Goal: Task Accomplishment & Management: Complete application form

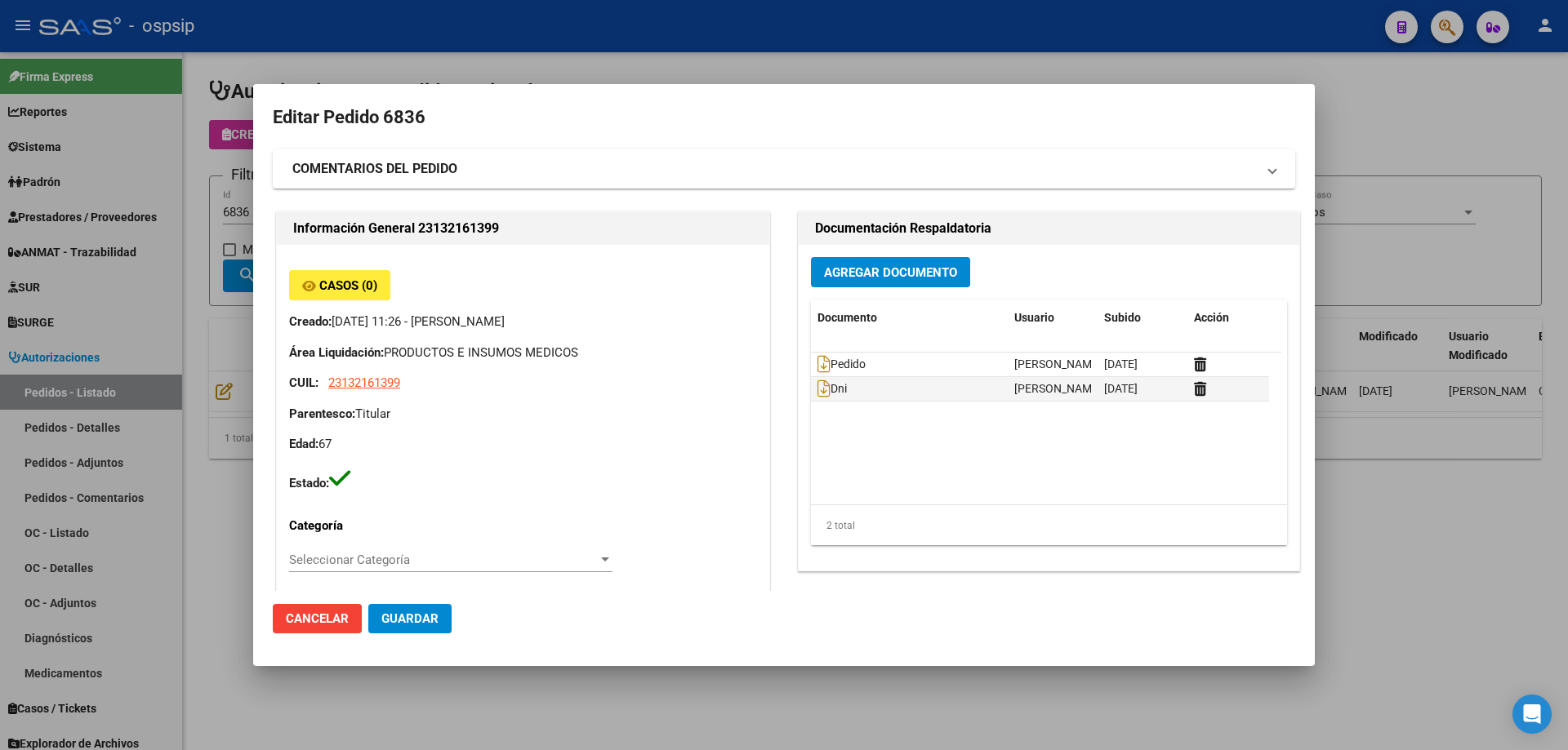
scroll to position [653, 0]
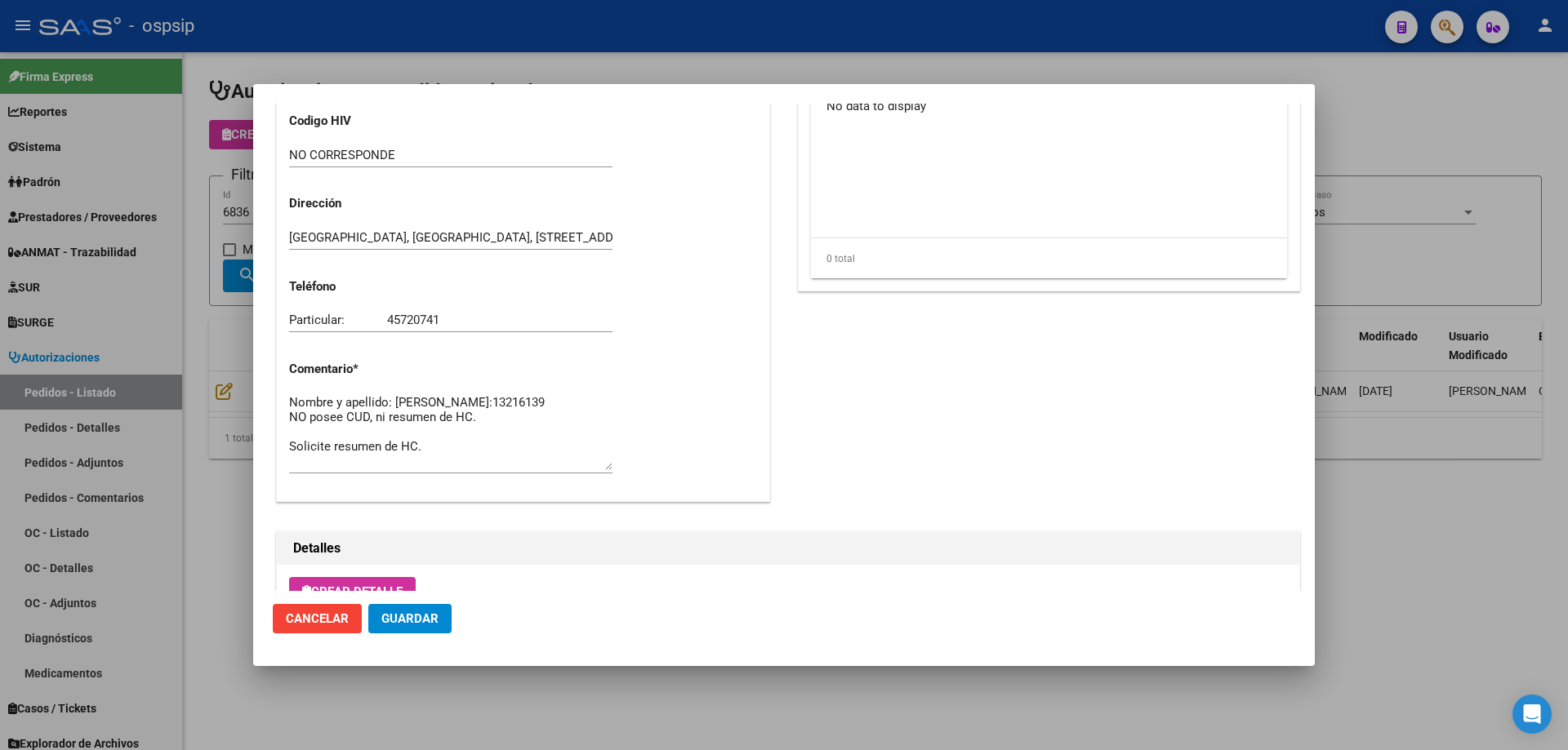
click at [226, 329] on div at bounding box center [784, 375] width 1568 height 750
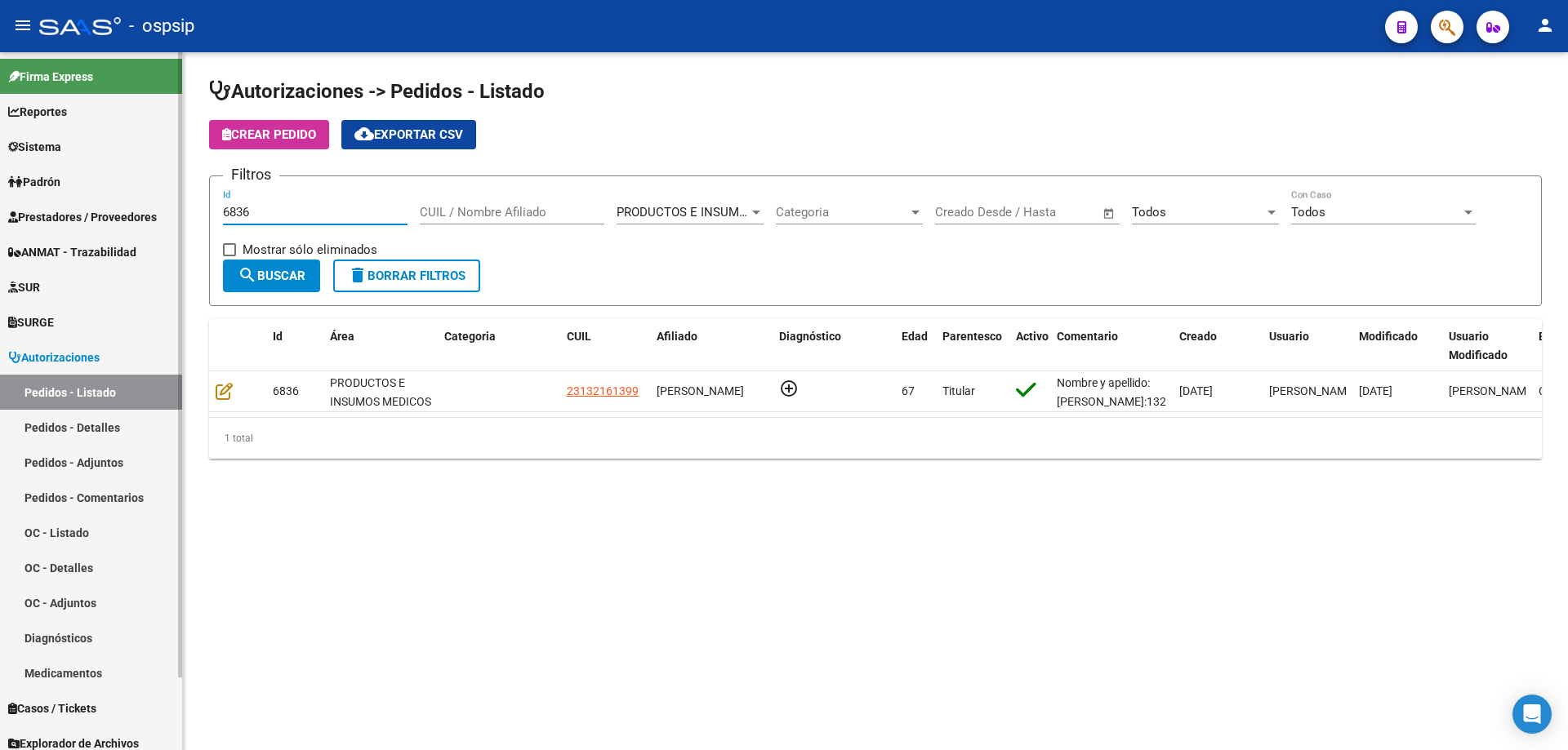
drag, startPoint x: 328, startPoint y: 213, endPoint x: 33, endPoint y: 205, distance: 295.1
click at [33, 205] on mat-sidenav-container "Firma Express Reportes Egresos Devengados Auditorías x Área Auditorías x Usuari…" at bounding box center [784, 402] width 1568 height 698
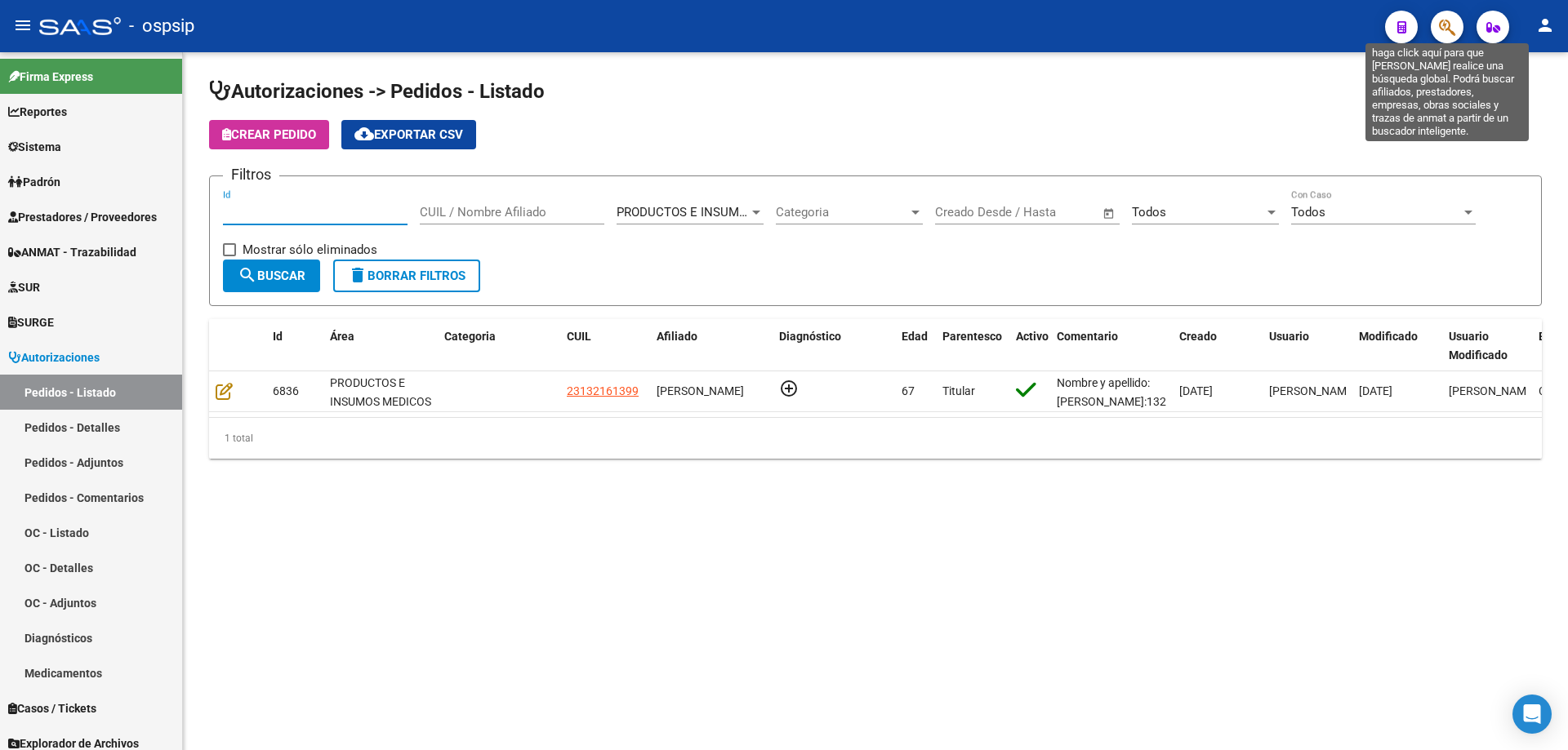
click at [1443, 27] on icon "button" at bounding box center [1447, 26] width 17 height 18
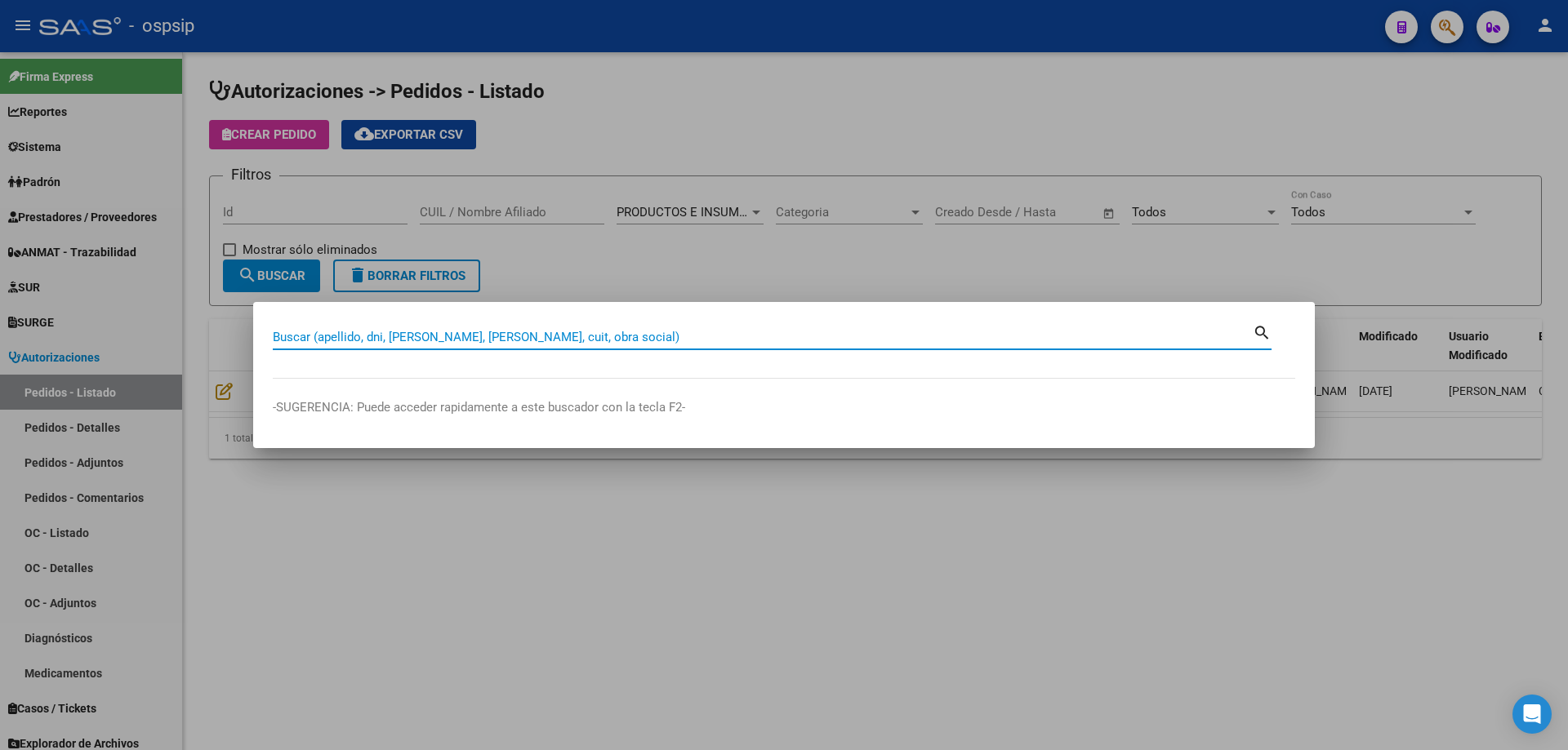
paste input "258575319"
type input "258575319"
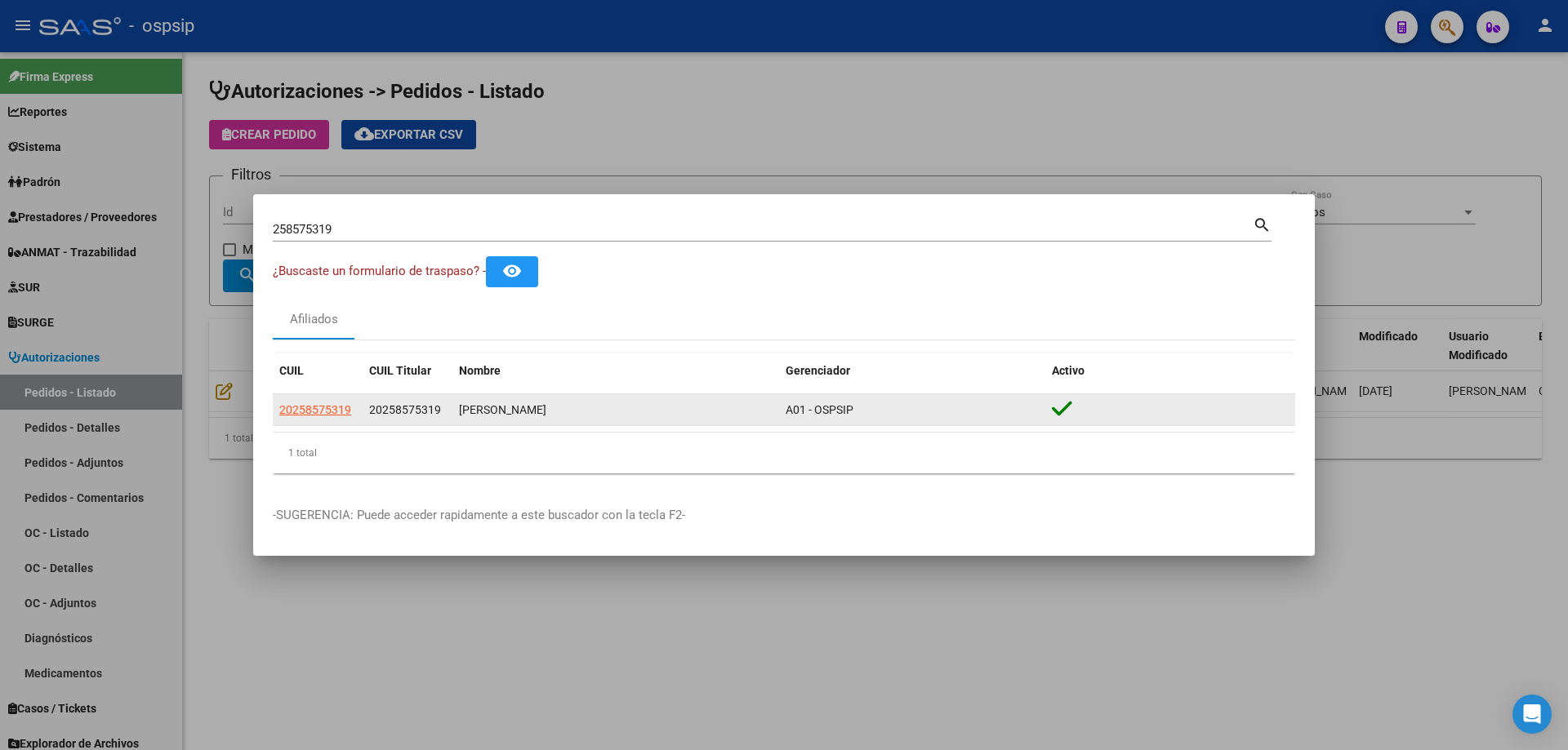
click at [333, 401] on app-link-go-to "20258575319" at bounding box center [315, 410] width 72 height 18
click at [333, 407] on span "20258575319" at bounding box center [315, 410] width 72 height 13
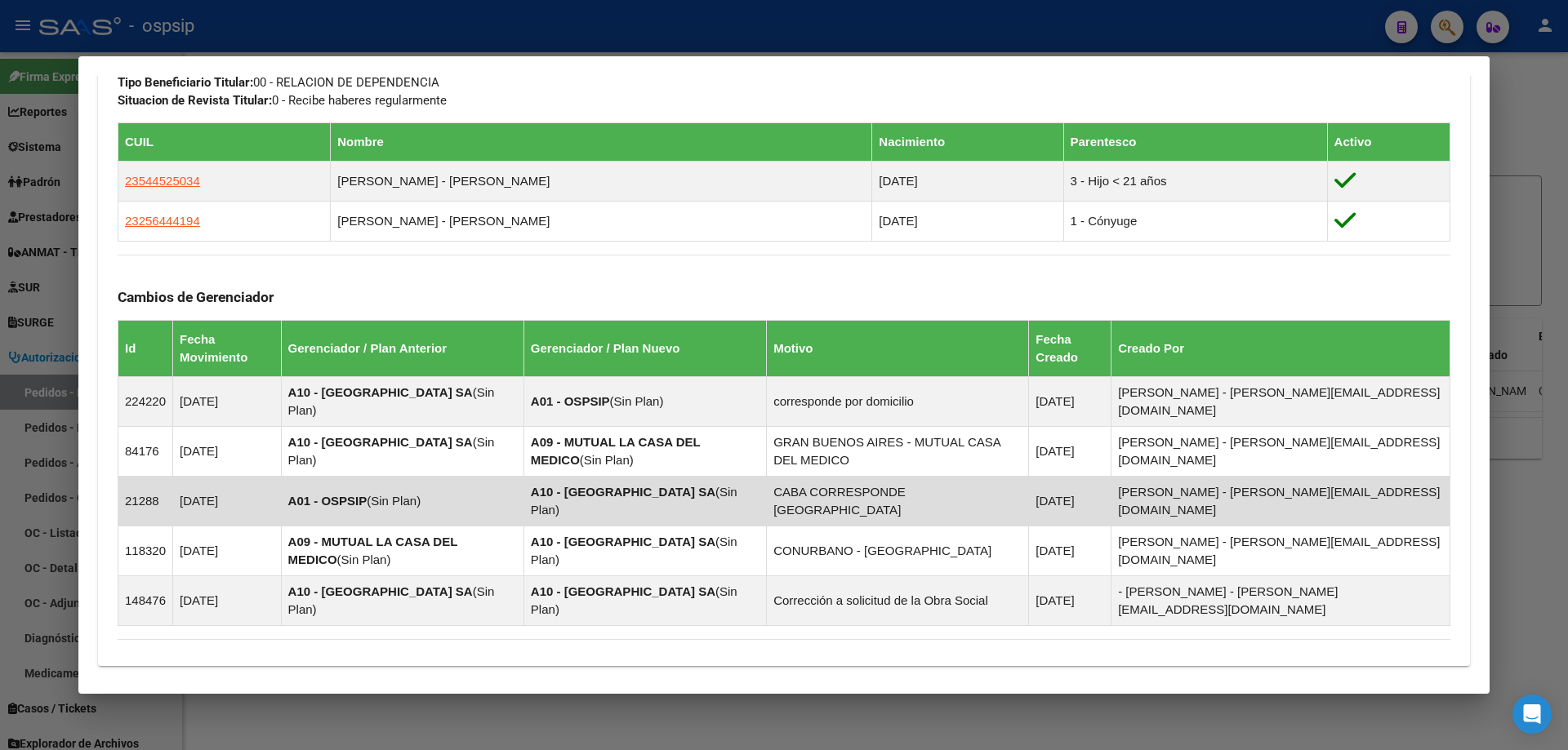
scroll to position [898, 0]
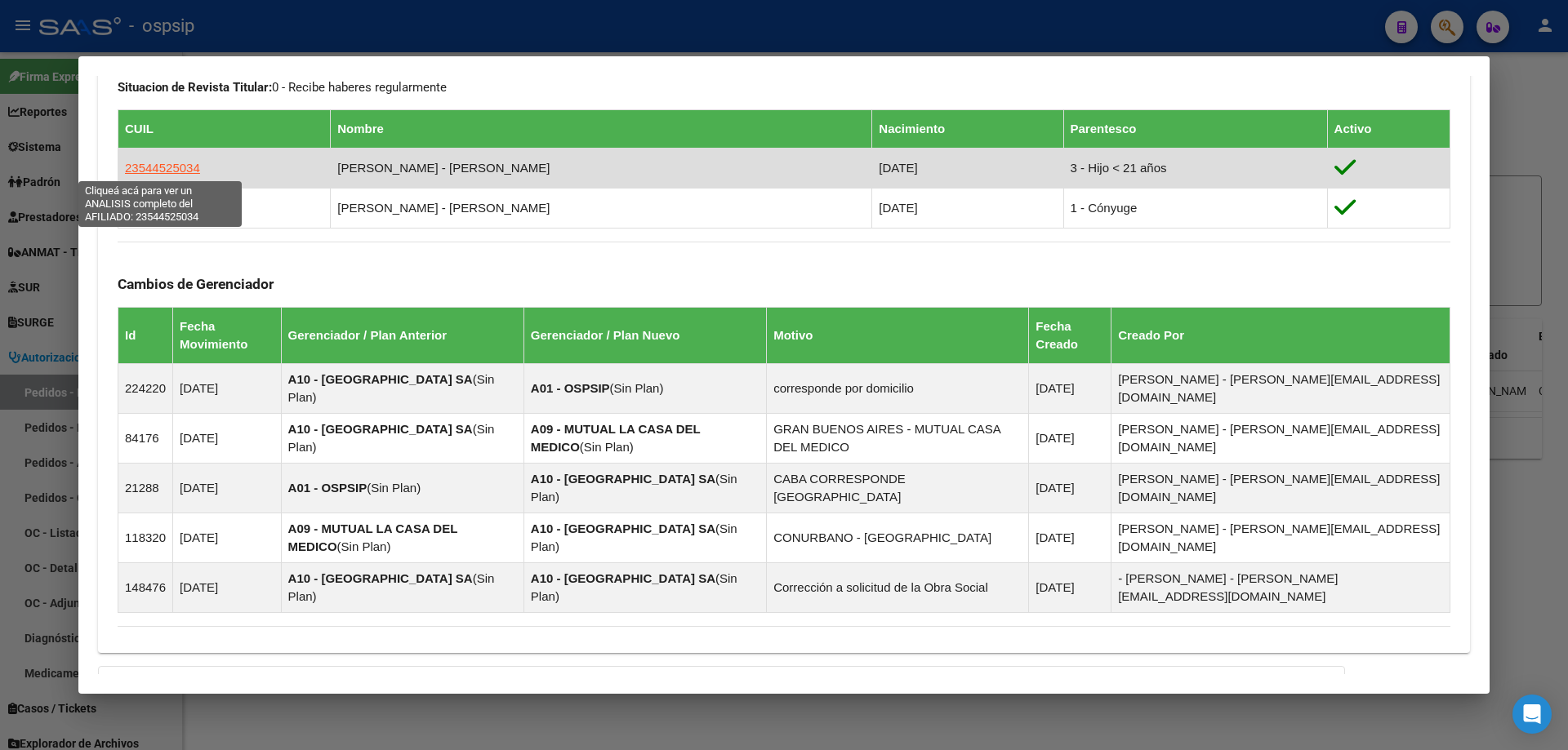
click at [160, 167] on span "23544525034" at bounding box center [162, 168] width 75 height 14
type textarea "23544525034"
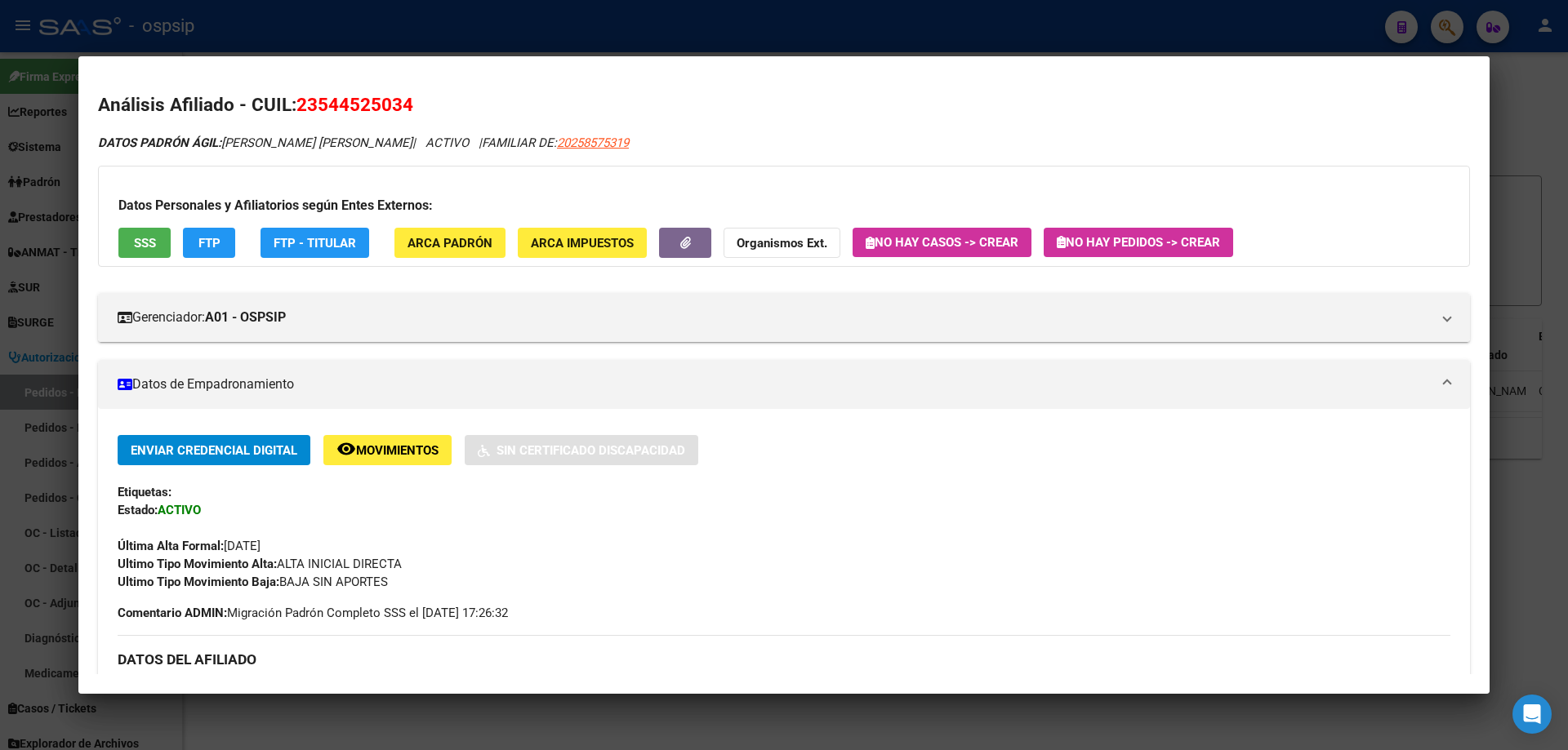
drag, startPoint x: 318, startPoint y: 98, endPoint x: 399, endPoint y: 103, distance: 81.2
click at [399, 103] on span "23544525034" at bounding box center [354, 104] width 117 height 21
copy span "54452503"
click at [35, 223] on div at bounding box center [784, 375] width 1568 height 750
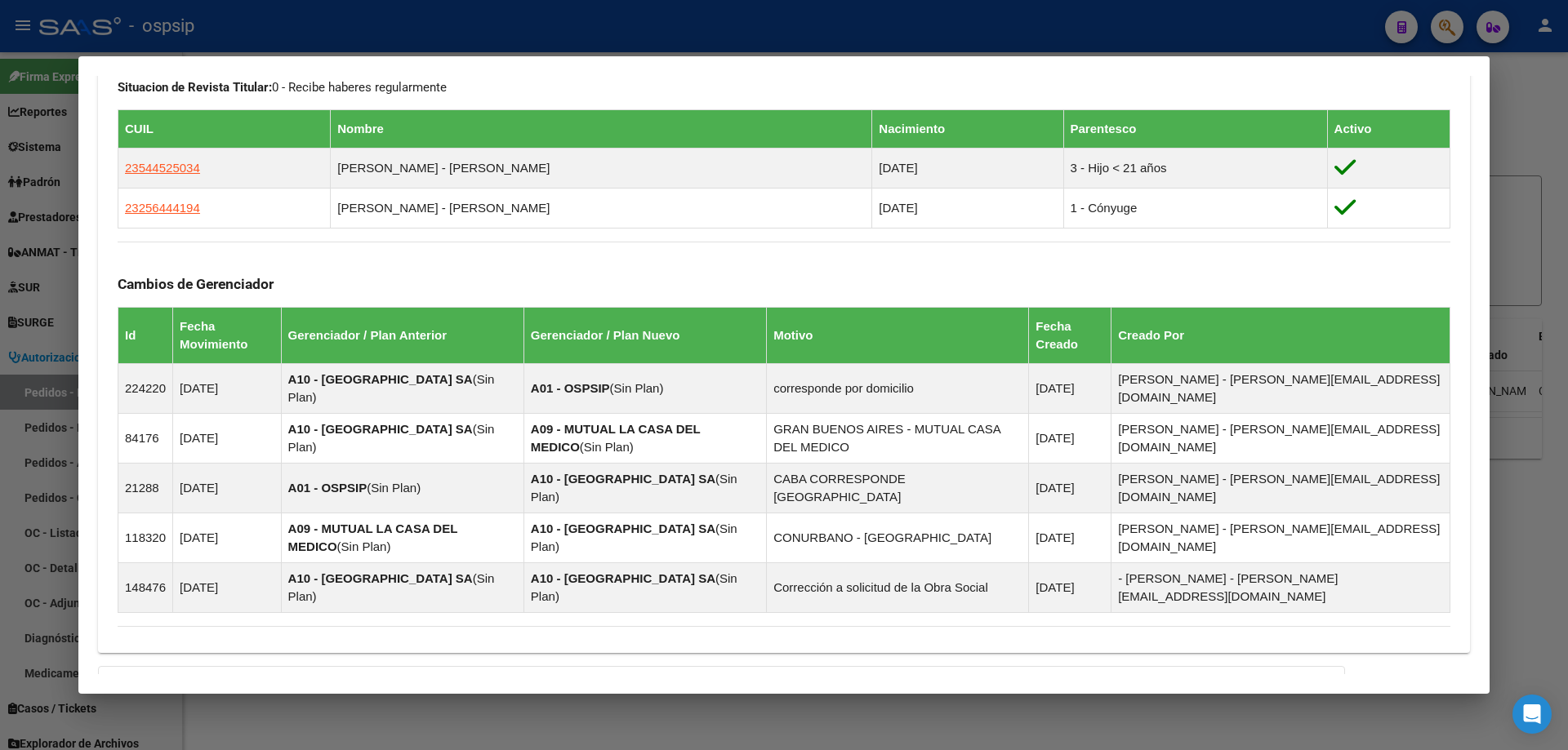
click at [61, 217] on div at bounding box center [784, 375] width 1568 height 750
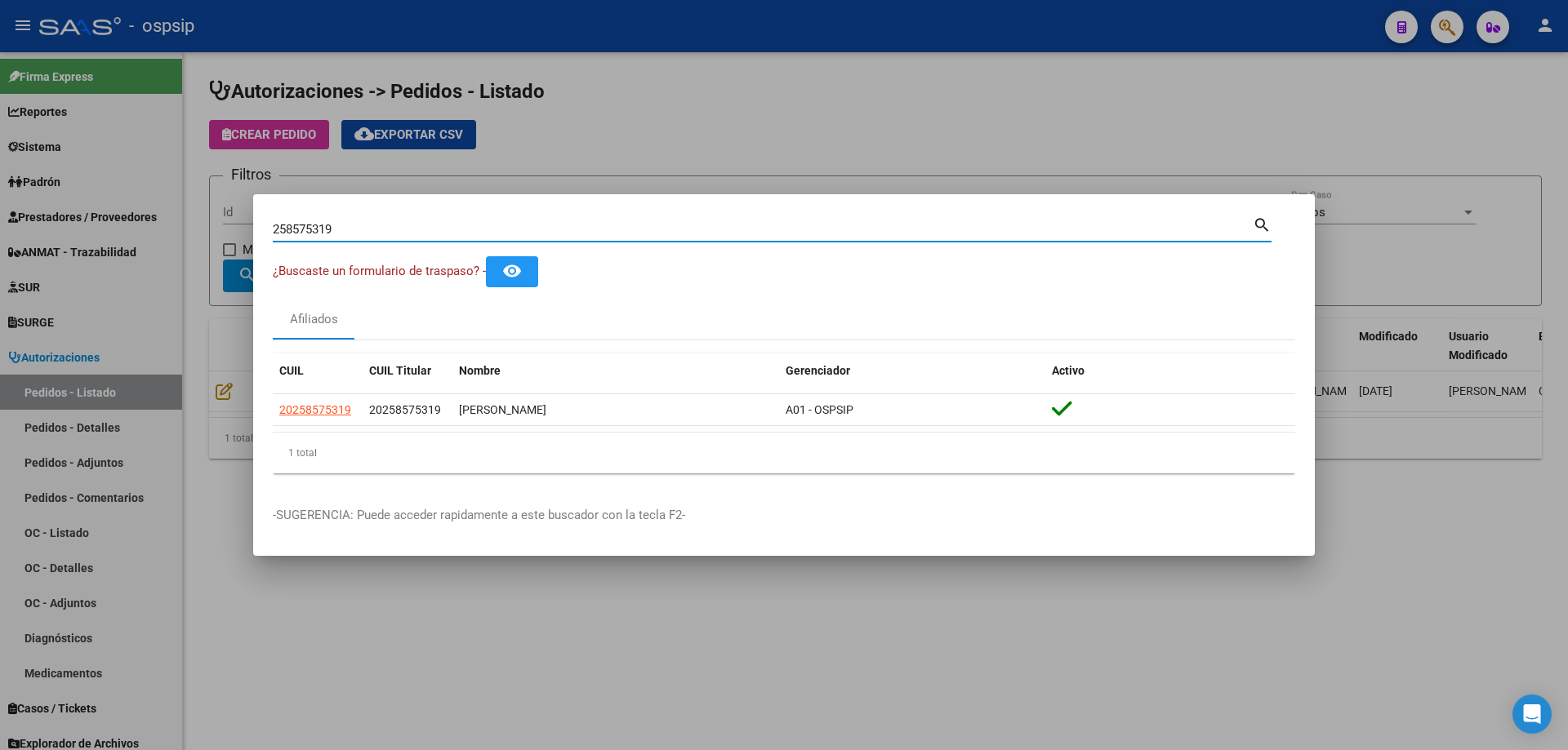
click at [318, 228] on input "258575319" at bounding box center [763, 229] width 980 height 15
paste input "54452503"
type input "54452503"
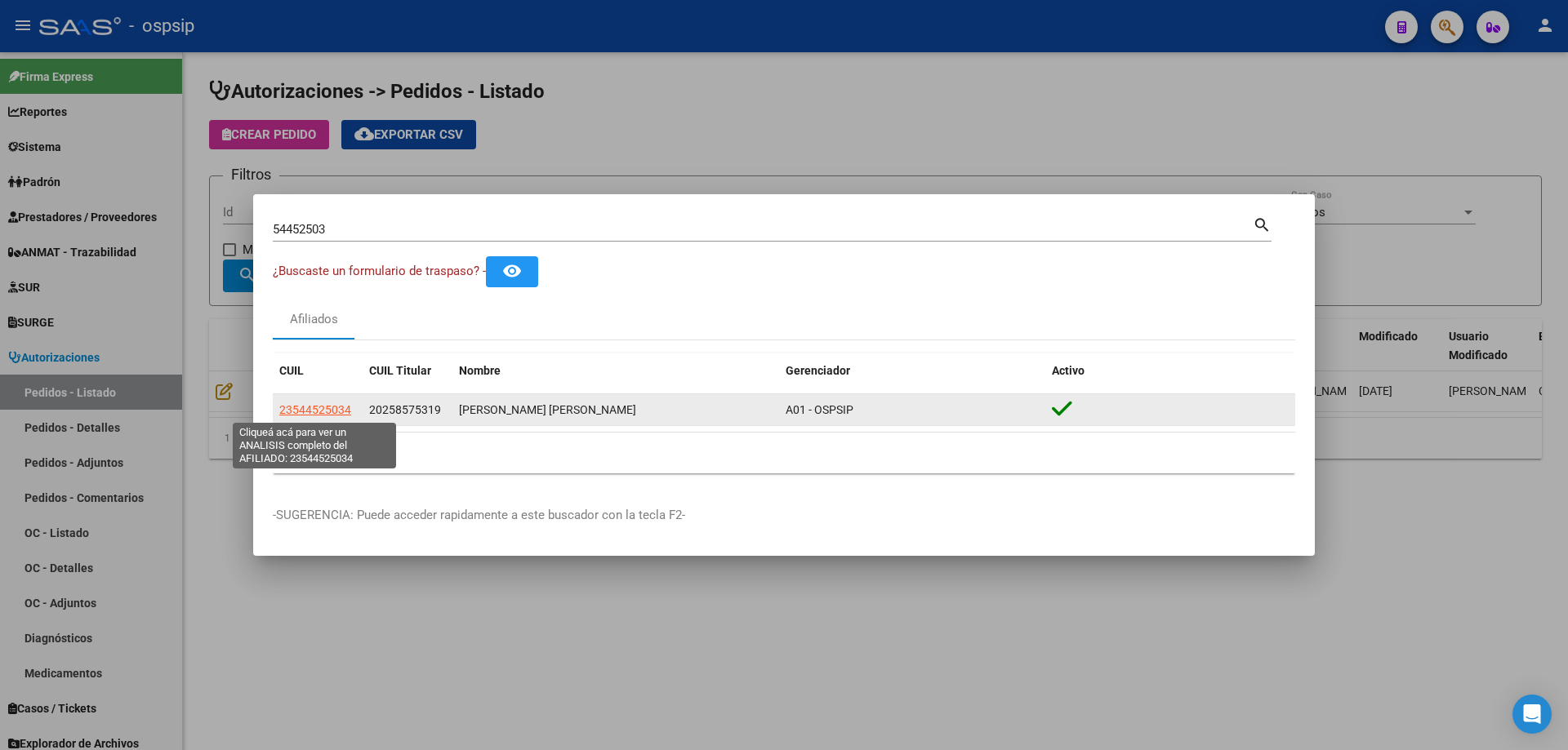
drag, startPoint x: 355, startPoint y: 404, endPoint x: 280, endPoint y: 411, distance: 75.3
click at [280, 411] on div "23544525034" at bounding box center [317, 410] width 76 height 18
copy span "23544525034"
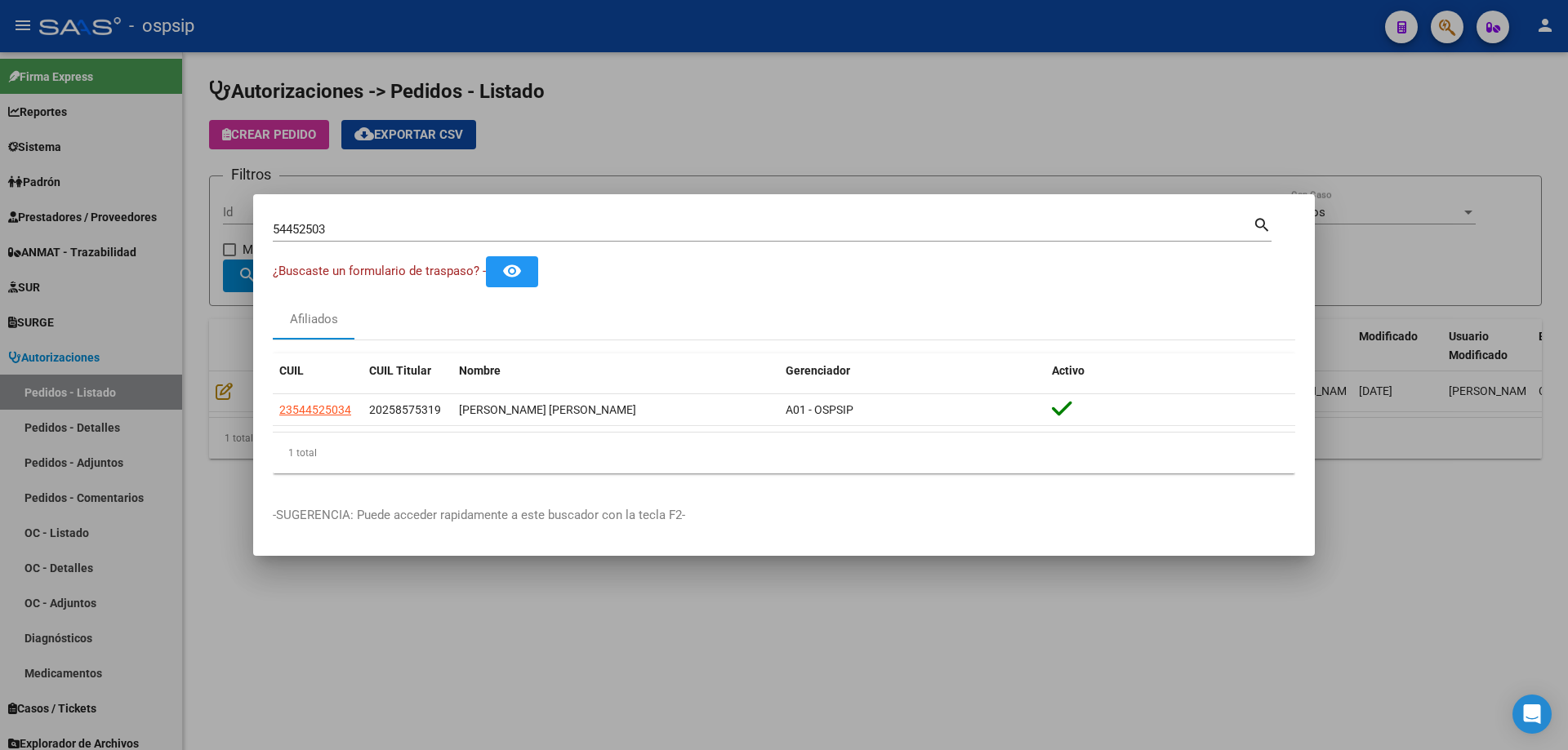
click at [231, 345] on div at bounding box center [784, 375] width 1568 height 750
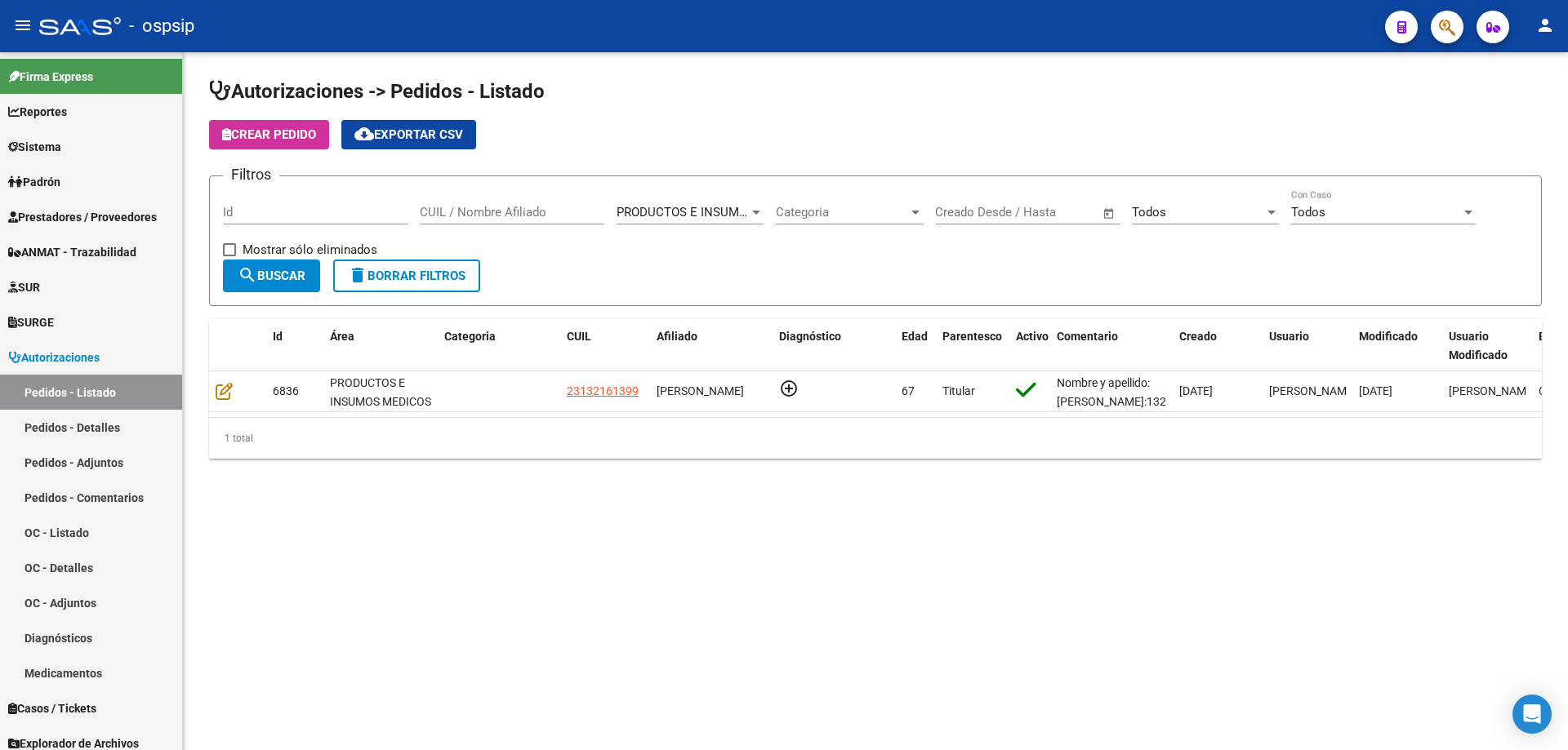
click at [297, 133] on span "Crear Pedido" at bounding box center [268, 134] width 94 height 15
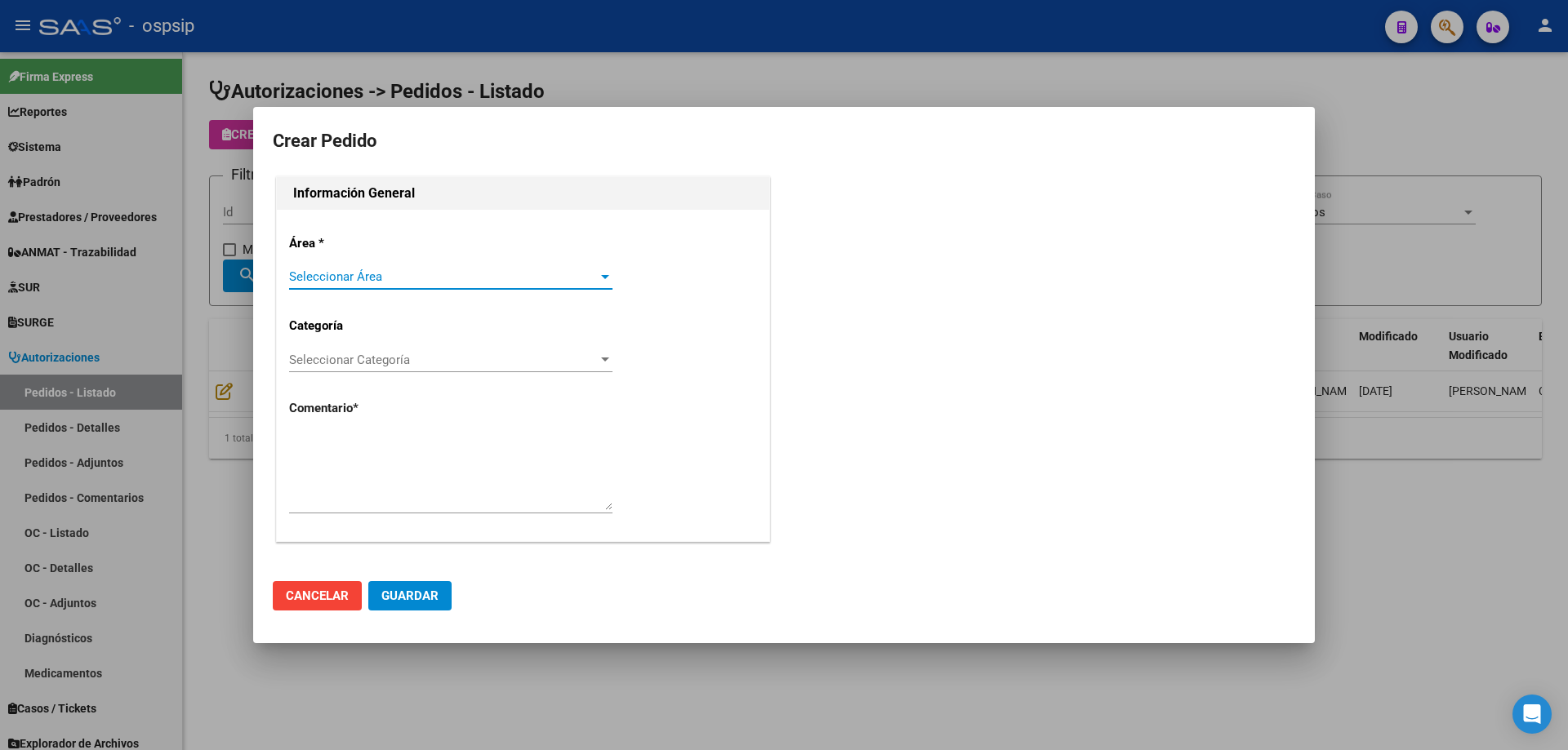
click at [453, 280] on span "Seleccionar Área" at bounding box center [443, 276] width 309 height 15
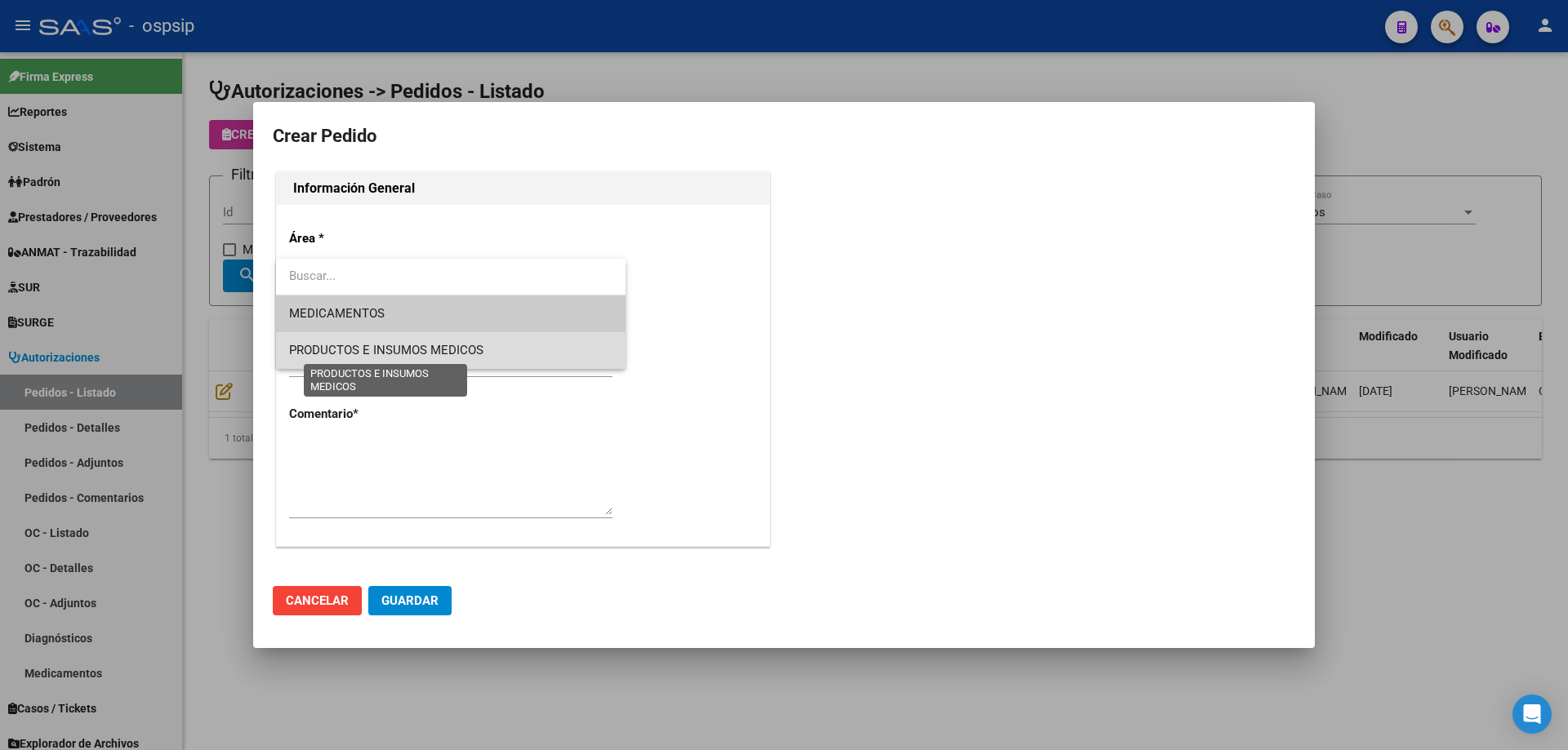
click at [433, 346] on span "PRODUCTOS E INSUMOS MEDICOS" at bounding box center [385, 350] width 194 height 15
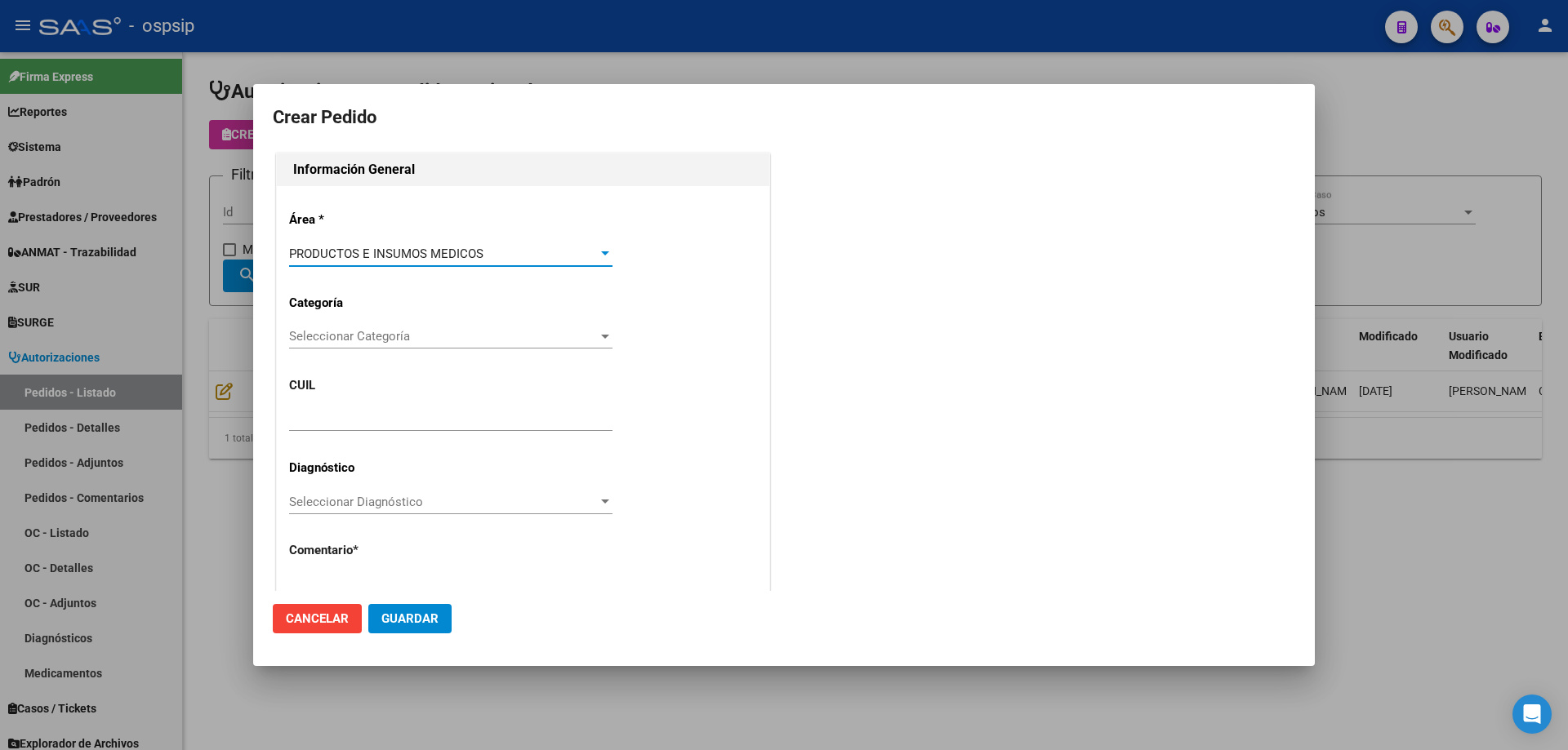
click at [398, 342] on span "Seleccionar Categoría" at bounding box center [443, 336] width 309 height 15
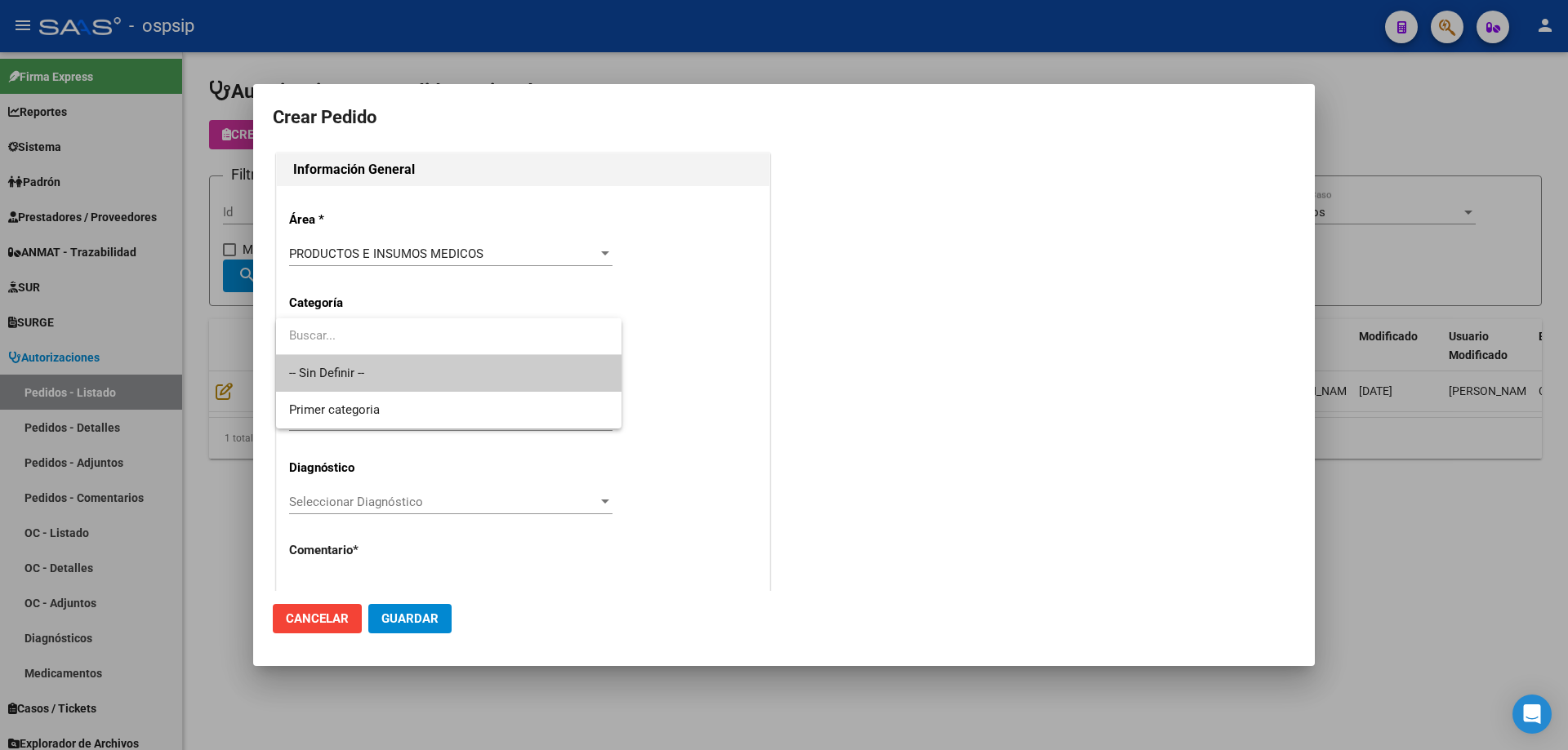
click at [392, 351] on input "dropdown search" at bounding box center [449, 336] width 346 height 37
click at [380, 372] on span "-- Sin Definir --" at bounding box center [448, 374] width 319 height 37
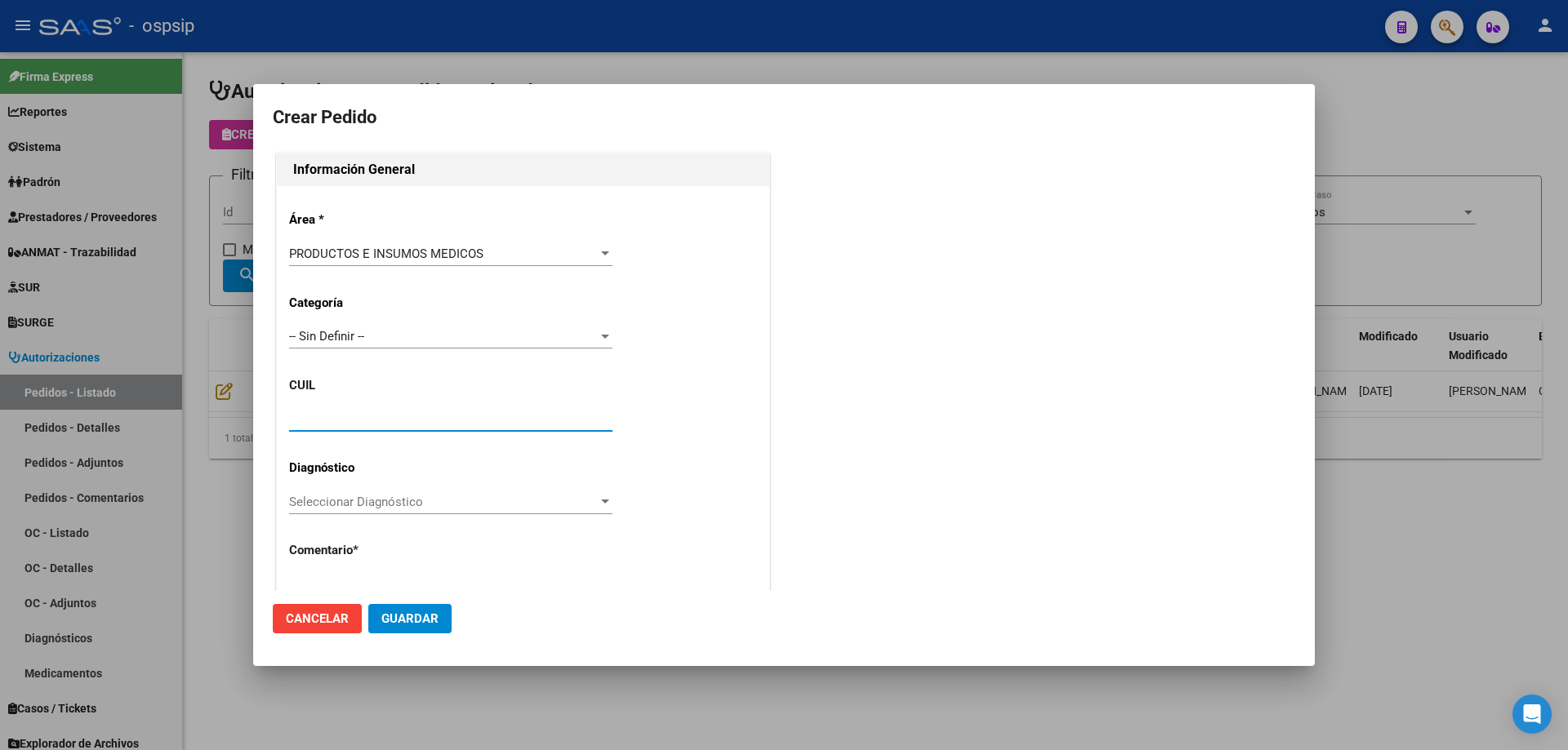
paste input "23-54452503-4"
type input "23-54452503-4"
type input "[PERSON_NAME]"
type input "Capital Federal, CABA, AV GAONA 2574, Piso: 09"
type input "Particular: 1131668009"
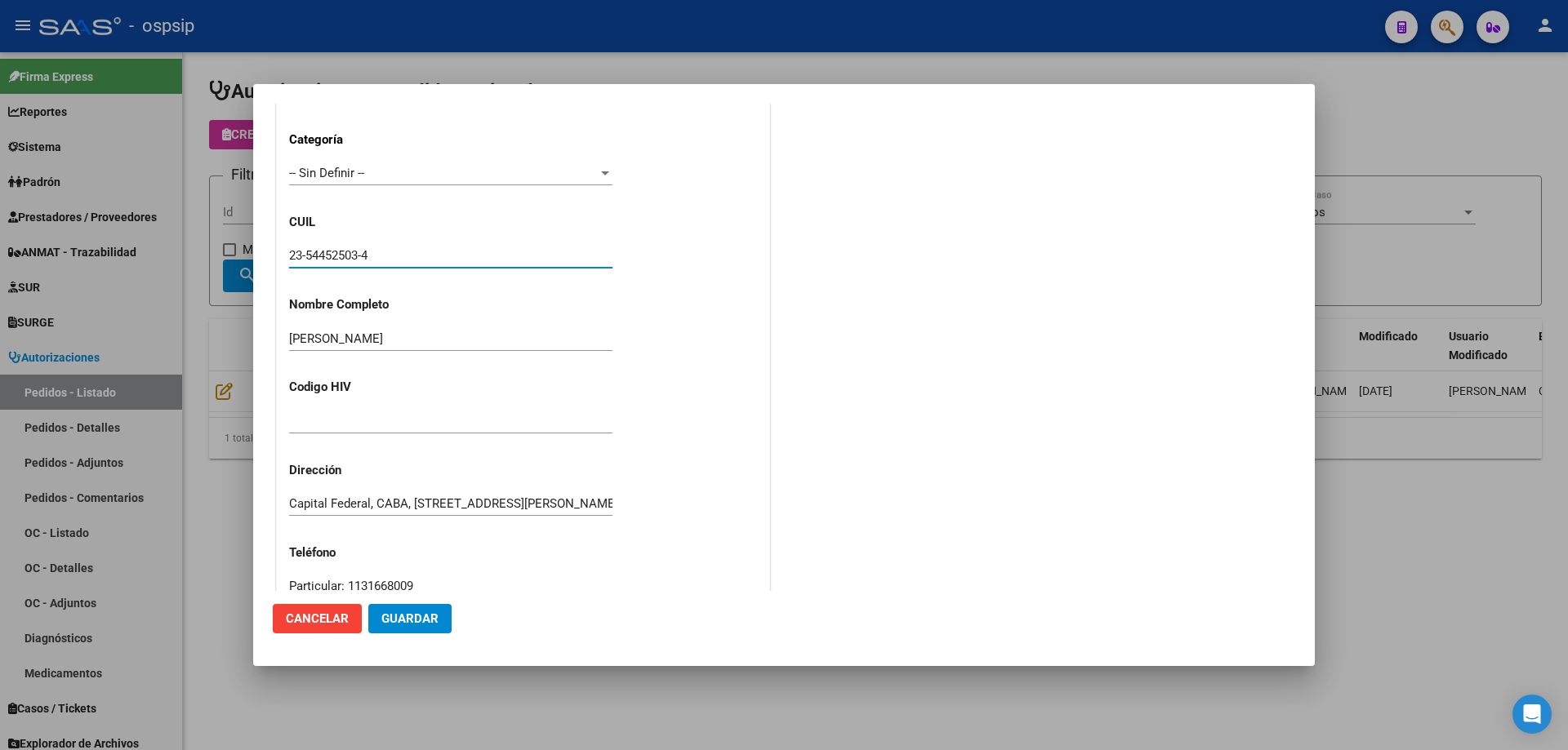
scroll to position [408, 0]
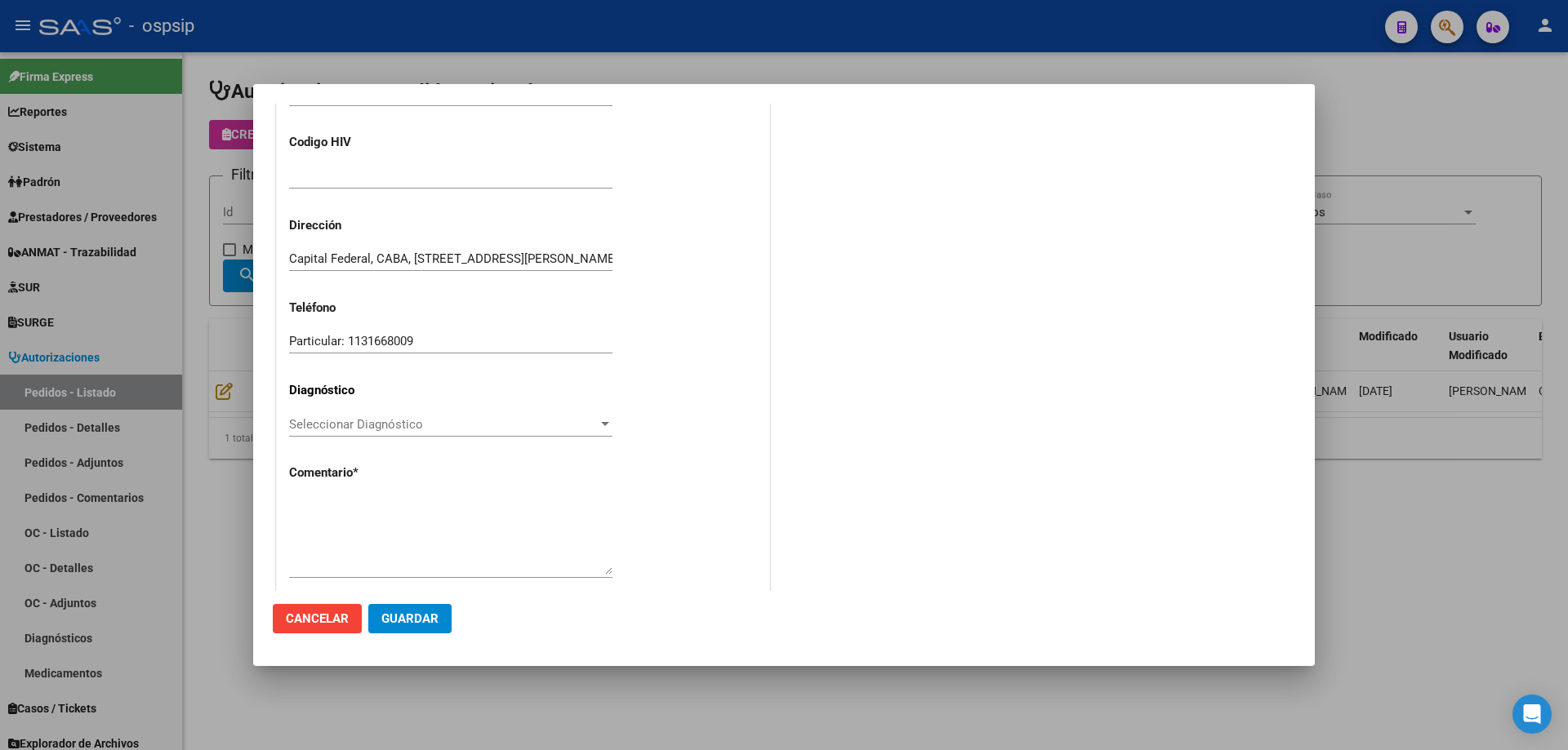
type input "CIUDAD AUTONOMA BUENOS AIRES, CABA, AV GAONA 2574, Piso: 09"
type input "23-54452503-4"
click at [383, 539] on textarea at bounding box center [450, 536] width 323 height 76
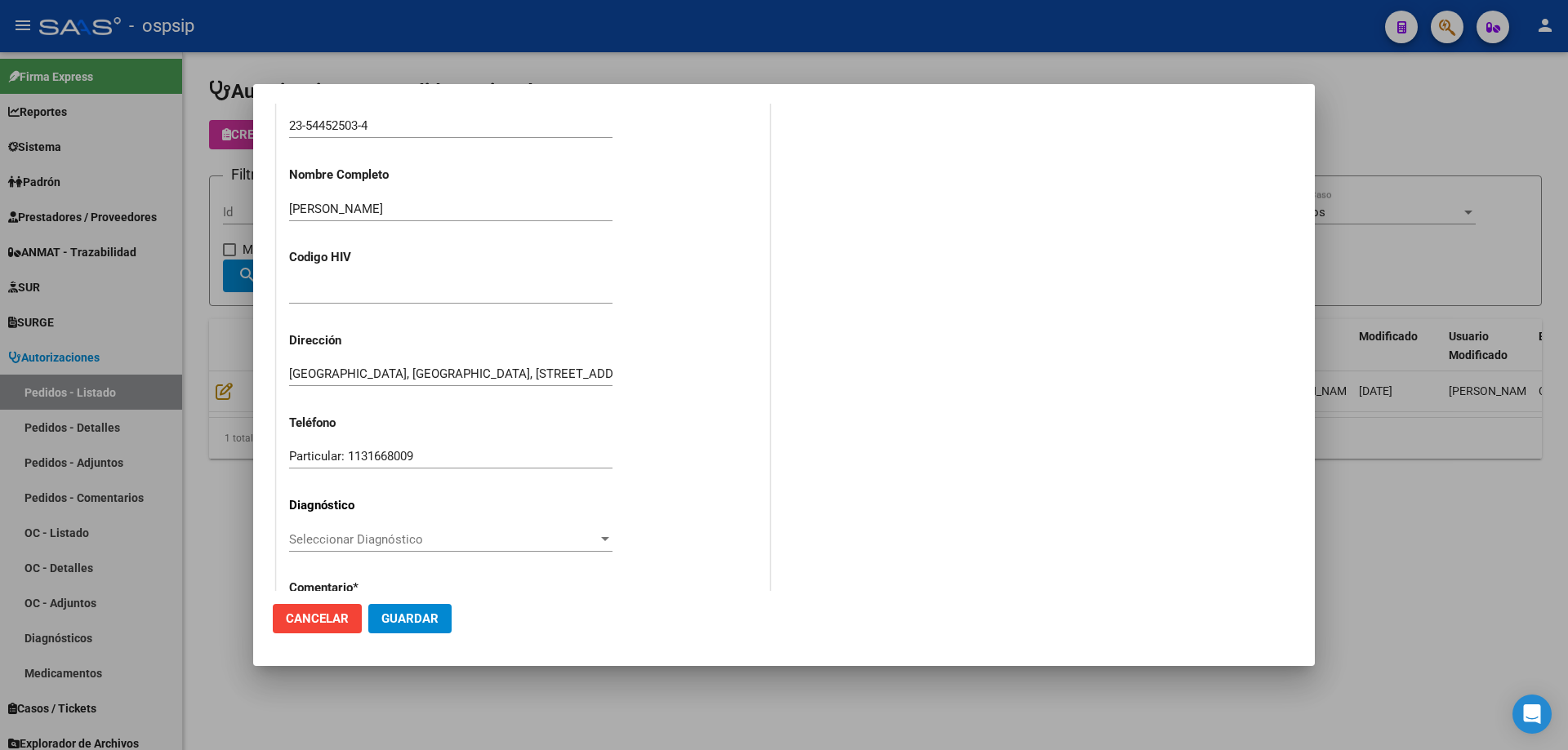
scroll to position [264, 0]
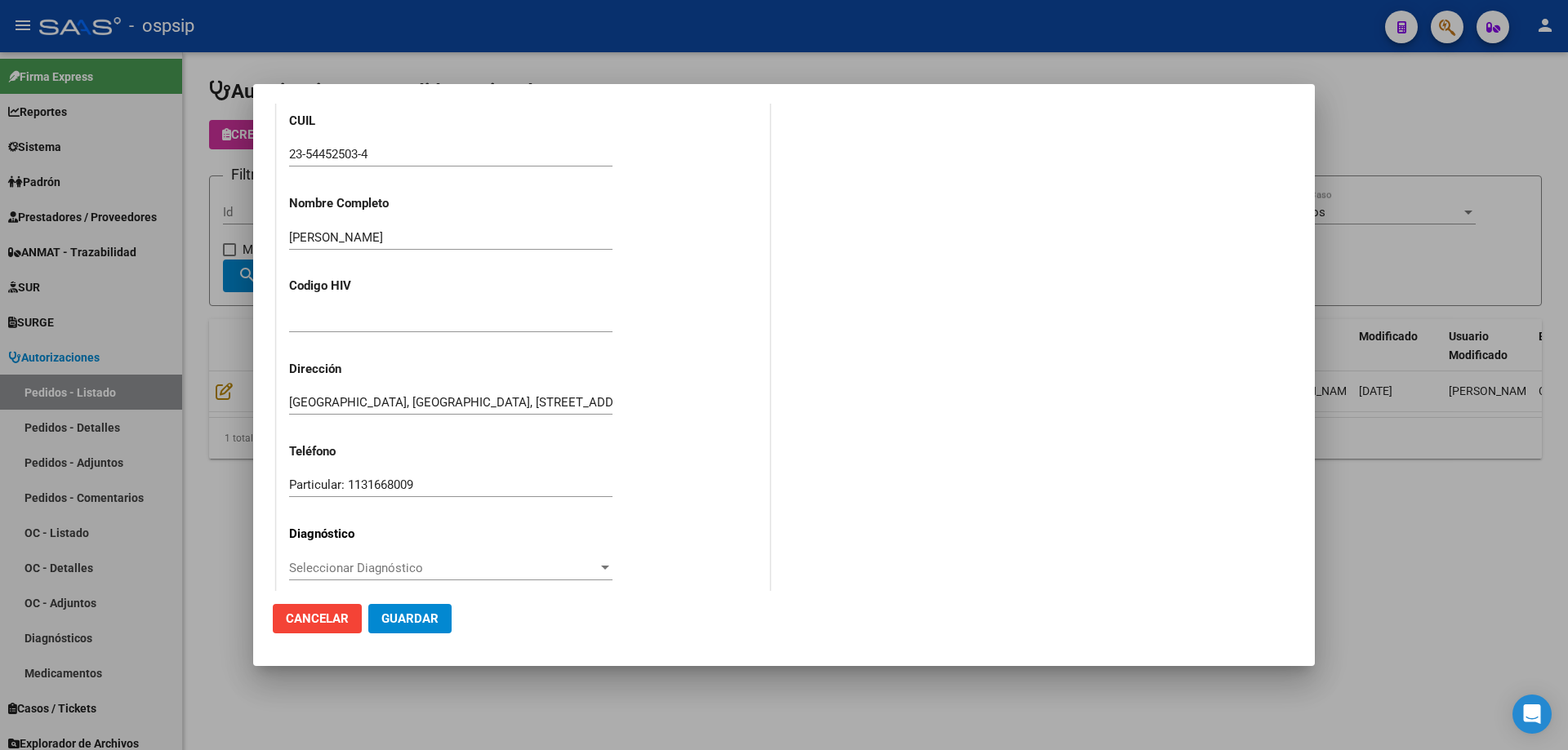
click at [325, 148] on input "23-54452503-4" at bounding box center [450, 154] width 323 height 15
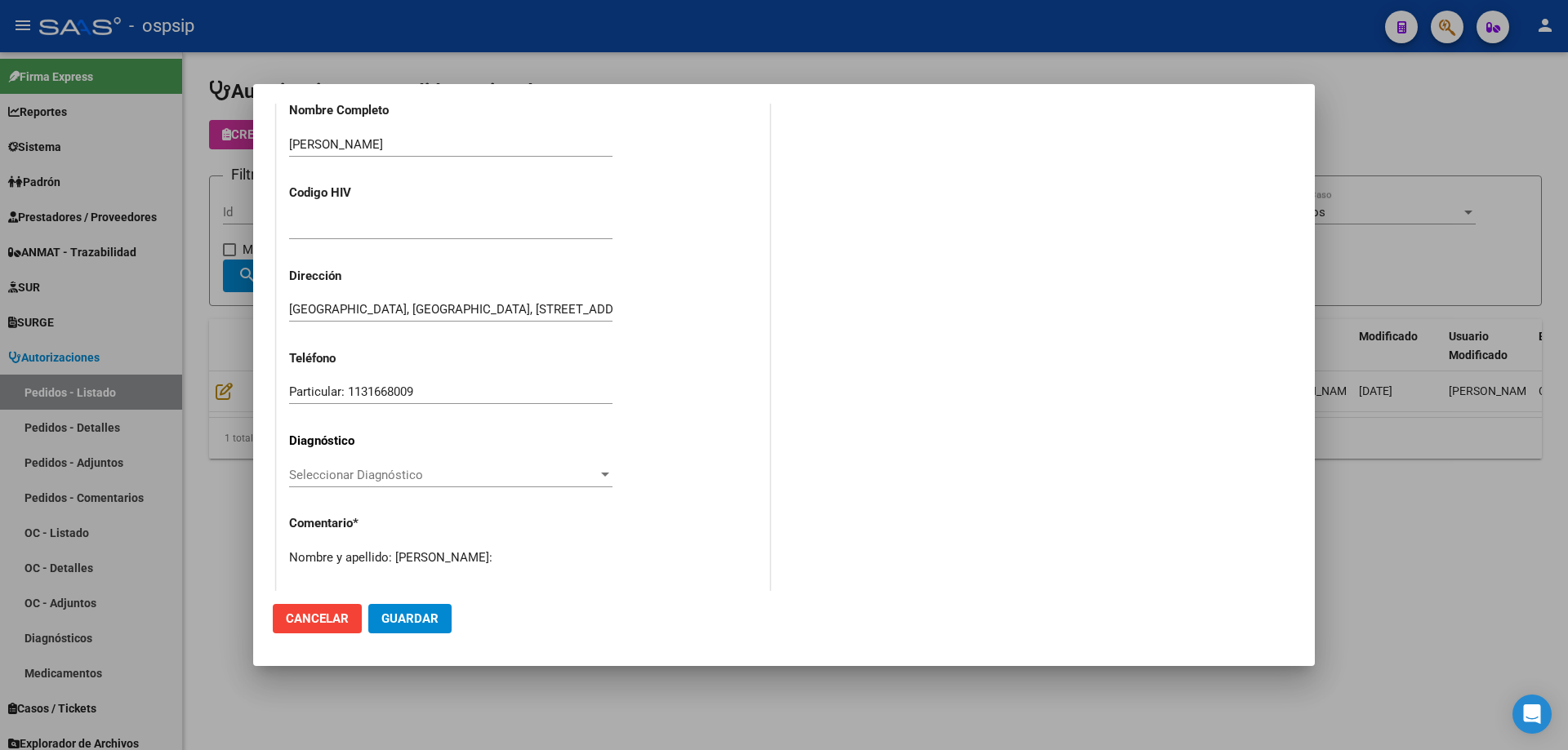
scroll to position [450, 0]
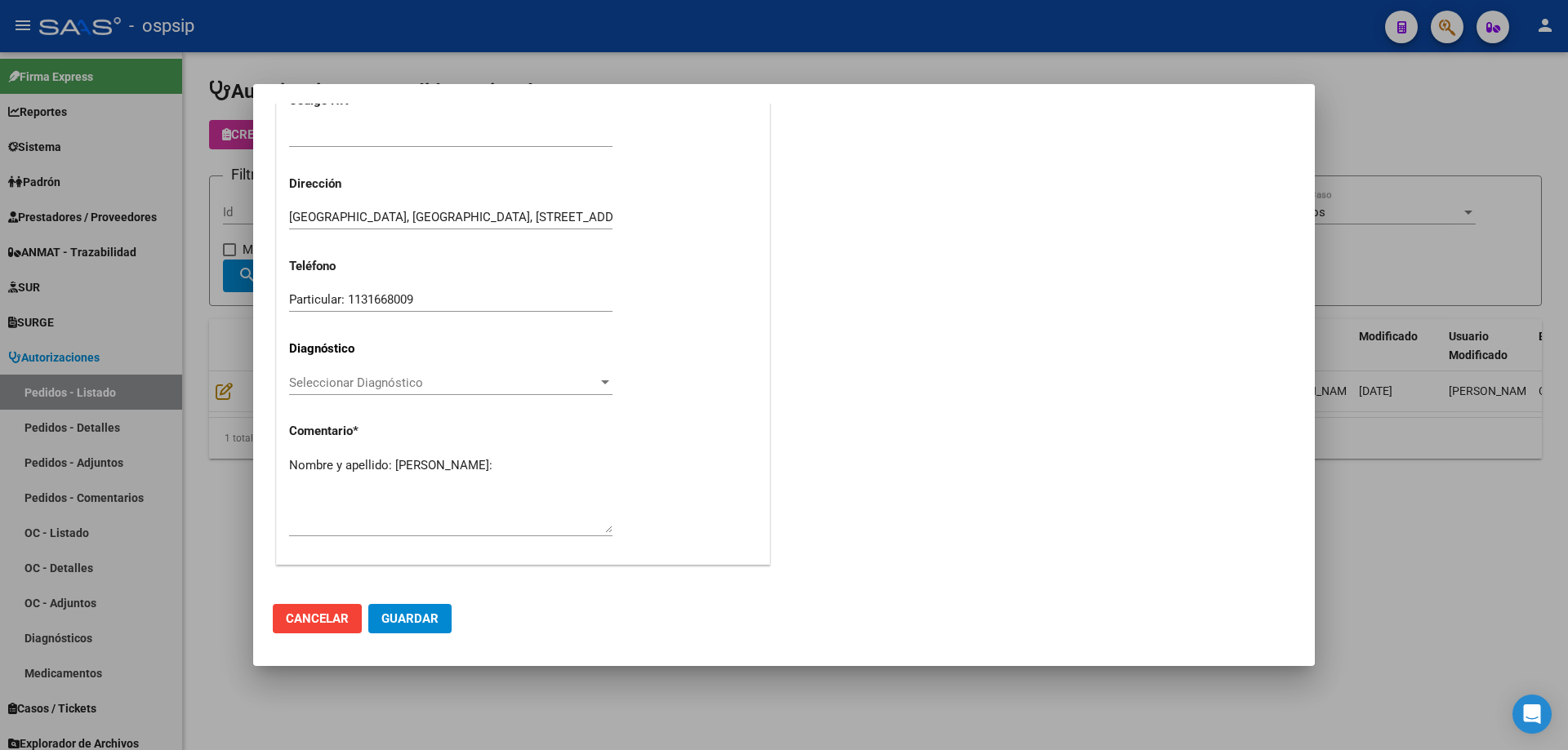
click at [364, 468] on textarea "Nombre y apellido: Ayala Morena Santillan Dni:" at bounding box center [450, 494] width 323 height 76
click at [359, 486] on textarea "Nombre y apellido: Ayala Morena Santillan Dni:" at bounding box center [450, 494] width 323 height 76
paste textarea "54452503"
type textarea "Nombre y apellido: Ayala Morena Santillan Dni:54452503"
click at [410, 627] on button "Guardar" at bounding box center [410, 618] width 83 height 29
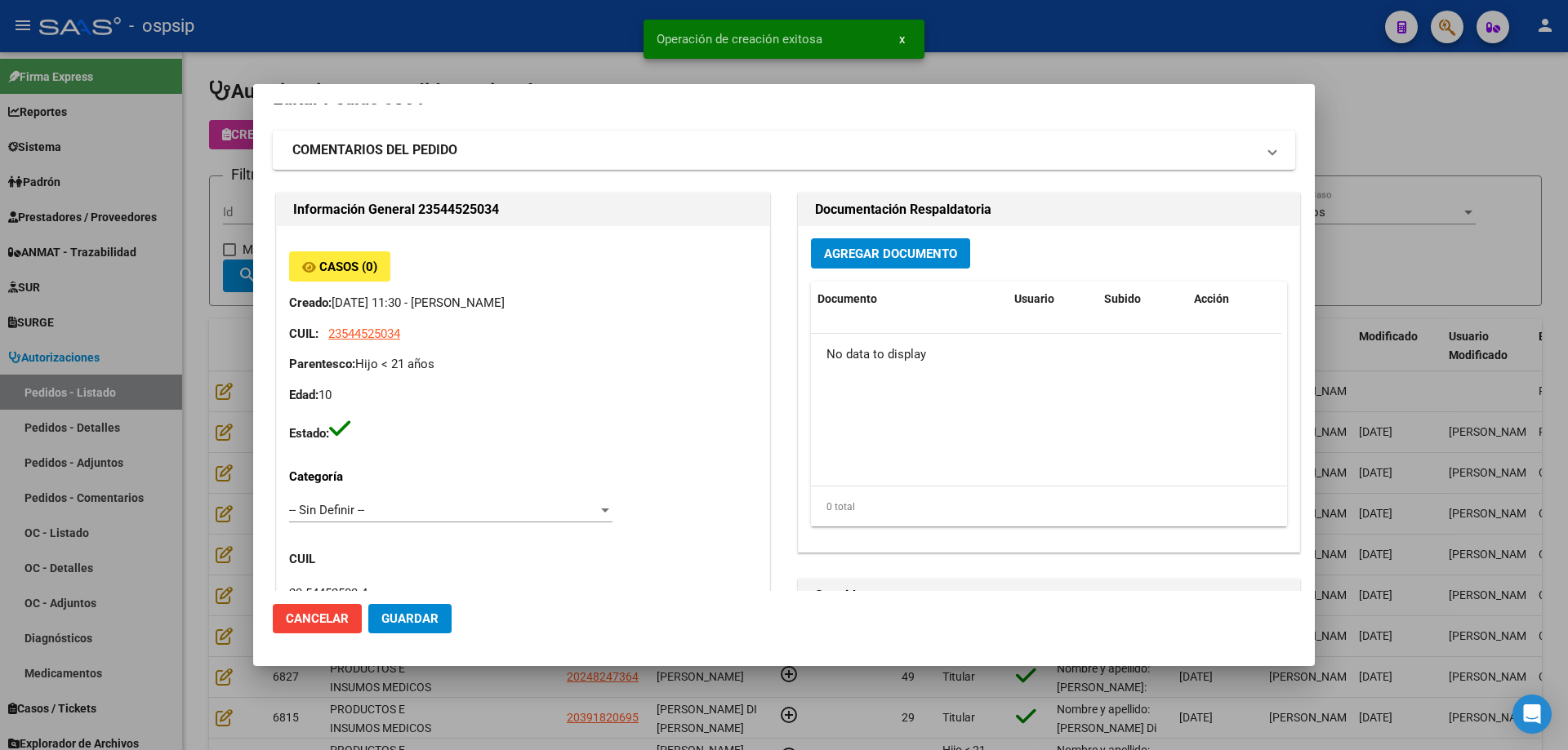
scroll to position [0, 0]
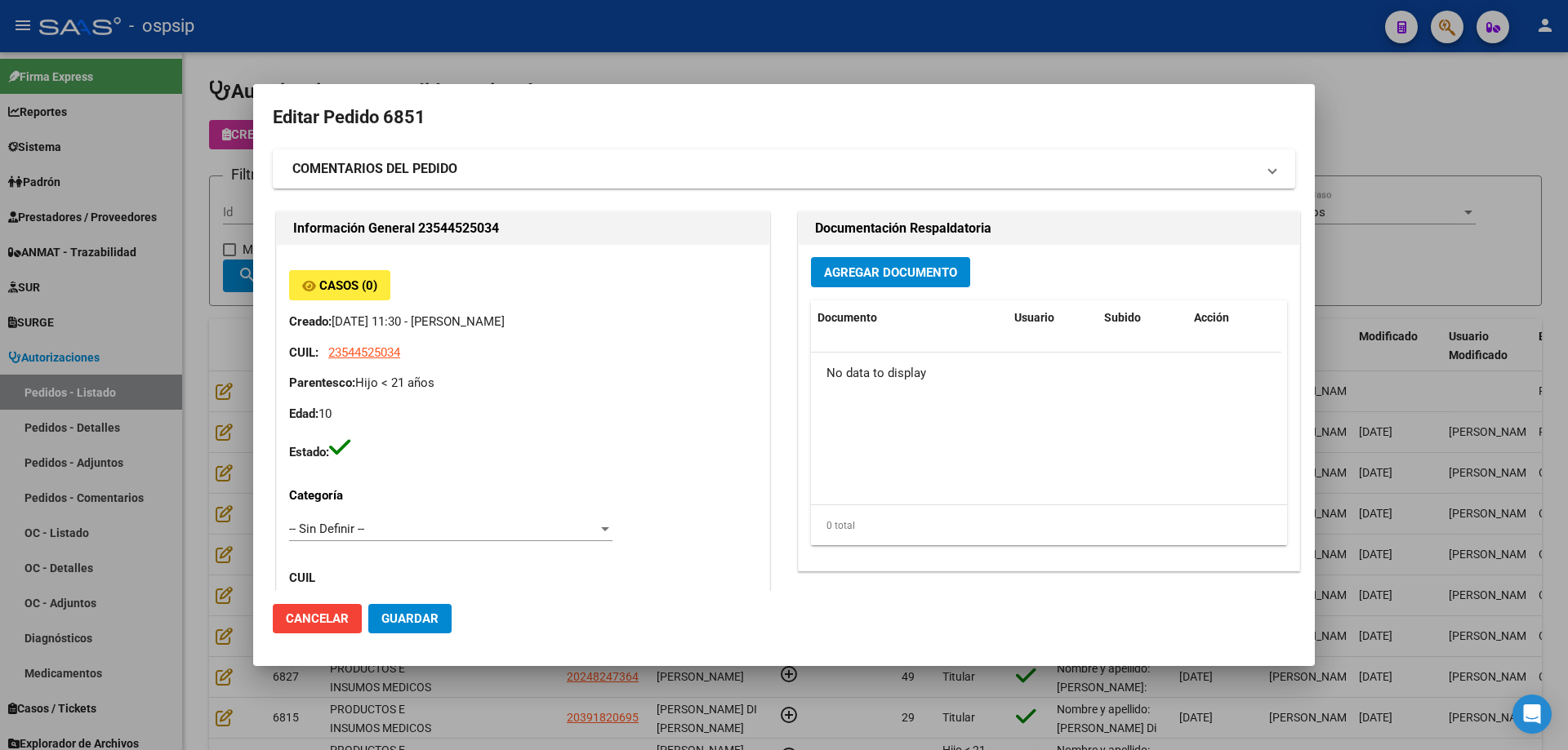
click at [850, 258] on button "Agregar Documento" at bounding box center [890, 272] width 159 height 30
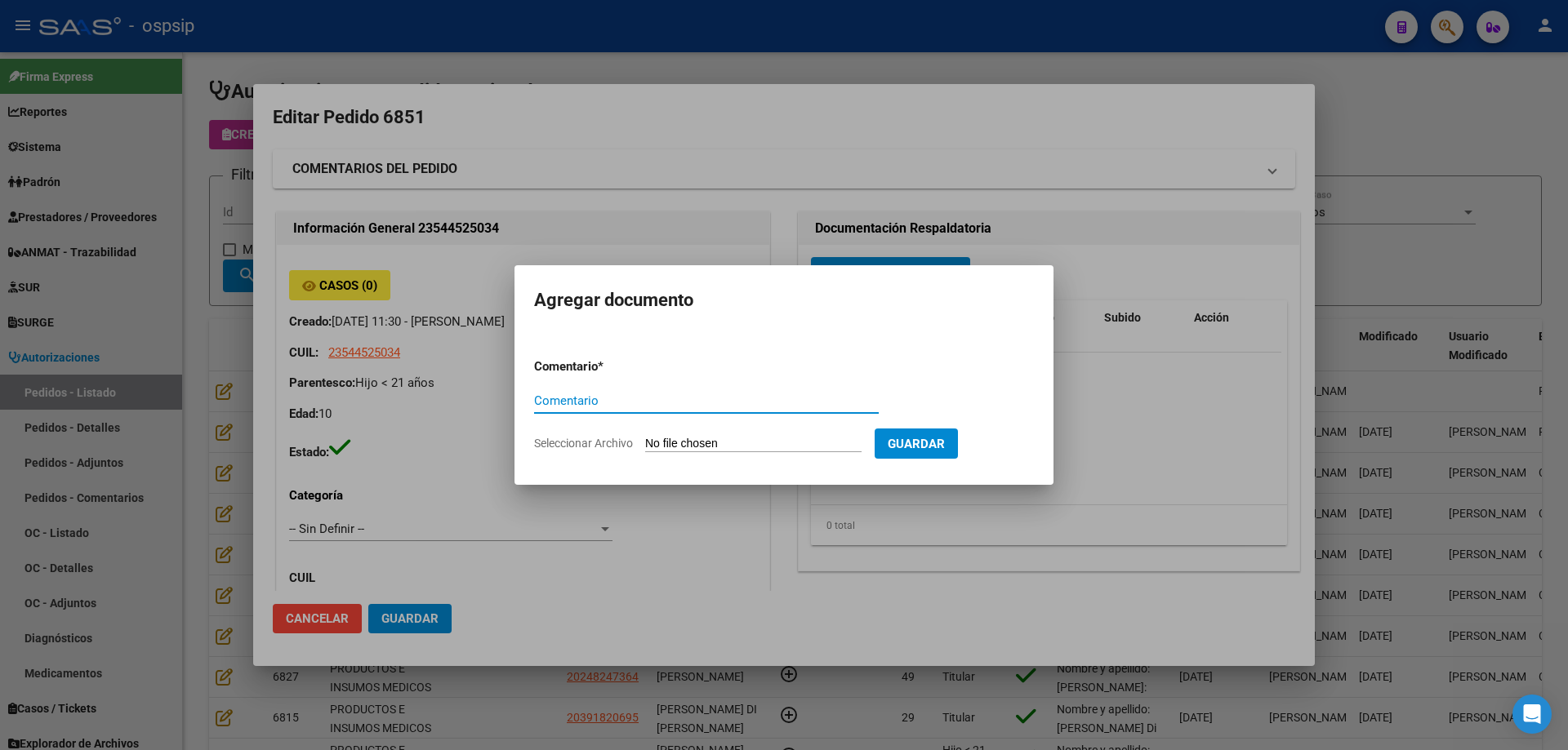
click at [782, 442] on input "Seleccionar Archivo" at bounding box center [753, 445] width 217 height 16
type input "C:\fakepath\pedido ayala.png"
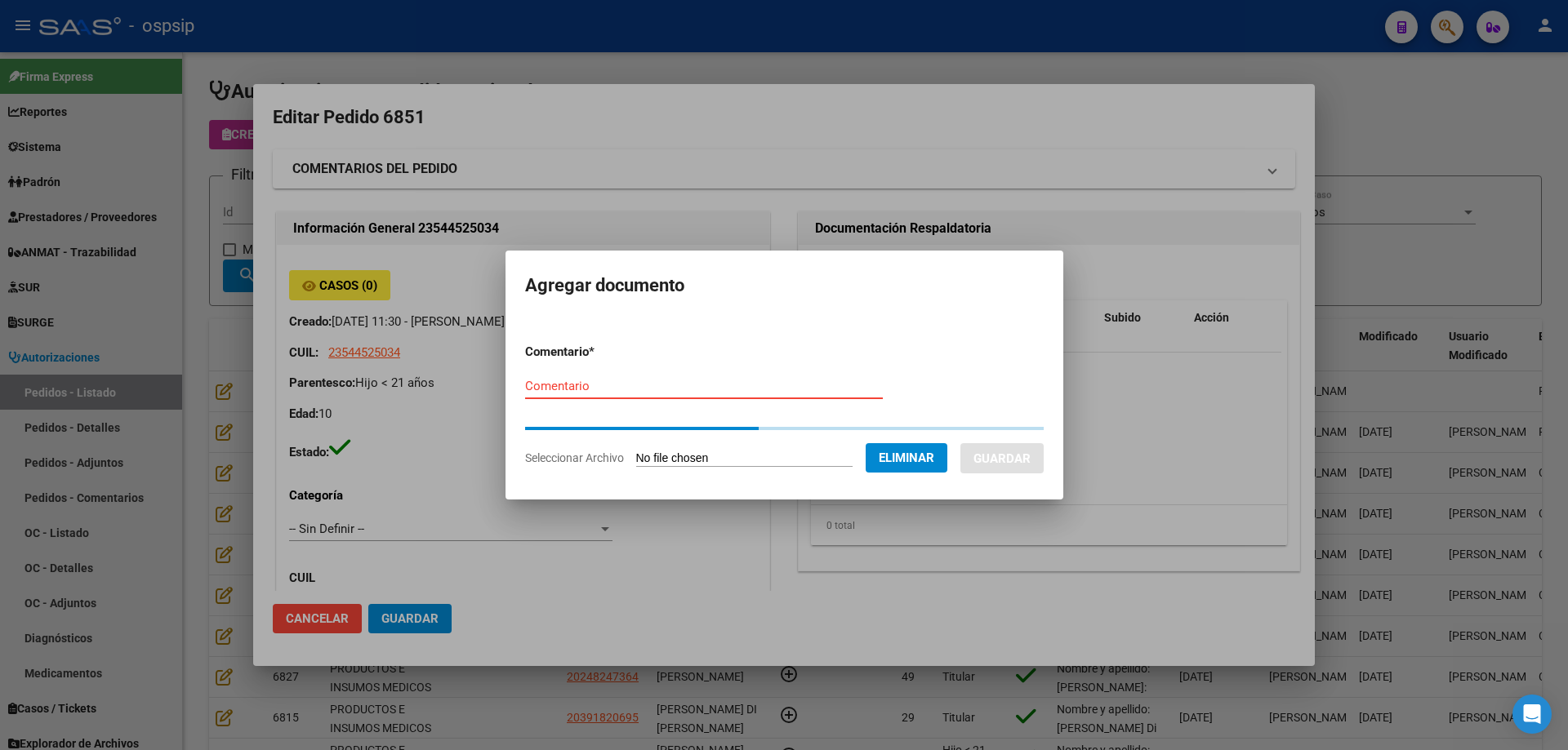
click at [552, 389] on input "Comentario" at bounding box center [704, 386] width 358 height 15
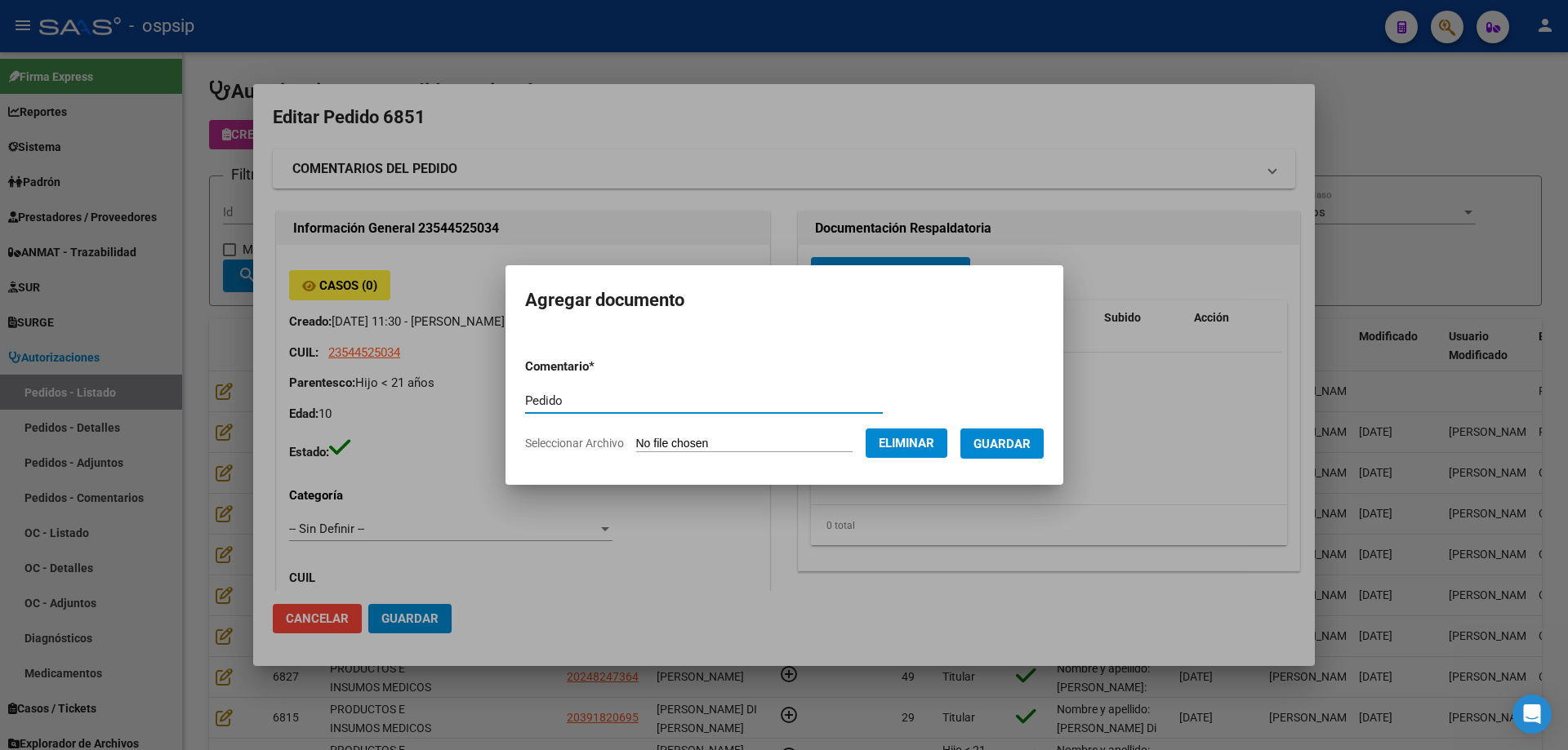
type input "Pedido"
click at [1043, 443] on button "Guardar" at bounding box center [1001, 444] width 83 height 30
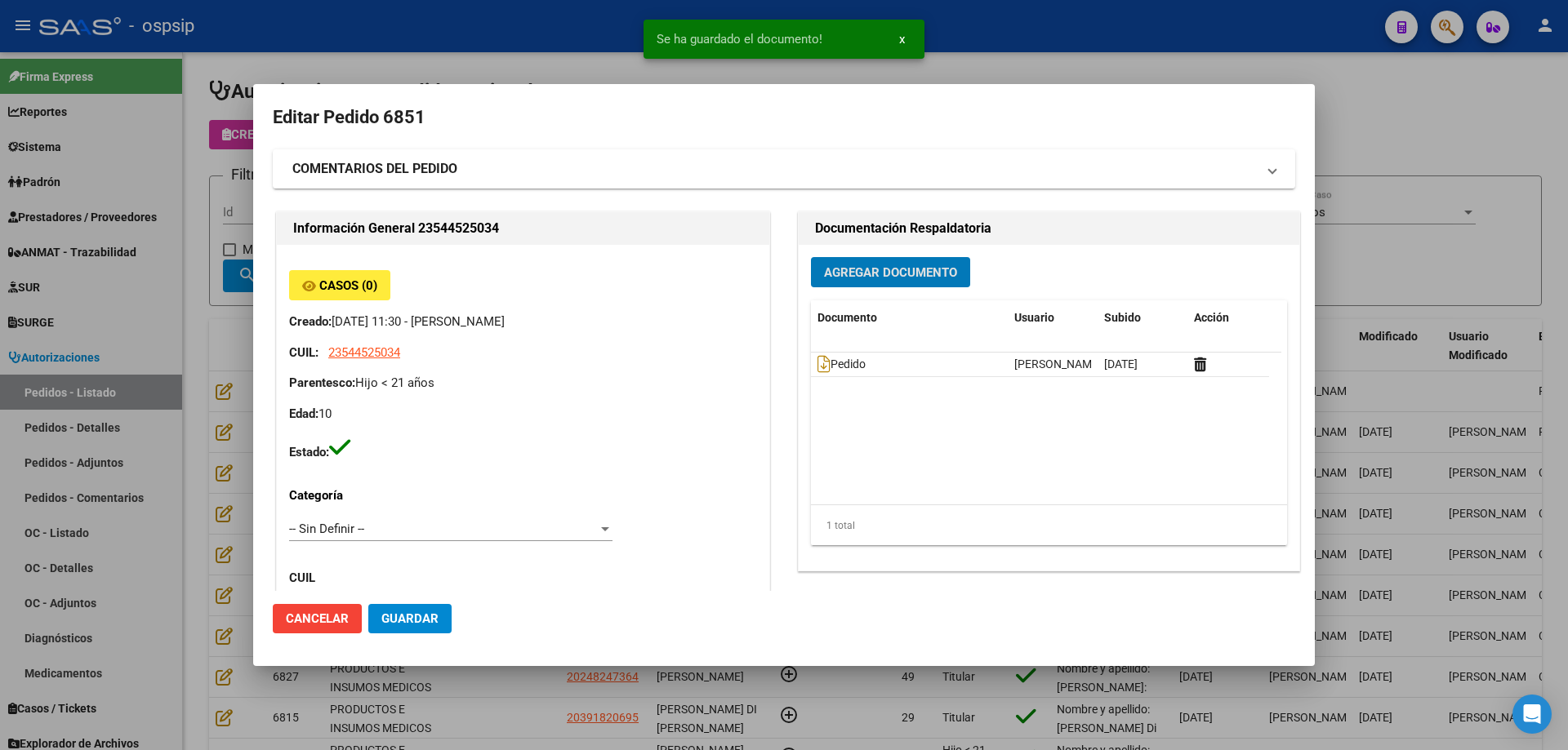
click at [904, 275] on span "Agregar Documento" at bounding box center [891, 272] width 133 height 15
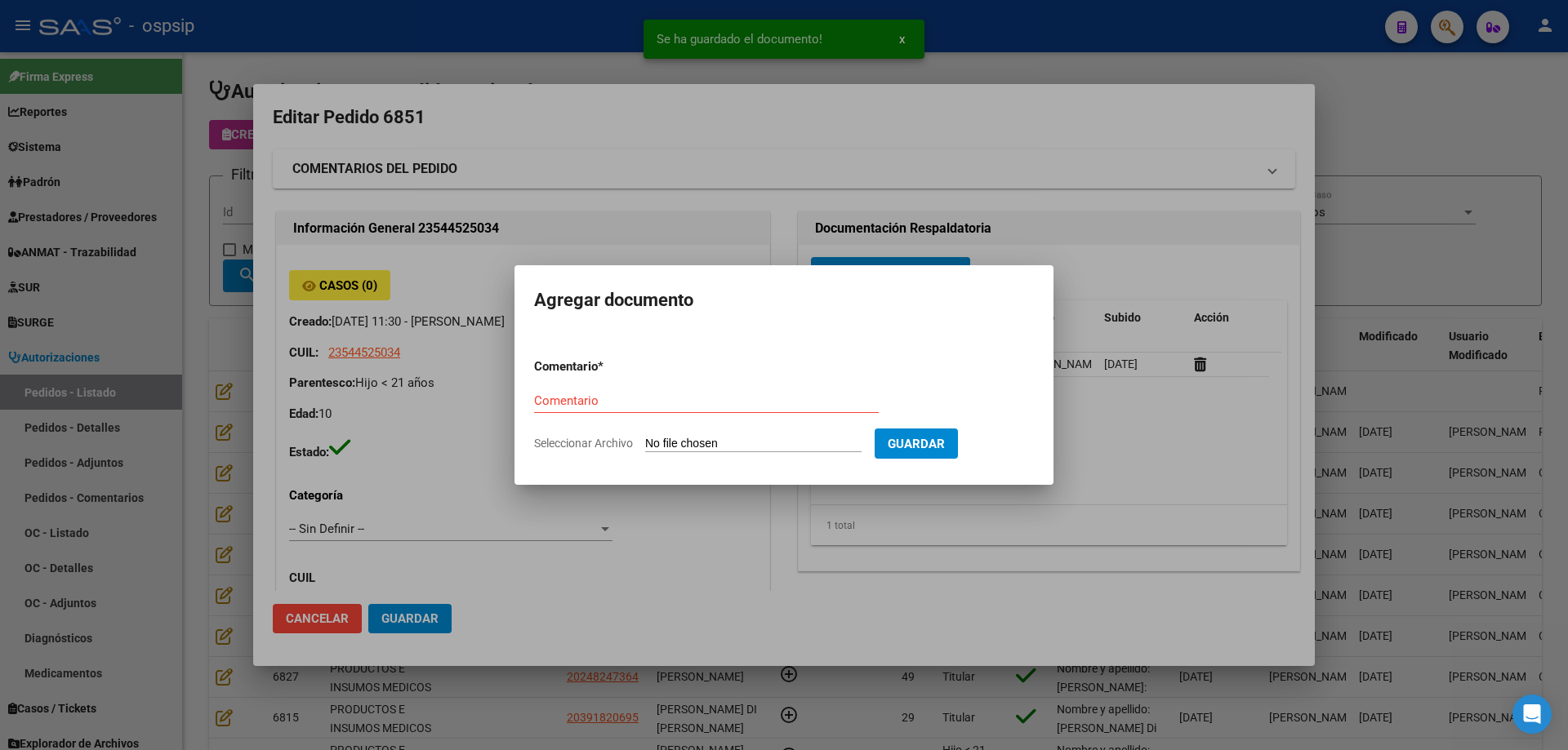
click at [755, 442] on input "Seleccionar Archivo" at bounding box center [753, 445] width 217 height 16
type input "C:\fakepath\autorizacion cx ayala.pdf"
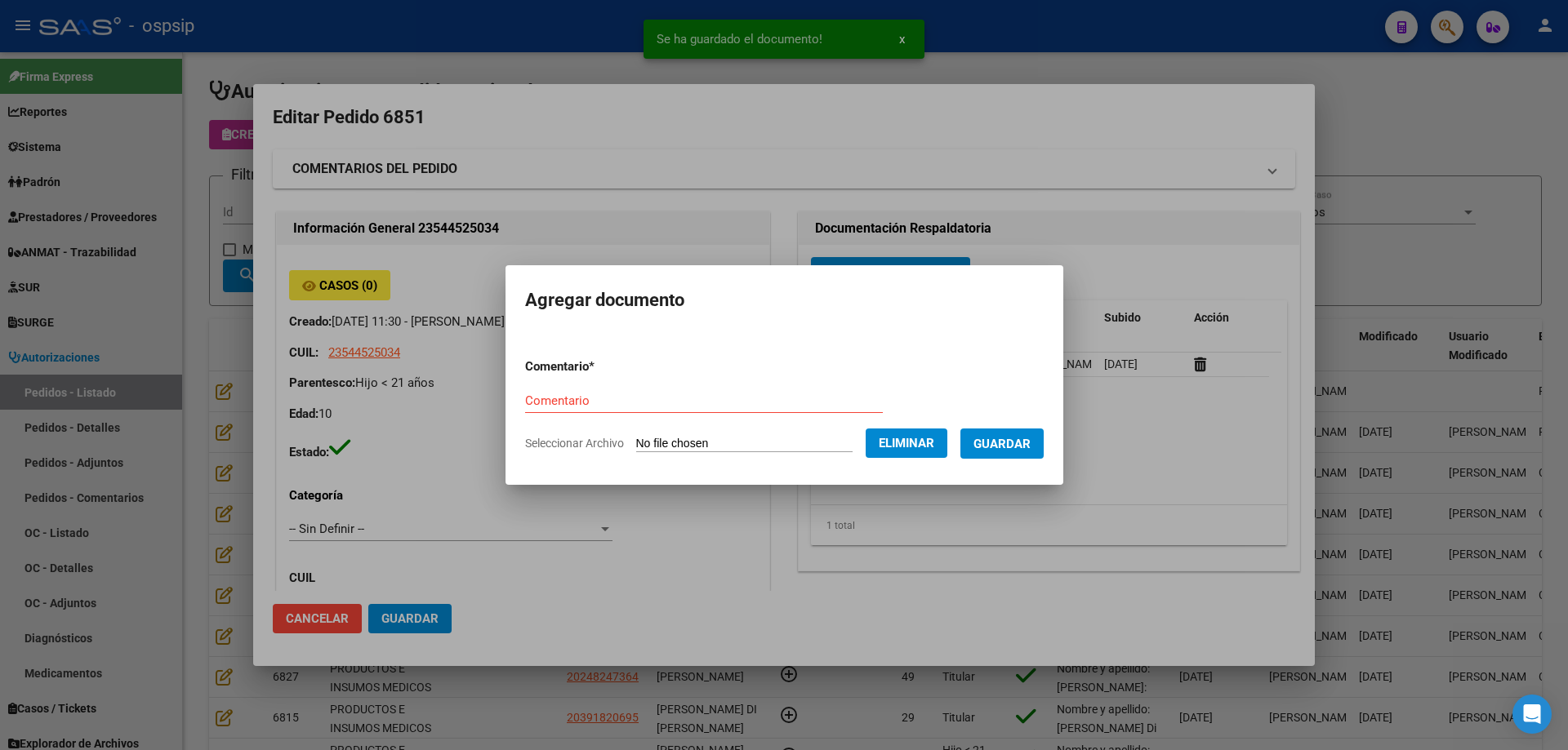
click at [784, 404] on input "Comentario" at bounding box center [704, 401] width 358 height 15
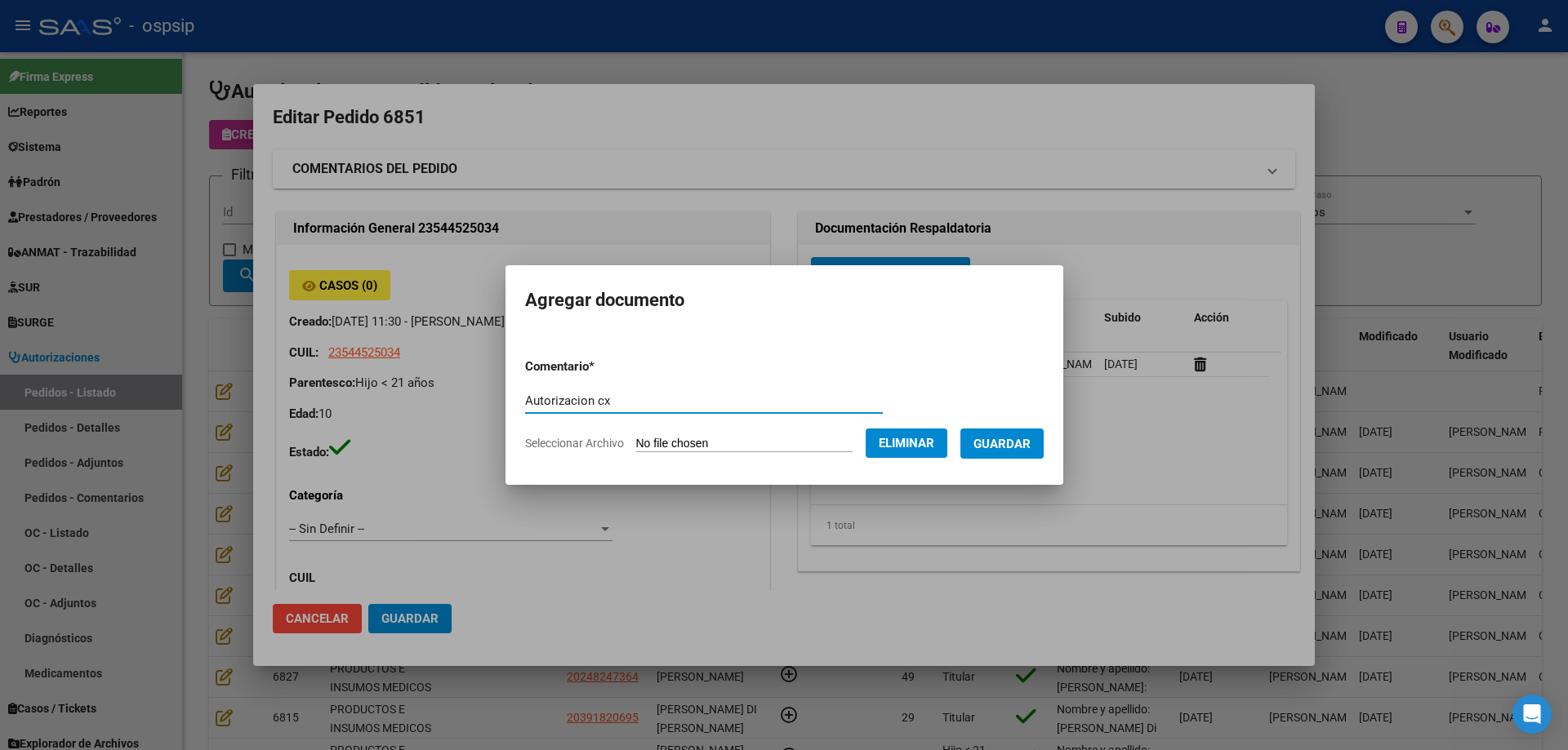
type input "Autorizacion cx"
click at [984, 440] on button "Guardar" at bounding box center [1001, 444] width 83 height 30
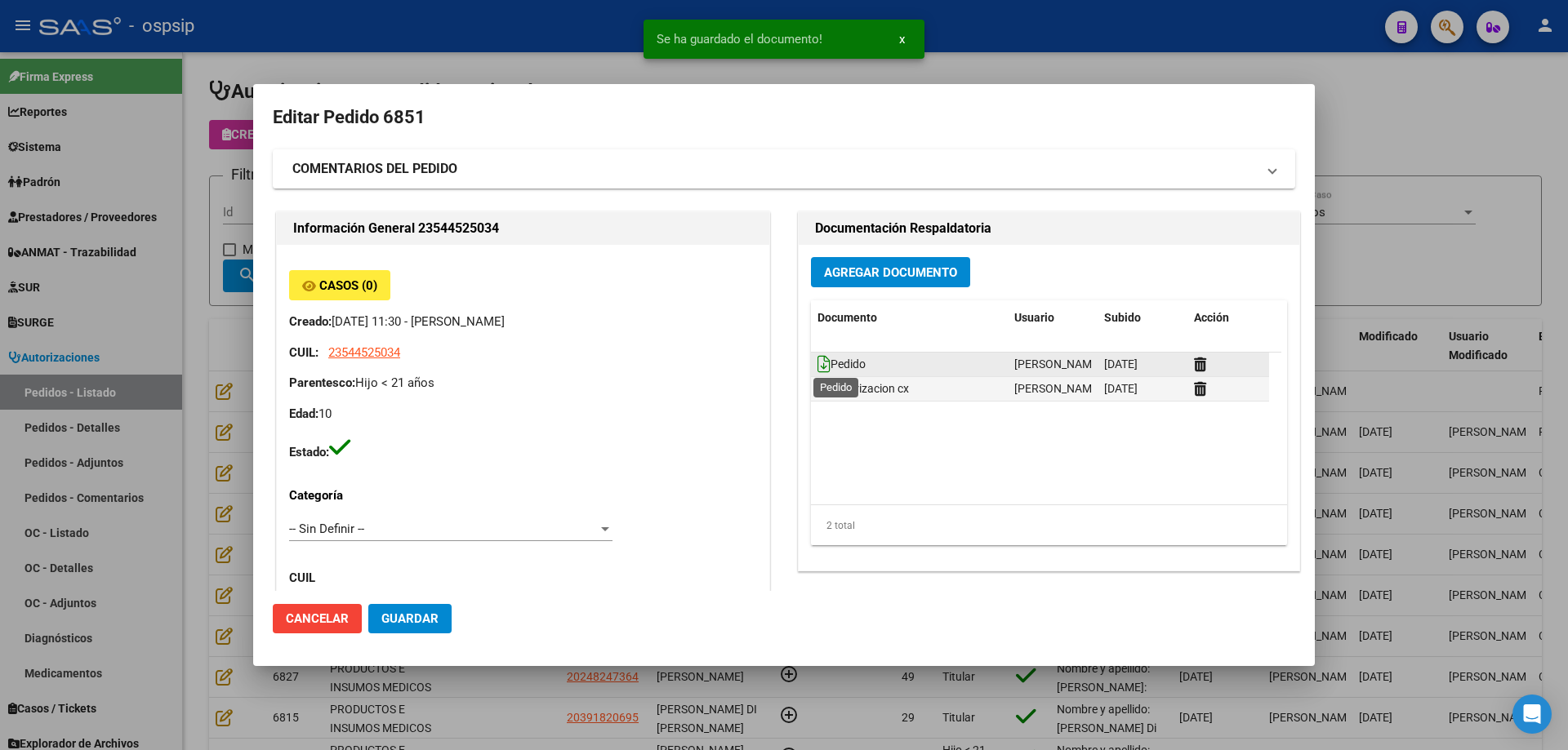
click at [817, 360] on icon at bounding box center [823, 364] width 13 height 18
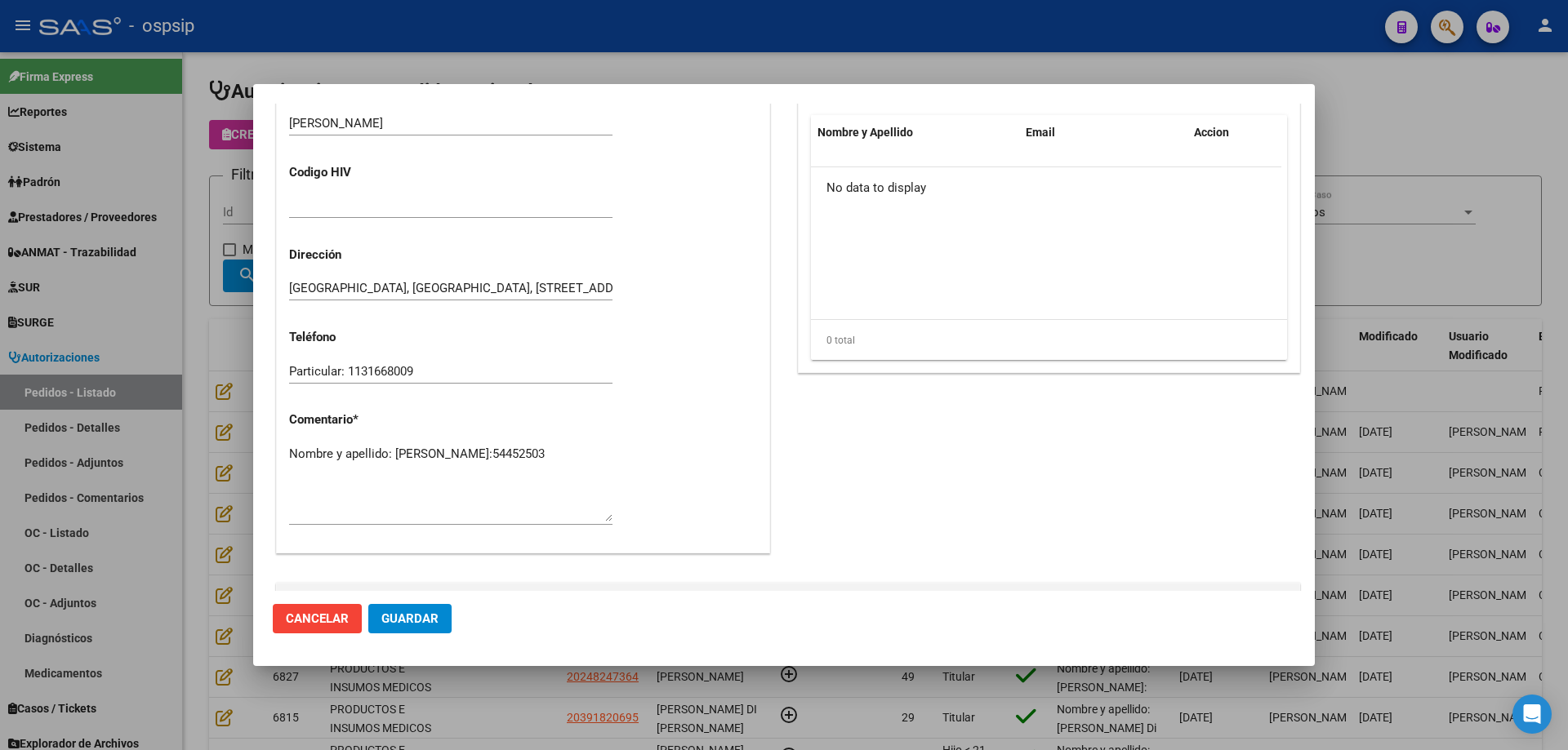
scroll to position [948, 0]
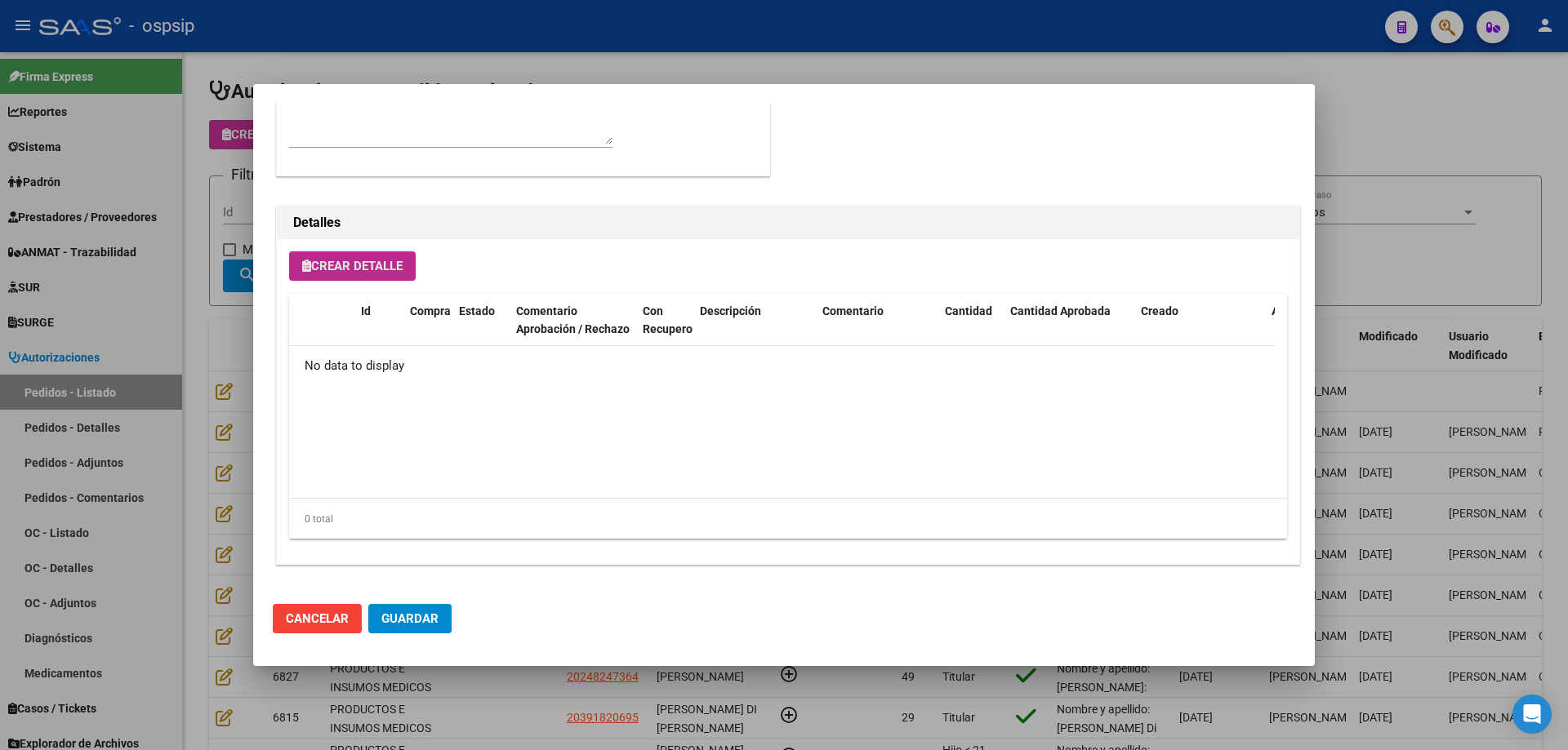
click at [361, 279] on button "Crear Detalle" at bounding box center [352, 266] width 126 height 29
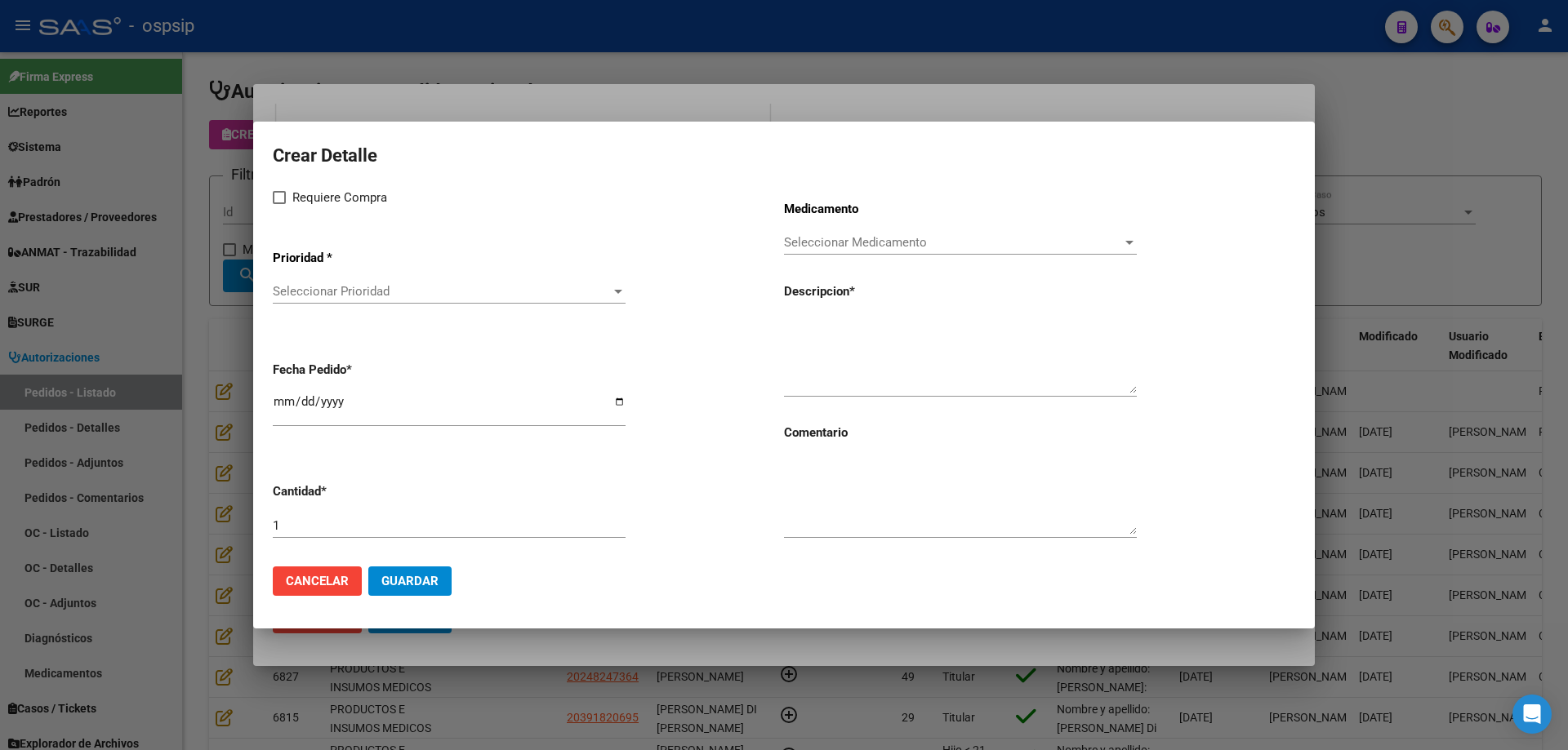
click at [378, 300] on div "Seleccionar Prioridad Seleccionar Prioridad" at bounding box center [449, 291] width 353 height 25
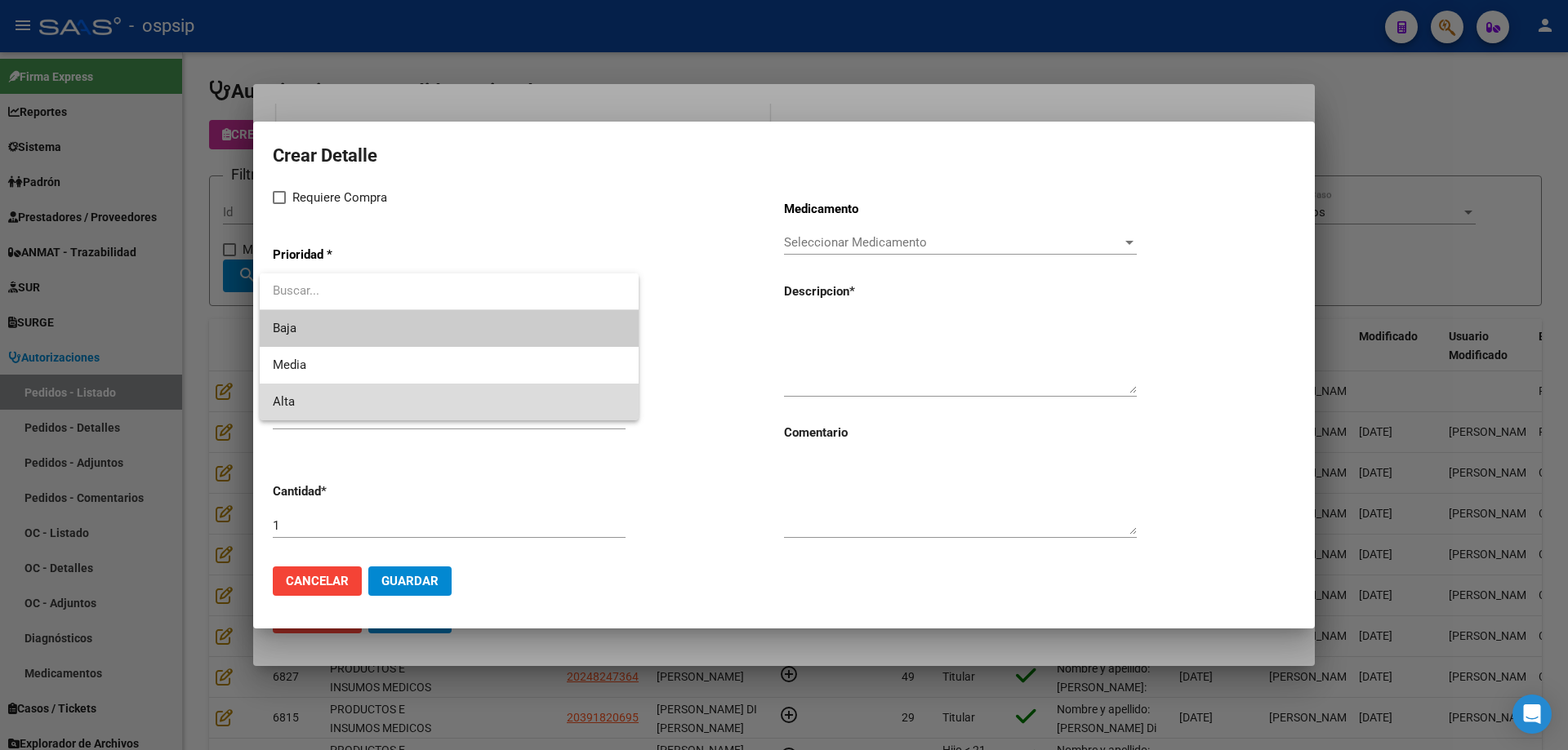
click at [335, 383] on span "Alta" at bounding box center [449, 402] width 353 height 37
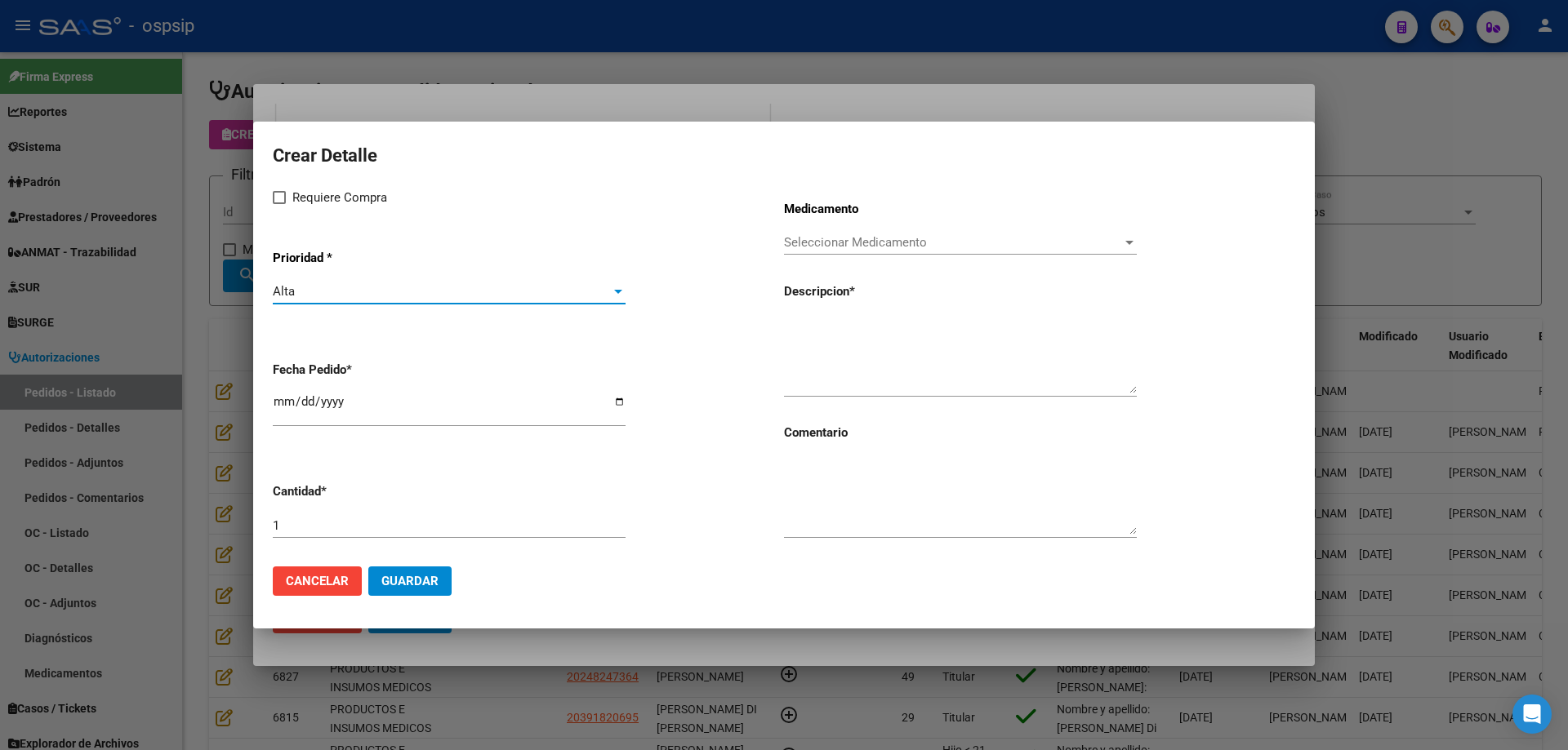
click at [286, 201] on label "Requiere Compra" at bounding box center [330, 197] width 114 height 19
click at [279, 204] on input "Requiere Compra" at bounding box center [278, 204] width 1 height 1
checkbox input "true"
click at [931, 239] on span "Seleccionar Medicamento" at bounding box center [952, 242] width 338 height 15
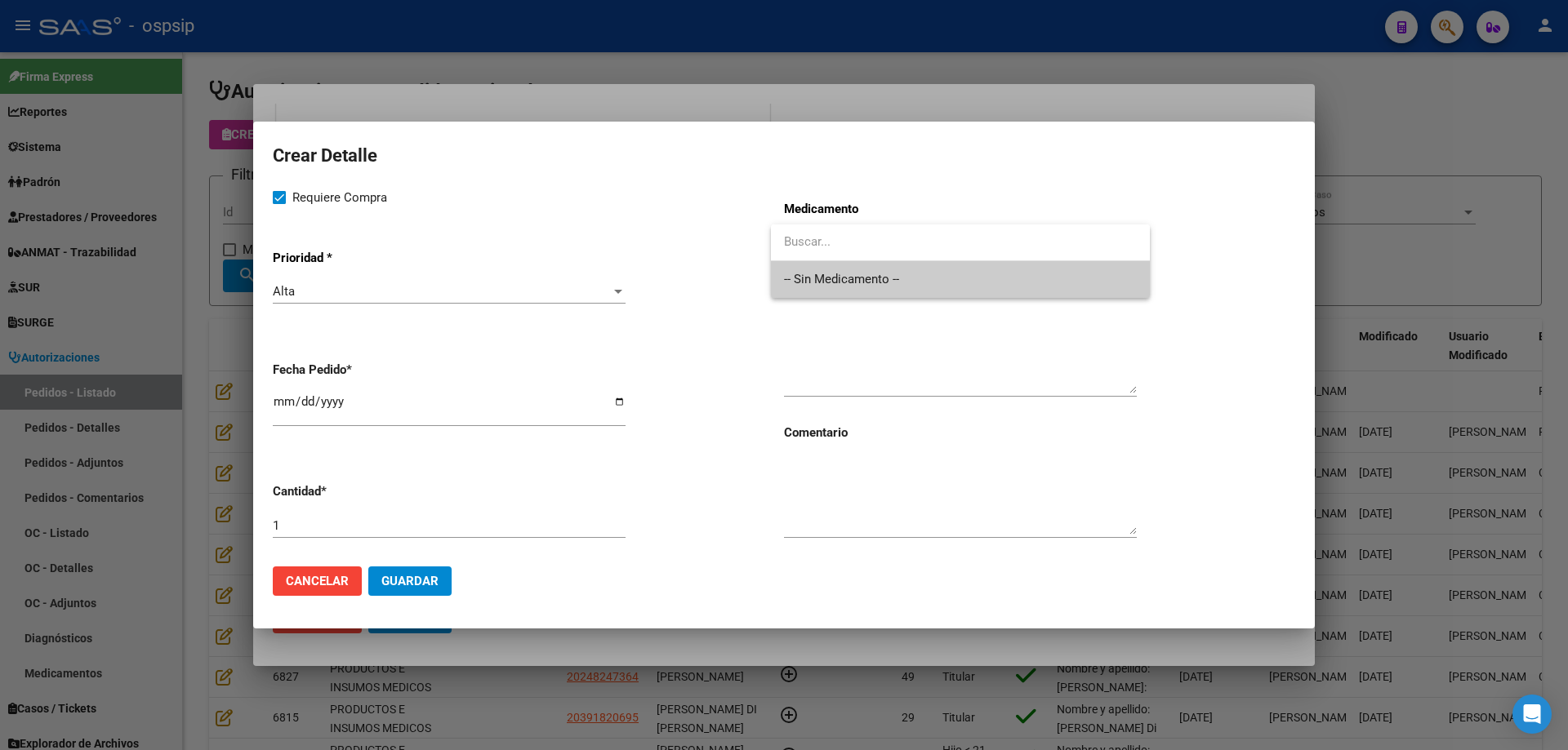
click at [923, 271] on span "-- Sin Medicamento --" at bounding box center [960, 280] width 353 height 37
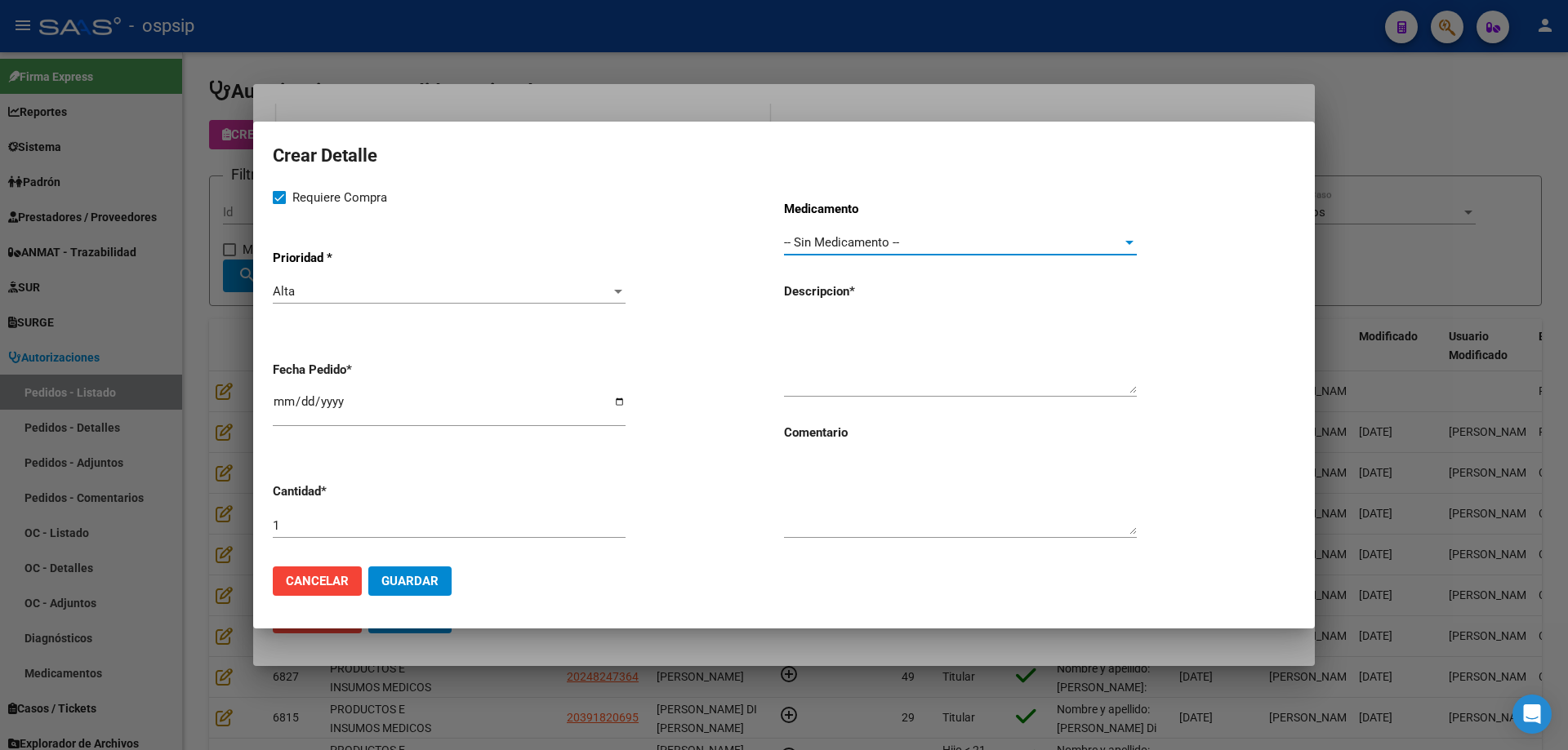
click at [860, 367] on textarea at bounding box center [960, 354] width 353 height 76
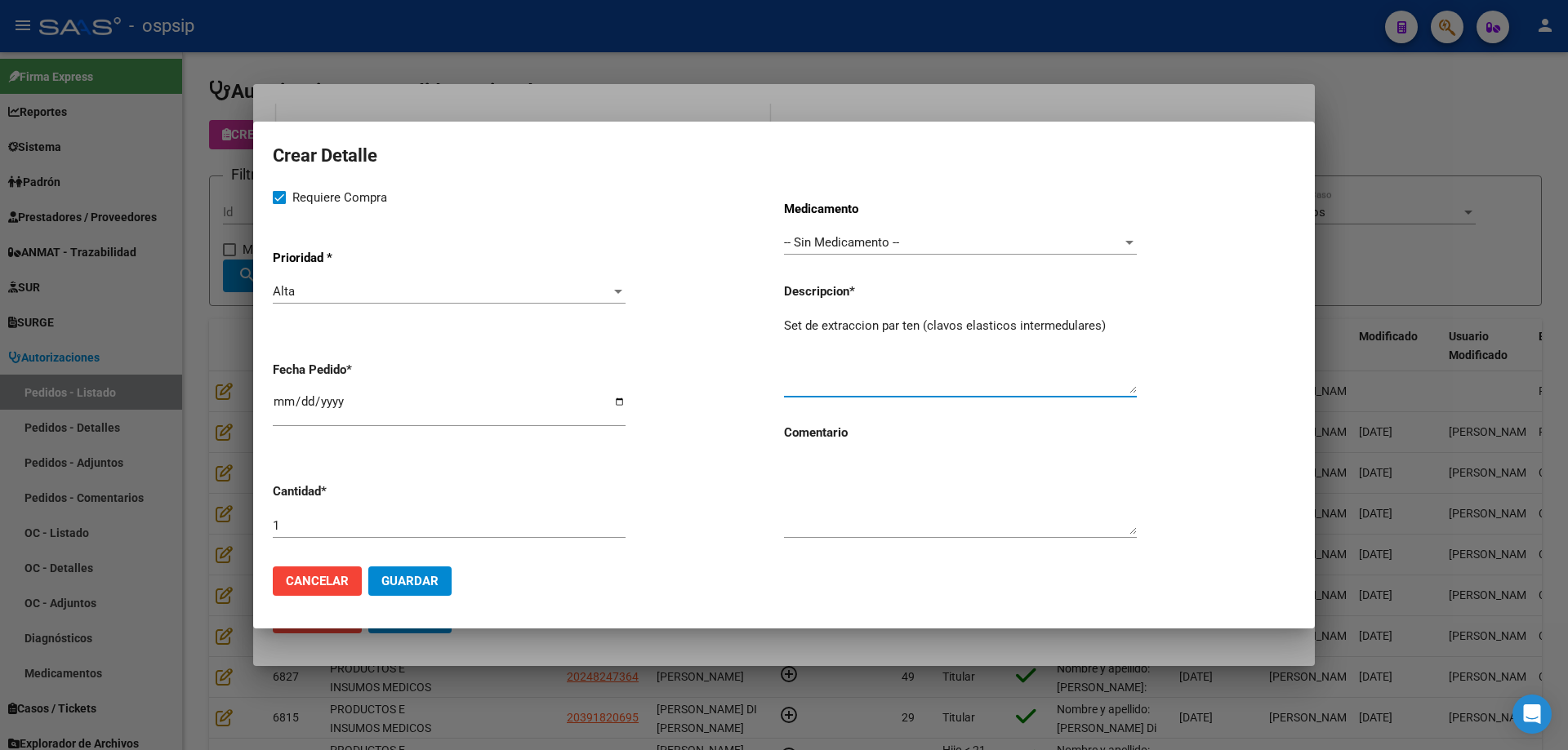
click at [851, 327] on textarea "Set de extraccion par ten (clavos elasticos intermedulares)" at bounding box center [960, 354] width 353 height 76
drag, startPoint x: 1113, startPoint y: 330, endPoint x: 770, endPoint y: 332, distance: 343.0
click at [770, 332] on div "Requiere Compra Prioridad * Alta Seleccionar Prioridad Fecha Pedido * 2025-08-1…" at bounding box center [784, 370] width 1022 height 366
click at [1113, 327] on textarea "Set de extracción par ten (clavos elásticos intermedulares)" at bounding box center [960, 354] width 353 height 76
type textarea "Set de extracción par ten (clavos elásticos intermedulares)"
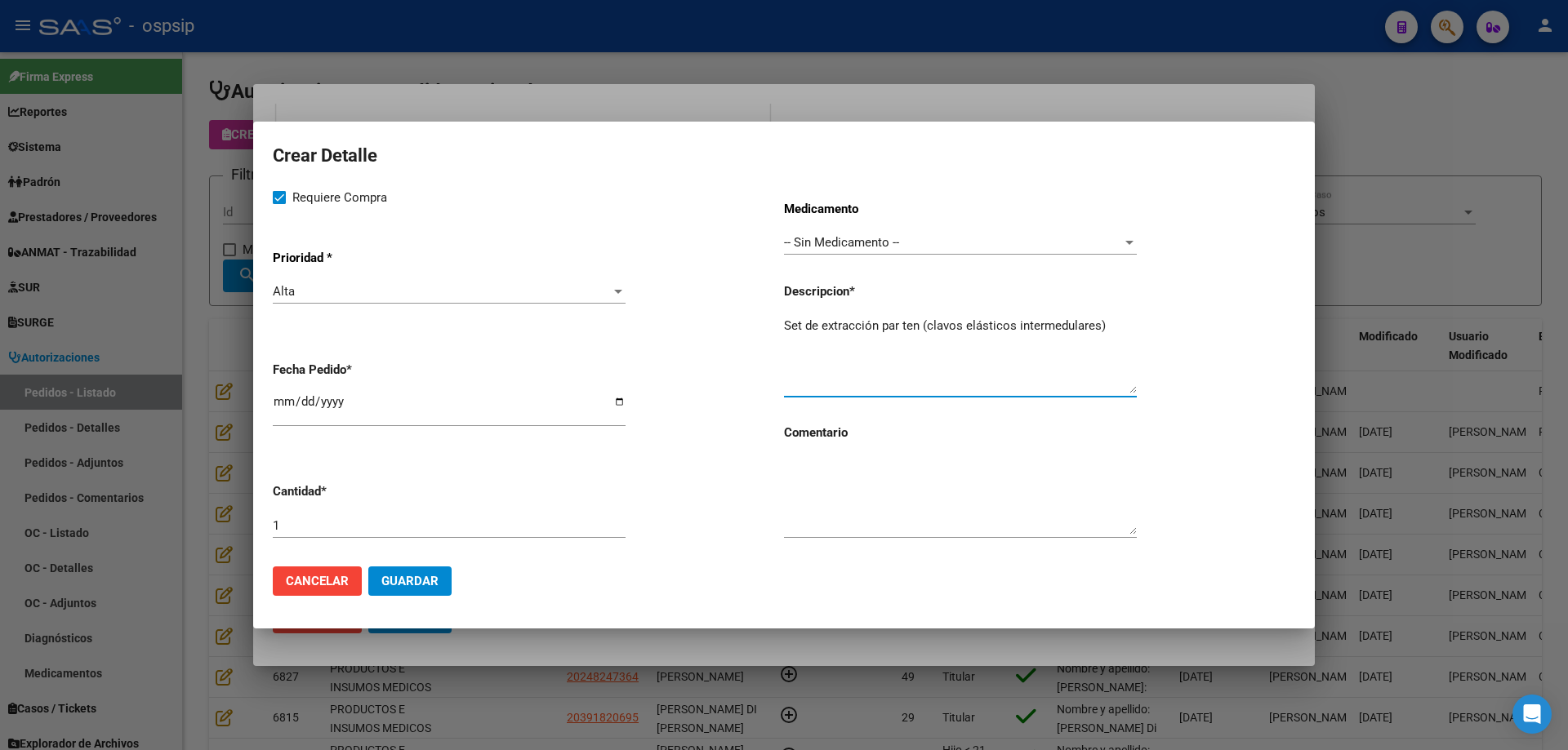
click at [283, 396] on input "[DATE]" at bounding box center [449, 408] width 353 height 26
type input "2025-08-04"
click at [424, 578] on span "Guardar" at bounding box center [410, 581] width 57 height 15
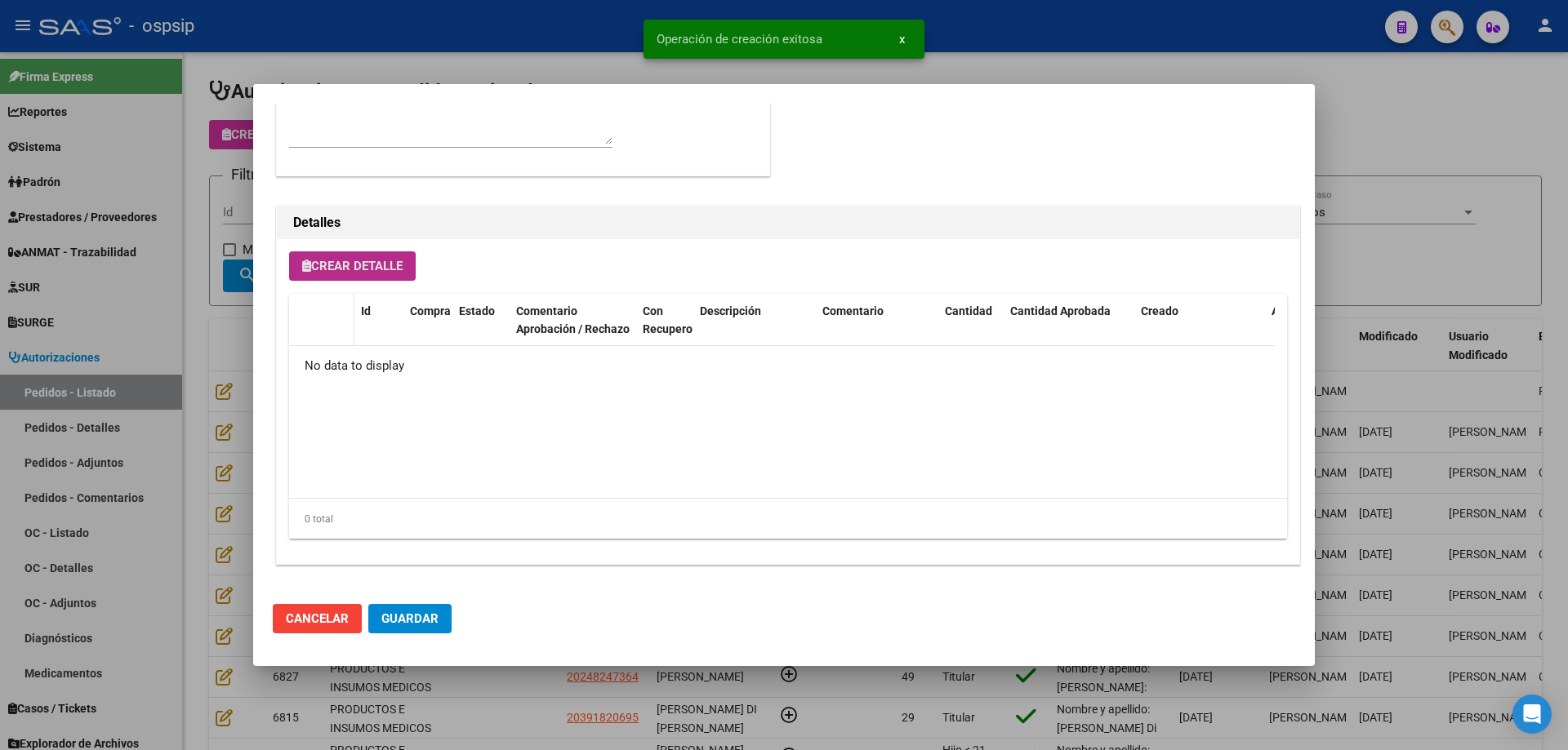
scroll to position [979, 0]
click at [369, 278] on button "Crear Detalle" at bounding box center [352, 266] width 126 height 29
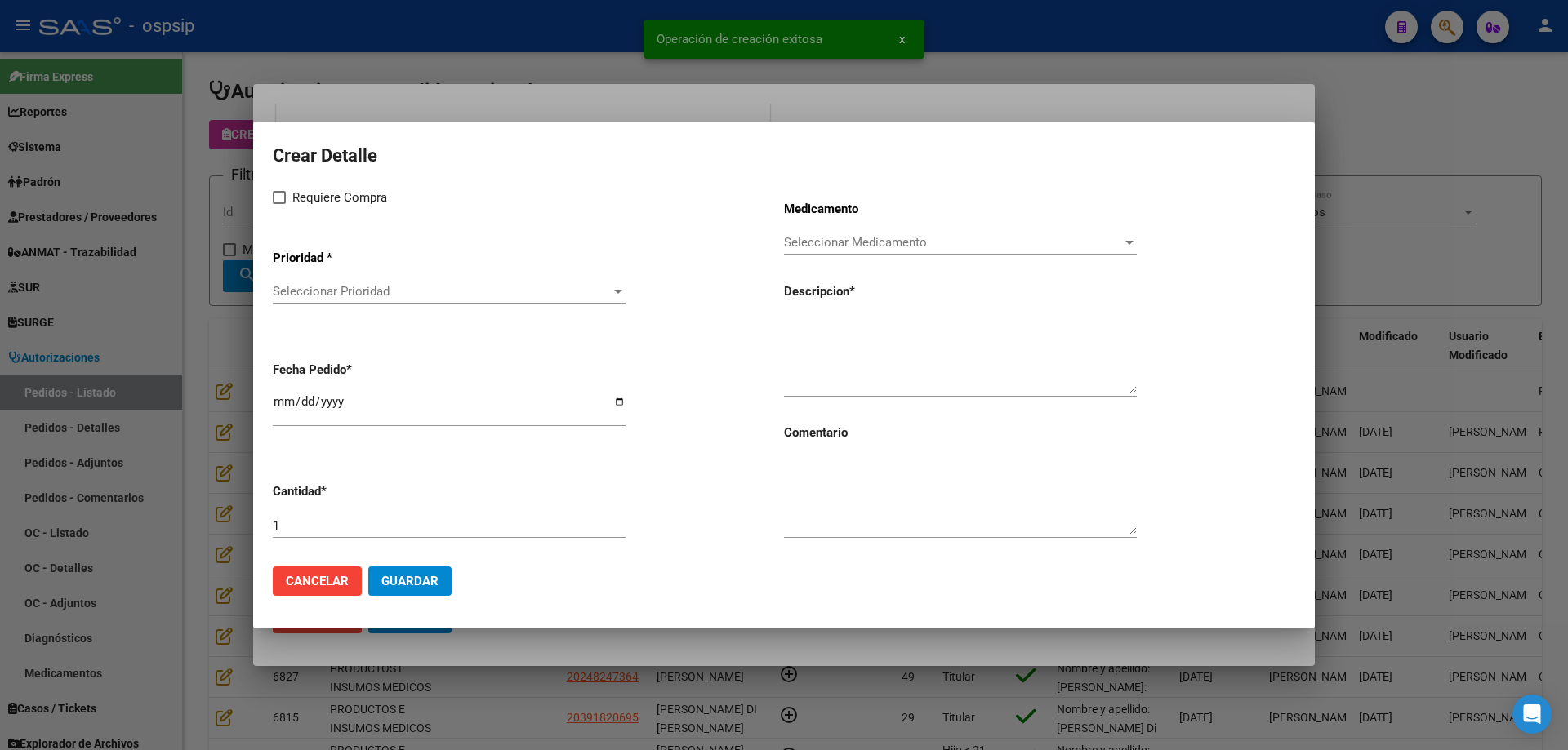
click at [369, 280] on div "Seleccionar Prioridad Seleccionar Prioridad" at bounding box center [449, 291] width 353 height 25
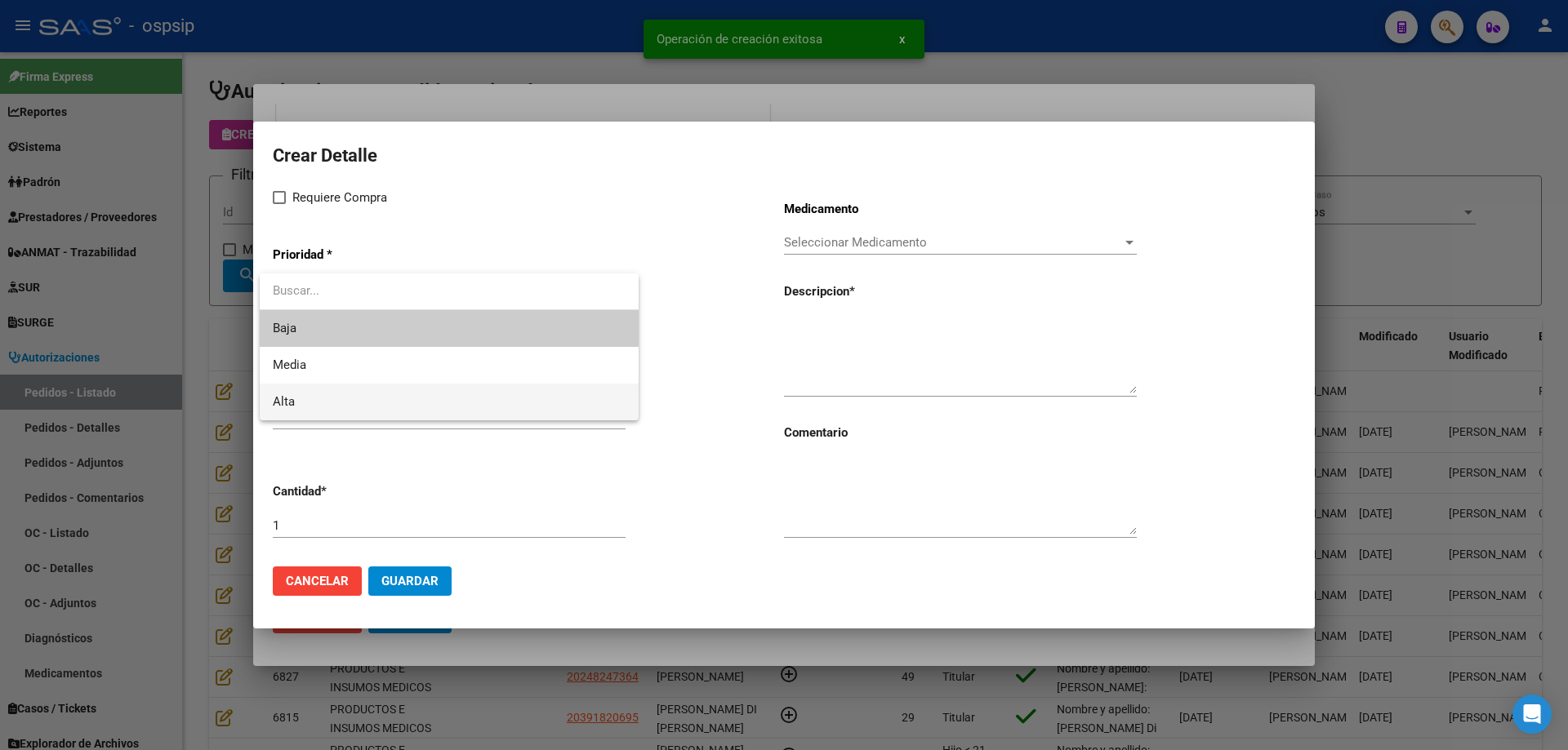
drag, startPoint x: 345, startPoint y: 399, endPoint x: 333, endPoint y: 322, distance: 77.9
click at [344, 398] on span "Alta" at bounding box center [449, 402] width 353 height 37
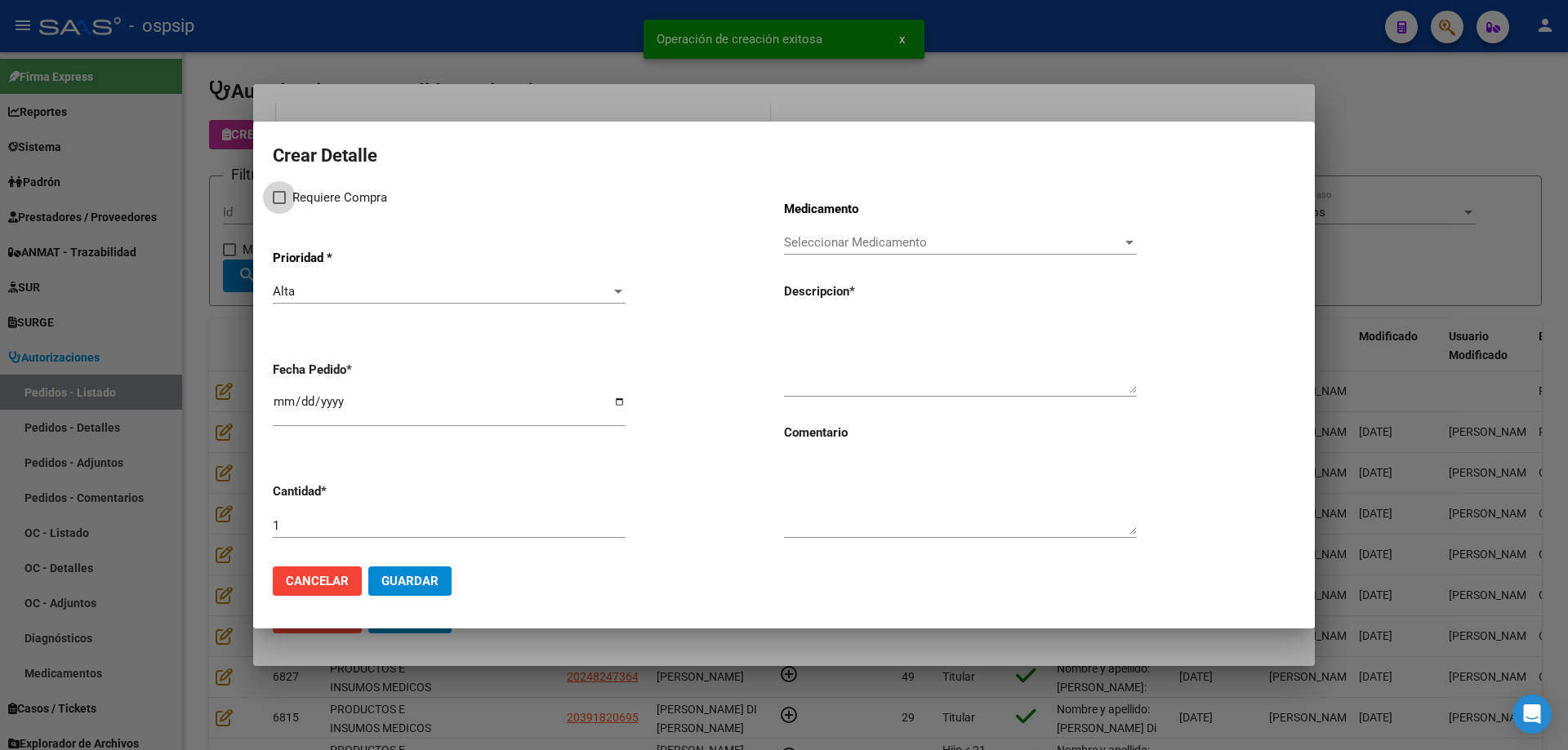
click at [293, 196] on span "Requiere Compra" at bounding box center [340, 197] width 95 height 19
click at [279, 204] on input "Requiere Compra" at bounding box center [278, 204] width 1 height 1
checkbox input "true"
click at [918, 243] on span "Seleccionar Medicamento" at bounding box center [952, 242] width 338 height 15
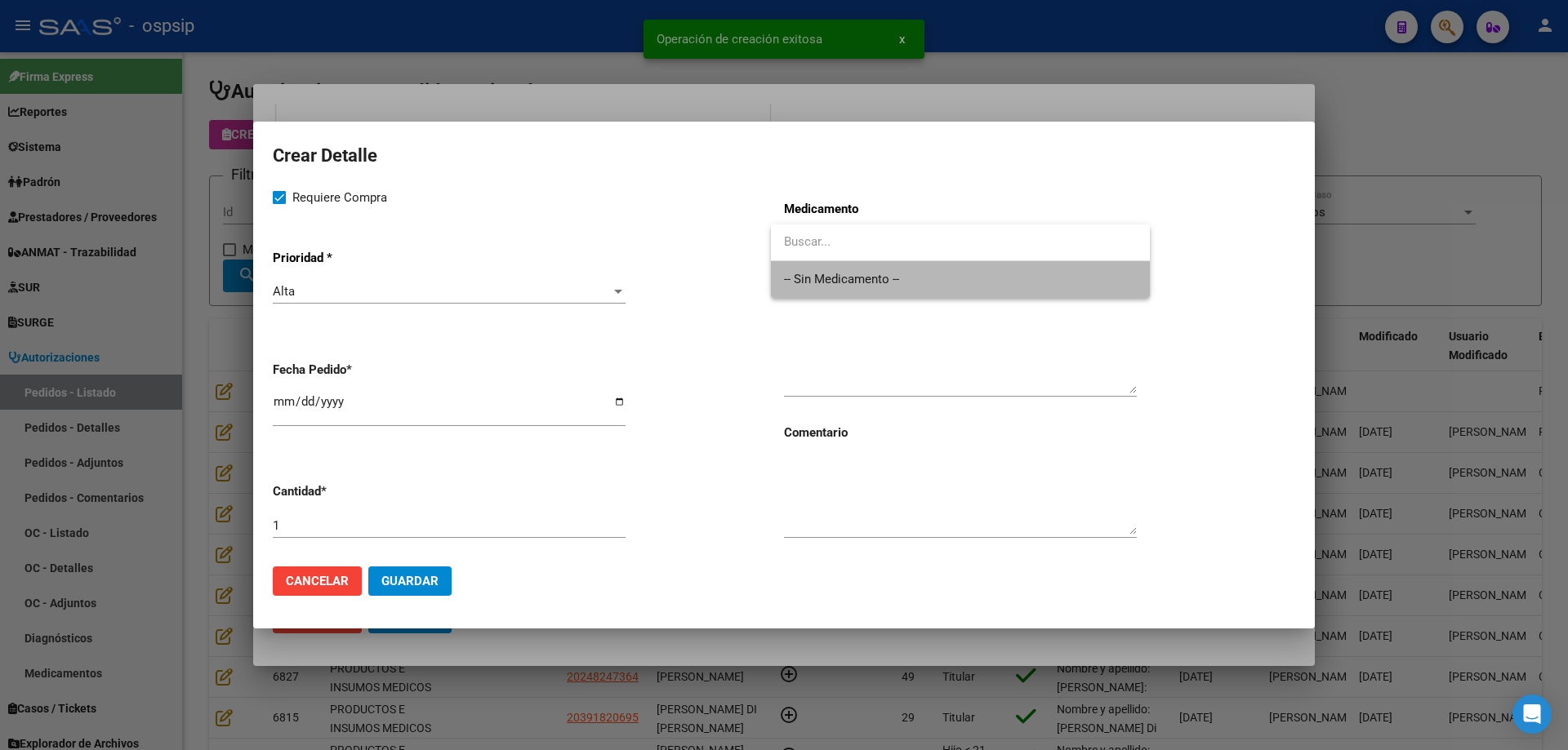
click at [899, 276] on span "-- Sin Medicamento --" at bounding box center [960, 280] width 353 height 37
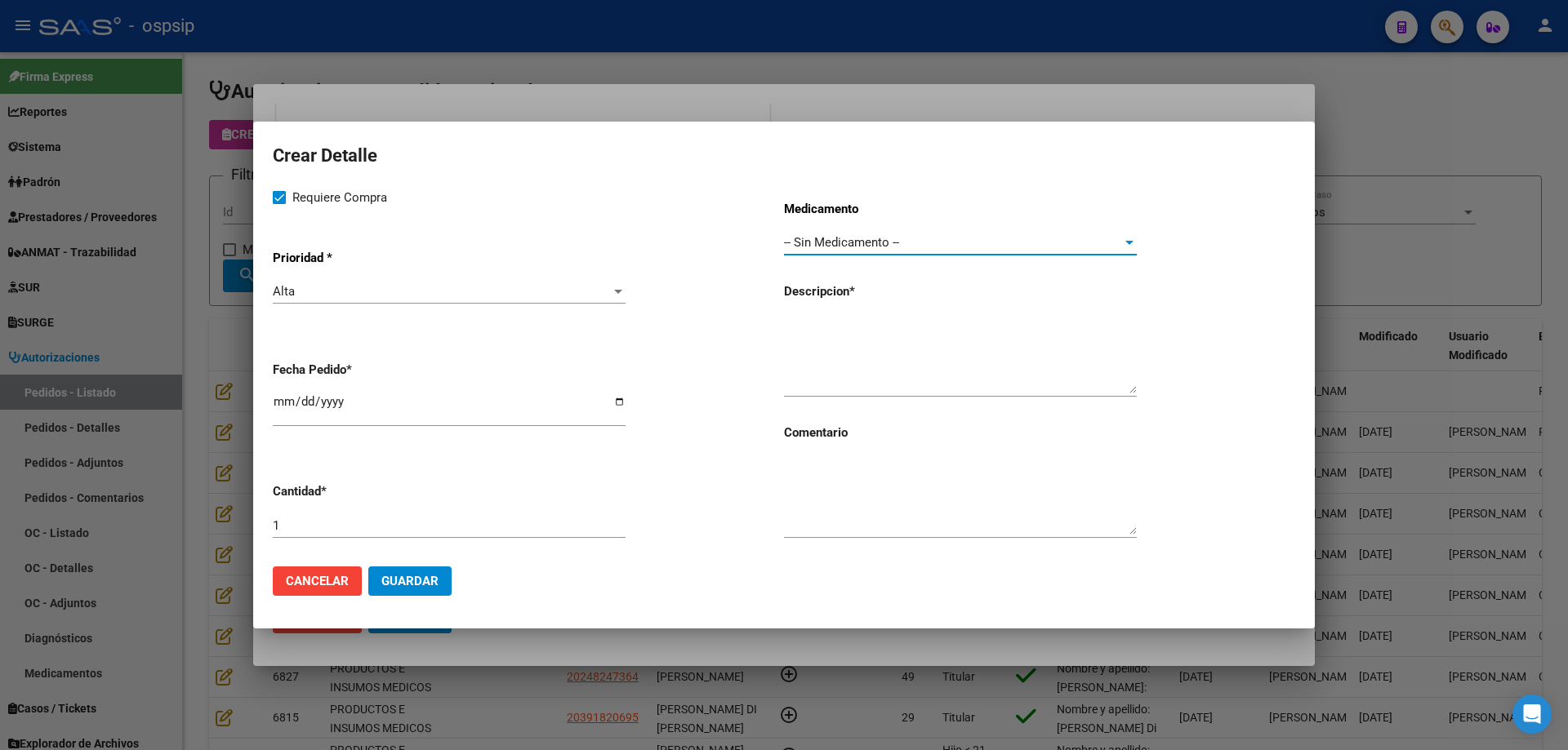
click at [273, 404] on input "[DATE]" at bounding box center [449, 408] width 353 height 26
type input "2025-08-04"
click at [985, 333] on textarea at bounding box center [960, 354] width 353 height 76
type textarea "Asistencia tecnica"
click at [440, 585] on button "Guardar" at bounding box center [410, 581] width 83 height 29
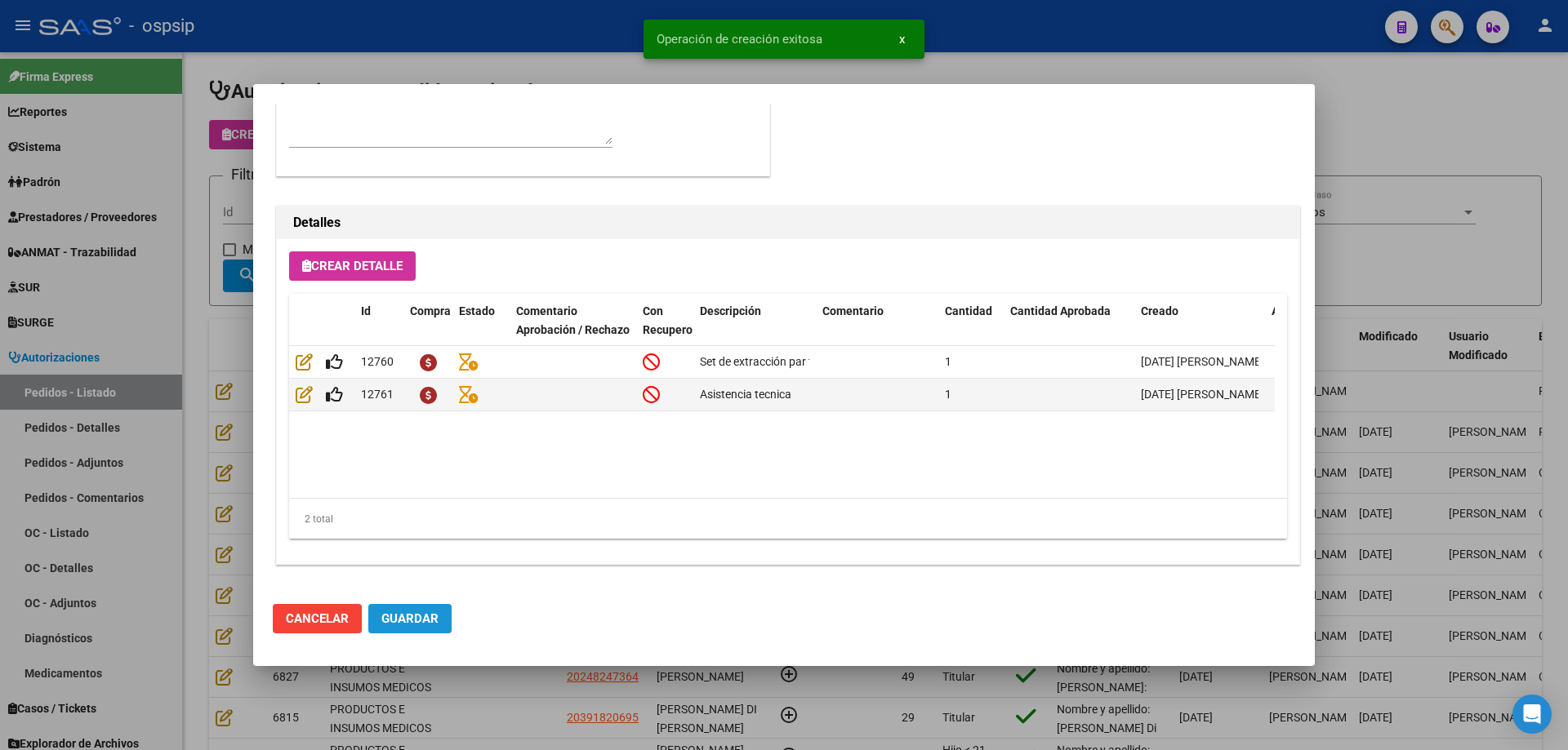
click at [429, 615] on span "Guardar" at bounding box center [410, 618] width 57 height 15
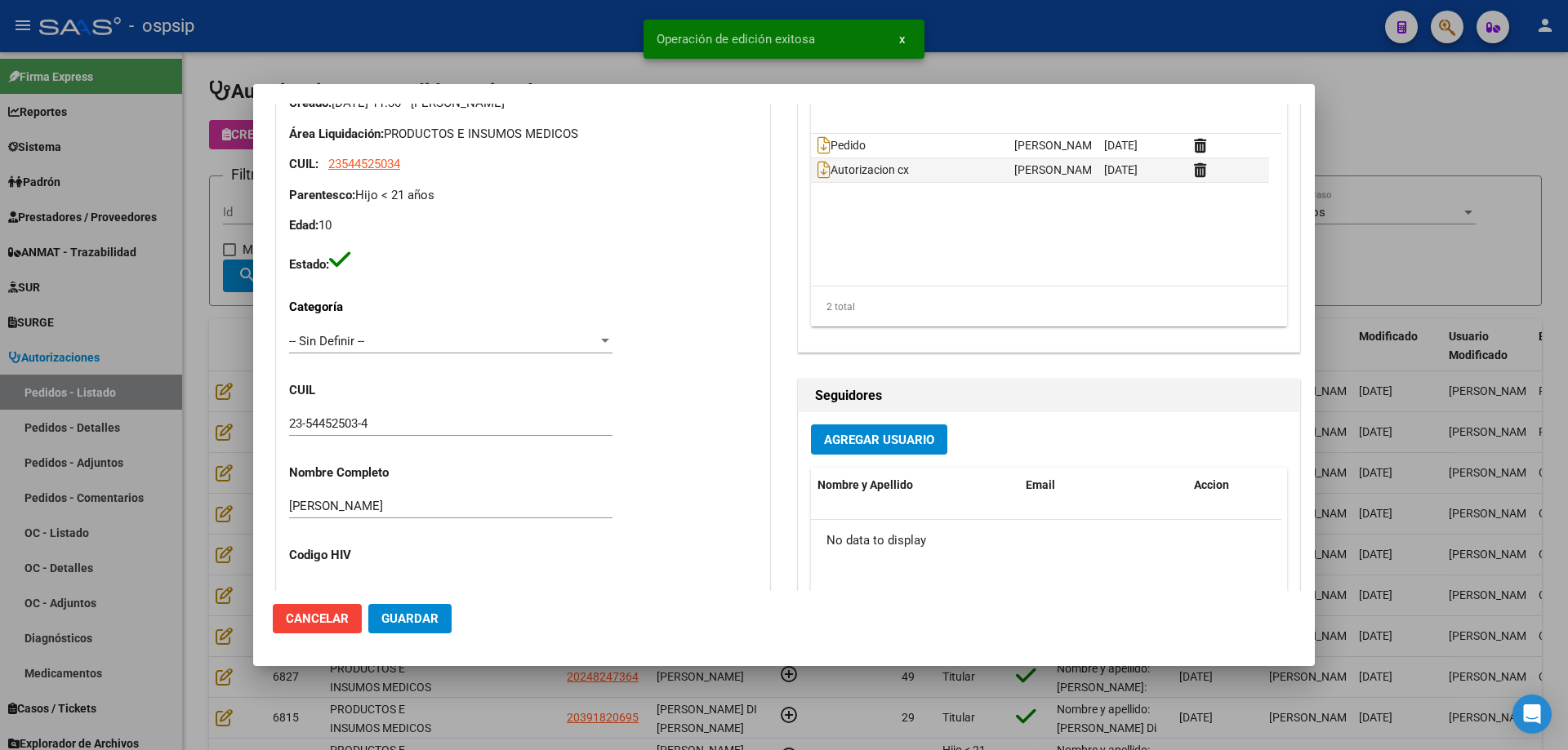
scroll to position [0, 0]
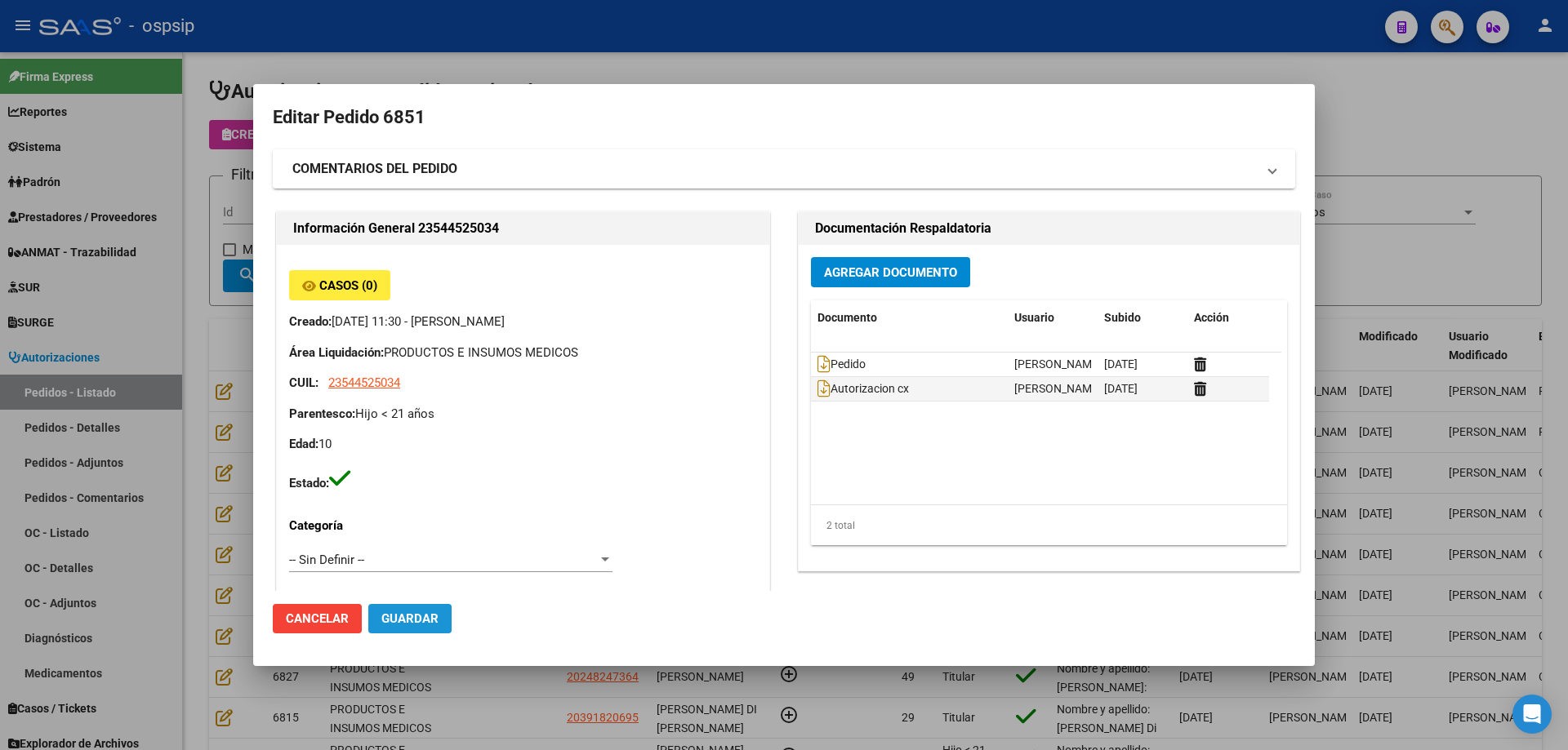
click at [434, 611] on span "Guardar" at bounding box center [410, 618] width 57 height 15
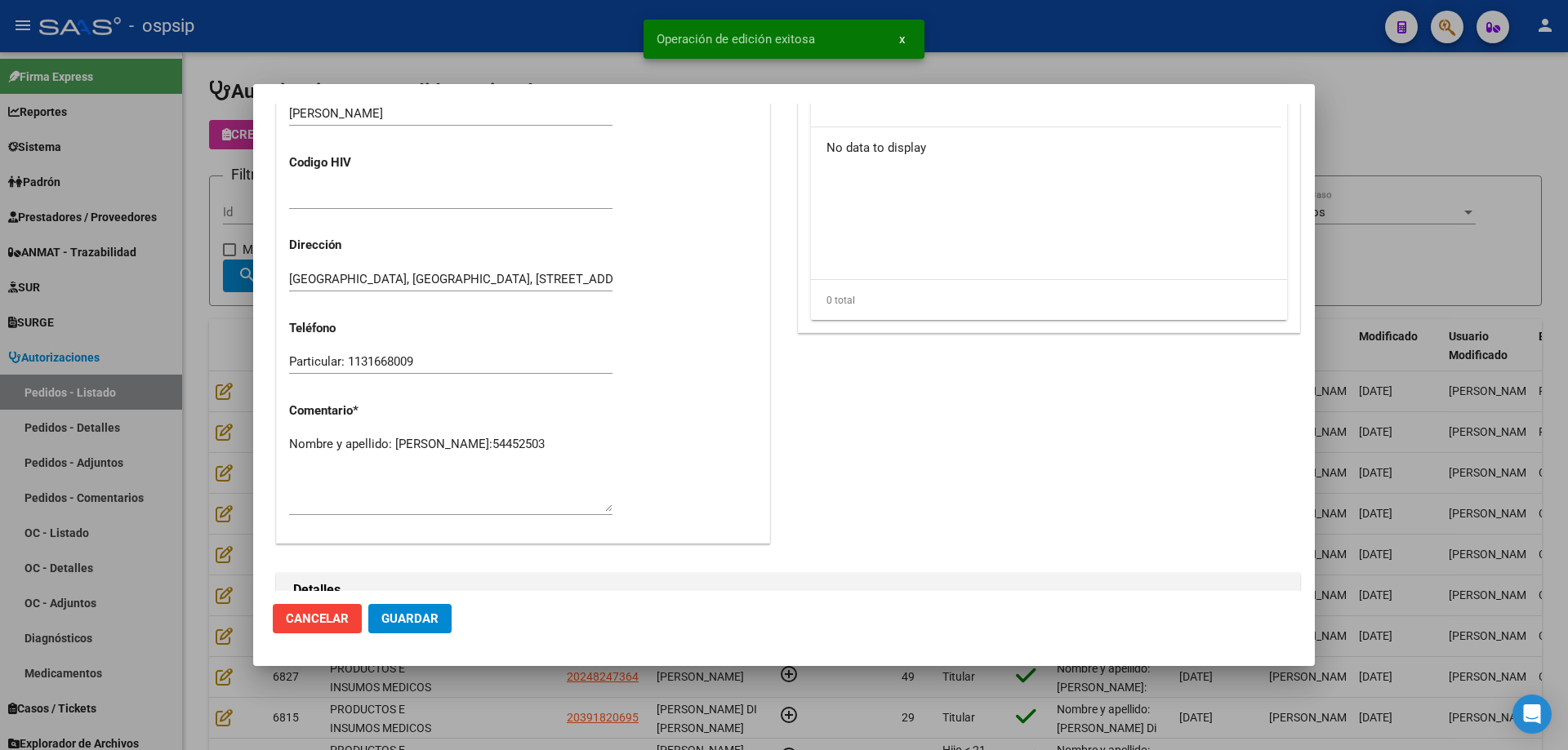
scroll to position [653, 0]
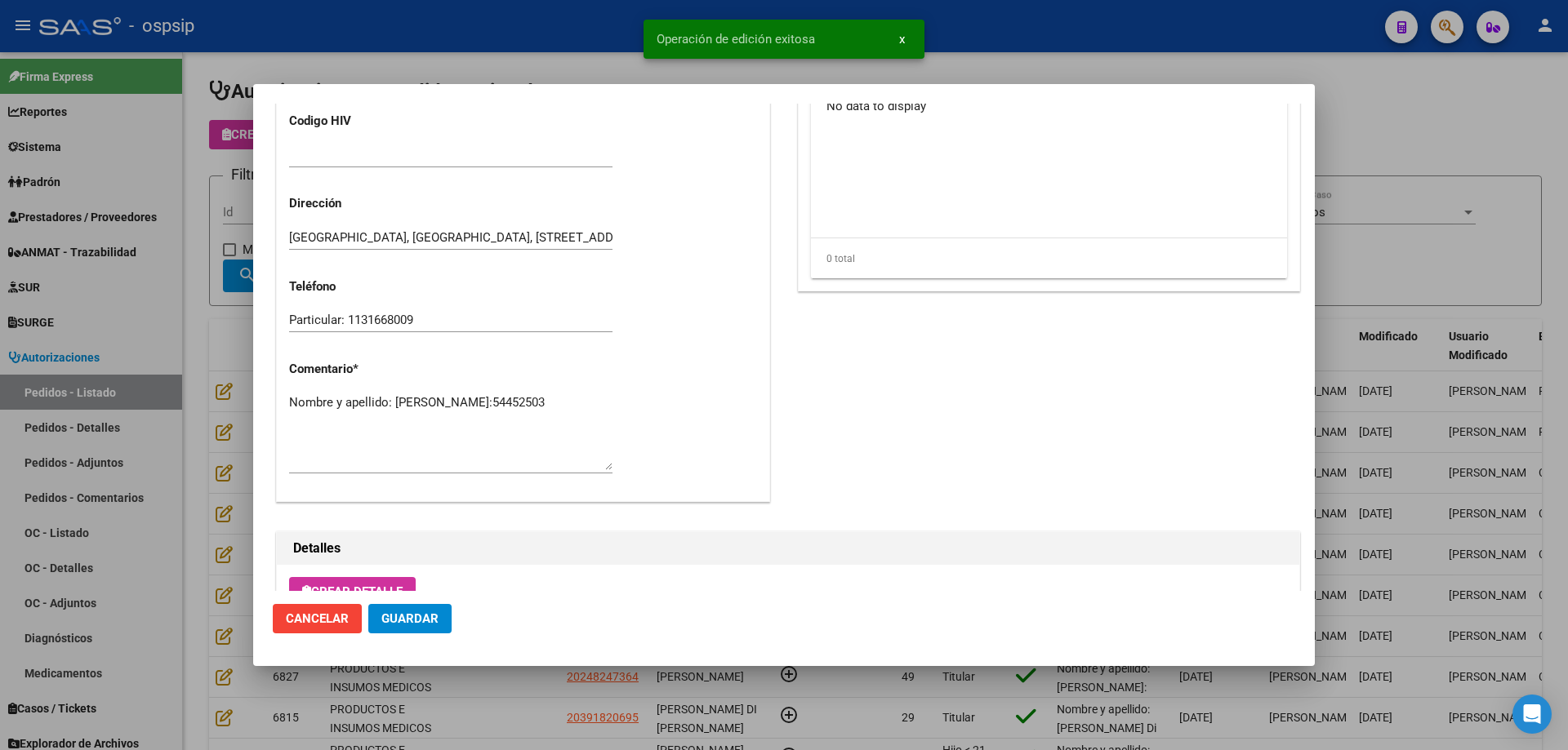
click at [469, 446] on textarea "Nombre y apellido: Ayala Morena Santillan Dni:54452503" at bounding box center [450, 432] width 323 height 76
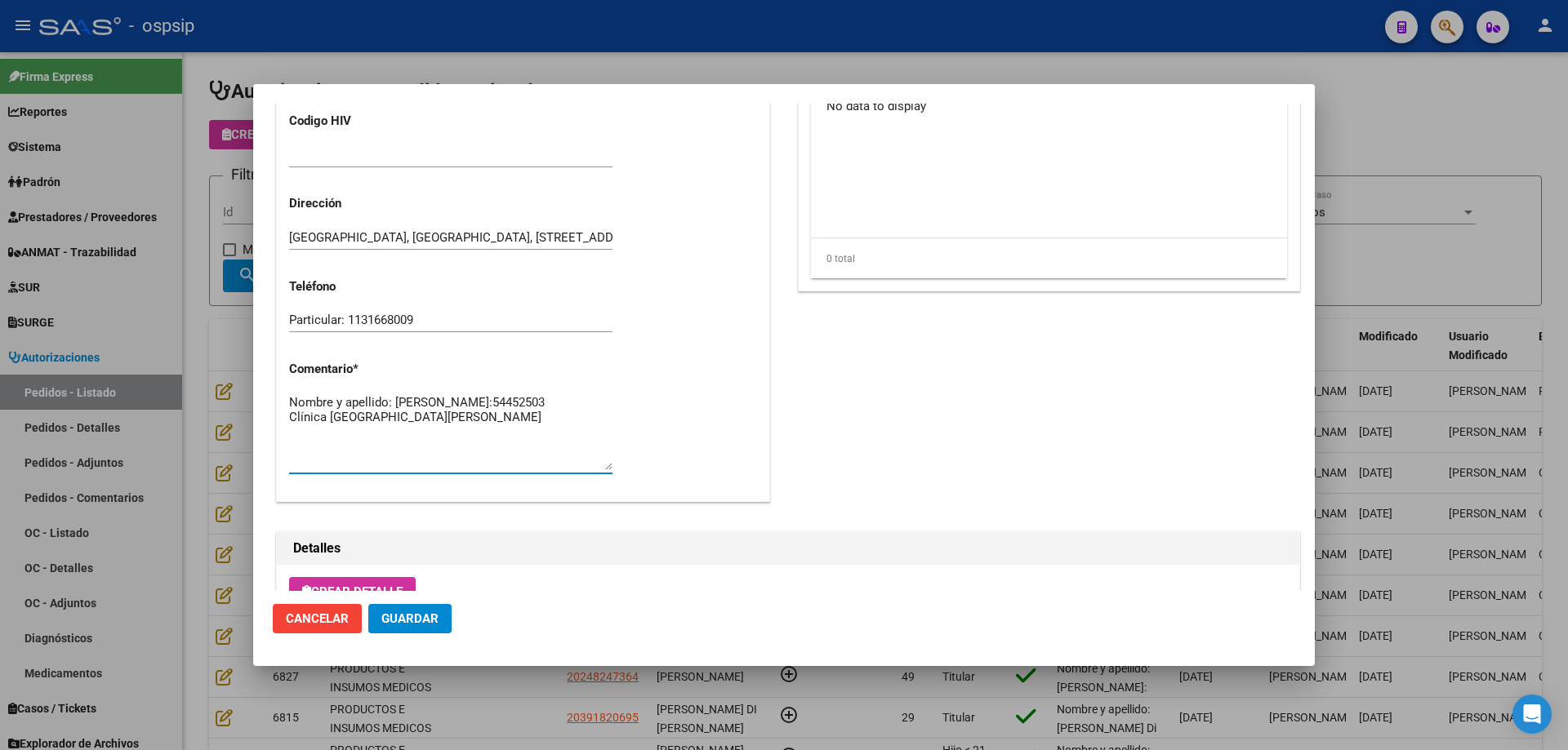
type textarea "Nombre y apellido: [PERSON_NAME]:54452503 Clínica [GEOGRAPHIC_DATA][PERSON_NAME]"
click at [400, 625] on span "Guardar" at bounding box center [410, 618] width 57 height 15
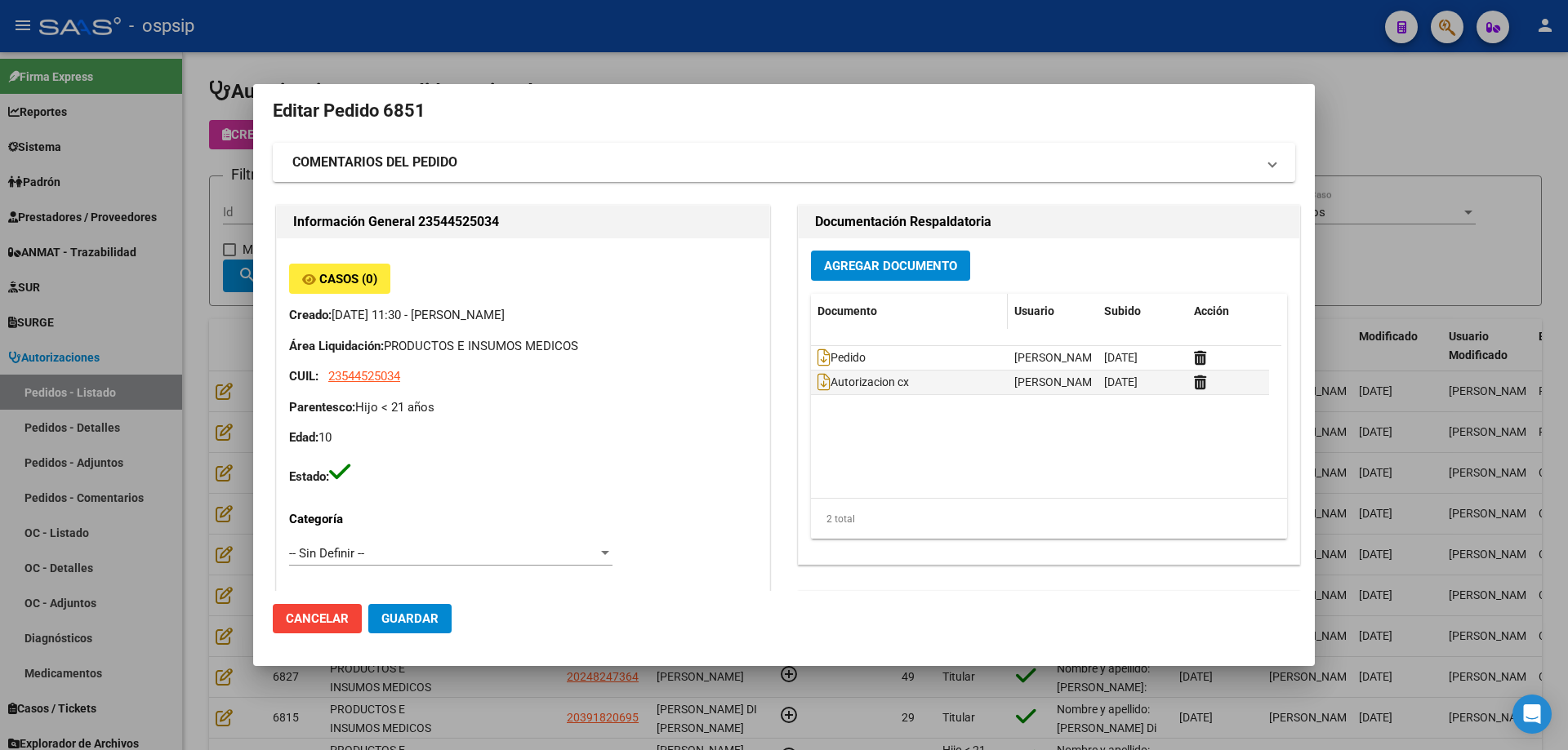
scroll to position [0, 0]
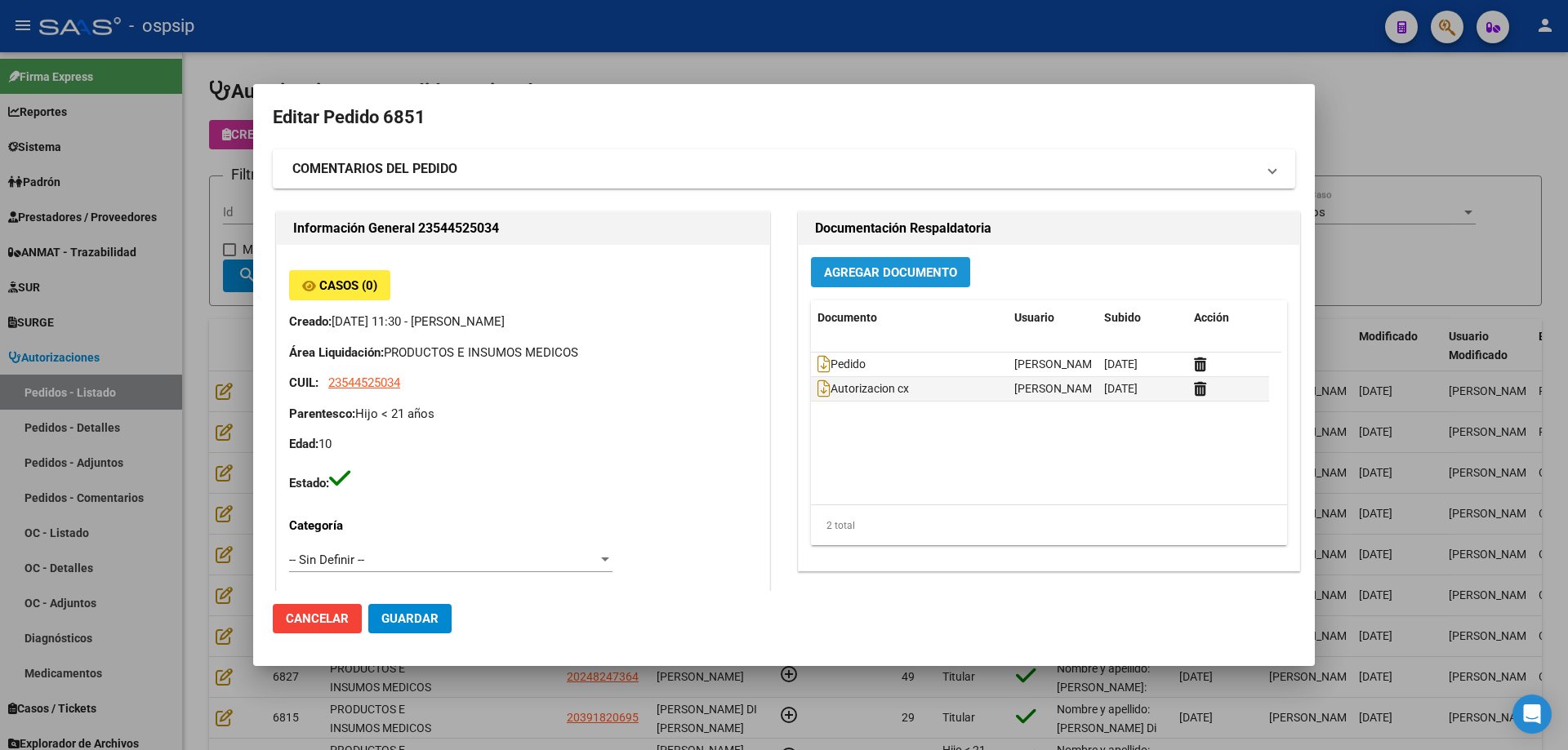
click at [912, 269] on span "Agregar Documento" at bounding box center [891, 272] width 133 height 15
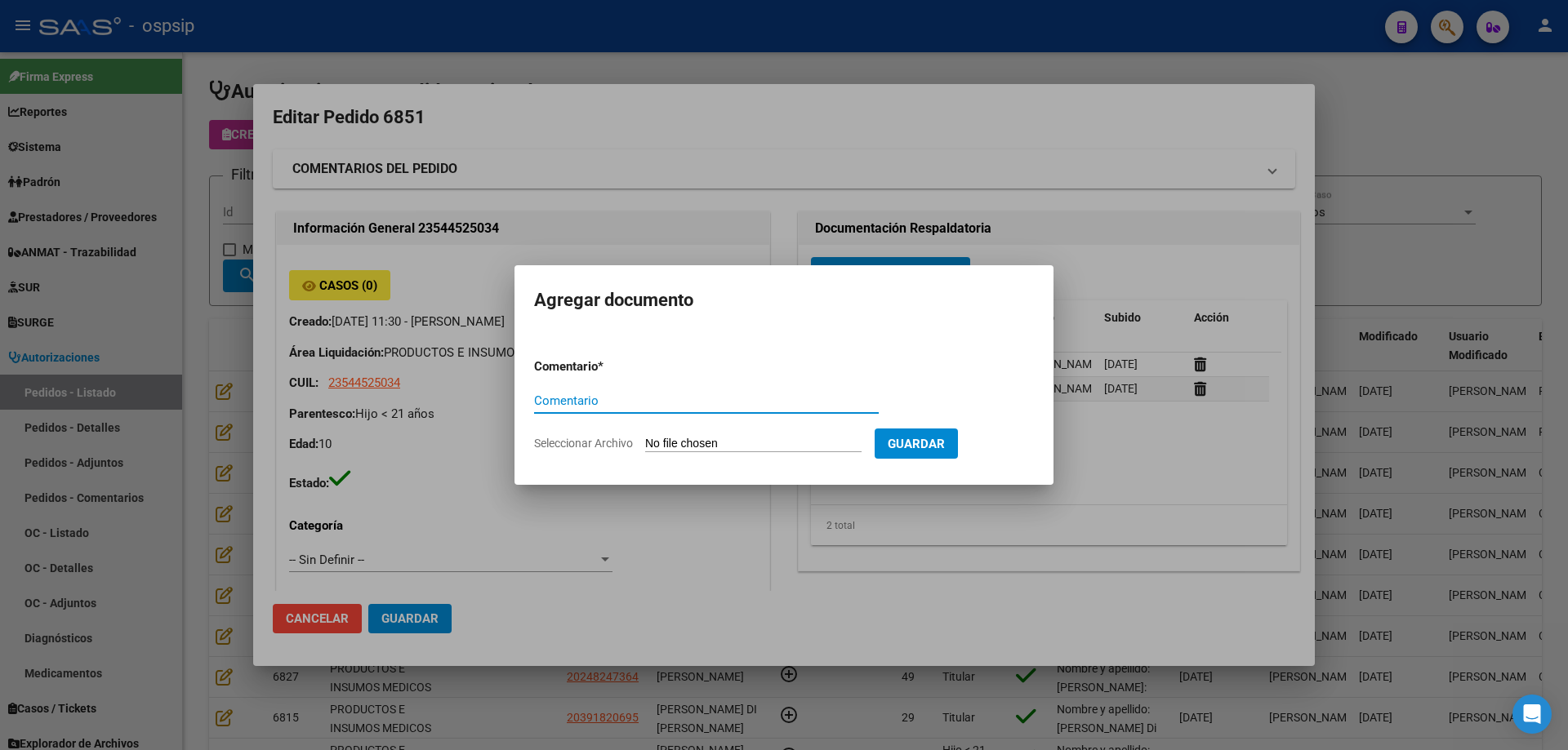
click at [769, 438] on input "Seleccionar Archivo" at bounding box center [753, 445] width 217 height 16
type input "C:\fakepath\hc ayala.png"
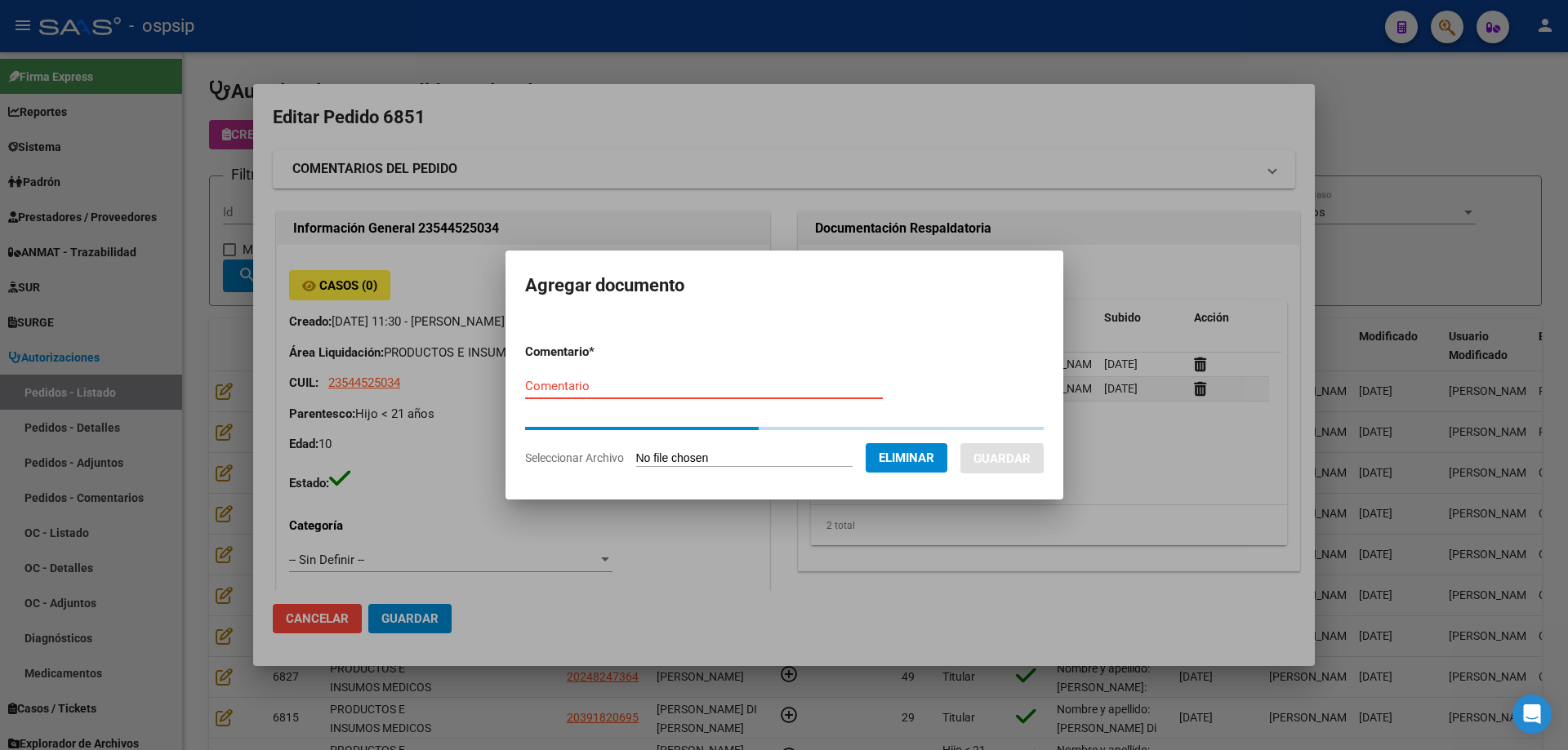
click at [582, 391] on input "Comentario" at bounding box center [704, 386] width 358 height 15
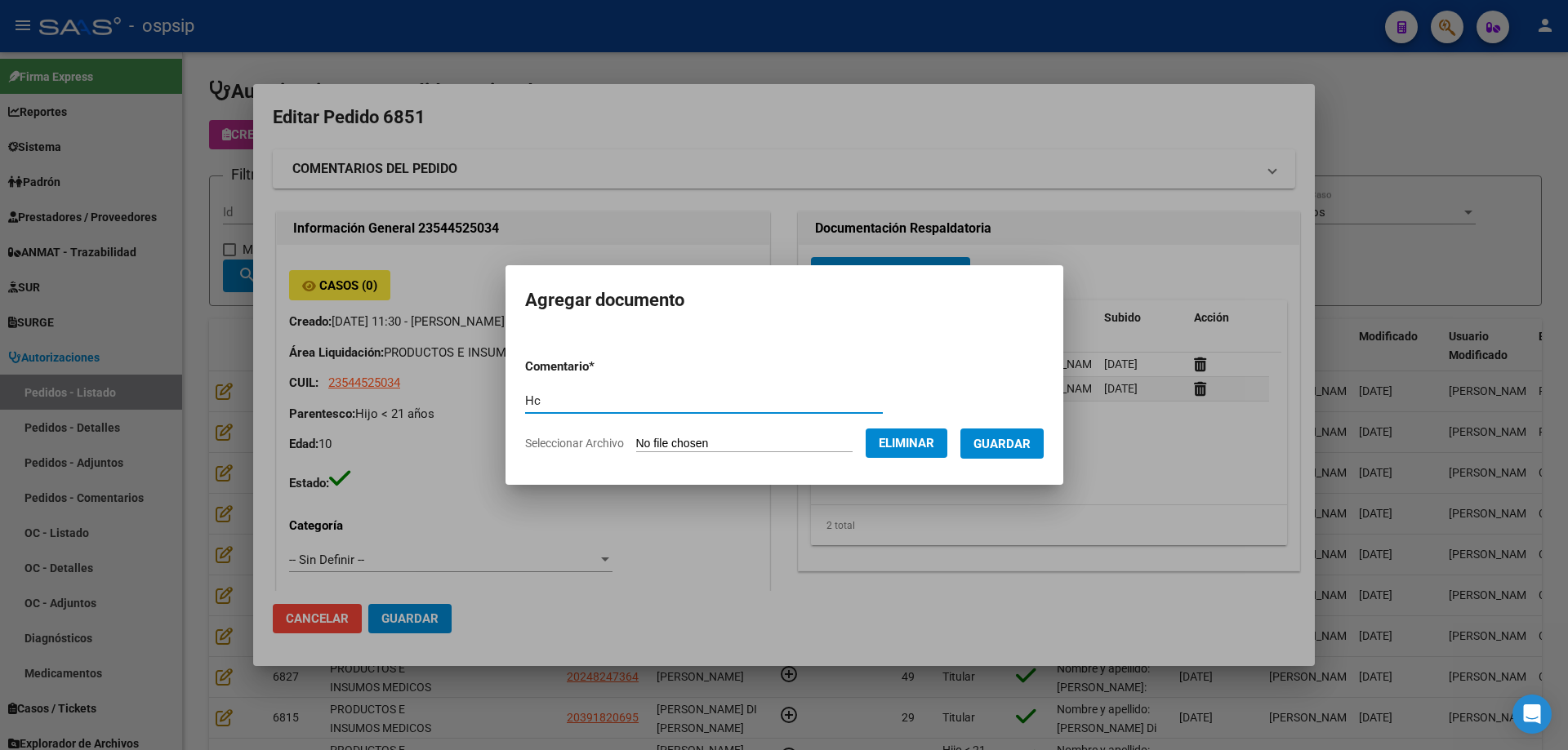
type input "Hc"
click at [1014, 439] on span "Guardar" at bounding box center [1001, 444] width 57 height 15
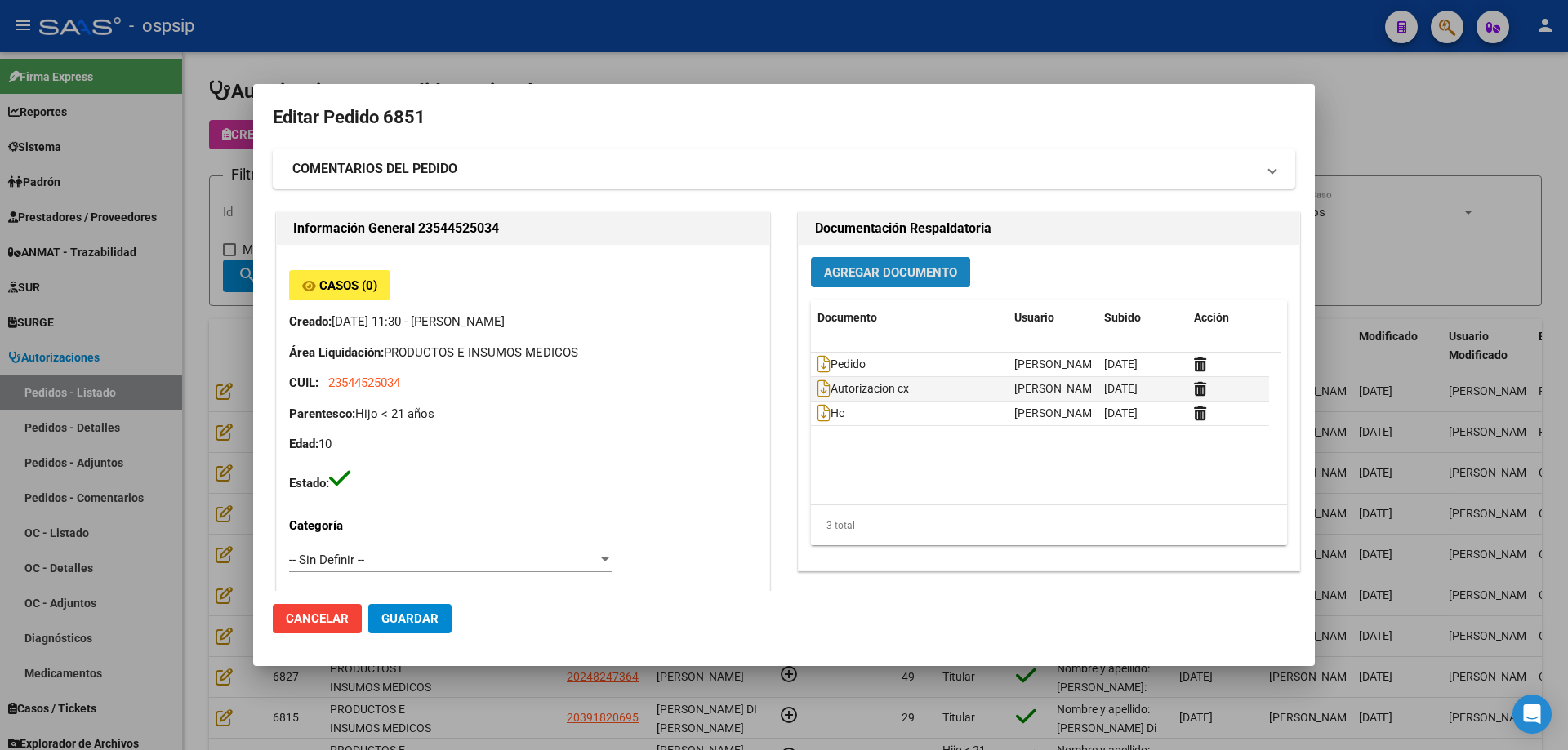
click at [847, 275] on span "Agregar Documento" at bounding box center [891, 272] width 133 height 15
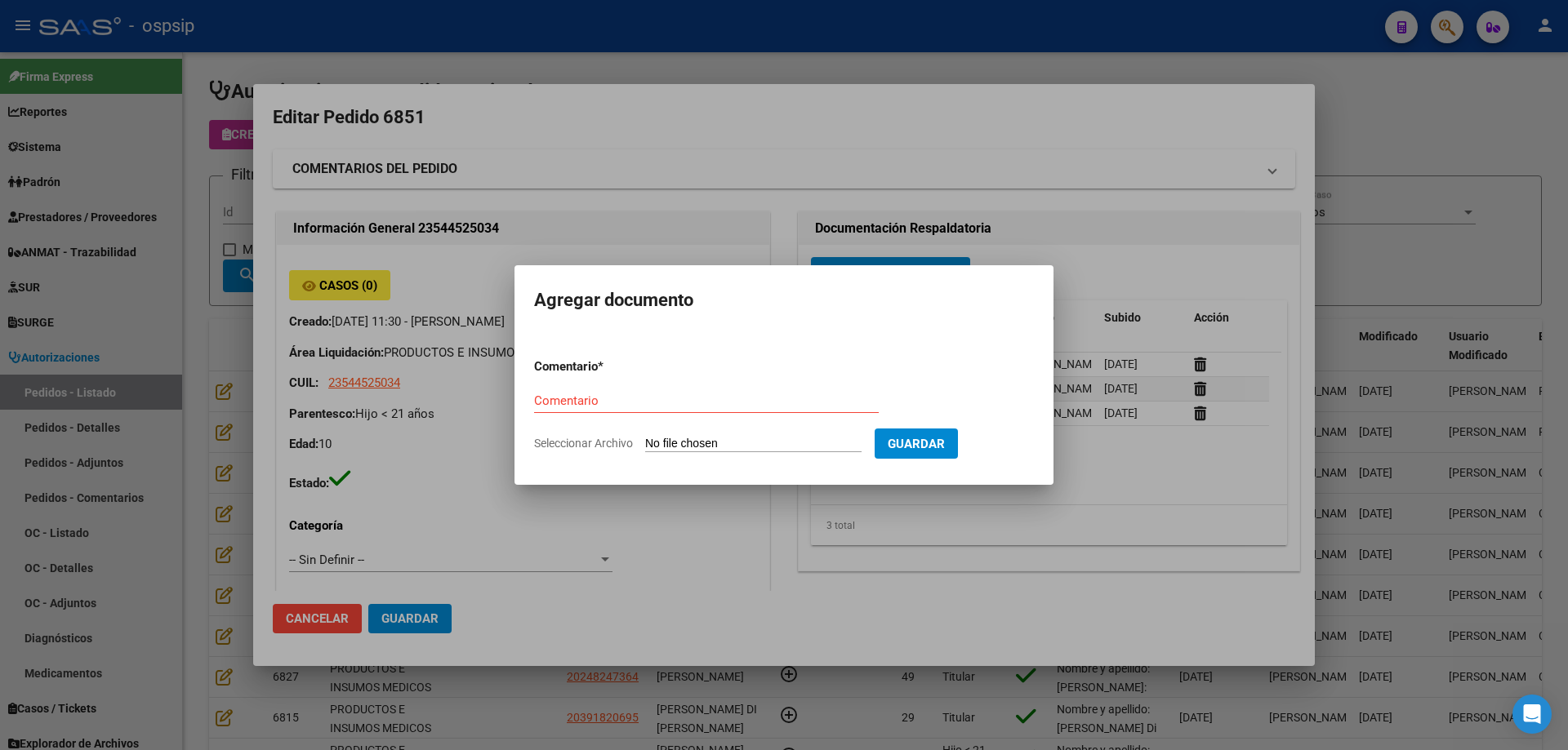
click at [778, 442] on input "Seleccionar Archivo" at bounding box center [753, 445] width 217 height 16
type input "C:\fakepath\imagen ayala.png"
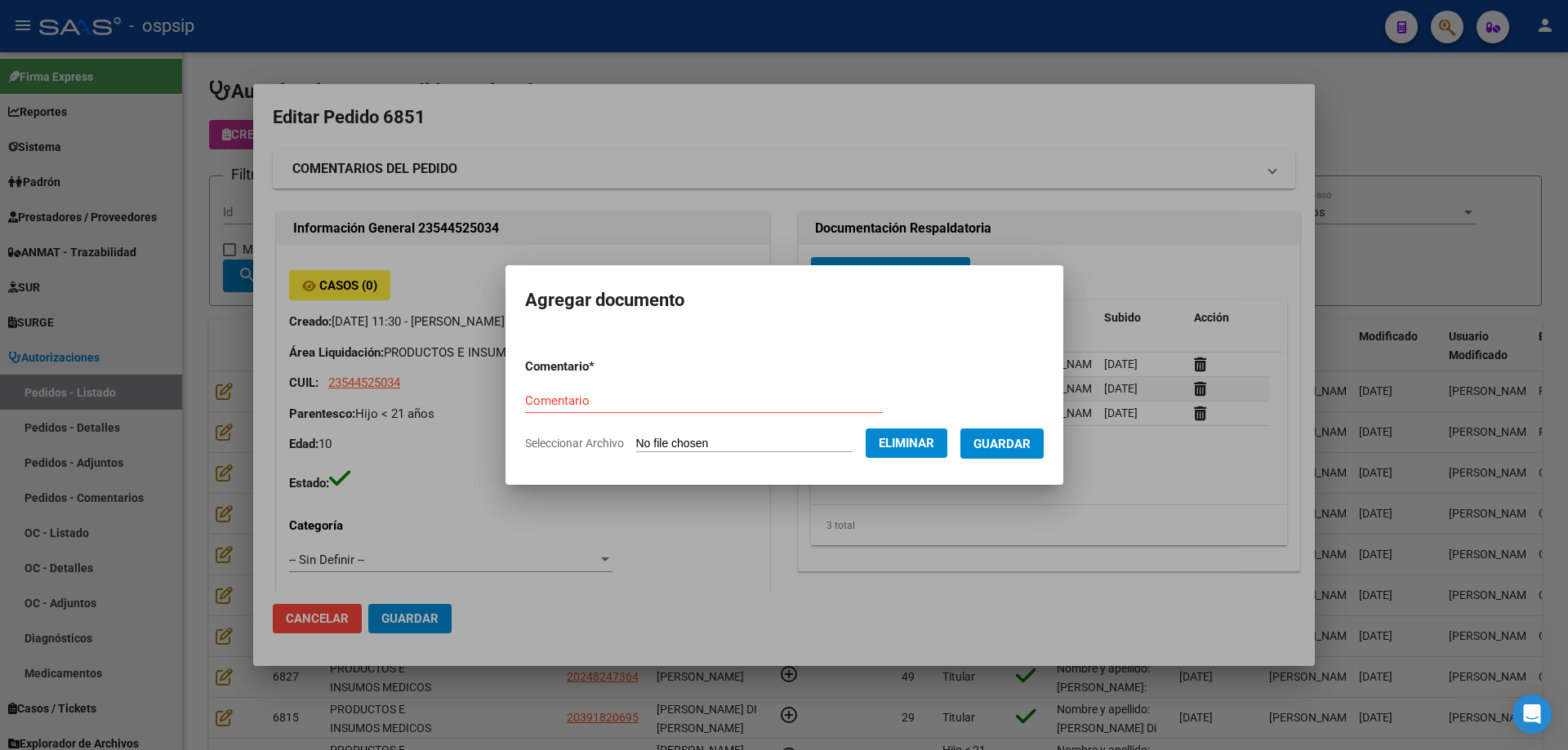
click at [546, 389] on div "Comentario" at bounding box center [704, 401] width 358 height 25
click at [541, 399] on input "Comentario" at bounding box center [704, 401] width 358 height 15
type input "Imagen"
click at [1030, 442] on span "Guardar" at bounding box center [1001, 444] width 57 height 15
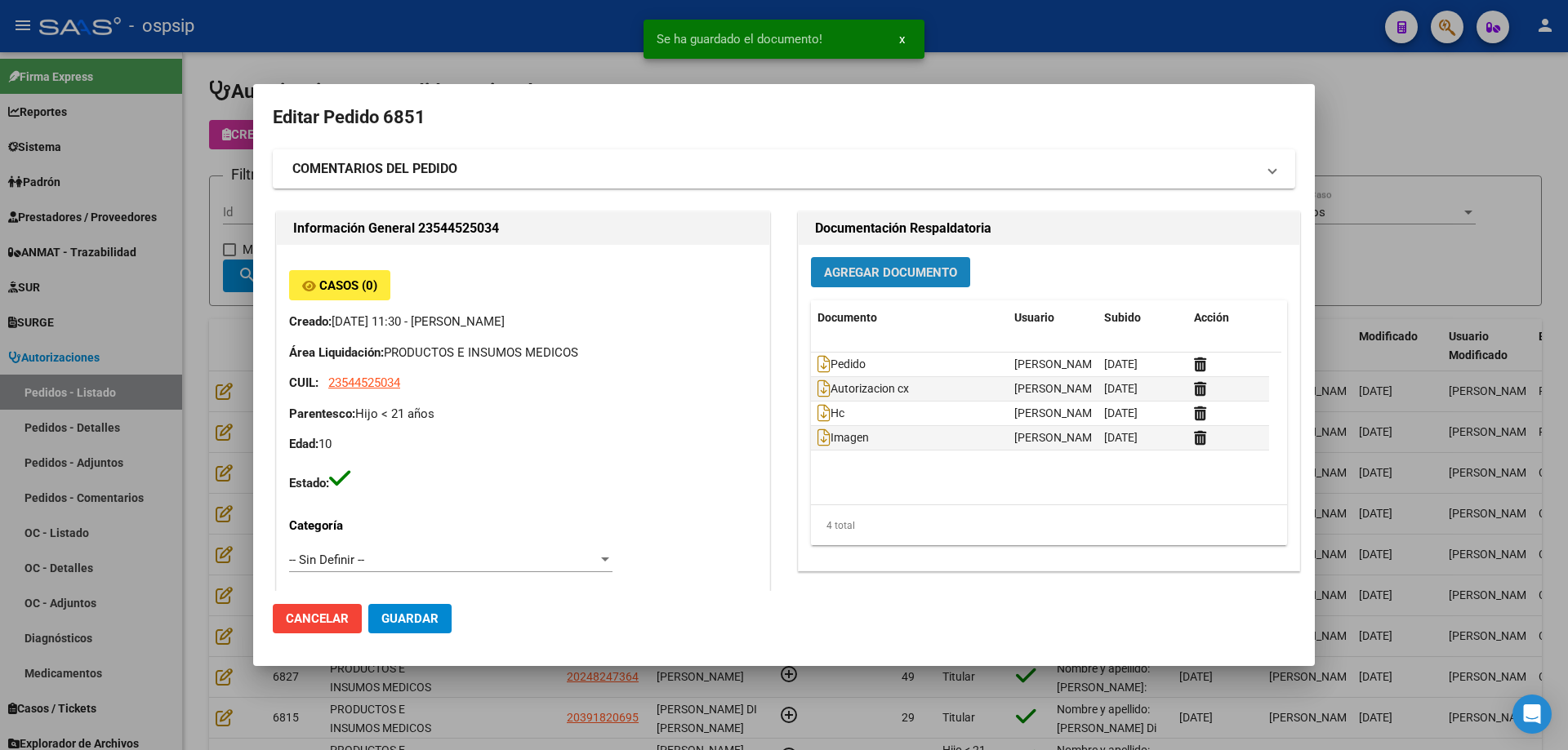
click at [875, 262] on button "Agregar Documento" at bounding box center [890, 272] width 159 height 30
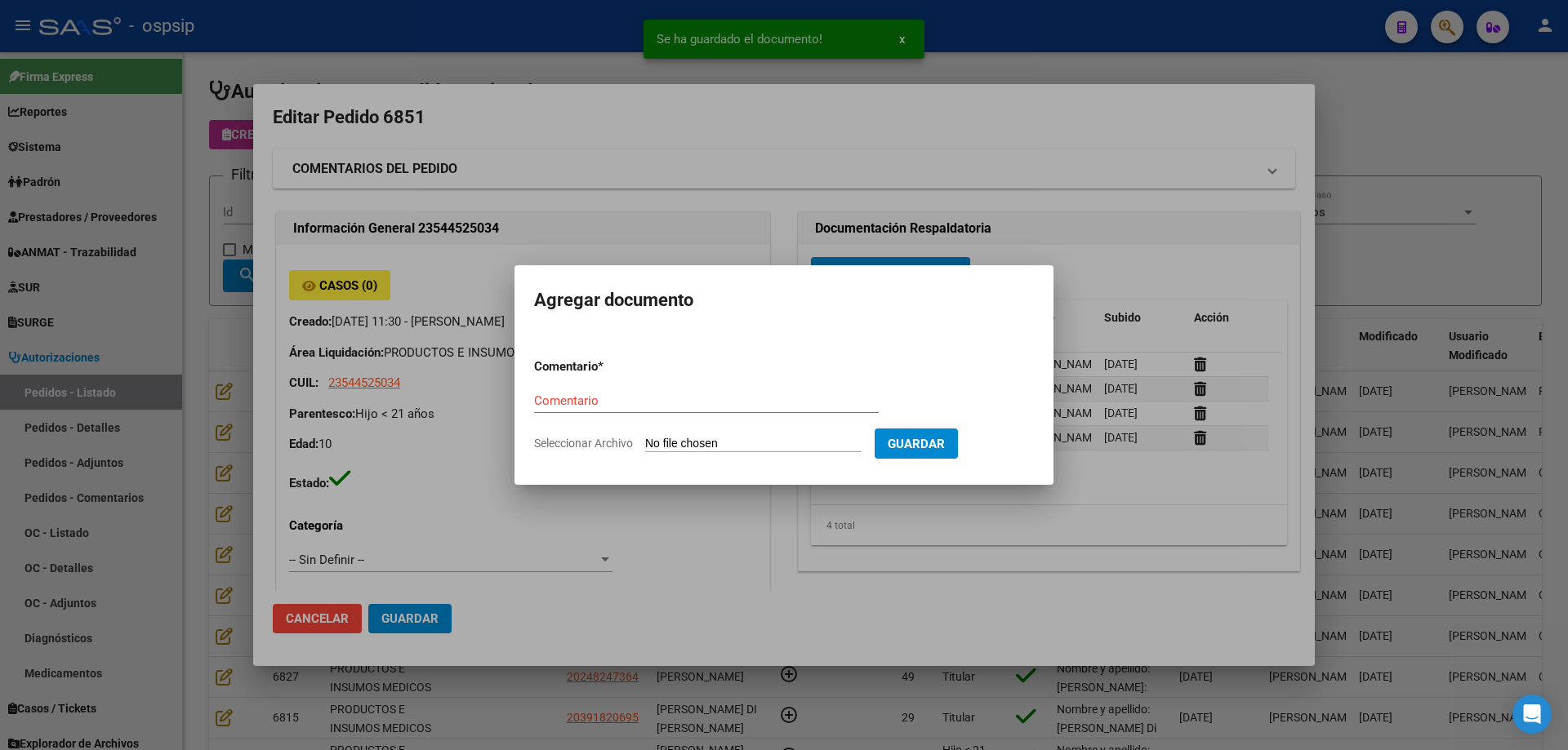
click at [768, 446] on input "Seleccionar Archivo" at bounding box center [753, 445] width 217 height 16
type input "C:\fakepath\imagen 2 ayala.png"
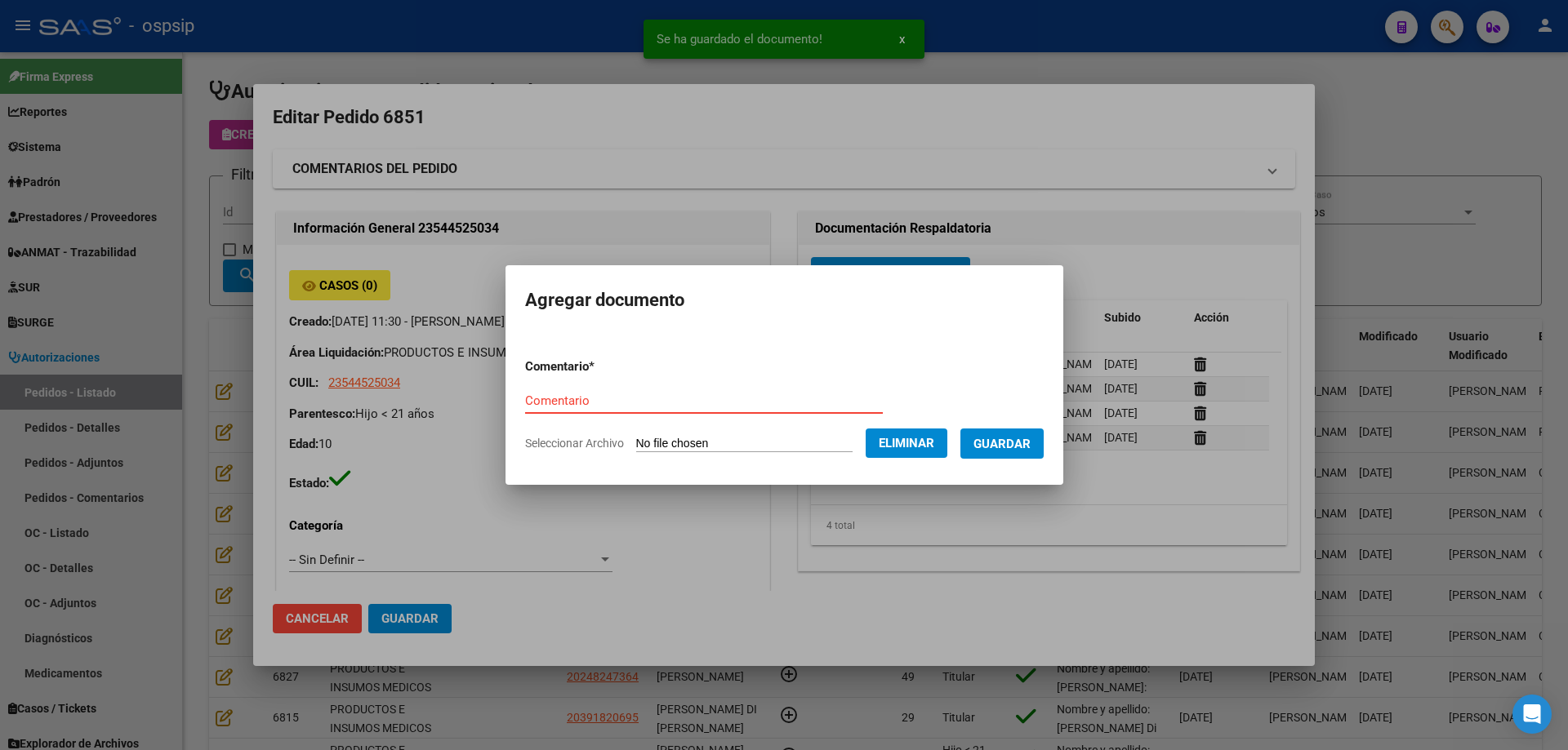
click at [597, 405] on input "Comentario" at bounding box center [704, 401] width 358 height 15
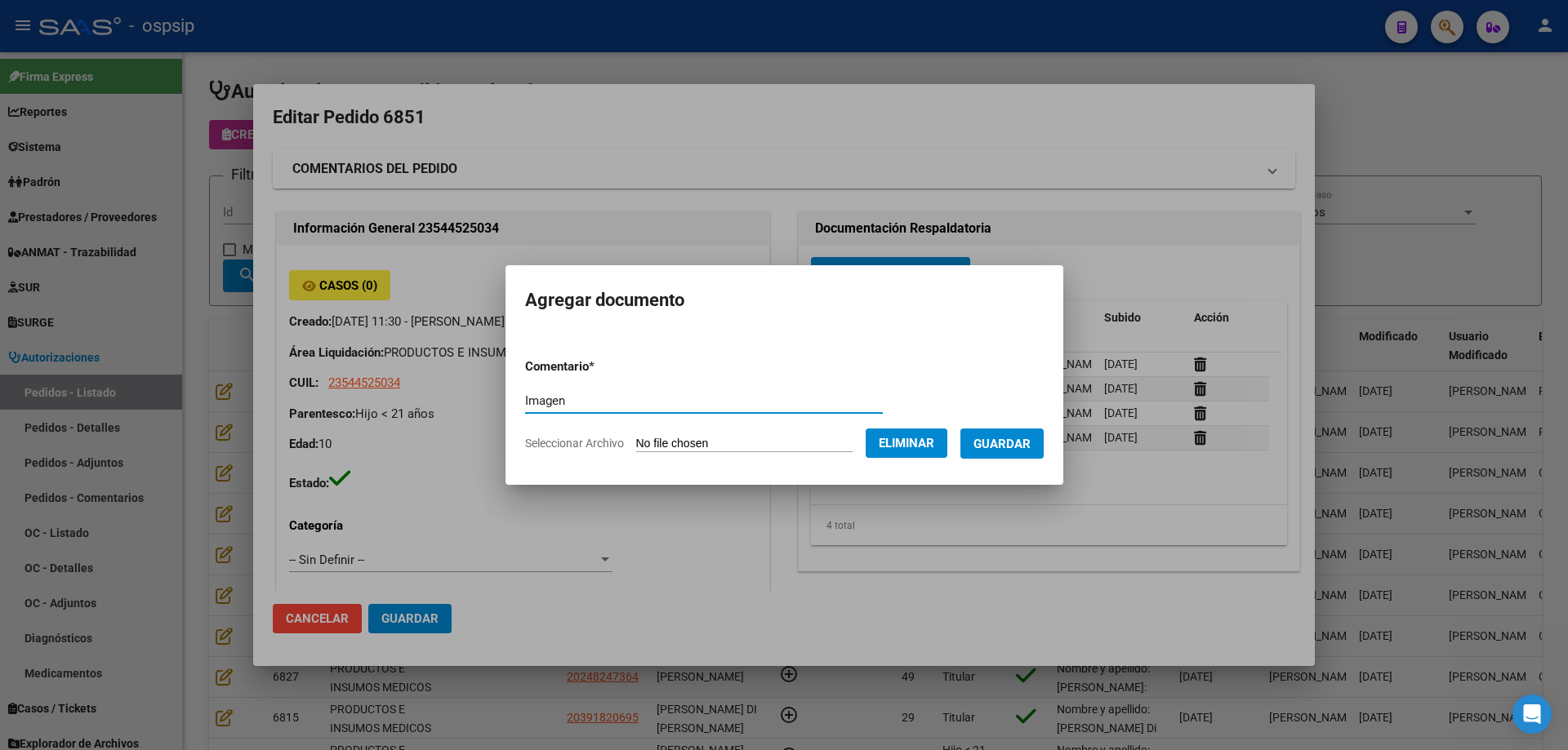
type input "Imagen"
click at [1020, 437] on span "Guardar" at bounding box center [1001, 444] width 57 height 15
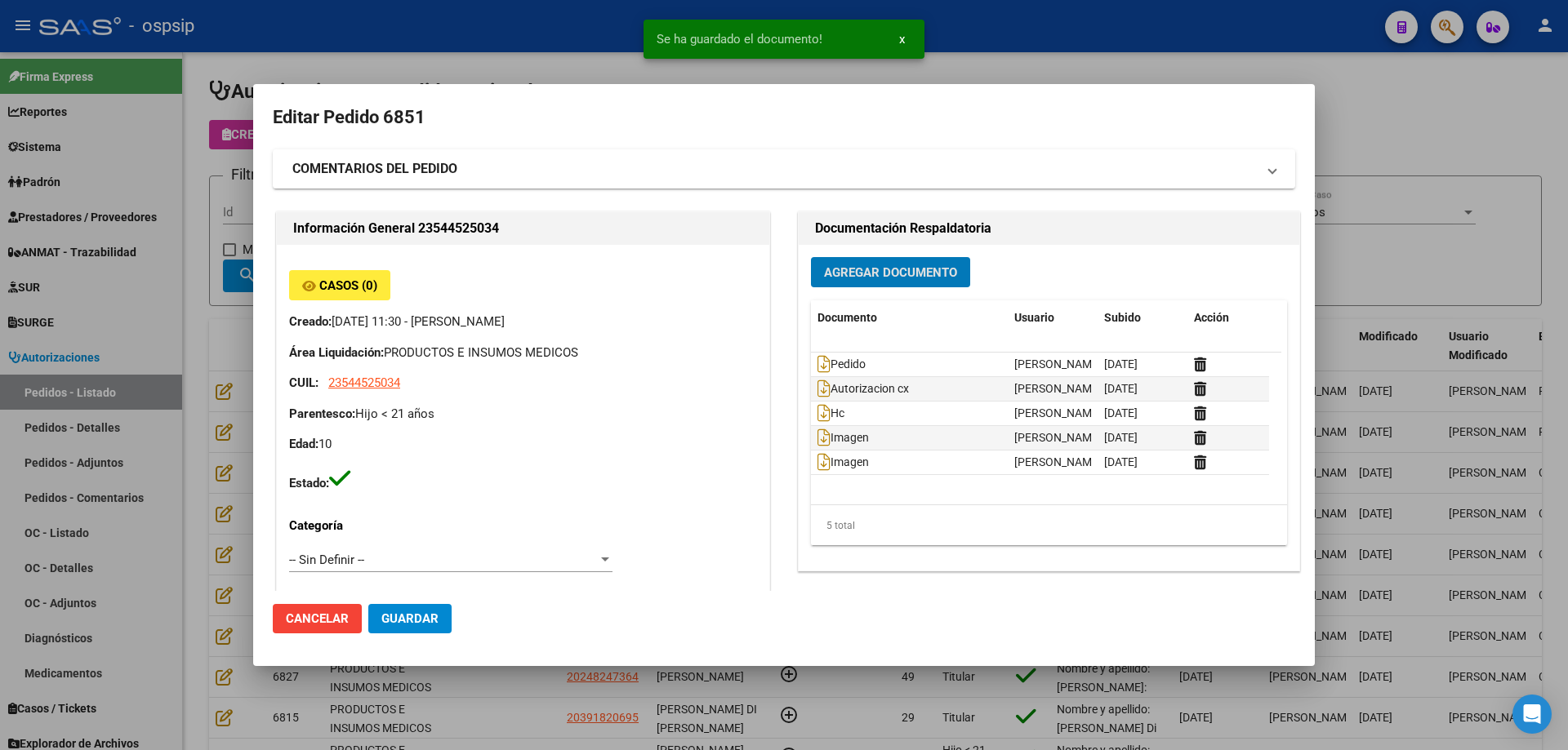
click at [397, 617] on span "Guardar" at bounding box center [410, 618] width 57 height 15
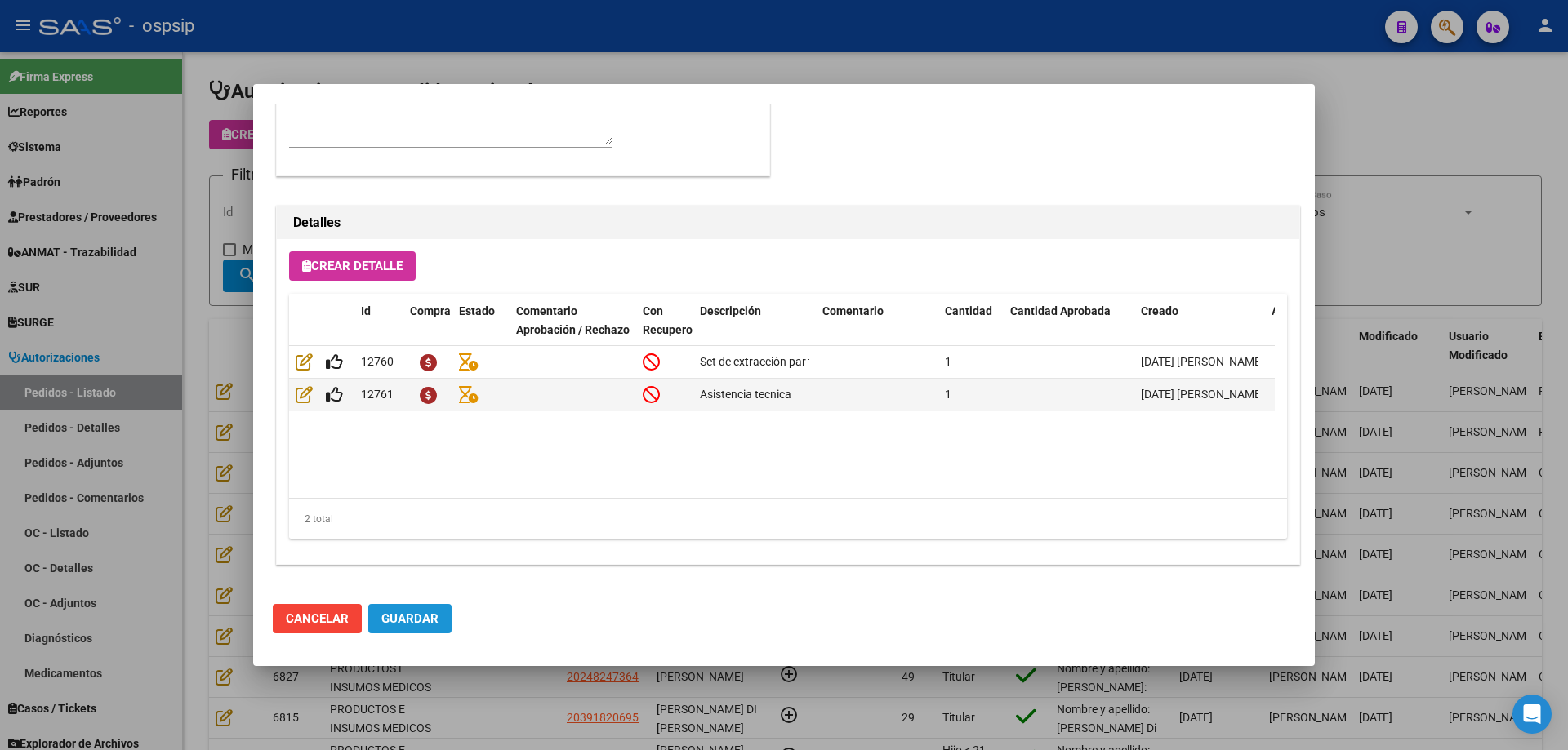
click at [428, 617] on span "Guardar" at bounding box center [410, 618] width 57 height 15
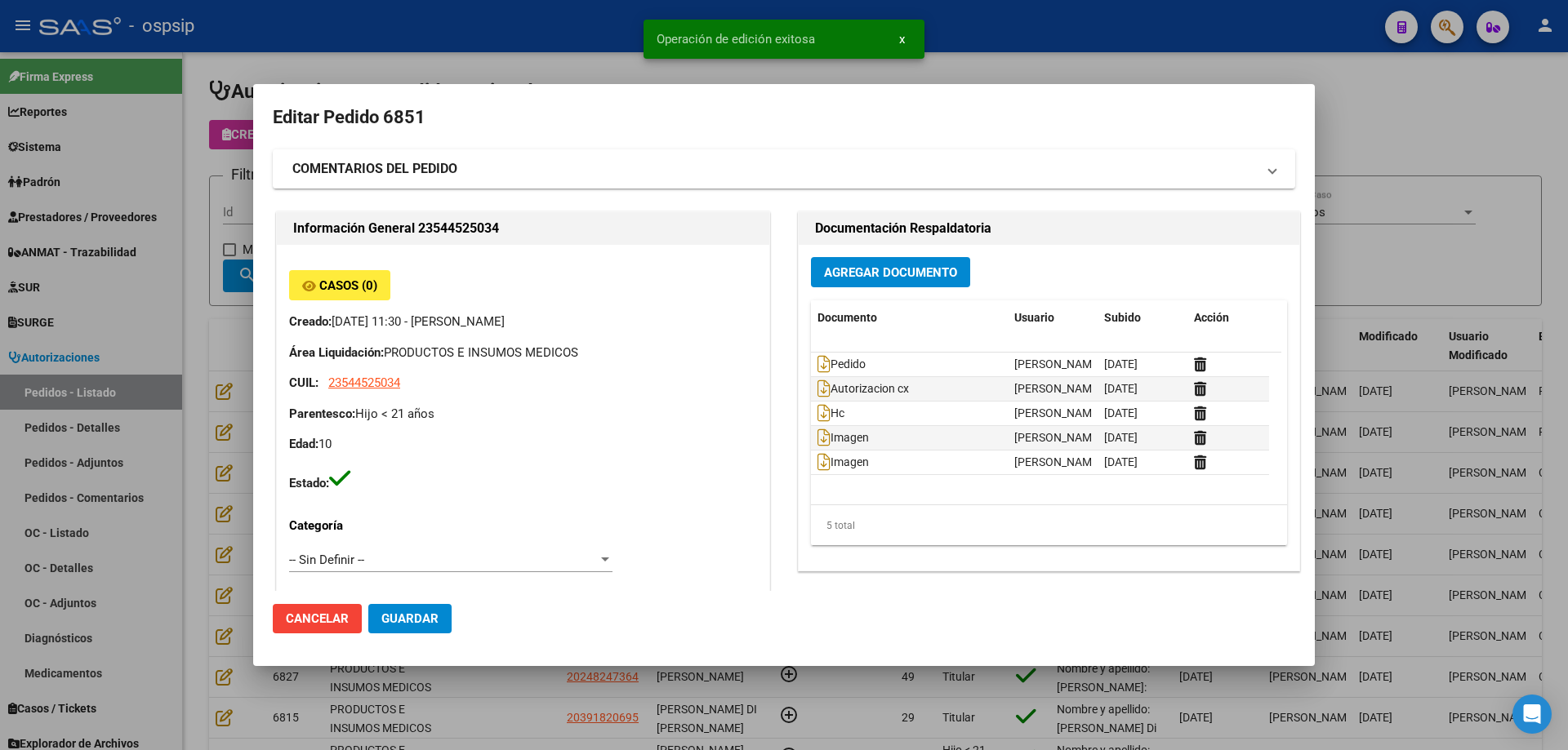
click at [230, 298] on div at bounding box center [784, 375] width 1568 height 750
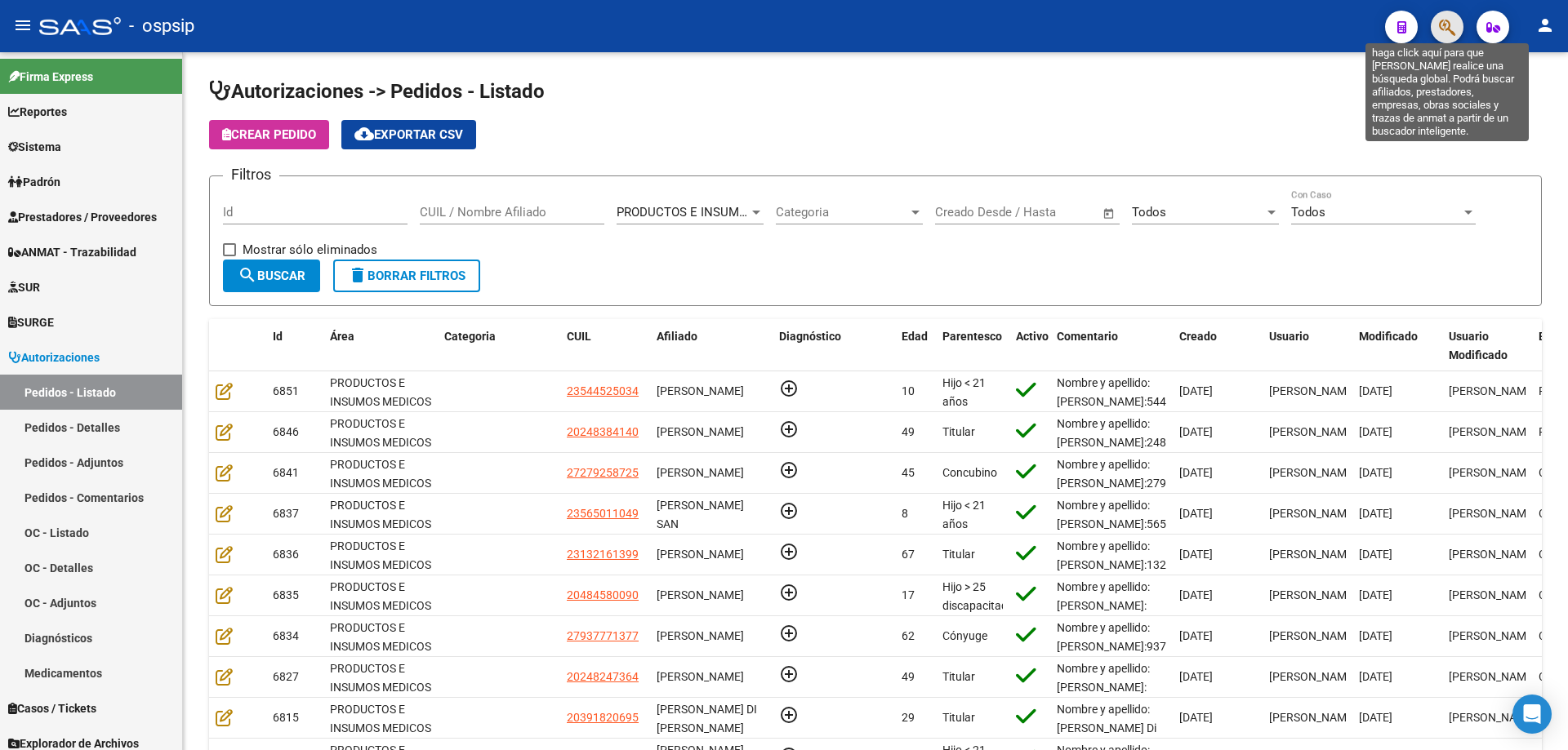
click at [1452, 27] on icon "button" at bounding box center [1447, 26] width 17 height 18
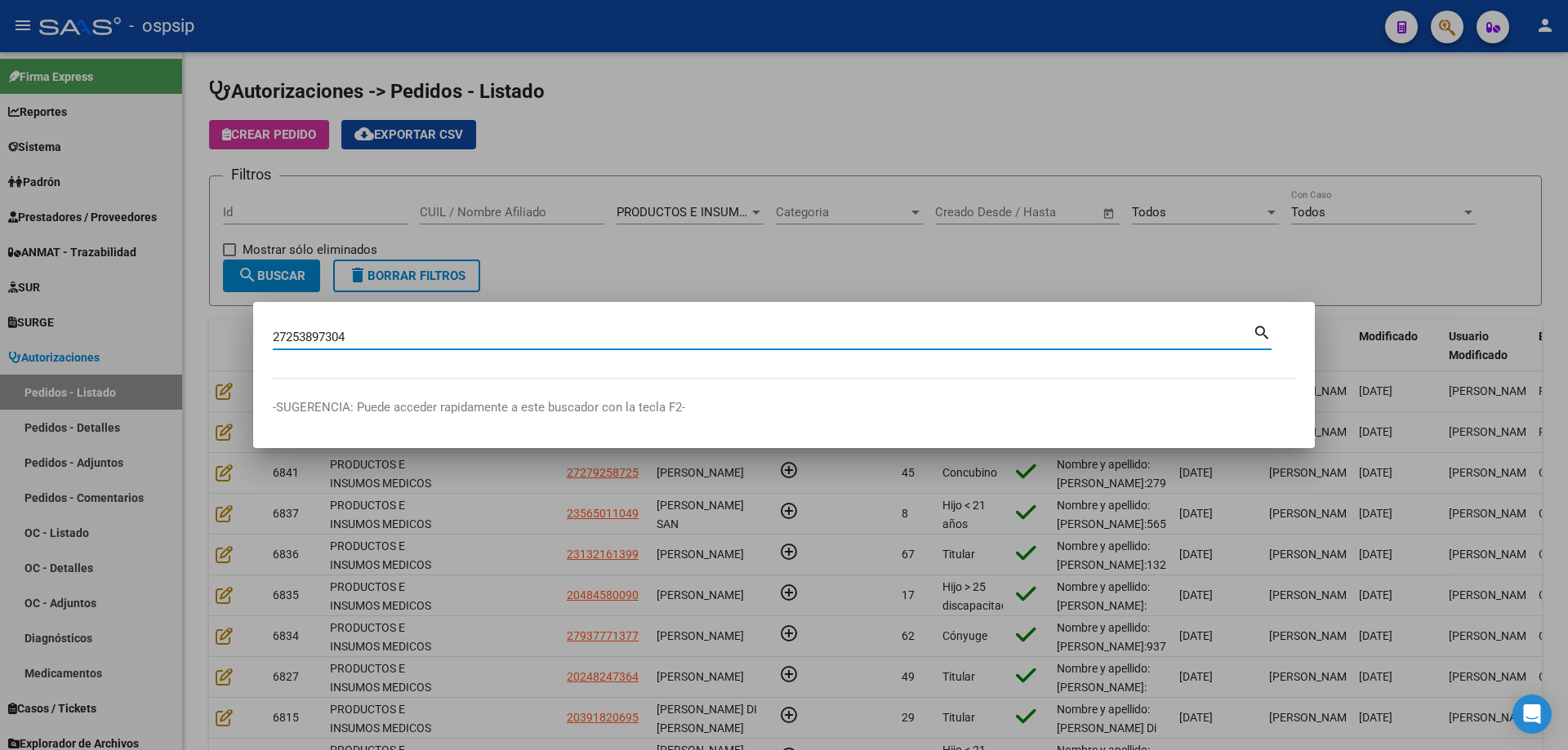
type input "27253897304"
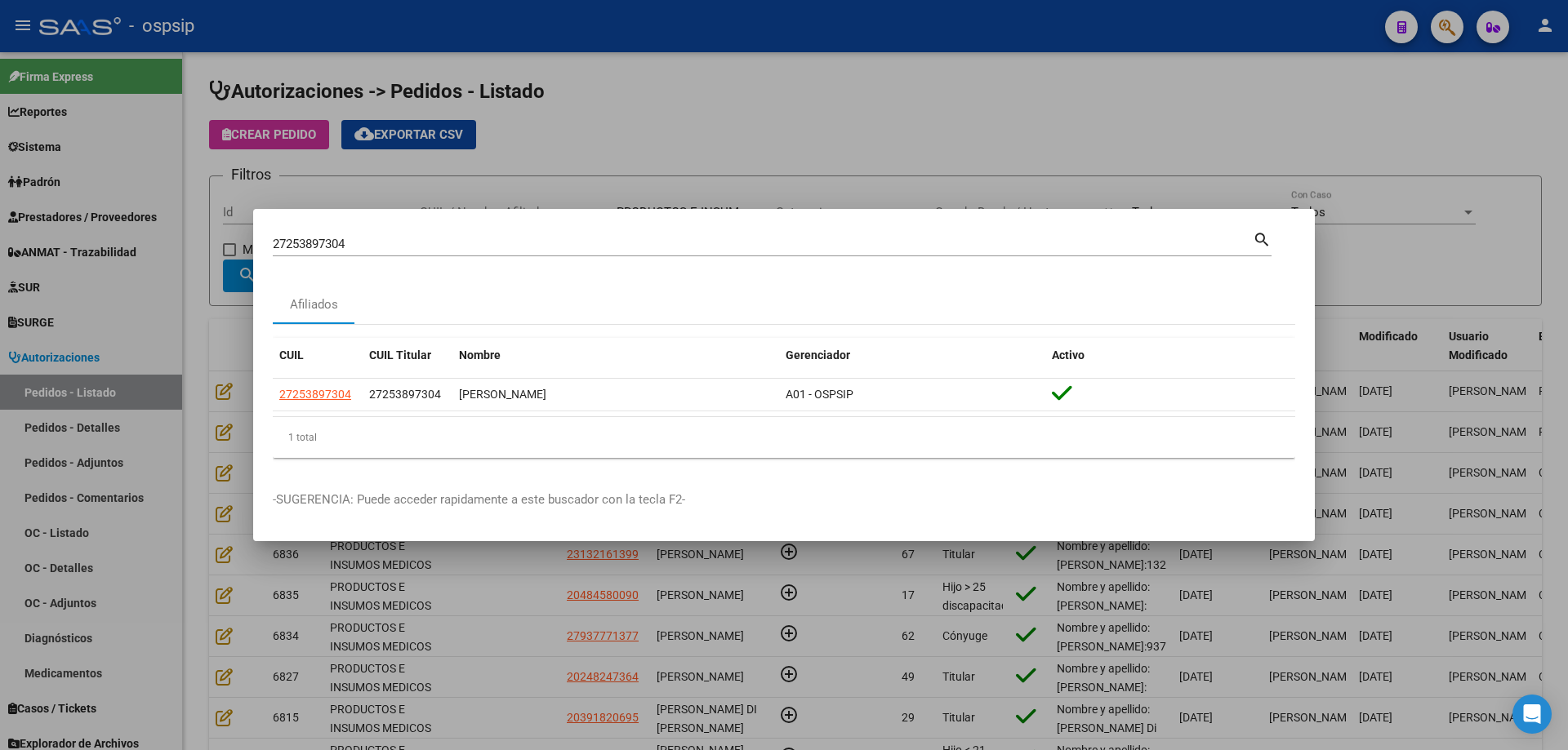
drag, startPoint x: 356, startPoint y: 396, endPoint x: 241, endPoint y: 396, distance: 115.0
click at [241, 396] on div "27253897304 Buscar (apellido, dni, cuil, nro traspaso, cuit, obra social) searc…" at bounding box center [784, 375] width 1568 height 750
click at [348, 239] on input "27253897304" at bounding box center [763, 244] width 980 height 15
click at [359, 241] on input "27253897304" at bounding box center [763, 244] width 980 height 15
drag, startPoint x: 391, startPoint y: 240, endPoint x: 260, endPoint y: 245, distance: 131.1
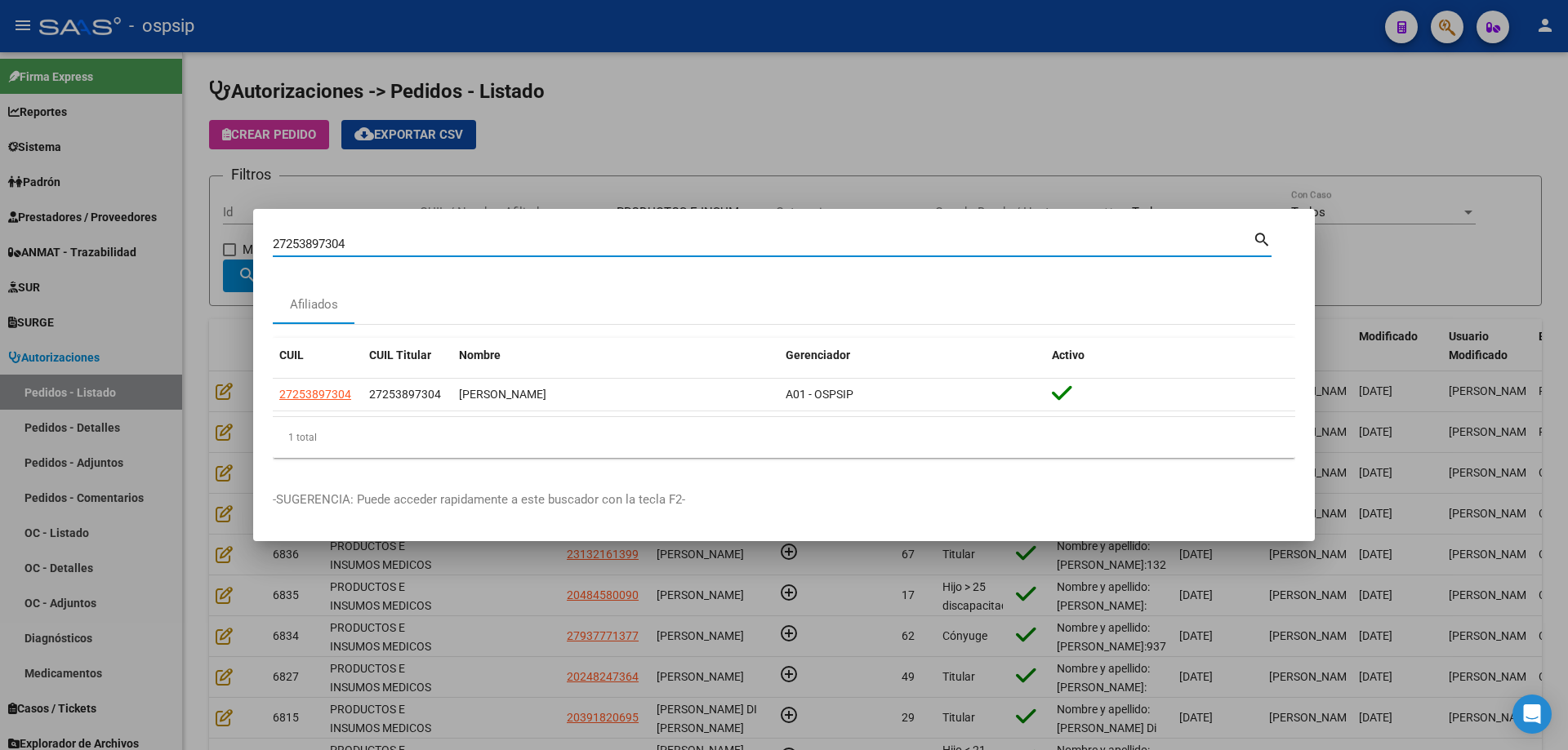
click at [260, 245] on mat-dialog-content "27253897304 Buscar (apellido, dni, cuil, nro traspaso, cuit, obra social) searc…" at bounding box center [784, 350] width 1062 height 242
click at [218, 271] on div at bounding box center [784, 375] width 1568 height 750
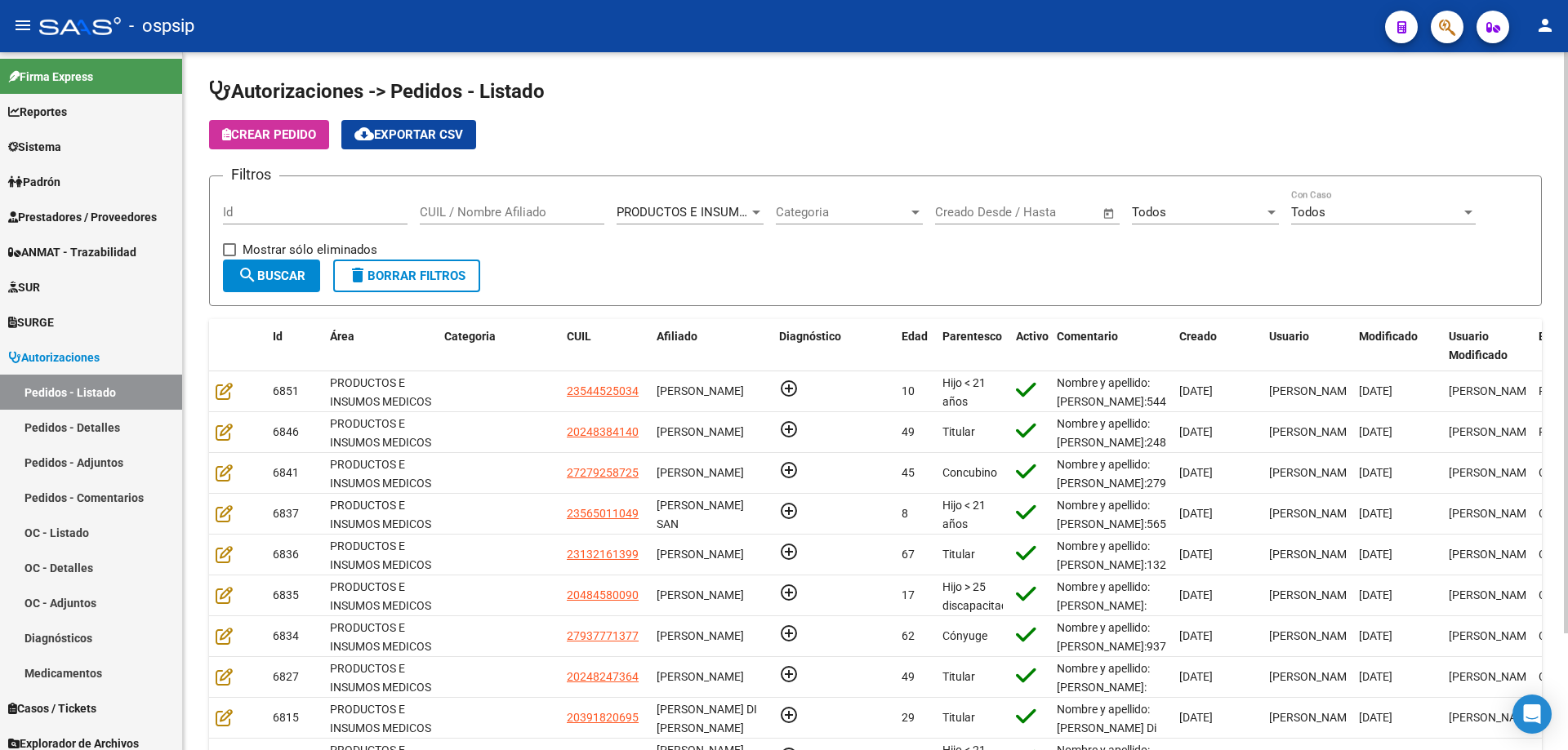
click at [246, 133] on span "Crear Pedido" at bounding box center [268, 134] width 94 height 15
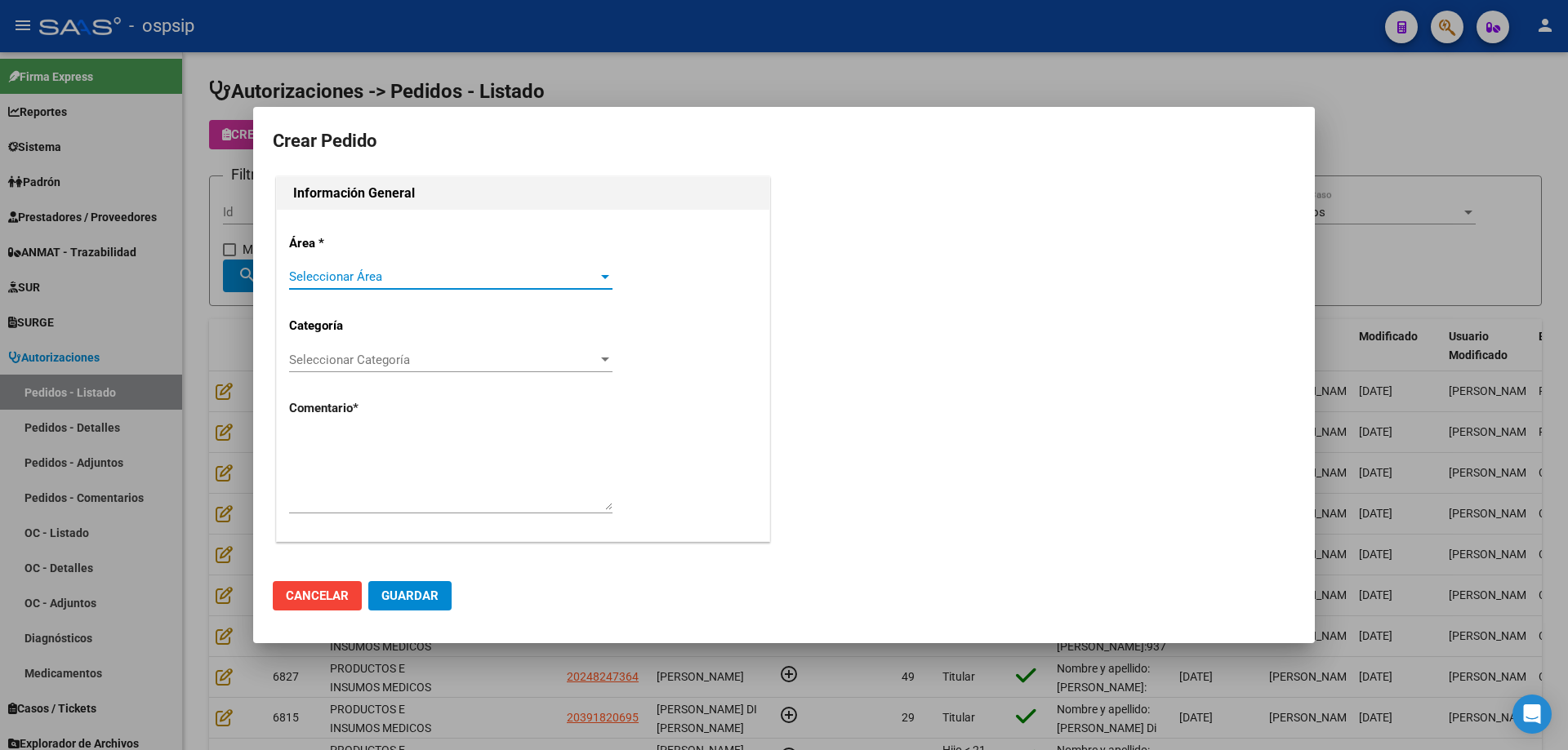
click at [523, 277] on span "Seleccionar Área" at bounding box center [443, 276] width 309 height 15
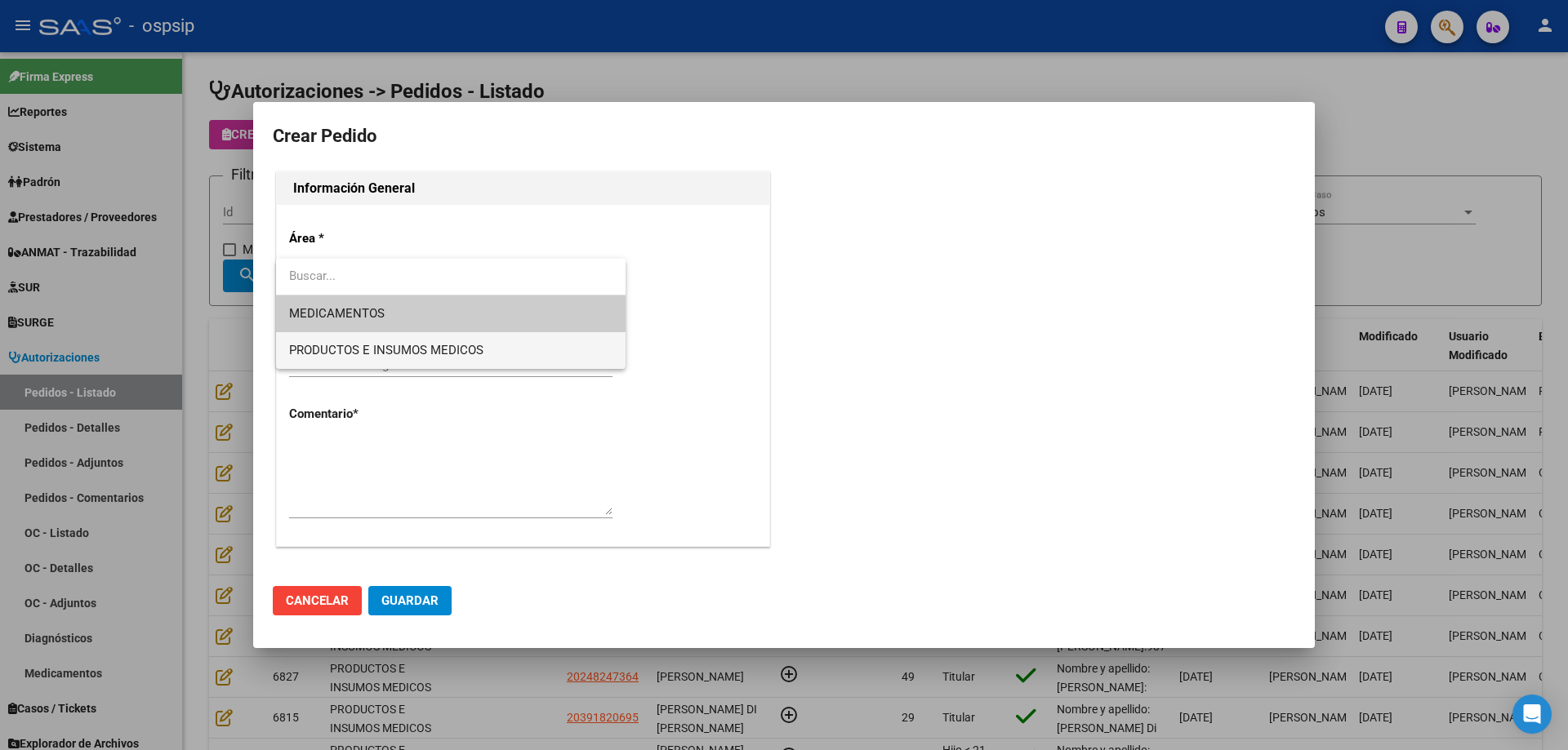
click at [494, 349] on span "PRODUCTOS E INSUMOS MEDICOS" at bounding box center [450, 351] width 323 height 37
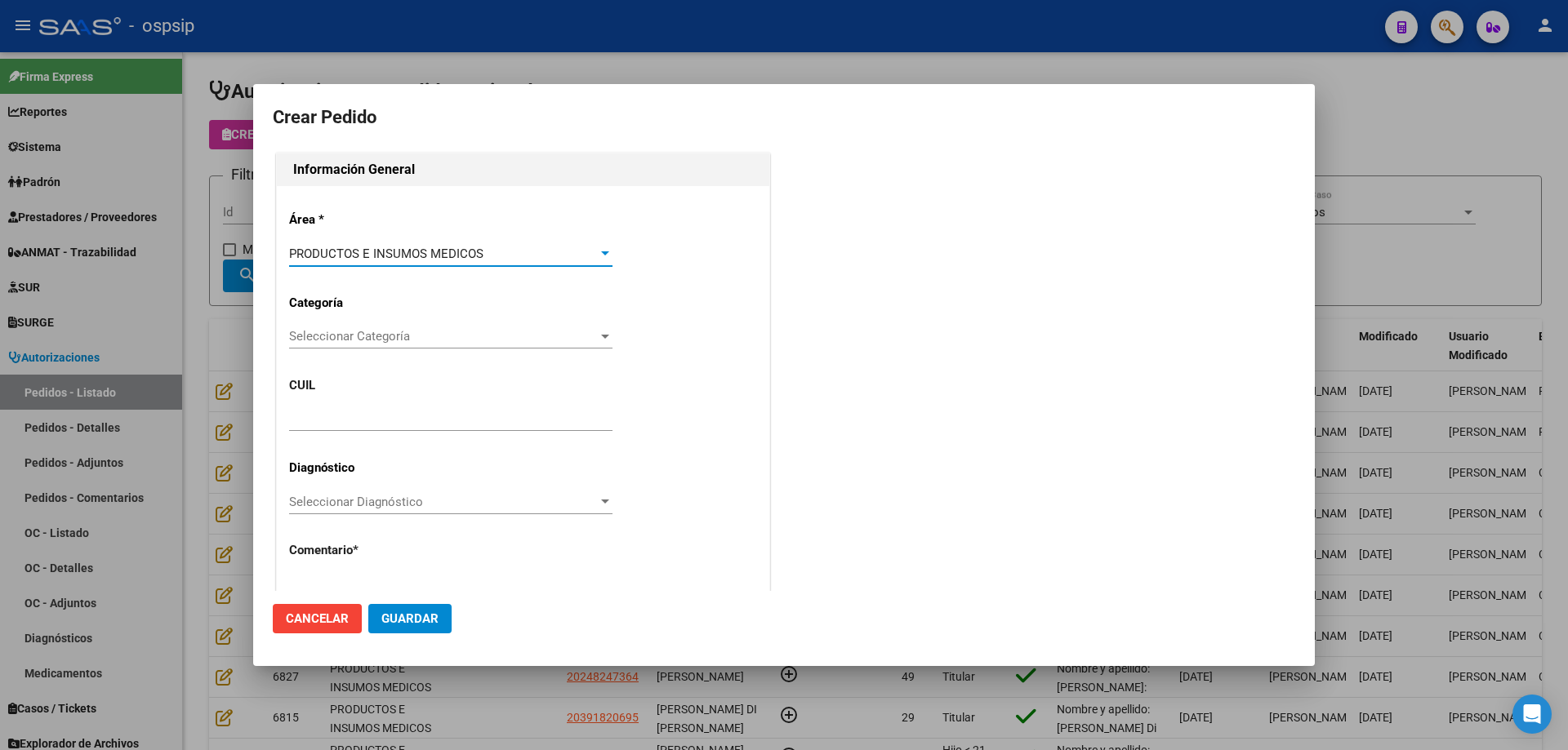
click at [447, 329] on span "Seleccionar Categoría" at bounding box center [443, 336] width 309 height 15
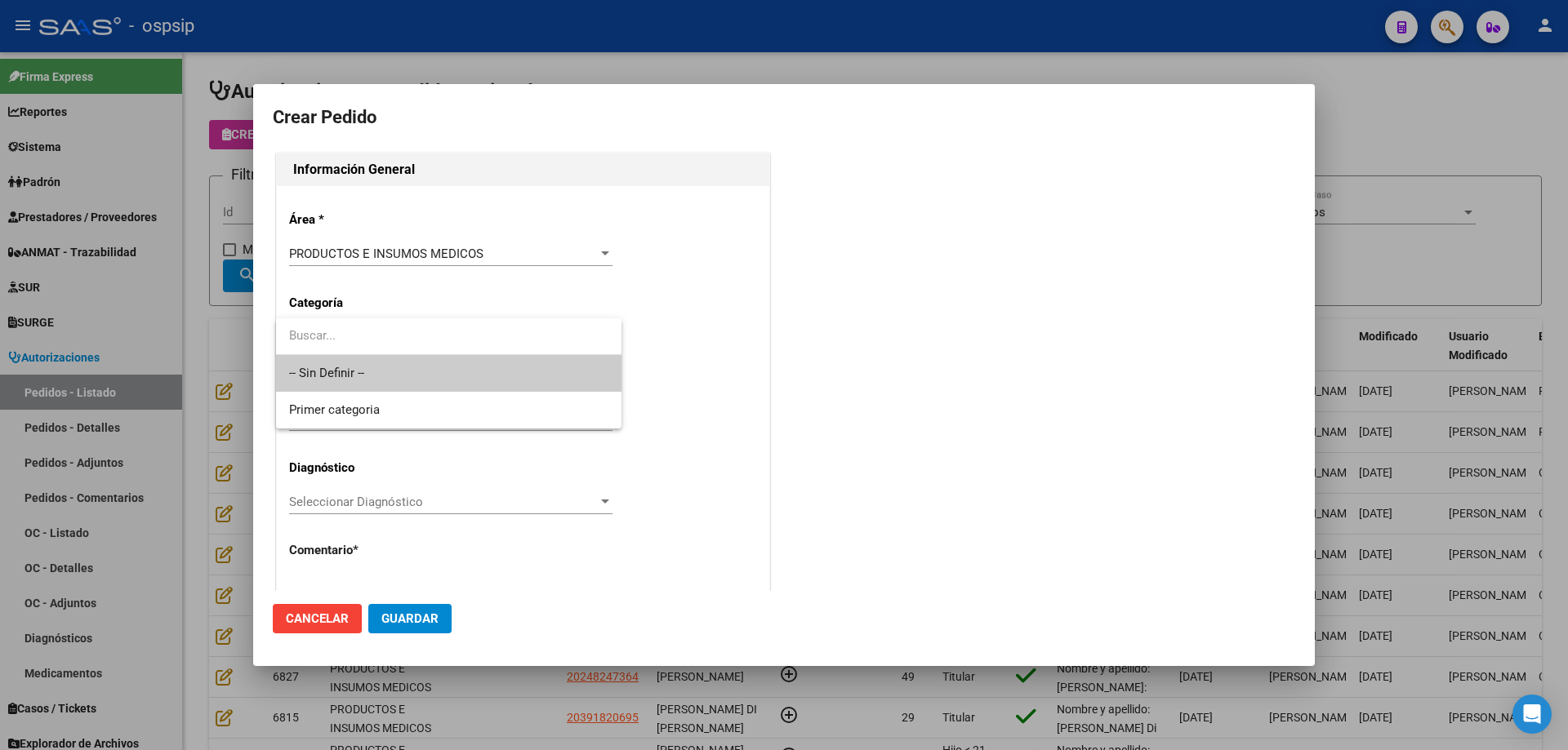
click at [434, 350] on input "dropdown search" at bounding box center [449, 336] width 346 height 37
click at [434, 359] on span "-- Sin Definir --" at bounding box center [448, 374] width 319 height 37
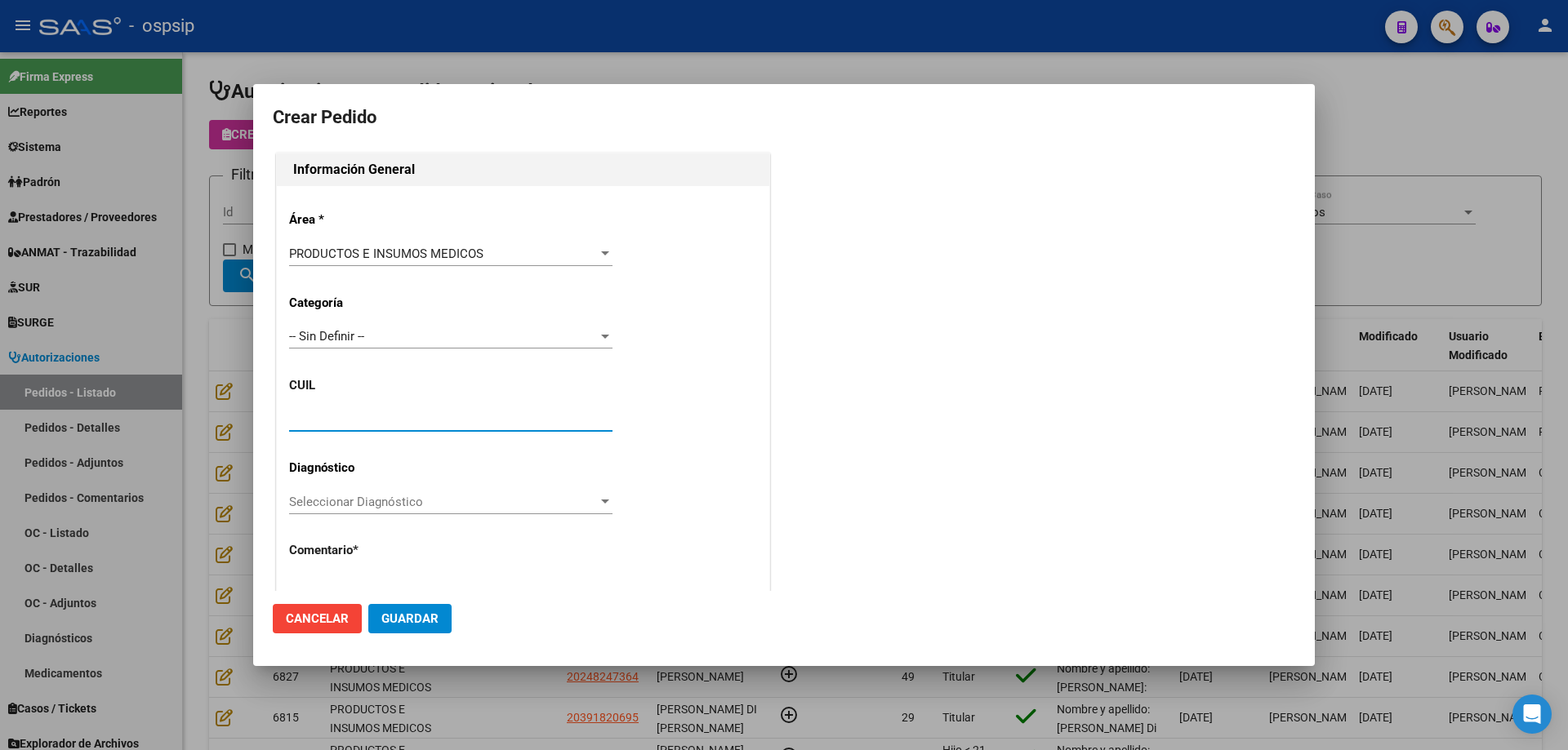
paste input "27-25389730-4"
type input "27-25389730-4"
type input "[PERSON_NAME]"
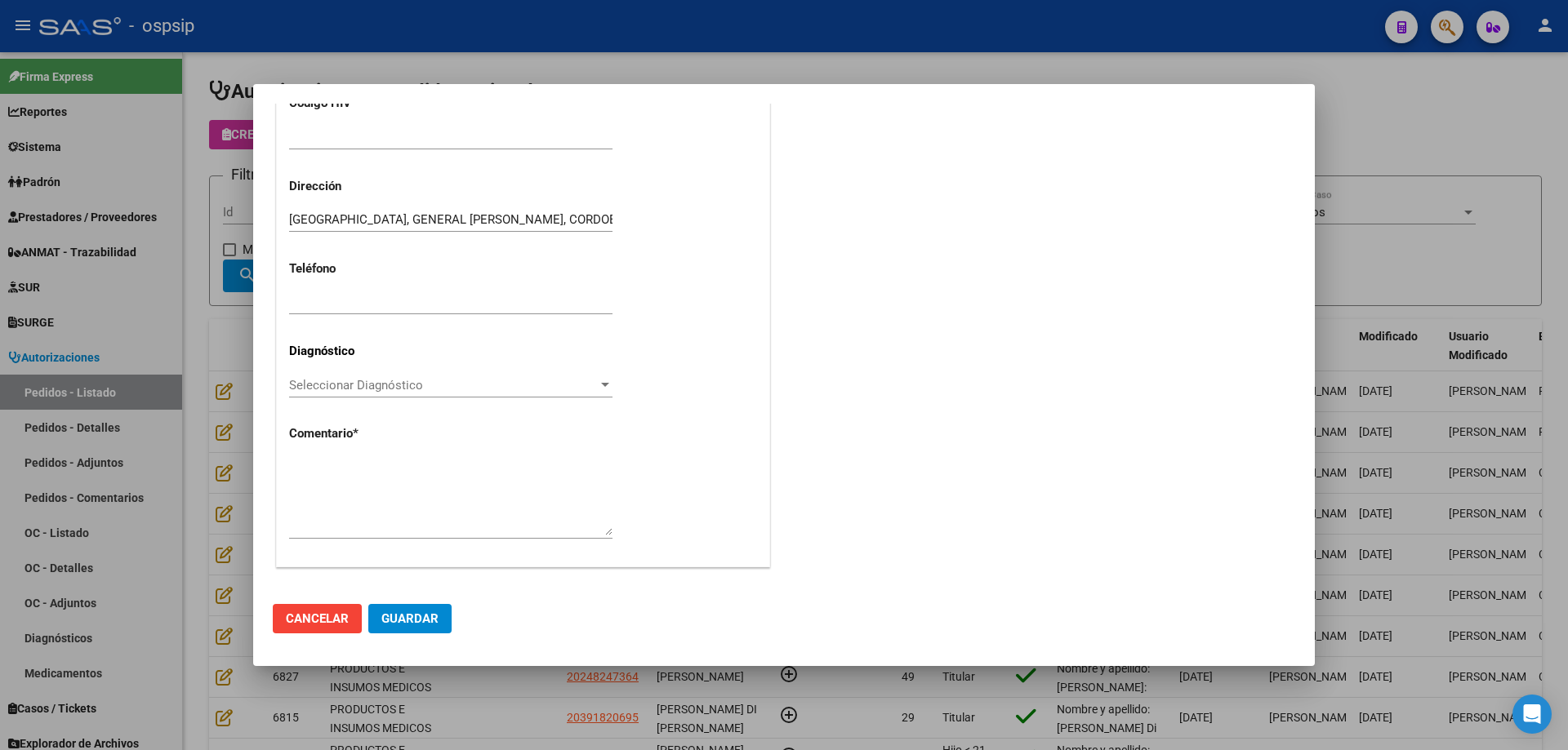
scroll to position [450, 0]
type input "BUENOS AIRES, GENERAL PACHECO, CORDOBA 3349"
type input "27-25389730-4"
click at [419, 469] on textarea at bounding box center [450, 494] width 323 height 76
type textarea "Nombre y apellido: [PERSON_NAME]"
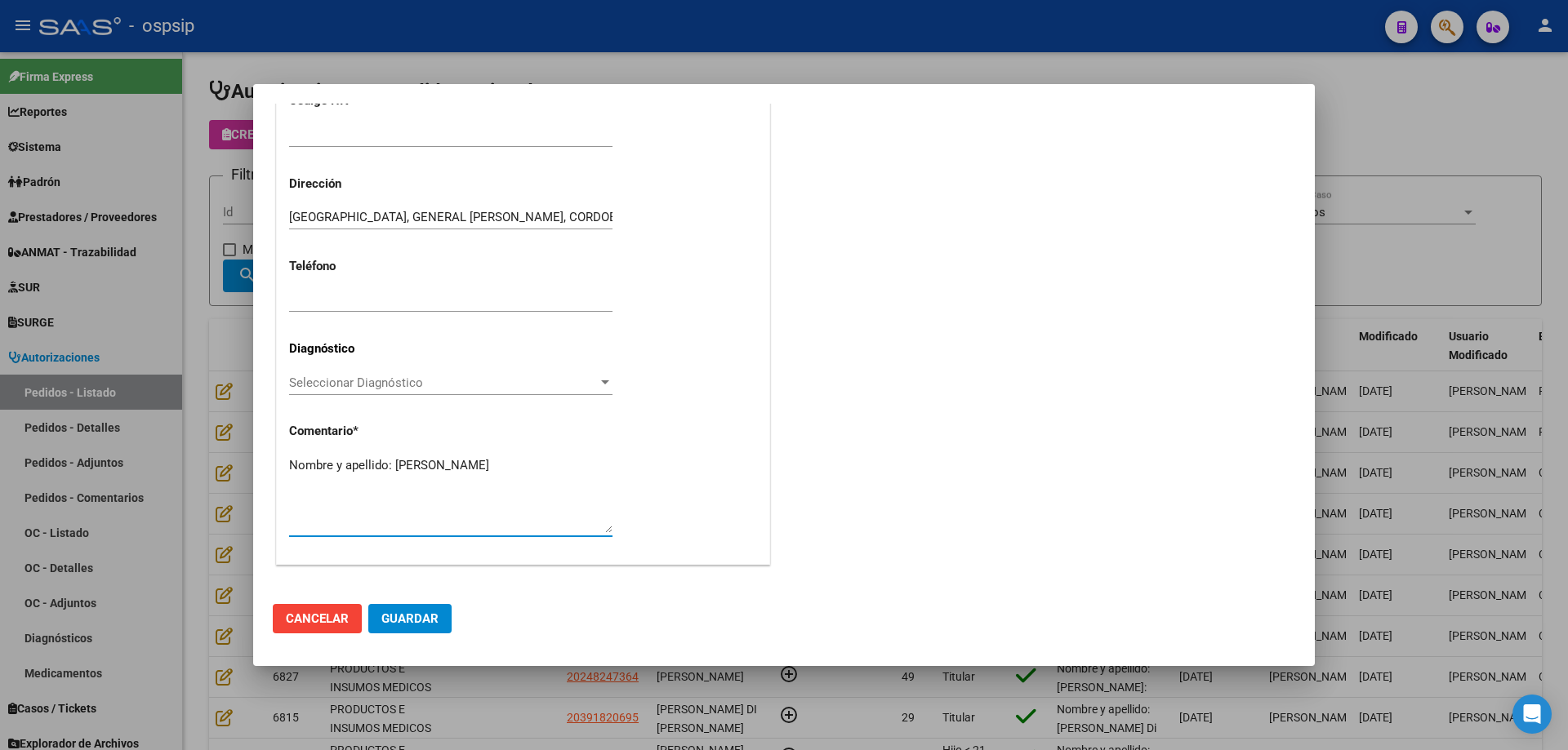
click at [418, 625] on span "Guardar" at bounding box center [410, 618] width 57 height 15
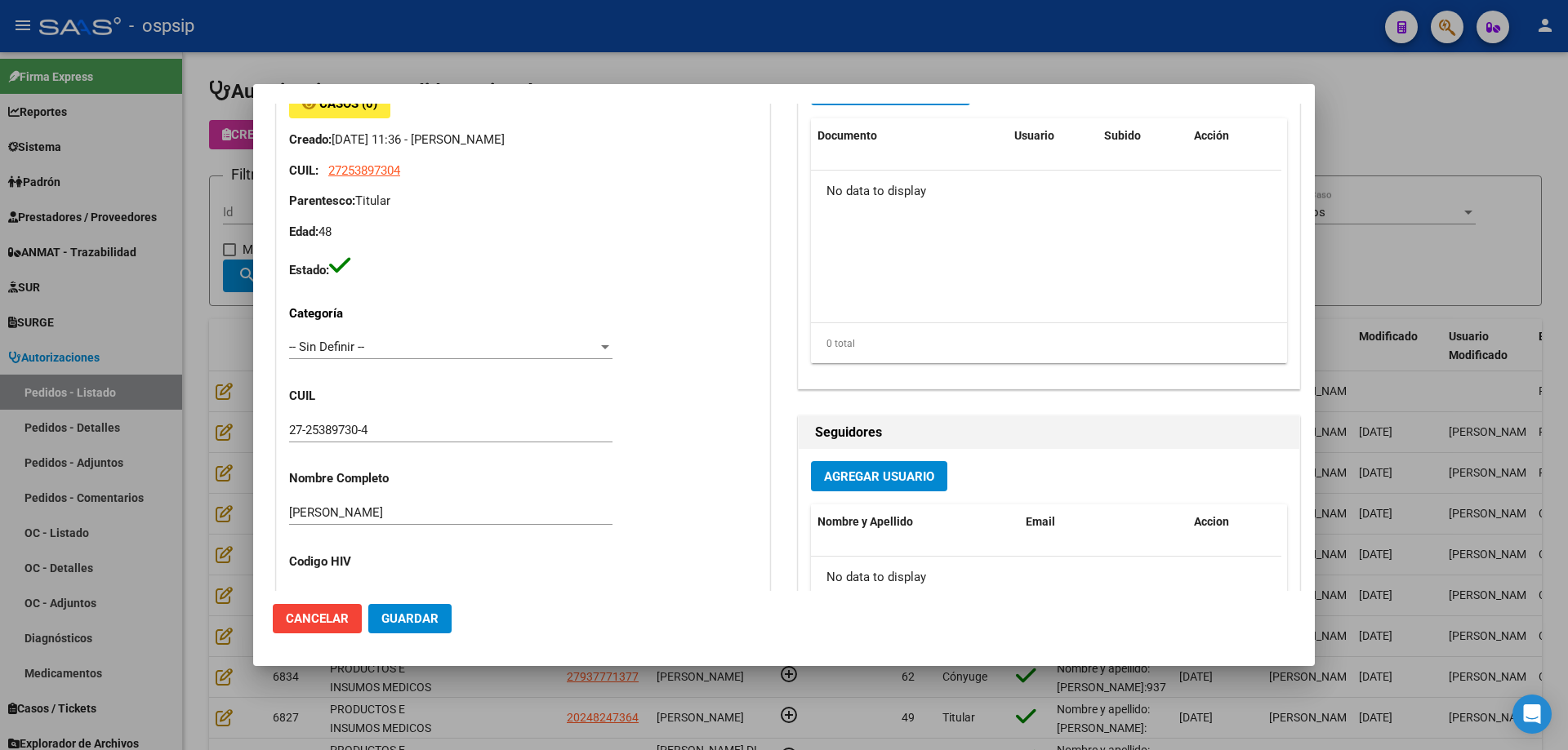
scroll to position [0, 0]
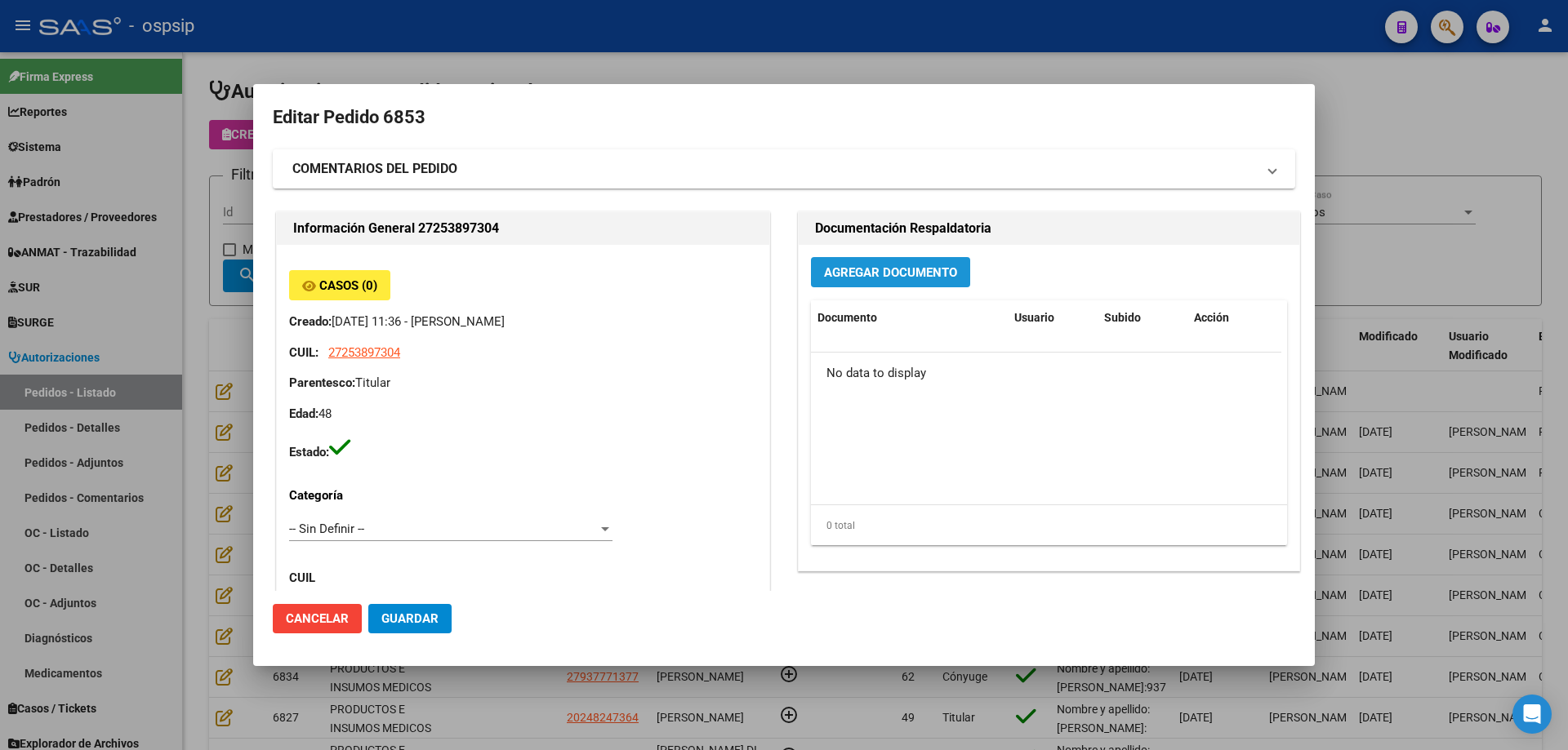
click at [887, 288] on button "Agregar Documento" at bounding box center [890, 272] width 159 height 30
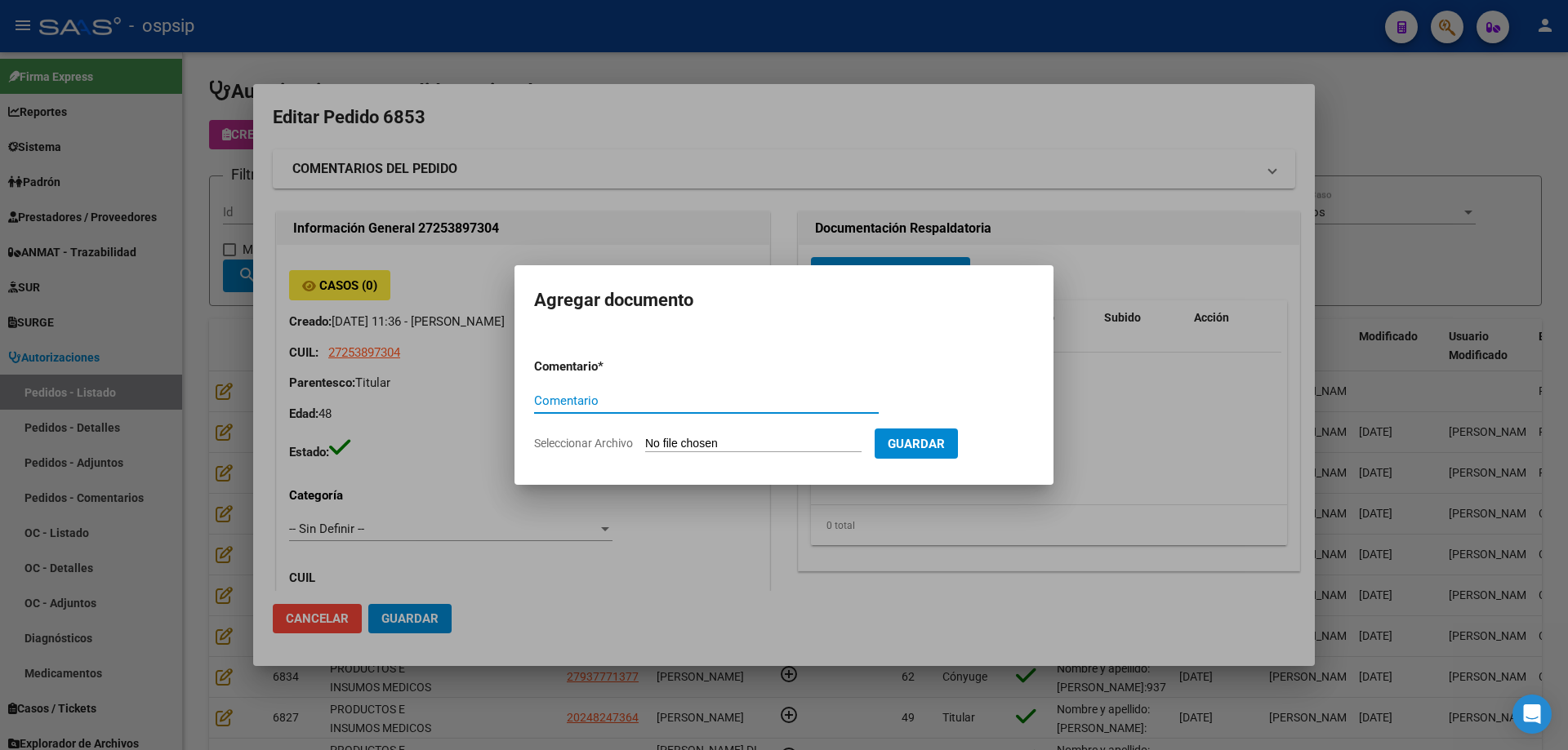
click at [794, 443] on input "Seleccionar Archivo" at bounding box center [753, 445] width 217 height 16
type input "C:\fakepath\pedido gonzalez.jpg"
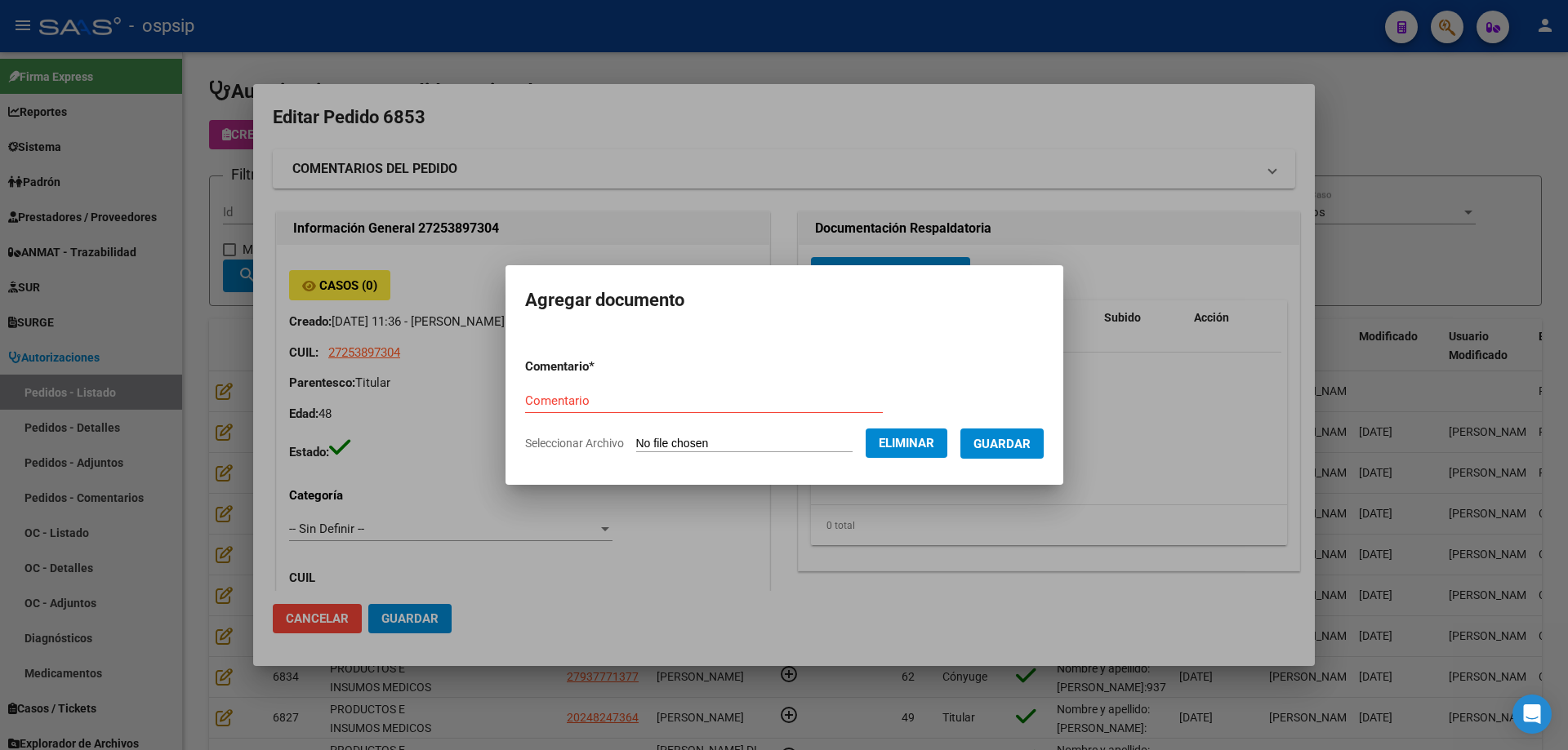
click at [543, 384] on form "Comentario * Comentario Seleccionar Archivo Eliminar Guardar" at bounding box center [784, 405] width 519 height 119
click at [542, 400] on input "Comentario" at bounding box center [704, 401] width 358 height 15
type input "Pedido"
click at [1039, 453] on button "Guardar" at bounding box center [1001, 444] width 83 height 30
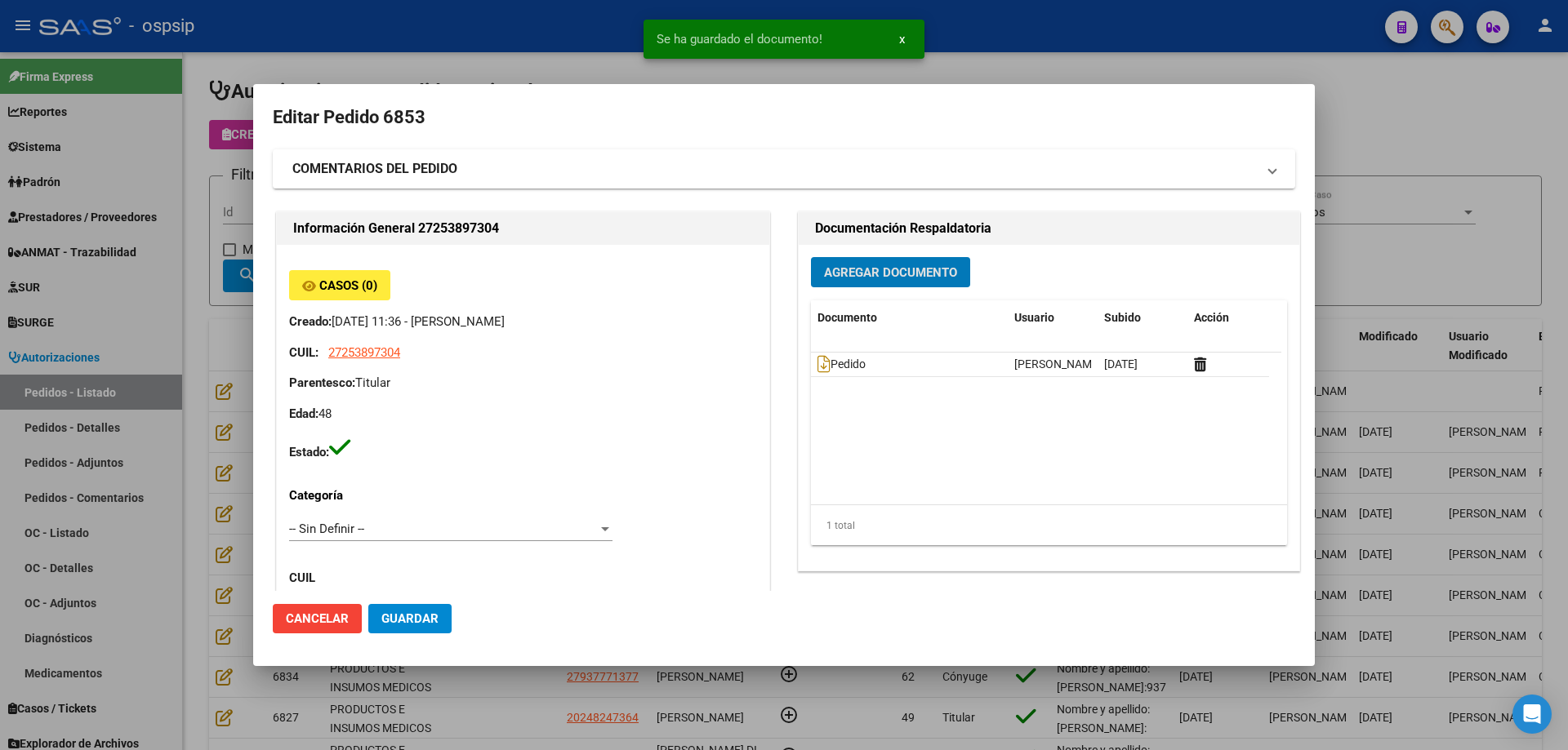
click at [914, 269] on span "Agregar Documento" at bounding box center [891, 272] width 133 height 15
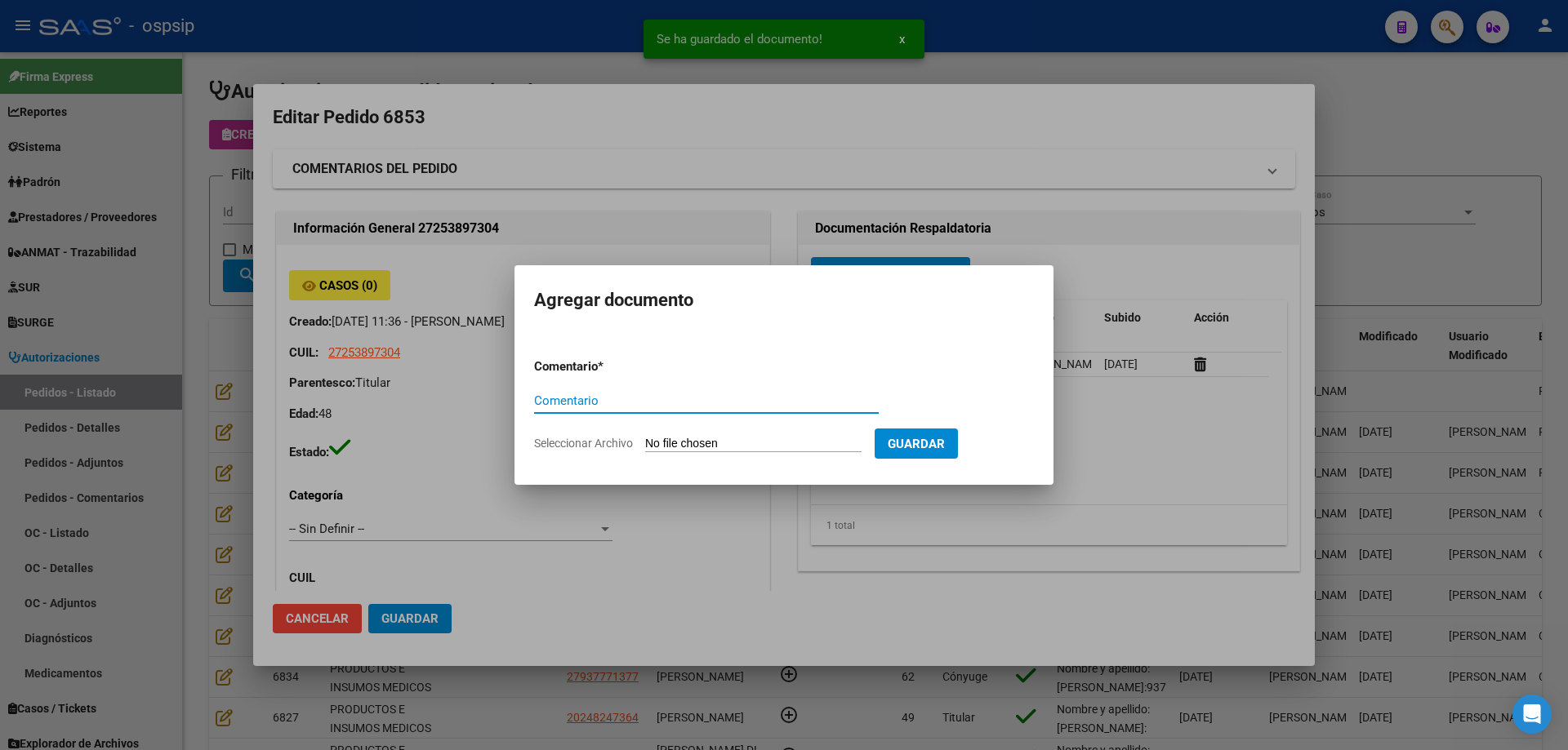
click at [788, 437] on input "Seleccionar Archivo" at bounding box center [753, 445] width 217 height 16
type input "C:\fakepath\autorizacion cx gonzalez.pdf"
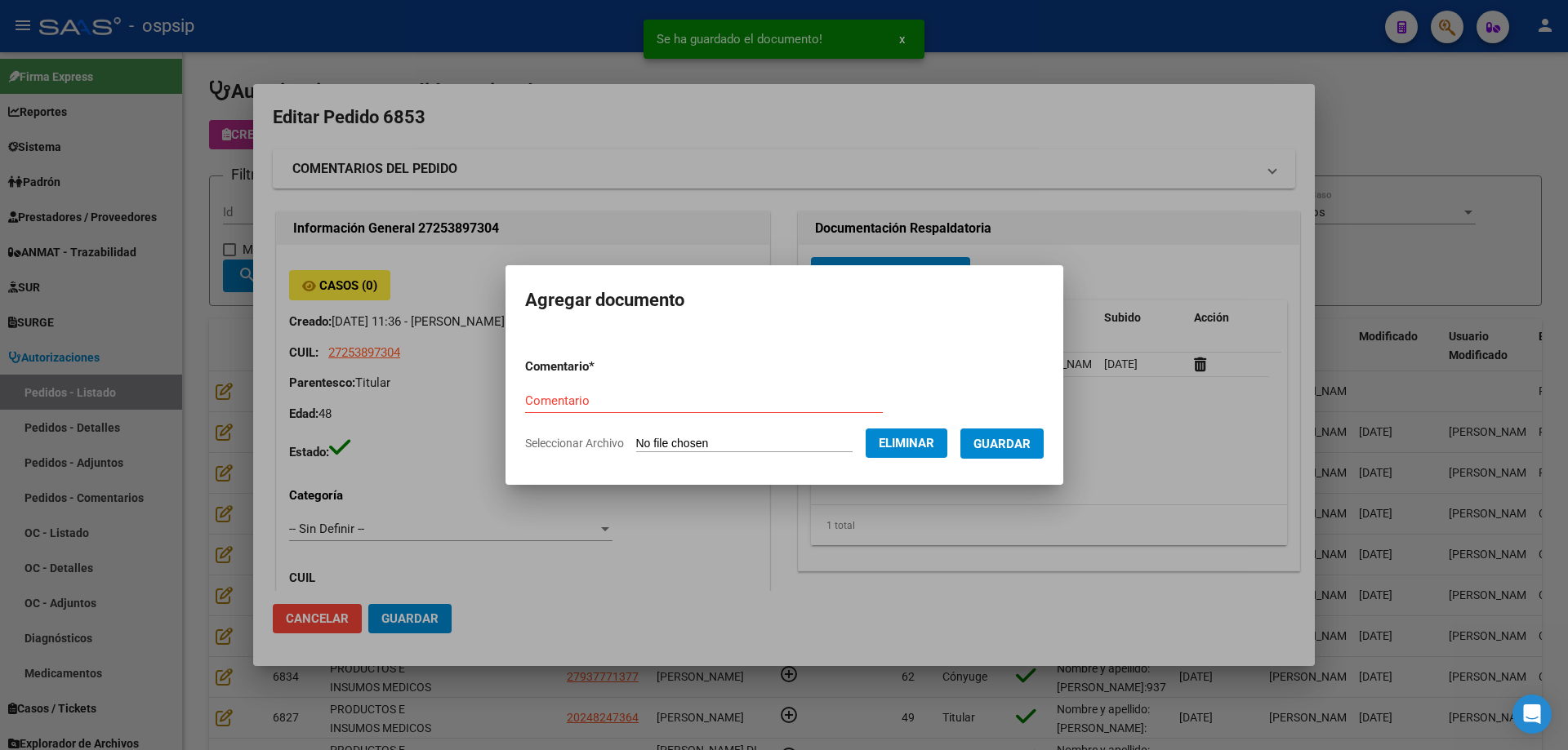
click at [582, 396] on input "Comentario" at bounding box center [704, 401] width 358 height 15
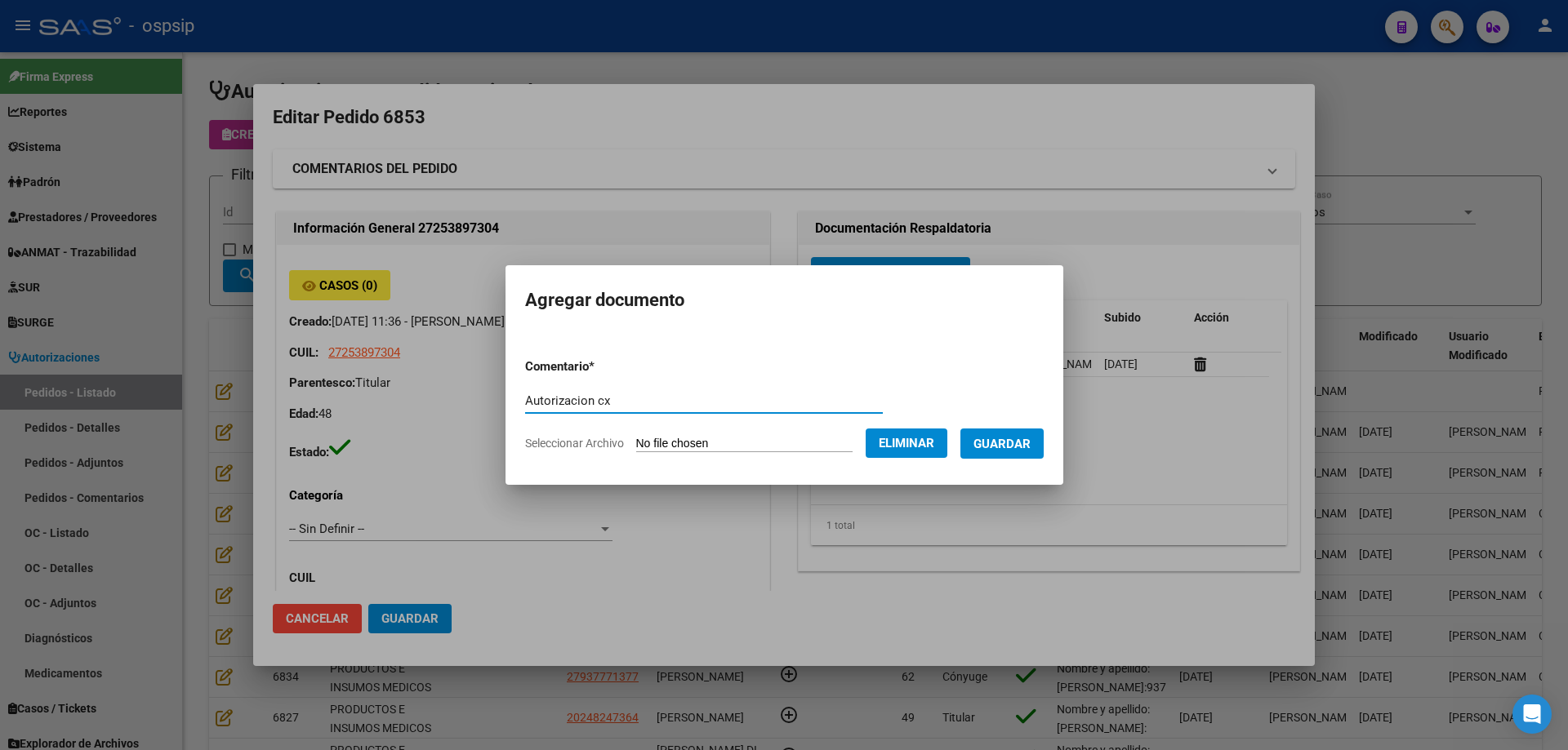
type input "Autorizacion cx"
click at [993, 444] on span "Guardar" at bounding box center [1001, 444] width 57 height 15
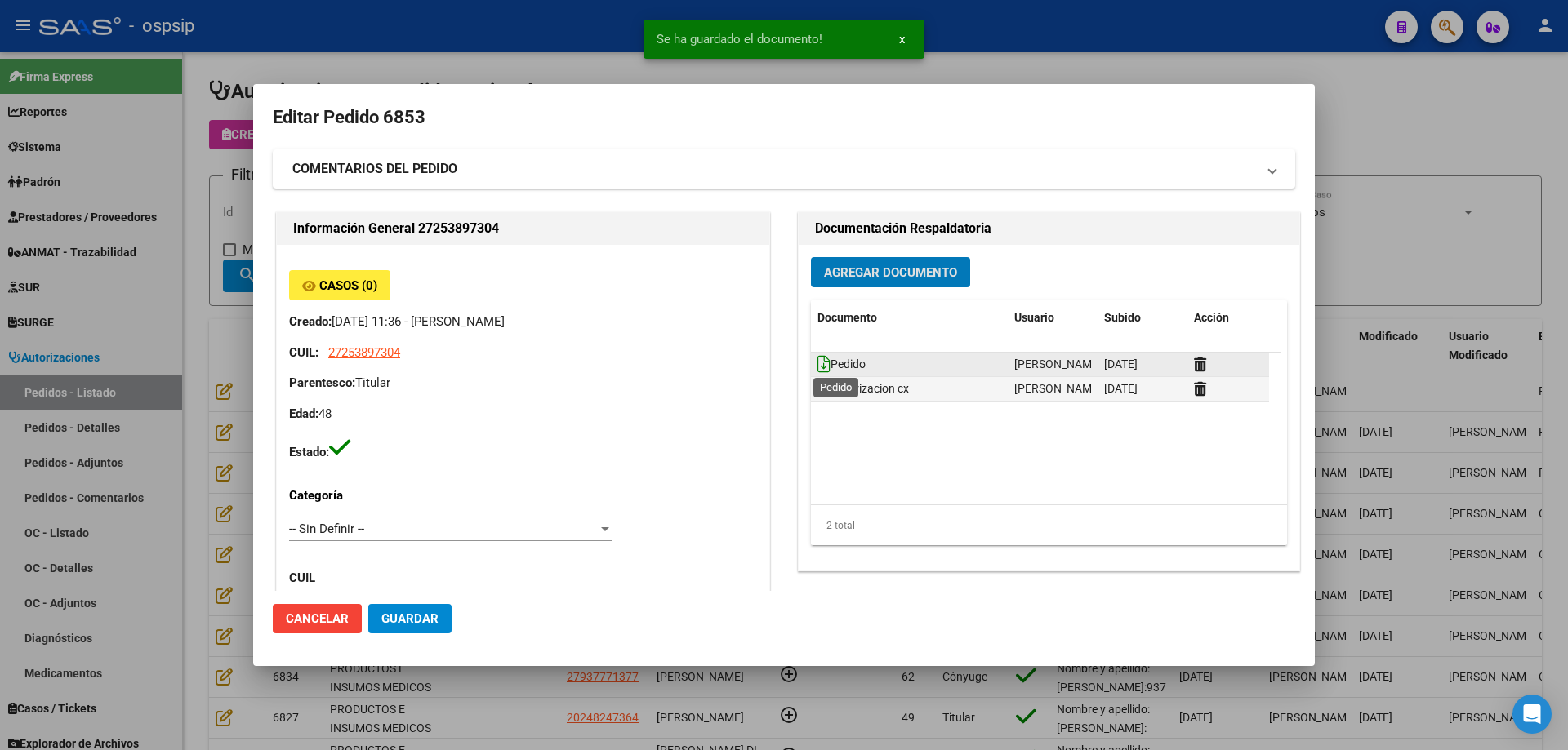
click at [817, 368] on icon at bounding box center [823, 364] width 13 height 18
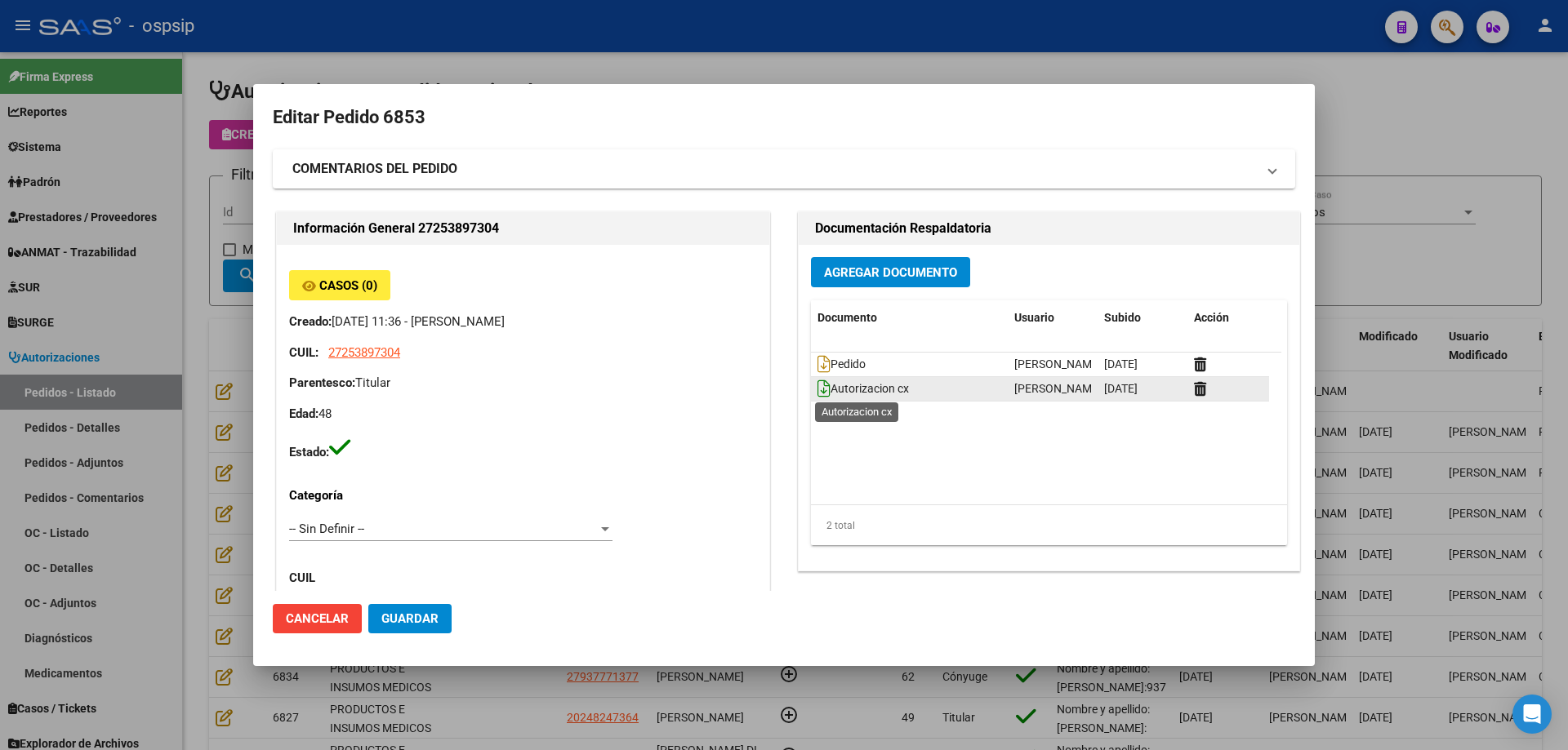
click at [817, 382] on icon at bounding box center [823, 389] width 13 height 18
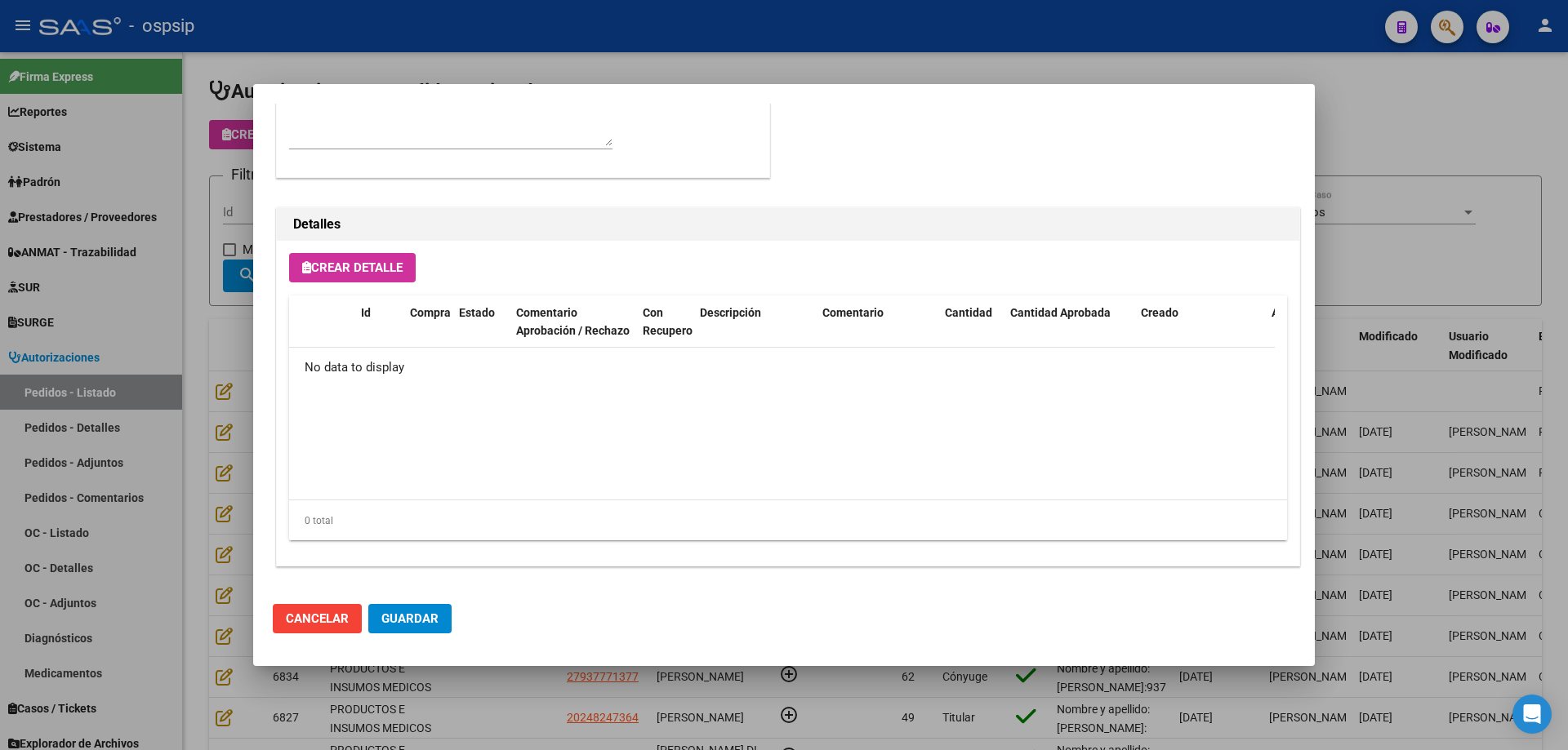
scroll to position [948, 0]
click at [400, 284] on div "Crear Detalle Id Compra Estado Comentario Aprobación / Rechazo Con Recupero Des…" at bounding box center [787, 402] width 1022 height 325
click at [388, 273] on span "Crear Detalle" at bounding box center [352, 266] width 100 height 15
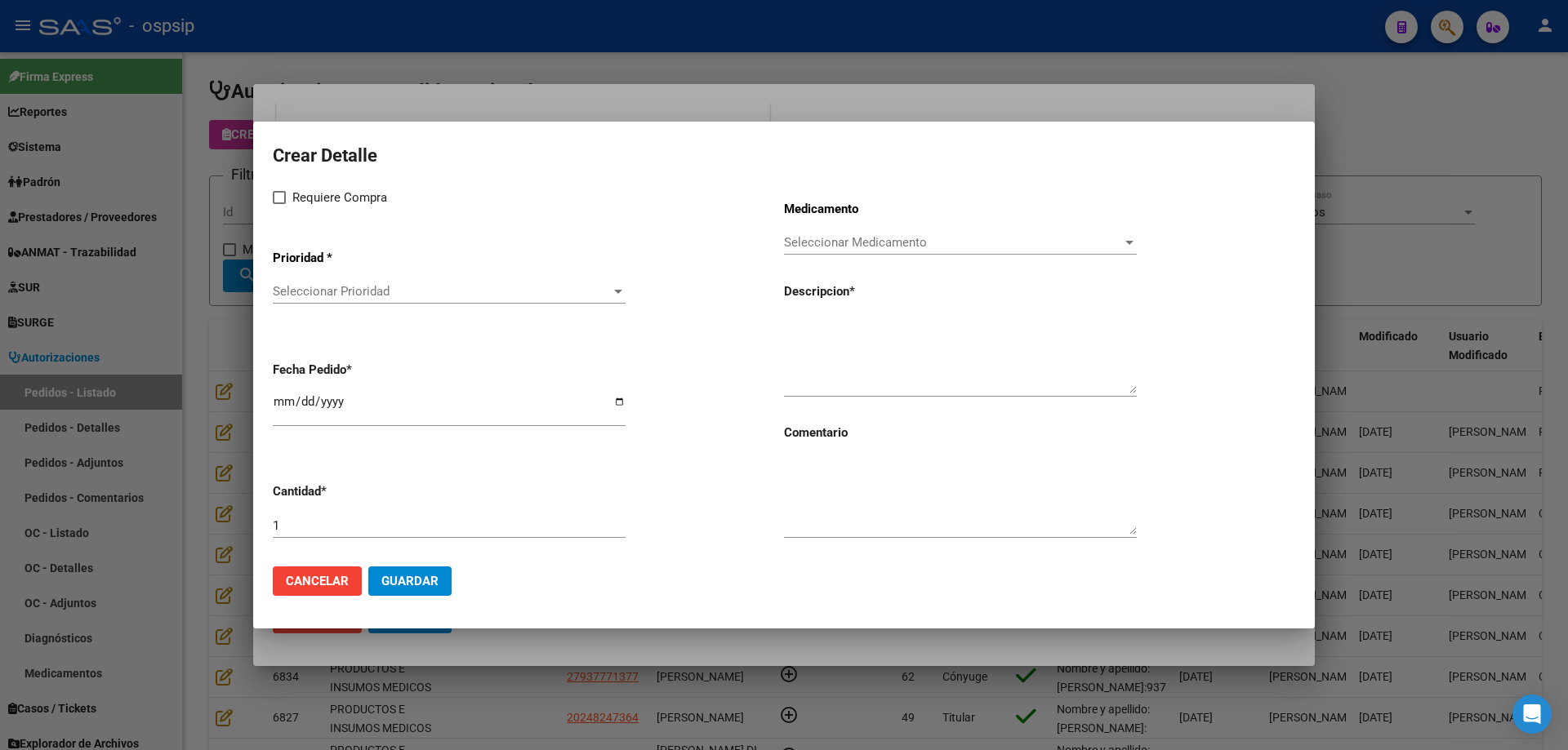
click at [379, 296] on span "Seleccionar Prioridad" at bounding box center [441, 291] width 338 height 15
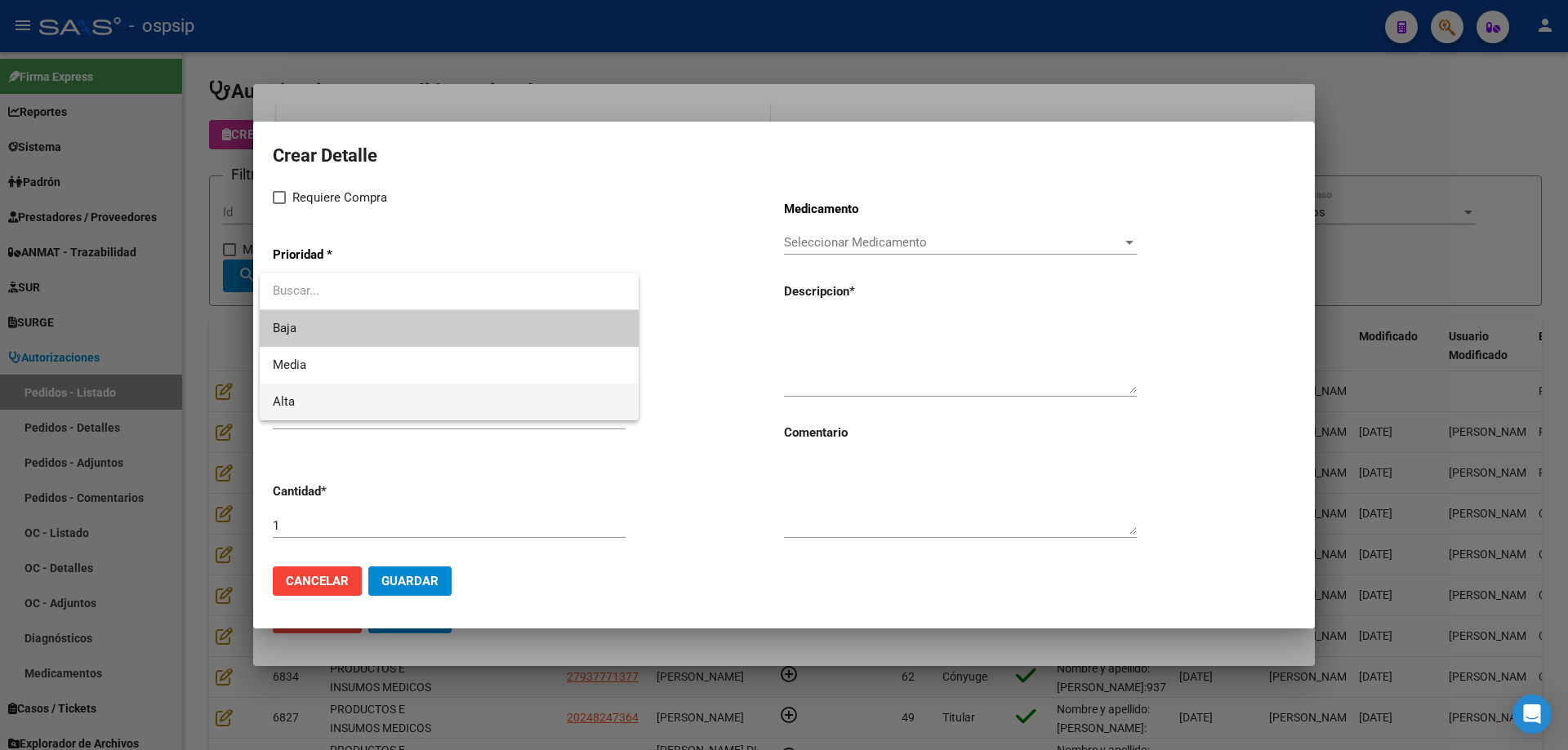
click at [336, 409] on span "Alta" at bounding box center [449, 402] width 353 height 37
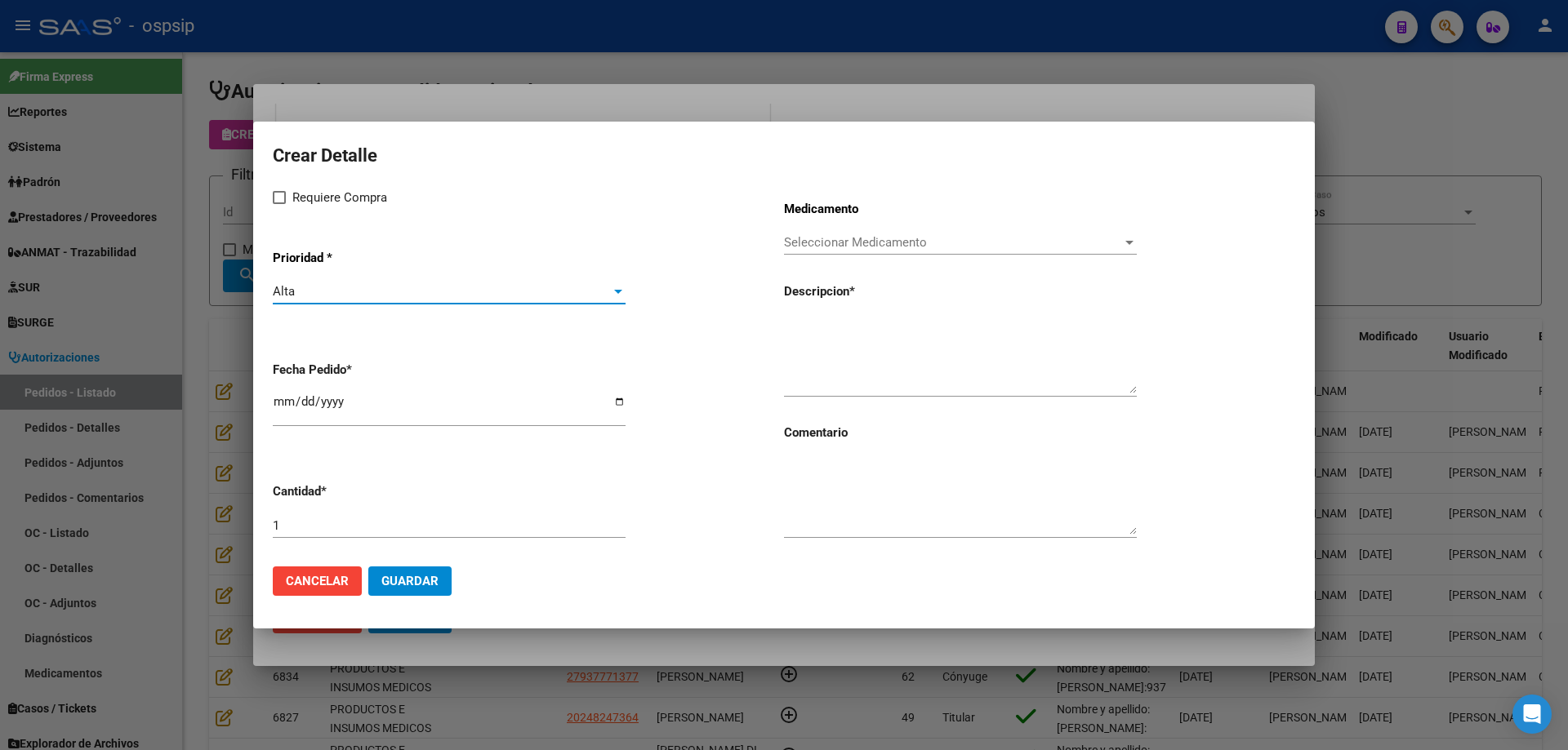
click at [278, 199] on span at bounding box center [279, 197] width 13 height 13
click at [278, 204] on input "Requiere Compra" at bounding box center [278, 204] width 1 height 1
checkbox input "true"
click at [848, 244] on span "Seleccionar Medicamento" at bounding box center [952, 242] width 338 height 15
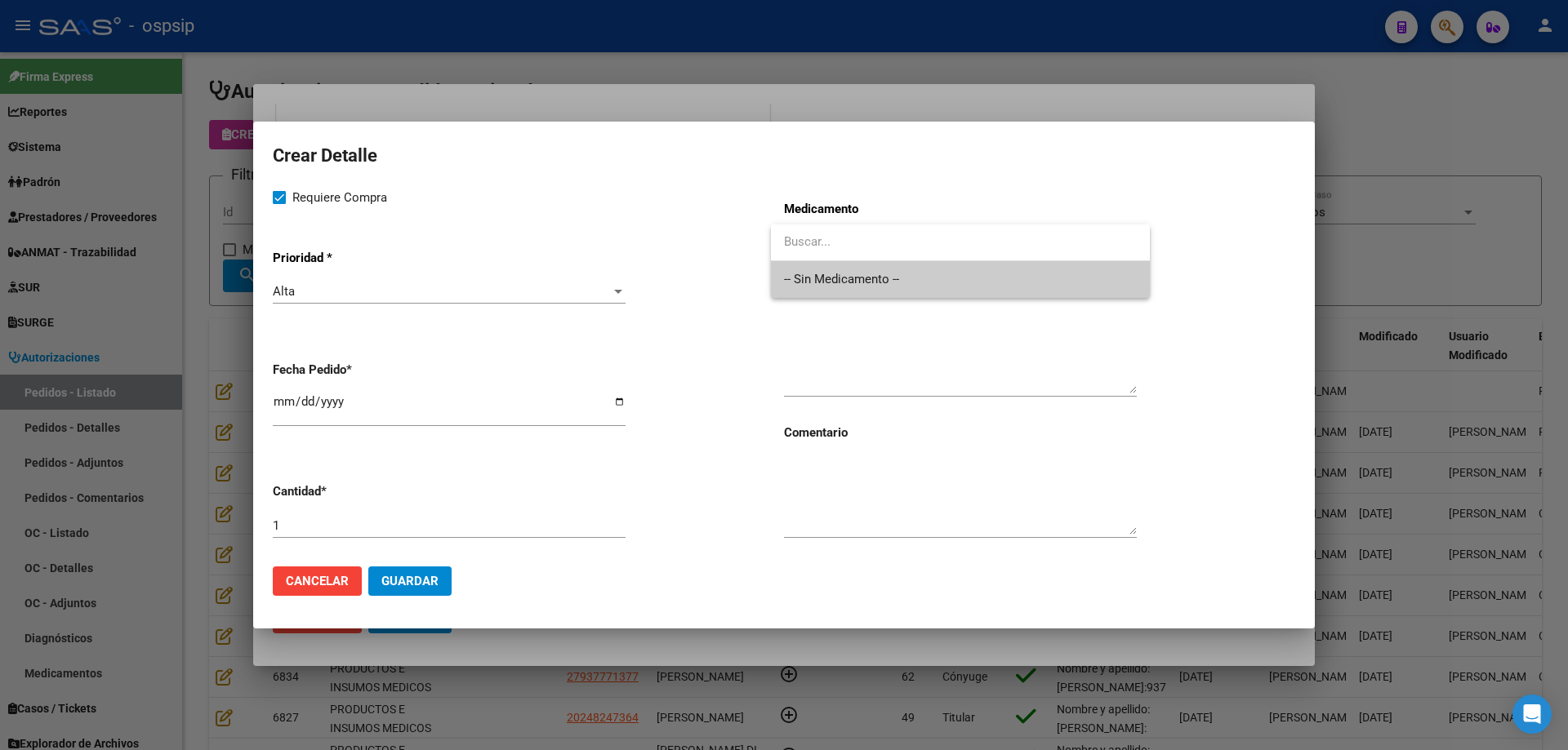
click at [830, 277] on span "-- Sin Medicamento --" at bounding box center [960, 280] width 353 height 37
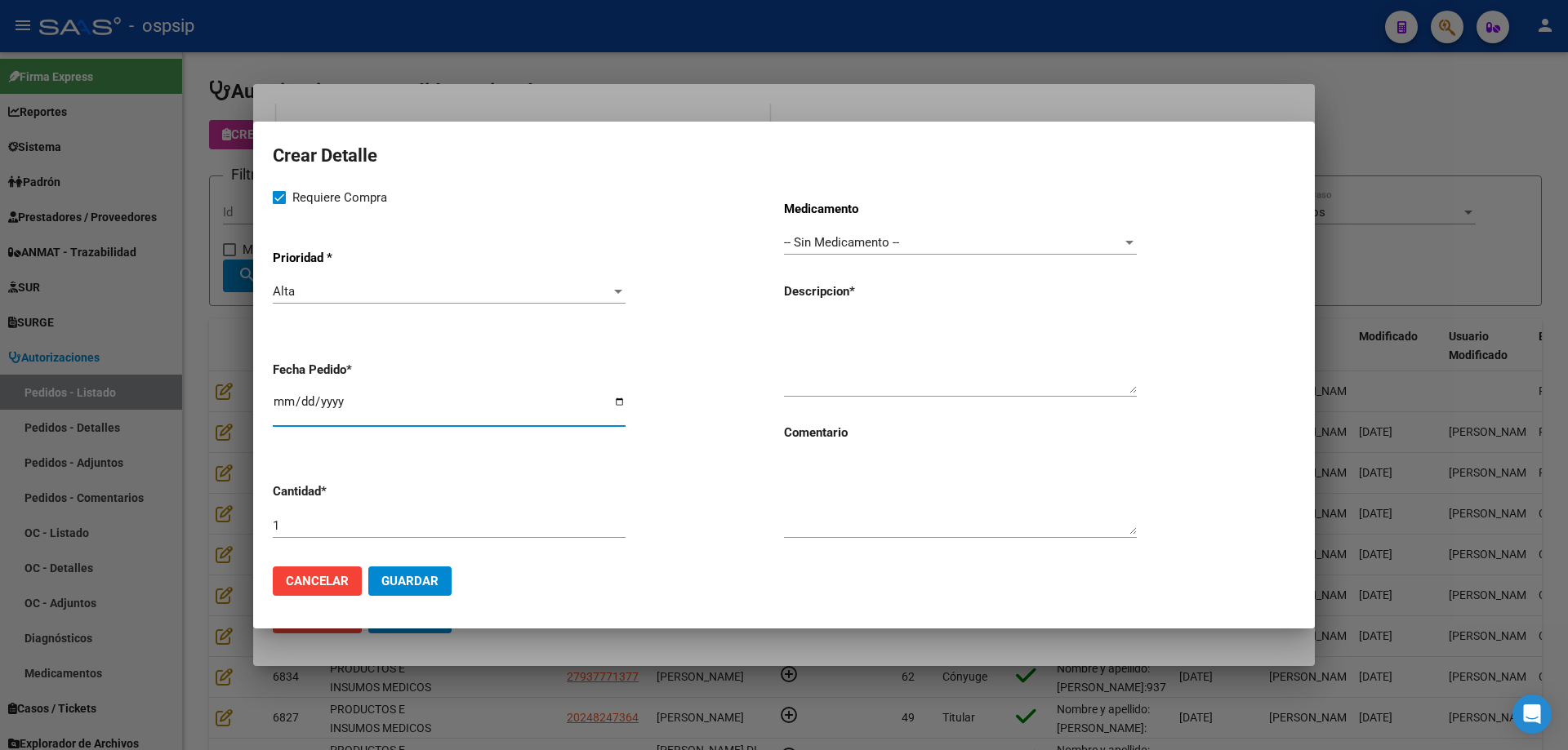
click at [275, 398] on input "[DATE]" at bounding box center [449, 408] width 353 height 26
type input "2025-08-05"
click at [827, 320] on textarea at bounding box center [960, 354] width 353 height 76
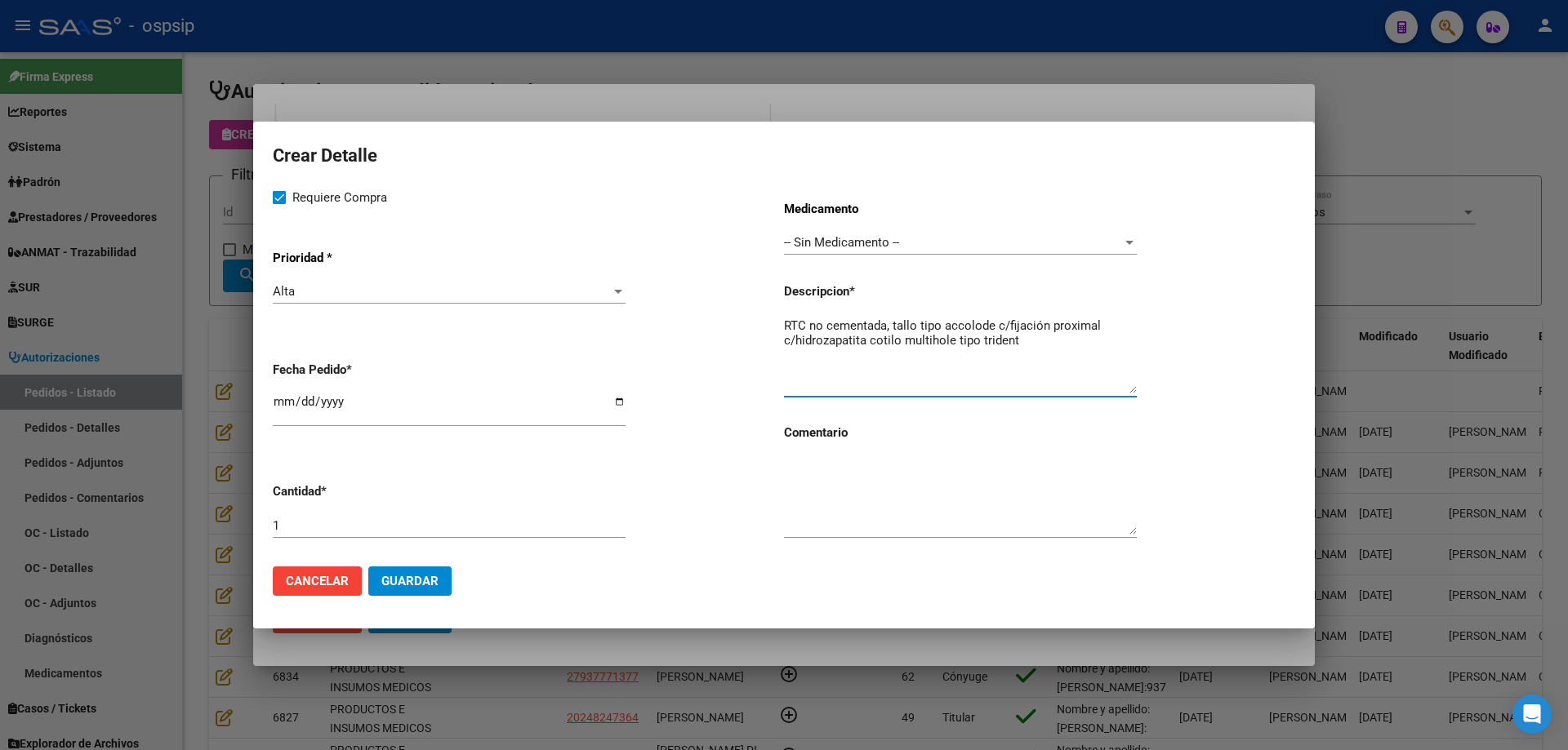
drag, startPoint x: 884, startPoint y: 346, endPoint x: 861, endPoint y: 357, distance: 25.5
click at [861, 357] on textarea "RTC no cementada, tallo tipo accolode c/fijación proximal c/hidrozapatita cotil…" at bounding box center [960, 354] width 353 height 76
type textarea "RTC no cementada, tallo tipo accolode c/fijación proximal c/hidrozapatita cotil…"
click at [436, 577] on span "Guardar" at bounding box center [410, 581] width 57 height 15
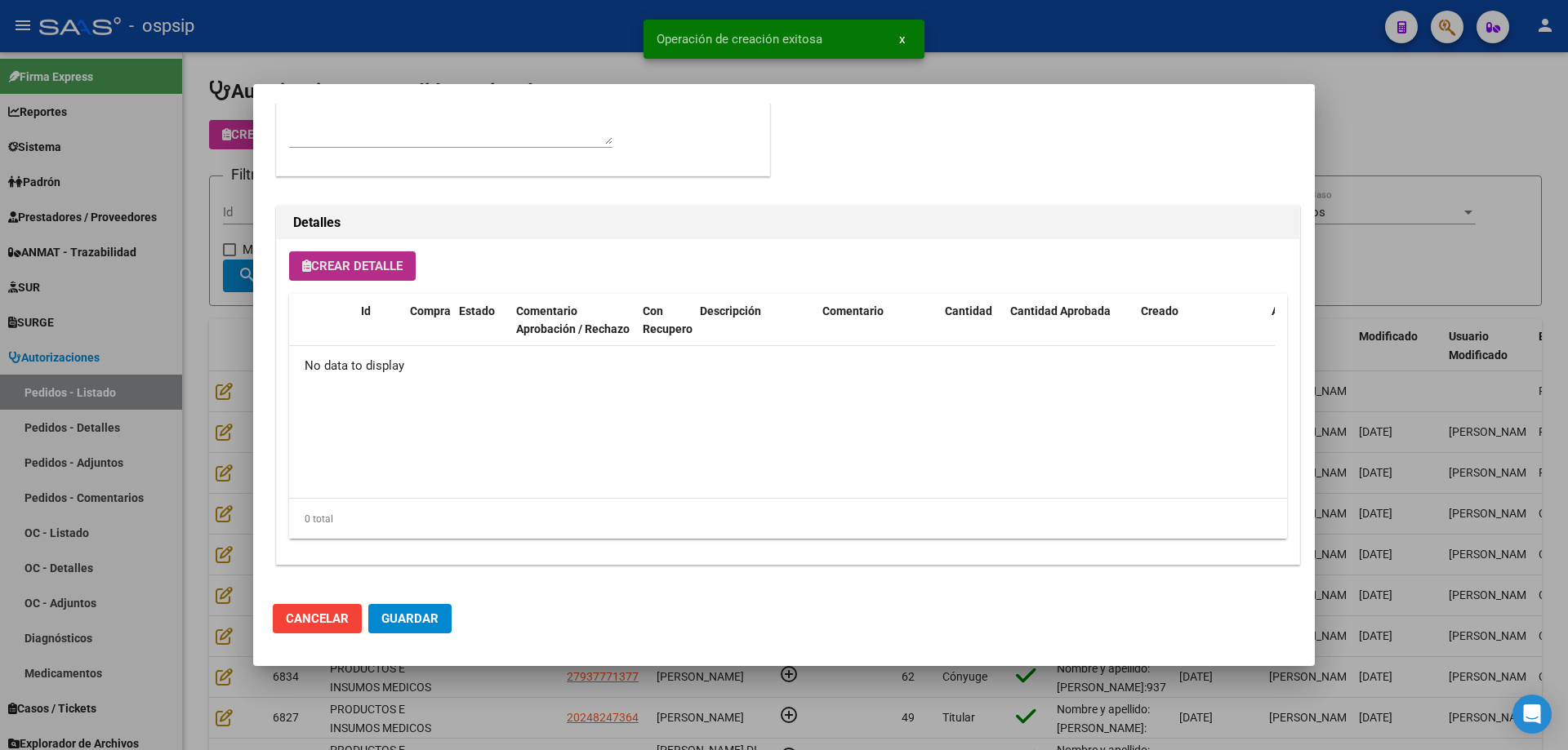
scroll to position [979, 0]
click at [339, 268] on span "Crear Detalle" at bounding box center [352, 266] width 100 height 15
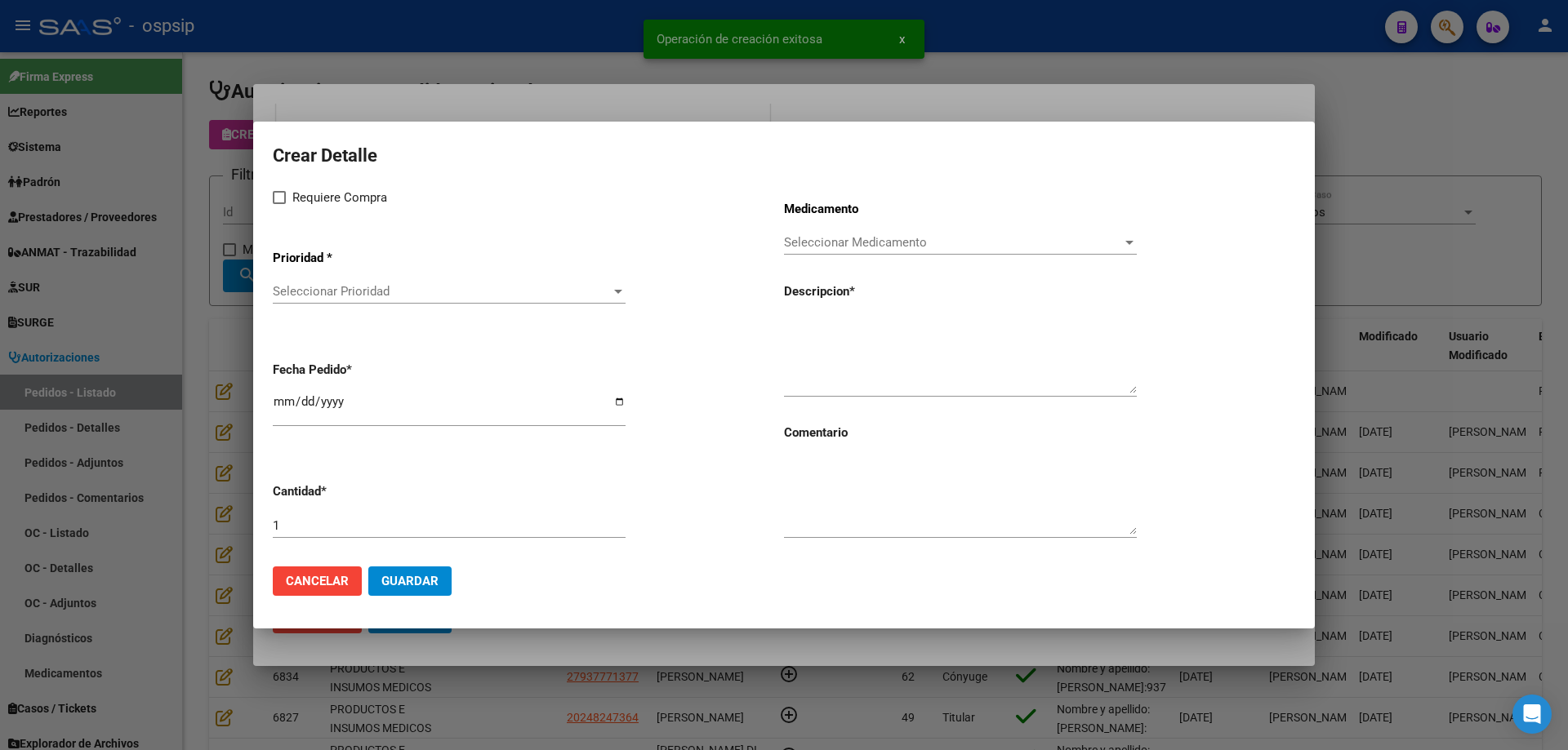
click at [361, 296] on span "Seleccionar Prioridad" at bounding box center [441, 291] width 338 height 15
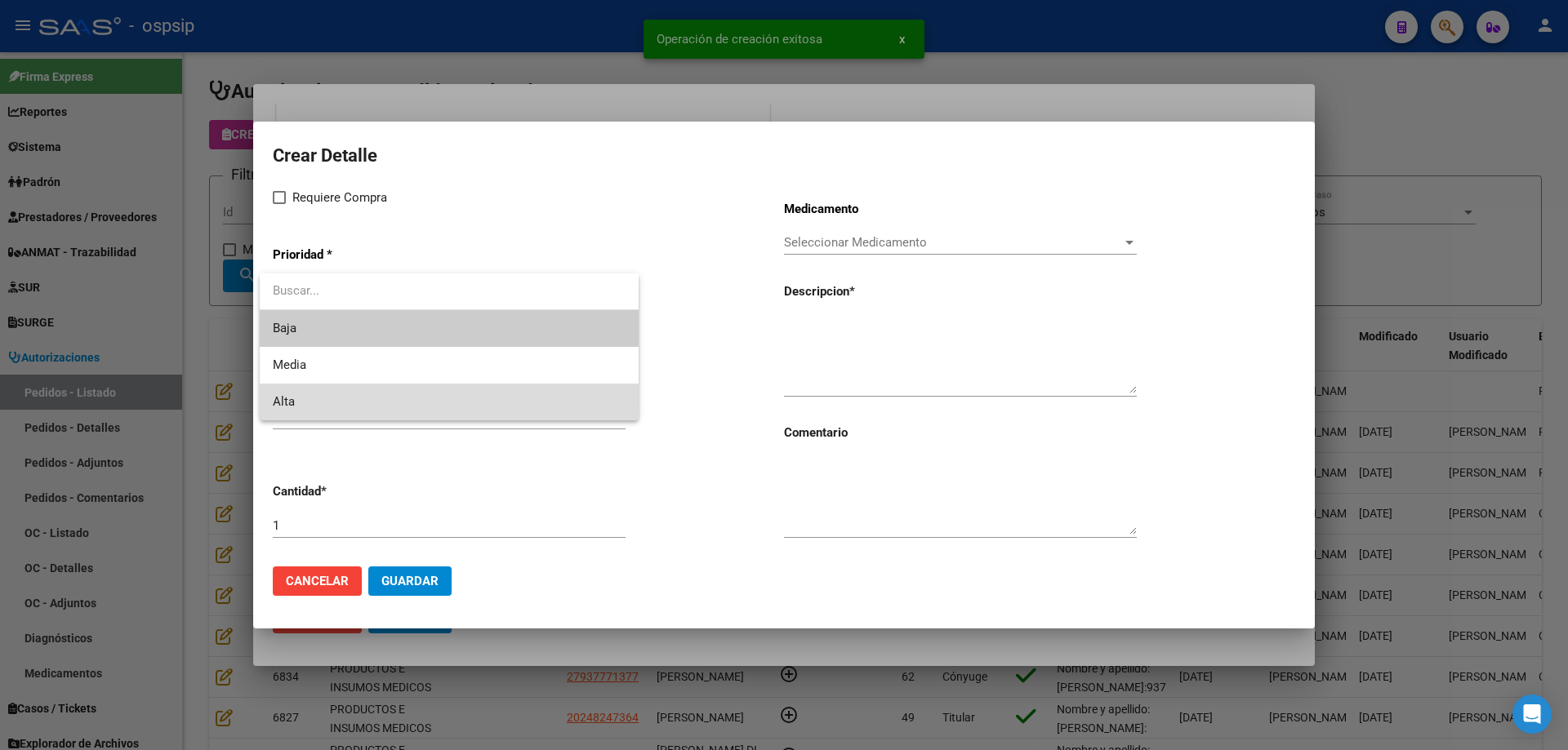
click at [330, 394] on span "Alta" at bounding box center [449, 402] width 353 height 37
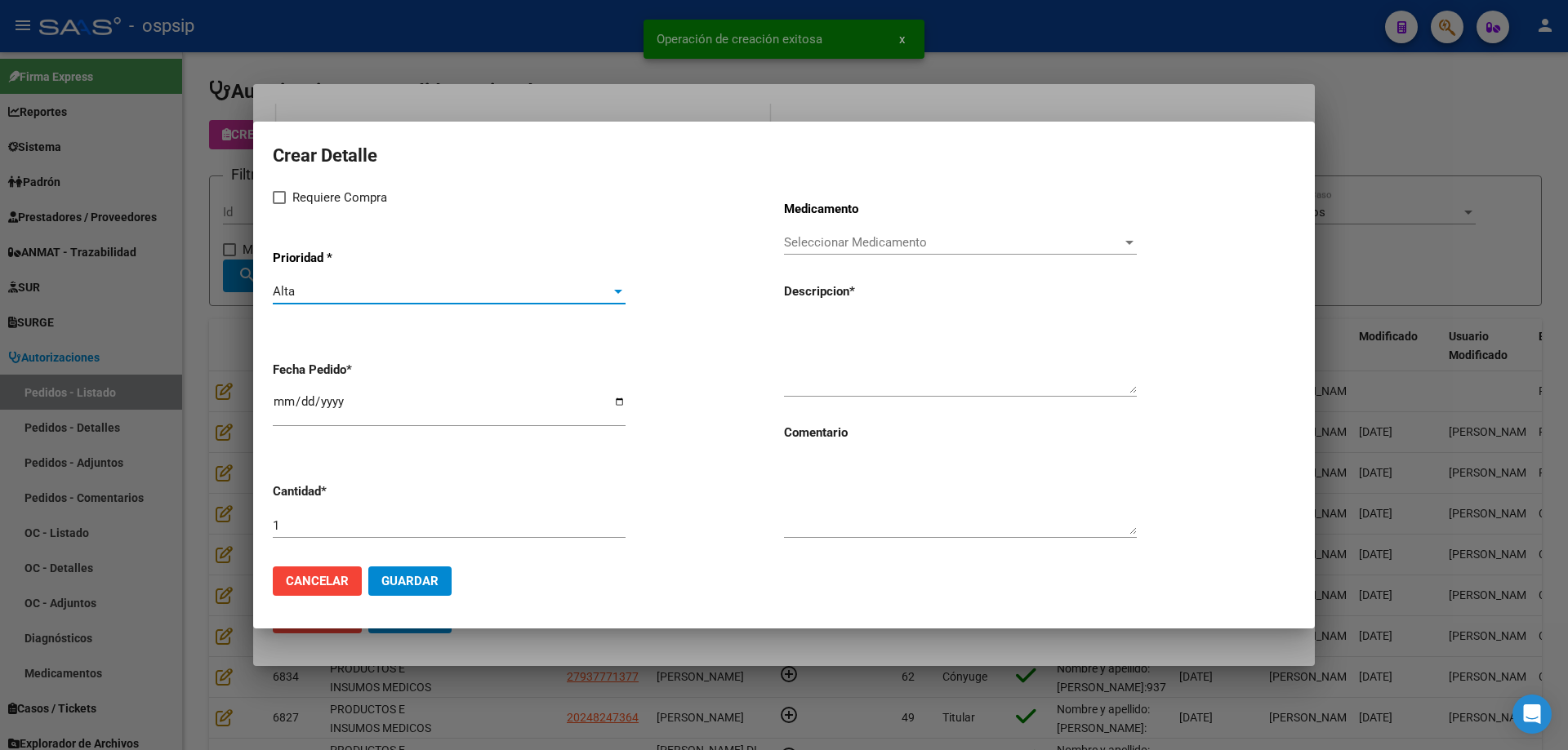
click at [282, 191] on span at bounding box center [279, 197] width 13 height 13
click at [279, 204] on input "Requiere Compra" at bounding box center [278, 204] width 1 height 1
checkbox input "true"
click at [822, 251] on div "Seleccionar Medicamento Seleccionar Medicamento" at bounding box center [960, 242] width 353 height 25
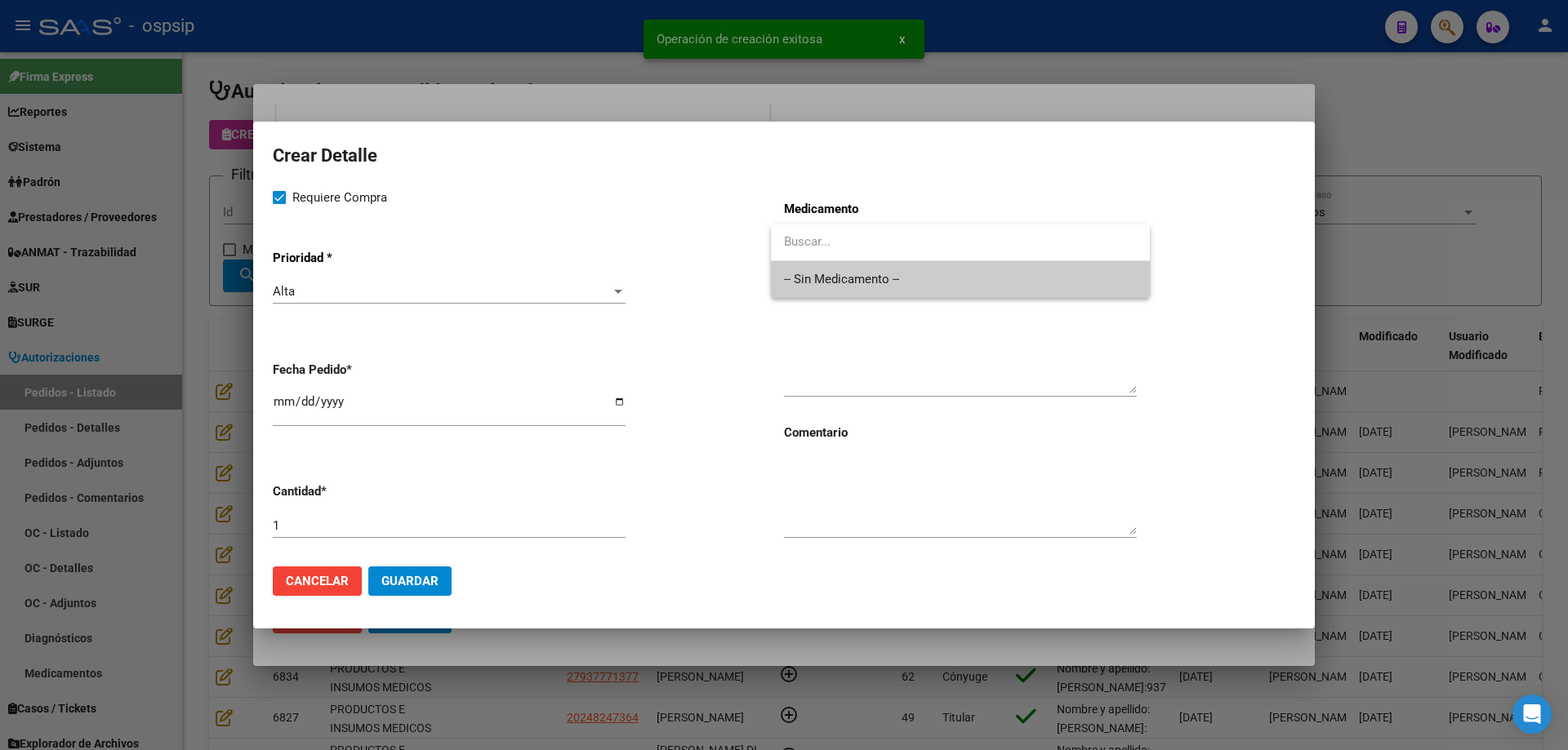
click at [813, 282] on span "-- Sin Medicamento --" at bounding box center [960, 280] width 353 height 37
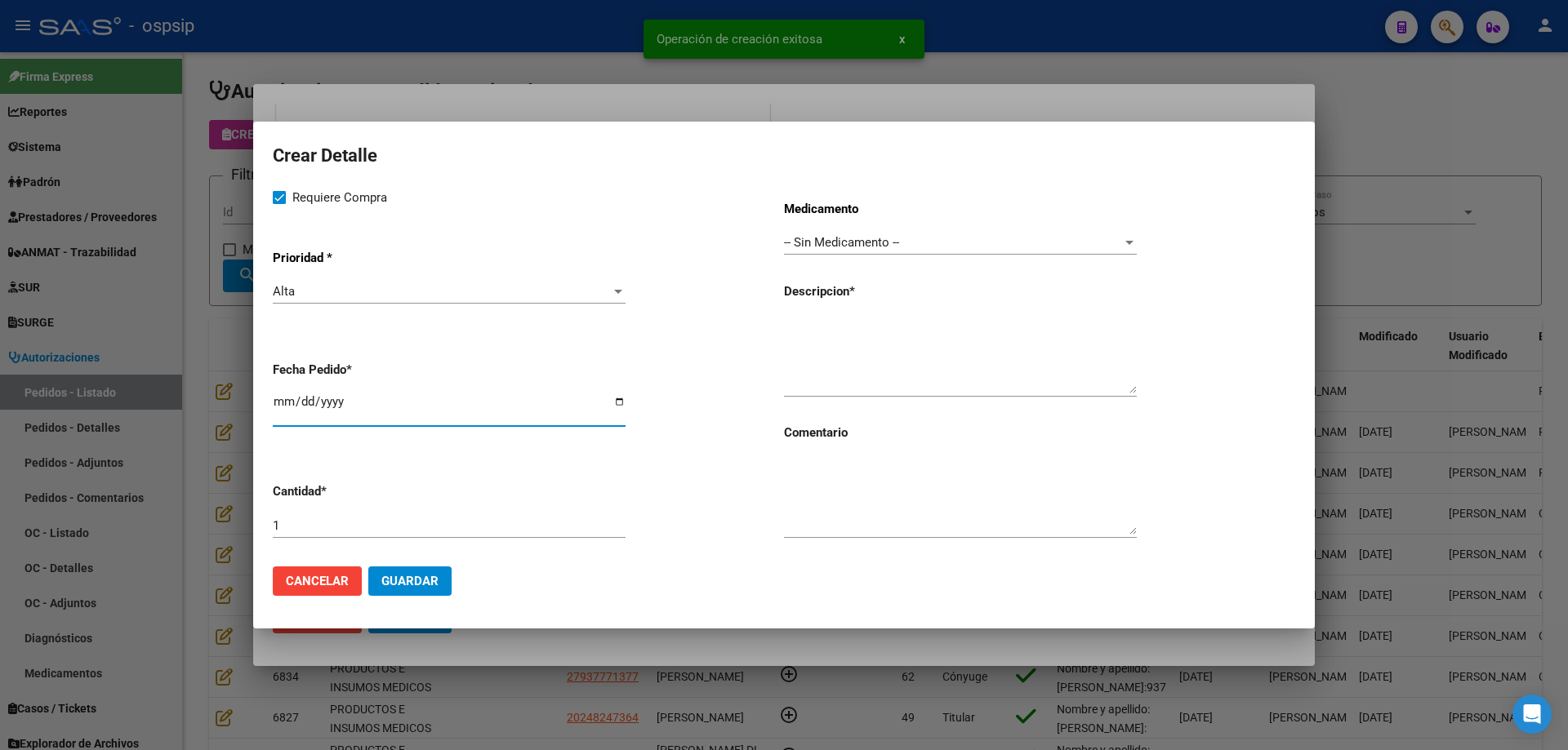
click at [284, 398] on input "[DATE]" at bounding box center [449, 408] width 353 height 26
type input "2025-08-05"
click at [868, 368] on textarea at bounding box center [960, 354] width 353 height 76
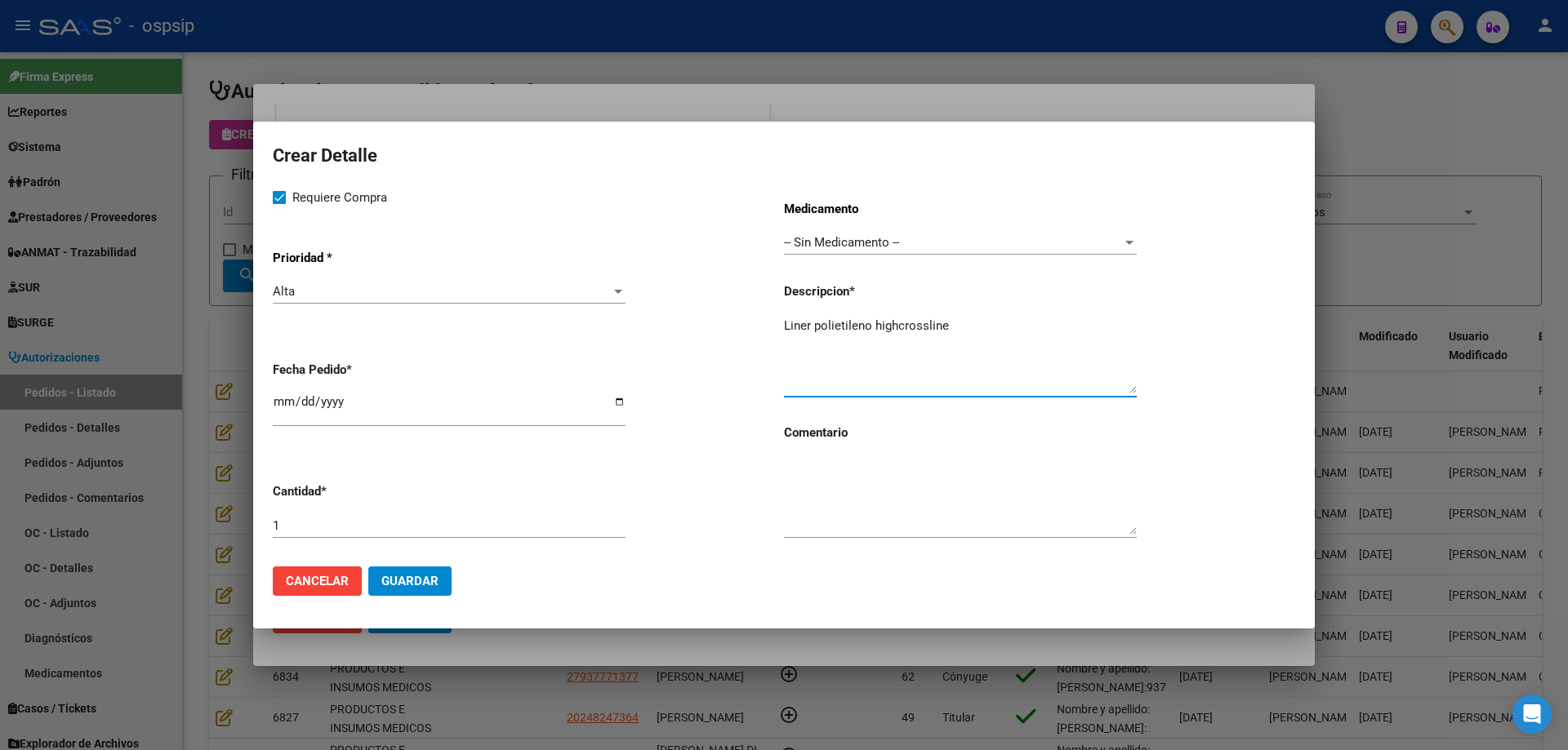
type textarea "Liner polietileno highcrossline"
click at [462, 519] on input "1" at bounding box center [449, 525] width 353 height 15
type input "3"
click at [399, 582] on span "Guardar" at bounding box center [410, 581] width 57 height 15
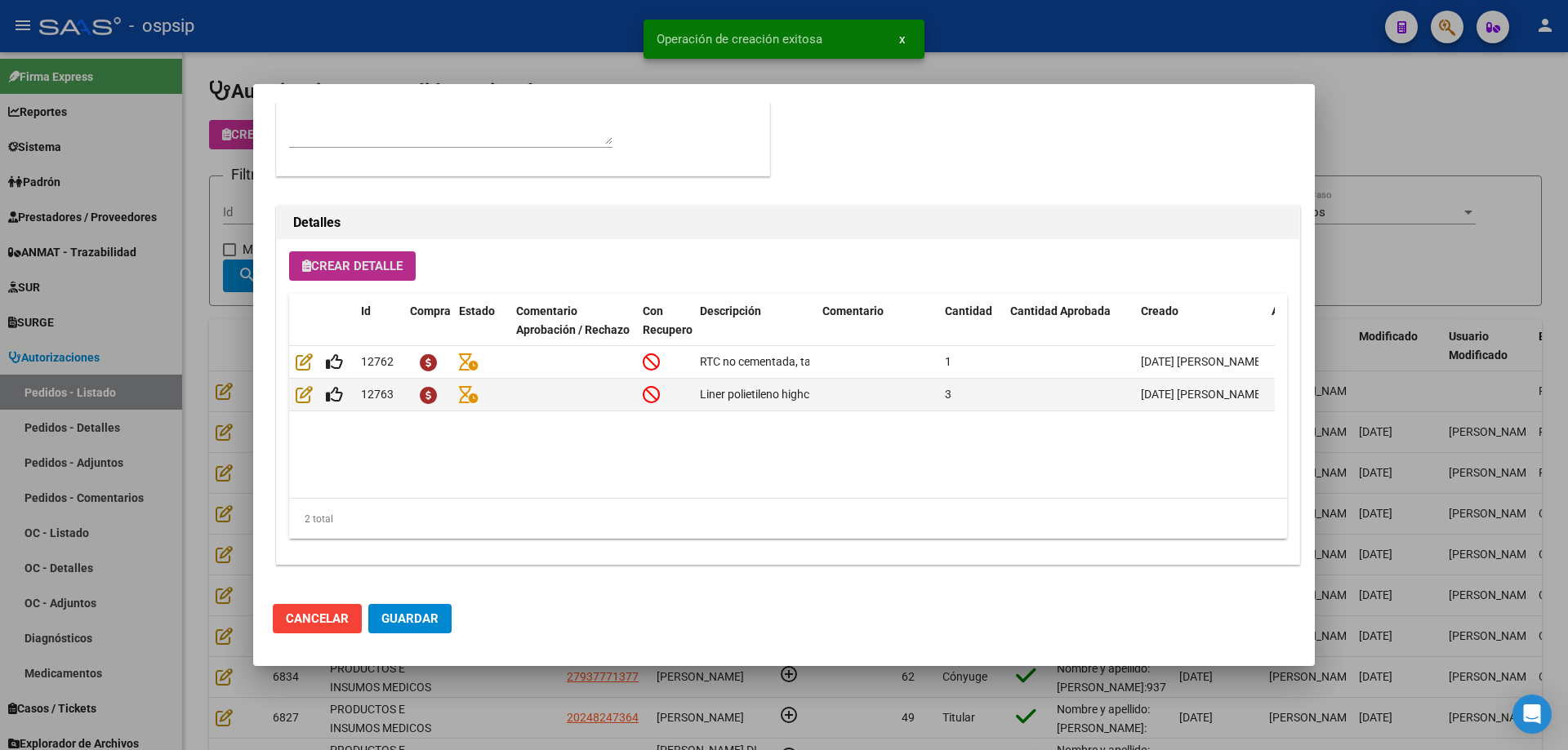
click at [370, 268] on span "Crear Detalle" at bounding box center [352, 266] width 100 height 15
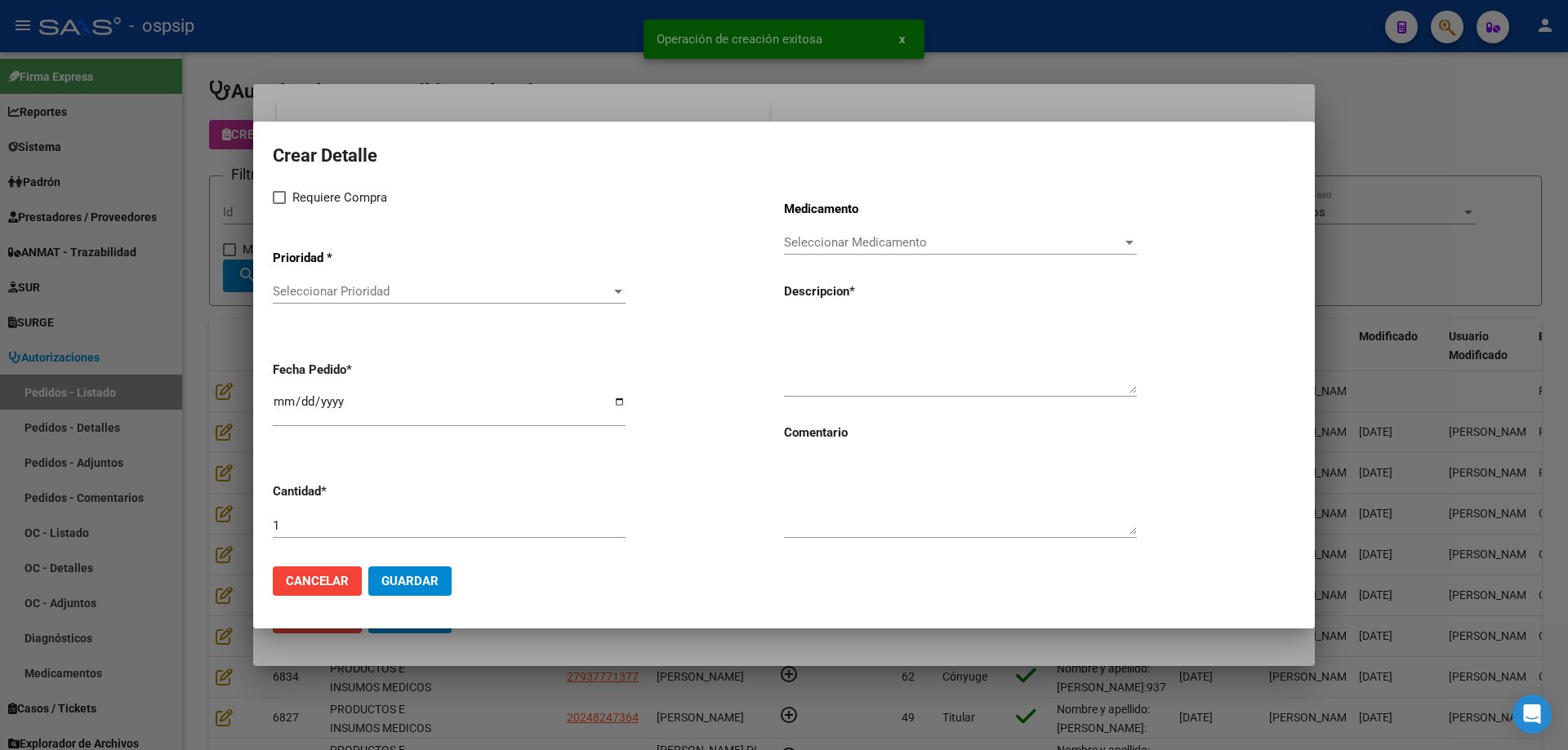
click at [377, 293] on span "Seleccionar Prioridad" at bounding box center [441, 291] width 338 height 15
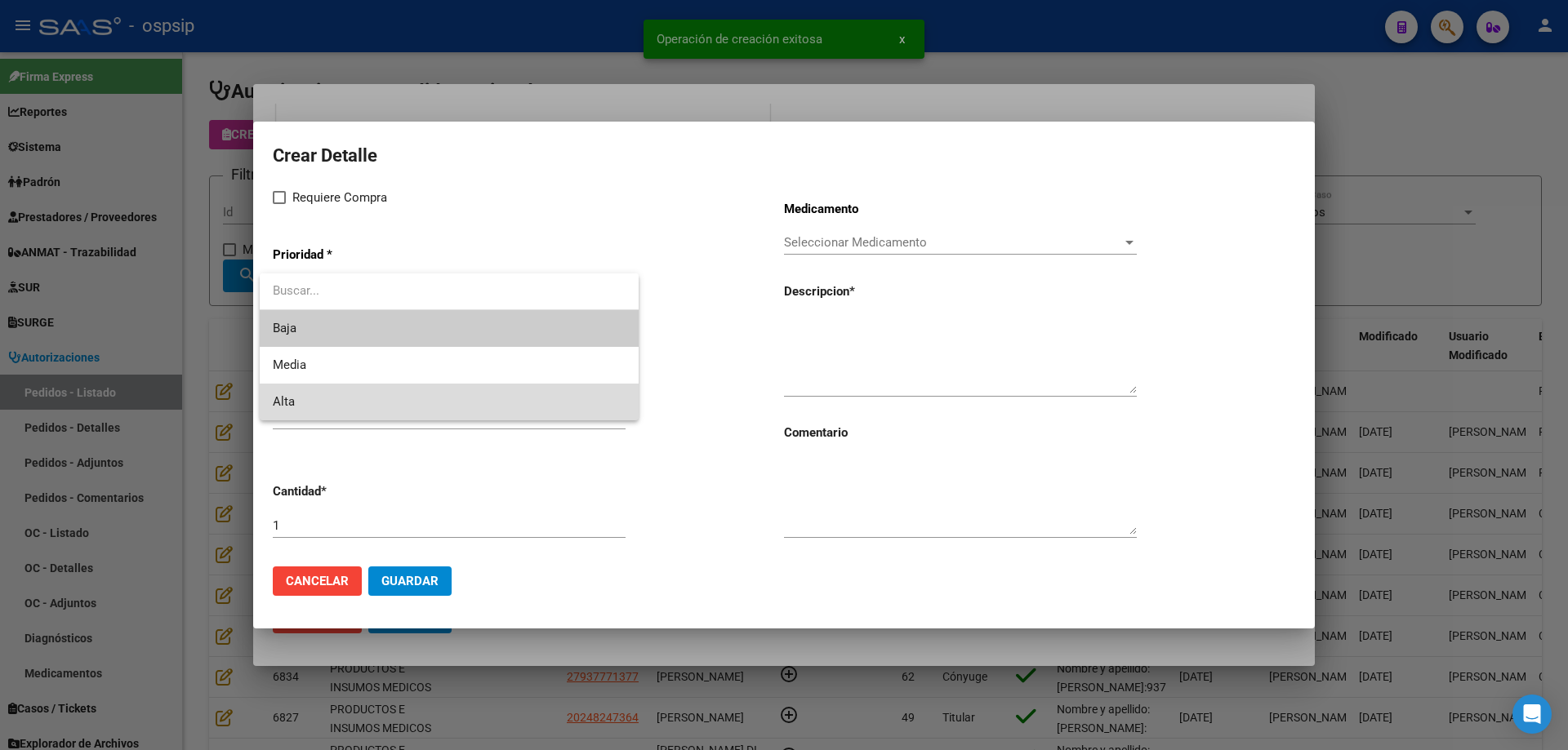
click at [347, 392] on span "Alta" at bounding box center [449, 402] width 353 height 37
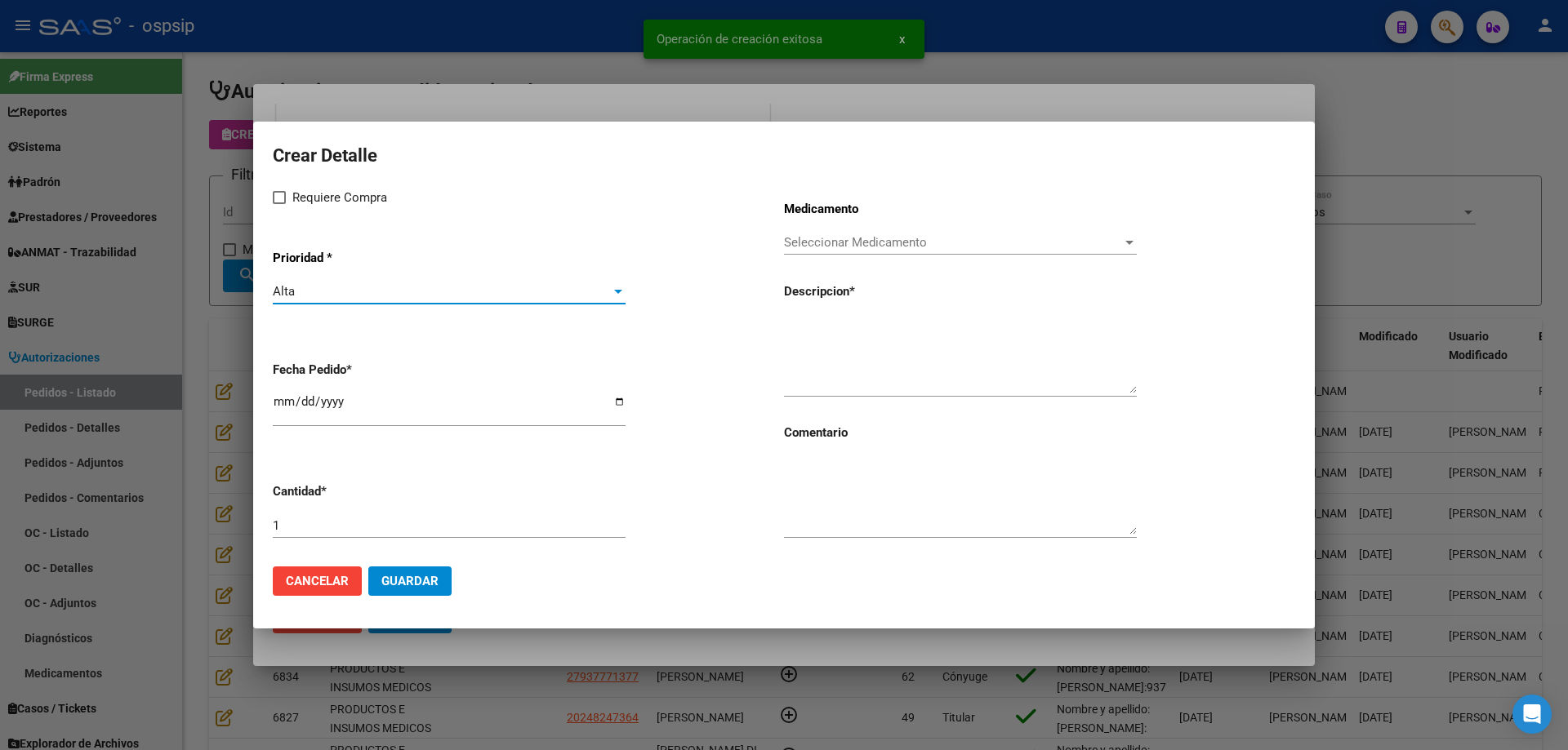
click at [302, 204] on span "Requiere Compra" at bounding box center [340, 197] width 95 height 19
click at [279, 204] on input "Requiere Compra" at bounding box center [278, 204] width 1 height 1
checkbox input "true"
click at [832, 252] on div "Seleccionar Medicamento Seleccionar Medicamento" at bounding box center [960, 242] width 353 height 25
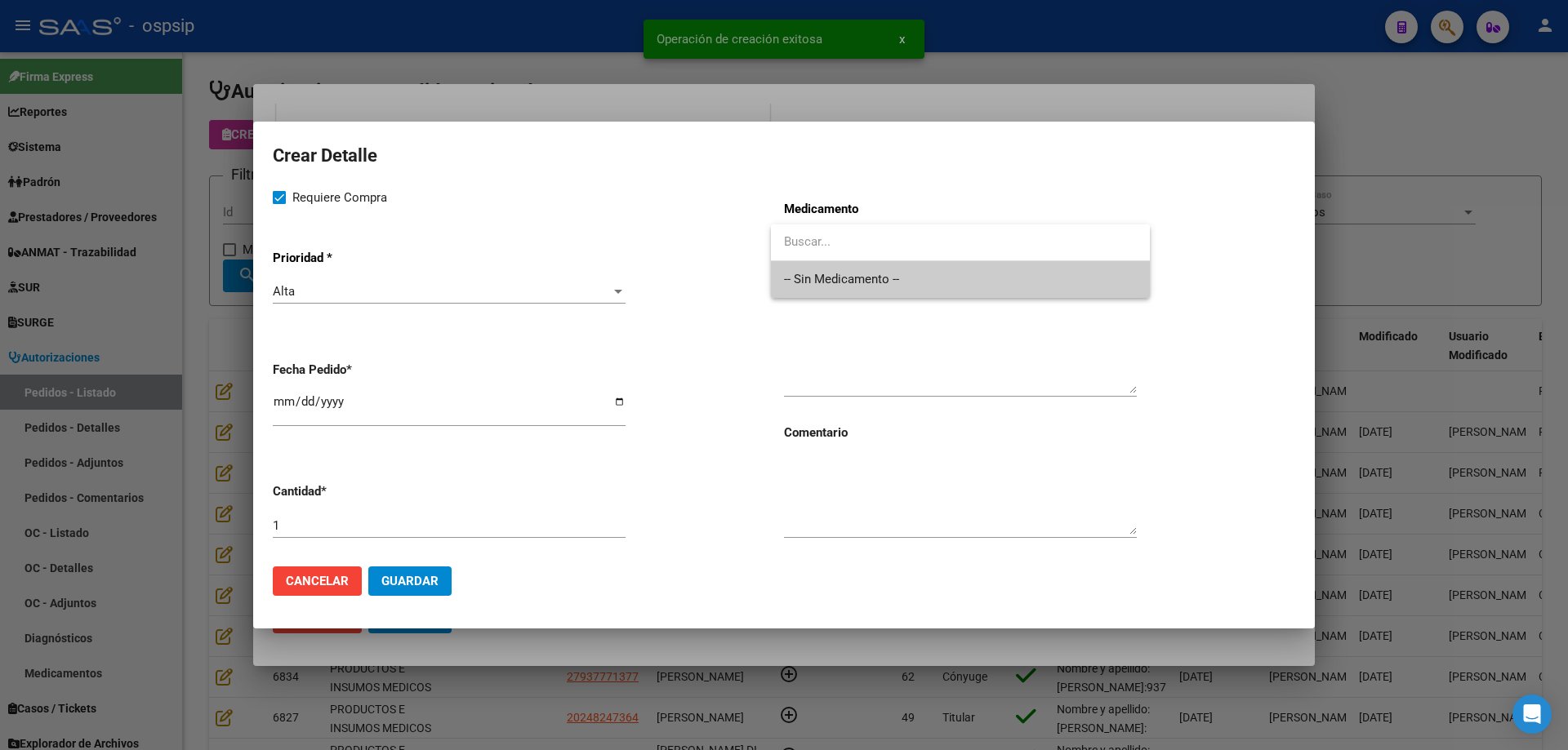
click at [828, 276] on span "-- Sin Medicamento --" at bounding box center [960, 280] width 353 height 37
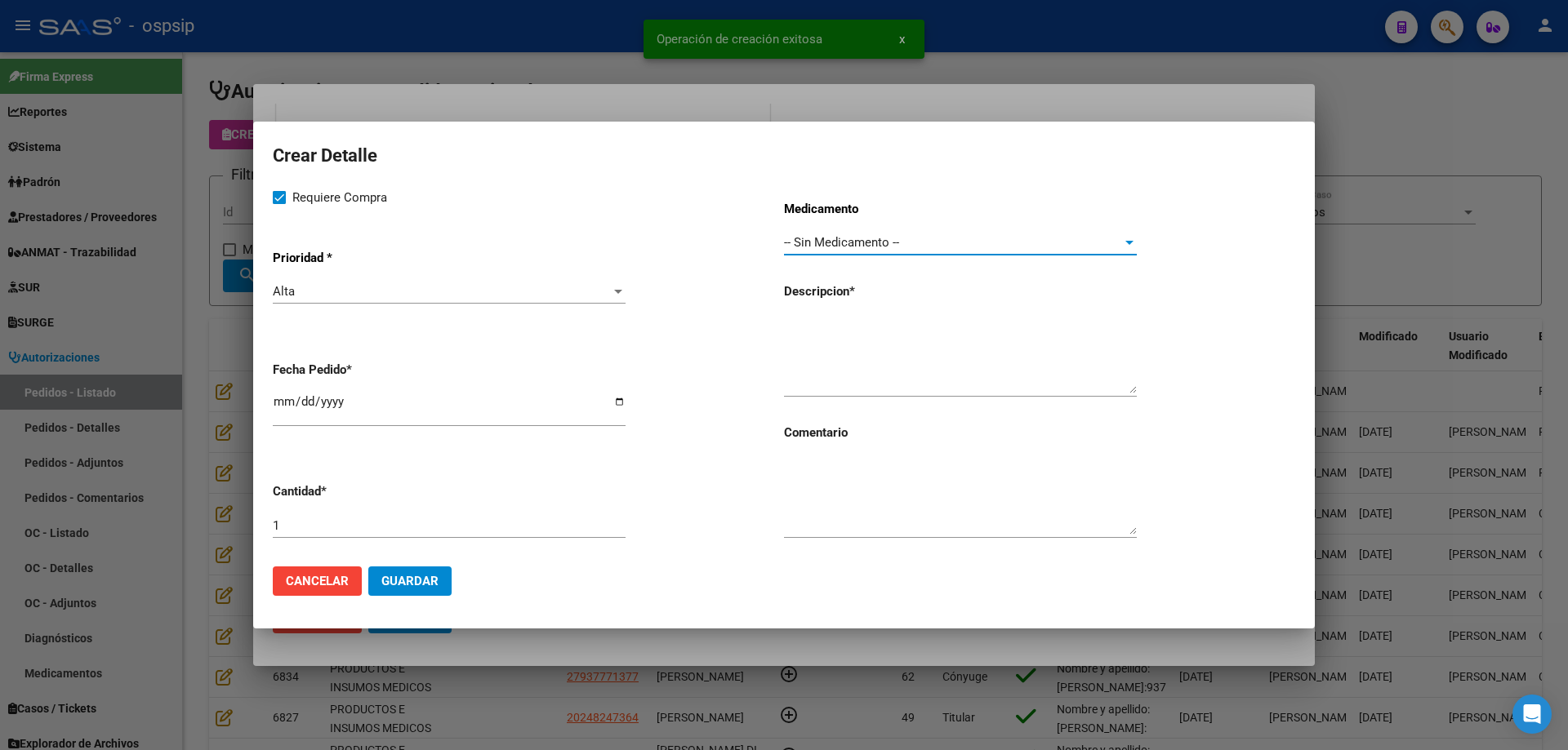
click at [283, 402] on input "[DATE]" at bounding box center [449, 408] width 353 height 26
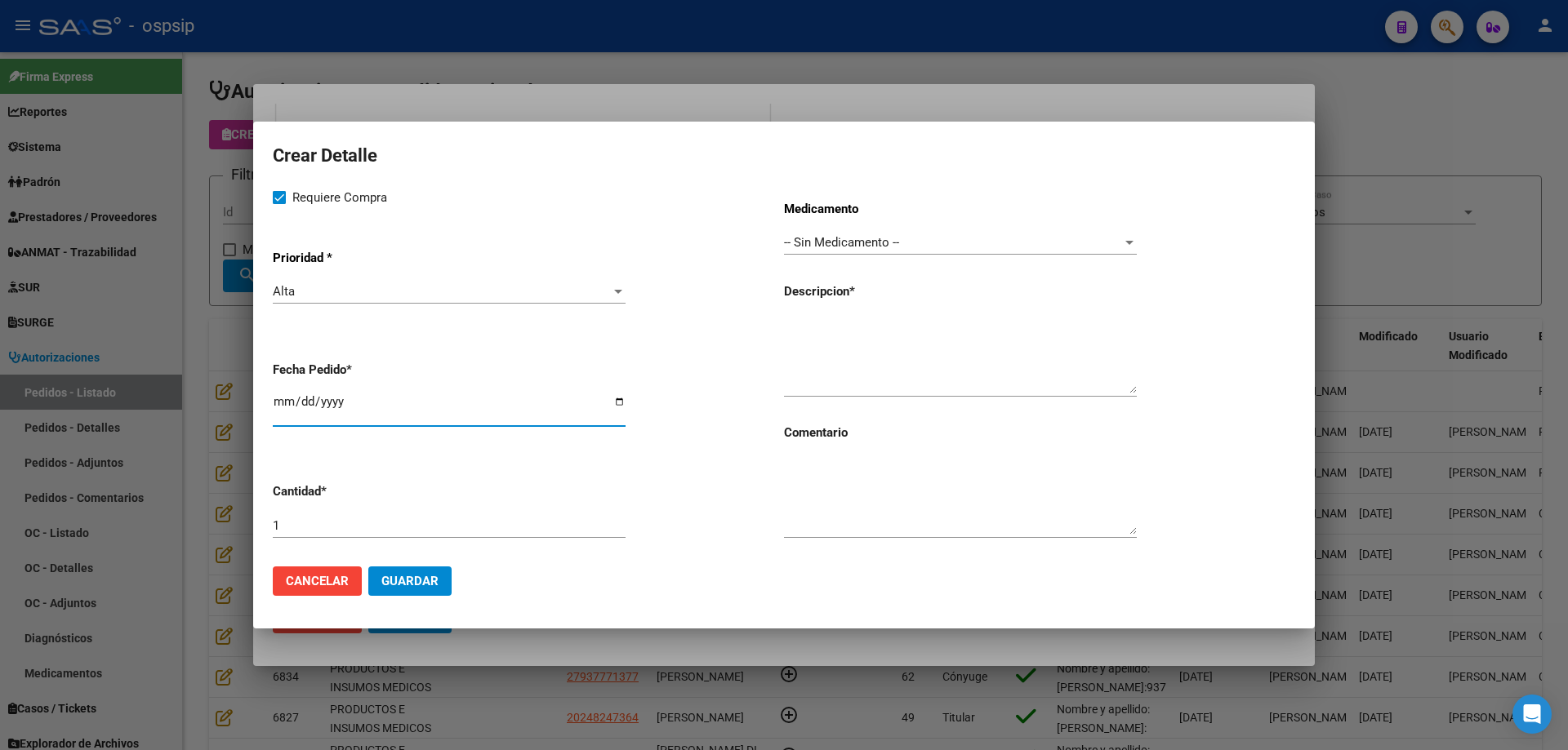
type input "2025-08-05"
click at [812, 339] on textarea at bounding box center [960, 354] width 353 height 76
click at [979, 329] on textarea "Cabeza de cerámica 22/28/52/36" at bounding box center [960, 354] width 353 height 76
type textarea "Cabeza de cerámica 22/28/52/36"
click at [398, 574] on span "Guardar" at bounding box center [410, 581] width 57 height 15
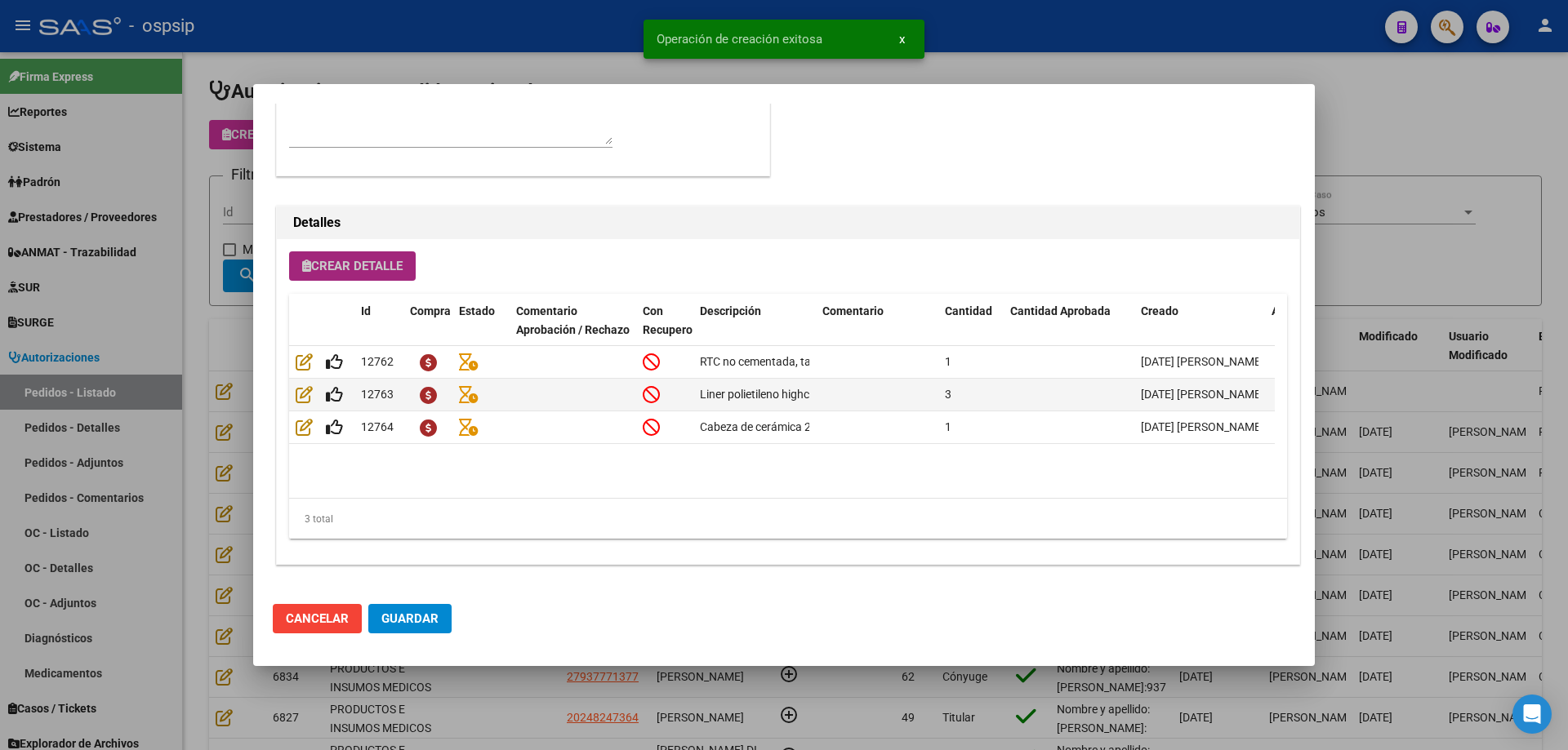
click at [394, 261] on span "Crear Detalle" at bounding box center [352, 266] width 100 height 15
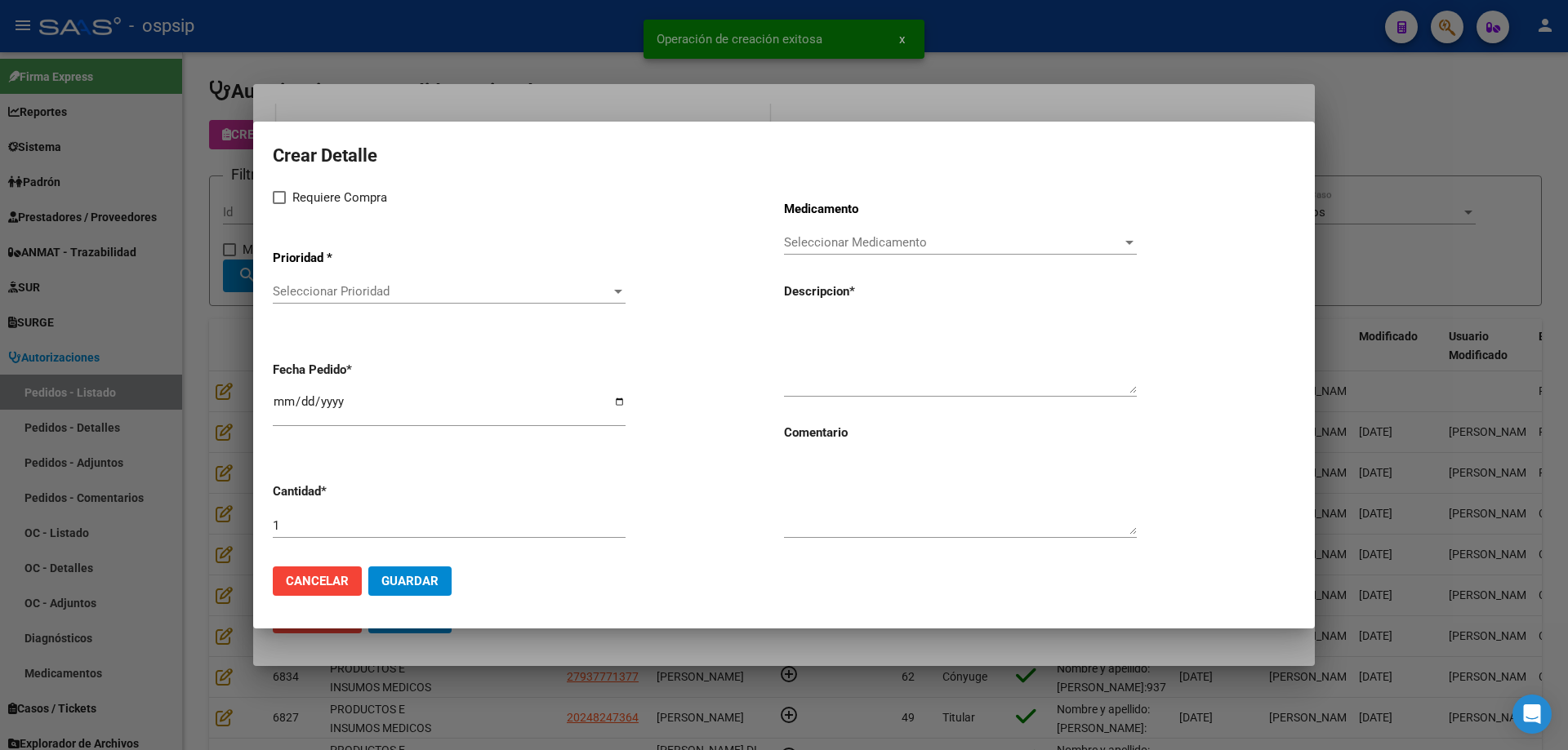
click at [381, 298] on span "Seleccionar Prioridad" at bounding box center [441, 291] width 338 height 15
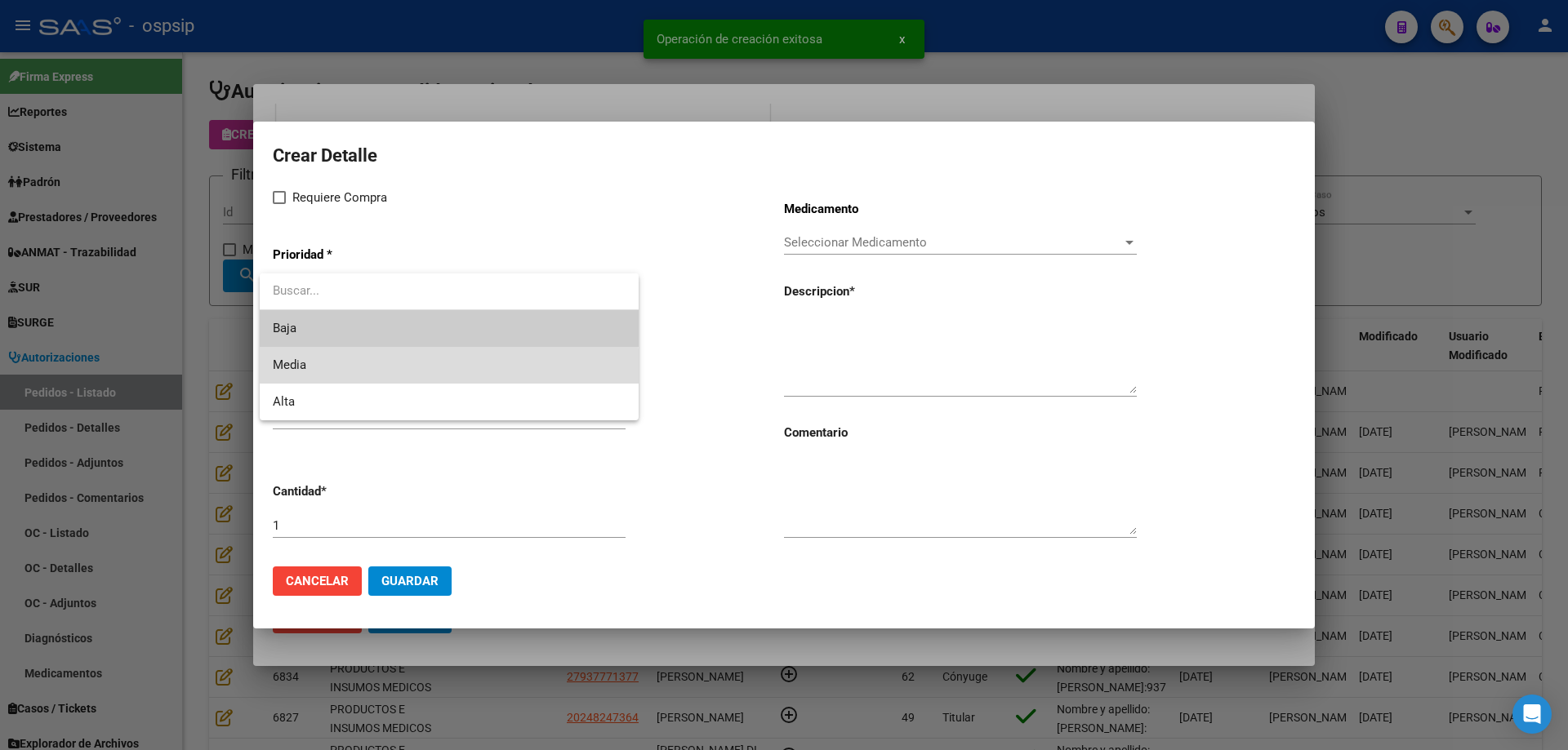
click at [344, 380] on span "Media" at bounding box center [449, 365] width 353 height 37
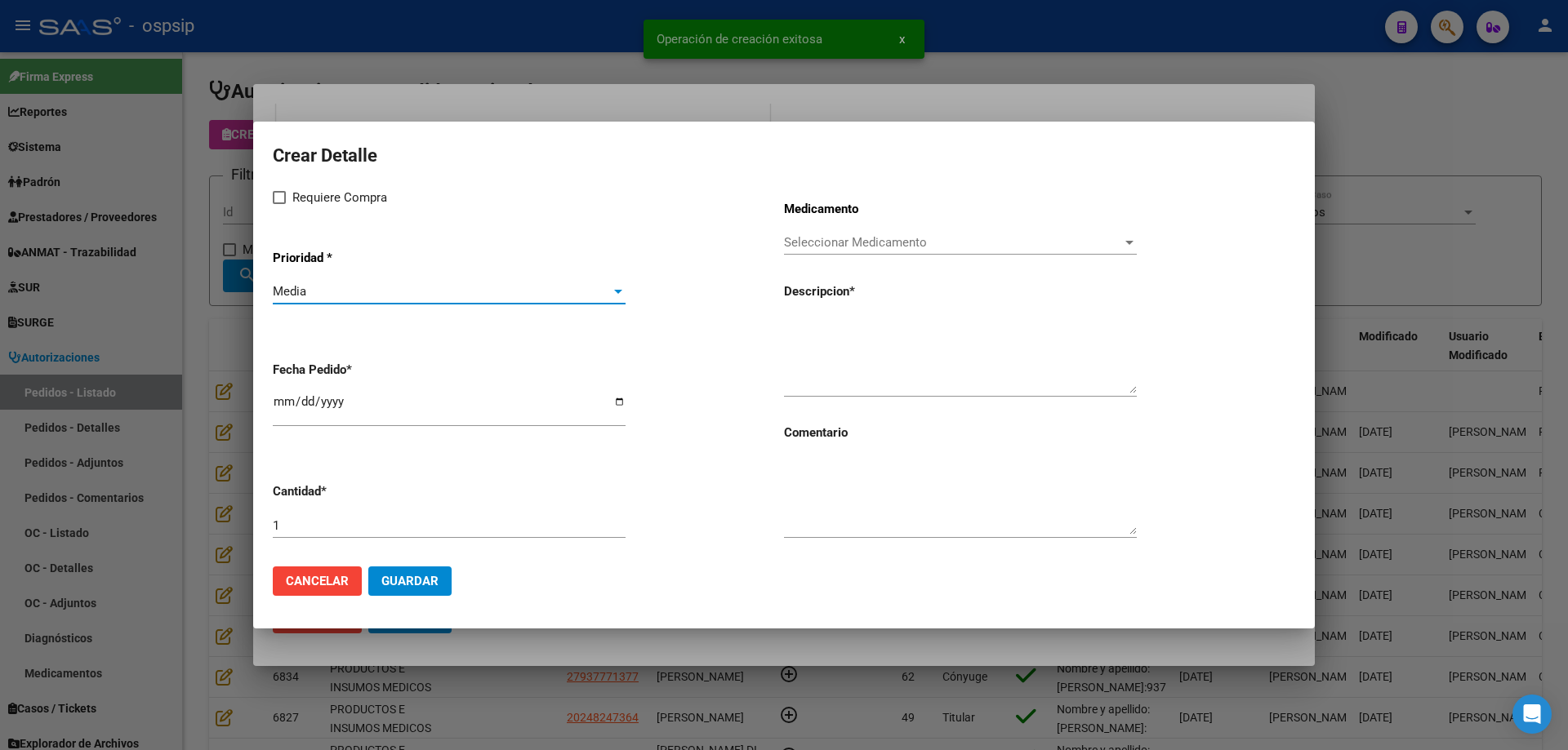
click at [341, 294] on div "Media" at bounding box center [441, 291] width 338 height 15
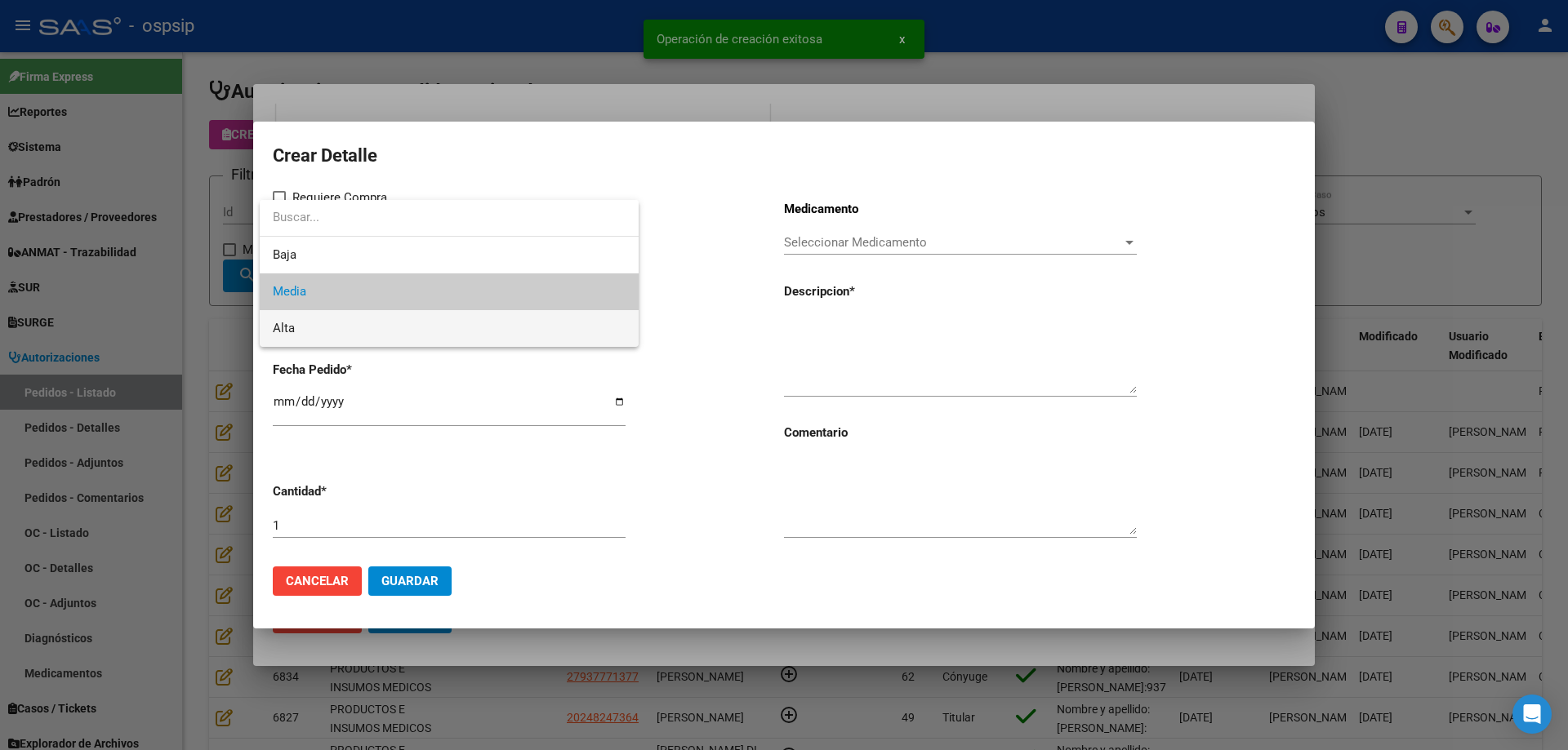
click at [335, 321] on span "Alta" at bounding box center [449, 329] width 353 height 37
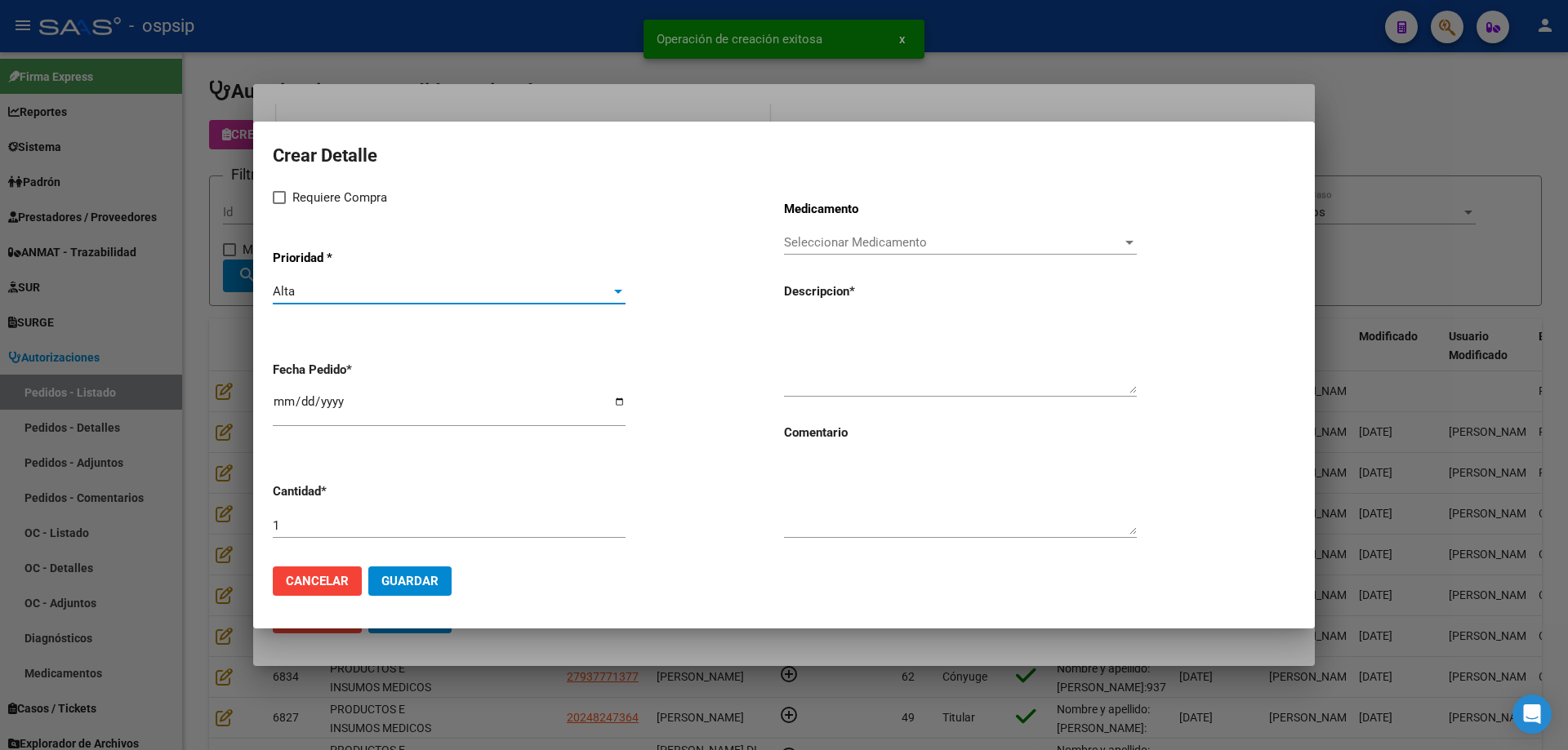
click at [302, 200] on span "Requiere Compra" at bounding box center [340, 197] width 95 height 19
click at [279, 204] on input "Requiere Compra" at bounding box center [278, 204] width 1 height 1
checkbox input "true"
click at [903, 239] on span "Seleccionar Medicamento" at bounding box center [952, 242] width 338 height 15
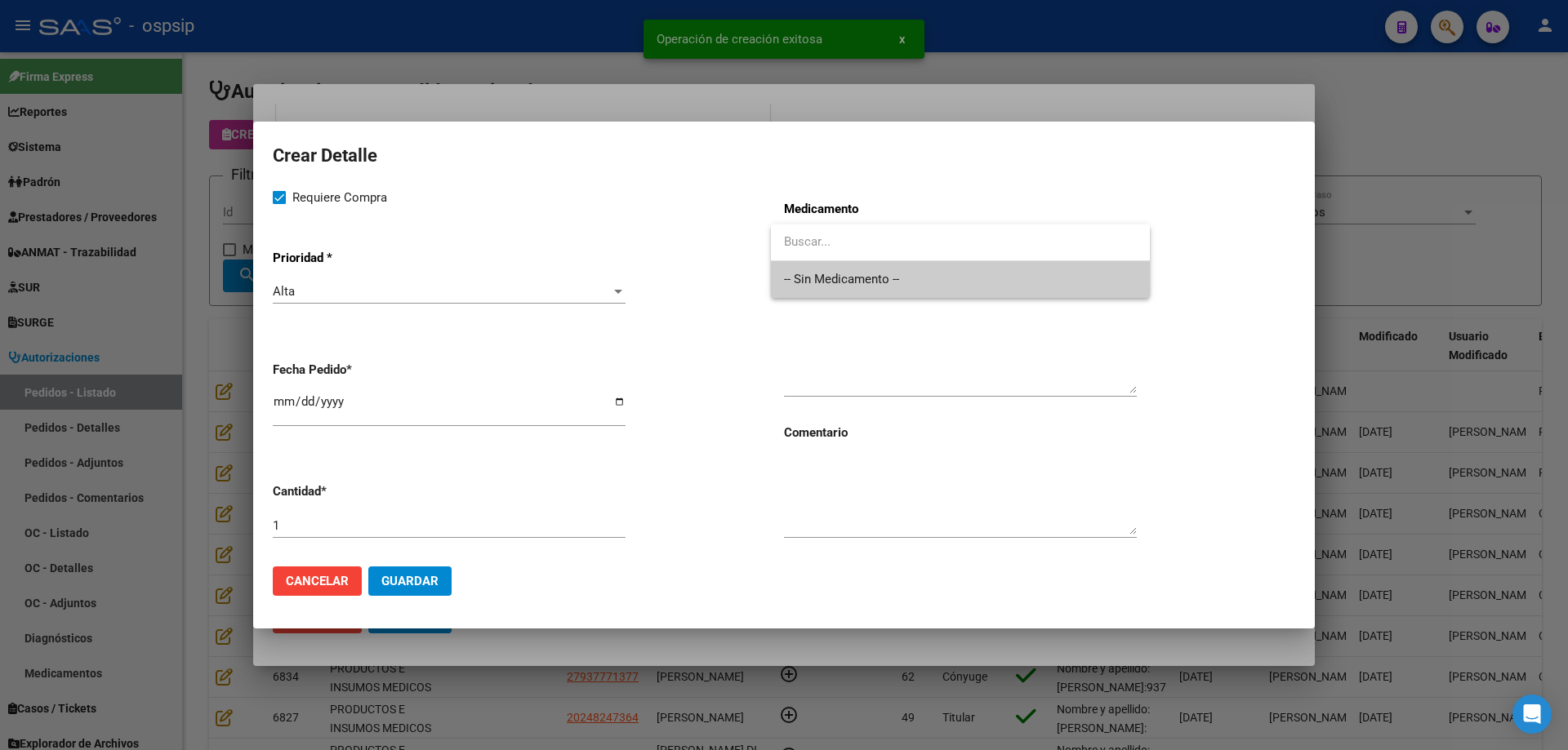
click at [891, 274] on span "-- Sin Medicamento --" at bounding box center [960, 280] width 353 height 37
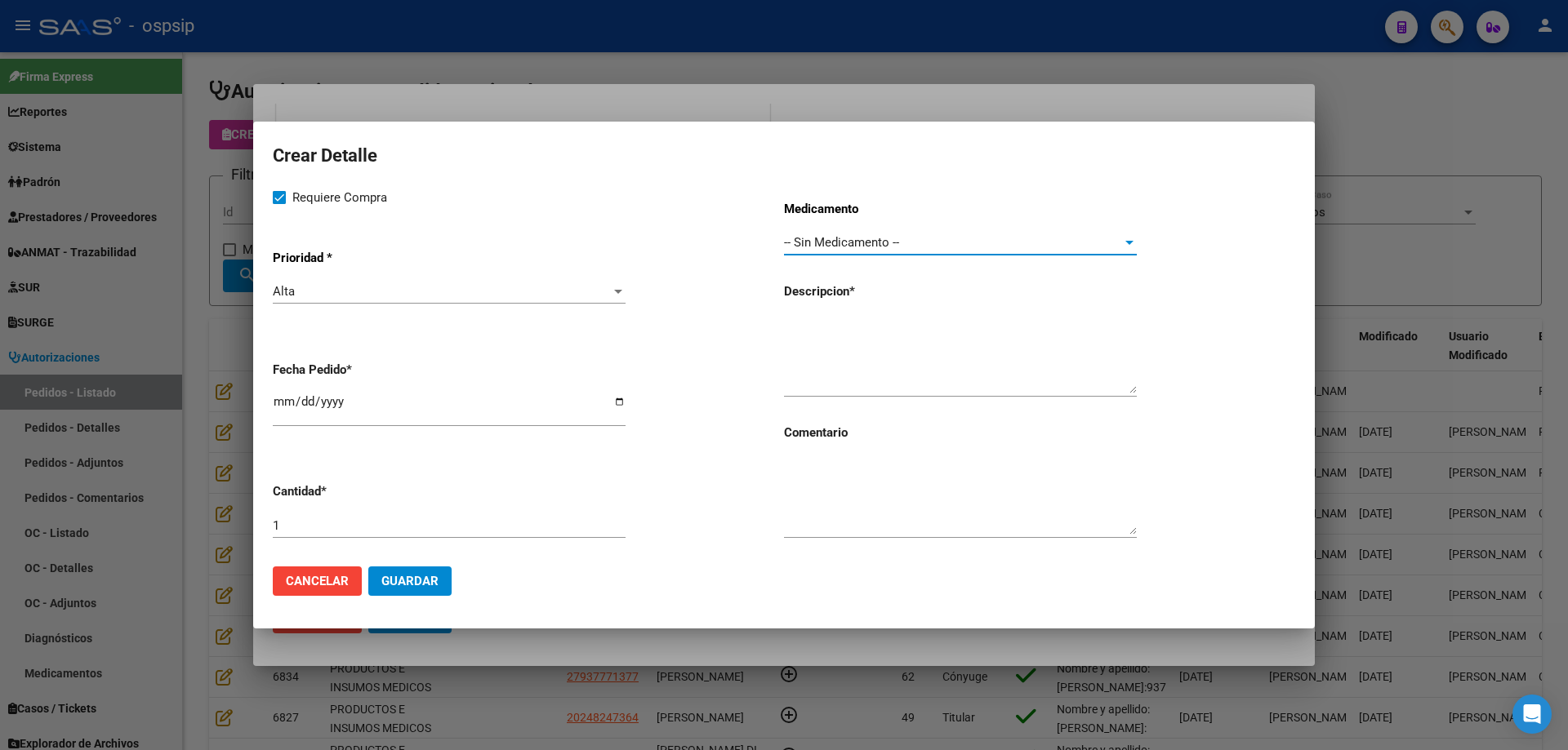
click at [287, 404] on input "[DATE]" at bounding box center [449, 408] width 353 height 26
type input "2025-08-05"
click at [831, 345] on textarea at bounding box center [960, 354] width 353 height 76
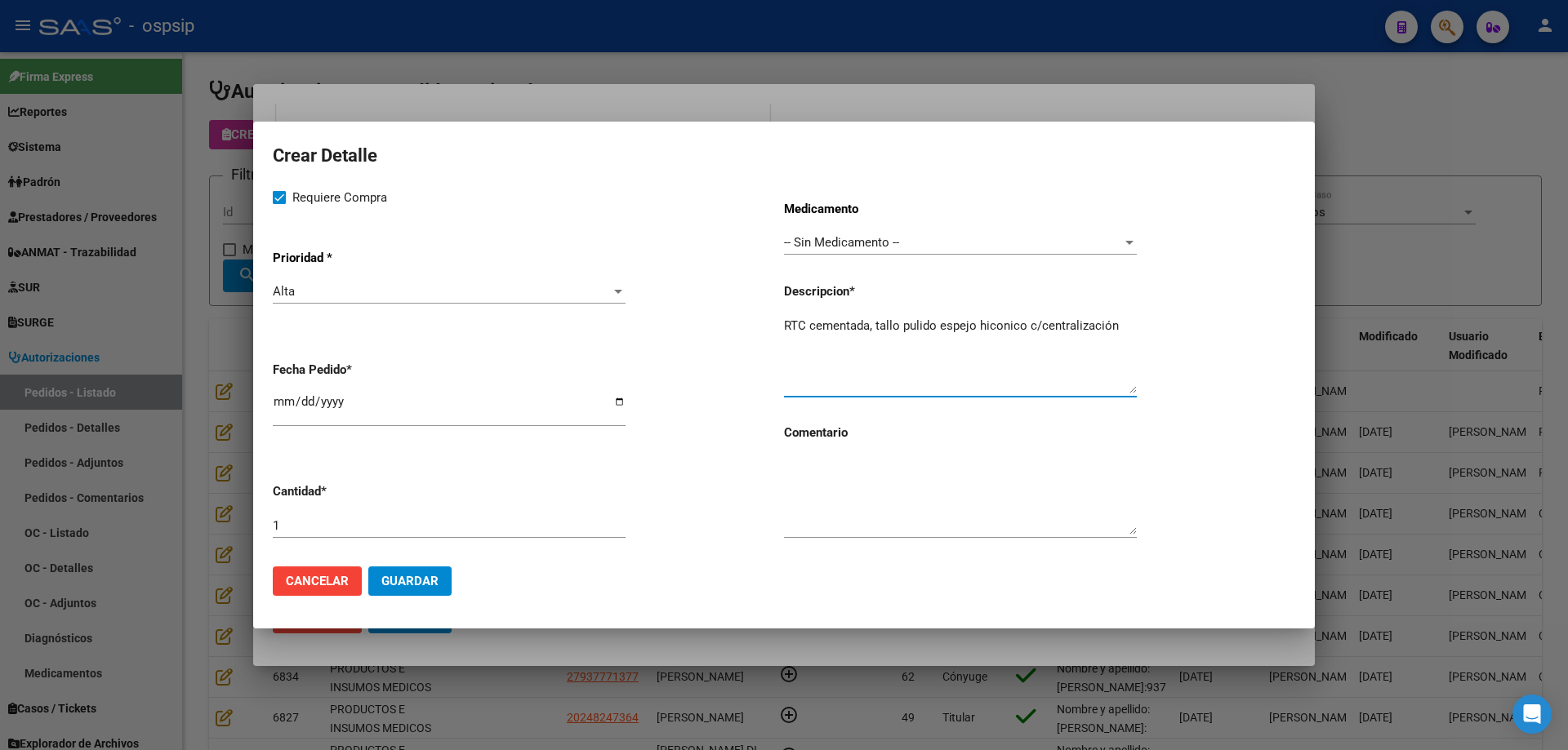
type textarea "RTC cementada, tallo pulido espejo hiconico c/centralización"
click at [426, 582] on span "Guardar" at bounding box center [410, 581] width 57 height 15
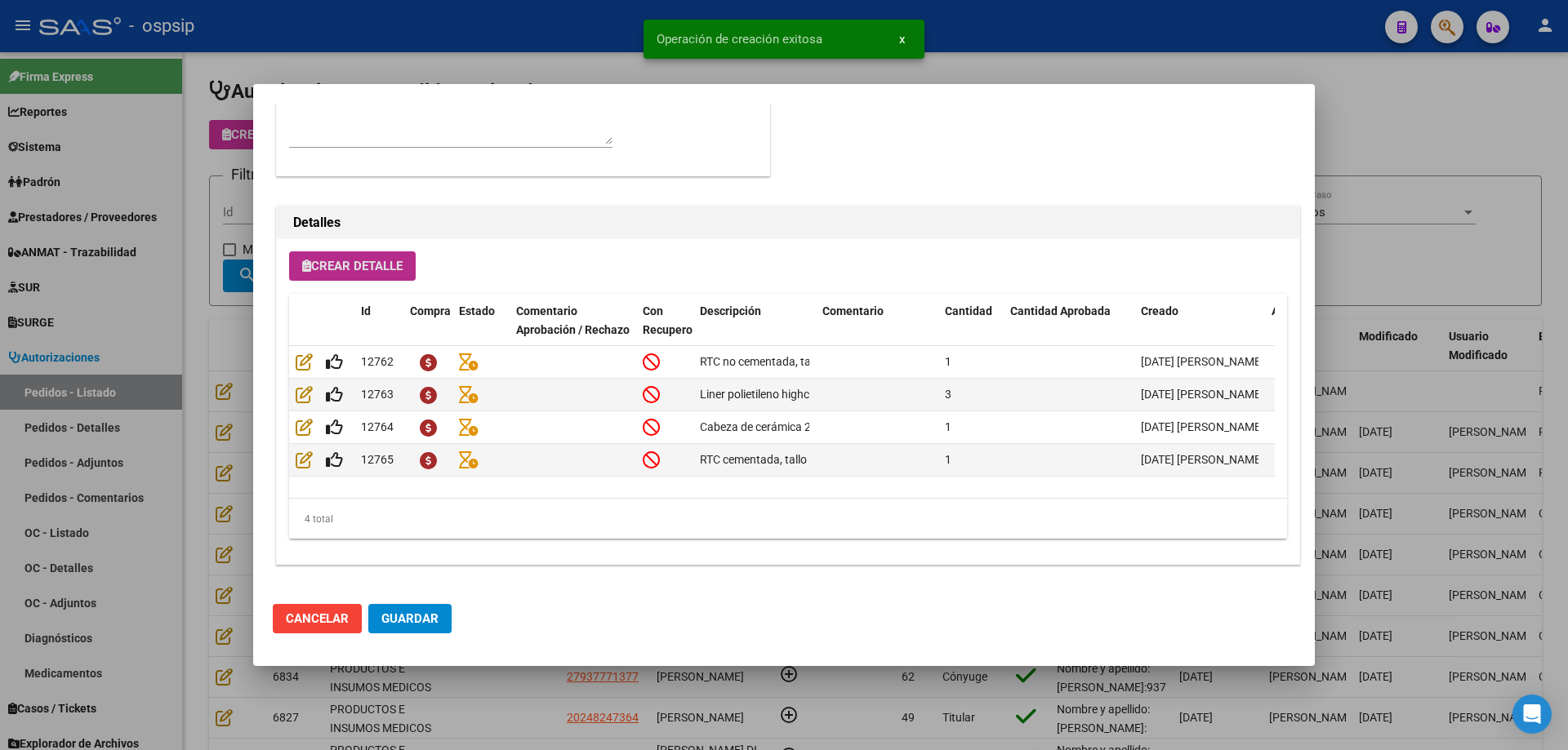
click at [405, 257] on button "Crear Detalle" at bounding box center [352, 266] width 126 height 29
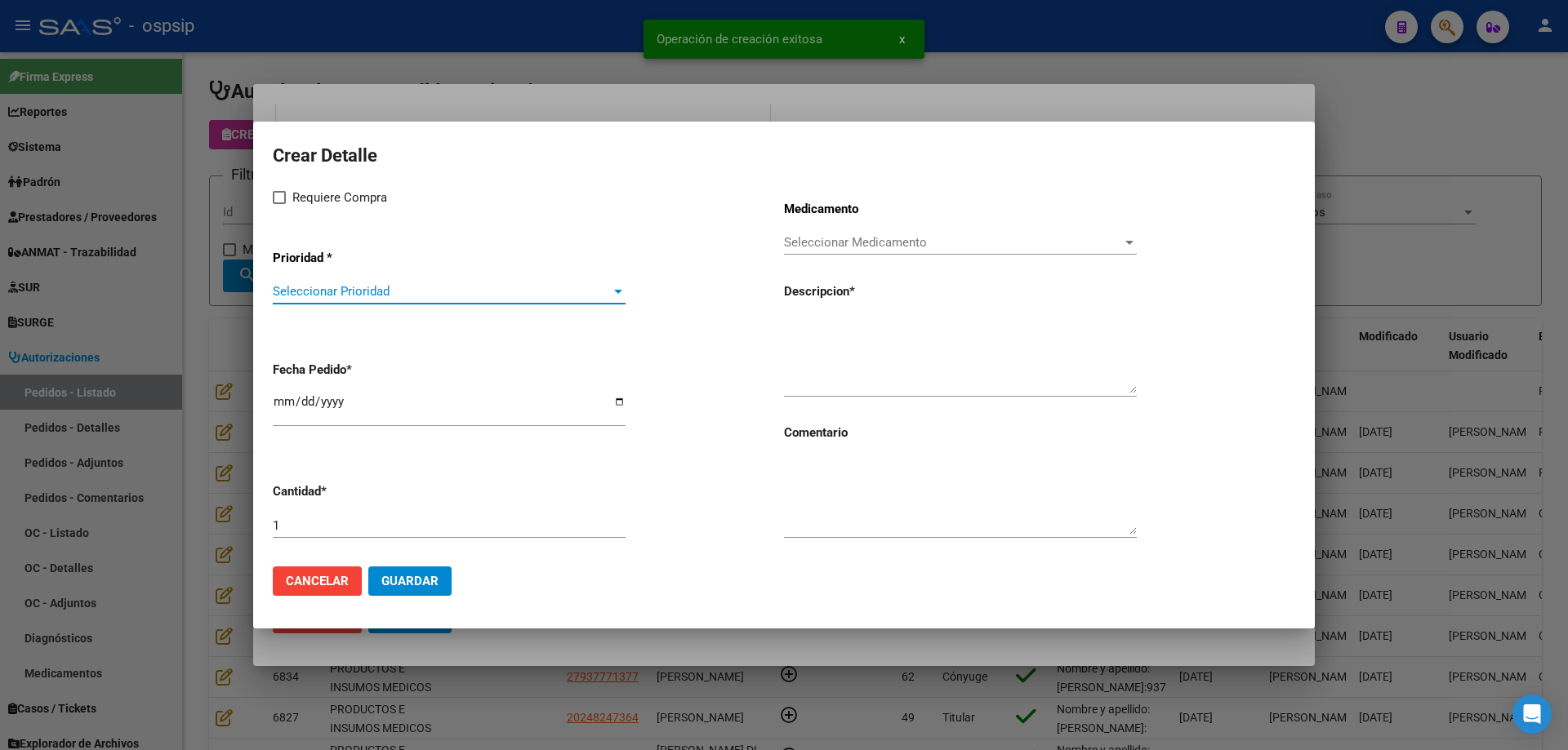
click at [413, 290] on span "Seleccionar Prioridad" at bounding box center [441, 291] width 338 height 15
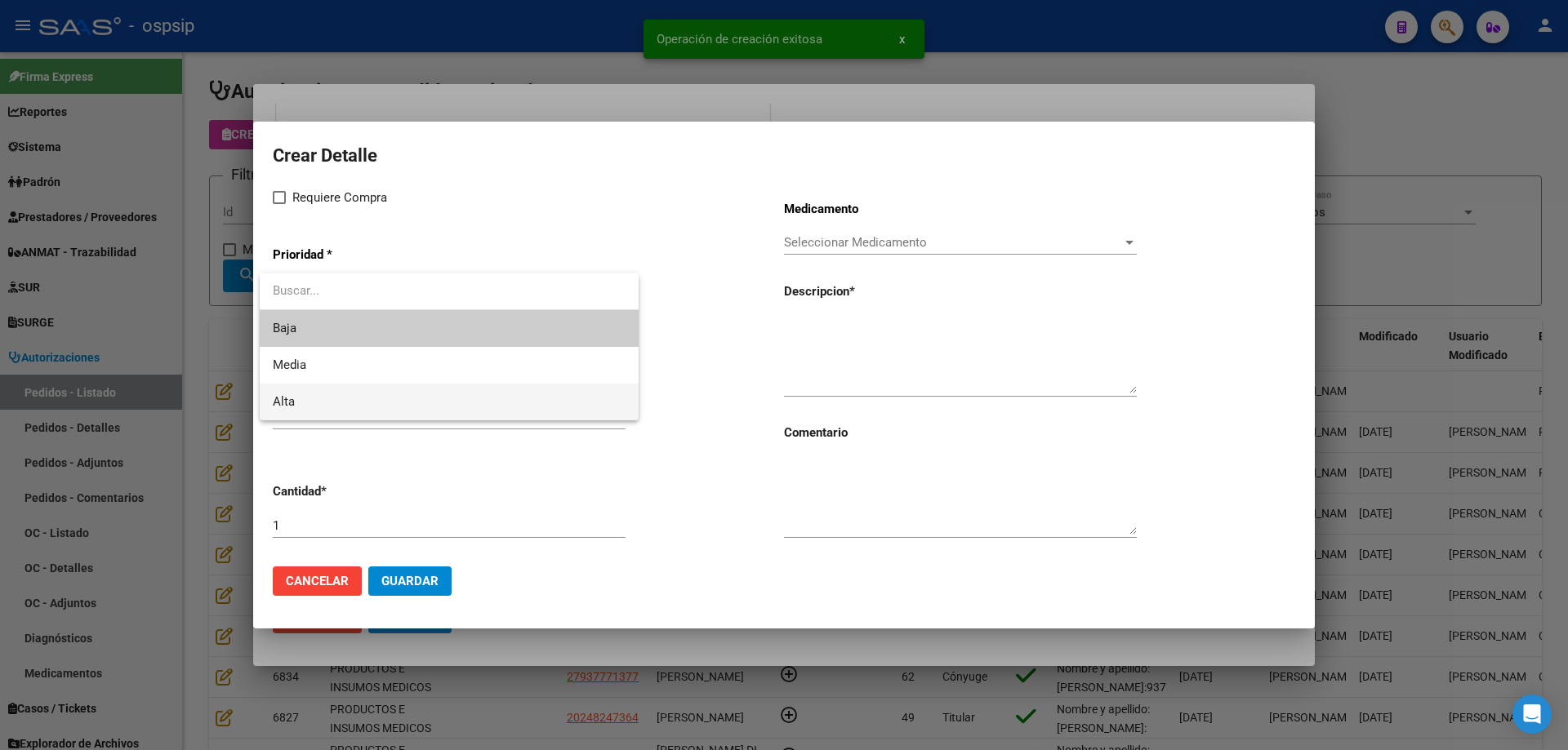
click at [362, 393] on span "Alta" at bounding box center [449, 402] width 353 height 37
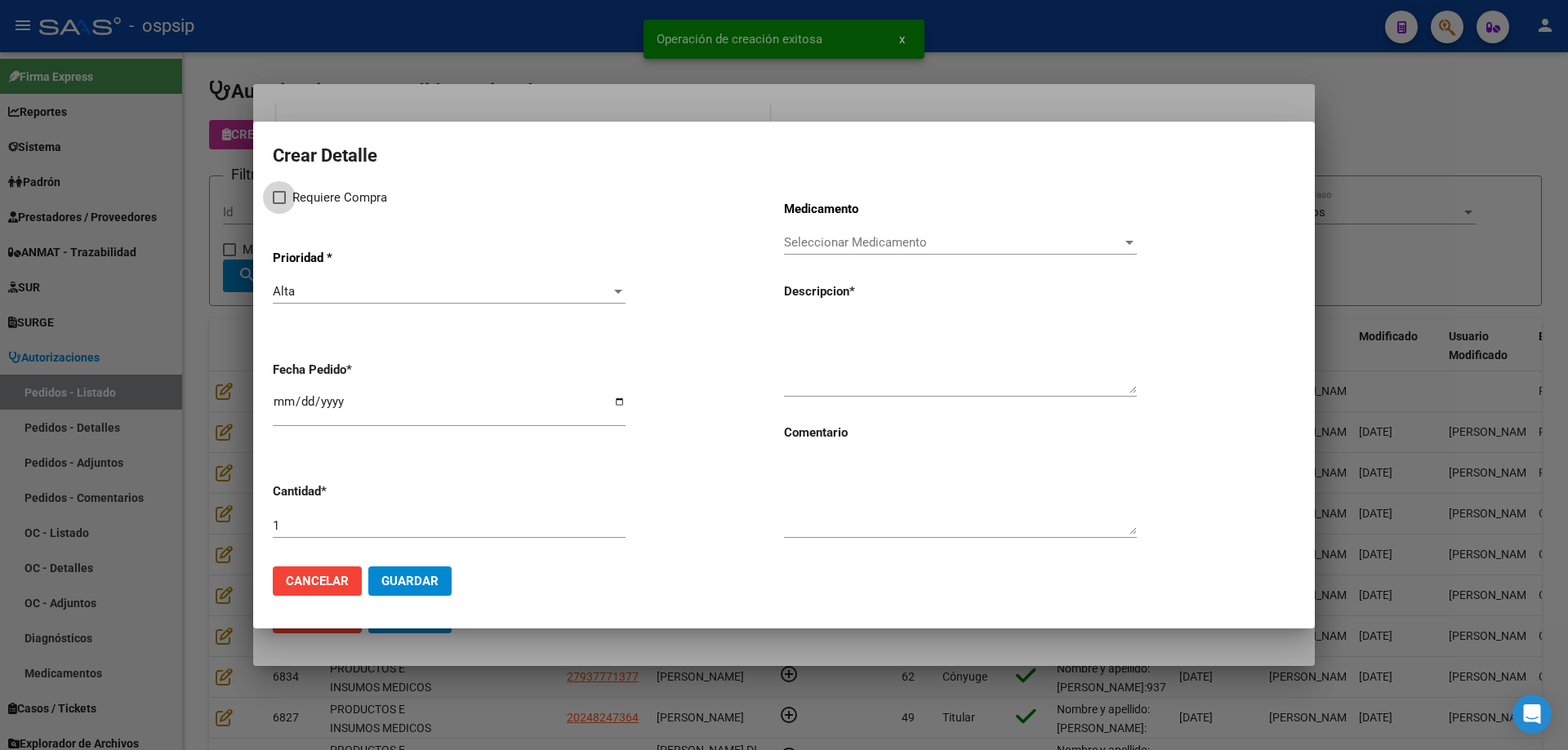
click at [295, 193] on span "Requiere Compra" at bounding box center [340, 197] width 95 height 19
click at [279, 204] on input "Requiere Compra" at bounding box center [278, 204] width 1 height 1
checkbox input "true"
click at [971, 232] on div "Seleccionar Medicamento Seleccionar Medicamento" at bounding box center [960, 242] width 353 height 25
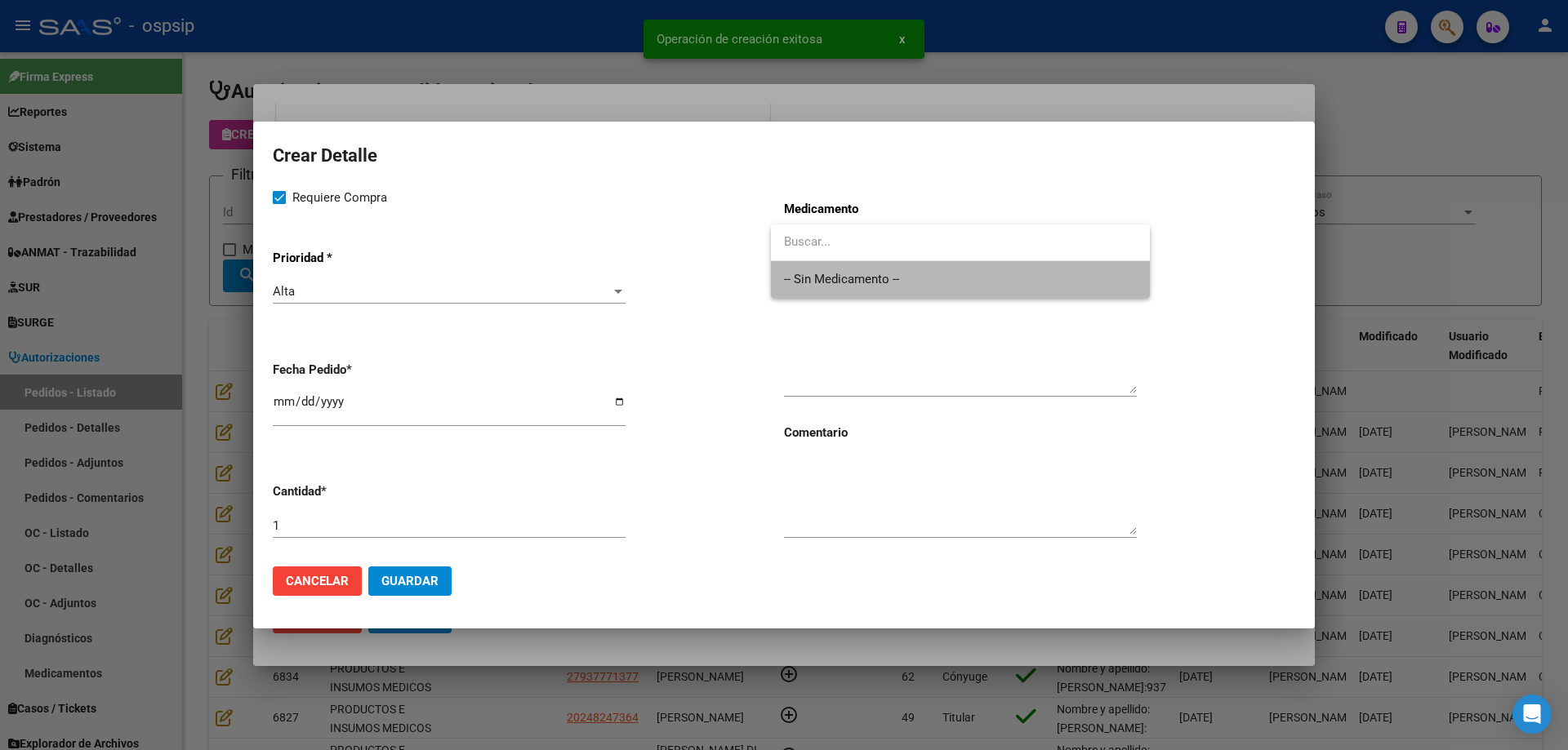
click at [932, 280] on span "-- Sin Medicamento --" at bounding box center [960, 280] width 353 height 37
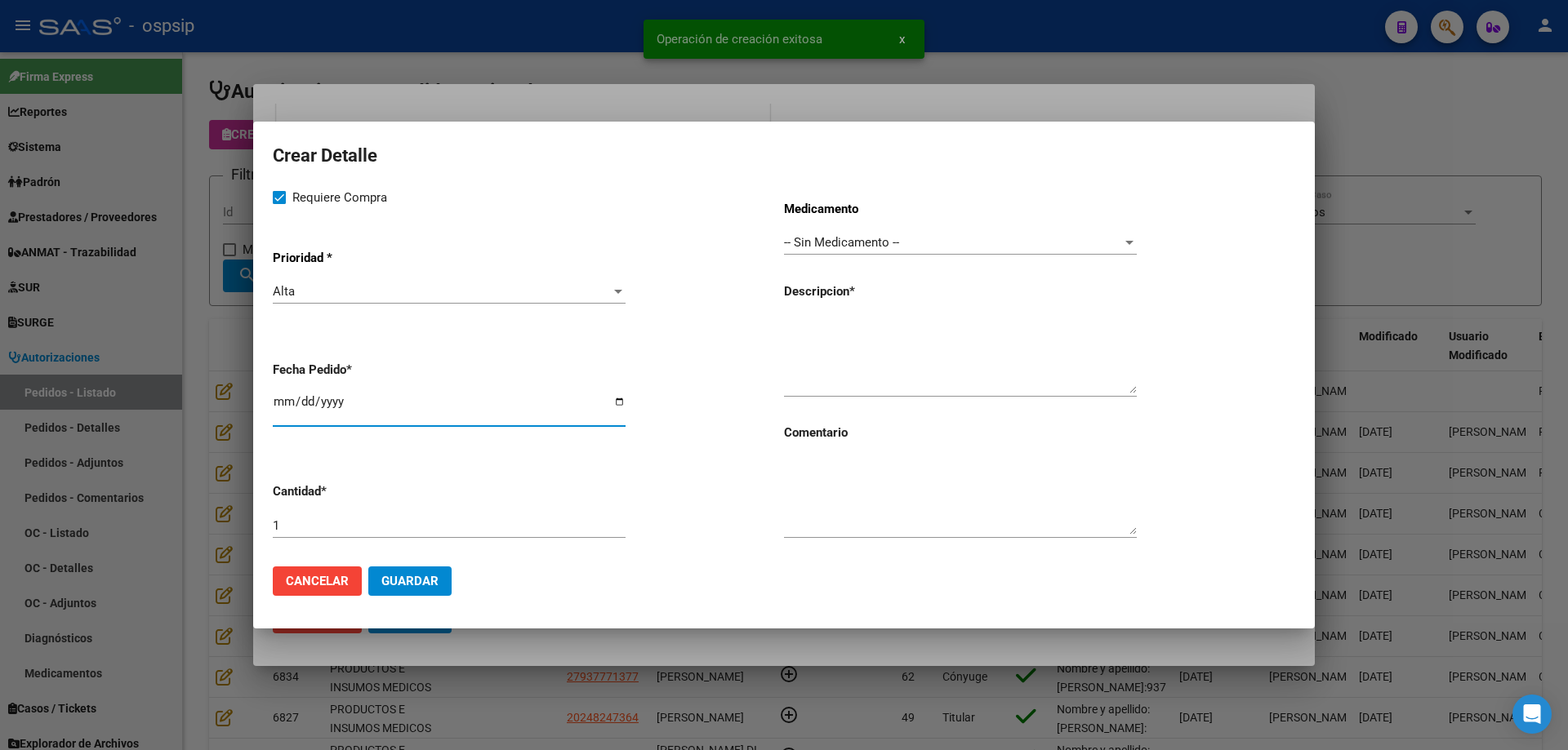
click at [281, 396] on input "[DATE]" at bounding box center [449, 408] width 353 height 26
type input "2025-08-05"
click at [791, 331] on textarea at bounding box center [960, 354] width 353 height 76
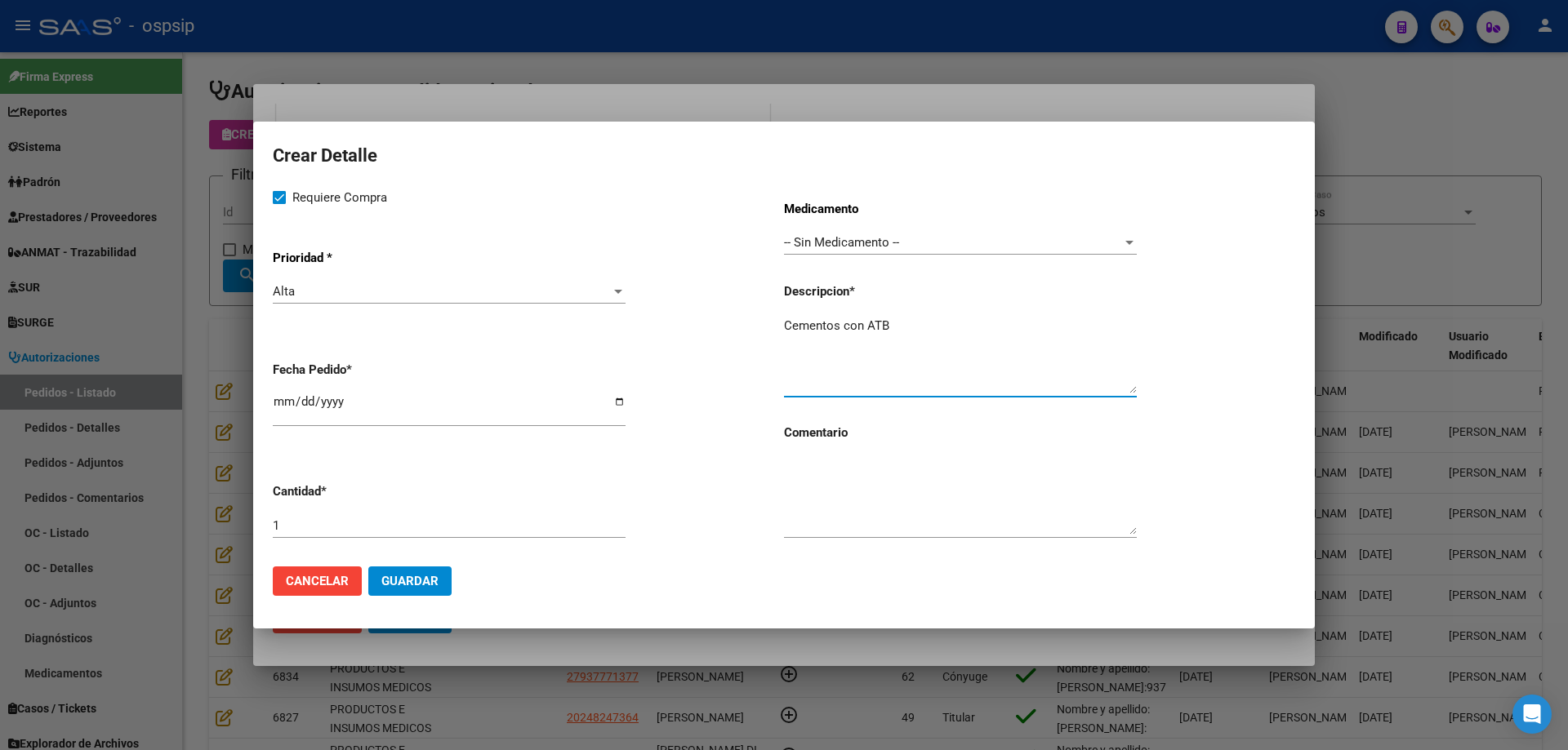
type textarea "Cementos con ATB"
click at [609, 528] on input "1" at bounding box center [449, 525] width 353 height 15
type input "2"
click at [430, 581] on span "Guardar" at bounding box center [410, 581] width 57 height 15
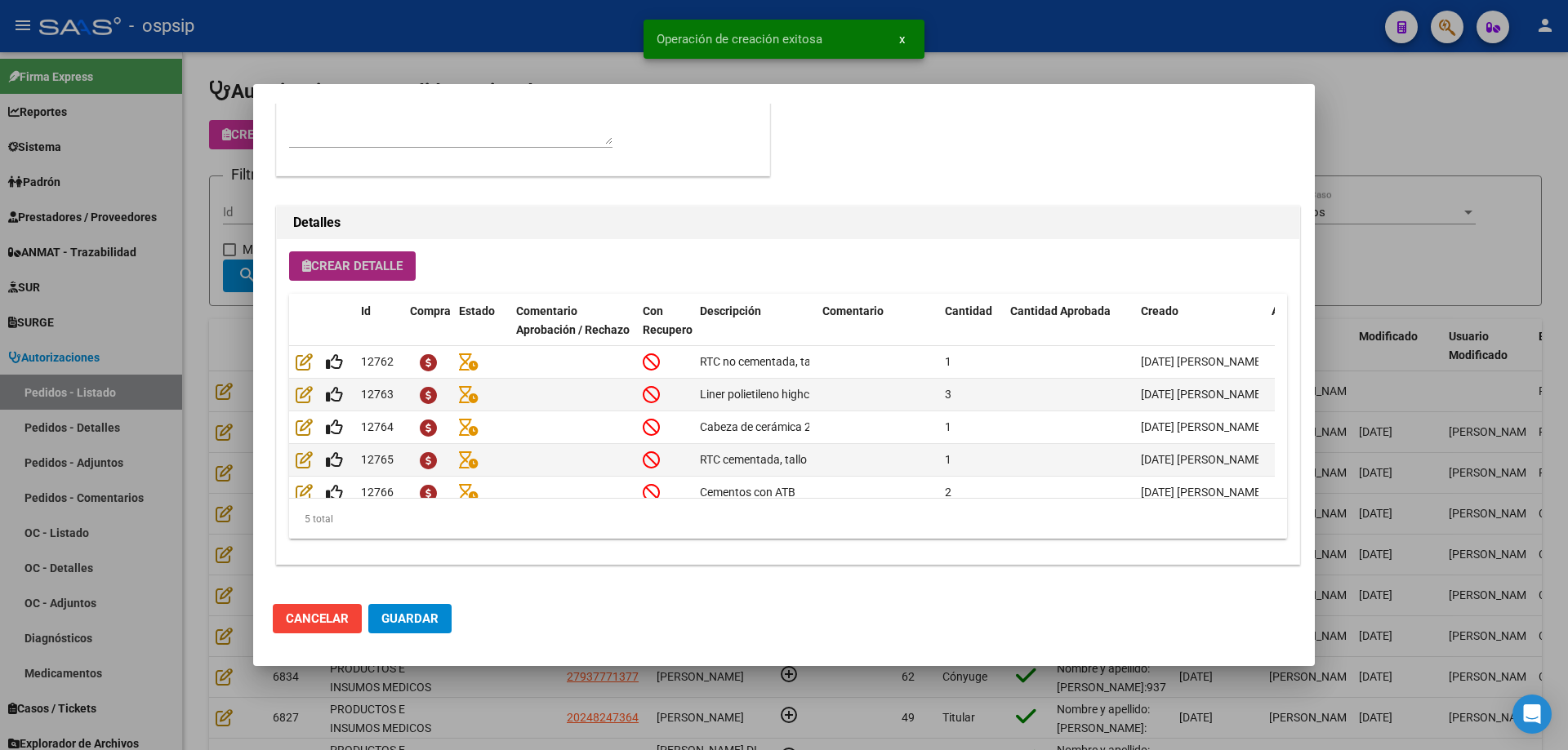
click at [328, 264] on span "Crear Detalle" at bounding box center [352, 266] width 100 height 15
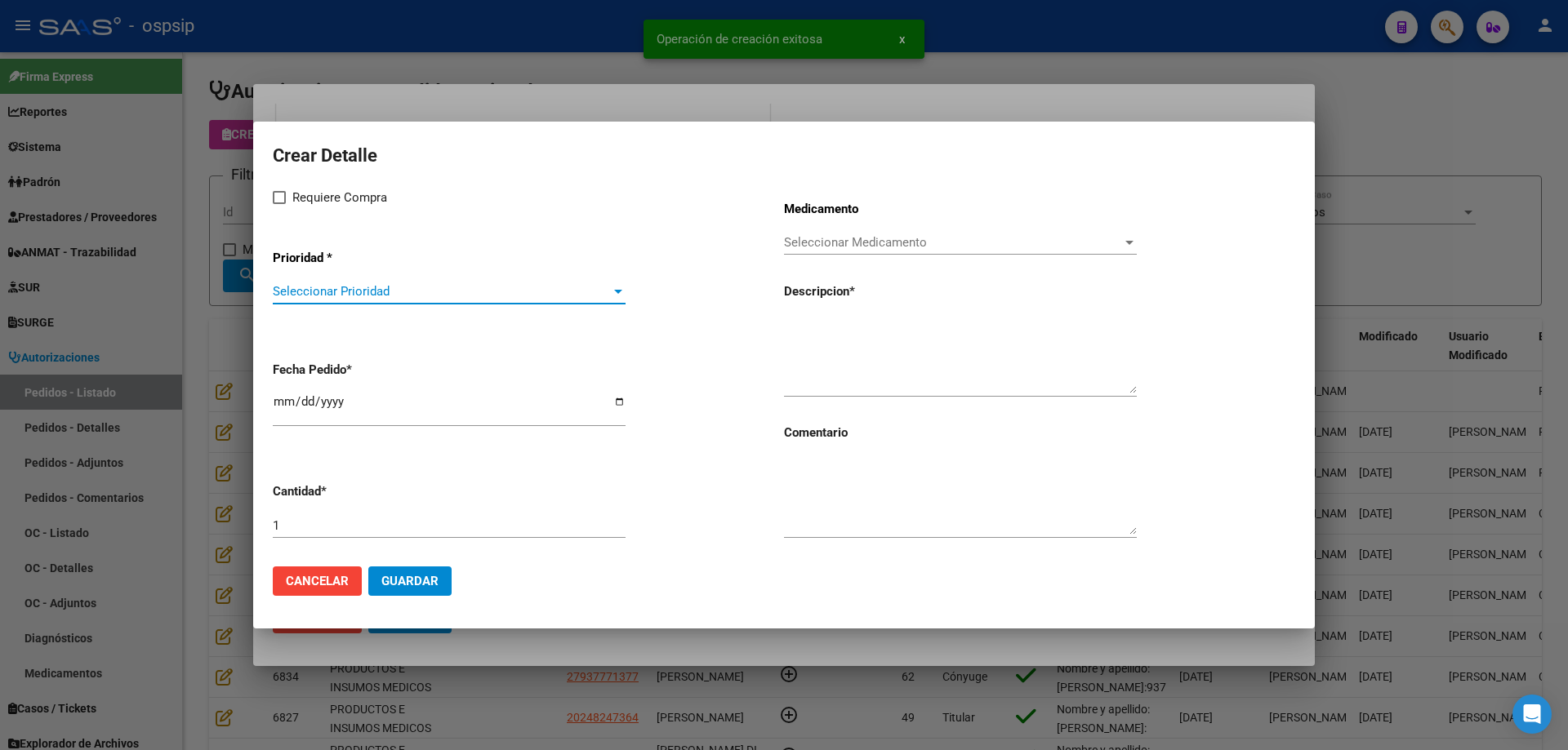
click at [348, 288] on span "Seleccionar Prioridad" at bounding box center [441, 291] width 338 height 15
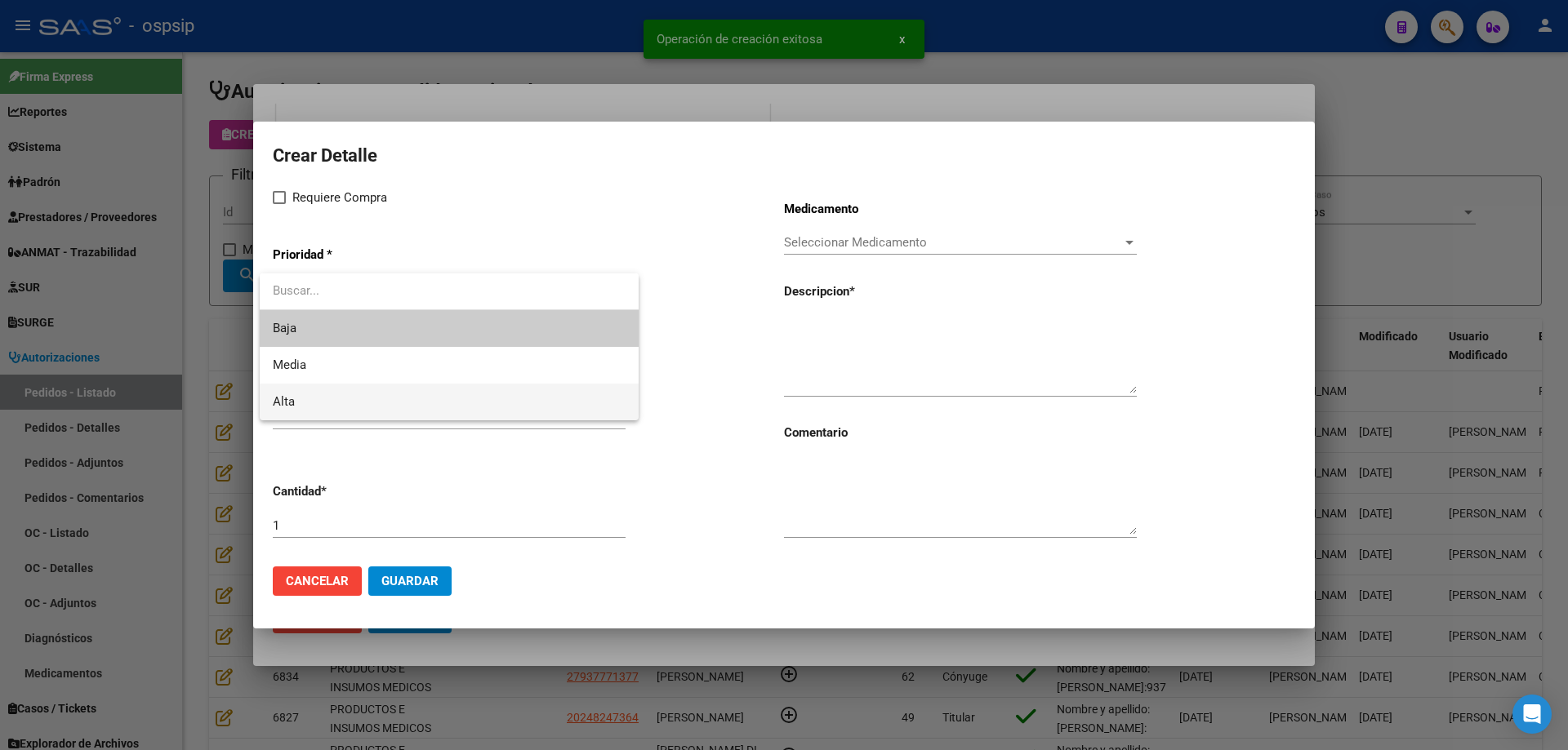
click at [303, 387] on span "Alta" at bounding box center [449, 402] width 353 height 37
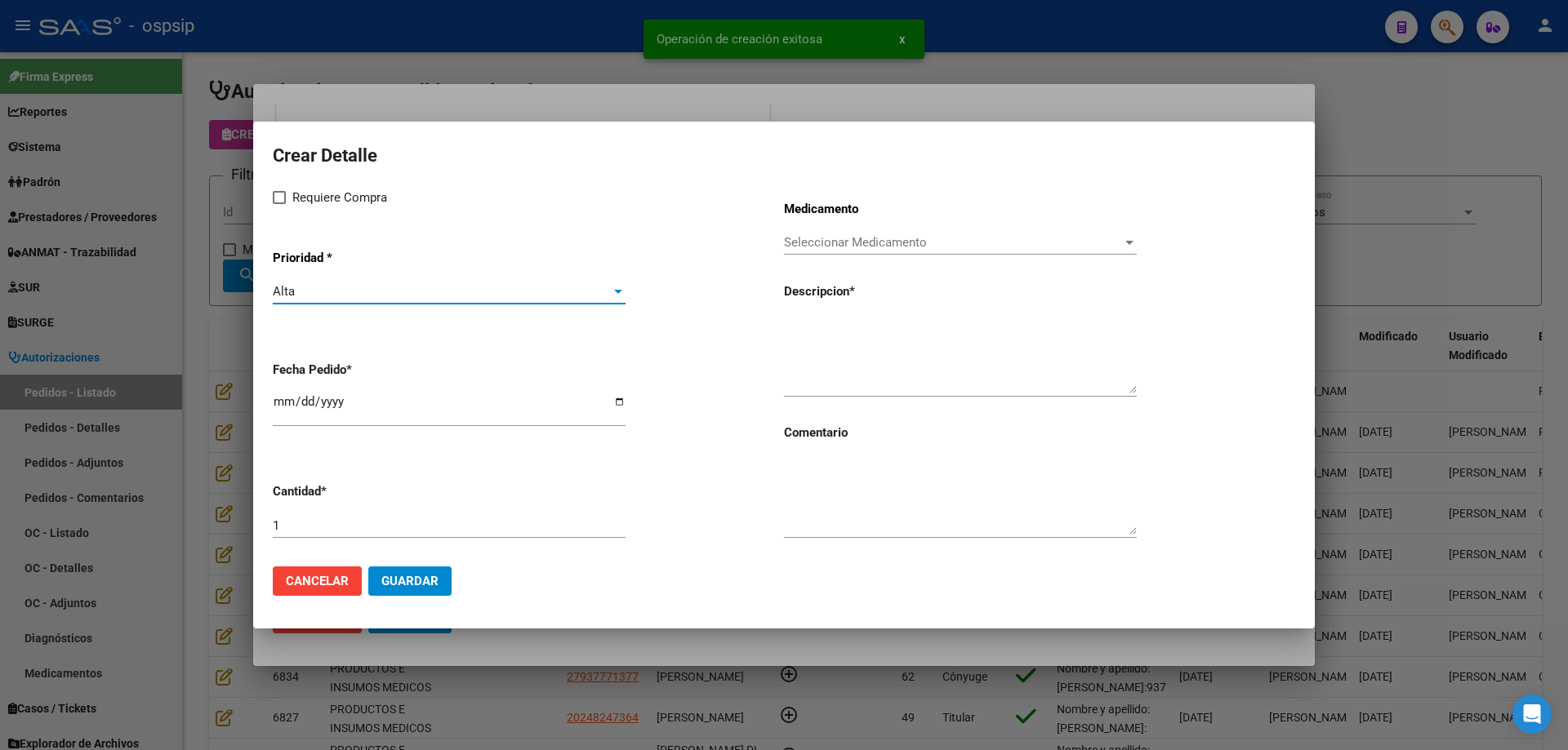
click at [285, 195] on span at bounding box center [279, 197] width 13 height 13
click at [279, 204] on input "Requiere Compra" at bounding box center [278, 204] width 1 height 1
checkbox input "true"
click at [855, 246] on span "Seleccionar Medicamento" at bounding box center [952, 242] width 338 height 15
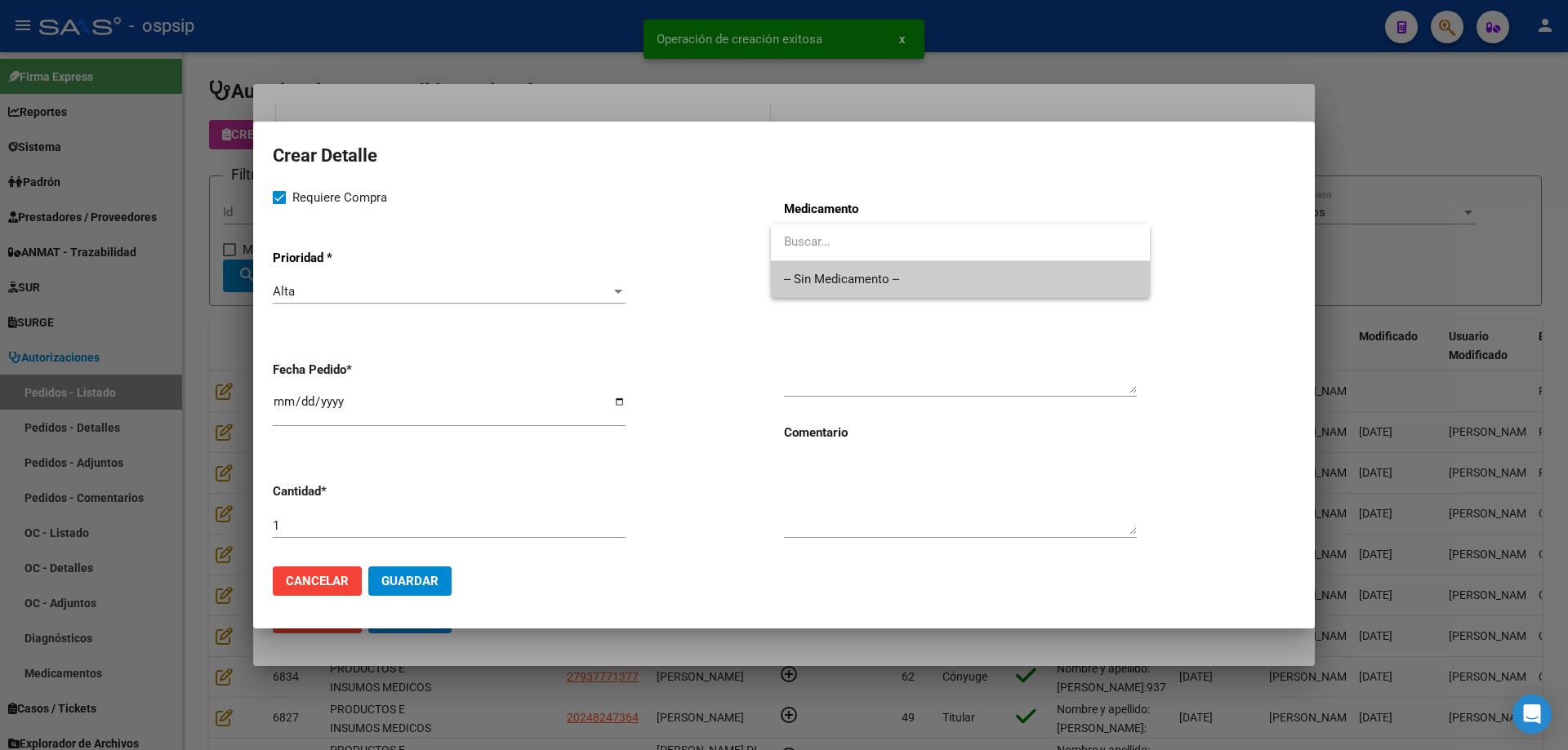
click at [849, 275] on span "-- Sin Medicamento --" at bounding box center [960, 280] width 353 height 37
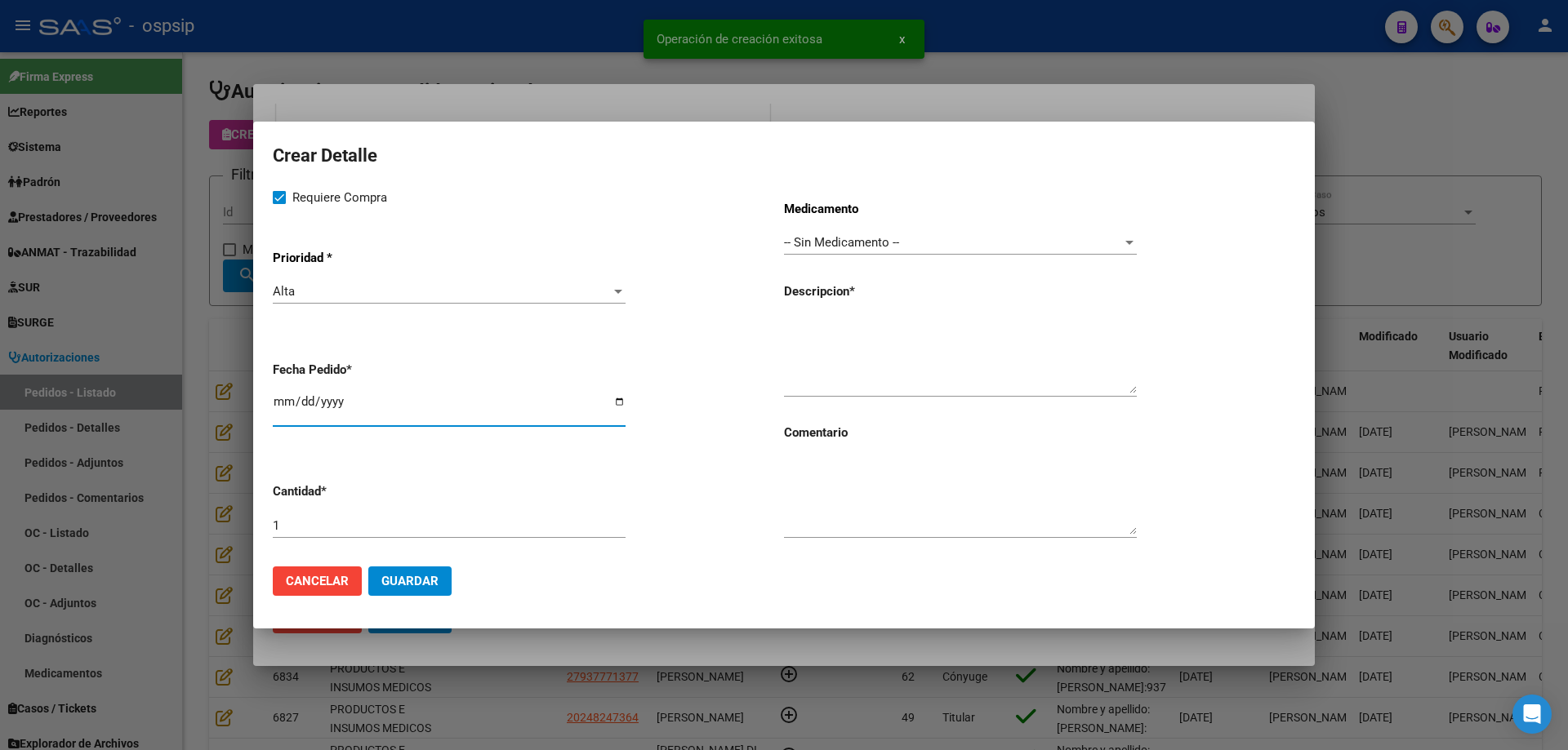
click at [286, 403] on input "[DATE]" at bounding box center [449, 408] width 353 height 26
type input "2025-08-05"
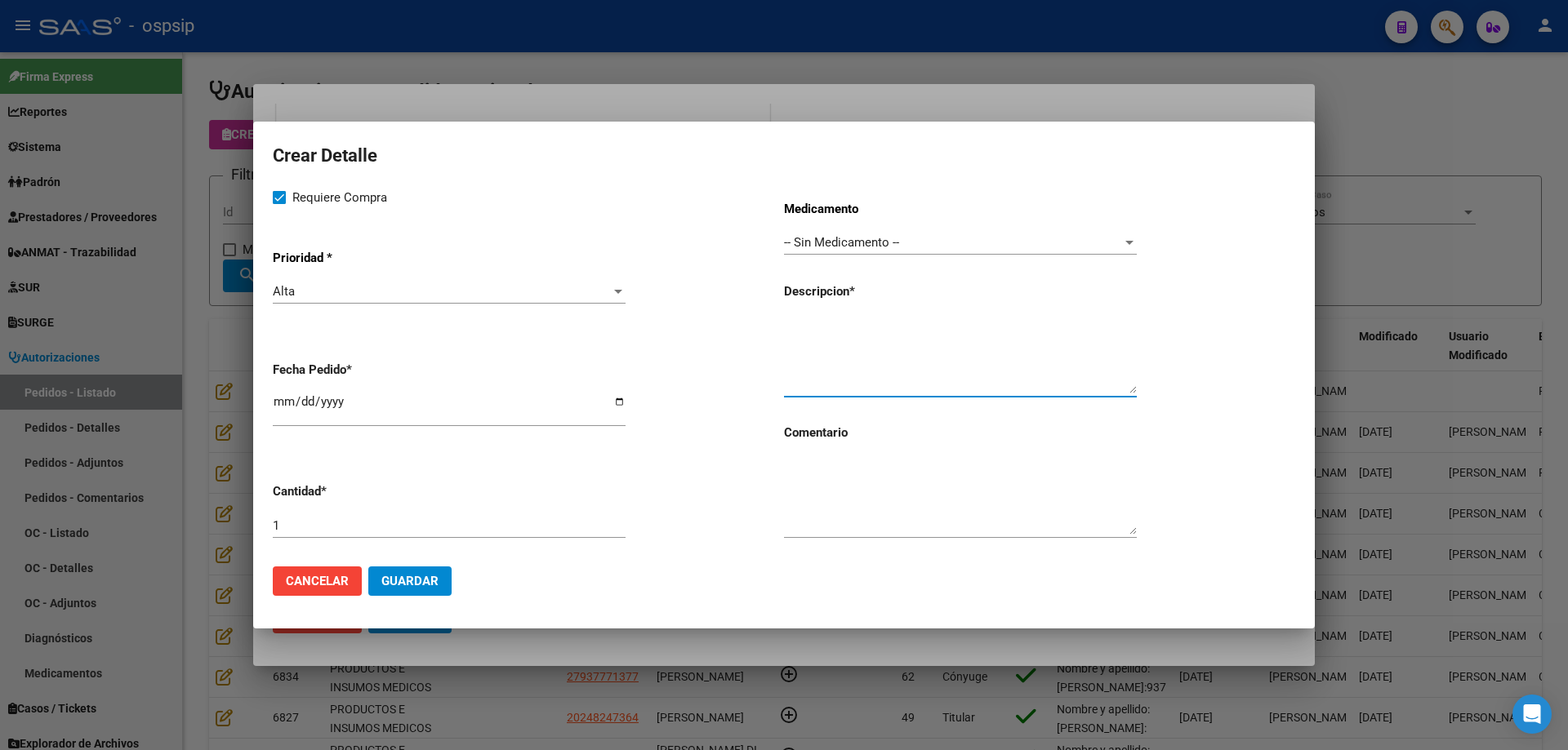
click at [849, 345] on textarea at bounding box center [960, 354] width 353 height 76
click at [881, 339] on textarea "Liner highcrossline cementado c/refuerzo de pared posterior lavado pulsátil" at bounding box center [960, 354] width 353 height 76
type textarea "Liner highcrossline cementado c/refuerzo de pared posterior lavado pulsátil"
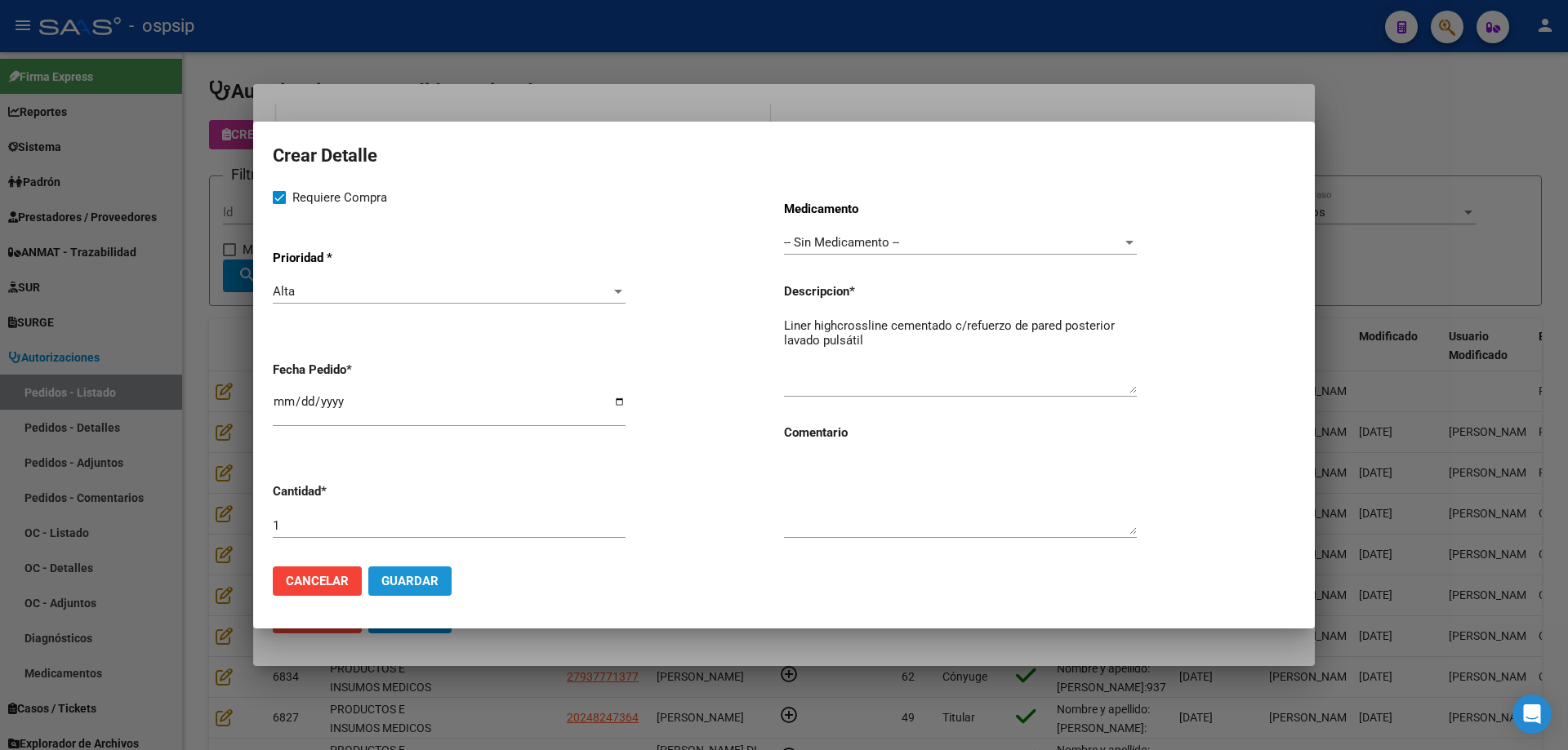
click at [403, 577] on span "Guardar" at bounding box center [410, 581] width 57 height 15
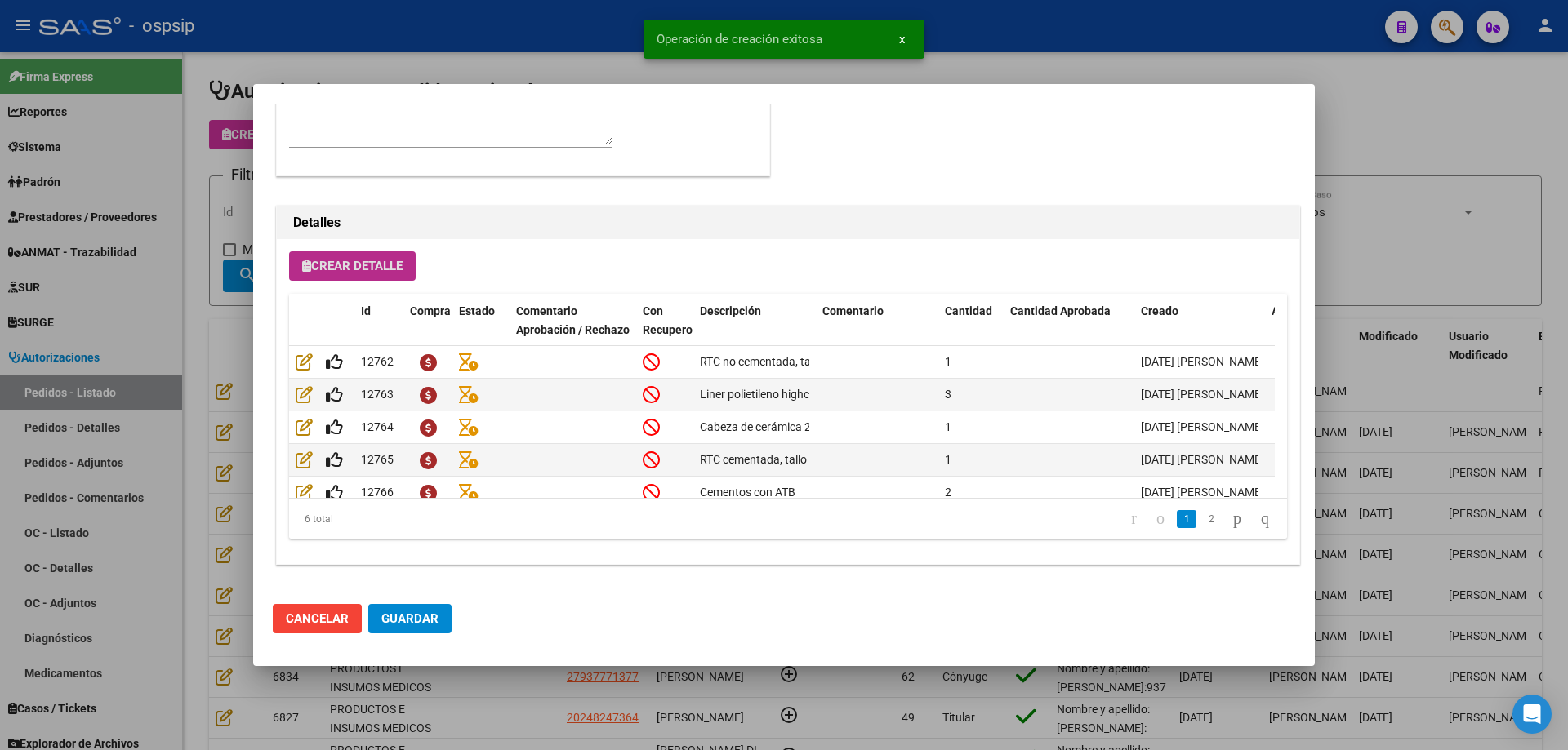
click at [376, 252] on button "Crear Detalle" at bounding box center [352, 266] width 126 height 29
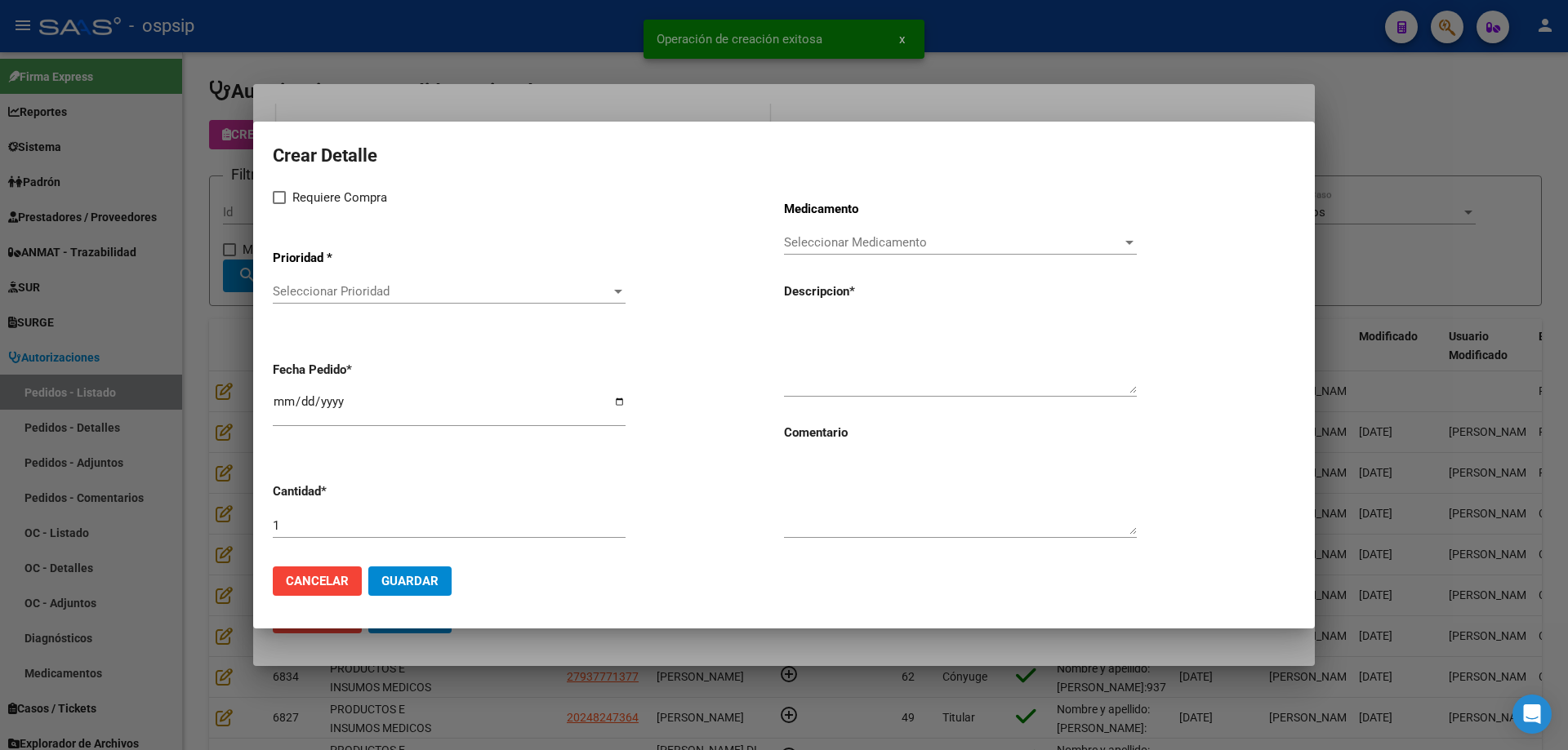
click at [373, 288] on span "Seleccionar Prioridad" at bounding box center [441, 291] width 338 height 15
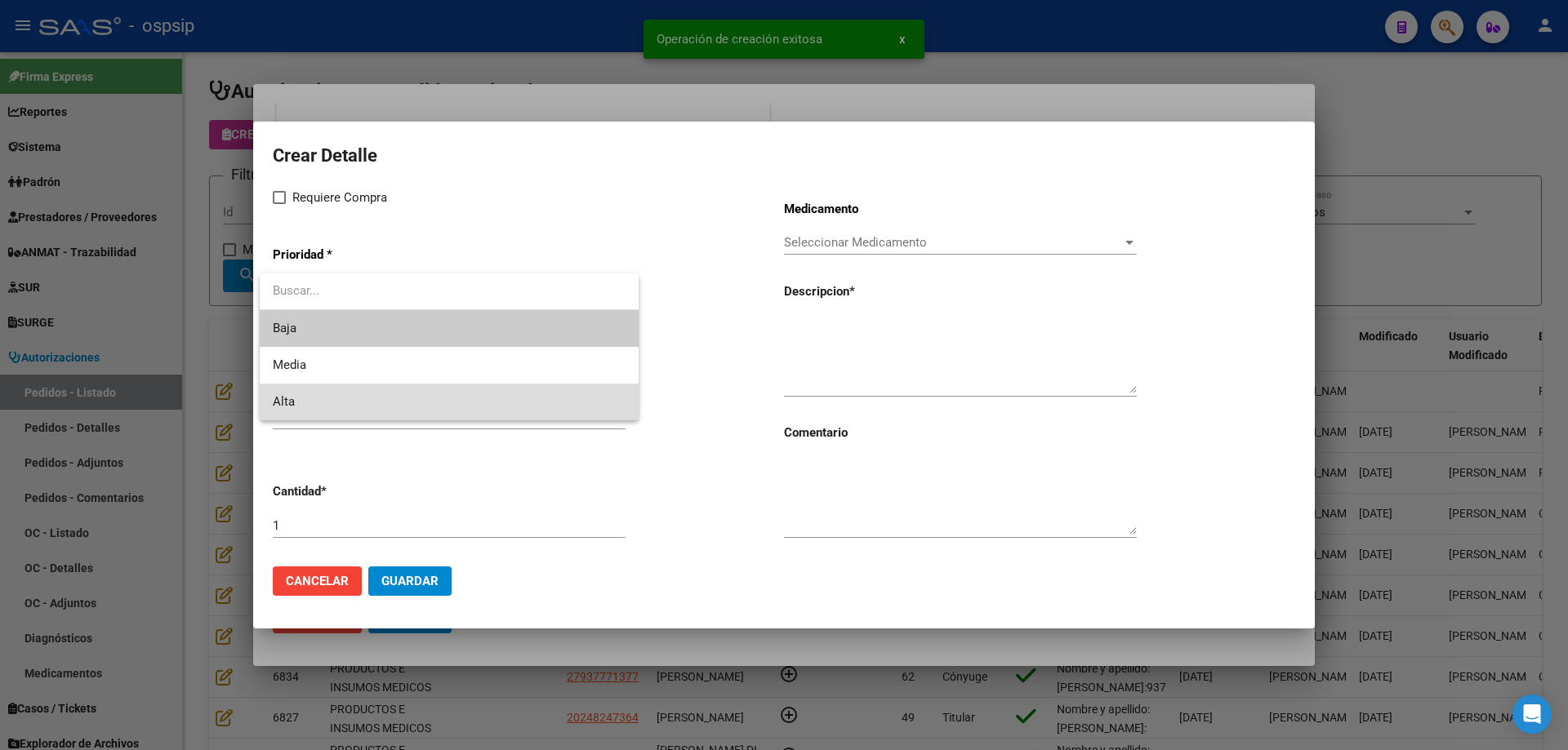
click at [330, 394] on span "Alta" at bounding box center [449, 402] width 353 height 37
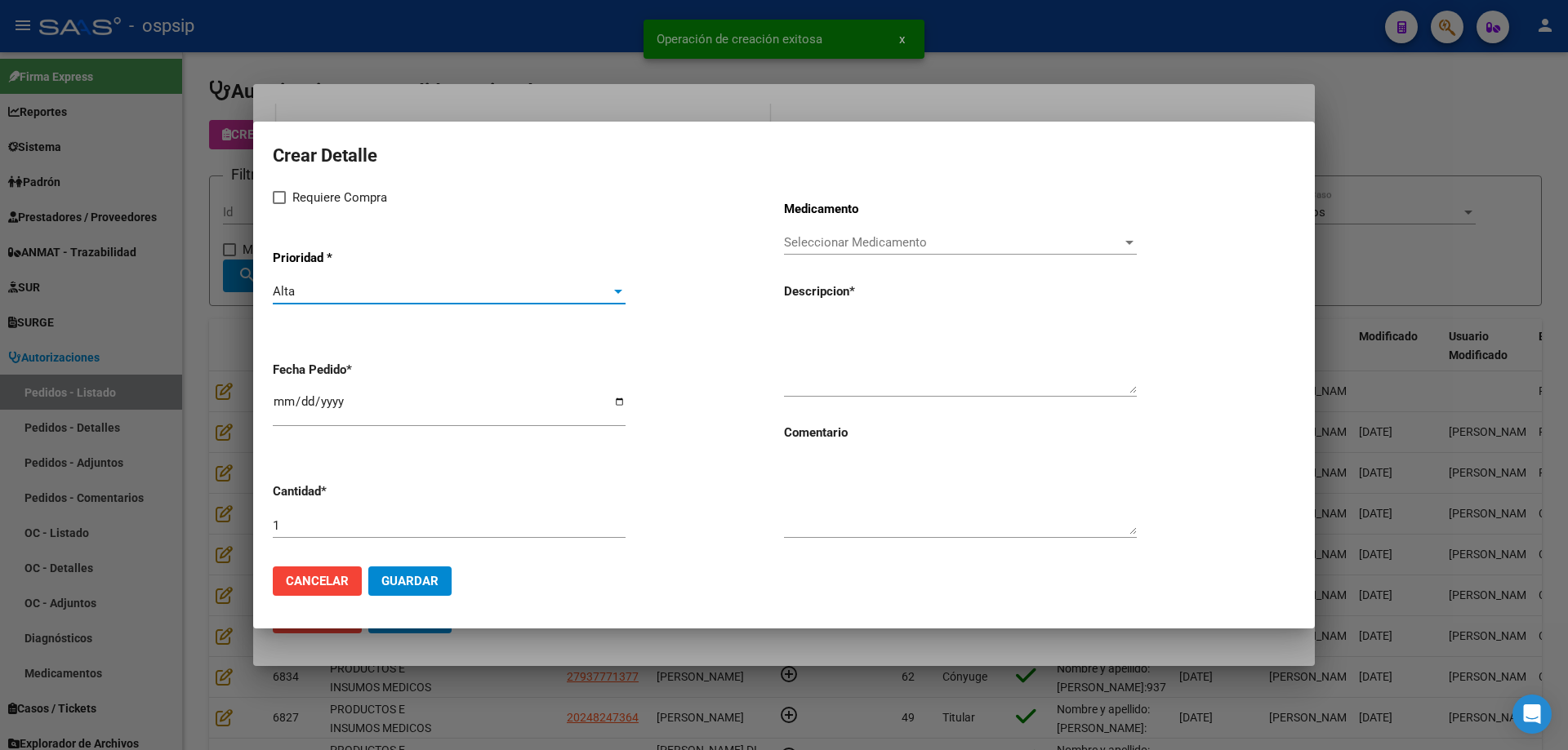
click at [298, 213] on div "Requiere Compra Prioridad * Alta Seleccionar Prioridad Fecha Pedido * [DATE] Ca…" at bounding box center [528, 370] width 512 height 366
click at [300, 201] on span "Requiere Compra" at bounding box center [340, 197] width 95 height 19
click at [279, 204] on input "Requiere Compra" at bounding box center [278, 204] width 1 height 1
checkbox input "true"
click at [851, 244] on span "Seleccionar Medicamento" at bounding box center [952, 242] width 338 height 15
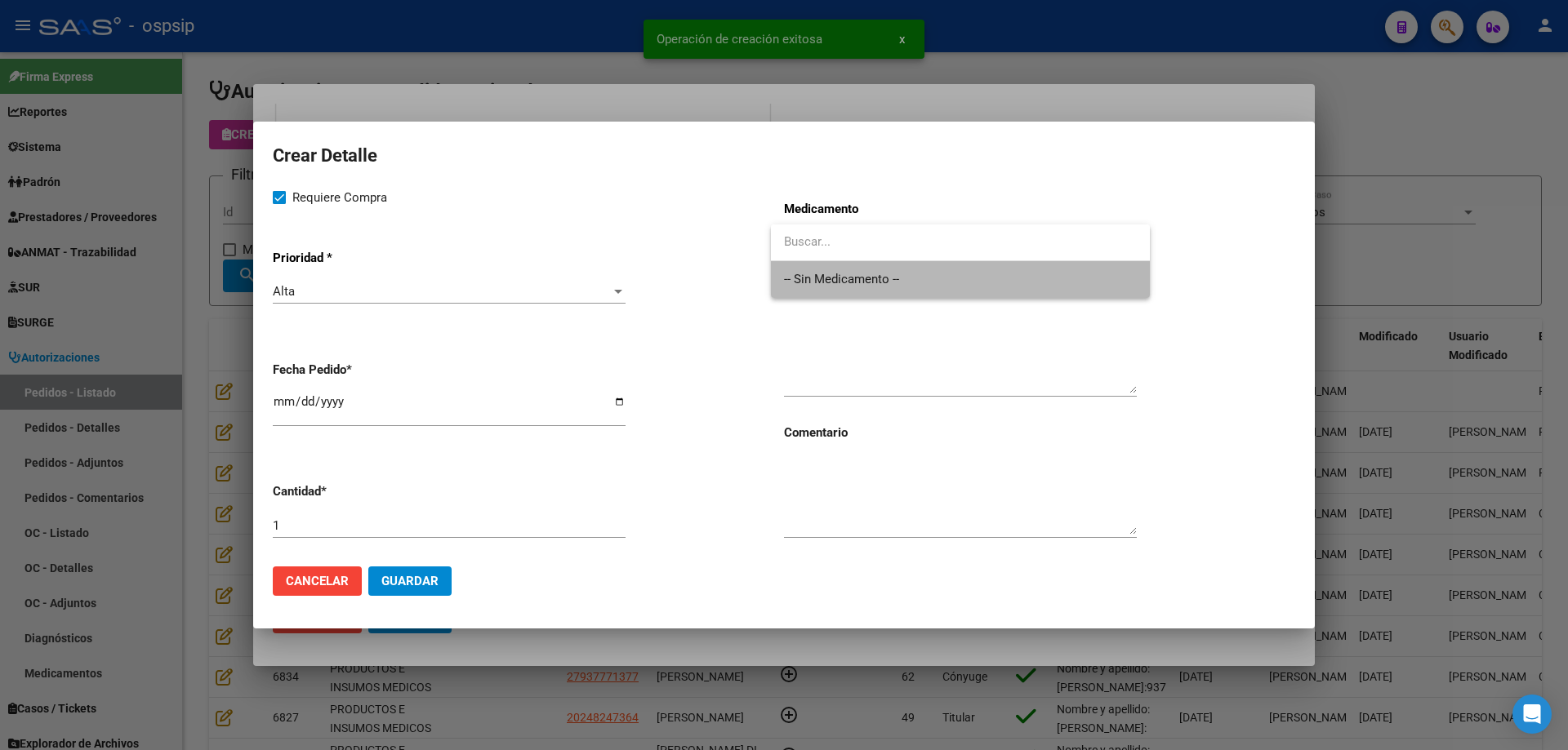
click at [841, 277] on span "-- Sin Medicamento --" at bounding box center [960, 280] width 353 height 37
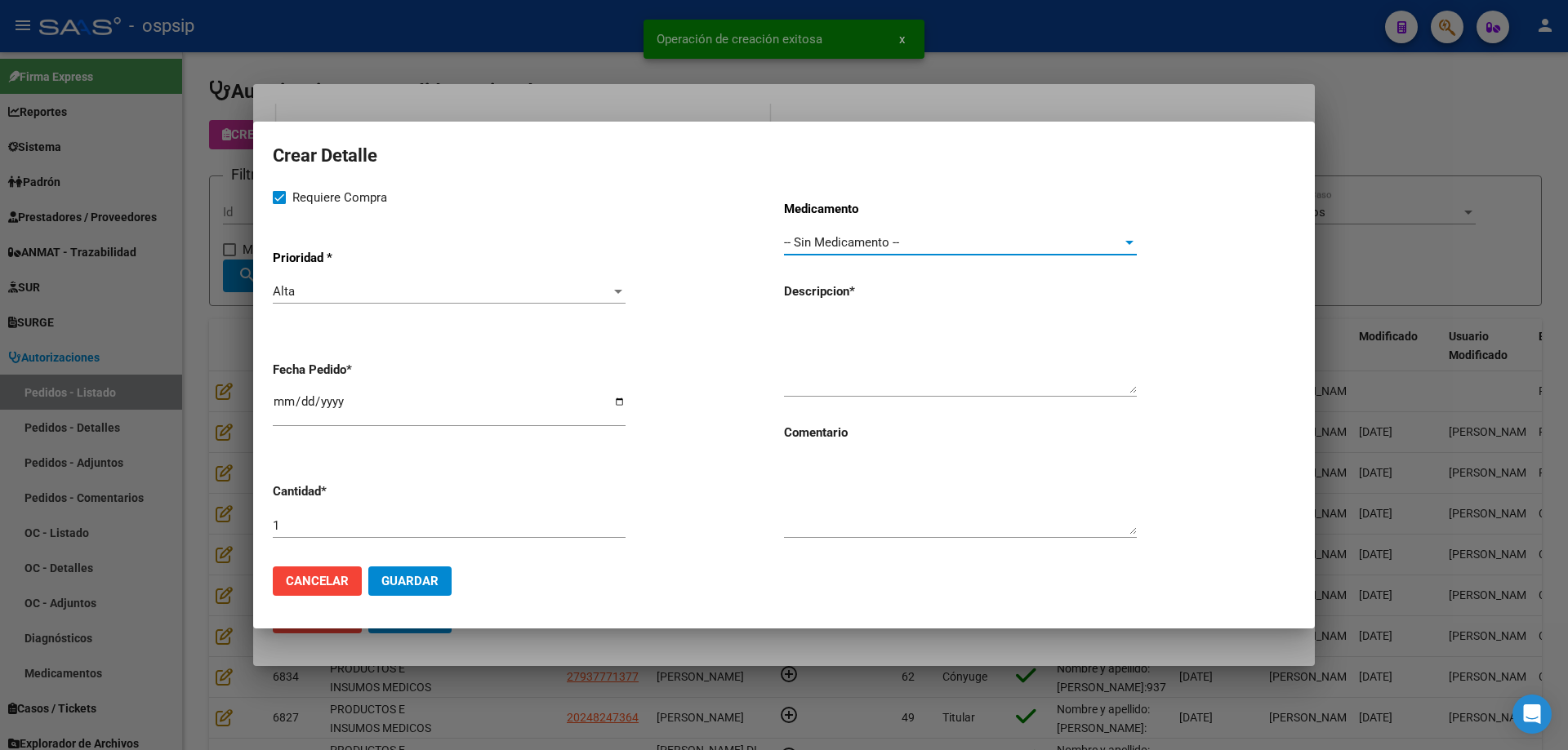
click at [283, 397] on input "[DATE]" at bounding box center [449, 408] width 353 height 26
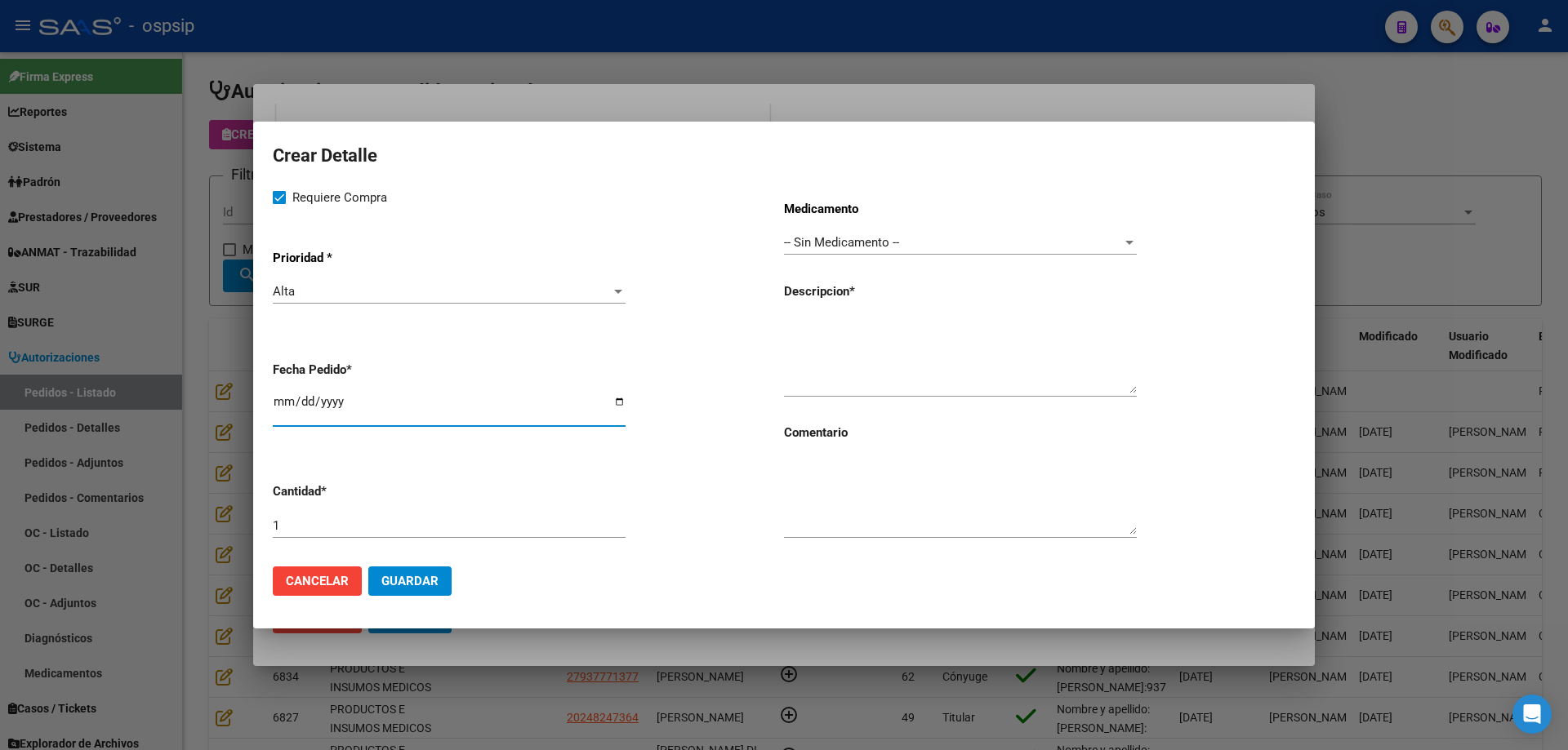
type input "2025-08-05"
click at [992, 354] on textarea at bounding box center [960, 354] width 353 height 76
type textarea "Escafandras"
click at [534, 522] on input "1" at bounding box center [449, 525] width 353 height 15
type input "5"
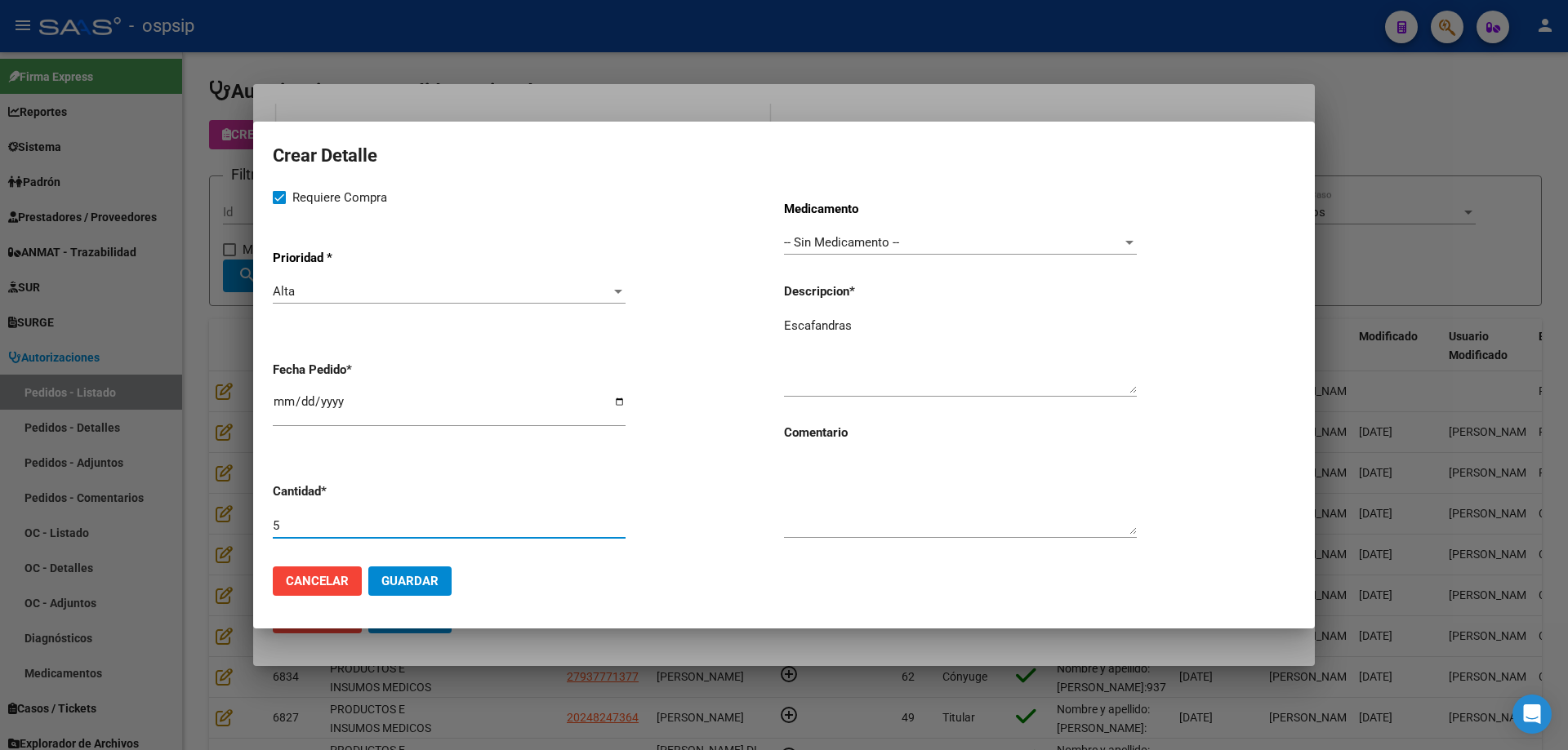
click at [970, 332] on textarea "Escafandras" at bounding box center [960, 354] width 353 height 76
click at [407, 582] on span "Guardar" at bounding box center [410, 581] width 57 height 15
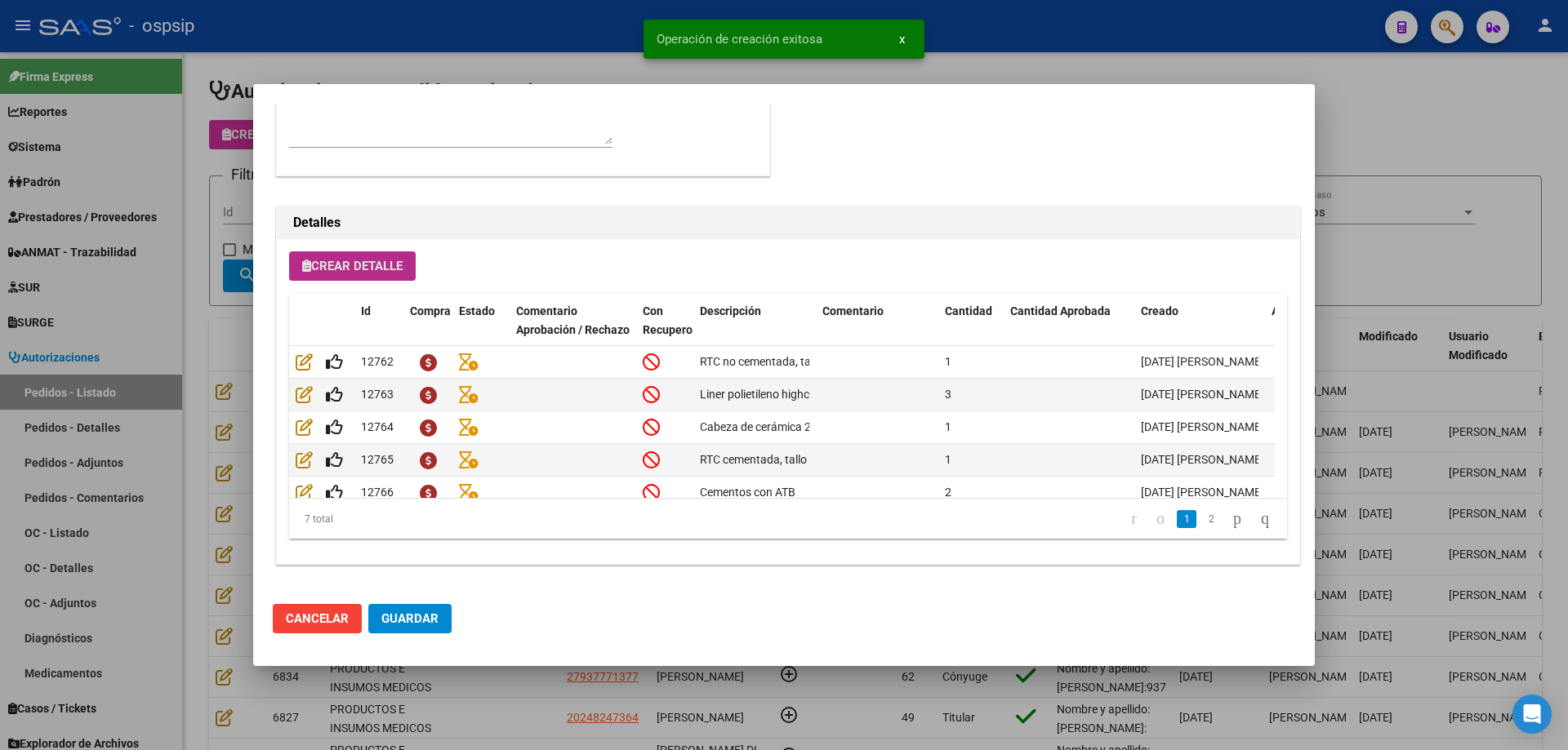
click at [400, 261] on span "Crear Detalle" at bounding box center [352, 266] width 100 height 15
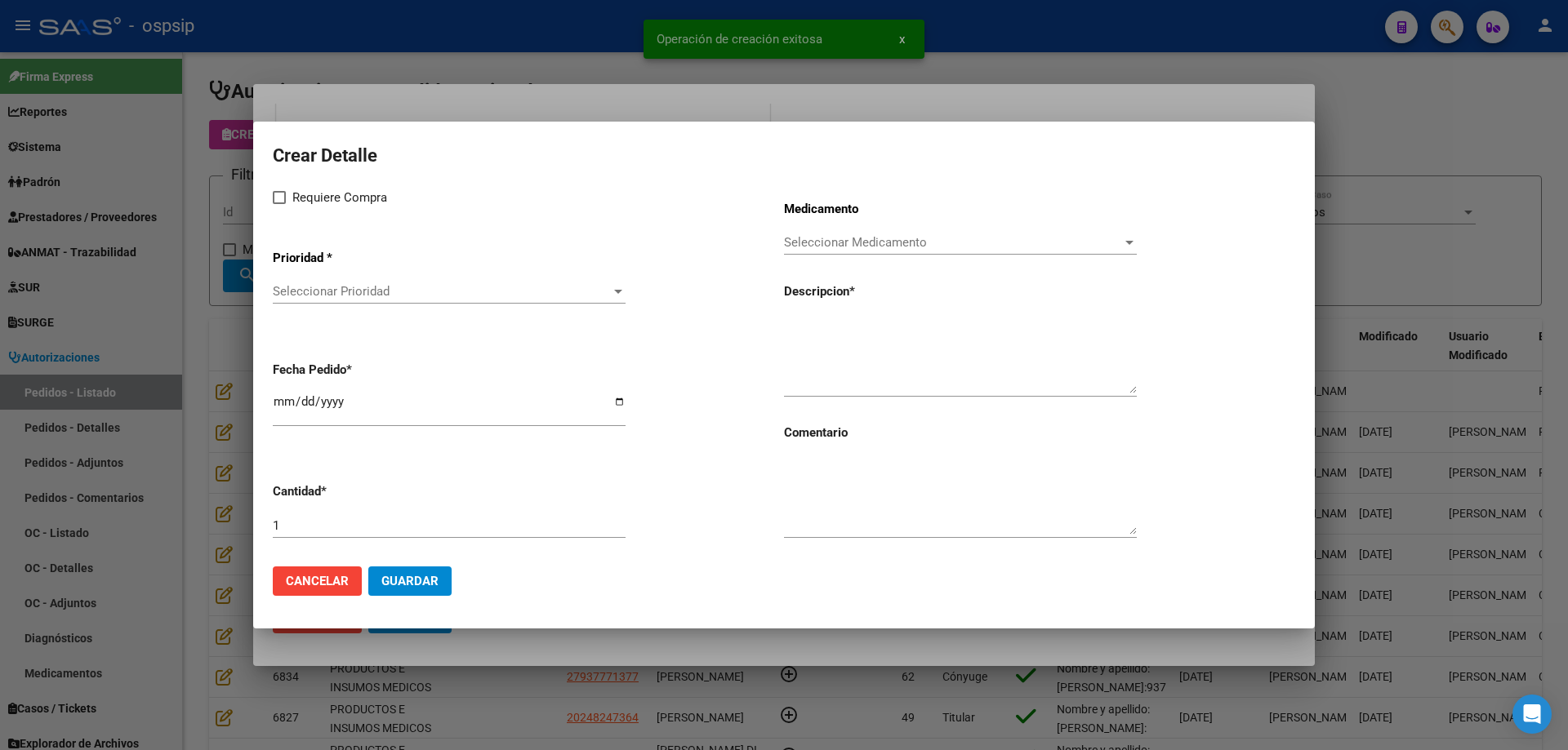
click at [397, 283] on div "Seleccionar Prioridad Seleccionar Prioridad" at bounding box center [449, 291] width 353 height 25
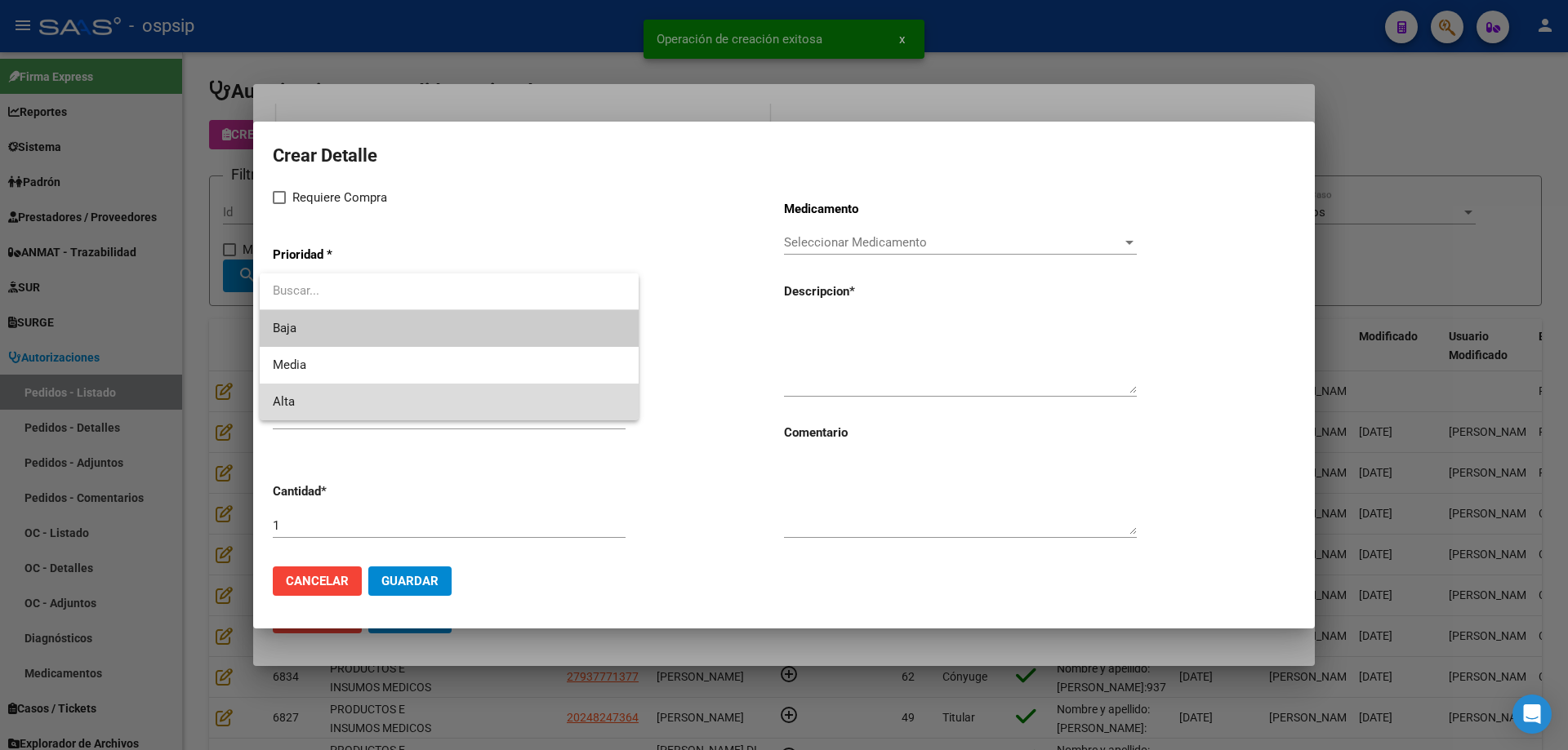
click at [369, 397] on span "Alta" at bounding box center [449, 402] width 353 height 37
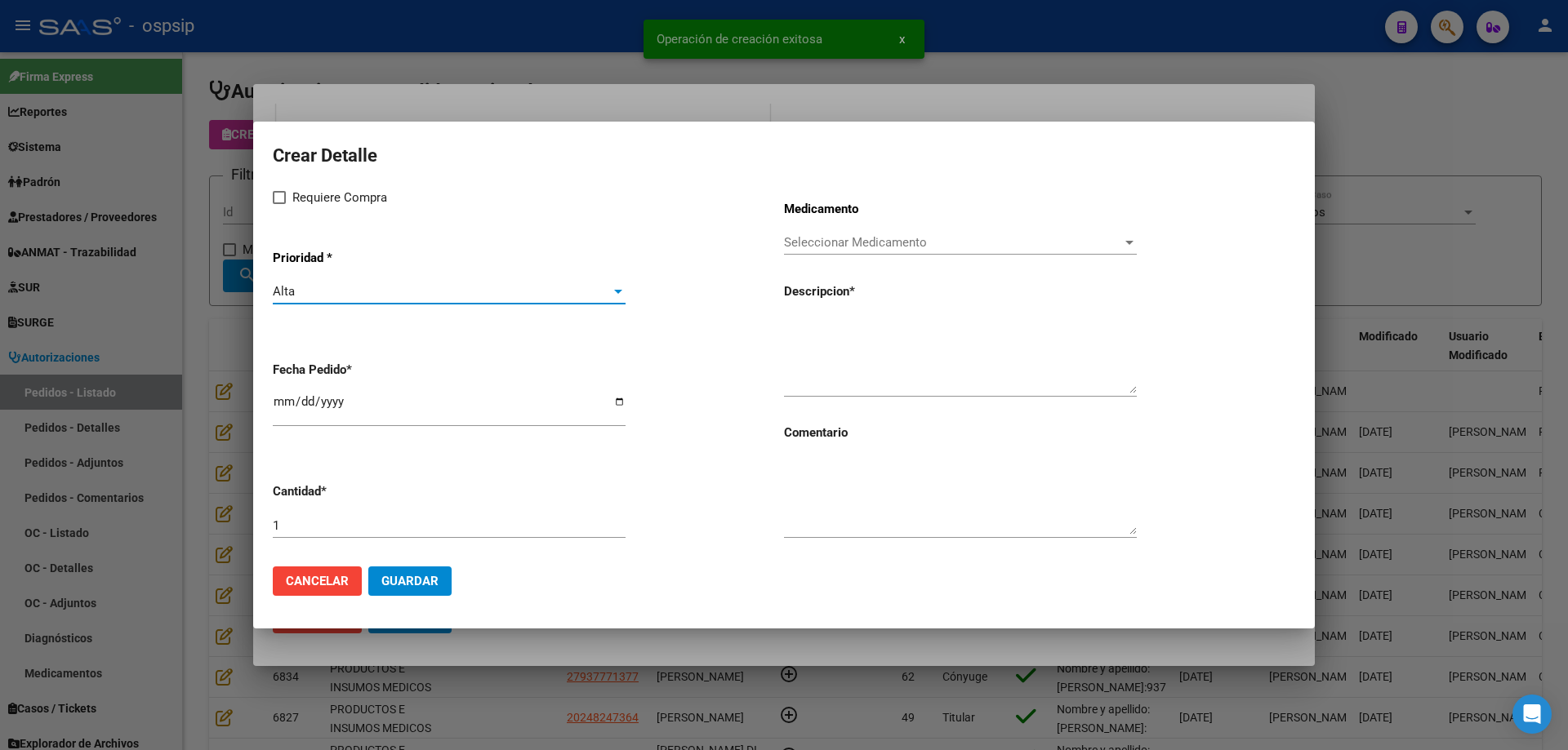
click at [294, 191] on span "Requiere Compra" at bounding box center [340, 197] width 95 height 19
click at [279, 204] on input "Requiere Compra" at bounding box center [278, 204] width 1 height 1
checkbox input "true"
click at [813, 247] on span "Seleccionar Medicamento" at bounding box center [952, 242] width 338 height 15
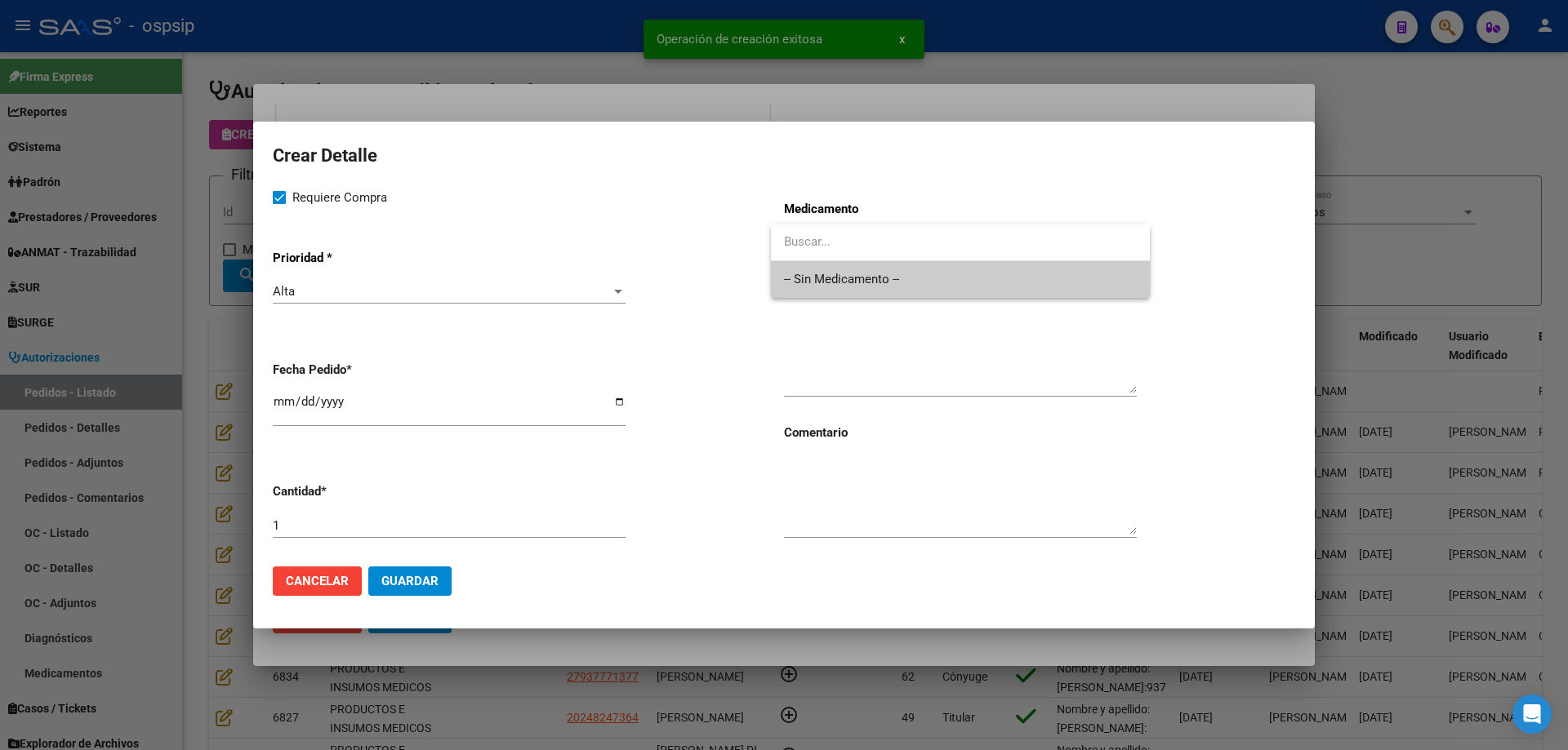
click at [810, 274] on span "-- Sin Medicamento --" at bounding box center [960, 280] width 353 height 37
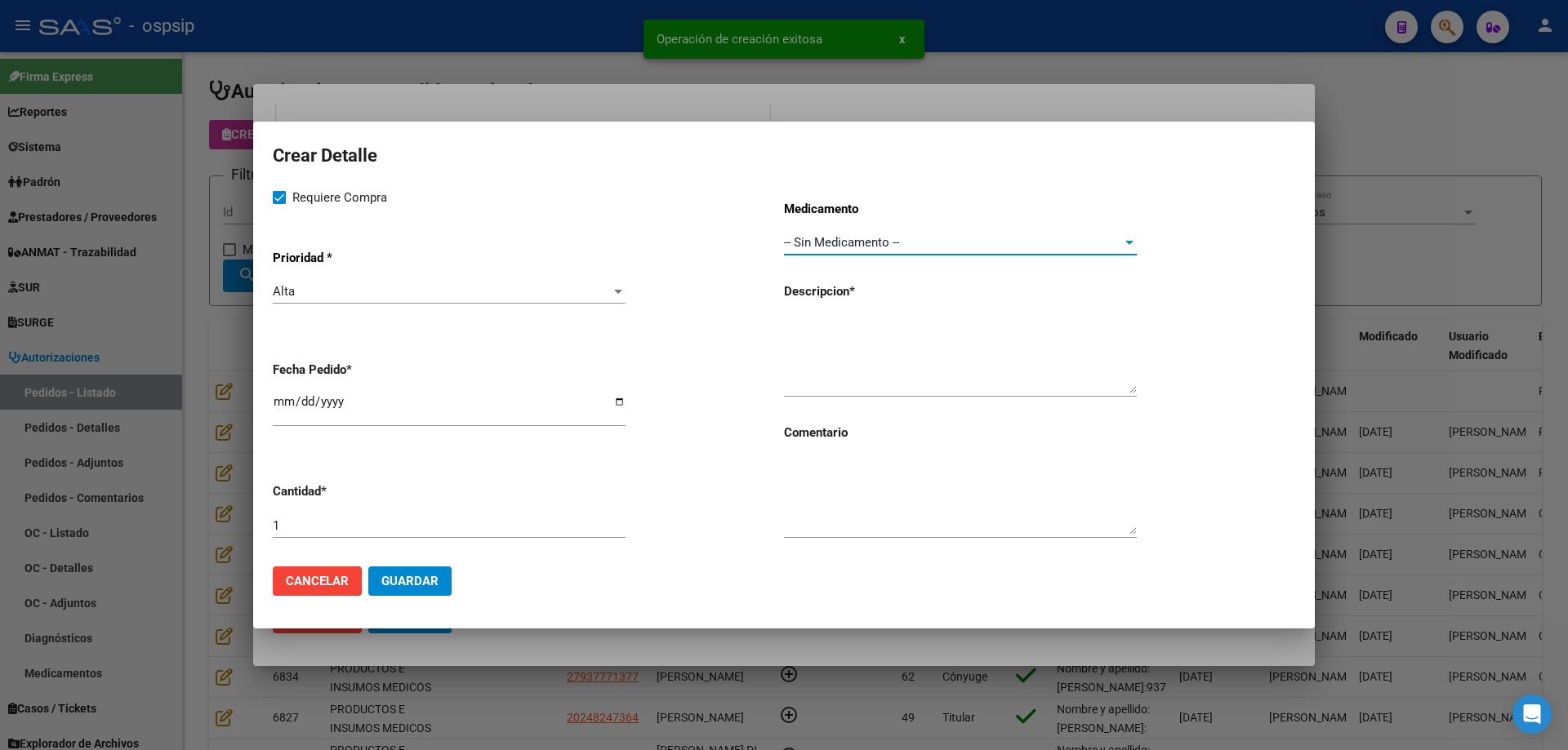
click at [280, 394] on div "[DATE]" at bounding box center [449, 409] width 353 height 35
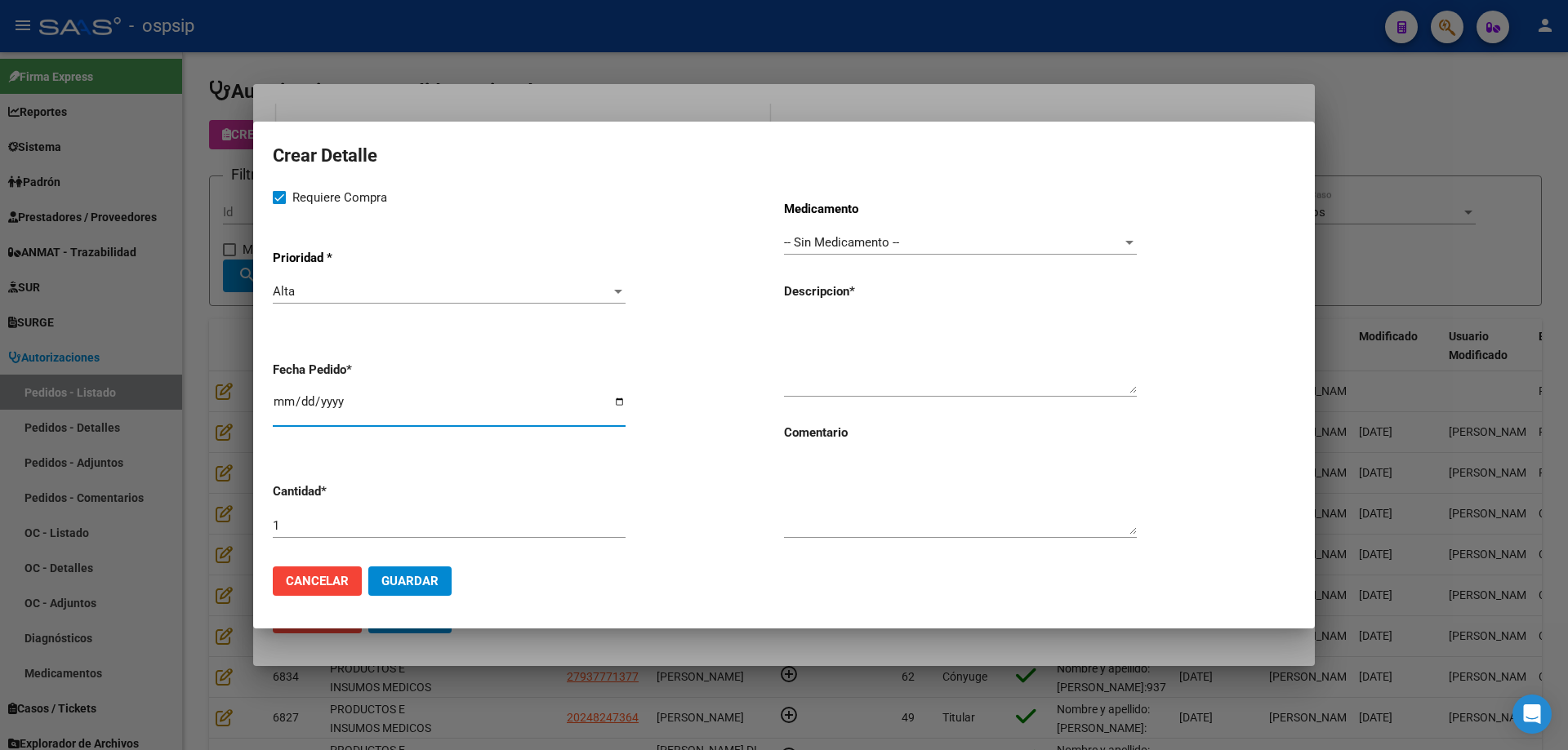
type input "2025-08-05"
click at [946, 321] on textarea at bounding box center [960, 354] width 353 height 76
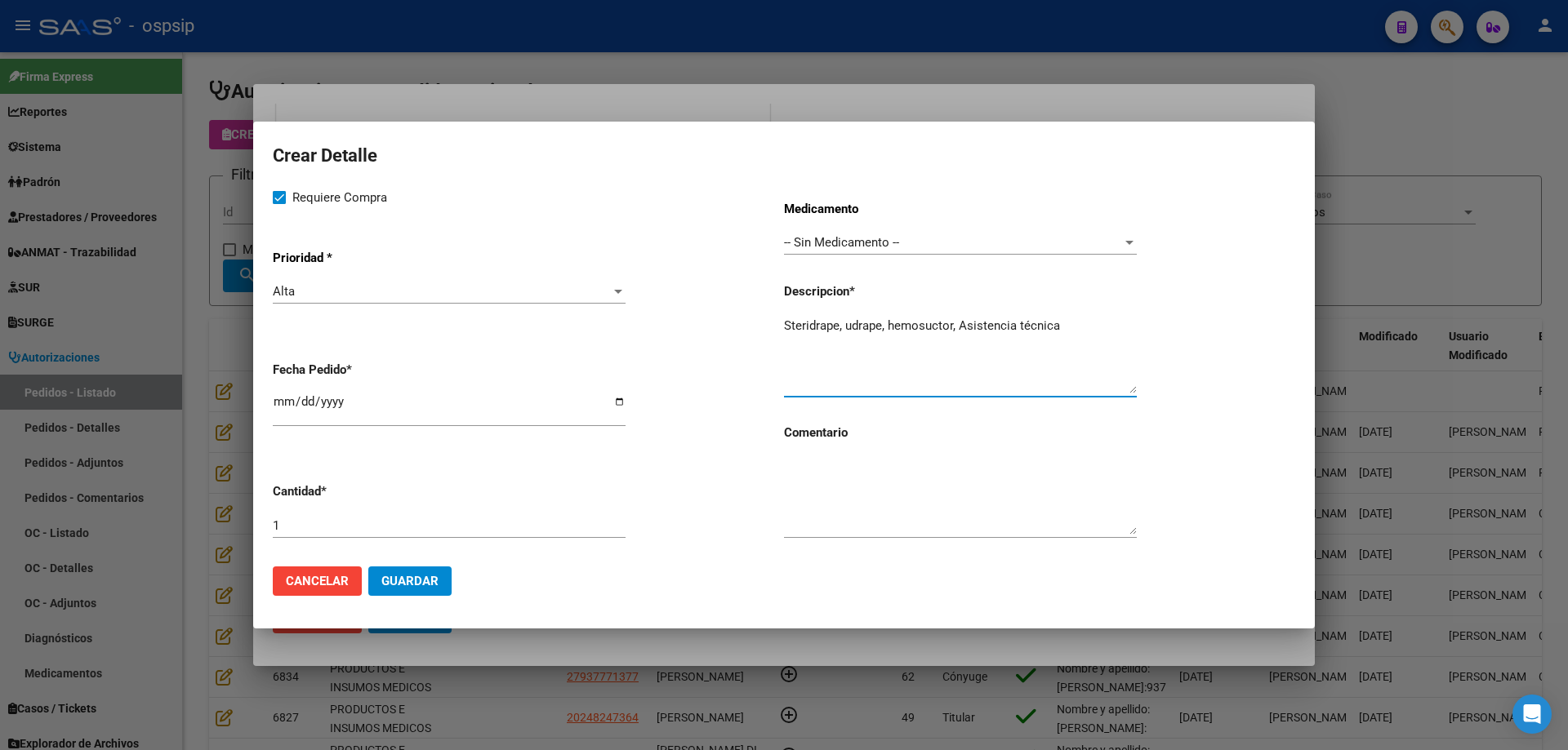
click at [852, 323] on textarea "Steridrape, udrape, hemosuctor, Asistencia técnica" at bounding box center [960, 354] width 353 height 76
click at [899, 326] on textarea "Steridrape, Udrape, hemosuctor, Asistencia técnica" at bounding box center [960, 354] width 353 height 76
click at [1072, 325] on textarea "Steridrape, Udrape, Hemosuctor, Asistencia técnica" at bounding box center [960, 354] width 353 height 76
type textarea "Steridrape, Udrape, Hemosuctor, Asistencia técnica"
click at [405, 579] on span "Guardar" at bounding box center [410, 581] width 57 height 15
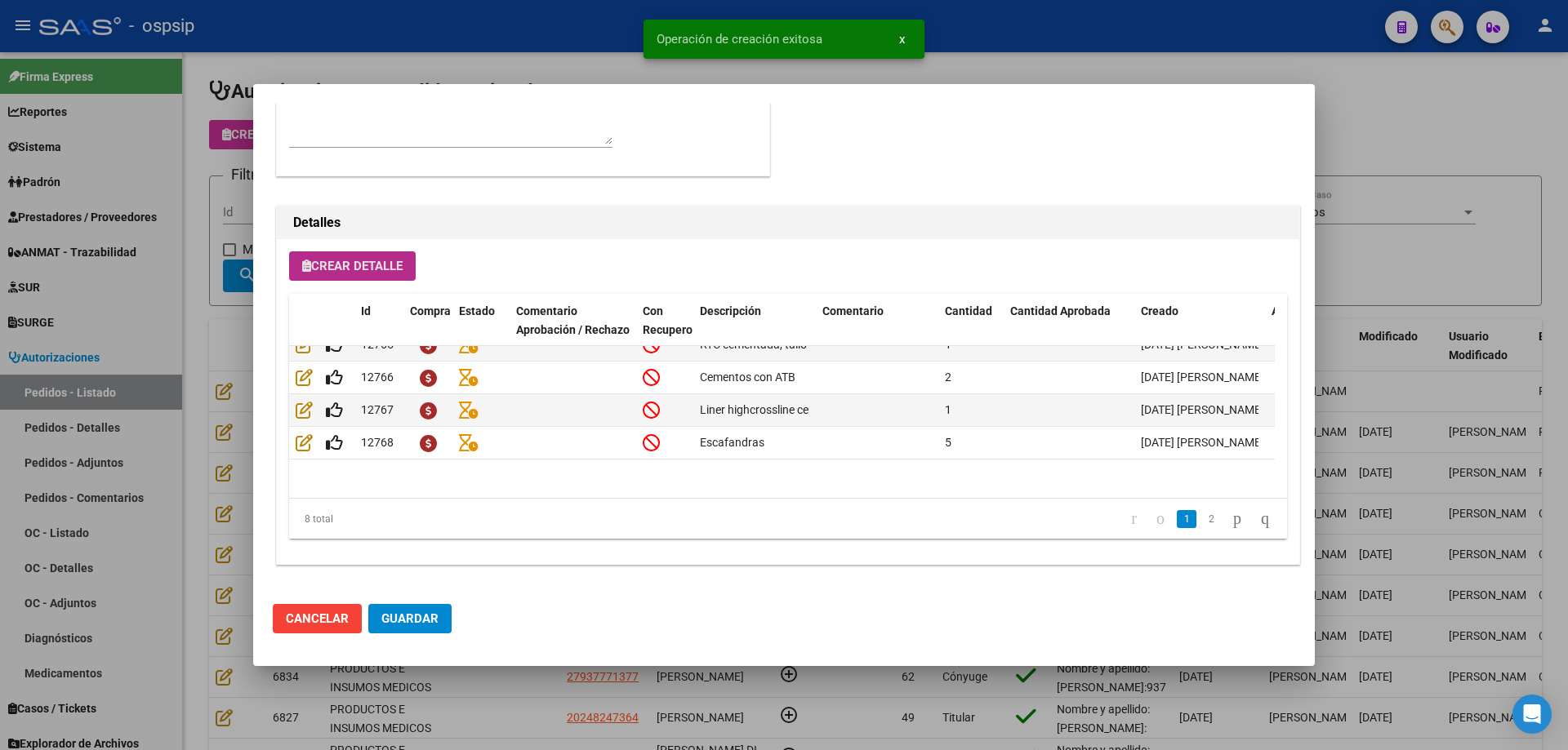
scroll to position [0, 0]
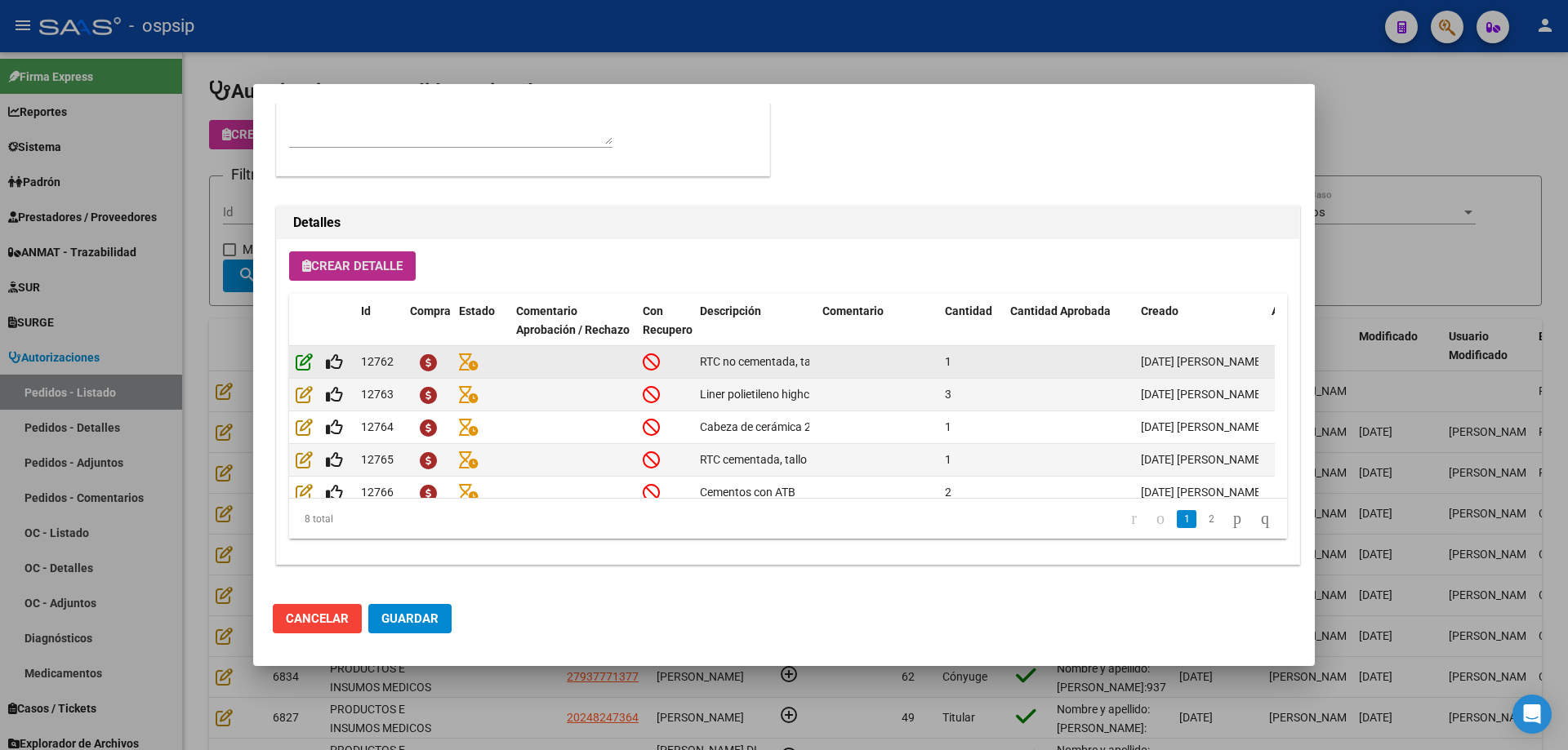
click at [300, 359] on icon at bounding box center [304, 361] width 18 height 18
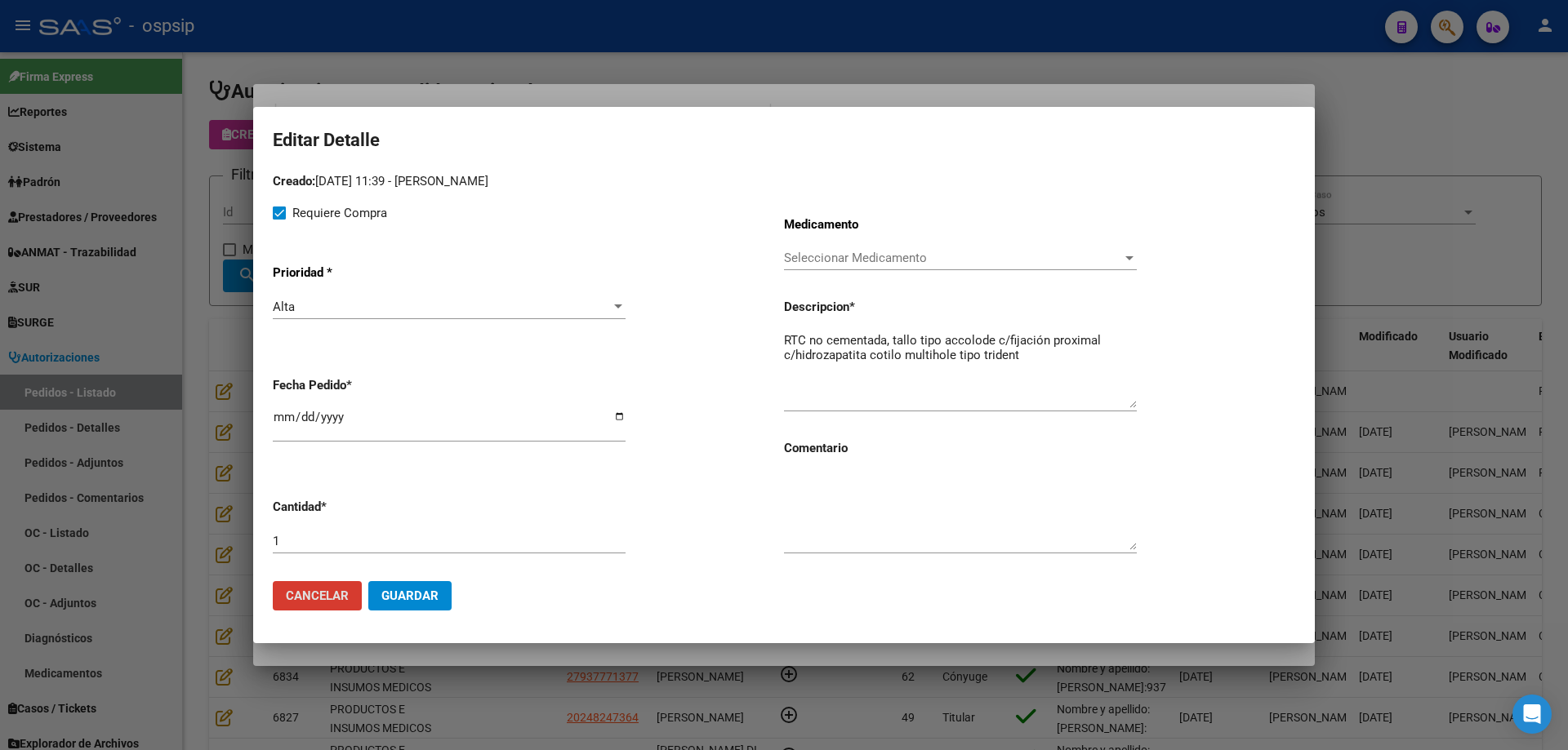
click at [835, 357] on textarea "RTC no cementada, tallo tipo accolode c/fijación proximal c/hidrozapatita cotil…" at bounding box center [960, 369] width 353 height 76
click at [1056, 361] on textarea "RTC no cementada, tallo tipo accolode c/fijación proximal c/hidroxiapatita coti…" at bounding box center [960, 369] width 353 height 76
type textarea "RTC no cementada, tallo tipo accolode c/fijación proximal c/hidroxiapatita coti…"
click at [428, 582] on button "Guardar" at bounding box center [410, 596] width 83 height 29
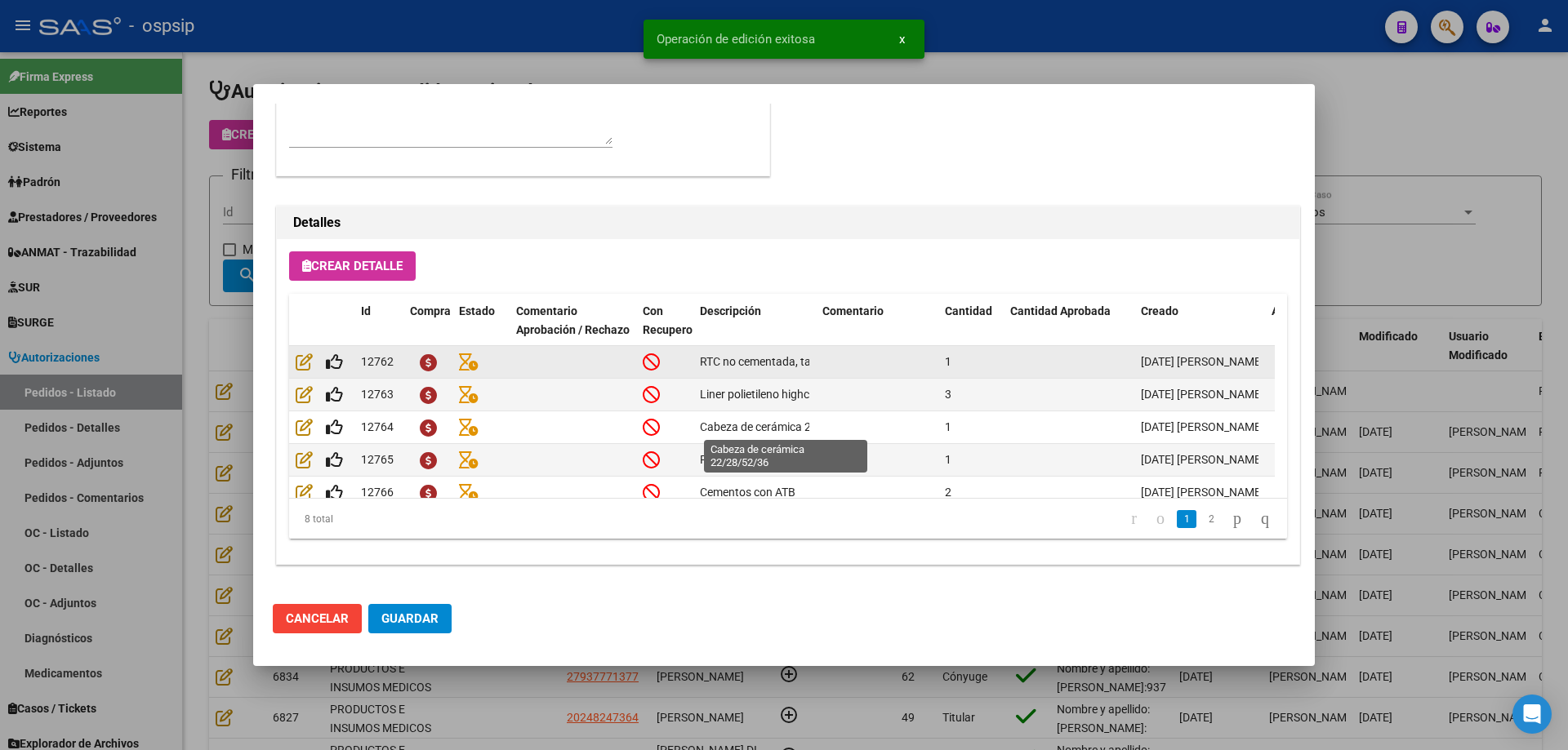
scroll to position [979, 0]
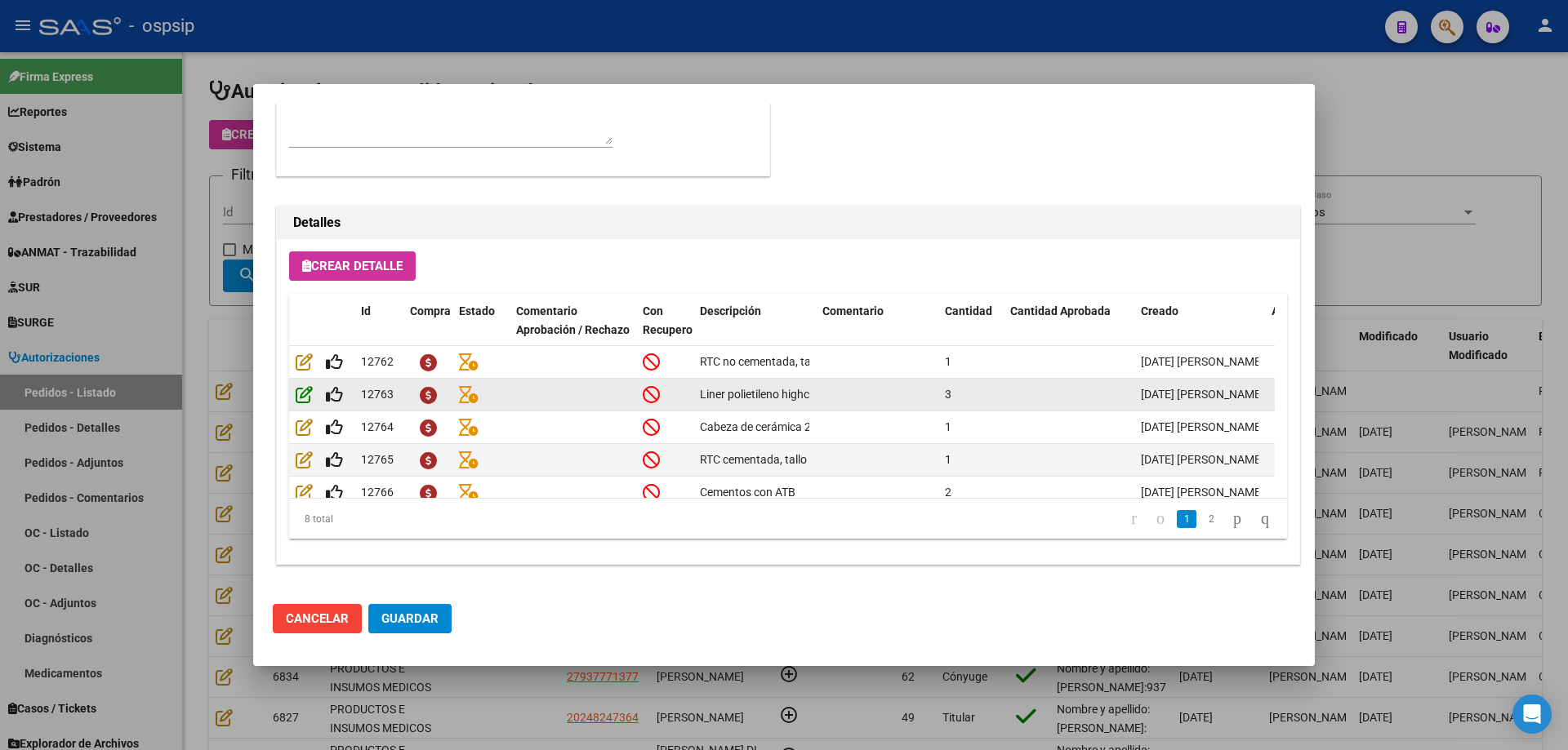
click at [311, 394] on icon at bounding box center [304, 394] width 18 height 18
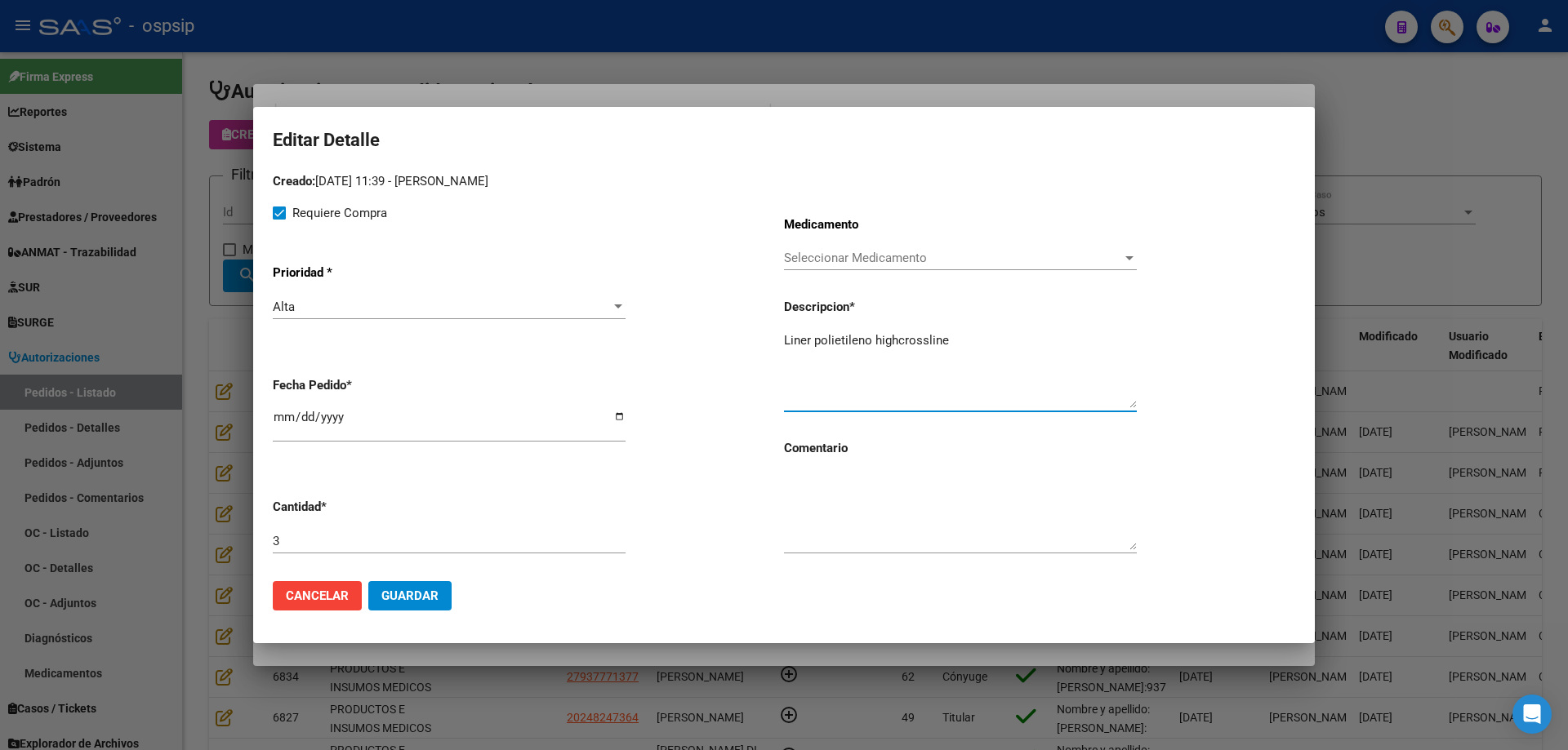
drag, startPoint x: 956, startPoint y: 341, endPoint x: 871, endPoint y: 346, distance: 85.1
click at [871, 346] on textarea "Liner polietileno highcrossline" at bounding box center [960, 369] width 353 height 76
paste textarea "Highly cross-linked"
click at [871, 335] on textarea "Liner polietilenoHighly cross-linked" at bounding box center [960, 369] width 353 height 76
type textarea "Liner polietileno Highly cross-linked"
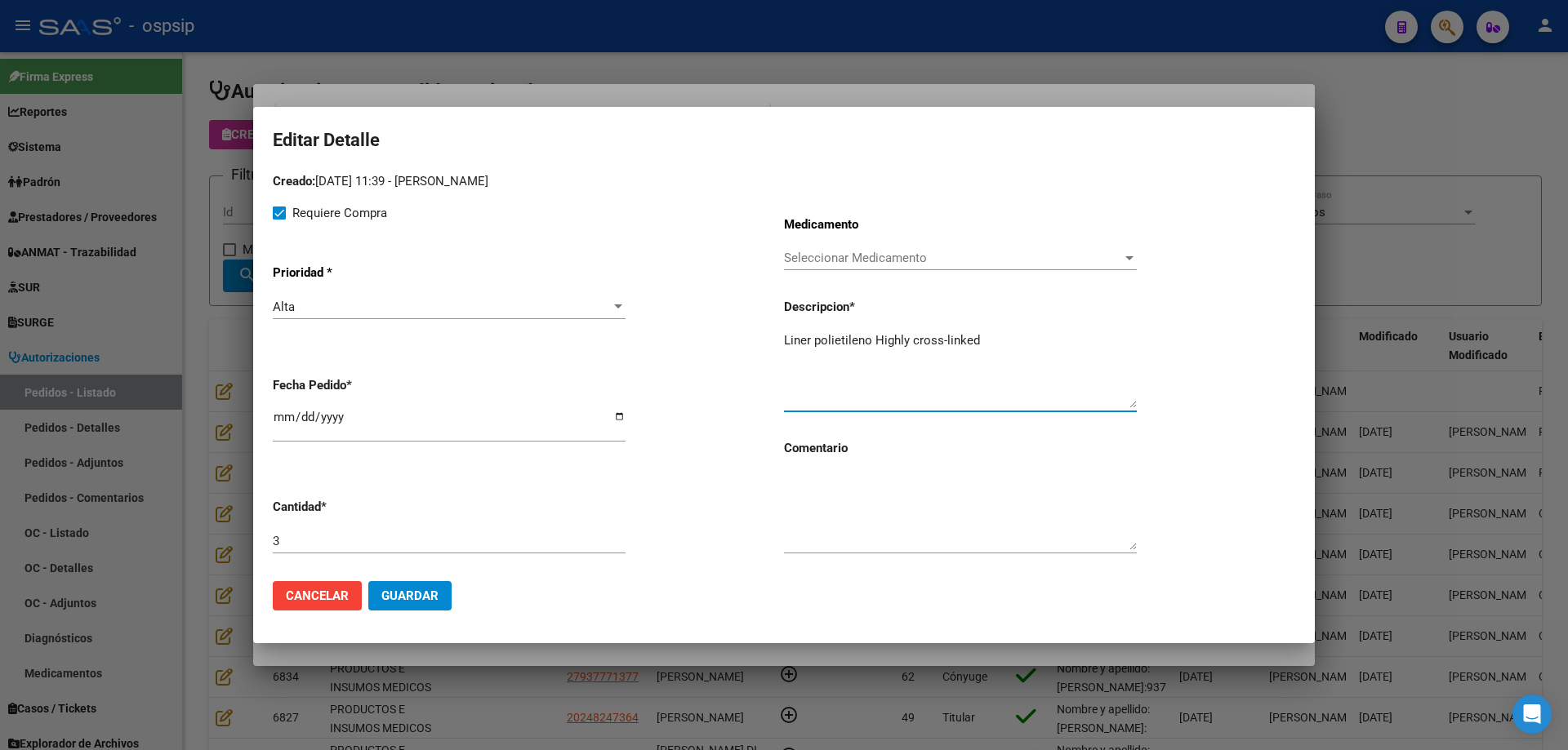
click at [399, 592] on span "Guardar" at bounding box center [410, 596] width 57 height 15
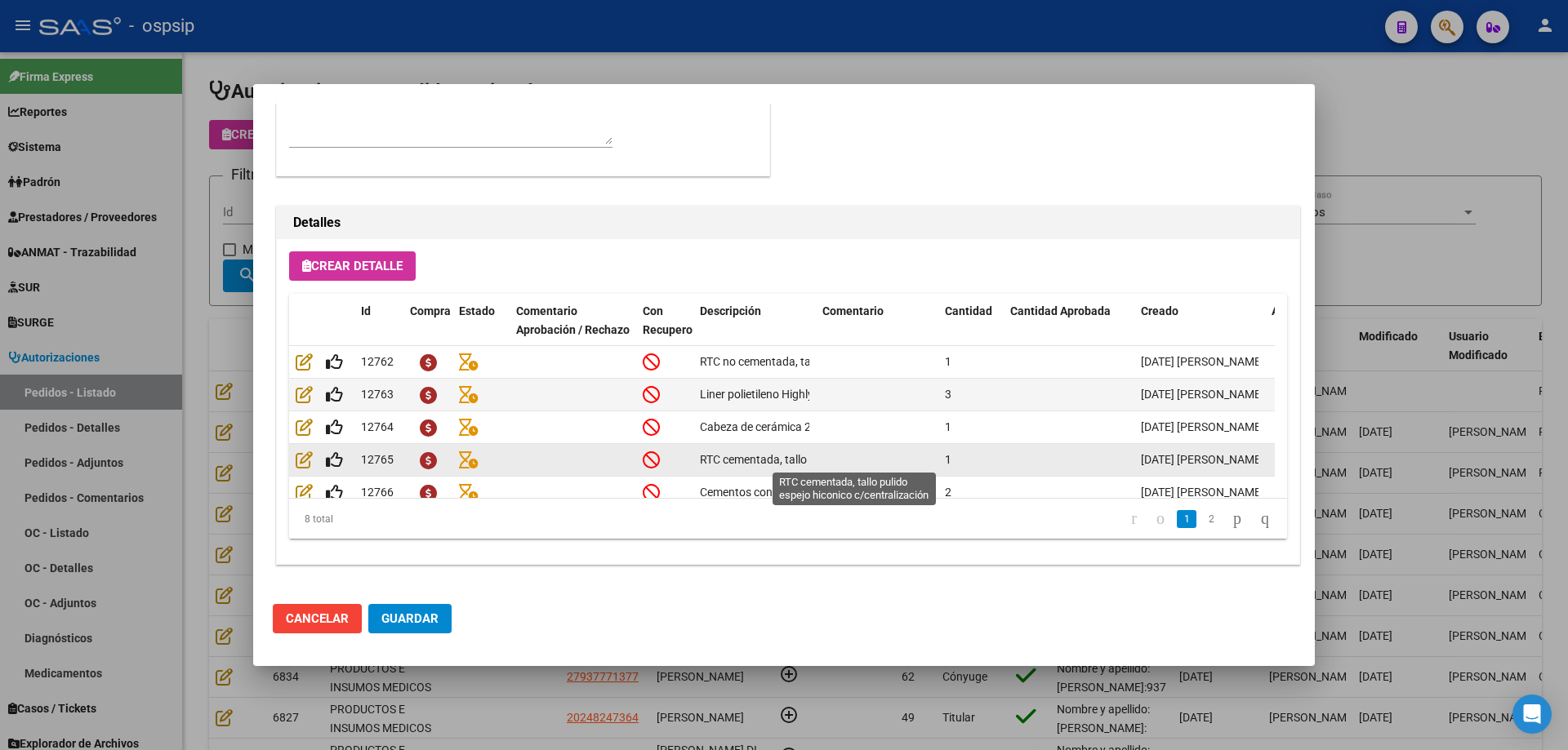
scroll to position [0, 199]
drag, startPoint x: 701, startPoint y: 458, endPoint x: 829, endPoint y: 459, distance: 128.0
click at [829, 459] on div "12765 RTC cementada, tallo pulido espejo hiconico c/centralización 1 18/08/2025…" at bounding box center [899, 460] width 1221 height 32
copy div "RTC cementada, tallo pulido espejo hiconico c/centralización"
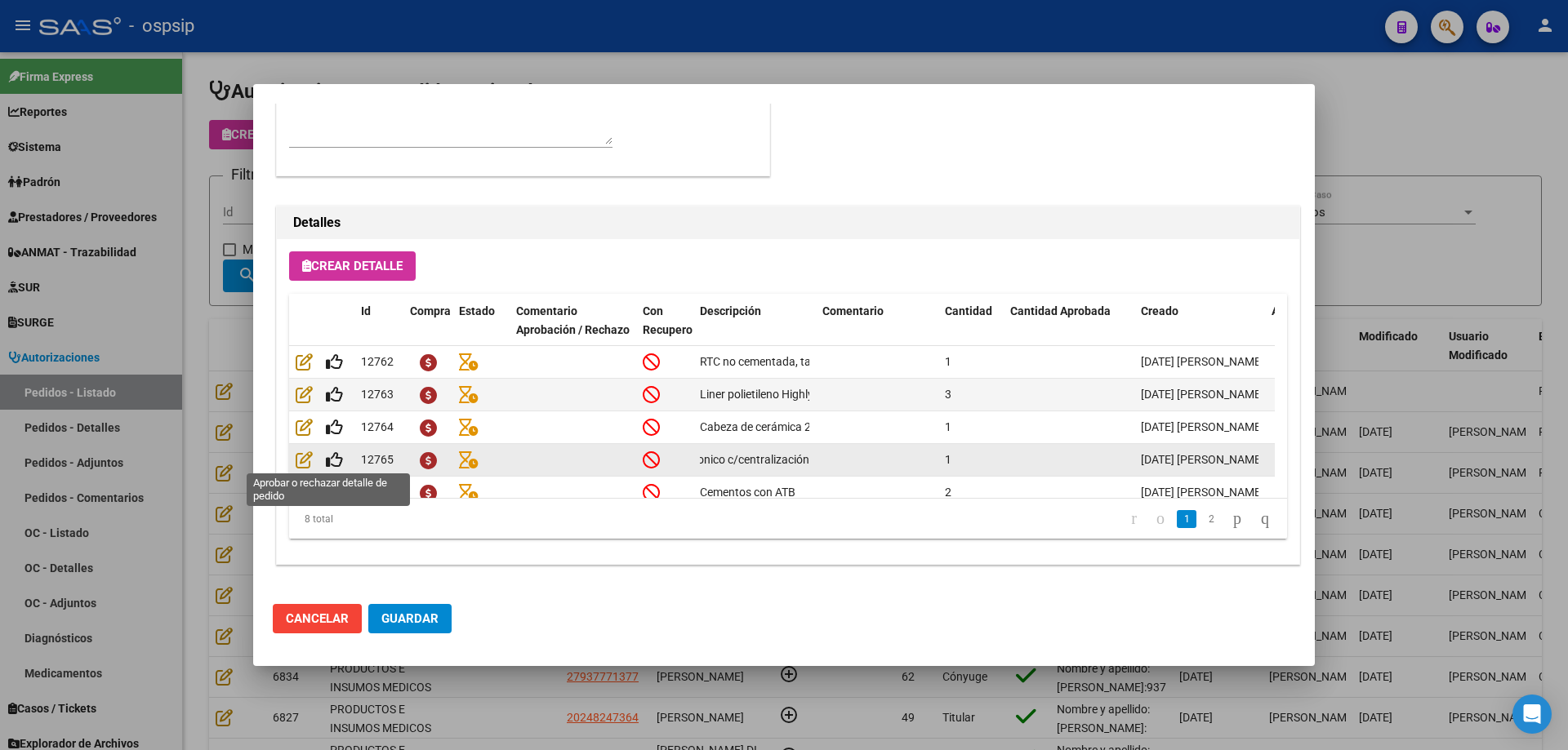
click at [315, 455] on span at bounding box center [327, 459] width 30 height 13
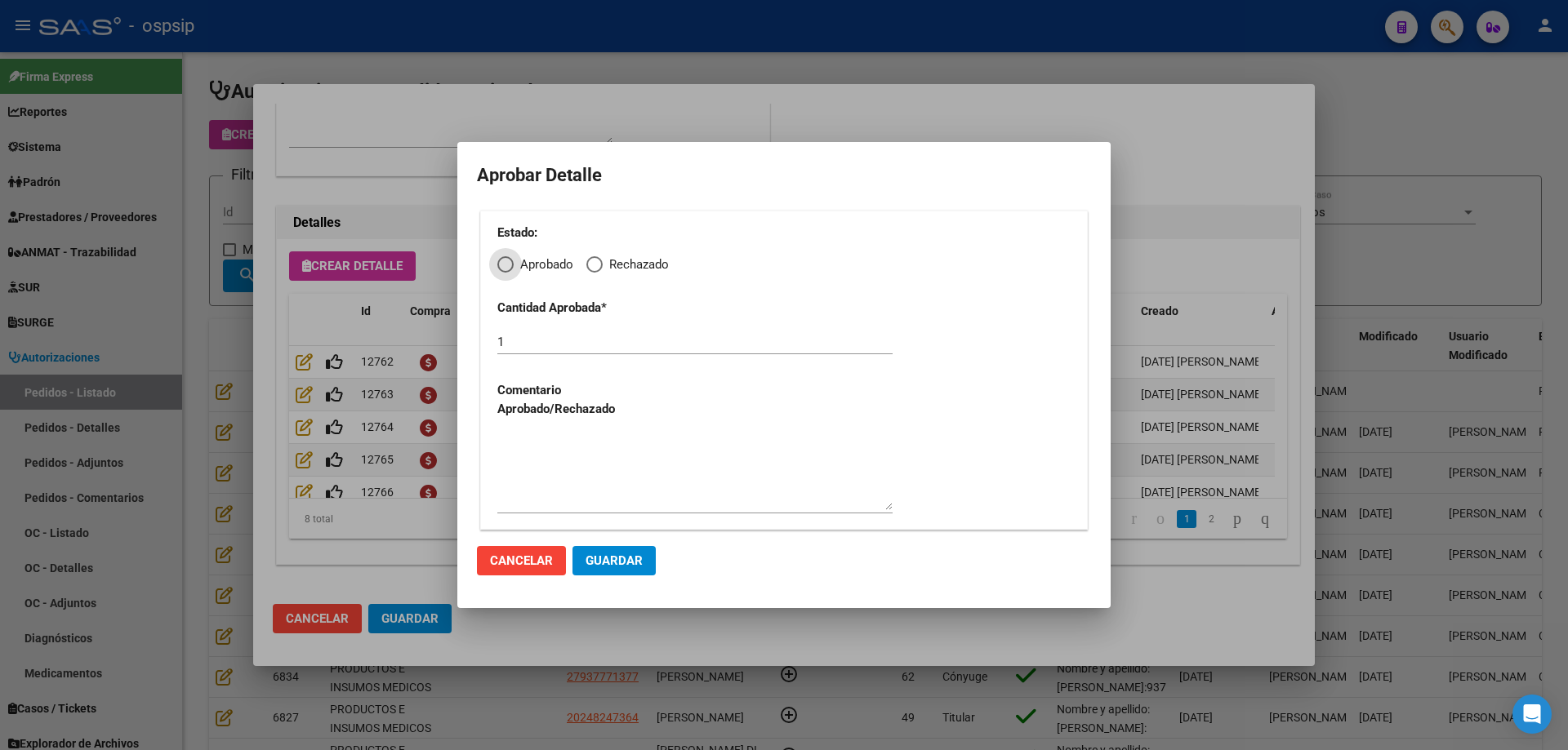
click at [348, 308] on div at bounding box center [784, 375] width 1568 height 750
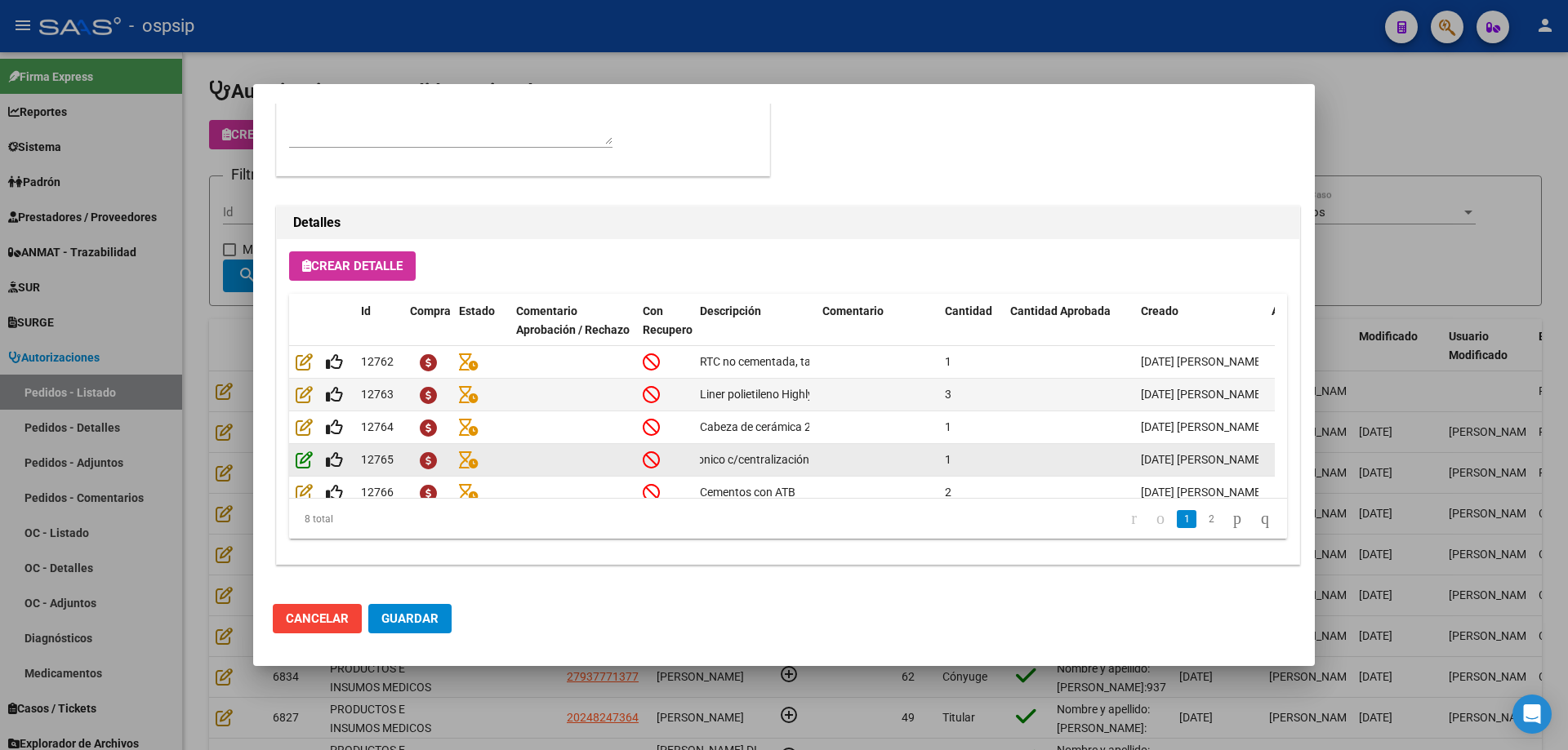
click at [298, 459] on icon at bounding box center [304, 460] width 18 height 18
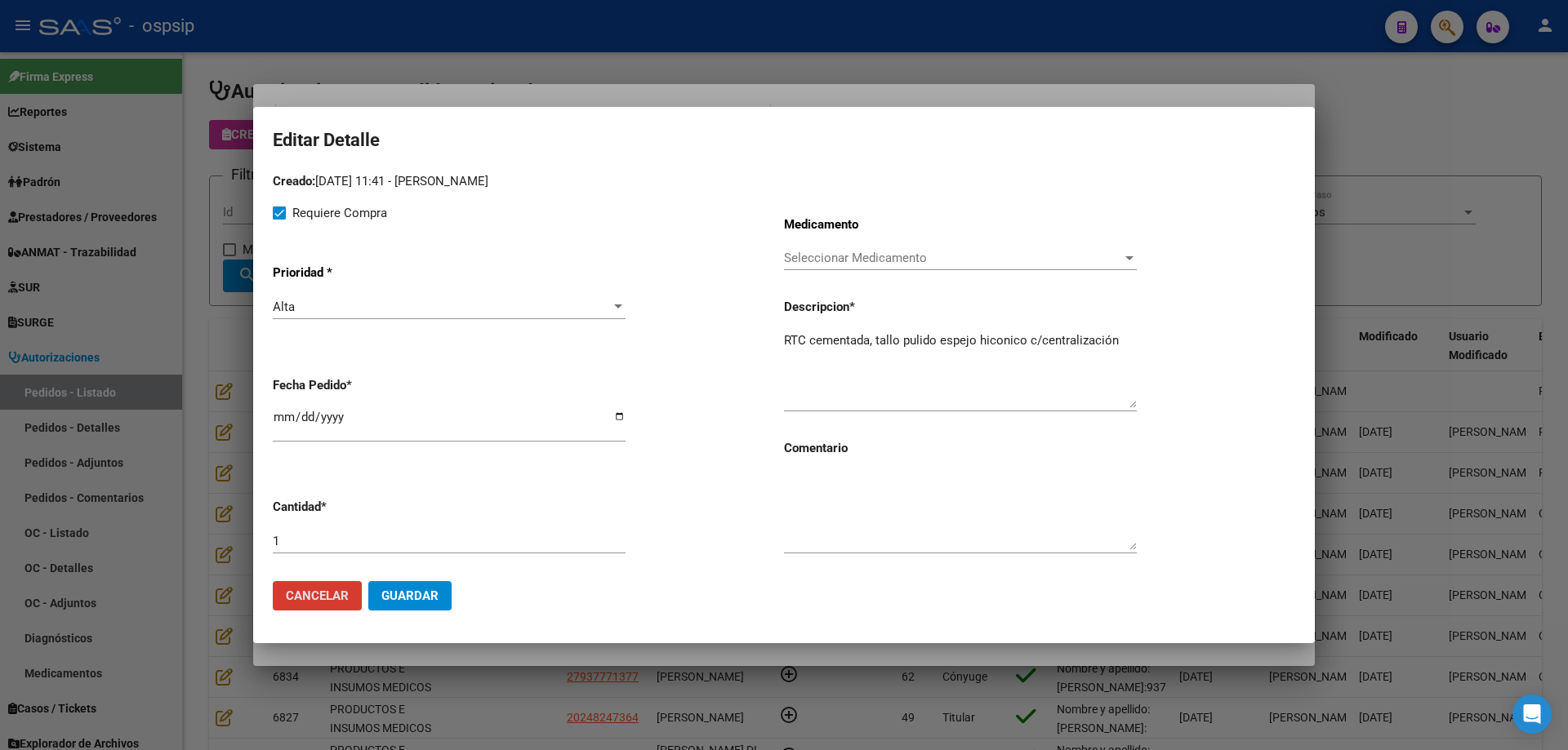
click at [1128, 341] on textarea "RTC cementada, tallo pulido espejo hiconico c/centralización" at bounding box center [960, 369] width 353 height 76
type textarea "RTC cementada, tallo pulido espejo hiconico c/centralizados"
click at [419, 596] on span "Guardar" at bounding box center [410, 596] width 57 height 15
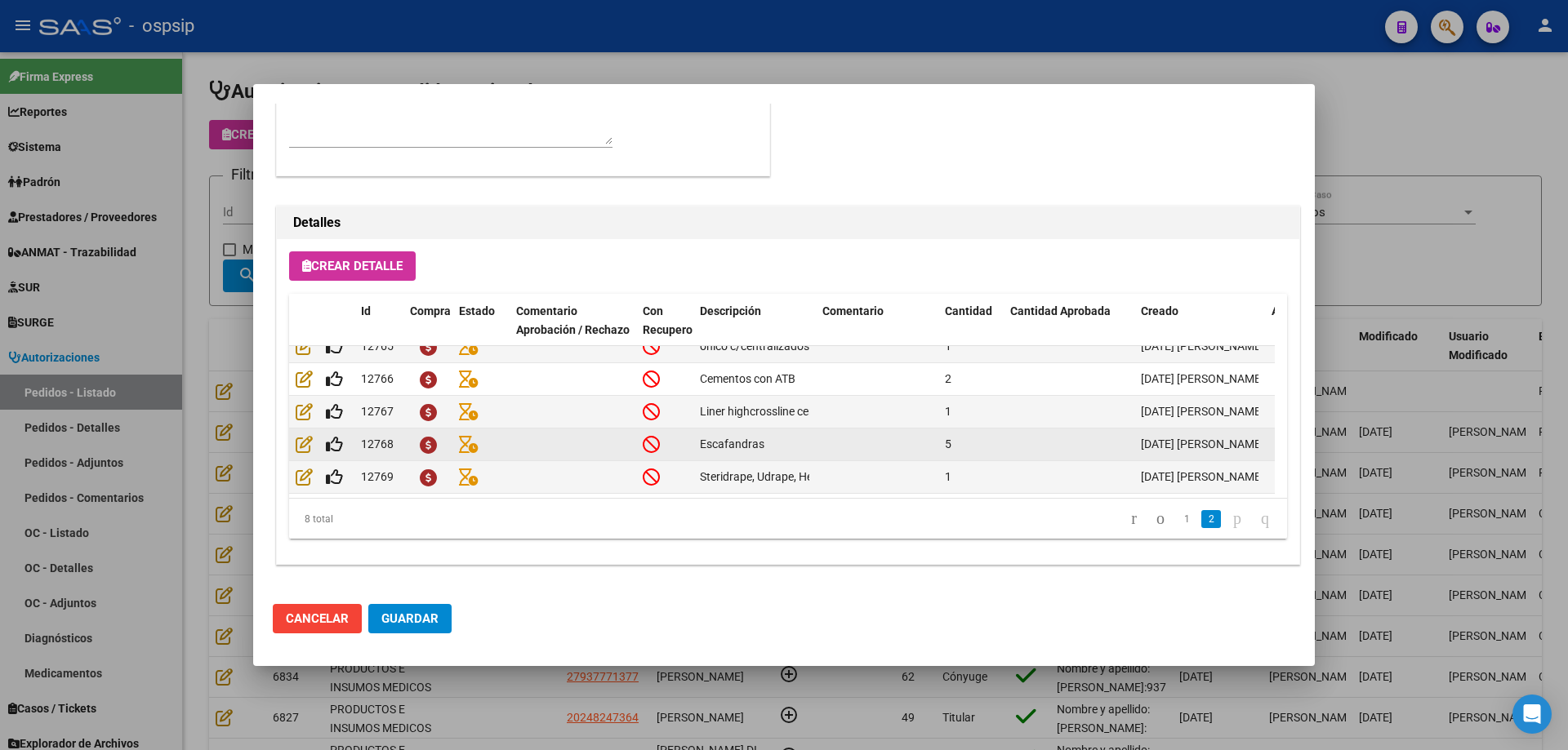
scroll to position [127, 0]
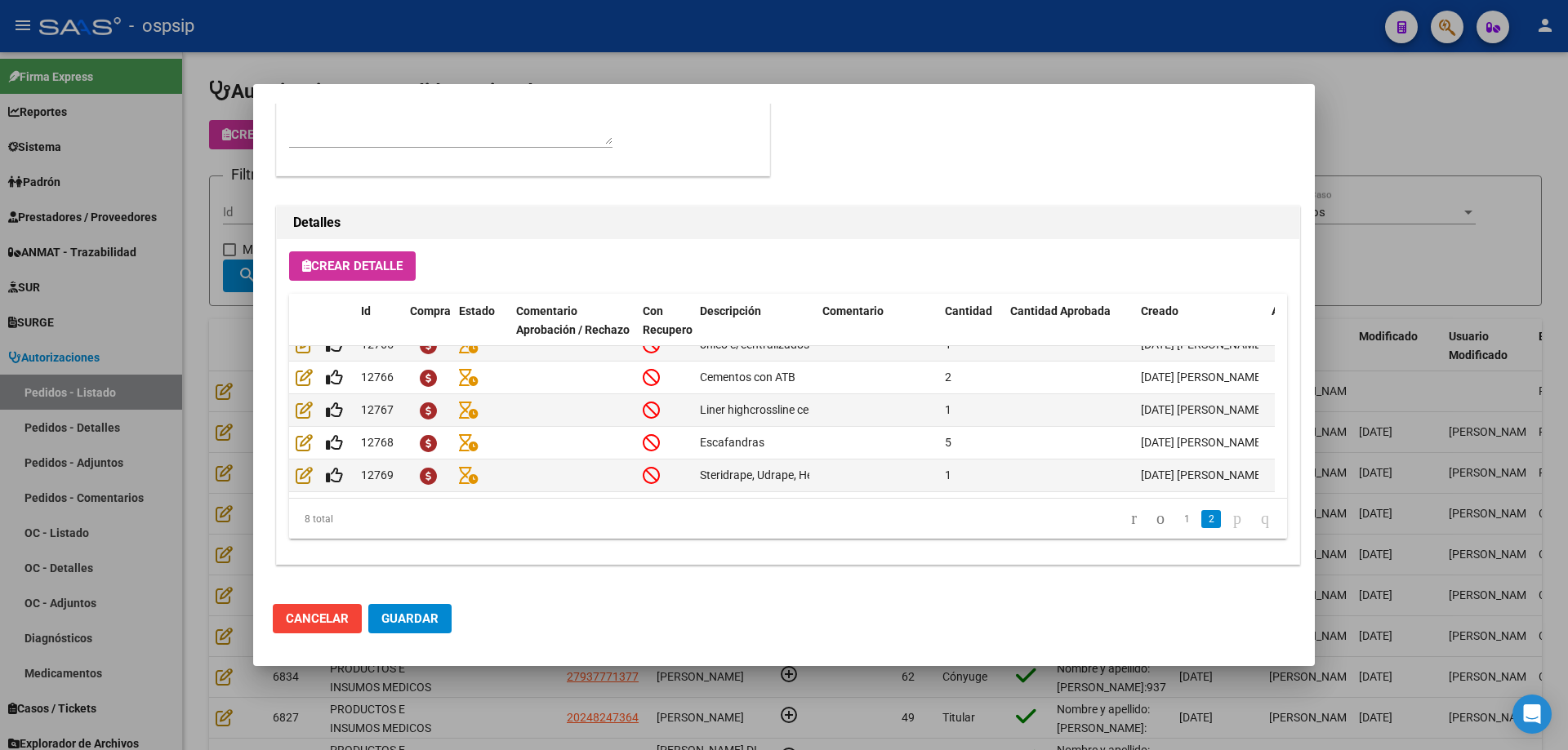
click at [370, 621] on button "Guardar" at bounding box center [410, 618] width 83 height 29
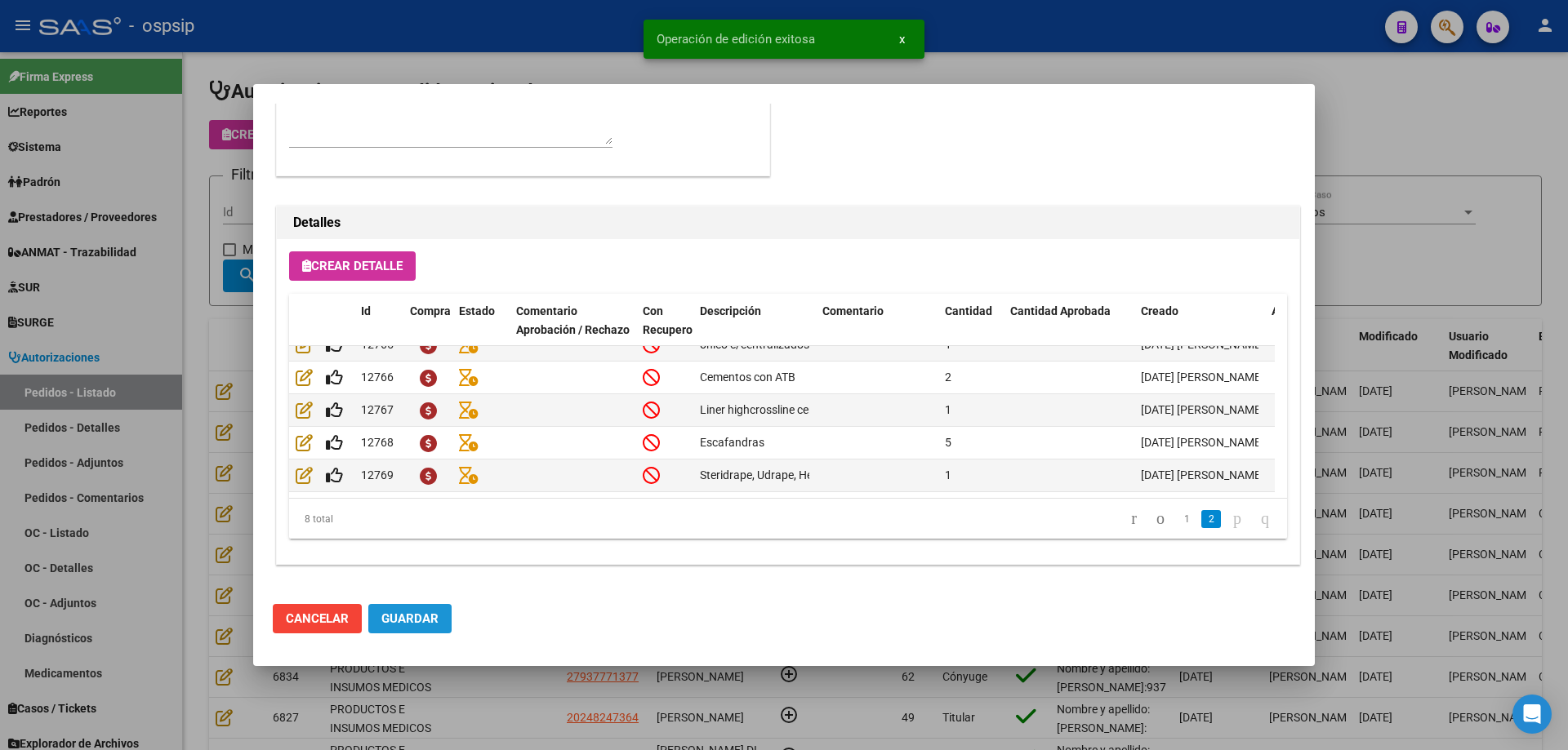
click at [394, 621] on span "Guardar" at bounding box center [410, 618] width 57 height 15
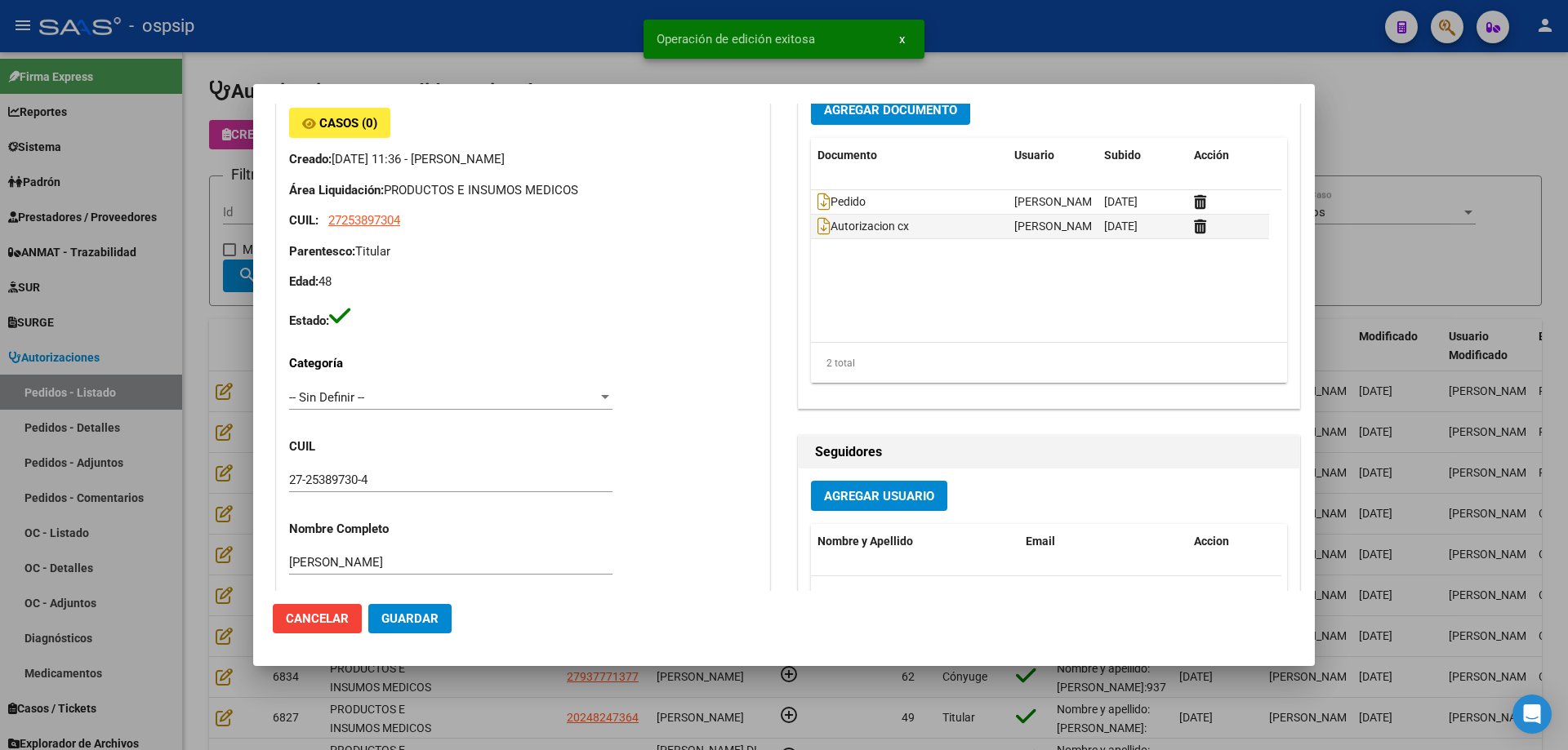
scroll to position [0, 0]
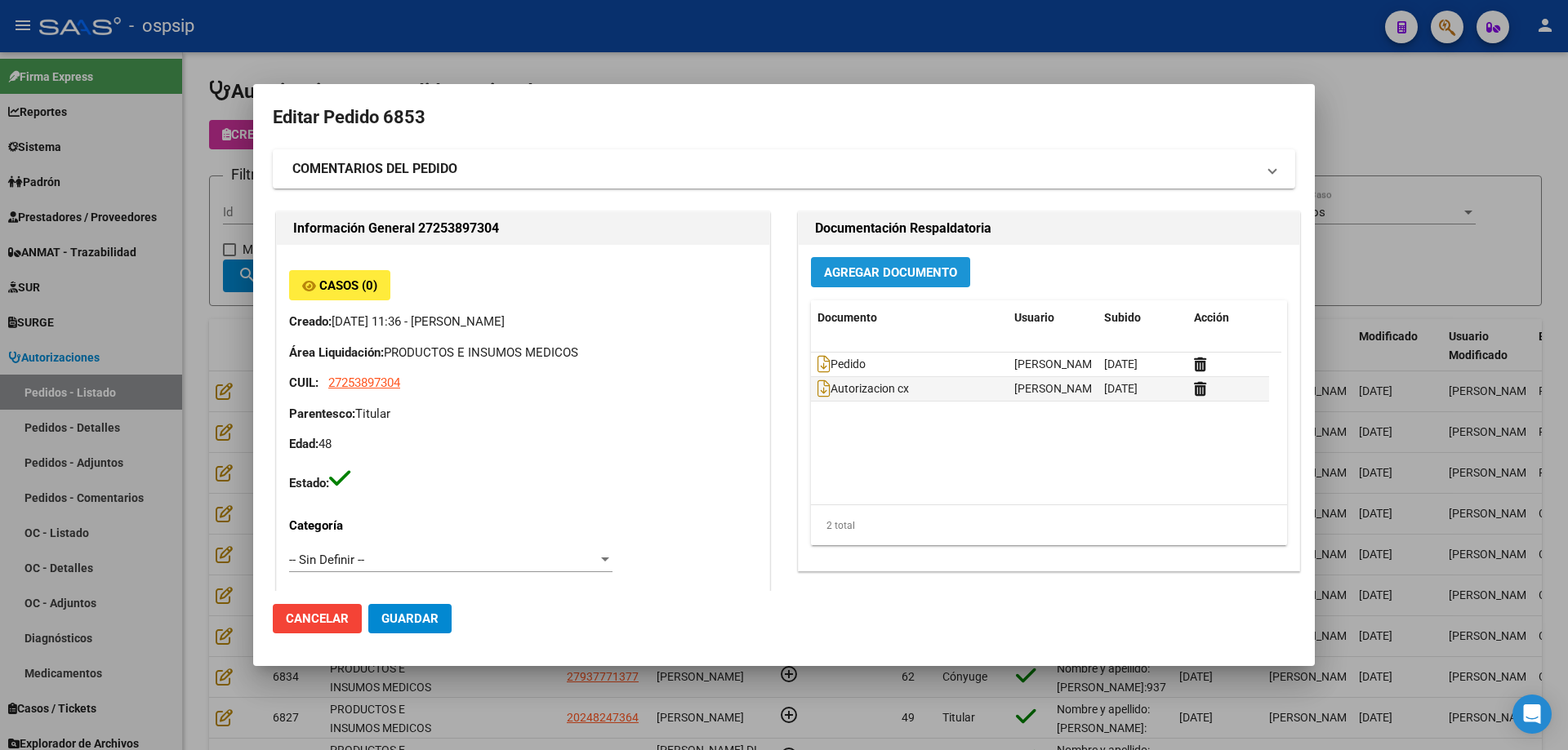
click at [915, 278] on span "Agregar Documento" at bounding box center [891, 272] width 133 height 15
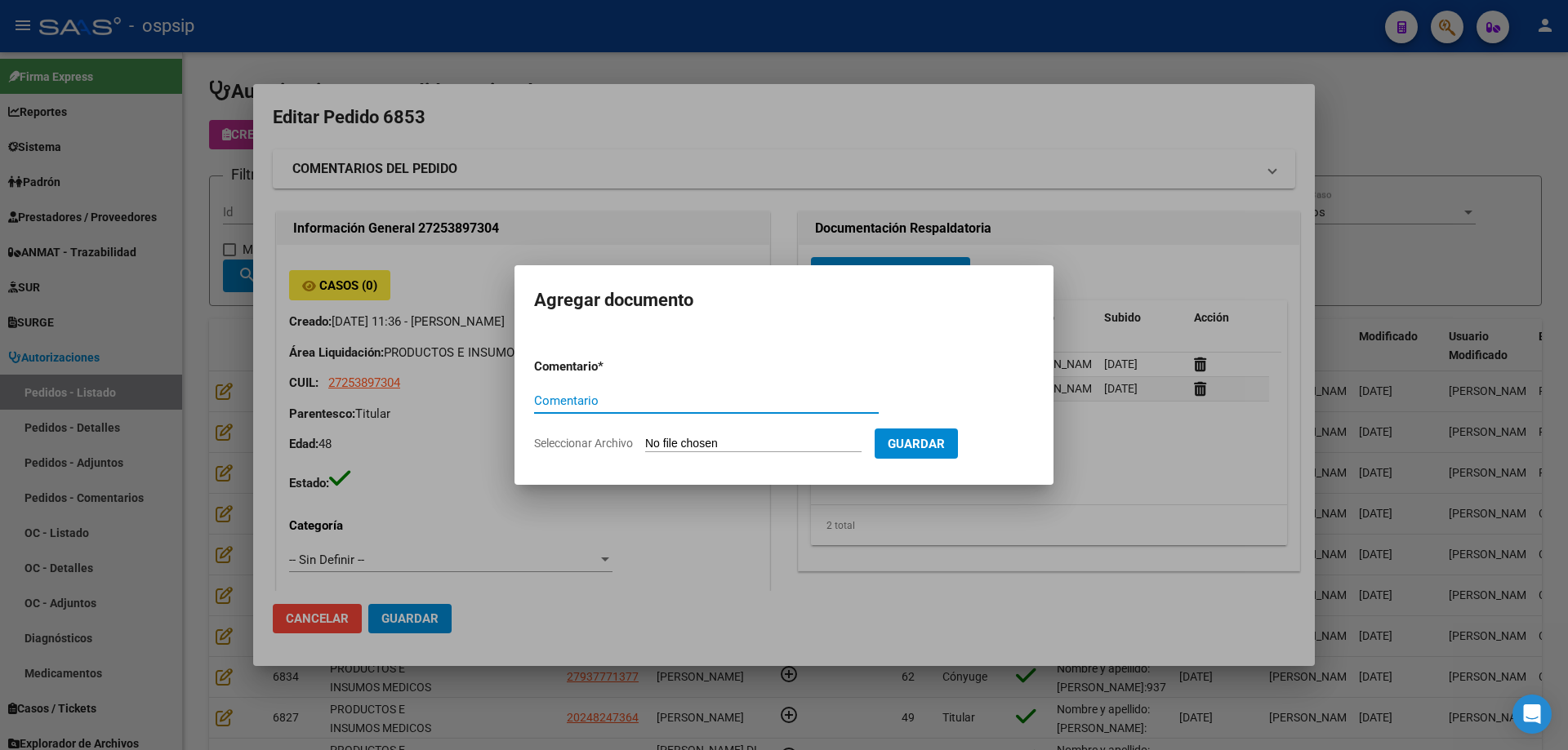
click at [619, 238] on div at bounding box center [784, 375] width 1568 height 750
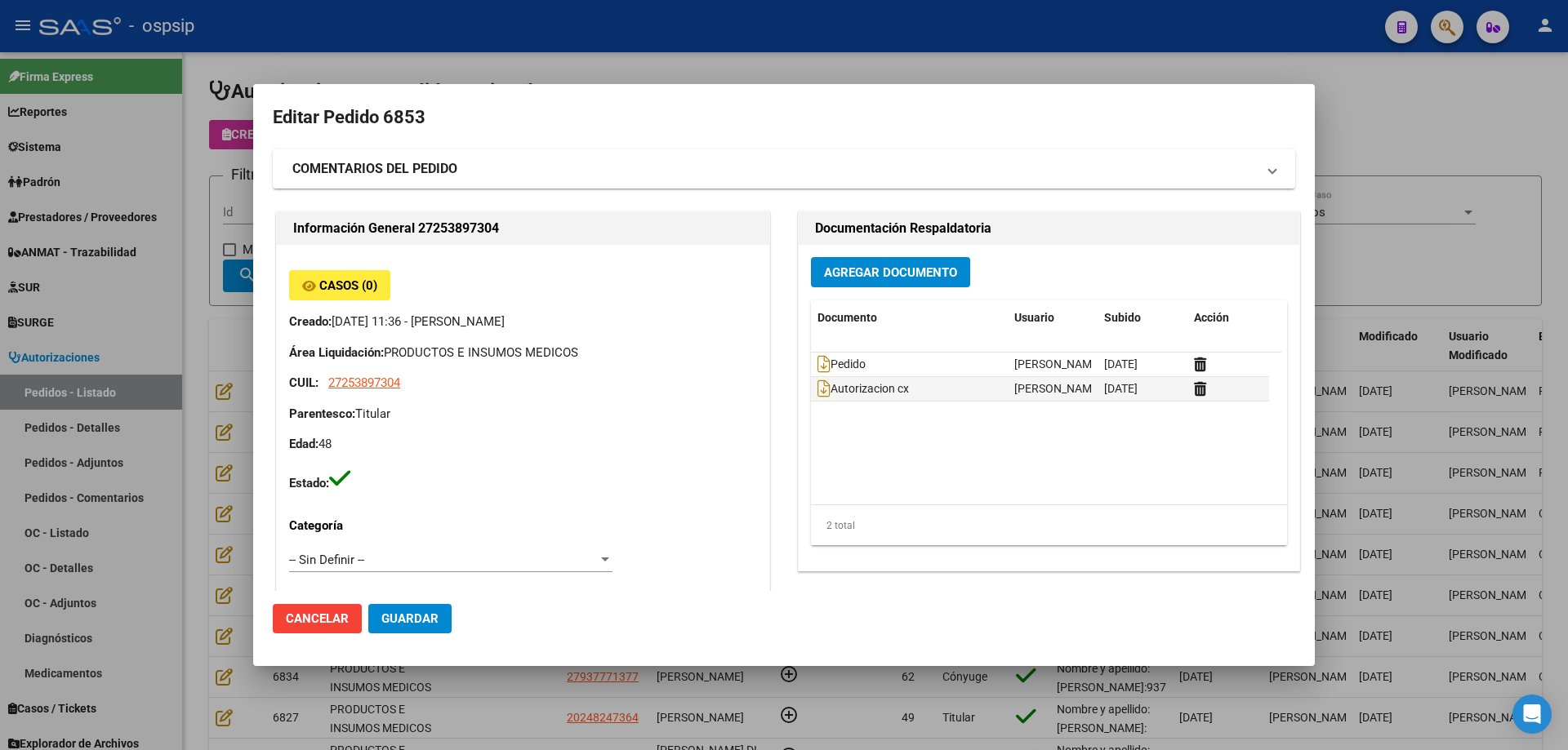
click at [891, 281] on button "Agregar Documento" at bounding box center [890, 272] width 159 height 30
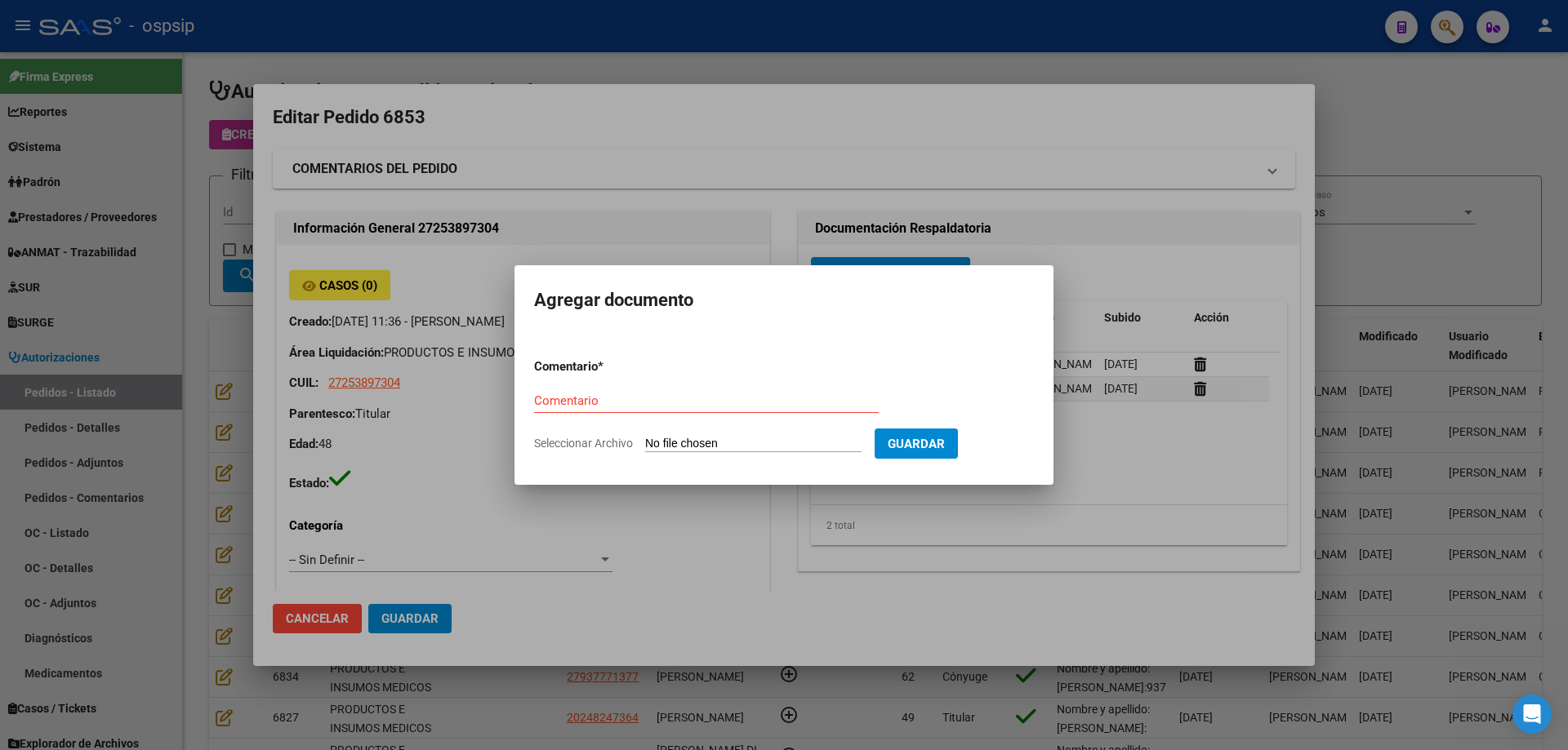
click at [776, 434] on form "Comentario * Comentario Seleccionar Archivo Guardar" at bounding box center [784, 405] width 499 height 119
click at [770, 446] on input "Seleccionar Archivo" at bounding box center [753, 445] width 217 height 16
type input "C:\fakepath\consentimiento gonzalez.jpg"
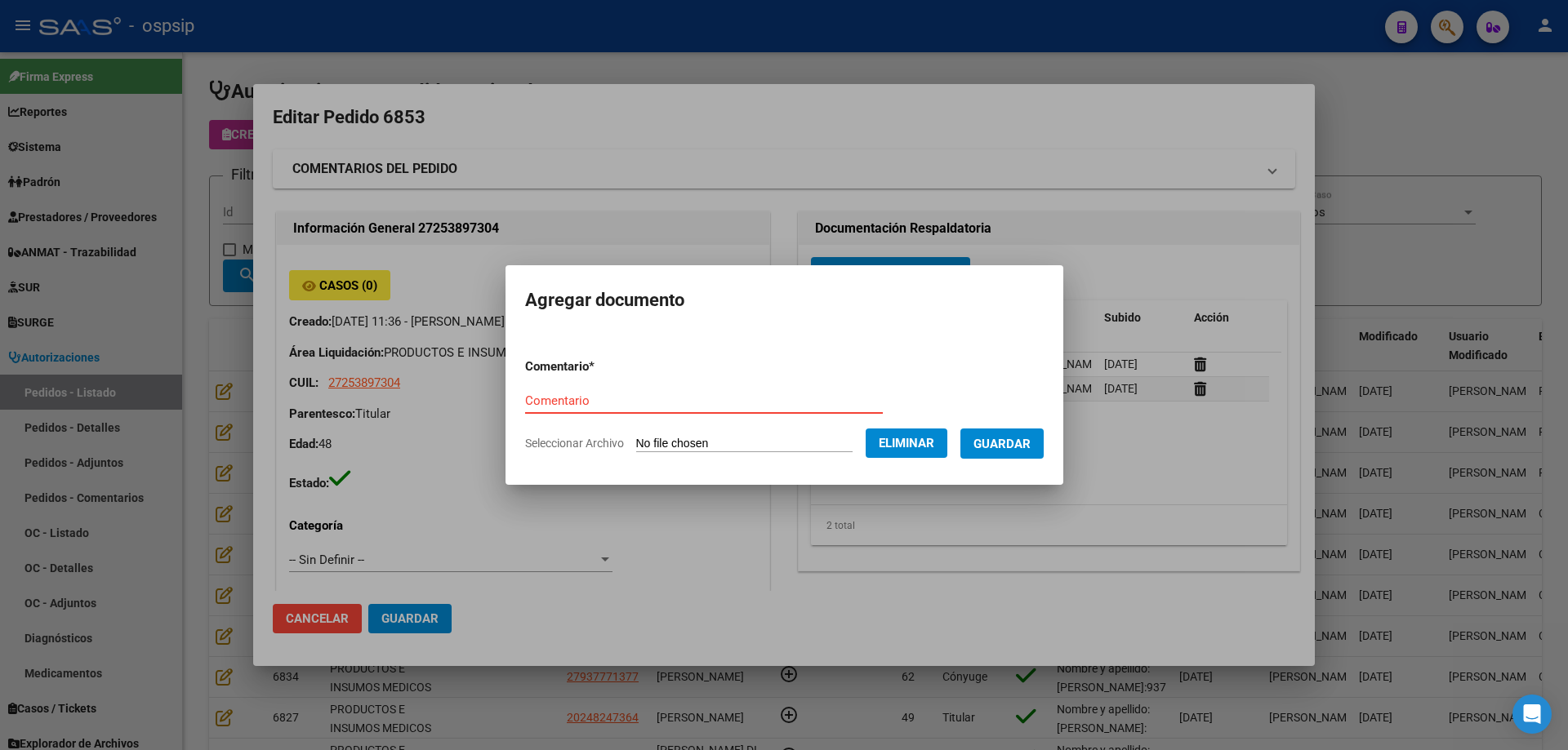
click at [533, 396] on input "Comentario" at bounding box center [704, 401] width 358 height 15
type input "Consentimiento"
click at [1028, 447] on span "Guardar" at bounding box center [1001, 444] width 57 height 15
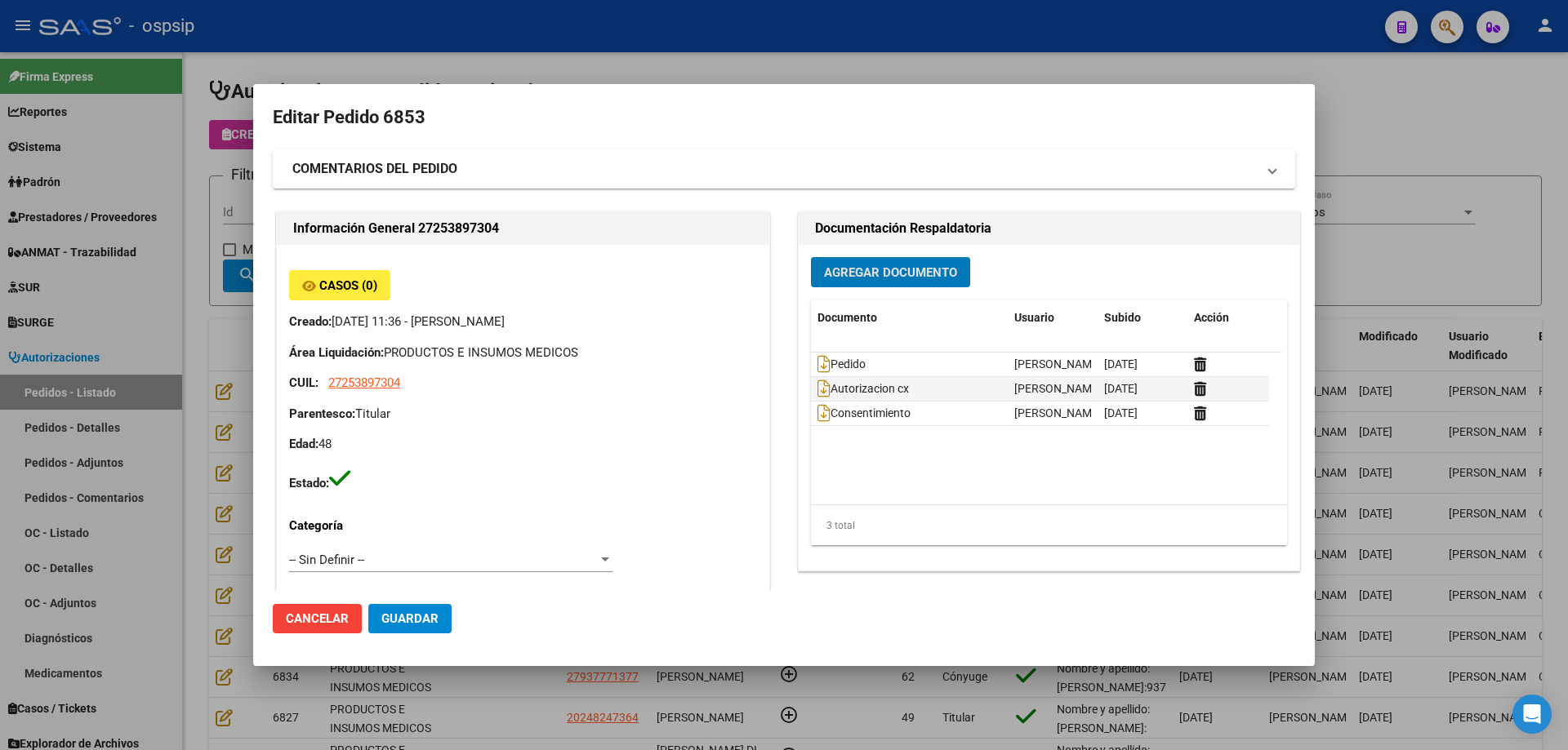
click at [864, 257] on button "Agregar Documento" at bounding box center [890, 272] width 159 height 30
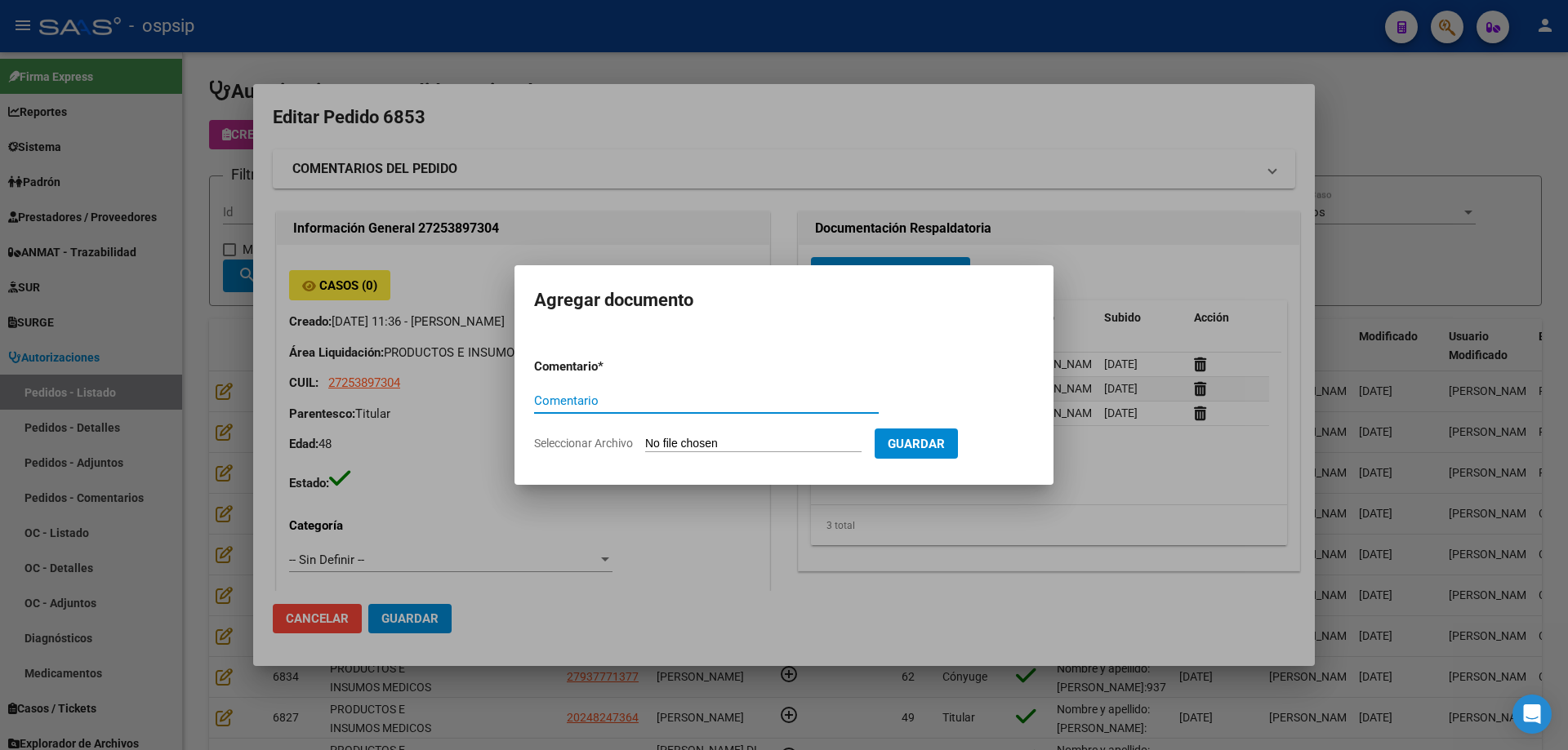
click at [777, 438] on input "Seleccionar Archivo" at bounding box center [753, 445] width 217 height 16
type input "C:\fakepath\hc gonzalez.jpg"
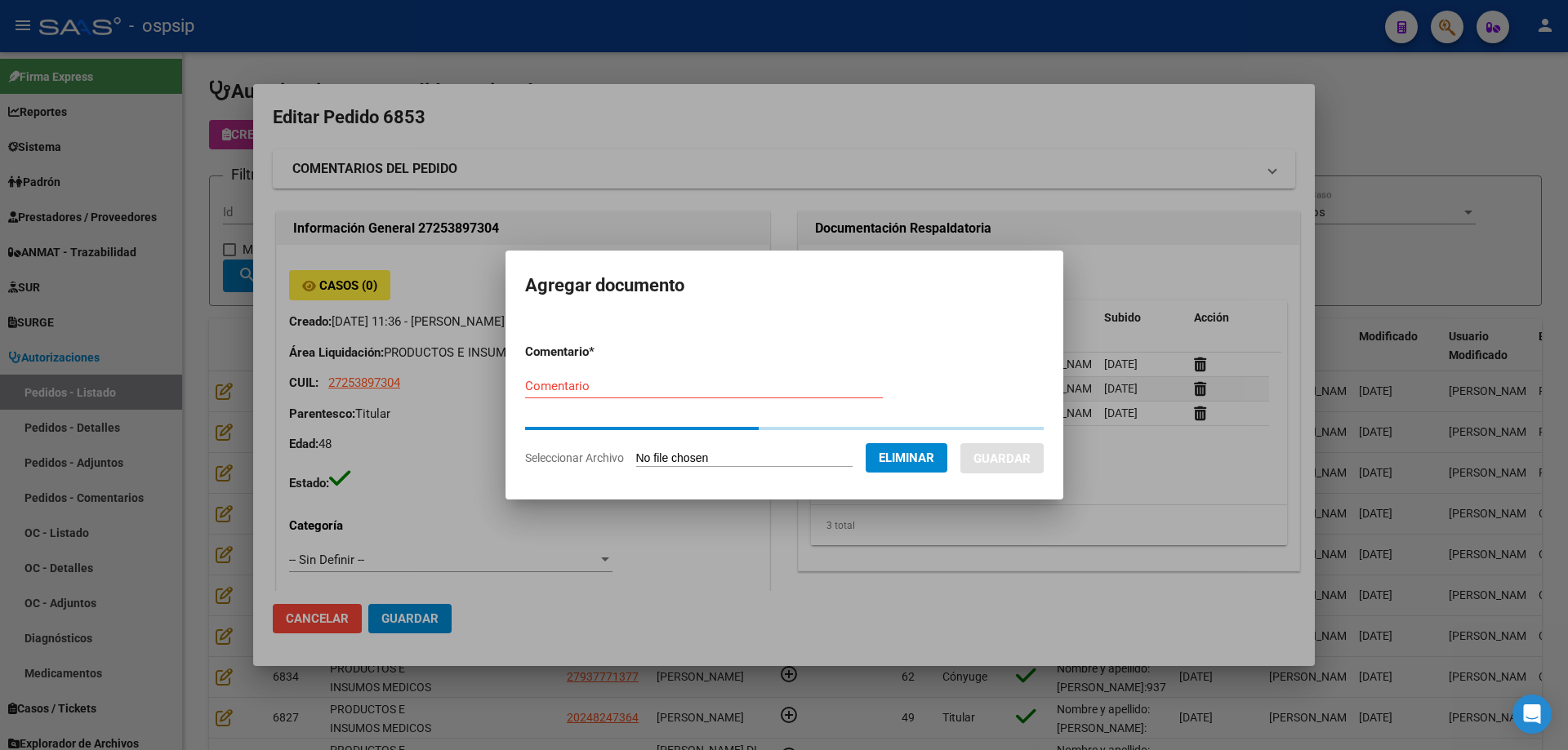
click at [626, 394] on div "Comentario" at bounding box center [704, 386] width 358 height 25
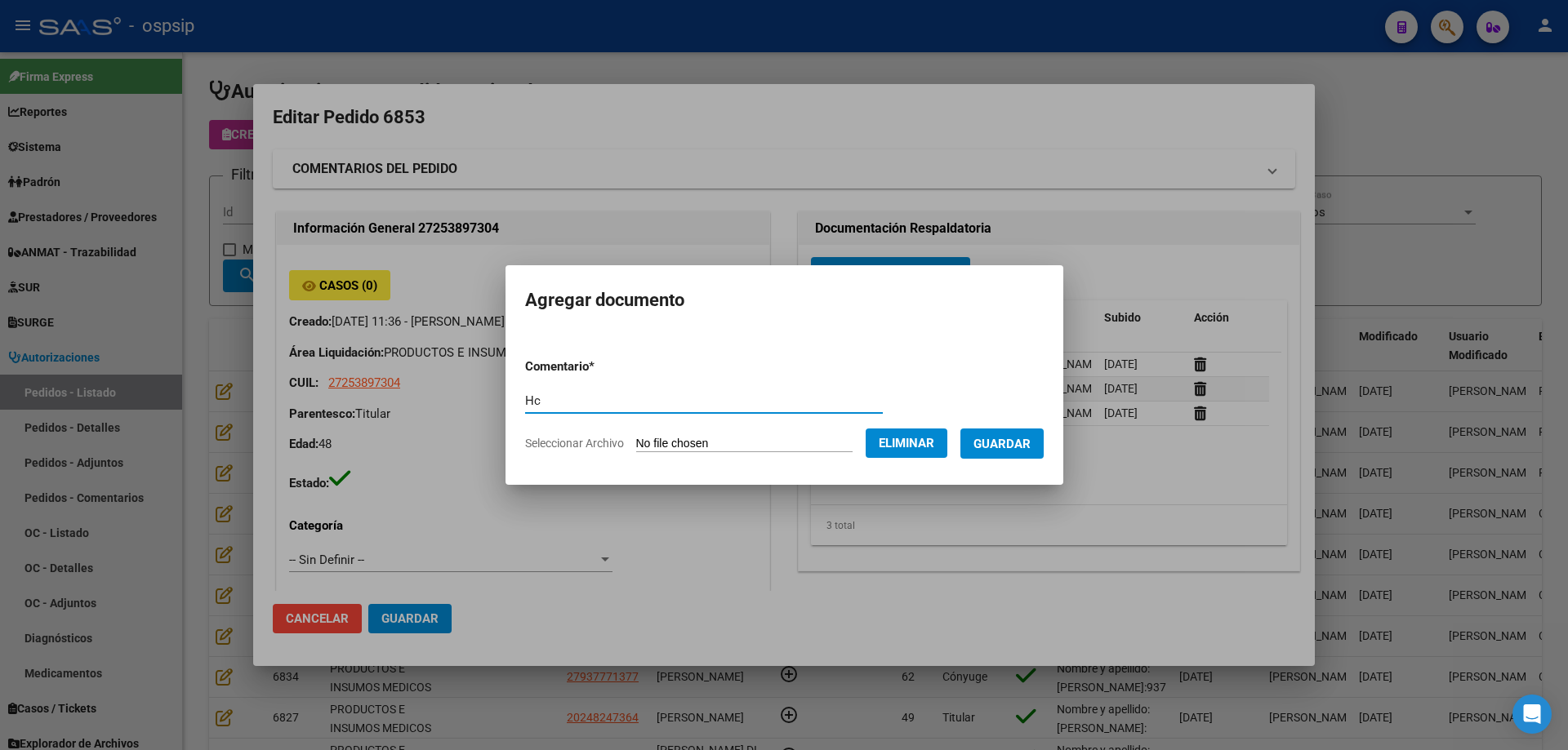
type input "Hc"
click at [1028, 446] on span "Guardar" at bounding box center [1001, 444] width 57 height 15
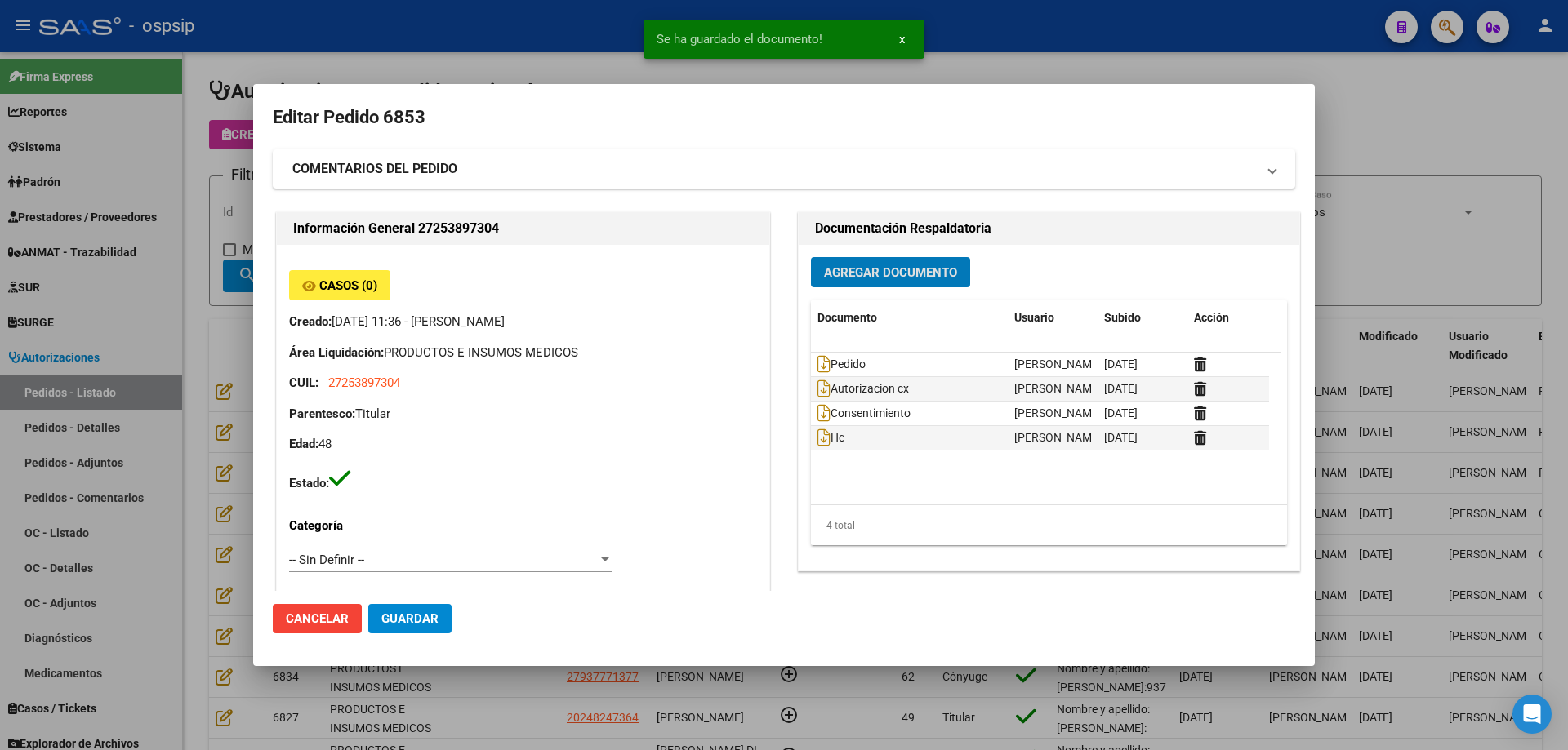
click at [890, 273] on span "Agregar Documento" at bounding box center [891, 272] width 133 height 15
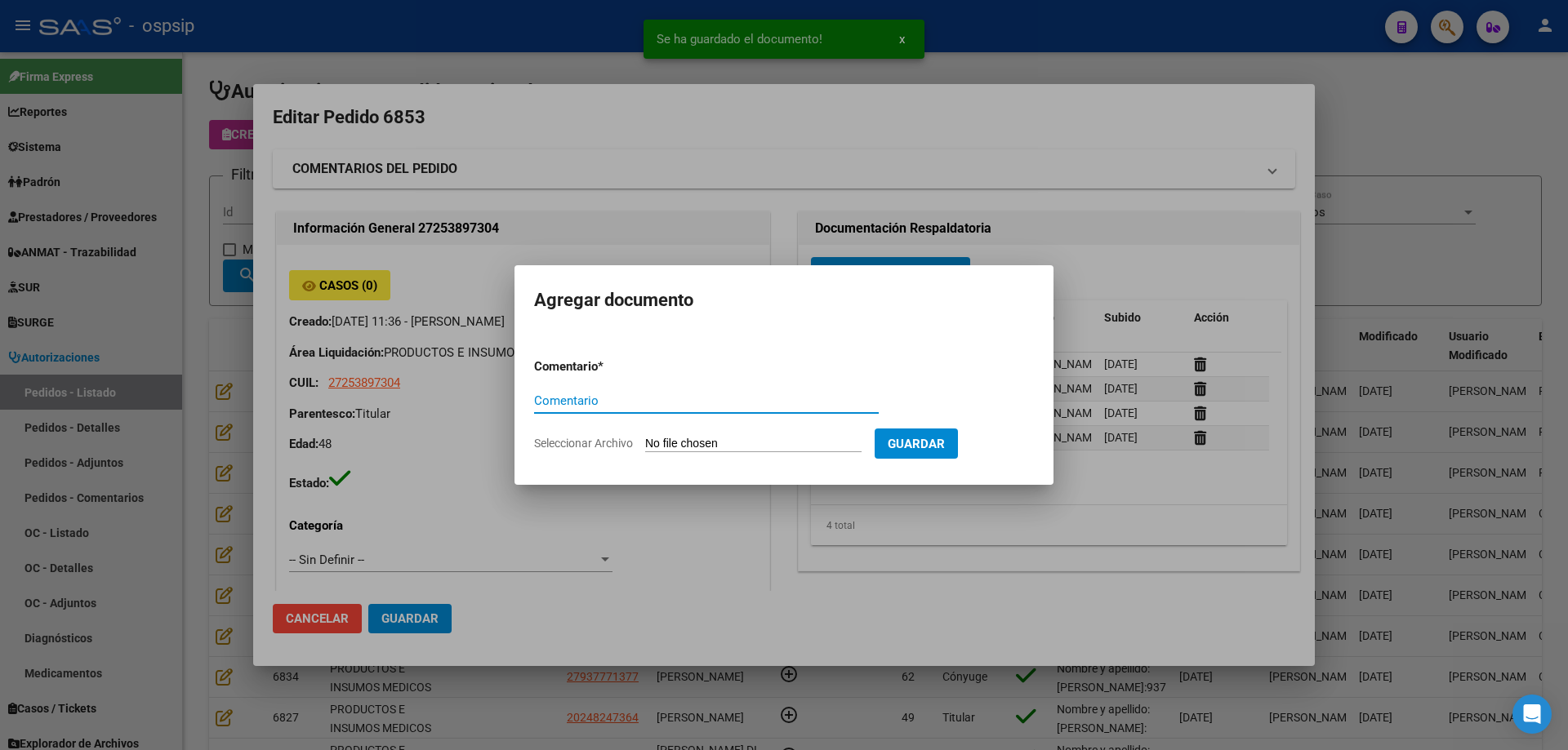
click at [763, 443] on input "Seleccionar Archivo" at bounding box center [753, 445] width 217 height 16
type input "C:\fakepath\imagen 1 gonzalez.jpg"
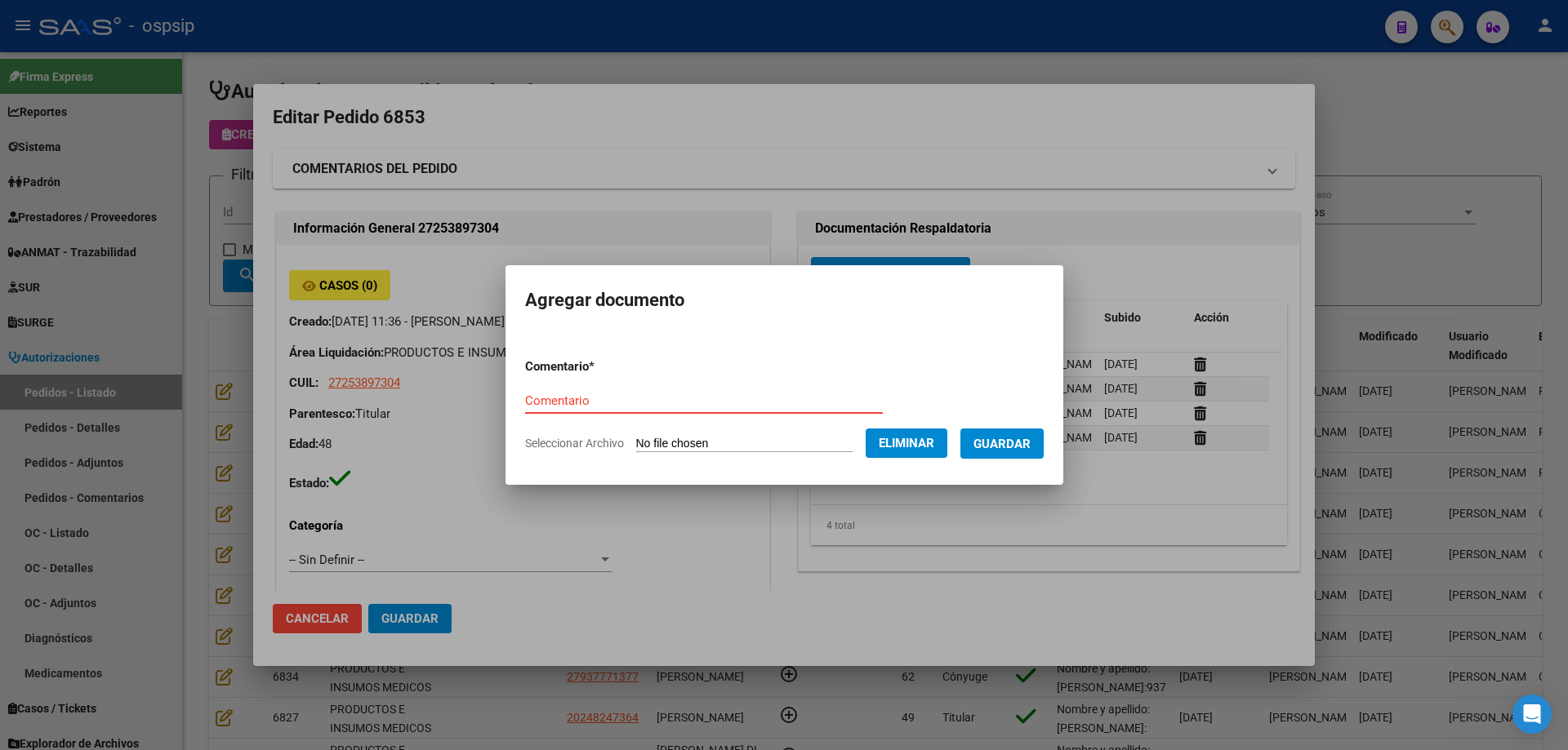
click at [603, 395] on input "Comentario" at bounding box center [704, 401] width 358 height 15
type input "Imagen"
click at [1039, 453] on button "Guardar" at bounding box center [1001, 444] width 83 height 30
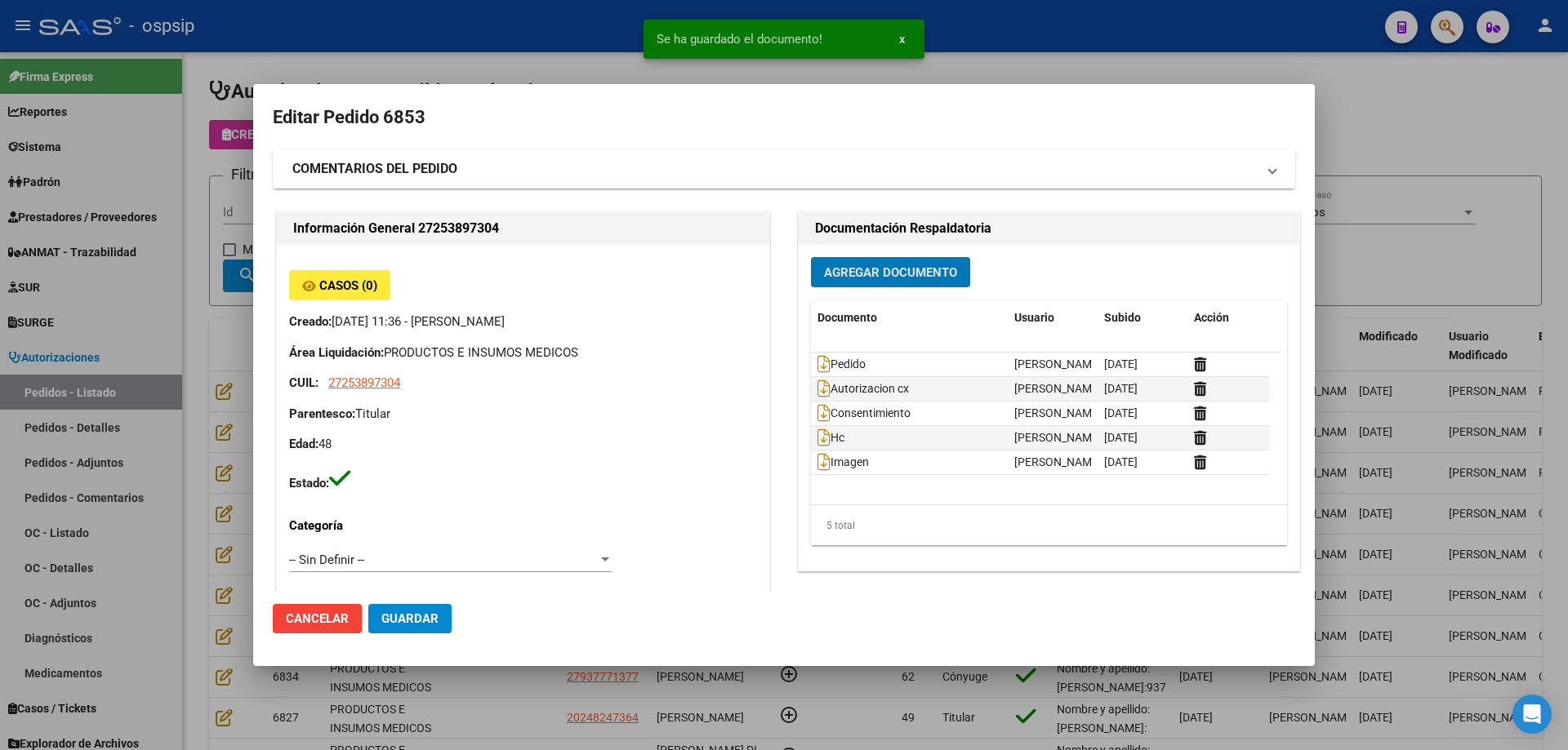
click at [913, 267] on span "Agregar Documento" at bounding box center [891, 272] width 133 height 15
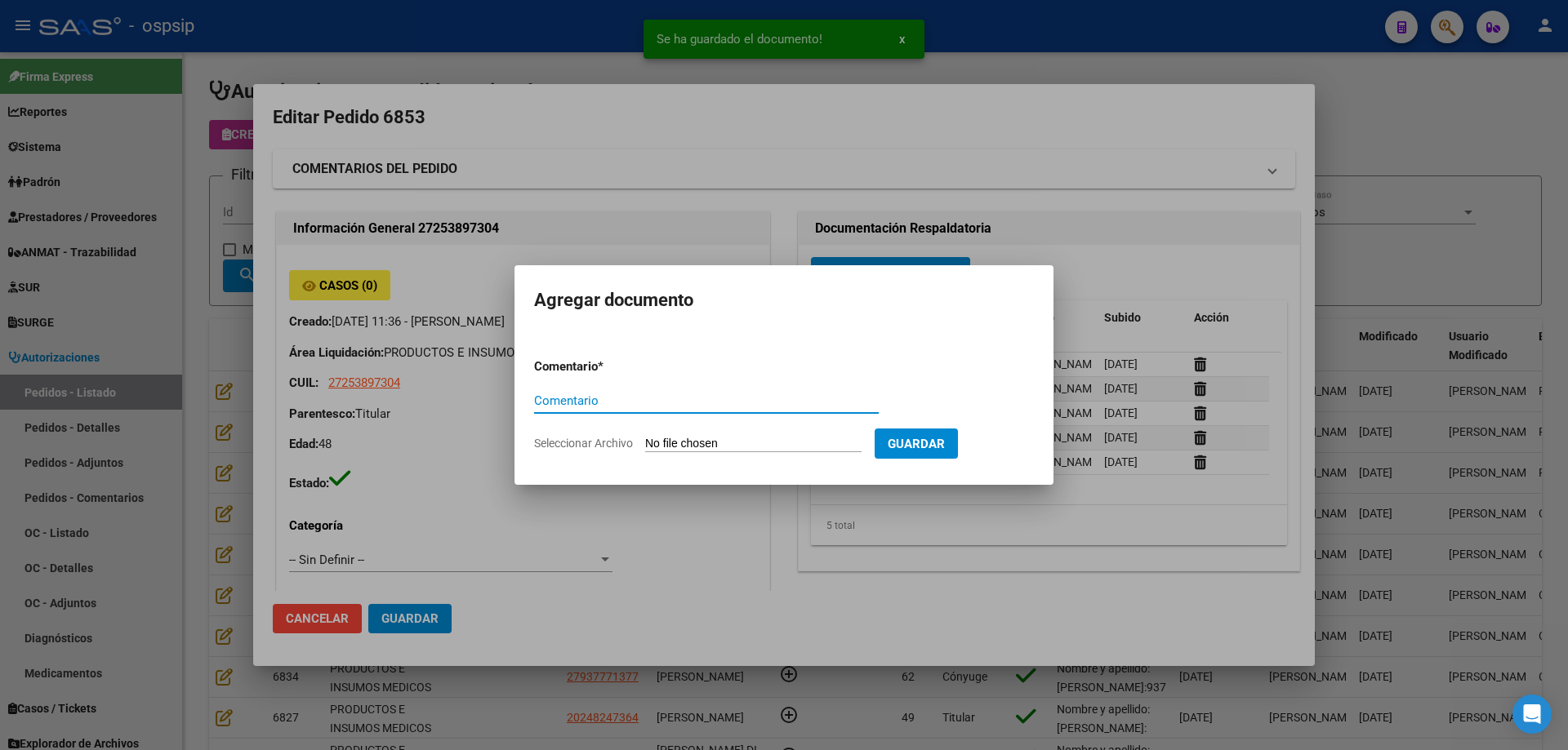
click at [770, 444] on input "Seleccionar Archivo" at bounding box center [753, 445] width 217 height 16
type input "C:\fakepath\imagen 2 gonzalez.jpg"
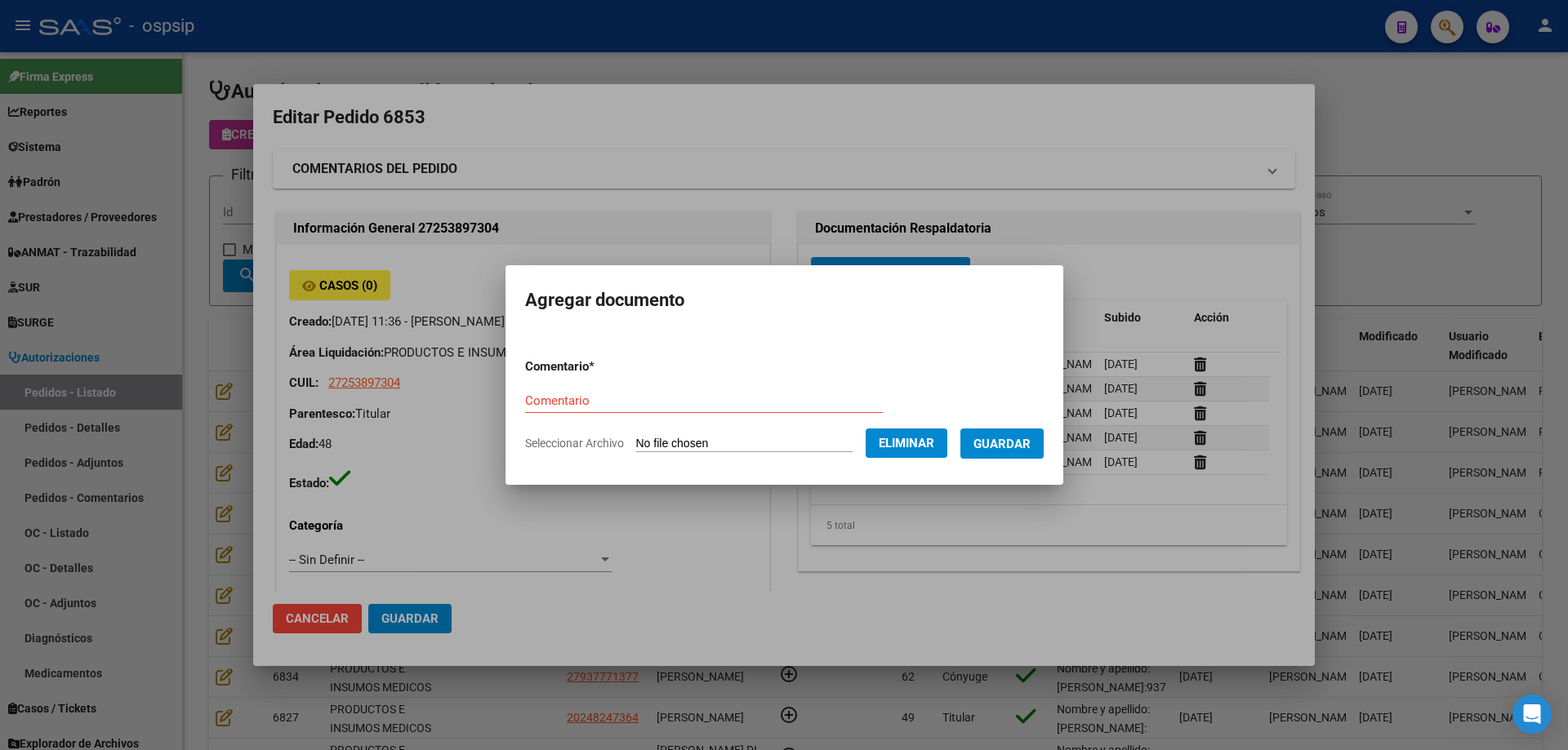
click at [558, 402] on input "Comentario" at bounding box center [704, 401] width 358 height 15
type input "Imagen"
click at [1027, 447] on span "Guardar" at bounding box center [1001, 444] width 57 height 15
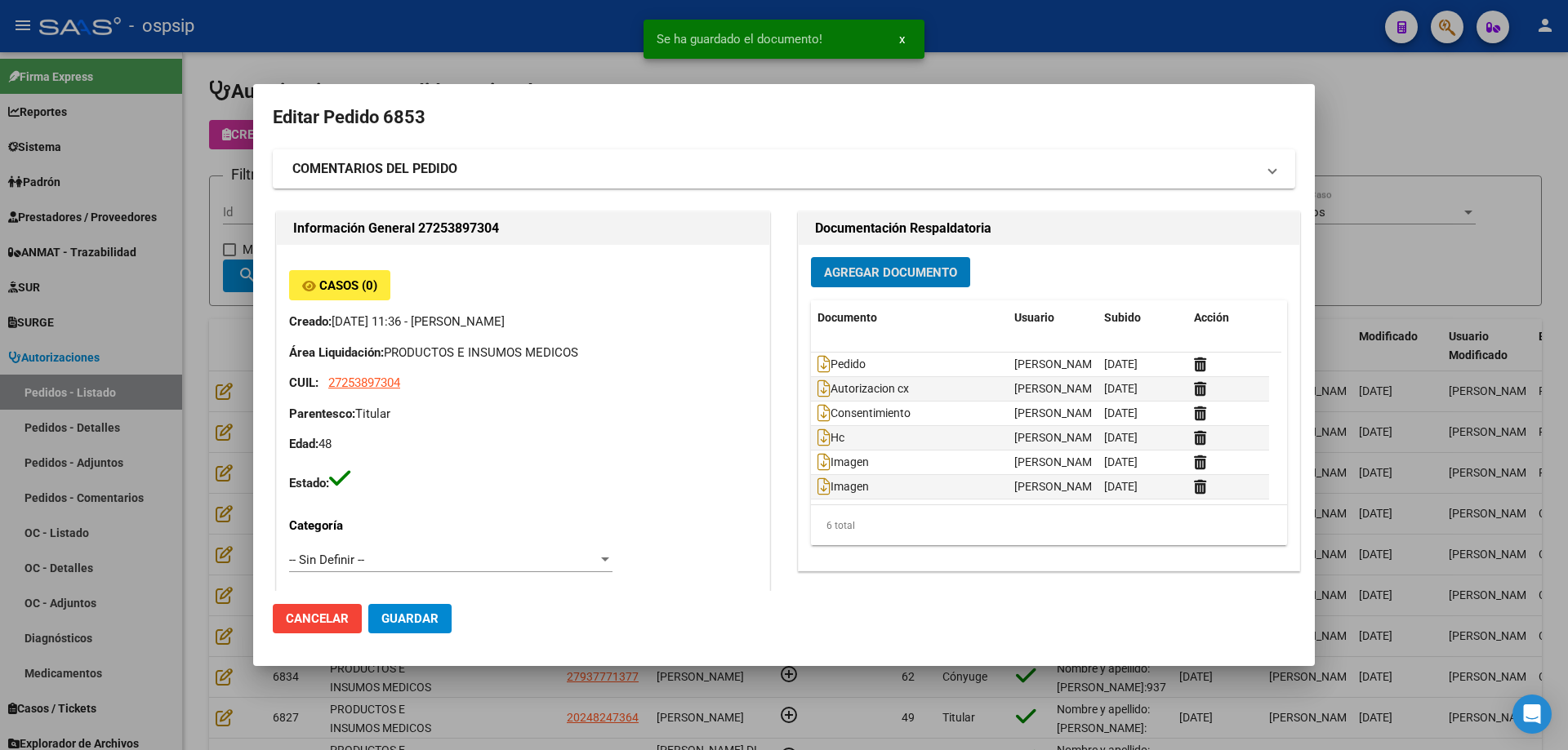
click at [890, 272] on span "Agregar Documento" at bounding box center [891, 272] width 133 height 15
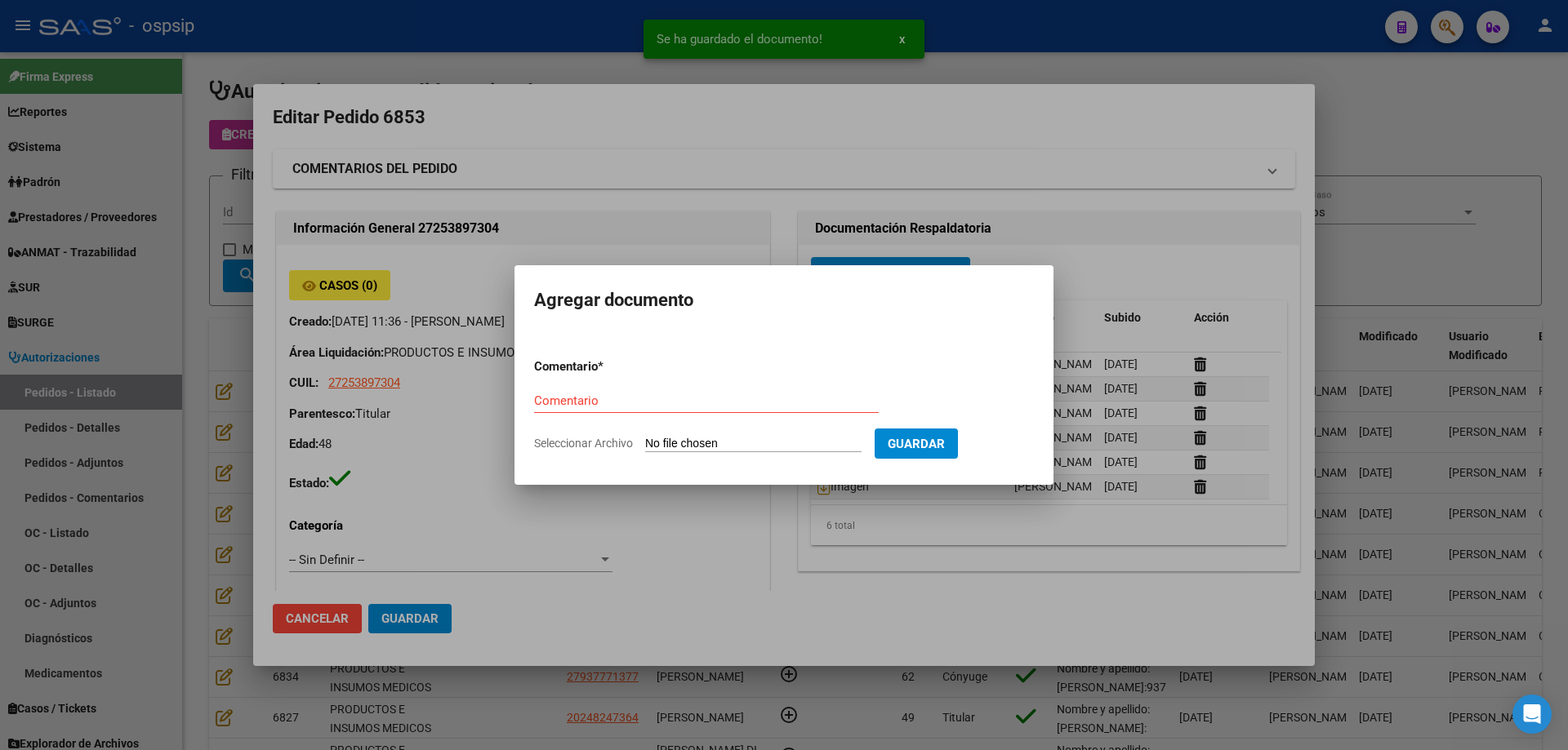
click at [784, 437] on input "Seleccionar Archivo" at bounding box center [753, 445] width 217 height 16
type input "C:\fakepath\imagen 3 gonzalez.jpg"
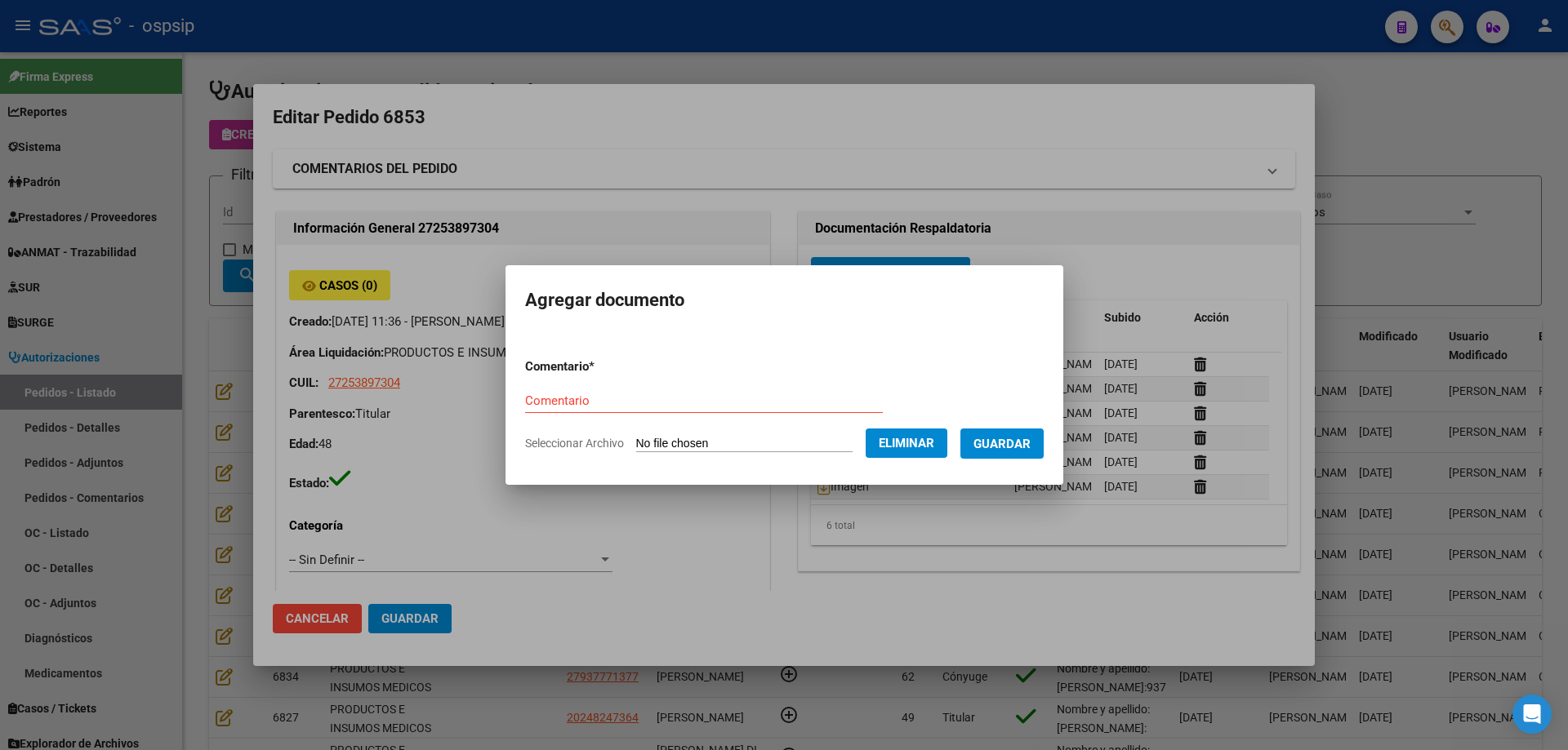
click at [622, 399] on input "Comentario" at bounding box center [704, 401] width 358 height 15
type input "Imagen"
click at [1000, 445] on span "Guardar" at bounding box center [1001, 444] width 57 height 15
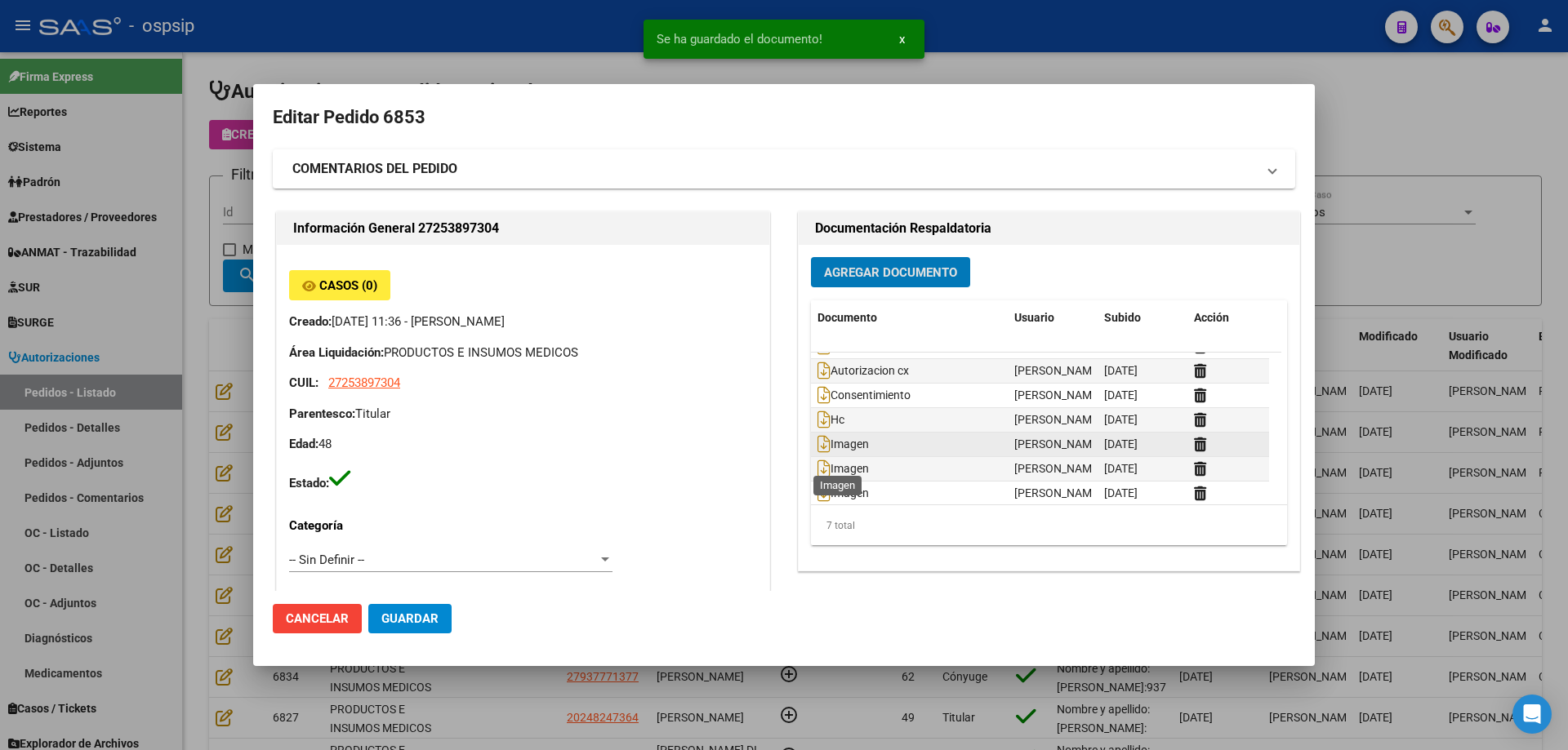
scroll to position [25, 0]
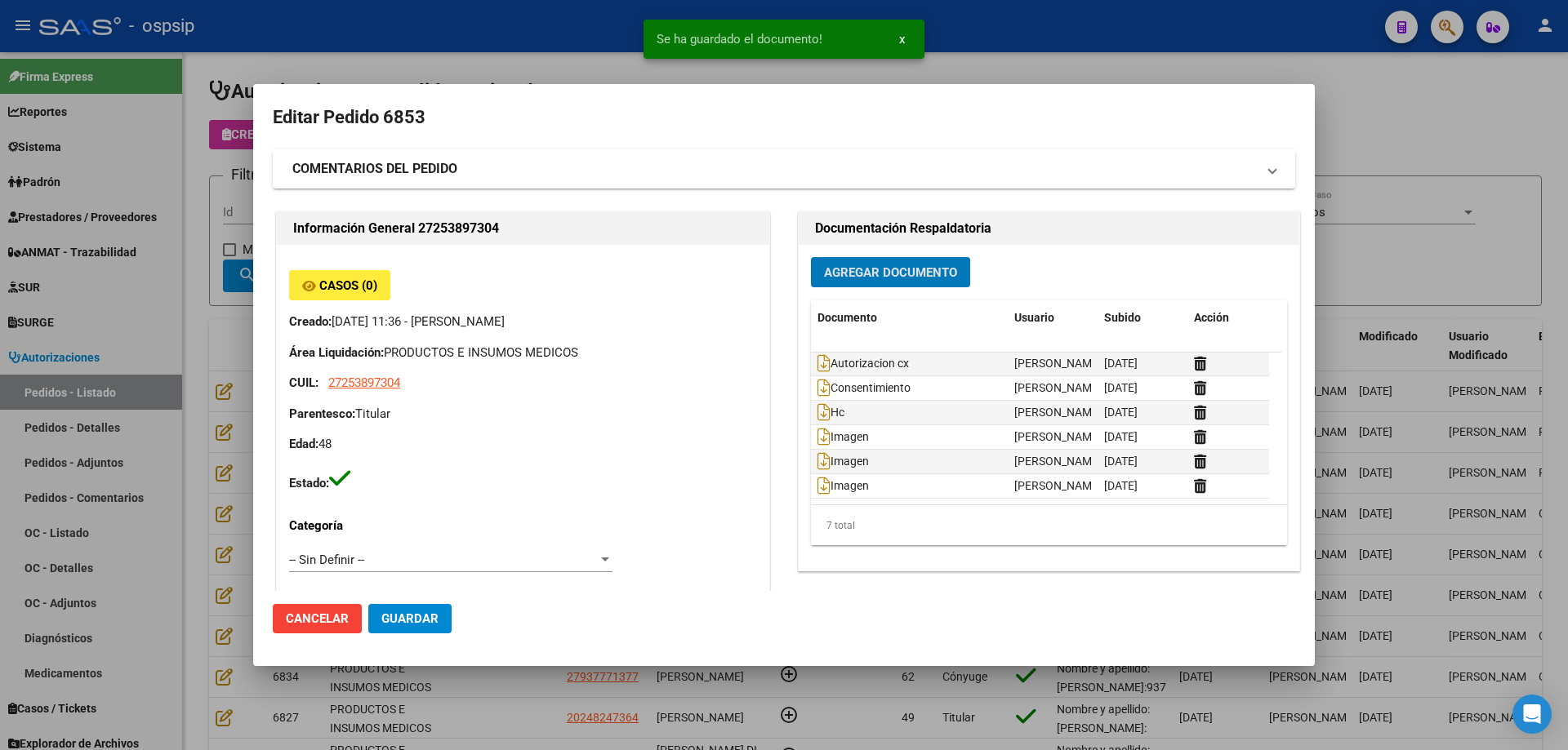
click at [403, 614] on span "Guardar" at bounding box center [410, 618] width 57 height 15
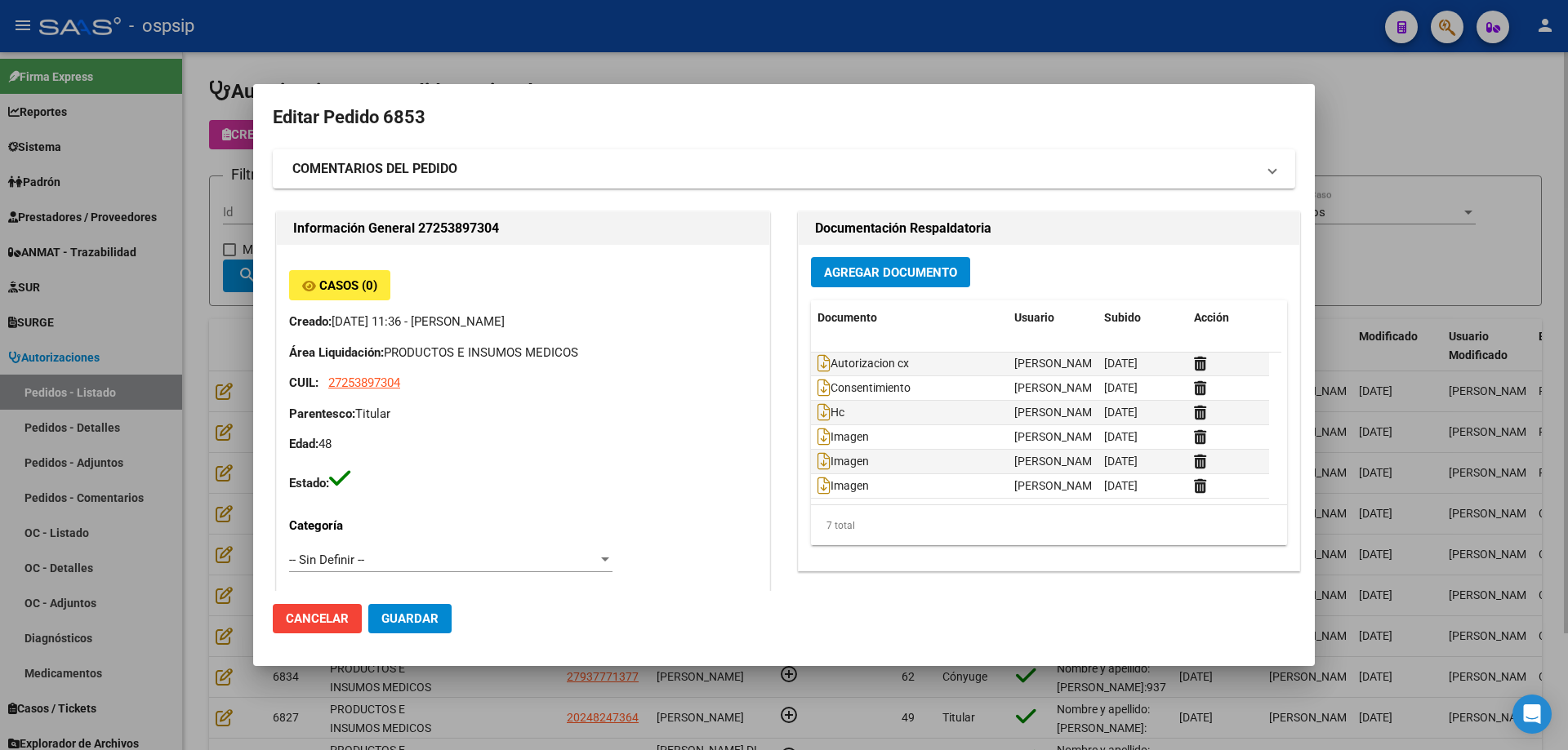
click at [197, 281] on div at bounding box center [784, 375] width 1568 height 750
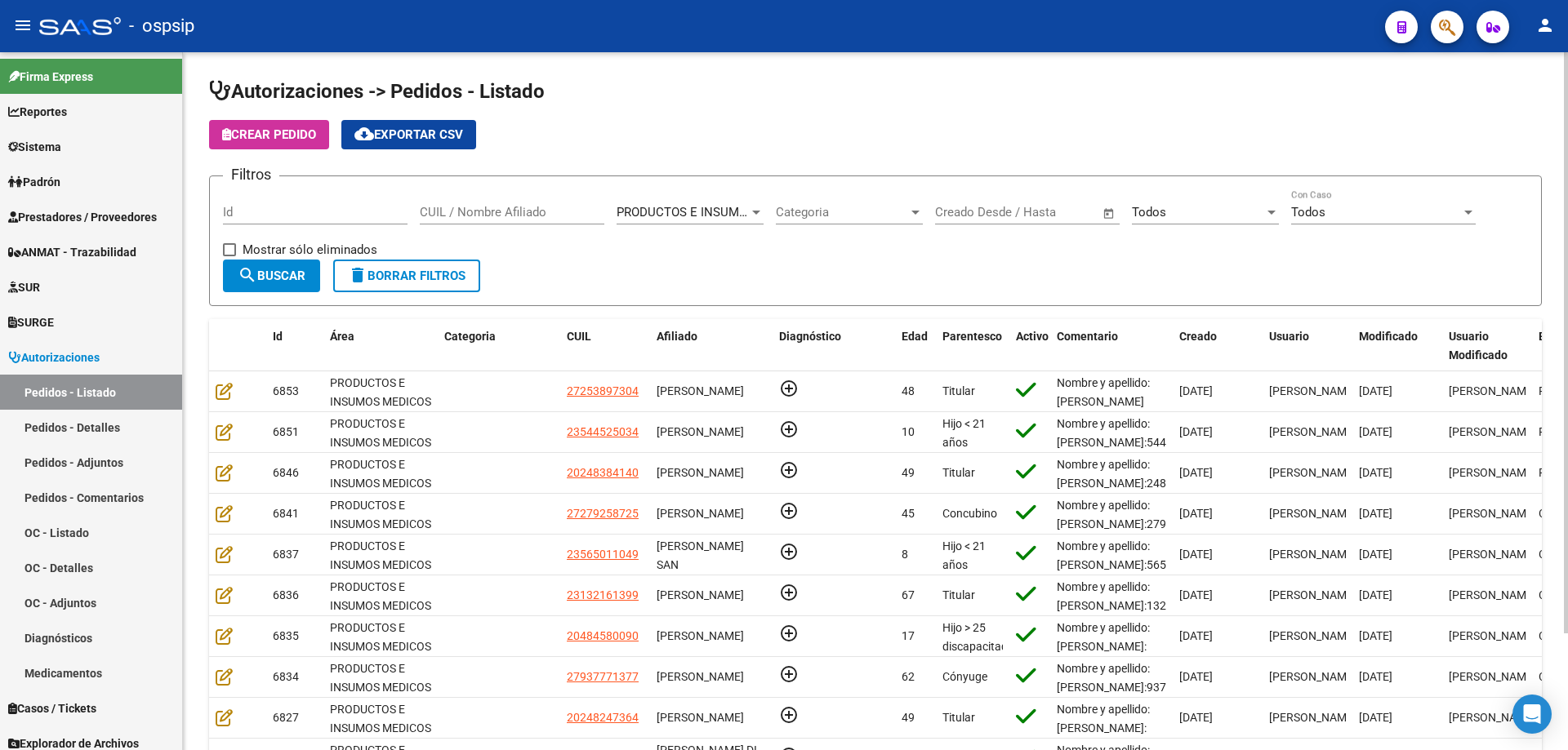
click at [469, 211] on input "CUIL / Nombre Afiliado" at bounding box center [512, 212] width 184 height 15
type input "cardozo"
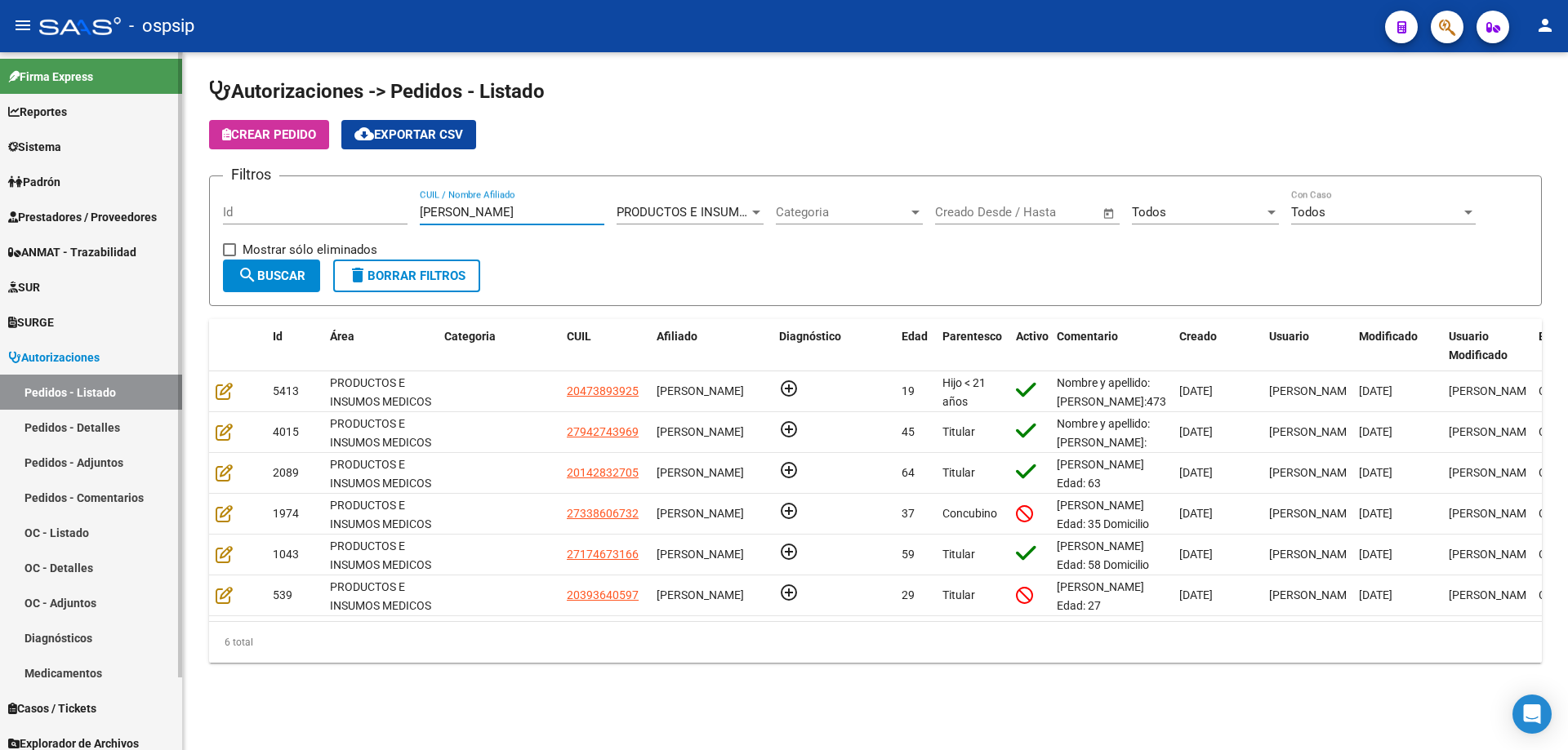
drag, startPoint x: 511, startPoint y: 213, endPoint x: 3, endPoint y: 172, distance: 509.7
click at [3, 172] on mat-sidenav-container "Firma Express Reportes Egresos Devengados Auditorías x Área Auditorías x Usuari…" at bounding box center [784, 402] width 1568 height 698
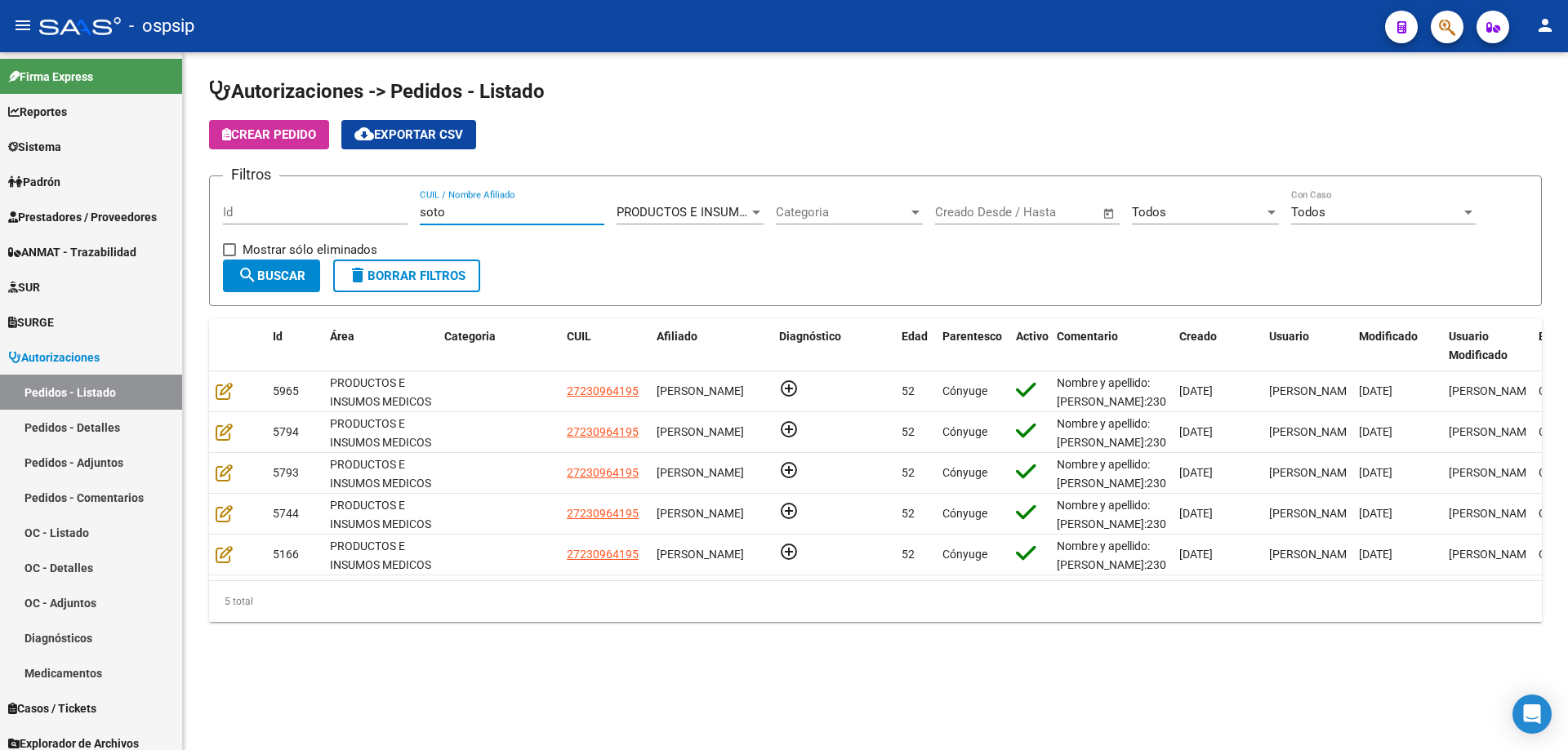
type input "soto"
click at [512, 224] on div "soto CUIL / Nombre Afiliado" at bounding box center [512, 207] width 184 height 35
drag, startPoint x: 520, startPoint y: 211, endPoint x: 140, endPoint y: 207, distance: 380.0
click at [140, 207] on mat-sidenav-container "Firma Express Reportes Egresos Devengados Auditorías x Área Auditorías x Usuari…" at bounding box center [784, 402] width 1568 height 698
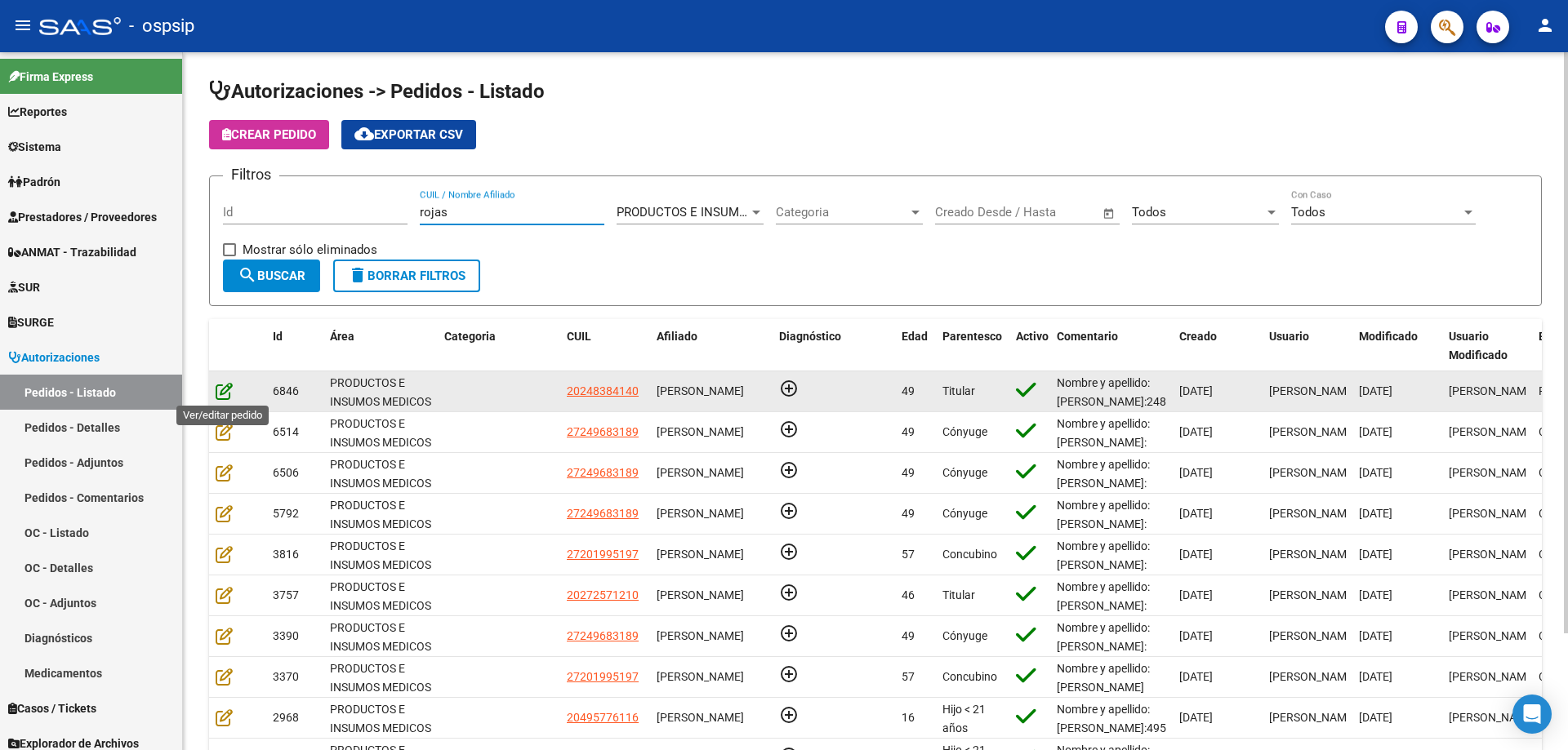
click at [232, 392] on icon at bounding box center [225, 390] width 18 height 18
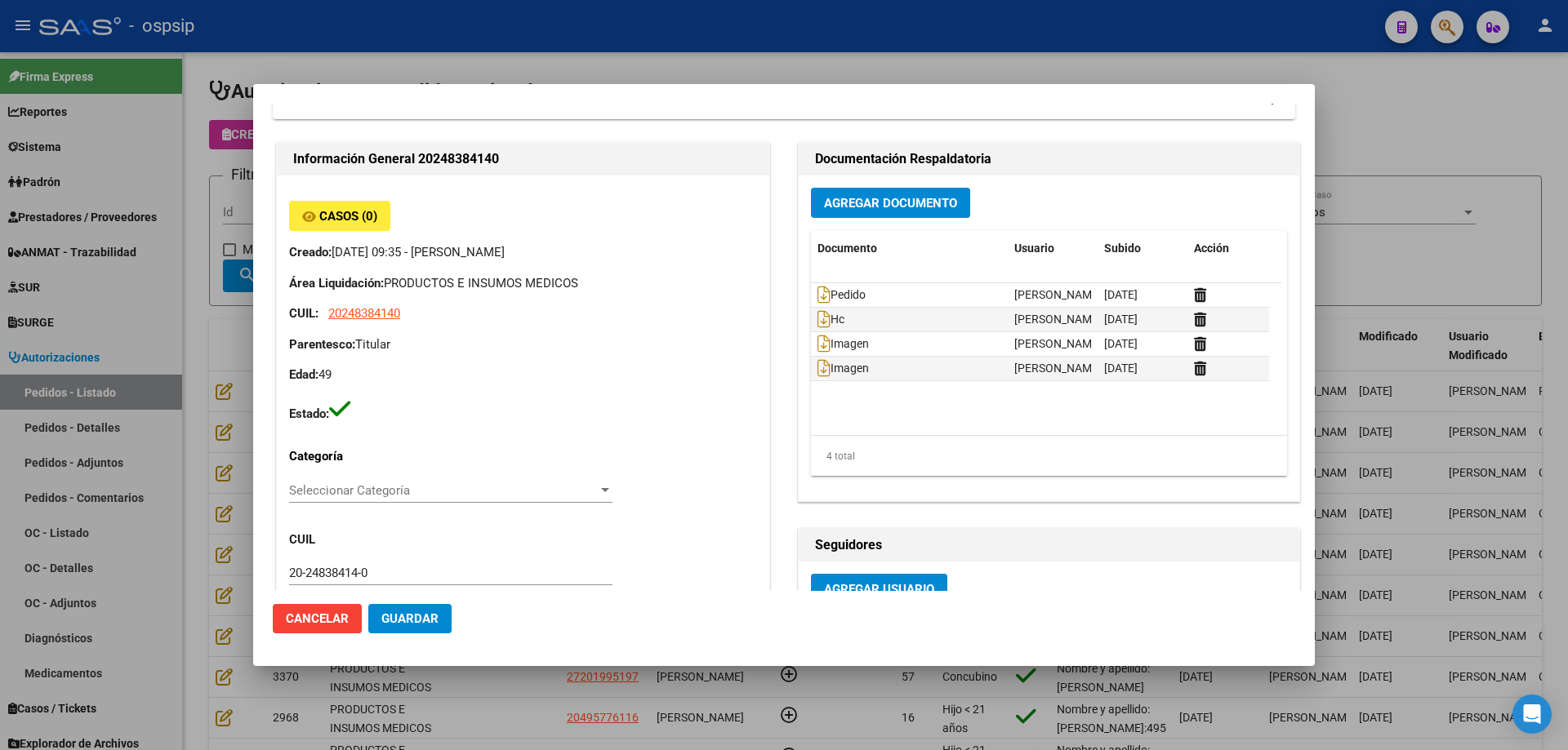
scroll to position [0, 0]
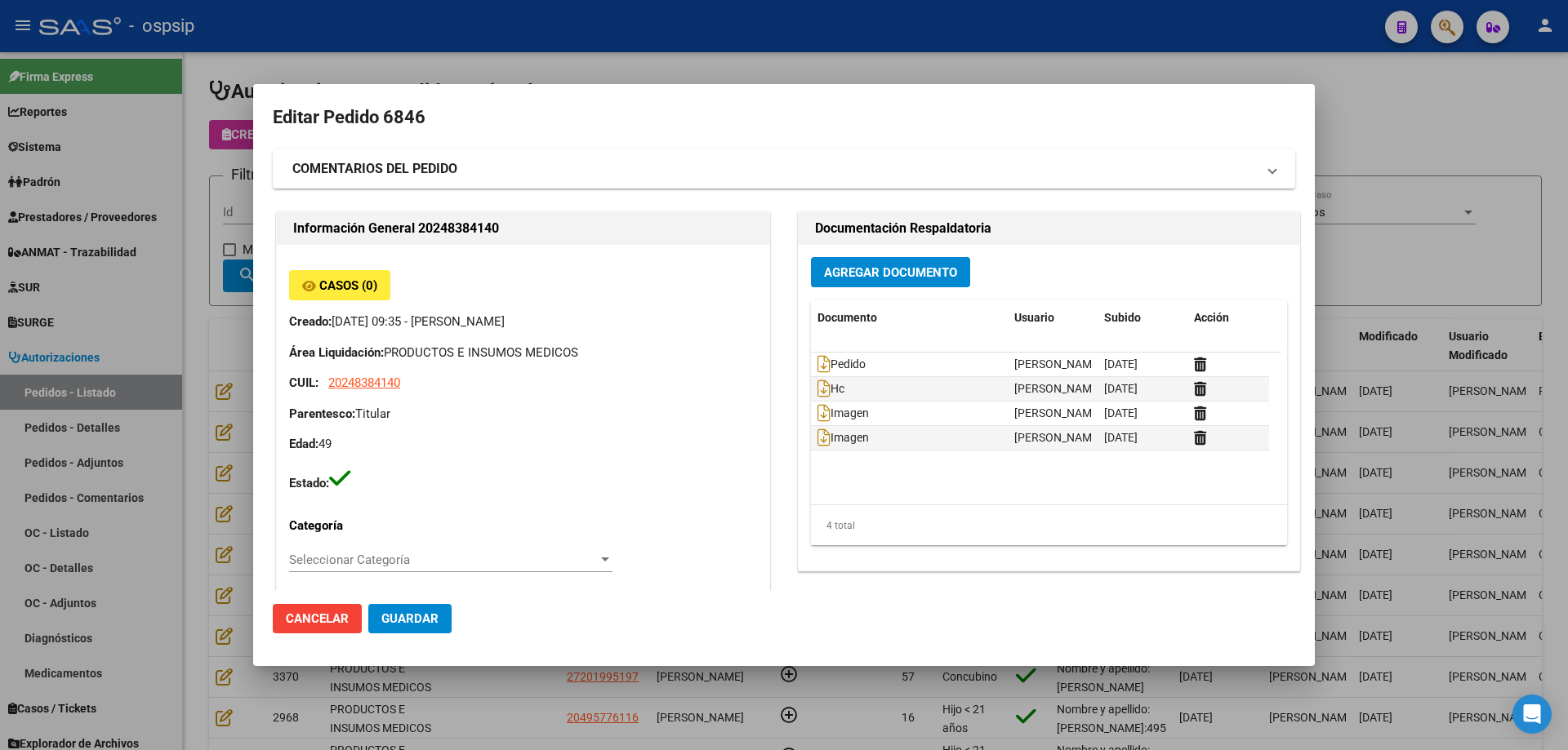
click at [146, 319] on div at bounding box center [784, 375] width 1568 height 750
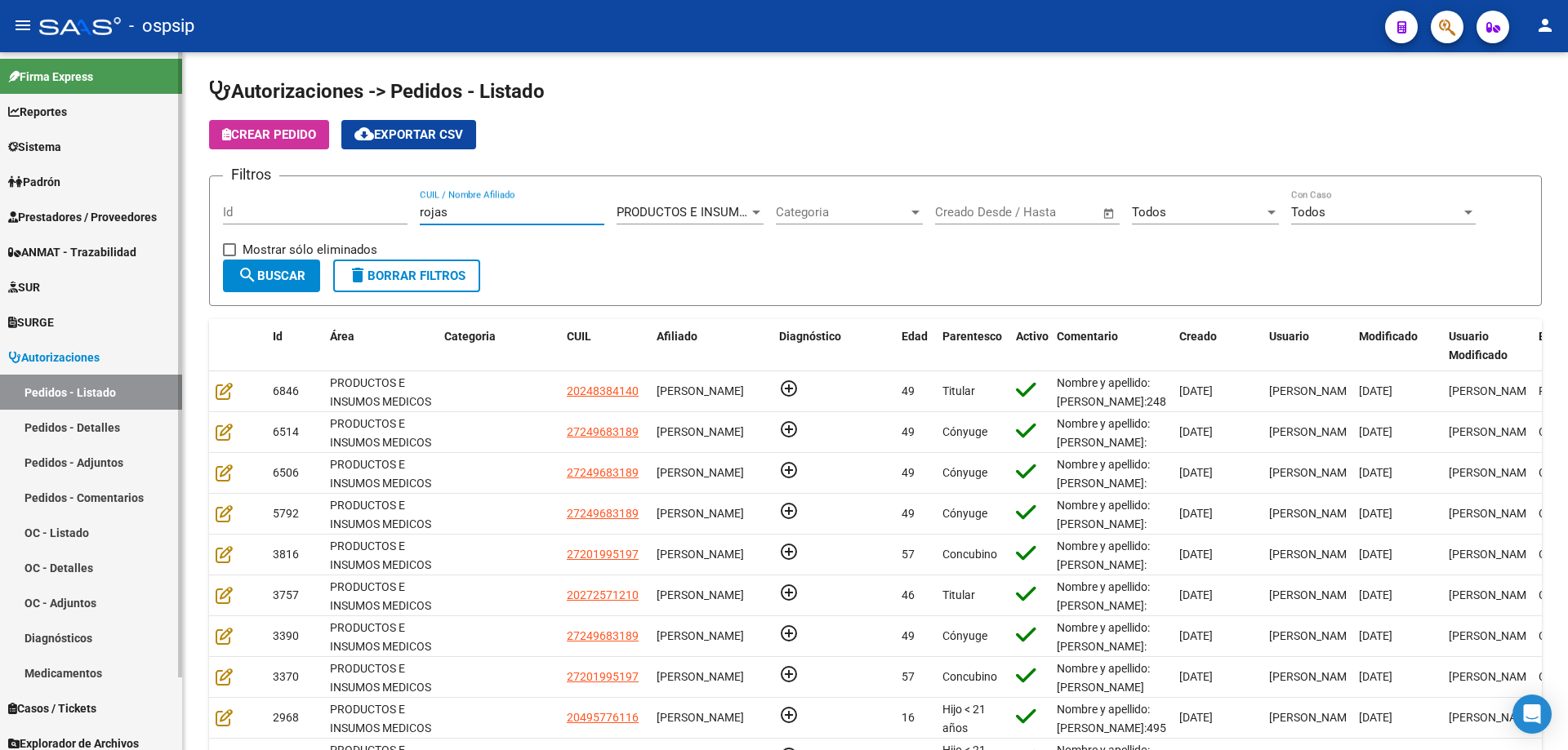
drag, startPoint x: 393, startPoint y: 205, endPoint x: 0, endPoint y: 175, distance: 394.1
click at [0, 175] on mat-sidenav-container "Firma Express Reportes Egresos Devengados Auditorías x Área Auditorías x Usuari…" at bounding box center [784, 402] width 1568 height 698
type input "cardozo"
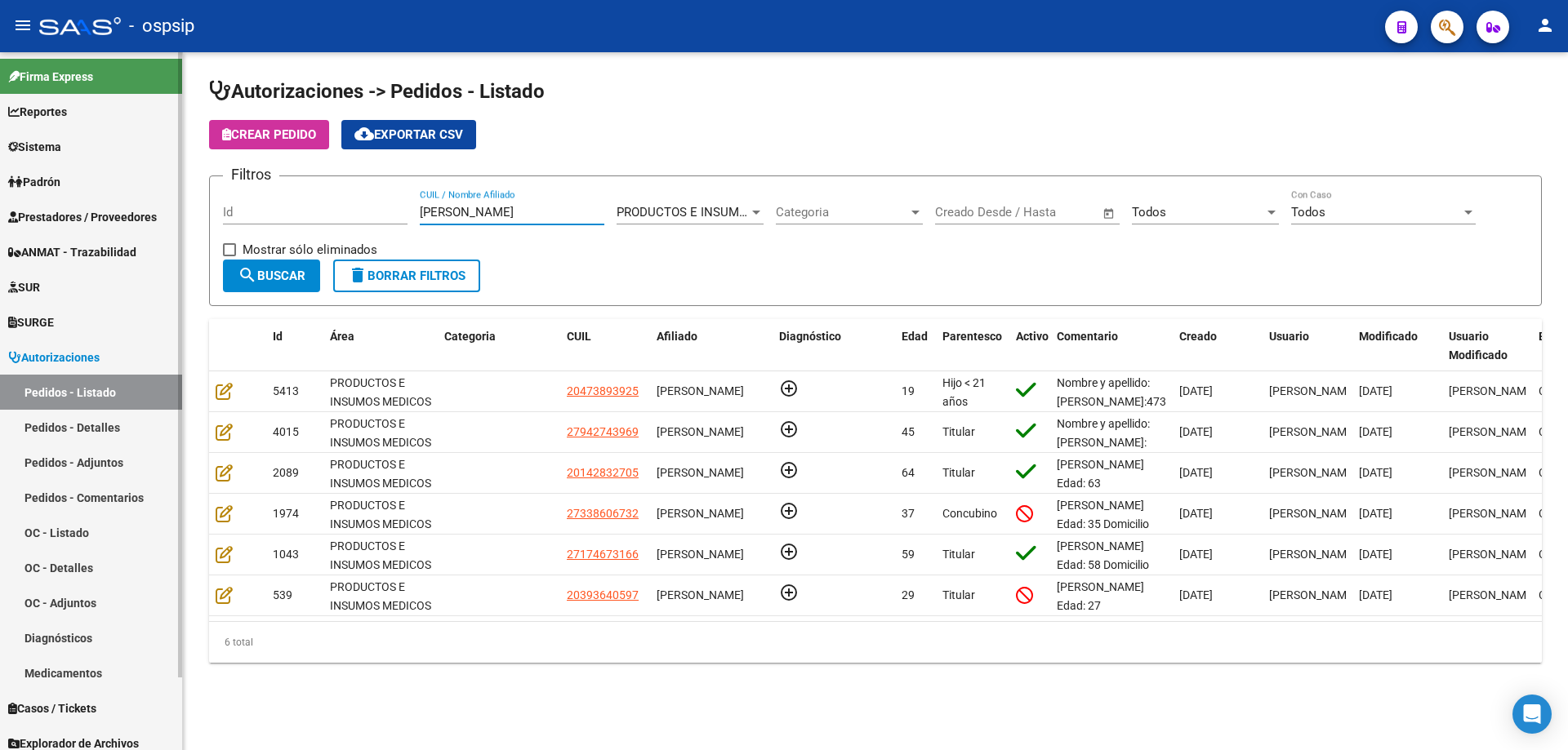
drag, startPoint x: 485, startPoint y: 206, endPoint x: 138, endPoint y: 152, distance: 351.2
click at [138, 152] on mat-sidenav-container "Firma Express Reportes Egresos Devengados Auditorías x Área Auditorías x Usuari…" at bounding box center [784, 402] width 1568 height 698
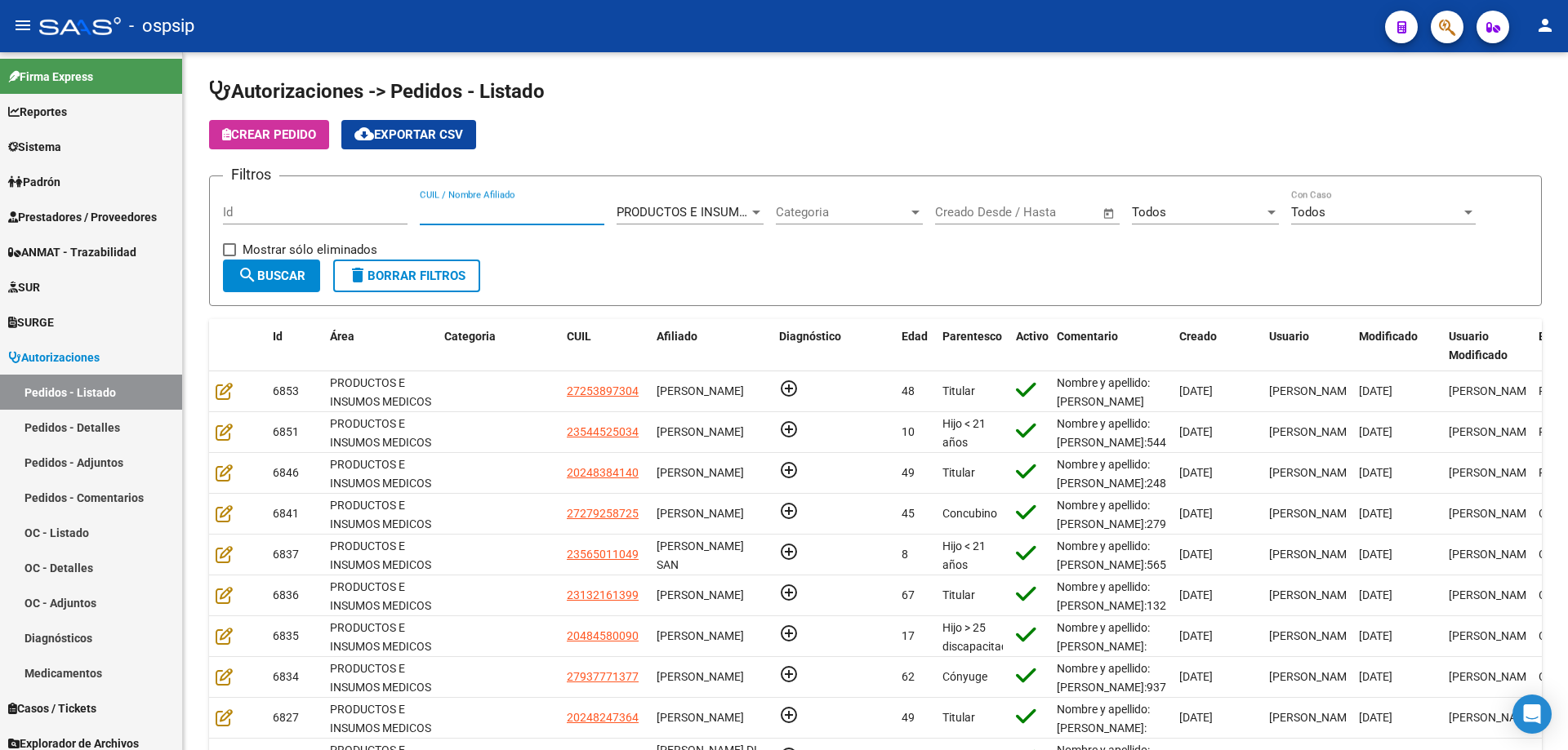
click at [1430, 34] on app-search-popup at bounding box center [1446, 25] width 32 height 20
click at [1440, 29] on icon "button" at bounding box center [1447, 26] width 17 height 18
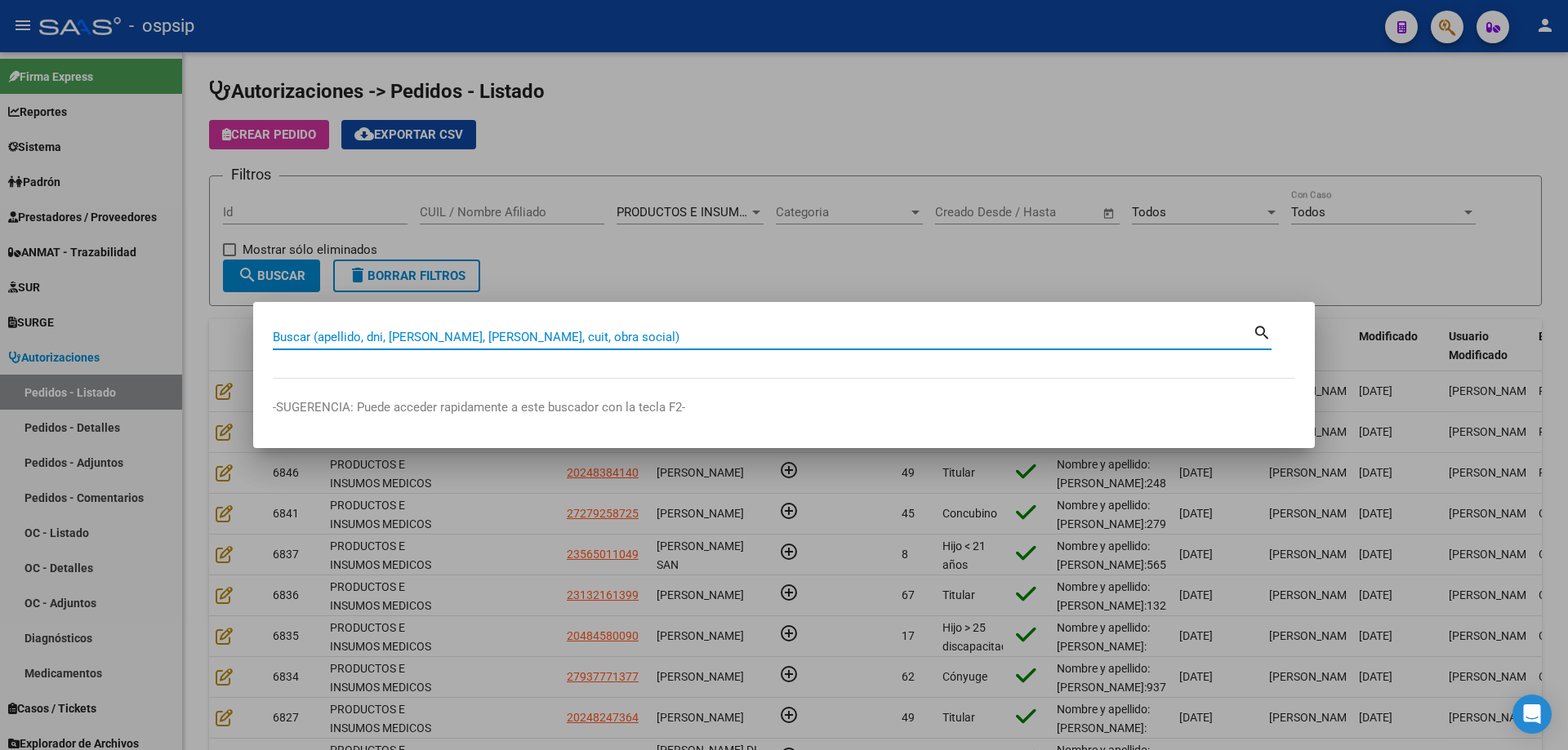
paste input "20235759013"
type input "20235759013"
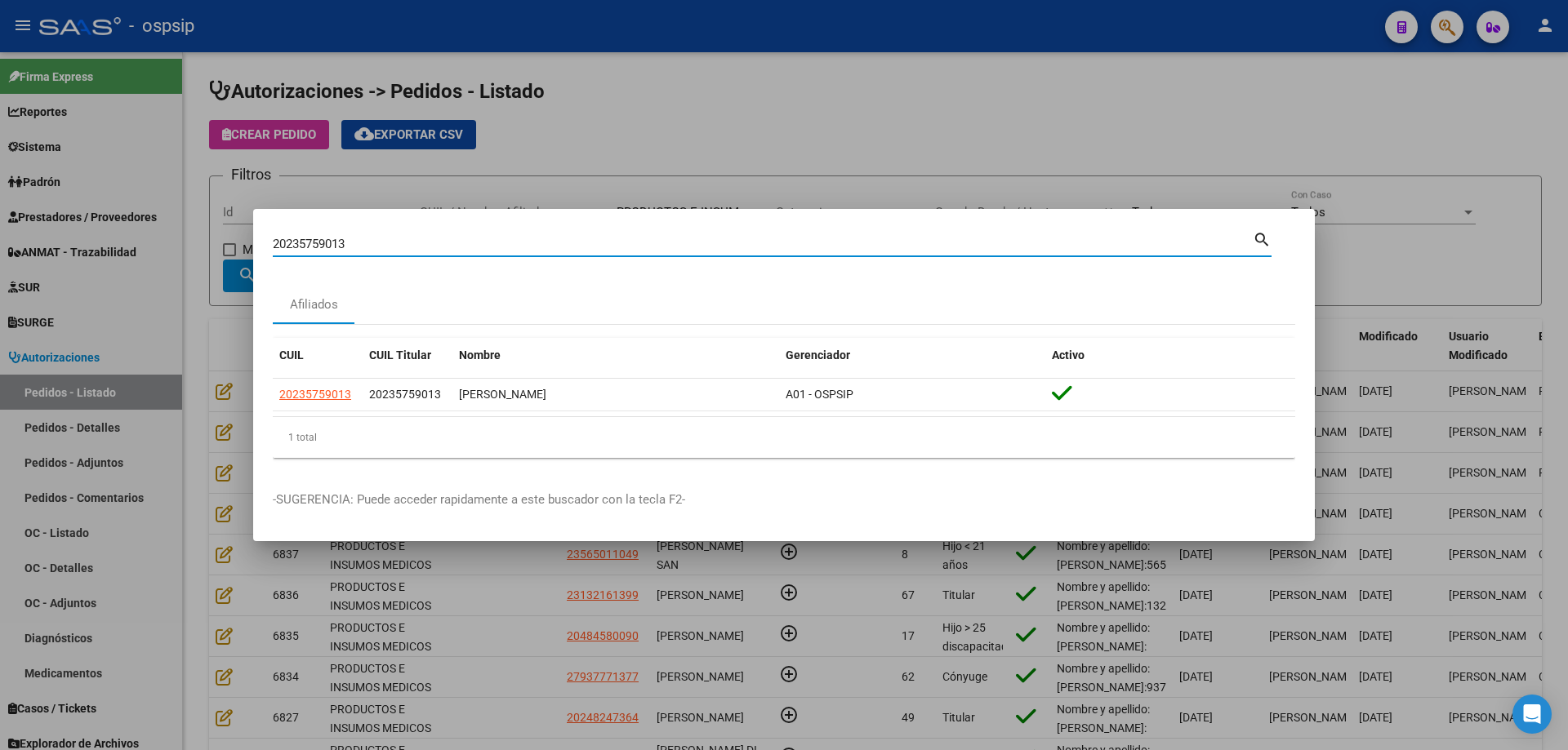
drag, startPoint x: 288, startPoint y: 241, endPoint x: 340, endPoint y: 242, distance: 52.0
click at [340, 242] on input "20235759013" at bounding box center [763, 244] width 980 height 15
drag, startPoint x: 386, startPoint y: 240, endPoint x: 197, endPoint y: 251, distance: 189.3
click at [195, 251] on div "20235759013 Buscar (apellido, dni, cuil, nro traspaso, cuit, obra social) searc…" at bounding box center [784, 375] width 1568 height 750
click at [230, 276] on div at bounding box center [784, 375] width 1568 height 750
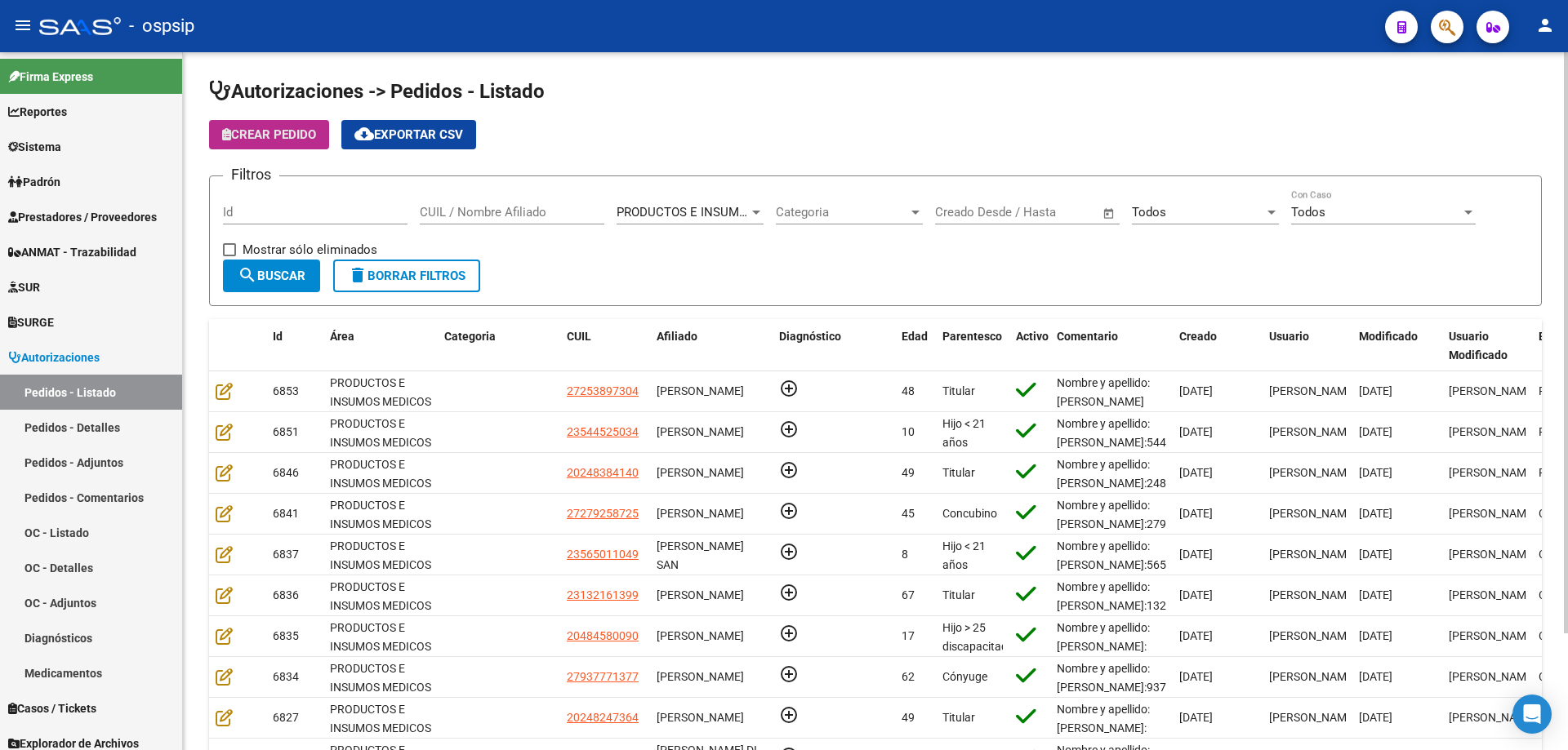
click at [288, 136] on span "Crear Pedido" at bounding box center [268, 134] width 94 height 15
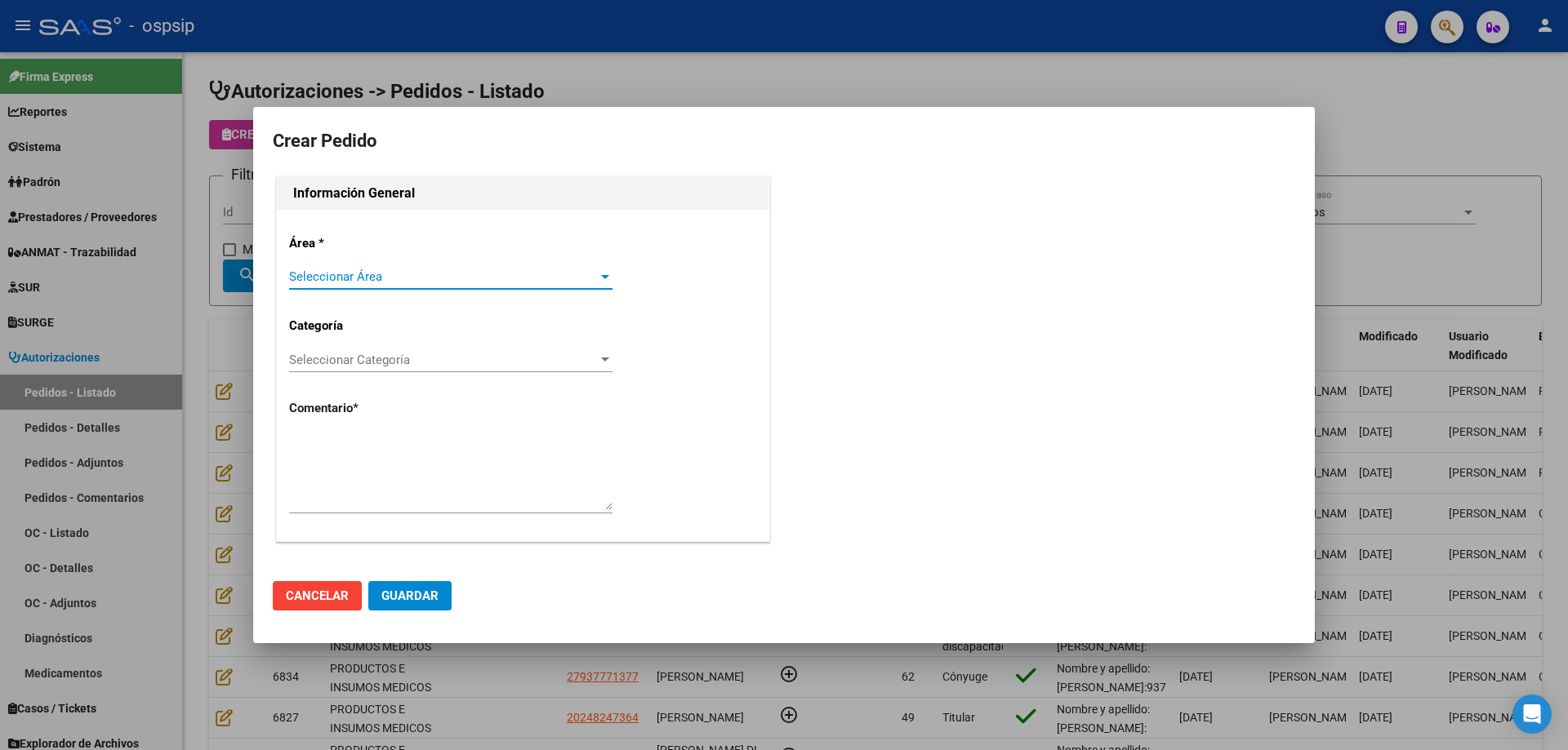
click at [398, 278] on span "Seleccionar Área" at bounding box center [443, 276] width 309 height 15
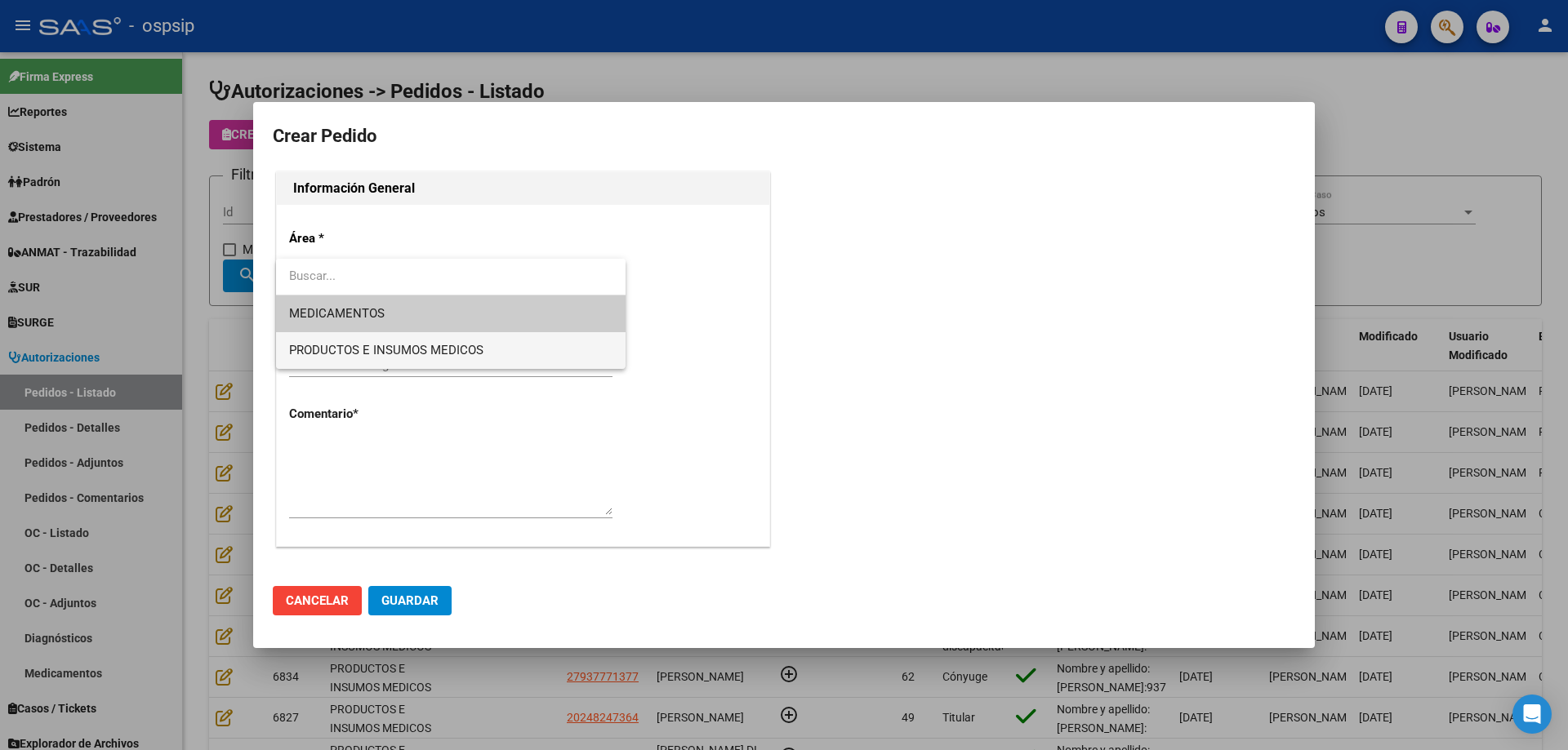
click at [368, 339] on span "PRODUCTOS E INSUMOS MEDICOS" at bounding box center [450, 351] width 323 height 37
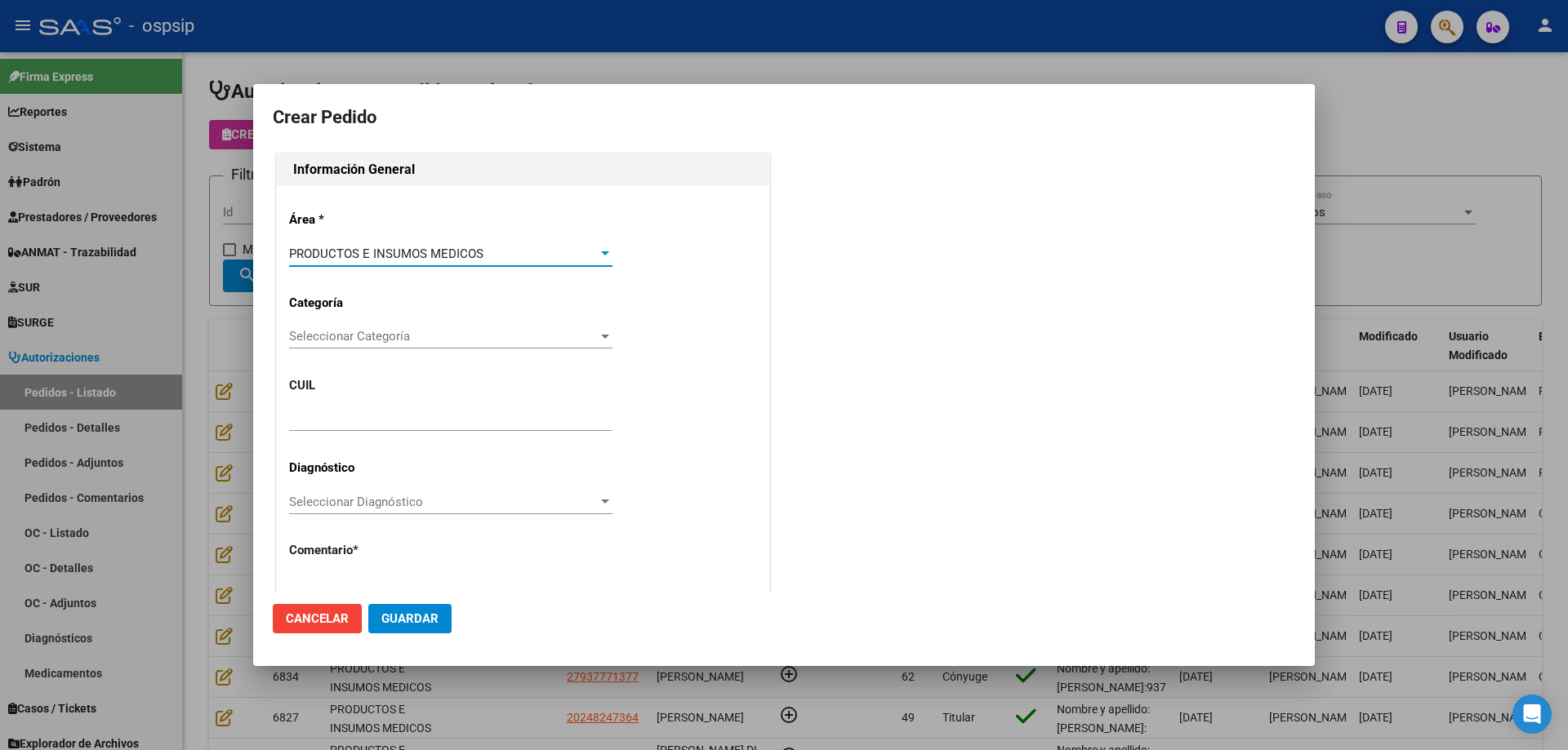
click at [360, 334] on span "Seleccionar Categoría" at bounding box center [443, 336] width 309 height 15
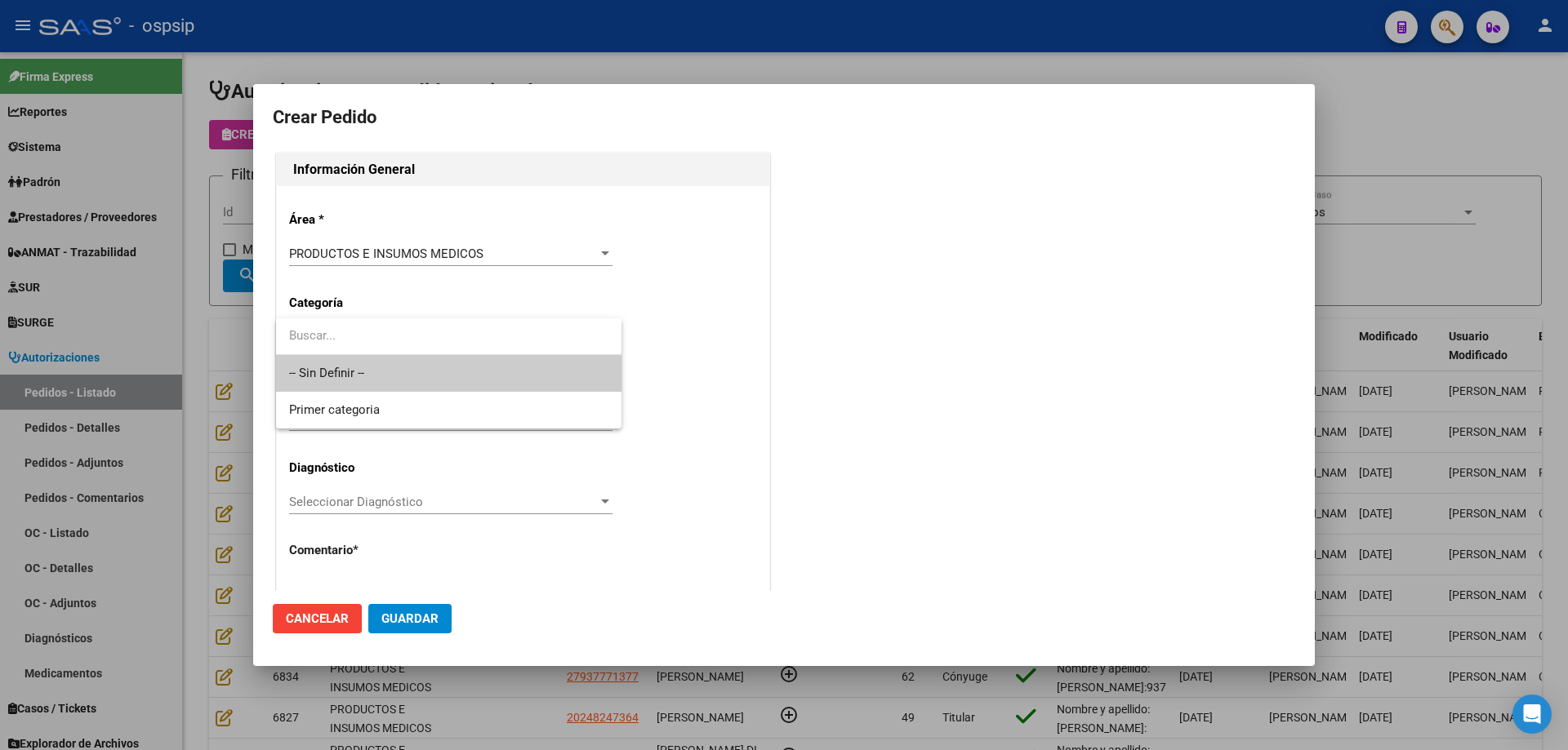
click at [348, 362] on span "-- Sin Definir --" at bounding box center [448, 374] width 319 height 37
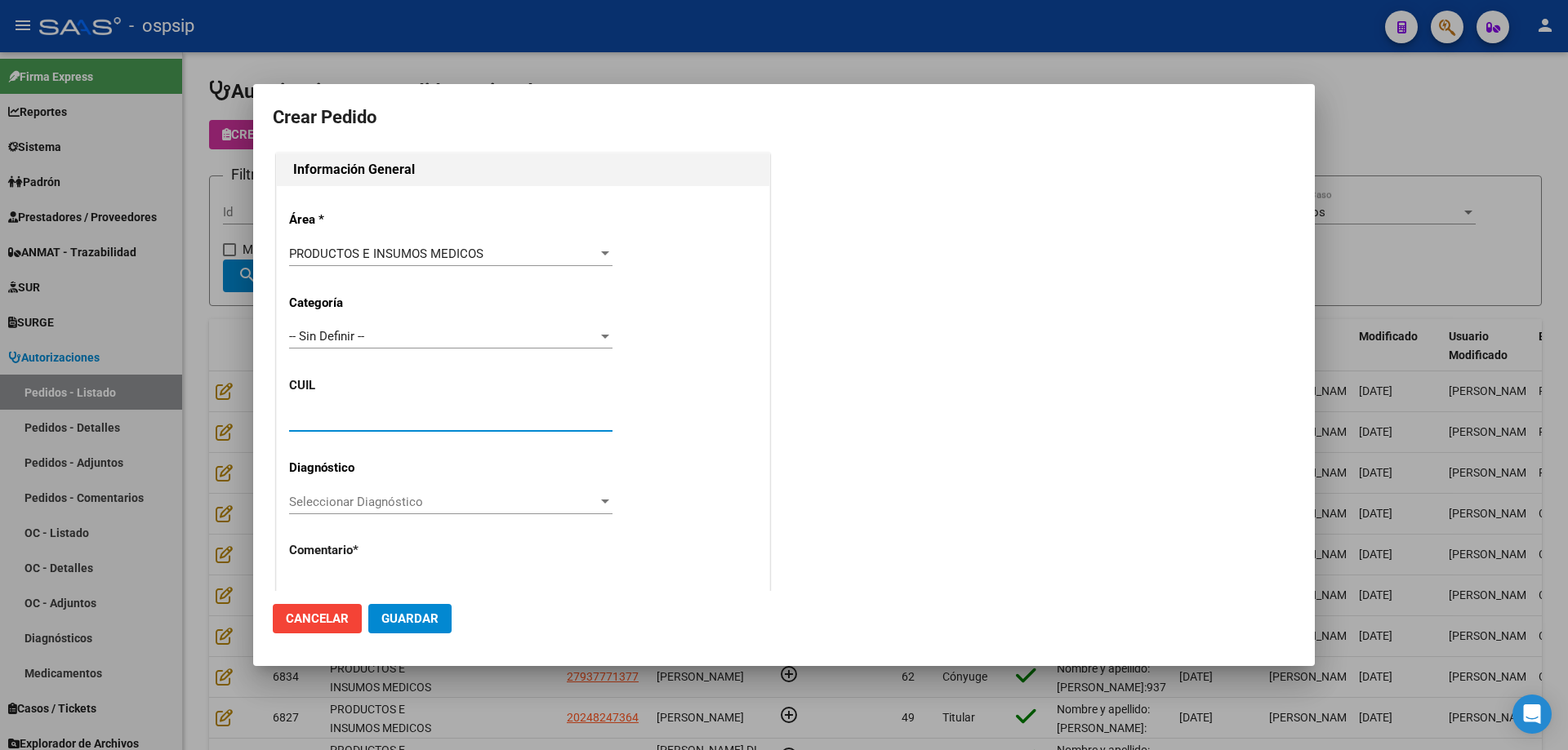
paste input "20-23575901-3"
type input "20-23575901-3"
type input "[PERSON_NAME]"
type input "Capital Federal, CABA, IRALA 1063"
type input "Particular: ALTA AUTOMATICA"
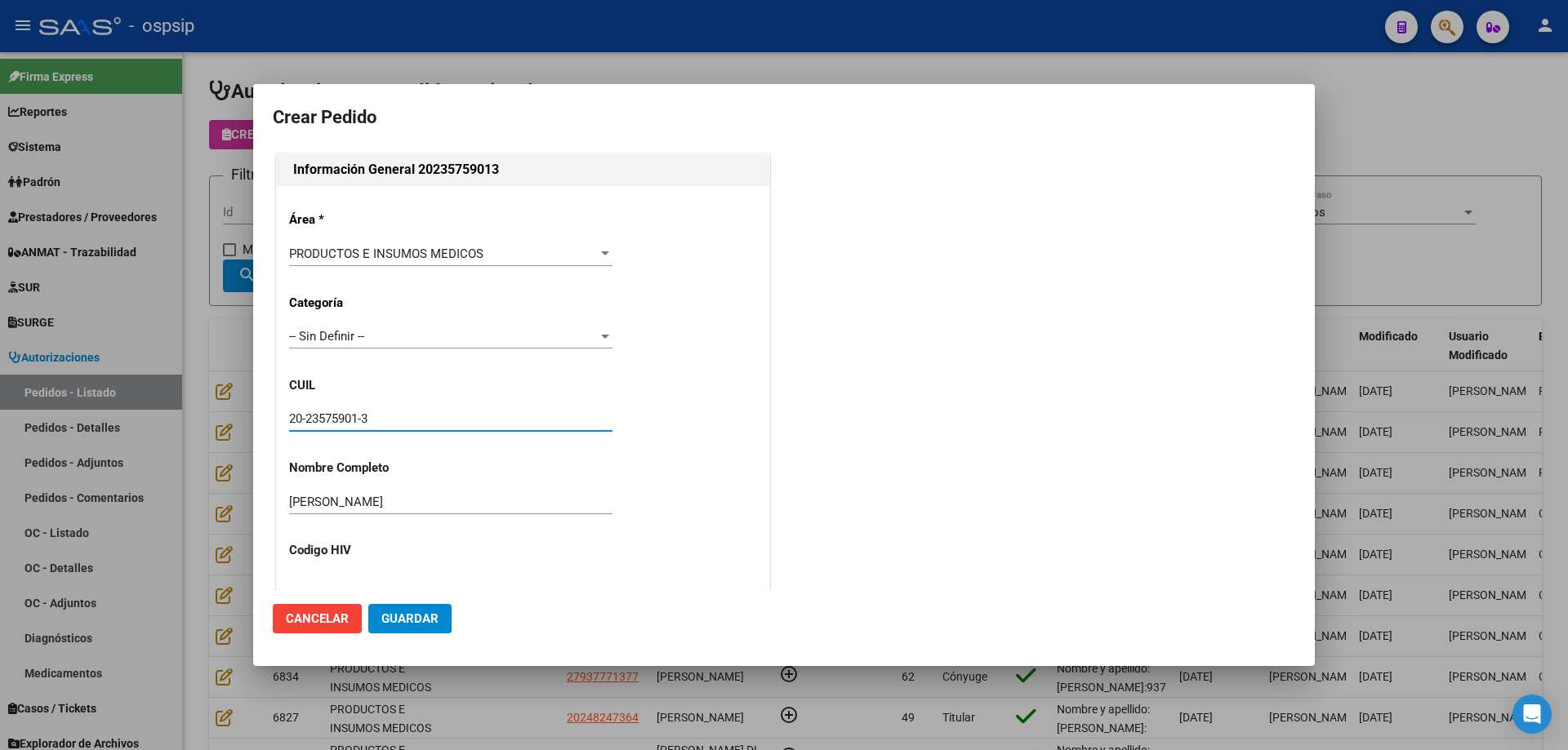
scroll to position [450, 0]
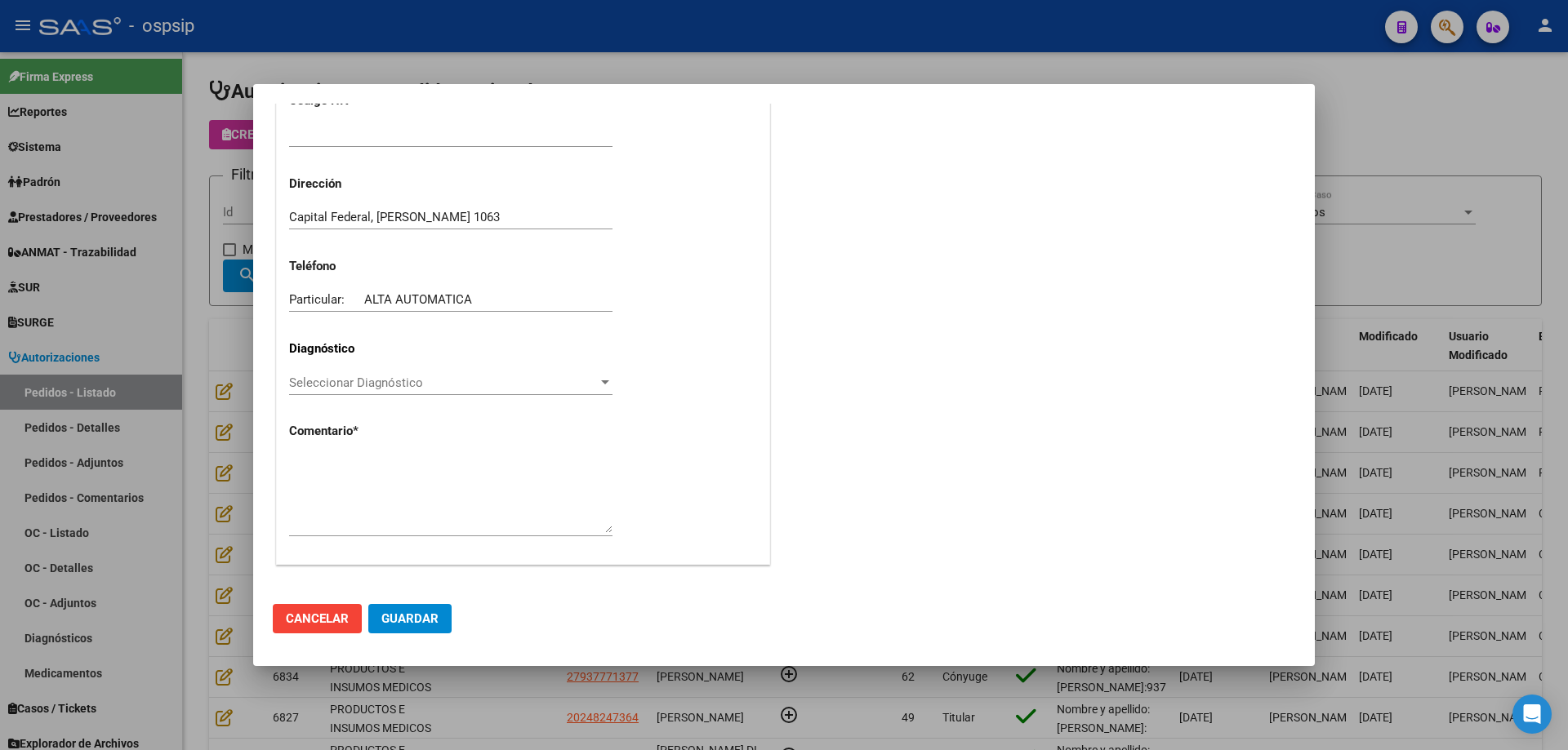
type input "CIUDAD AUTONOMA BUENOS AIRES, CABA, IRALA 1063"
type input "20-23575901-3"
click at [409, 483] on textarea at bounding box center [450, 494] width 323 height 76
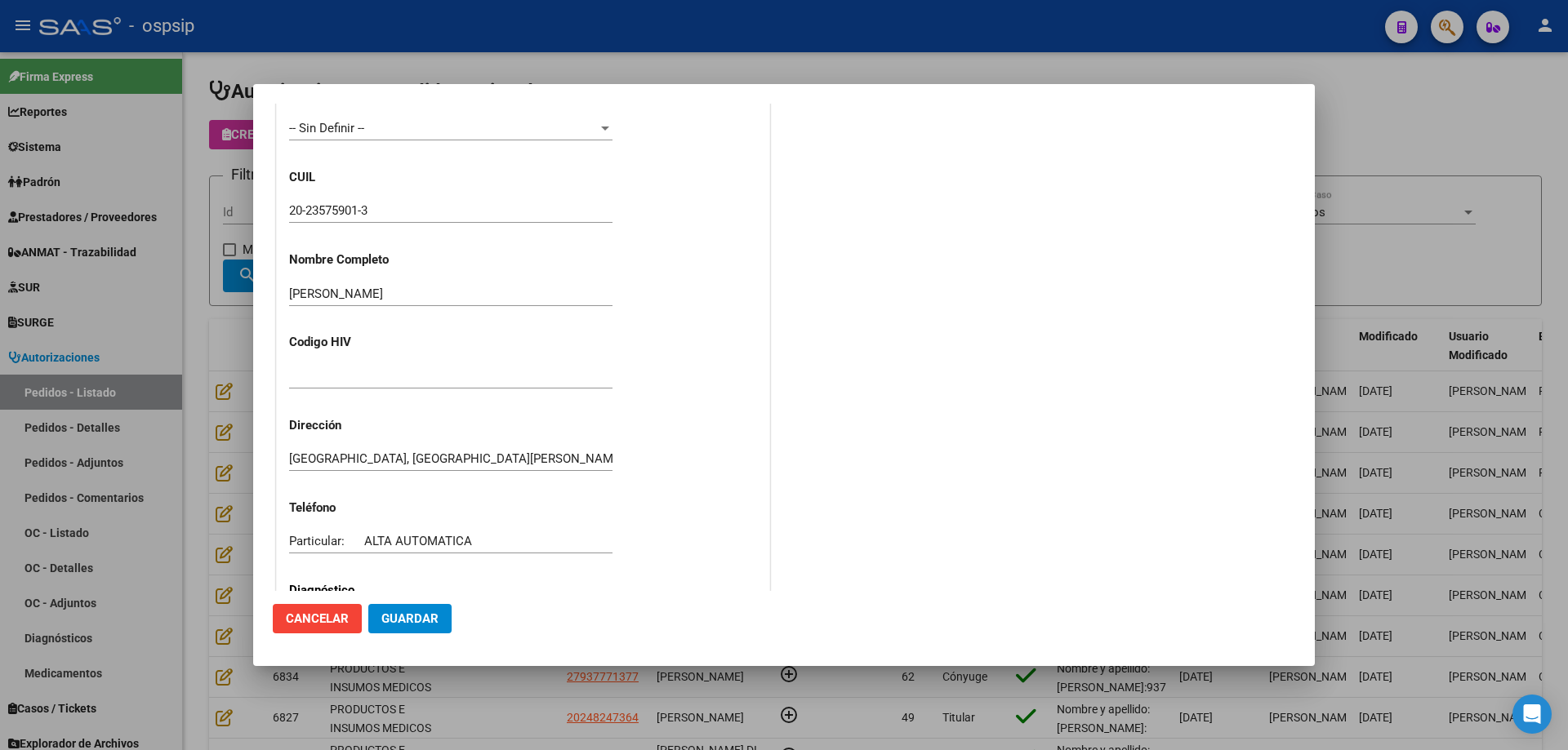
scroll to position [205, 0]
click at [346, 218] on input "20-23575901-3" at bounding box center [450, 213] width 323 height 15
drag, startPoint x: 346, startPoint y: 218, endPoint x: 335, endPoint y: 216, distance: 11.2
click at [335, 216] on input "20-23575901-3" at bounding box center [450, 213] width 323 height 15
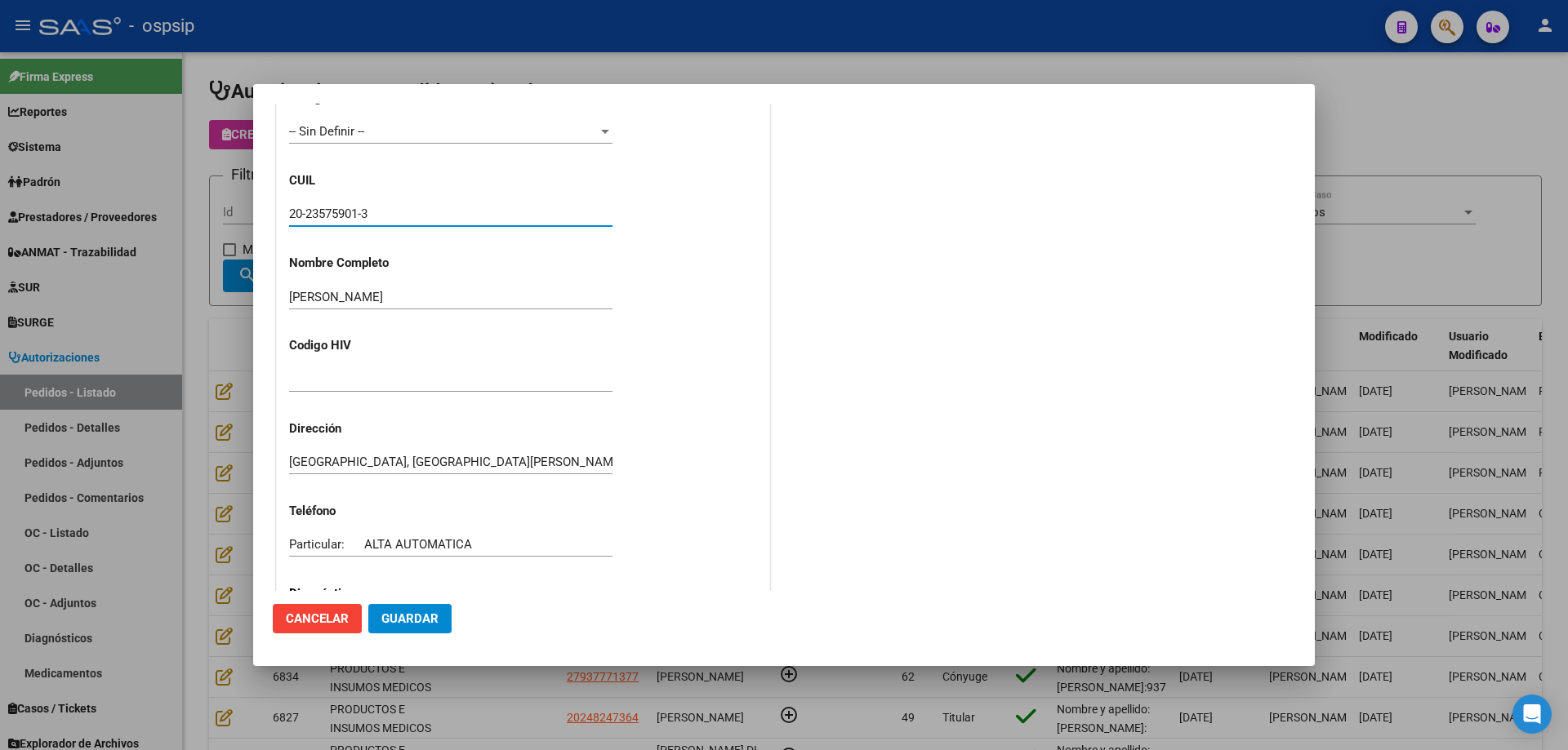
click at [335, 216] on input "20-23575901-3" at bounding box center [450, 213] width 323 height 15
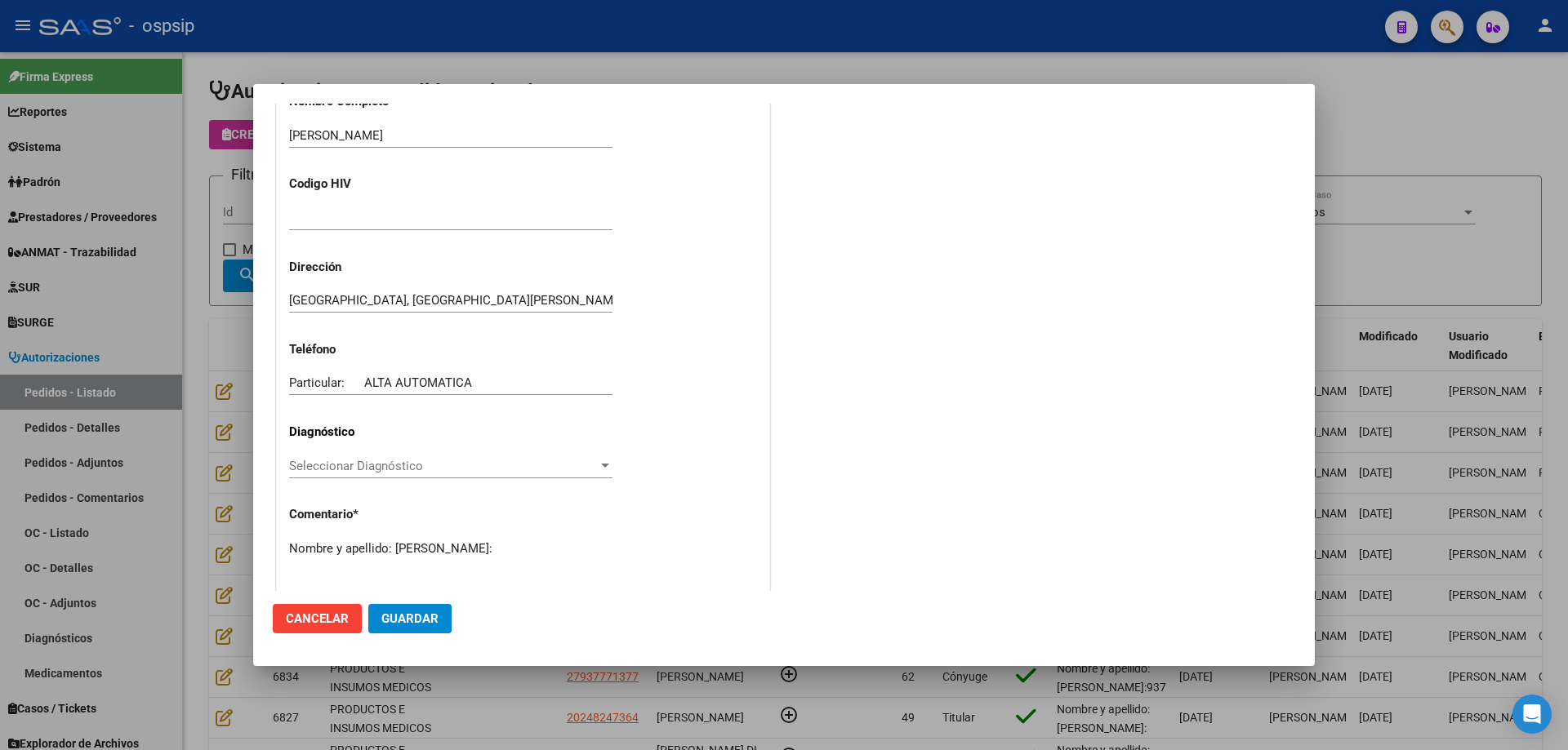
scroll to position [450, 0]
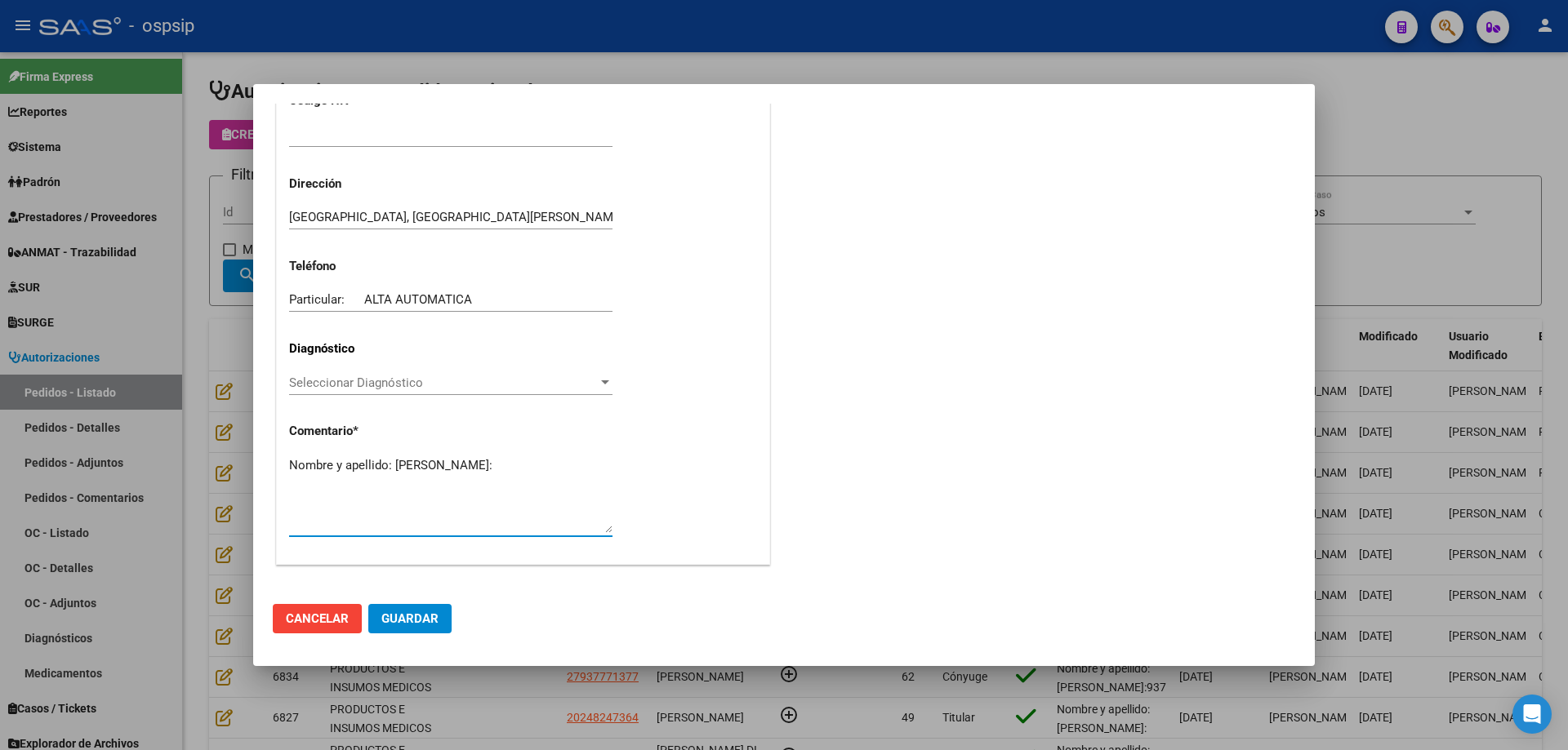
click at [387, 497] on textarea "Nombre y apellido: Cardozo Guillermo Dni:" at bounding box center [450, 494] width 323 height 76
paste textarea "23575901"
type textarea "Nombre y apellido: Cardozo Guillermo Dni:23575901"
click at [426, 627] on button "Guardar" at bounding box center [410, 618] width 83 height 29
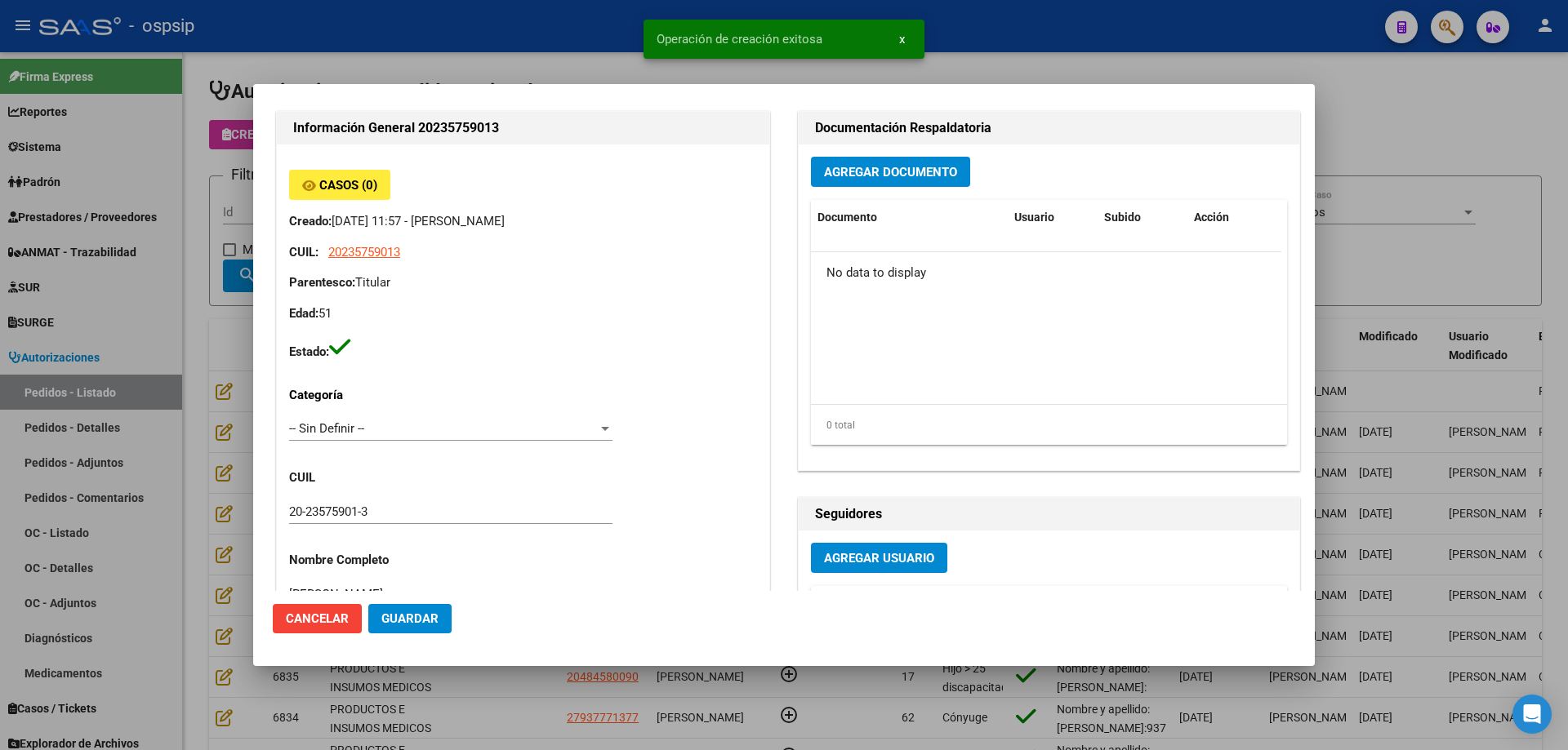
scroll to position [0, 0]
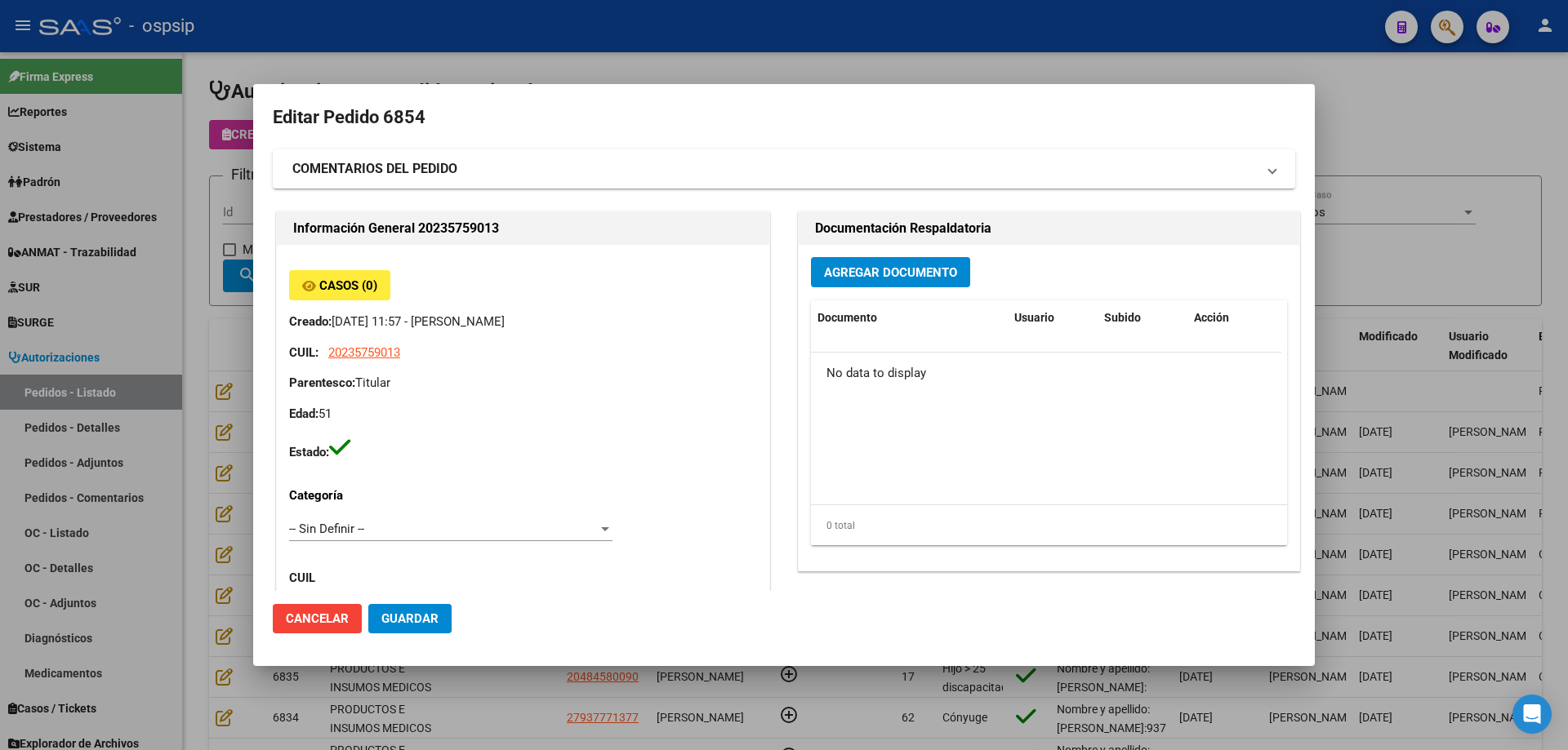
click at [824, 275] on span "Agregar Documento" at bounding box center [891, 272] width 133 height 15
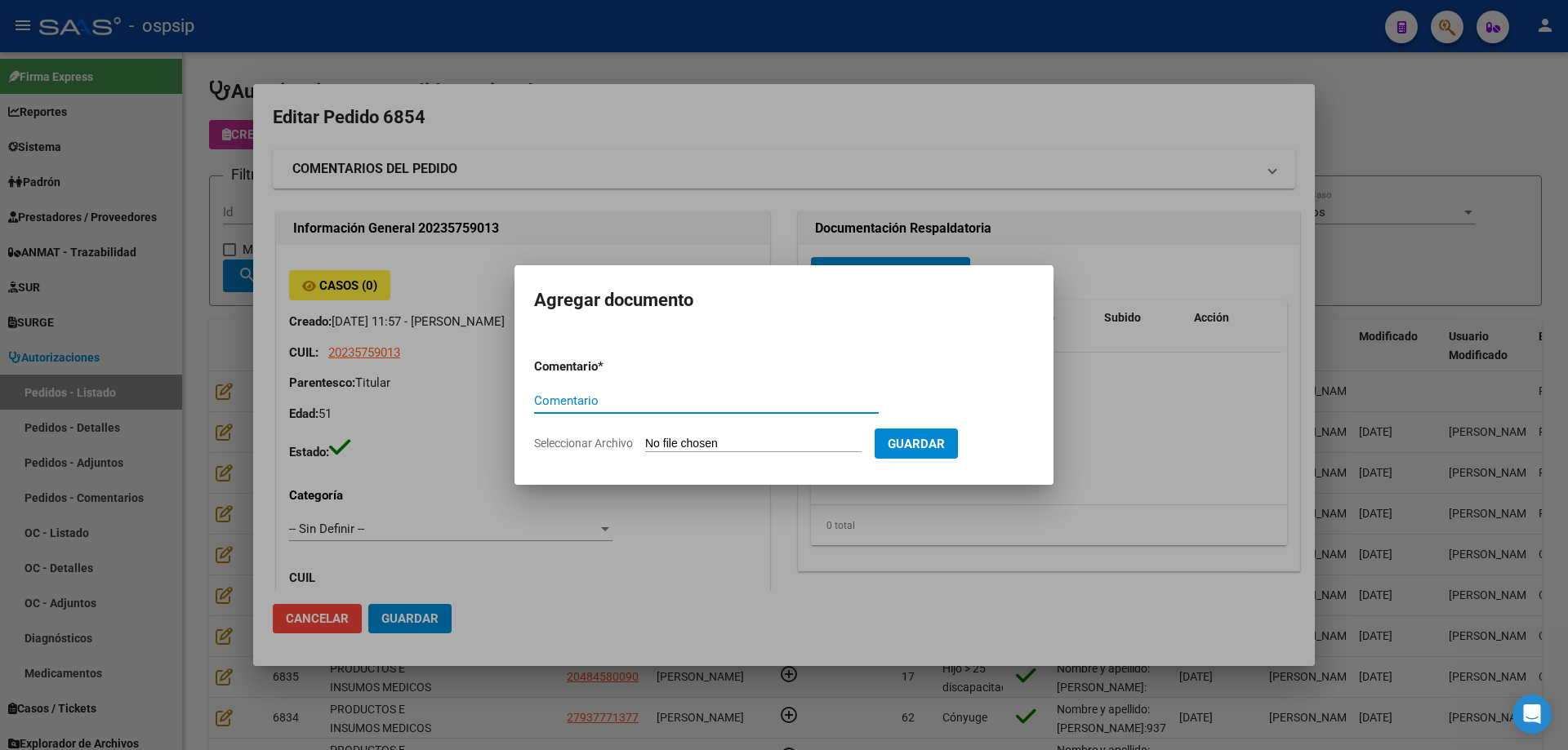
click at [783, 440] on input "Seleccionar Archivo" at bounding box center [753, 445] width 217 height 16
type input "C:\fakepath\pedido cardozo.jpg"
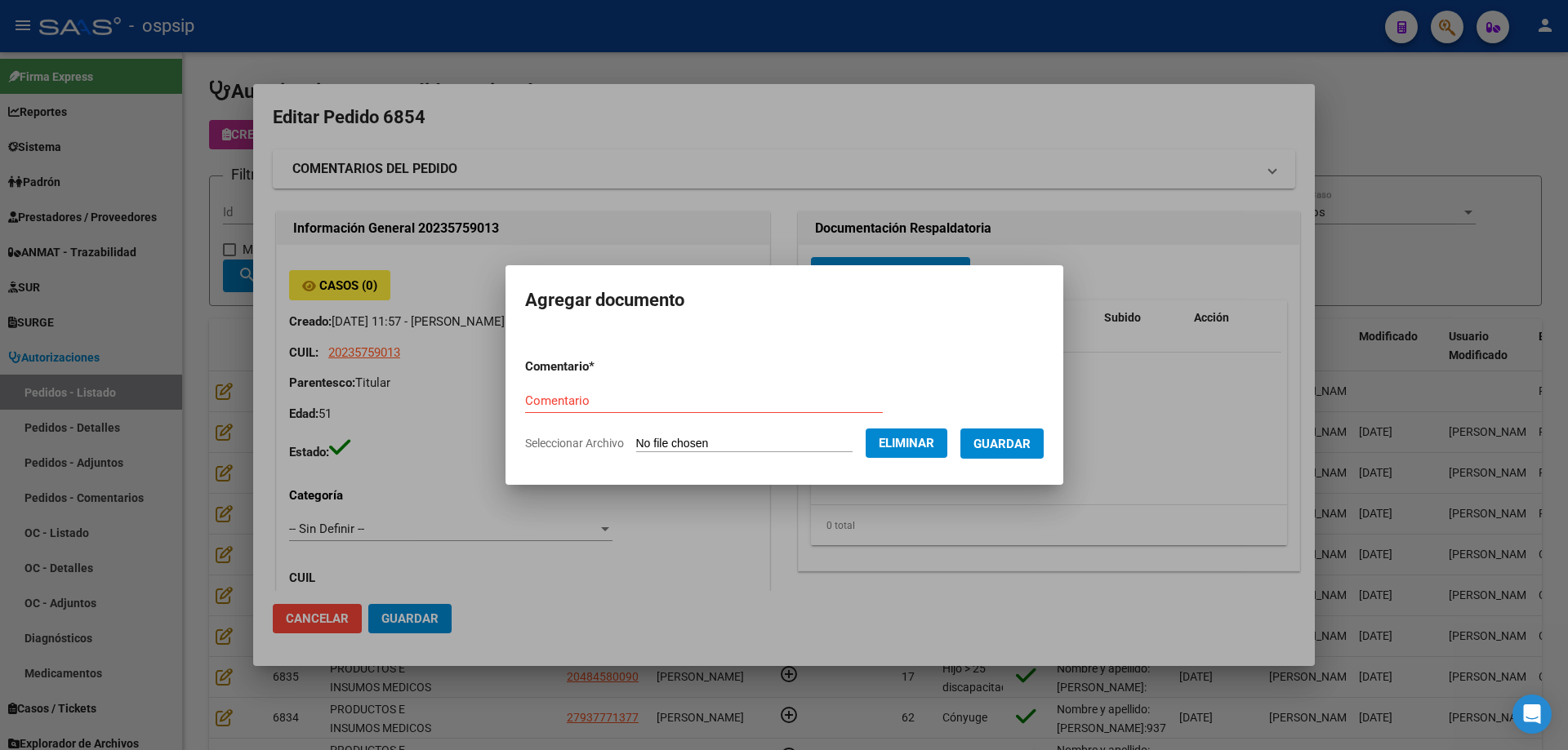
click at [649, 392] on div "Comentario" at bounding box center [704, 401] width 358 height 25
click at [639, 405] on input "Comentario" at bounding box center [704, 401] width 358 height 15
type input "Pedido"
click at [1043, 449] on button "Guardar" at bounding box center [1001, 444] width 83 height 30
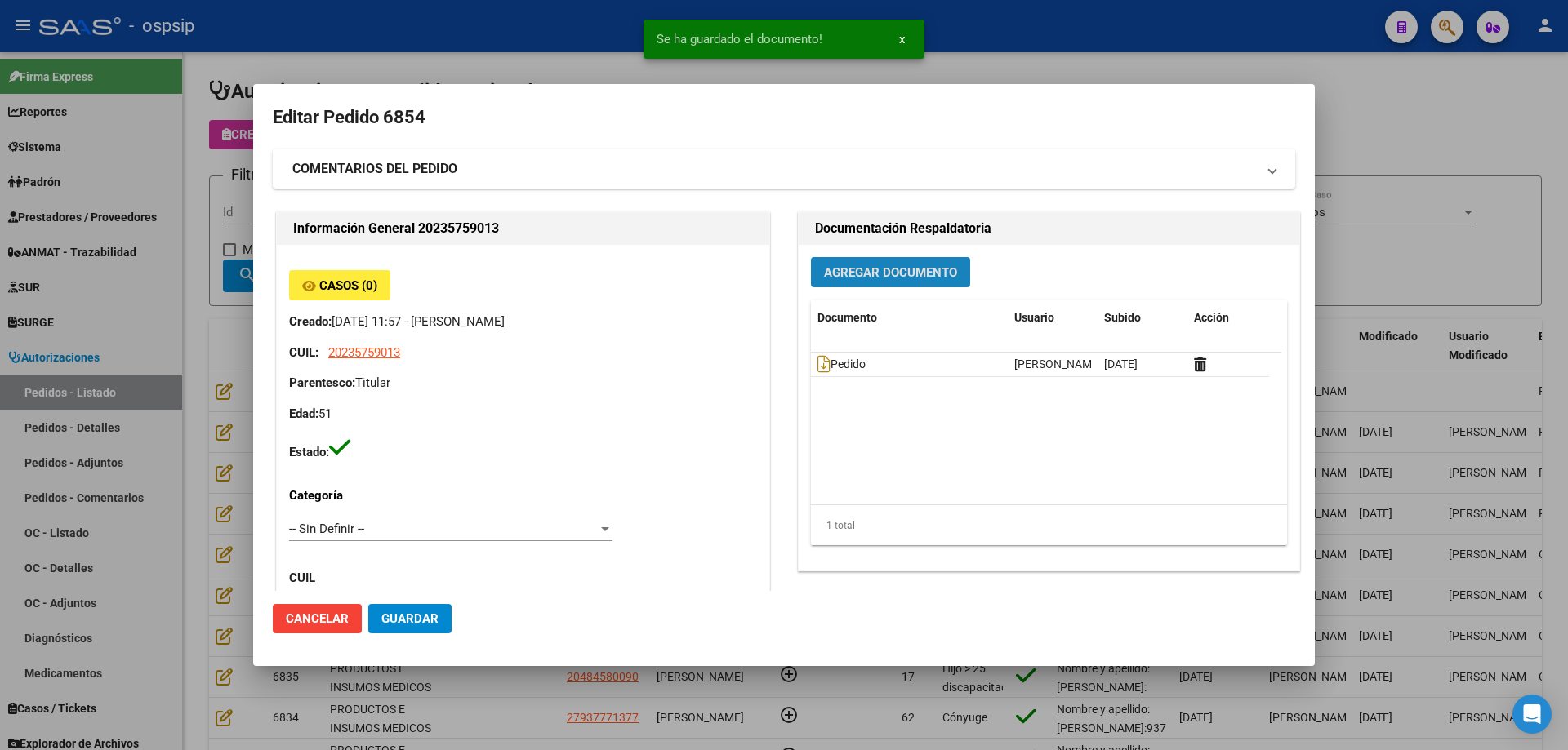
click at [890, 260] on button "Agregar Documento" at bounding box center [890, 272] width 159 height 30
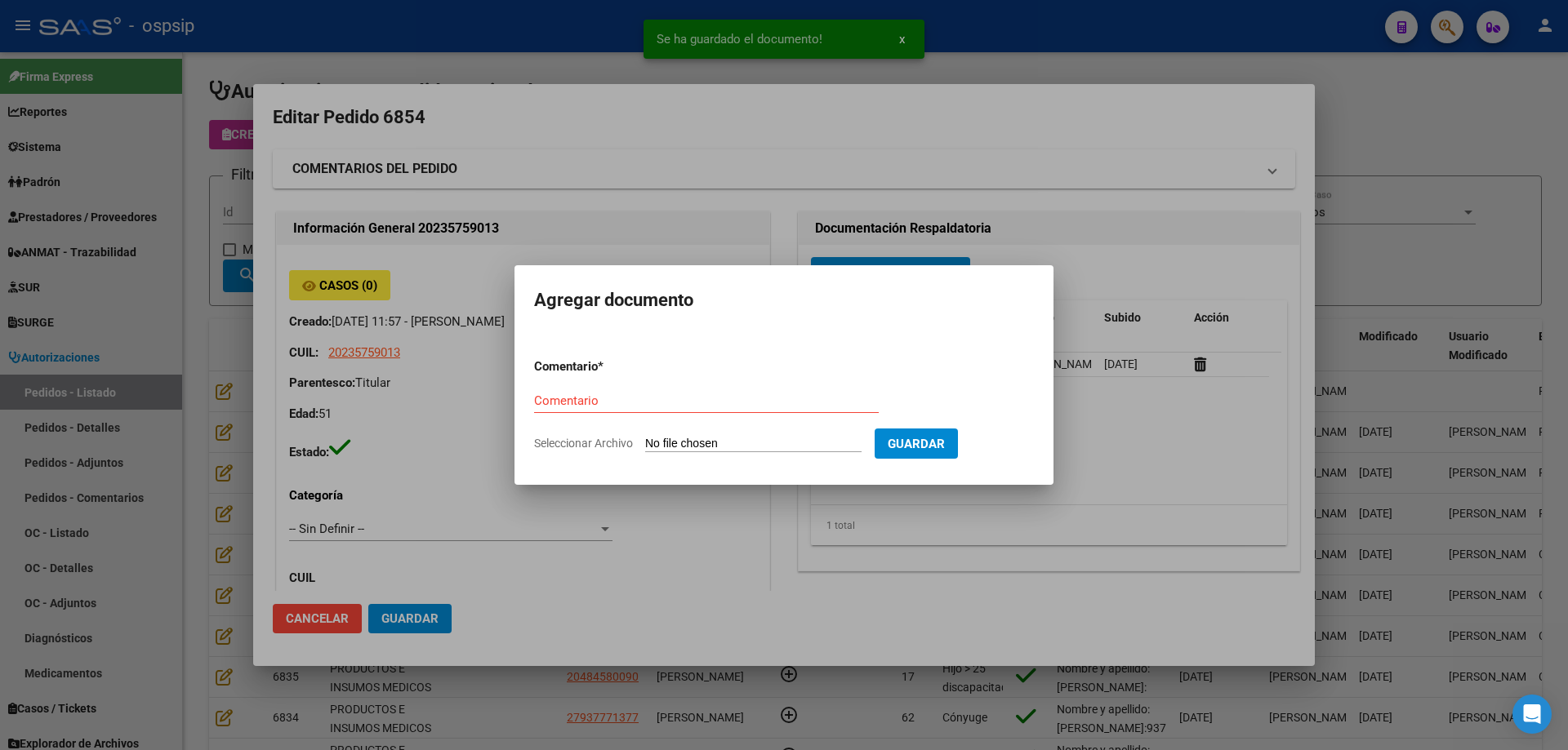
click at [741, 440] on input "Seleccionar Archivo" at bounding box center [753, 445] width 217 height 16
type input "C:\fakepath\Autorizacion cx cardozo.pdf"
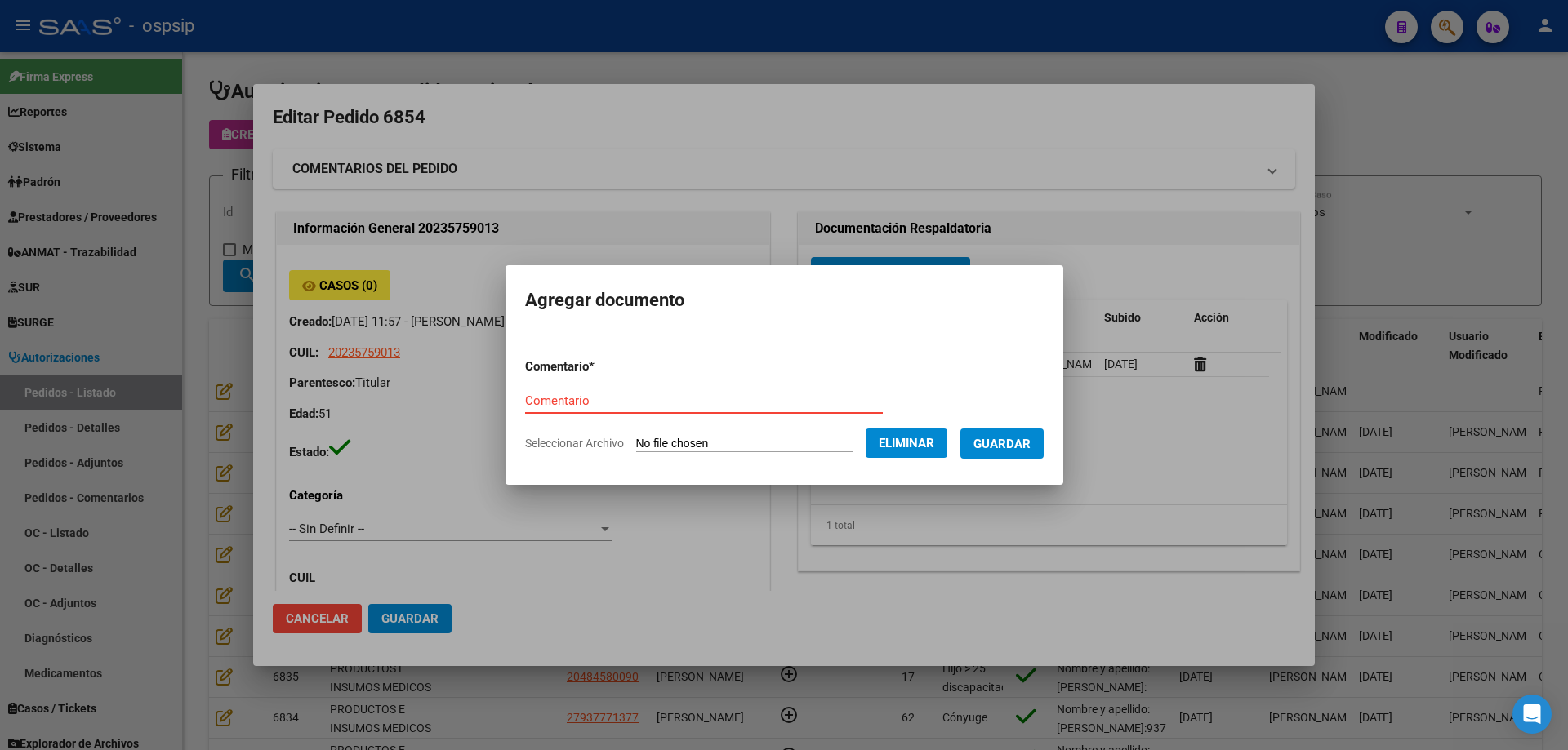
click at [568, 400] on input "Comentario" at bounding box center [704, 401] width 358 height 15
type input "Autorizacion cx"
click at [1043, 440] on button "Guardar" at bounding box center [1001, 444] width 83 height 30
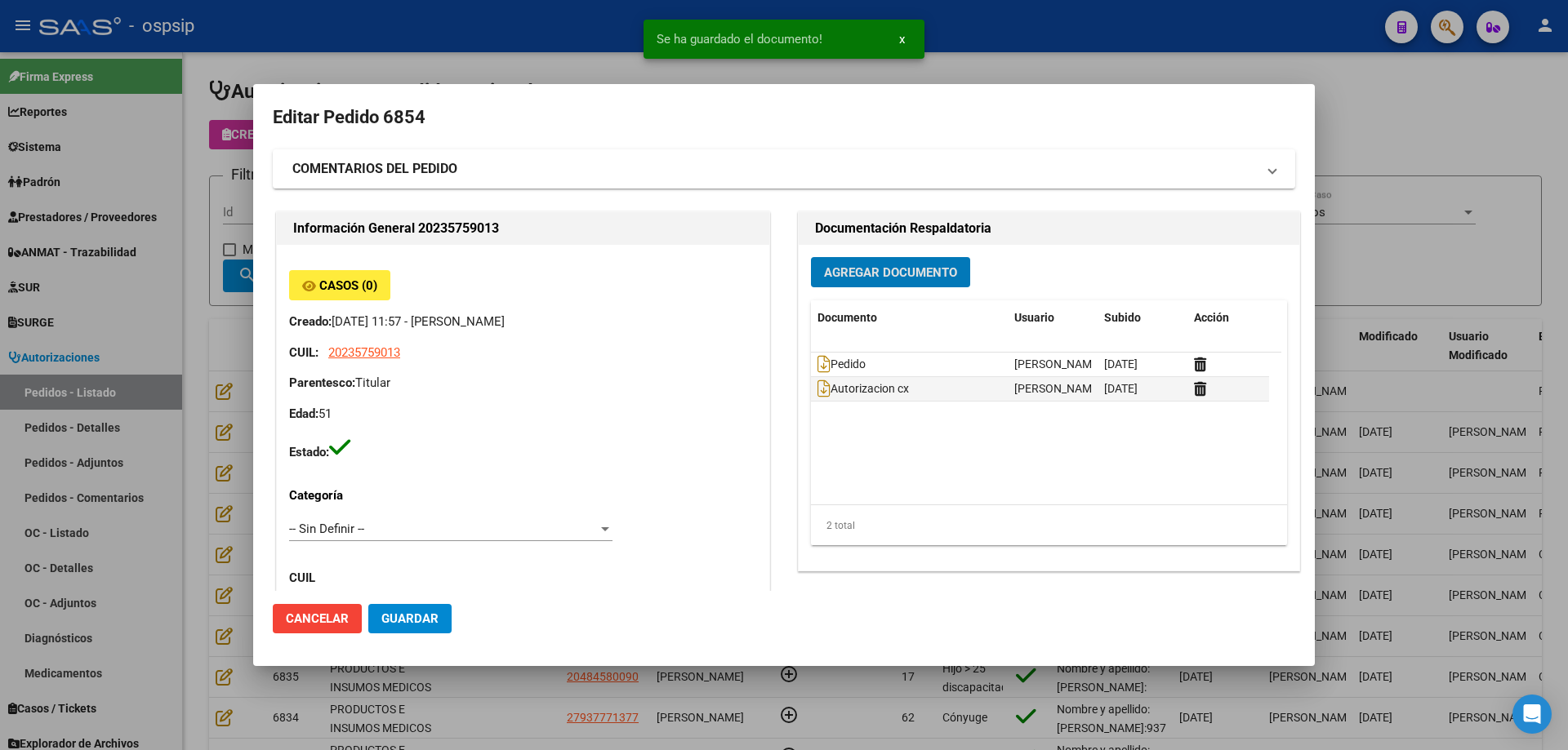
click at [898, 260] on button "Agregar Documento" at bounding box center [890, 272] width 159 height 30
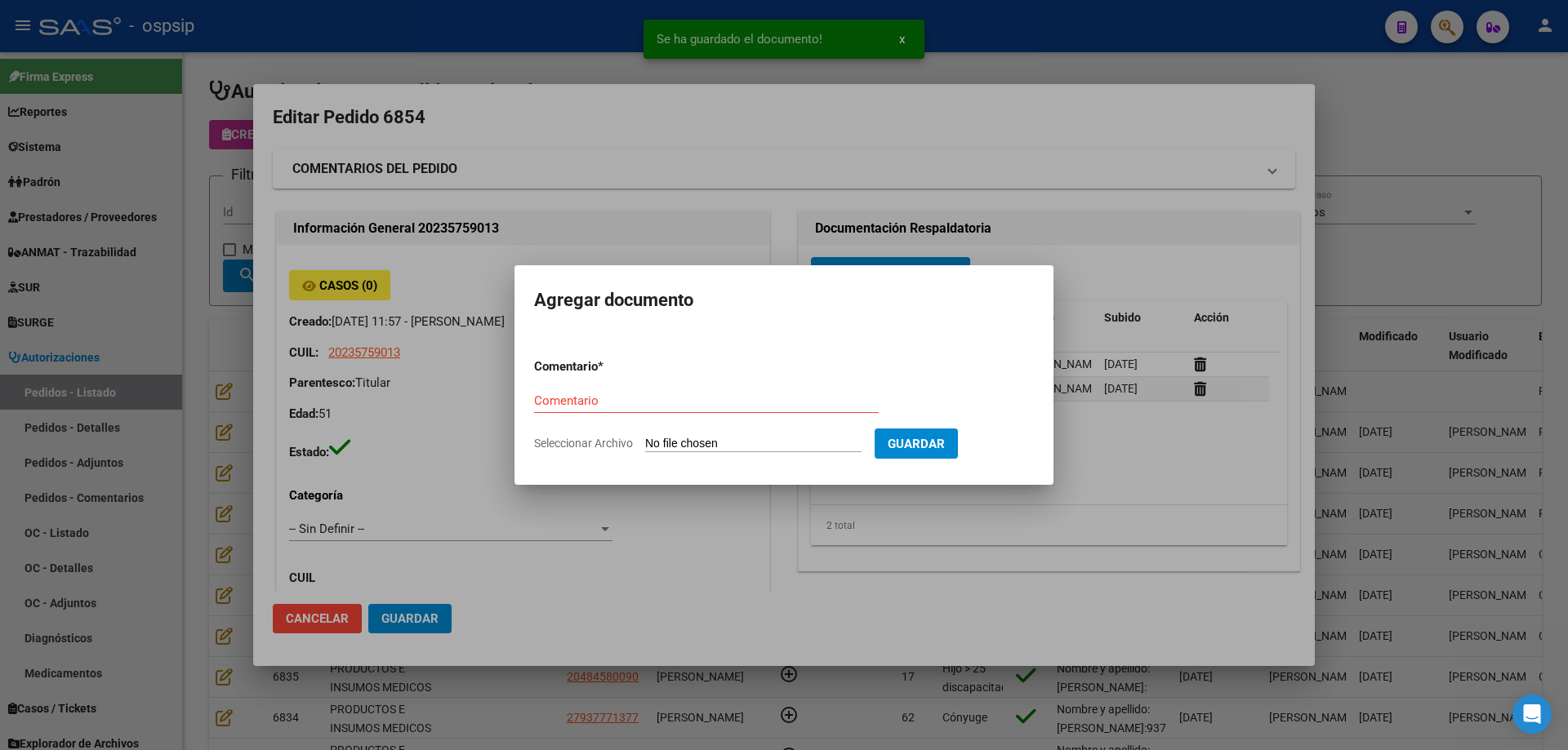
click at [777, 439] on input "Seleccionar Archivo" at bounding box center [753, 445] width 217 height 16
type input "C:\fakepath\consentimiento cardozo.jpg"
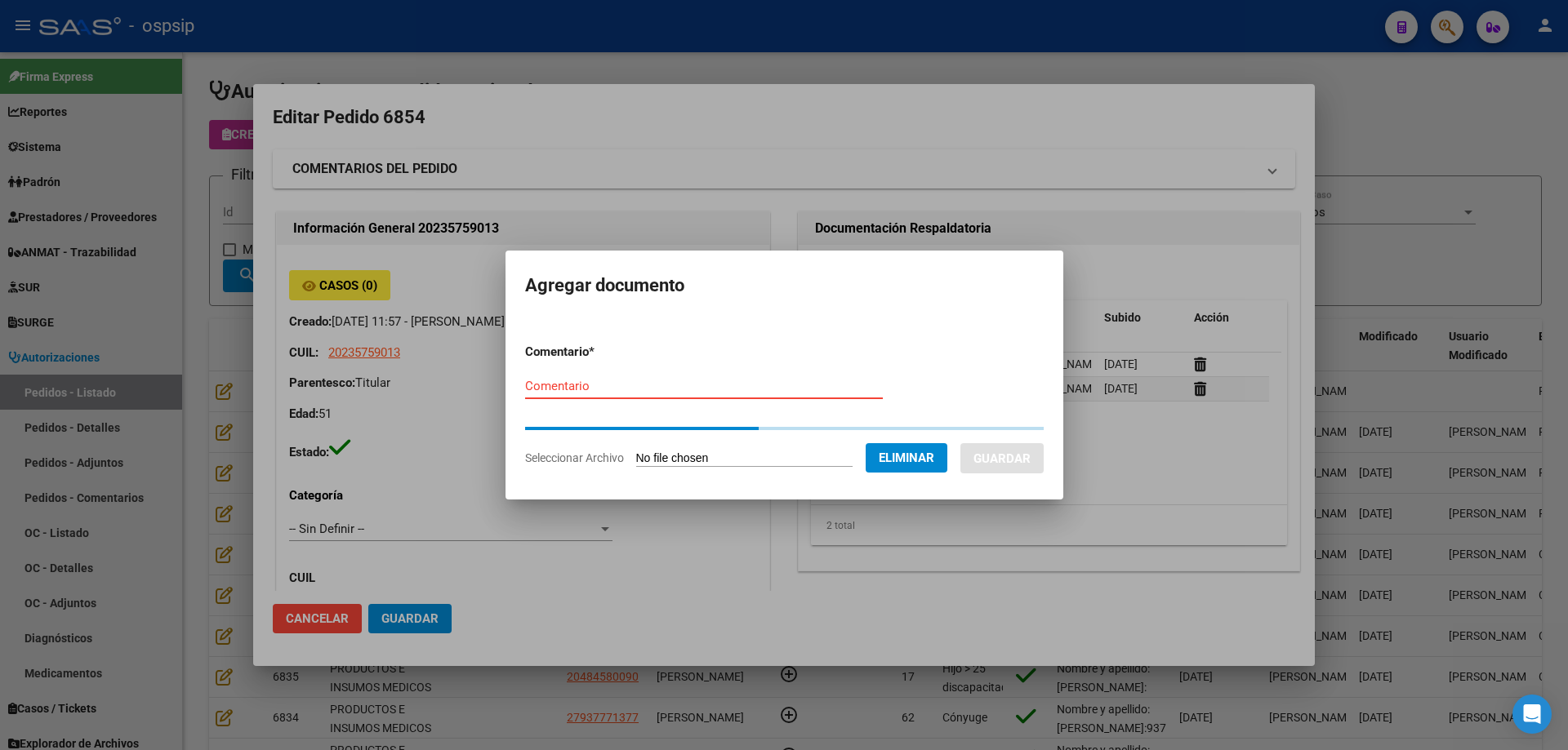
click at [560, 387] on form "Comentario * Comentario Seleccionar Archivo Eliminar Guardar" at bounding box center [784, 404] width 519 height 148
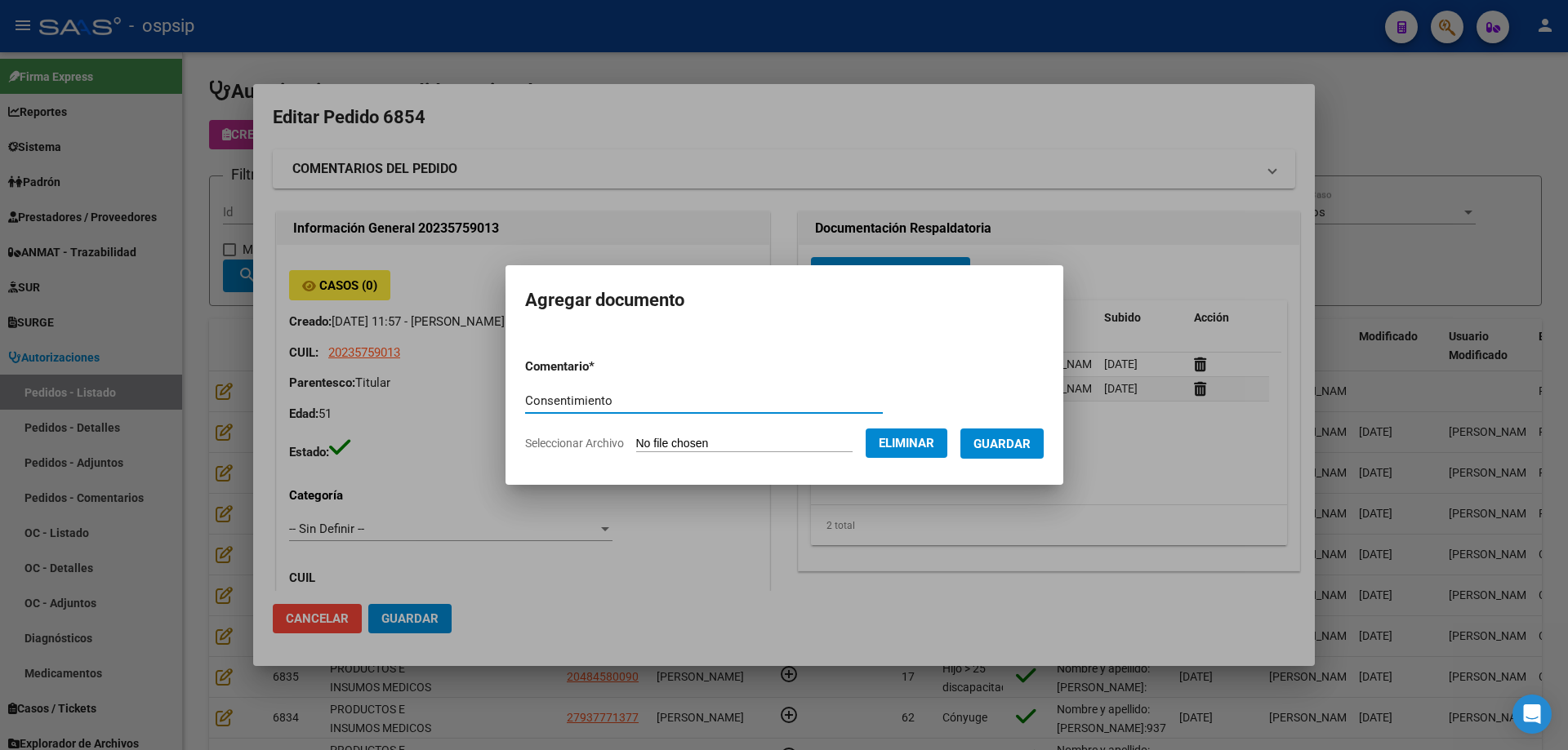
type input "Consentimiento"
click at [992, 439] on span "Guardar" at bounding box center [1001, 444] width 57 height 15
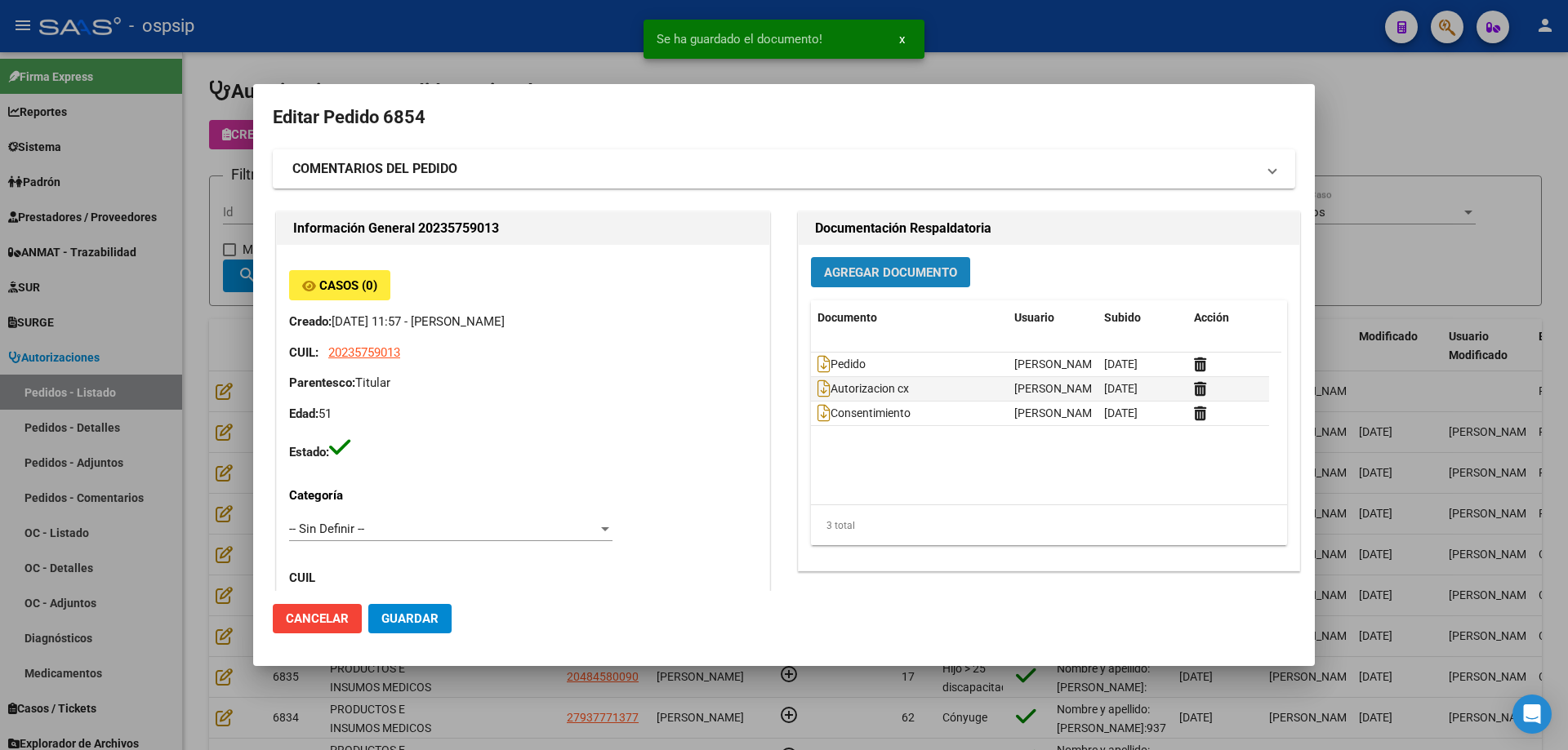
click at [906, 264] on button "Agregar Documento" at bounding box center [890, 272] width 159 height 30
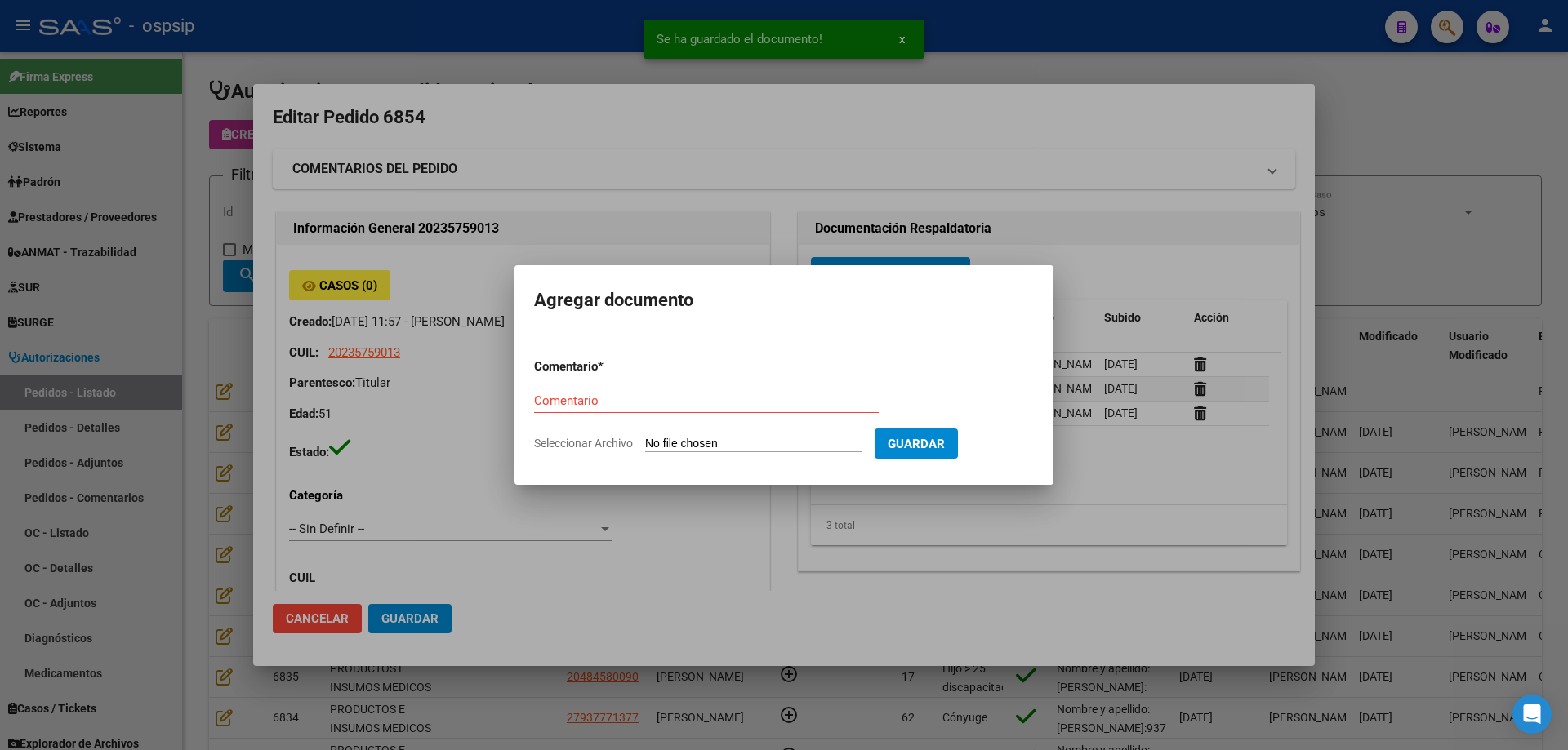
click at [751, 446] on input "Seleccionar Archivo" at bounding box center [753, 445] width 217 height 16
type input "C:\fakepath\ecografia cardozo.jpg"
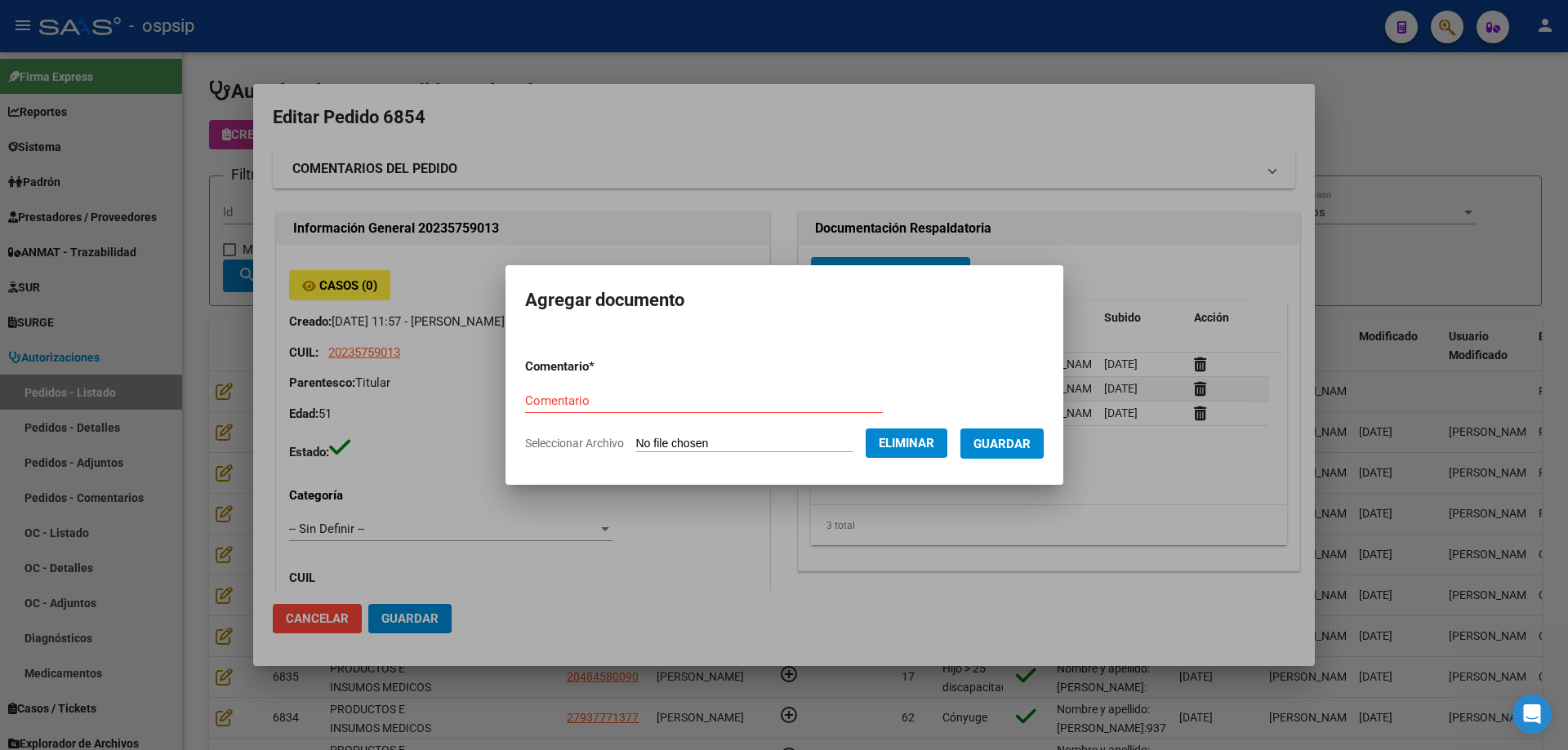
click at [664, 405] on input "Comentario" at bounding box center [704, 401] width 358 height 15
type input "Ecografia"
click at [1026, 446] on span "Guardar" at bounding box center [1001, 444] width 57 height 15
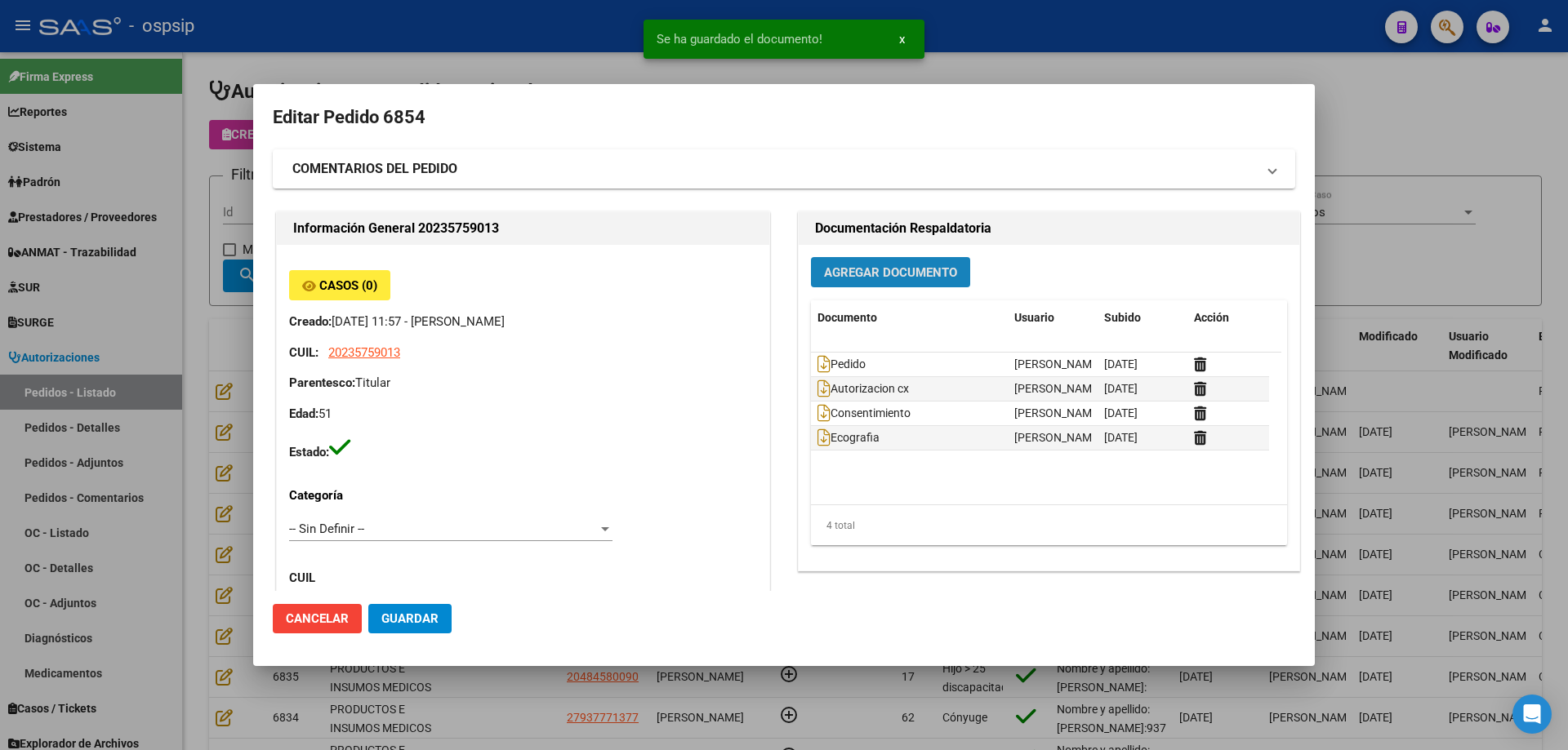
click at [893, 273] on span "Agregar Documento" at bounding box center [891, 272] width 133 height 15
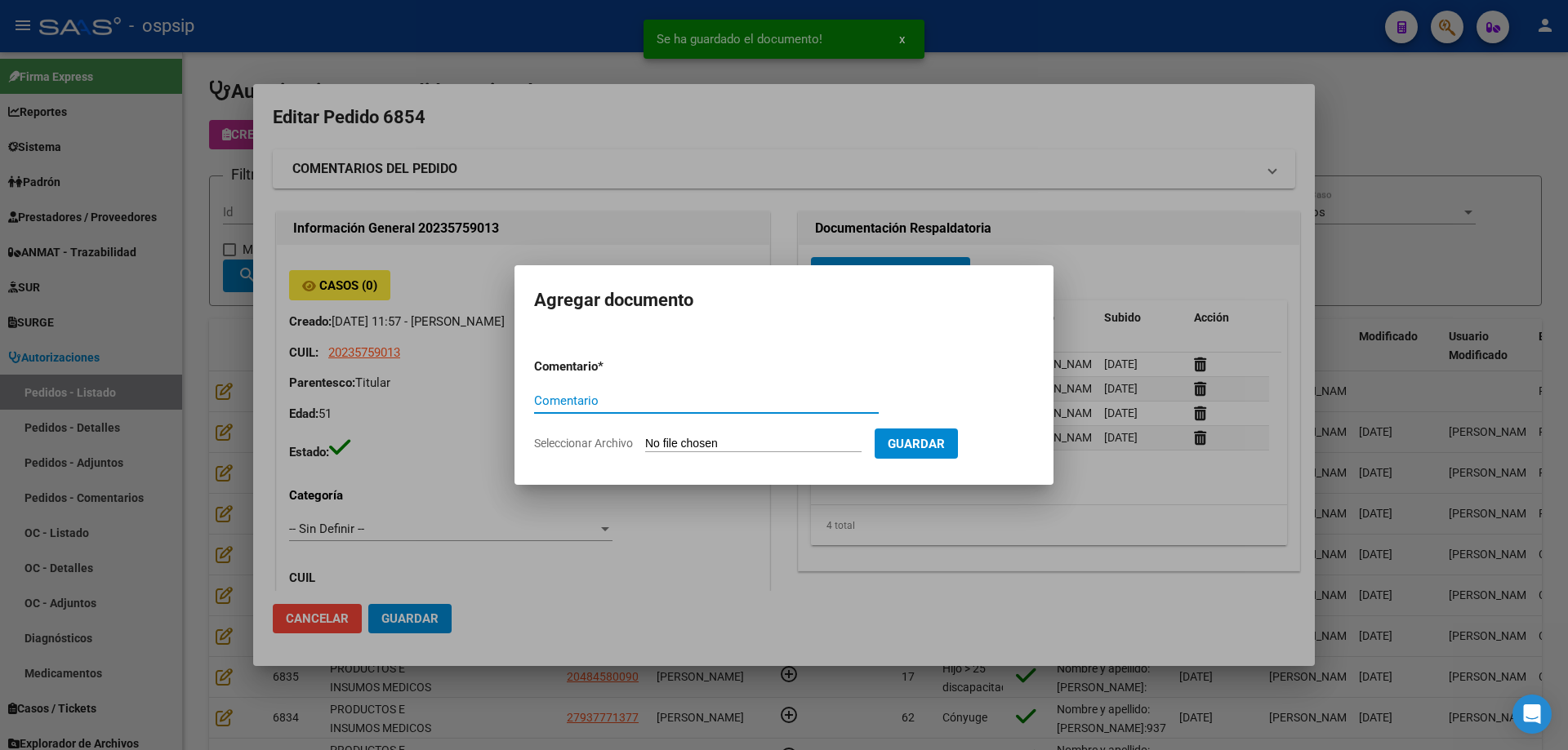
click at [791, 447] on input "Seleccionar Archivo" at bounding box center [753, 445] width 217 height 16
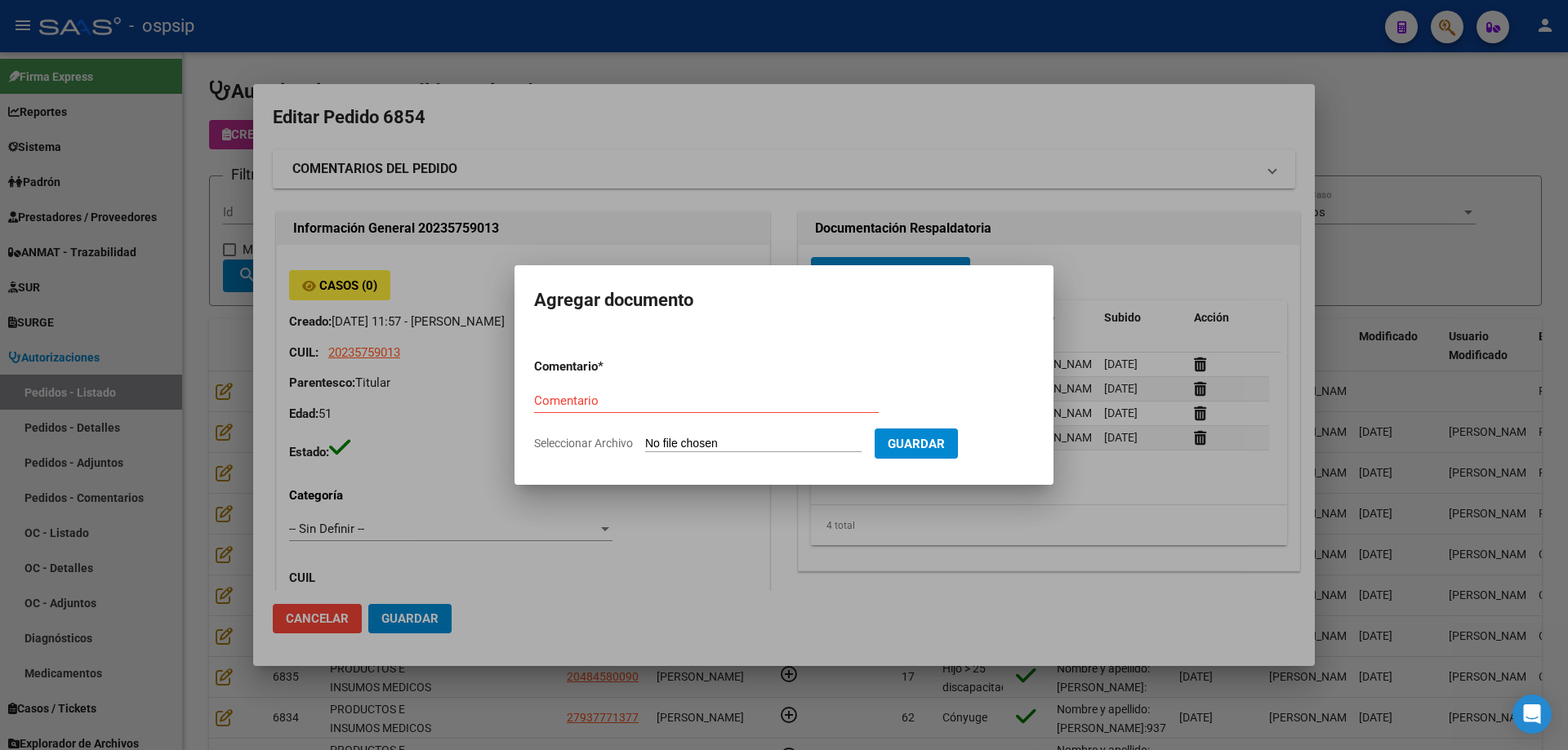
type input "C:\fakepath\imagenes cardozo.jpg"
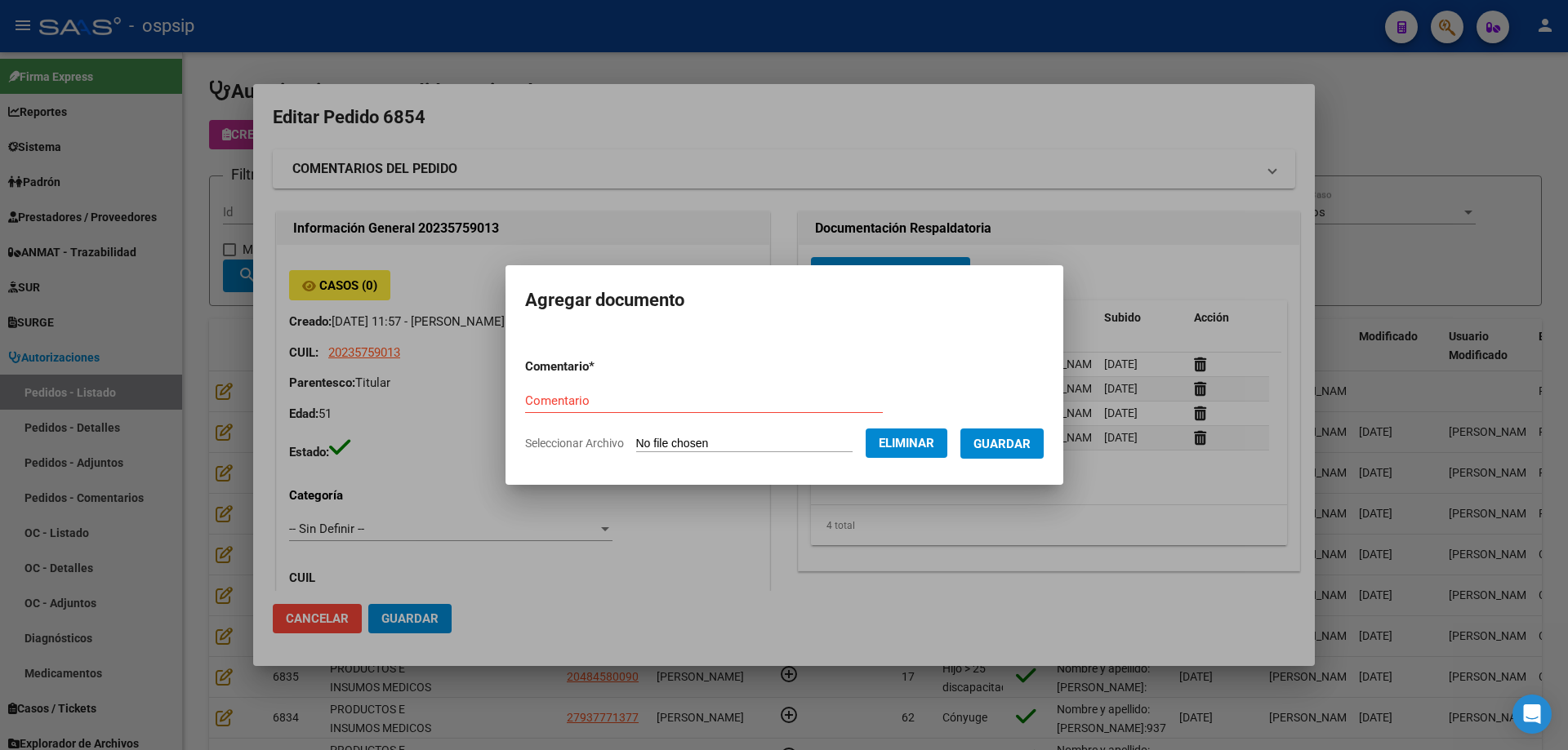
click at [699, 394] on input "Comentario" at bounding box center [704, 401] width 358 height 15
type input "Imagen"
click at [1030, 447] on span "Guardar" at bounding box center [1001, 444] width 57 height 15
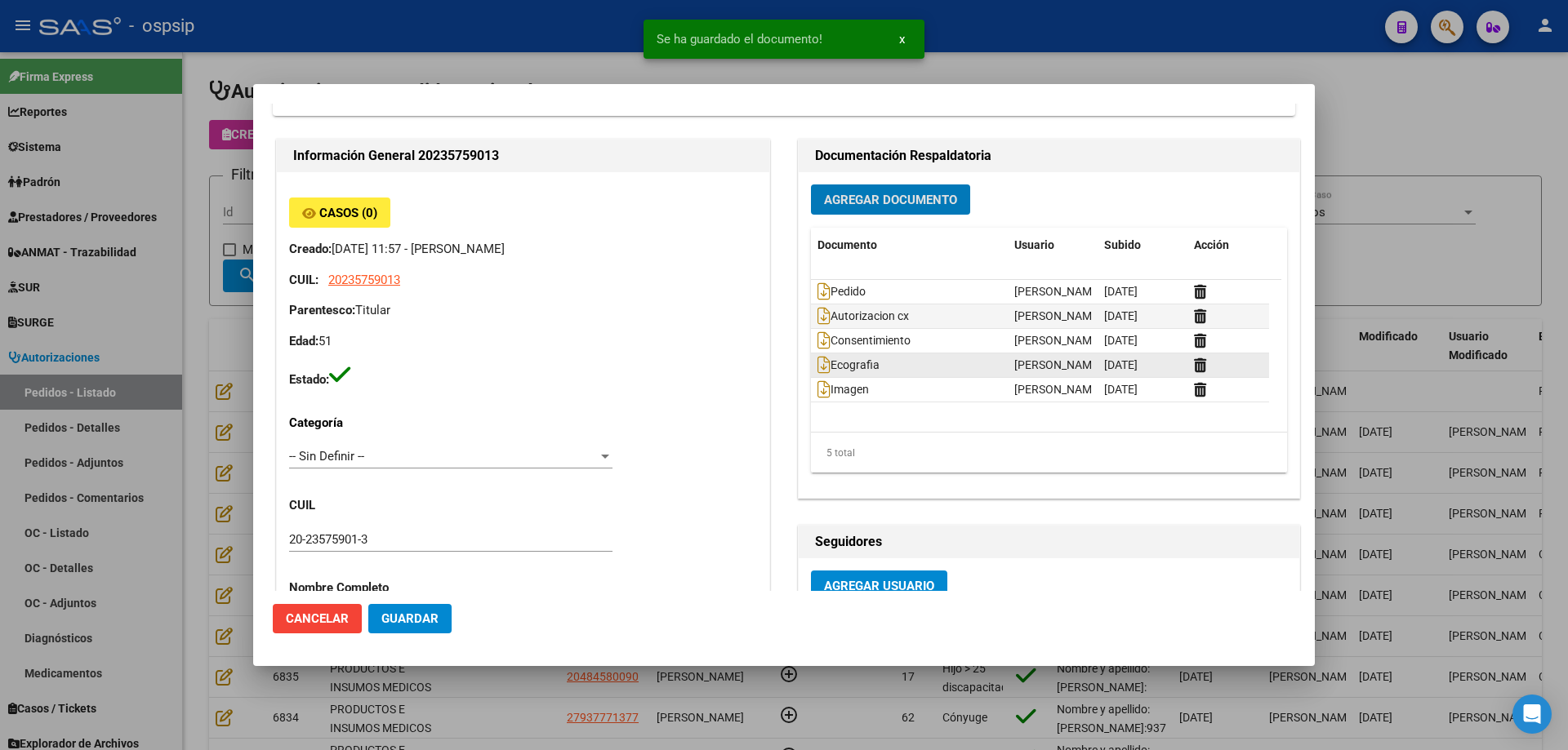
scroll to position [163, 0]
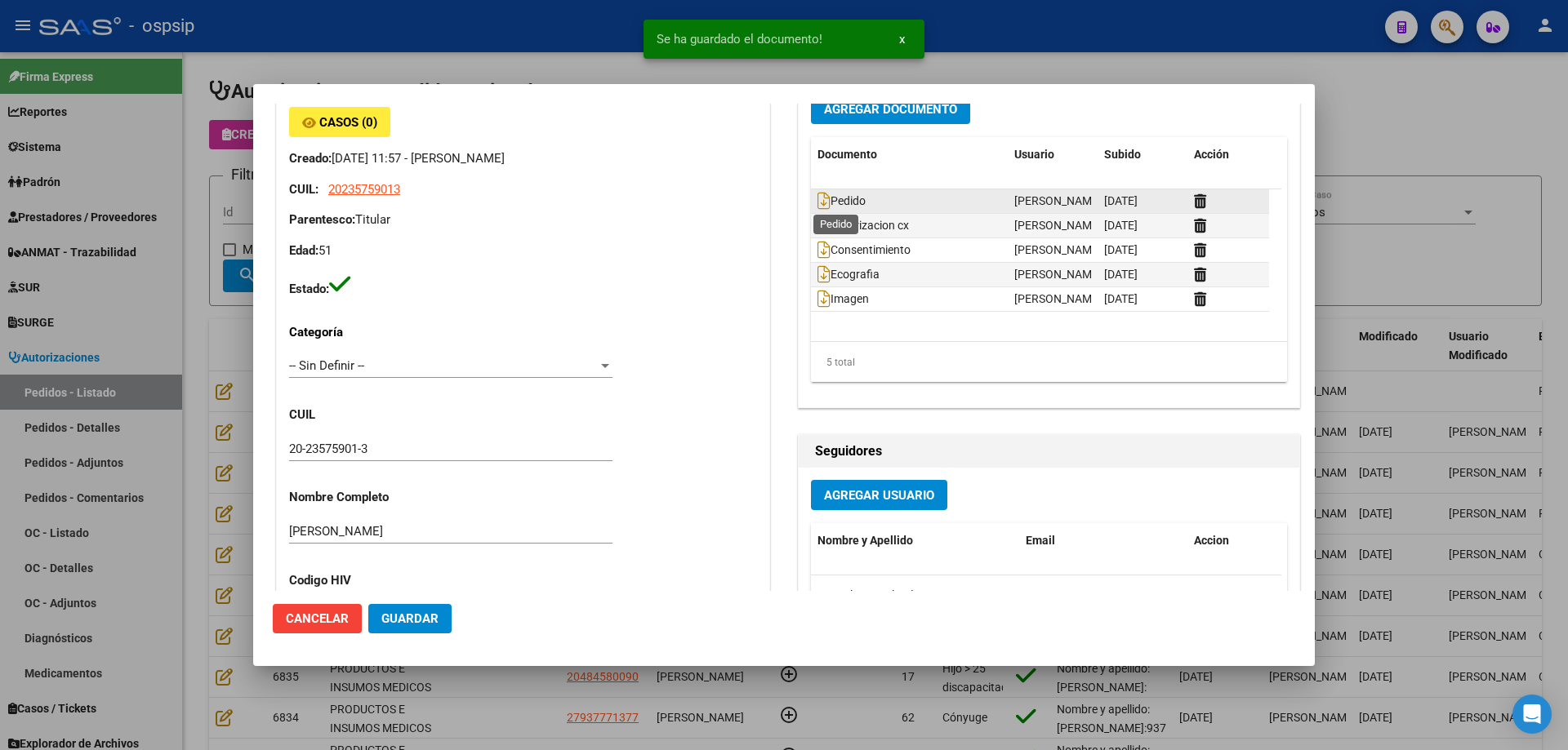
click at [825, 197] on span "Pedido" at bounding box center [841, 201] width 48 height 13
click at [818, 204] on icon at bounding box center [823, 201] width 13 height 18
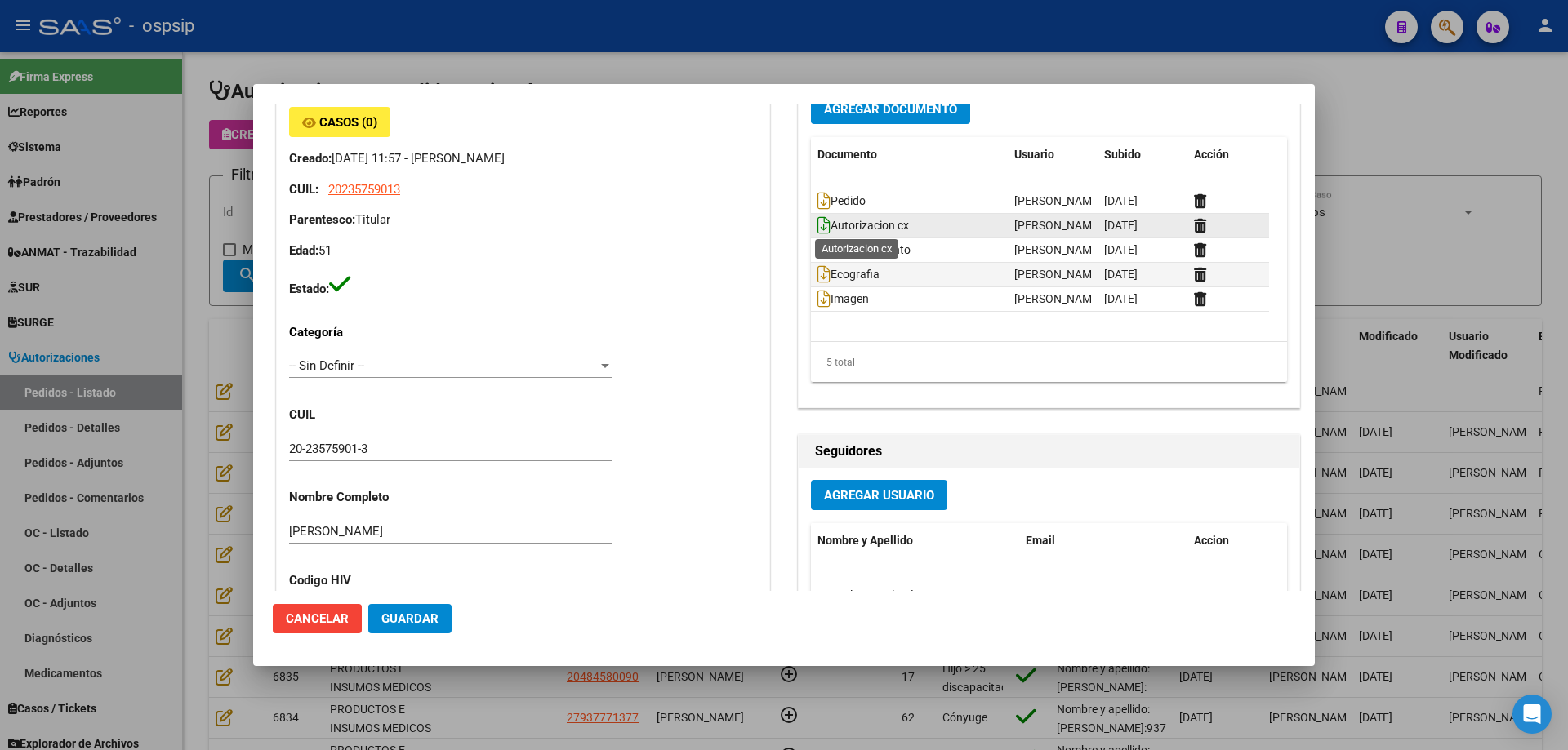
click at [819, 227] on icon at bounding box center [823, 225] width 13 height 18
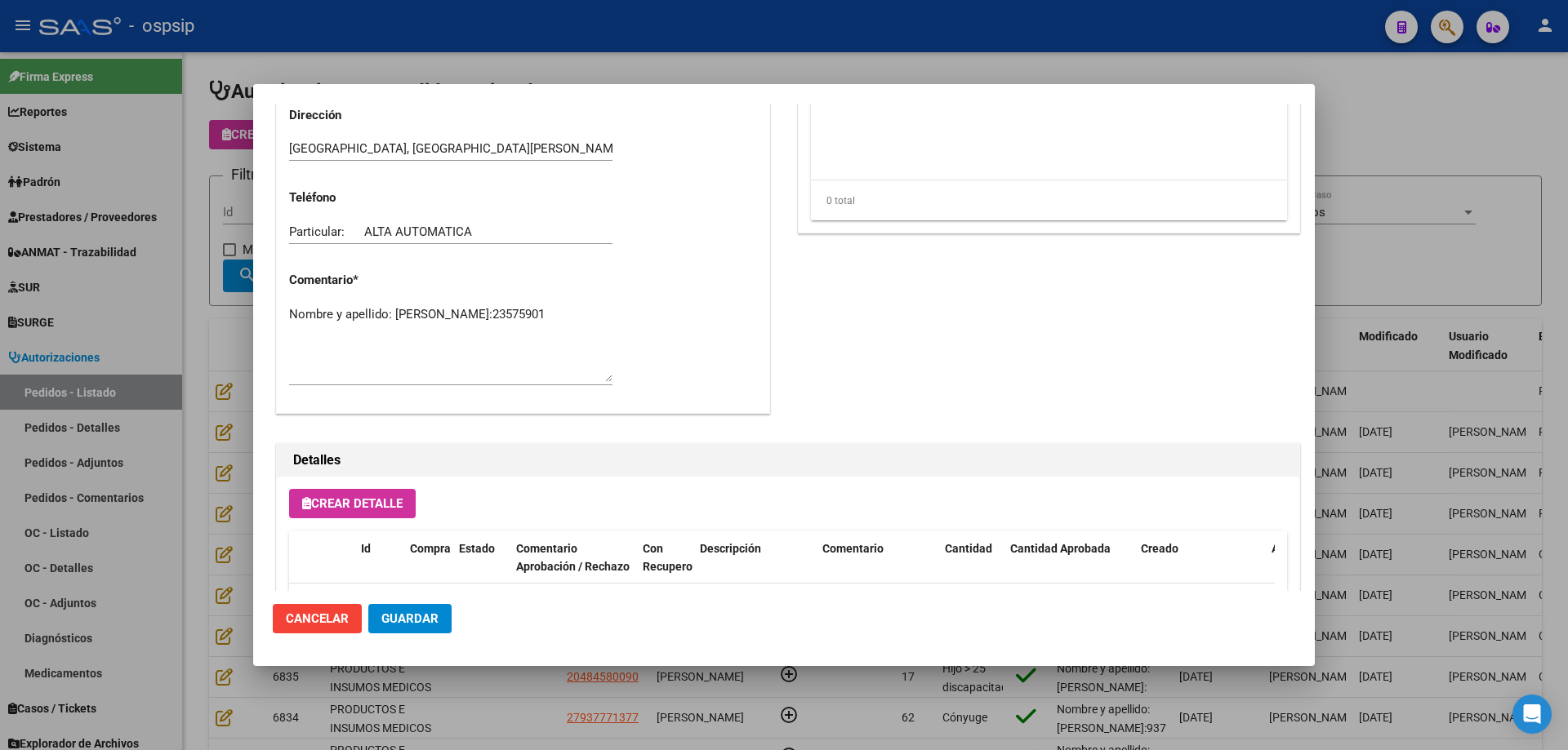
scroll to position [948, 0]
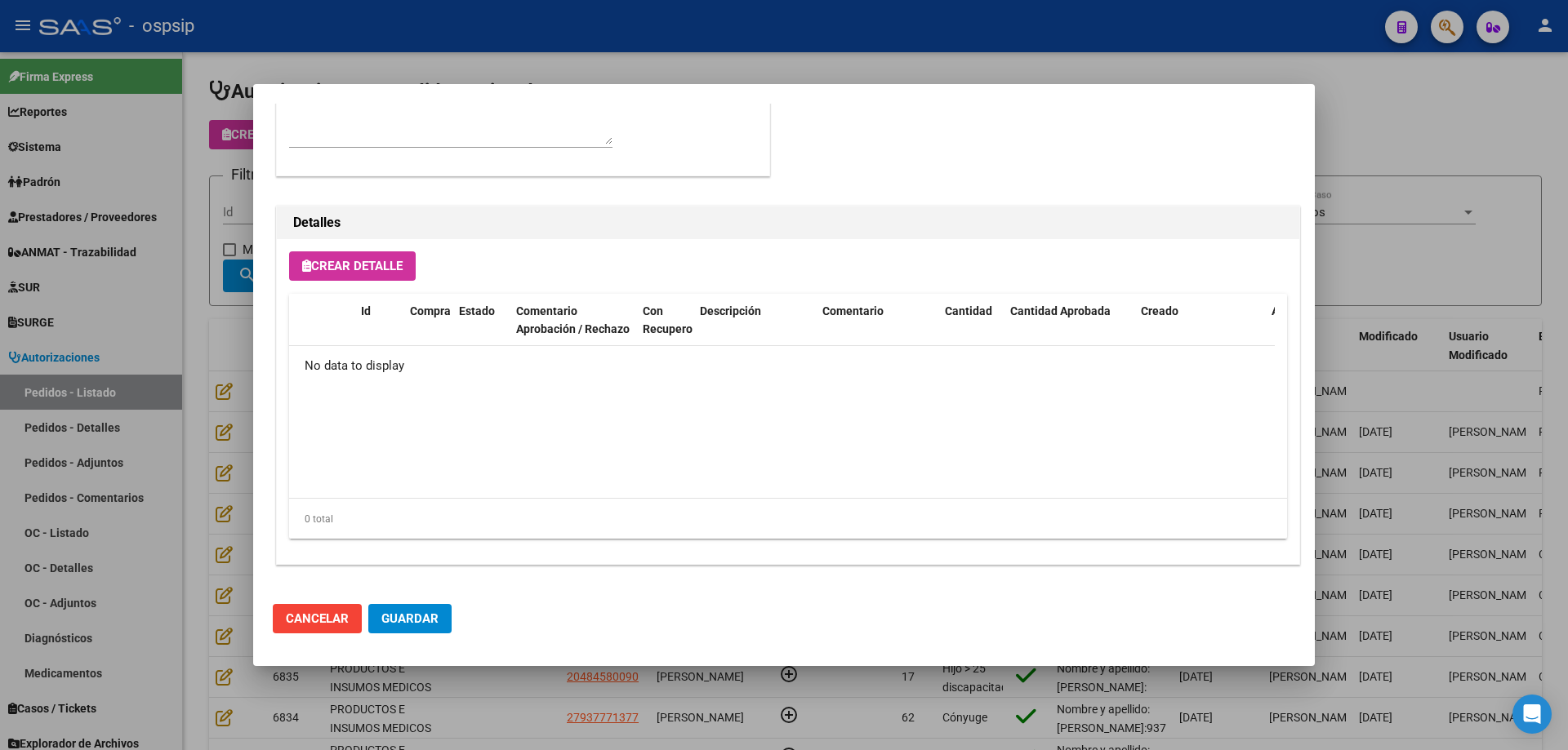
click at [378, 260] on span "Crear Detalle" at bounding box center [352, 266] width 100 height 15
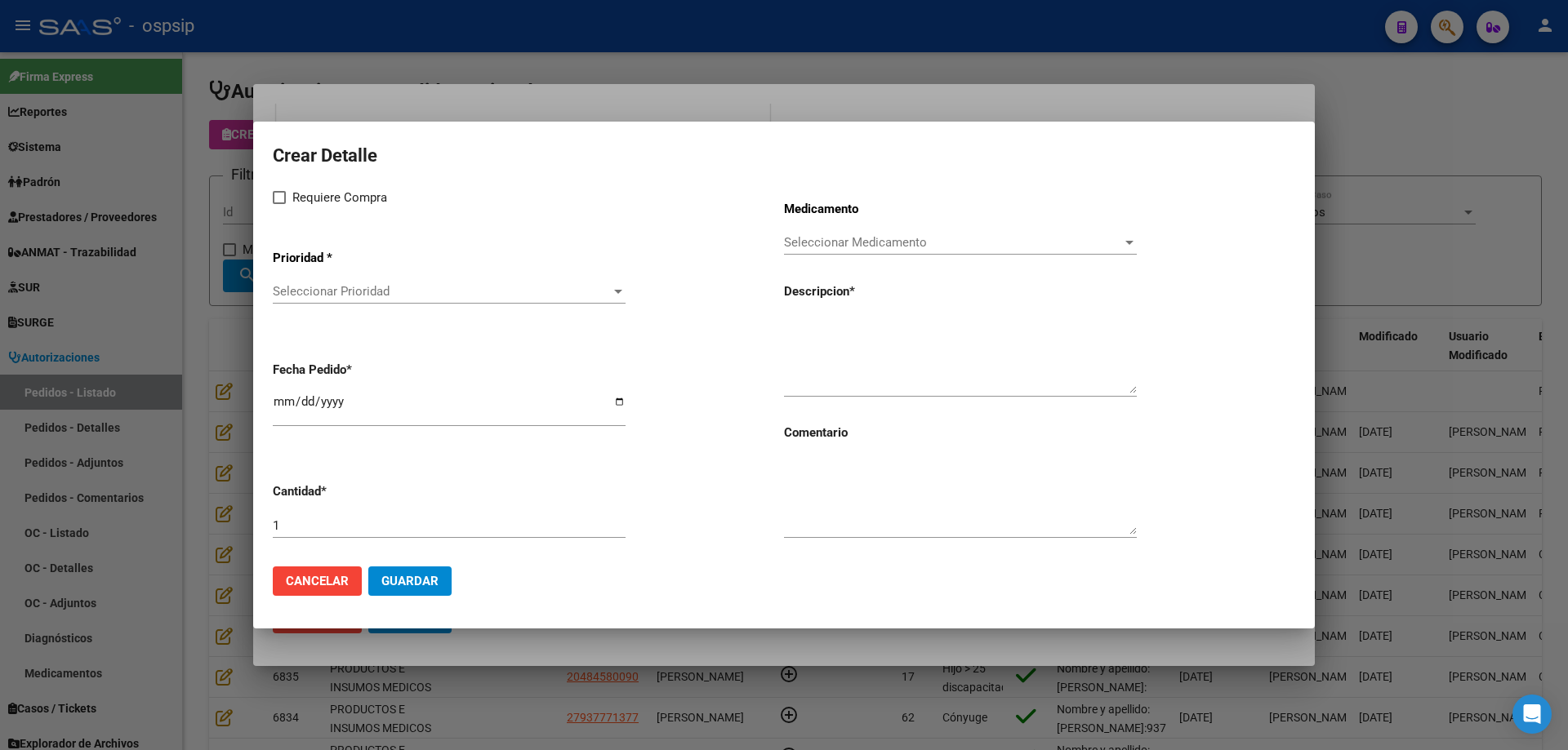
click at [397, 288] on span "Seleccionar Prioridad" at bounding box center [441, 291] width 338 height 15
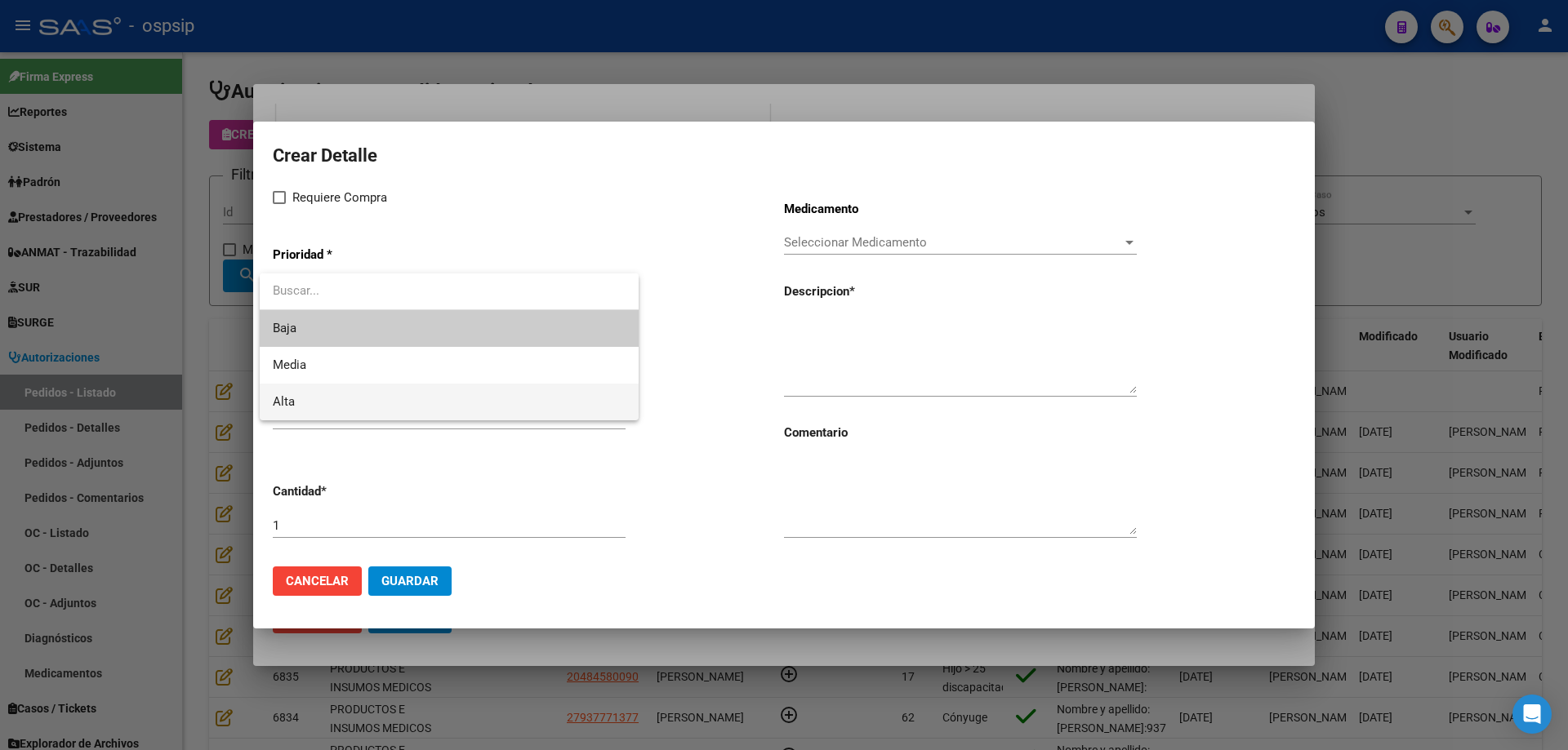
click at [371, 393] on span "Alta" at bounding box center [449, 402] width 353 height 37
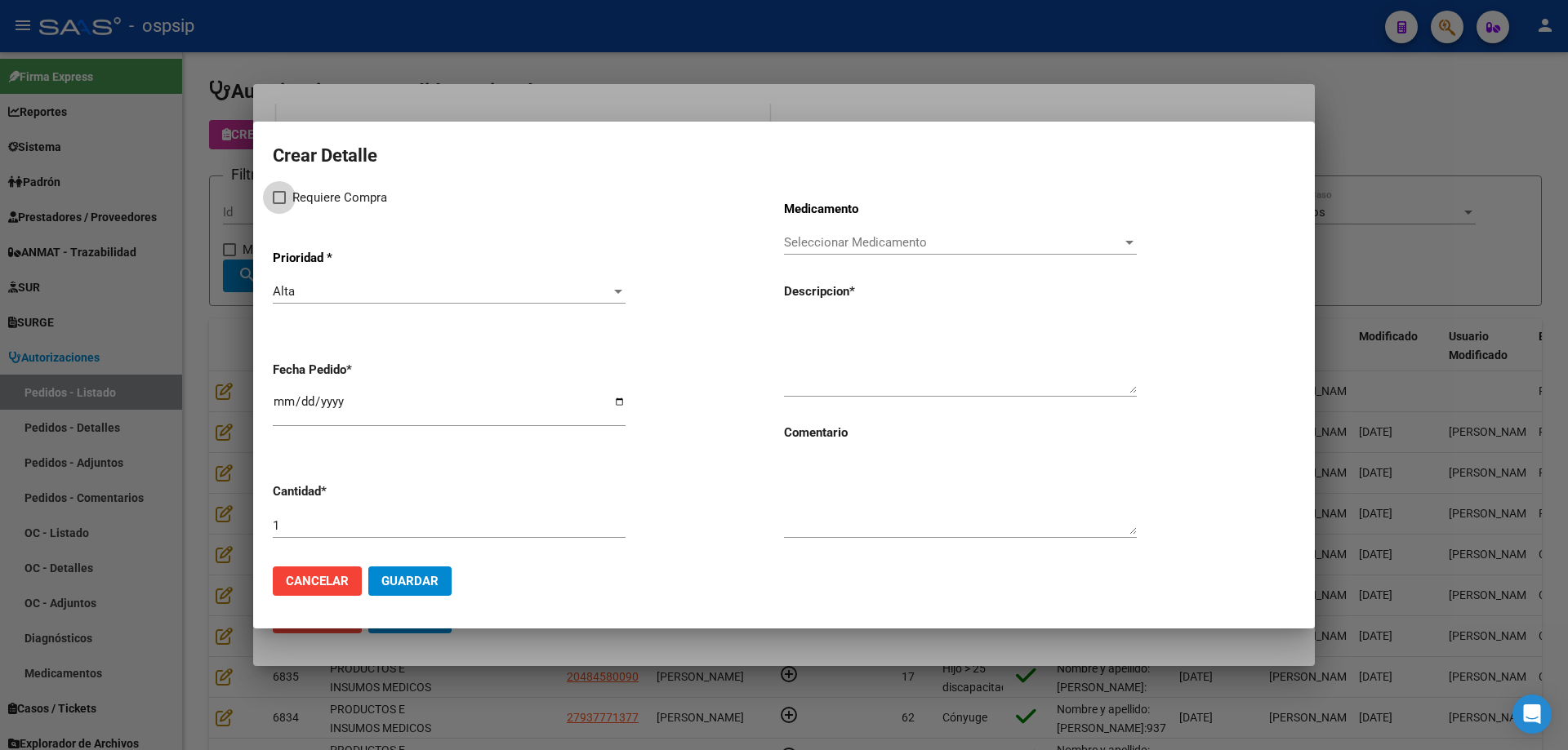
click at [313, 189] on span "Requiere Compra" at bounding box center [340, 197] width 95 height 19
click at [279, 204] on input "Requiere Compra" at bounding box center [278, 204] width 1 height 1
checkbox input "true"
click at [813, 234] on div "Seleccionar Medicamento Seleccionar Medicamento" at bounding box center [960, 242] width 353 height 25
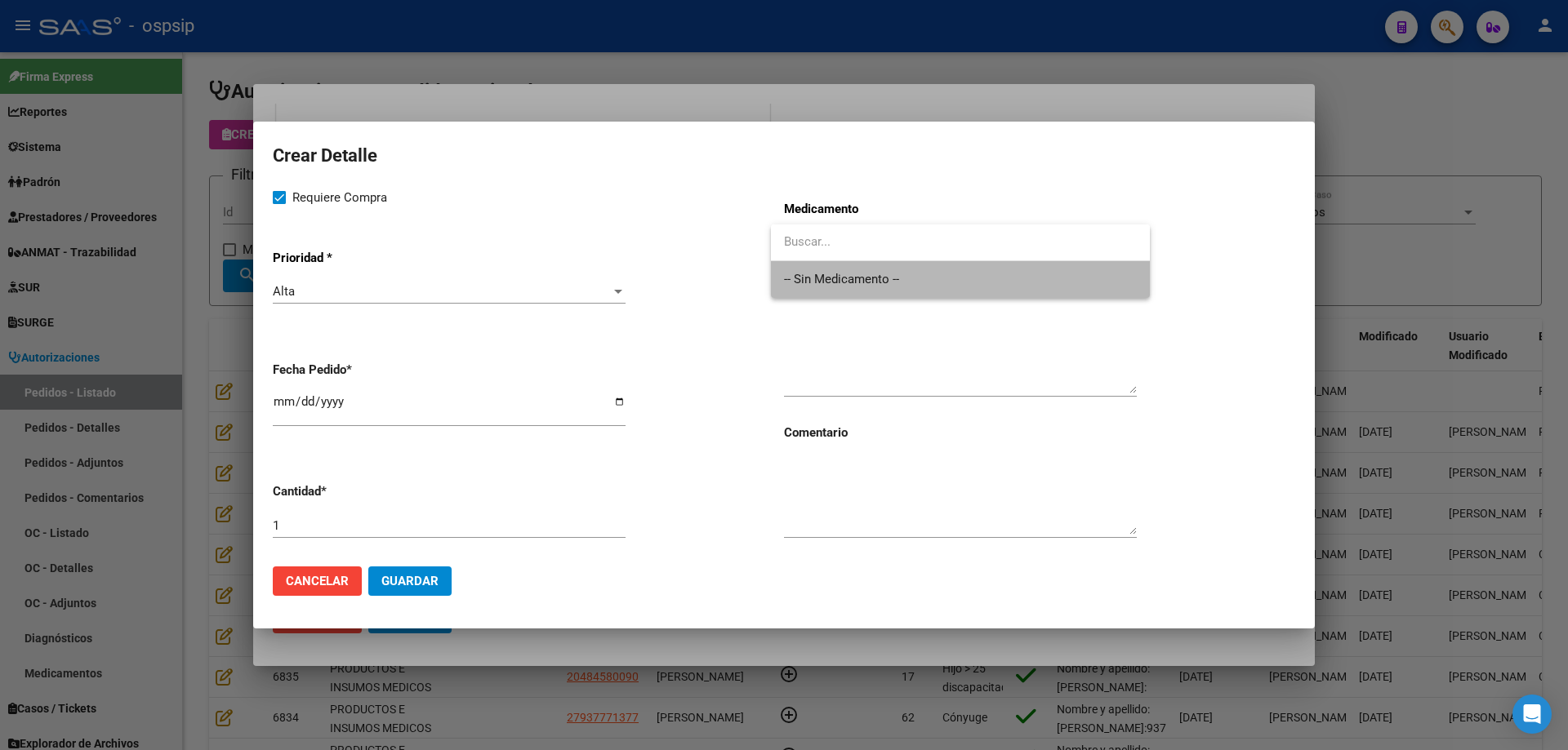
click at [808, 280] on span "-- Sin Medicamento --" at bounding box center [960, 280] width 353 height 37
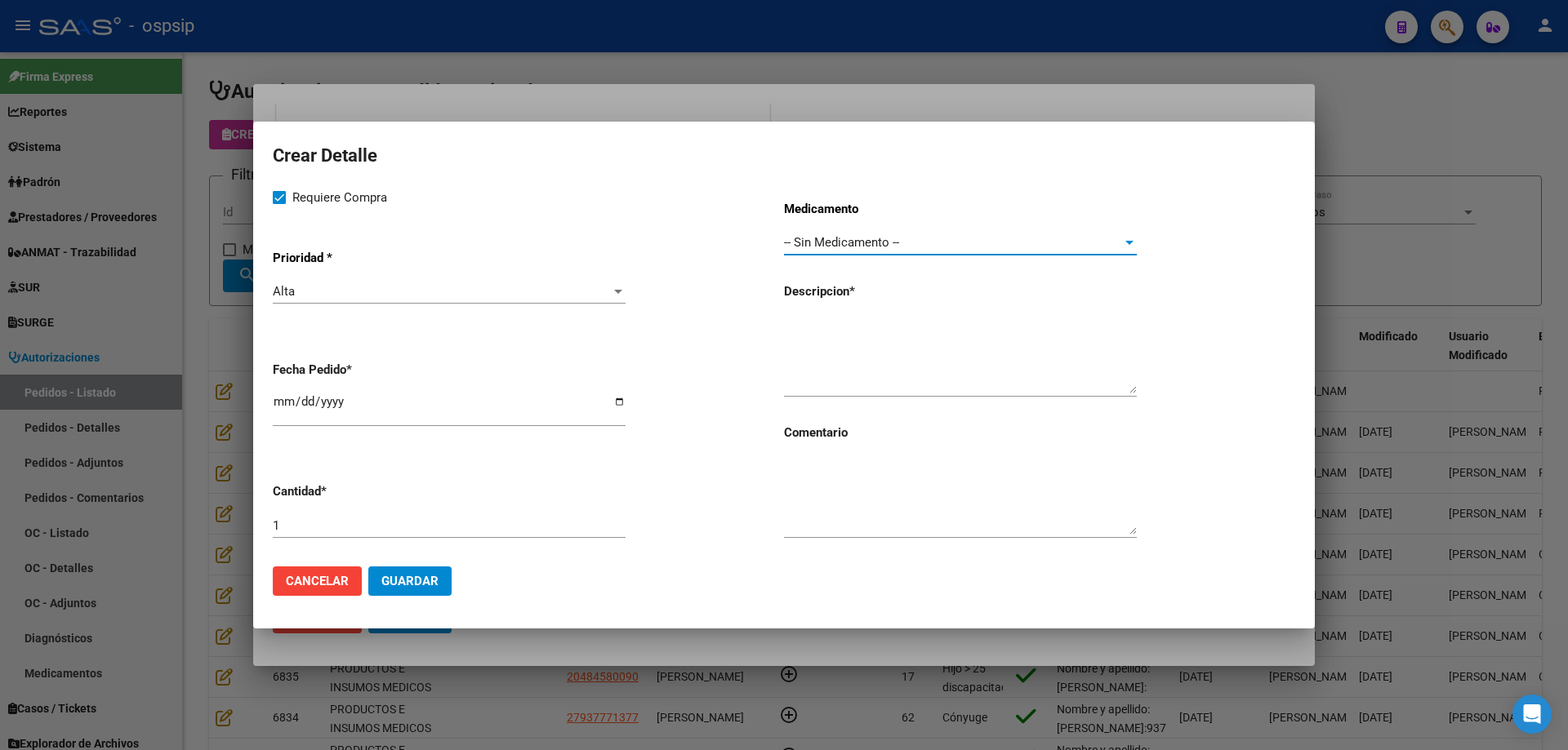
click at [814, 318] on textarea at bounding box center [960, 354] width 353 height 76
type textarea "Malla polipropileno 15x15cm"
click at [279, 405] on input "[DATE]" at bounding box center [449, 408] width 353 height 26
type input "2025-08-04"
click at [395, 577] on span "Guardar" at bounding box center [410, 581] width 57 height 15
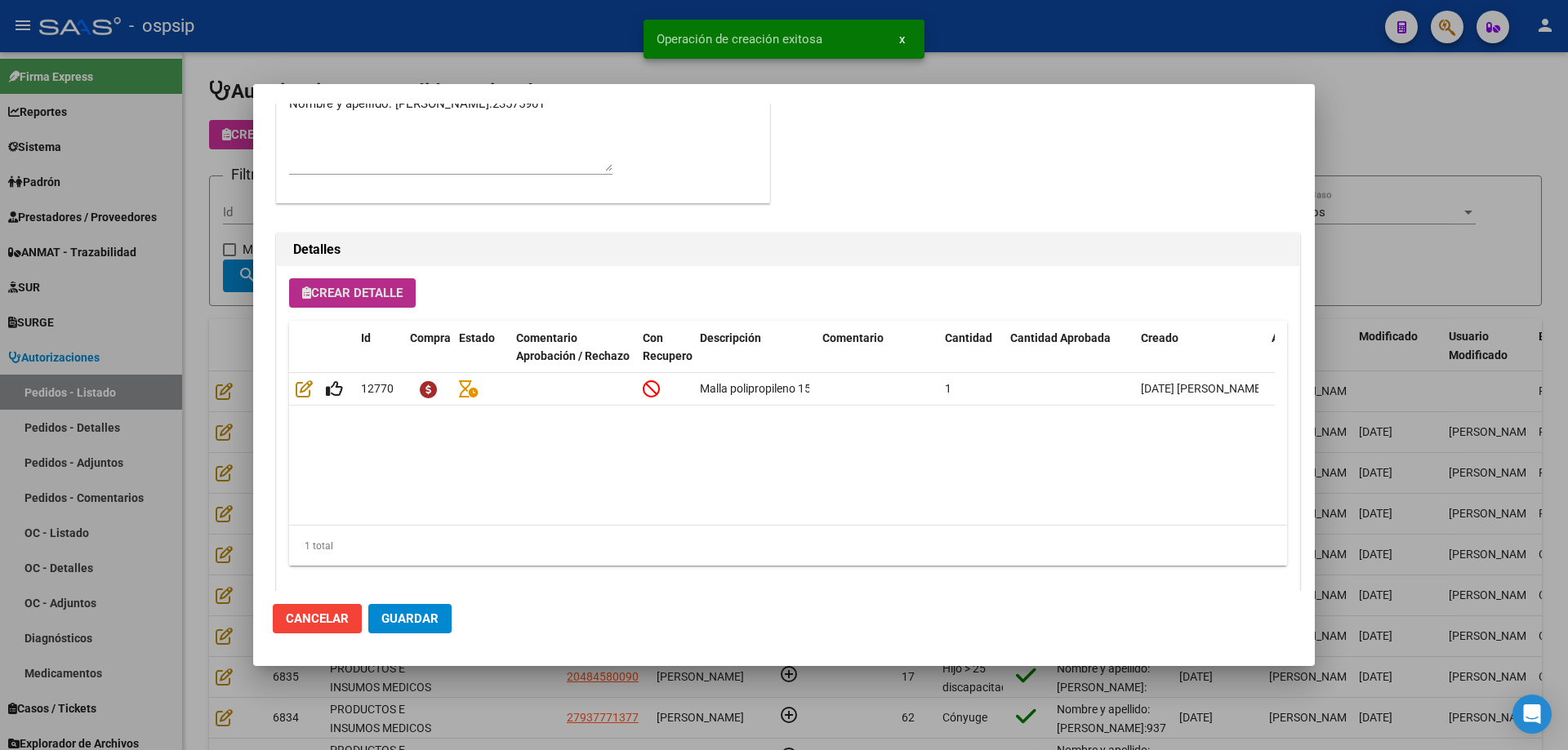
scroll to position [979, 0]
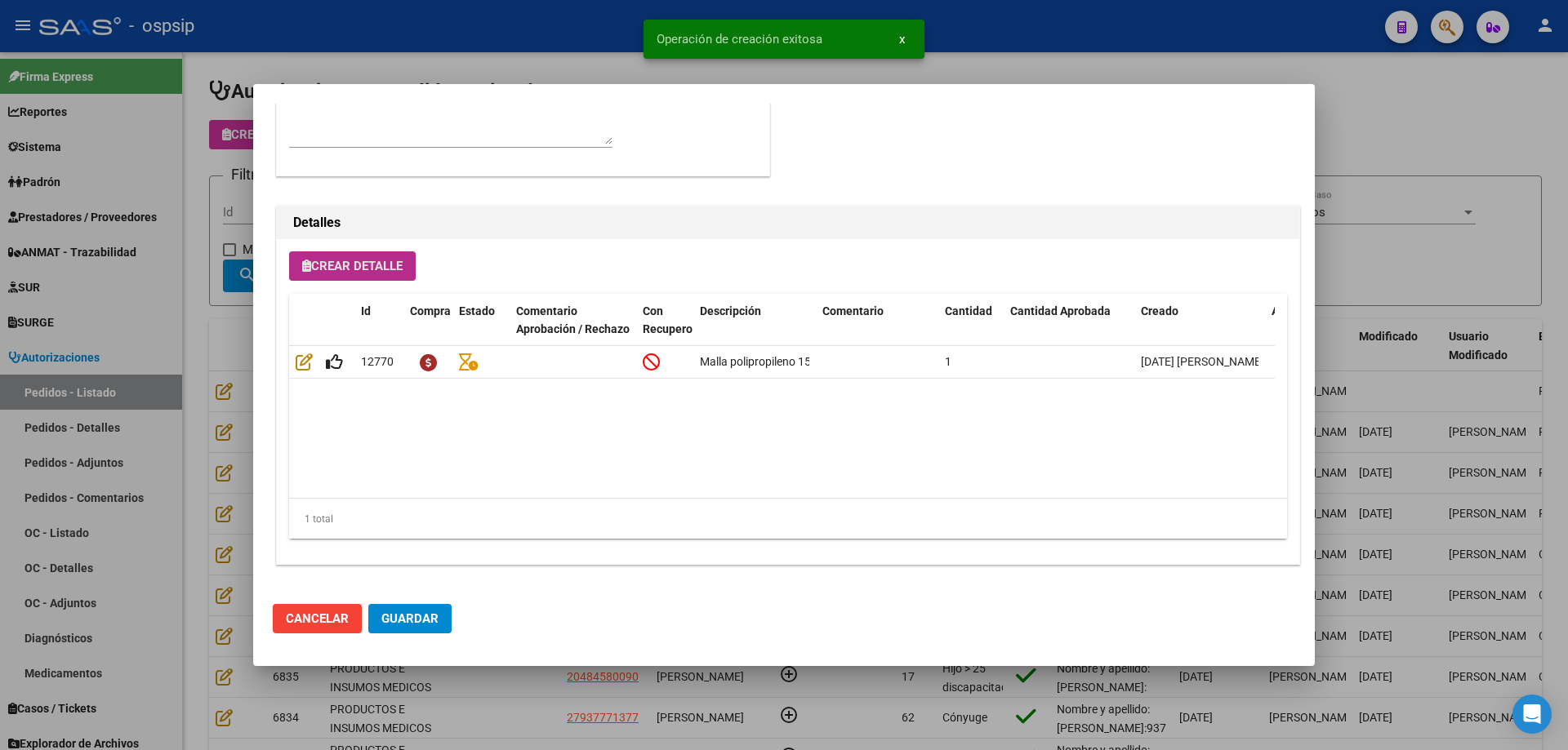
click at [401, 621] on span "Guardar" at bounding box center [410, 618] width 57 height 15
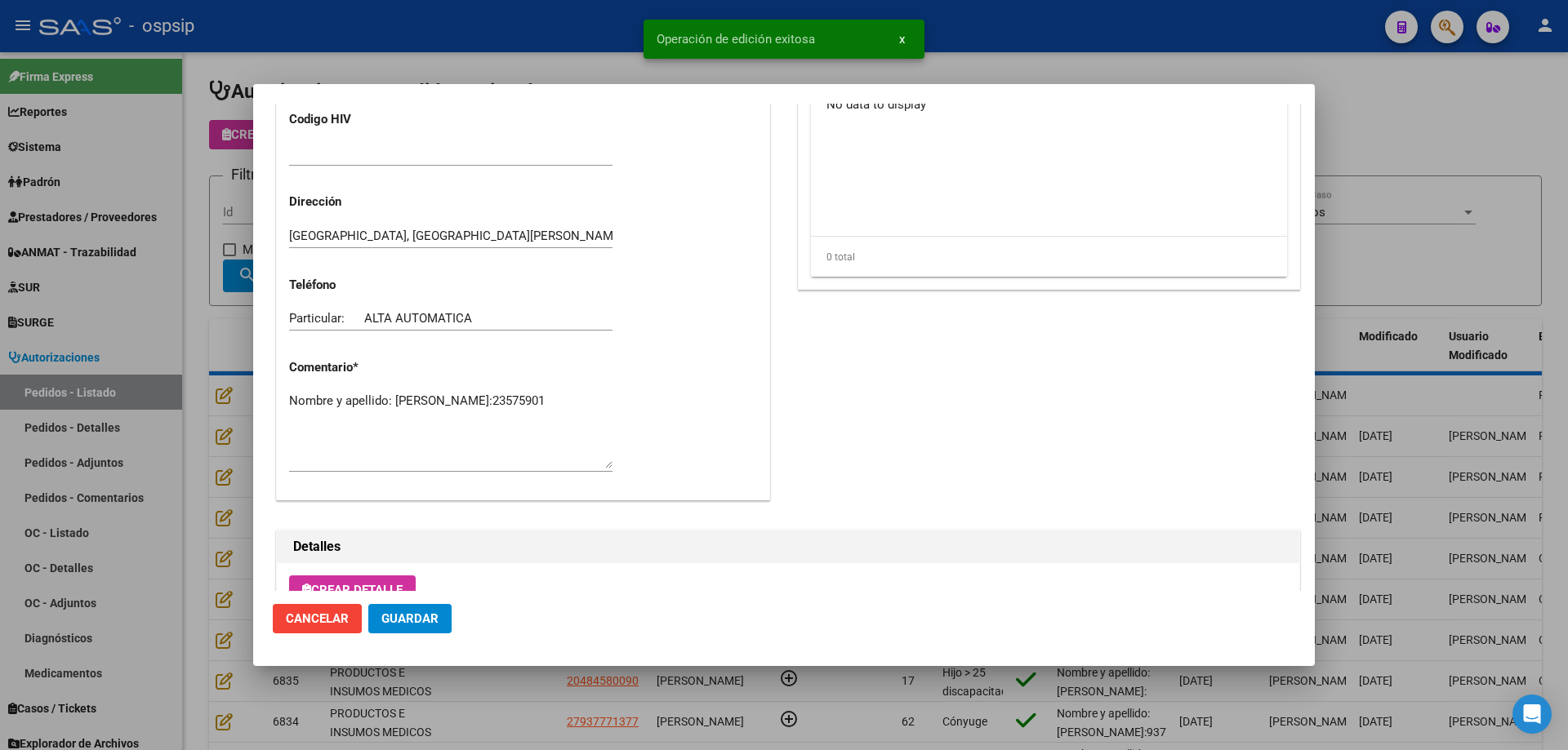
scroll to position [652, 0]
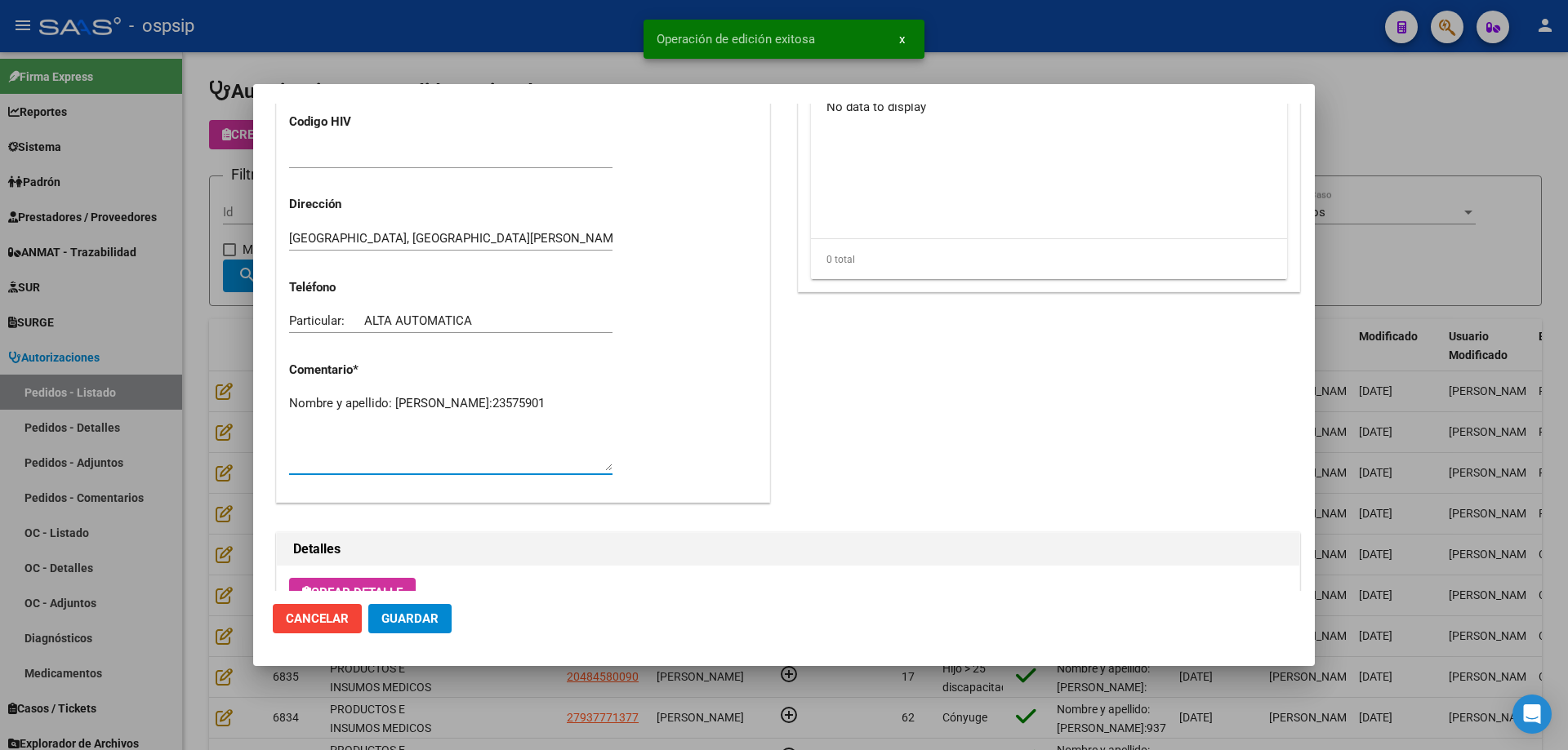
click at [395, 431] on textarea "Nombre y apellido: Cardozo Guillermo Dni:23575901" at bounding box center [450, 432] width 323 height 76
type textarea "Nombre y apellido: [PERSON_NAME]:23575901 [PERSON_NAME]"
click at [388, 621] on span "Guardar" at bounding box center [410, 618] width 57 height 15
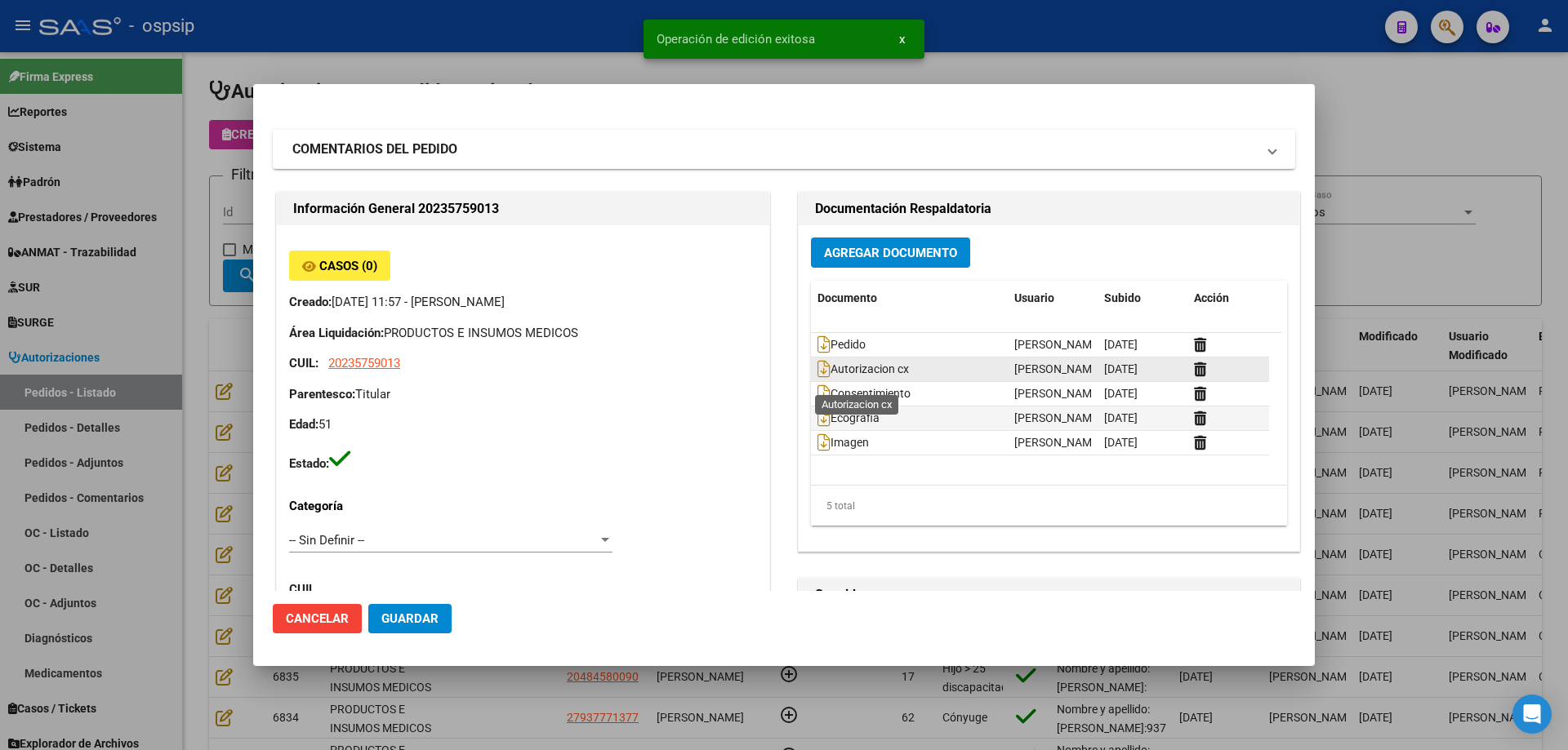
scroll to position [0, 0]
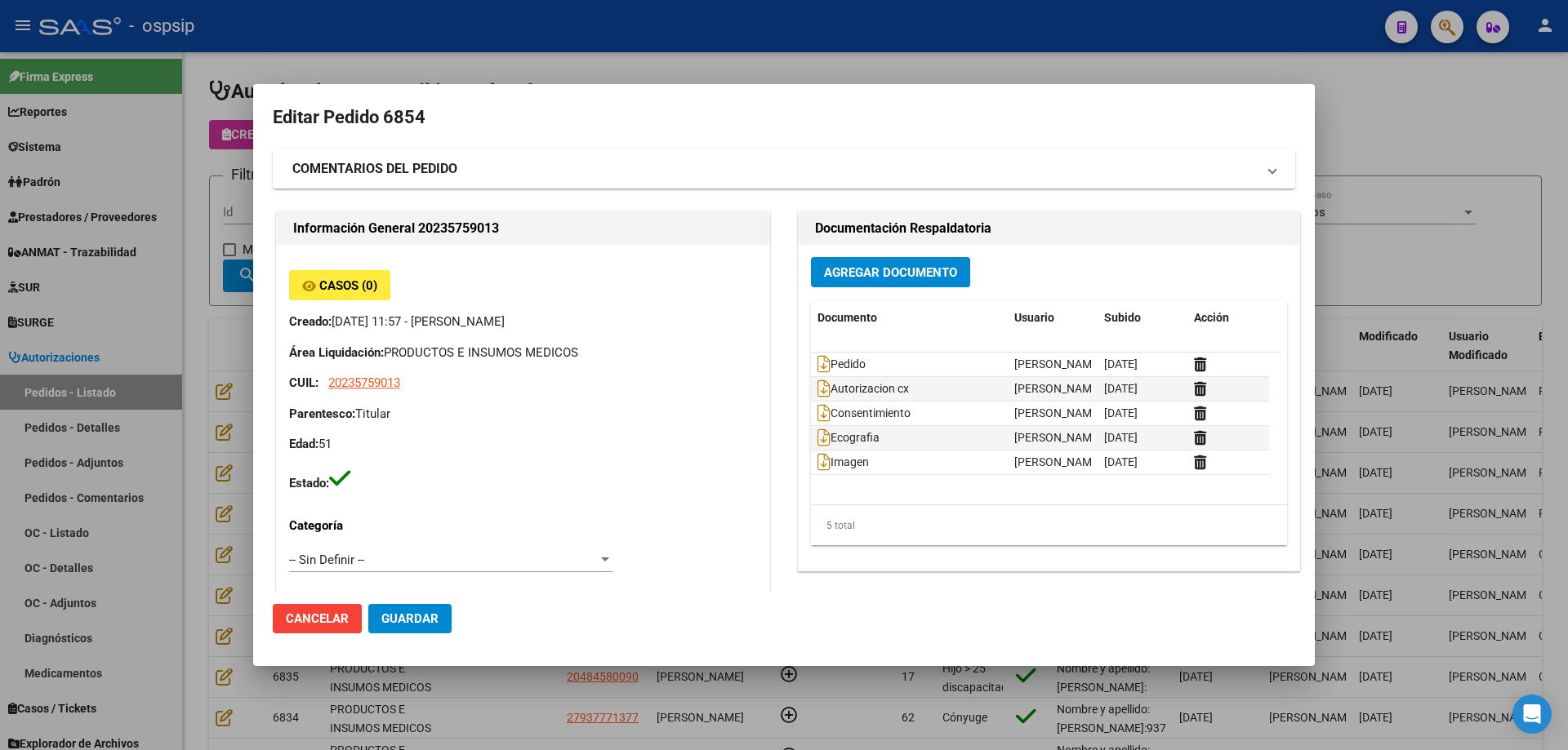
click at [428, 605] on button "Guardar" at bounding box center [410, 618] width 83 height 29
click at [145, 204] on div at bounding box center [784, 375] width 1568 height 750
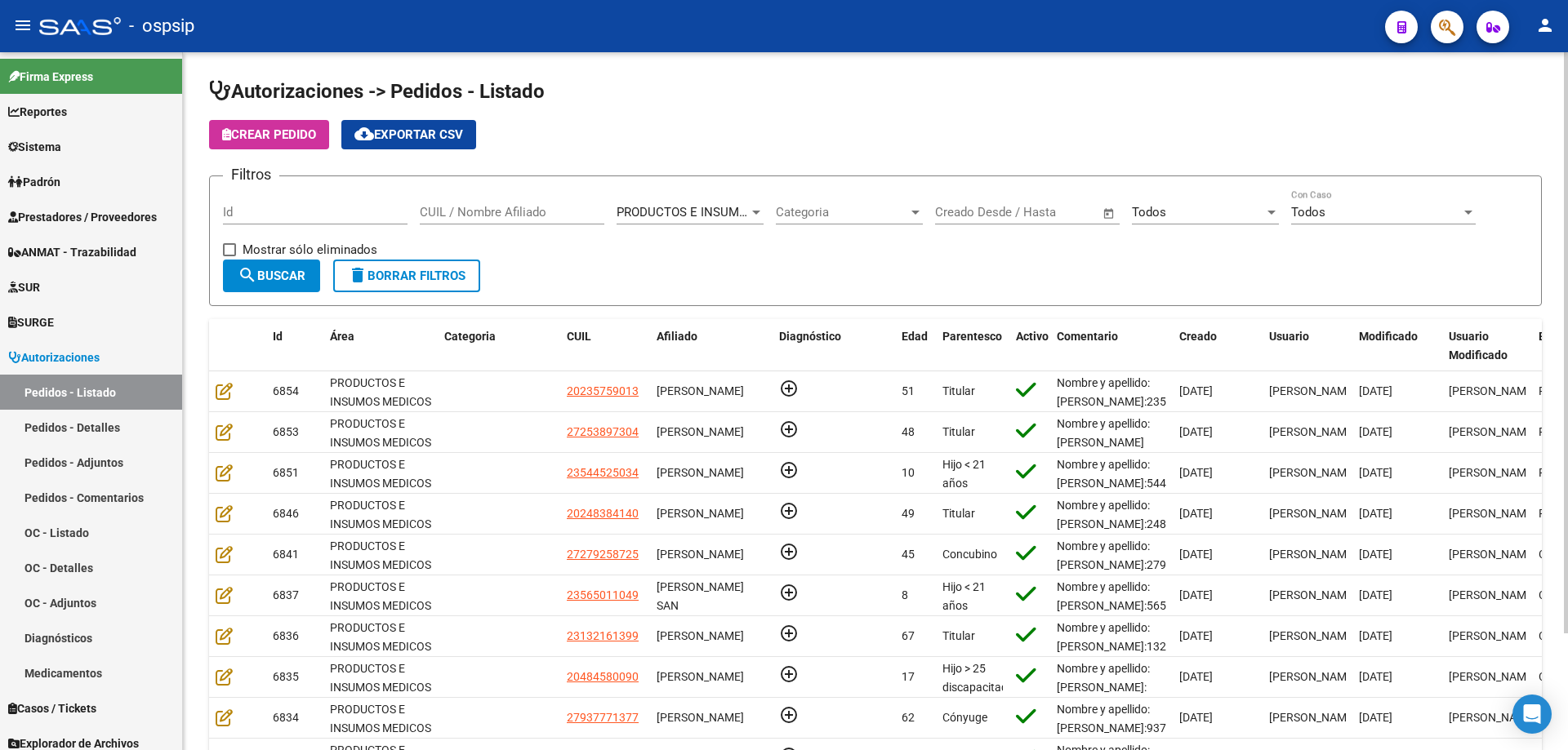
click at [472, 218] on input "CUIL / Nombre Afiliado" at bounding box center [512, 212] width 184 height 15
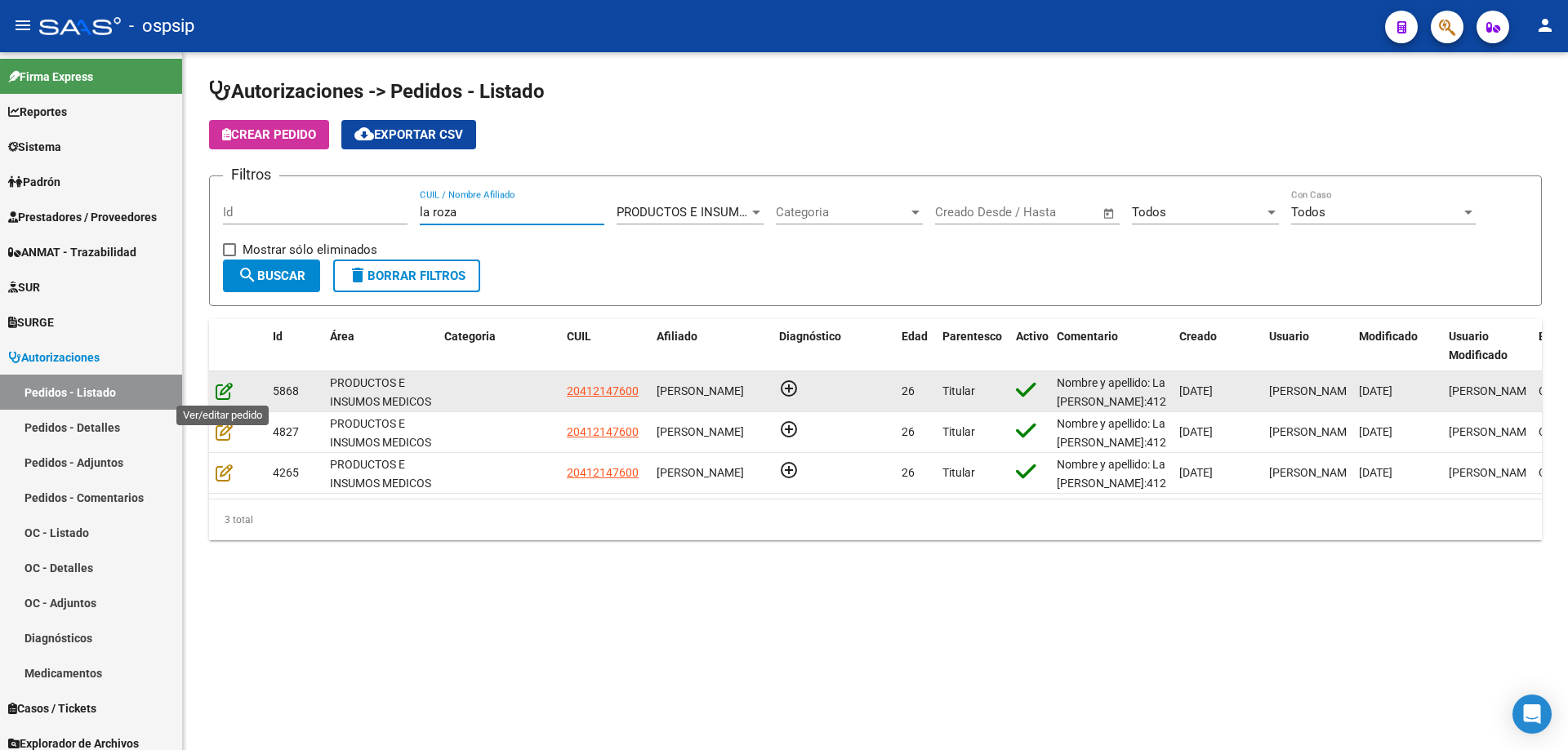
type input "la roza"
click at [219, 384] on icon at bounding box center [225, 390] width 18 height 18
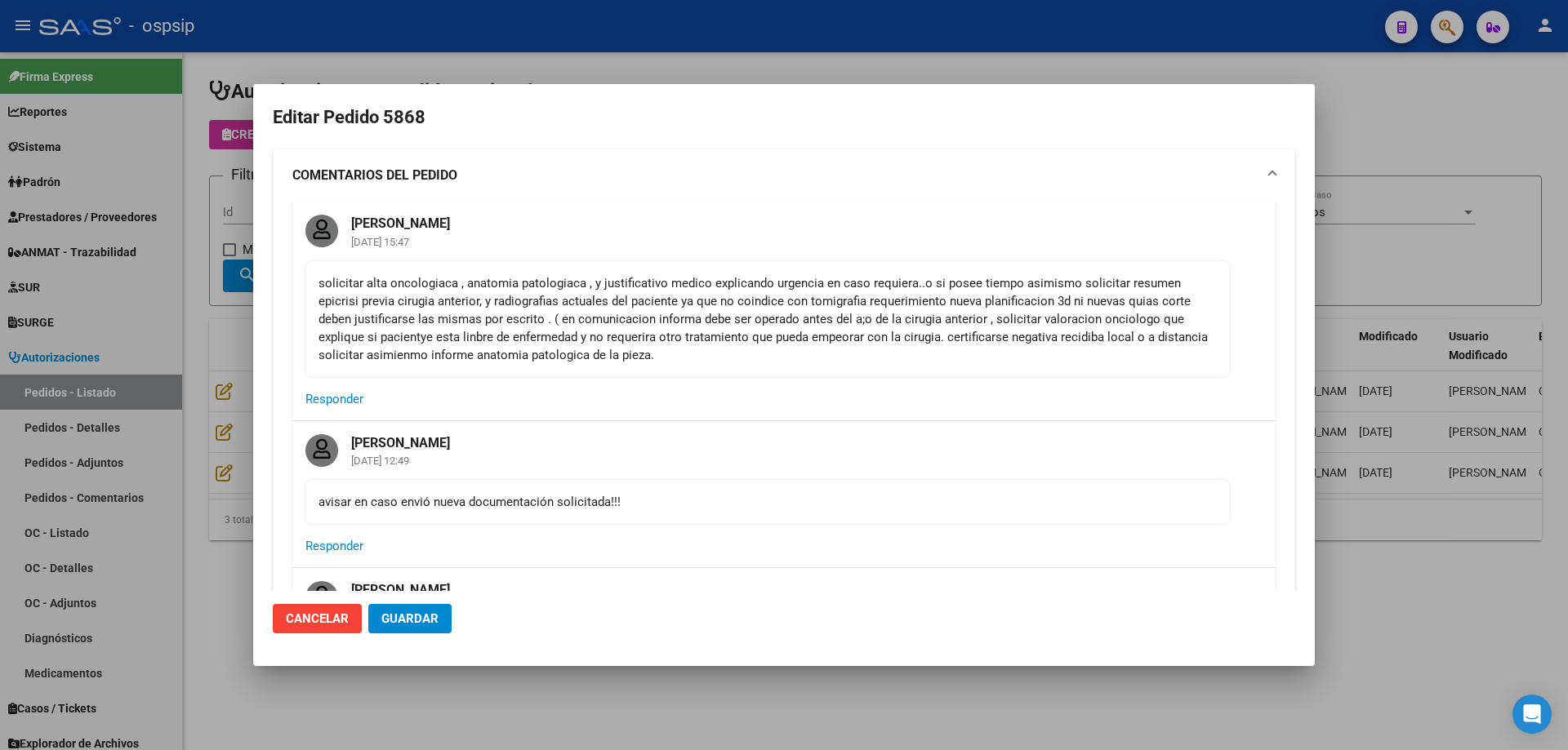
click at [137, 318] on div at bounding box center [784, 375] width 1568 height 750
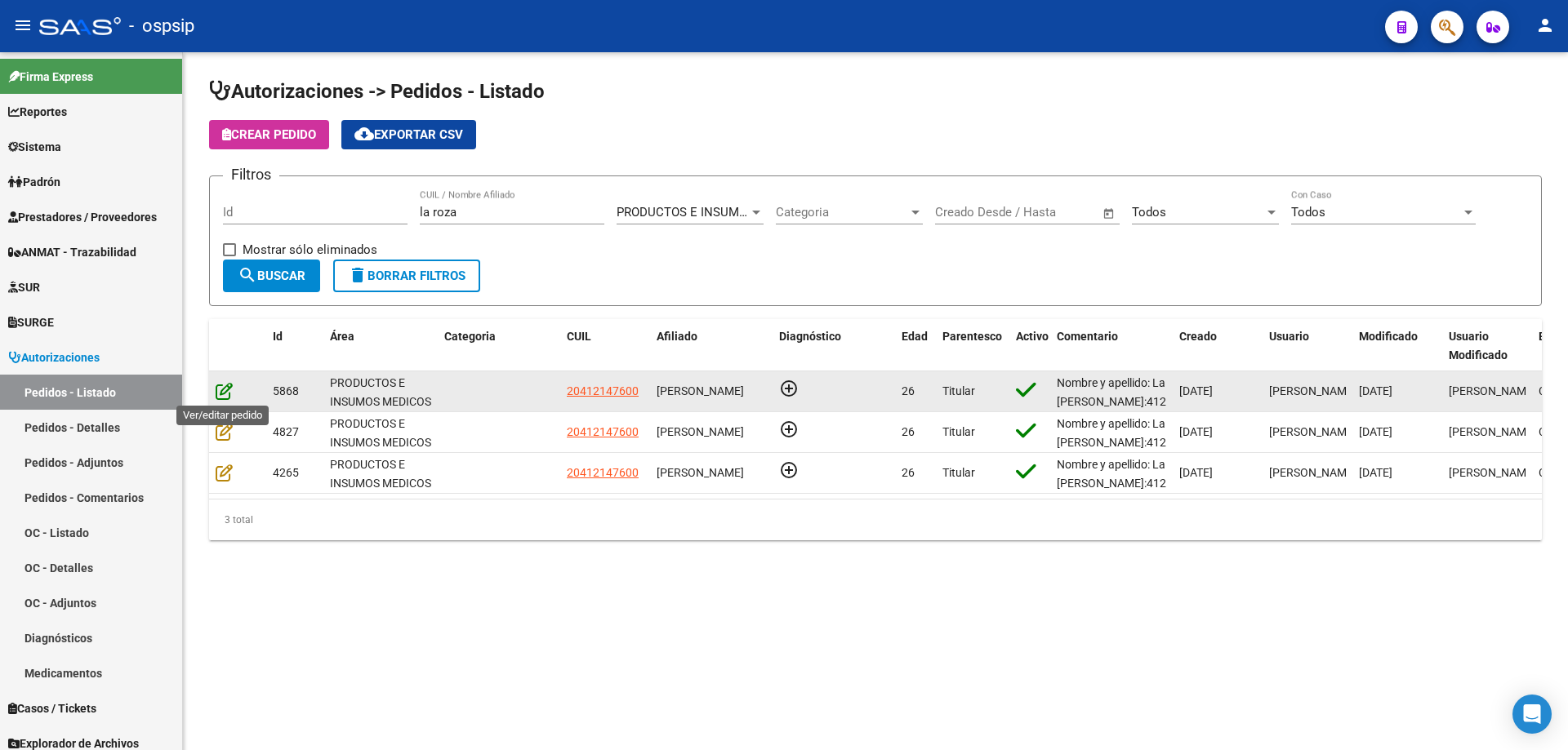
click at [220, 388] on icon at bounding box center [225, 390] width 18 height 18
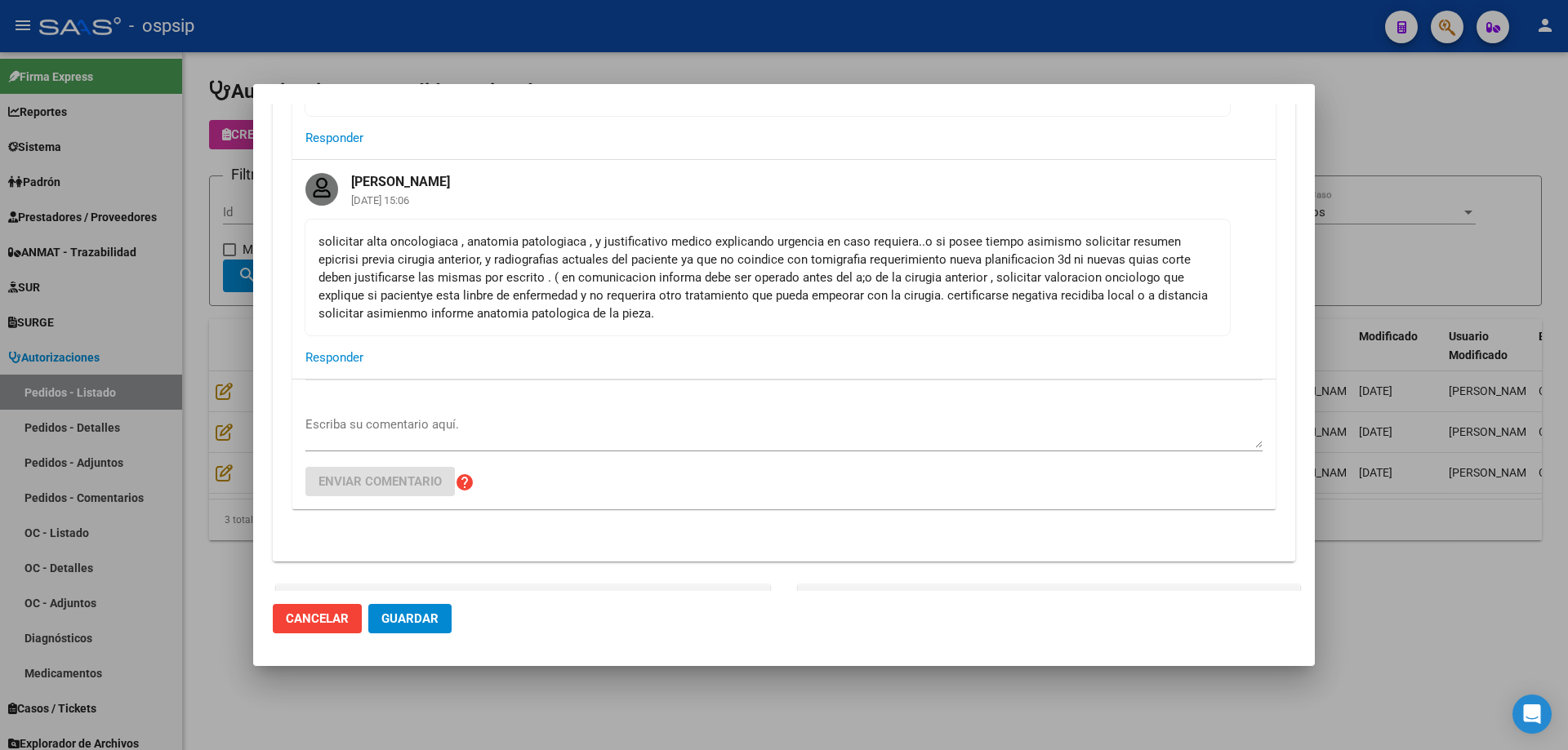
scroll to position [734, 0]
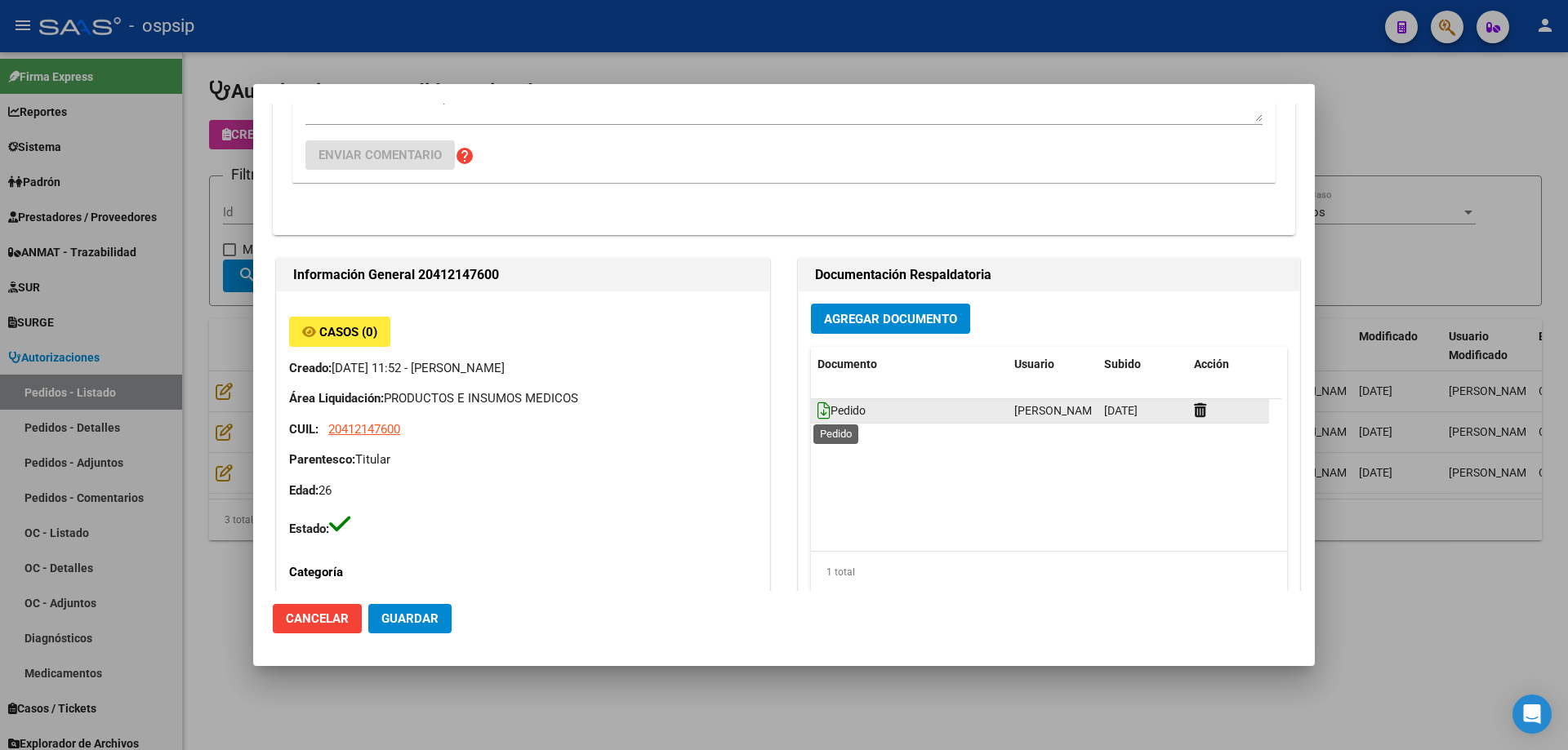
click at [817, 415] on icon at bounding box center [823, 411] width 13 height 18
drag, startPoint x: 185, startPoint y: 248, endPoint x: 342, endPoint y: 247, distance: 157.0
click at [185, 246] on div at bounding box center [784, 375] width 1568 height 750
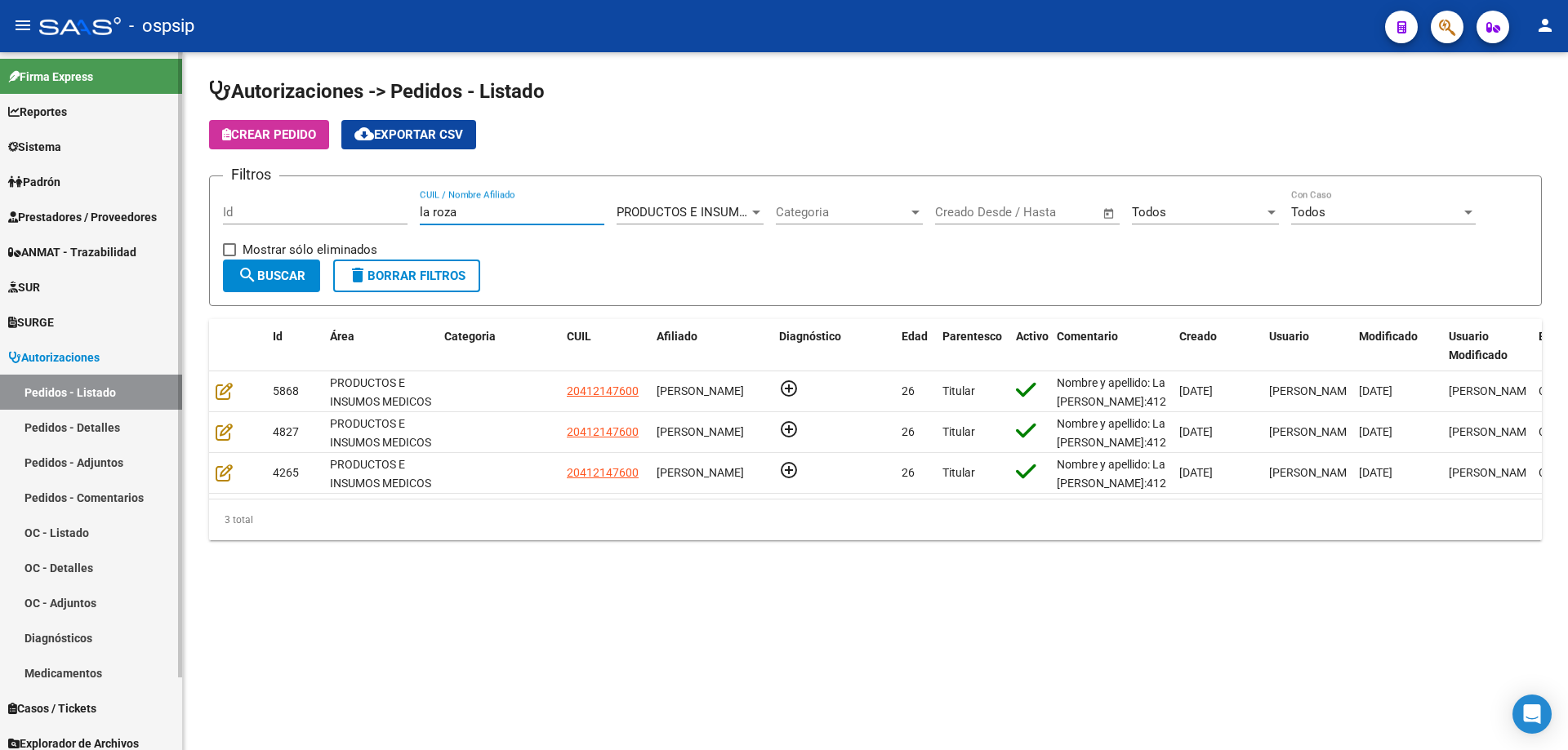
drag, startPoint x: 467, startPoint y: 211, endPoint x: 0, endPoint y: 182, distance: 467.9
click at [0, 182] on mat-sidenav-container "Firma Express Reportes Egresos Devengados Auditorías x Área Auditorías x Usuari…" at bounding box center [784, 402] width 1568 height 698
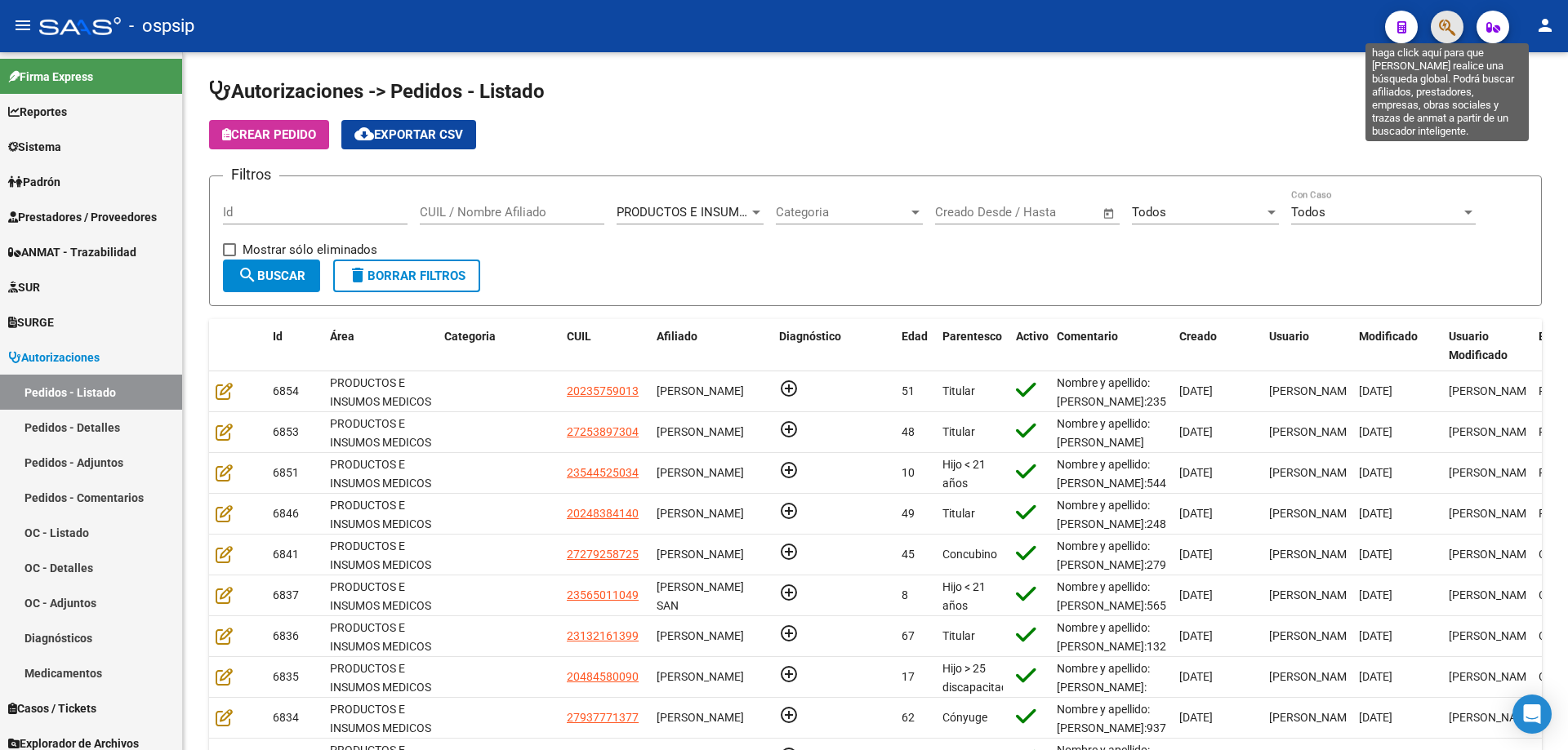
click at [1448, 25] on icon "button" at bounding box center [1447, 26] width 17 height 18
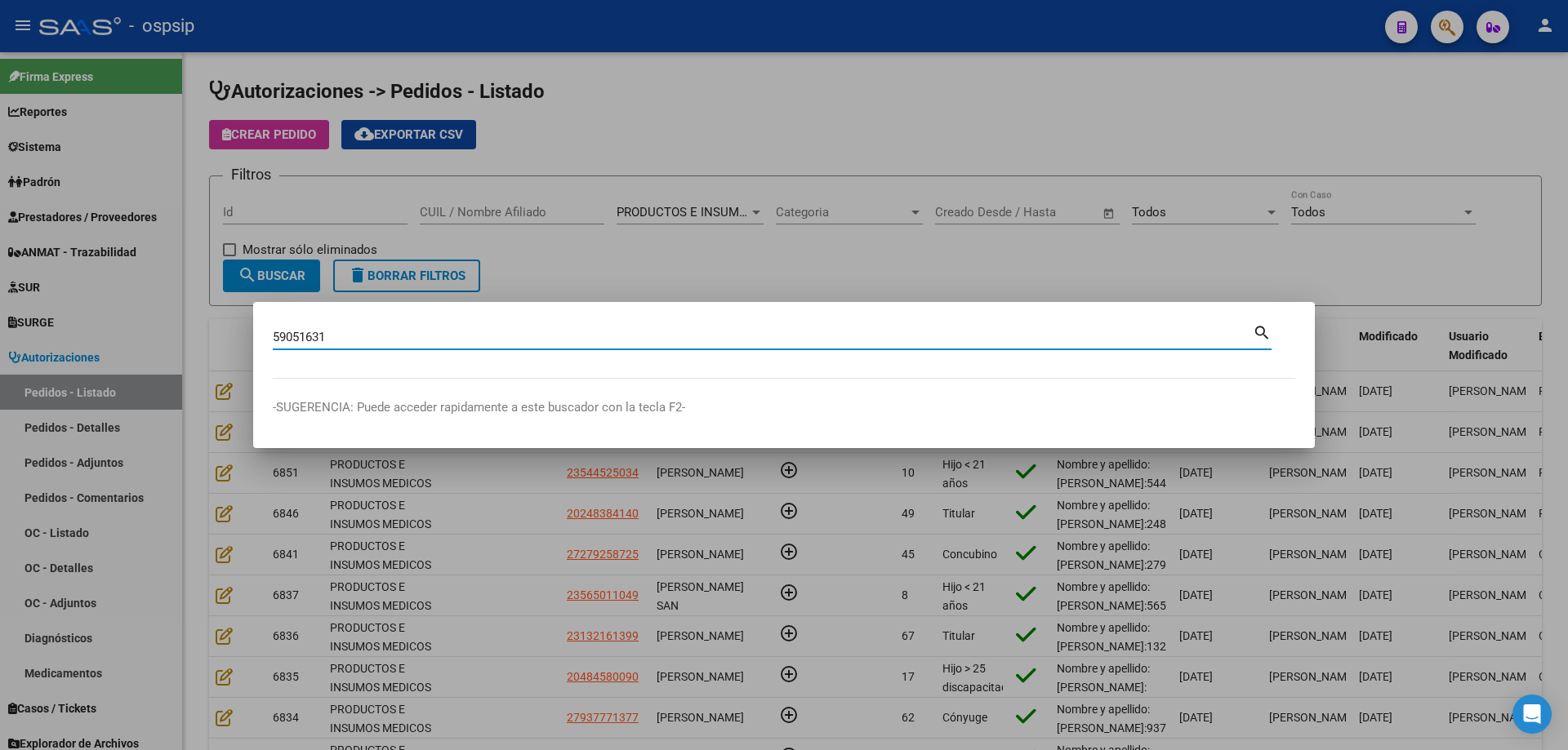
type input "59051631"
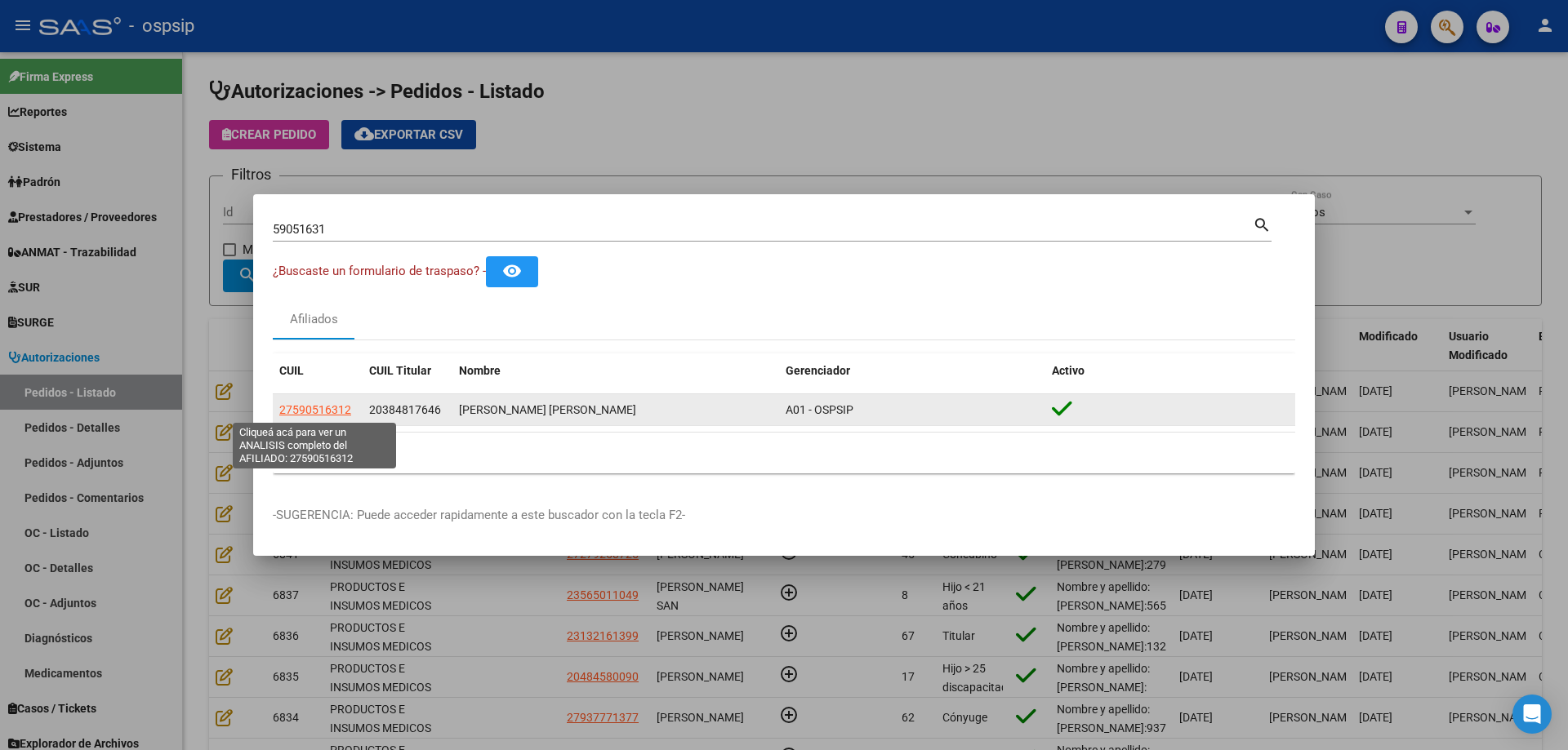
drag, startPoint x: 356, startPoint y: 411, endPoint x: 282, endPoint y: 413, distance: 74.0
click at [282, 413] on datatable-body-cell "27590516312" at bounding box center [318, 410] width 89 height 32
click at [311, 407] on span "27590516312" at bounding box center [315, 410] width 72 height 13
copy span "27590516312"
type textarea "27590516312"
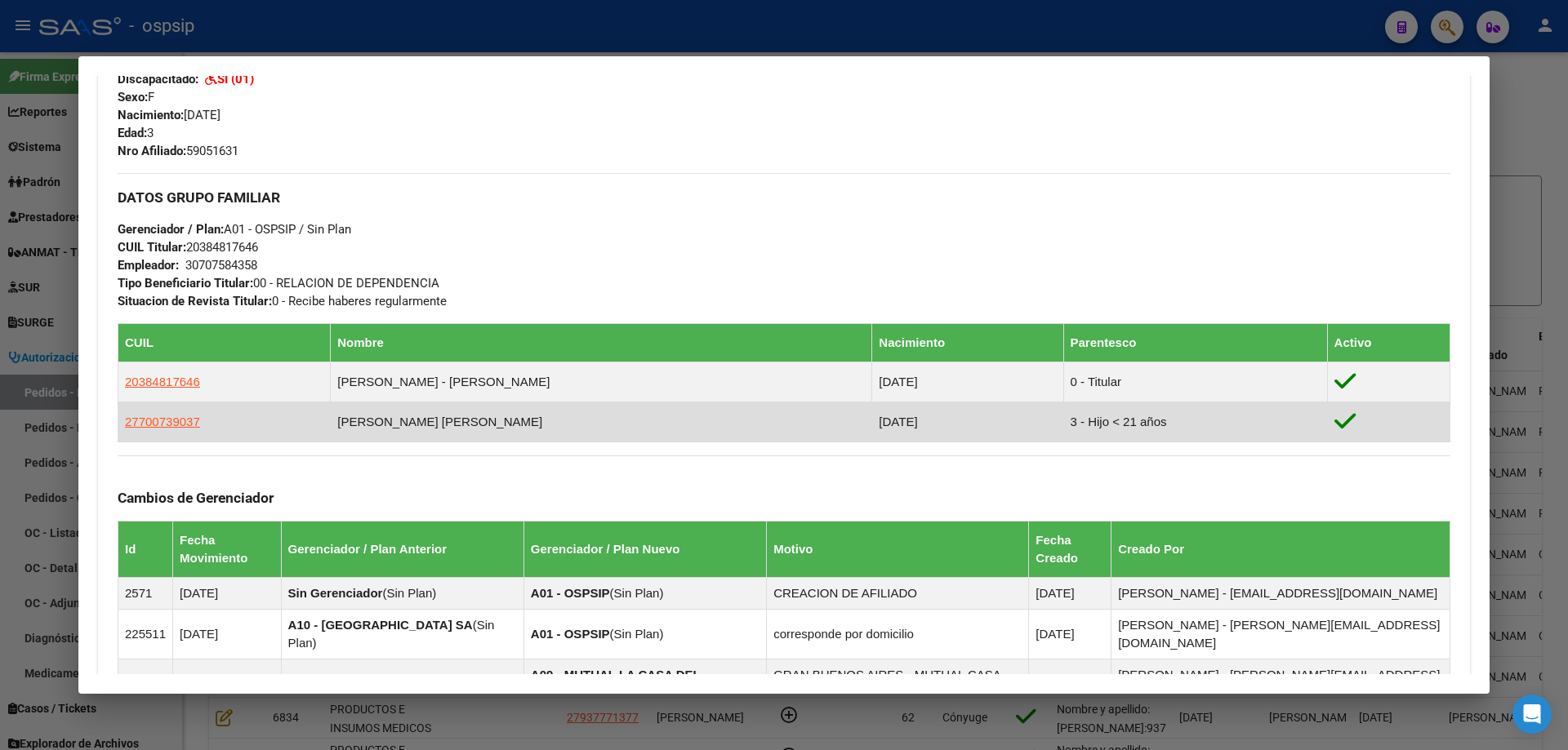
scroll to position [1082, 0]
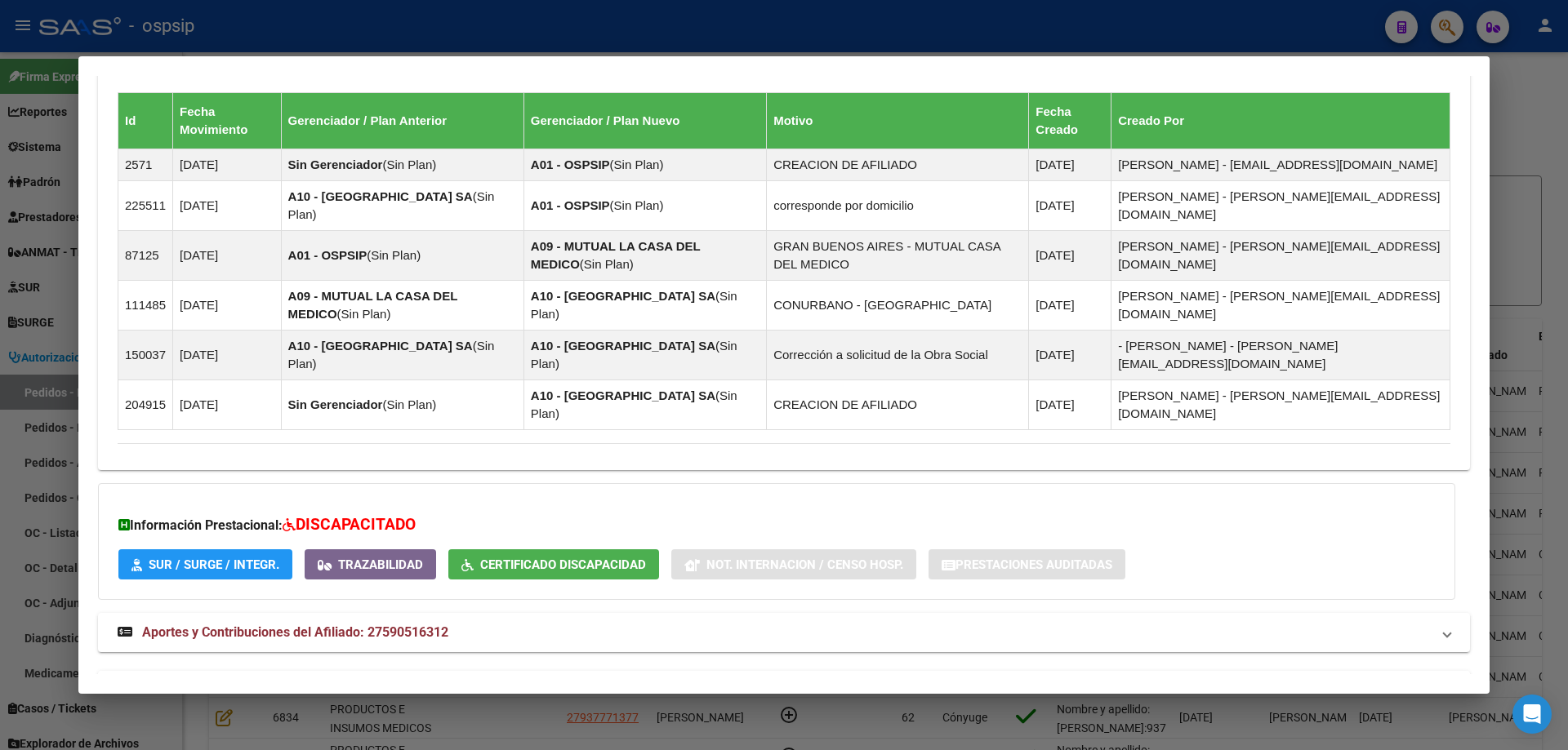
click at [276, 682] on span "Aportes y Contribuciones del Titular: 20384817646" at bounding box center [291, 690] width 299 height 16
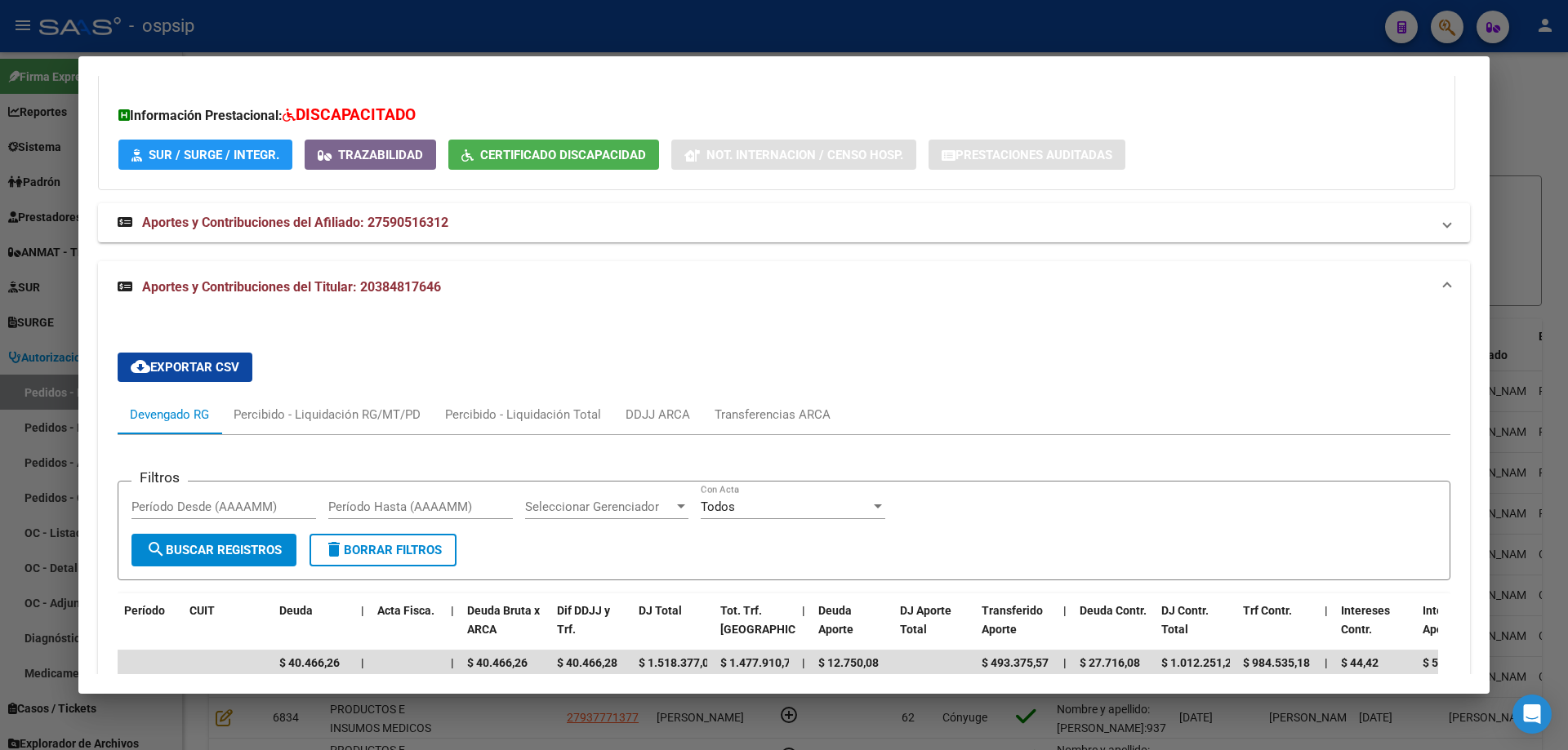
scroll to position [1818, 0]
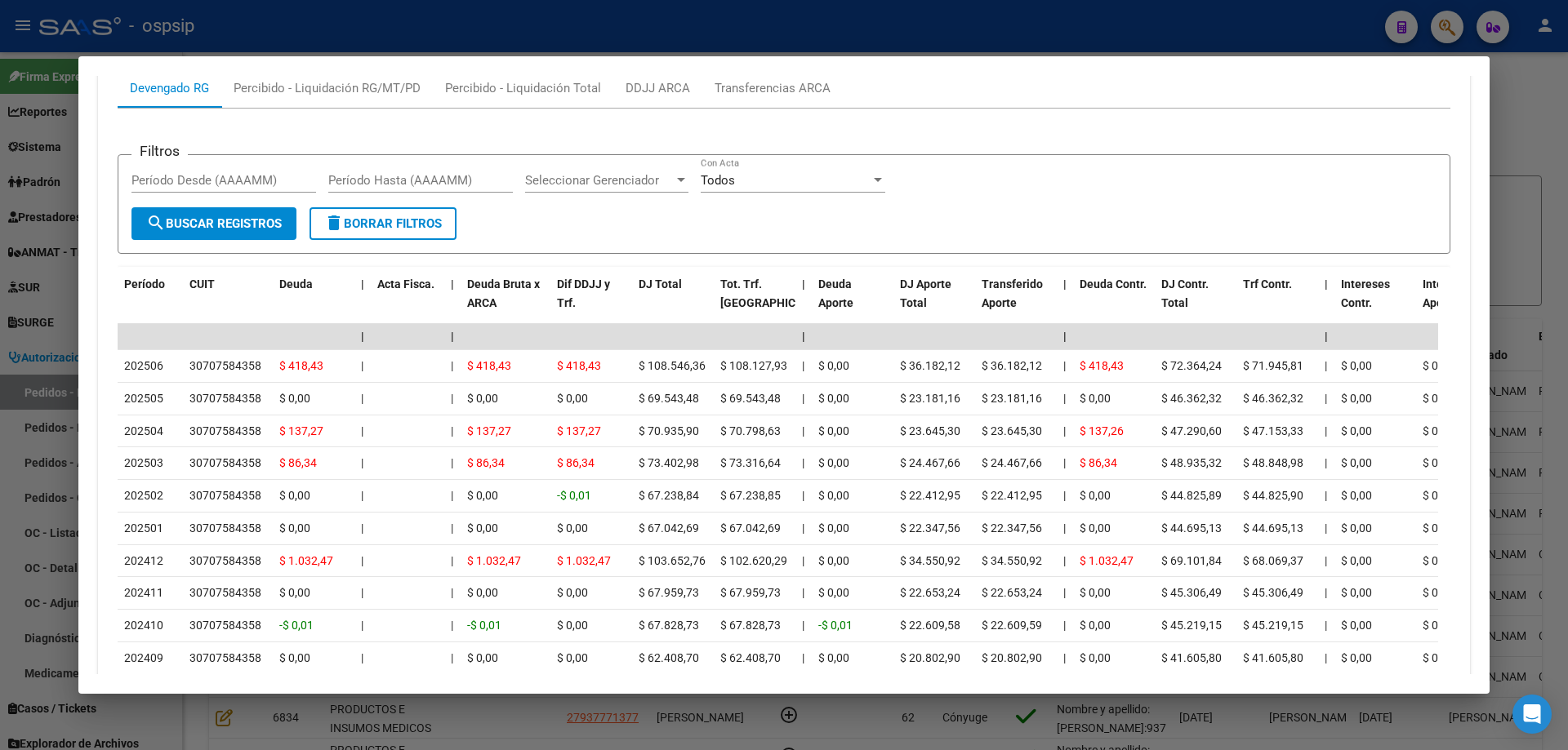
click at [53, 323] on div at bounding box center [784, 375] width 1568 height 750
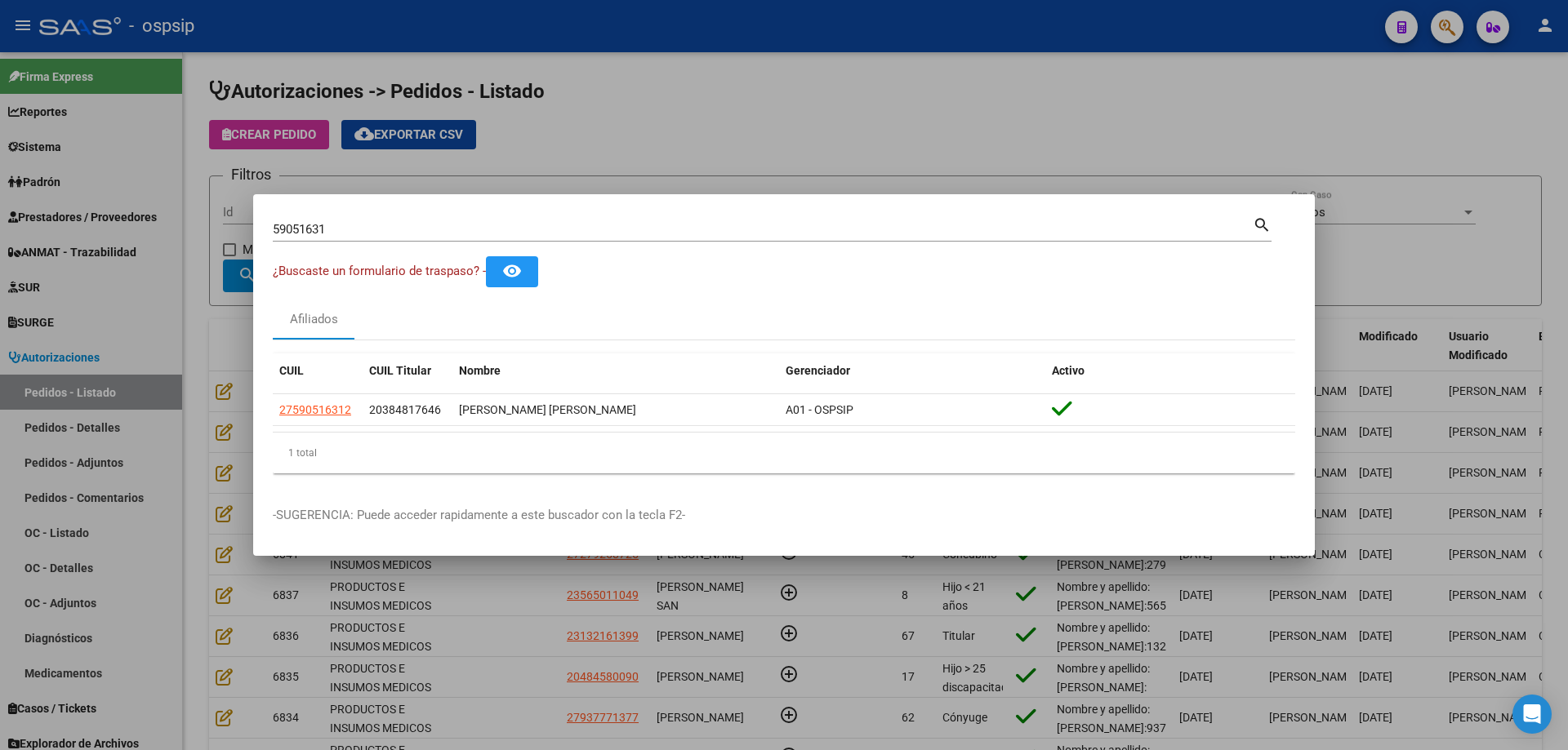
click at [310, 224] on input "59051631" at bounding box center [763, 229] width 980 height 15
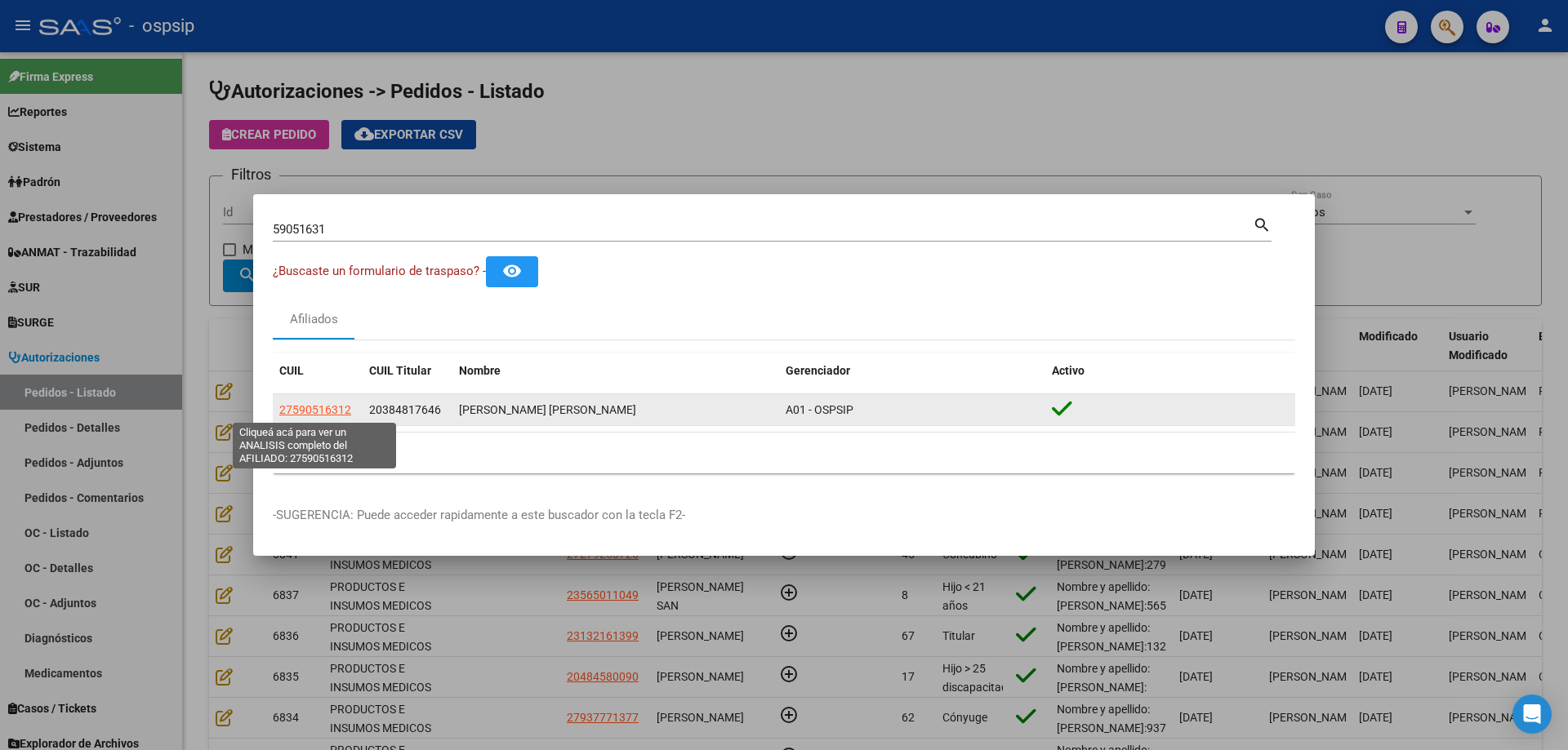
click at [323, 415] on span "27590516312" at bounding box center [315, 410] width 72 height 13
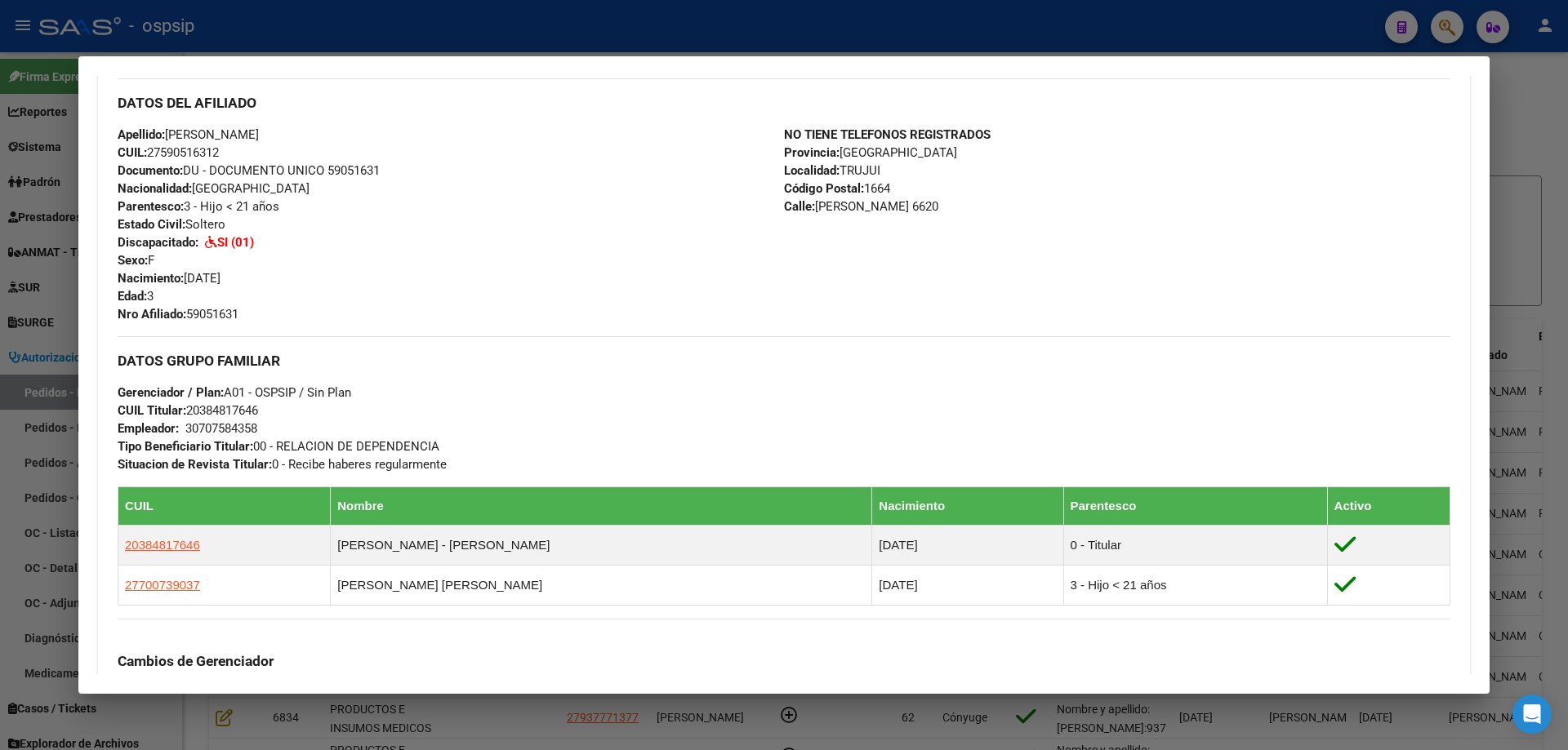
scroll to position [163, 0]
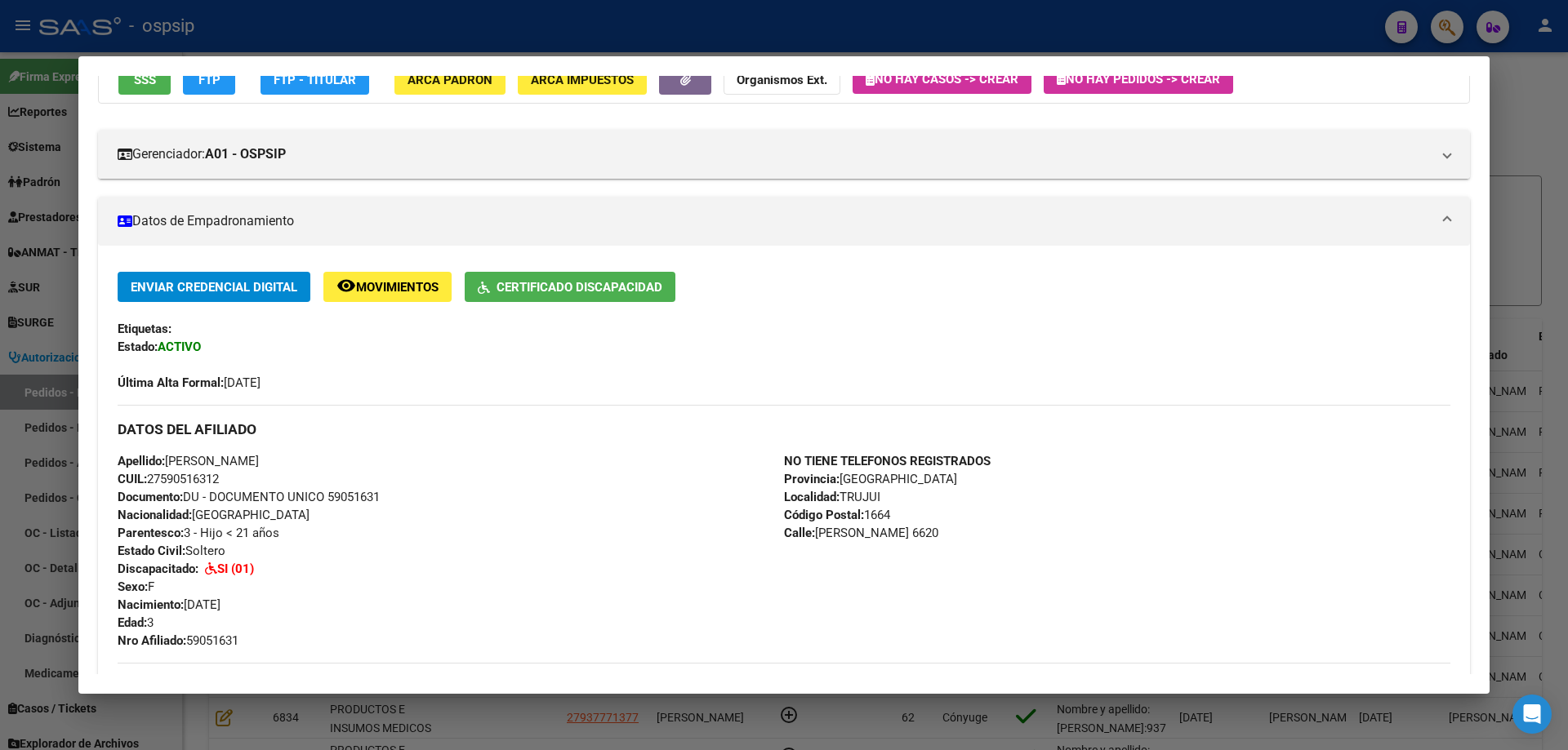
click at [25, 296] on div at bounding box center [784, 375] width 1568 height 750
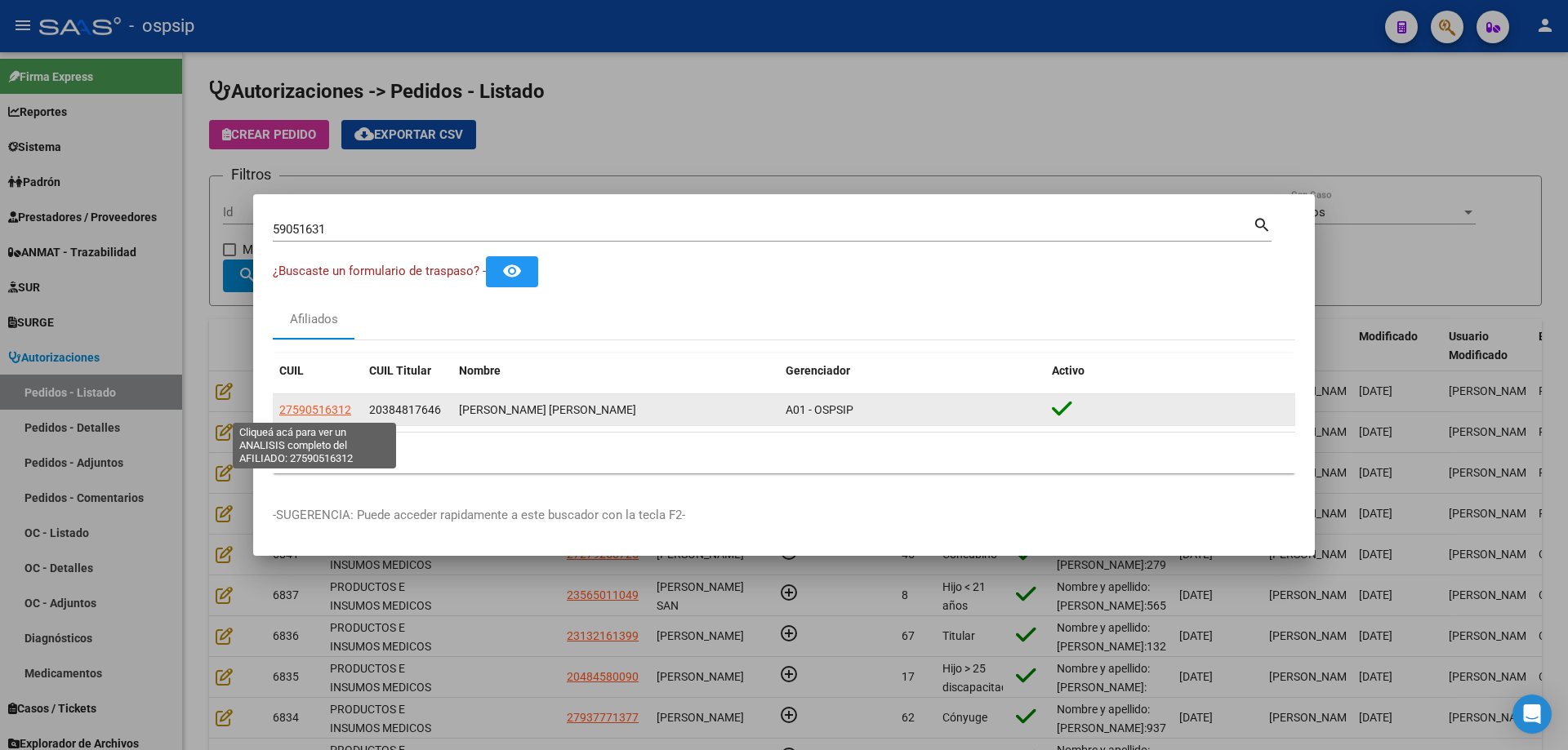
drag, startPoint x: 358, startPoint y: 415, endPoint x: 274, endPoint y: 407, distance: 84.4
click at [274, 407] on datatable-body-cell "27590516312" at bounding box center [318, 410] width 89 height 32
copy span "27590516312"
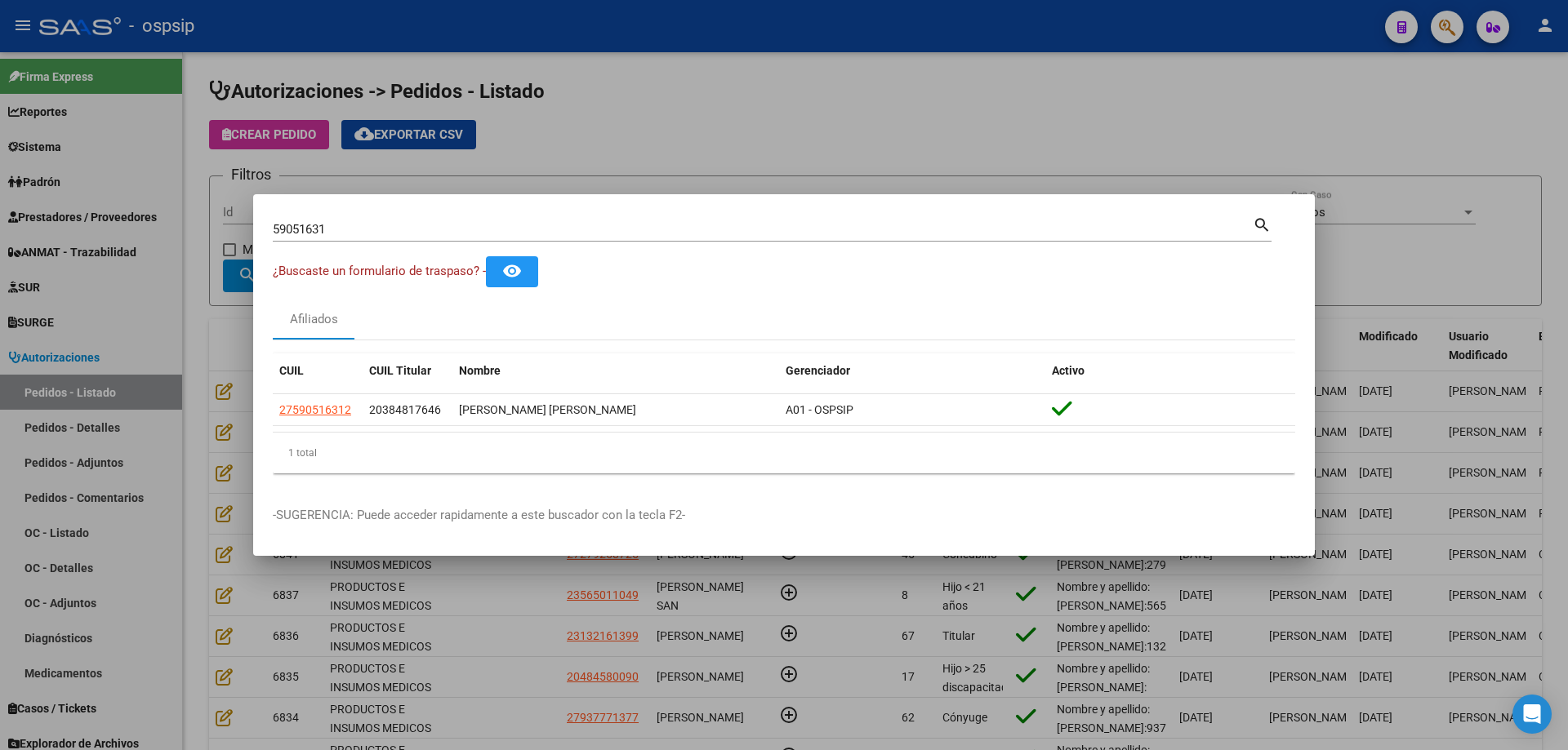
click at [215, 359] on div at bounding box center [784, 375] width 1568 height 750
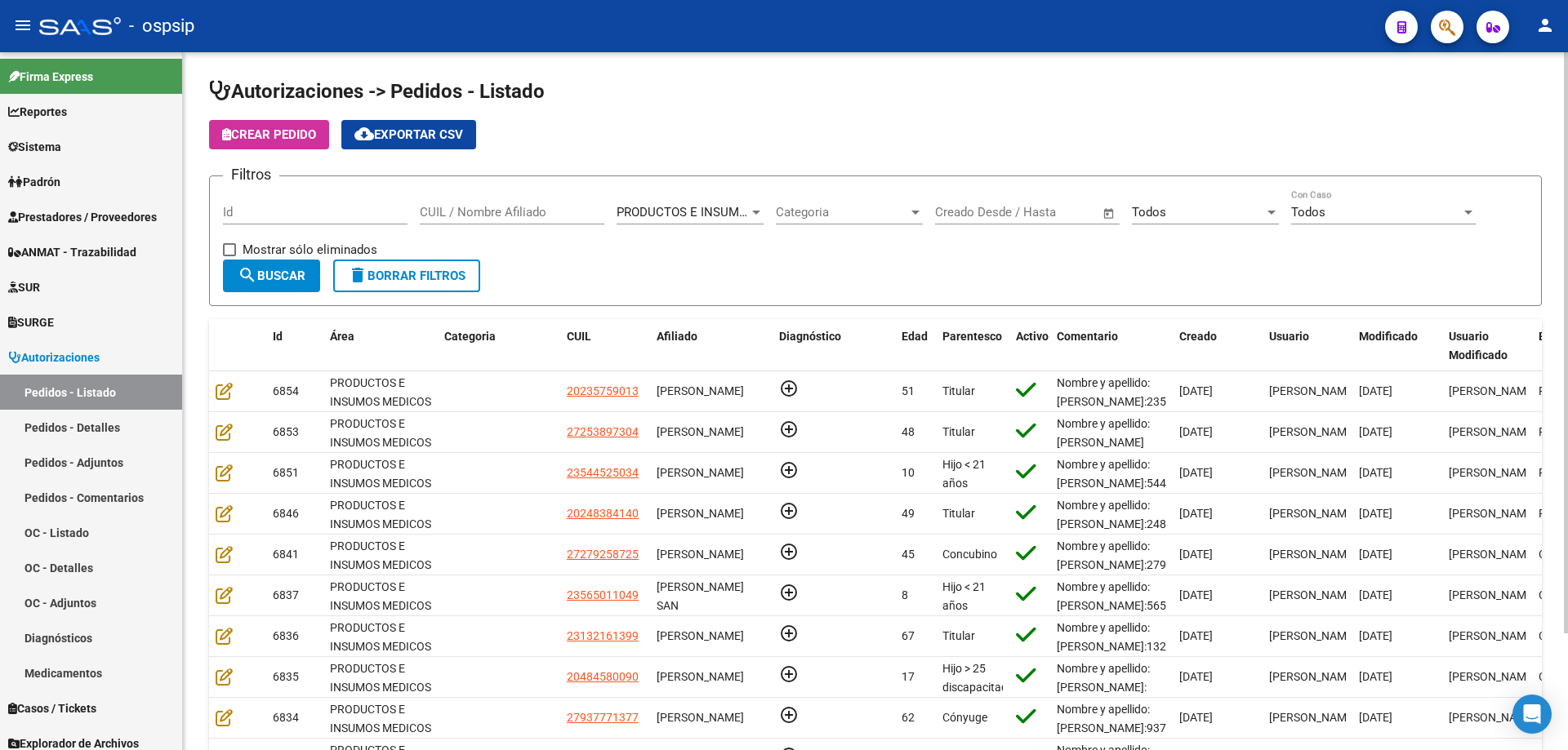
click at [279, 143] on button "Crear Pedido" at bounding box center [268, 134] width 120 height 29
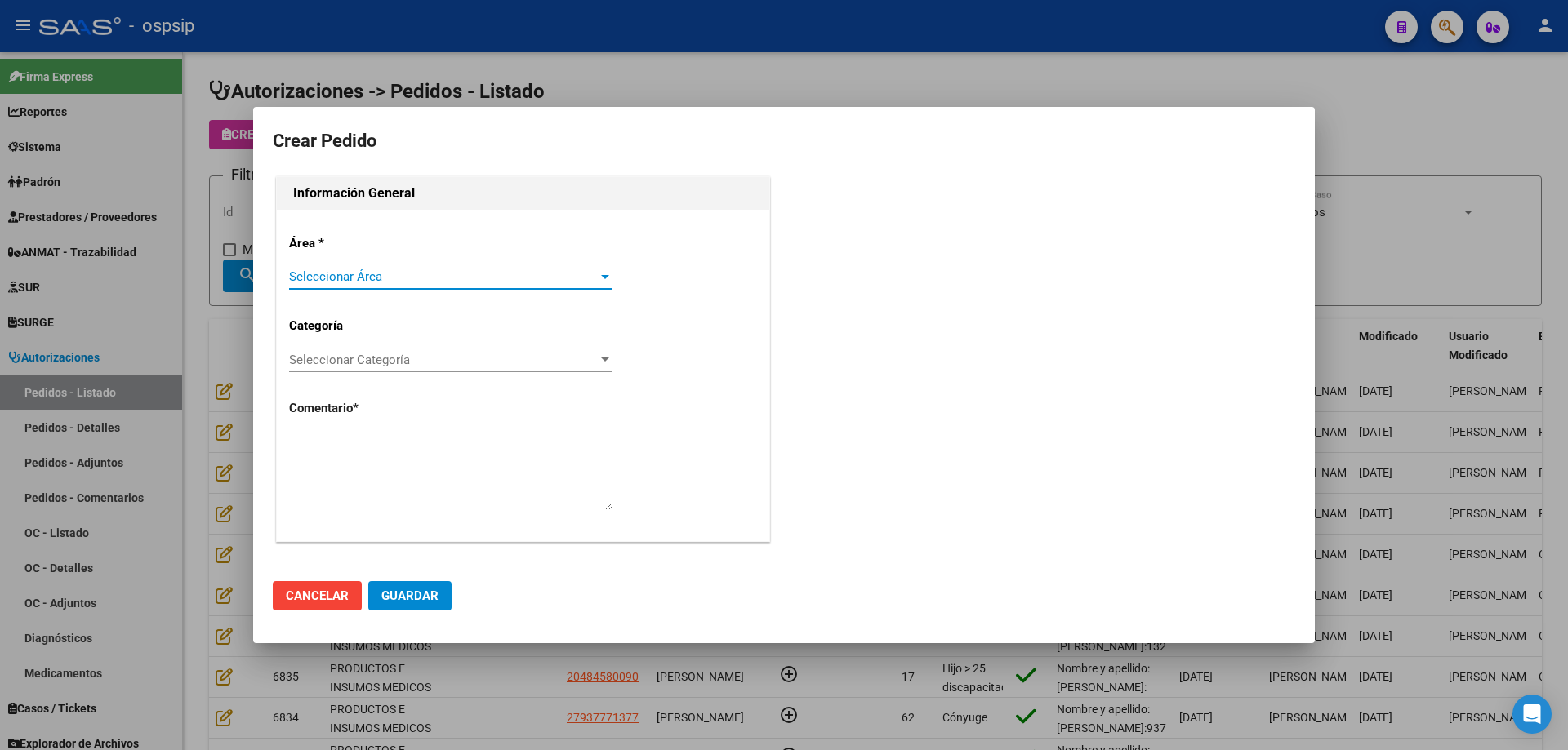
click at [348, 278] on span "Seleccionar Área" at bounding box center [443, 276] width 309 height 15
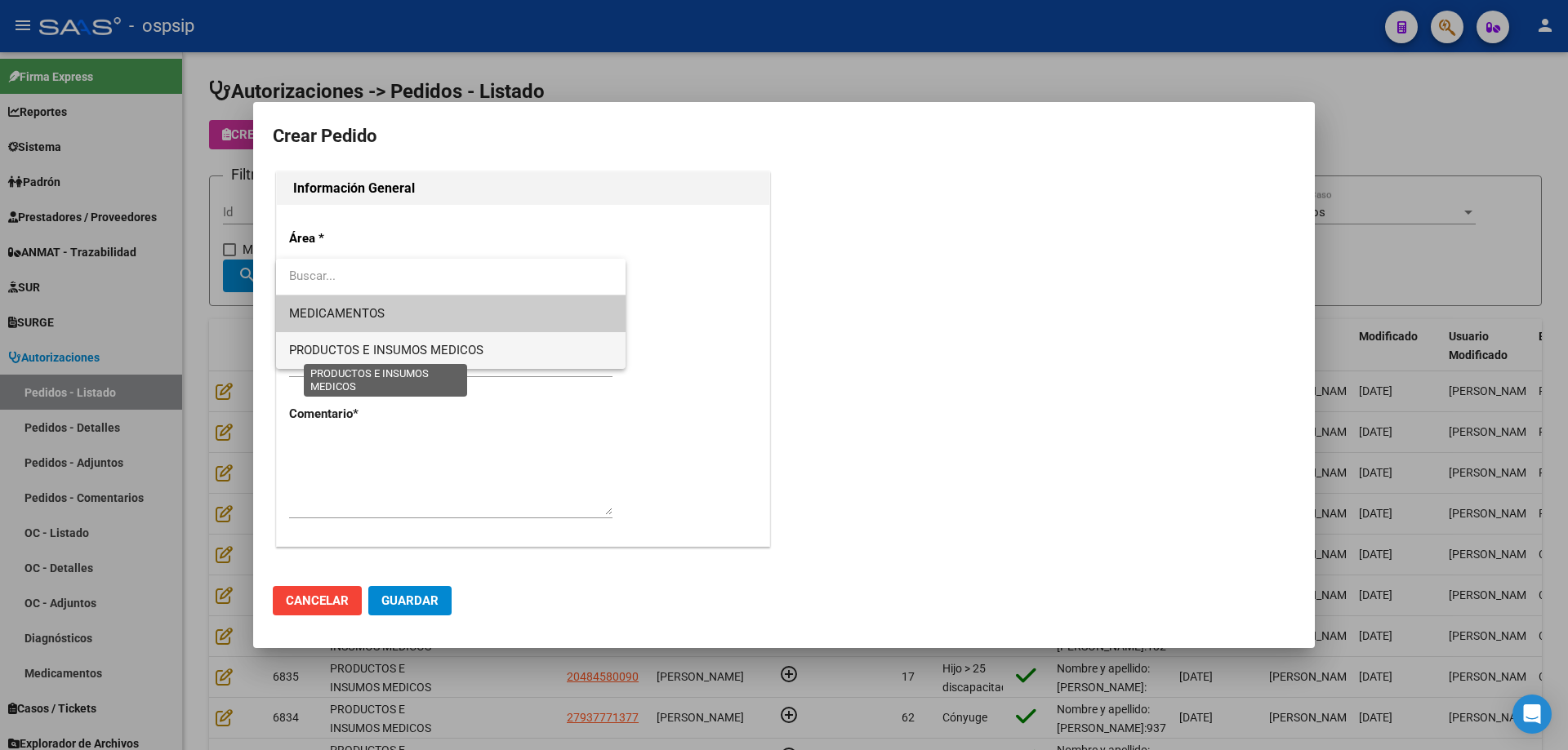
click at [347, 350] on span "PRODUCTOS E INSUMOS MEDICOS" at bounding box center [385, 350] width 194 height 15
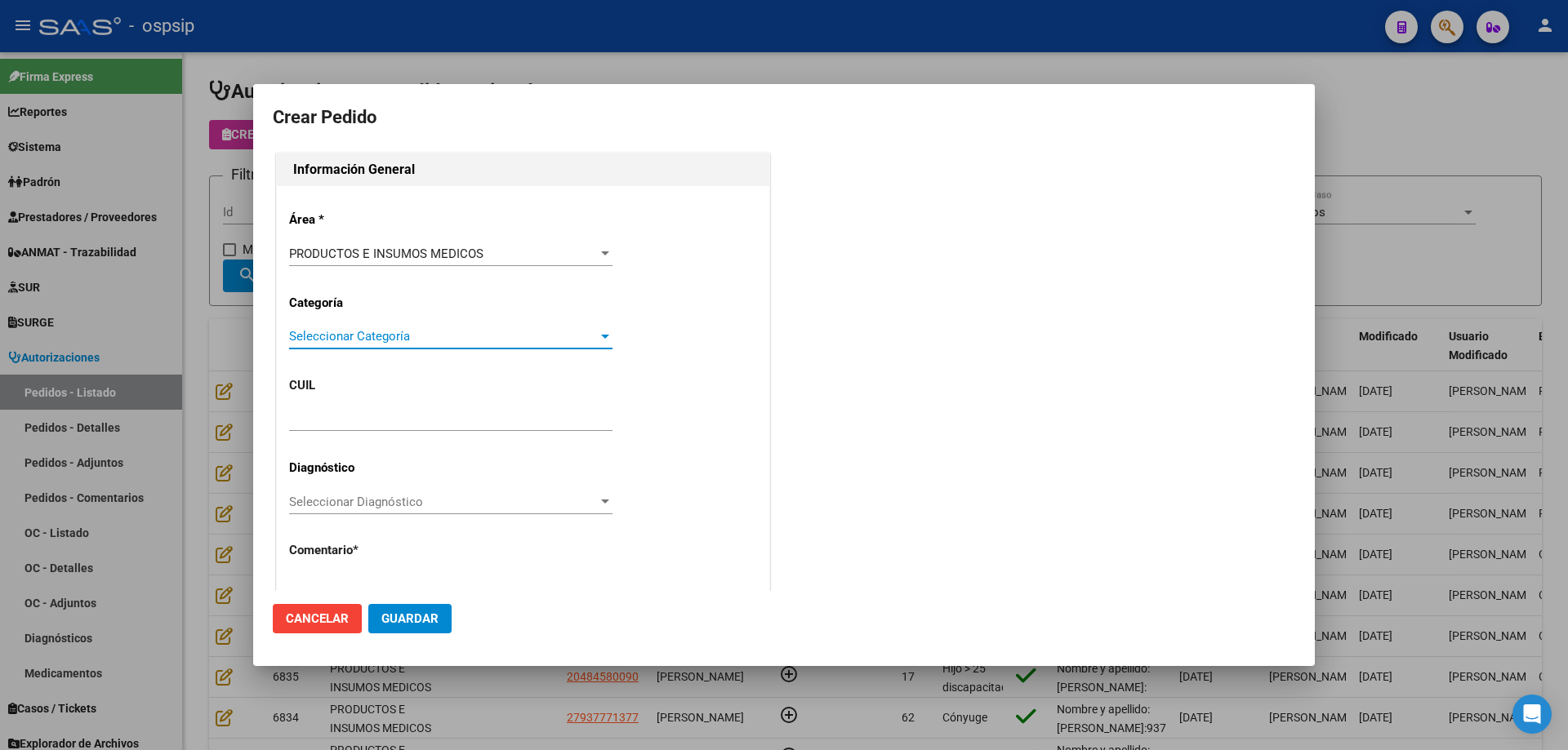
click at [365, 332] on span "Seleccionar Categoría" at bounding box center [443, 336] width 309 height 15
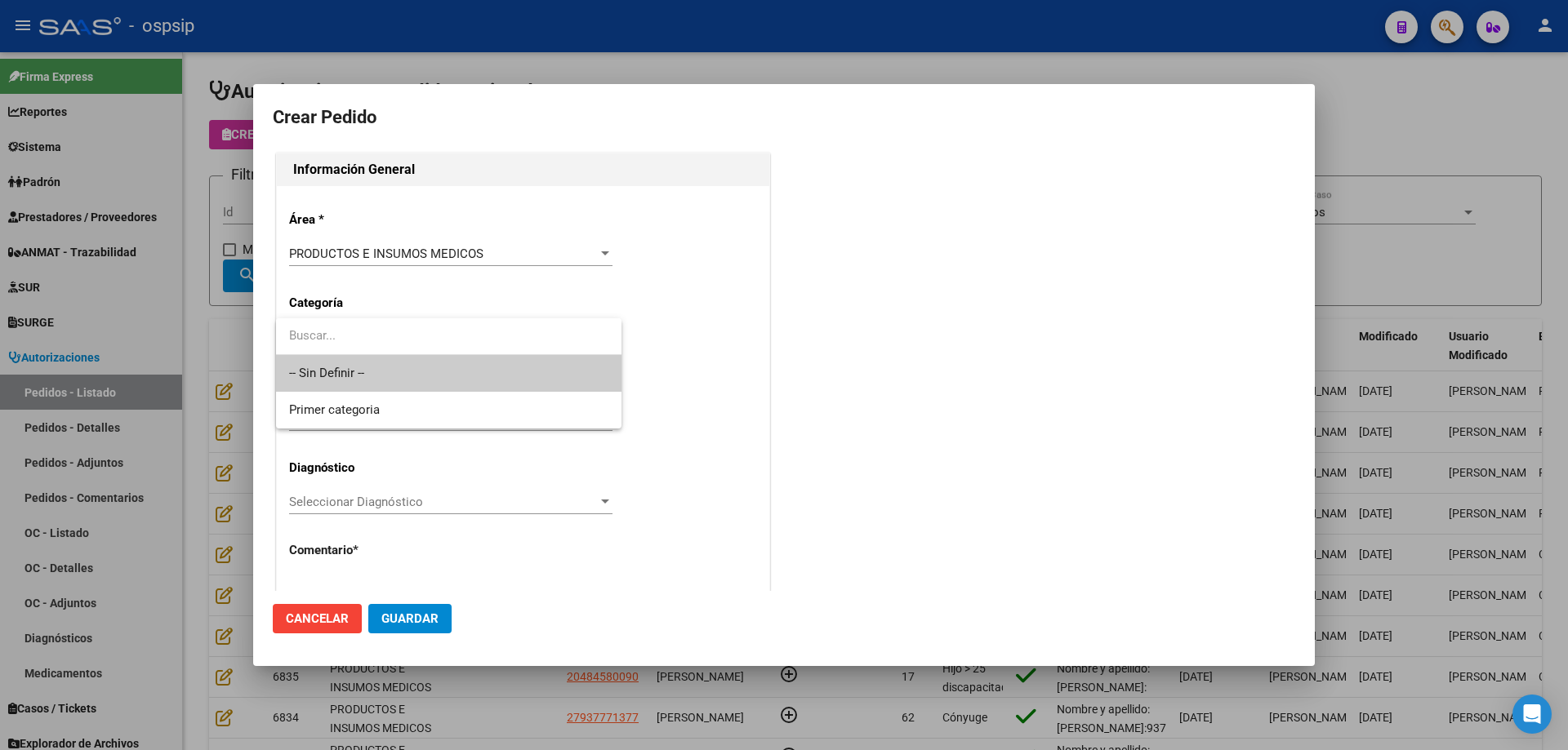
click at [347, 375] on span "-- Sin Definir --" at bounding box center [448, 374] width 319 height 37
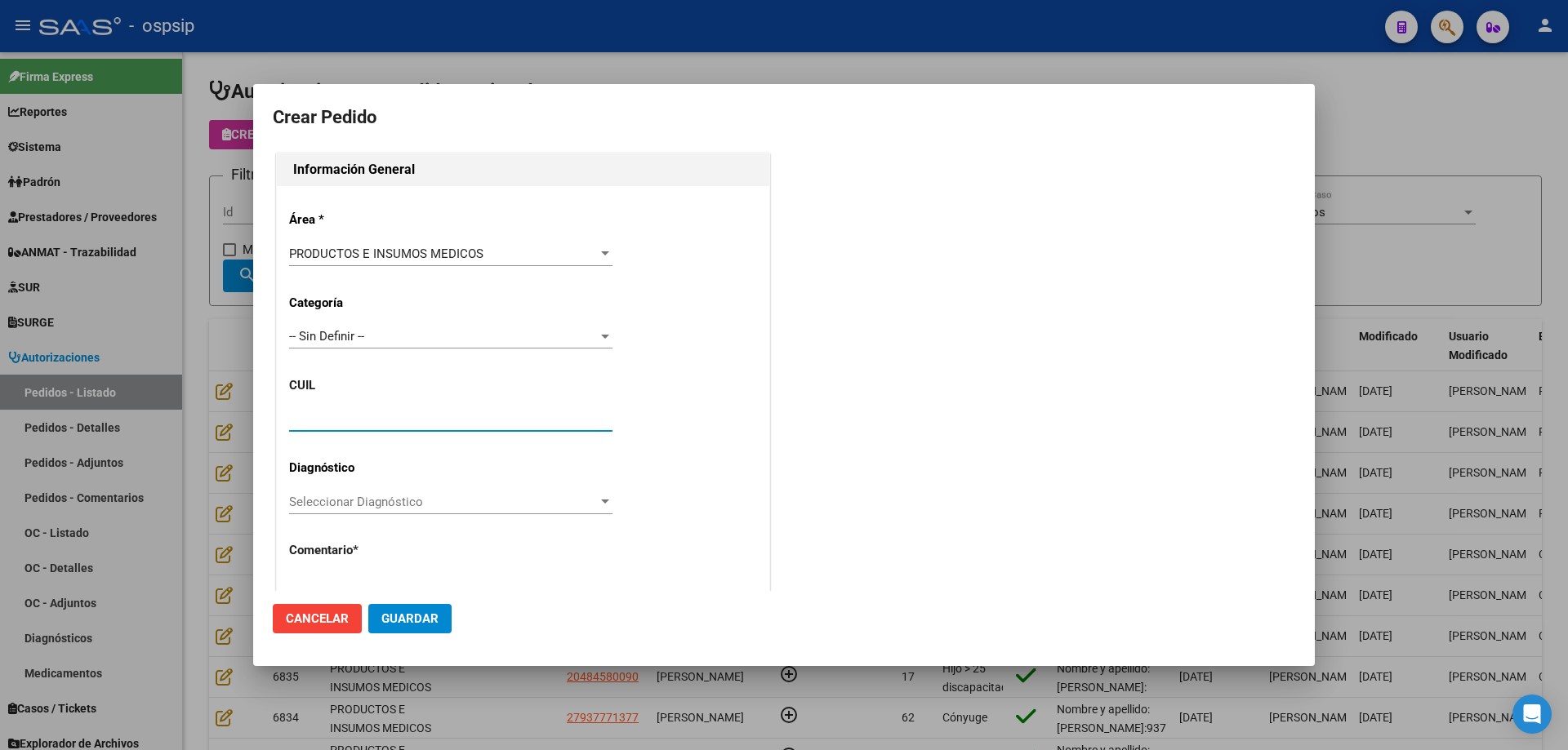
paste input "27-59051631-2"
type input "27-59051631-2"
type input "[PERSON_NAME]"
type input "[GEOGRAPHIC_DATA], TRUJUI, [PERSON_NAME] 6620"
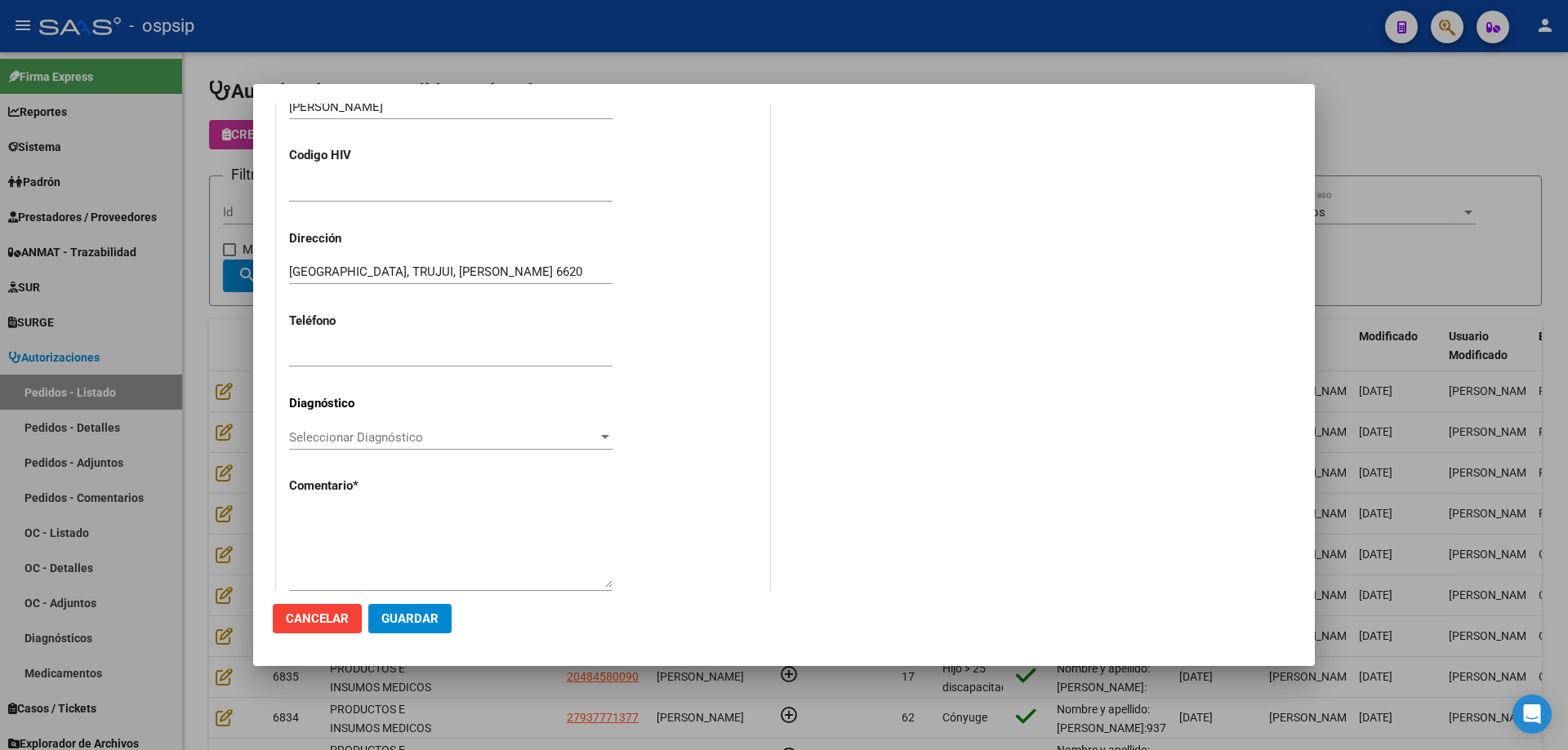
scroll to position [408, 0]
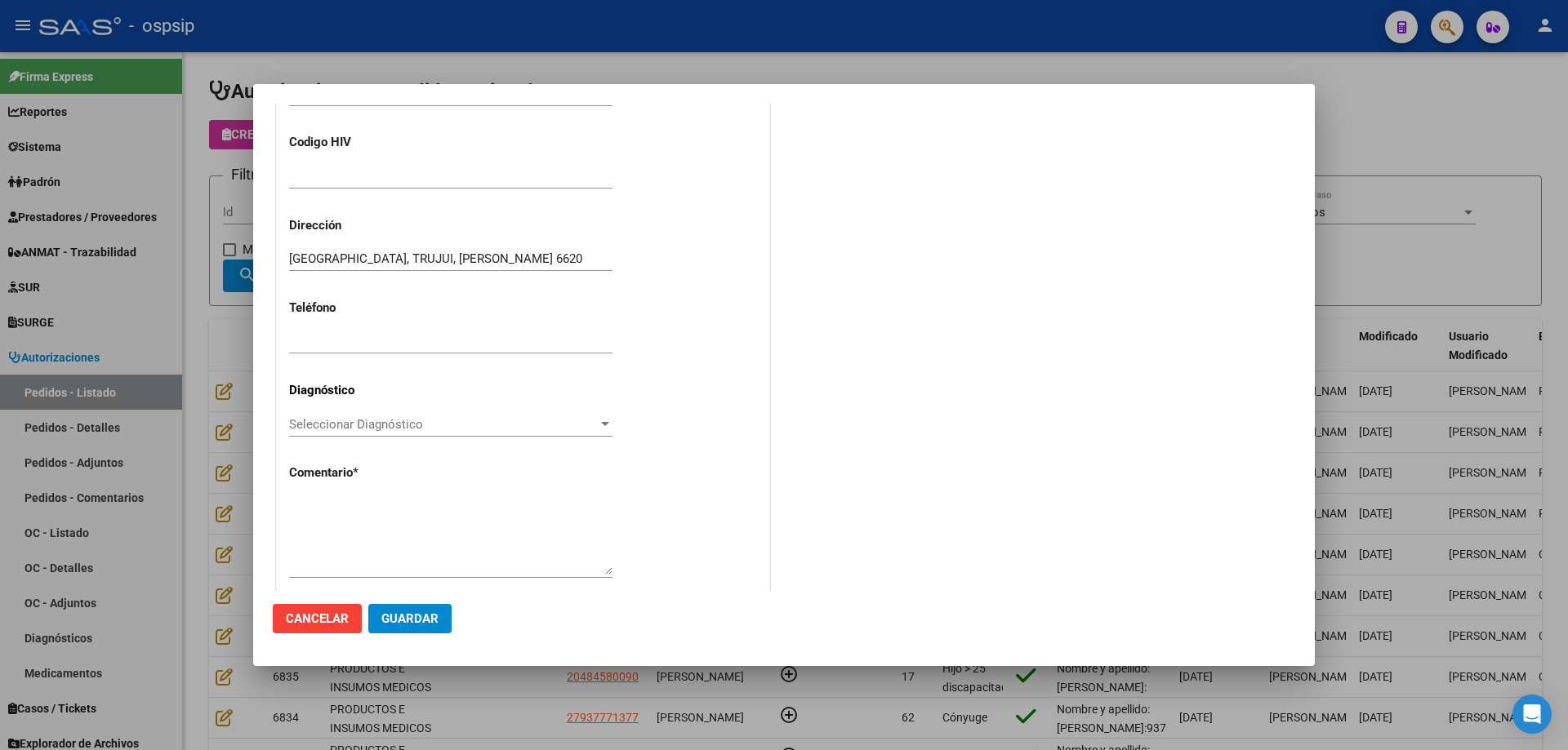
type input "27-59051631-2"
click at [403, 504] on textarea at bounding box center [450, 536] width 323 height 76
type textarea "M"
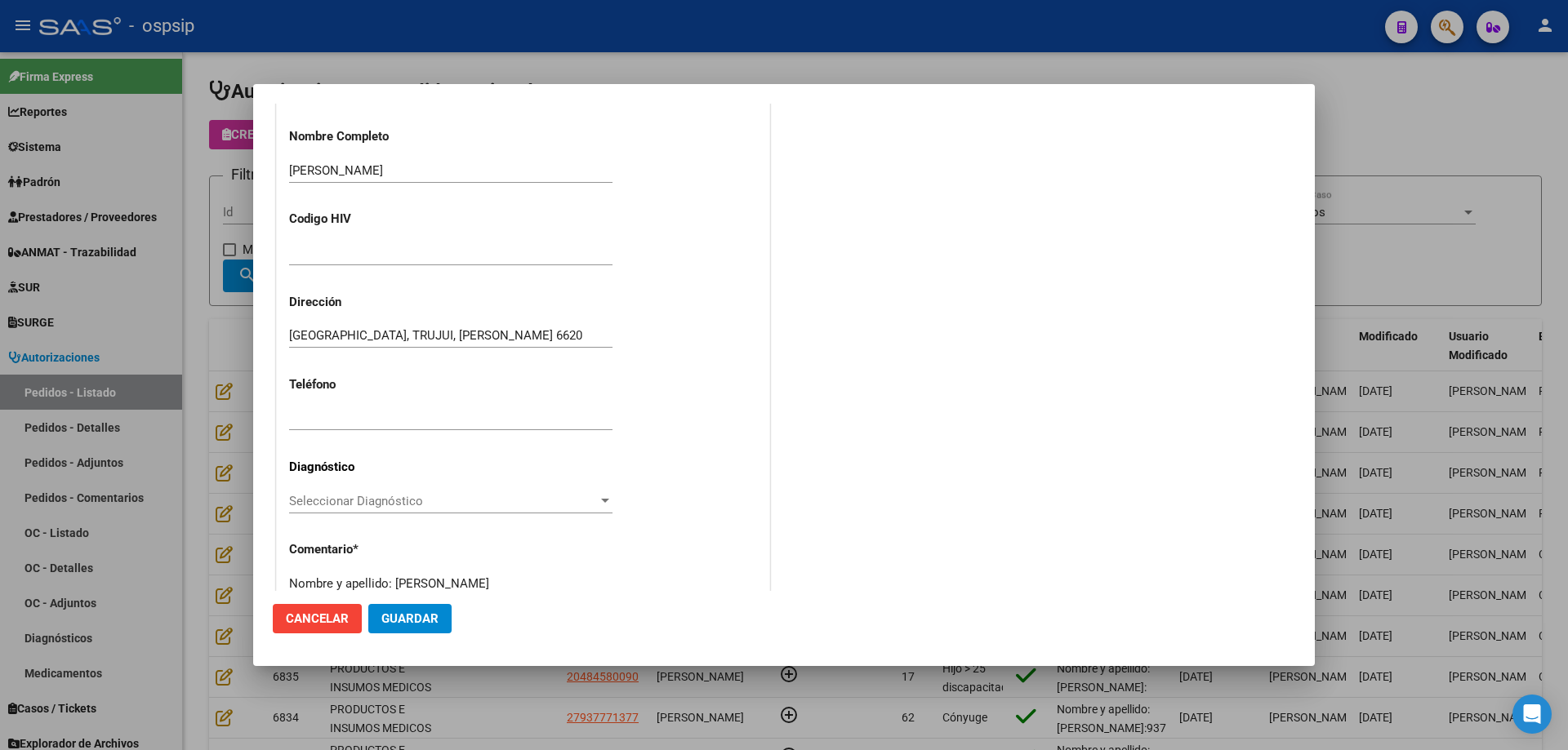
scroll to position [346, 0]
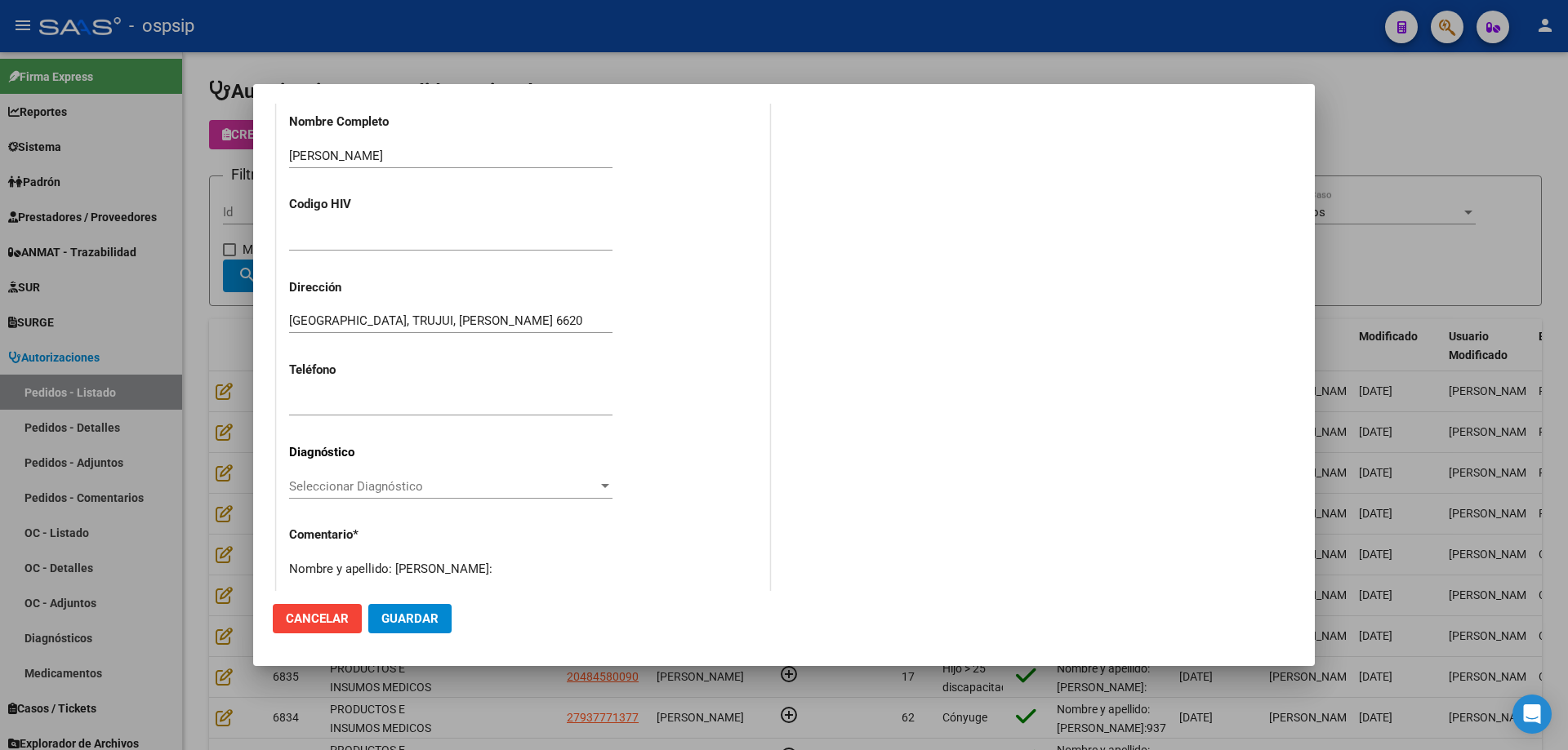
paste textarea "27590516312"
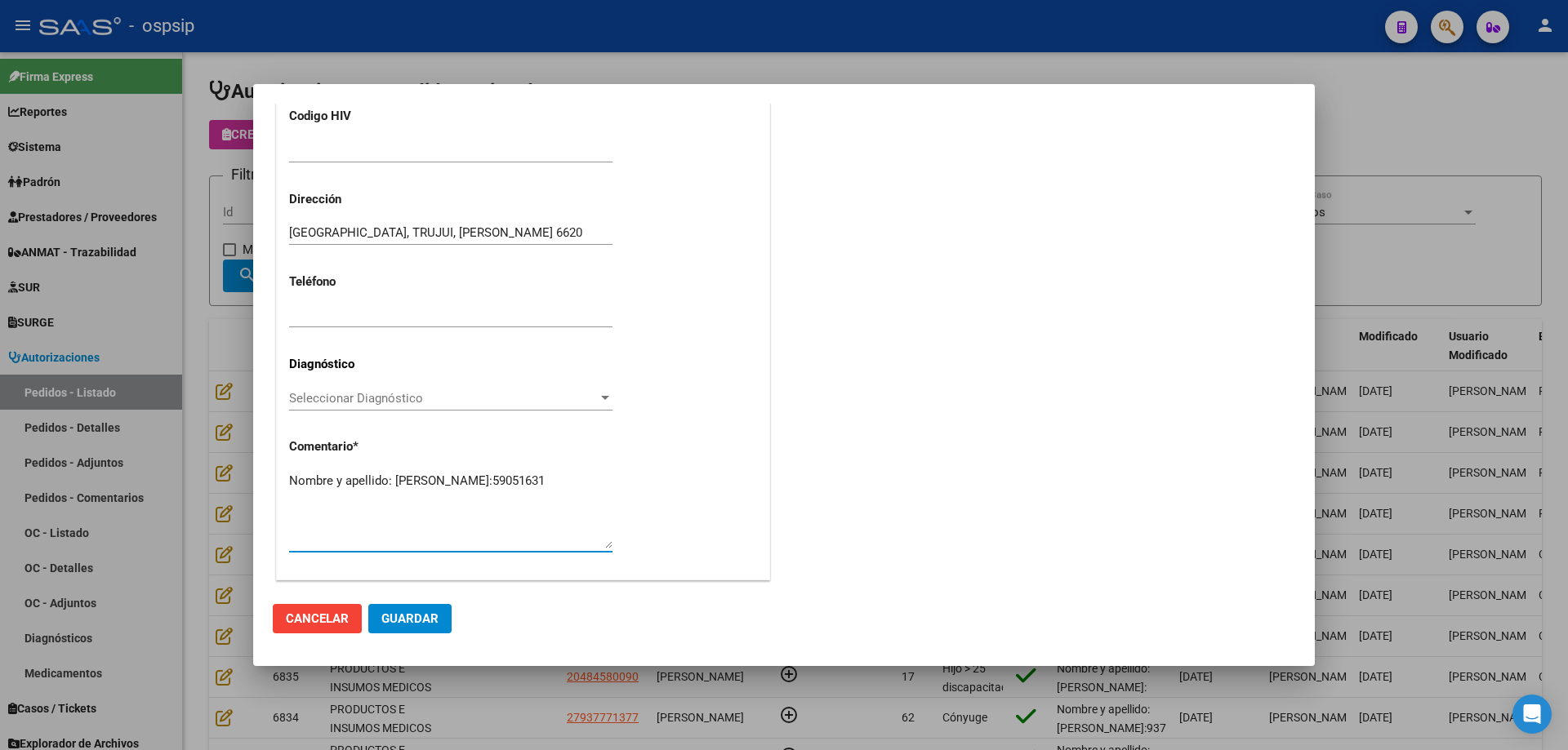
scroll to position [450, 0]
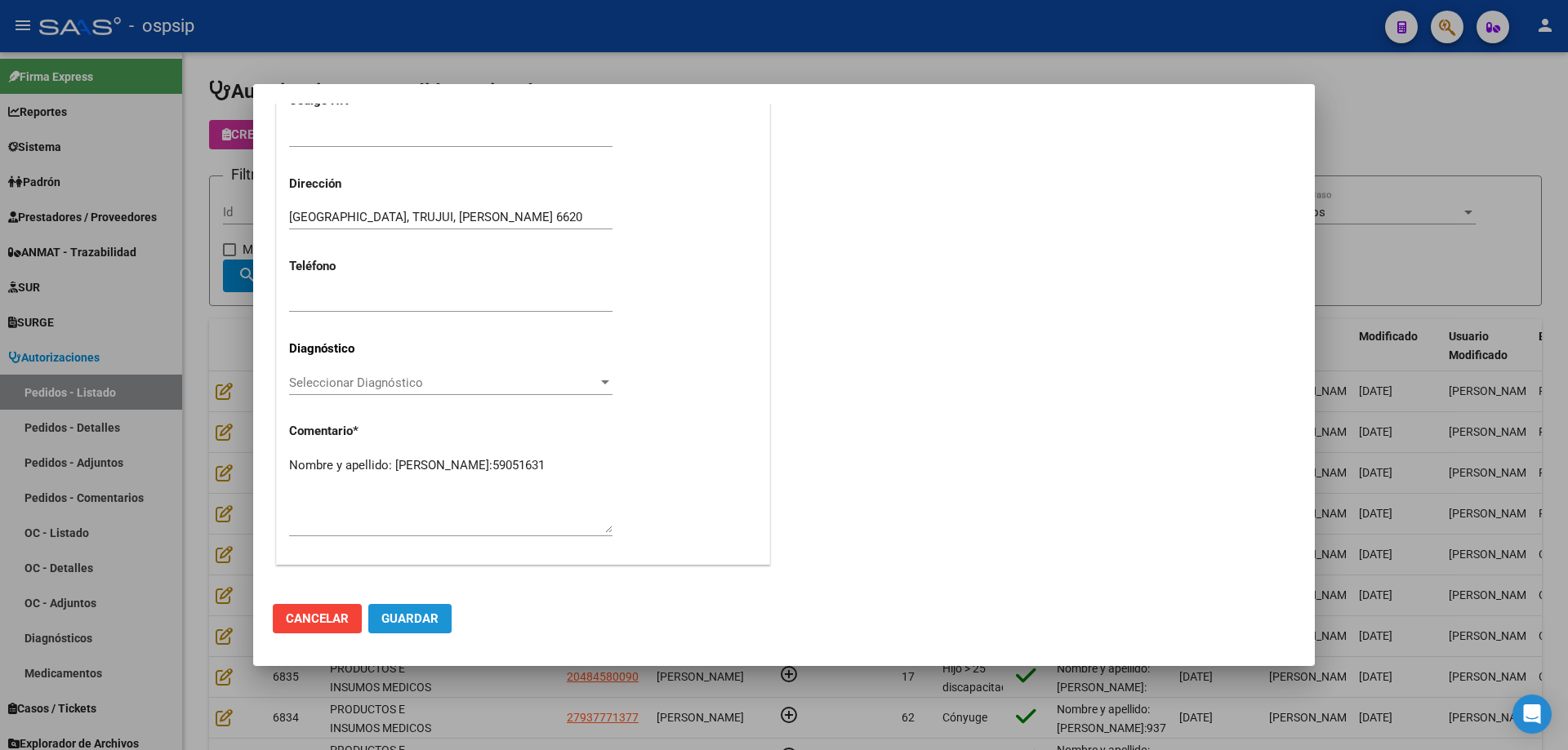
click at [412, 614] on span "Guardar" at bounding box center [410, 618] width 57 height 15
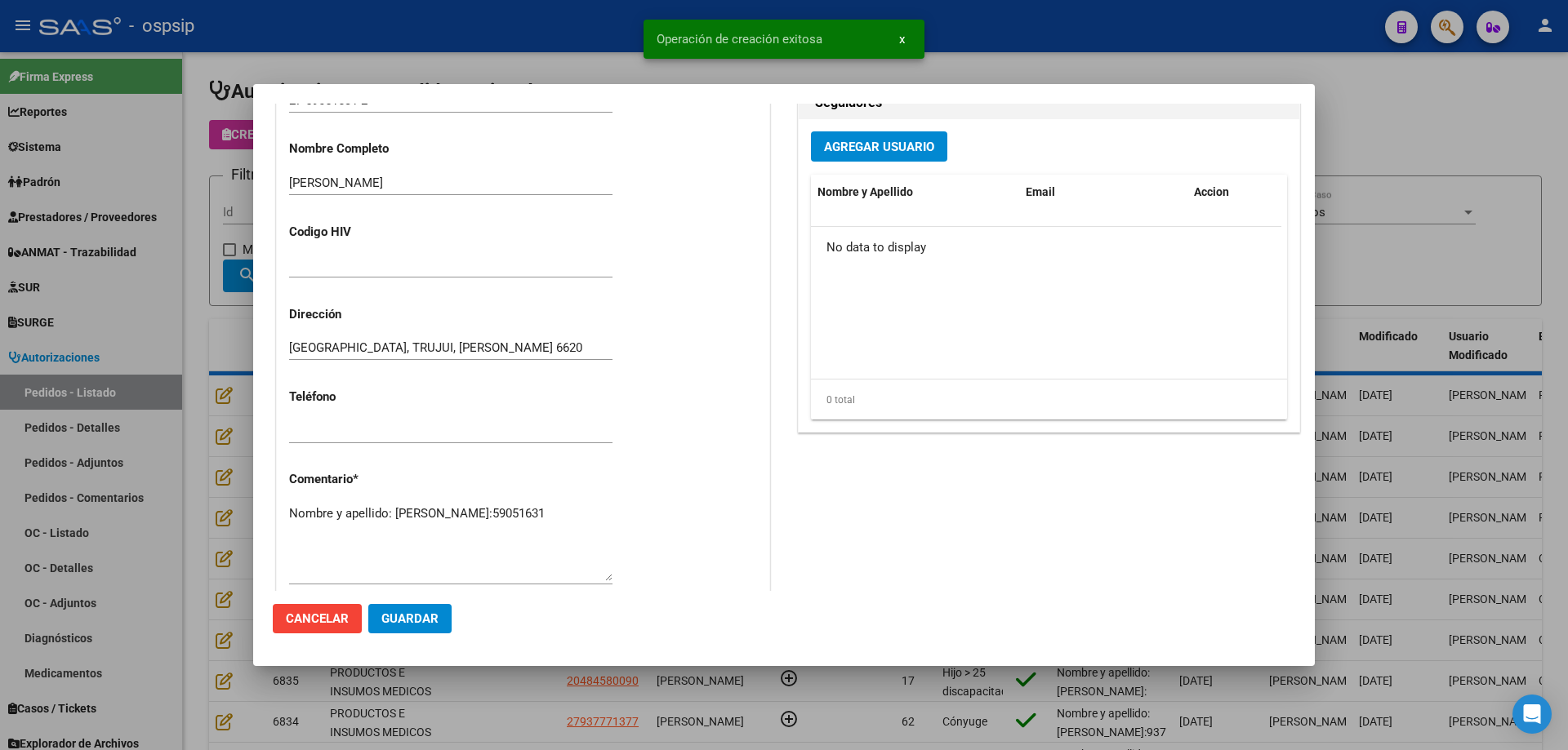
scroll to position [509, 0]
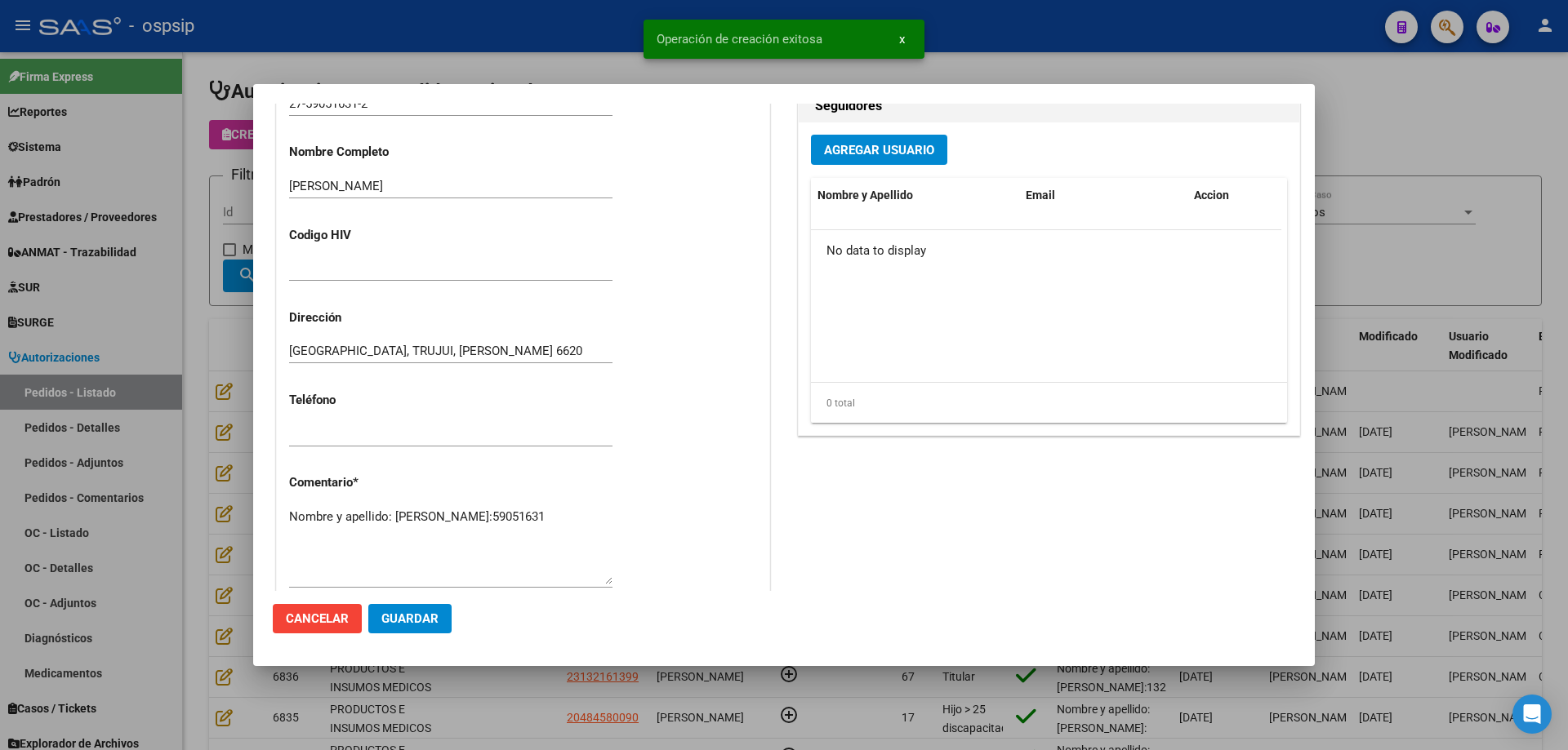
click at [451, 536] on textarea "Nombre y apellido: [PERSON_NAME]:59051631" at bounding box center [450, 546] width 323 height 76
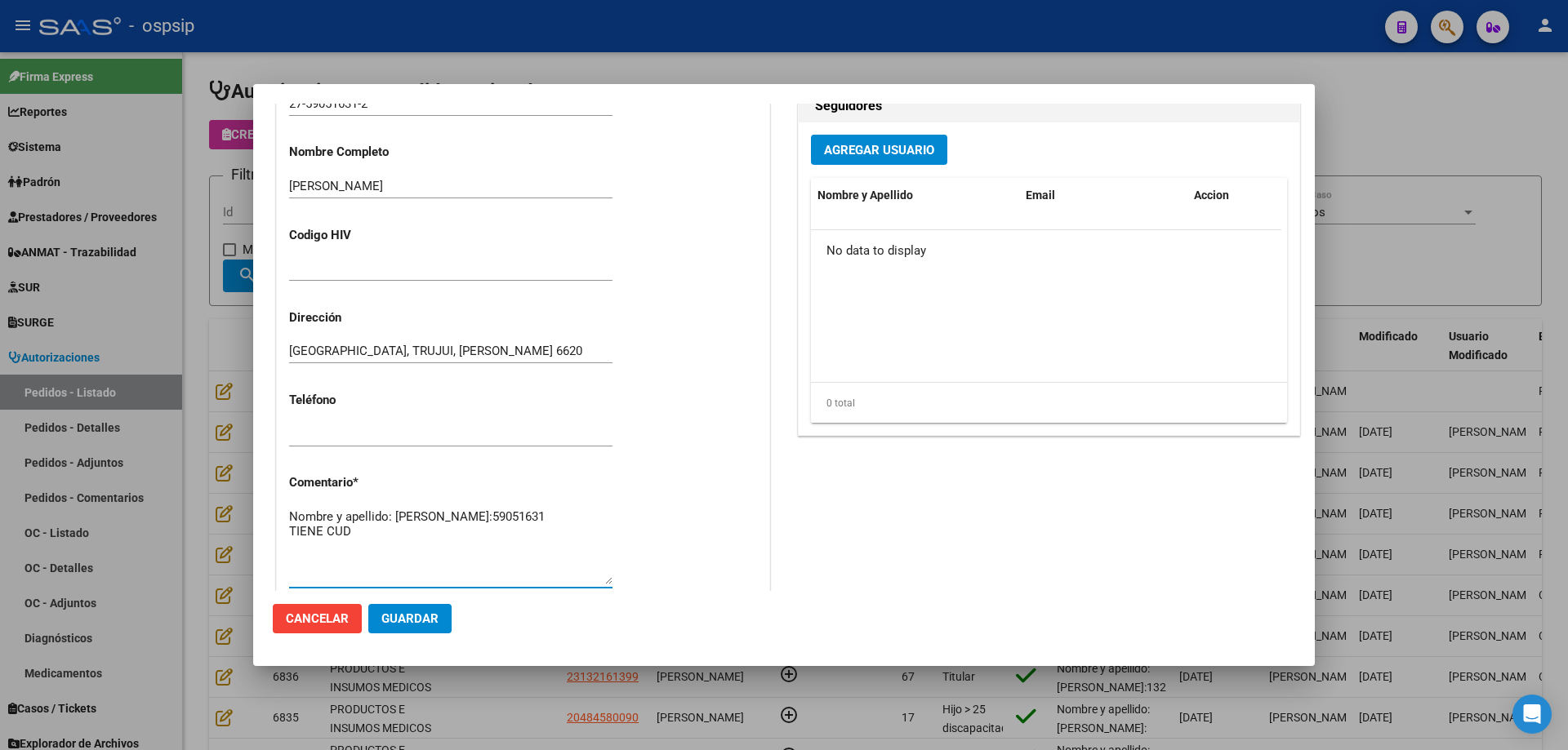
type textarea "Nombre y apellido: [PERSON_NAME]:59051631 TIENE CUD"
click at [417, 621] on span "Guardar" at bounding box center [410, 618] width 57 height 15
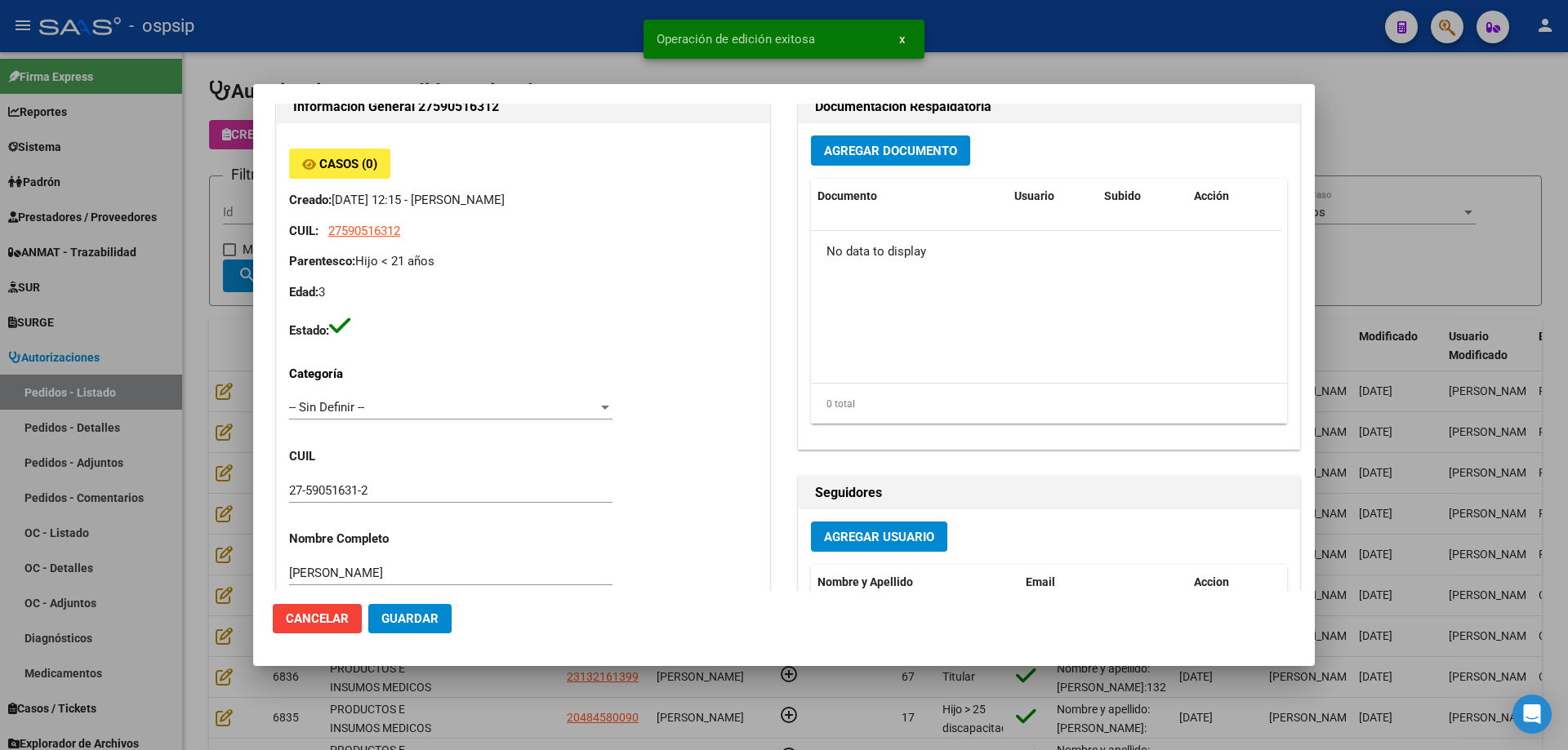
scroll to position [0, 0]
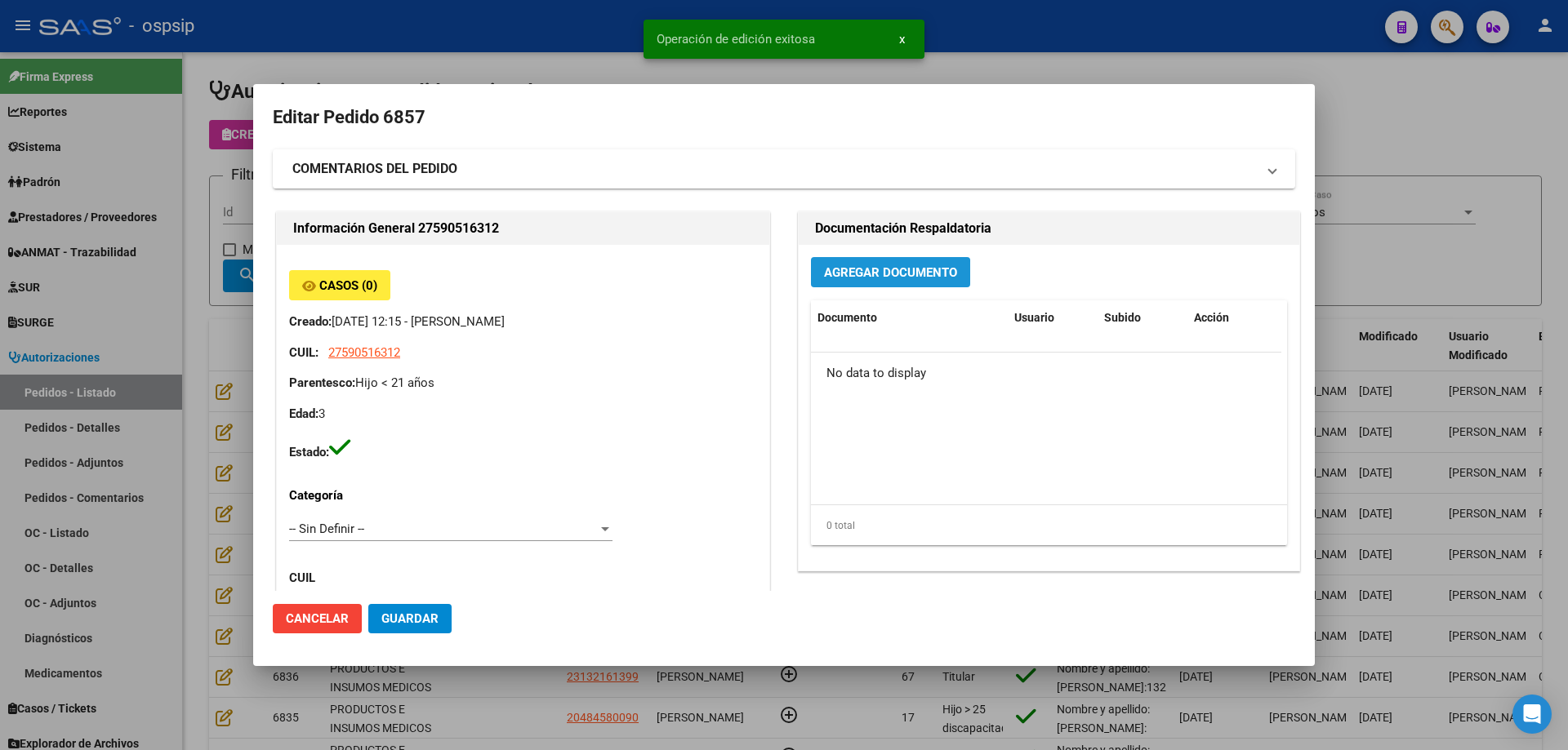
click at [859, 275] on span "Agregar Documento" at bounding box center [891, 272] width 133 height 15
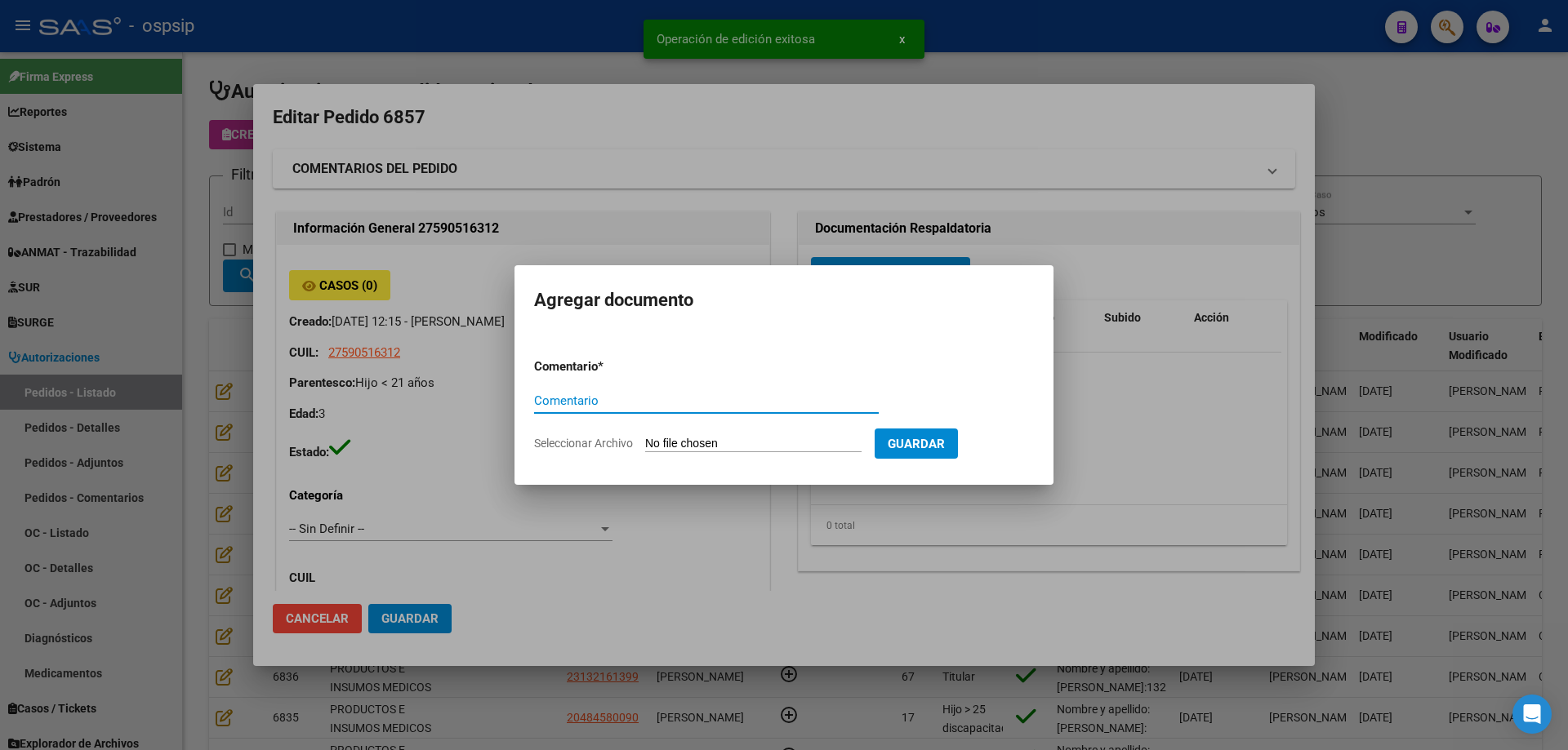
click at [776, 443] on input "Seleccionar Archivo" at bounding box center [753, 445] width 217 height 16
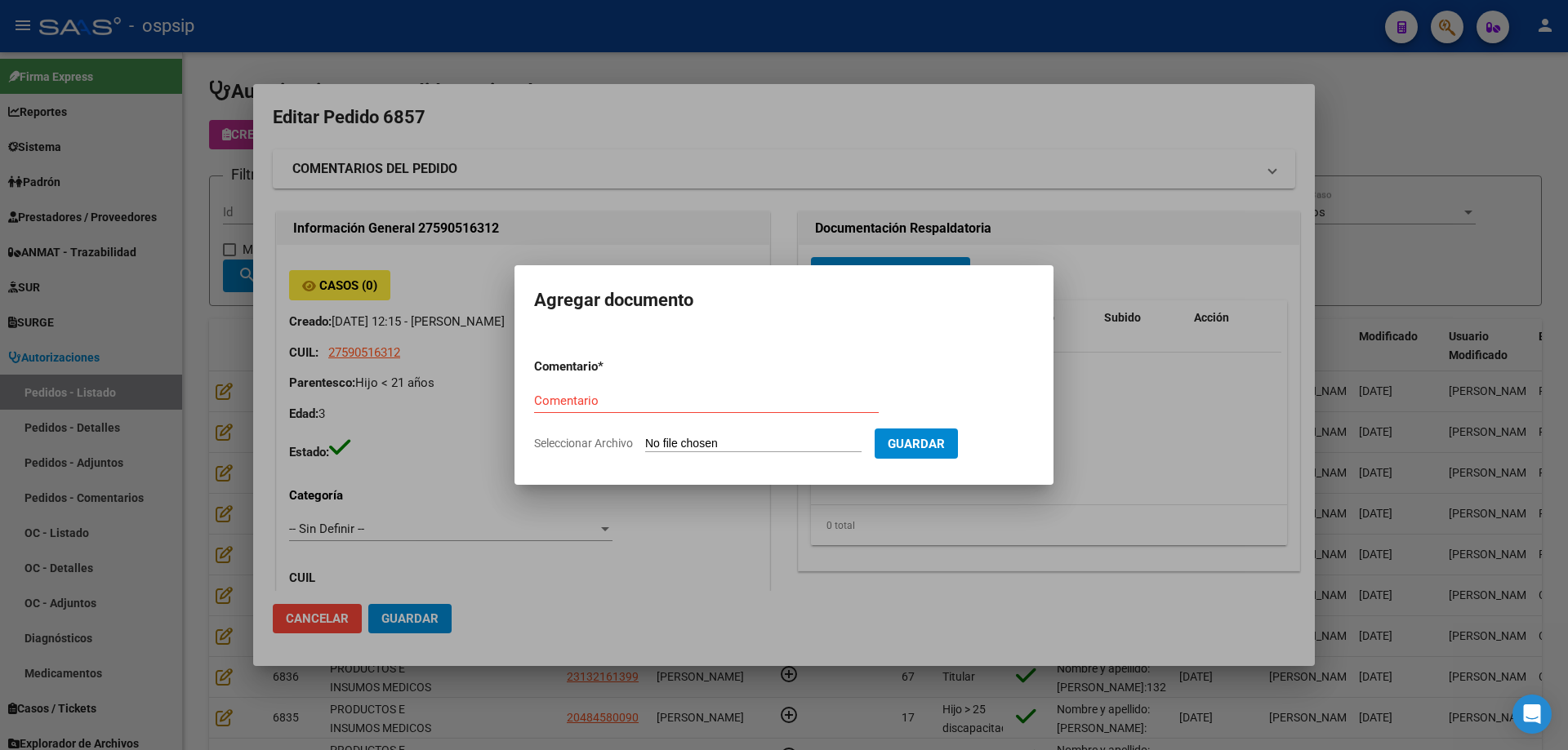
click at [722, 434] on form "Comentario * Comentario Seleccionar Archivo Guardar" at bounding box center [784, 405] width 499 height 119
click at [720, 442] on input "Seleccionar Archivo" at bounding box center [753, 445] width 217 height 16
type input "C:\fakepath\Silla de baño rodriguez.pdf"
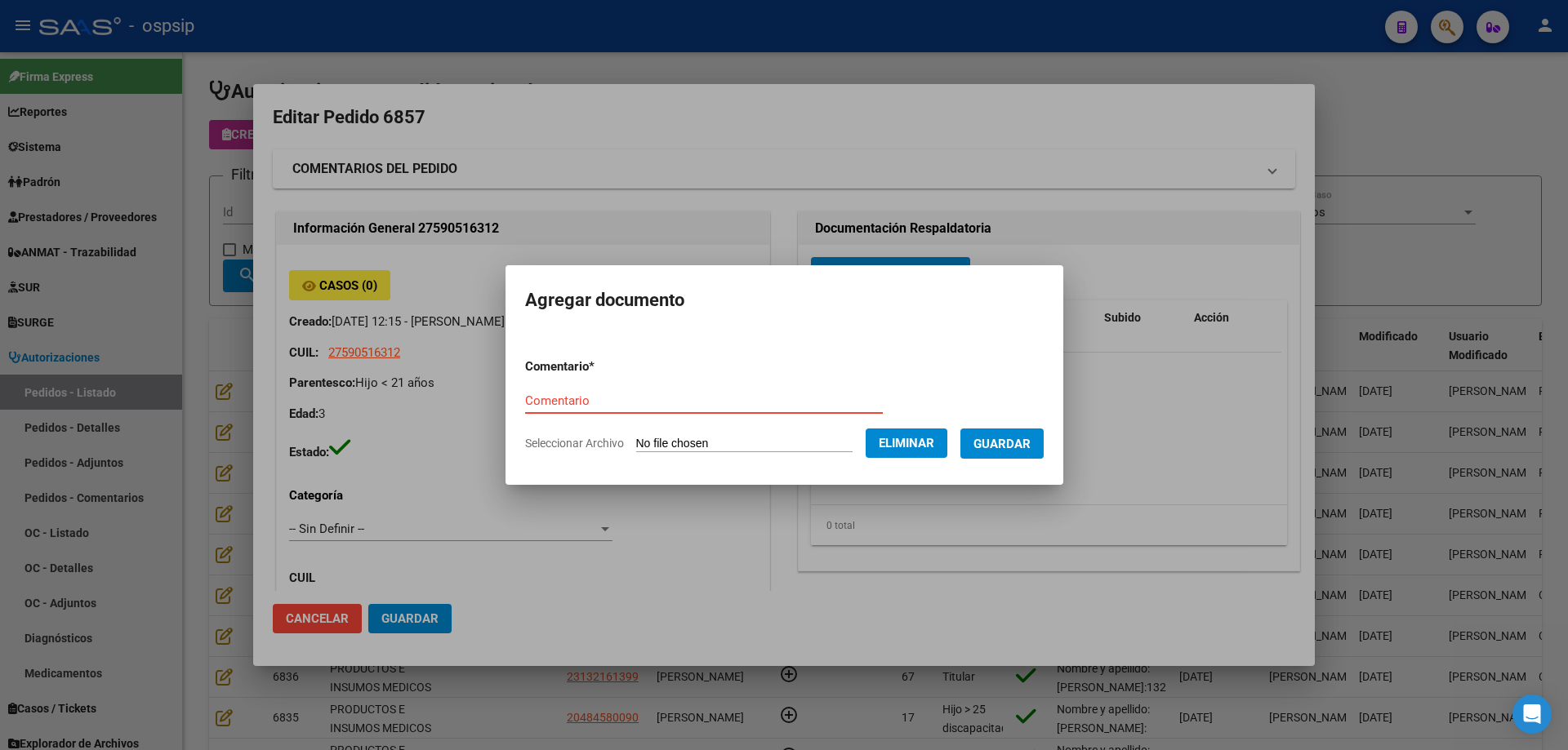
click at [571, 396] on input "Comentario" at bounding box center [704, 401] width 358 height 15
type input "Silla de baño"
click at [999, 439] on span "Guardar" at bounding box center [1001, 444] width 57 height 15
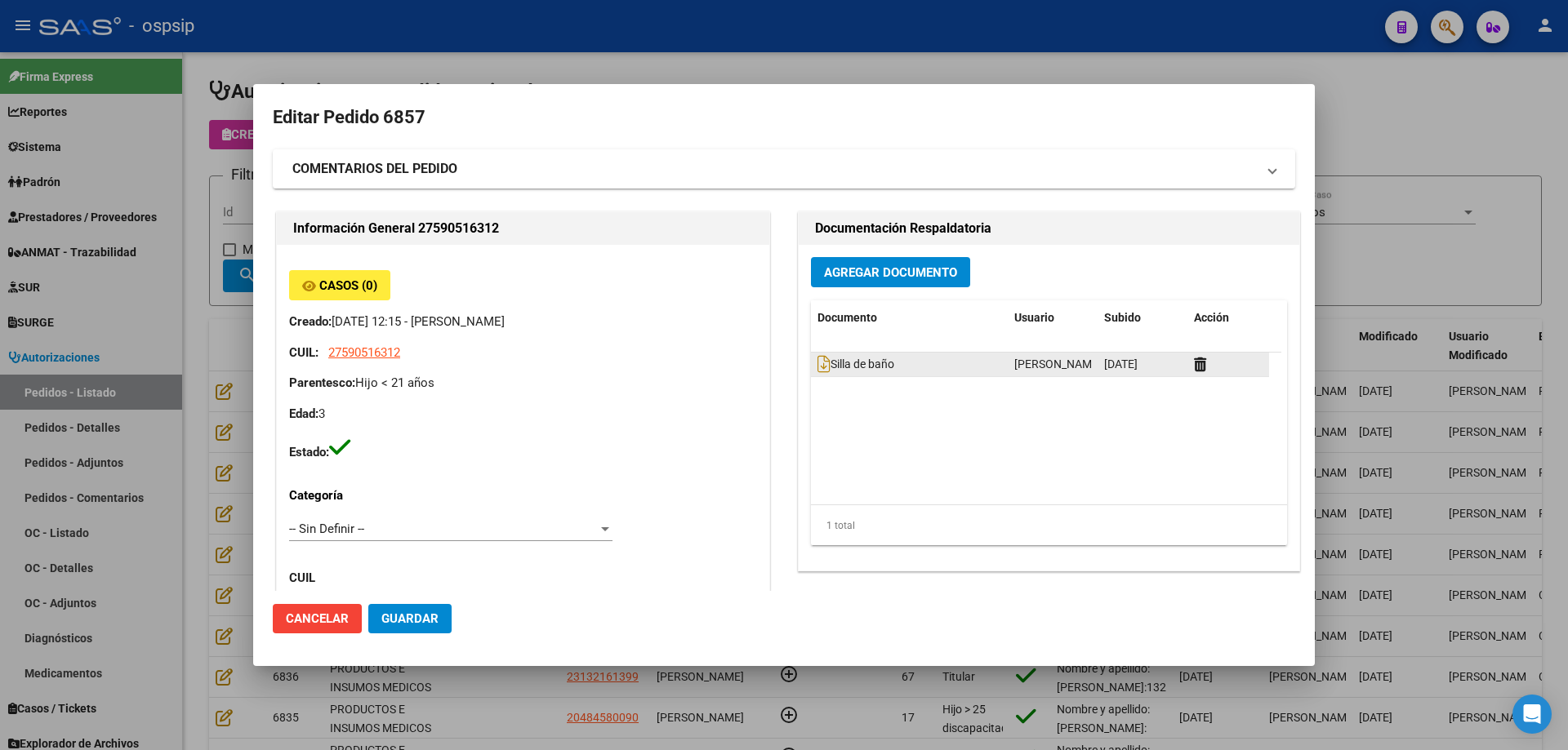
click at [817, 373] on div "Silla de baño" at bounding box center [908, 364] width 183 height 18
click at [817, 366] on icon at bounding box center [823, 364] width 13 height 18
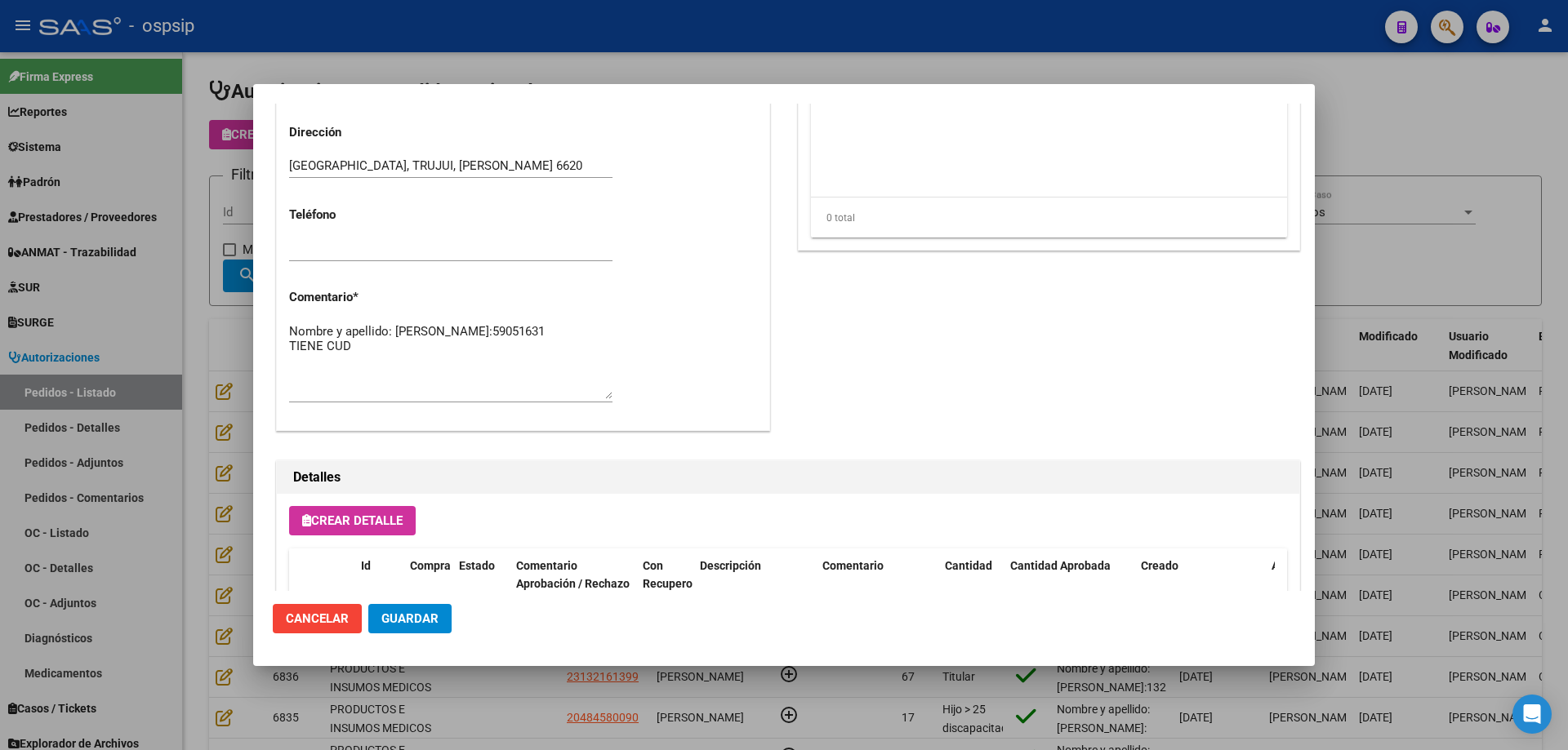
scroll to position [948, 0]
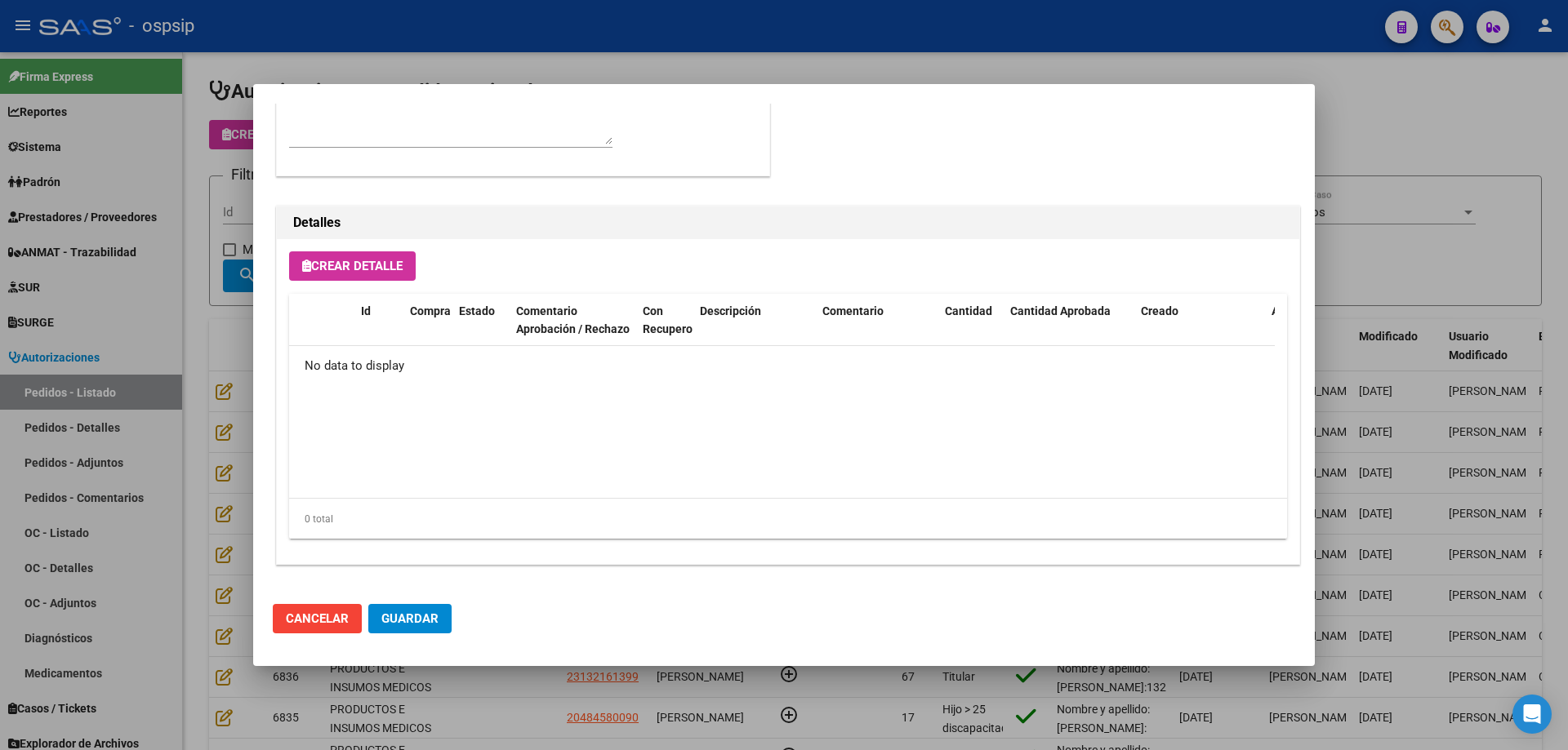
click at [382, 268] on span "Crear Detalle" at bounding box center [352, 266] width 100 height 15
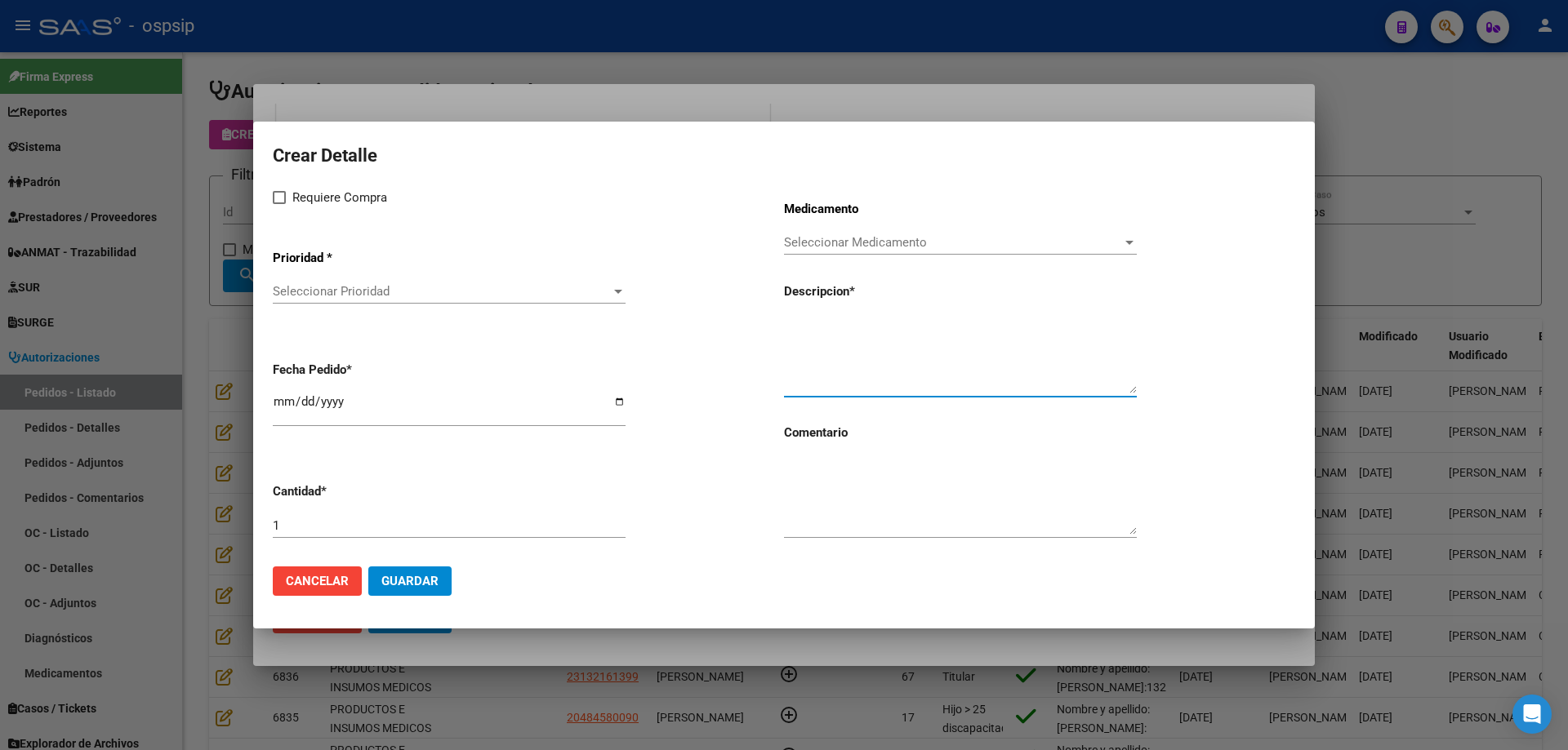
paste textarea "Silla de baño articulada, modular y ajustable. Chasis de aluminio y material de…"
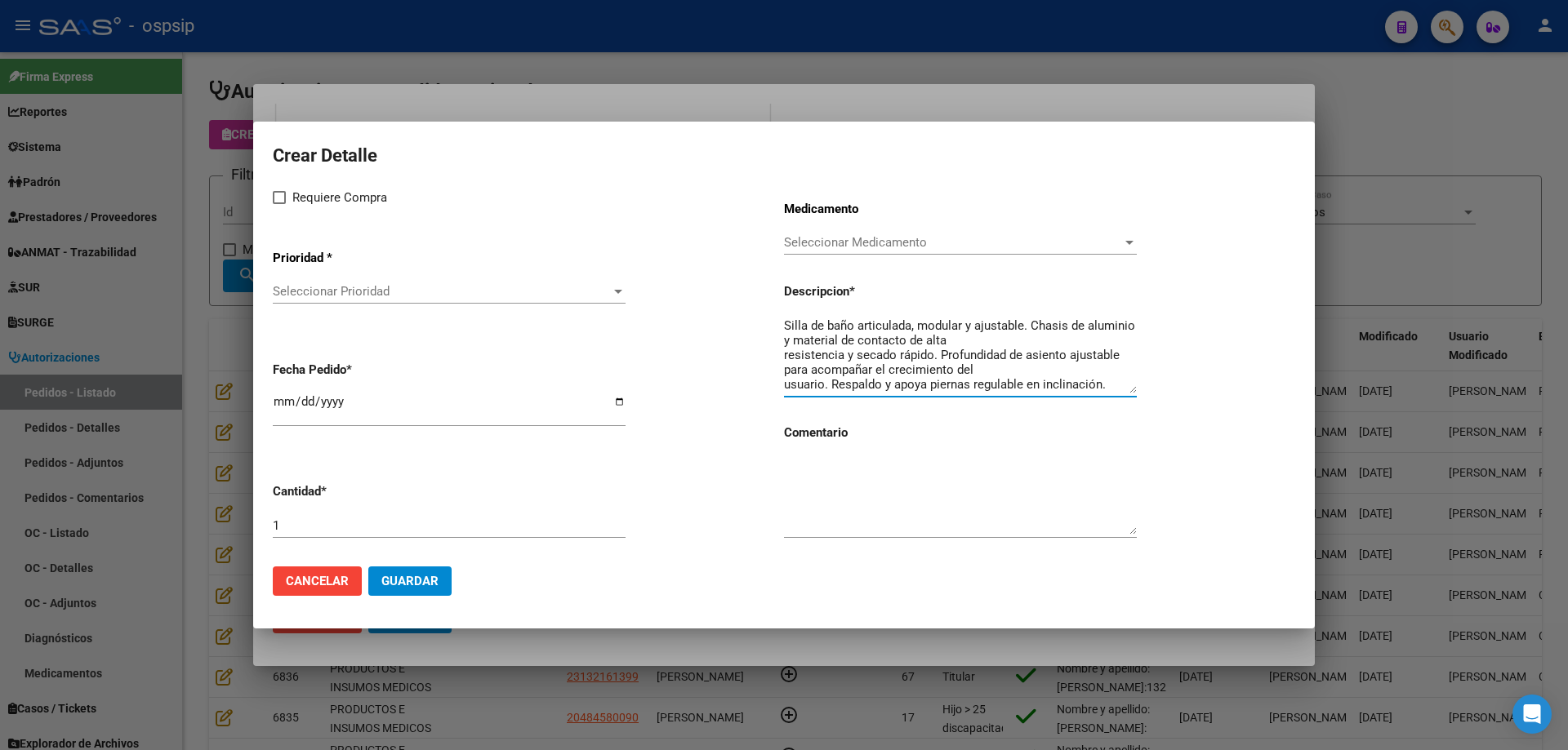
scroll to position [116, 0]
type textarea "Silla de baño articulada, modular y ajustable. Chasis de aluminio y material de…"
click at [879, 245] on span "Seleccionar Medicamento" at bounding box center [952, 242] width 338 height 15
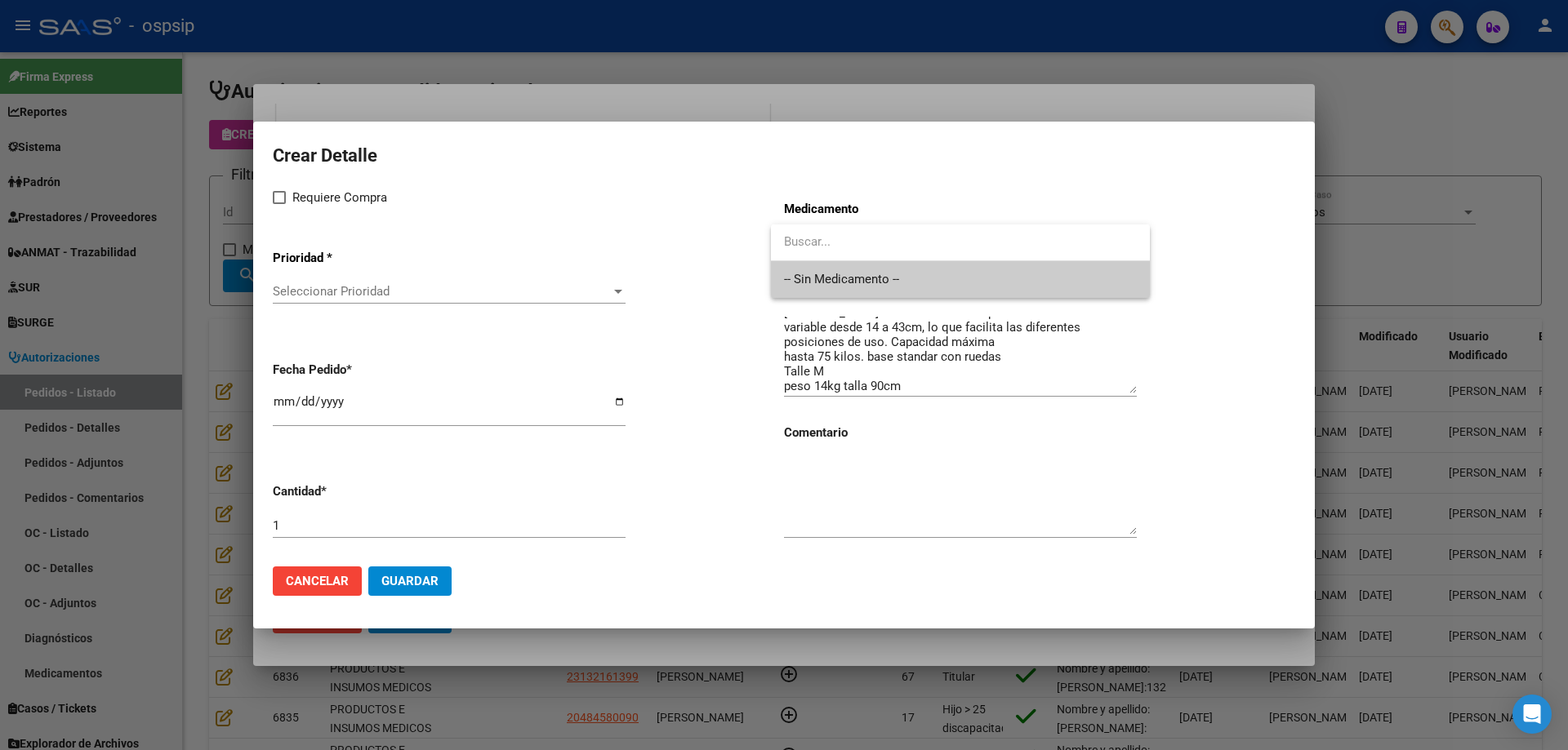
click at [858, 270] on span "-- Sin Medicamento --" at bounding box center [960, 280] width 353 height 37
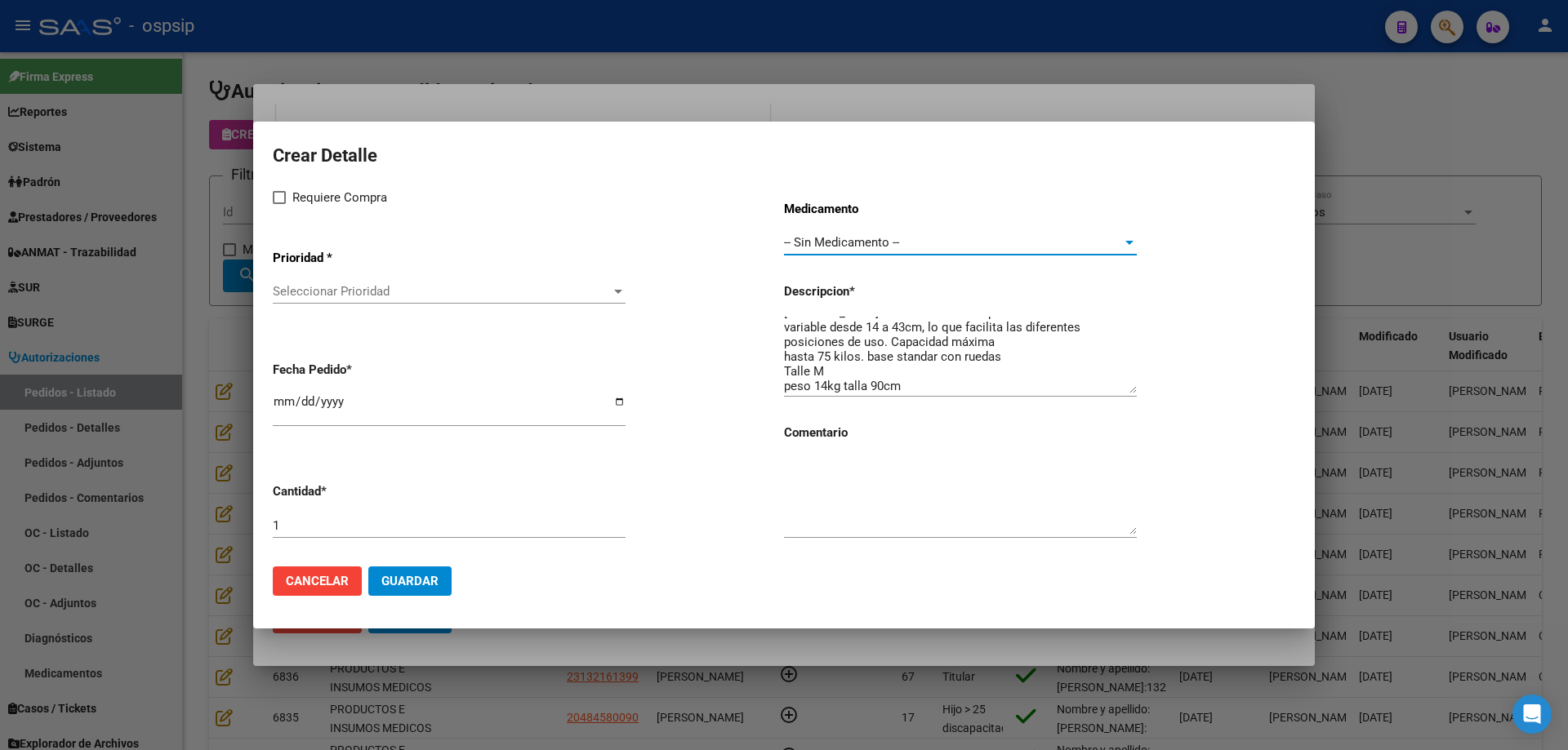
click at [362, 292] on span "Seleccionar Prioridad" at bounding box center [441, 291] width 338 height 15
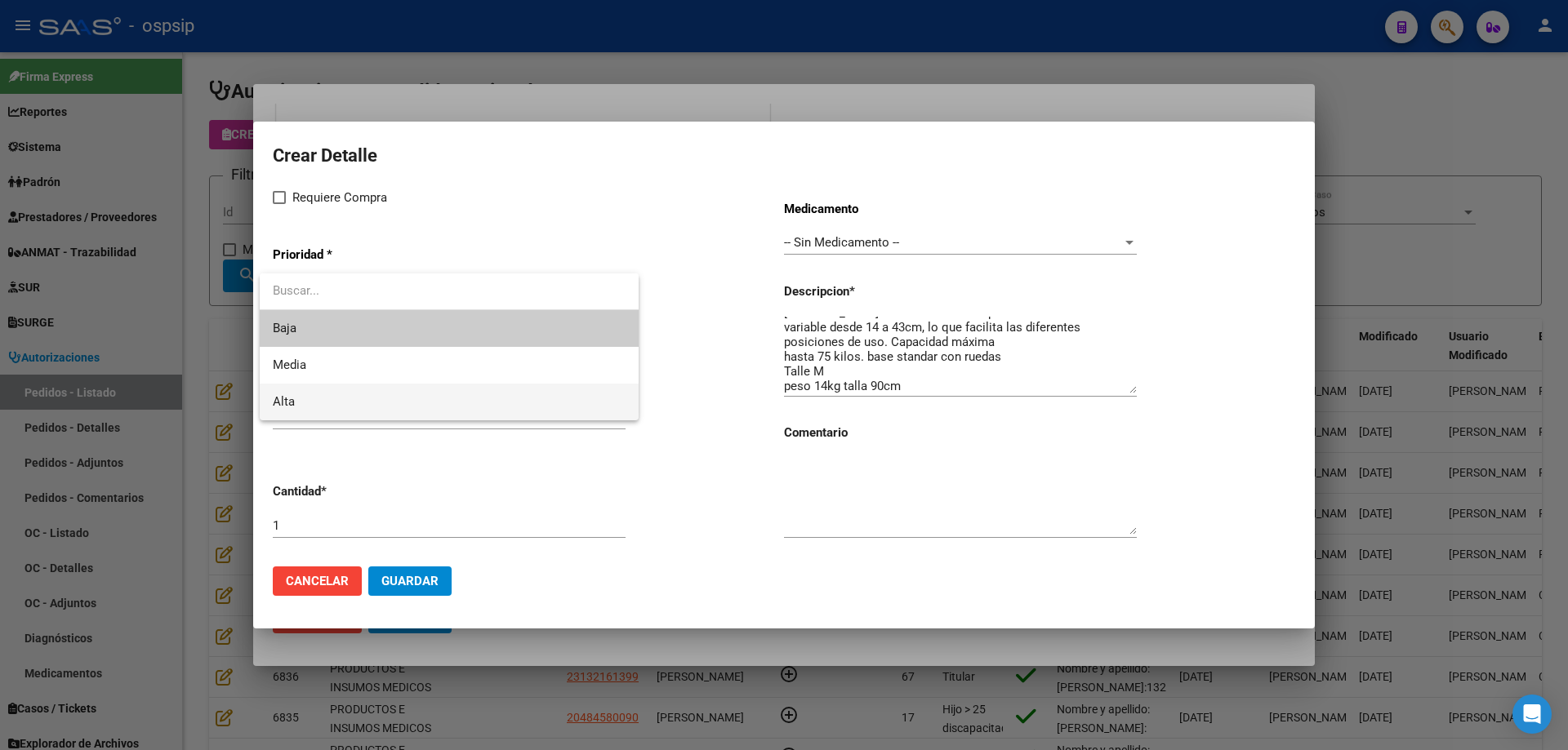
click at [330, 404] on span "Alta" at bounding box center [449, 402] width 353 height 37
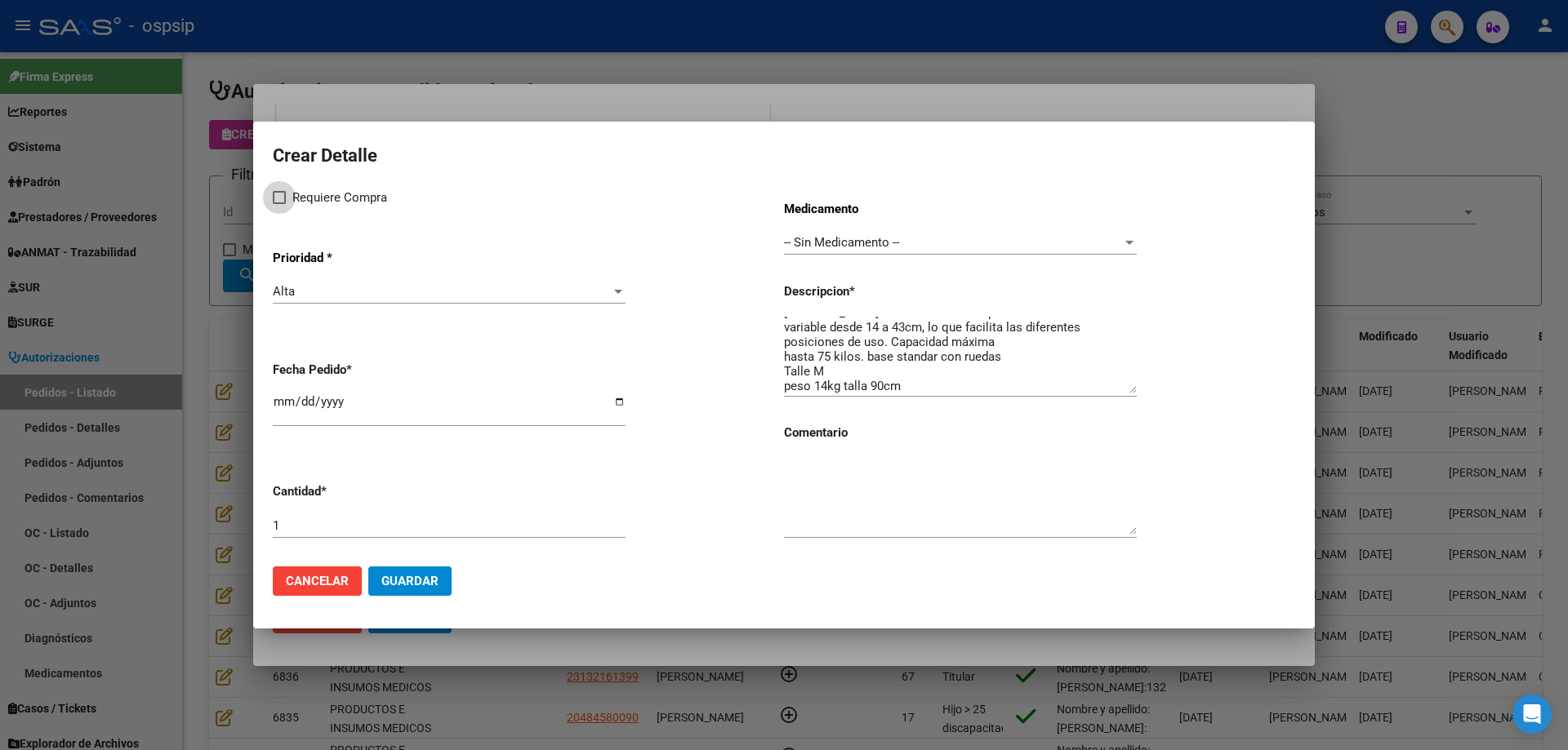
click at [273, 196] on span at bounding box center [279, 197] width 13 height 13
click at [278, 204] on input "Requiere Compra" at bounding box center [278, 204] width 1 height 1
checkbox input "true"
click at [280, 405] on input "[DATE]" at bounding box center [449, 408] width 353 height 26
type input "2025-08-12"
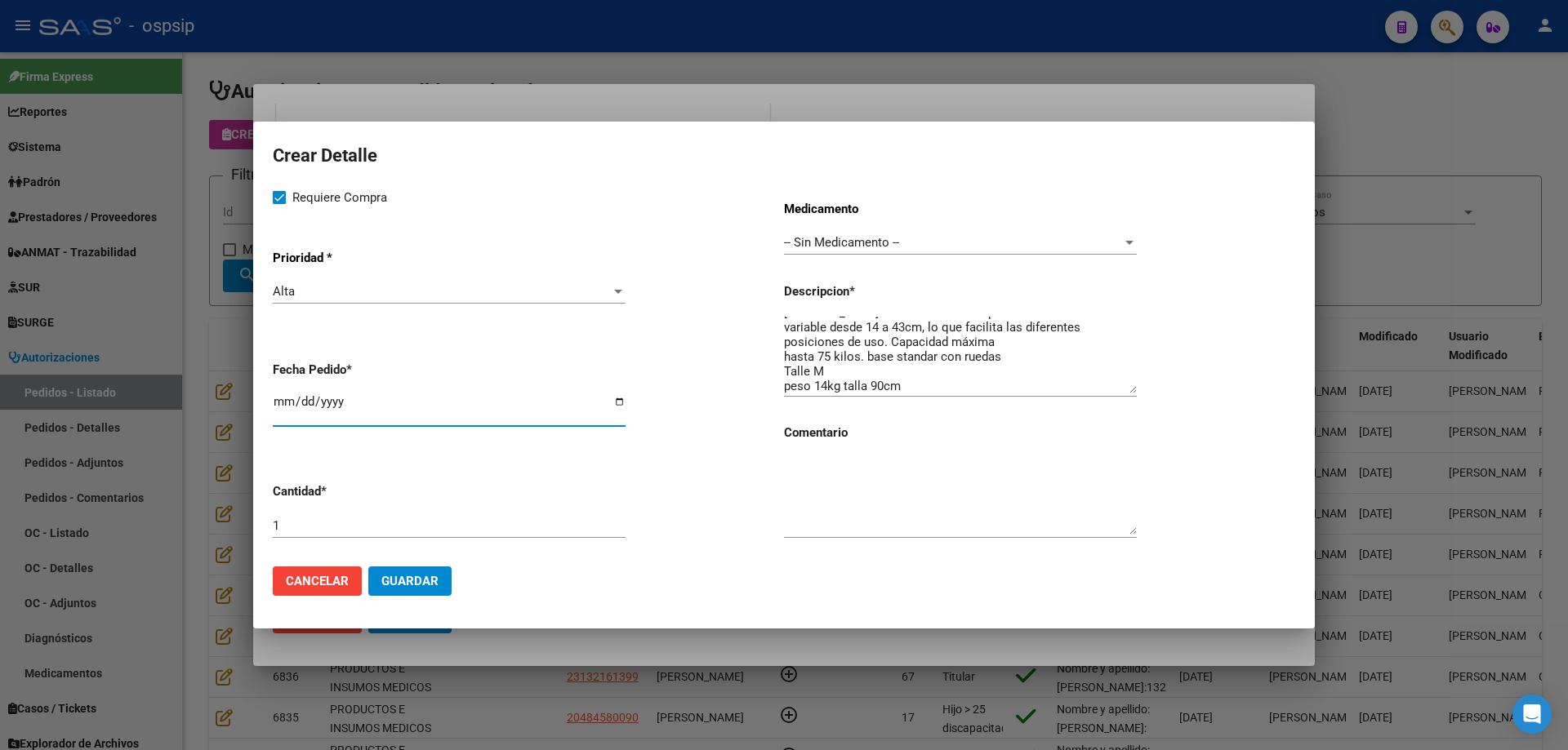
click at [403, 580] on span "Guardar" at bounding box center [410, 581] width 57 height 15
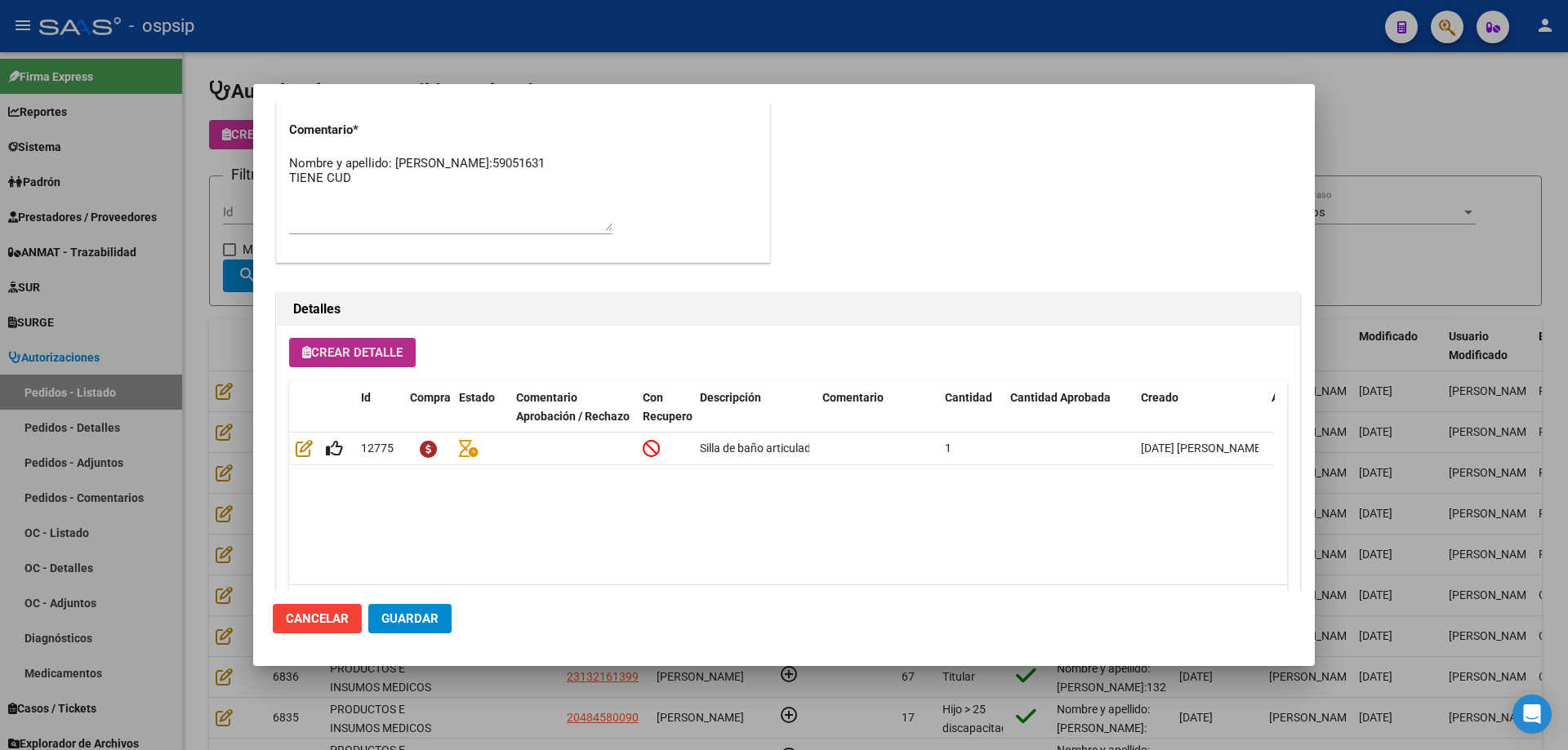
scroll to position [897, 0]
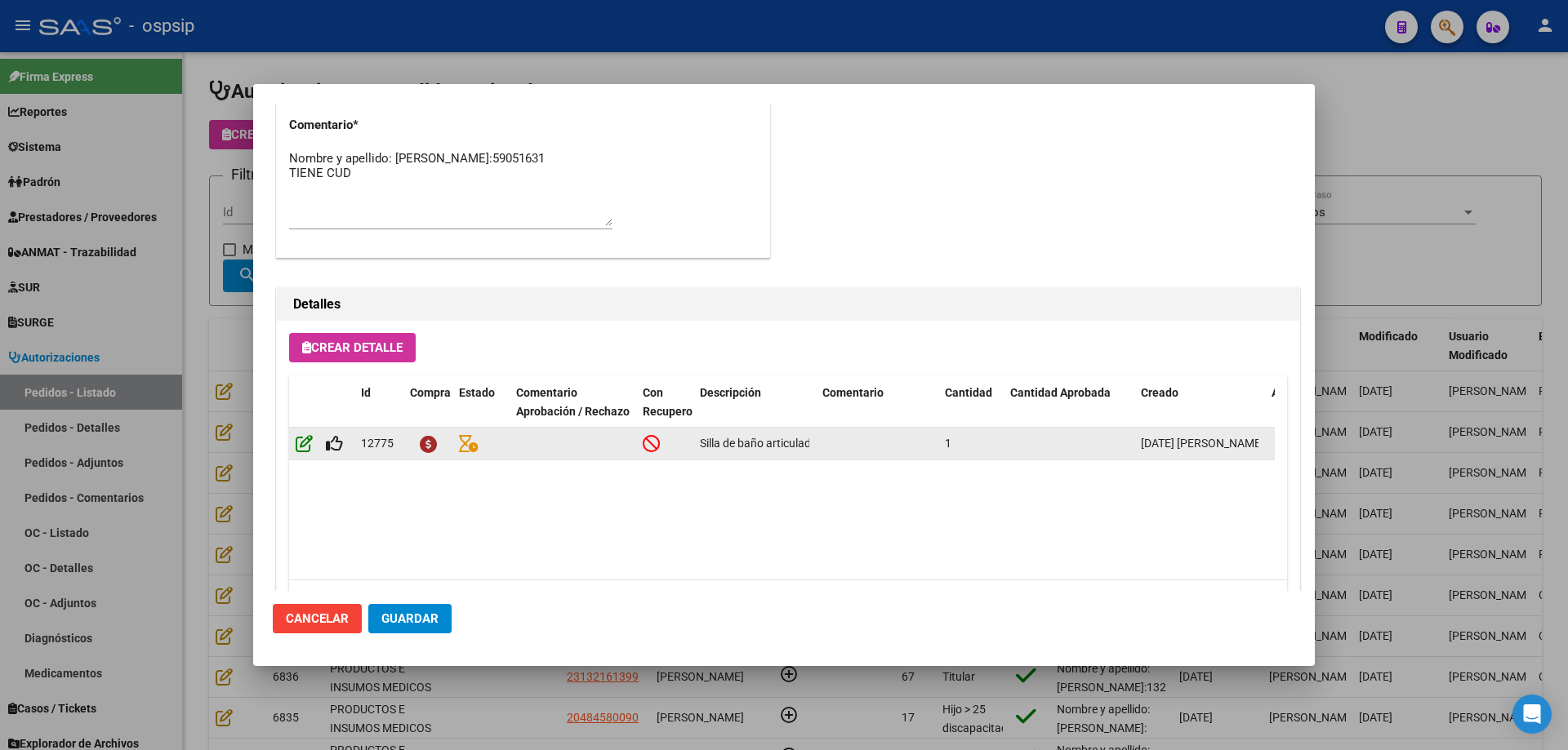
click at [308, 435] on icon at bounding box center [304, 443] width 18 height 18
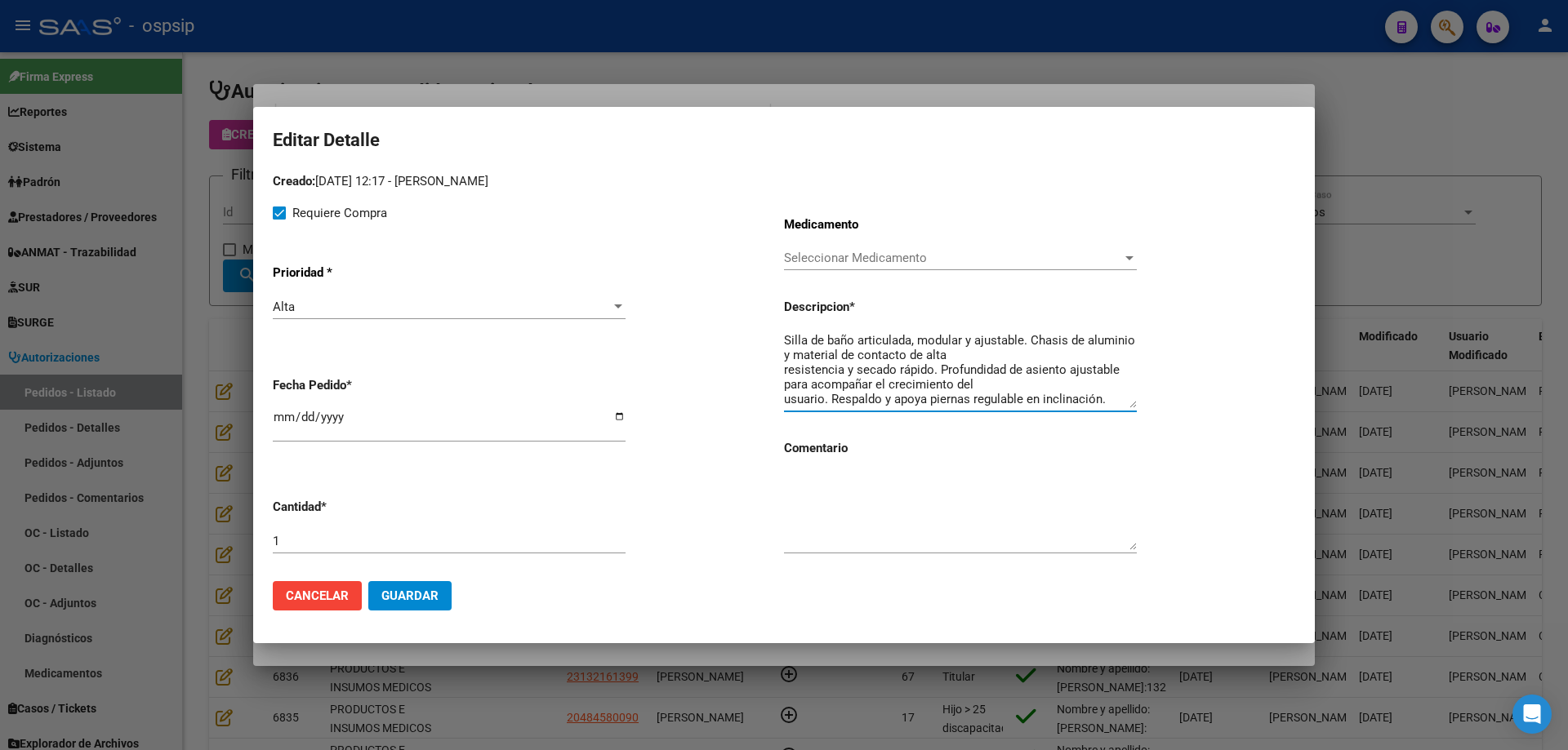
click at [784, 370] on textarea "Silla de baño articulada, modular y ajustable. Chasis de aluminio y material de…" at bounding box center [960, 369] width 353 height 76
click at [784, 396] on textarea "Silla de baño articulada, modular y ajustable. Chasis de aluminio y material de…" at bounding box center [960, 369] width 353 height 76
click at [787, 346] on textarea "Silla de baño articulada, modular y ajustable. Chasis de aluminio y material de…" at bounding box center [960, 369] width 353 height 76
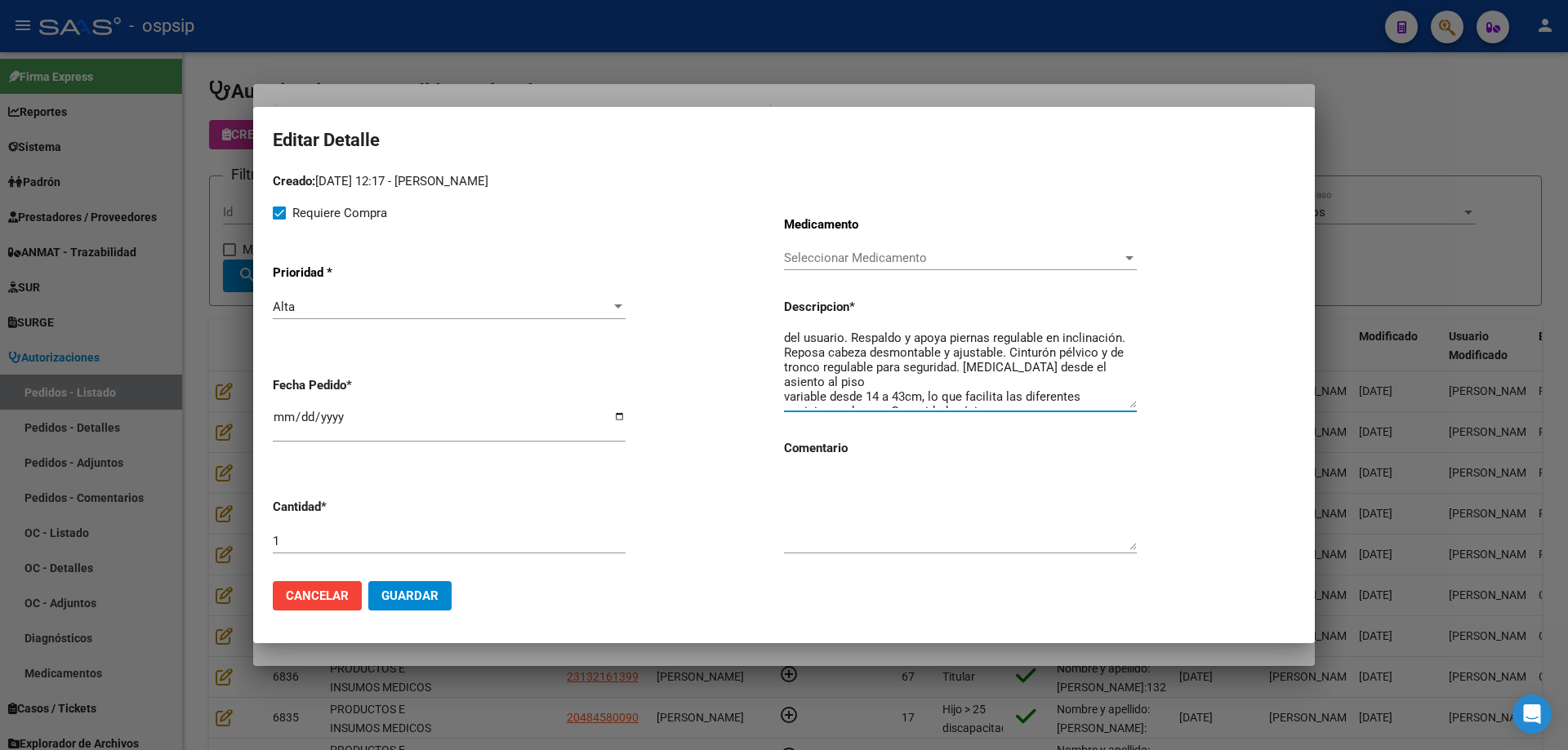
click at [785, 395] on textarea "Silla de baño articulada, modular y ajustable. Chasis de aluminio y material de…" at bounding box center [960, 369] width 353 height 76
click at [784, 381] on textarea "Silla de baño articulada, modular y ajustable. Chasis de aluminio y material de…" at bounding box center [960, 369] width 353 height 76
click at [784, 397] on textarea "Silla de baño articulada, modular y ajustable. Chasis de aluminio y material de…" at bounding box center [960, 369] width 353 height 76
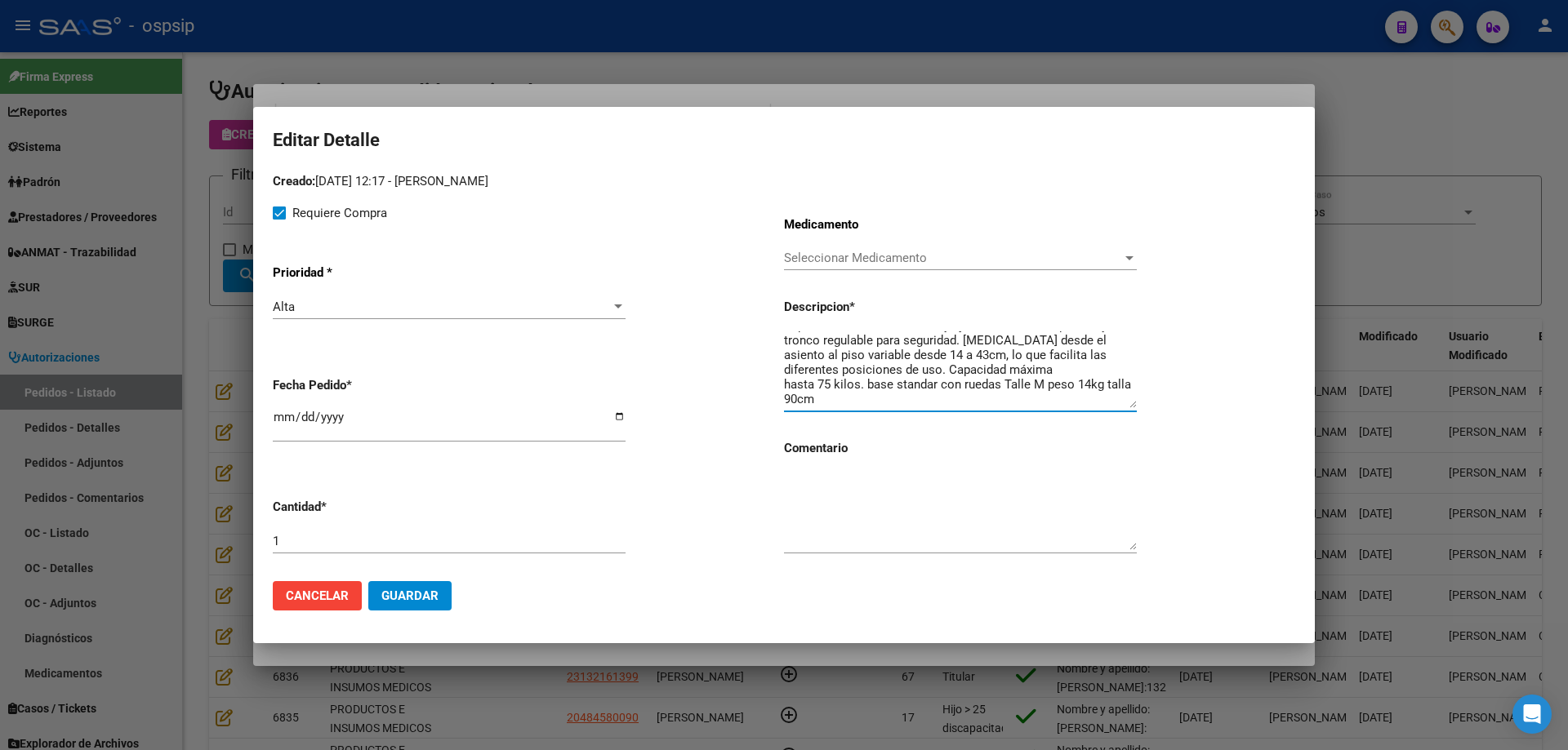
click at [1052, 377] on textarea "Silla de baño articulada, modular y ajustable. Chasis de aluminio y material de…" at bounding box center [960, 369] width 353 height 76
click at [1046, 398] on textarea "Silla de baño articulada, modular y ajustable. Chasis de aluminio y material de…" at bounding box center [960, 369] width 353 height 76
type textarea "Silla de baño articulada, modular y ajustable. Chasis de aluminio y material de…"
click at [412, 587] on button "Guardar" at bounding box center [410, 596] width 83 height 29
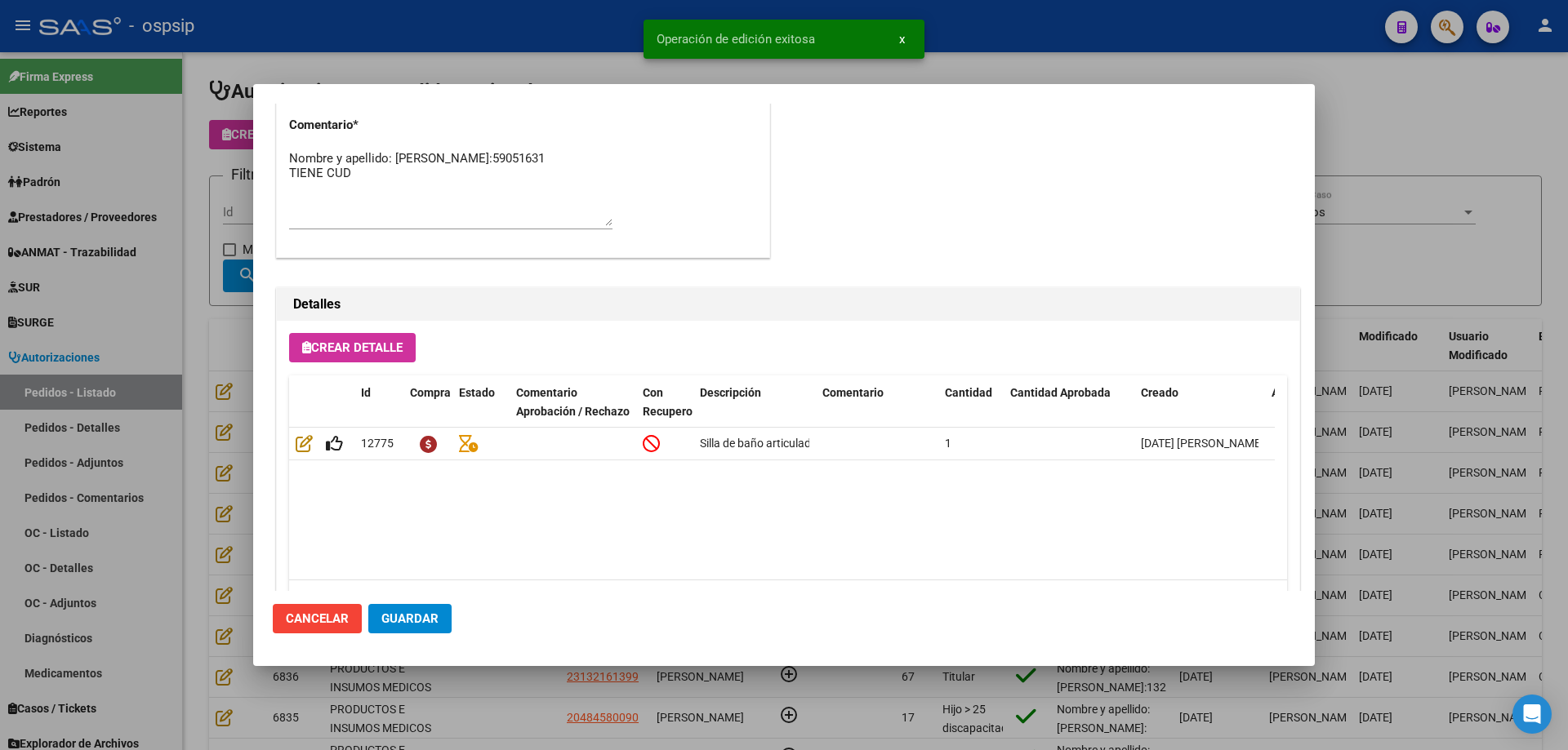
scroll to position [897, 0]
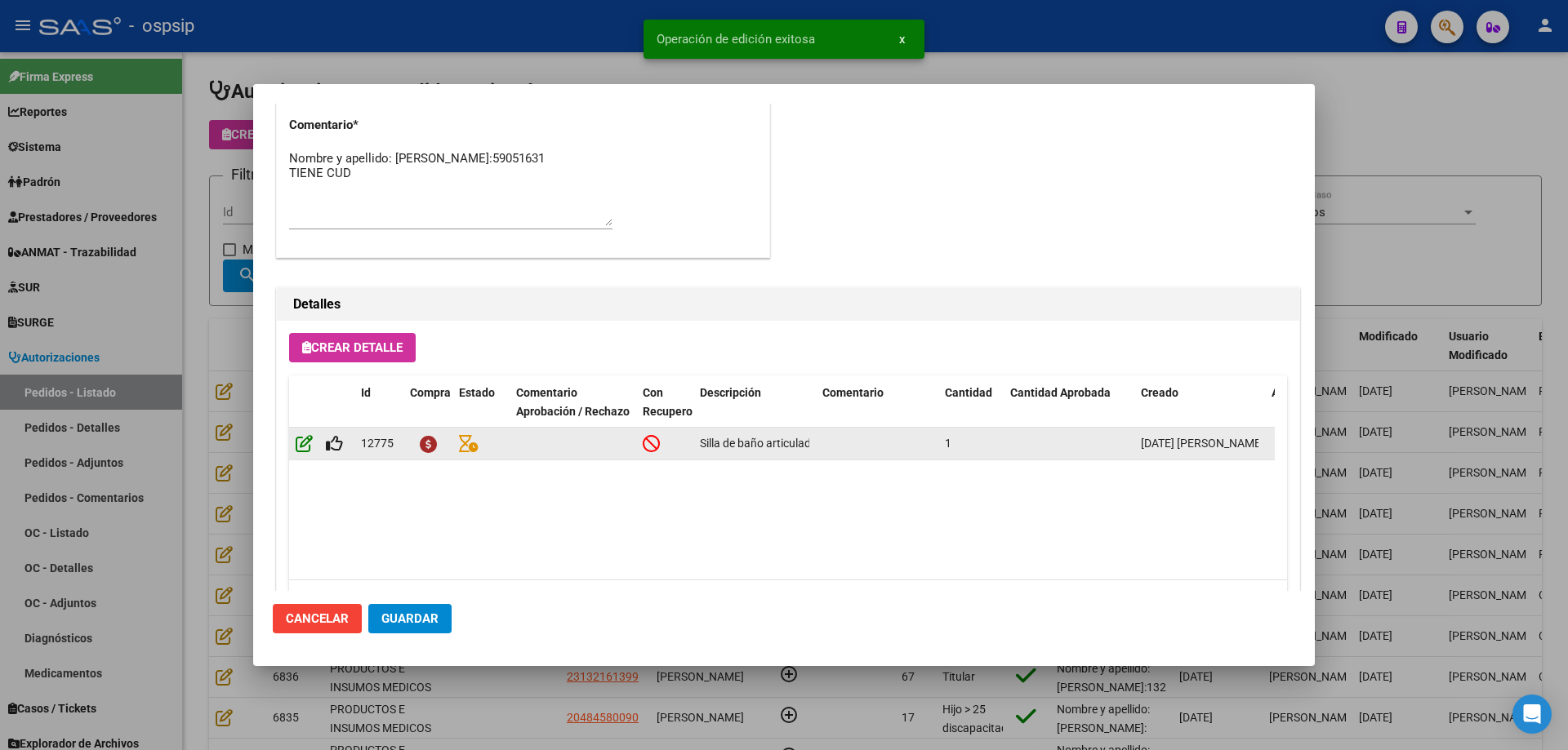
click at [306, 446] on icon at bounding box center [304, 443] width 18 height 18
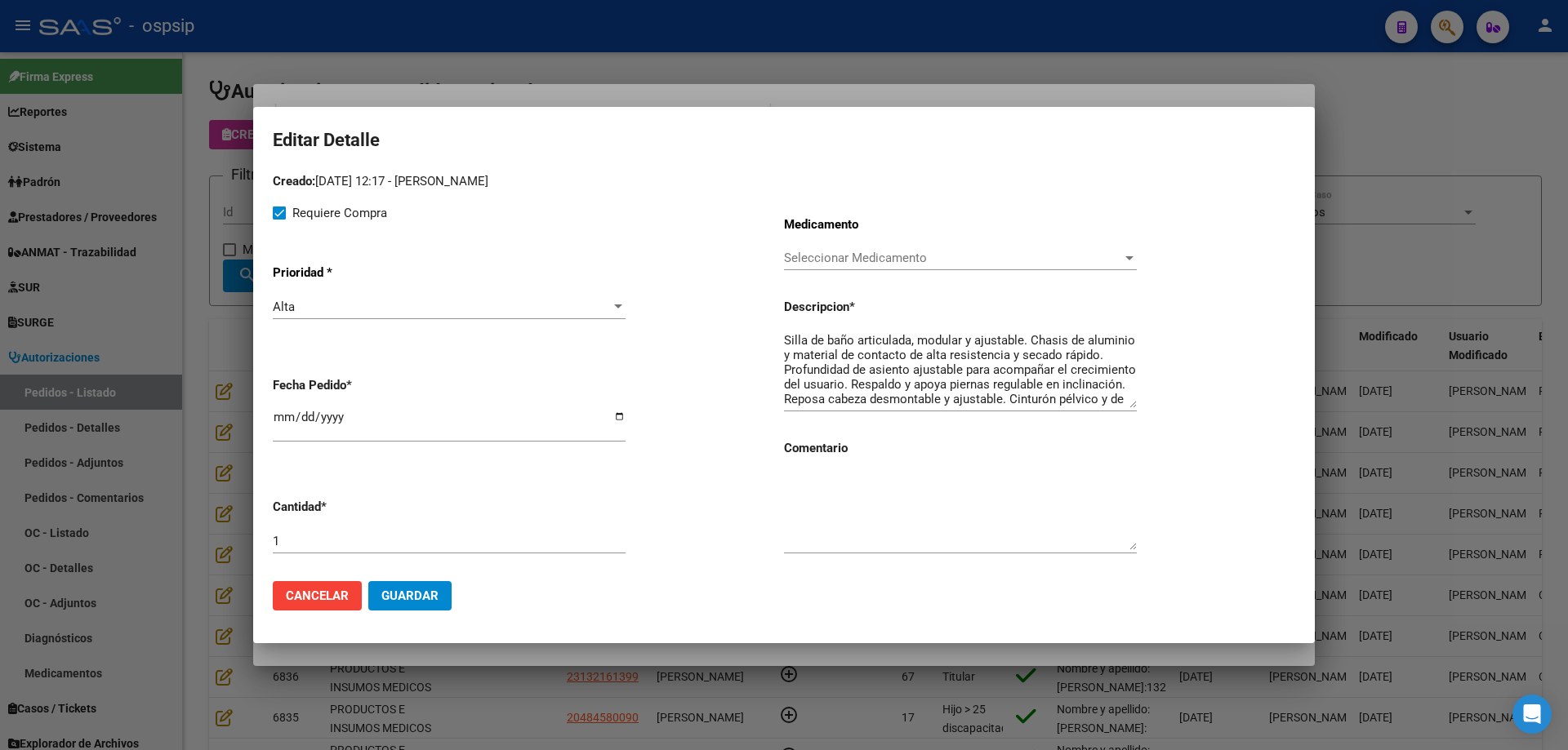
click at [919, 379] on textarea "Silla de baño articulada, modular y ajustable. Chasis de aluminio y material de…" at bounding box center [960, 369] width 353 height 76
click at [834, 361] on textarea "Silla de baño articulada, modular y ajustable. Chasis de aluminio y material de…" at bounding box center [960, 369] width 353 height 76
click at [866, 382] on textarea "Silla de baño articulada, modular y ajustable. Chasis de aluminio y material de…" at bounding box center [960, 369] width 353 height 76
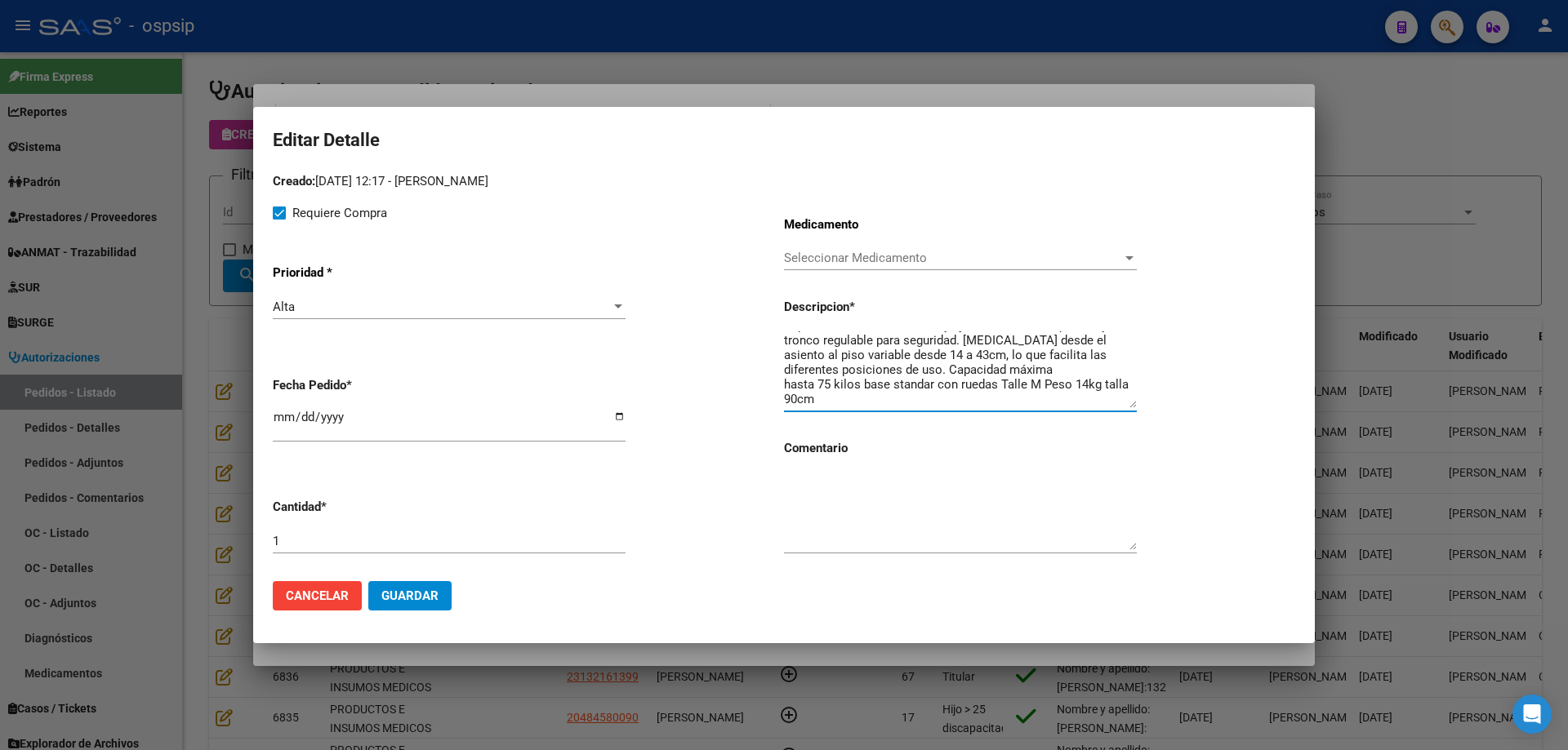
click at [880, 395] on textarea "Silla de baño articulada, modular y ajustable. Chasis de aluminio y material de…" at bounding box center [960, 369] width 353 height 76
type textarea "Silla de baño articulada, modular y ajustable. Chasis de aluminio y material de…"
click at [403, 596] on span "Guardar" at bounding box center [410, 596] width 57 height 15
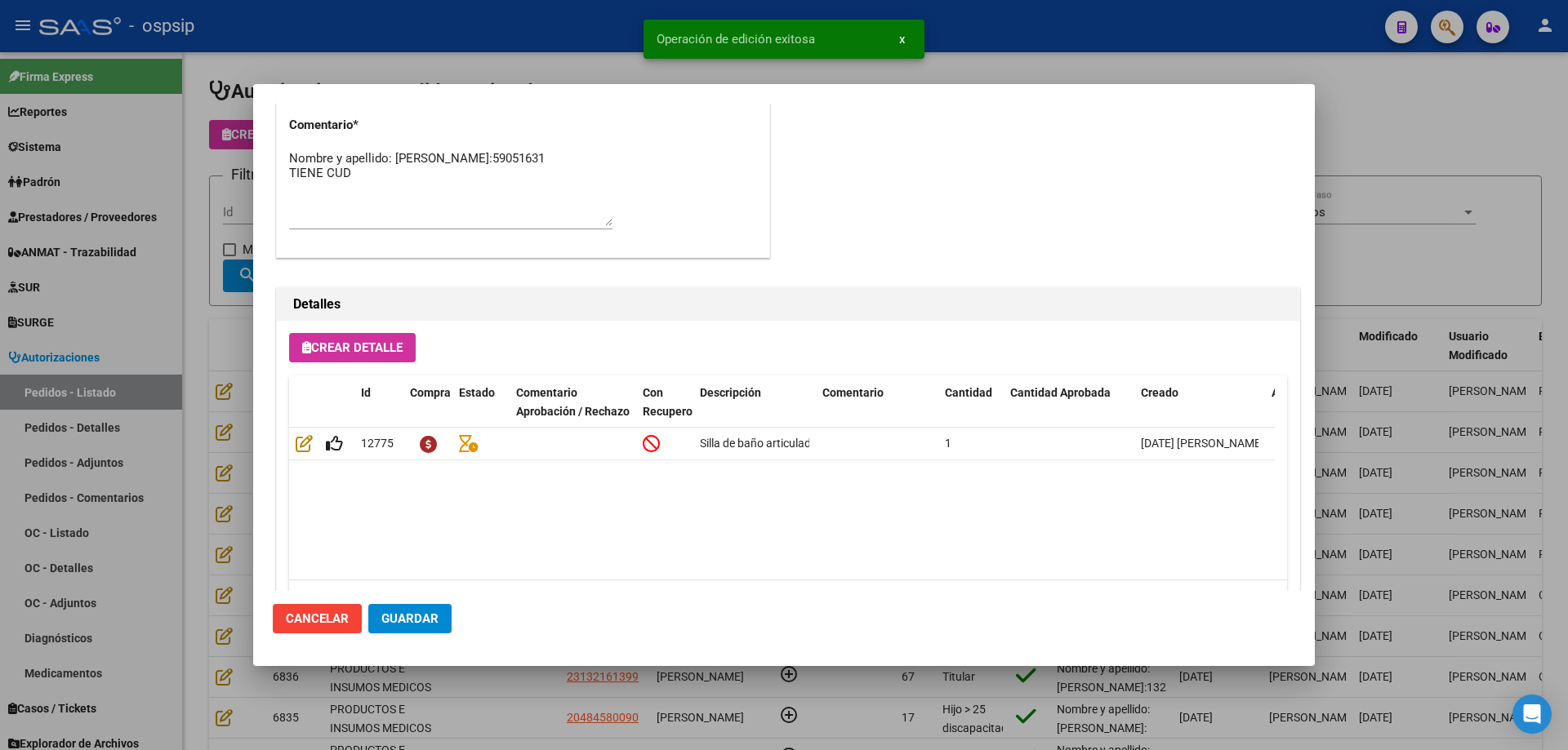
scroll to position [897, 0]
click at [440, 625] on button "Guardar" at bounding box center [410, 618] width 83 height 29
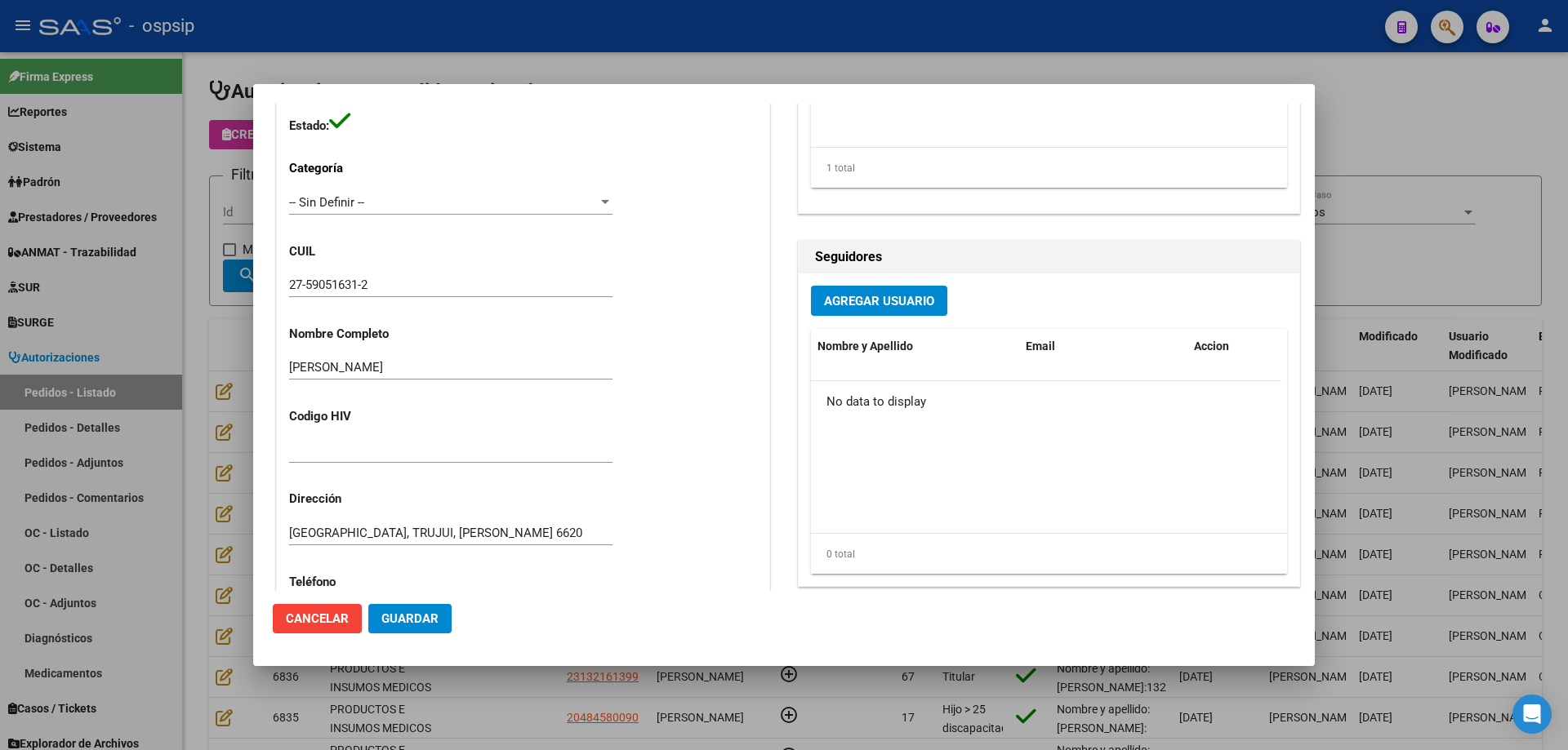
scroll to position [244, 0]
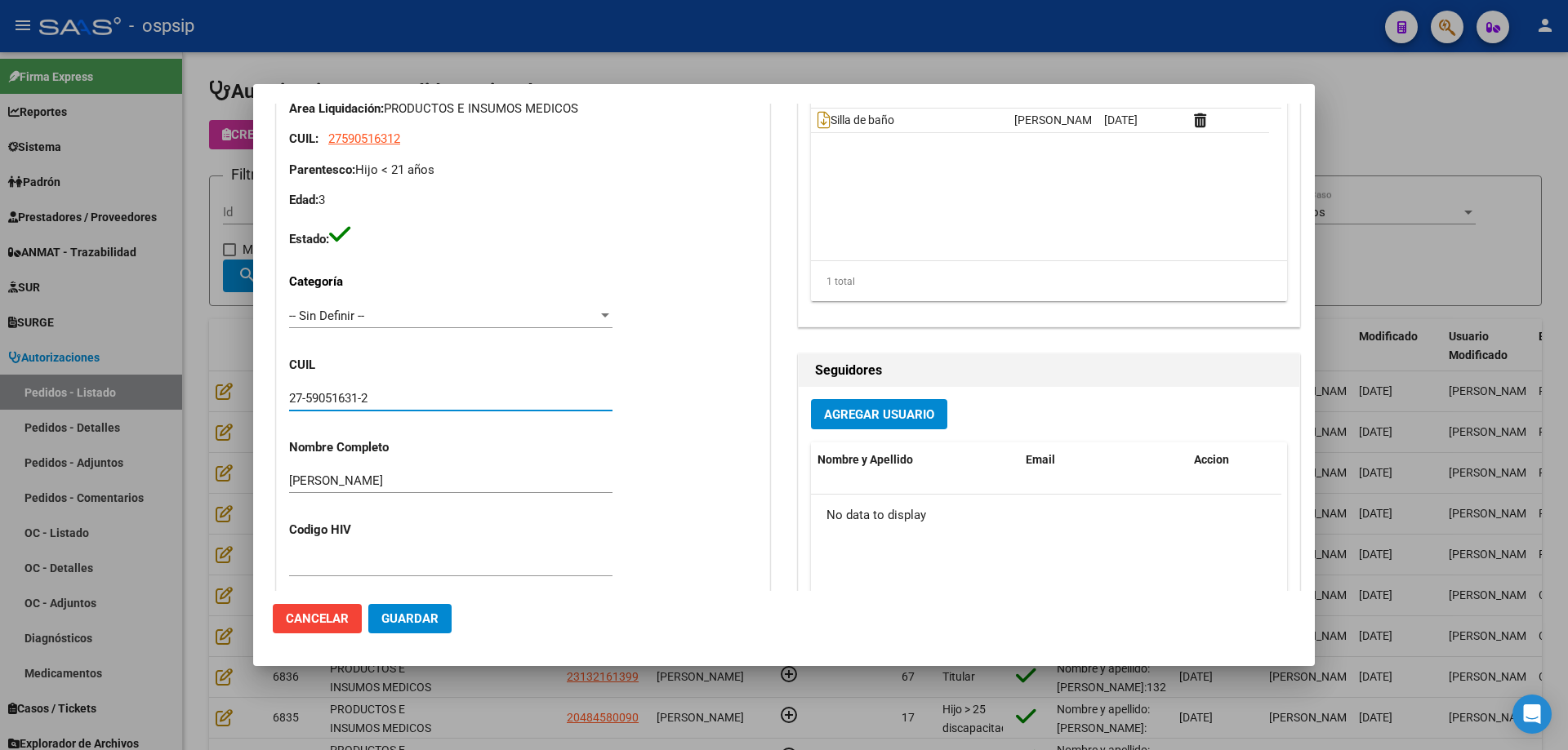
drag, startPoint x: 405, startPoint y: 400, endPoint x: 277, endPoint y: 397, distance: 128.0
click at [277, 397] on div "Casos (0) Creado: 18/08/2025 12:15 - Camargo Taiel Área Liquidación: PRODUCTOS …" at bounding box center [522, 455] width 492 height 910
click at [204, 184] on div at bounding box center [784, 375] width 1568 height 750
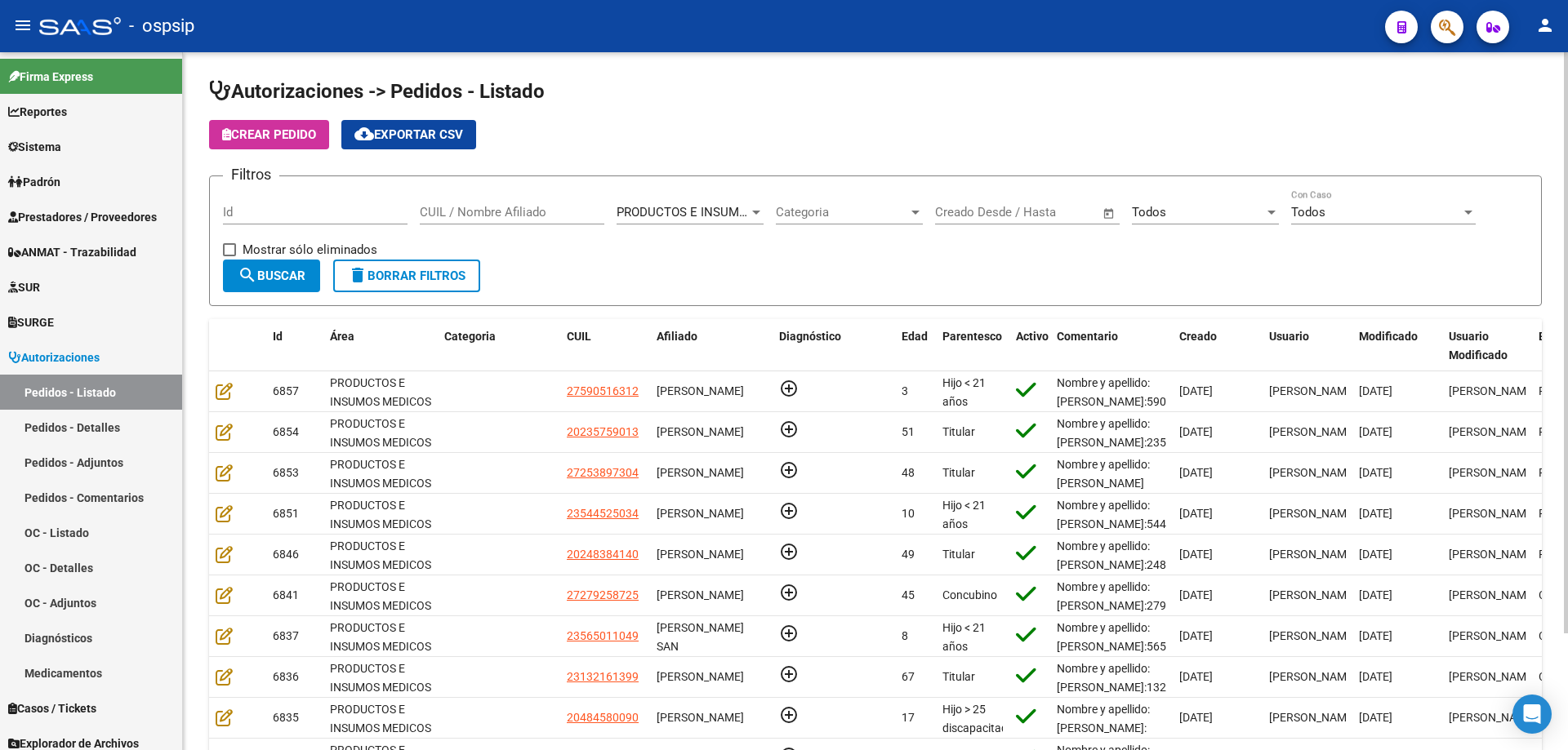
click at [244, 139] on span "Crear Pedido" at bounding box center [268, 134] width 94 height 15
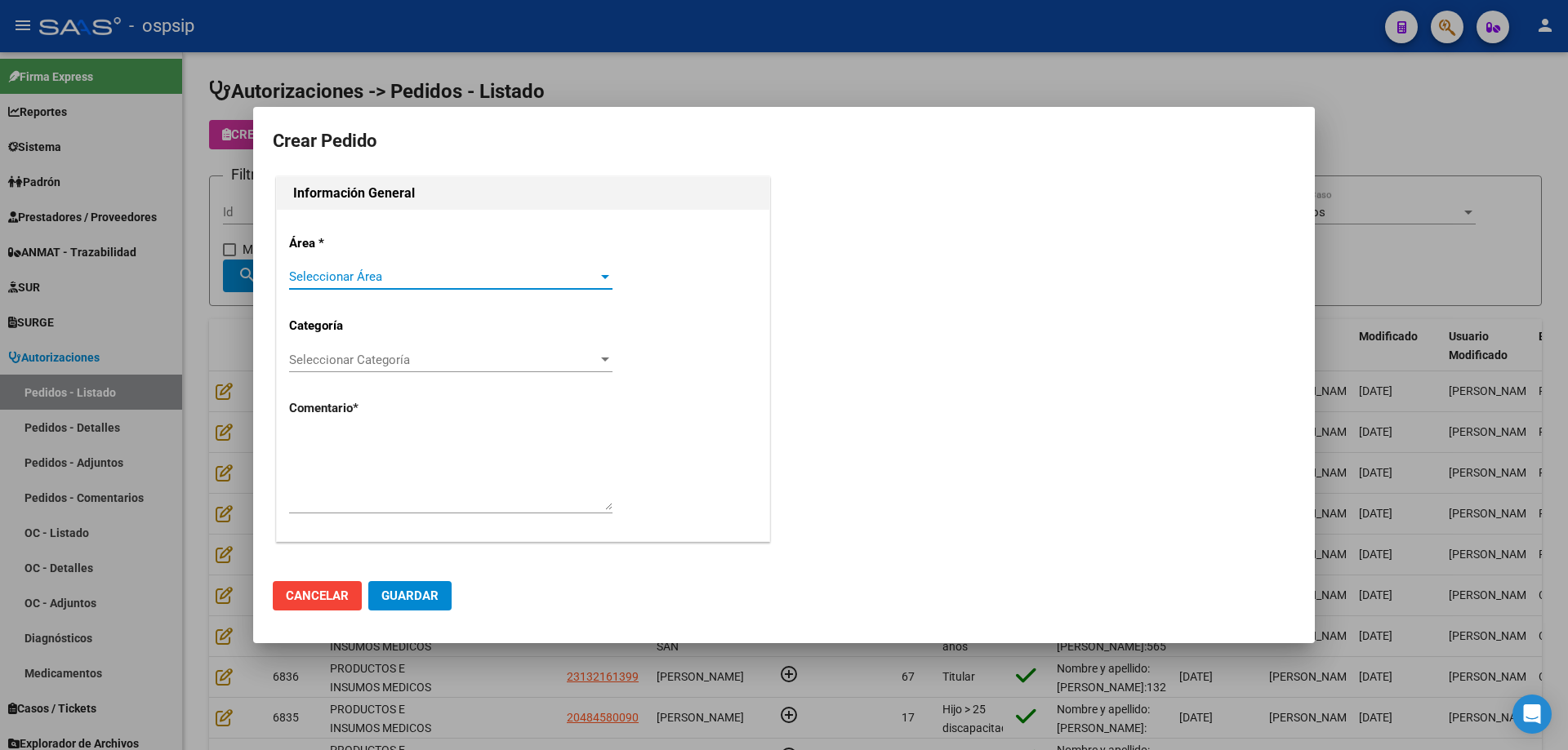
click at [362, 283] on span "Seleccionar Área" at bounding box center [443, 276] width 309 height 15
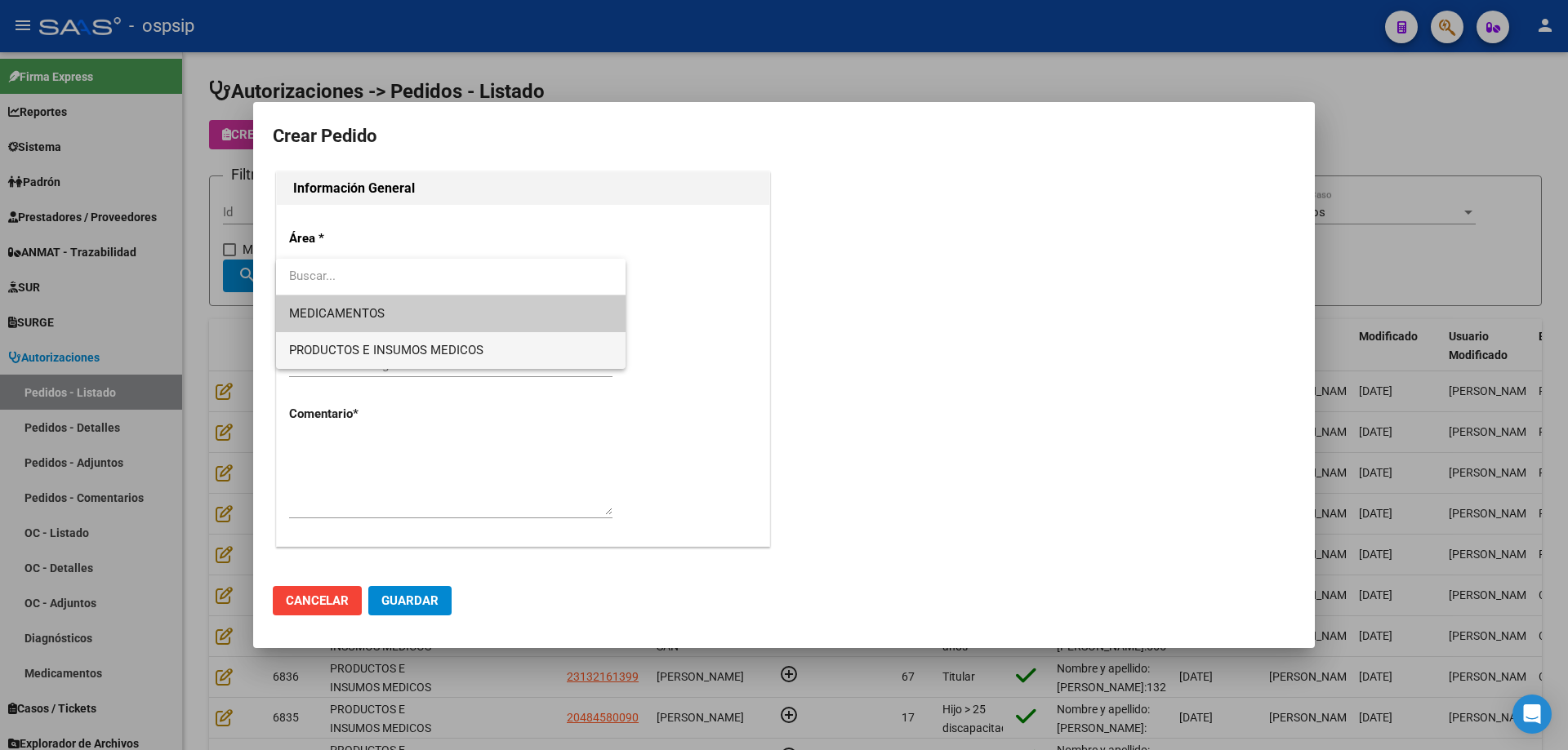
click at [353, 343] on span "PRODUCTOS E INSUMOS MEDICOS" at bounding box center [385, 350] width 194 height 15
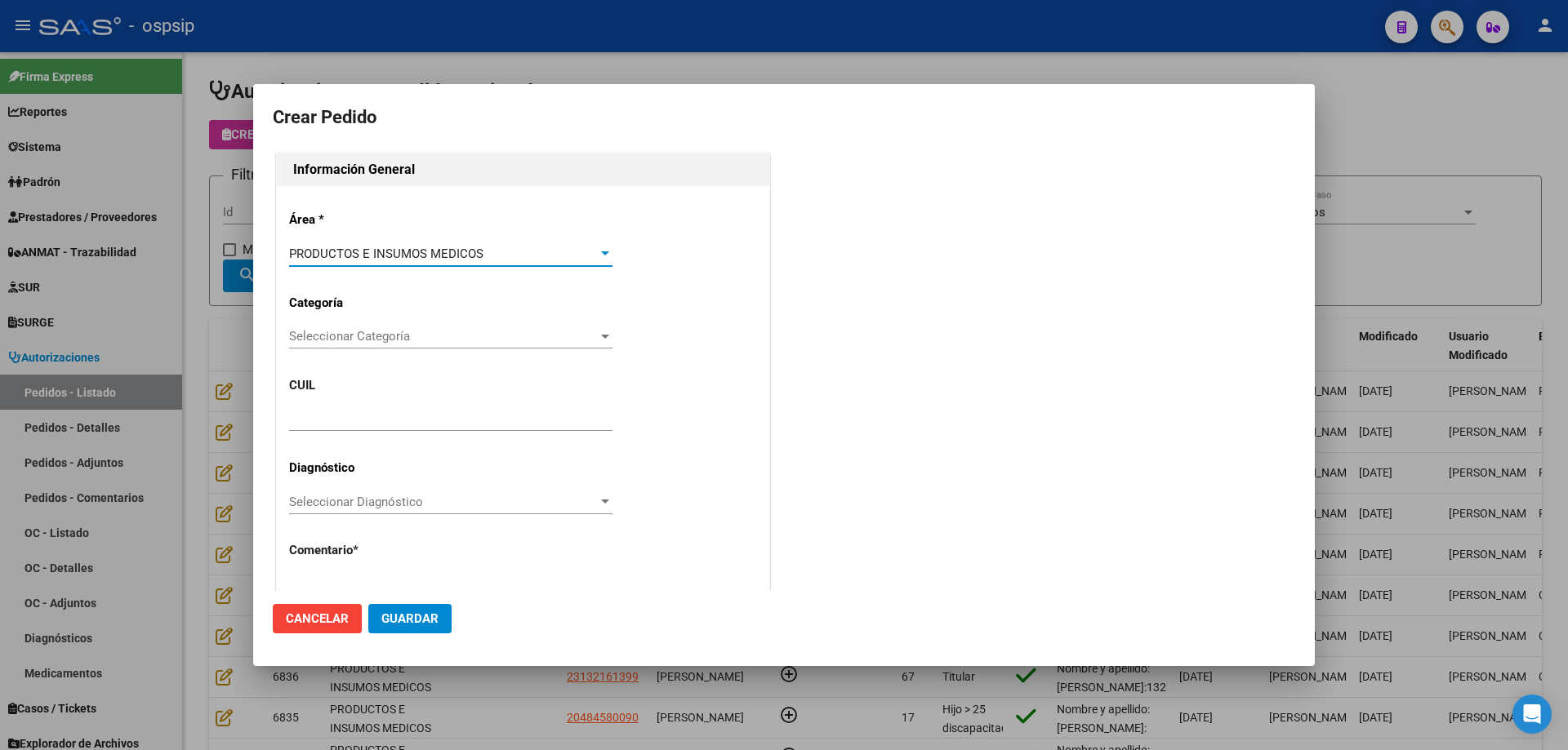
click at [383, 343] on span "Seleccionar Categoría" at bounding box center [443, 336] width 309 height 15
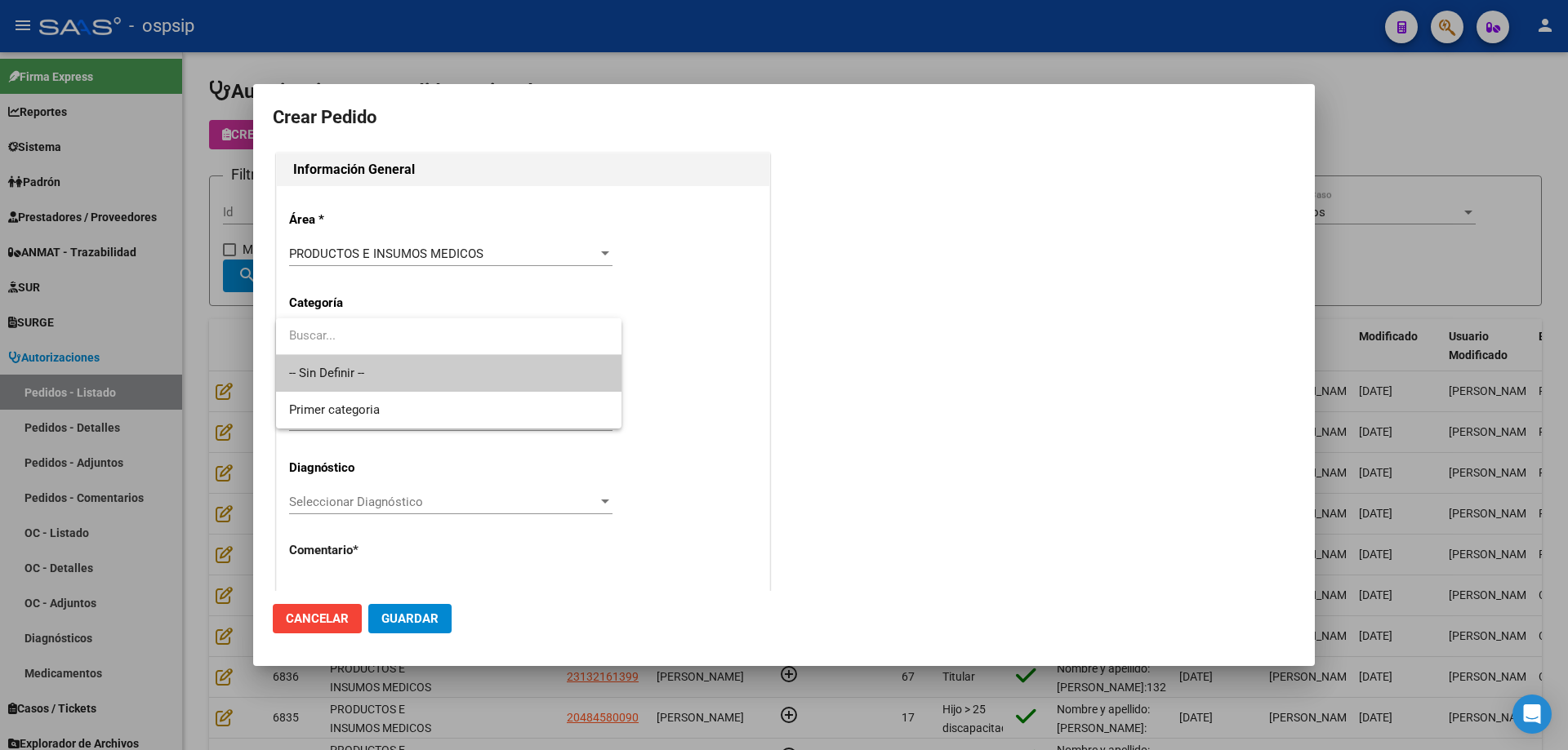
click at [374, 368] on span "-- Sin Definir --" at bounding box center [448, 374] width 319 height 37
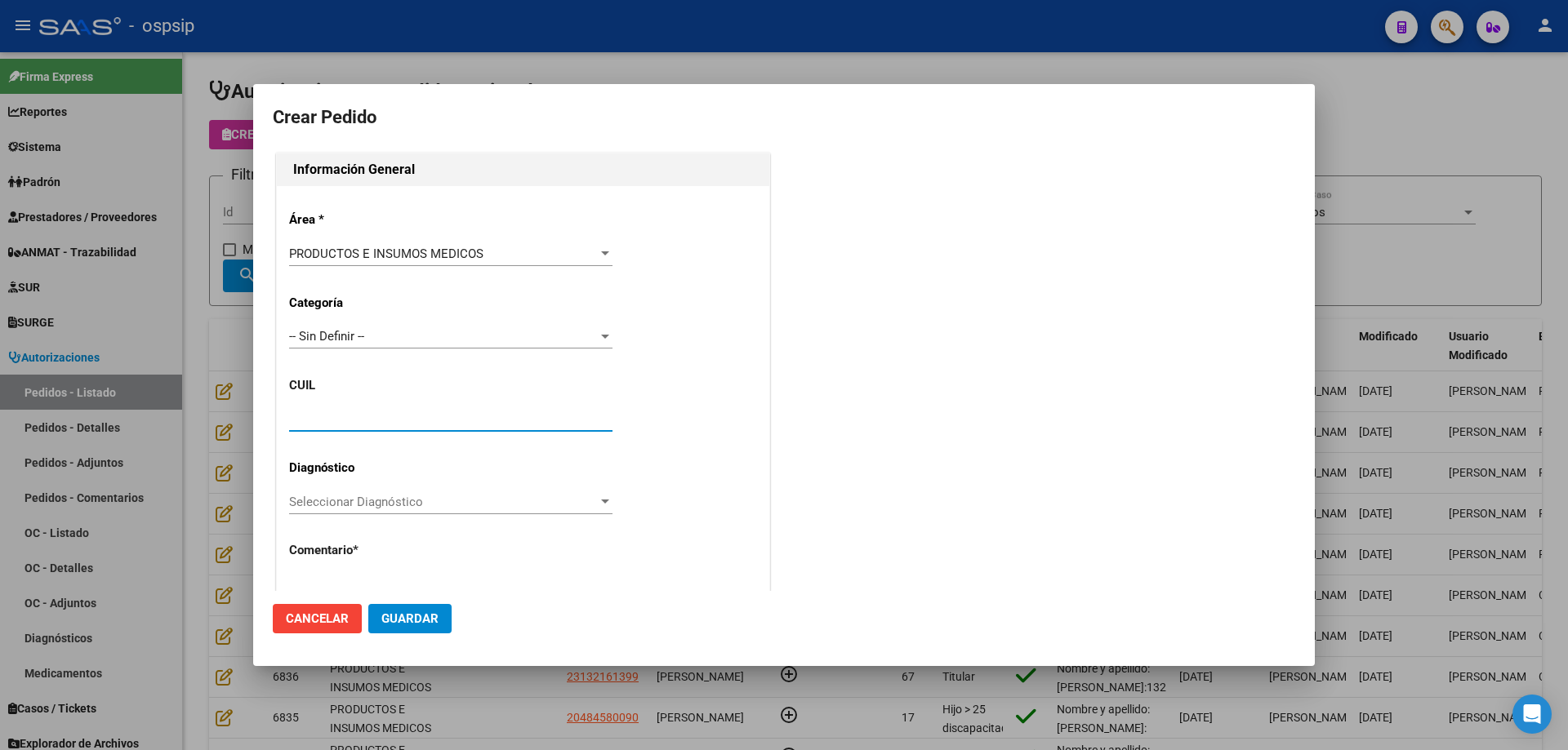
paste input "27-59051631-2"
type input "27-59051631-2"
type input "[PERSON_NAME]"
type input "[GEOGRAPHIC_DATA], TRUJUI, [PERSON_NAME] 6620"
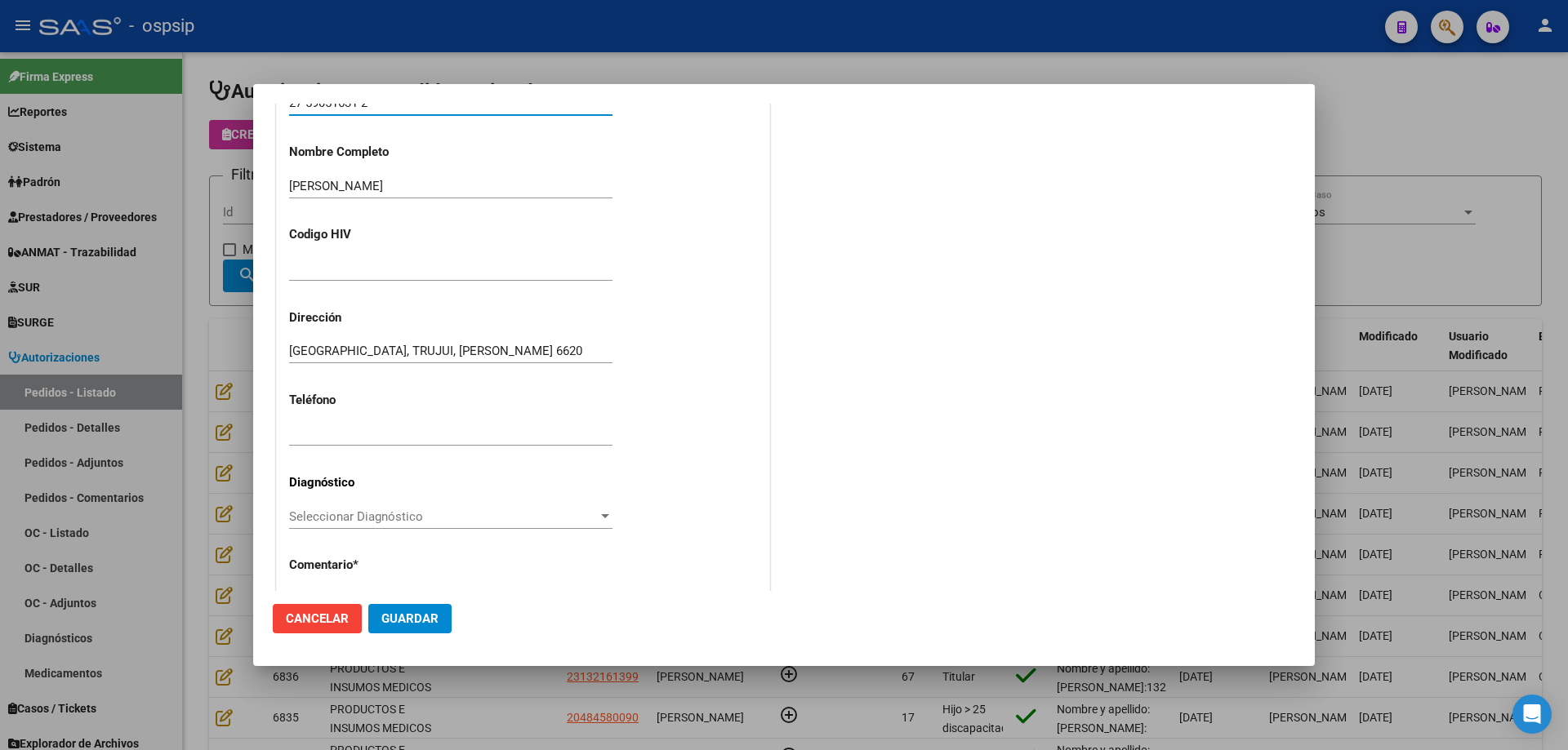
scroll to position [408, 0]
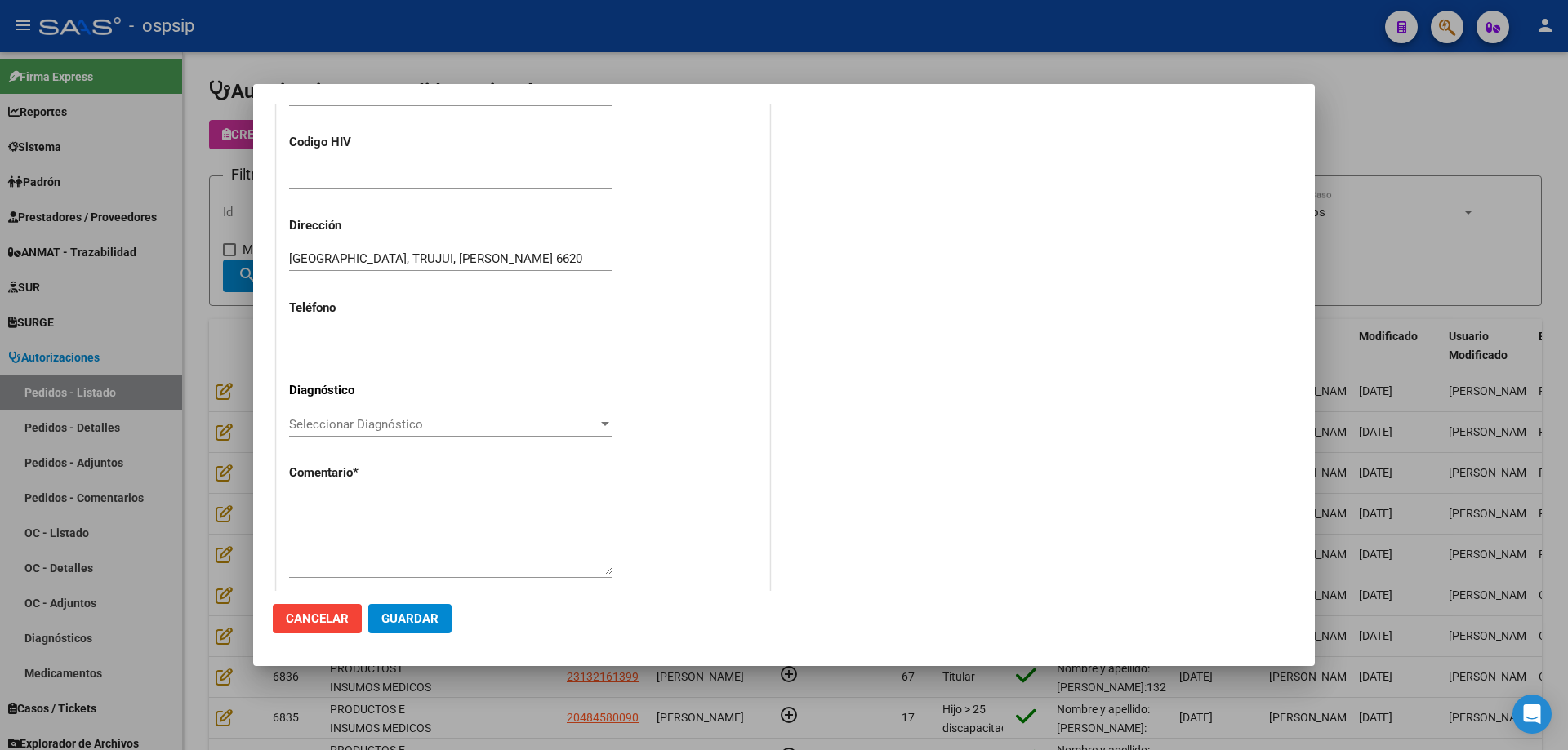
type input "27-59051631-2"
click at [404, 540] on textarea at bounding box center [450, 536] width 323 height 76
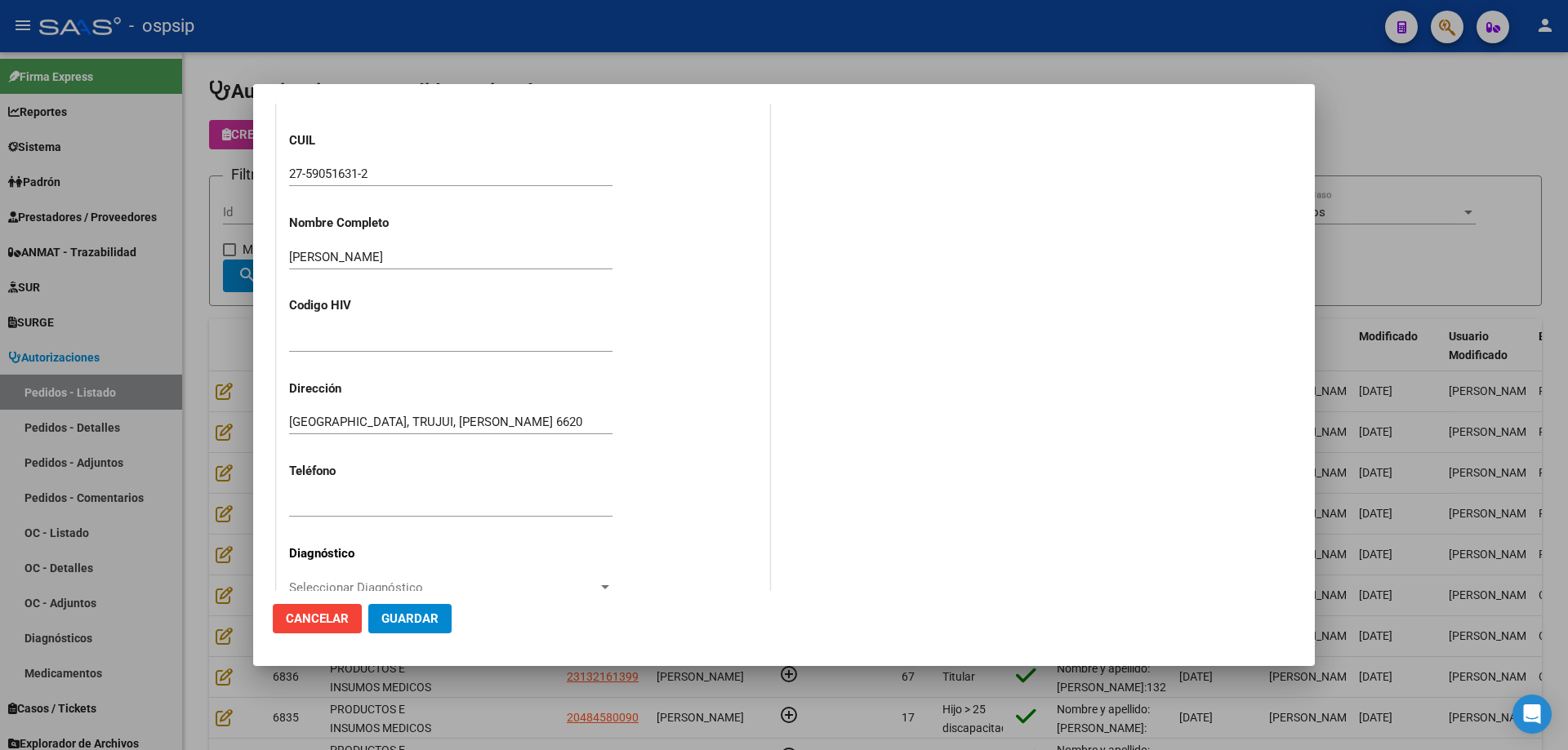
click at [335, 173] on input "27-59051631-2" at bounding box center [450, 174] width 323 height 15
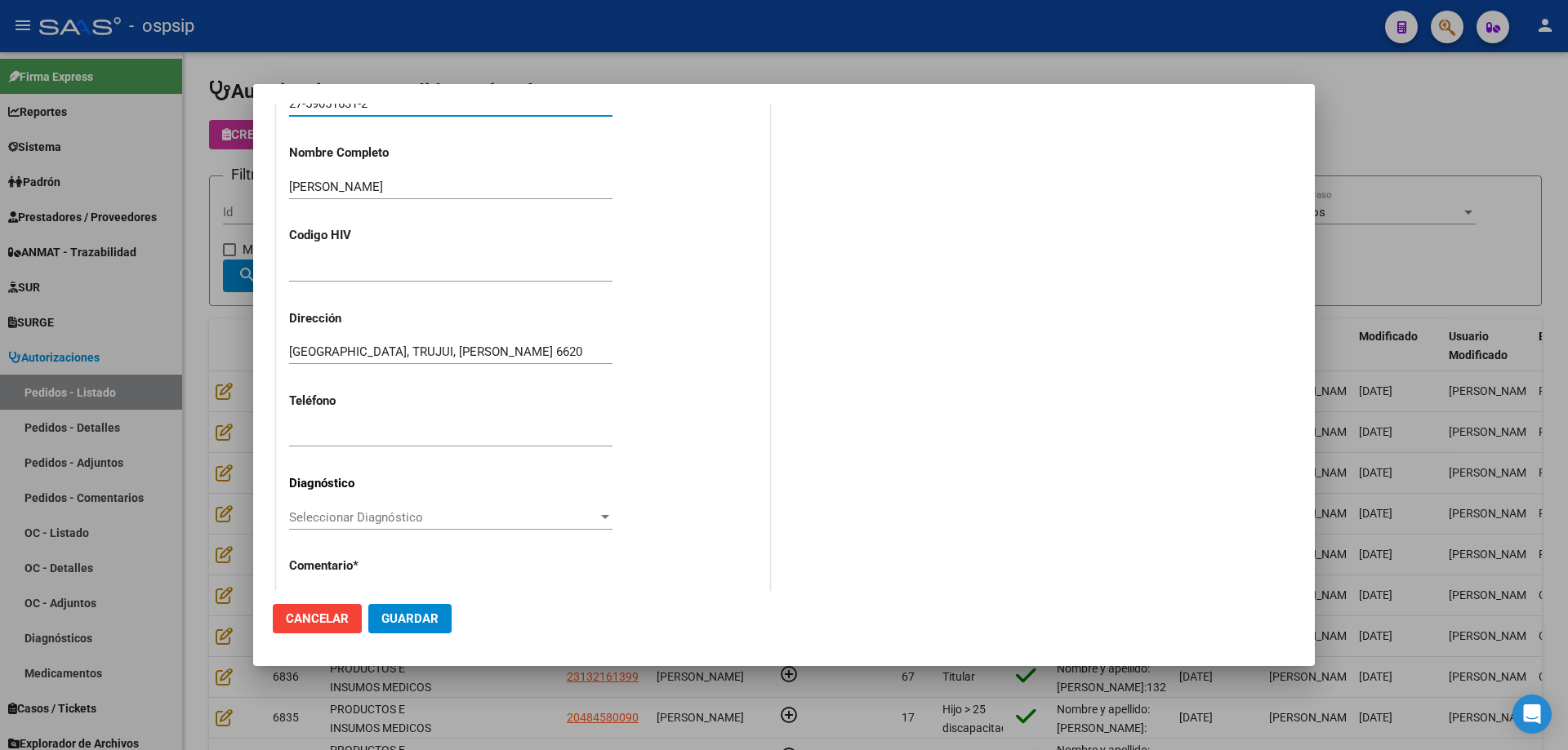
scroll to position [450, 0]
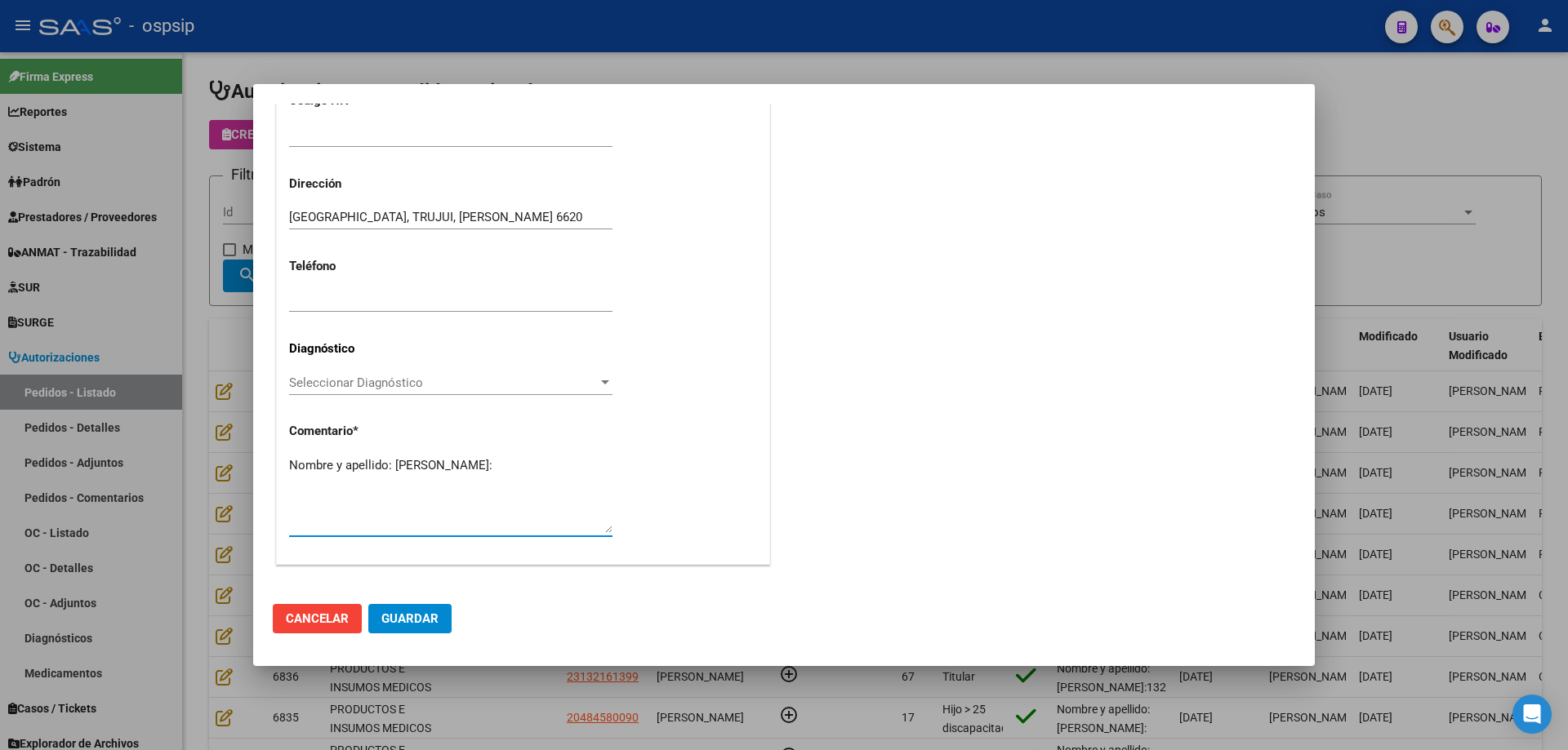
paste textarea "59051631"
type textarea "Nombre y apellido: [PERSON_NAME]:59051631"
click at [435, 626] on span "Guardar" at bounding box center [410, 618] width 57 height 15
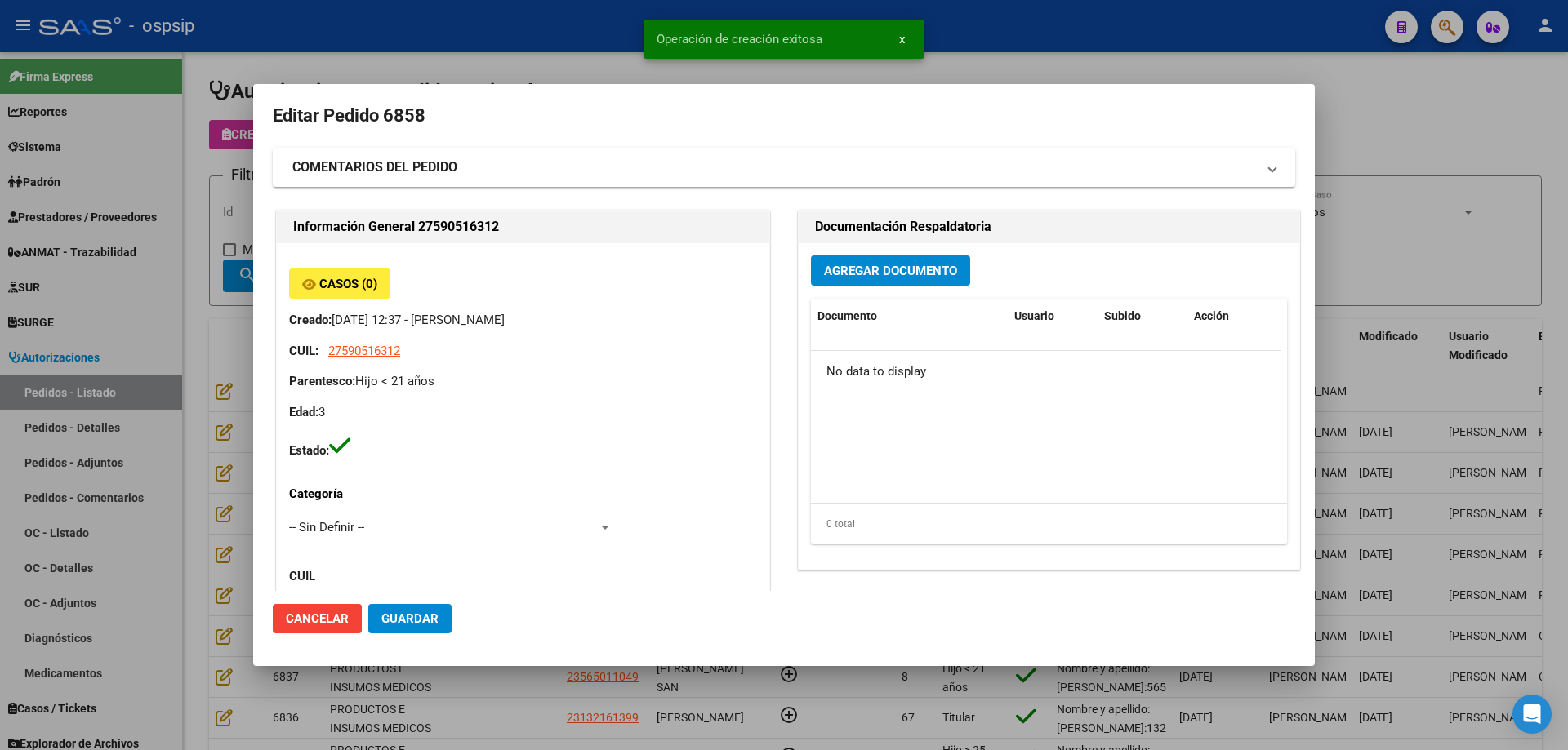
scroll to position [0, 0]
click at [861, 275] on span "Agregar Documento" at bounding box center [891, 272] width 133 height 15
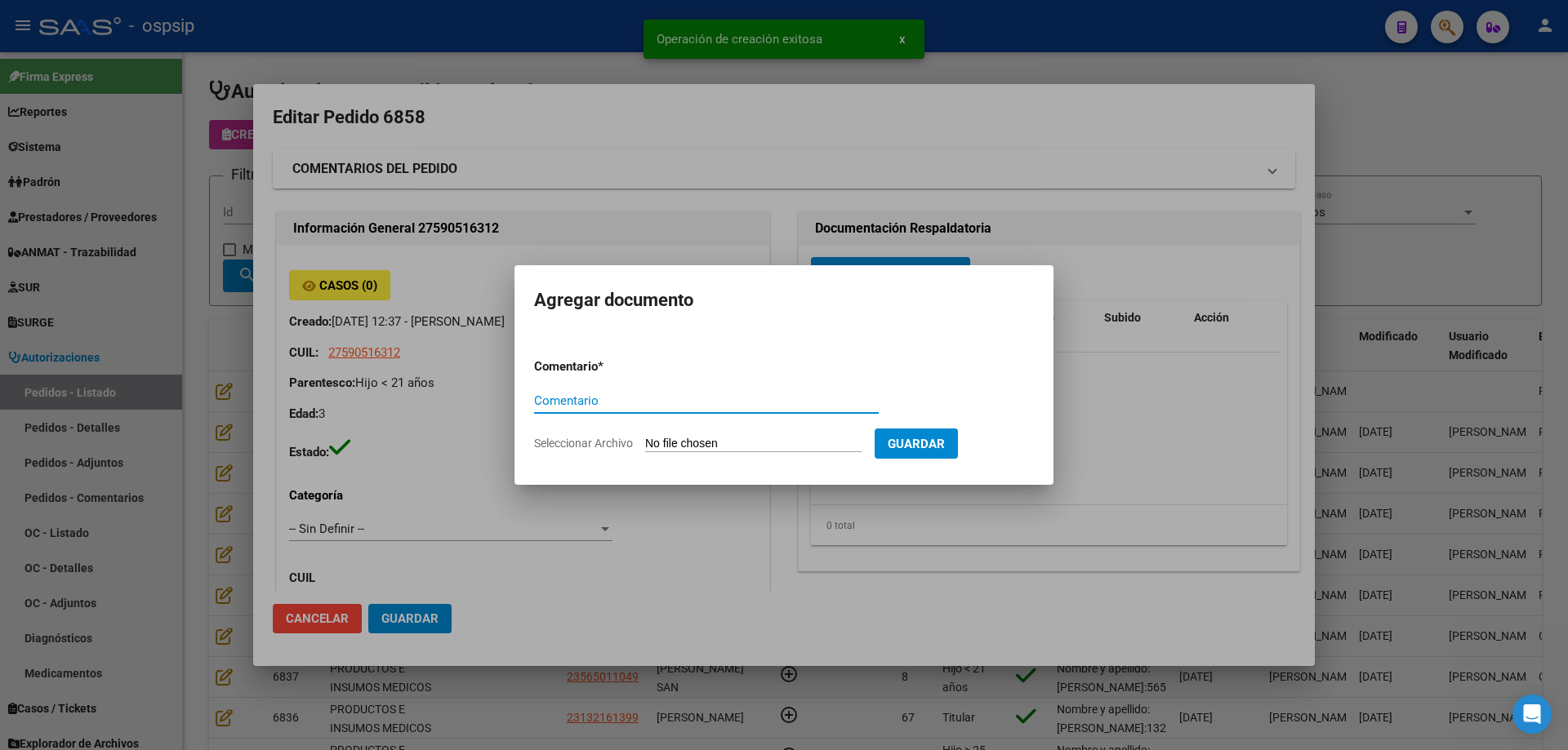
click at [748, 451] on input "Seleccionar Archivo" at bounding box center [753, 445] width 217 height 16
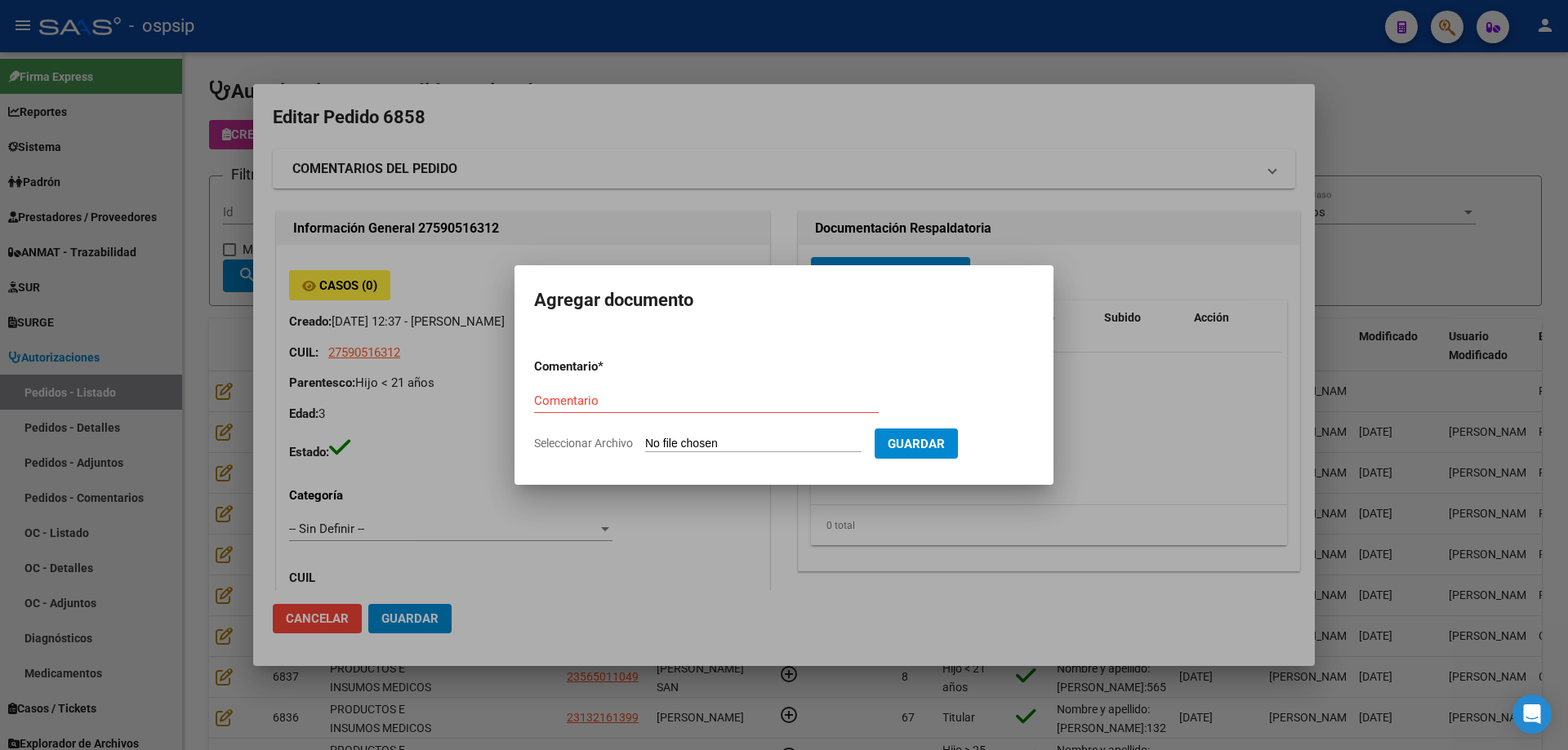
type input "C:\fakepath\ortesis rodriguez.pdf"
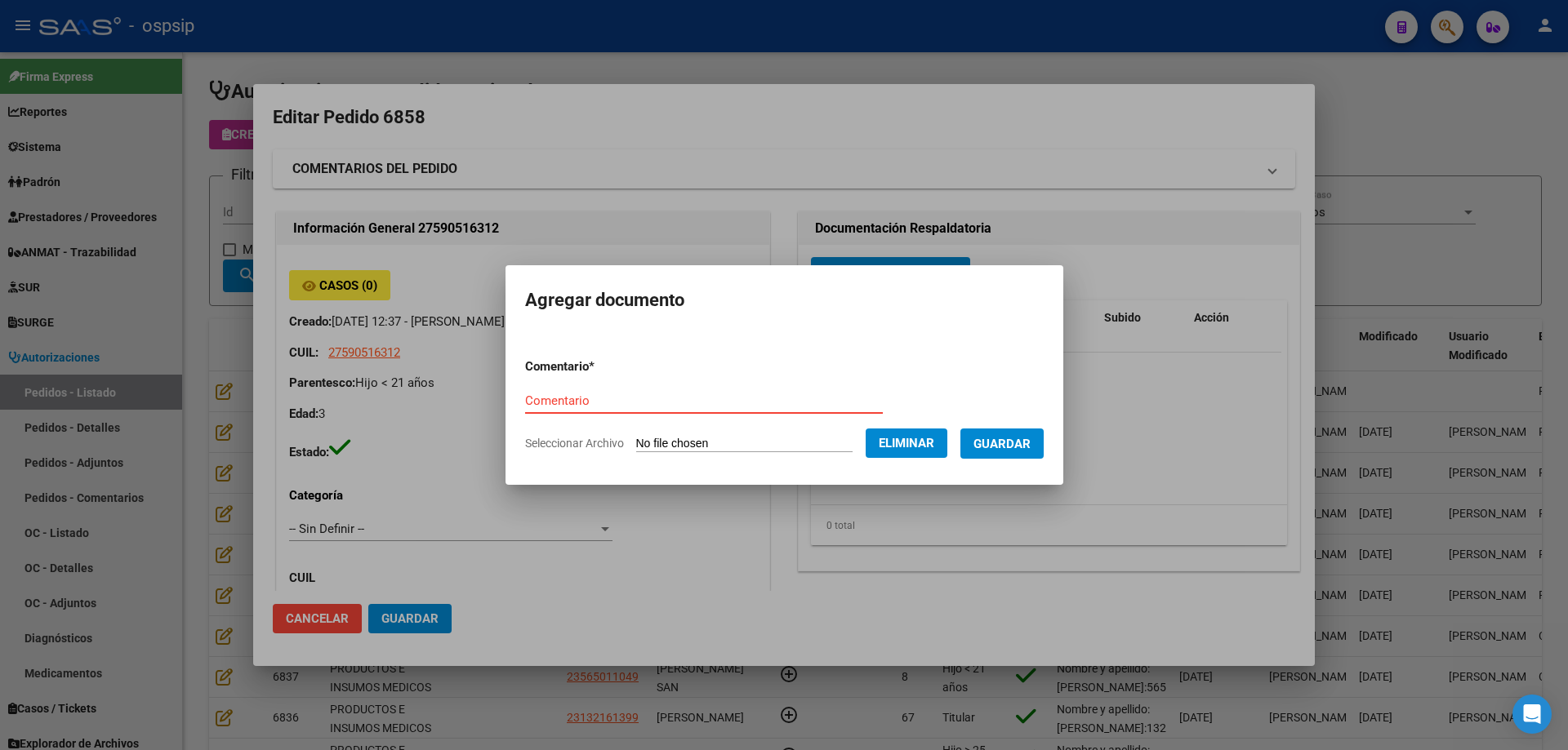
click at [549, 400] on input "Comentario" at bounding box center [704, 401] width 358 height 15
type input "Ortesis"
click at [1013, 437] on span "Guardar" at bounding box center [1001, 444] width 57 height 15
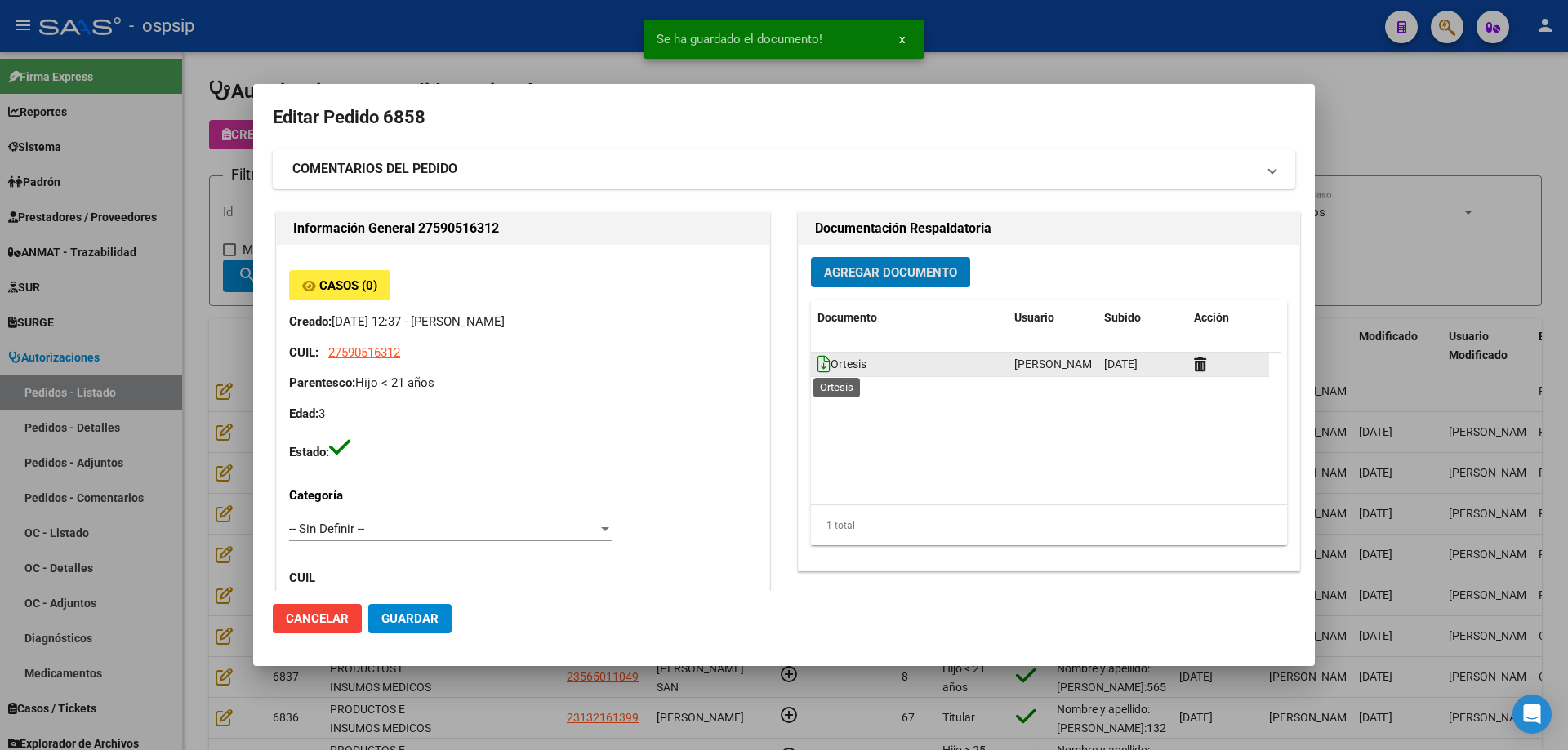
click at [817, 368] on icon at bounding box center [823, 364] width 13 height 18
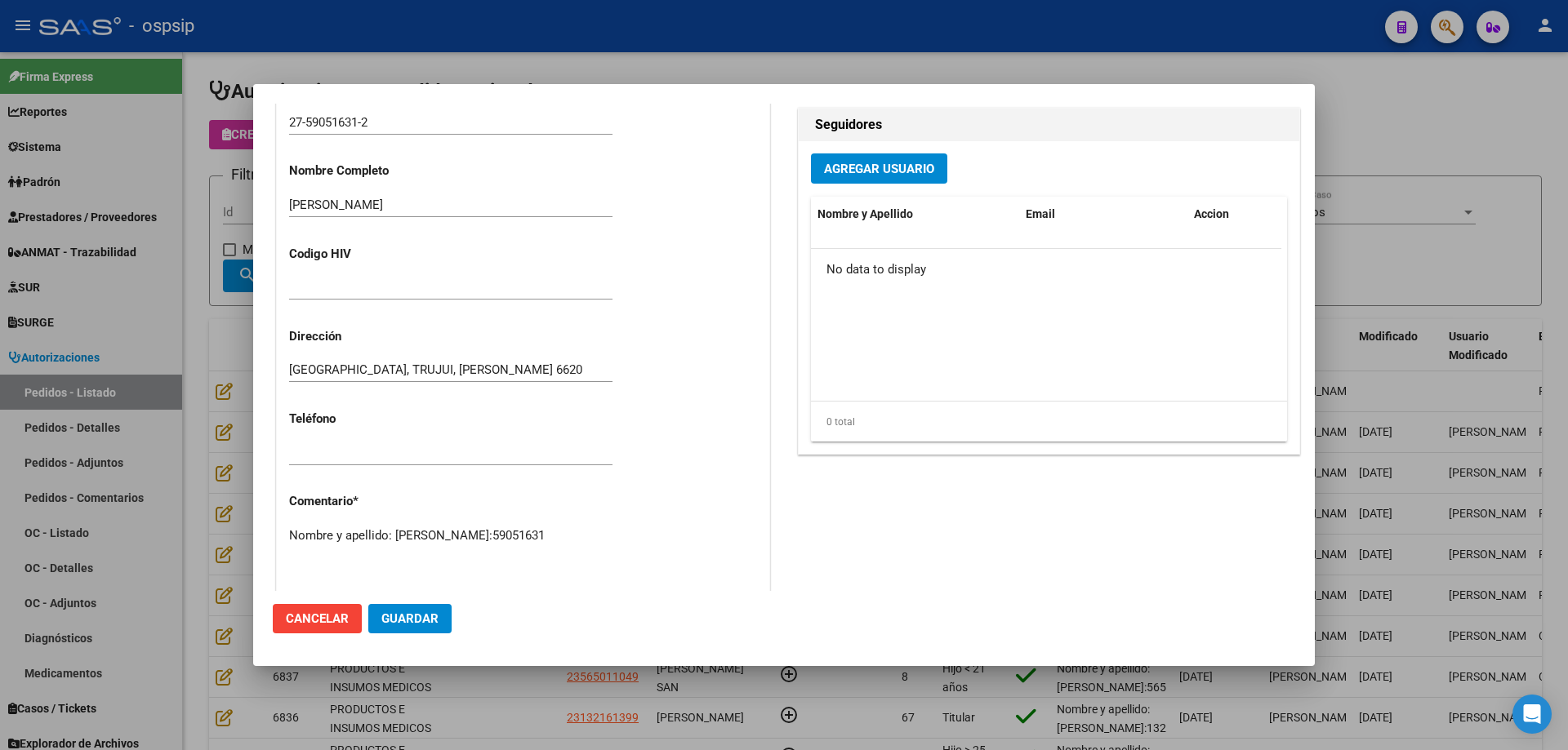
scroll to position [948, 0]
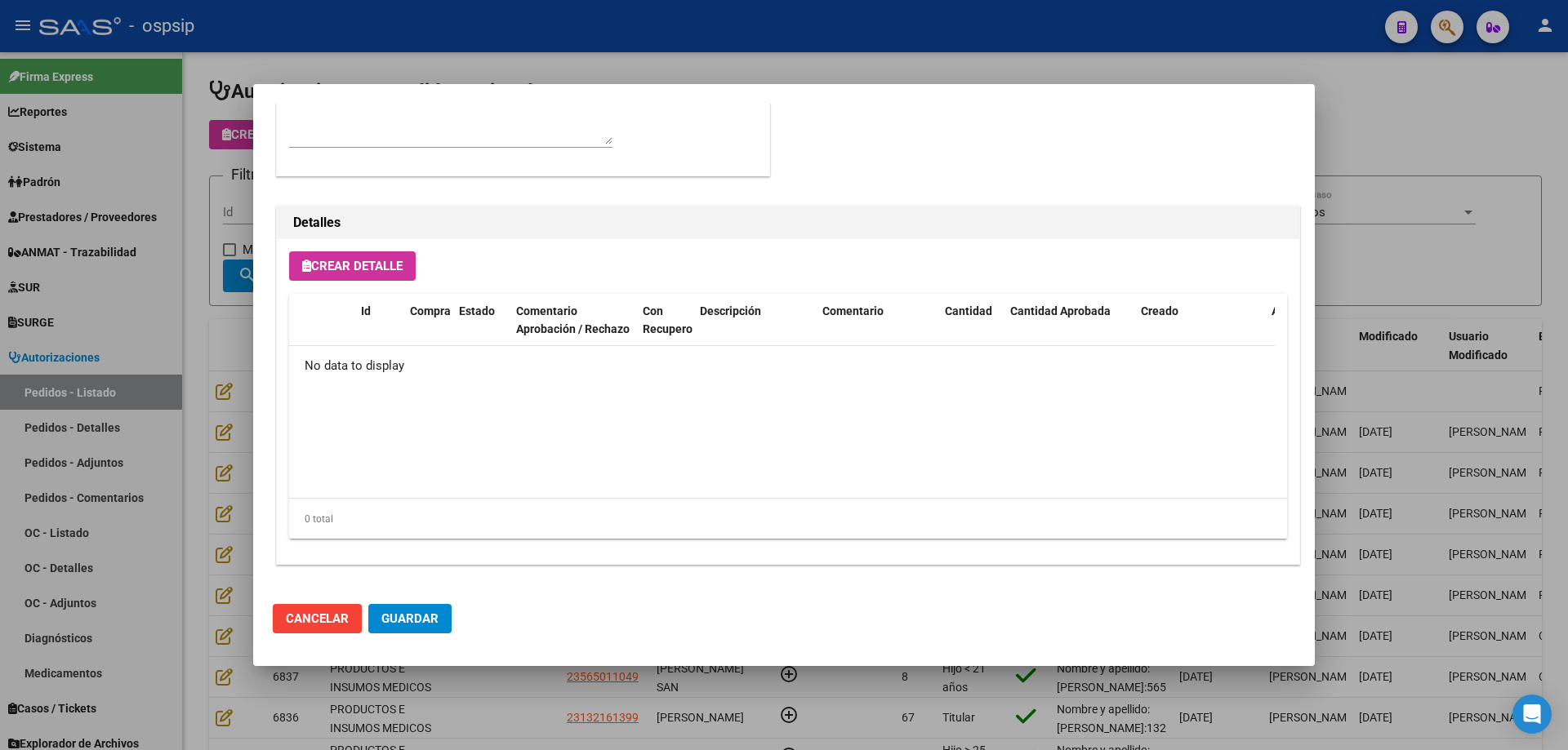
click at [376, 270] on span "Crear Detalle" at bounding box center [352, 266] width 100 height 15
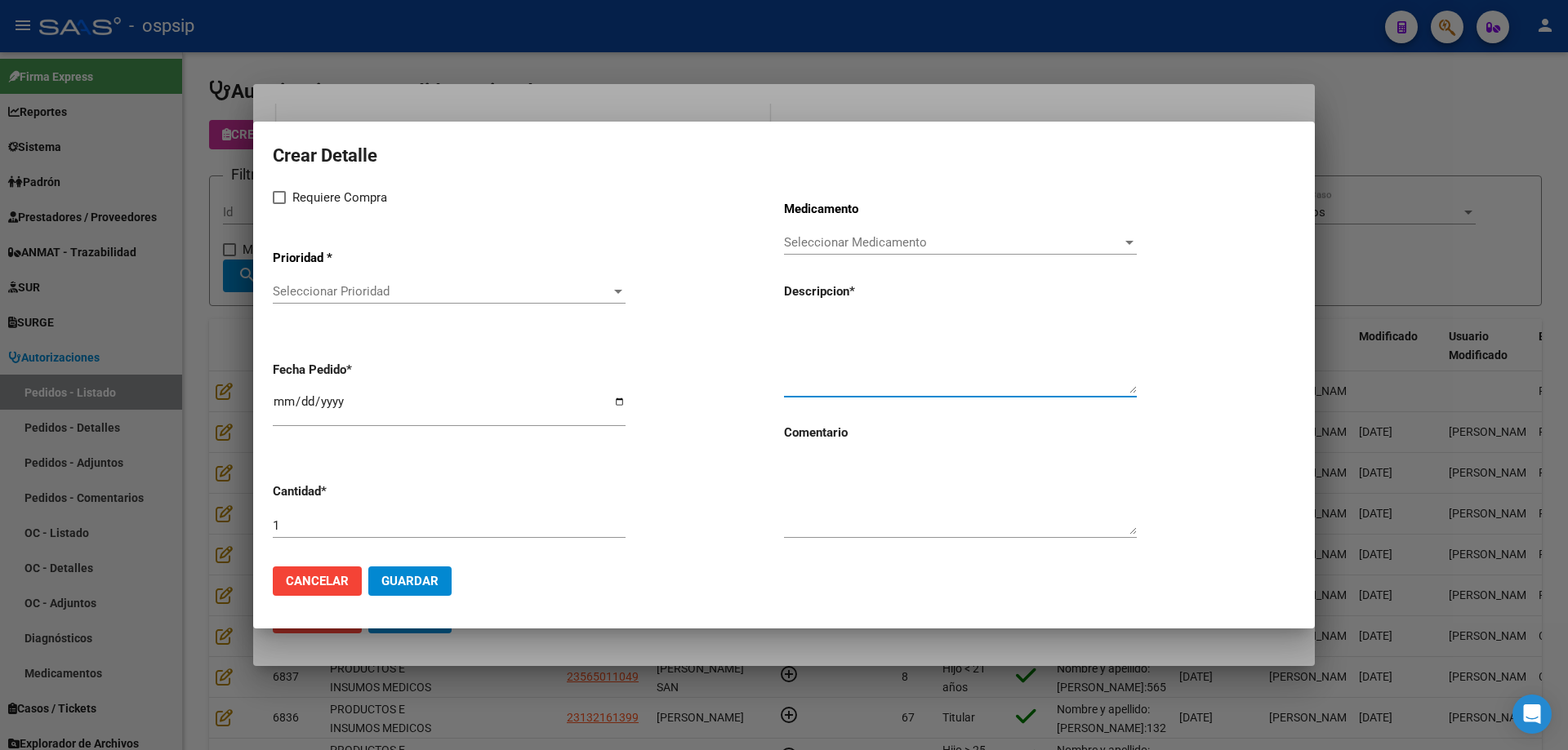
paste textarea "Indico par de ortesis tipo afo a 90 , con antigrasping e inclusión de los maléo…"
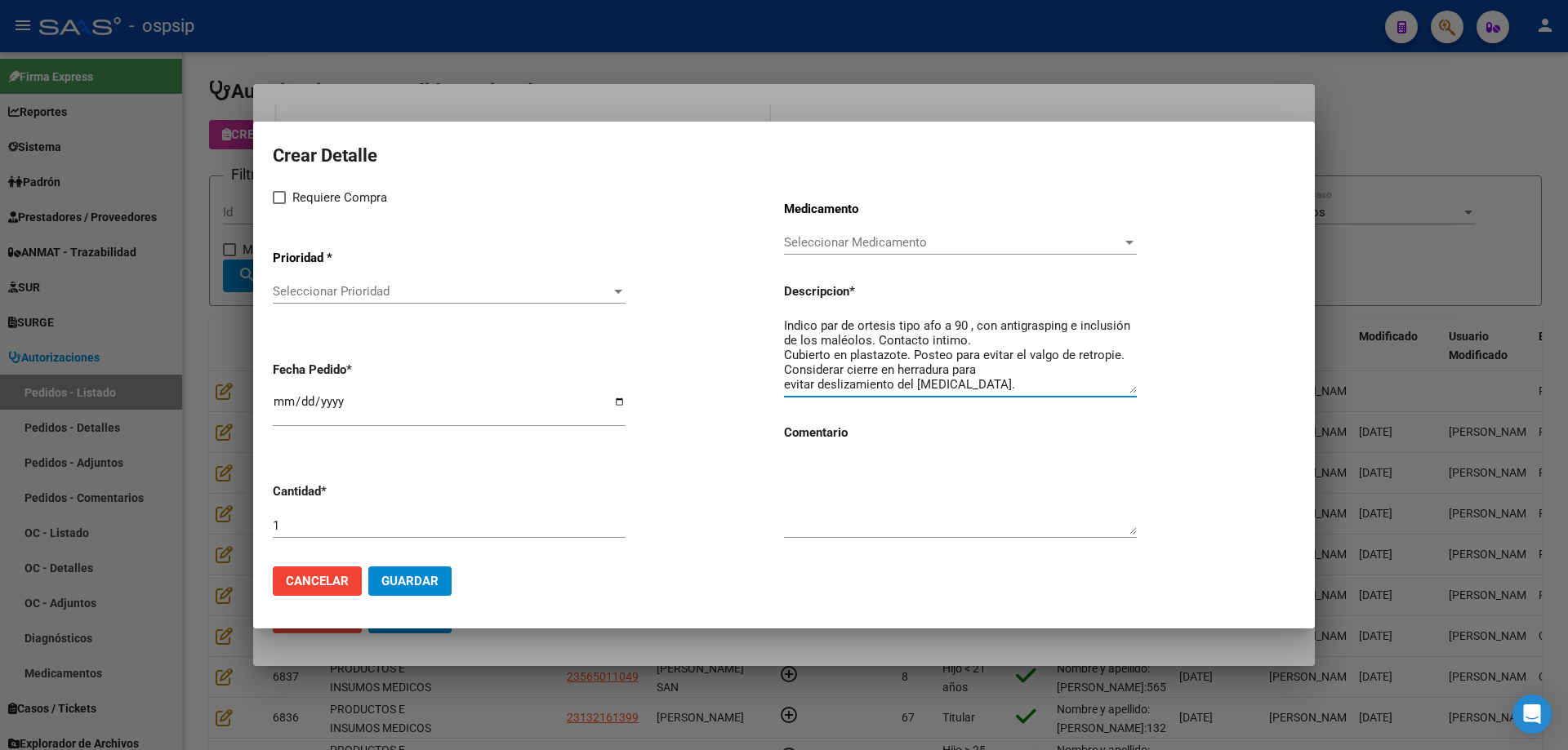
scroll to position [13, 0]
type textarea "Indico par de ortesis tipo afo a 90 , con antigrasping e inclusión de los maléo…"
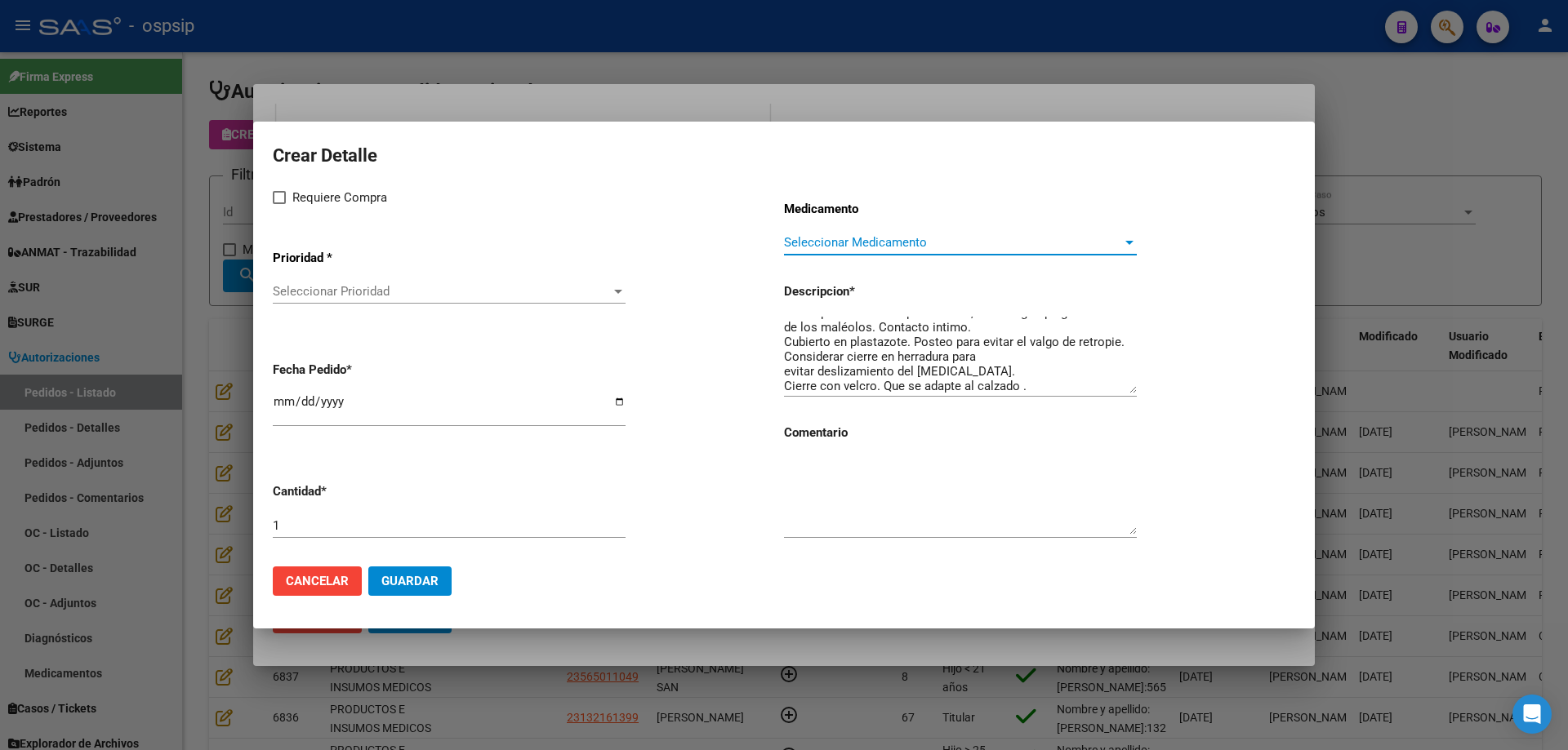
click at [911, 242] on span "Seleccionar Medicamento" at bounding box center [952, 242] width 338 height 15
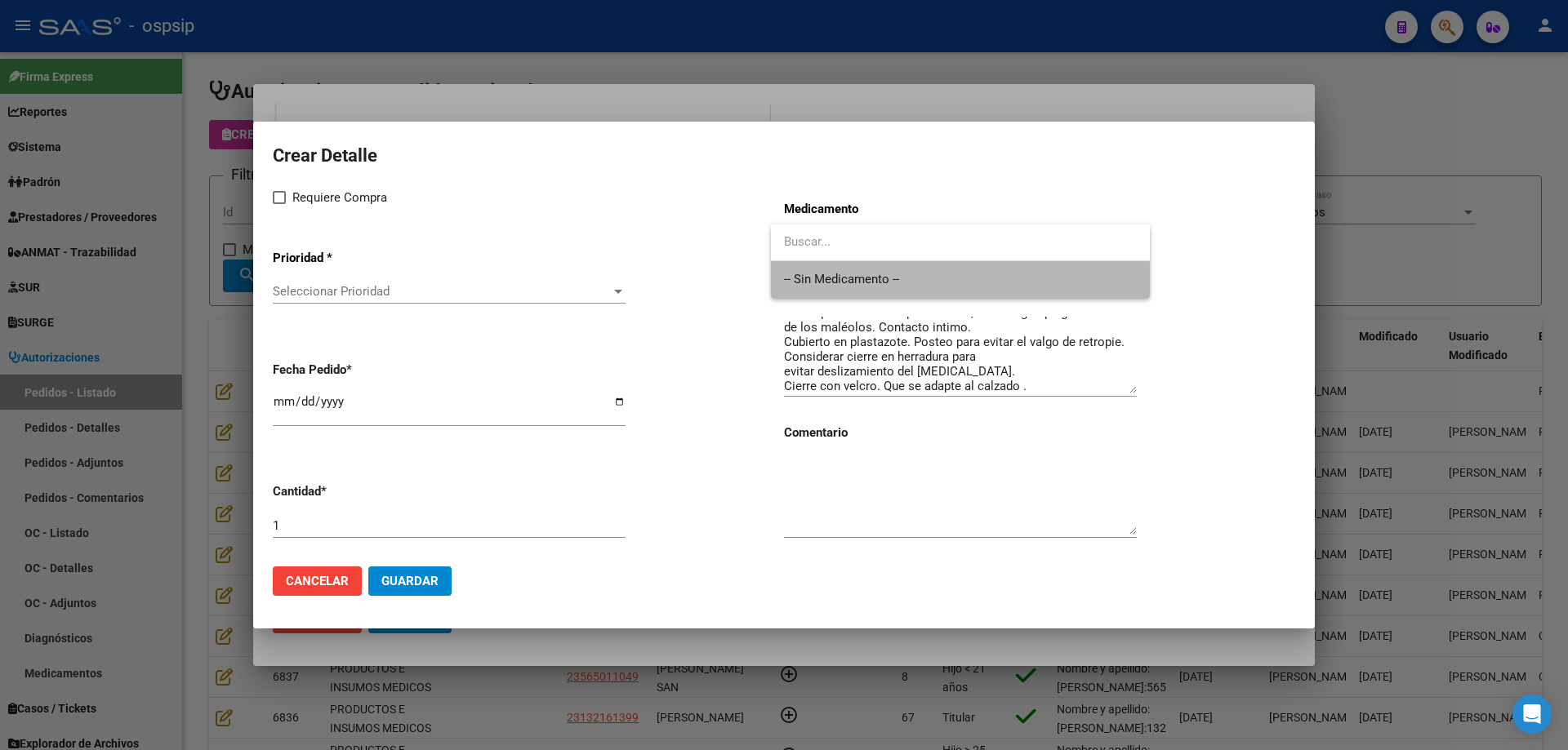
click at [879, 284] on span "-- Sin Medicamento --" at bounding box center [960, 280] width 353 height 37
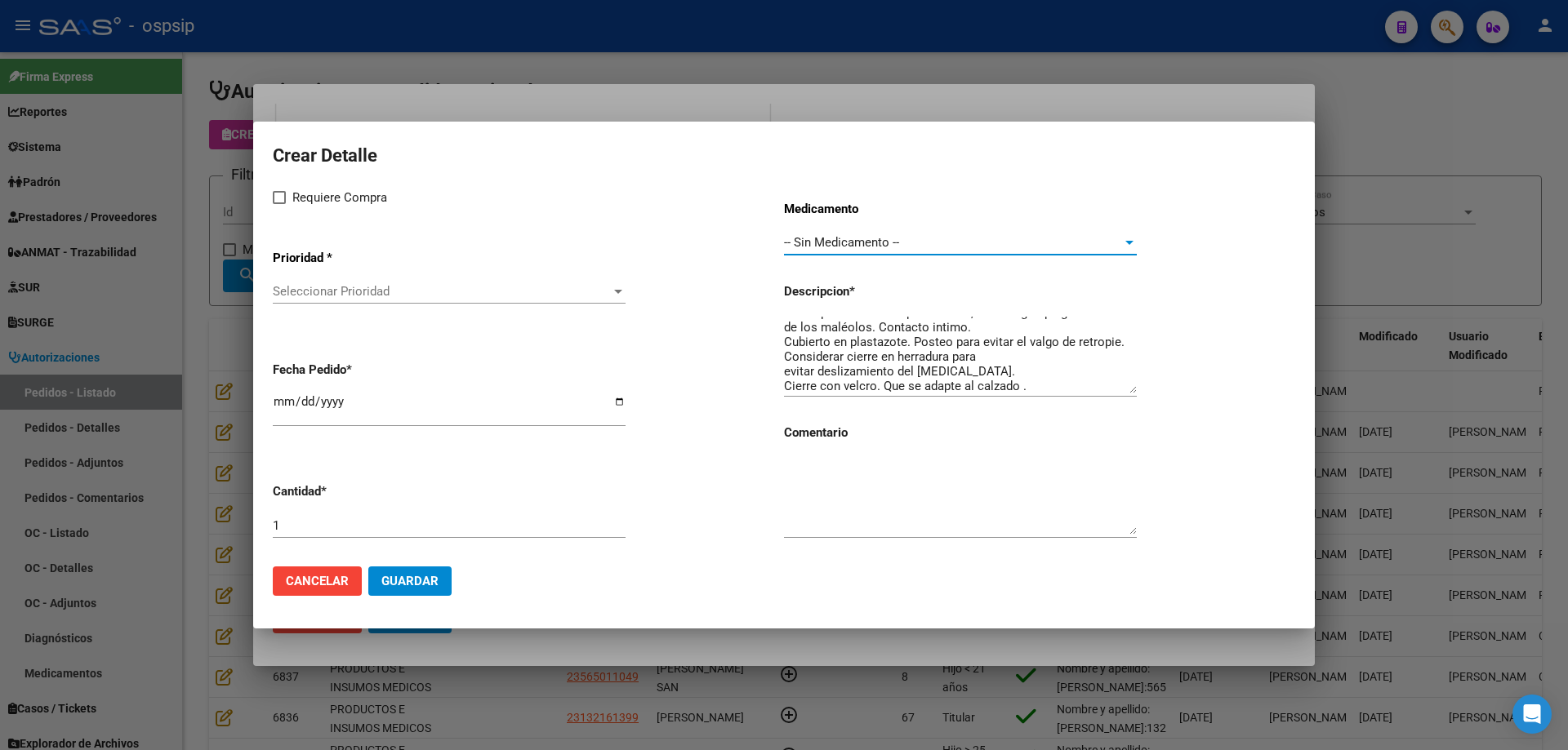
click at [347, 293] on span "Seleccionar Prioridad" at bounding box center [441, 291] width 338 height 15
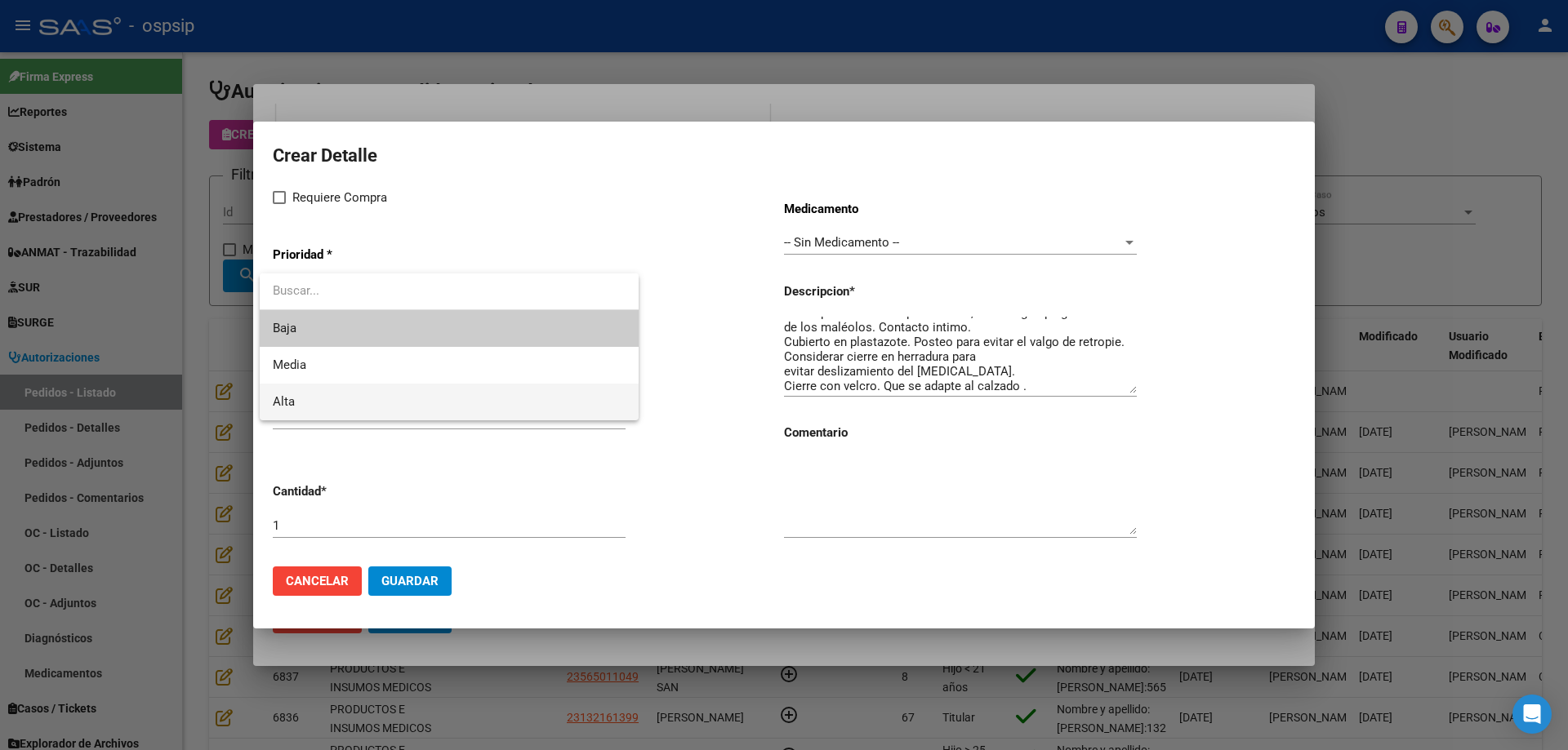
click at [325, 389] on span "Alta" at bounding box center [449, 402] width 353 height 37
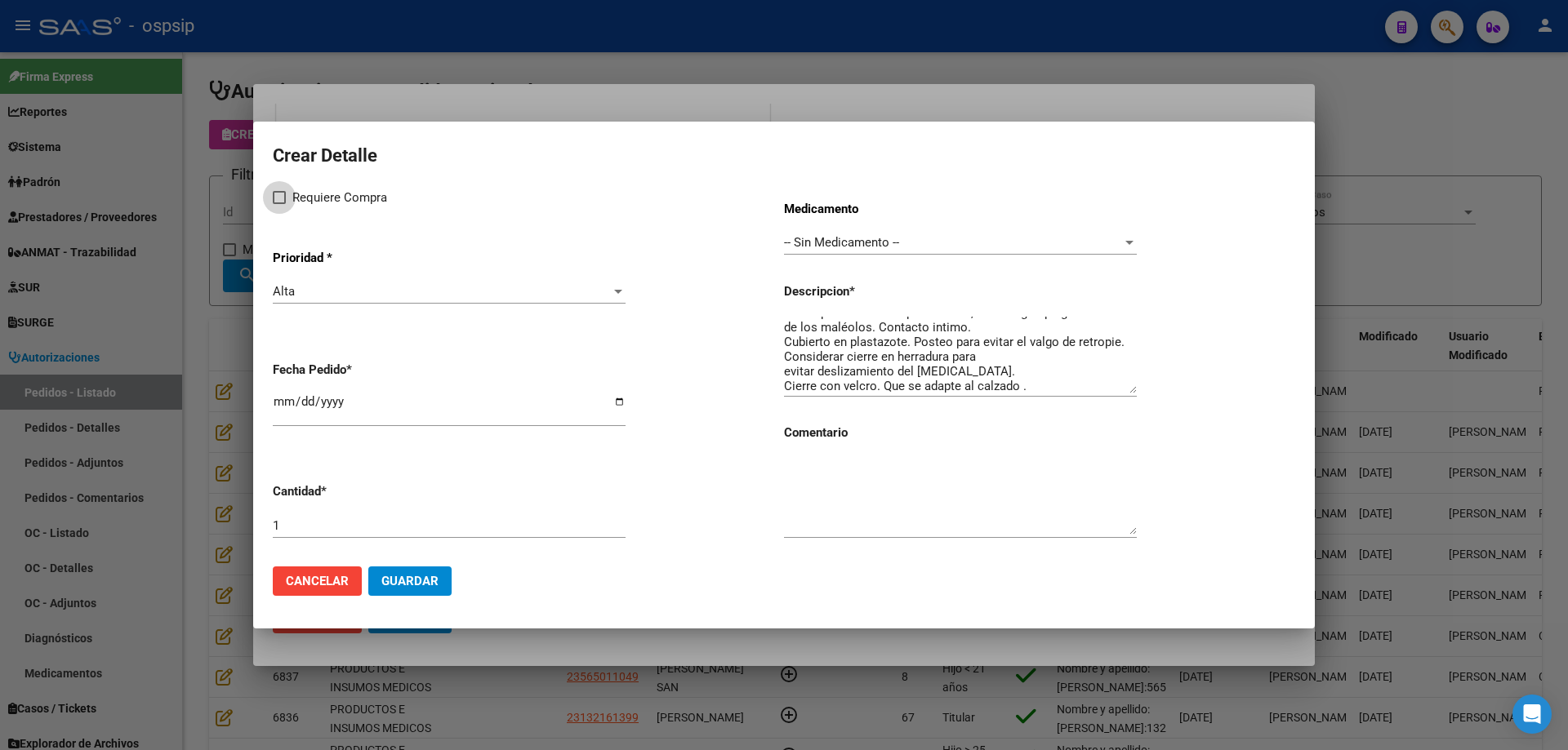
click at [297, 204] on span "Requiere Compra" at bounding box center [340, 197] width 95 height 19
click at [279, 204] on input "Requiere Compra" at bounding box center [278, 204] width 1 height 1
checkbox input "true"
click at [282, 400] on input "[DATE]" at bounding box center [449, 408] width 353 height 26
type input "2025-08-12"
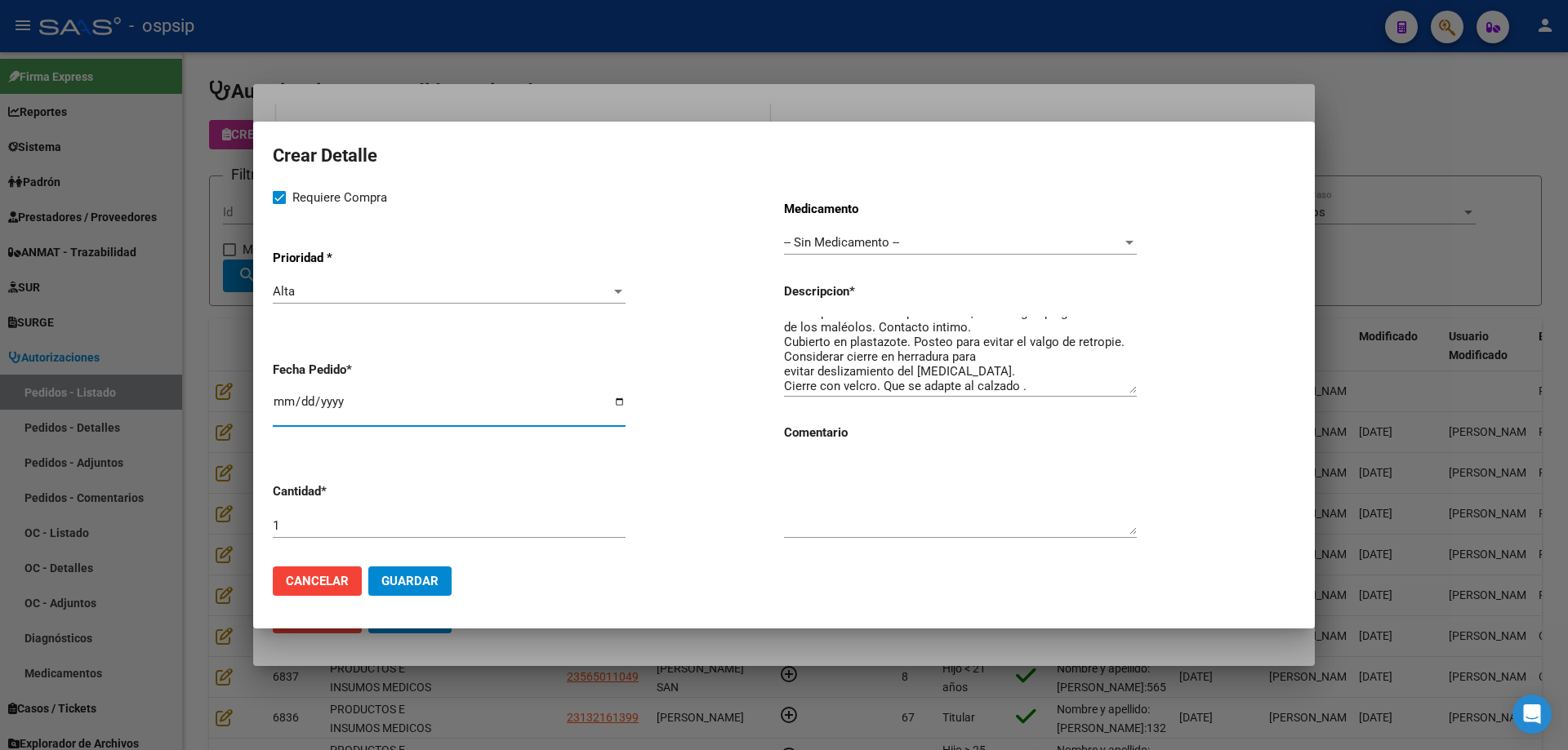
scroll to position [0, 0]
click at [788, 354] on textarea "Indico par de ortesis tipo afo a 90 , con antigrasping e inclusión de los maléo…" at bounding box center [960, 354] width 353 height 76
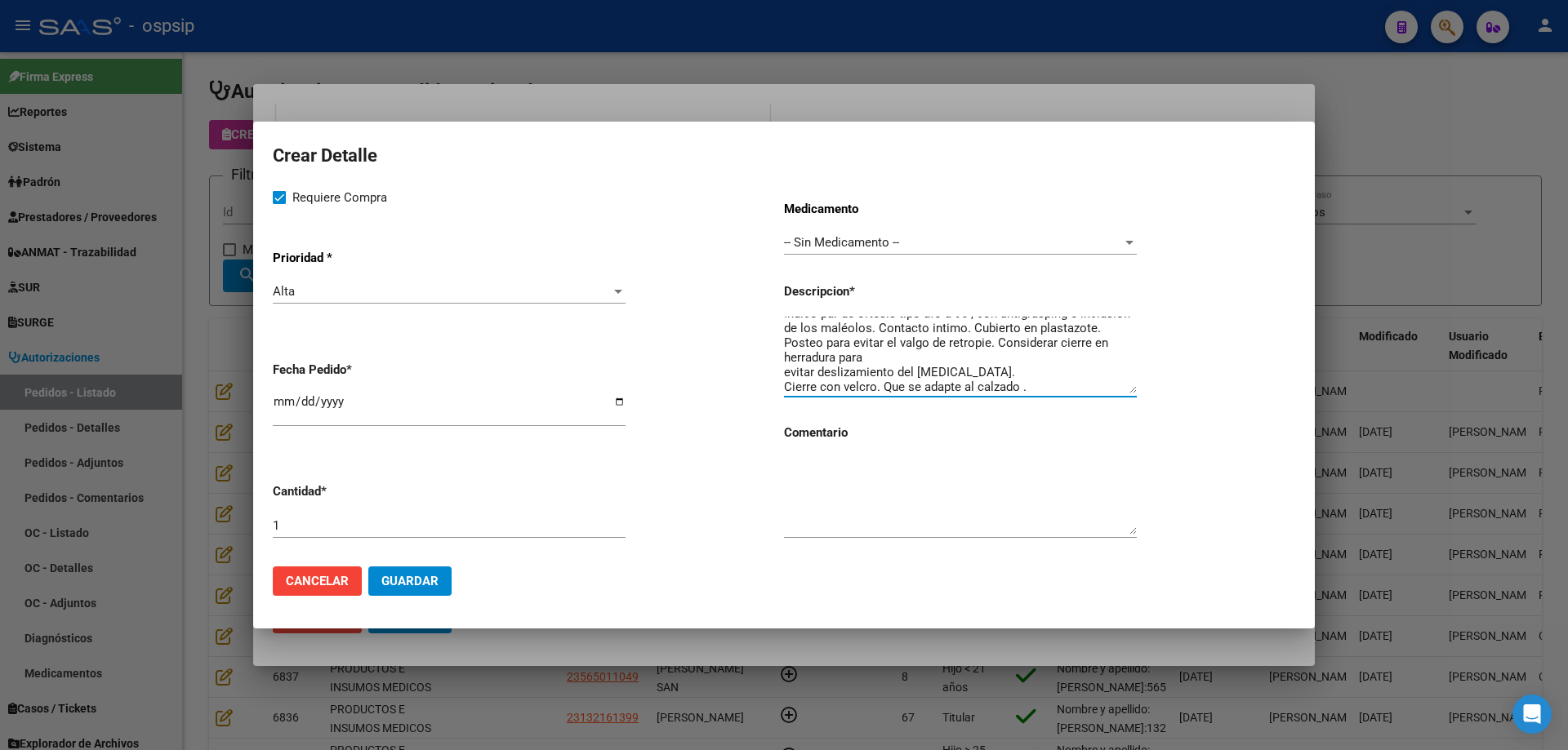
scroll to position [15, 0]
click at [785, 368] on textarea "Indico par de ortesis tipo afo a 90 , con antigrasping e inclusión de los maléo…" at bounding box center [960, 354] width 353 height 76
type textarea "Indico par de ortesis tipo afo a 90 , con antigrasping e inclusión de los maléo…"
click at [394, 574] on span "Guardar" at bounding box center [410, 581] width 57 height 15
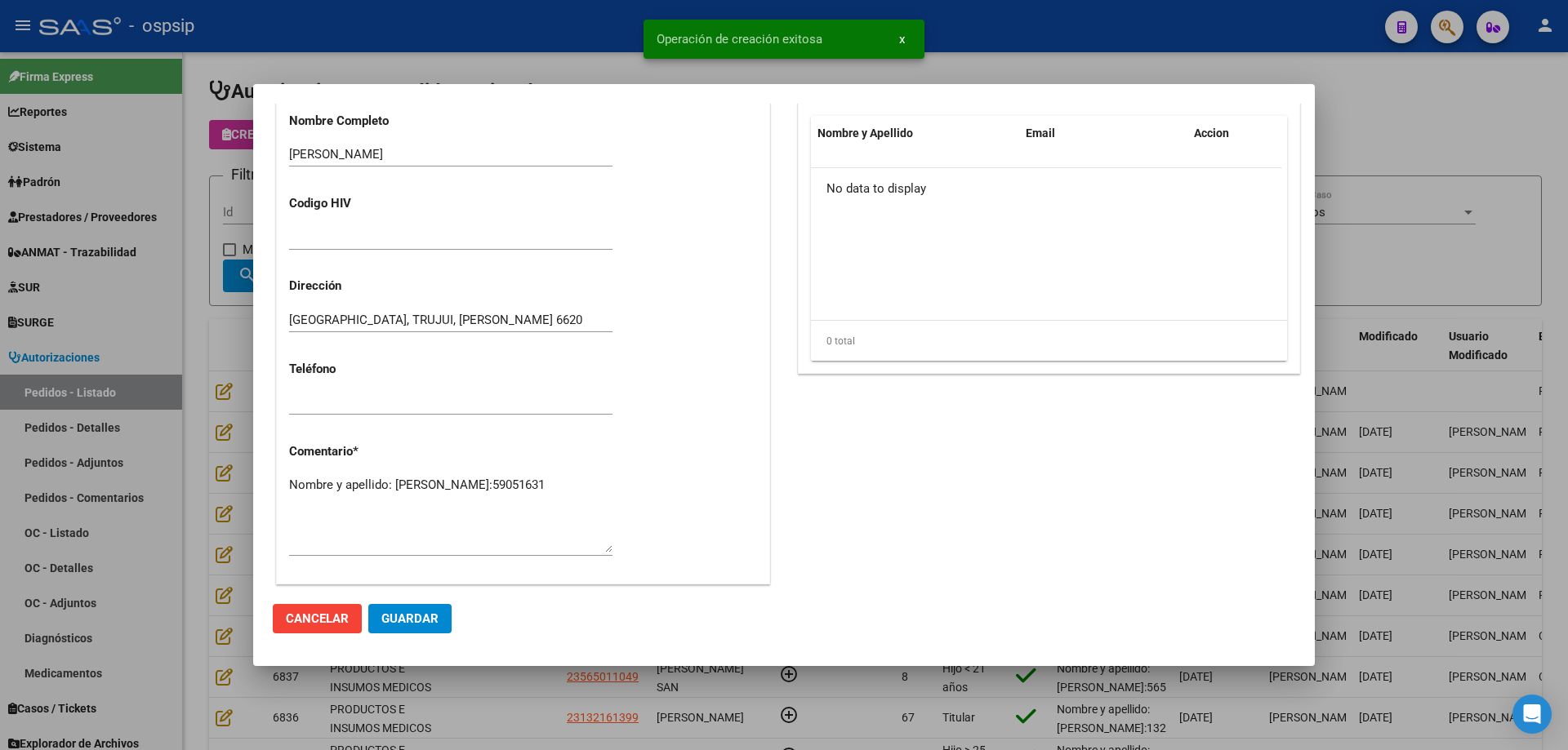
scroll to position [489, 0]
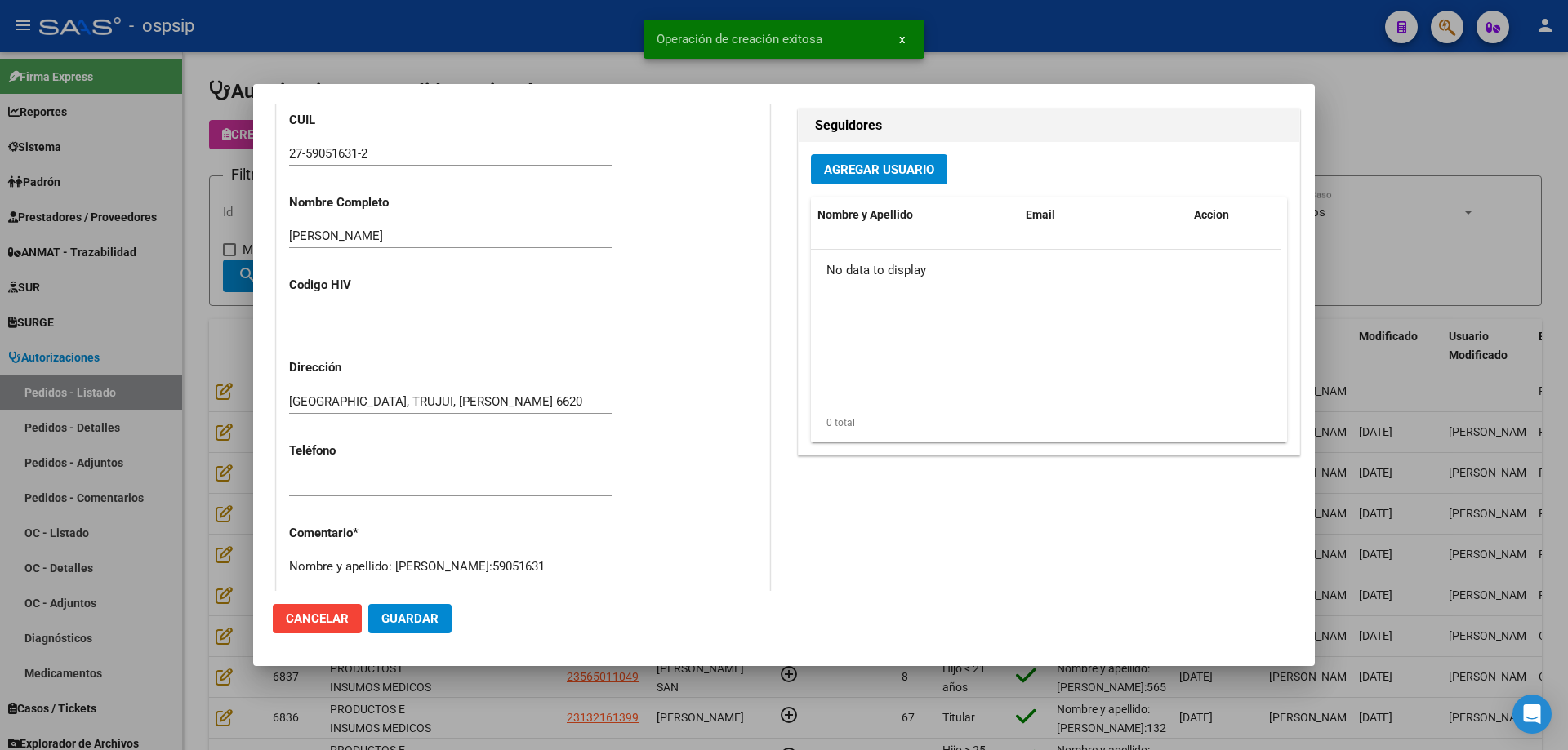
click at [424, 616] on span "Guardar" at bounding box center [410, 618] width 57 height 15
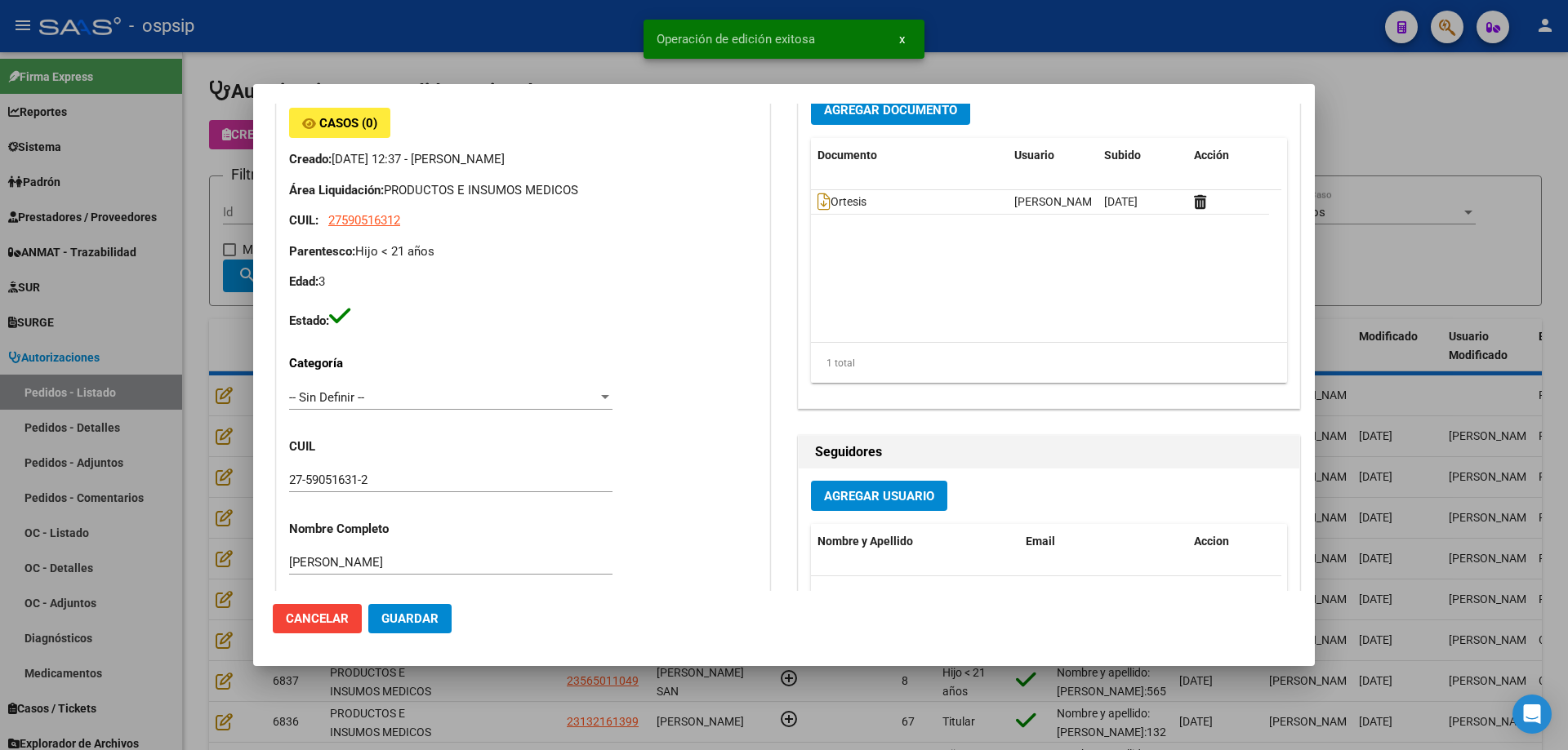
scroll to position [0, 0]
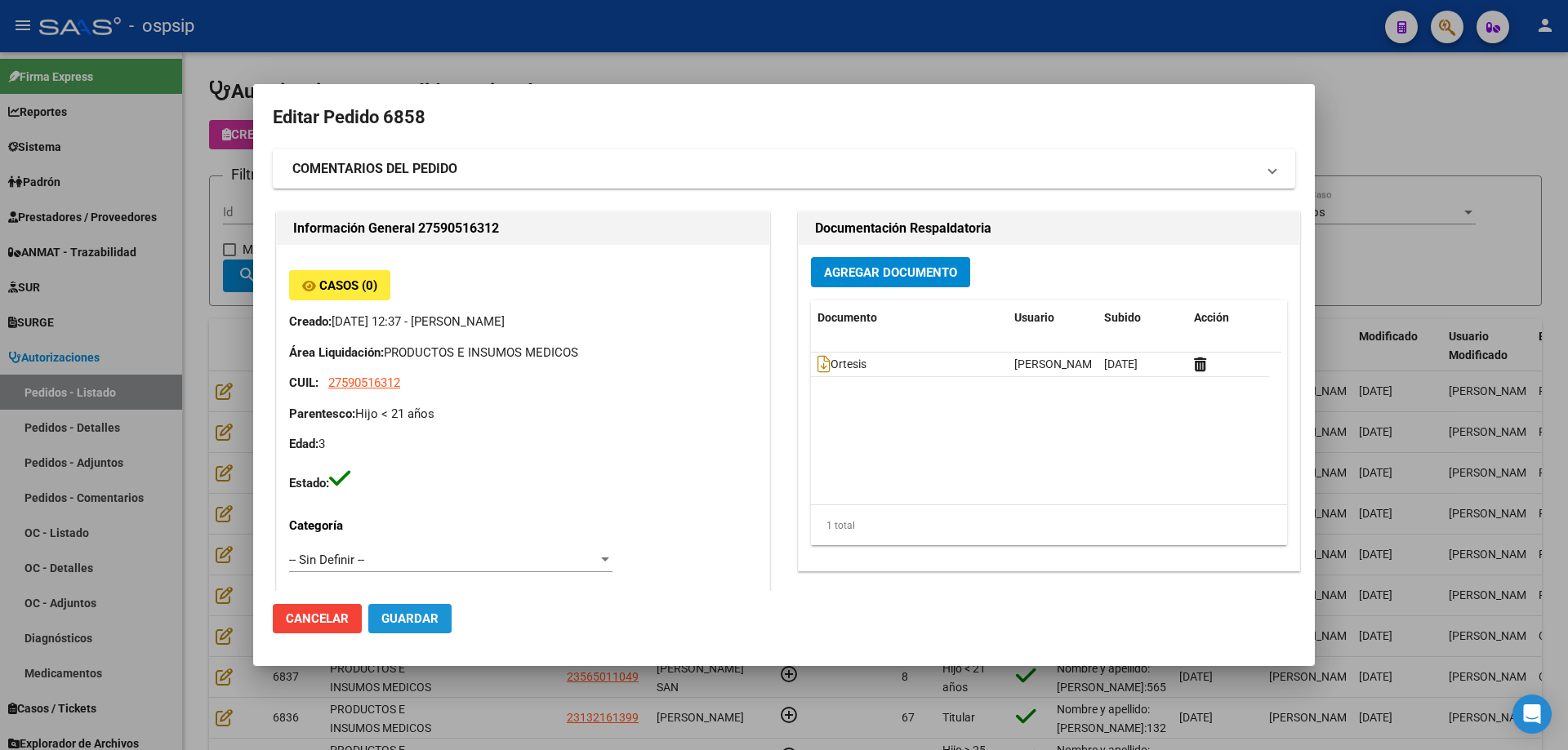
click at [416, 628] on button "Guardar" at bounding box center [410, 618] width 83 height 29
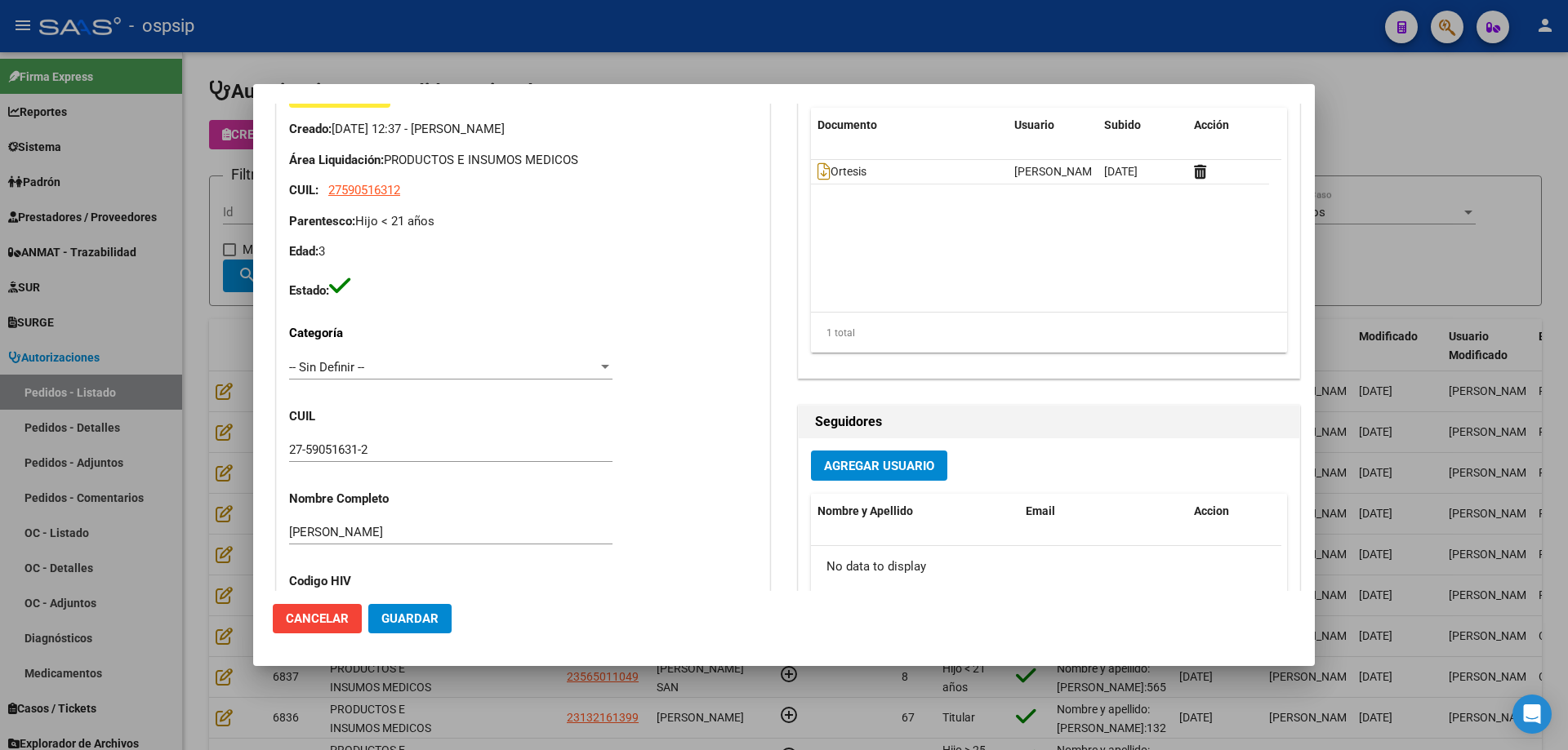
scroll to position [245, 0]
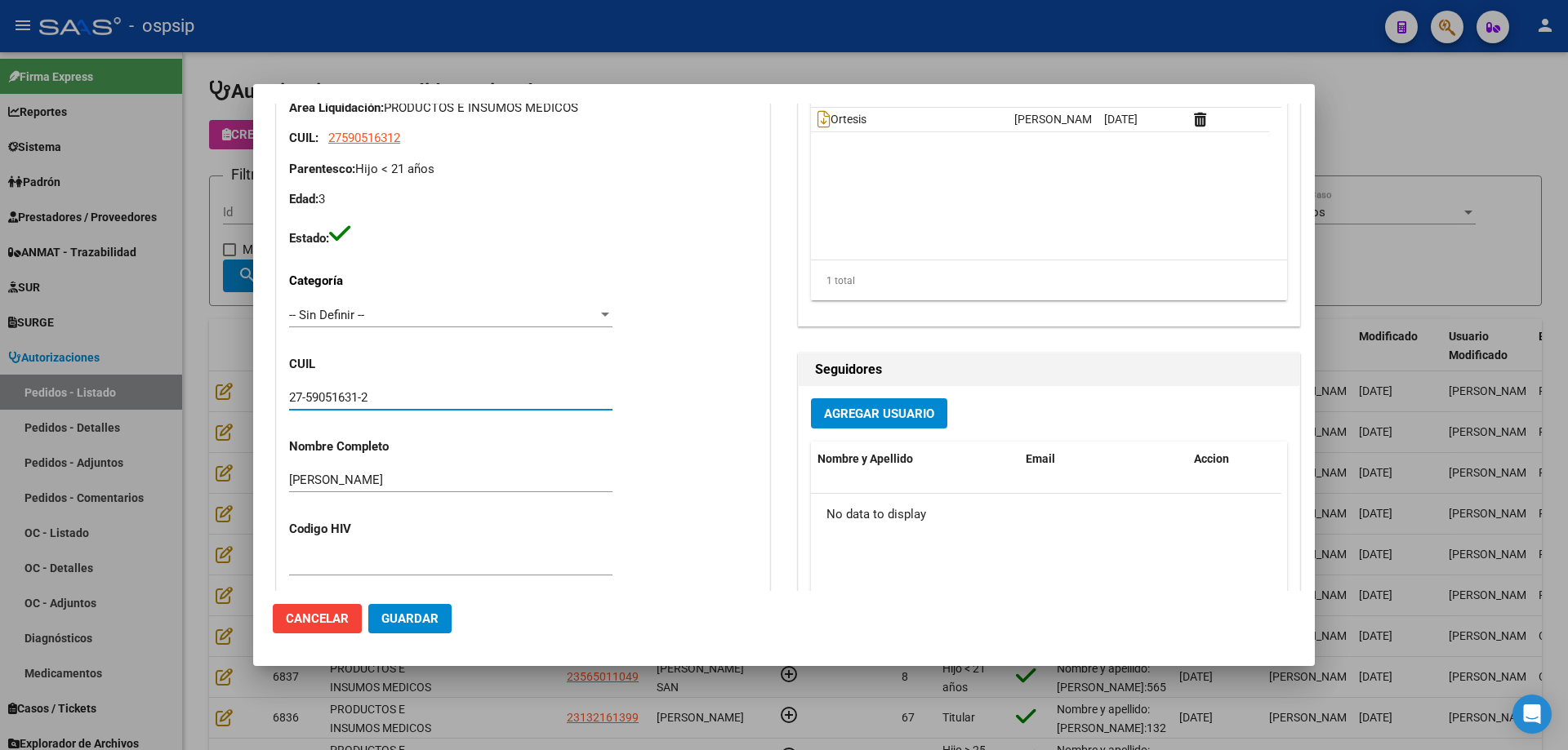
drag, startPoint x: 385, startPoint y: 397, endPoint x: 293, endPoint y: 392, distance: 92.1
click at [232, 387] on div "Editar Pedido 6858 COMENTARIOS DEL PEDIDO Escriba su comentario aquí. Enviar co…" at bounding box center [784, 375] width 1568 height 750
click at [238, 124] on div at bounding box center [784, 375] width 1568 height 750
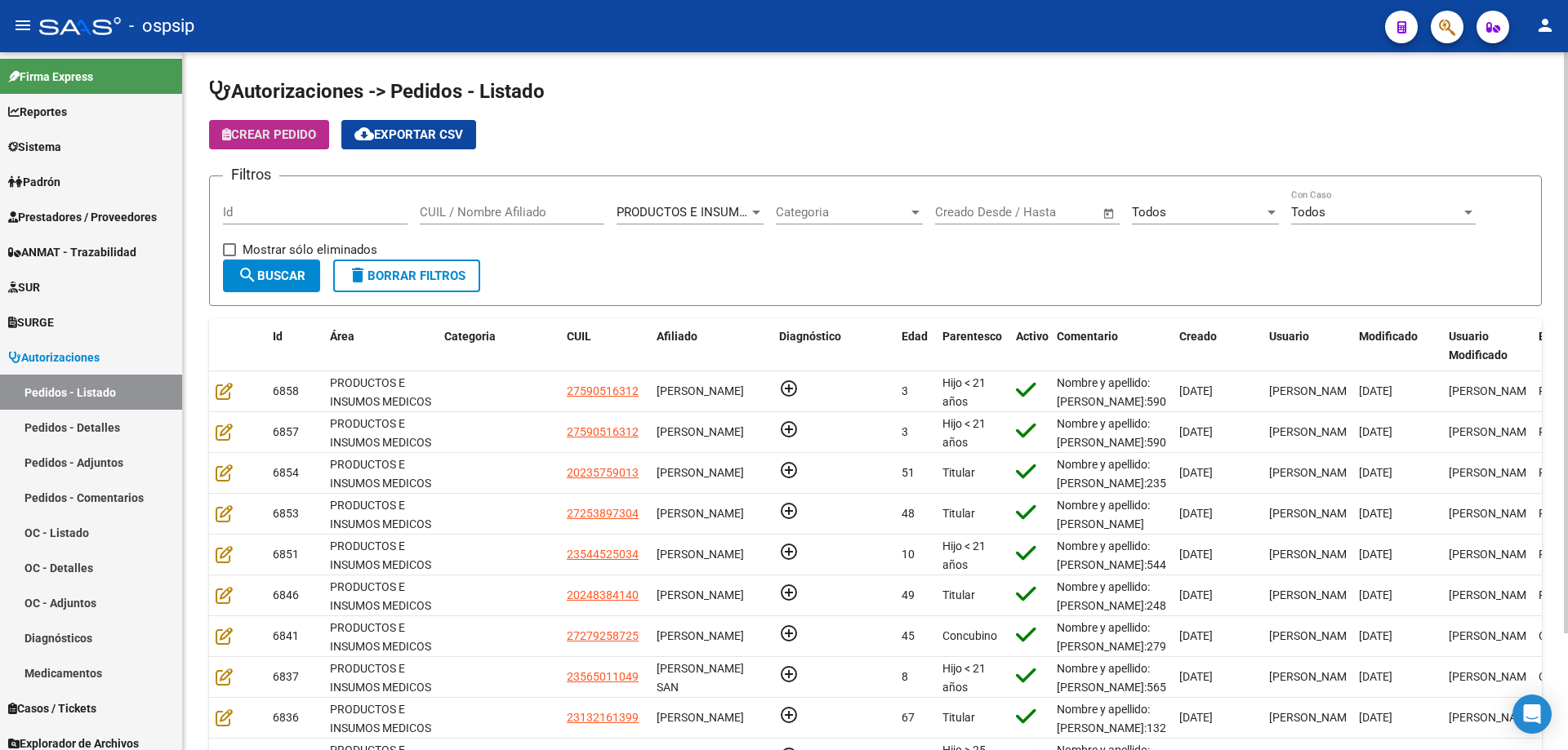
click at [238, 124] on button "Crear Pedido" at bounding box center [268, 134] width 120 height 29
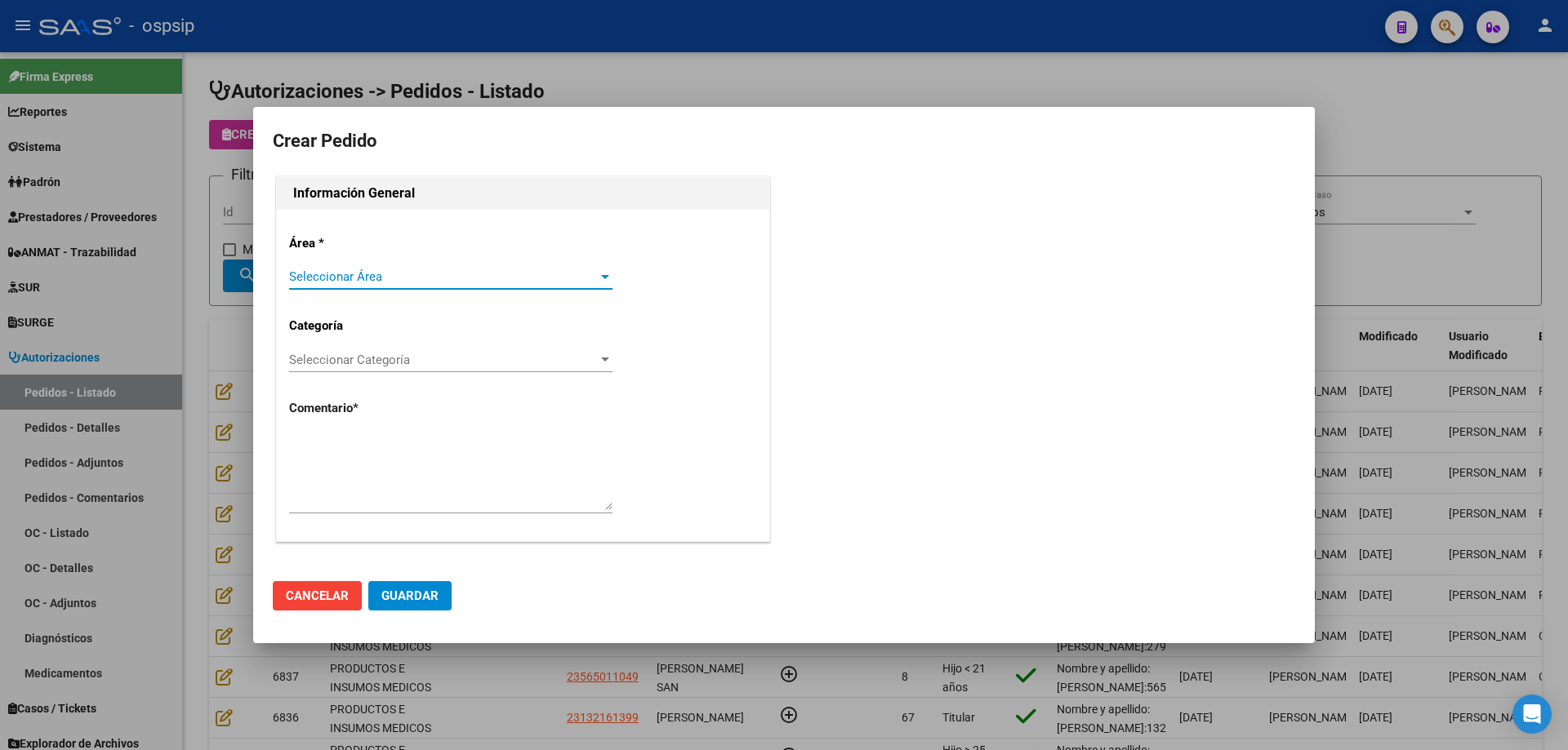
click at [353, 278] on span "Seleccionar Área" at bounding box center [443, 276] width 309 height 15
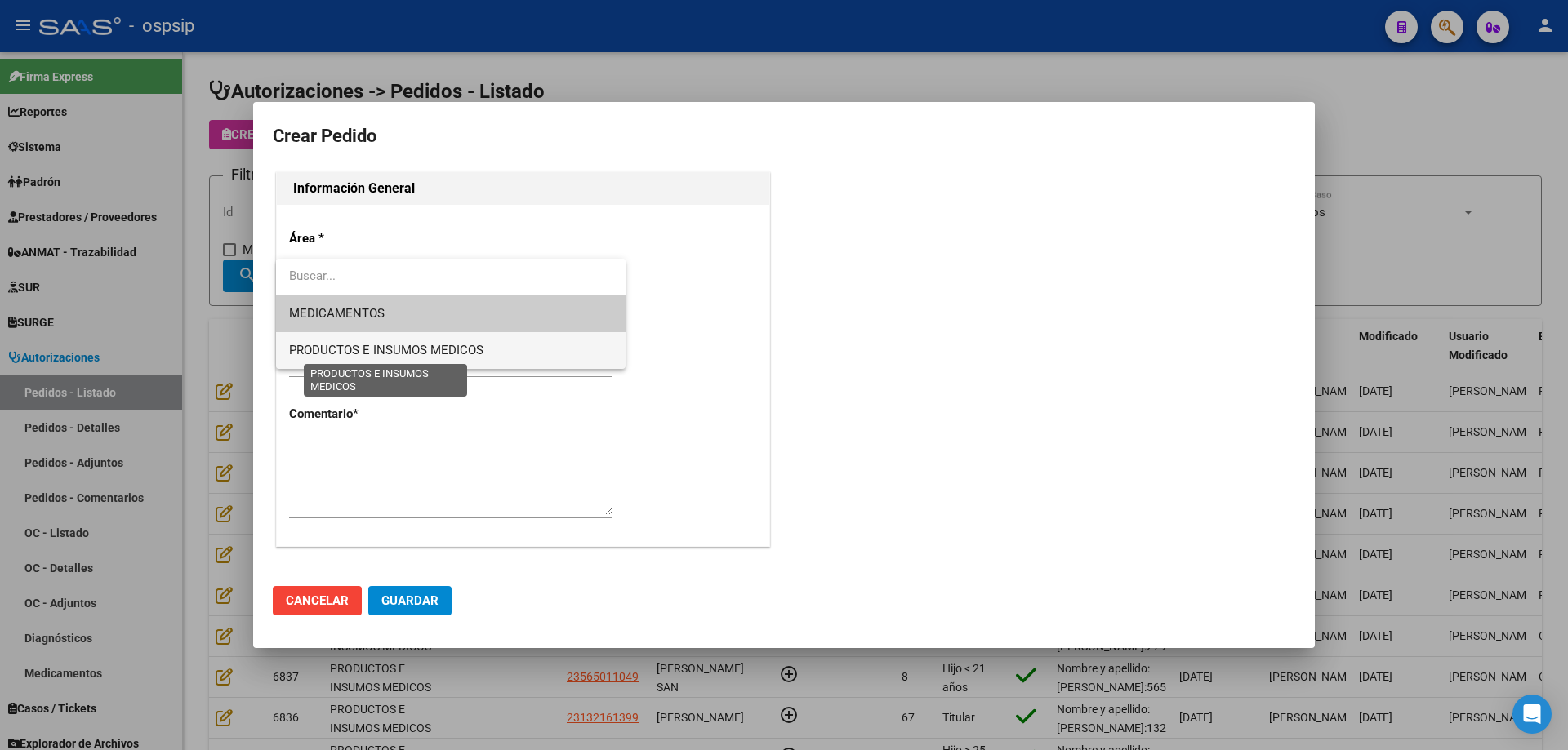
click at [357, 347] on span "PRODUCTOS E INSUMOS MEDICOS" at bounding box center [385, 350] width 194 height 15
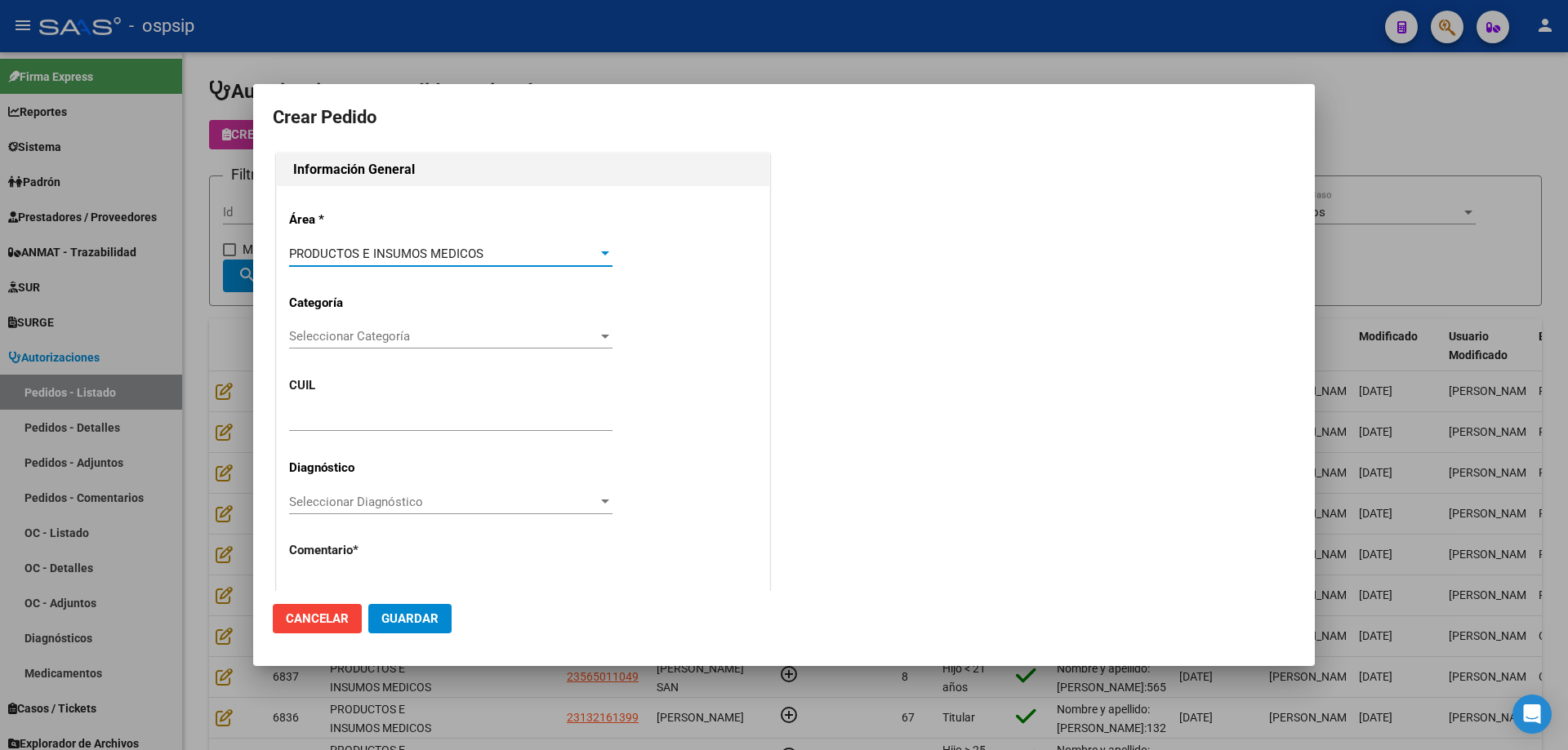
click at [360, 340] on span "Seleccionar Categoría" at bounding box center [443, 336] width 309 height 15
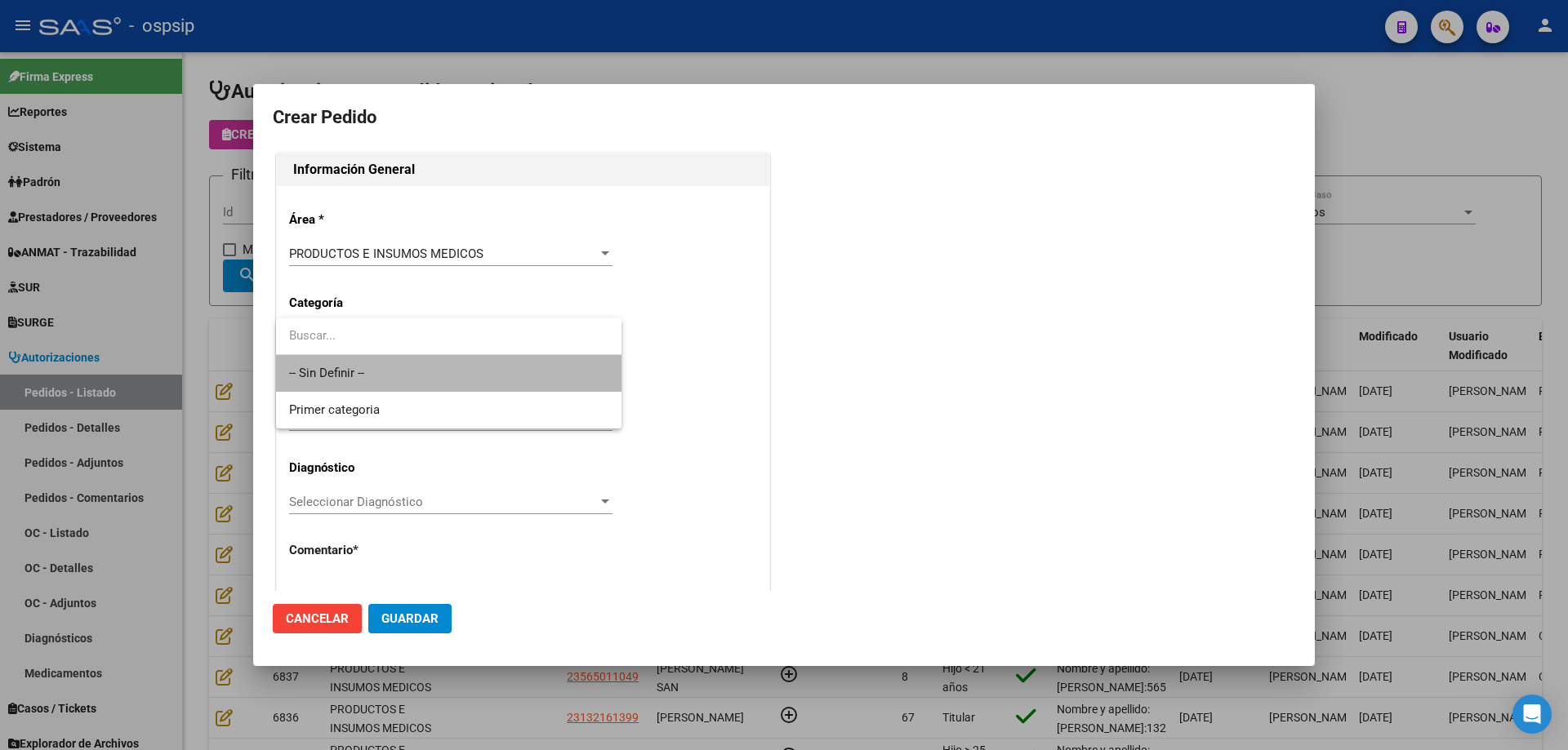
click at [354, 361] on span "-- Sin Definir --" at bounding box center [448, 374] width 319 height 37
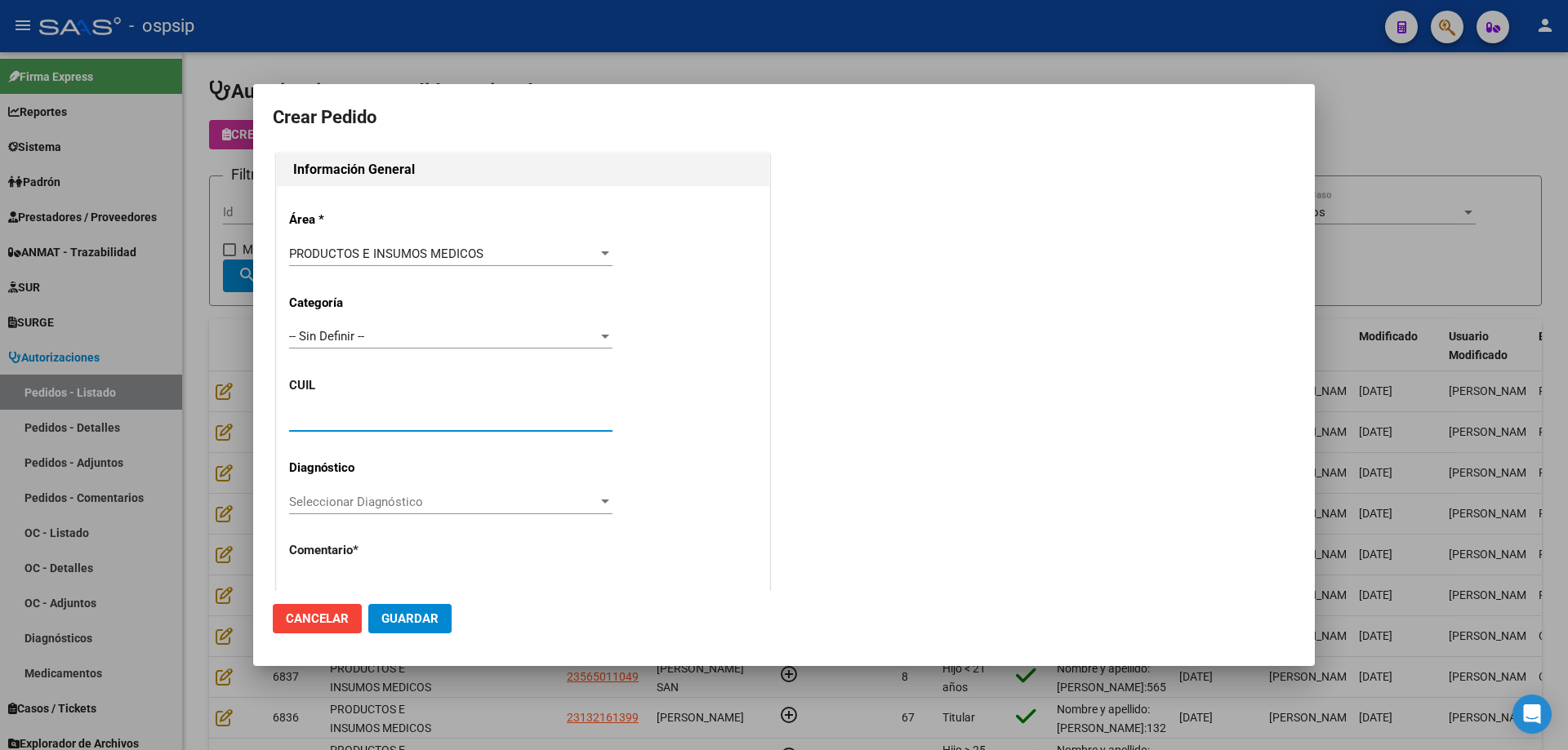
paste input "27-59051631-2"
type input "27-59051631-2"
type input "[PERSON_NAME]"
type input "[GEOGRAPHIC_DATA], TRUJUI, [PERSON_NAME] 6620"
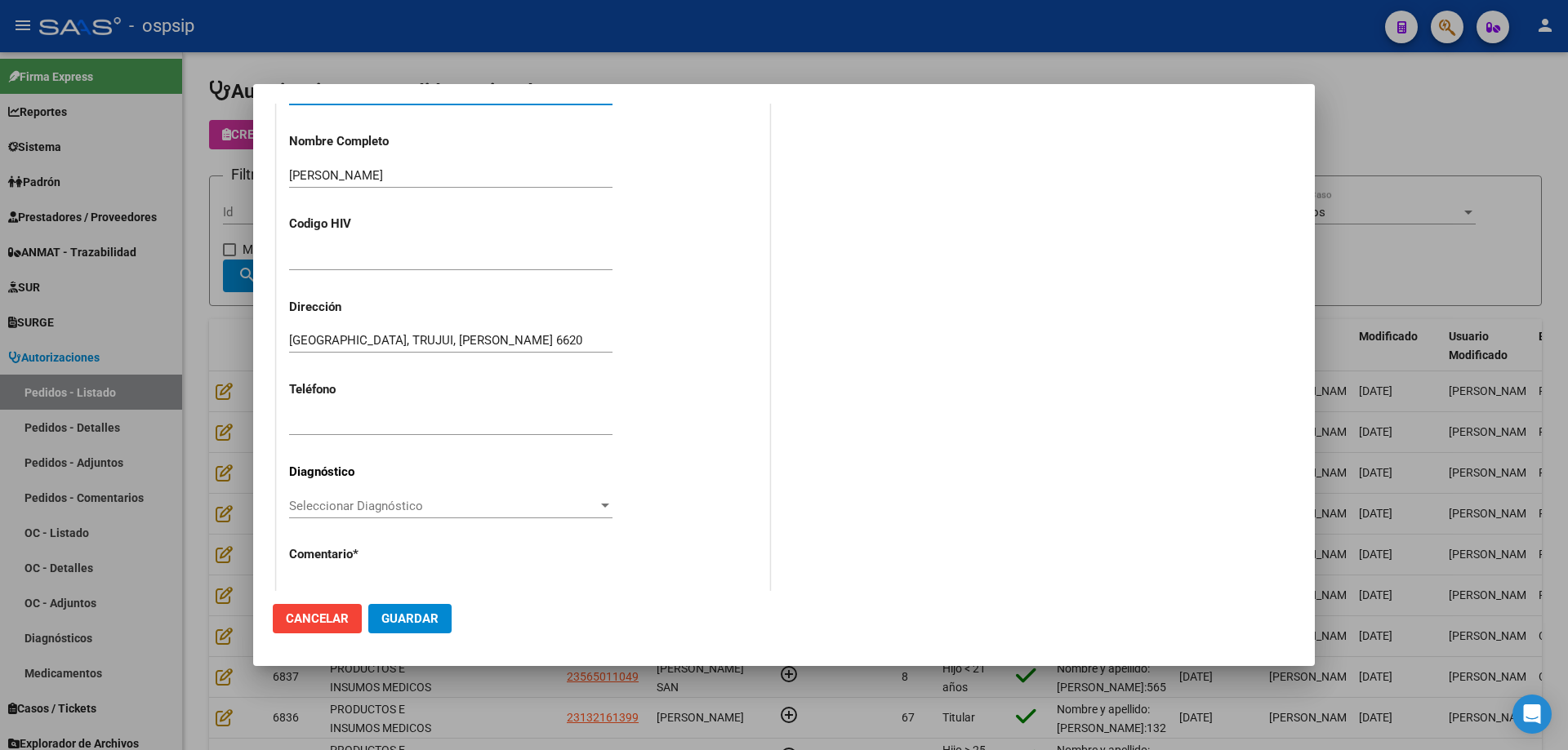
scroll to position [450, 0]
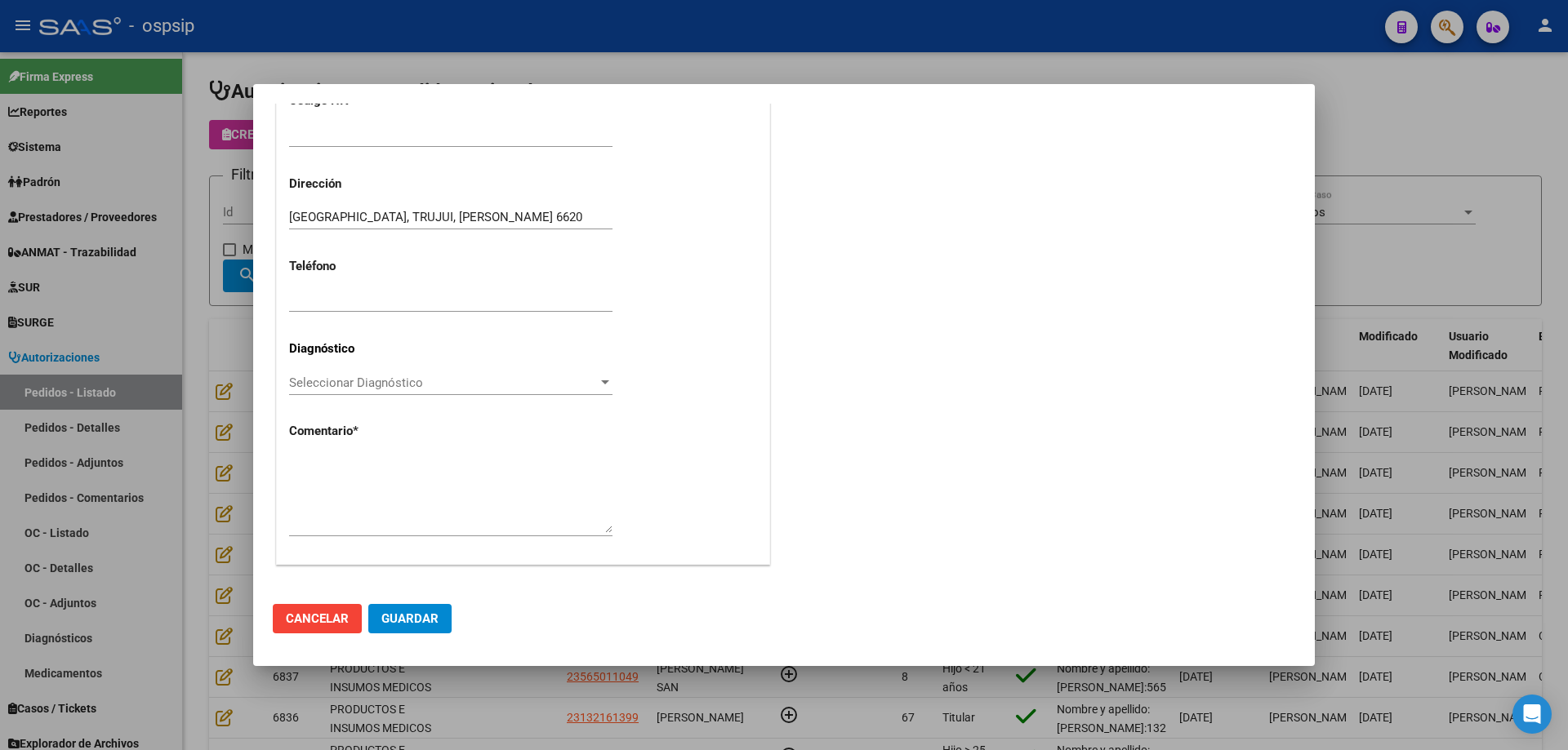
type input "27-59051631-2"
click at [414, 506] on textarea at bounding box center [450, 494] width 323 height 76
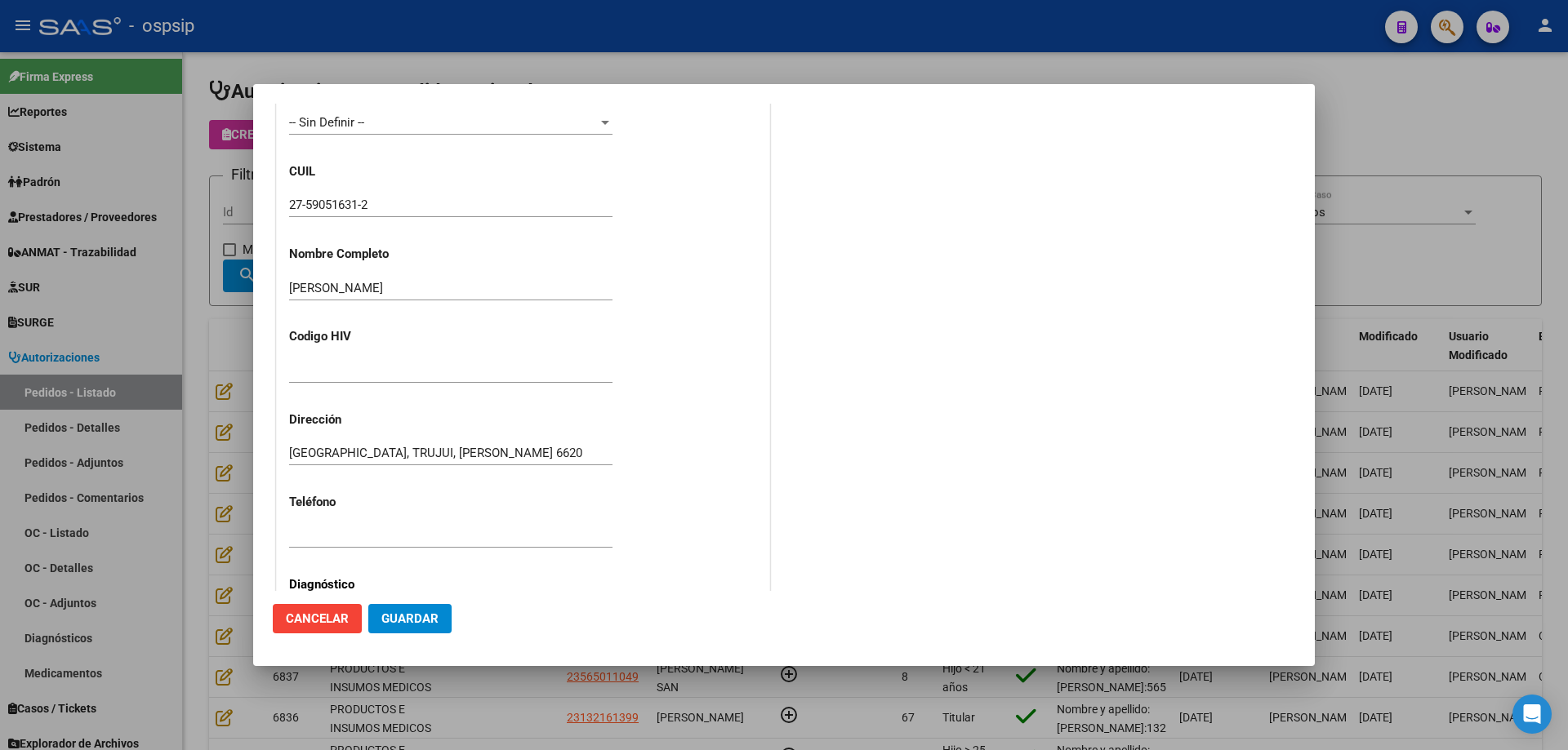
scroll to position [205, 0]
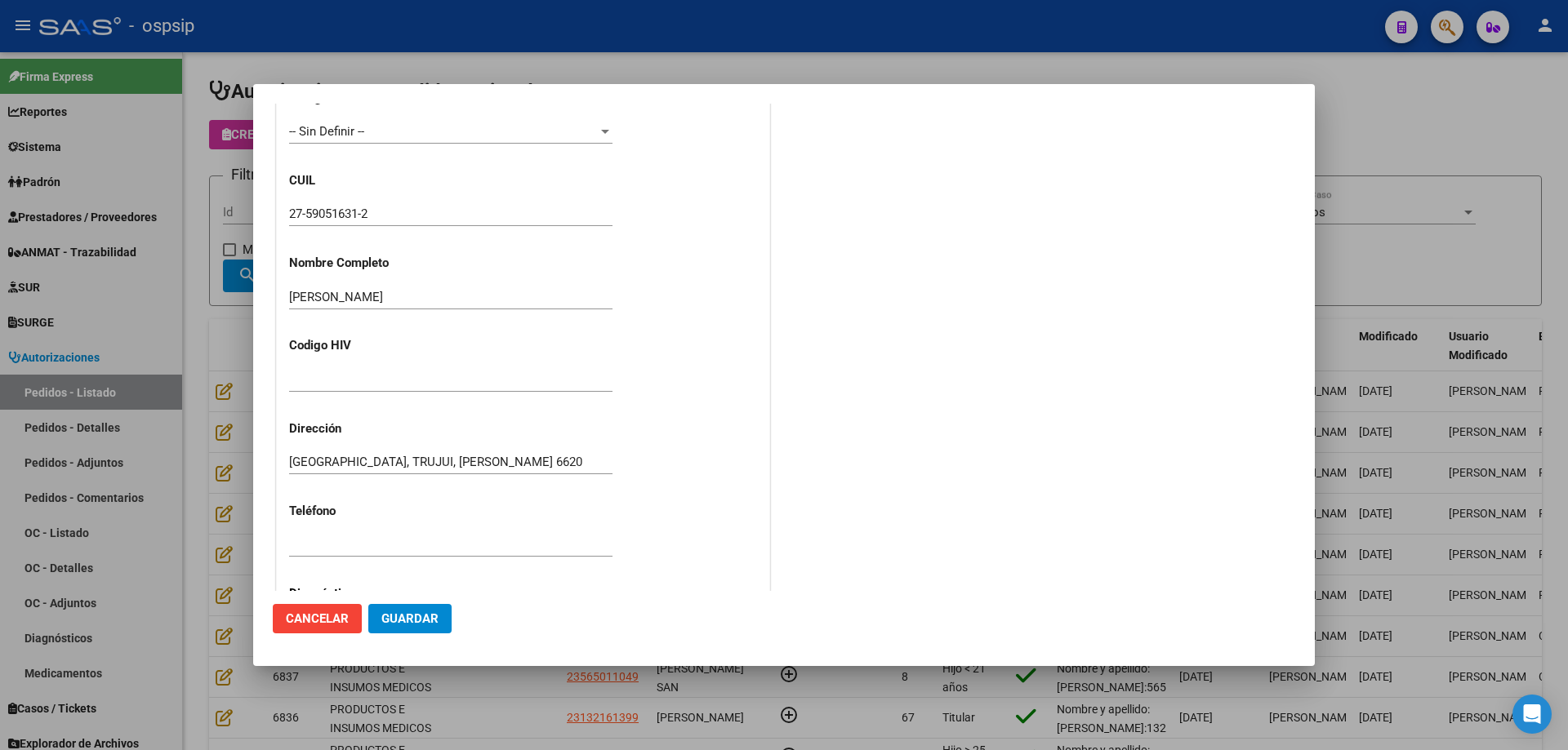
click at [335, 205] on div "27-59051631-2" at bounding box center [450, 214] width 323 height 25
click at [335, 211] on input "27-59051631-2" at bounding box center [450, 213] width 323 height 15
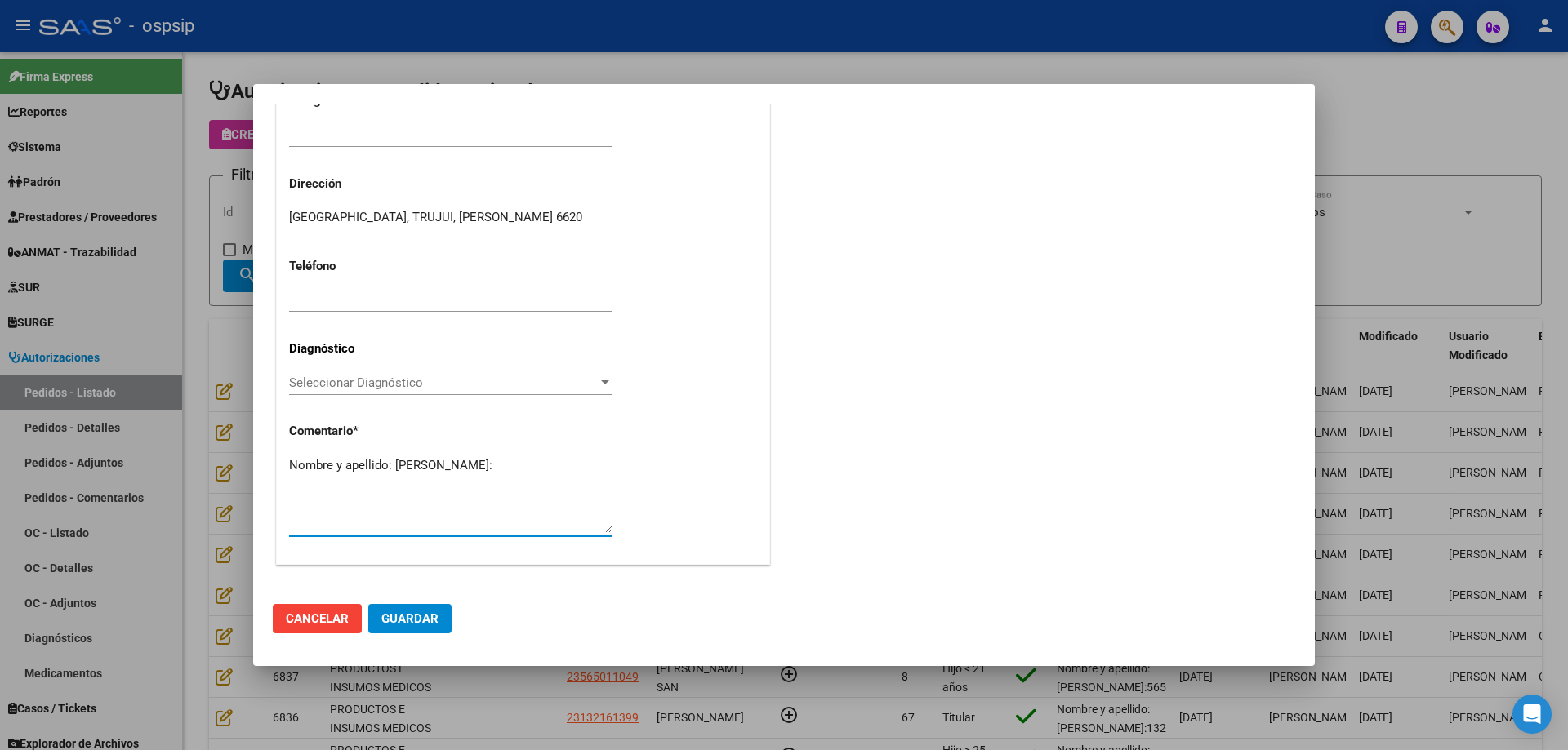
paste textarea "59051631"
type textarea "Nombre y apellido: [PERSON_NAME]:59051631"
click at [405, 616] on span "Guardar" at bounding box center [410, 618] width 57 height 15
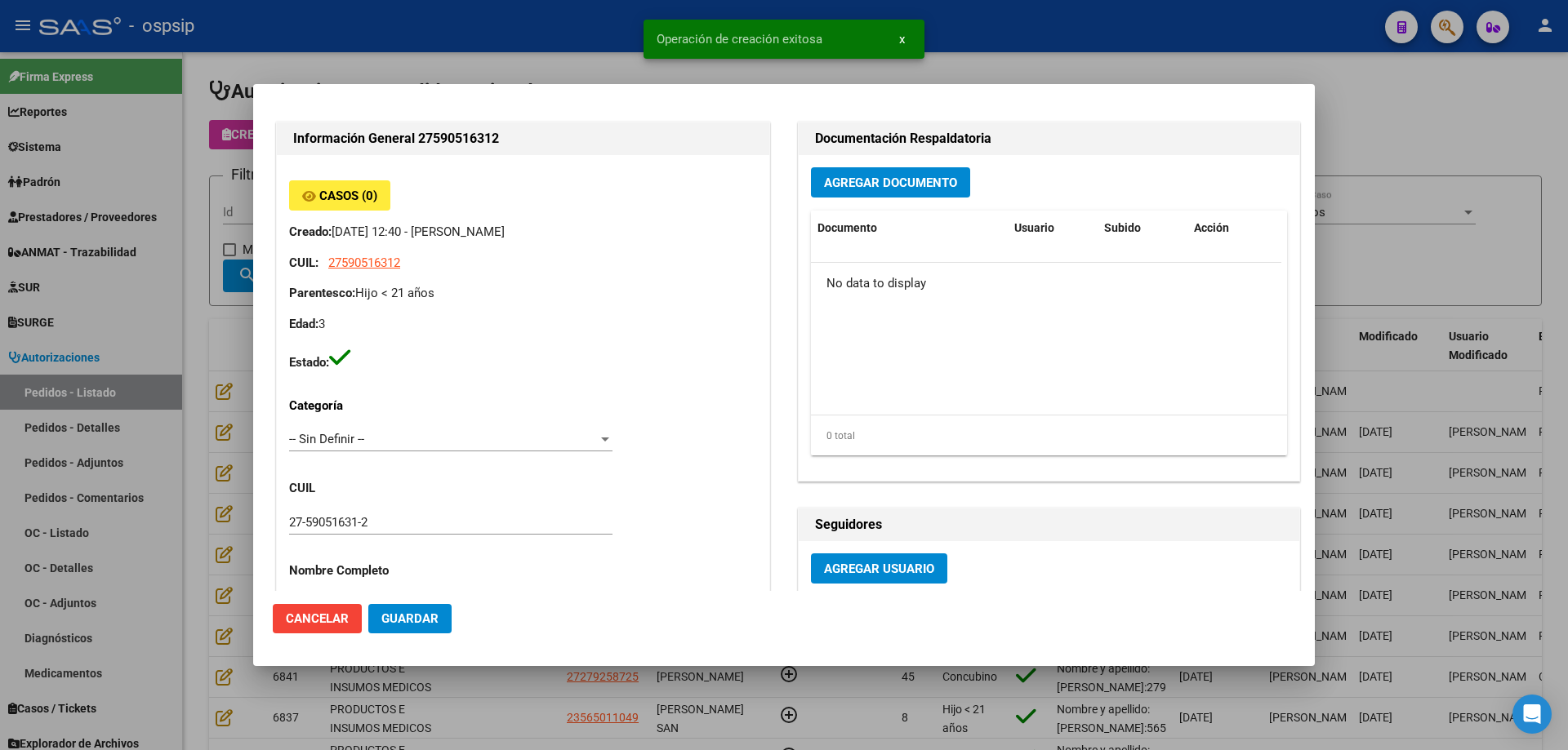
scroll to position [0, 0]
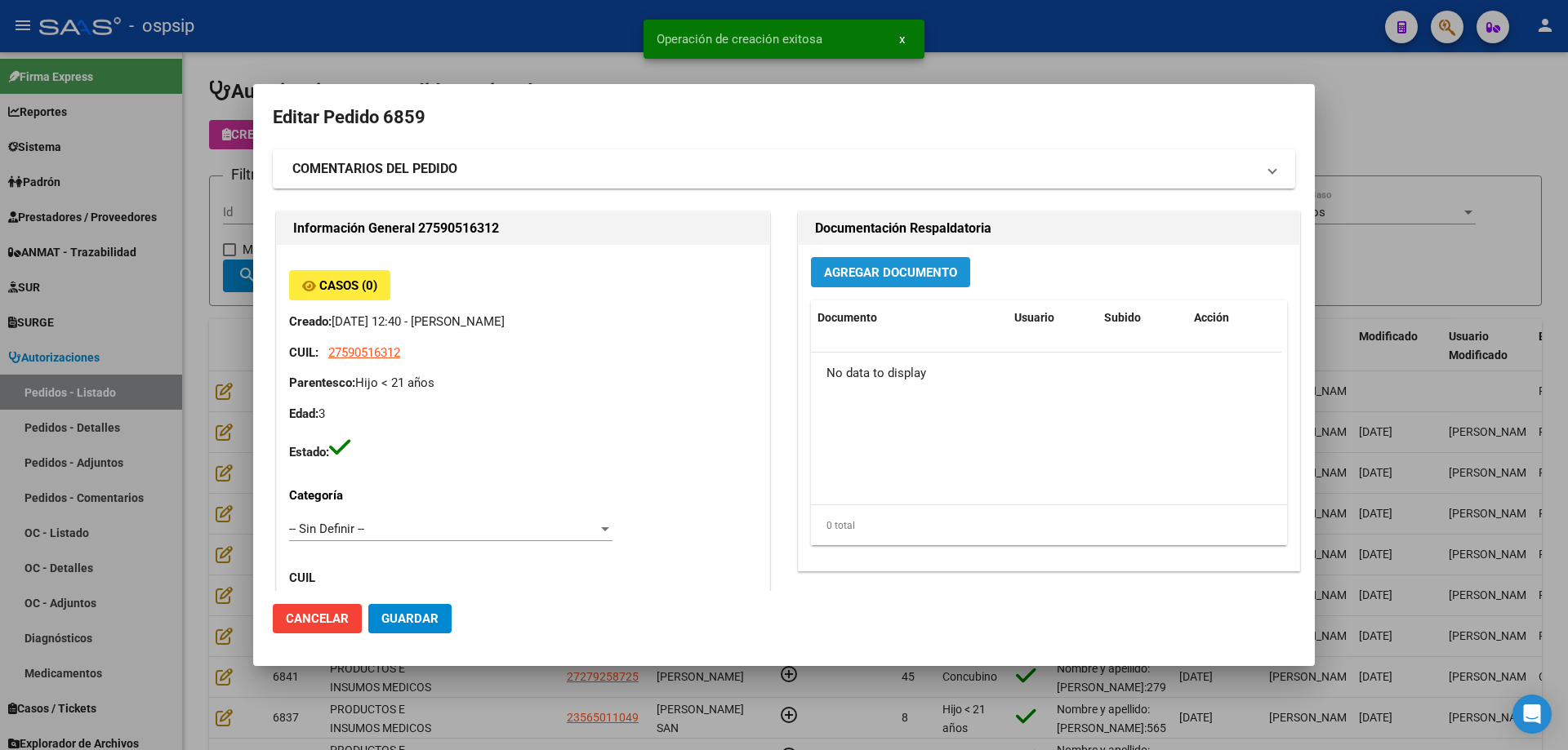
click at [924, 279] on span "Agregar Documento" at bounding box center [891, 272] width 133 height 15
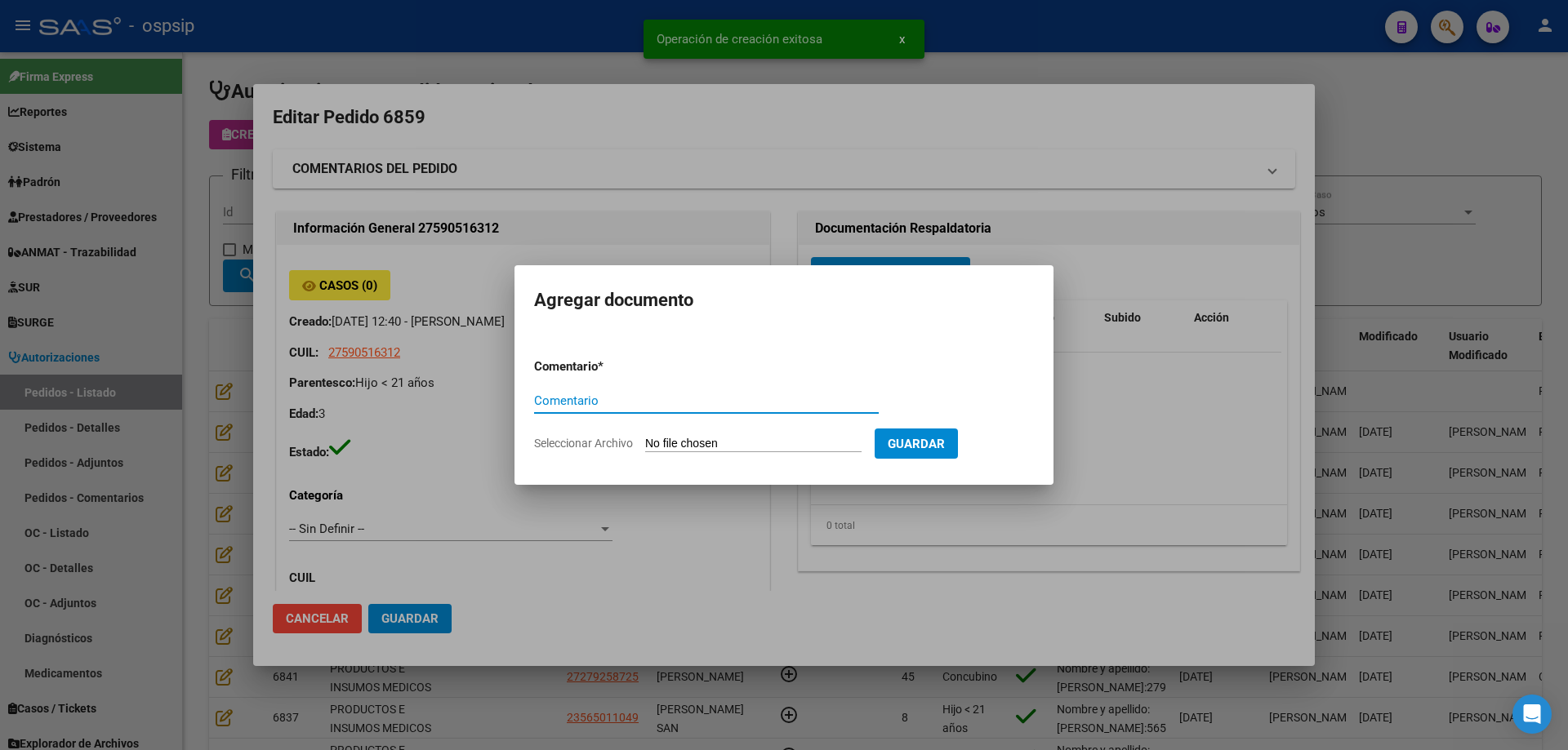
click at [787, 440] on input "Seleccionar Archivo" at bounding box center [753, 445] width 217 height 16
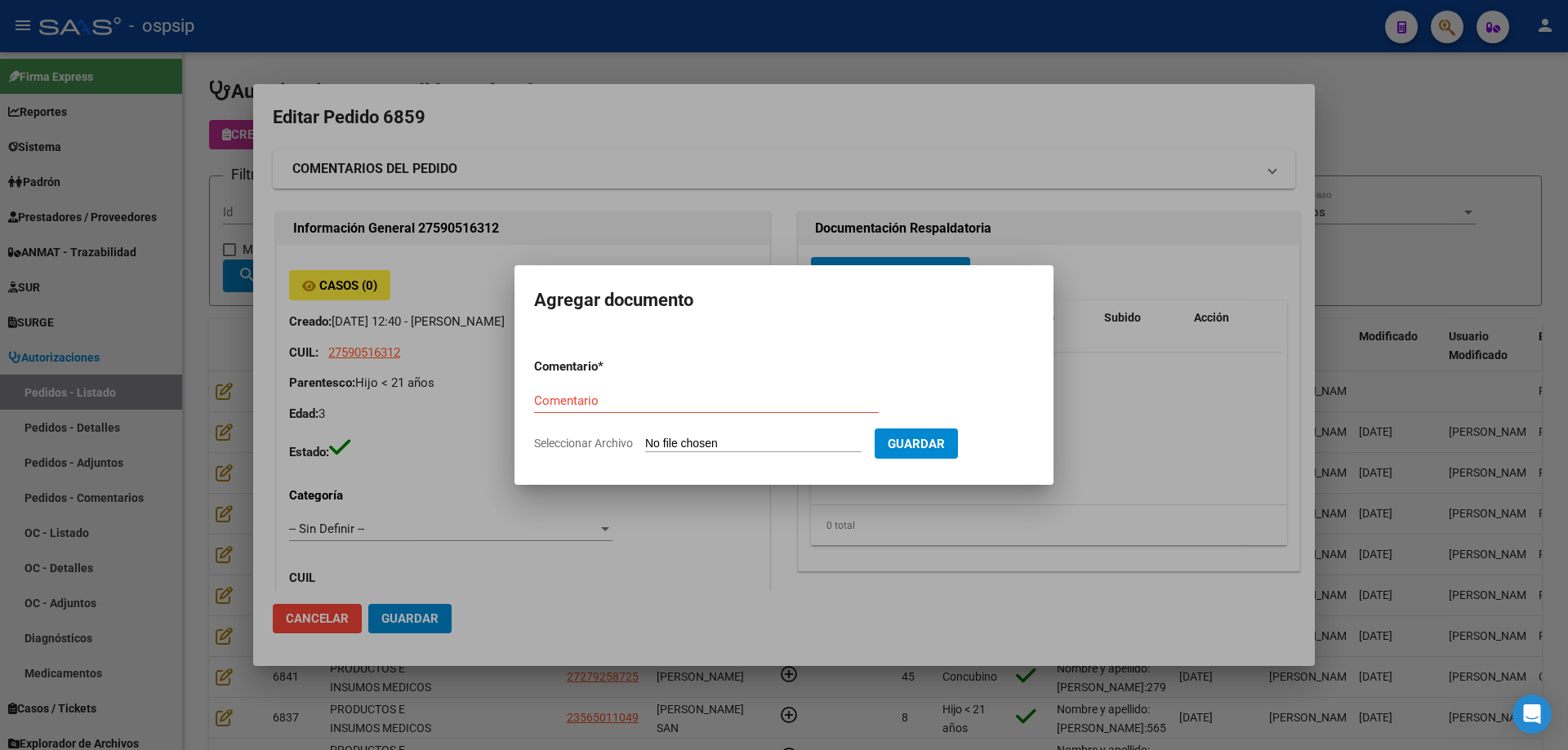
type input "C:\fakepath\silla de madera rodriguez.pdf"
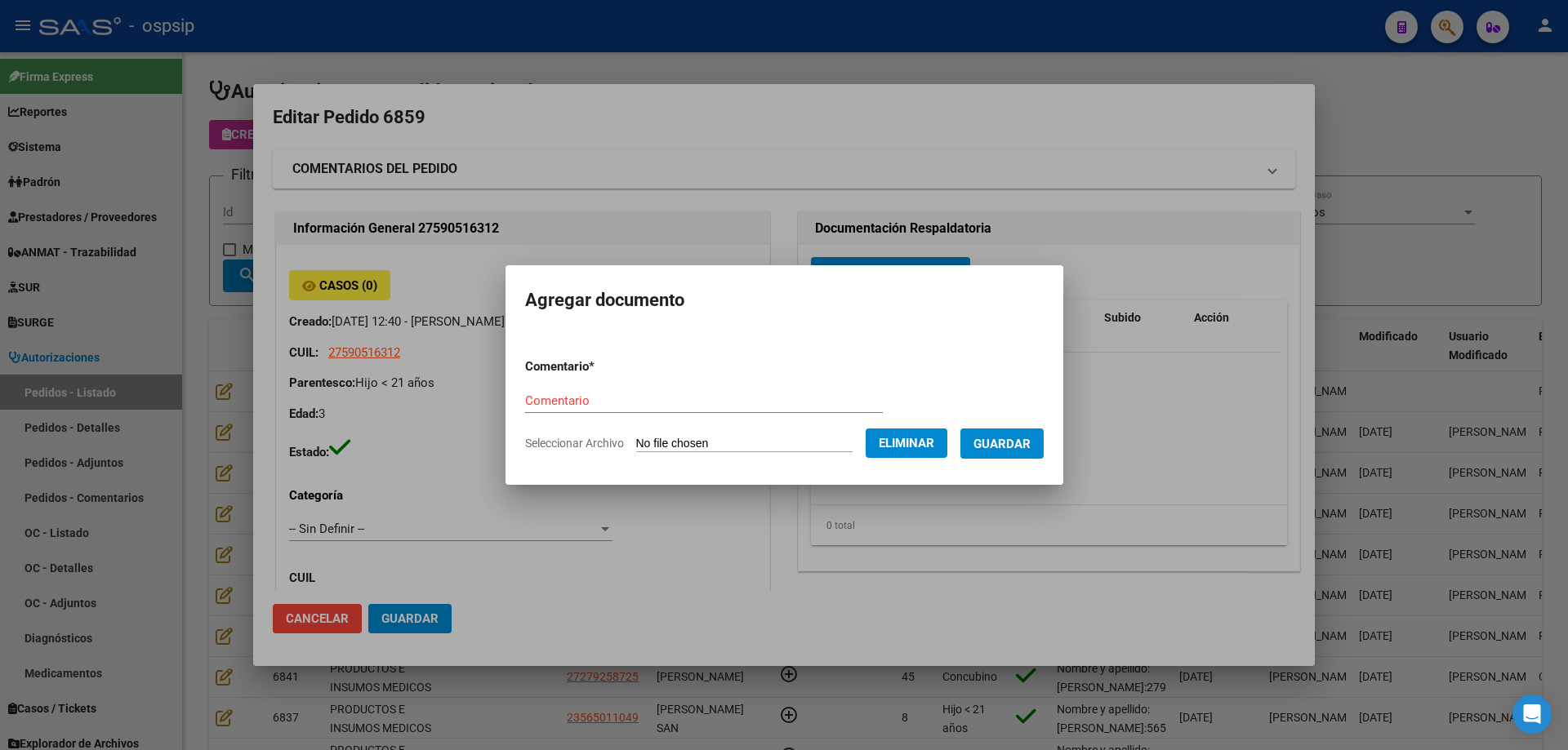
click at [594, 397] on input "Comentario" at bounding box center [704, 401] width 358 height 15
type input "A"
type input "Silla [PERSON_NAME]"
click at [1015, 440] on span "Guardar" at bounding box center [1001, 444] width 57 height 15
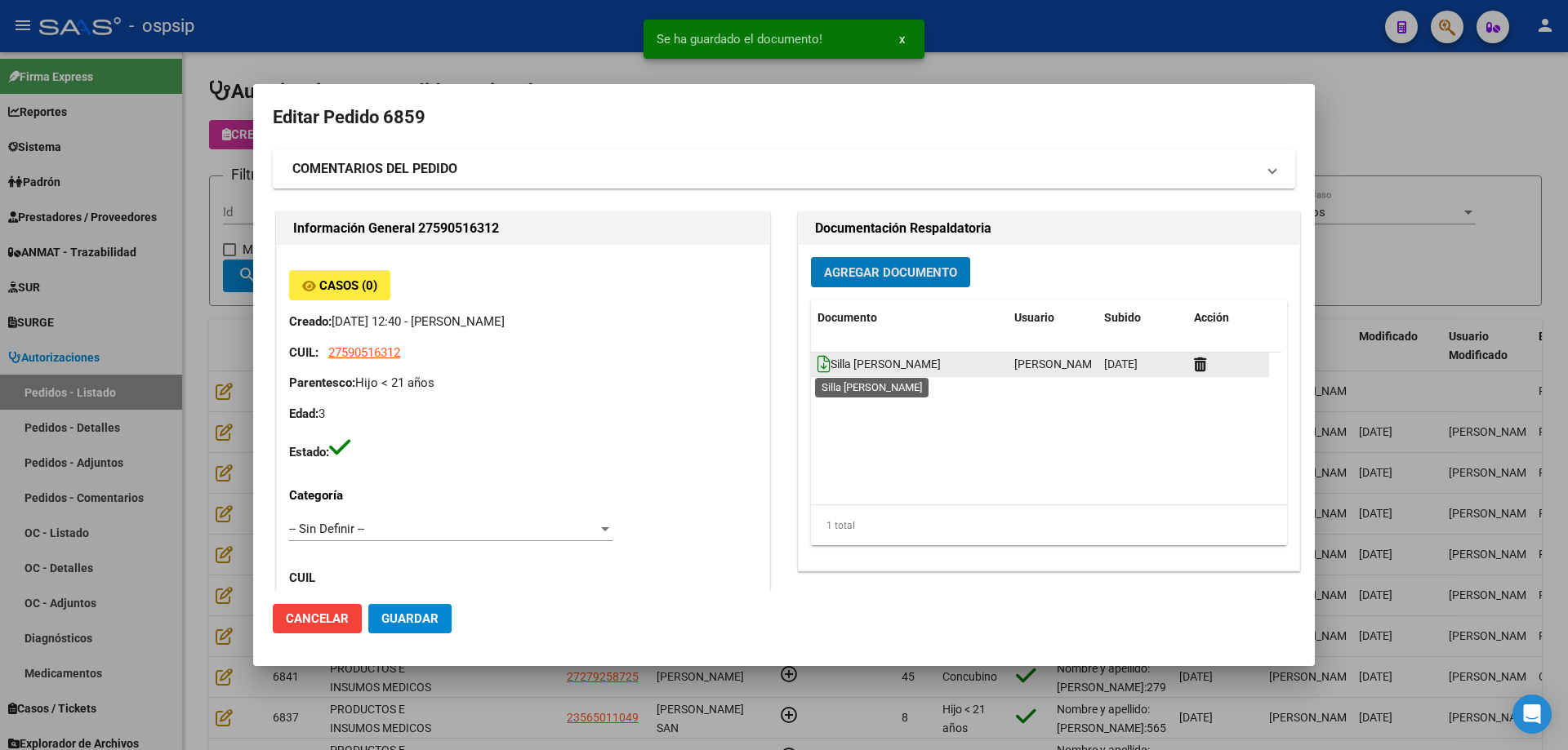
click at [817, 368] on icon at bounding box center [823, 364] width 13 height 18
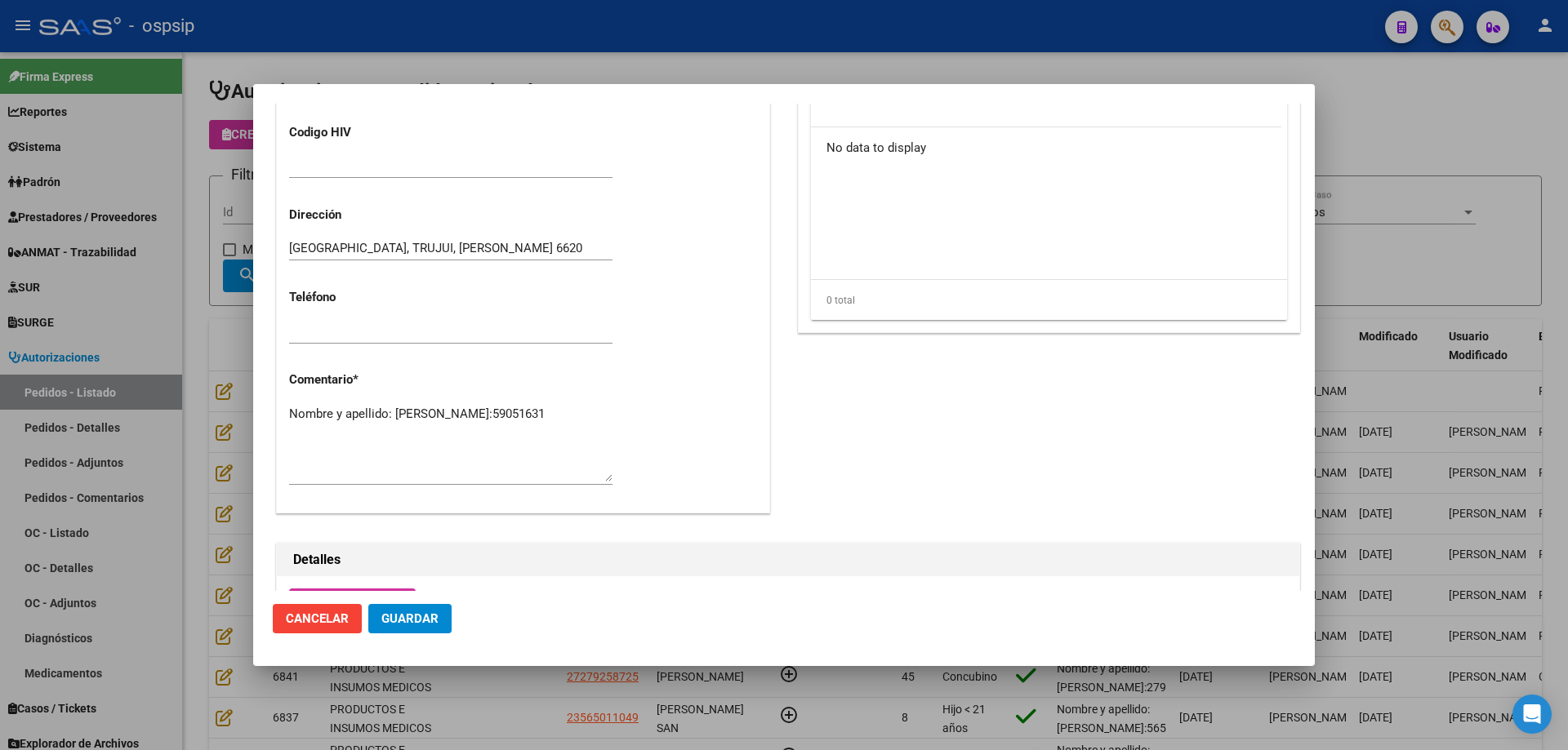
scroll to position [817, 0]
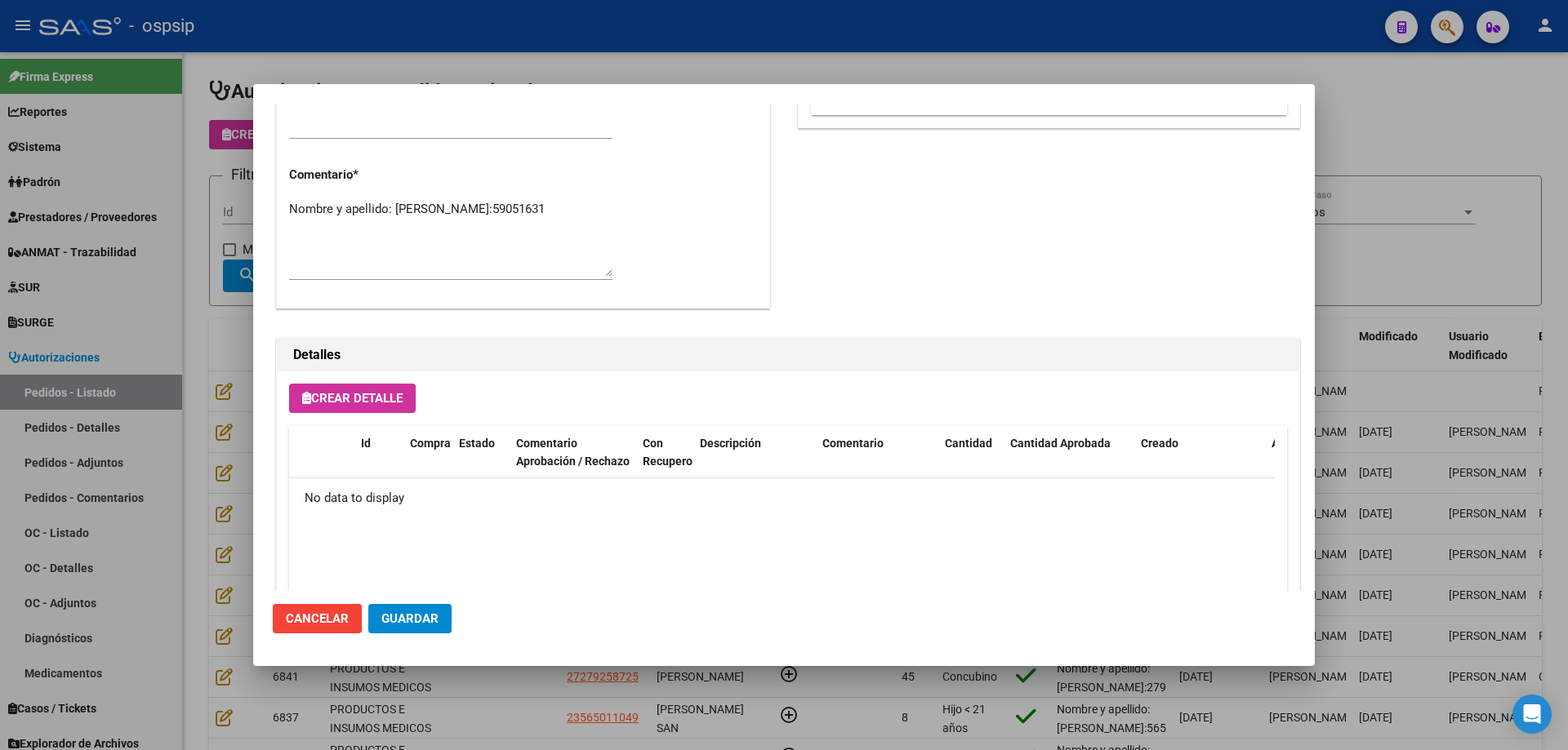
click at [368, 383] on button "Crear Detalle" at bounding box center [352, 397] width 126 height 29
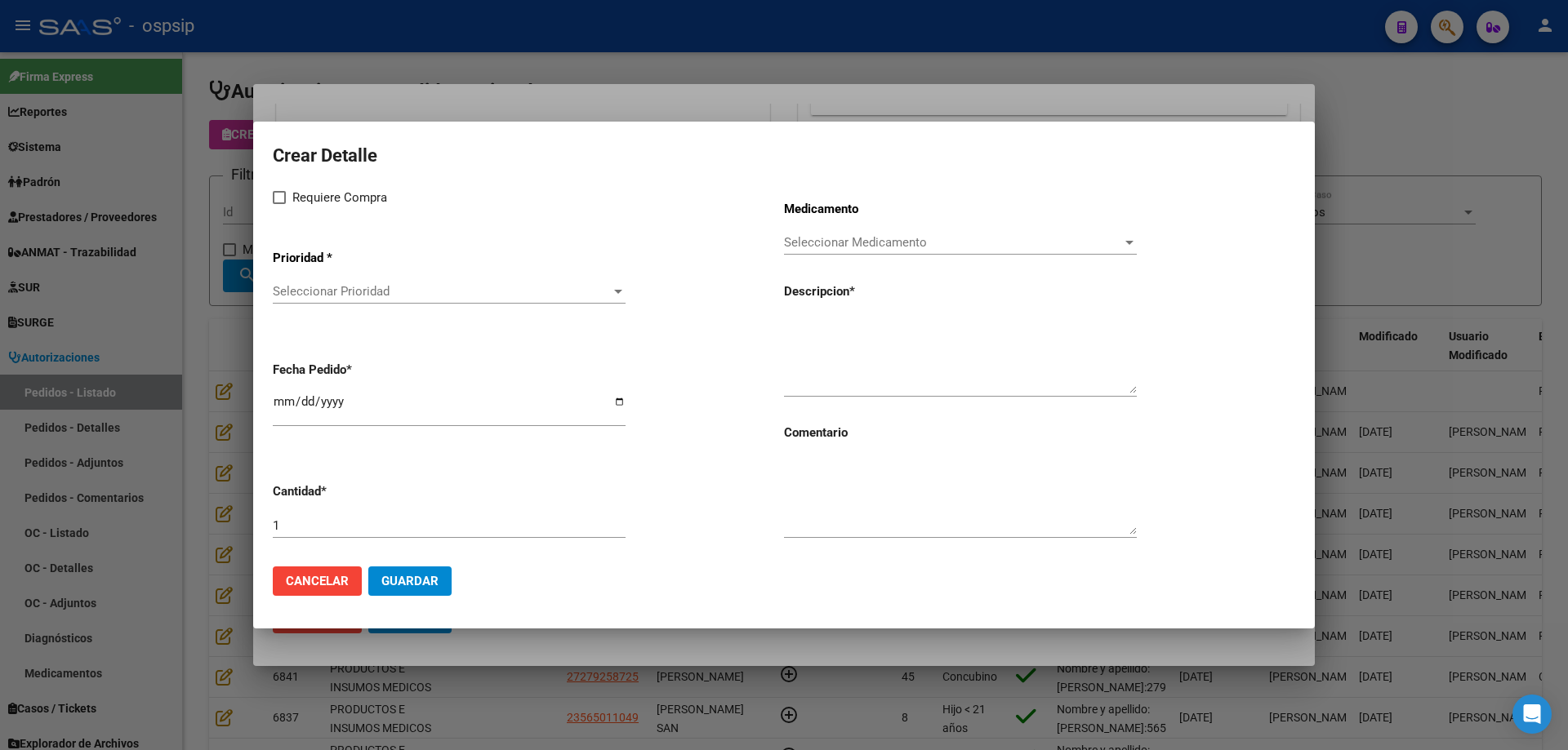
click at [424, 282] on div "Seleccionar Prioridad Seleccionar Prioridad" at bounding box center [449, 291] width 353 height 25
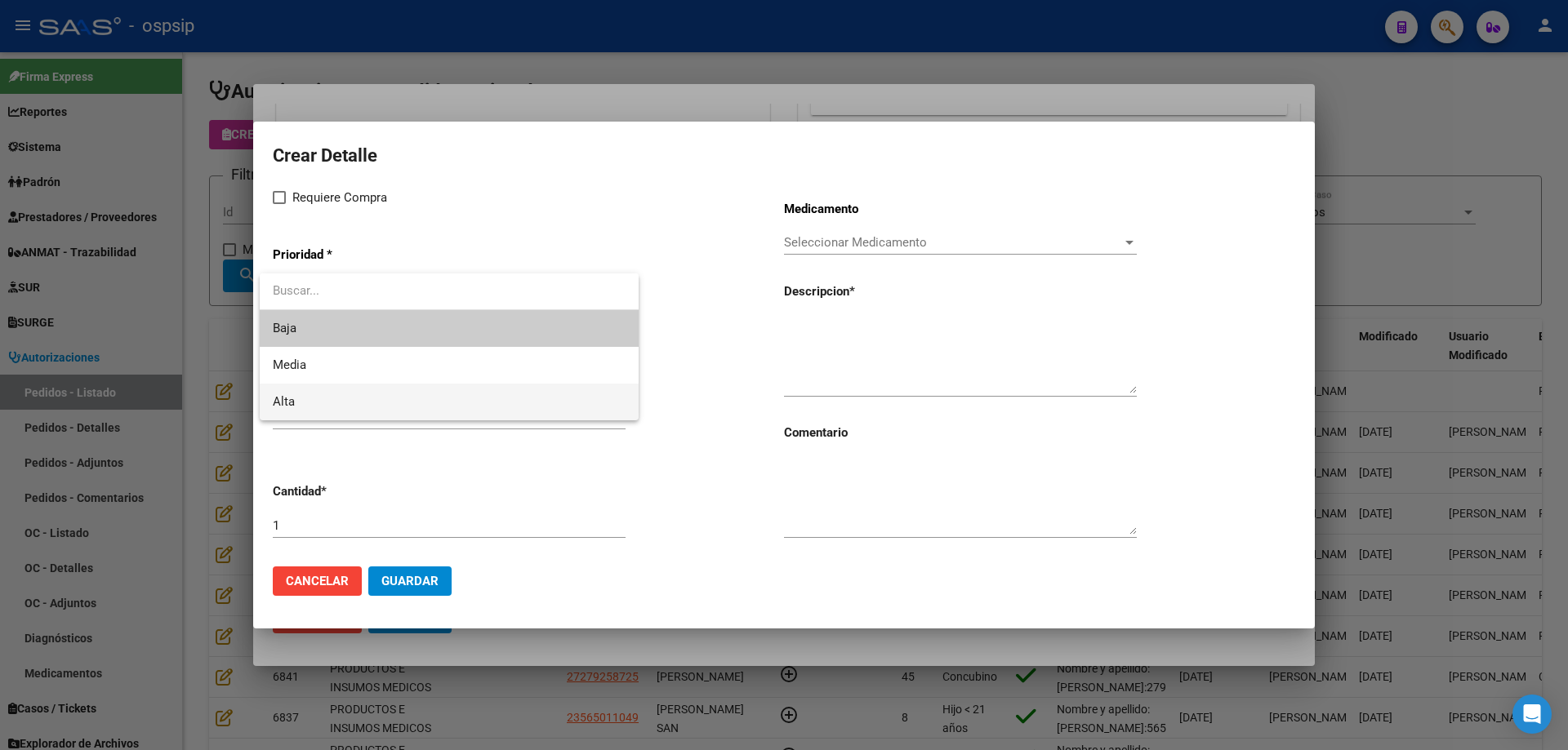
click at [382, 385] on span "Alta" at bounding box center [449, 402] width 353 height 37
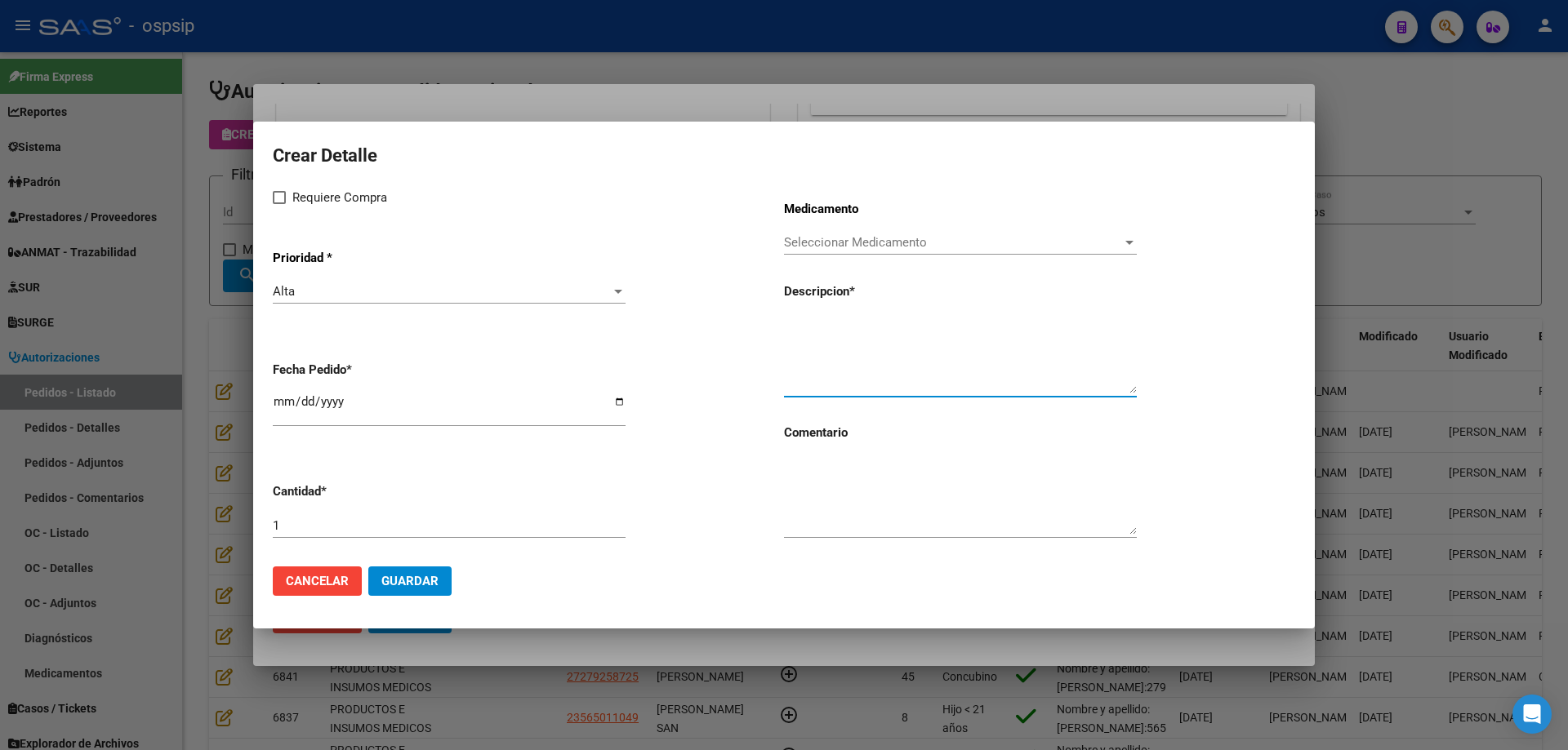
paste textarea "Silla [PERSON_NAME] multilaminada equipada con cuatro ruedas con frenos. Unidad…"
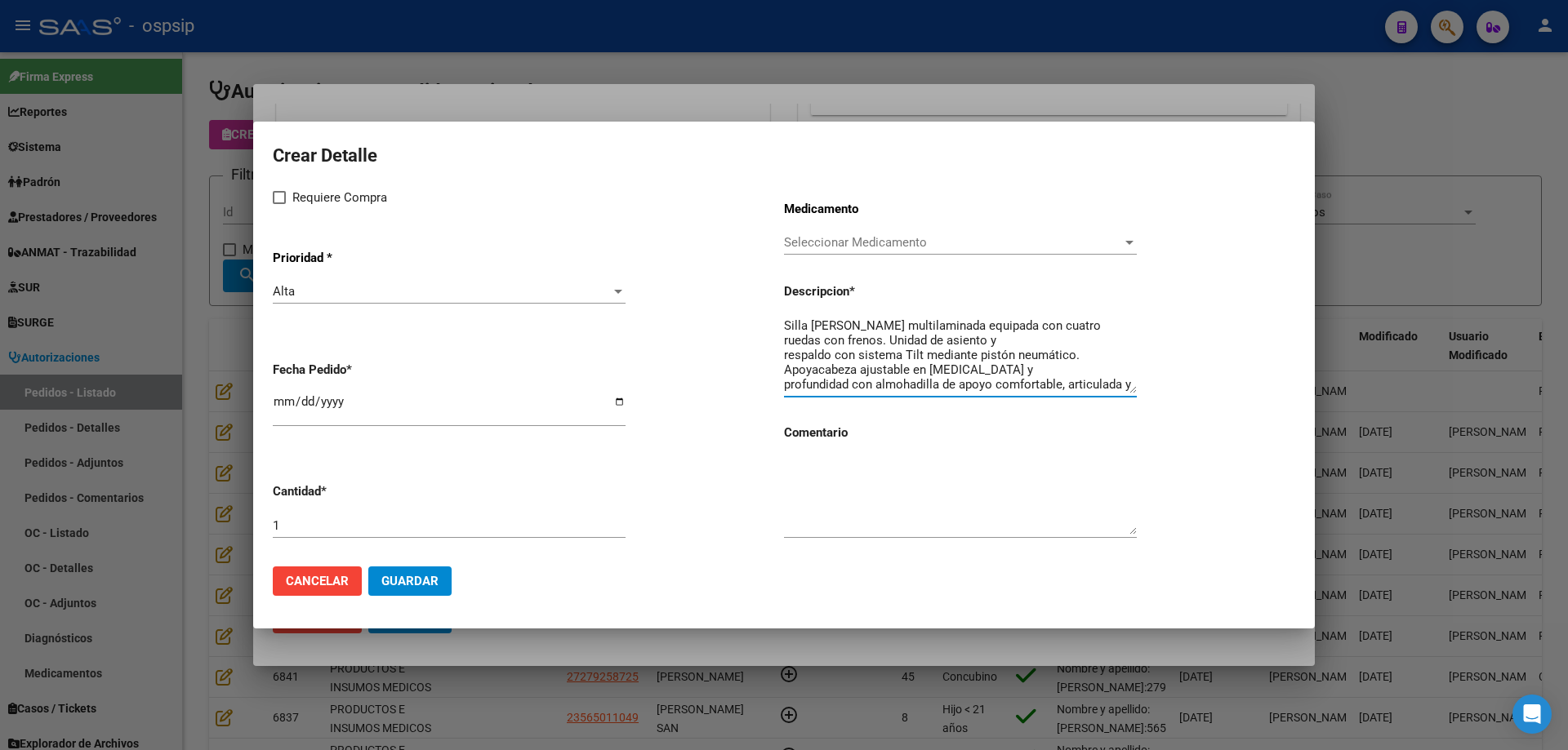
scroll to position [189, 0]
type textarea "Silla [PERSON_NAME] multilaminada equipada con cuatro ruedas con frenos. Unidad…"
click at [860, 248] on span "Seleccionar Medicamento" at bounding box center [952, 242] width 338 height 15
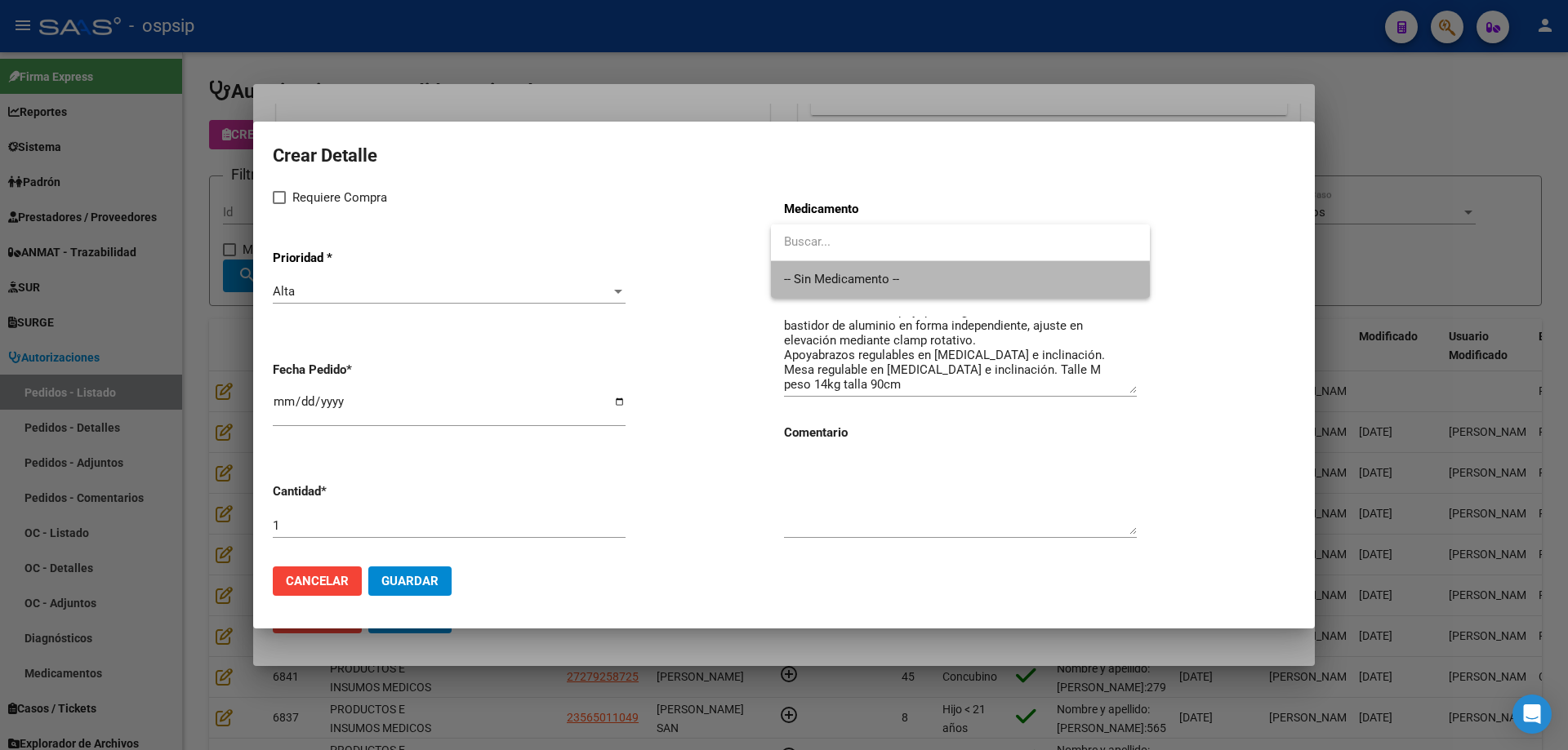
click at [841, 288] on span "-- Sin Medicamento --" at bounding box center [960, 280] width 353 height 37
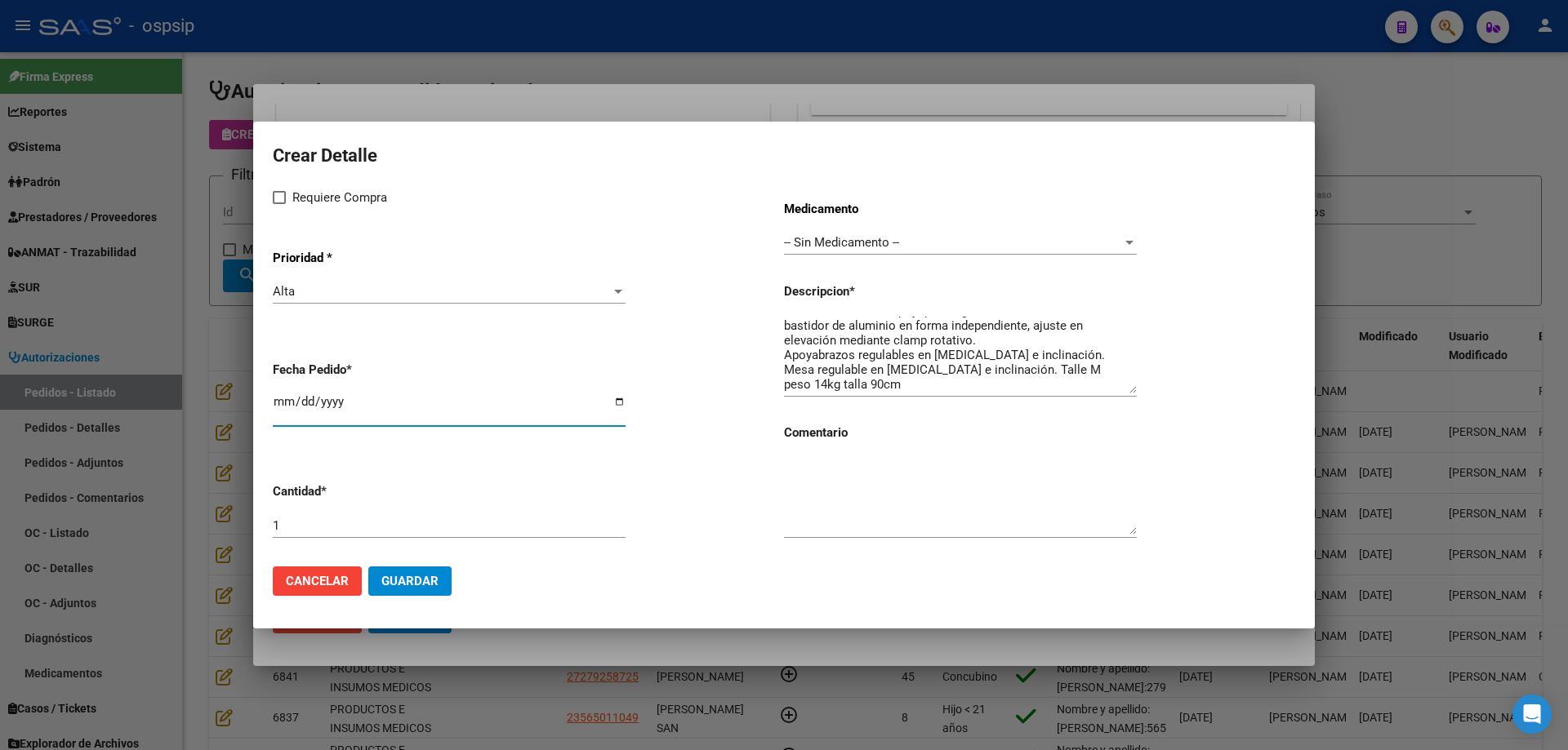
click at [280, 401] on input "[DATE]" at bounding box center [449, 408] width 353 height 26
type input "2025-08-12"
click at [292, 204] on span "Requiere Compra" at bounding box center [340, 197] width 95 height 19
click at [279, 204] on input "Requiere Compra" at bounding box center [278, 204] width 1 height 1
checkbox input "true"
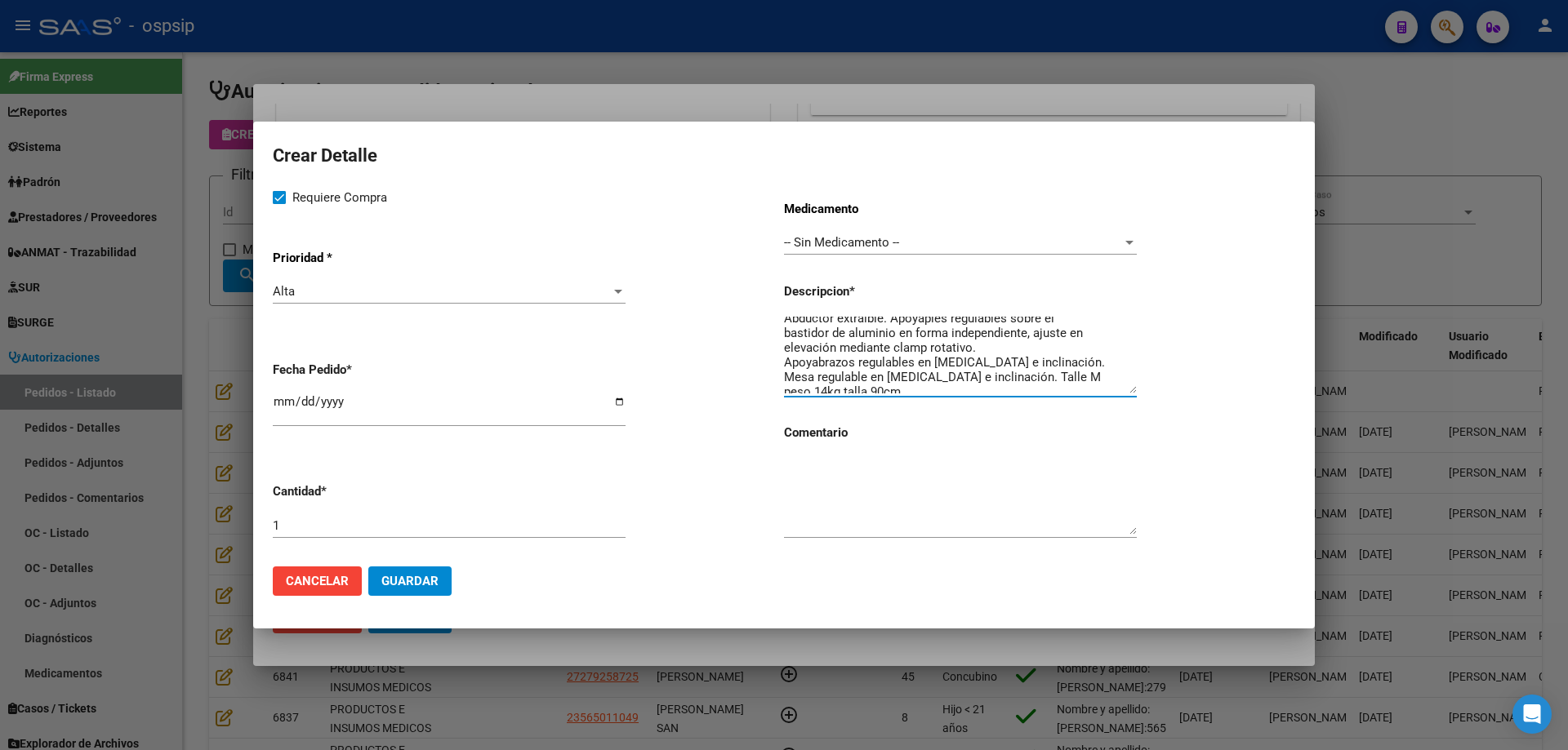
scroll to position [191, 0]
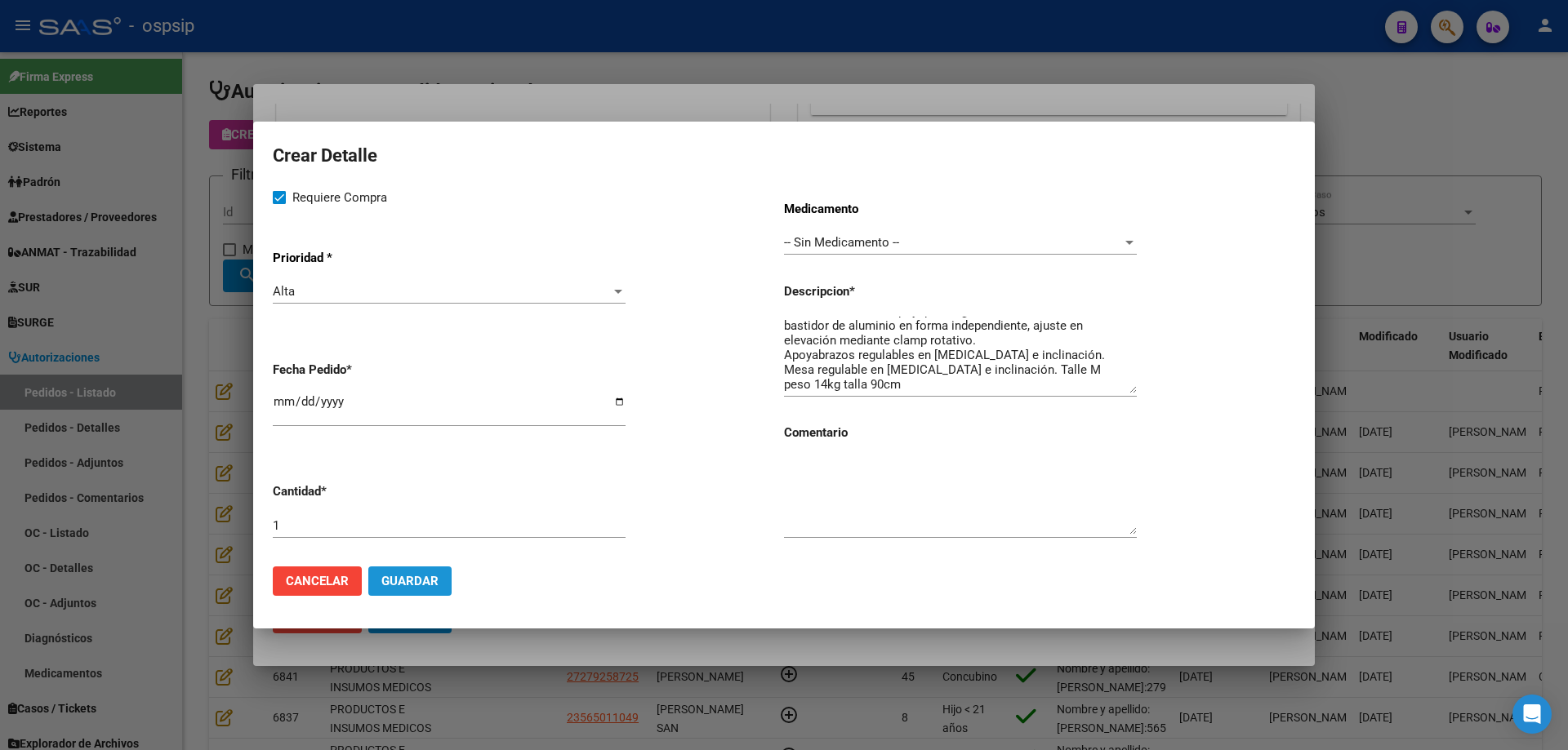
click at [429, 583] on span "Guardar" at bounding box center [410, 581] width 57 height 15
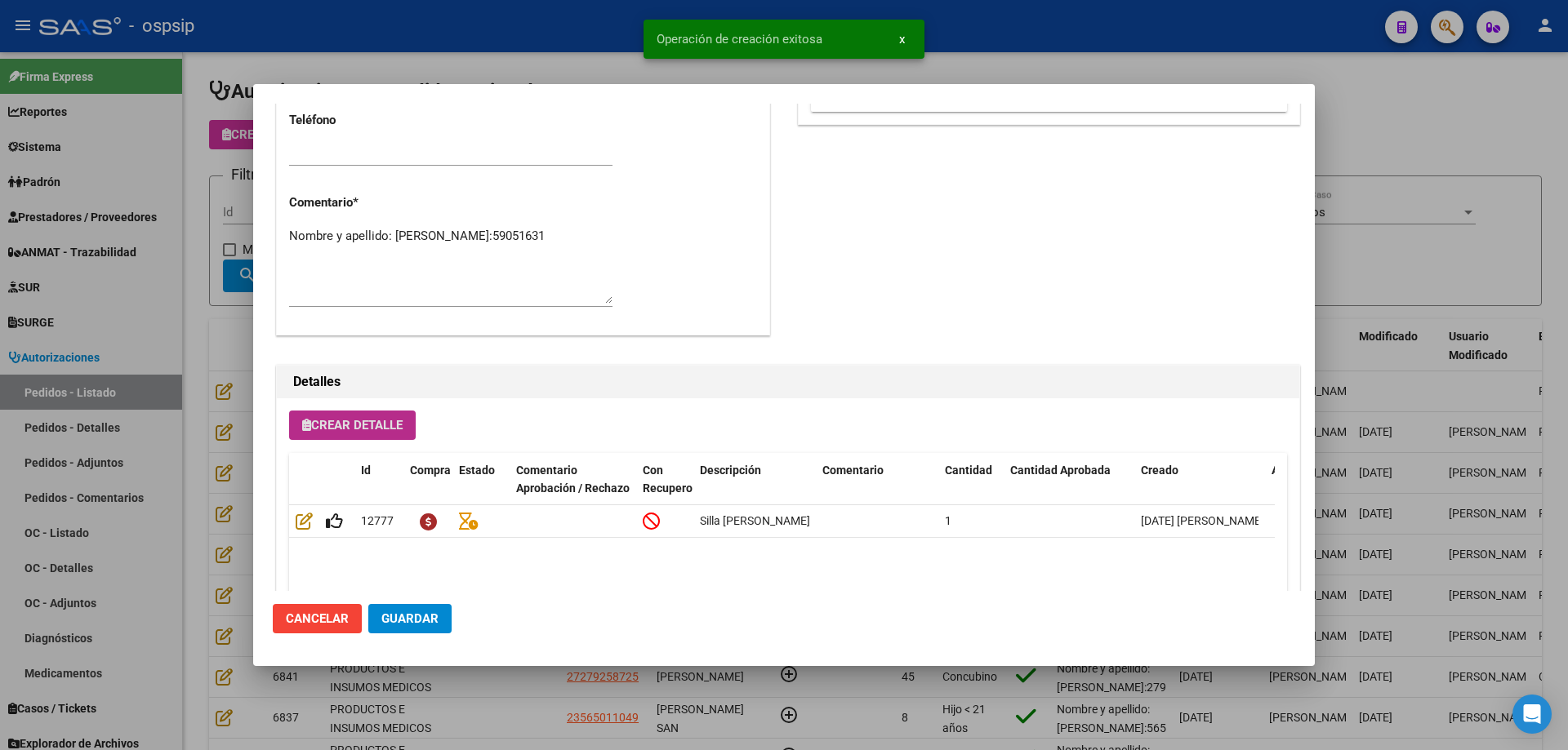
scroll to position [846, 0]
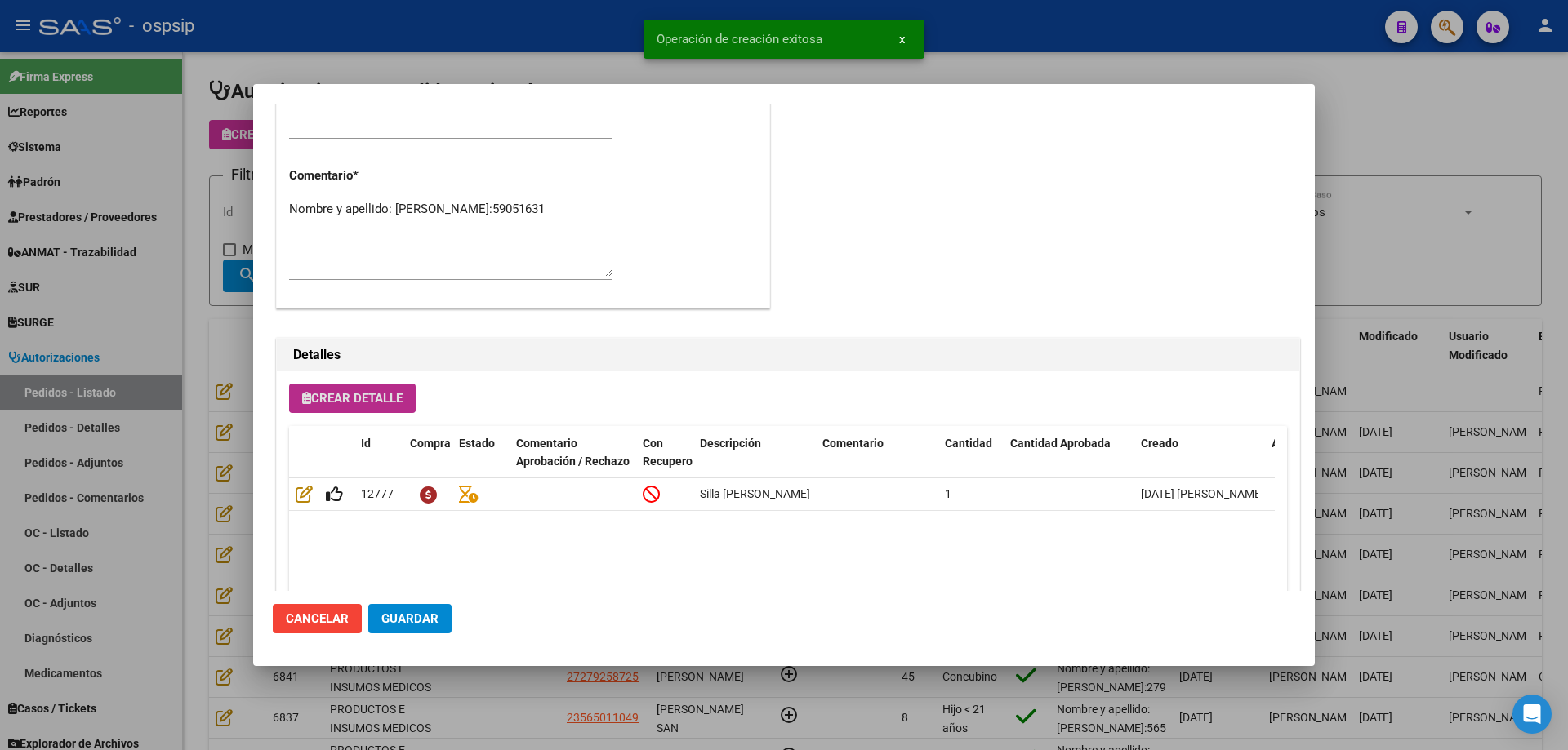
click at [422, 629] on button "Guardar" at bounding box center [410, 618] width 83 height 29
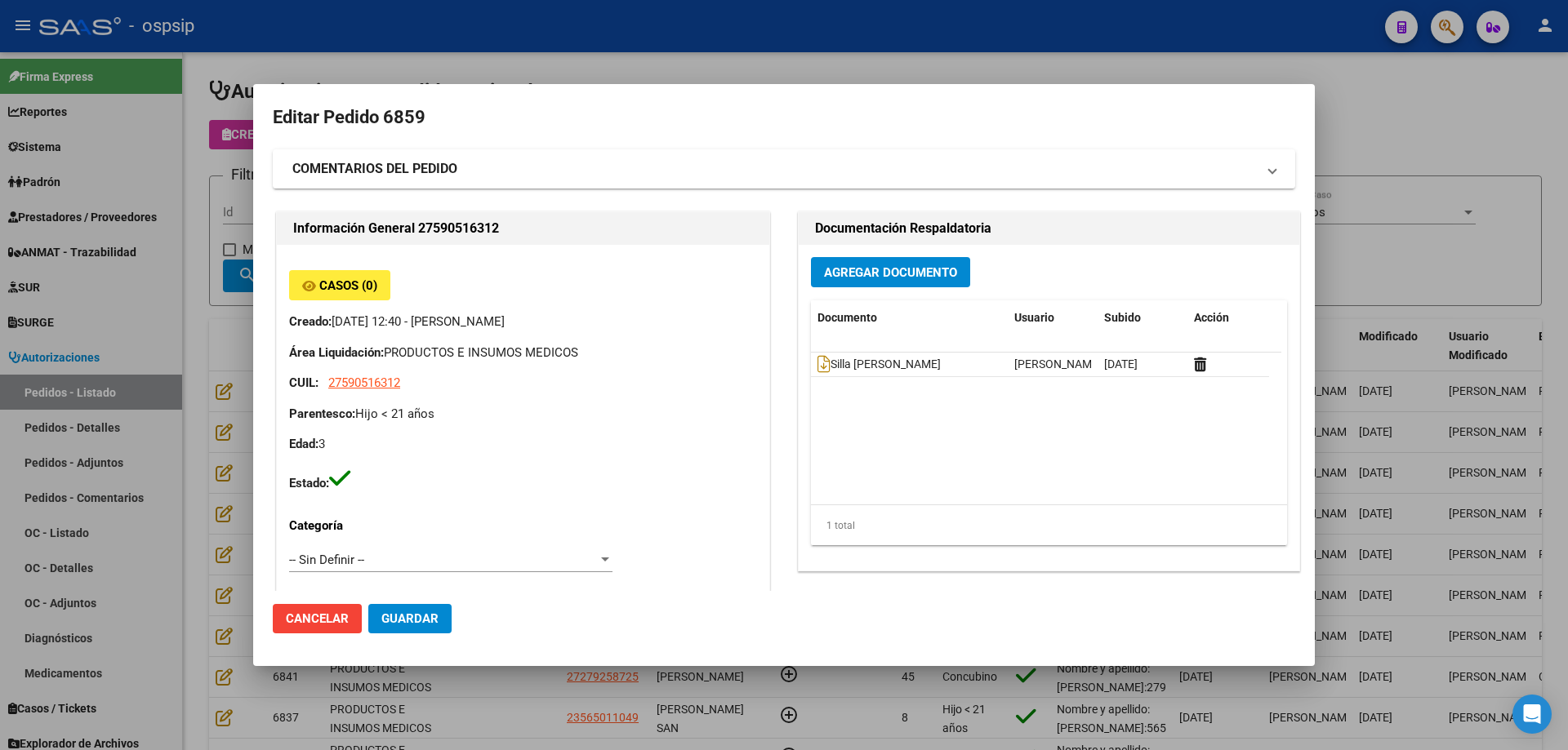
scroll to position [408, 0]
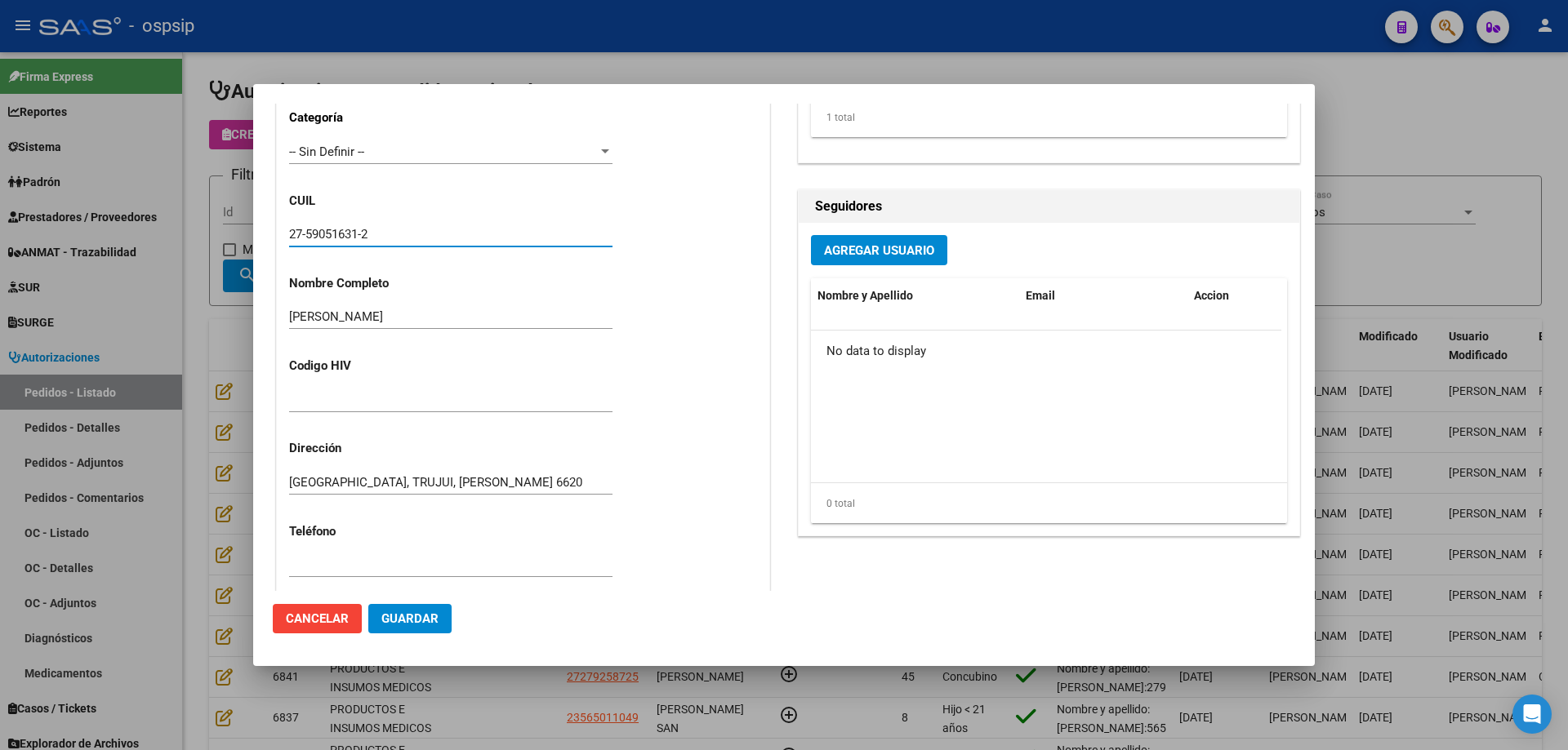
drag, startPoint x: 405, startPoint y: 238, endPoint x: 276, endPoint y: 234, distance: 129.1
click at [276, 234] on div "Información General 27590516312 Casos (0) Creado: 18/08/2025 12:40 - Camargo Ta…" at bounding box center [523, 286] width 500 height 973
click at [242, 289] on div at bounding box center [784, 375] width 1568 height 750
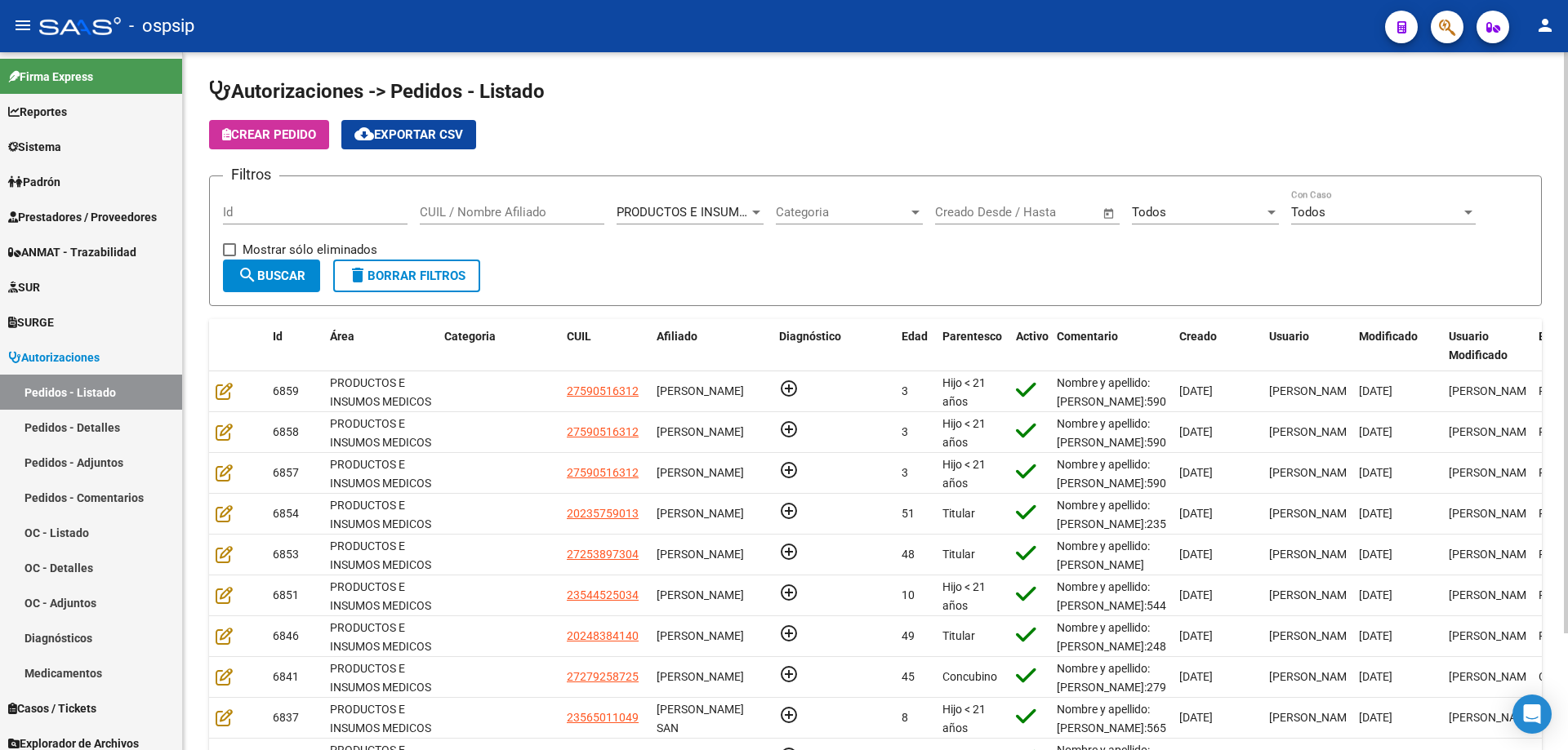
click at [280, 136] on span "Crear Pedido" at bounding box center [268, 134] width 94 height 15
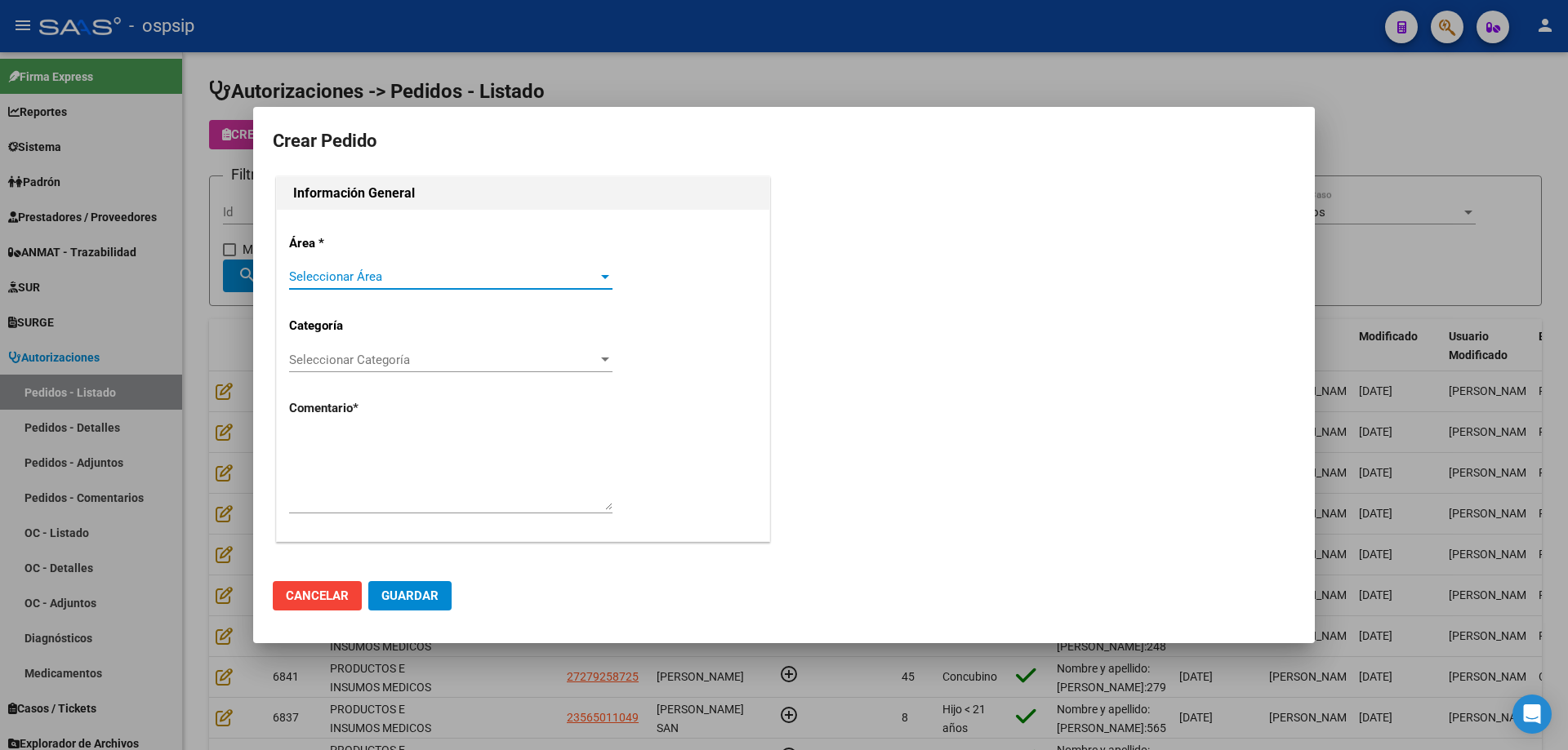
click at [341, 273] on span "Seleccionar Área" at bounding box center [443, 276] width 309 height 15
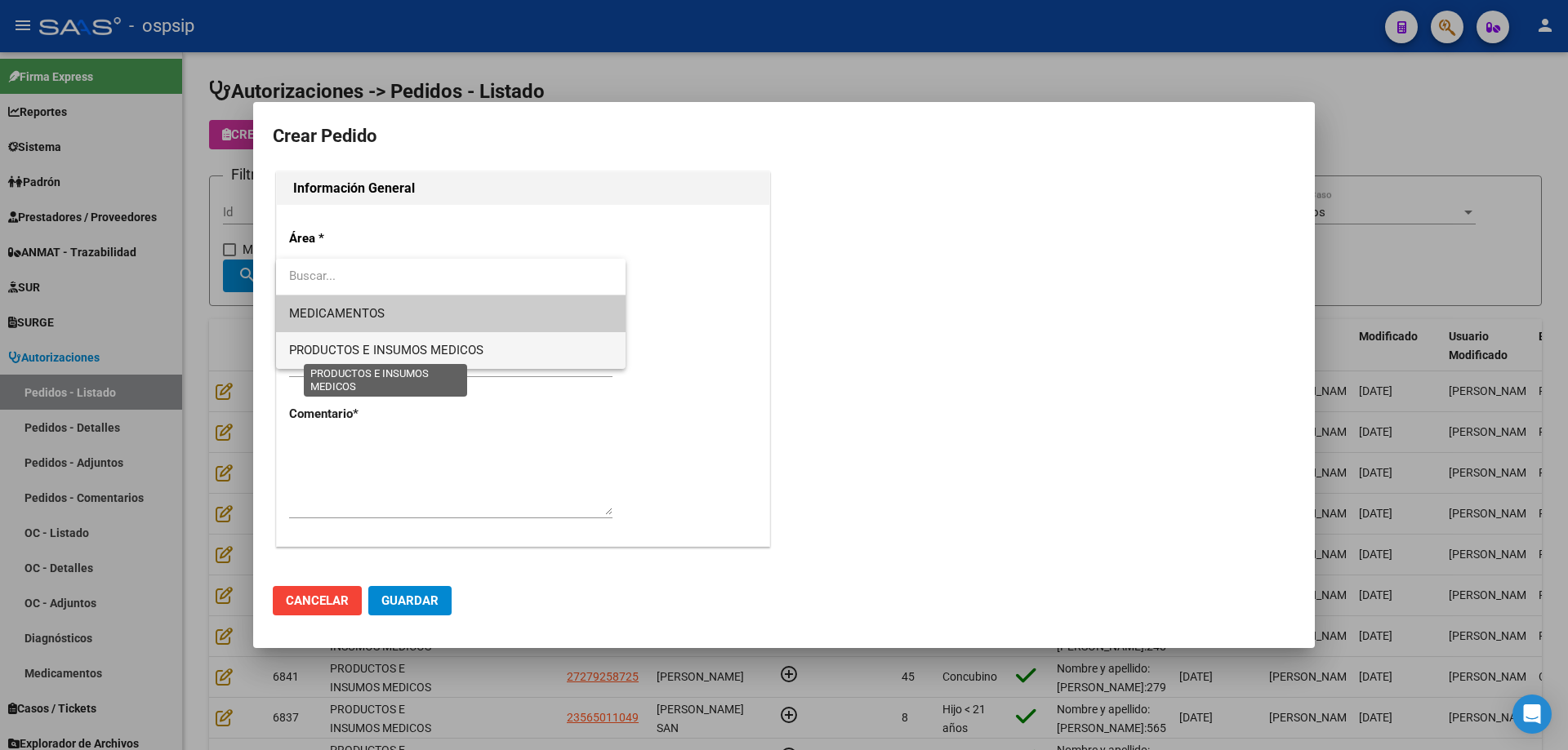
click at [342, 350] on span "PRODUCTOS E INSUMOS MEDICOS" at bounding box center [385, 350] width 194 height 15
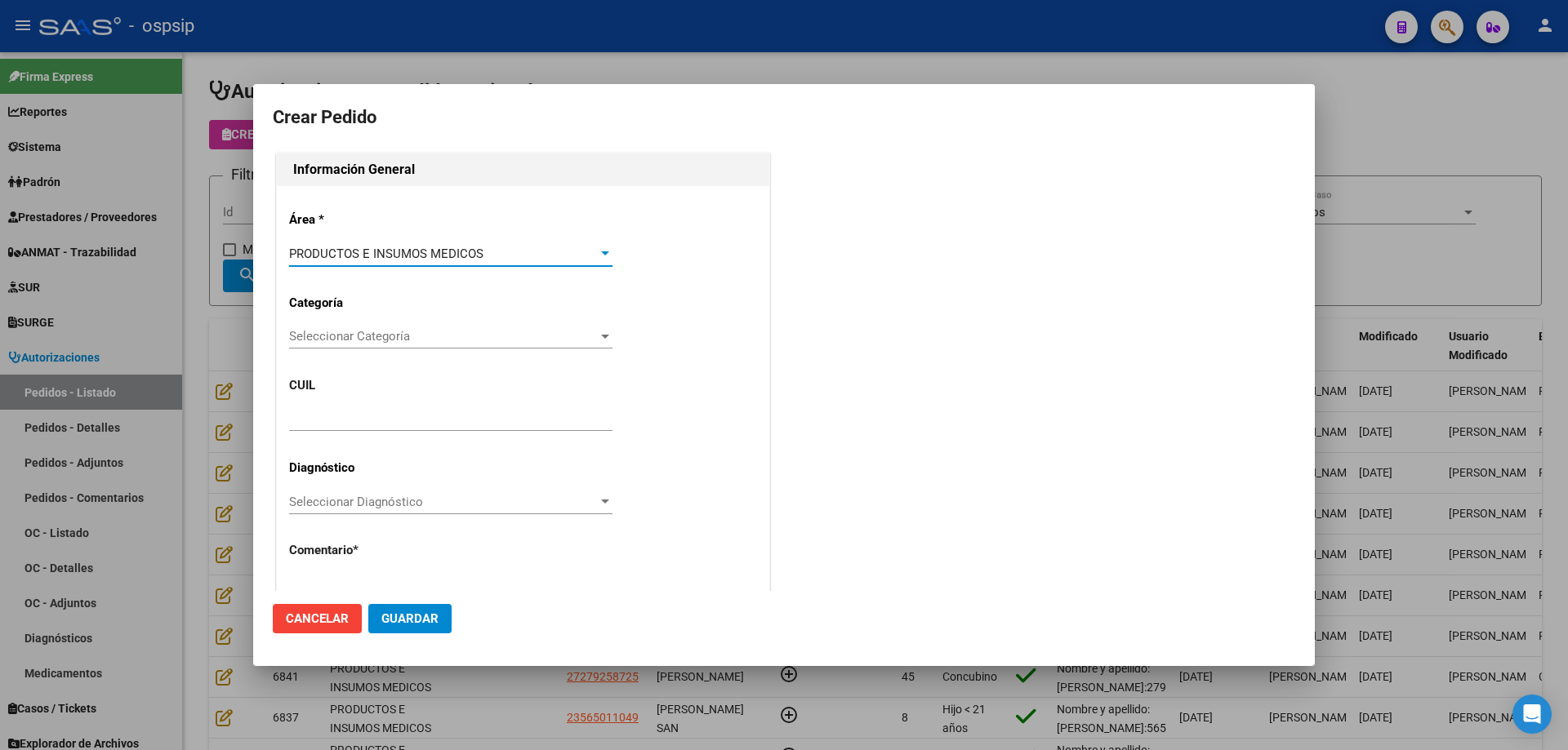
click at [367, 351] on div "Seleccionar Categoría Seleccionar Categoría" at bounding box center [450, 344] width 323 height 40
click at [365, 342] on div "Seleccionar Categoría Seleccionar Categoría" at bounding box center [450, 336] width 323 height 25
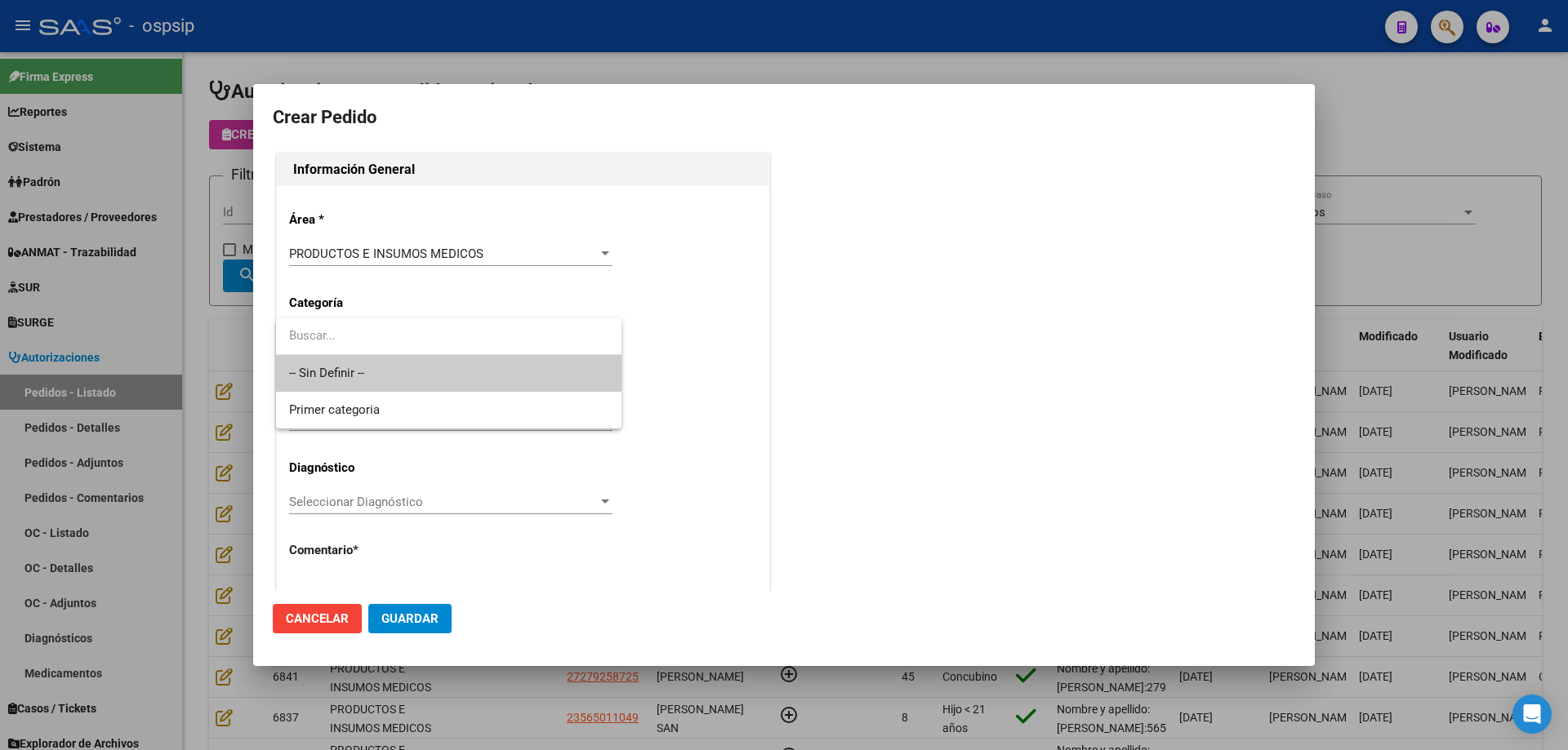
click at [358, 367] on span "-- Sin Definir --" at bounding box center [448, 374] width 319 height 37
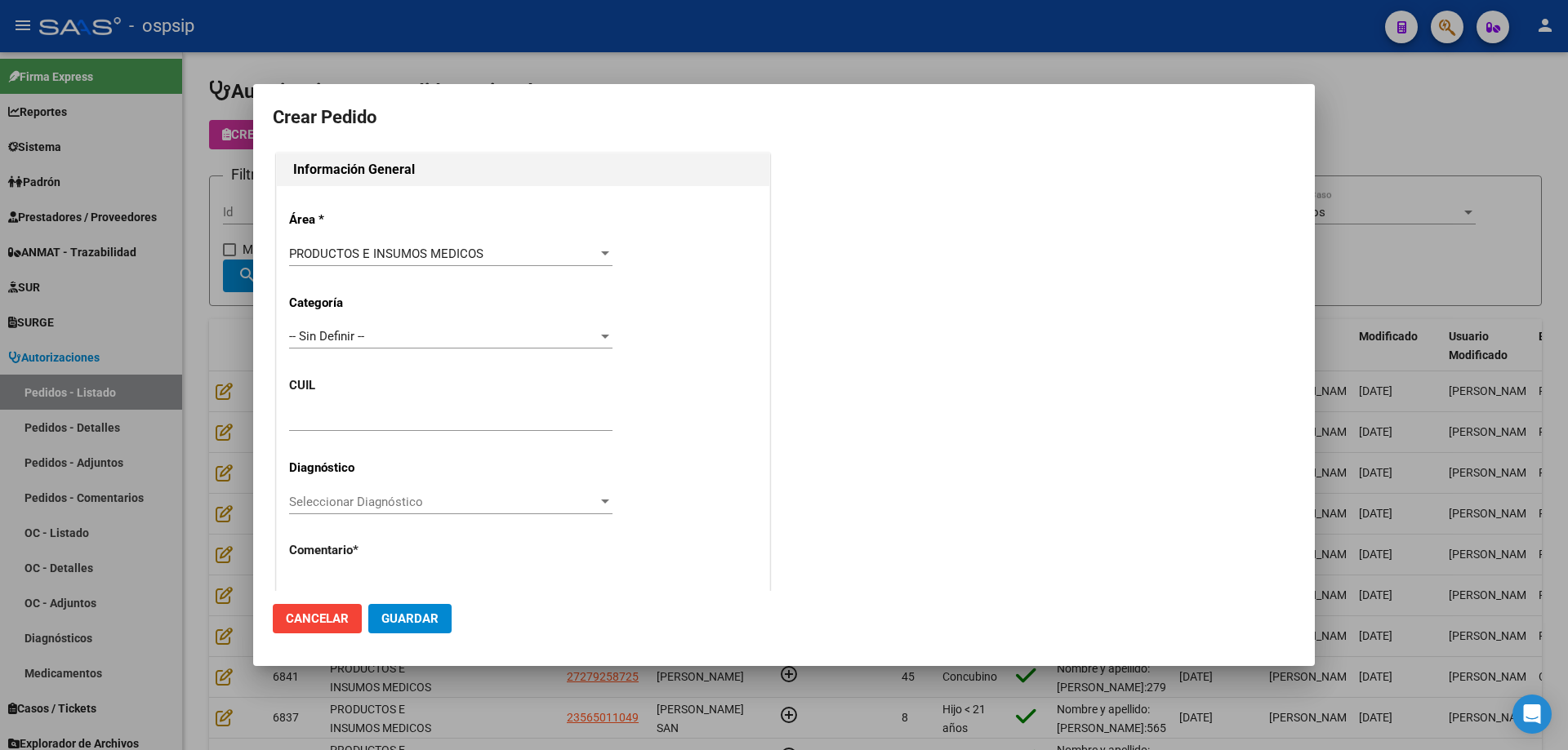
drag, startPoint x: 344, startPoint y: 411, endPoint x: 317, endPoint y: 425, distance: 30.4
paste input "27-59051631-2"
type input "27-59051631-2"
type input "[PERSON_NAME]"
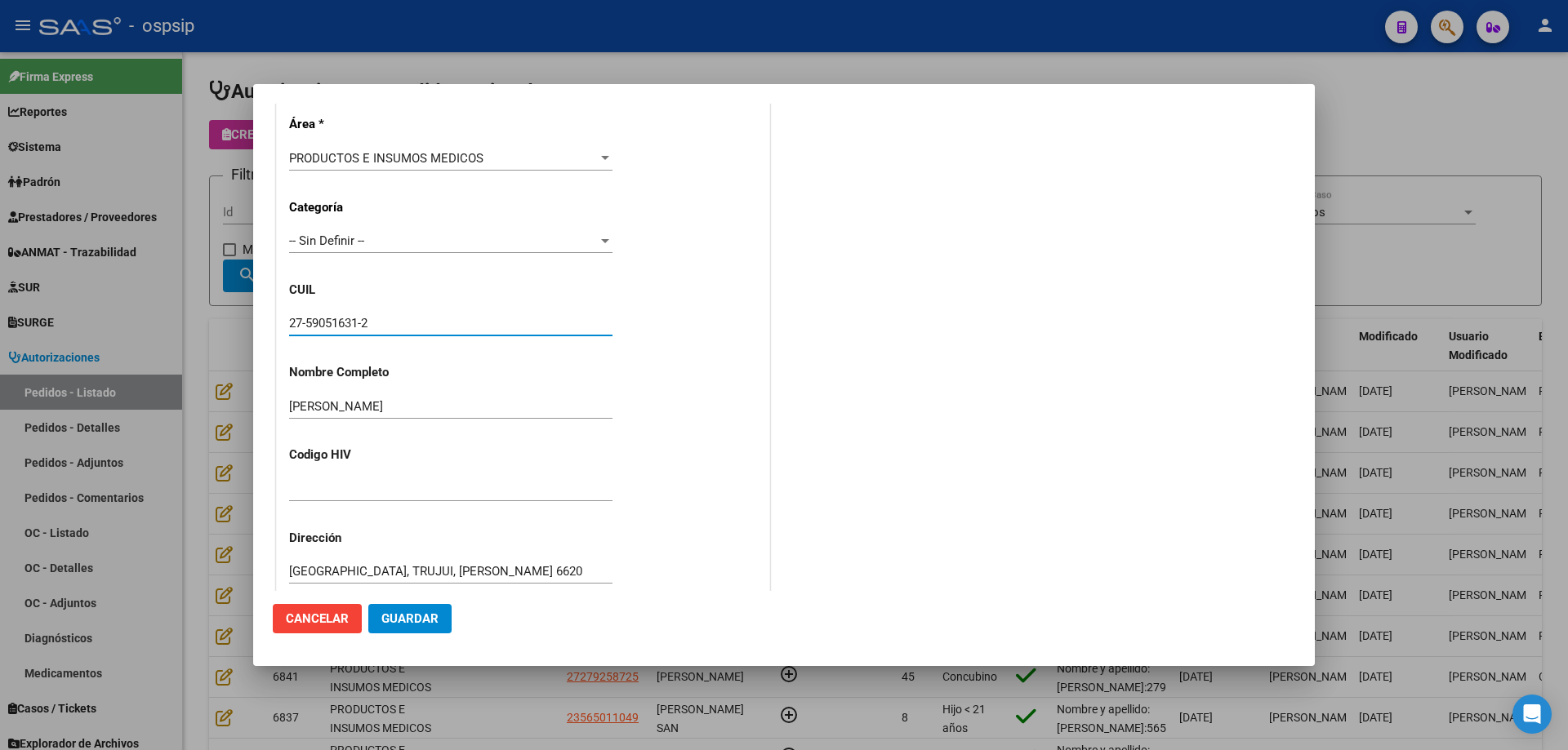
type input "[GEOGRAPHIC_DATA], TRUJUI, [PERSON_NAME] 6620"
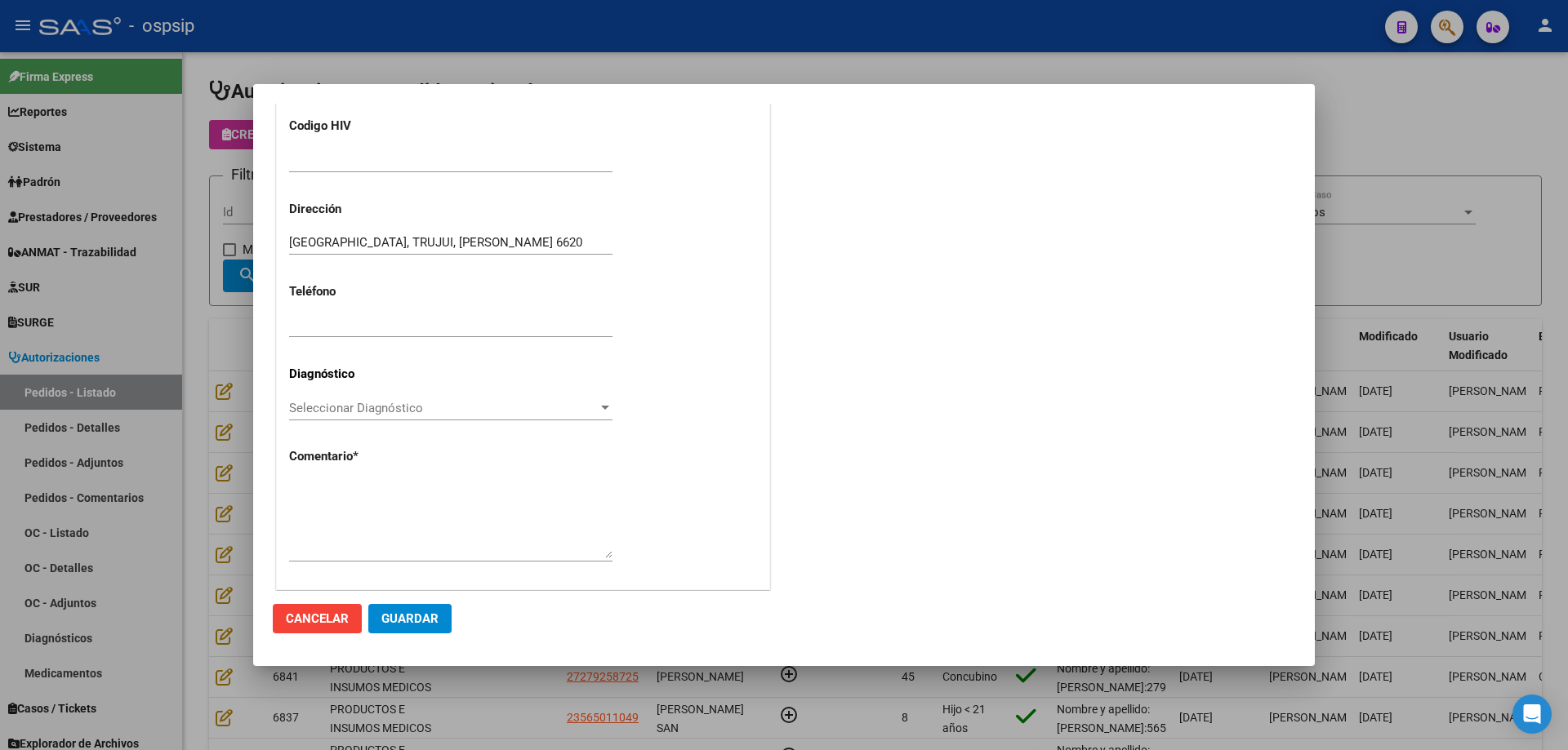
scroll to position [450, 0]
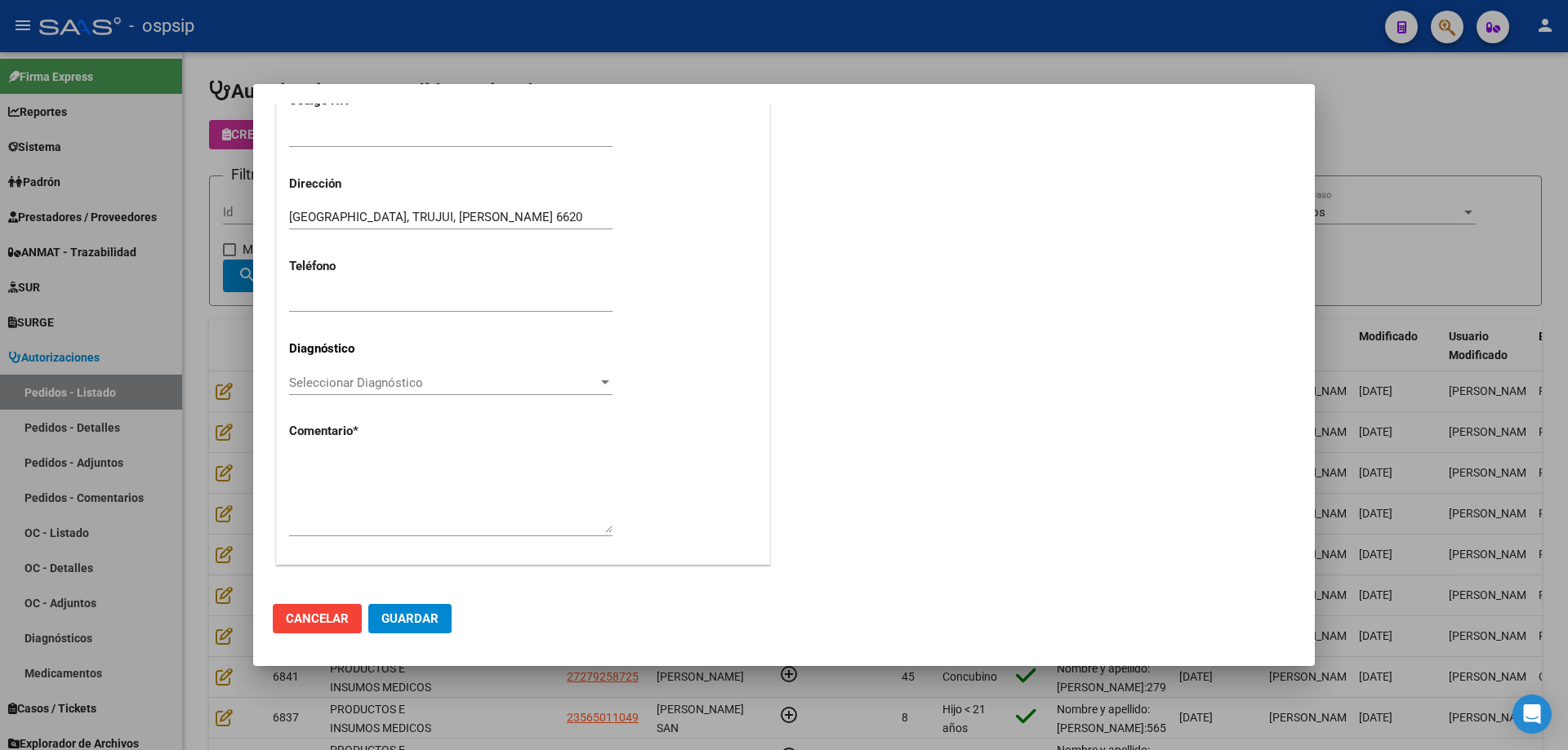
type input "27-59051631-2"
click at [395, 510] on textarea at bounding box center [450, 494] width 323 height 76
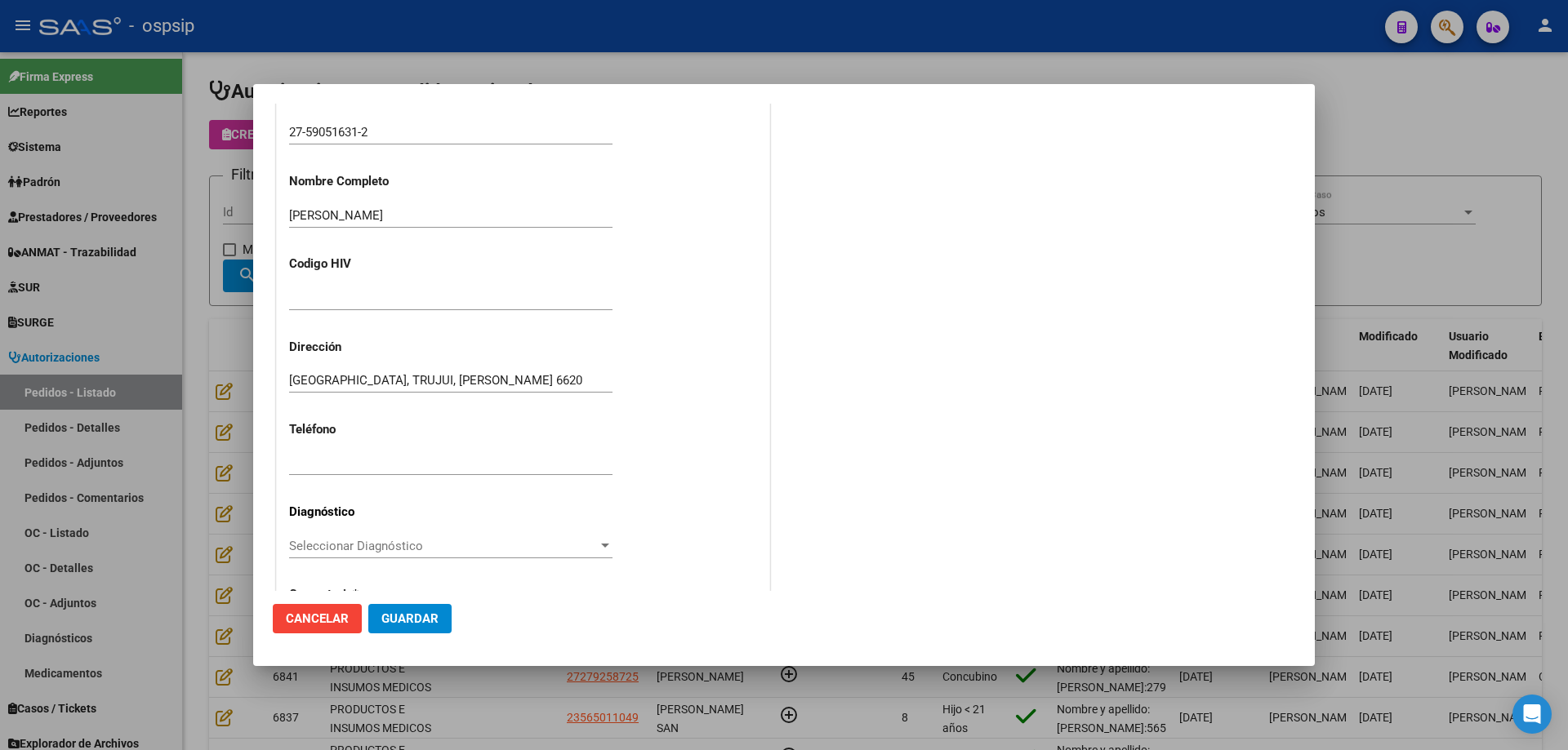
click at [328, 133] on input "27-59051631-2" at bounding box center [450, 132] width 323 height 15
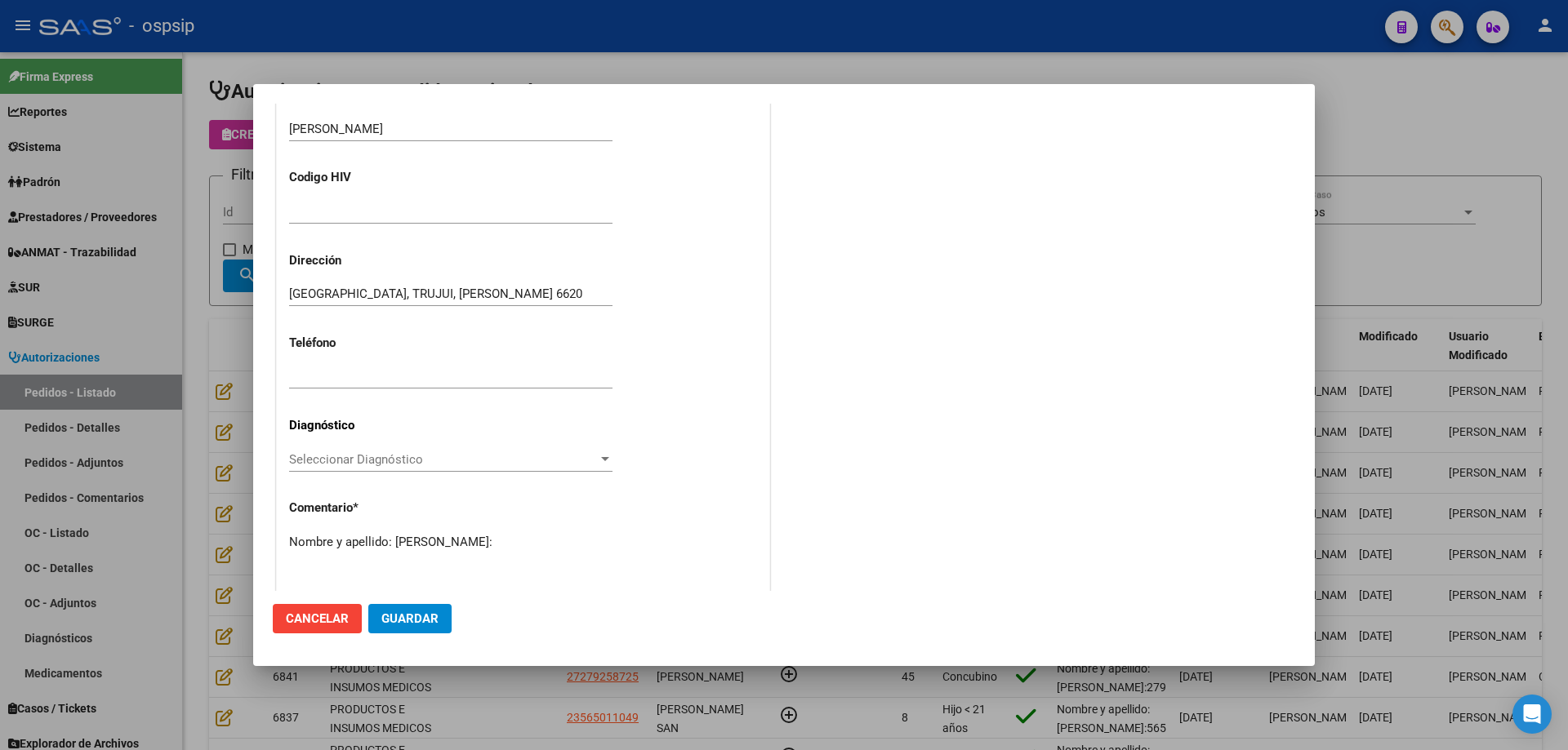
scroll to position [450, 0]
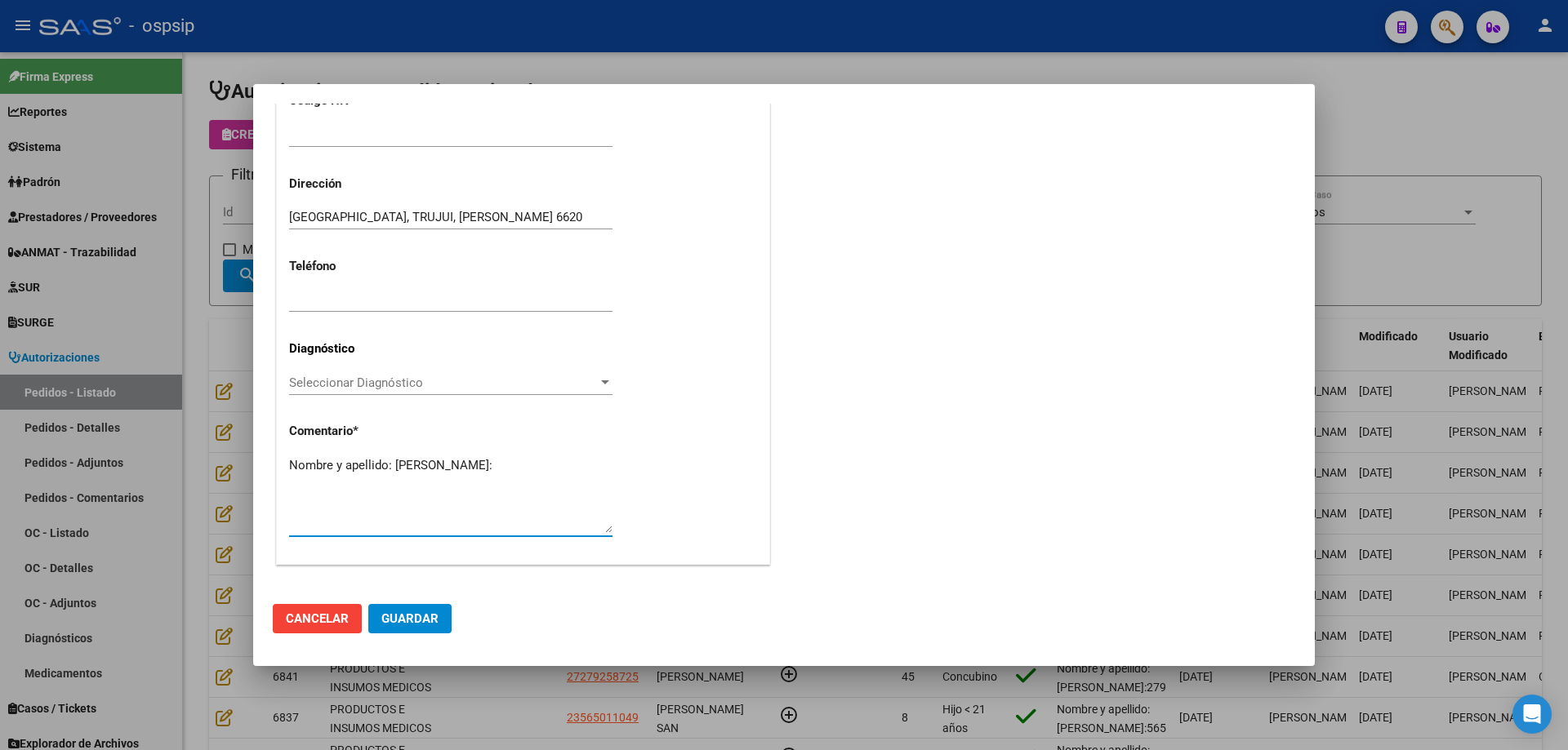
paste textarea "59051631"
type textarea "Nombre y apellido: [PERSON_NAME]:59051631"
click at [398, 611] on span "Guardar" at bounding box center [410, 618] width 57 height 15
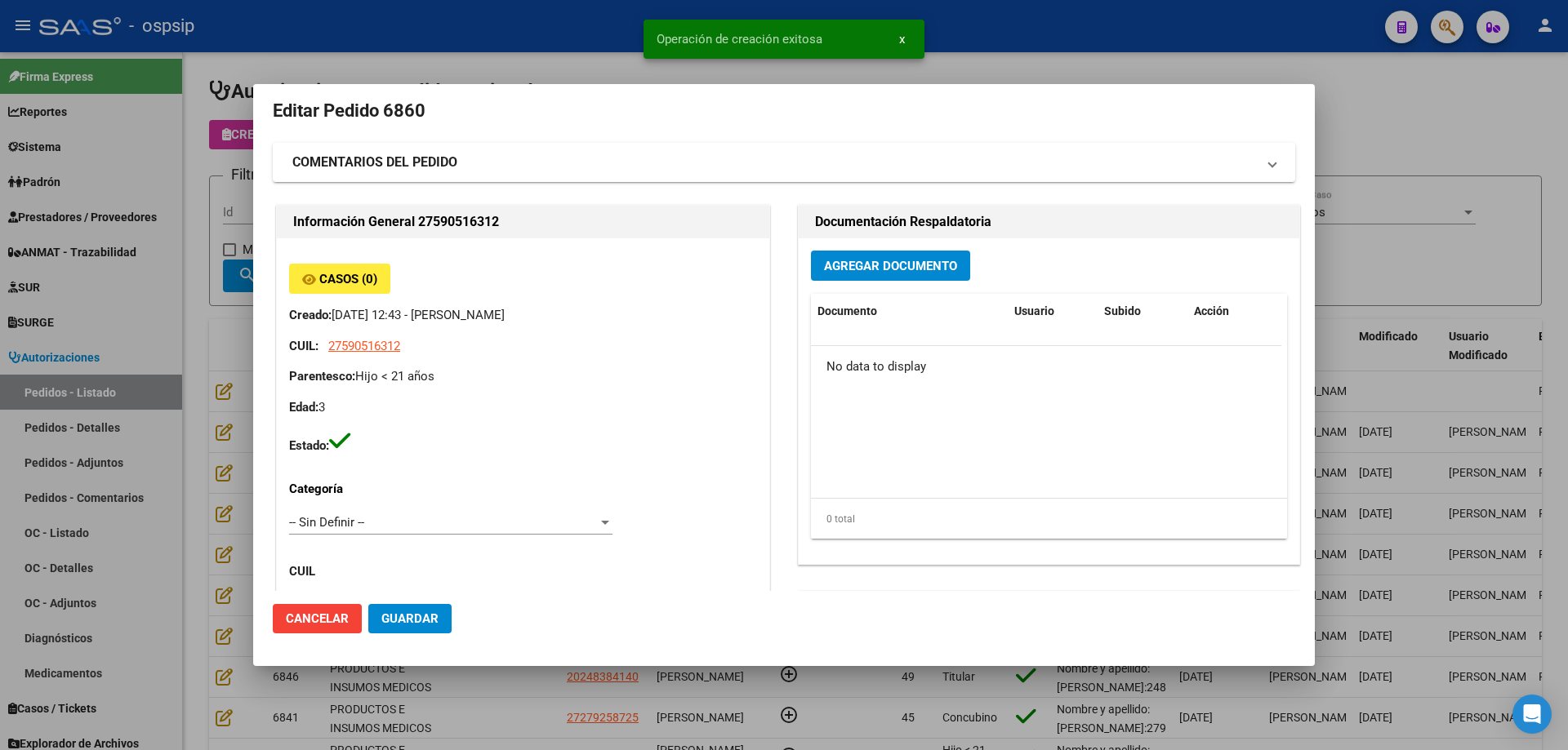
scroll to position [0, 0]
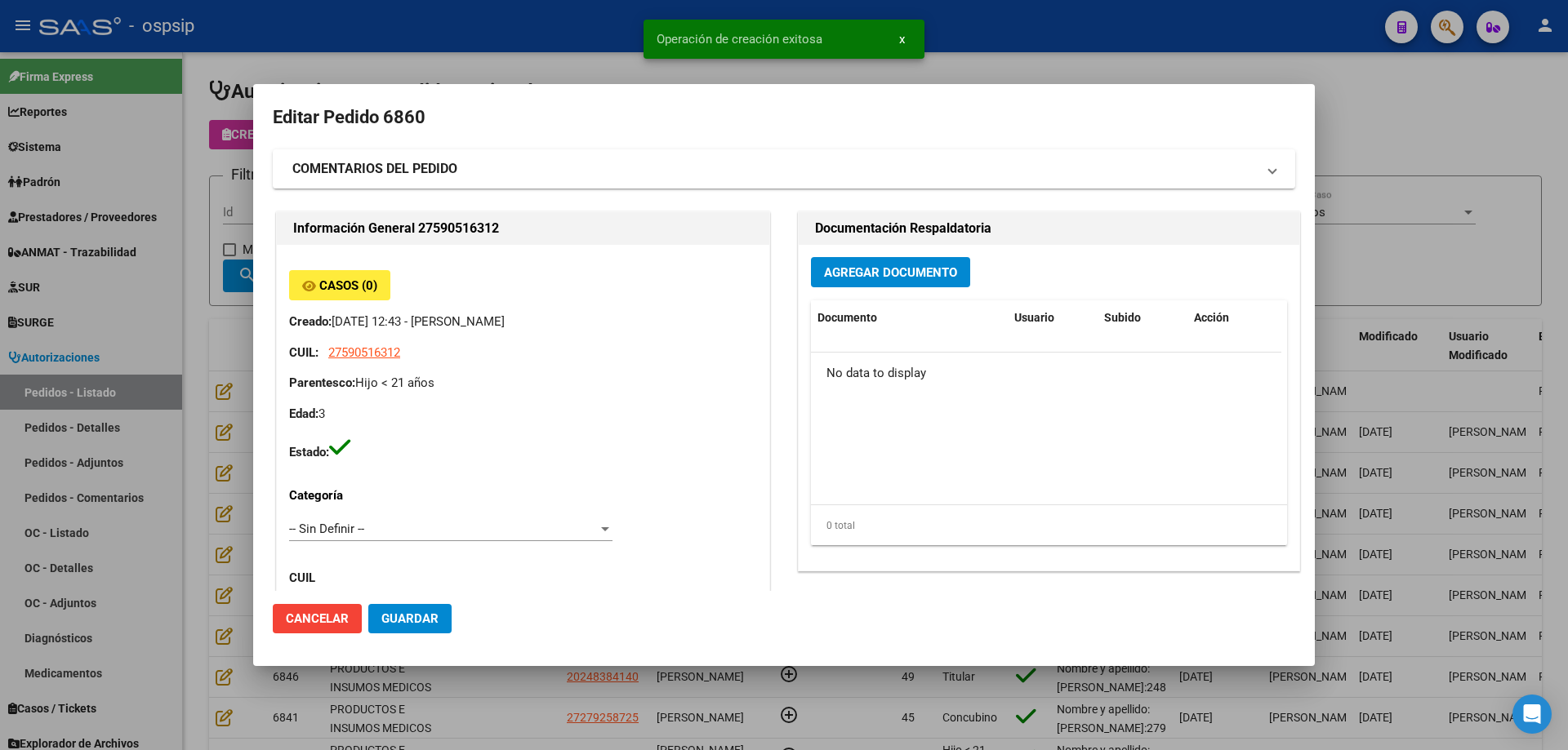
click at [865, 288] on div "Agregar Documento Documento Usuario Subido Acción No data to display 0 total 1" at bounding box center [1049, 407] width 500 height 325
click at [865, 275] on span "Agregar Documento" at bounding box center [891, 272] width 133 height 15
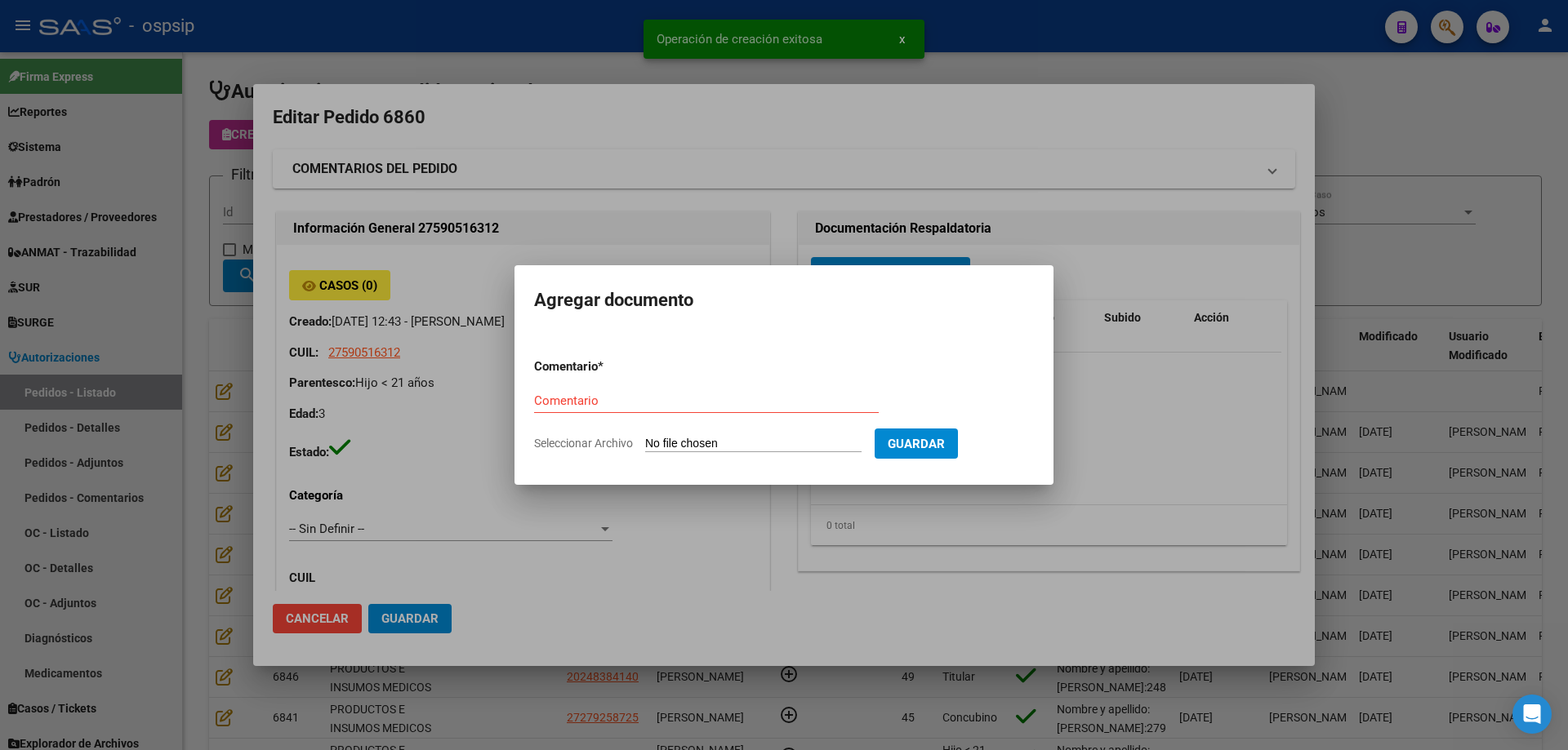
click at [777, 440] on input "Seleccionar Archivo" at bounding box center [753, 445] width 217 height 16
type input "C:\fakepath\silla de traslado rodriguez.pdf"
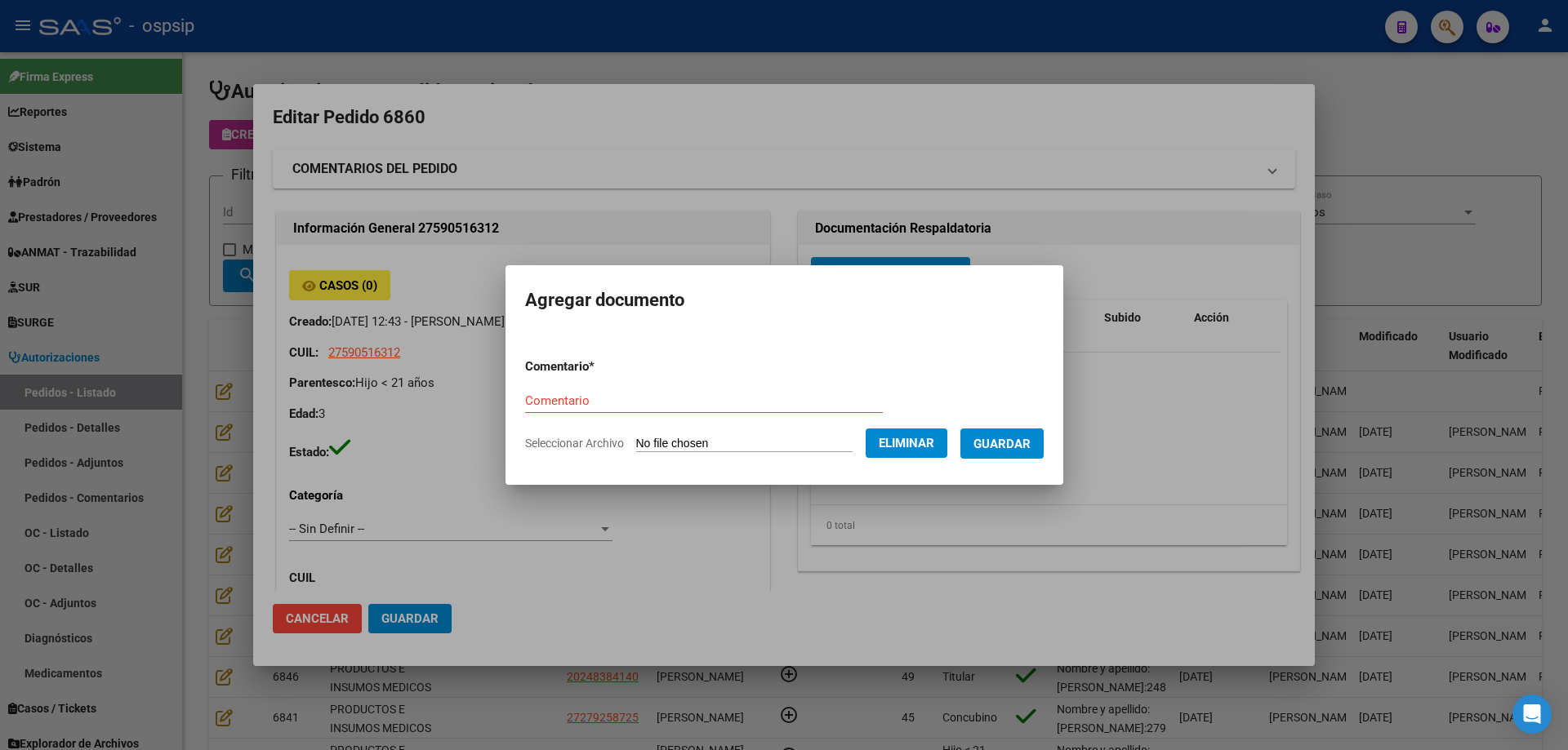
click at [570, 404] on input "Comentario" at bounding box center [704, 401] width 358 height 15
type input "Silla de traslado"
click at [995, 437] on span "Guardar" at bounding box center [1001, 444] width 57 height 15
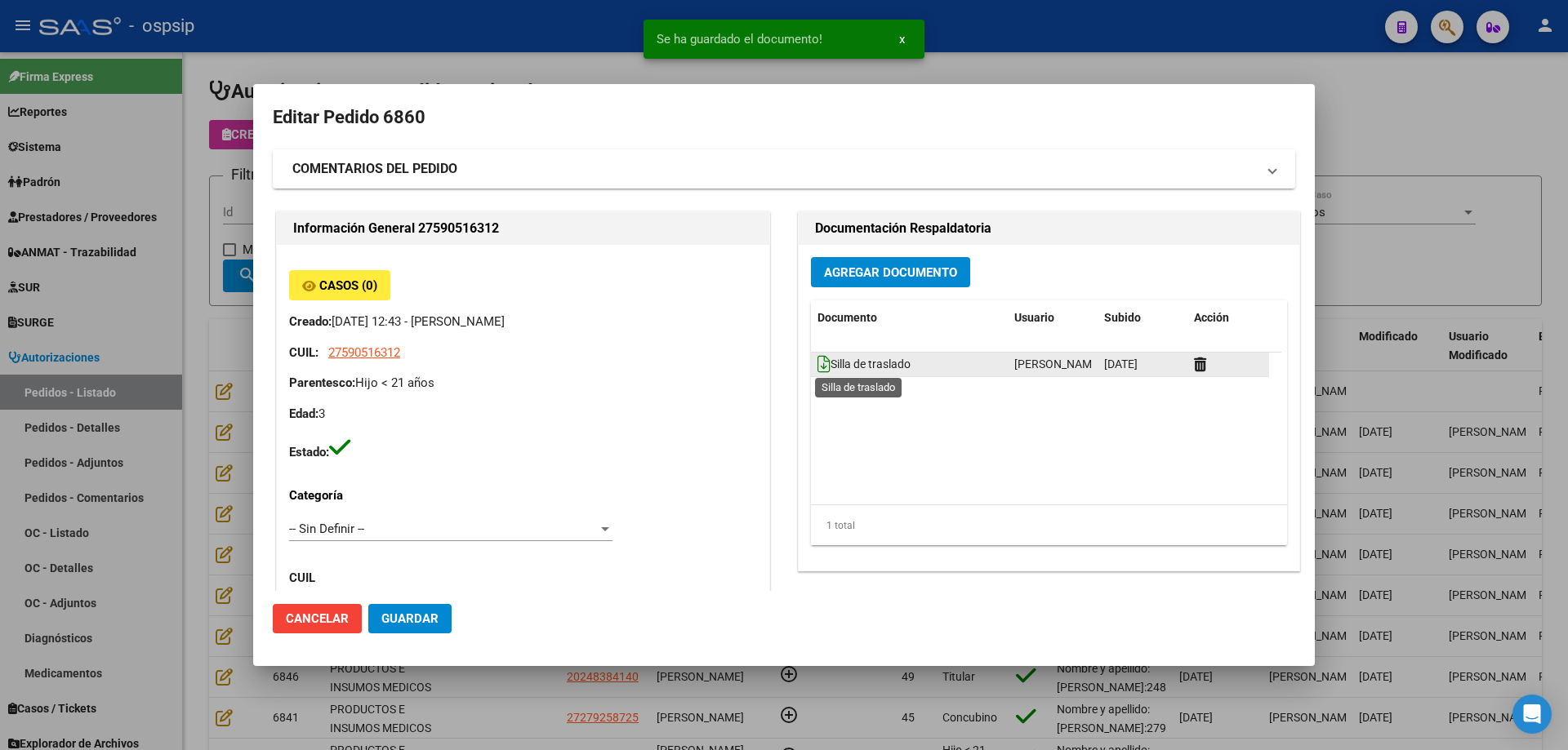
click at [817, 362] on icon at bounding box center [823, 364] width 13 height 18
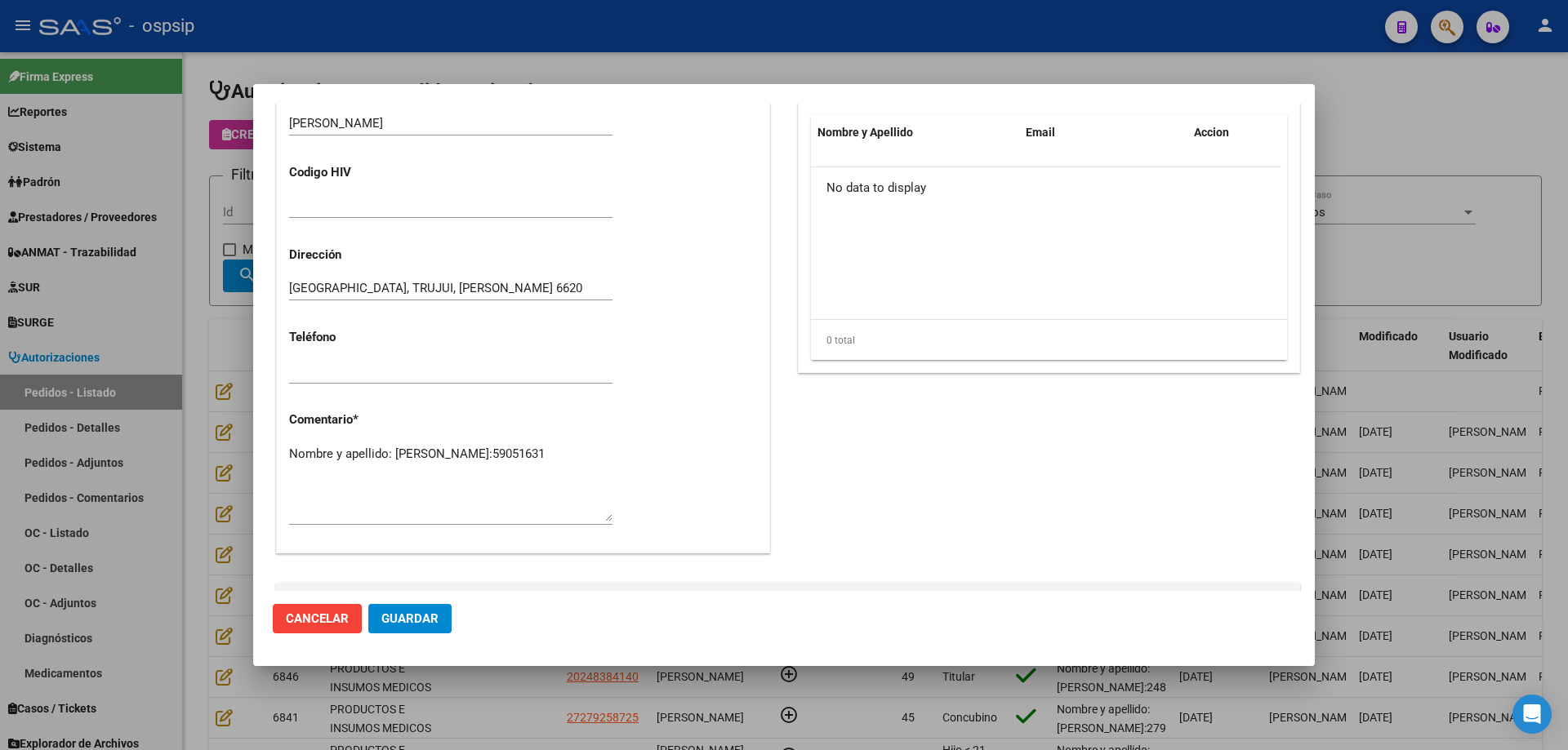
scroll to position [898, 0]
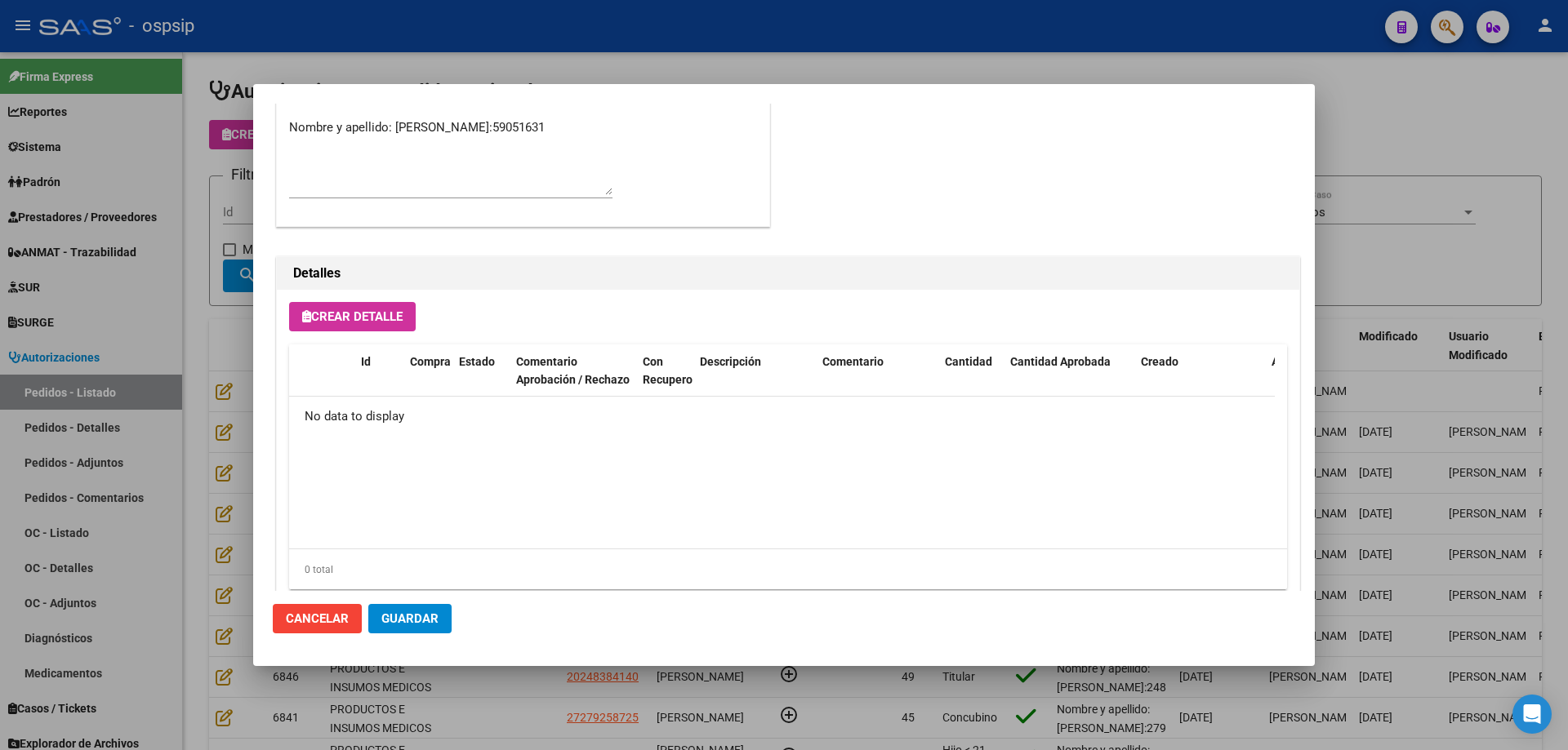
click at [367, 318] on span "Crear Detalle" at bounding box center [352, 317] width 100 height 15
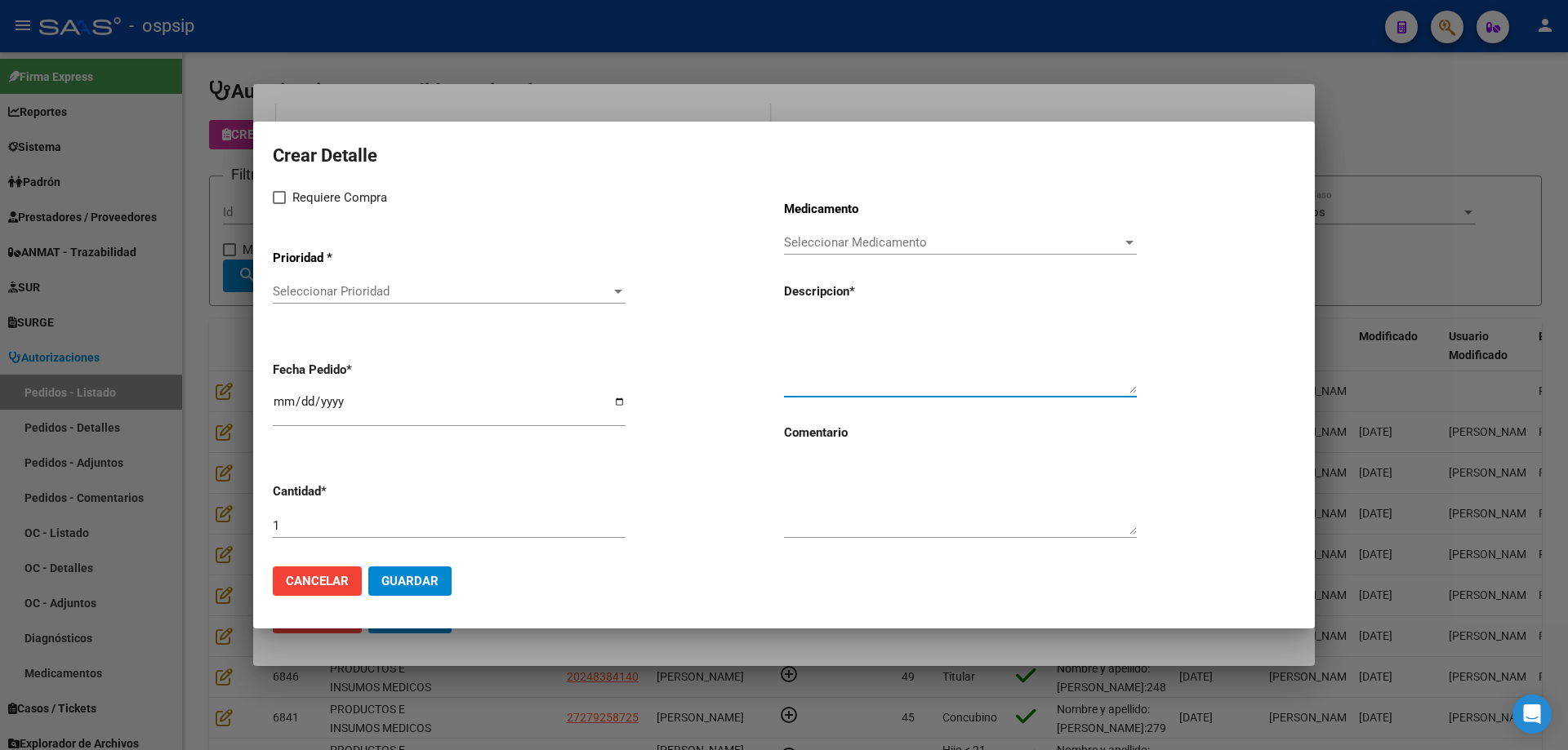
paste textarea "Silla de Traslado de plegado latero-[MEDICAL_DATA] compacto. Chasis de aluminio…"
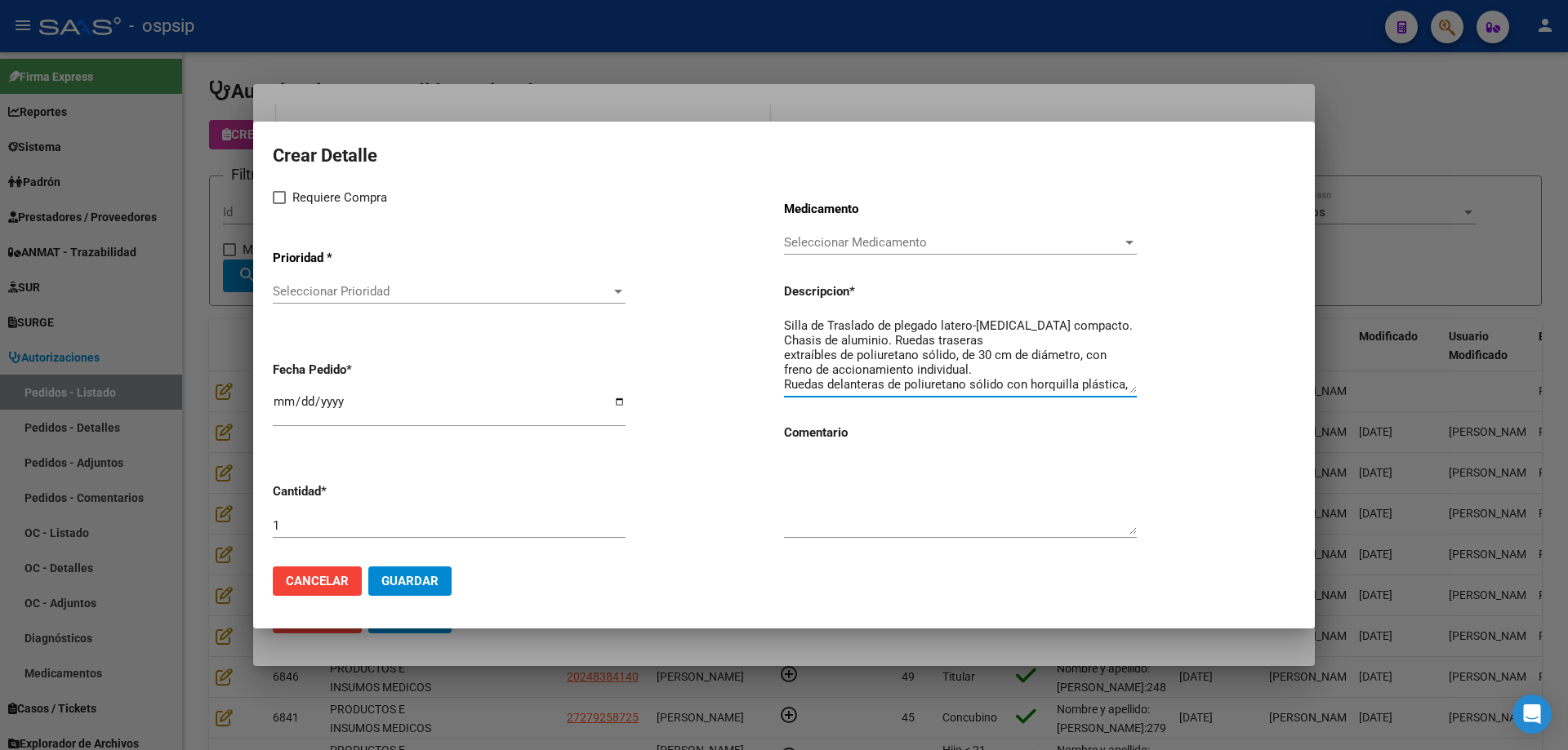
scroll to position [160, 0]
type textarea "Silla de Traslado de plegado latero-[MEDICAL_DATA] compacto. Chasis de aluminio…"
click at [850, 232] on div "Seleccionar Medicamento Seleccionar Medicamento" at bounding box center [960, 242] width 353 height 25
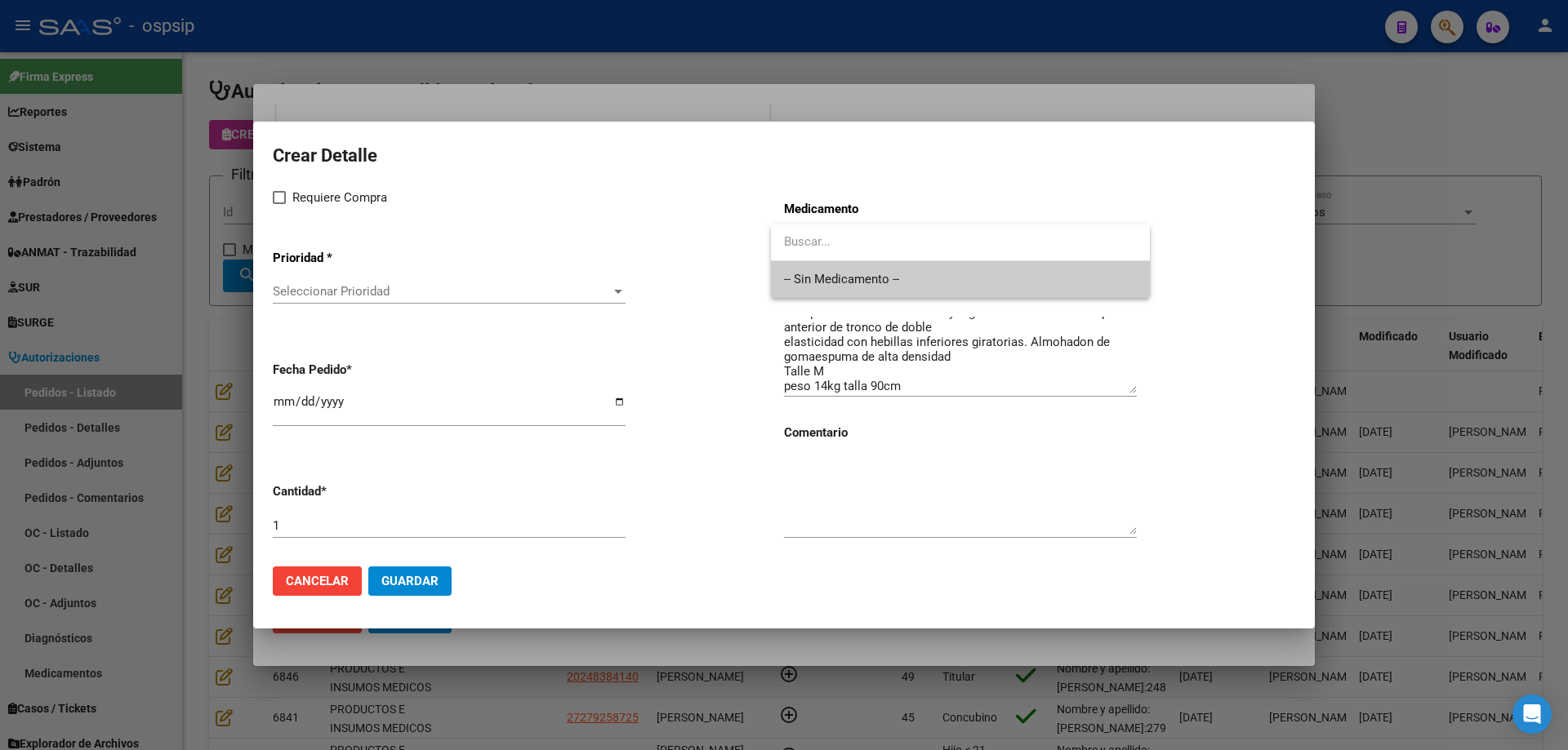
click at [822, 276] on span "-- Sin Medicamento --" at bounding box center [960, 280] width 353 height 37
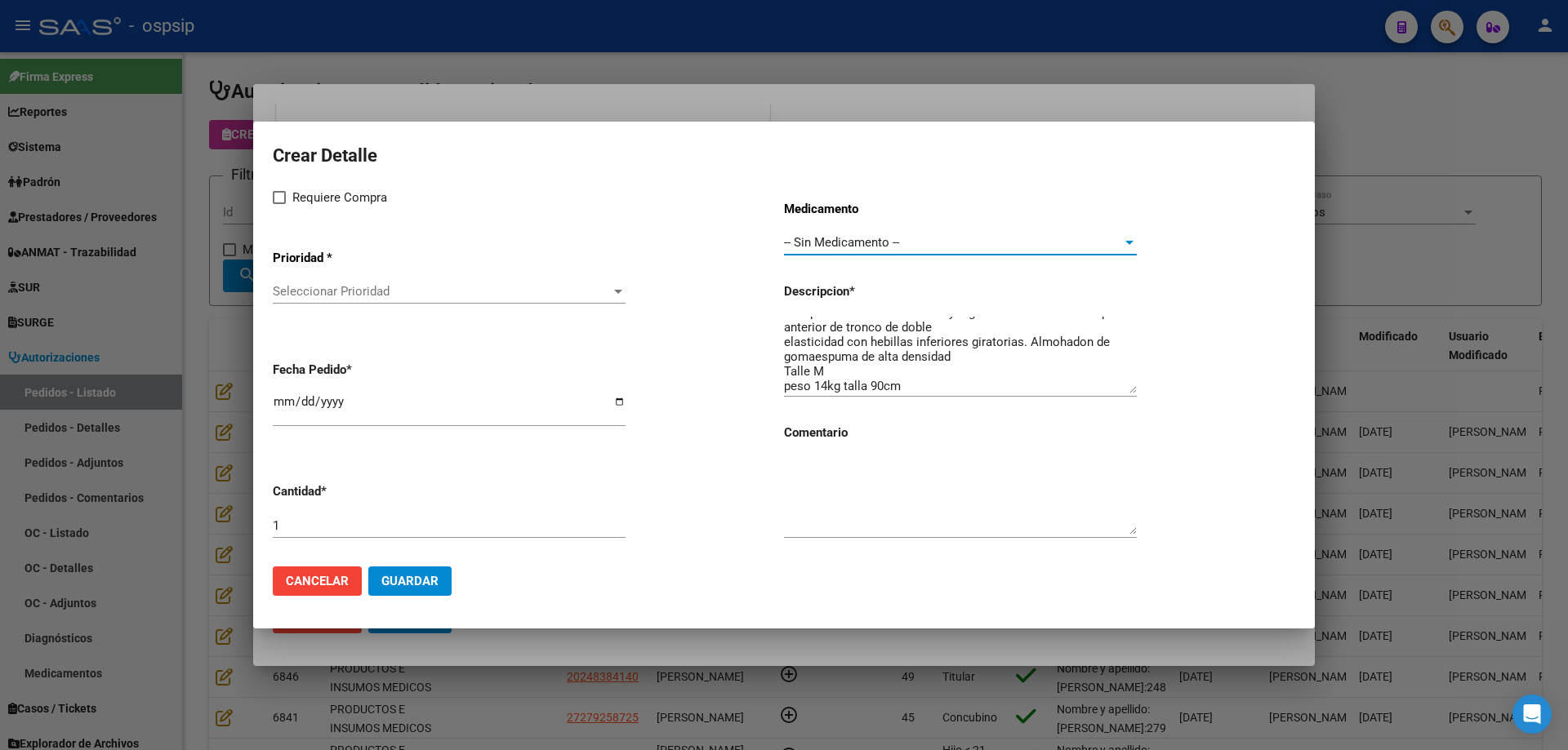
click at [450, 288] on span "Seleccionar Prioridad" at bounding box center [441, 291] width 338 height 15
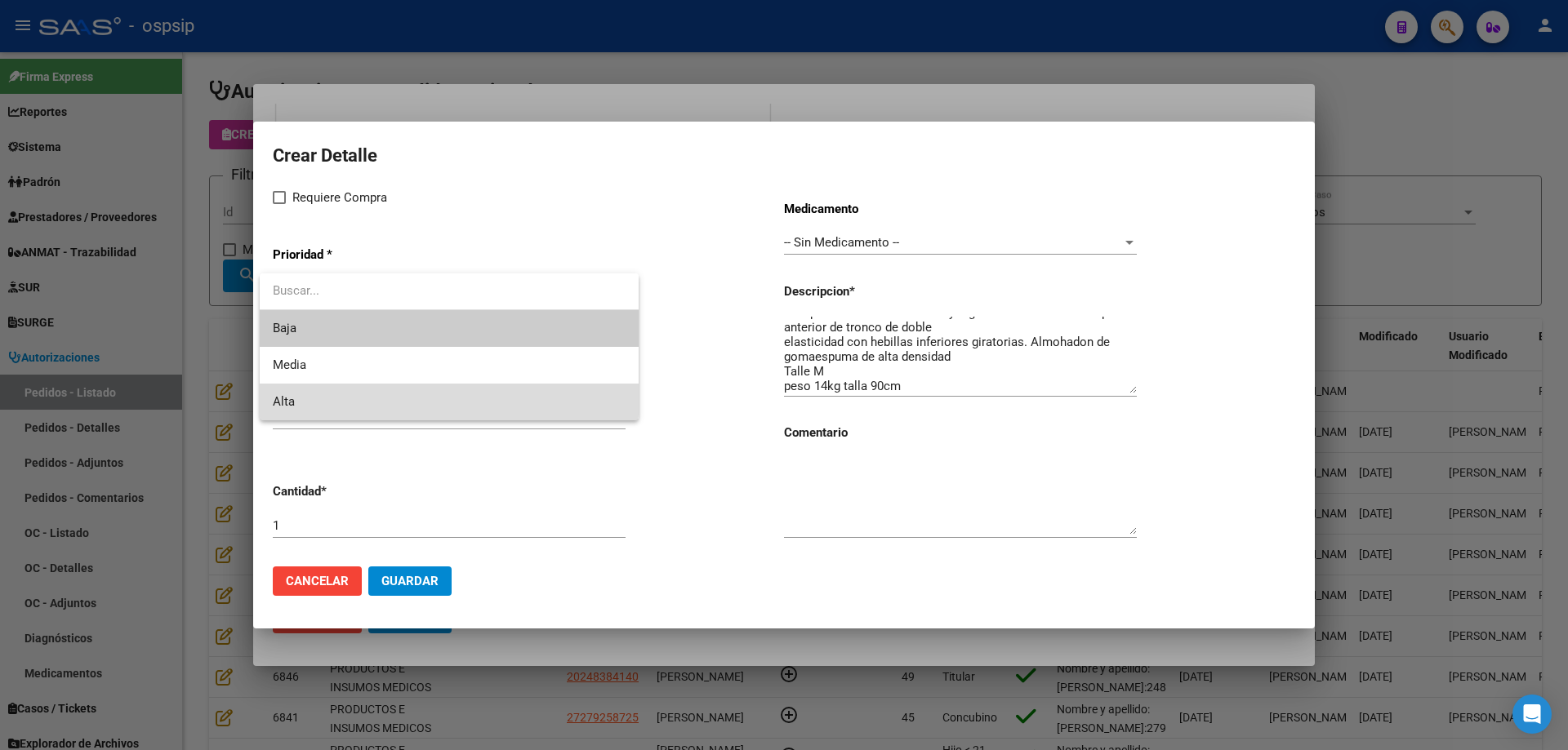
click at [398, 396] on span "Alta" at bounding box center [449, 402] width 353 height 37
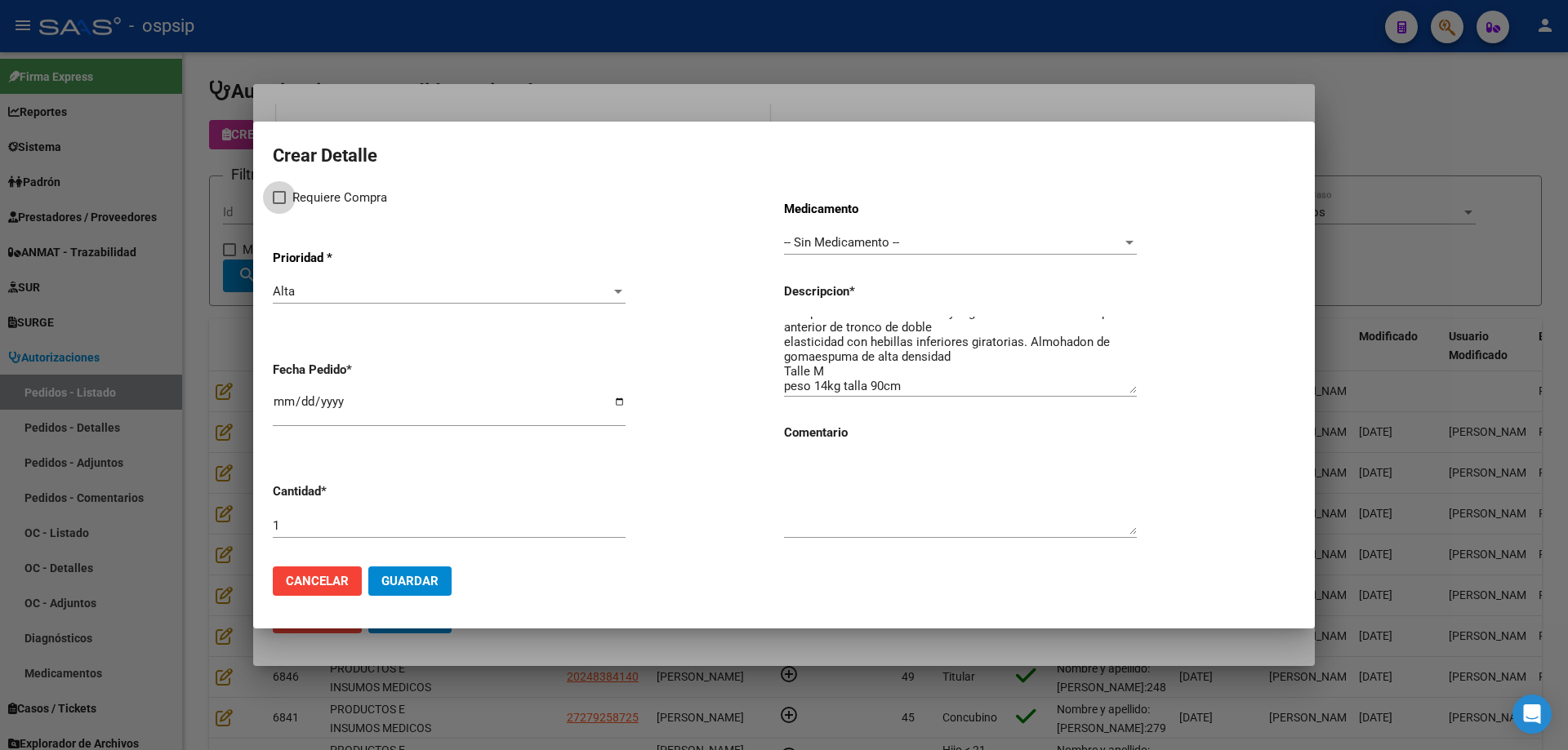
click at [279, 189] on label "Requiere Compra" at bounding box center [330, 197] width 114 height 19
click at [279, 204] on input "Requiere Compra" at bounding box center [278, 204] width 1 height 1
checkbox input "true"
click at [284, 405] on input "[DATE]" at bounding box center [449, 408] width 353 height 26
type input "2025-08-12"
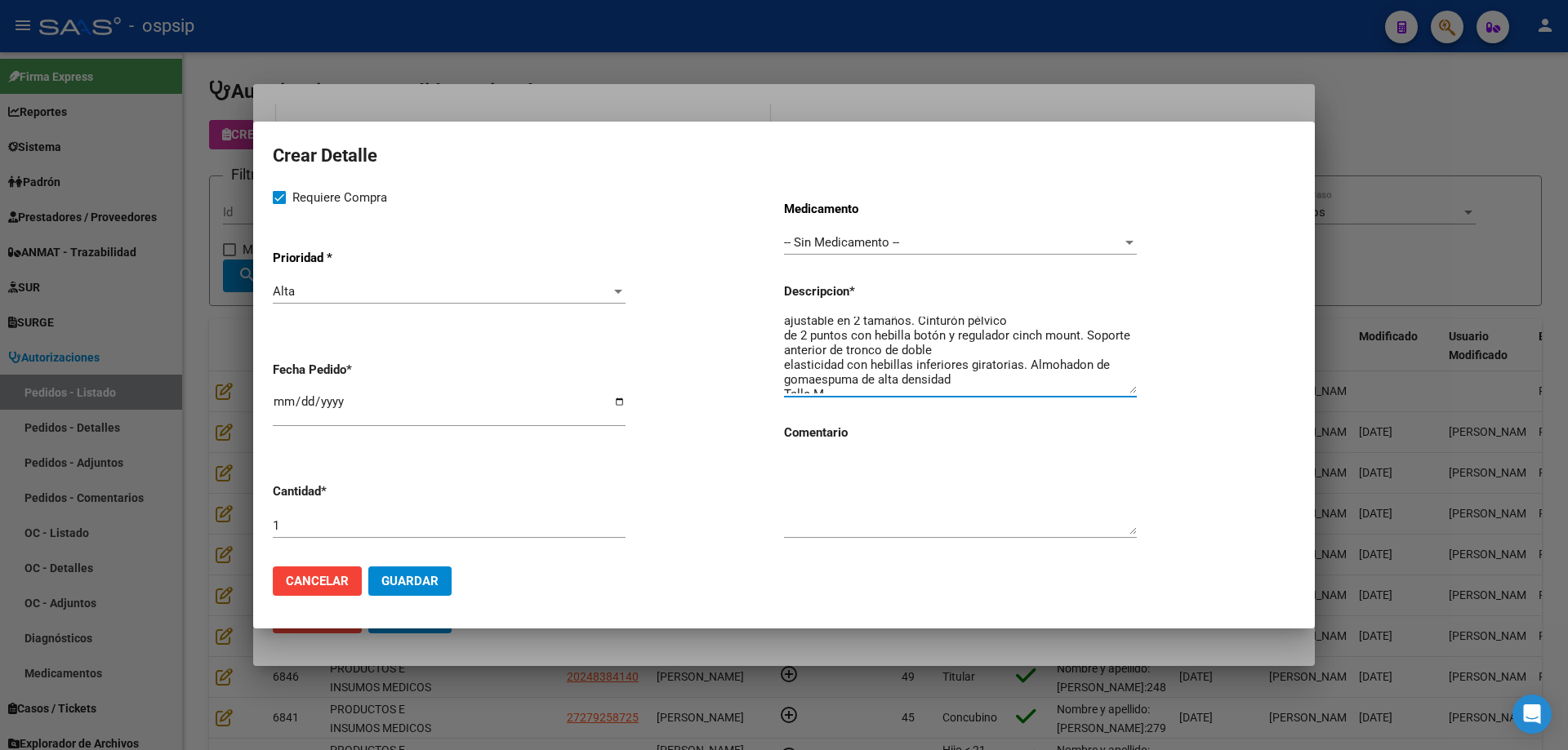
scroll to position [161, 0]
click at [428, 572] on button "Guardar" at bounding box center [410, 581] width 83 height 29
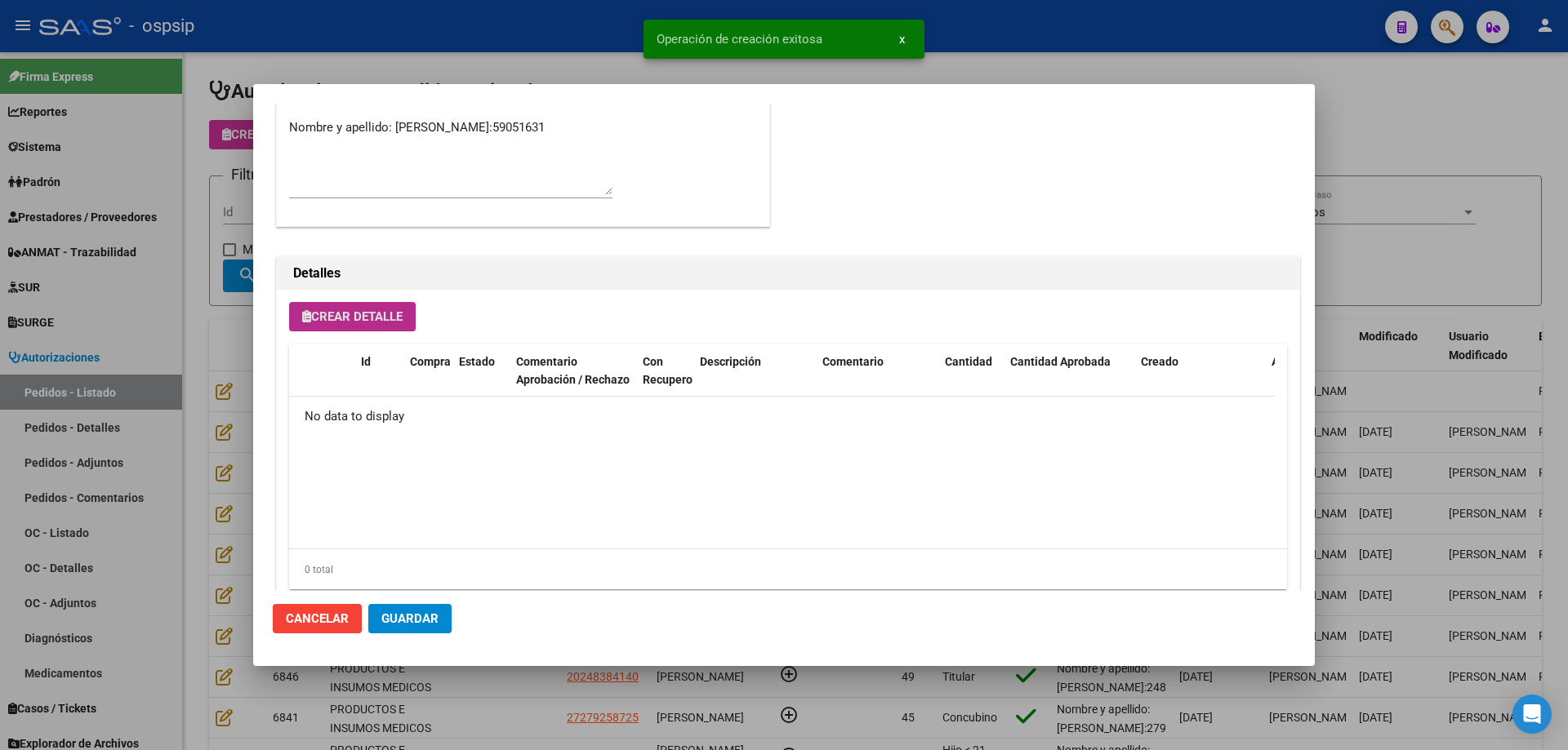
scroll to position [929, 0]
click at [413, 618] on span "Guardar" at bounding box center [410, 618] width 57 height 15
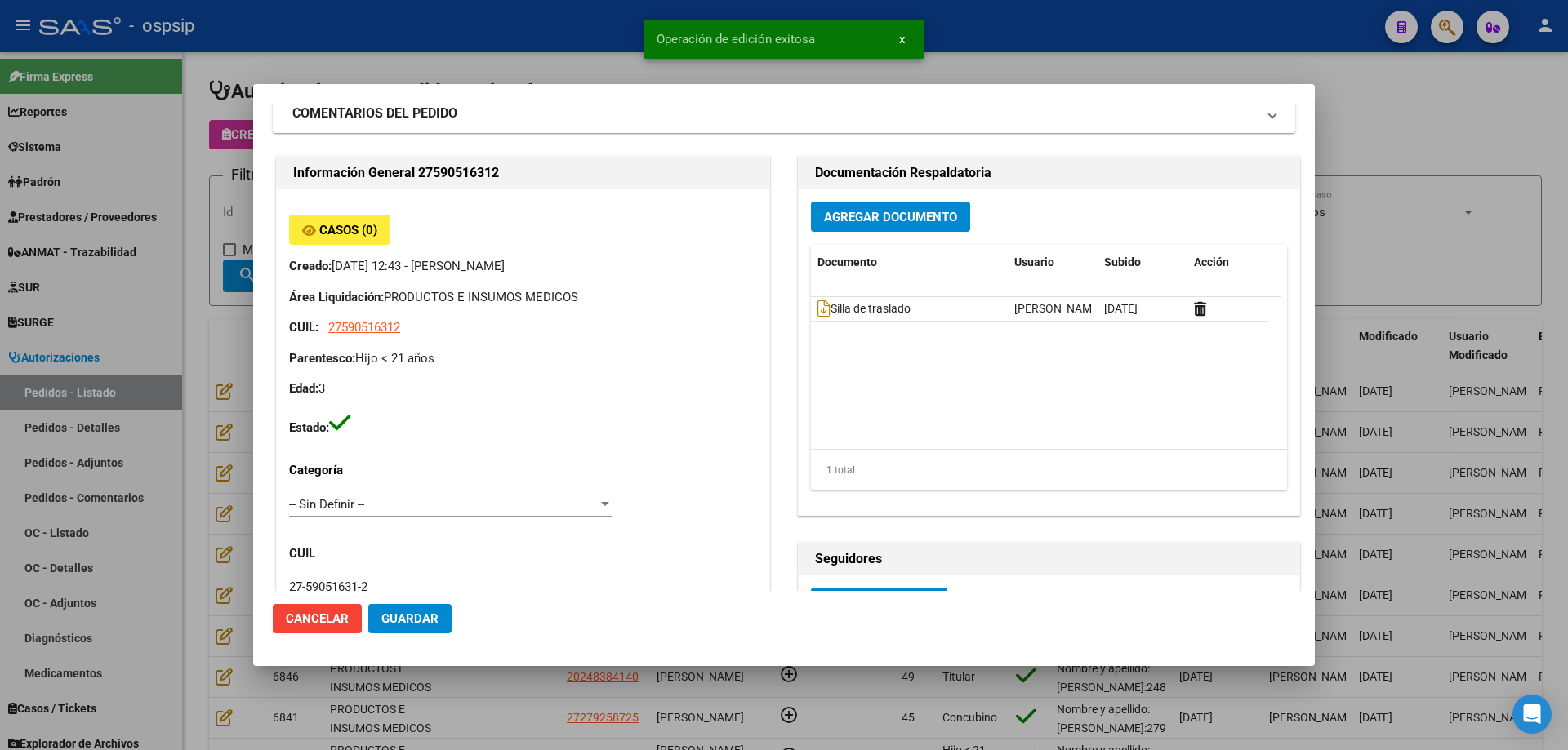
scroll to position [0, 0]
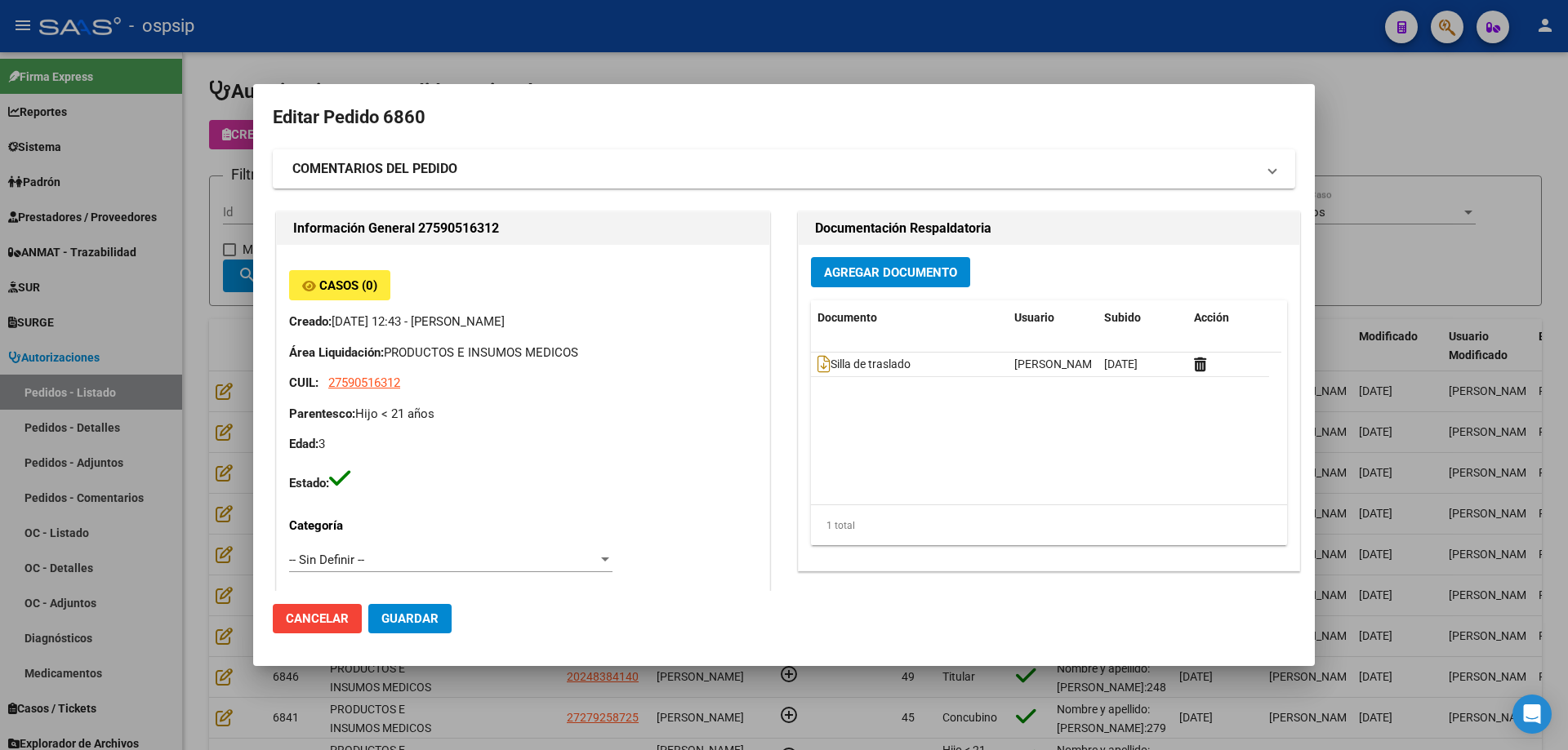
click at [190, 169] on div at bounding box center [784, 375] width 1568 height 750
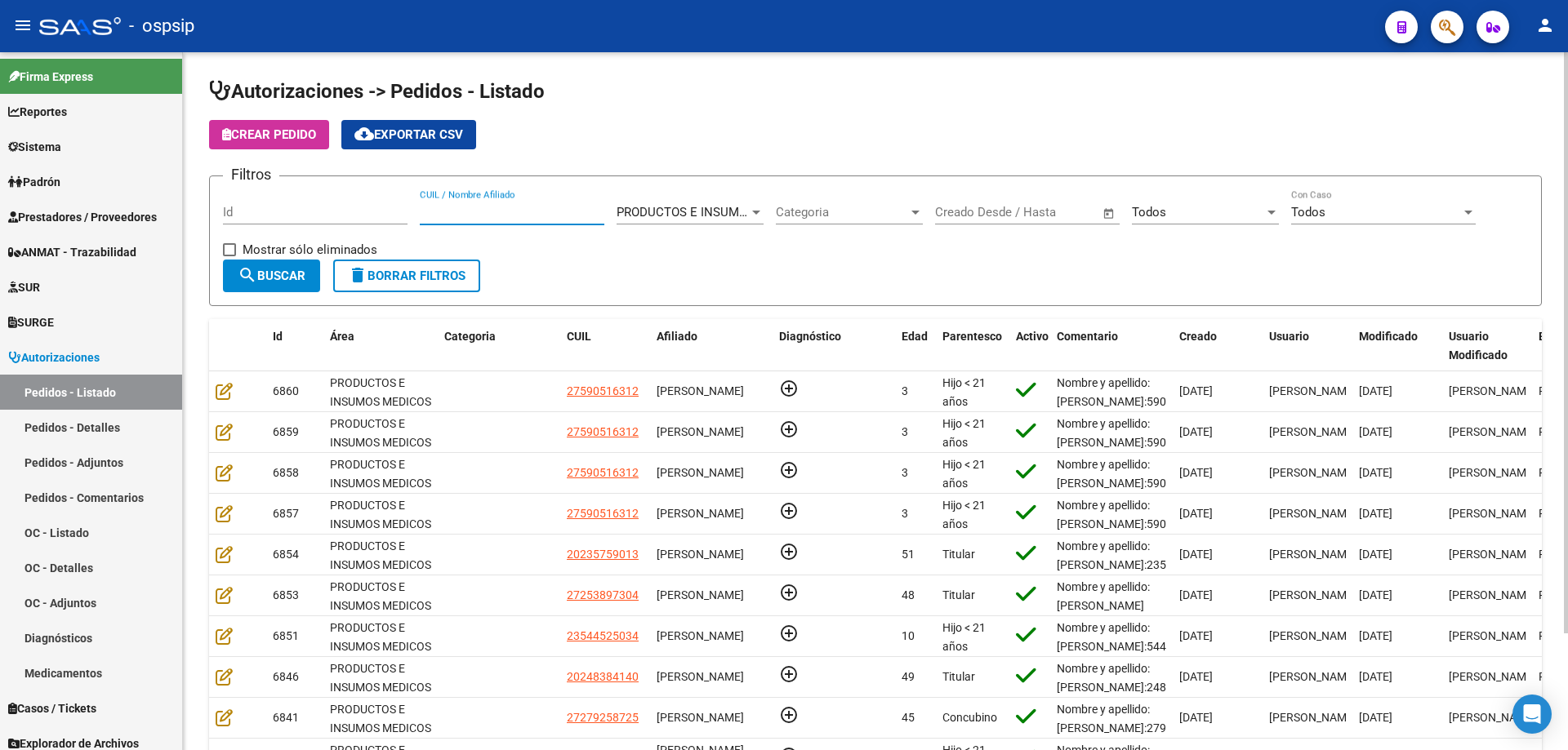
click at [486, 218] on input "CUIL / Nombre Afiliado" at bounding box center [512, 212] width 184 height 15
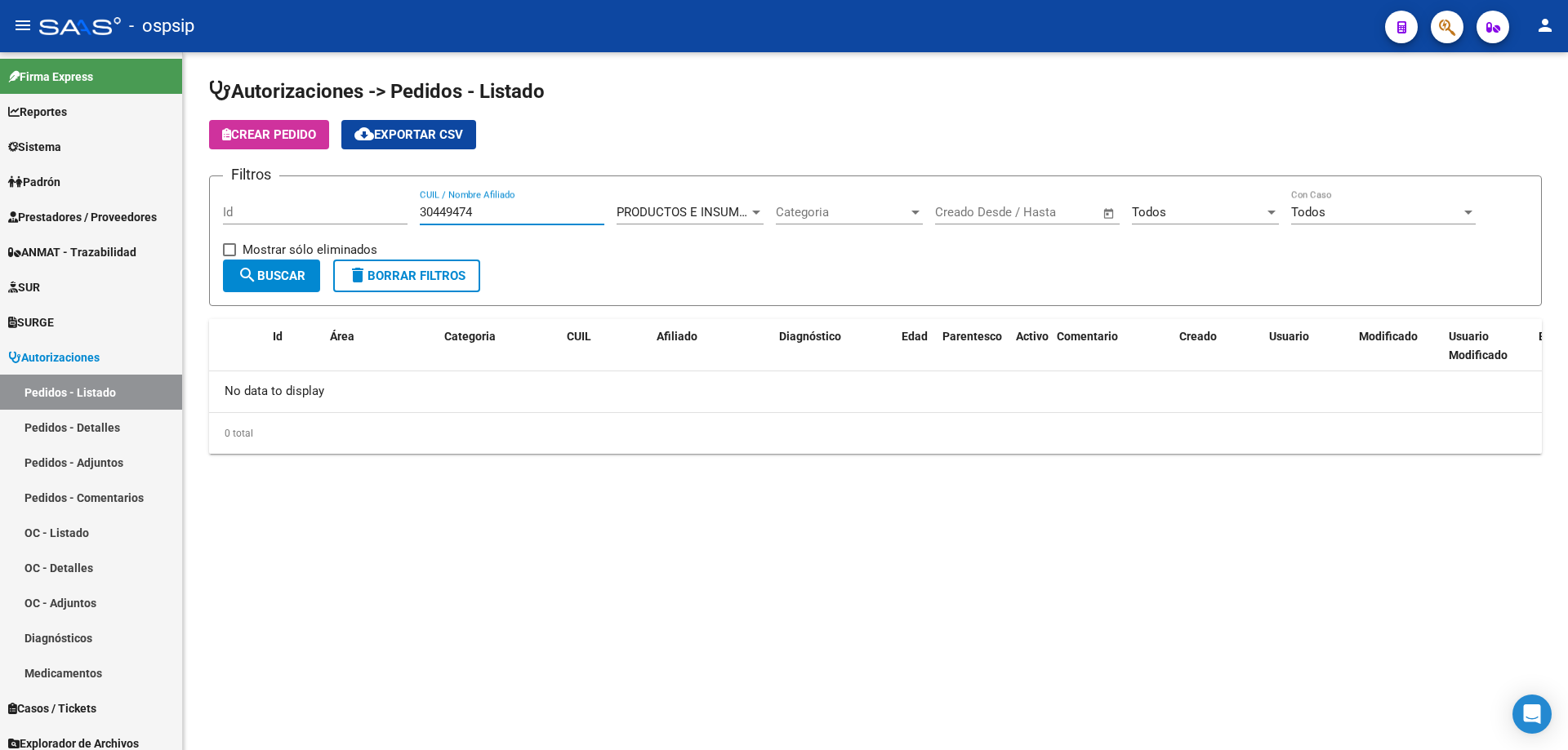
type input "30449474"
drag, startPoint x: 499, startPoint y: 212, endPoint x: 293, endPoint y: 215, distance: 206.0
click at [293, 215] on div "Filtros Id 30449474 CUIL / Nombre Afiliado PRODUCTOS E INSUMOS MEDICOS Seleccio…" at bounding box center [875, 225] width 1305 height 70
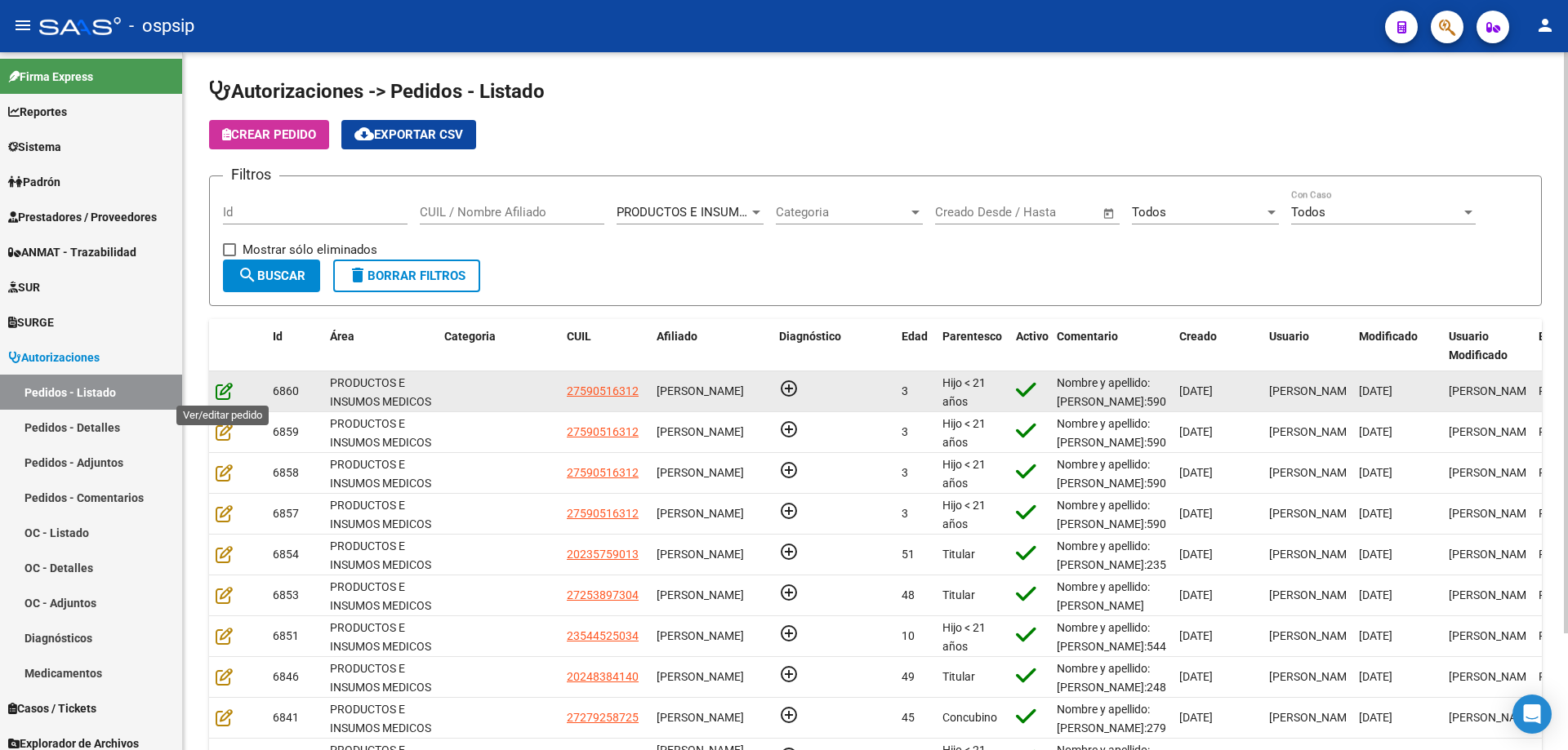
click at [223, 391] on icon at bounding box center [225, 390] width 18 height 18
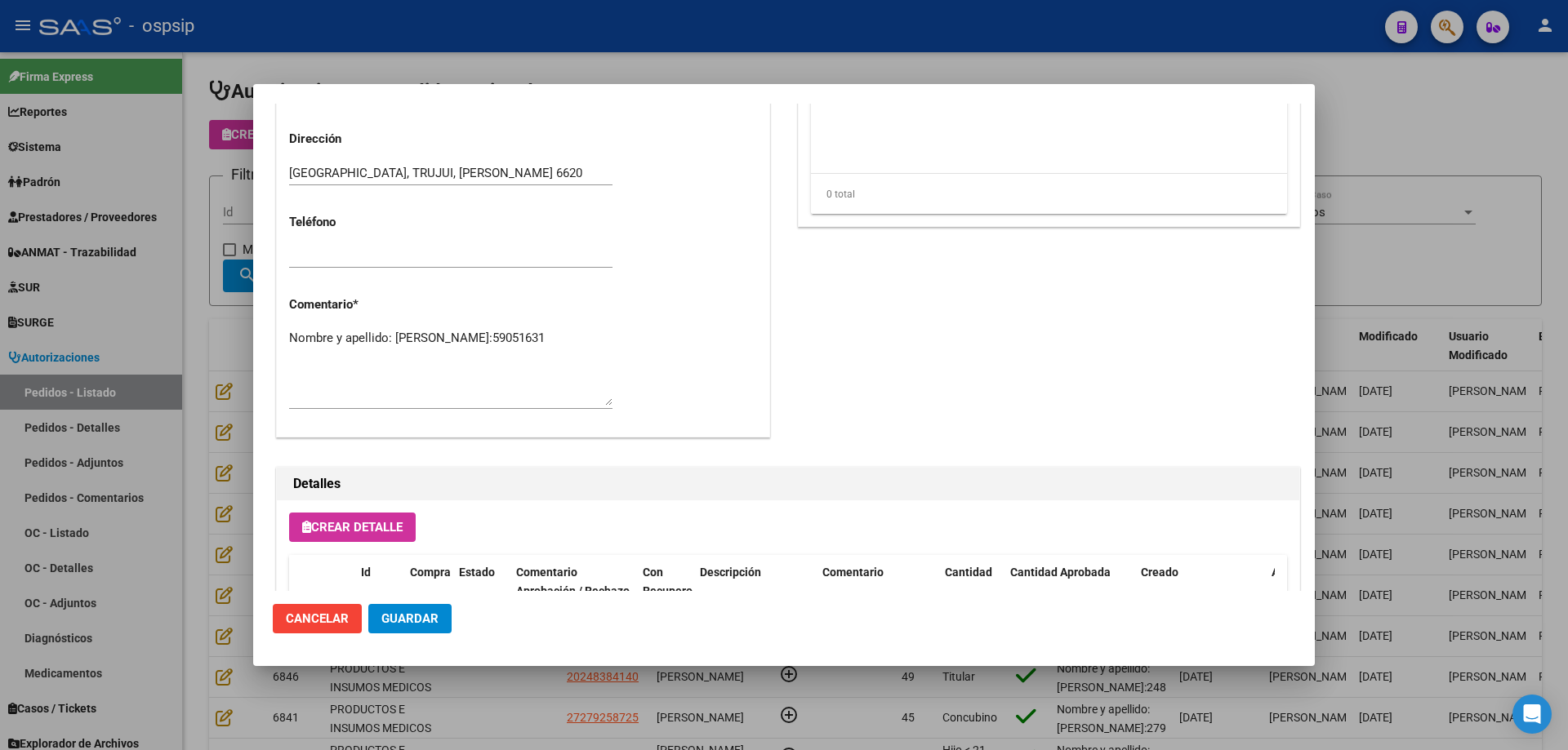
scroll to position [898, 0]
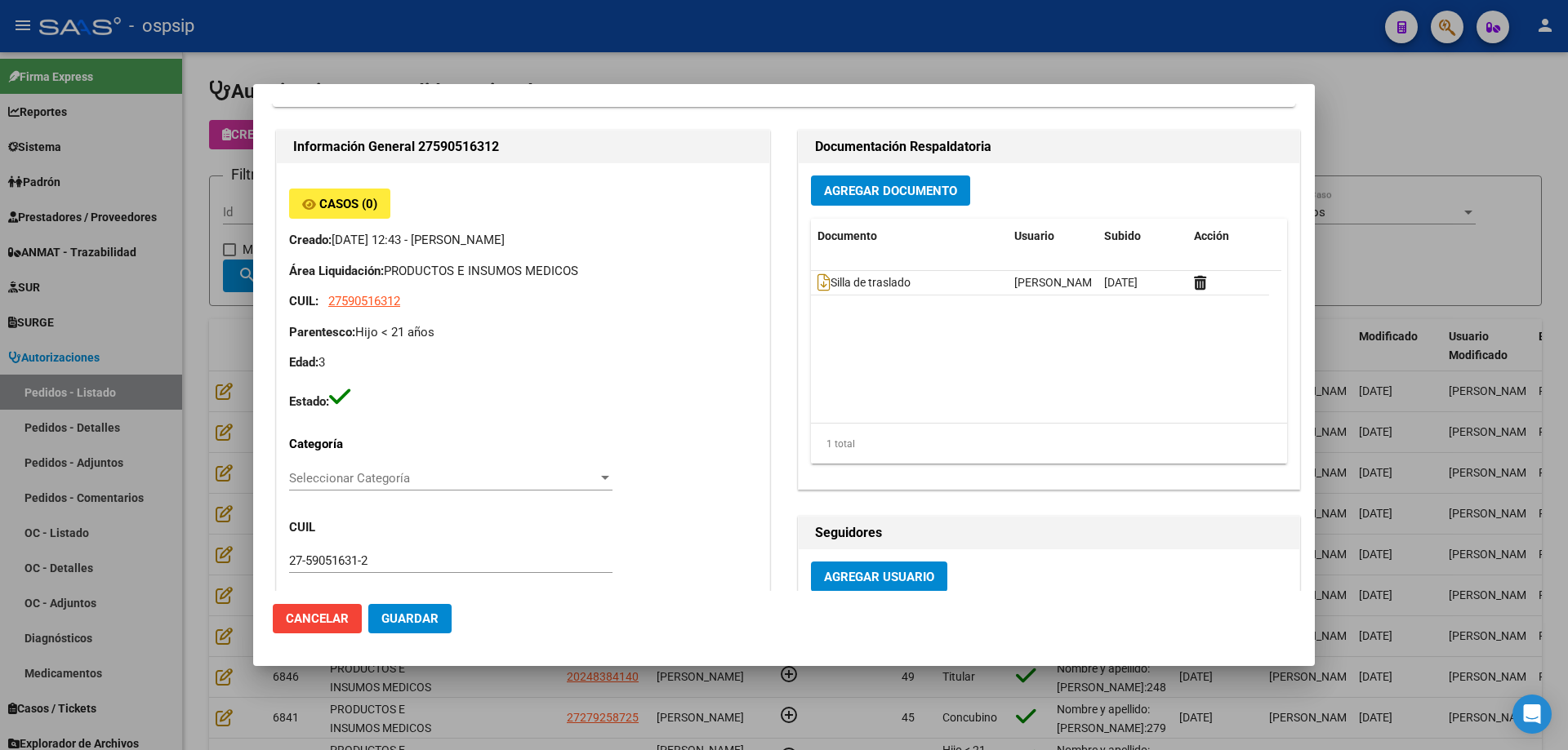
click at [419, 611] on button "Guardar" at bounding box center [410, 618] width 83 height 29
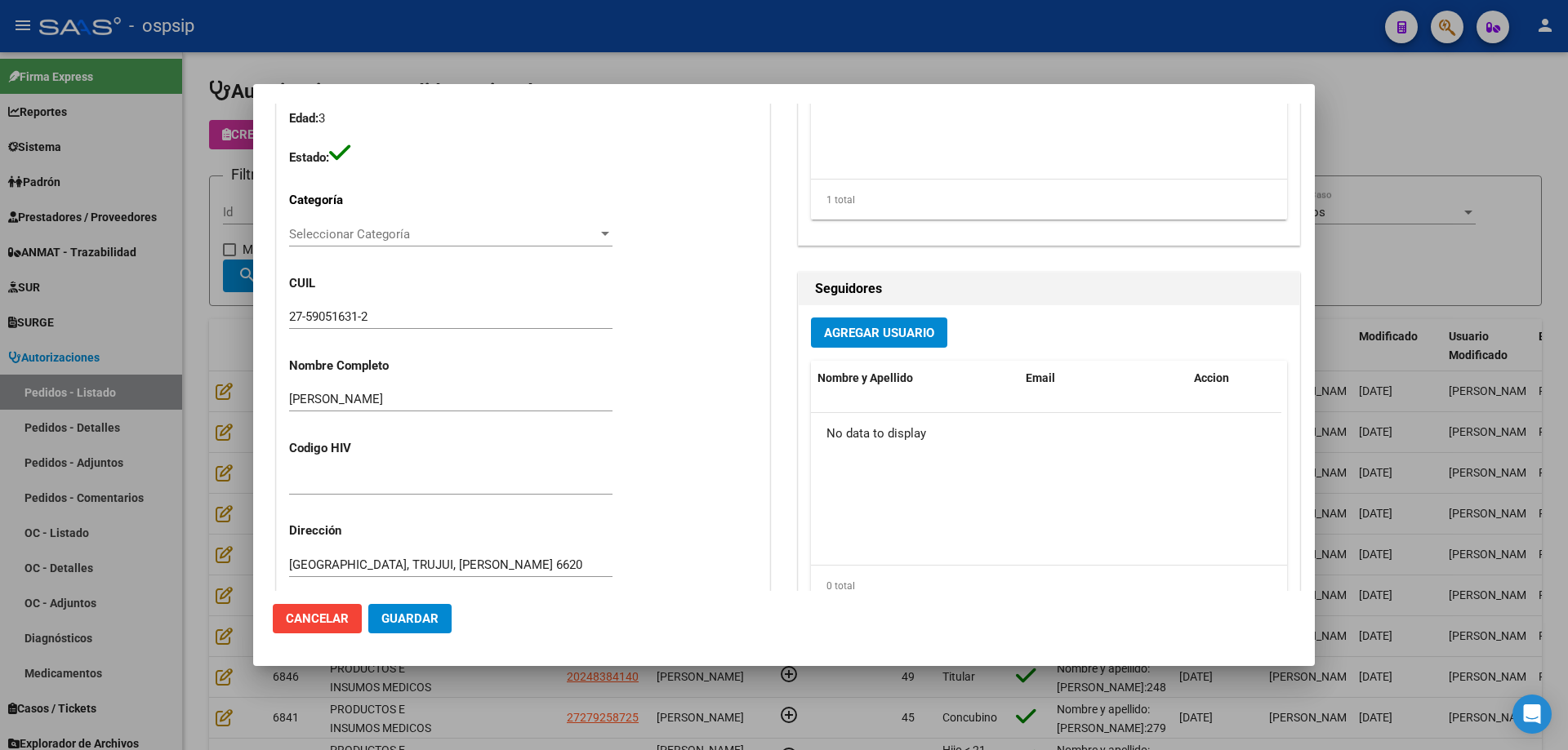
scroll to position [326, 0]
drag, startPoint x: 398, startPoint y: 314, endPoint x: 292, endPoint y: 311, distance: 106.0
click at [251, 314] on div "Editar Pedido 6860 COMENTARIOS DEL PEDIDO Escriba su comentario aquí. Enviar co…" at bounding box center [784, 375] width 1568 height 750
drag, startPoint x: 240, startPoint y: 347, endPoint x: 290, endPoint y: 241, distance: 117.2
click at [240, 346] on div at bounding box center [784, 375] width 1568 height 750
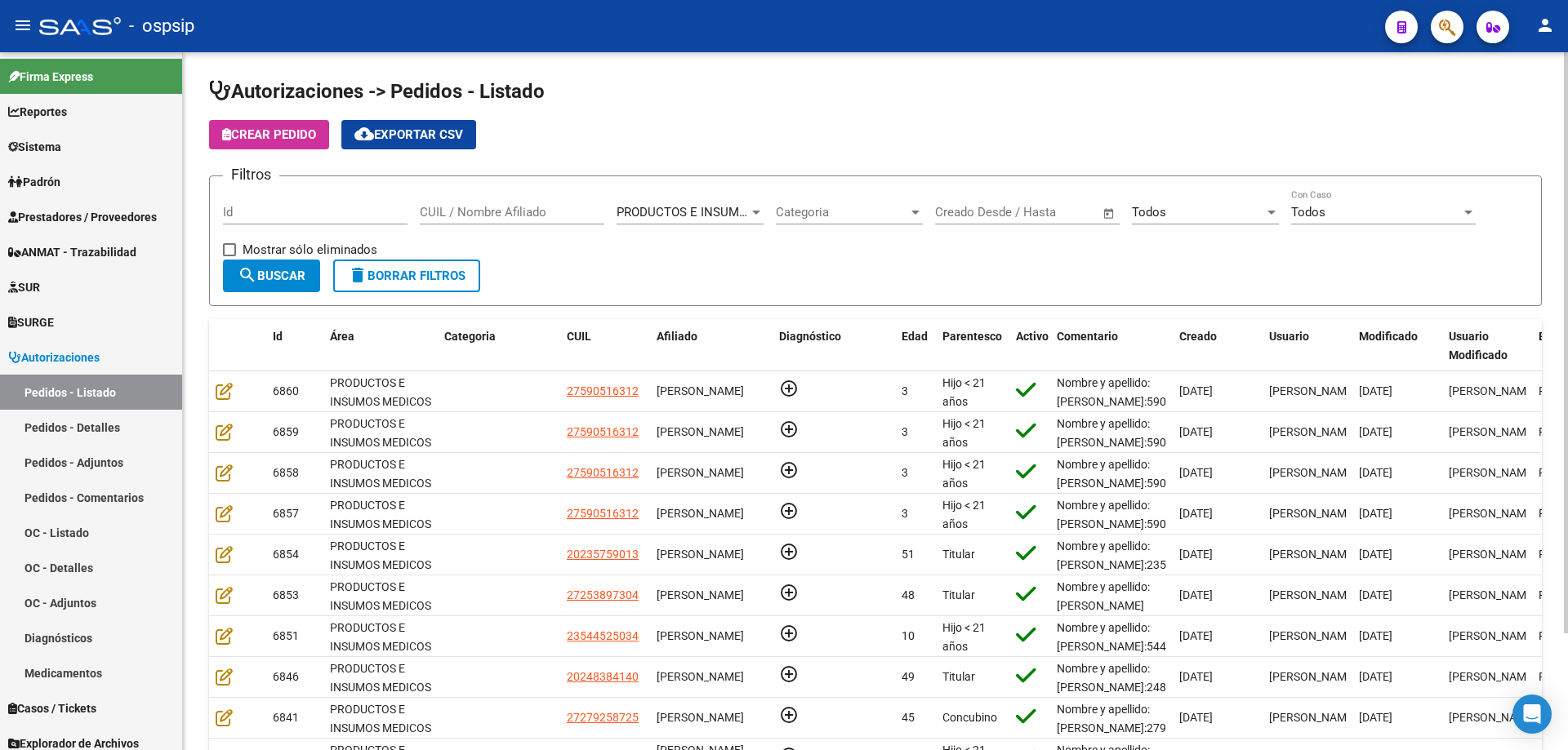
click at [304, 139] on span "Crear Pedido" at bounding box center [268, 134] width 94 height 15
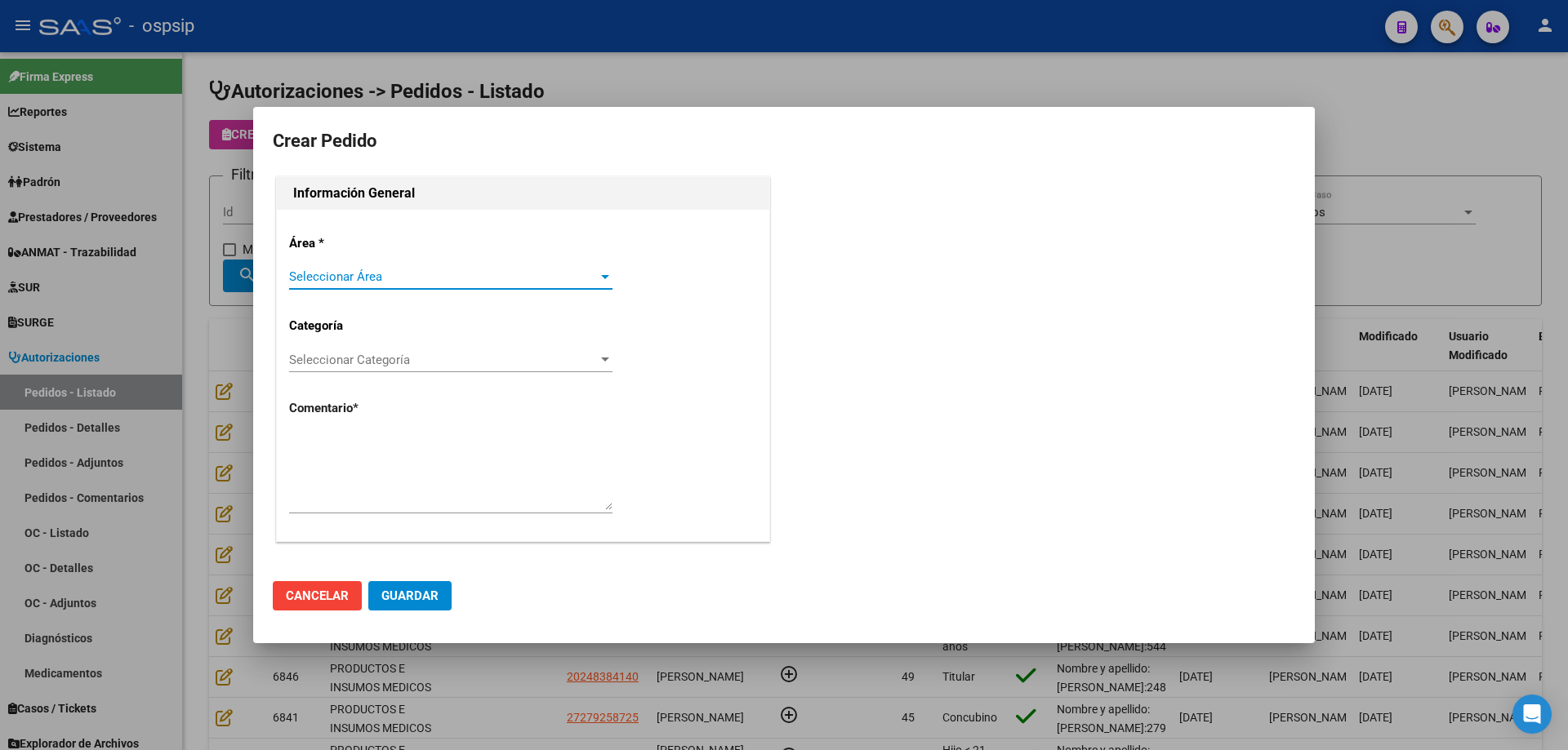
click at [409, 270] on span "Seleccionar Área" at bounding box center [443, 276] width 309 height 15
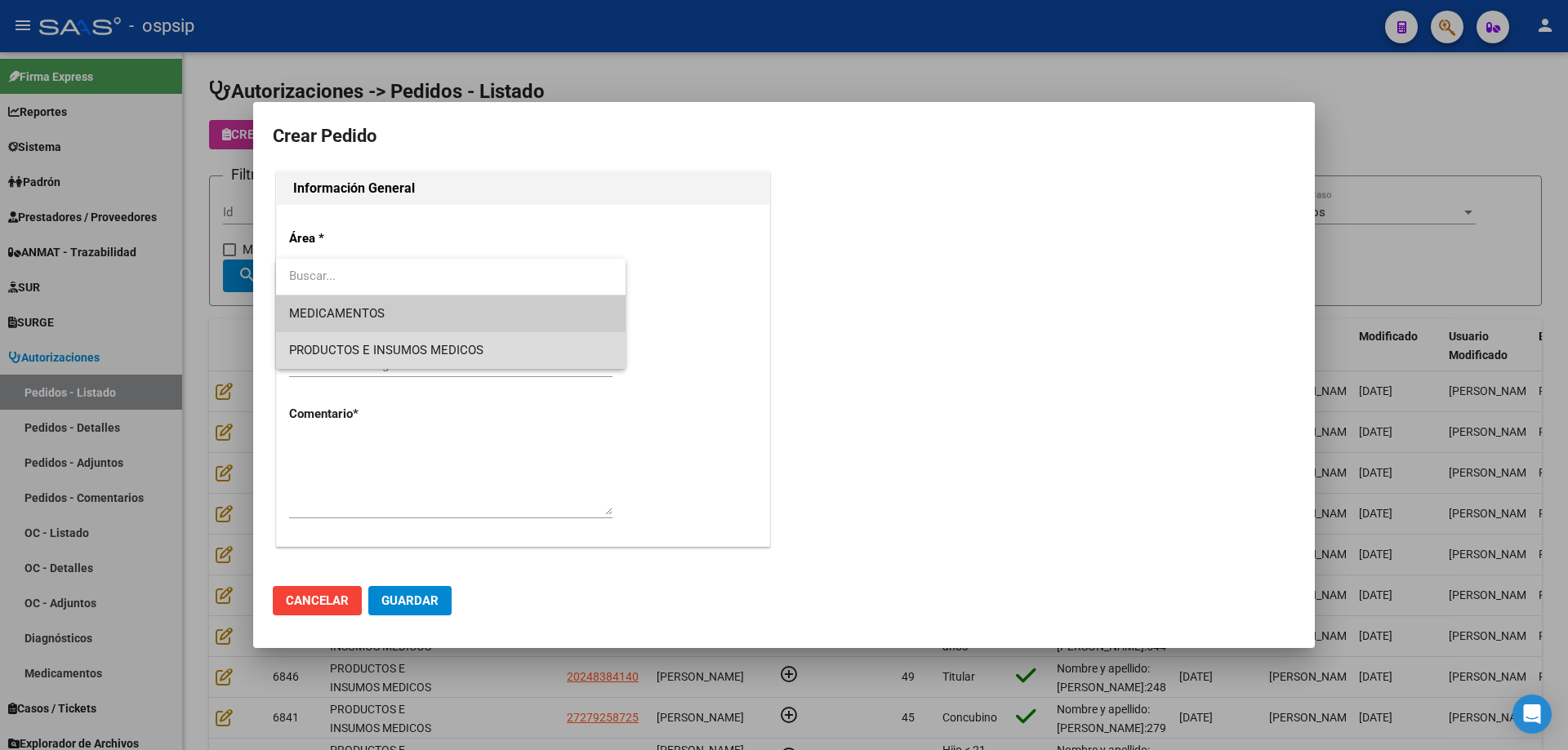
click at [401, 341] on span "PRODUCTOS E INSUMOS MEDICOS" at bounding box center [450, 351] width 323 height 37
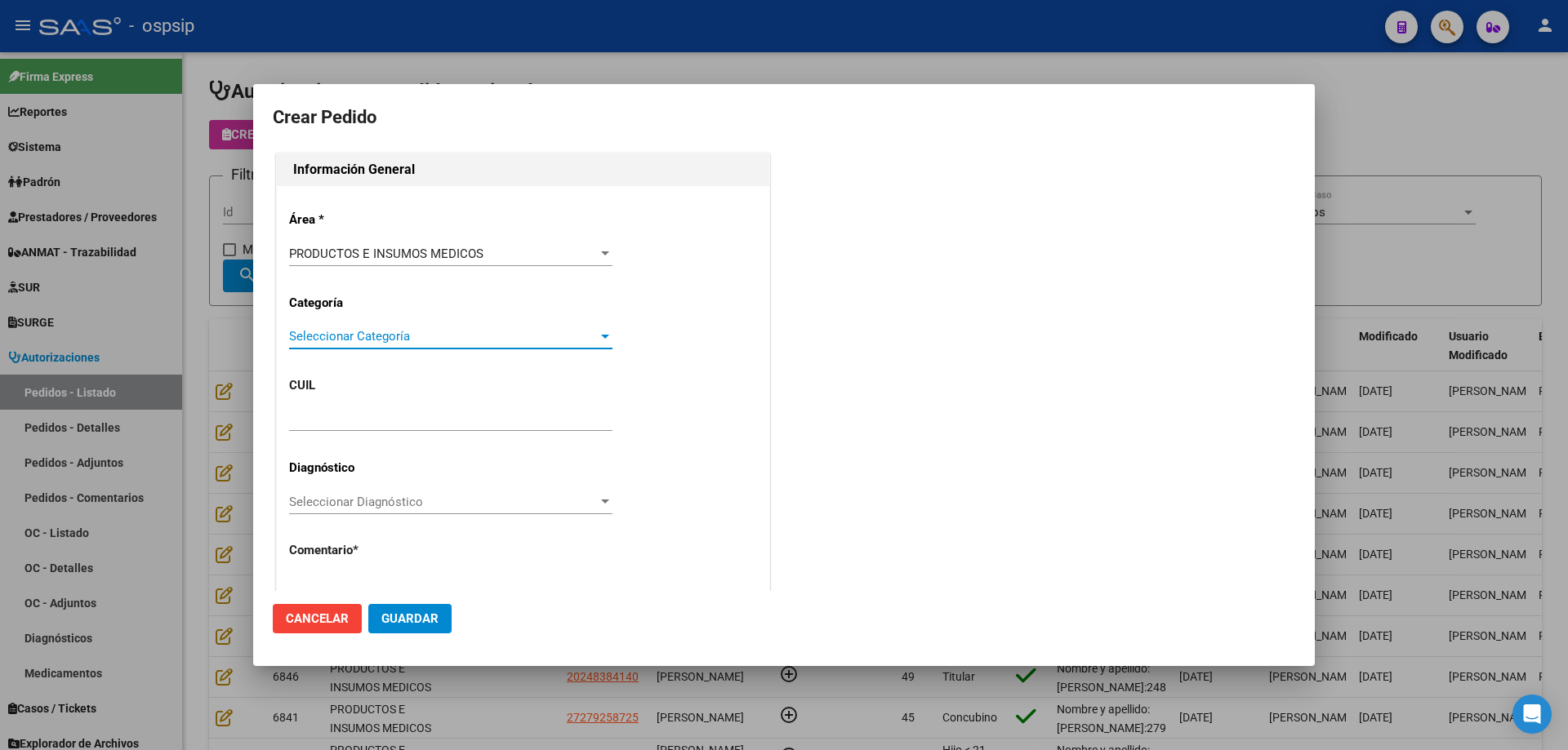
click at [405, 337] on span "Seleccionar Categoría" at bounding box center [443, 336] width 309 height 15
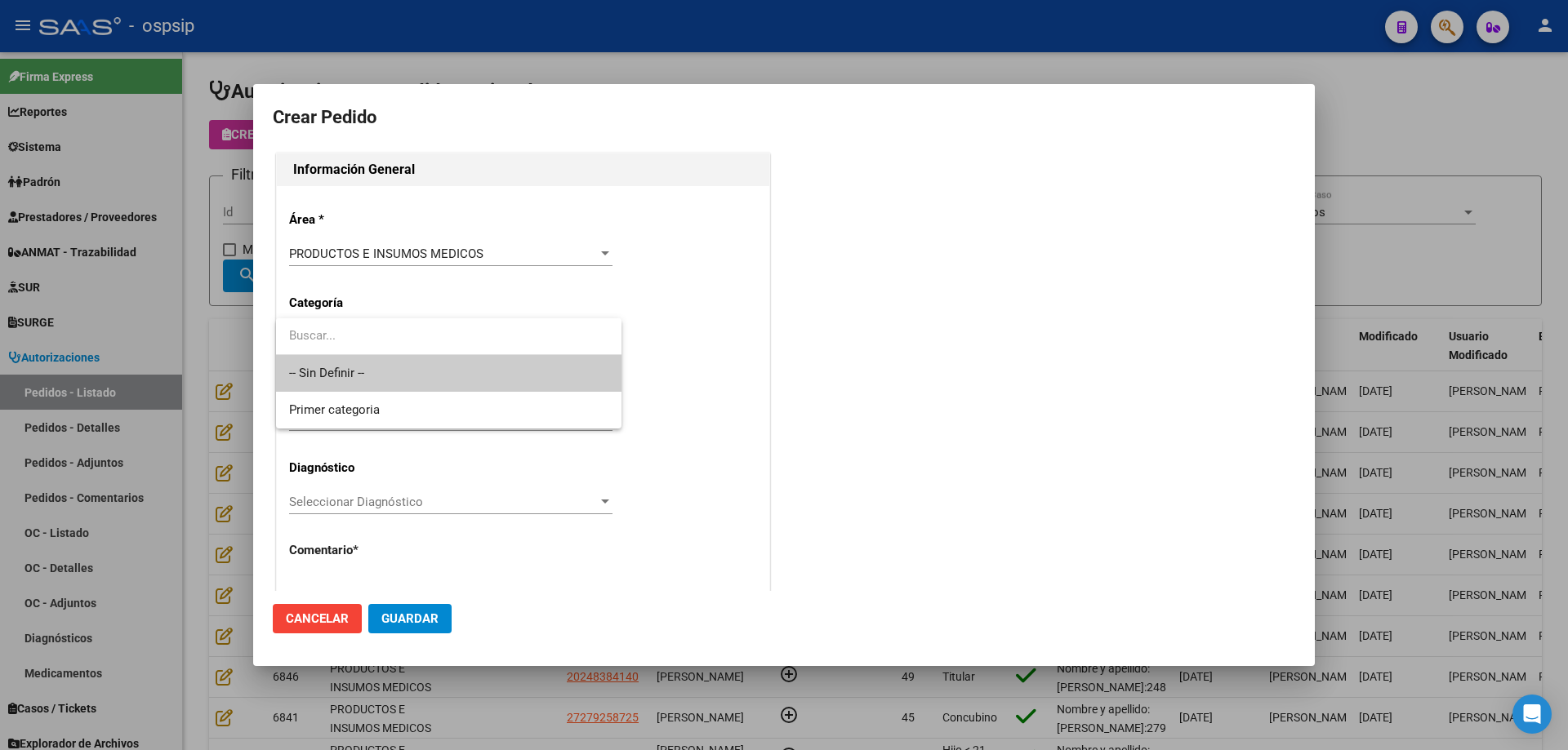
click at [376, 368] on span "-- Sin Definir --" at bounding box center [448, 374] width 319 height 37
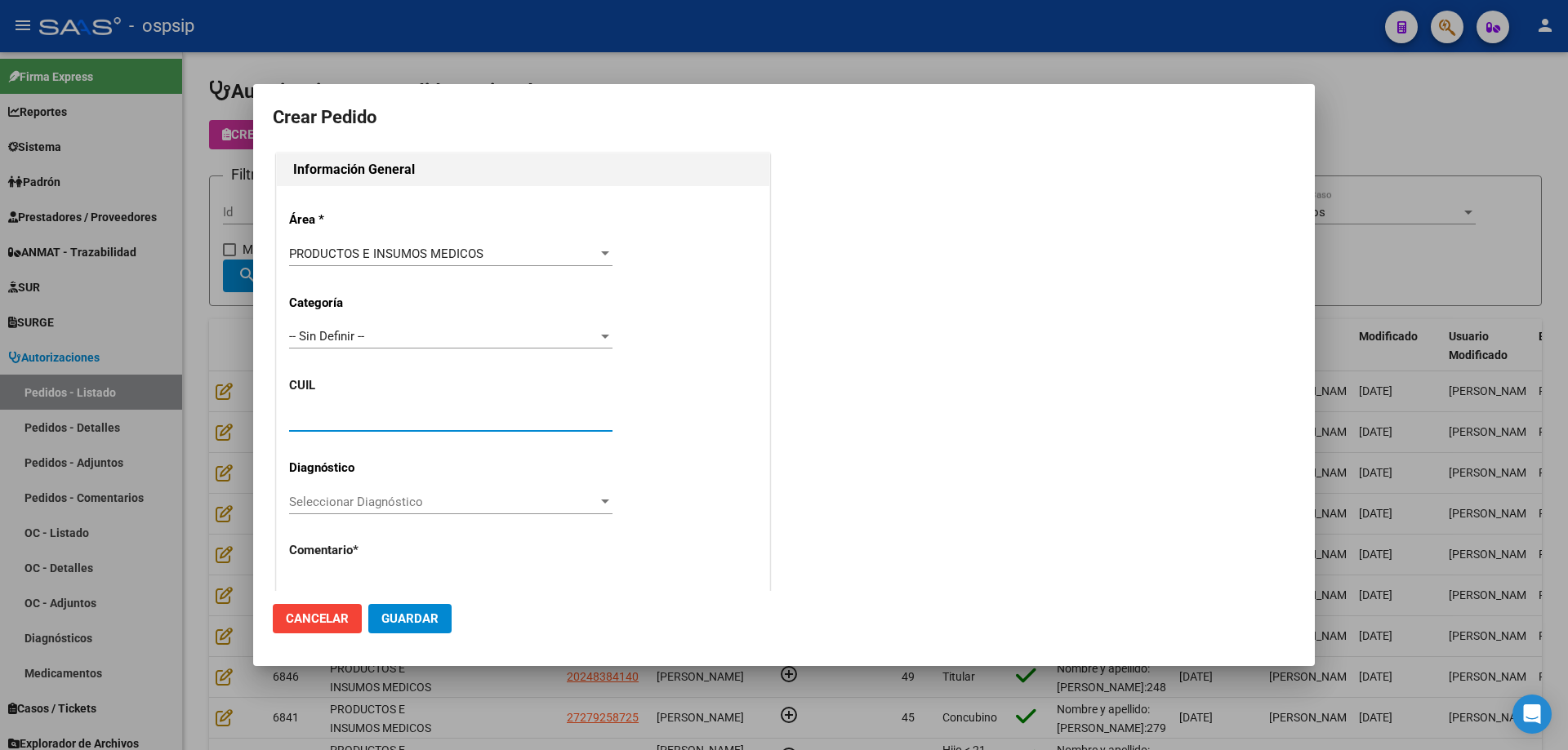
paste input "27-59051631-2"
type input "27-59051631-2"
type input "[PERSON_NAME]"
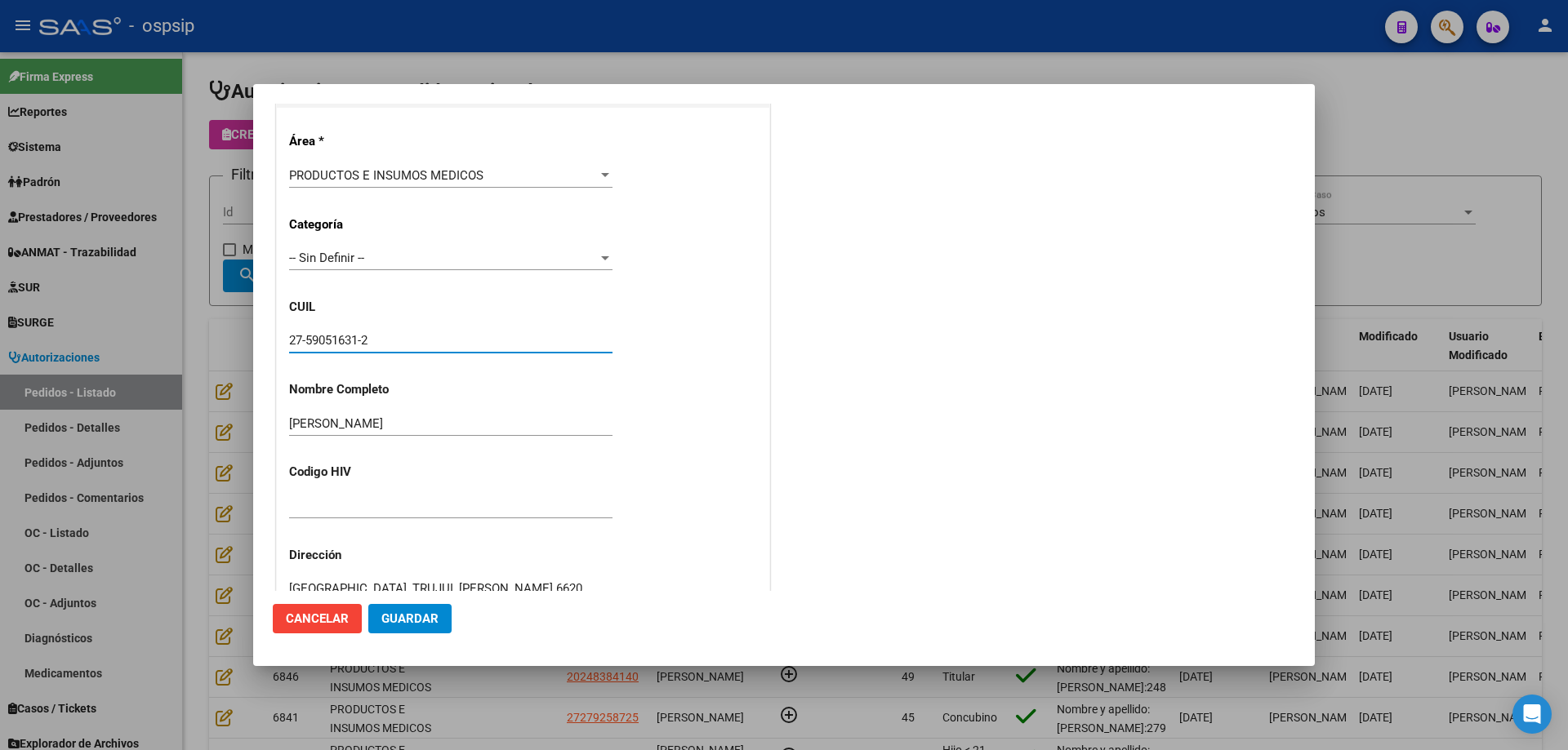
type input "[GEOGRAPHIC_DATA], TRUJUI, [PERSON_NAME] 6620"
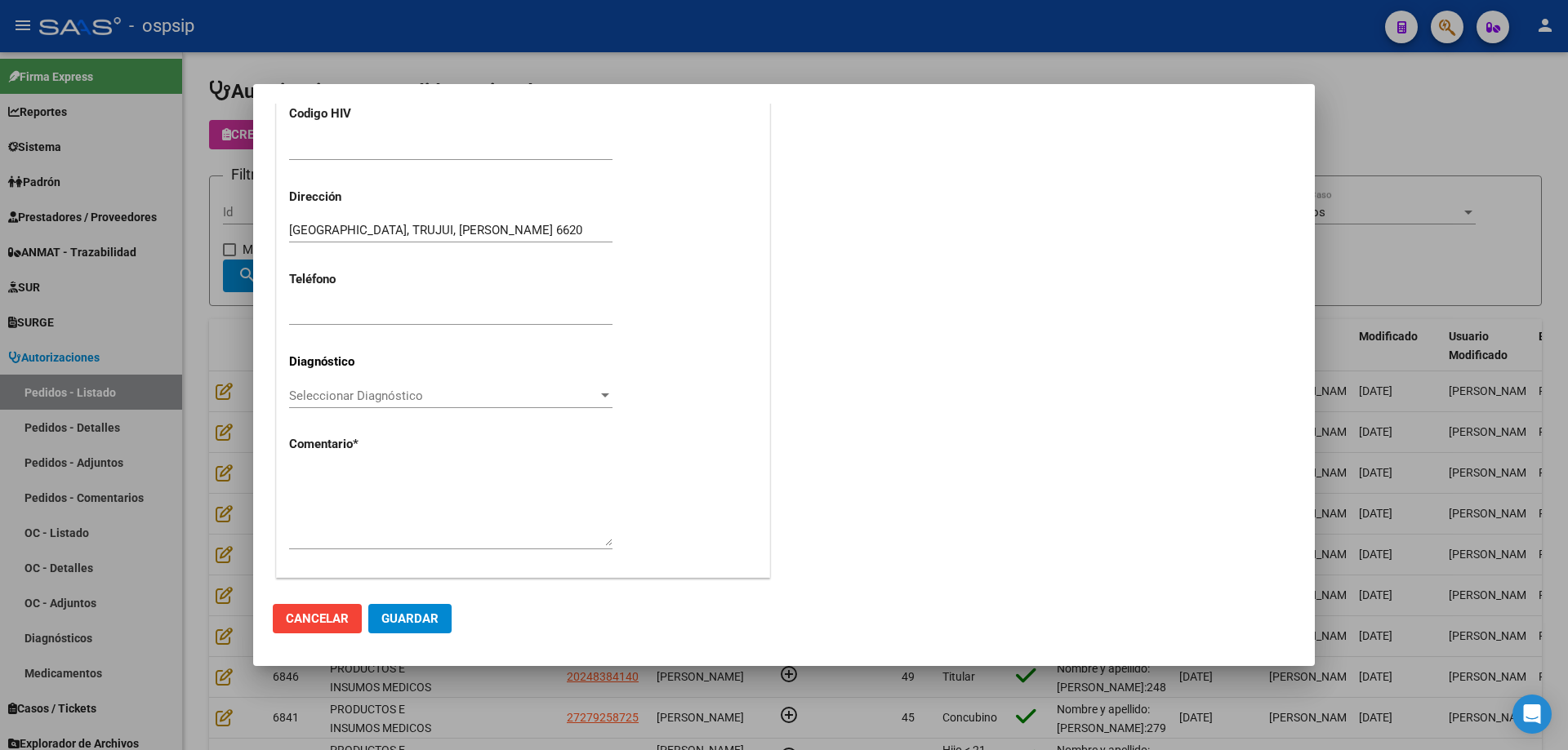
scroll to position [450, 0]
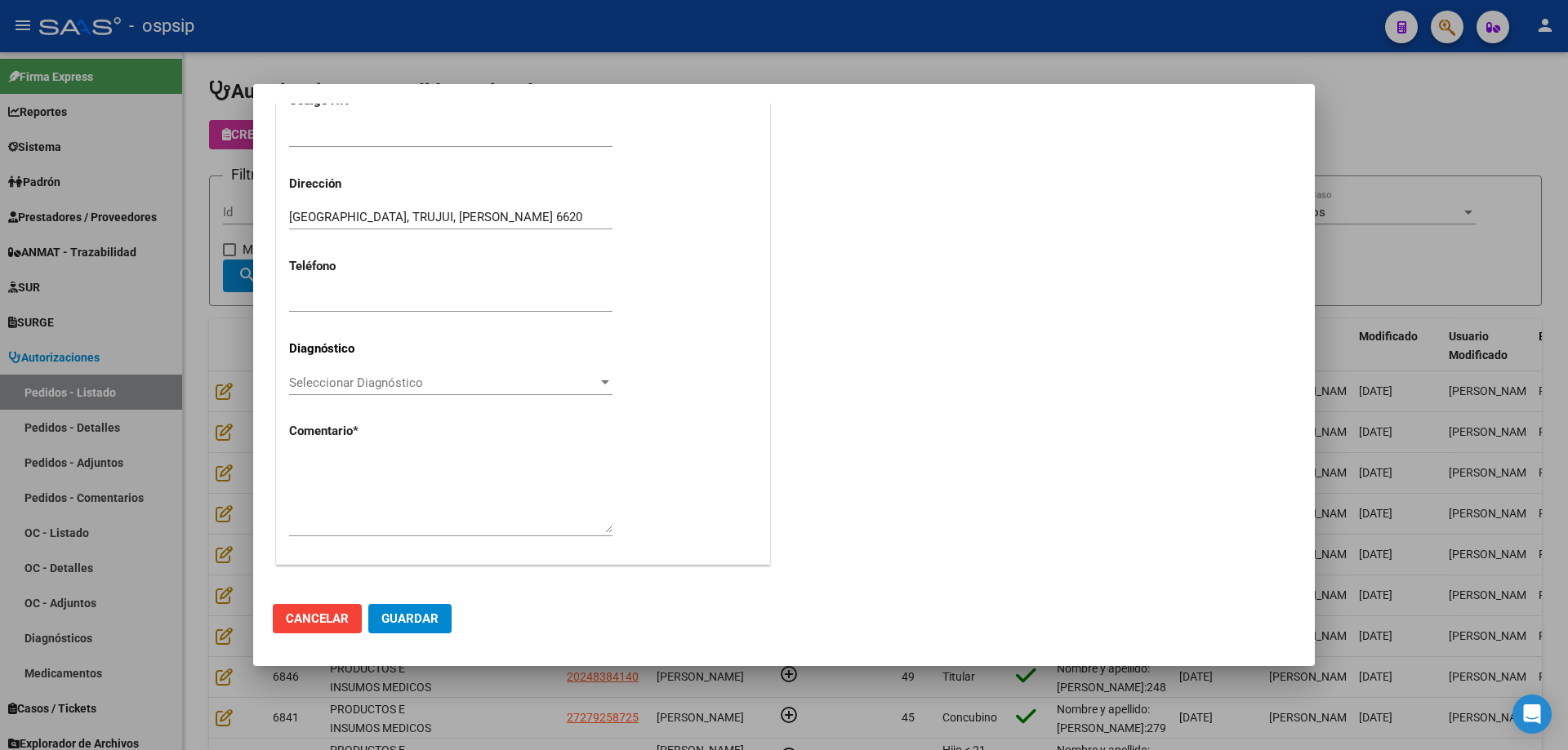
type input "27-59051631-2"
click at [362, 462] on textarea at bounding box center [450, 494] width 323 height 76
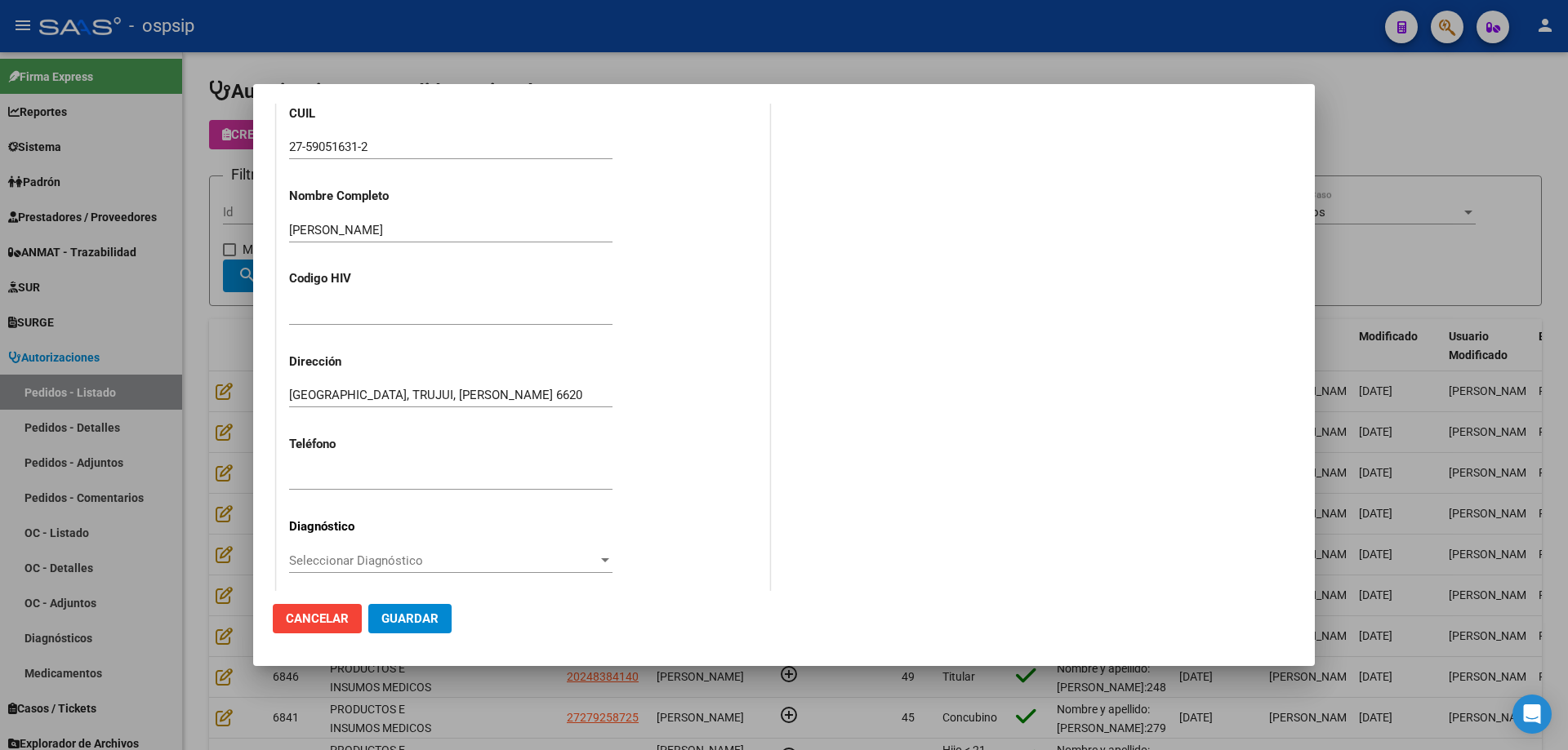
scroll to position [124, 0]
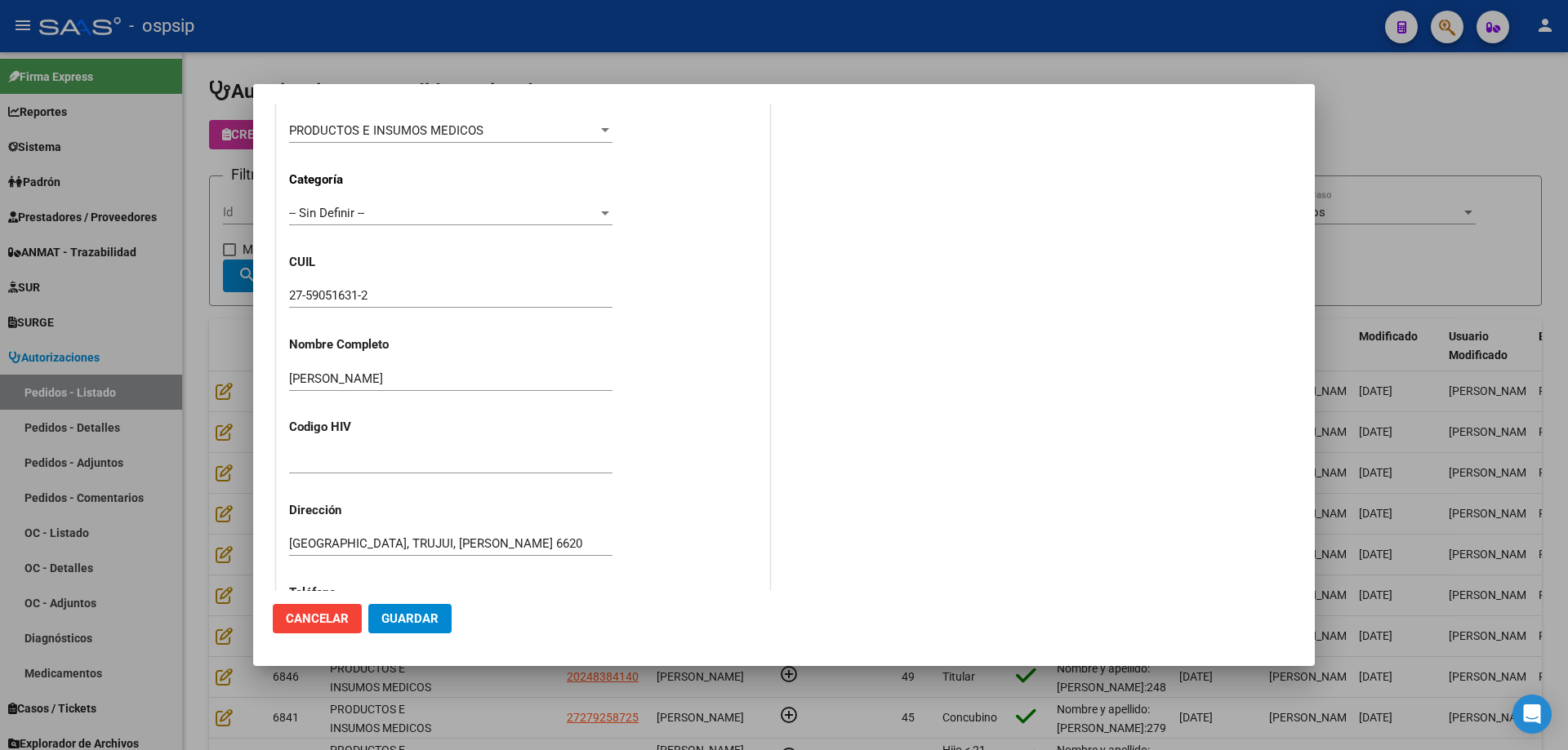
click at [335, 289] on input "27-59051631-2" at bounding box center [450, 295] width 323 height 15
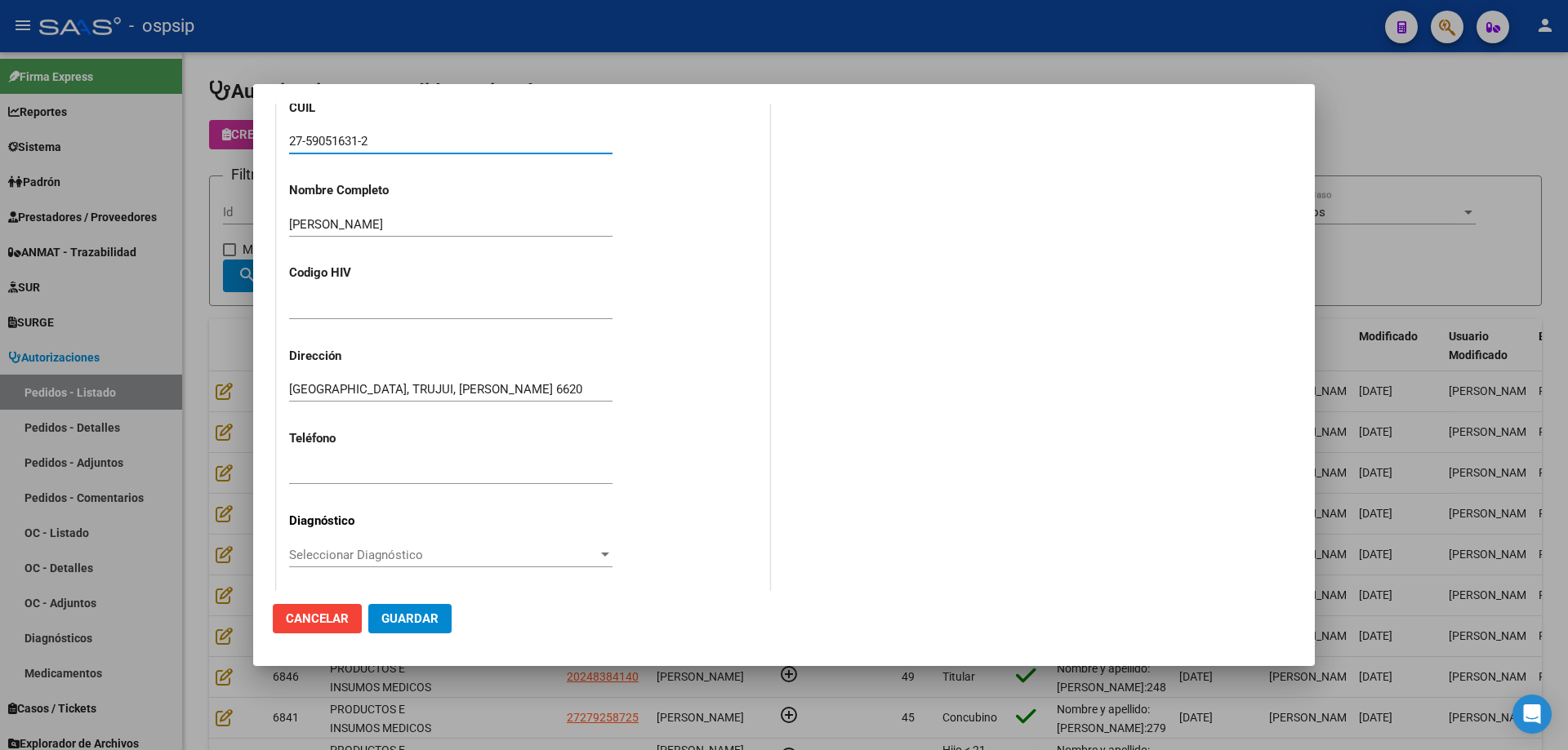
scroll to position [450, 0]
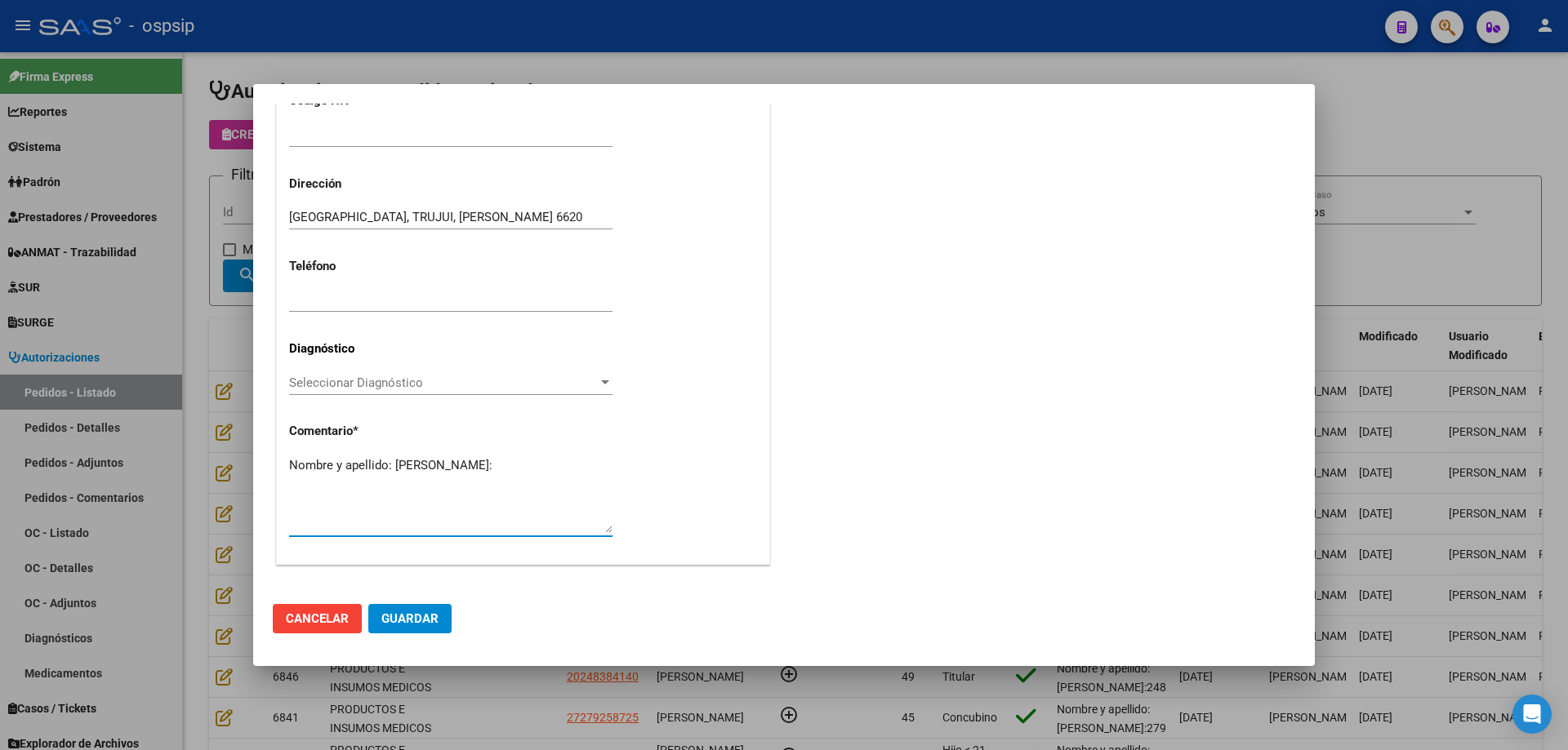
paste textarea "59051631"
type textarea "Nombre y apellido: [PERSON_NAME]:59051631"
click at [418, 614] on span "Guardar" at bounding box center [410, 618] width 57 height 15
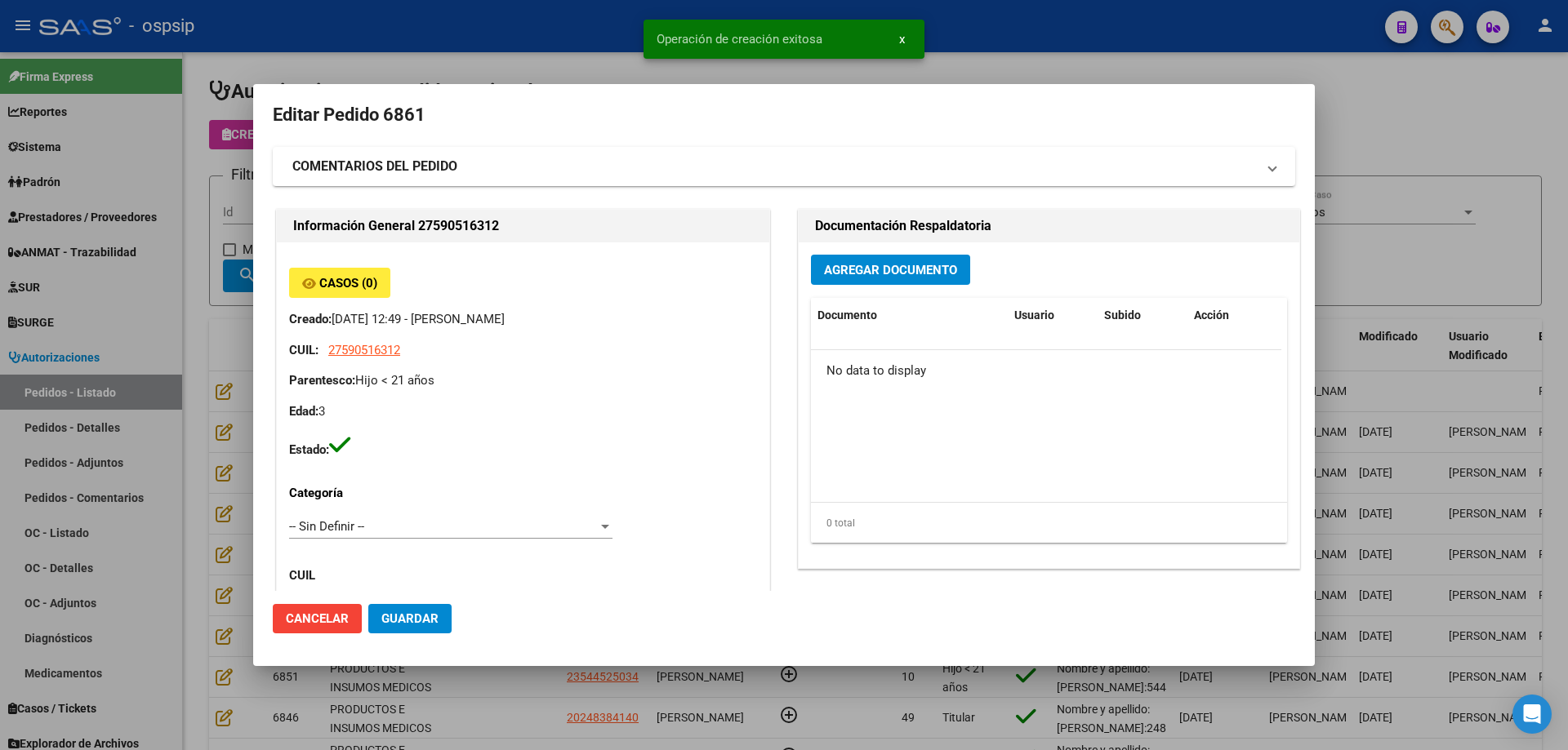
scroll to position [0, 0]
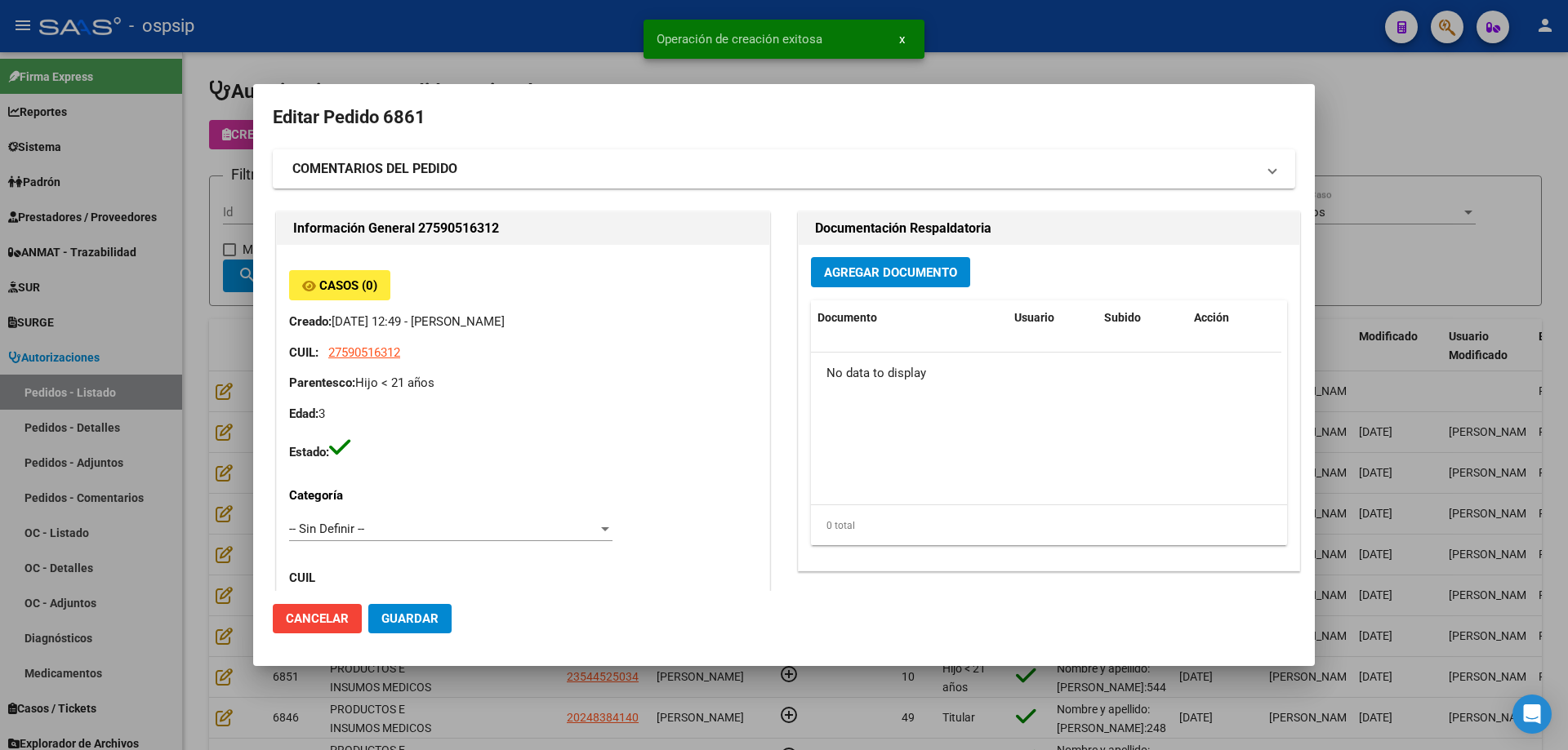
click at [828, 284] on button "Agregar Documento" at bounding box center [890, 272] width 159 height 30
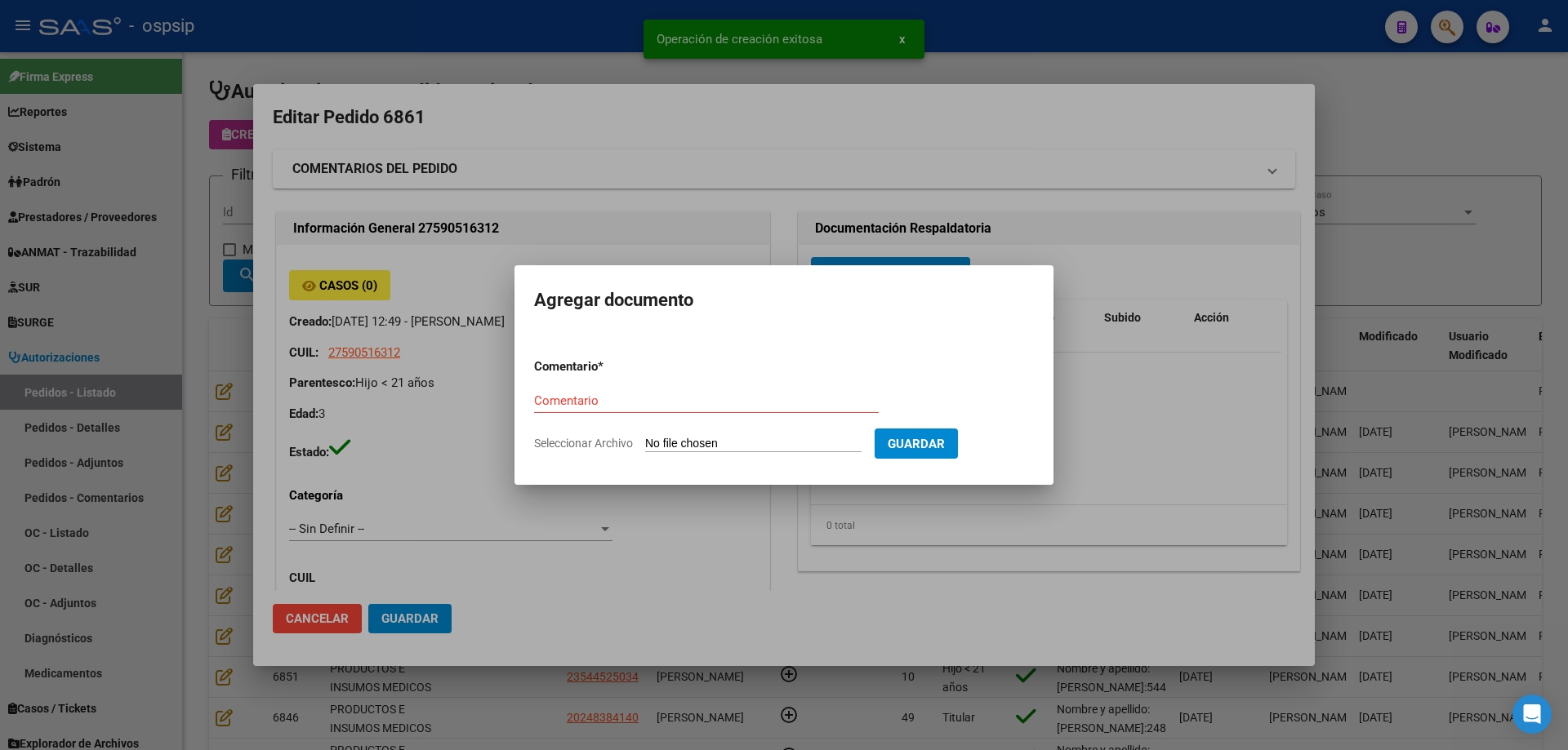
click at [781, 444] on input "Seleccionar Archivo" at bounding box center [753, 445] width 217 height 16
type input "C:\fakepath\collar cervical rodriguez.pdf"
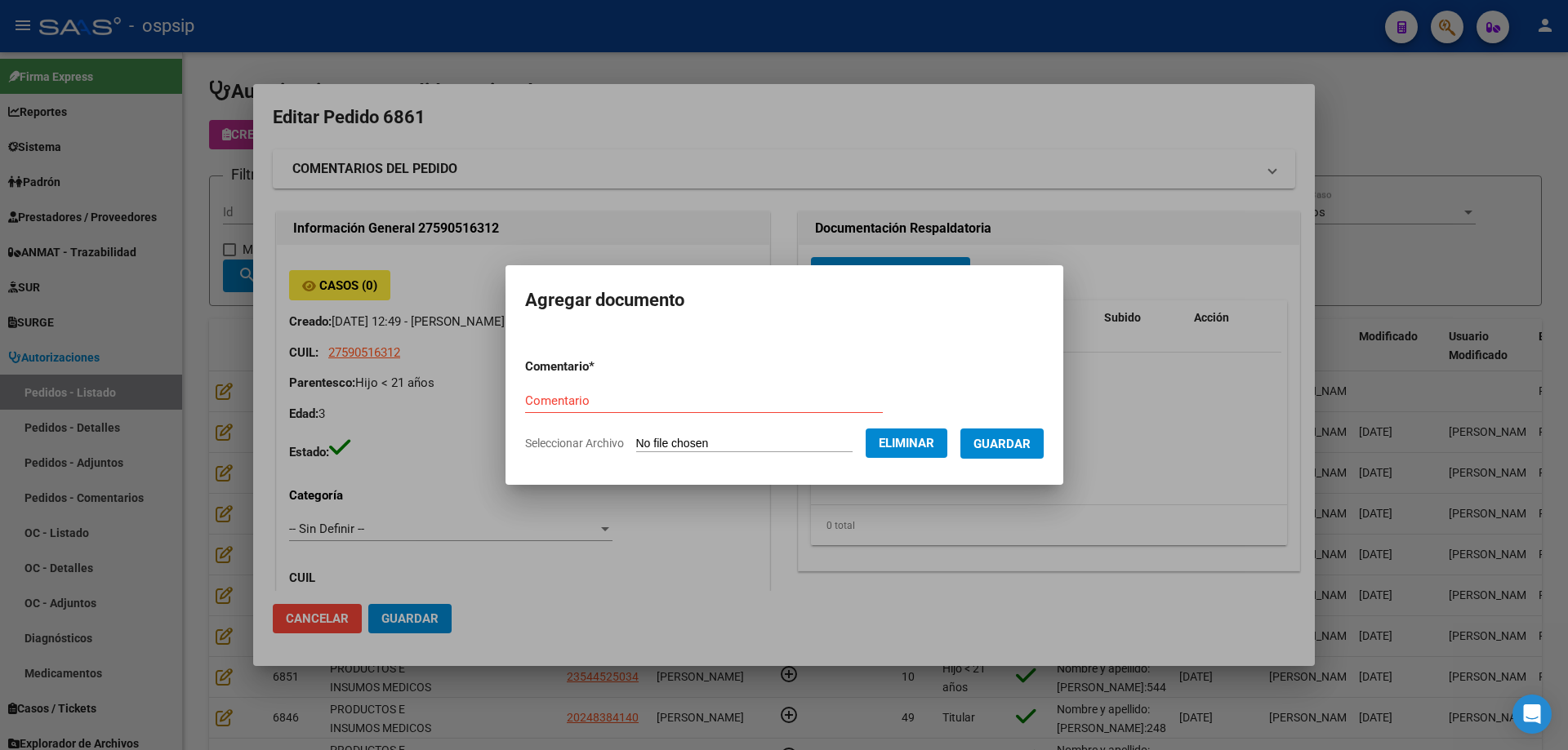
click at [628, 392] on div "Comentario" at bounding box center [704, 401] width 358 height 25
type input "Collar cervical"
click at [991, 432] on button "Guardar" at bounding box center [1001, 444] width 83 height 30
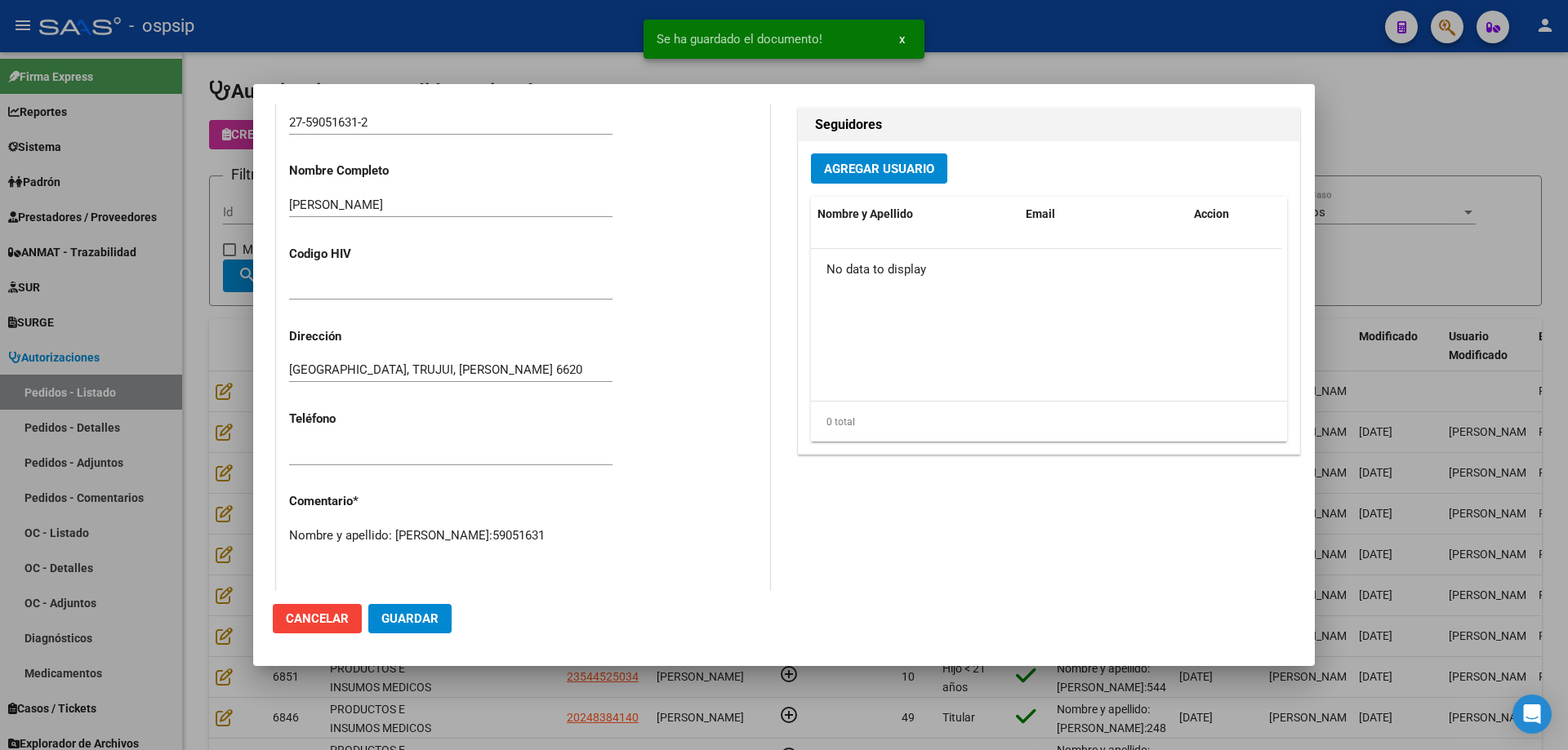
scroll to position [948, 0]
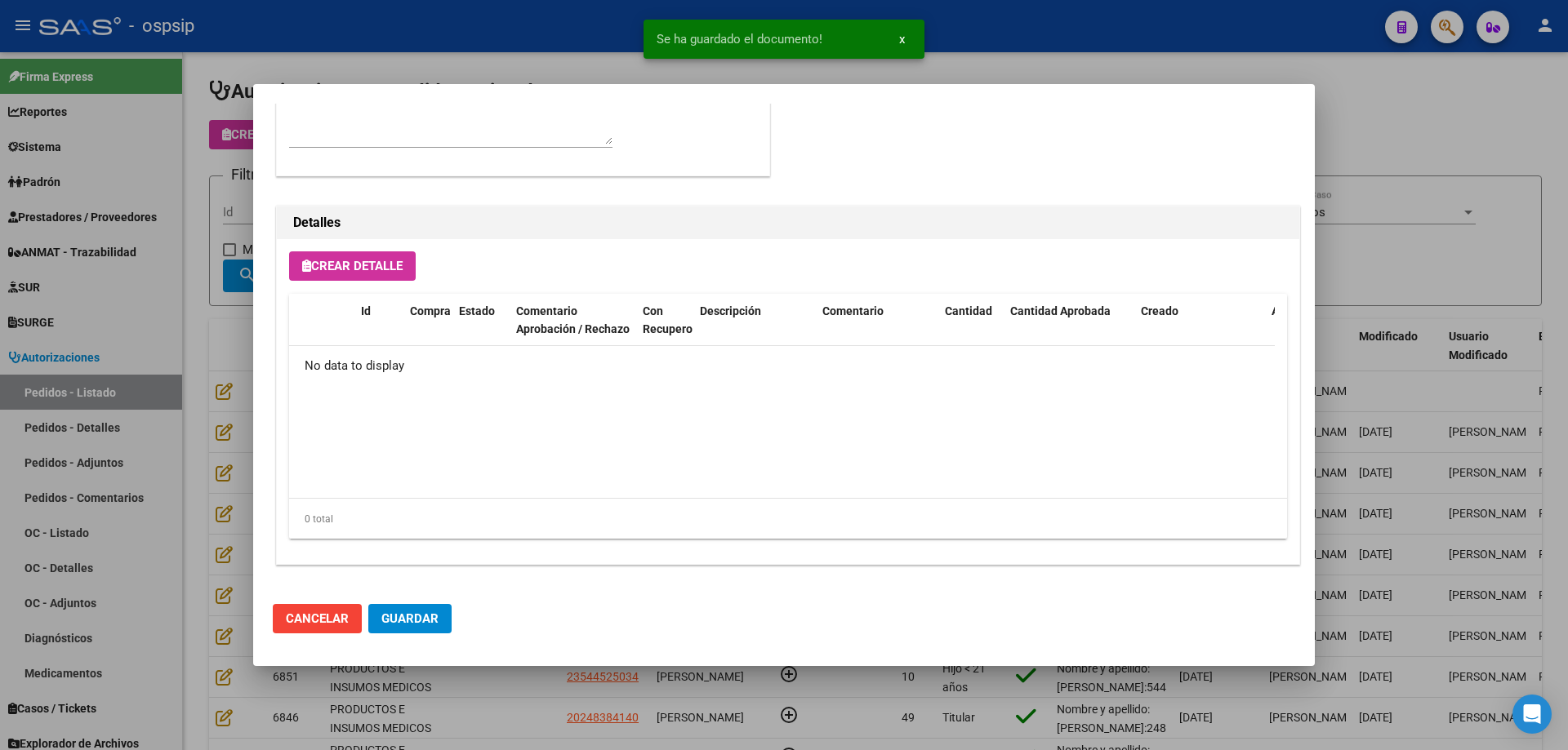
click at [369, 256] on button "Crear Detalle" at bounding box center [352, 266] width 126 height 29
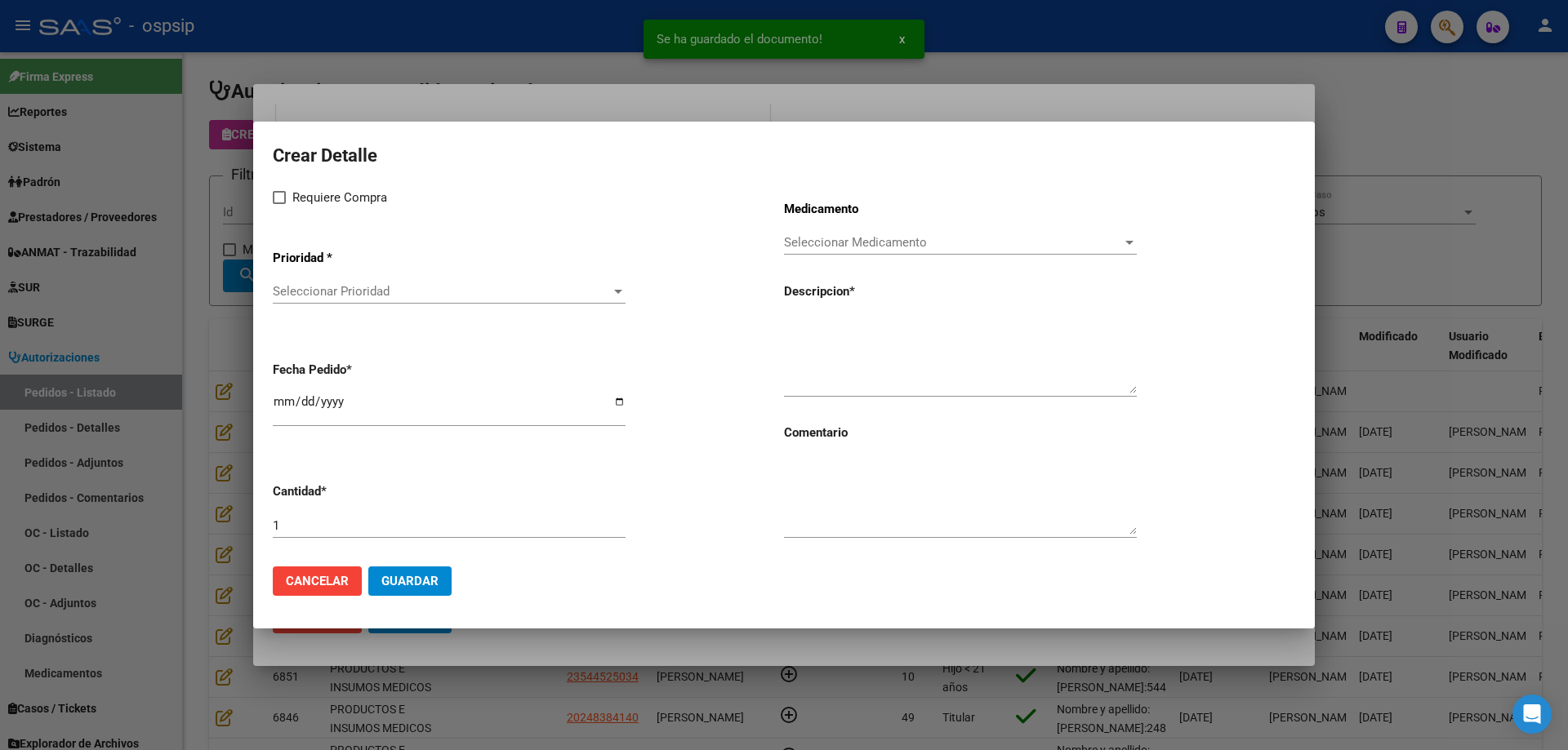
click at [402, 290] on span "Seleccionar Prioridad" at bounding box center [441, 291] width 338 height 15
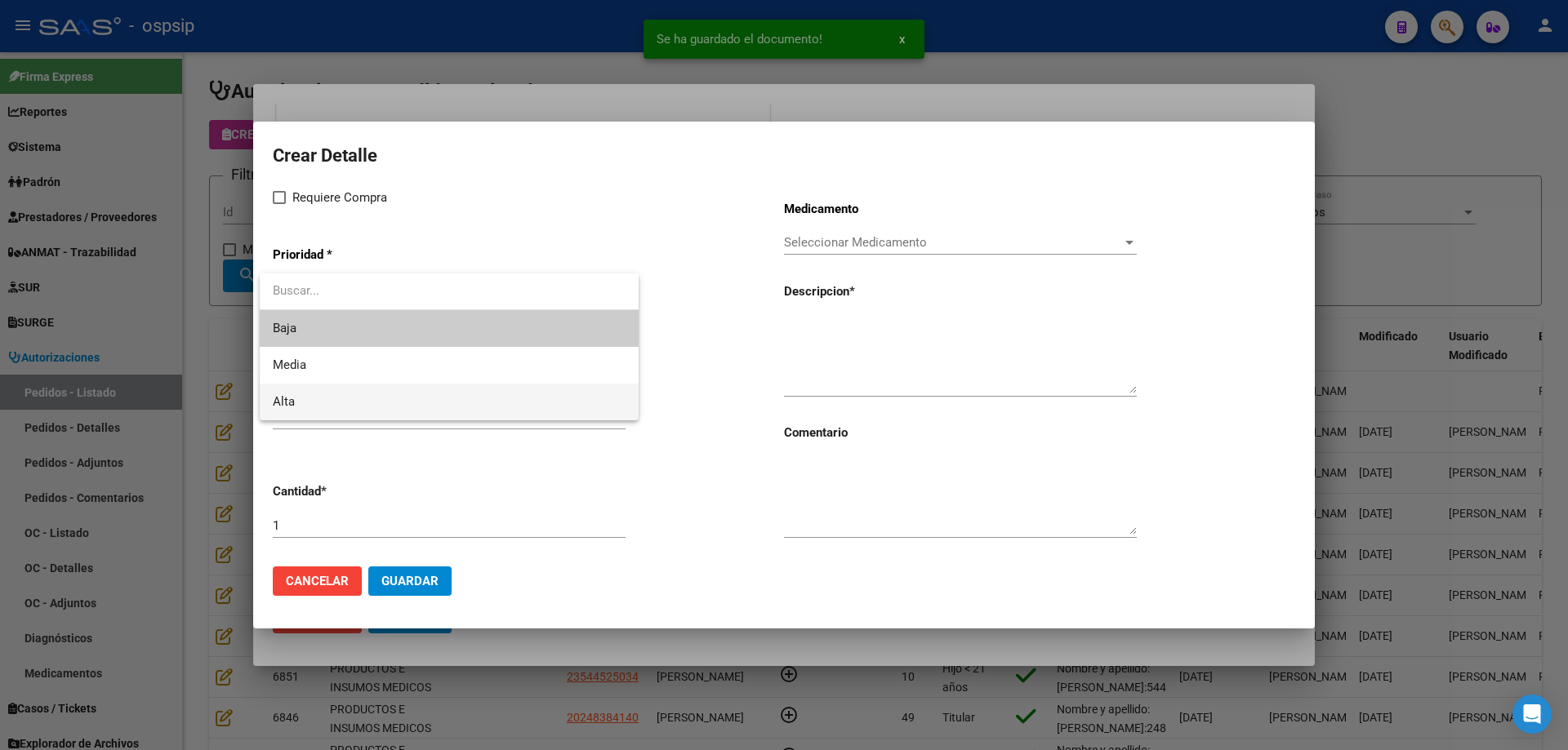
click at [332, 405] on span "Alta" at bounding box center [449, 402] width 353 height 37
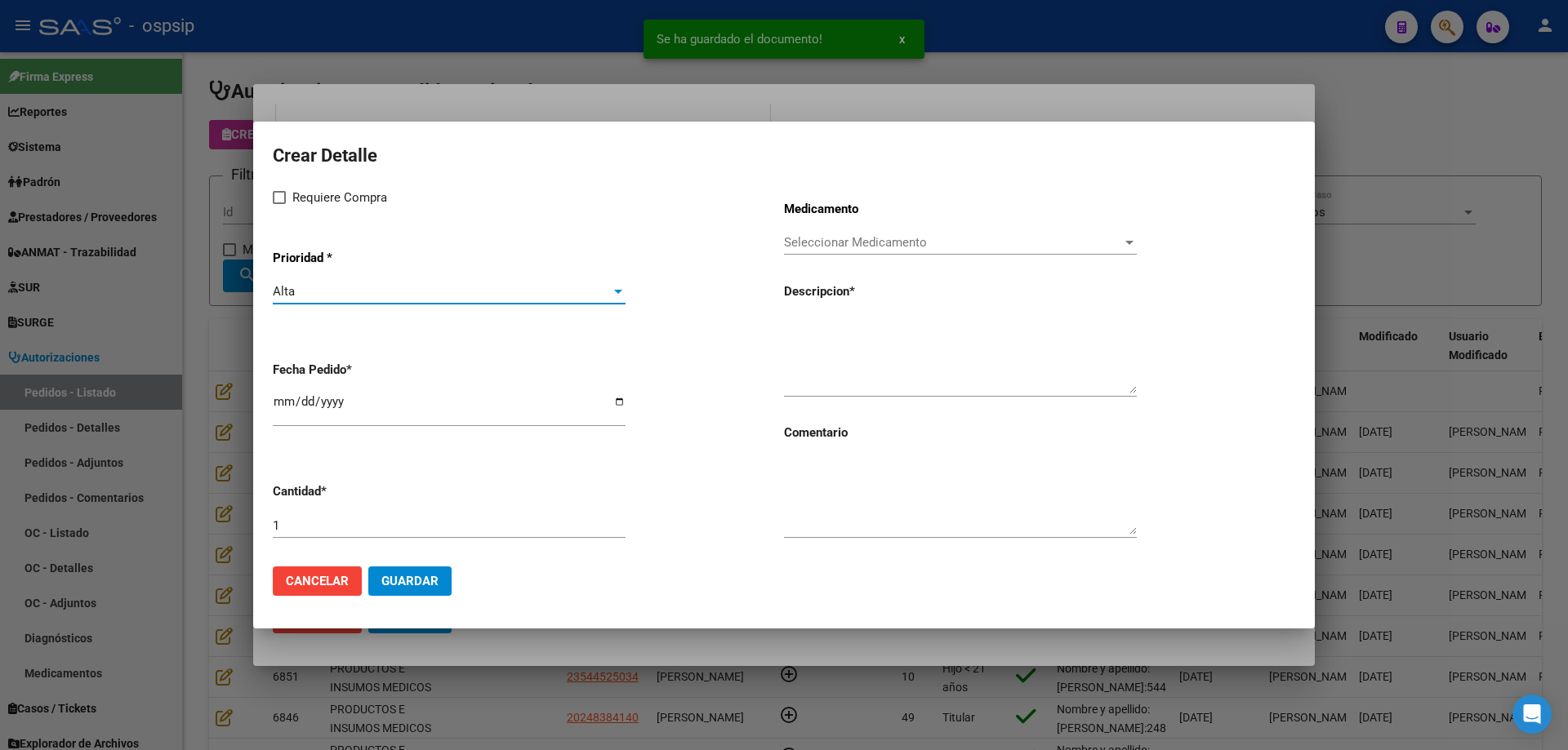
click at [293, 197] on span "Requiere Compra" at bounding box center [340, 197] width 95 height 19
click at [279, 204] on input "Requiere Compra" at bounding box center [278, 204] width 1 height 1
checkbox input "true"
click at [841, 248] on span "Seleccionar Medicamento" at bounding box center [952, 242] width 338 height 15
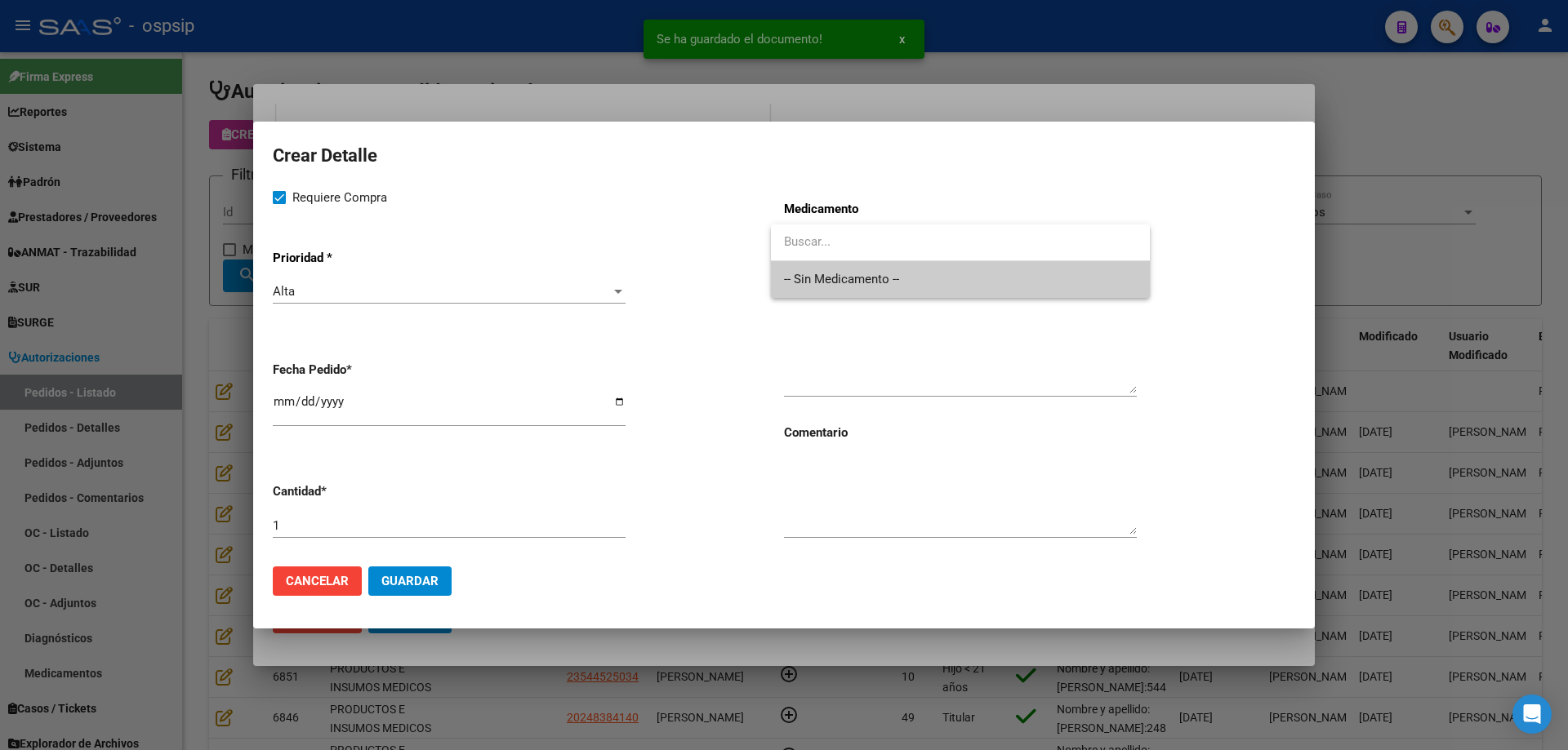
click at [836, 278] on span "-- Sin Medicamento --" at bounding box center [960, 280] width 353 height 37
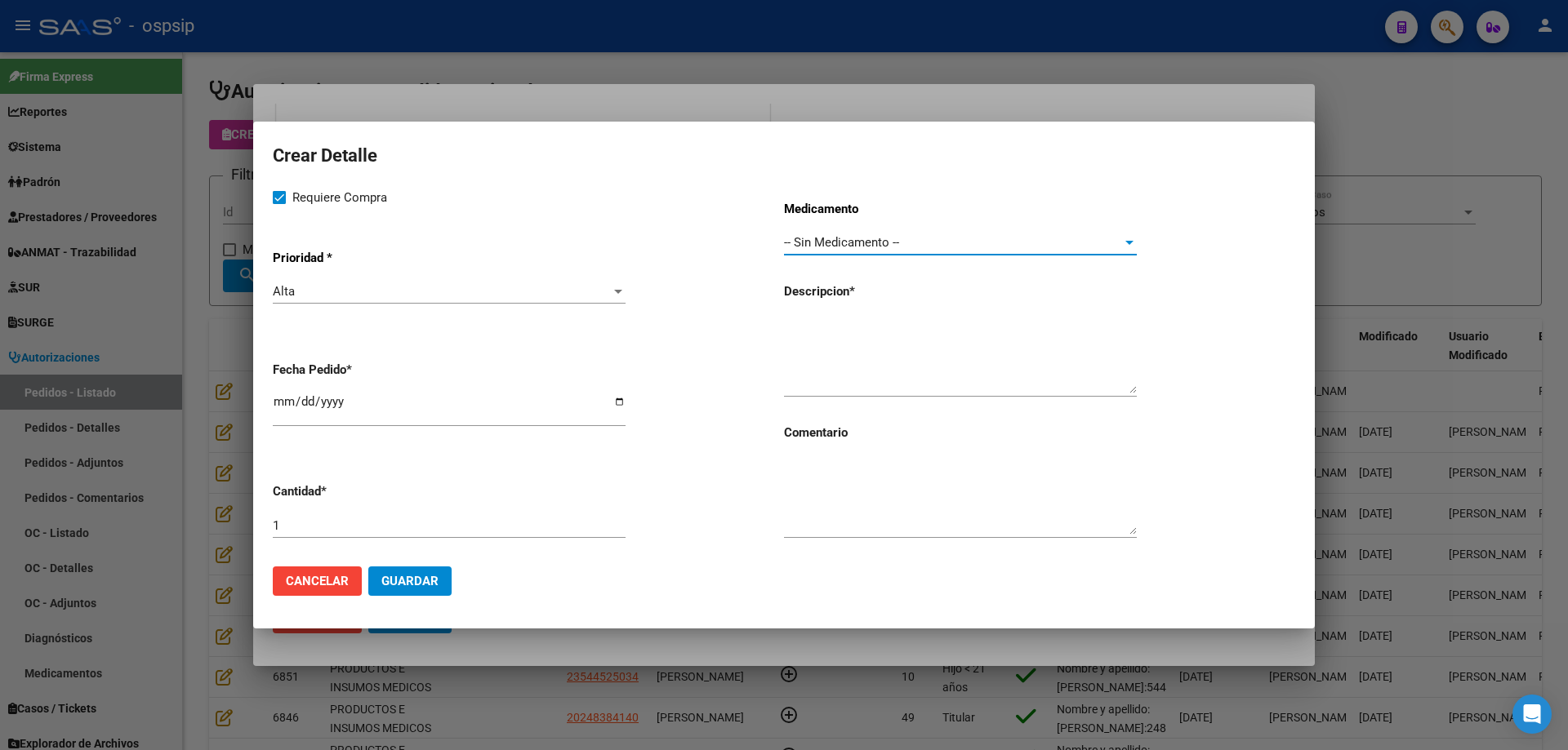
click at [281, 396] on input "[DATE]" at bounding box center [449, 408] width 353 height 26
type input "2025-08-12"
paste textarea "collar cervical blando a medida cierre con velcro recubierto de material confor…"
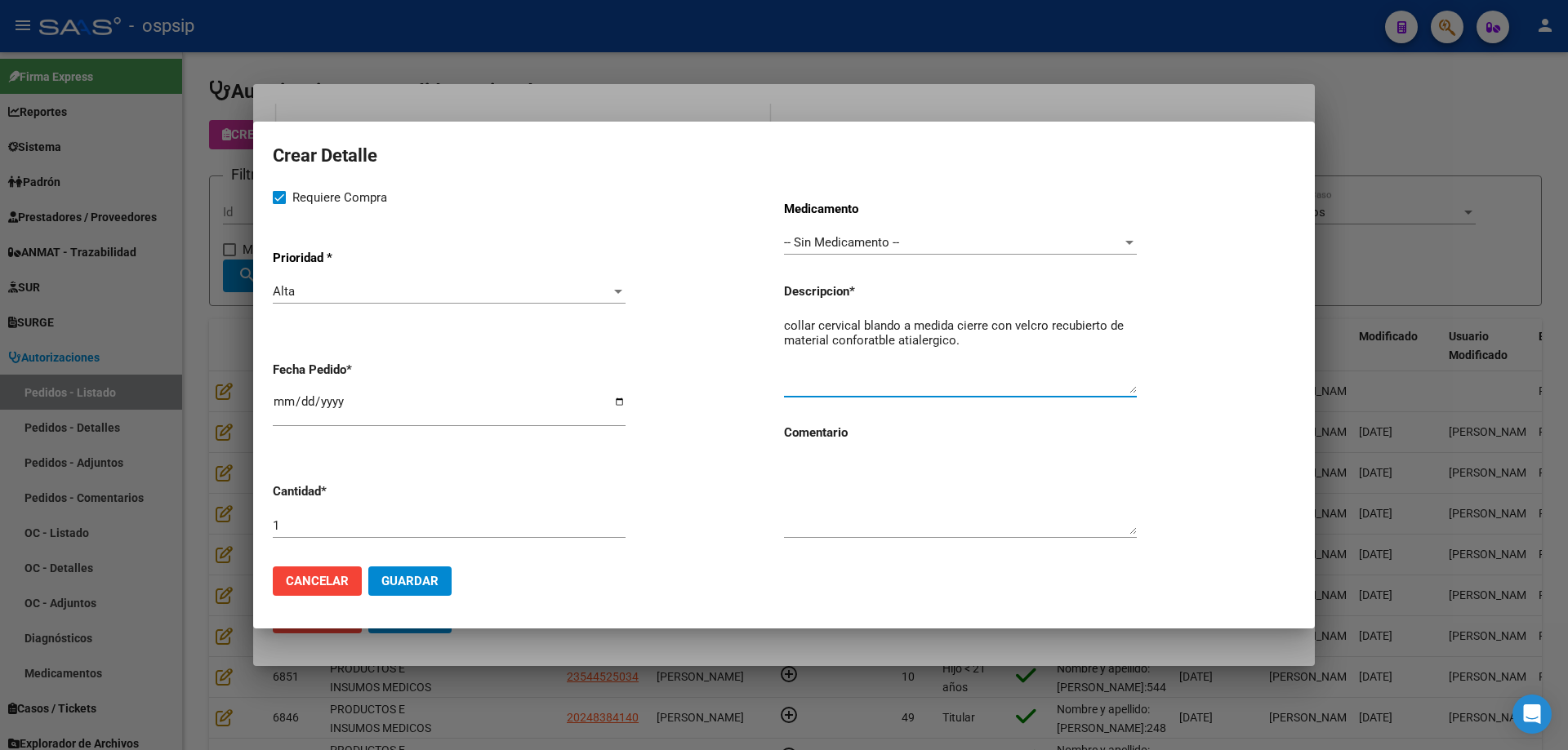
click at [791, 320] on textarea "collar cervical blando a medida cierre con velcro recubierto de material confor…" at bounding box center [960, 354] width 353 height 76
click at [984, 339] on textarea "Collar cervical blando a medida cierre con velcro recubierto de material confor…" at bounding box center [960, 354] width 353 height 76
click at [884, 342] on textarea "Collar cervical blando a medida cierre con velcro recubierto de material confor…" at bounding box center [960, 354] width 353 height 76
type textarea "Collar cervical blando a medida cierre con velcro recubierto de material confor…"
click at [417, 585] on span "Guardar" at bounding box center [410, 581] width 57 height 15
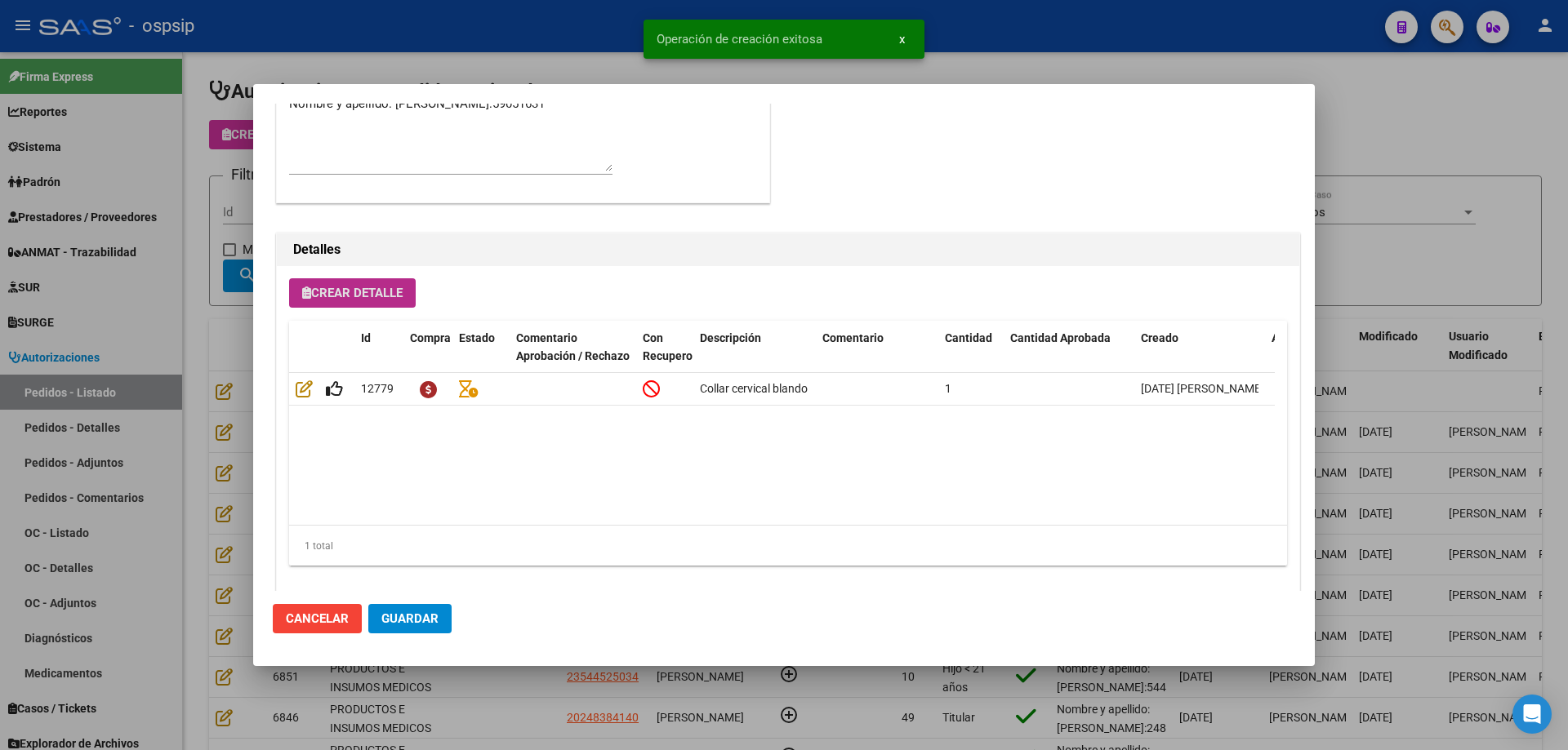
scroll to position [979, 0]
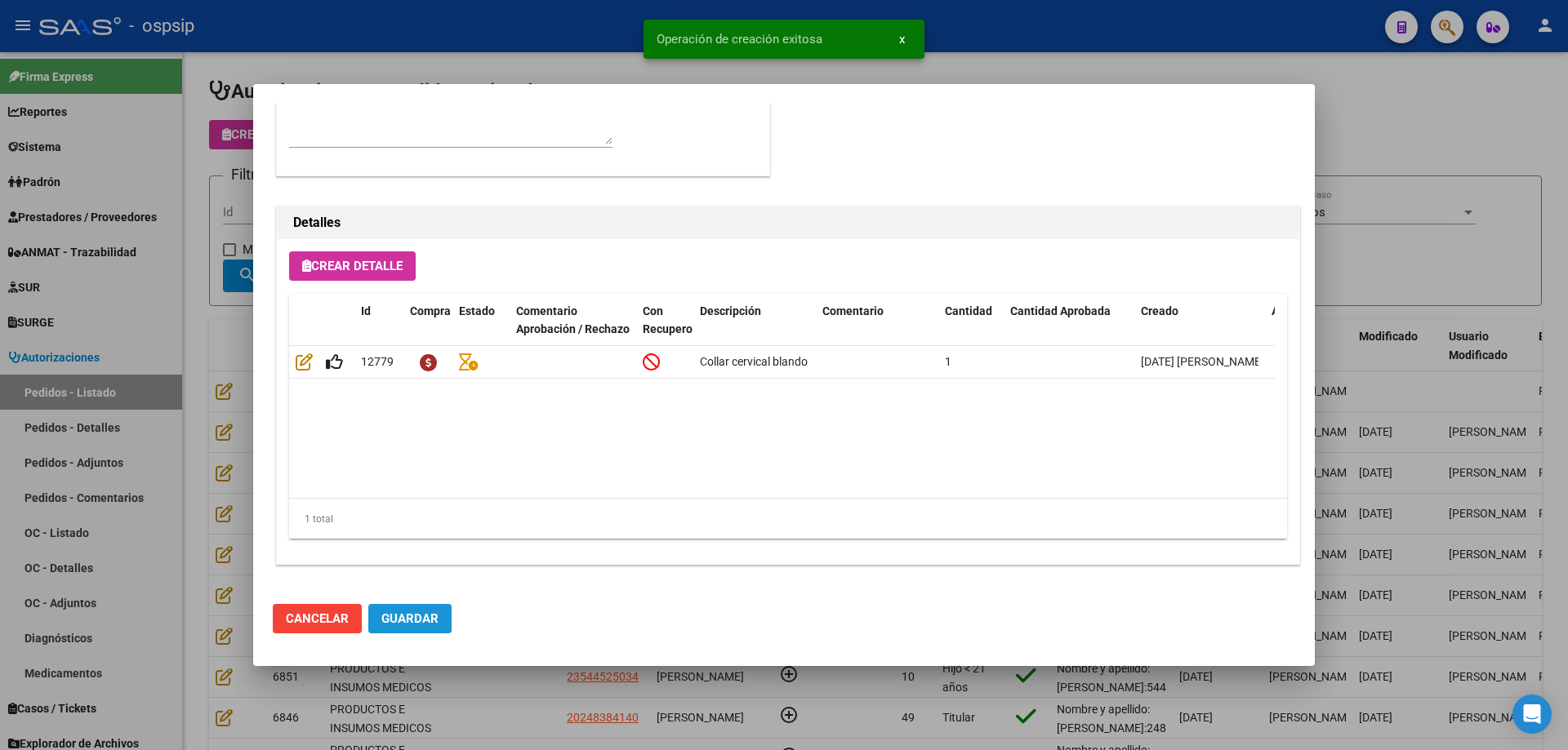
click at [431, 626] on span "Guardar" at bounding box center [410, 618] width 57 height 15
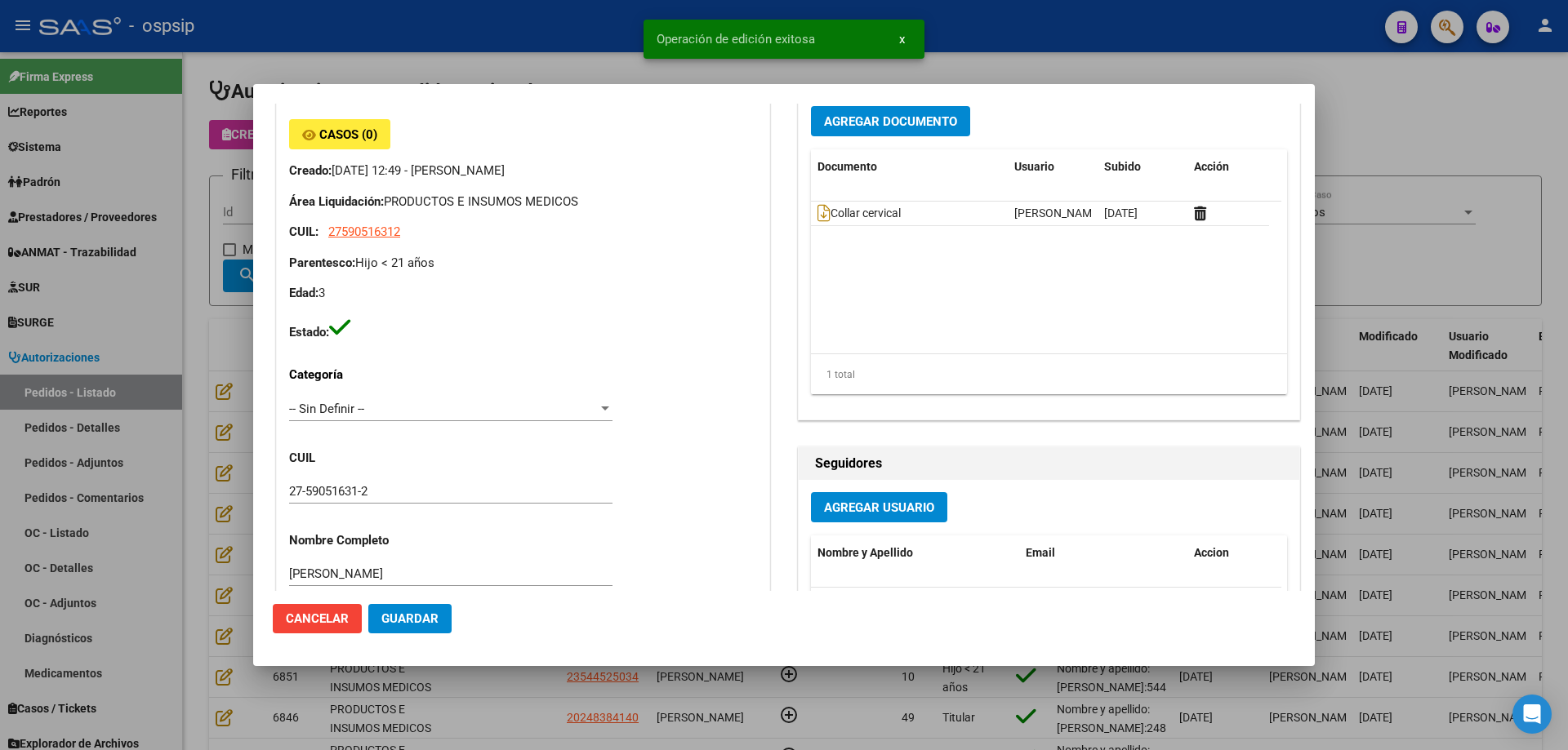
scroll to position [0, 0]
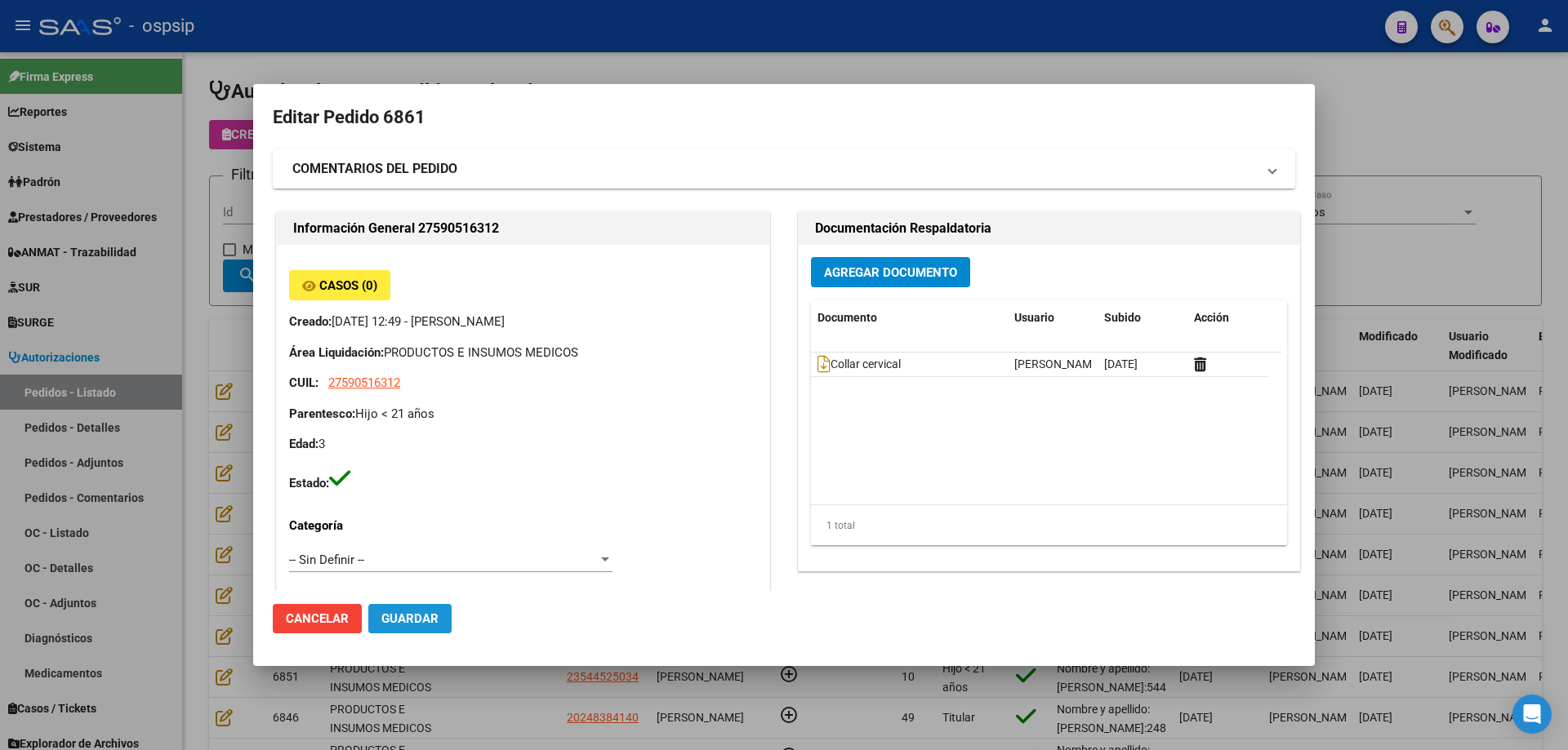
click at [426, 619] on span "Guardar" at bounding box center [410, 618] width 57 height 15
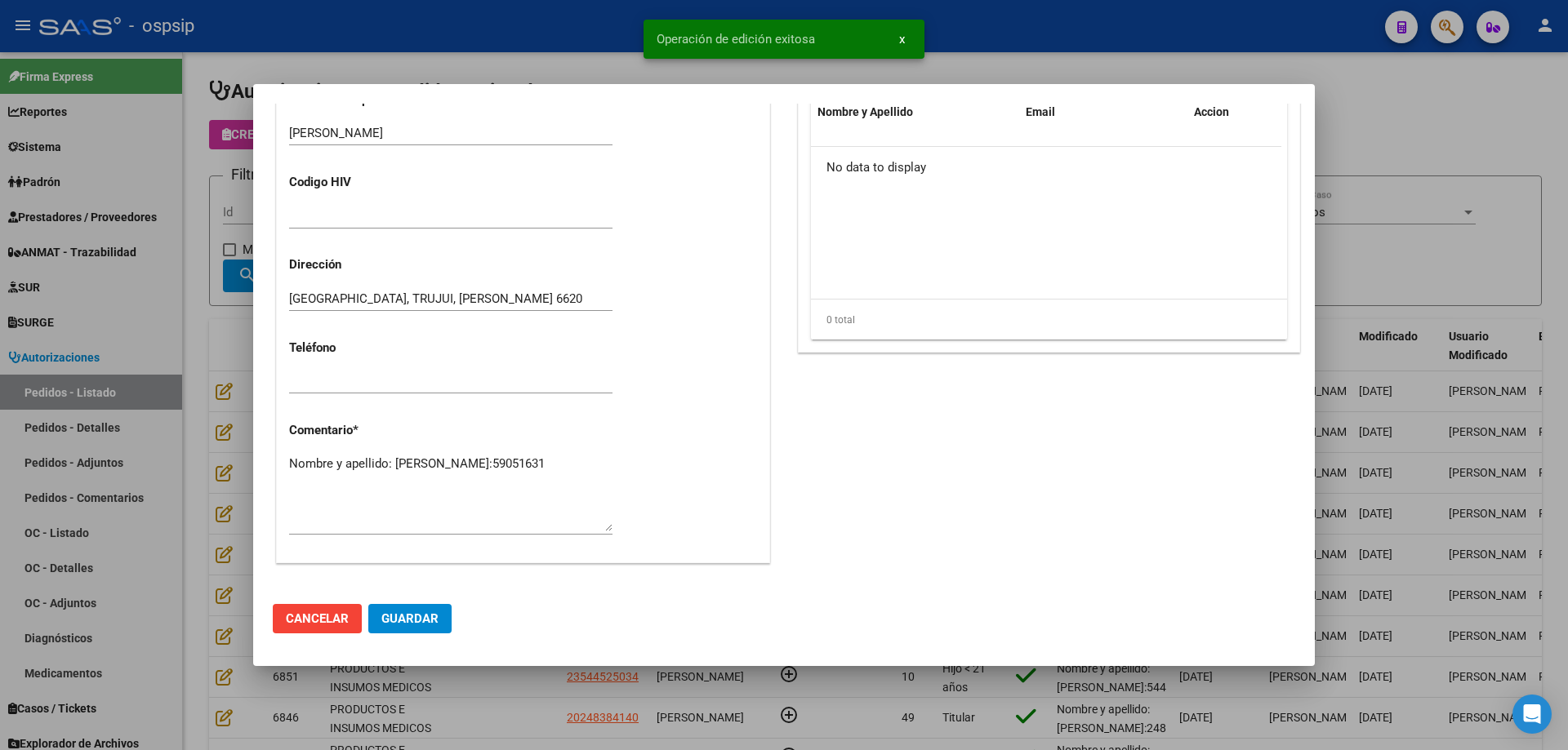
scroll to position [571, 0]
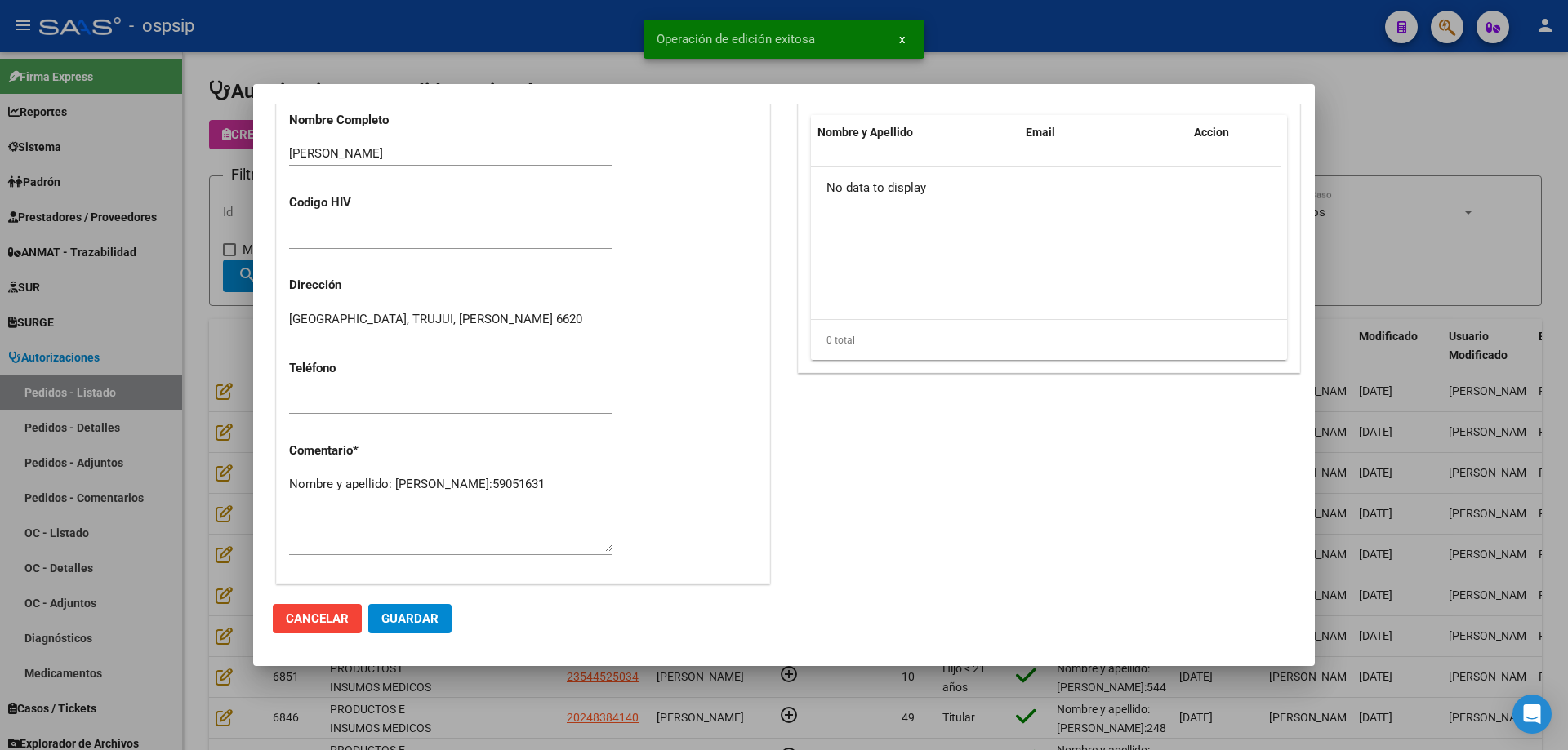
click at [174, 216] on div at bounding box center [784, 375] width 1568 height 750
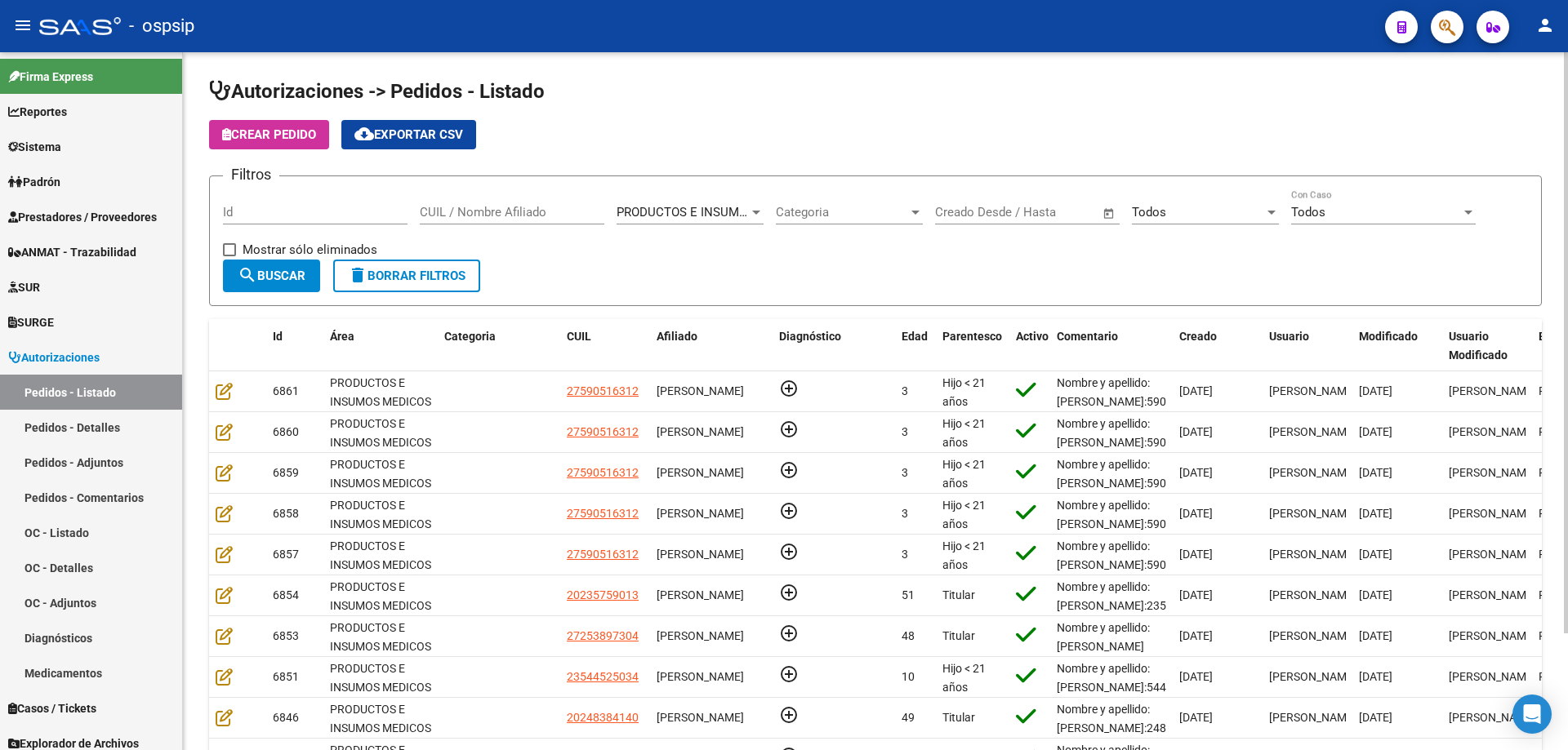
click at [499, 216] on input "CUIL / Nombre Afiliado" at bounding box center [512, 212] width 184 height 15
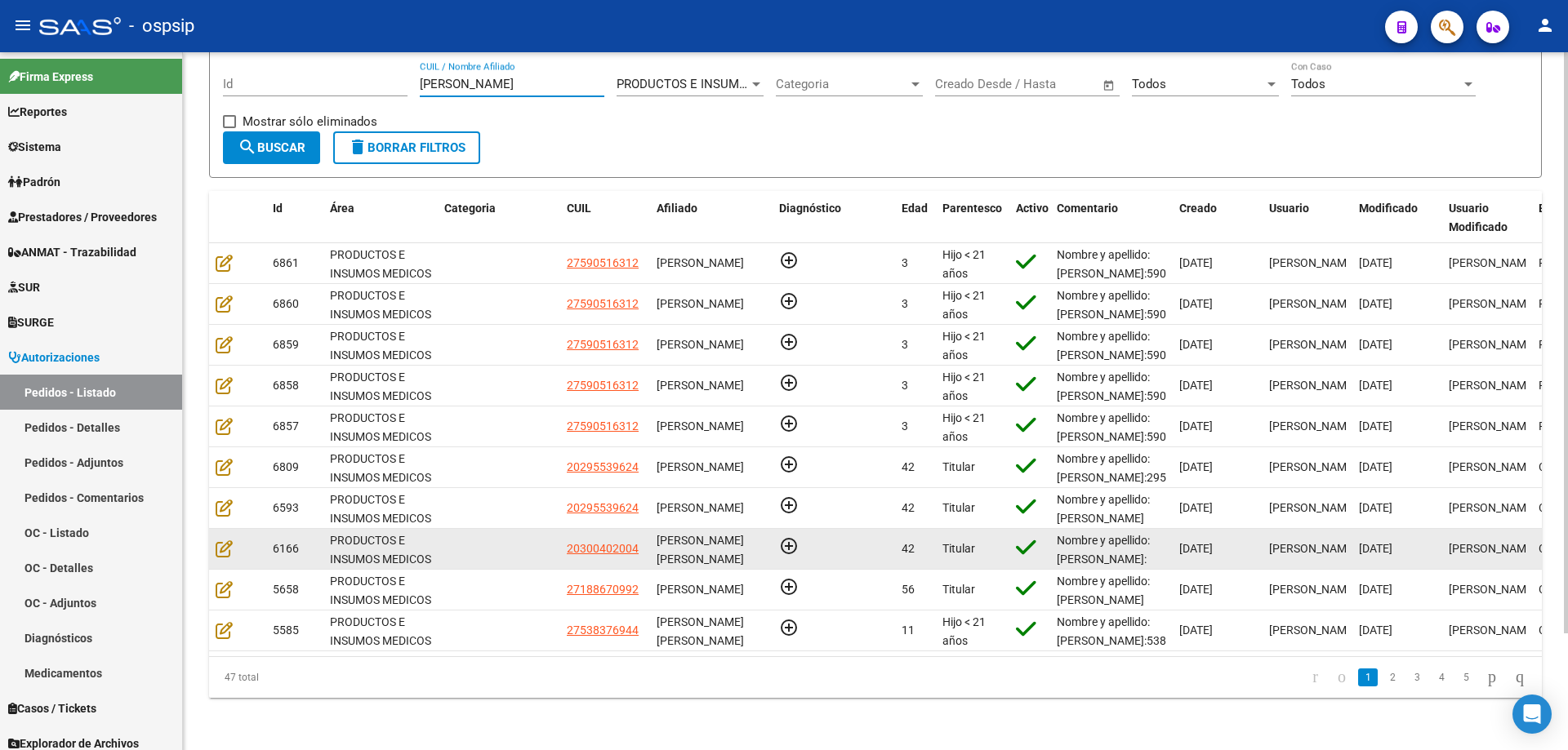
scroll to position [140, 0]
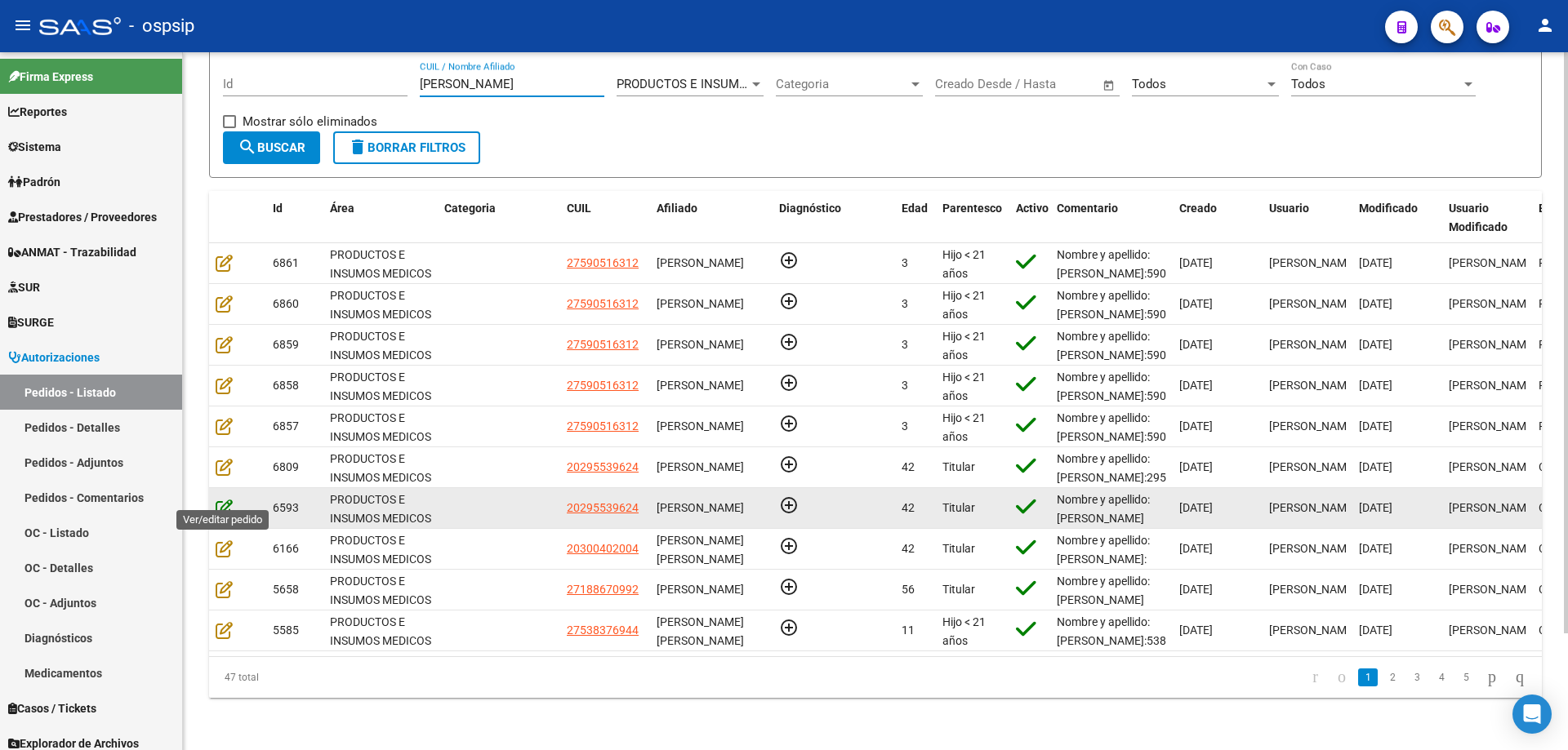
type input "rodriguez"
click at [226, 499] on icon at bounding box center [225, 508] width 18 height 18
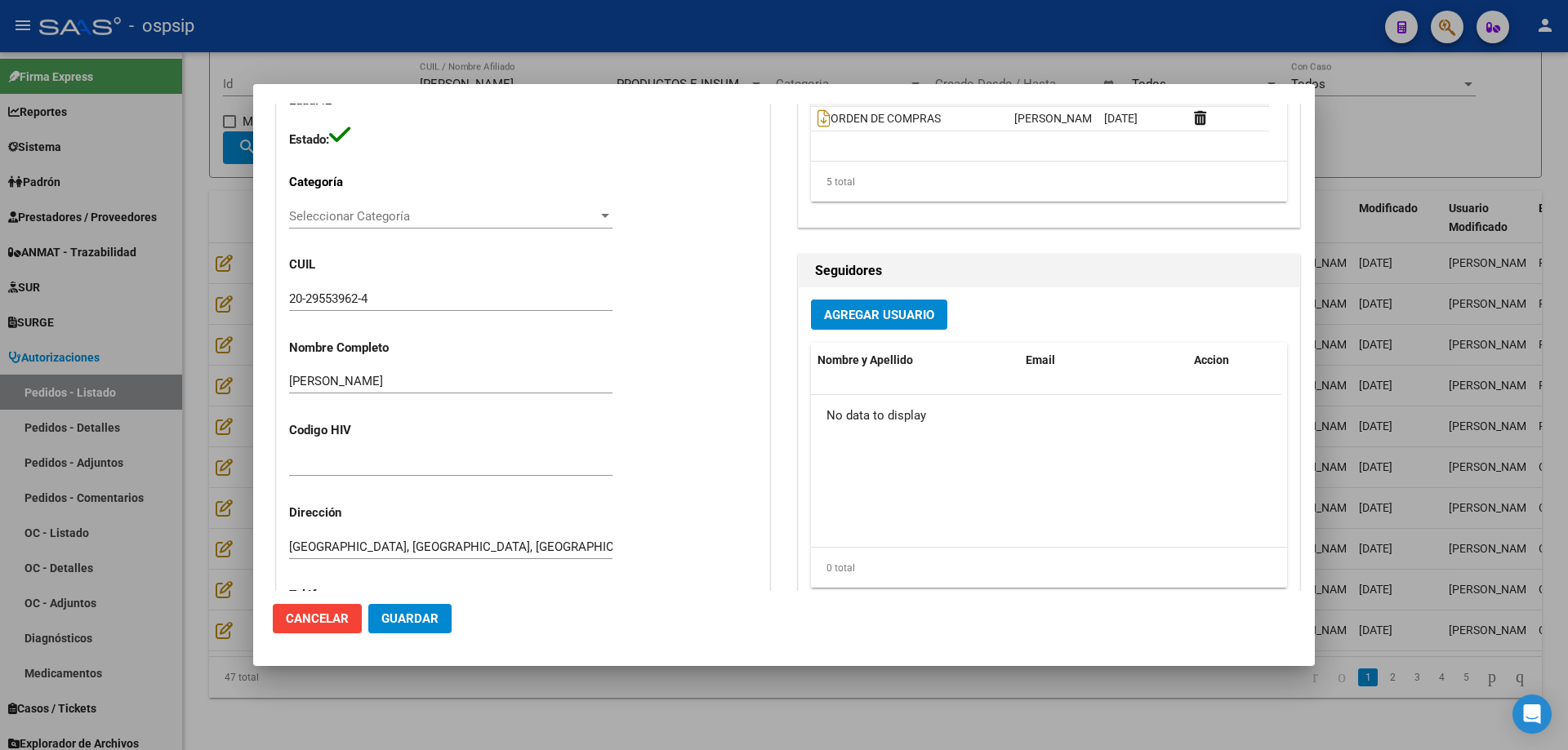
scroll to position [734, 0]
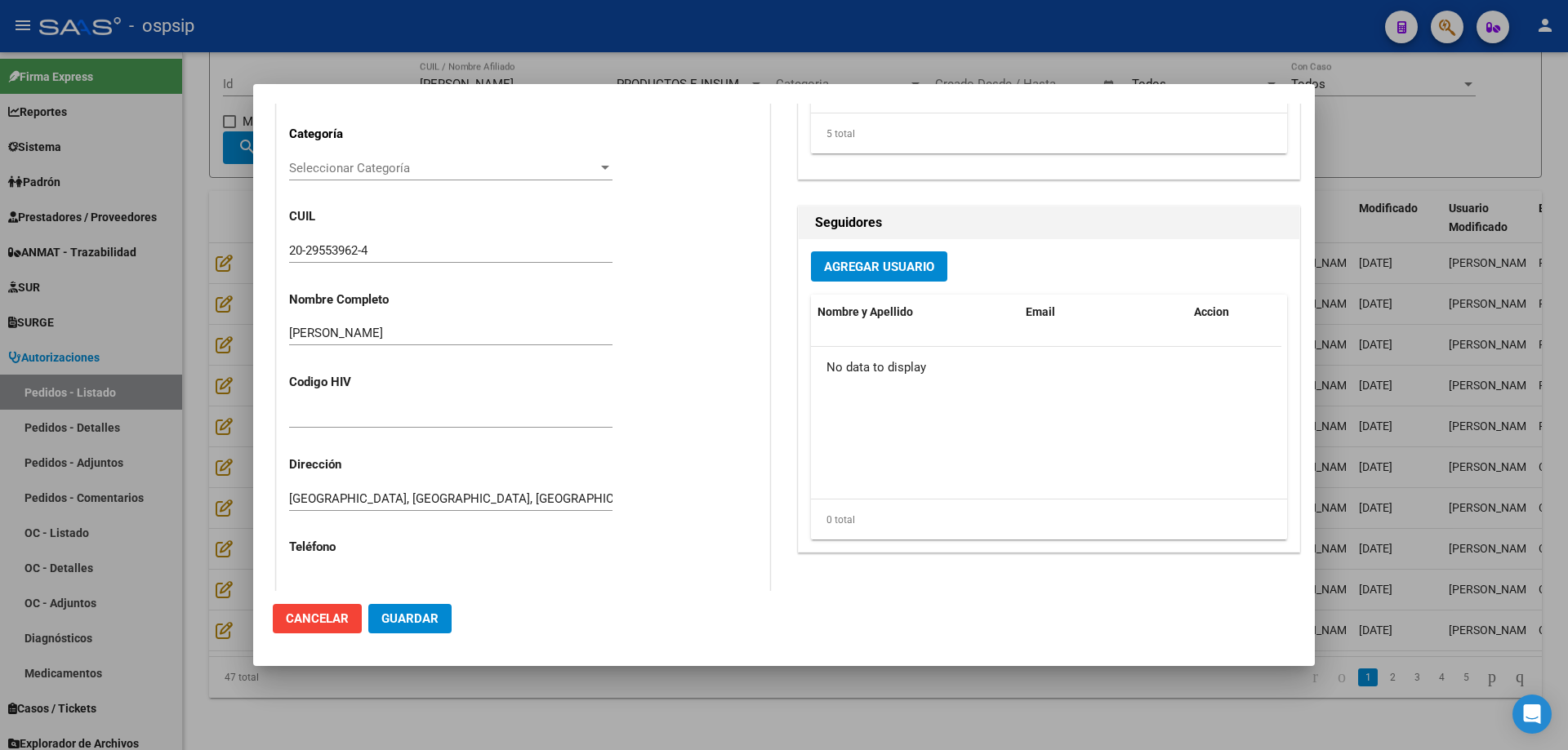
click at [340, 245] on input "20-29553962-4" at bounding box center [450, 250] width 323 height 15
drag, startPoint x: 234, startPoint y: 304, endPoint x: 371, endPoint y: 269, distance: 141.4
click at [233, 304] on div at bounding box center [784, 375] width 1568 height 750
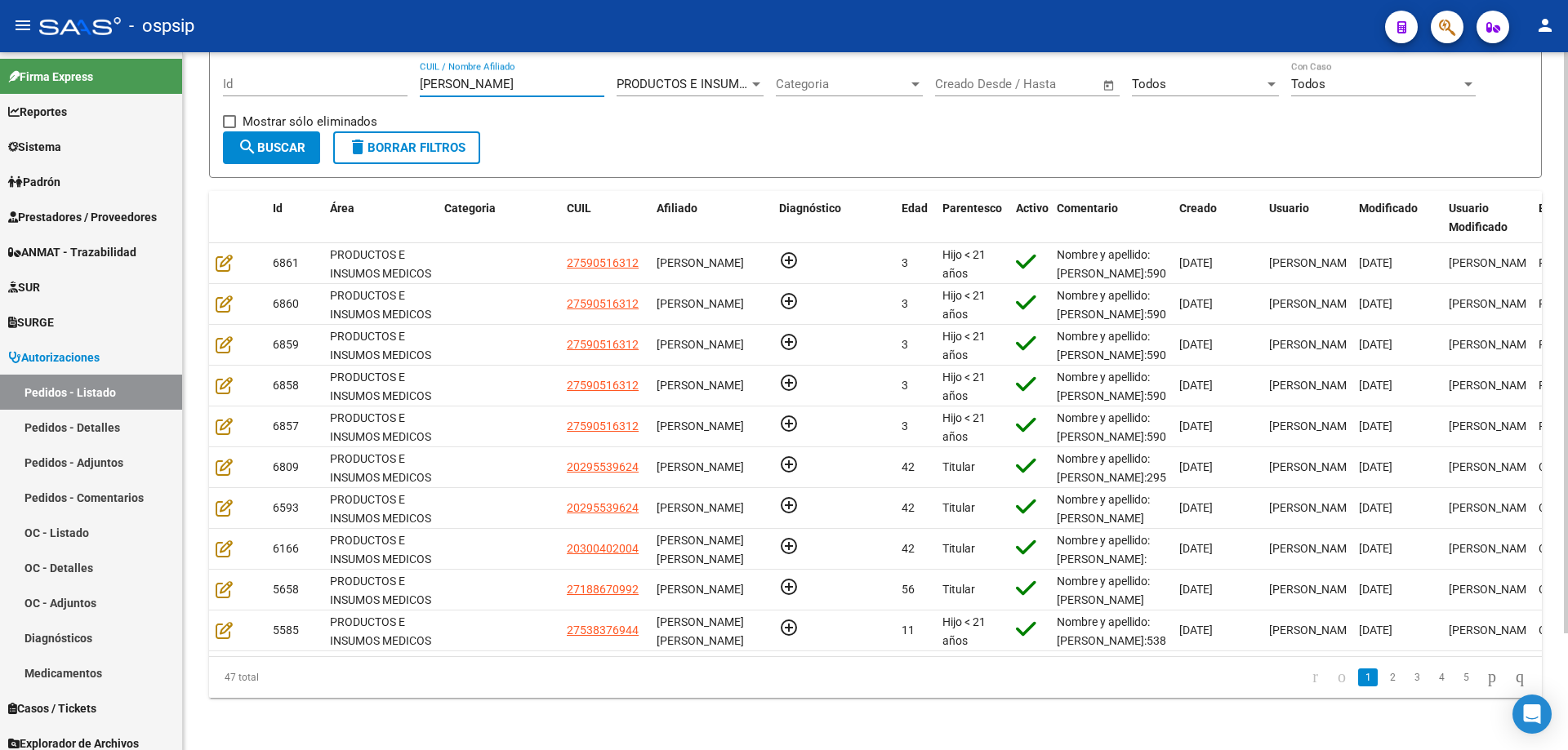
scroll to position [61, 0]
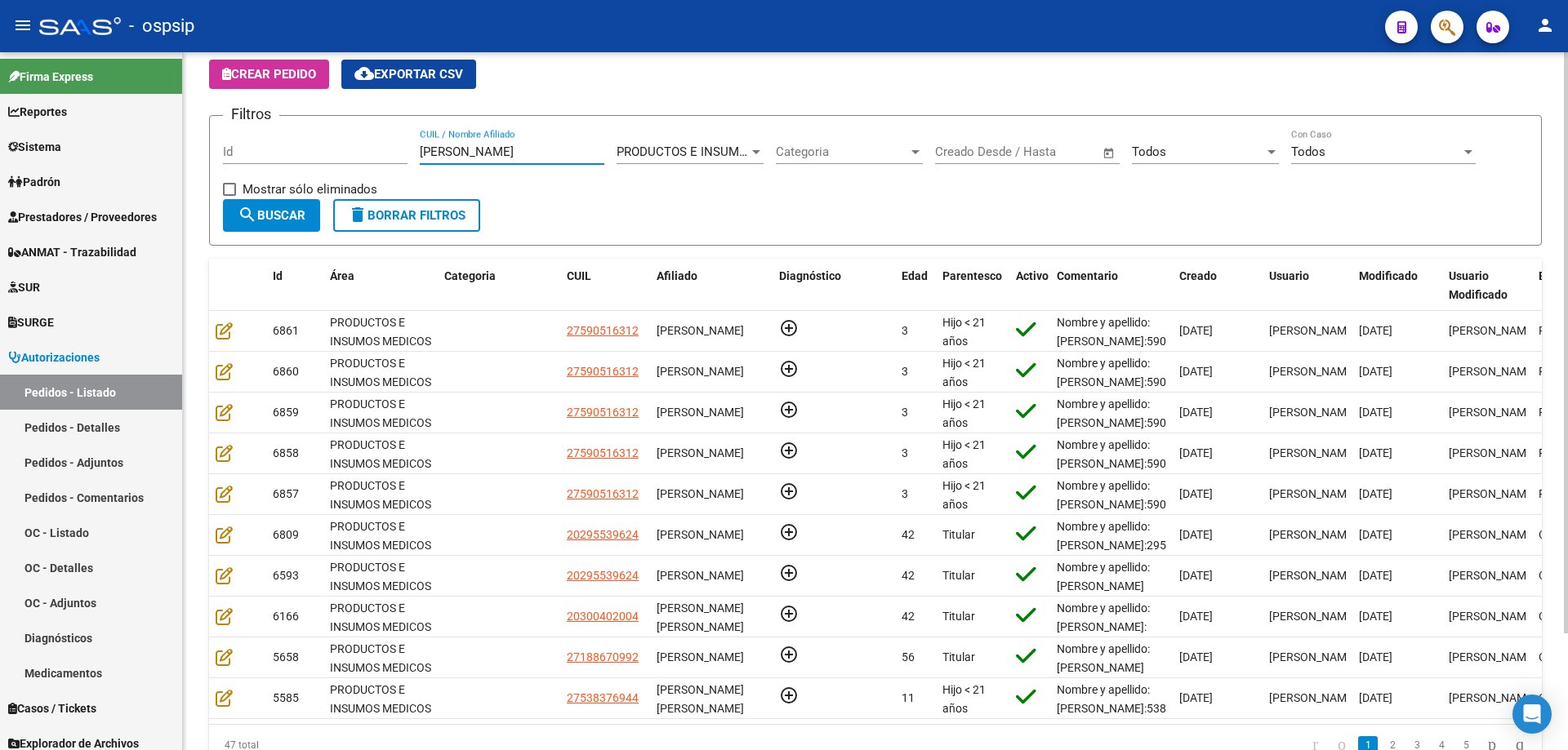
drag, startPoint x: 516, startPoint y: 72, endPoint x: 258, endPoint y: 56, distance: 258.5
click at [258, 56] on div "Autorizaciones -> Pedidos - Listado Crear Pedido cloud_download Exportar CSV Fi…" at bounding box center [875, 405] width 1385 height 826
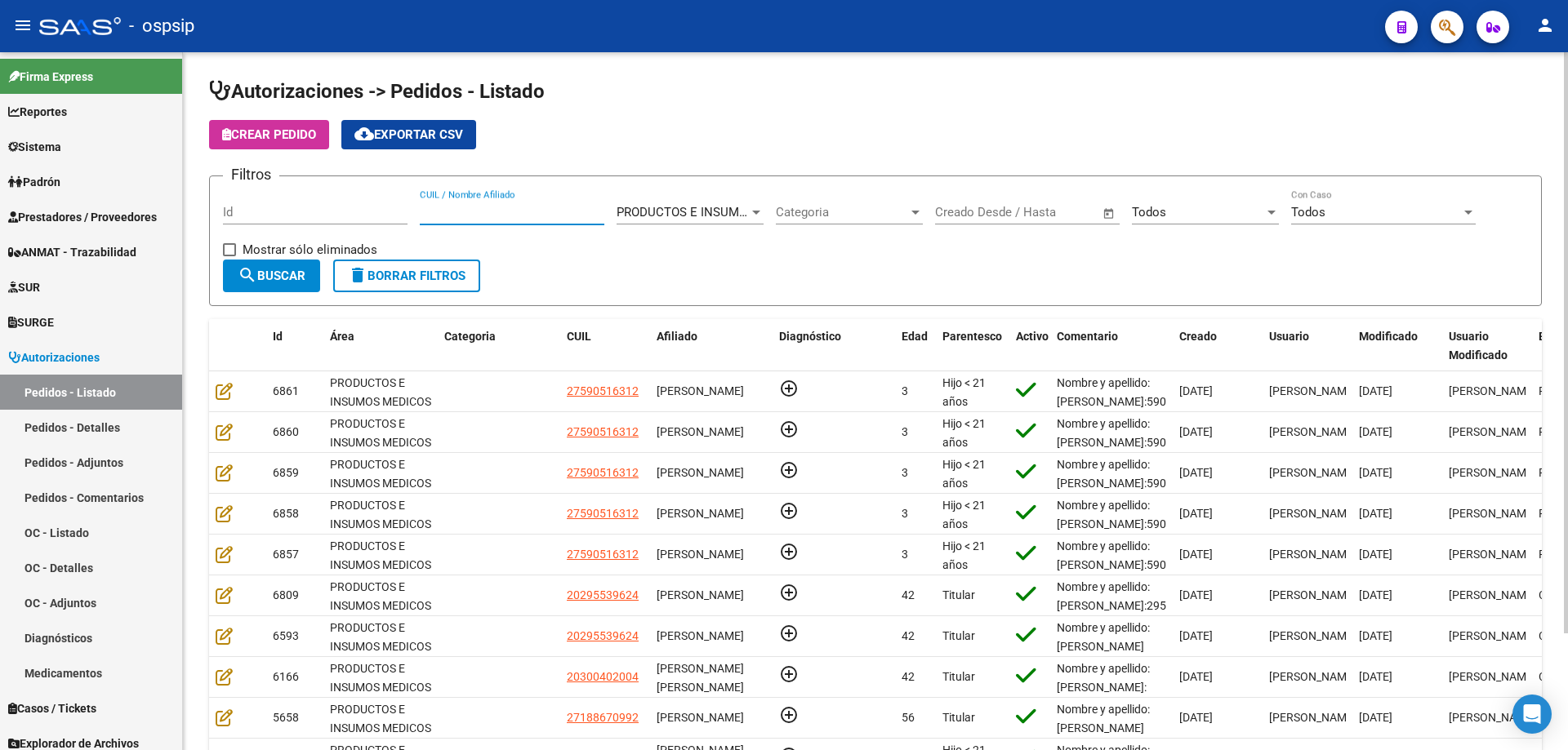
paste input "29553962"
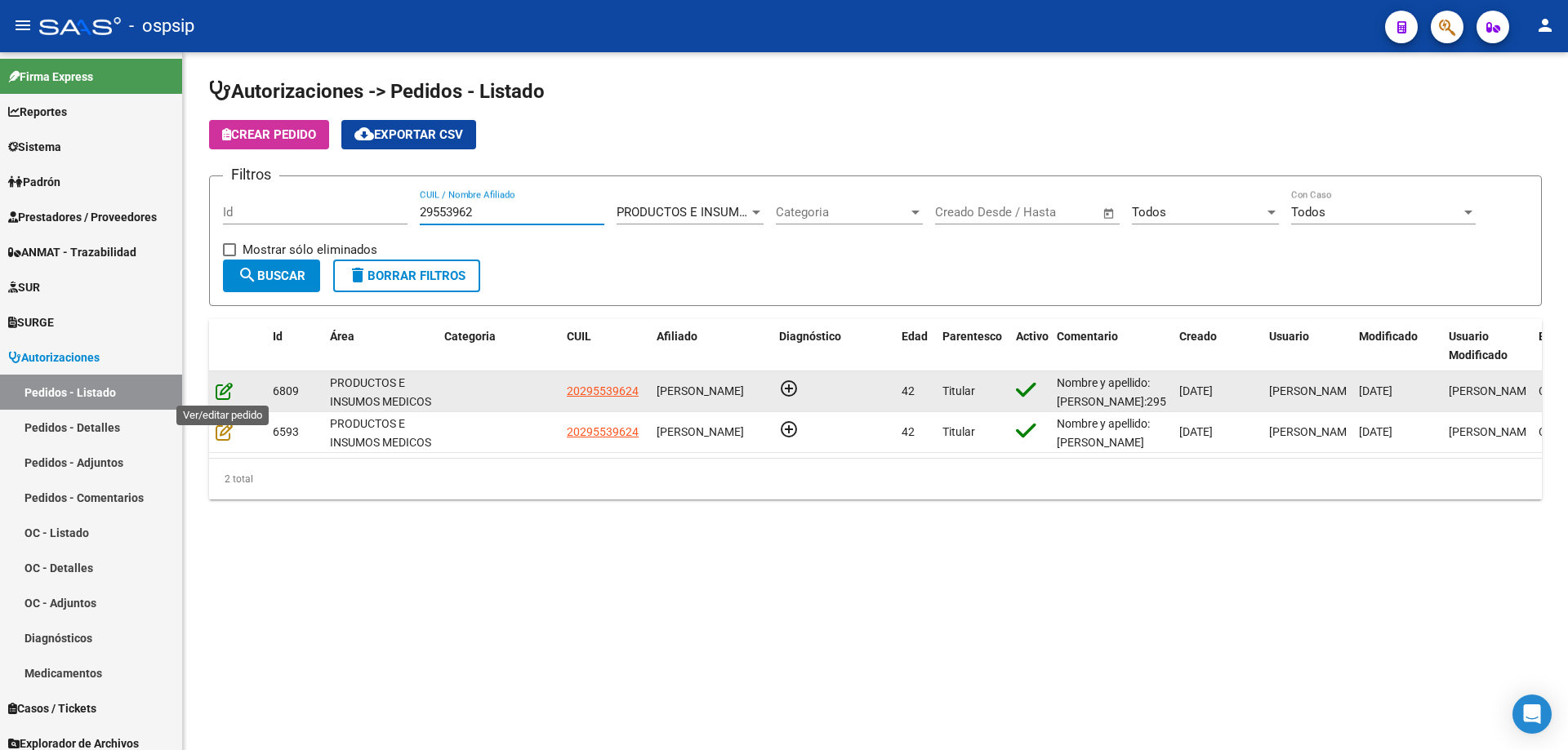
type input "29553962"
click at [225, 389] on icon at bounding box center [225, 390] width 18 height 18
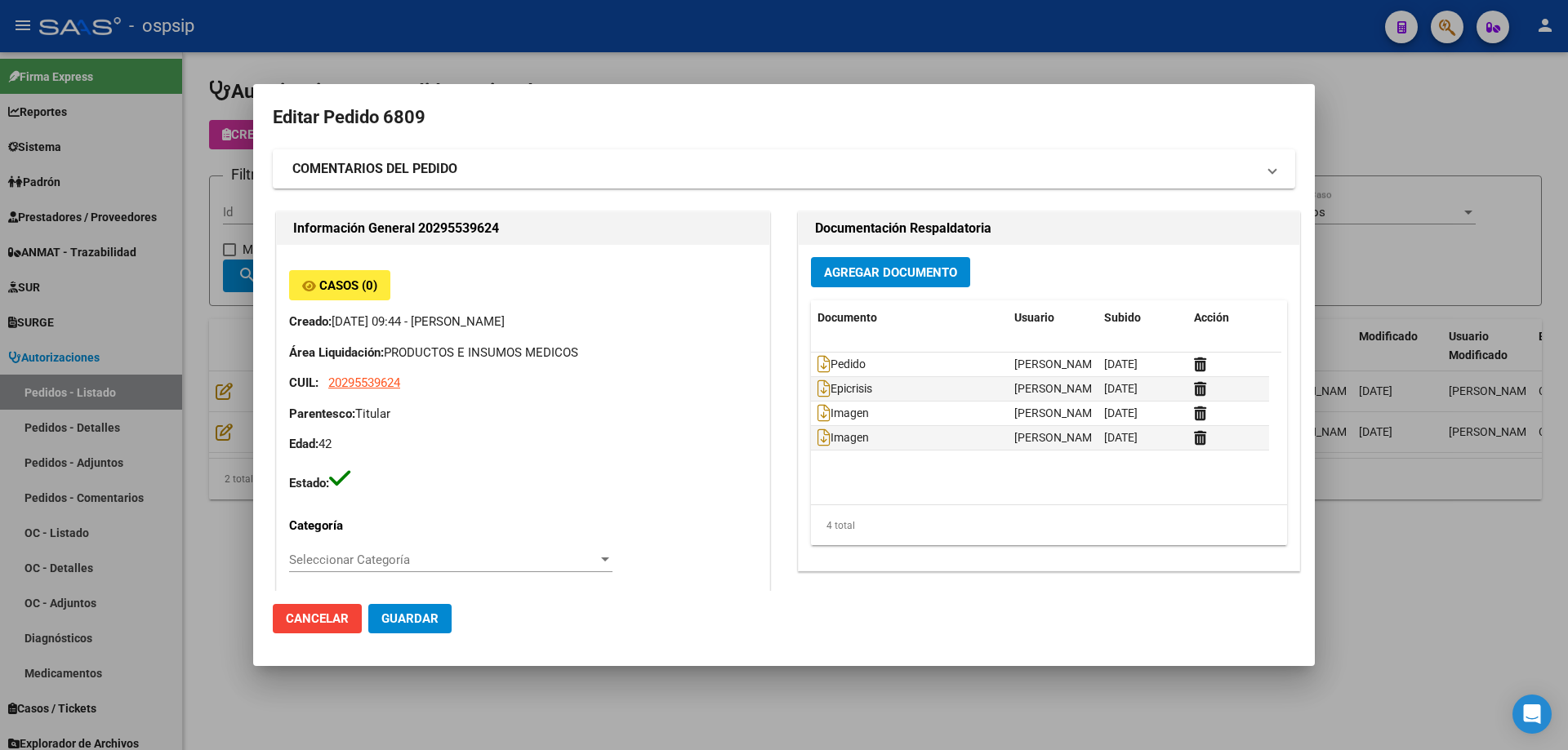
click at [176, 289] on div at bounding box center [784, 375] width 1568 height 750
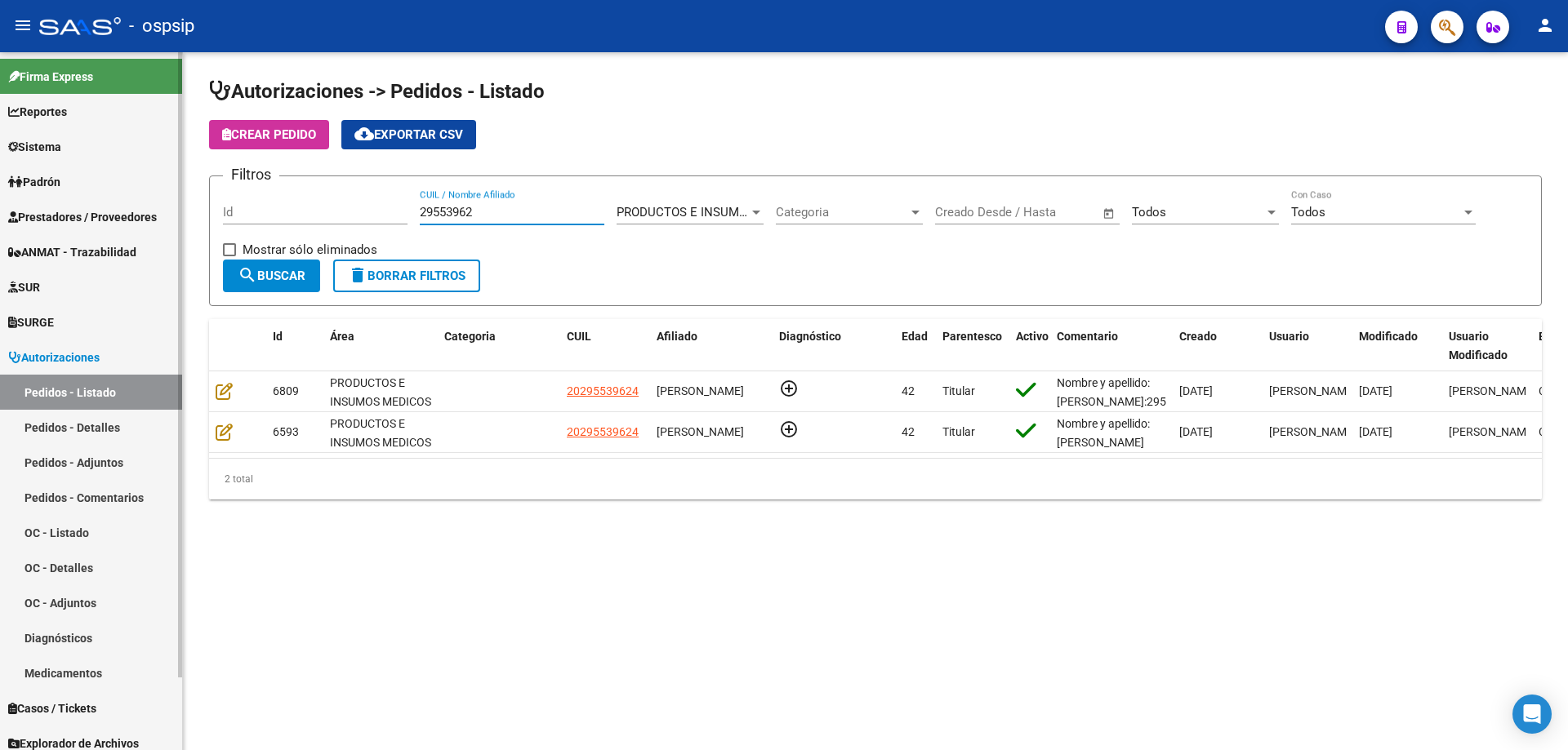
drag, startPoint x: 547, startPoint y: 215, endPoint x: 0, endPoint y: 146, distance: 551.3
click at [0, 146] on mat-sidenav-container "Firma Express Reportes Egresos Devengados Auditorías x Área Auditorías x Usuari…" at bounding box center [784, 402] width 1568 height 698
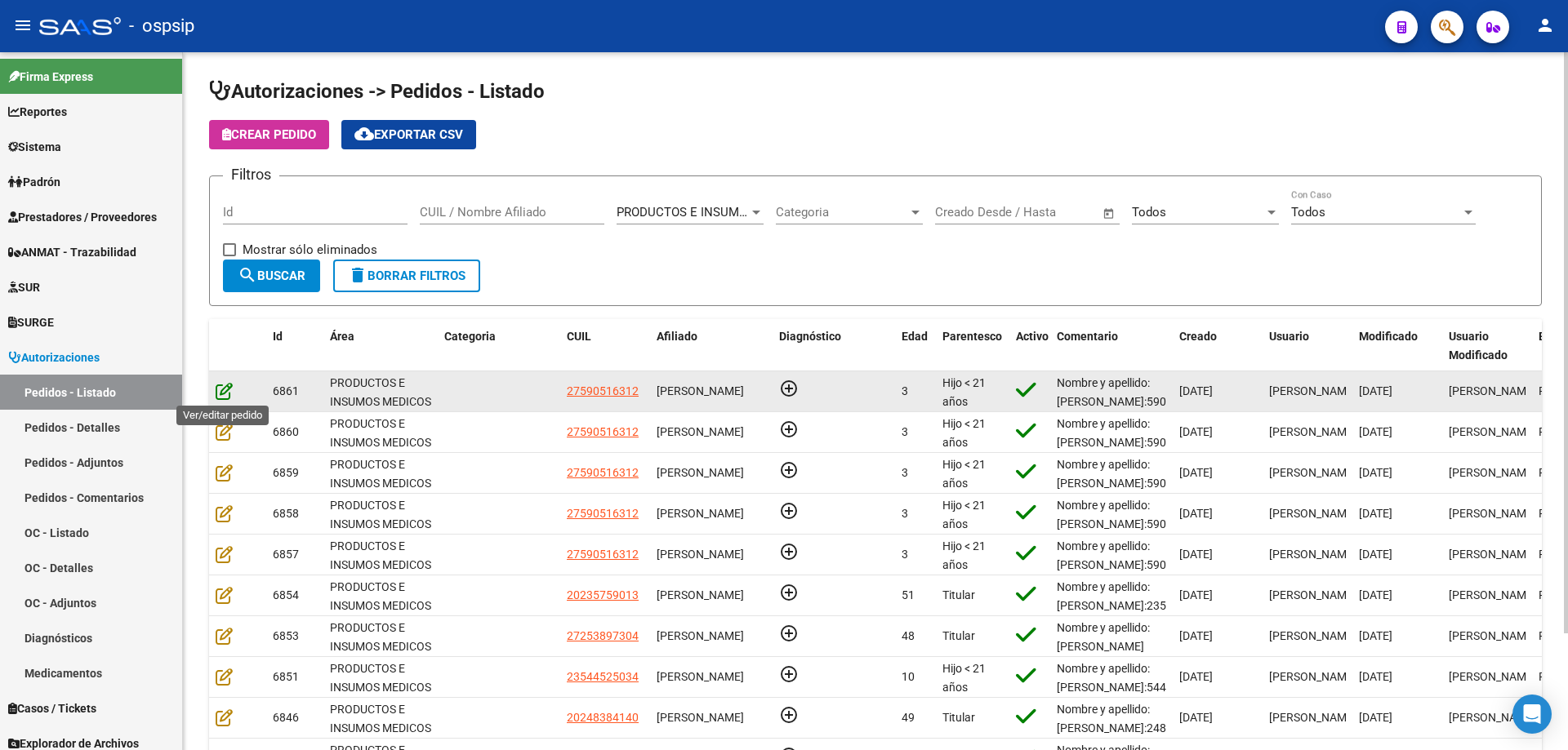
click at [225, 394] on icon at bounding box center [225, 390] width 18 height 18
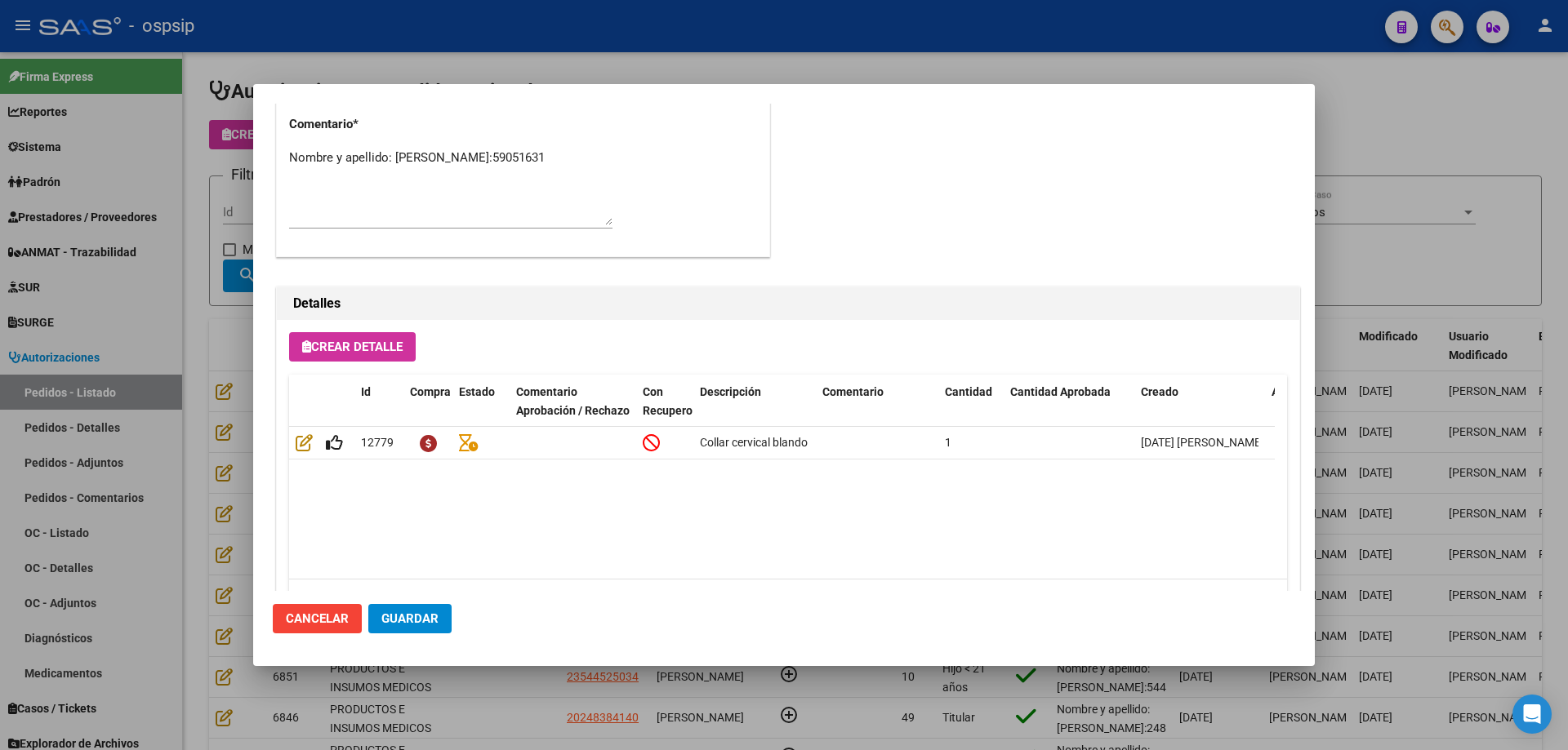
scroll to position [734, 0]
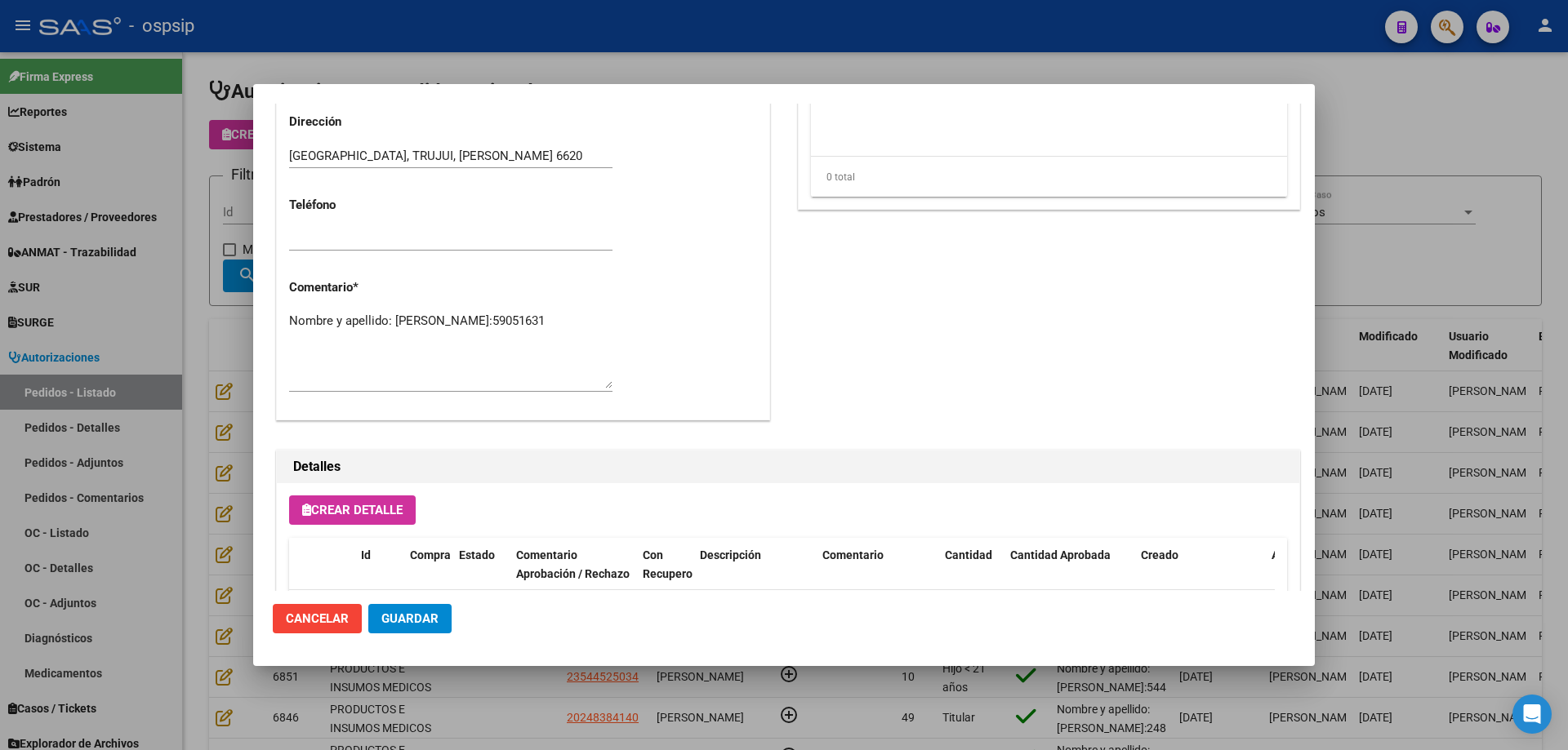
click at [253, 297] on mat-dialog-content "Editar Pedido 6861 COMENTARIOS DEL PEDIDO Escriba su comentario aquí. Enviar co…" at bounding box center [784, 347] width 1062 height 488
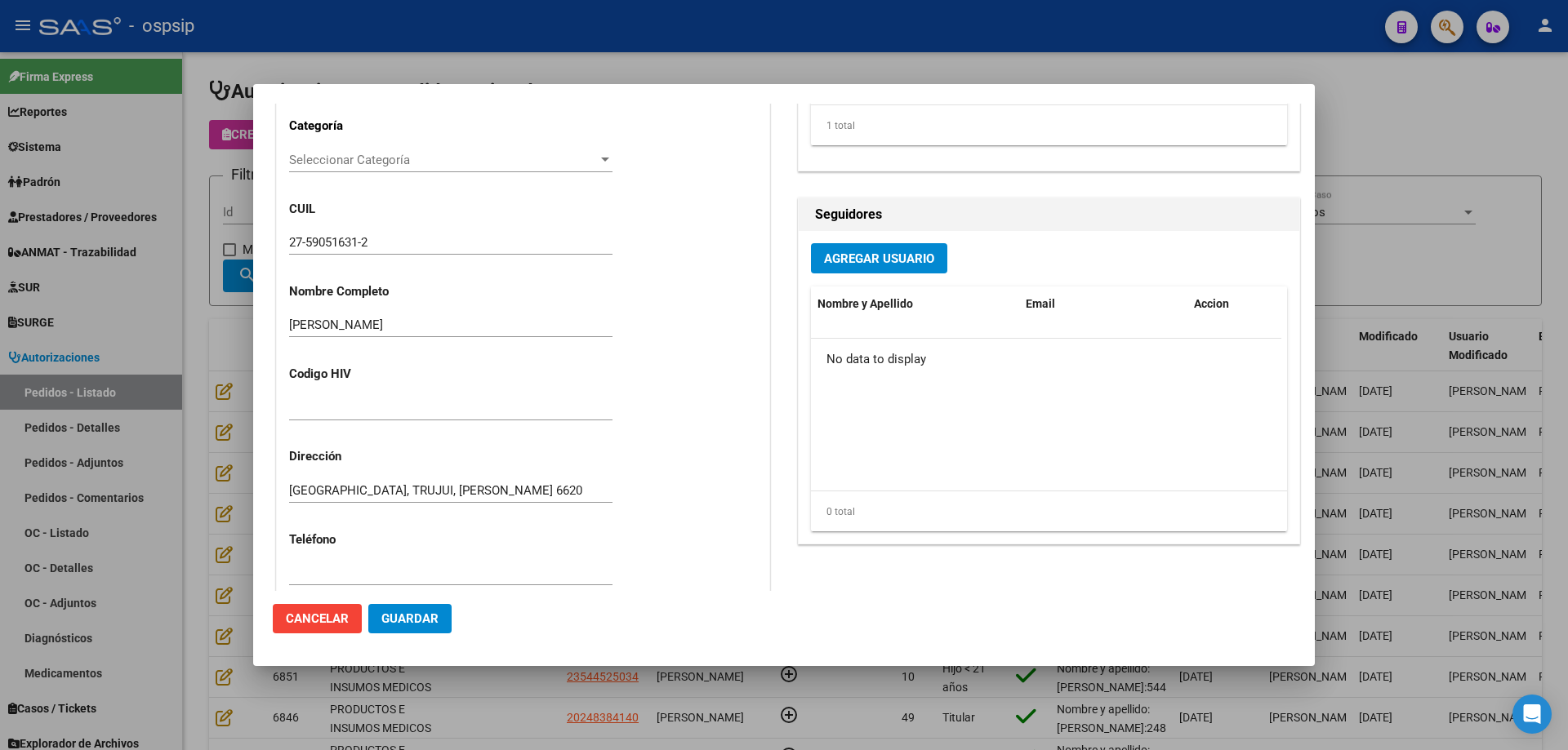
scroll to position [326, 0]
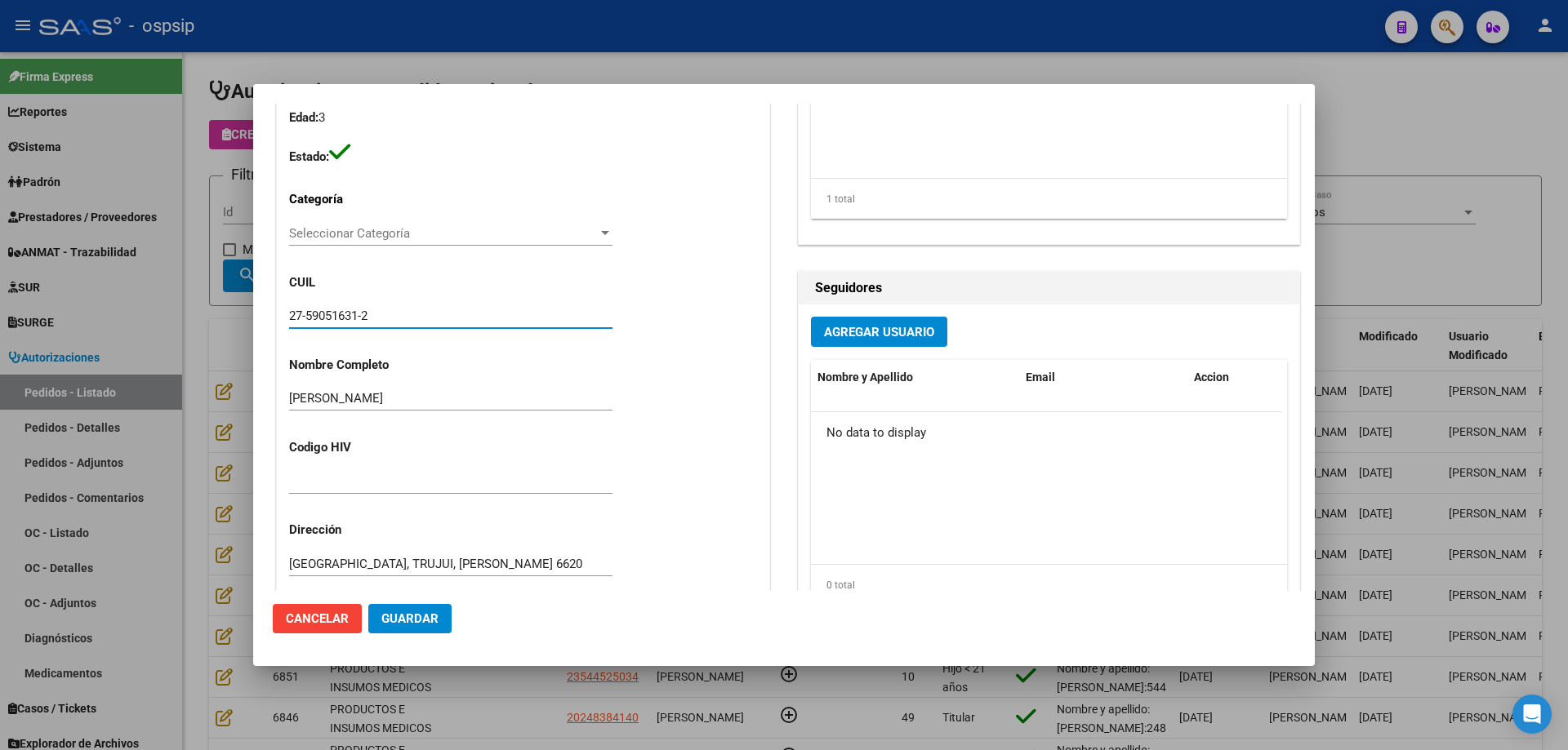
drag, startPoint x: 392, startPoint y: 317, endPoint x: 281, endPoint y: 310, distance: 111.2
click at [281, 310] on div "Casos (0) Creado: 18/08/2025 12:49 - Camargo Taiel Área Liquidación: PRODUCTOS …" at bounding box center [522, 373] width 492 height 910
click at [215, 353] on div at bounding box center [784, 375] width 1568 height 750
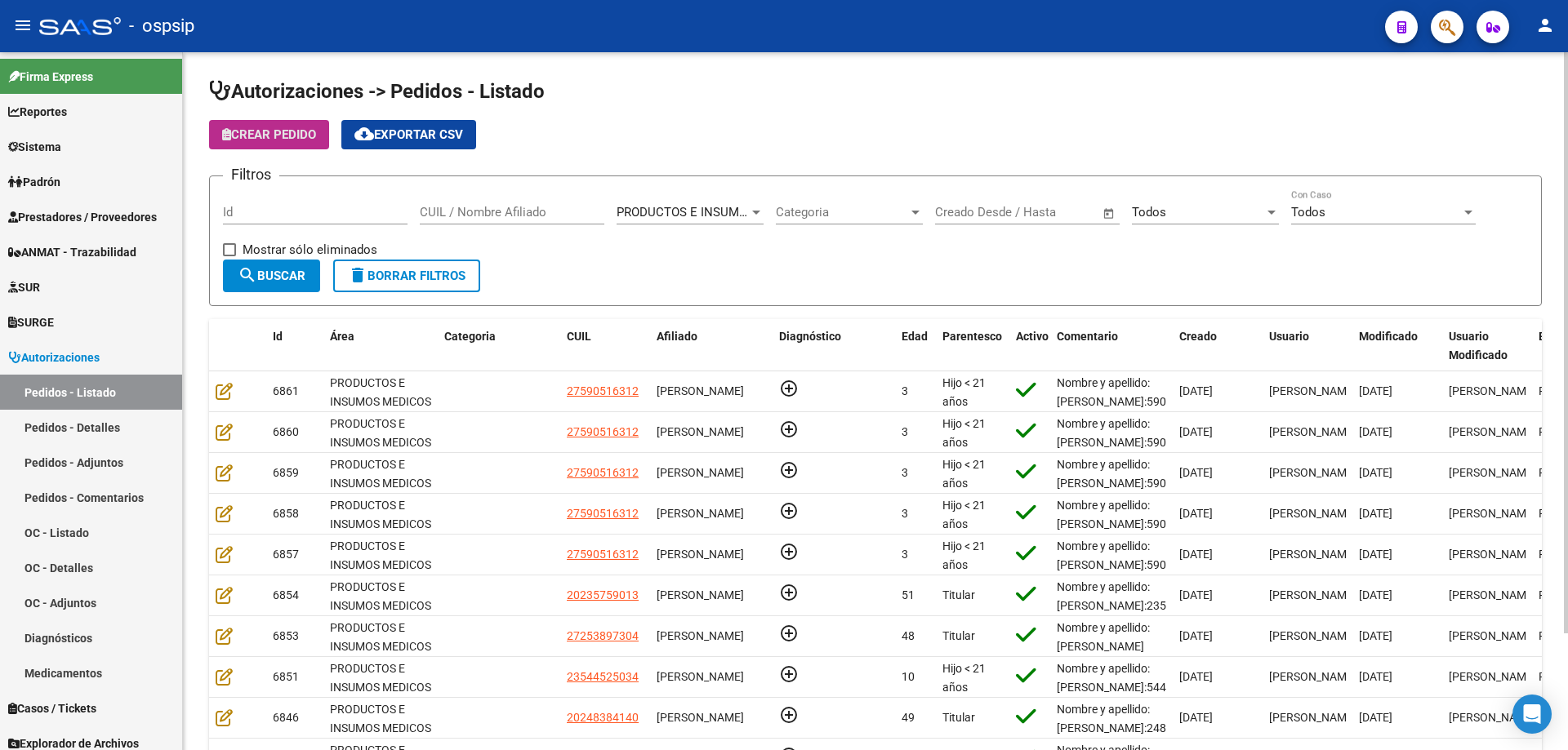
click at [278, 144] on button "Crear Pedido" at bounding box center [268, 134] width 120 height 29
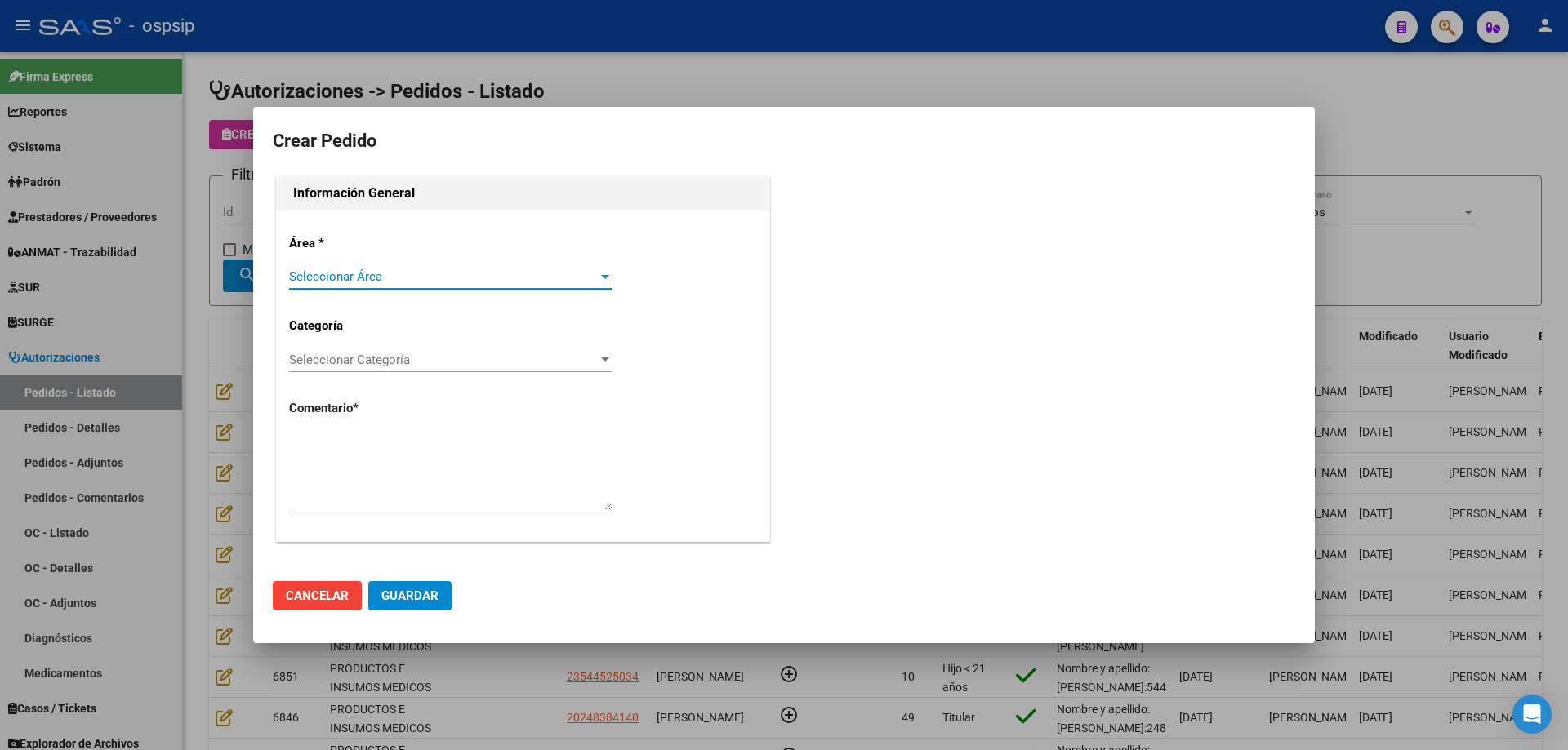
click at [359, 275] on span "Seleccionar Área" at bounding box center [443, 276] width 309 height 15
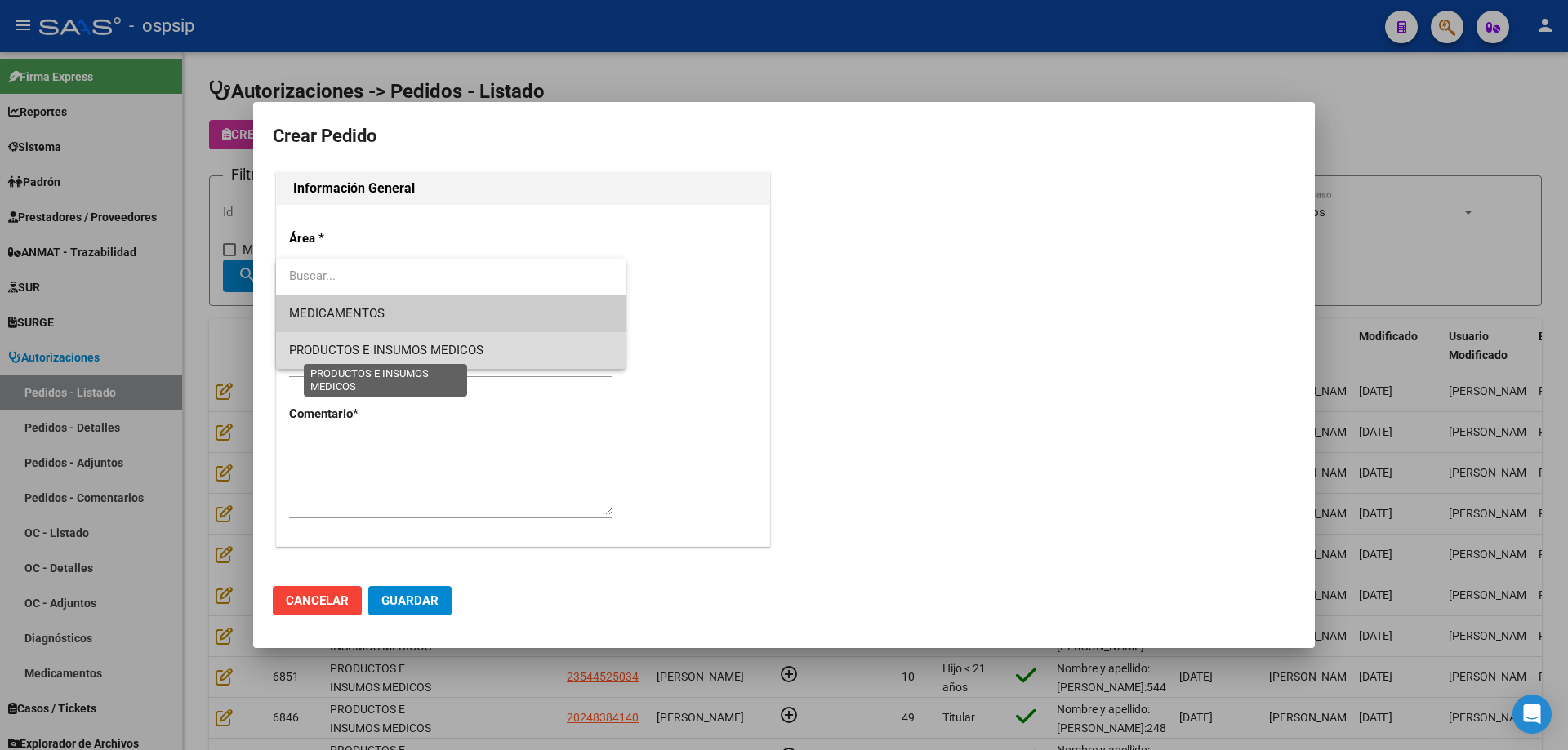
click at [347, 354] on span "PRODUCTOS E INSUMOS MEDICOS" at bounding box center [385, 350] width 194 height 15
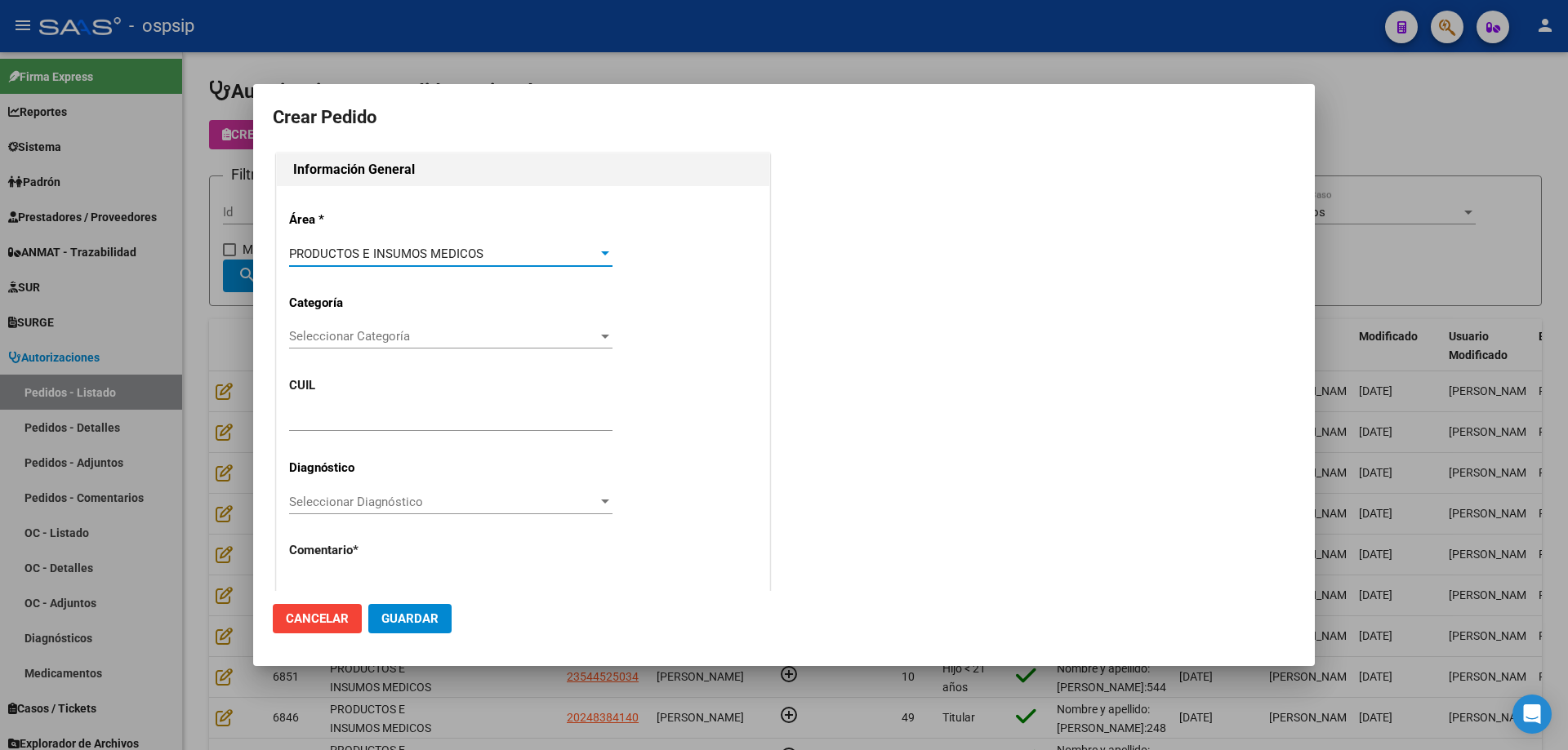
click at [356, 350] on div "Seleccionar Categoría Seleccionar Categoría" at bounding box center [450, 344] width 323 height 40
click at [361, 348] on div "Seleccionar Categoría Seleccionar Categoría" at bounding box center [450, 336] width 323 height 25
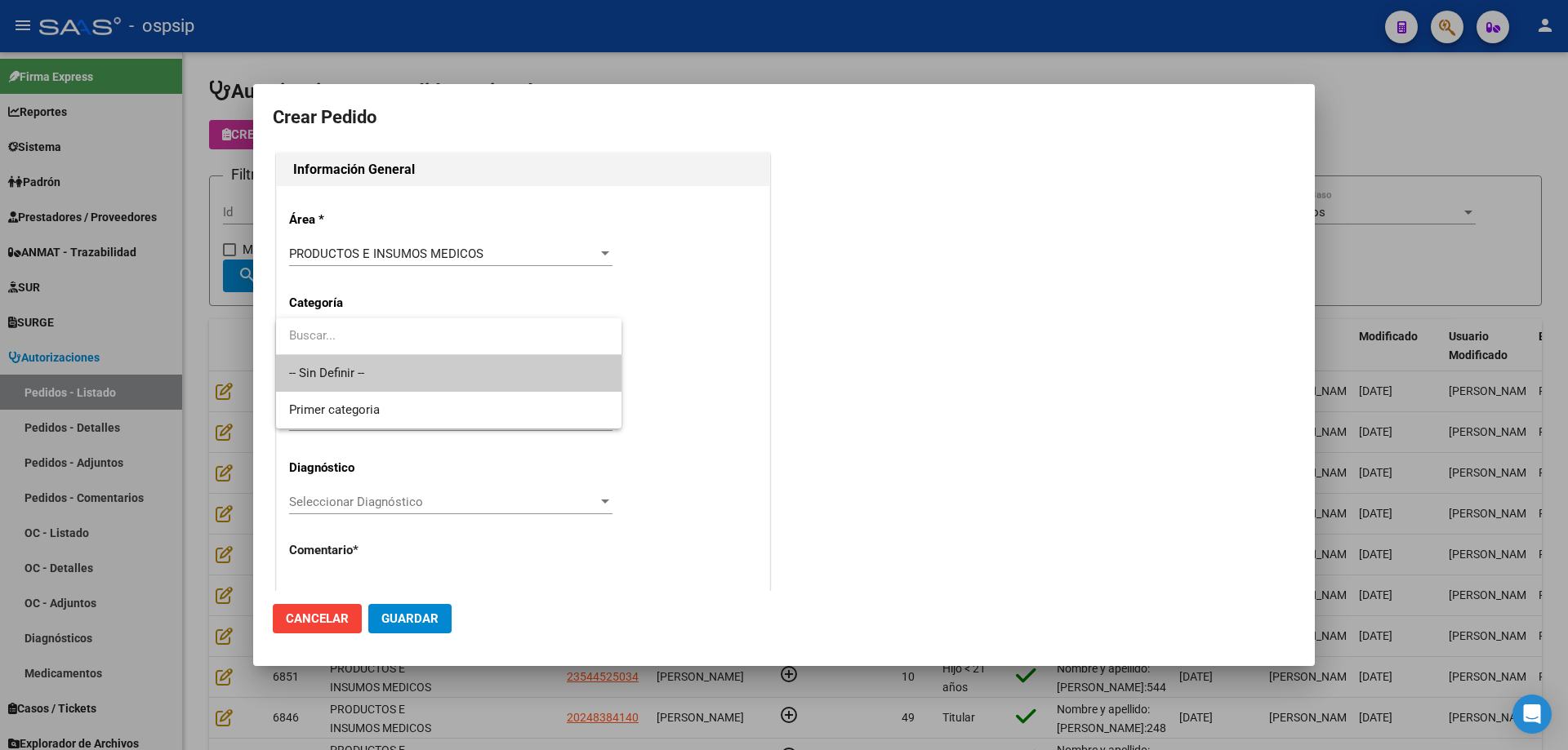
click at [369, 377] on span "-- Sin Definir --" at bounding box center [448, 374] width 319 height 37
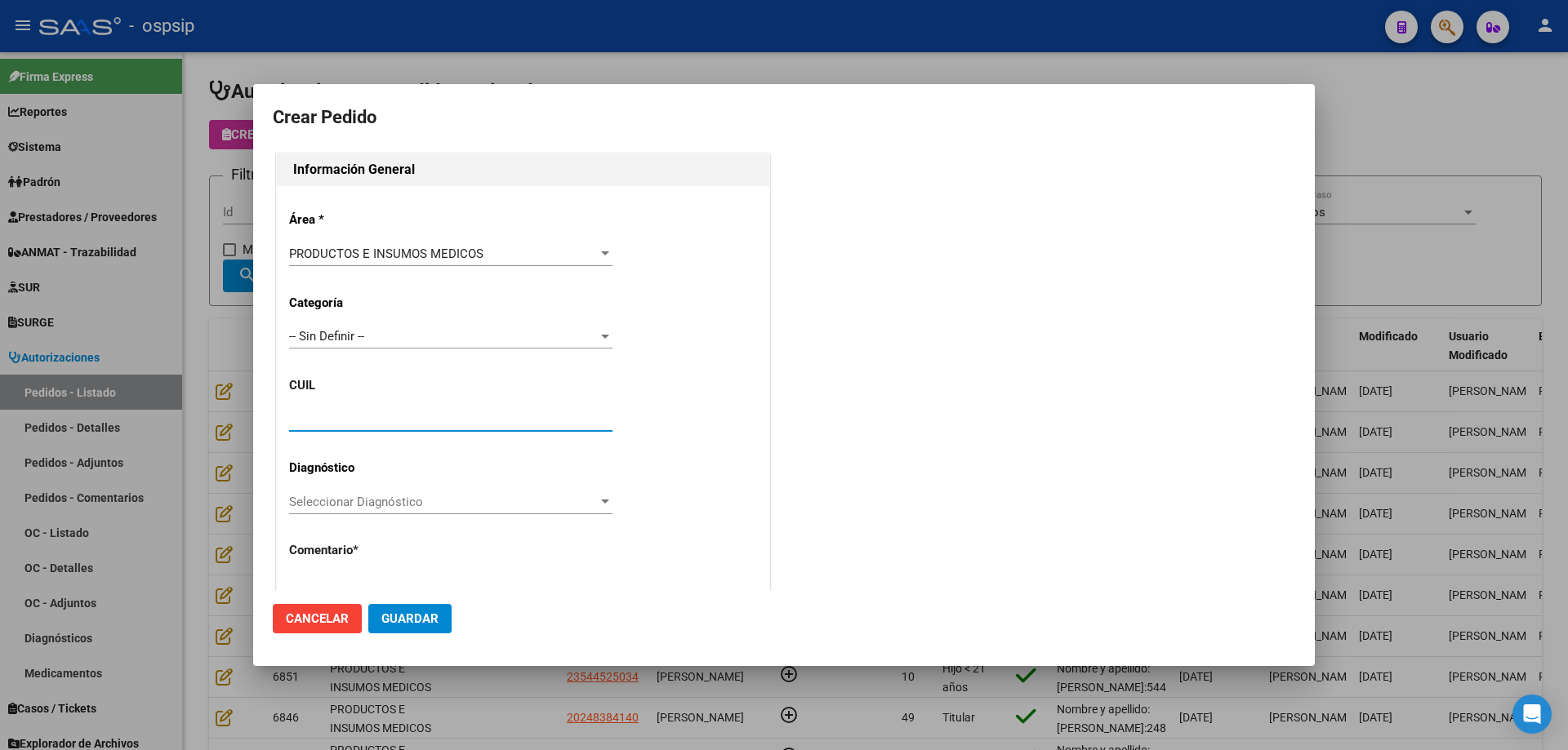
paste input "27-59051631-2"
type input "27-59051631-2"
type input "[PERSON_NAME]"
type input "[GEOGRAPHIC_DATA], TRUJUI, [PERSON_NAME] 6620"
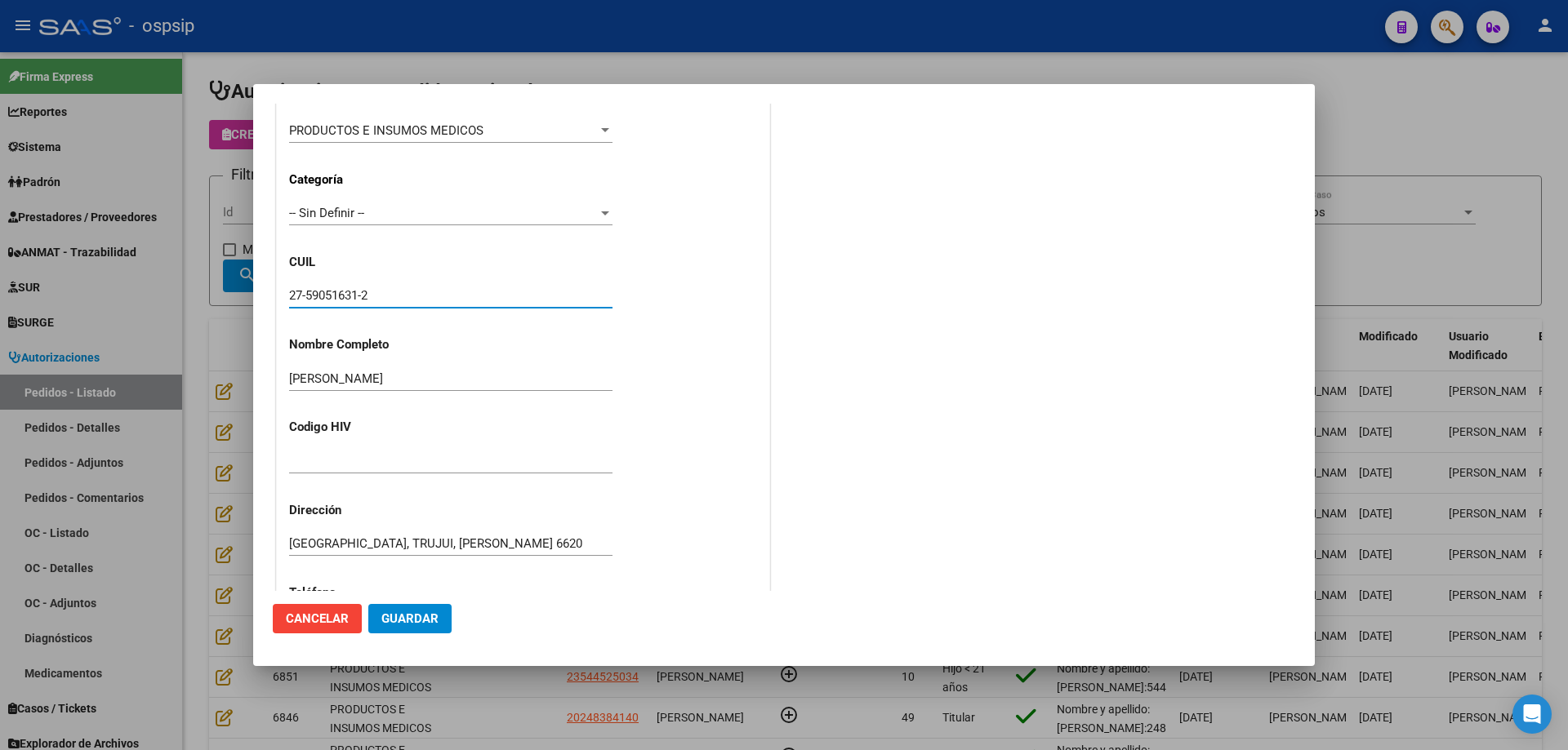
scroll to position [450, 0]
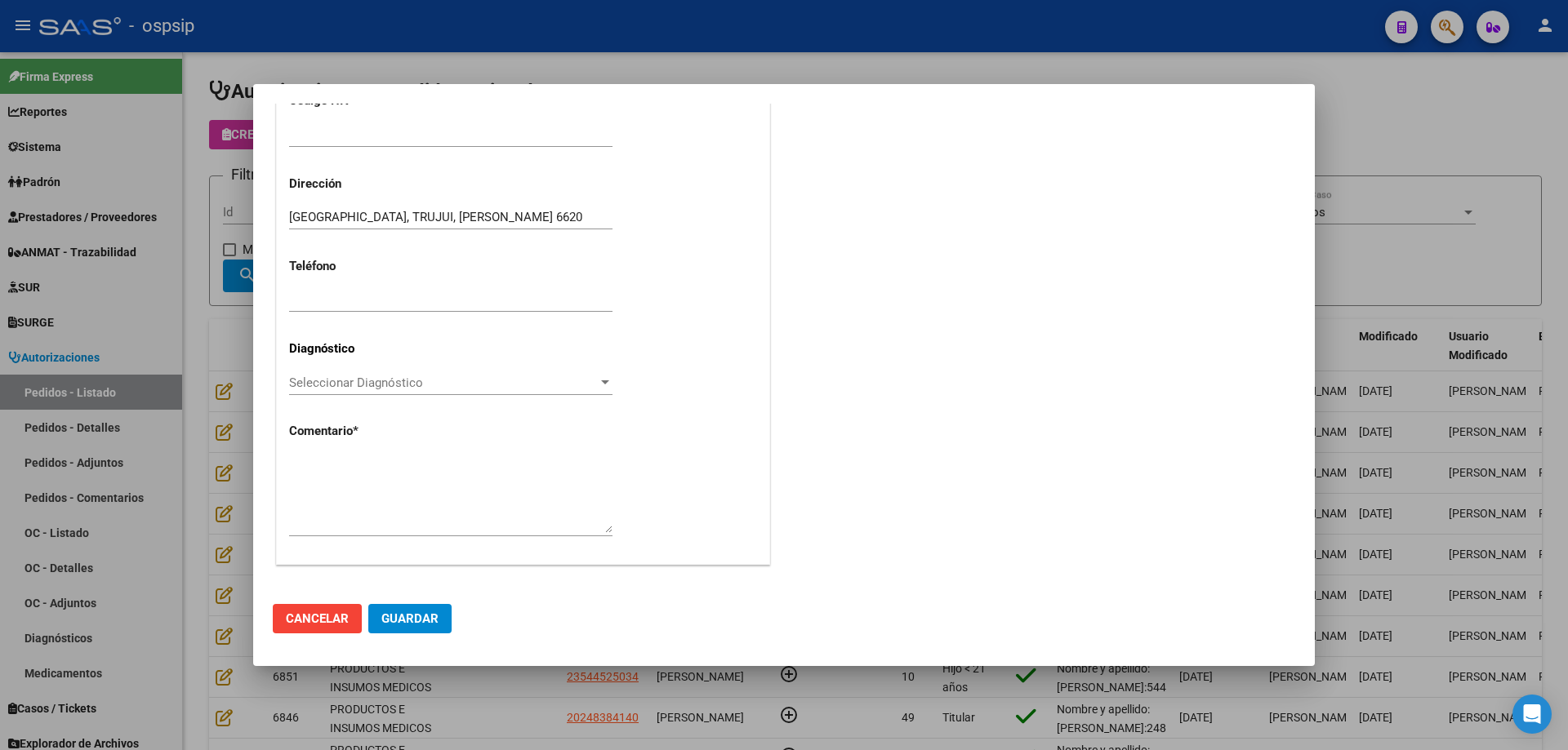
type input "27-59051631-2"
click at [392, 477] on textarea at bounding box center [450, 494] width 323 height 76
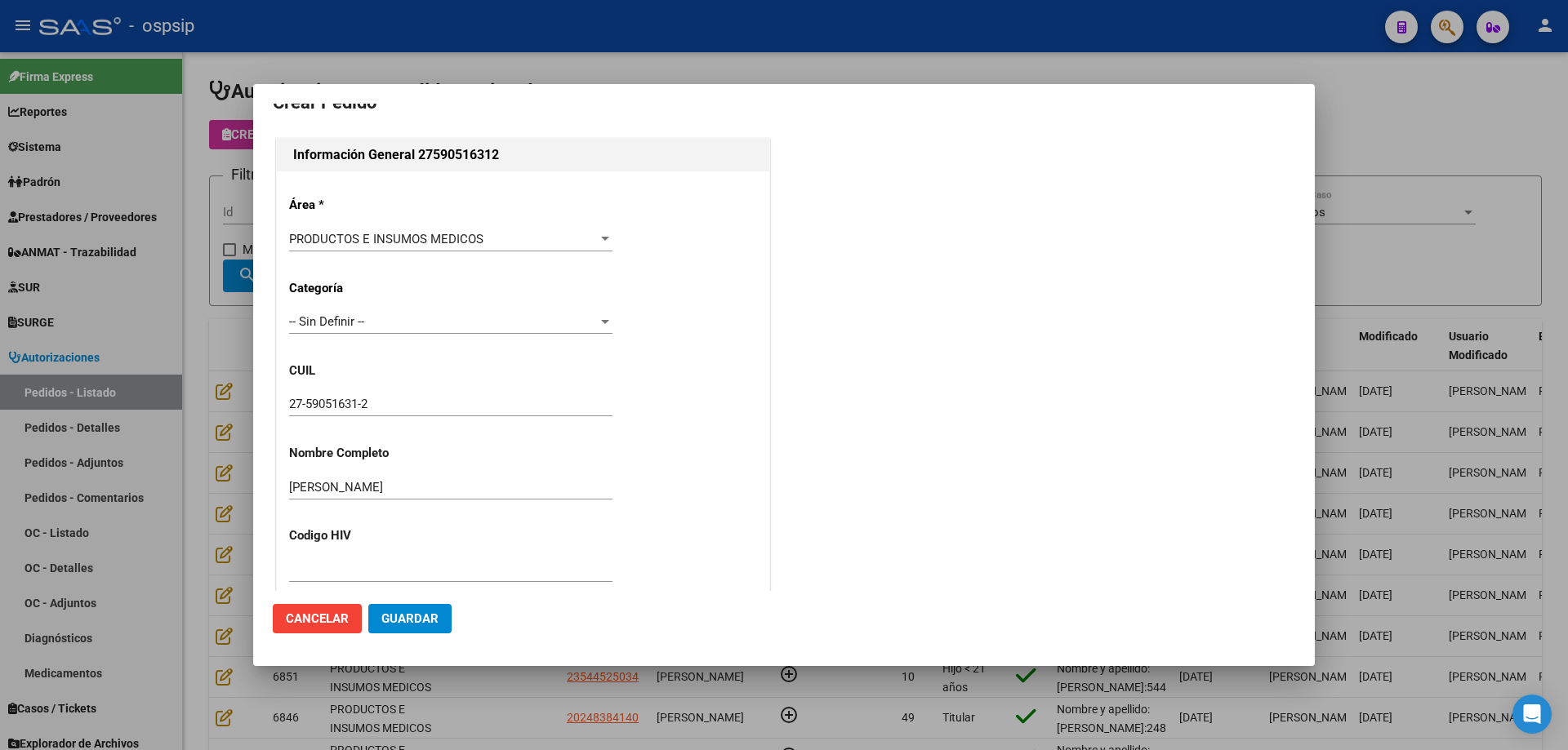
scroll to position [0, 0]
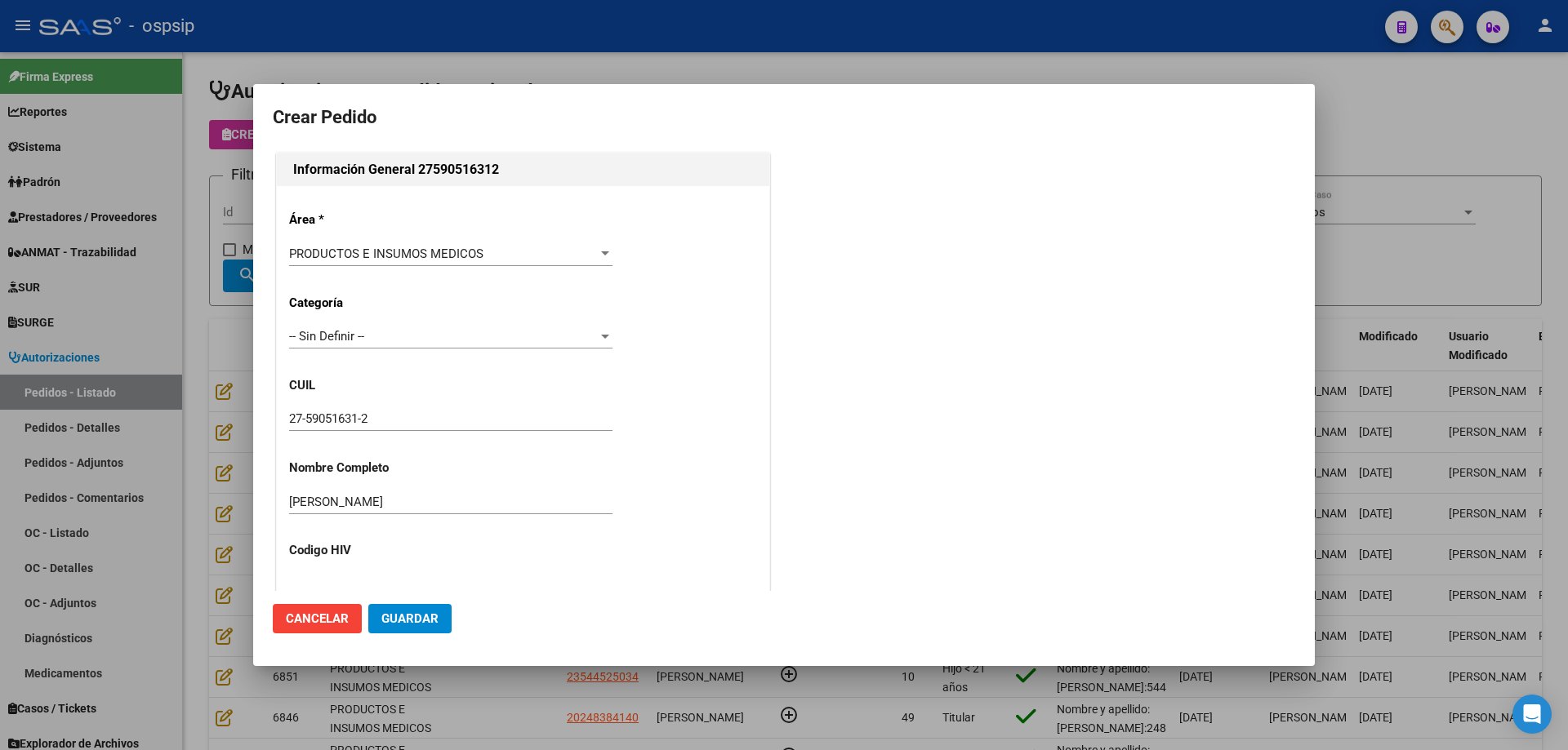
click at [326, 414] on input "27-59051631-2" at bounding box center [450, 418] width 323 height 15
click at [326, 418] on input "27-59051631-2" at bounding box center [450, 418] width 323 height 15
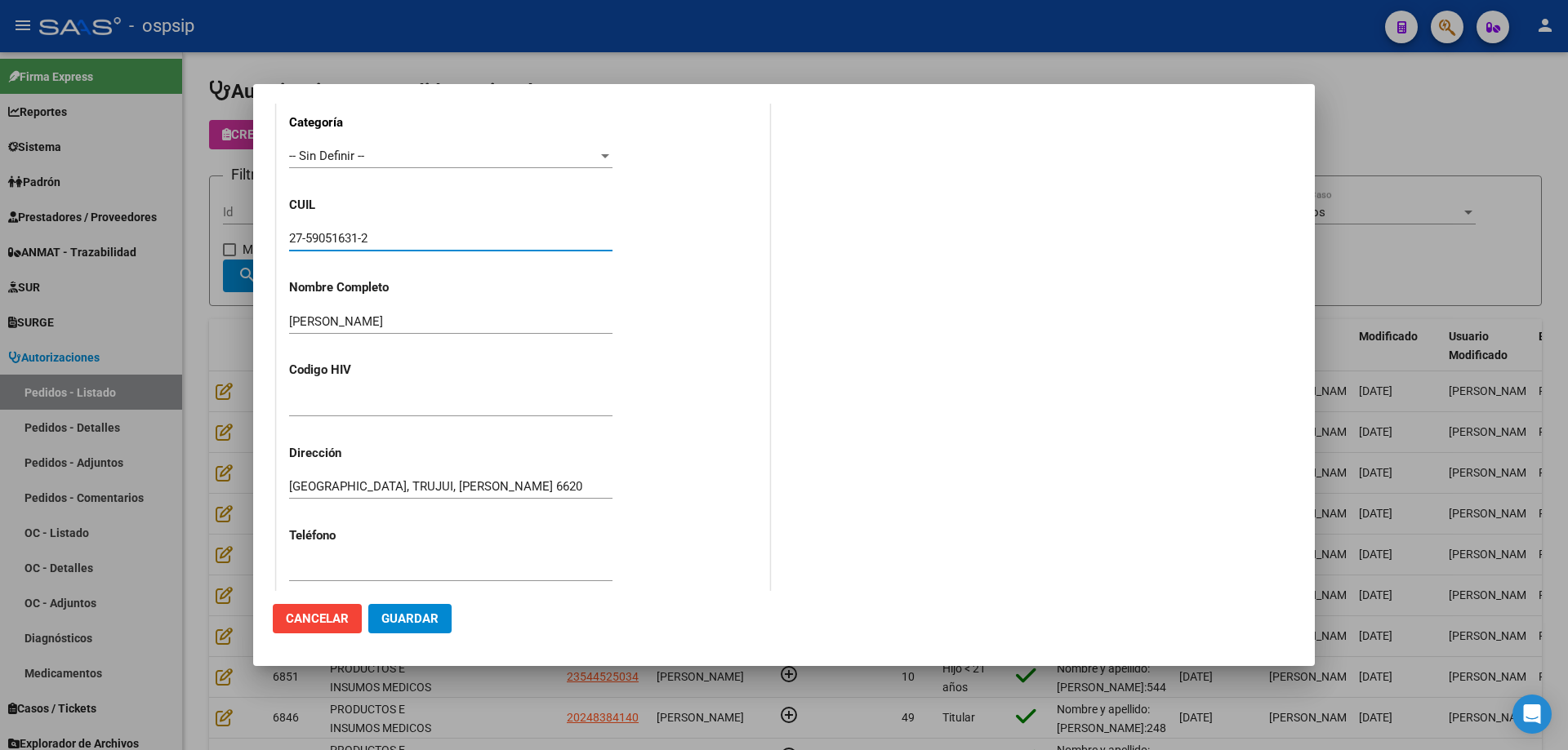
scroll to position [450, 0]
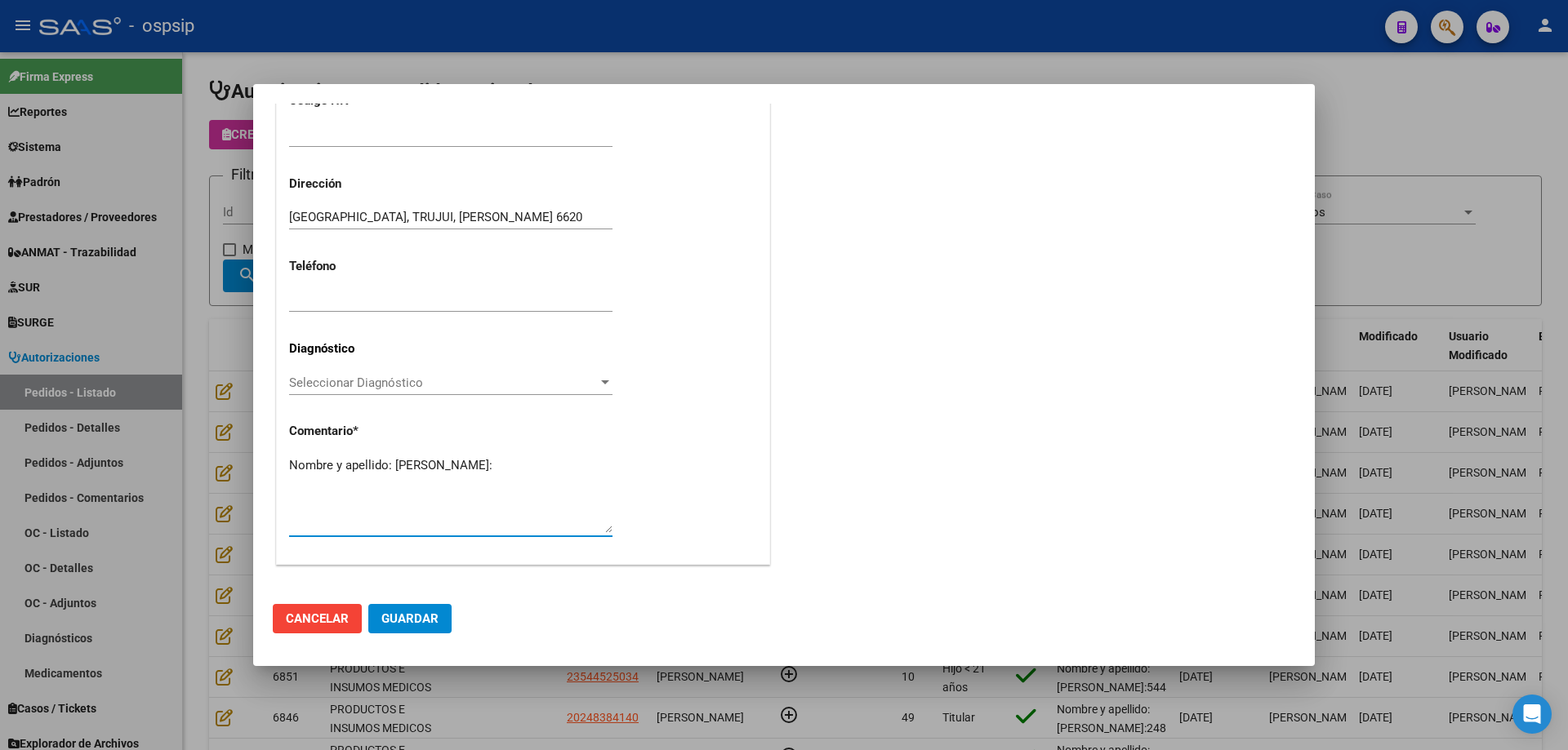
paste textarea "59051631"
type textarea "Nombre y apellido: [PERSON_NAME]:59051631"
click at [412, 625] on span "Guardar" at bounding box center [410, 618] width 57 height 15
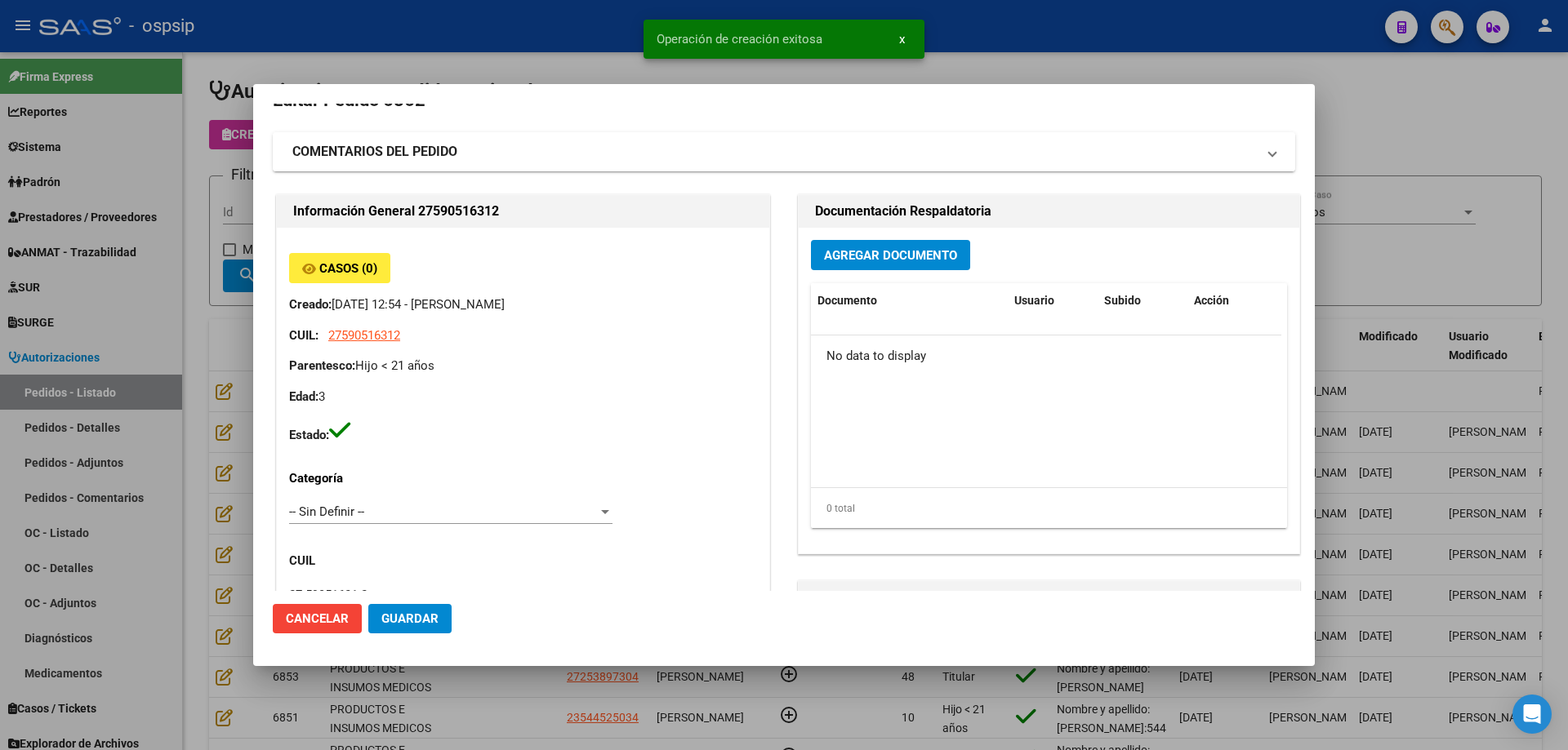
scroll to position [0, 0]
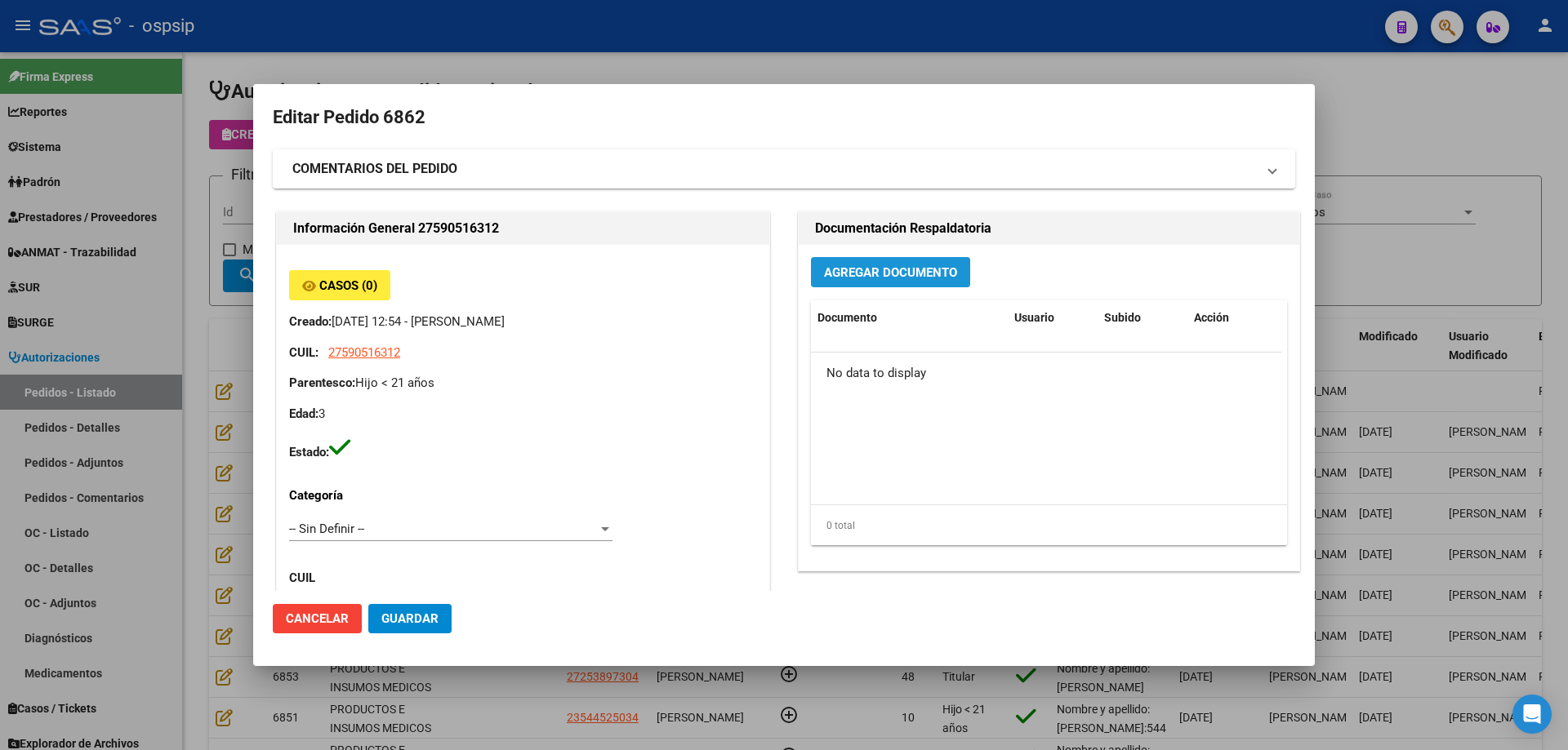
click at [848, 282] on button "Agregar Documento" at bounding box center [890, 272] width 159 height 30
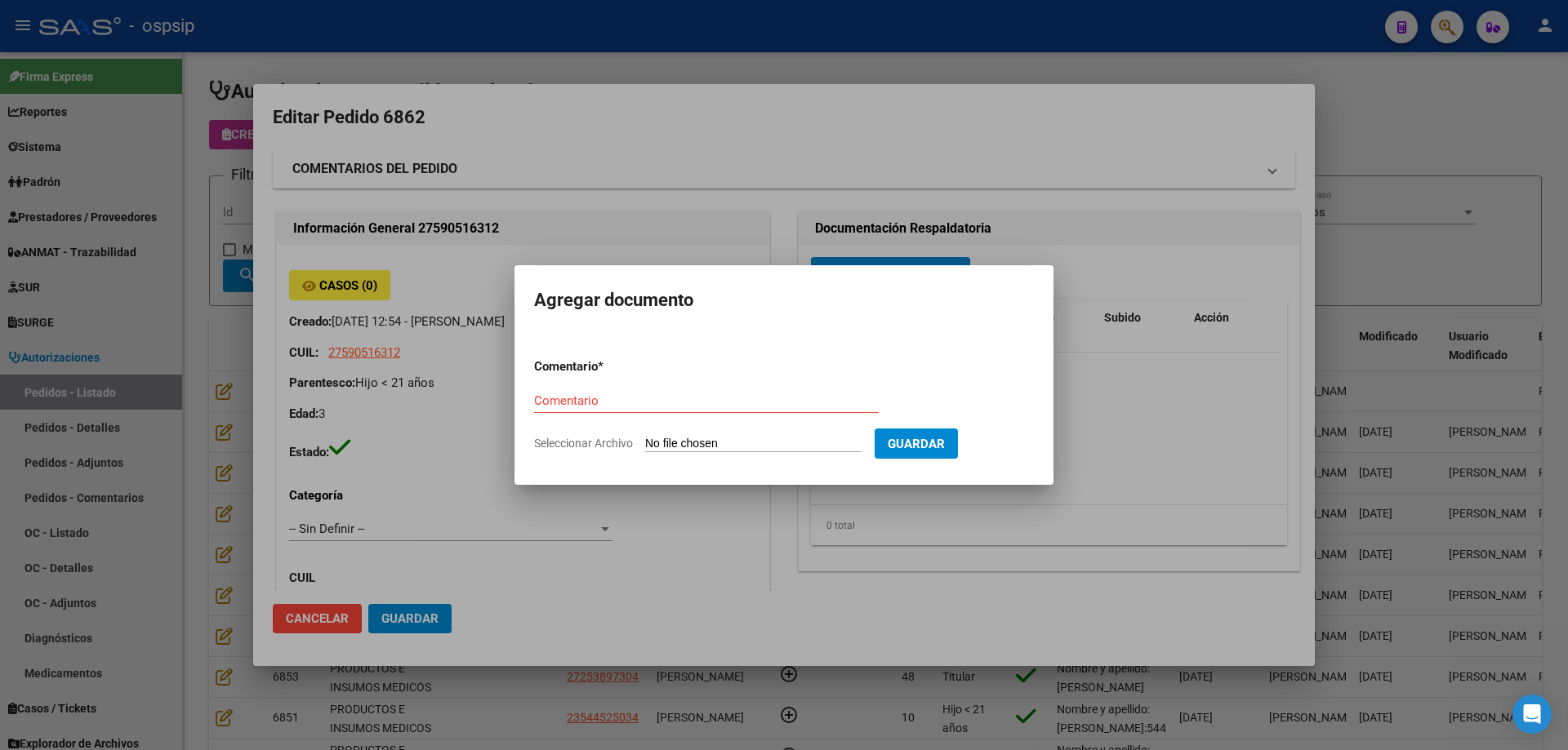
click at [799, 445] on input "Seleccionar Archivo" at bounding box center [753, 445] width 217 height 16
type input "C:\fakepath\bipedestador rodriguez.pdf"
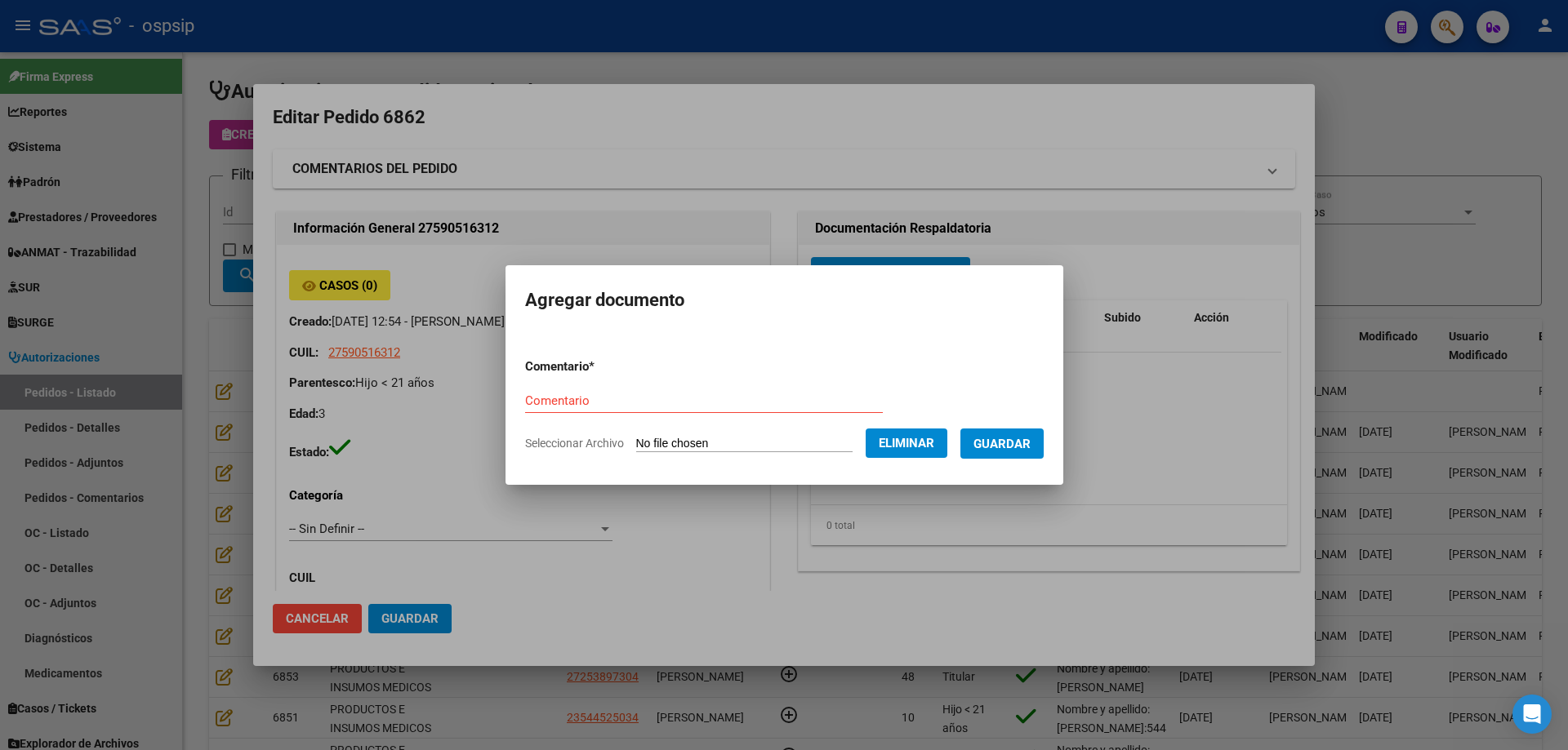
click at [552, 389] on div "Comentario" at bounding box center [704, 401] width 358 height 25
type input "Bipedestador"
click at [994, 440] on span "Guardar" at bounding box center [1001, 444] width 57 height 15
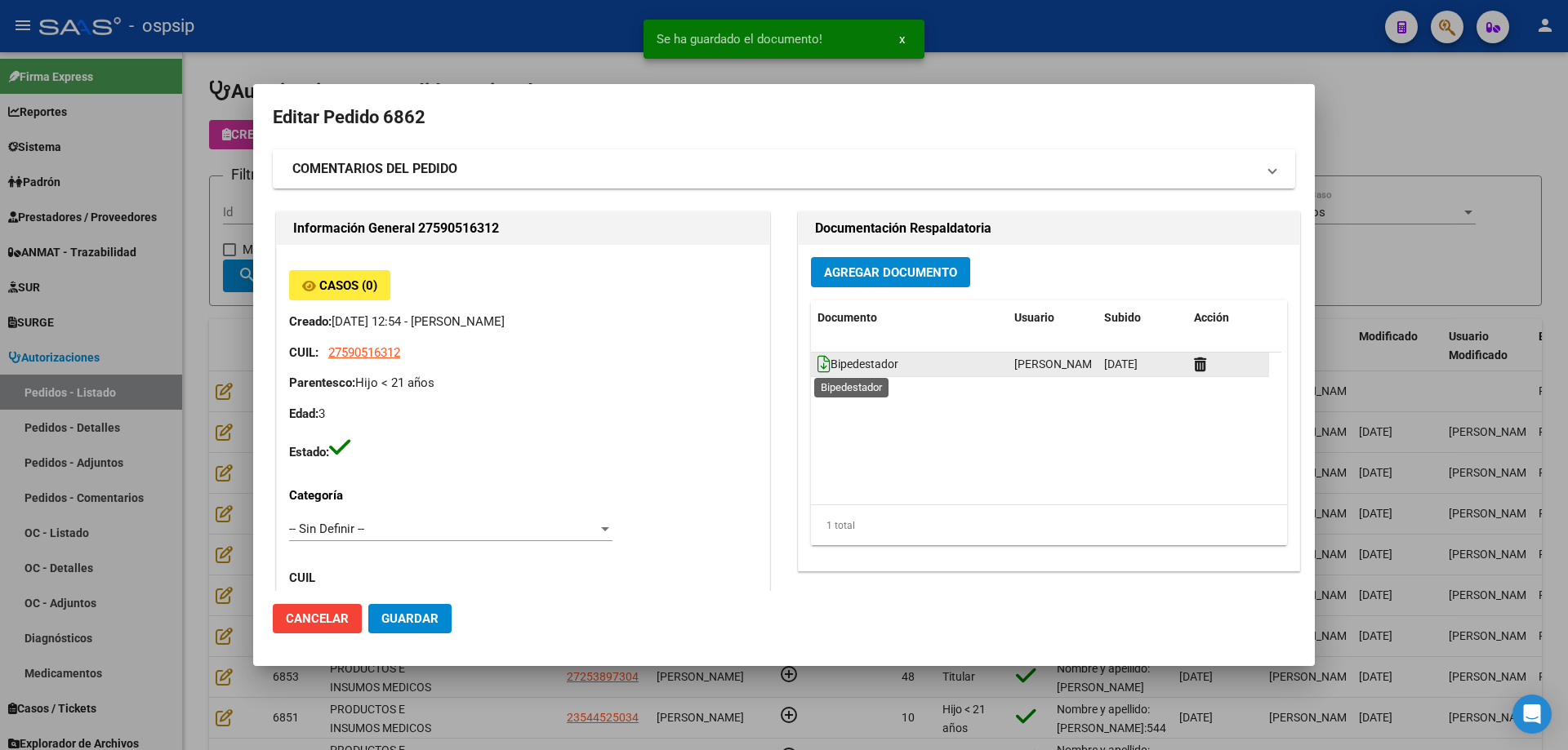
click at [817, 363] on icon at bounding box center [823, 364] width 13 height 18
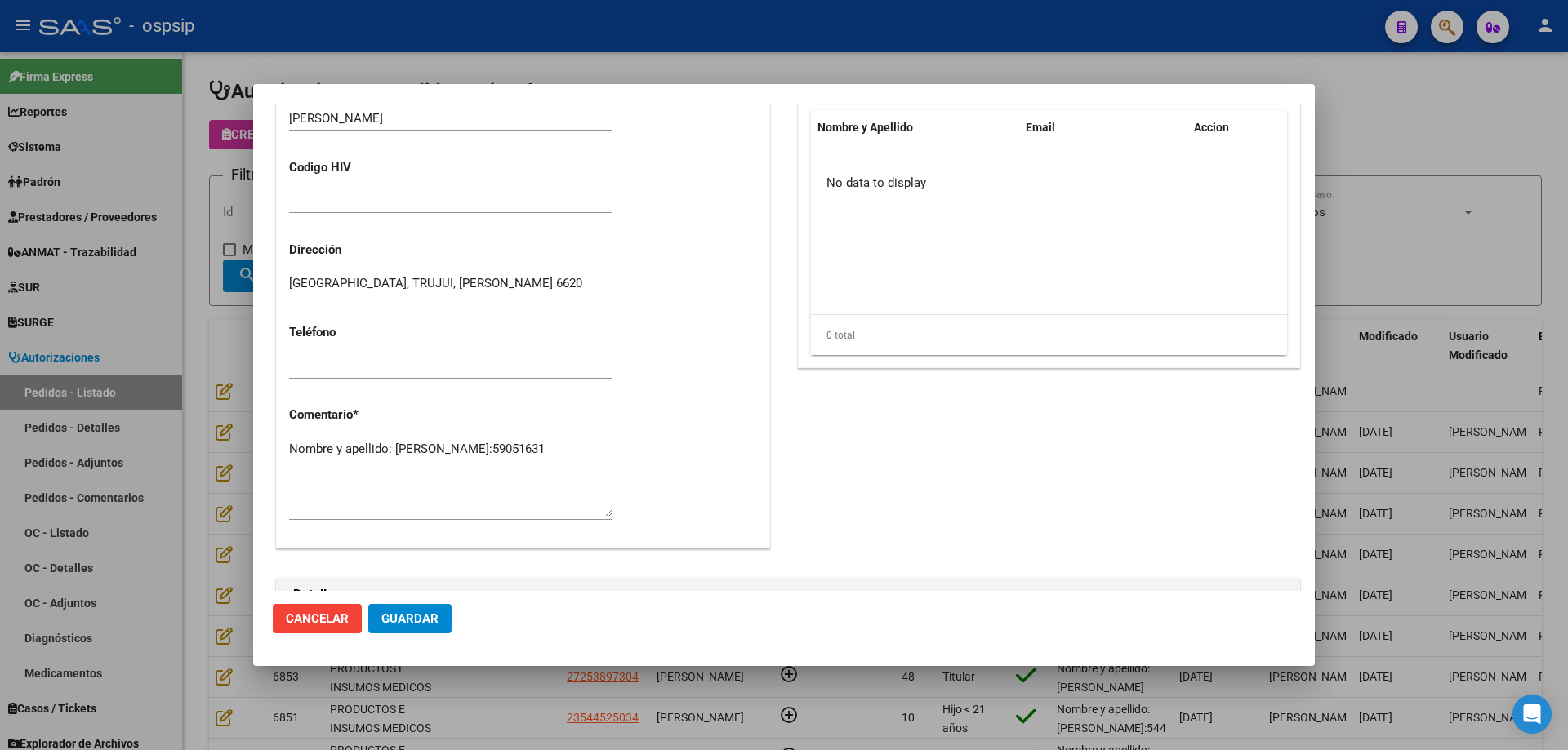
scroll to position [948, 0]
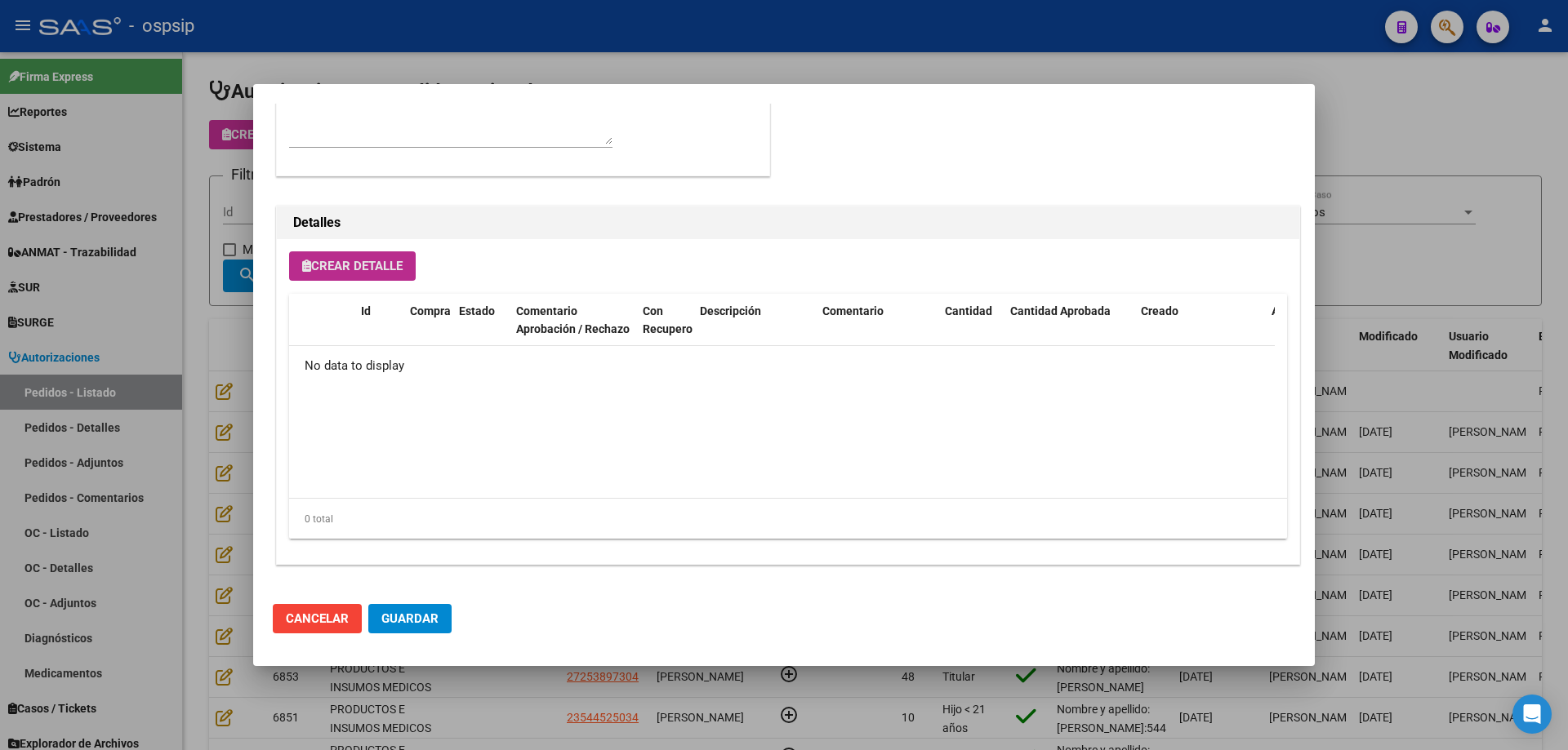
click at [341, 278] on button "Crear Detalle" at bounding box center [352, 266] width 126 height 29
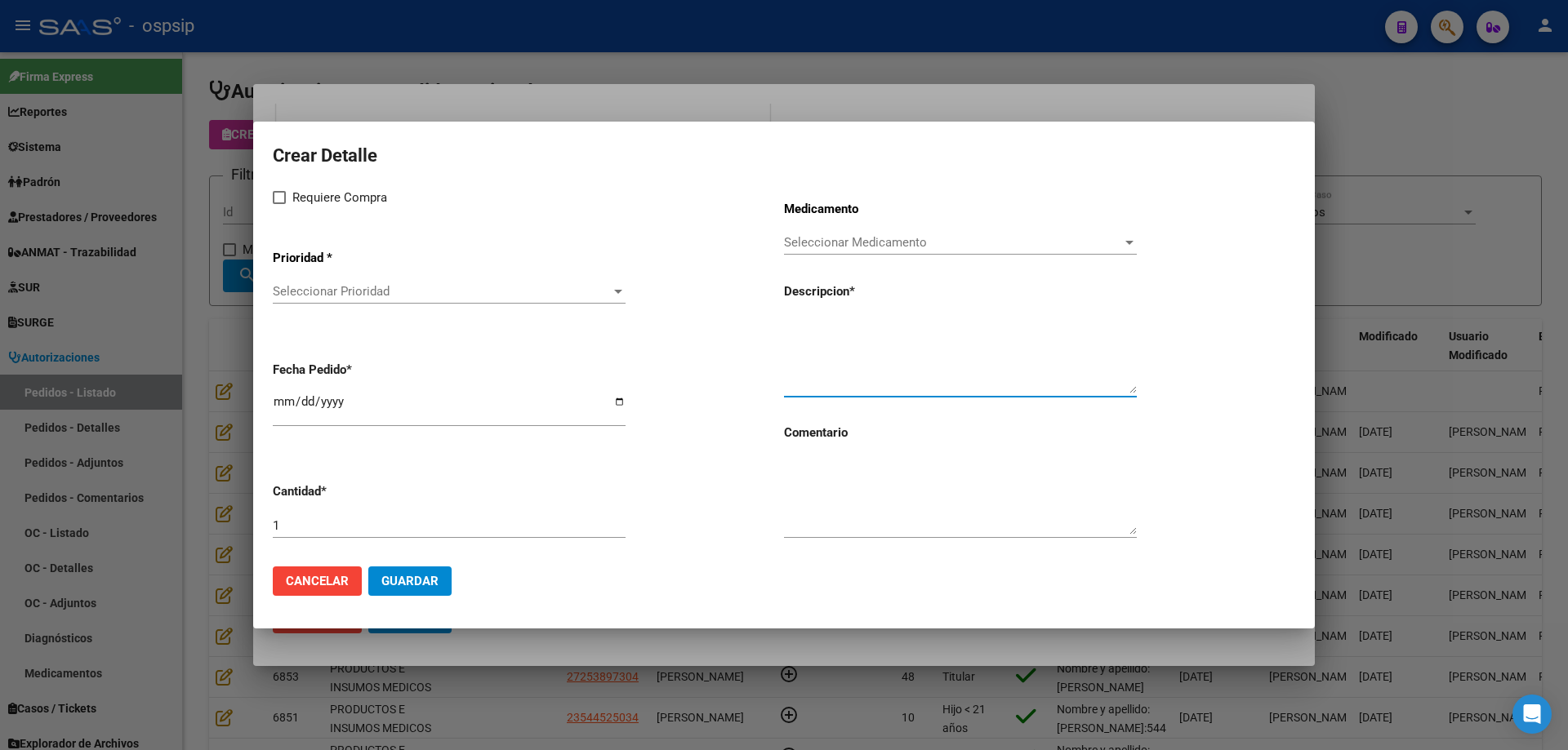
paste textarea "Sistema de bipedestación compuesto por dos columnas telescópicas regulable. bas…"
type textarea "Sistema de bipedestación compuesto por dos columnas telescópicas regulable. bas…"
click at [864, 252] on div "Seleccionar Medicamento Seleccionar Medicamento" at bounding box center [960, 242] width 353 height 25
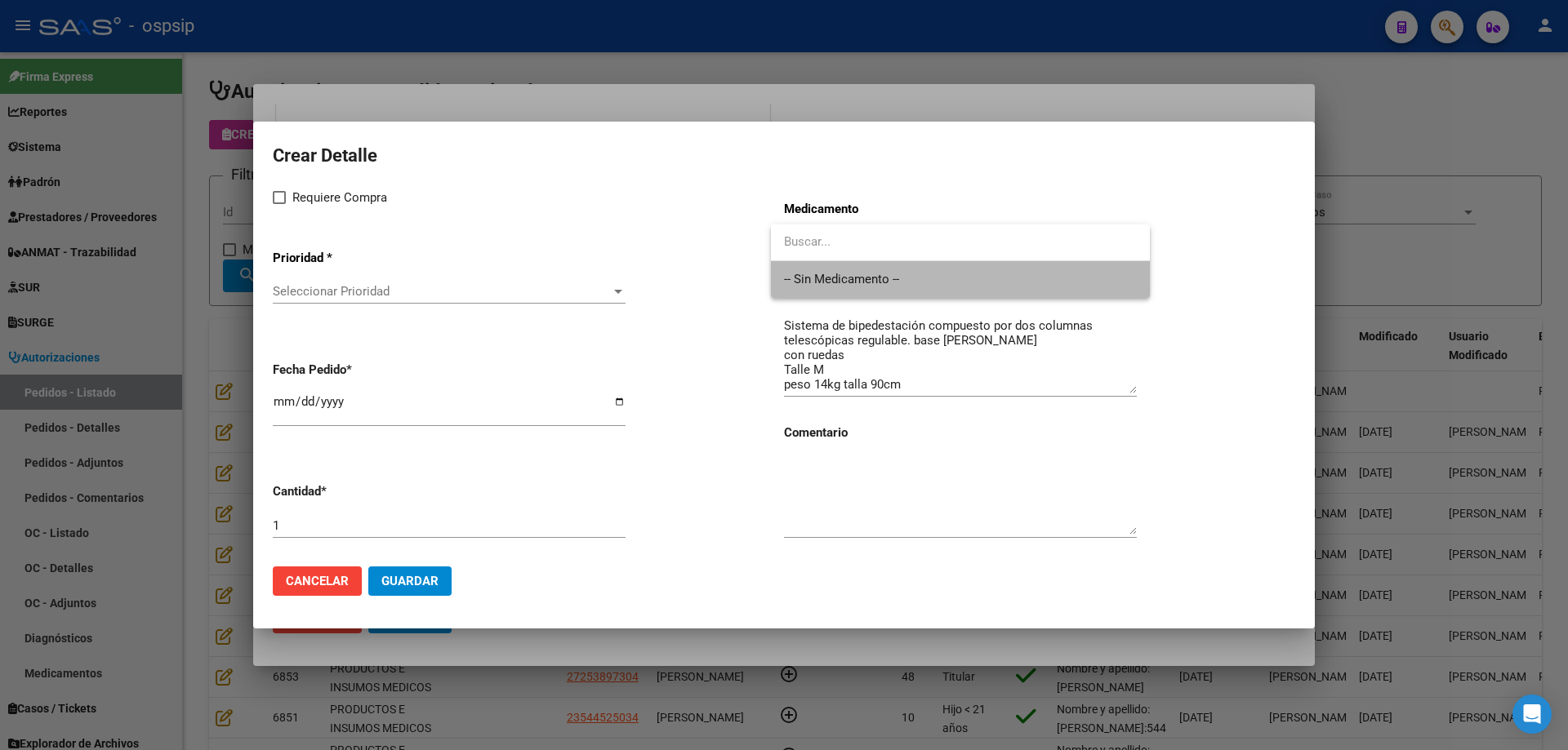
click at [848, 292] on span "-- Sin Medicamento --" at bounding box center [960, 280] width 353 height 37
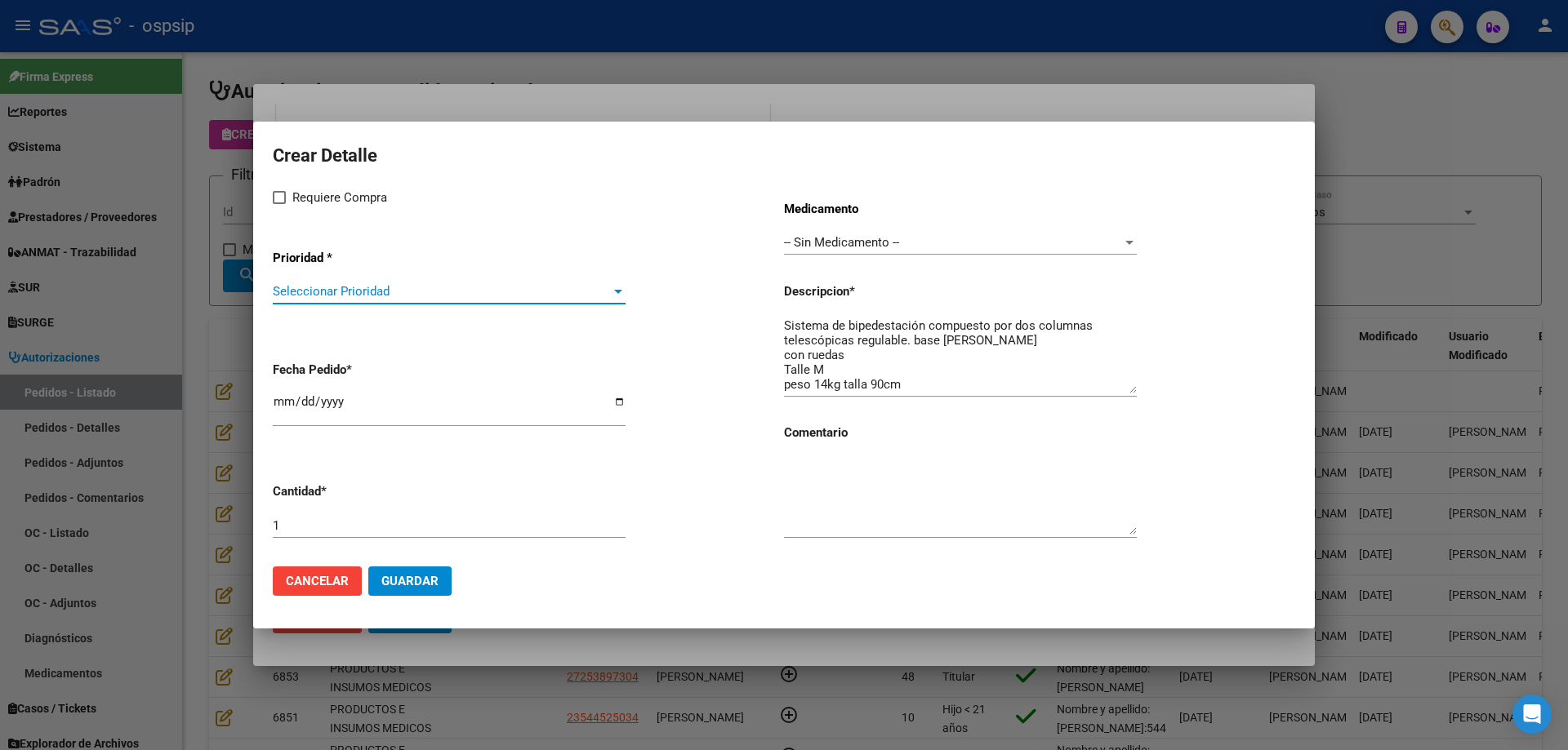
click at [354, 287] on span "Seleccionar Prioridad" at bounding box center [441, 291] width 338 height 15
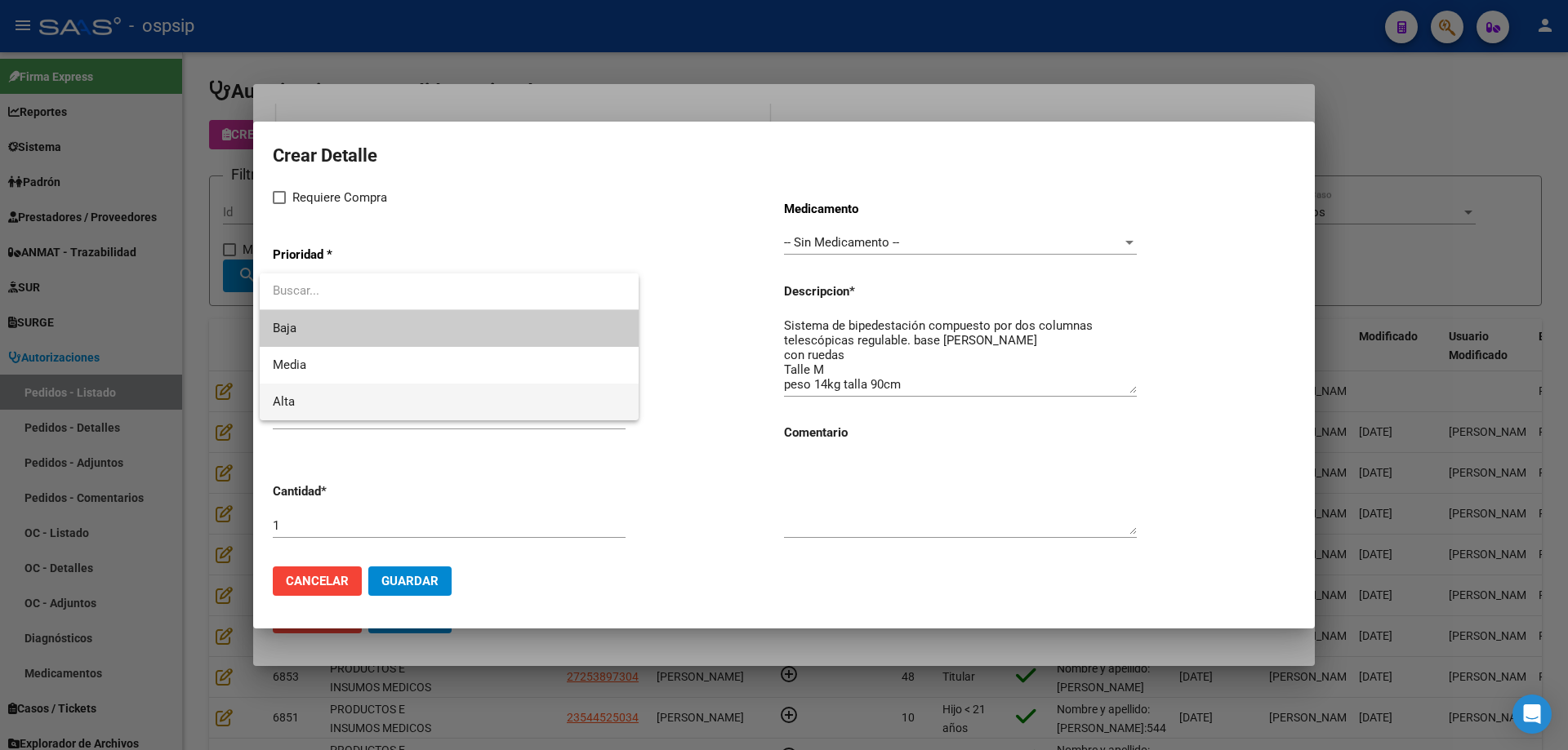
click at [334, 389] on span "Alta" at bounding box center [449, 402] width 353 height 37
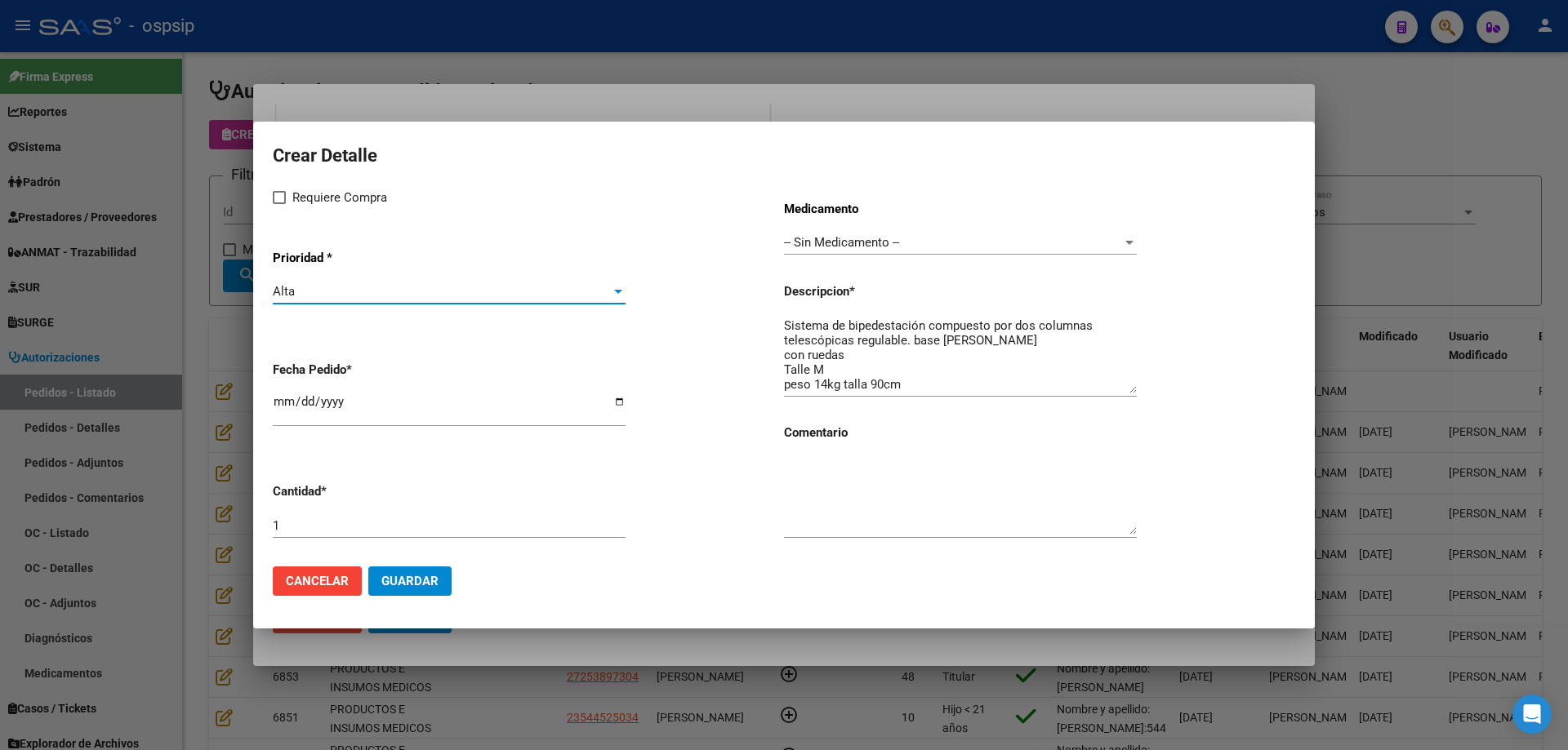
click at [284, 203] on span at bounding box center [279, 197] width 13 height 13
click at [279, 204] on input "Requiere Compra" at bounding box center [278, 204] width 1 height 1
checkbox input "true"
click at [287, 403] on input "[DATE]" at bounding box center [449, 408] width 353 height 26
type input "2025-08-12"
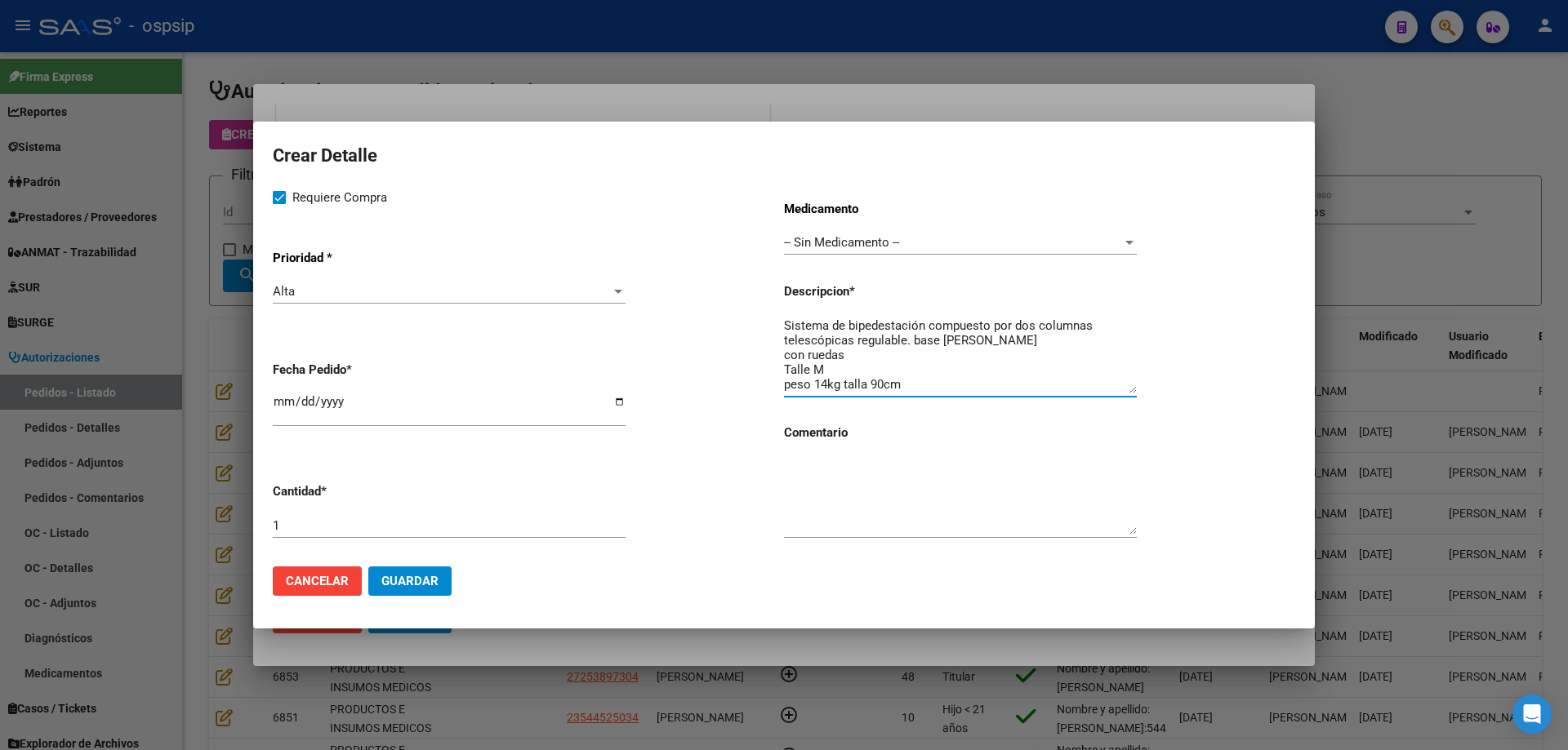
click at [910, 339] on textarea "Sistema de bipedestación compuesto por dos columnas telescópicas regulable. bas…" at bounding box center [960, 354] width 353 height 76
click at [783, 352] on app-form-text-field "Fecha Pedido * 2025-08-12" at bounding box center [528, 395] width 512 height 93
click at [787, 353] on textarea "Sistema de bipedestación compuesto por dos columnas telescópicas regulable base…" at bounding box center [960, 354] width 353 height 76
click at [1069, 339] on textarea "Sistema de bipedestación compuesto por dos columnas telescópicas regulable base…" at bounding box center [960, 354] width 353 height 76
click at [791, 374] on textarea "Sistema de bipedestación compuesto por dos columnas telescópicas regulable base…" at bounding box center [960, 354] width 353 height 76
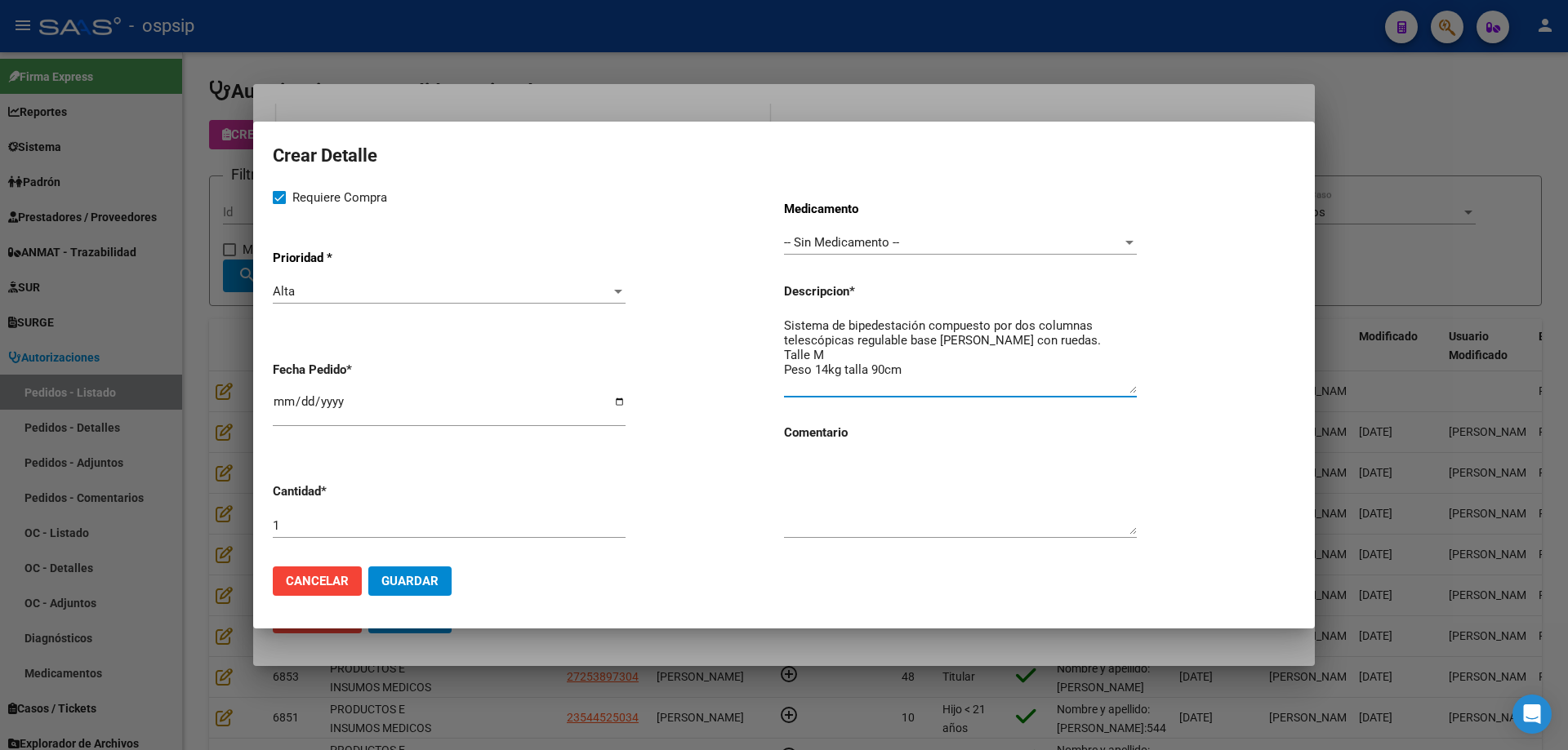
click at [914, 367] on textarea "Sistema de bipedestación compuesto por dos columnas telescópicas regulable base…" at bounding box center [960, 354] width 353 height 76
type textarea "Sistema de bipedestación compuesto por dos columnas telescópicas regulable base…"
click at [421, 580] on span "Guardar" at bounding box center [410, 581] width 57 height 15
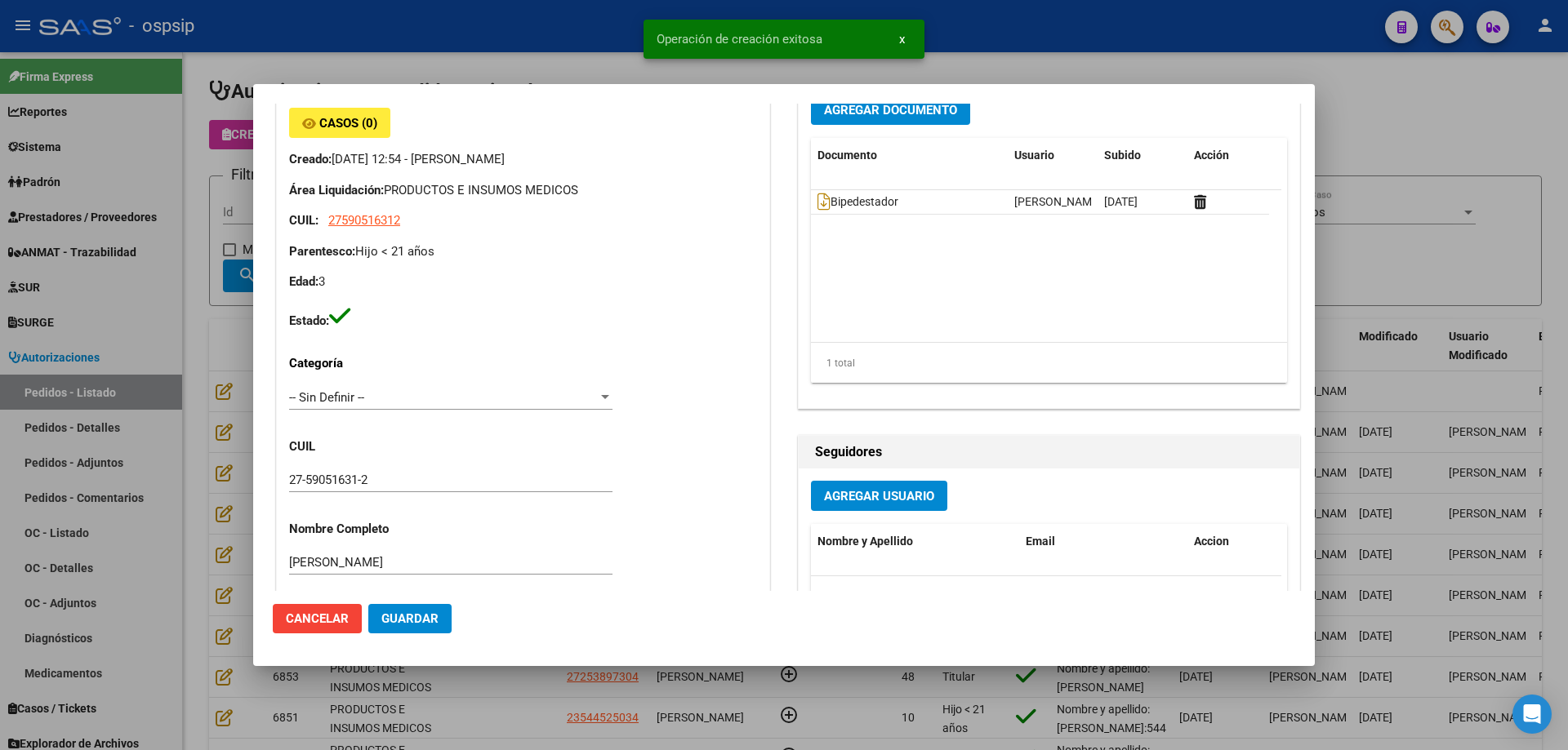
scroll to position [0, 0]
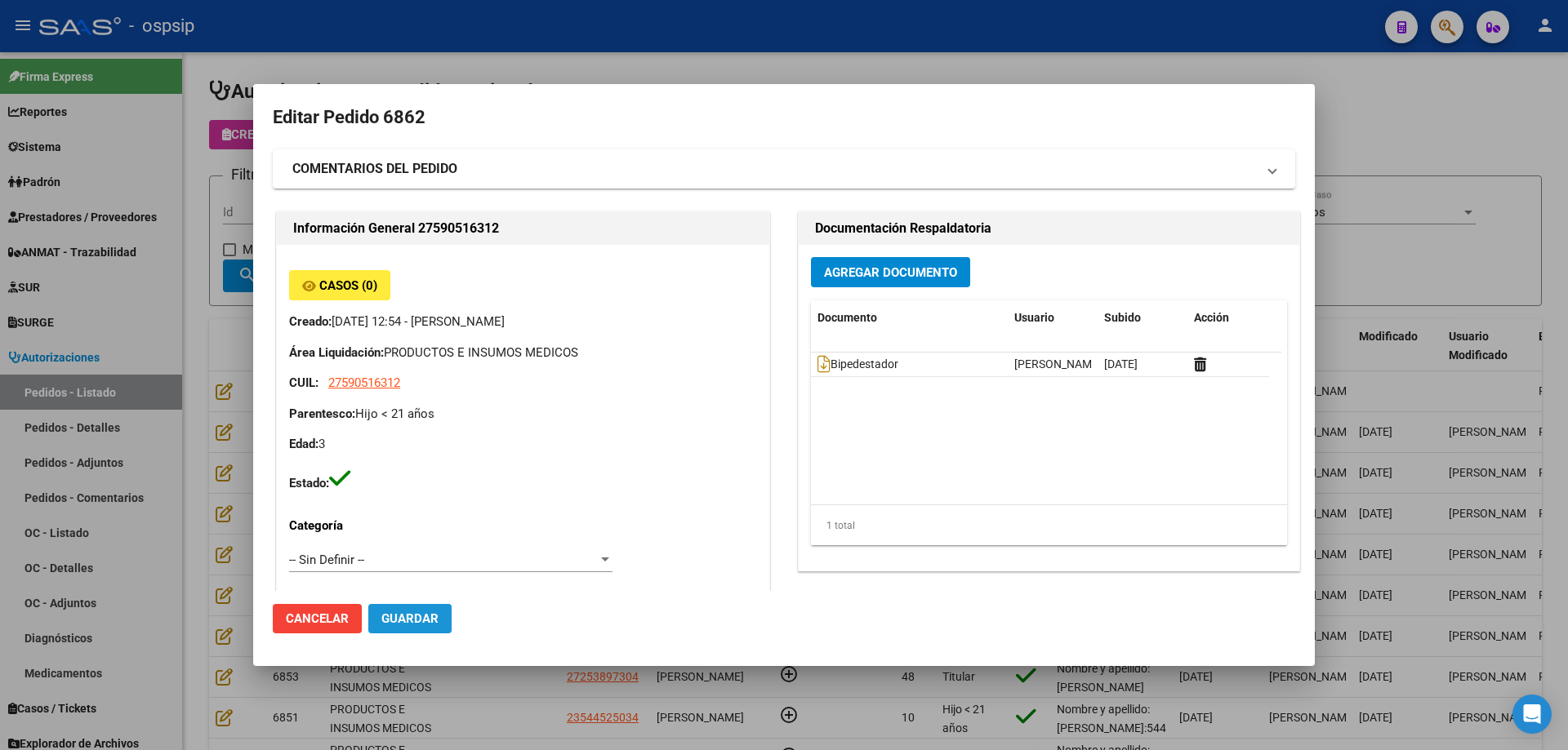
click at [426, 624] on span "Guardar" at bounding box center [410, 618] width 57 height 15
click at [956, 274] on button "Agregar Documento" at bounding box center [890, 272] width 159 height 30
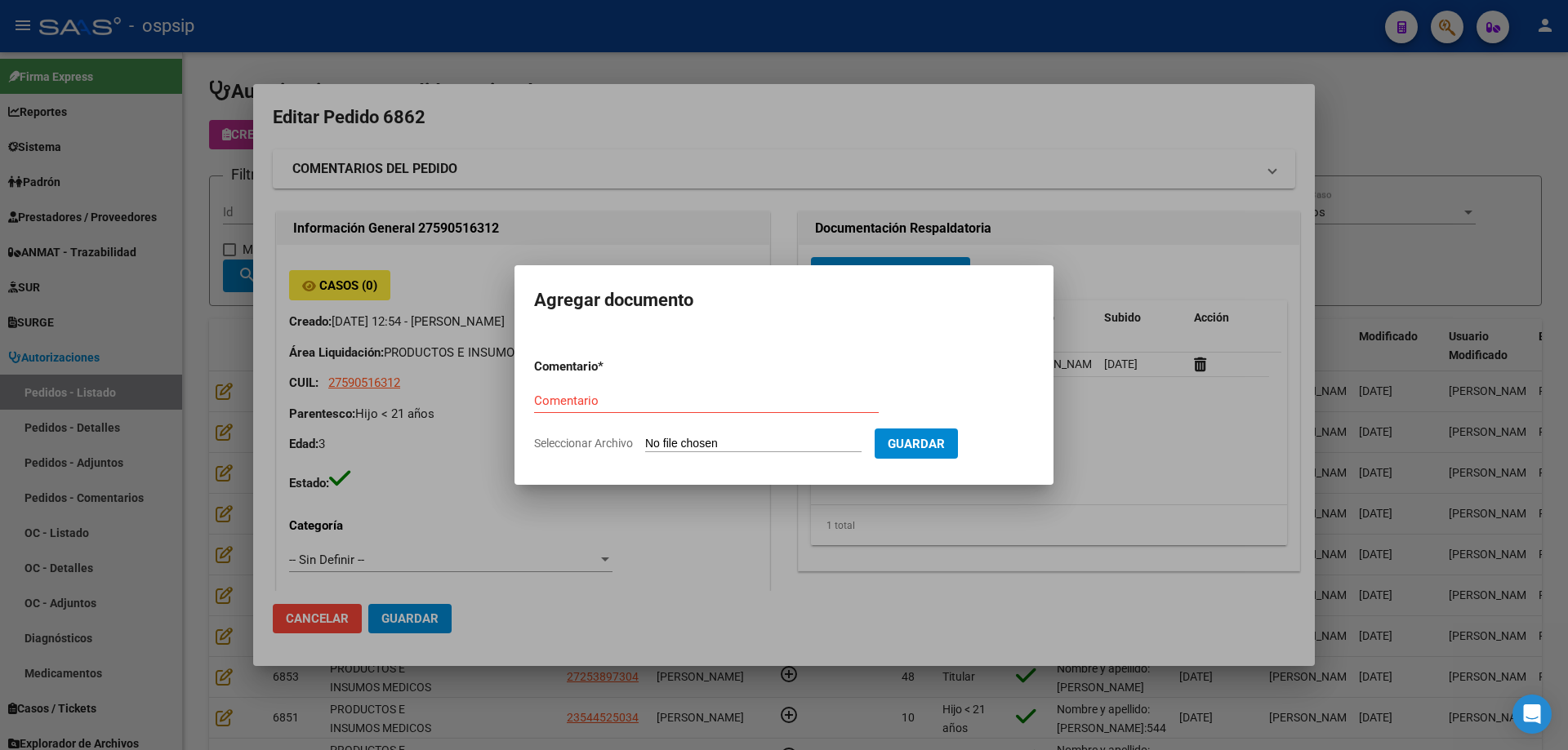
click at [777, 439] on input "Seleccionar Archivo" at bounding box center [753, 445] width 217 height 16
type input "C:\fakepath\hc [PERSON_NAME].jpg"
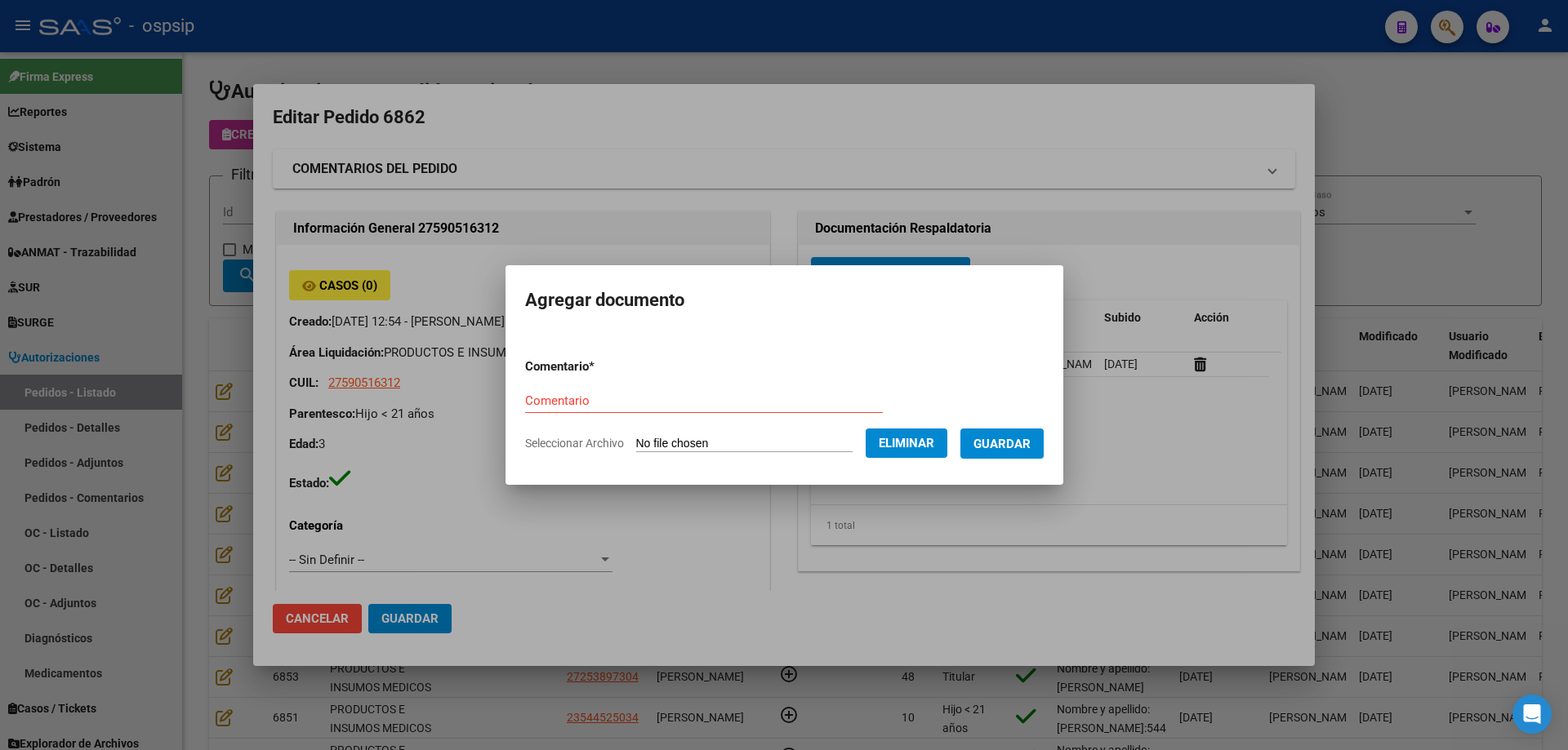
click at [557, 394] on input "Comentario" at bounding box center [704, 401] width 358 height 15
type input "Hc"
click at [1030, 440] on span "Guardar" at bounding box center [1001, 444] width 57 height 15
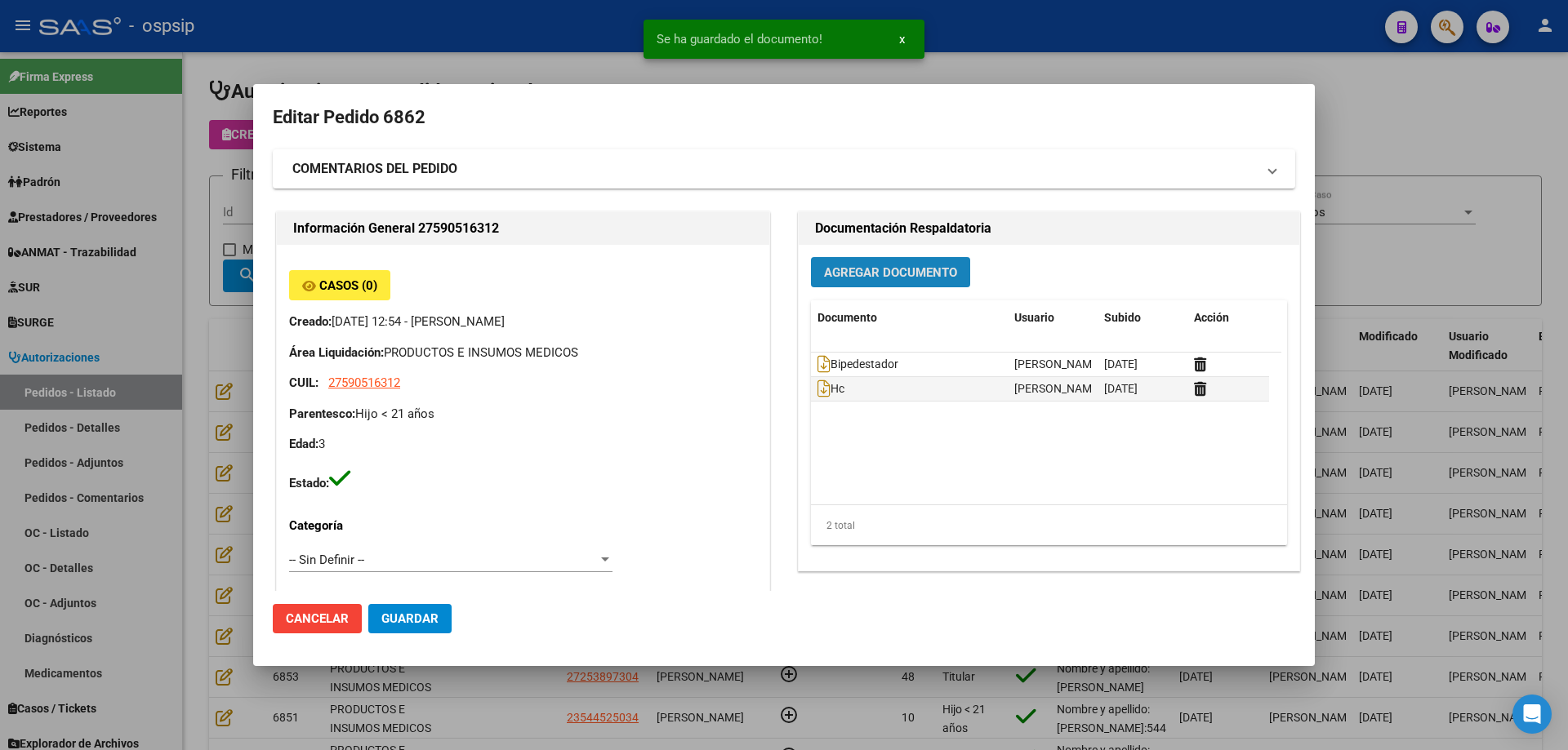
click at [921, 276] on span "Agregar Documento" at bounding box center [891, 272] width 133 height 15
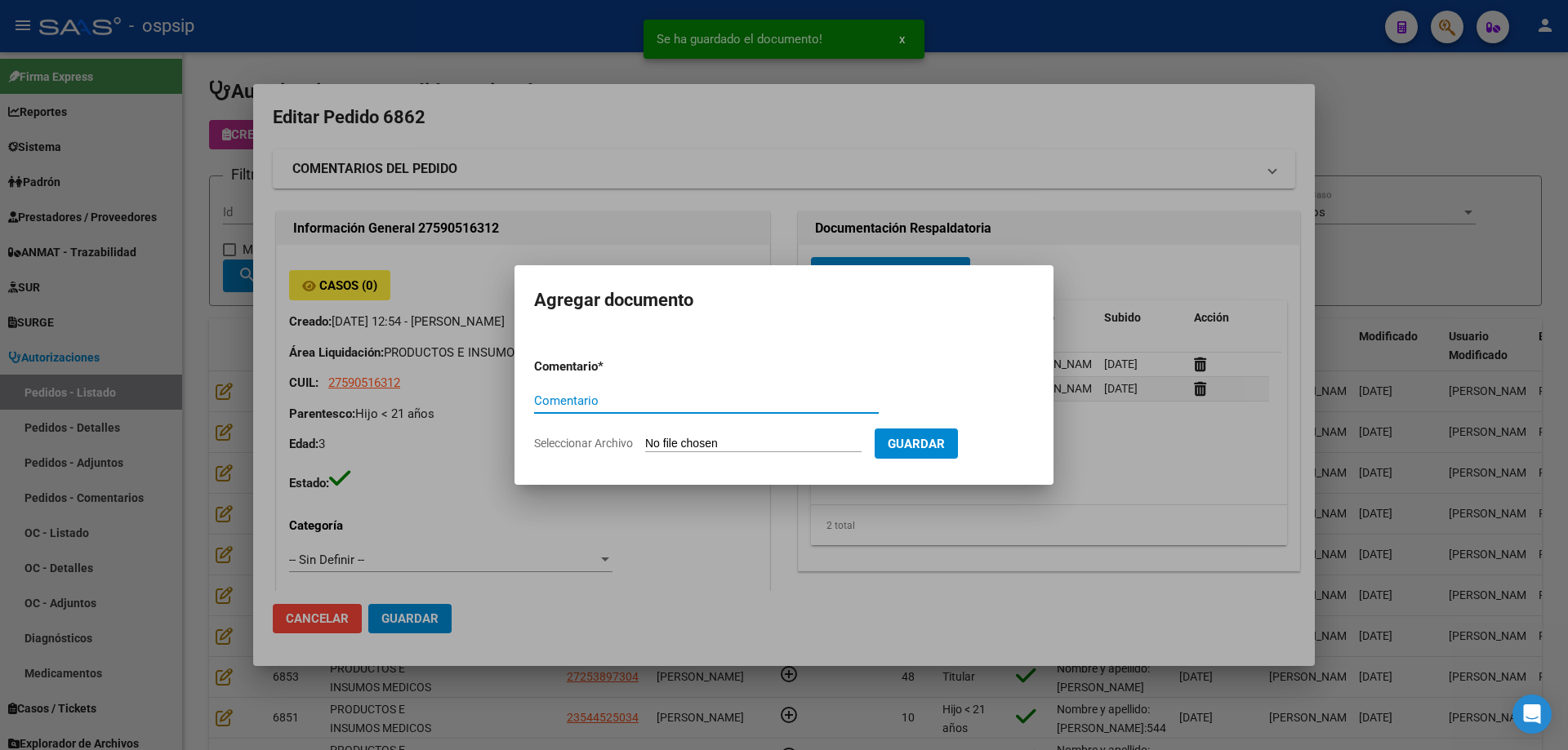
click at [771, 449] on input "Seleccionar Archivo" at bounding box center [753, 445] width 217 height 16
type input "C:\fakepath\cud [PERSON_NAME].jpg"
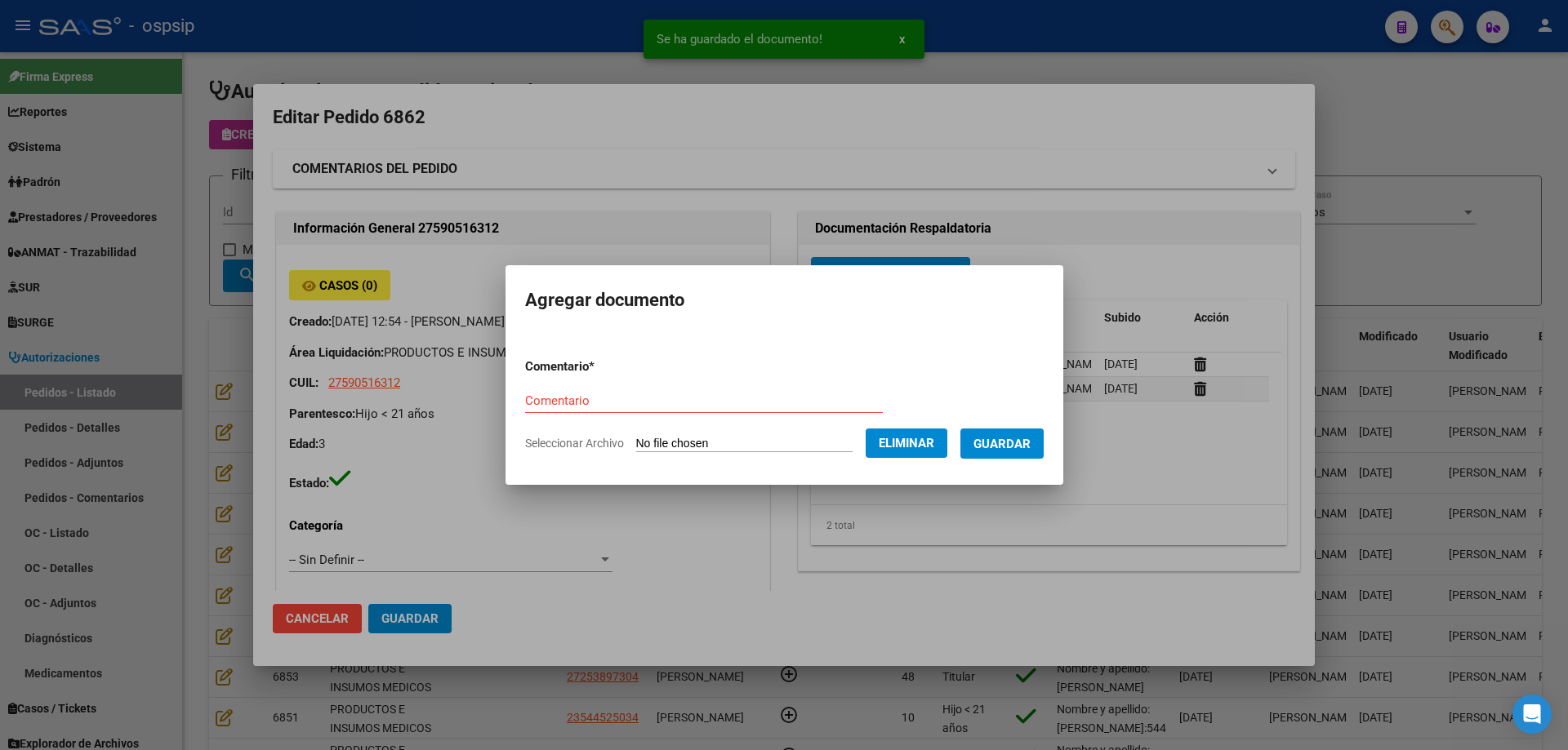
click at [577, 395] on input "Comentario" at bounding box center [704, 401] width 358 height 15
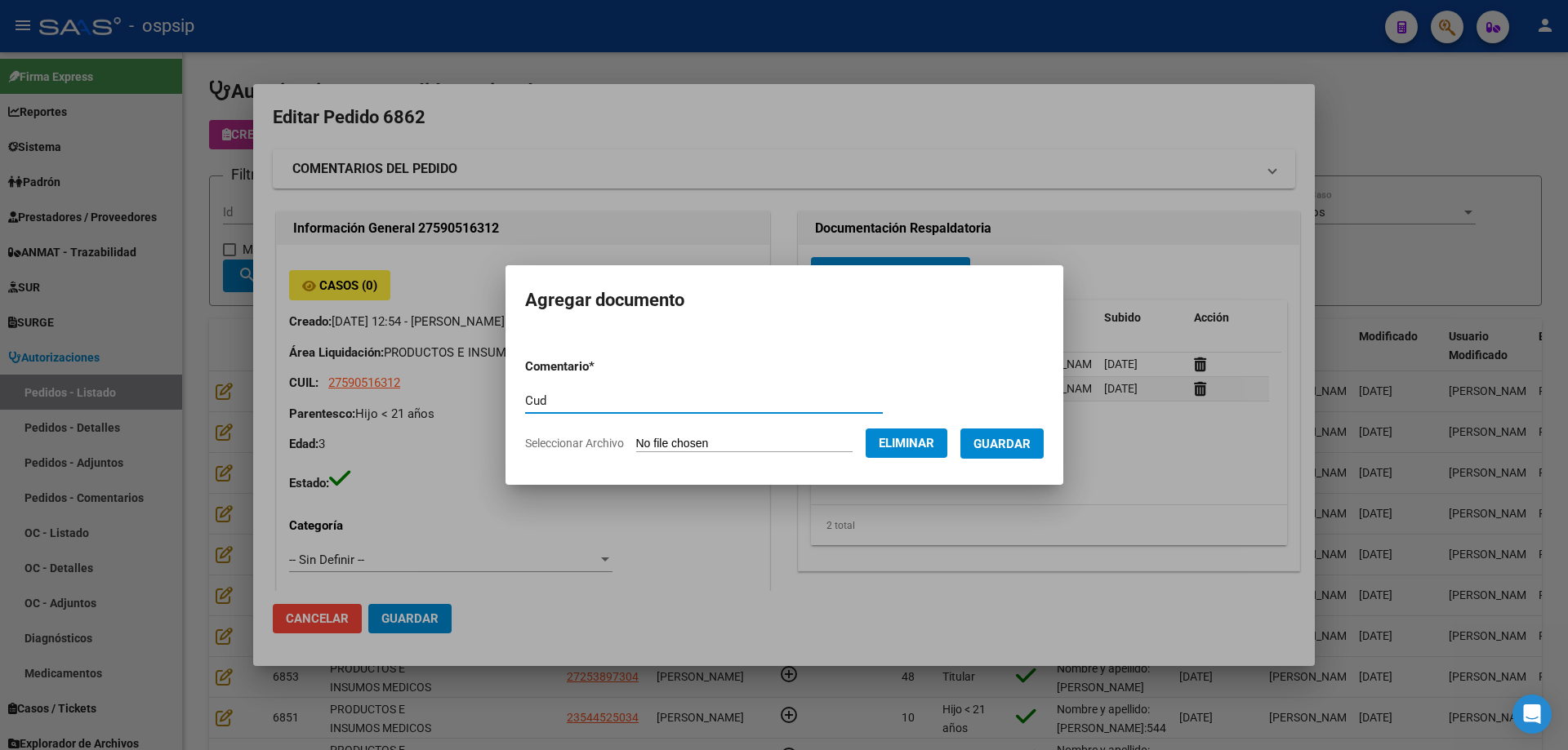
type input "Cud"
click at [1002, 453] on button "Guardar" at bounding box center [1001, 444] width 83 height 30
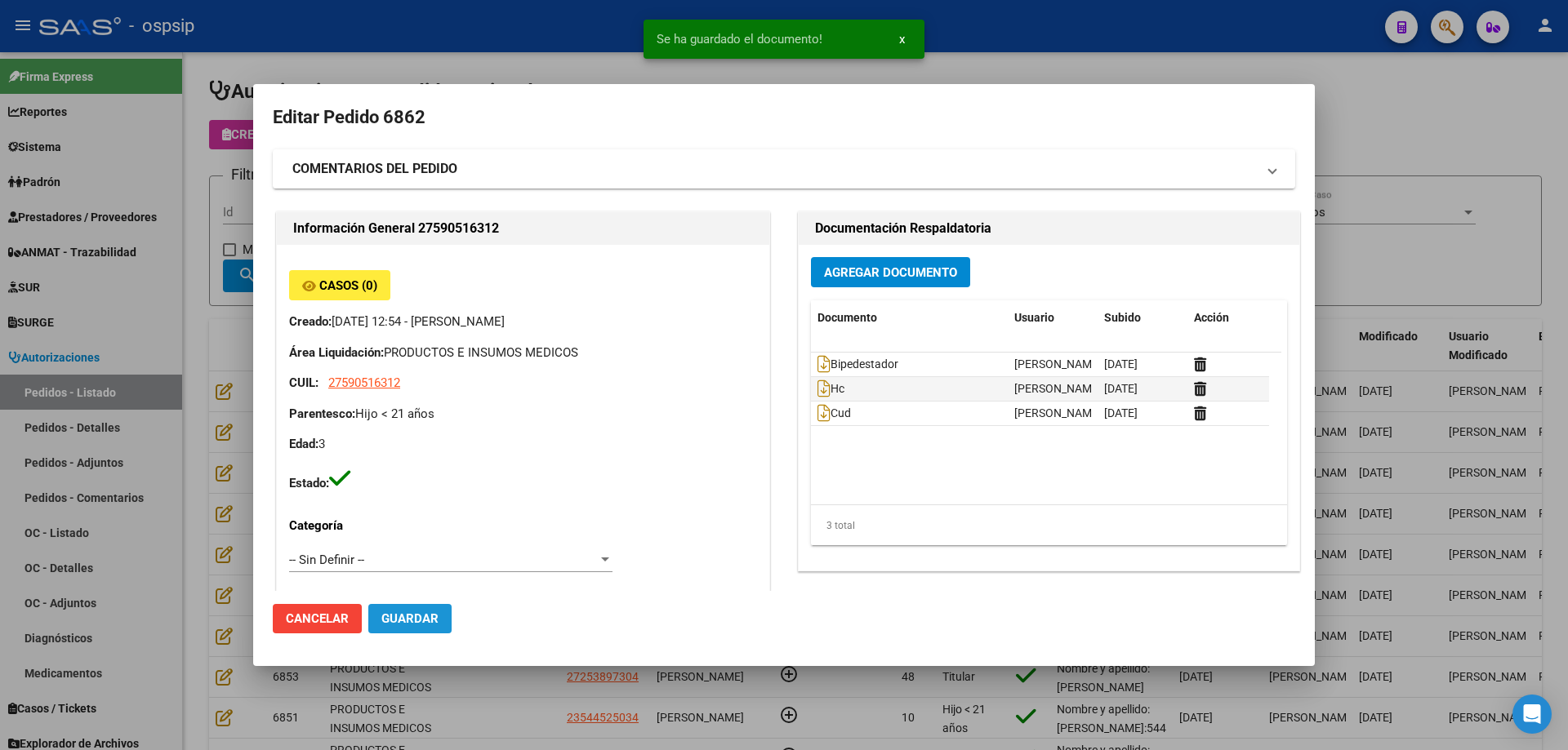
click at [403, 621] on span "Guardar" at bounding box center [410, 618] width 57 height 15
click at [240, 402] on div at bounding box center [784, 375] width 1568 height 750
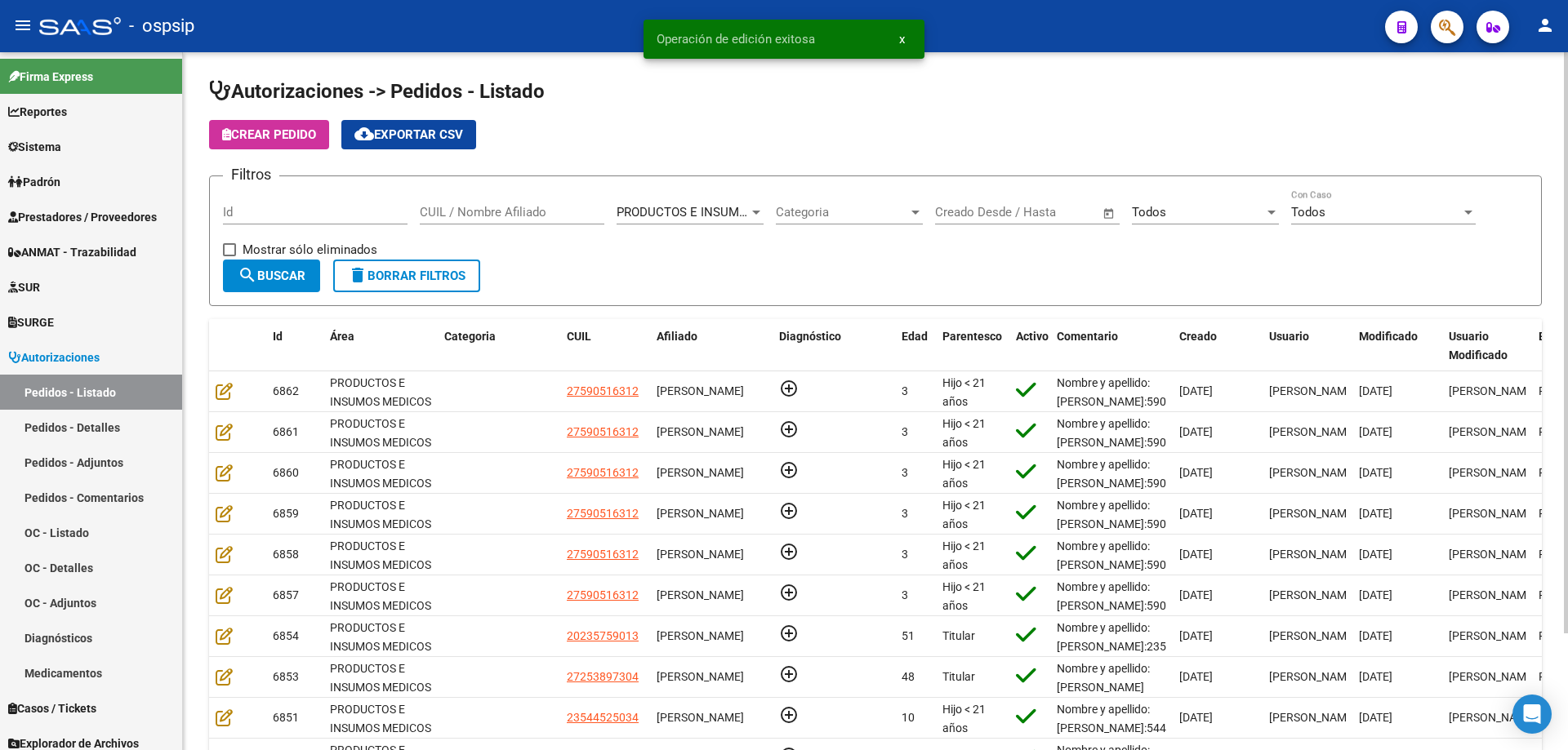
click at [1188, 209] on div "Todos" at bounding box center [1198, 212] width 132 height 15
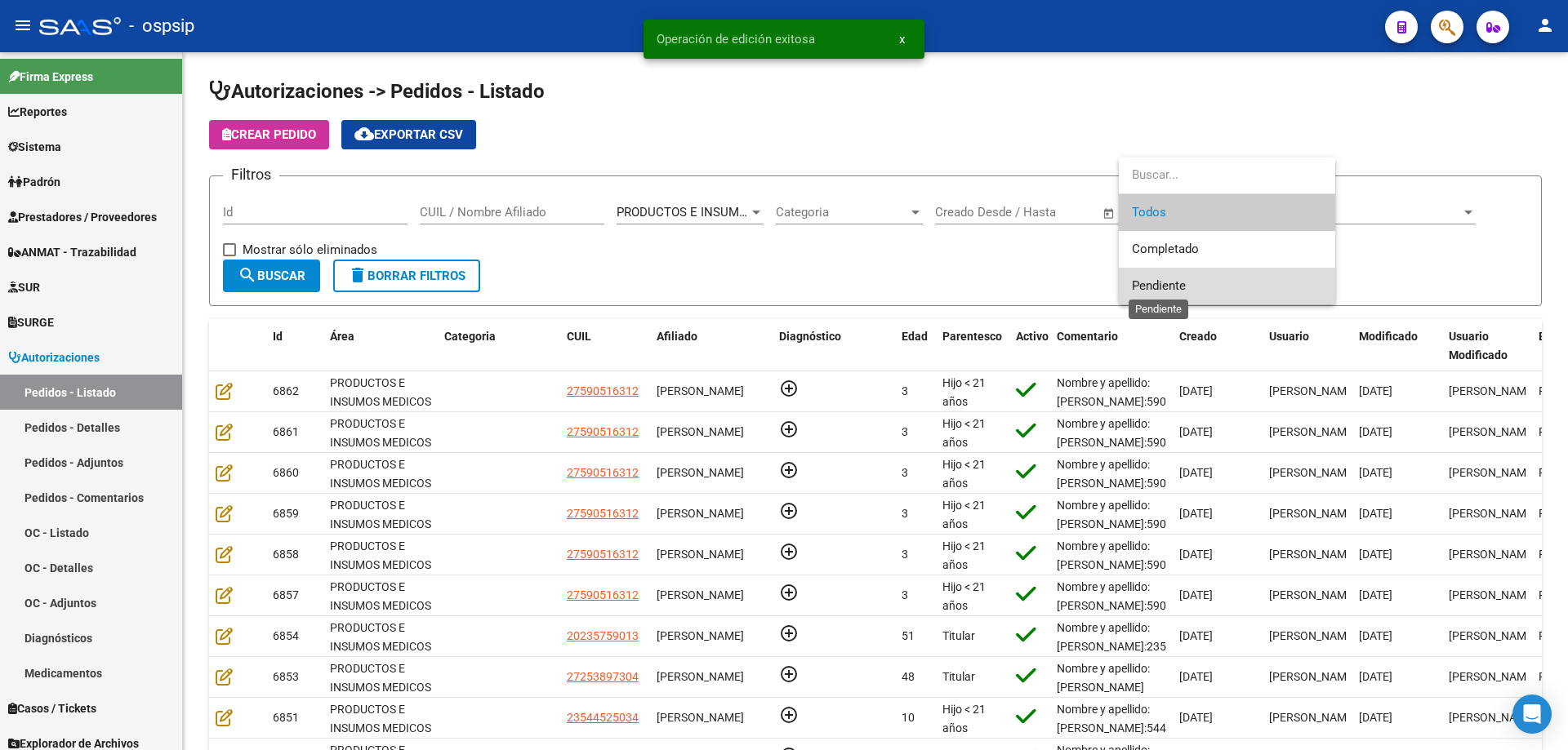
click at [1155, 283] on span "Pendiente" at bounding box center [1158, 285] width 54 height 15
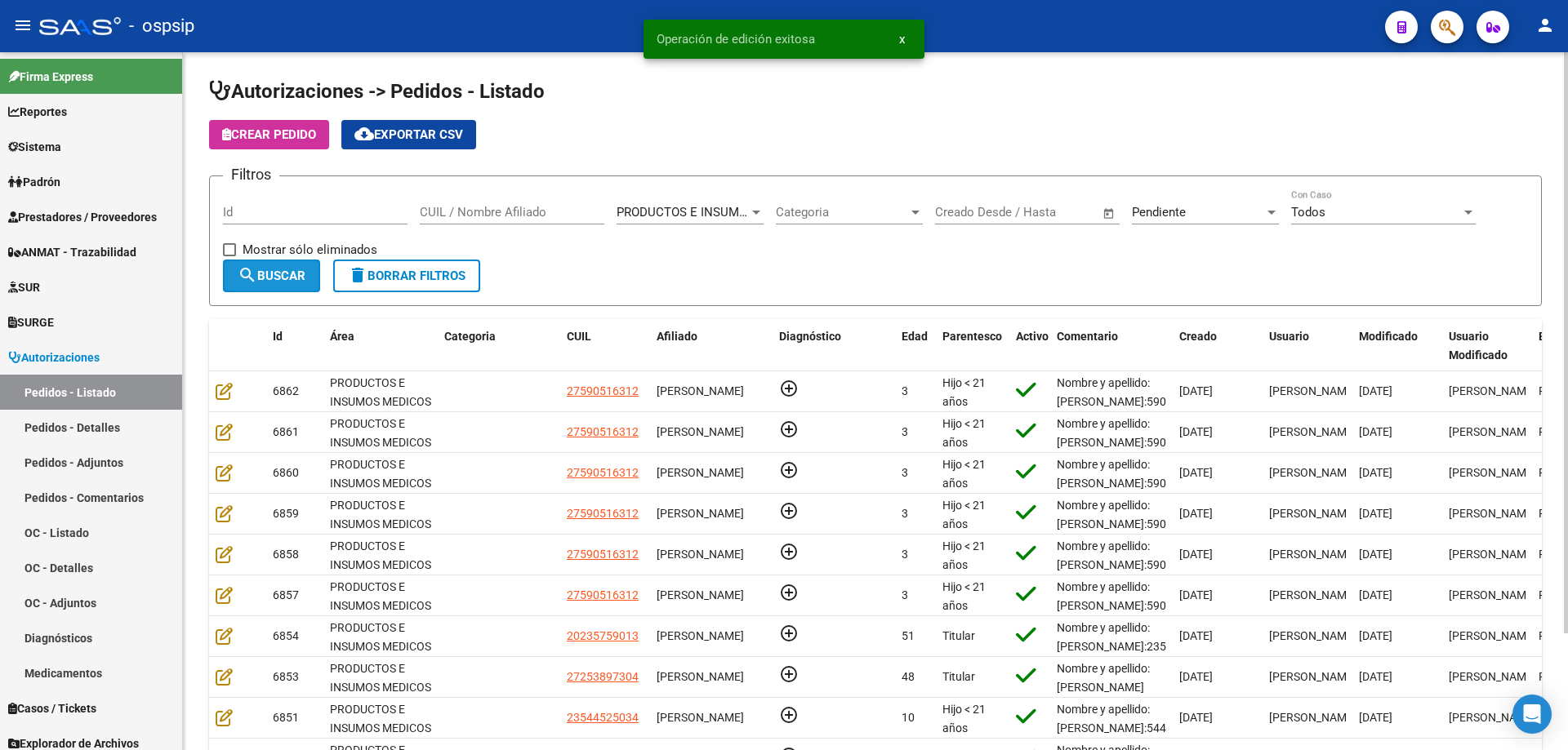
click at [257, 268] on span "search Buscar" at bounding box center [271, 275] width 68 height 15
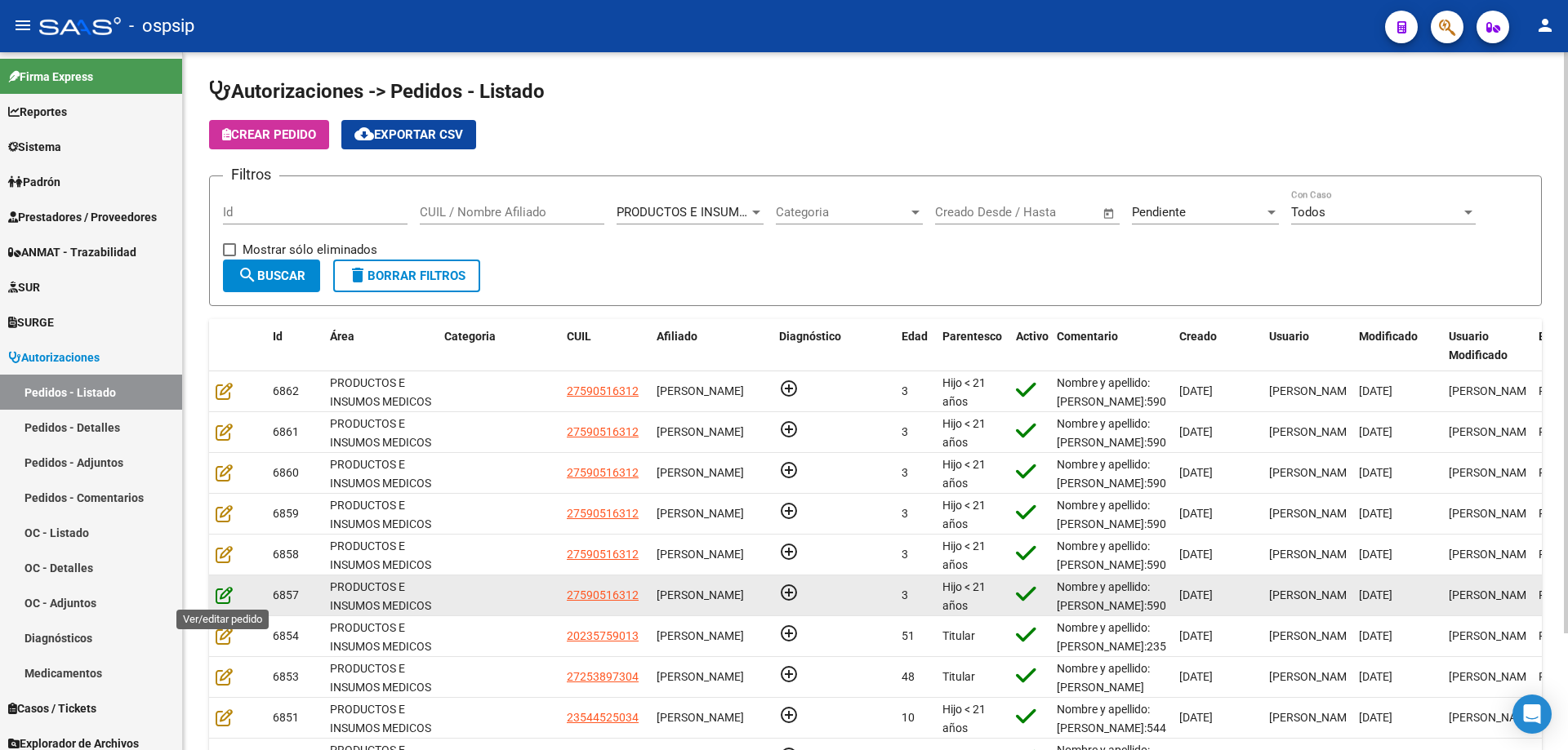
click at [226, 590] on icon at bounding box center [225, 595] width 18 height 18
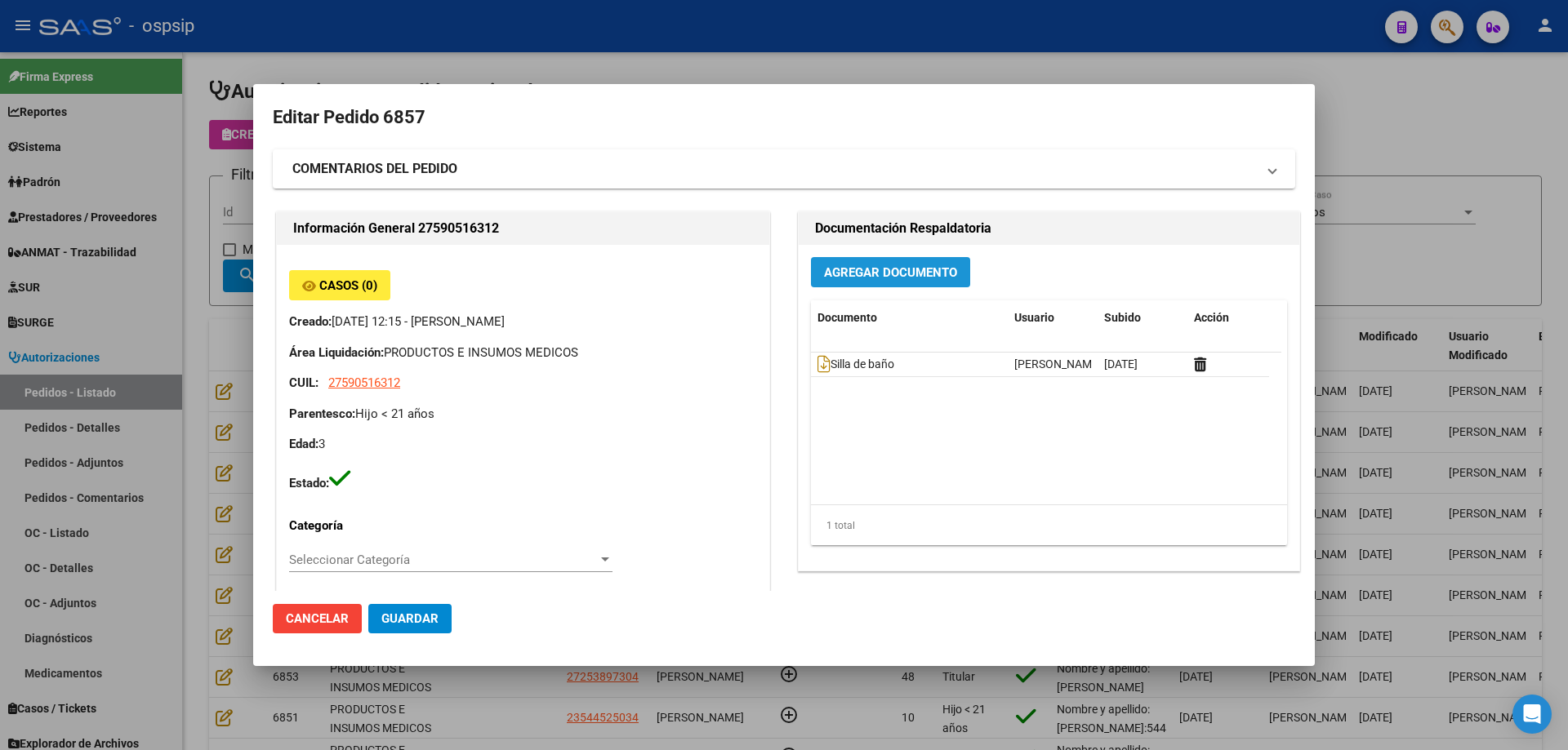
click at [944, 279] on span "Agregar Documento" at bounding box center [891, 272] width 133 height 15
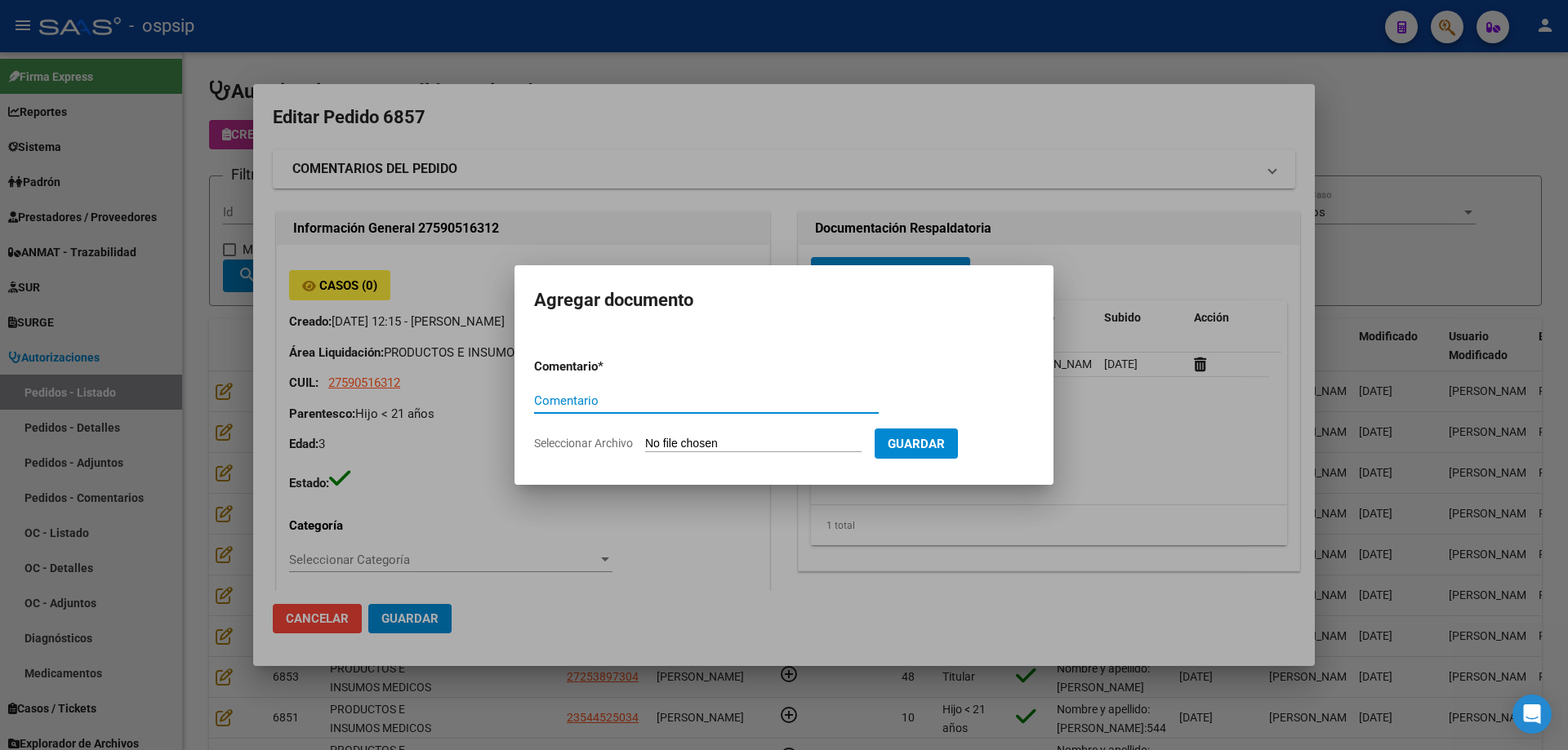
click at [805, 446] on input "Seleccionar Archivo" at bounding box center [753, 445] width 217 height 16
type input "C:\fakepath\hc [PERSON_NAME].jpg"
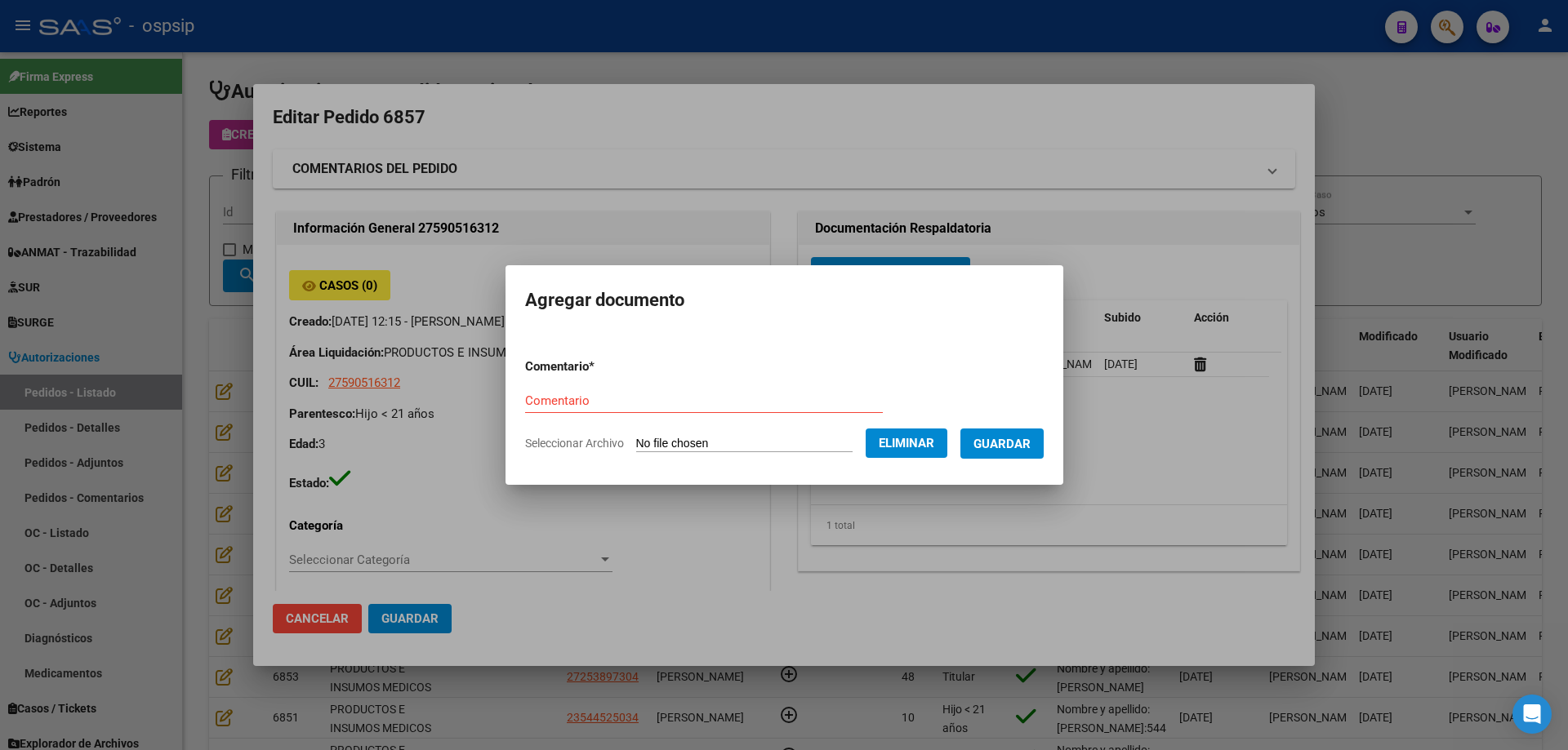
click at [669, 384] on form "Comentario * Comentario Seleccionar Archivo Eliminar Guardar" at bounding box center [784, 405] width 519 height 119
click at [664, 404] on input "Comentario" at bounding box center [704, 401] width 358 height 15
type input "G"
type input "Hc"
click at [1011, 436] on span "Guardar" at bounding box center [1001, 443] width 57 height 15
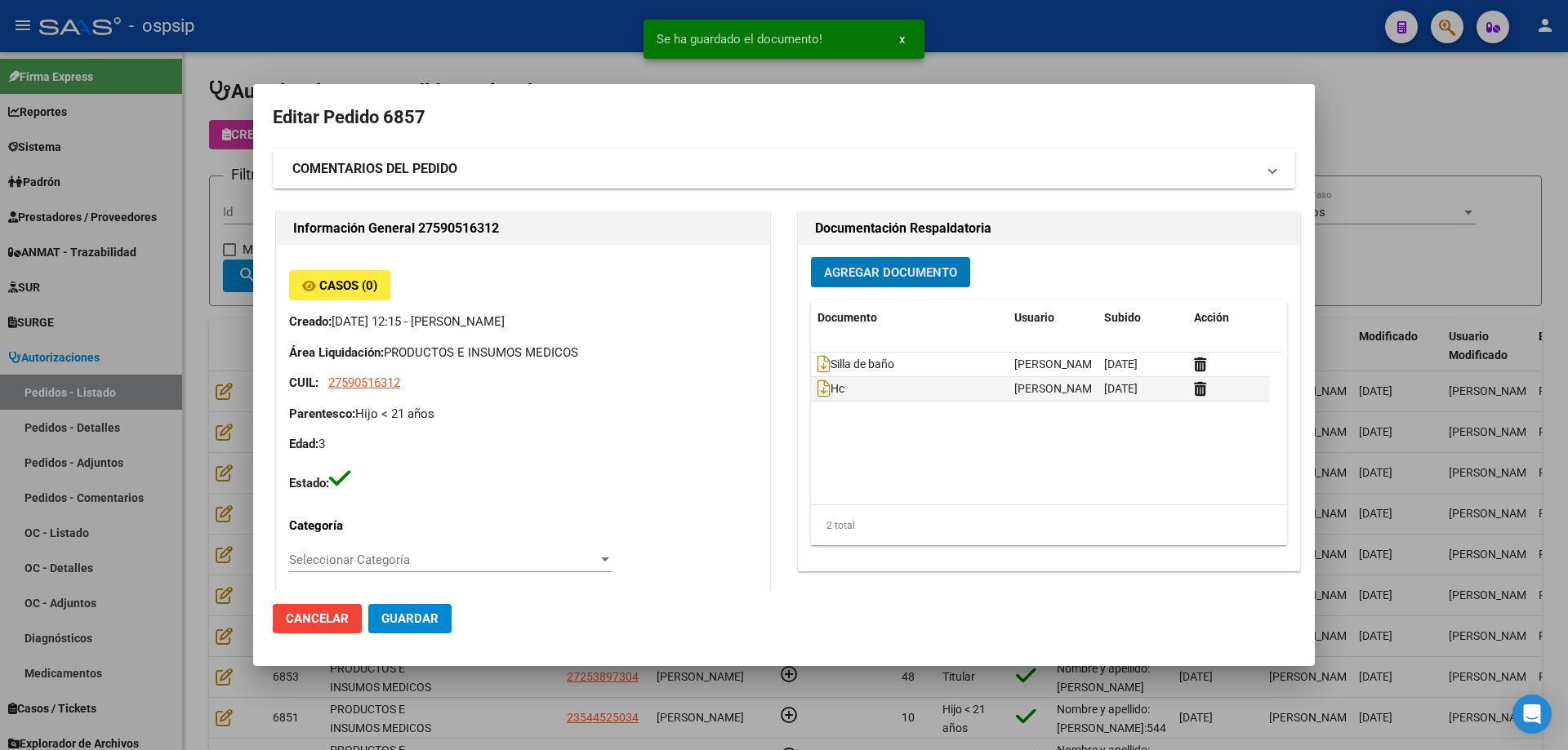
click at [922, 272] on span "Agregar Documento" at bounding box center [891, 272] width 133 height 15
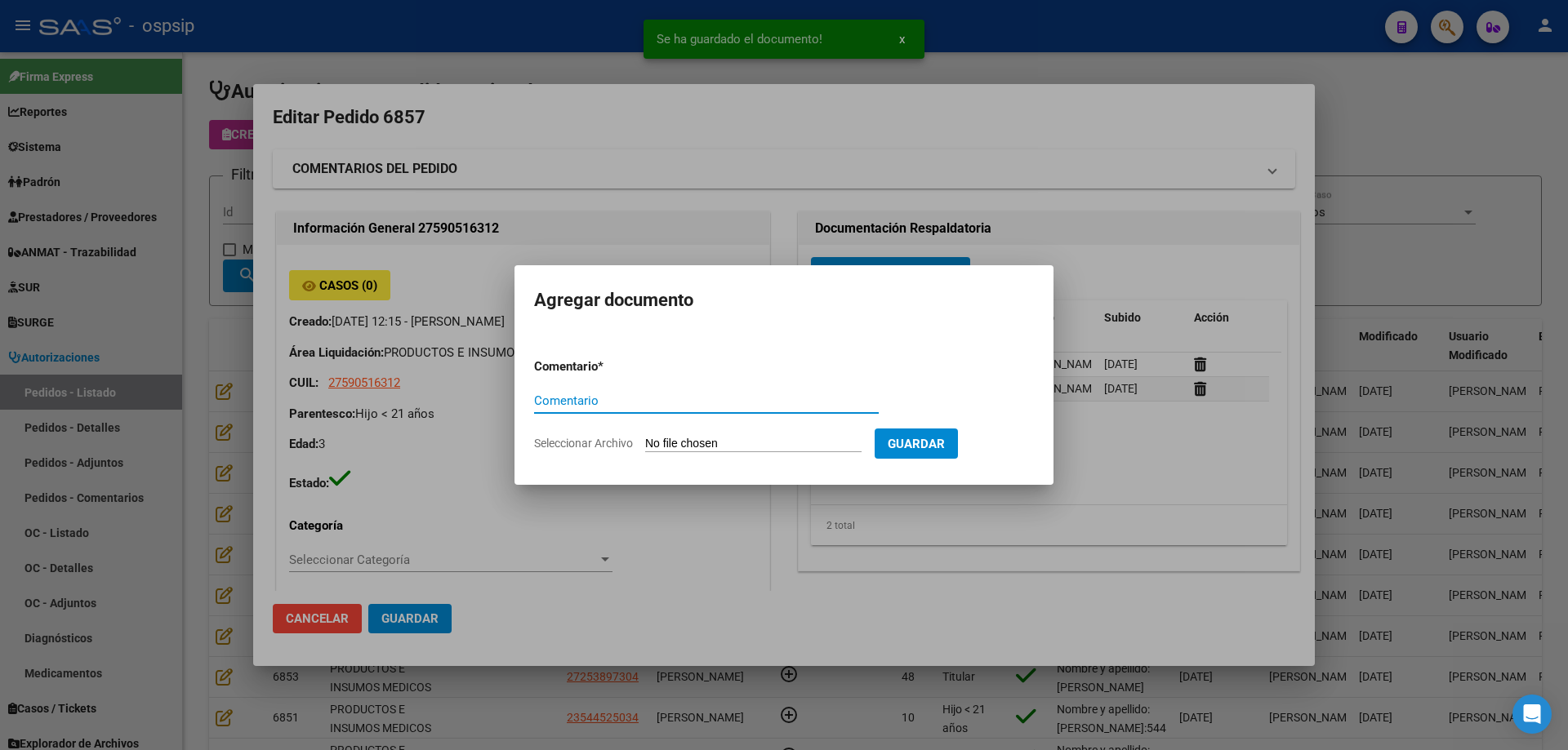
click at [784, 442] on input "Seleccionar Archivo" at bounding box center [753, 445] width 217 height 16
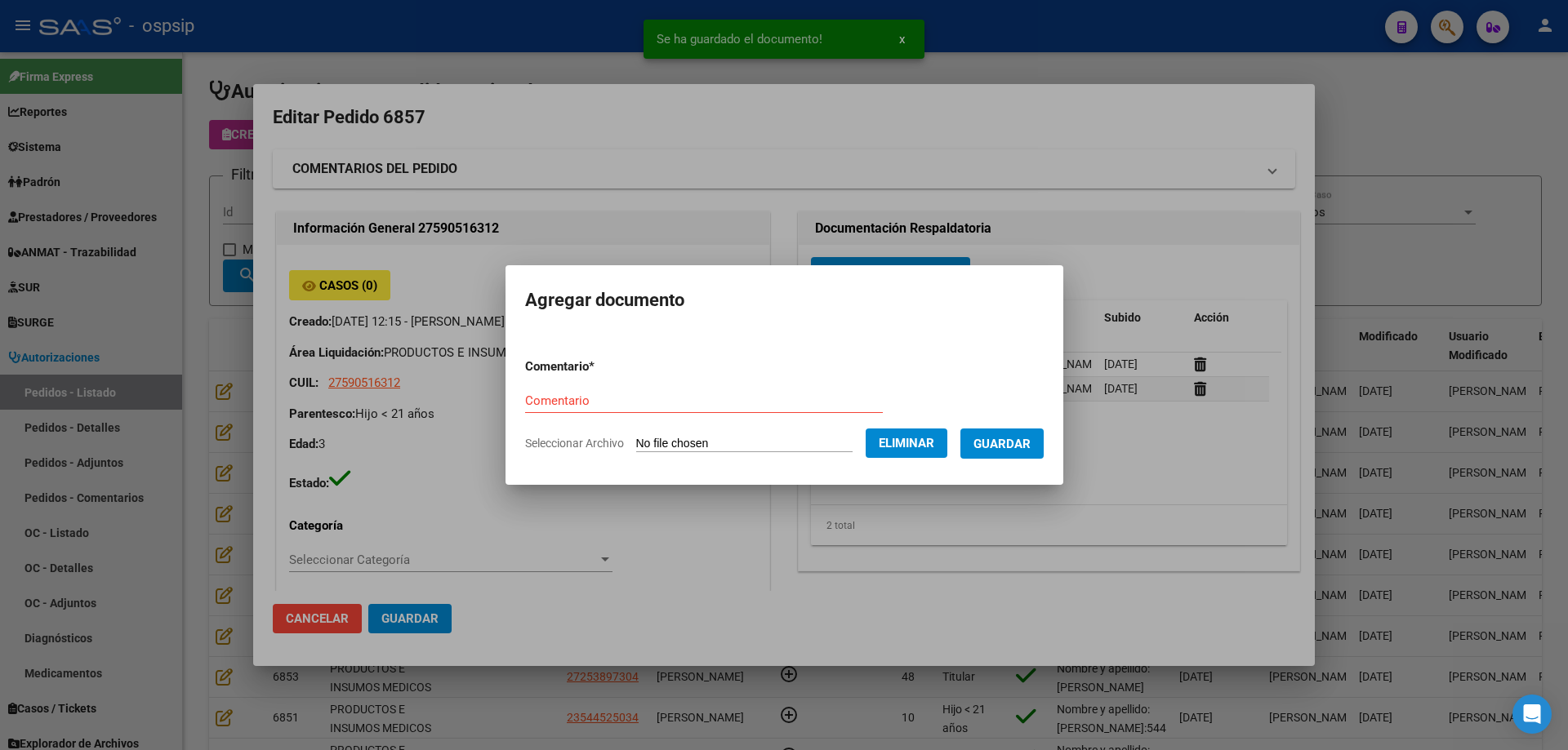
click at [576, 386] on form "Comentario * Comentario Seleccionar Archivo Eliminar Guardar" at bounding box center [784, 405] width 519 height 119
click at [575, 406] on input "Comentario" at bounding box center [704, 401] width 358 height 15
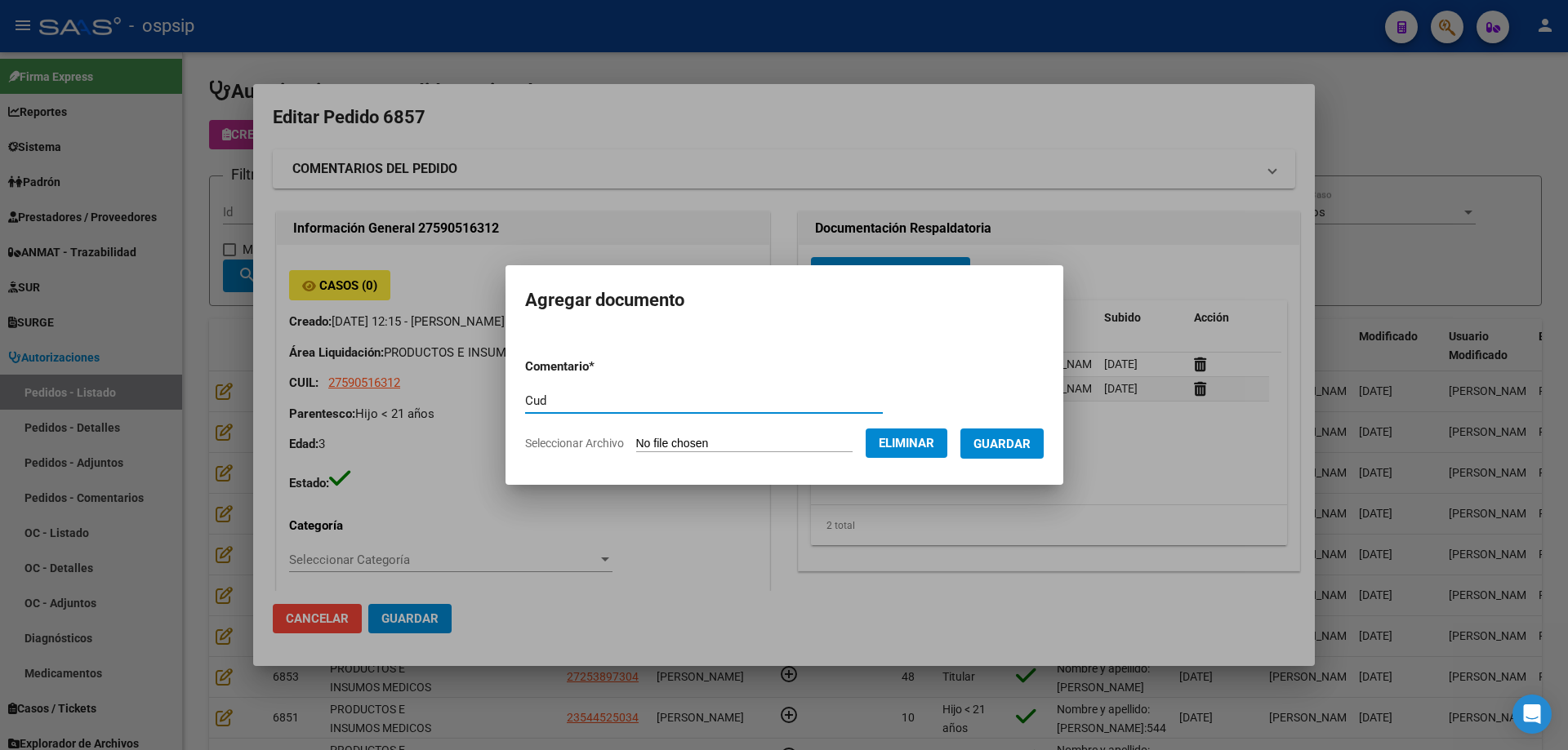
type input "Cud"
click at [1000, 446] on span "Guardar" at bounding box center [1001, 444] width 57 height 15
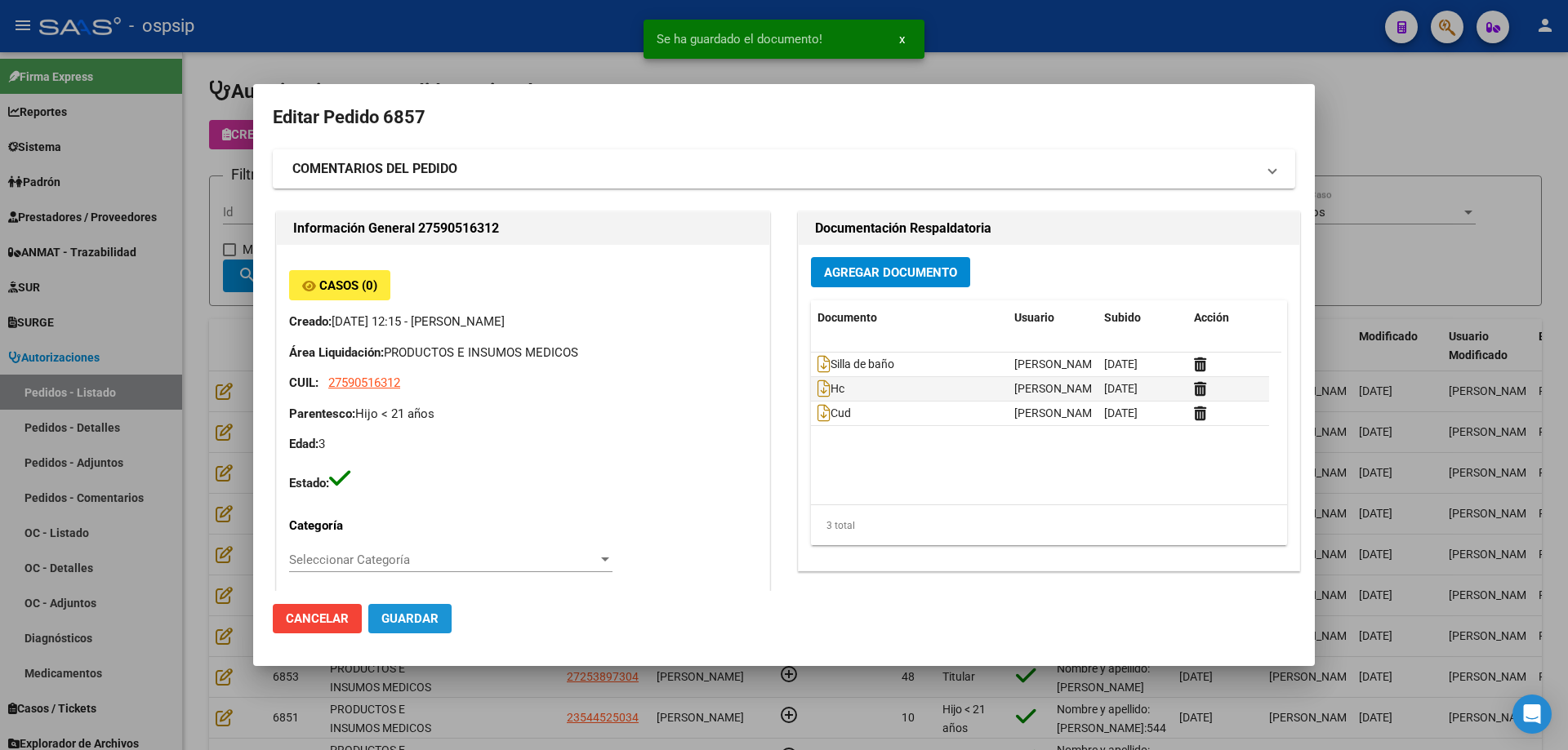
click at [438, 619] on button "Guardar" at bounding box center [410, 618] width 83 height 29
click at [176, 492] on div at bounding box center [784, 375] width 1568 height 750
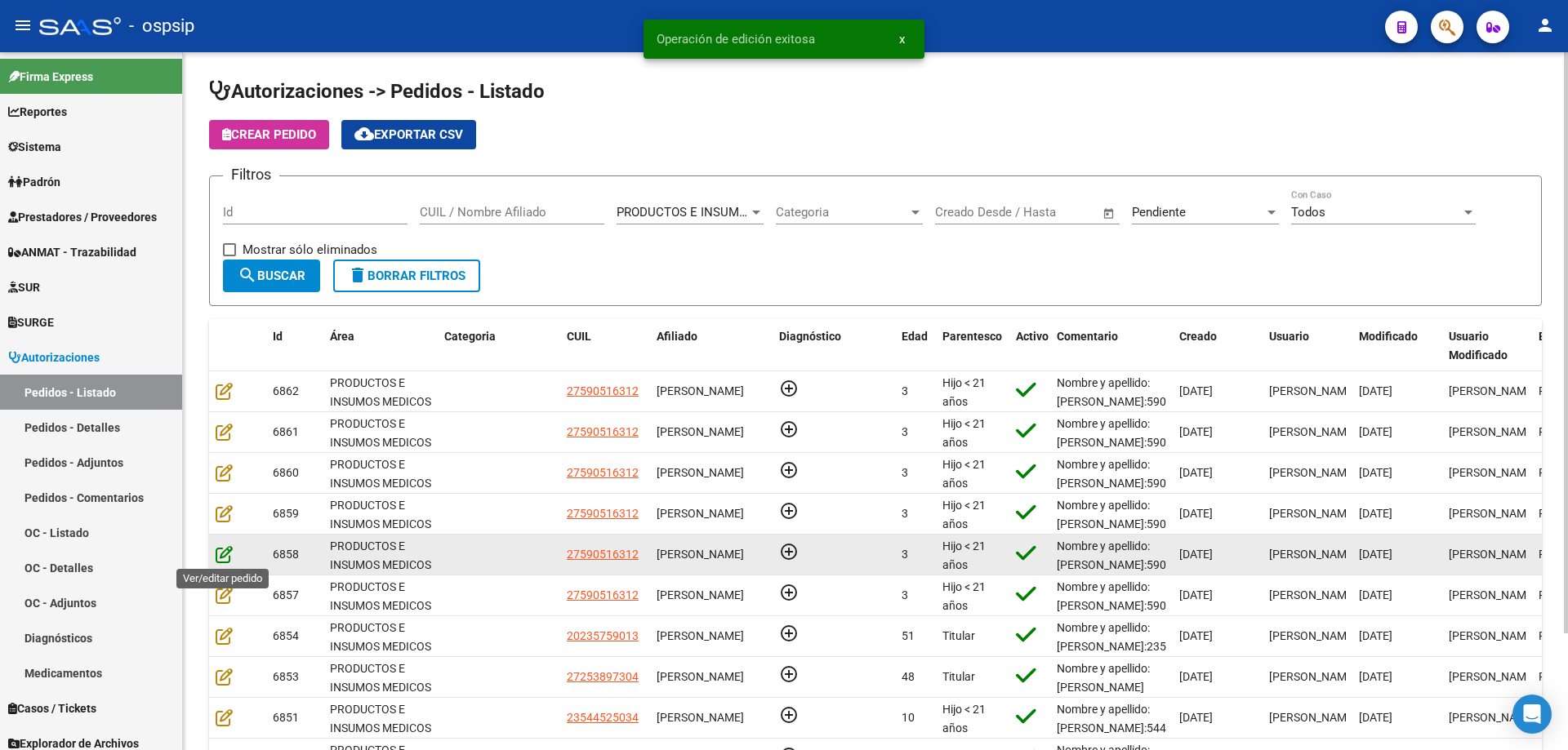
click at [222, 551] on icon at bounding box center [225, 554] width 18 height 18
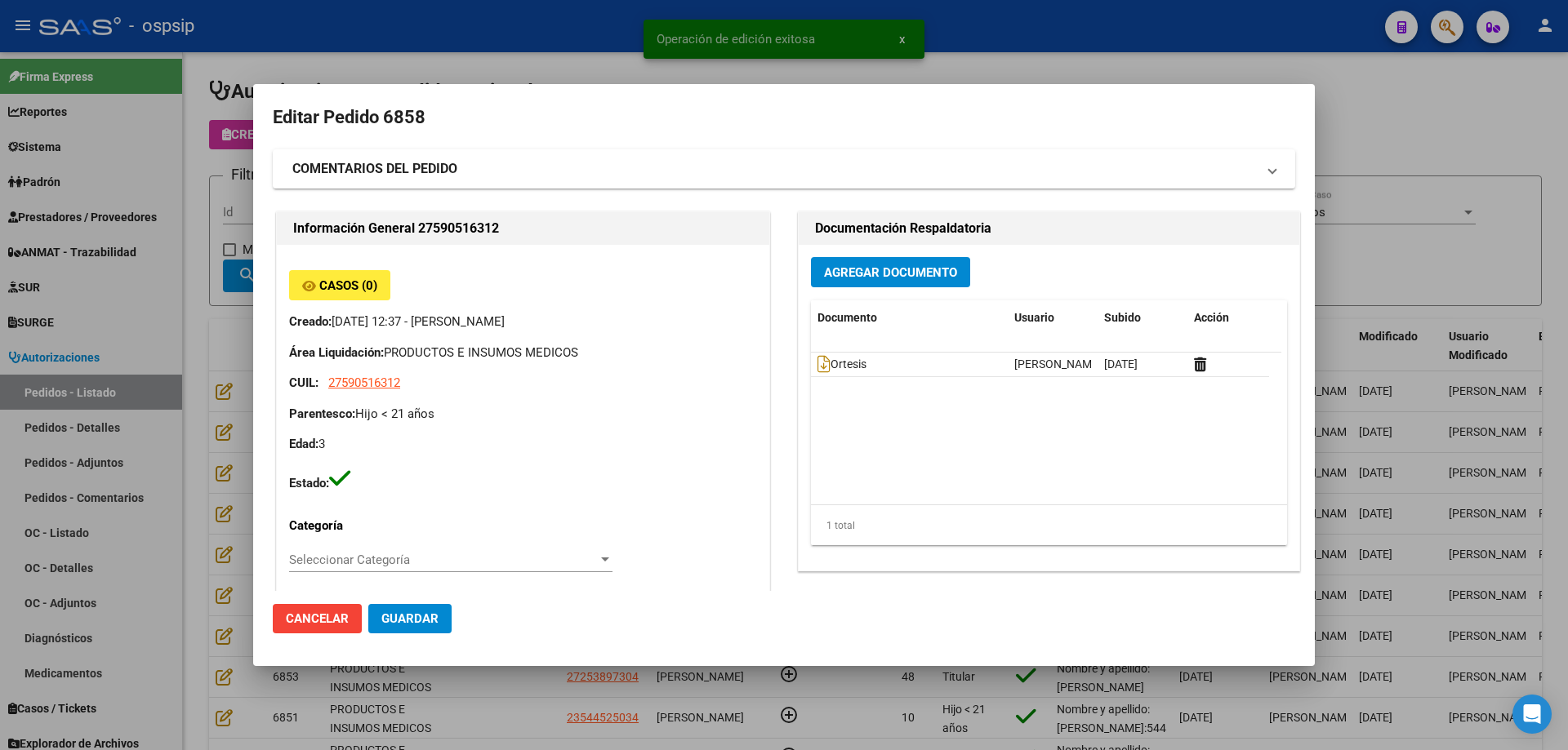
click at [920, 278] on span "Agregar Documento" at bounding box center [891, 272] width 133 height 15
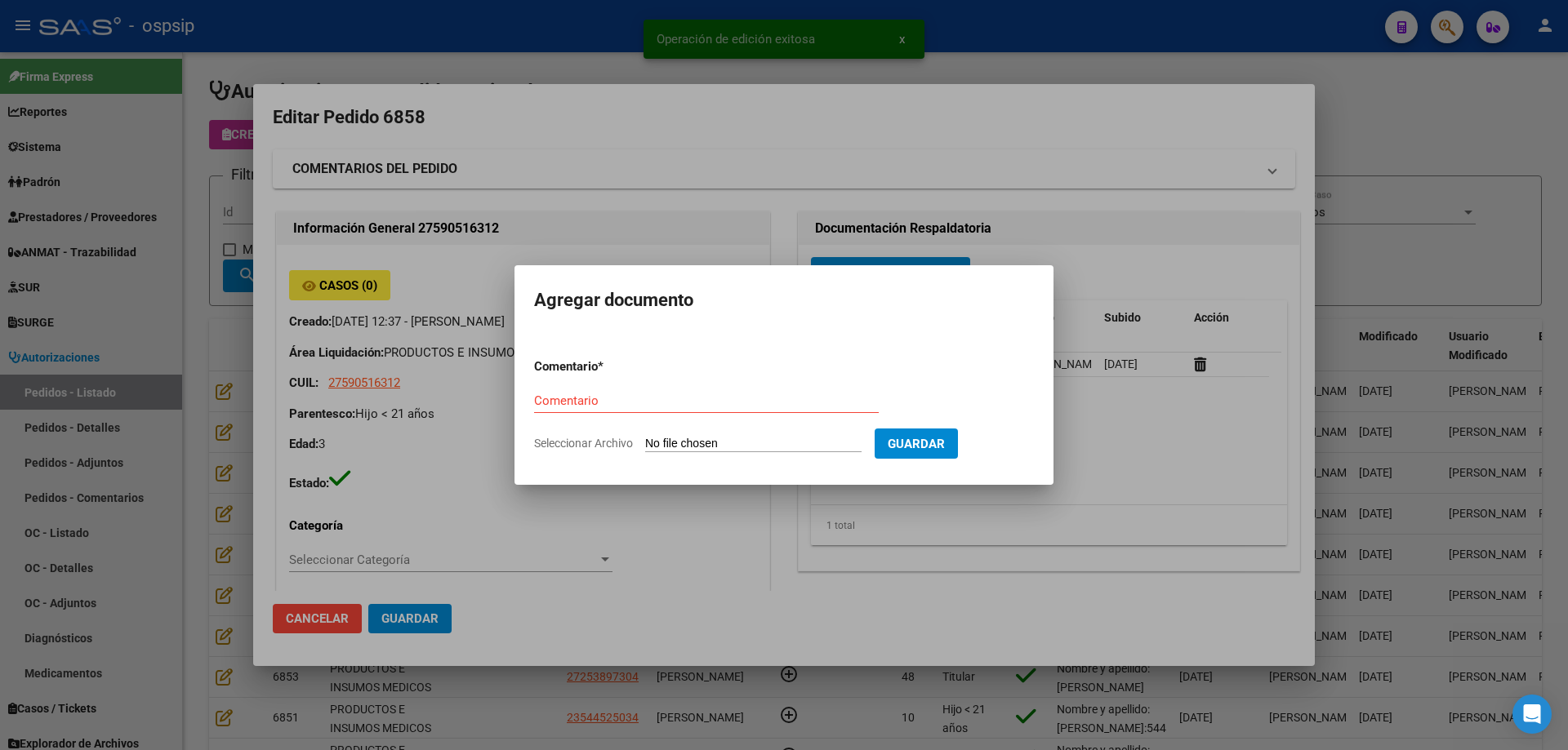
click at [482, 370] on div at bounding box center [784, 375] width 1568 height 750
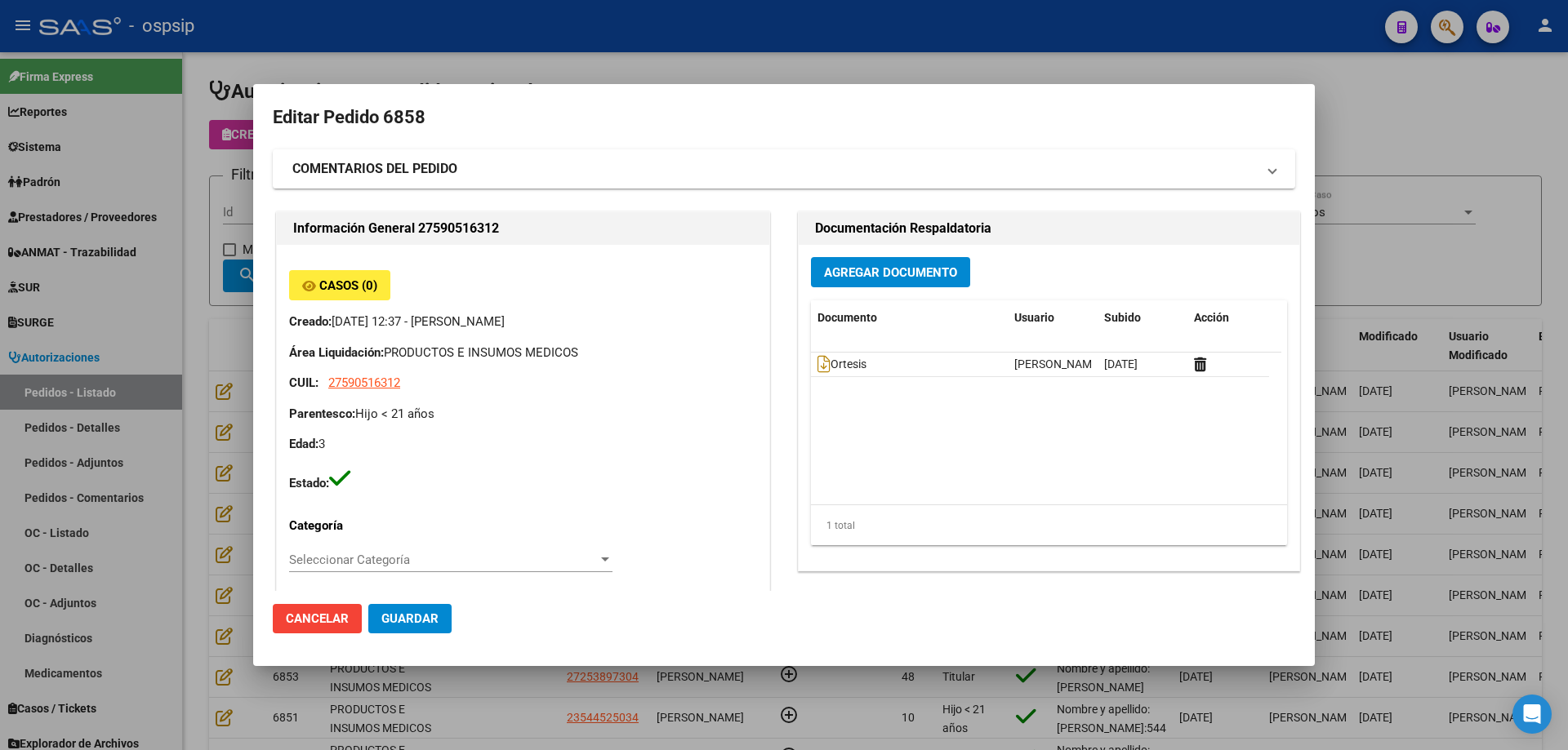
click at [827, 275] on span "Agregar Documento" at bounding box center [891, 272] width 133 height 15
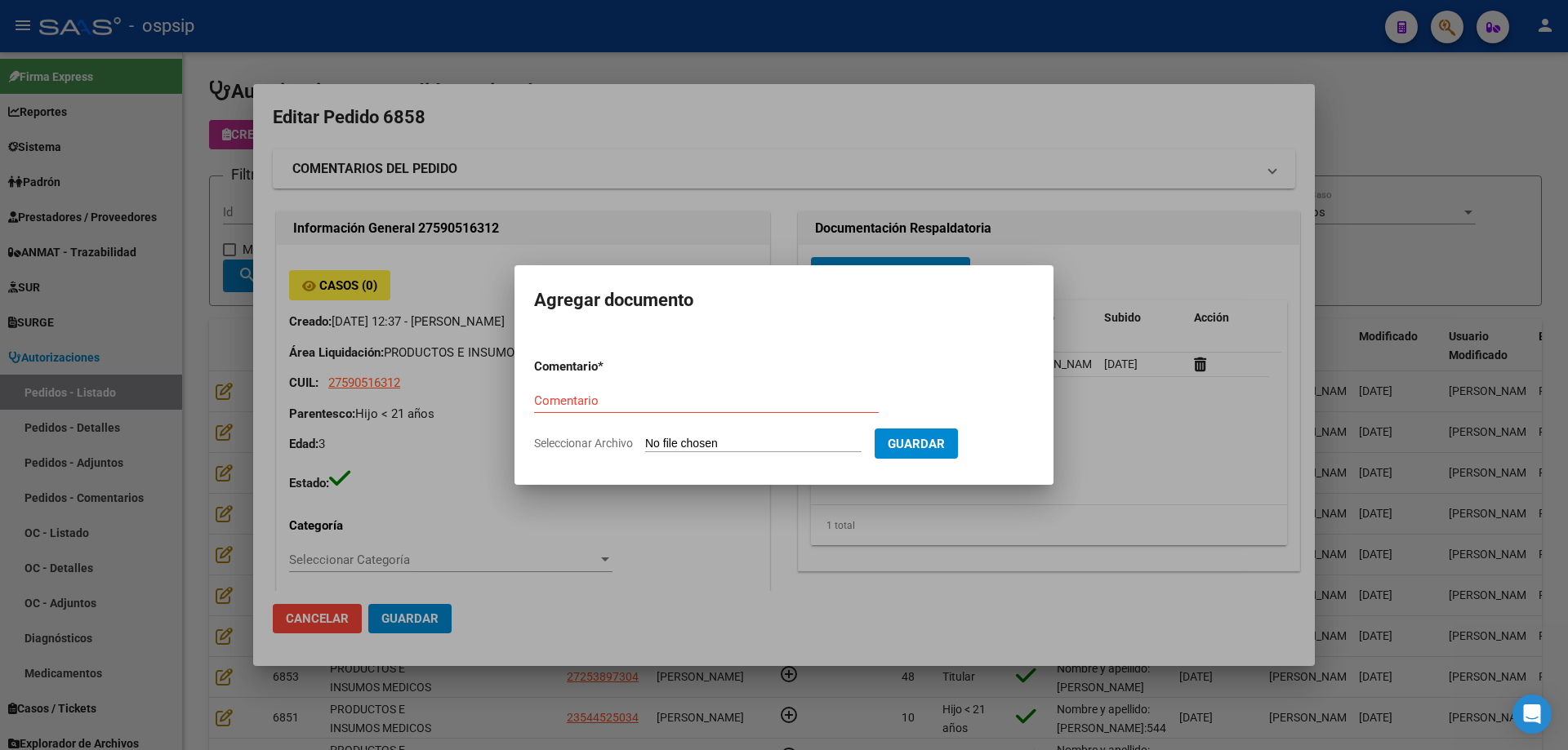
click at [748, 440] on input "Seleccionar Archivo" at bounding box center [753, 445] width 217 height 16
type input "C:\fakepath\hc [PERSON_NAME].jpg"
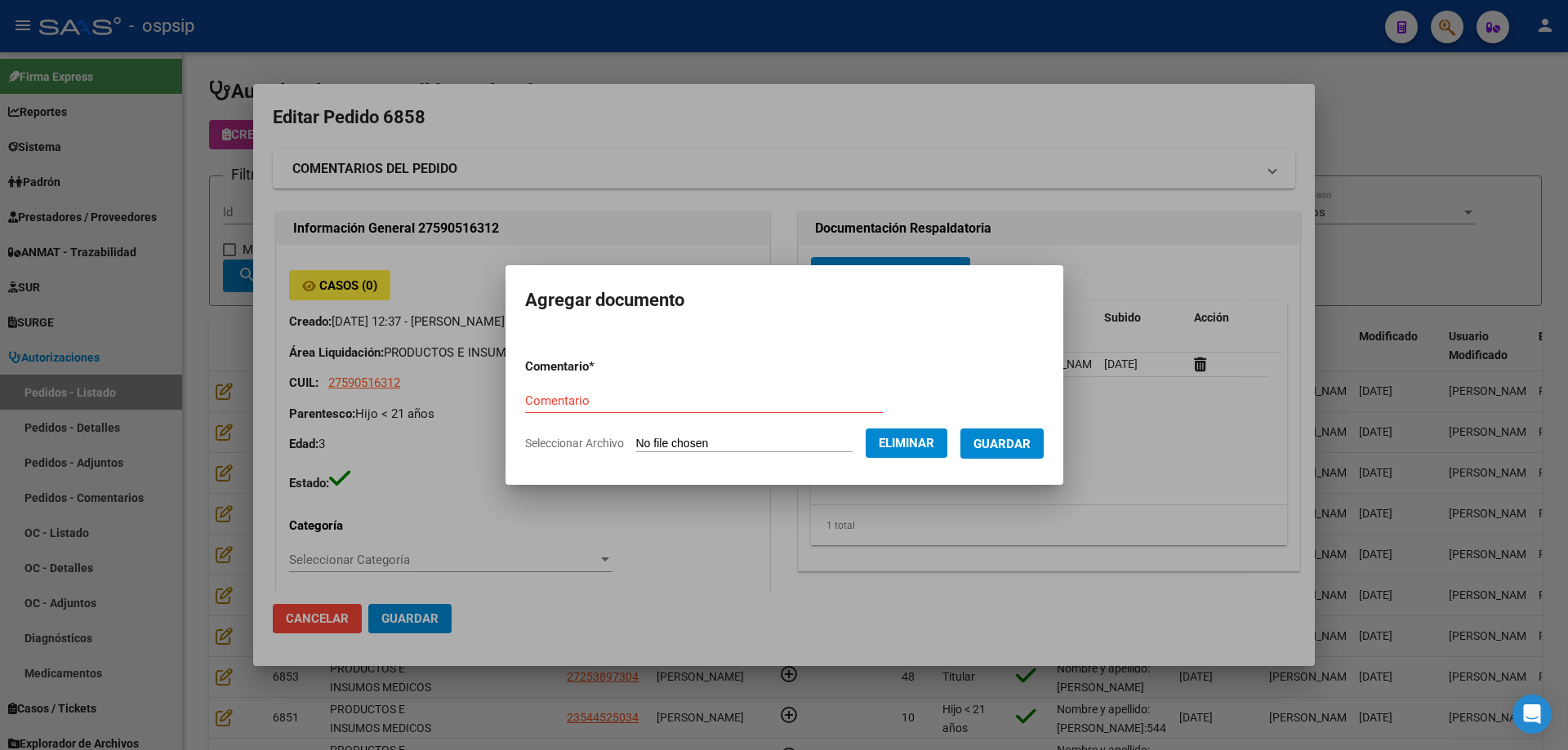
click at [541, 383] on form "Comentario * Comentario Seleccionar Archivo Eliminar Guardar" at bounding box center [784, 405] width 519 height 119
click at [555, 398] on input "Comentario" at bounding box center [704, 401] width 358 height 15
type input "Hc"
click at [1010, 440] on span "Guardar" at bounding box center [1001, 444] width 57 height 15
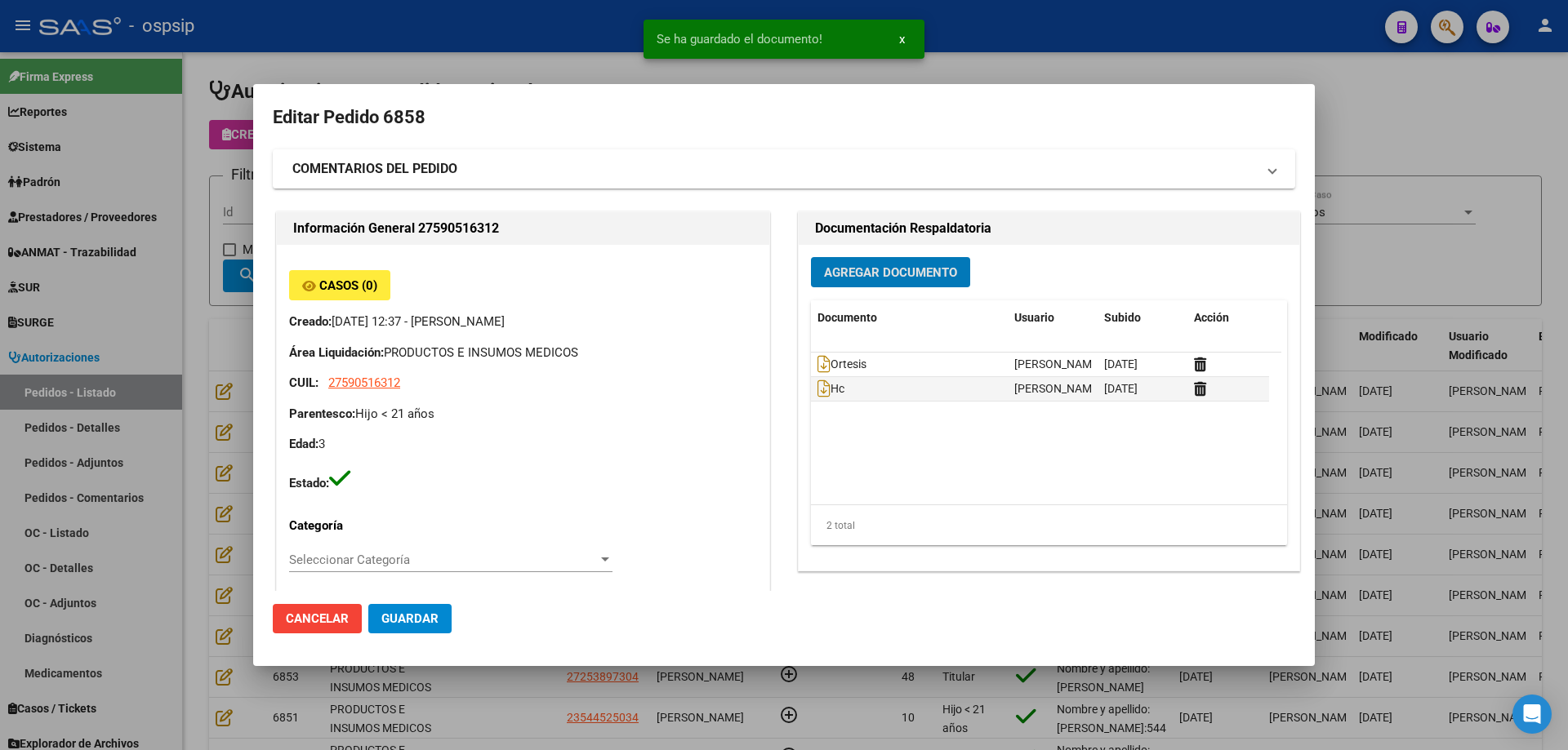
click at [909, 276] on span "Agregar Documento" at bounding box center [891, 272] width 133 height 15
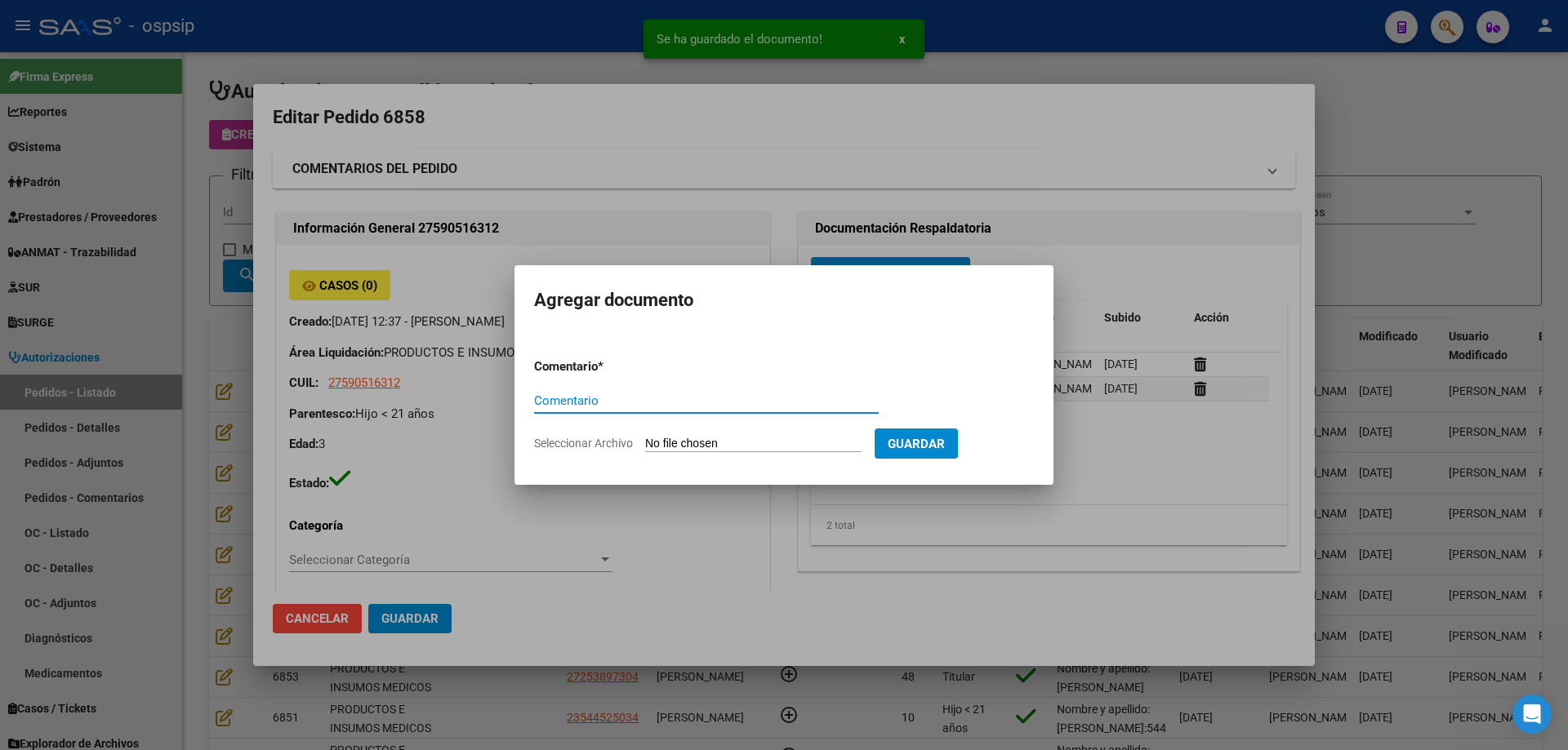
click at [752, 447] on input "Seleccionar Archivo" at bounding box center [753, 445] width 217 height 16
type input "C:\fakepath\cud [PERSON_NAME].jpg"
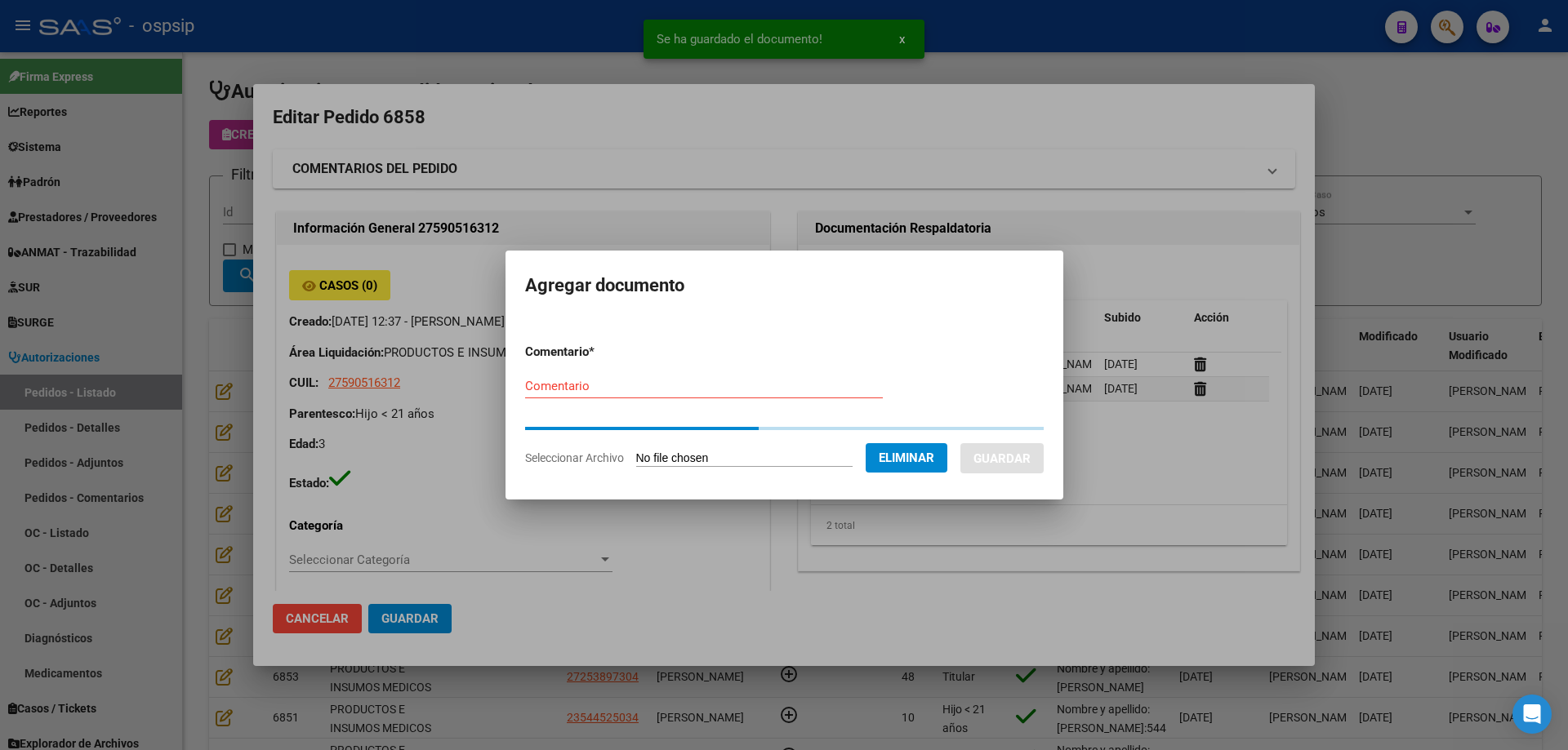
click at [572, 386] on form "Comentario * Comentario Seleccionar Archivo Eliminar Guardar" at bounding box center [784, 404] width 519 height 148
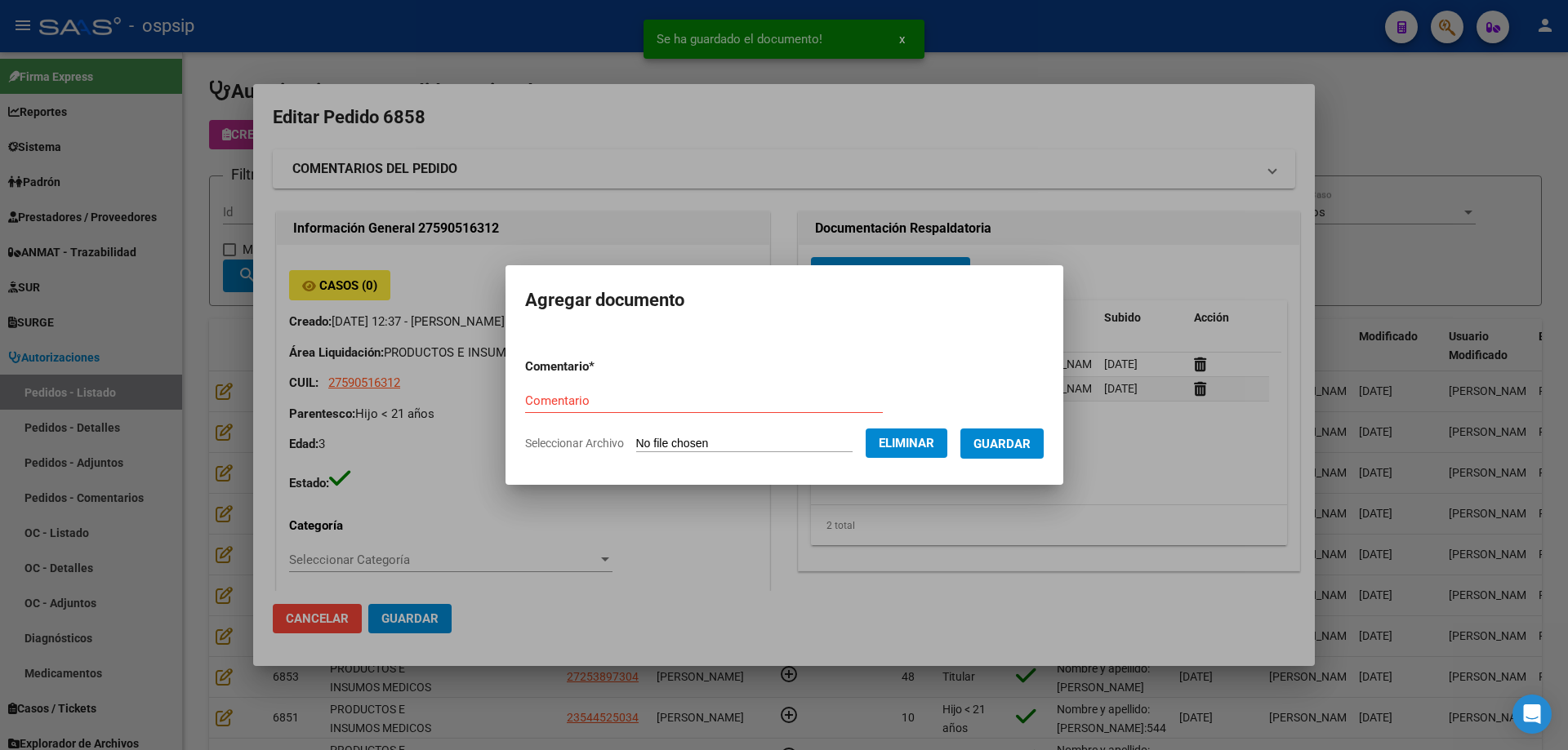
click at [570, 407] on input "Comentario" at bounding box center [704, 401] width 358 height 15
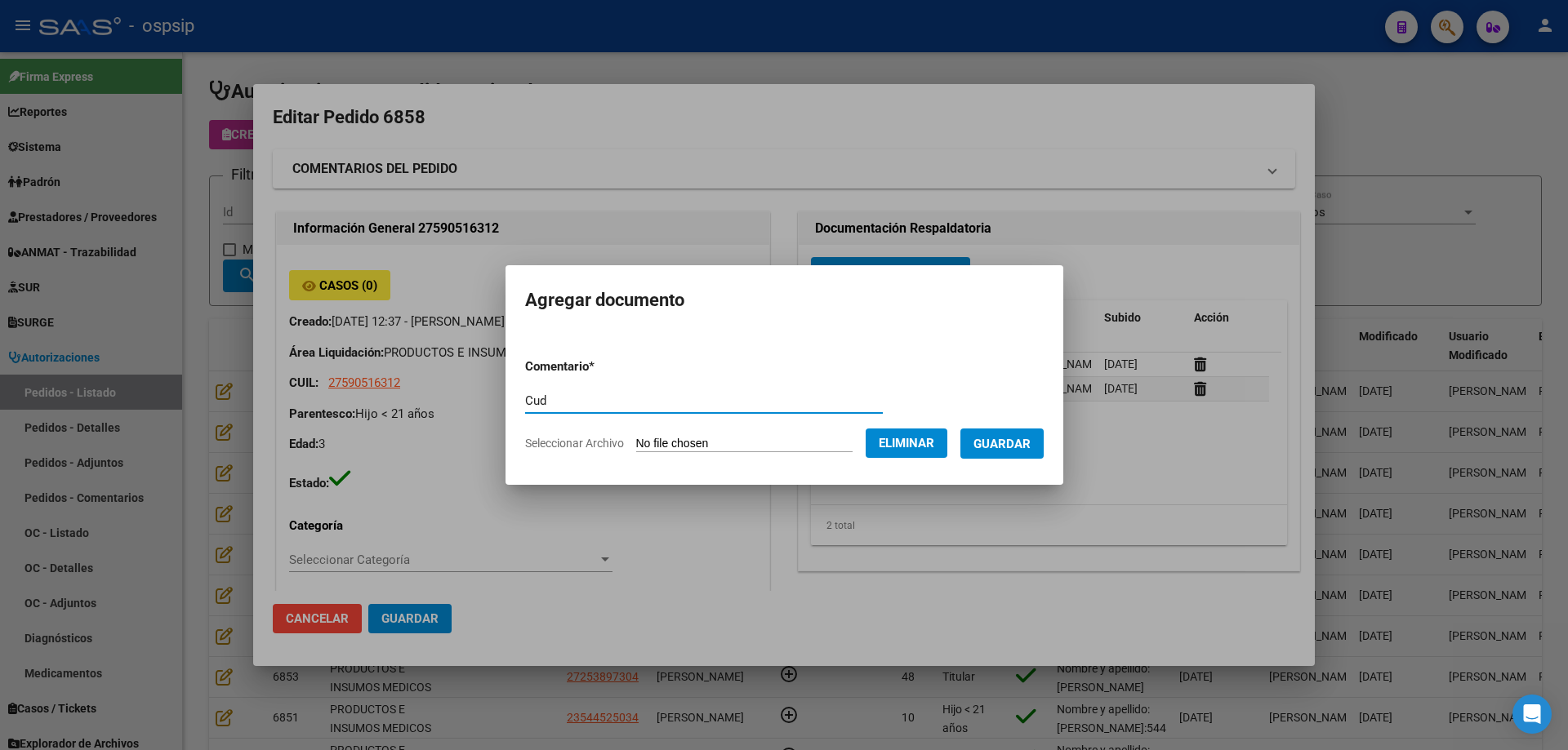
type input "Cud"
click at [1030, 445] on span "Guardar" at bounding box center [1001, 444] width 57 height 15
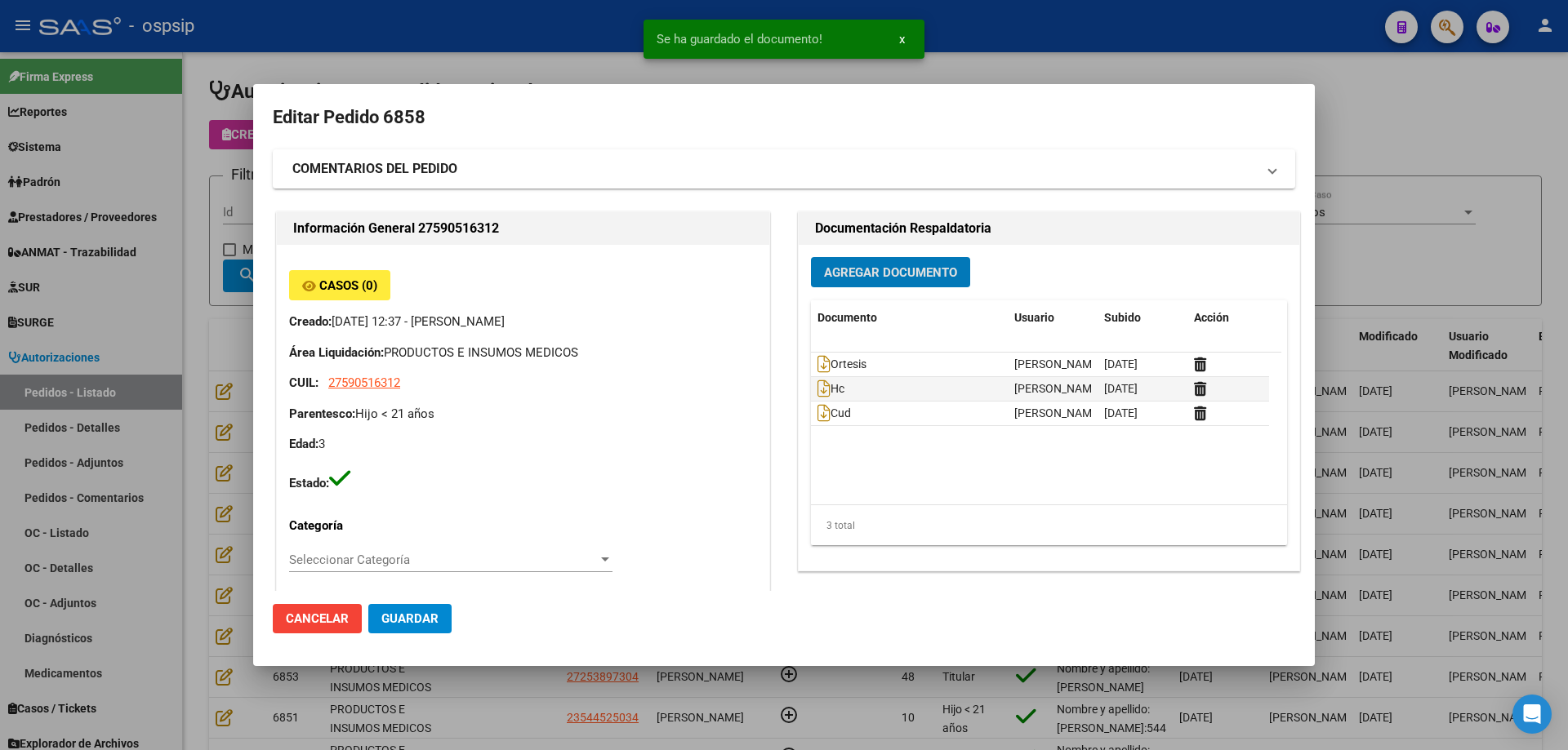
click at [419, 611] on button "Guardar" at bounding box center [410, 618] width 83 height 29
click at [146, 437] on div at bounding box center [784, 375] width 1568 height 750
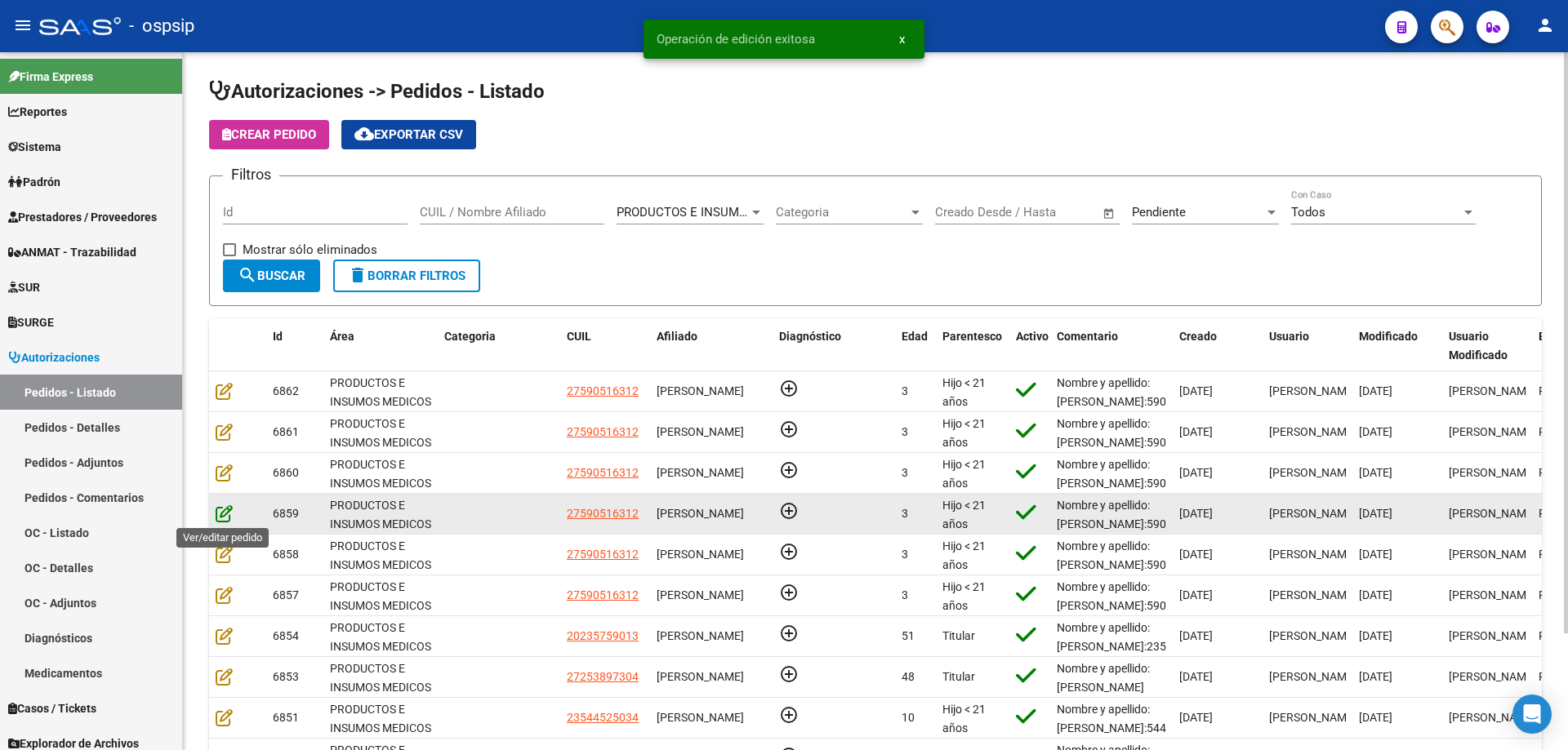
click at [219, 512] on icon at bounding box center [225, 513] width 18 height 18
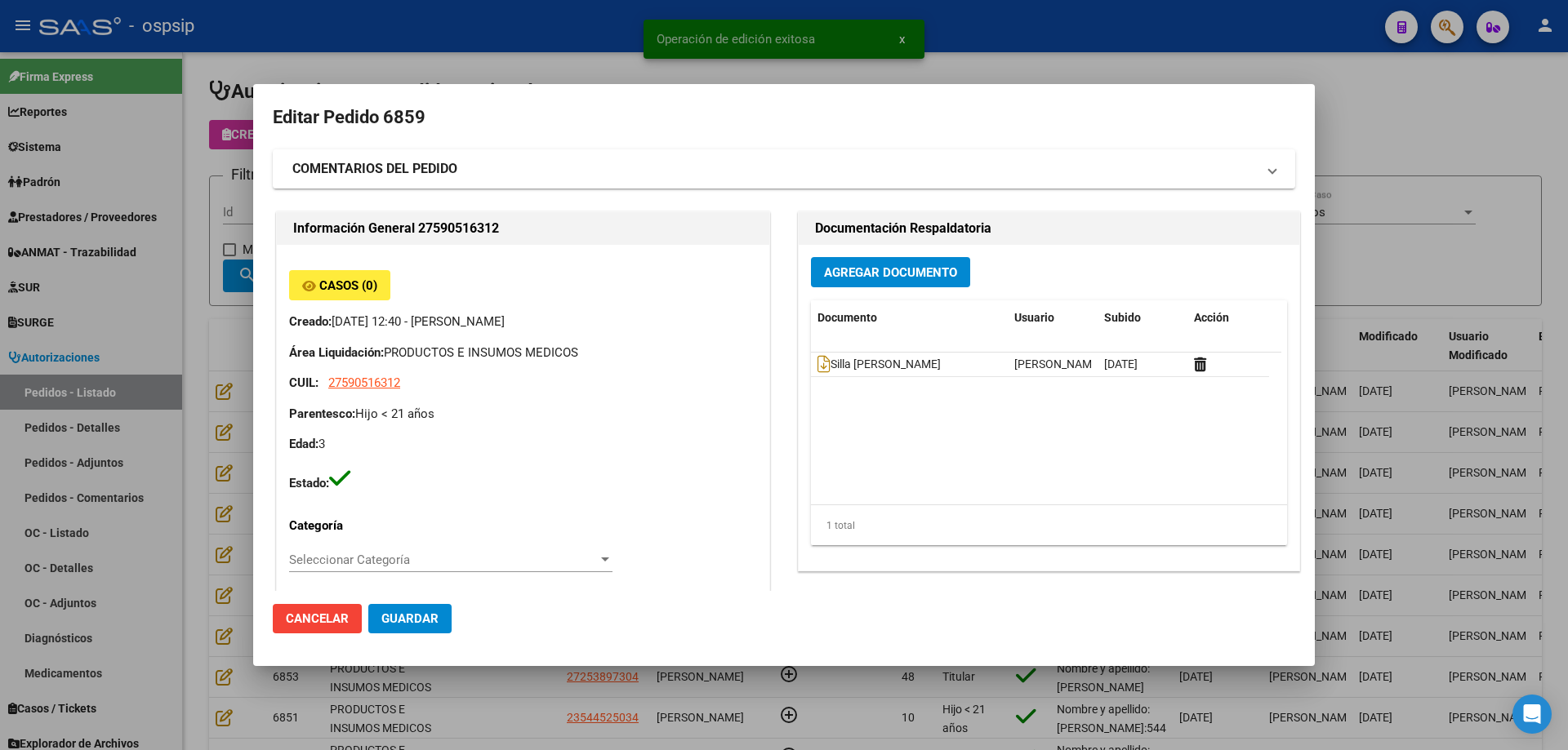
click at [911, 266] on span "Agregar Documento" at bounding box center [891, 272] width 133 height 15
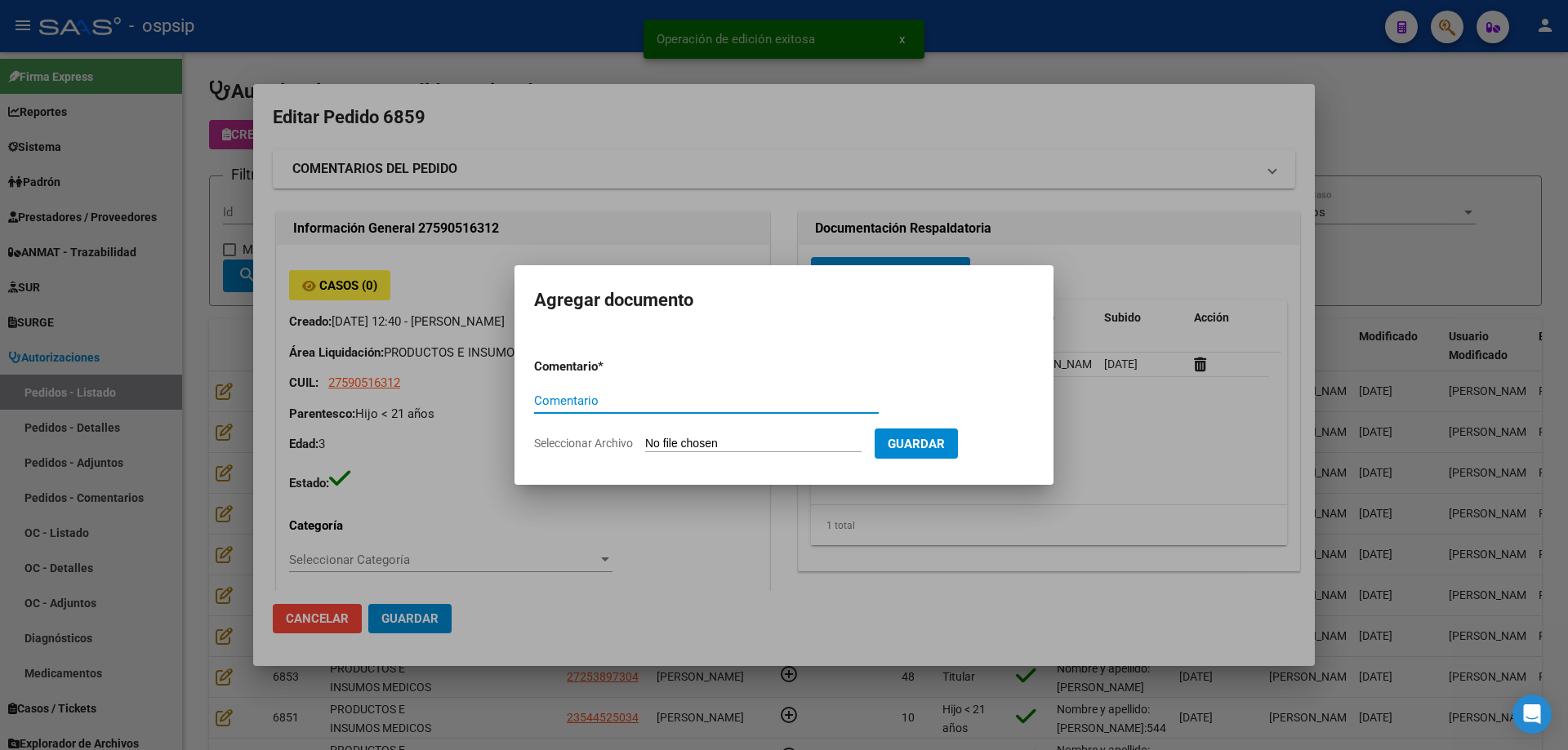
click at [778, 447] on input "Seleccionar Archivo" at bounding box center [753, 445] width 217 height 16
type input "C:\fakepath\cud [PERSON_NAME].jpg"
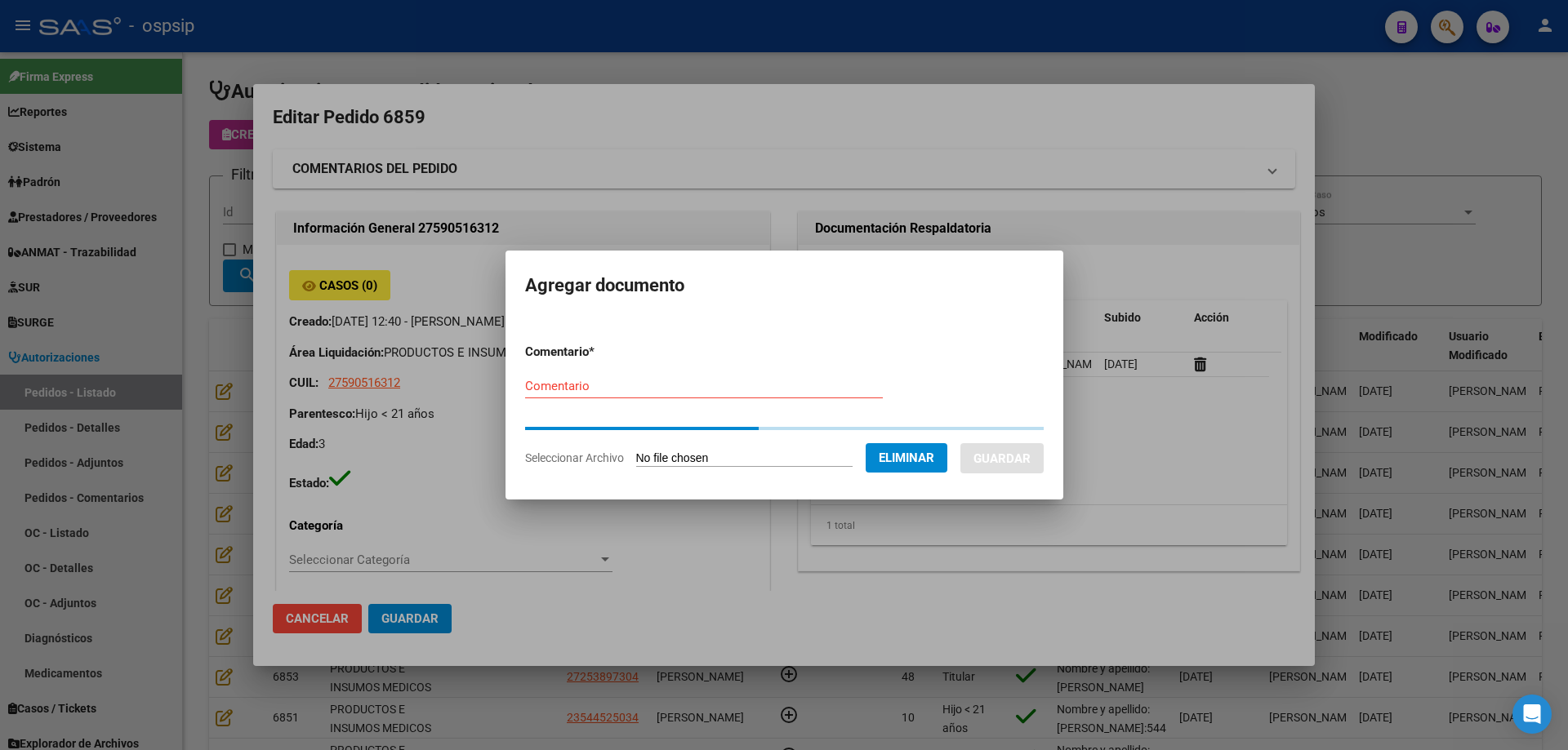
click at [557, 393] on input "Comentario" at bounding box center [704, 386] width 358 height 15
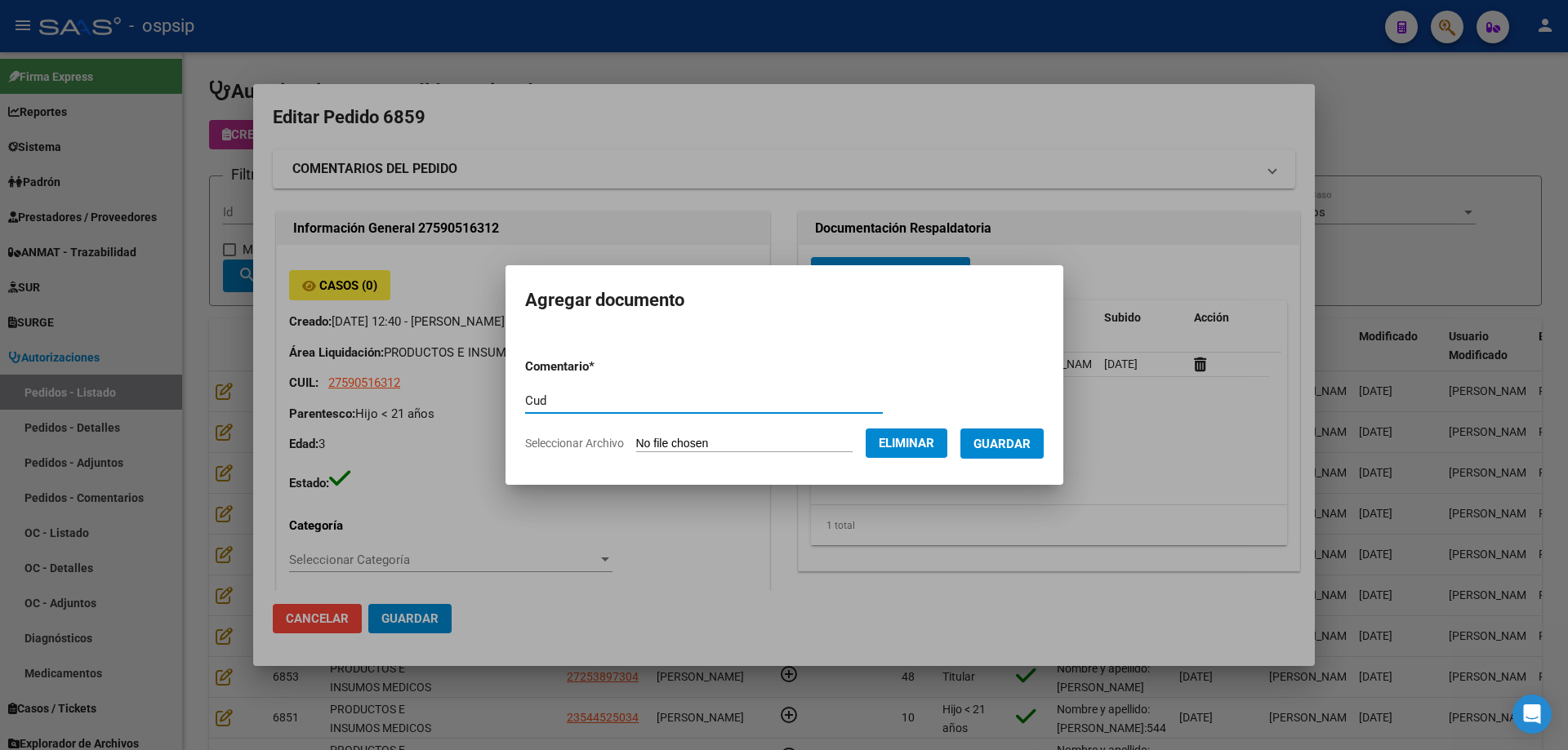
type input "Cud"
click at [1011, 446] on span "Guardar" at bounding box center [1001, 444] width 57 height 15
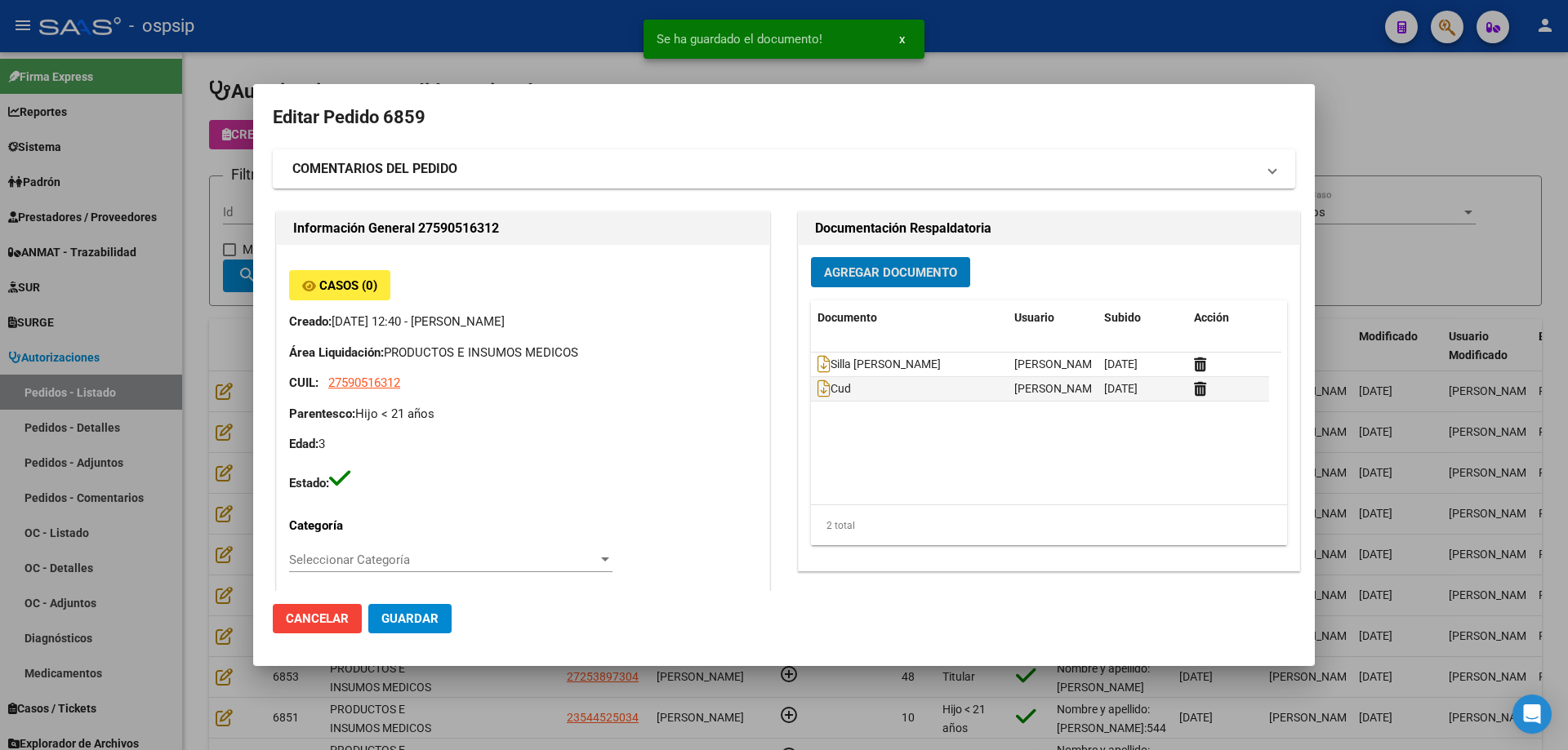
click at [879, 265] on span "Agregar Documento" at bounding box center [891, 272] width 133 height 15
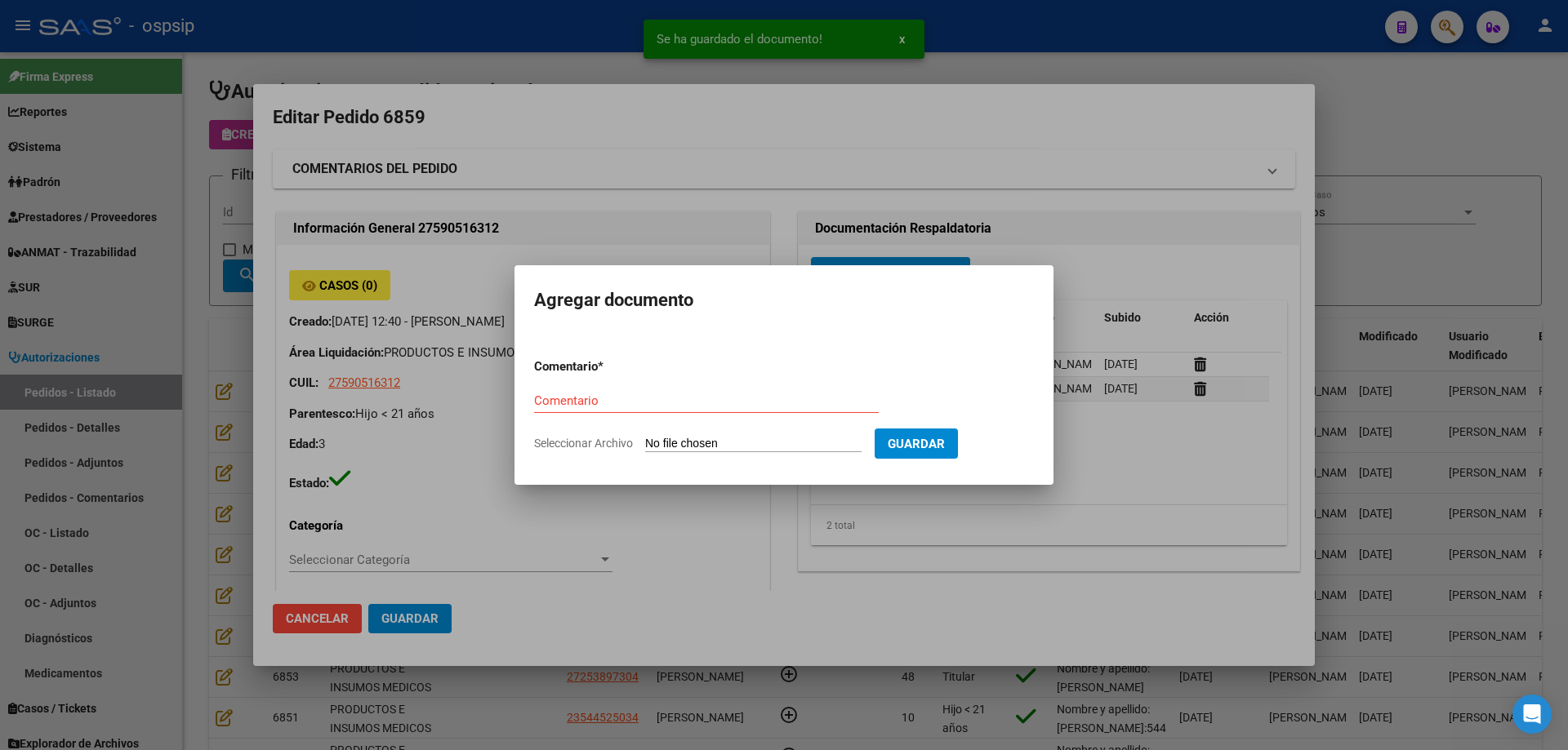
click at [758, 432] on form "Comentario * Comentario Seleccionar Archivo Guardar" at bounding box center [784, 405] width 499 height 119
click at [754, 443] on input "Seleccionar Archivo" at bounding box center [753, 445] width 217 height 16
type input "C:\fakepath\hc [PERSON_NAME].jpg"
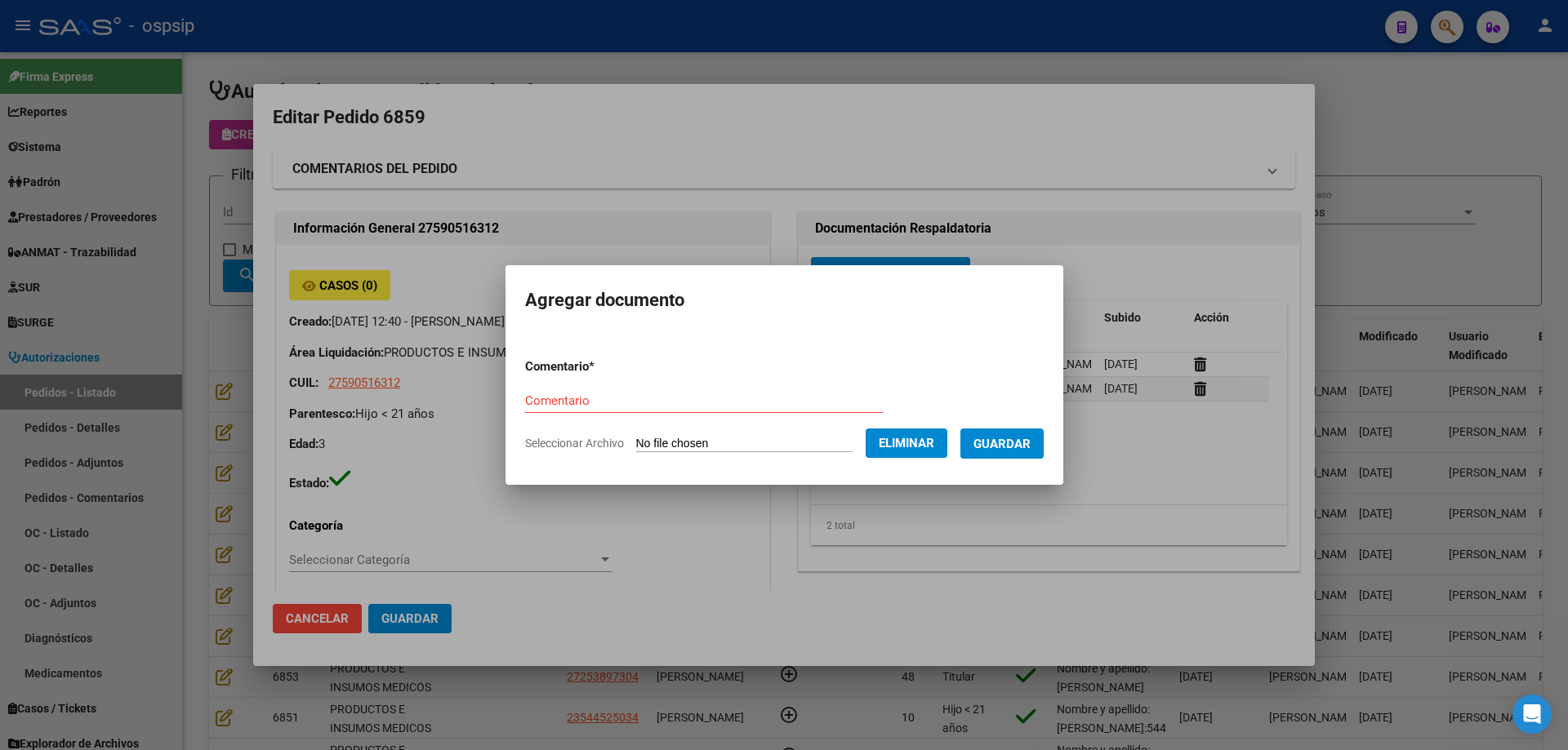
click at [547, 394] on input "Comentario" at bounding box center [704, 401] width 358 height 15
type input "Hc"
click at [1030, 446] on span "Guardar" at bounding box center [1001, 444] width 57 height 15
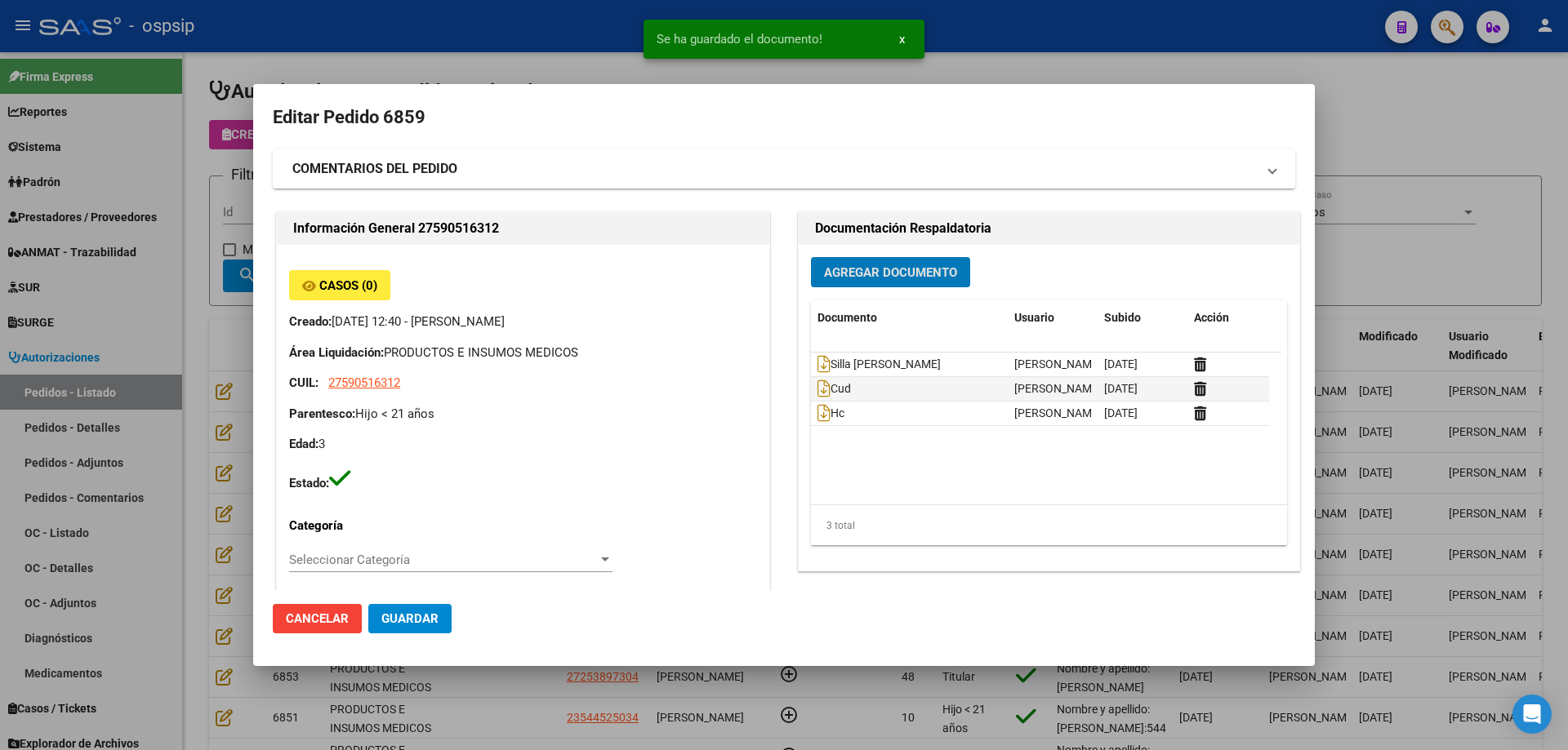
click at [420, 626] on span "Guardar" at bounding box center [410, 618] width 57 height 15
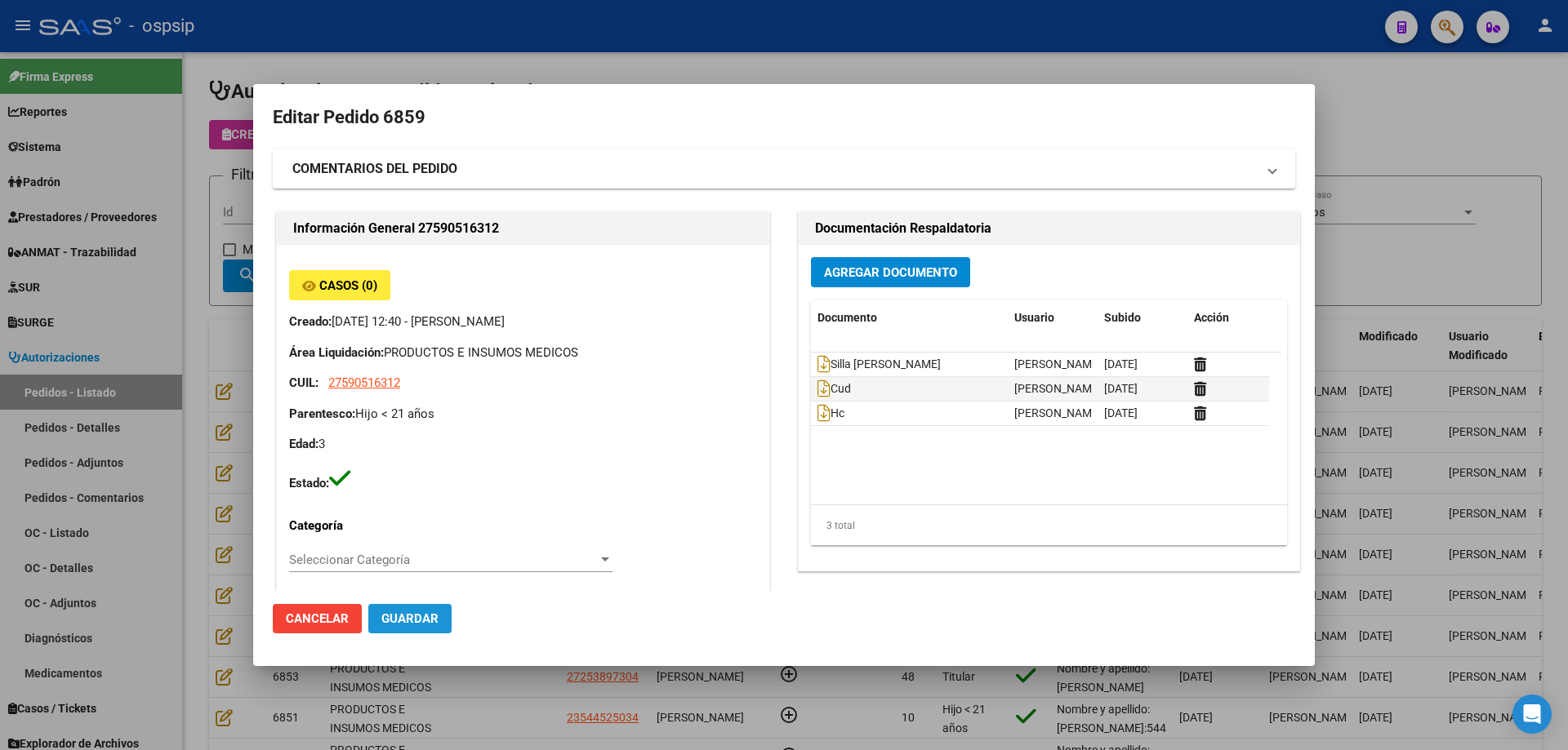
click at [438, 611] on button "Guardar" at bounding box center [410, 618] width 83 height 29
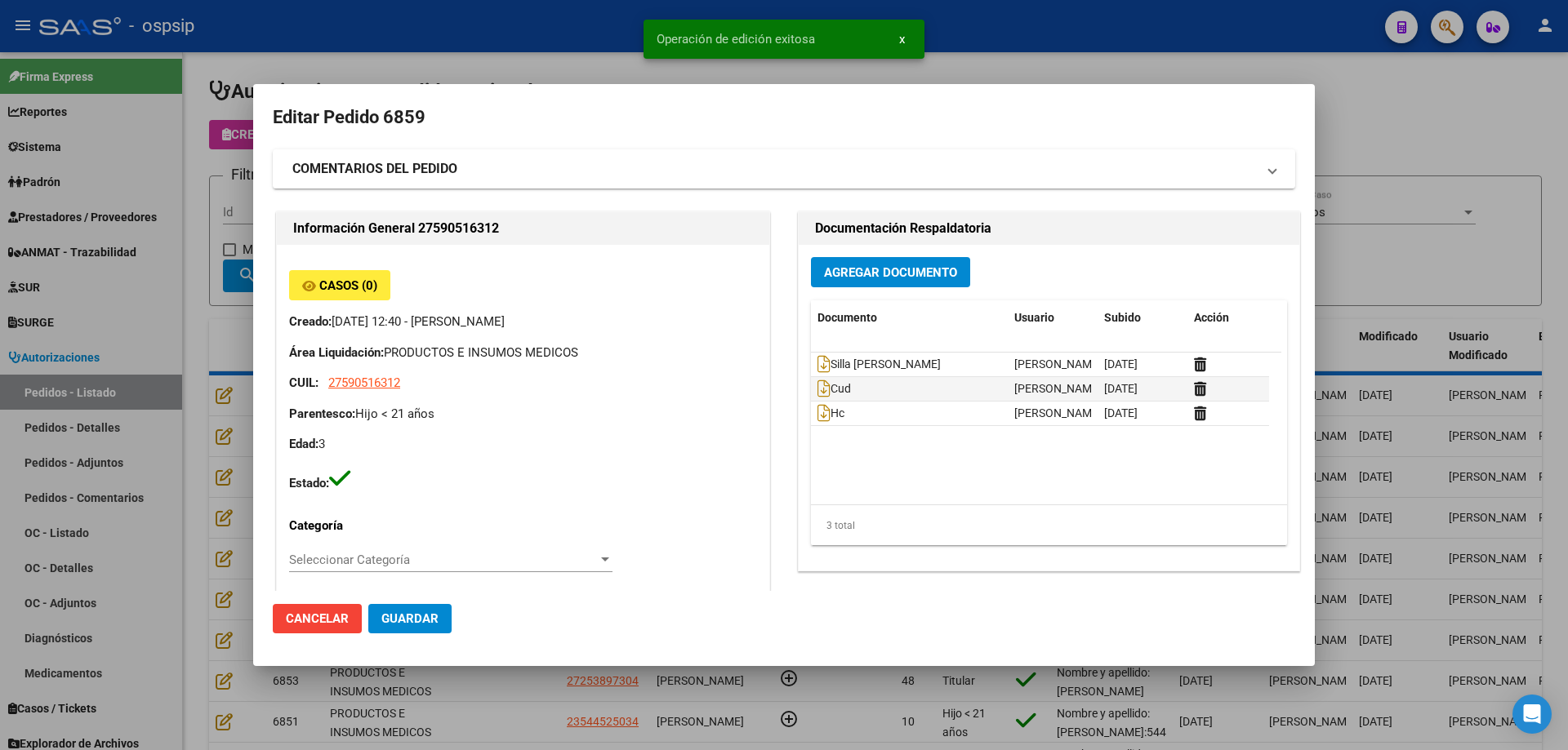
click at [241, 453] on div at bounding box center [784, 375] width 1568 height 750
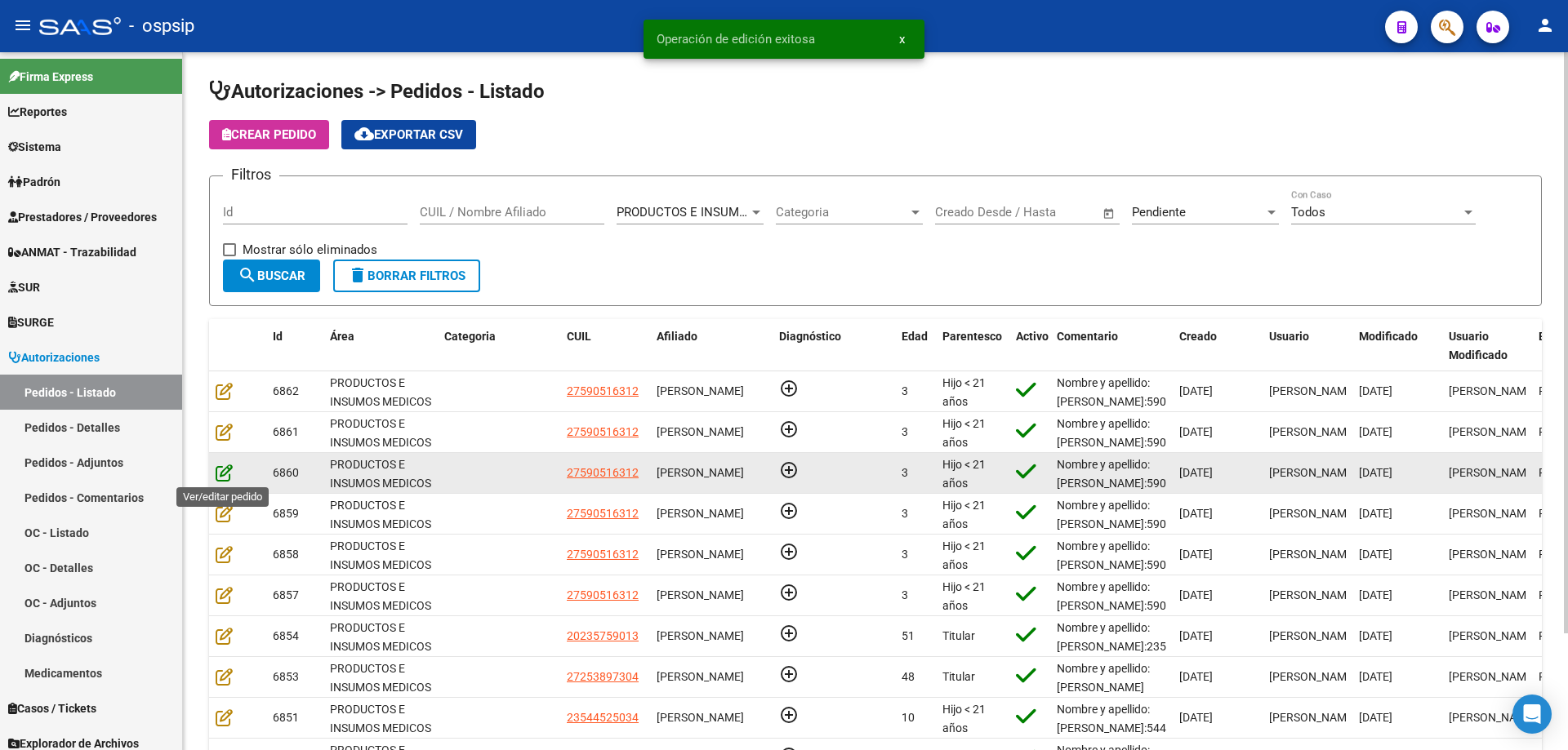
click at [226, 475] on icon at bounding box center [225, 473] width 18 height 18
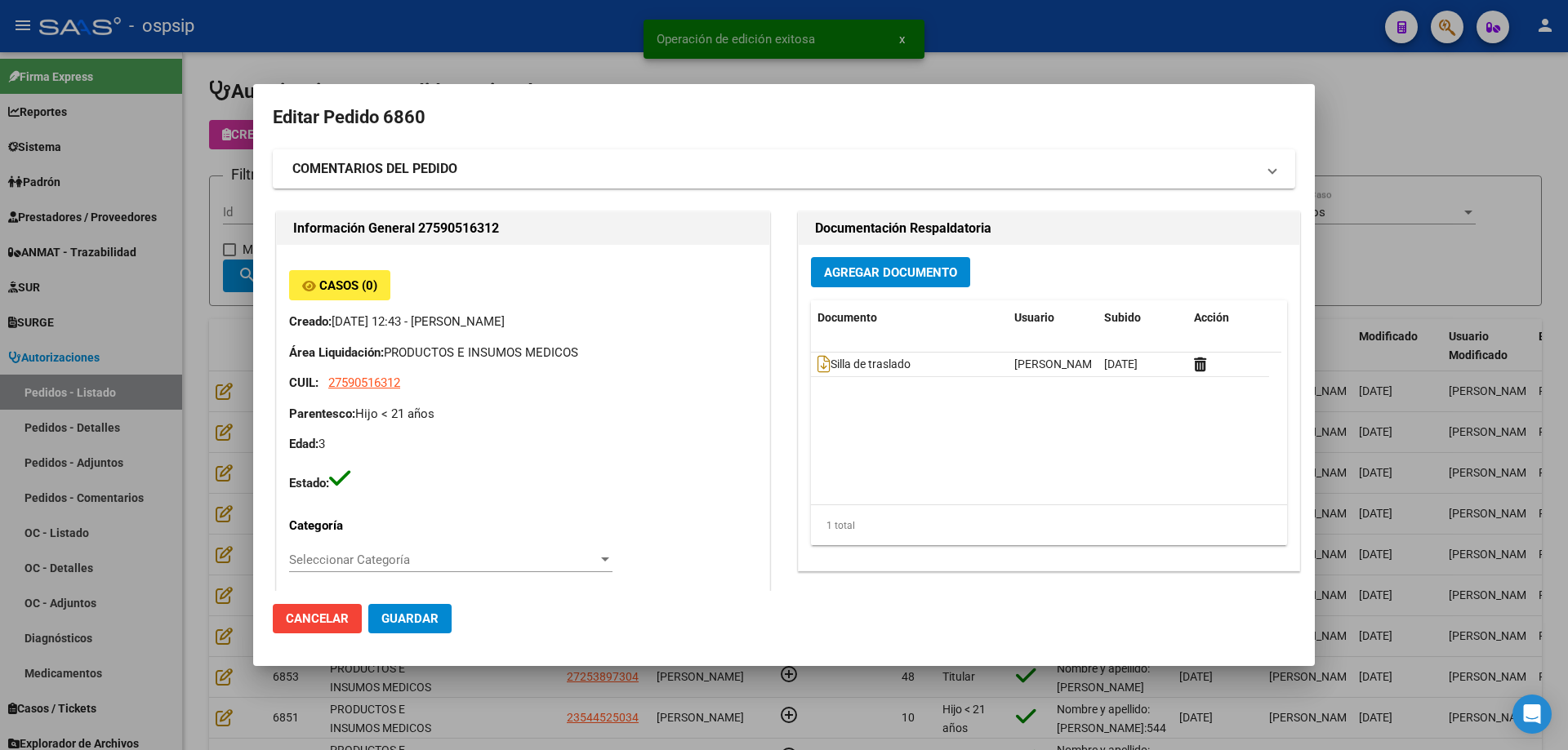
click at [817, 289] on div "Agregar Documento Documento Usuario Subido Acción Silla de traslado [PERSON_NAM…" at bounding box center [1049, 407] width 500 height 325
click at [827, 276] on span "Agregar Documento" at bounding box center [891, 272] width 133 height 15
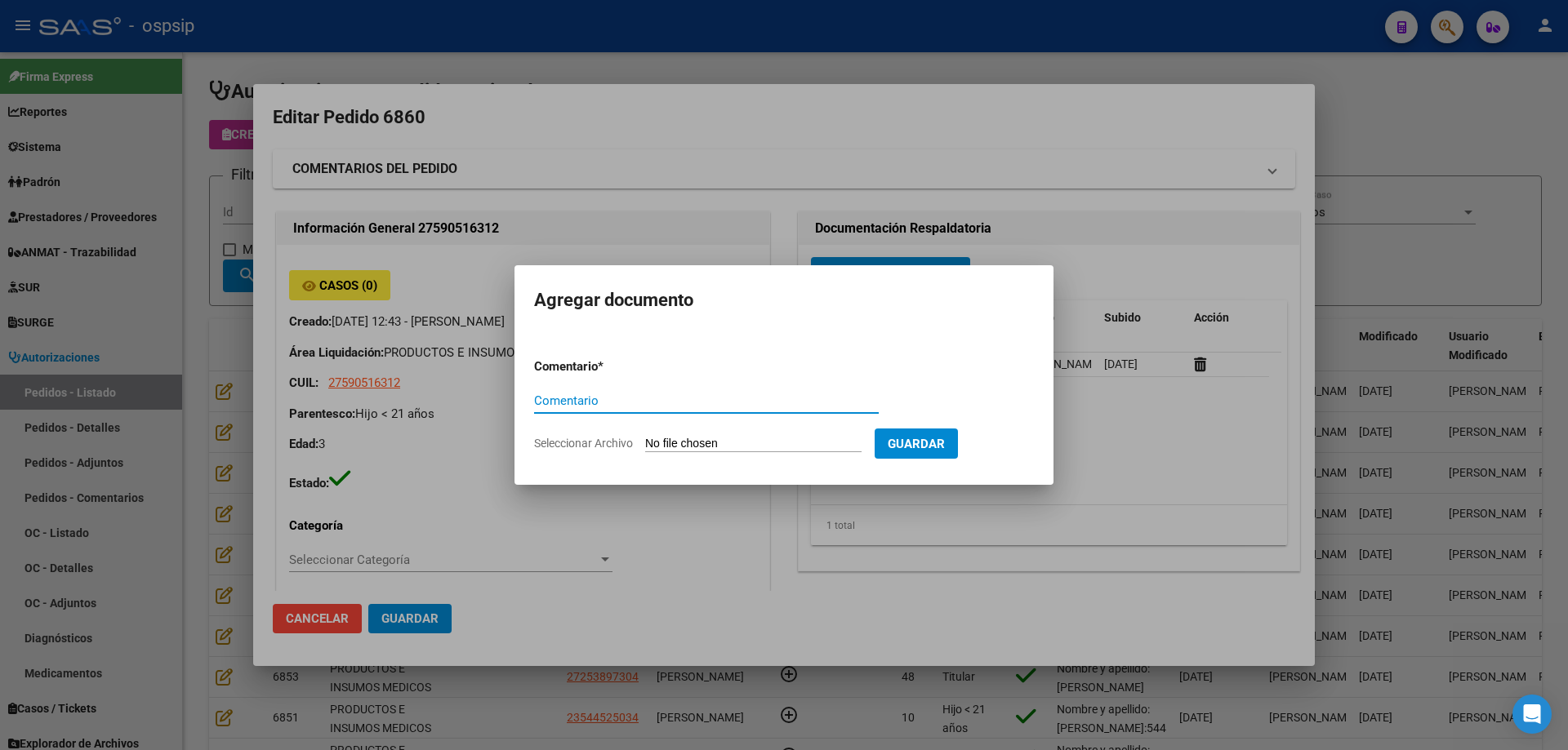
click at [773, 446] on input "Seleccionar Archivo" at bounding box center [753, 445] width 217 height 16
type input "C:\fakepath\cud [PERSON_NAME].jpg"
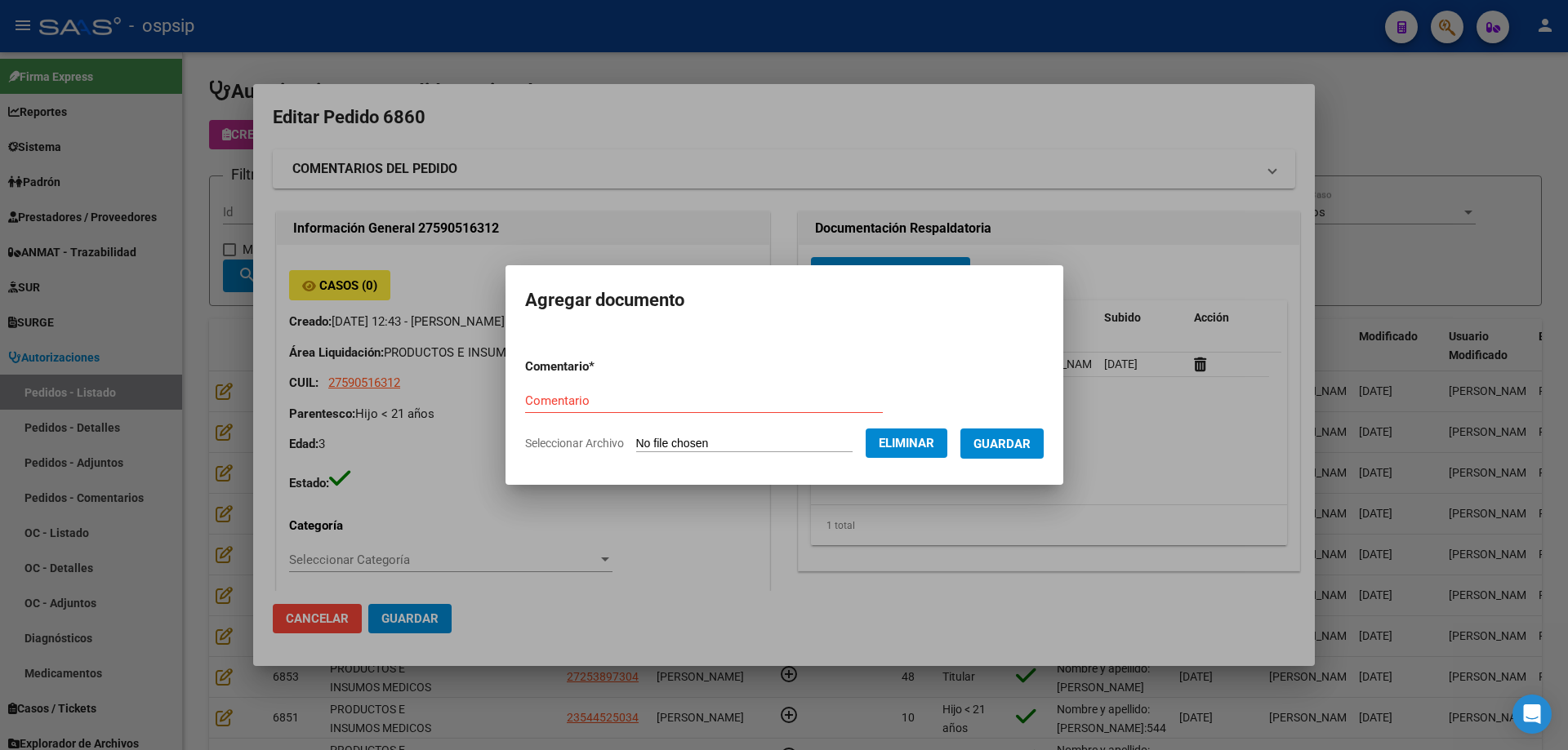
click at [532, 390] on div "Comentario" at bounding box center [704, 401] width 358 height 25
type input "Cud"
click at [1030, 436] on span "Guardar" at bounding box center [1001, 443] width 57 height 15
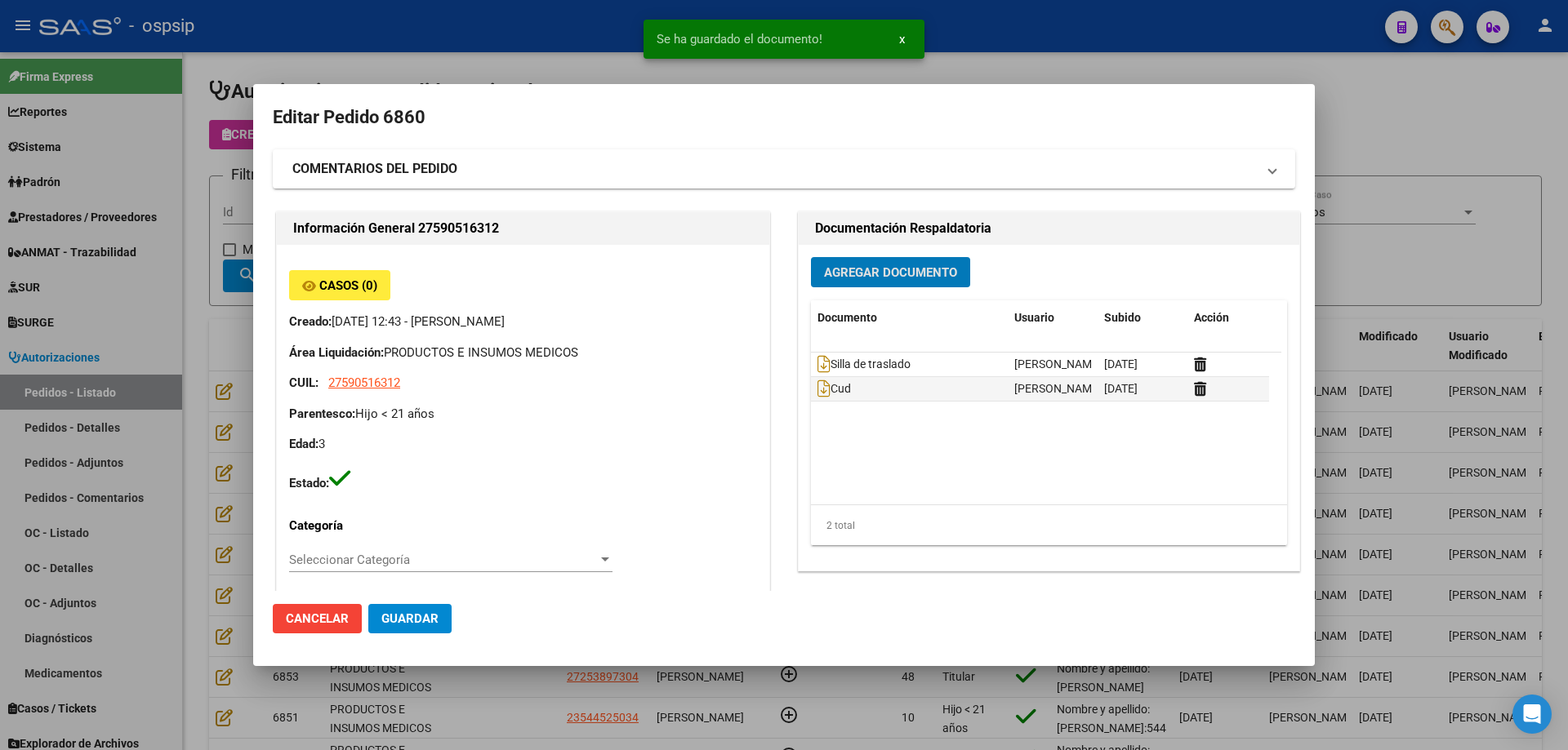
click at [837, 274] on span "Agregar Documento" at bounding box center [891, 272] width 133 height 15
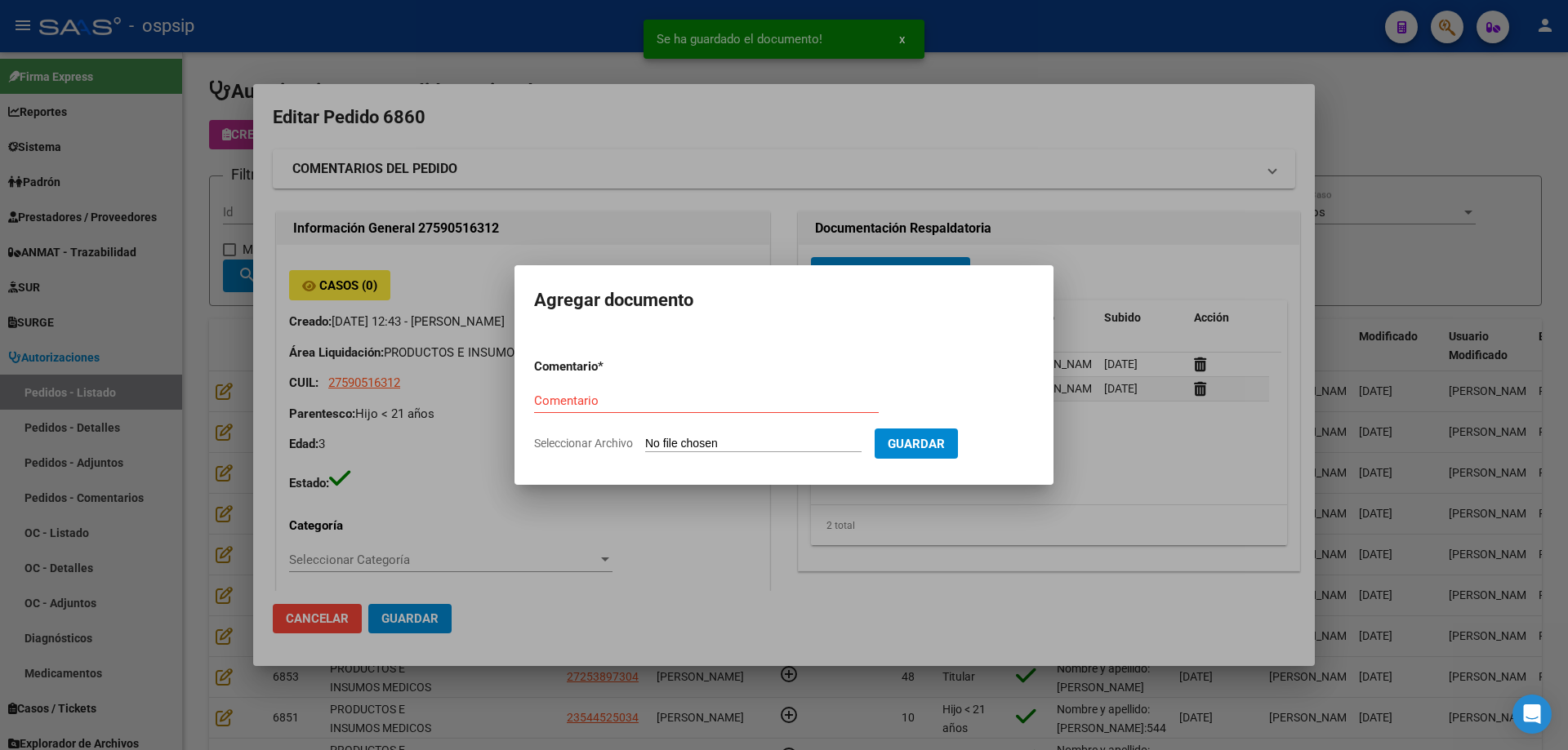
click at [723, 446] on input "Seleccionar Archivo" at bounding box center [753, 445] width 217 height 16
type input "C:\fakepath\hc [PERSON_NAME].jpg"
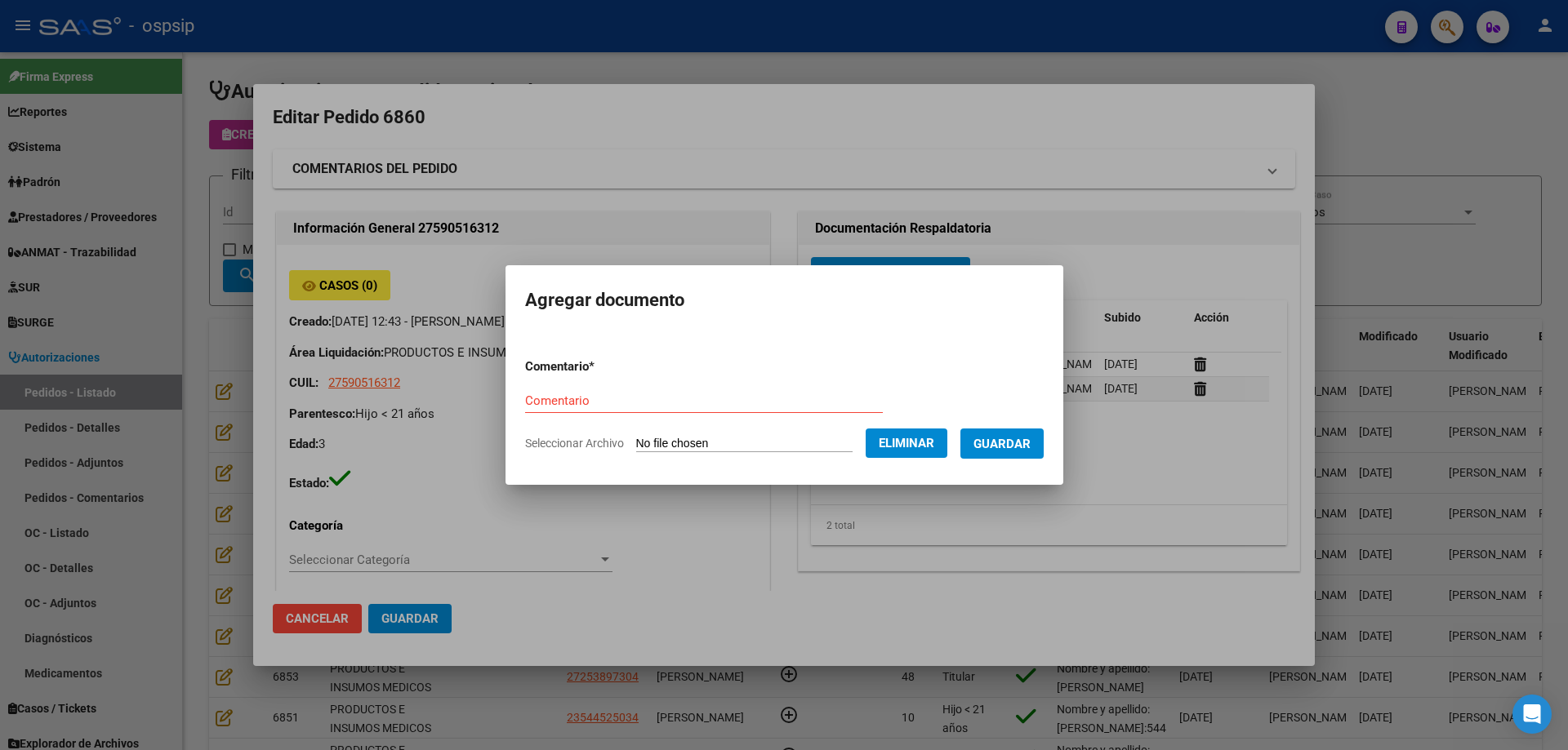
click at [562, 402] on input "Comentario" at bounding box center [704, 401] width 358 height 15
type input "Hc"
click at [986, 444] on button "Guardar" at bounding box center [1001, 444] width 83 height 30
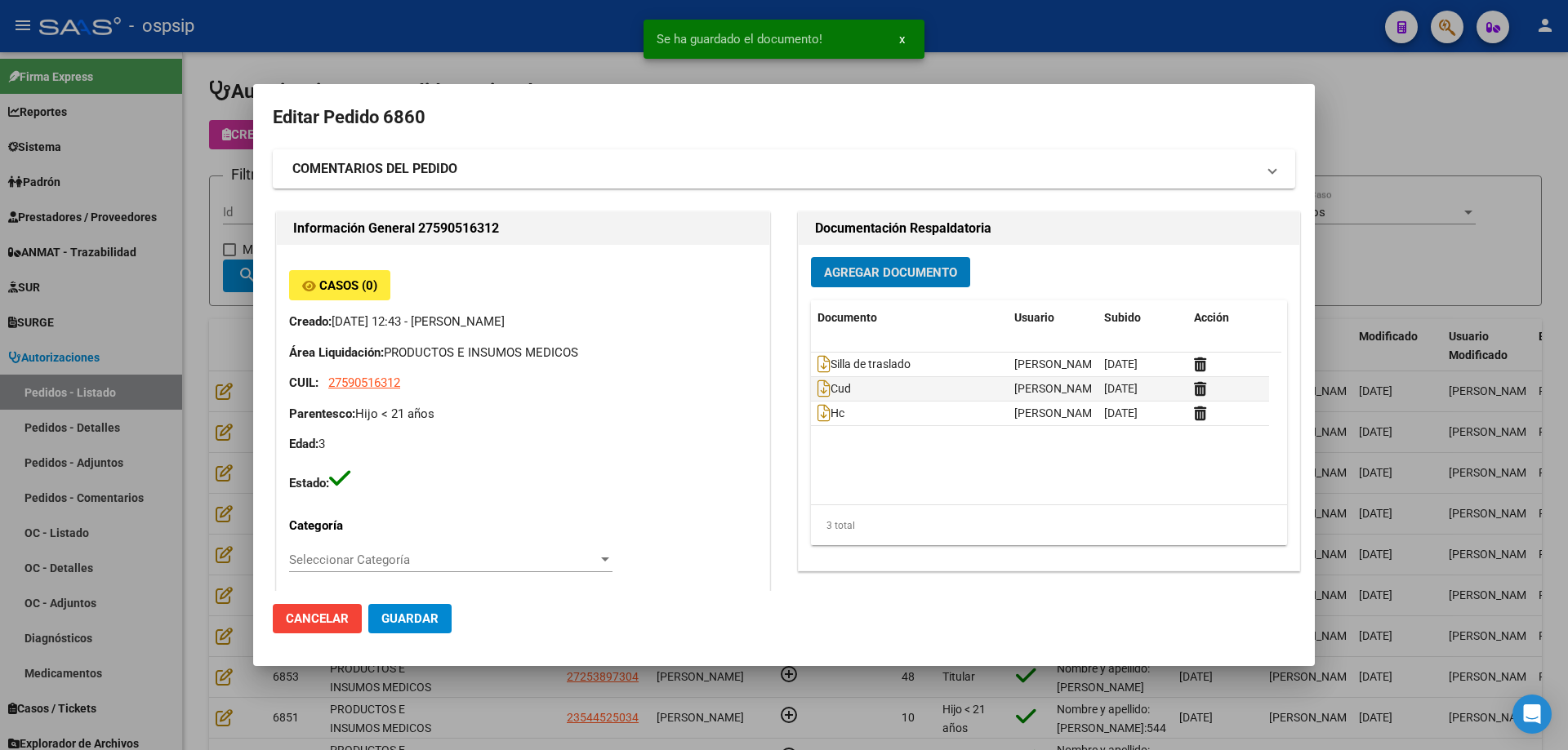
click at [383, 622] on span "Guardar" at bounding box center [410, 618] width 57 height 15
click at [218, 409] on div at bounding box center [784, 375] width 1568 height 750
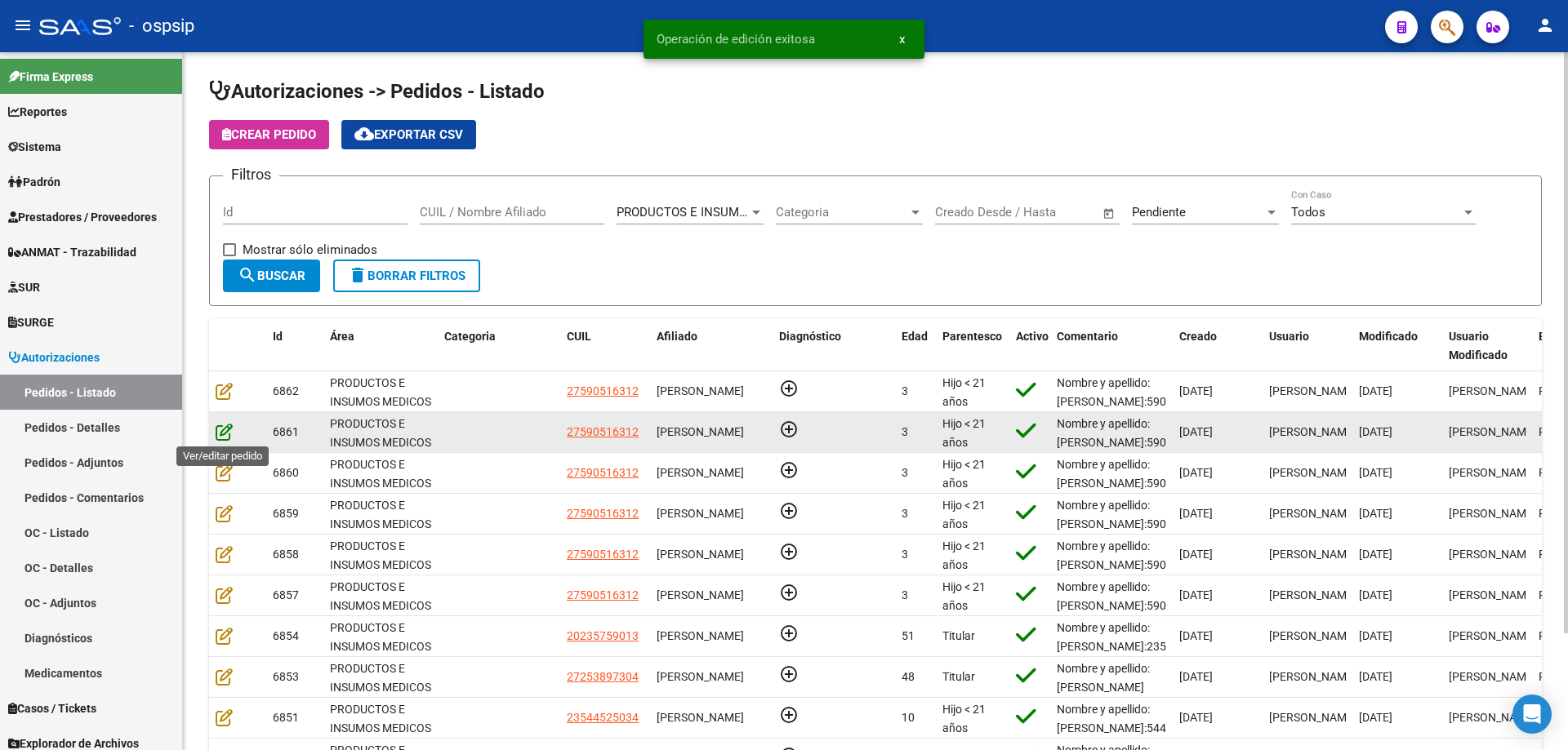
click at [225, 435] on icon at bounding box center [225, 432] width 18 height 18
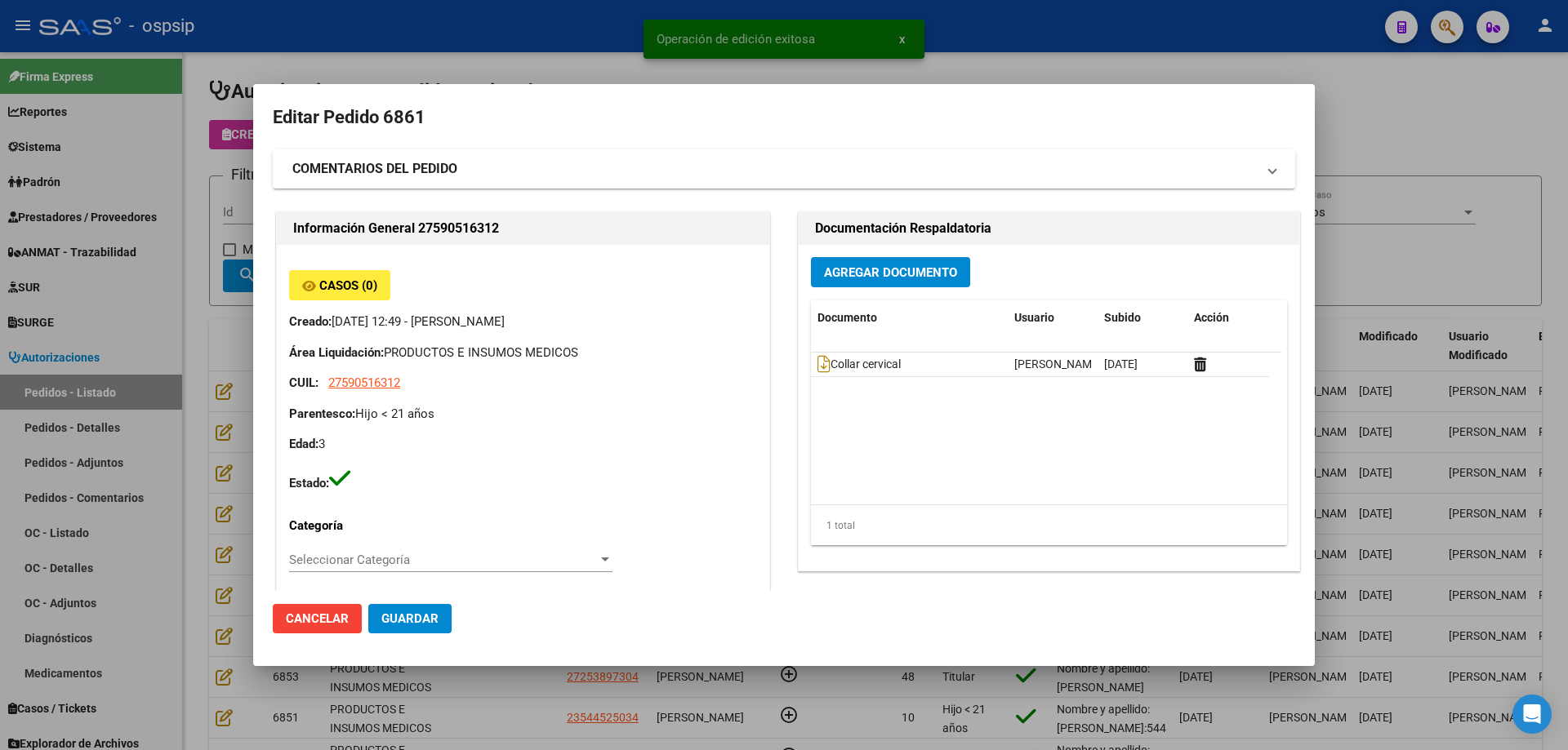
click at [852, 262] on button "Agregar Documento" at bounding box center [890, 272] width 159 height 30
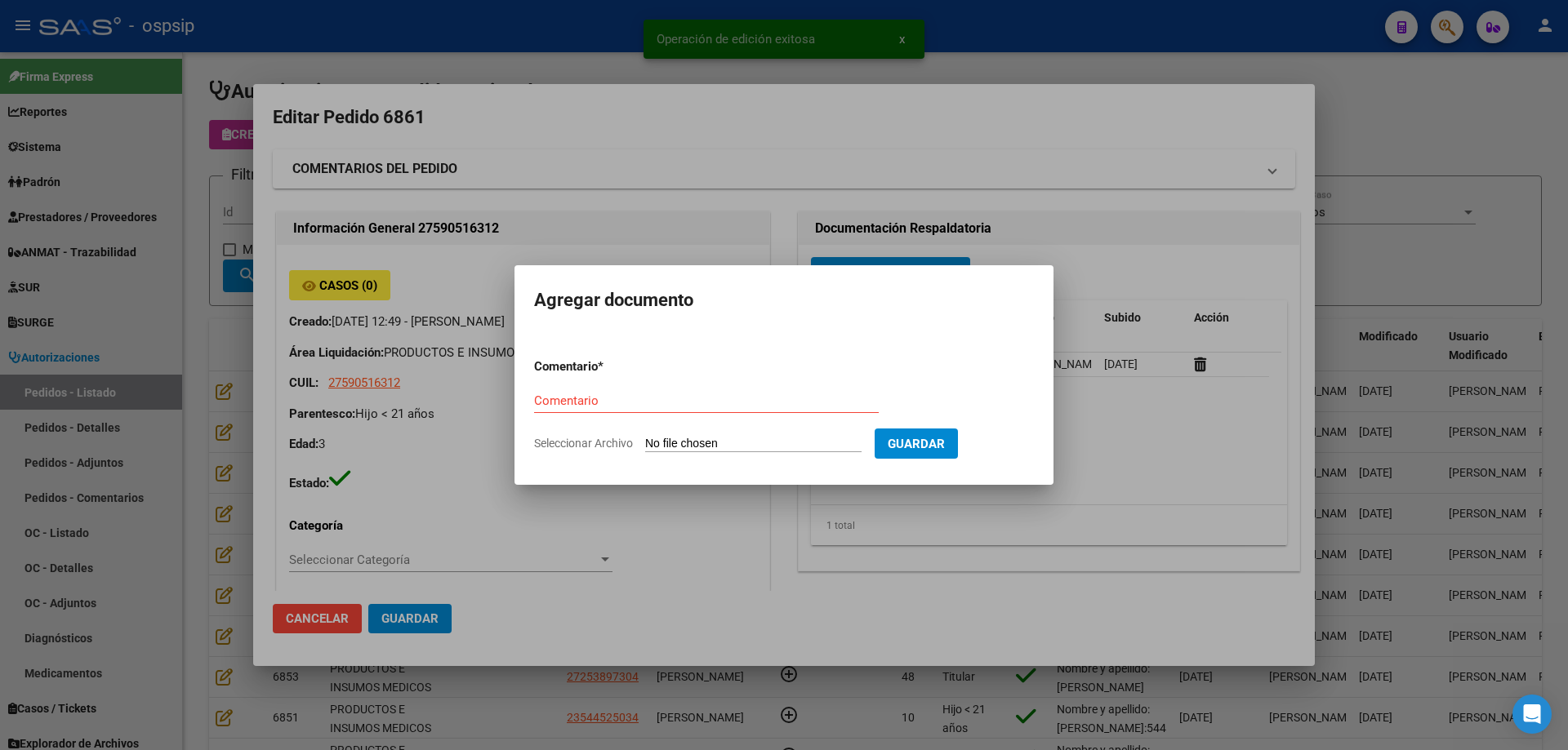
click at [760, 445] on input "Seleccionar Archivo" at bounding box center [753, 445] width 217 height 16
type input "C:\fakepath\cud [PERSON_NAME].jpg"
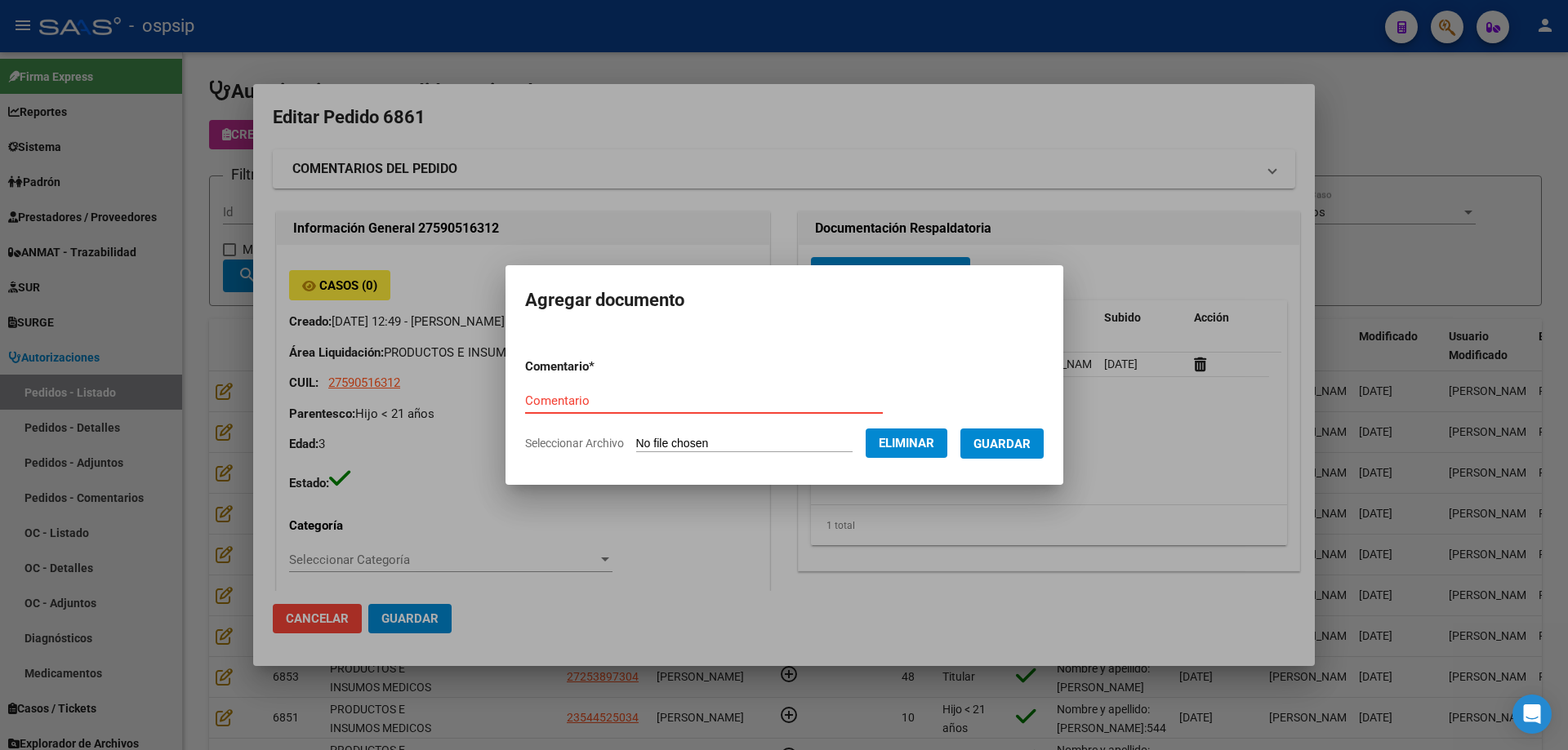
click at [582, 404] on input "Comentario" at bounding box center [704, 401] width 358 height 15
type input "Cud"
click at [1002, 445] on span "Guardar" at bounding box center [1001, 444] width 57 height 15
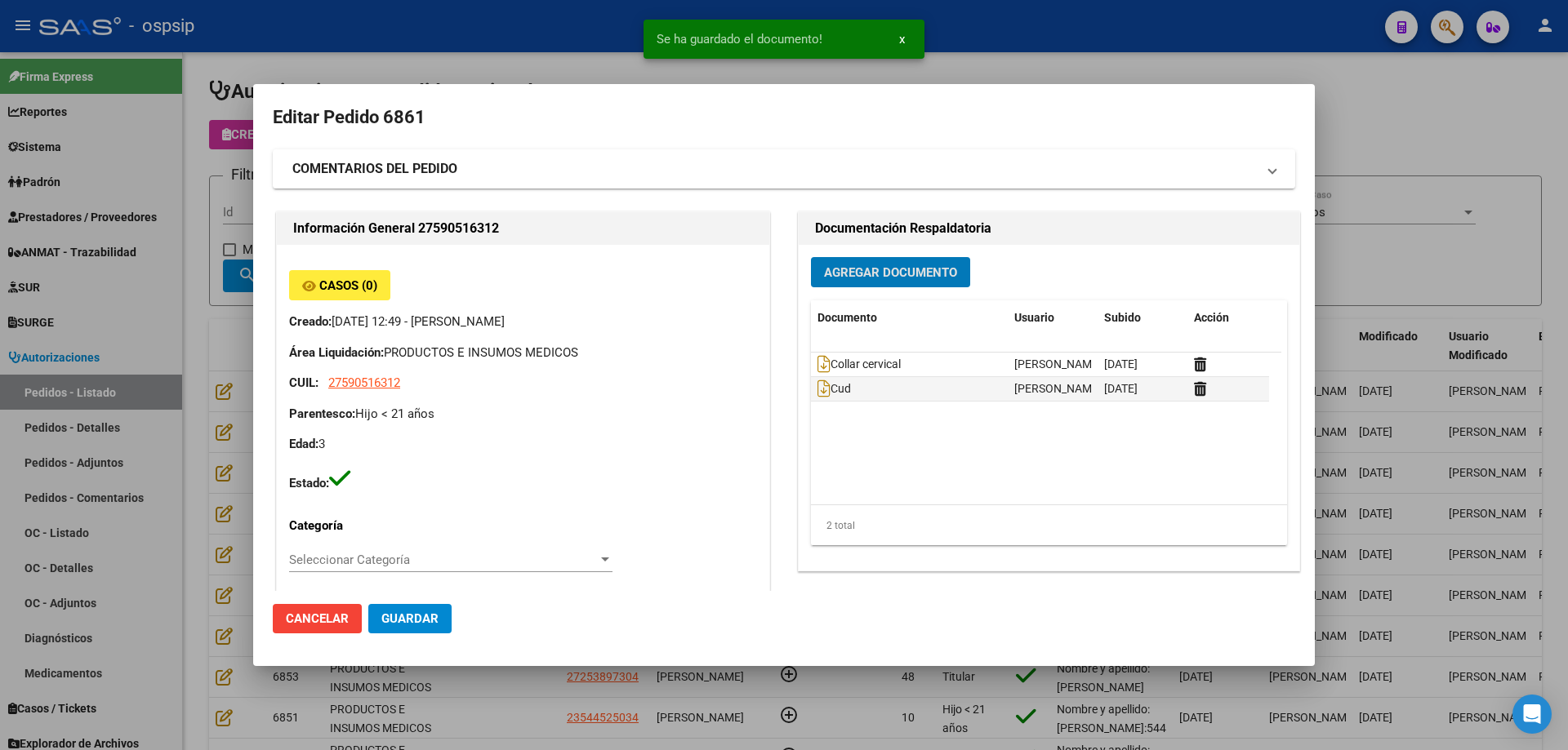
click at [886, 272] on span "Agregar Documento" at bounding box center [891, 272] width 133 height 15
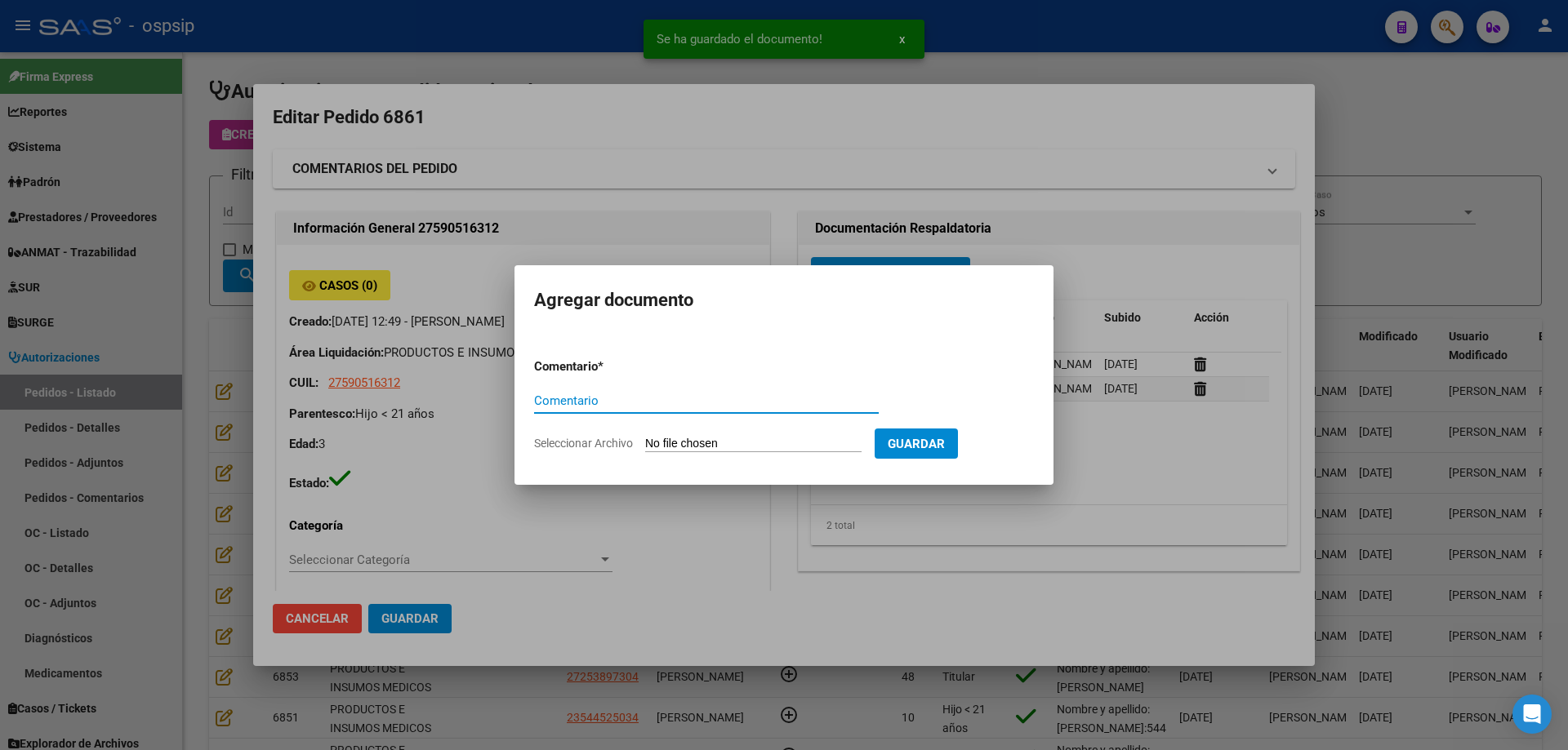
click at [748, 443] on input "Seleccionar Archivo" at bounding box center [753, 445] width 217 height 16
type input "C:\fakepath\hc [PERSON_NAME].jpg"
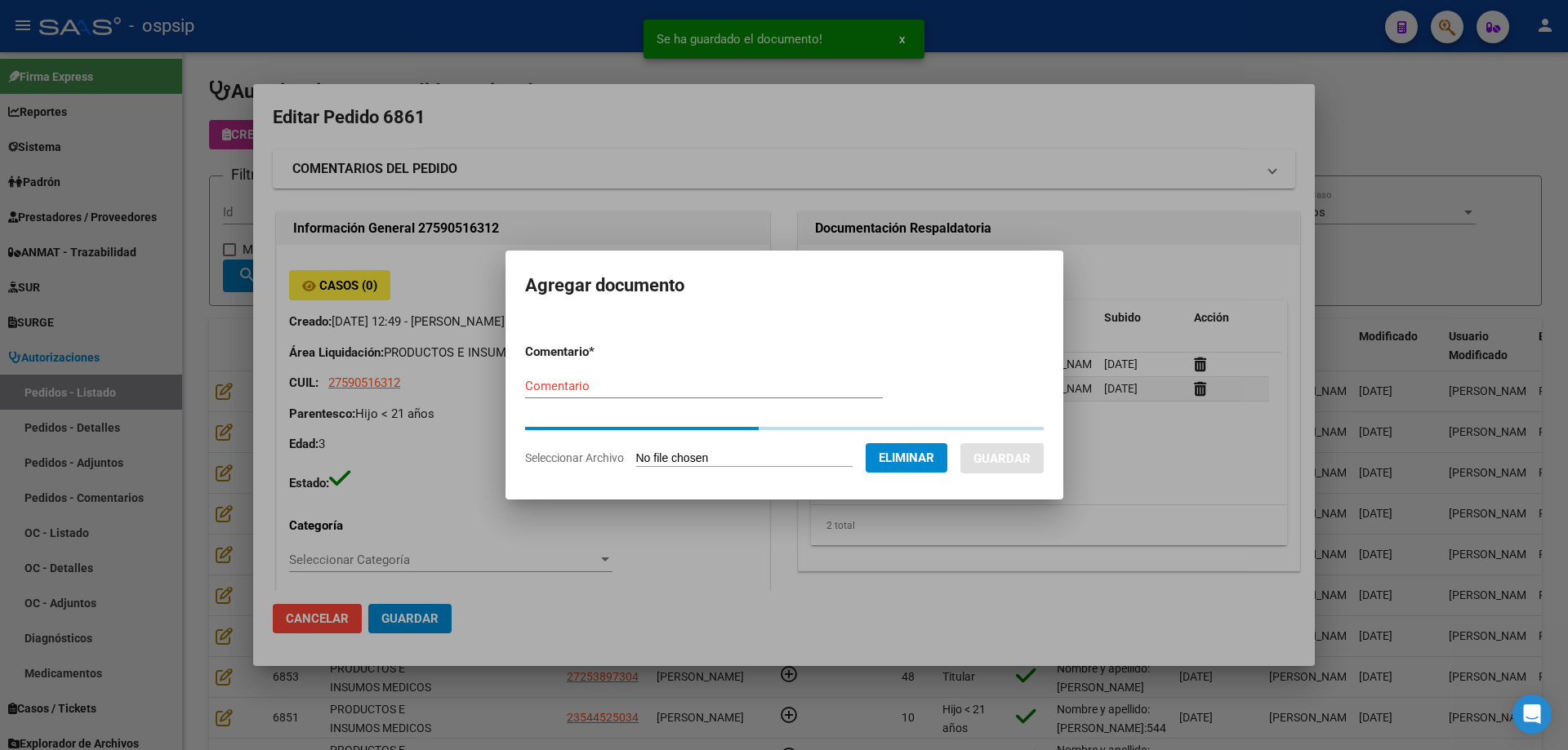
click at [570, 386] on form "Comentario * Comentario Seleccionar Archivo Eliminar Guardar" at bounding box center [784, 404] width 519 height 148
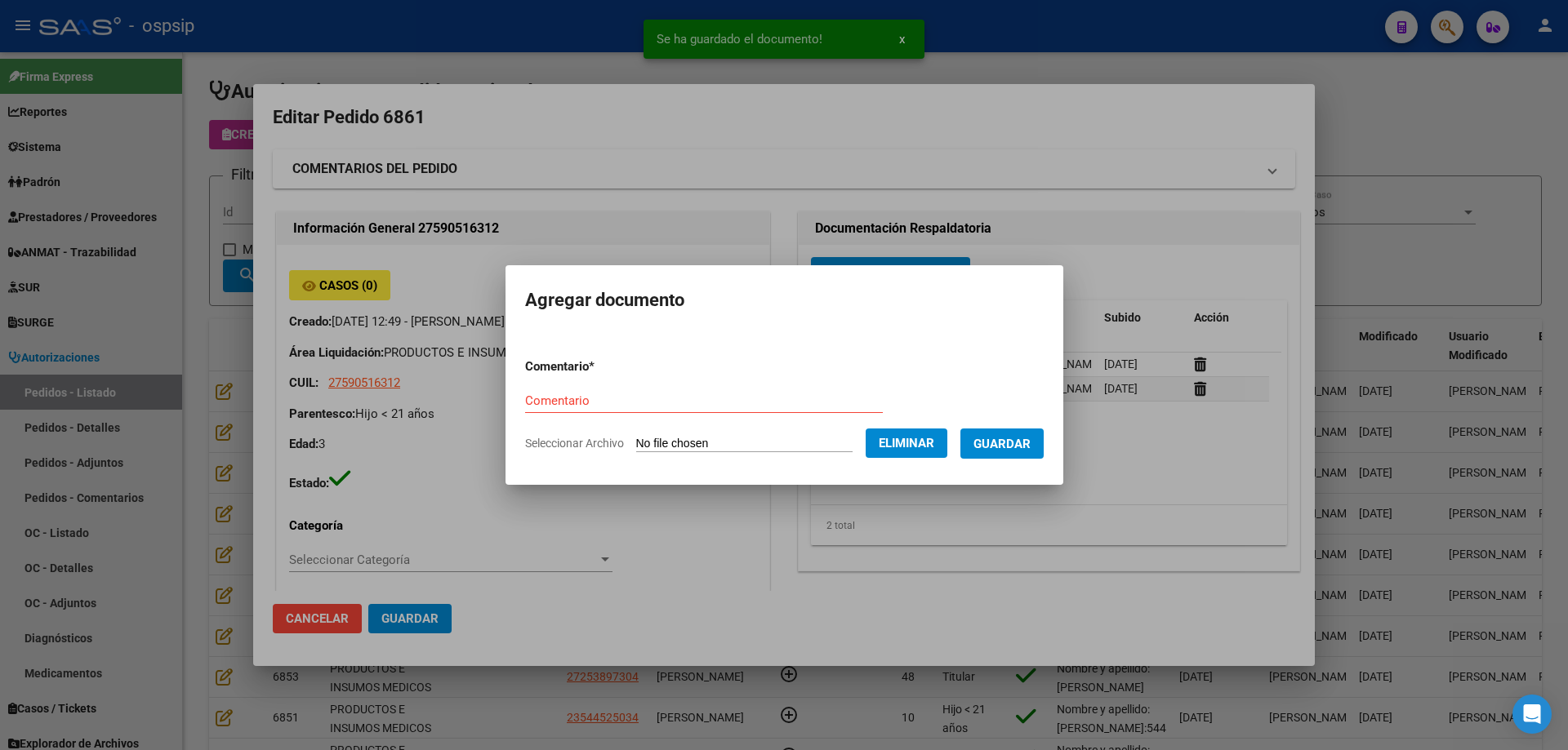
click at [569, 406] on input "Comentario" at bounding box center [704, 401] width 358 height 15
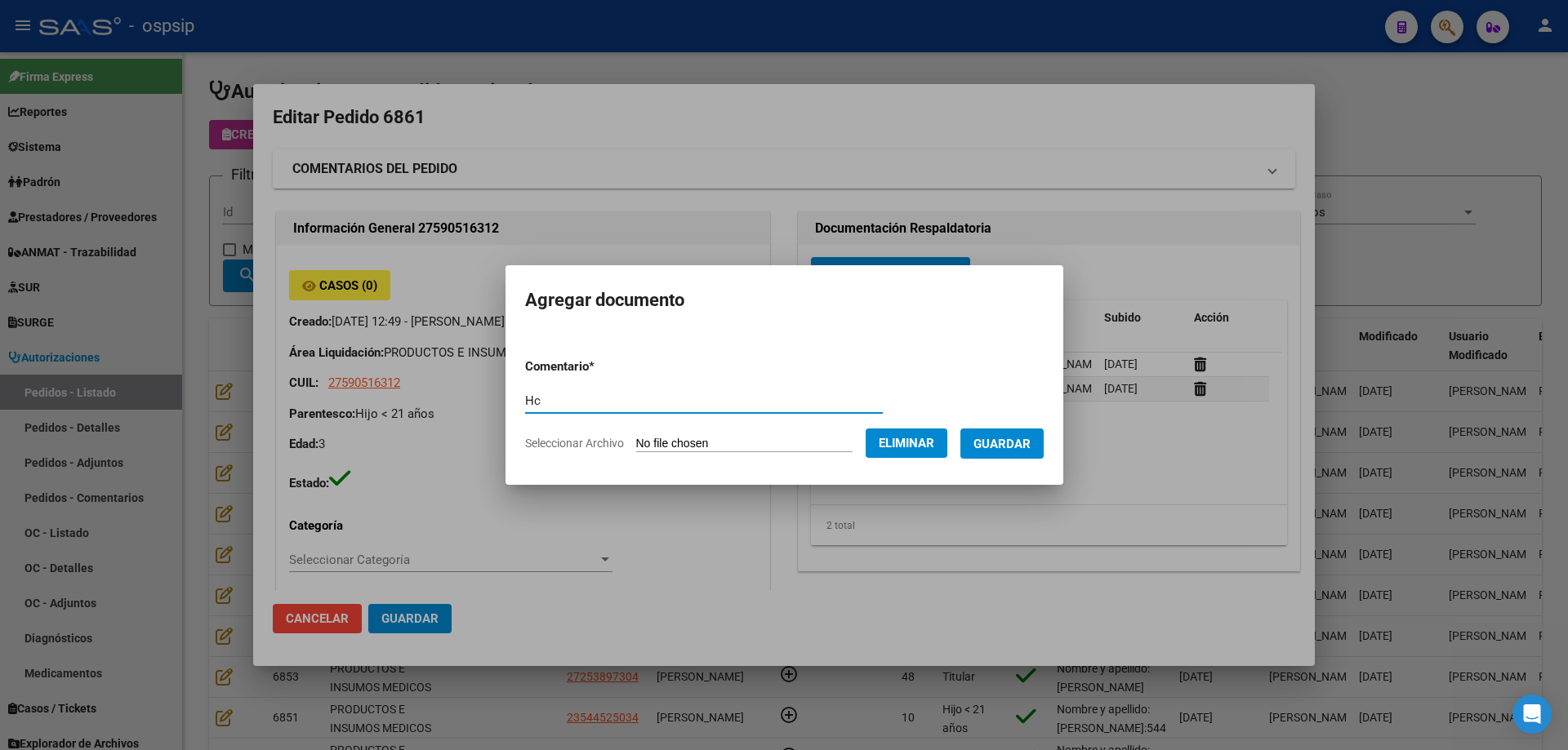
type input "Hc"
click at [1030, 444] on span "Guardar" at bounding box center [1001, 444] width 57 height 15
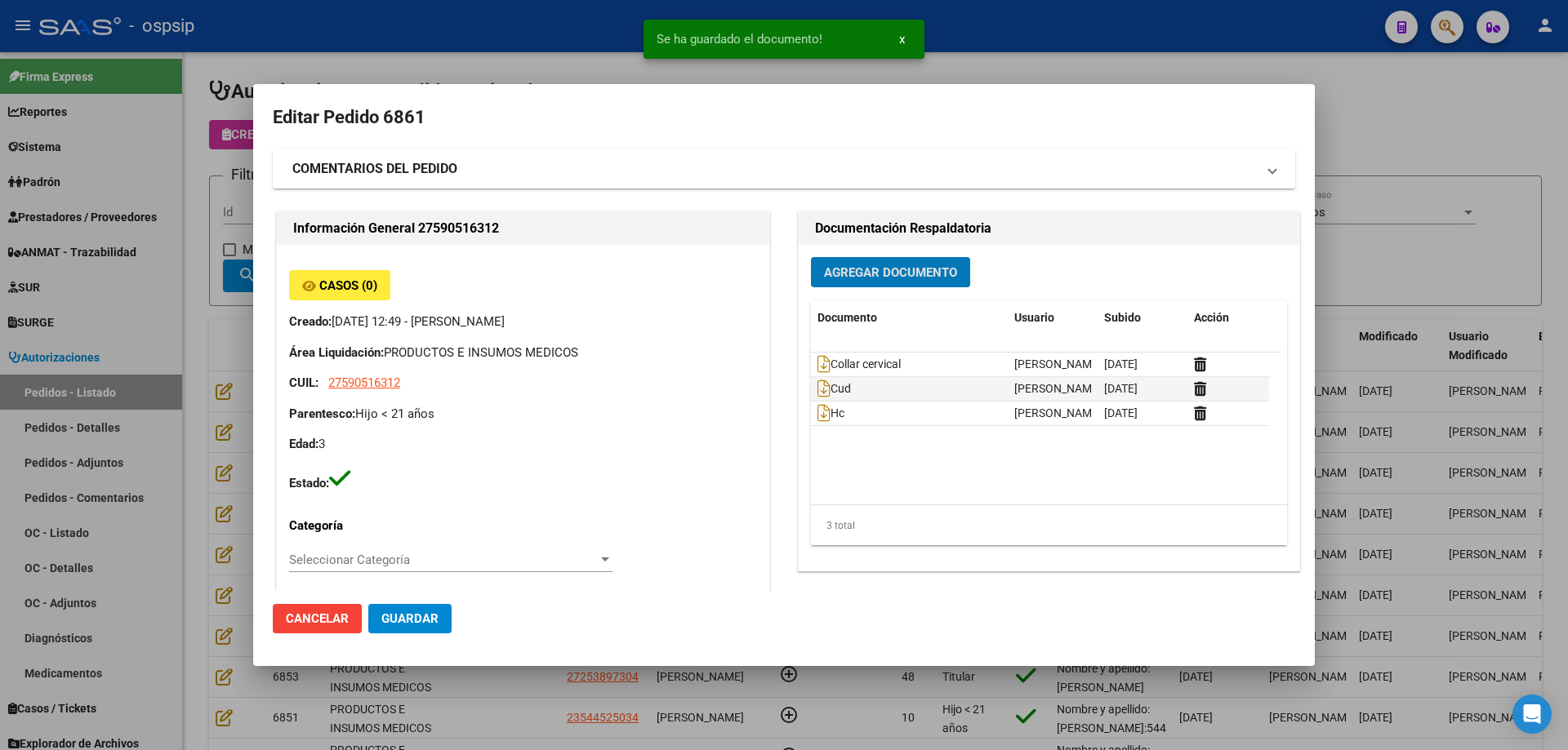
click at [378, 610] on button "Guardar" at bounding box center [410, 618] width 83 height 29
click at [240, 422] on div at bounding box center [784, 375] width 1568 height 750
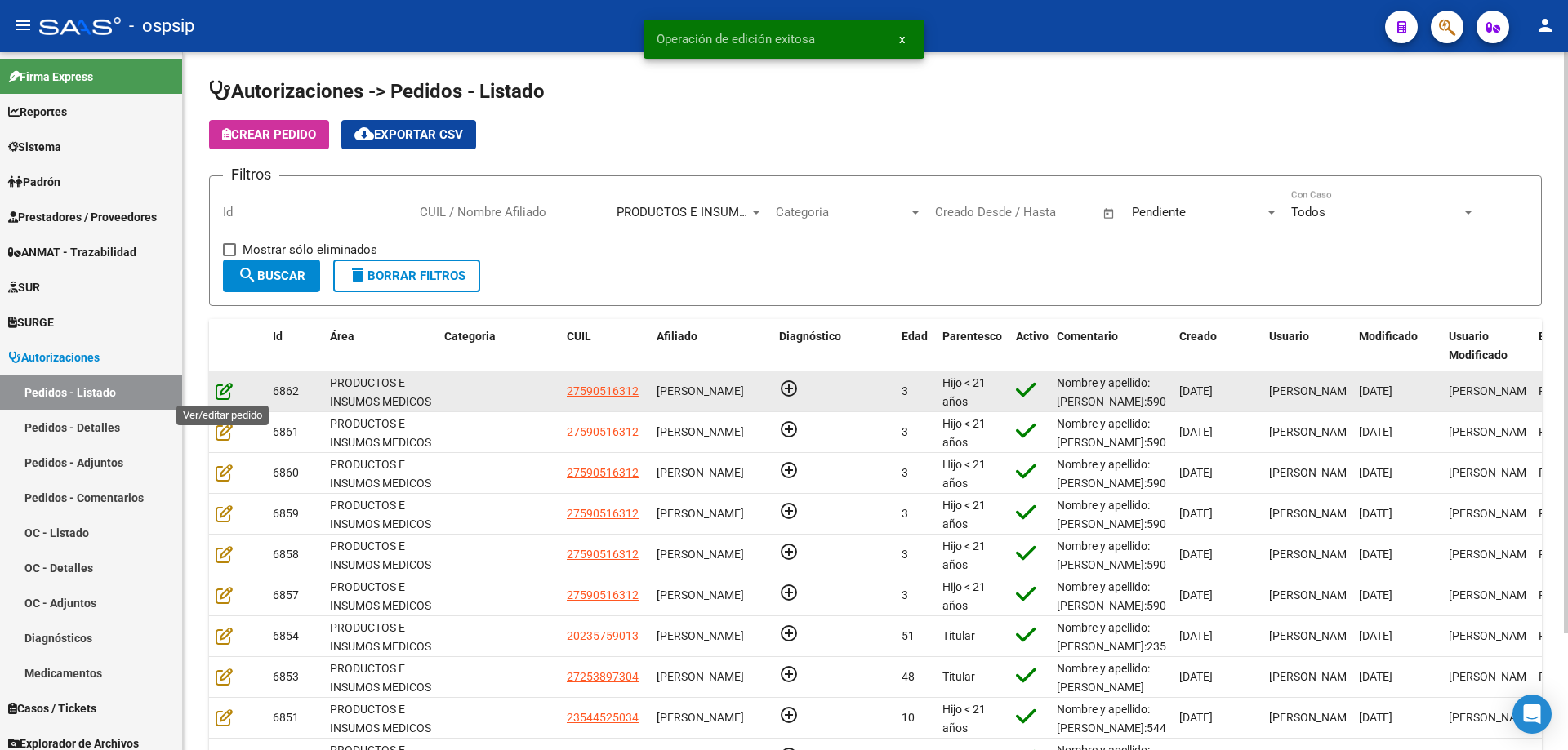
click at [218, 390] on icon at bounding box center [225, 390] width 18 height 18
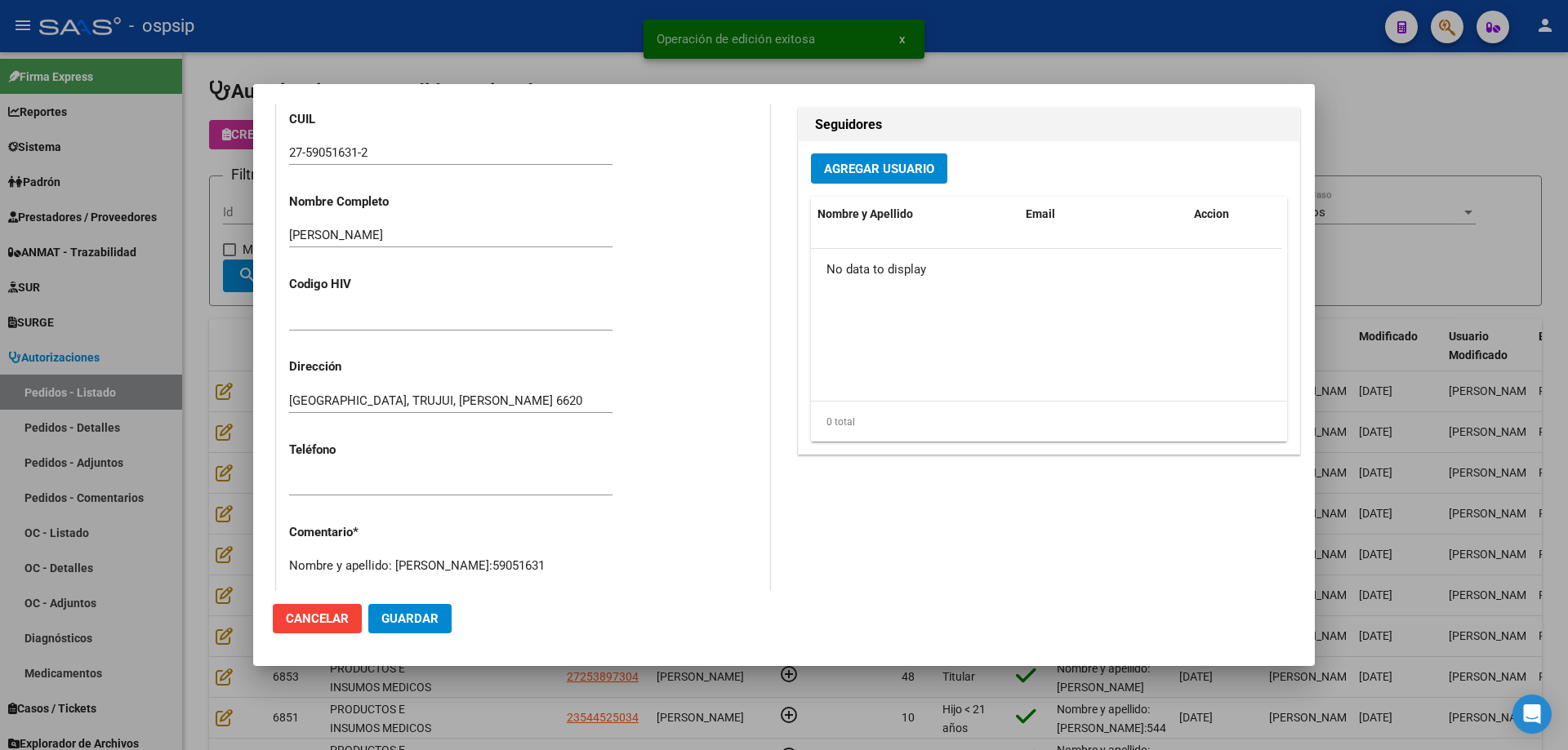
scroll to position [817, 0]
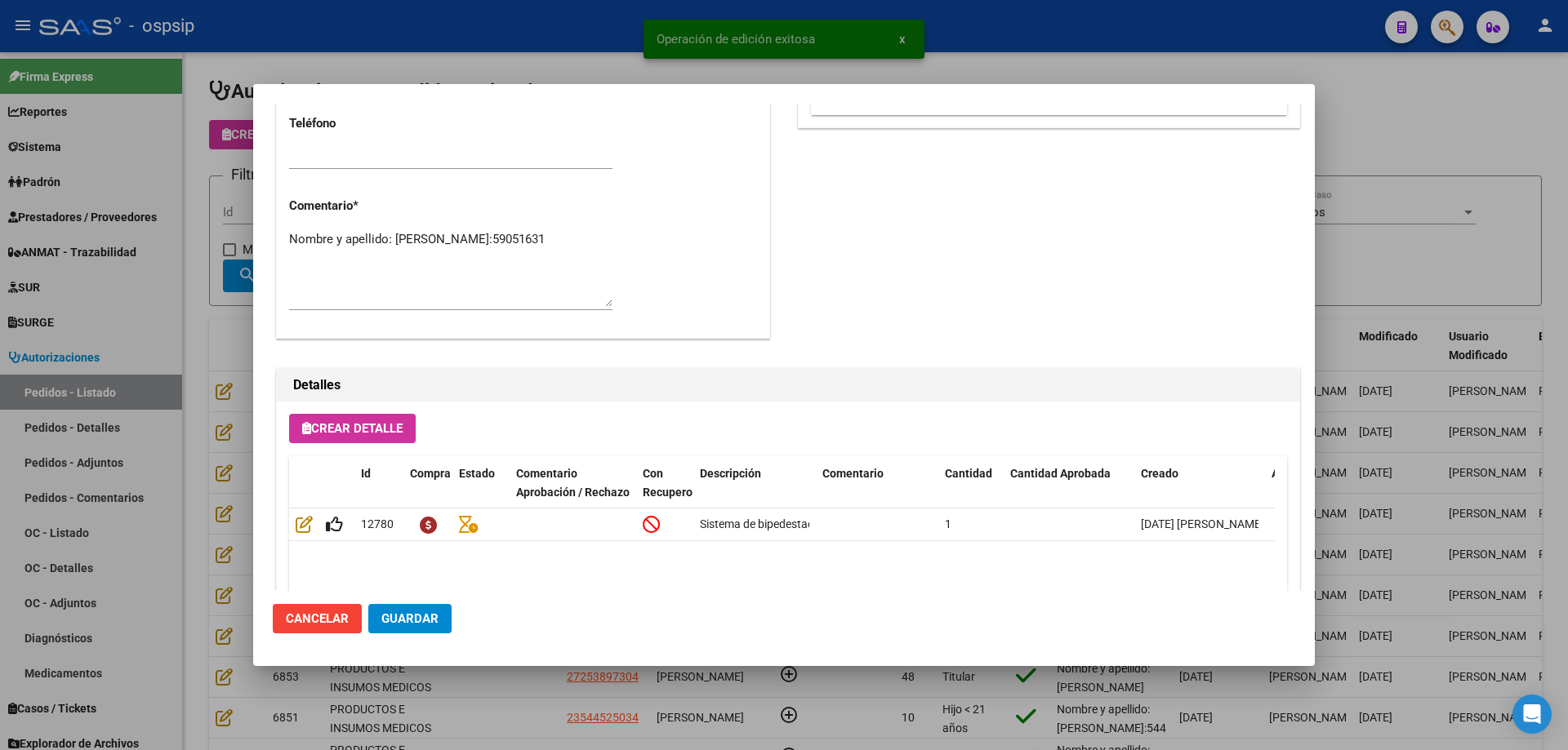
click at [404, 617] on span "Guardar" at bounding box center [410, 618] width 57 height 15
click at [138, 282] on div at bounding box center [784, 375] width 1568 height 750
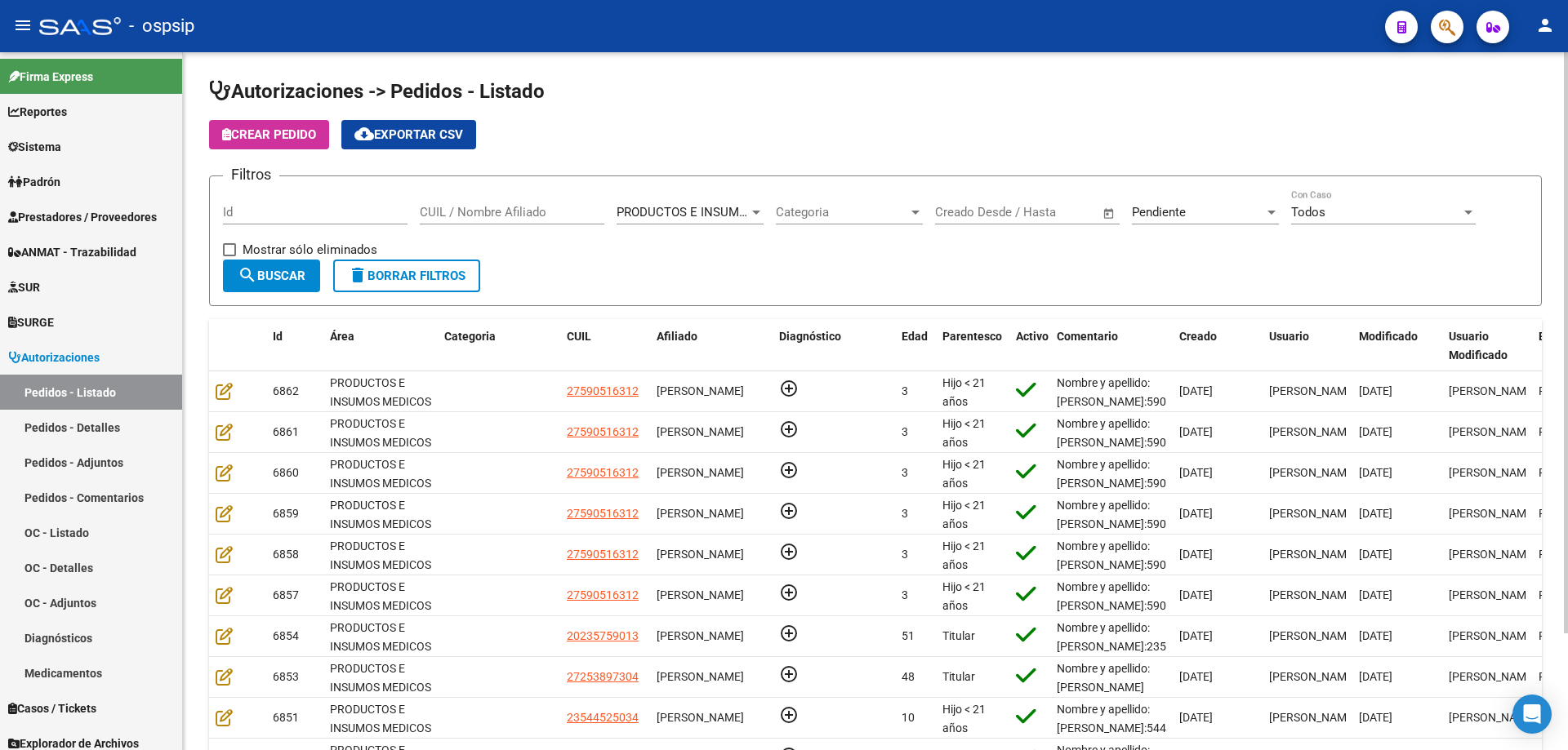
click at [268, 268] on span "search Buscar" at bounding box center [271, 275] width 68 height 15
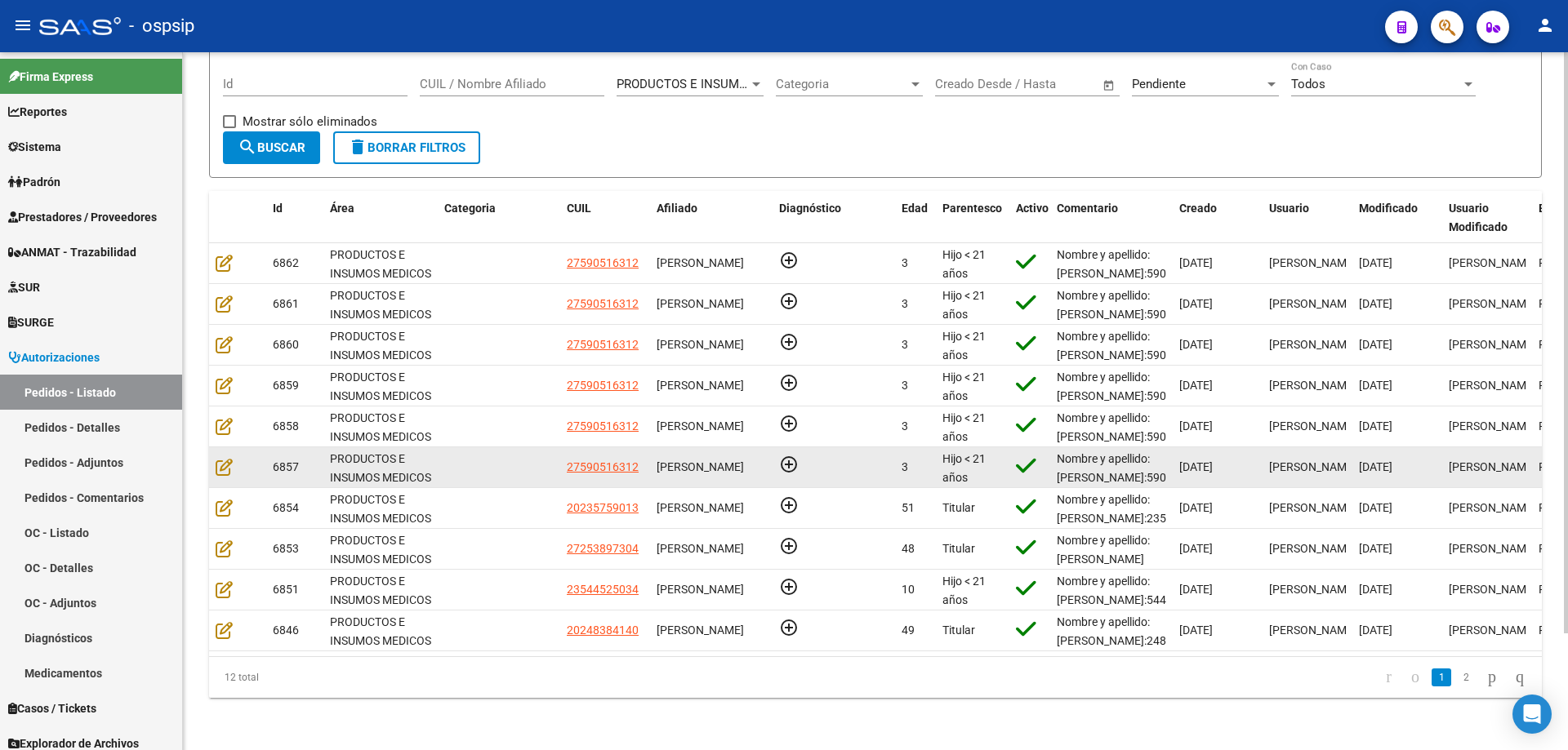
scroll to position [21, 0]
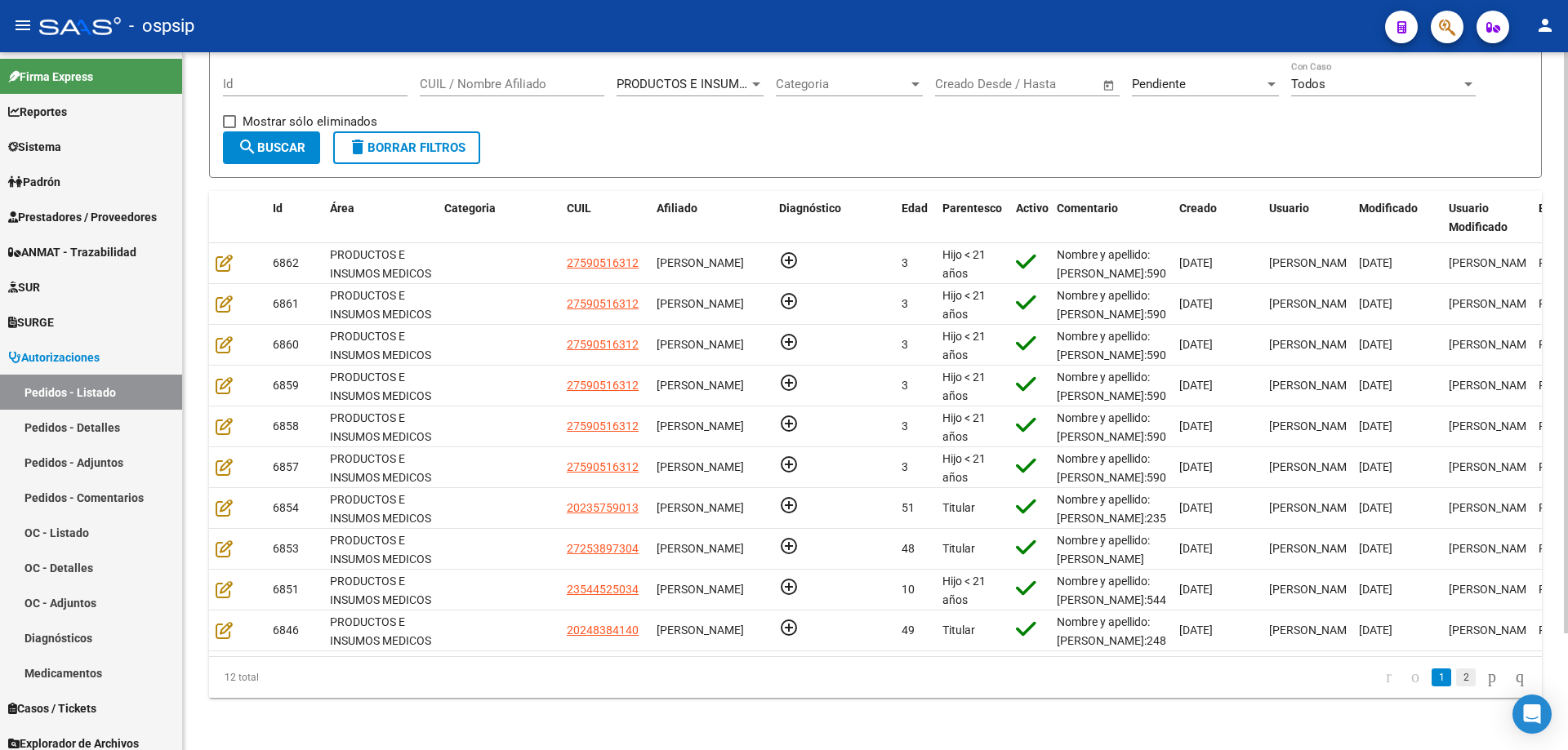
click at [1458, 678] on link "2" at bounding box center [1465, 677] width 19 height 18
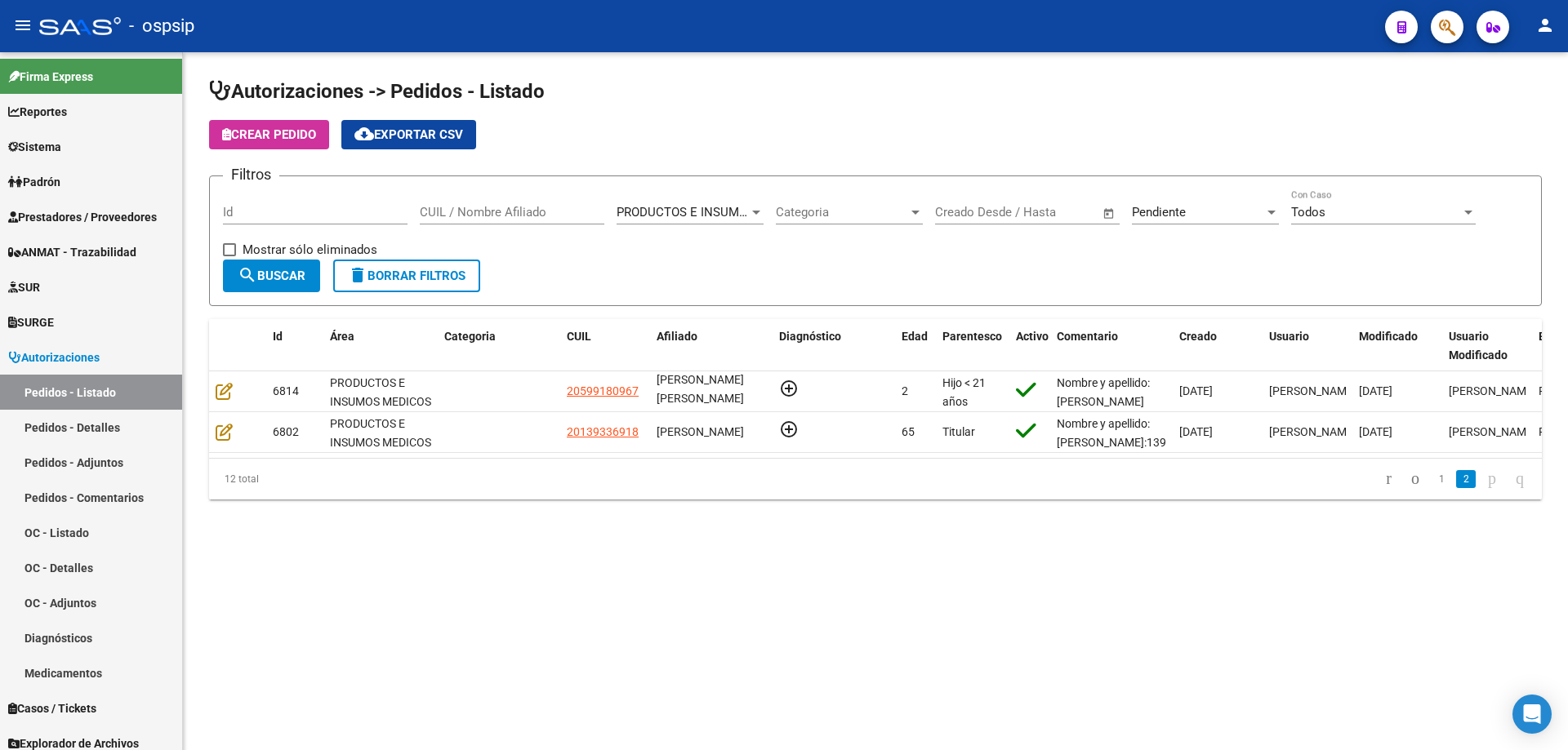
scroll to position [0, 0]
click at [1431, 488] on link "1" at bounding box center [1441, 479] width 19 height 18
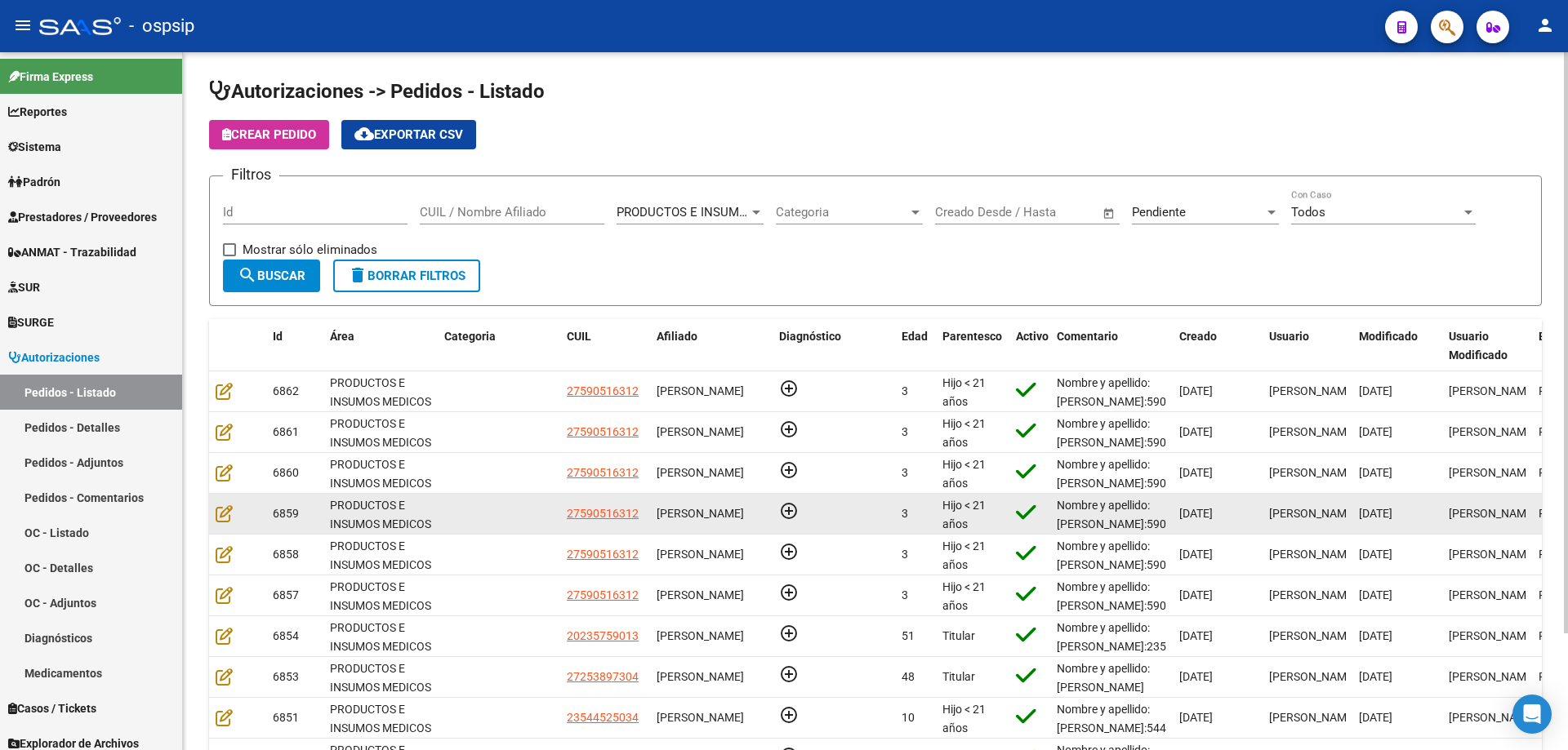
scroll to position [21, 0]
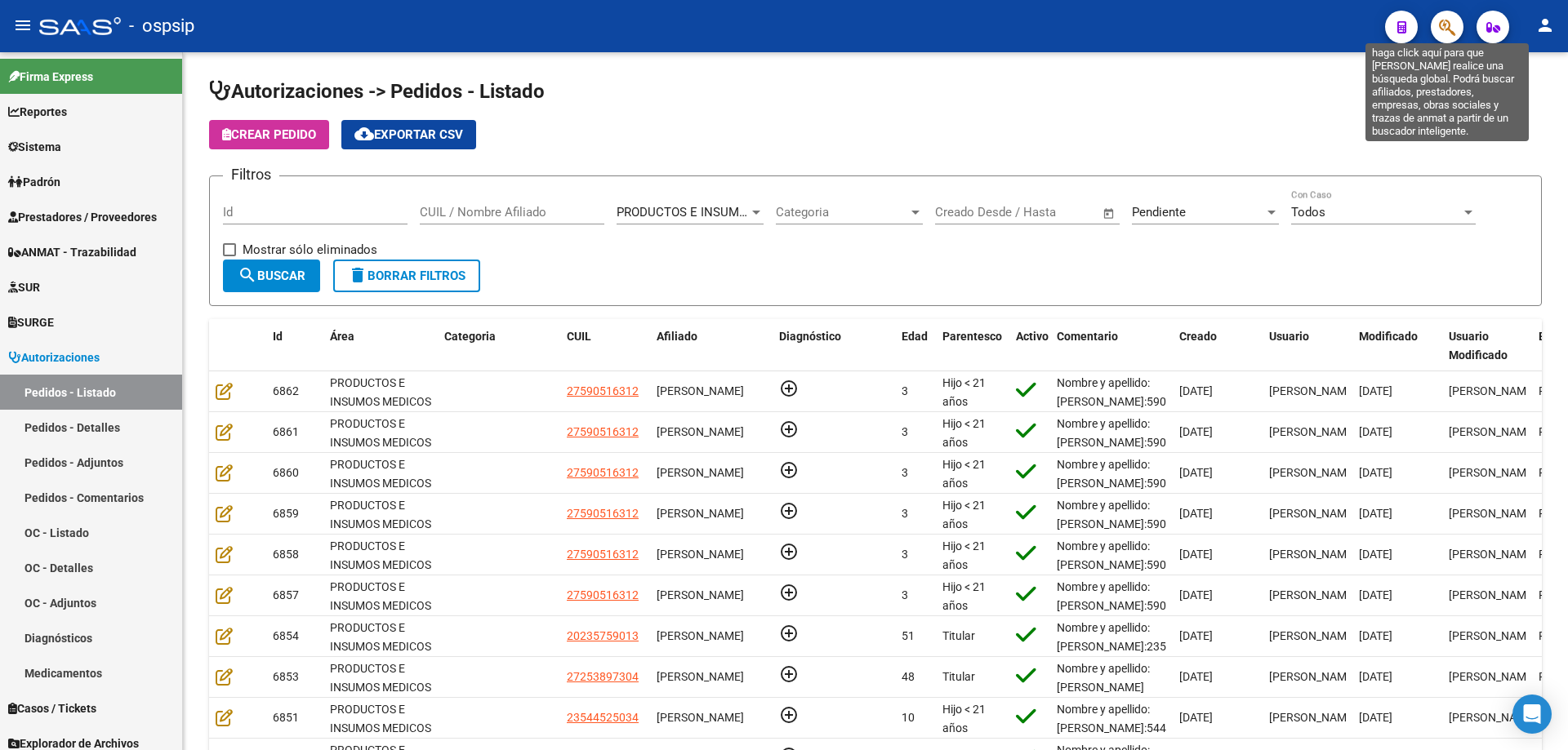
click at [1447, 27] on icon "button" at bounding box center [1447, 26] width 17 height 18
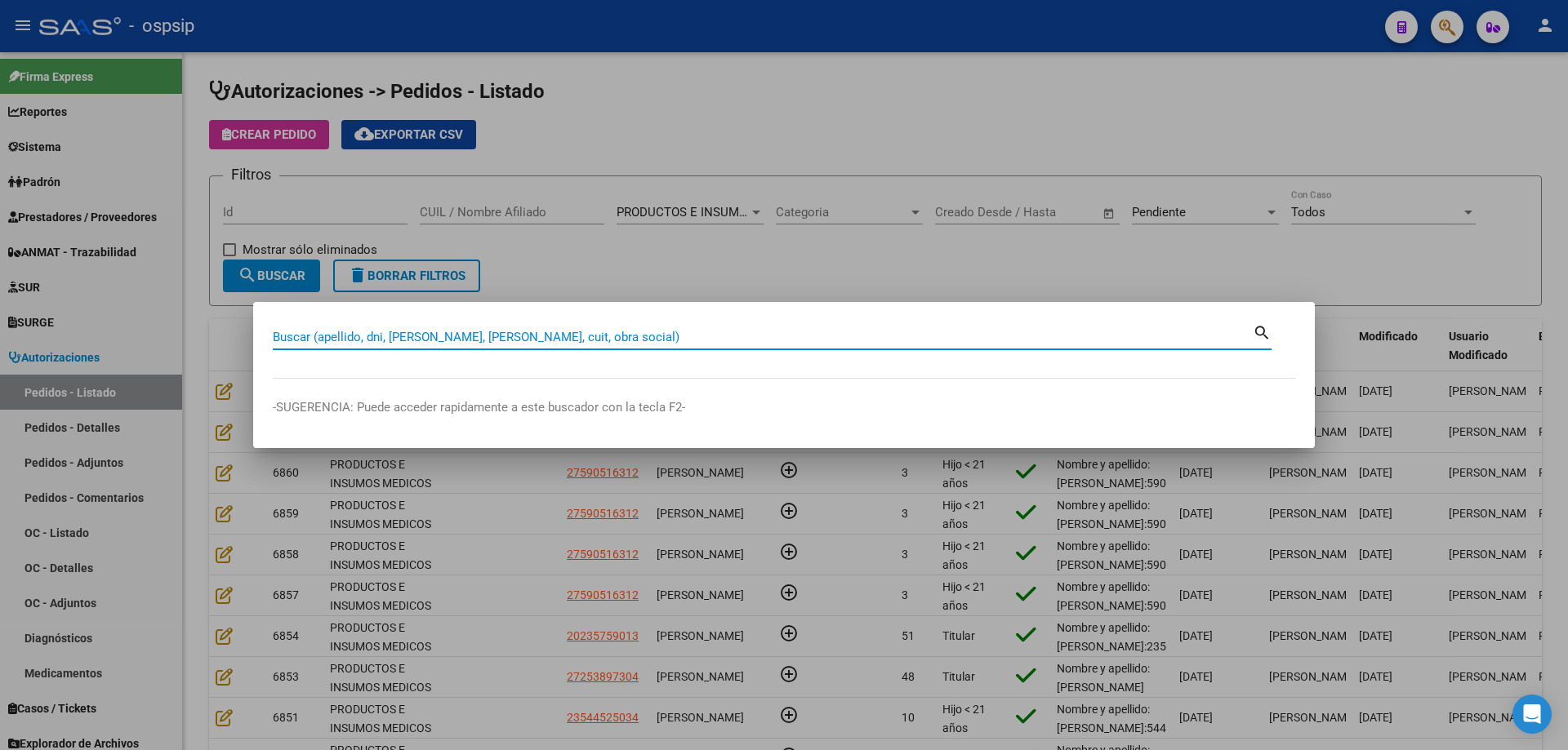
paste input "20290728577"
type input "20290728577"
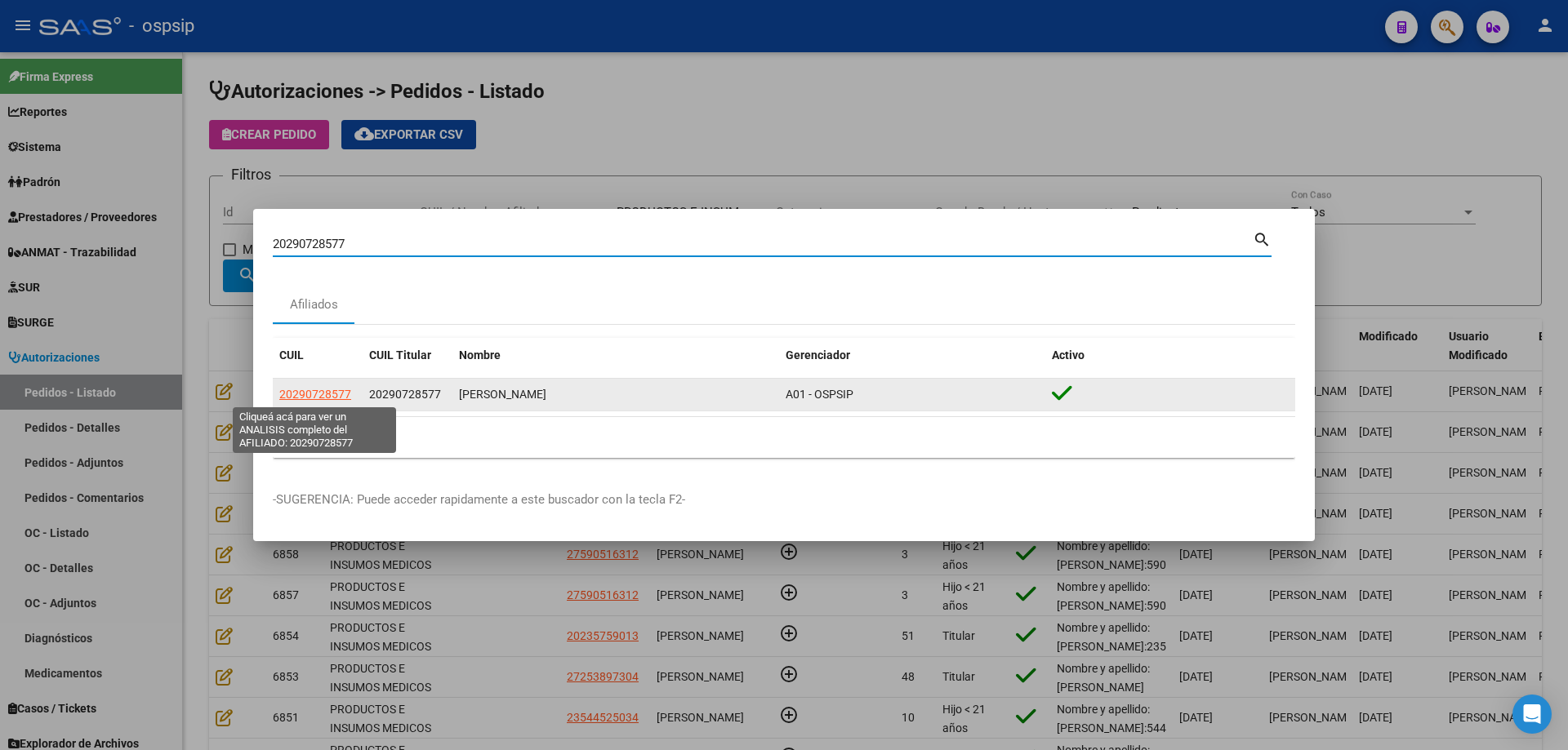
click at [343, 393] on span "20290728577" at bounding box center [315, 394] width 72 height 13
type textarea "20290728577"
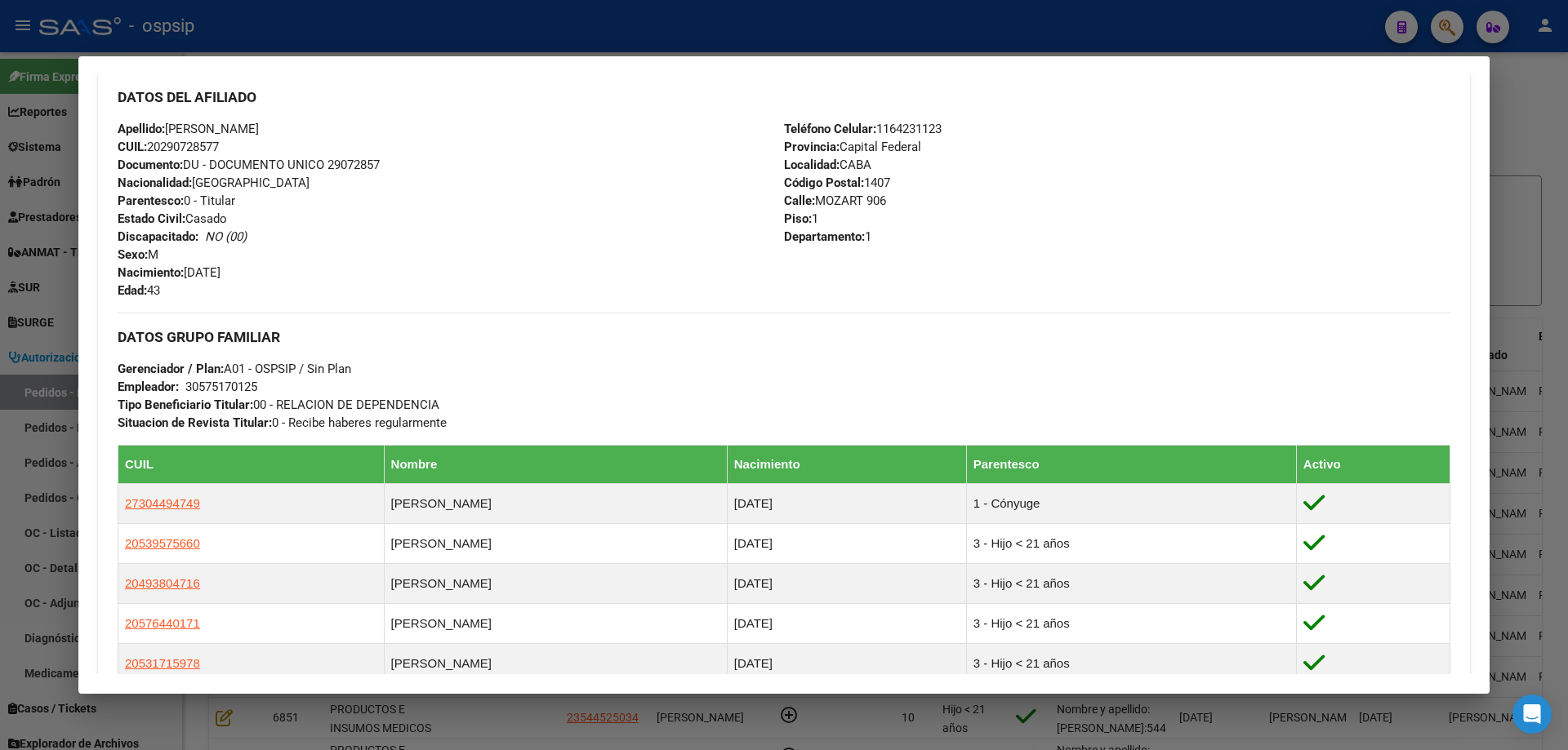
scroll to position [734, 0]
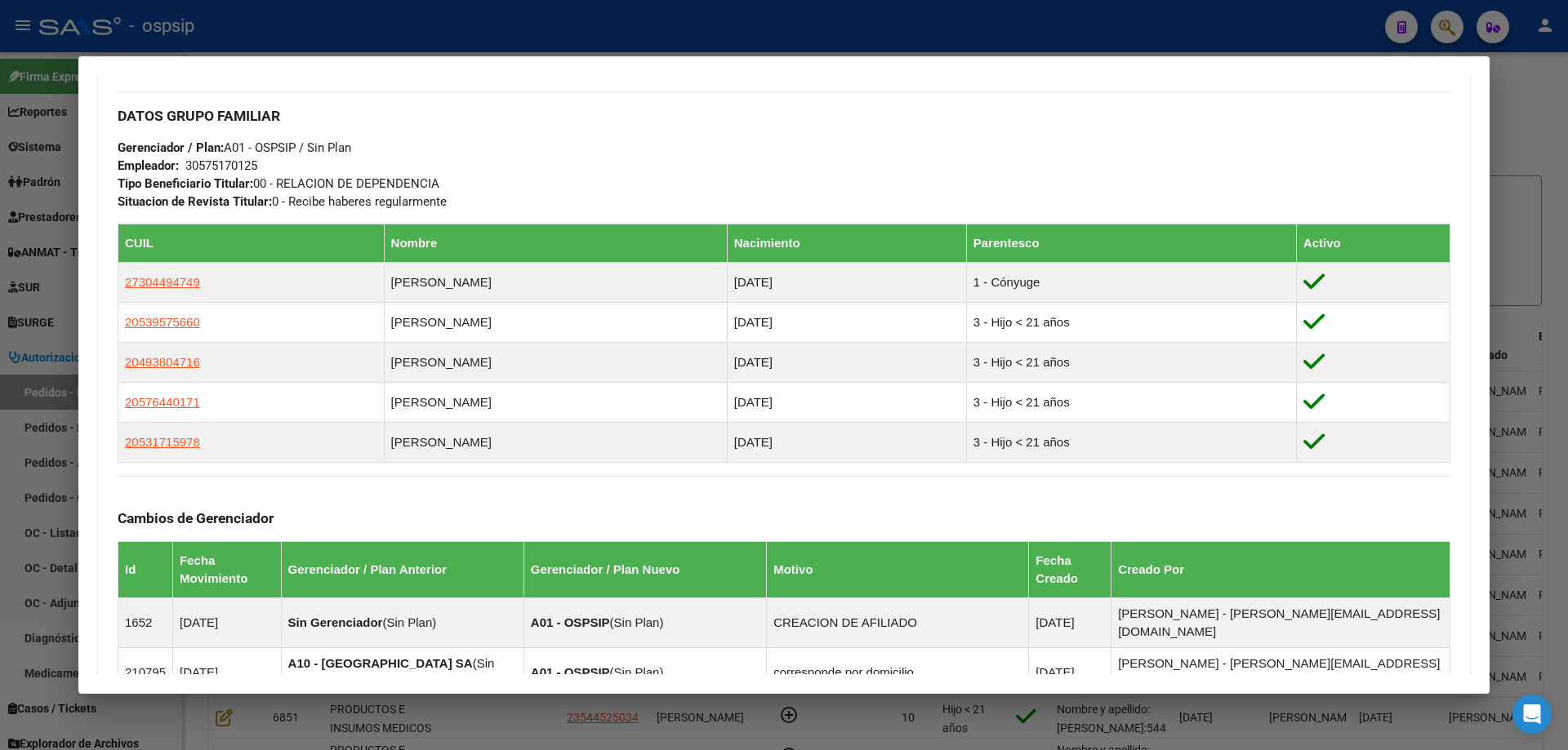
drag, startPoint x: 202, startPoint y: 282, endPoint x: 117, endPoint y: 277, distance: 85.1
click at [117, 277] on div "Enviar Credencial Digital remove_red_eye Movimientos Sin Certificado Discapacid…" at bounding box center [784, 311] width 1371 height 1224
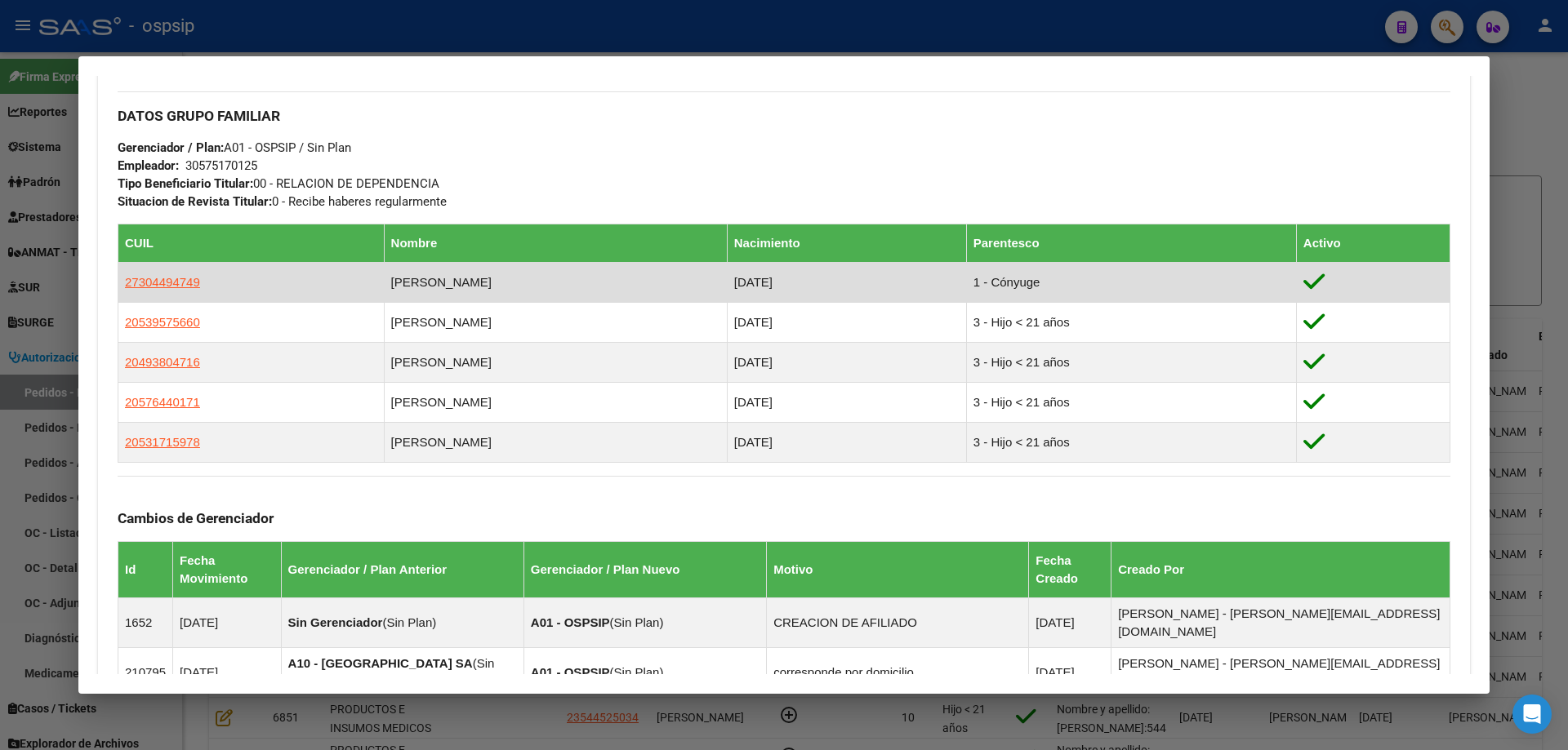
drag, startPoint x: 222, startPoint y: 278, endPoint x: 123, endPoint y: 284, distance: 99.2
click at [123, 284] on td "27304494749" at bounding box center [251, 283] width 266 height 40
copy span "27304494749"
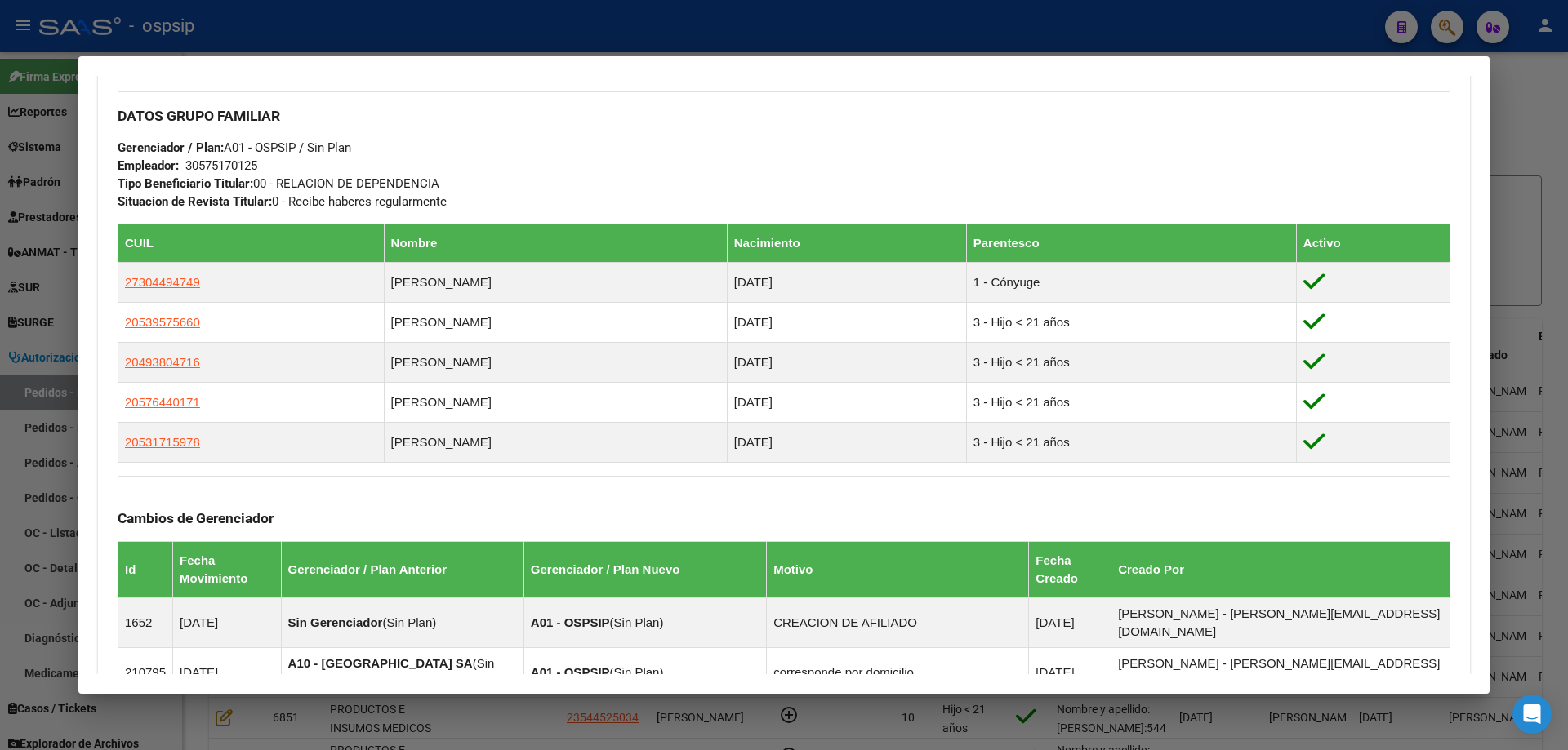
click at [72, 246] on div at bounding box center [784, 375] width 1568 height 750
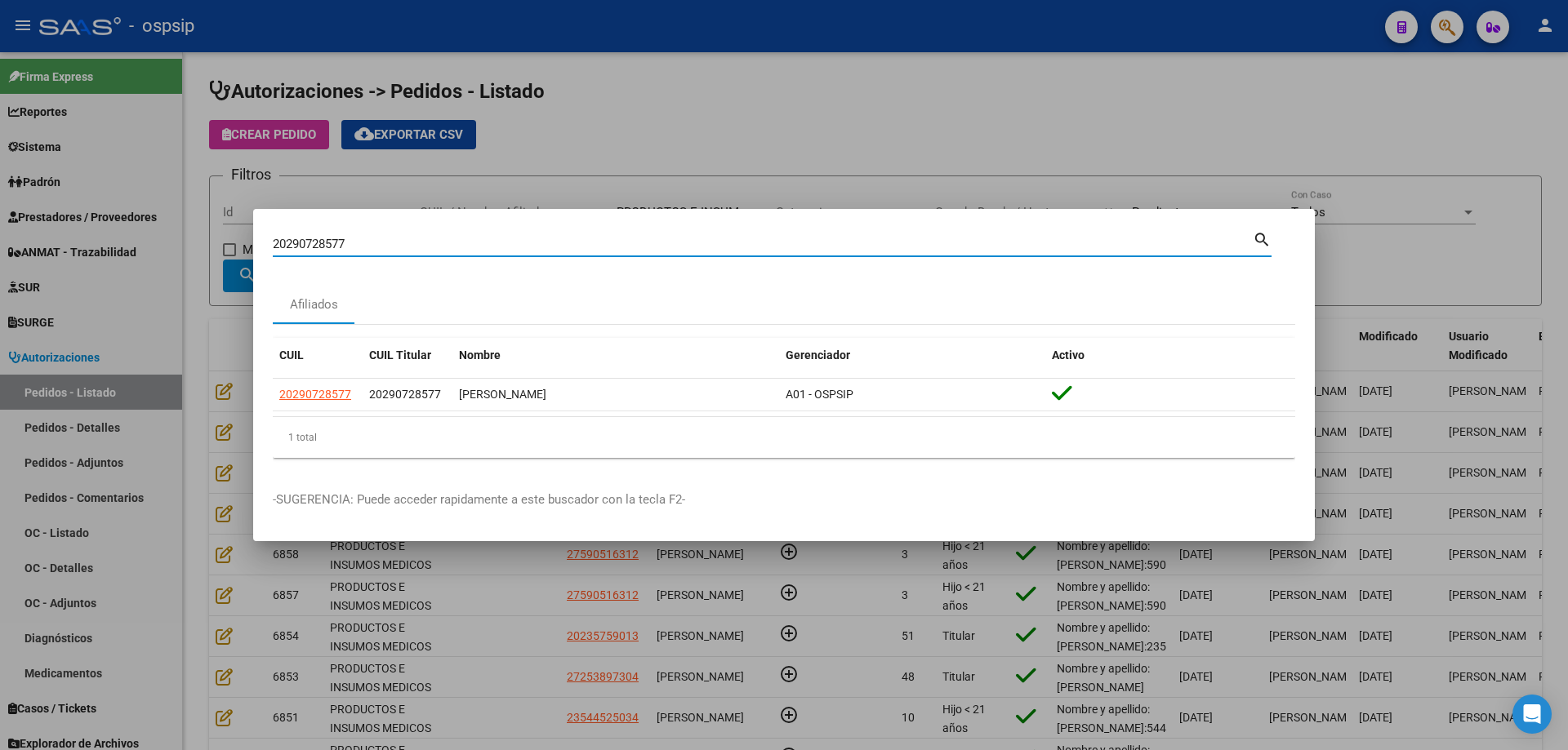
drag, startPoint x: 398, startPoint y: 244, endPoint x: 0, endPoint y: 211, distance: 399.4
click at [0, 211] on div "20290728577 Buscar (apellido, dni, cuil, nro traspaso, cuit, obra social) searc…" at bounding box center [784, 375] width 1568 height 750
paste input "27304494749"
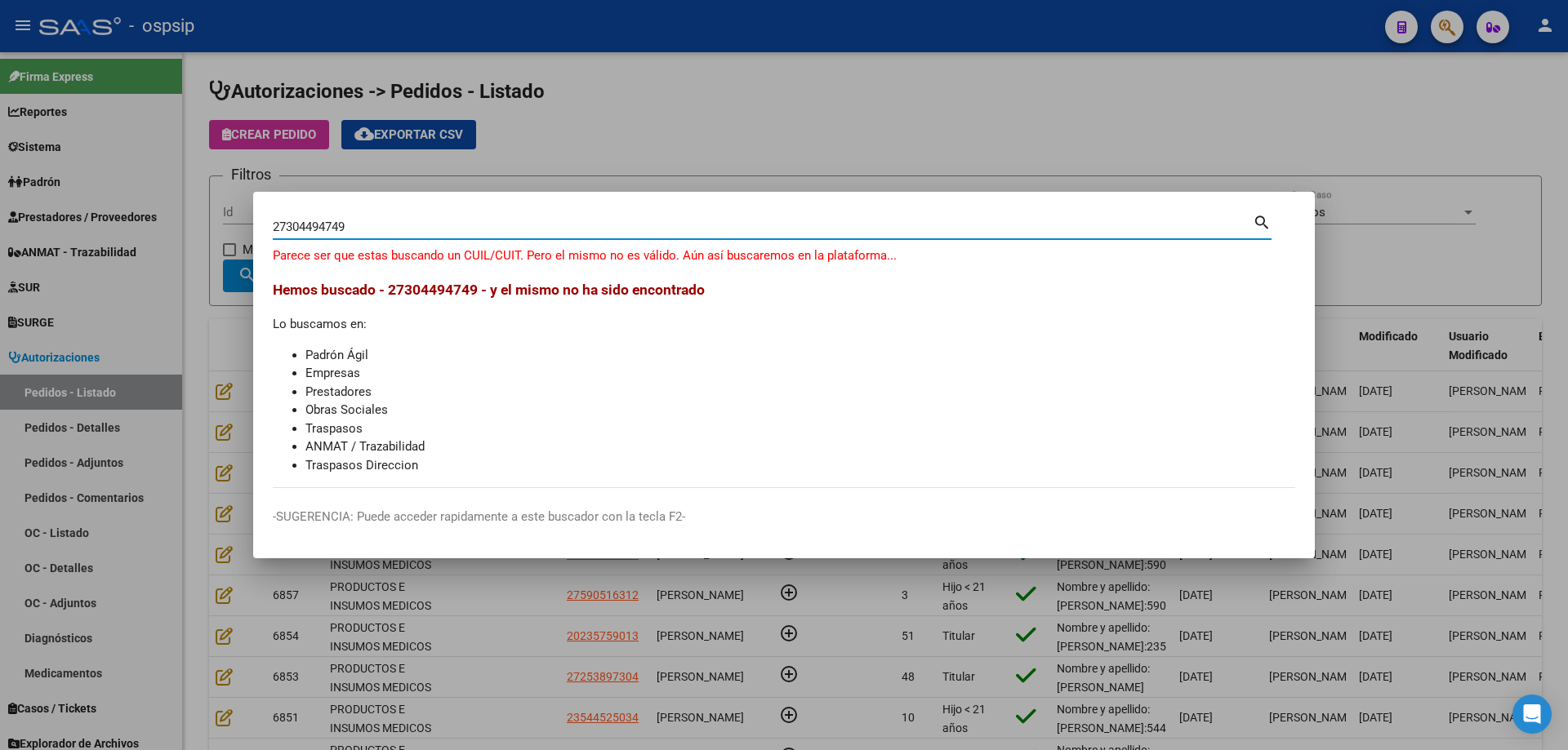
type input "27304494749"
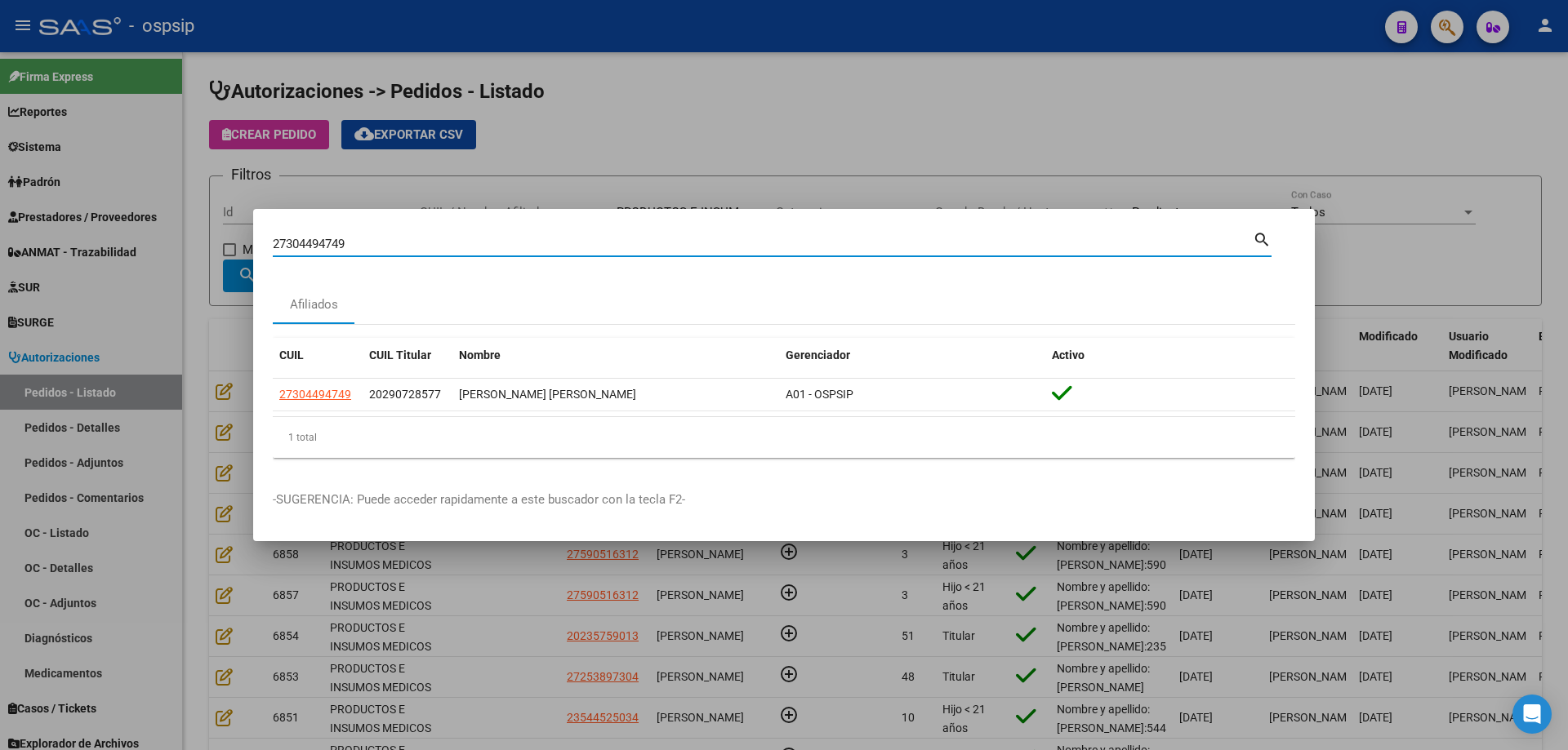
drag, startPoint x: 286, startPoint y: 238, endPoint x: 340, endPoint y: 248, distance: 54.9
click at [344, 246] on input "27304494749" at bounding box center [763, 244] width 980 height 15
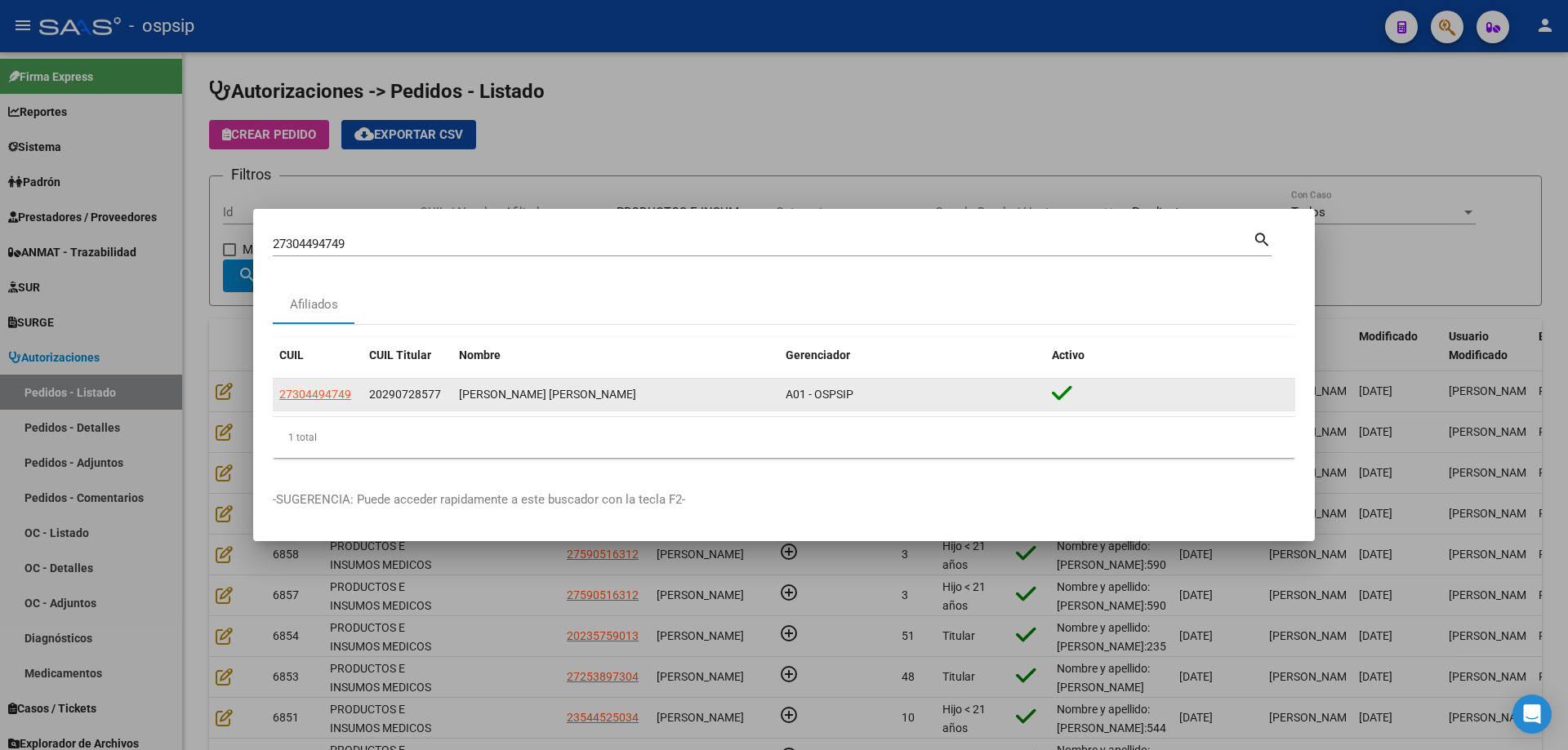
drag, startPoint x: 353, startPoint y: 391, endPoint x: 278, endPoint y: 396, distance: 75.2
click at [278, 396] on datatable-body-cell "27304494749" at bounding box center [318, 395] width 89 height 32
copy span "27304494749"
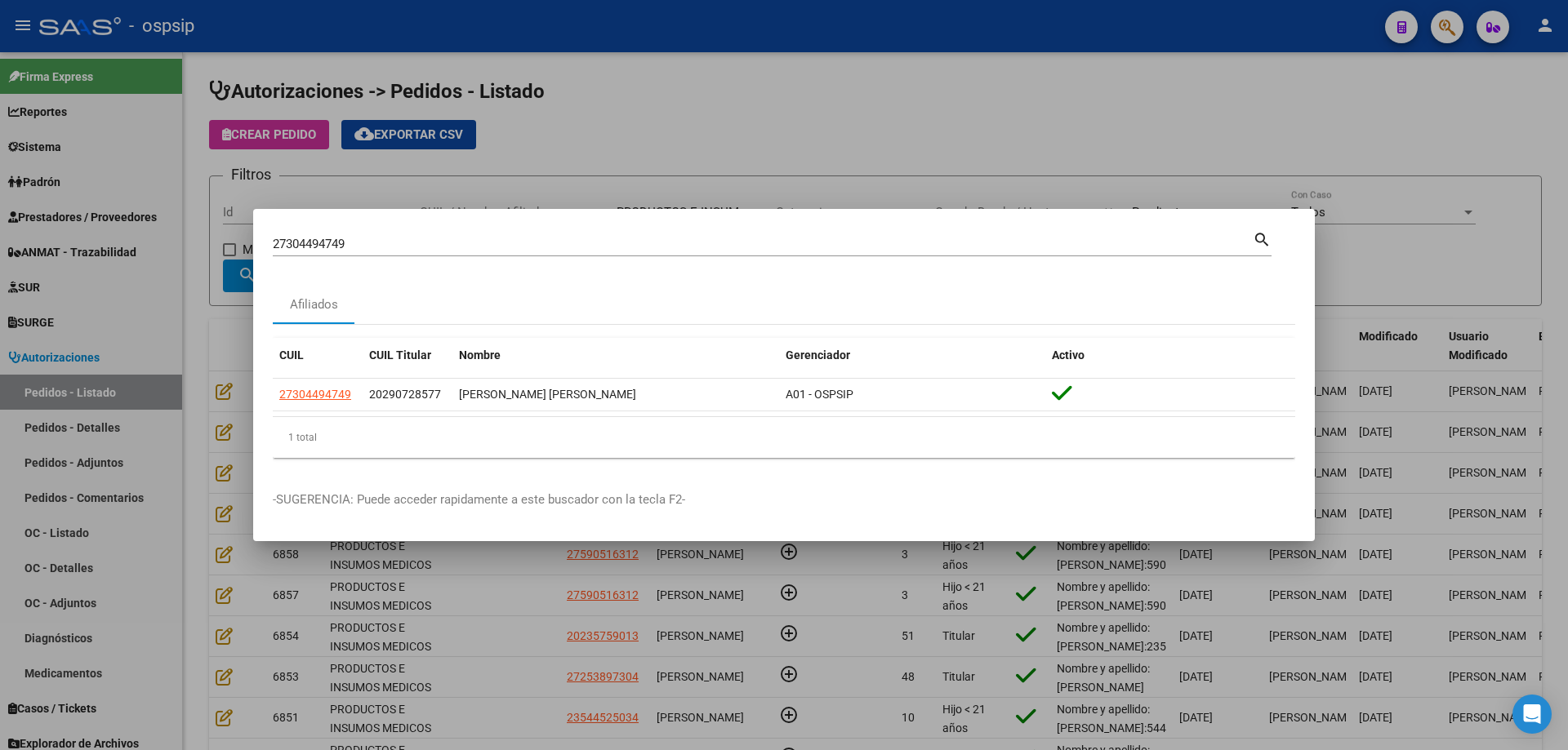
click at [200, 294] on div at bounding box center [784, 375] width 1568 height 750
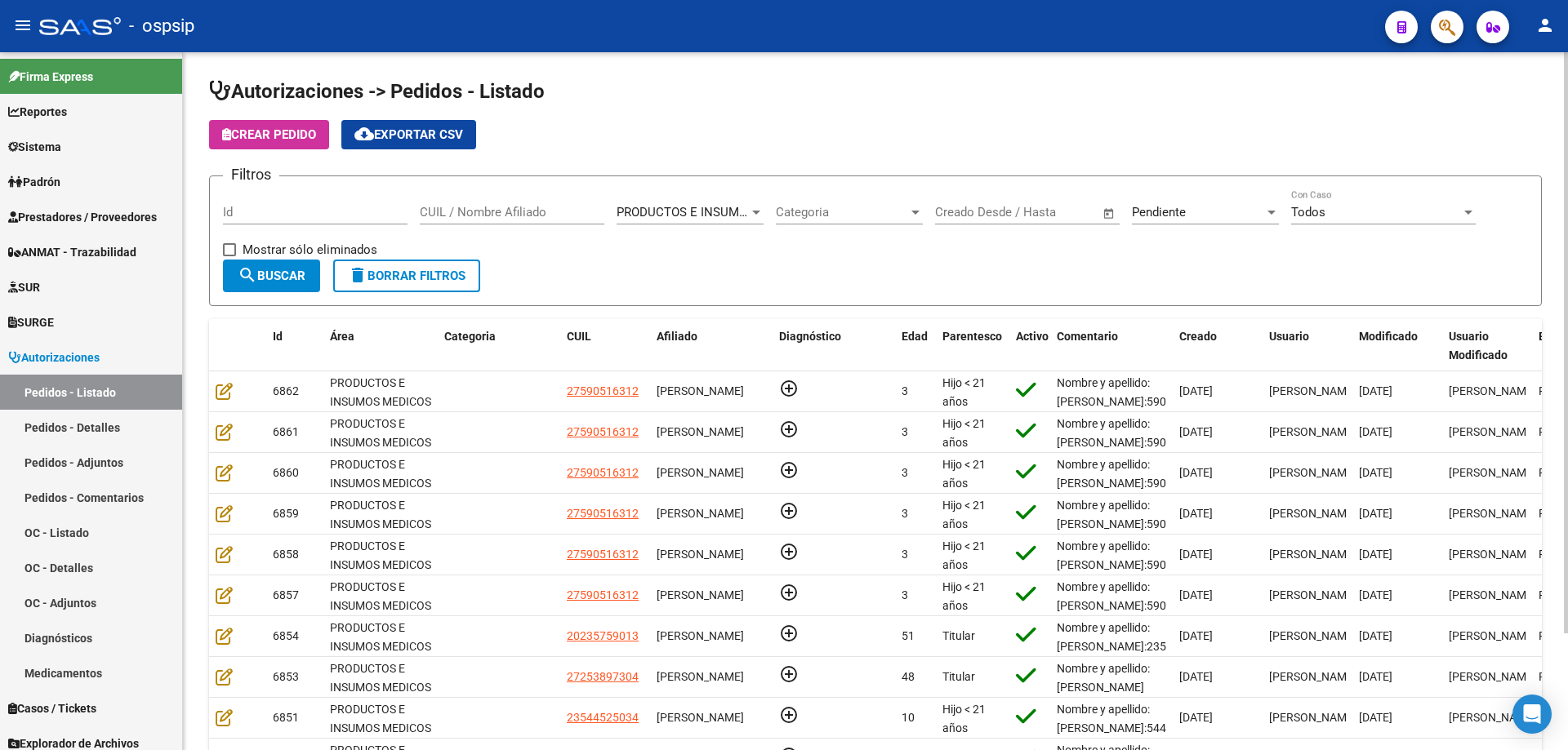
click at [269, 138] on span "Crear Pedido" at bounding box center [268, 134] width 94 height 15
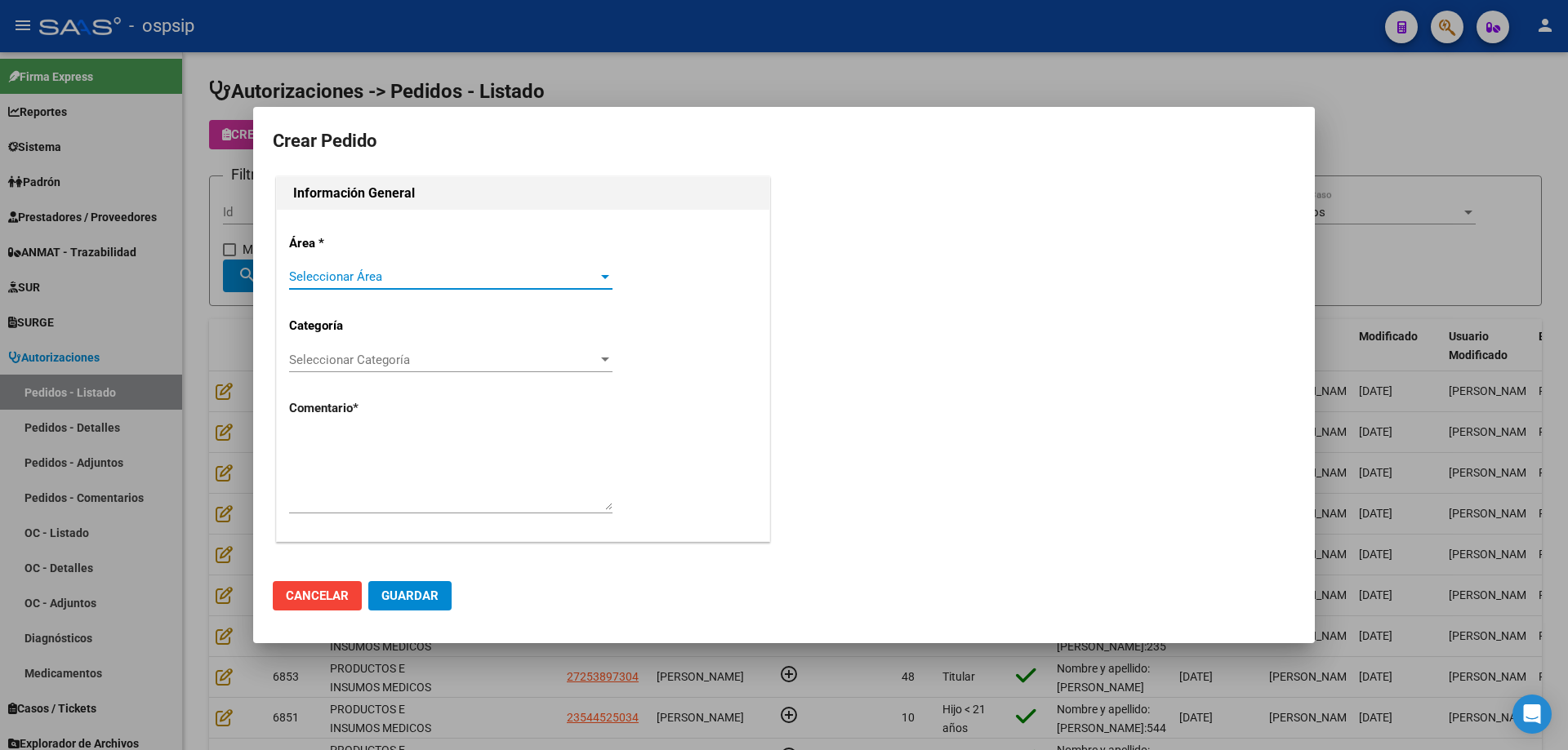
click at [362, 280] on span "Seleccionar Área" at bounding box center [443, 276] width 309 height 15
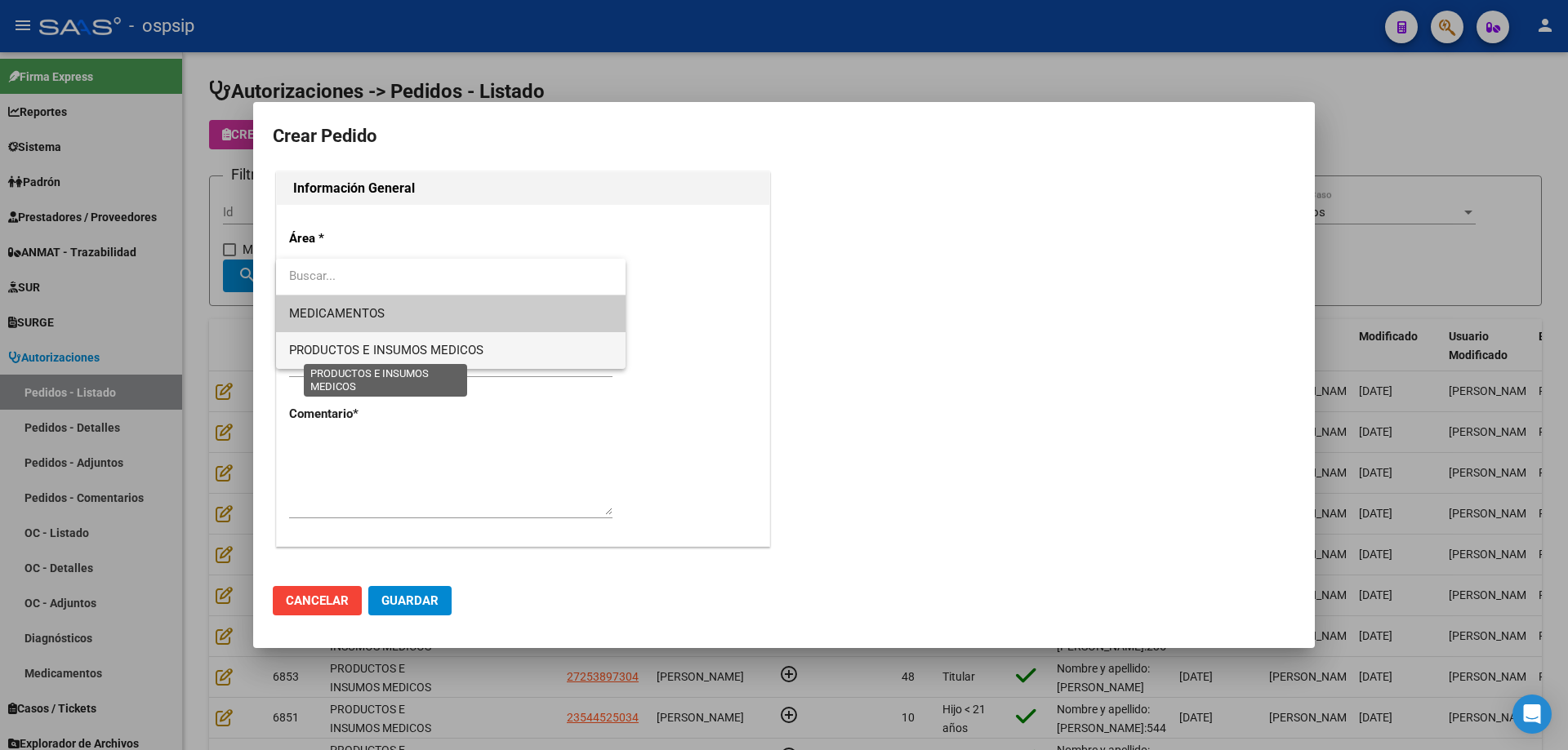
click at [361, 346] on span "PRODUCTOS E INSUMOS MEDICOS" at bounding box center [385, 350] width 194 height 15
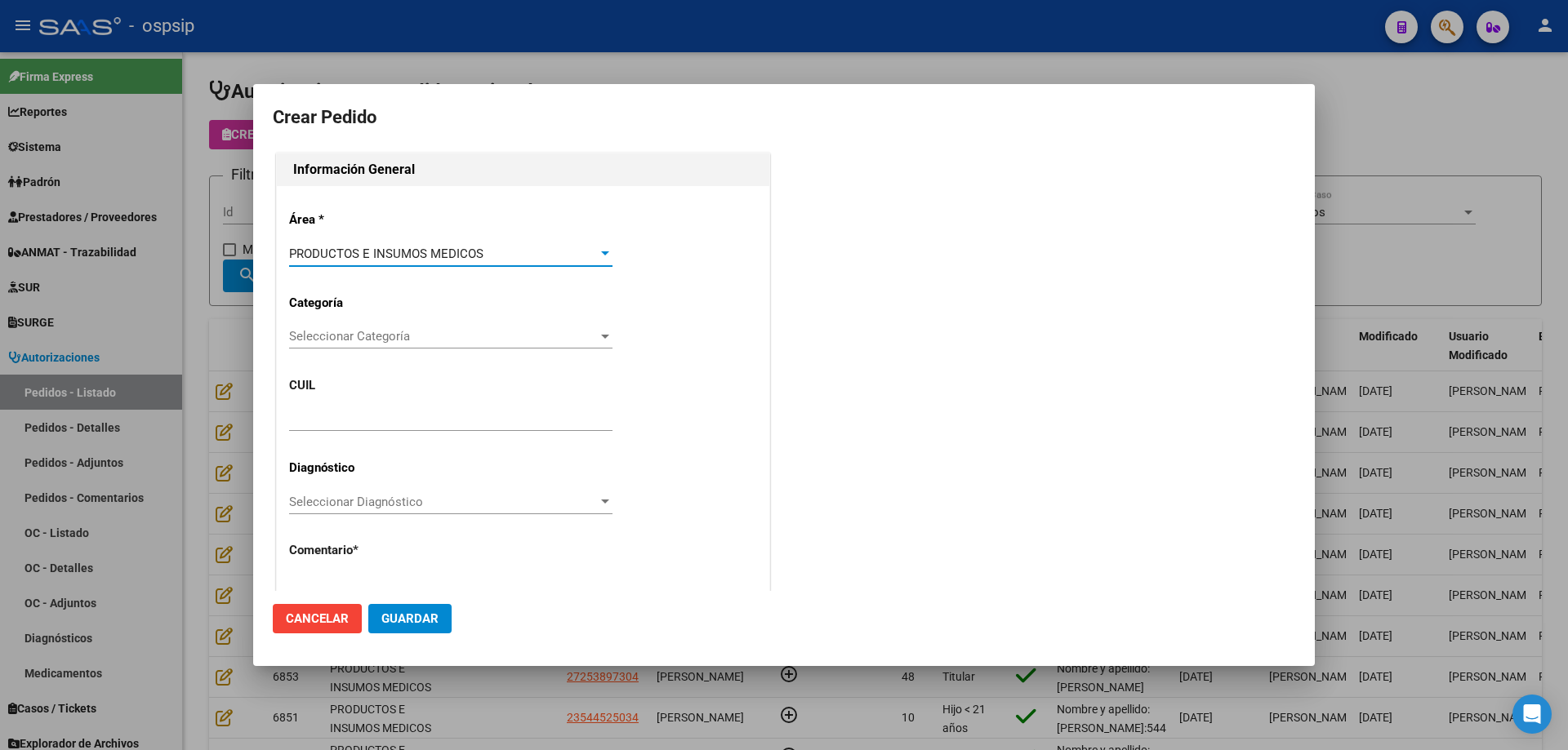
click at [375, 341] on span "Seleccionar Categoría" at bounding box center [443, 336] width 309 height 15
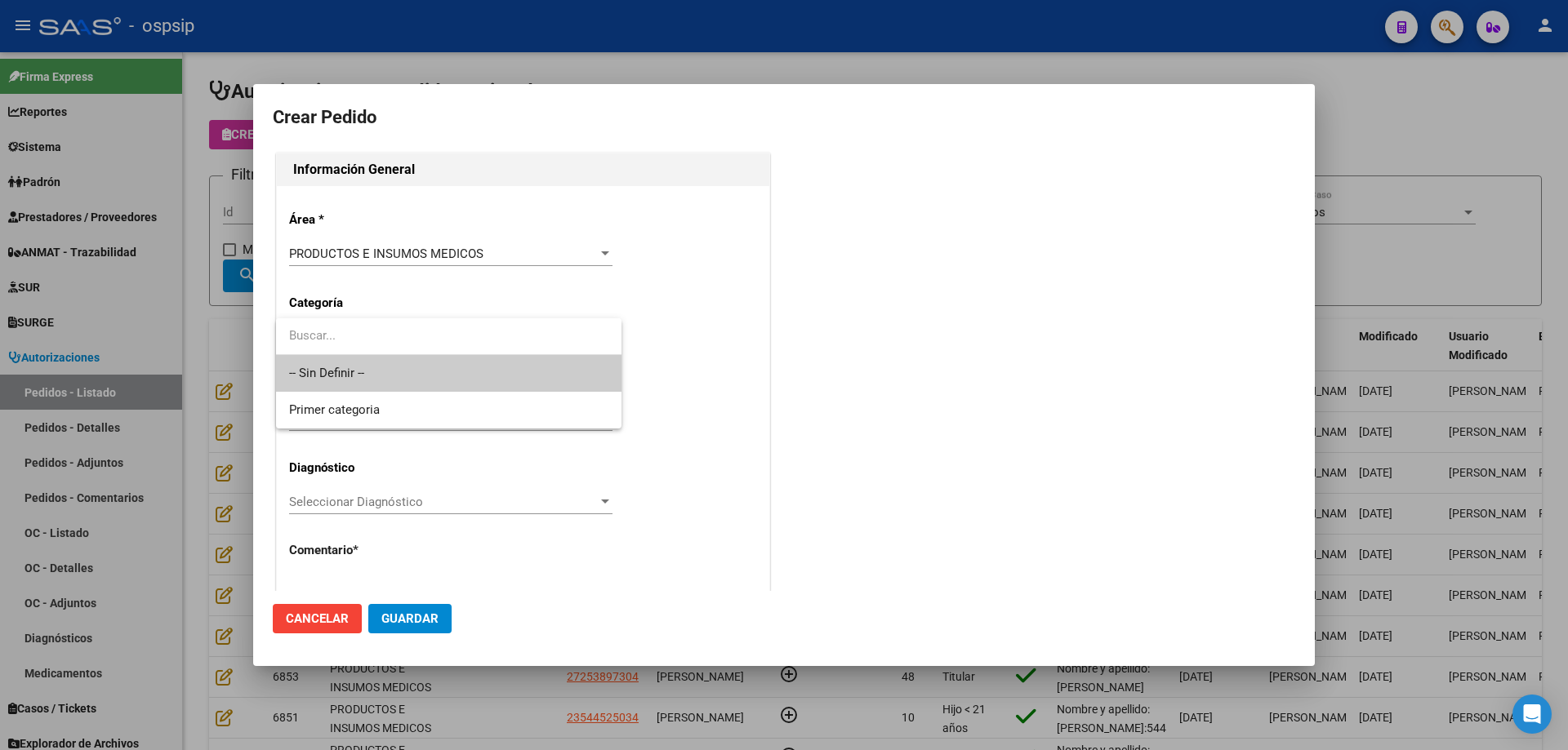
click at [365, 364] on span "-- Sin Definir --" at bounding box center [448, 374] width 319 height 37
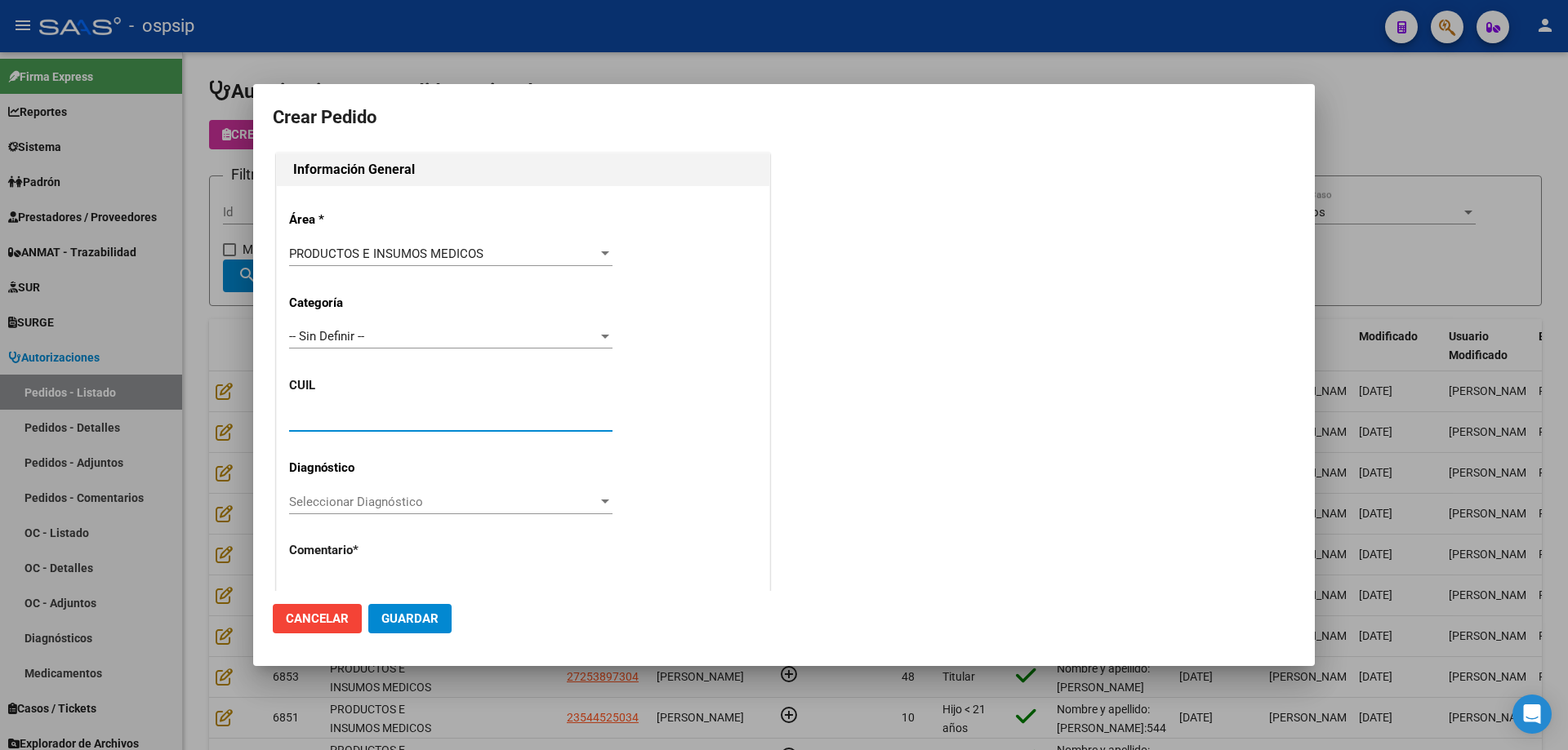
paste input "27-30449474-9"
type input "27-30449474-9"
type input "[PERSON_NAME]"
type input "NO CORRESPONDE"
type input "[GEOGRAPHIC_DATA], [GEOGRAPHIC_DATA], MOZART 906, Piso: 1"
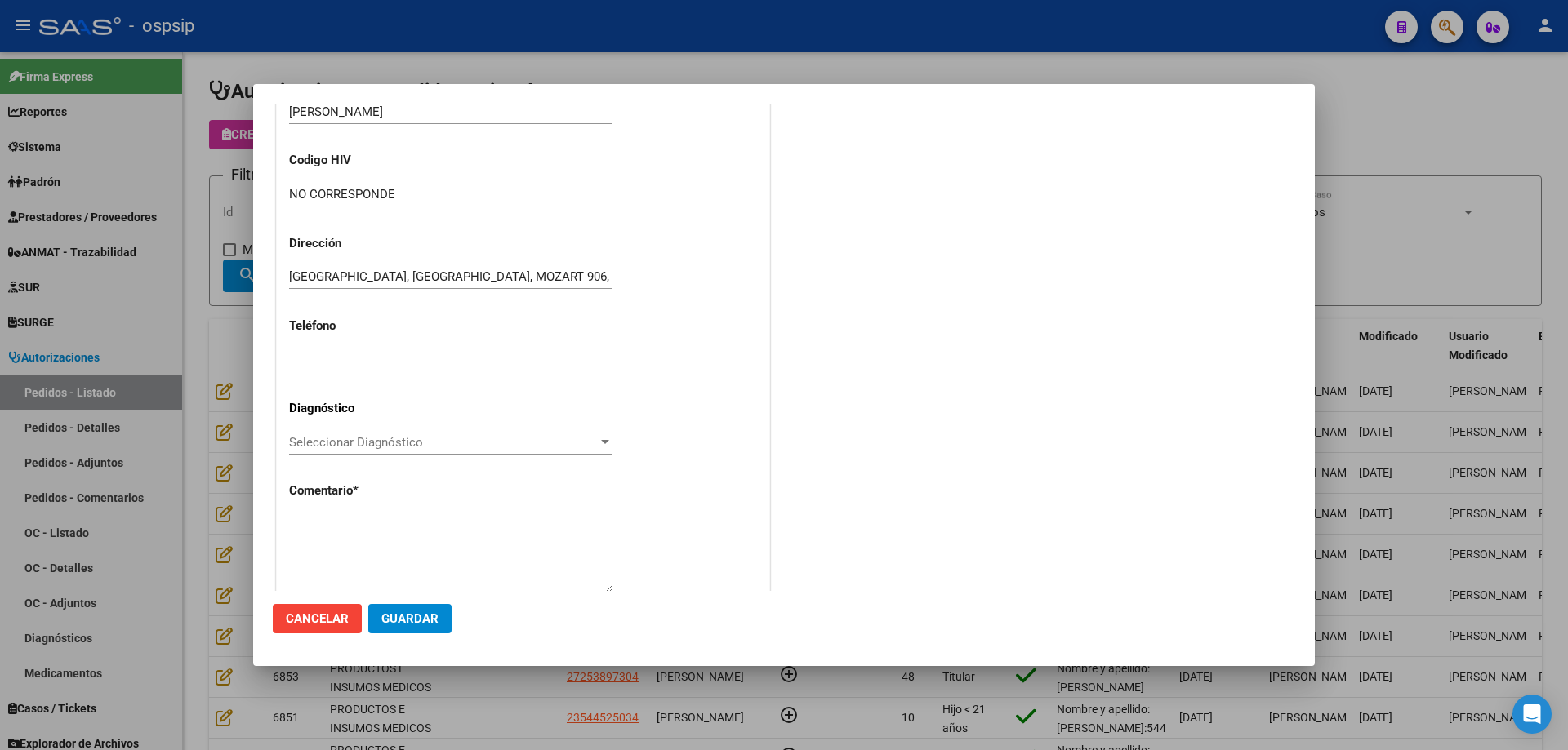
scroll to position [450, 0]
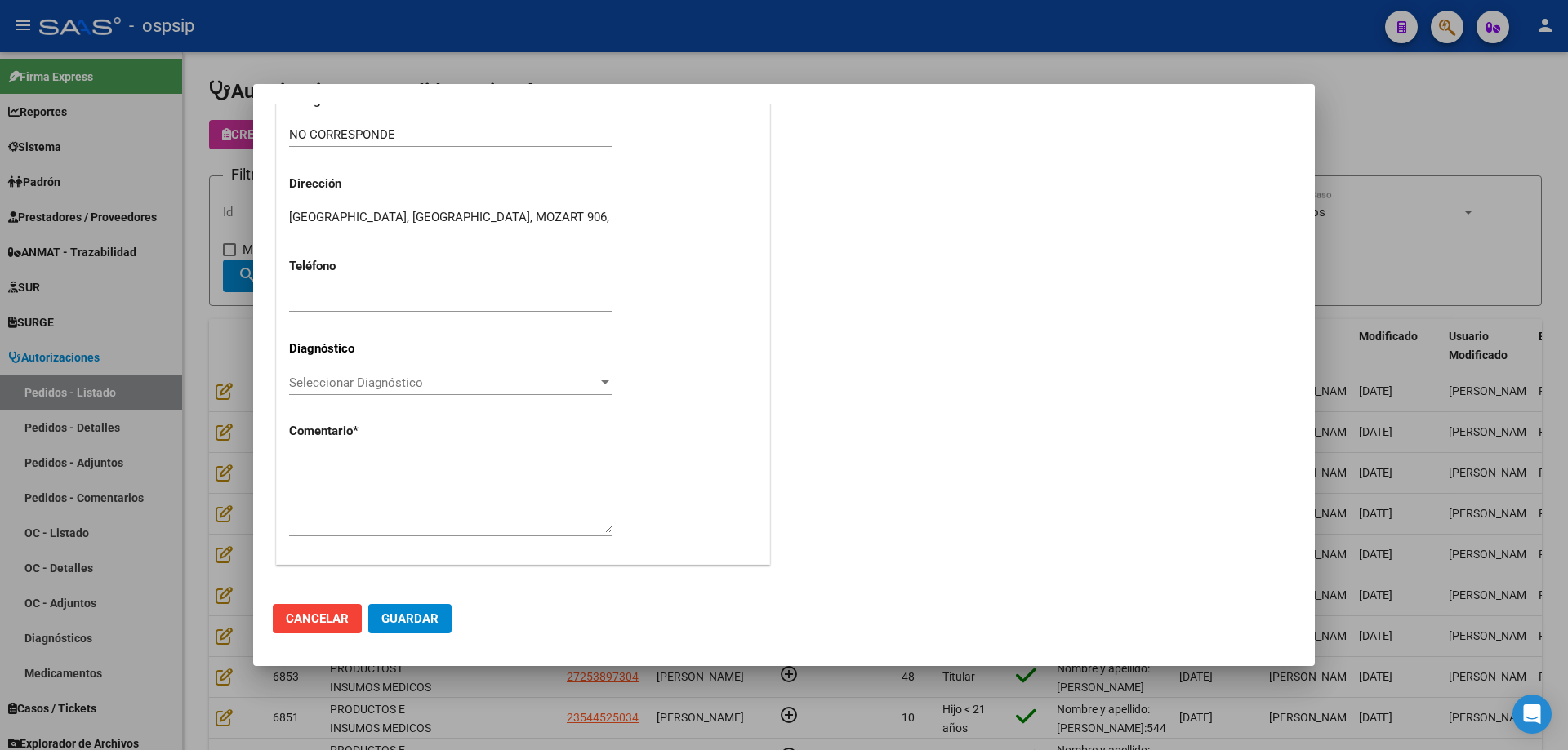
type input "27-30449474-9"
click at [418, 491] on textarea at bounding box center [450, 494] width 323 height 76
type textarea "n"
click at [402, 617] on span "Guardar" at bounding box center [410, 618] width 57 height 15
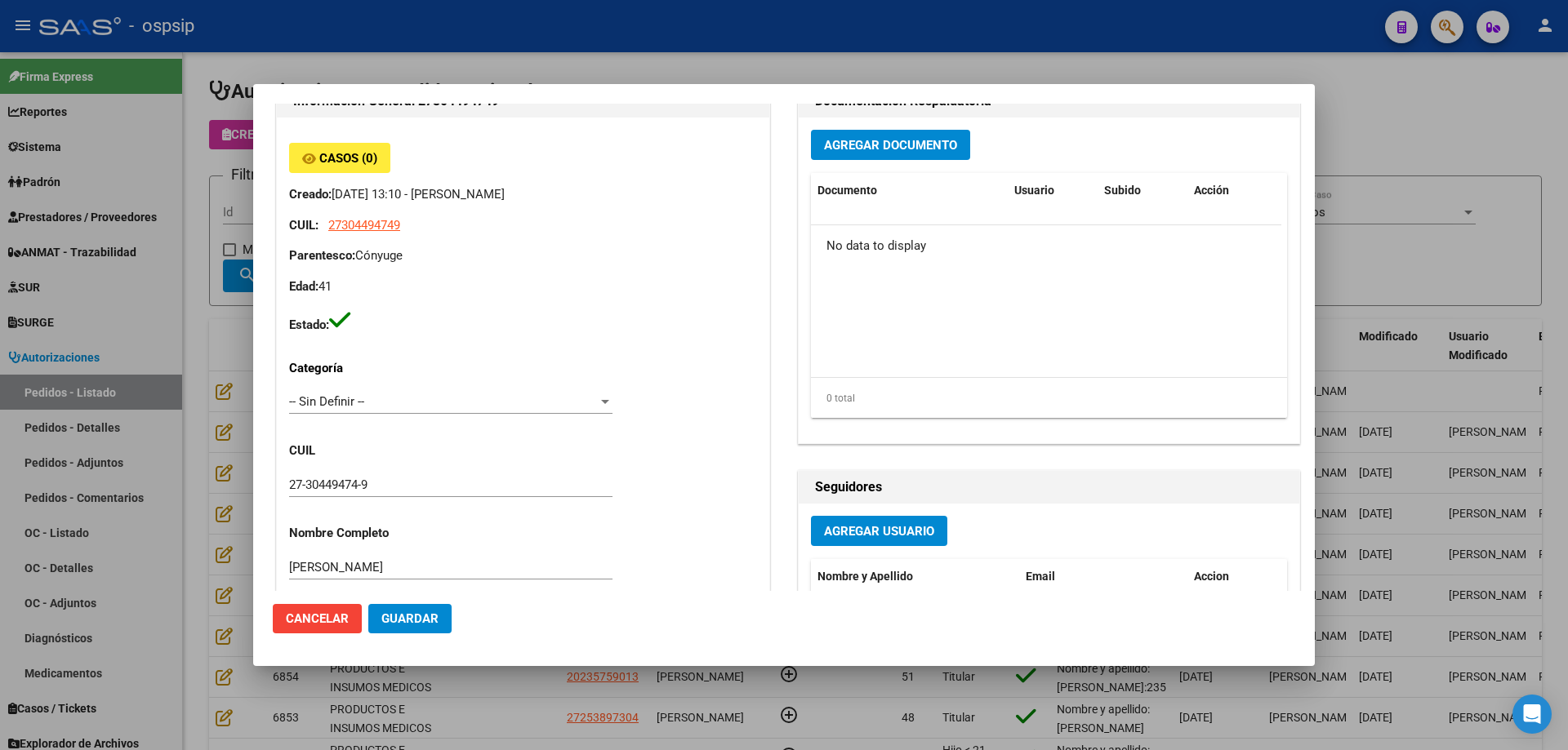
scroll to position [489, 0]
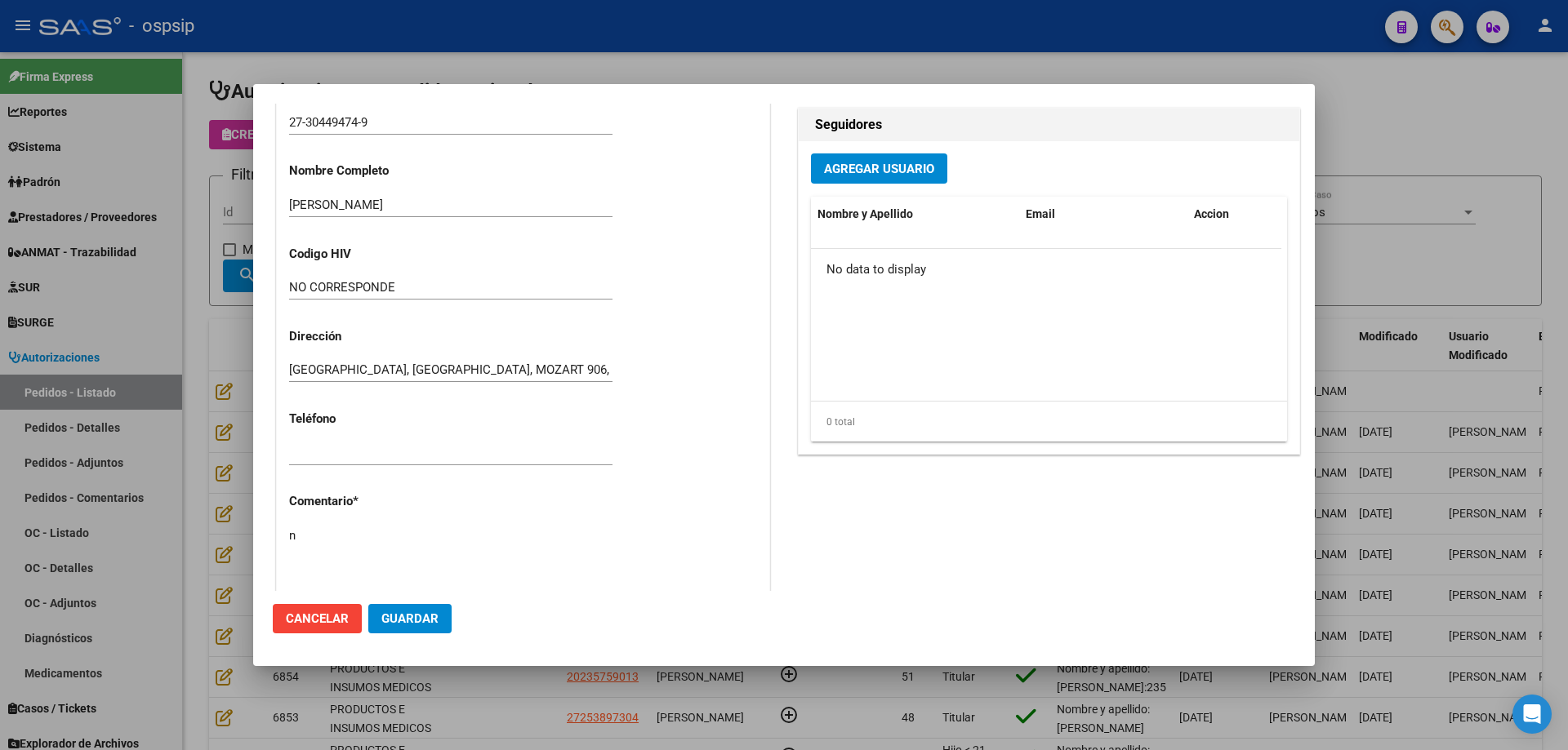
click at [546, 536] on textarea "n" at bounding box center [450, 564] width 323 height 76
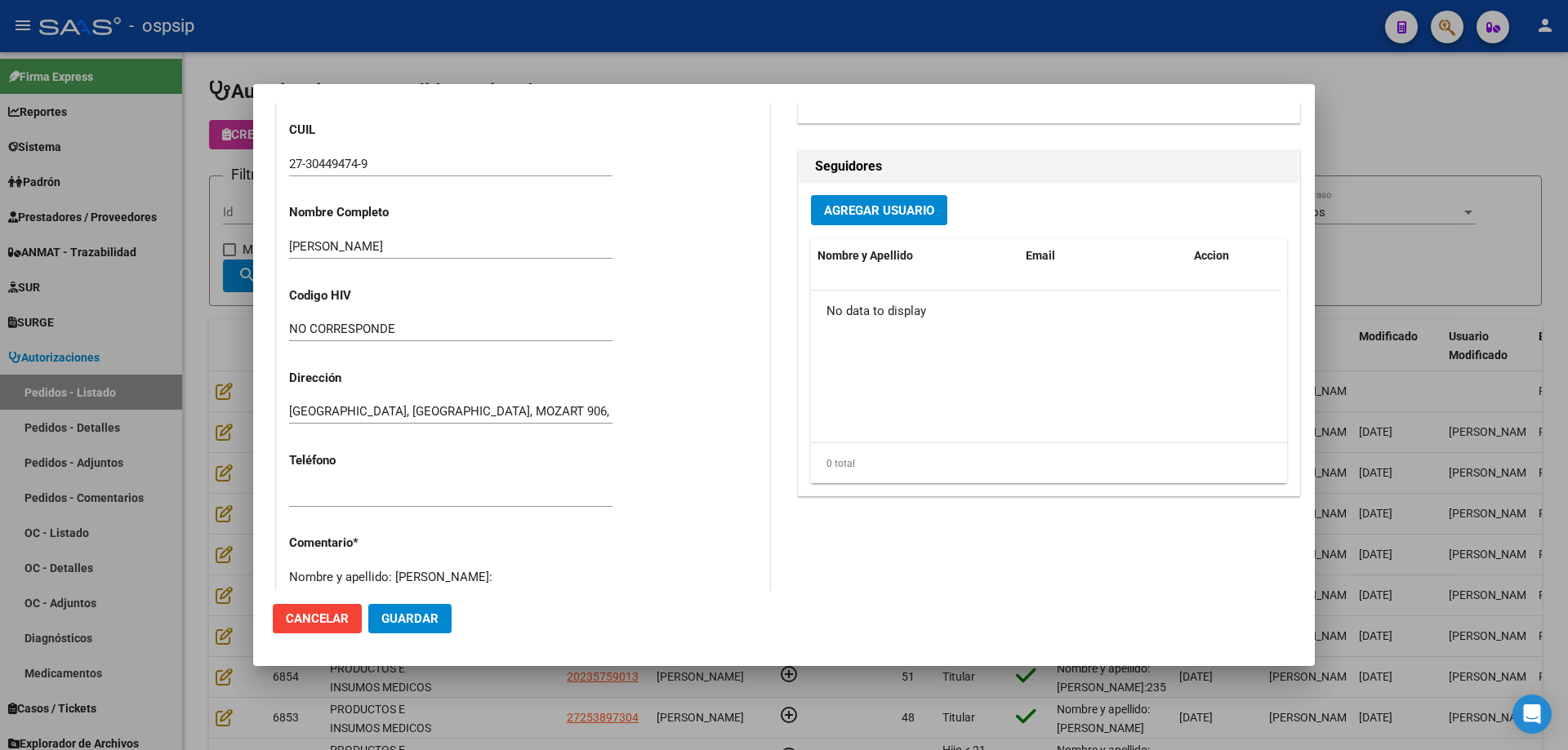
scroll to position [408, 0]
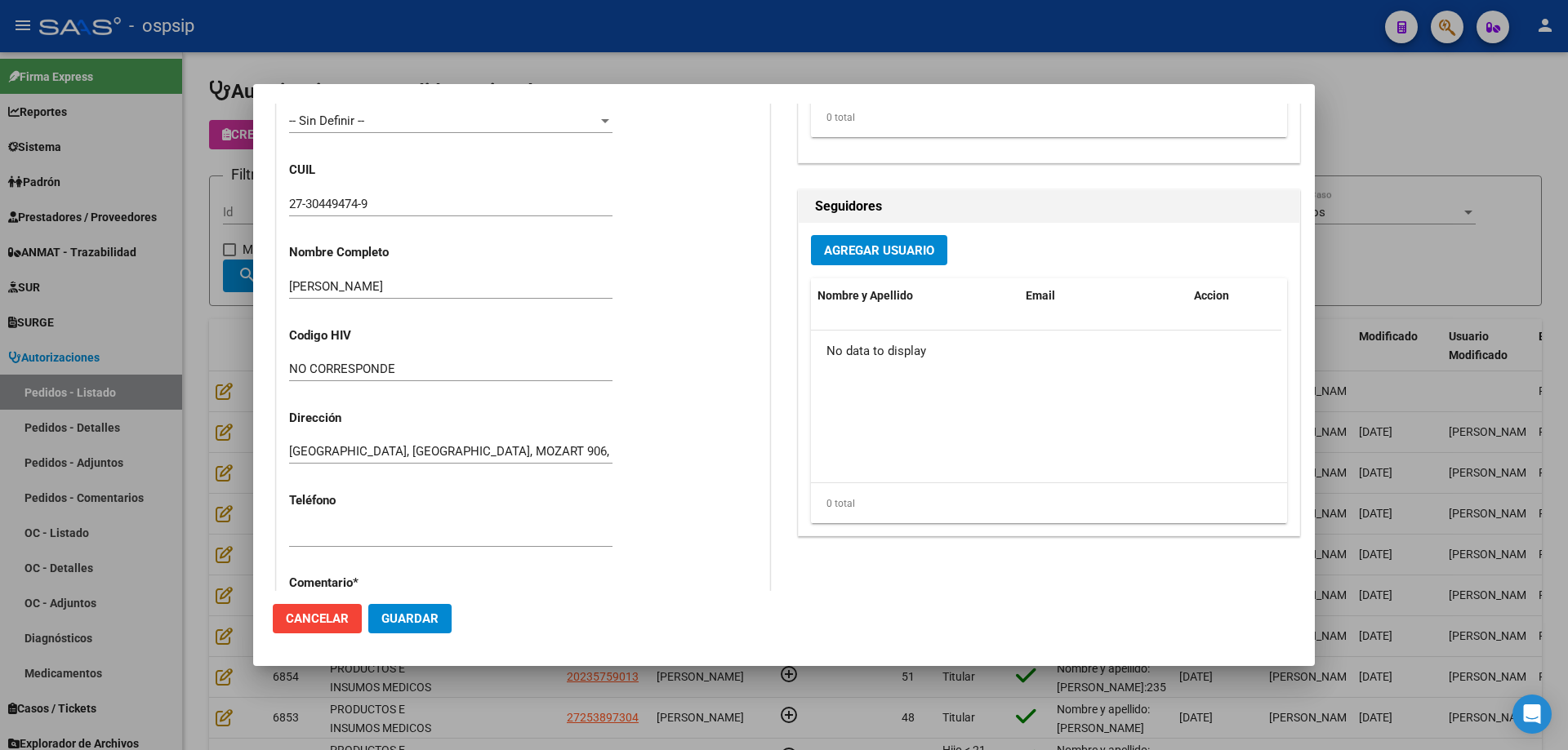
click at [318, 200] on input "27-30449474-9" at bounding box center [450, 204] width 323 height 15
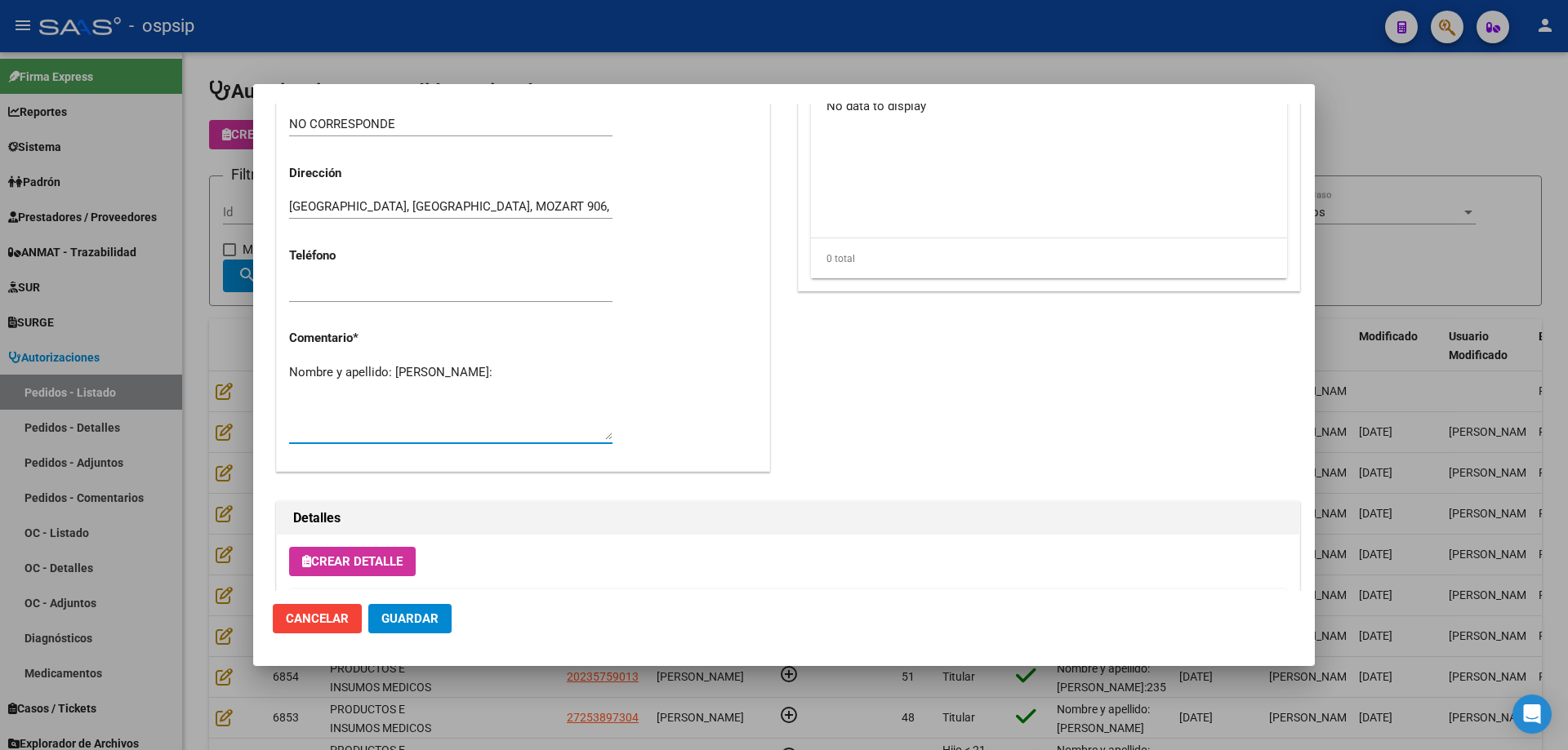
paste textarea "30449474"
type textarea "Nombre y apellido: [PERSON_NAME]:30449474"
click at [414, 609] on button "Guardar" at bounding box center [410, 618] width 83 height 29
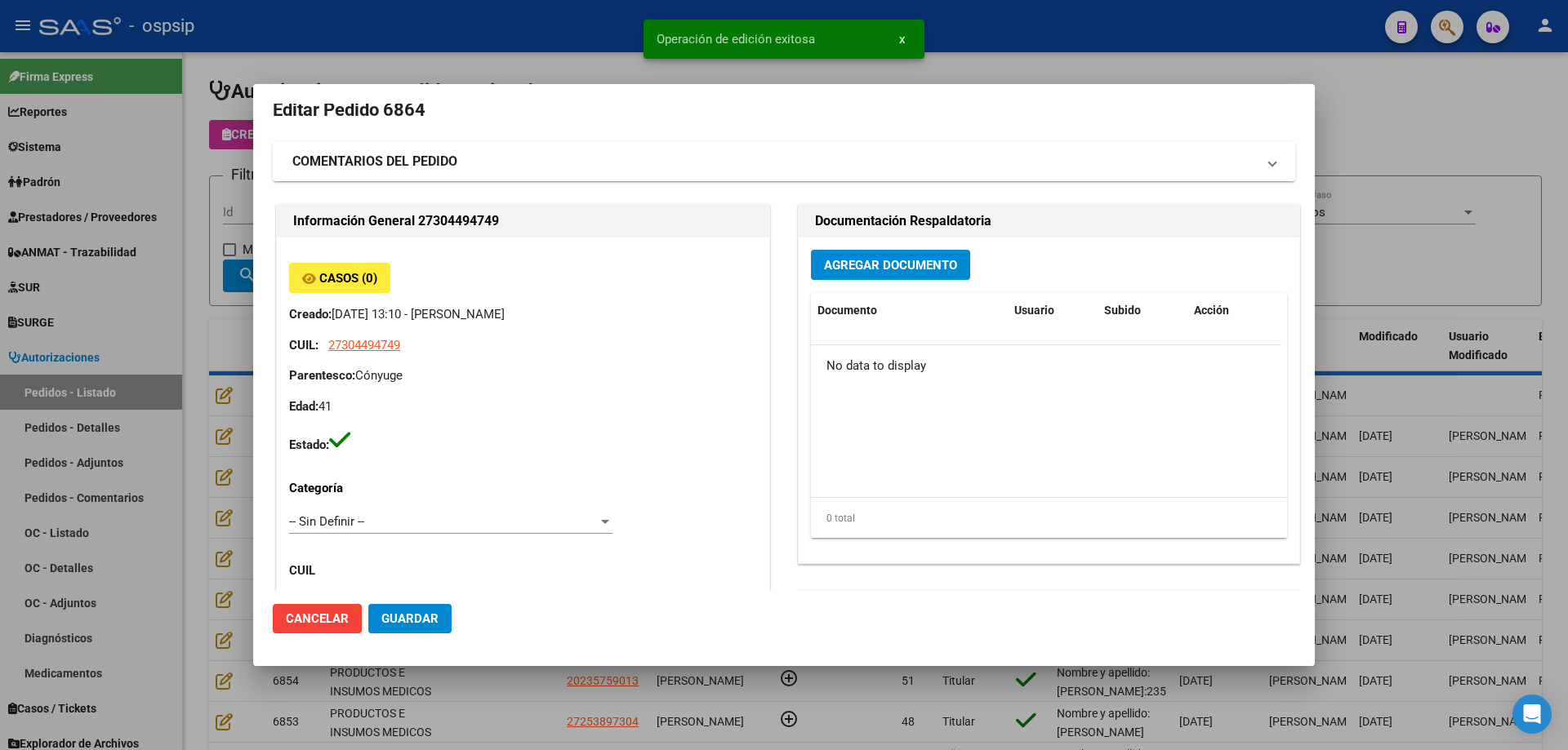
scroll to position [0, 0]
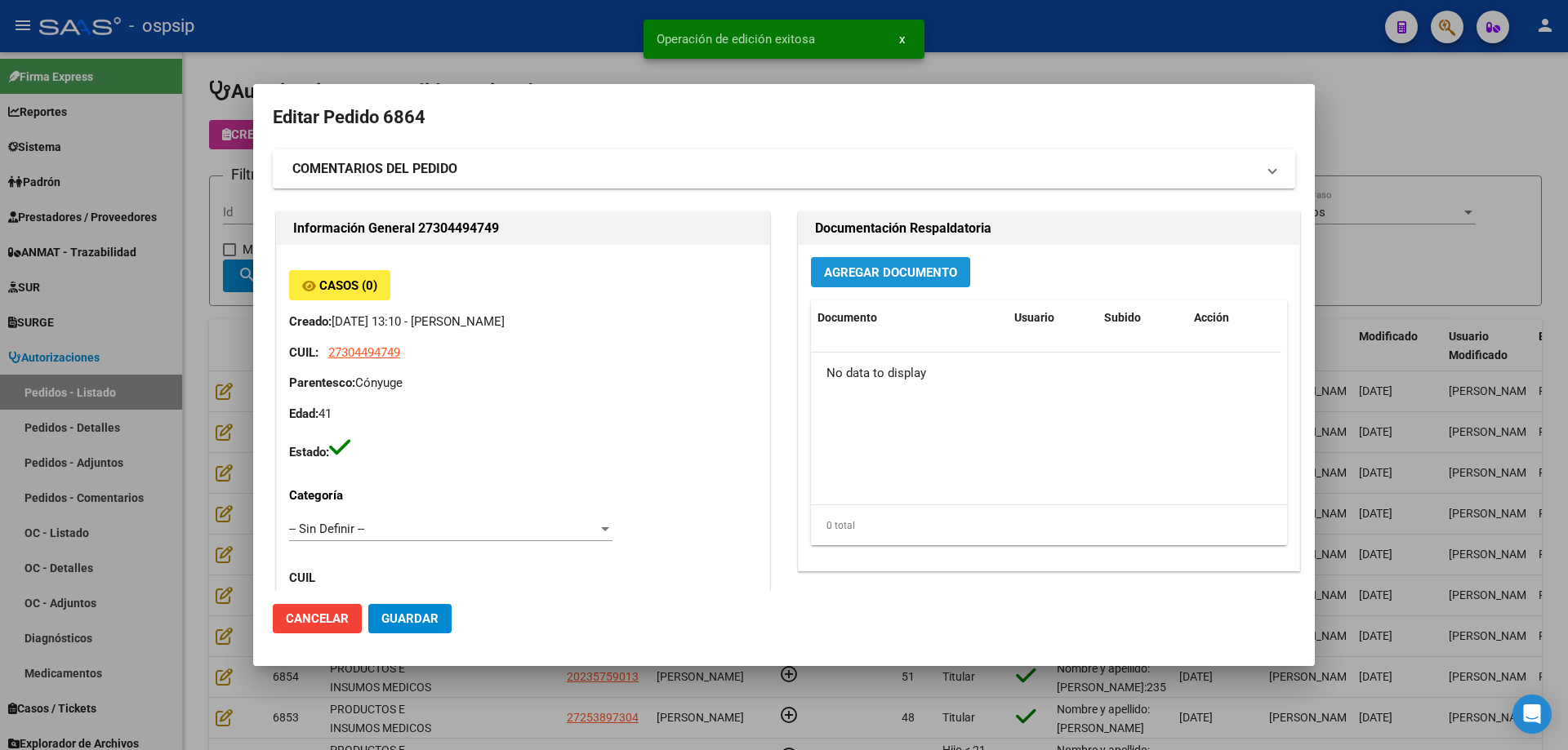
click at [864, 275] on span "Agregar Documento" at bounding box center [891, 272] width 133 height 15
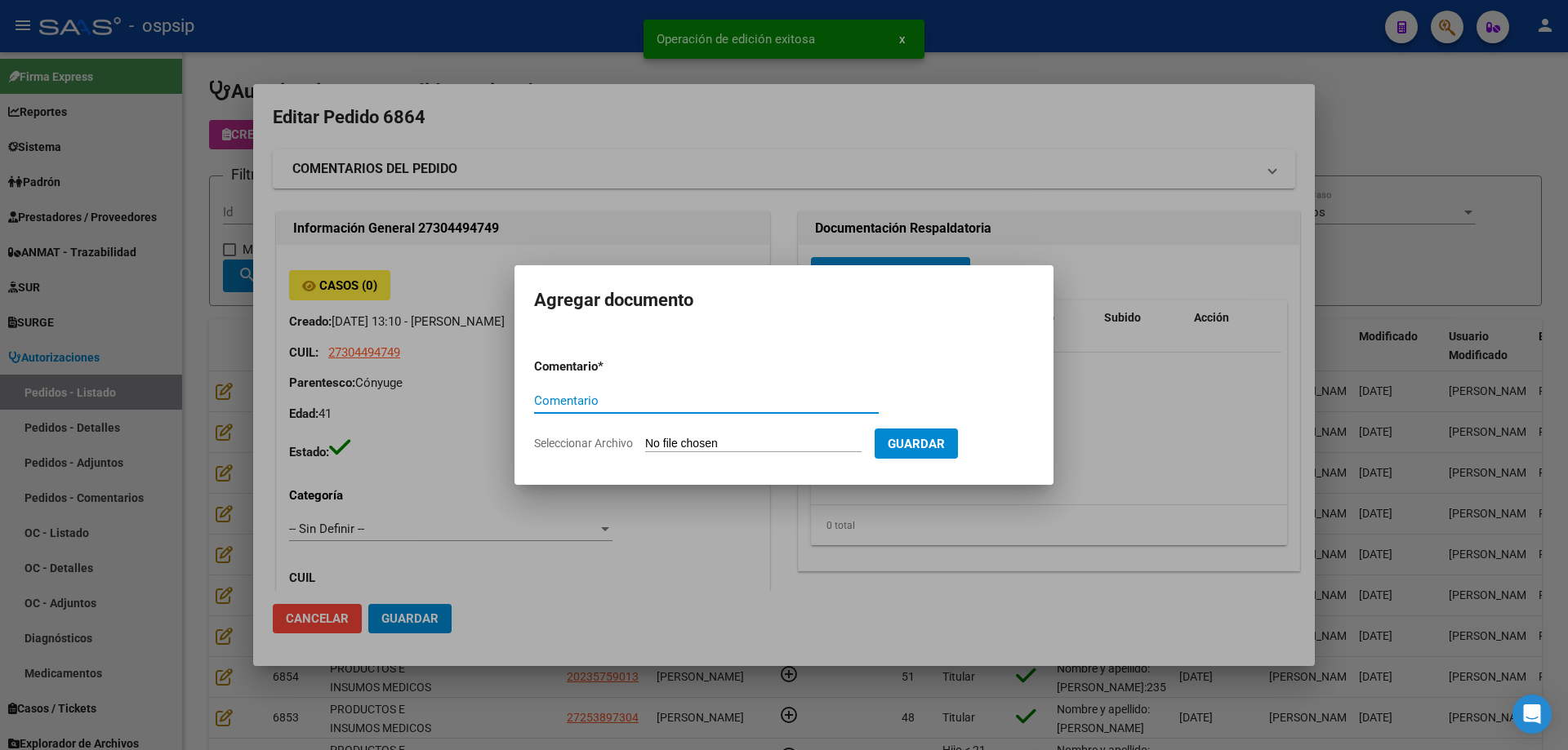
click at [770, 449] on input "Seleccionar Archivo" at bounding box center [753, 445] width 217 height 16
type input "C:\fakepath\pedido [PERSON_NAME].jpg"
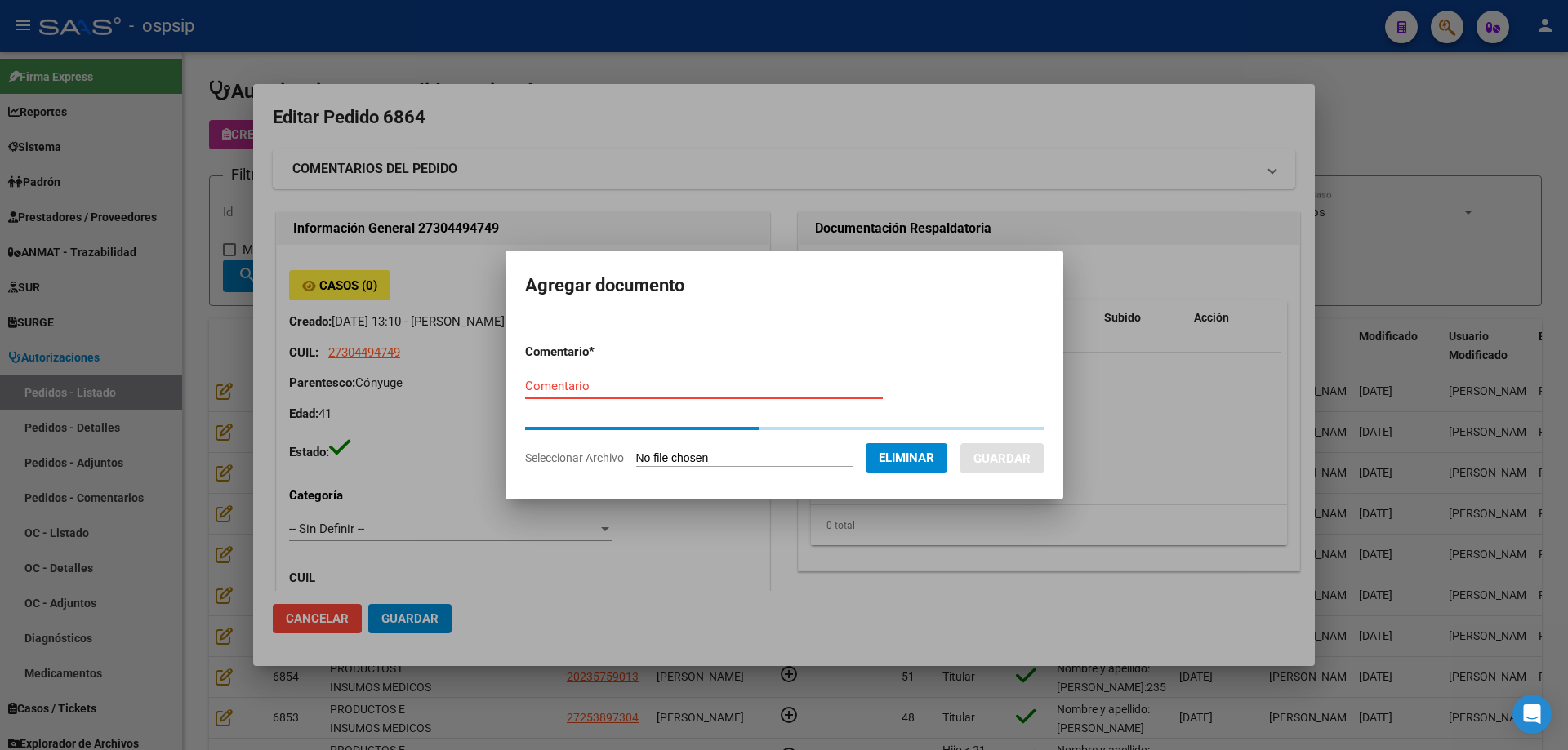
click at [579, 389] on input "Comentario" at bounding box center [704, 386] width 358 height 15
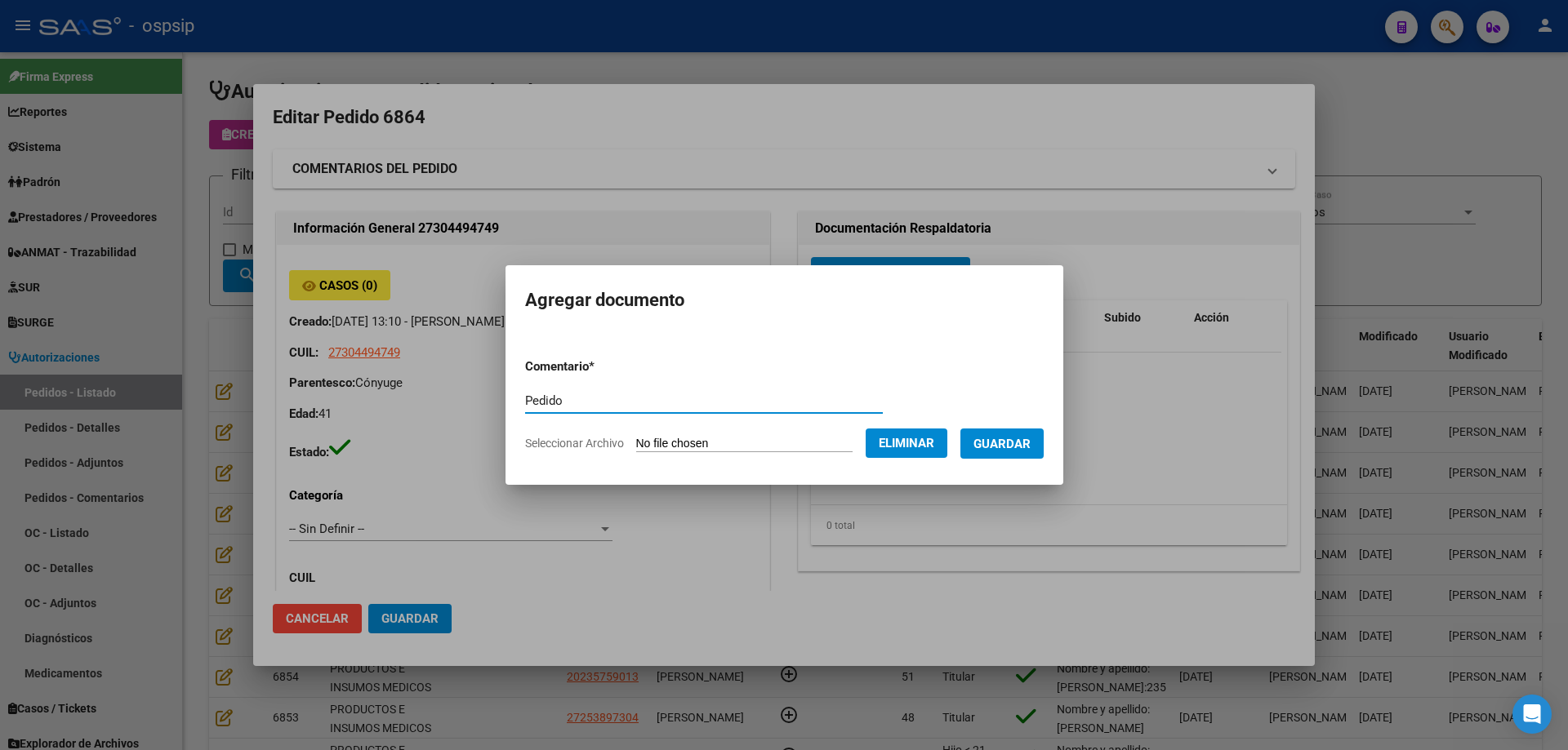
type input "Pedido"
click at [1030, 444] on span "Guardar" at bounding box center [1001, 444] width 57 height 15
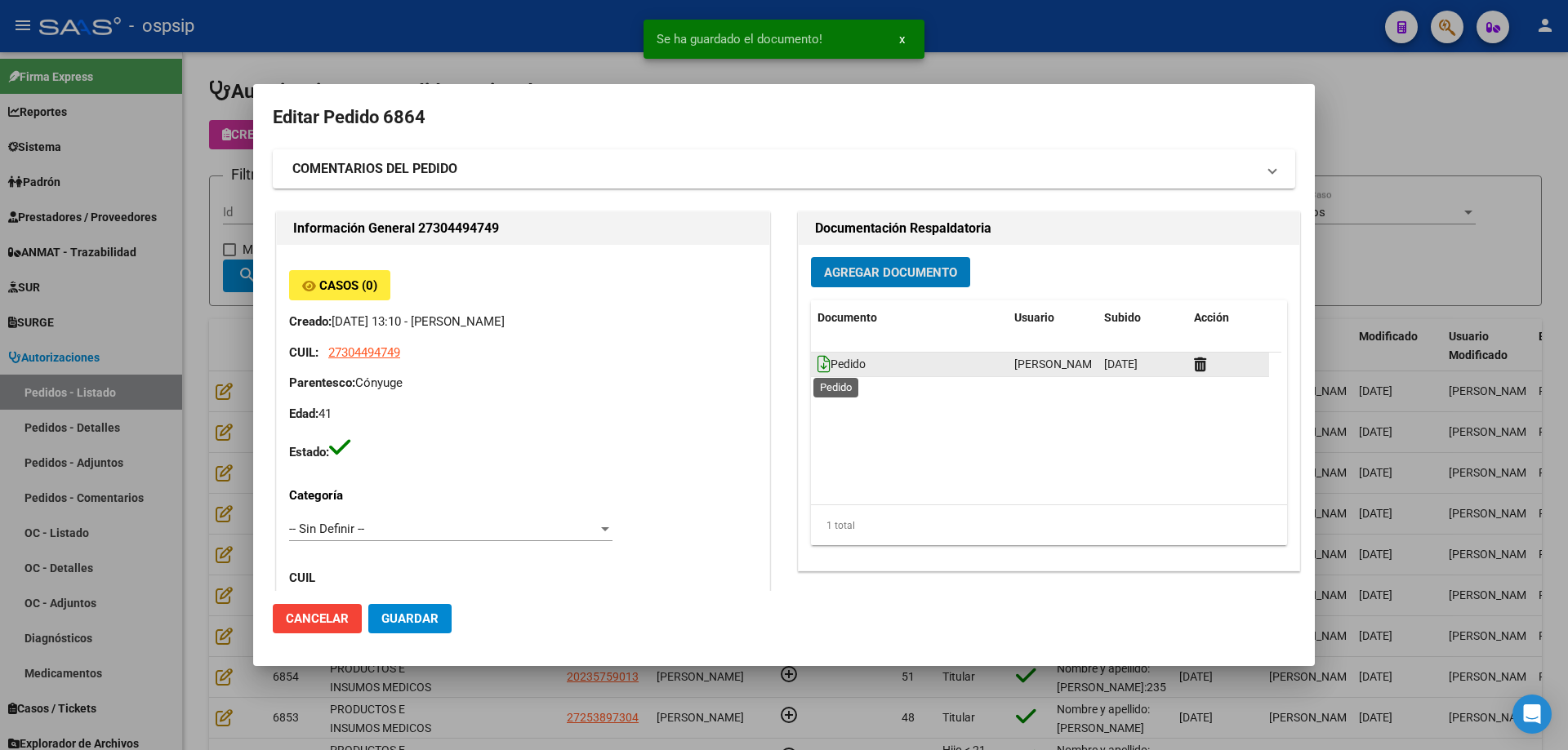
click at [817, 364] on icon at bounding box center [823, 364] width 13 height 18
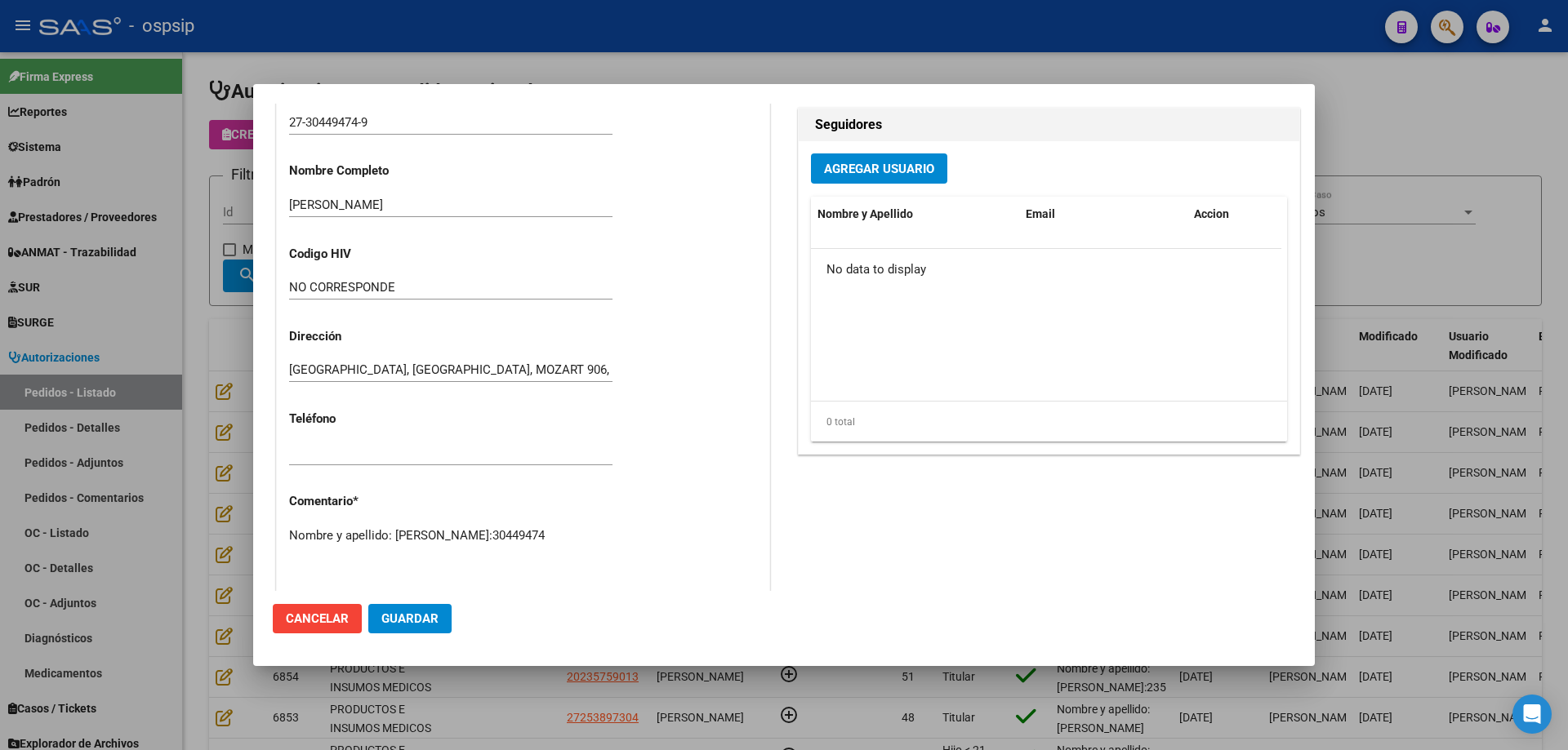
scroll to position [734, 0]
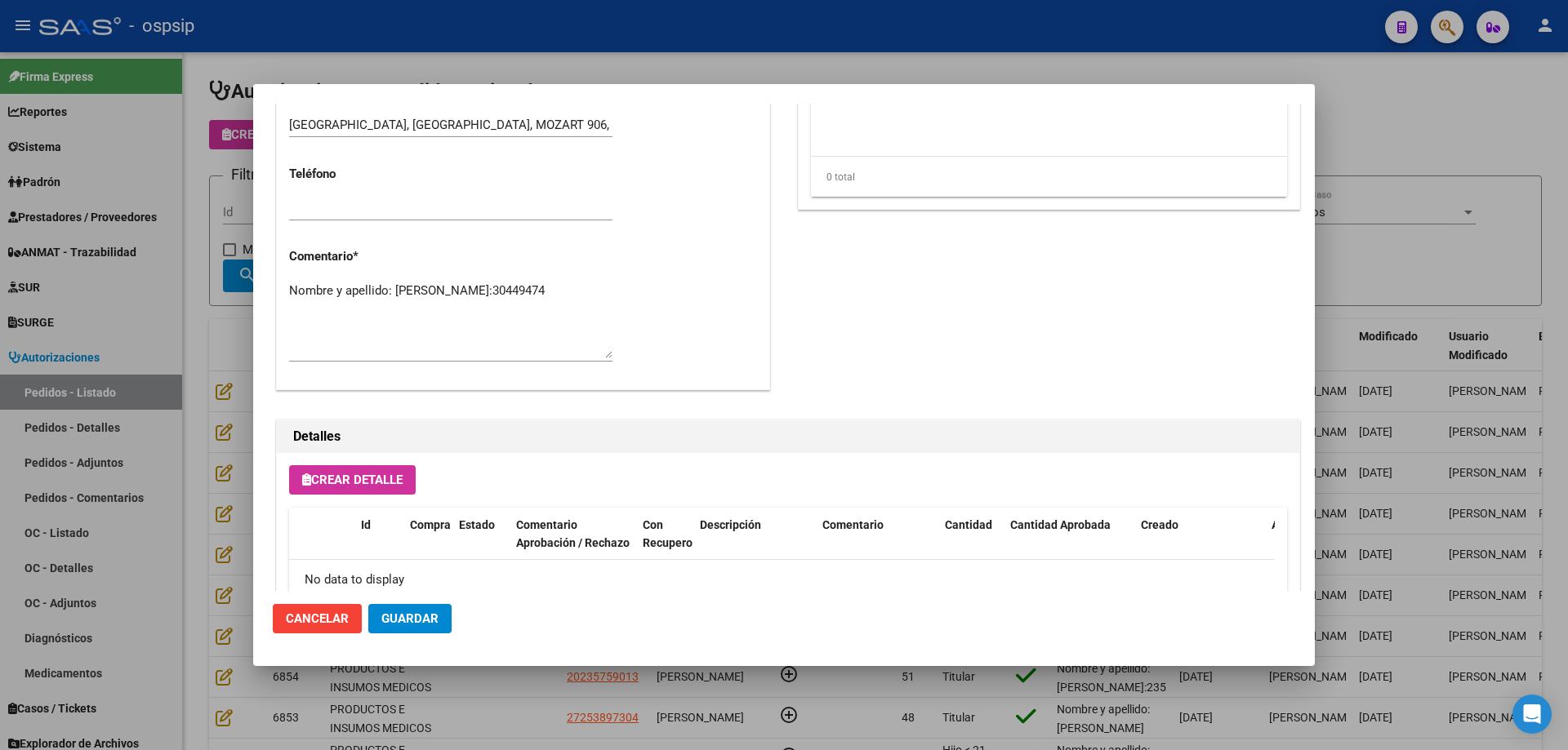
click at [393, 478] on span "Crear Detalle" at bounding box center [352, 480] width 100 height 15
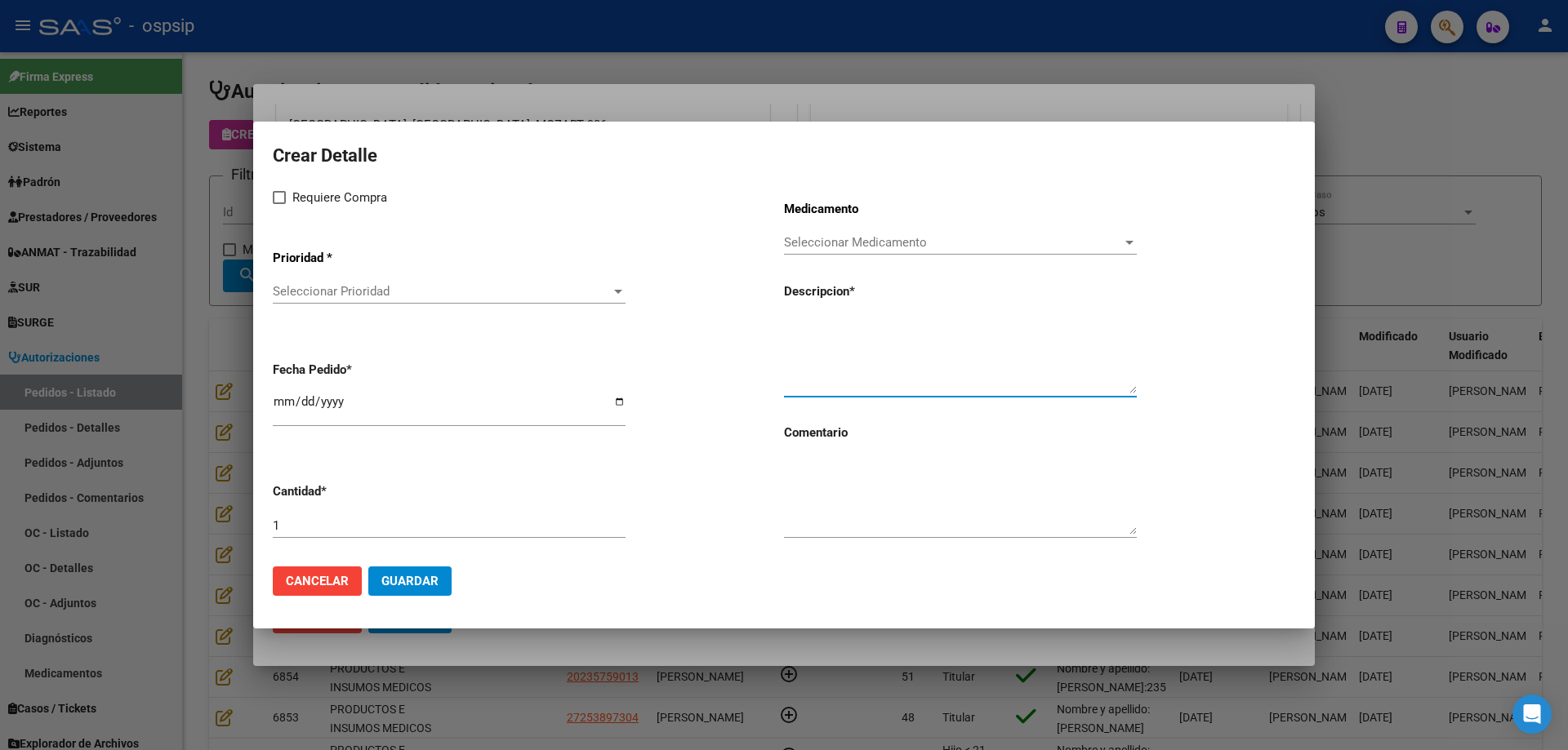
click at [950, 329] on textarea at bounding box center [960, 354] width 353 height 76
type textarea "Viceles de emboesferas calibradas de 500-700 micros en jeringas de 2ml"
click at [357, 520] on div "1" at bounding box center [449, 525] width 353 height 25
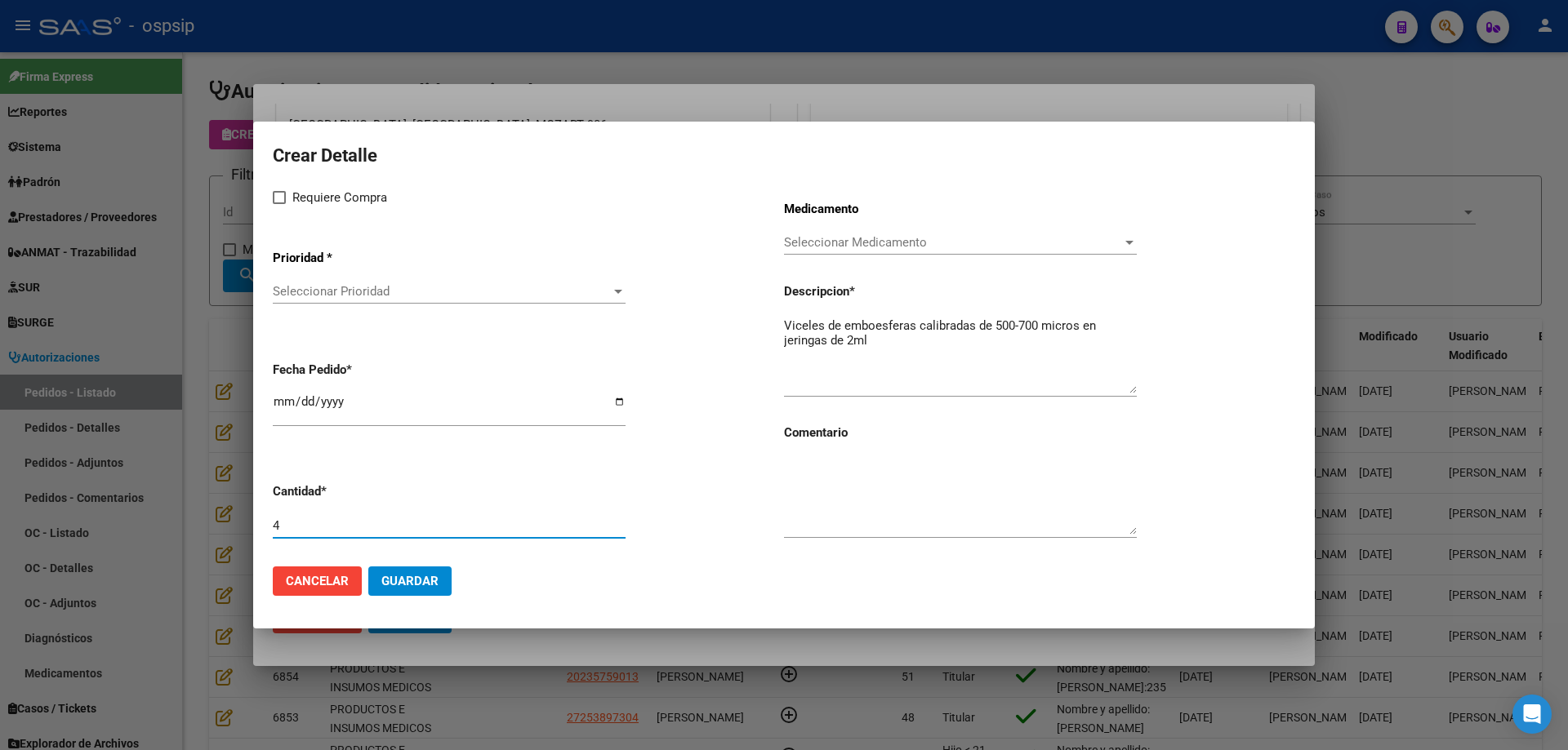
type input "4"
click at [813, 323] on textarea "Viceles de emboesferas calibradas de 500-700 micros en jeringas de 2ml" at bounding box center [960, 354] width 353 height 76
click at [920, 343] on textarea "Biseles de emboesferas calibradas de 500-700 micros en jeringas de 2ml" at bounding box center [960, 354] width 353 height 76
type textarea "Biseles de emboesferas calibradas de 500-700 micros en jeringas de 2ml"
click at [882, 246] on span "Seleccionar Medicamento" at bounding box center [952, 242] width 338 height 15
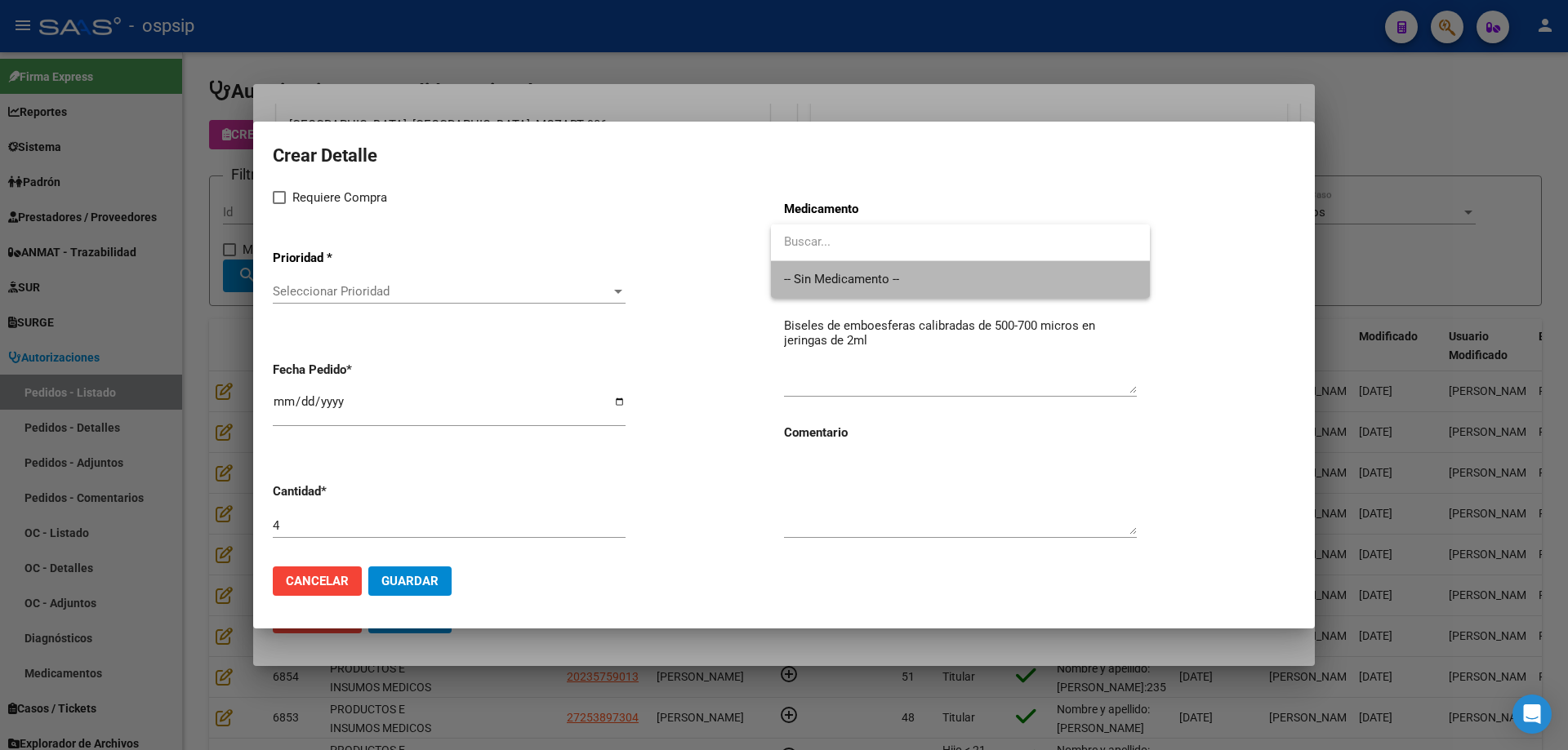
click at [861, 285] on span "-- Sin Medicamento --" at bounding box center [960, 280] width 353 height 37
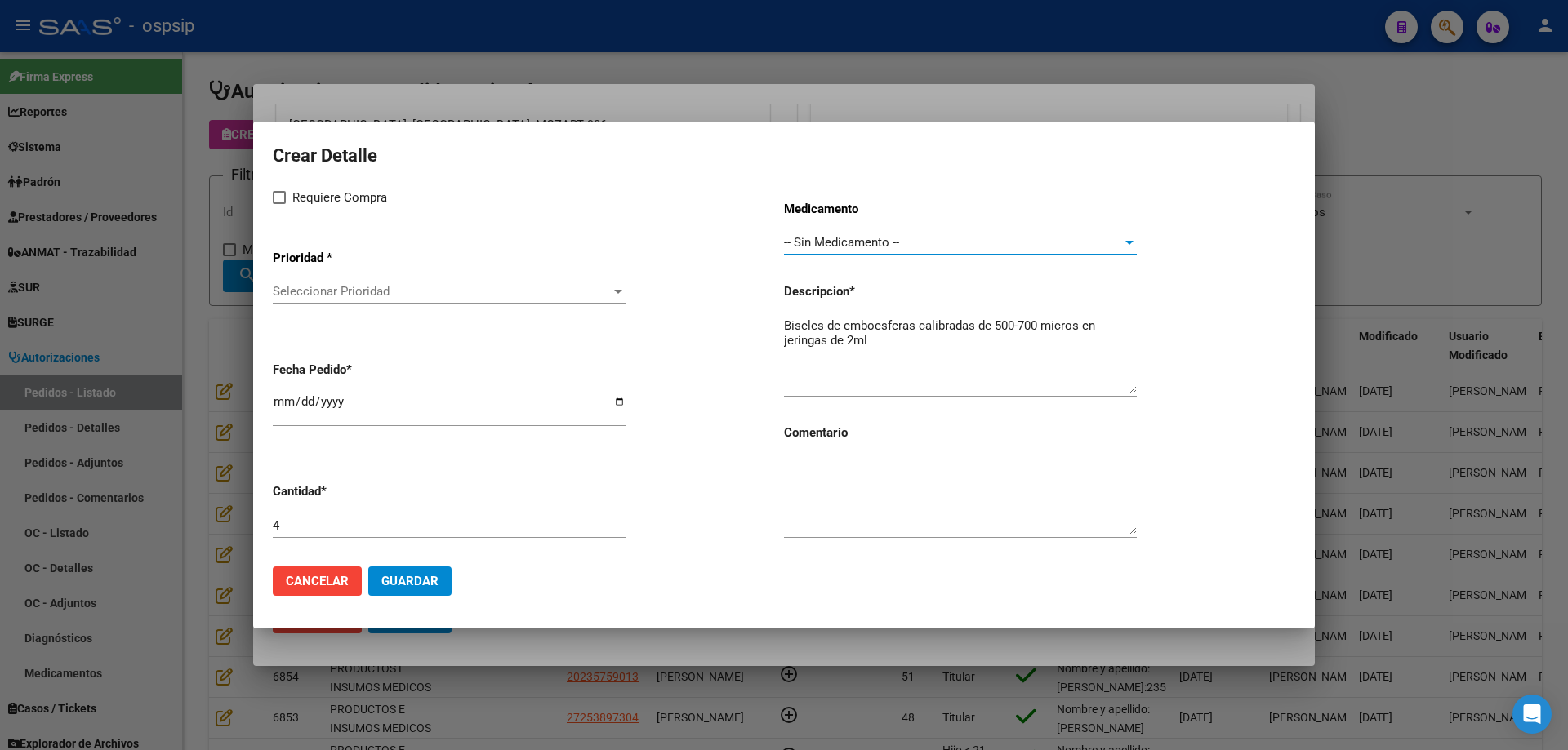
click at [446, 292] on span "Seleccionar Prioridad" at bounding box center [441, 291] width 338 height 15
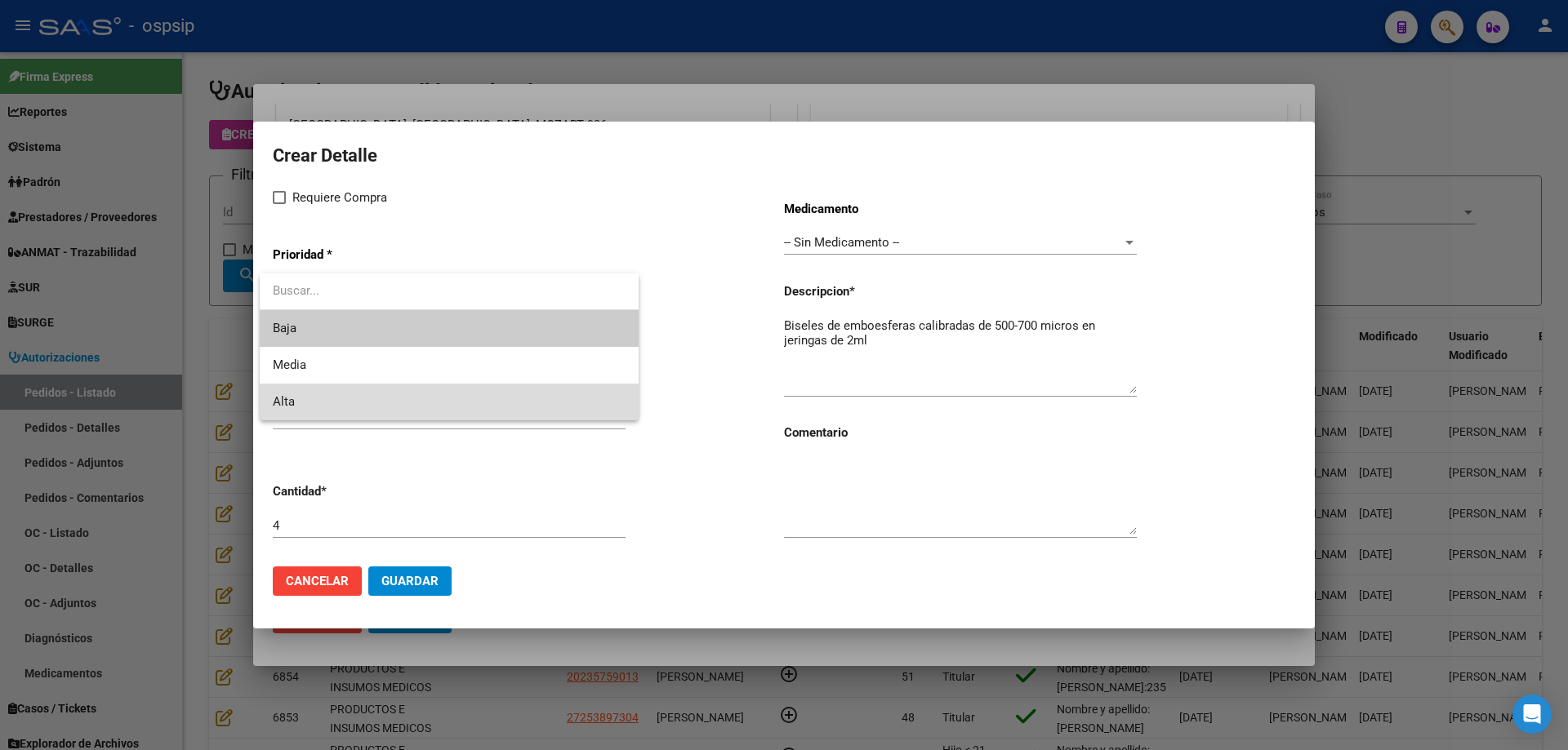
click at [355, 404] on span "Alta" at bounding box center [449, 402] width 353 height 37
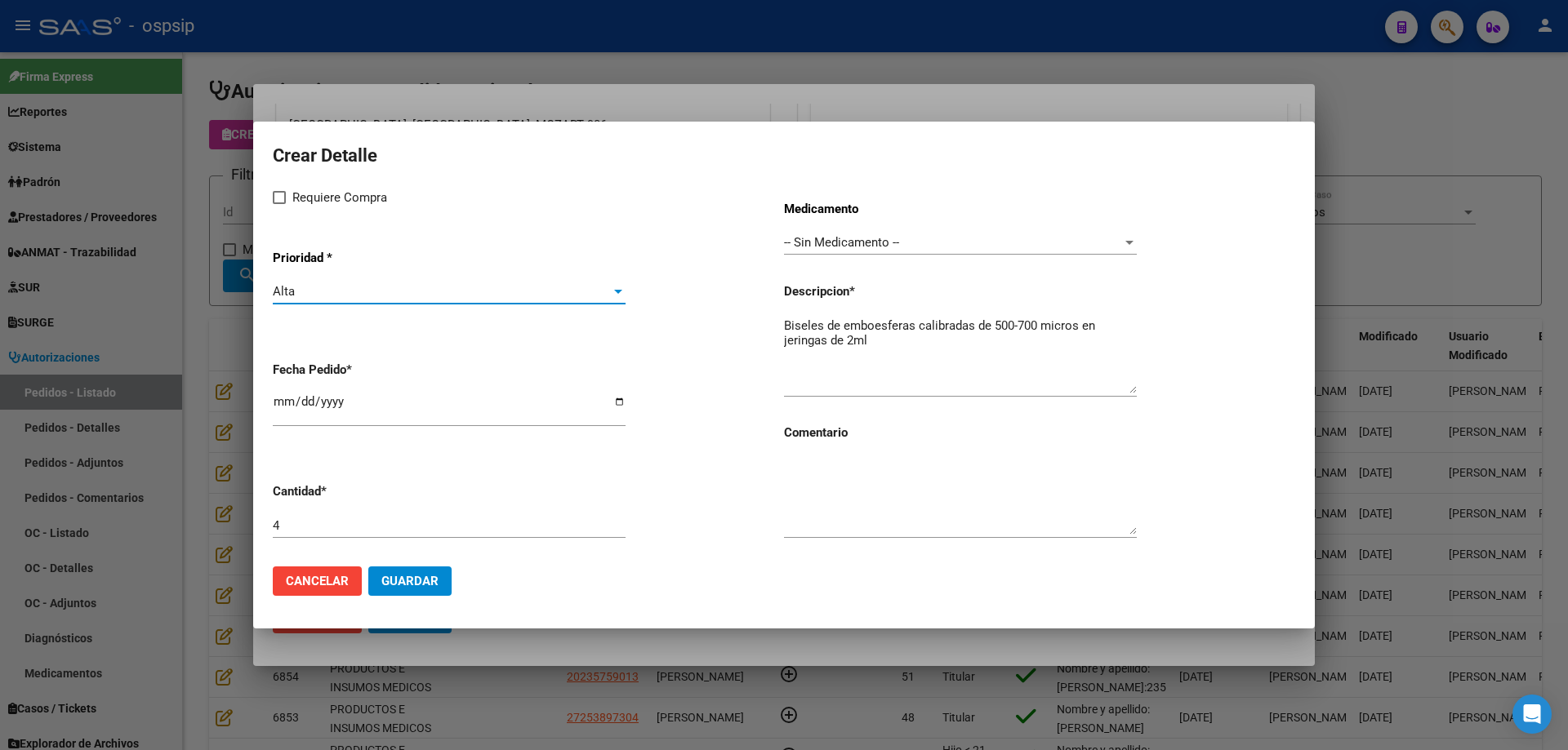
click at [280, 189] on label "Requiere Compra" at bounding box center [330, 197] width 114 height 19
click at [279, 204] on input "Requiere Compra" at bounding box center [278, 204] width 1 height 1
checkbox input "true"
click at [276, 405] on input "[DATE]" at bounding box center [449, 408] width 353 height 26
type input "[DATE]"
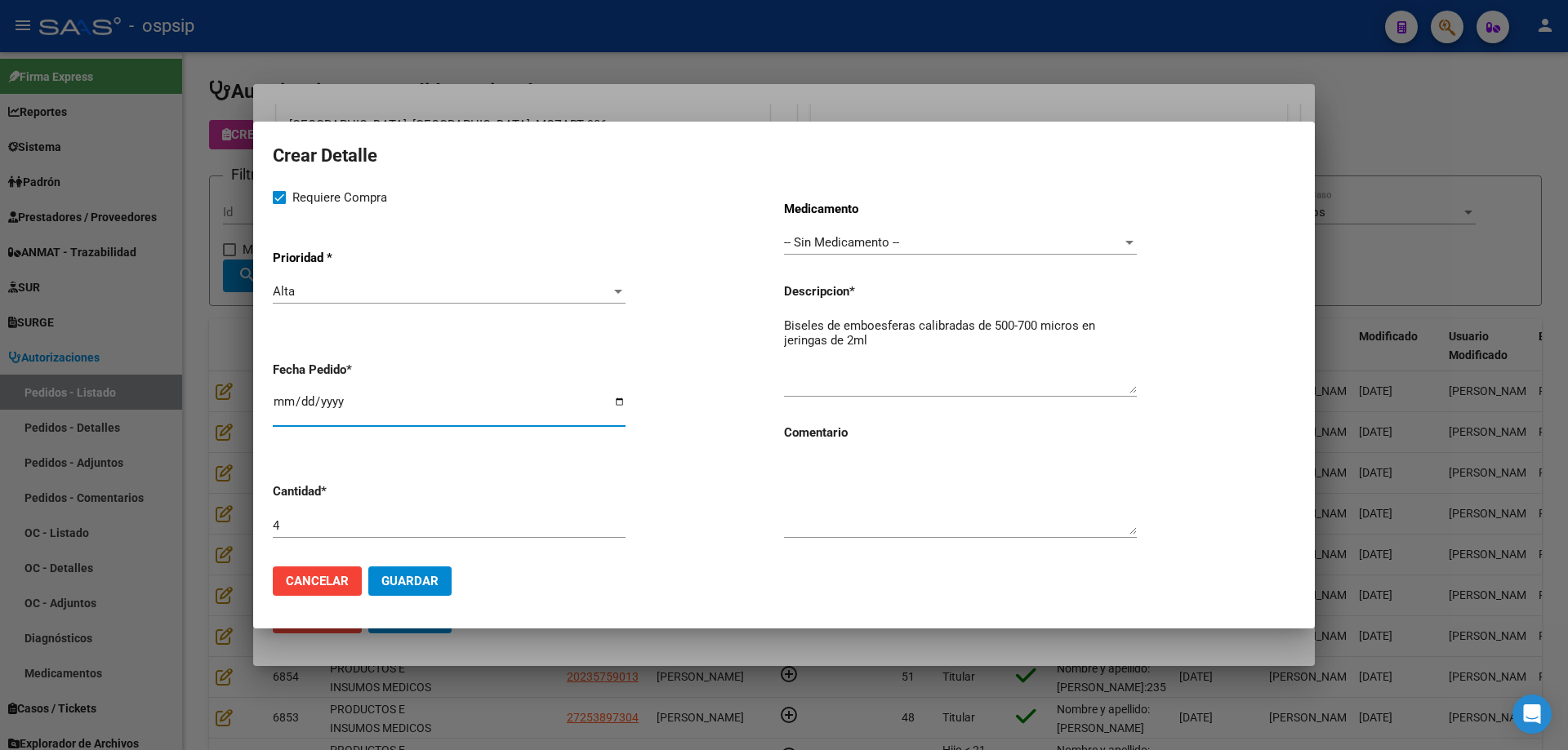
click at [891, 339] on textarea "Biseles de emboesferas calibradas de 500-700 micros en jeringas de 2ml" at bounding box center [960, 354] width 353 height 76
click at [432, 579] on span "Guardar" at bounding box center [410, 581] width 57 height 15
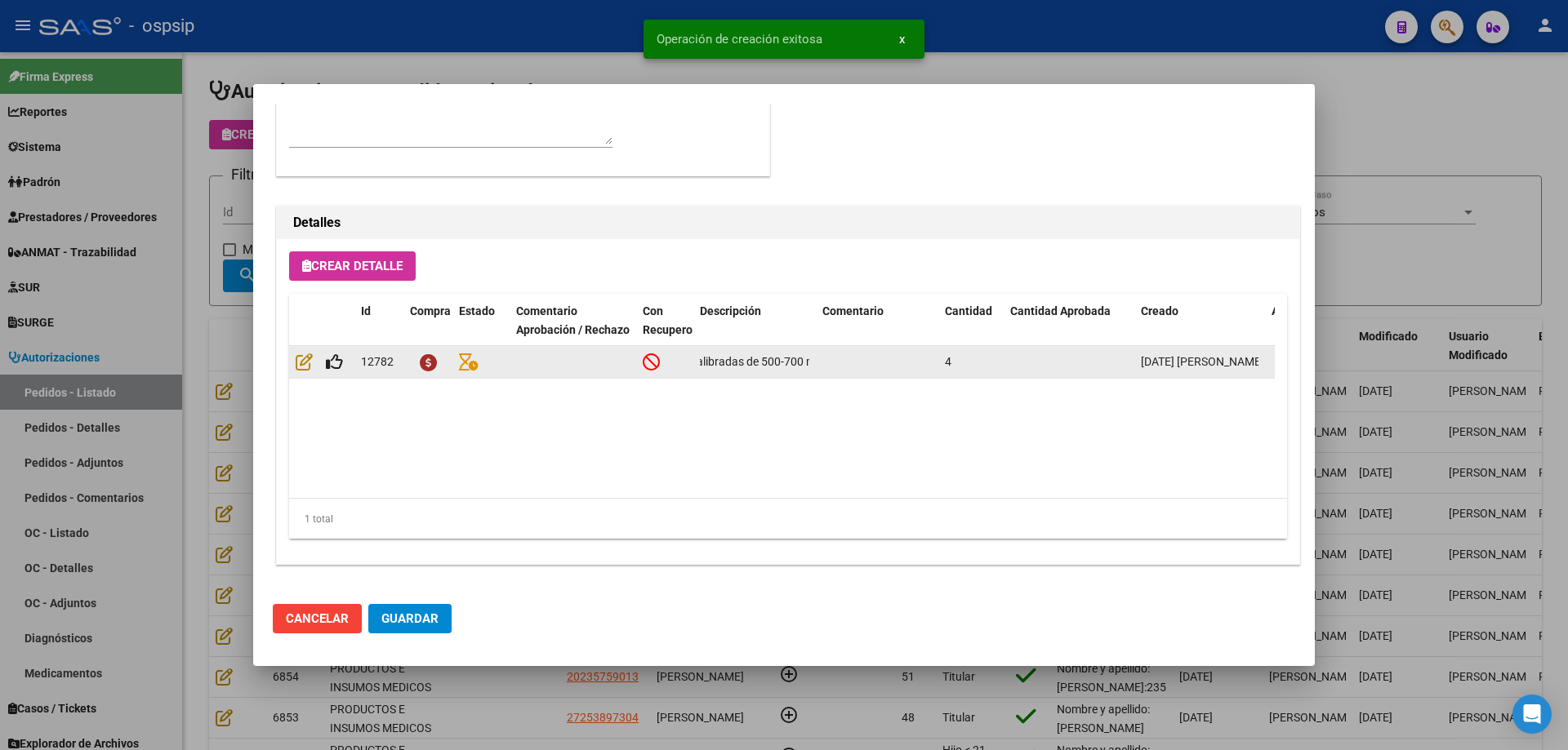
scroll to position [0, 261]
drag, startPoint x: 699, startPoint y: 358, endPoint x: 824, endPoint y: 361, distance: 125.0
click at [824, 361] on div "12782 Biseles de emboesferas calibradas de 500-700 micros en jeringas de 2ml 4 …" at bounding box center [899, 362] width 1221 height 32
copy div "Biseles de emboesferas calibradas de 500-700 micros en jeringas de 2ml"
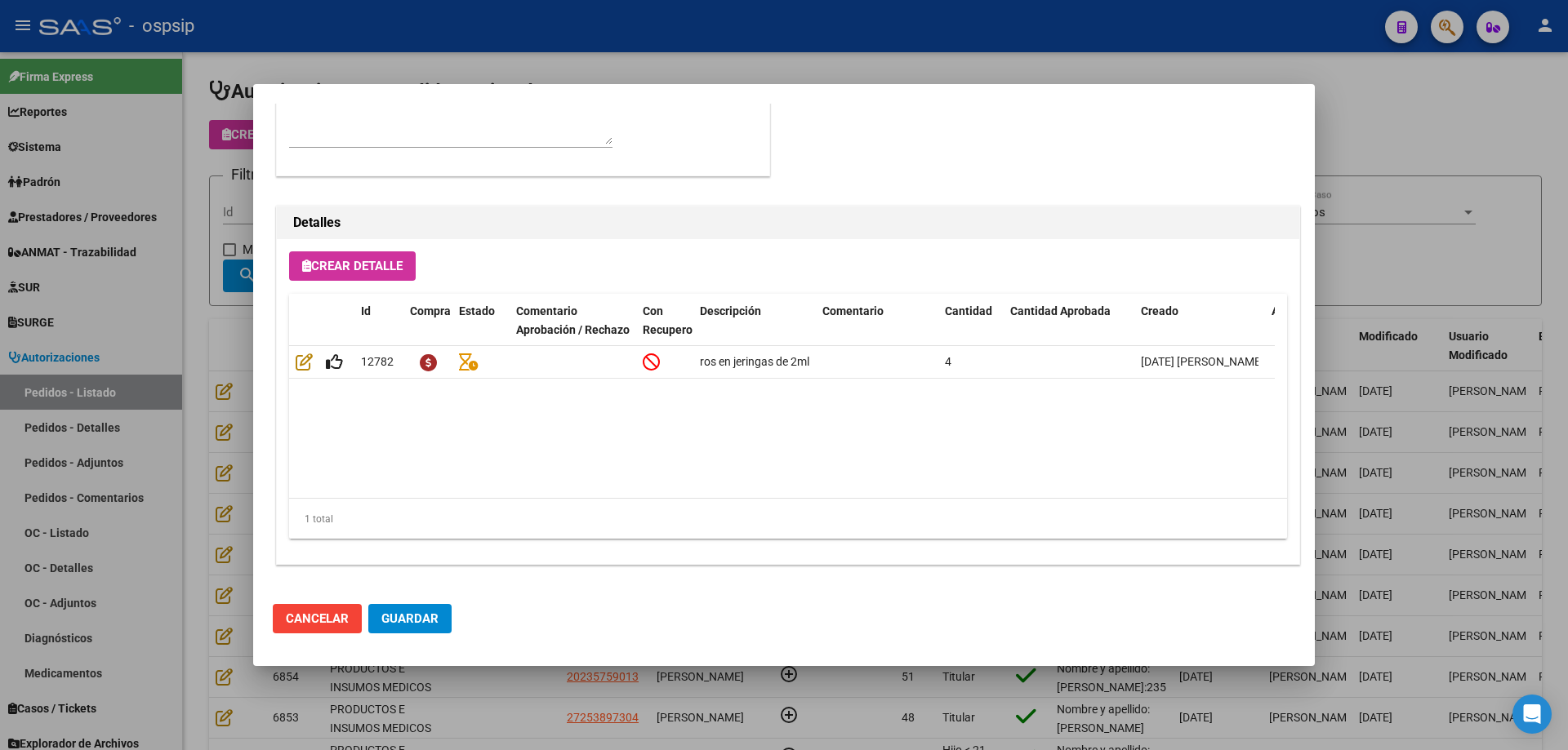
click at [431, 617] on span "Guardar" at bounding box center [410, 618] width 57 height 15
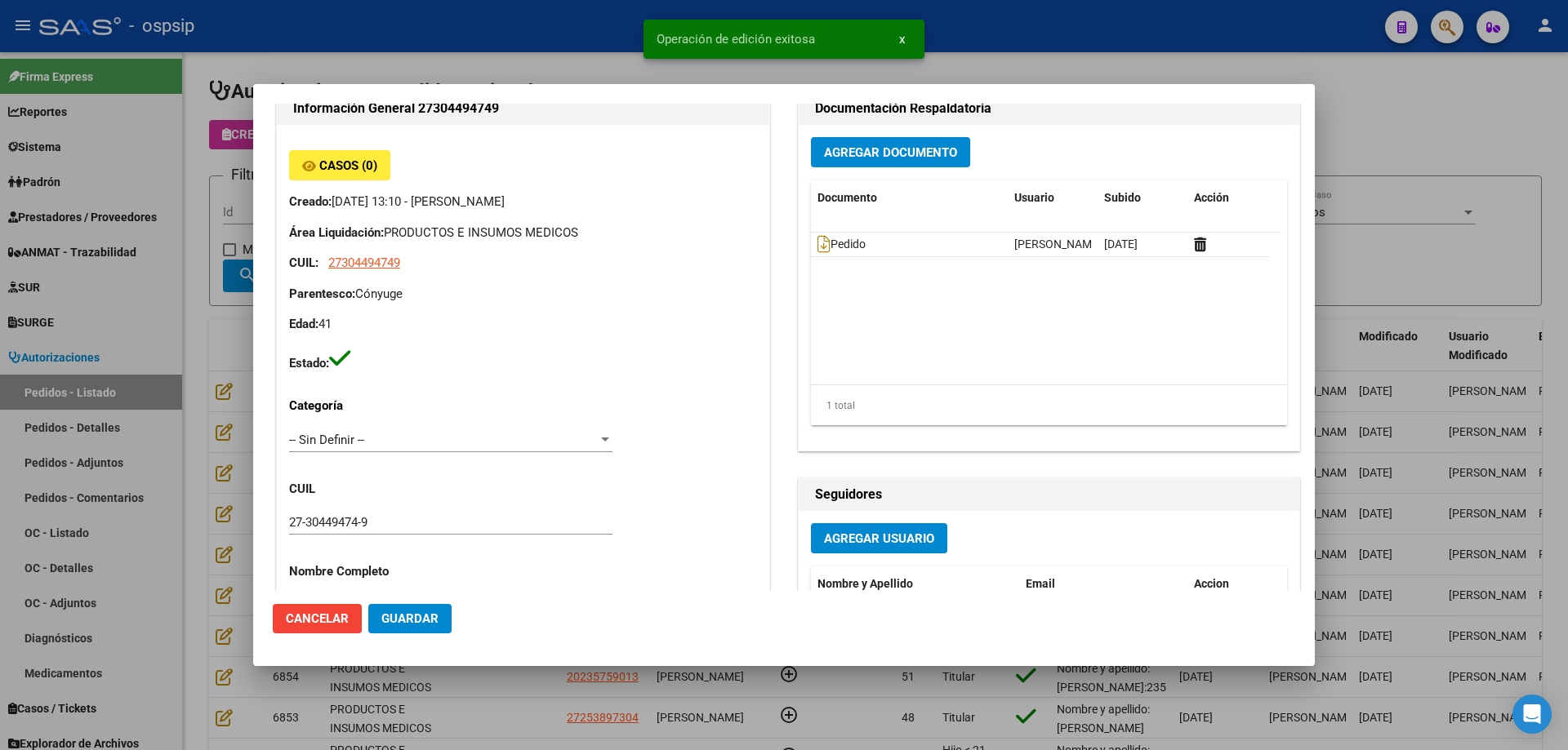
scroll to position [0, 0]
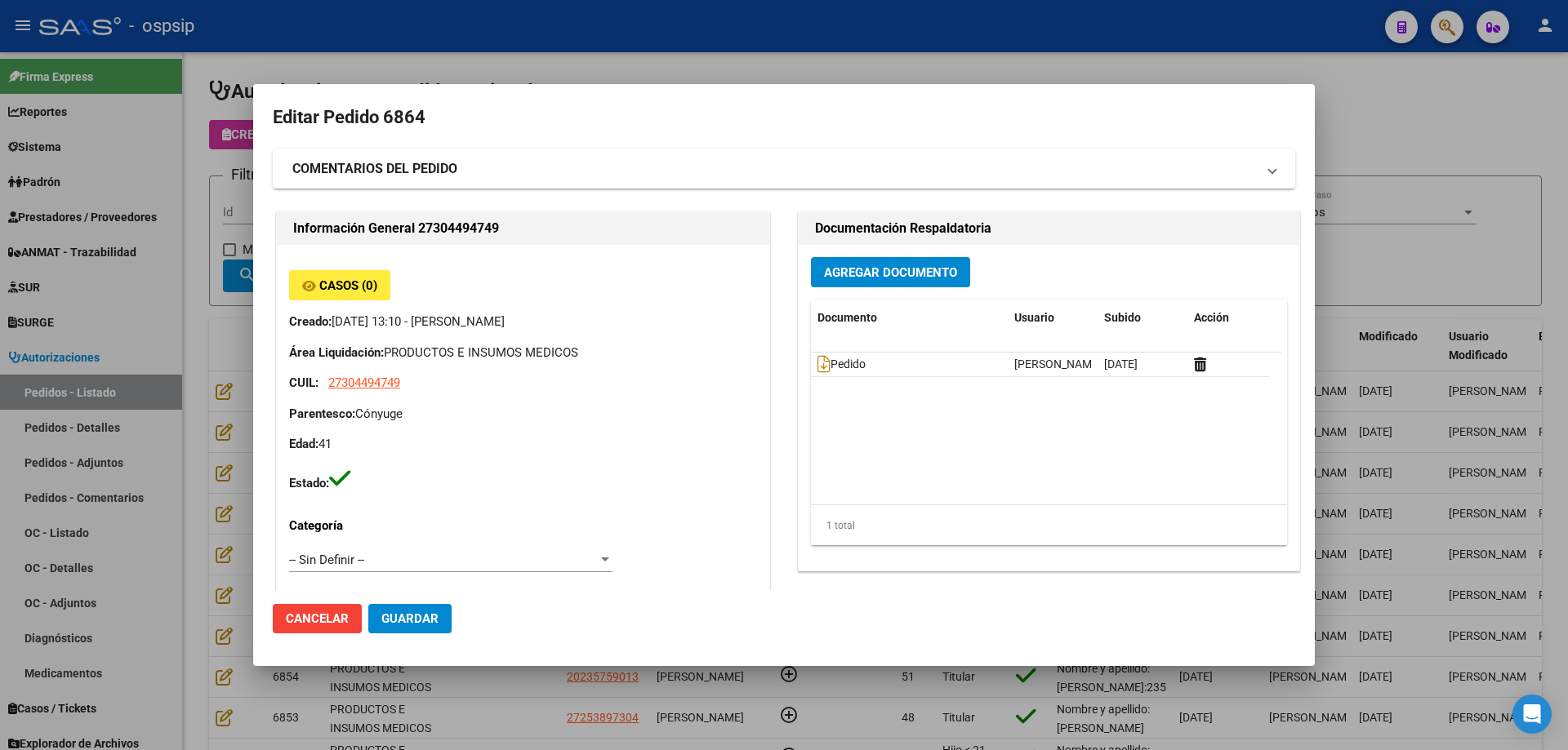
click at [917, 275] on span "Agregar Documento" at bounding box center [891, 272] width 133 height 15
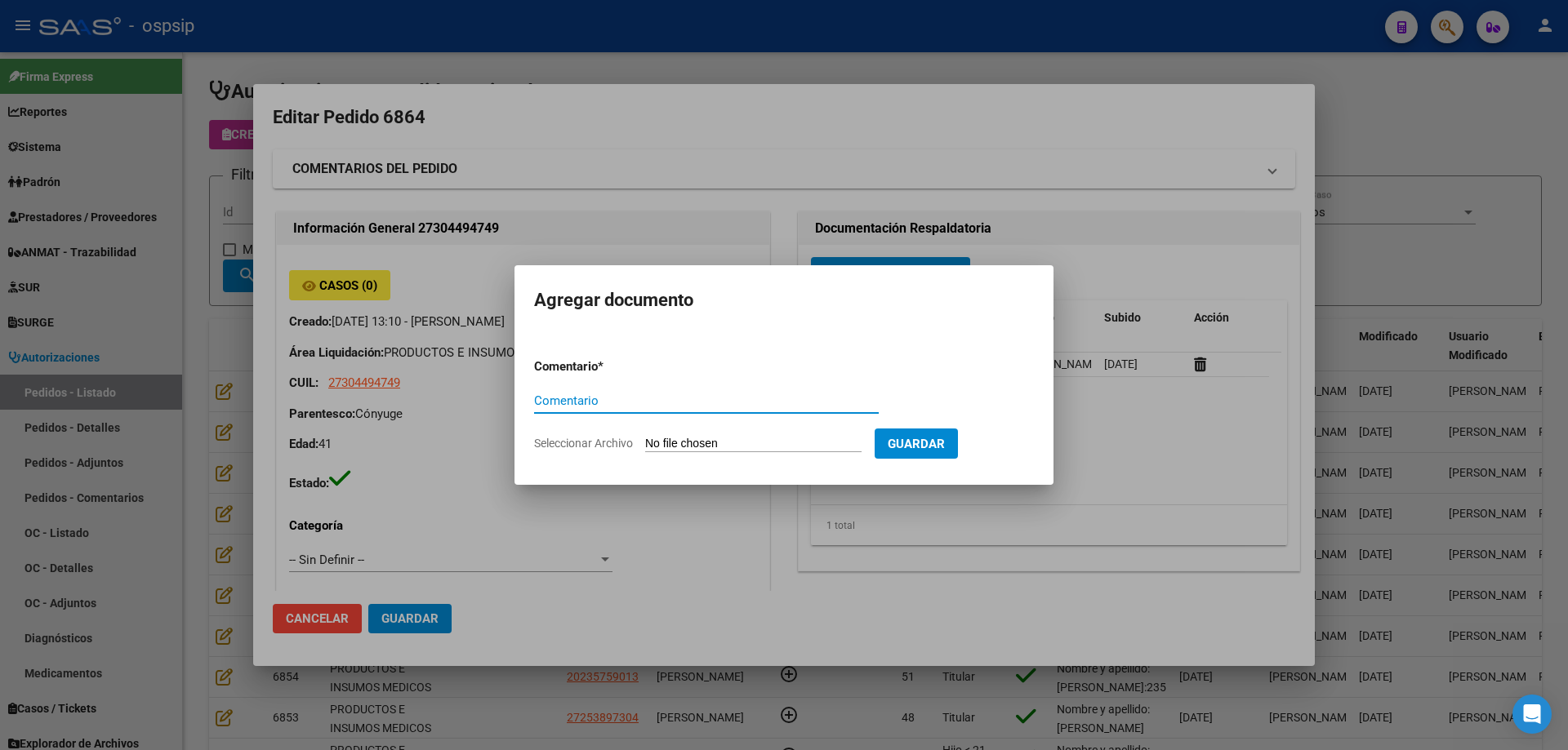
click at [728, 410] on div "Comentario" at bounding box center [706, 401] width 345 height 25
click at [732, 399] on input "Comentario" at bounding box center [706, 401] width 345 height 15
type input "Pedido"
click at [730, 440] on input "Seleccionar Archivo" at bounding box center [753, 445] width 217 height 16
type input "C:\fakepath\pedido [PERSON_NAME].jpg"
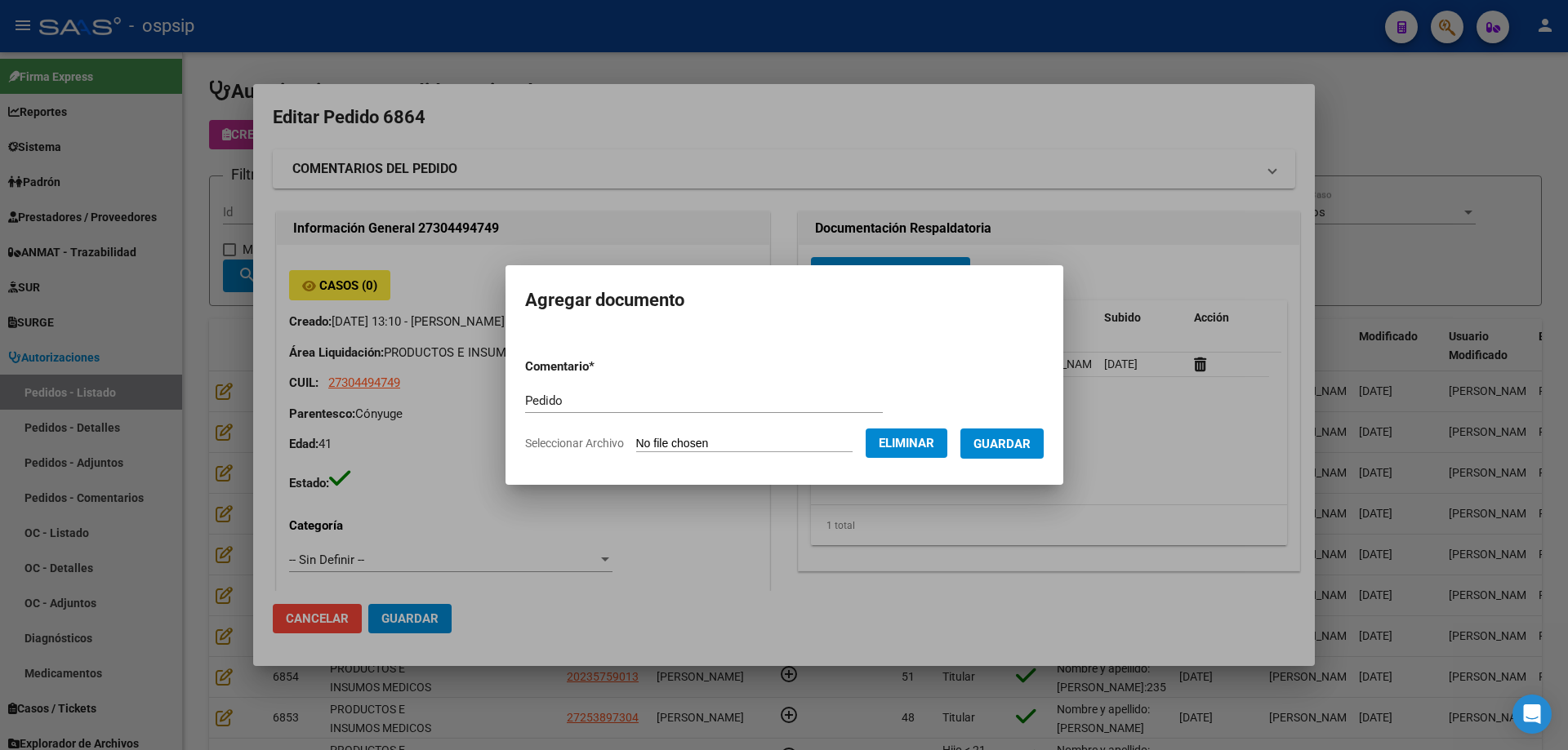
click at [1006, 439] on span "Guardar" at bounding box center [1001, 444] width 57 height 15
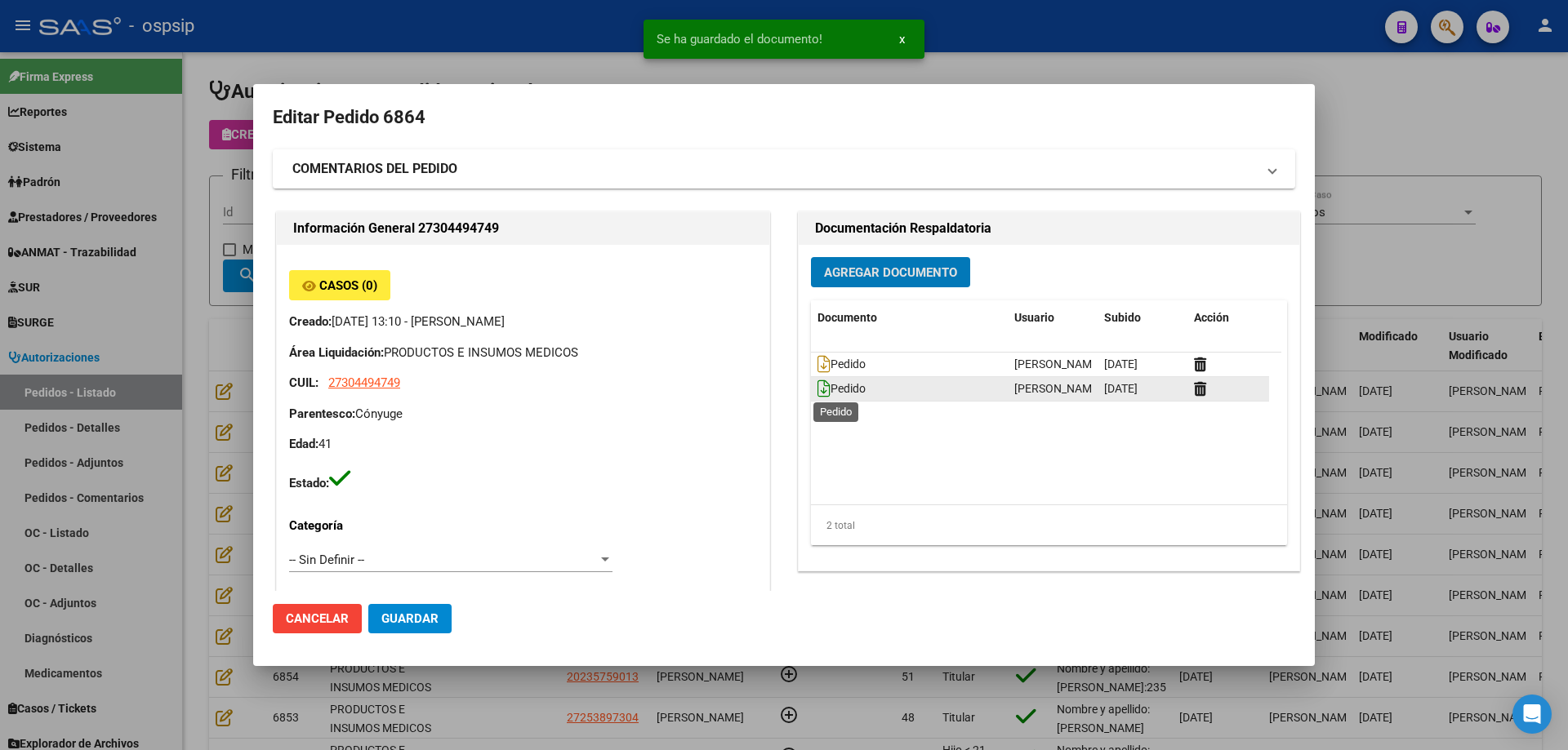
click at [817, 387] on icon at bounding box center [823, 389] width 13 height 18
click at [1193, 389] on icon at bounding box center [1199, 389] width 12 height 16
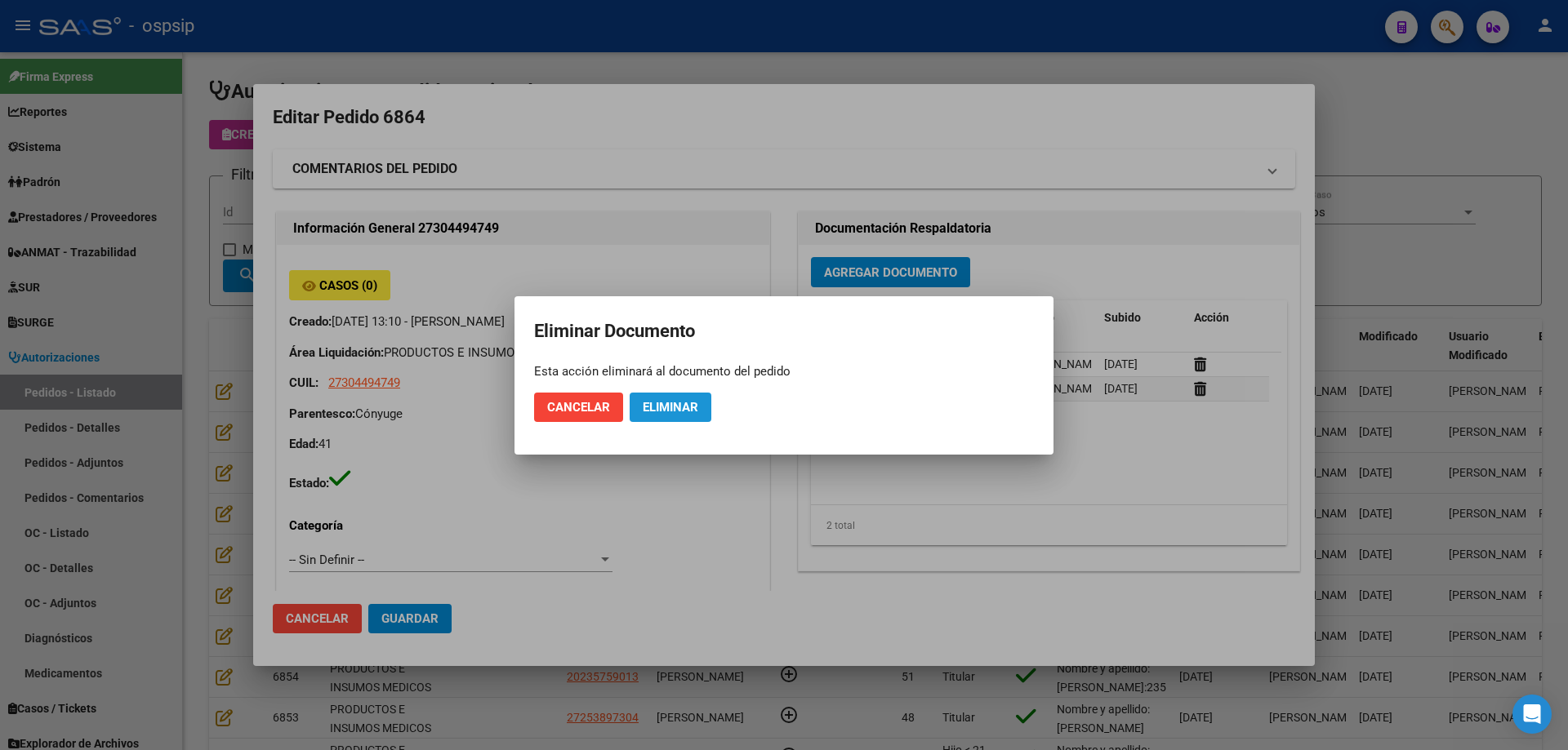
click at [671, 415] on button "Eliminar" at bounding box center [669, 407] width 82 height 29
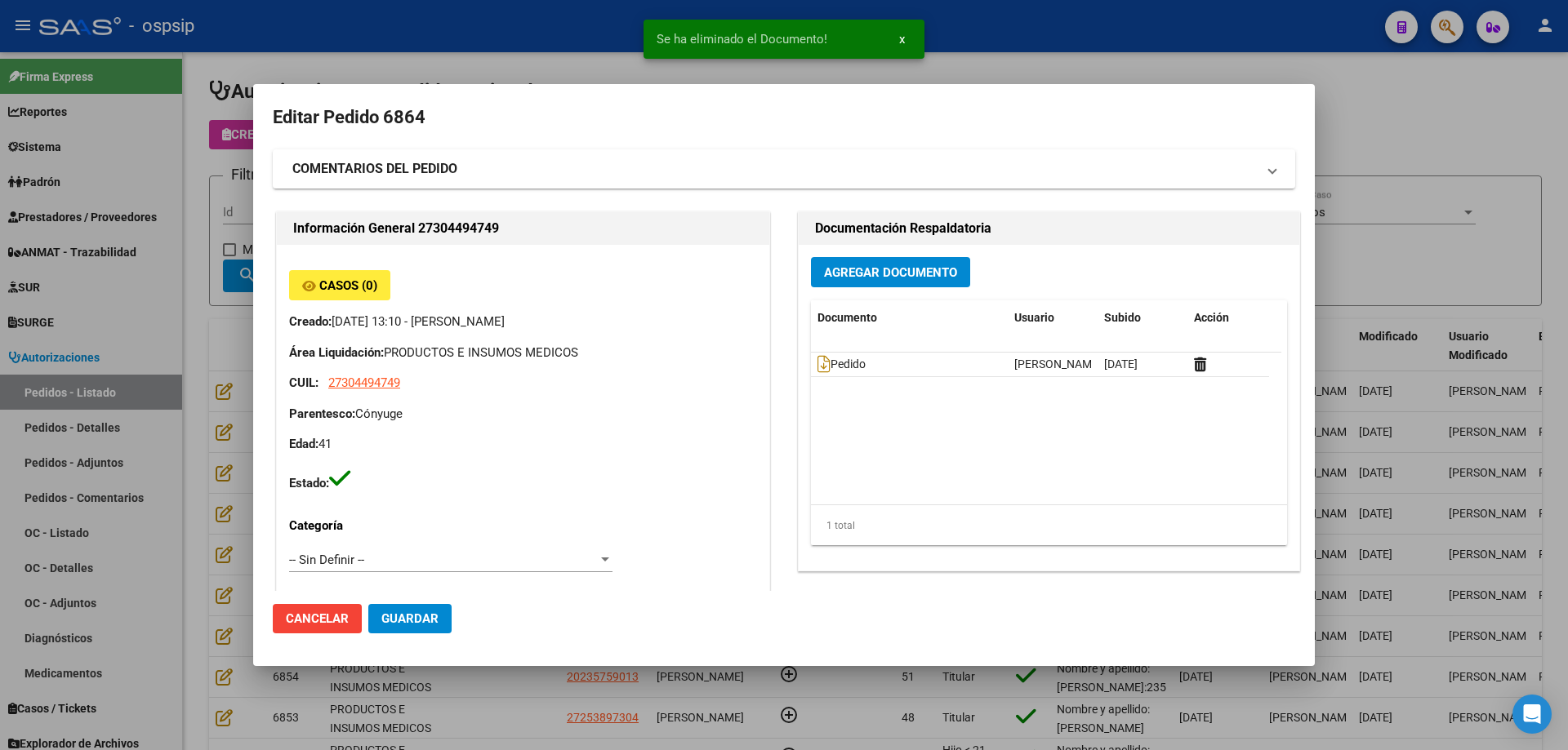
click at [945, 270] on span "Agregar Documento" at bounding box center [891, 272] width 133 height 15
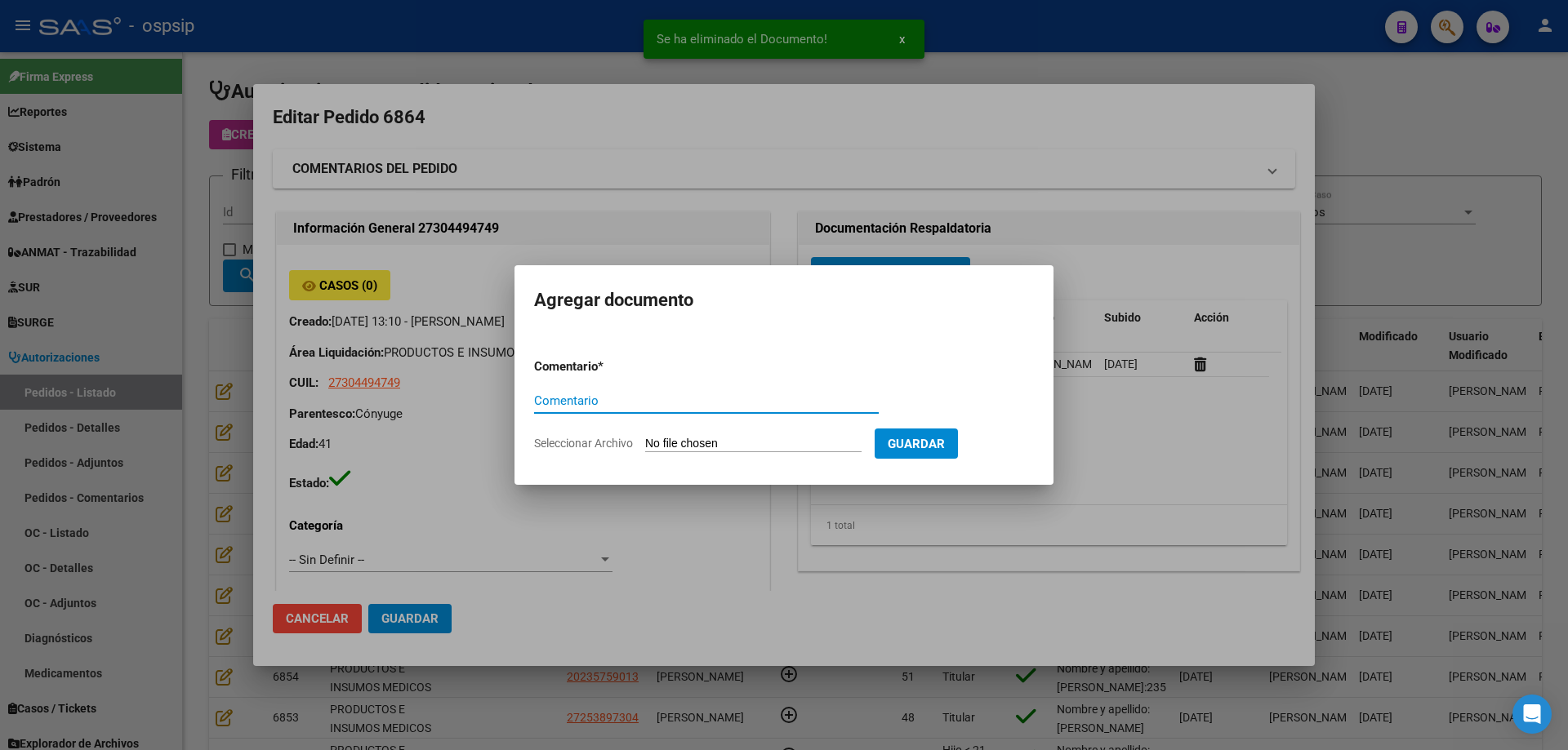
click at [753, 443] on input "Seleccionar Archivo" at bounding box center [753, 445] width 217 height 16
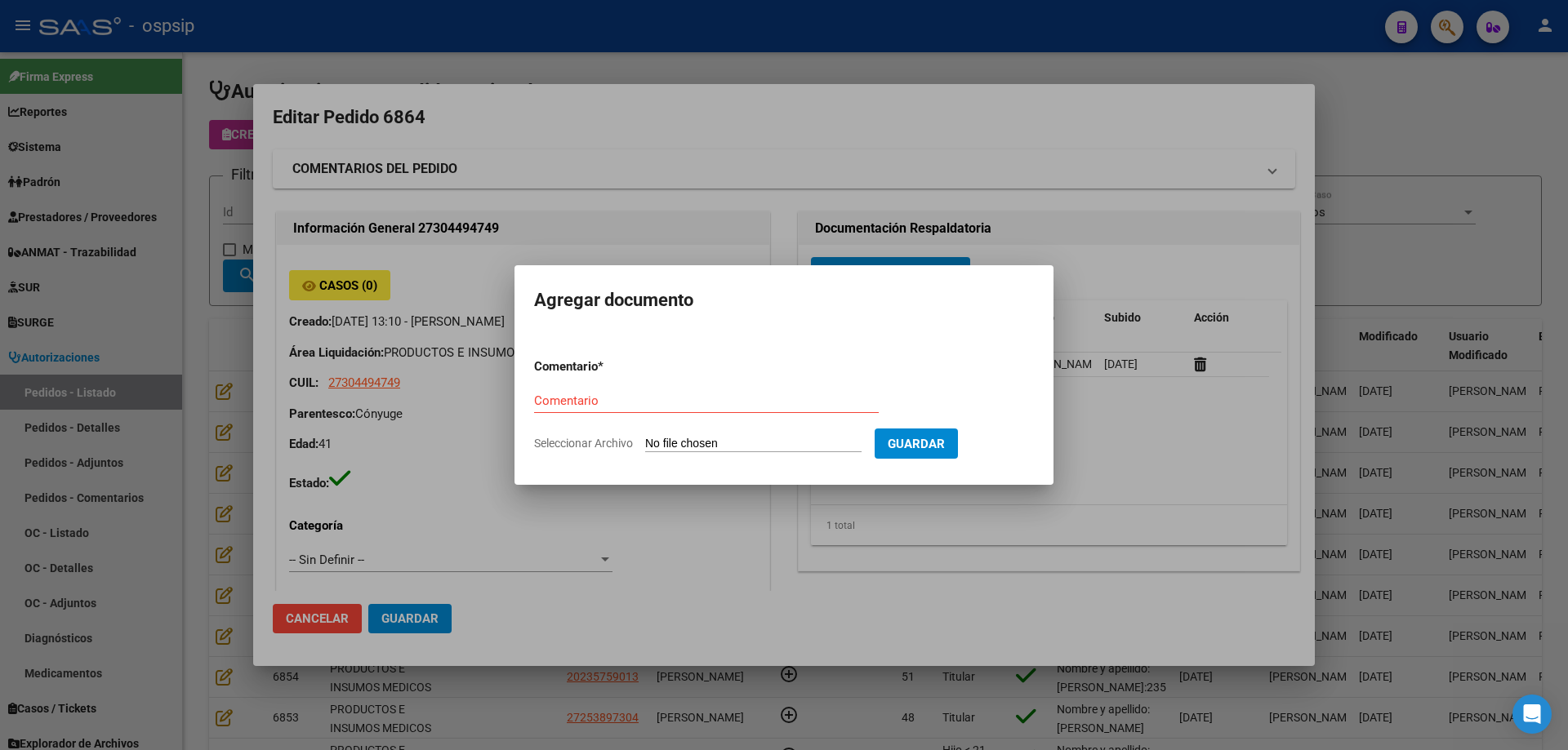
type input "C:\fakepath\Autorizacion cx [PERSON_NAME].pdf"
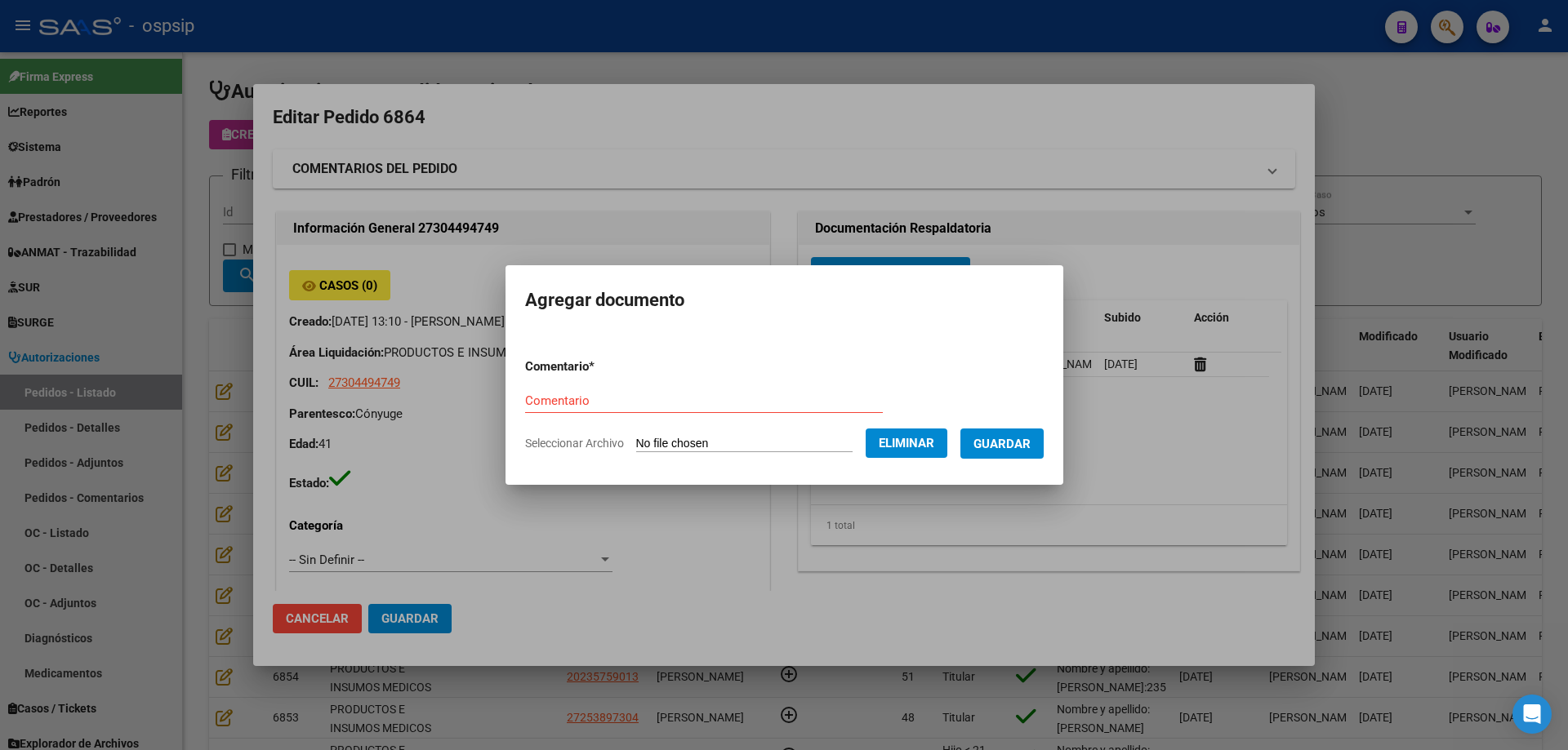
click at [591, 394] on input "Comentario" at bounding box center [704, 401] width 358 height 15
type input "Autorización cx"
click at [1010, 442] on span "Guardar" at bounding box center [1001, 444] width 57 height 15
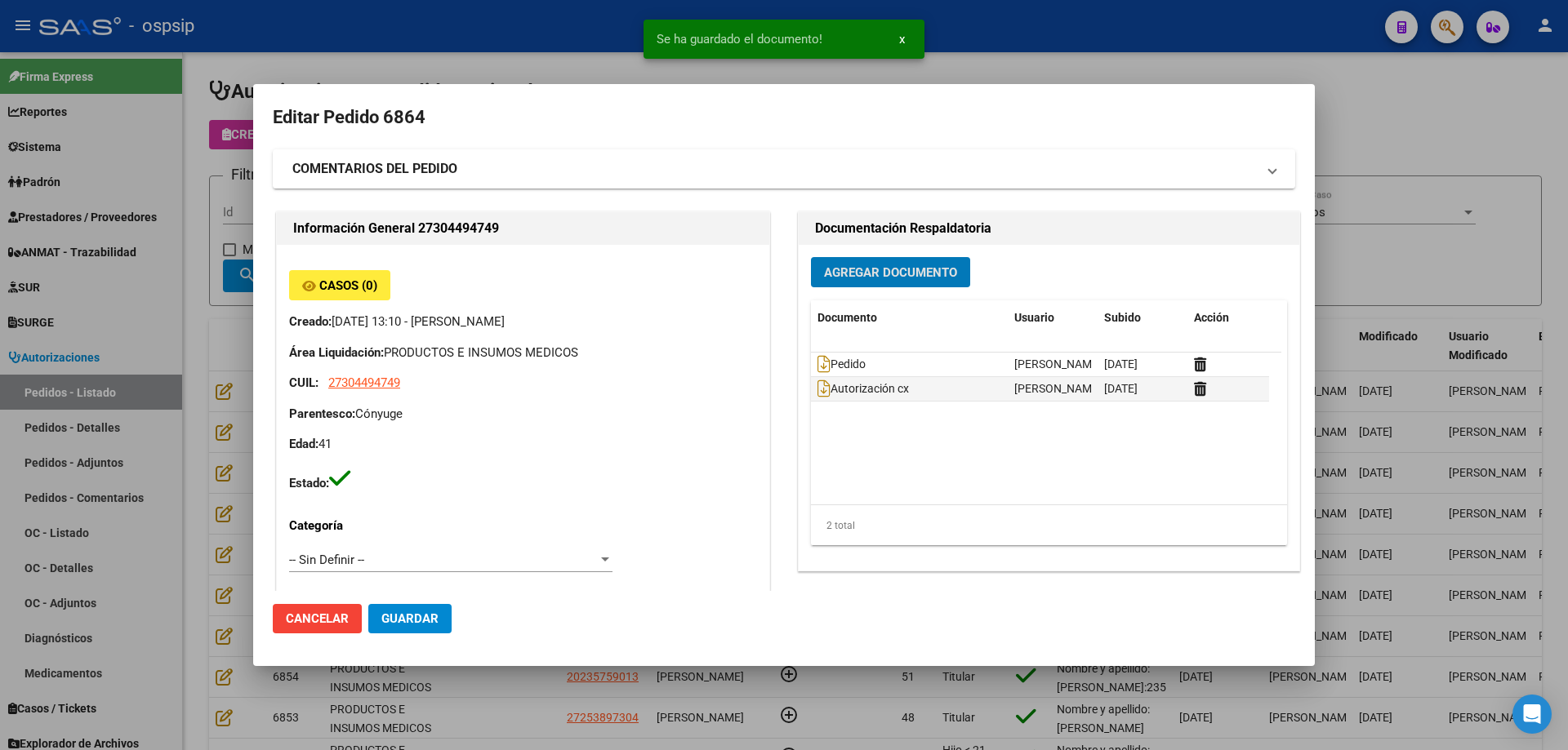
click at [883, 266] on span "Agregar Documento" at bounding box center [891, 272] width 133 height 15
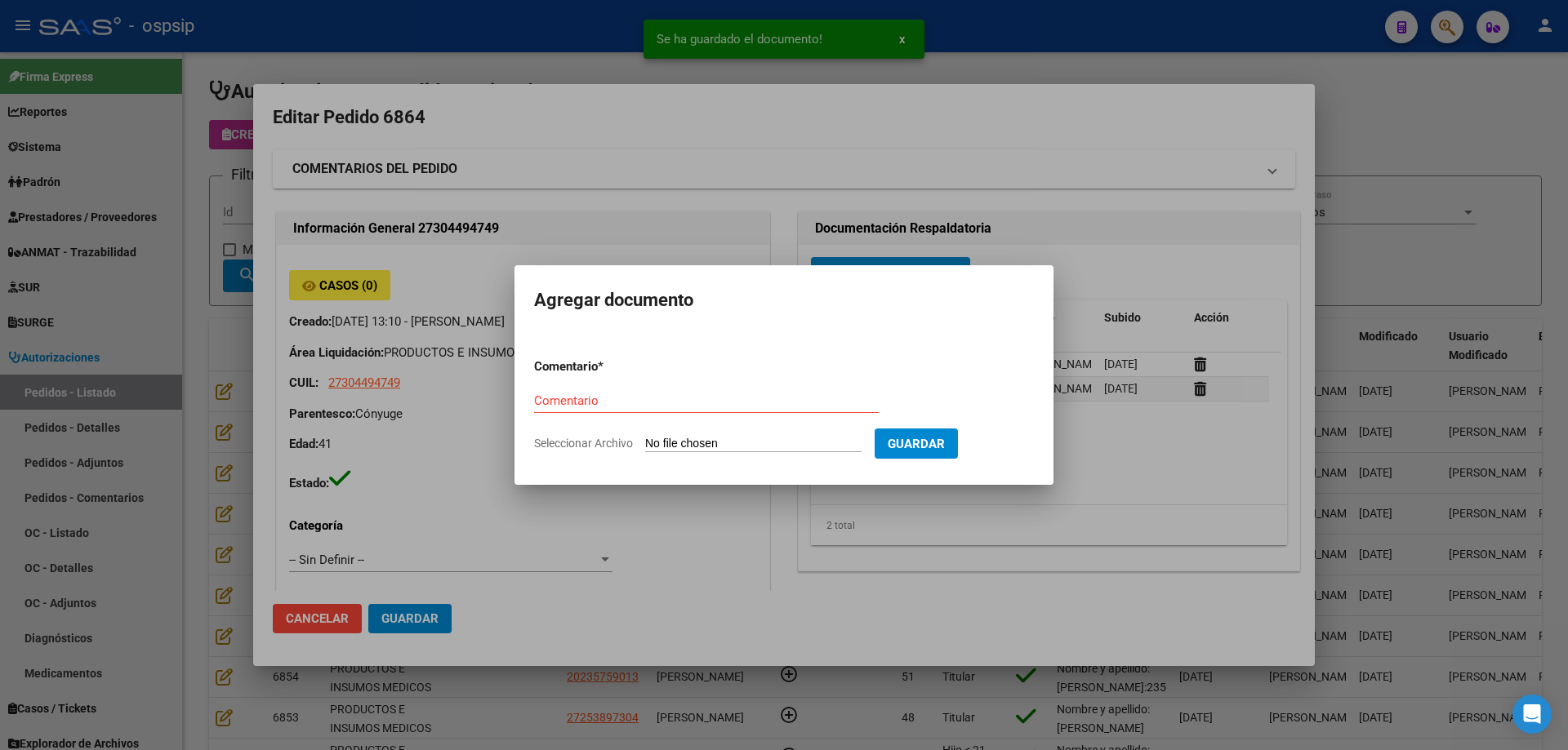
click at [783, 443] on input "Seleccionar Archivo" at bounding box center [753, 445] width 217 height 16
type input "C:\fakepath\estudio [PERSON_NAME].jpg"
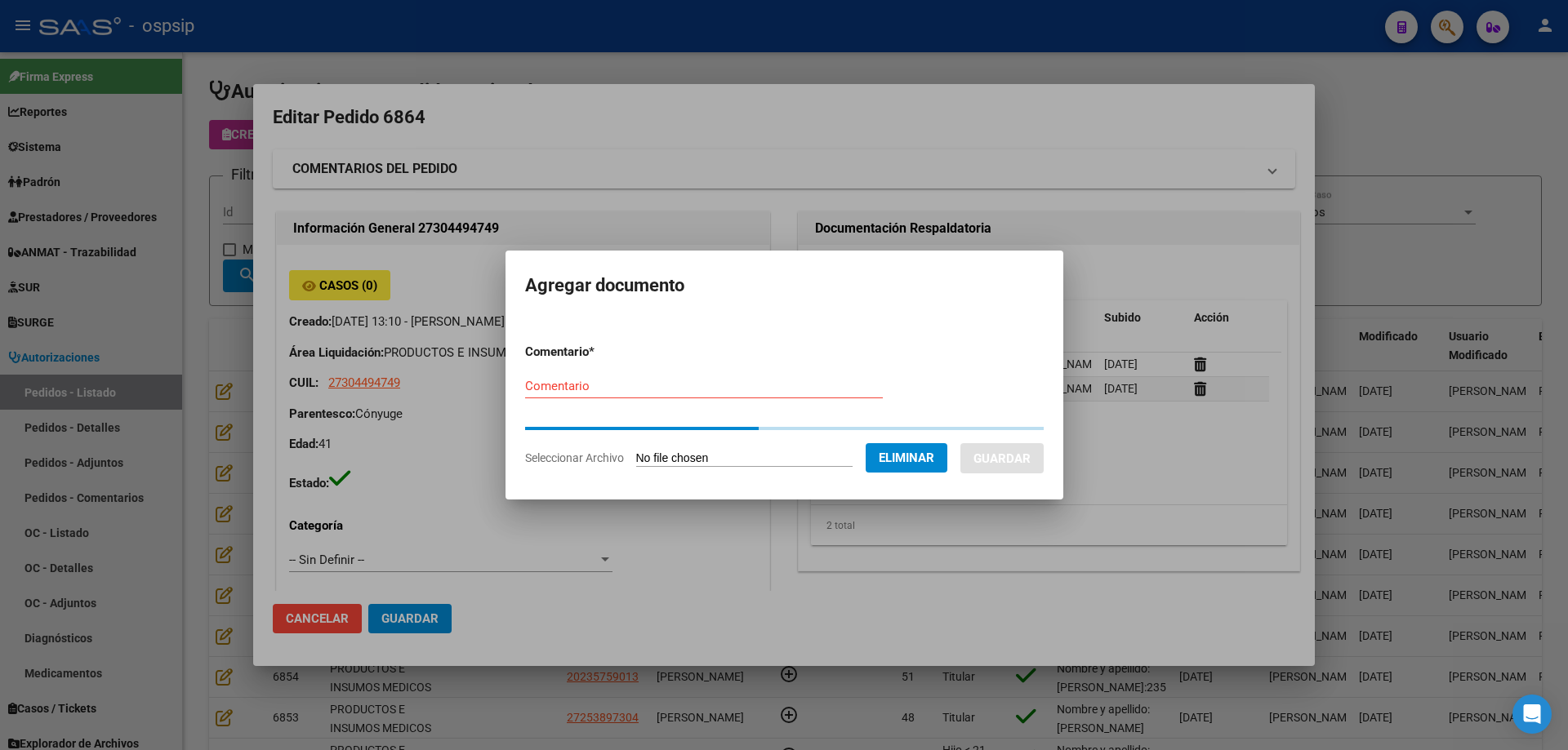
click at [610, 389] on div "Comentario" at bounding box center [704, 386] width 358 height 25
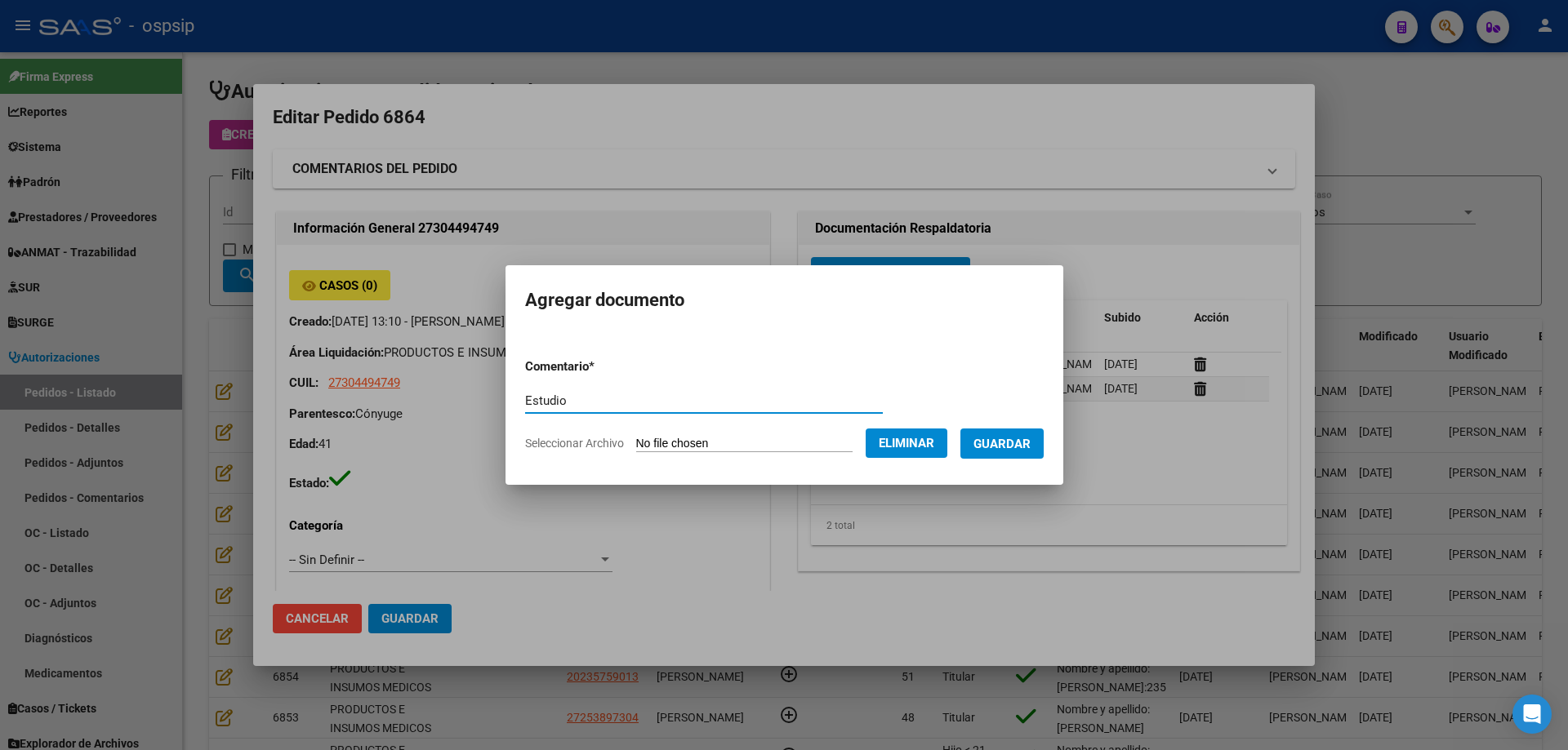
type input "Estudio"
click at [1031, 457] on button "Guardar" at bounding box center [1001, 444] width 83 height 30
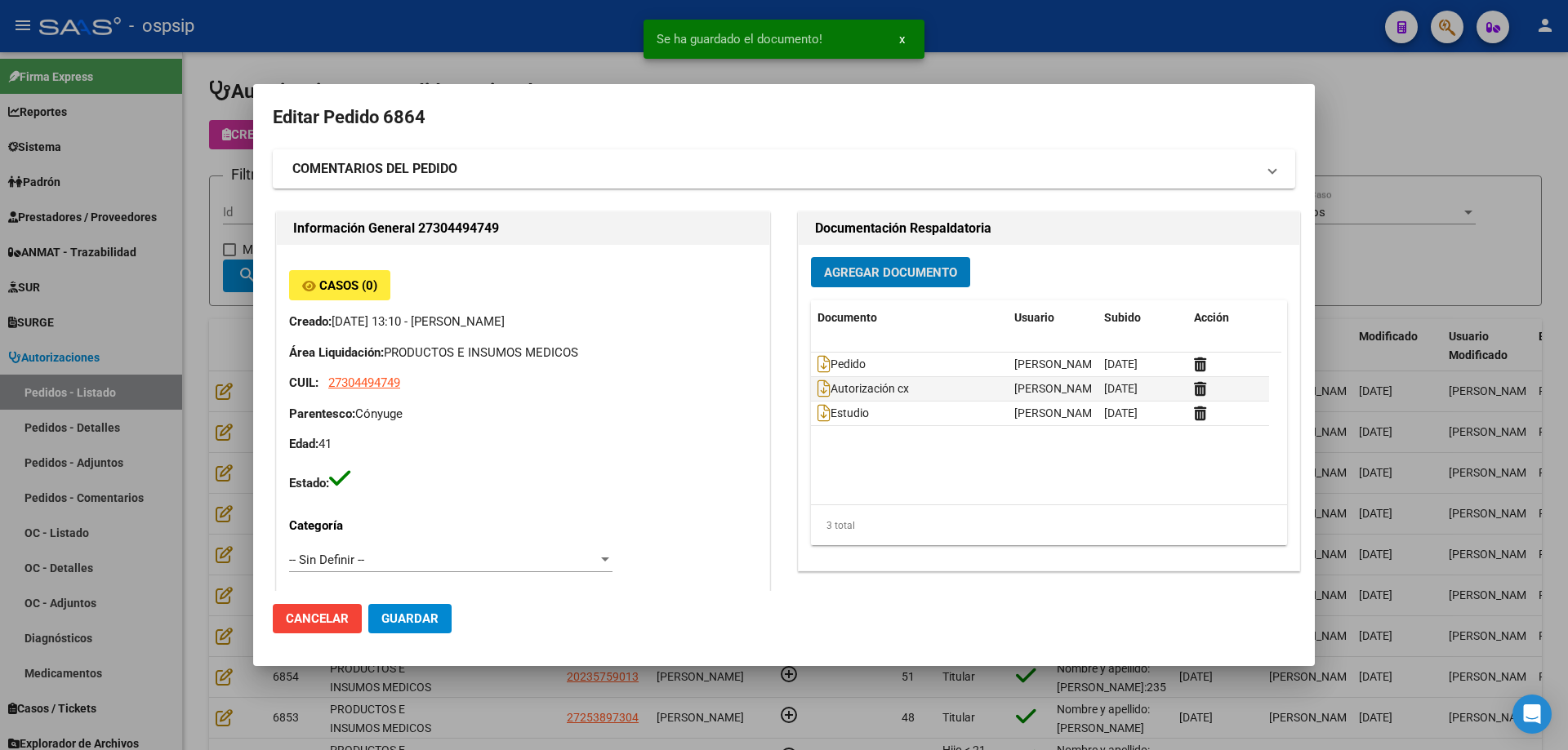
click at [937, 270] on span "Agregar Documento" at bounding box center [891, 272] width 133 height 15
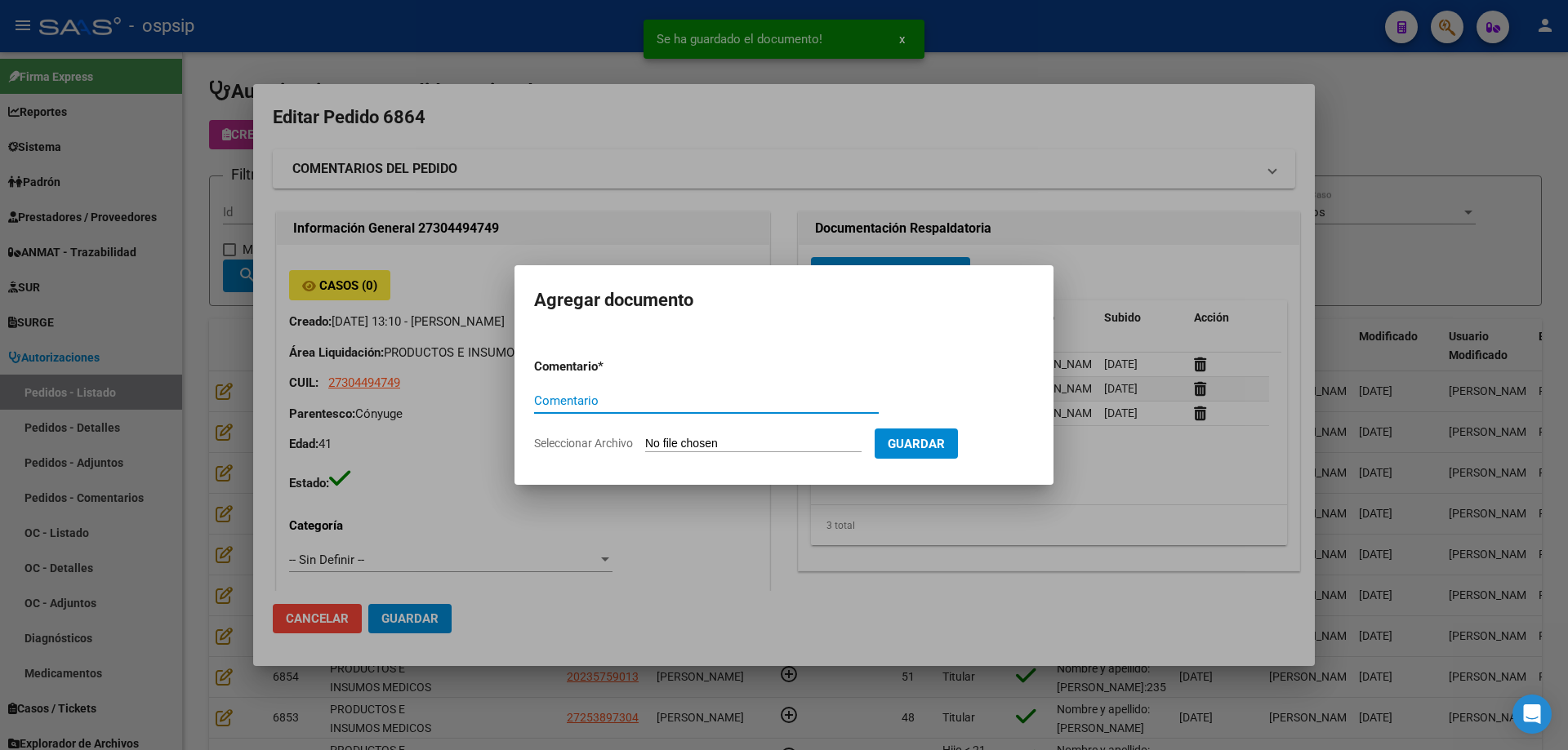
click at [800, 438] on input "Seleccionar Archivo" at bounding box center [753, 445] width 217 height 16
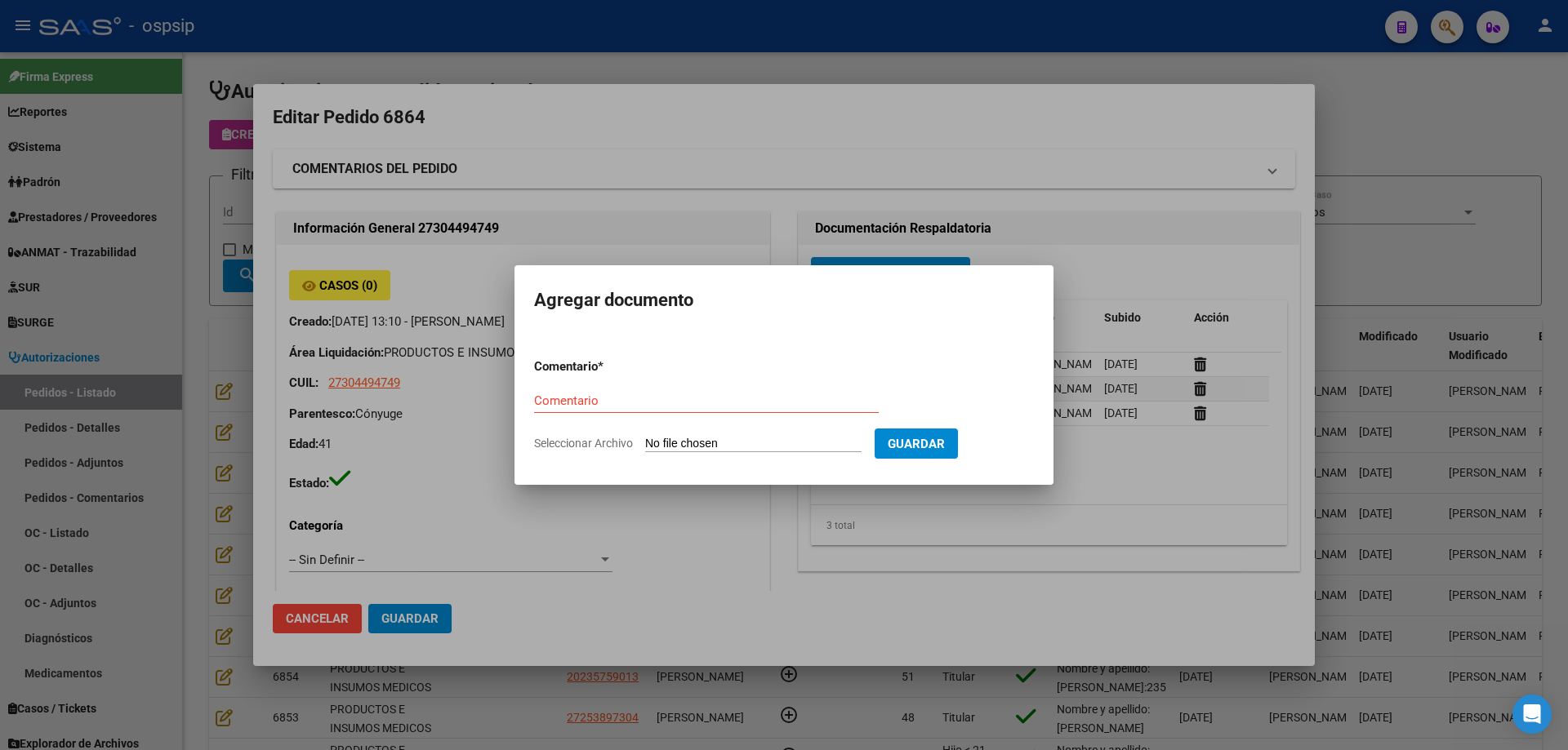
type input "C:\fakepath\estudio 2 [PERSON_NAME].jpg"
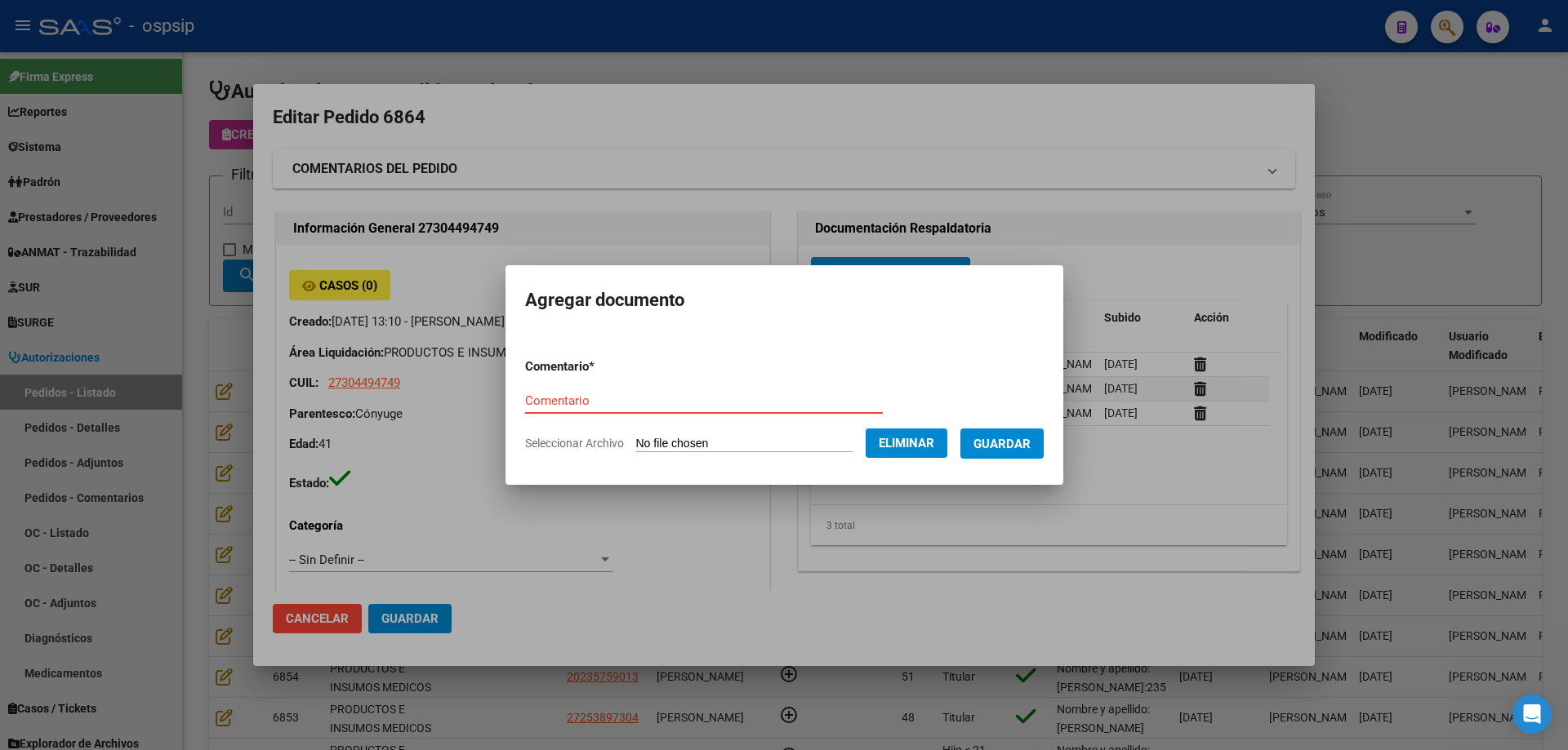
click at [539, 405] on input "Comentario" at bounding box center [704, 401] width 358 height 15
type input "Estudio"
click at [1015, 443] on span "Guardar" at bounding box center [1001, 444] width 57 height 15
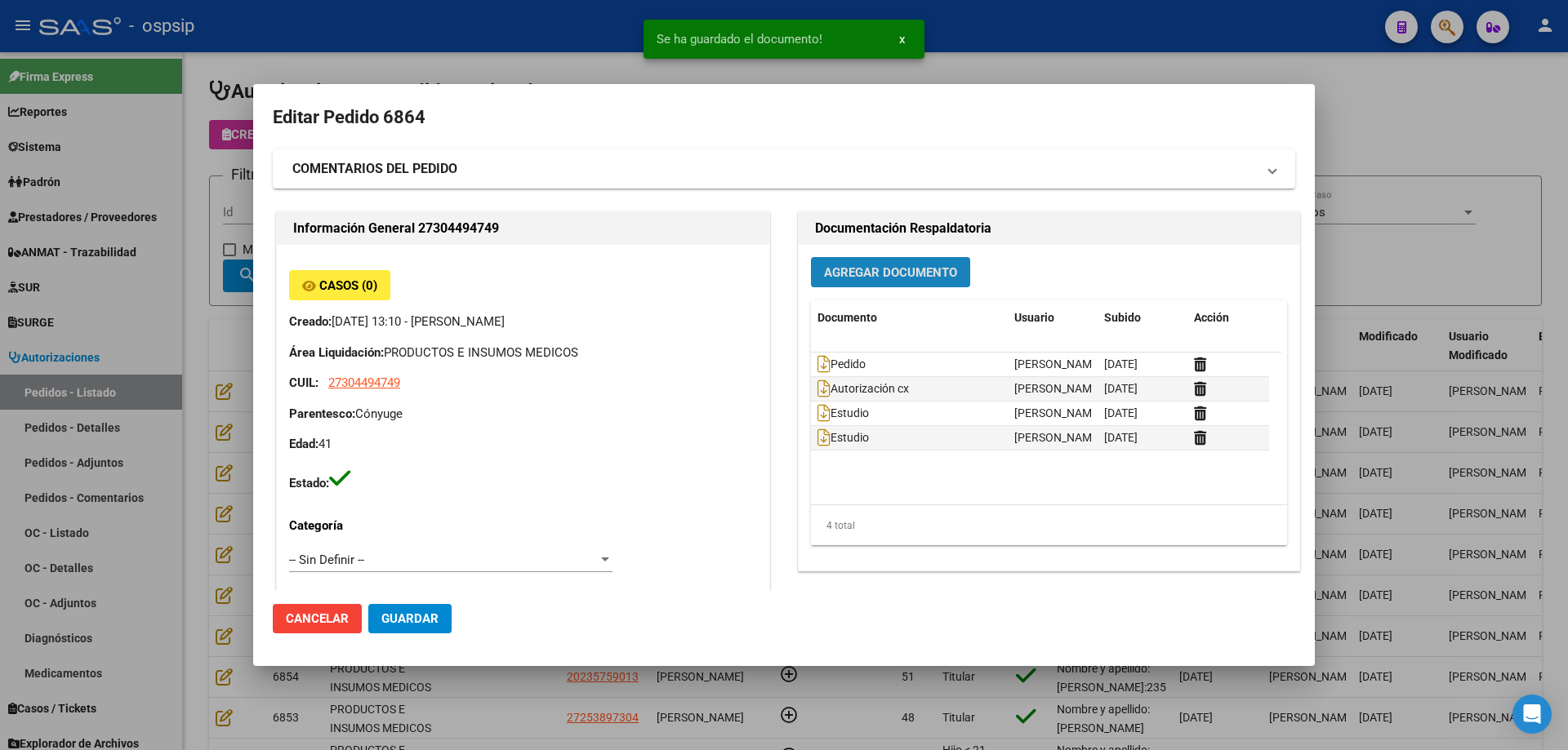
click at [895, 267] on span "Agregar Documento" at bounding box center [891, 272] width 133 height 15
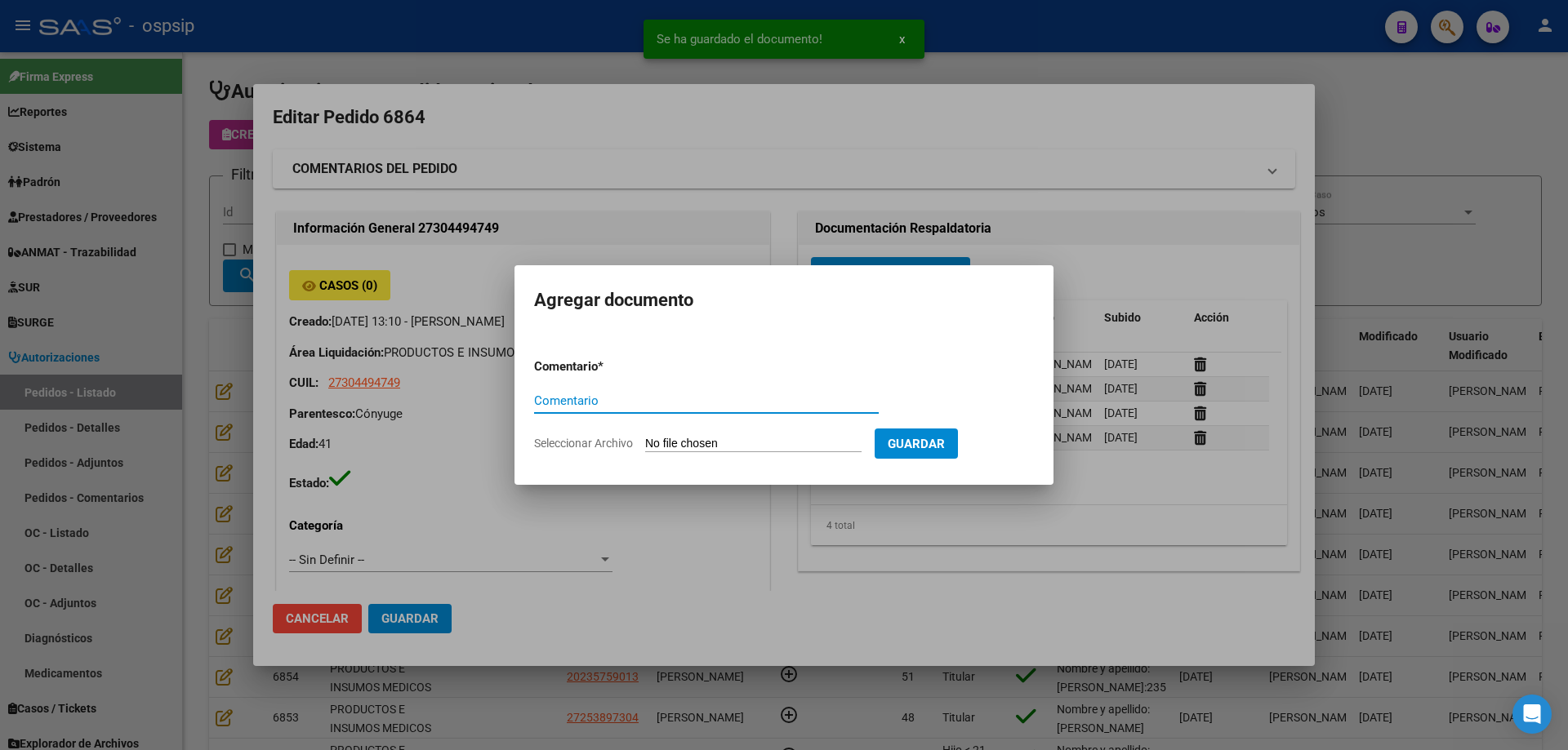
click at [752, 442] on input "Seleccionar Archivo" at bounding box center [753, 445] width 217 height 16
type input "C:\fakepath\ecografia [PERSON_NAME].jpg"
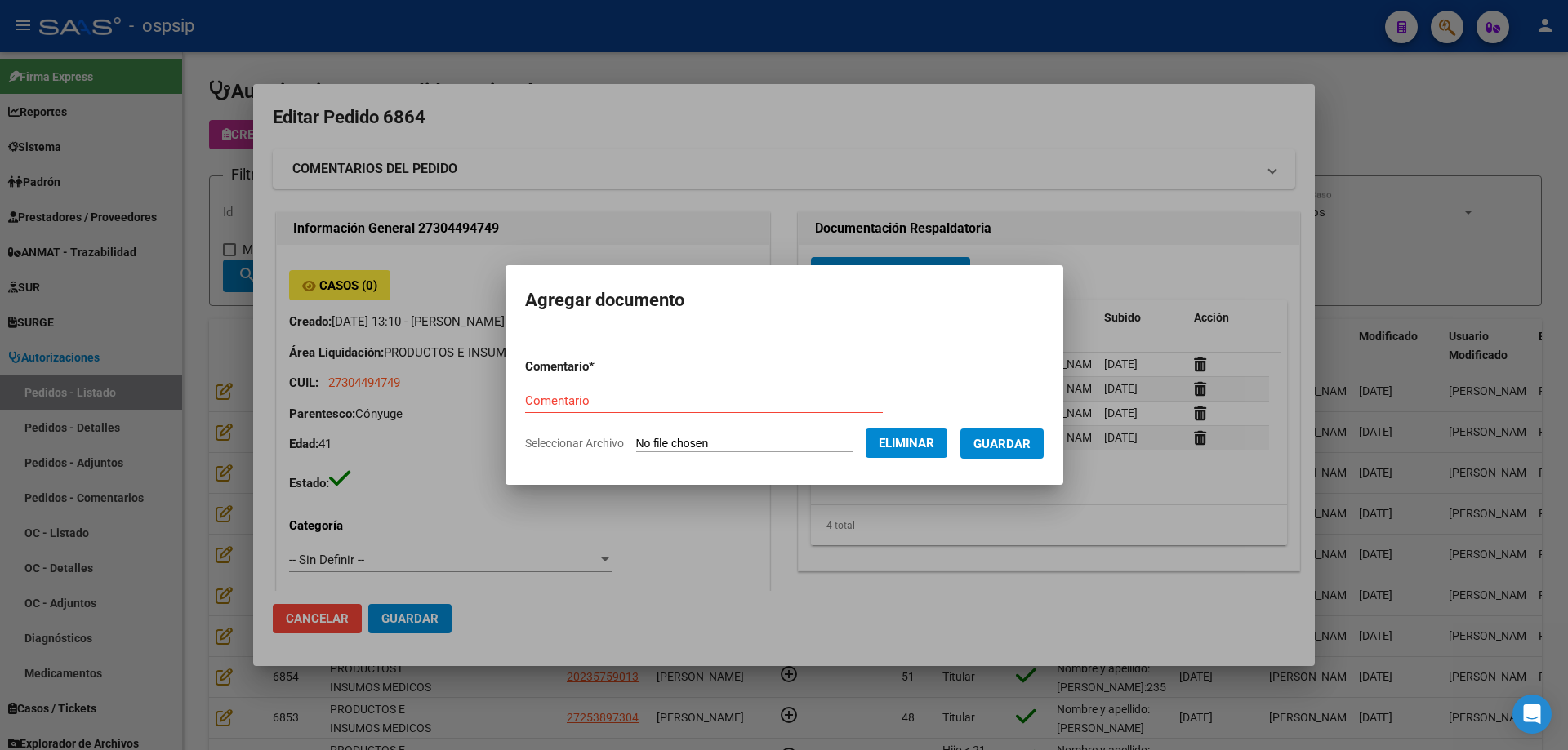
click at [558, 394] on input "Comentario" at bounding box center [704, 401] width 358 height 15
type input "W"
type input "Ecografia"
click at [1030, 446] on span "Guardar" at bounding box center [1001, 444] width 57 height 15
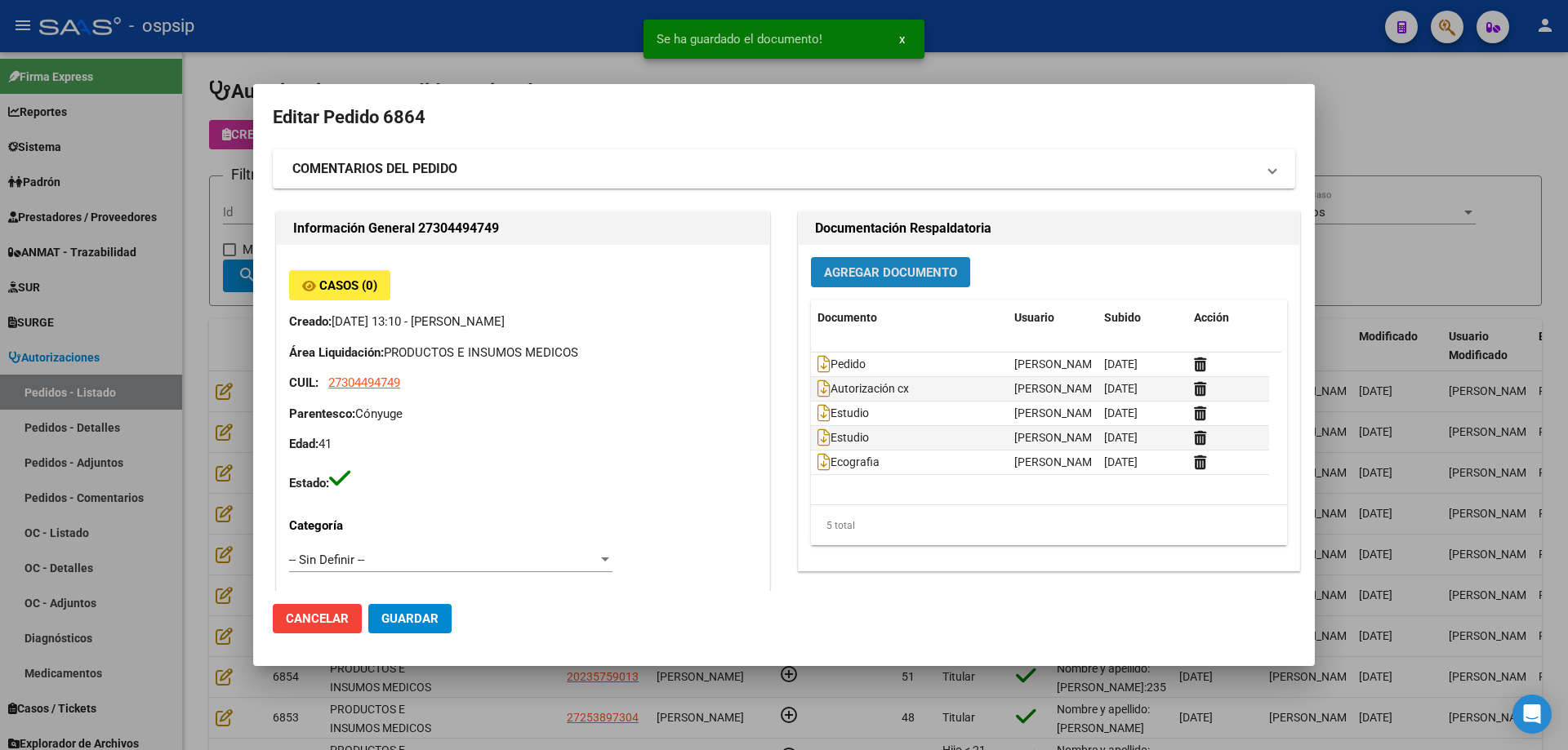
click at [848, 264] on button "Agregar Documento" at bounding box center [890, 272] width 159 height 30
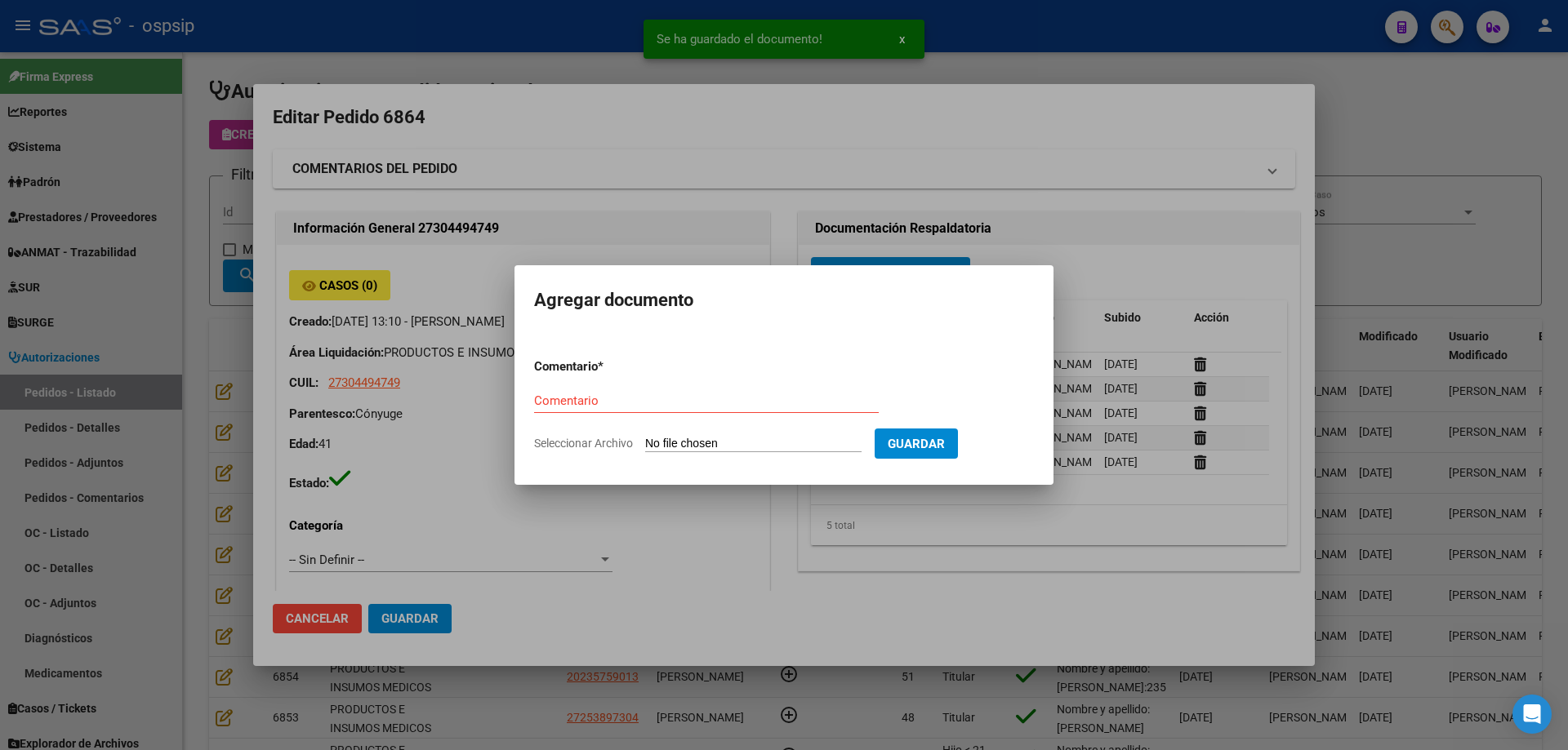
click at [800, 439] on input "Seleccionar Archivo" at bounding box center [753, 445] width 217 height 16
type input "C:\fakepath\dni [PERSON_NAME].jpg"
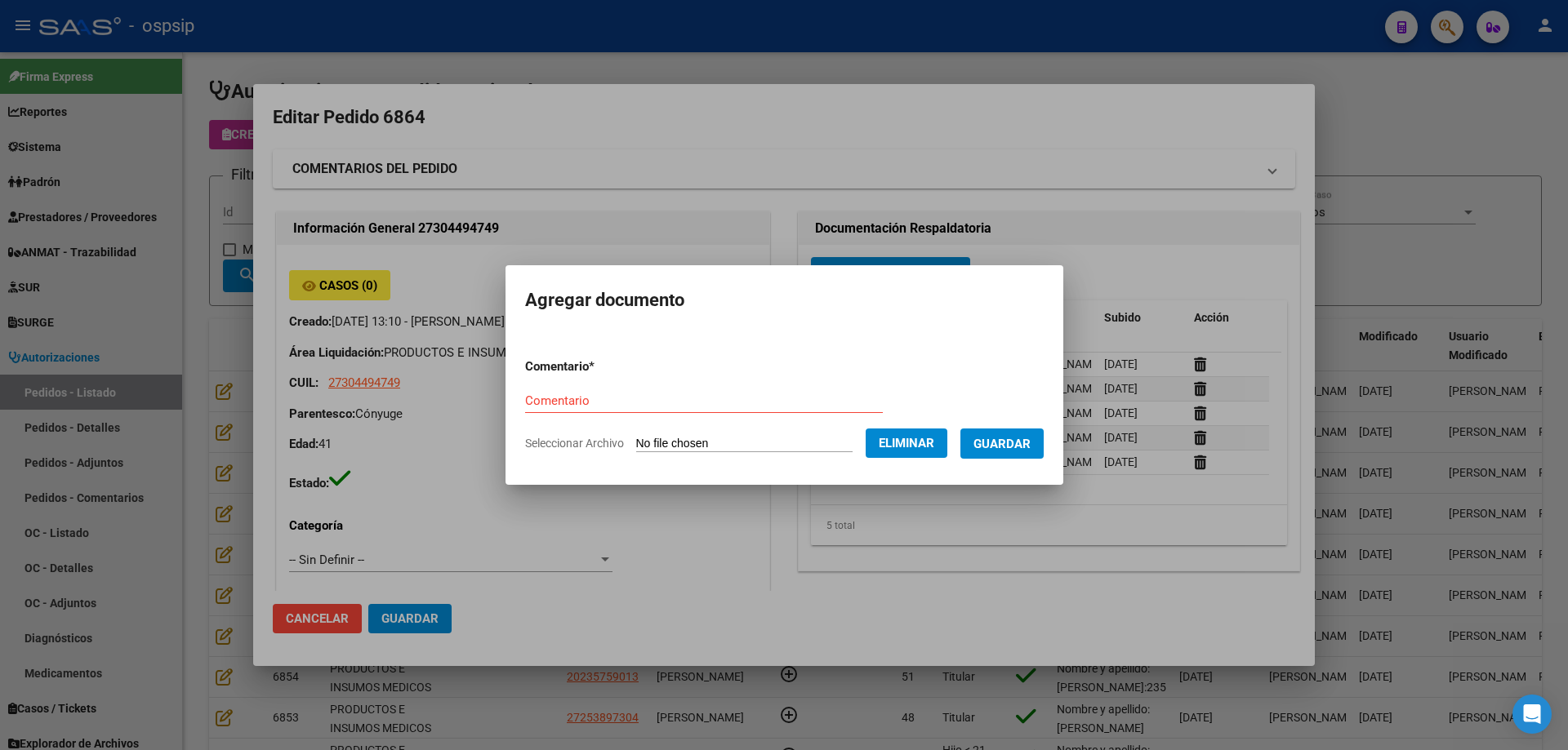
click at [552, 391] on div "Comentario" at bounding box center [704, 401] width 358 height 25
type input "Dni"
click at [996, 440] on span "Guardar" at bounding box center [1001, 444] width 57 height 15
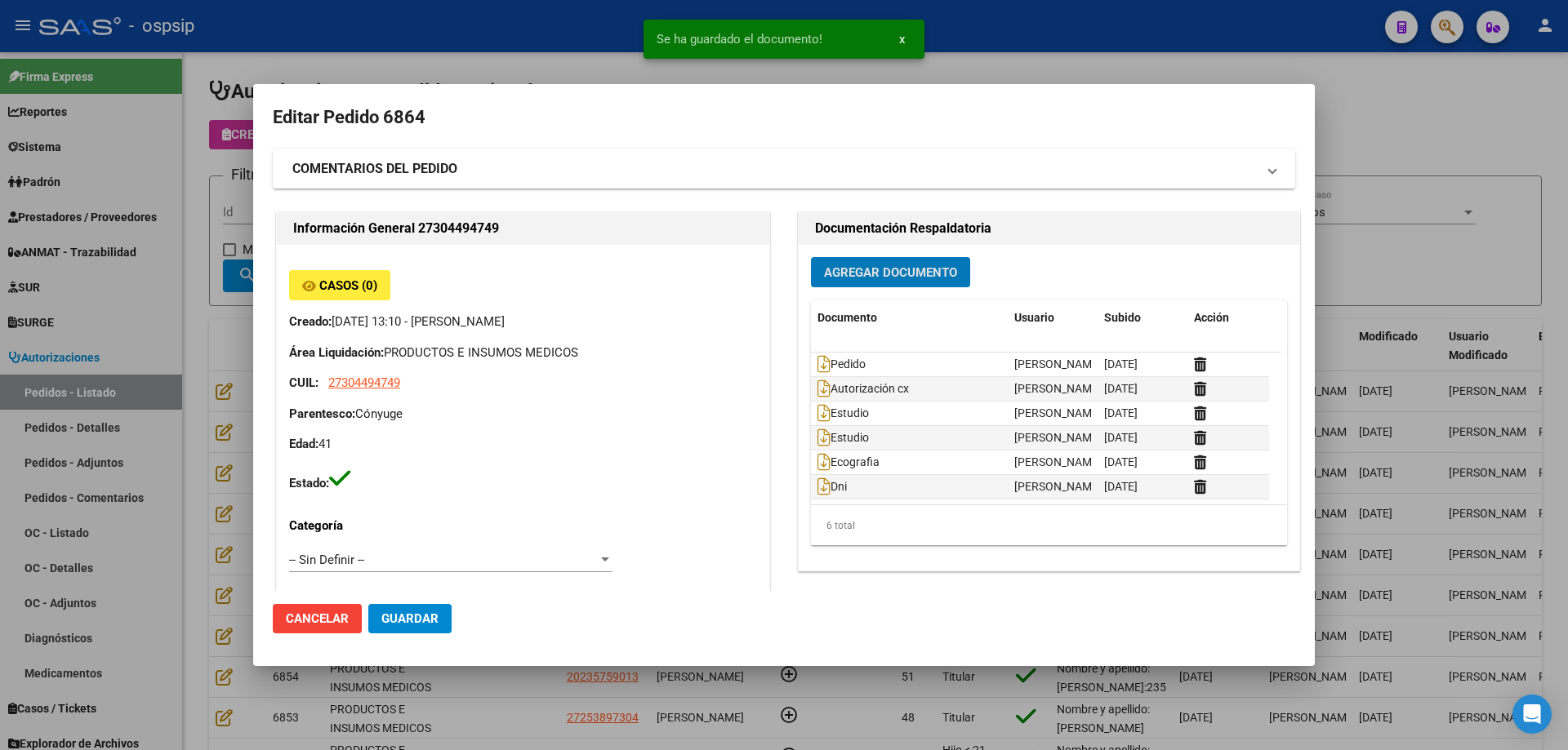
click at [416, 630] on button "Guardar" at bounding box center [410, 618] width 83 height 29
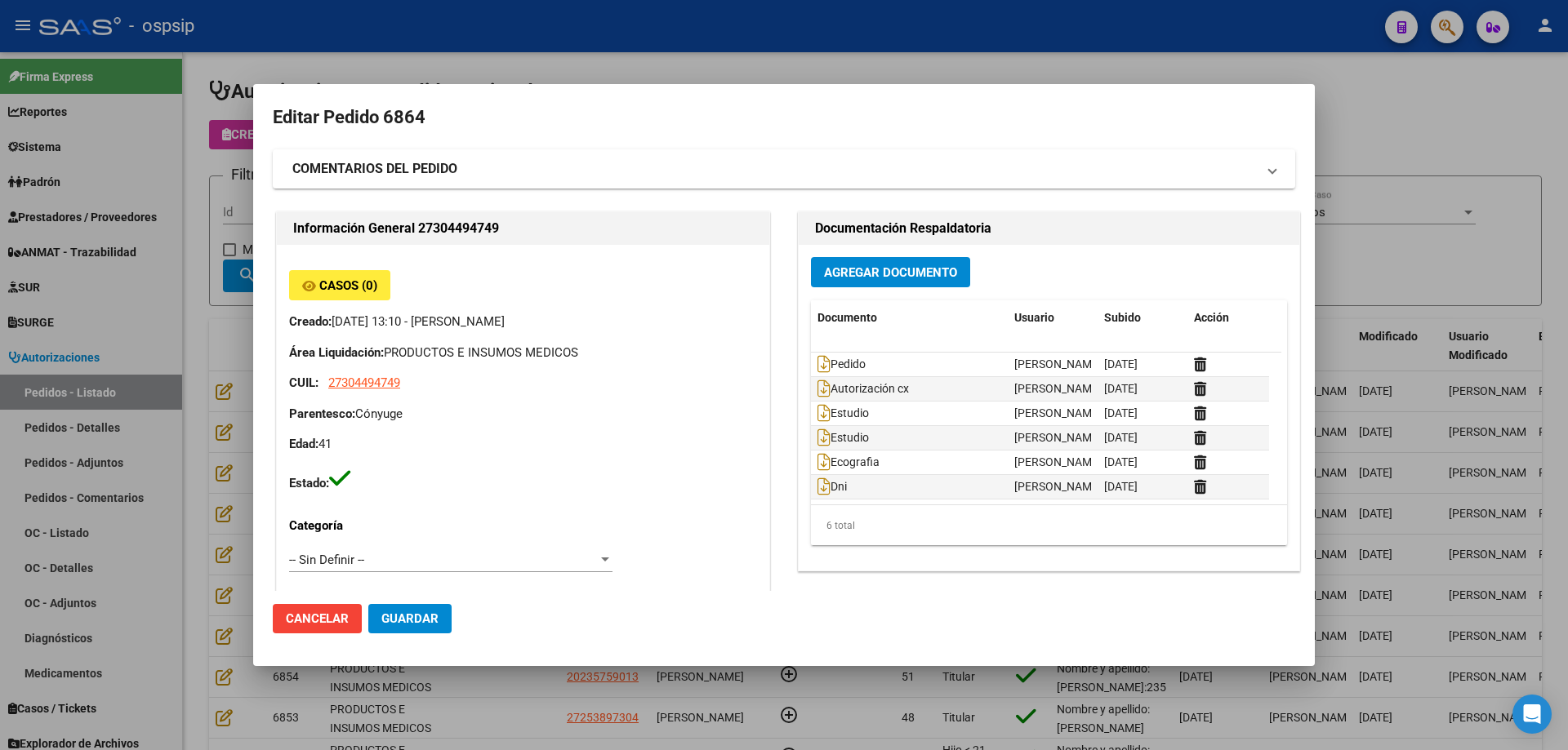
drag, startPoint x: 745, startPoint y: 312, endPoint x: 747, endPoint y: 192, distance: 120.0
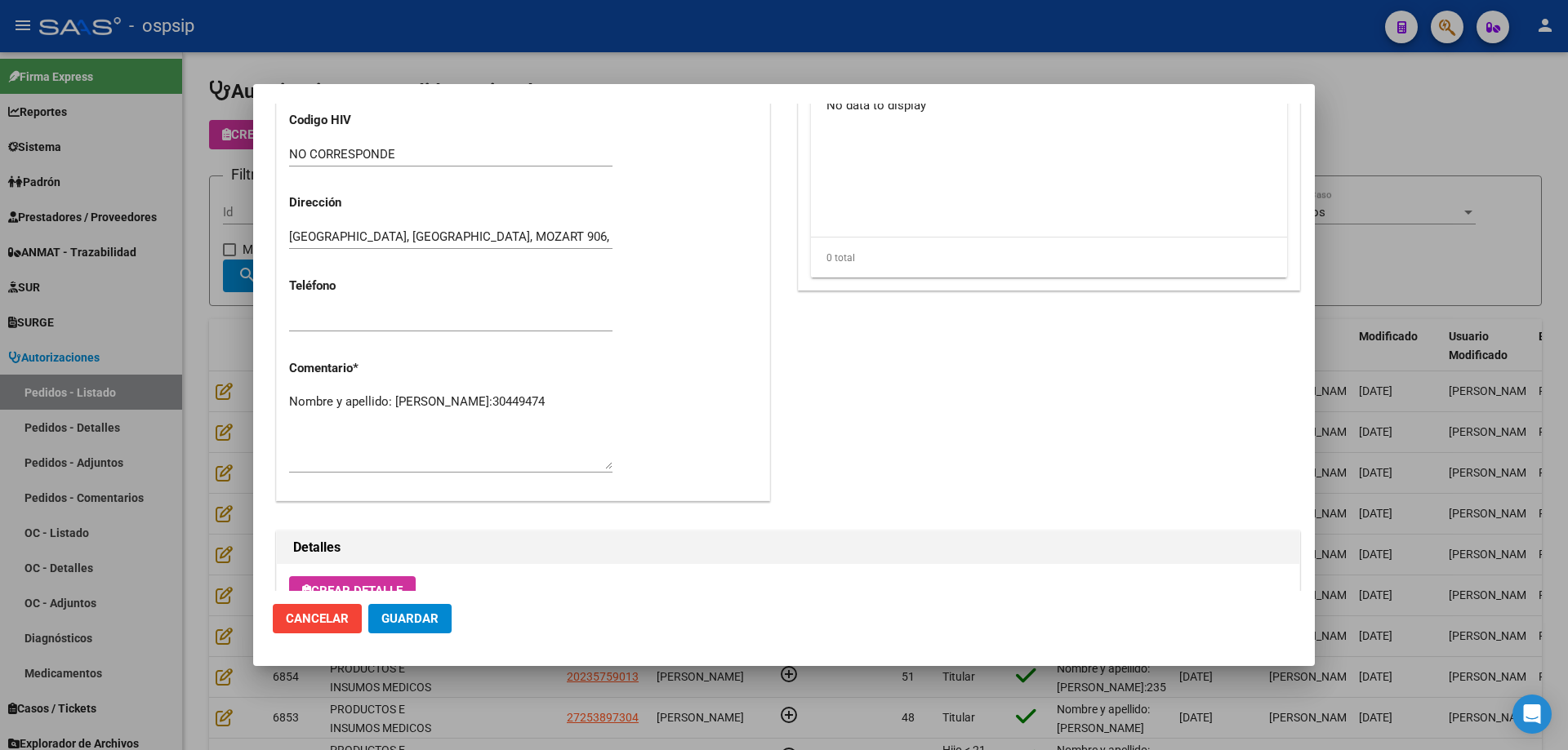
scroll to position [652, 0]
click at [397, 611] on span "Guardar" at bounding box center [410, 618] width 57 height 15
click at [410, 419] on textarea "Nombre y apellido: [PERSON_NAME]:30449474" at bounding box center [450, 432] width 323 height 76
type textarea "Nombre y apellido: [PERSON_NAME]:30449474 Clinica Santa [PERSON_NAME]"
click at [429, 623] on span "Guardar" at bounding box center [410, 618] width 57 height 15
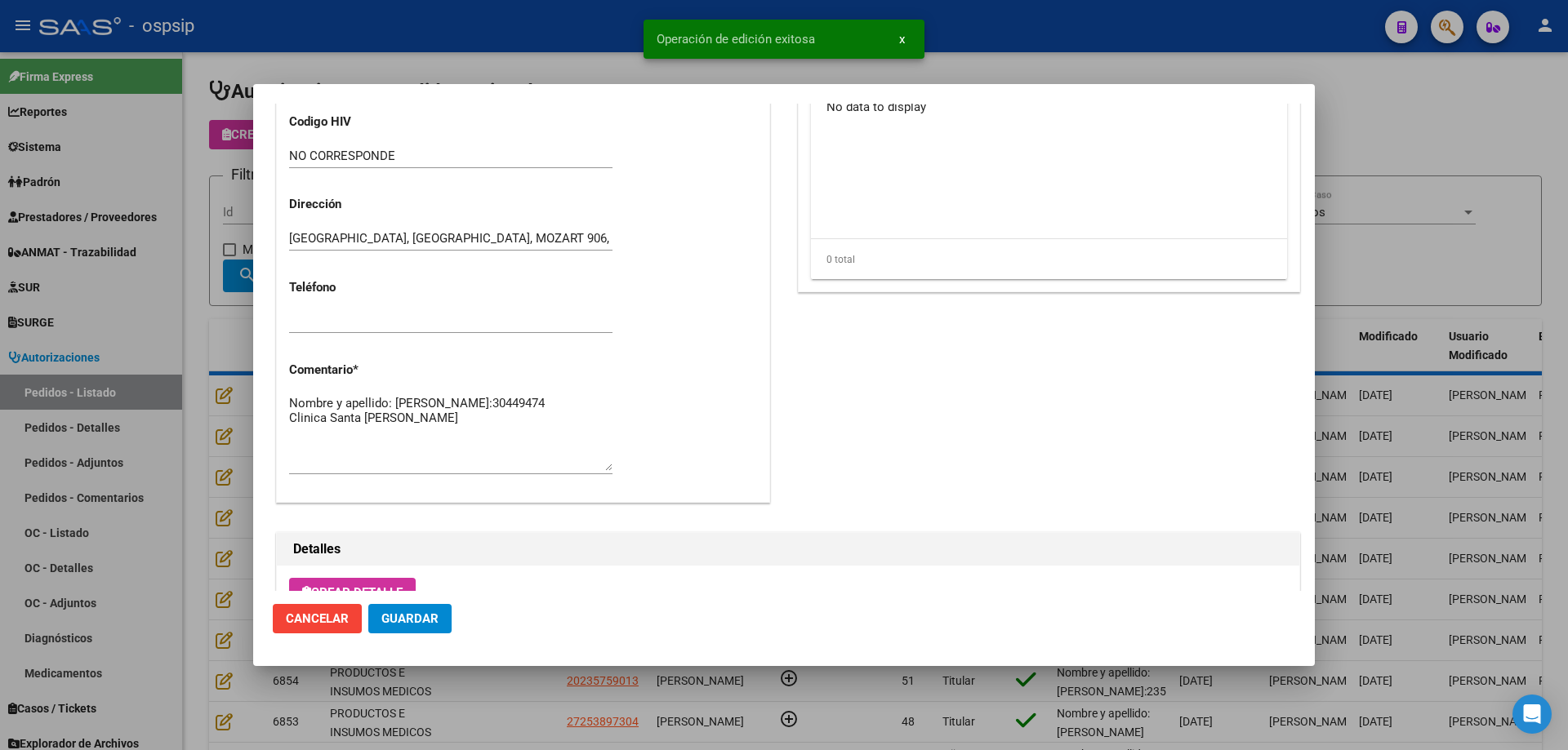
click at [224, 404] on div at bounding box center [784, 375] width 1568 height 750
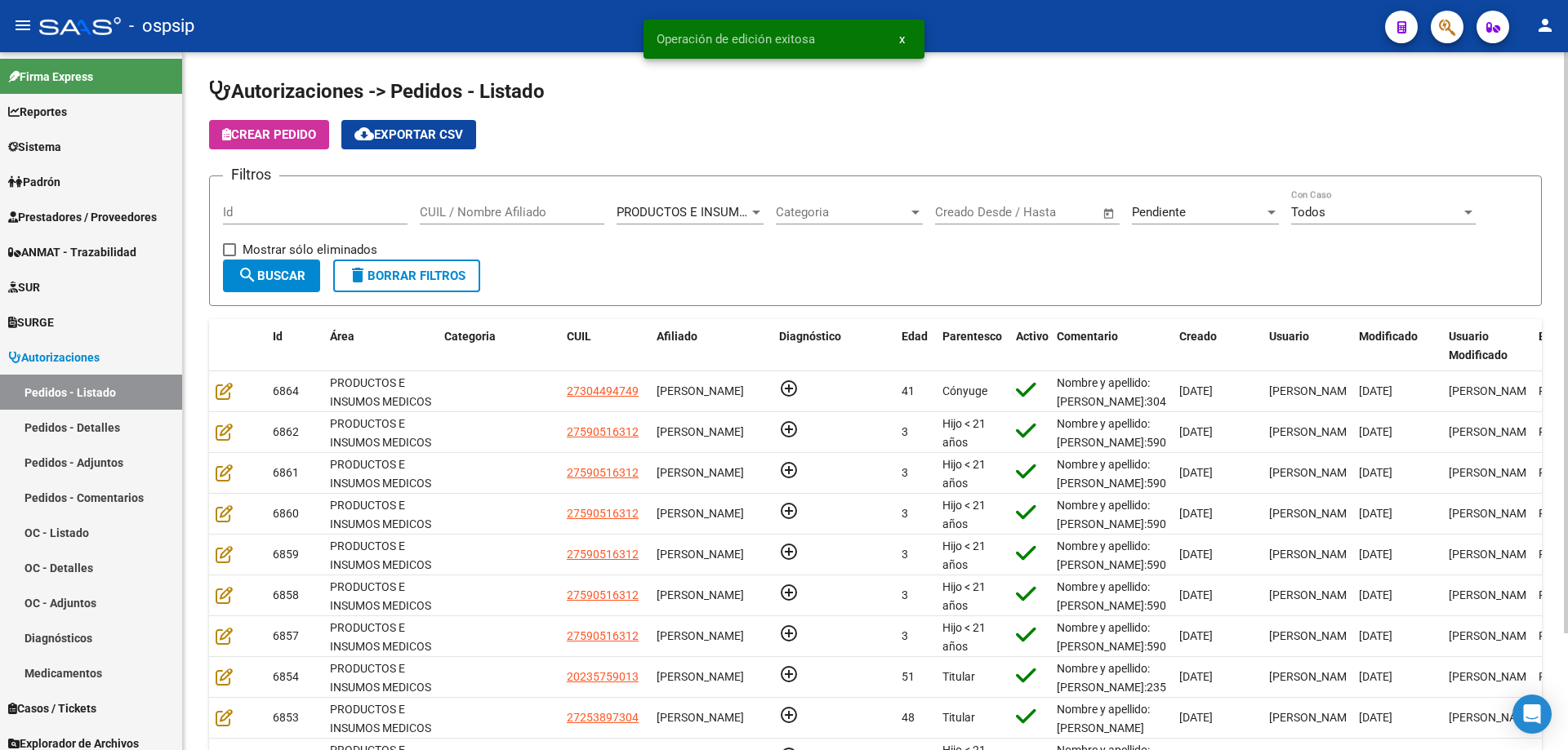
click at [1178, 221] on div "Pendiente Seleccionar Estado" at bounding box center [1205, 207] width 147 height 35
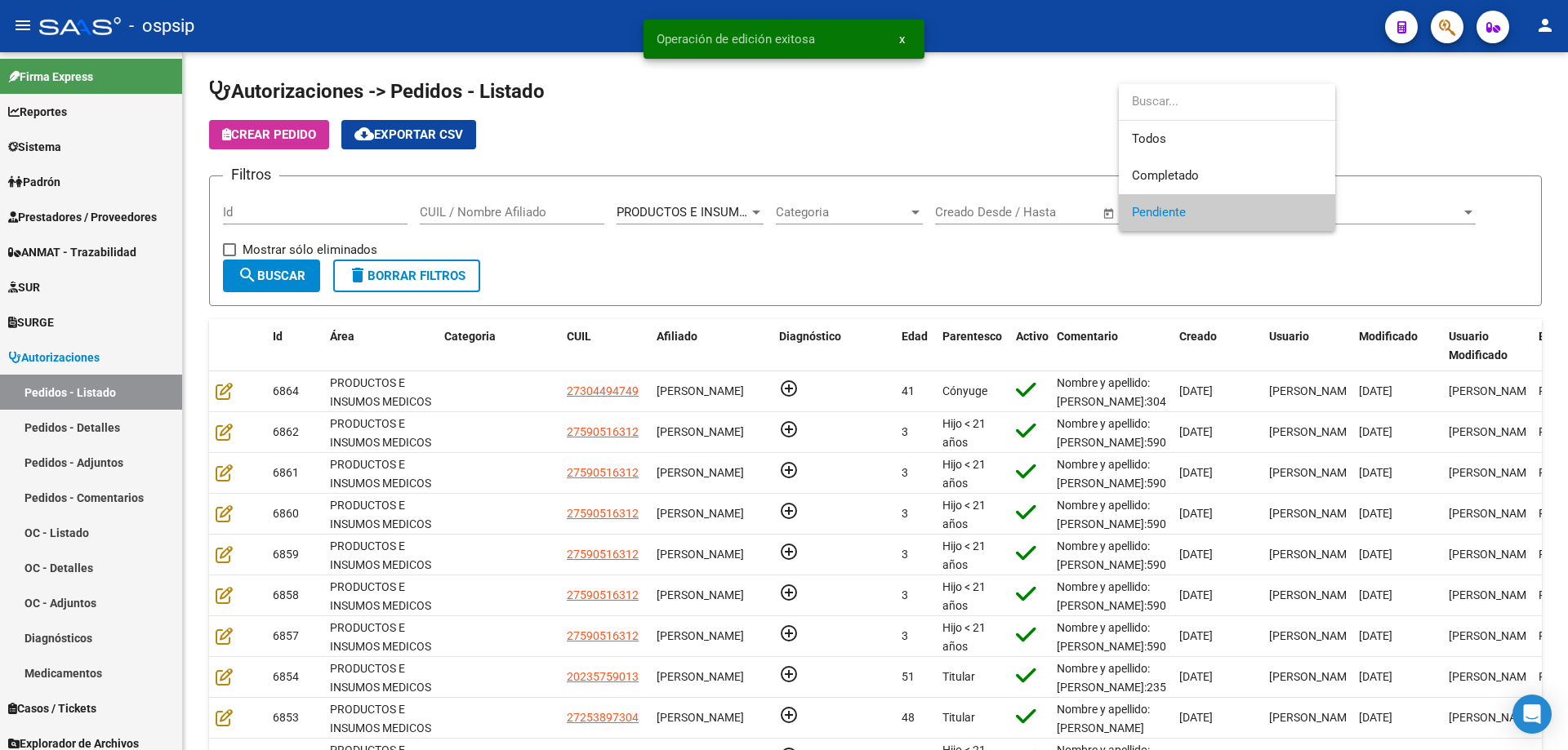
click at [1161, 120] on div at bounding box center [1227, 103] width 217 height 37
click at [1157, 138] on span "Todos" at bounding box center [1227, 139] width 190 height 37
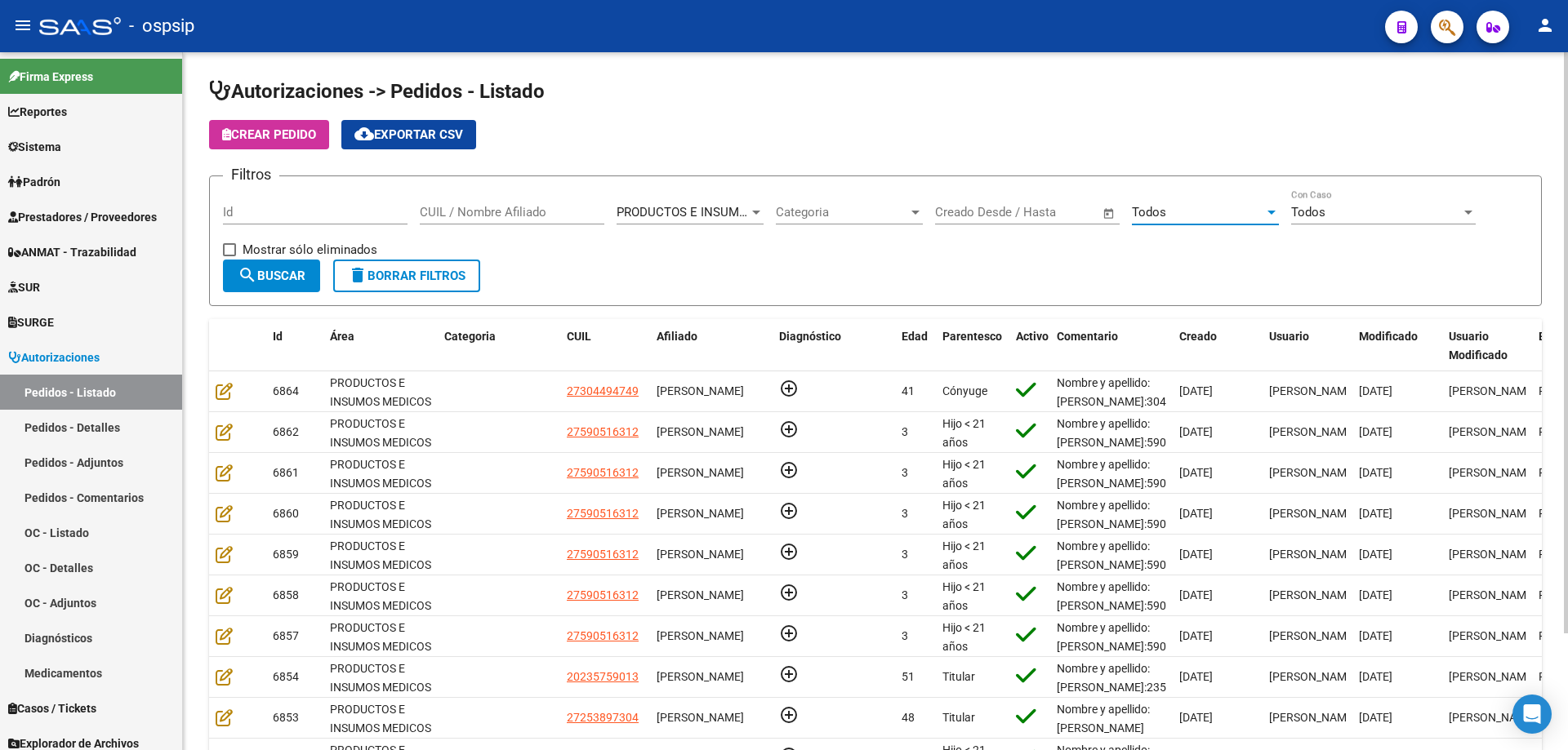
click at [264, 275] on span "search Buscar" at bounding box center [271, 275] width 68 height 15
click at [264, 219] on div "Id" at bounding box center [315, 207] width 184 height 35
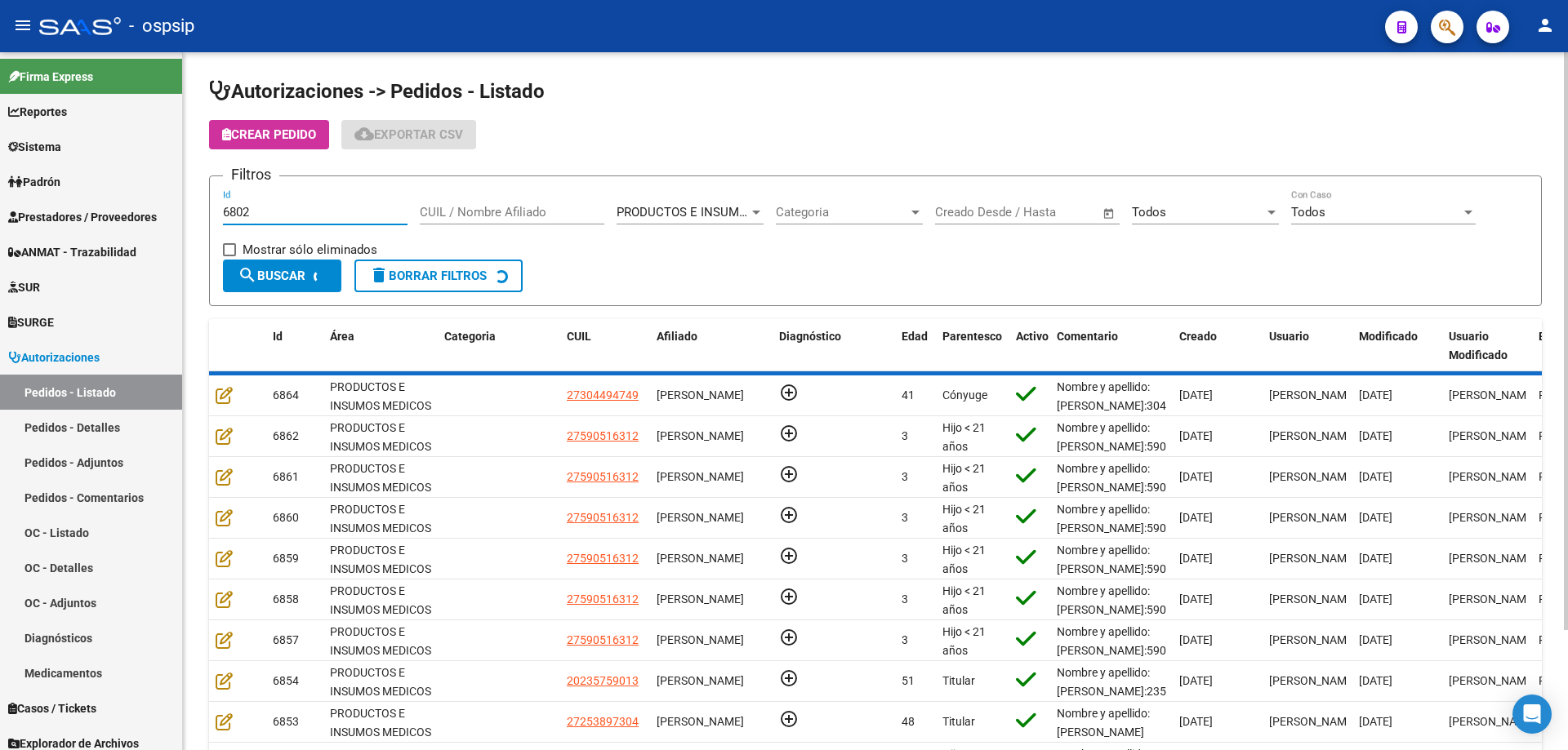
scroll to position [0, 0]
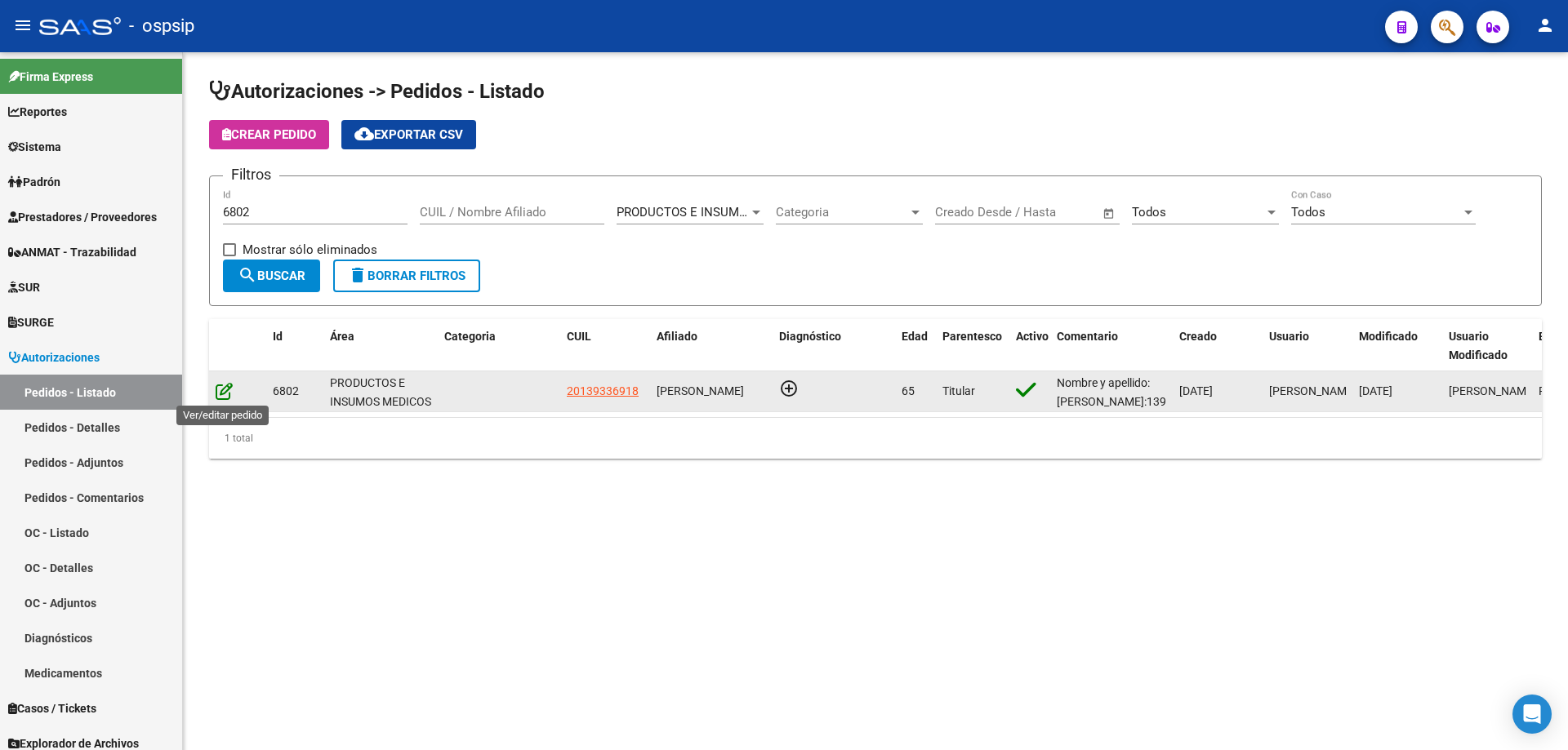
click at [218, 392] on icon at bounding box center [225, 390] width 18 height 18
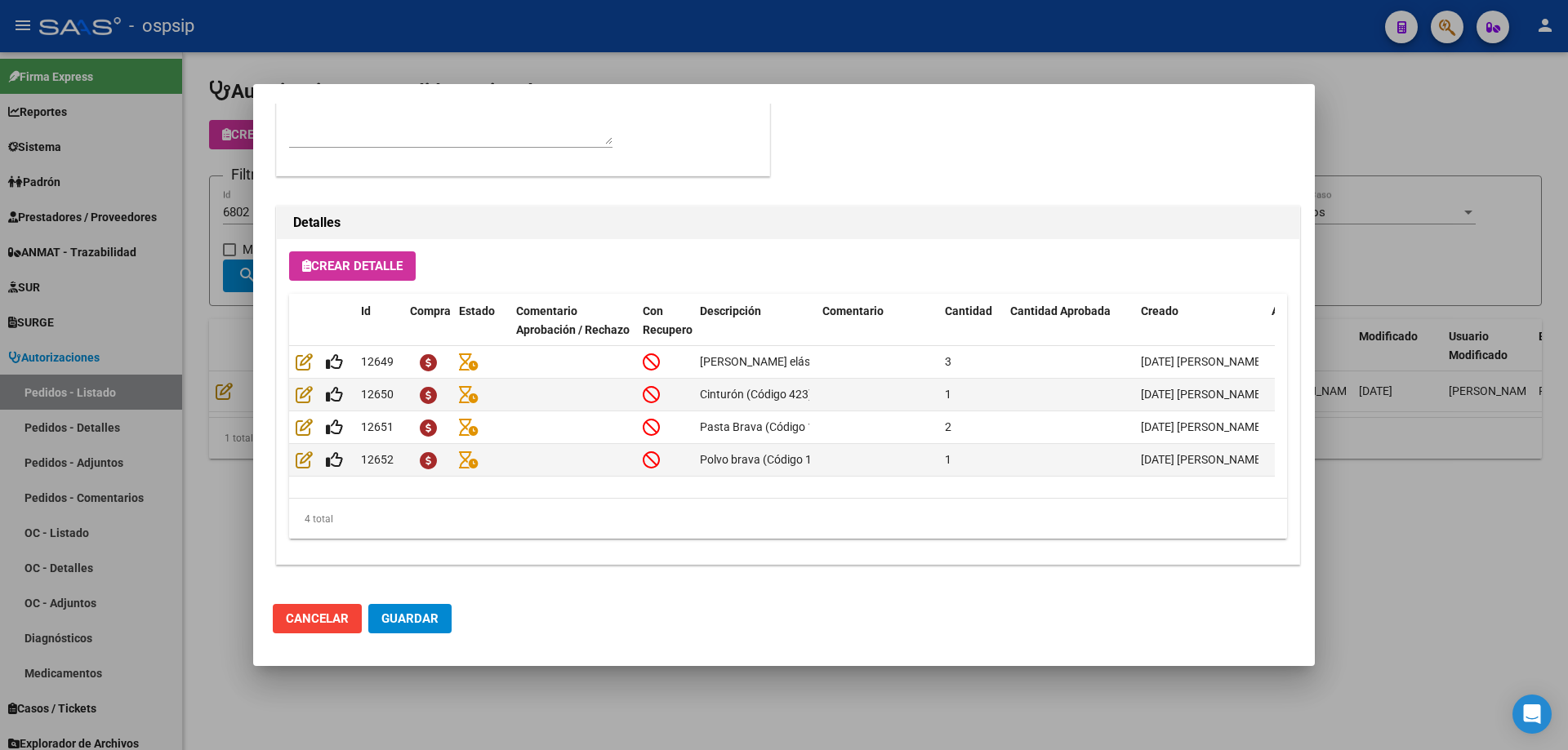
scroll to position [652, 0]
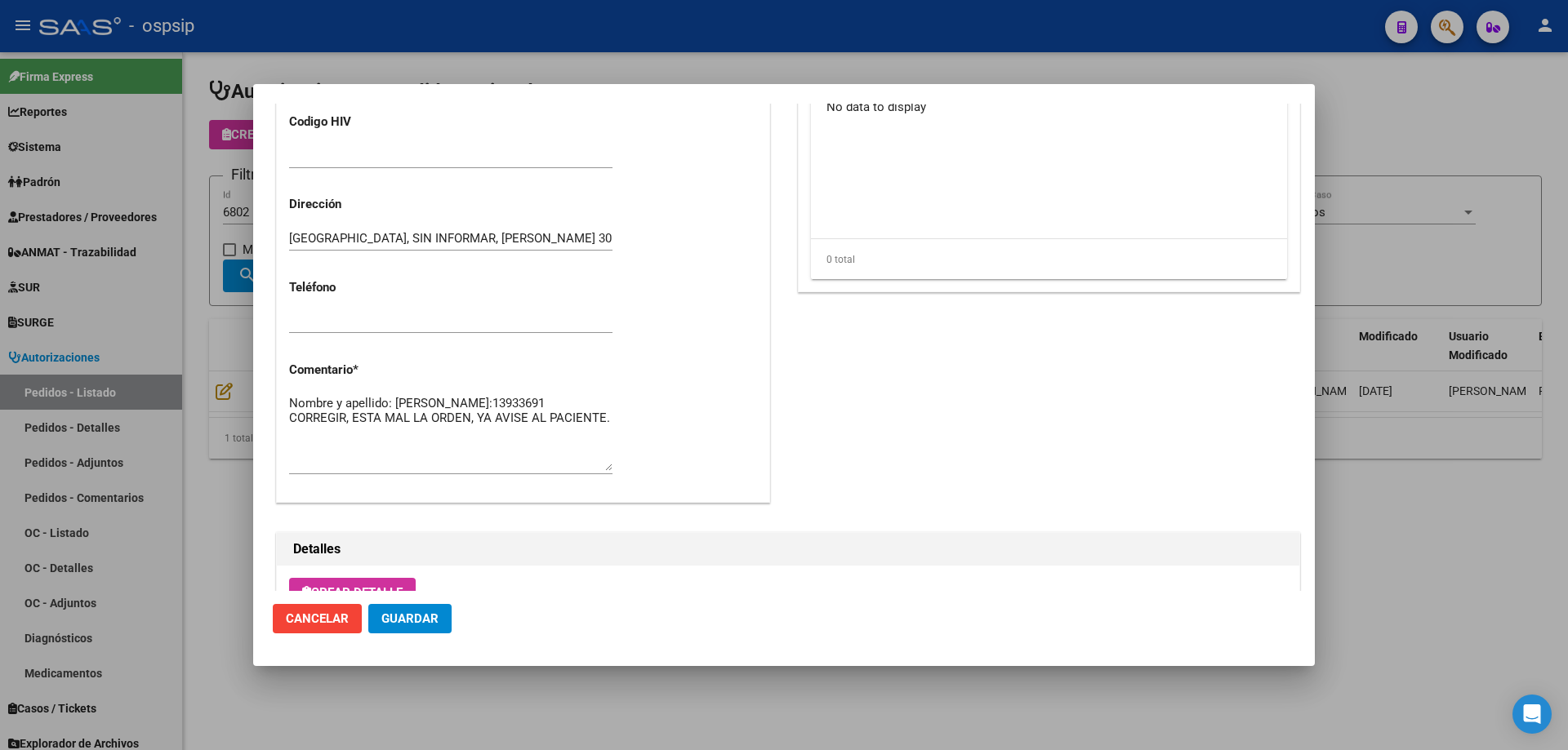
click at [253, 309] on div at bounding box center [784, 375] width 1568 height 750
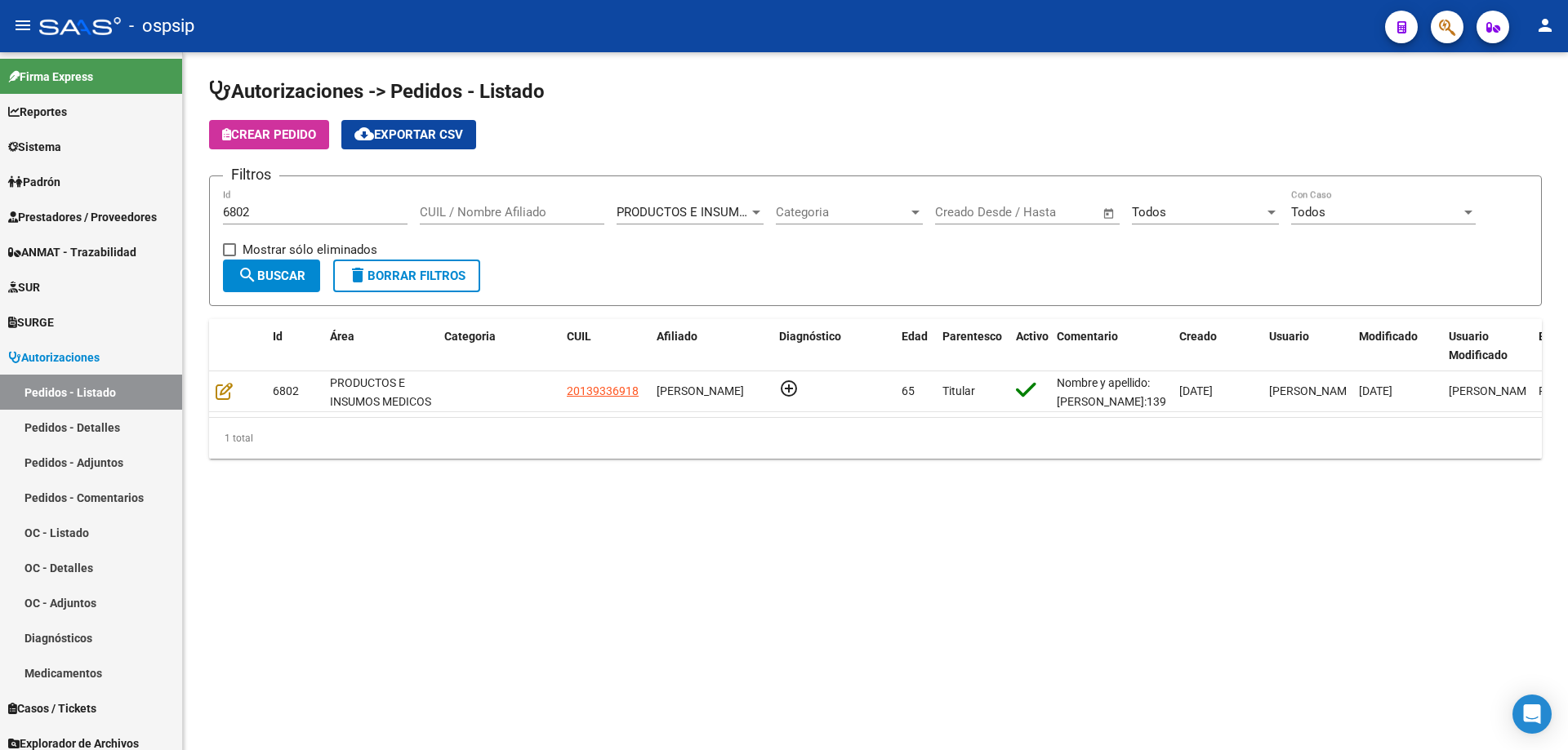
click at [263, 225] on div "6802 Id" at bounding box center [315, 215] width 184 height 51
click at [269, 214] on input "6802" at bounding box center [315, 212] width 184 height 15
type input "6"
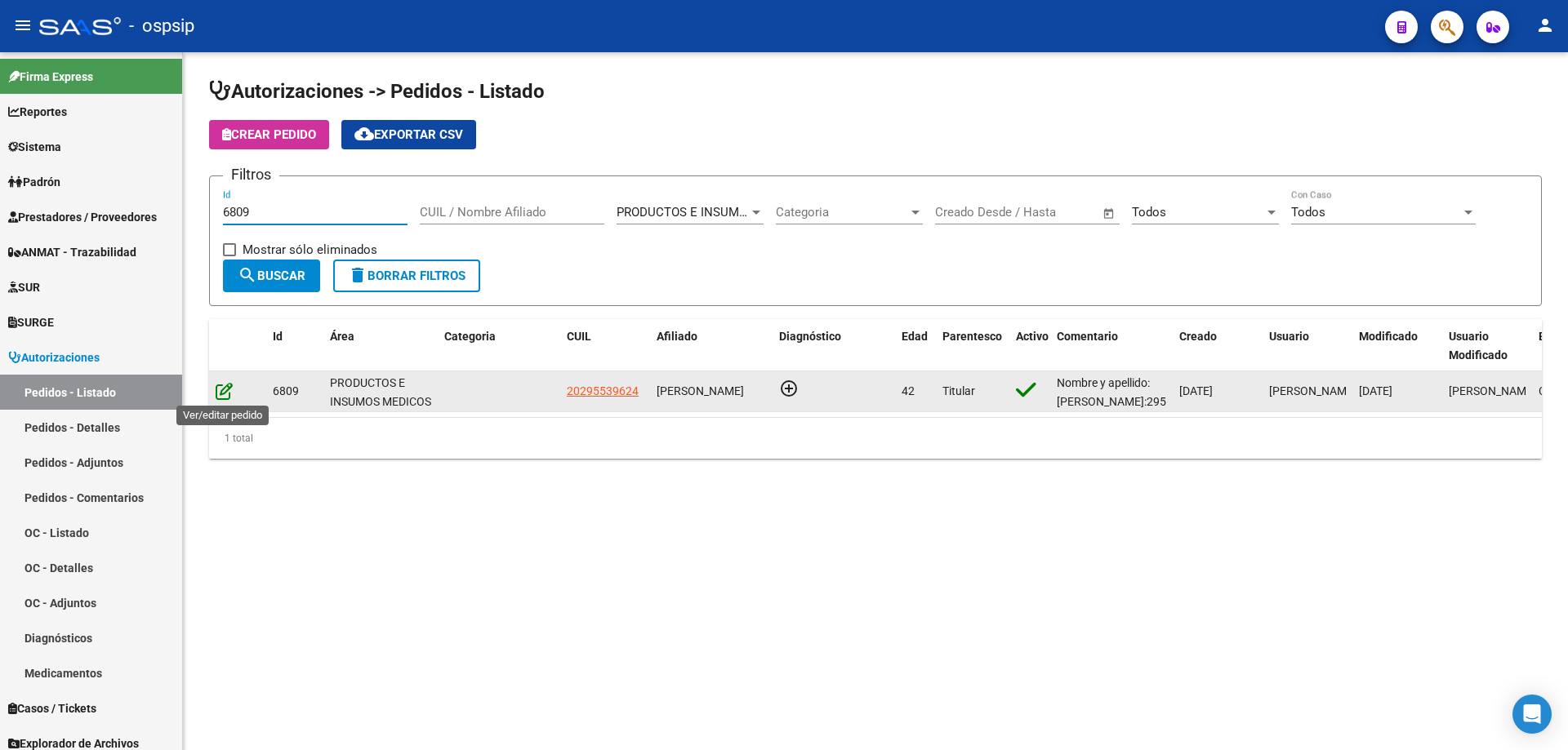
type input "6809"
click at [222, 391] on icon at bounding box center [225, 390] width 18 height 18
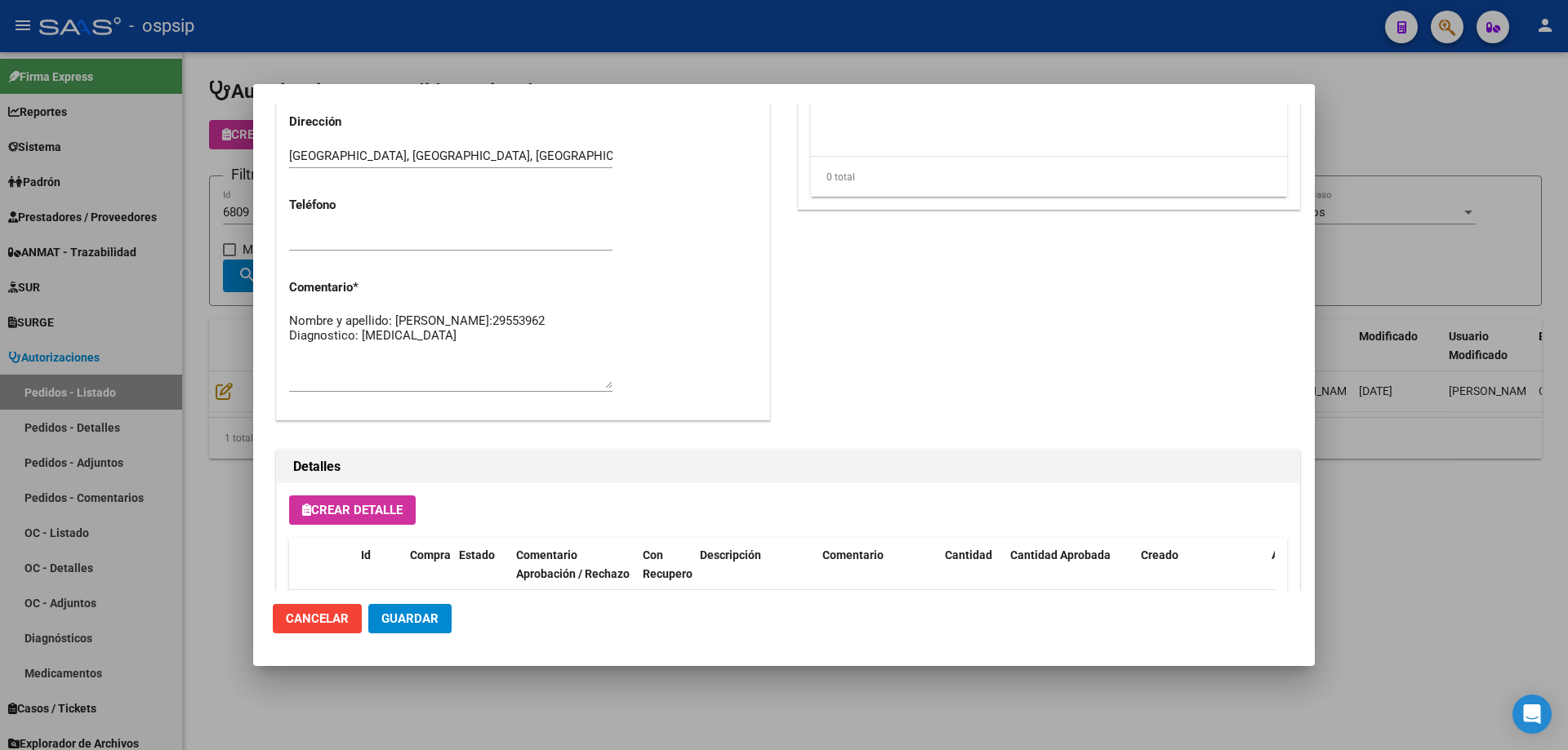
scroll to position [979, 0]
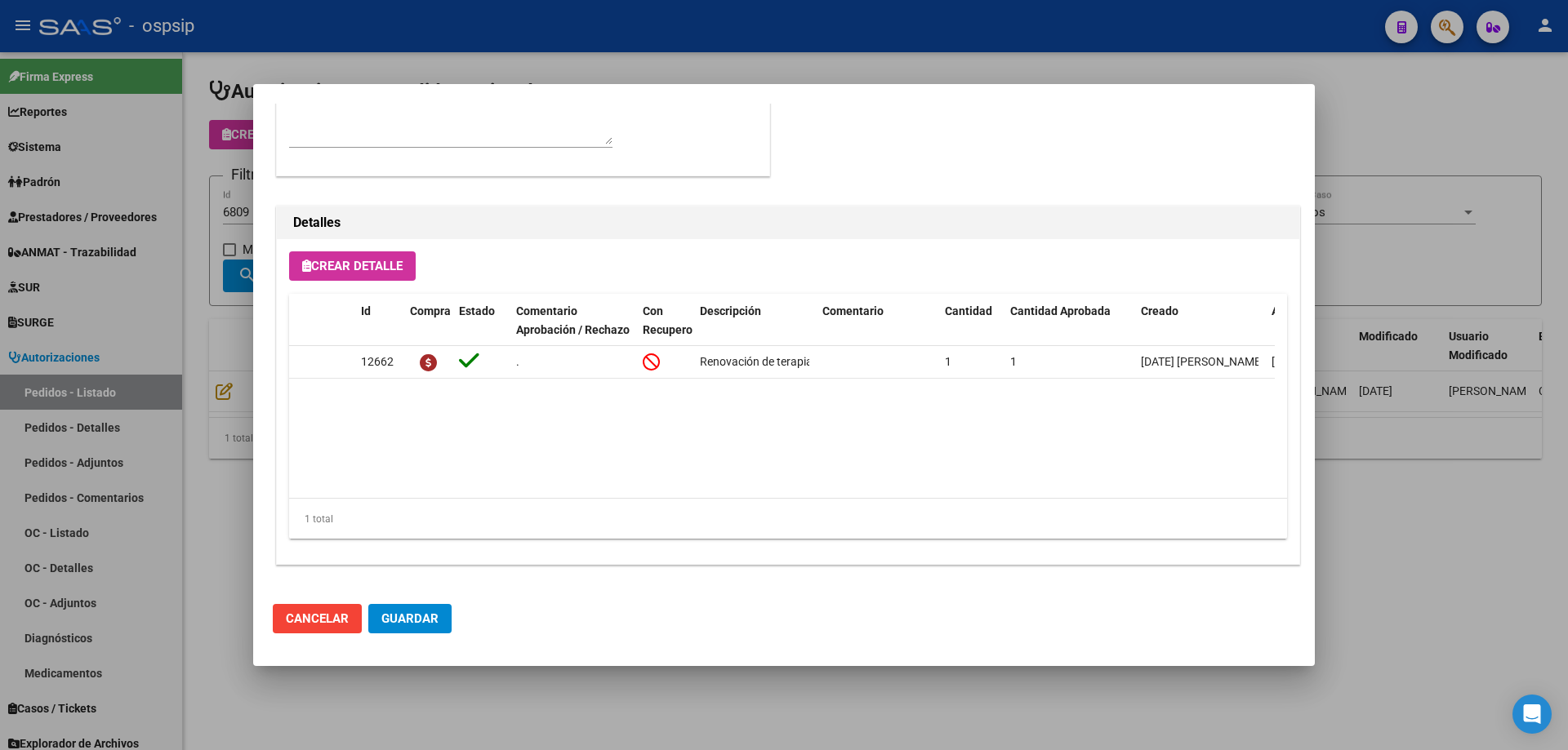
drag, startPoint x: 154, startPoint y: 339, endPoint x: 270, endPoint y: 235, distance: 155.8
click at [156, 337] on div at bounding box center [784, 375] width 1568 height 750
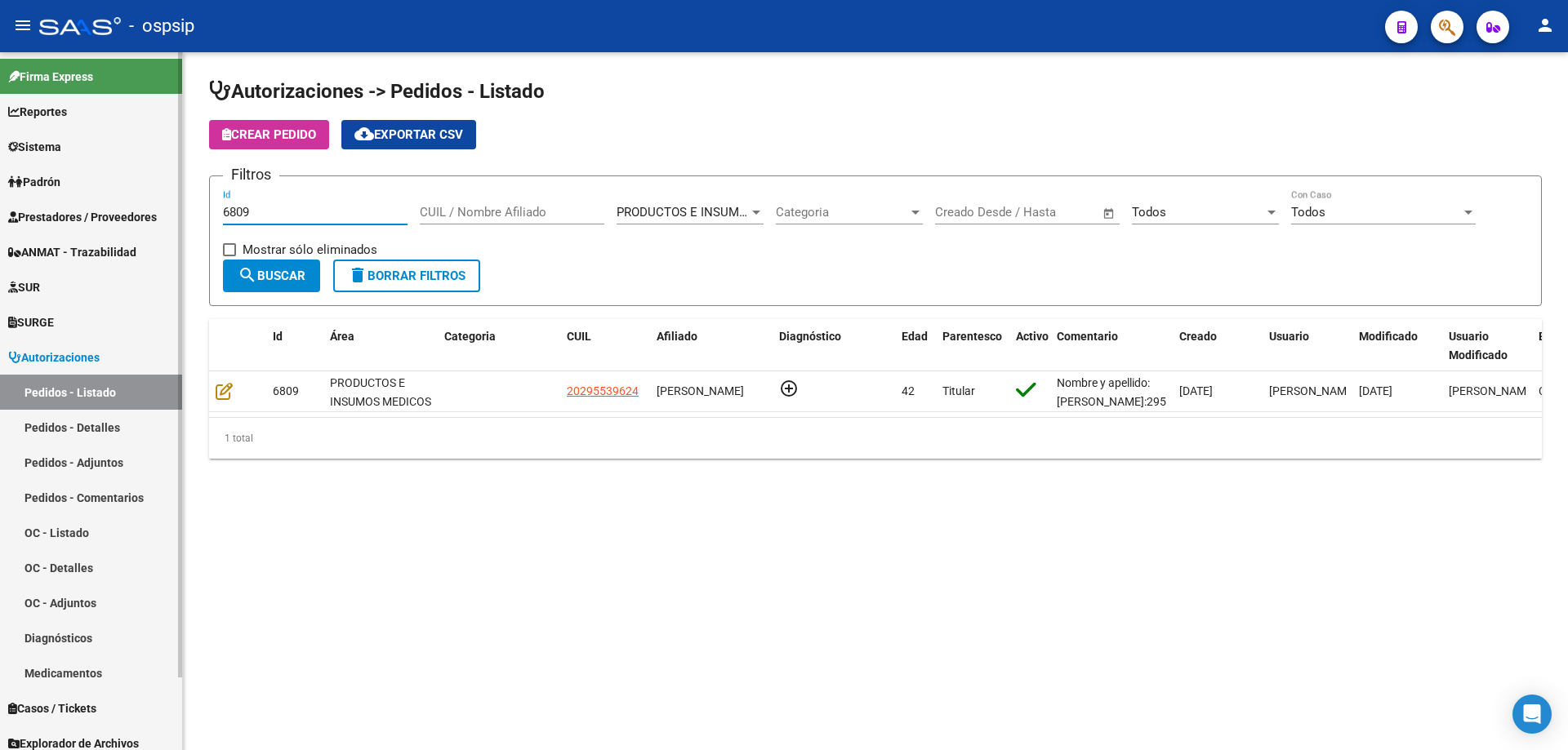
drag, startPoint x: 290, startPoint y: 207, endPoint x: 0, endPoint y: 223, distance: 290.4
click at [0, 223] on mat-sidenav-container "Firma Express Reportes Egresos Devengados Auditorías x Área Auditorías x Usuari…" at bounding box center [784, 402] width 1568 height 698
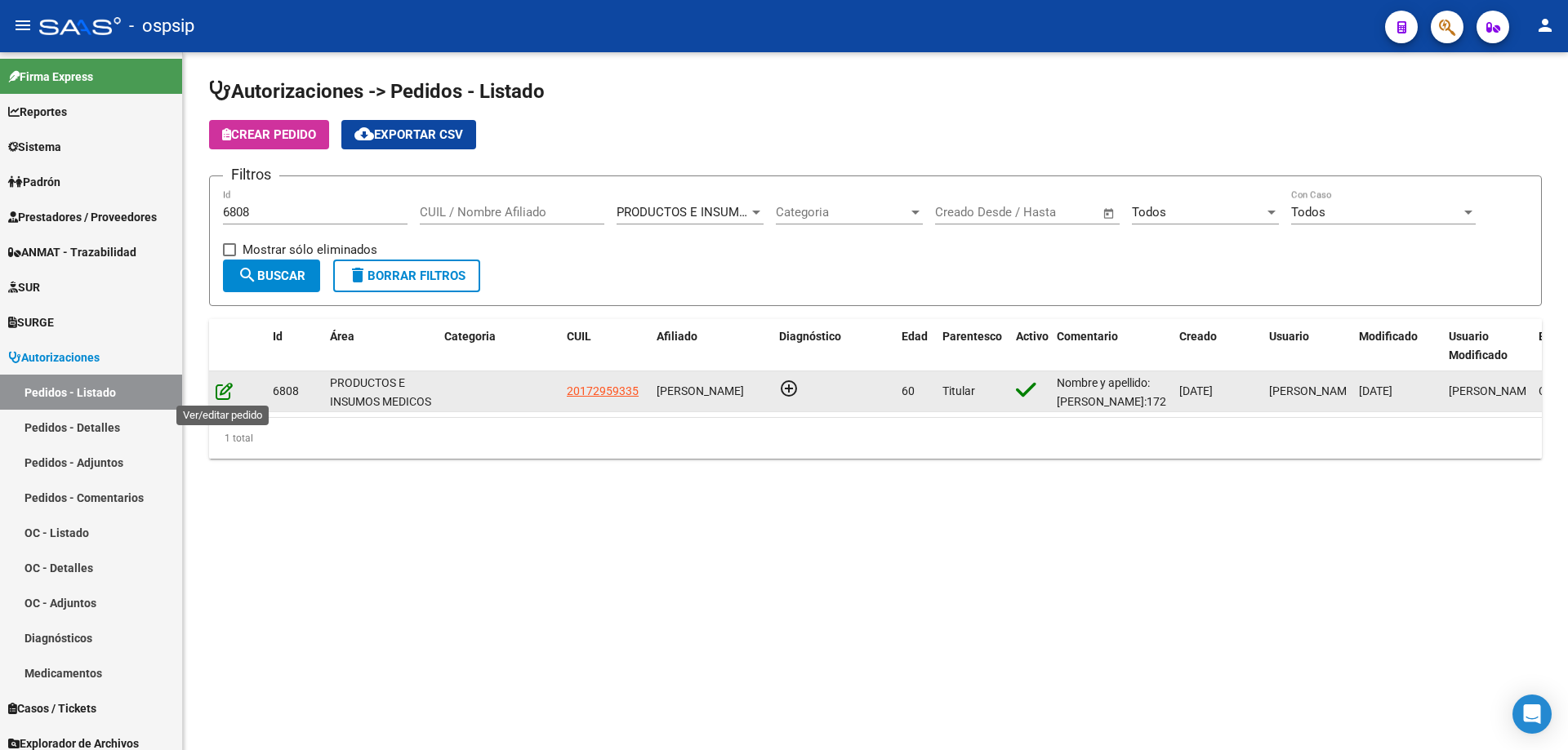
click at [219, 388] on icon at bounding box center [225, 390] width 18 height 18
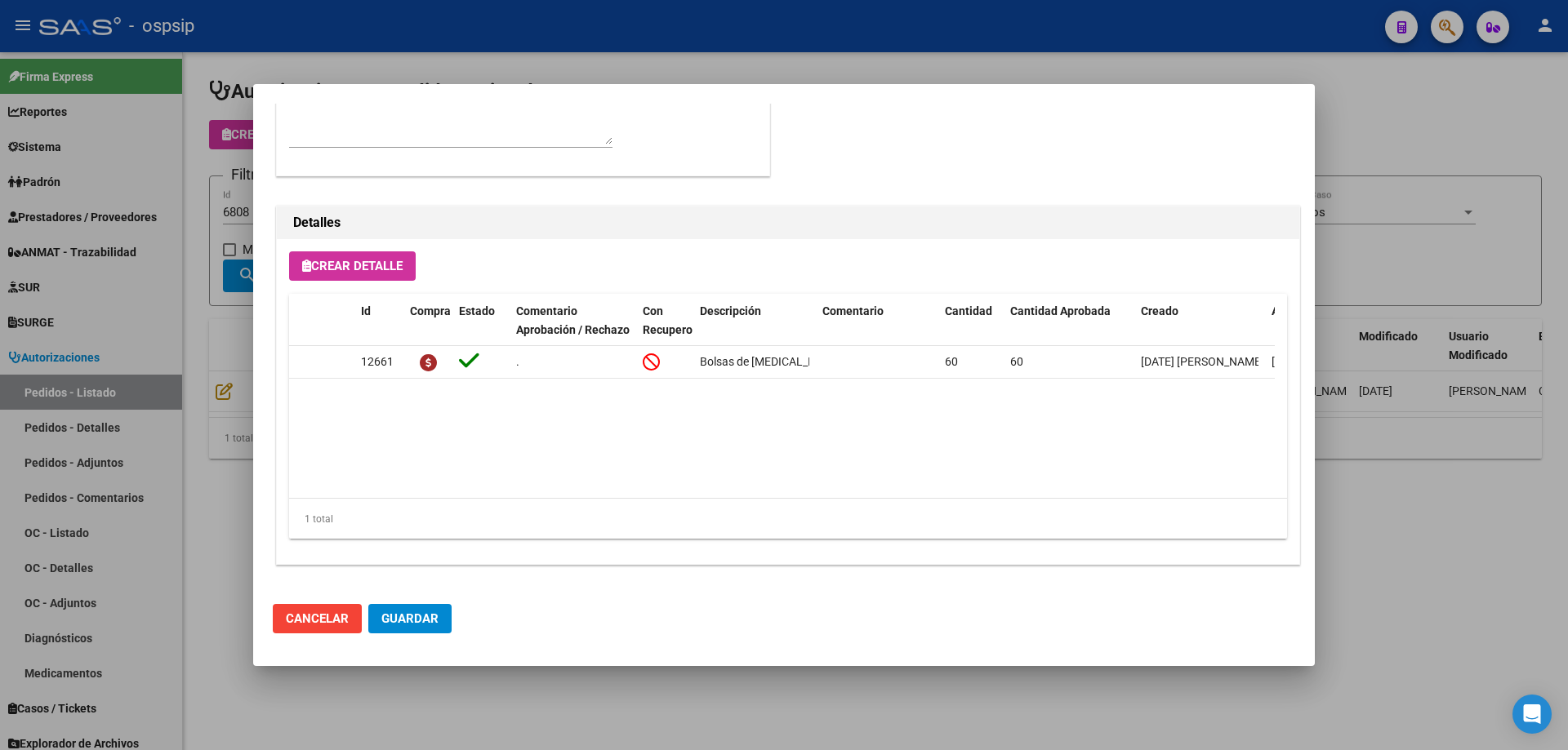
drag, startPoint x: 200, startPoint y: 423, endPoint x: 270, endPoint y: 305, distance: 137.2
click at [202, 418] on div at bounding box center [784, 375] width 1568 height 750
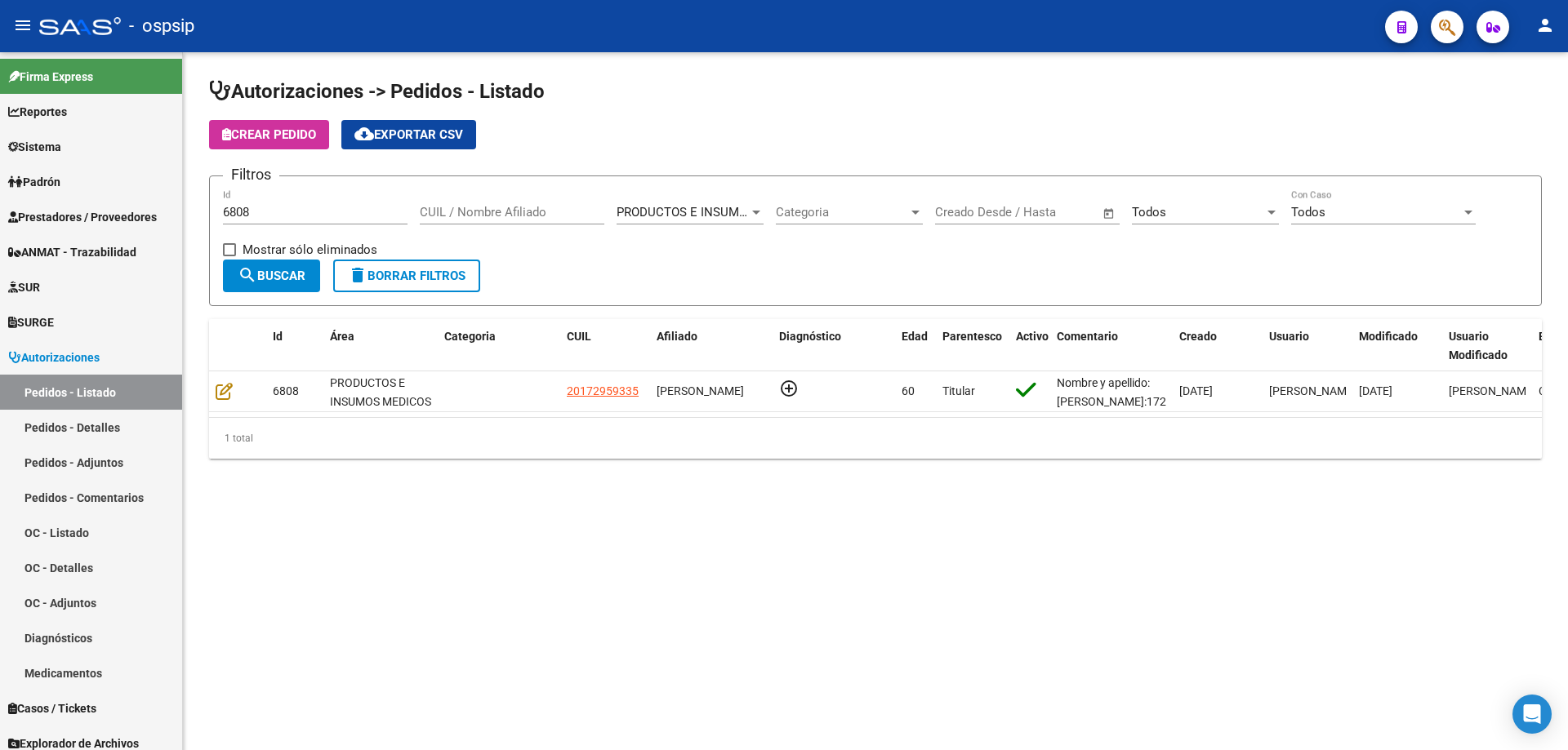
click at [294, 214] on input "6808" at bounding box center [315, 212] width 184 height 15
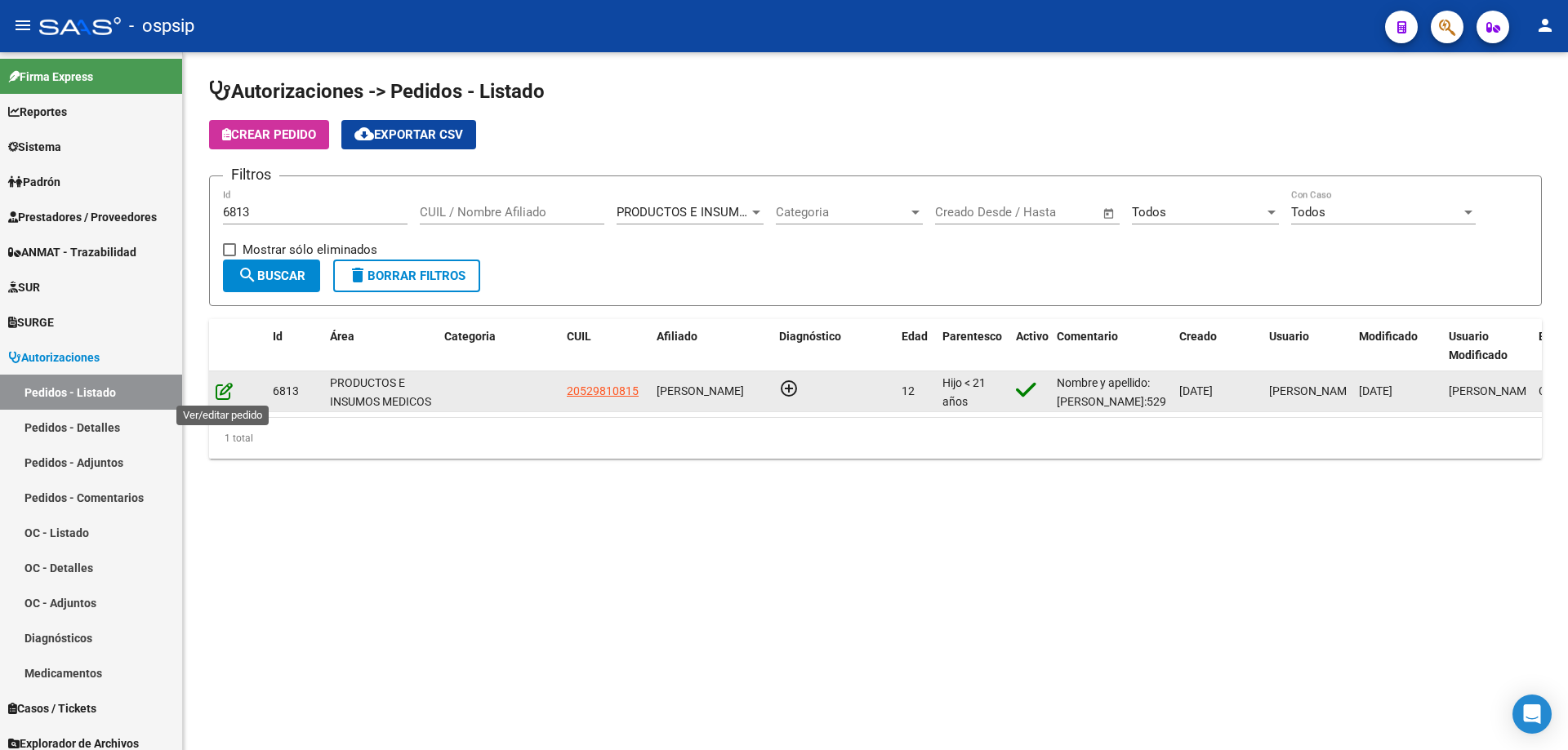
click at [222, 396] on icon at bounding box center [225, 390] width 18 height 18
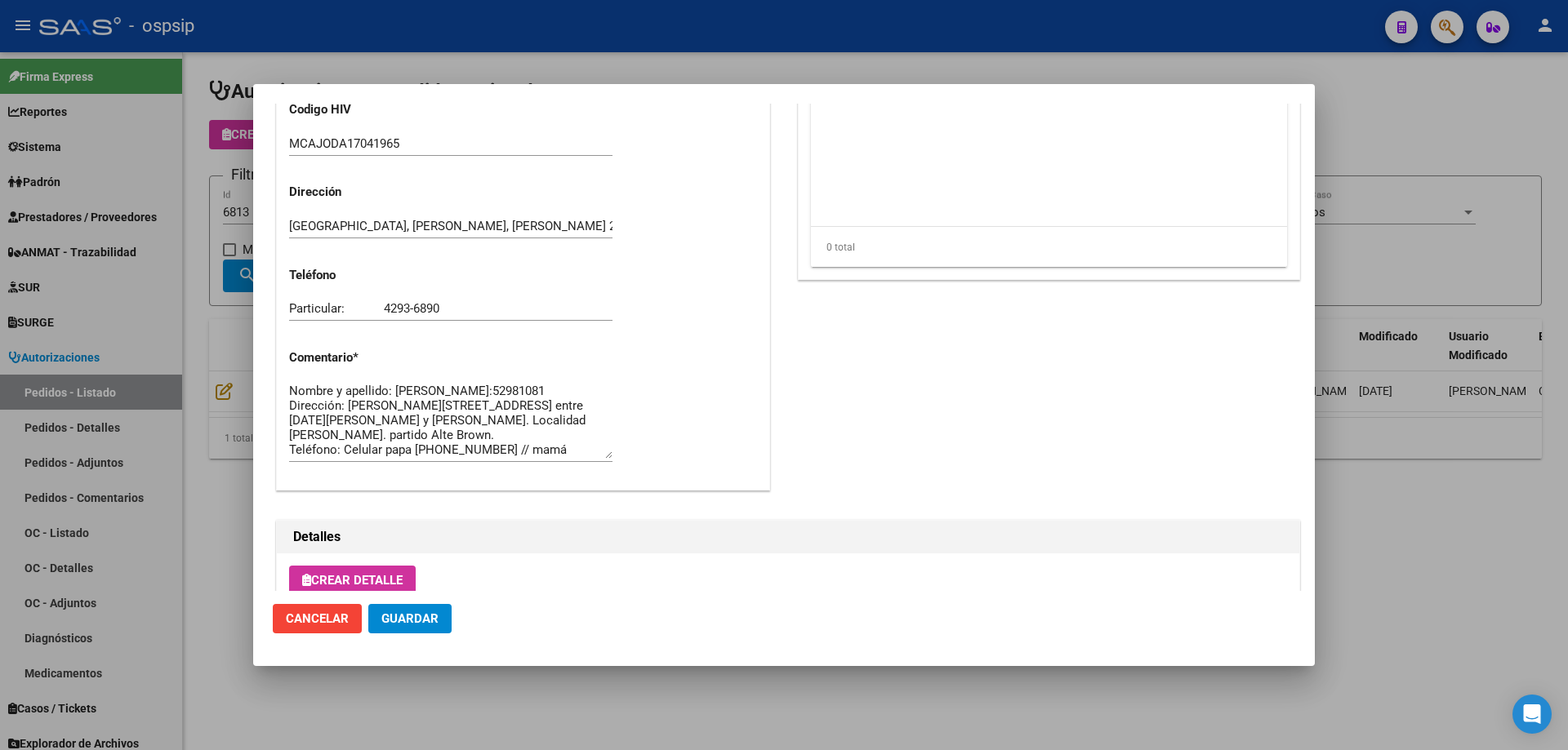
scroll to position [652, 0]
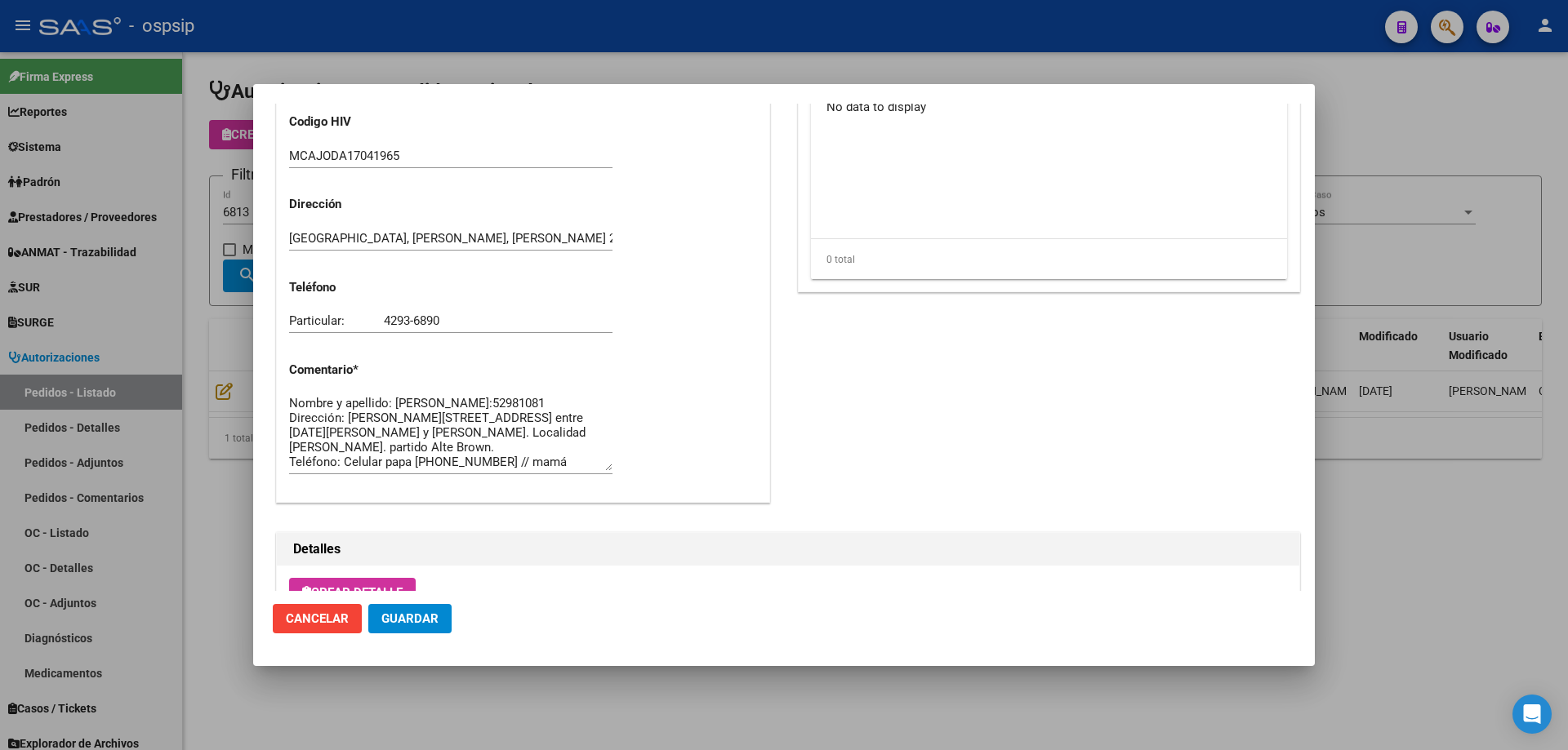
click at [197, 382] on div at bounding box center [784, 375] width 1568 height 750
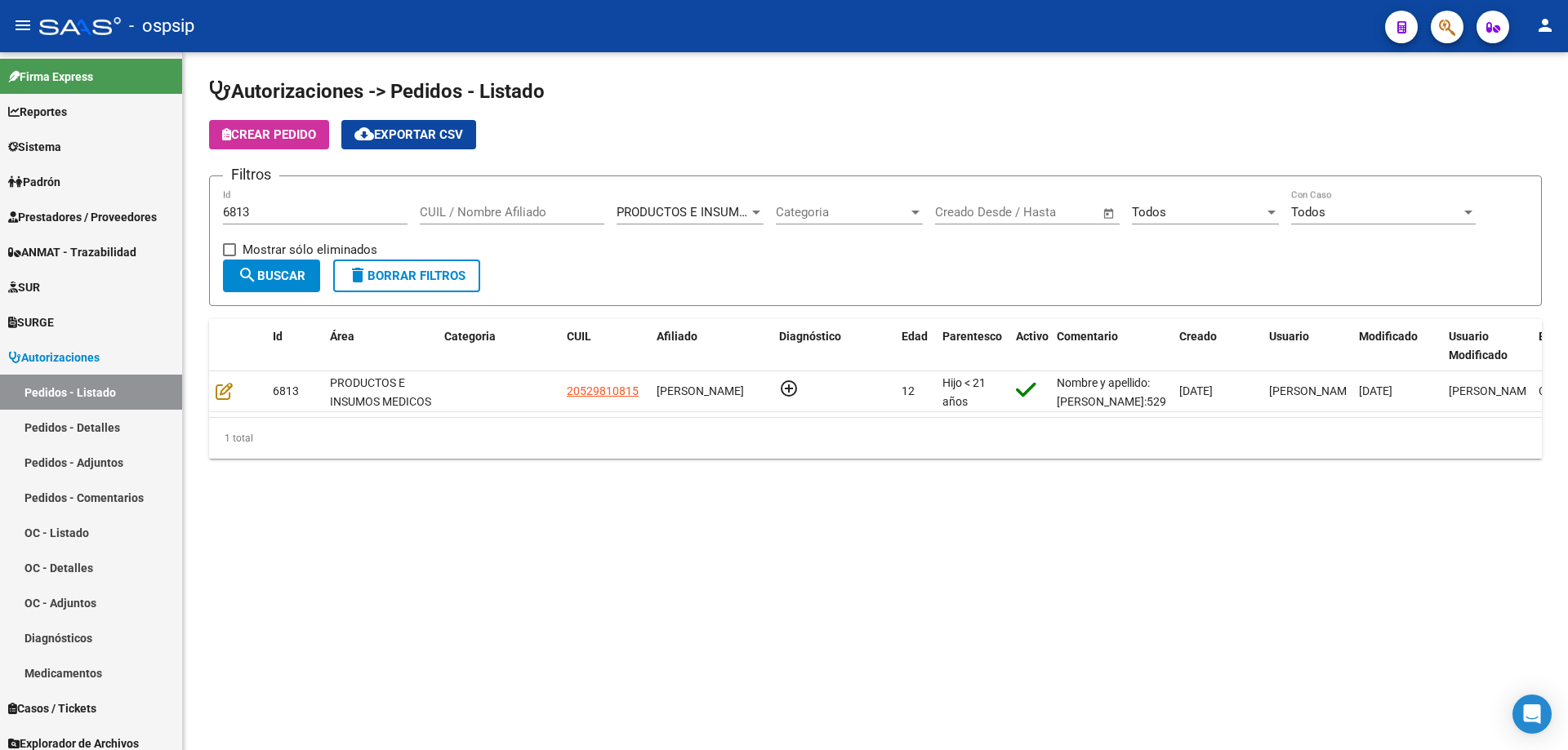
click at [304, 213] on input "6813" at bounding box center [315, 212] width 184 height 15
type input "6"
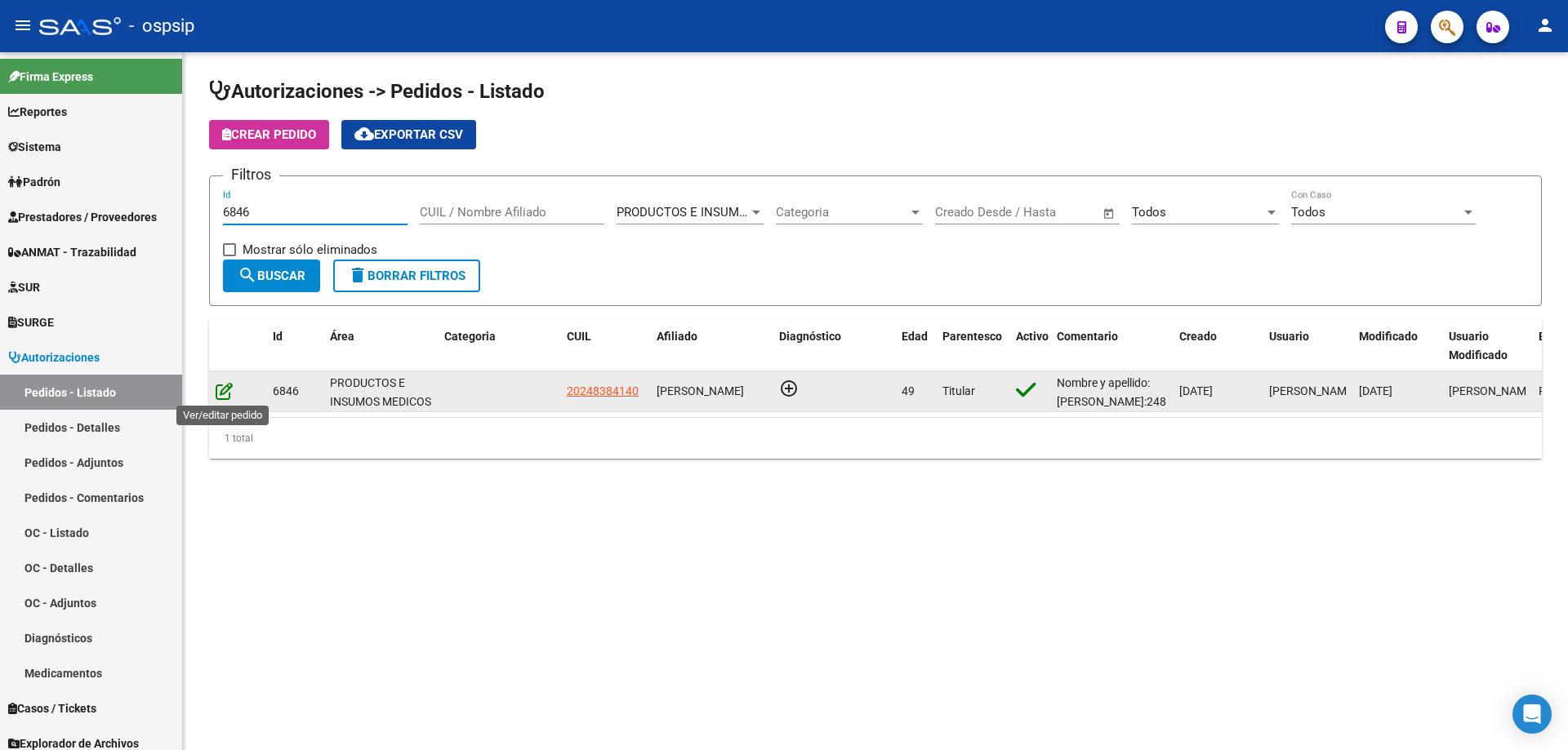
type input "6846"
click at [224, 392] on icon at bounding box center [225, 390] width 18 height 18
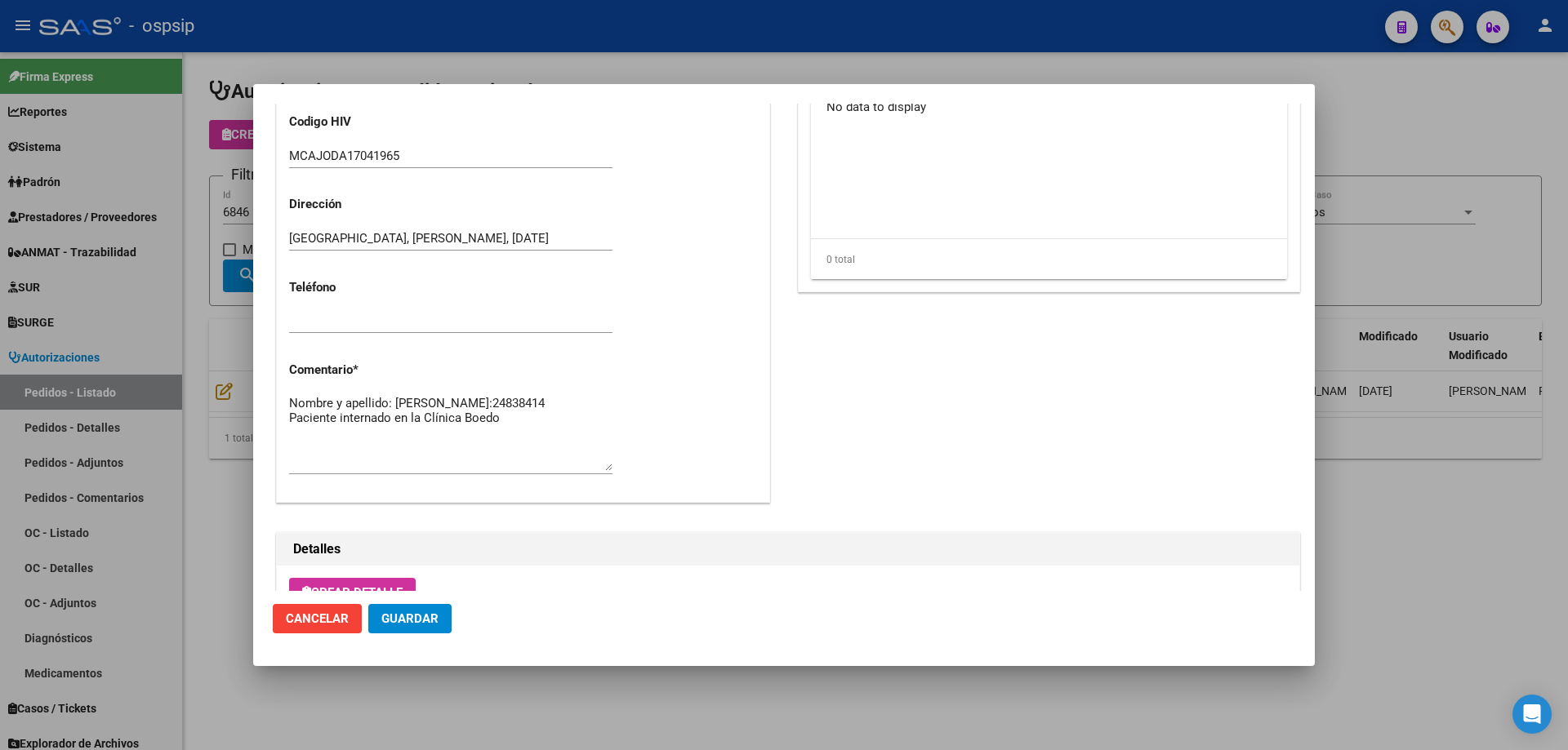
click at [168, 289] on div at bounding box center [784, 375] width 1568 height 750
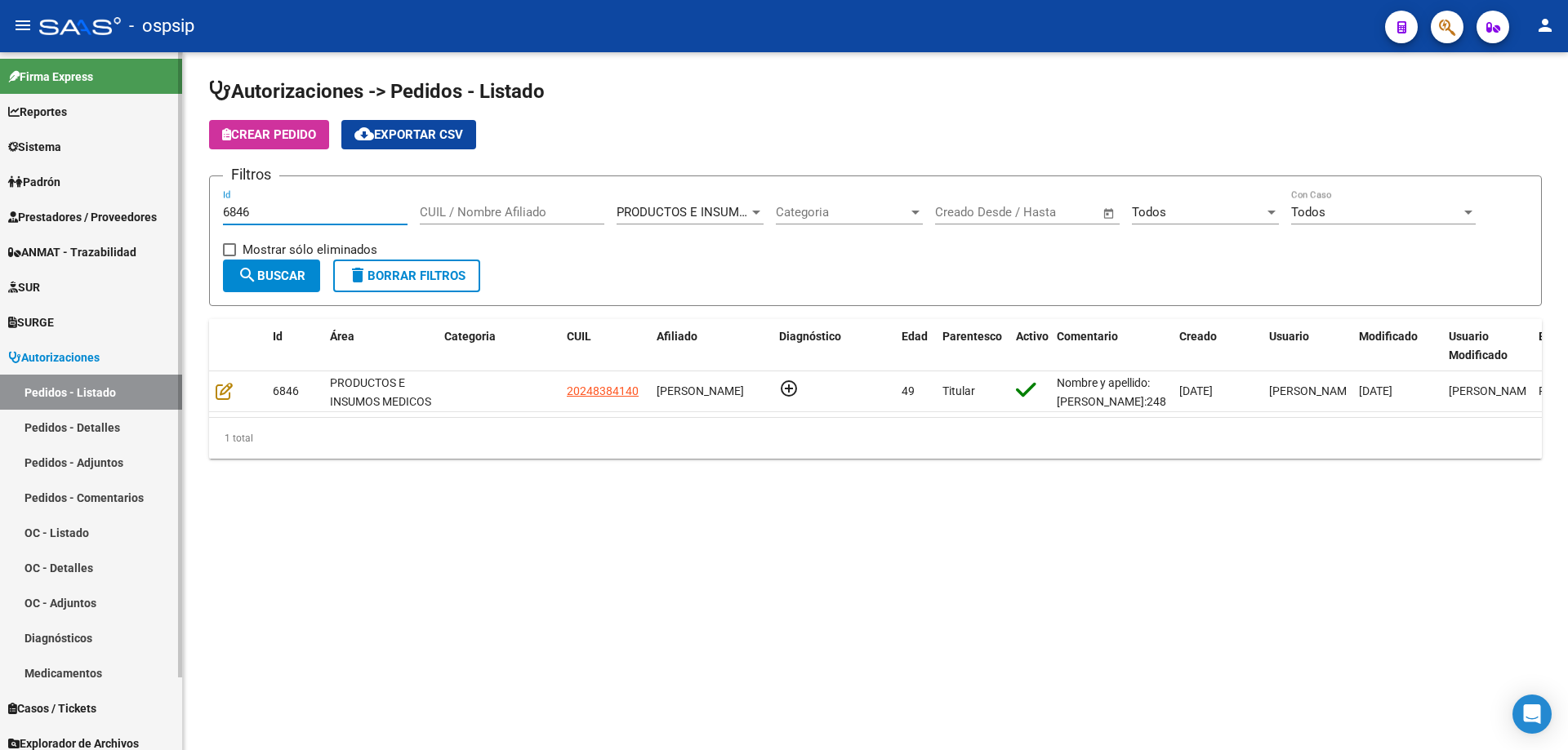
drag, startPoint x: 279, startPoint y: 211, endPoint x: 0, endPoint y: 184, distance: 280.3
click at [0, 184] on mat-sidenav-container "Firma Express Reportes Egresos Devengados Auditorías x Área Auditorías x Usuari…" at bounding box center [784, 402] width 1568 height 698
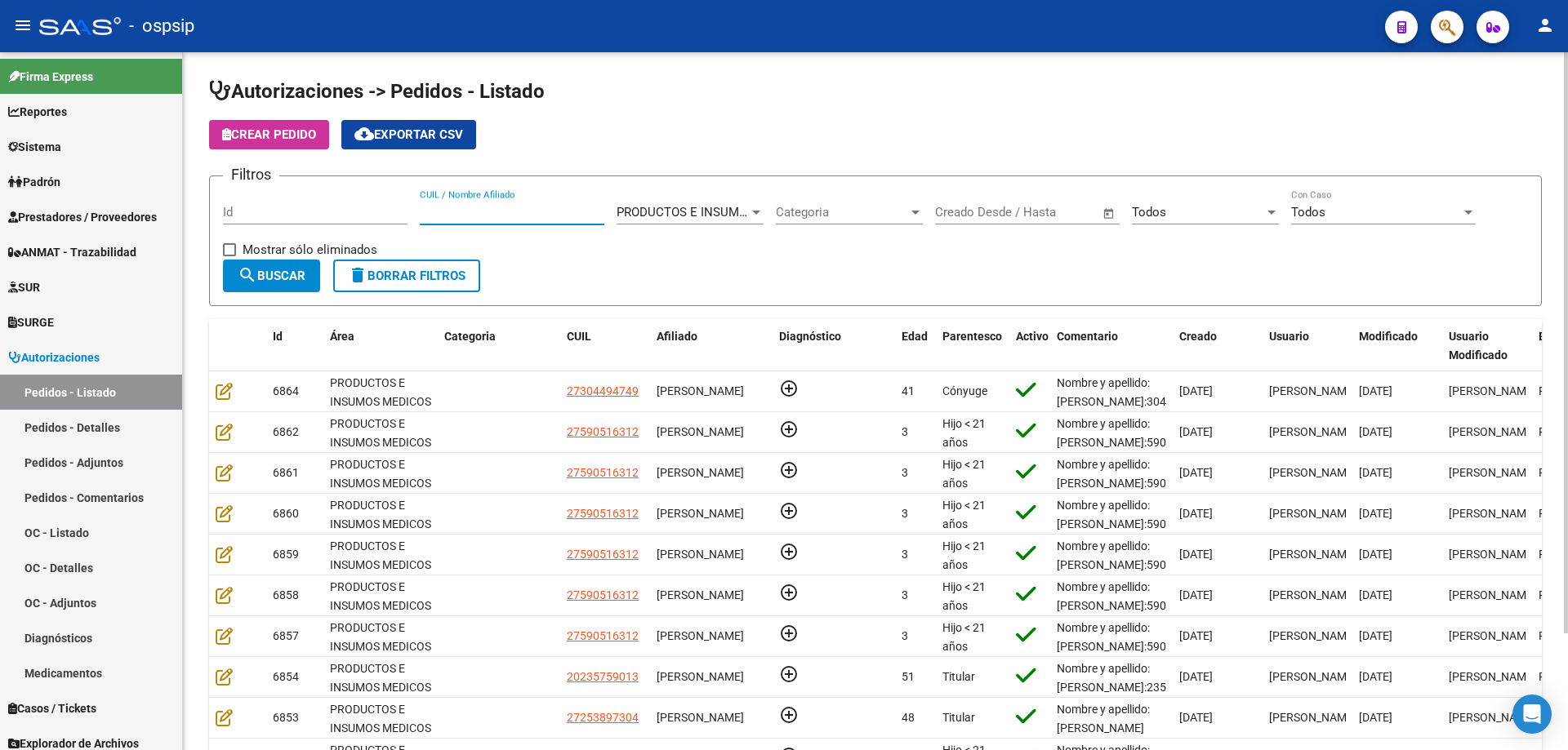
click at [481, 211] on input "CUIL / Nombre Afiliado" at bounding box center [512, 212] width 184 height 15
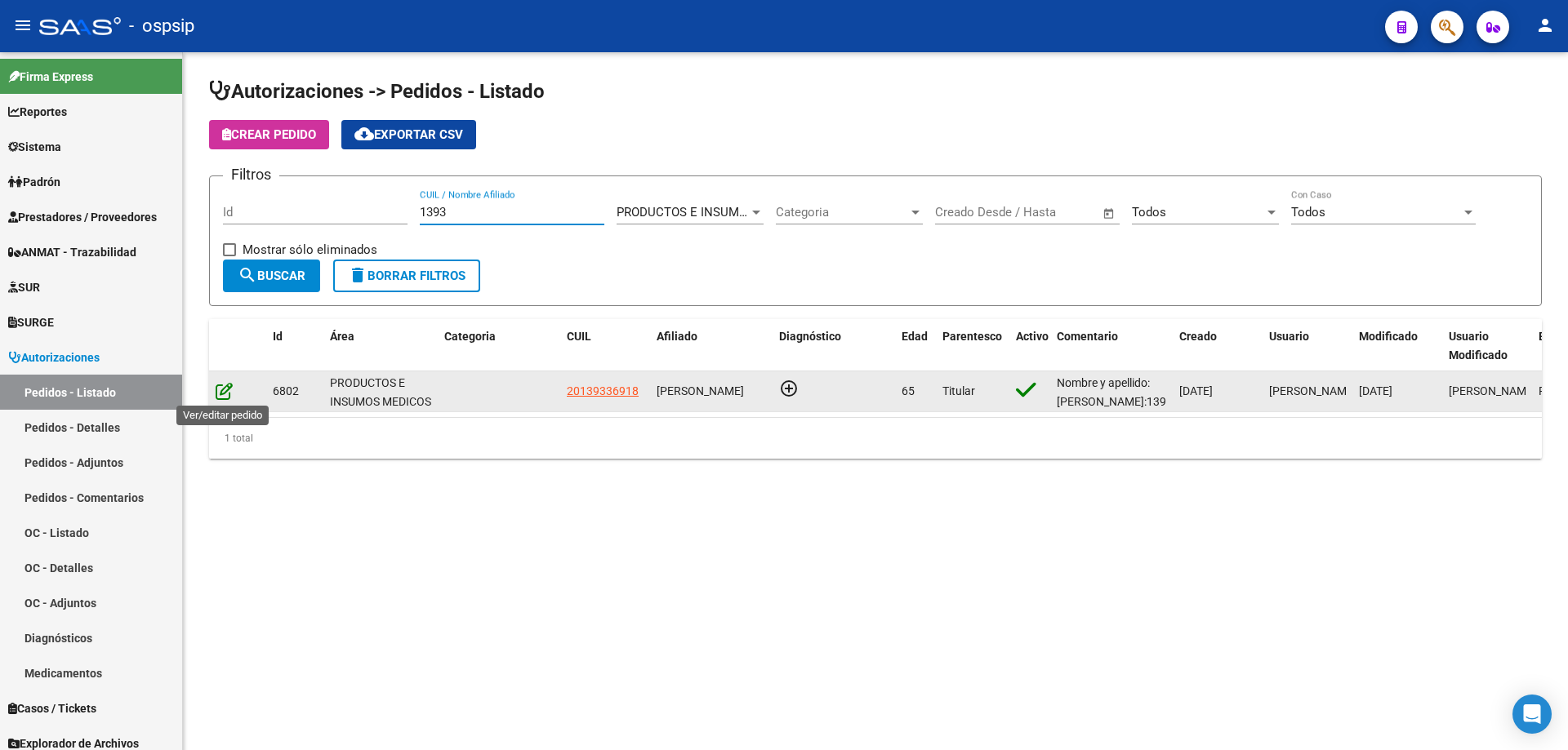
type input "1393"
click at [229, 394] on icon at bounding box center [225, 390] width 18 height 18
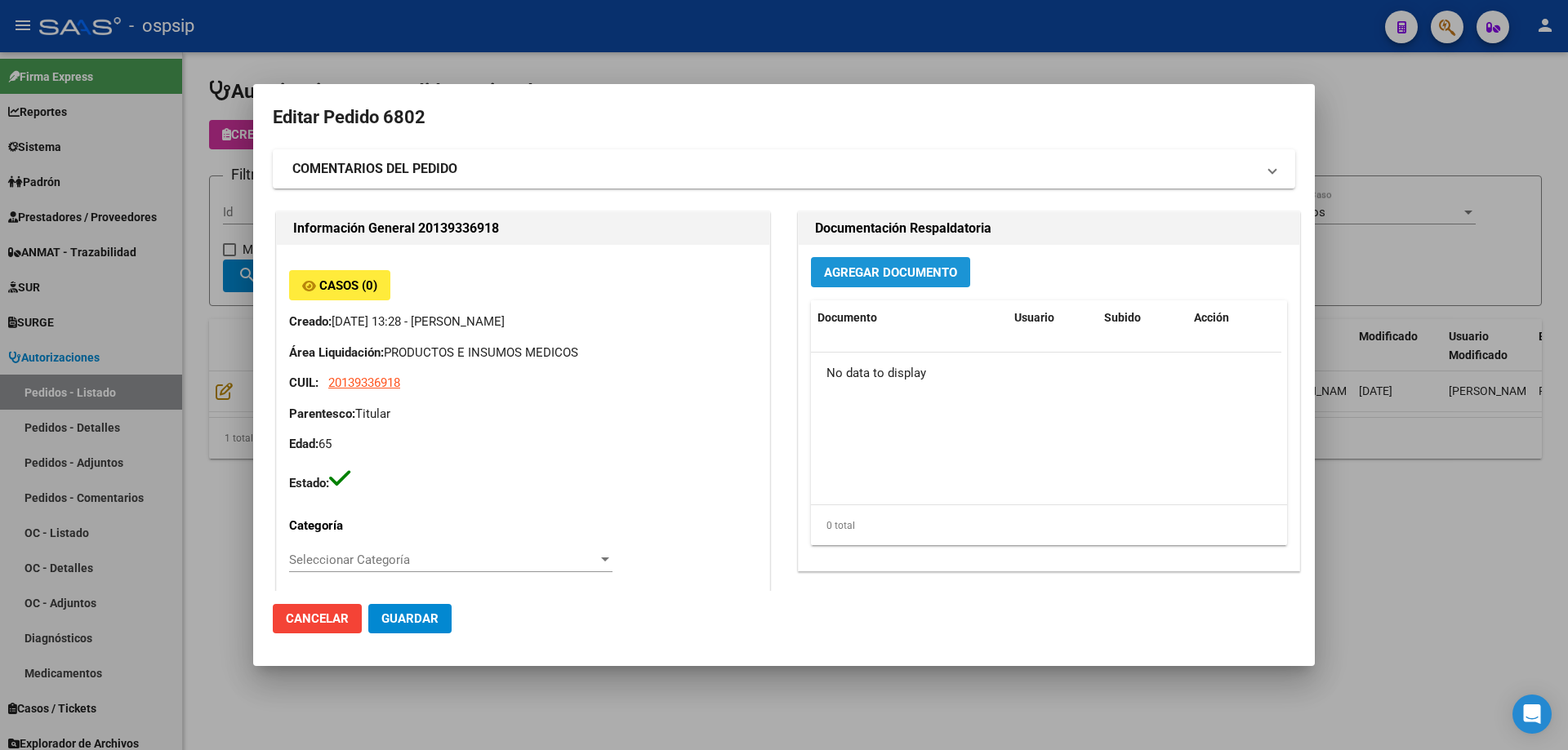
click at [948, 273] on span "Agregar Documento" at bounding box center [891, 272] width 133 height 15
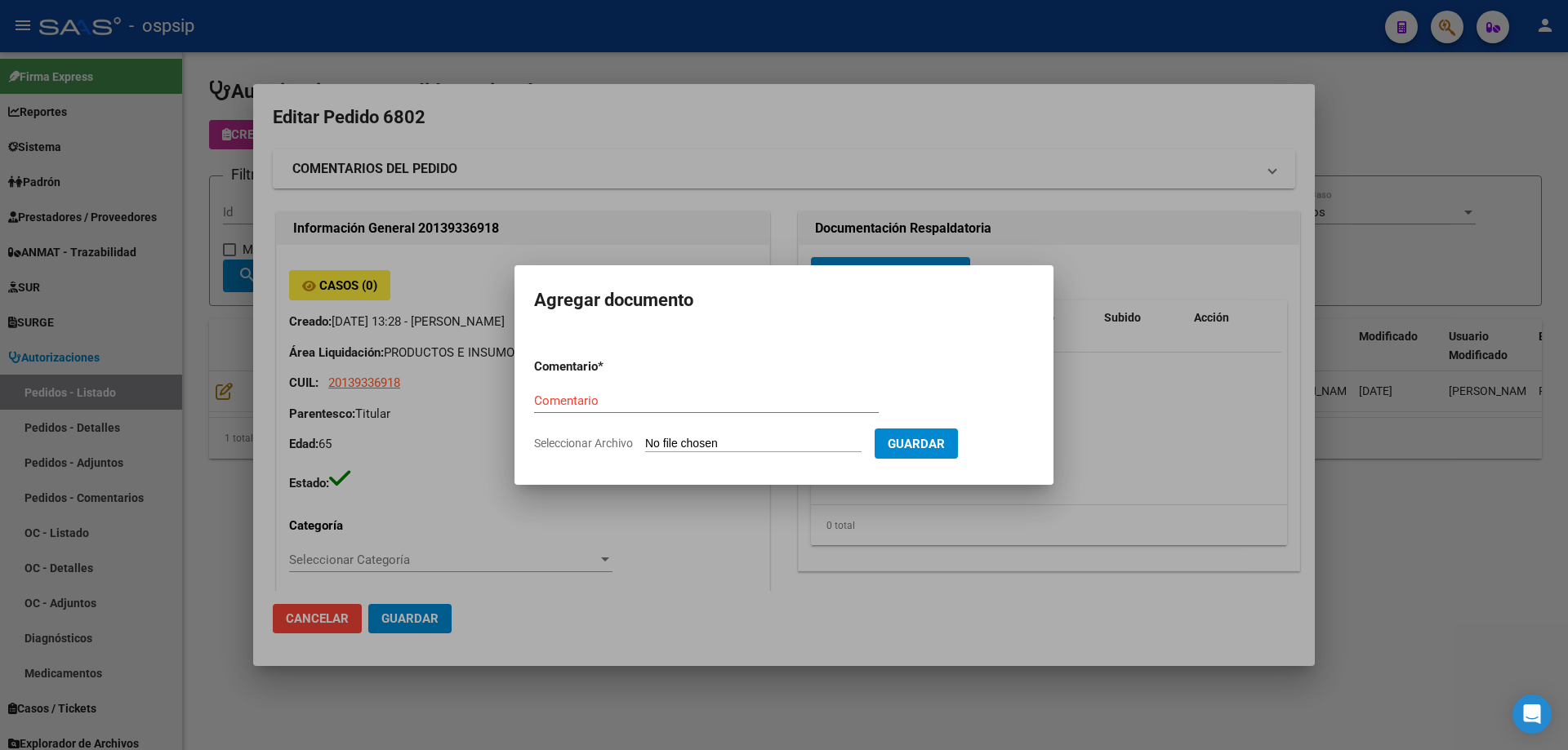
click at [794, 444] on input "Seleccionar Archivo" at bounding box center [753, 445] width 217 height 16
type input "C:\fakepath\pedido [PERSON_NAME].png"
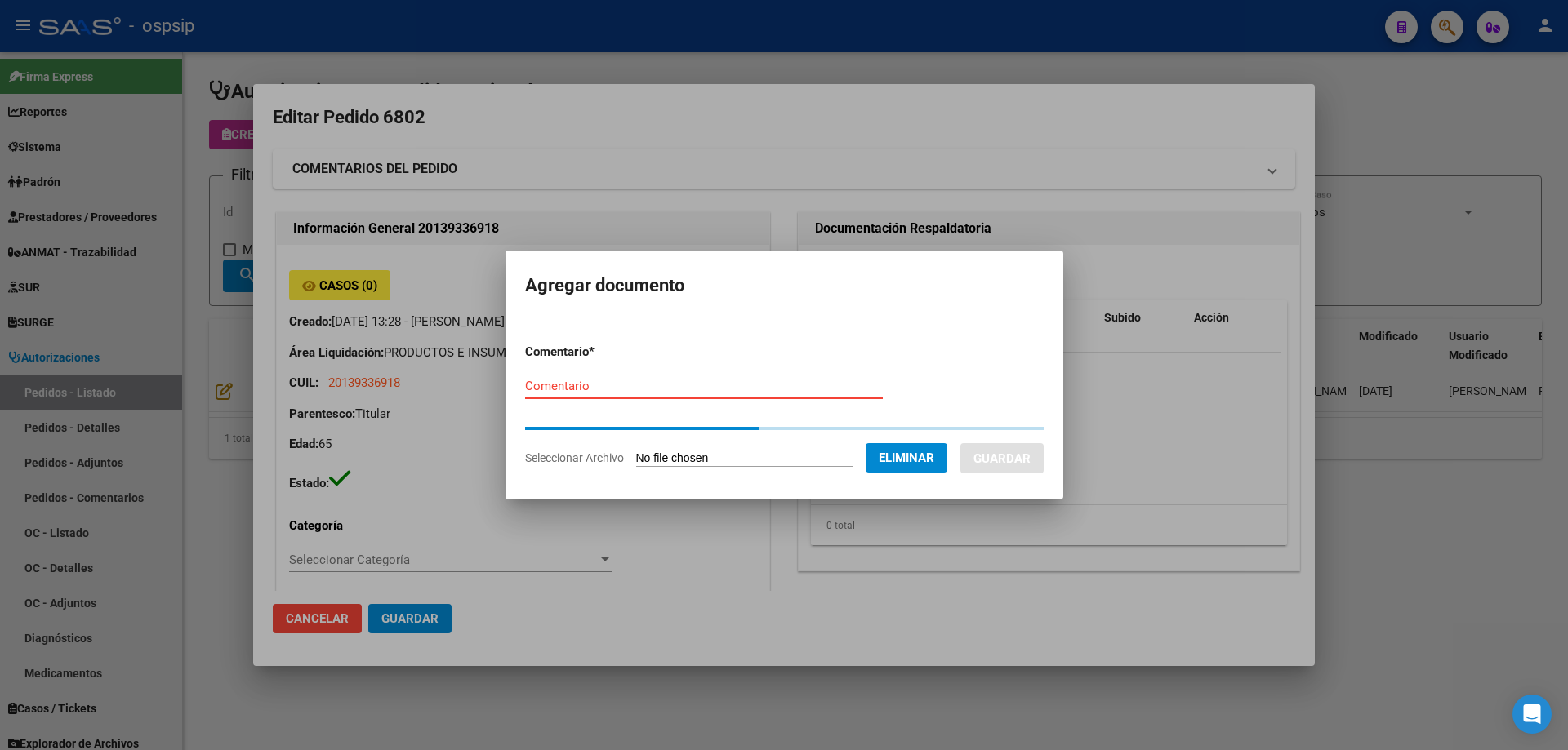
click at [636, 392] on input "Comentario" at bounding box center [704, 386] width 358 height 15
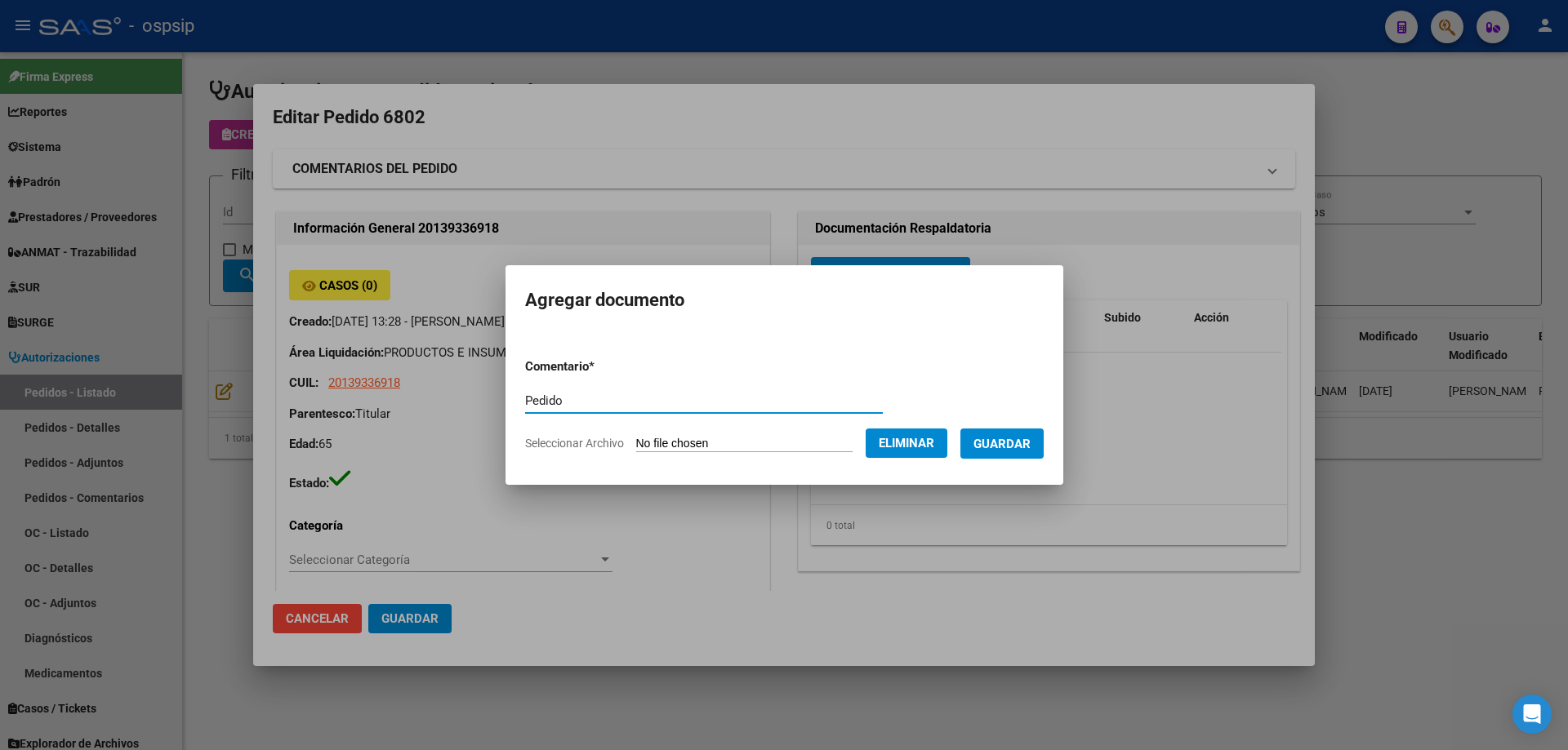
type input "Pedido"
click at [1013, 438] on span "Guardar" at bounding box center [1001, 444] width 57 height 15
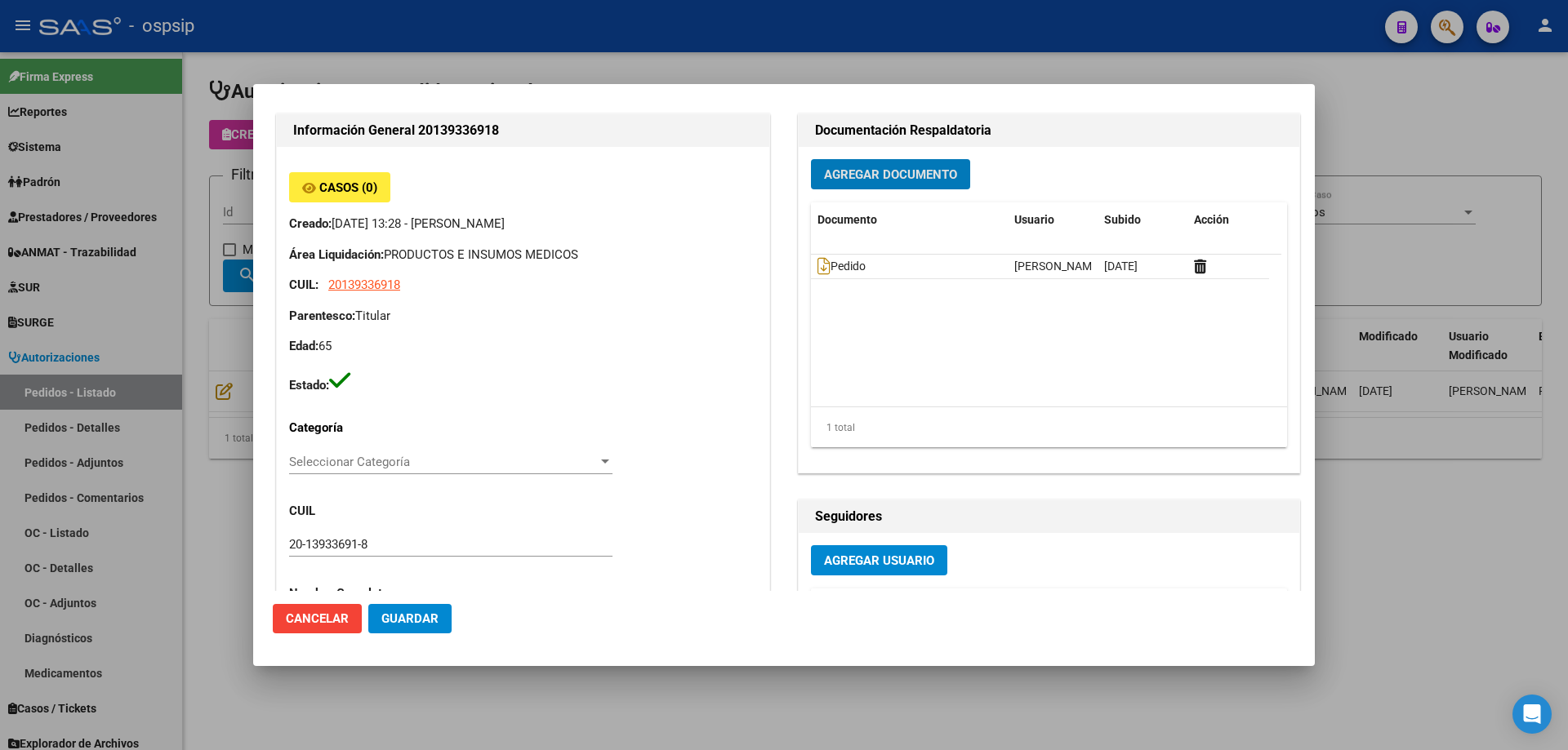
scroll to position [0, 0]
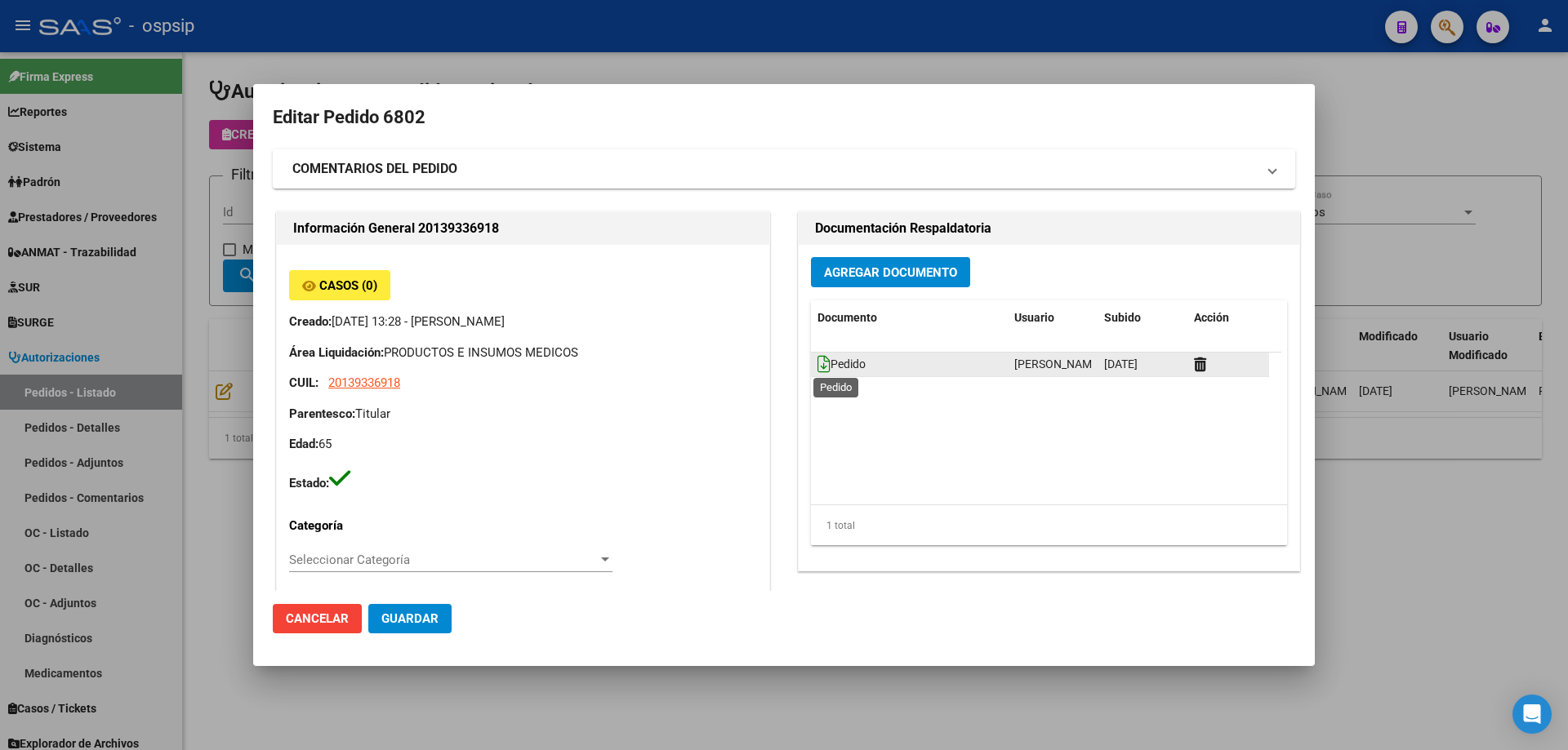
click at [819, 362] on icon at bounding box center [823, 364] width 13 height 18
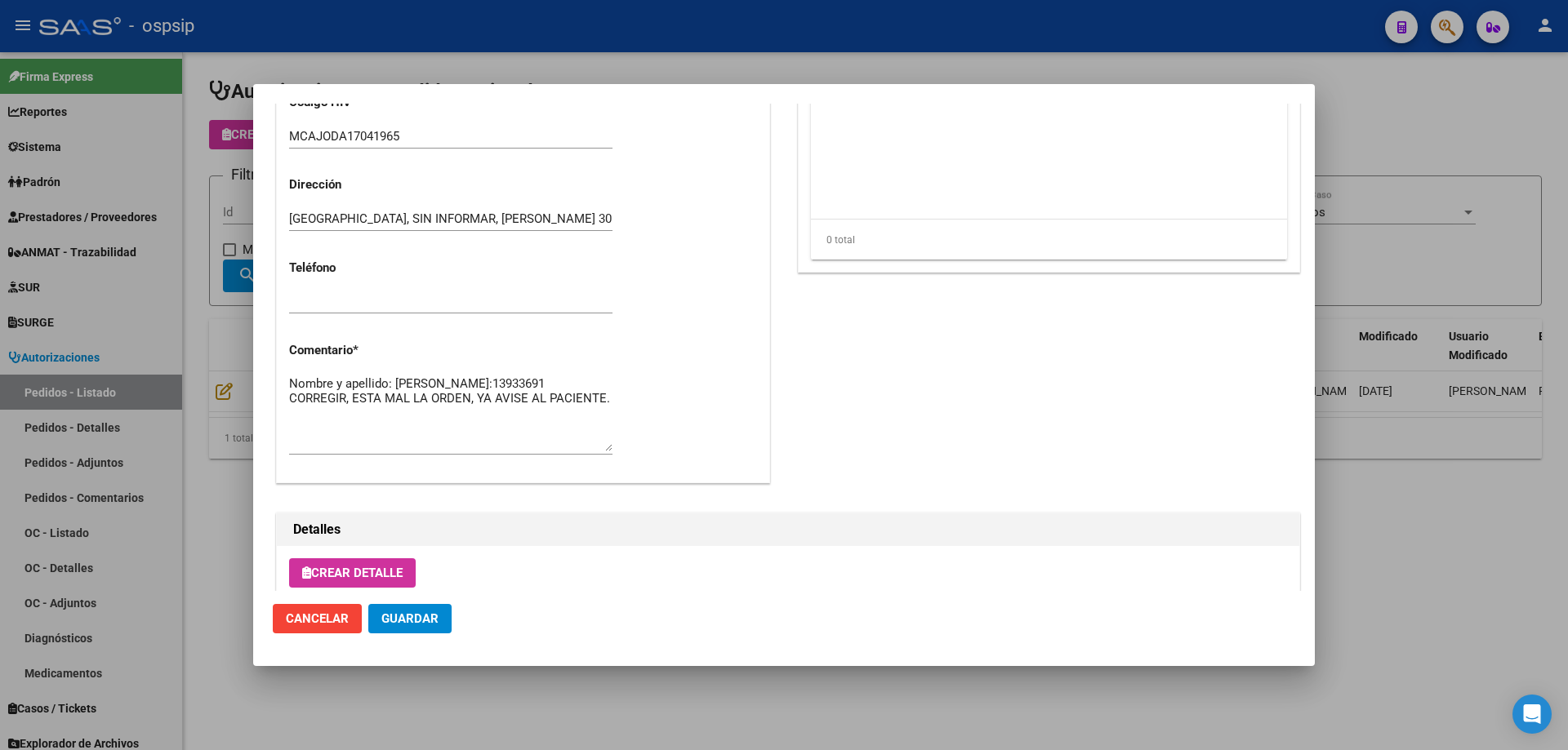
scroll to position [979, 0]
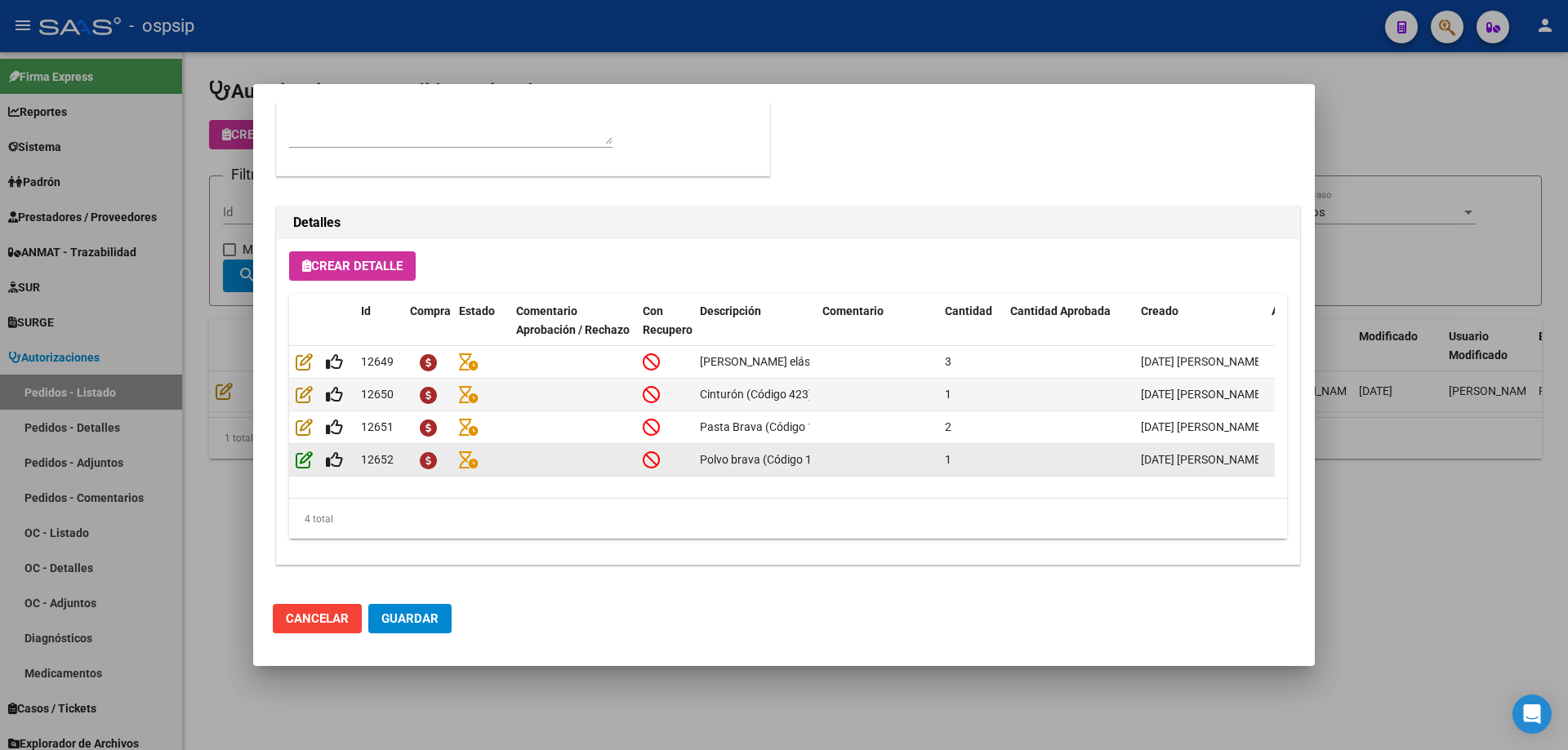
click at [302, 454] on icon at bounding box center [304, 460] width 18 height 18
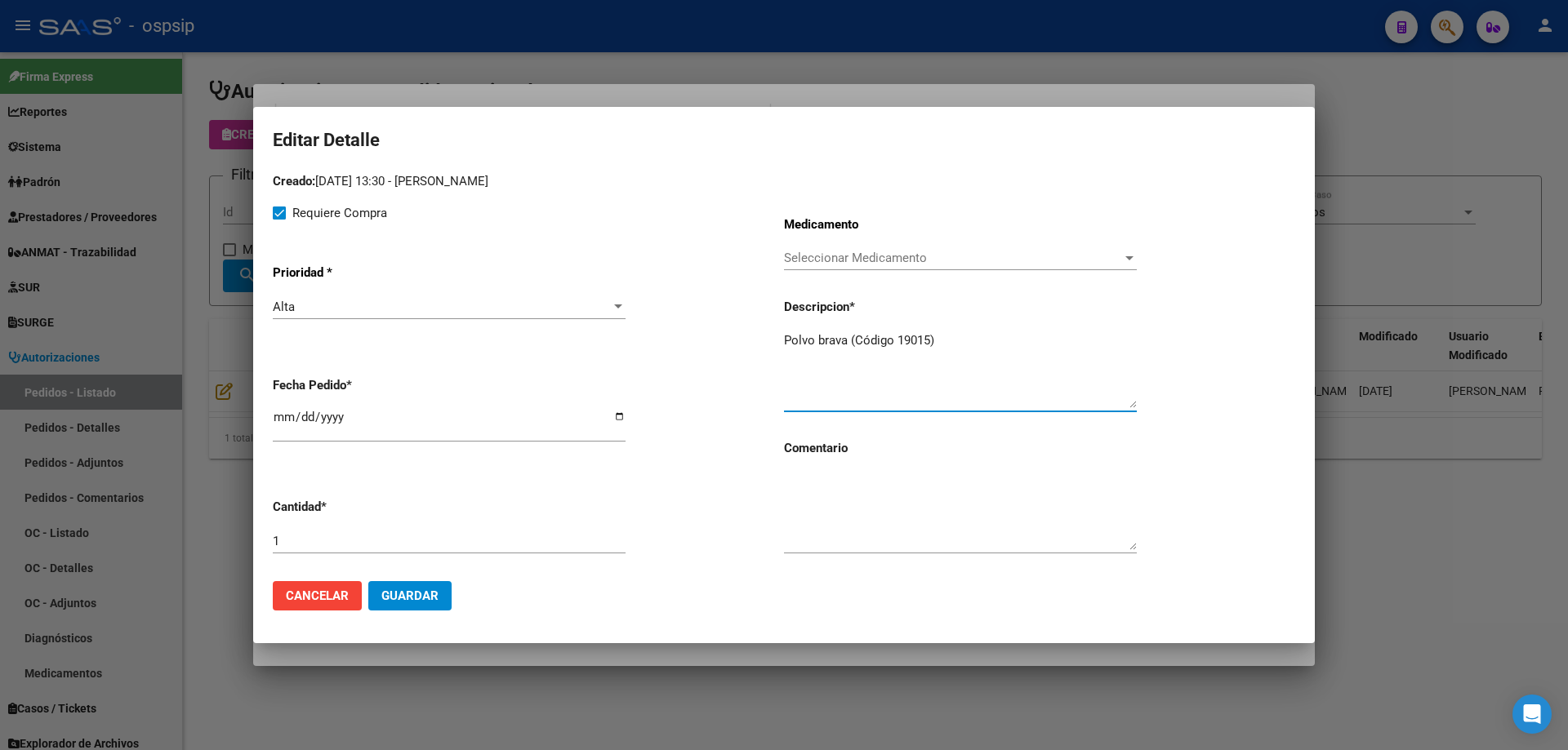
click at [926, 339] on textarea "Polvo brava (Código 19015)" at bounding box center [960, 369] width 353 height 76
type textarea "Polvo brava (Código 19075)"
click at [437, 593] on span "Guardar" at bounding box center [410, 596] width 57 height 15
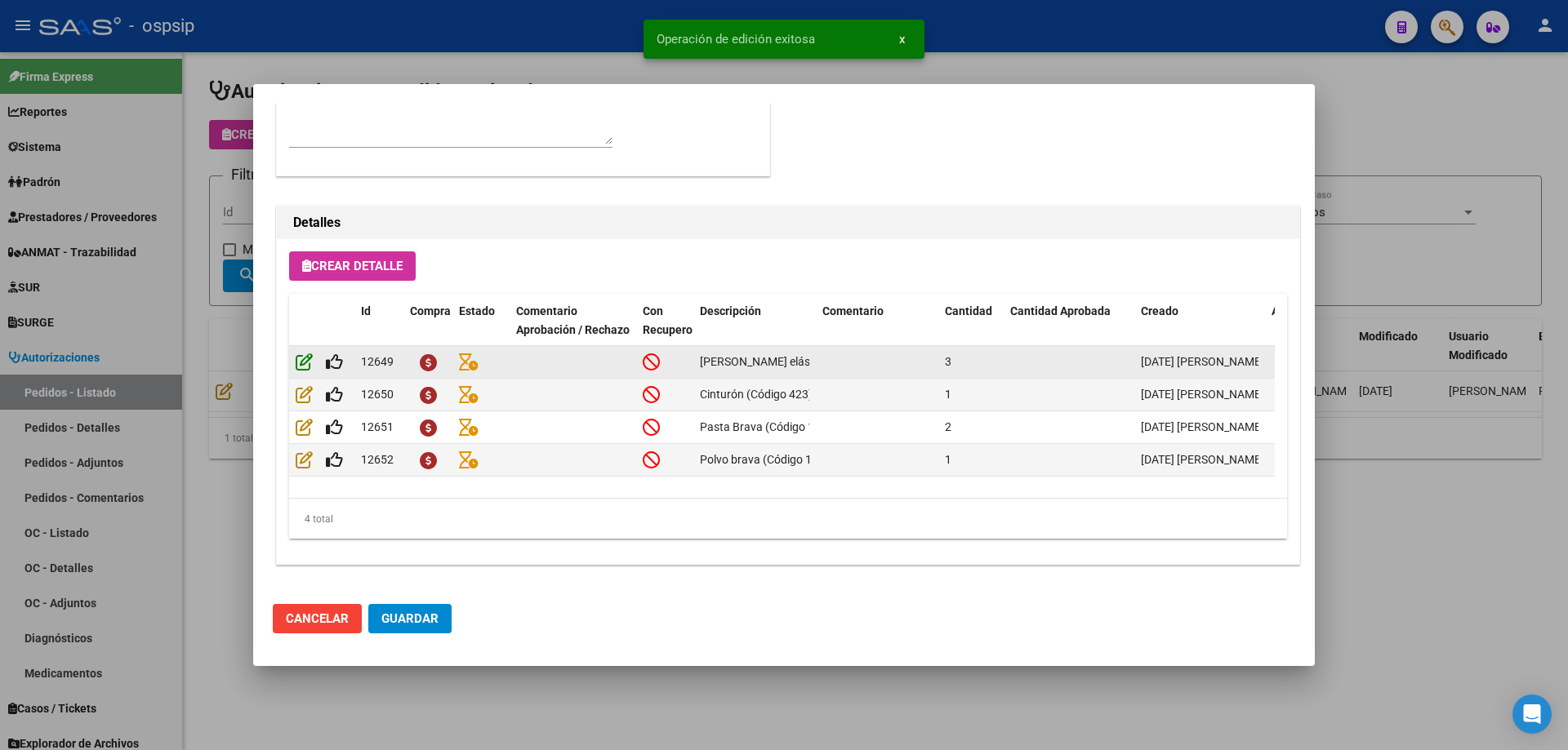
click at [308, 369] on icon at bounding box center [304, 361] width 18 height 18
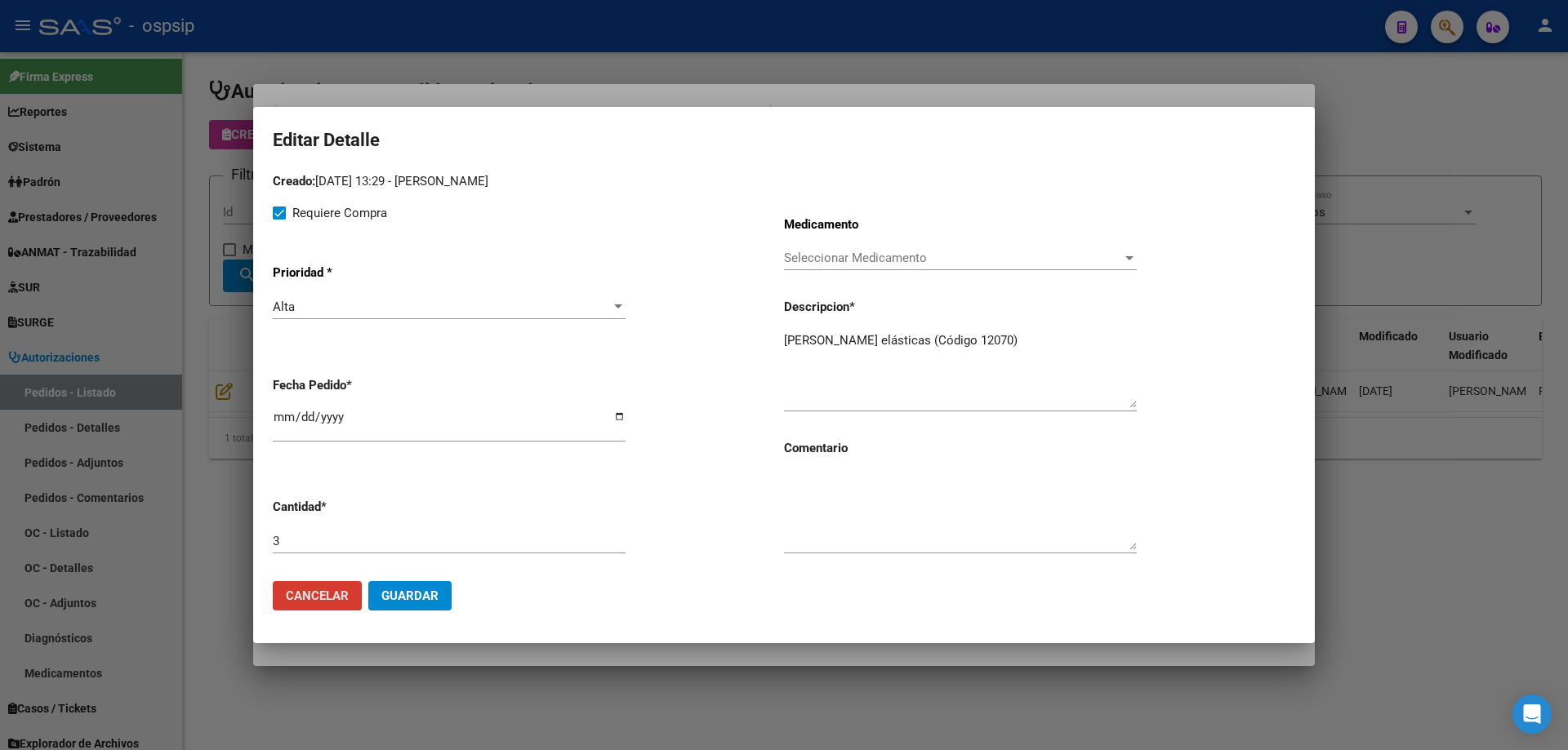
click at [279, 415] on input "[DATE]" at bounding box center [449, 424] width 353 height 26
type input "[DATE]"
click at [415, 599] on span "Guardar" at bounding box center [410, 596] width 57 height 15
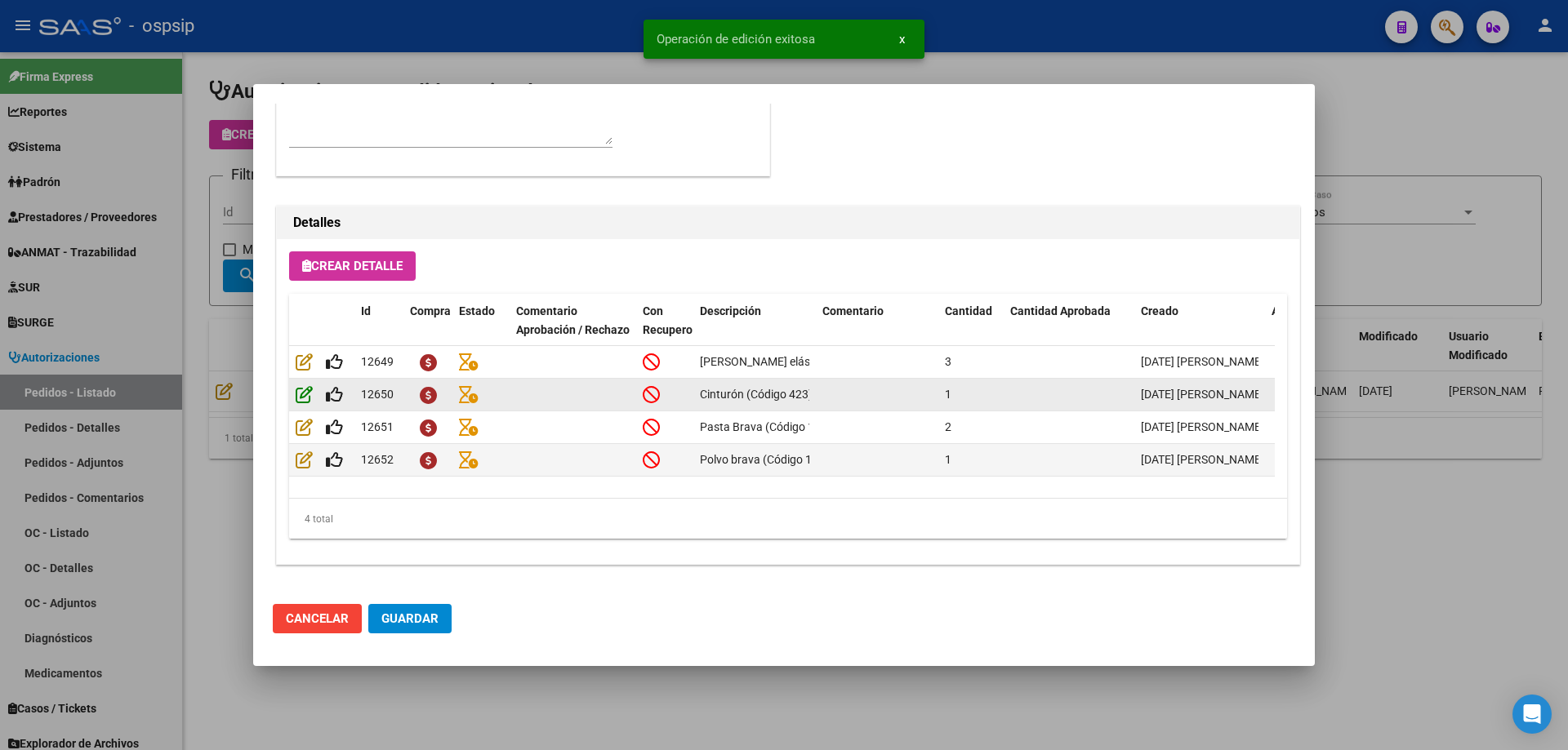
click at [302, 393] on icon at bounding box center [304, 394] width 18 height 18
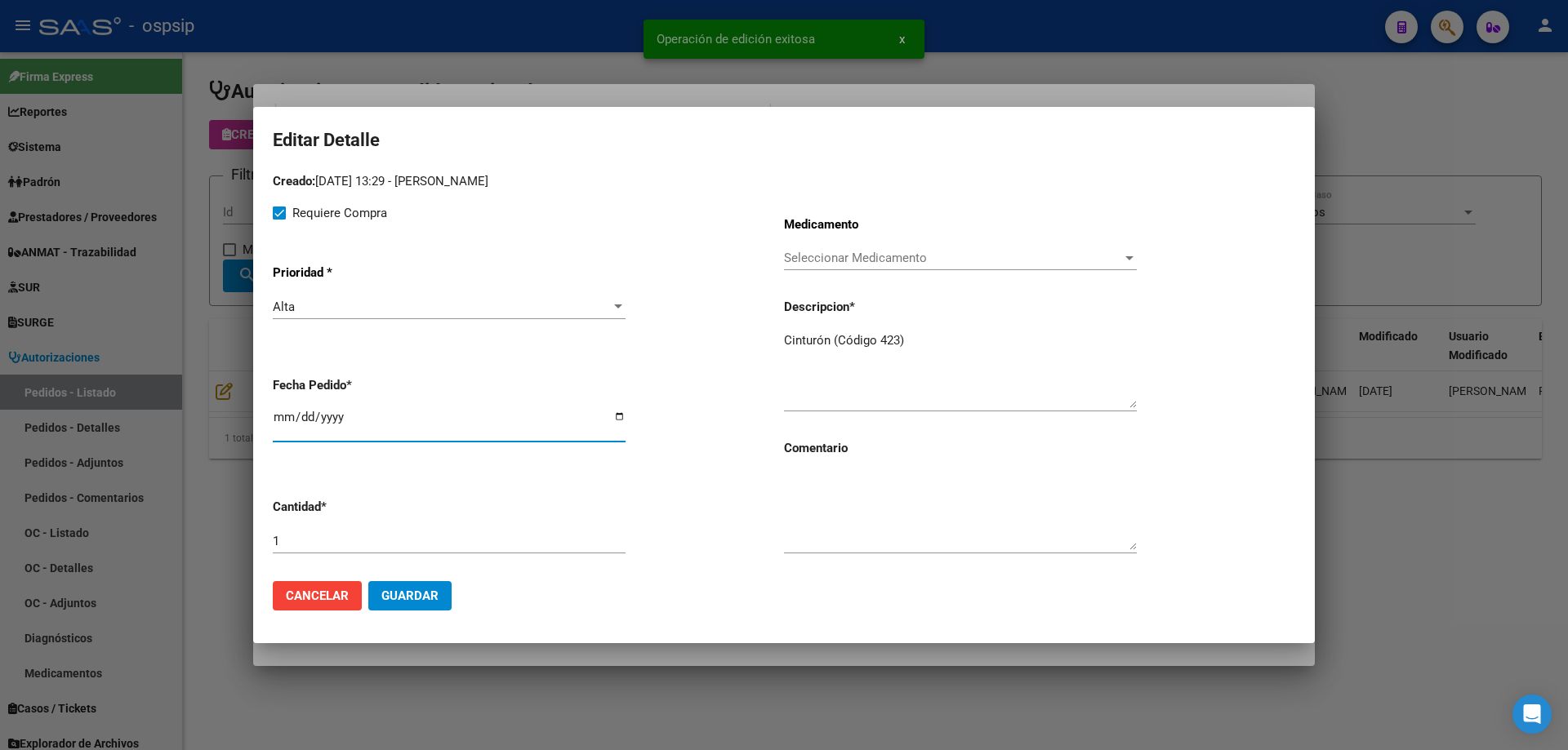
click at [284, 418] on input "[DATE]" at bounding box center [449, 424] width 353 height 26
type input "[DATE]"
click at [397, 585] on button "Guardar" at bounding box center [410, 596] width 83 height 29
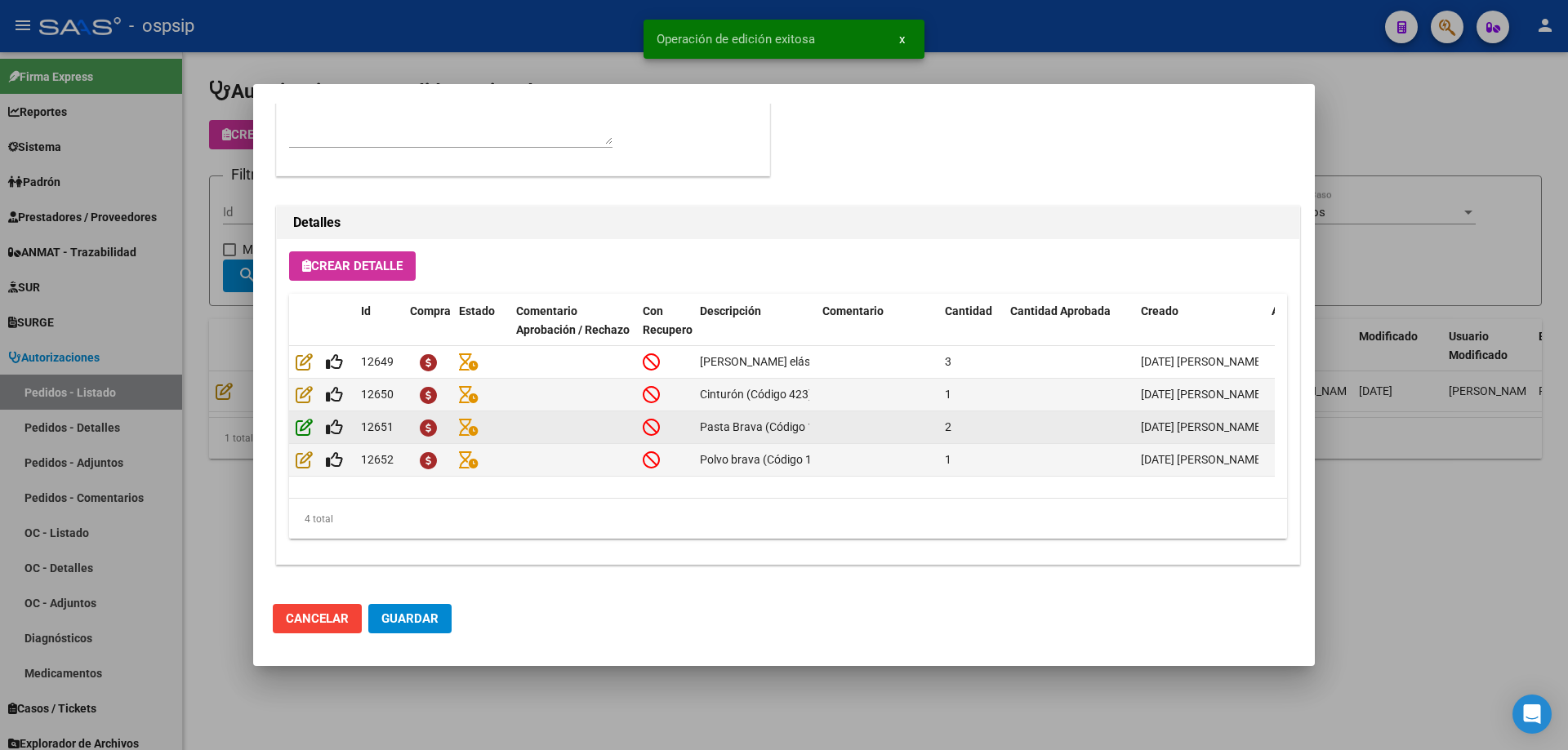
click at [308, 429] on icon at bounding box center [304, 426] width 18 height 18
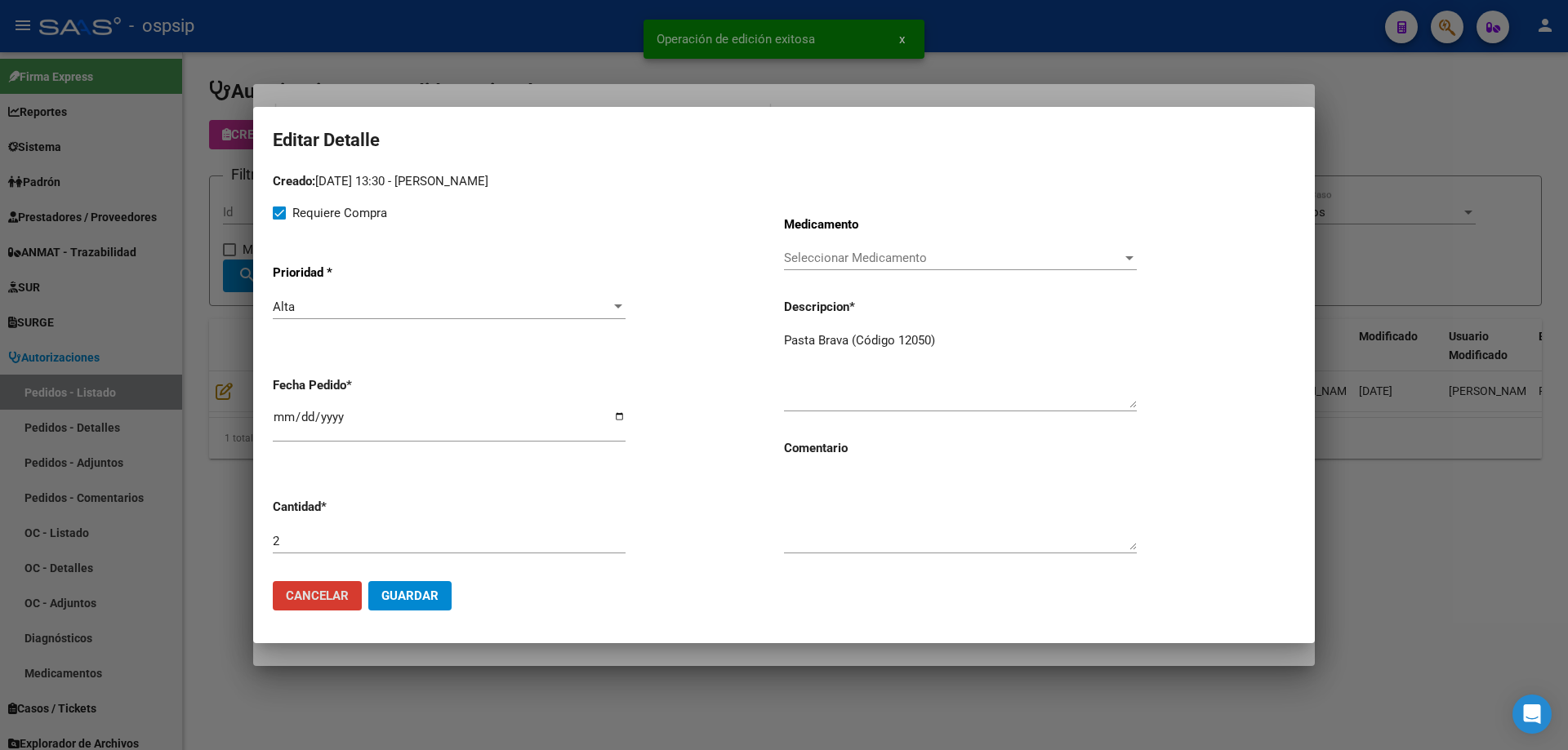
click at [285, 425] on input "[DATE]" at bounding box center [449, 424] width 353 height 26
type input "[DATE]"
click at [403, 594] on span "Guardar" at bounding box center [410, 596] width 57 height 15
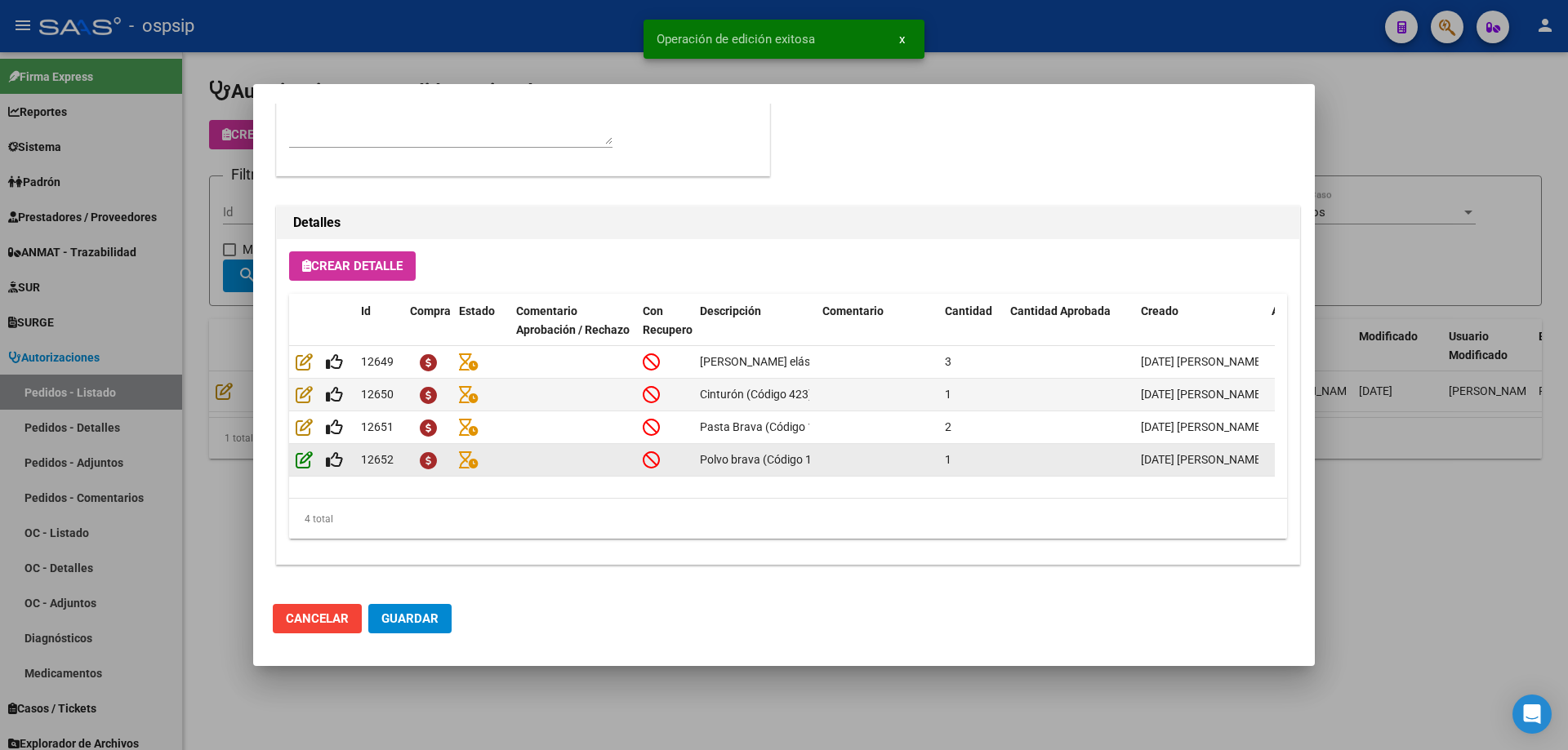
click at [296, 467] on icon at bounding box center [304, 460] width 18 height 18
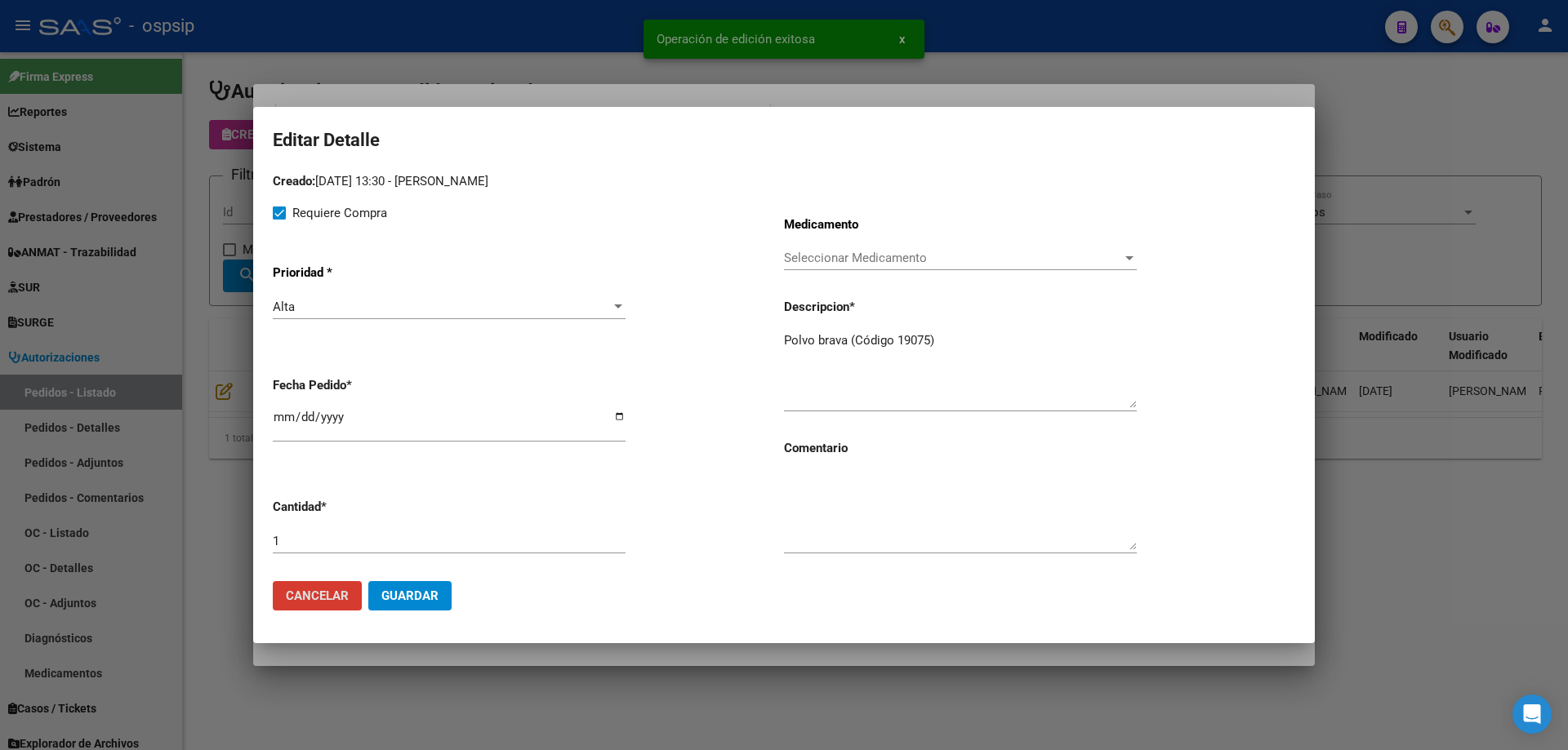
click at [276, 417] on input "[DATE]" at bounding box center [449, 424] width 353 height 26
type input "[DATE]"
click at [427, 592] on span "Guardar" at bounding box center [410, 596] width 57 height 15
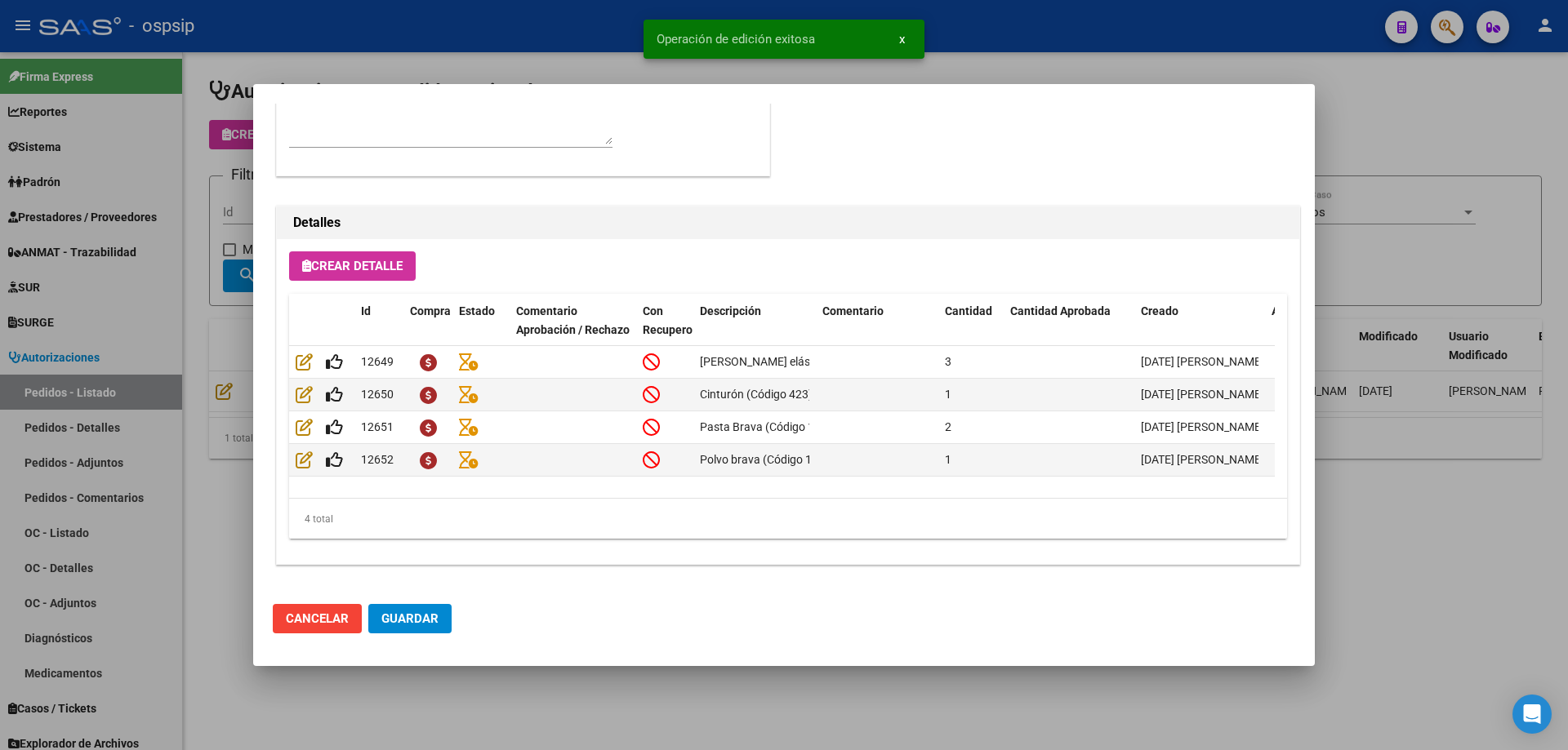
click at [352, 272] on span "Crear Detalle" at bounding box center [352, 266] width 100 height 15
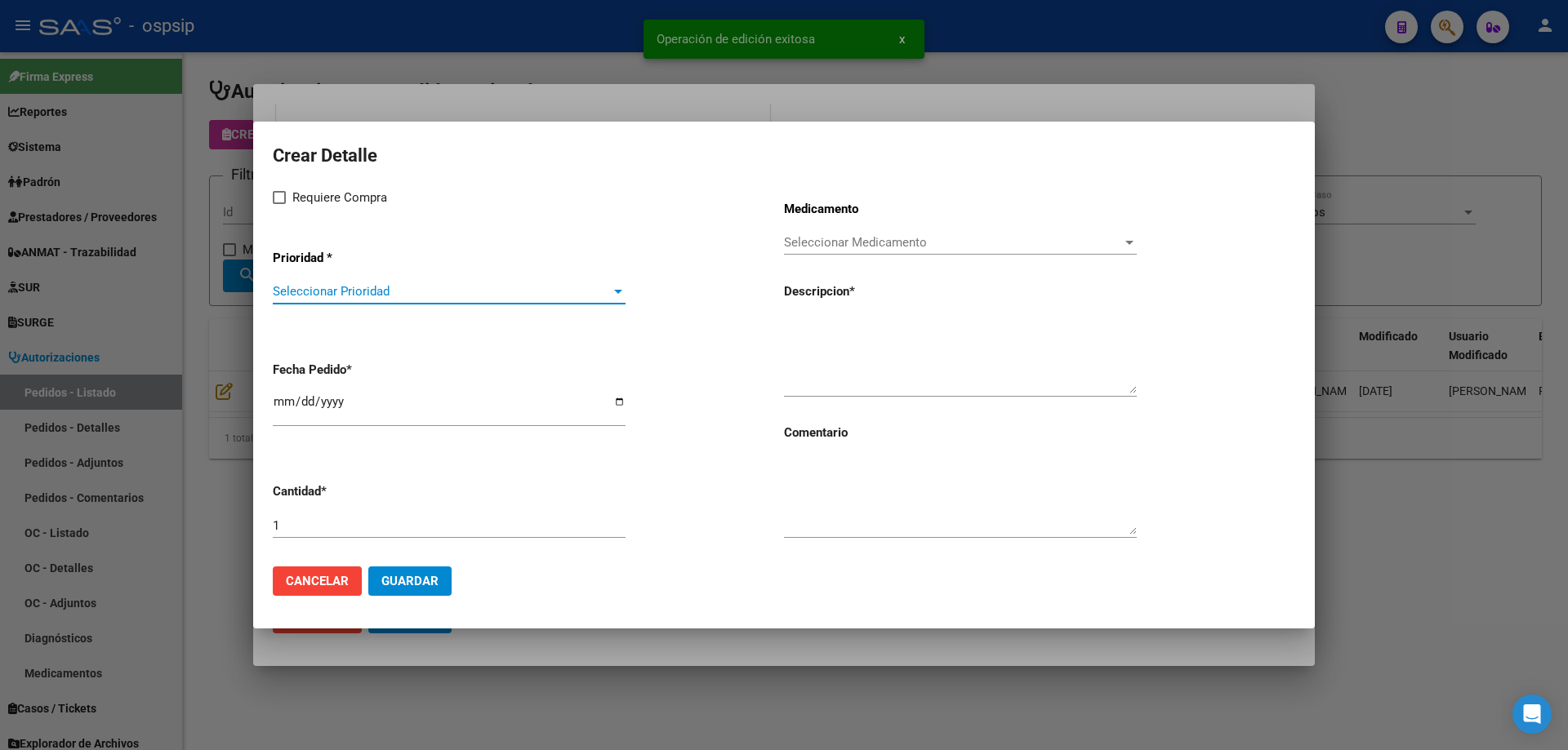
click at [360, 287] on span "Seleccionar Prioridad" at bounding box center [441, 291] width 338 height 15
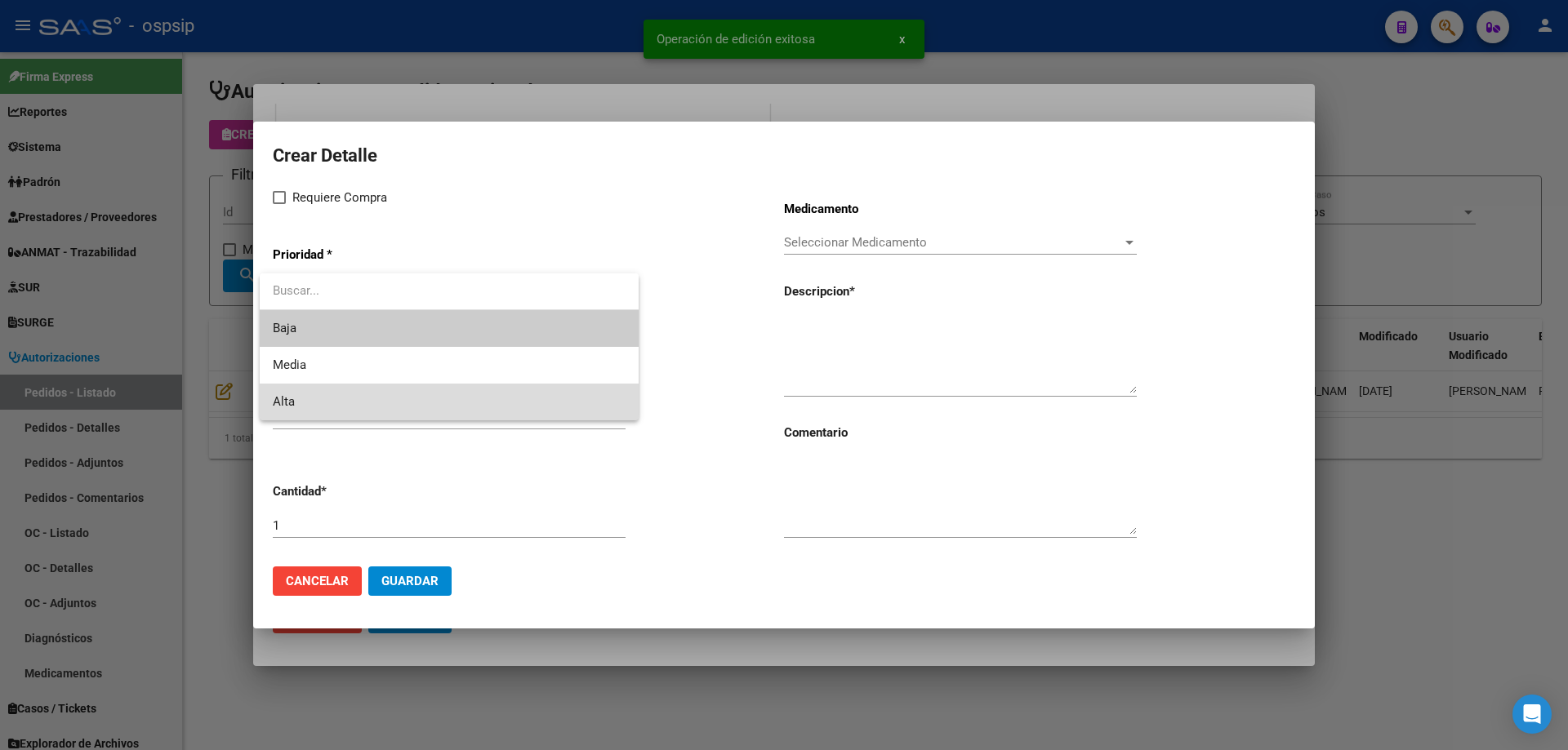
drag, startPoint x: 313, startPoint y: 405, endPoint x: 304, endPoint y: 290, distance: 115.4
click at [313, 404] on span "Alta" at bounding box center [449, 402] width 353 height 37
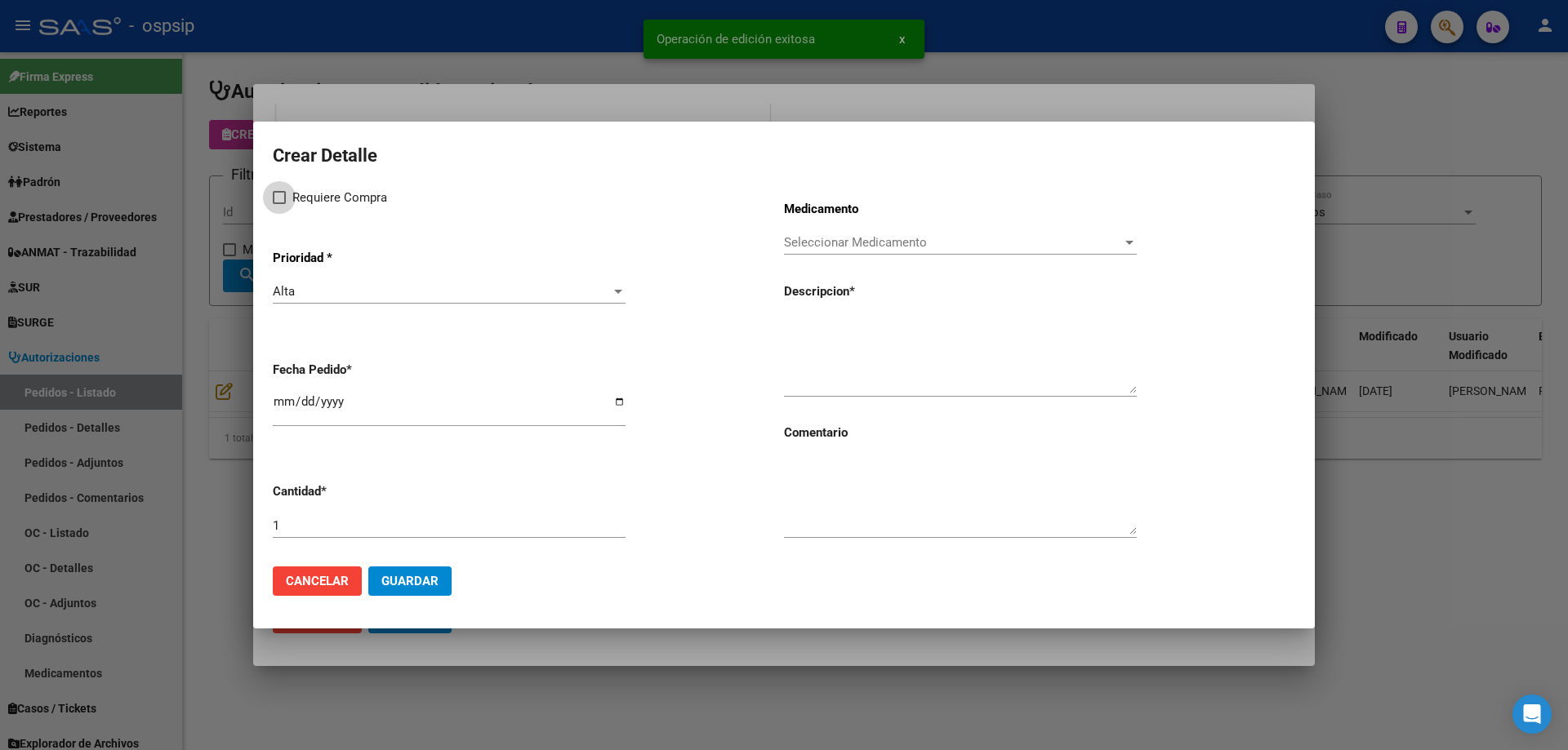
click at [274, 195] on span at bounding box center [279, 197] width 13 height 13
click at [278, 204] on input "Requiere Compra" at bounding box center [278, 204] width 1 height 1
checkbox input "true"
click at [825, 235] on span "Seleccionar Medicamento" at bounding box center [952, 242] width 338 height 15
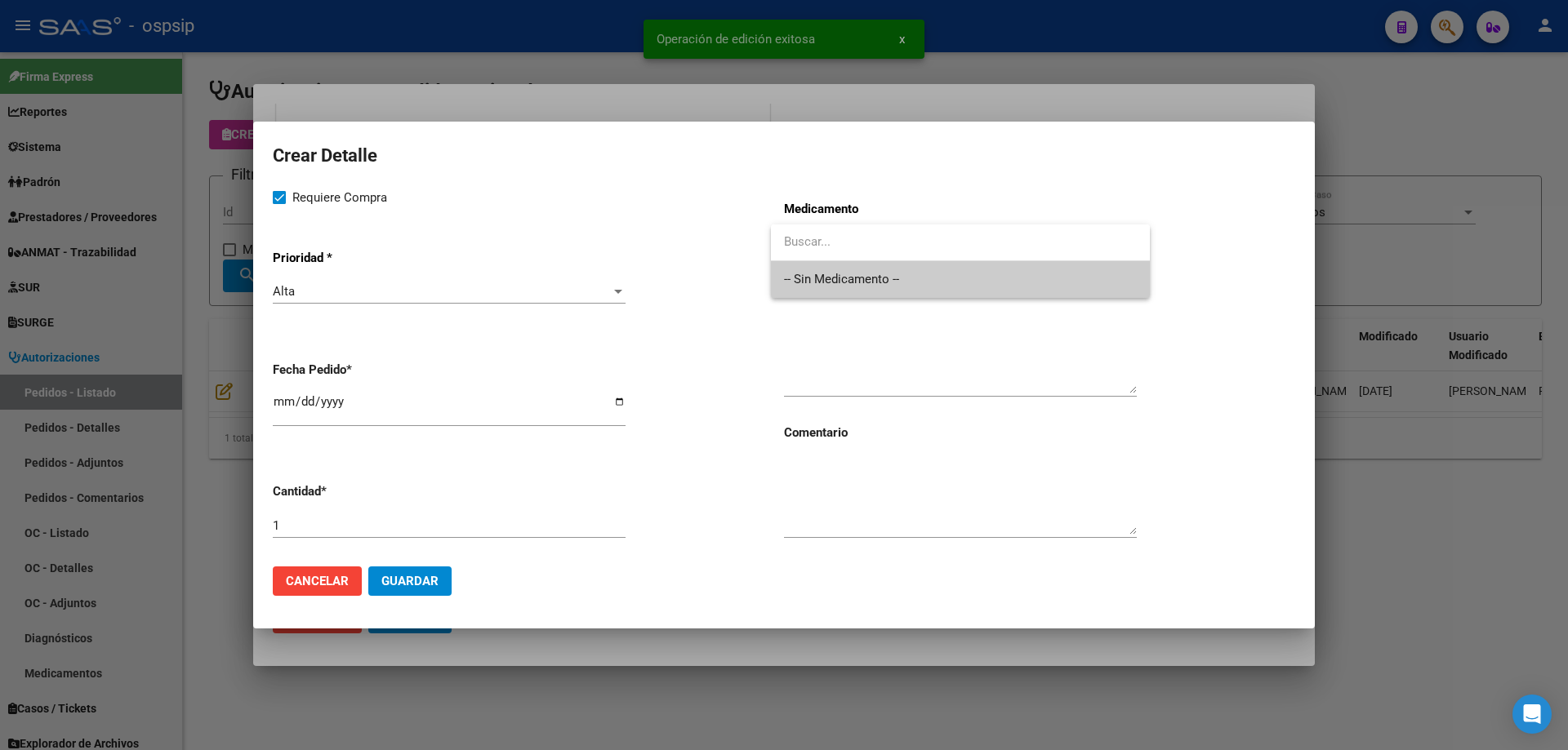
click at [830, 271] on span "-- Sin Medicamento --" at bounding box center [960, 280] width 353 height 37
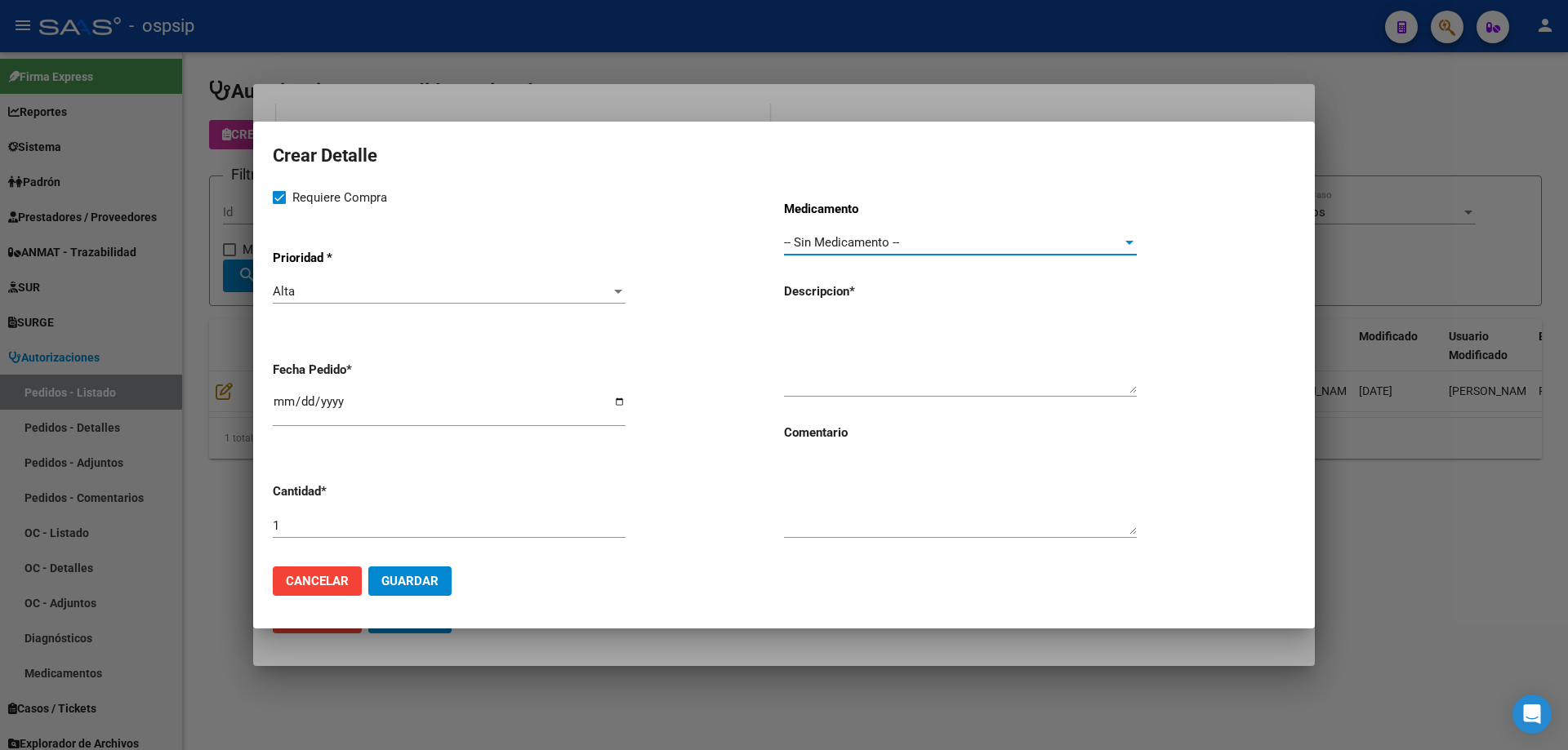
click at [817, 331] on textarea at bounding box center [960, 354] width 353 height 76
type textarea "N"
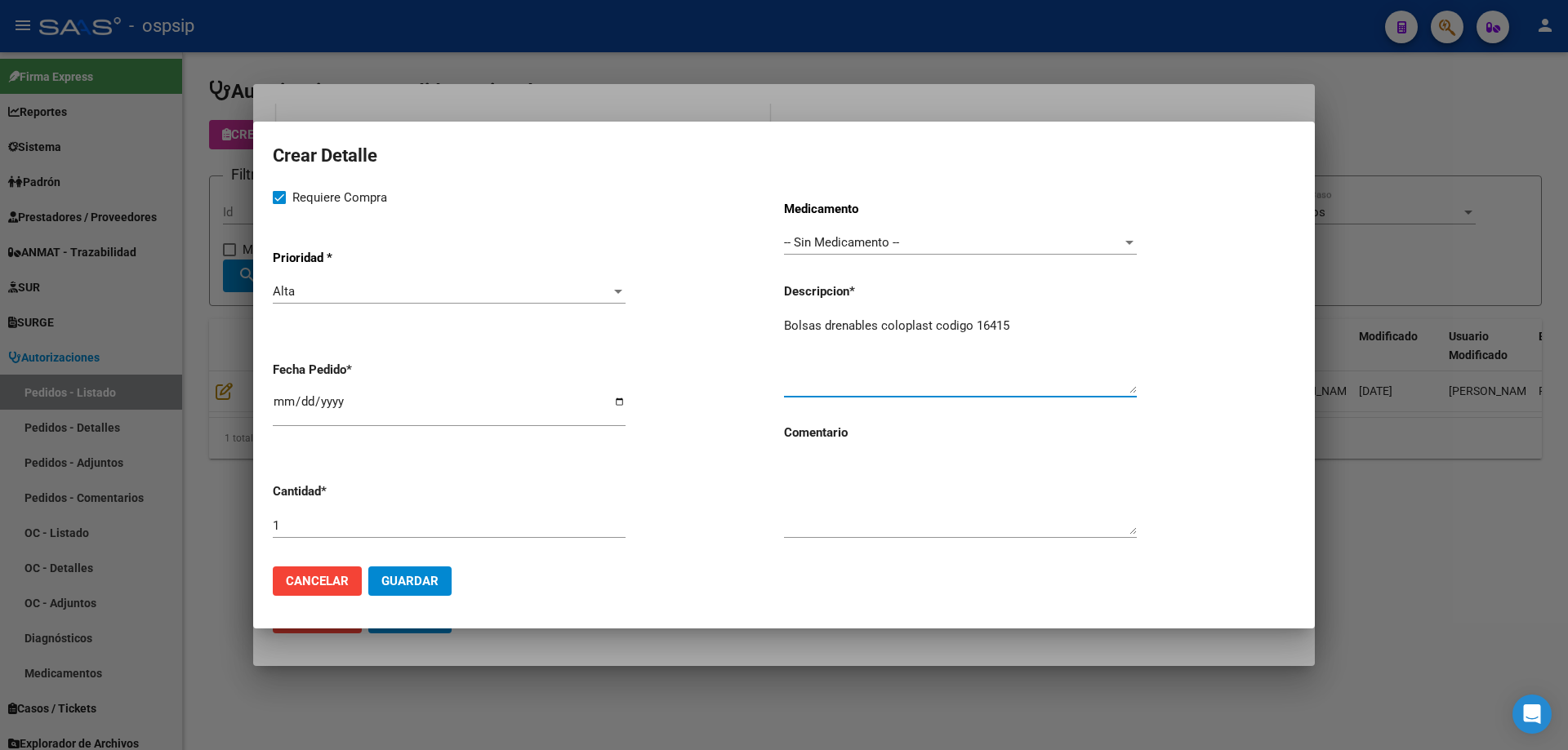
type textarea "Bolsas drenables coloplast codigo 16415"
click at [496, 525] on input "1" at bounding box center [449, 525] width 353 height 15
type input "30"
click at [284, 395] on input "[DATE]" at bounding box center [449, 408] width 353 height 26
type input "[DATE]"
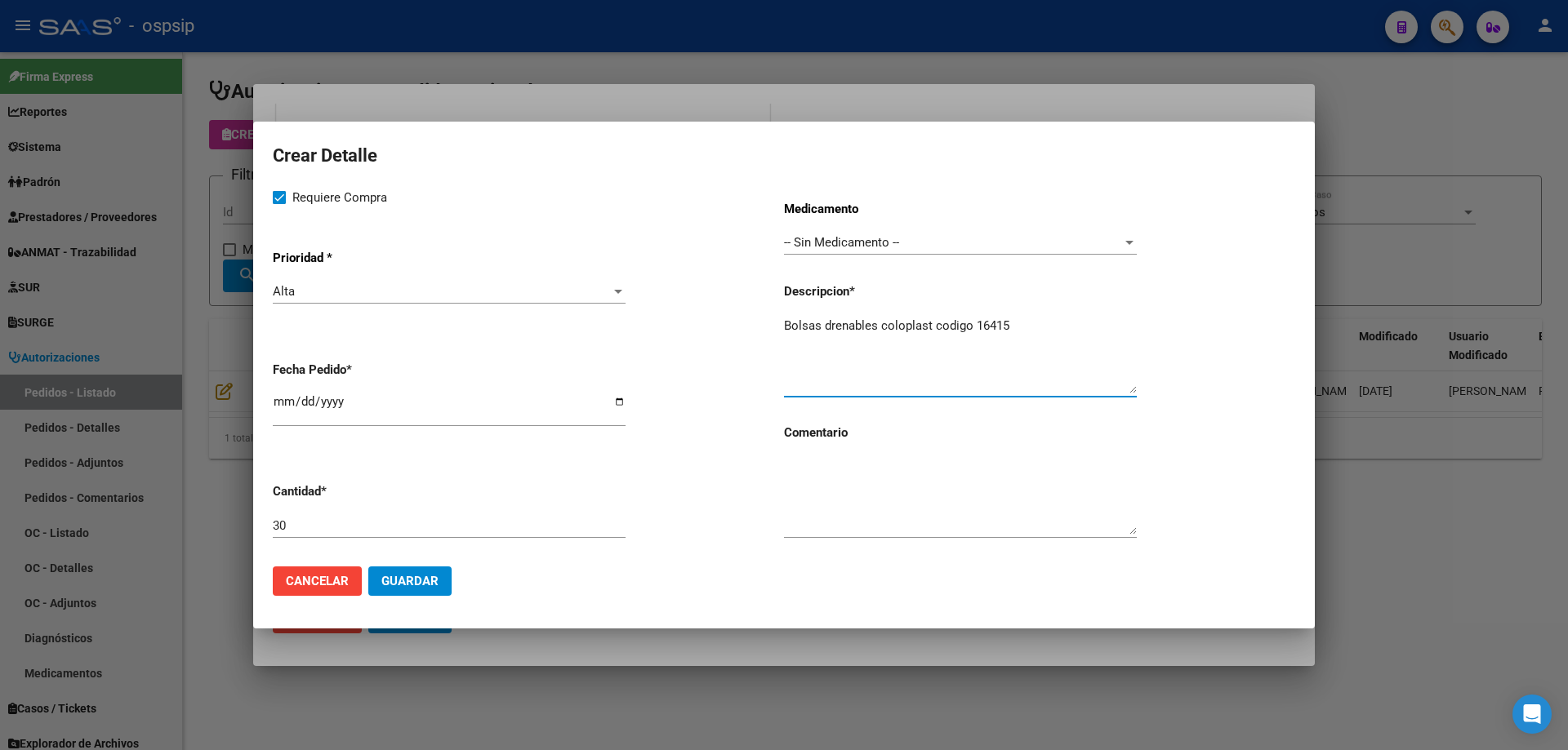
click at [1057, 317] on textarea "Bolsas drenables coloplast codigo 16415" at bounding box center [960, 354] width 353 height 76
click at [401, 585] on span "Guardar" at bounding box center [410, 581] width 57 height 15
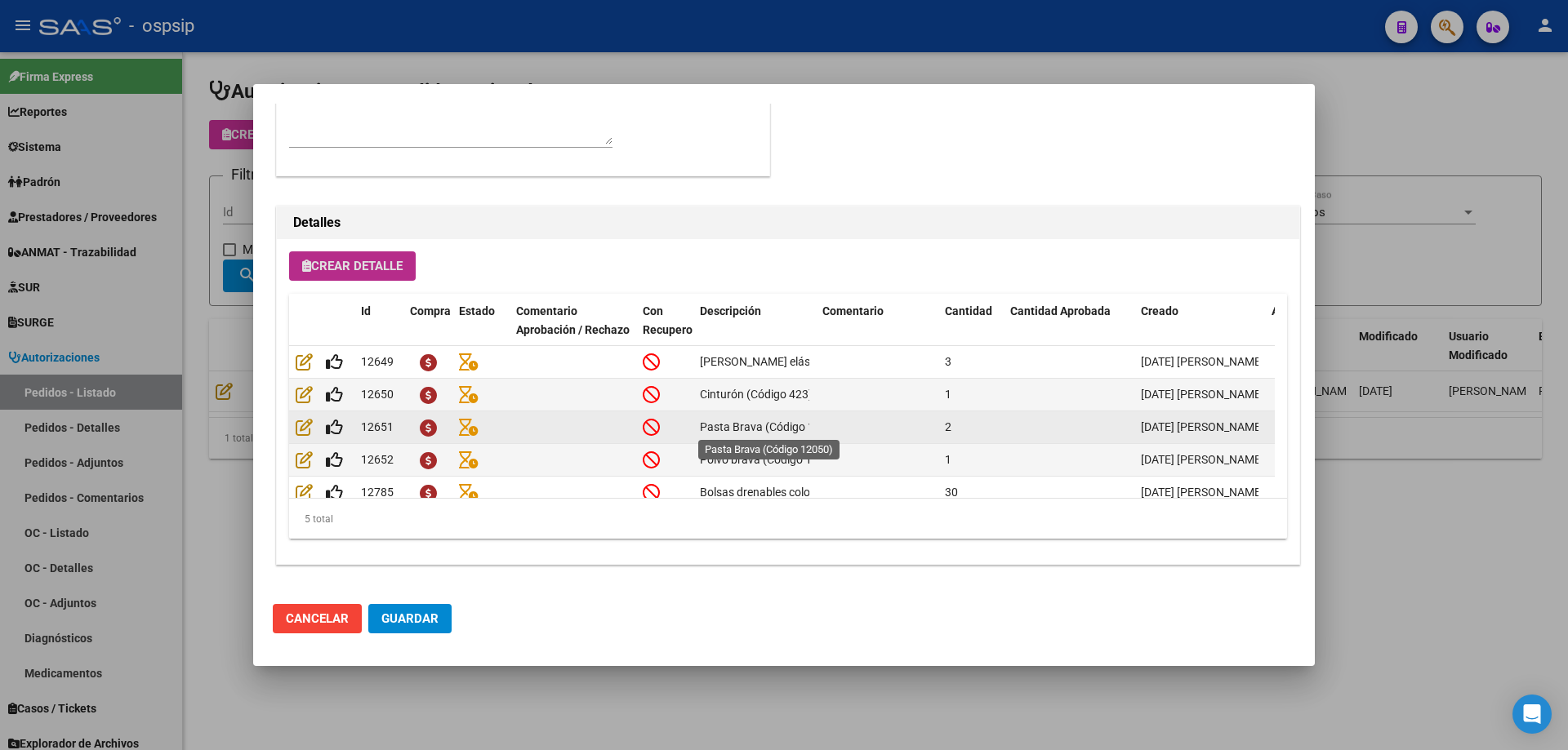
scroll to position [29, 0]
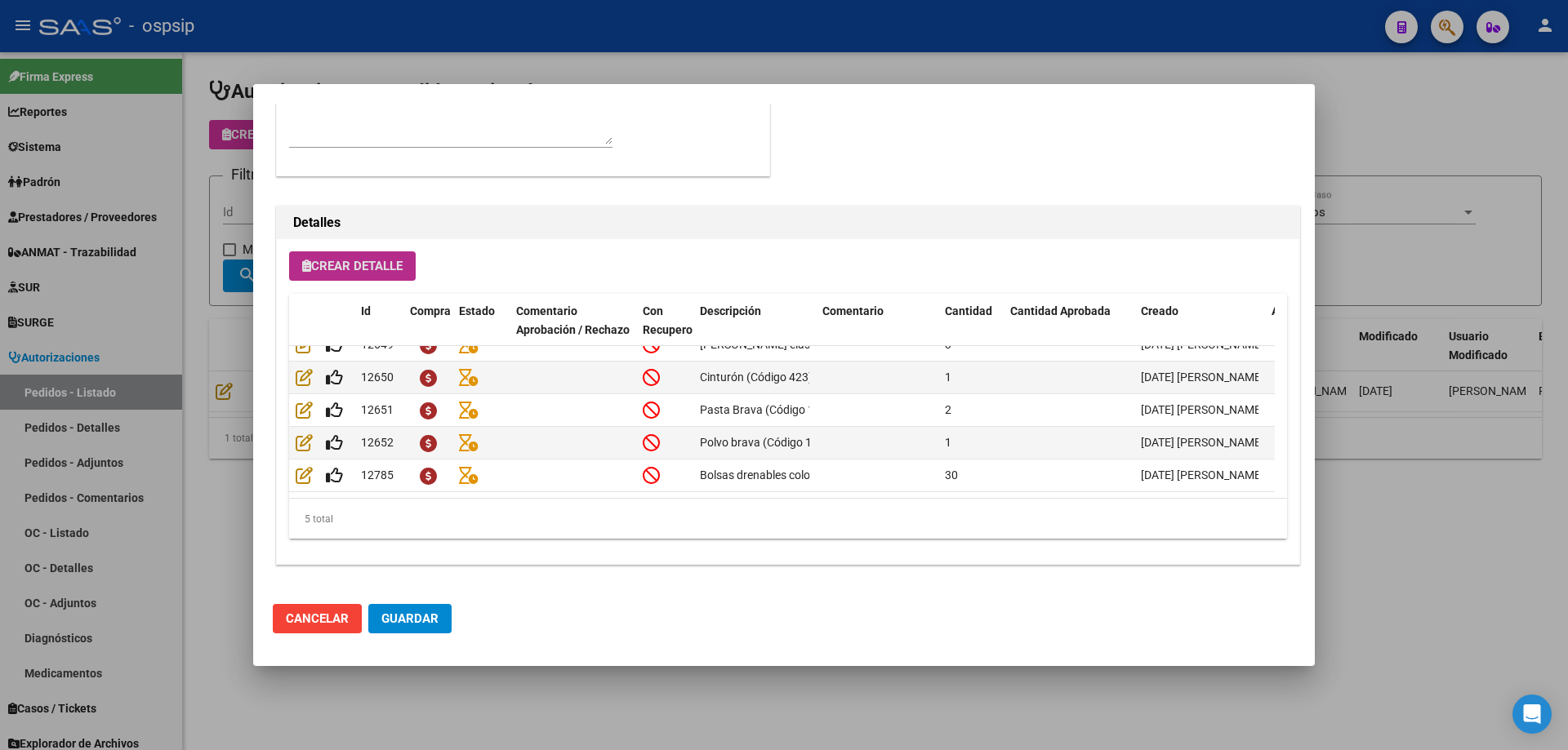
click at [334, 262] on span "Crear Detalle" at bounding box center [352, 266] width 100 height 15
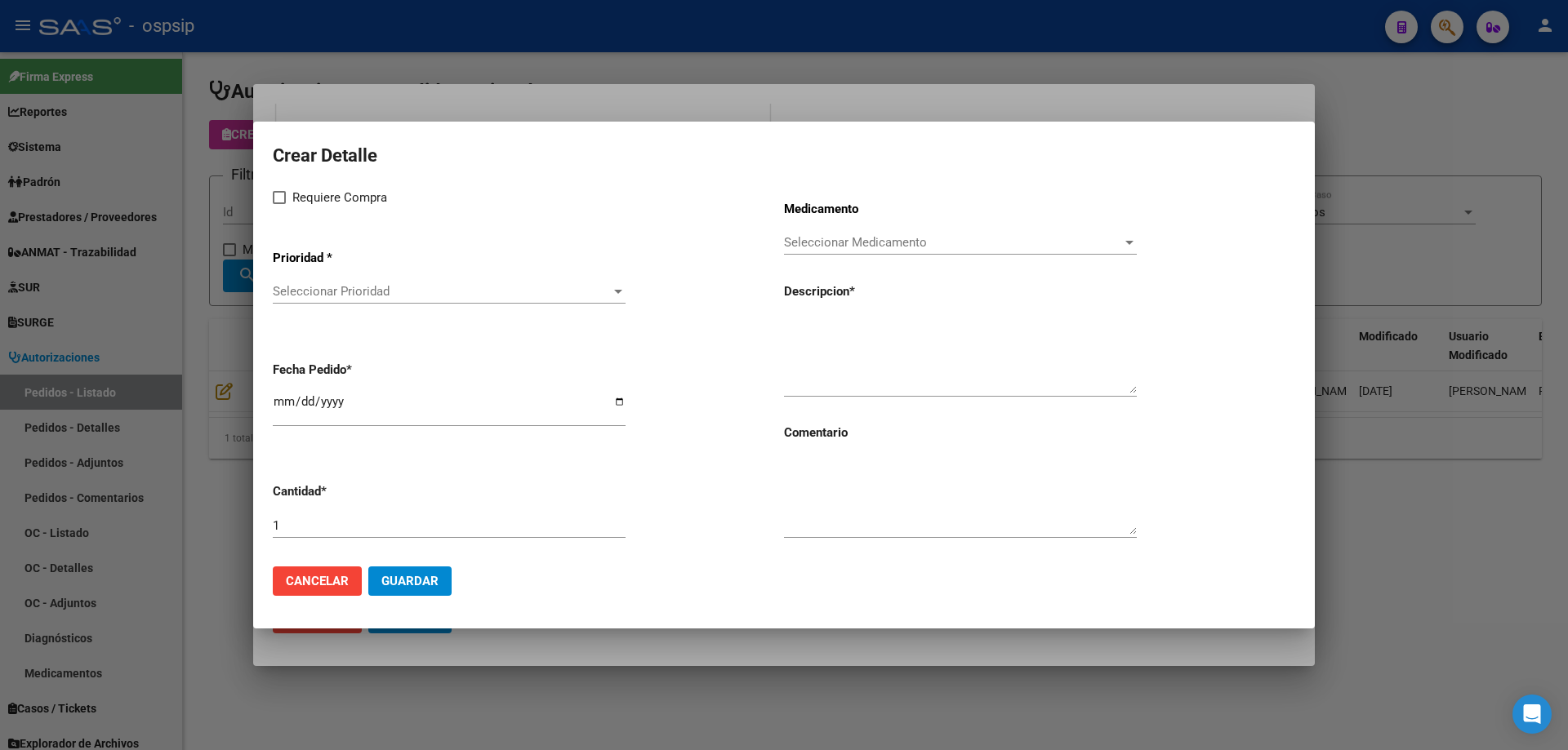
click at [884, 346] on textarea at bounding box center [960, 354] width 353 height 76
type textarea "s"
type textarea "Spray removedor Código 120105"
click at [290, 527] on input "1" at bounding box center [449, 525] width 353 height 15
type input "3"
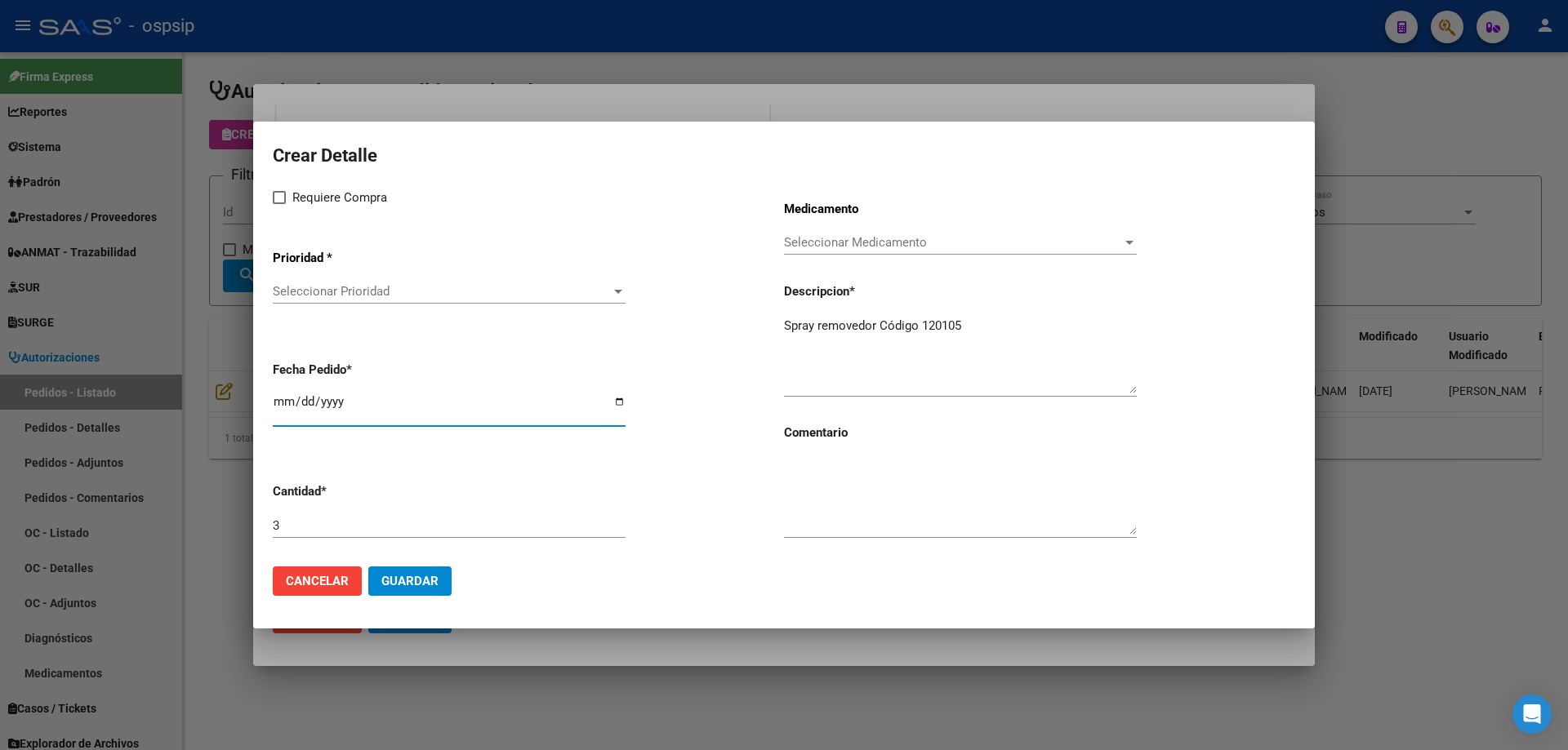
click at [278, 401] on input "[DATE]" at bounding box center [449, 408] width 353 height 26
type input "[DATE]"
click at [309, 283] on div "Seleccionar Prioridad Seleccionar Prioridad" at bounding box center [449, 291] width 353 height 25
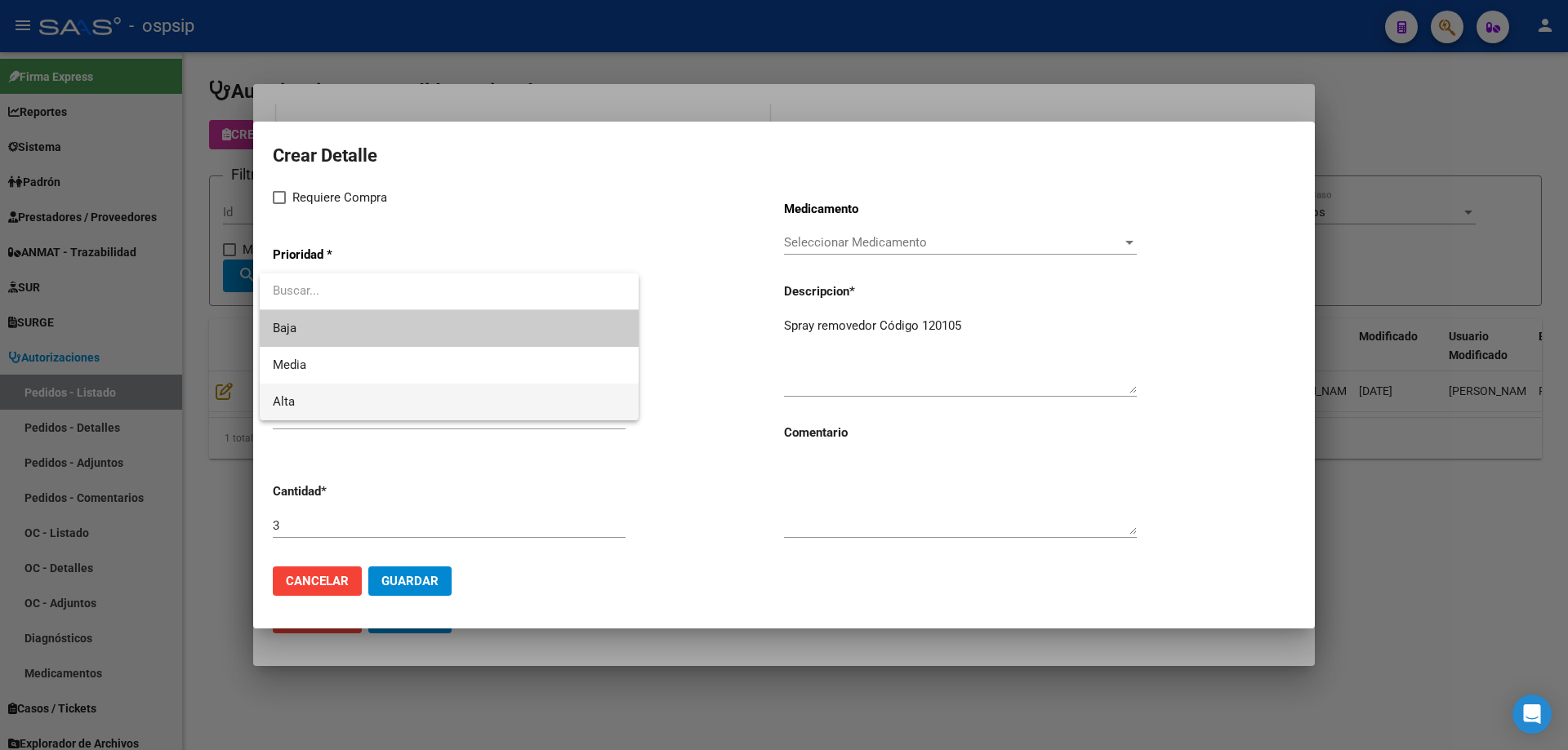
click at [295, 401] on span "Alta" at bounding box center [449, 402] width 353 height 37
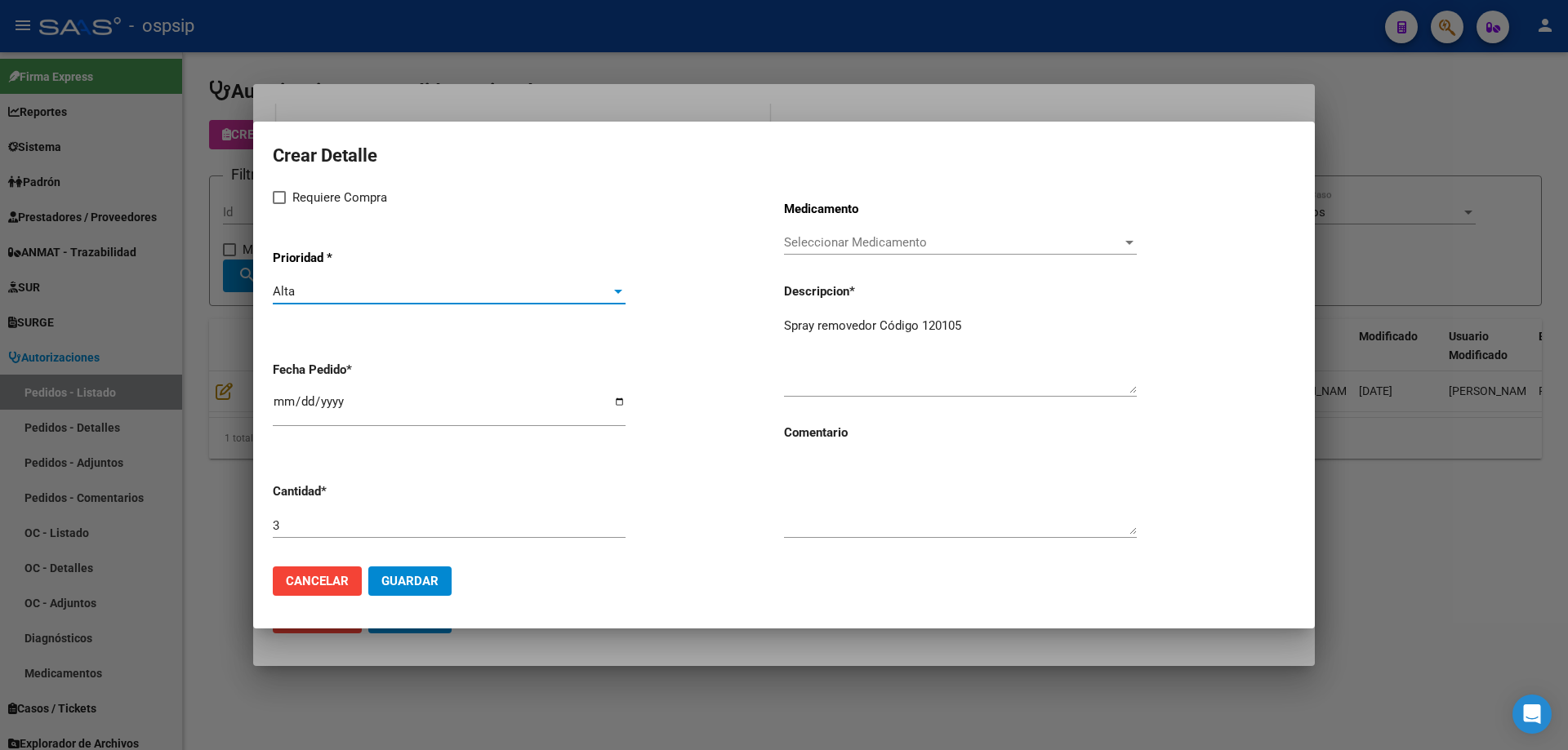
click at [307, 196] on span "Requiere Compra" at bounding box center [340, 197] width 95 height 19
click at [279, 204] on input "Requiere Compra" at bounding box center [278, 204] width 1 height 1
checkbox input "true"
click at [832, 248] on span "Seleccionar Medicamento" at bounding box center [952, 242] width 338 height 15
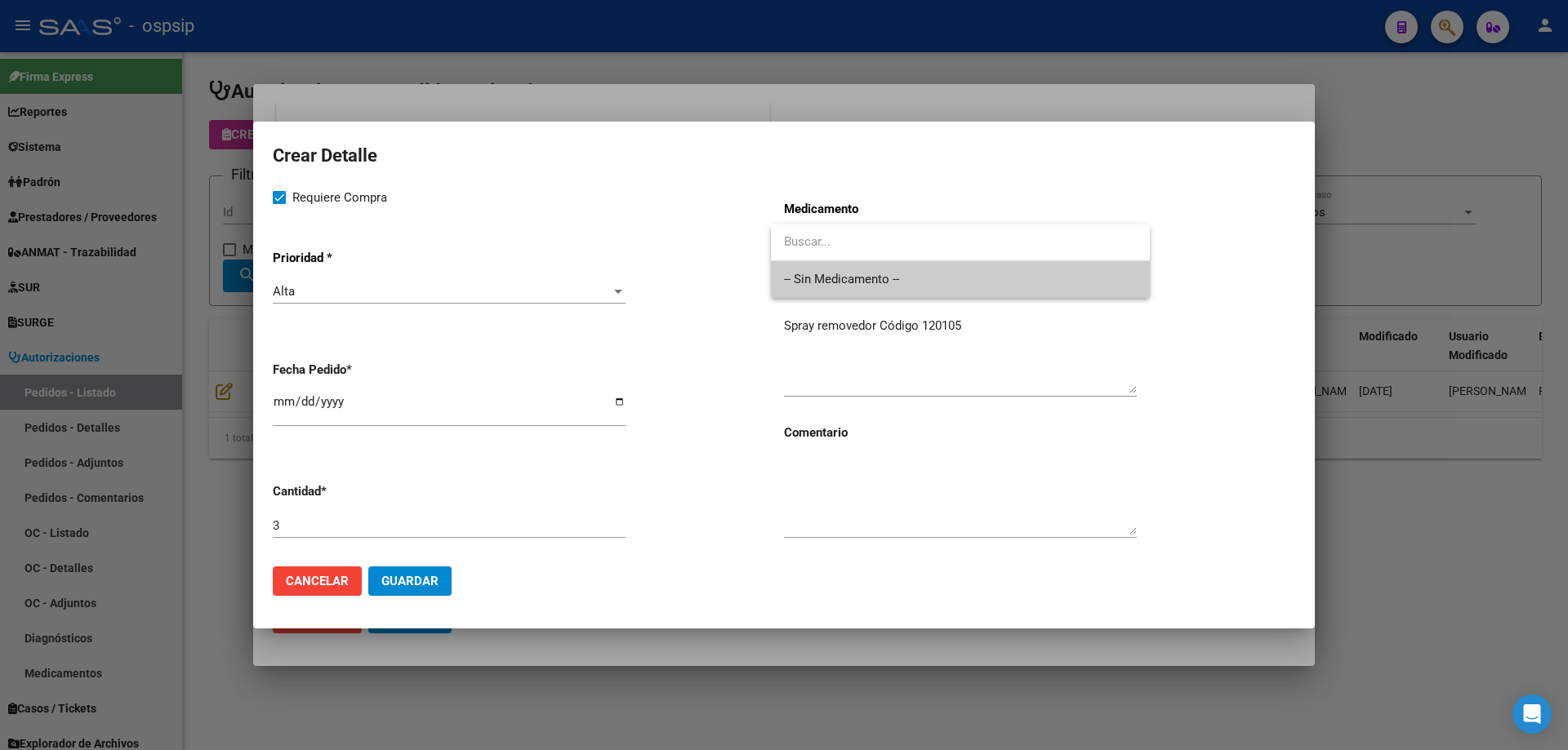
click at [828, 275] on span "-- Sin Medicamento --" at bounding box center [960, 280] width 353 height 37
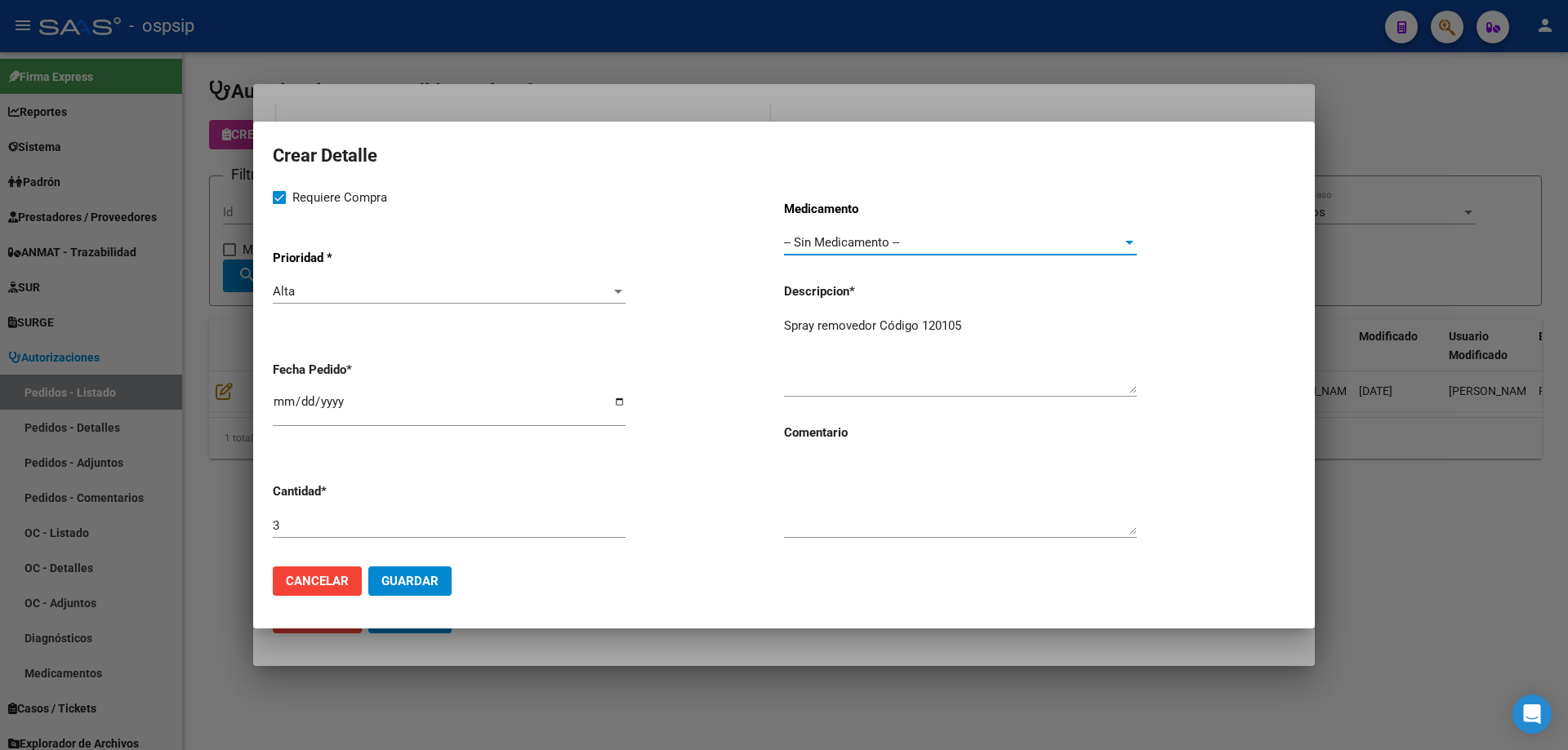
click at [970, 334] on textarea "Spray removedor Código 120105" at bounding box center [960, 354] width 353 height 76
click at [427, 582] on span "Guardar" at bounding box center [410, 581] width 57 height 15
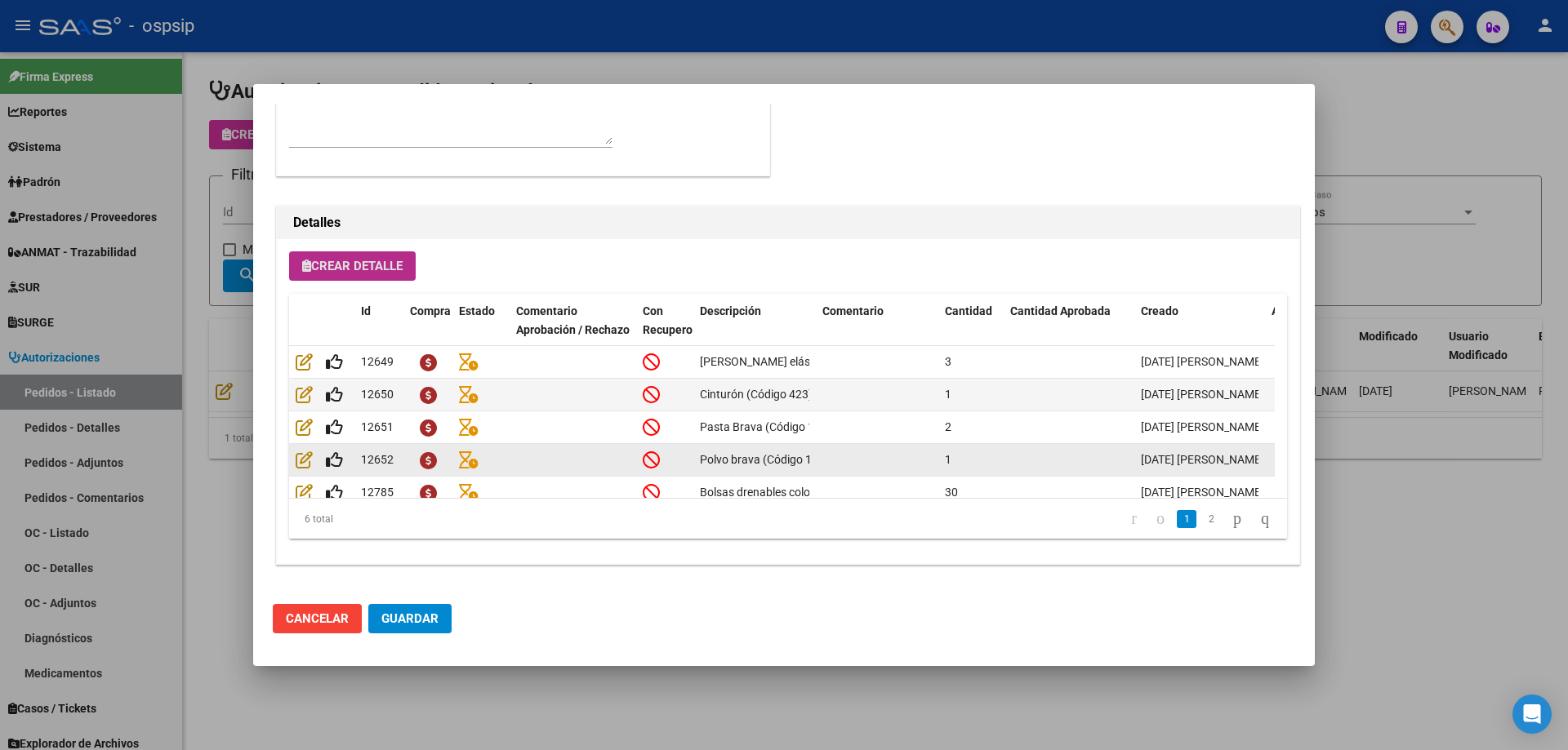
scroll to position [62, 0]
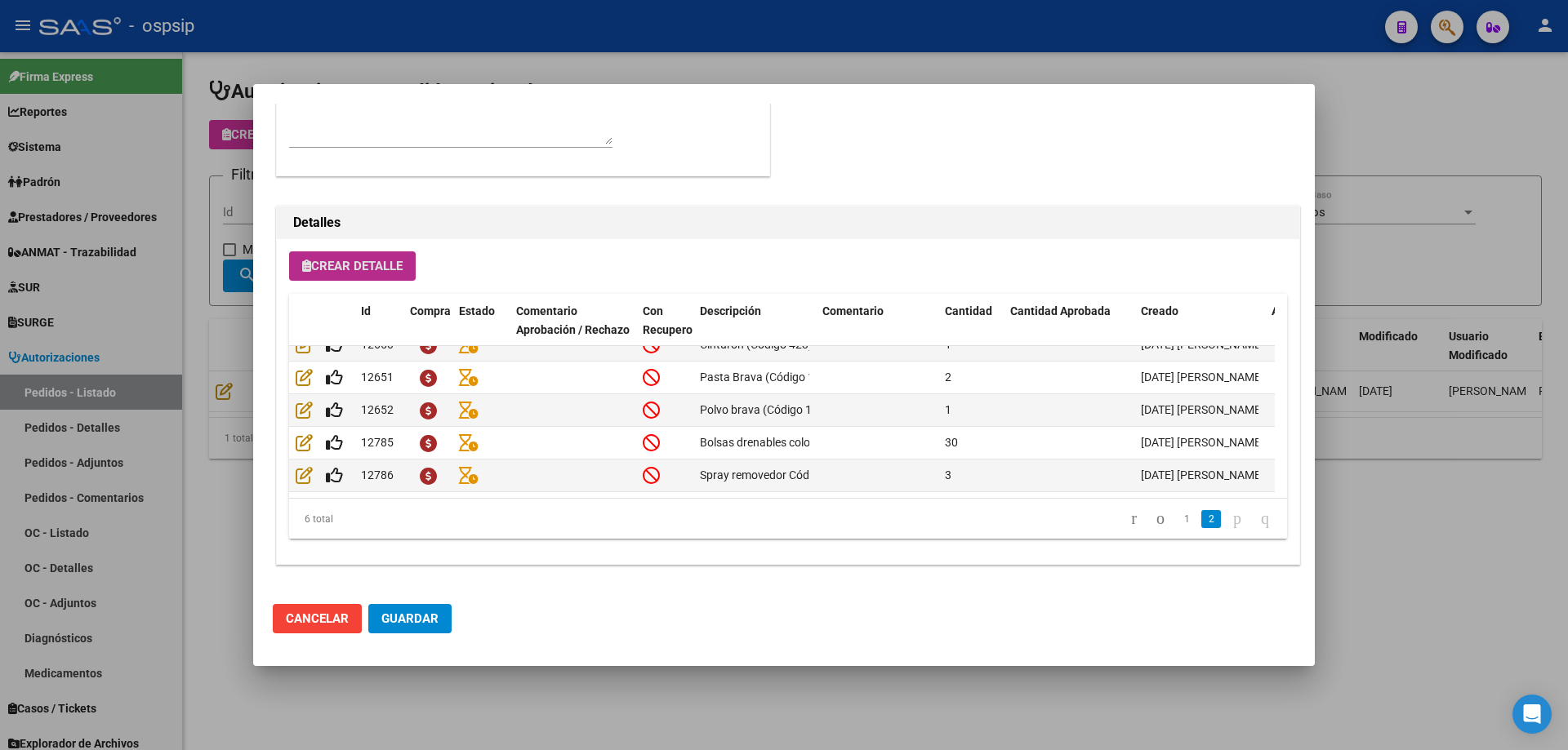
click at [438, 615] on button "Guardar" at bounding box center [410, 618] width 83 height 29
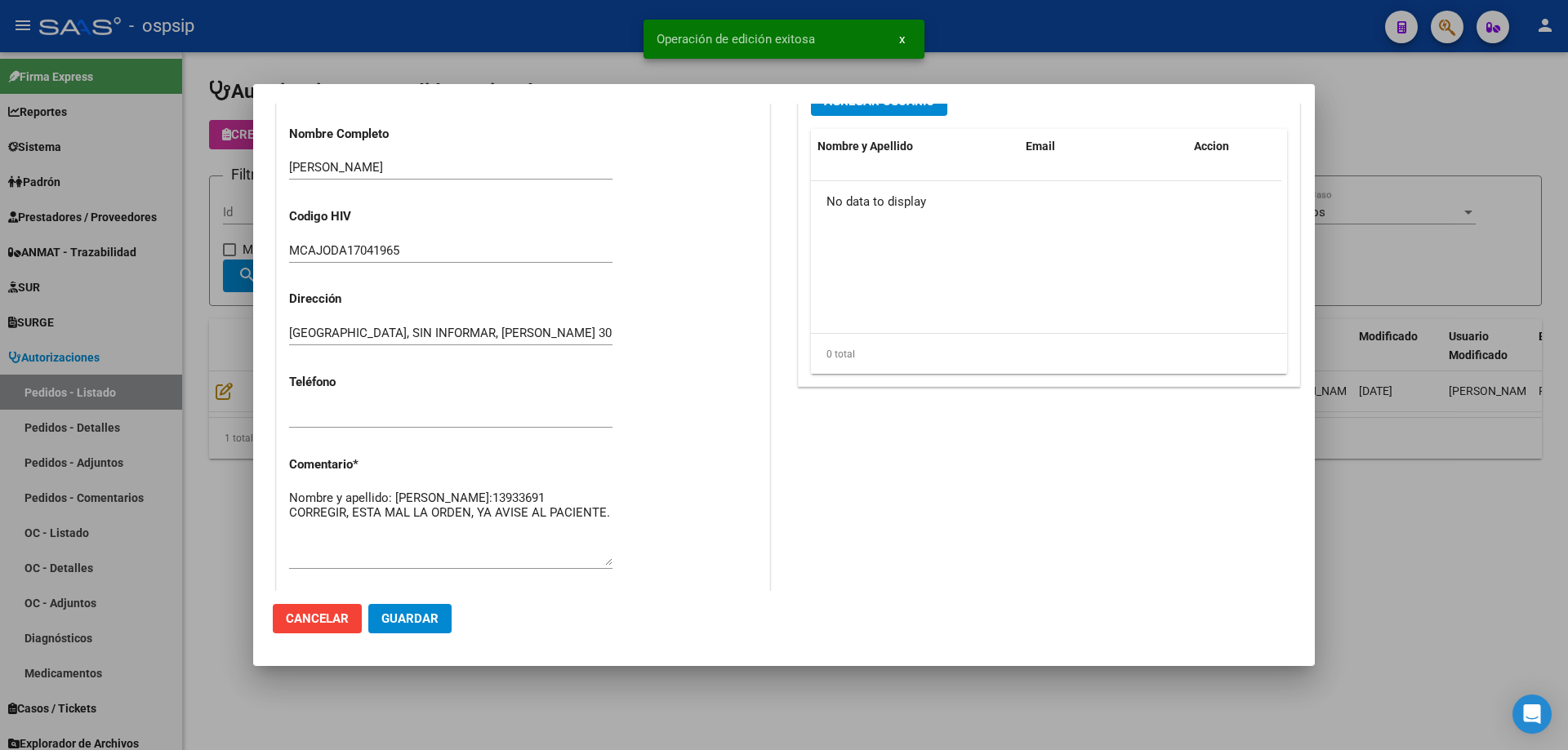
scroll to position [571, 0]
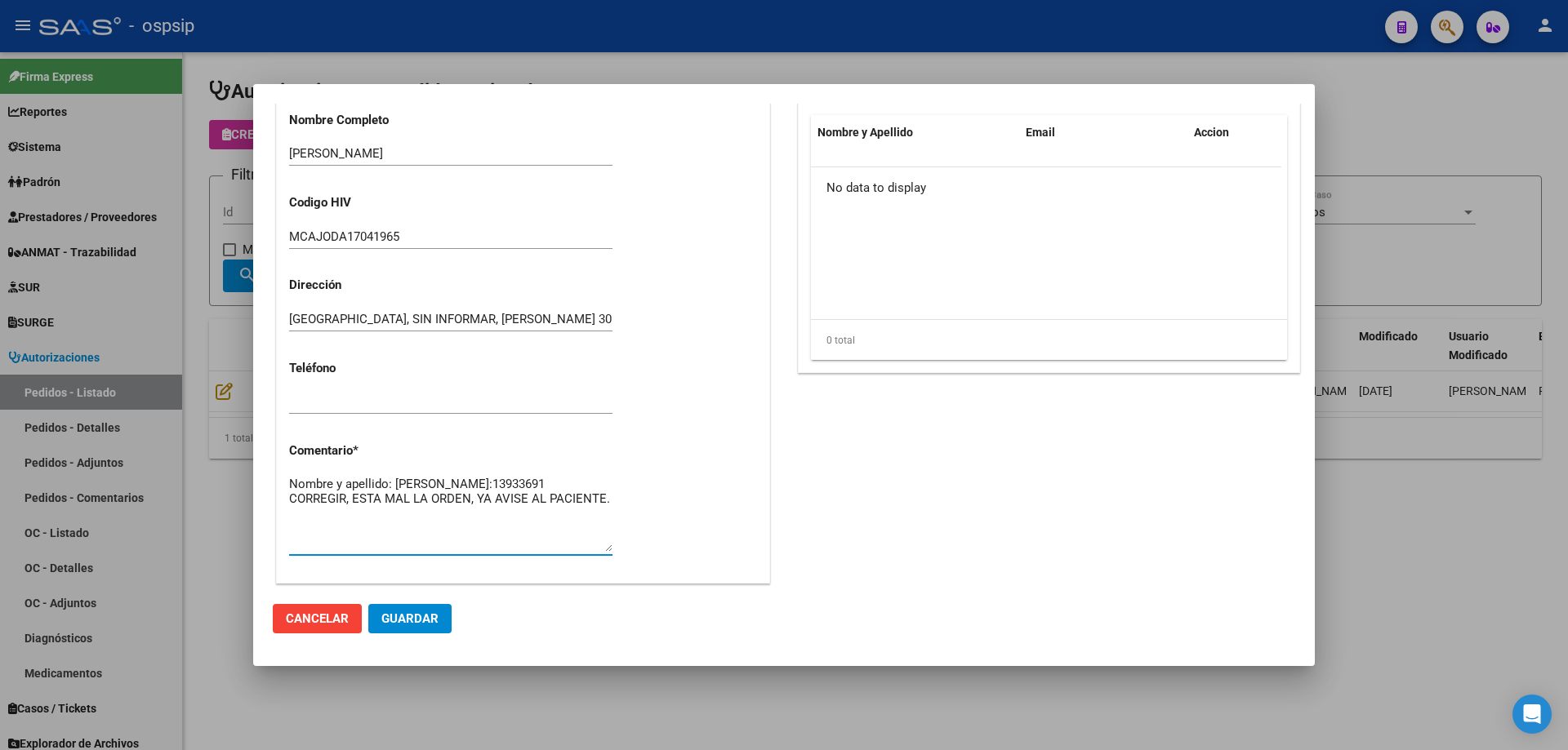
drag, startPoint x: 290, startPoint y: 514, endPoint x: 652, endPoint y: 516, distance: 362.0
click at [652, 516] on div "Casos (0) Creado: [DATE] 13:28 - [PERSON_NAME] Área Liquidación: PRODUCTOS E IN…" at bounding box center [522, 128] width 492 height 910
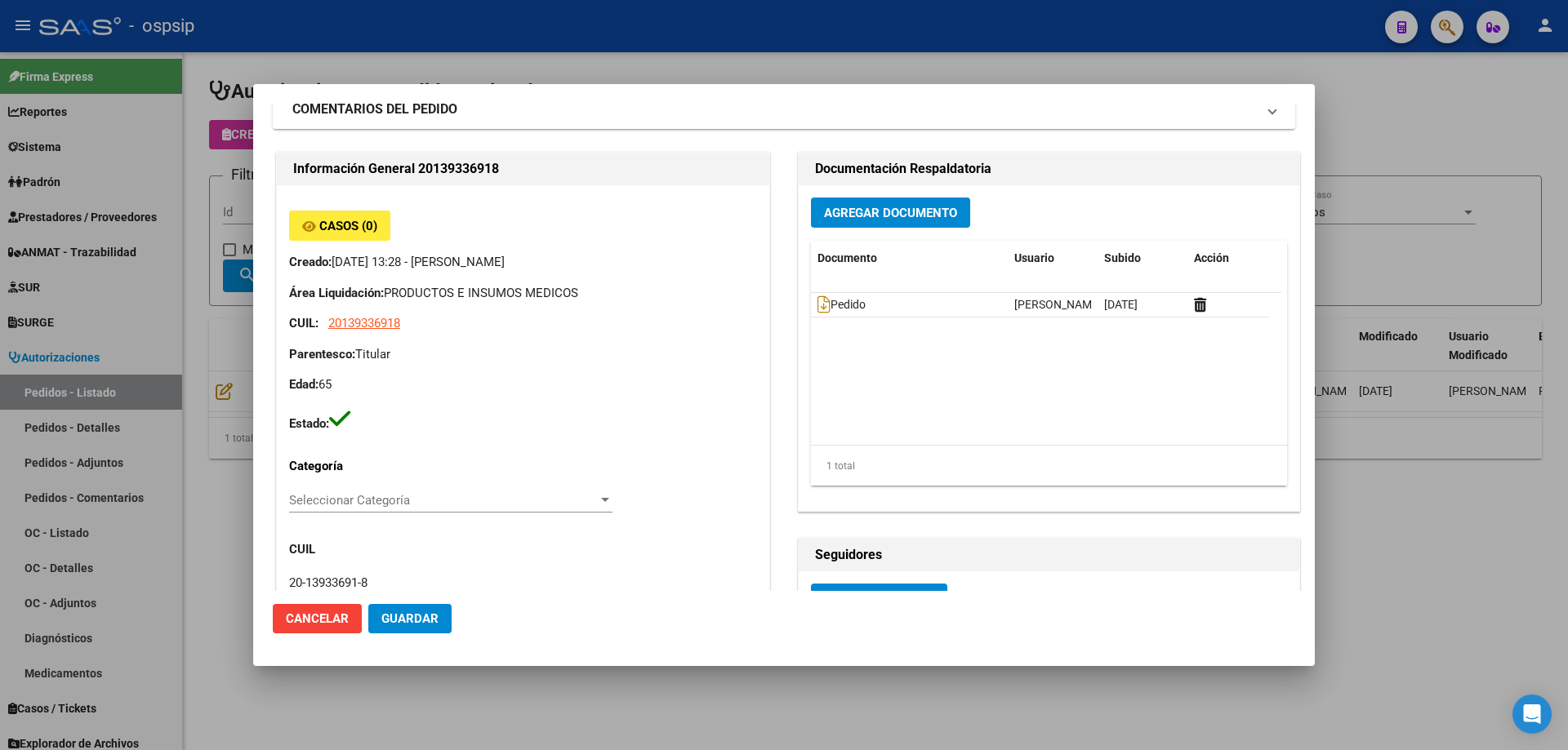
scroll to position [0, 0]
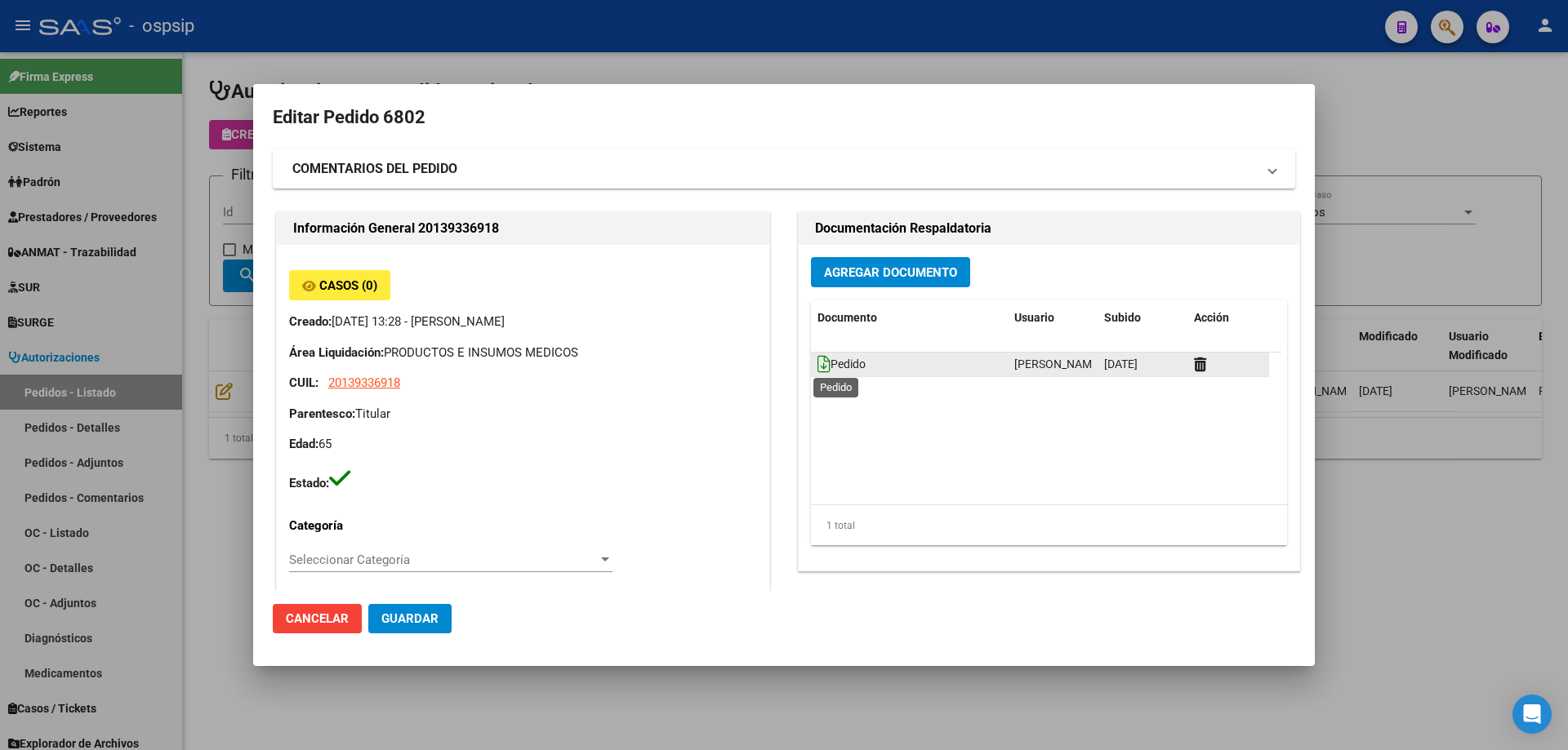
type textarea "Nombre y apellido: [PERSON_NAME]:13933691"
click at [819, 367] on icon at bounding box center [823, 364] width 13 height 18
click at [415, 623] on span "Guardar" at bounding box center [410, 618] width 57 height 15
click at [934, 268] on span "Agregar Documento" at bounding box center [891, 272] width 133 height 15
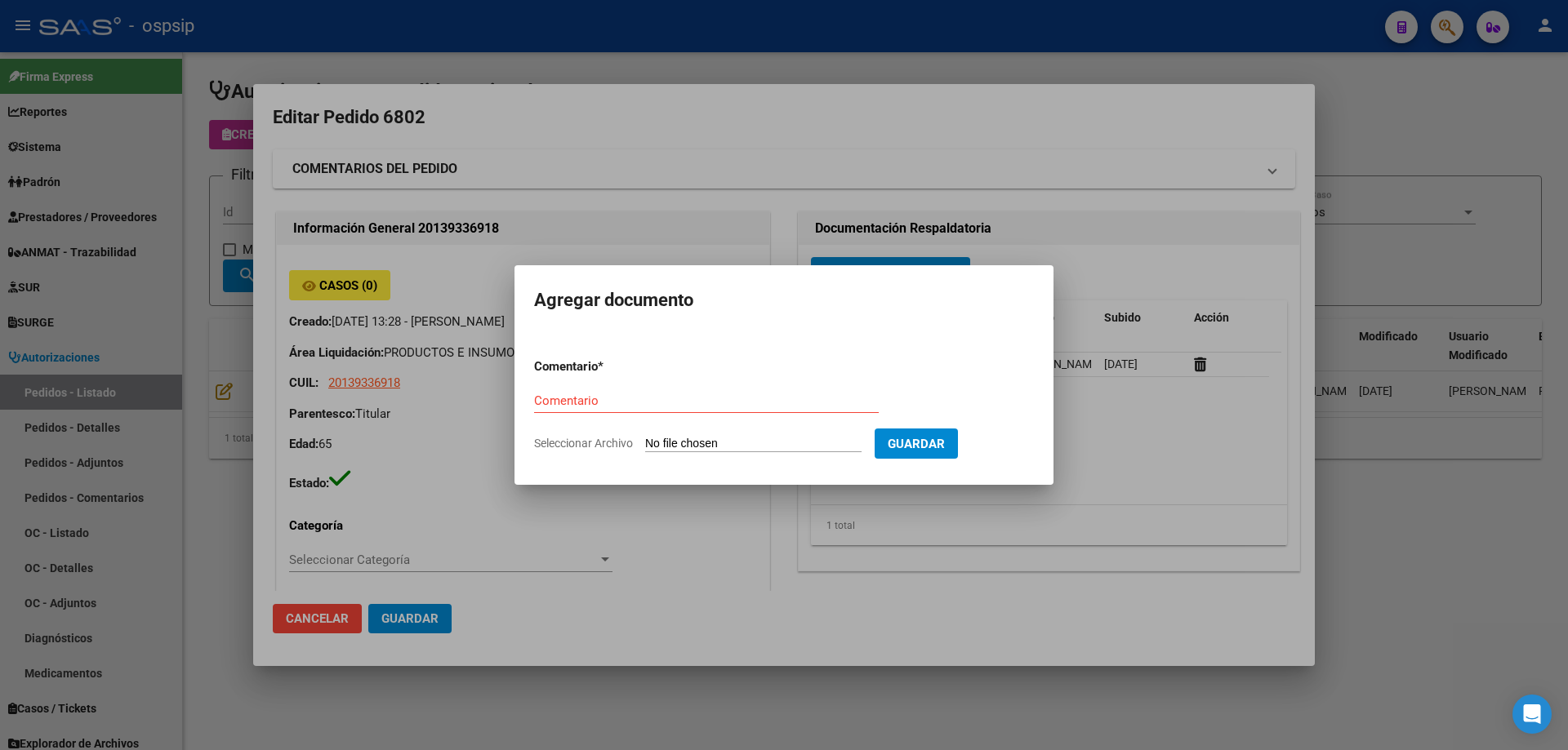
click at [783, 441] on input "Seleccionar Archivo" at bounding box center [753, 445] width 217 height 16
type input "C:\fakepath\dni [PERSON_NAME].jpg"
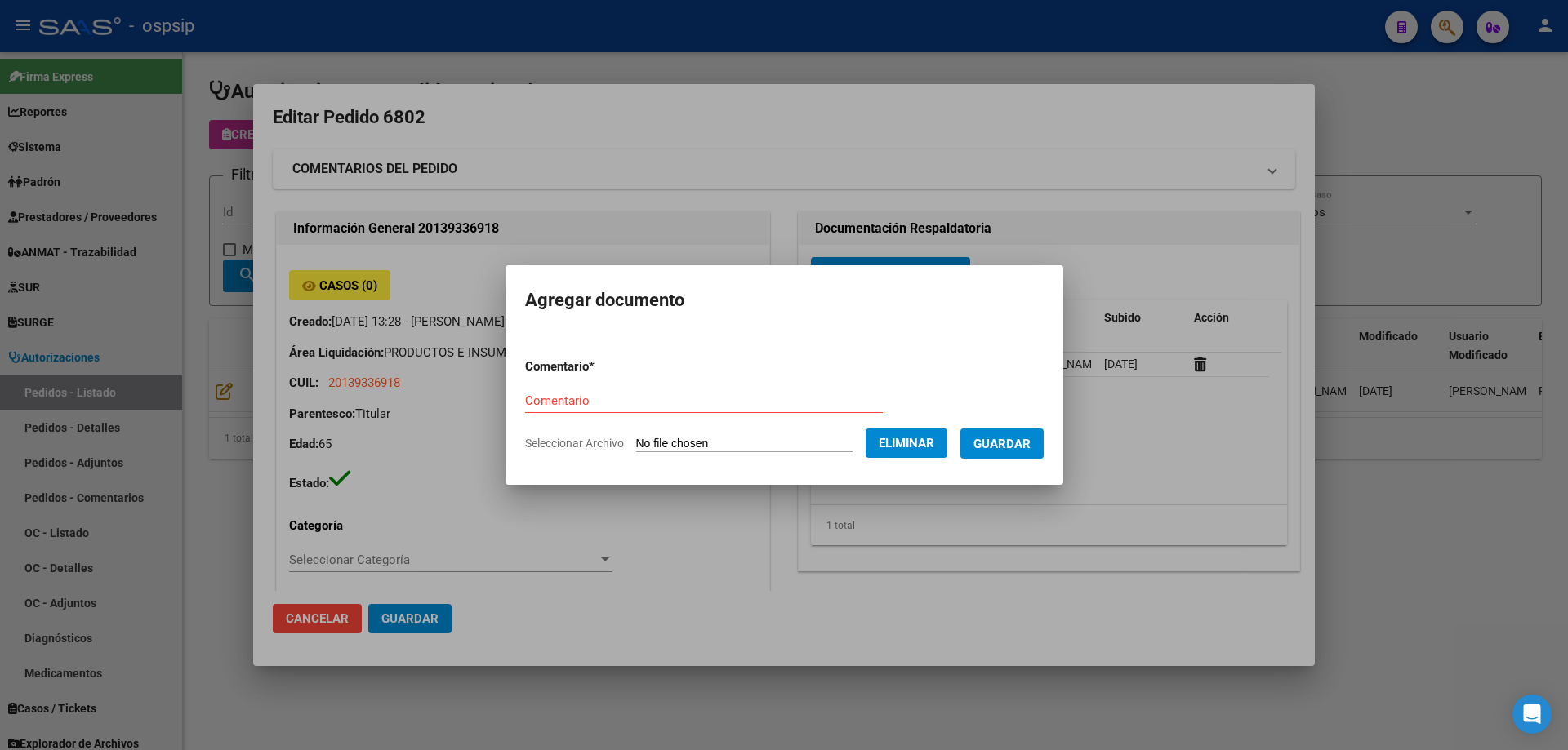
click at [563, 390] on div "Comentario" at bounding box center [704, 401] width 358 height 25
type input "Dni"
click at [1012, 452] on button "Guardar" at bounding box center [1001, 444] width 83 height 30
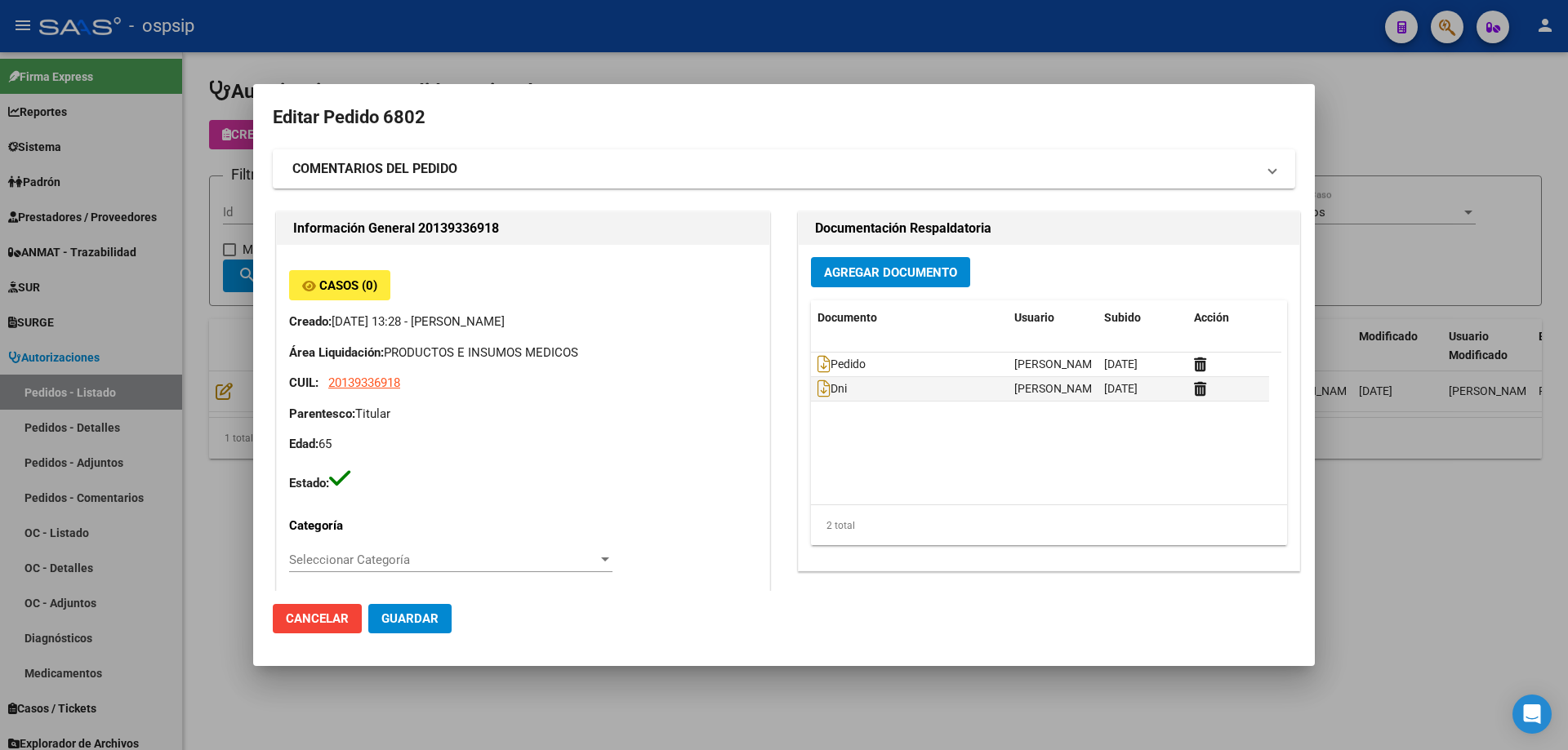
click at [864, 289] on div "Agregar Documento Documento Usuario Subido Acción Pedido [PERSON_NAME] [DATE] D…" at bounding box center [1049, 407] width 500 height 325
click at [871, 276] on span "Agregar Documento" at bounding box center [891, 272] width 133 height 15
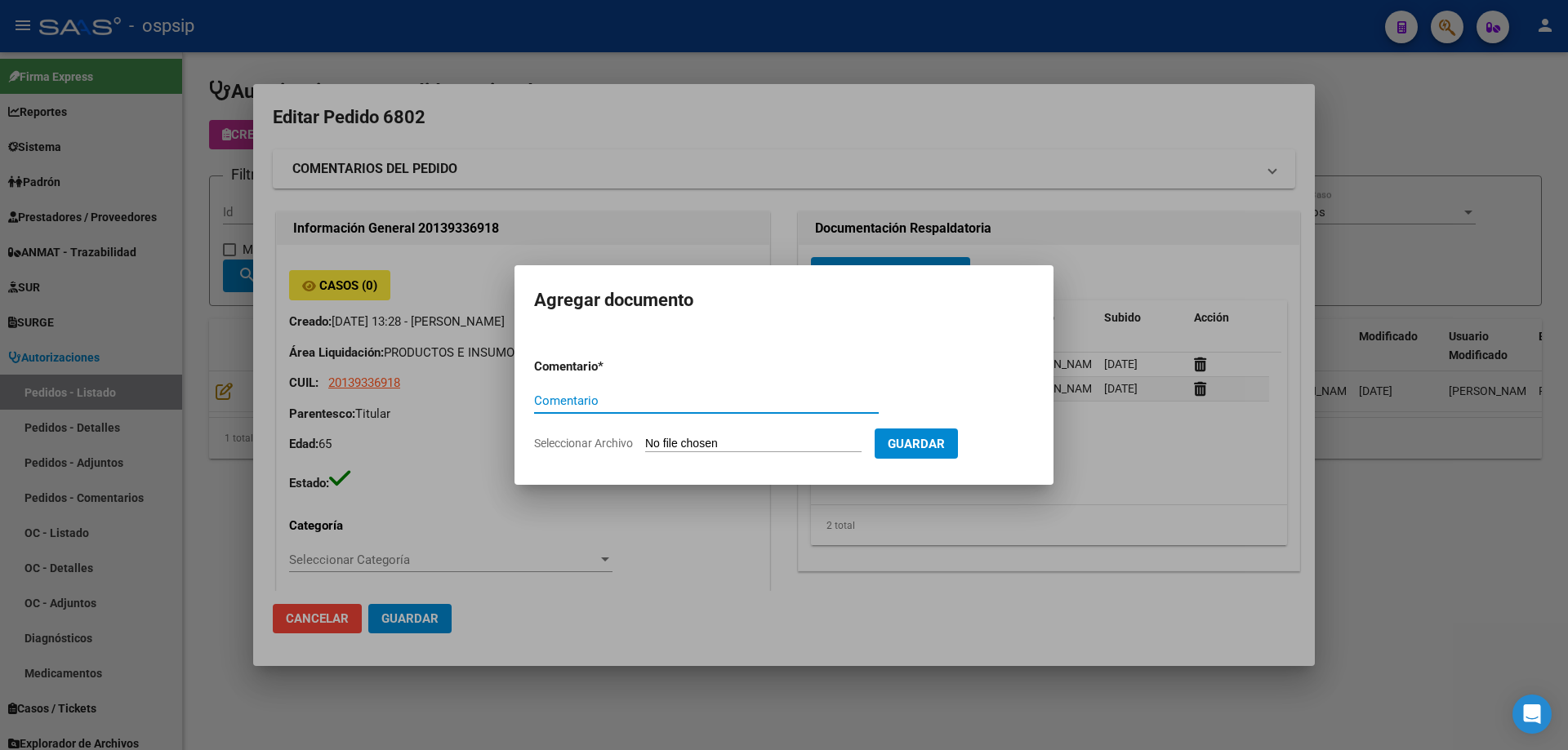
click at [777, 438] on input "Seleccionar Archivo" at bounding box center [753, 445] width 217 height 16
type input "C:\fakepath\hc [PERSON_NAME].pdf"
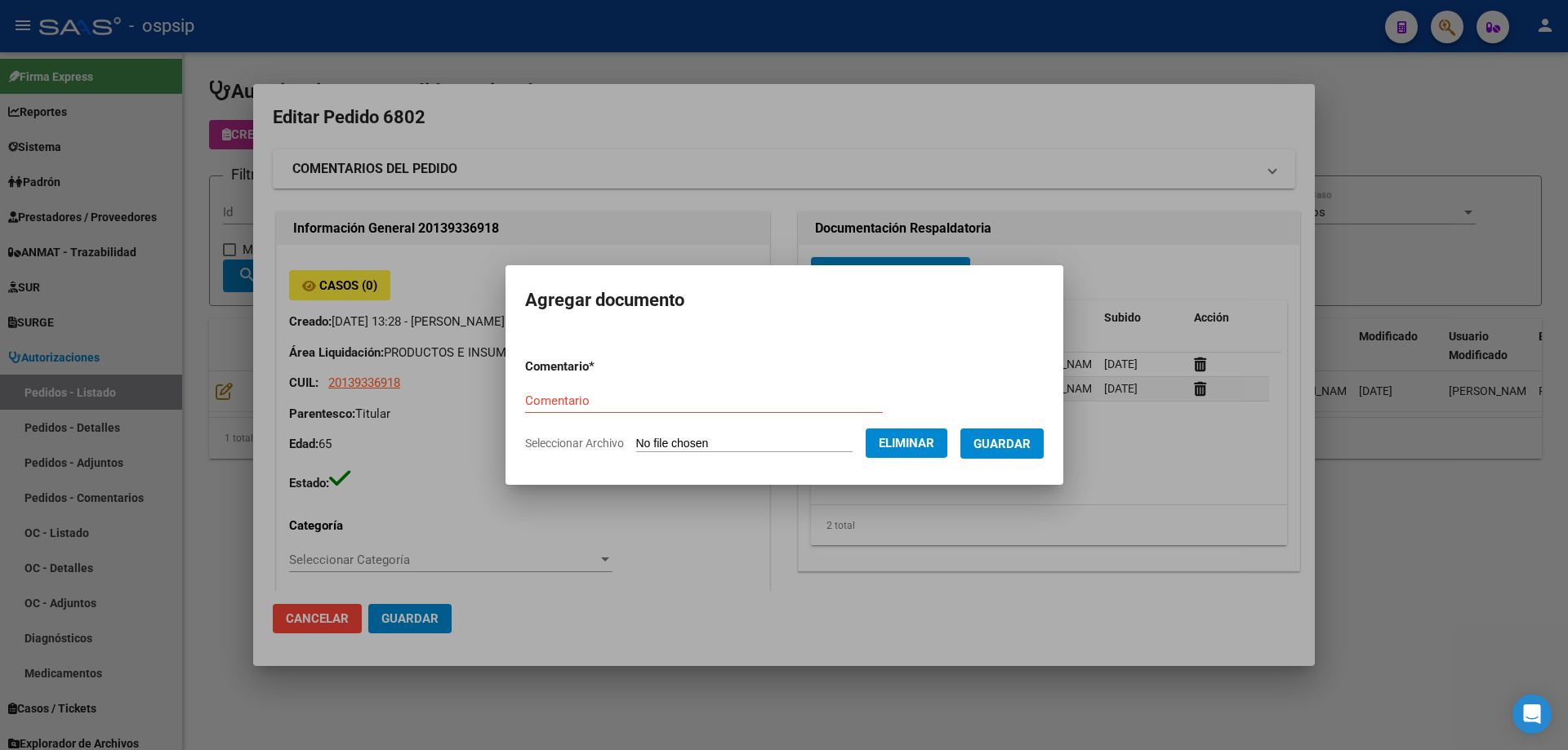
click at [548, 402] on input "Comentario" at bounding box center [704, 401] width 358 height 15
type input "Hc"
click at [1018, 422] on form "Comentario * Hc Comentario Seleccionar Archivo Eliminar Guardar" at bounding box center [784, 405] width 519 height 119
click at [1014, 437] on span "Guardar" at bounding box center [1001, 444] width 57 height 15
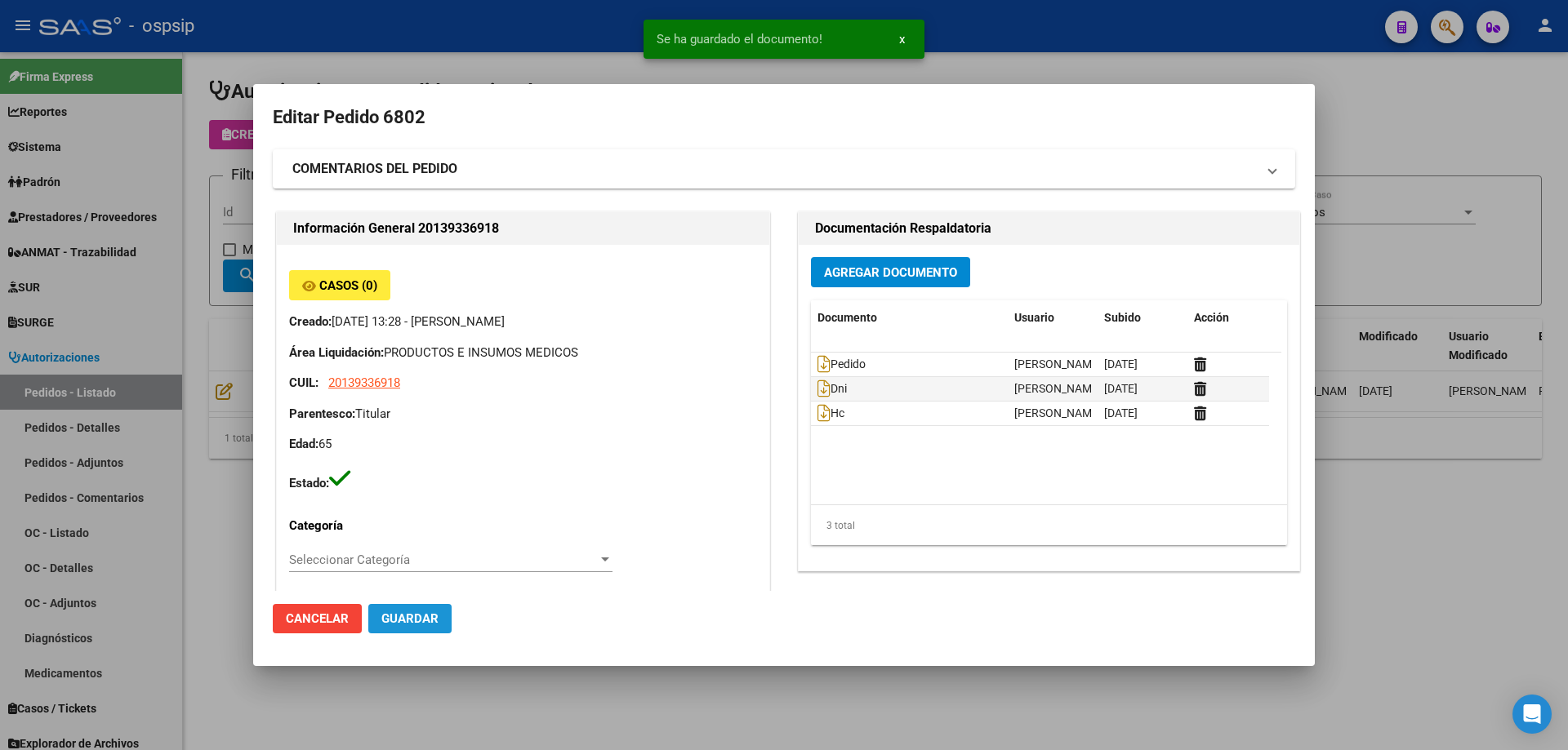
click at [442, 615] on button "Guardar" at bounding box center [410, 618] width 83 height 29
click at [218, 204] on div at bounding box center [784, 375] width 1568 height 750
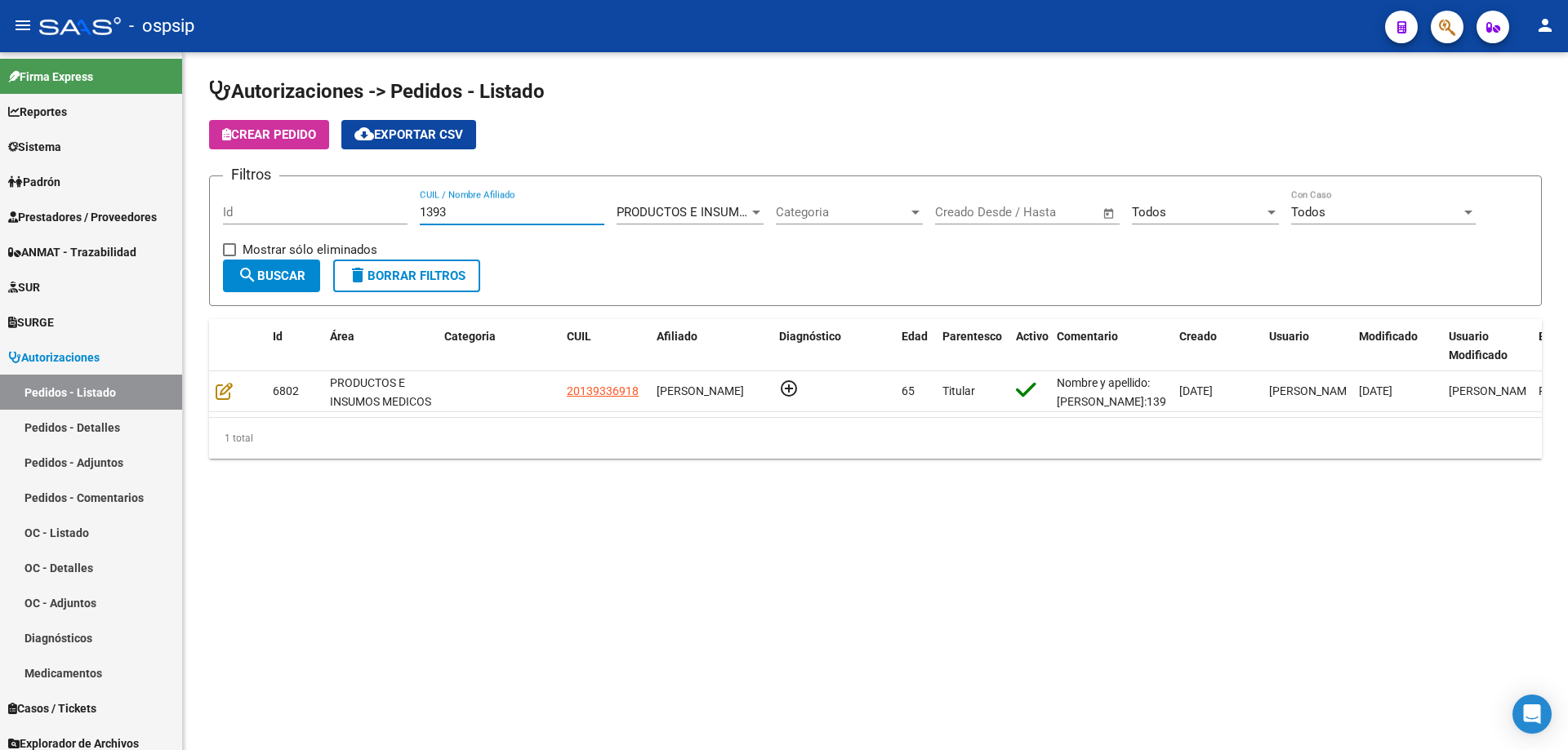
drag, startPoint x: 429, startPoint y: 209, endPoint x: 233, endPoint y: 170, distance: 199.8
click at [233, 189] on div "Filtros Id 1393 CUIL / Nombre Afiliado PRODUCTOS E INSUMOS MEDICOS Seleccionar …" at bounding box center [875, 225] width 1305 height 70
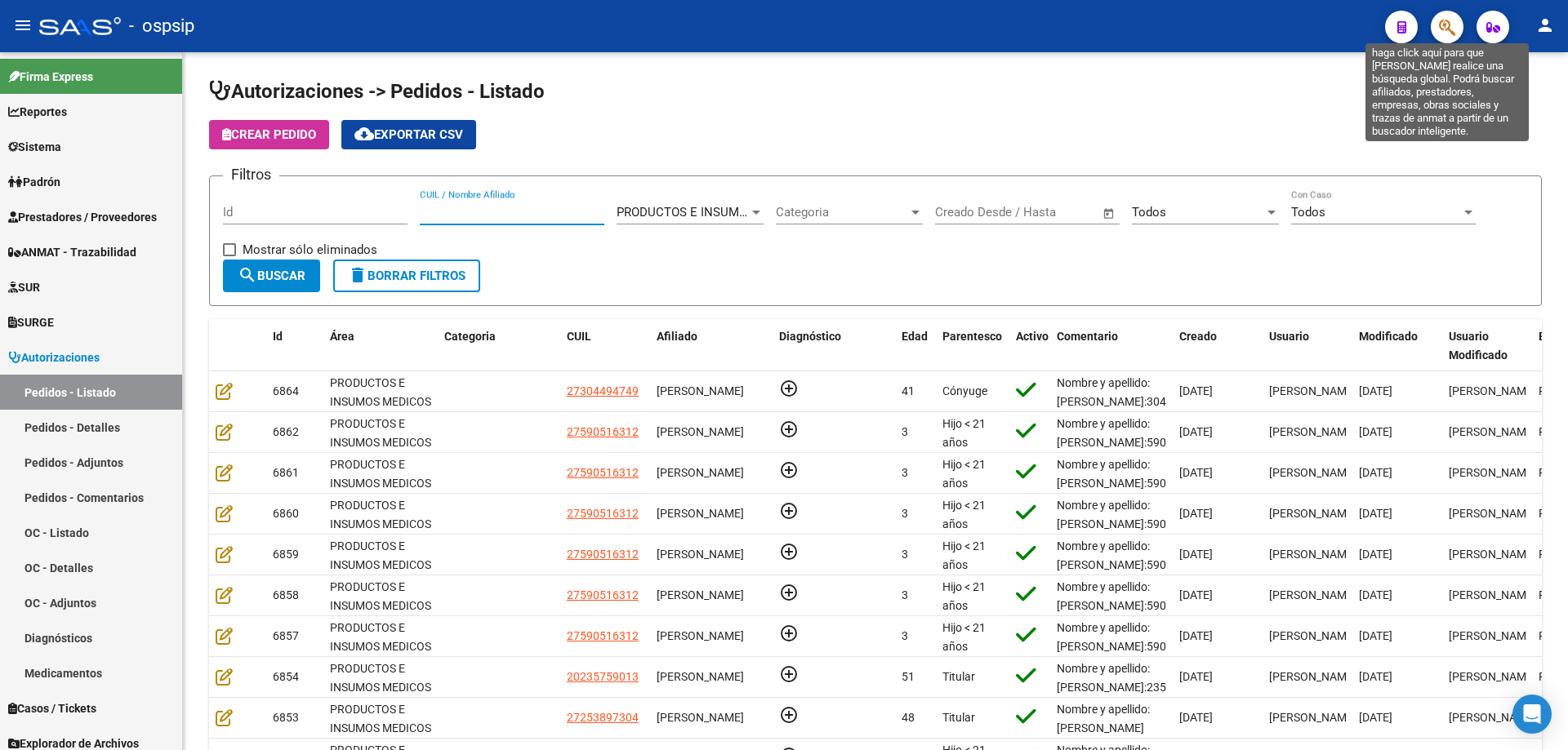
click at [1446, 29] on icon "button" at bounding box center [1447, 26] width 17 height 18
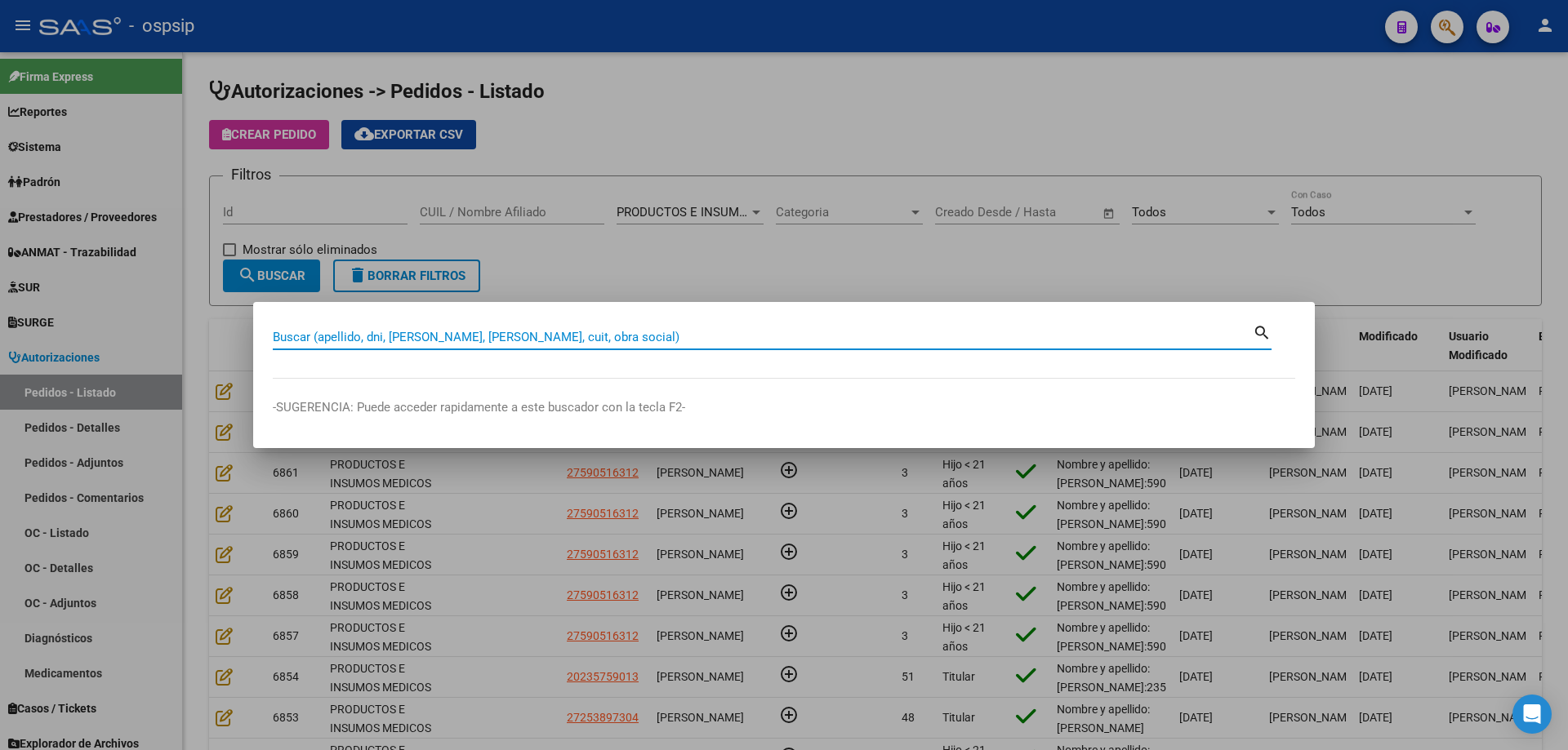
click at [774, 340] on input "Buscar (apellido, dni, [PERSON_NAME], [PERSON_NAME], cuit, obra social)" at bounding box center [763, 337] width 980 height 15
type input "44128868"
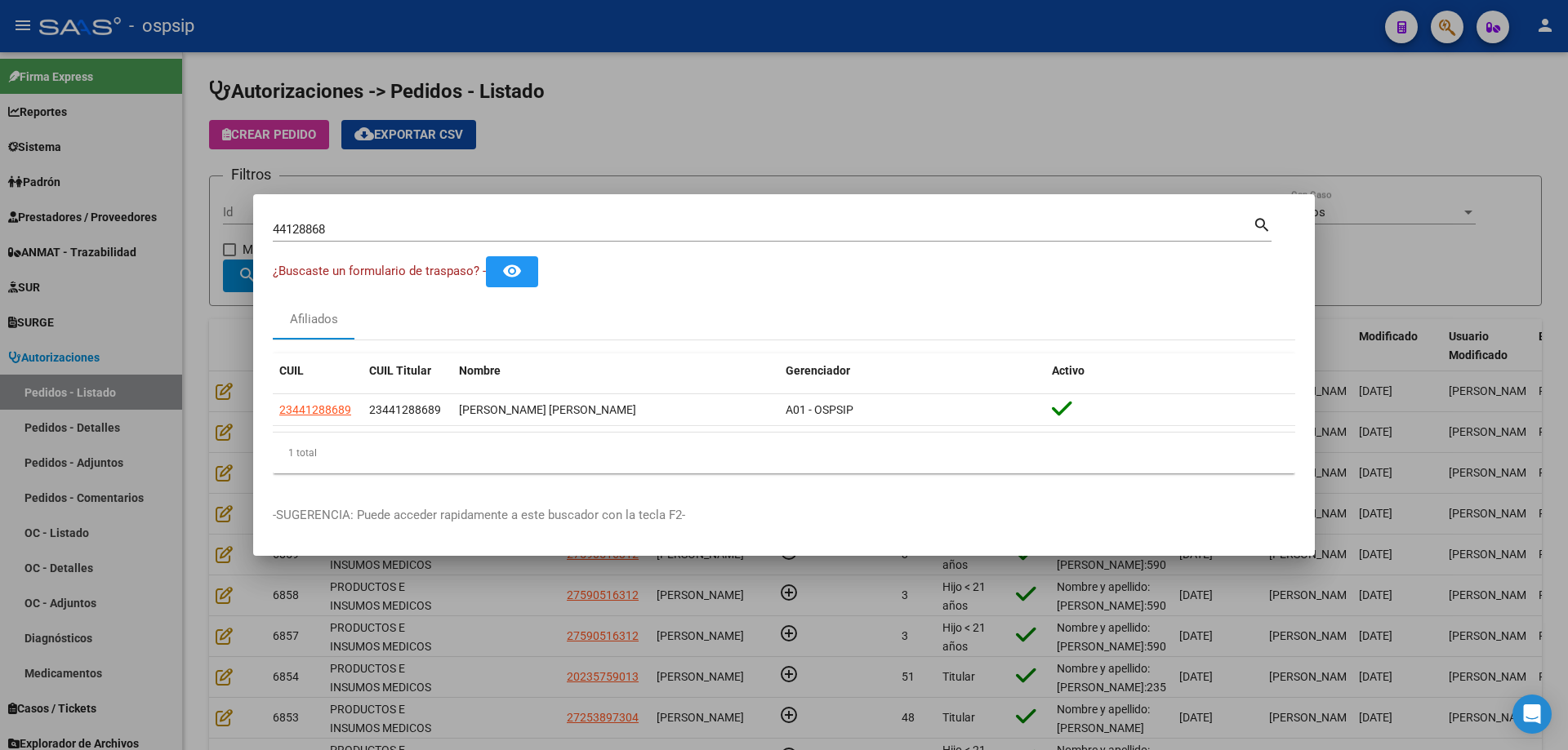
drag, startPoint x: 353, startPoint y: 411, endPoint x: 257, endPoint y: 411, distance: 96.0
click at [257, 411] on mat-dialog-content "44128868 Buscar (apellido, dni, cuil, nro traspaso, cuit, obra social) search ¿…" at bounding box center [784, 350] width 1062 height 273
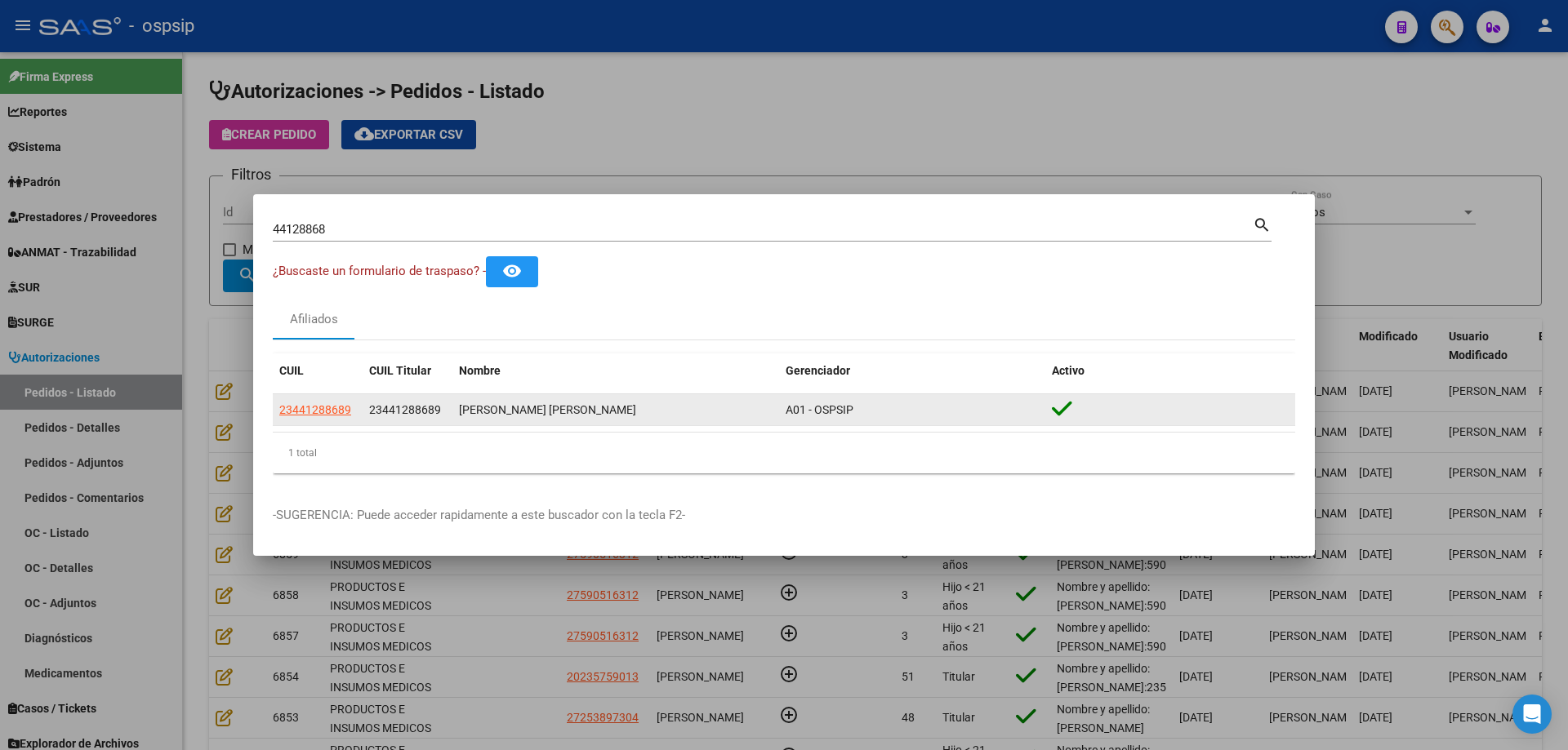
copy datatable-body-row "23441288689"
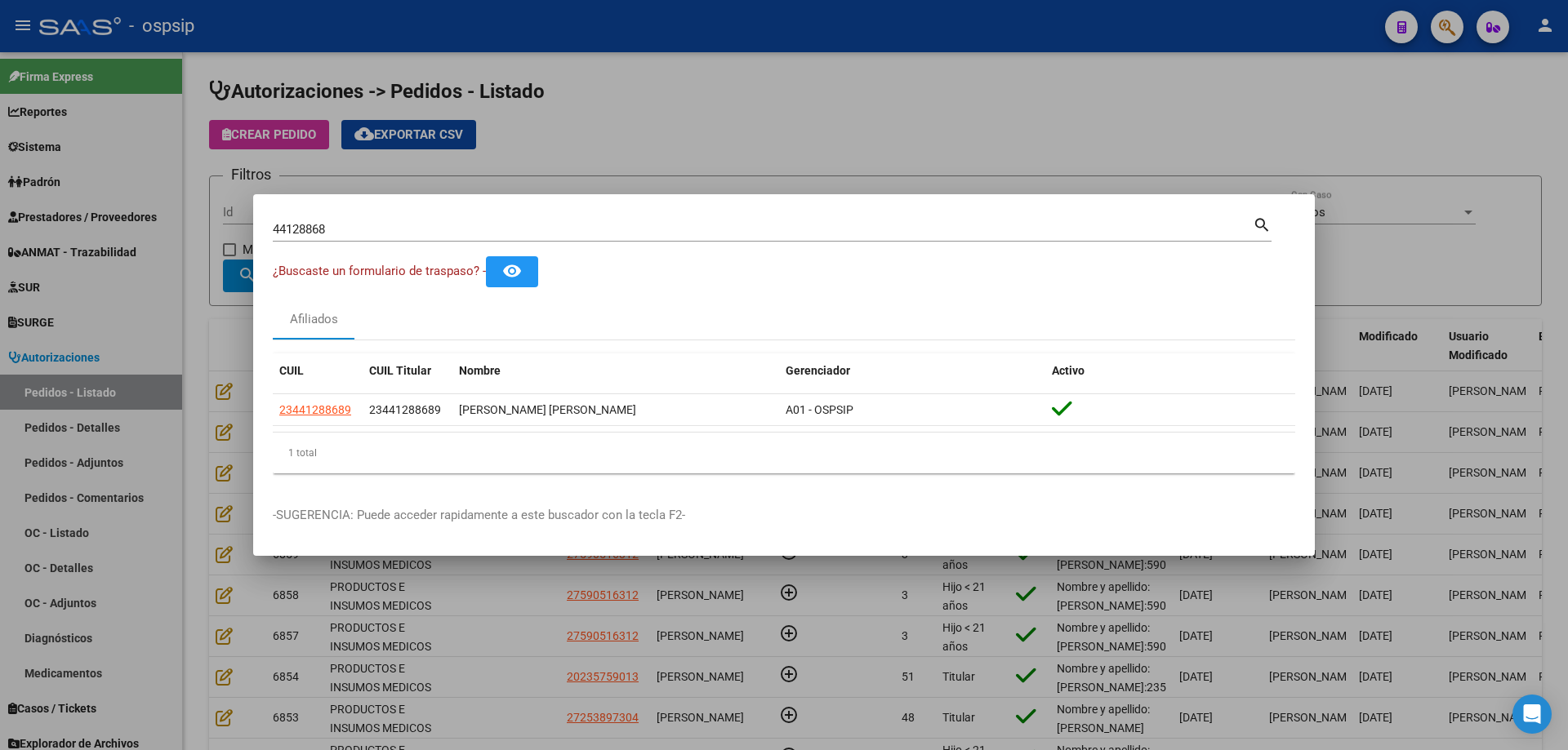
click at [220, 335] on div at bounding box center [784, 375] width 1568 height 750
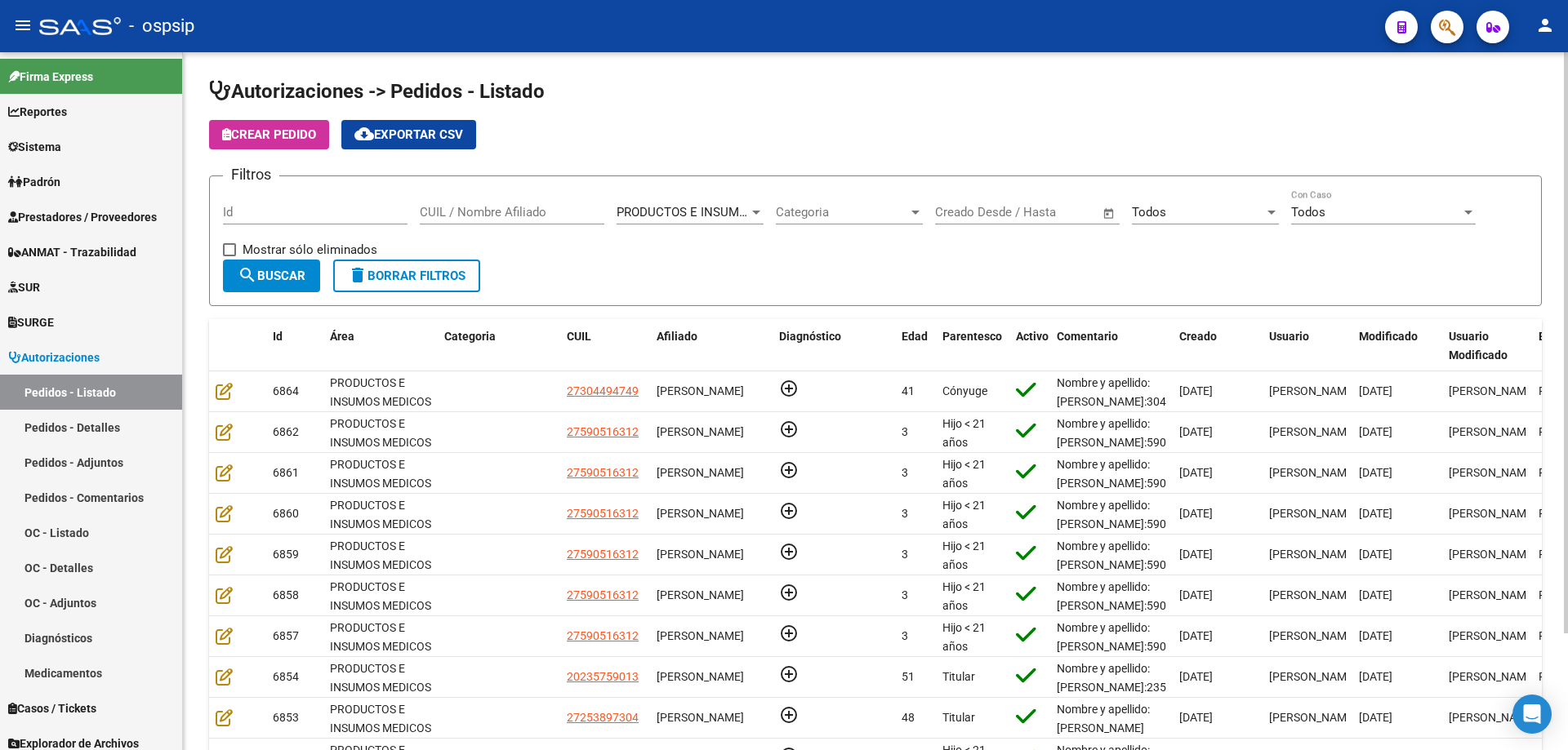
click at [286, 140] on span "Crear Pedido" at bounding box center [268, 134] width 94 height 15
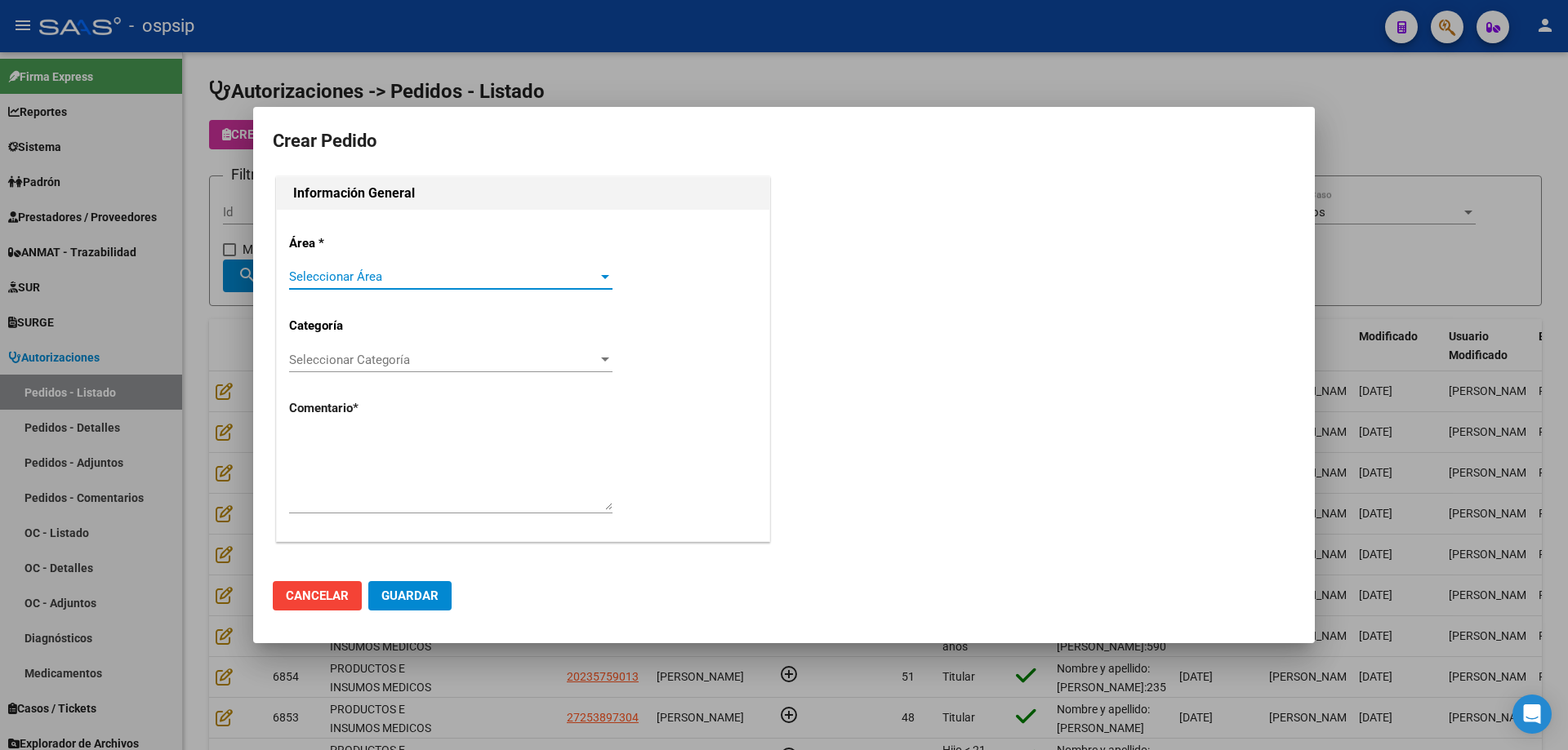
click at [391, 276] on span "Seleccionar Área" at bounding box center [443, 276] width 309 height 15
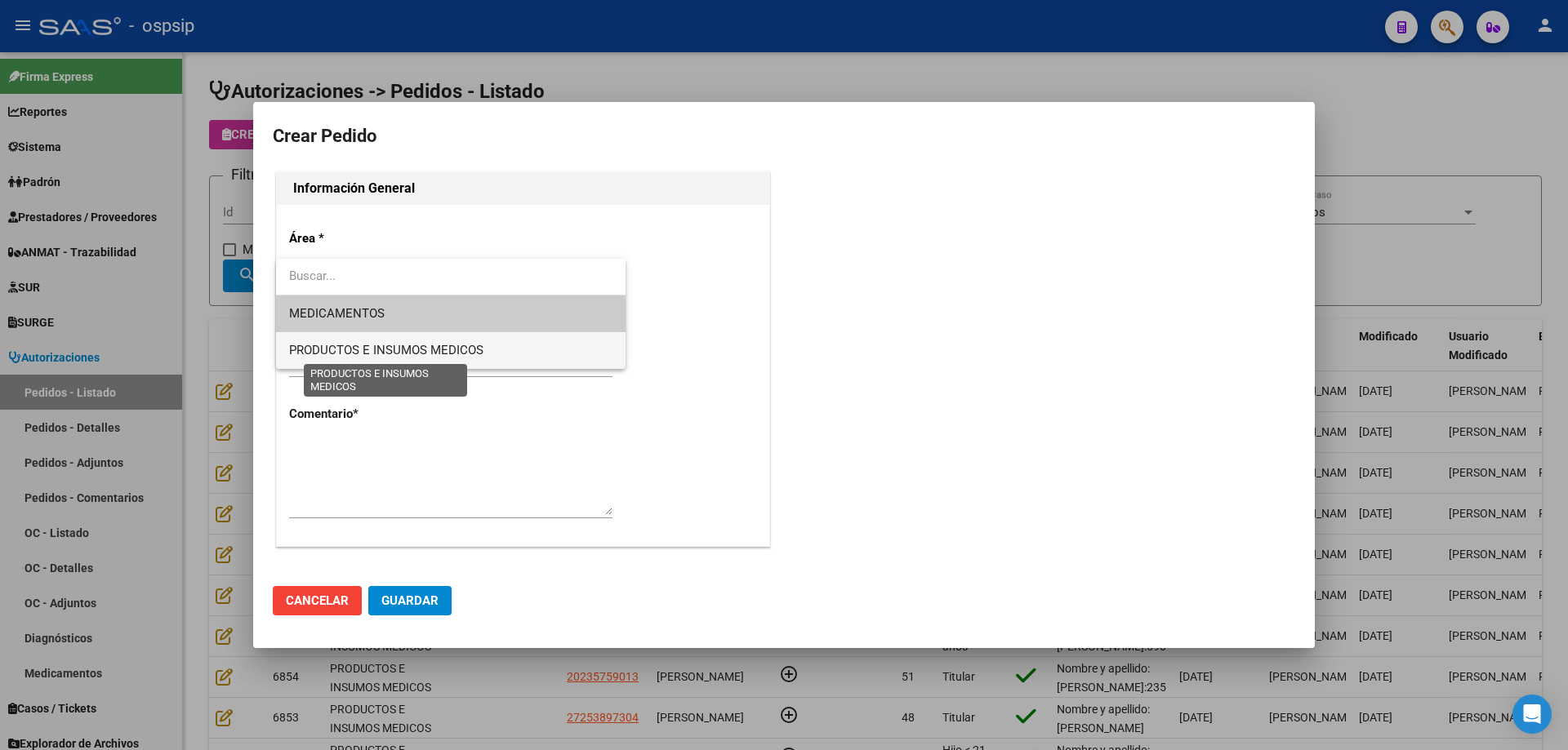
click at [369, 348] on span "PRODUCTOS E INSUMOS MEDICOS" at bounding box center [385, 350] width 194 height 15
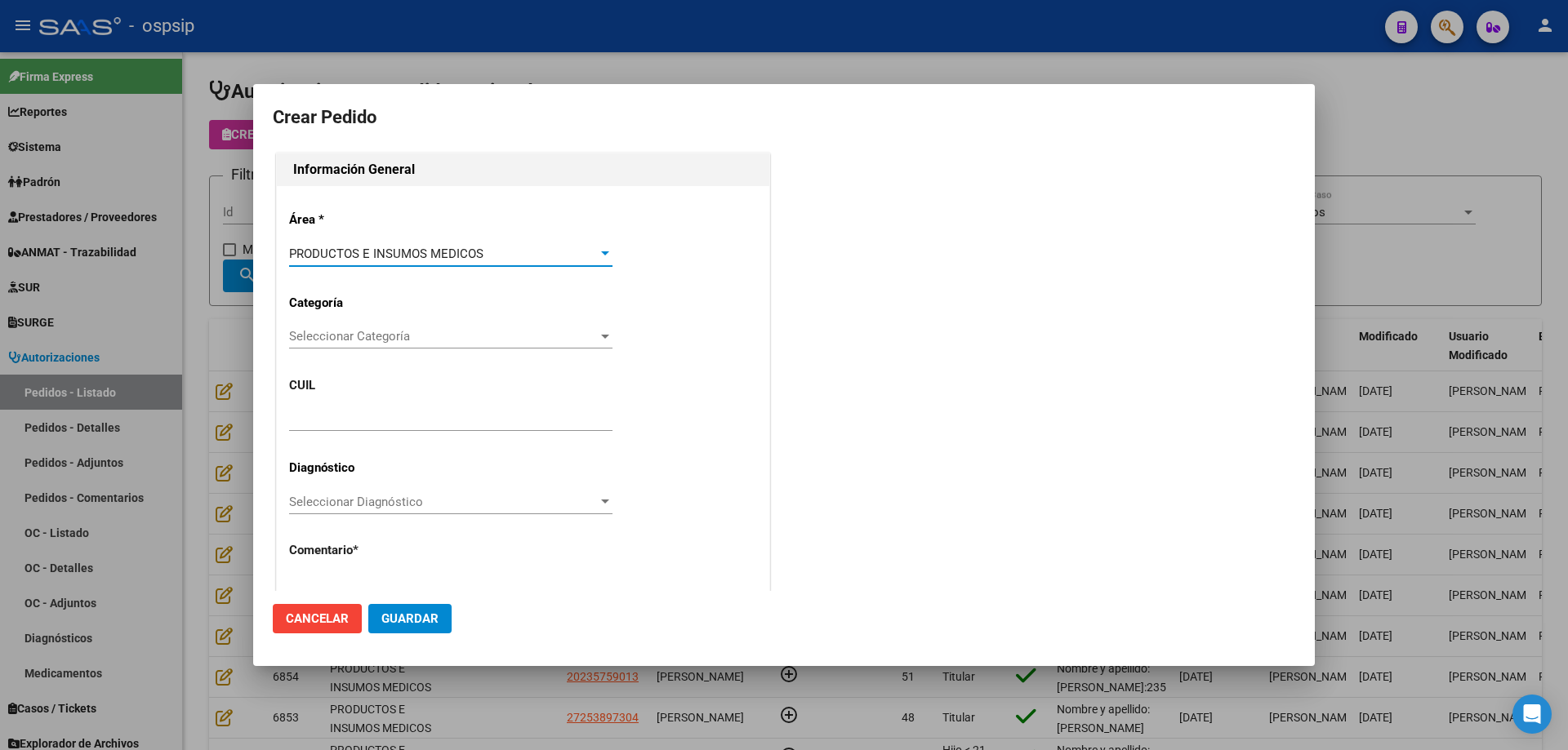
click at [404, 339] on span "Seleccionar Categoría" at bounding box center [443, 336] width 309 height 15
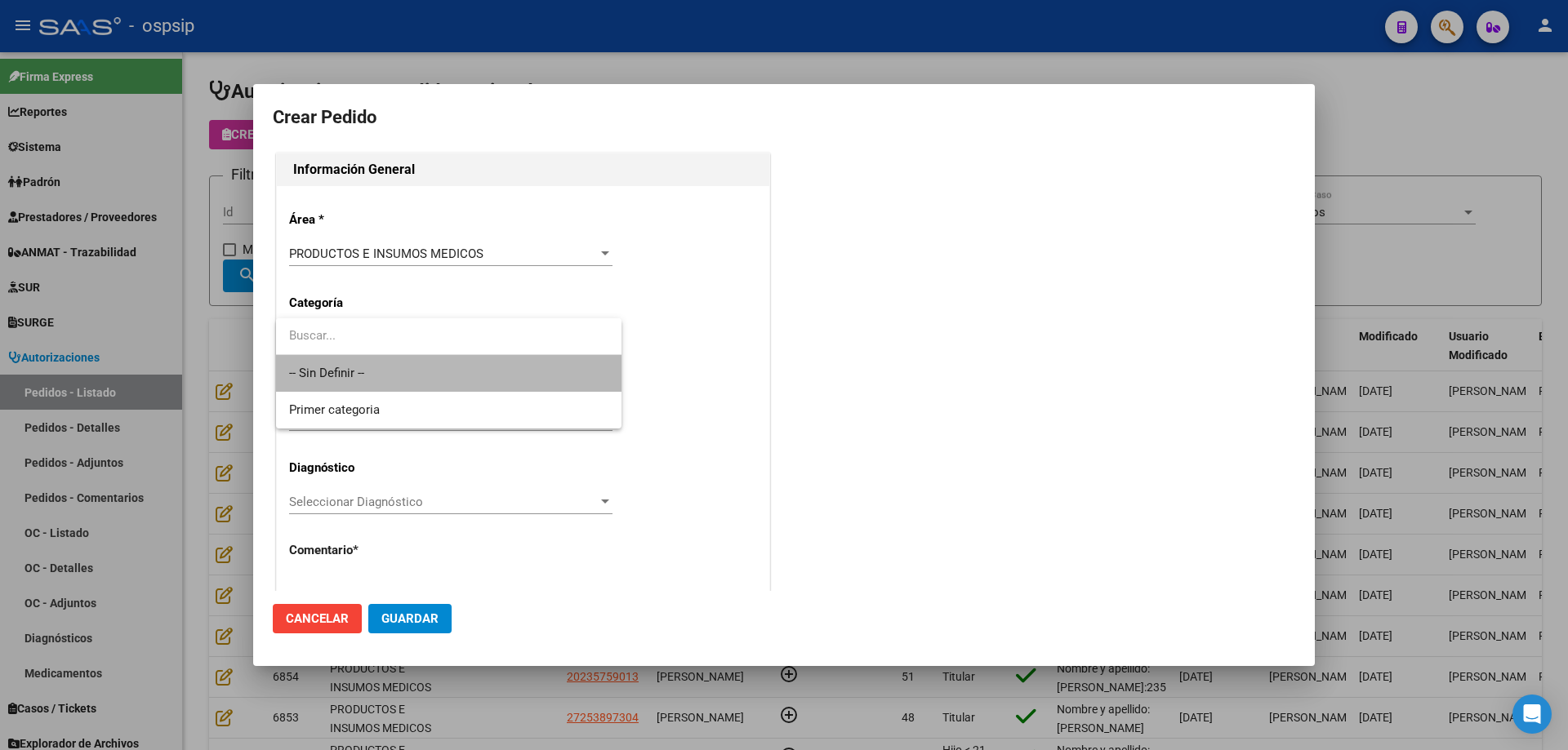
click at [383, 372] on span "-- Sin Definir --" at bounding box center [448, 374] width 319 height 37
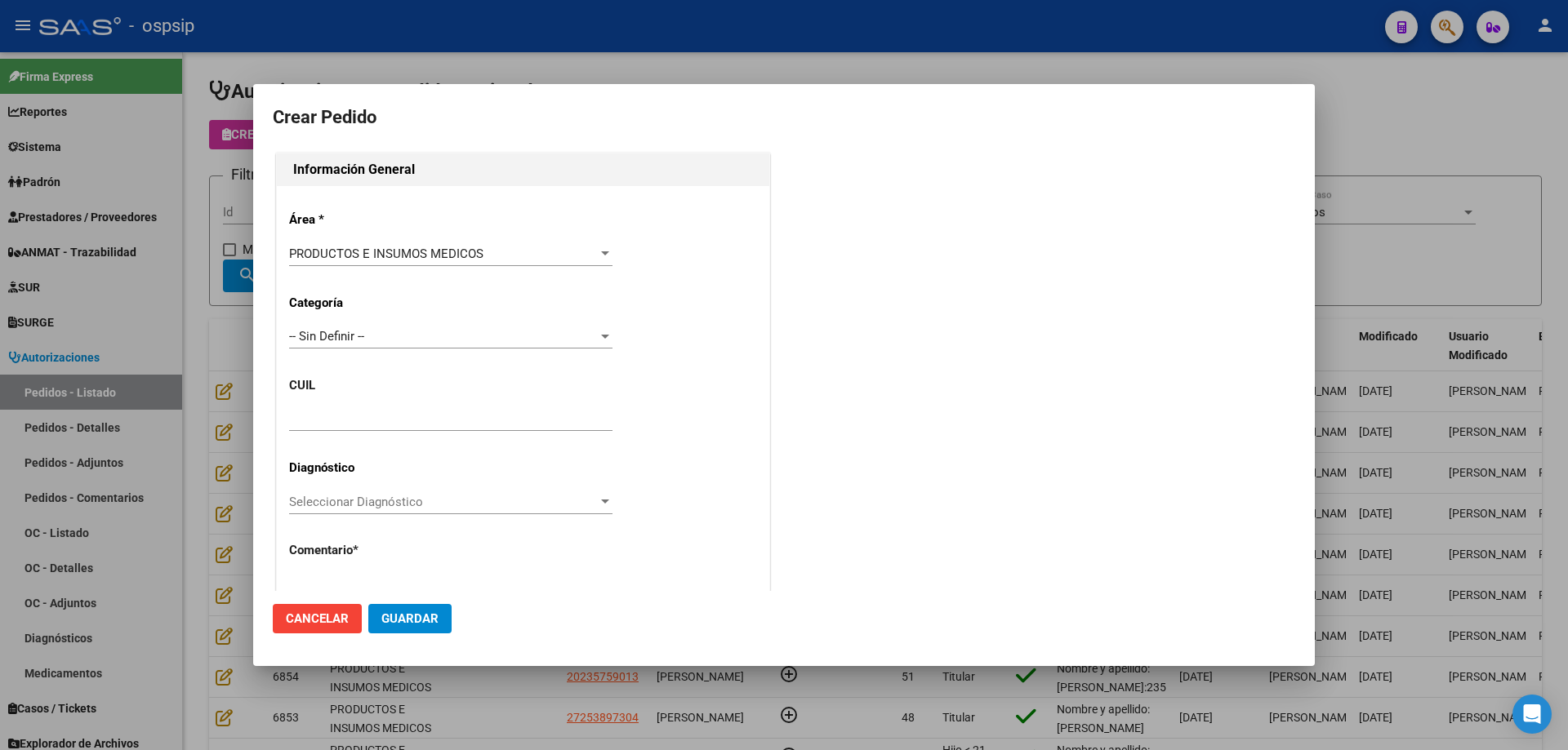
drag, startPoint x: 350, startPoint y: 429, endPoint x: 337, endPoint y: 418, distance: 17.0
paste input "23-44128868-9"
type input "23-44128868-9"
type input "[PERSON_NAME]"
type input "[GEOGRAPHIC_DATA], [GEOGRAPHIC_DATA], [PERSON_NAME] 266"
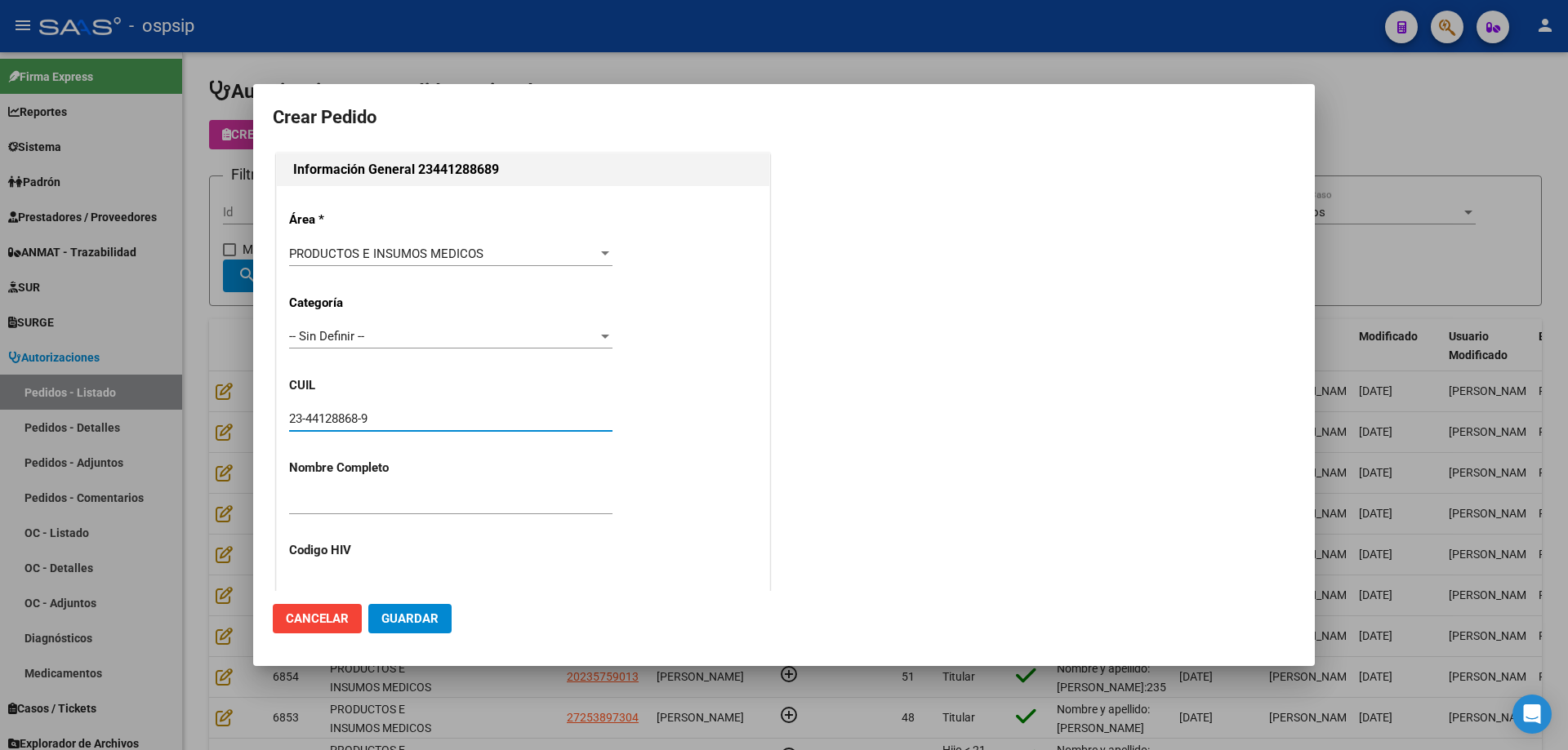
type input "Particular: ALTA AUTOMATICA"
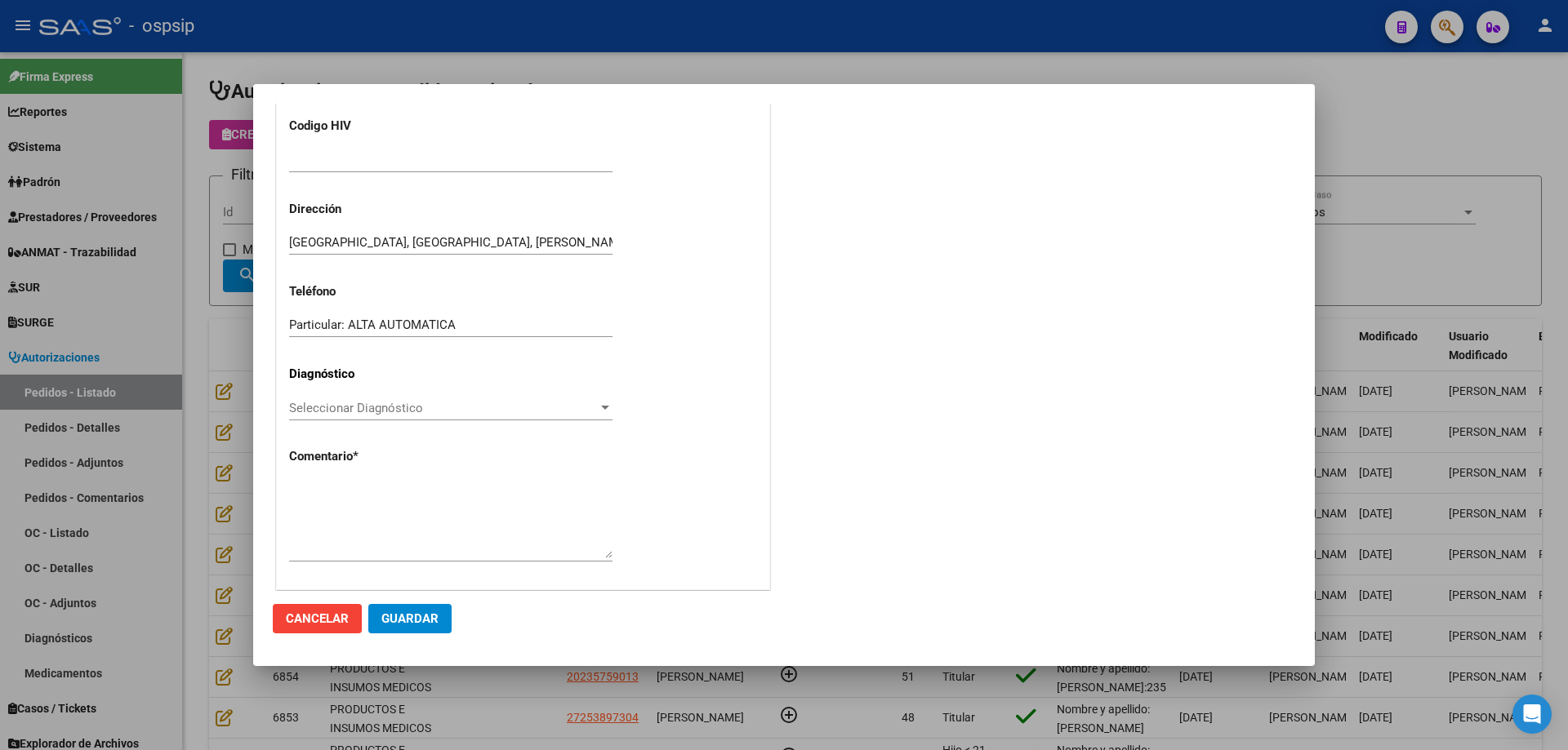
scroll to position [450, 0]
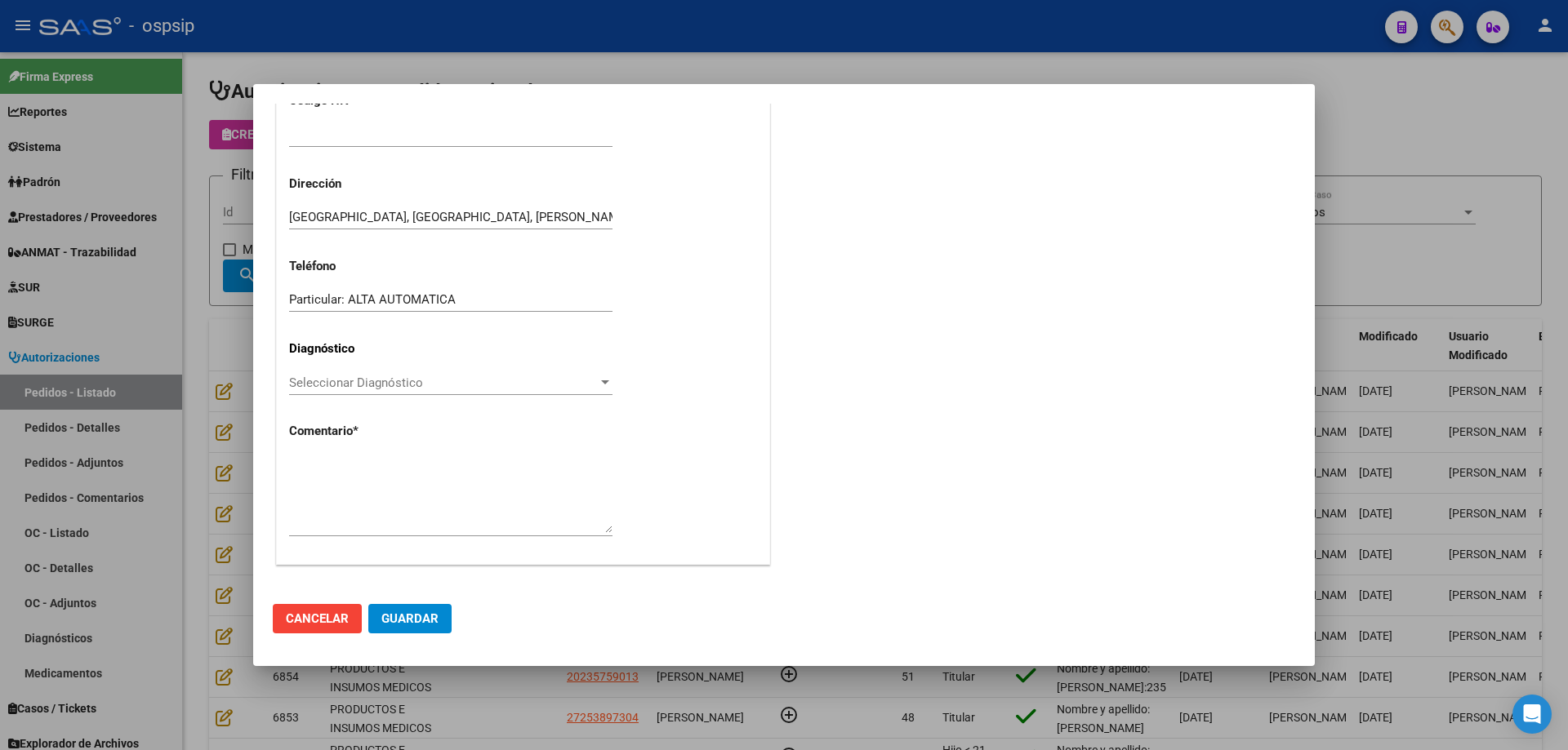
type input "23-44128868-9"
click at [397, 458] on textarea at bounding box center [450, 494] width 323 height 76
type input "[GEOGRAPHIC_DATA], [GEOGRAPHIC_DATA], [PERSON_NAME] 266"
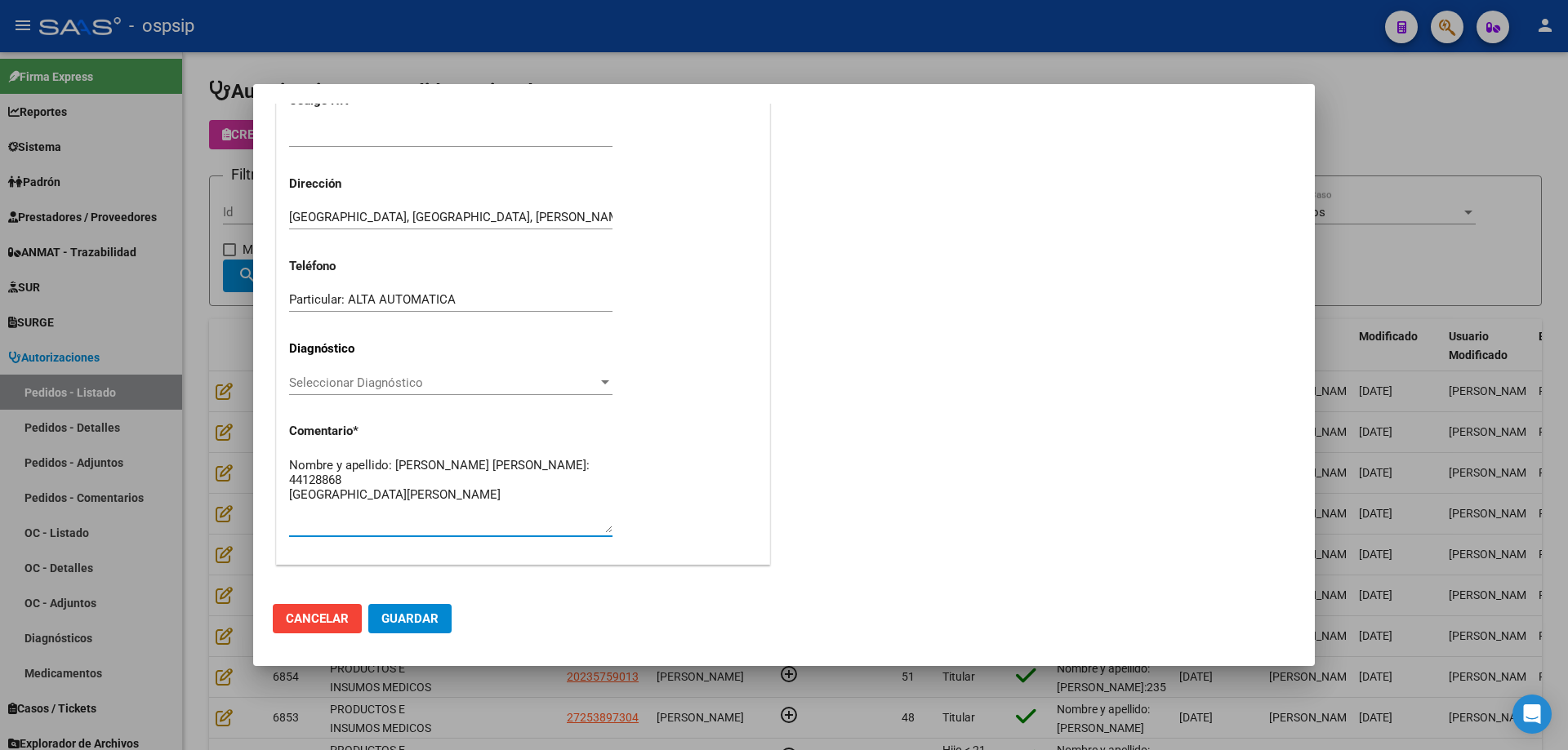
type textarea "Nombre y apellido: [PERSON_NAME] [PERSON_NAME]: 44128868 [GEOGRAPHIC_DATA][PERS…"
click at [396, 620] on span "Guardar" at bounding box center [410, 618] width 57 height 15
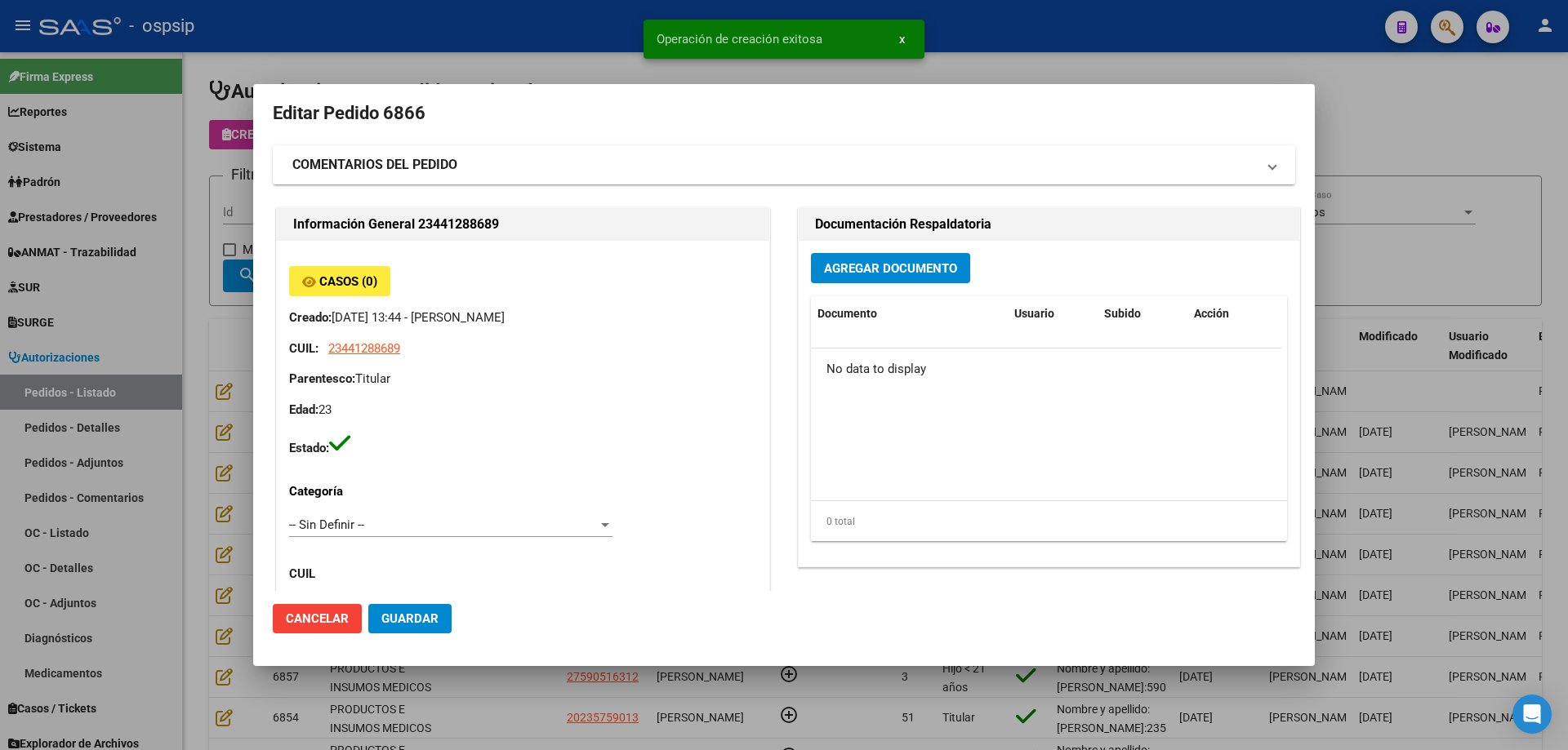
scroll to position [0, 0]
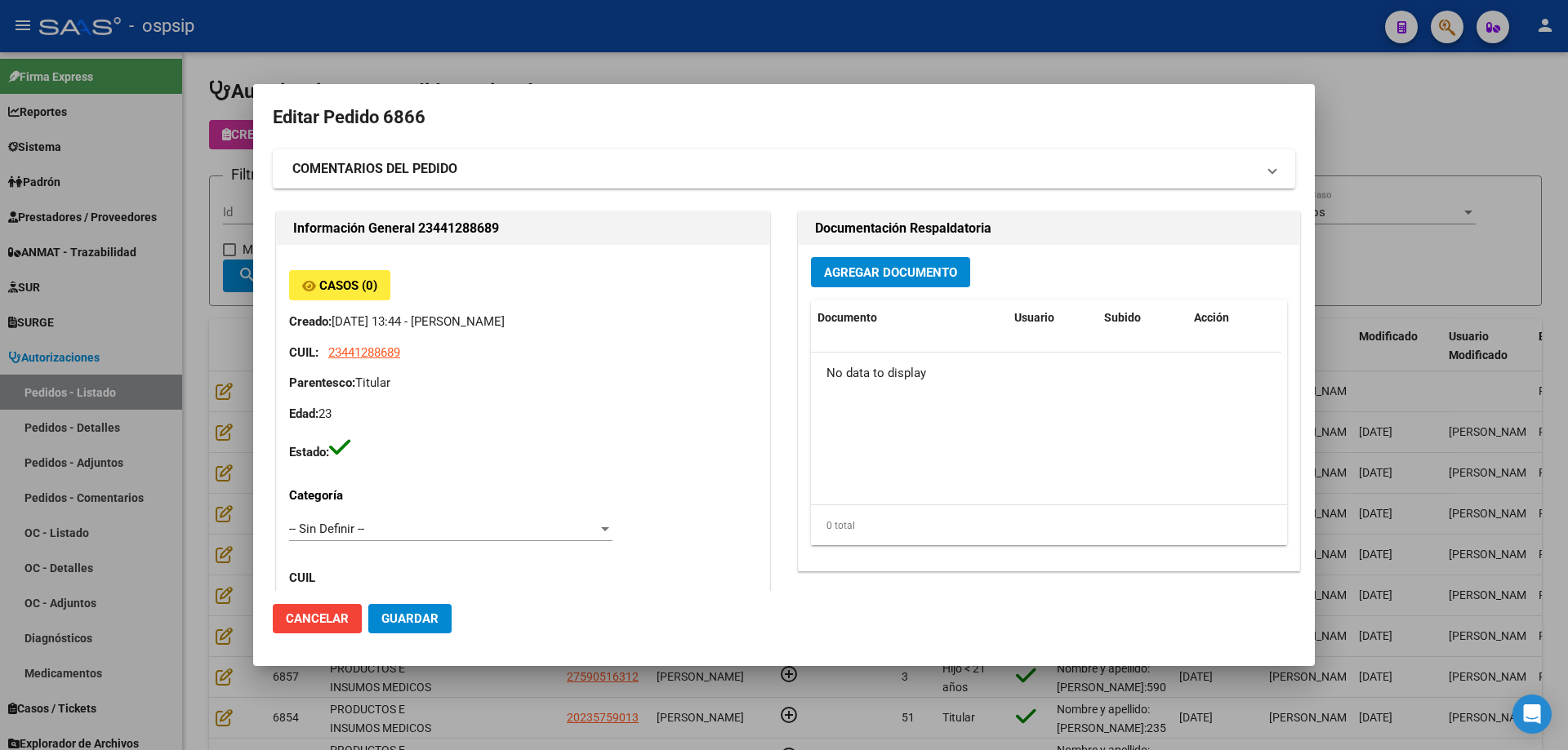
click at [864, 278] on span "Agregar Documento" at bounding box center [891, 272] width 133 height 15
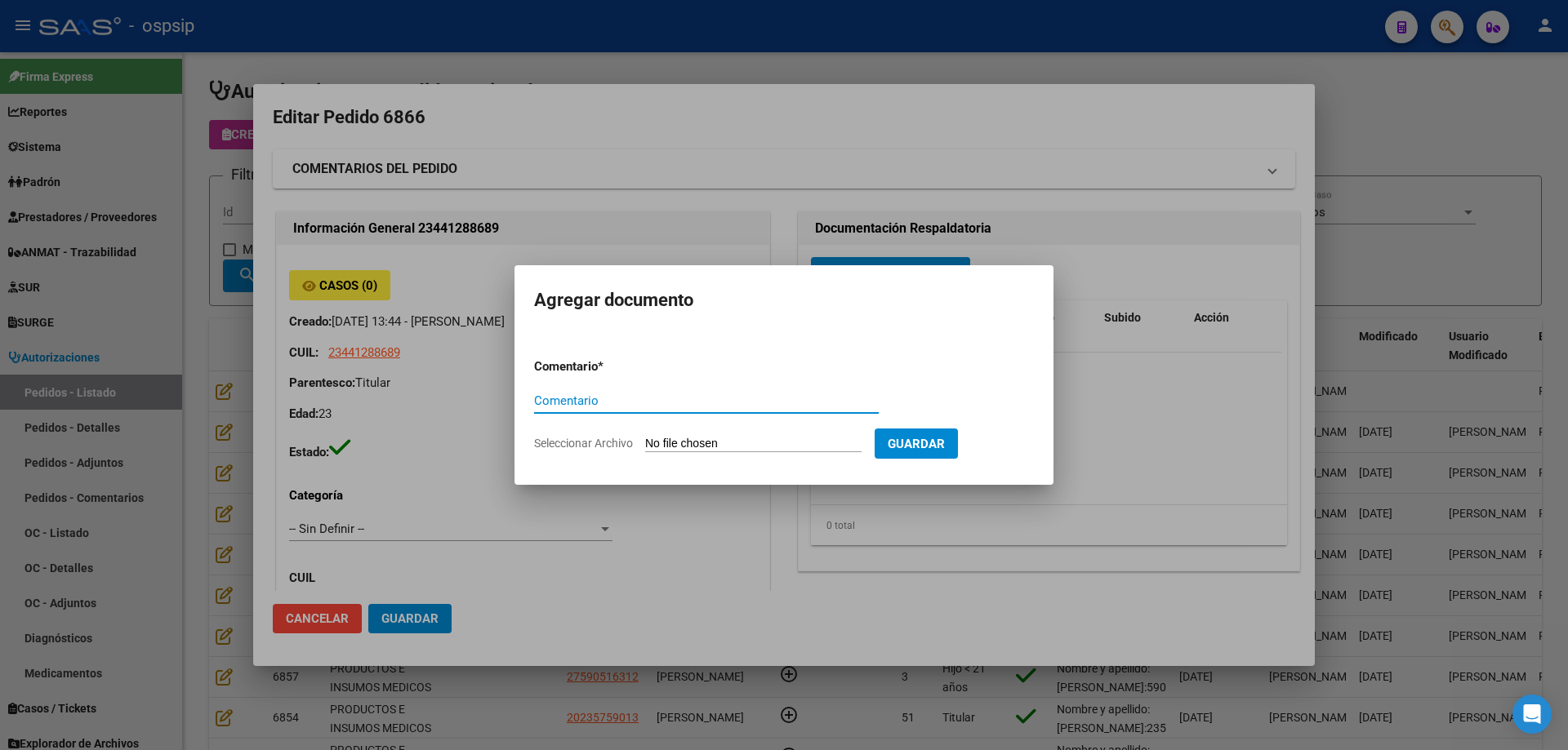
click at [792, 446] on input "Seleccionar Archivo" at bounding box center [753, 445] width 217 height 16
type input "C:\fakepath\pedido [PERSON_NAME].pdf"
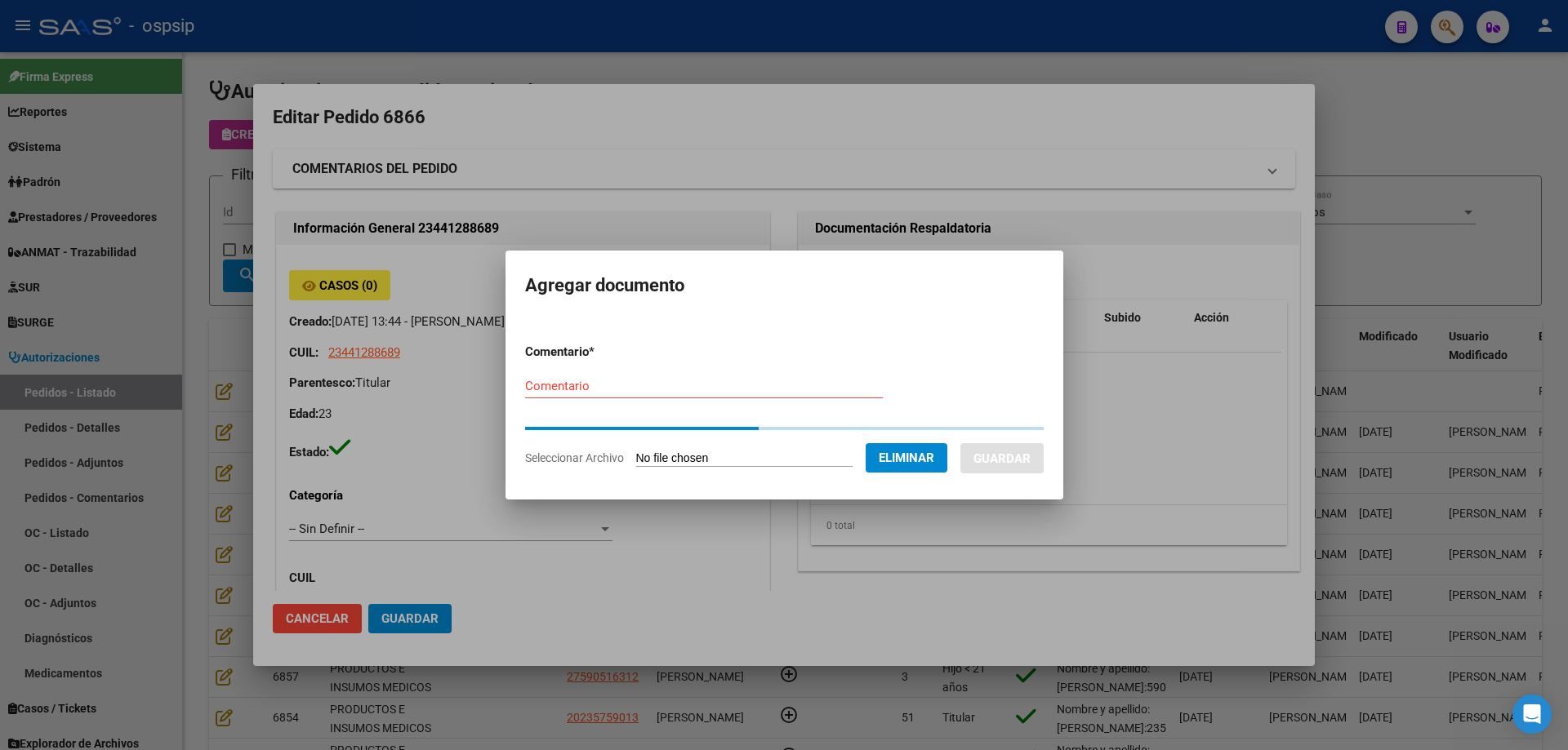
click at [570, 392] on input "Comentario" at bounding box center [704, 386] width 358 height 15
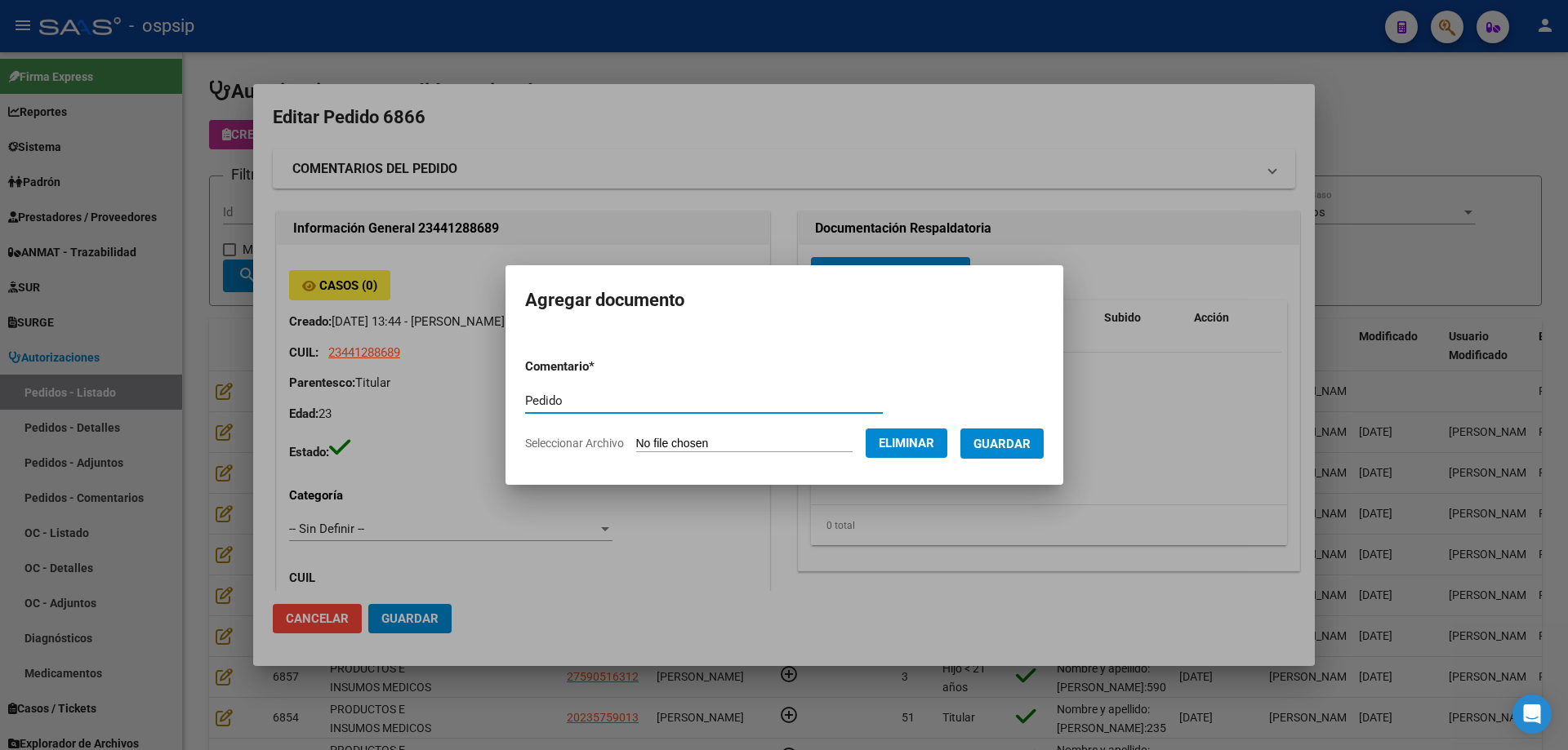
type input "Pedido"
click at [1002, 437] on span "Guardar" at bounding box center [1001, 444] width 57 height 15
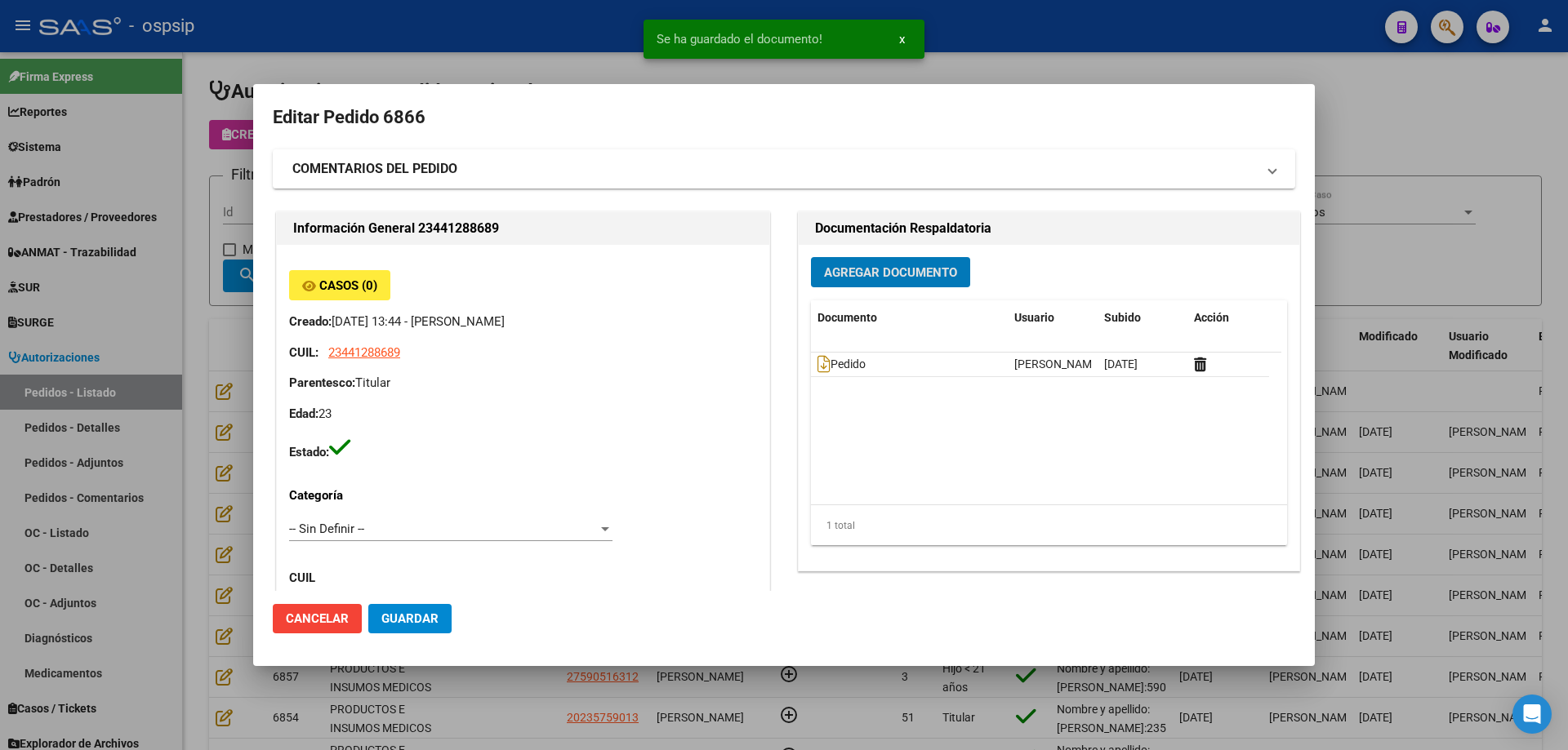
click at [916, 281] on button "Agregar Documento" at bounding box center [890, 272] width 159 height 30
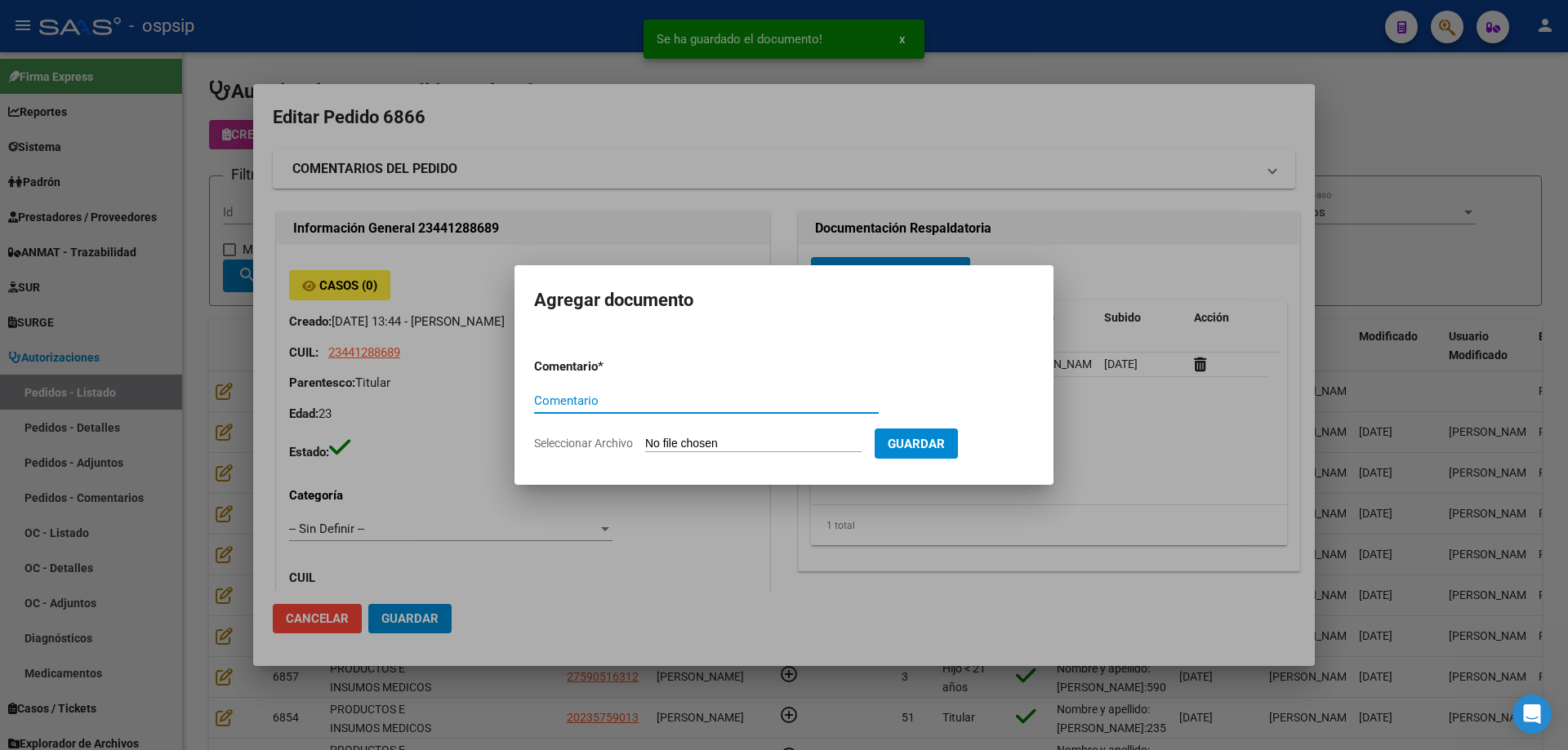
click at [770, 444] on input "Seleccionar Archivo" at bounding box center [753, 445] width 217 height 16
type input "C:\fakepath\hc e imagenes [PERSON_NAME].pdf"
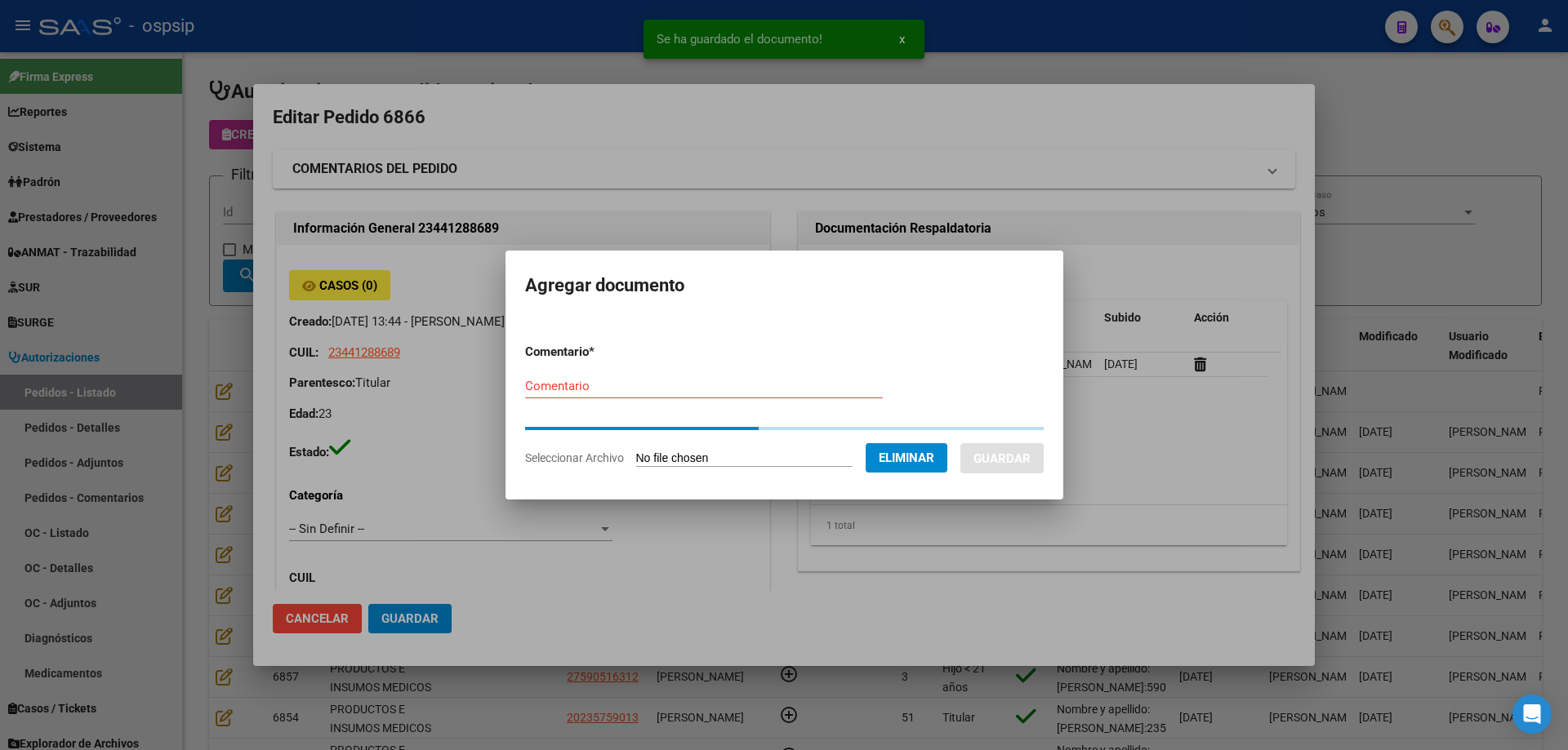
click at [534, 386] on form "Comentario * Comentario Seleccionar Archivo Eliminar Guardar" at bounding box center [784, 404] width 519 height 148
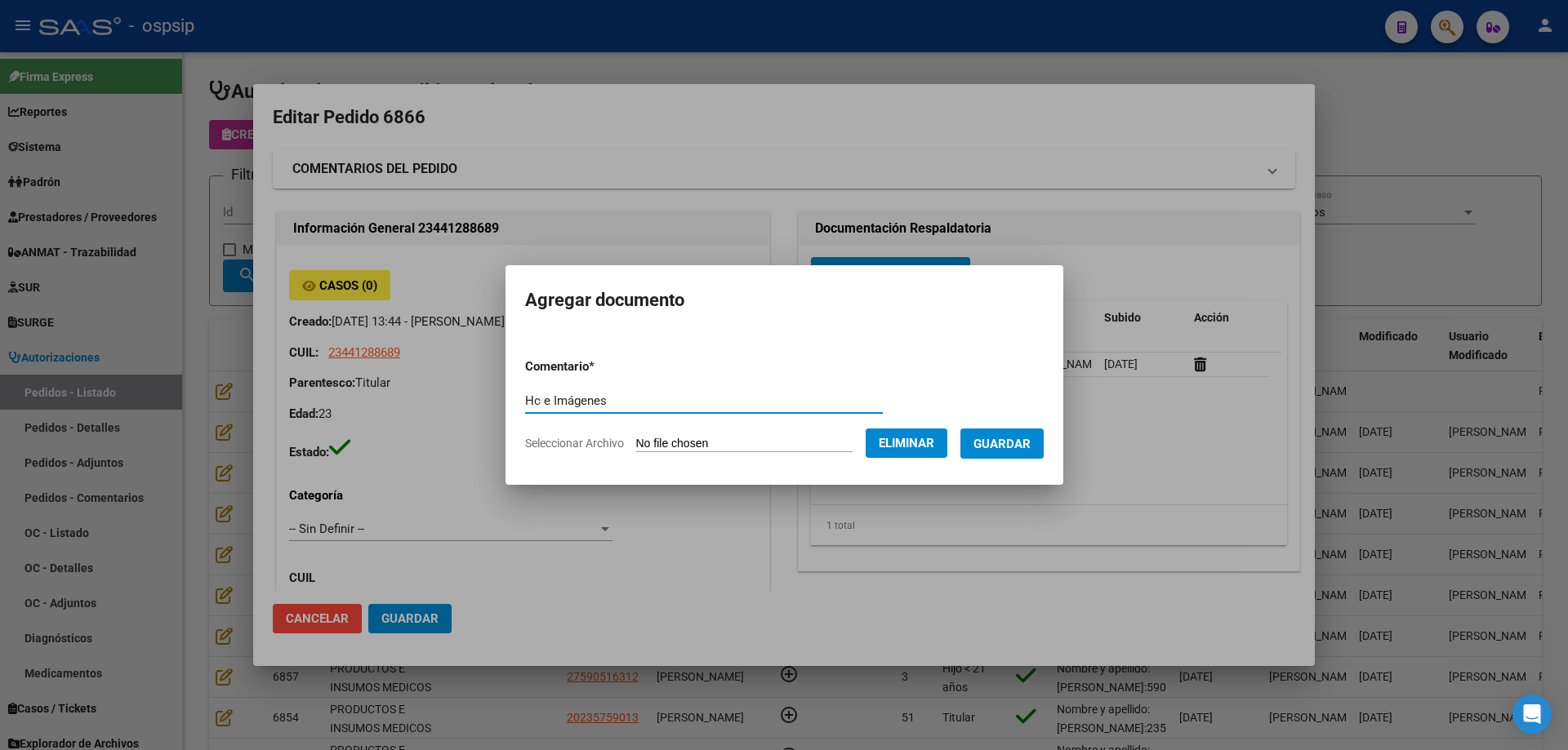
type input "Hc e Imágenes"
click at [1016, 440] on span "Guardar" at bounding box center [1001, 444] width 57 height 15
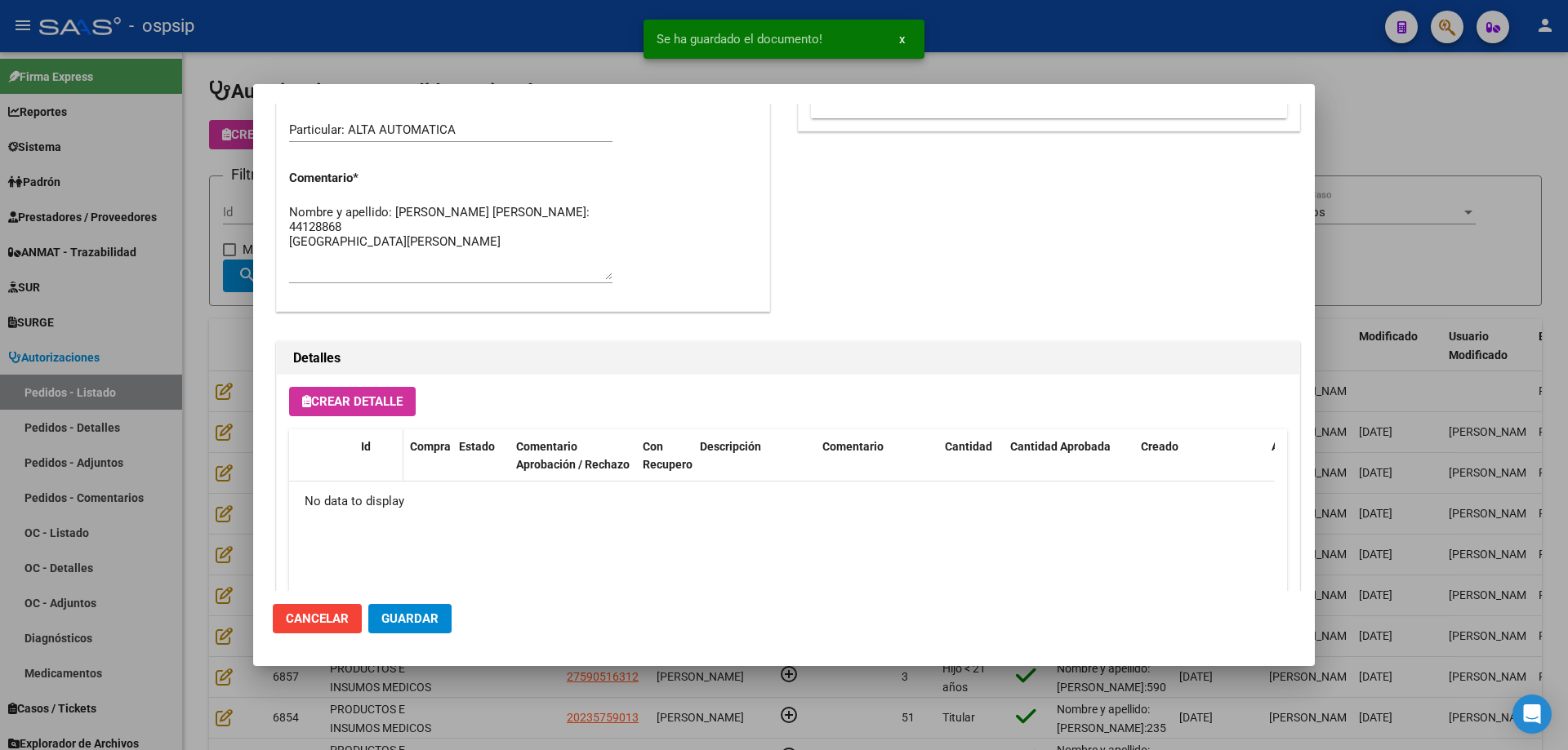
scroll to position [898, 0]
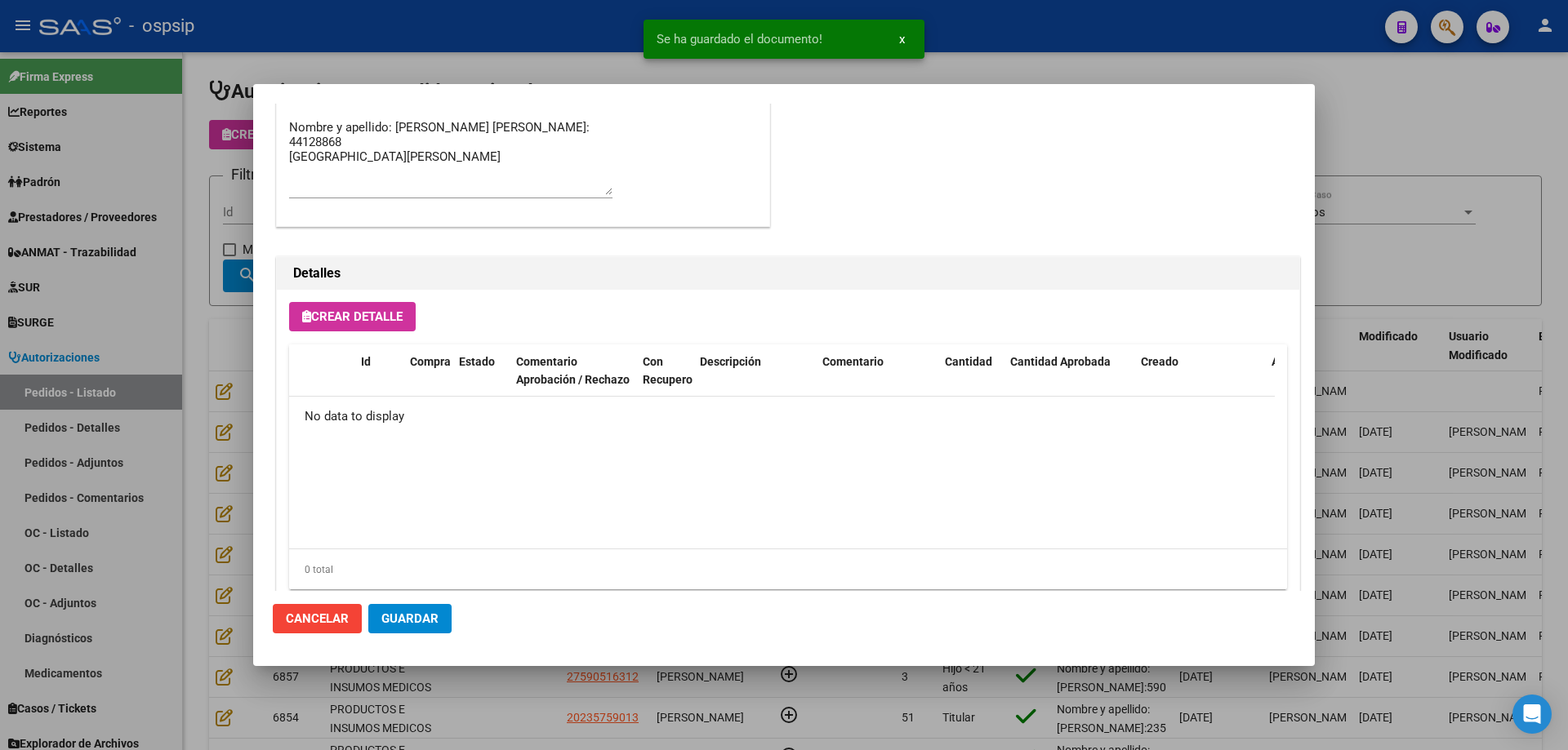
click at [321, 320] on span "Crear Detalle" at bounding box center [352, 317] width 100 height 15
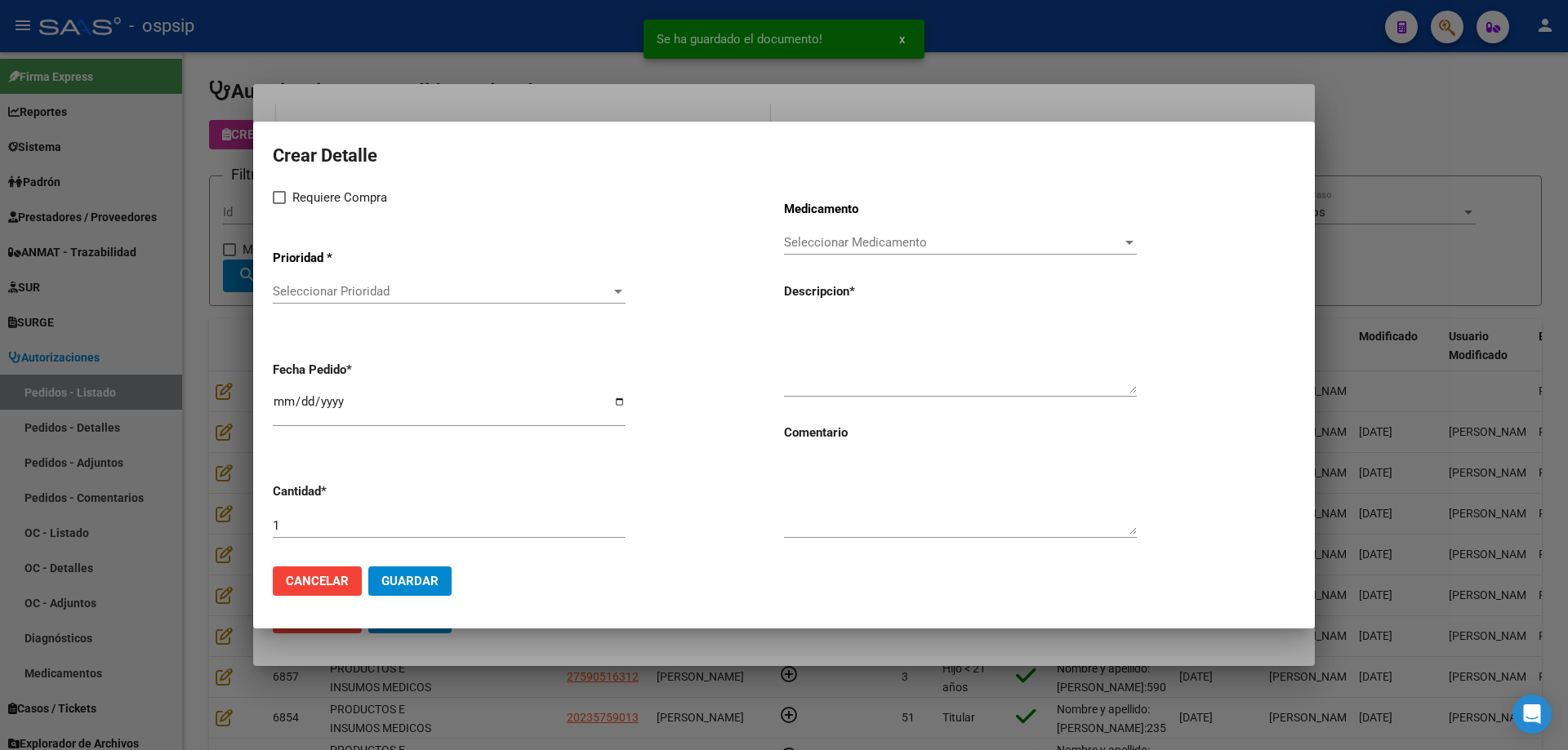
click at [365, 305] on div "Seleccionar Prioridad Seleccionar Prioridad" at bounding box center [449, 299] width 353 height 40
click at [369, 299] on span "Seleccionar Prioridad" at bounding box center [441, 291] width 338 height 15
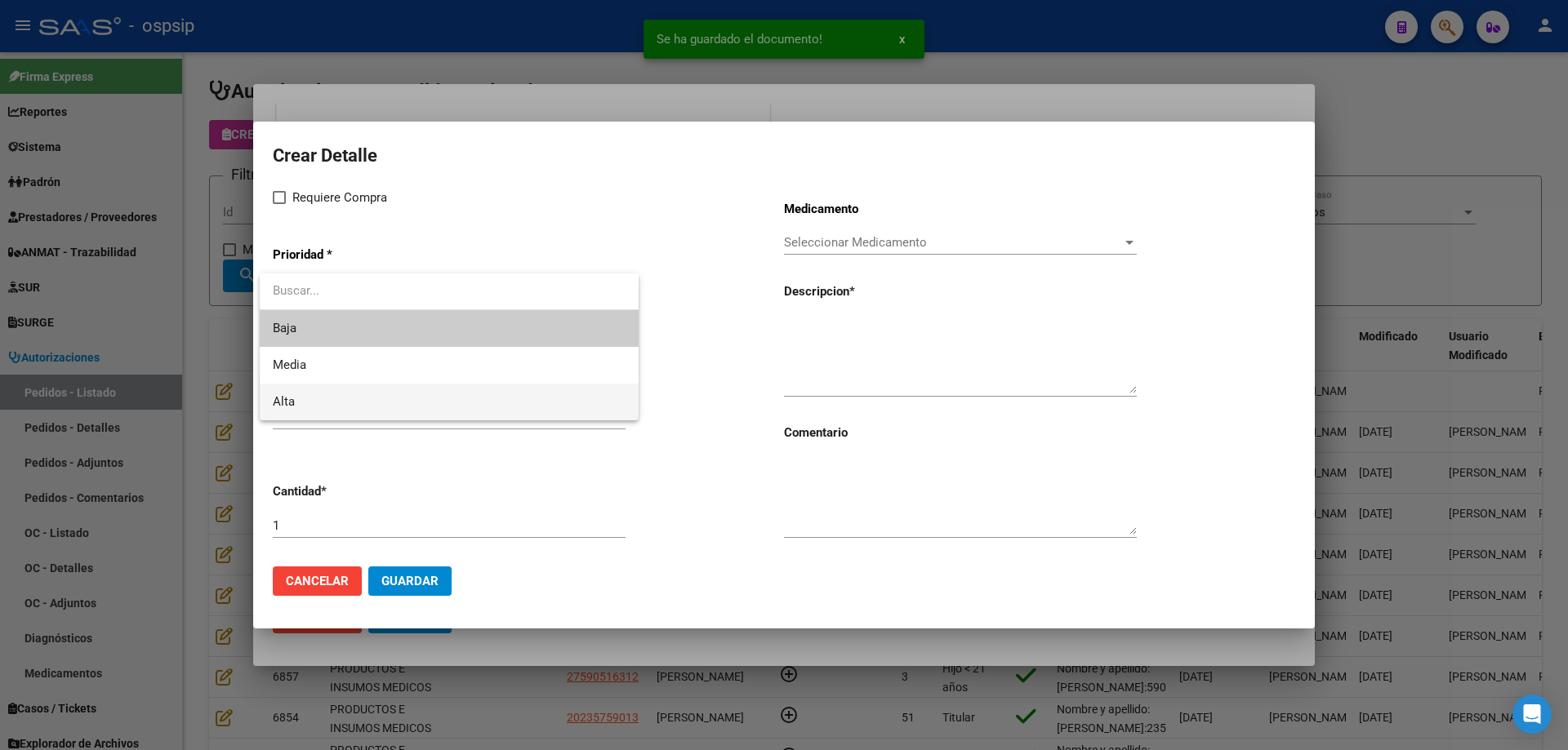
click at [328, 394] on span "Alta" at bounding box center [449, 402] width 353 height 37
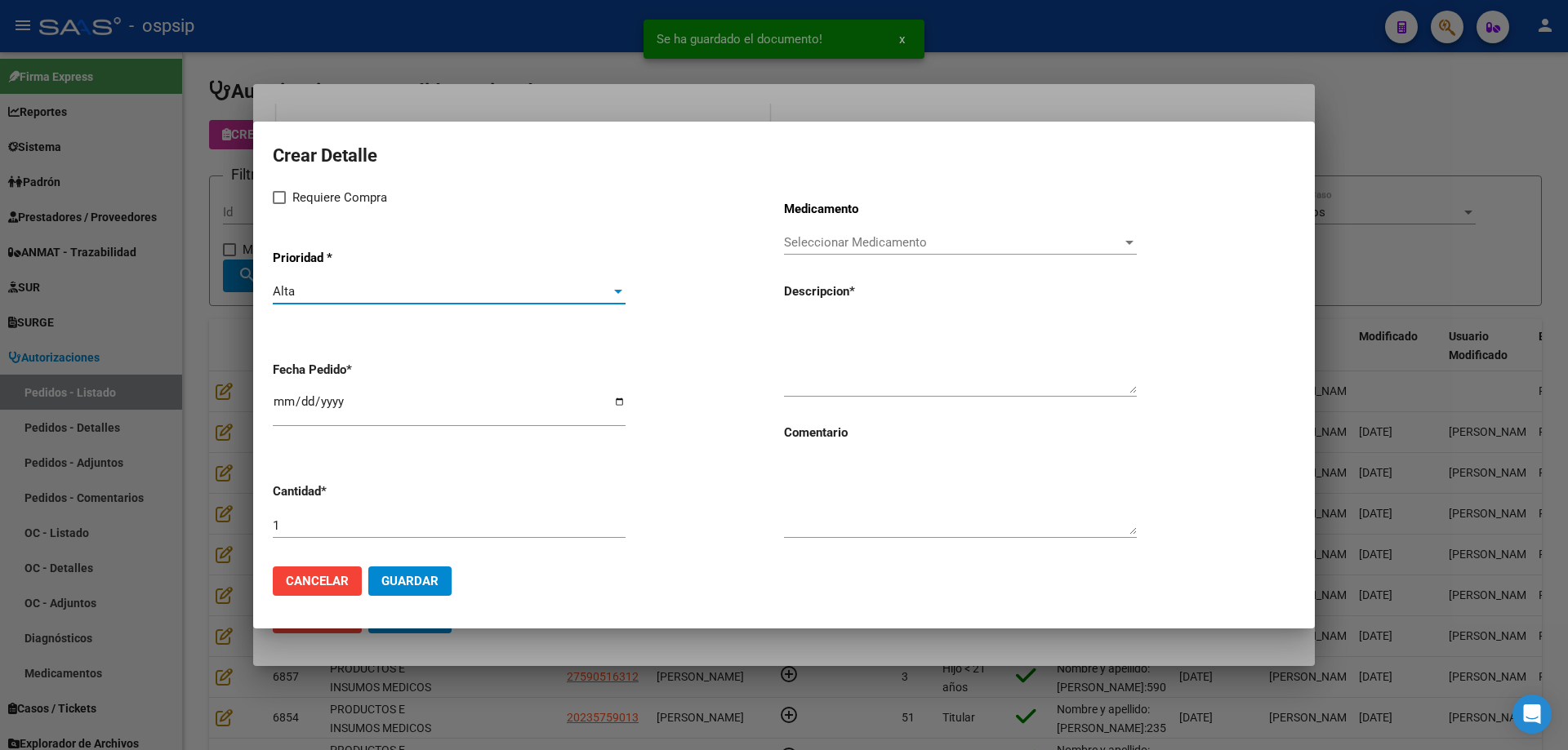
click at [277, 189] on label "Requiere Compra" at bounding box center [330, 197] width 114 height 19
click at [278, 204] on input "Requiere Compra" at bounding box center [278, 204] width 1 height 1
checkbox input "true"
click at [789, 241] on span "Seleccionar Medicamento" at bounding box center [952, 242] width 338 height 15
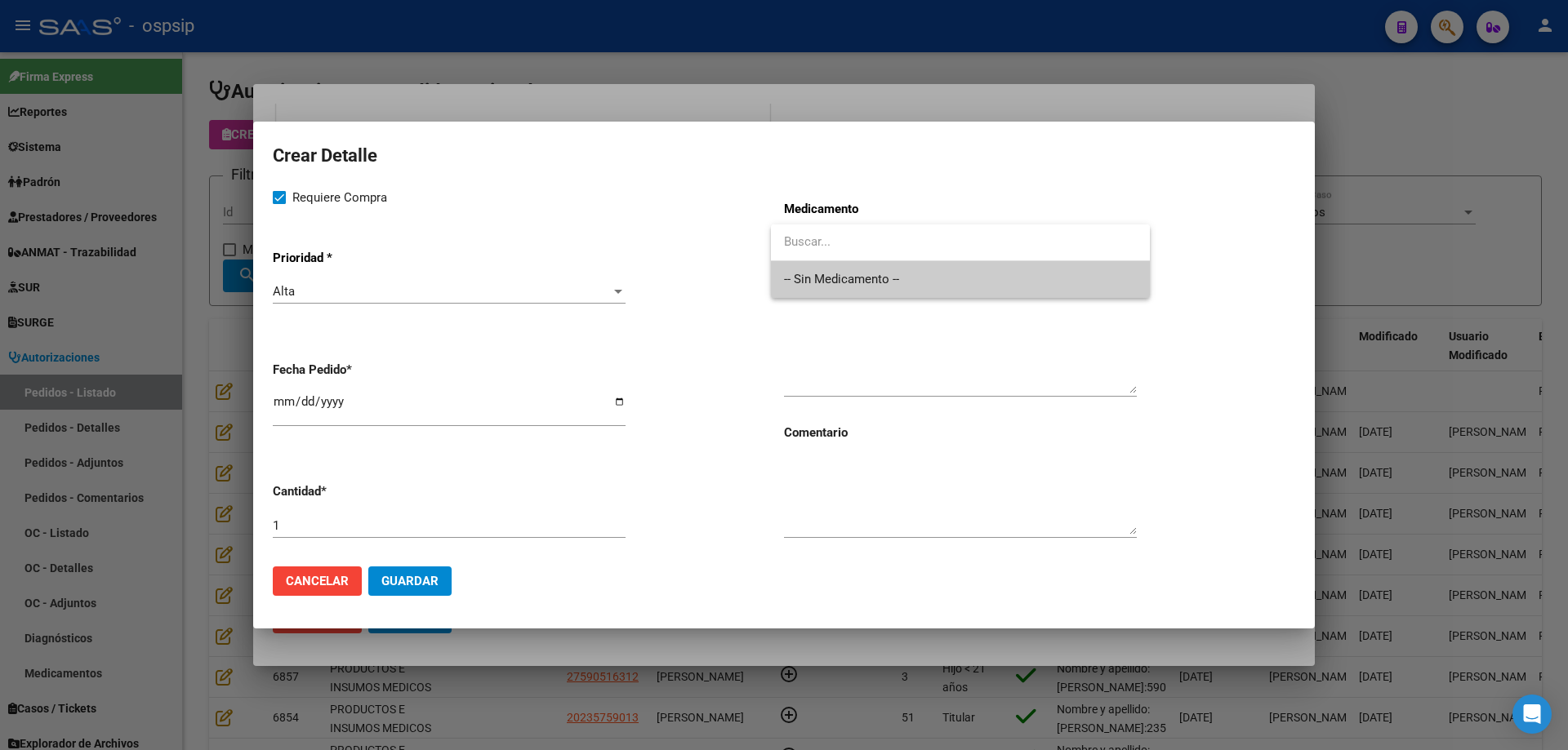
drag, startPoint x: 799, startPoint y: 260, endPoint x: 800, endPoint y: 275, distance: 15.0
click at [799, 261] on div "-- Sin Medicamento --" at bounding box center [960, 261] width 379 height 74
click at [800, 275] on span "-- Sin Medicamento --" at bounding box center [960, 280] width 353 height 37
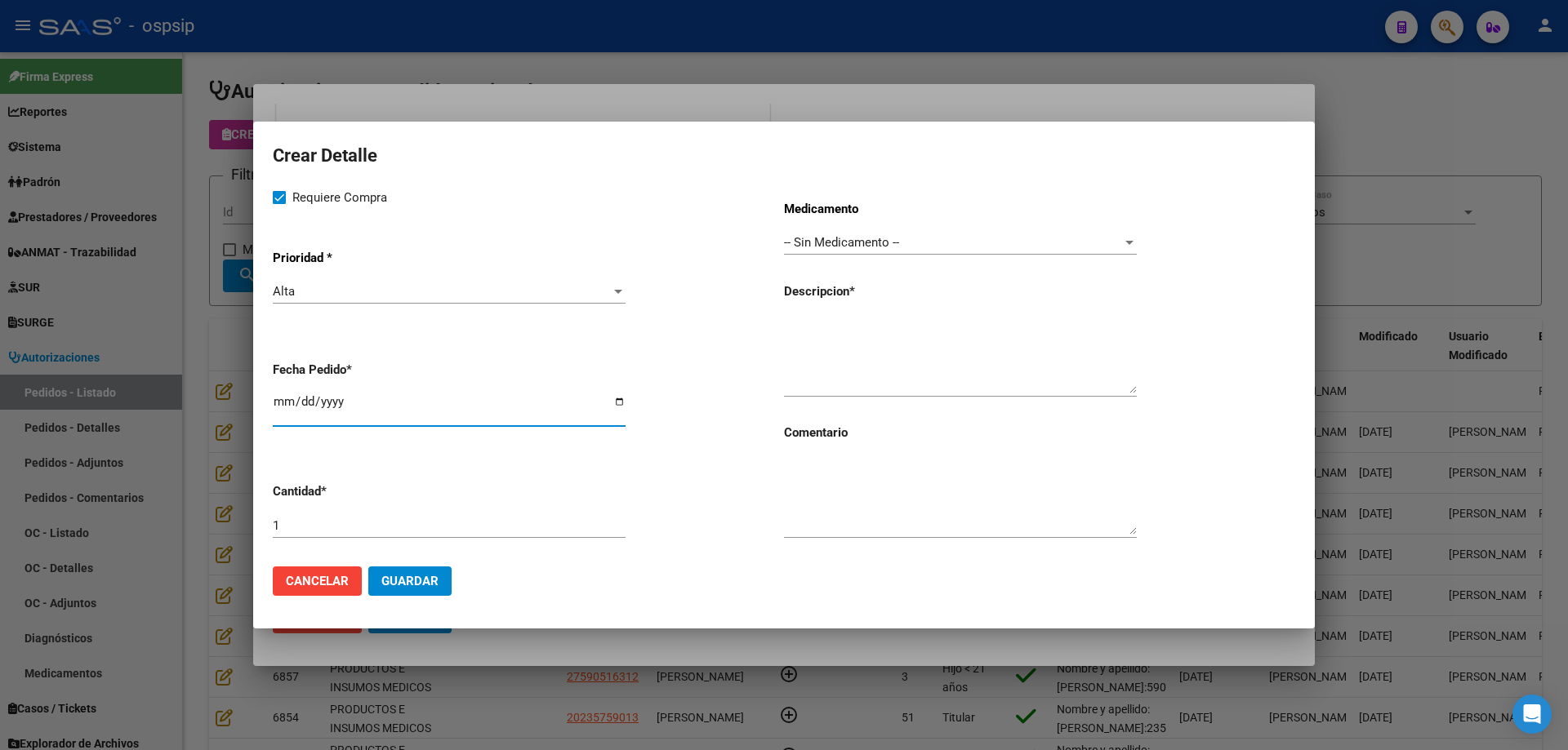
click at [283, 407] on input "[DATE]" at bounding box center [449, 408] width 353 height 26
type input "[DATE]"
click at [825, 352] on textarea at bounding box center [960, 354] width 353 height 76
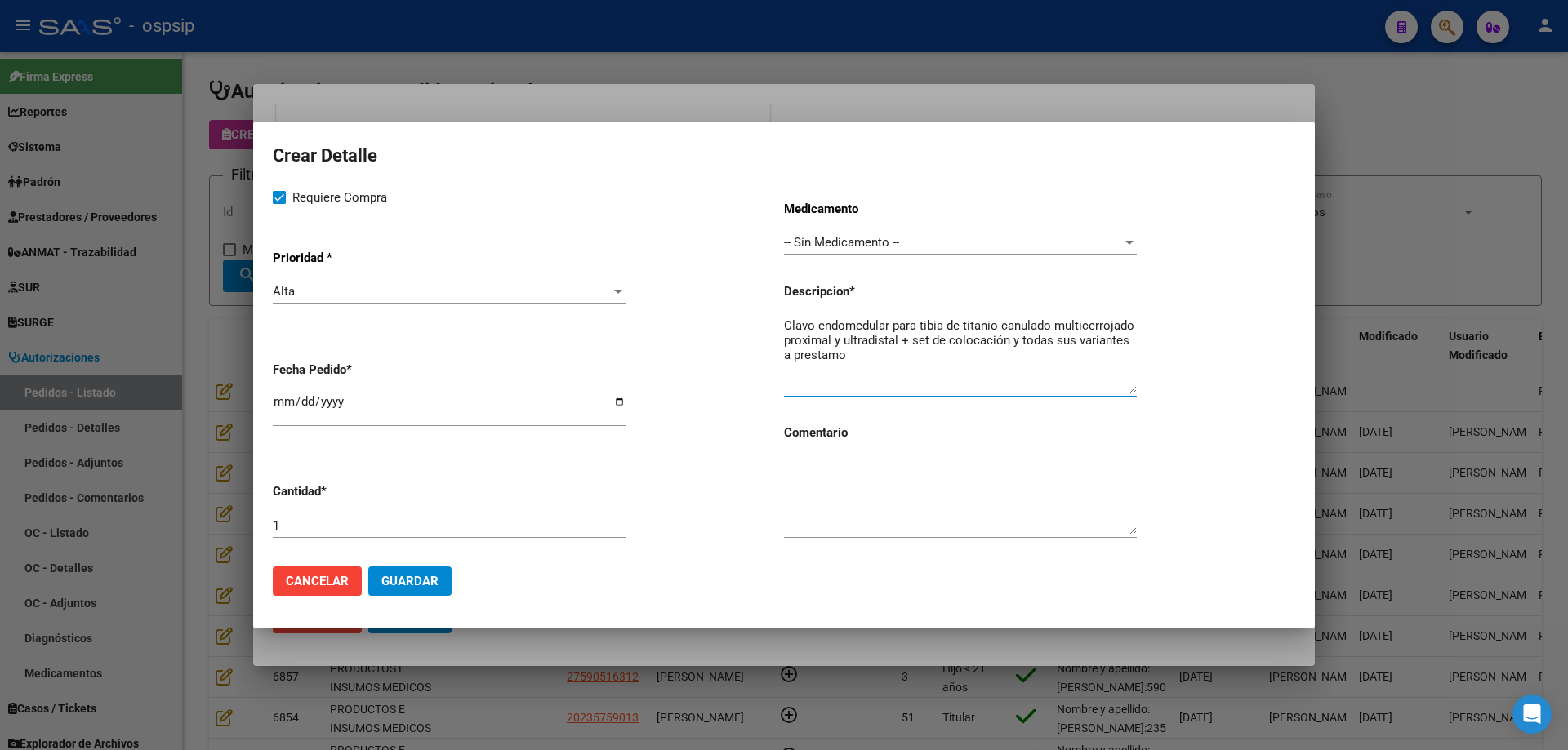
click at [1003, 361] on textarea "Clavo endomedular para tibia de titanio canulado multicerrojado proximal y ultr…" at bounding box center [960, 354] width 353 height 76
click at [1079, 320] on textarea "Clavo endomedular para tibia de titanio canulado multicerrojado proximal y ultr…" at bounding box center [960, 354] width 353 height 76
click at [1002, 368] on textarea "Clavo endomedular para tibia de titanio canulado multiacerrojado proximal y ult…" at bounding box center [960, 354] width 353 height 76
type textarea "Clavo endomedular para tibia de titanio canulado multiacerrojado proximal y ult…"
click at [409, 584] on span "Guardar" at bounding box center [410, 581] width 57 height 15
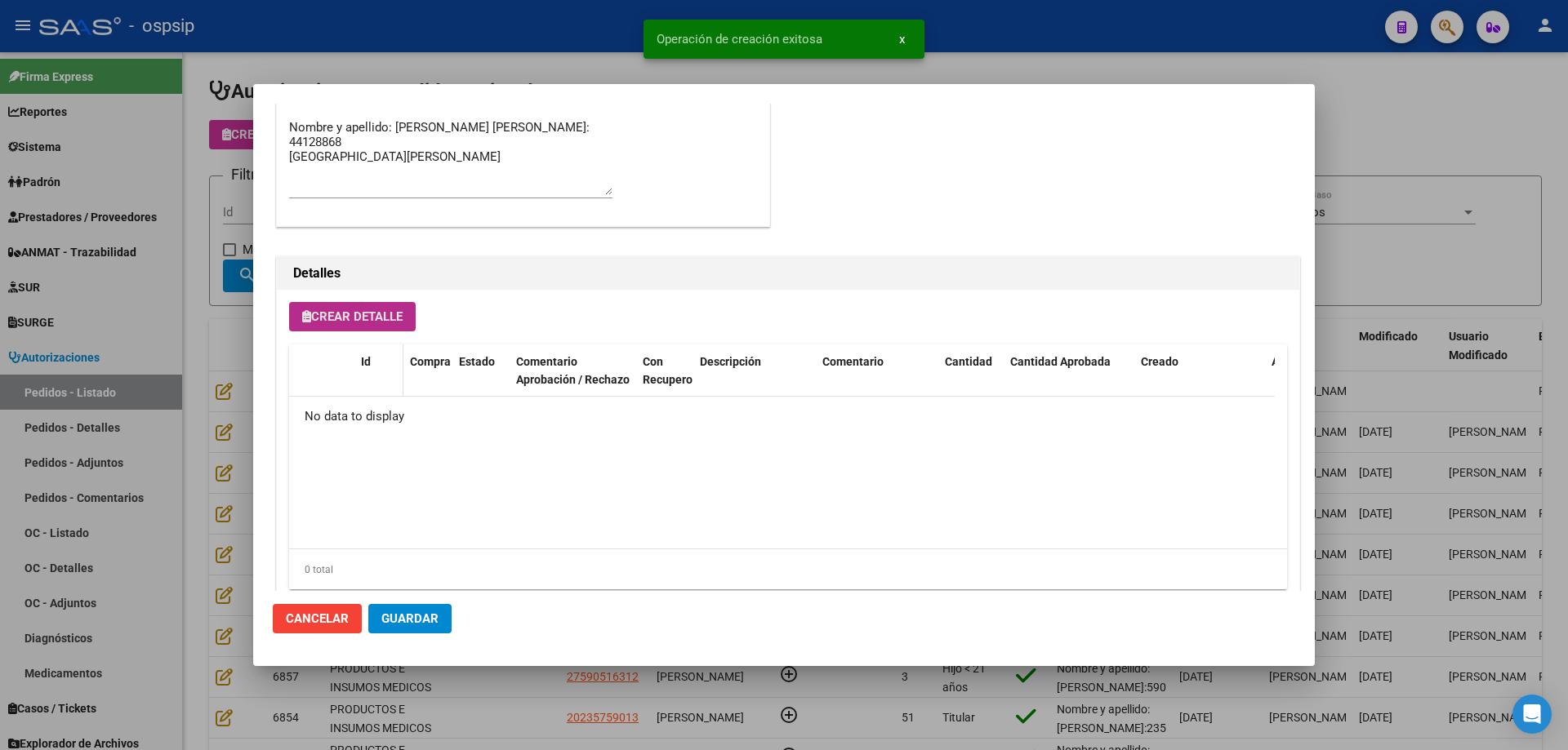
scroll to position [929, 0]
click at [354, 323] on span "Crear Detalle" at bounding box center [352, 316] width 100 height 15
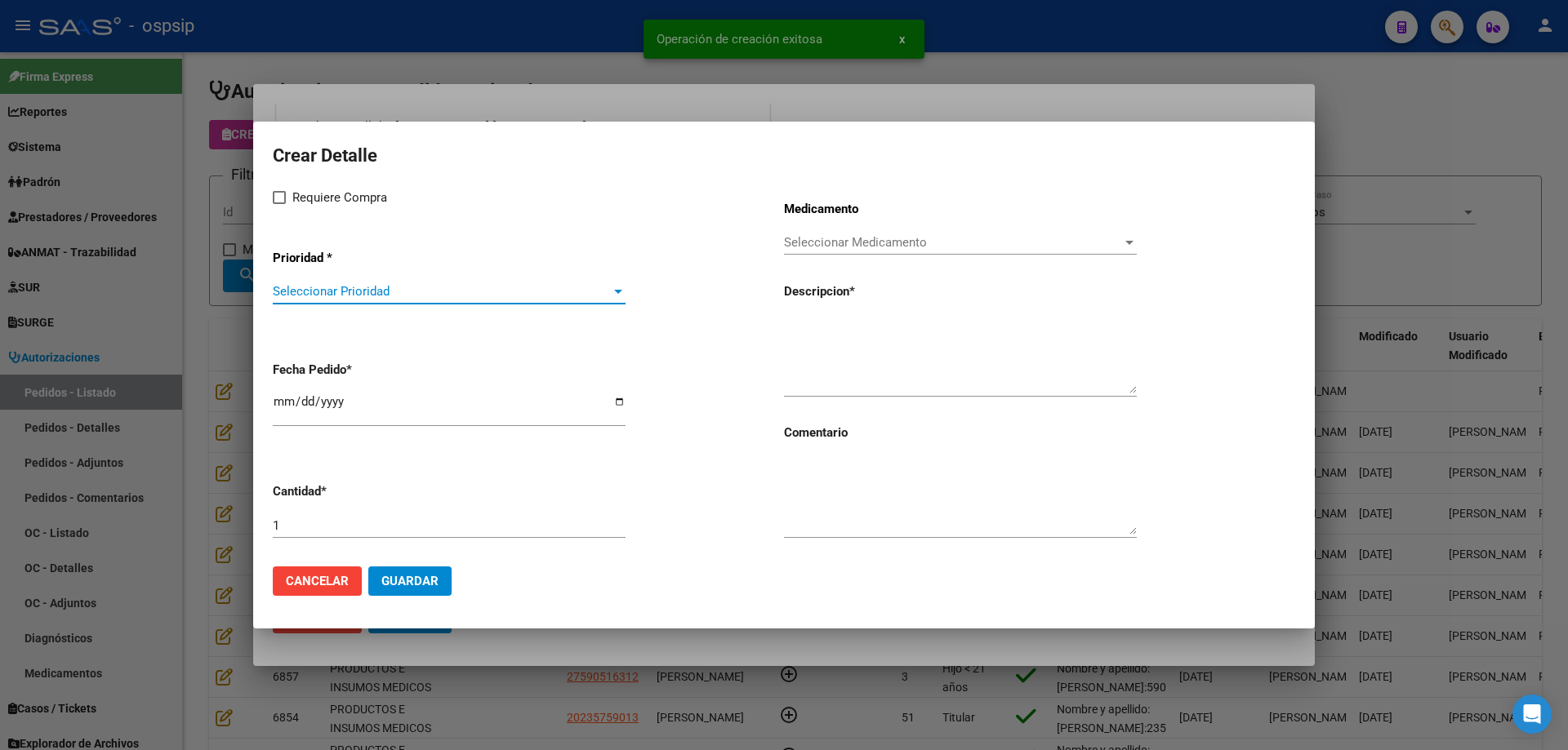
click at [370, 298] on span "Seleccionar Prioridad" at bounding box center [441, 291] width 338 height 15
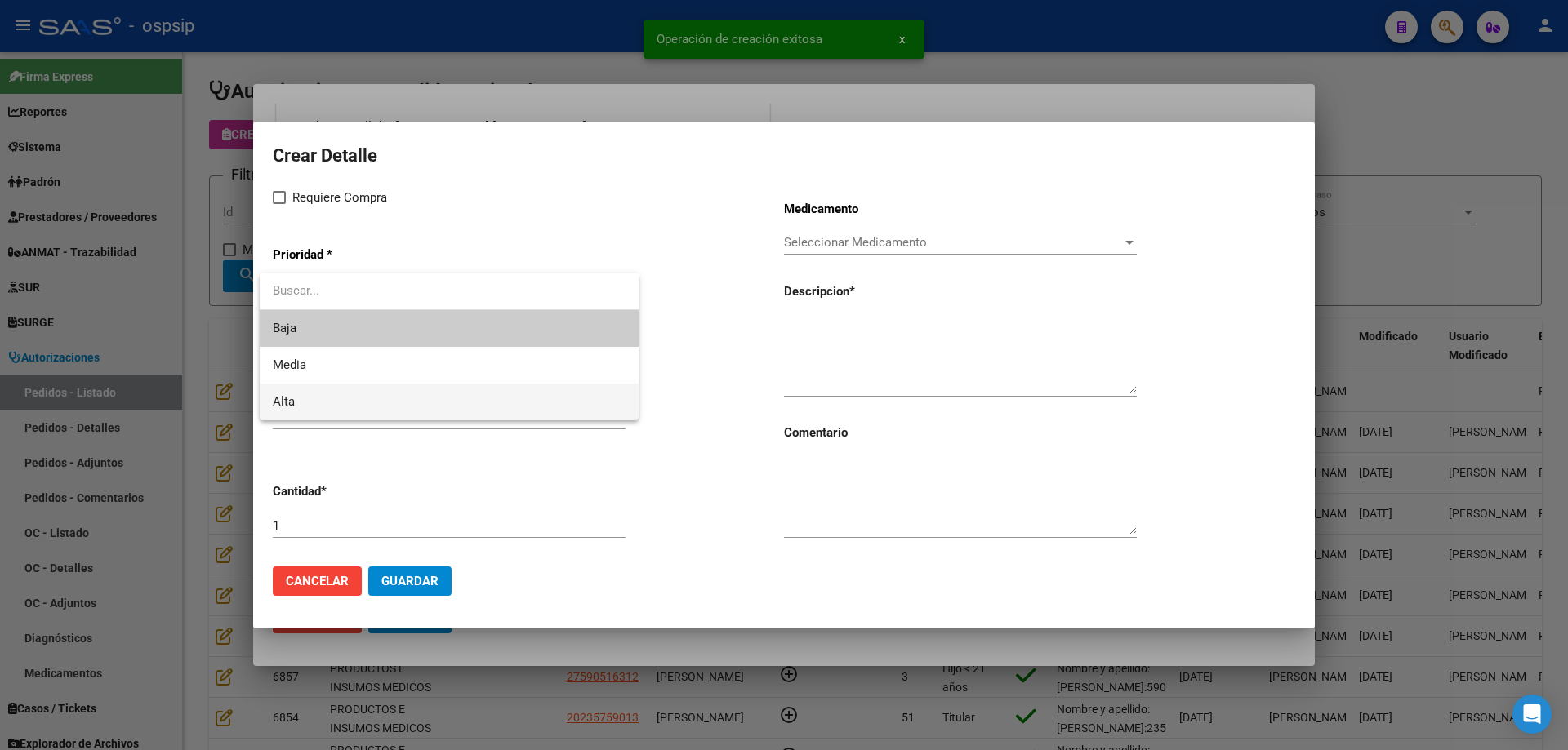
click at [326, 406] on span "Alta" at bounding box center [449, 402] width 353 height 37
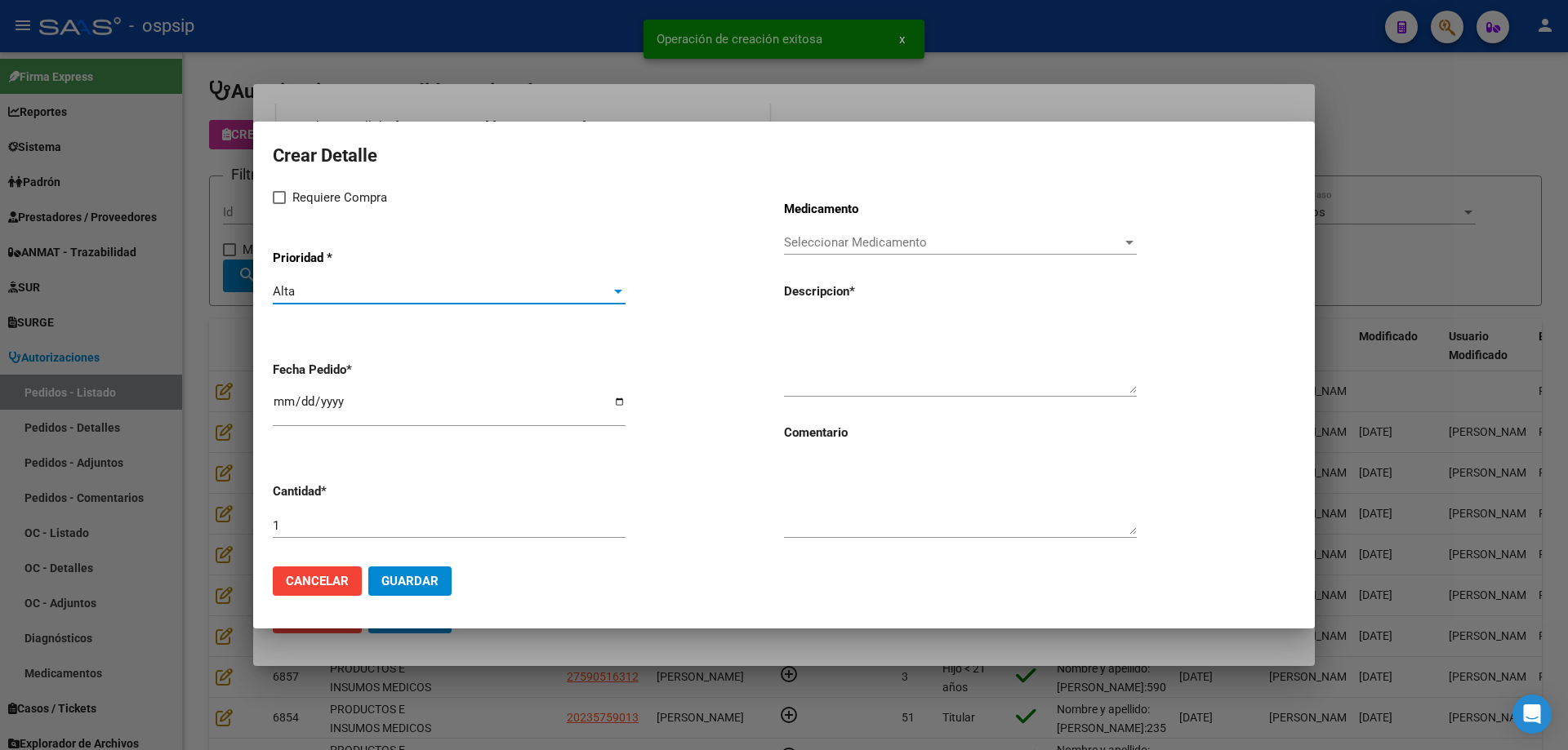
click at [311, 204] on span "Requiere Compra" at bounding box center [340, 197] width 95 height 19
click at [279, 204] on input "Requiere Compra" at bounding box center [278, 204] width 1 height 1
checkbox input "true"
click at [818, 244] on span "Seleccionar Medicamento" at bounding box center [952, 242] width 338 height 15
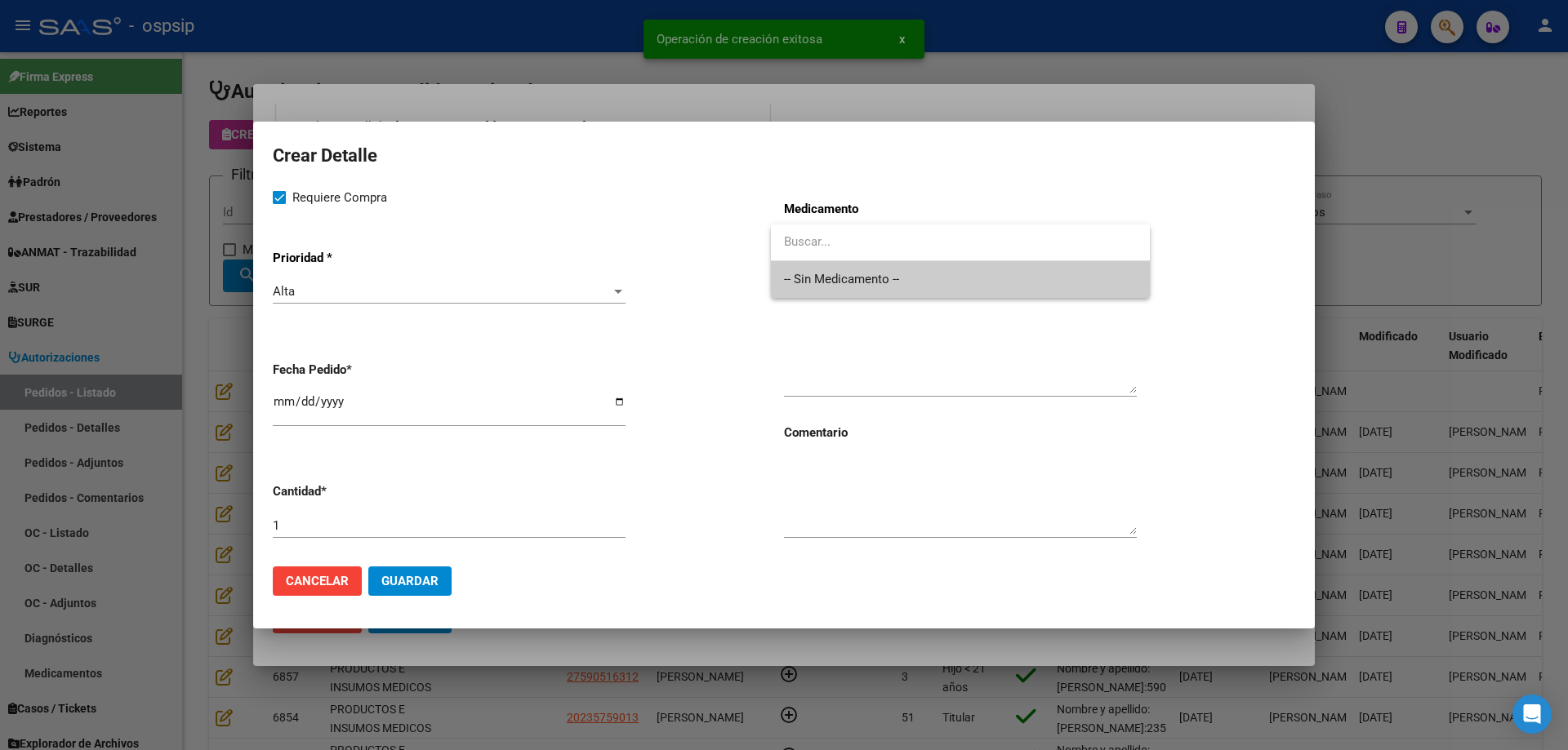
click at [815, 290] on span "-- Sin Medicamento --" at bounding box center [960, 280] width 353 height 37
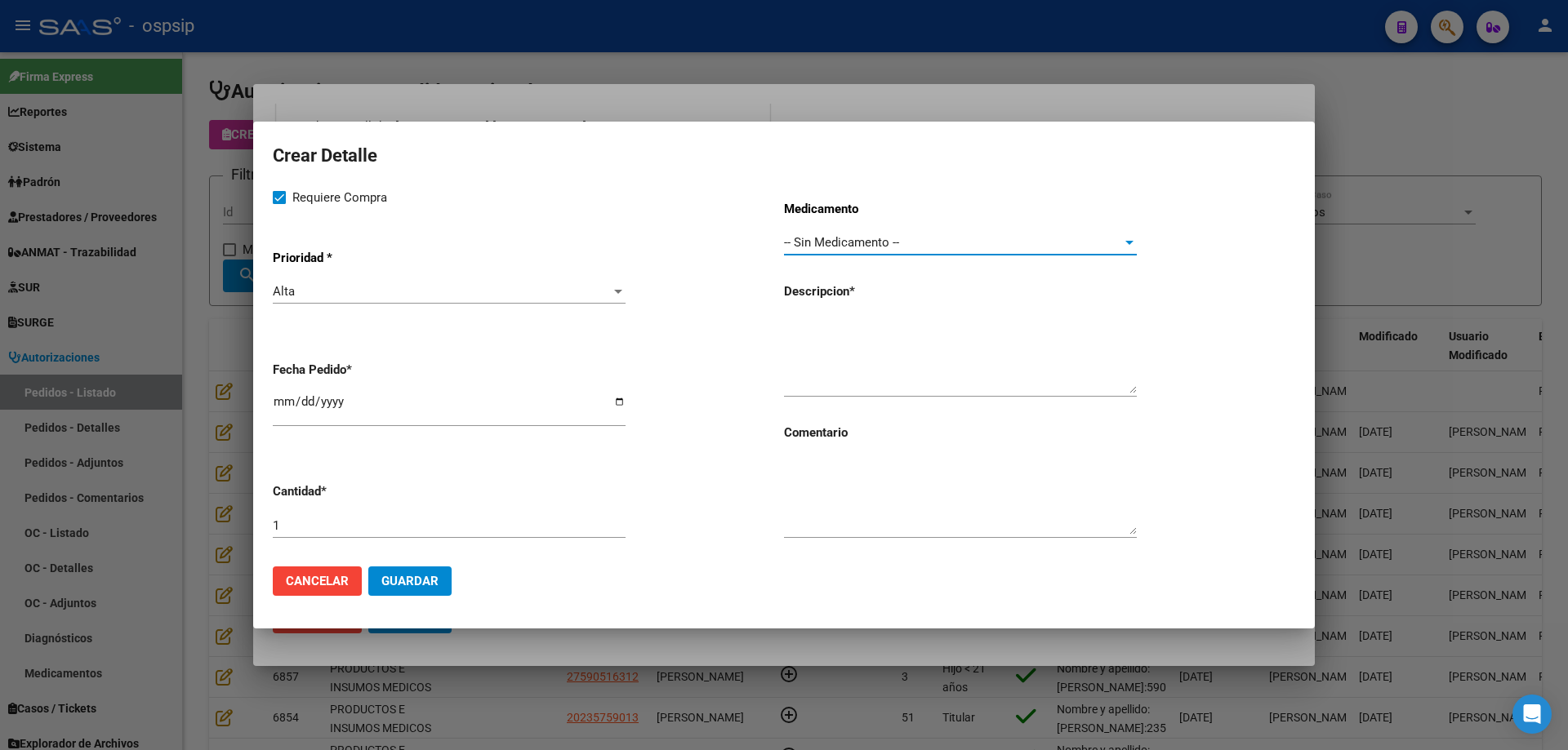
click at [817, 309] on div "Medicamento -- Sin Medicamento -- Seleccionar Medicamento Descripcion * Comenta…" at bounding box center [1039, 370] width 512 height 366
click at [287, 404] on input "[DATE]" at bounding box center [449, 408] width 353 height 26
type input "[DATE]"
click at [859, 339] on textarea at bounding box center [960, 354] width 353 height 76
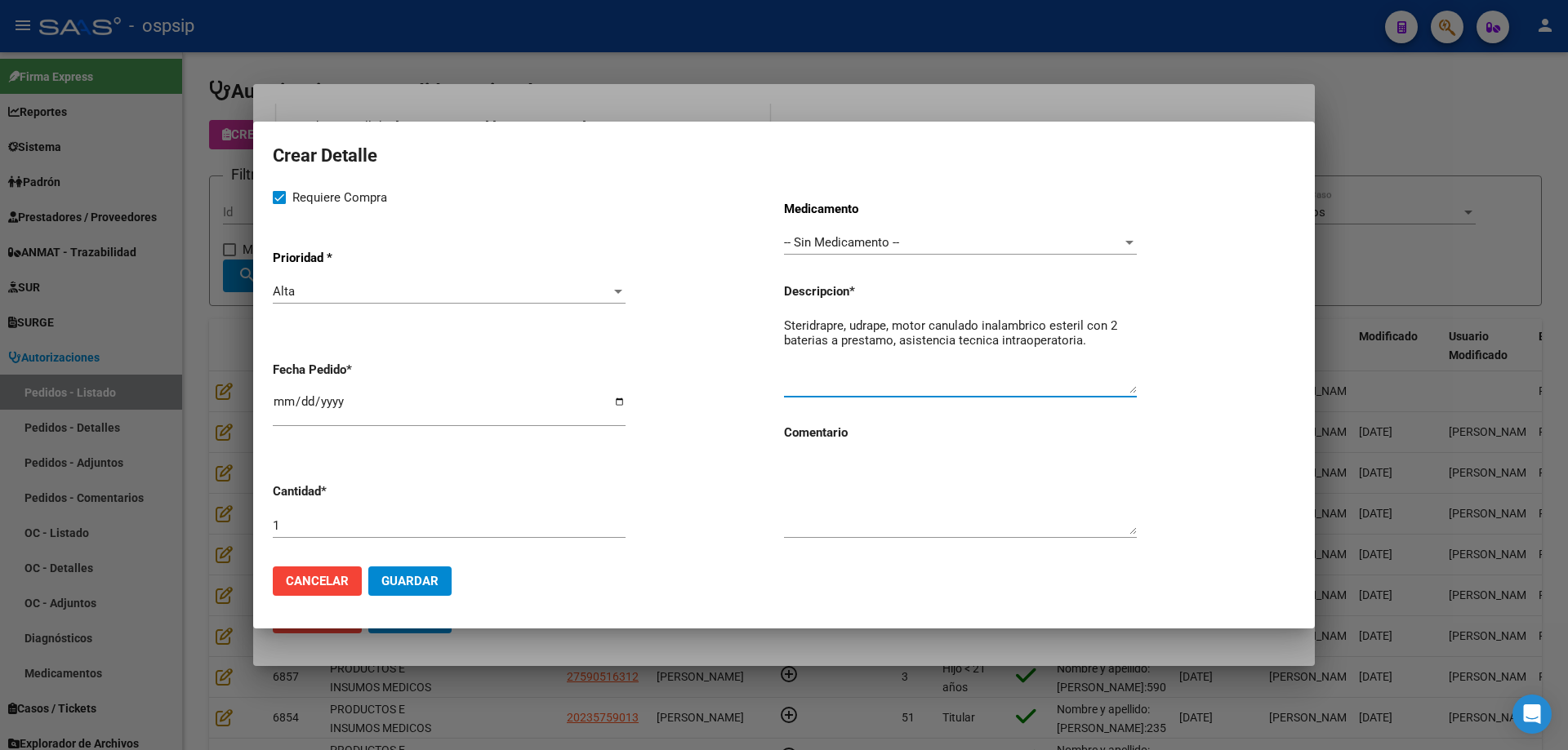
click at [841, 321] on textarea "Steridrapre, udrape, motor canulado inalambrico esteril con 2 baterias a presta…" at bounding box center [960, 354] width 353 height 76
click at [948, 324] on textarea "Steridrape, udrape, motor canulado inalambrico esteril con 2 baterias a prestam…" at bounding box center [960, 354] width 353 height 76
click at [1018, 322] on textarea "Steridrape, udrape, motor canulado inalambrico esteril con 2 baterias a prestam…" at bounding box center [960, 354] width 353 height 76
click at [1111, 339] on textarea "Steridrape, udrape, motor canulado inalámbrico estéril con 2 baterías a préstam…" at bounding box center [960, 354] width 353 height 76
type textarea "Steridrape, udrape, motor canulado inalámbrico estéril con 2 baterías a préstam…"
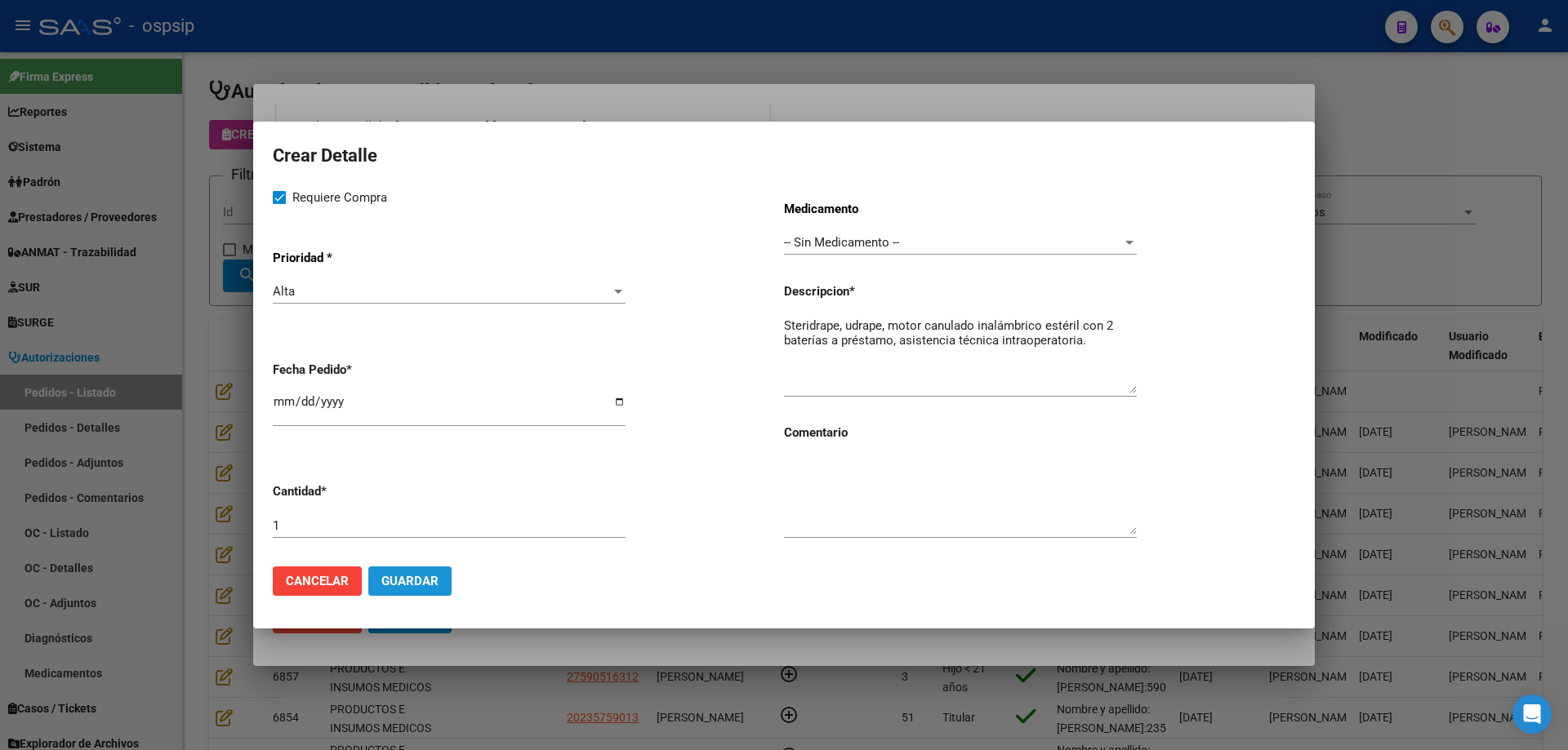
click at [410, 593] on button "Guardar" at bounding box center [410, 581] width 83 height 29
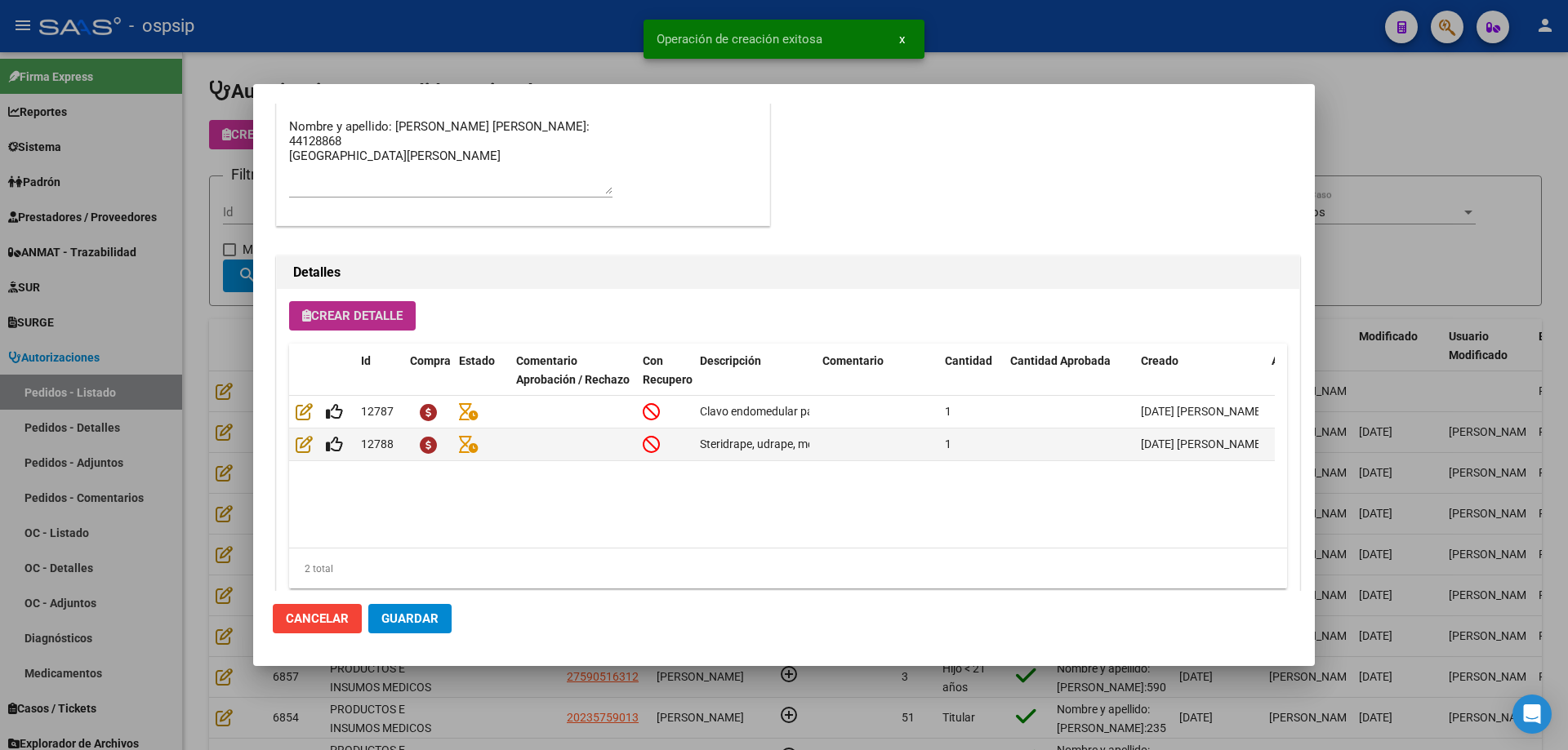
click at [410, 616] on span "Guardar" at bounding box center [410, 618] width 57 height 15
click at [423, 154] on textarea "Nombre y apellido: [PERSON_NAME] [PERSON_NAME]: 44128868 [GEOGRAPHIC_DATA][PERS…" at bounding box center [450, 155] width 323 height 76
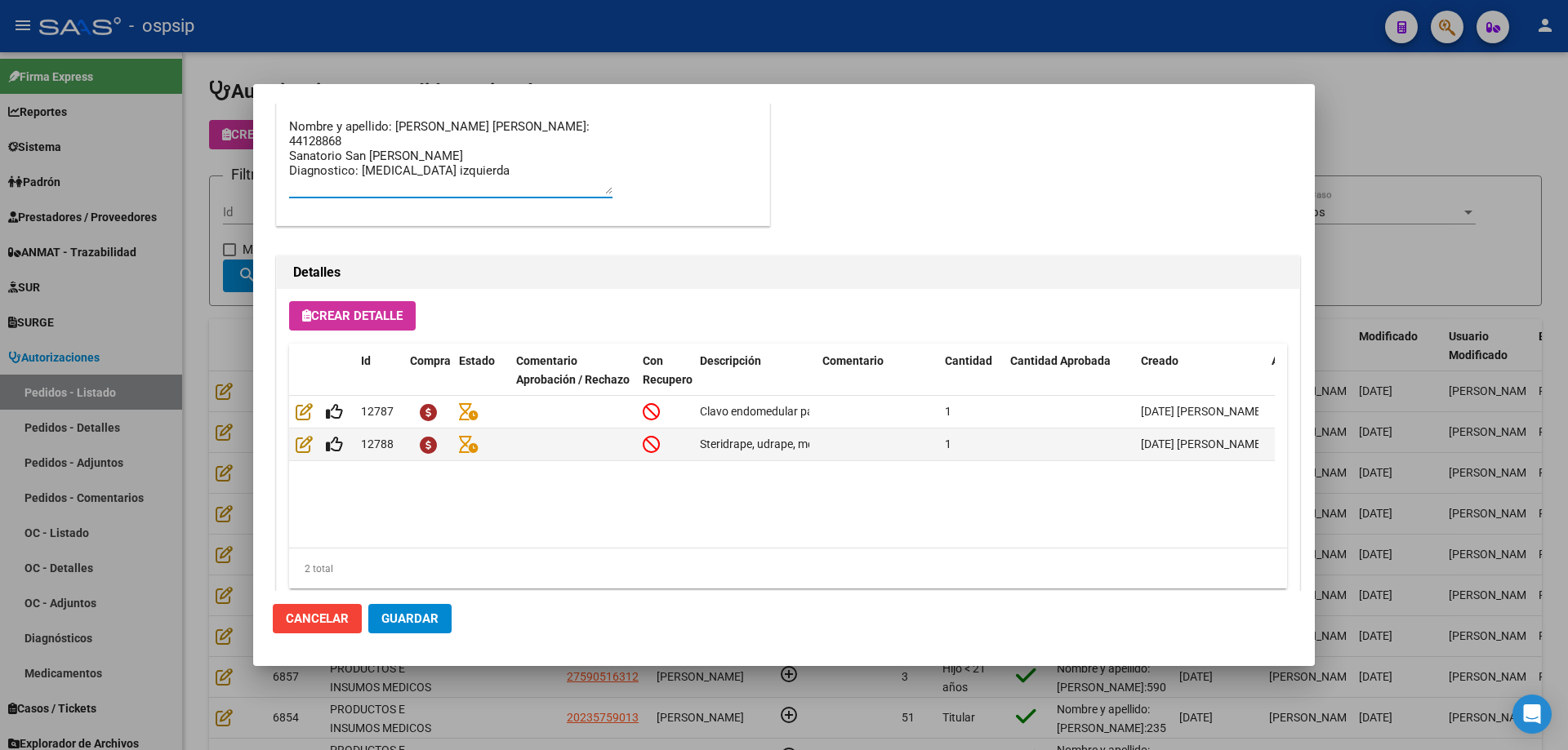
type textarea "Nombre y apellido: [PERSON_NAME] [PERSON_NAME]: 44128868 Sanatorio San [PERSON_…"
click at [397, 611] on button "Guardar" at bounding box center [410, 618] width 83 height 29
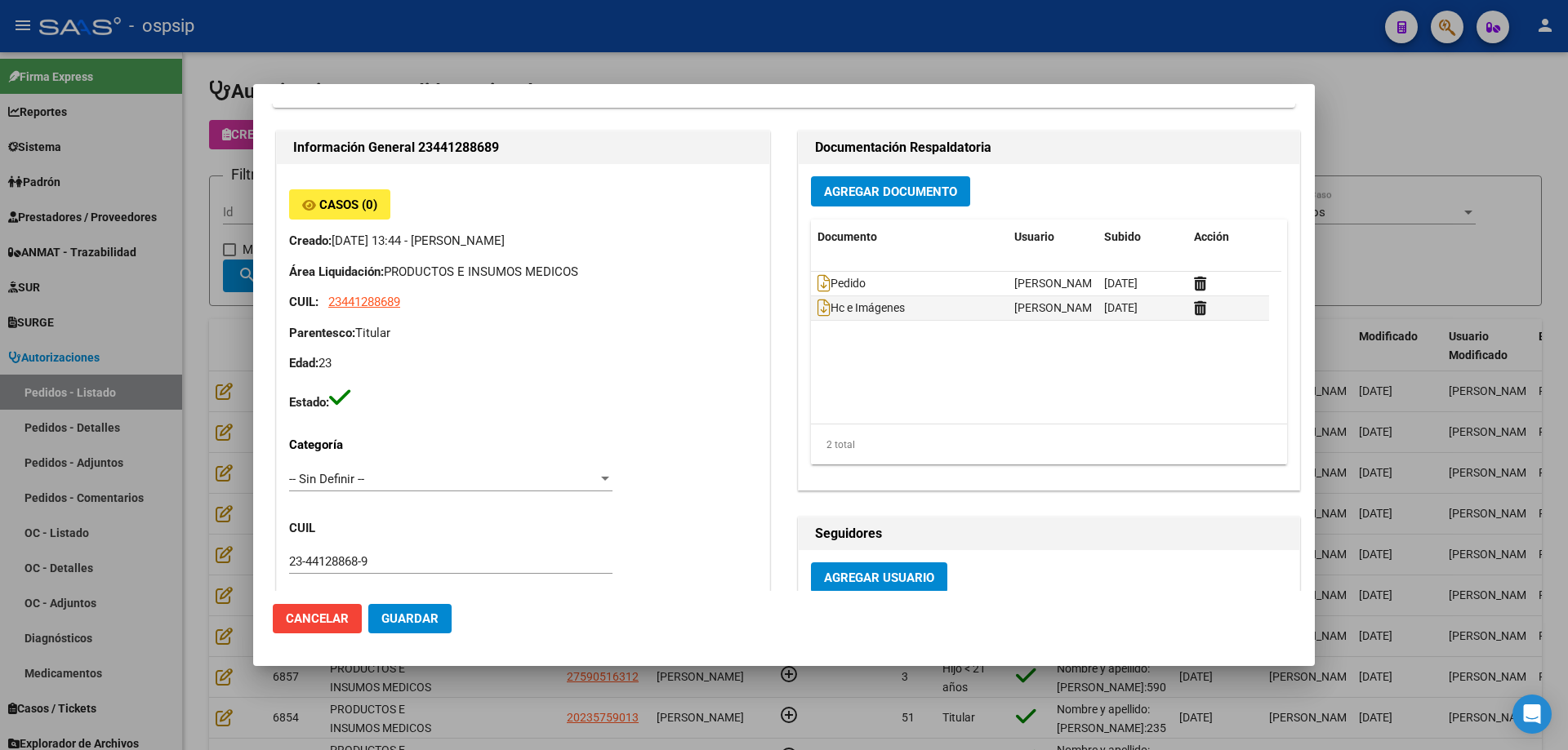
scroll to position [0, 0]
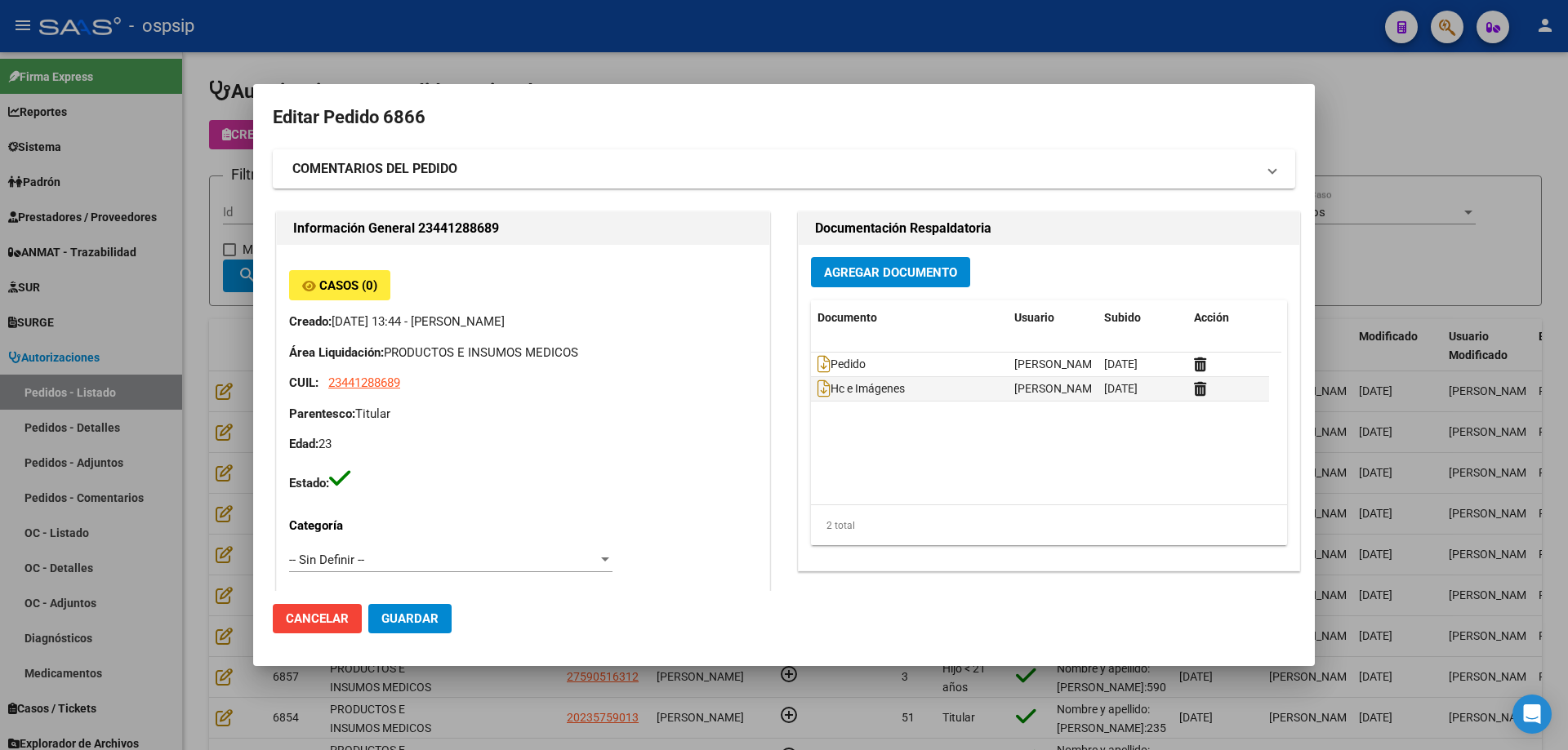
click at [186, 204] on div at bounding box center [784, 375] width 1568 height 750
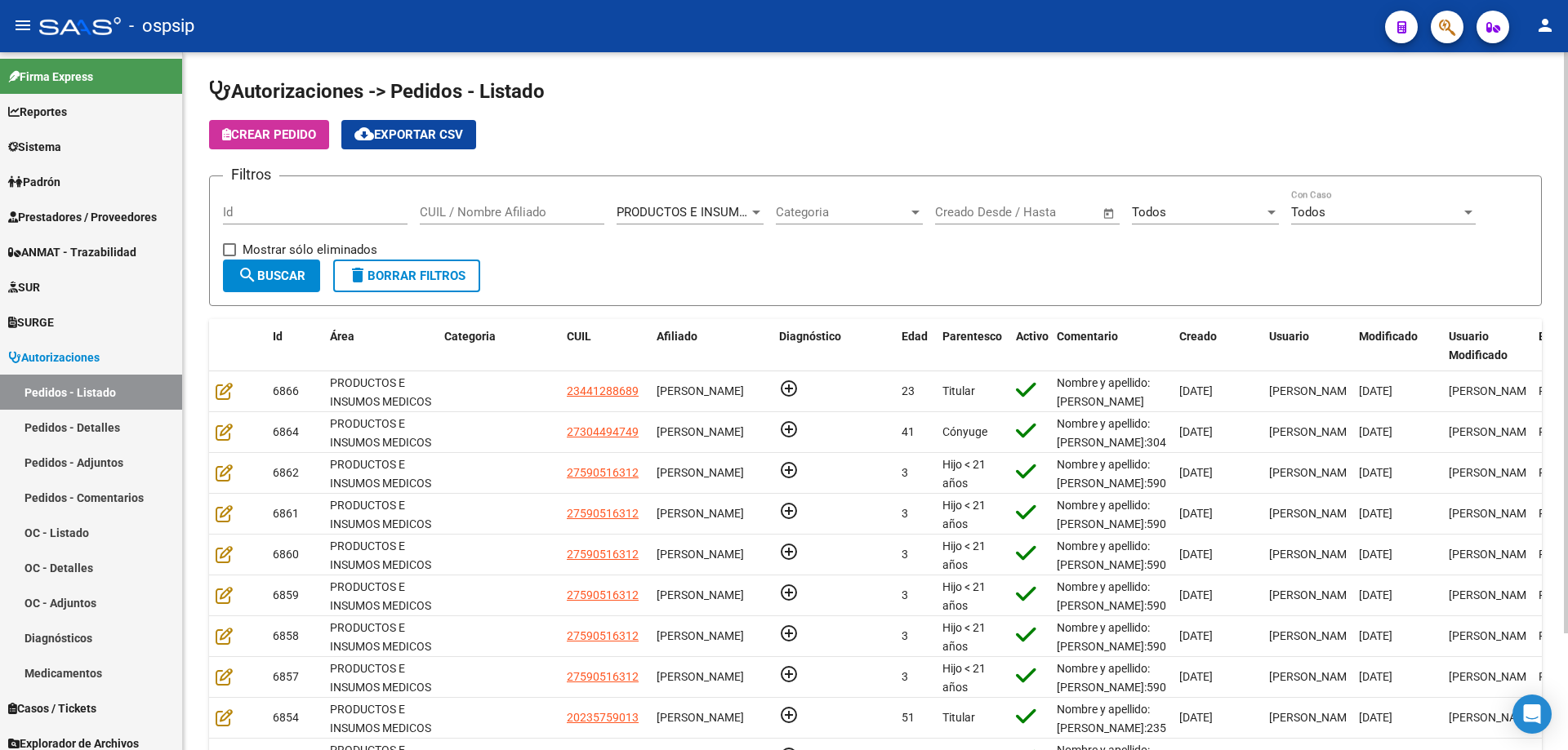
click at [533, 217] on input "CUIL / Nombre Afiliado" at bounding box center [512, 212] width 184 height 15
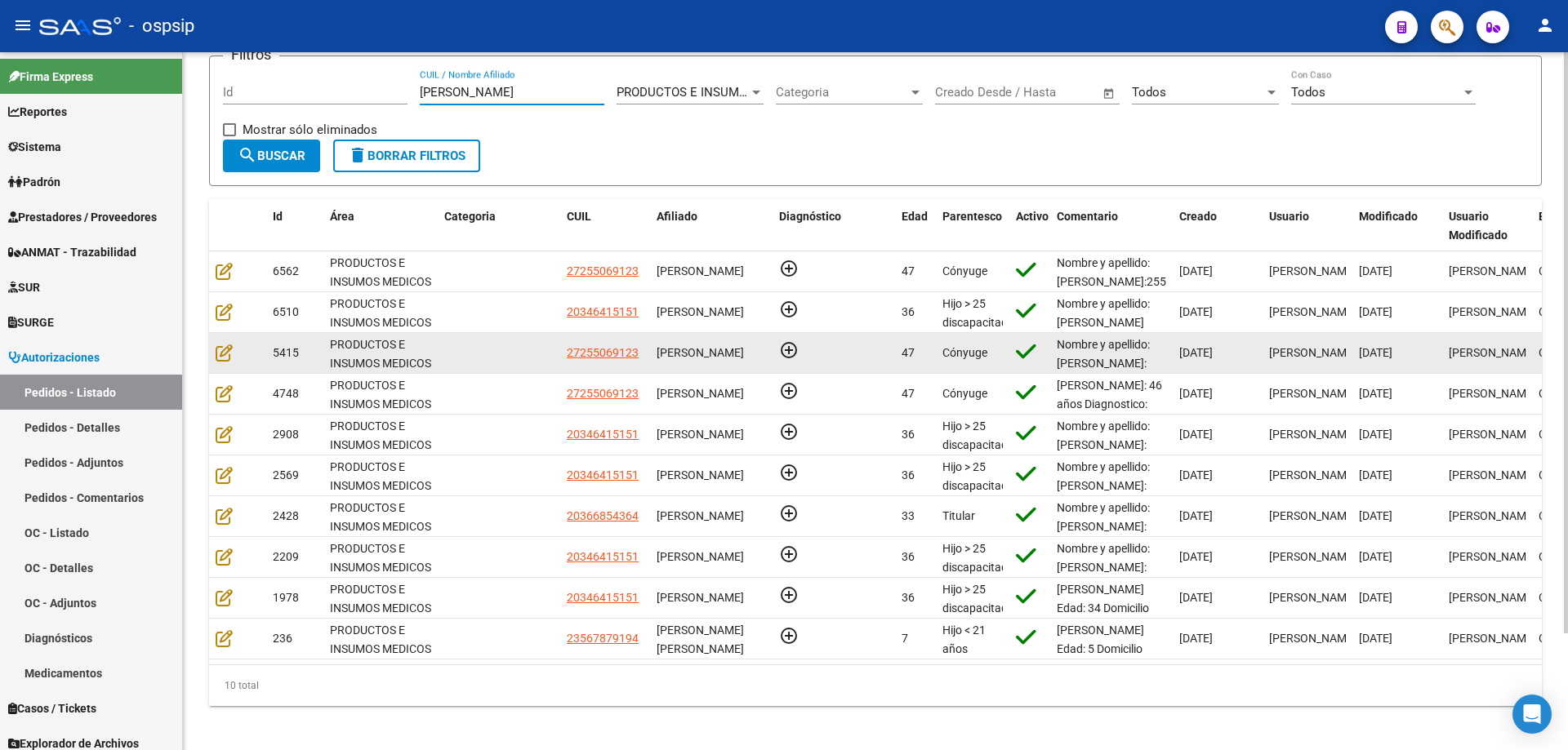
scroll to position [140, 0]
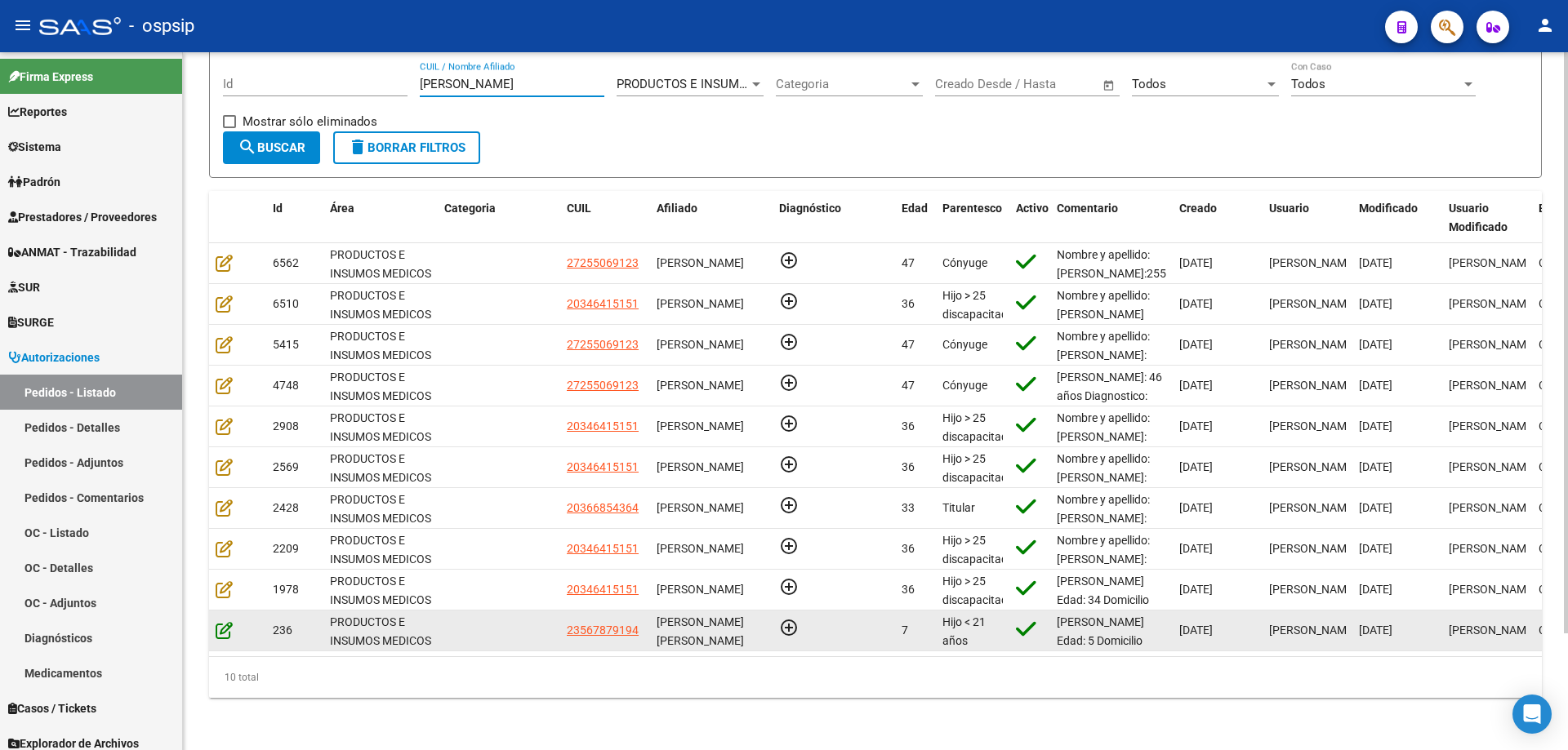
type input "[PERSON_NAME]"
click at [229, 621] on icon at bounding box center [225, 630] width 18 height 18
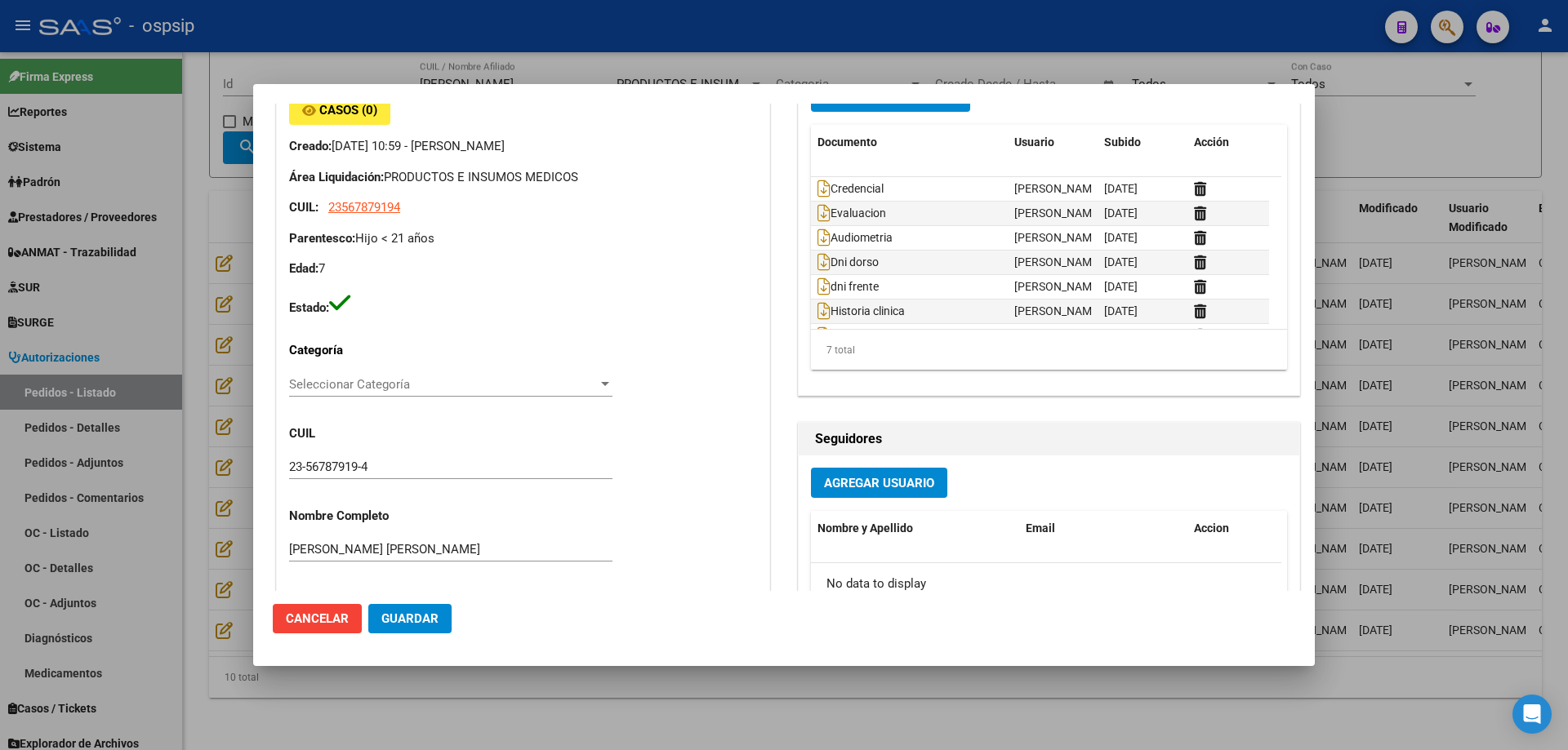
scroll to position [163, 0]
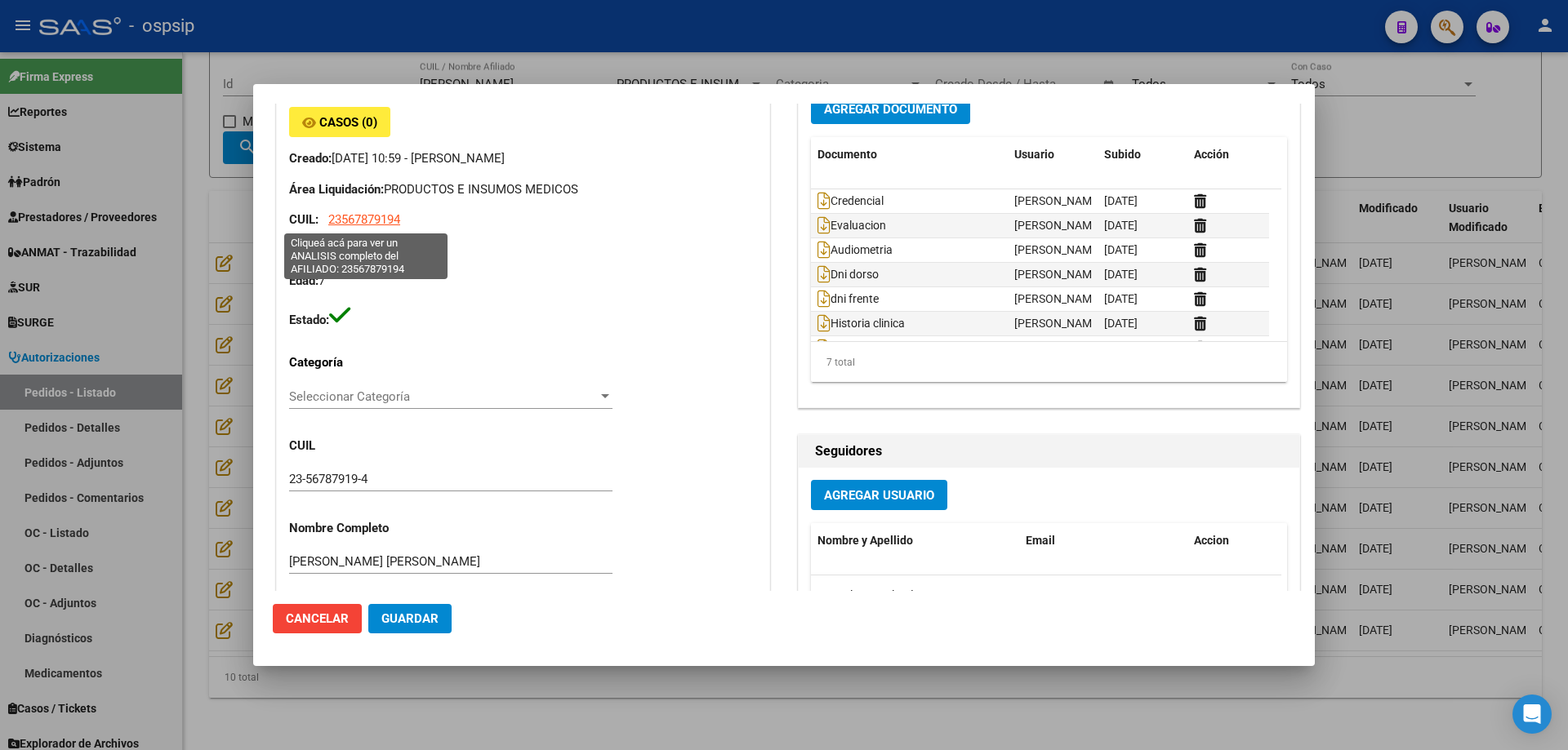
click at [385, 225] on span "23567879194" at bounding box center [364, 219] width 72 height 15
type textarea "23567879194"
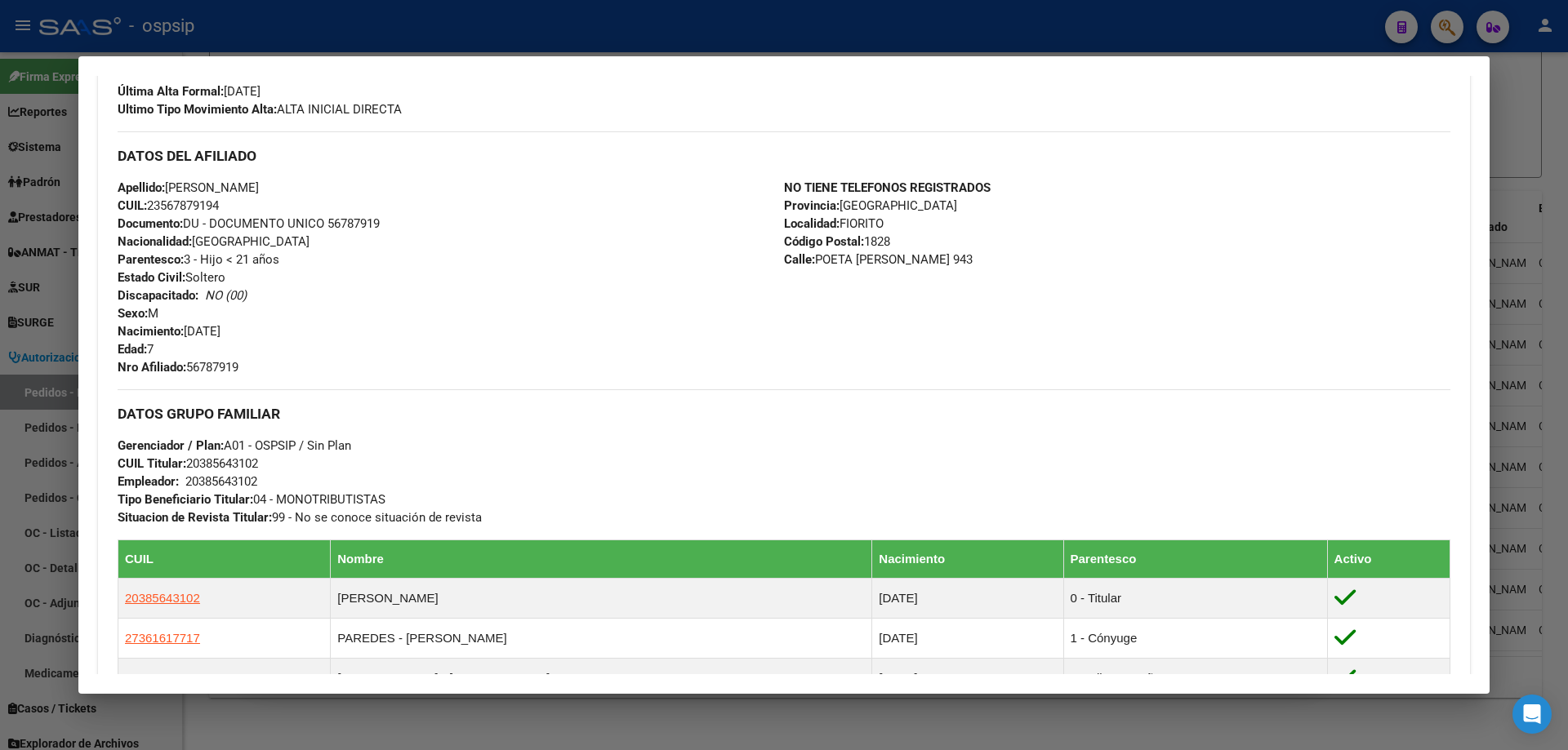
scroll to position [571, 0]
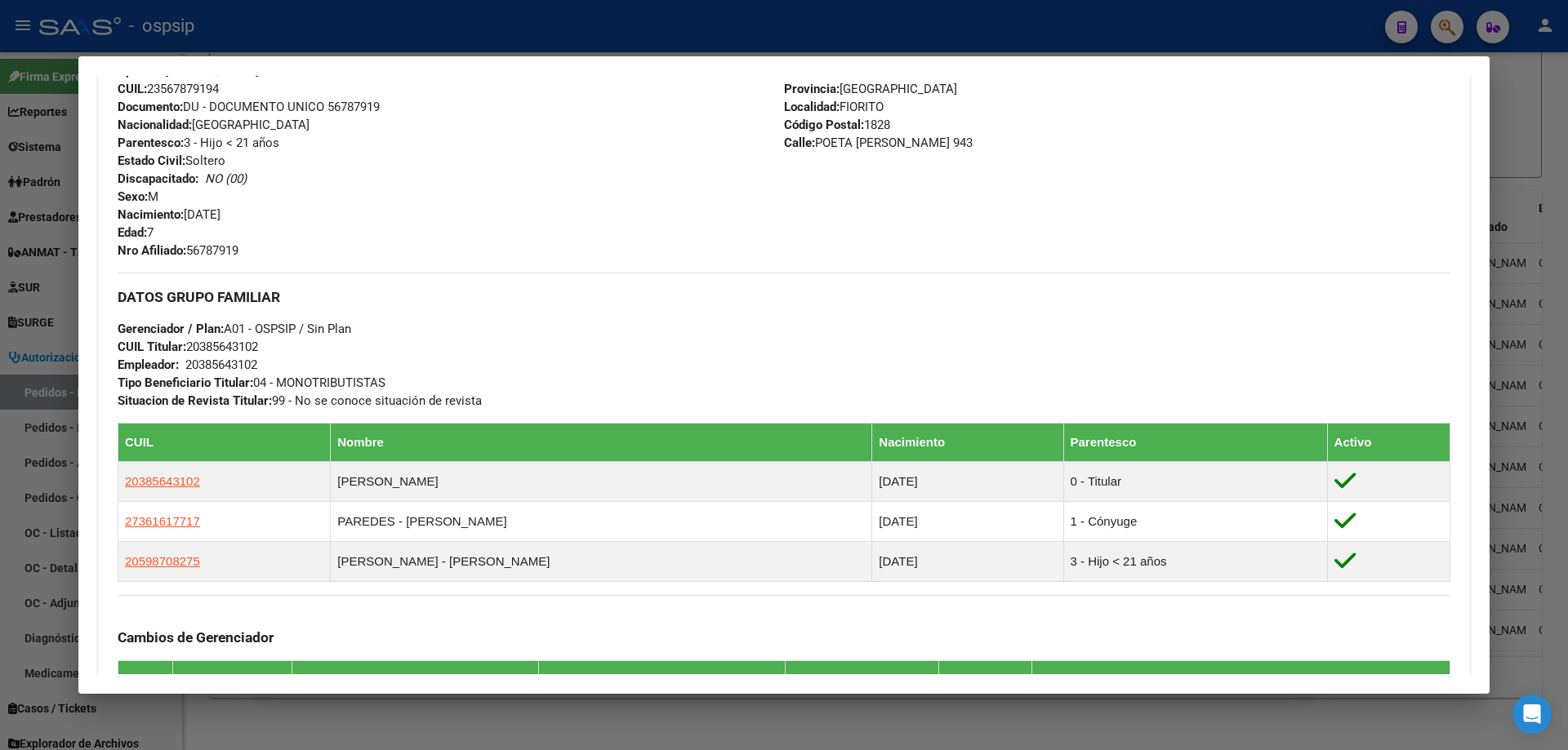
click at [43, 296] on div at bounding box center [784, 375] width 1568 height 750
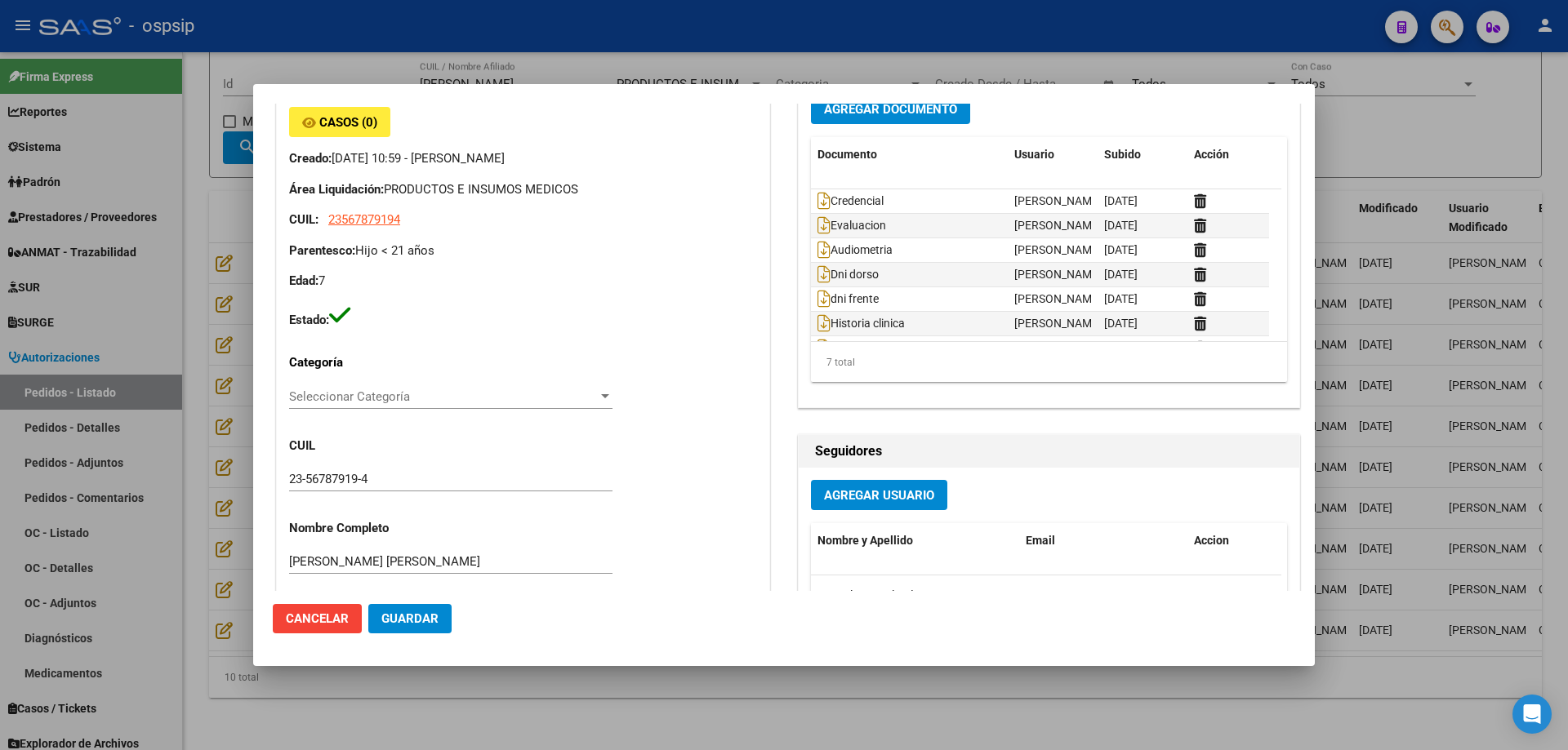
click at [194, 309] on div at bounding box center [784, 375] width 1568 height 750
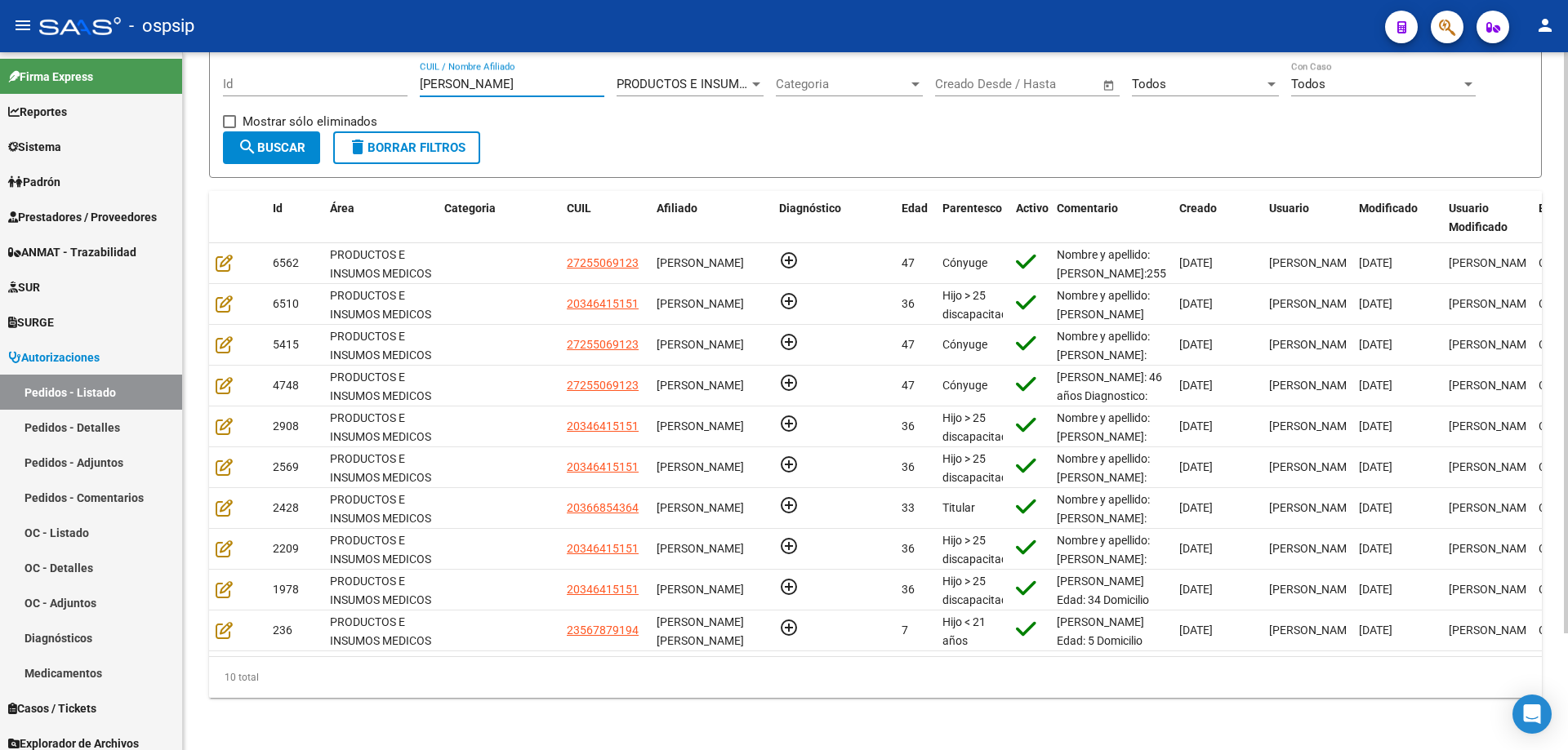
drag, startPoint x: 504, startPoint y: 76, endPoint x: 198, endPoint y: 74, distance: 306.0
click at [198, 74] on div "Autorizaciones -> Pedidos - Listado Crear Pedido cloud_download Exportar CSV Fi…" at bounding box center [875, 337] width 1385 height 826
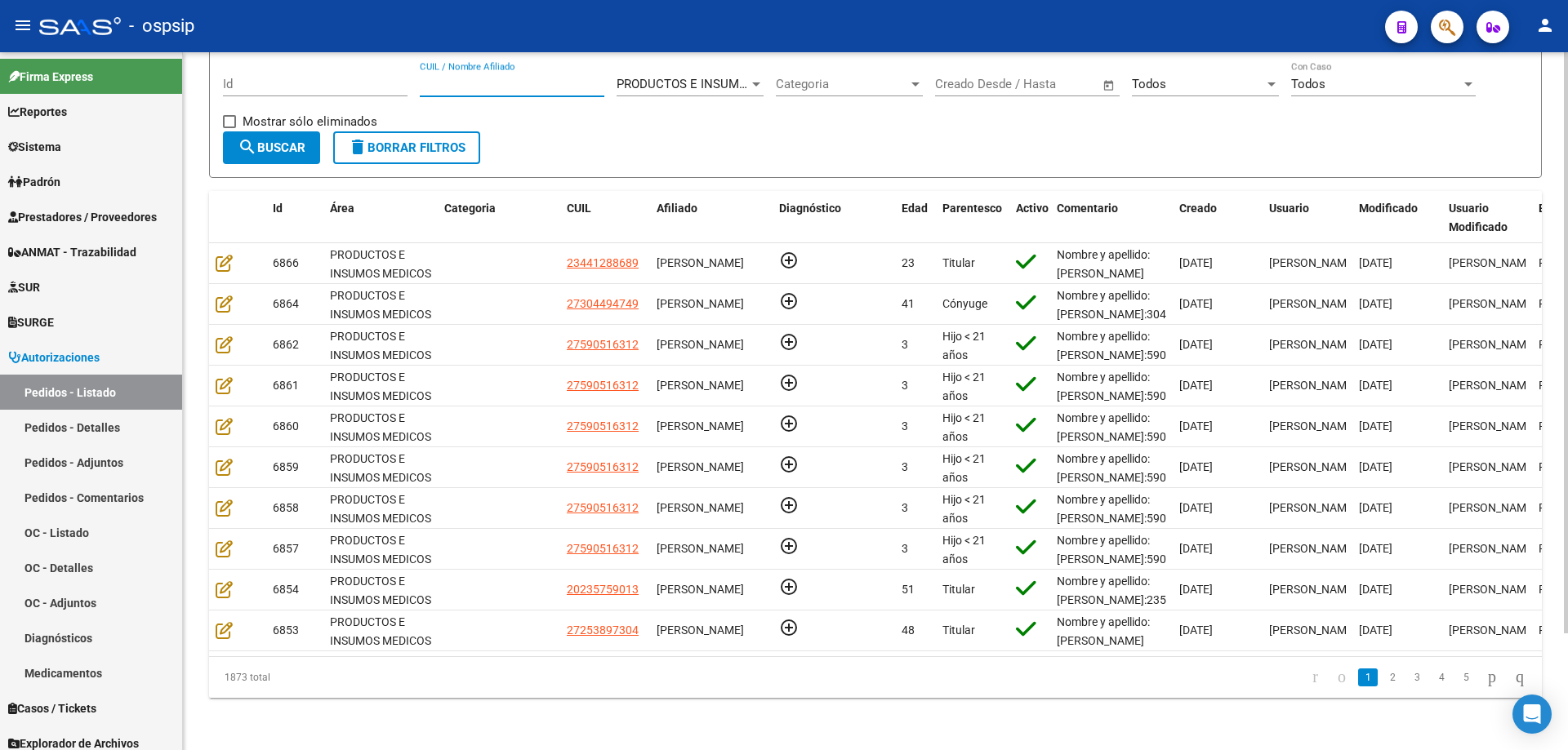
click at [1203, 76] on div "Todos" at bounding box center [1198, 83] width 132 height 15
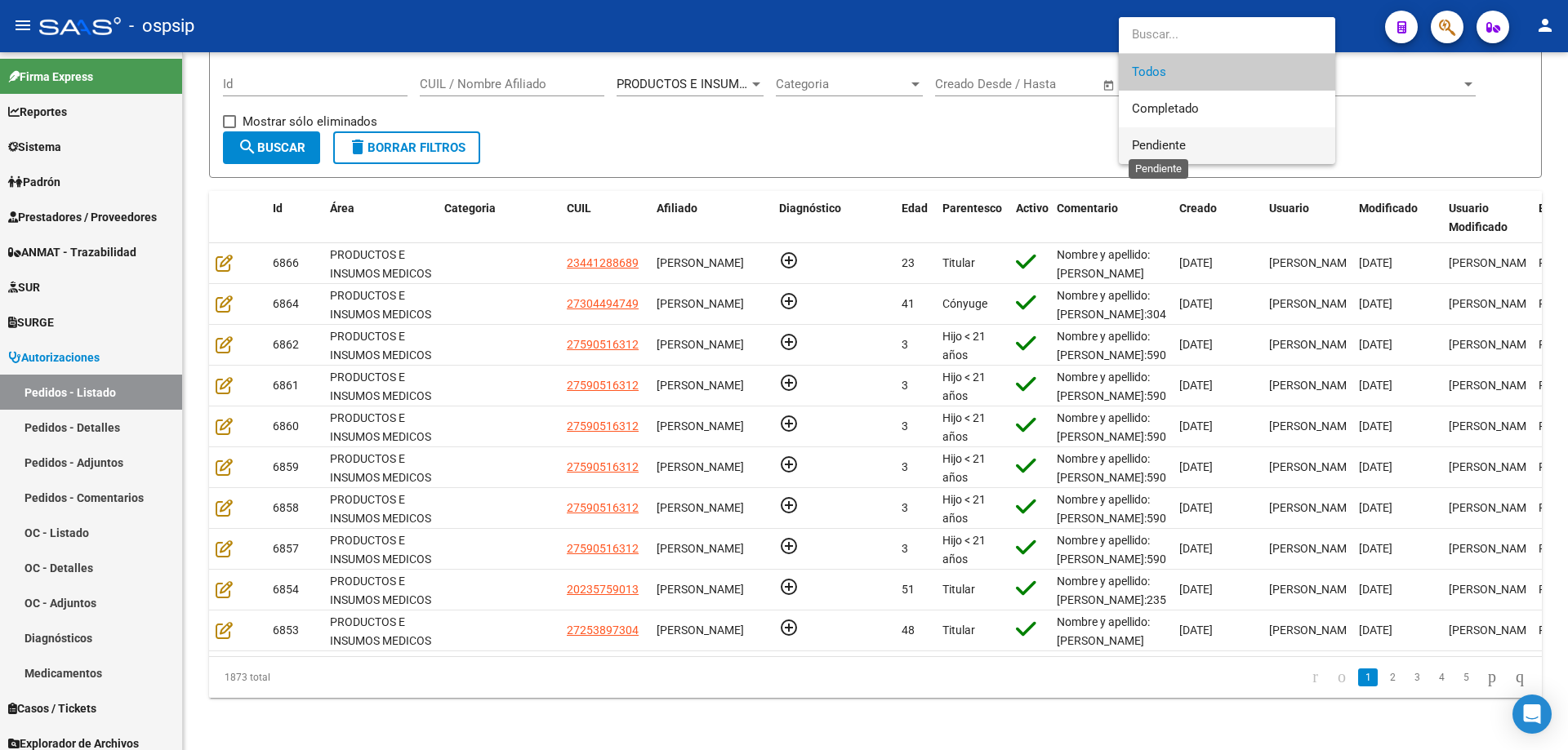
click at [1166, 145] on span "Pendiente" at bounding box center [1158, 145] width 54 height 15
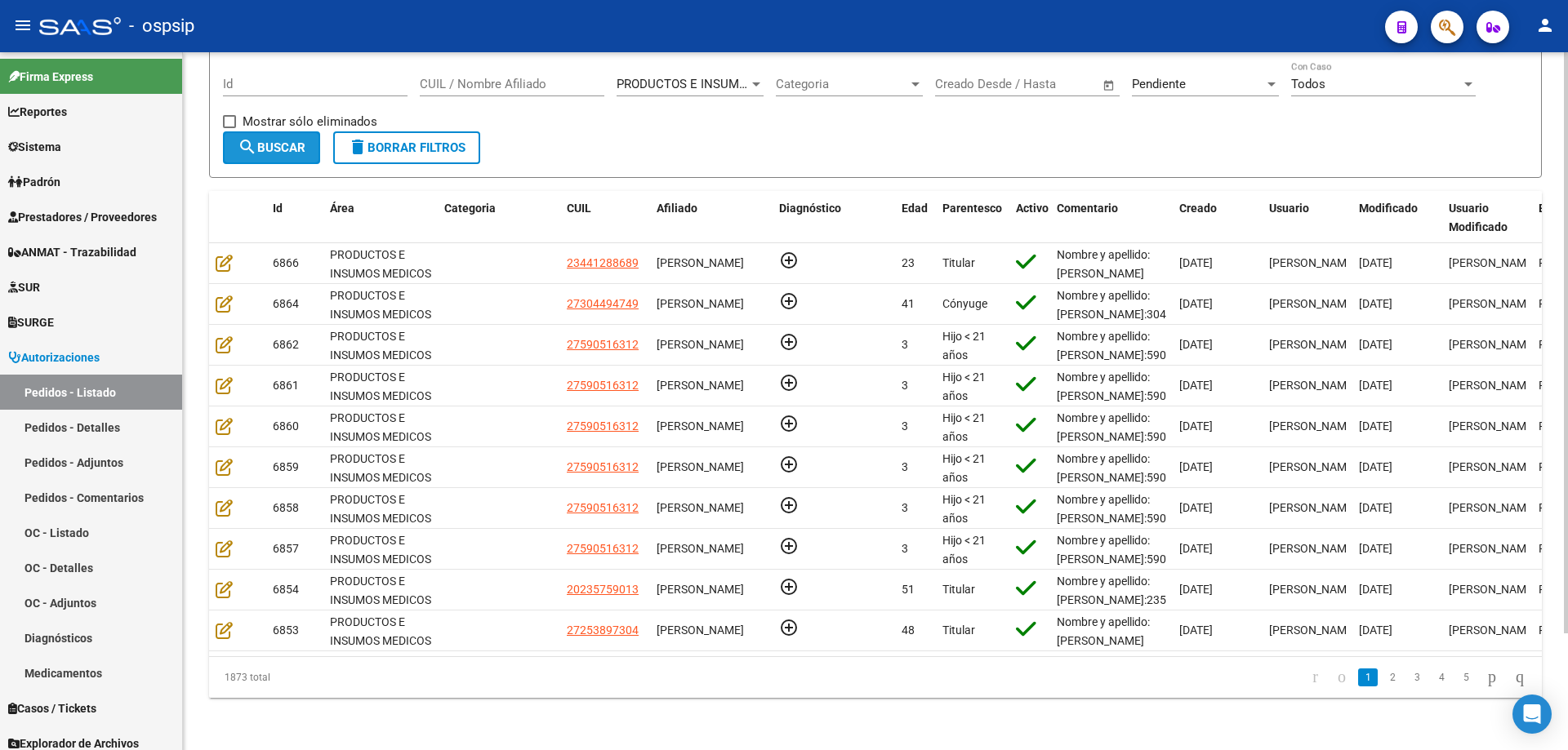
click at [294, 146] on button "search Buscar" at bounding box center [271, 147] width 97 height 32
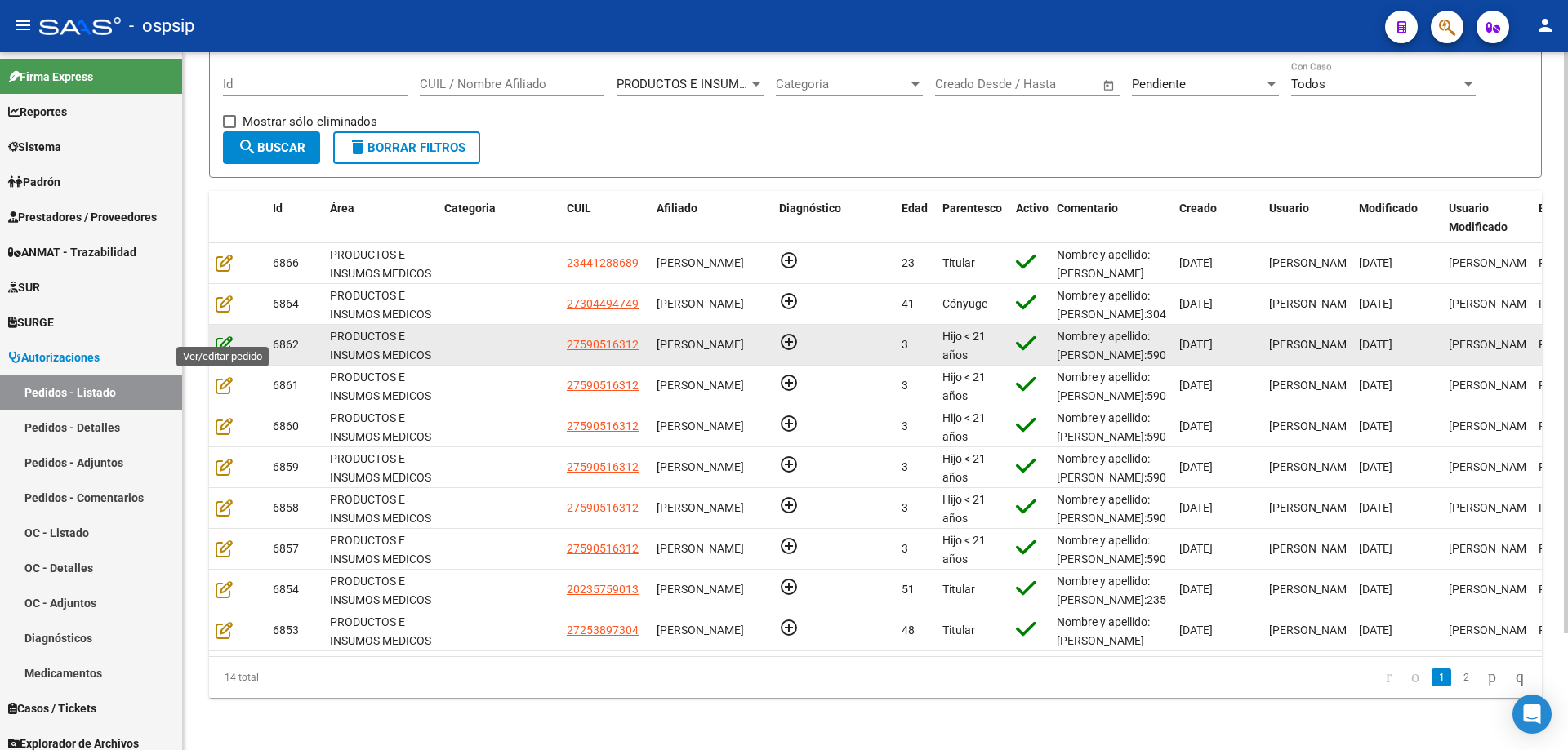
click at [225, 338] on icon at bounding box center [225, 344] width 18 height 18
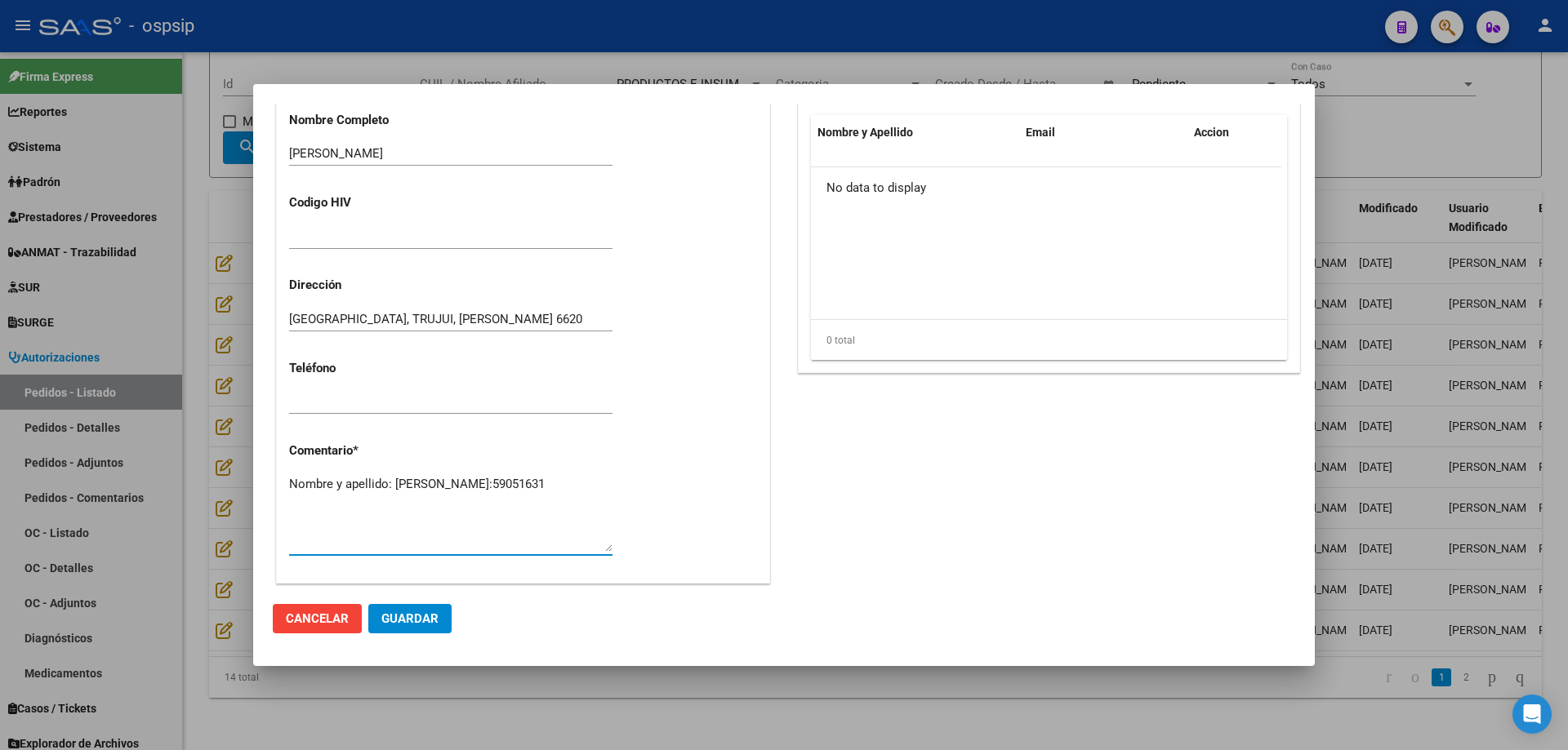
click at [383, 504] on textarea "Nombre y apellido: [PERSON_NAME]:59051631" at bounding box center [450, 513] width 323 height 76
paste textarea "[PERSON_NAME] 6620, [PERSON_NAME], madre 112839-3397 1159141194, gracias"
click at [291, 505] on textarea "Nombre y apellido: [PERSON_NAME]:59051631 [PERSON_NAME] 6620, [PERSON_NAME], ma…" at bounding box center [450, 513] width 323 height 76
click at [293, 510] on textarea "Nombre y apellido: [PERSON_NAME]:59051631 [PERSON_NAME] 6620, [PERSON_NAME], ma…" at bounding box center [450, 513] width 323 height 76
click at [526, 515] on textarea "Nombre y apellido: [PERSON_NAME]:59051631 Direccion: [PERSON_NAME] 6620, [PERSO…" at bounding box center [450, 513] width 323 height 76
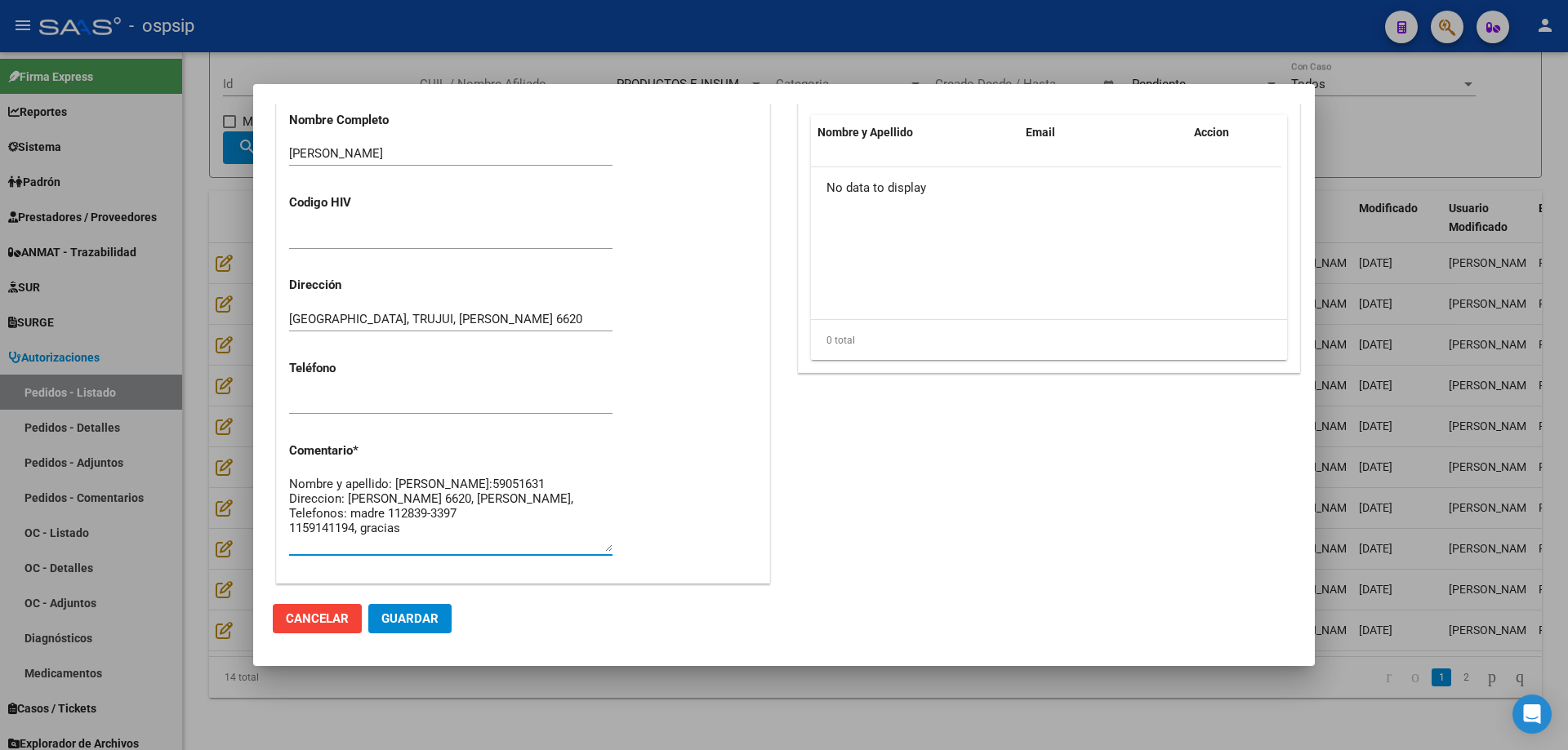
click at [290, 542] on textarea "Nombre y apellido: [PERSON_NAME]:59051631 Direccion: [PERSON_NAME] 6620, [PERSO…" at bounding box center [450, 513] width 323 height 76
click at [604, 526] on textarea "Nombre y apellido: [PERSON_NAME]:59051631 Direccion: [PERSON_NAME] 6620, [PERSO…" at bounding box center [450, 513] width 323 height 76
click at [533, 512] on textarea "Nombre y apellido: [PERSON_NAME]:59051631 Direccion: [PERSON_NAME] 6620, [PERSO…" at bounding box center [450, 513] width 323 height 76
drag, startPoint x: 311, startPoint y: 511, endPoint x: 373, endPoint y: 194, distance: 323.0
click at [373, 194] on p "Codigo HIV" at bounding box center [359, 203] width 140 height 18
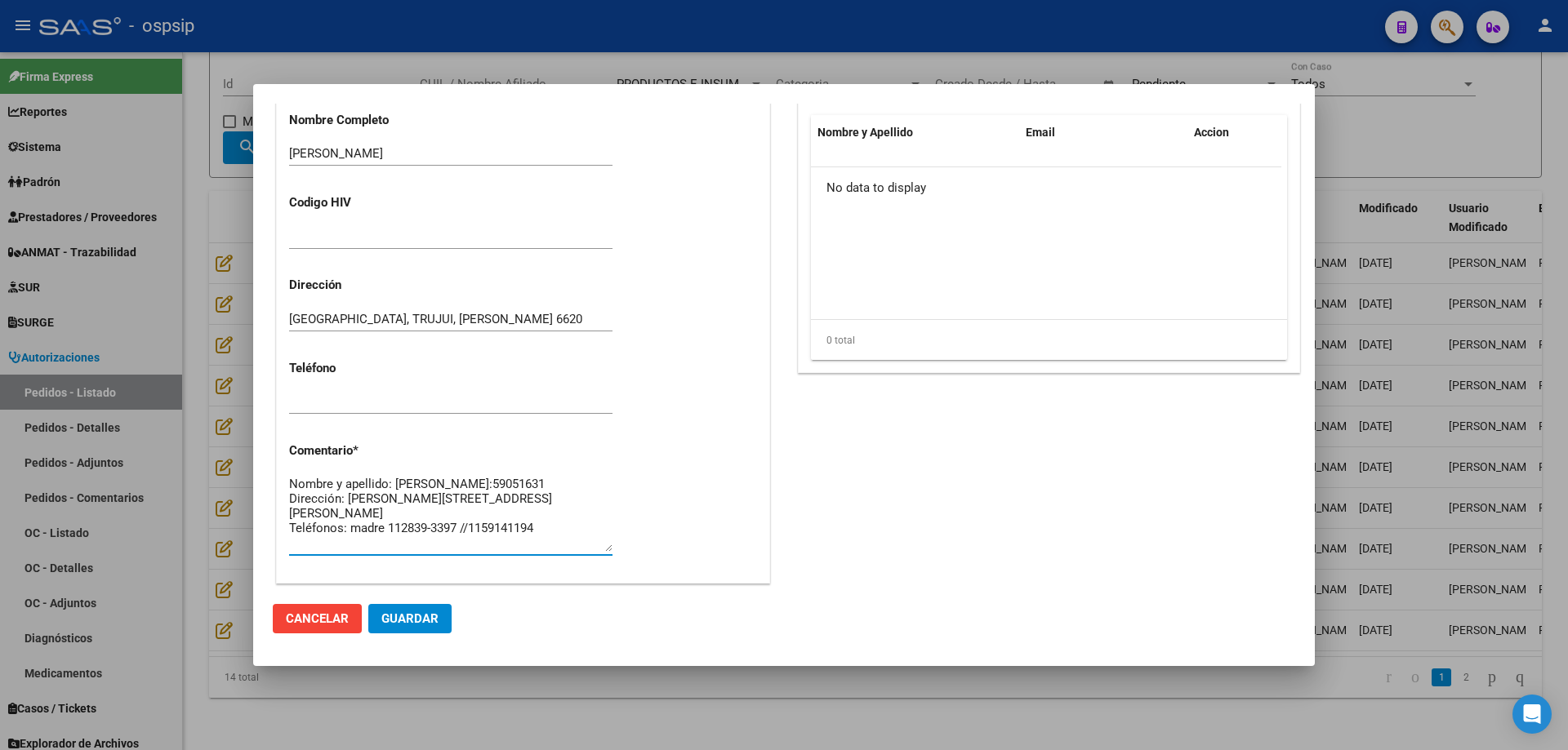
drag, startPoint x: 290, startPoint y: 478, endPoint x: 613, endPoint y: 546, distance: 330.1
click at [613, 546] on app-form-text-field "Comentario * Nombre y apellido: [PERSON_NAME]:59051631 Dirección: [PERSON_NAME]…" at bounding box center [456, 496] width 336 height 108
type textarea "Nombre y apellido: [PERSON_NAME]:59051631 Dirección: [PERSON_NAME][STREET_ADDRE…"
click at [418, 620] on span "Guardar" at bounding box center [410, 618] width 57 height 15
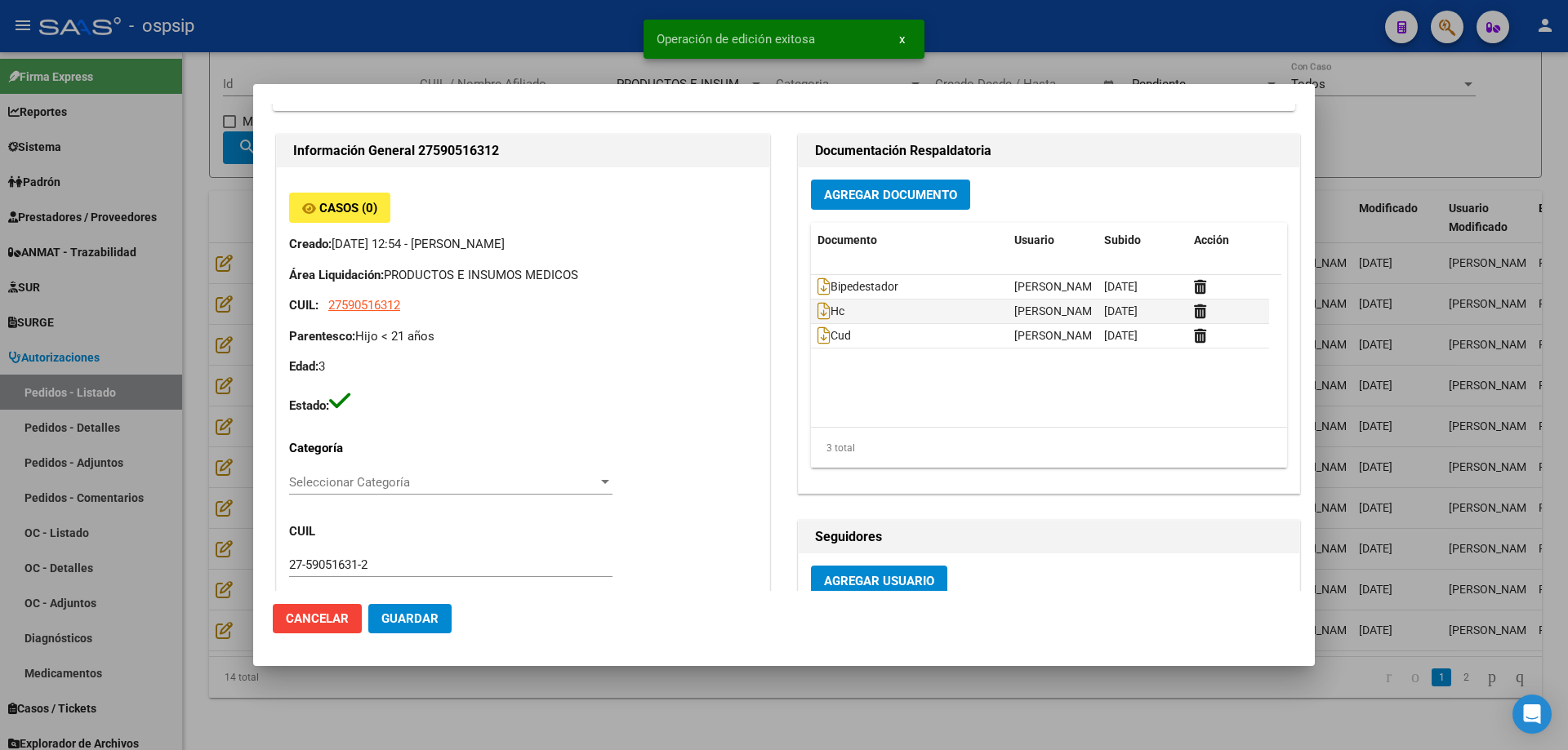
scroll to position [0, 0]
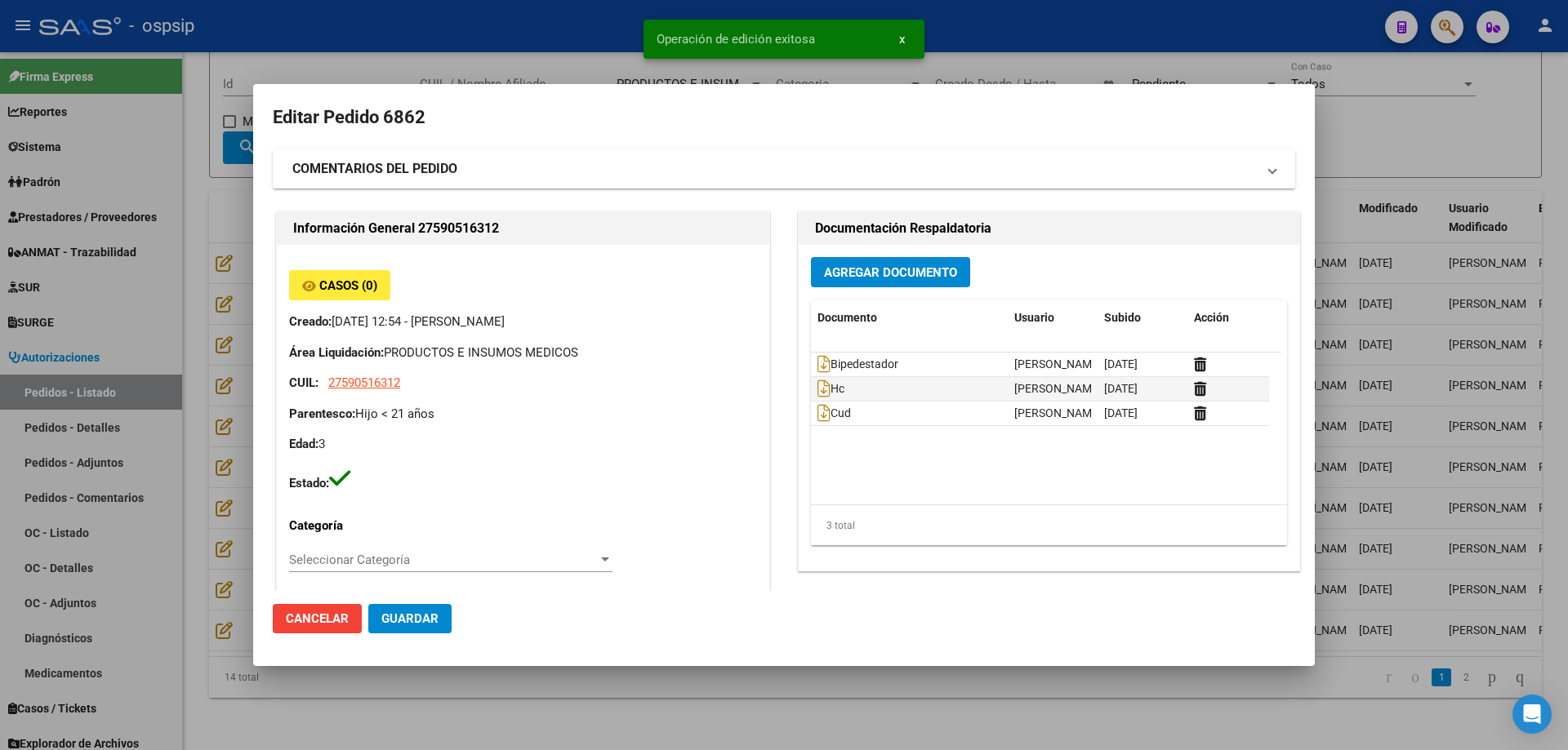
click at [236, 346] on div at bounding box center [784, 375] width 1568 height 750
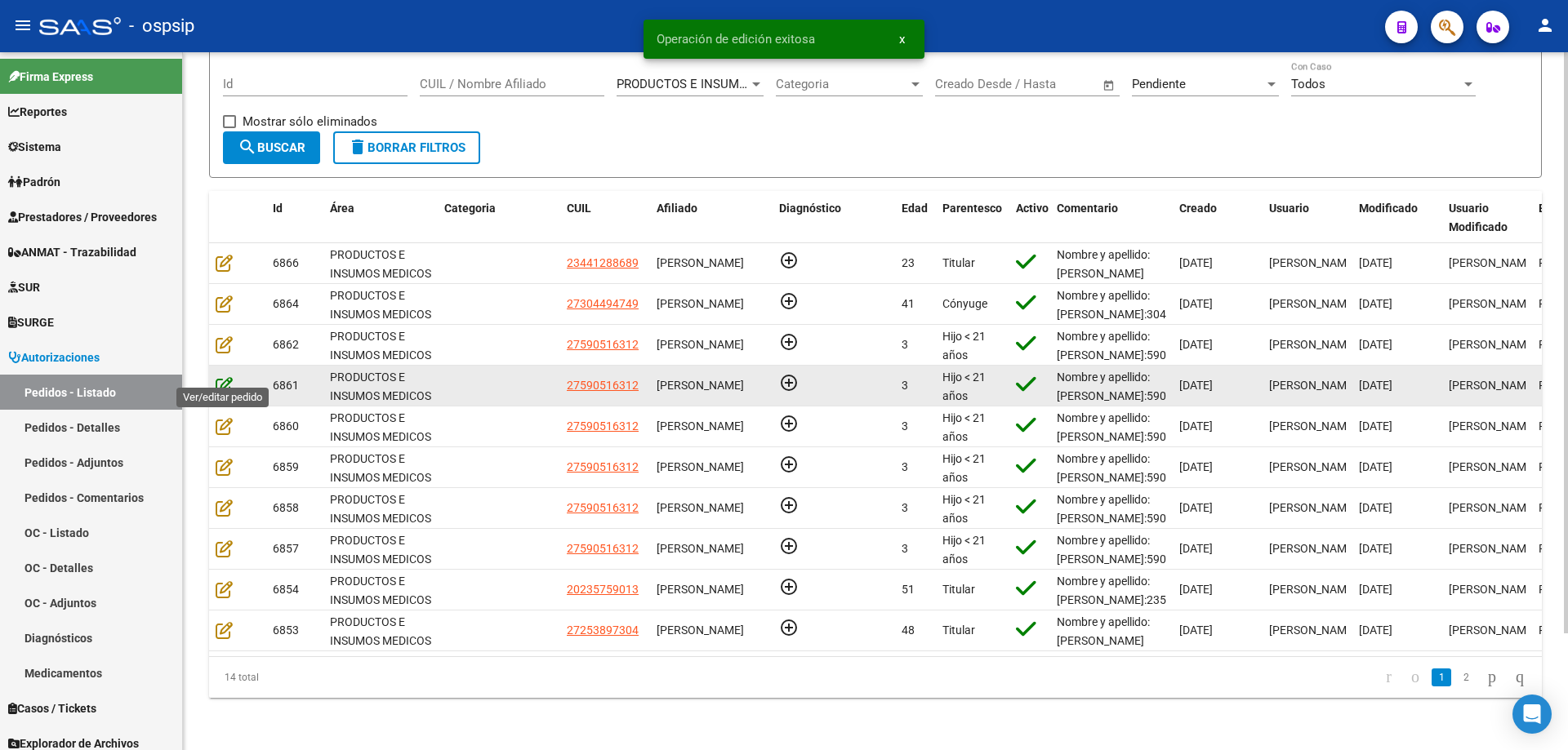
click at [218, 376] on icon at bounding box center [225, 385] width 18 height 18
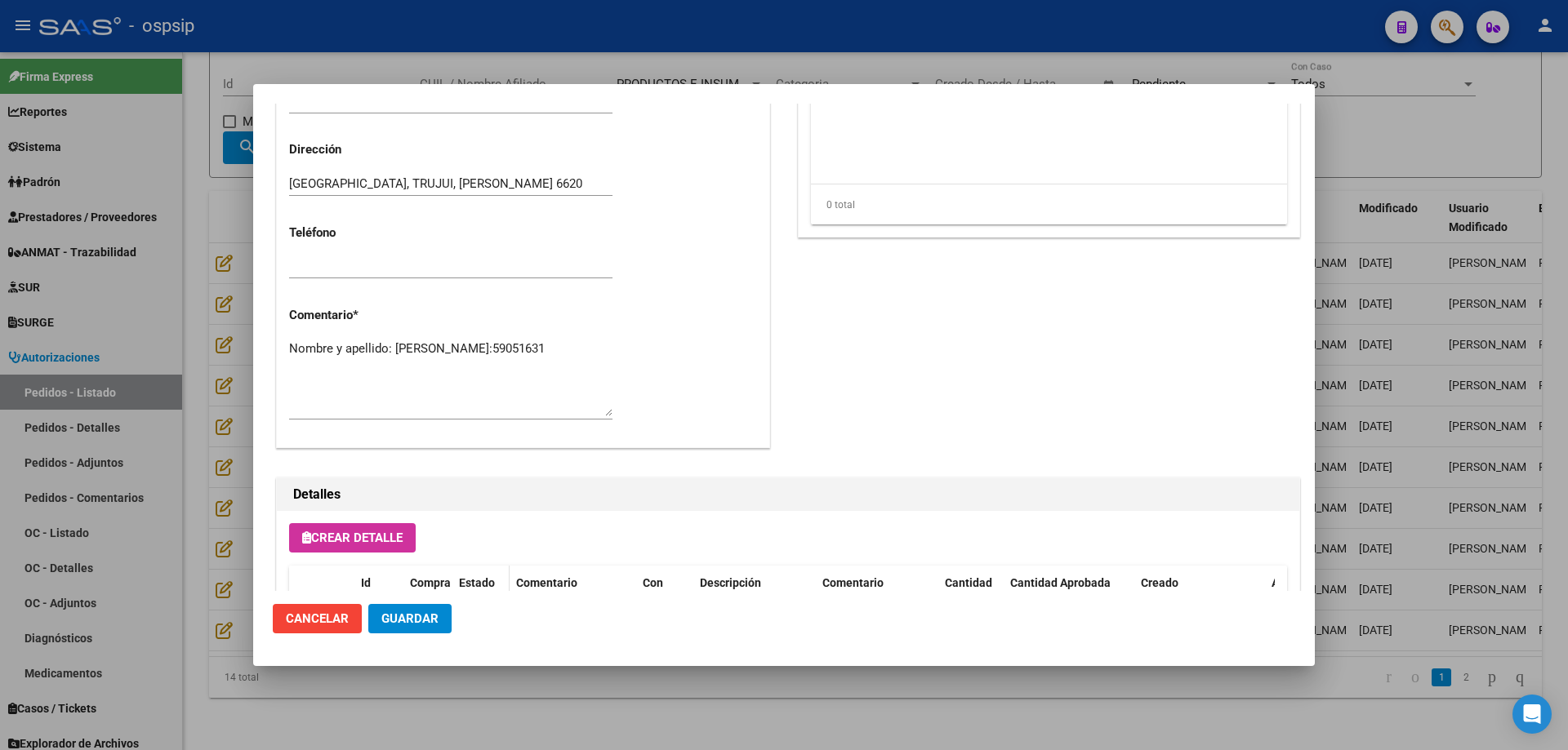
scroll to position [817, 0]
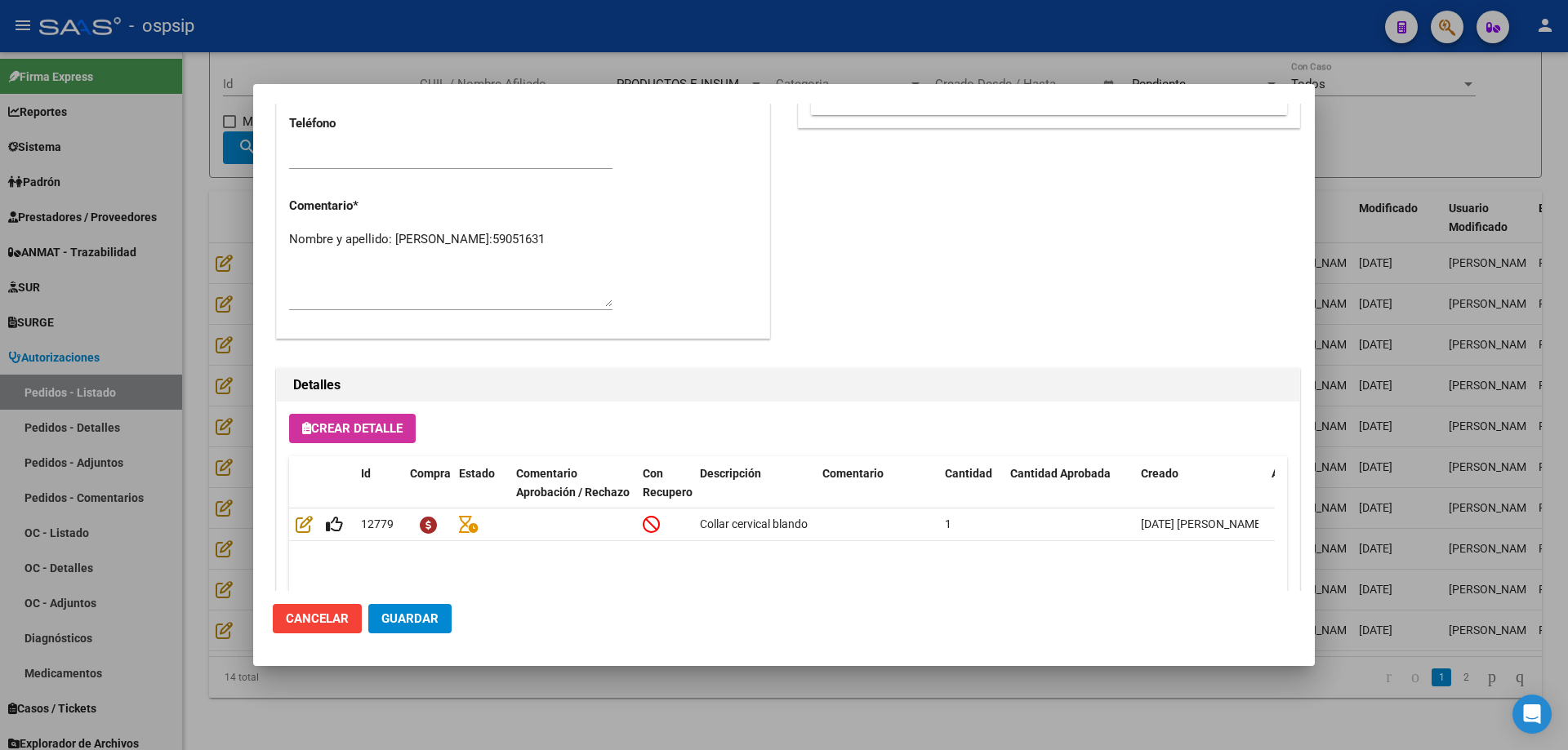
click at [426, 275] on textarea "Nombre y apellido: [PERSON_NAME]:59051631" at bounding box center [450, 268] width 323 height 76
type textarea "N"
paste textarea "Nombre y apellido: [PERSON_NAME]:59051631 Dirección: [PERSON_NAME][STREET_ADDRE…"
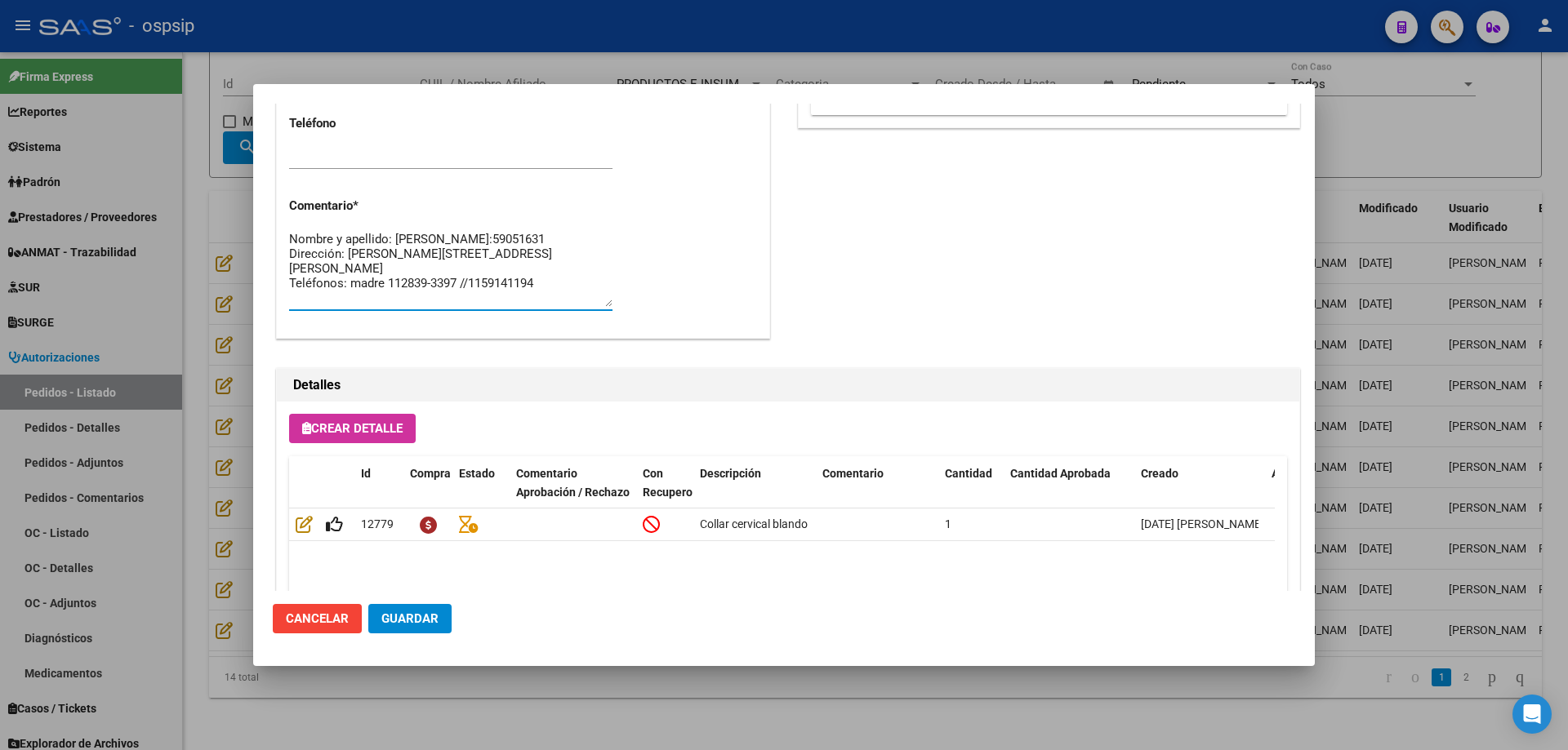
type textarea "Nombre y apellido: [PERSON_NAME]:59051631 Dirección: [PERSON_NAME][STREET_ADDRE…"
click at [407, 620] on span "Guardar" at bounding box center [410, 618] width 57 height 15
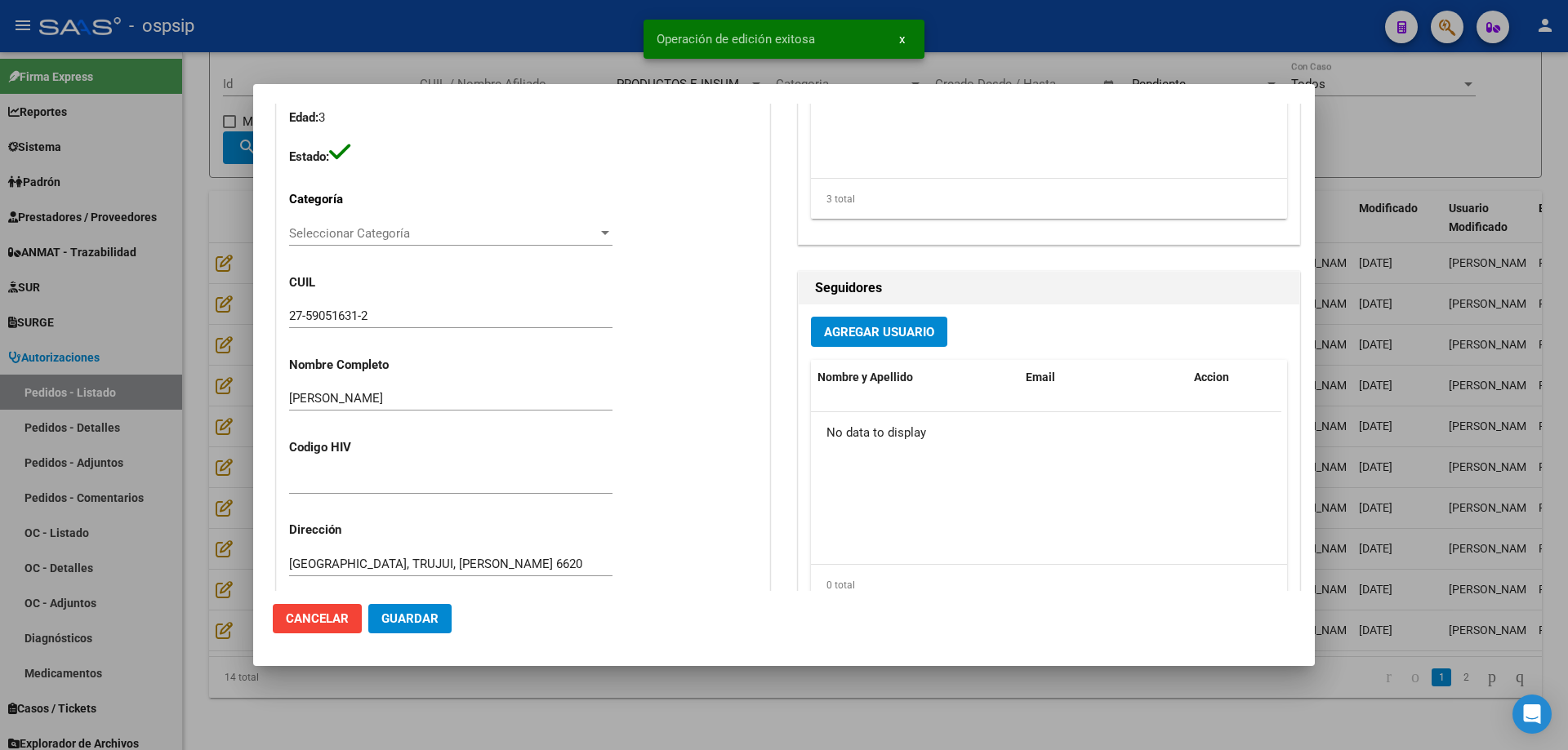
scroll to position [0, 0]
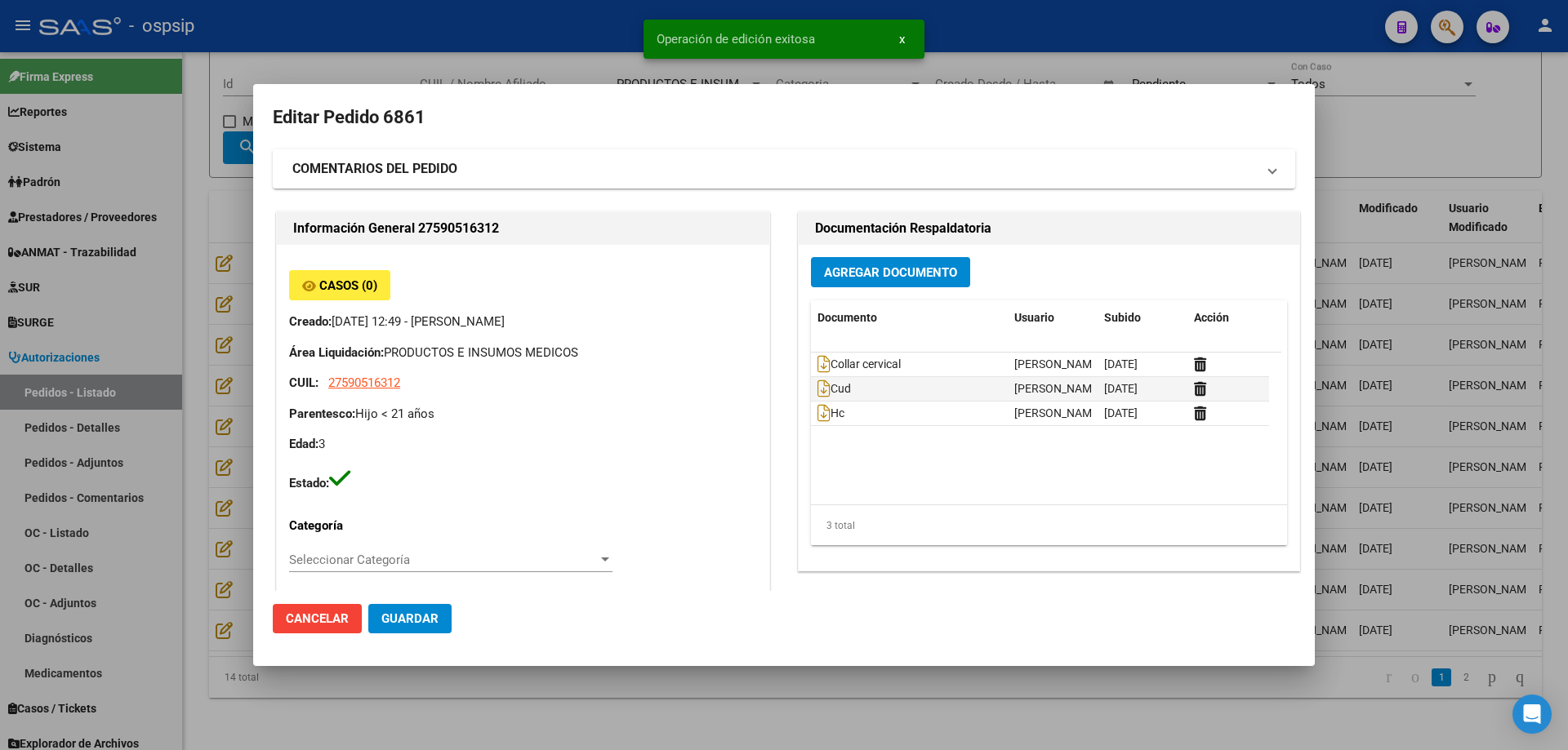
click at [237, 385] on div at bounding box center [784, 375] width 1568 height 750
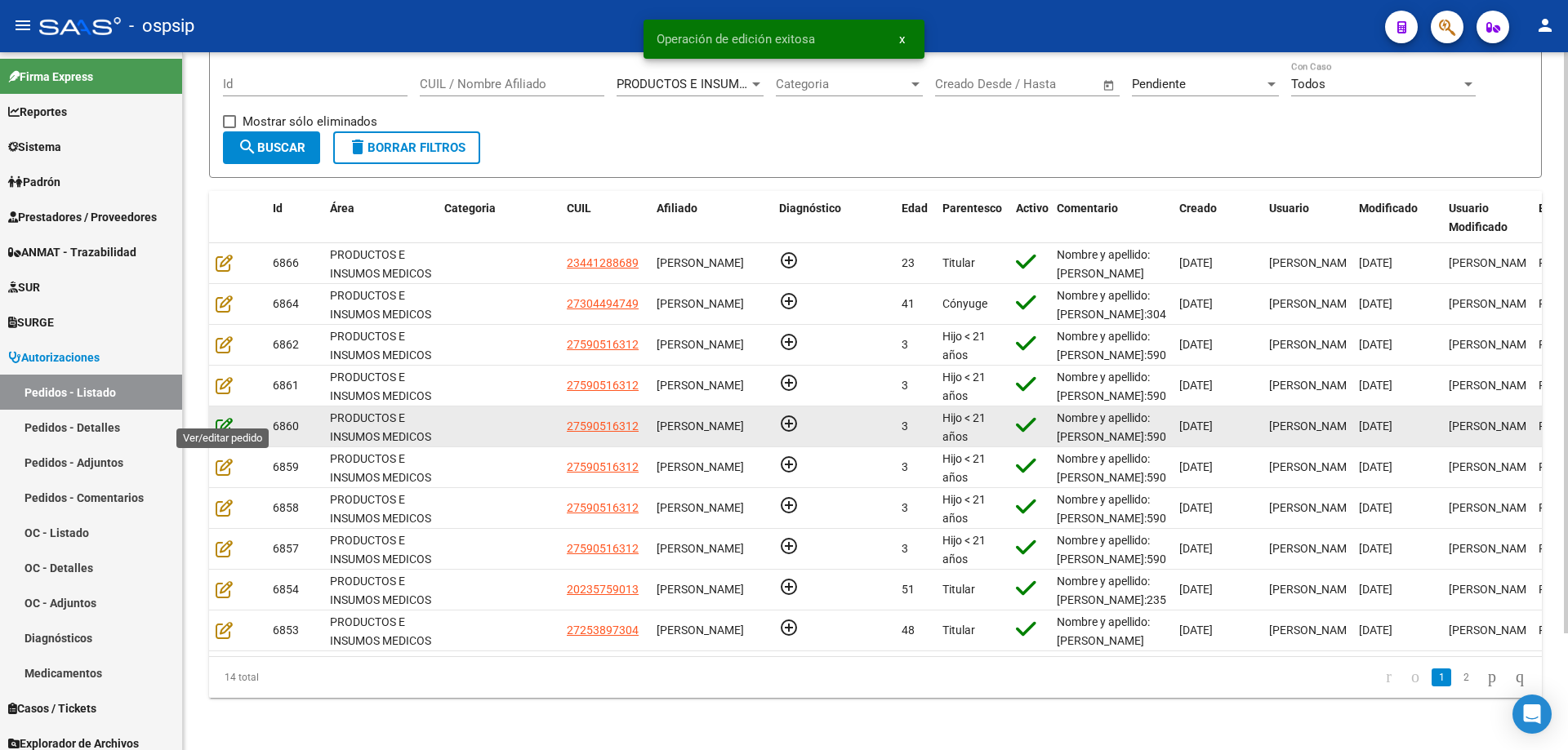
click at [224, 418] on icon at bounding box center [225, 426] width 18 height 18
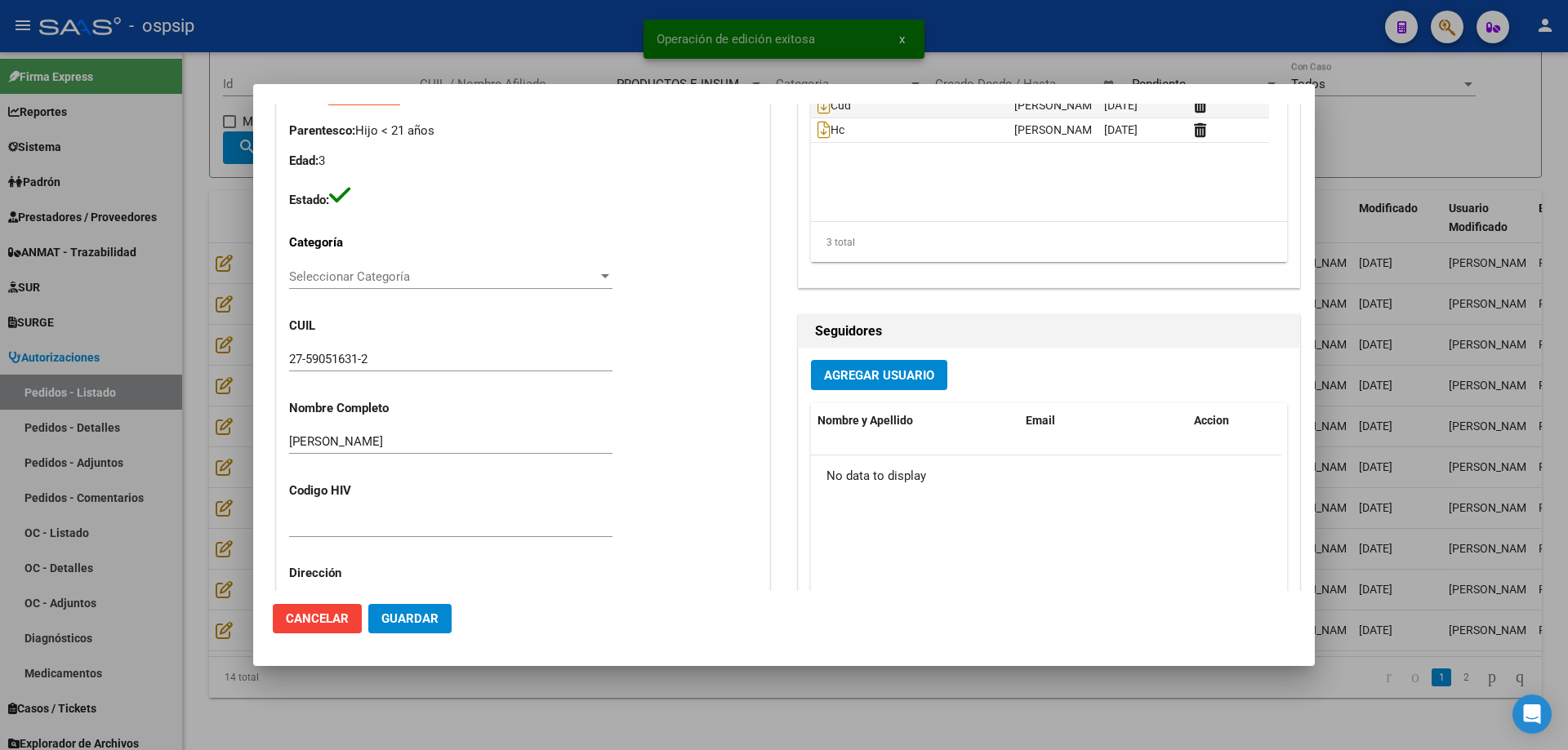
scroll to position [571, 0]
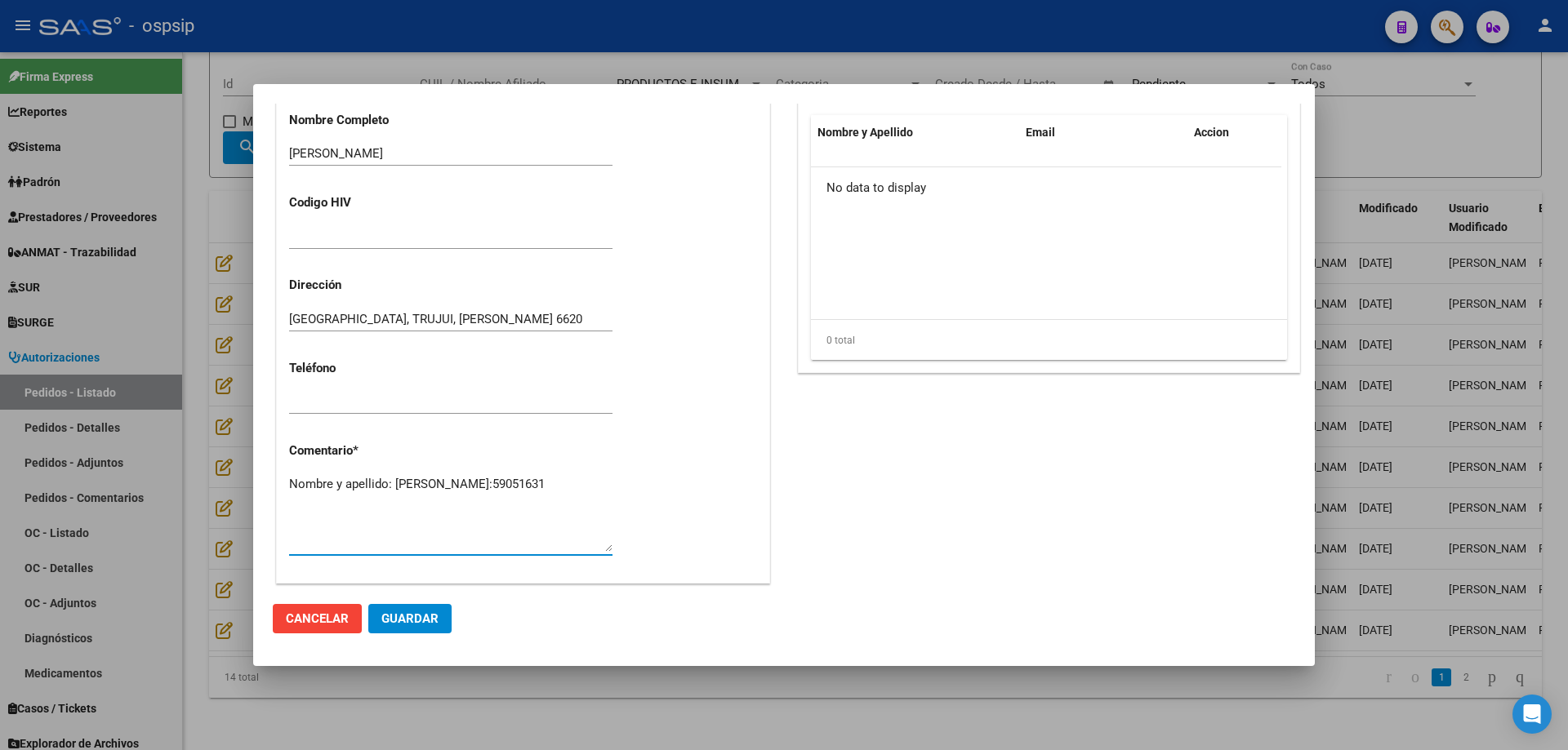
drag, startPoint x: 408, startPoint y: 501, endPoint x: 152, endPoint y: 457, distance: 259.8
click at [152, 457] on div "Editar Pedido 6860 COMENTARIOS DEL PEDIDO Escriba su comentario aquí. Enviar co…" at bounding box center [784, 375] width 1568 height 750
paste textarea "Nombre y apellido: [PERSON_NAME]:59051631 Dirección: [PERSON_NAME][STREET_ADDRE…"
type textarea "Nombre y apellido: [PERSON_NAME]:59051631 Dirección: [PERSON_NAME][STREET_ADDRE…"
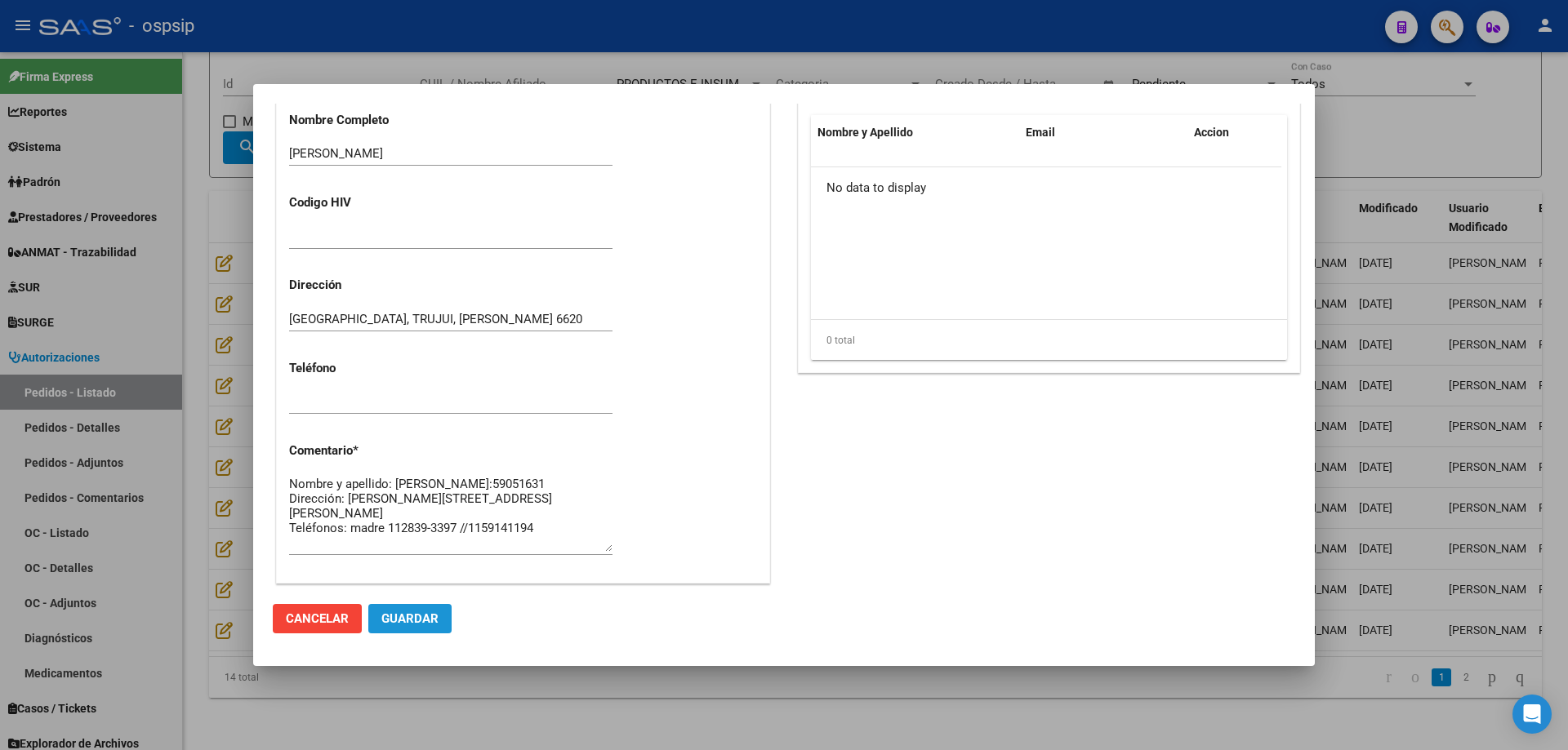
click at [441, 621] on button "Guardar" at bounding box center [410, 618] width 83 height 29
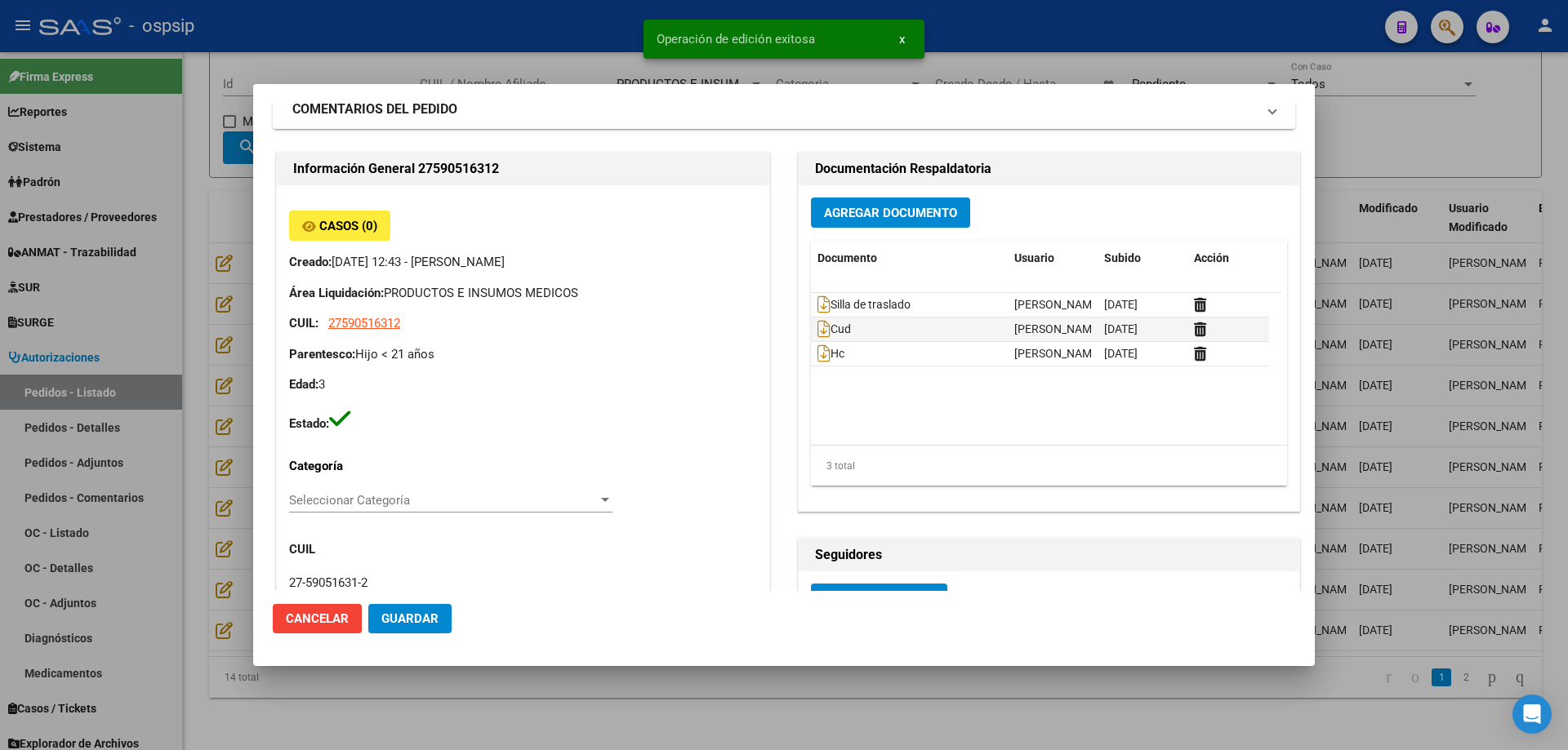
scroll to position [0, 0]
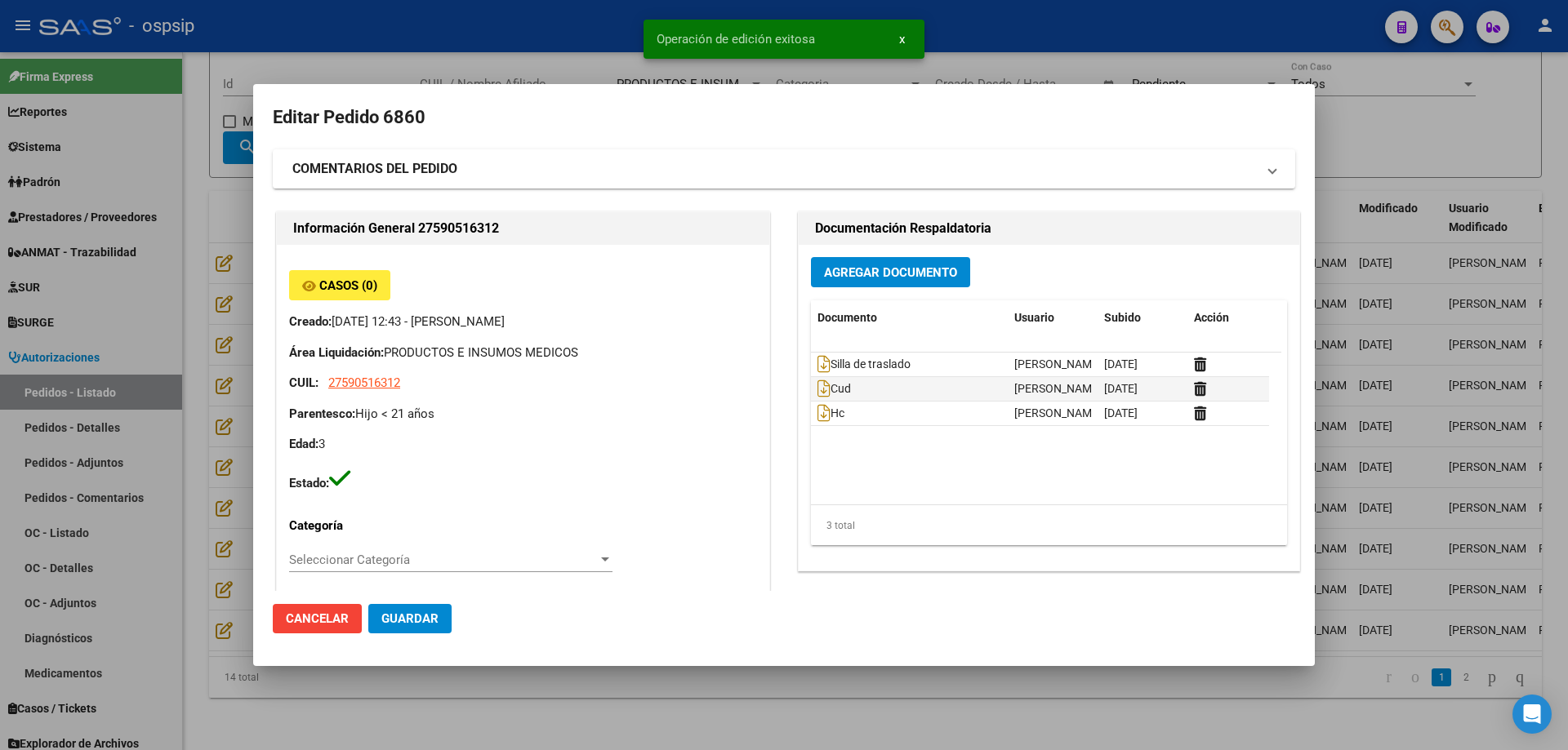
click at [251, 329] on div at bounding box center [784, 375] width 1568 height 750
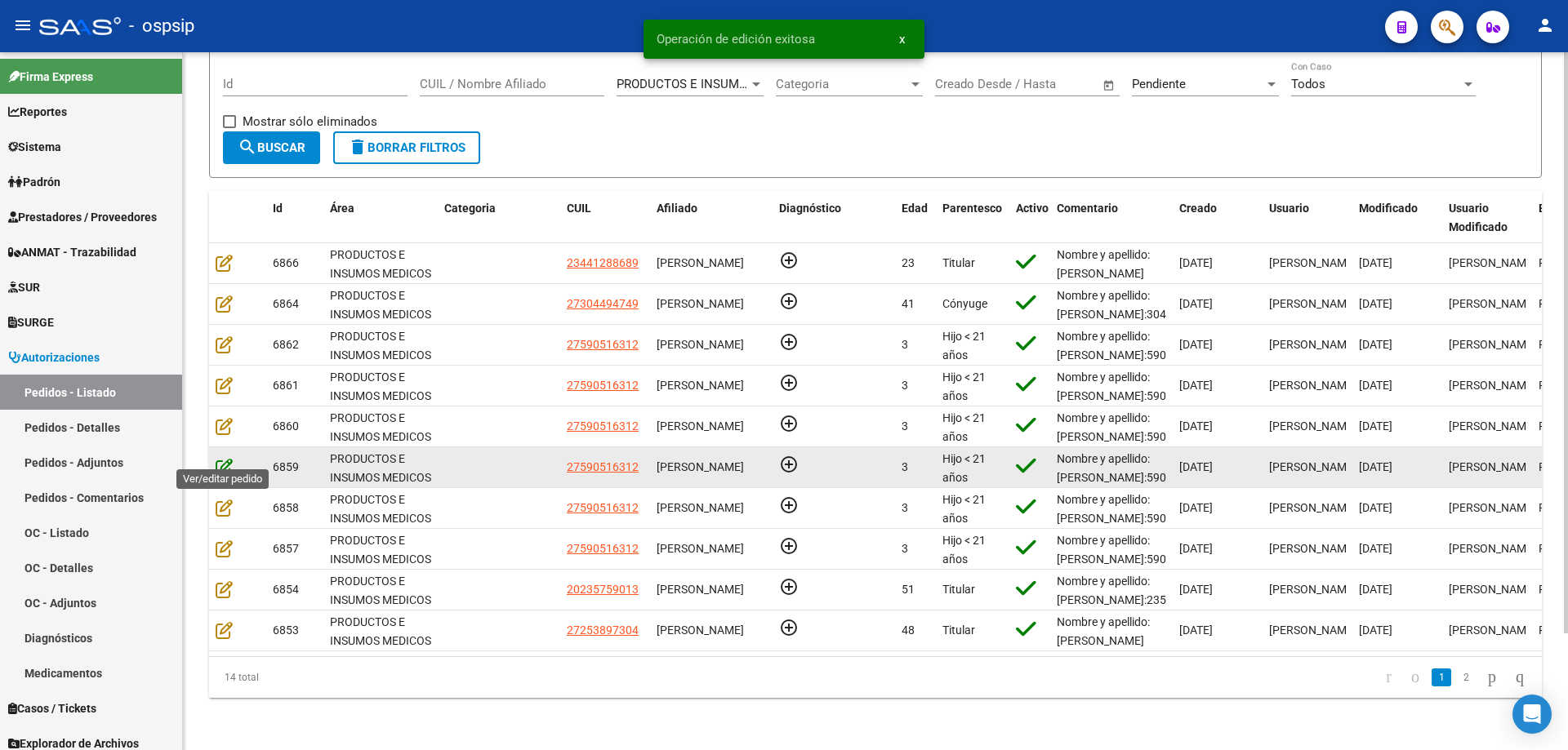
click at [227, 458] on icon at bounding box center [225, 467] width 18 height 18
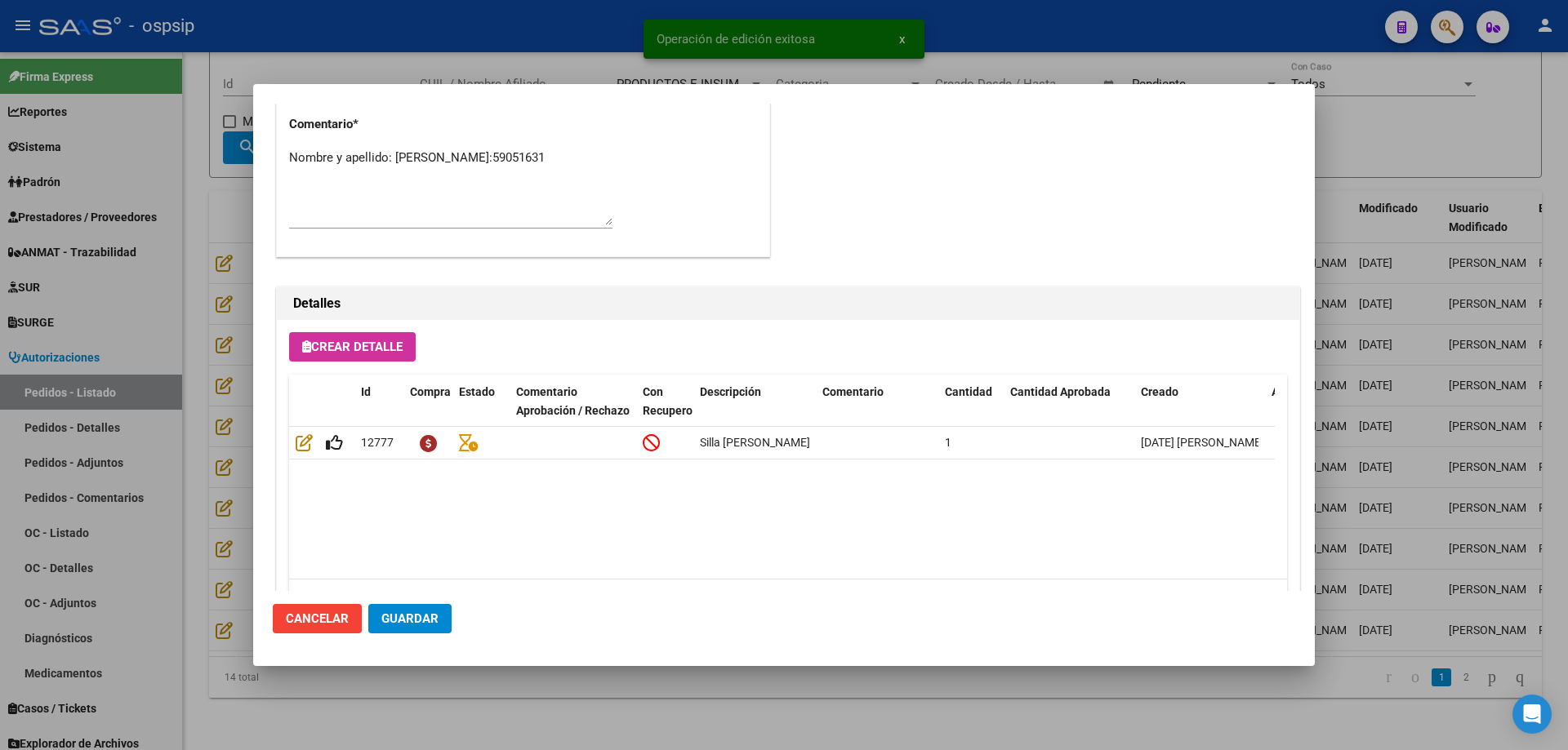
scroll to position [734, 0]
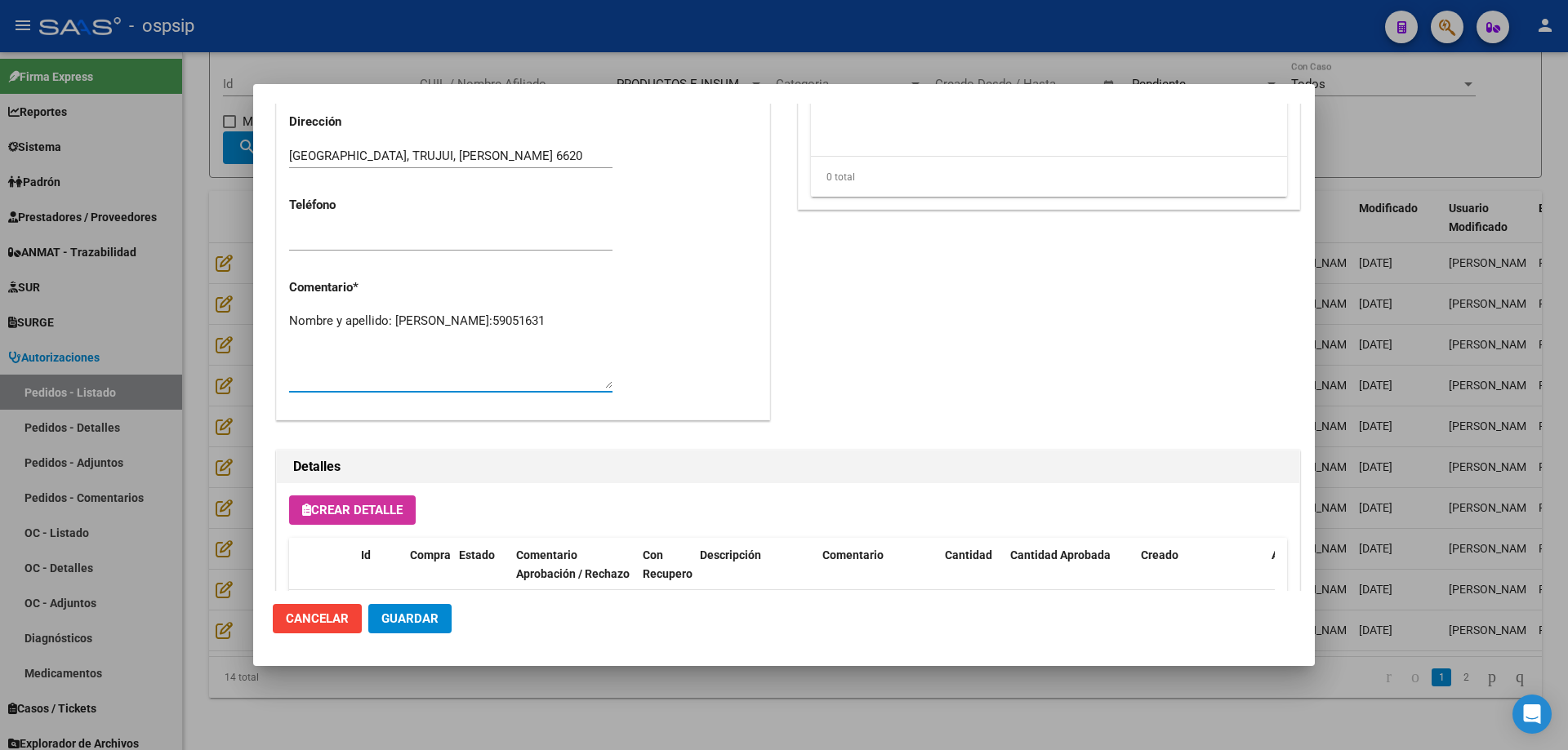
drag, startPoint x: 438, startPoint y: 352, endPoint x: 245, endPoint y: 299, distance: 200.1
click at [245, 299] on div "Editar Pedido 6859 COMENTARIOS DEL PEDIDO Escriba su comentario aquí. Enviar co…" at bounding box center [784, 375] width 1568 height 750
paste textarea "Nombre y apellido: [PERSON_NAME]:59051631 Dirección: [PERSON_NAME][STREET_ADDRE…"
type textarea "Nombre y apellido: [PERSON_NAME]:59051631 Dirección: [PERSON_NAME][STREET_ADDRE…"
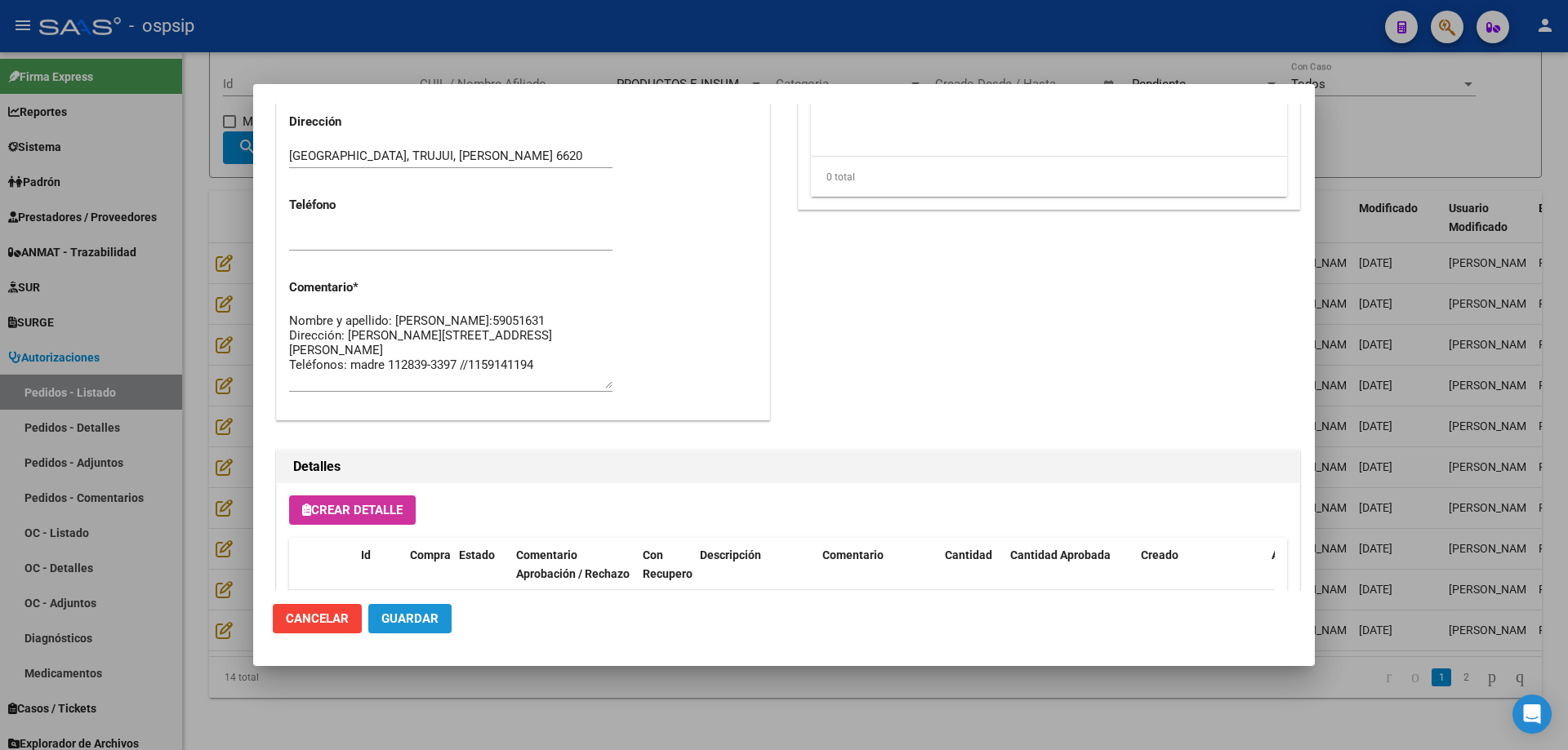
click at [419, 620] on span "Guardar" at bounding box center [410, 618] width 57 height 15
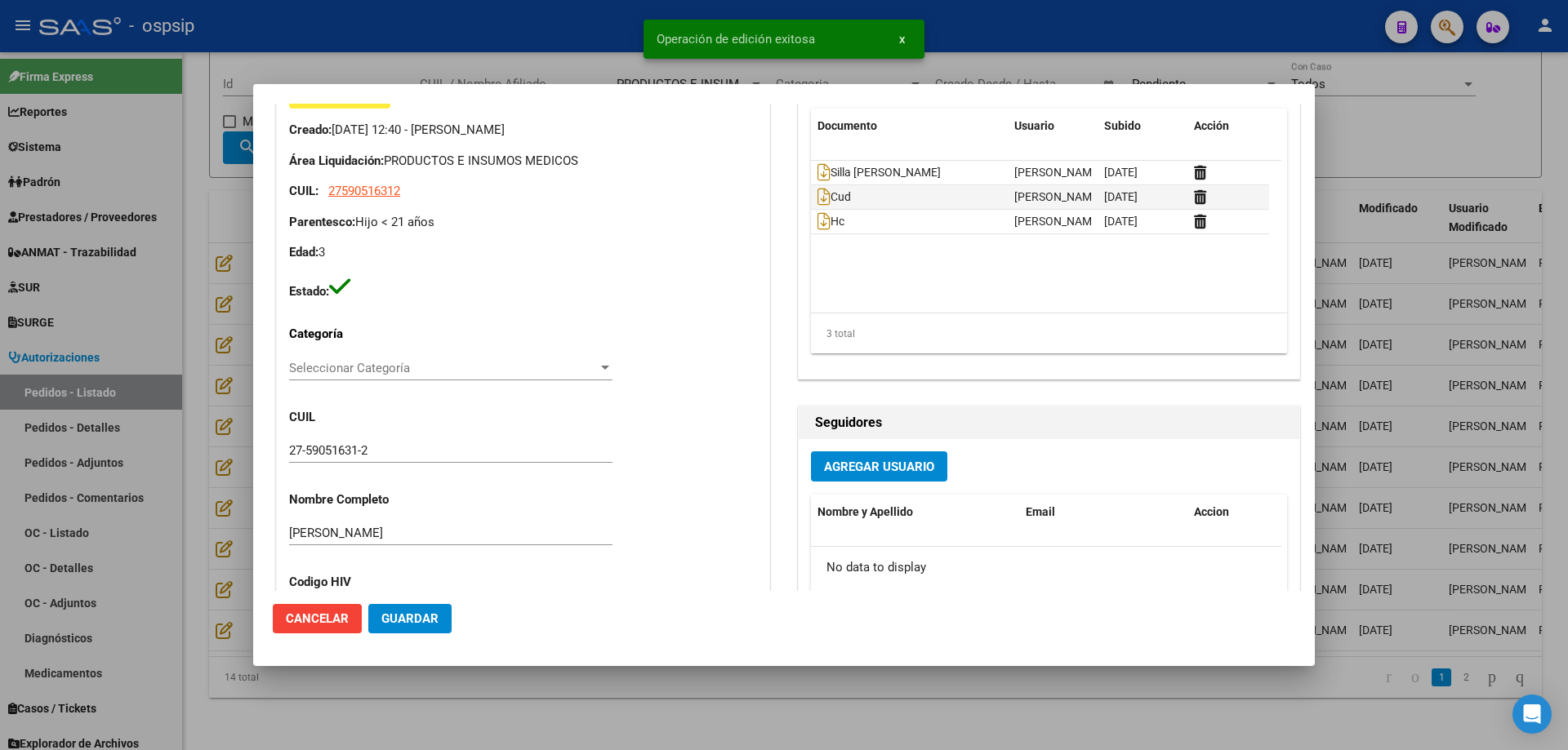
scroll to position [0, 0]
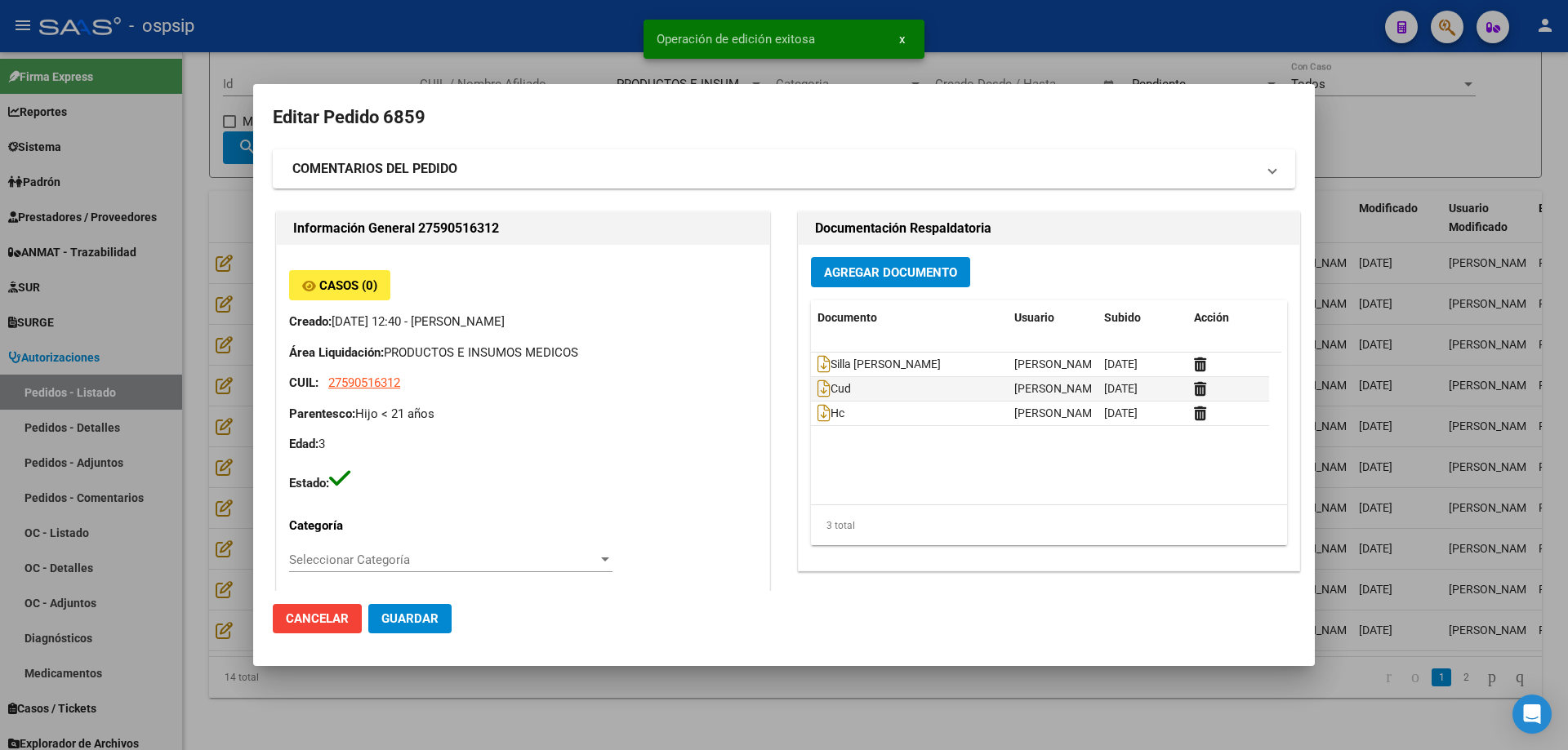
click at [181, 301] on div at bounding box center [784, 375] width 1568 height 750
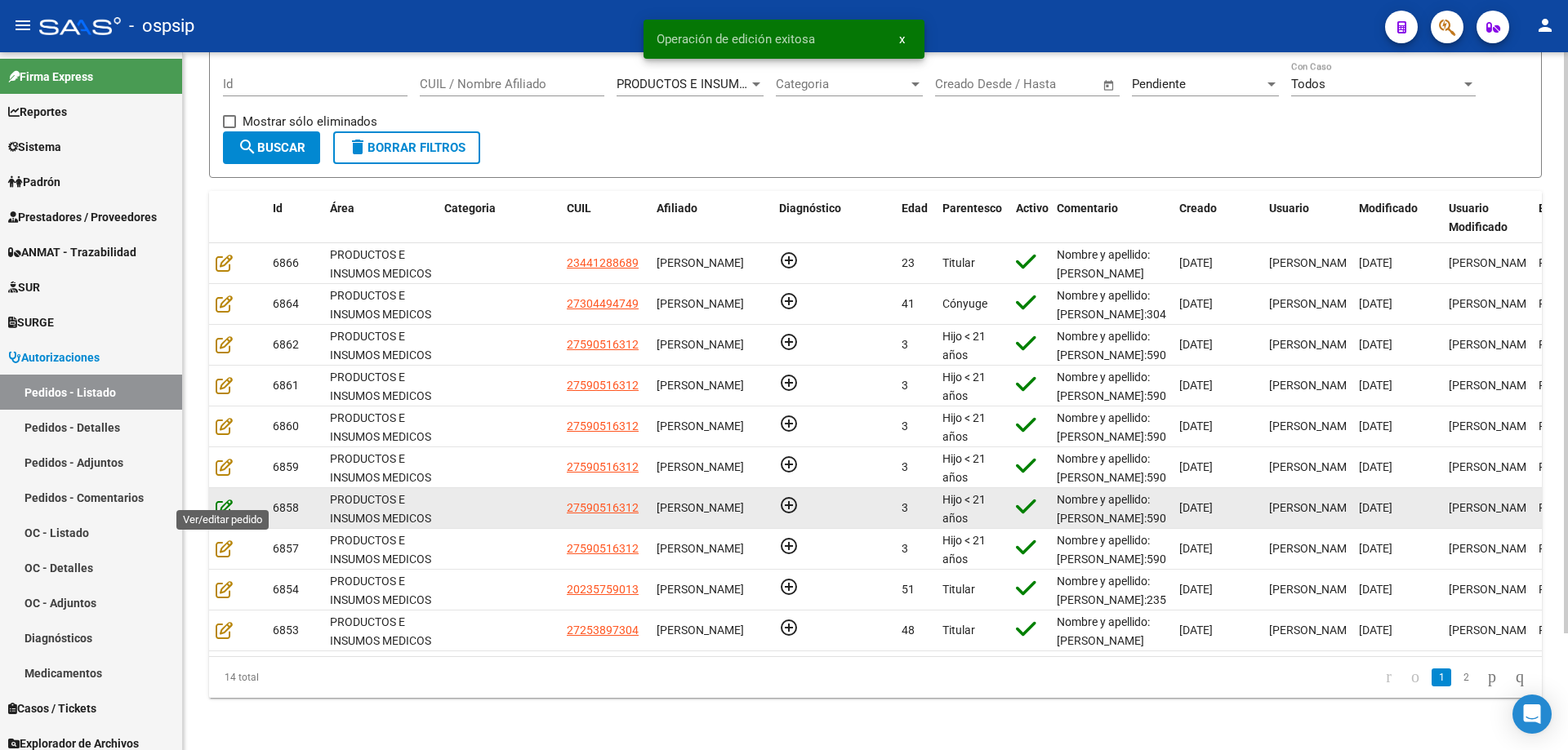
click at [224, 499] on icon at bounding box center [225, 508] width 18 height 18
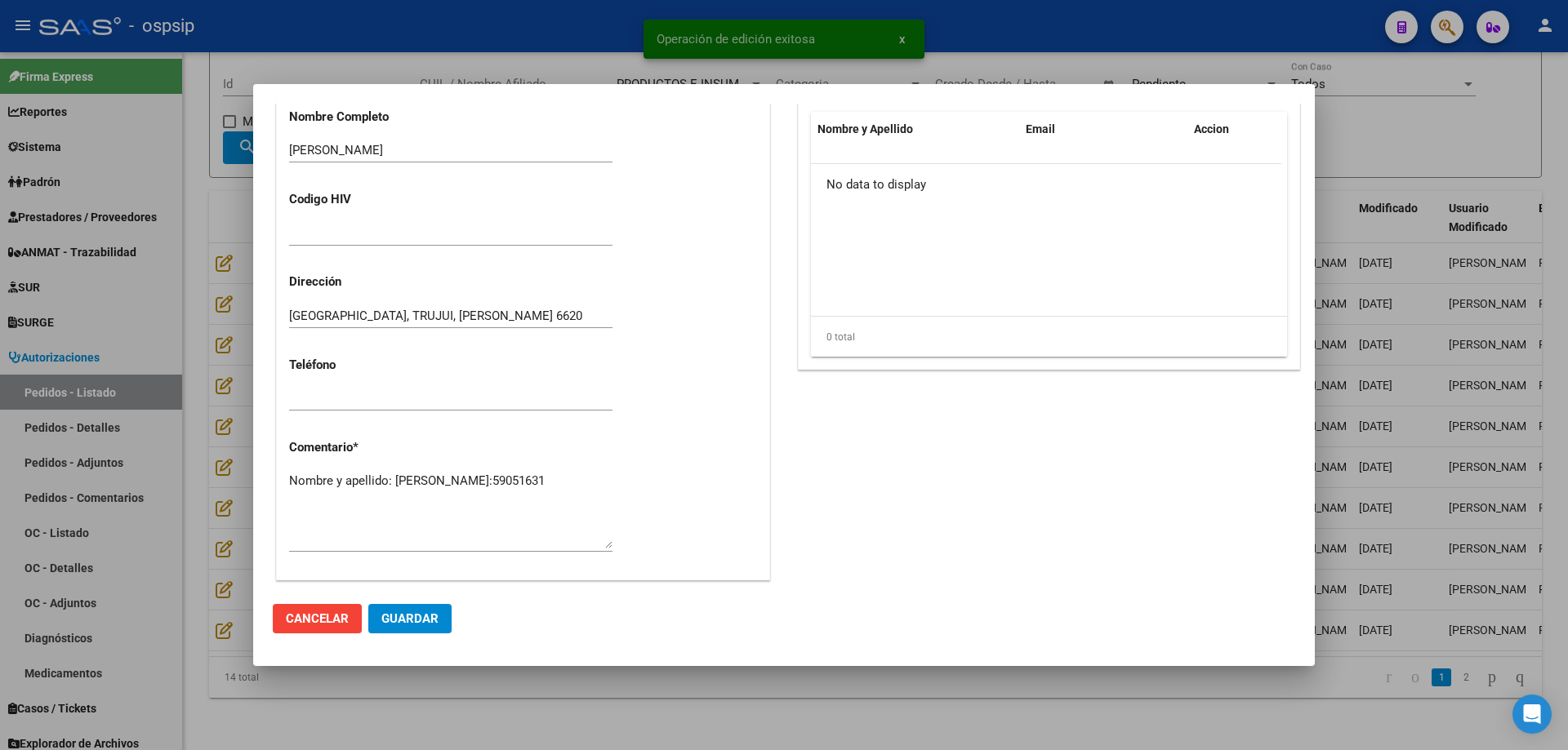
scroll to position [653, 0]
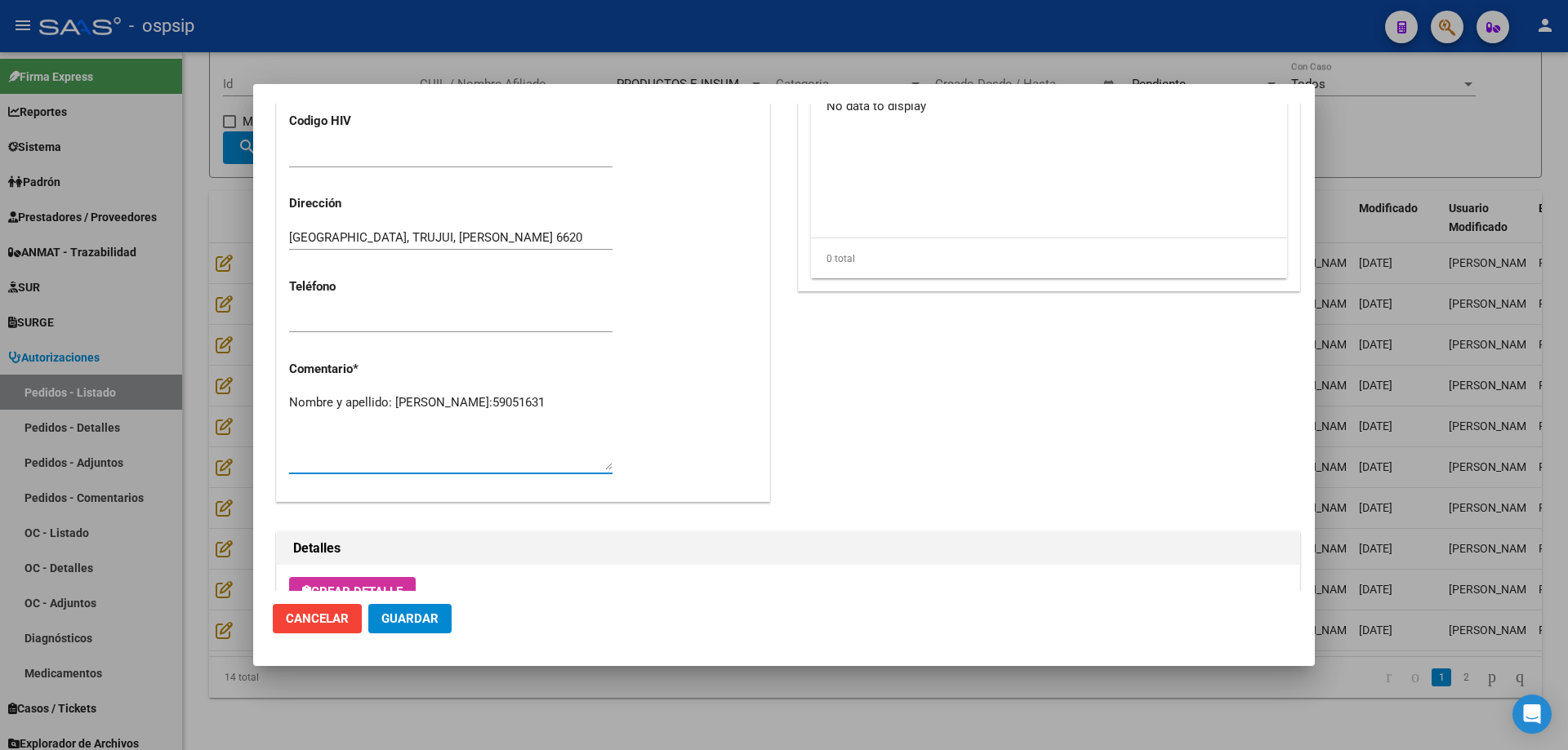
drag, startPoint x: 432, startPoint y: 431, endPoint x: 152, endPoint y: 369, distance: 286.8
click at [152, 369] on div "Editar Pedido 6858 COMENTARIOS DEL PEDIDO Escriba su comentario aquí. Enviar co…" at bounding box center [784, 375] width 1568 height 750
paste textarea "Nombre y apellido: [PERSON_NAME]:59051631 Dirección: [PERSON_NAME][STREET_ADDRE…"
type textarea "Nombre y apellido: [PERSON_NAME]:59051631 Dirección: [PERSON_NAME][STREET_ADDRE…"
click at [426, 626] on span "Guardar" at bounding box center [410, 618] width 57 height 15
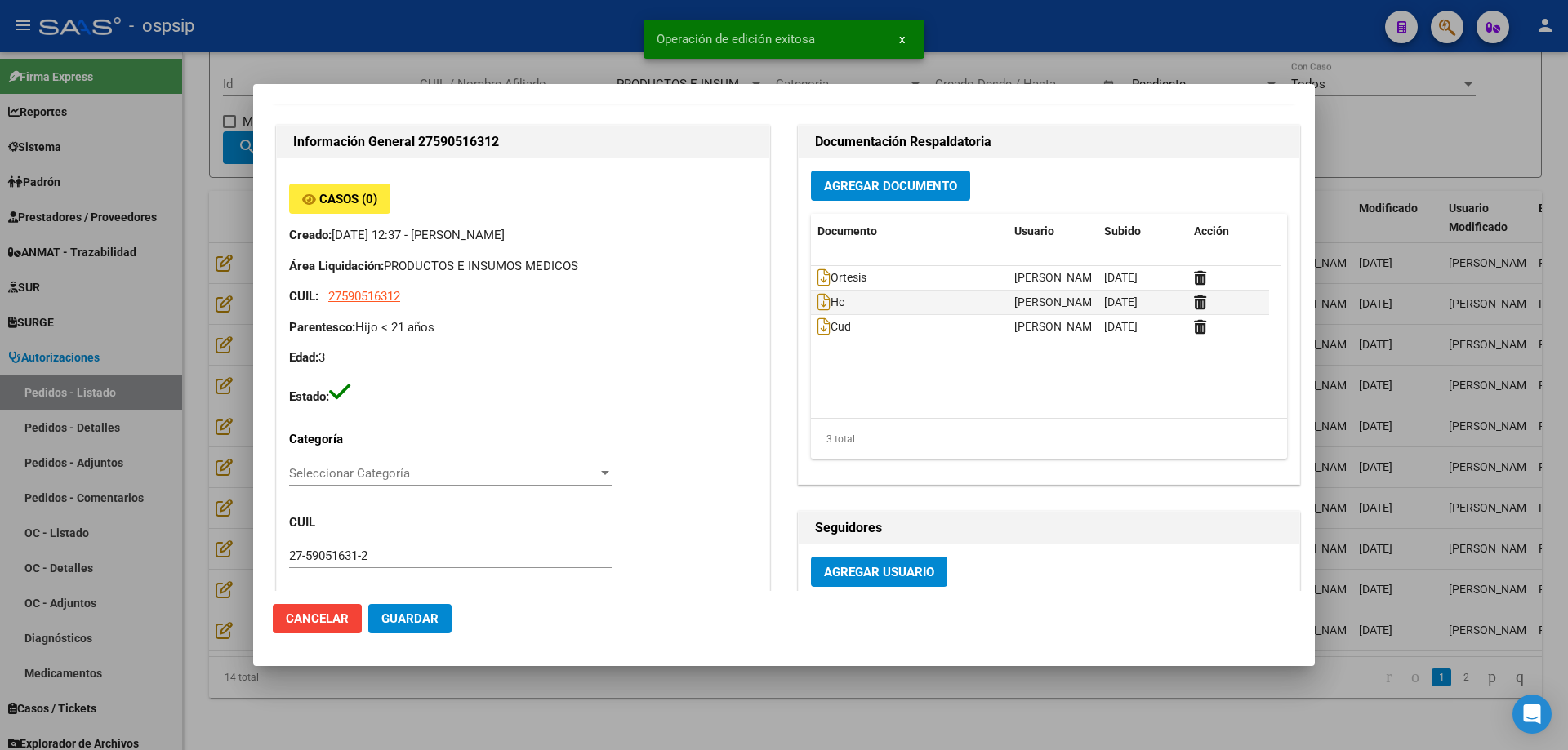
scroll to position [0, 0]
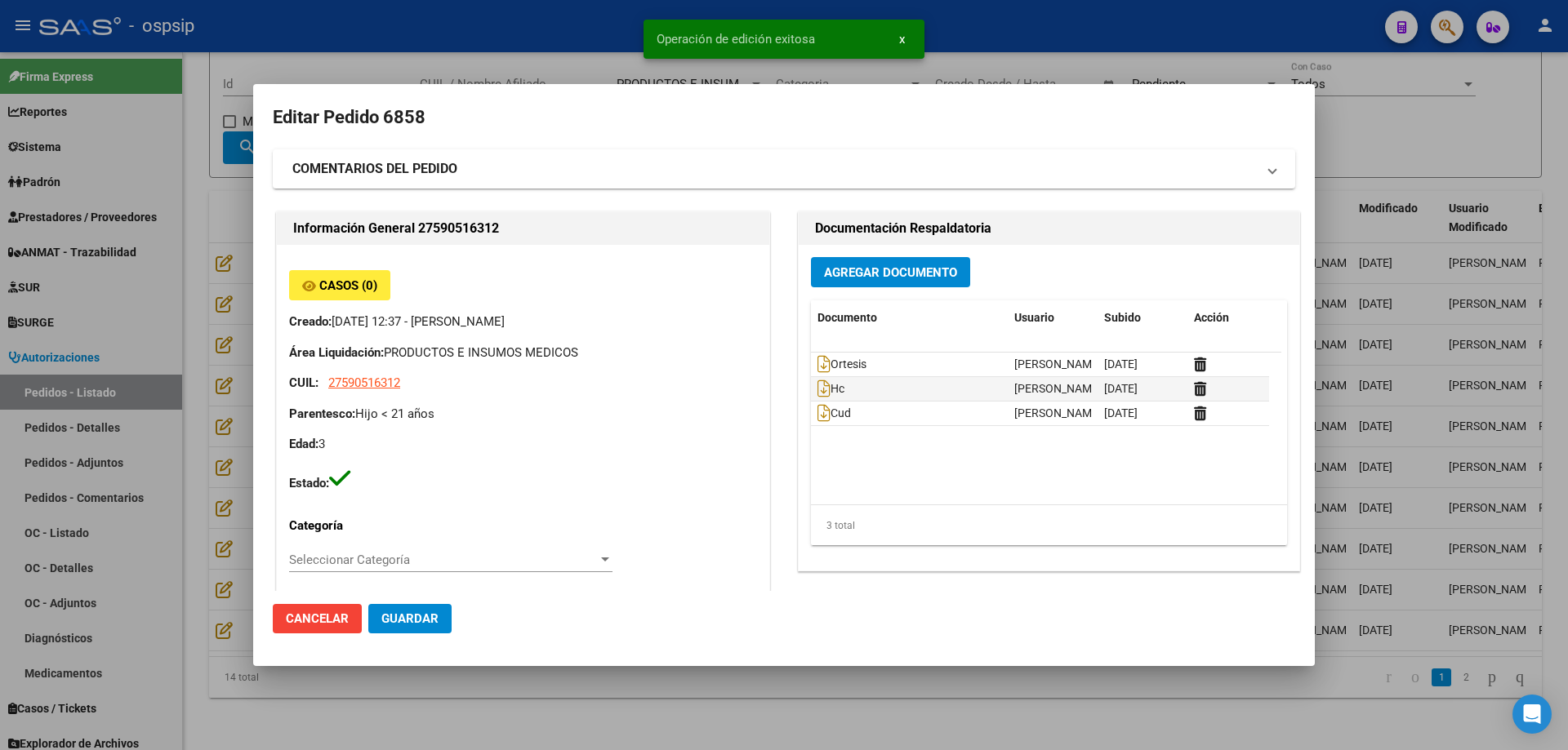
click at [201, 406] on div at bounding box center [784, 375] width 1568 height 750
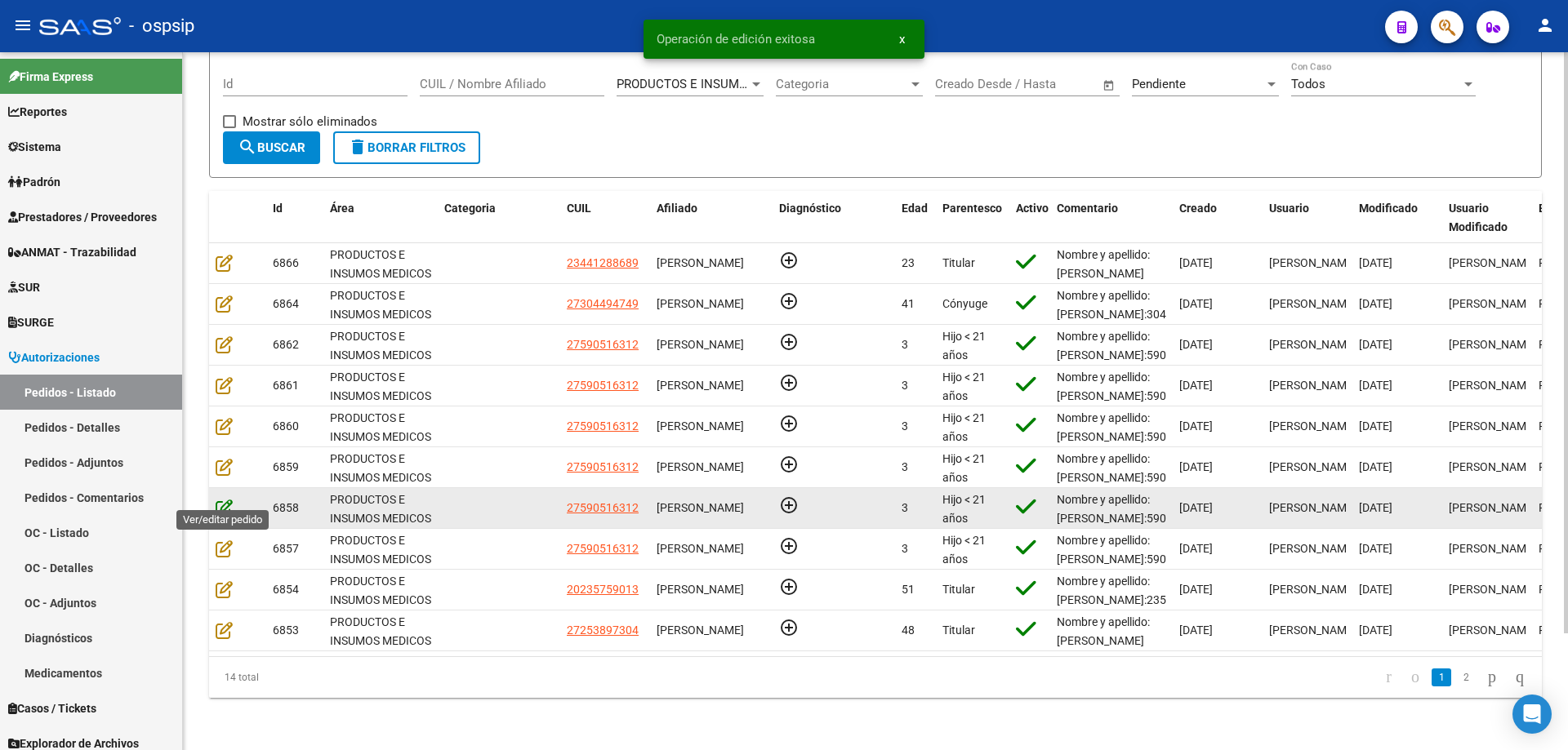
click at [223, 499] on icon at bounding box center [225, 508] width 18 height 18
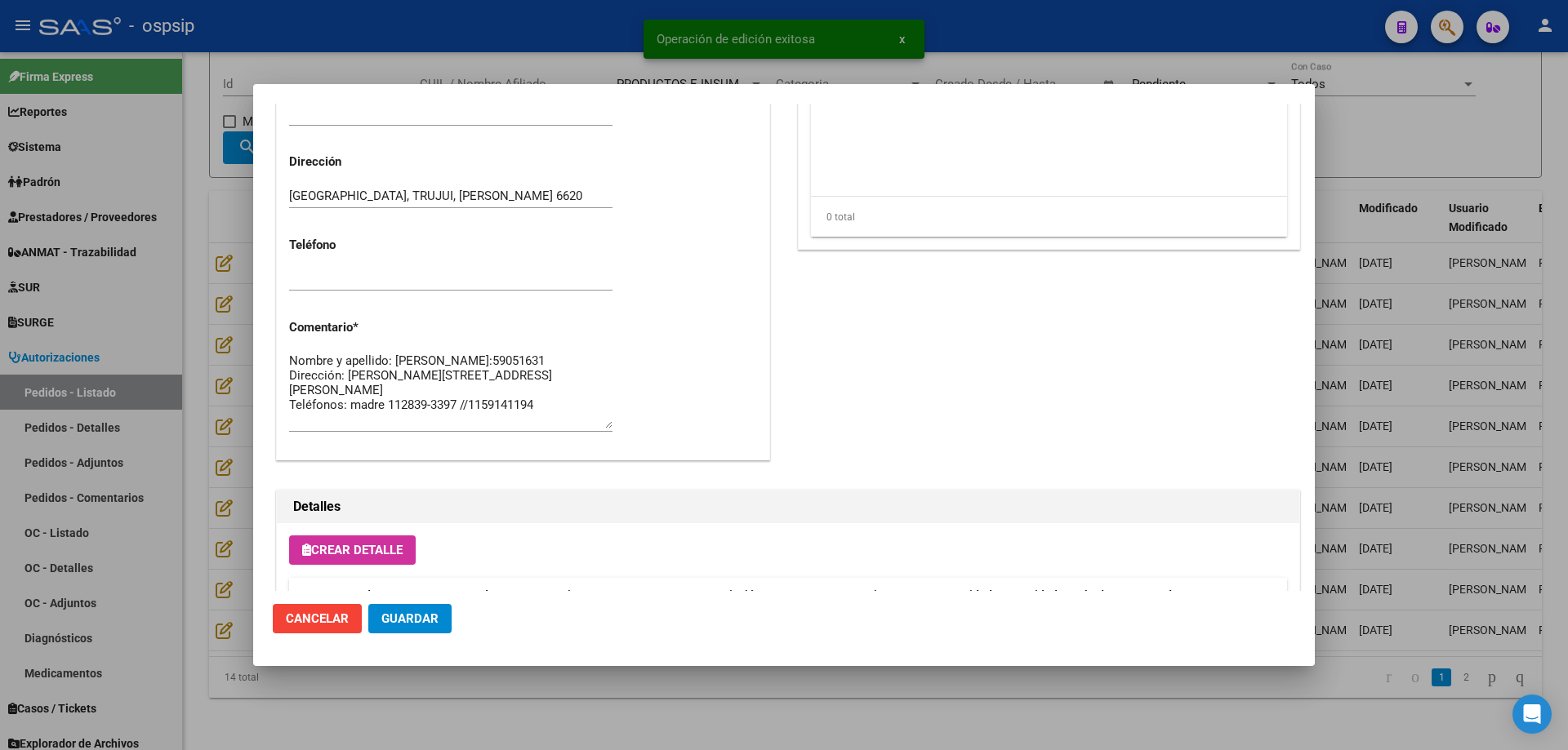
scroll to position [734, 0]
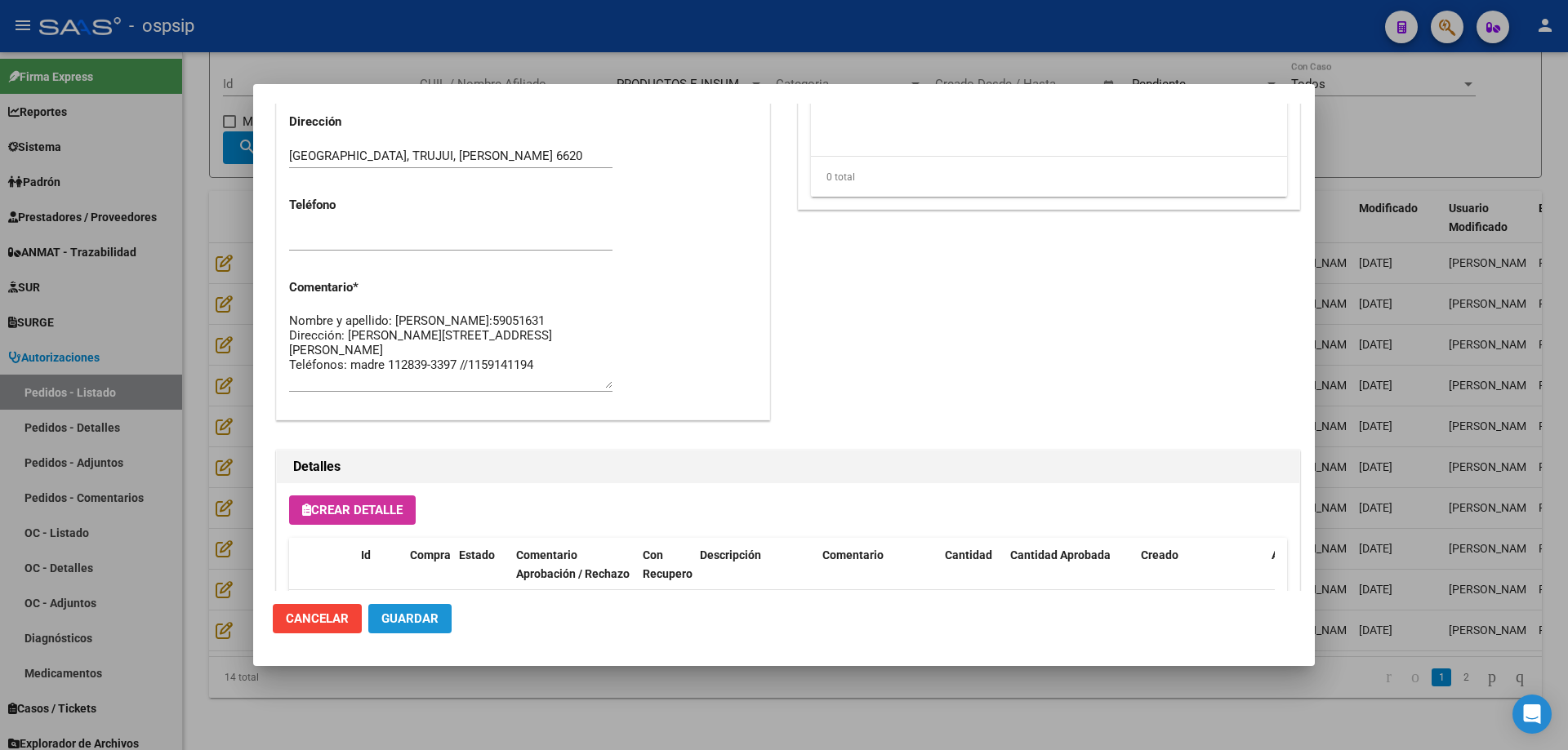
click at [436, 628] on button "Guardar" at bounding box center [410, 618] width 83 height 29
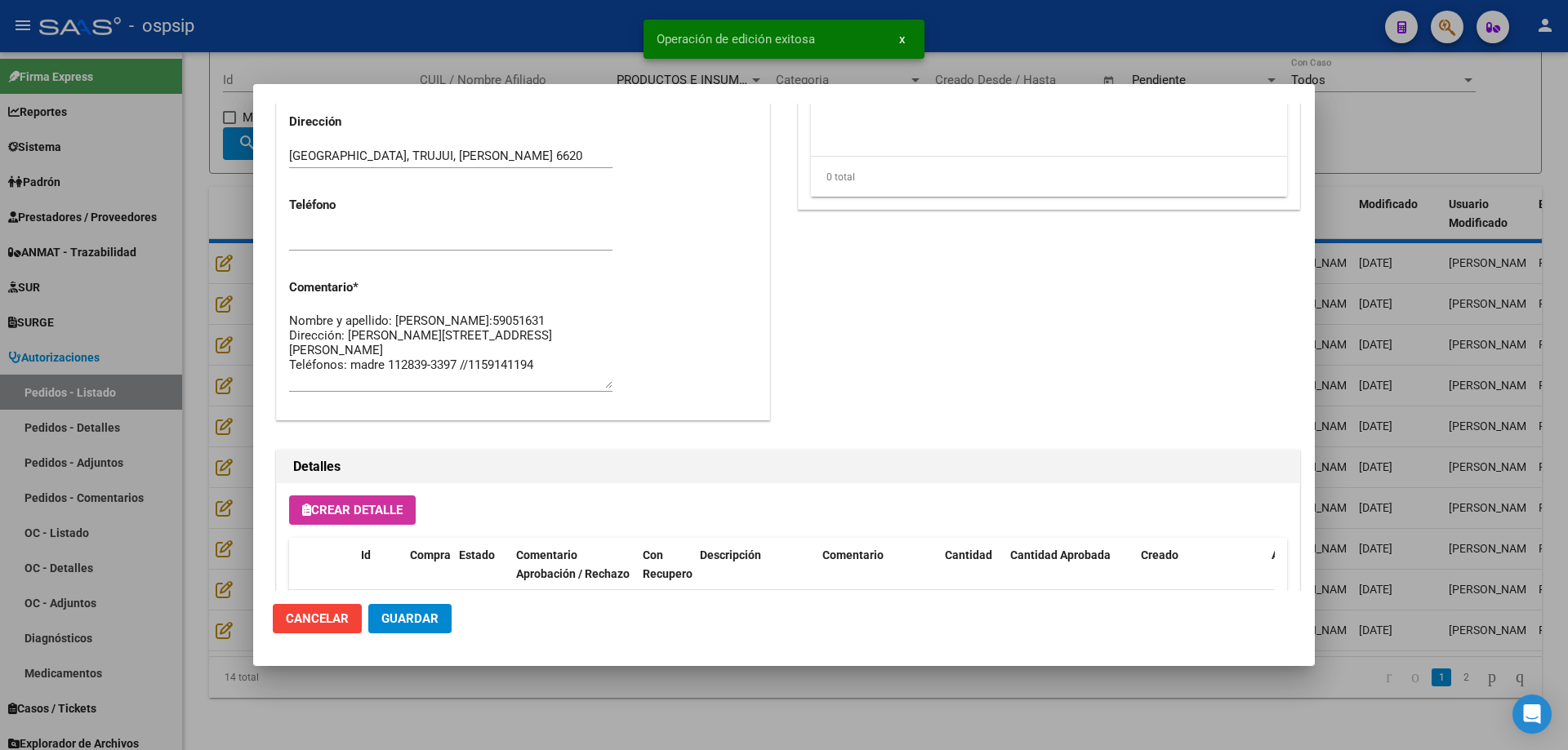
click at [161, 464] on div at bounding box center [784, 375] width 1568 height 750
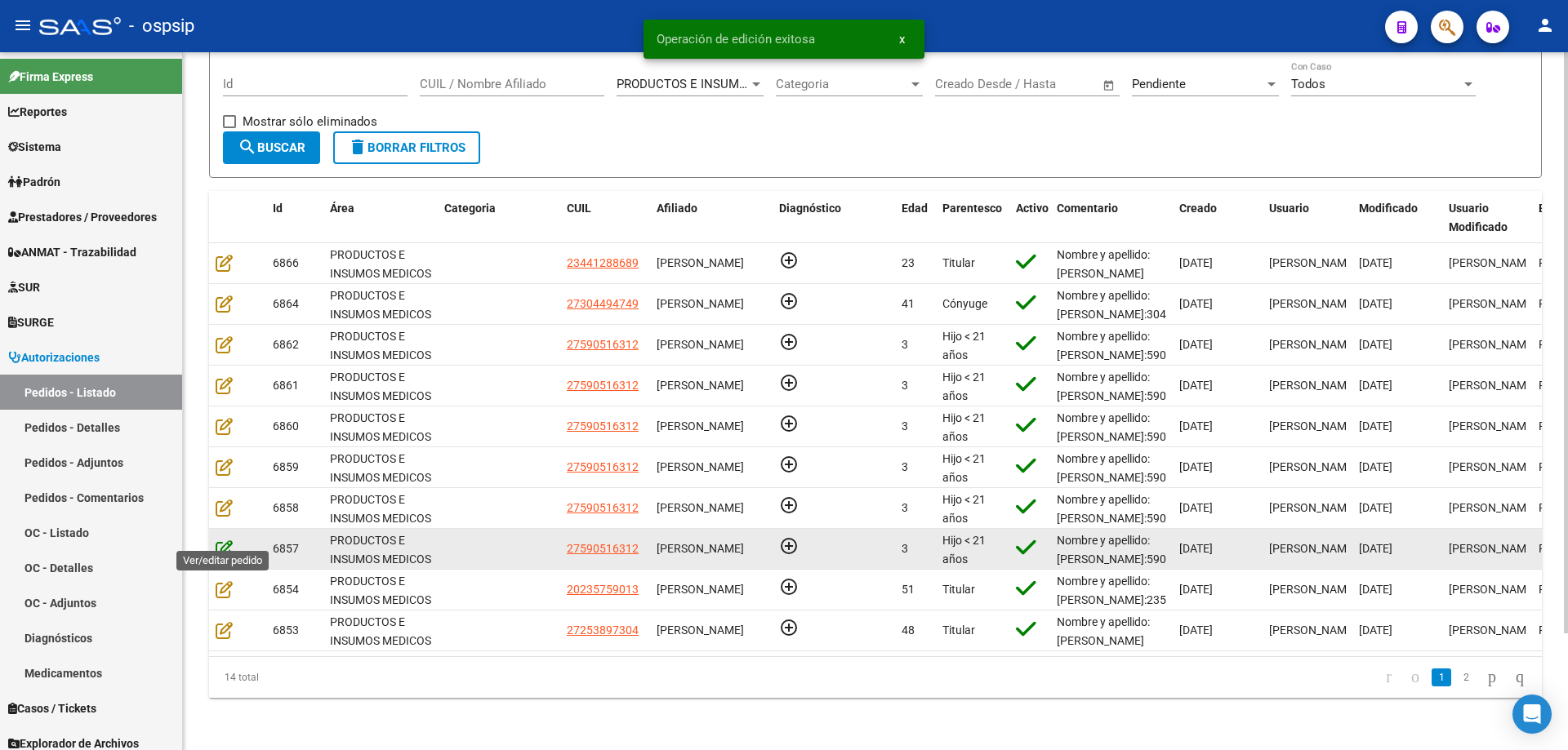
click at [228, 539] on icon at bounding box center [225, 548] width 18 height 18
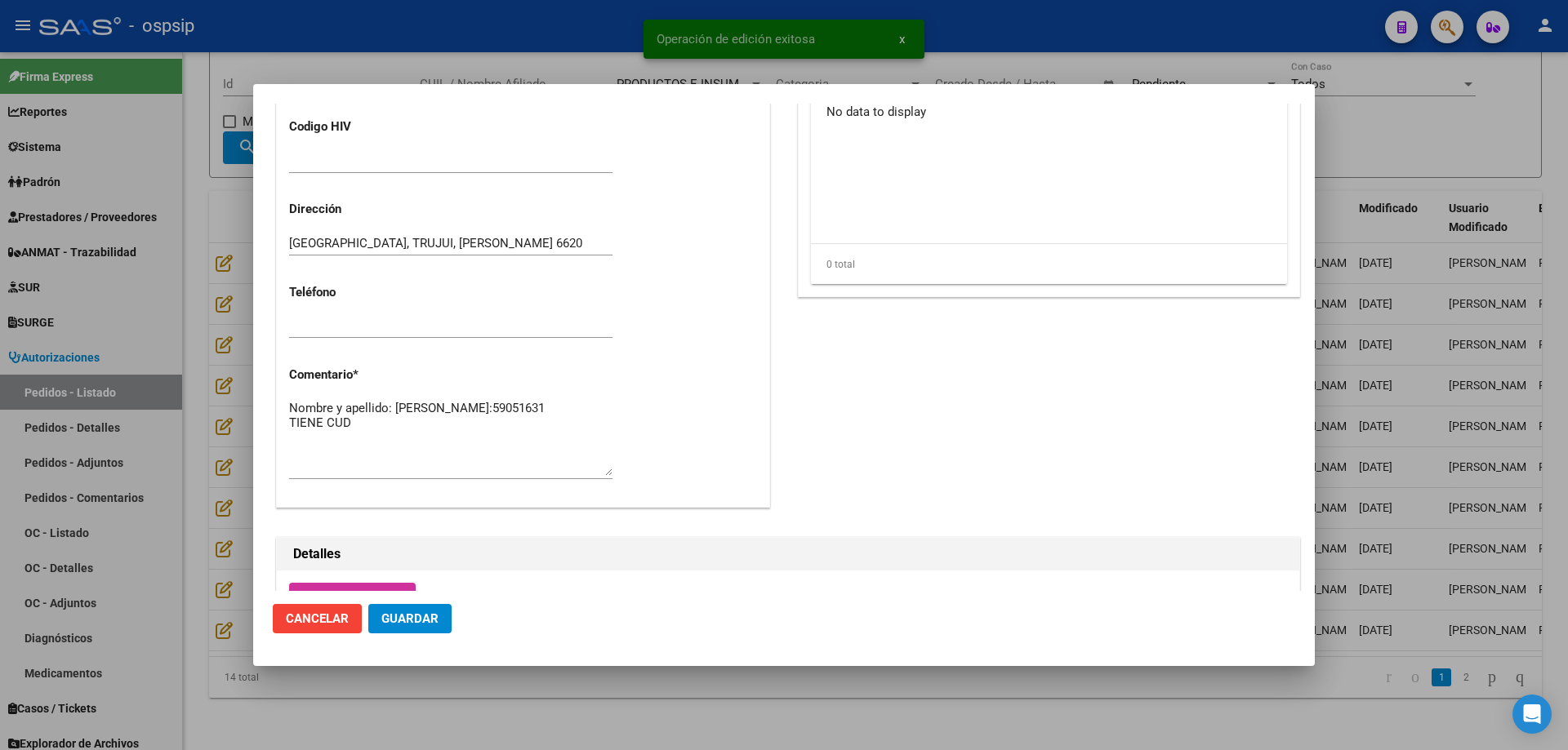
scroll to position [653, 0]
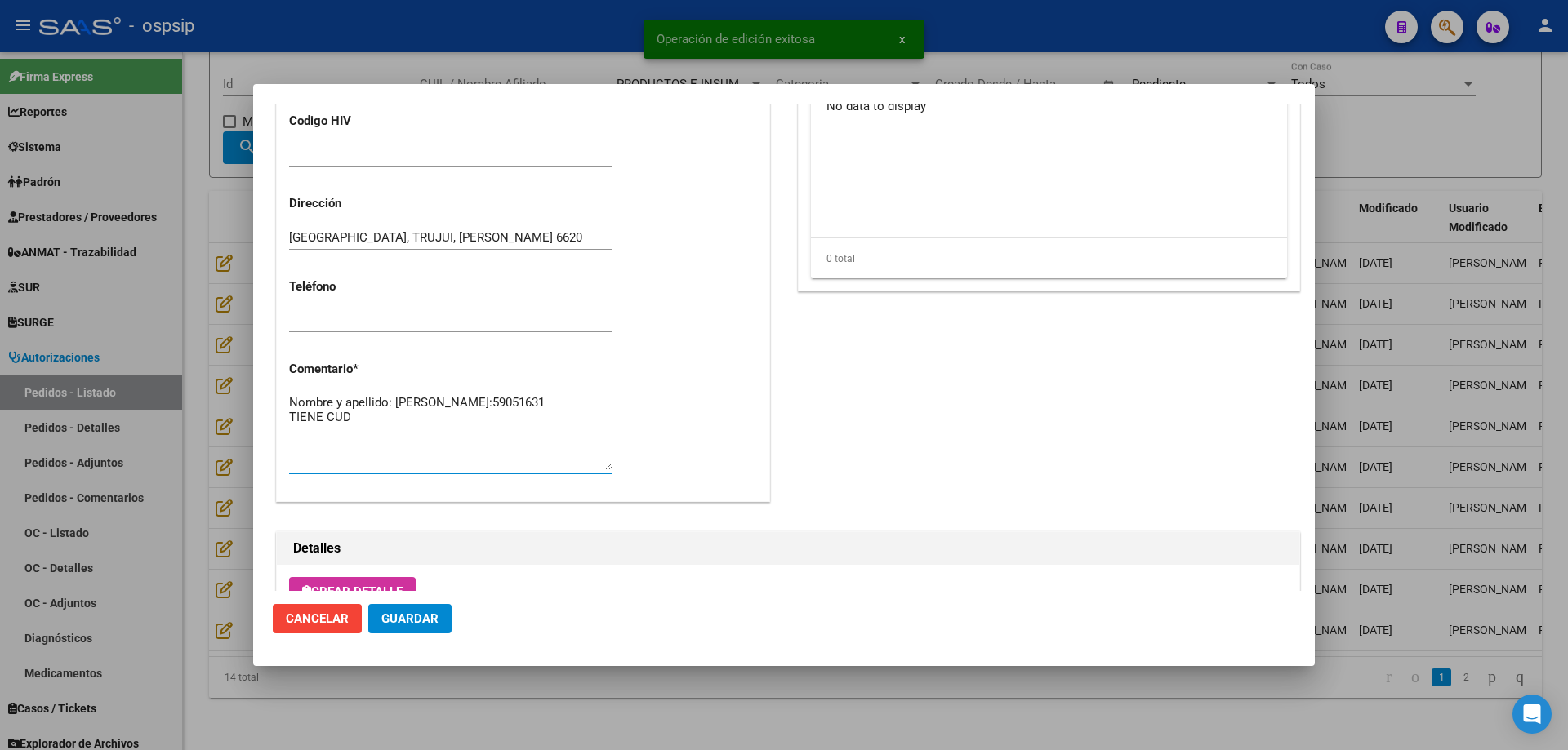
drag, startPoint x: 464, startPoint y: 438, endPoint x: 234, endPoint y: 401, distance: 233.0
click at [234, 401] on div "Operación de edición exitosa x Editar Pedido 6857 COMENTARIOS DEL PEDIDO Escrib…" at bounding box center [784, 375] width 1568 height 750
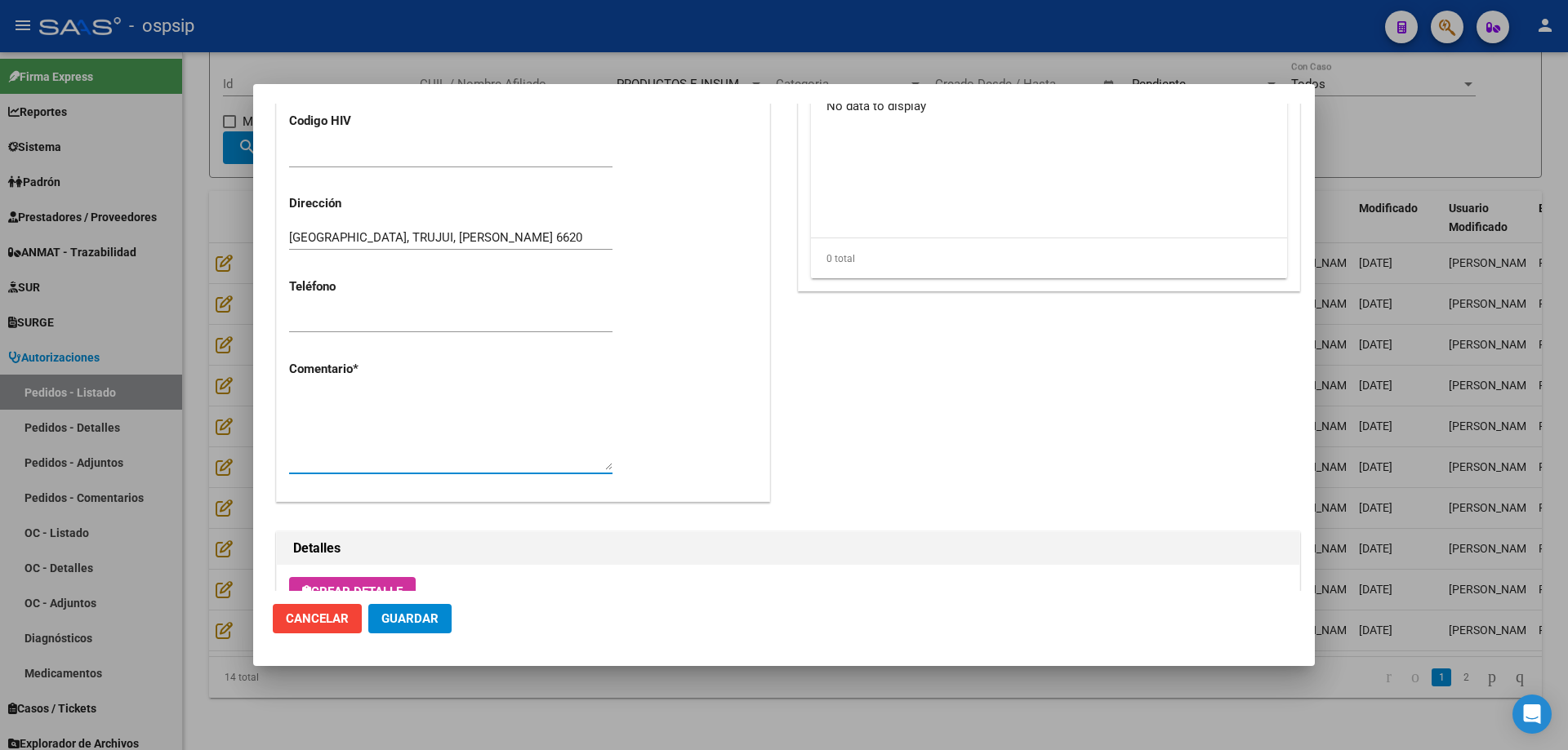
paste textarea "Nombre y apellido: [PERSON_NAME]:59051631 Dirección: [PERSON_NAME][STREET_ADDRE…"
type textarea "Nombre y apellido: [PERSON_NAME]:59051631 Dirección: [PERSON_NAME][STREET_ADDRE…"
click at [421, 623] on span "Guardar" at bounding box center [410, 618] width 57 height 15
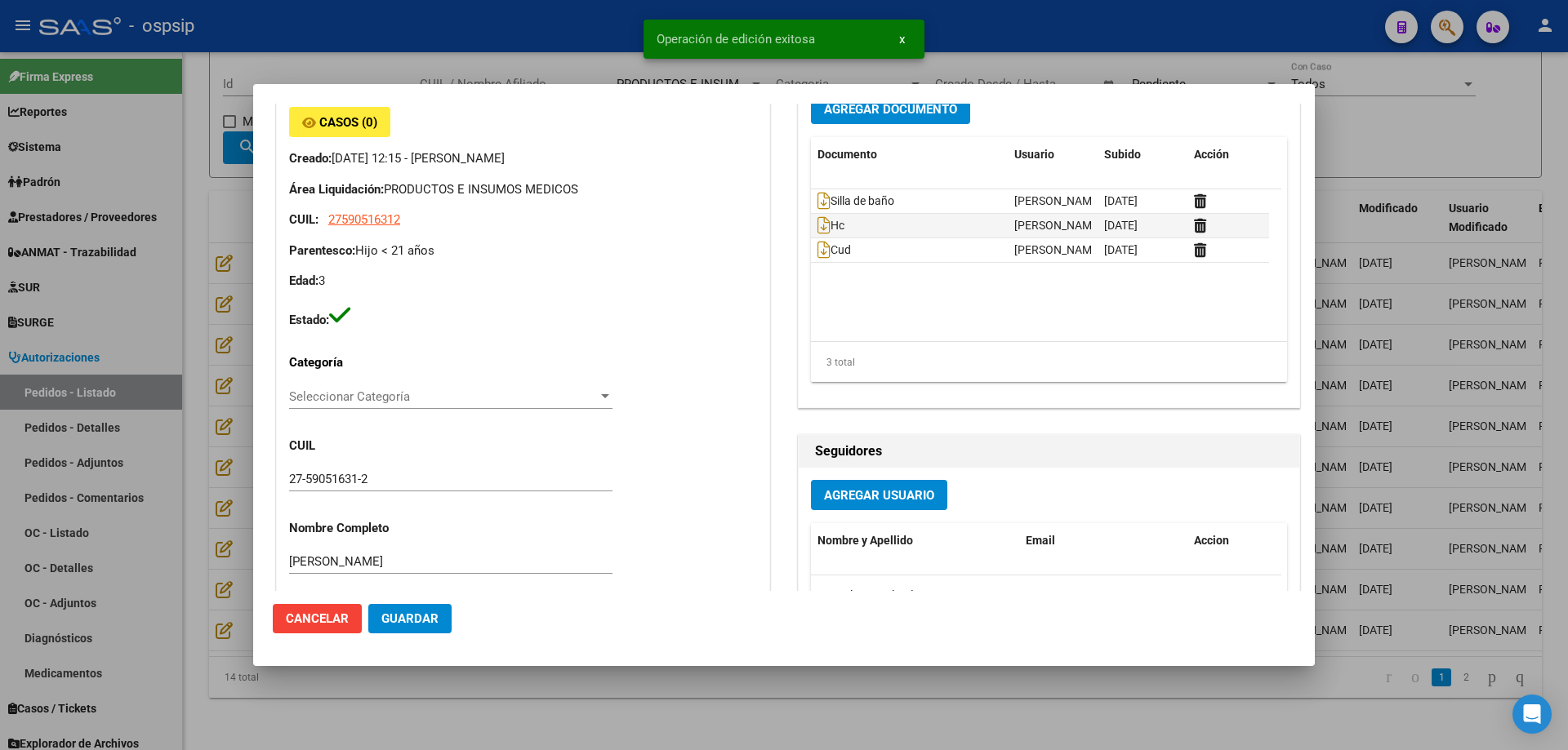
scroll to position [0, 0]
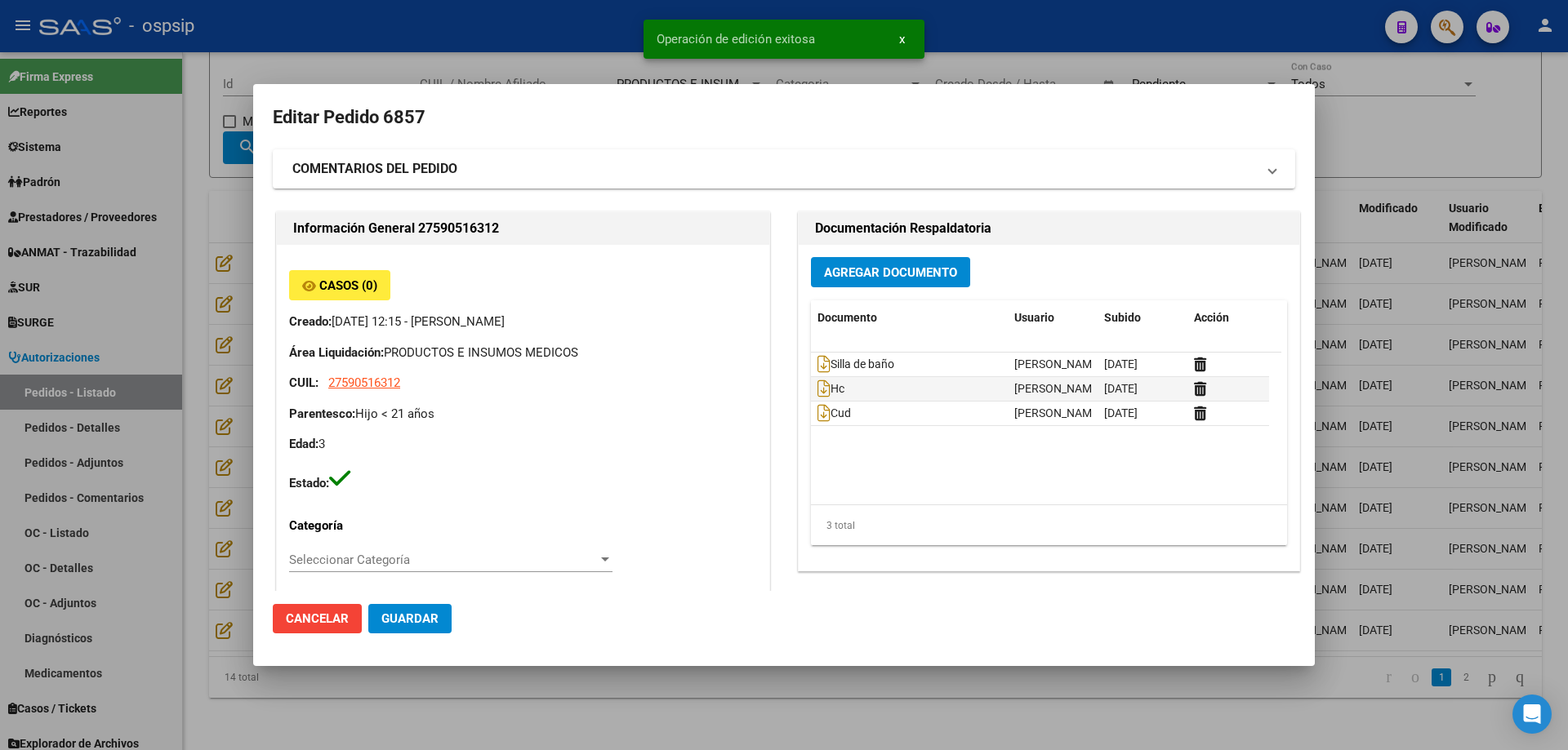
click at [204, 465] on div at bounding box center [784, 375] width 1568 height 750
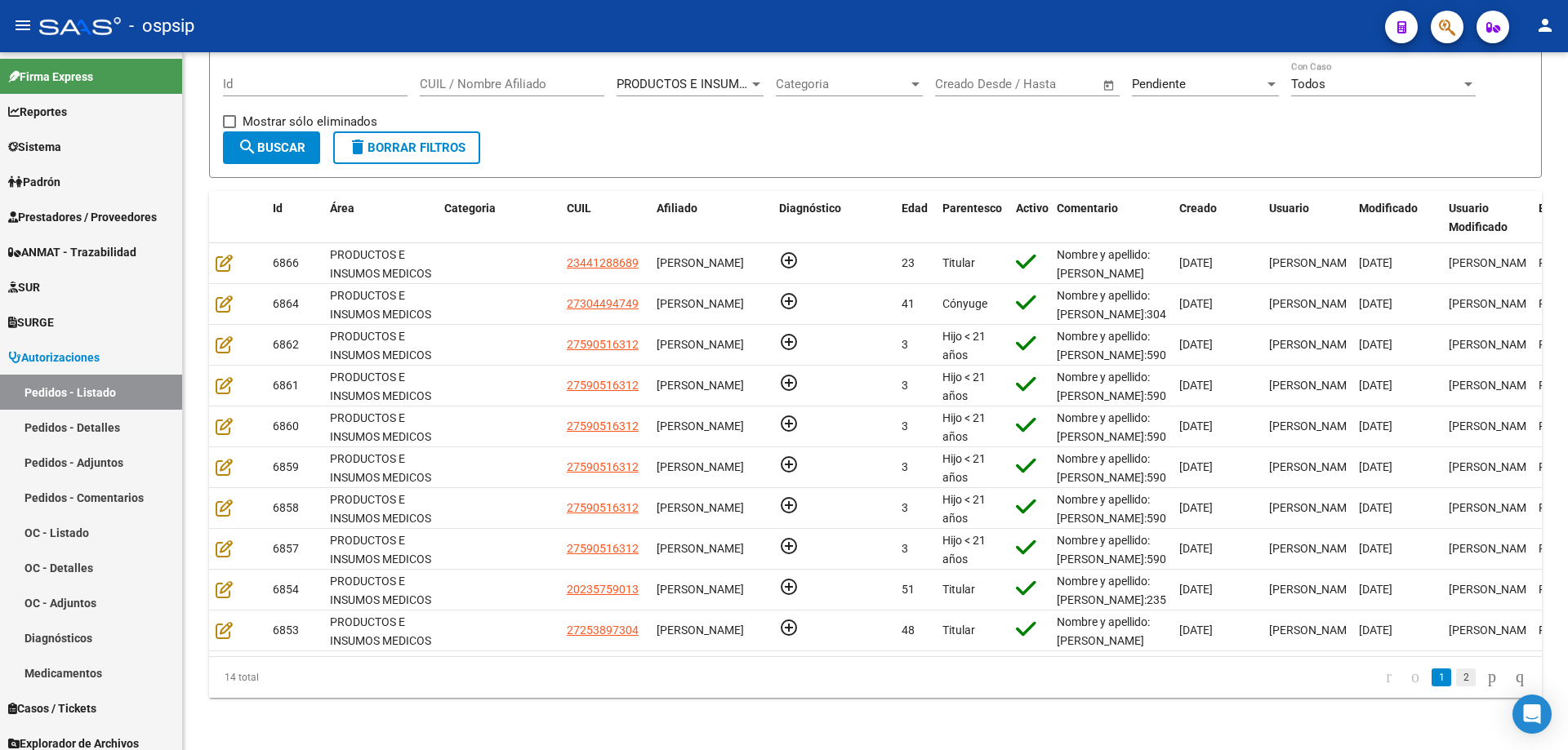
click at [1456, 680] on link "2" at bounding box center [1465, 677] width 19 height 18
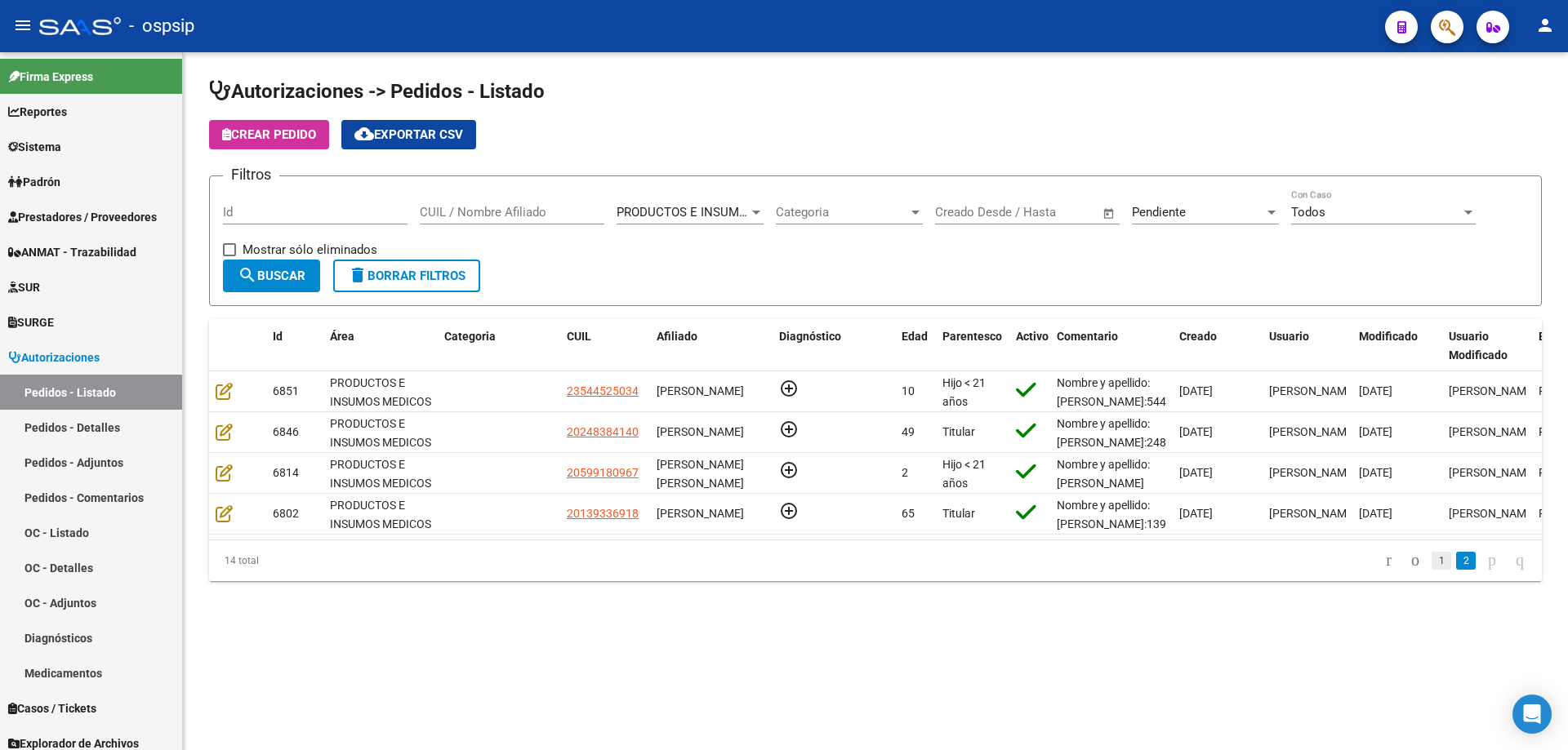
click at [1431, 568] on link "1" at bounding box center [1441, 561] width 19 height 18
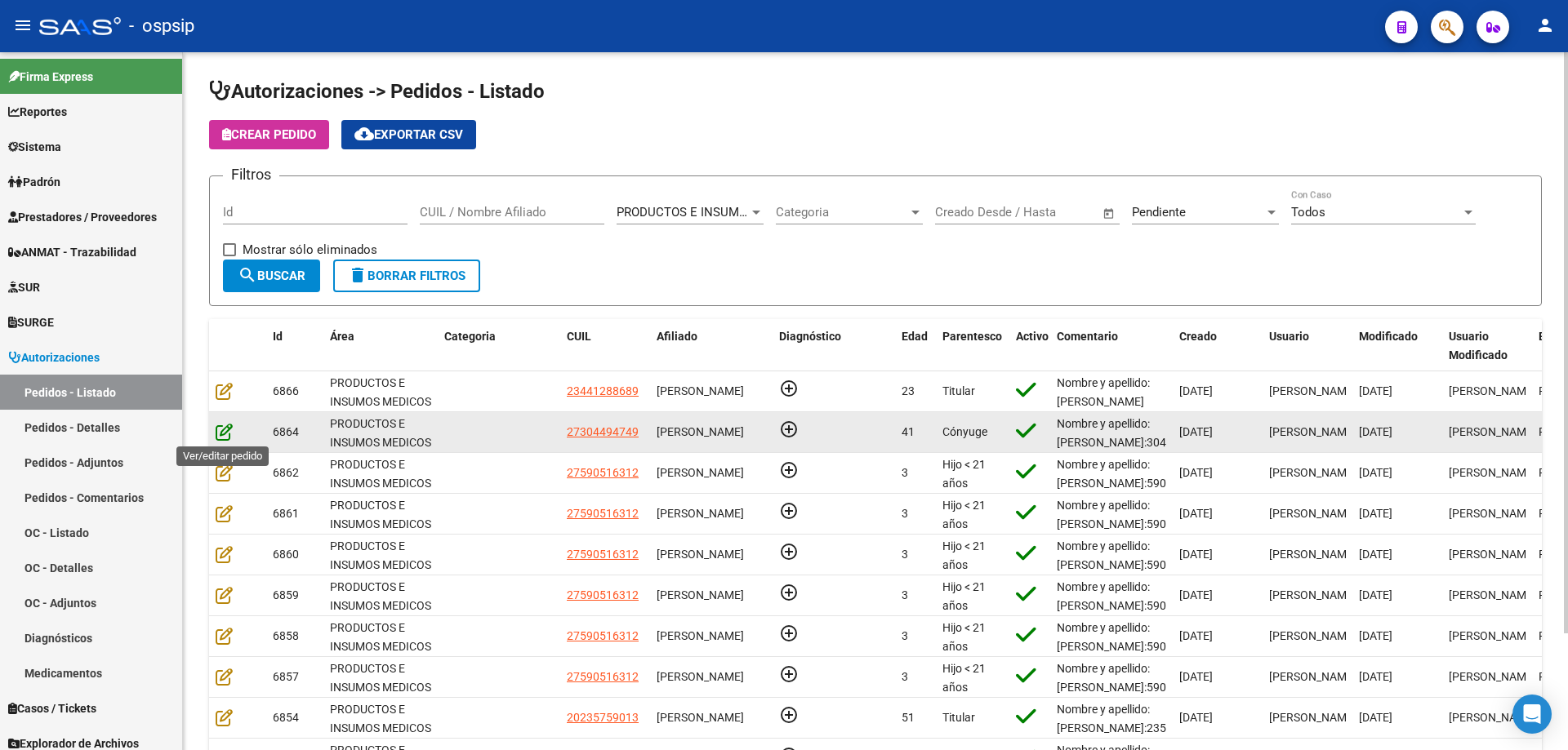
click at [217, 435] on icon at bounding box center [225, 432] width 18 height 18
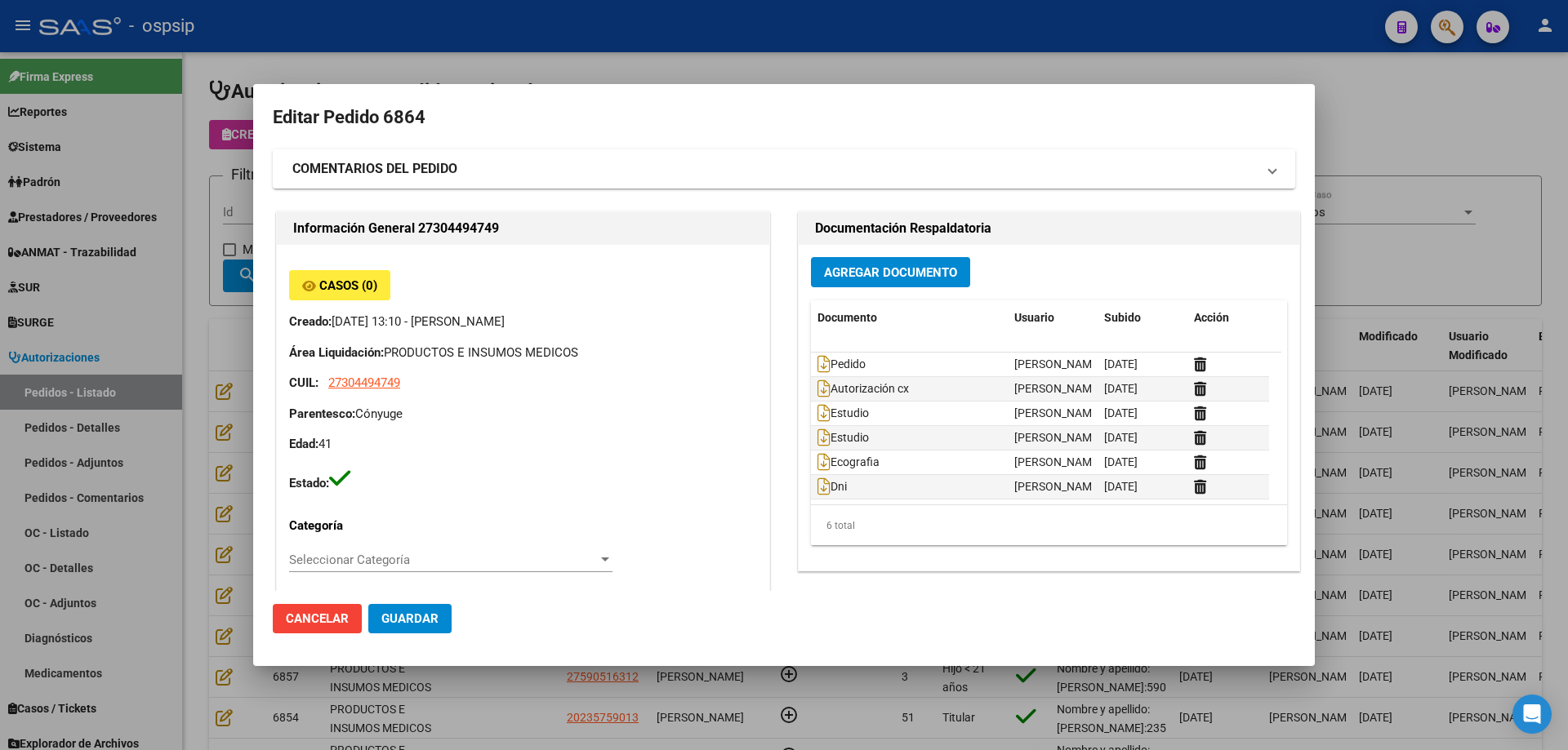
click at [226, 368] on div at bounding box center [784, 375] width 1568 height 750
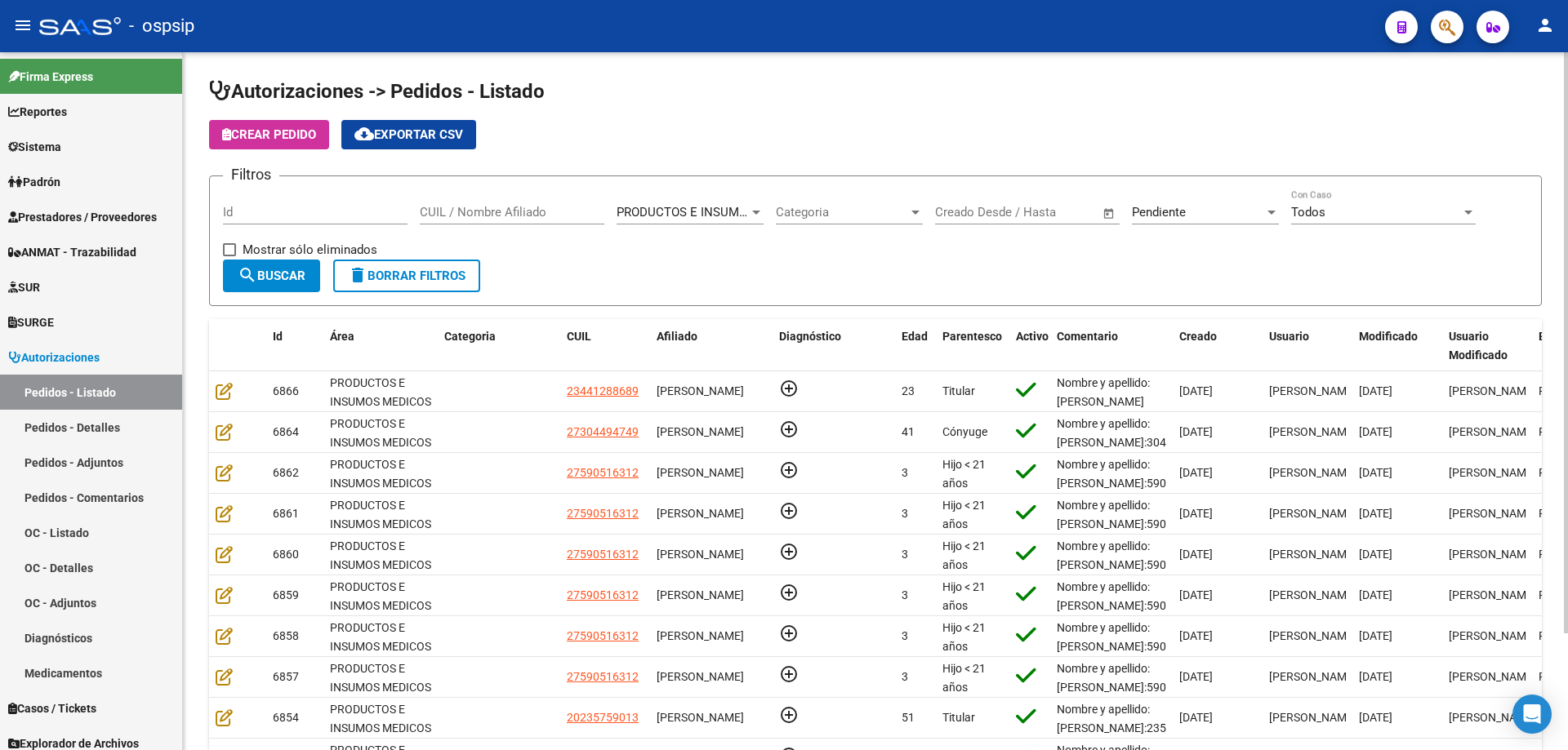
click at [516, 214] on input "CUIL / Nombre Afiliado" at bounding box center [512, 212] width 184 height 15
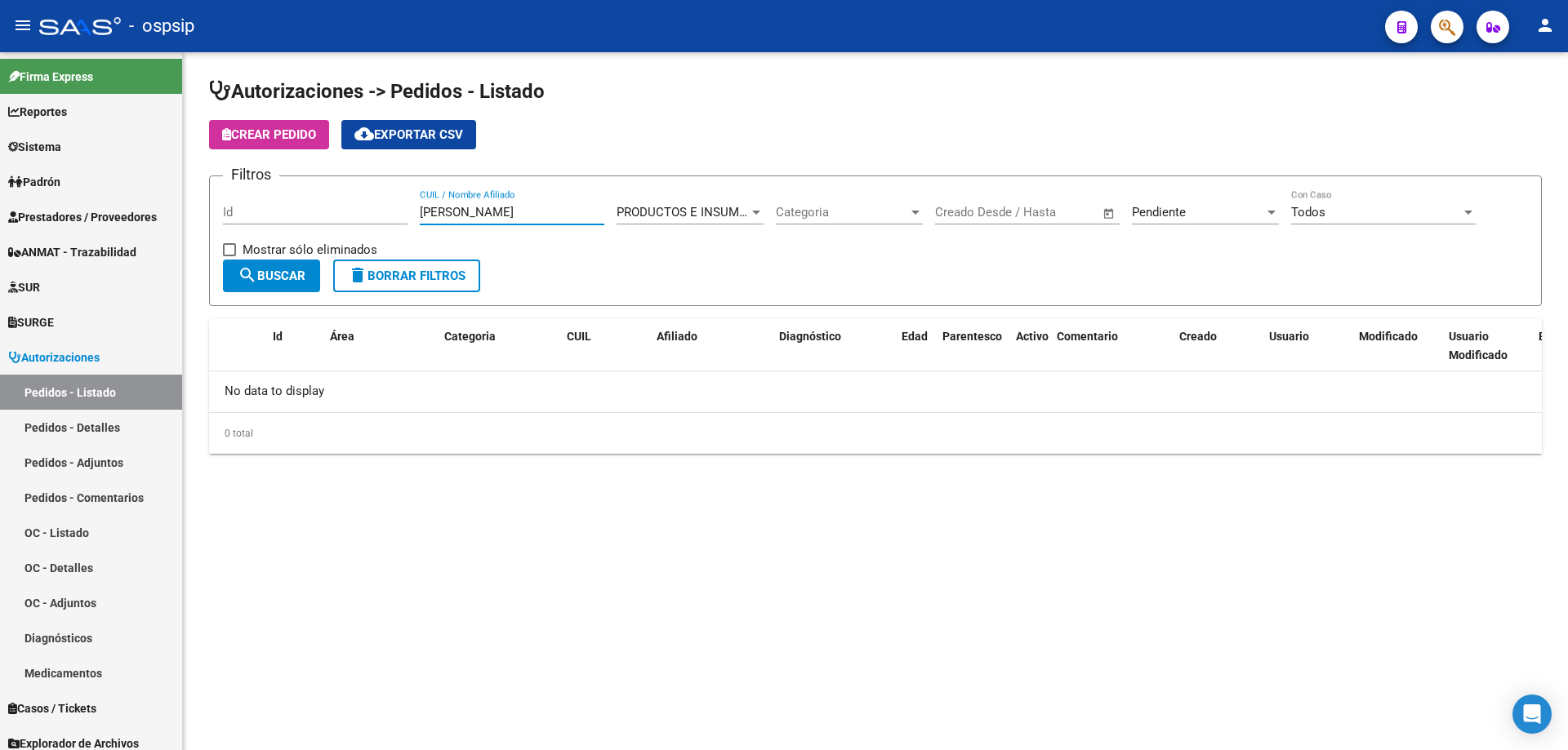
type input "[PERSON_NAME]"
click at [1203, 220] on div "Pendiente Seleccionar Estado" at bounding box center [1205, 207] width 147 height 35
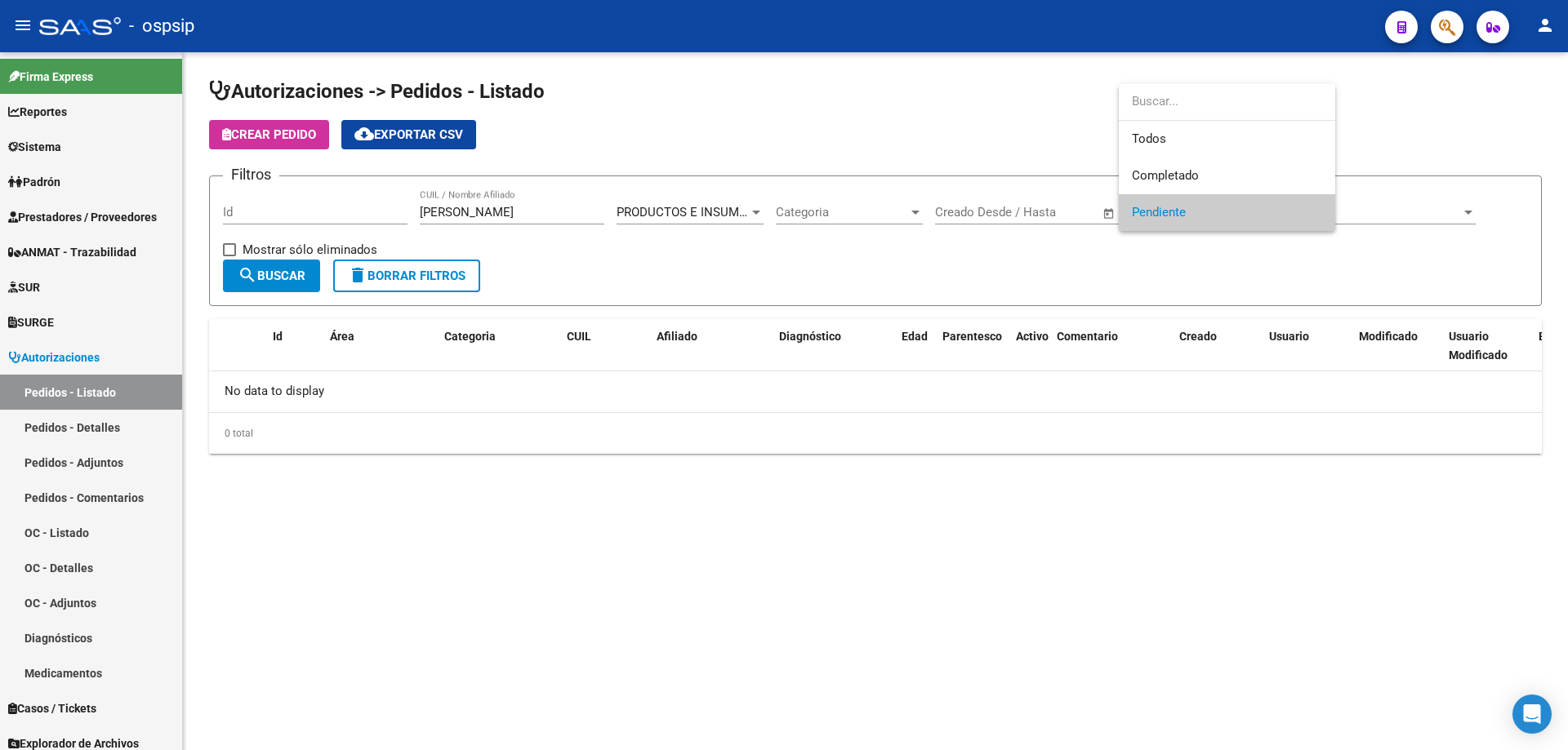
click at [1182, 120] on div at bounding box center [1227, 103] width 217 height 37
click at [1181, 131] on span "Todos" at bounding box center [1227, 139] width 190 height 37
click at [288, 272] on span "search Buscar" at bounding box center [271, 275] width 68 height 15
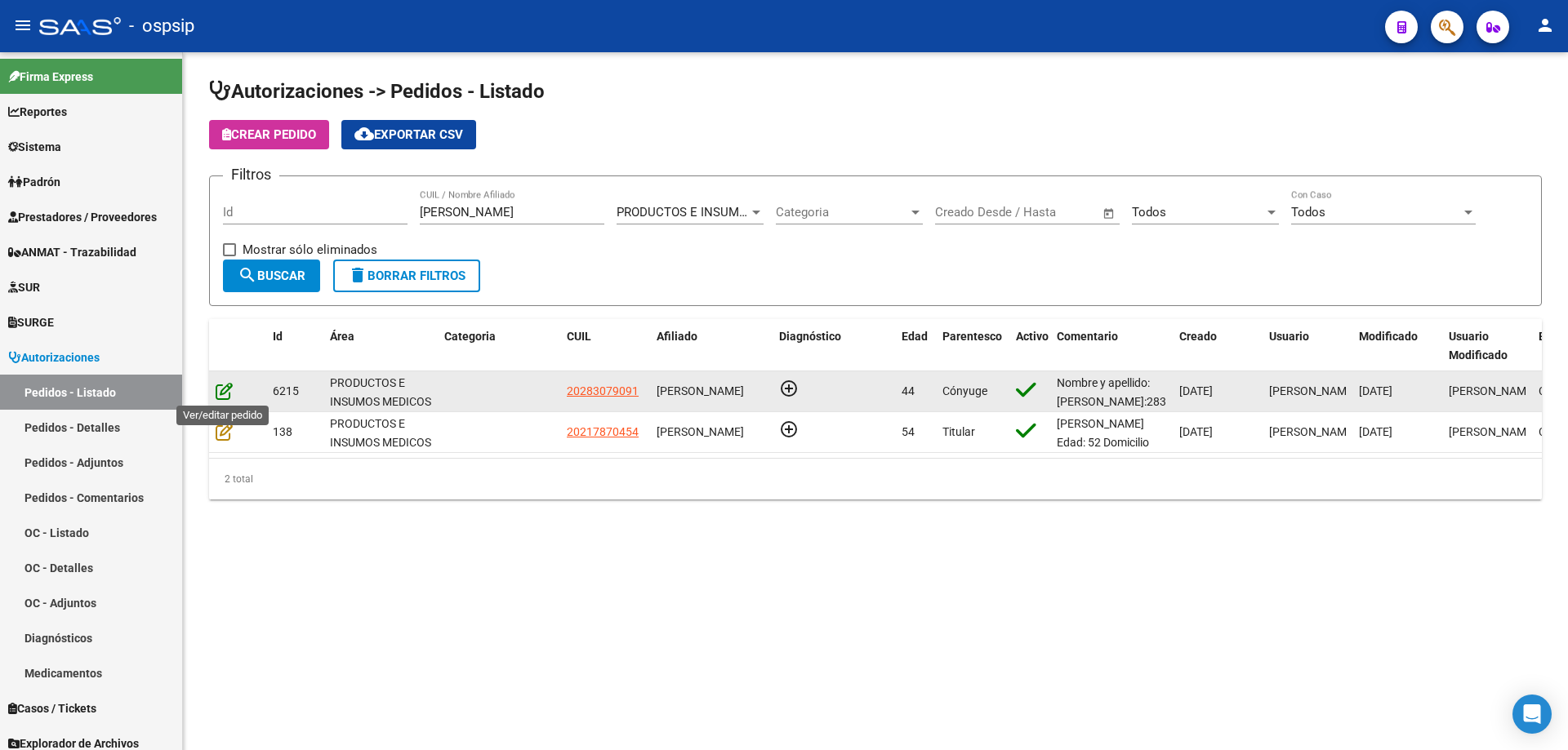
click at [223, 390] on icon at bounding box center [225, 390] width 18 height 18
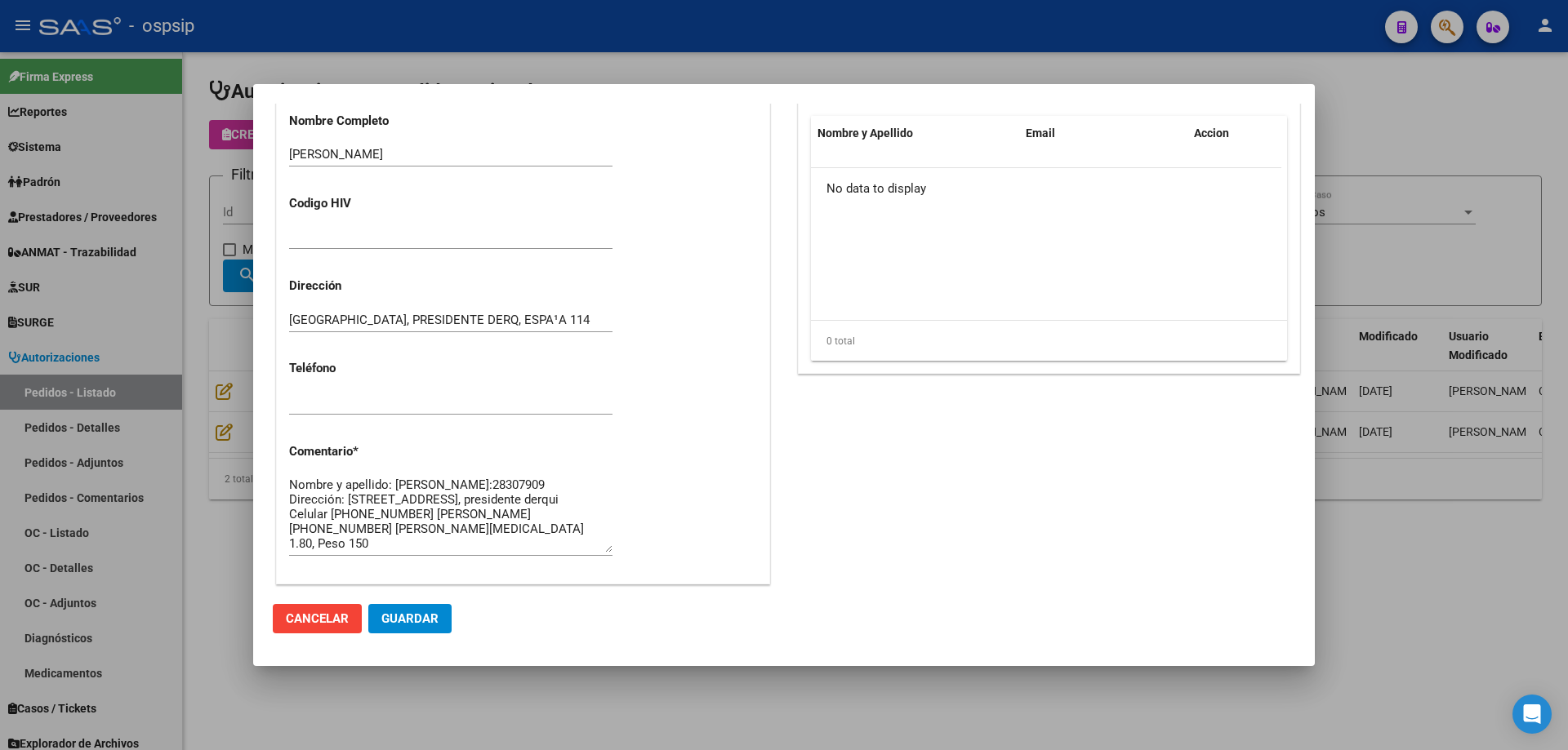
scroll to position [1239, 0]
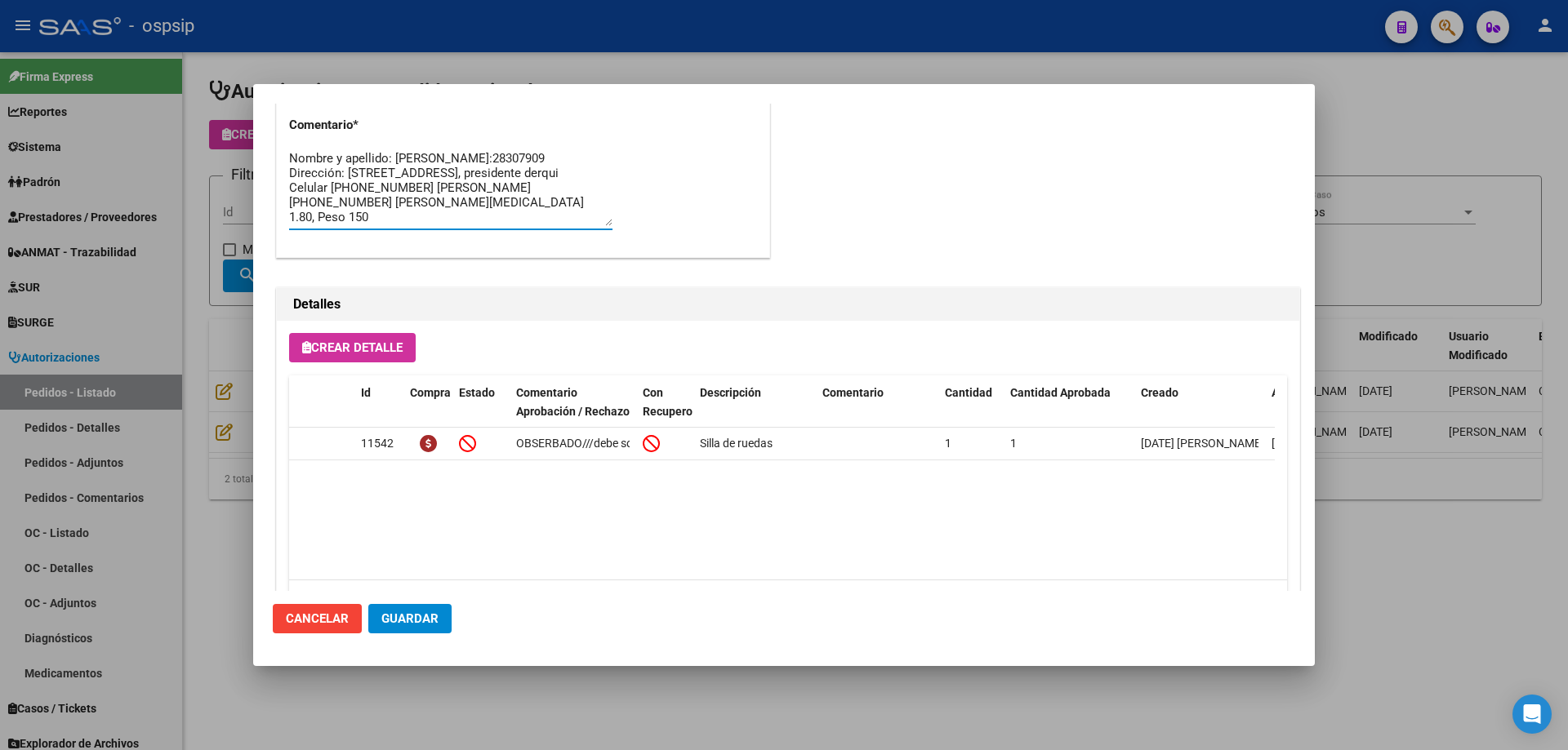
click at [336, 169] on textarea "Nombre y apellido: [PERSON_NAME]:28307909 Dirección: [STREET_ADDRESS], presiden…" at bounding box center [450, 187] width 323 height 76
click at [165, 292] on div at bounding box center [784, 375] width 1568 height 750
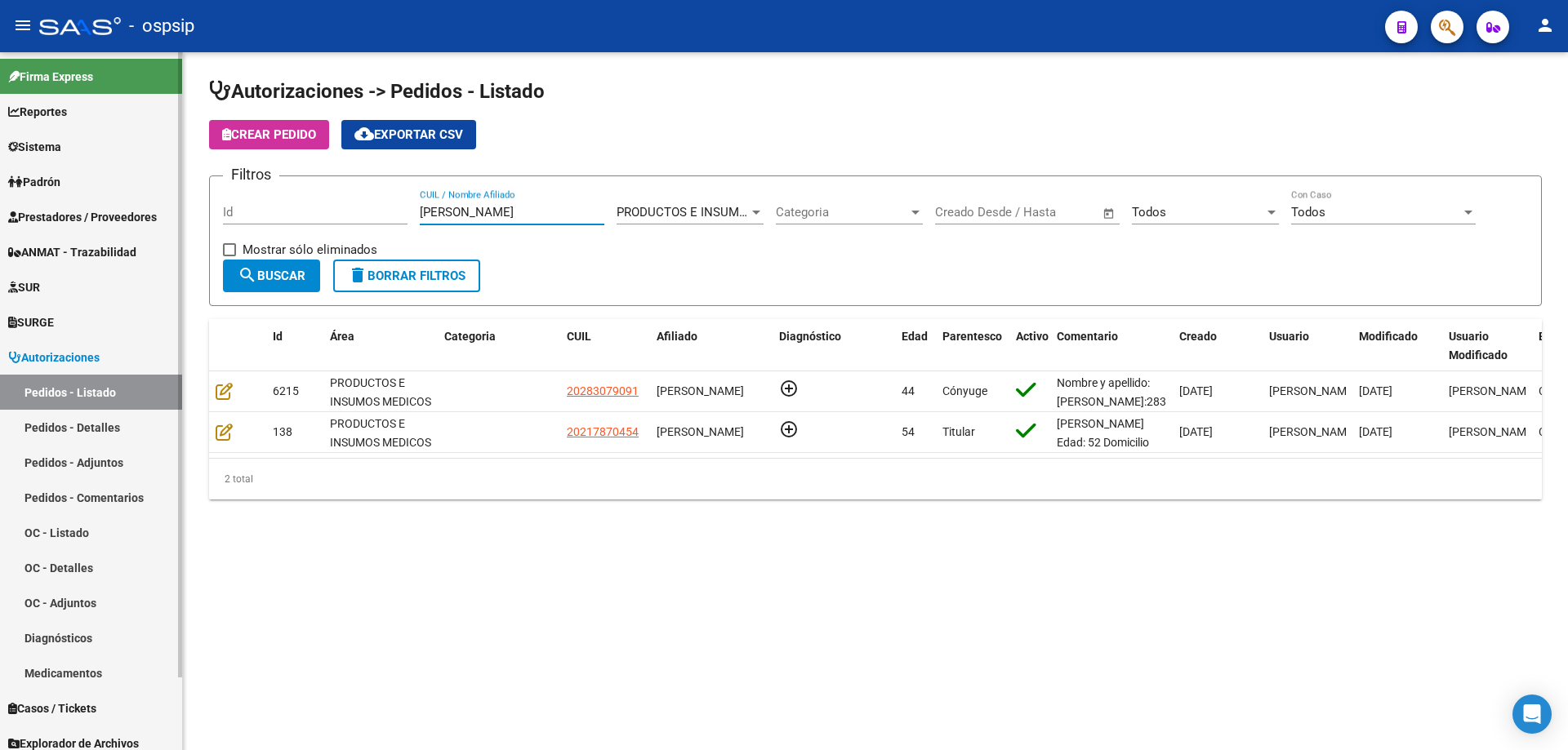
drag, startPoint x: 523, startPoint y: 206, endPoint x: 51, endPoint y: 182, distance: 472.6
click at [51, 182] on mat-sidenav-container "Firma Express Reportes Egresos Devengados Auditorías x Área Auditorías x Usuari…" at bounding box center [784, 402] width 1568 height 698
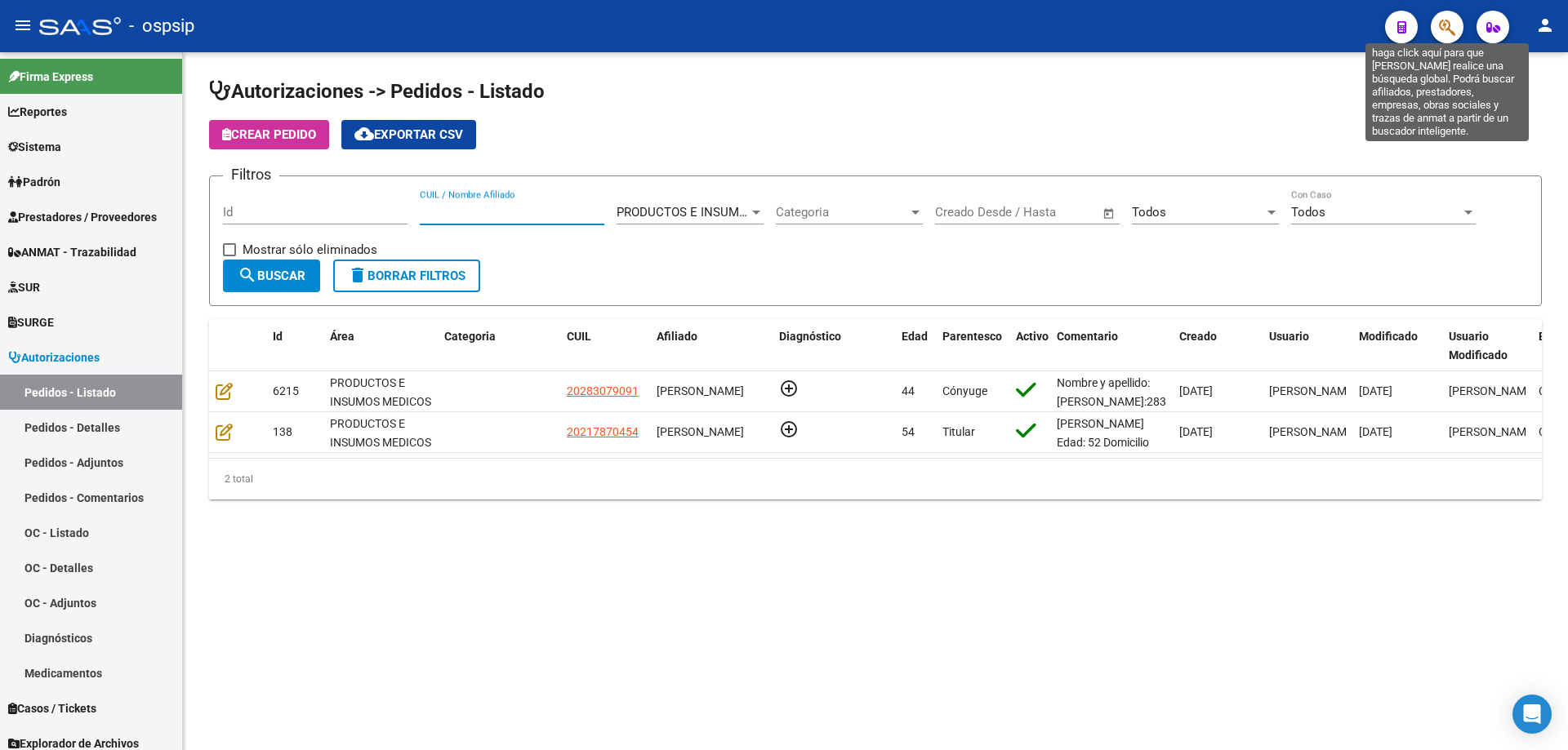
click at [1443, 36] on icon "button" at bounding box center [1447, 26] width 17 height 18
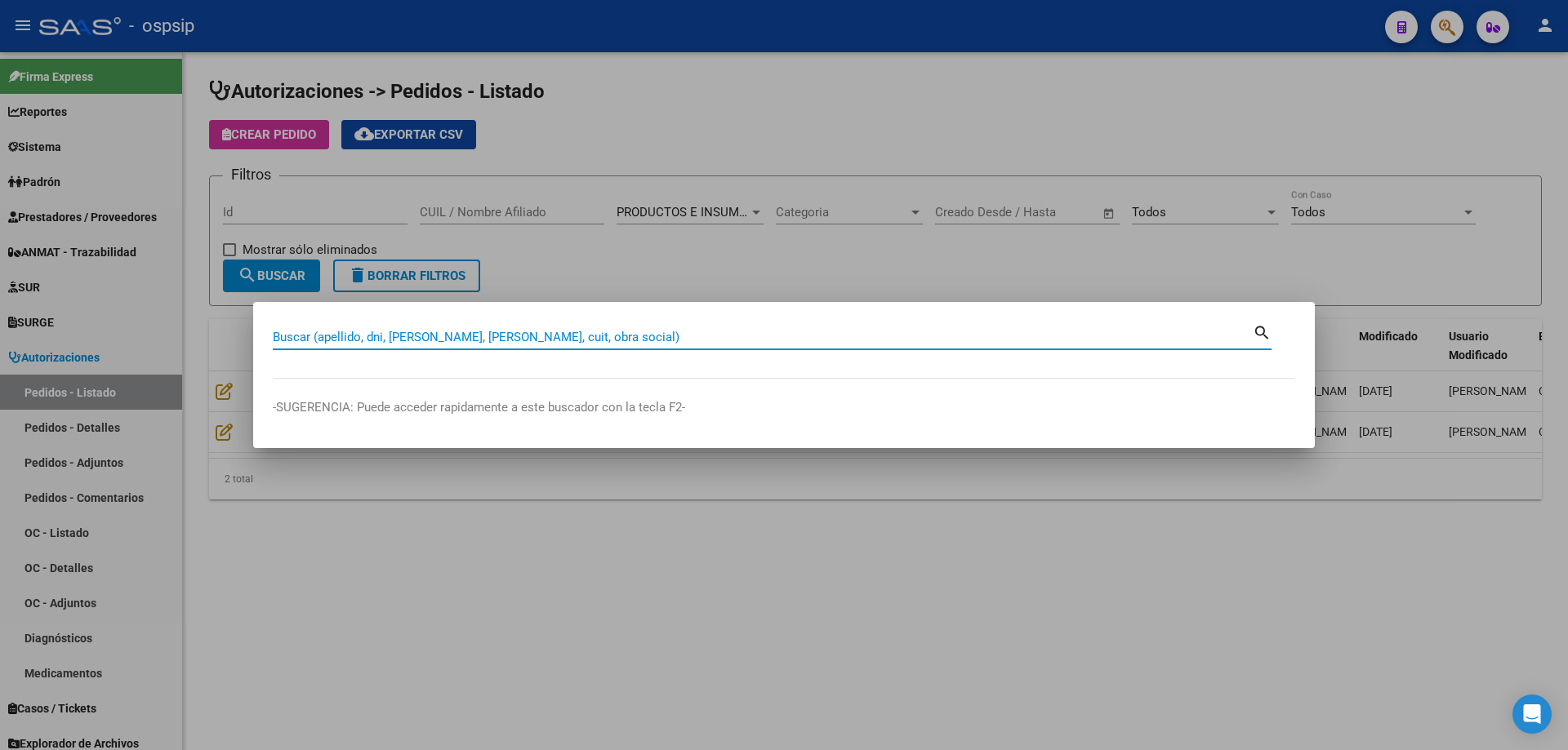
paste input "28307909"
type input "28307909"
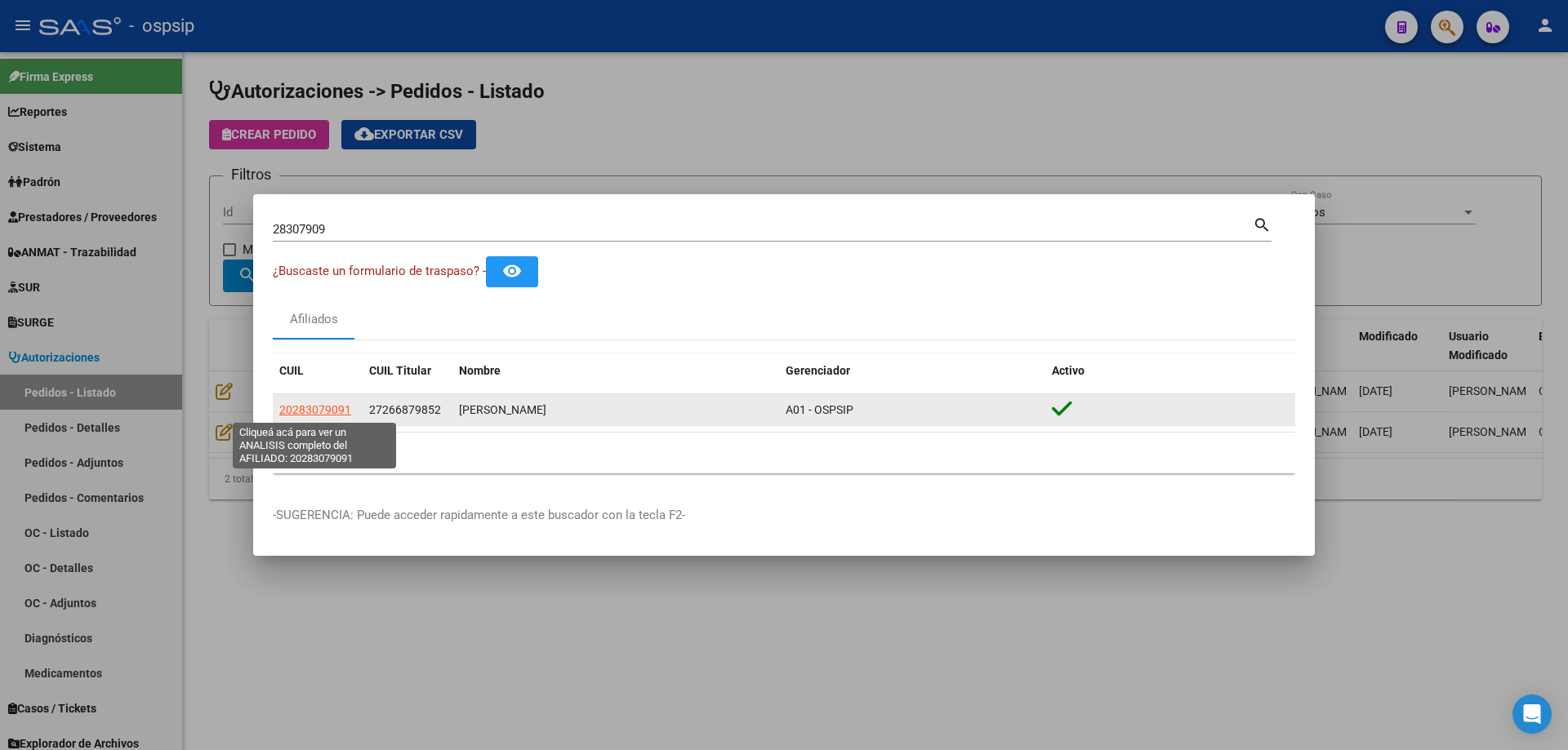
click at [327, 408] on span "20283079091" at bounding box center [315, 410] width 72 height 13
type textarea "20283079091"
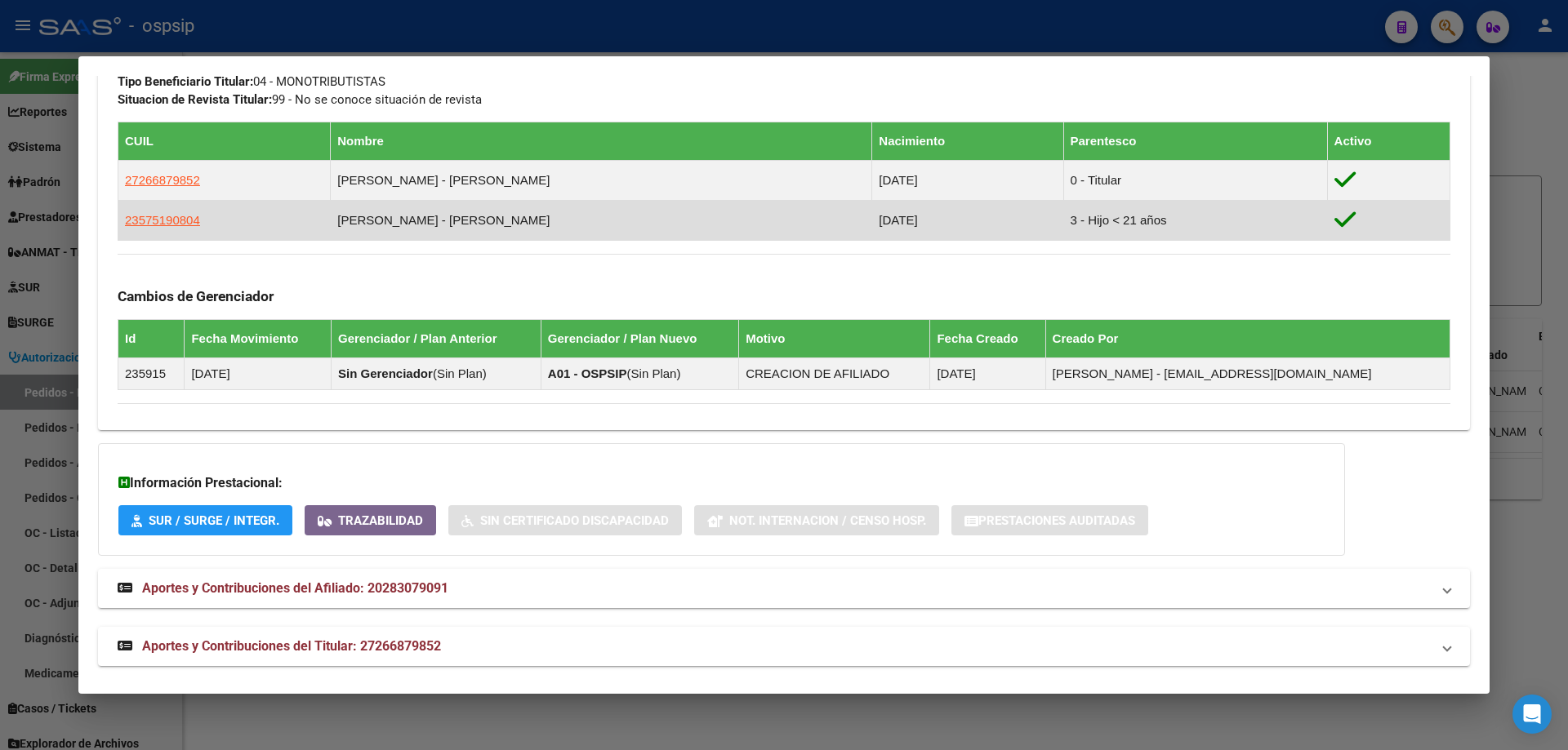
scroll to position [877, 0]
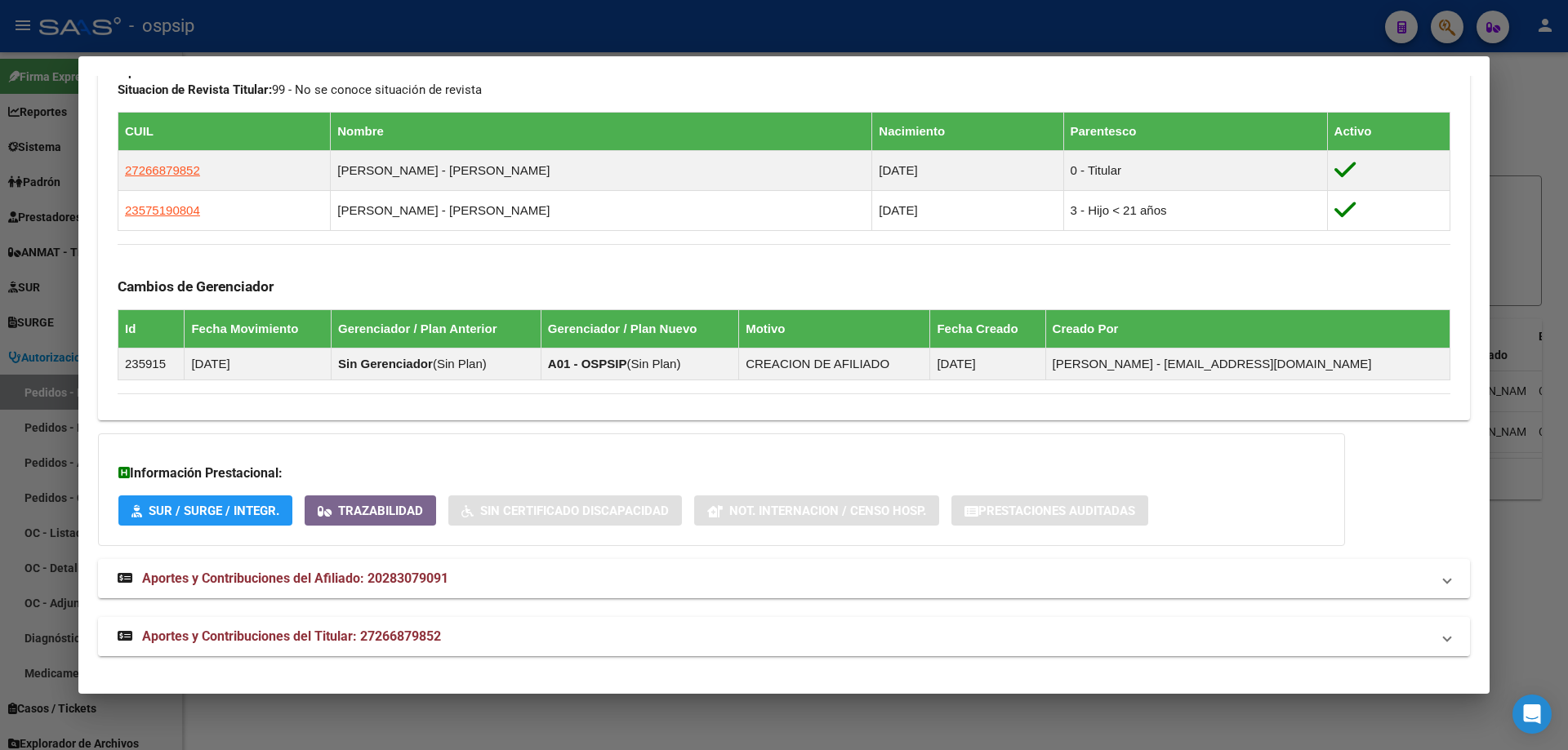
click at [354, 624] on mat-expansion-panel-header "Aportes y Contribuciones del Titular: 27266879852" at bounding box center [784, 636] width 1371 height 39
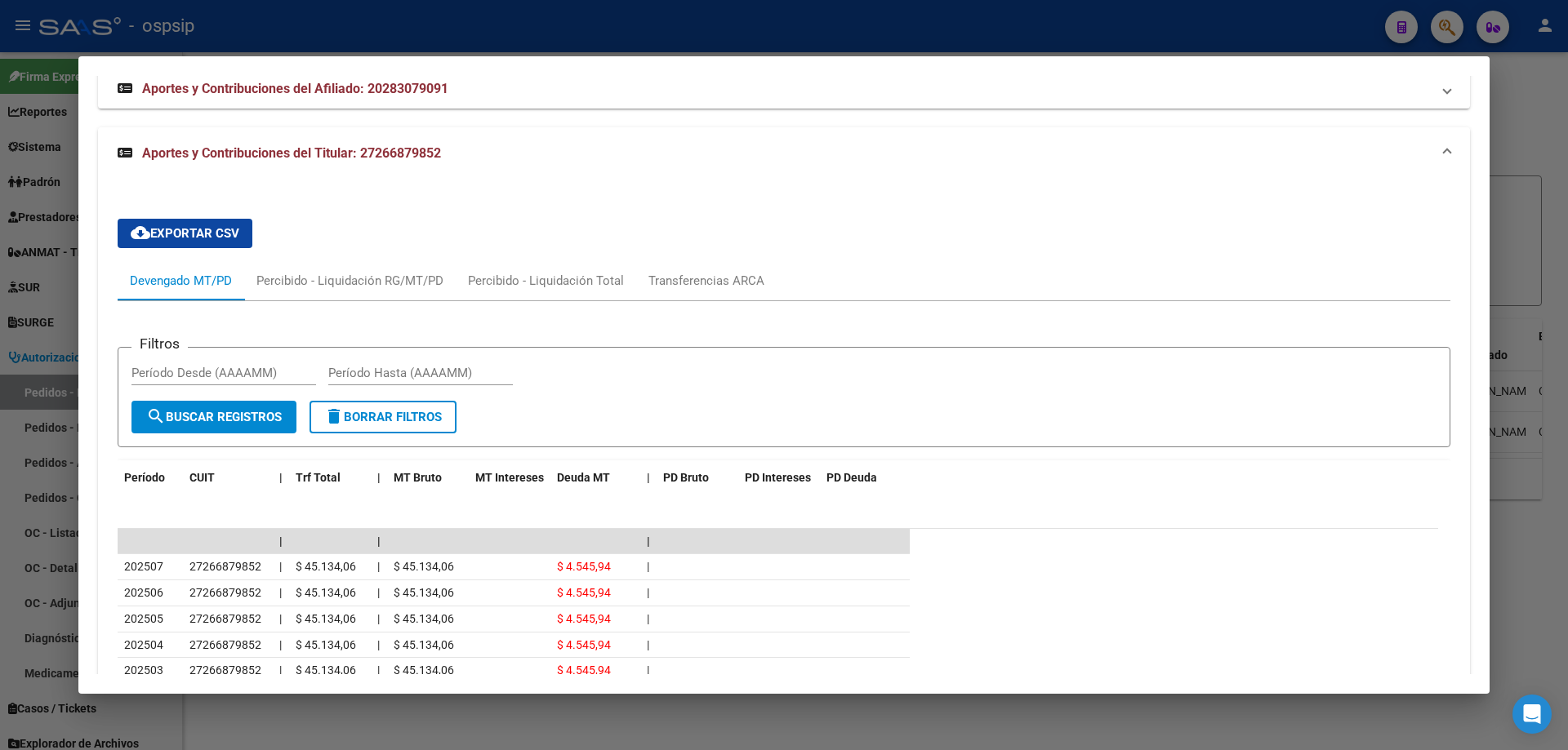
scroll to position [1531, 0]
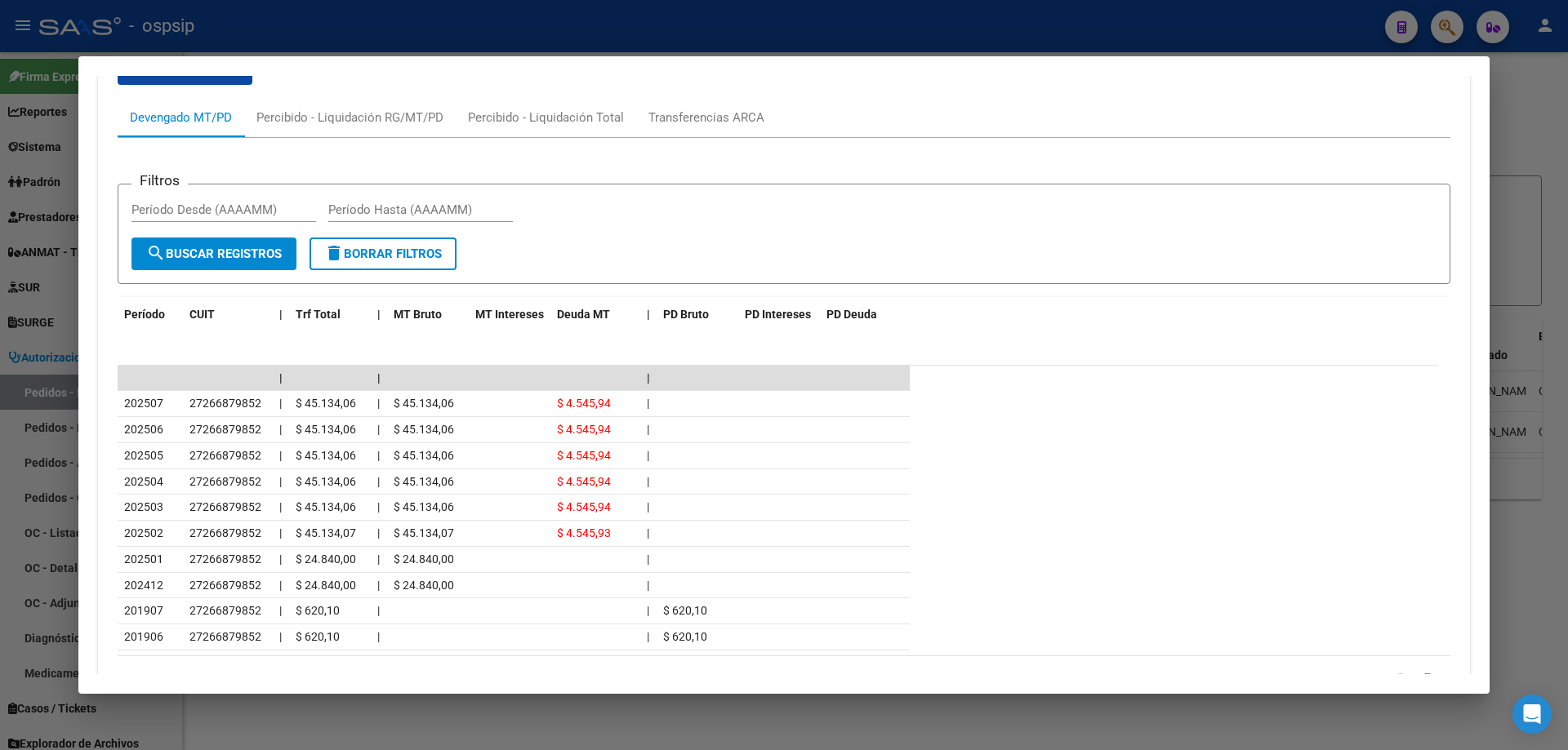
click at [39, 370] on div at bounding box center [784, 375] width 1568 height 750
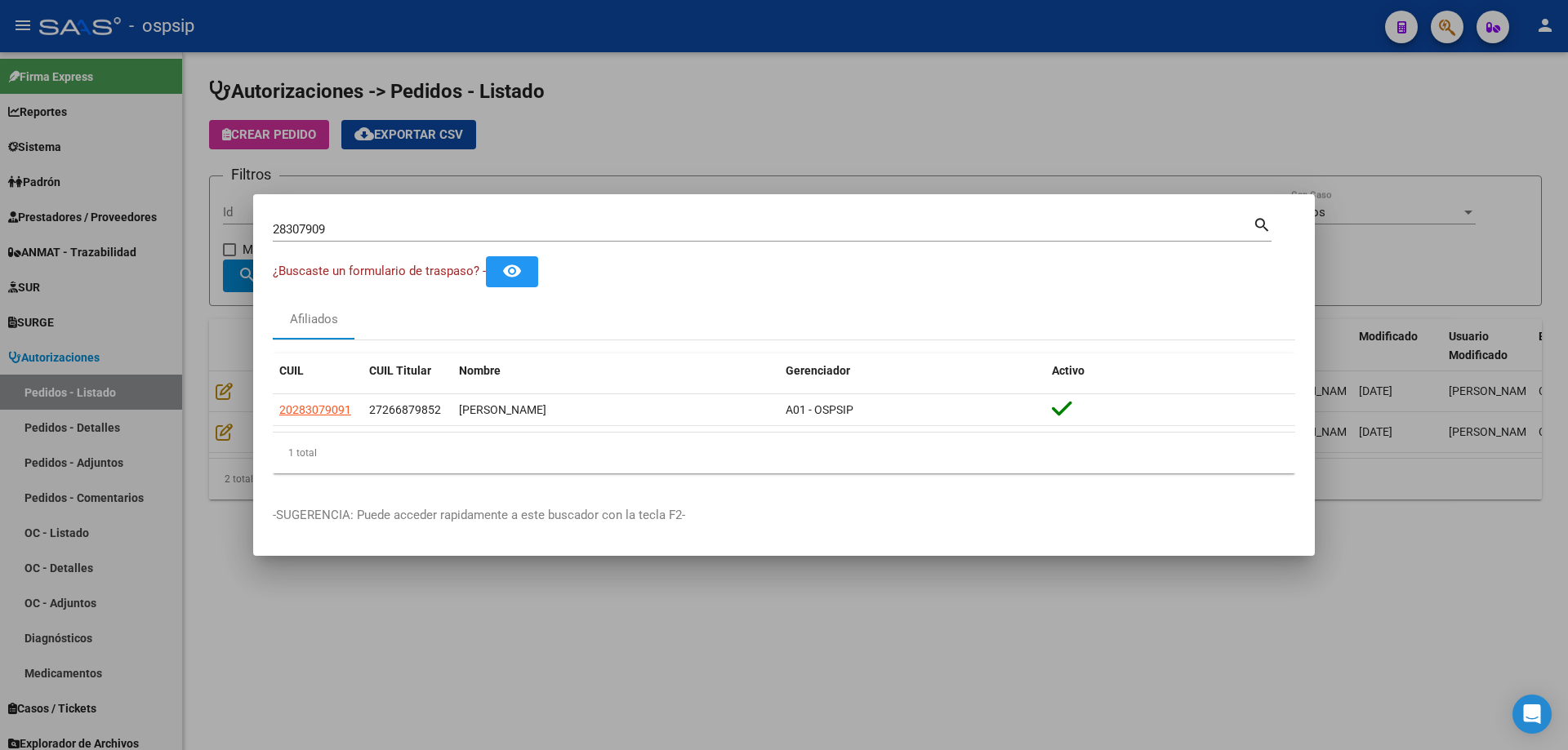
click at [297, 228] on input "28307909" at bounding box center [763, 229] width 980 height 15
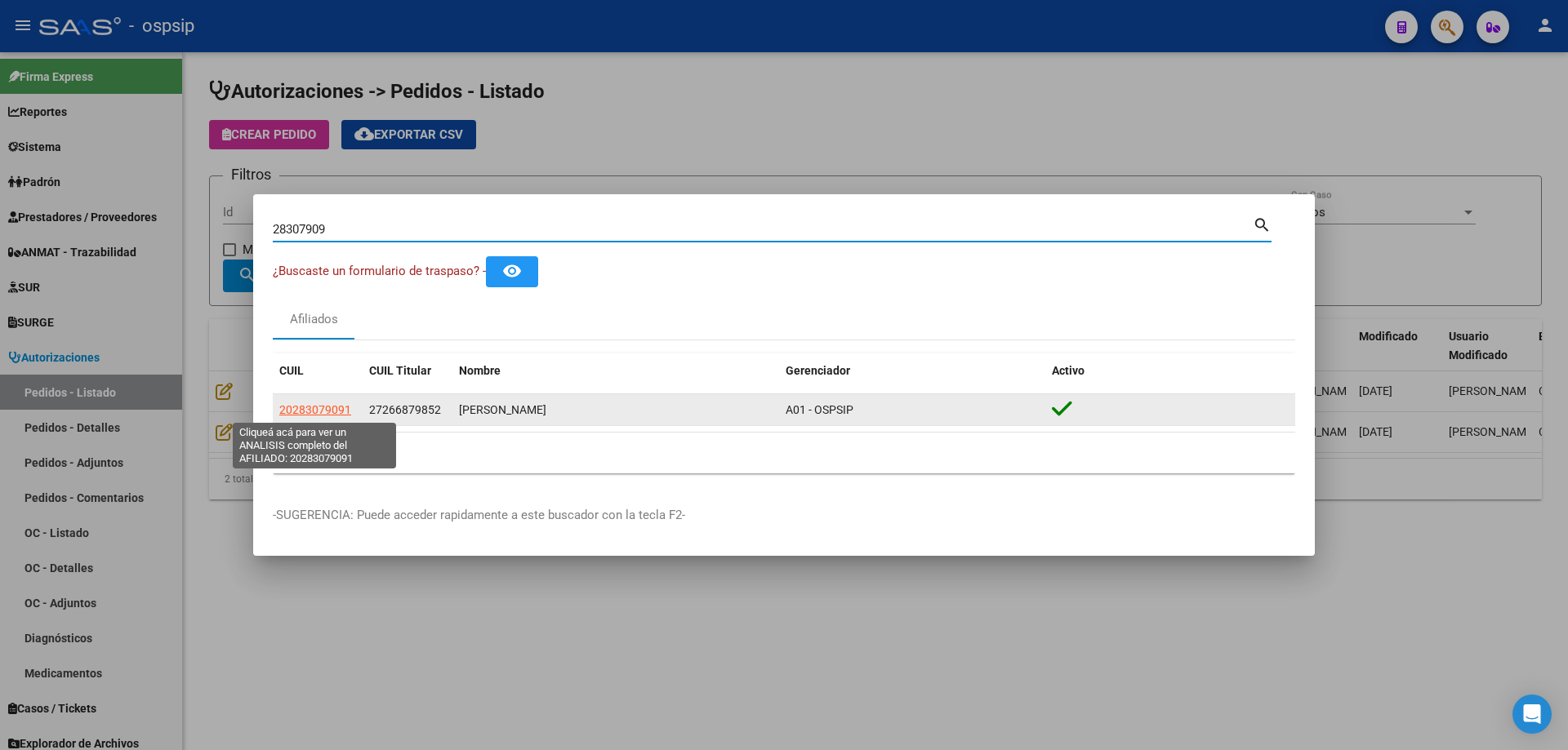
click at [328, 408] on span "20283079091" at bounding box center [315, 410] width 72 height 13
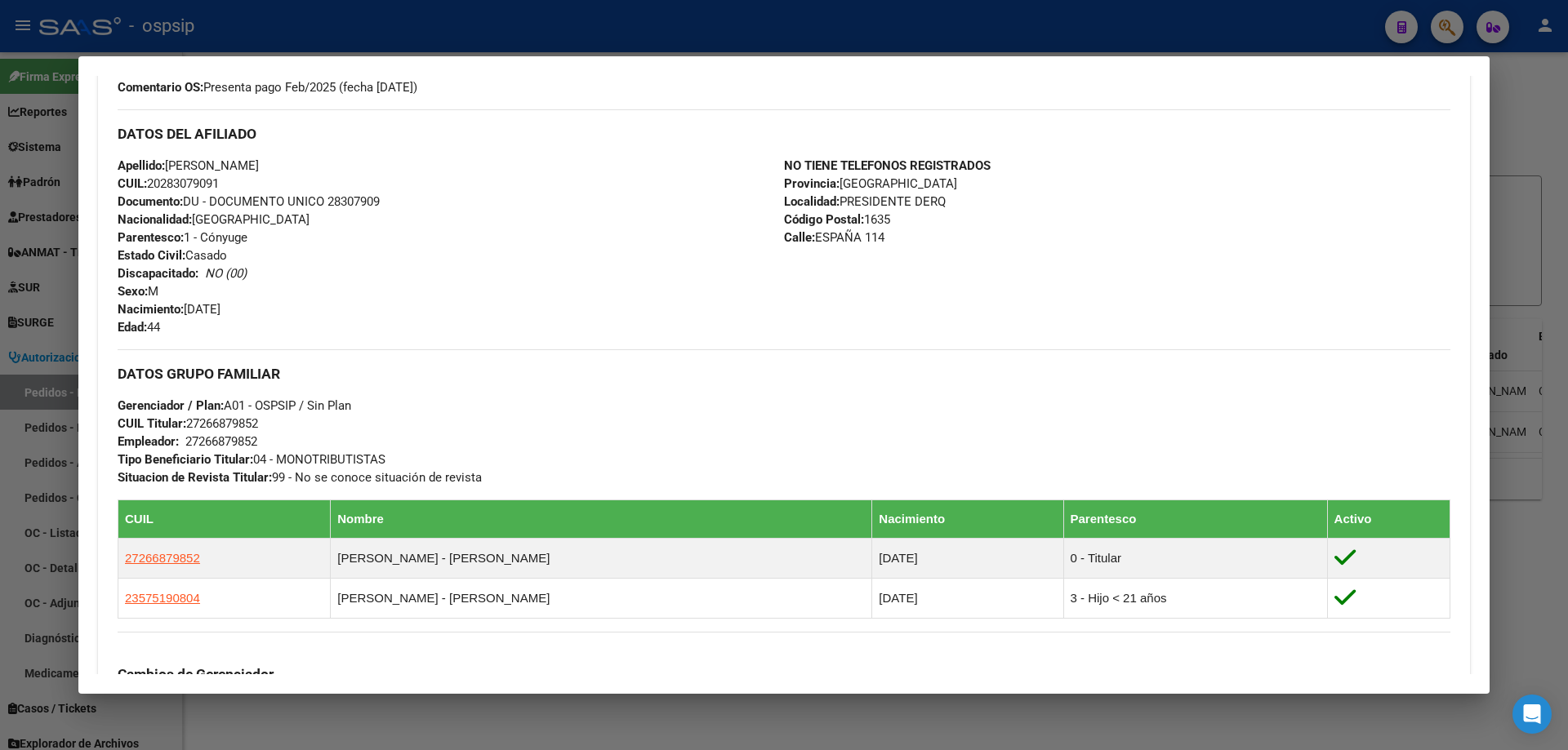
scroll to position [877, 0]
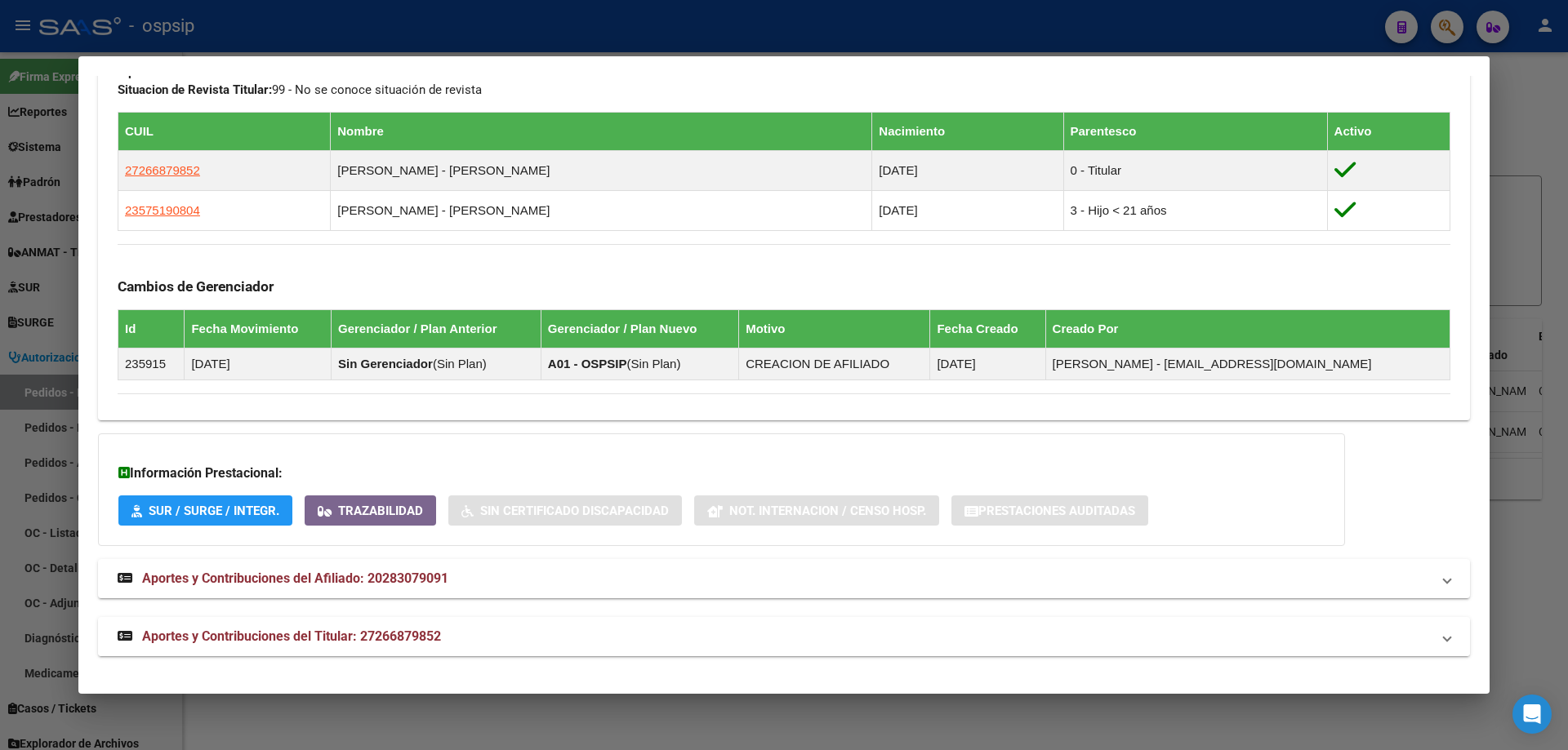
click at [276, 639] on span "Aportes y Contribuciones del Titular: 27266879852" at bounding box center [291, 637] width 299 height 16
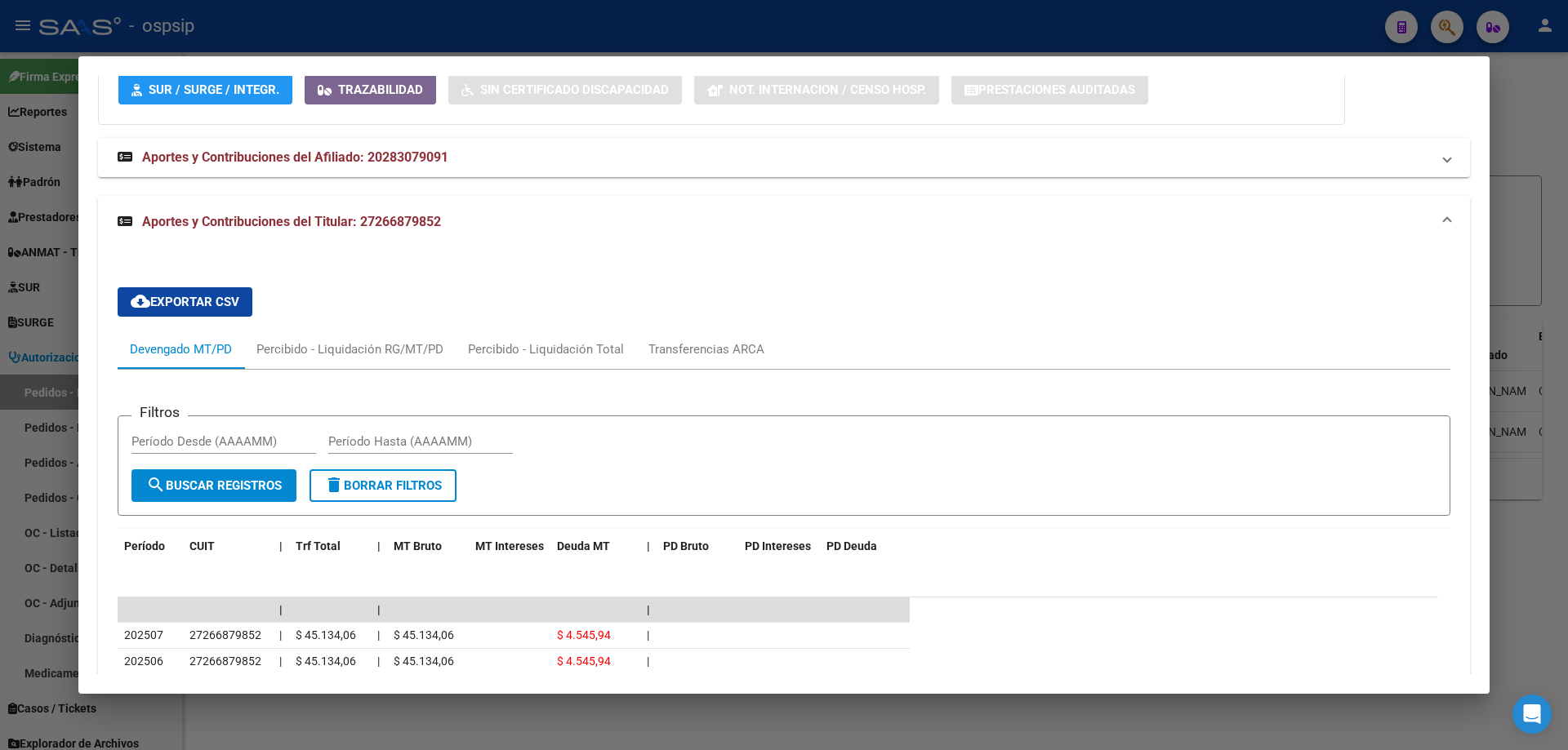
scroll to position [1611, 0]
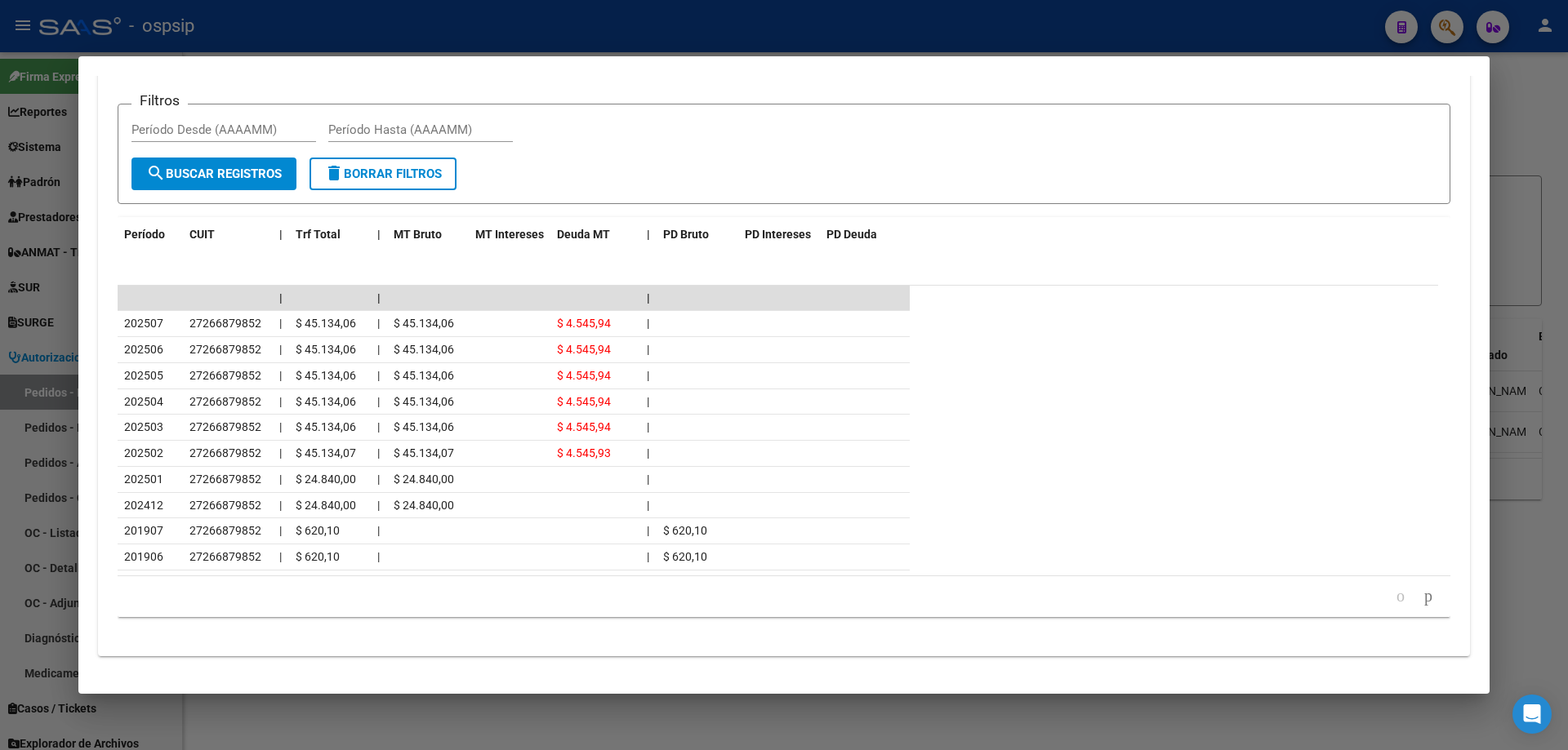
click at [43, 359] on div at bounding box center [784, 375] width 1568 height 750
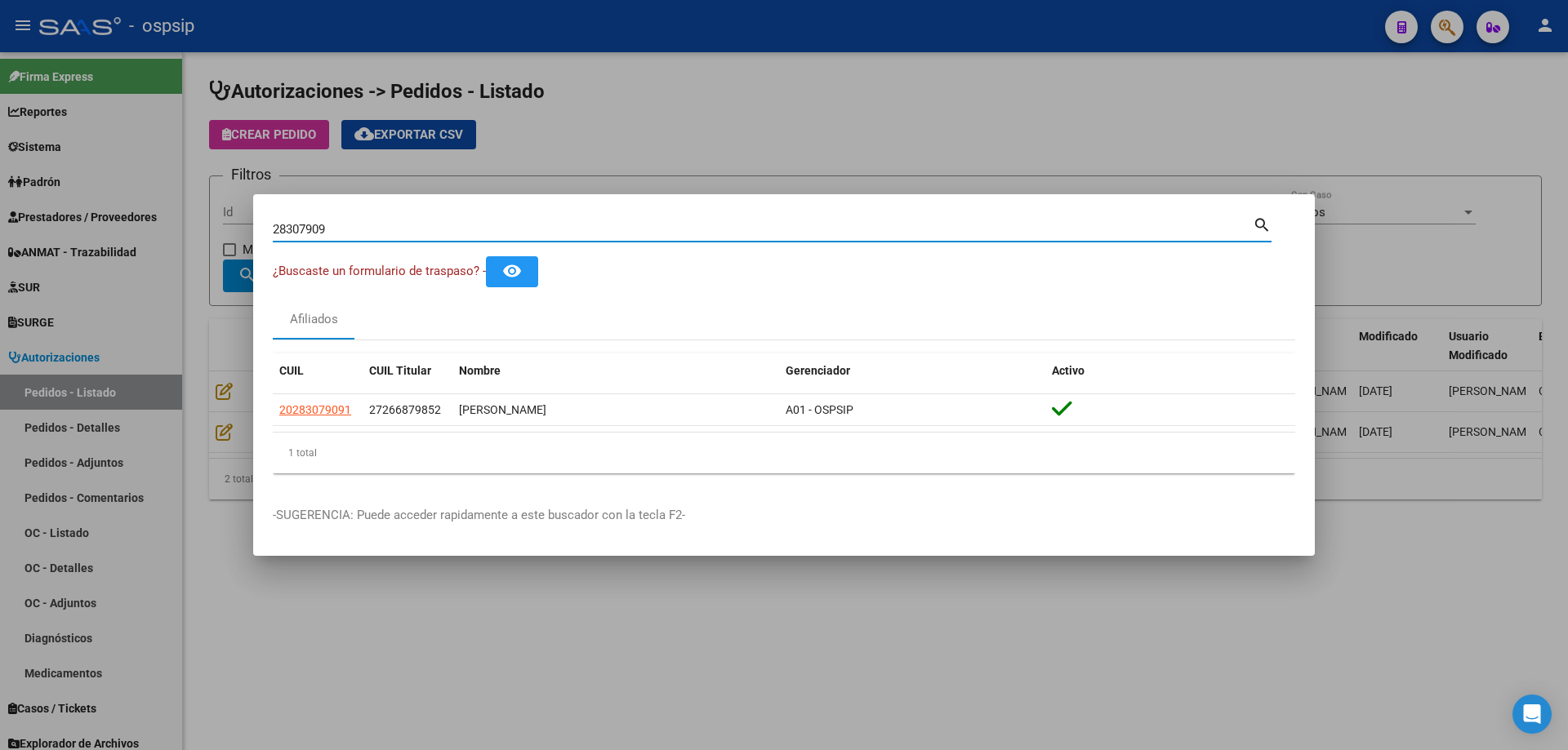
click at [304, 226] on input "28307909" at bounding box center [763, 229] width 980 height 15
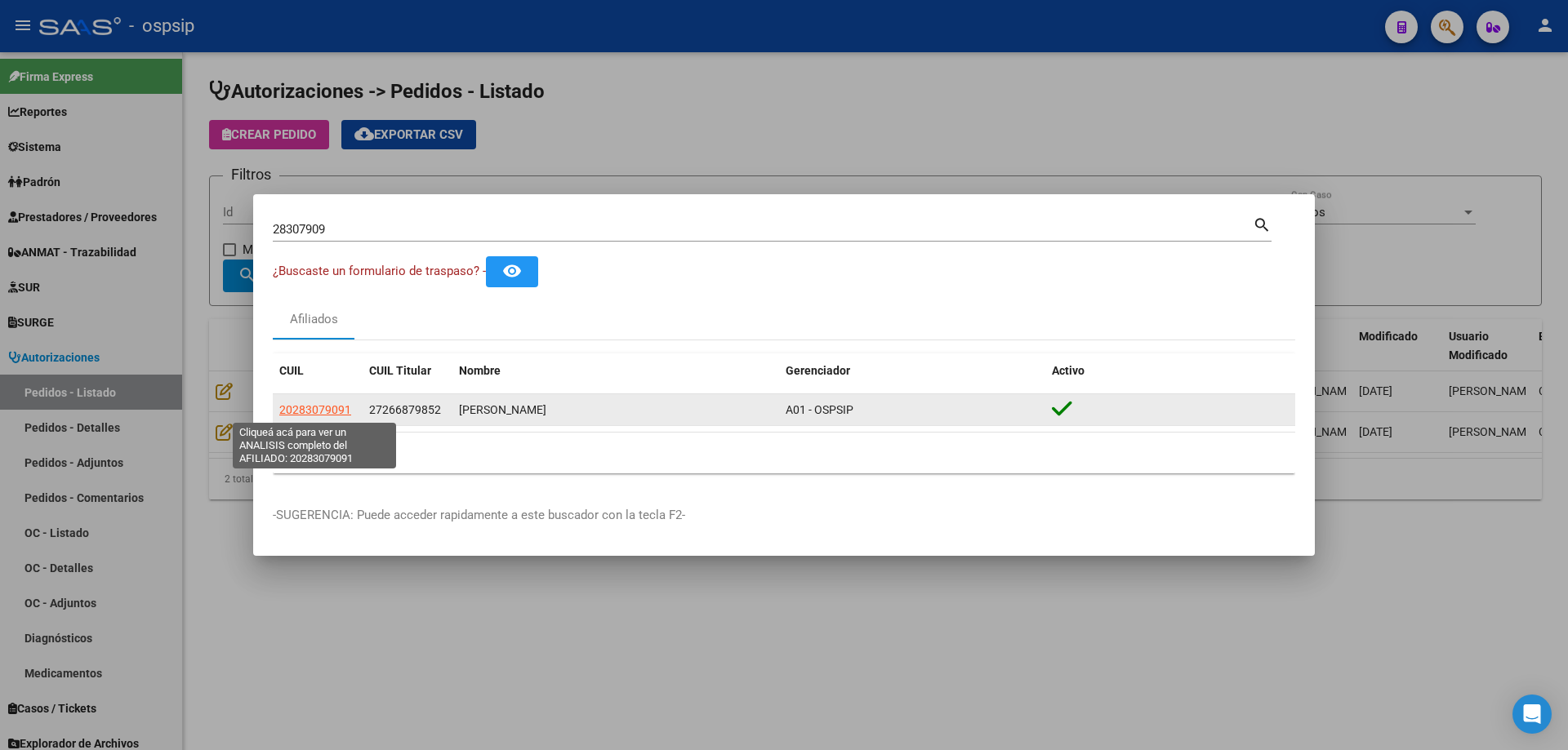
drag, startPoint x: 354, startPoint y: 410, endPoint x: 276, endPoint y: 409, distance: 78.0
click at [276, 409] on datatable-body-cell "20283079091" at bounding box center [318, 410] width 89 height 32
copy span "20283079091"
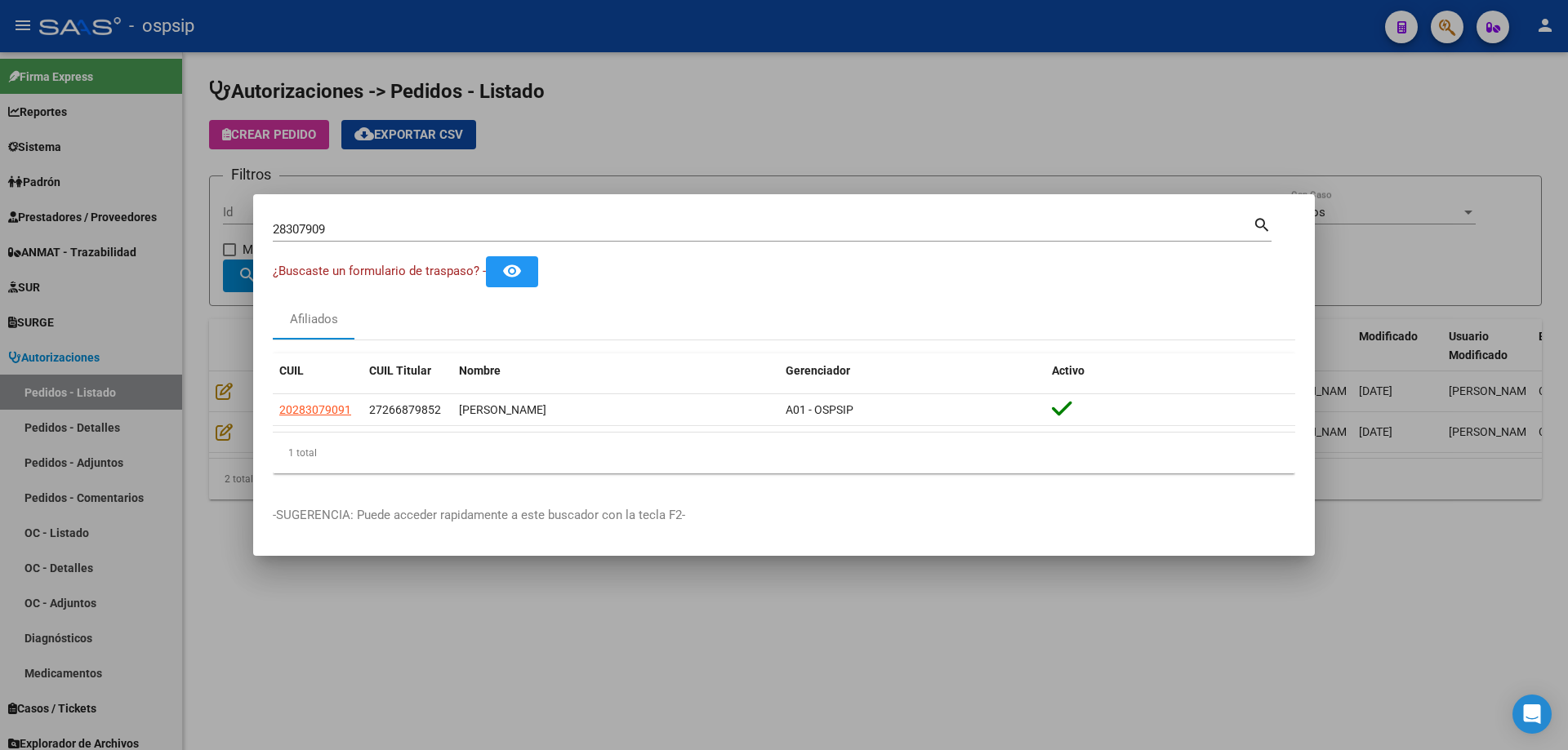
click at [236, 387] on div at bounding box center [784, 375] width 1568 height 750
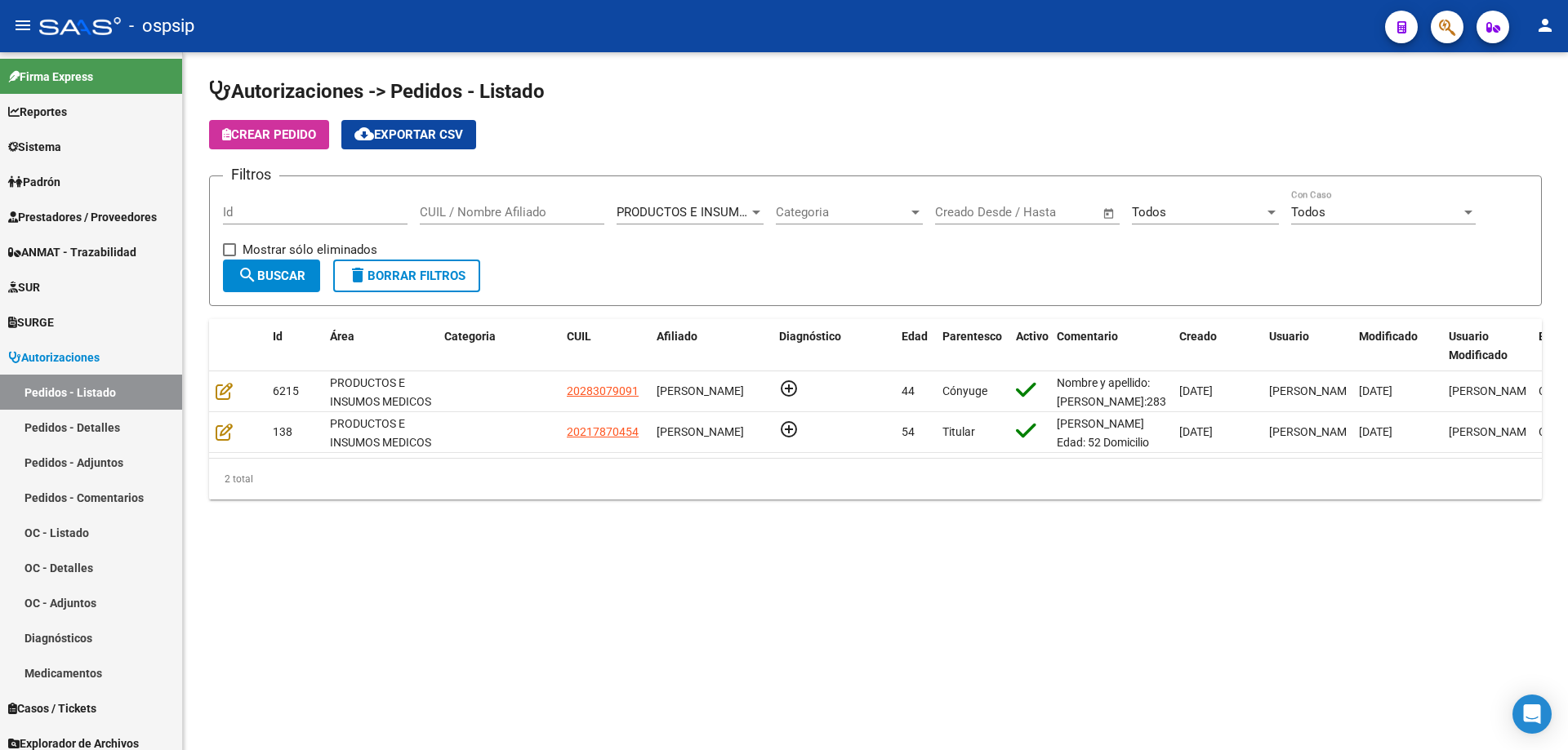
click at [296, 135] on span "Crear Pedido" at bounding box center [268, 134] width 94 height 15
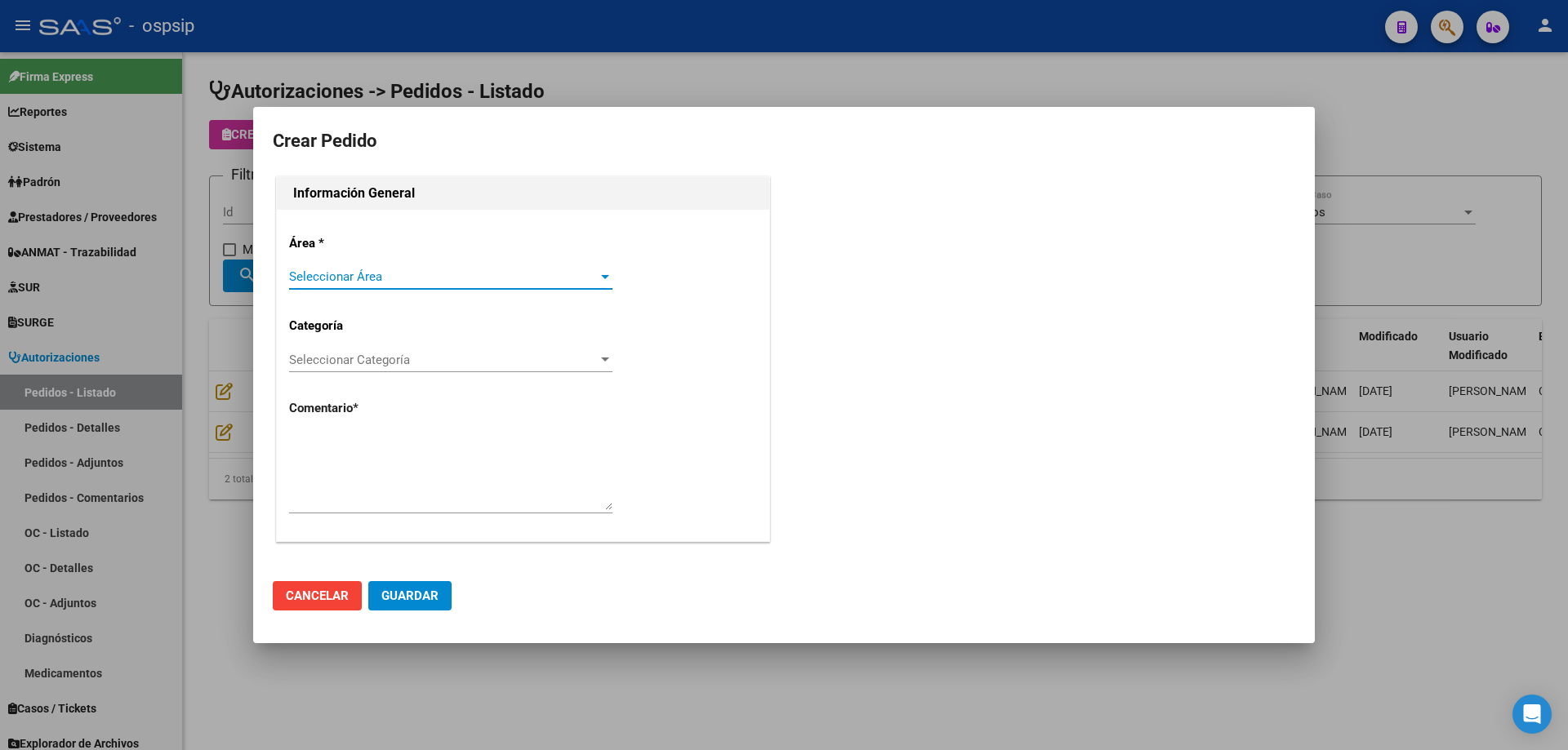
click at [406, 277] on span "Seleccionar Área" at bounding box center [443, 276] width 309 height 15
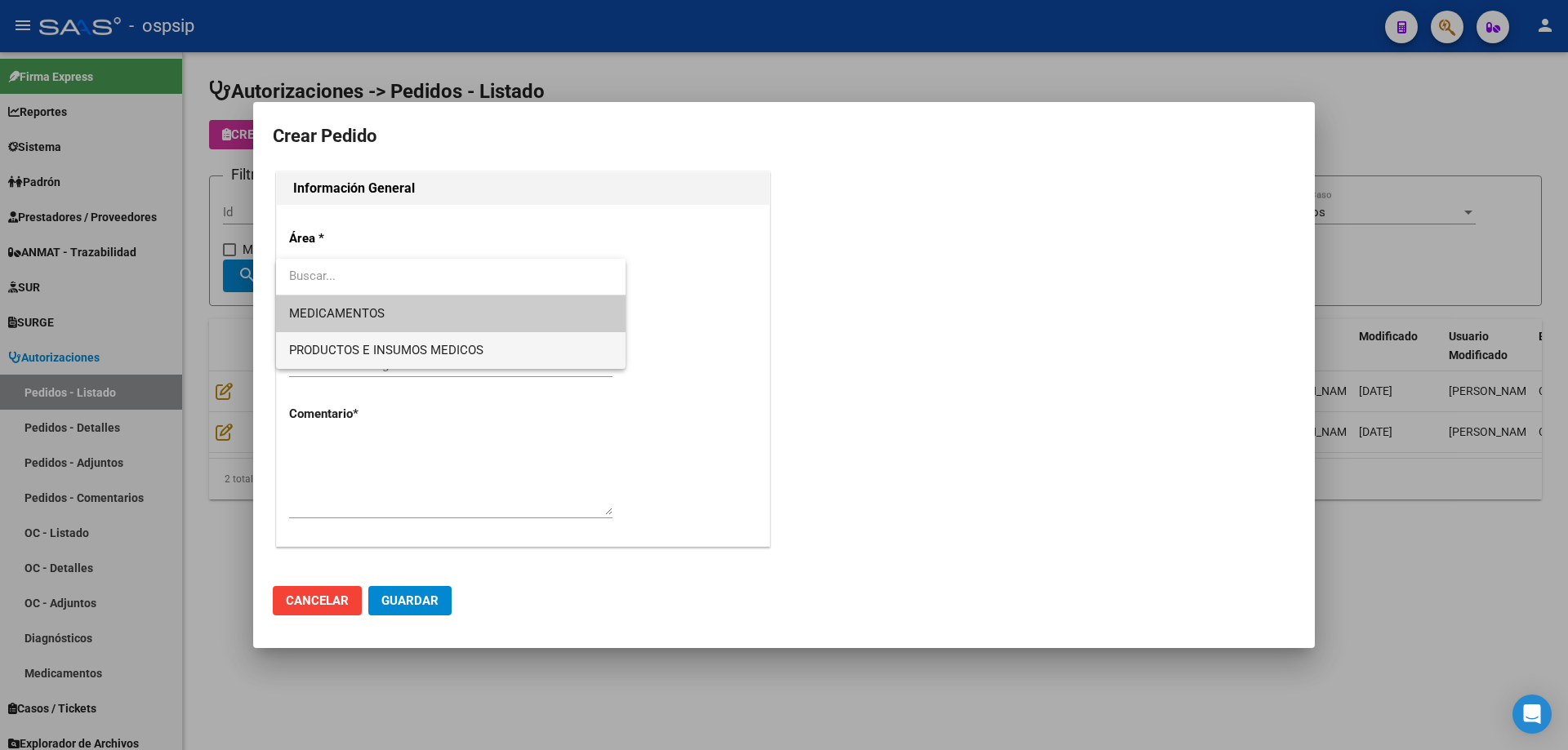
click at [394, 341] on span "PRODUCTOS E INSUMOS MEDICOS" at bounding box center [450, 351] width 323 height 37
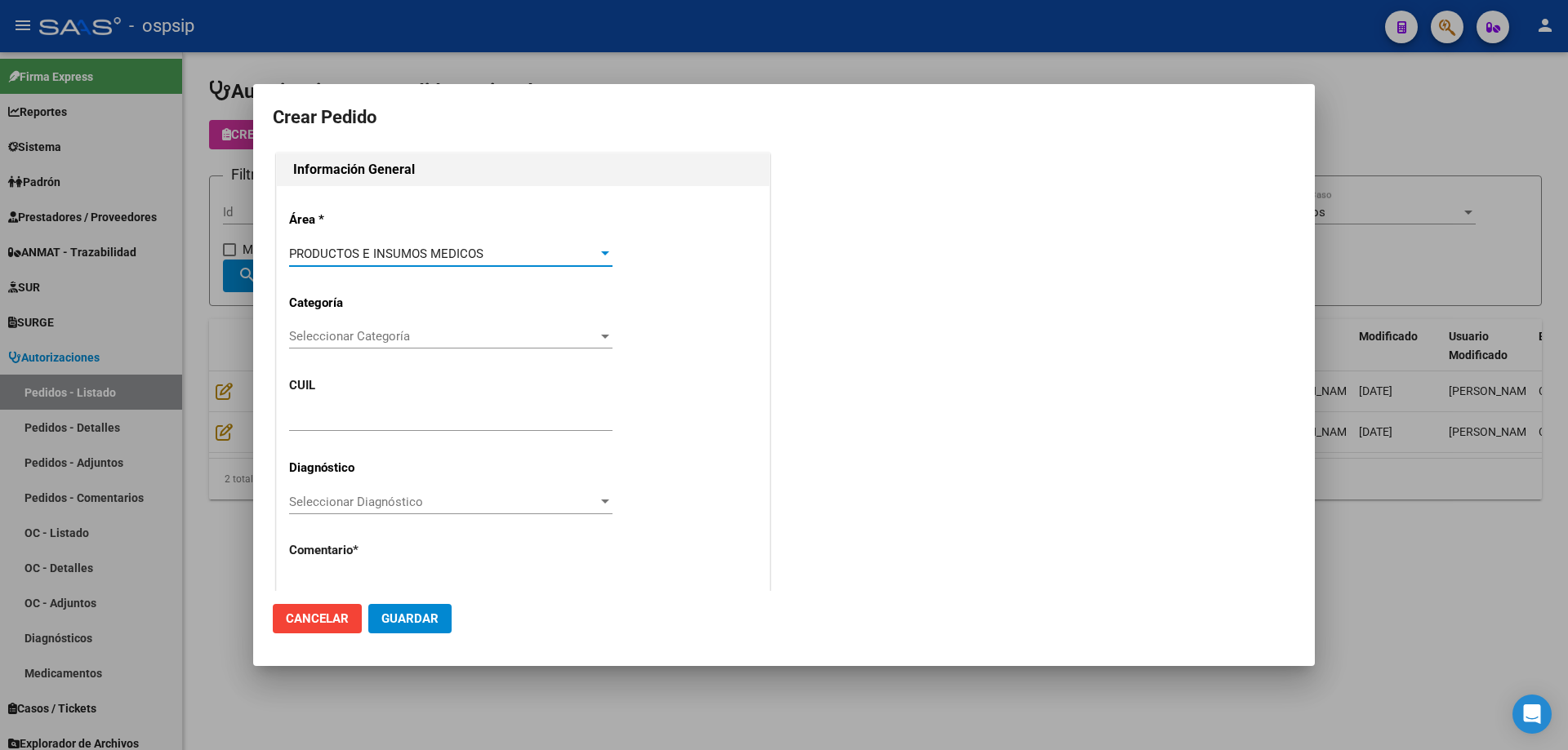
click at [402, 346] on div "Seleccionar Categoría Seleccionar Categoría" at bounding box center [450, 336] width 323 height 25
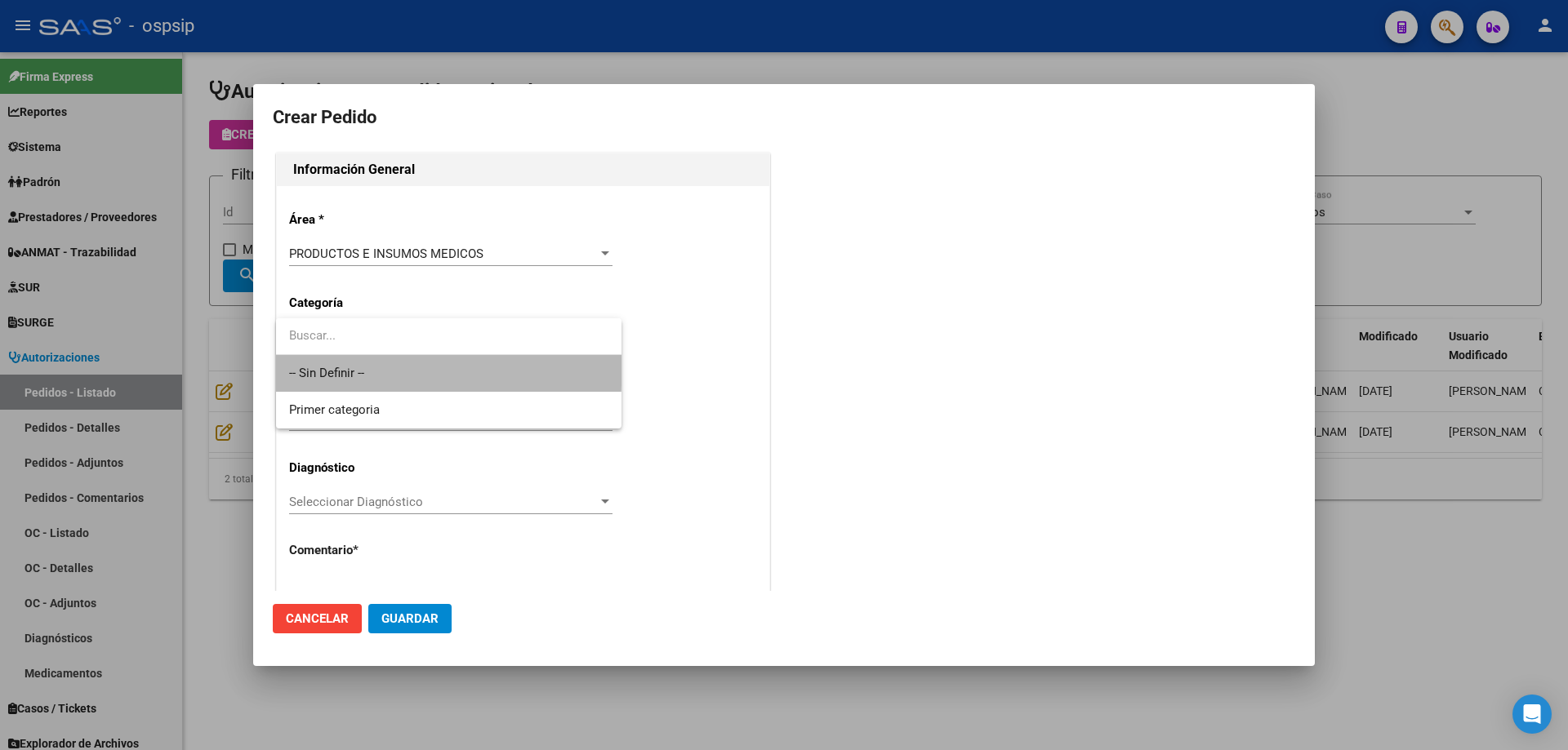
click at [390, 367] on span "-- Sin Definir --" at bounding box center [448, 374] width 319 height 37
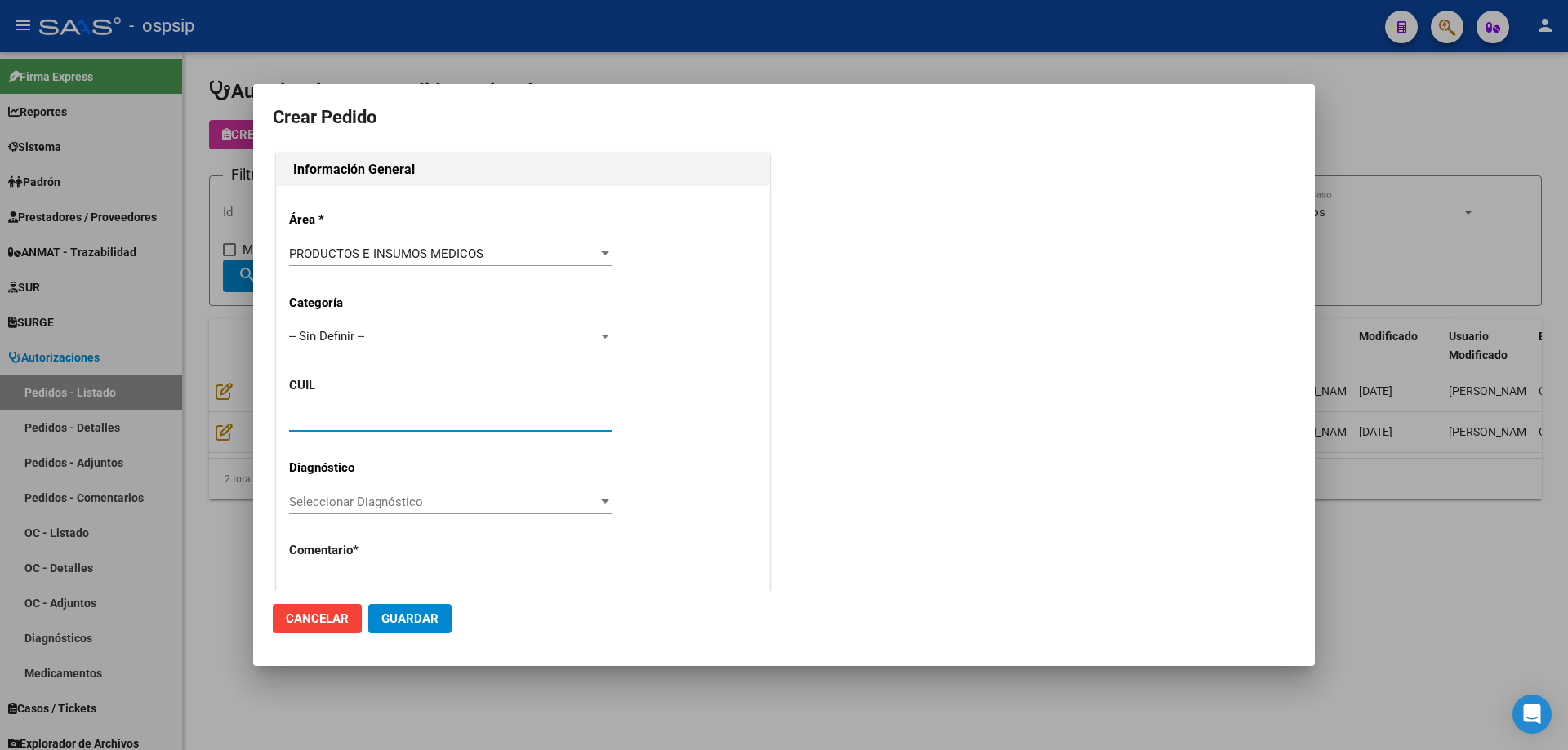
paste input "20-28307909-1"
type input "20-28307909-1"
type input "[PERSON_NAME]"
type input "[GEOGRAPHIC_DATA], PRESIDENTE DERQ, ESPA¹A 114"
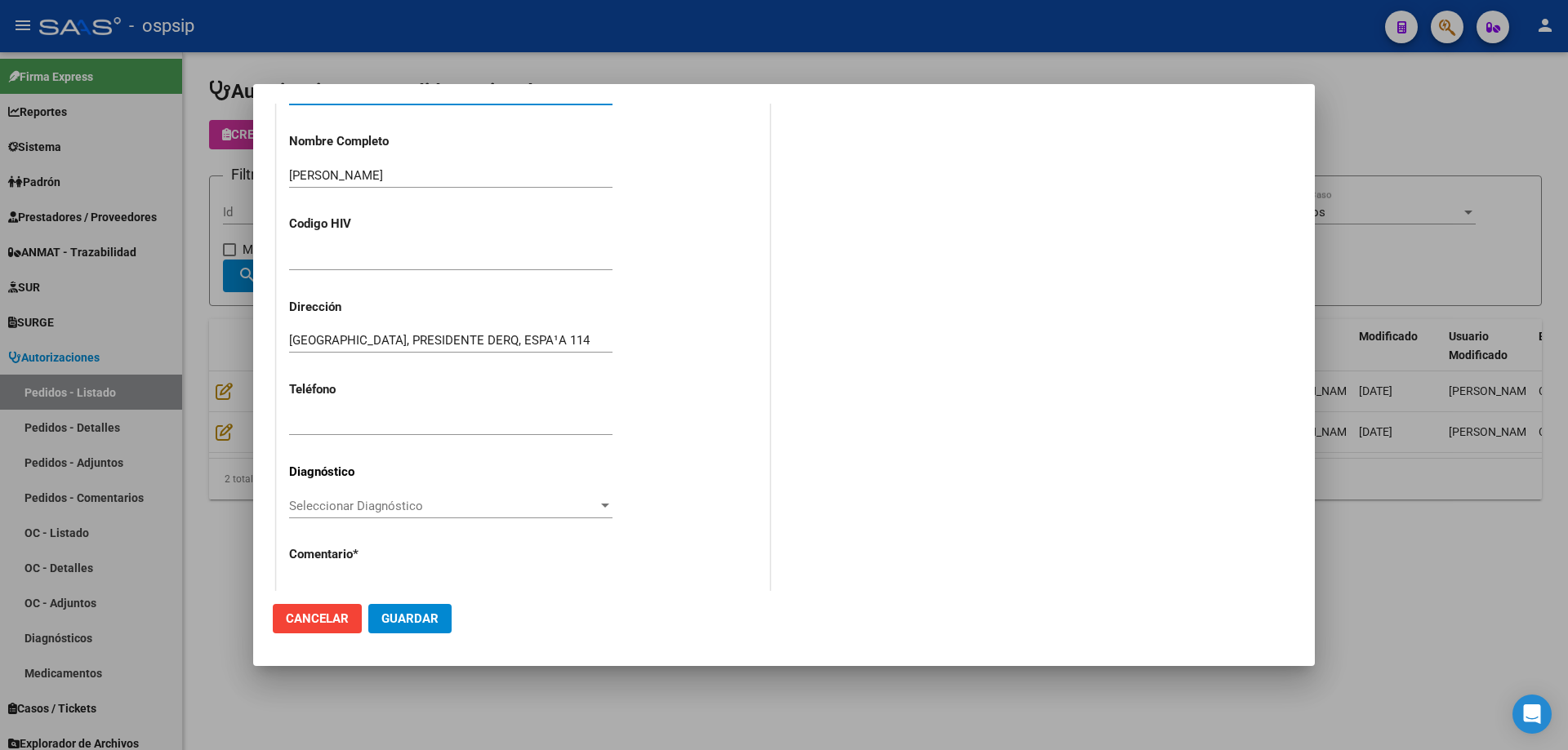
scroll to position [450, 0]
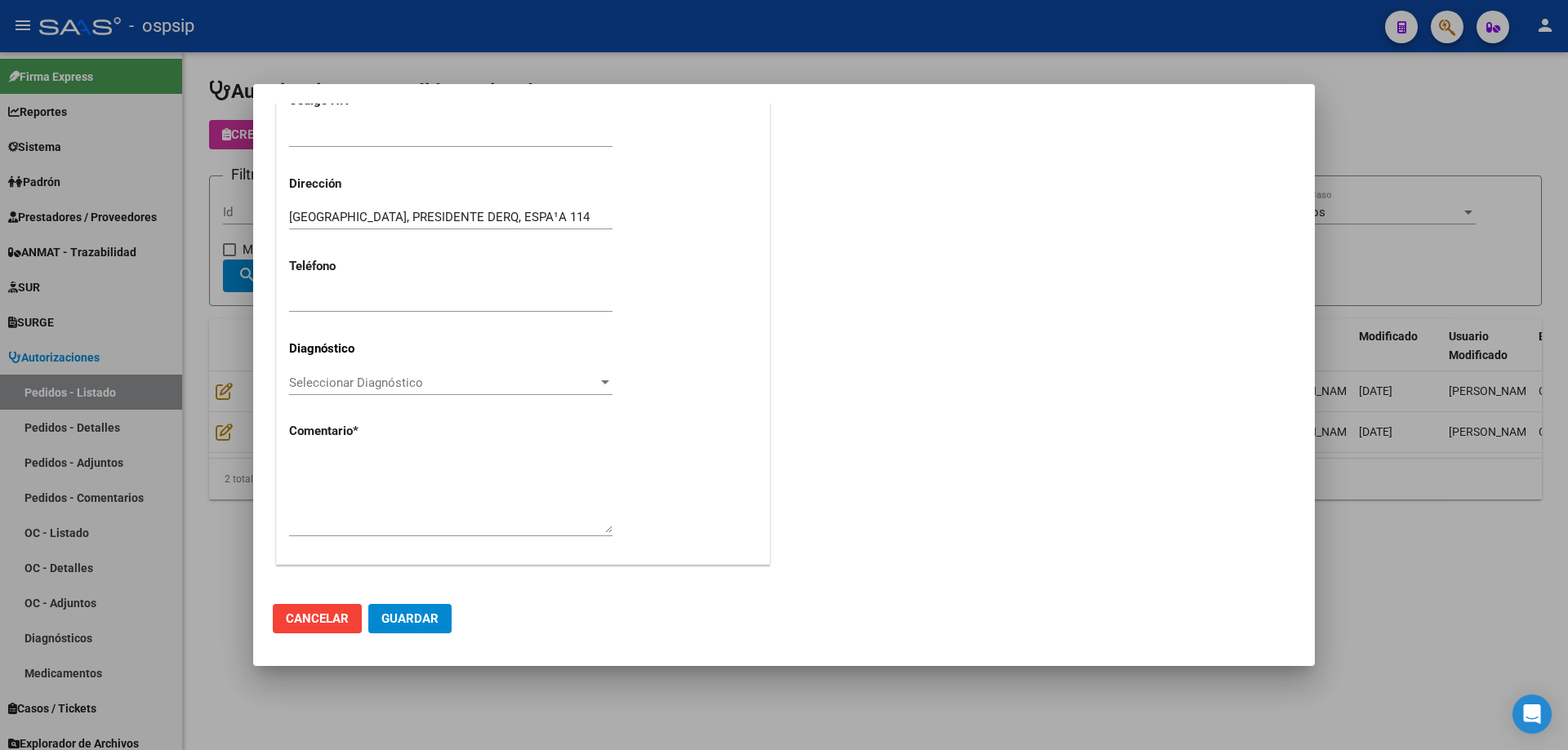
type input "20-28307909-1"
click at [440, 492] on textarea at bounding box center [450, 494] width 323 height 76
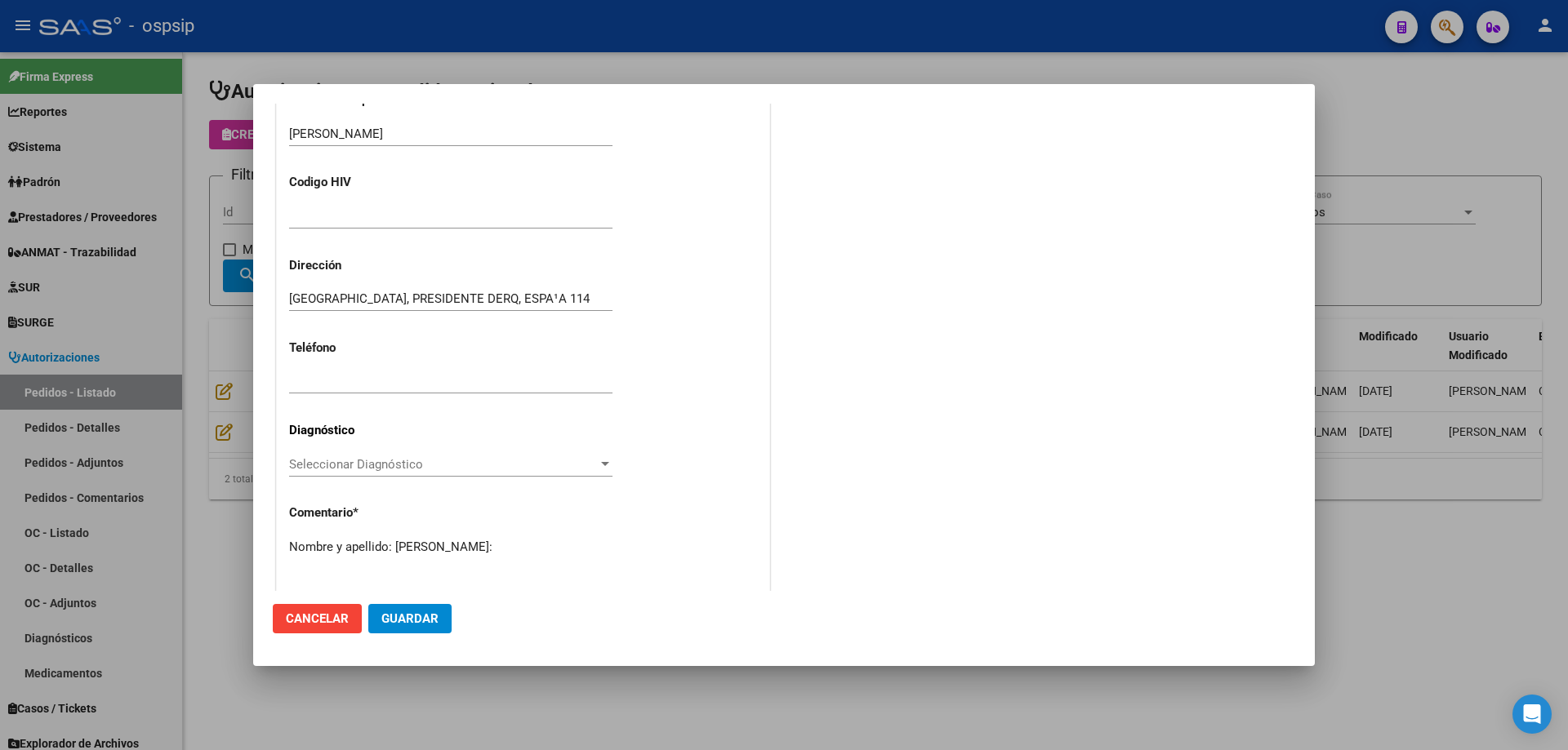
scroll to position [124, 0]
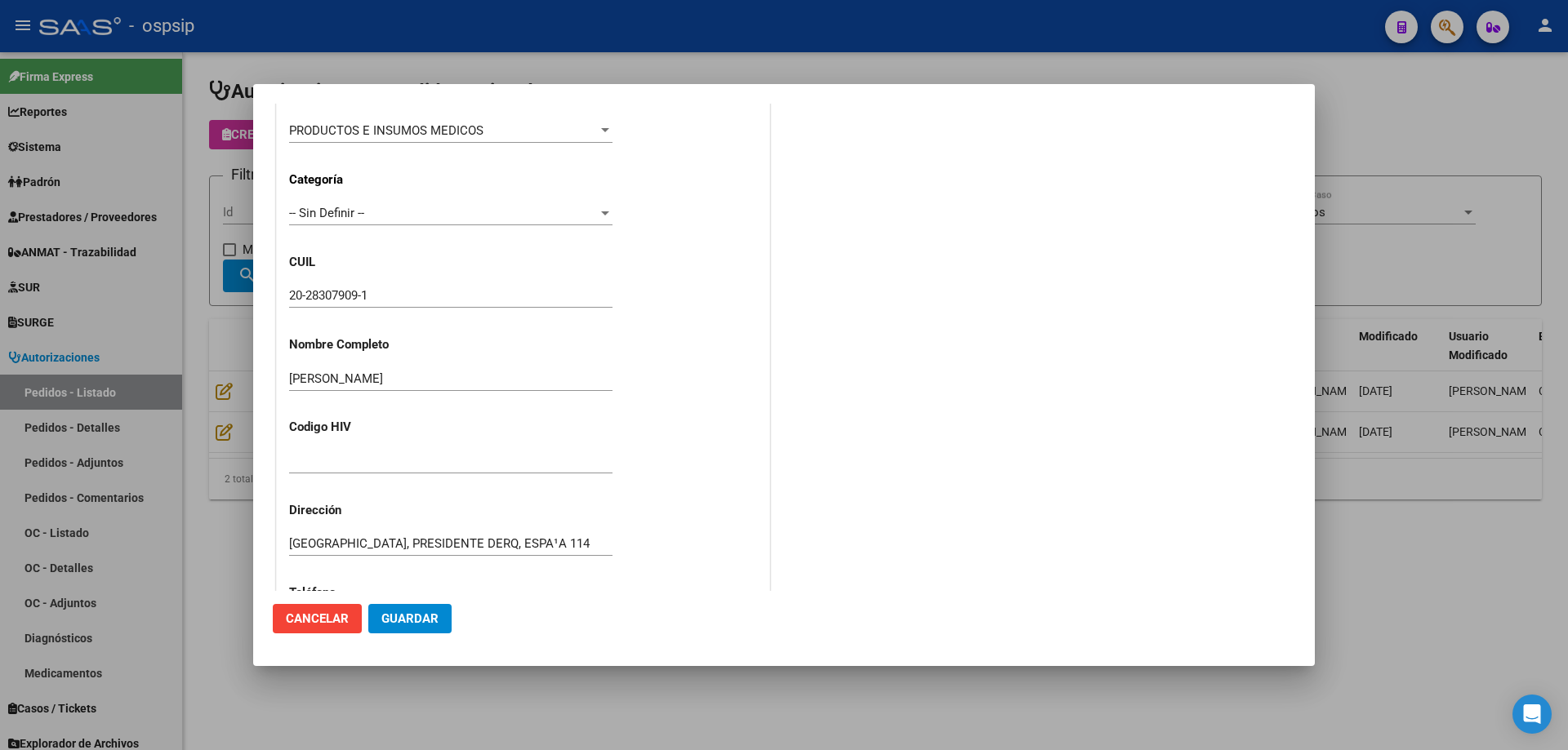
click at [333, 295] on input "20-28307909-1" at bounding box center [450, 295] width 323 height 15
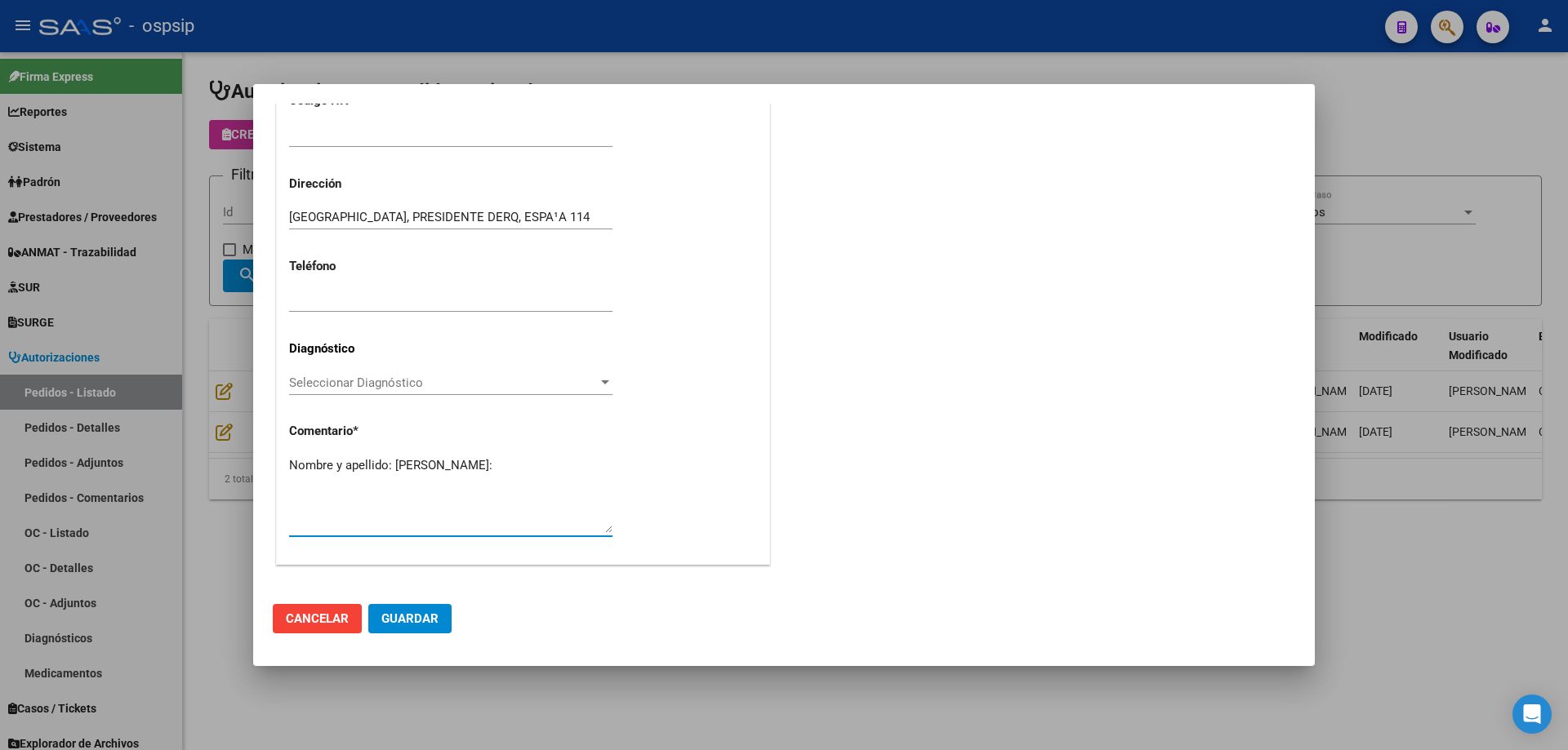
paste textarea "28307909"
type textarea "Nombre y apellido: [PERSON_NAME]:28307909"
click at [440, 611] on button "Guardar" at bounding box center [410, 618] width 83 height 29
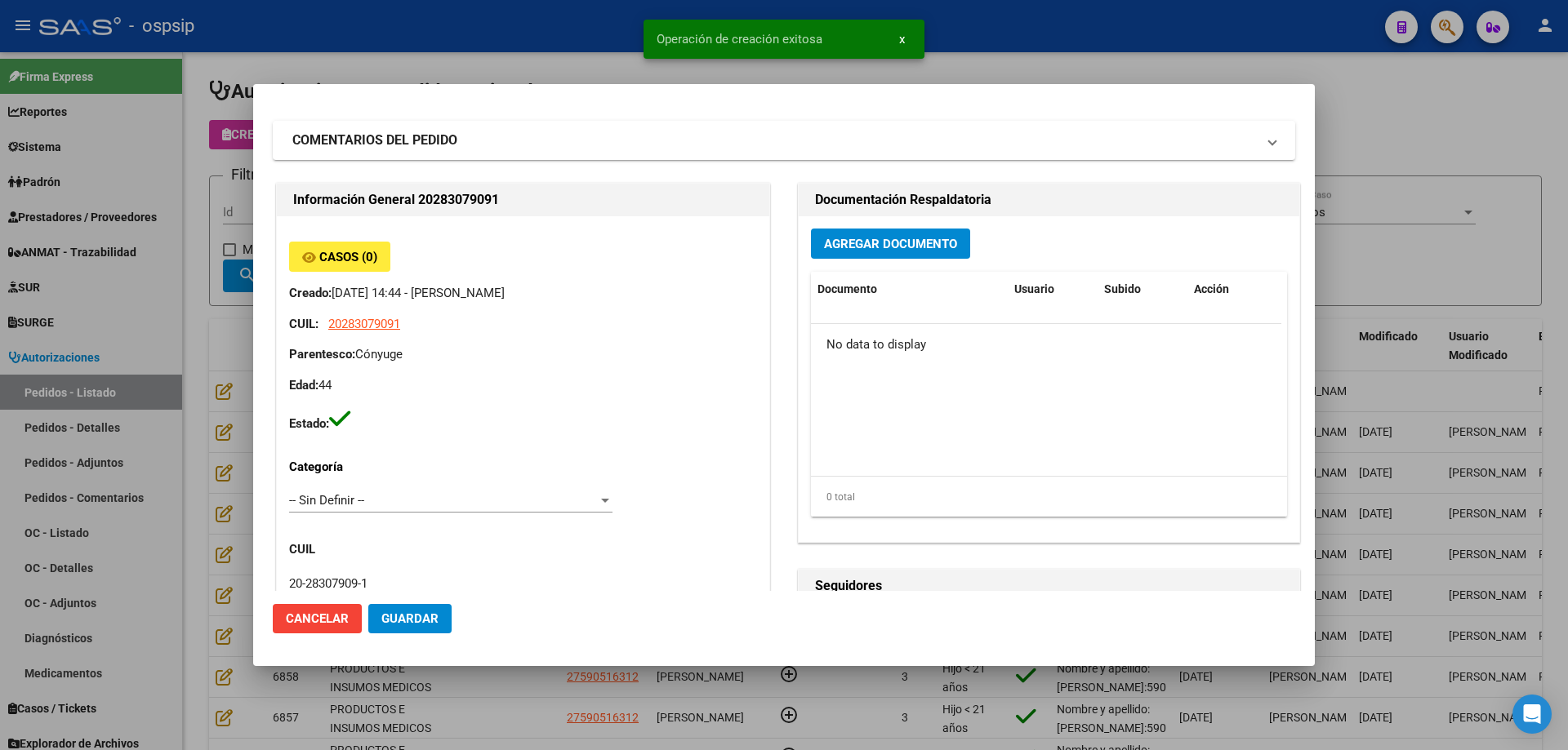
scroll to position [0, 0]
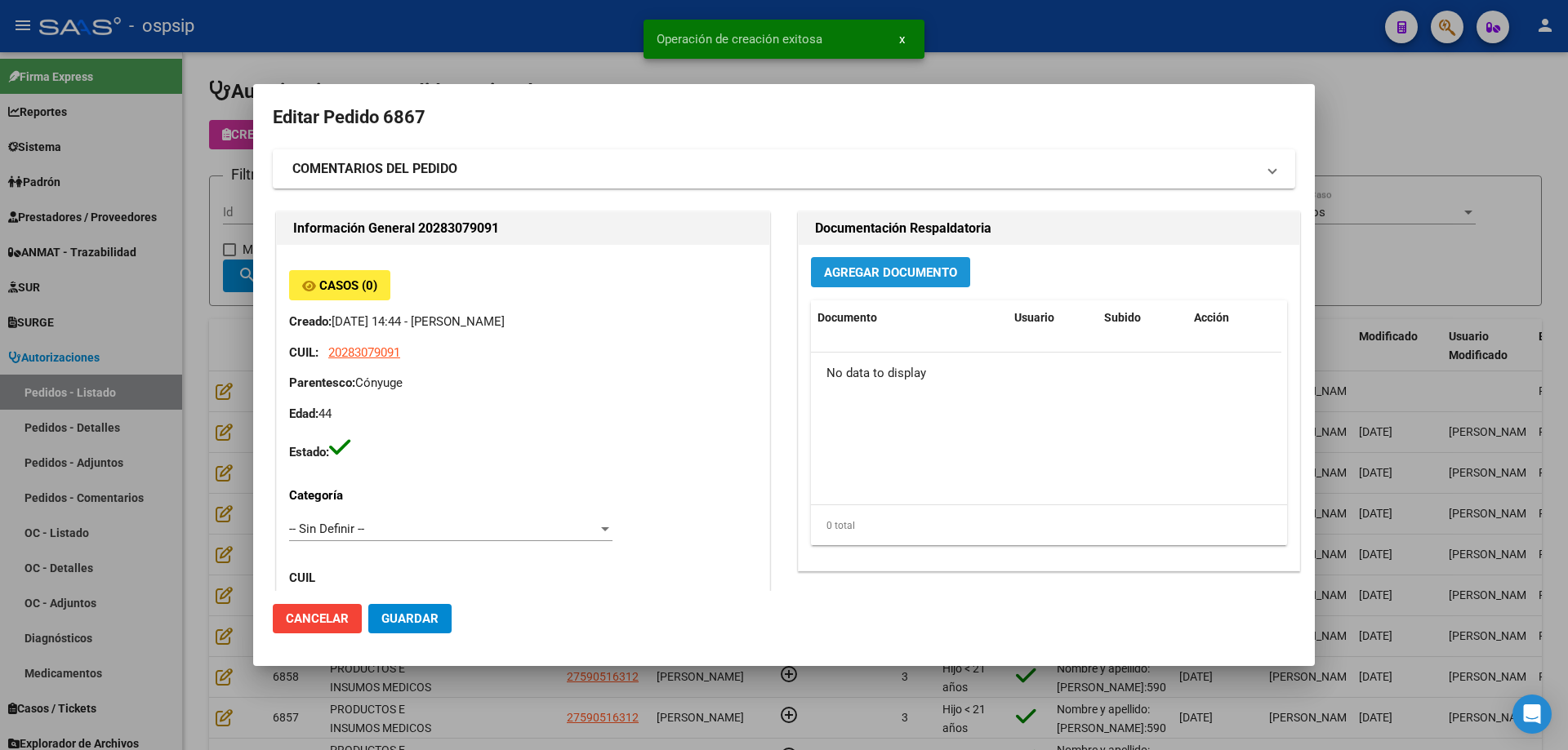
click at [877, 278] on span "Agregar Documento" at bounding box center [891, 272] width 133 height 15
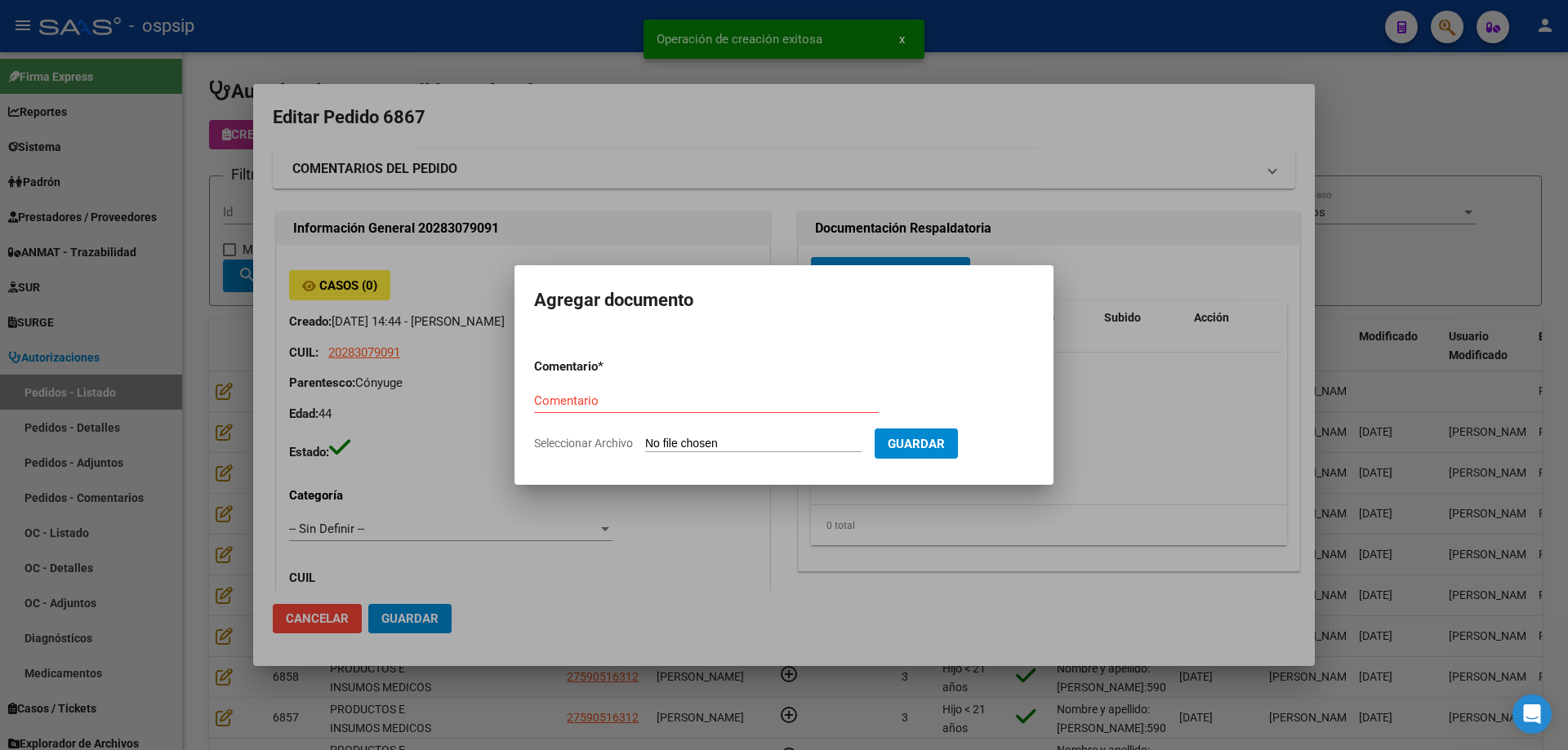
click at [807, 440] on input "Seleccionar Archivo" at bounding box center [753, 445] width 217 height 16
click at [677, 441] on input "Seleccionar Archivo" at bounding box center [753, 445] width 217 height 16
type input "C:\fakepath\pedido [PERSON_NAME].jpg"
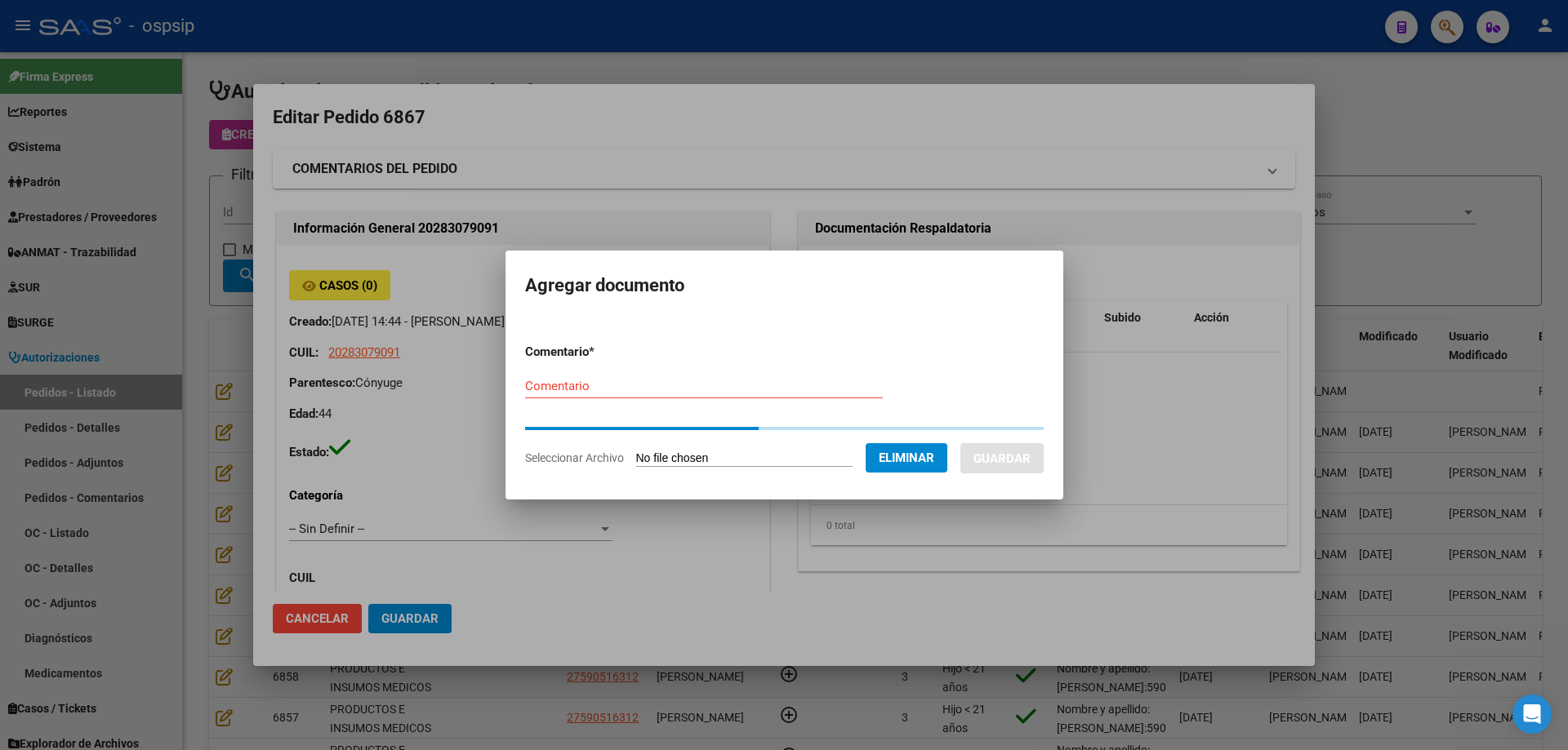
click at [576, 398] on div "Comentario" at bounding box center [704, 394] width 358 height 40
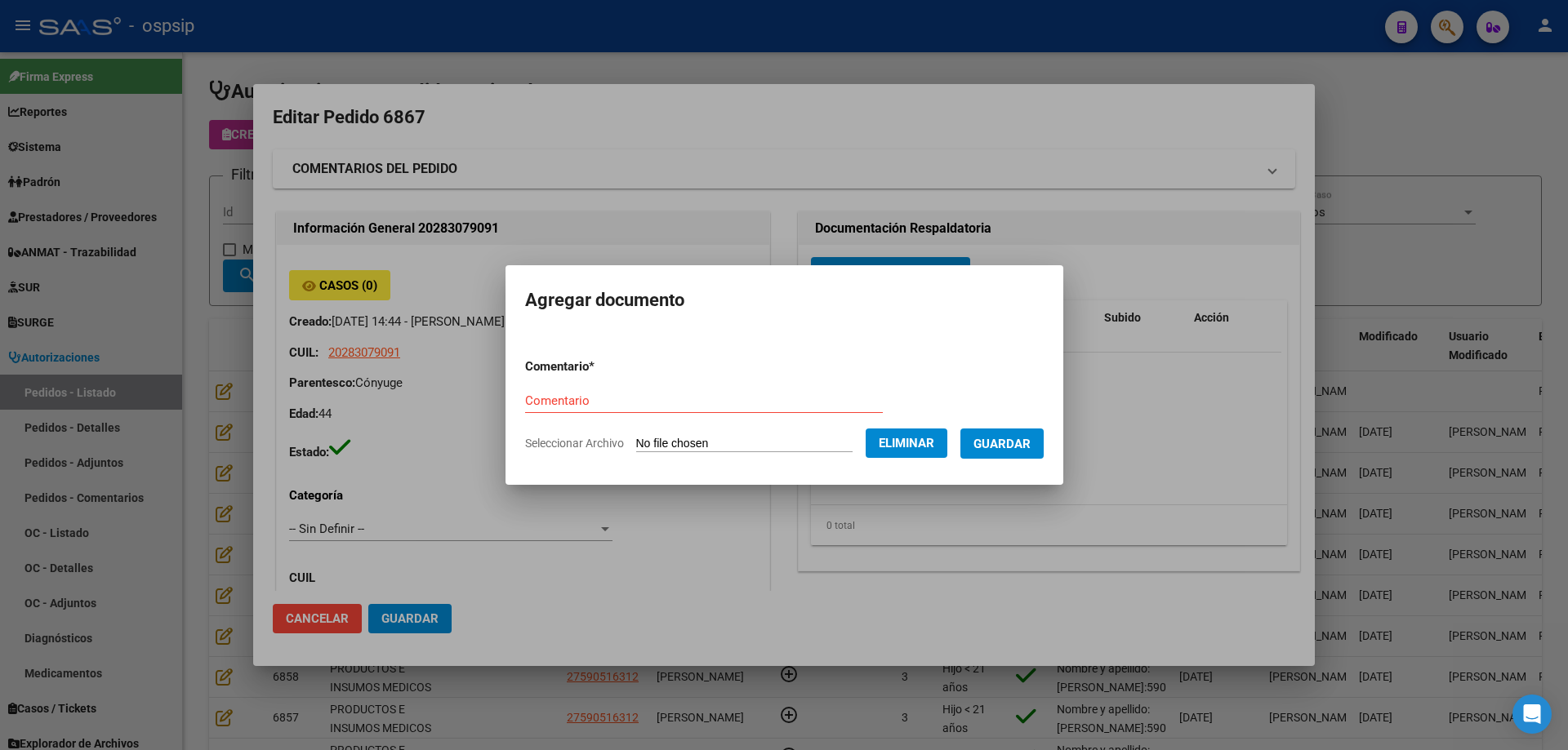
click at [580, 394] on input "Comentario" at bounding box center [704, 401] width 358 height 15
type input "Pedido"
click at [1034, 458] on button "Guardar" at bounding box center [1001, 444] width 83 height 30
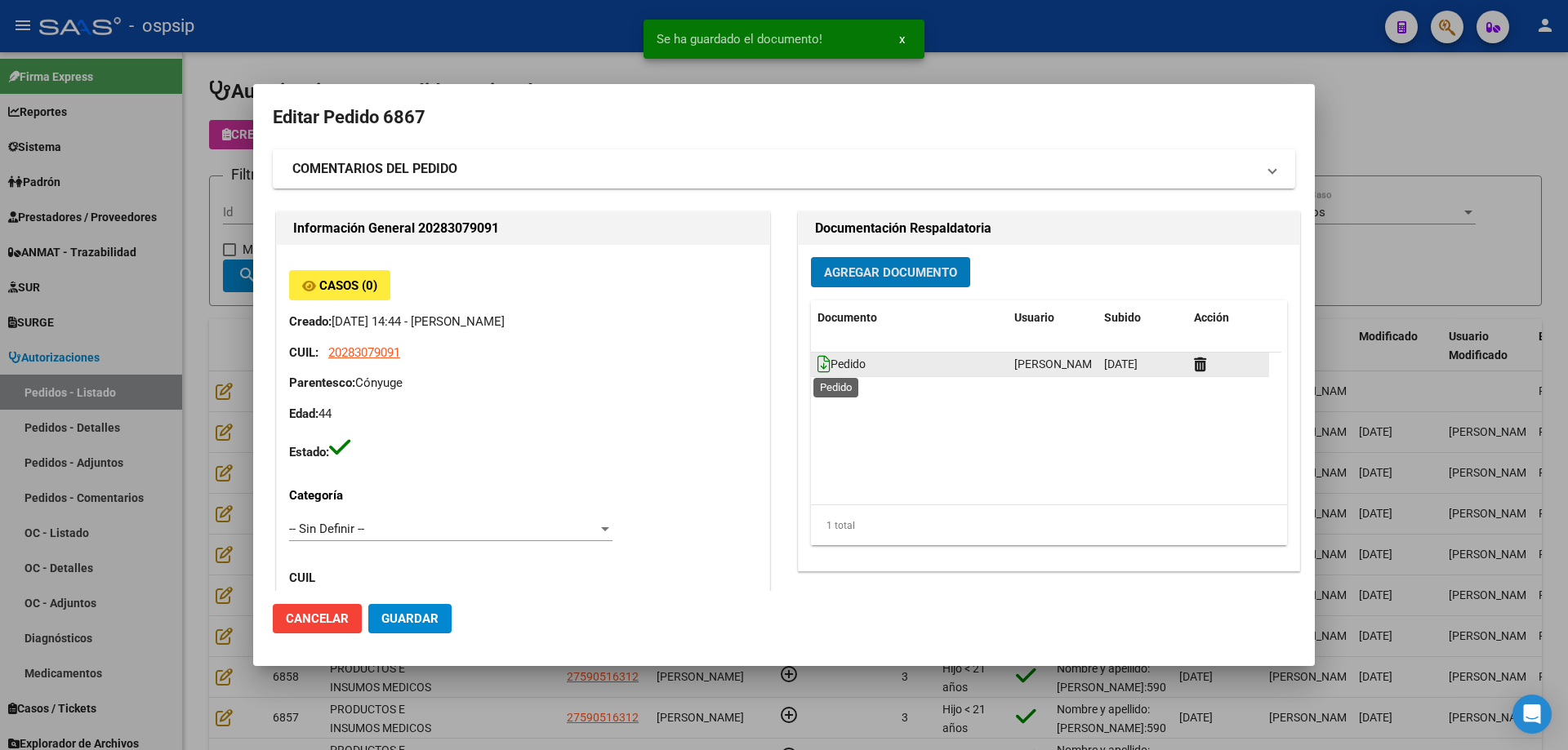
click at [817, 364] on icon at bounding box center [823, 364] width 13 height 18
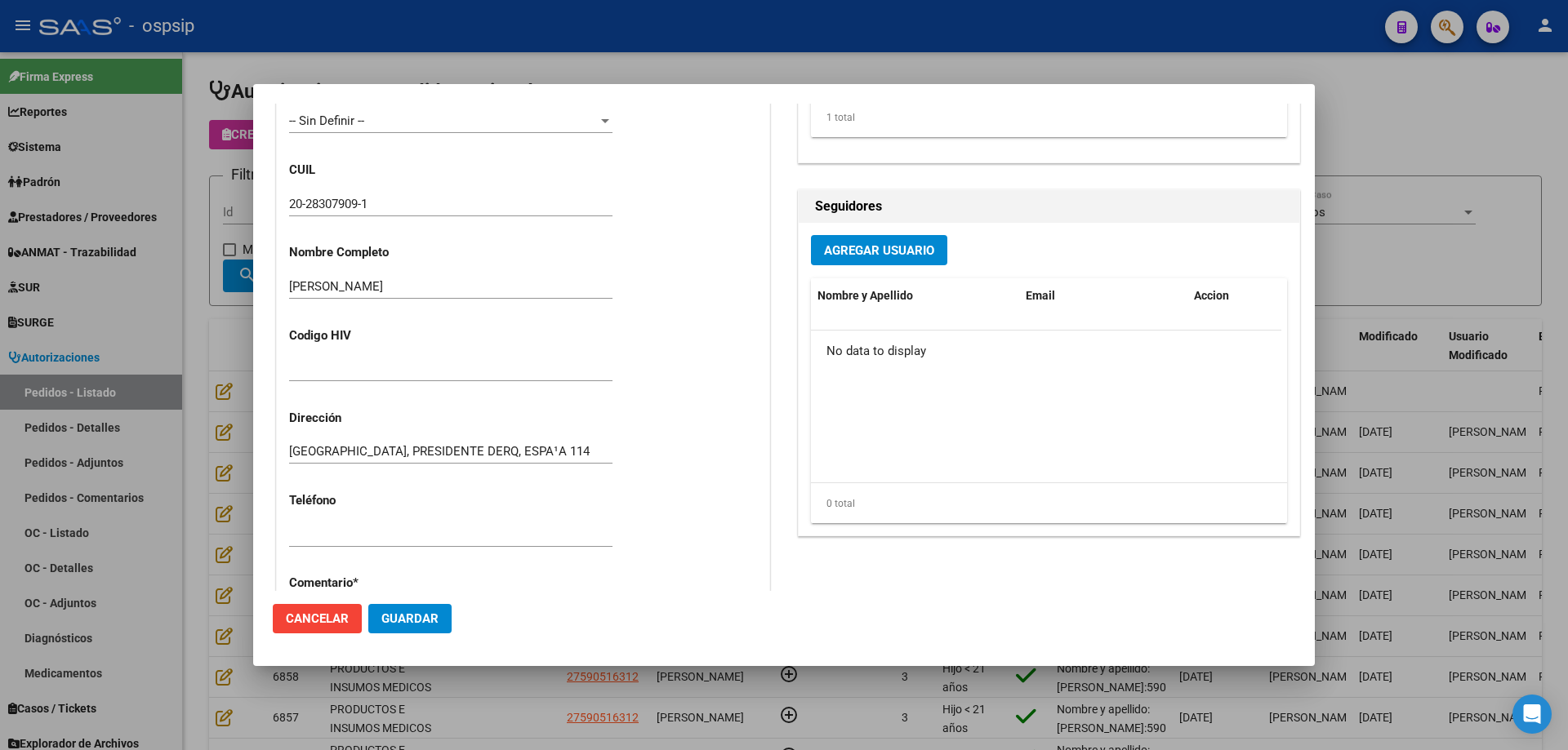
scroll to position [653, 0]
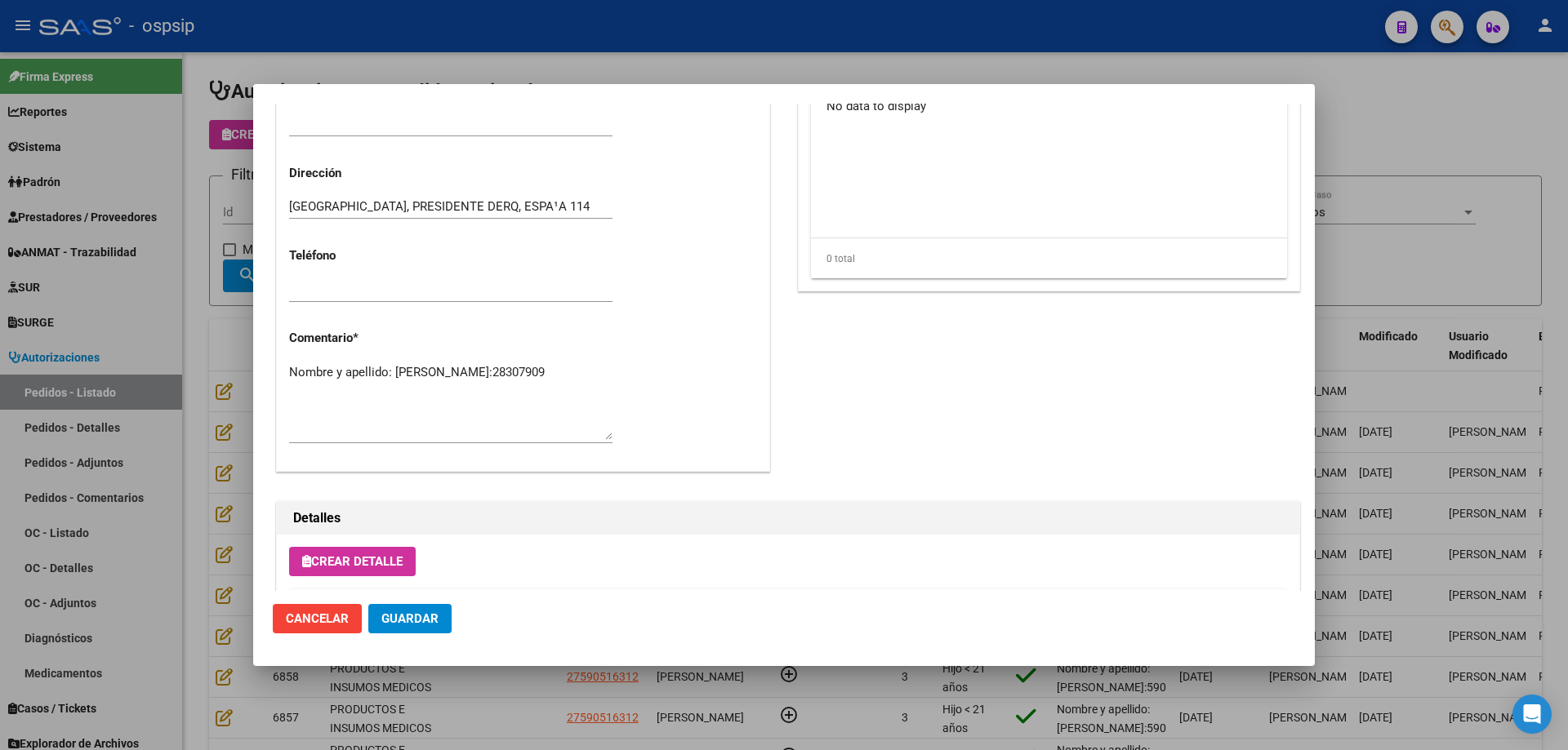
click at [340, 562] on span "Crear Detalle" at bounding box center [352, 561] width 100 height 15
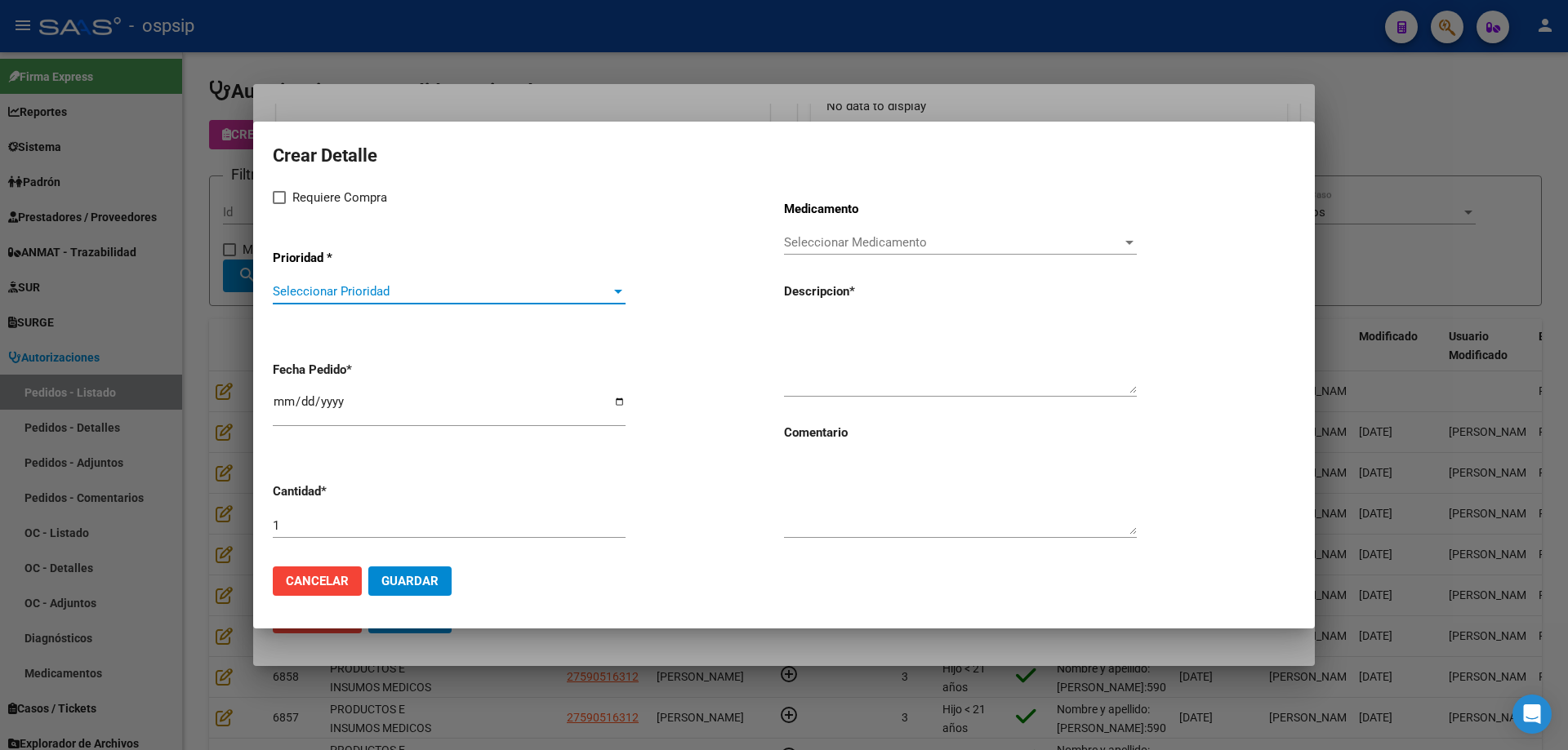
click at [405, 296] on span "Seleccionar Prioridad" at bounding box center [441, 291] width 338 height 15
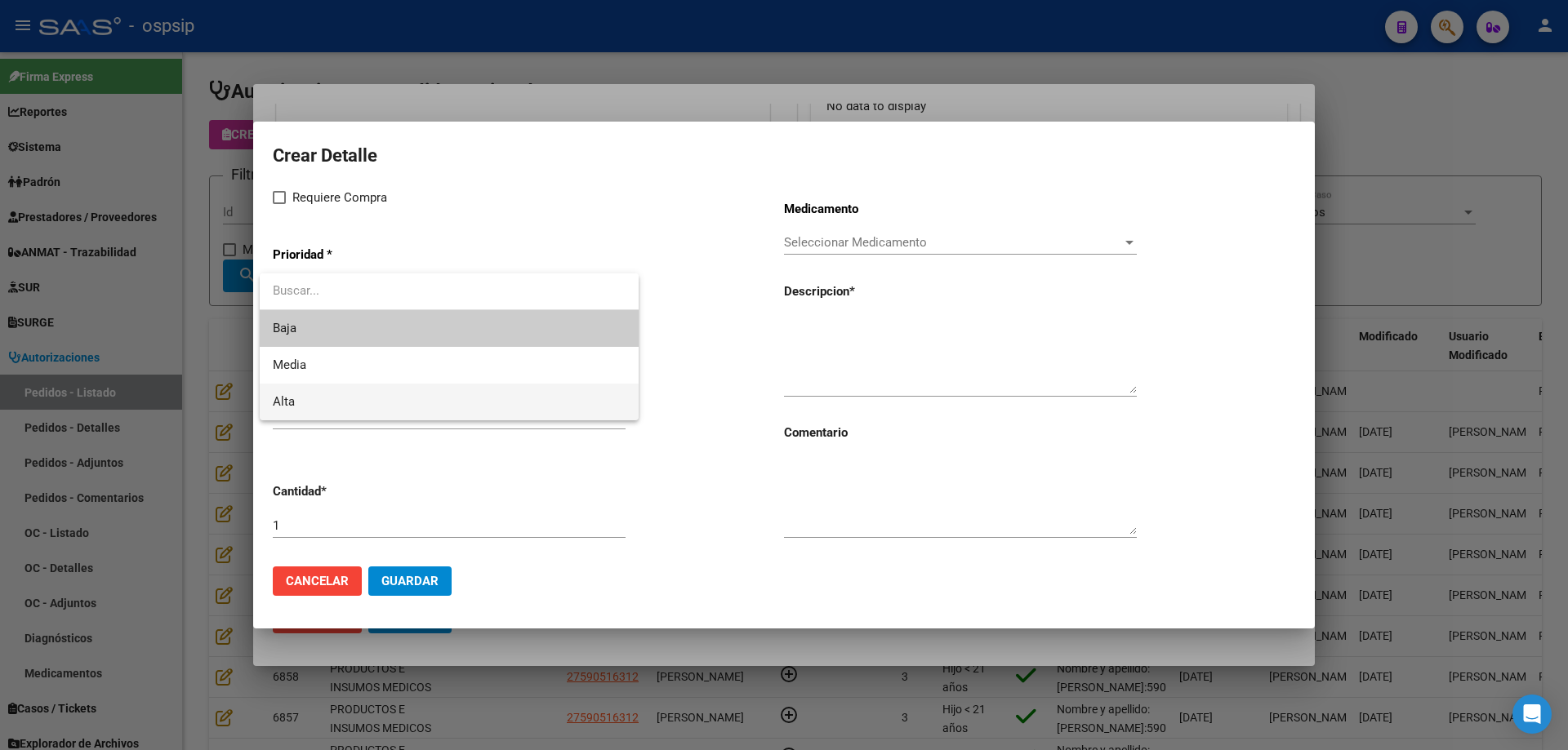
click at [346, 404] on span "Alta" at bounding box center [449, 402] width 353 height 37
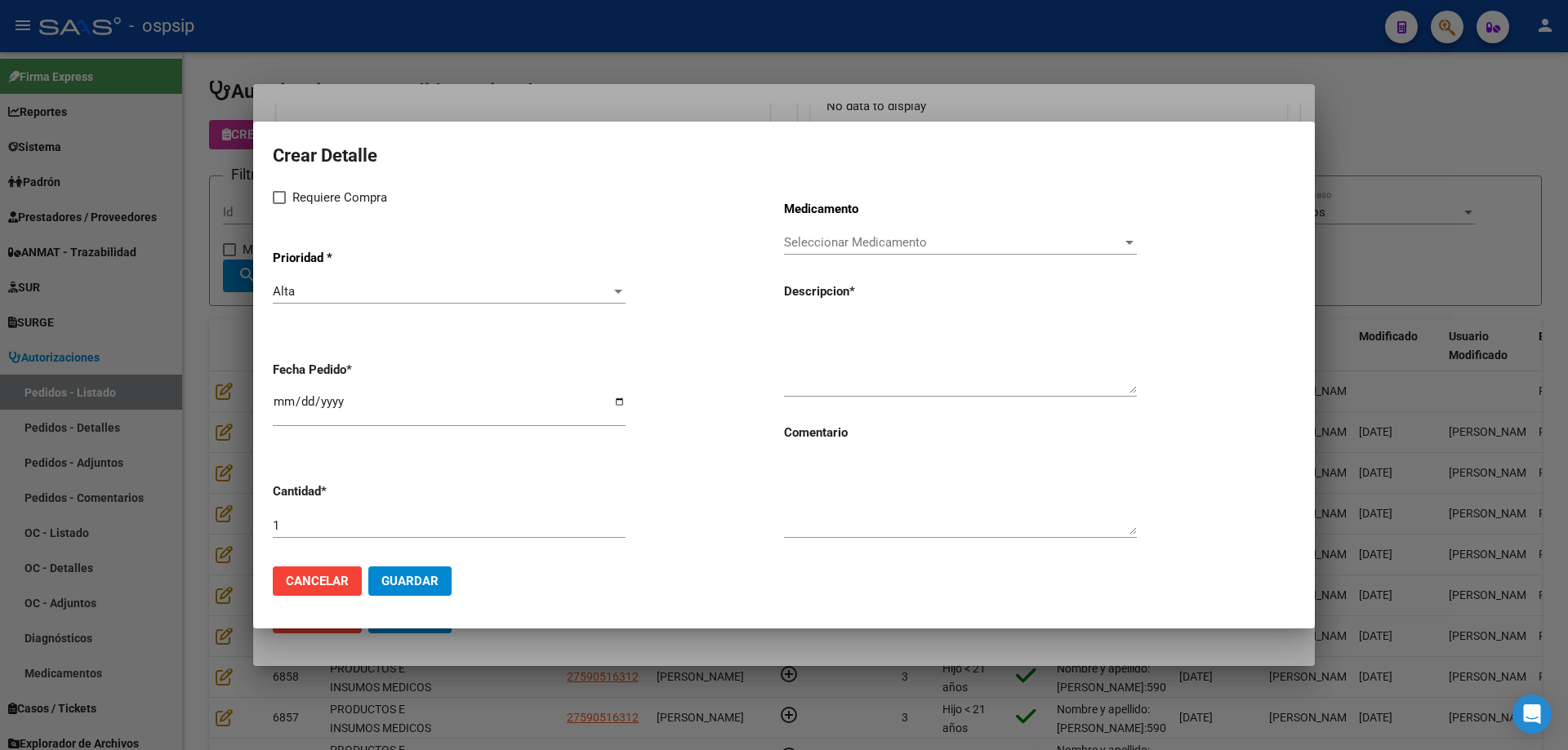
click at [300, 208] on div "Requiere Compra Prioridad * Alta Seleccionar Prioridad Fecha Pedido * [DATE] Ca…" at bounding box center [528, 370] width 512 height 366
click at [314, 200] on span "Requiere Compra" at bounding box center [340, 197] width 95 height 19
click at [279, 204] on input "Requiere Compra" at bounding box center [278, 204] width 1 height 1
checkbox input "true"
click at [864, 246] on span "Seleccionar Medicamento" at bounding box center [952, 242] width 338 height 15
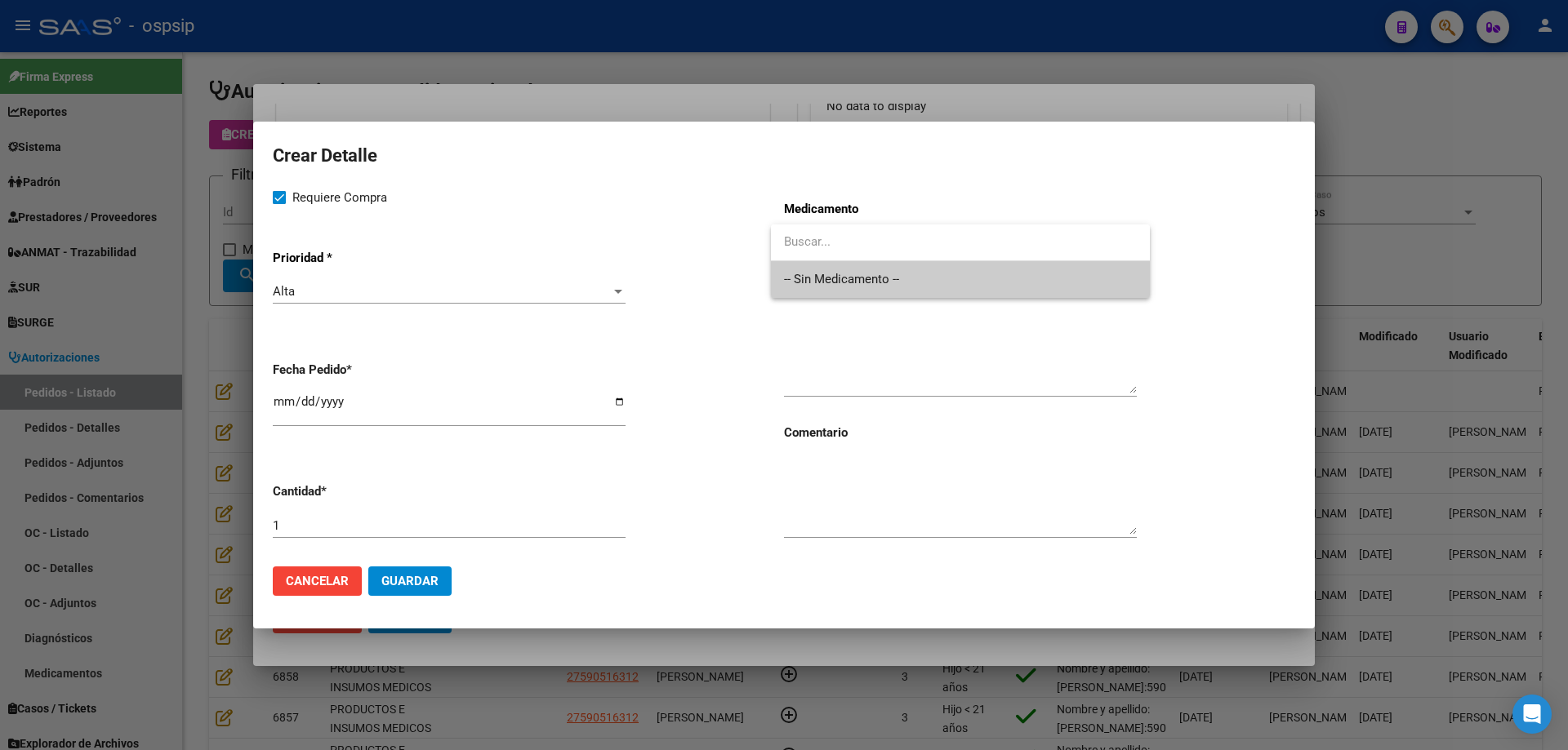
click at [863, 263] on span "-- Sin Medicamento --" at bounding box center [960, 280] width 353 height 37
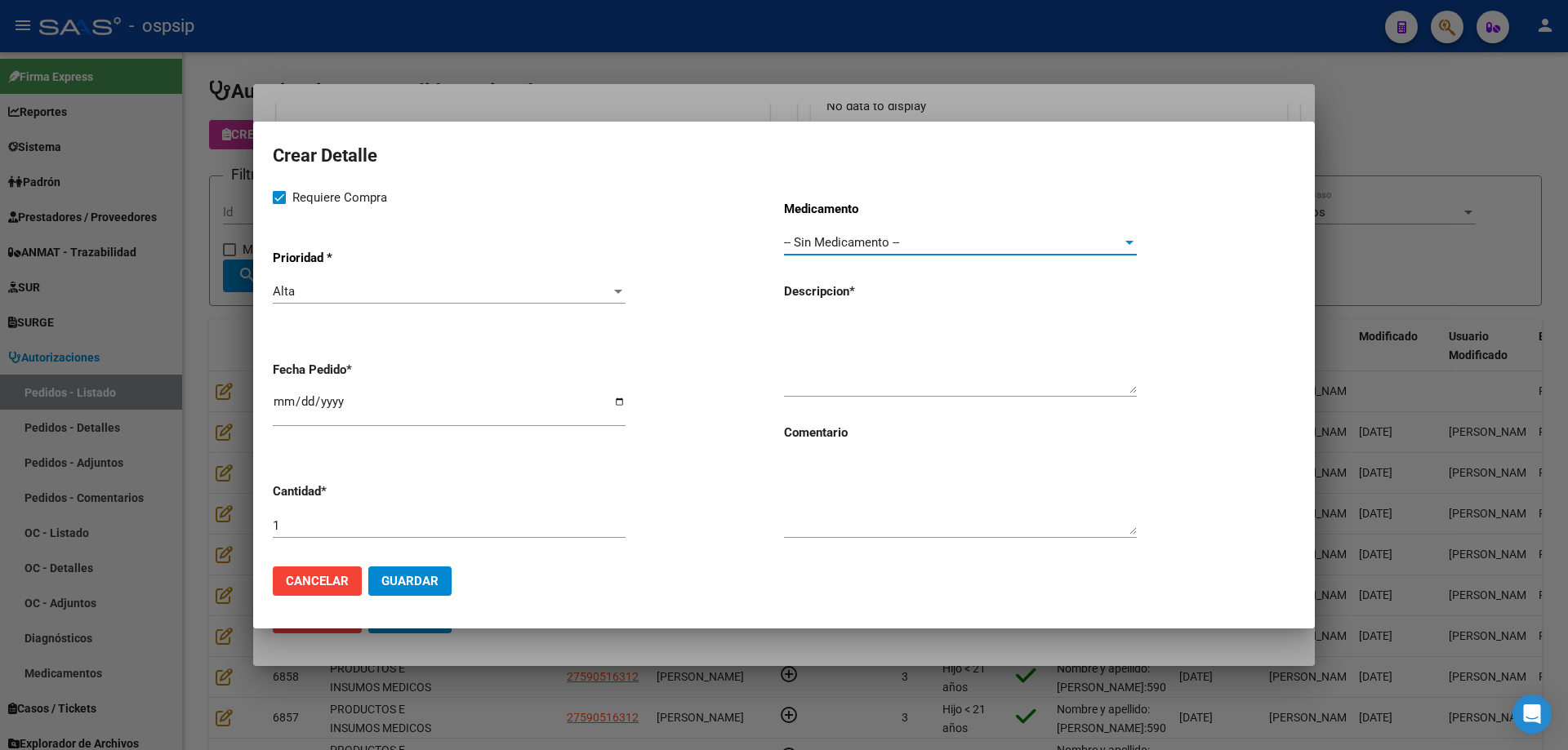
click at [278, 403] on input "[DATE]" at bounding box center [449, 408] width 353 height 26
type input "[DATE]"
click at [1031, 335] on textarea at bounding box center [960, 354] width 353 height 76
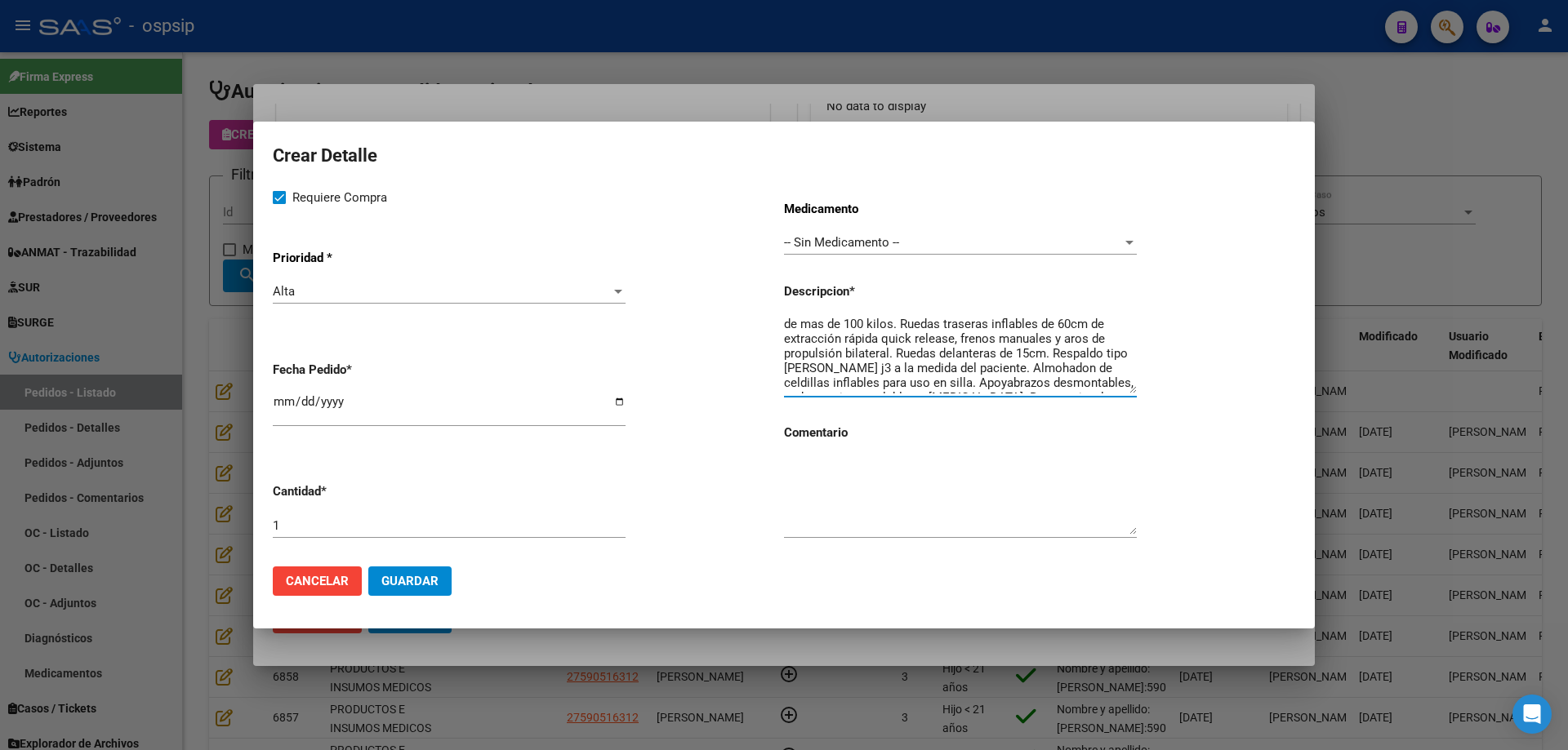
scroll to position [44, 0]
drag, startPoint x: 1042, startPoint y: 368, endPoint x: 1035, endPoint y: 384, distance: 17.5
click at [1035, 384] on textarea "Silla de ruedas manual compacta de autopropulsion, plegado [MEDICAL_DATA]. Alum…" at bounding box center [960, 354] width 353 height 76
type textarea "Silla de ruedas manual compacta de autopropulsión, plegado [MEDICAL_DATA]. Alum…"
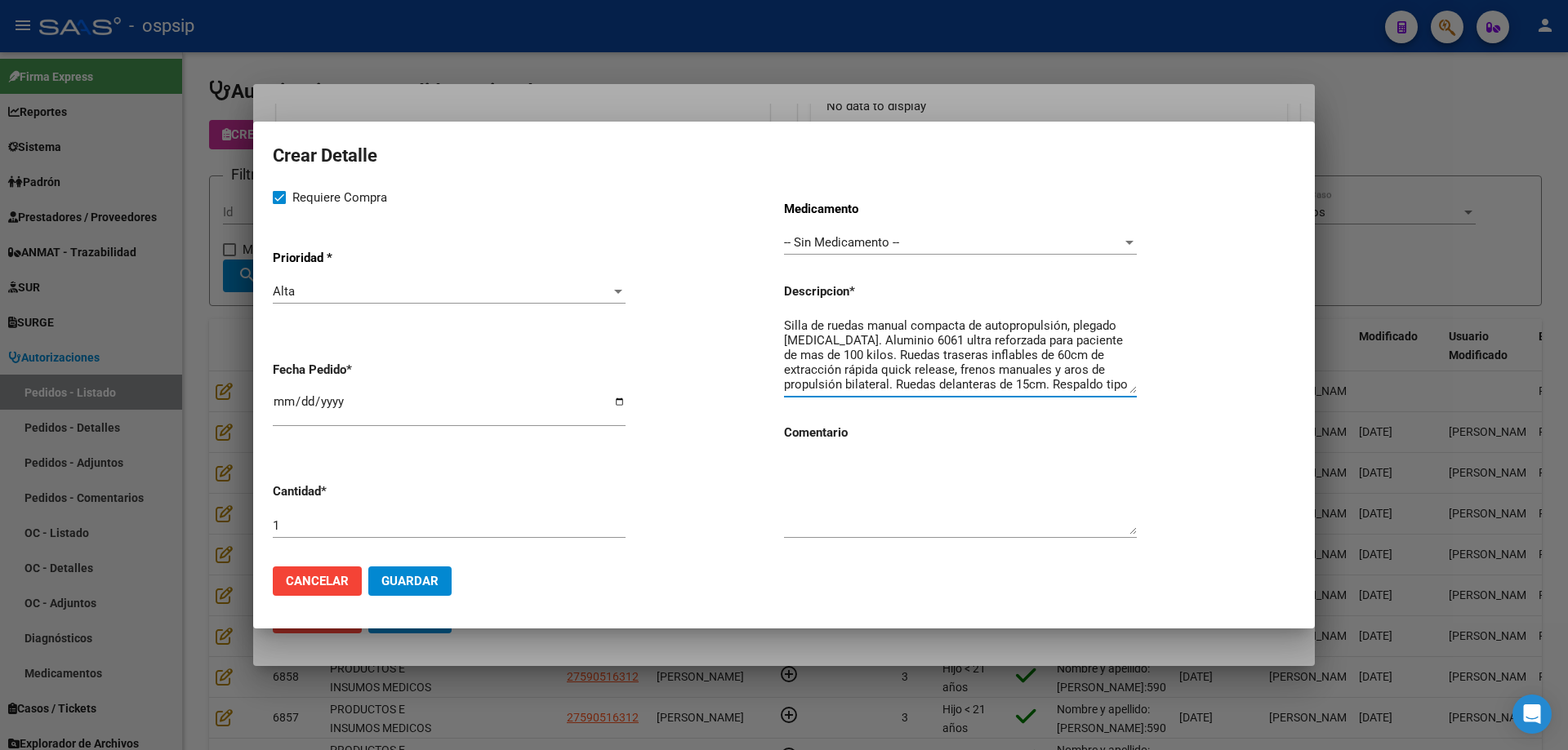
click at [425, 582] on span "Guardar" at bounding box center [410, 581] width 57 height 15
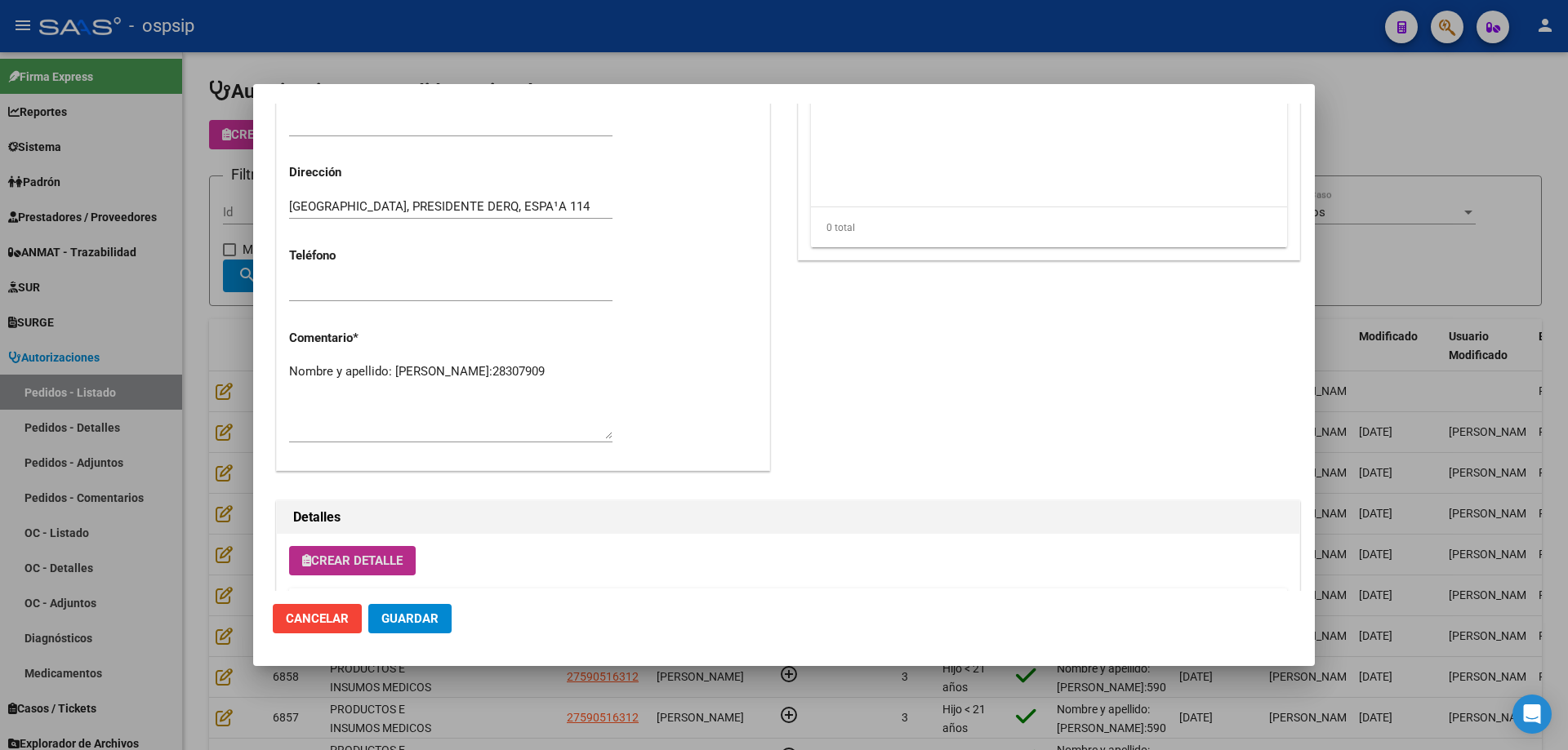
scroll to position [652, 0]
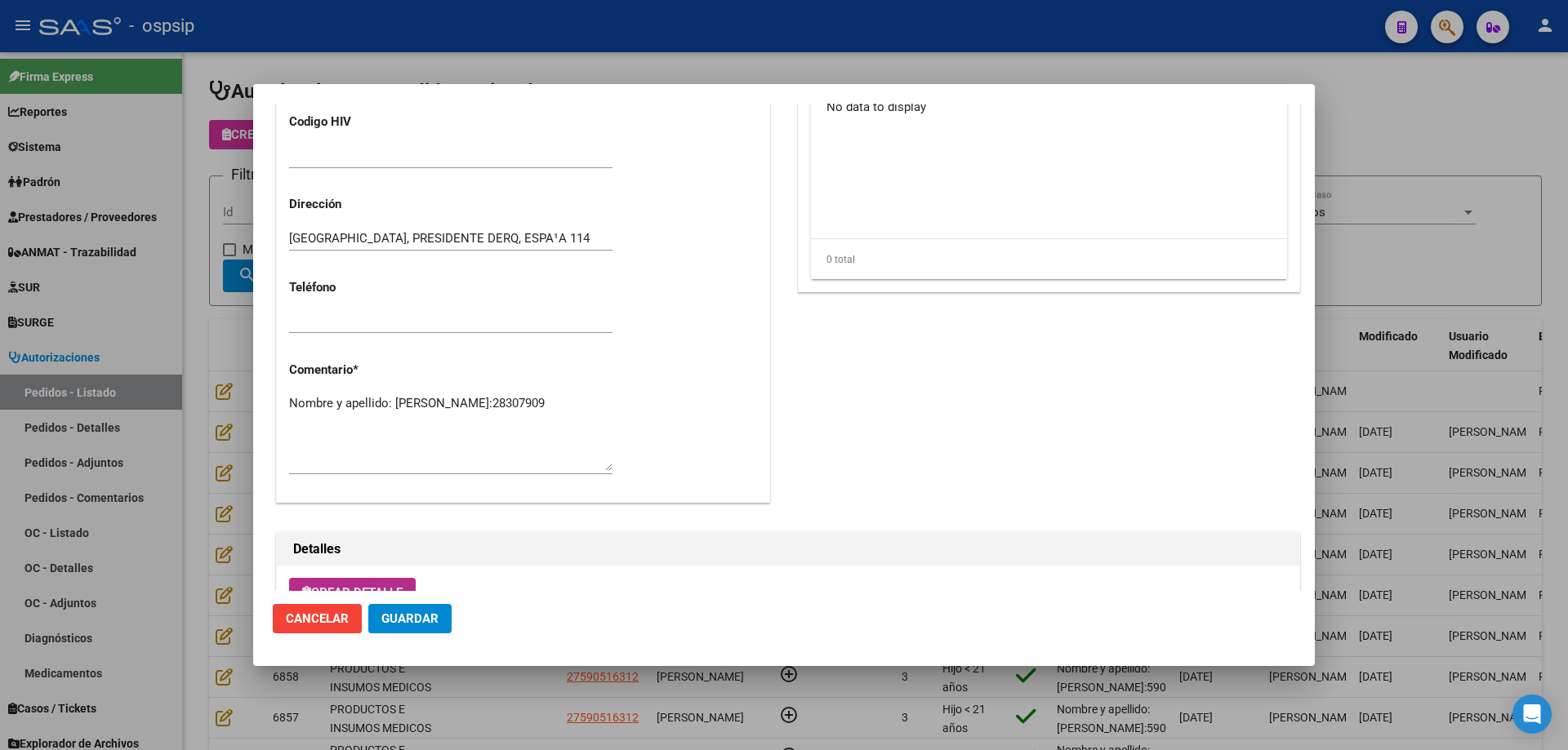
click at [429, 625] on span "Guardar" at bounding box center [410, 618] width 57 height 15
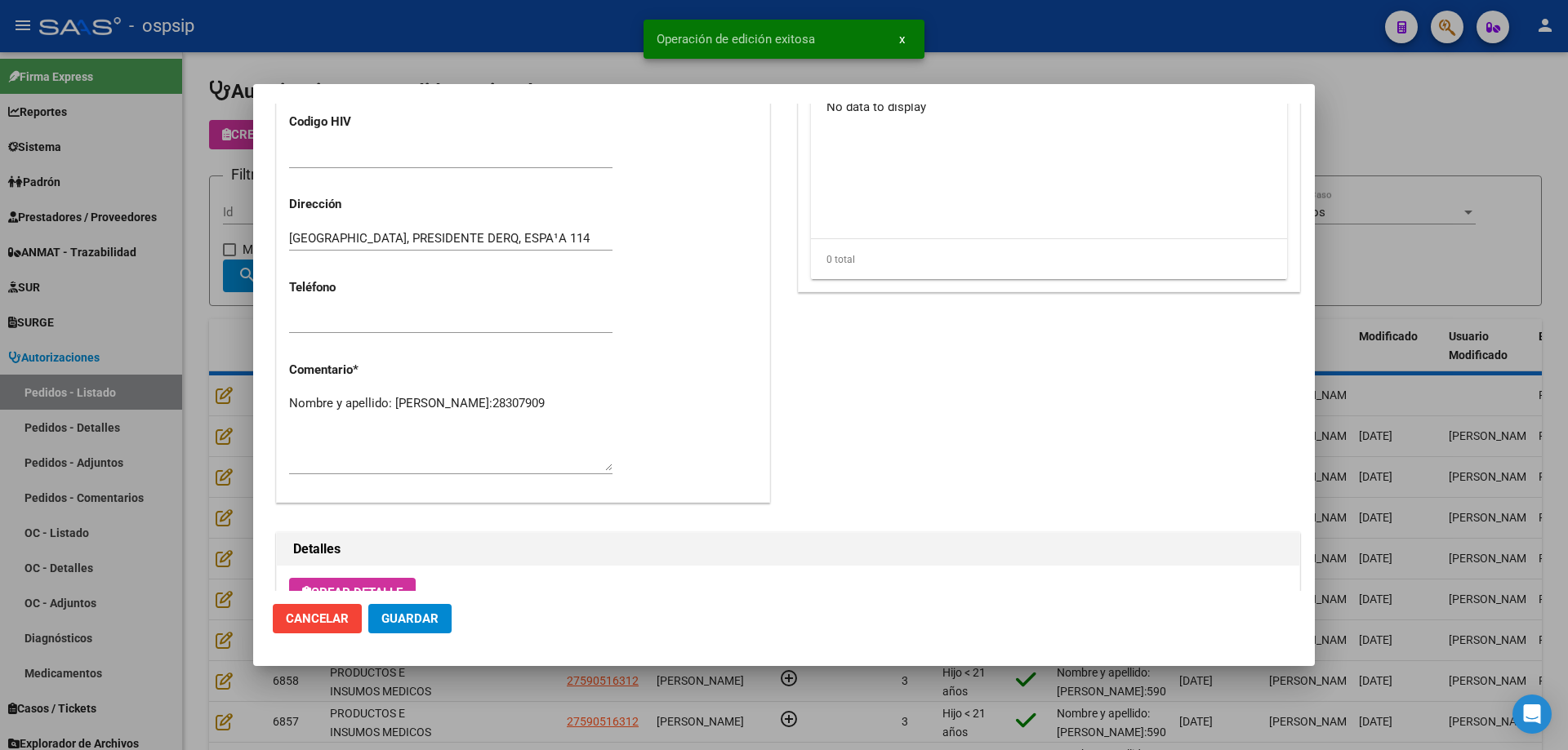
click at [418, 418] on textarea "Nombre y apellido: [PERSON_NAME]:28307909" at bounding box center [450, 432] width 323 height 76
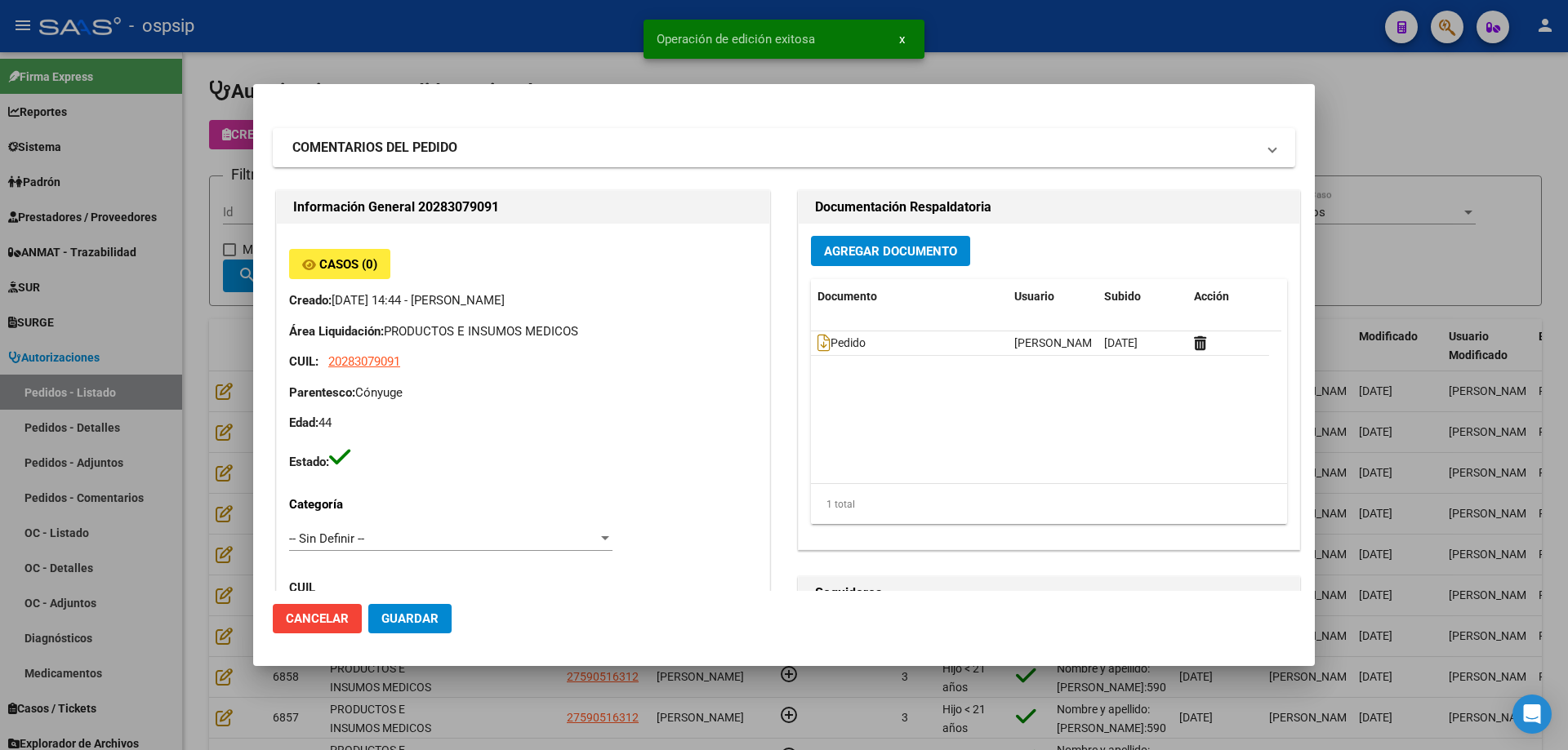
scroll to position [0, 0]
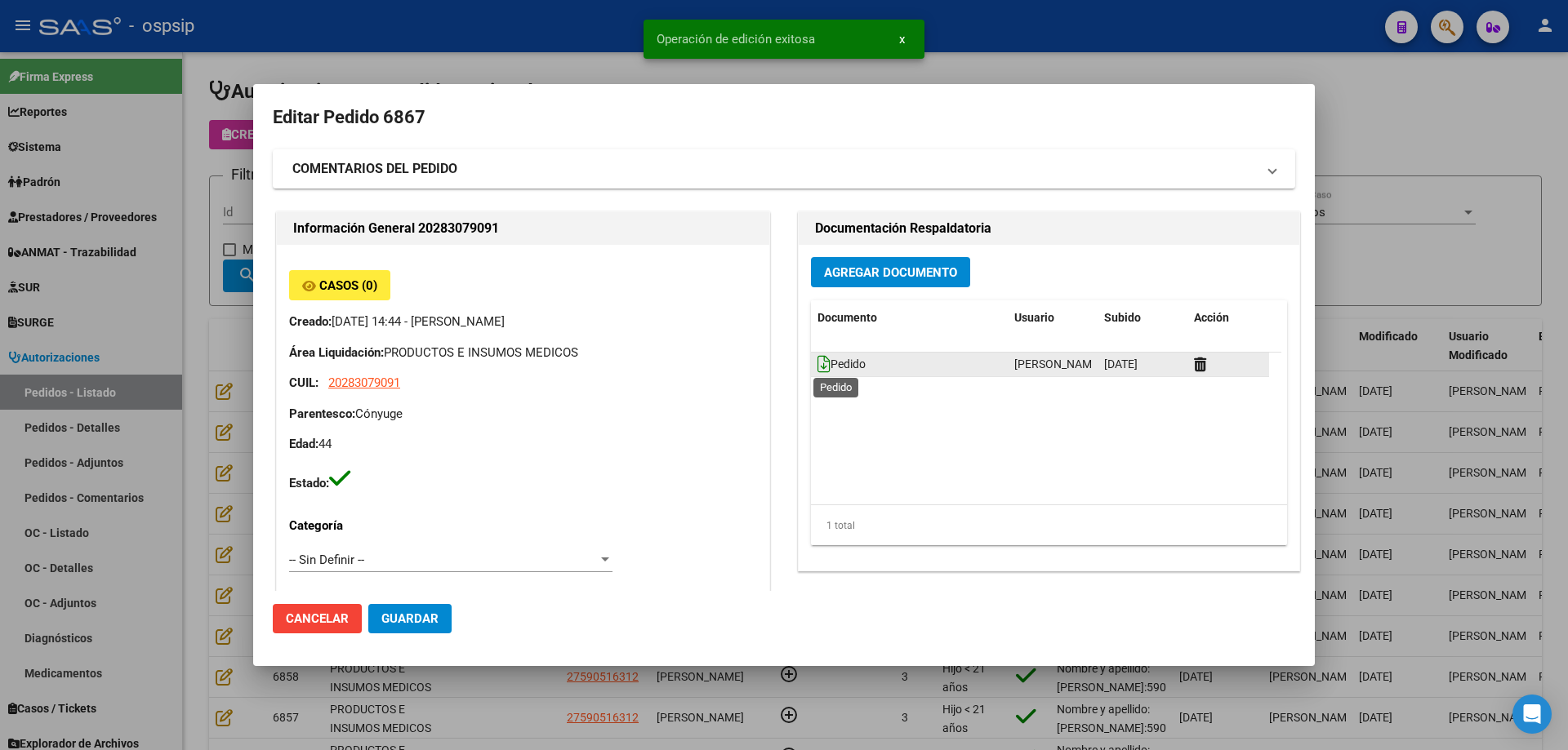
click at [817, 370] on icon at bounding box center [823, 364] width 13 height 18
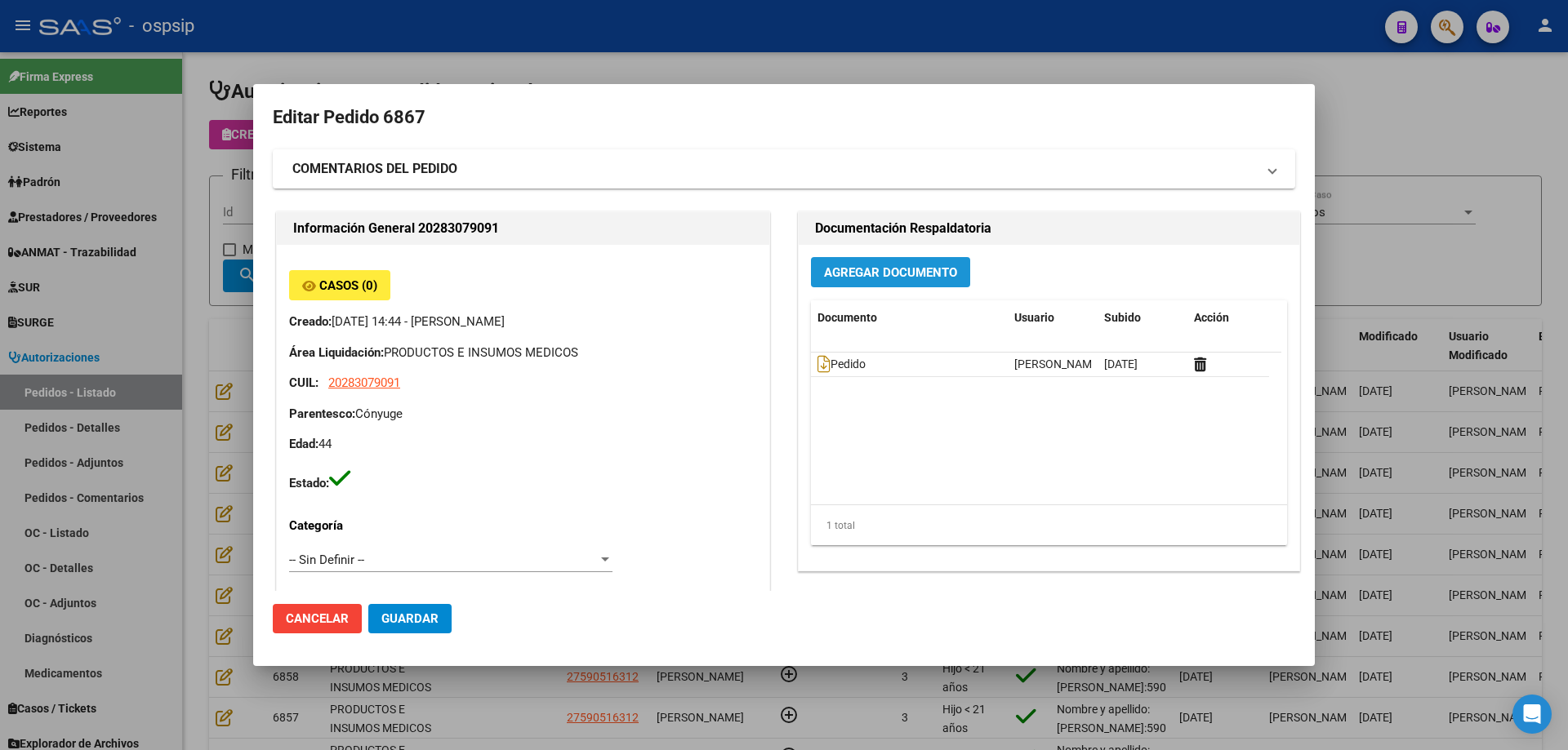
click at [892, 276] on span "Agregar Documento" at bounding box center [891, 272] width 133 height 15
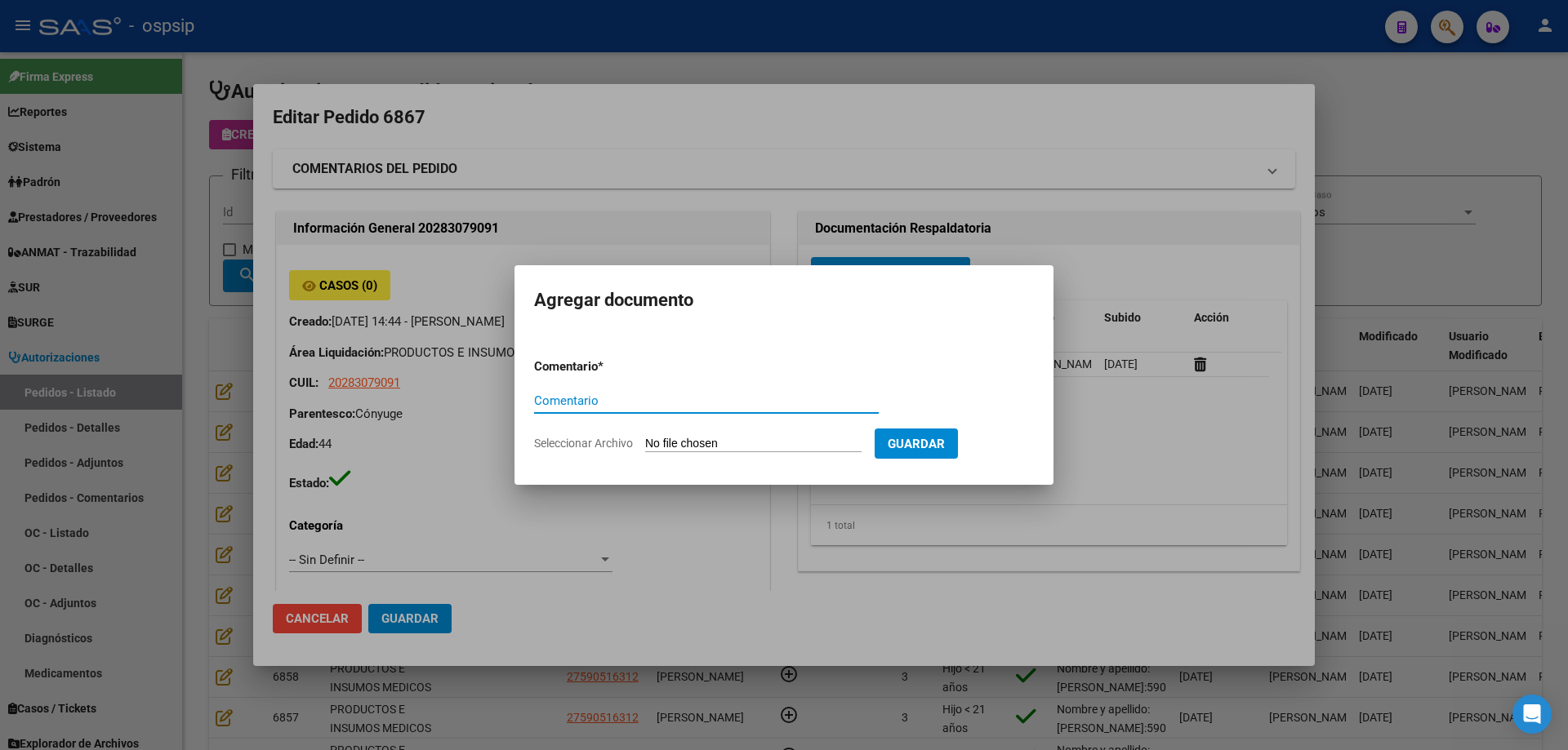
click at [813, 442] on input "Seleccionar Archivo" at bounding box center [753, 445] width 217 height 16
type input "C:\fakepath\cud [PERSON_NAME].jpg"
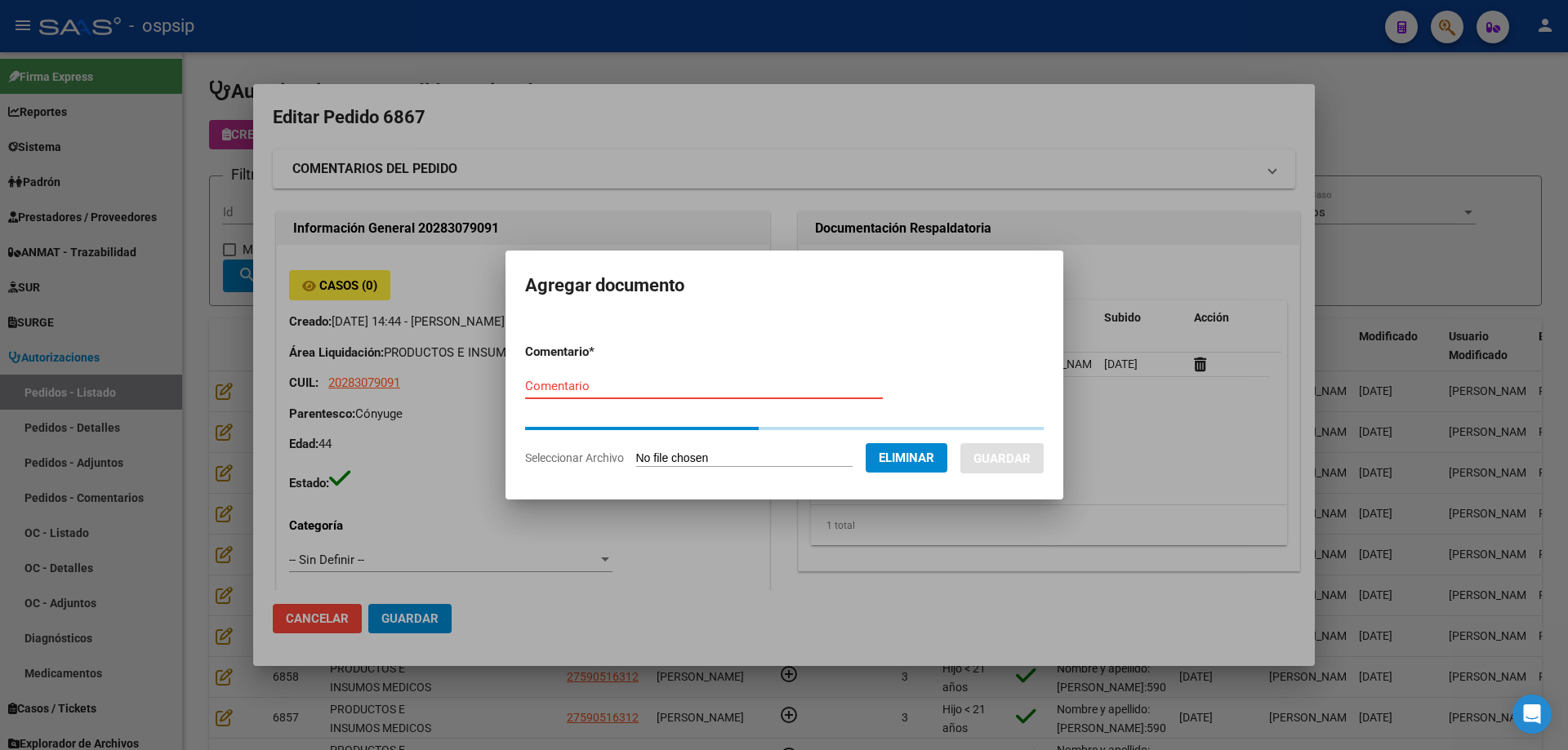
click at [545, 389] on input "Comentario" at bounding box center [704, 386] width 358 height 15
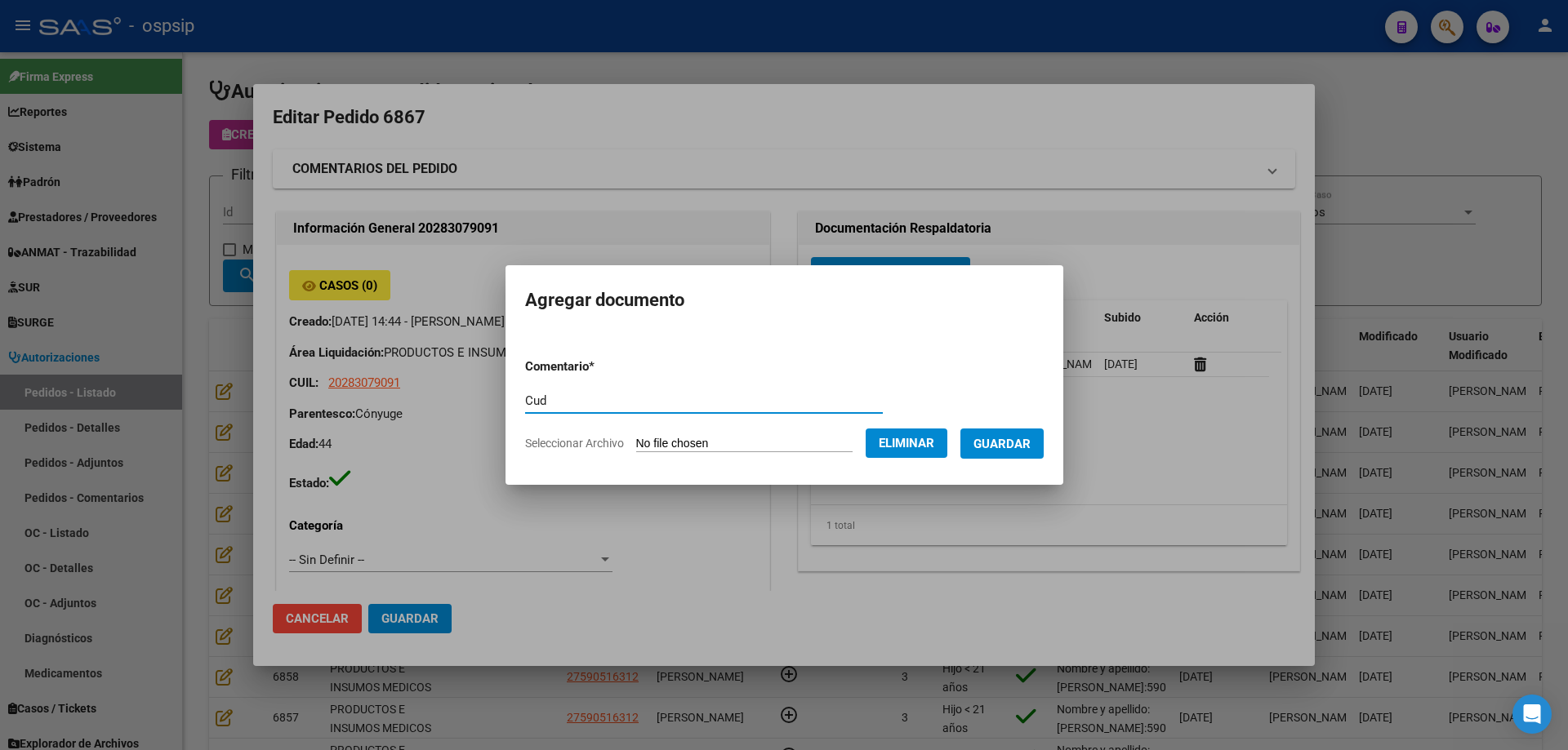
type input "Cud"
click at [981, 434] on button "Guardar" at bounding box center [1001, 444] width 83 height 30
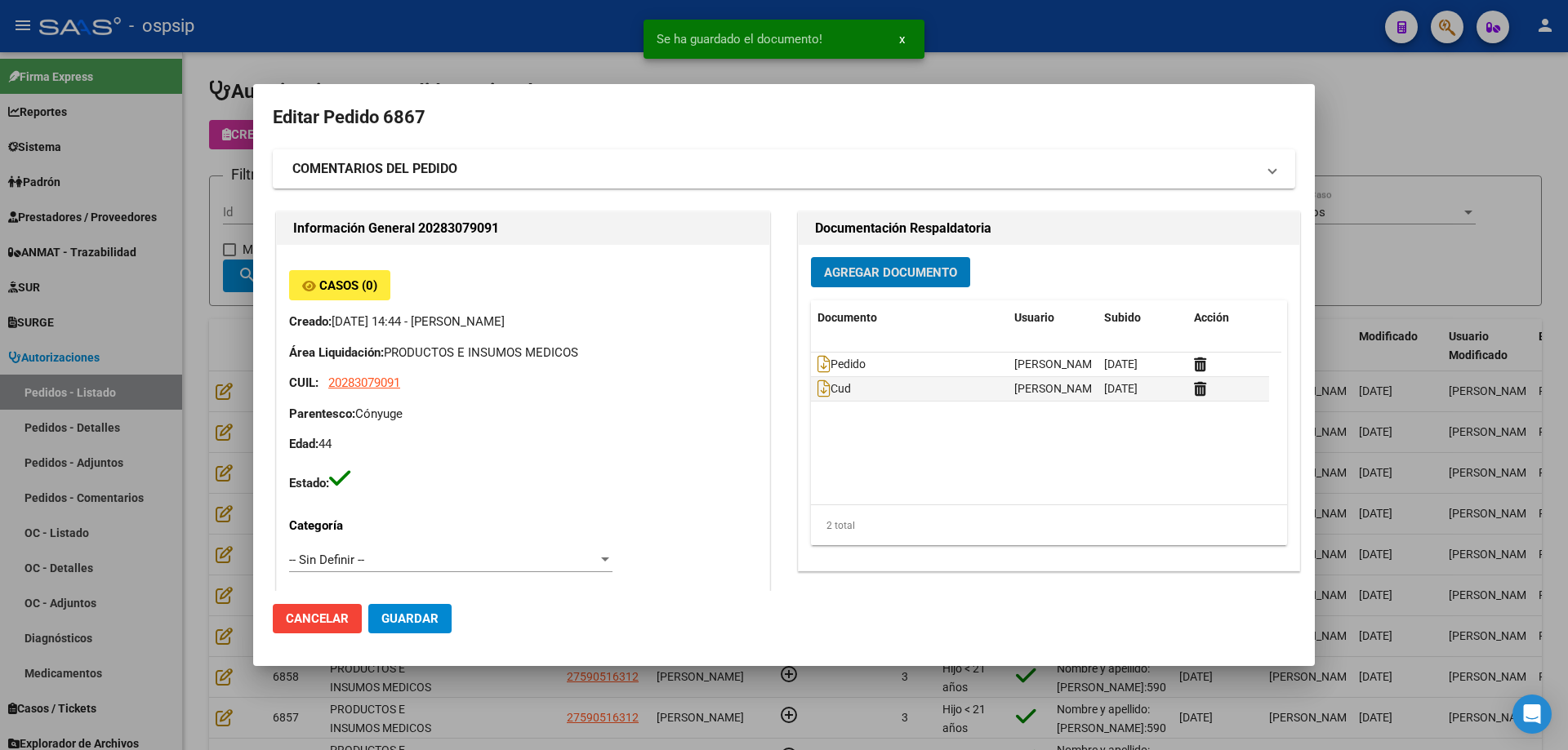
click at [899, 278] on span "Agregar Documento" at bounding box center [891, 272] width 133 height 15
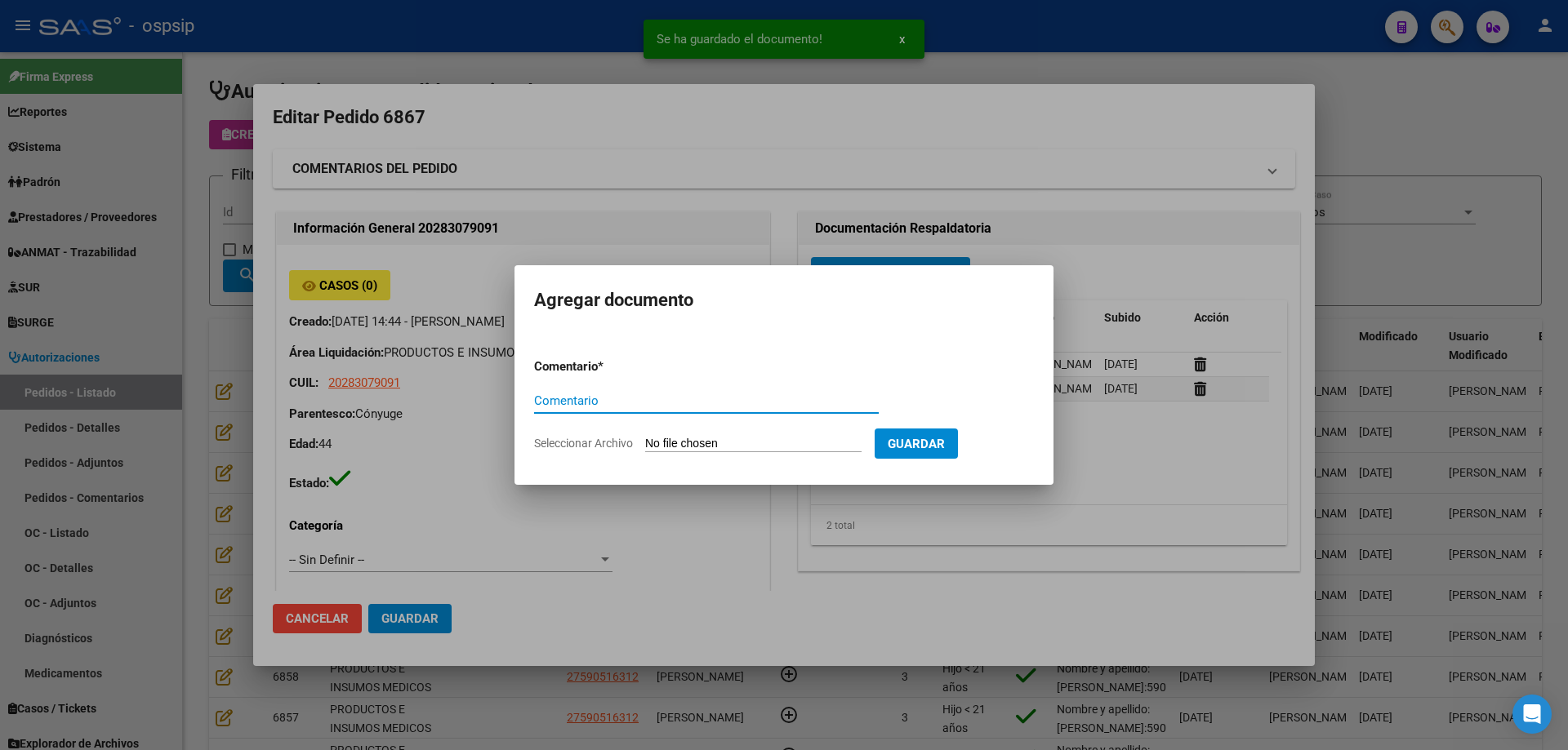
click at [762, 446] on input "Seleccionar Archivo" at bounding box center [753, 445] width 217 height 16
type input "C:\fakepath\dni [PERSON_NAME].jpg"
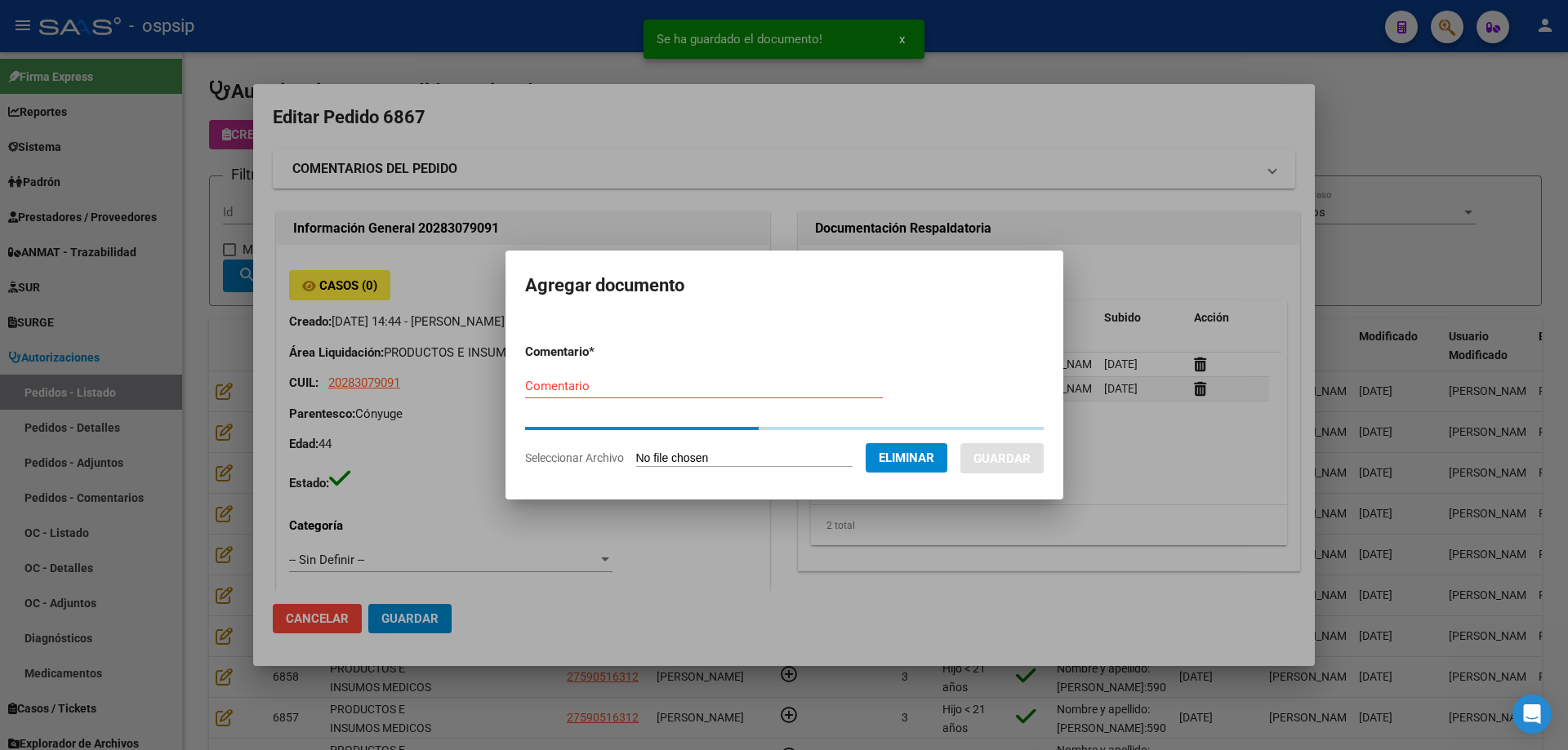
click at [558, 392] on div "Comentario" at bounding box center [704, 386] width 358 height 25
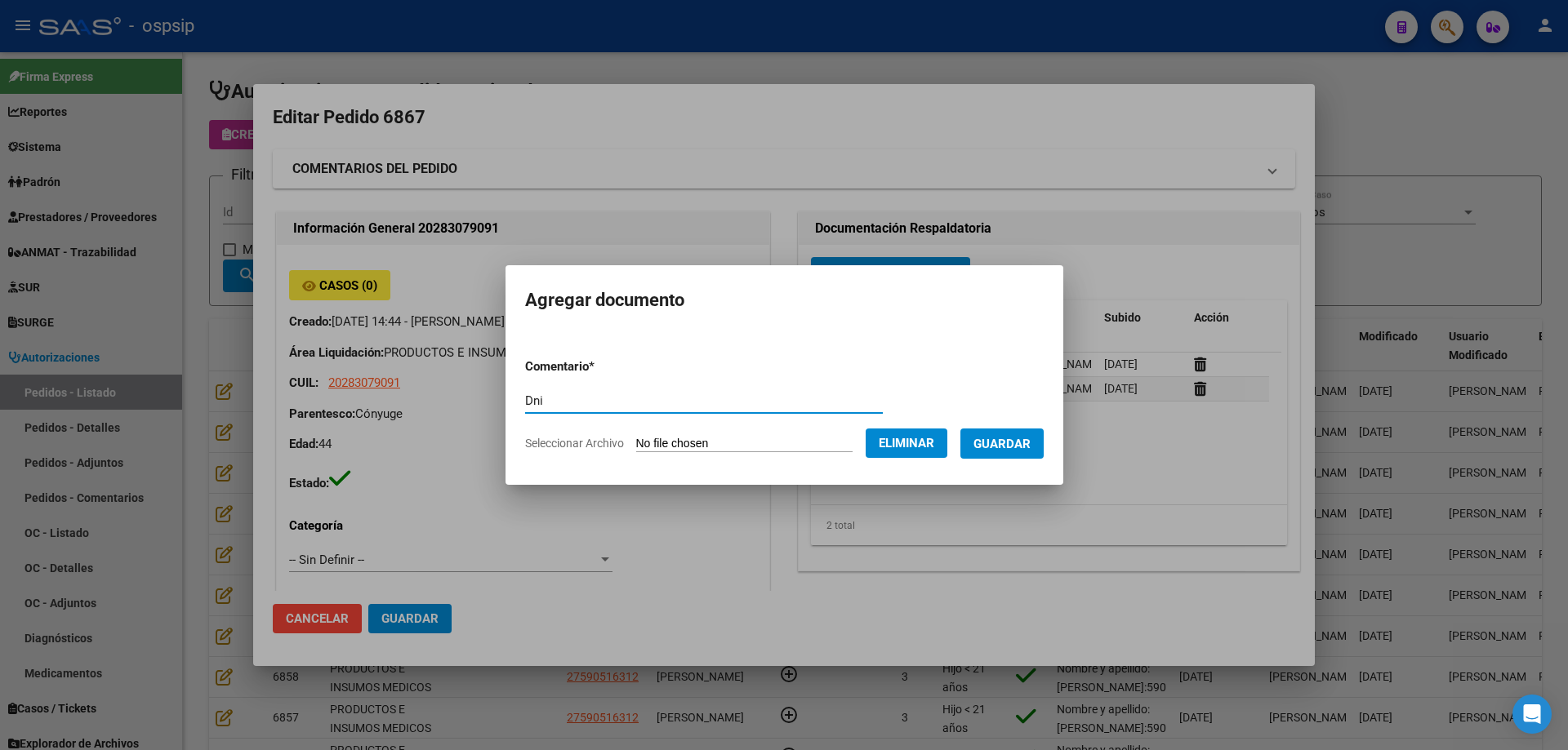
type input "Dni"
click at [1003, 451] on span "Guardar" at bounding box center [1001, 444] width 57 height 15
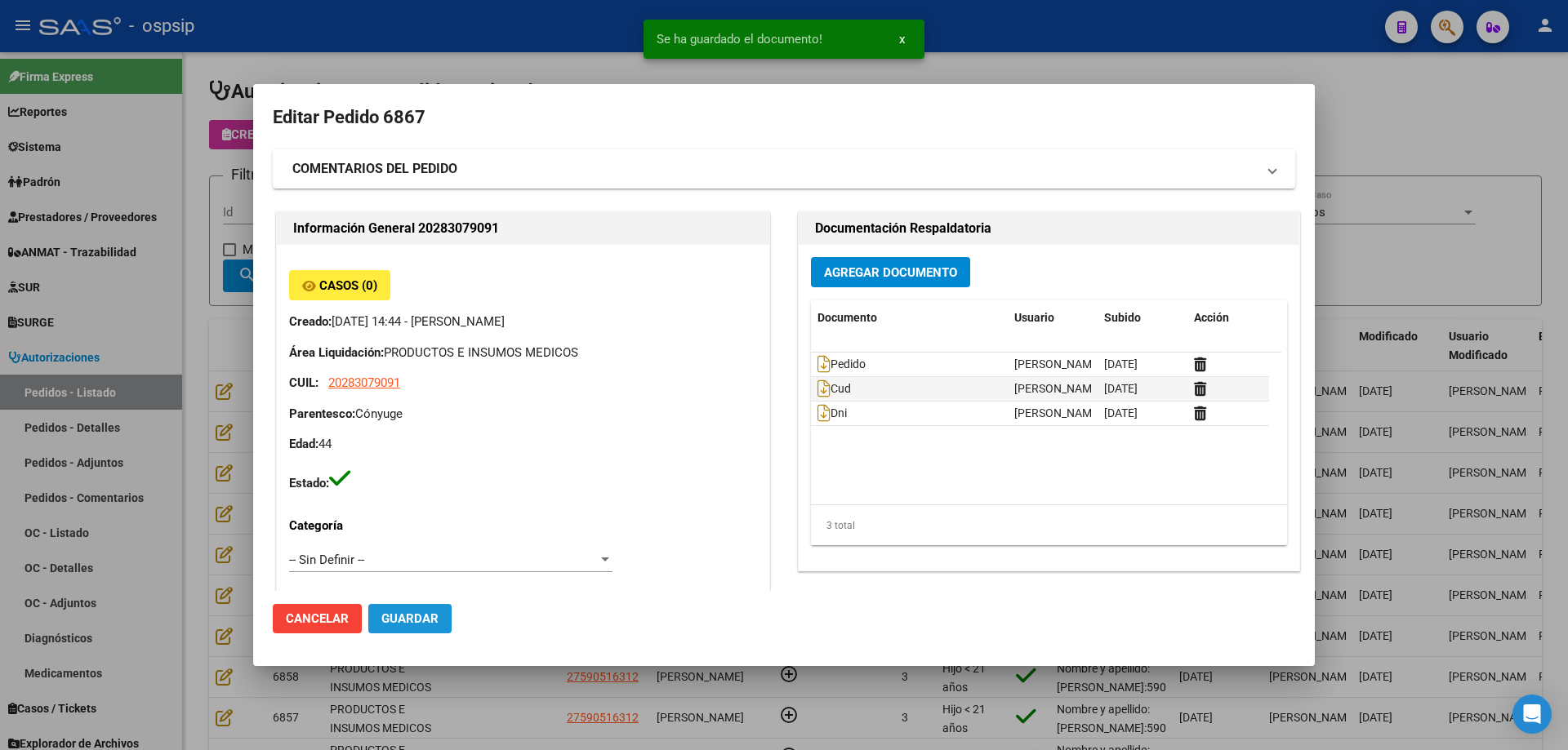
click at [424, 624] on span "Guardar" at bounding box center [410, 618] width 57 height 15
click at [239, 165] on div at bounding box center [784, 375] width 1568 height 750
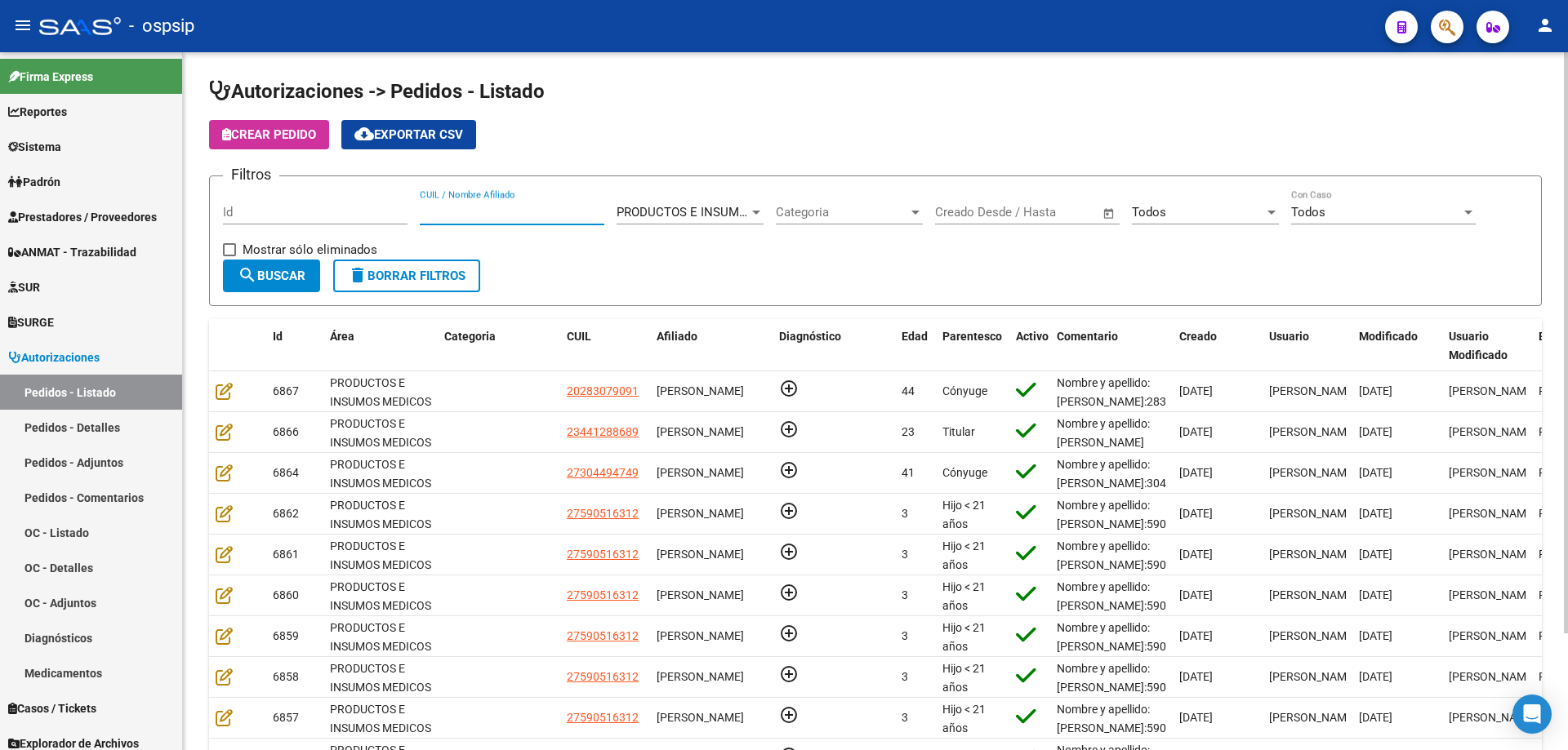
click at [505, 216] on input "CUIL / Nombre Afiliado" at bounding box center [512, 212] width 184 height 15
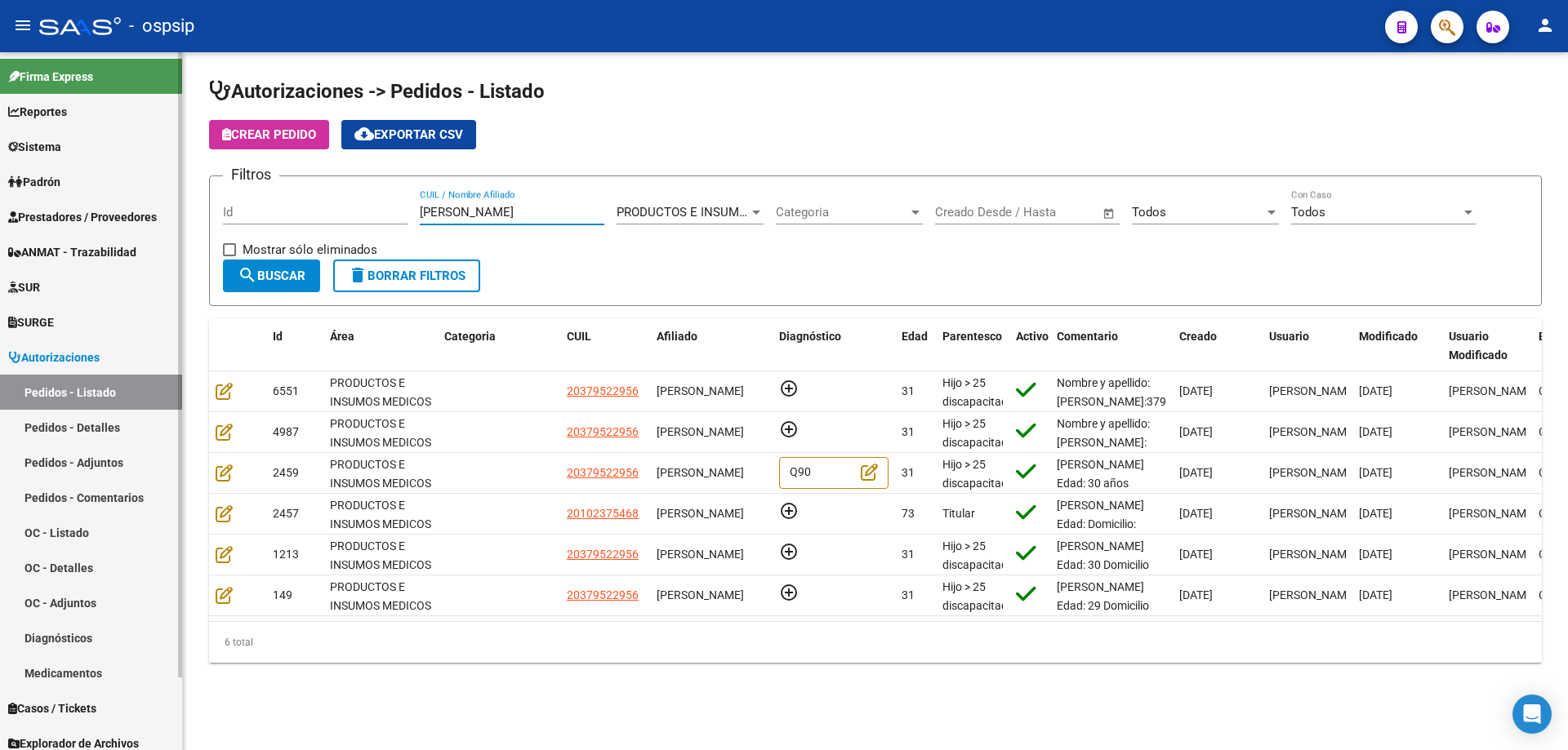
drag, startPoint x: 192, startPoint y: 173, endPoint x: 97, endPoint y: 158, distance: 96.2
click at [97, 158] on mat-sidenav-container "Firma Express Reportes Egresos Devengados Auditorías x Área Auditorías x Usuari…" at bounding box center [784, 402] width 1568 height 698
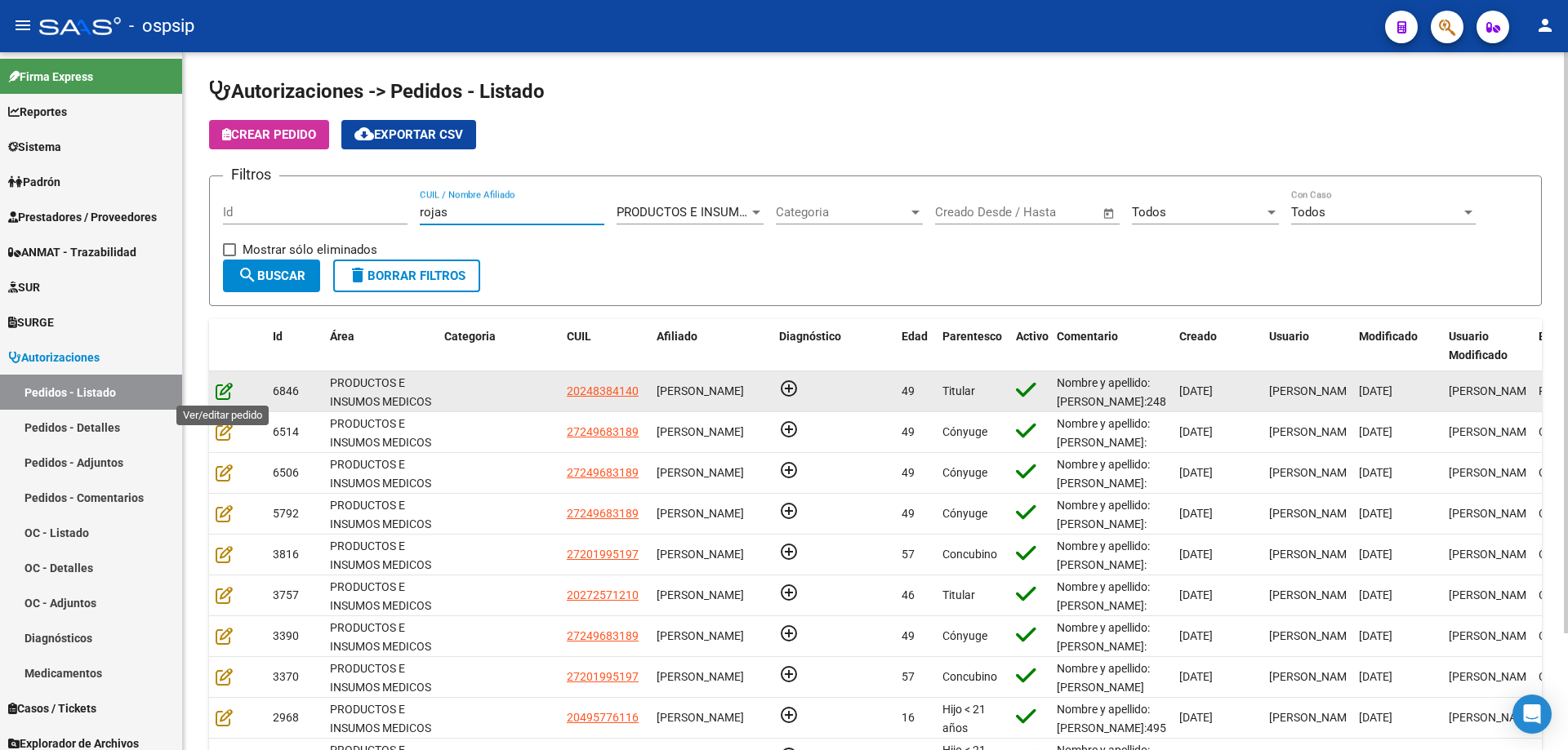
type input "rojas"
click at [226, 391] on icon at bounding box center [225, 390] width 18 height 18
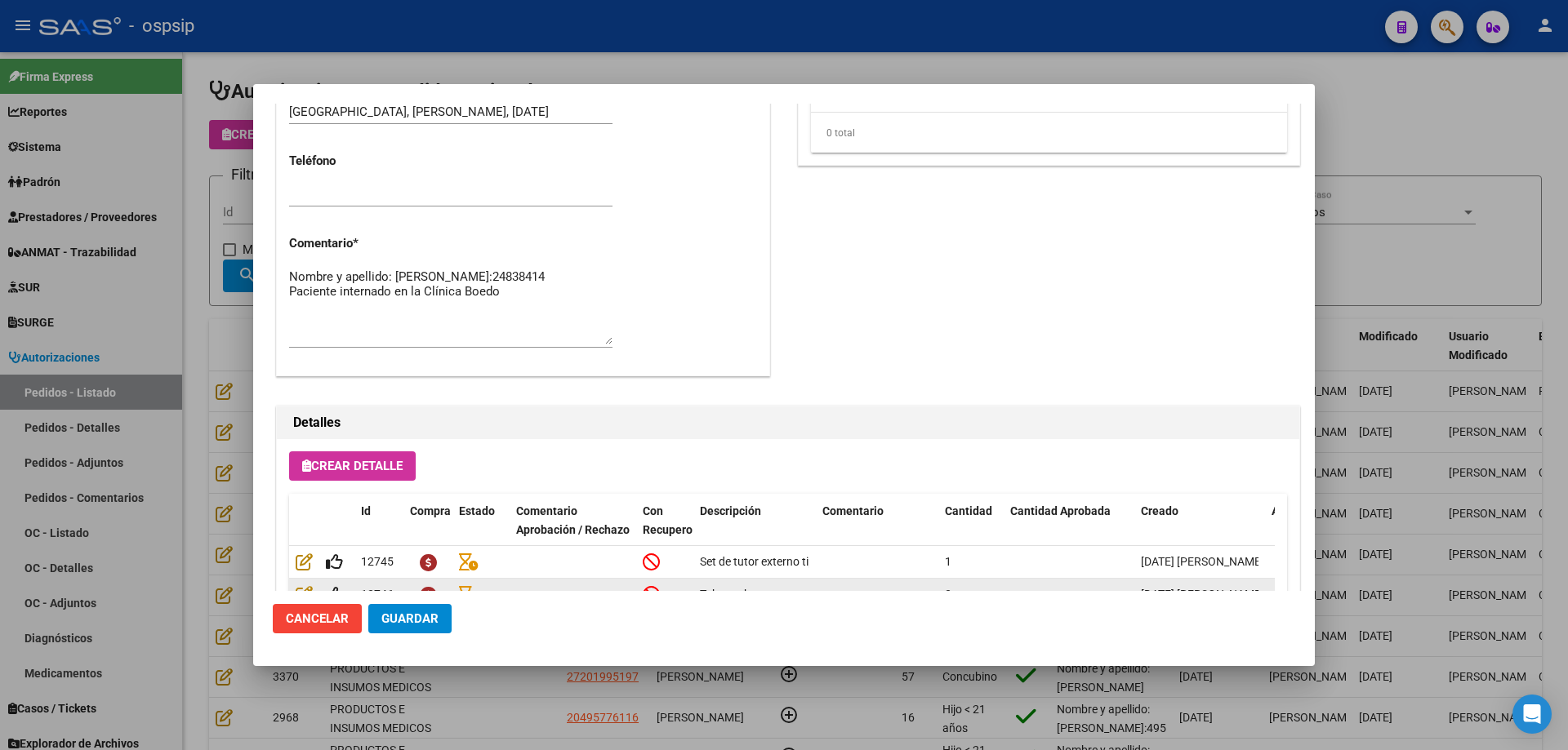
scroll to position [571, 0]
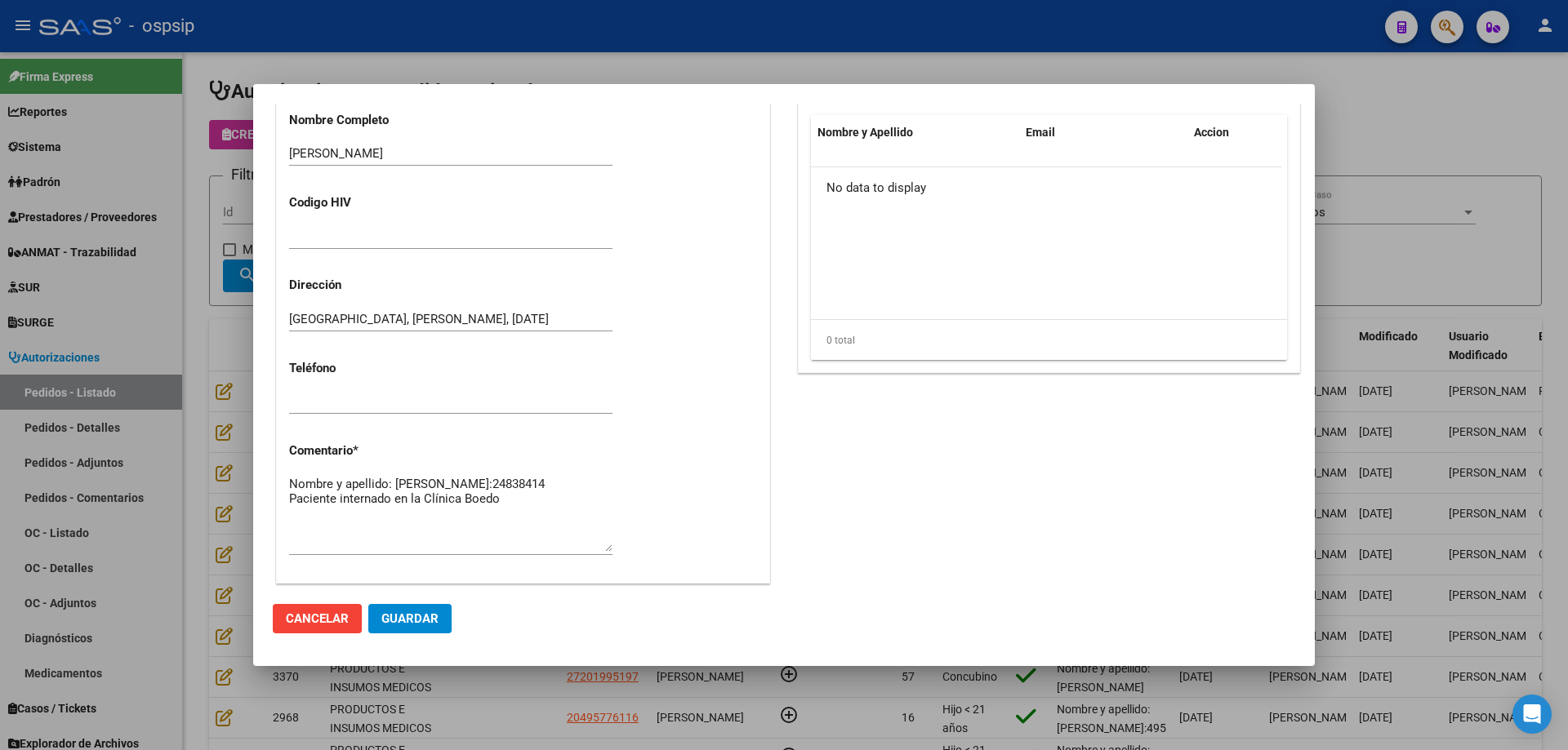
click at [531, 511] on textarea "Nombre y apellido: [PERSON_NAME]:24838414 Paciente internado en la Clínica Boedo" at bounding box center [450, 513] width 323 height 76
paste textarea "1160085201"
click at [447, 538] on textarea "Nombre y apellido: [PERSON_NAME]:24838414 Paciente internado en la Clínica Boed…" at bounding box center [450, 513] width 323 height 76
type textarea "Nombre y apellido: [PERSON_NAME]:24838414 Paciente internado en la Clínica Boed…"
click at [440, 619] on button "Guardar" at bounding box center [410, 618] width 83 height 29
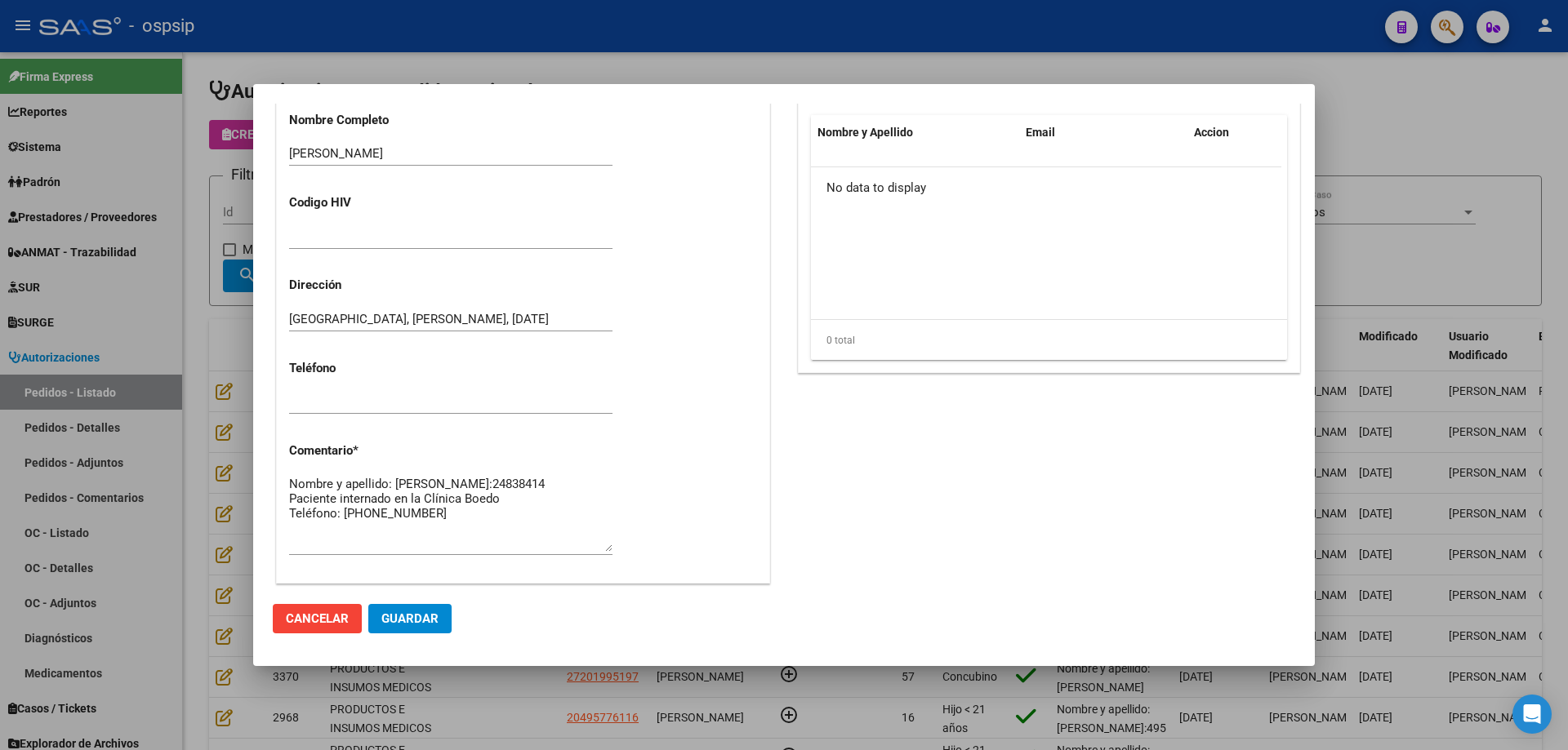
click at [197, 261] on div at bounding box center [784, 375] width 1568 height 750
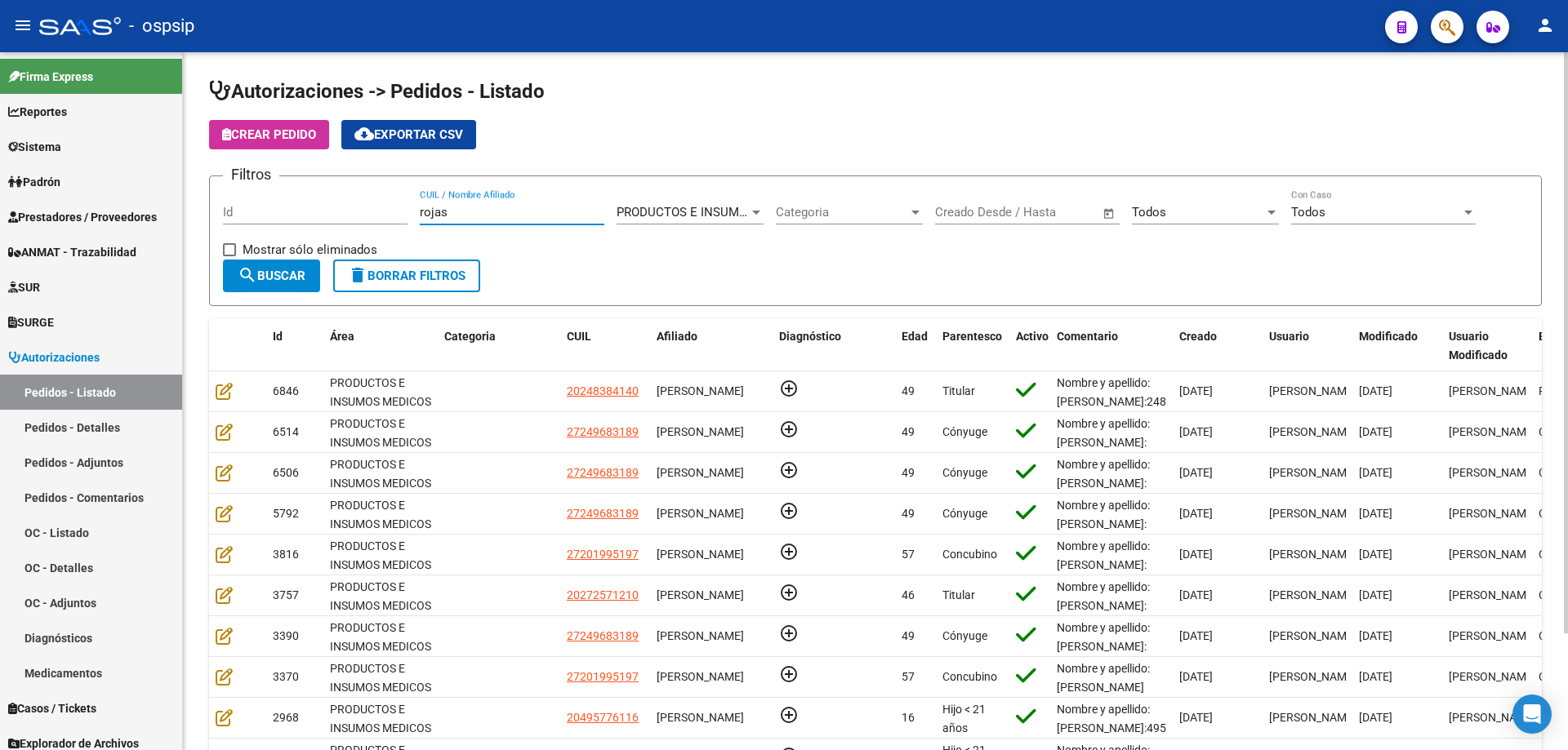
drag, startPoint x: 534, startPoint y: 218, endPoint x: 187, endPoint y: 168, distance: 350.6
click at [189, 200] on div "Autorizaciones -> Pedidos - Listado Crear Pedido cloud_download Exportar CSV Fi…" at bounding box center [875, 466] width 1385 height 826
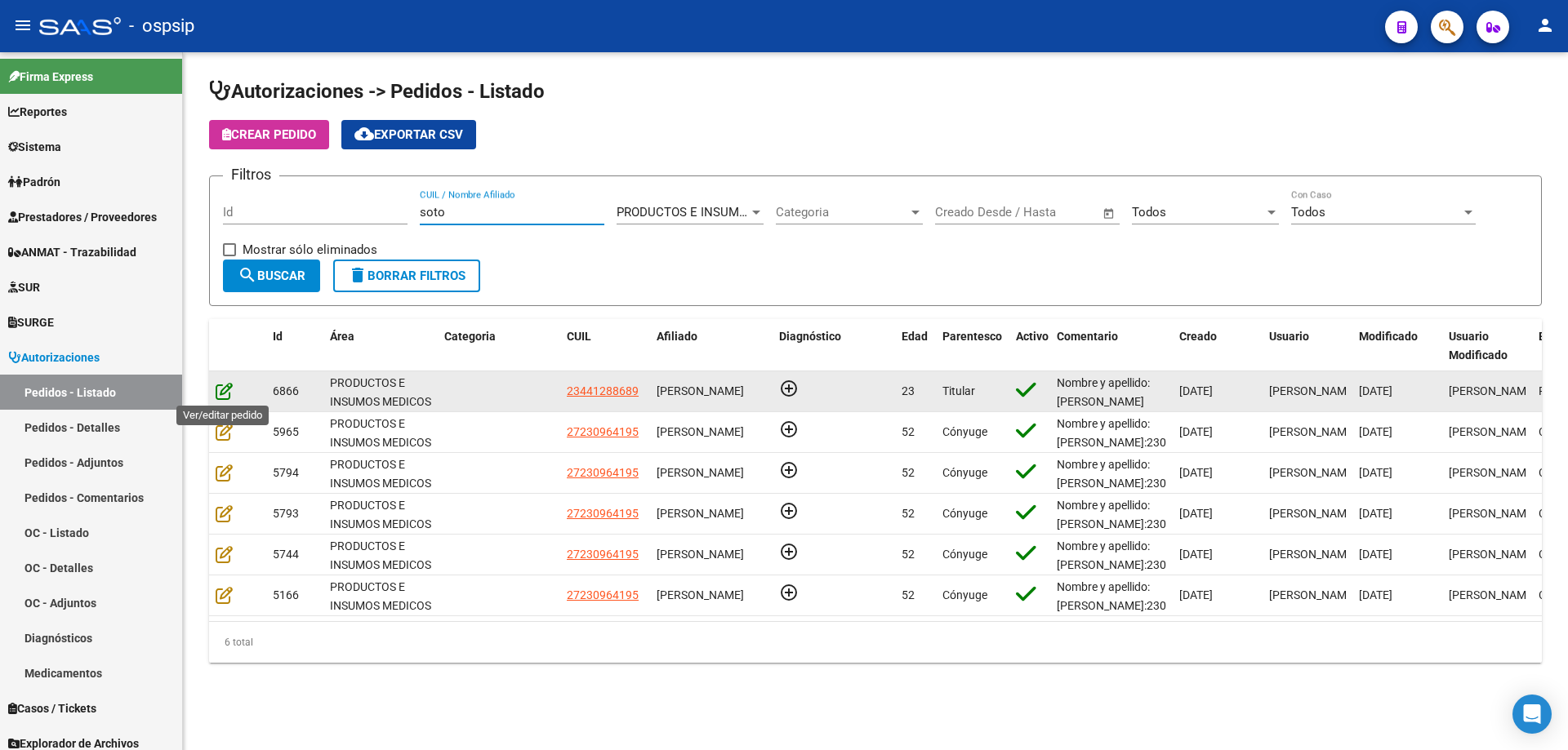
type input "soto"
click at [224, 389] on icon at bounding box center [225, 390] width 18 height 18
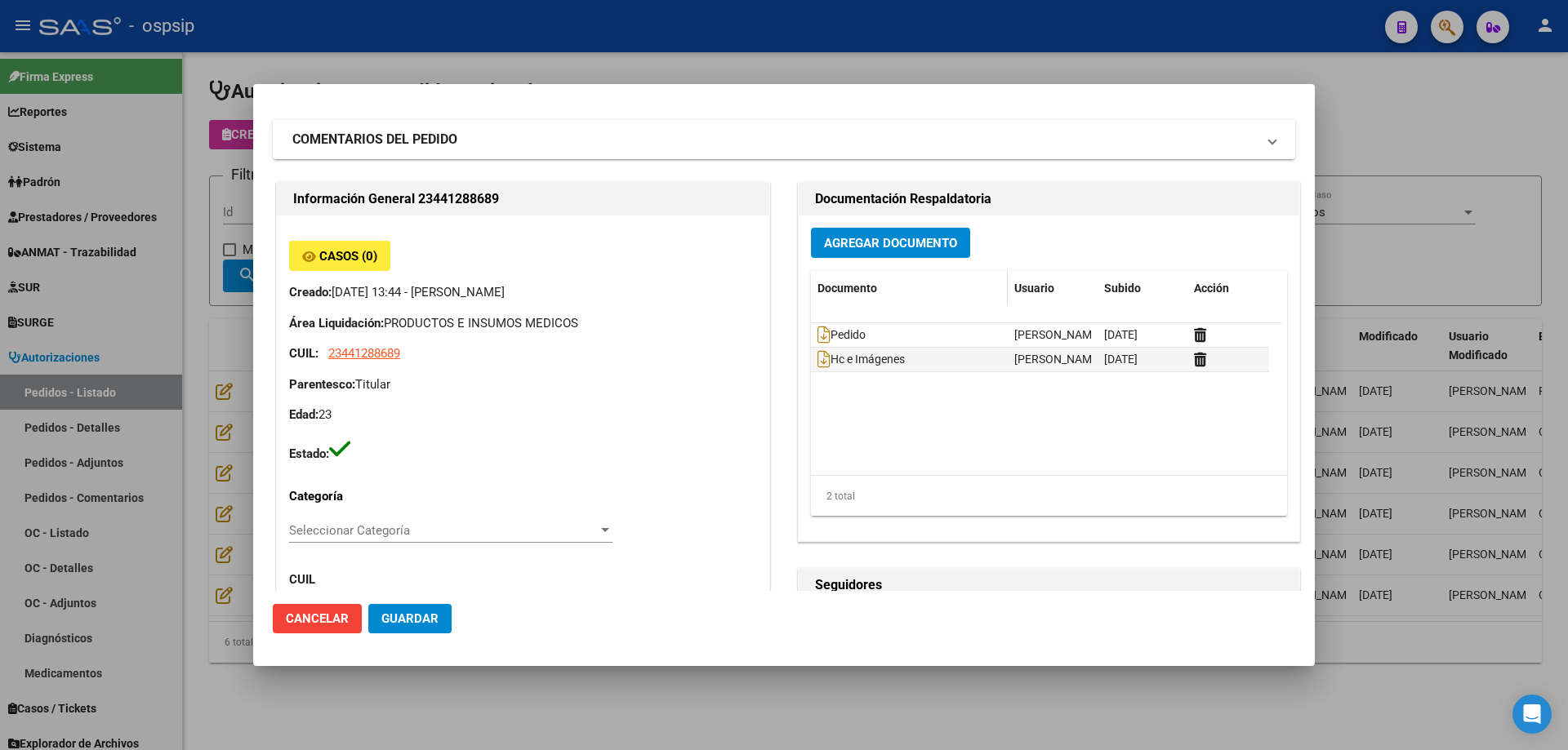
scroll to position [0, 0]
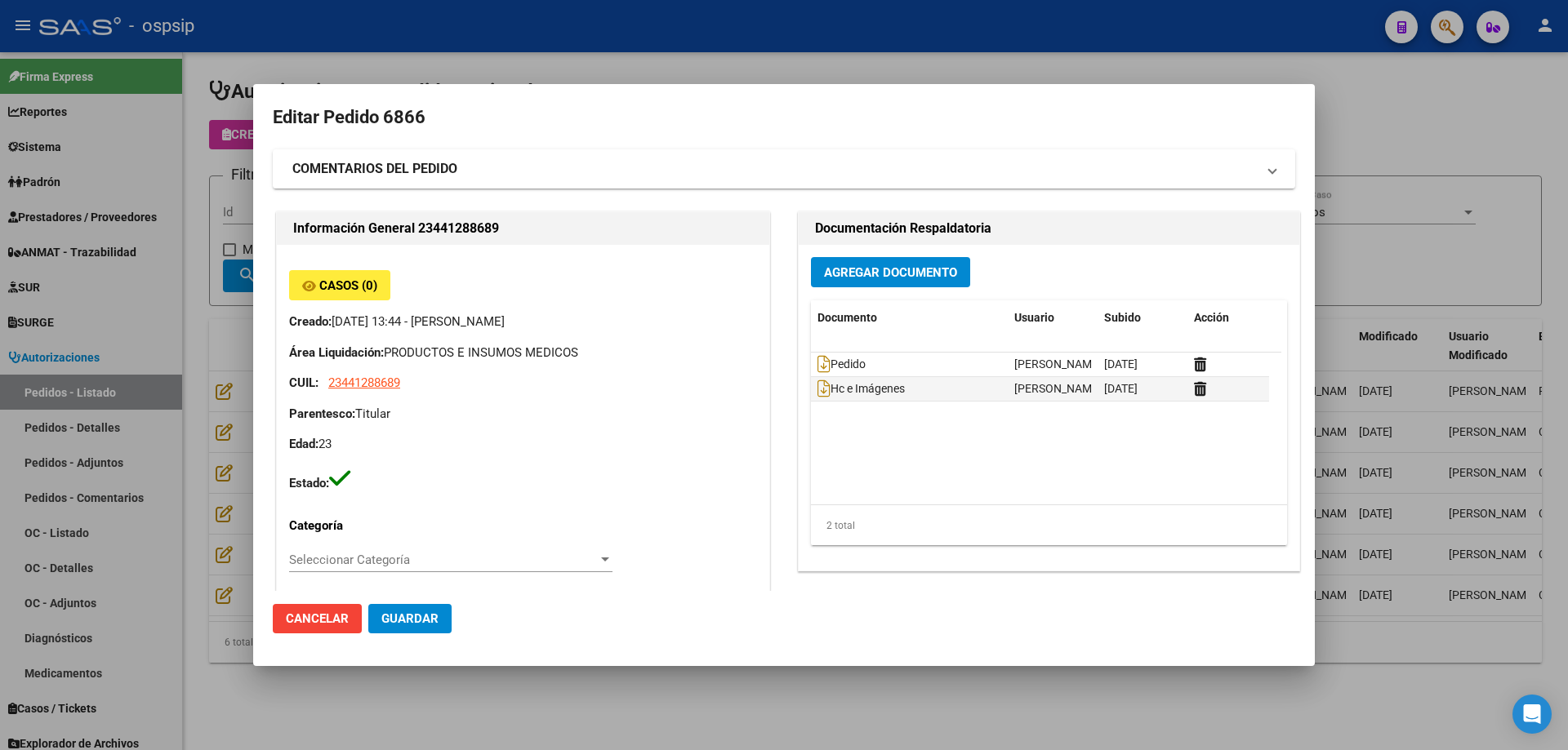
click at [910, 264] on span "Agregar Documento" at bounding box center [891, 271] width 133 height 15
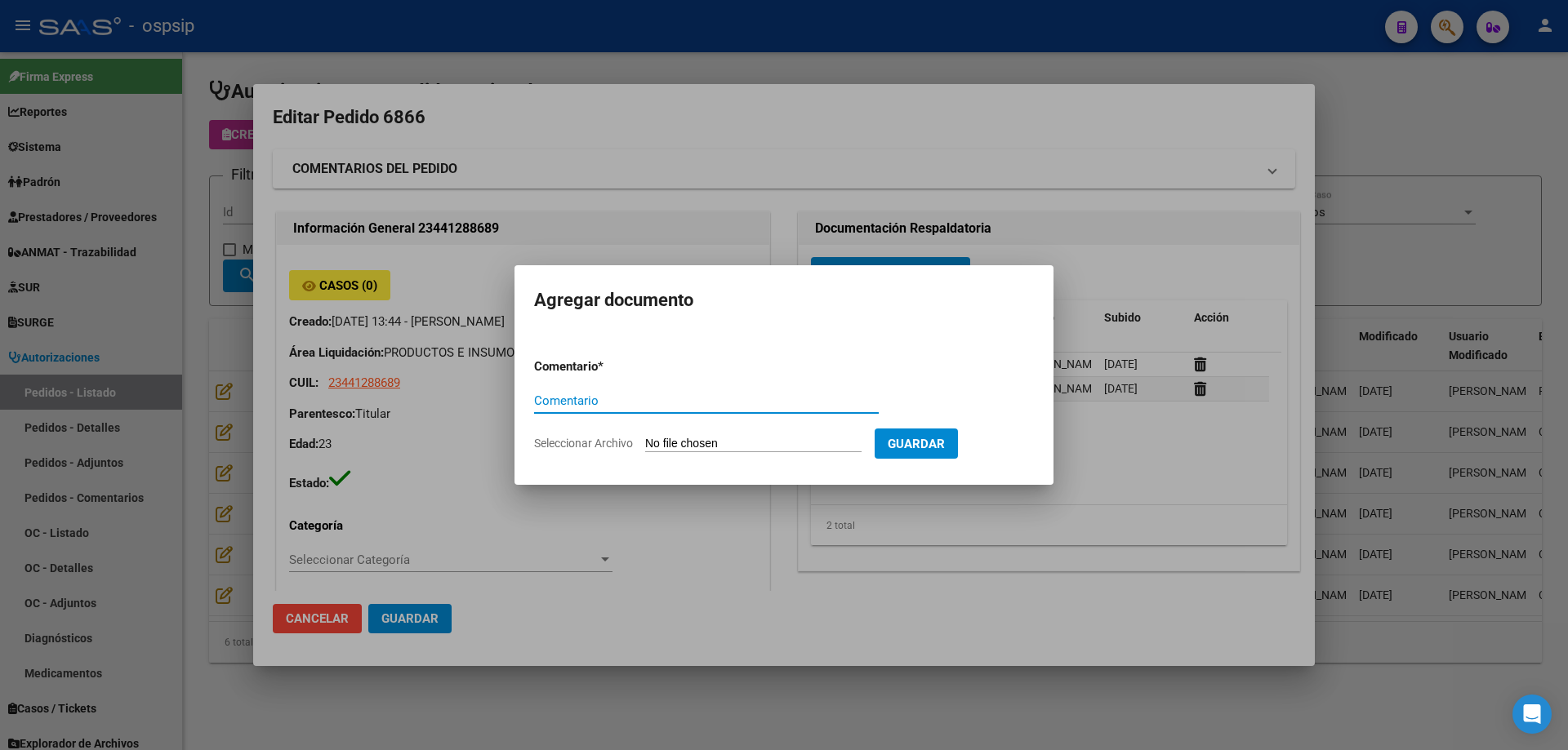
click at [782, 447] on input "Seleccionar Archivo" at bounding box center [753, 445] width 217 height 16
type input "C:\fakepath\acta [PERSON_NAME].pdf"
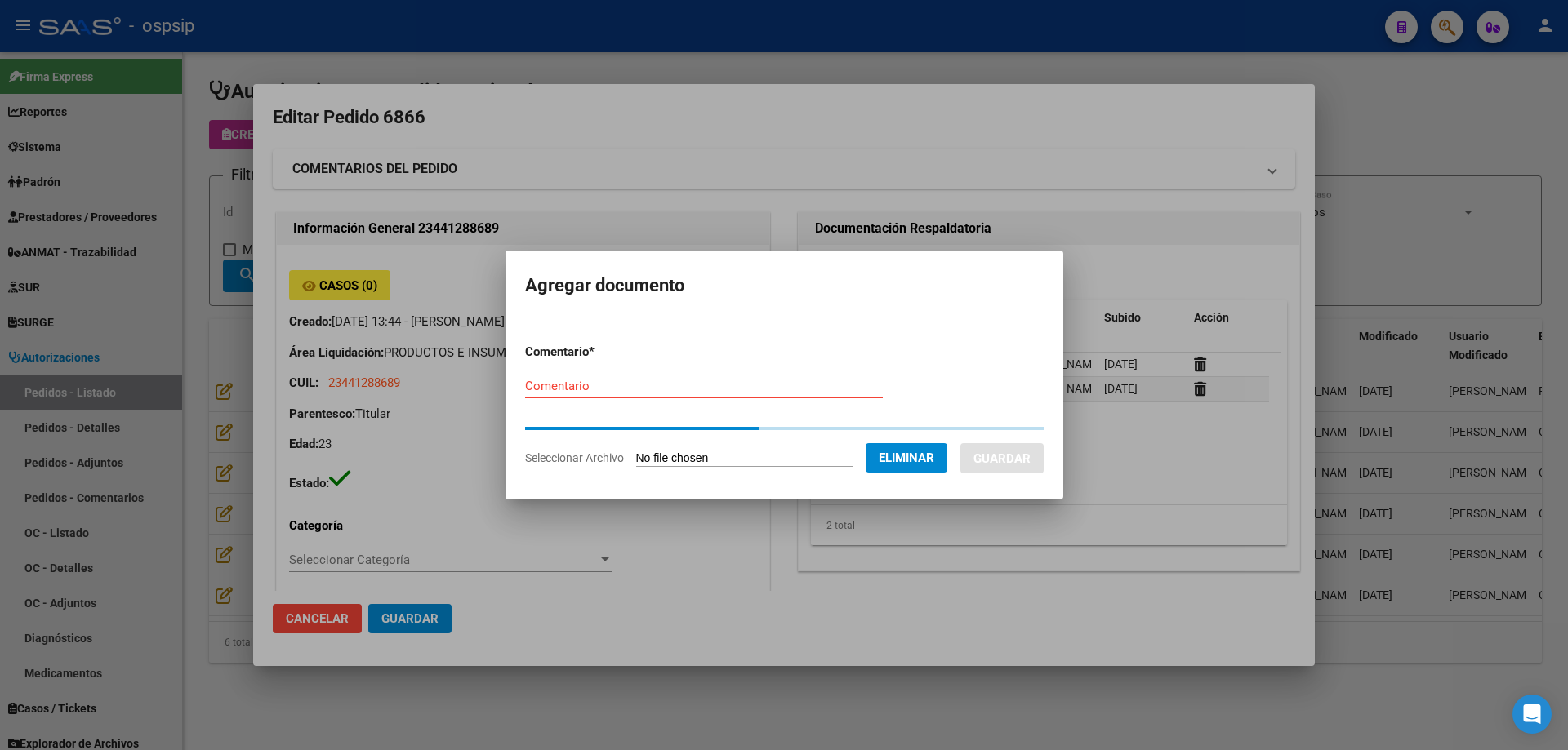
click at [576, 390] on input "Comentario" at bounding box center [704, 386] width 358 height 15
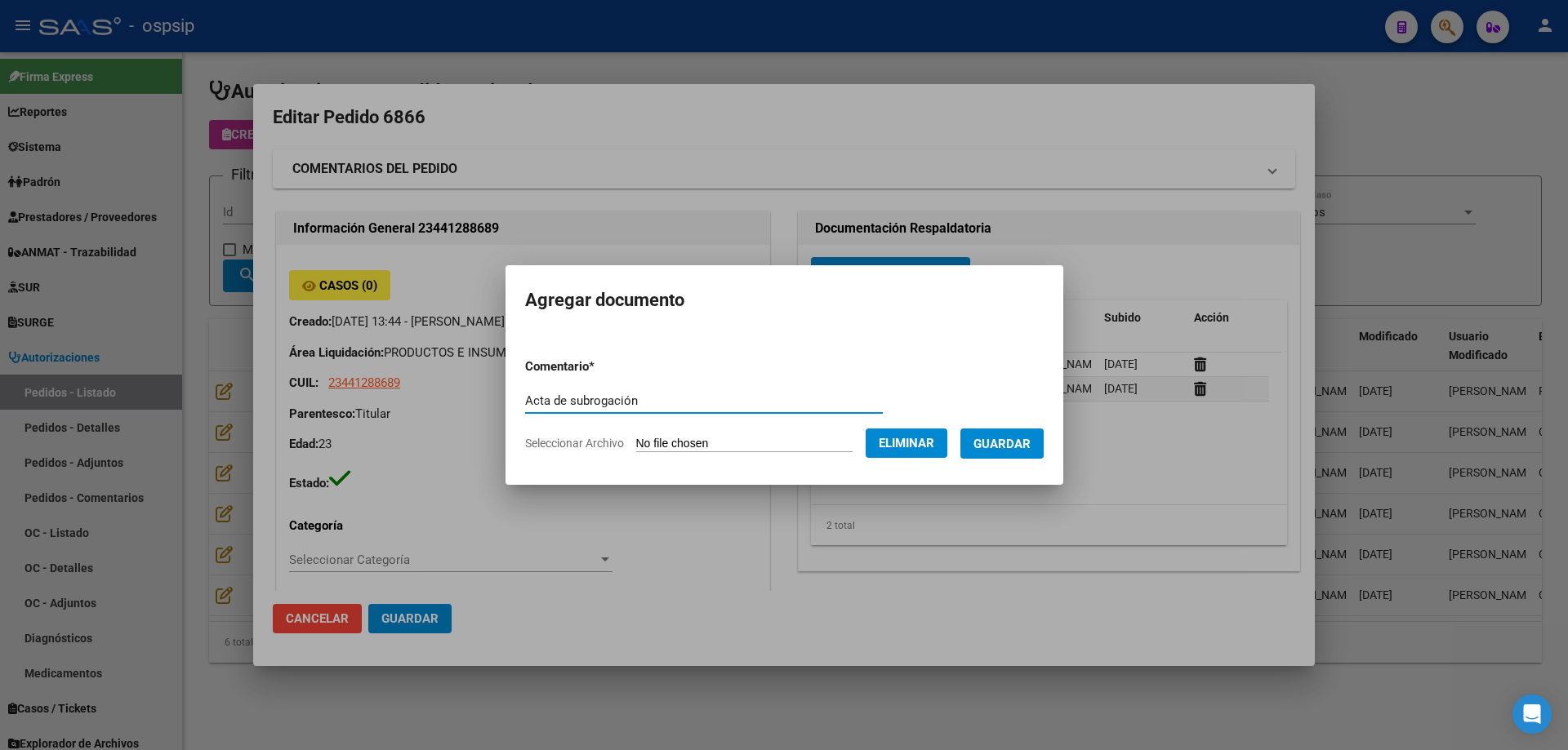
type input "Acta de subrogación"
click at [1018, 441] on span "Guardar" at bounding box center [1001, 444] width 57 height 15
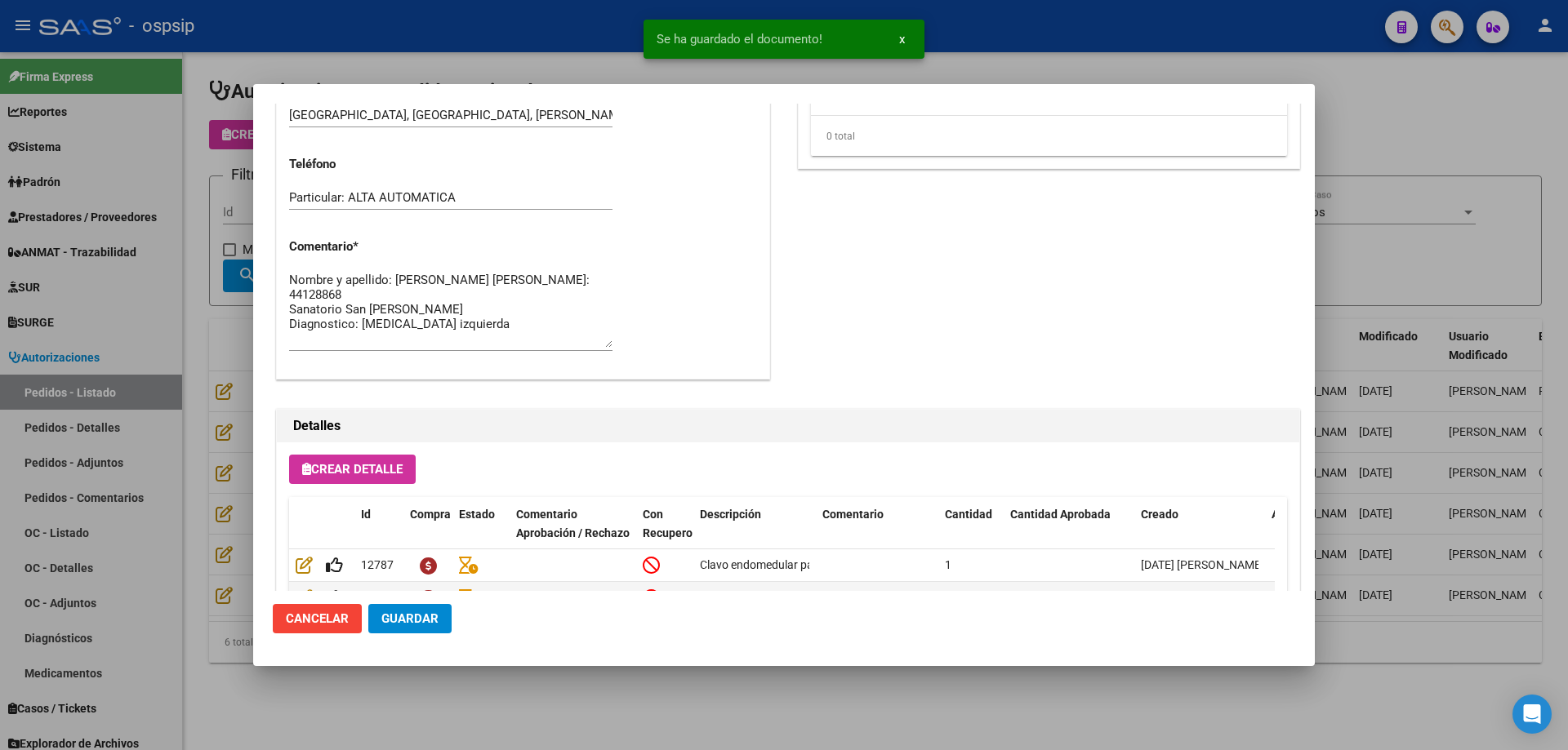
scroll to position [898, 0]
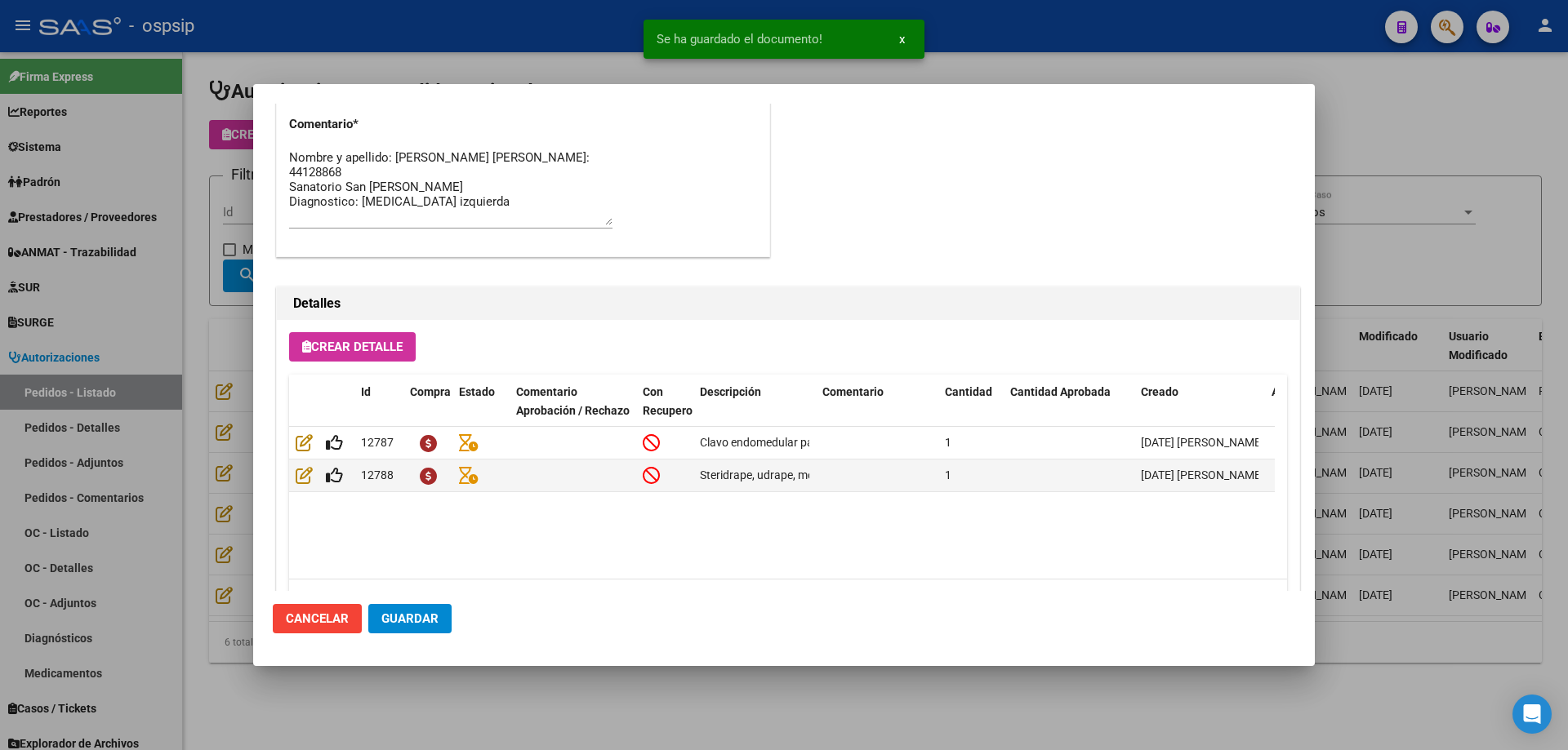
click at [438, 631] on button "Guardar" at bounding box center [410, 618] width 83 height 29
click at [74, 194] on div at bounding box center [784, 375] width 1568 height 750
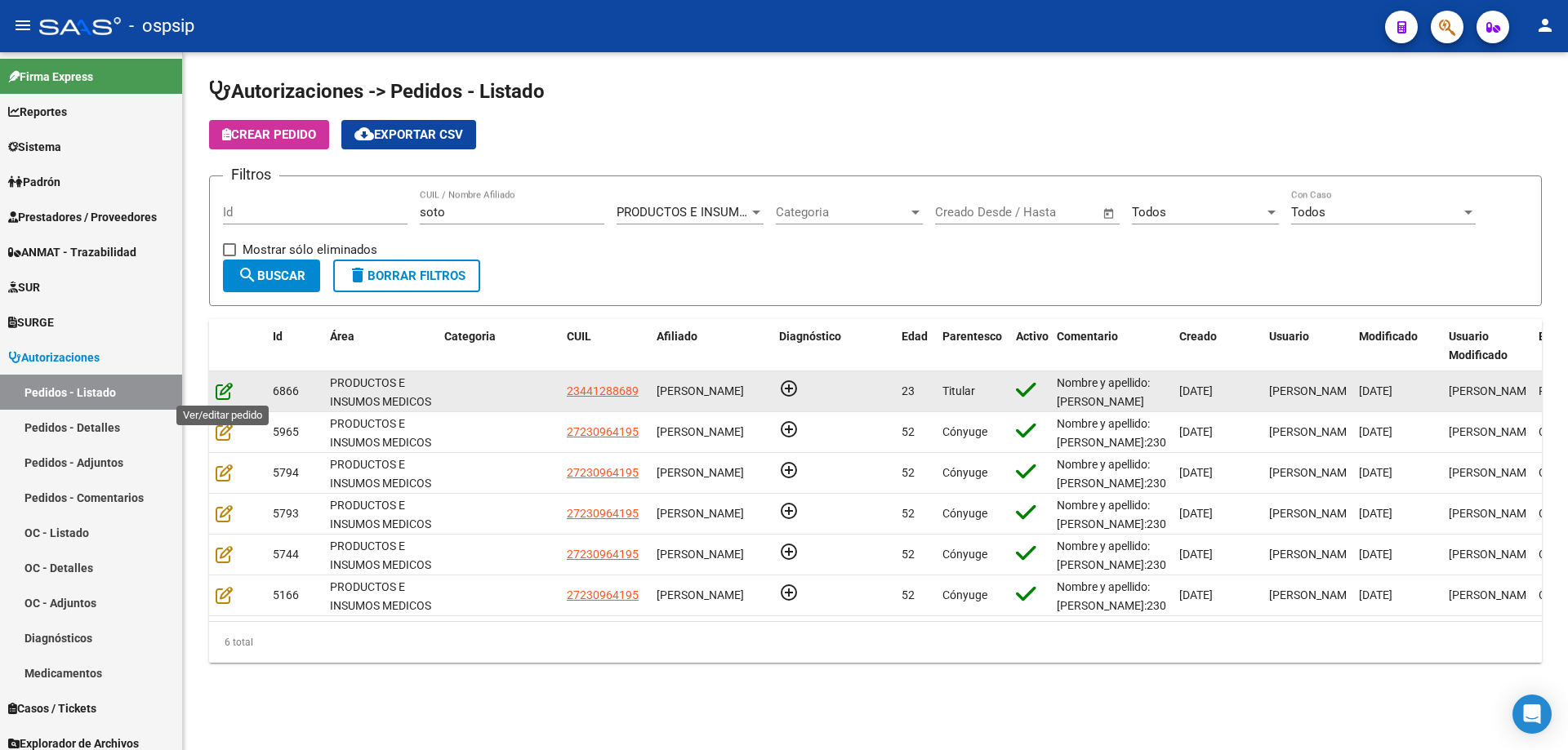
click at [227, 391] on icon at bounding box center [225, 390] width 18 height 18
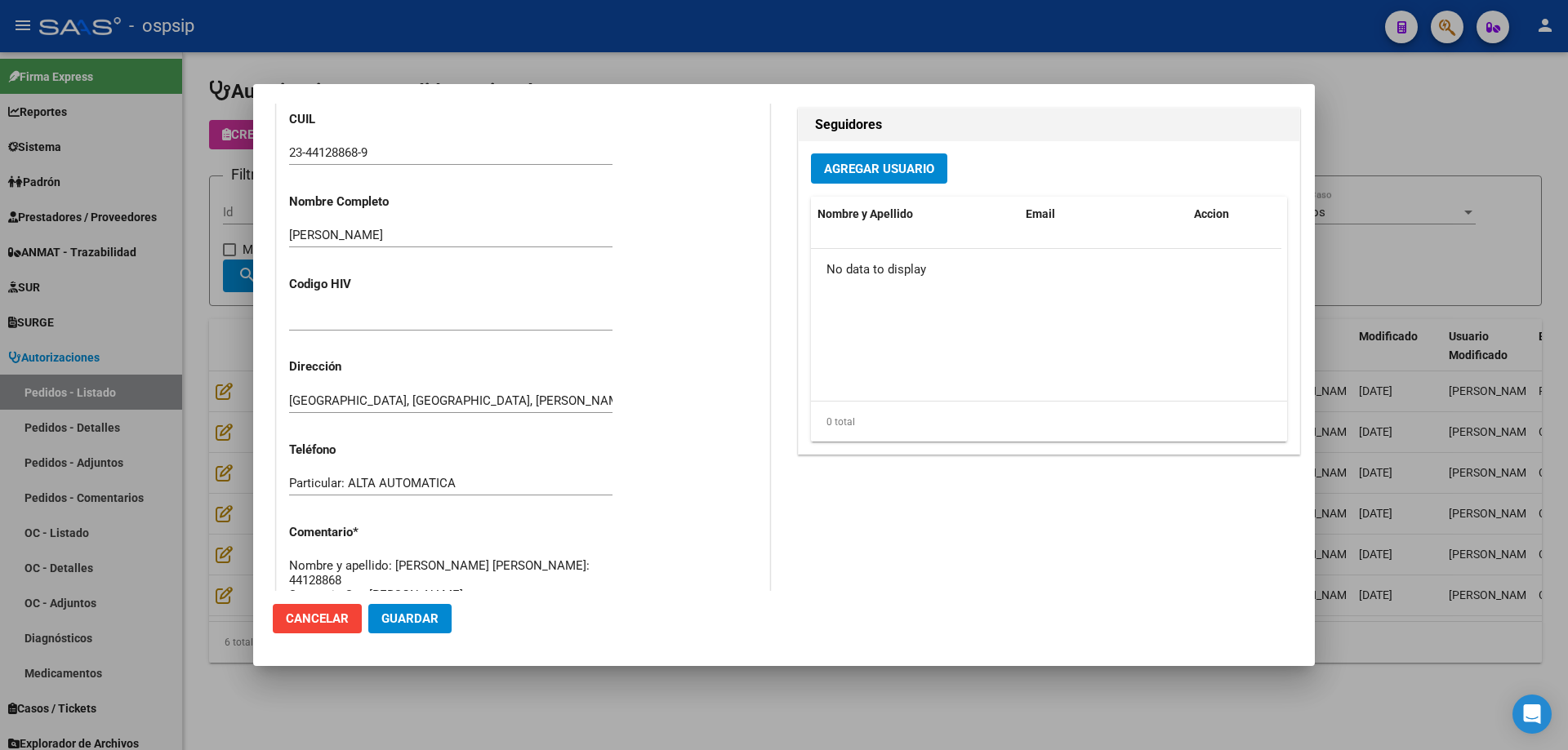
scroll to position [817, 0]
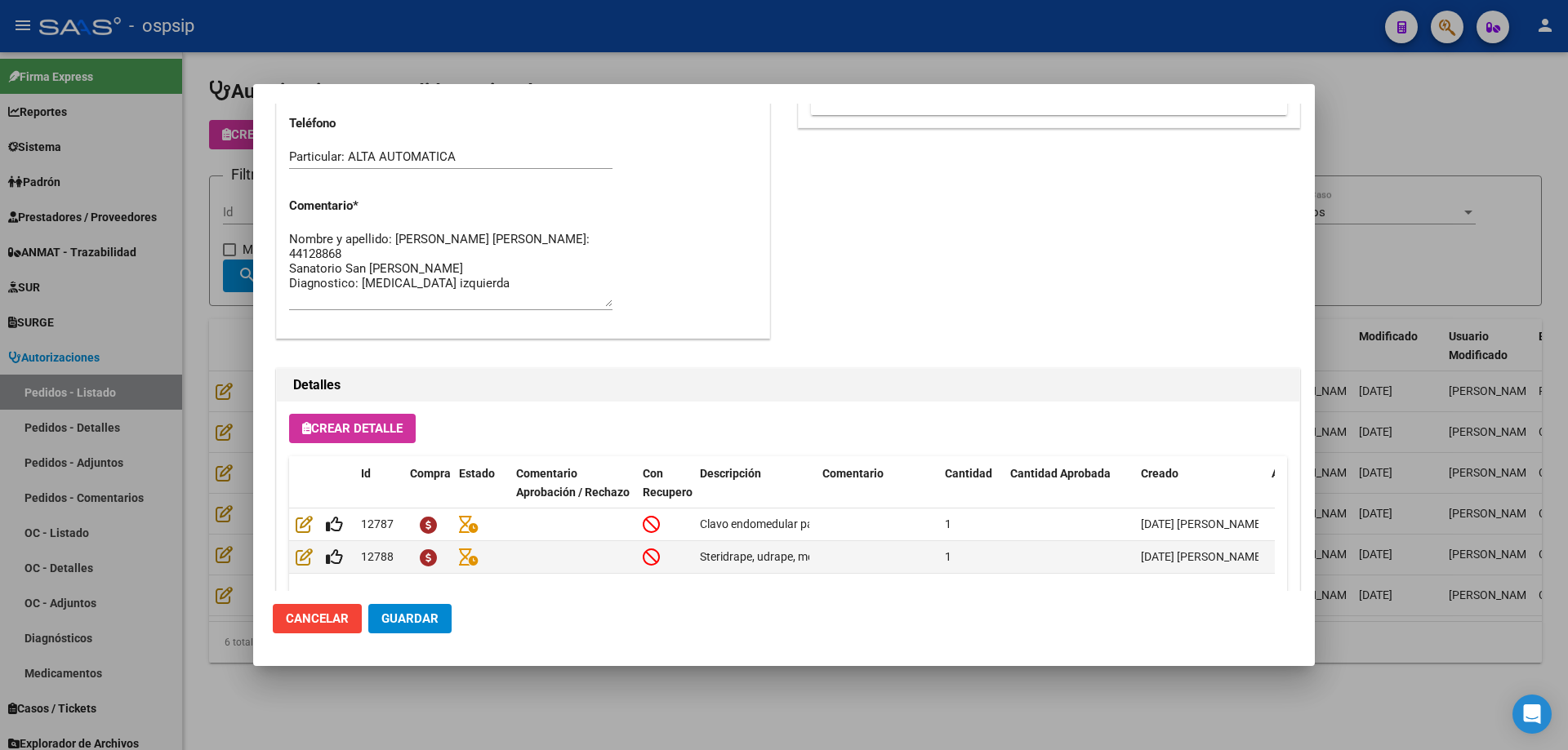
click at [537, 288] on textarea "Nombre y apellido: [PERSON_NAME] [PERSON_NAME]: 44128868 Sanatorio San [PERSON_…" at bounding box center [450, 268] width 323 height 76
paste textarea "Contacto familiar: [PHONE_NUMBER] [PERSON_NAME]."
type textarea "Nombre y apellido: [PERSON_NAME] [PERSON_NAME]: 44128868 [GEOGRAPHIC_DATA][PERS…"
click at [436, 629] on button "Guardar" at bounding box center [410, 618] width 83 height 29
click at [233, 206] on div at bounding box center [784, 375] width 1568 height 750
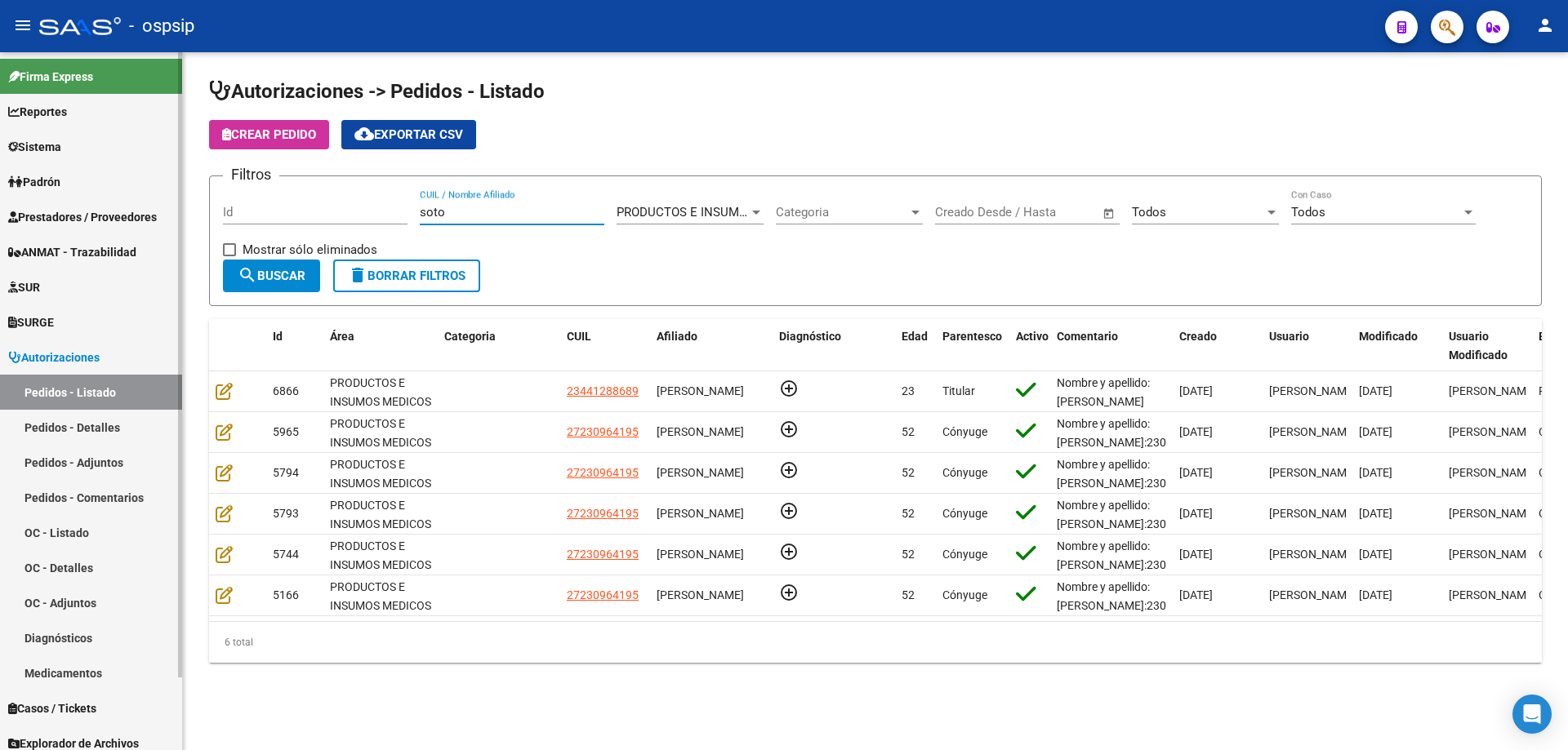
drag, startPoint x: 488, startPoint y: 216, endPoint x: 0, endPoint y: 192, distance: 488.6
click at [0, 193] on mat-sidenav-container "Firma Express Reportes Egresos Devengados Auditorías x Área Auditorías x Usuari…" at bounding box center [784, 402] width 1568 height 698
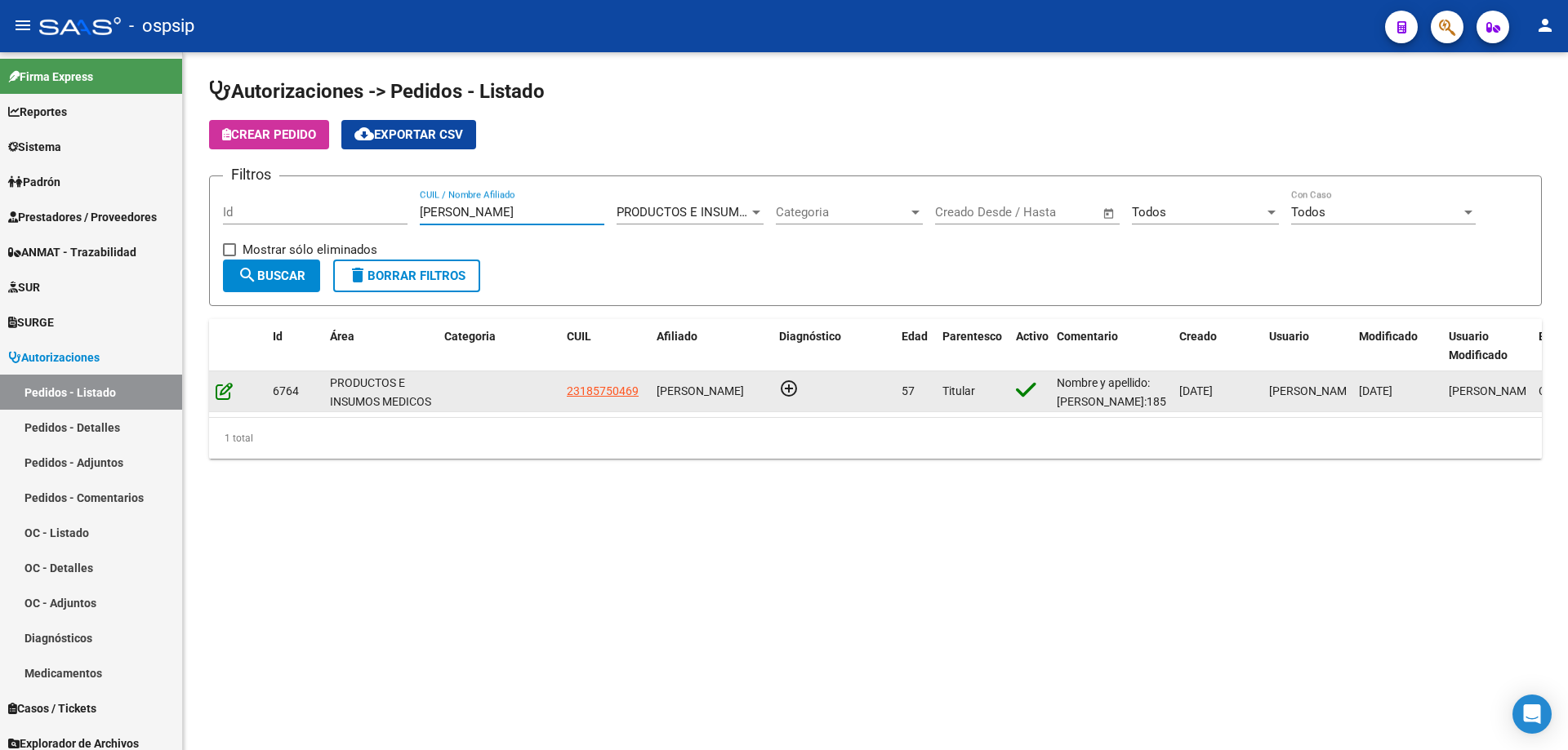
type input "[PERSON_NAME]"
click at [226, 394] on icon at bounding box center [225, 390] width 18 height 18
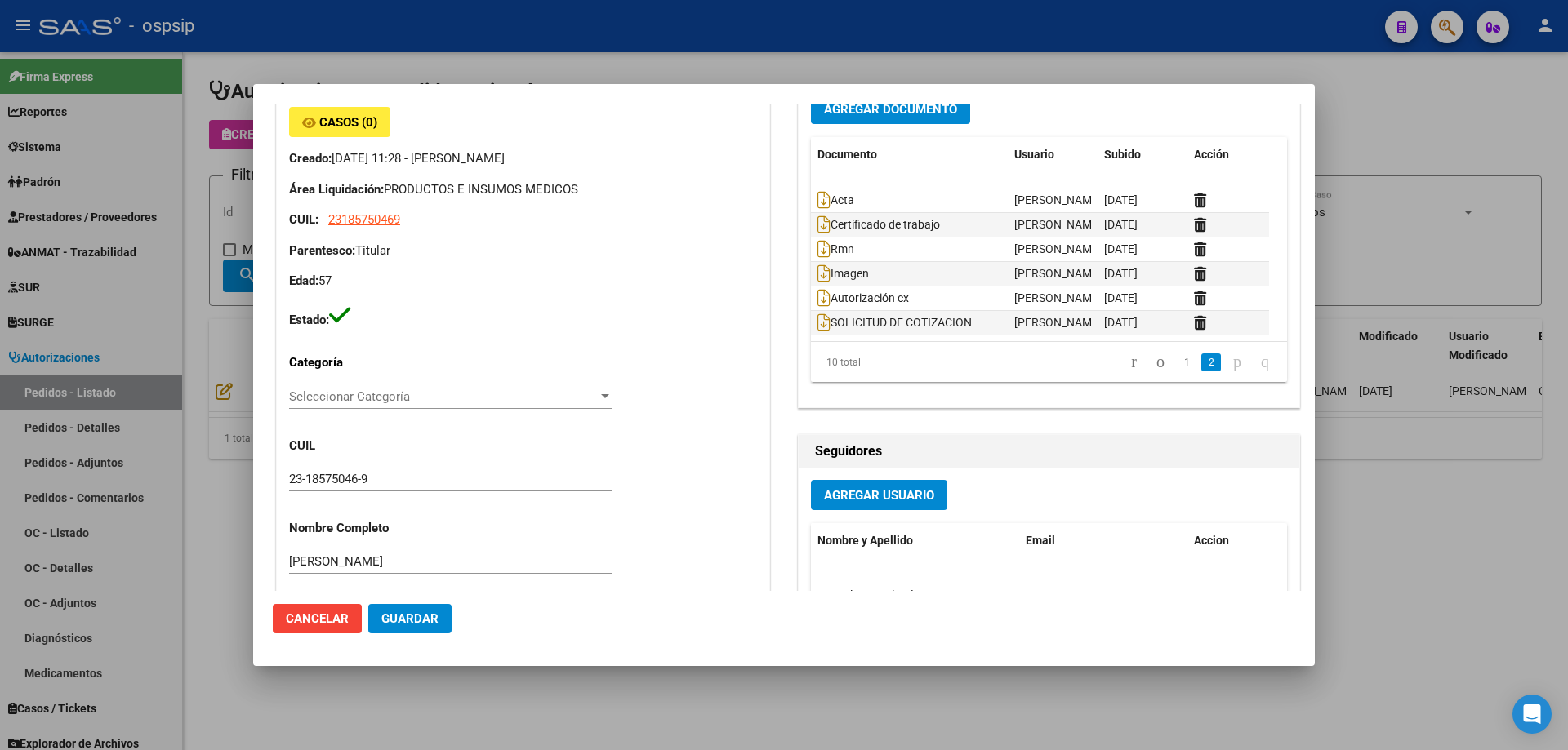
scroll to position [0, 0]
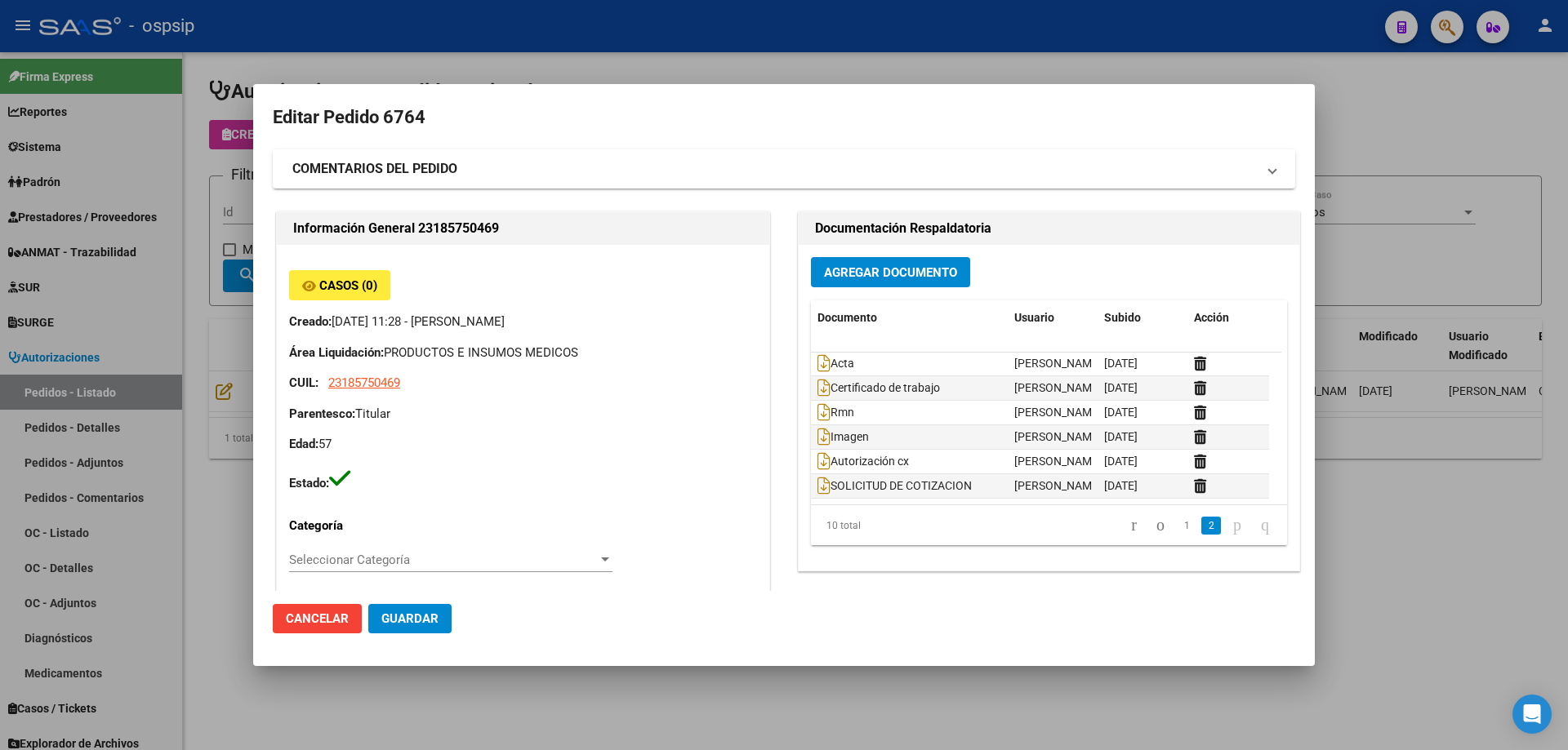
click at [166, 279] on div at bounding box center [784, 375] width 1568 height 750
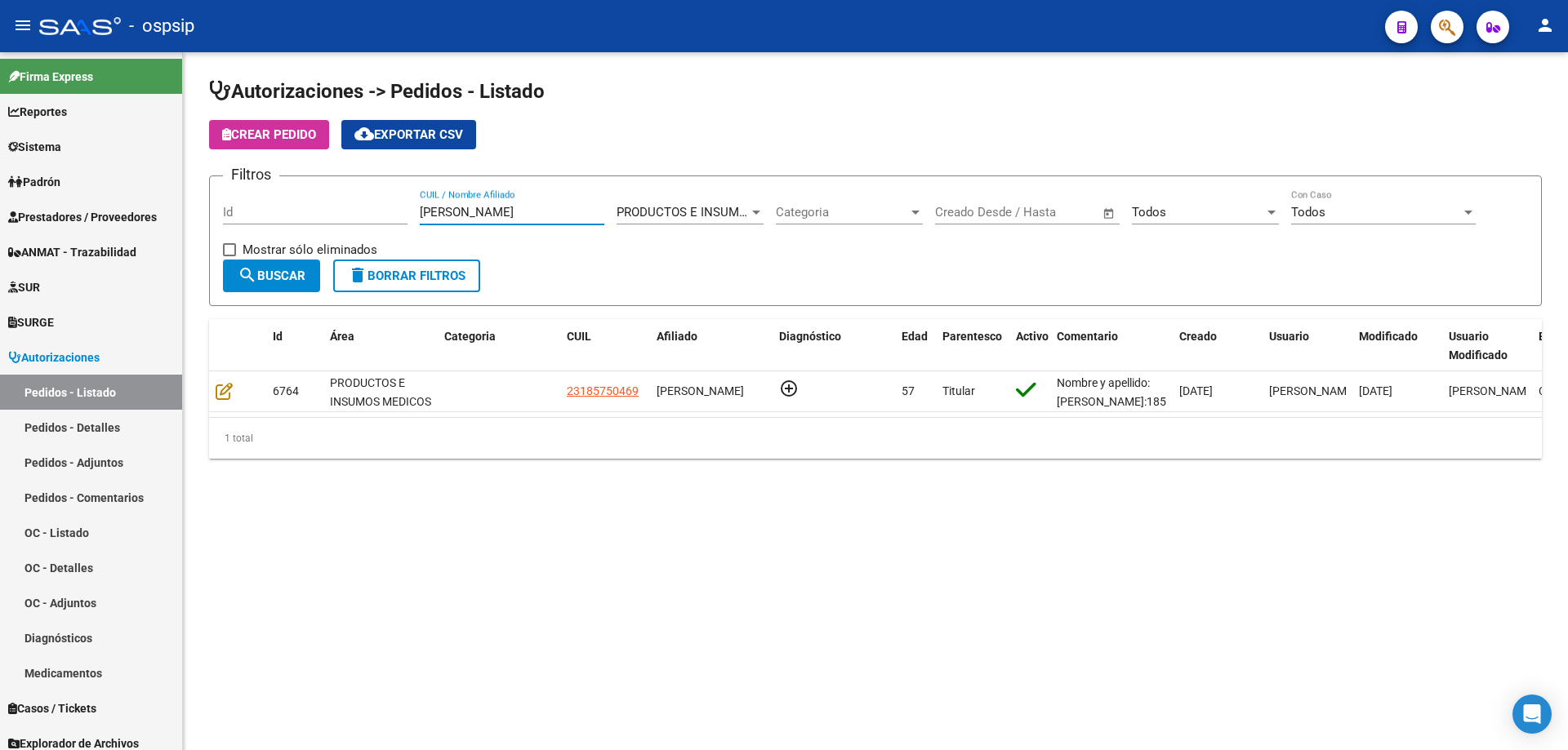
drag, startPoint x: 372, startPoint y: 196, endPoint x: 204, endPoint y: 185, distance: 168.4
click at [204, 185] on div "Autorizaciones -> Pedidos - Listado Crear Pedido cloud_download Exportar CSV Fi…" at bounding box center [875, 282] width 1385 height 459
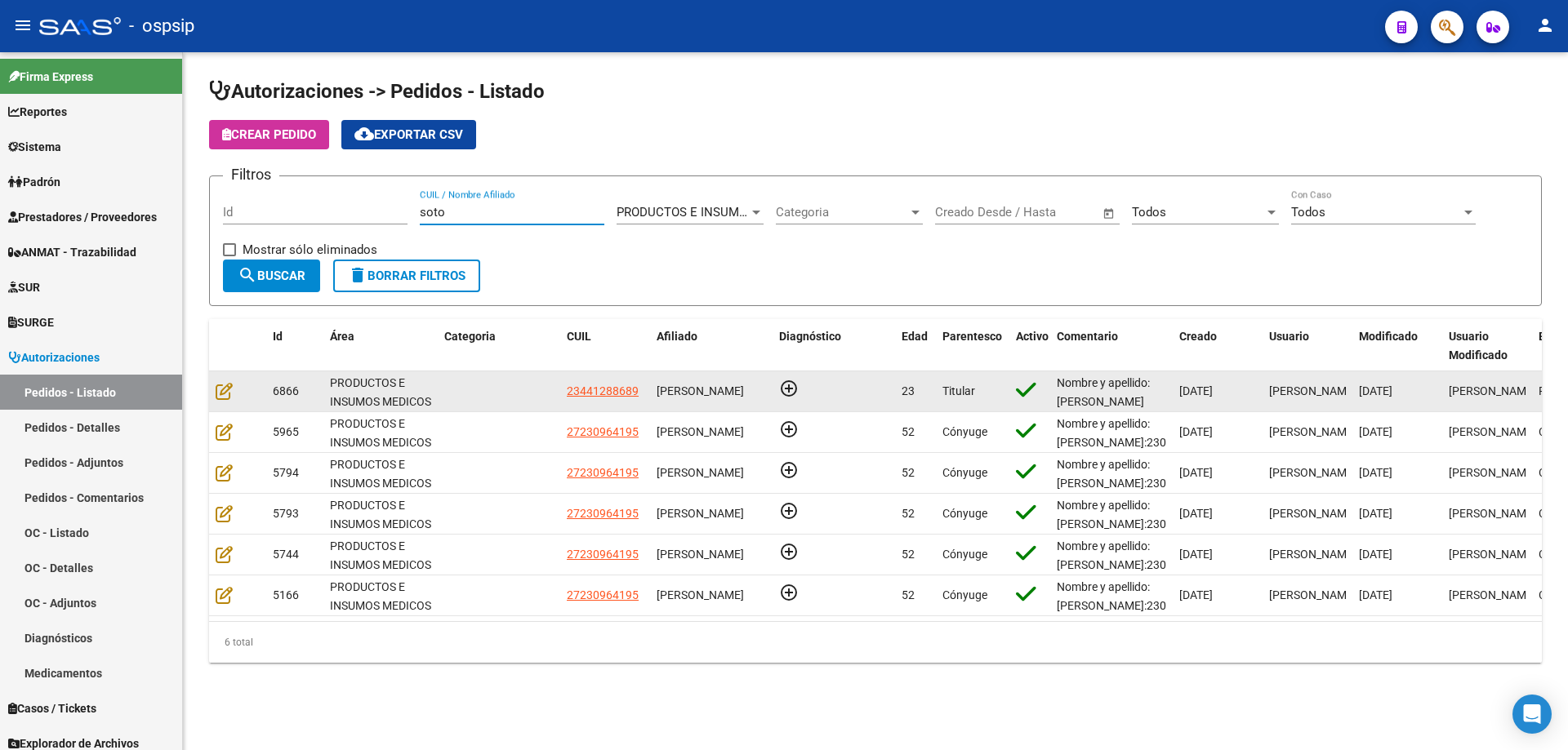
type input "soto"
click at [218, 400] on div at bounding box center [238, 390] width 44 height 18
click at [226, 389] on icon at bounding box center [225, 390] width 18 height 18
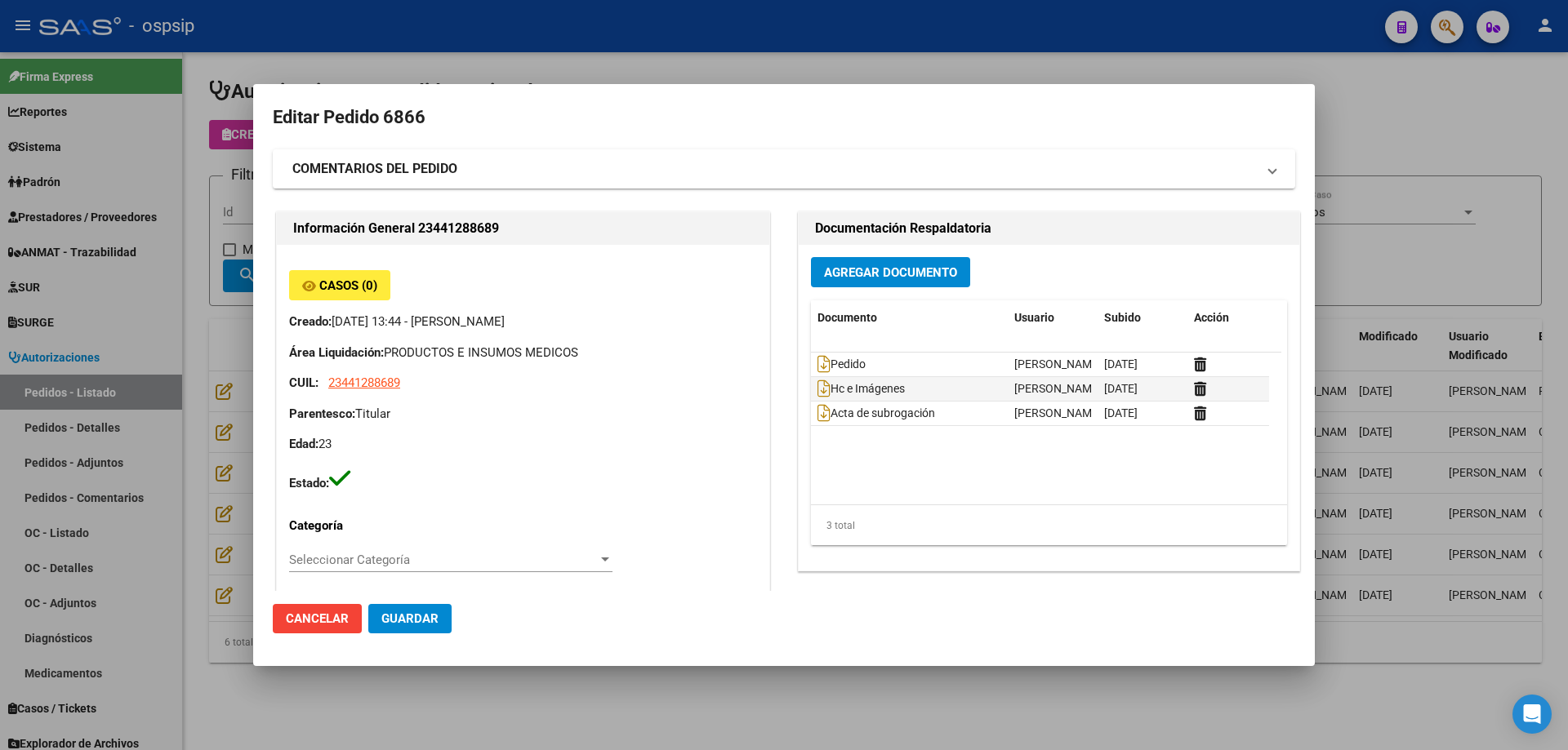
click at [902, 276] on span "Agregar Documento" at bounding box center [891, 272] width 133 height 15
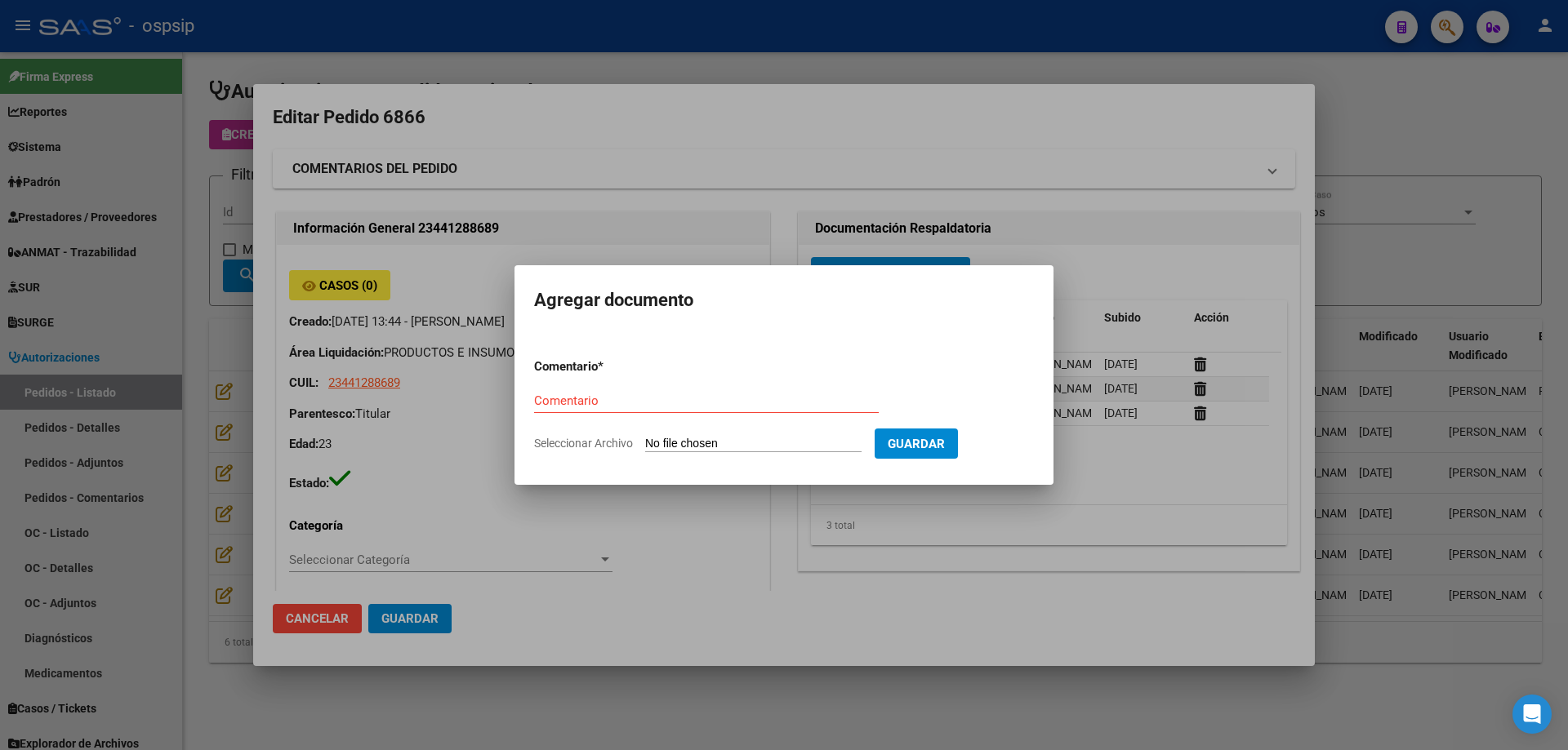
click at [787, 447] on input "Seleccionar Archivo" at bounding box center [753, 445] width 217 height 16
type input "C:\fakepath\autorizacion cx [PERSON_NAME].pdf"
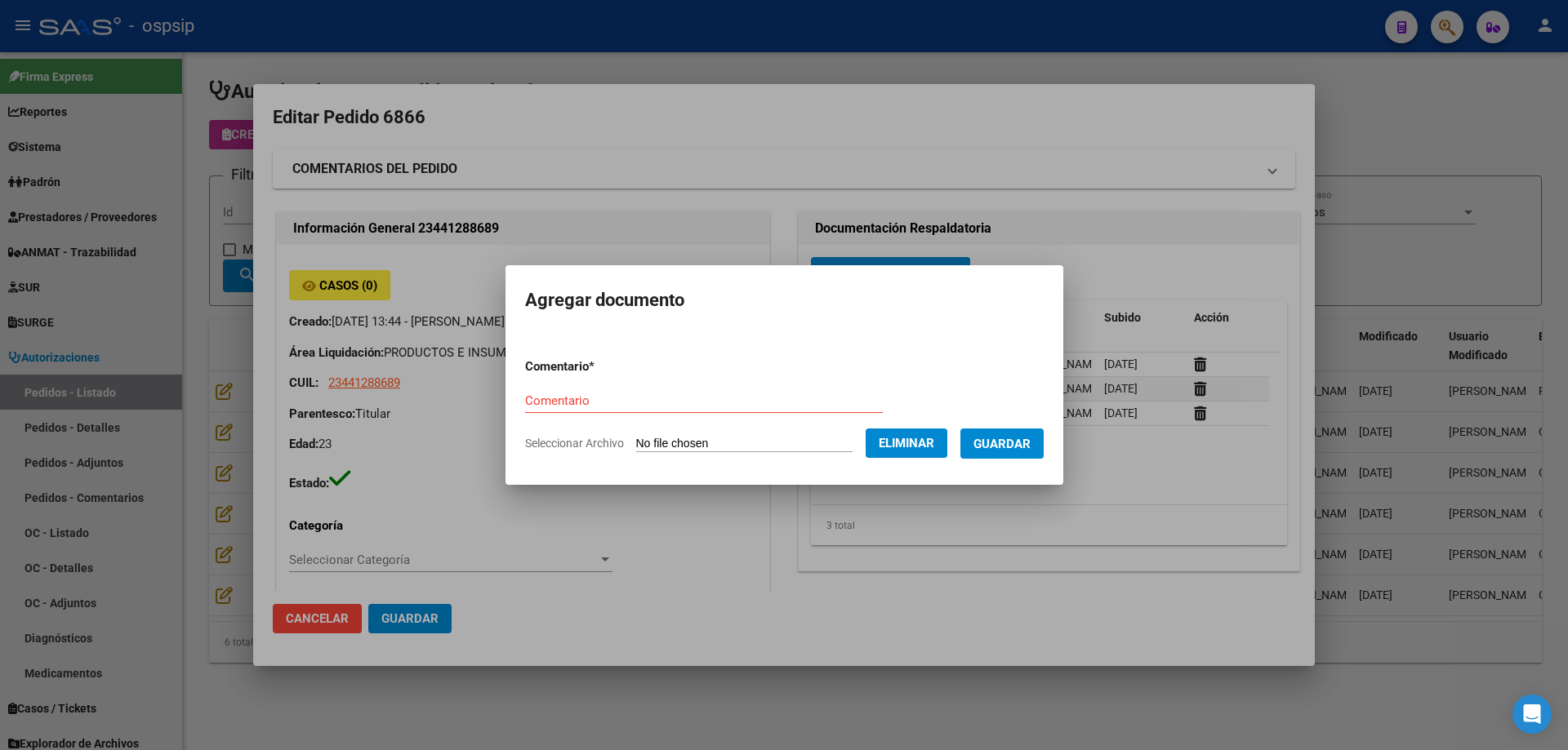
click at [597, 403] on input "Comentario" at bounding box center [704, 401] width 358 height 15
type input "Autorización cx"
click at [1013, 439] on span "Guardar" at bounding box center [1001, 444] width 57 height 15
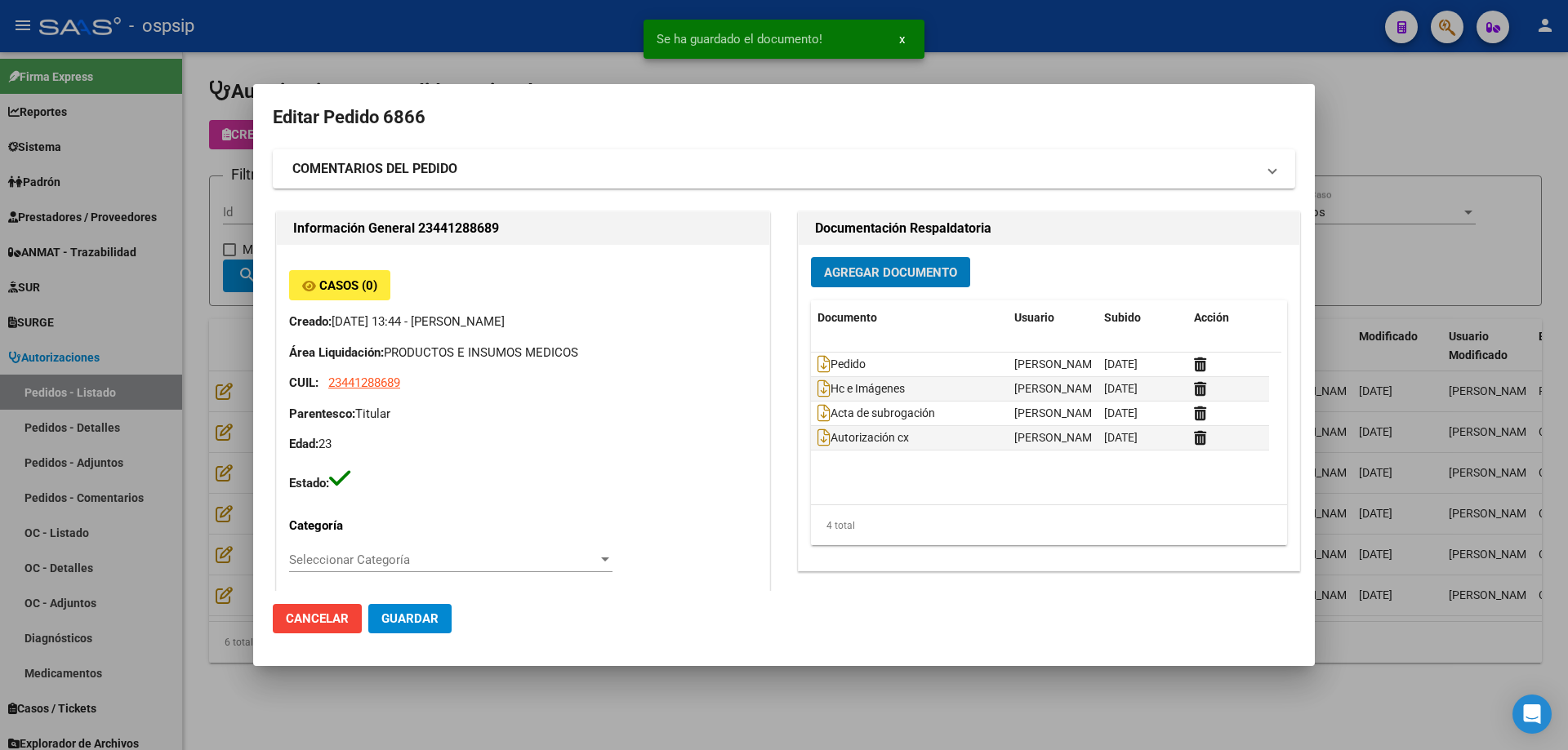
click at [407, 614] on span "Guardar" at bounding box center [410, 618] width 57 height 15
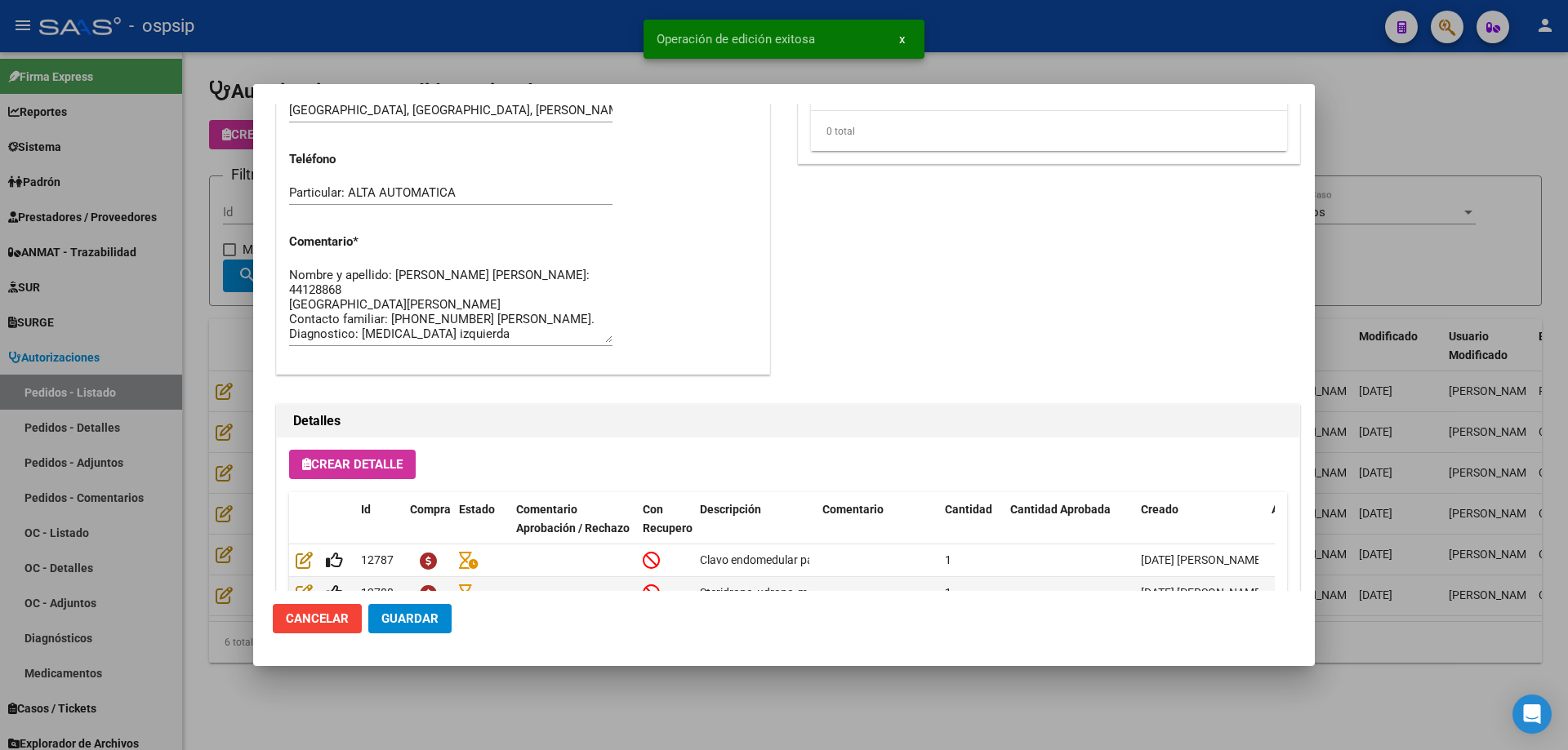
scroll to position [817, 0]
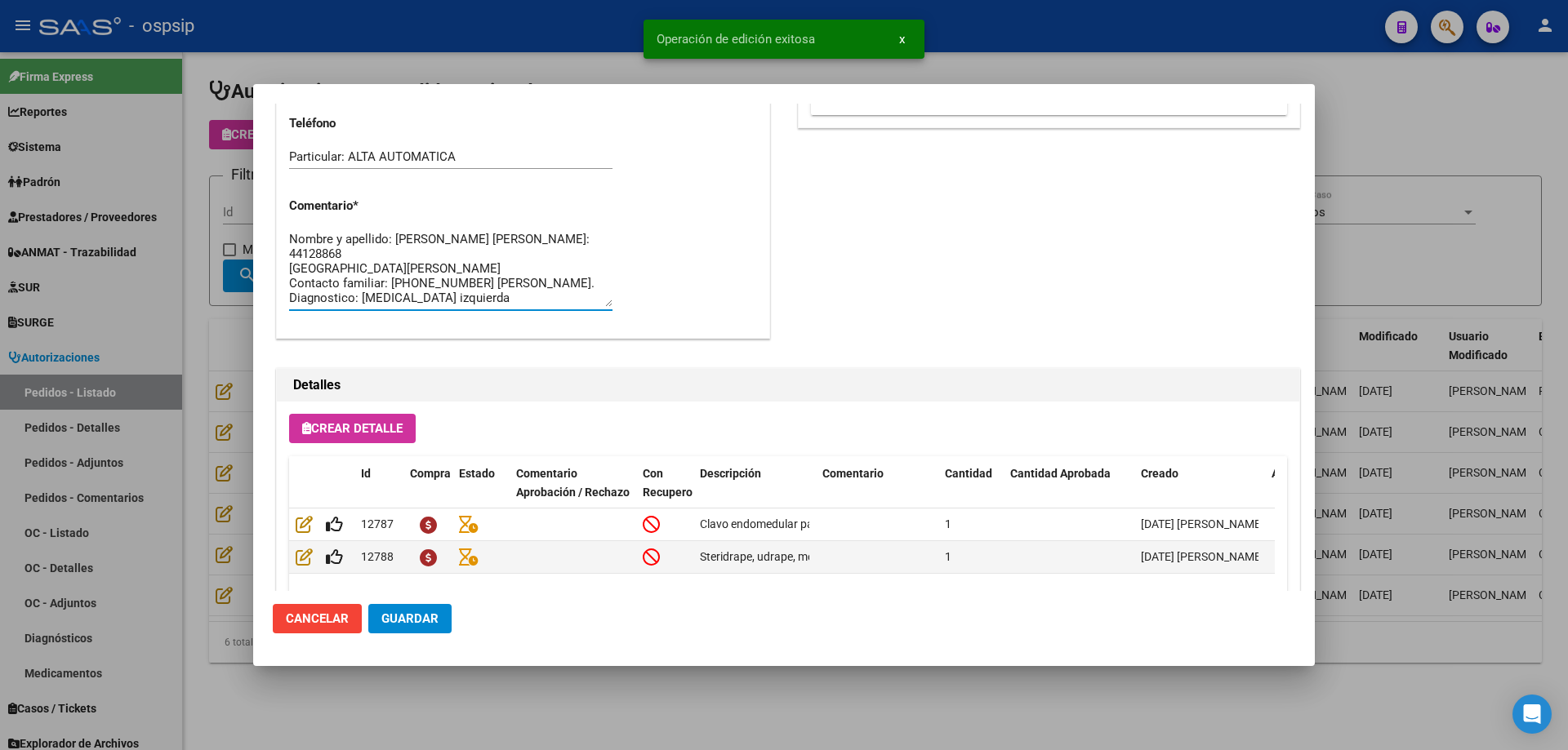
click at [523, 300] on textarea "Nombre y apellido: [PERSON_NAME] [PERSON_NAME]: 44128868 [GEOGRAPHIC_DATA][PERS…" at bounding box center [450, 268] width 323 height 76
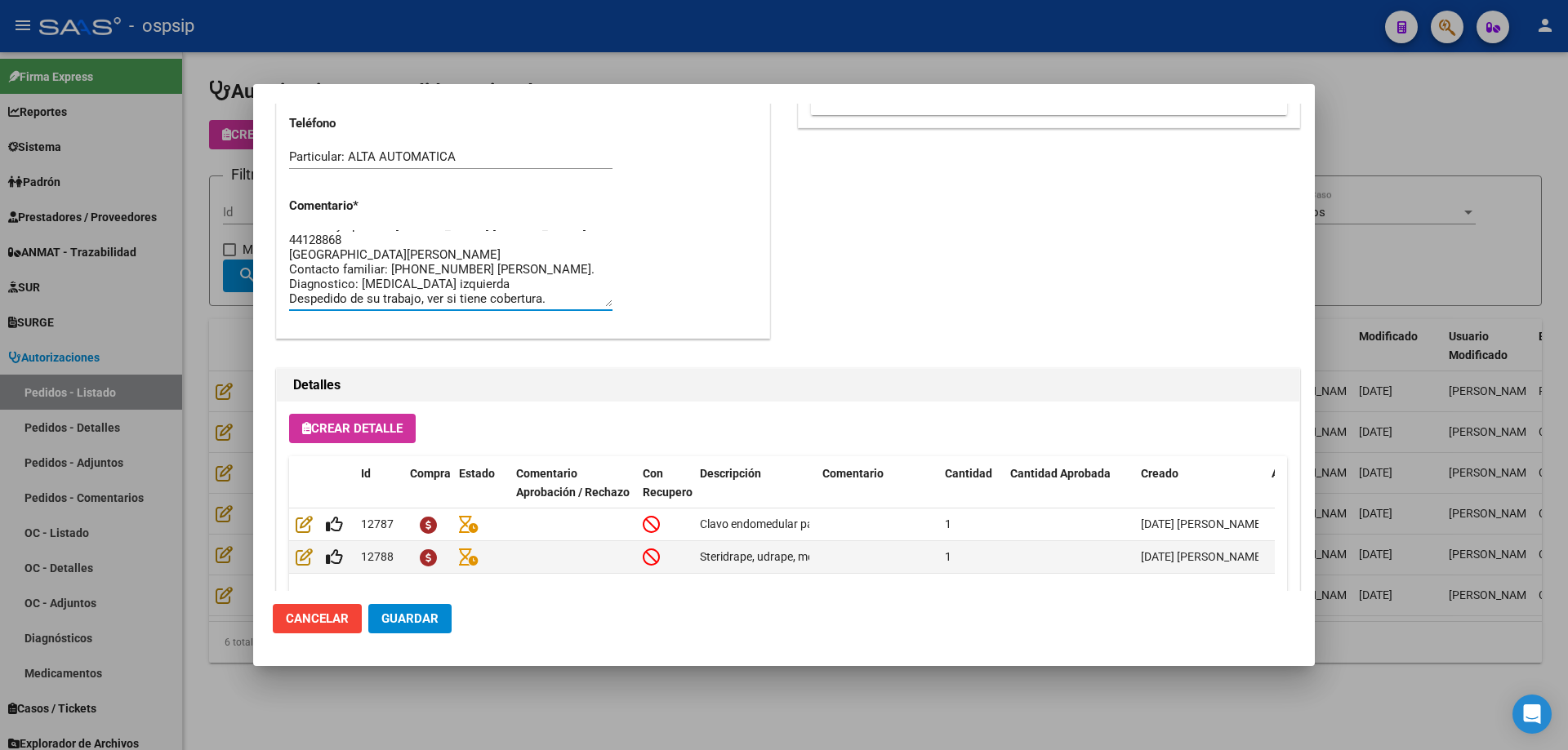
type textarea "Nombre y apellido: [PERSON_NAME] [PERSON_NAME]: 44128868 [GEOGRAPHIC_DATA][PERS…"
click at [408, 630] on button "Guardar" at bounding box center [410, 618] width 83 height 29
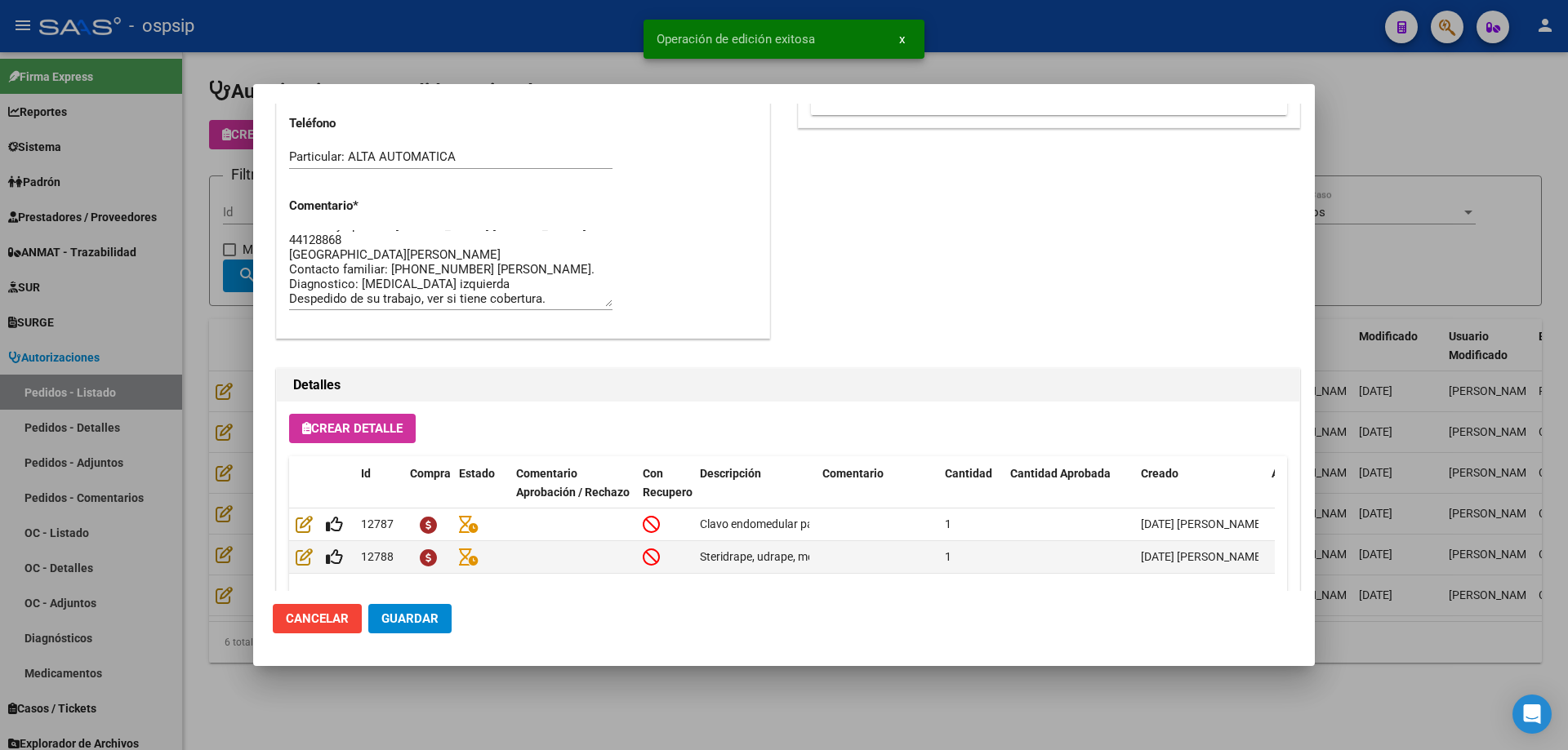
click at [218, 346] on div at bounding box center [784, 375] width 1568 height 750
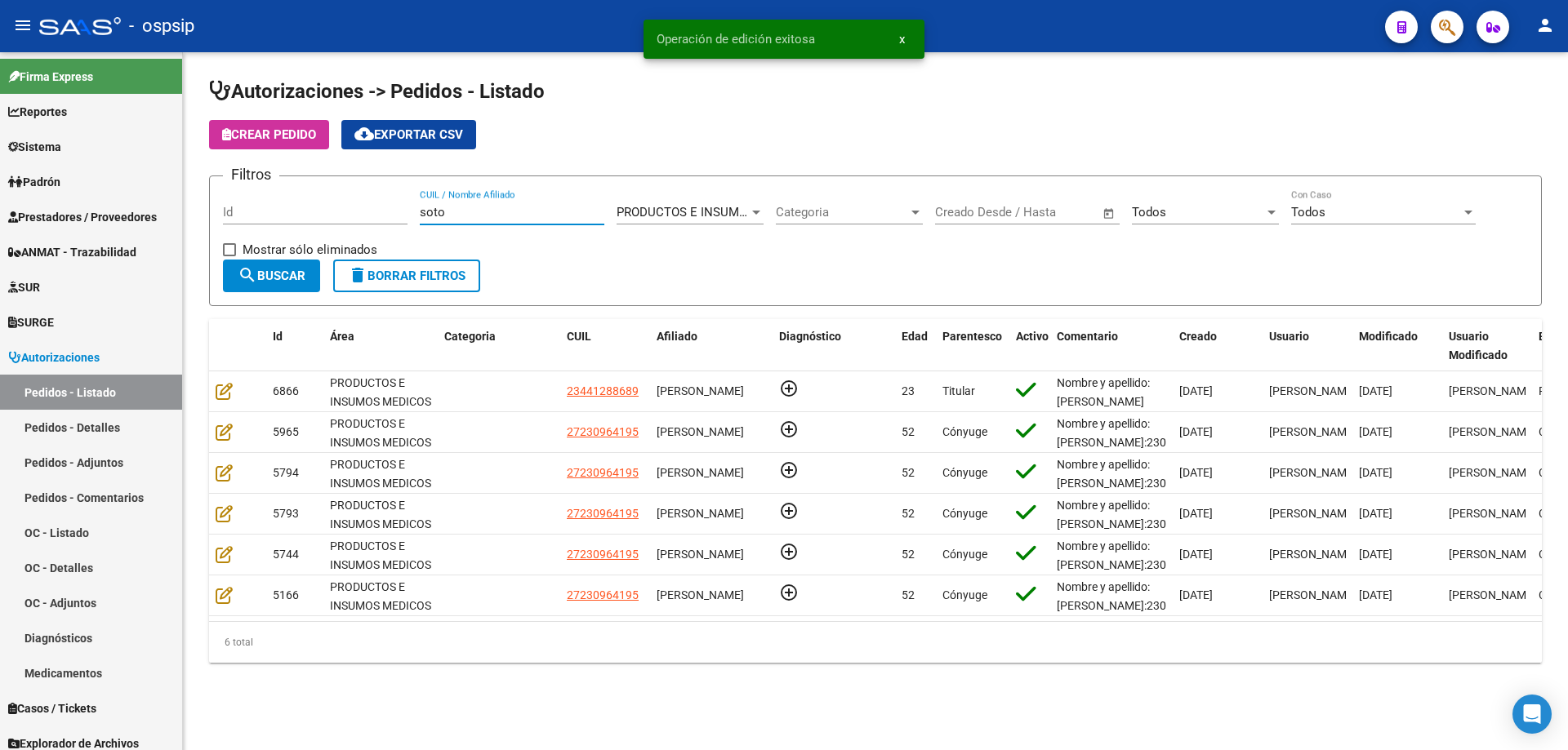
drag, startPoint x: 466, startPoint y: 212, endPoint x: 241, endPoint y: 193, distance: 225.8
click at [241, 193] on div "Filtros Id [PERSON_NAME] CUIL / Nombre Afiliado PRODUCTOS E INSUMOS MEDICOS Sel…" at bounding box center [875, 225] width 1305 height 70
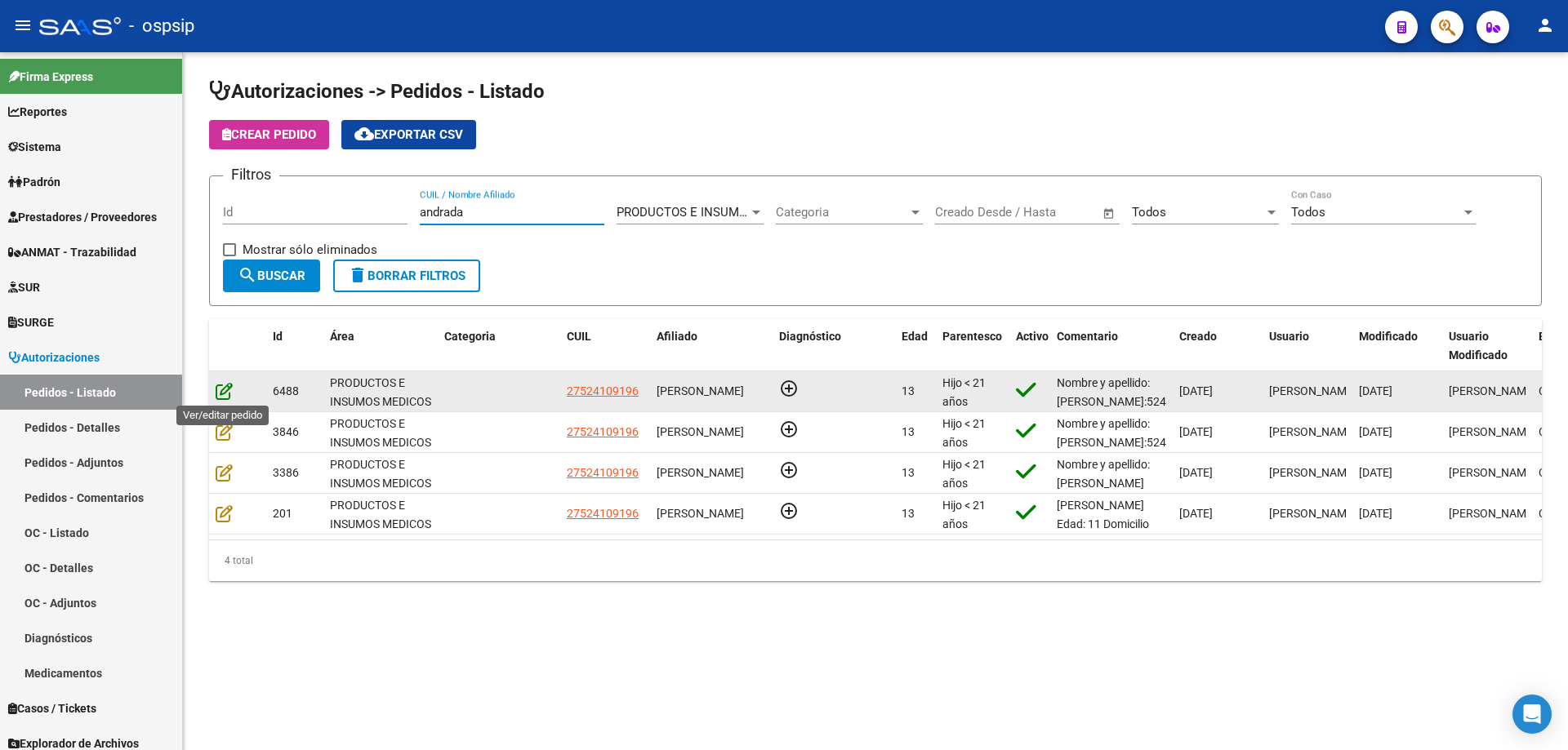
type input "andrada"
click at [228, 392] on icon at bounding box center [225, 390] width 18 height 18
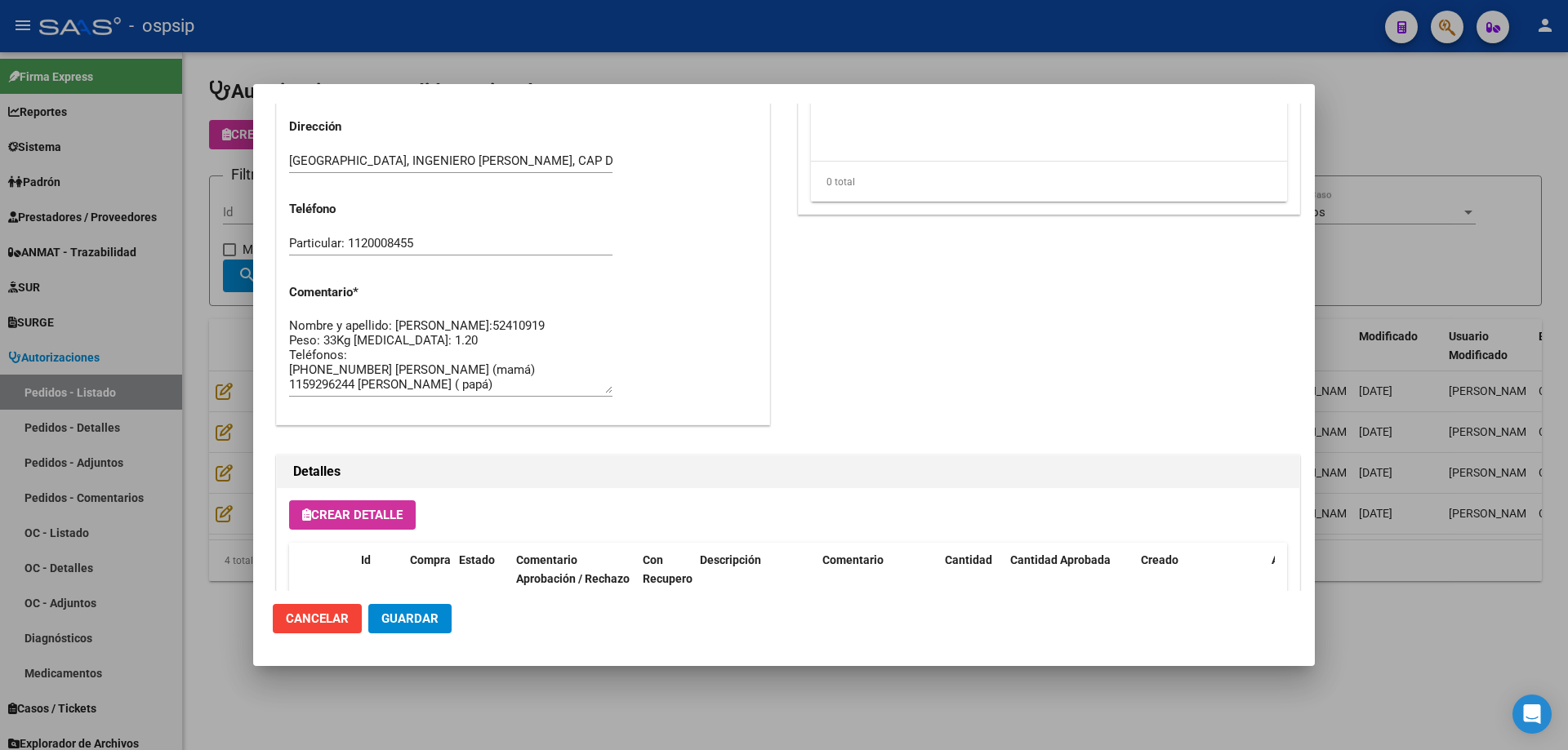
scroll to position [1877, 0]
click at [343, 341] on textarea "Nombre y apellido: [PERSON_NAME]:52410919 Peso: 33Kg [MEDICAL_DATA]: 1.20 Teléf…" at bounding box center [450, 358] width 323 height 76
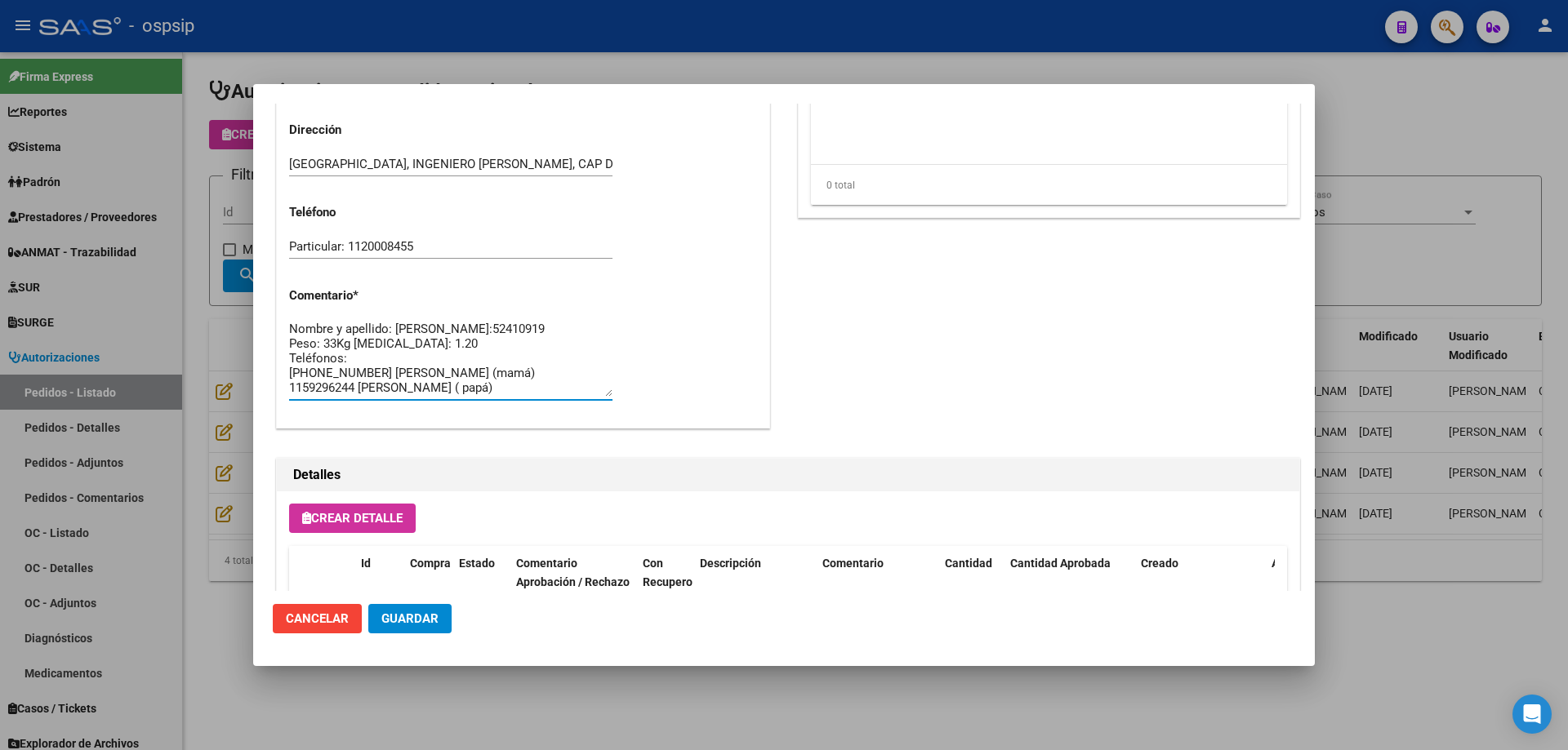
click at [343, 341] on textarea "Nombre y apellido: [PERSON_NAME]:52410919 Peso: 33Kg [MEDICAL_DATA]: 1.20 Teléf…" at bounding box center [450, 358] width 323 height 76
click at [215, 271] on div at bounding box center [784, 375] width 1568 height 750
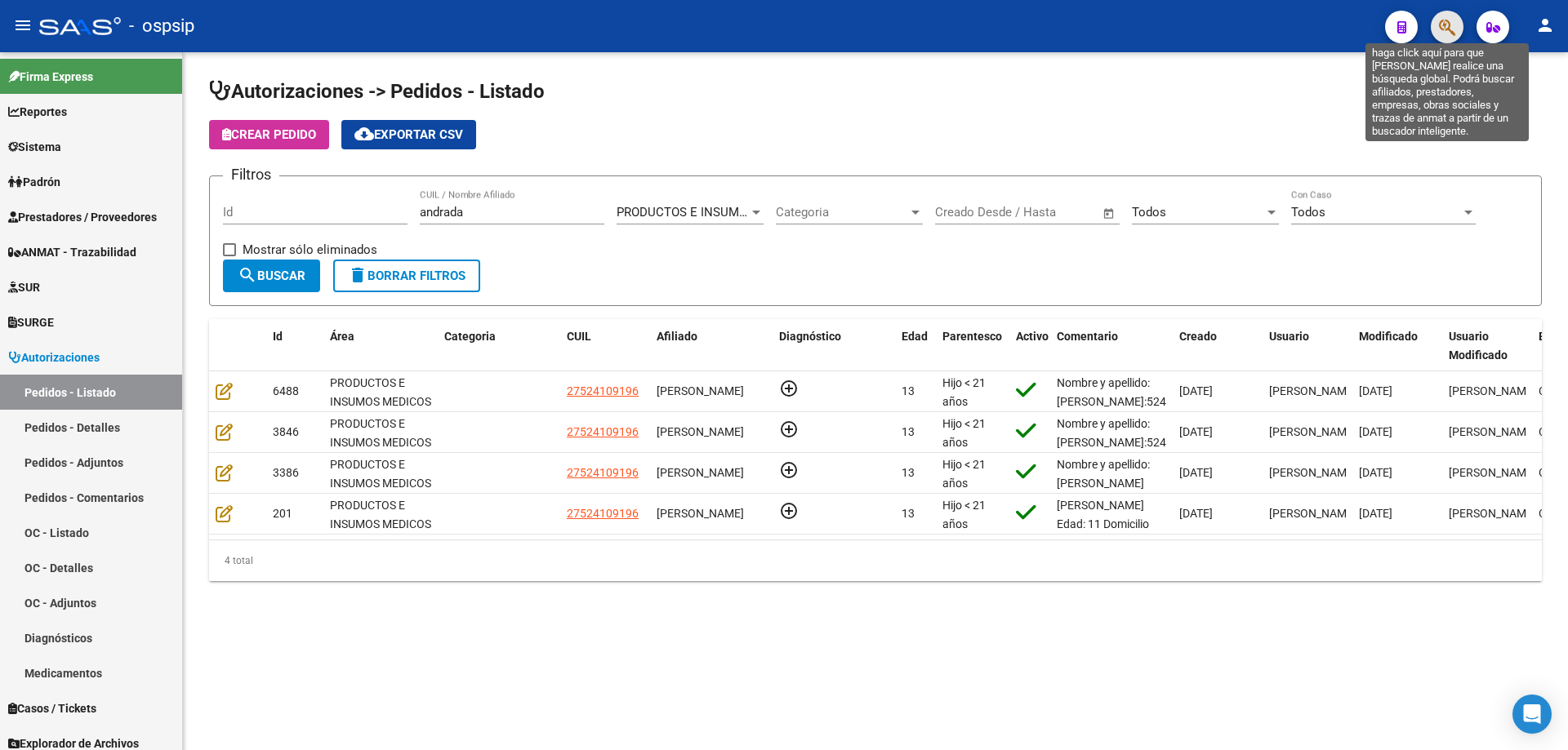
click at [1445, 29] on icon "button" at bounding box center [1447, 26] width 17 height 18
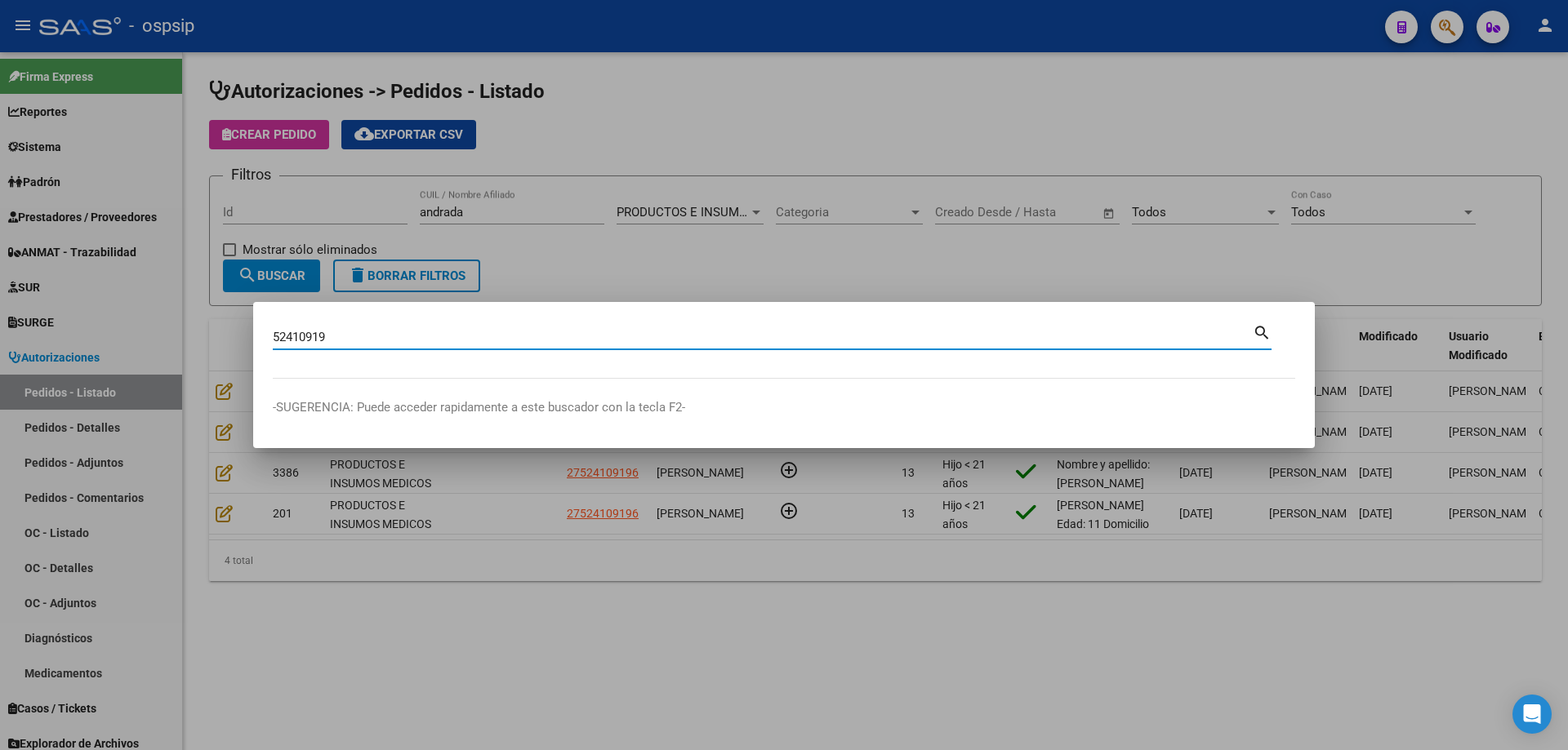
type input "52410919"
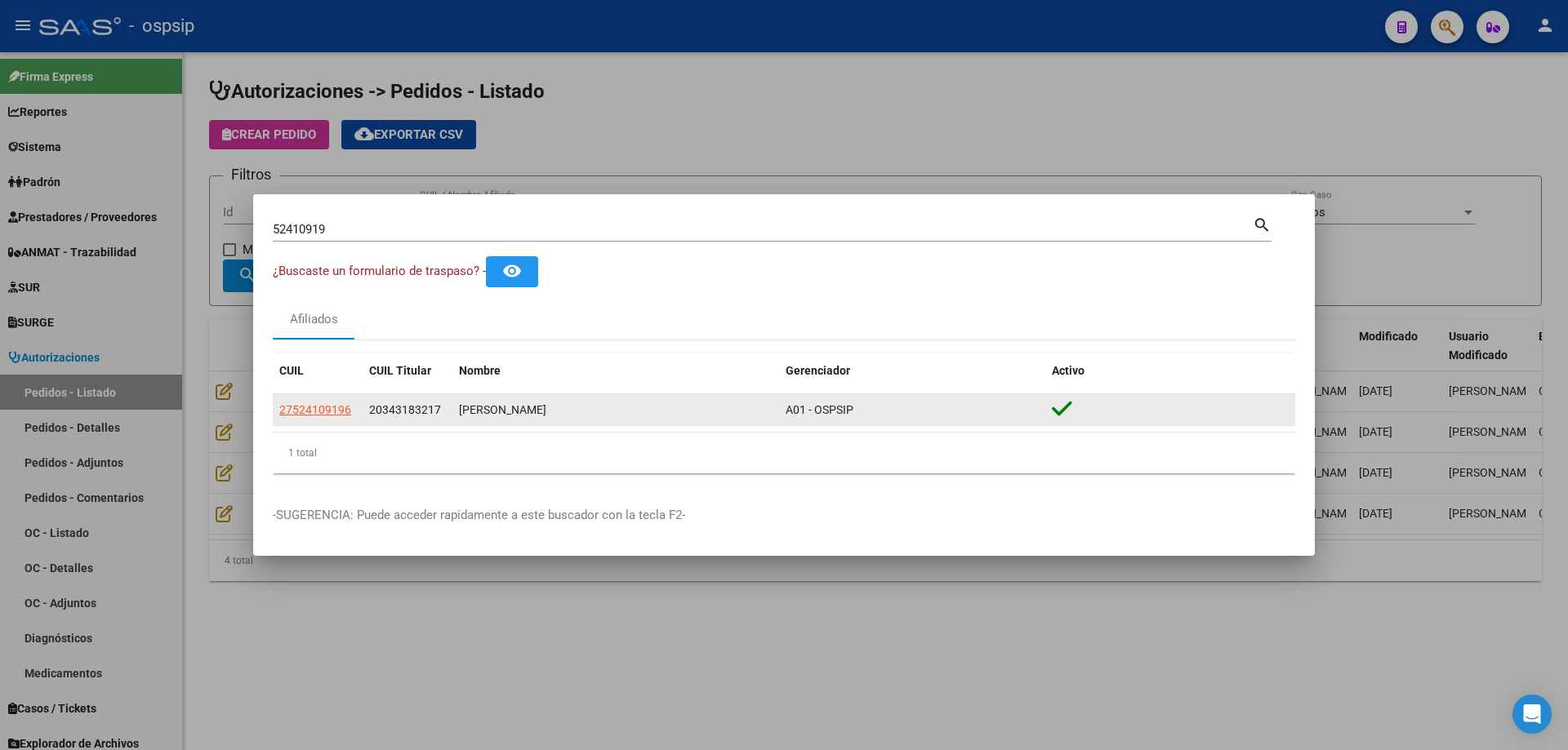
drag, startPoint x: 355, startPoint y: 405, endPoint x: 288, endPoint y: 418, distance: 68.2
click at [285, 418] on div "27524109196" at bounding box center [317, 410] width 76 height 18
click at [355, 403] on div "27524109196" at bounding box center [317, 410] width 76 height 18
drag, startPoint x: 354, startPoint y: 411, endPoint x: 277, endPoint y: 411, distance: 77.0
click at [277, 411] on datatable-body-cell "27524109196" at bounding box center [318, 410] width 89 height 32
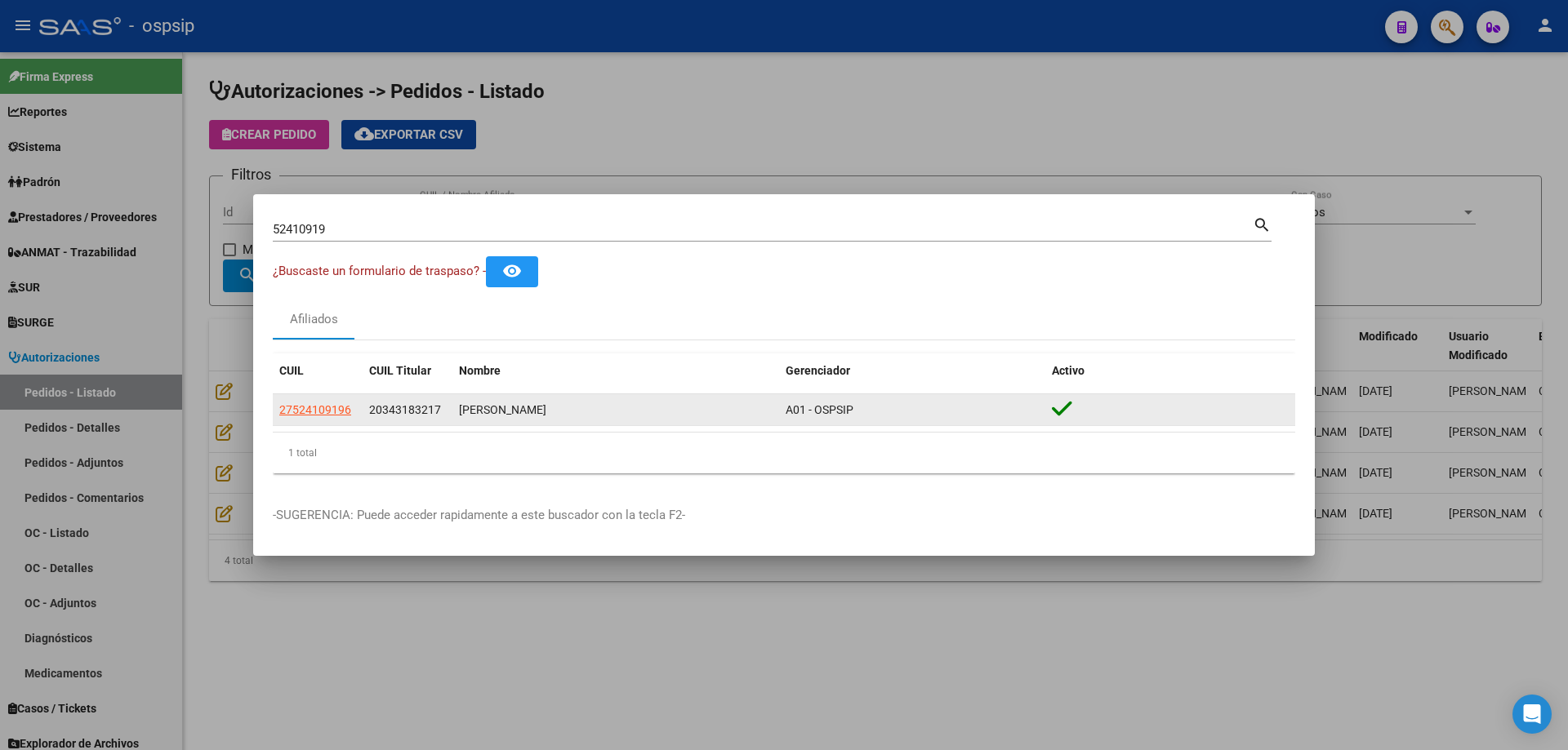
copy span "27524109196"
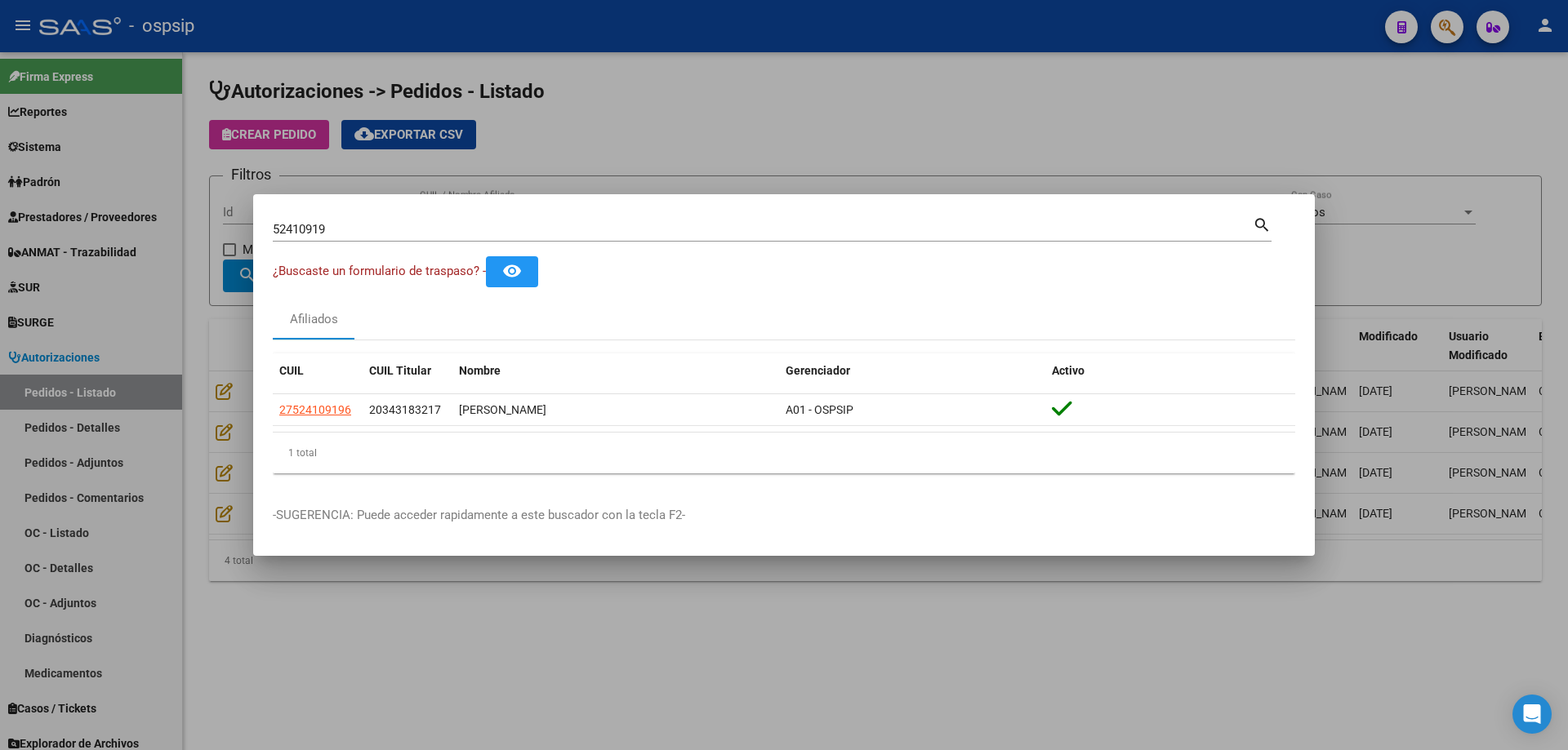
click at [218, 364] on div at bounding box center [784, 375] width 1568 height 750
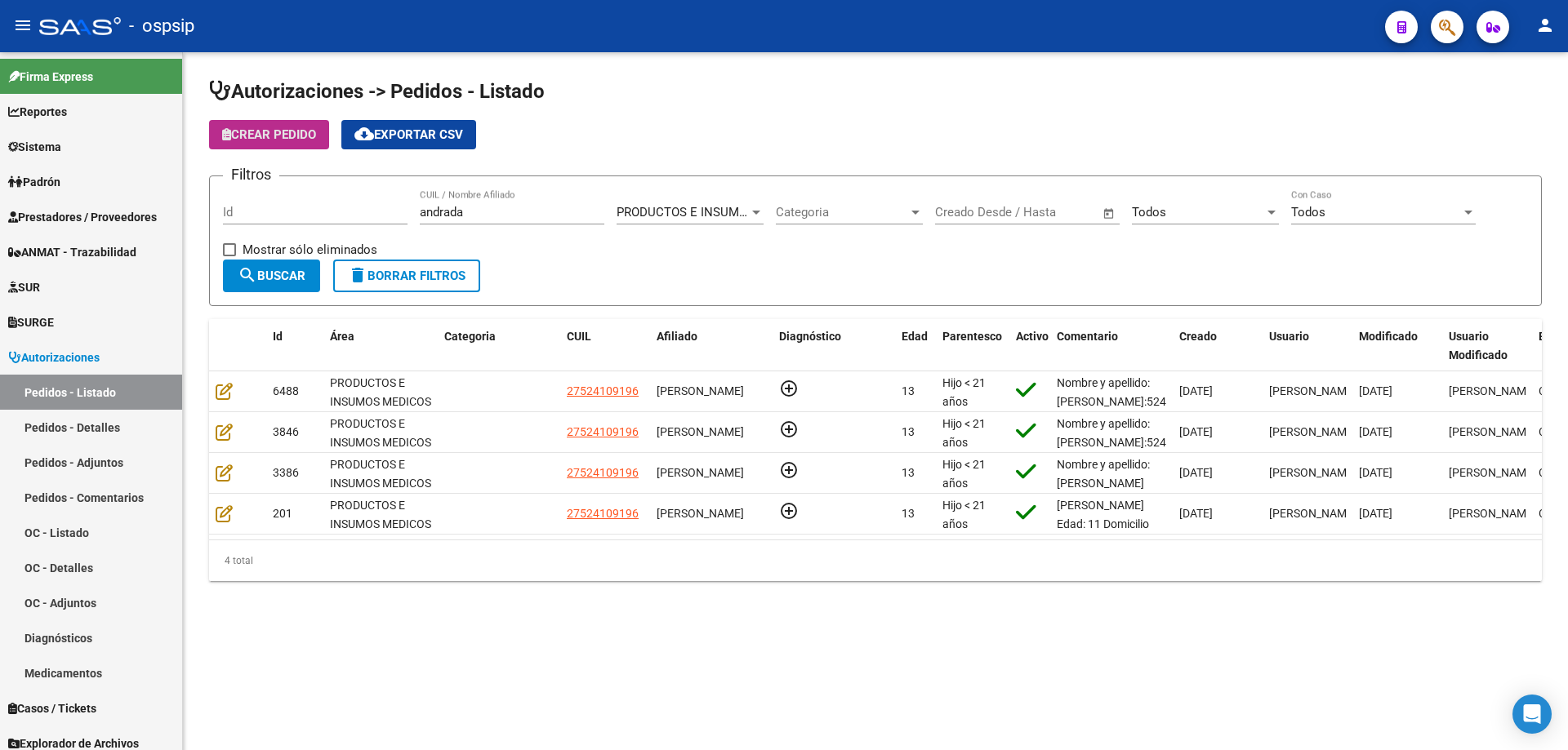
click at [302, 131] on span "Crear Pedido" at bounding box center [268, 134] width 94 height 15
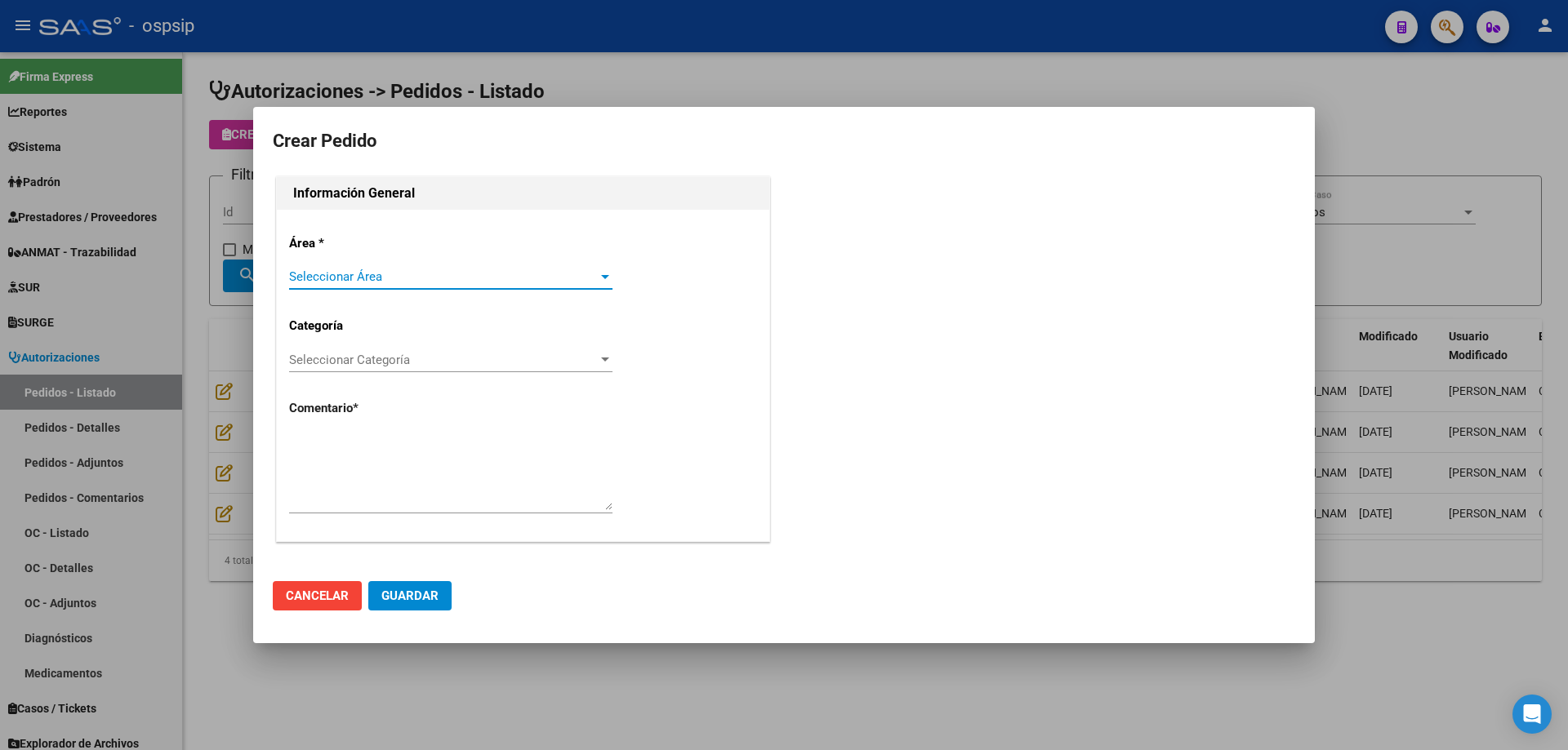
click at [503, 279] on span "Seleccionar Área" at bounding box center [443, 276] width 309 height 15
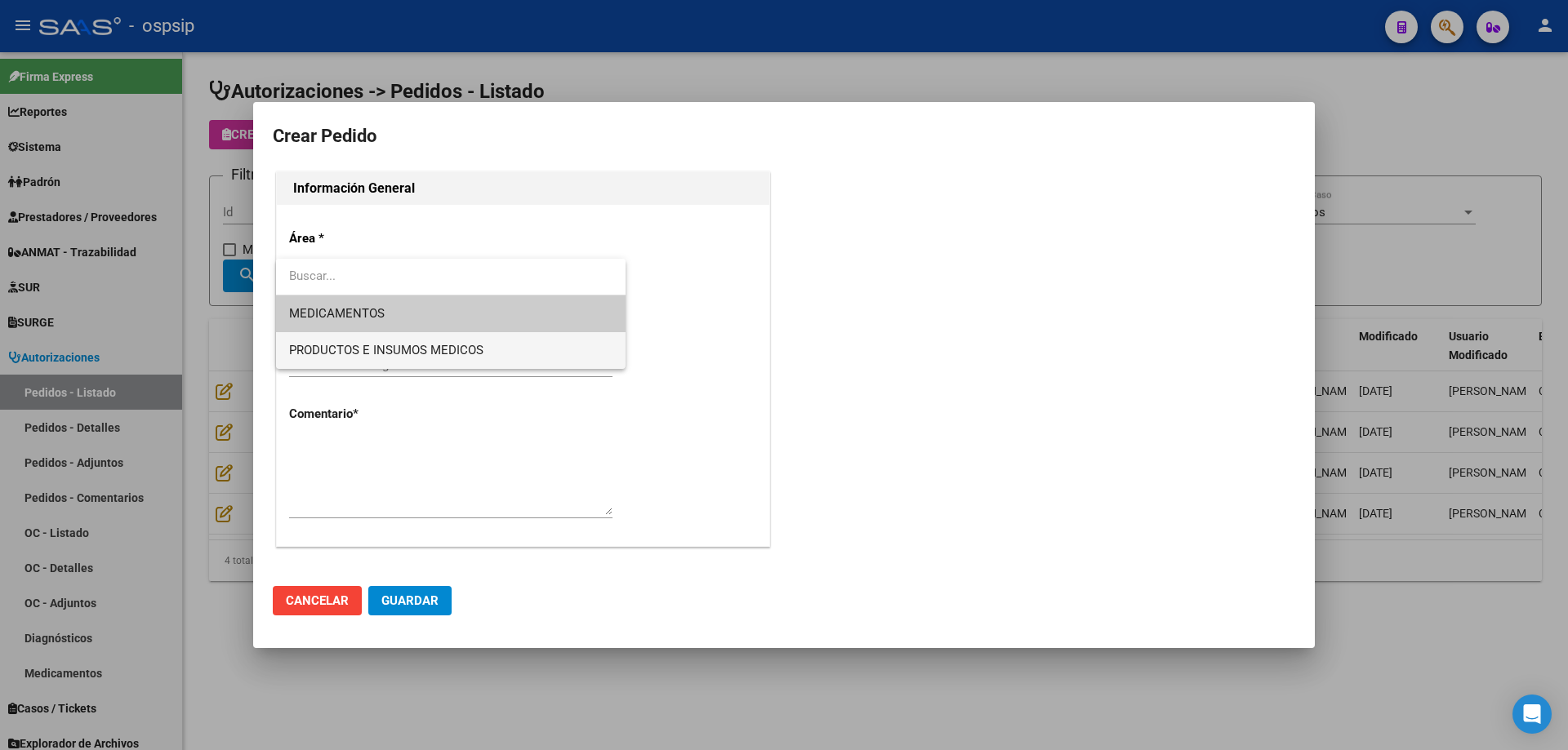
click at [486, 335] on span "PRODUCTOS E INSUMOS MEDICOS" at bounding box center [450, 351] width 323 height 37
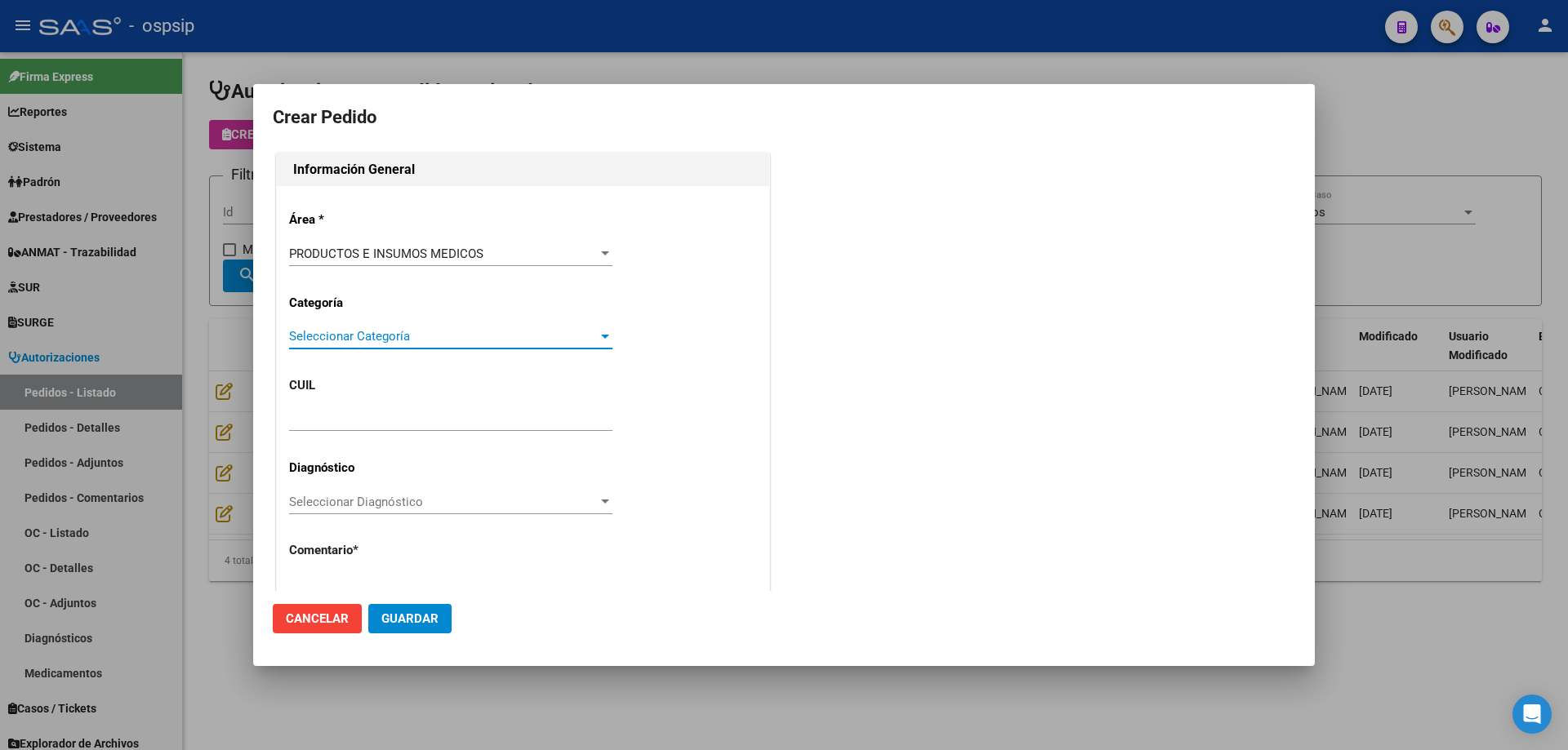
click at [452, 341] on span "Seleccionar Categoría" at bounding box center [443, 336] width 309 height 15
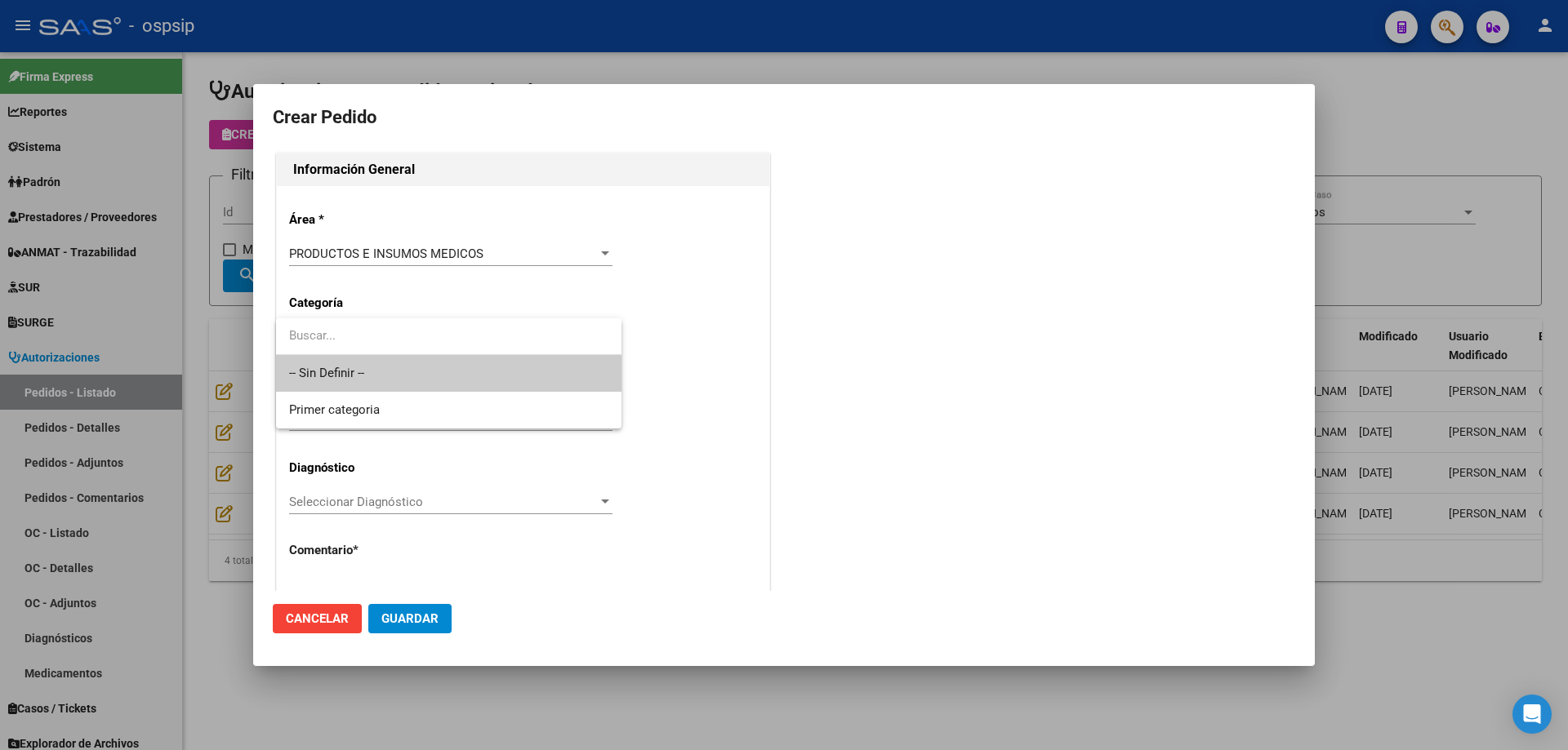
click at [440, 370] on span "-- Sin Definir --" at bounding box center [448, 374] width 319 height 37
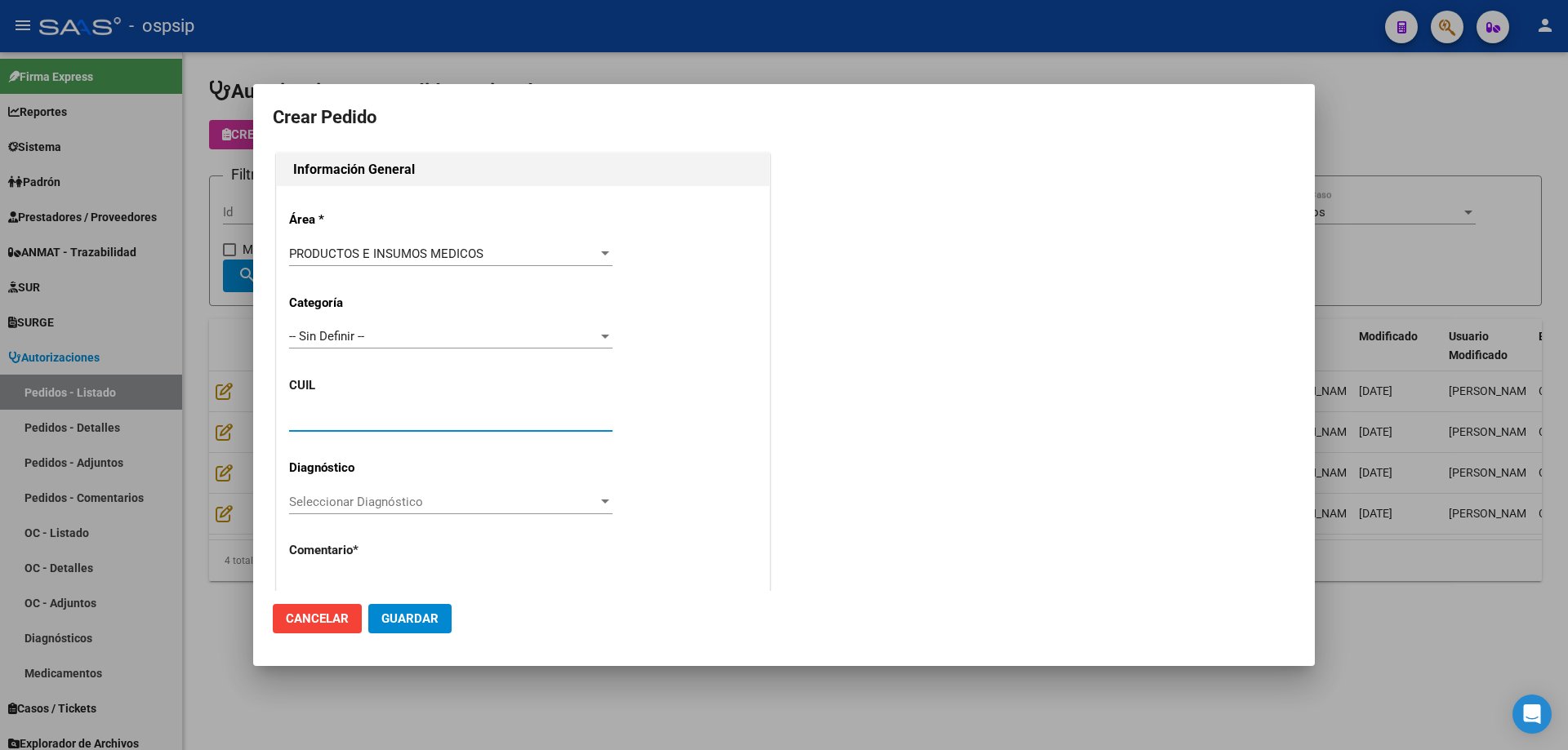
paste input "27-52410919-6"
type input "27-52410919-6"
type input "[PERSON_NAME]"
type input "FMINAAN17052012"
type input "[GEOGRAPHIC_DATA], INGENIERO [PERSON_NAME], CAP DE FGTA [PERSON_NAME] 4027, Dep…"
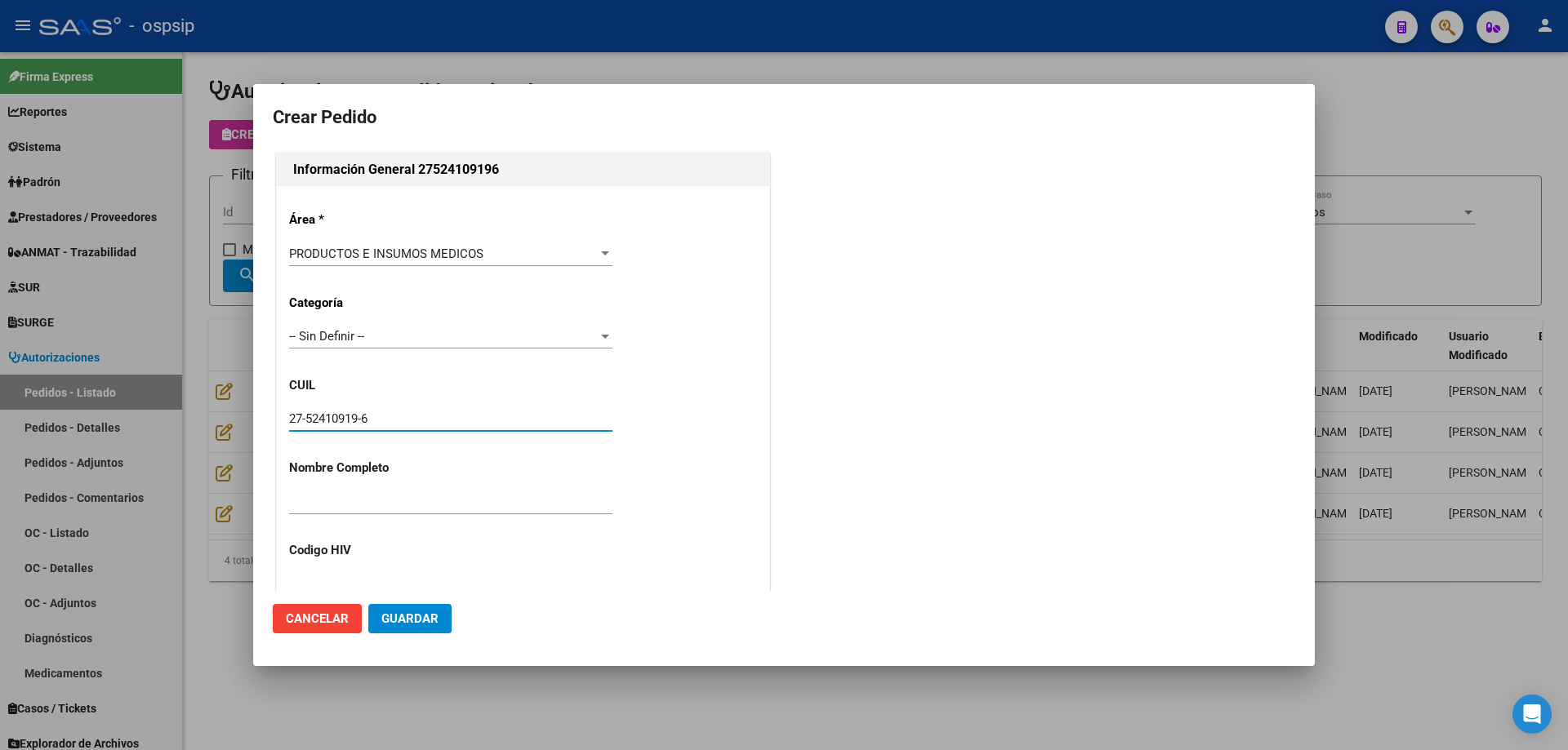
type input "Particular: 1120008455"
type input "[GEOGRAPHIC_DATA], INGENIERO [PERSON_NAME], CAP DE FGTA [PERSON_NAME] 4027"
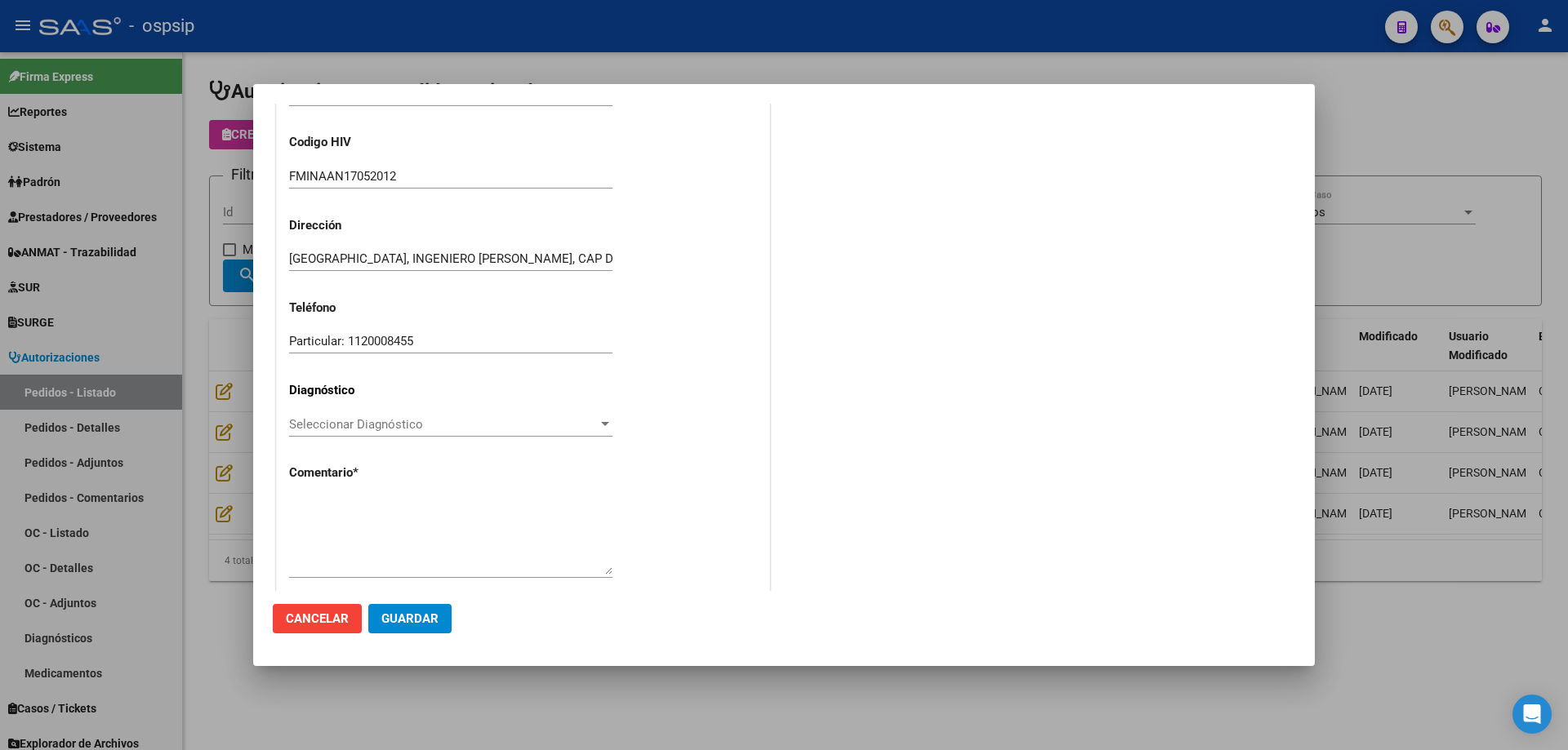
type input "27-52410919-6"
click at [443, 544] on textarea at bounding box center [450, 536] width 323 height 76
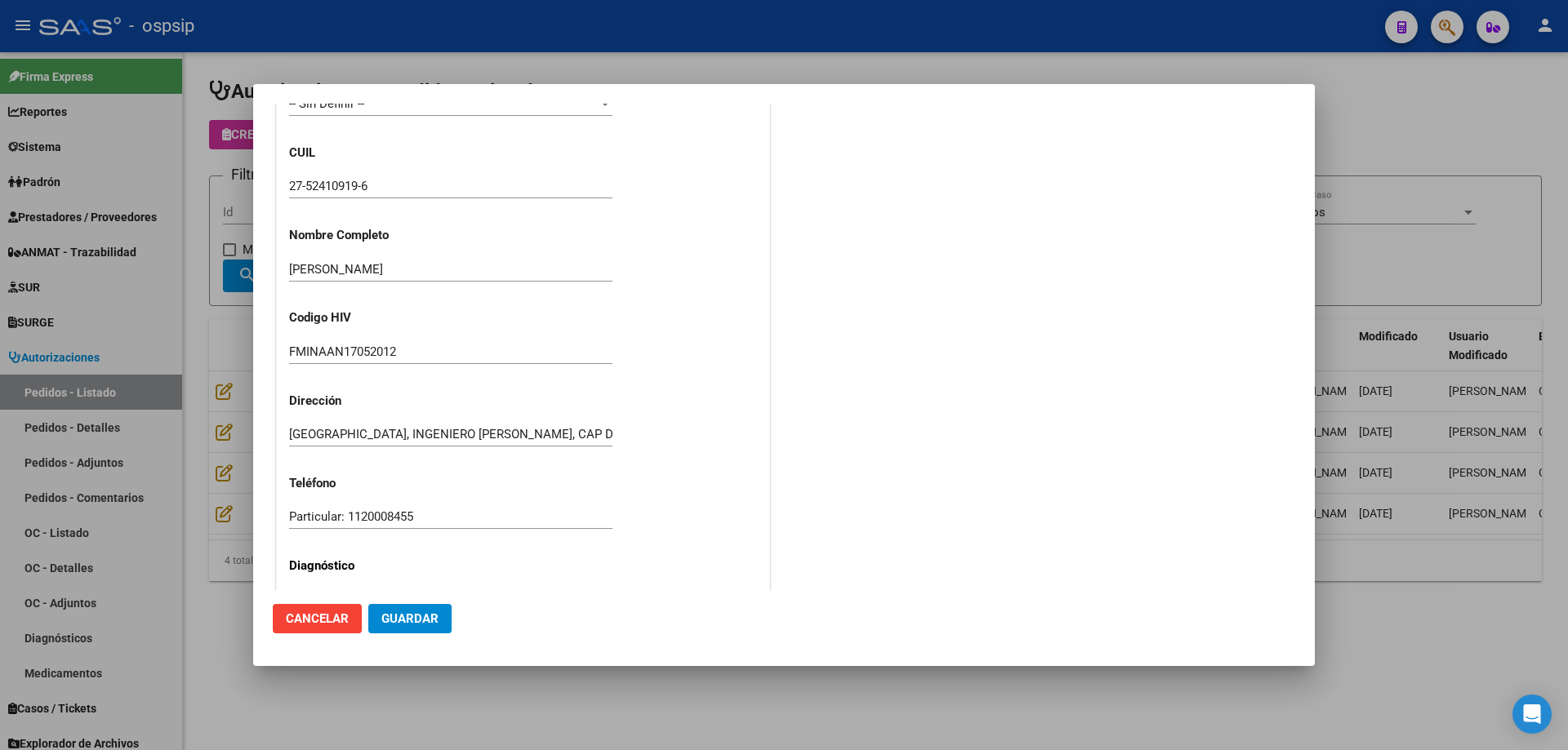
scroll to position [182, 0]
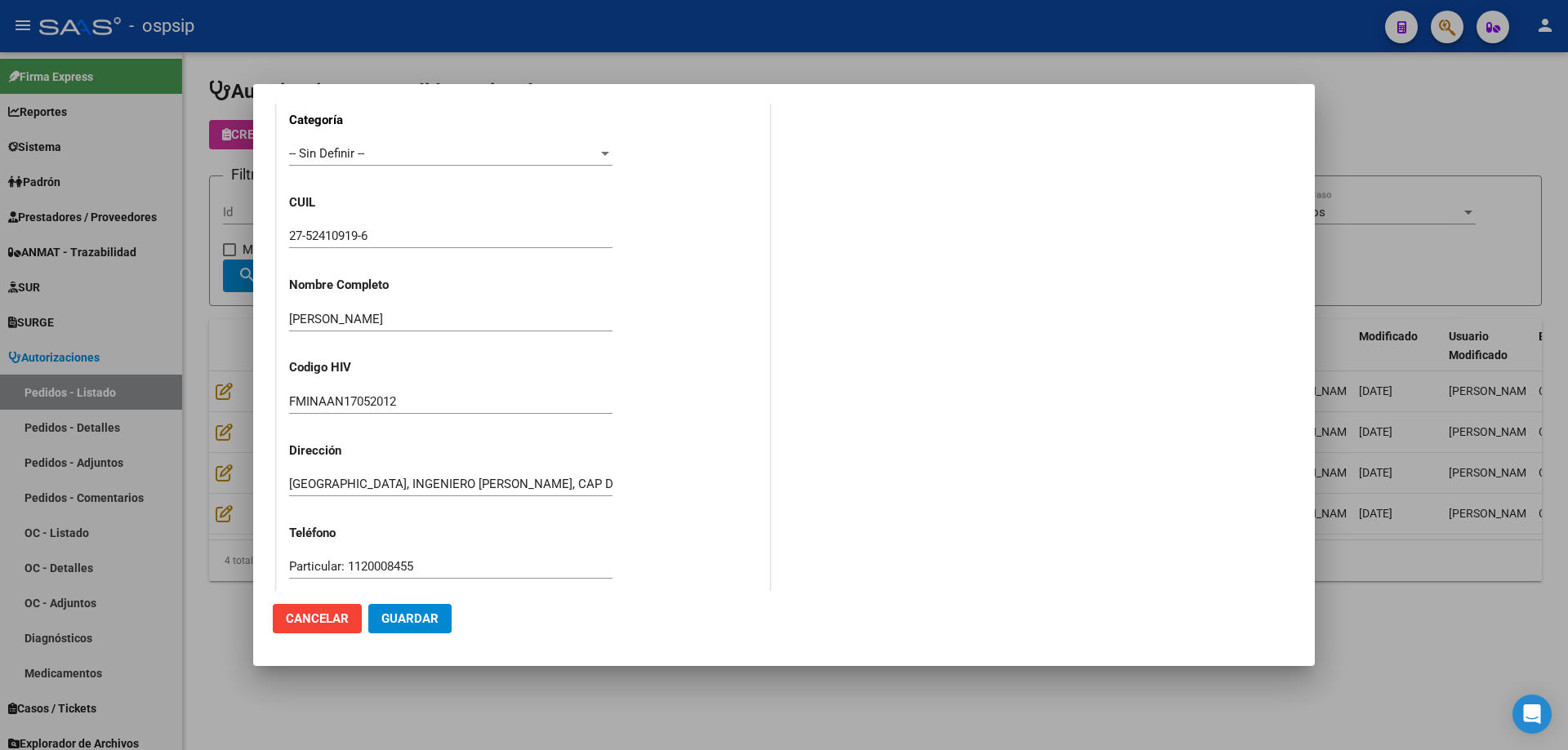
click at [332, 232] on input "27-52410919-6" at bounding box center [450, 236] width 323 height 15
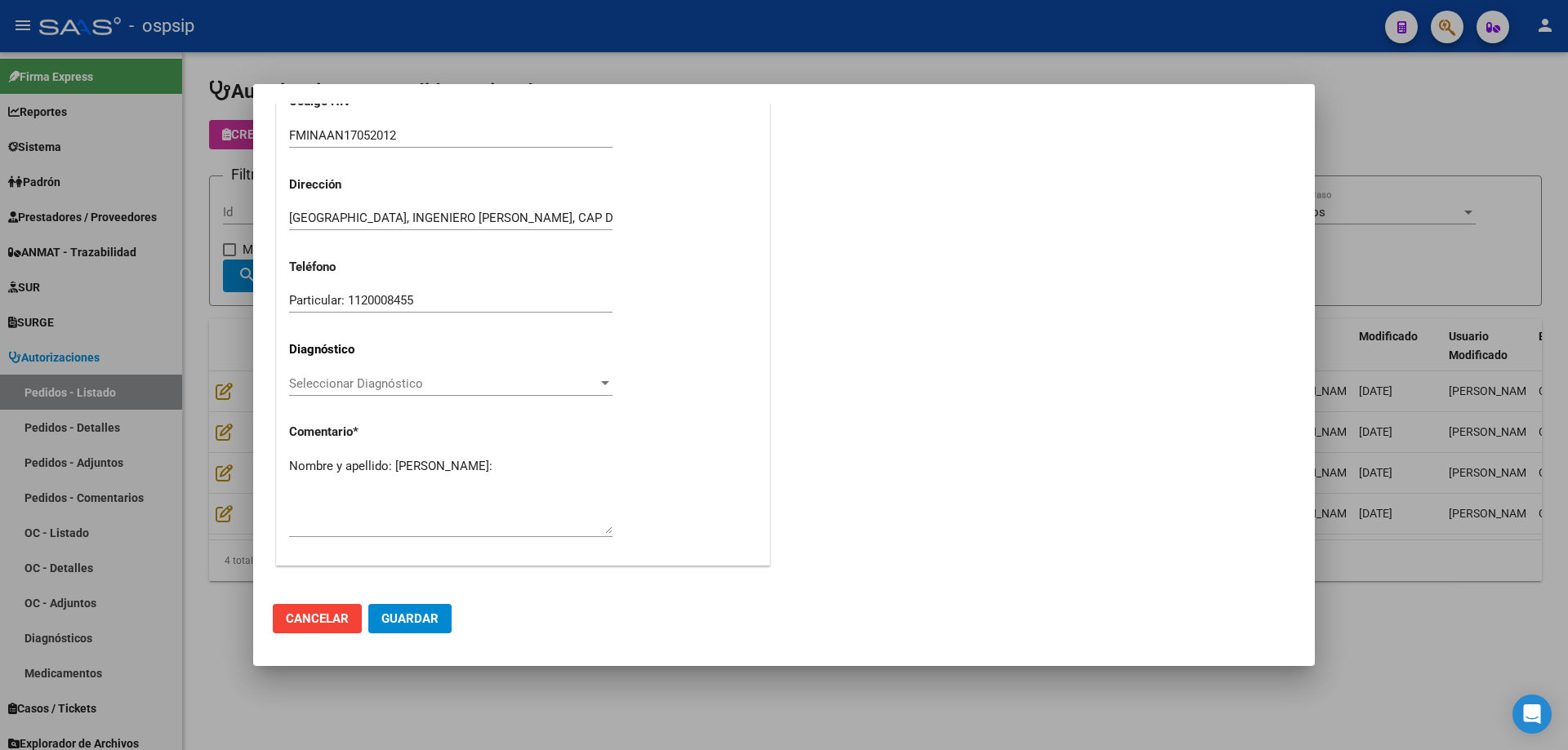
scroll to position [450, 0]
paste textarea "52410919"
type textarea "Nombre y apellido: [PERSON_NAME] Dni:52410919"
click at [416, 618] on span "Guardar" at bounding box center [410, 618] width 57 height 15
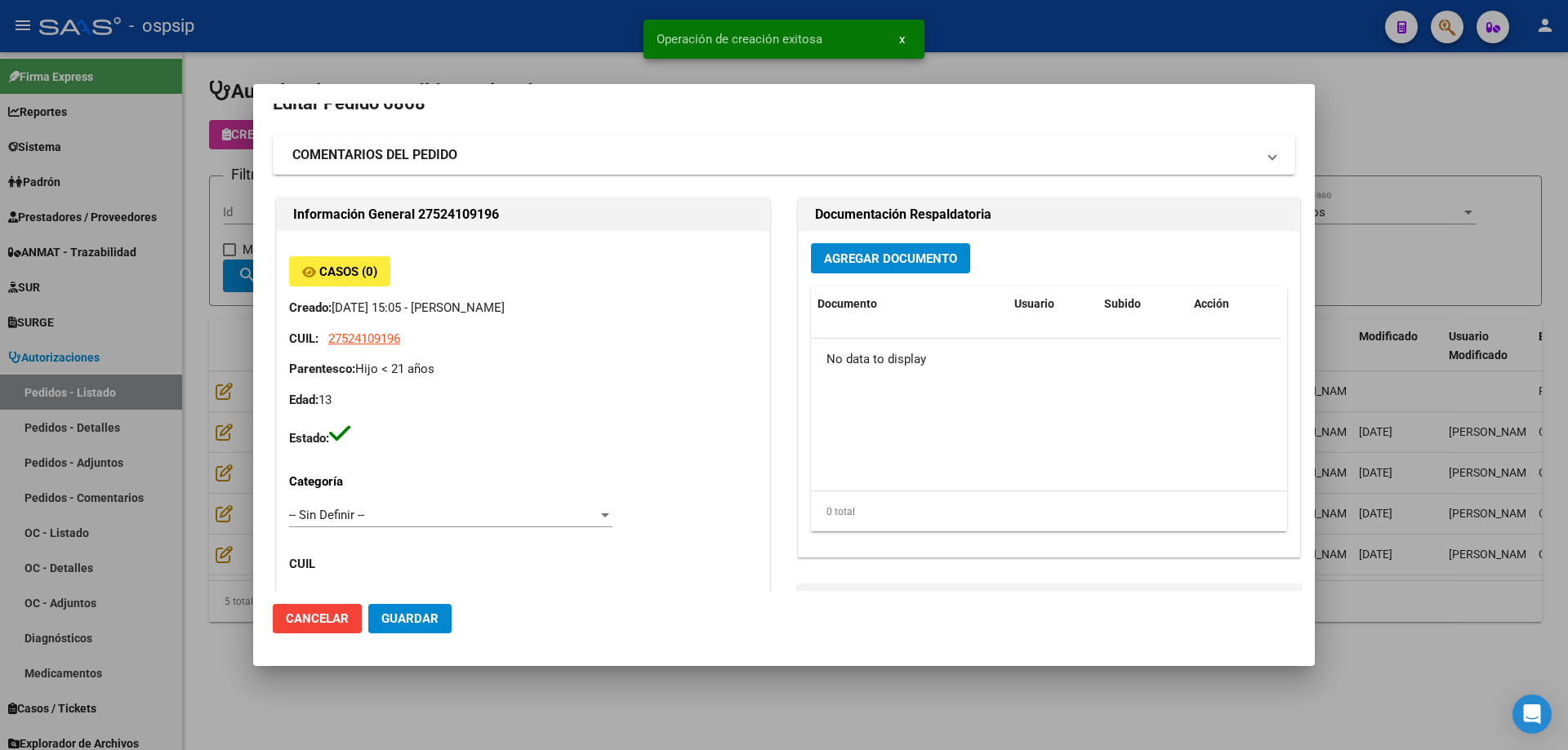
scroll to position [0, 0]
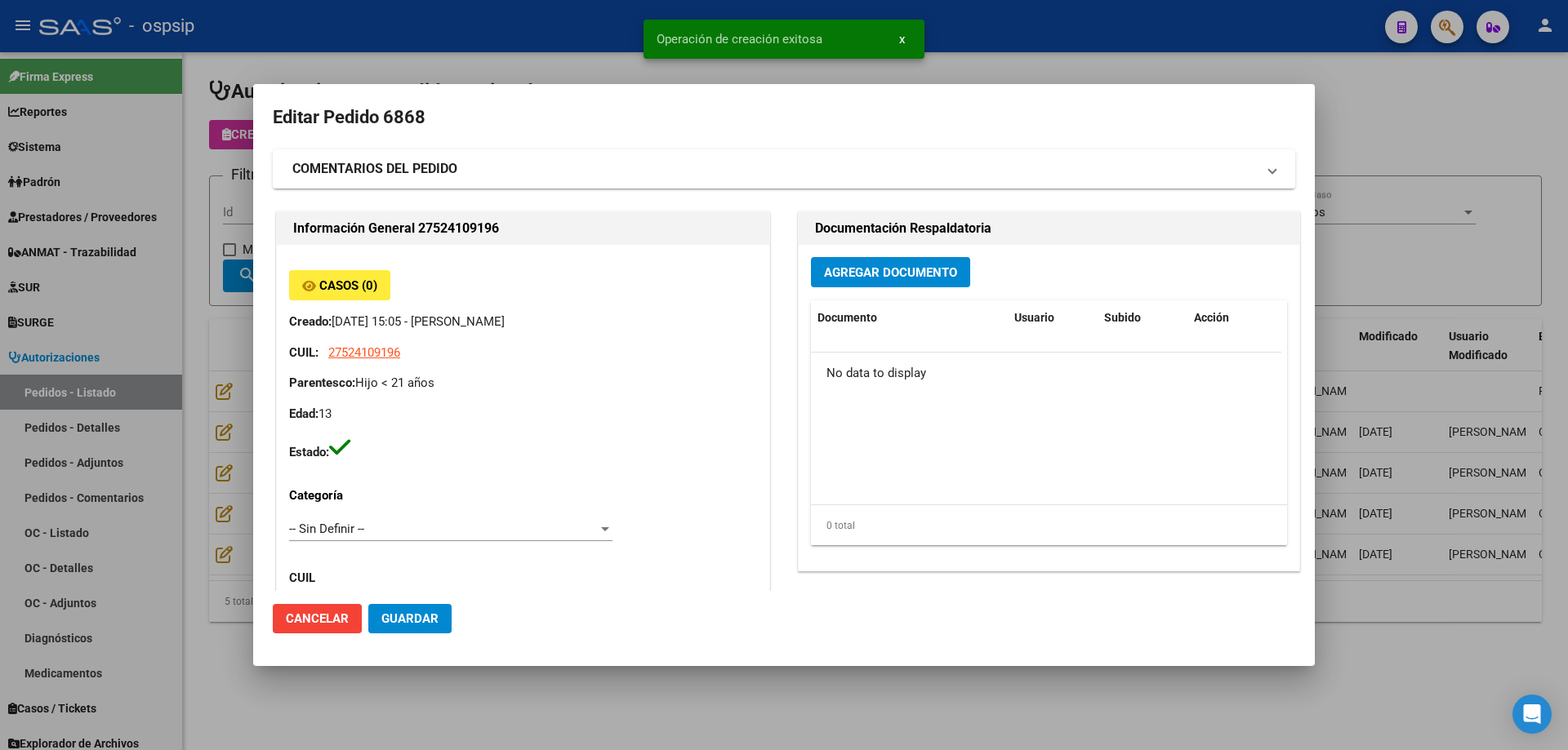
click at [860, 296] on div "Agregar Documento Documento Usuario Subido Acción No data to display 0 total 1" at bounding box center [1049, 407] width 500 height 325
click at [855, 279] on span "Agregar Documento" at bounding box center [891, 272] width 133 height 15
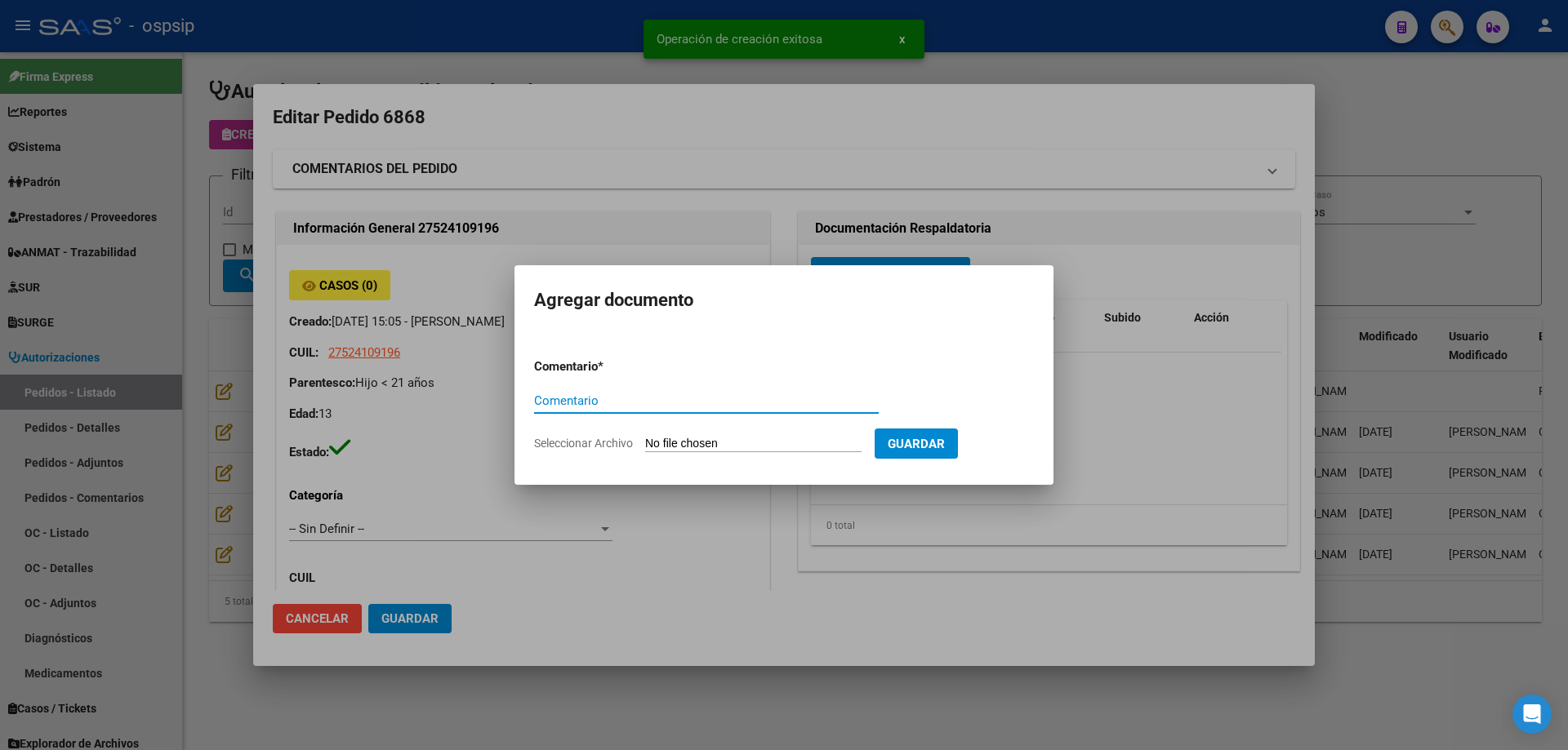
click at [741, 441] on input "Seleccionar Archivo" at bounding box center [753, 445] width 217 height 16
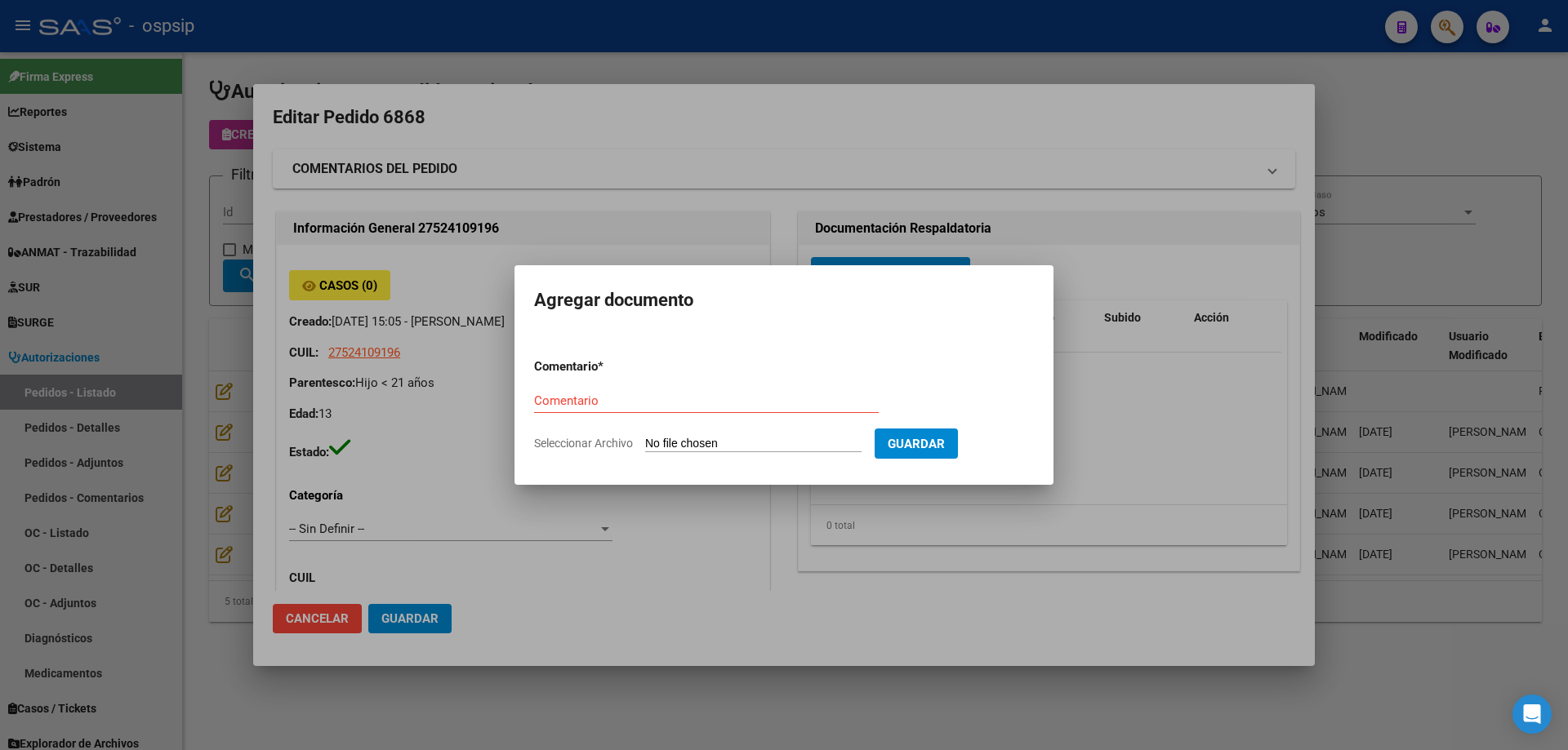
type input "C:\fakepath\Andador [PERSON_NAME].pdf"
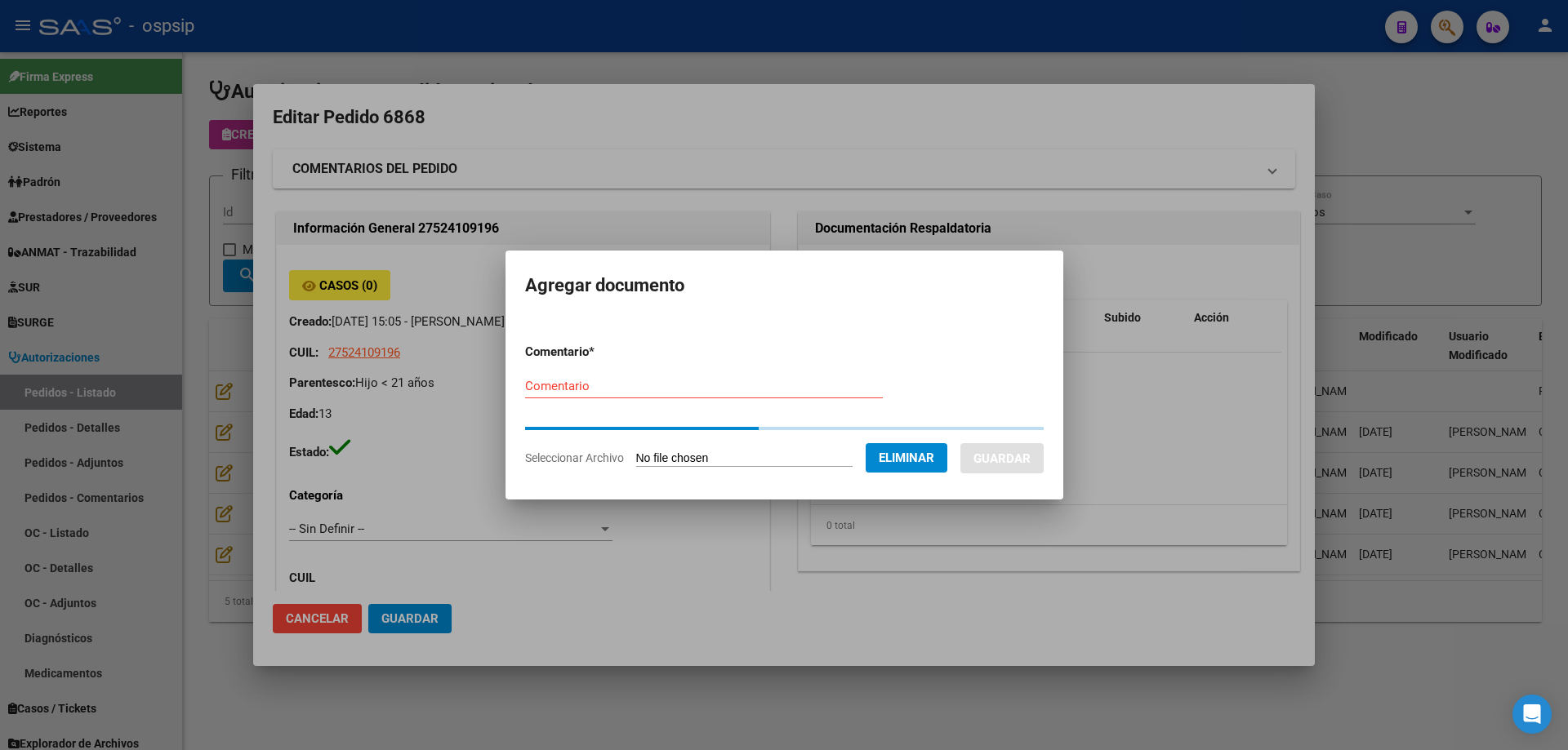
click at [557, 398] on div "Comentario" at bounding box center [704, 394] width 358 height 40
click at [572, 392] on div "Comentario" at bounding box center [704, 386] width 358 height 25
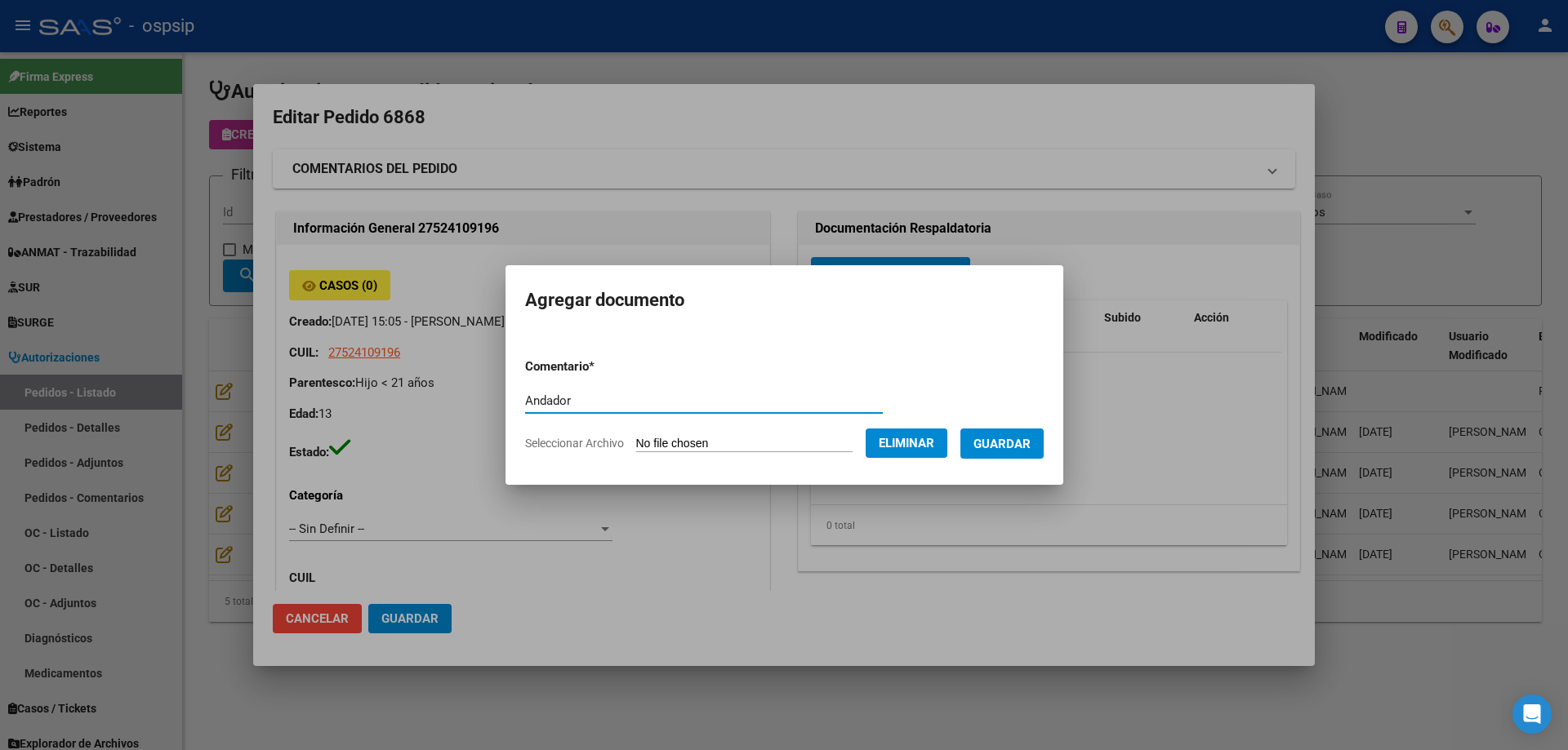
type input "Andador"
click at [1006, 441] on span "Guardar" at bounding box center [1001, 444] width 57 height 15
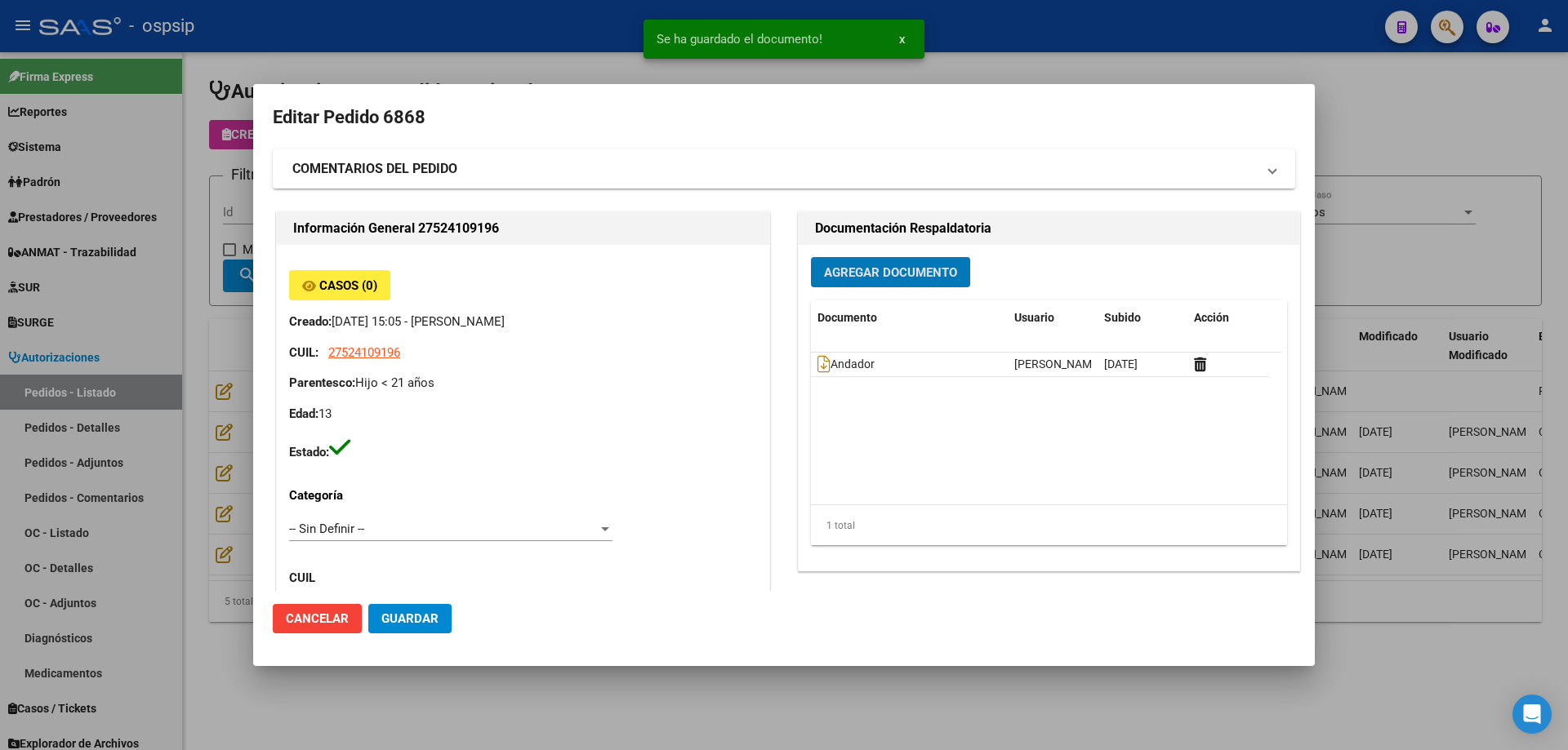
click at [850, 275] on span "Agregar Documento" at bounding box center [891, 272] width 133 height 15
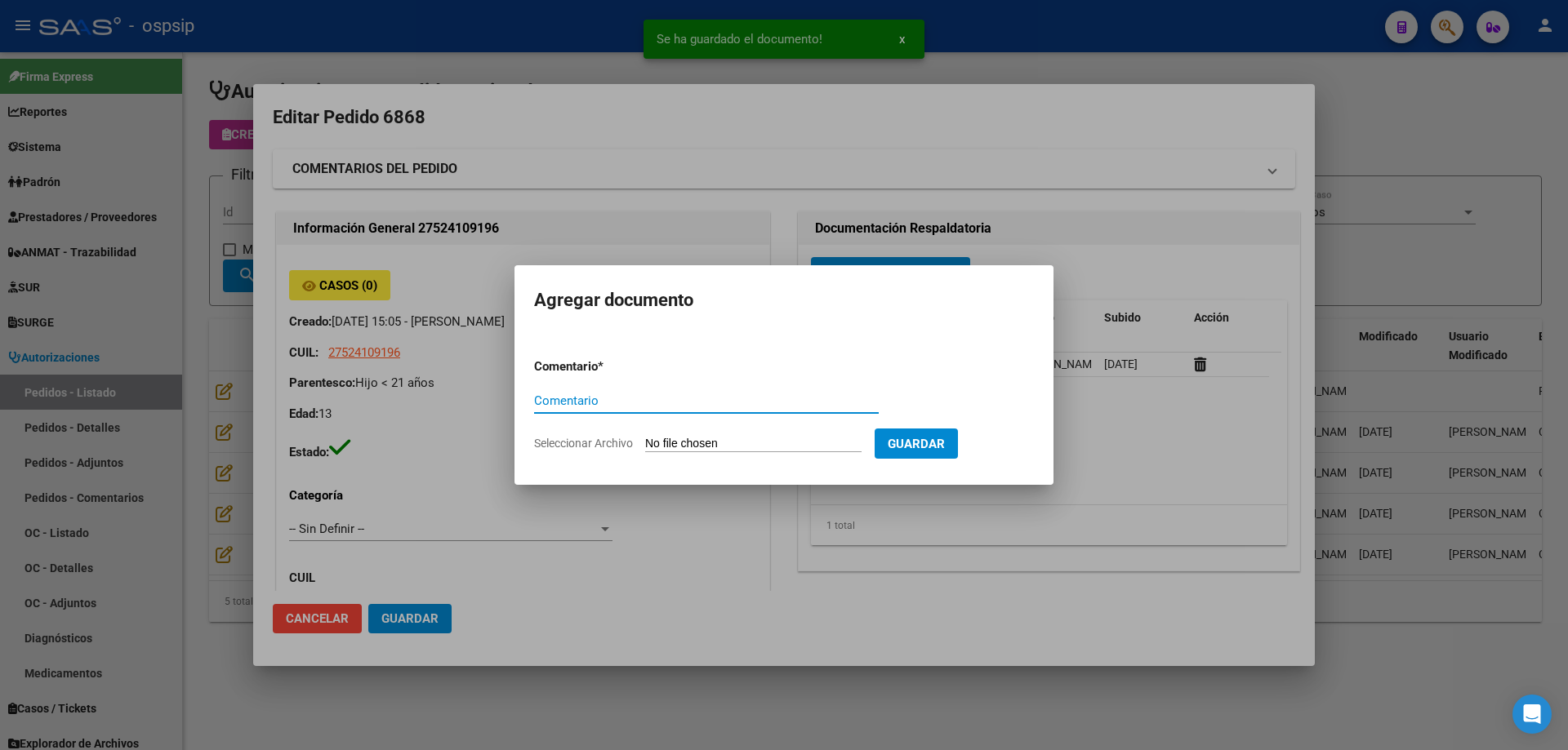
click at [764, 438] on input "Seleccionar Archivo" at bounding box center [753, 445] width 217 height 16
type input "C:\fakepath\informe [PERSON_NAME].pdf"
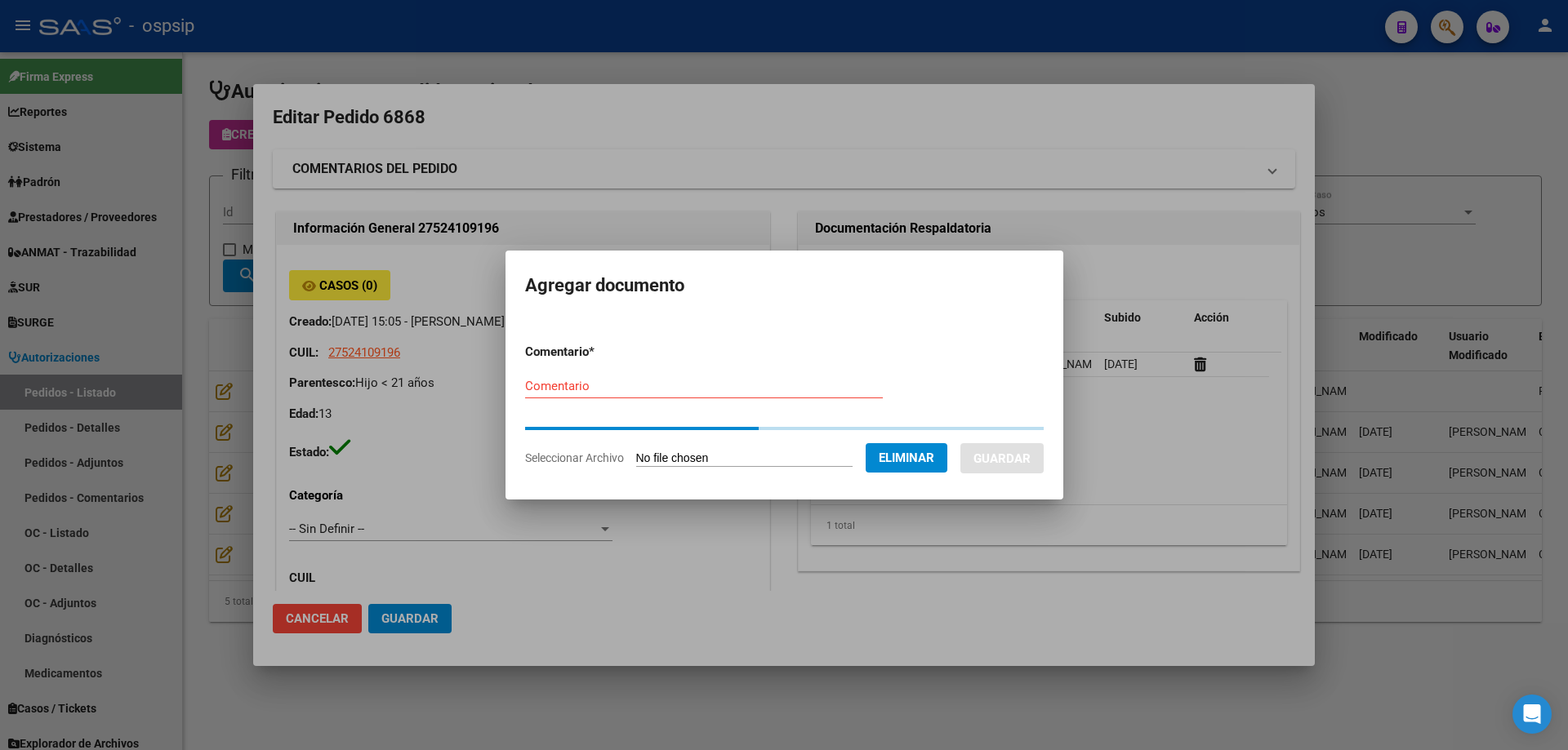
click at [530, 386] on input "Comentario" at bounding box center [704, 386] width 358 height 15
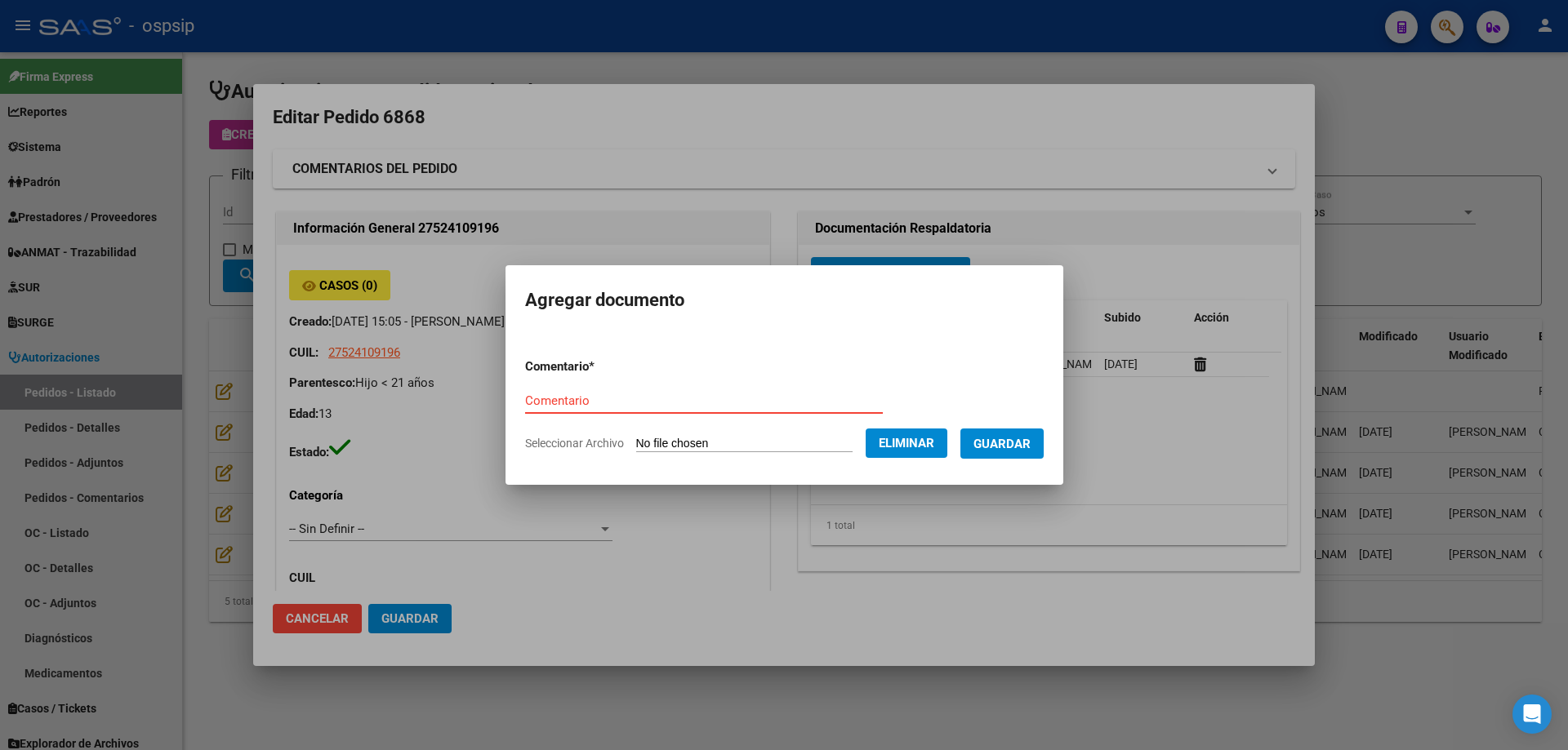
type input "i"
type input "Informe"
click at [1006, 445] on span "Guardar" at bounding box center [1001, 444] width 57 height 15
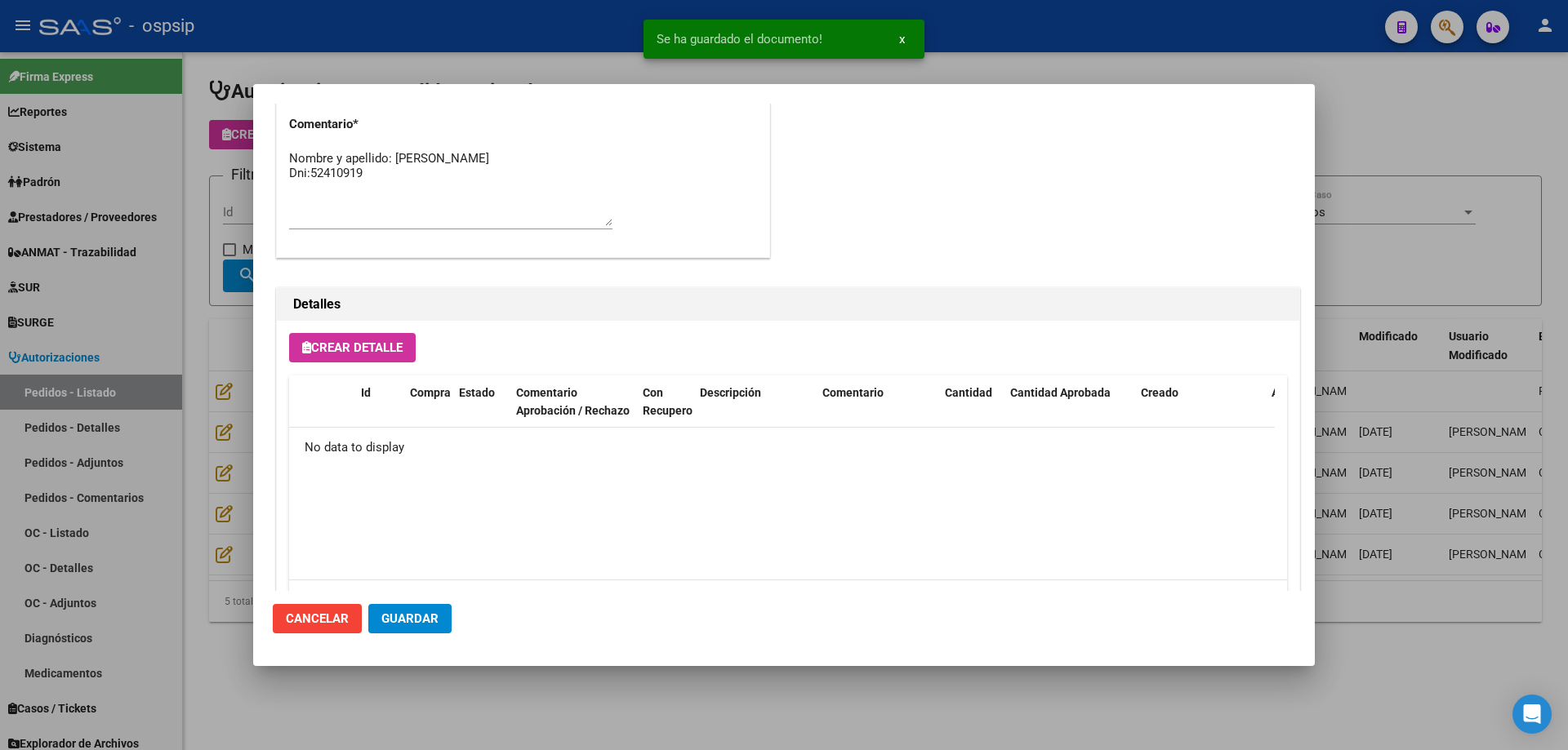
scroll to position [898, 0]
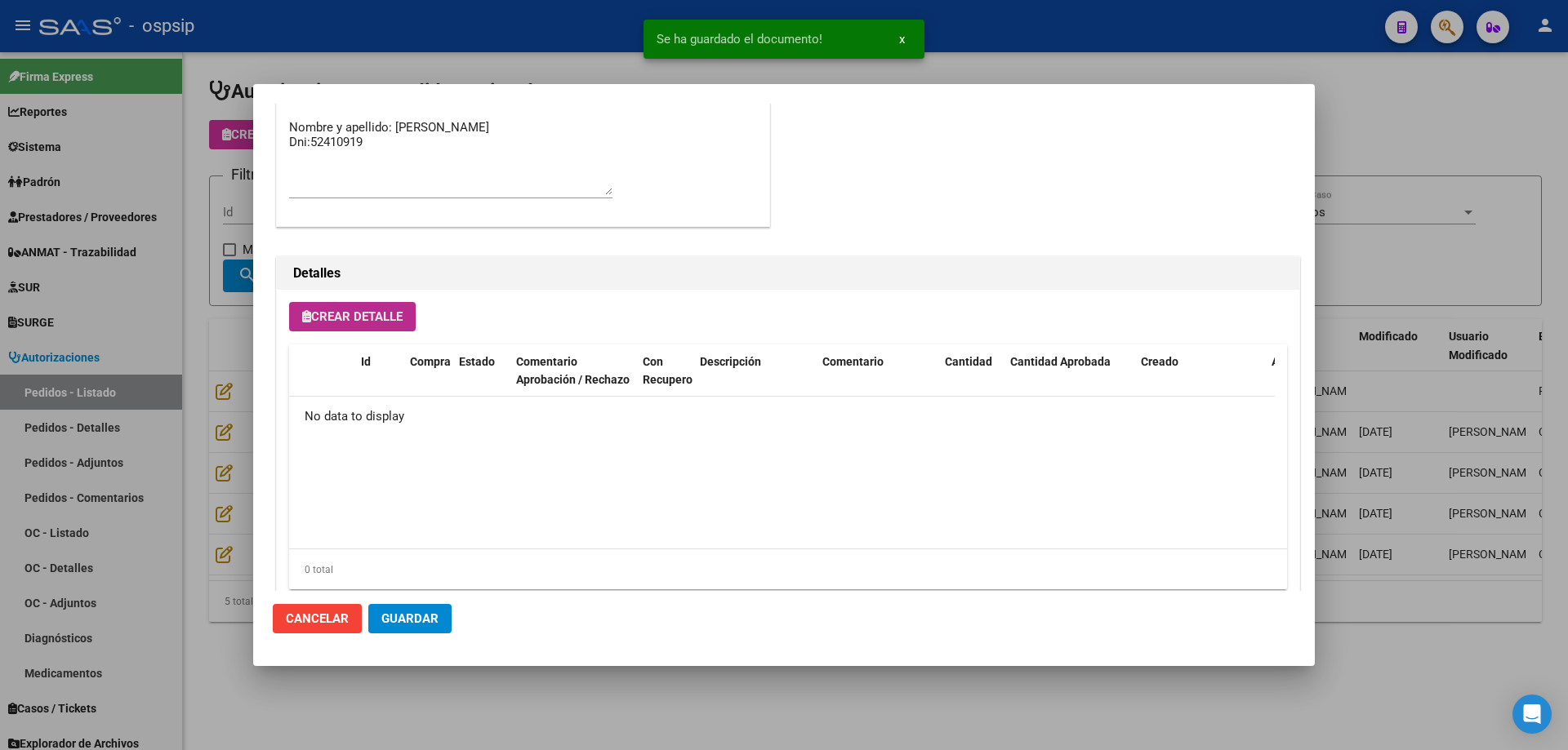
click at [352, 318] on span "Crear Detalle" at bounding box center [352, 317] width 100 height 15
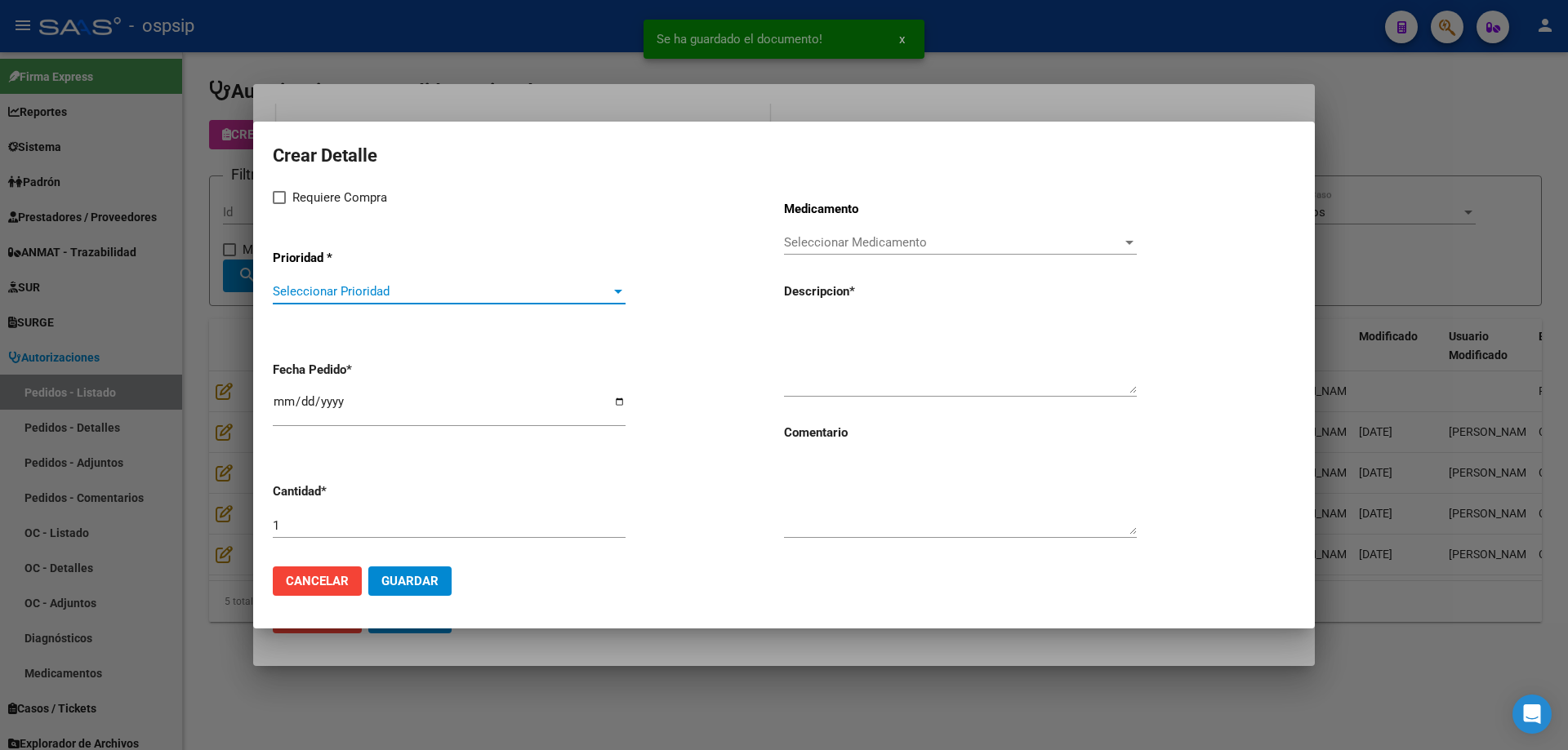
click at [390, 290] on span "Seleccionar Prioridad" at bounding box center [441, 291] width 338 height 15
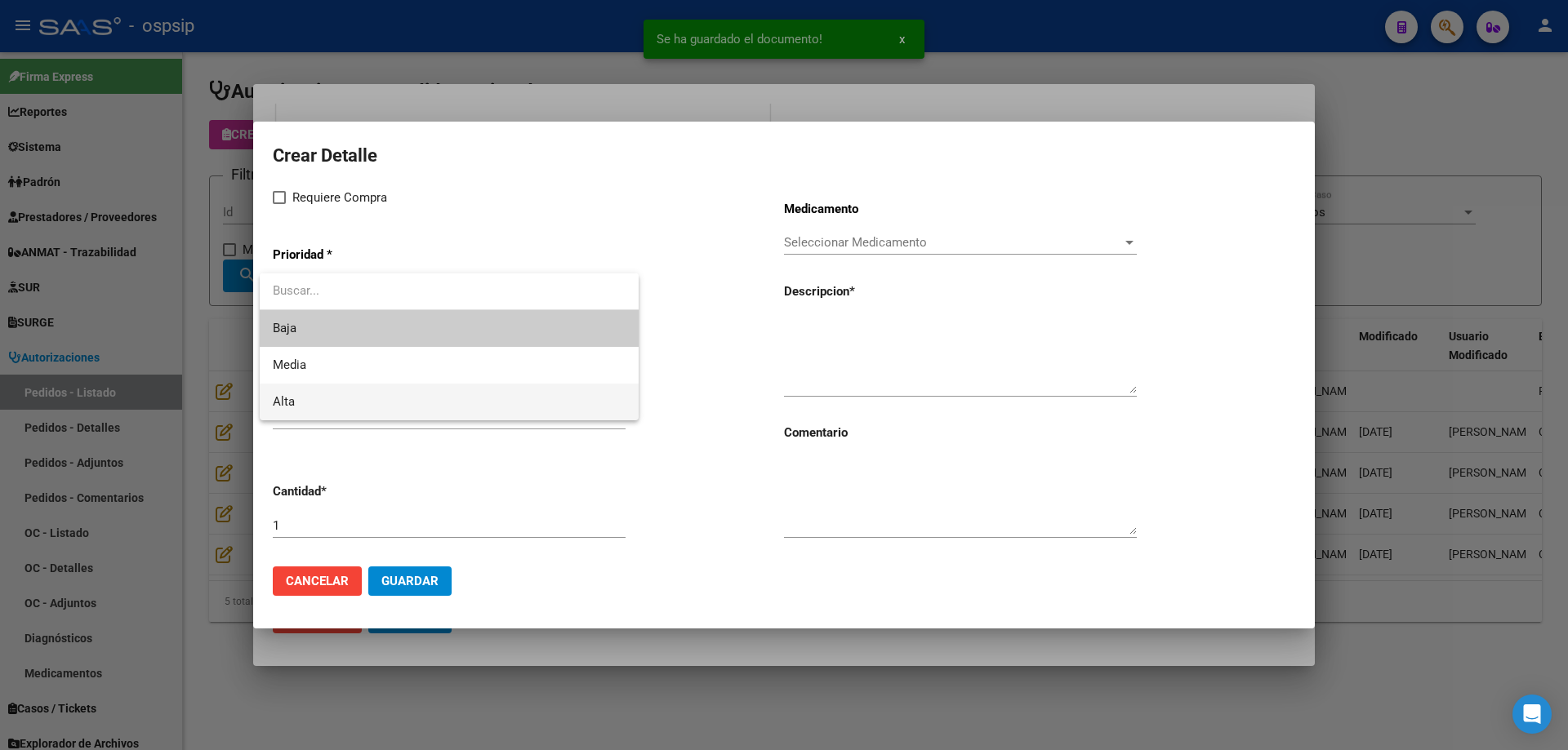
click at [318, 415] on span "Alta" at bounding box center [449, 402] width 353 height 37
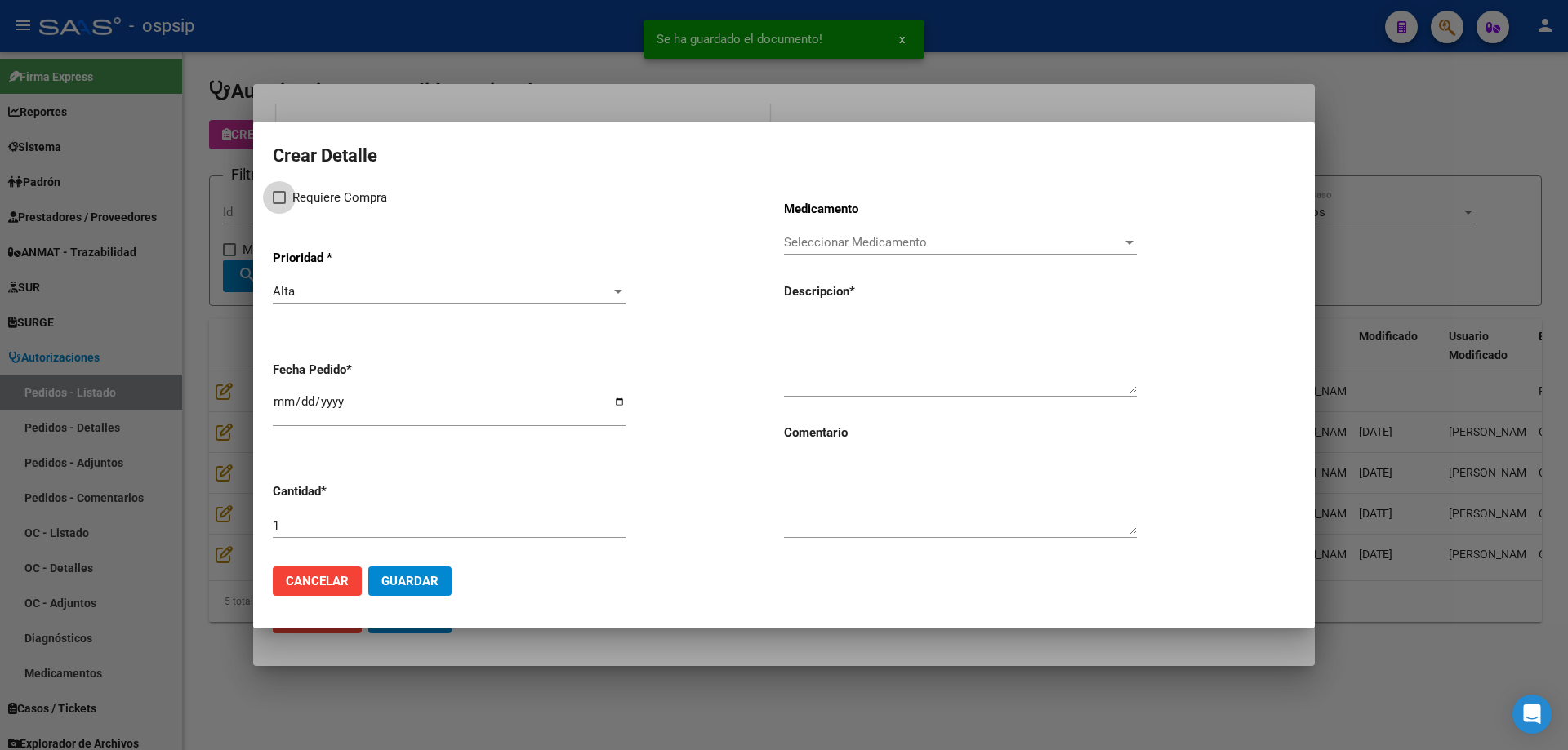
click at [292, 189] on span "Requiere Compra" at bounding box center [340, 197] width 95 height 19
click at [279, 204] on input "Requiere Compra" at bounding box center [278, 204] width 1 height 1
checkbox input "true"
click at [817, 239] on span "Seleccionar Medicamento" at bounding box center [952, 242] width 338 height 15
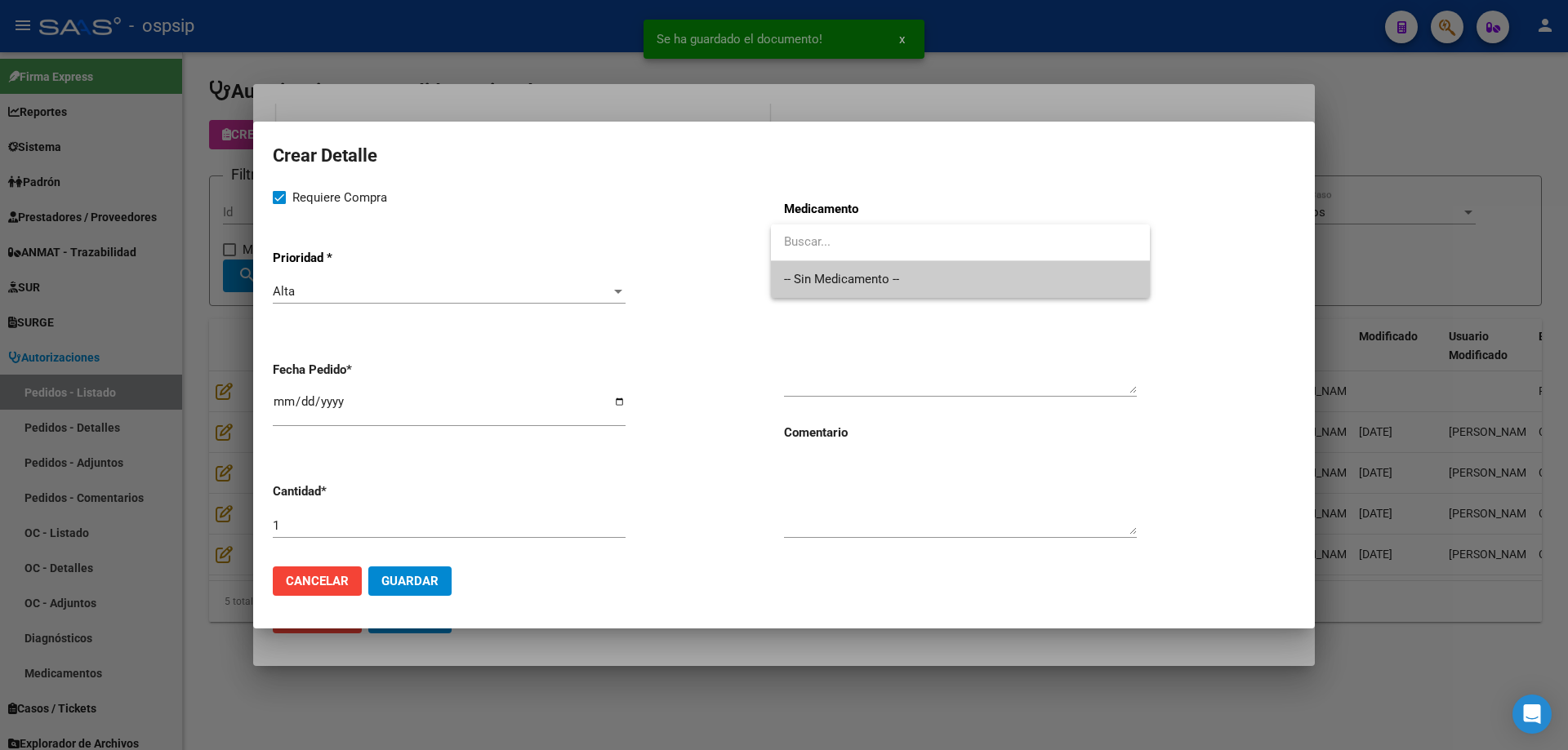
click at [820, 273] on span "-- Sin Medicamento --" at bounding box center [960, 280] width 353 height 37
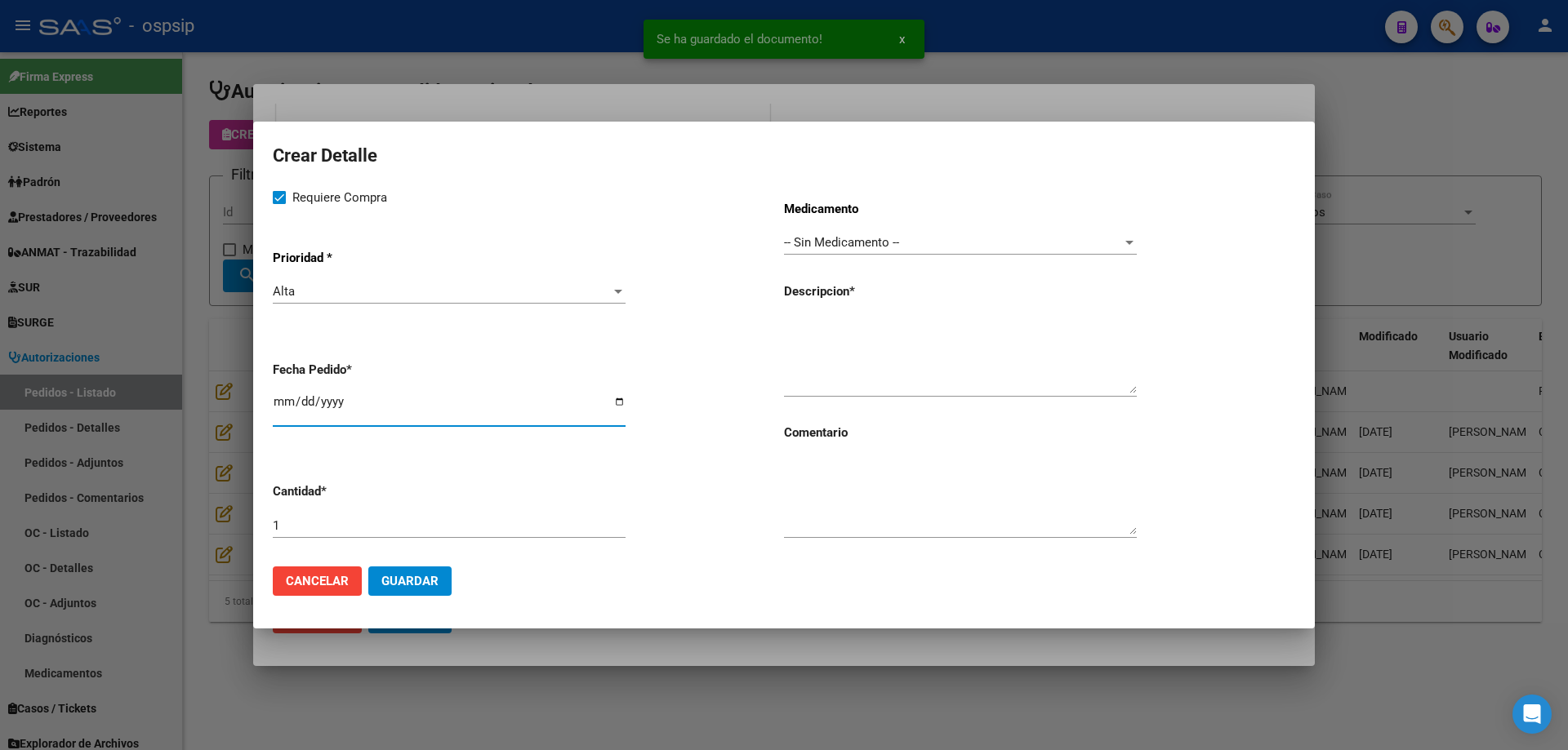
click at [283, 395] on input "[DATE]" at bounding box center [449, 408] width 353 height 26
click at [938, 352] on textarea at bounding box center [960, 354] width 353 height 76
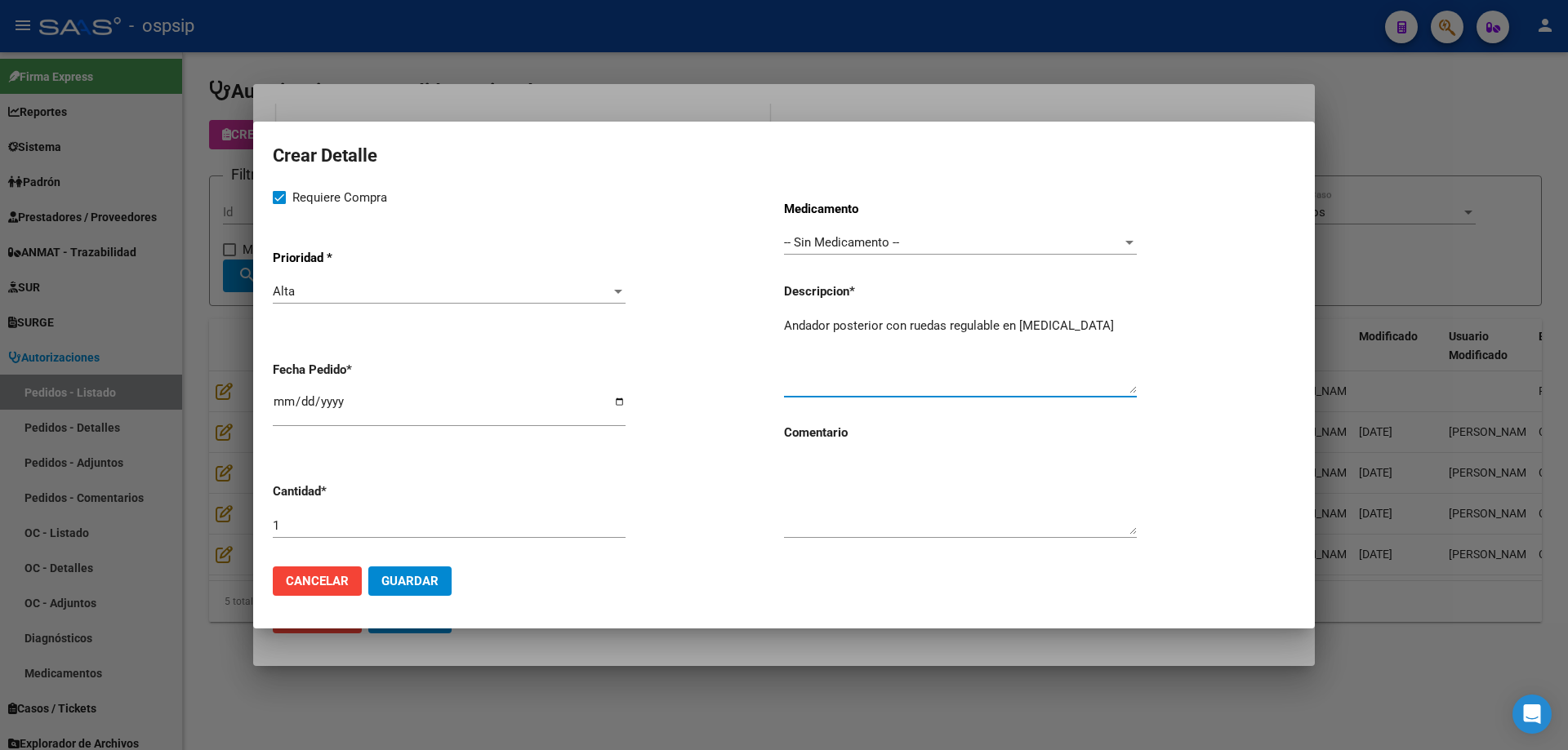
type textarea "Andador posterior con ruedas regulable en [MEDICAL_DATA]"
click at [418, 591] on button "Guardar" at bounding box center [410, 581] width 83 height 29
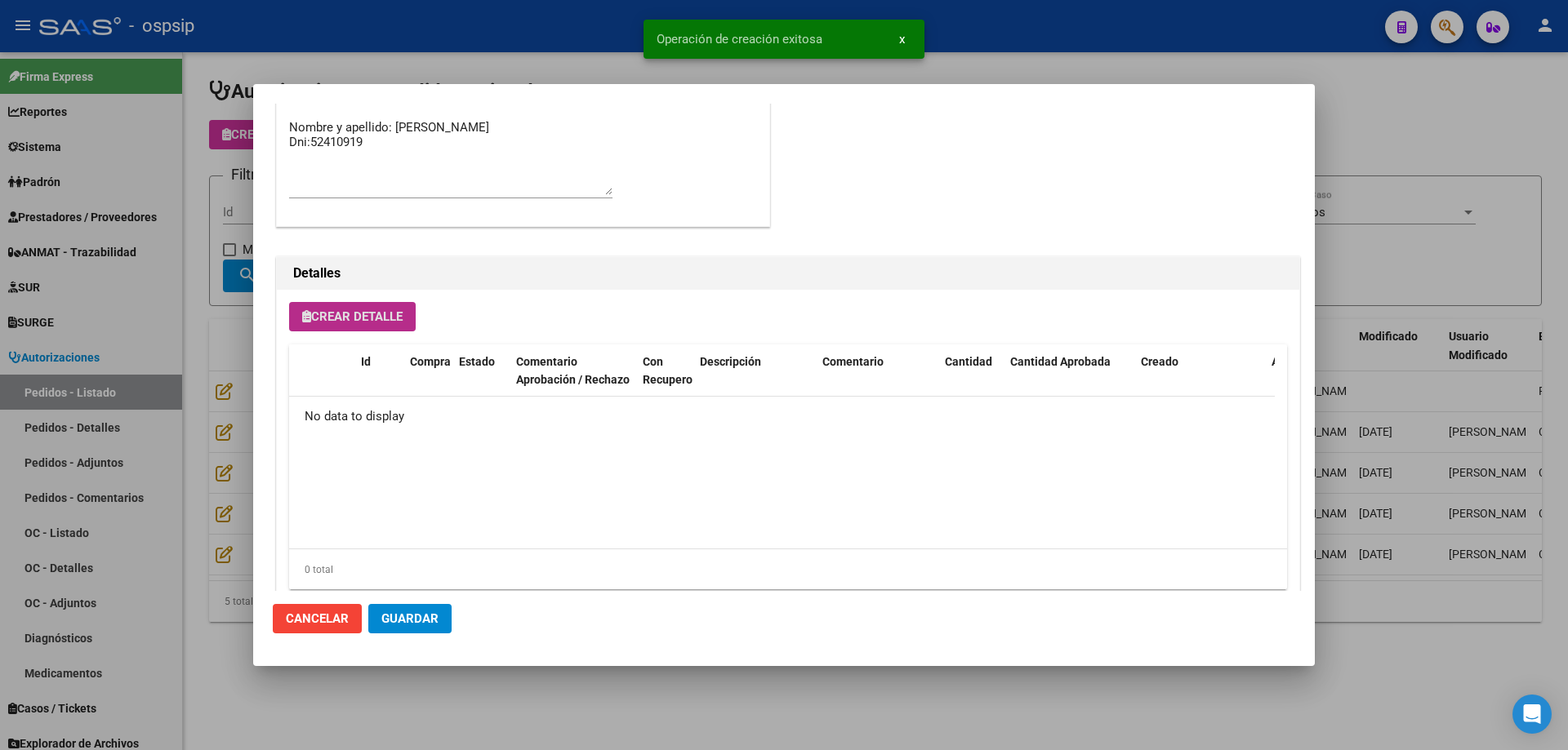
scroll to position [929, 0]
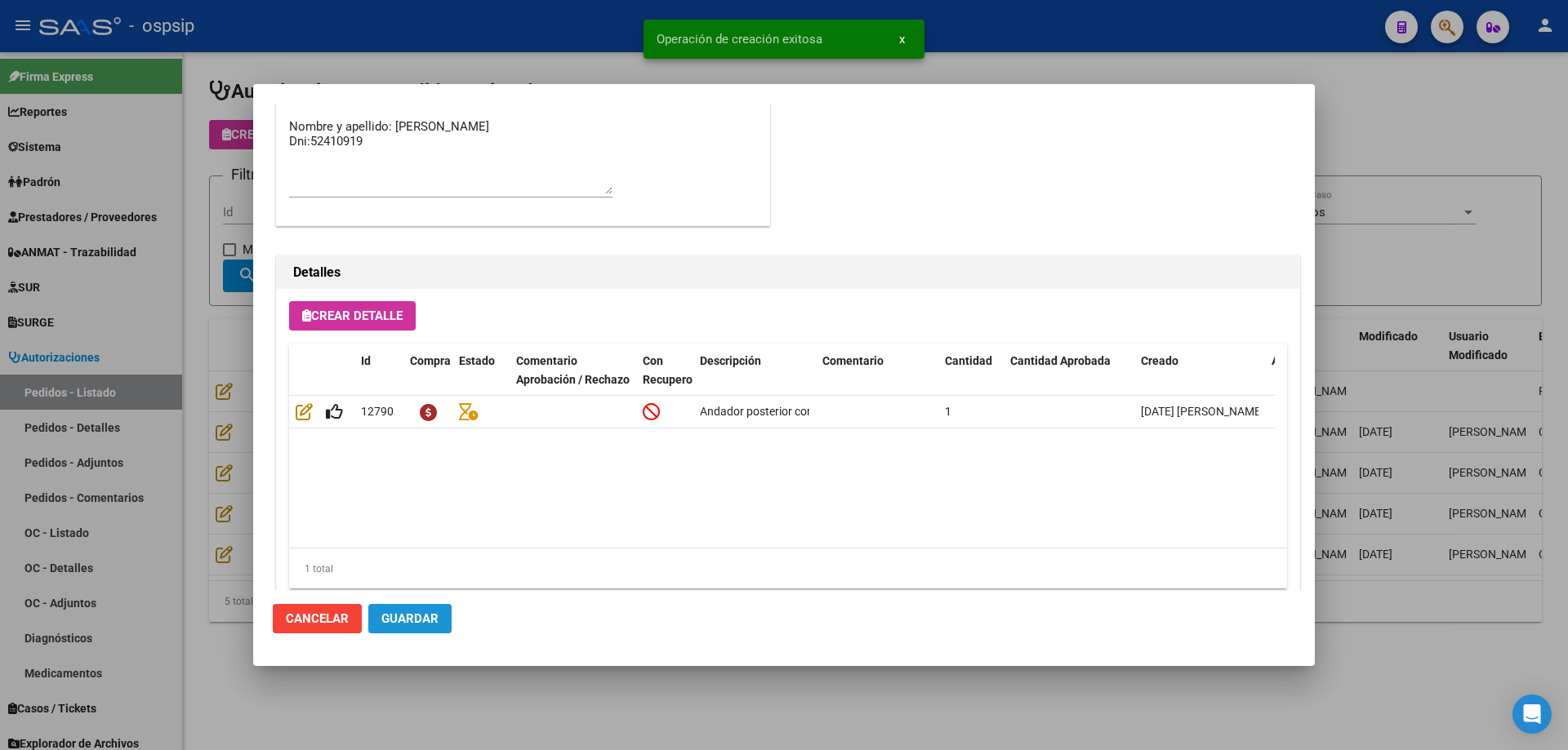
click at [426, 613] on span "Guardar" at bounding box center [410, 618] width 57 height 15
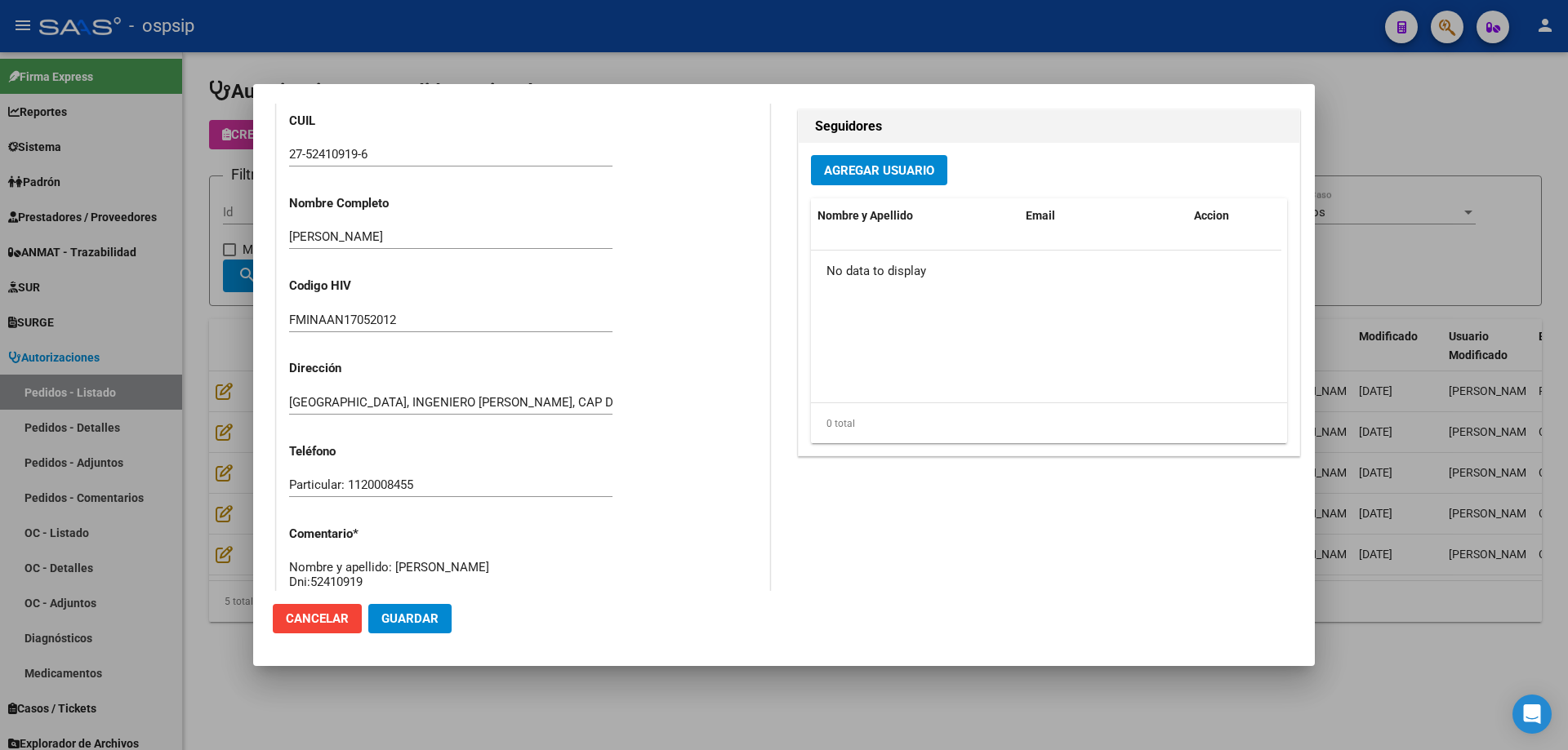
scroll to position [408, 0]
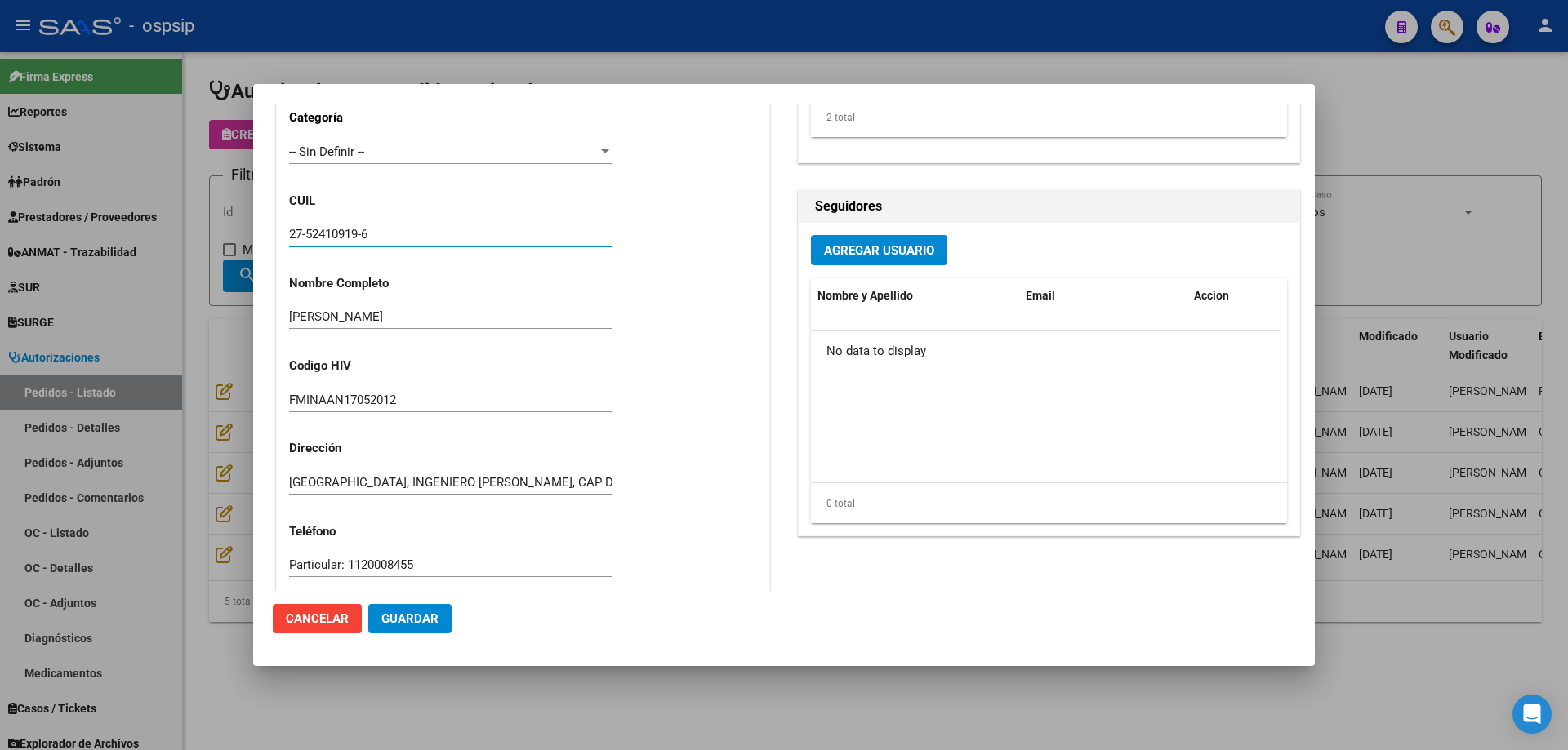
drag, startPoint x: 401, startPoint y: 235, endPoint x: 278, endPoint y: 235, distance: 123.0
click at [278, 235] on div "Casos (0) Creado: [DATE] 15:05 - [PERSON_NAME] Área Liquidación: PRODUCTOS E IN…" at bounding box center [522, 291] width 492 height 910
click at [221, 283] on div at bounding box center [784, 375] width 1568 height 750
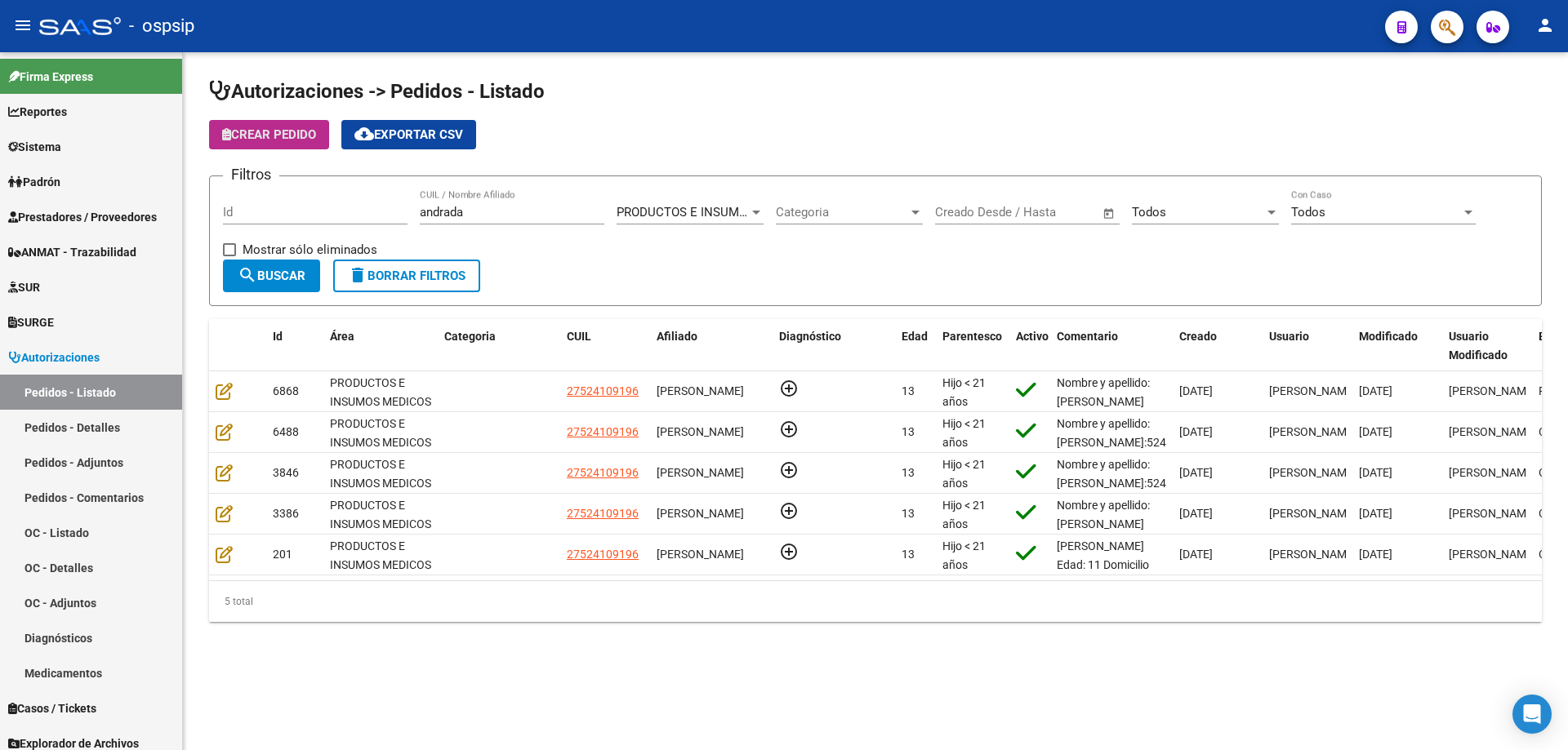
click at [275, 125] on button "Crear Pedido" at bounding box center [268, 134] width 120 height 29
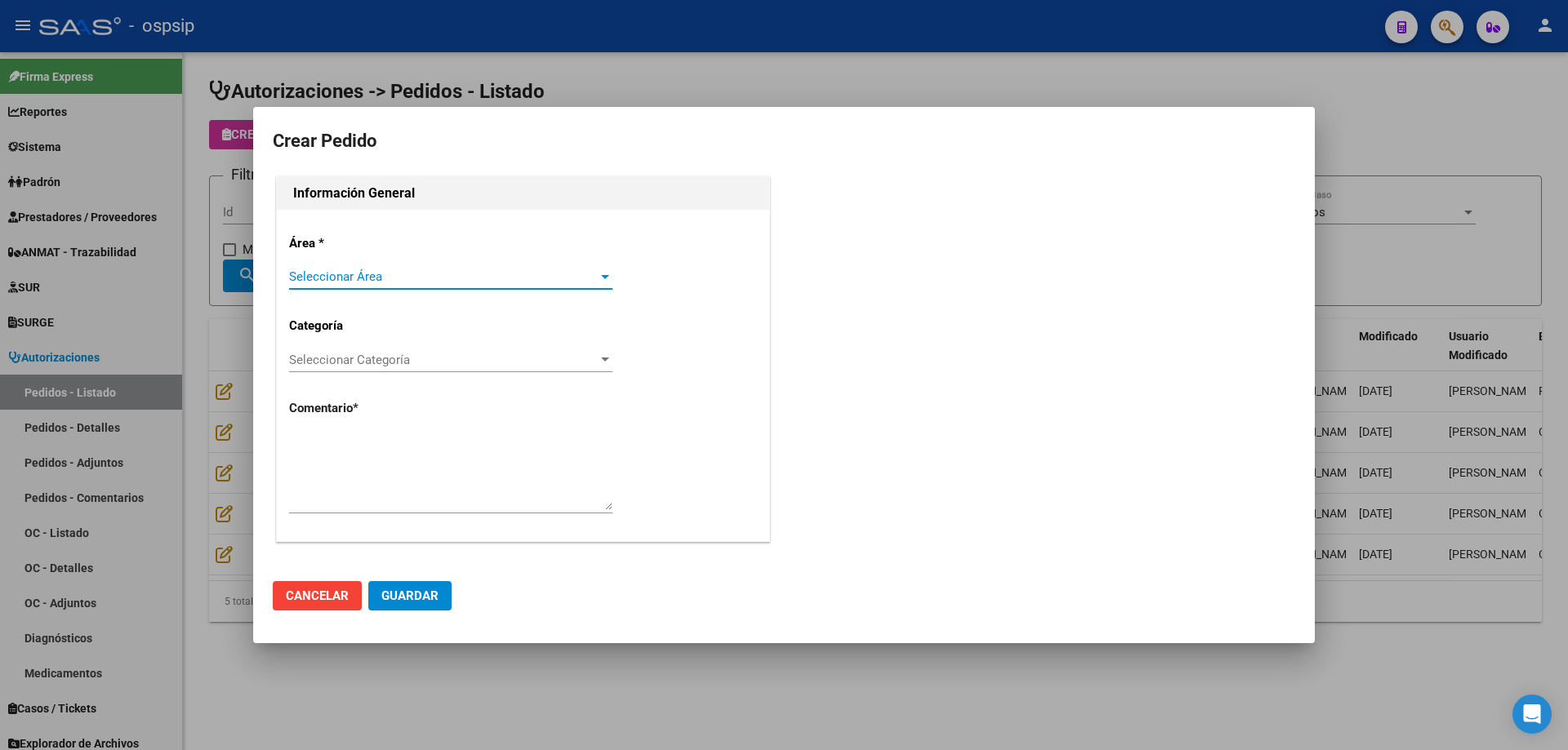
click at [377, 282] on span "Seleccionar Área" at bounding box center [443, 276] width 309 height 15
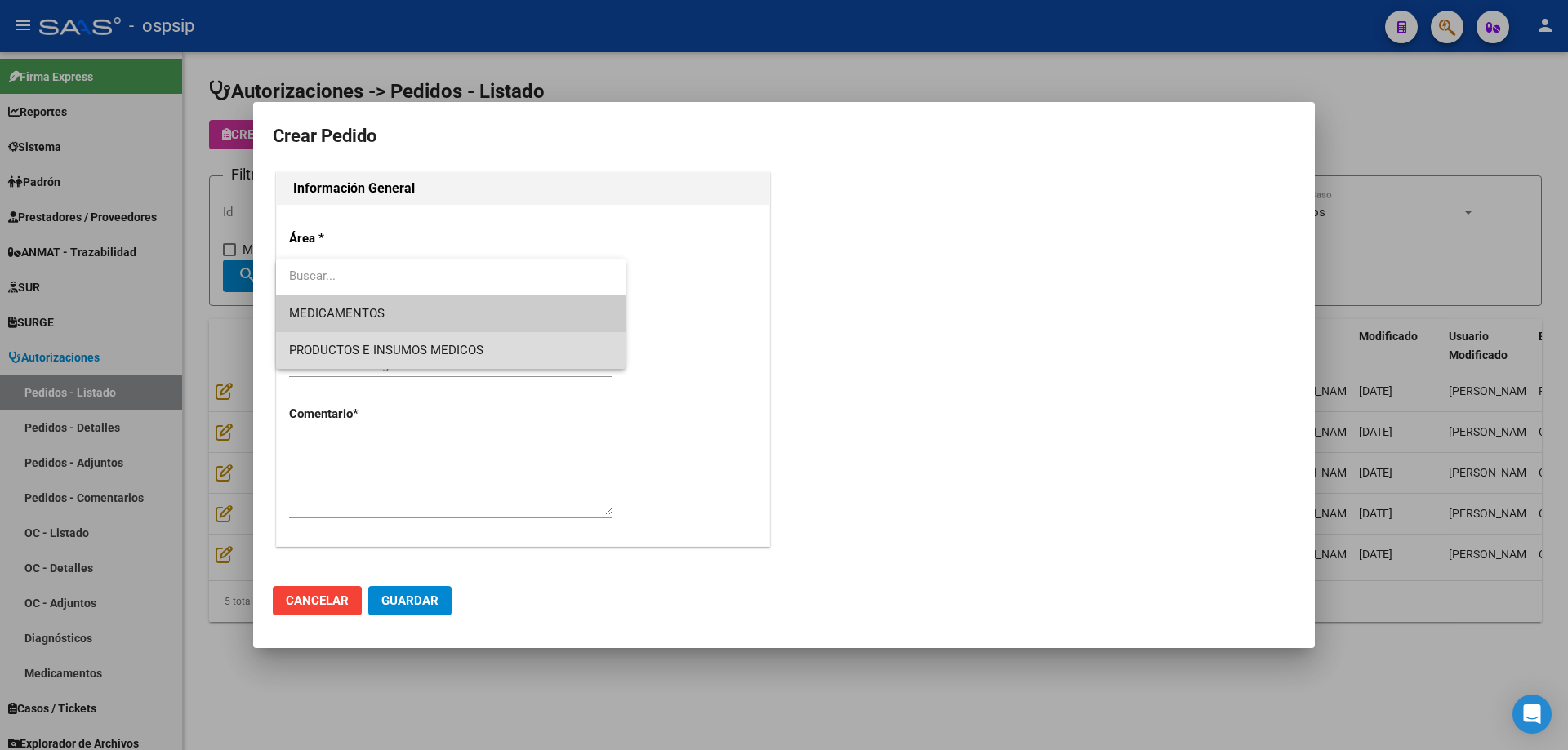
click at [359, 340] on span "PRODUCTOS E INSUMOS MEDICOS" at bounding box center [450, 351] width 323 height 37
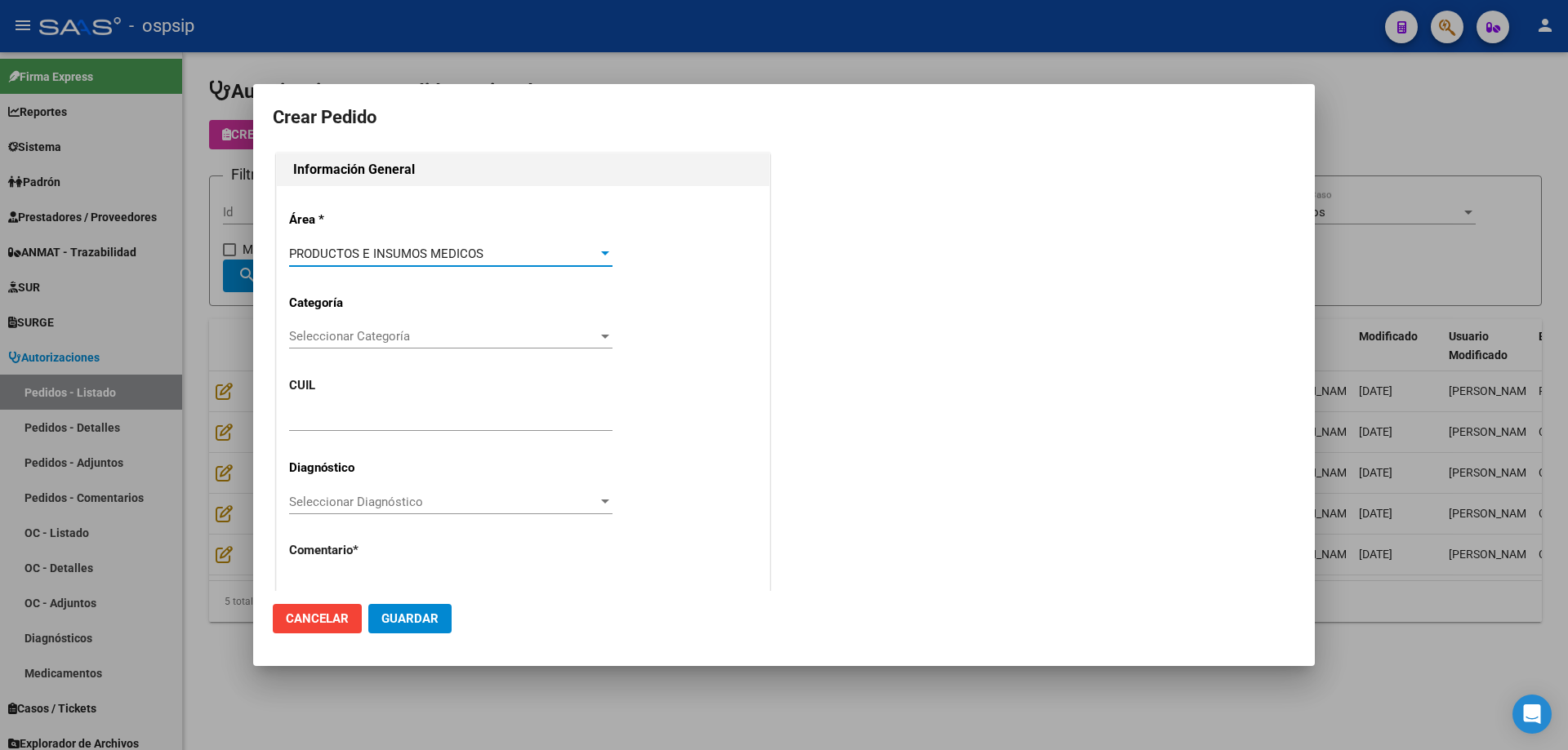
click at [361, 340] on span "Seleccionar Categoría" at bounding box center [443, 336] width 309 height 15
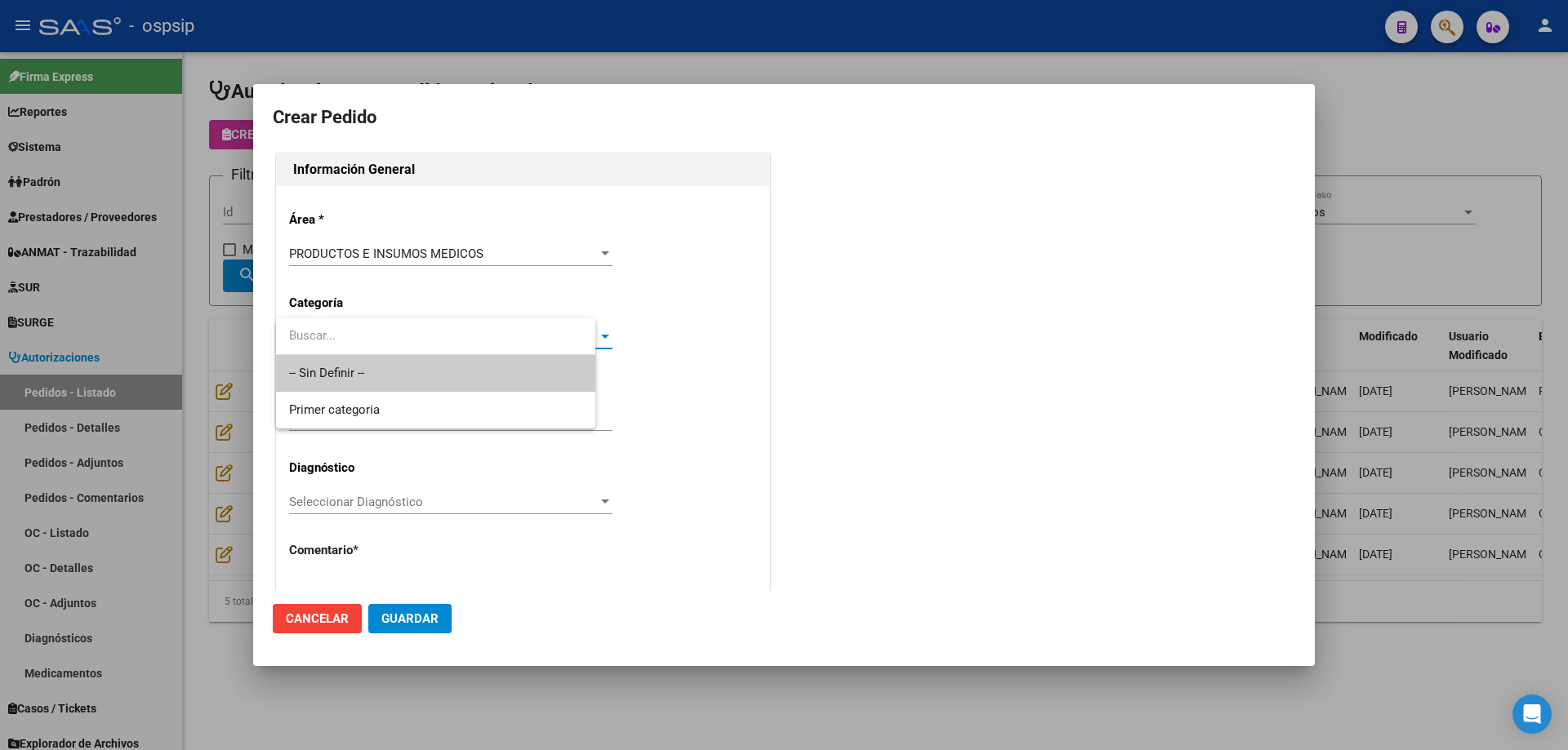
click at [350, 368] on span "-- Sin Definir --" at bounding box center [435, 374] width 293 height 37
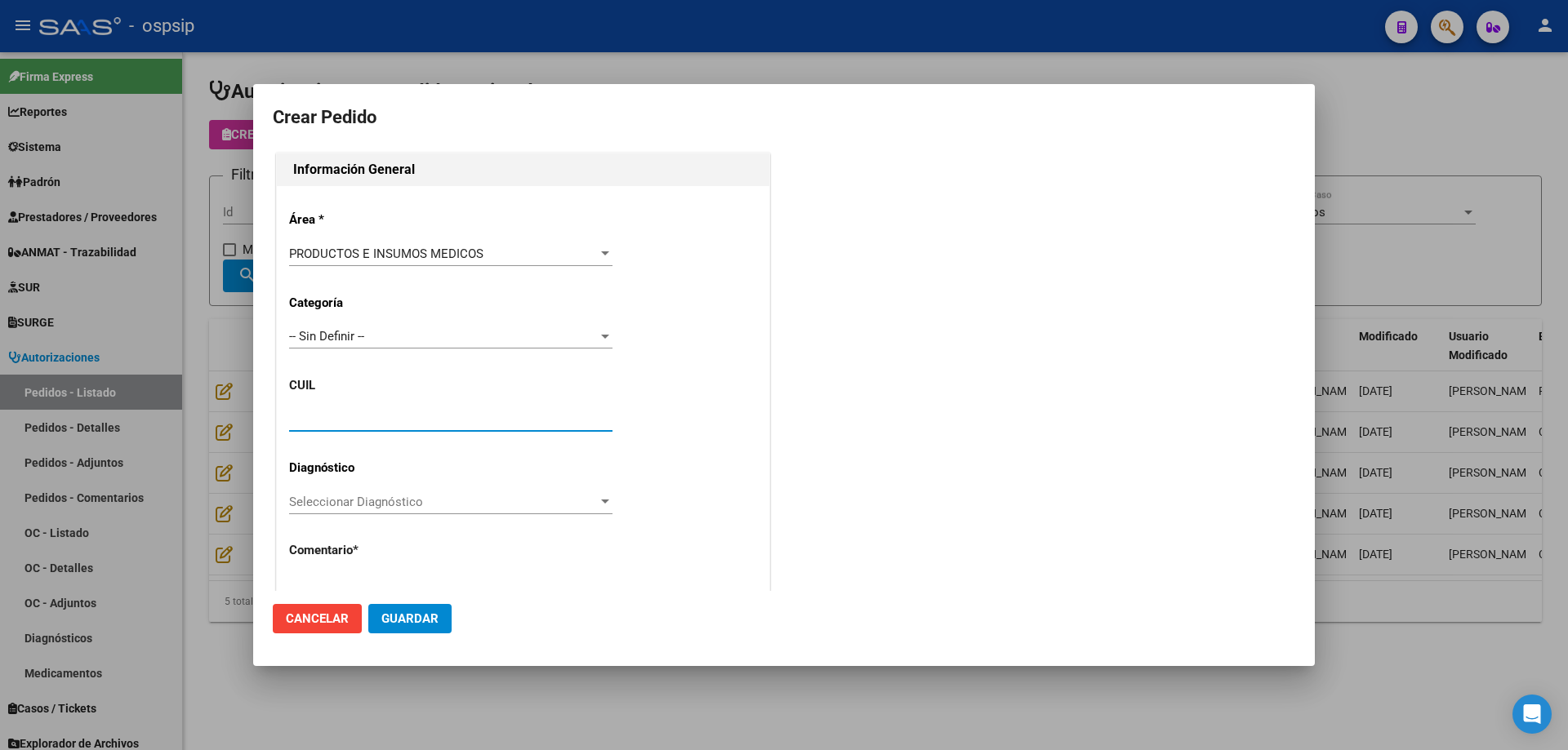
paste input "27-52410919-6"
type input "27-52410919-6"
type input "[PERSON_NAME]"
type input "FMINAAN17052012"
type input "[GEOGRAPHIC_DATA], INGENIERO [PERSON_NAME], CAP DE FGTA [PERSON_NAME] 4027, Dep…"
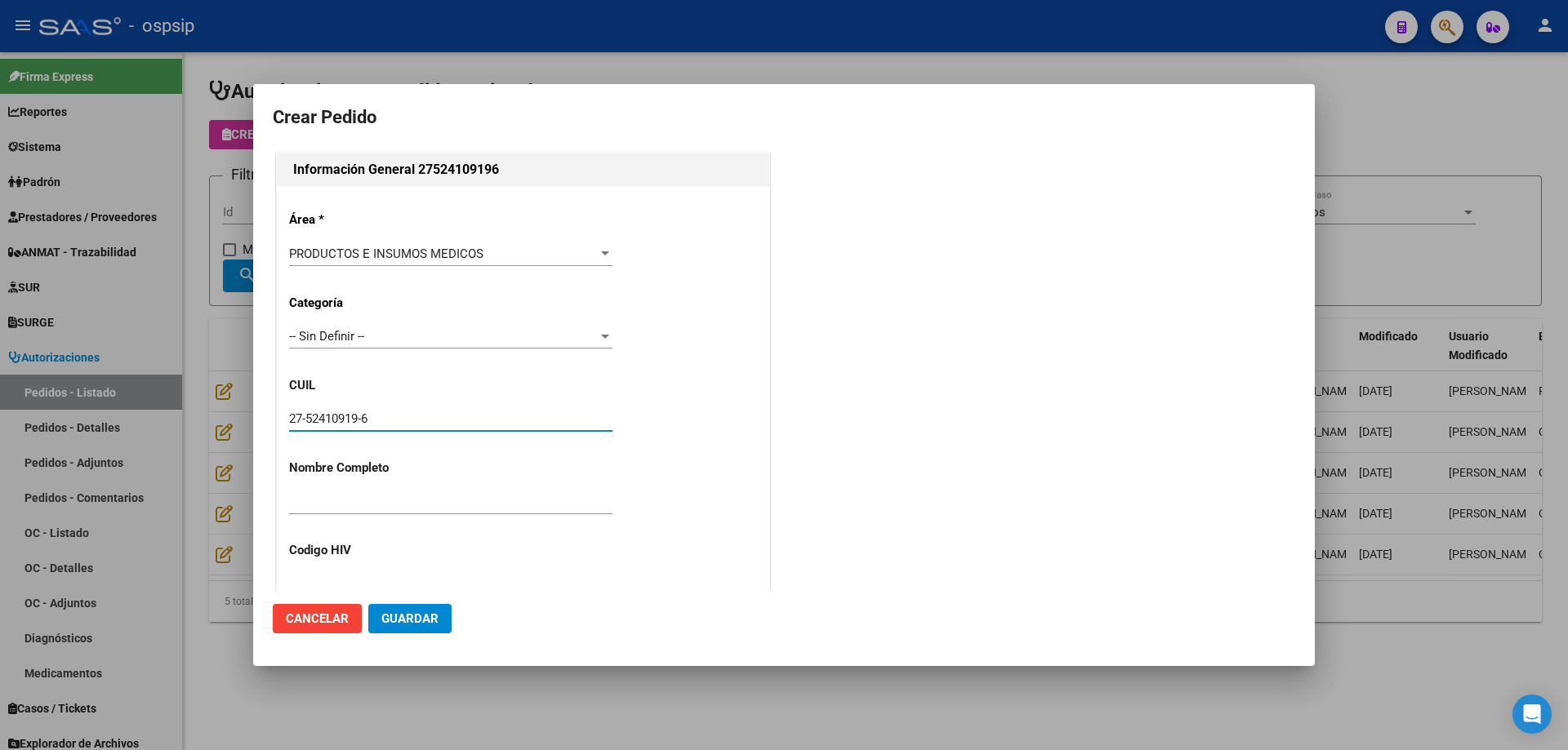
type input "Particular: 1120008455"
type input "[GEOGRAPHIC_DATA], INGENIERO [PERSON_NAME], CAP DE FGTA [PERSON_NAME] 4027"
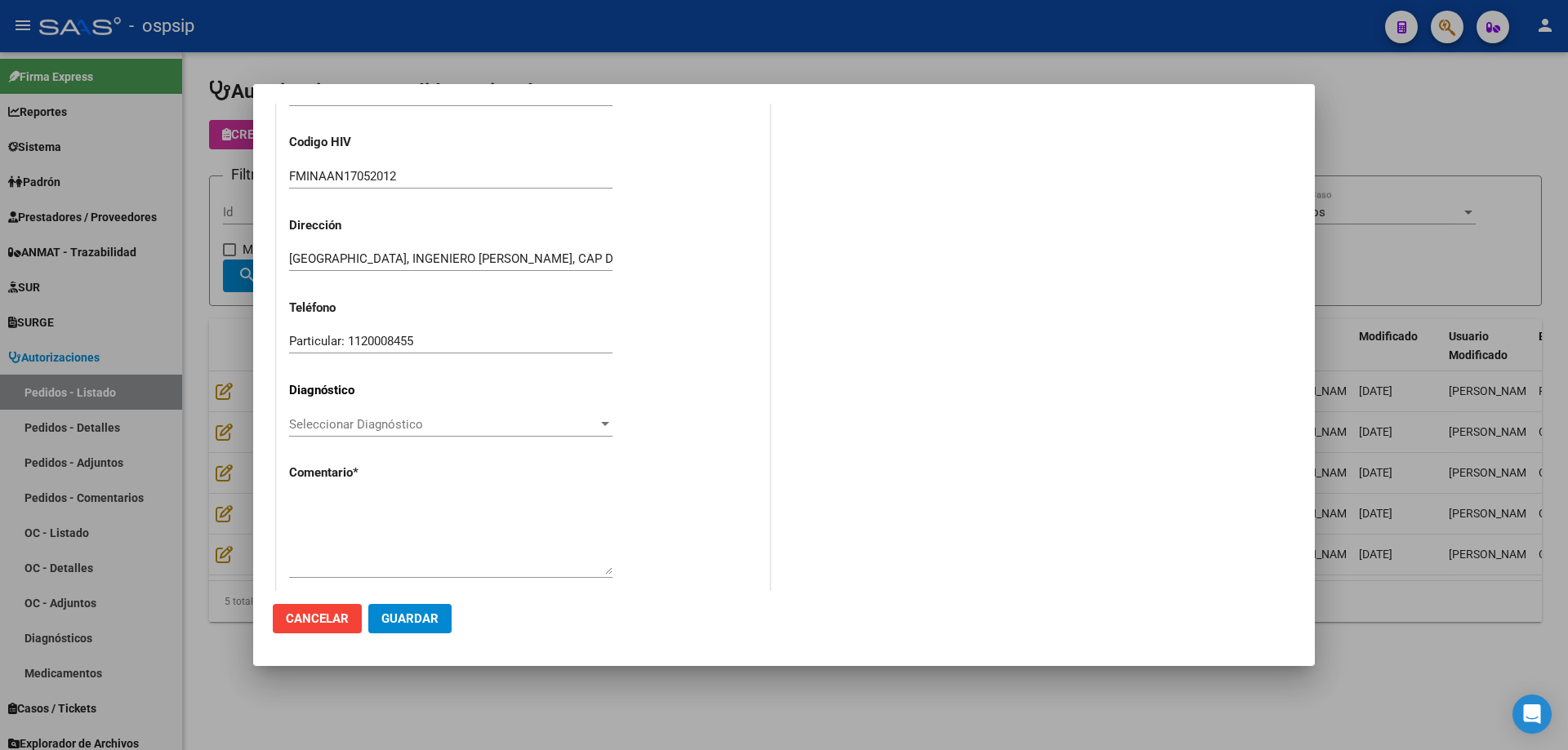
type input "27-52410919-6"
click at [414, 506] on textarea at bounding box center [450, 536] width 323 height 76
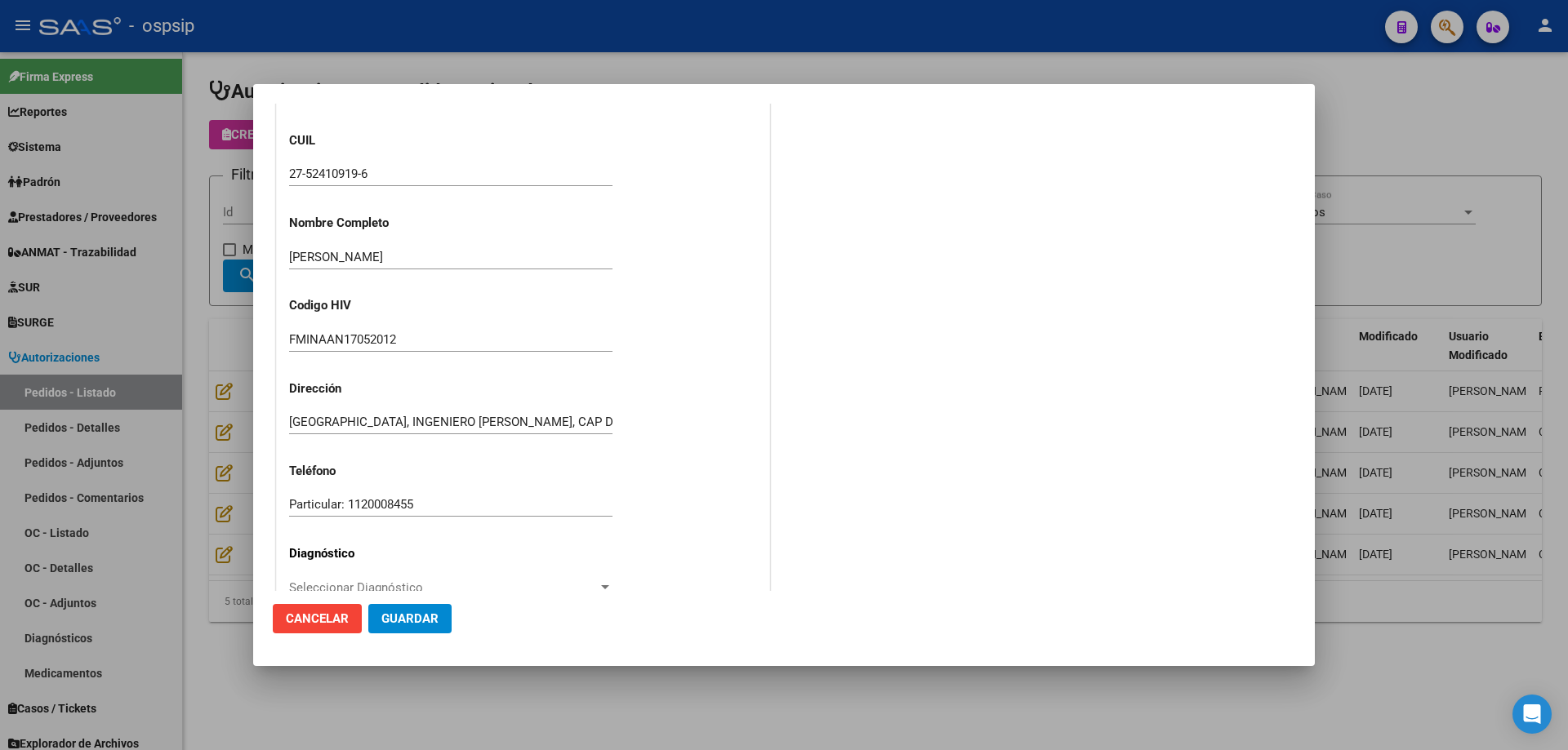
click at [332, 177] on input "27-52410919-6" at bounding box center [450, 174] width 323 height 15
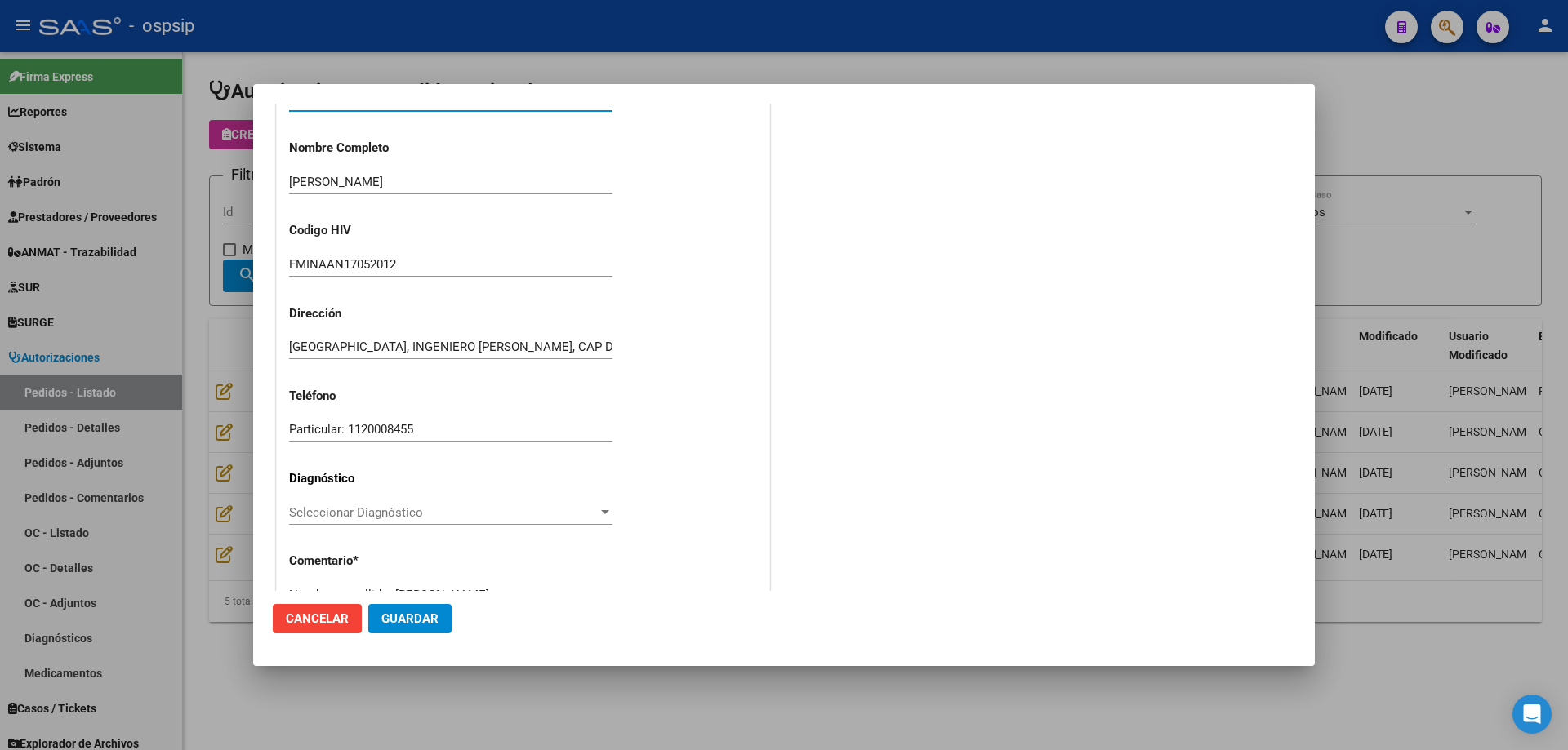
scroll to position [450, 0]
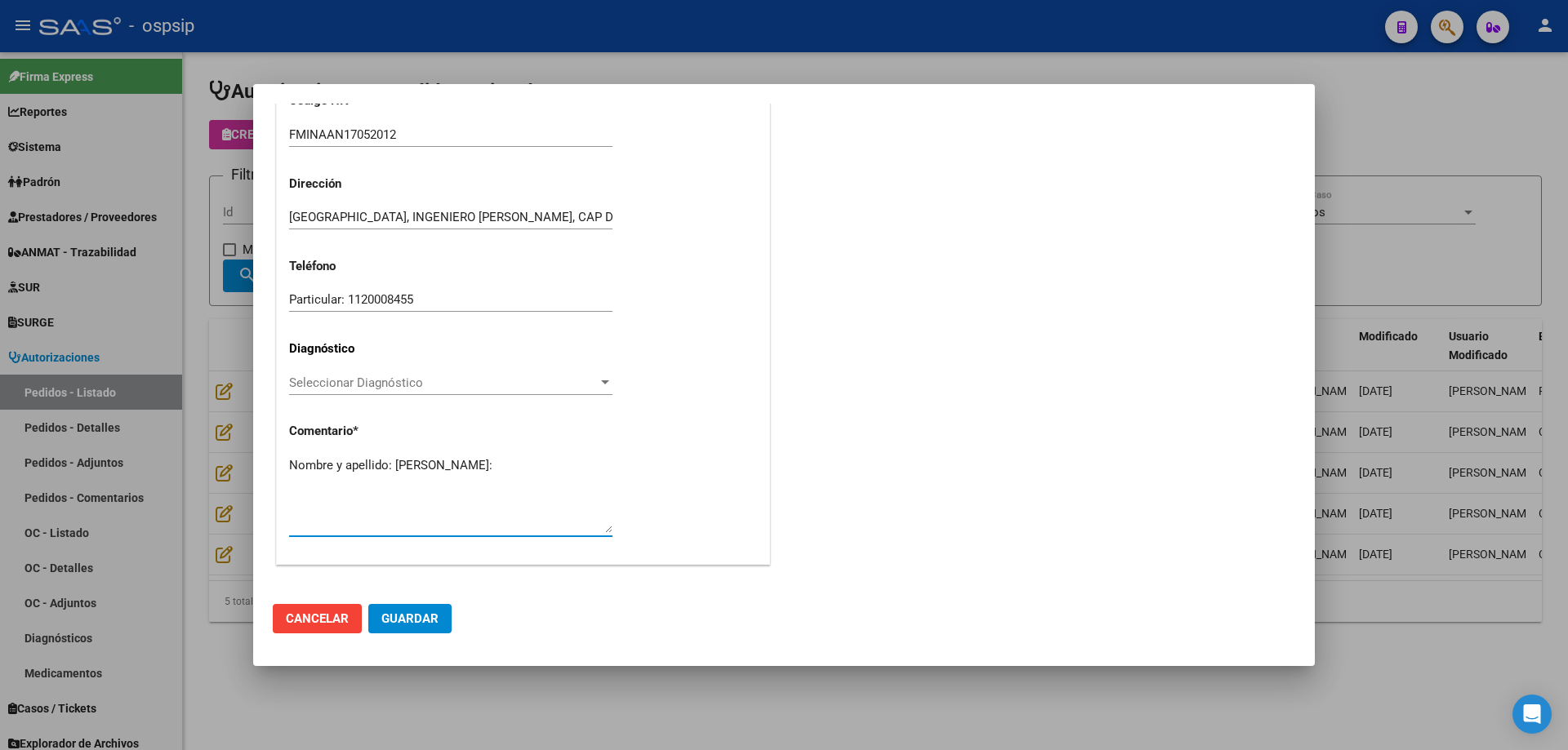
paste textarea "52410919"
type textarea "Nombre y apellido: [PERSON_NAME]:52410919"
click at [412, 301] on input "Particular: 1120008455" at bounding box center [450, 299] width 323 height 15
click at [422, 632] on button "Guardar" at bounding box center [410, 618] width 83 height 29
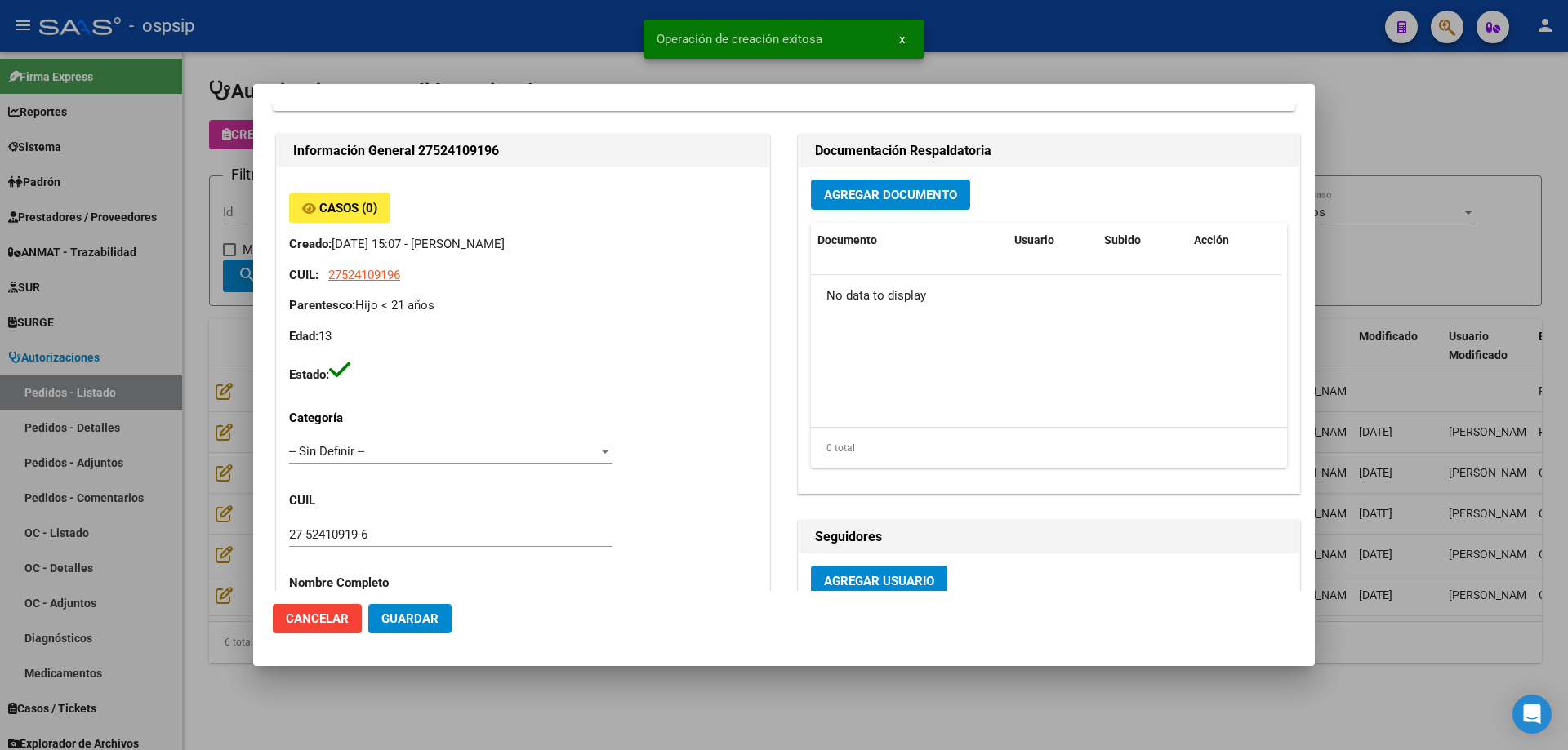
scroll to position [0, 0]
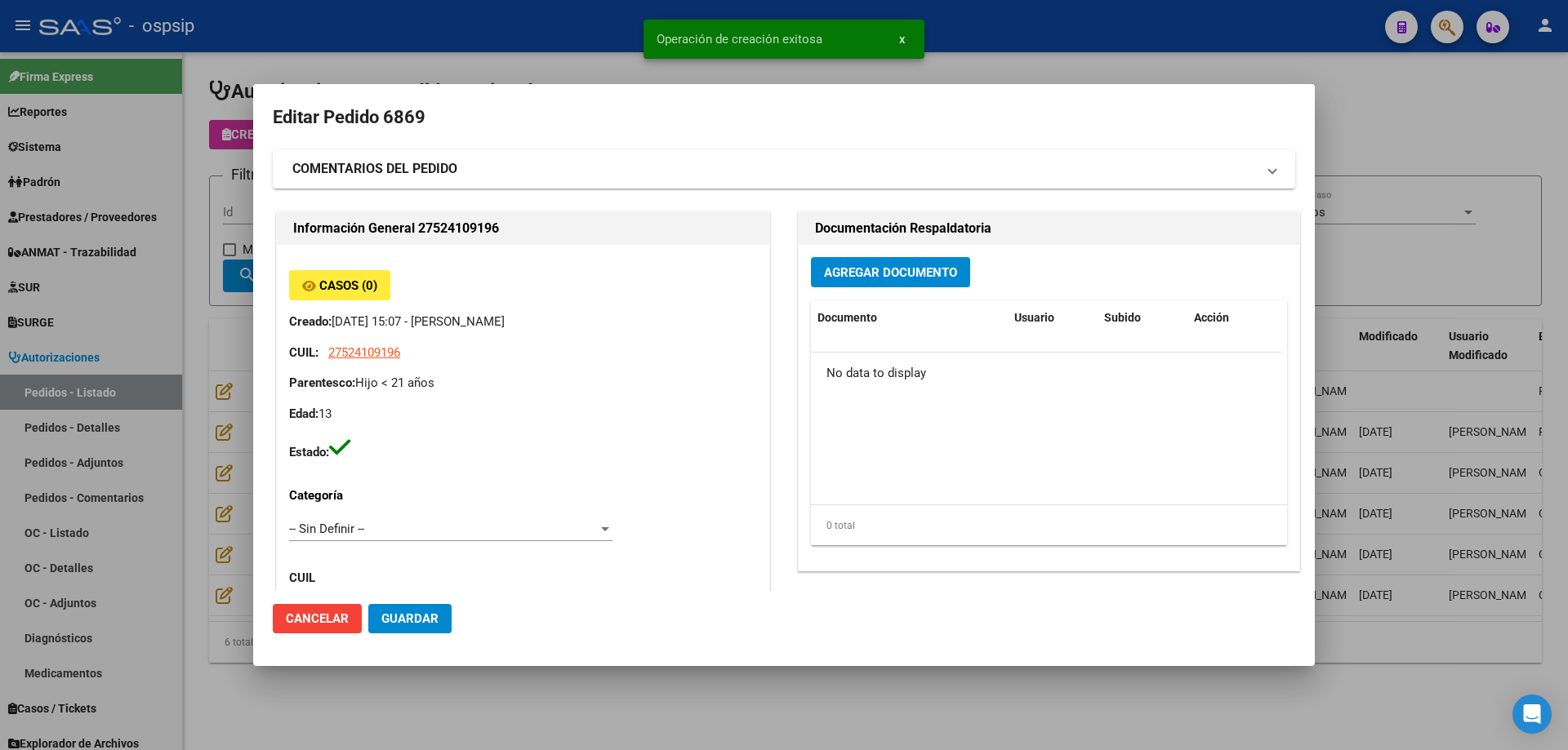
click at [847, 282] on button "Agregar Documento" at bounding box center [890, 272] width 159 height 30
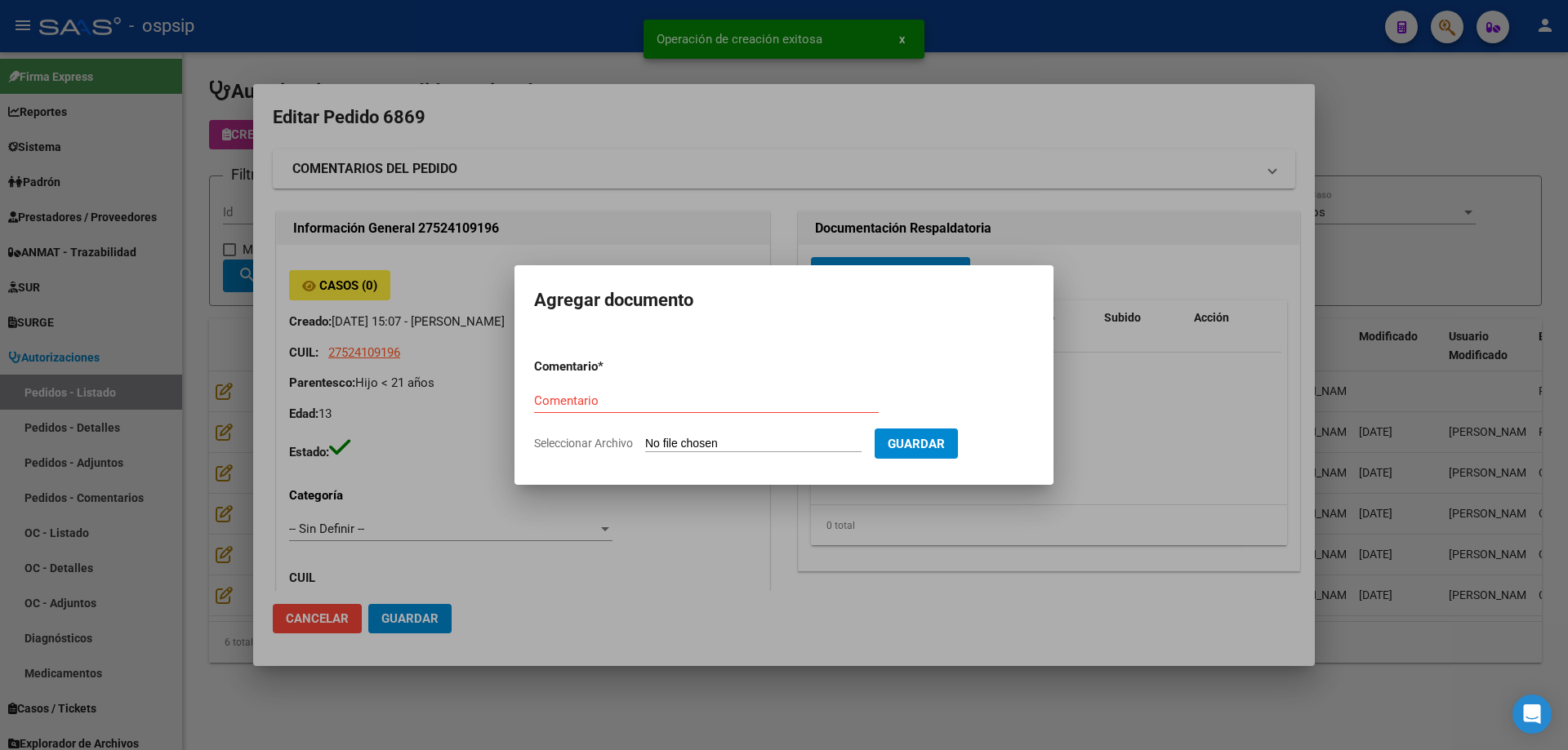
click at [748, 438] on input "Seleccionar Archivo" at bounding box center [753, 445] width 217 height 16
type input "C:\fakepath\silla de ruedas [PERSON_NAME].pdf"
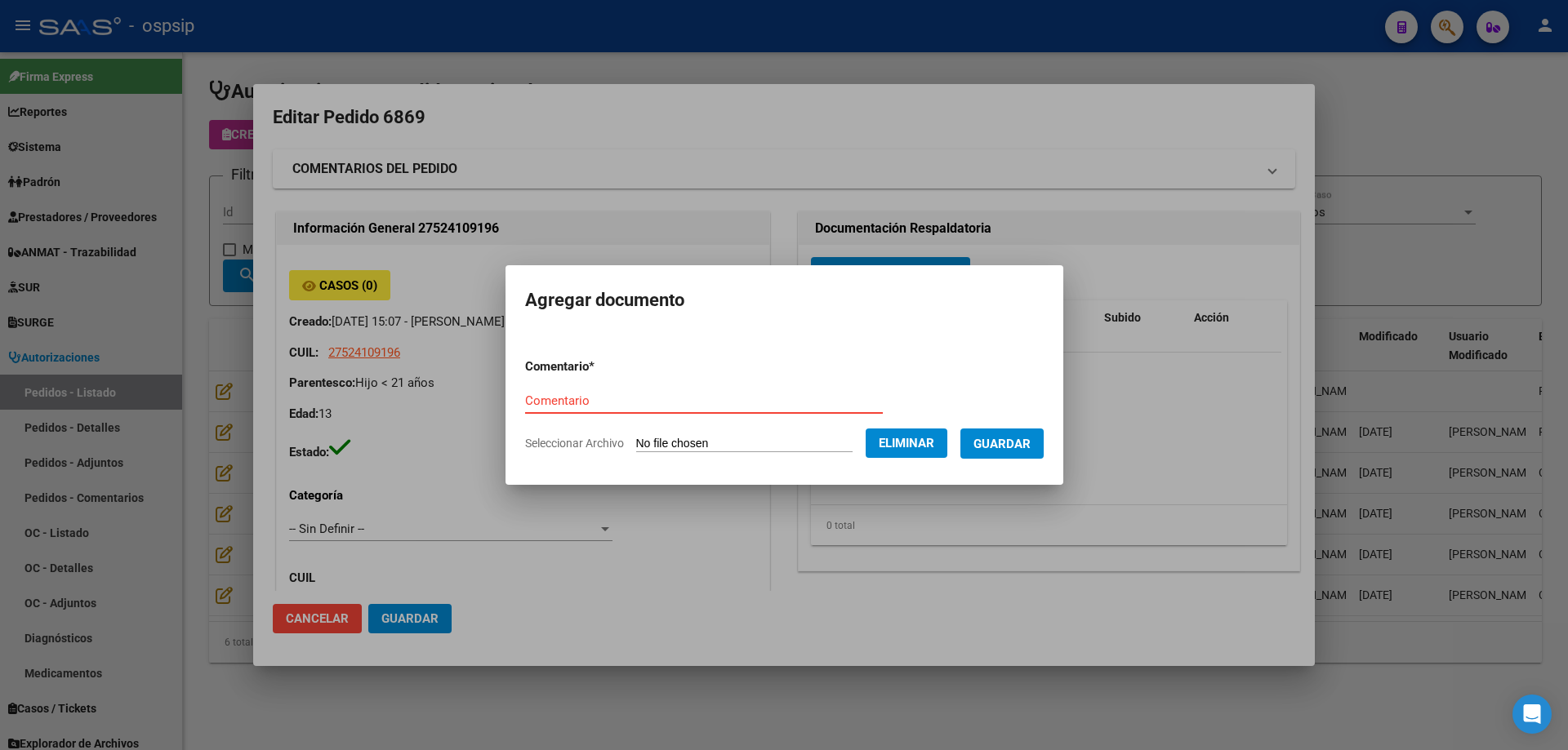
click at [728, 405] on input "Comentario" at bounding box center [704, 401] width 358 height 15
type input "Silla de ruedas"
click at [1011, 440] on span "Guardar" at bounding box center [1001, 444] width 57 height 15
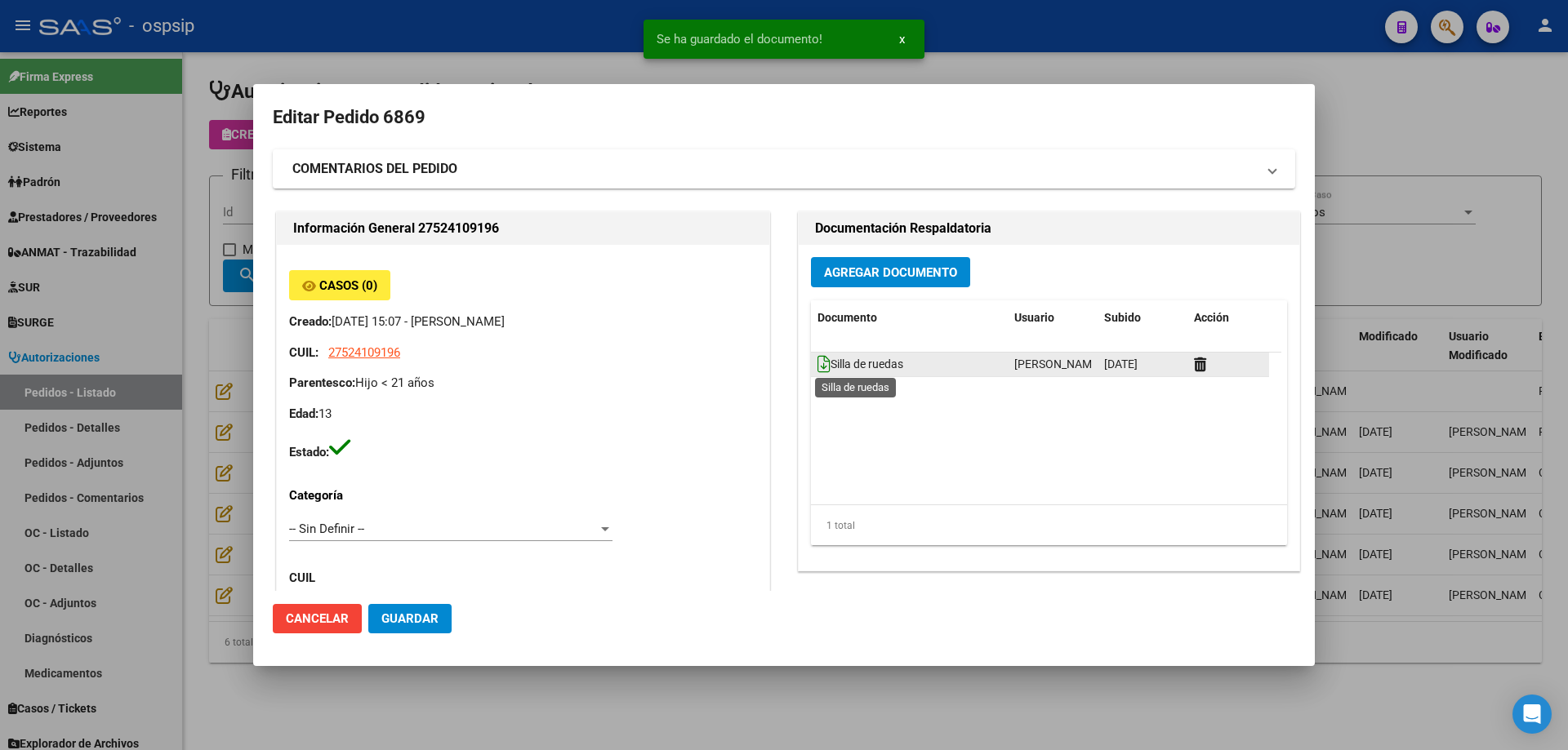
click at [821, 364] on icon at bounding box center [823, 364] width 13 height 18
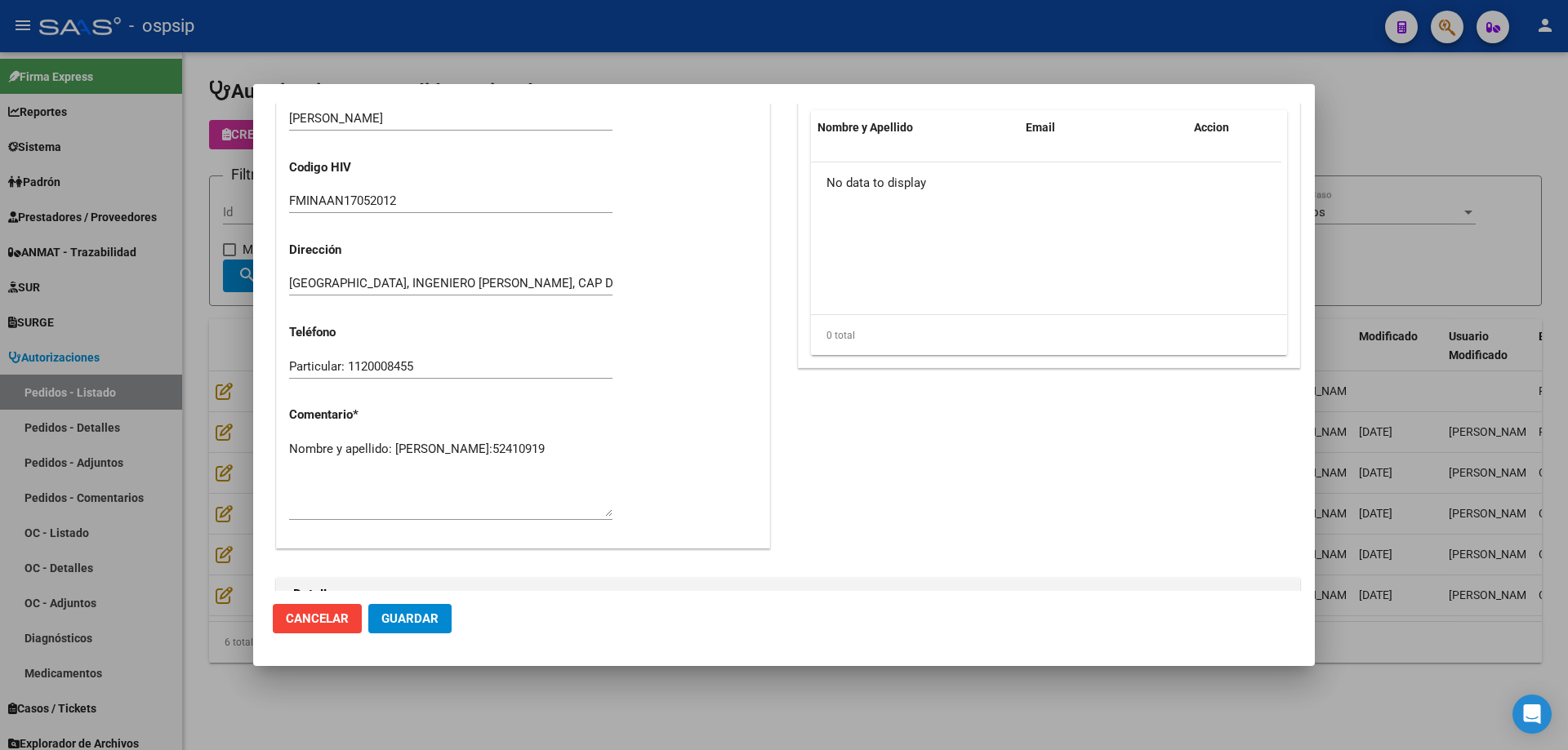
scroll to position [948, 0]
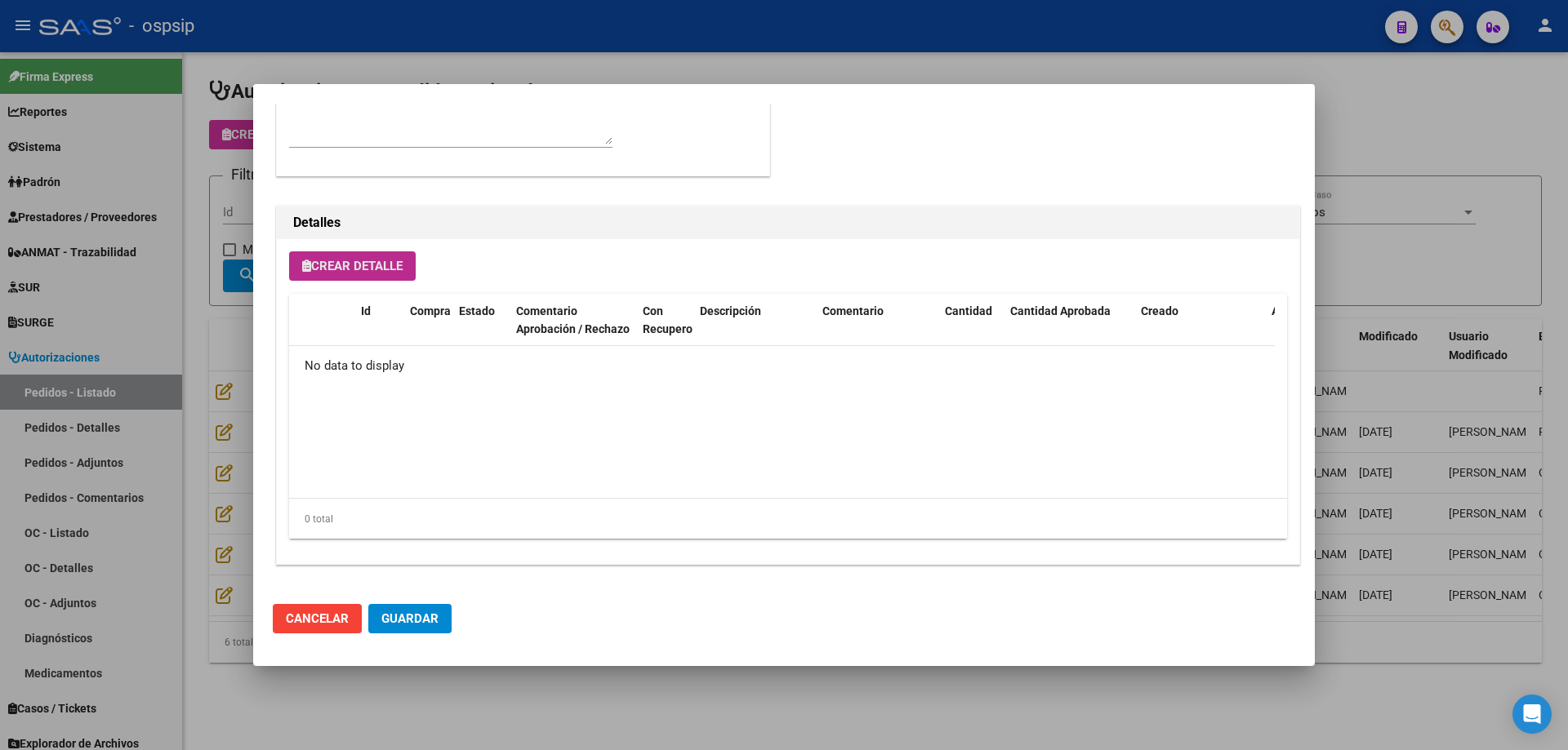
click at [376, 254] on button "Crear Detalle" at bounding box center [352, 266] width 126 height 29
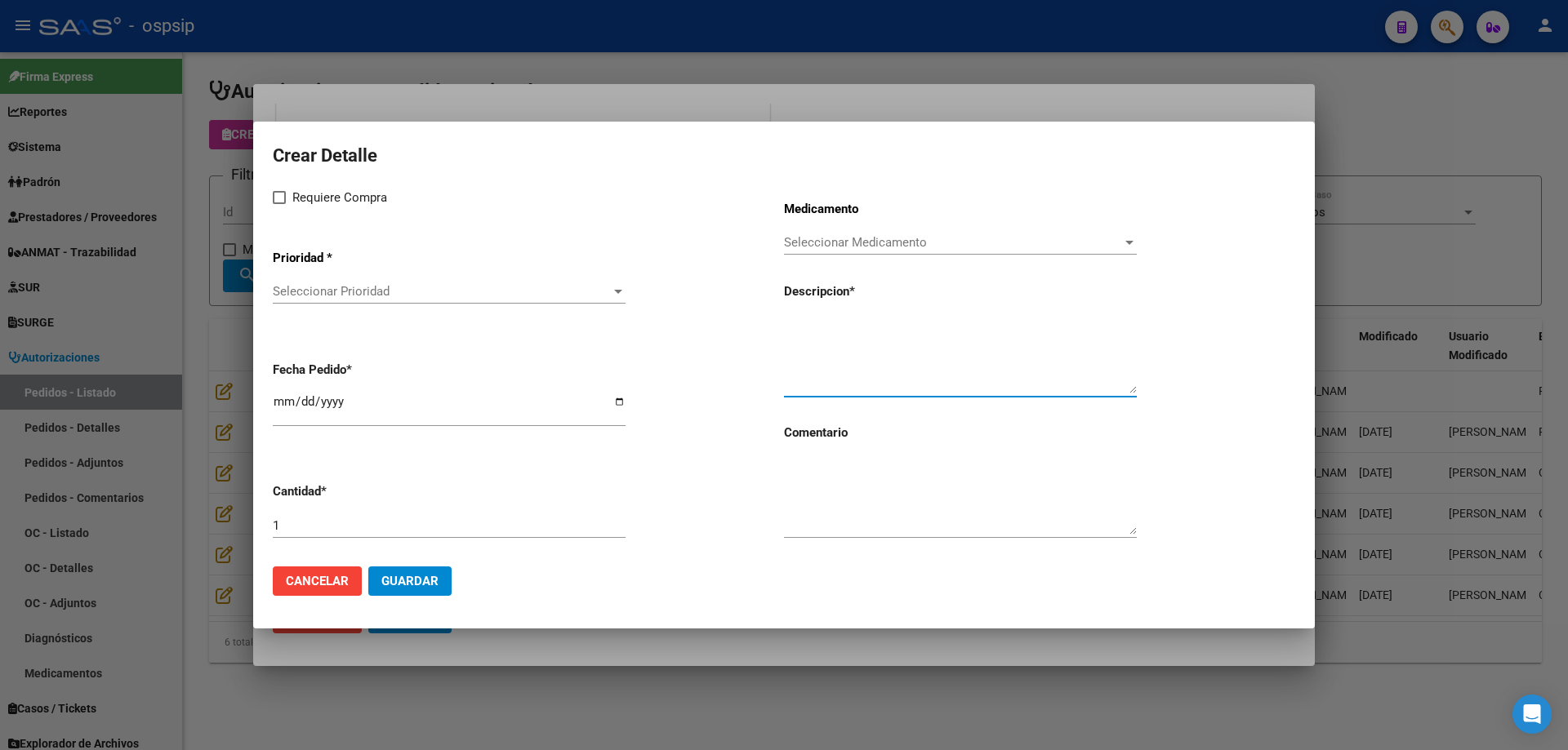
paste textarea "Silla de ruedas ultraligera y reforzada de aluminio customizable de plegado lat…"
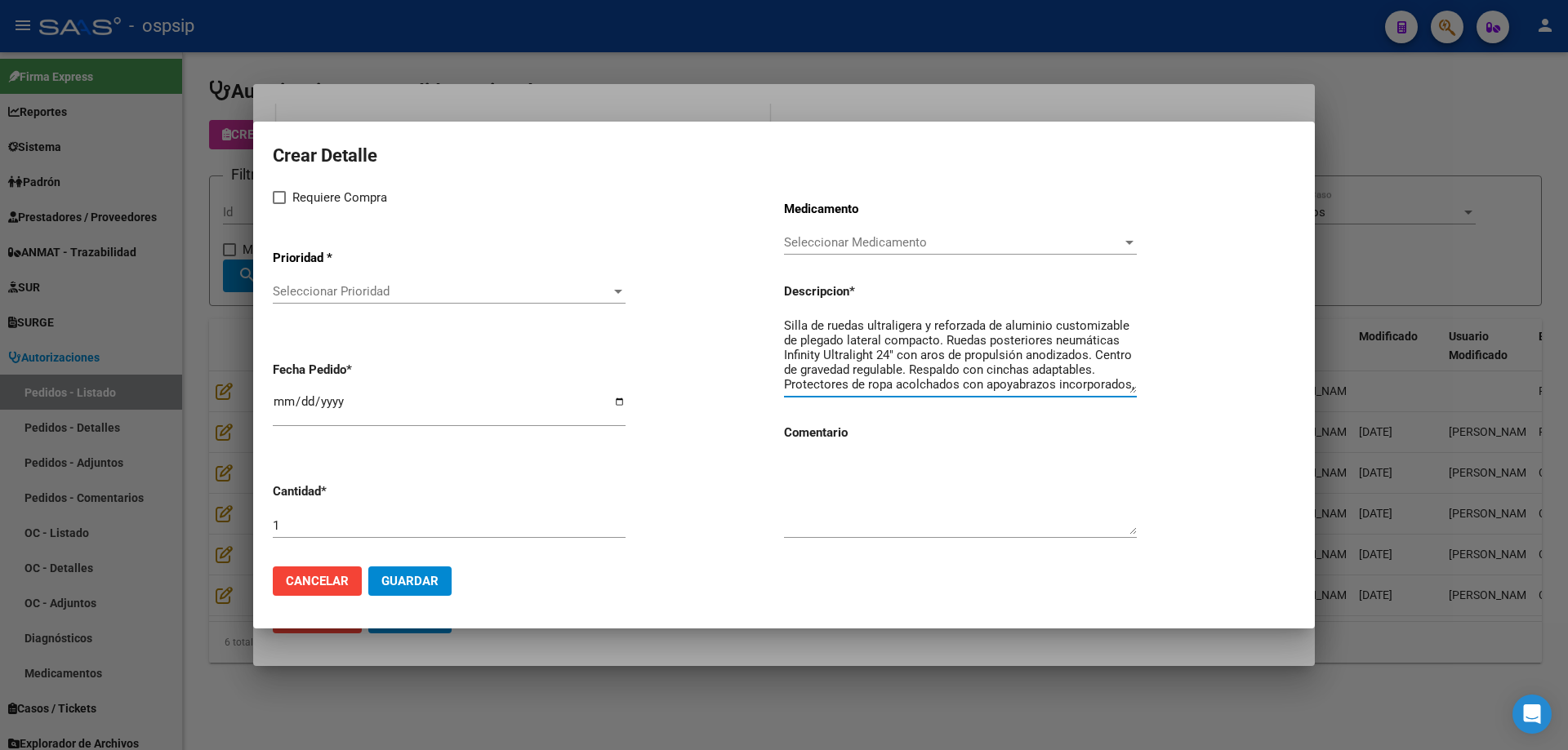
scroll to position [87, 0]
type textarea "Silla de ruedas ultraligera y reforzada de aluminio customizable de plegado lat…"
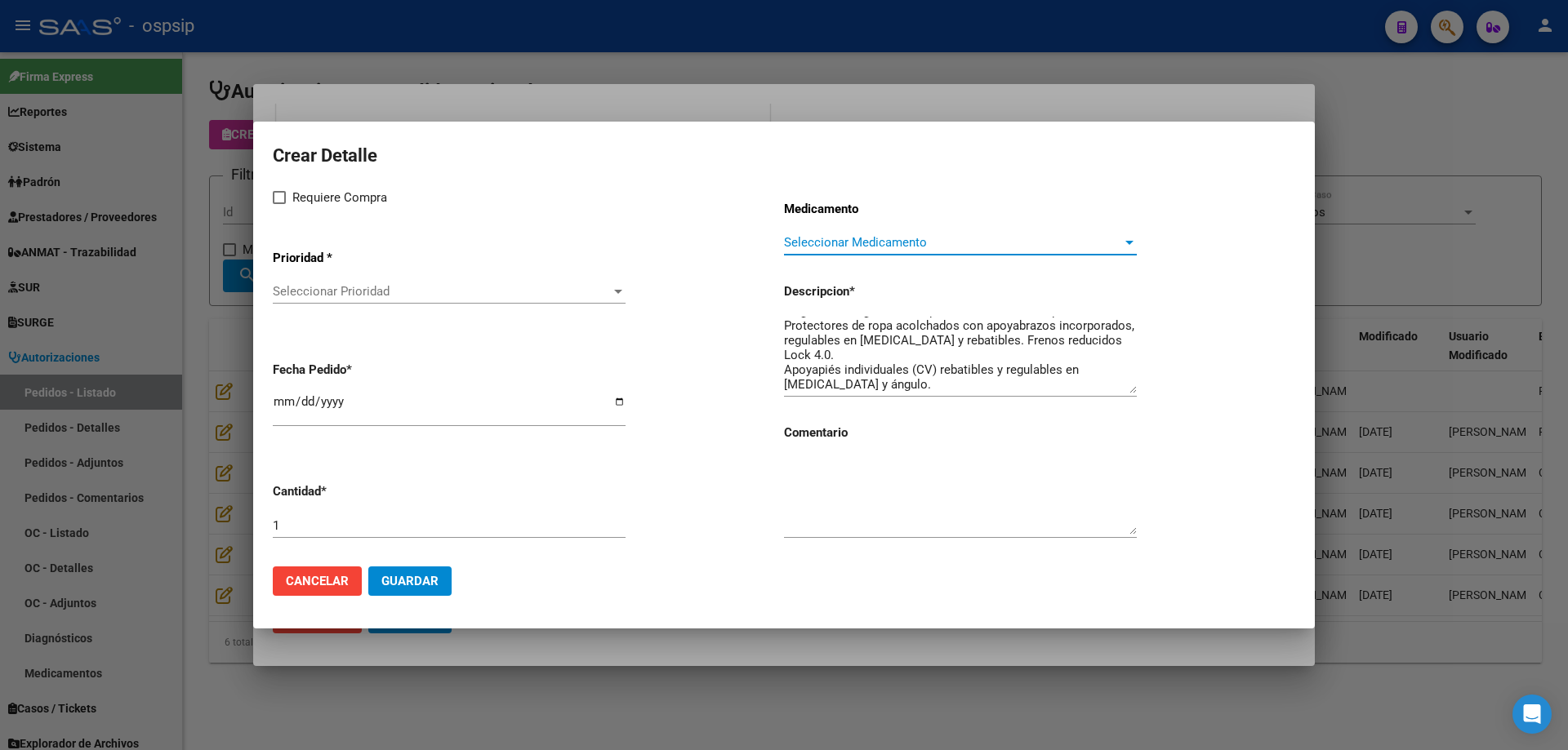
click at [887, 241] on span "Seleccionar Medicamento" at bounding box center [952, 242] width 338 height 15
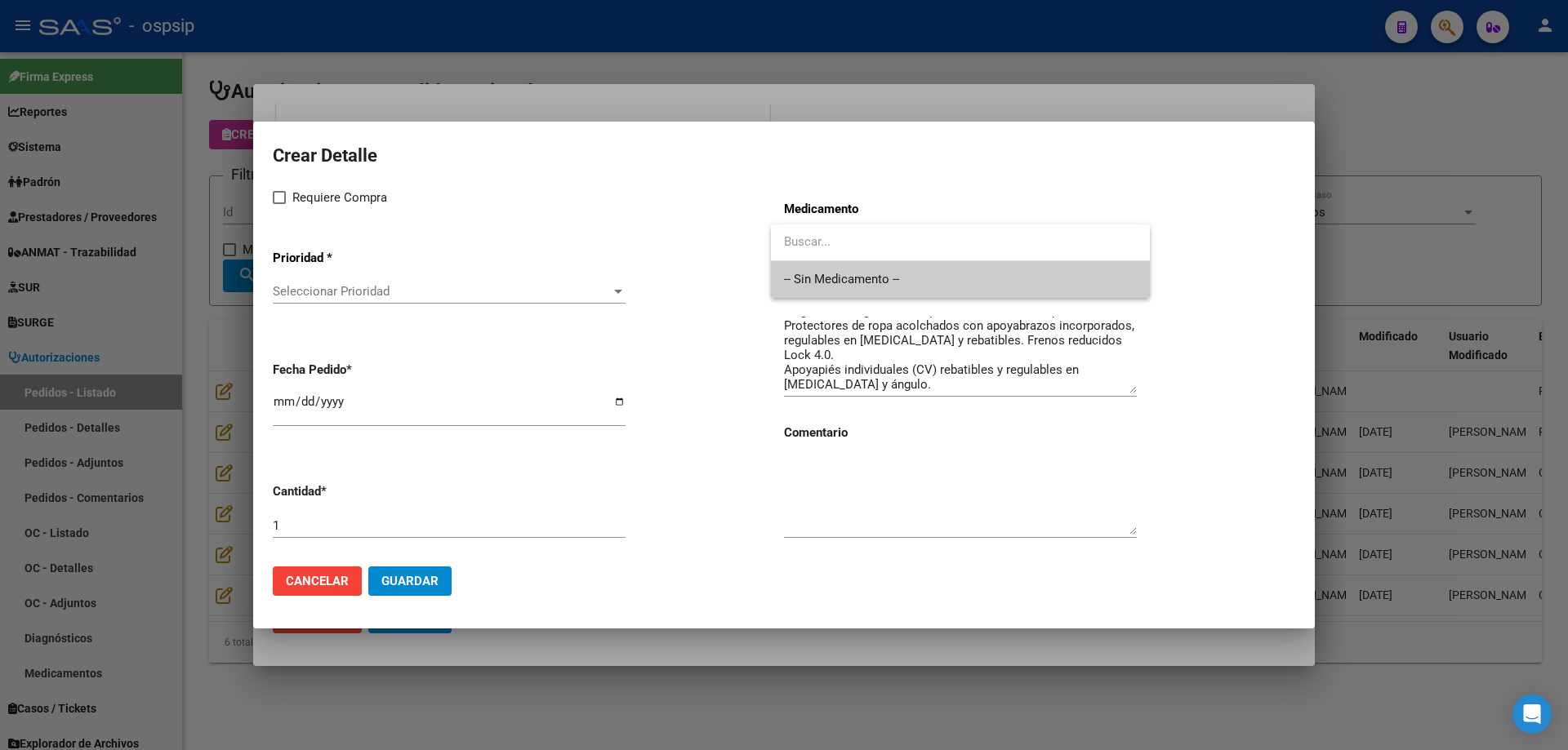
click at [852, 279] on span "-- Sin Medicamento --" at bounding box center [960, 280] width 353 height 37
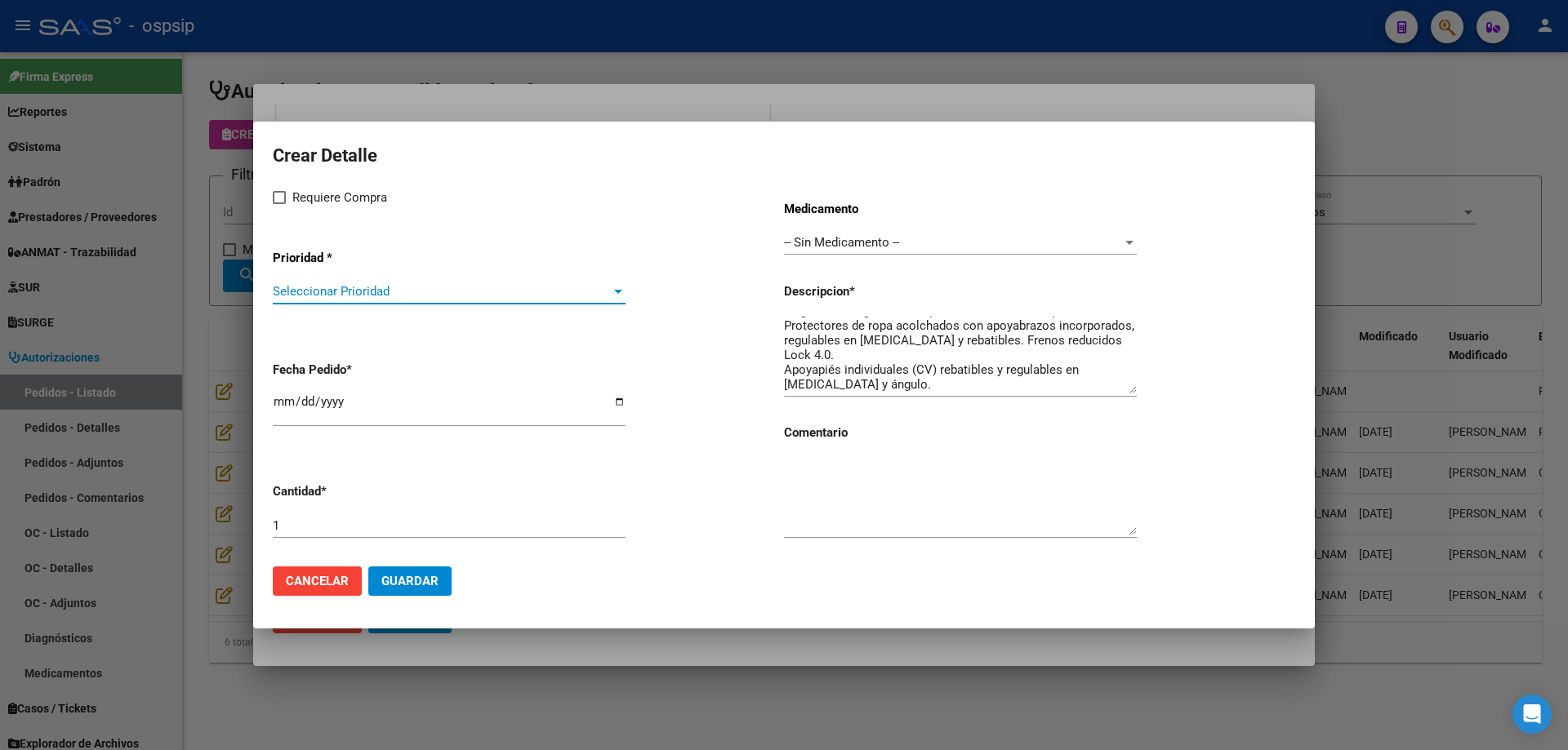
click at [416, 285] on span "Seleccionar Prioridad" at bounding box center [441, 291] width 338 height 15
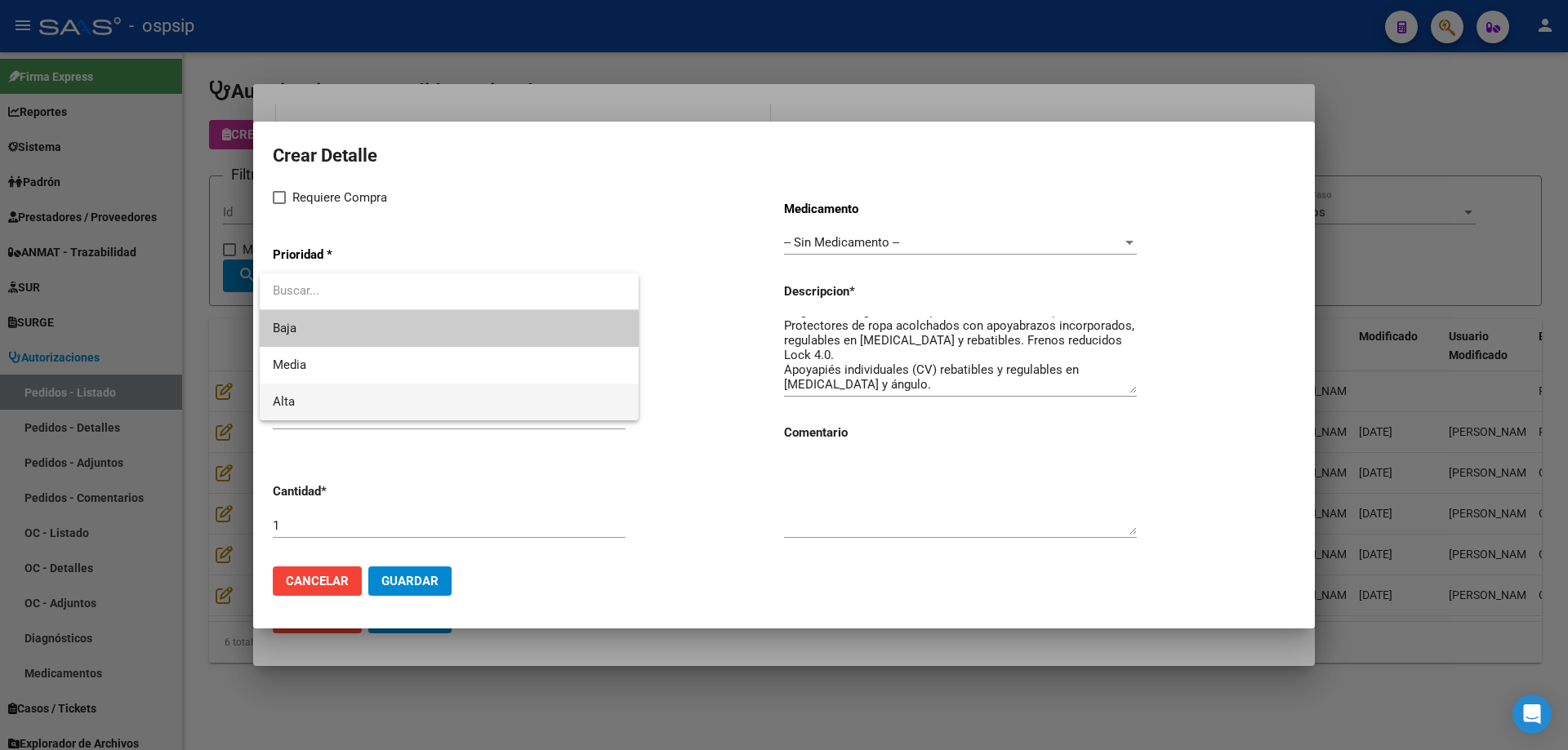
click at [371, 404] on span "Alta" at bounding box center [449, 402] width 353 height 37
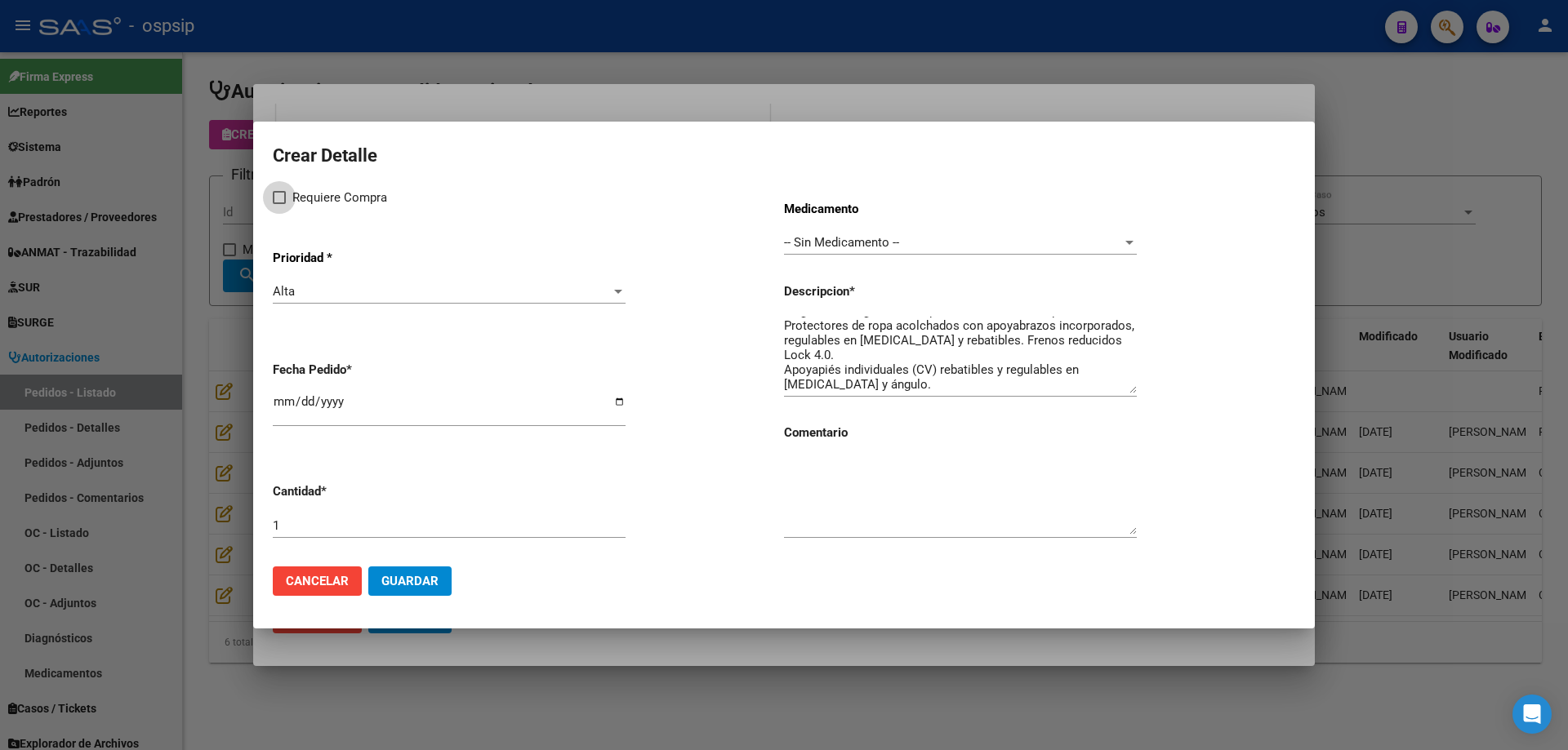
click at [289, 200] on label "Requiere Compra" at bounding box center [330, 197] width 114 height 19
click at [279, 204] on input "Requiere Compra" at bounding box center [278, 204] width 1 height 1
checkbox input "true"
click at [1011, 380] on textarea "Silla de ruedas ultraligera y reforzada de aluminio customizable de plegado lat…" at bounding box center [960, 354] width 353 height 76
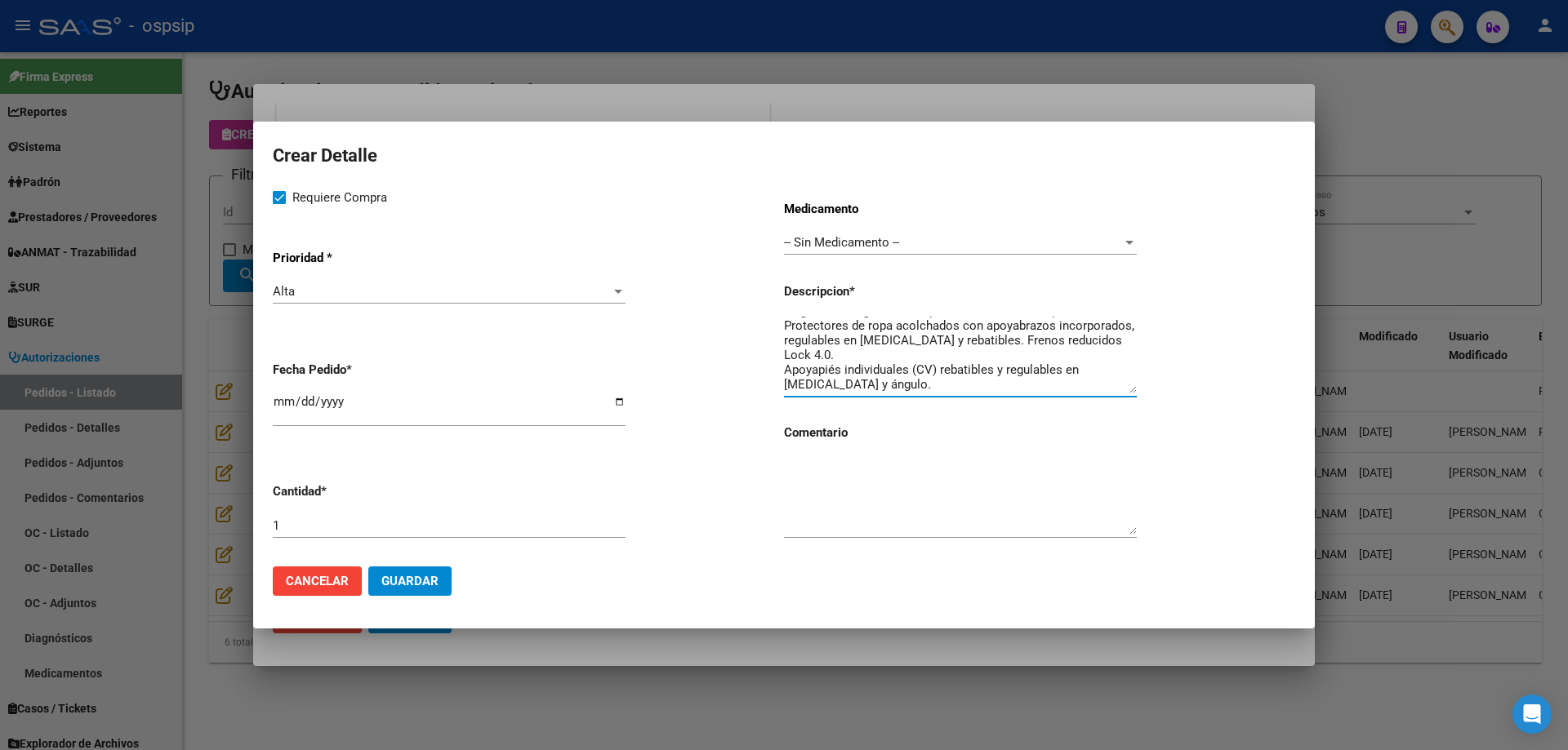
click at [407, 576] on span "Guardar" at bounding box center [410, 581] width 57 height 15
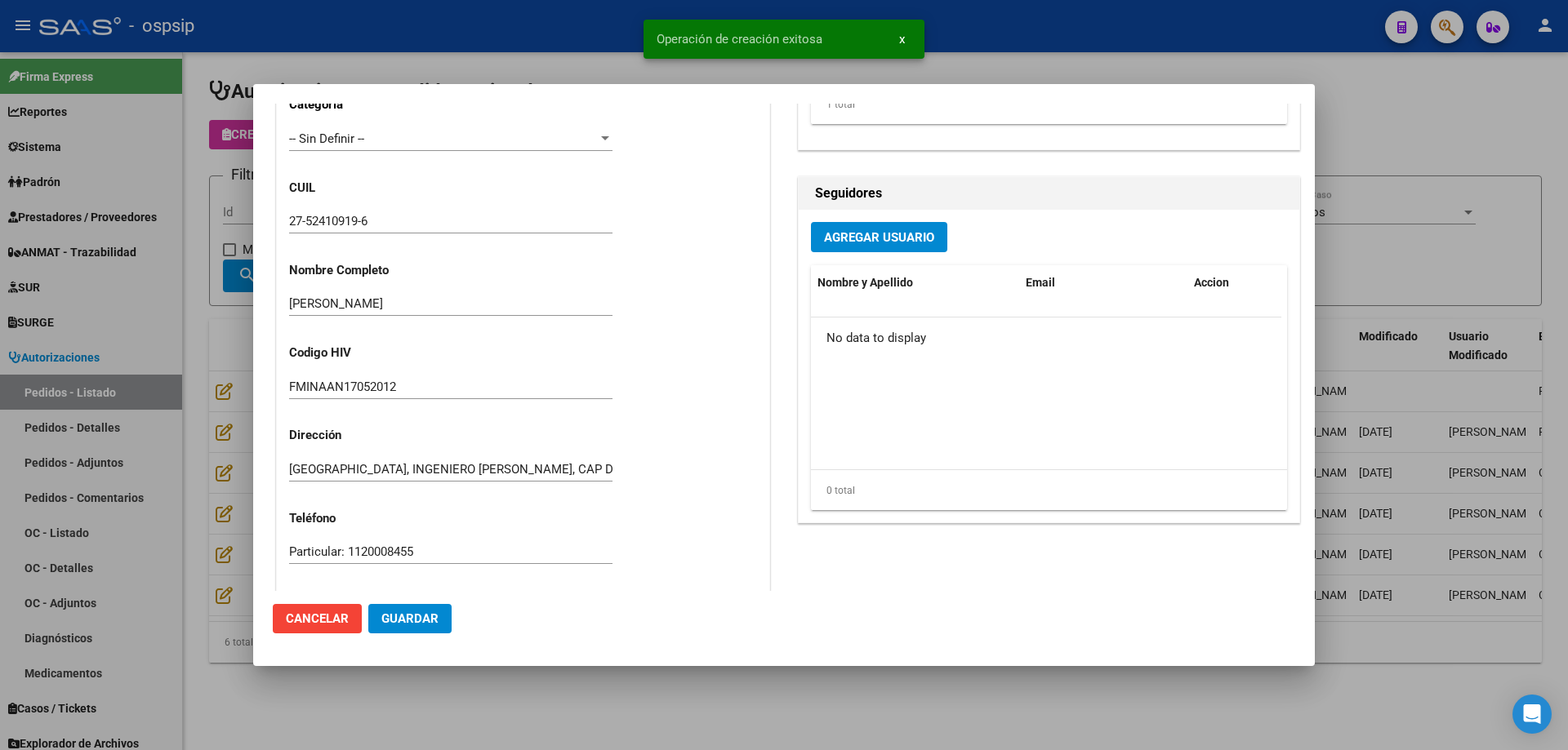
scroll to position [407, 0]
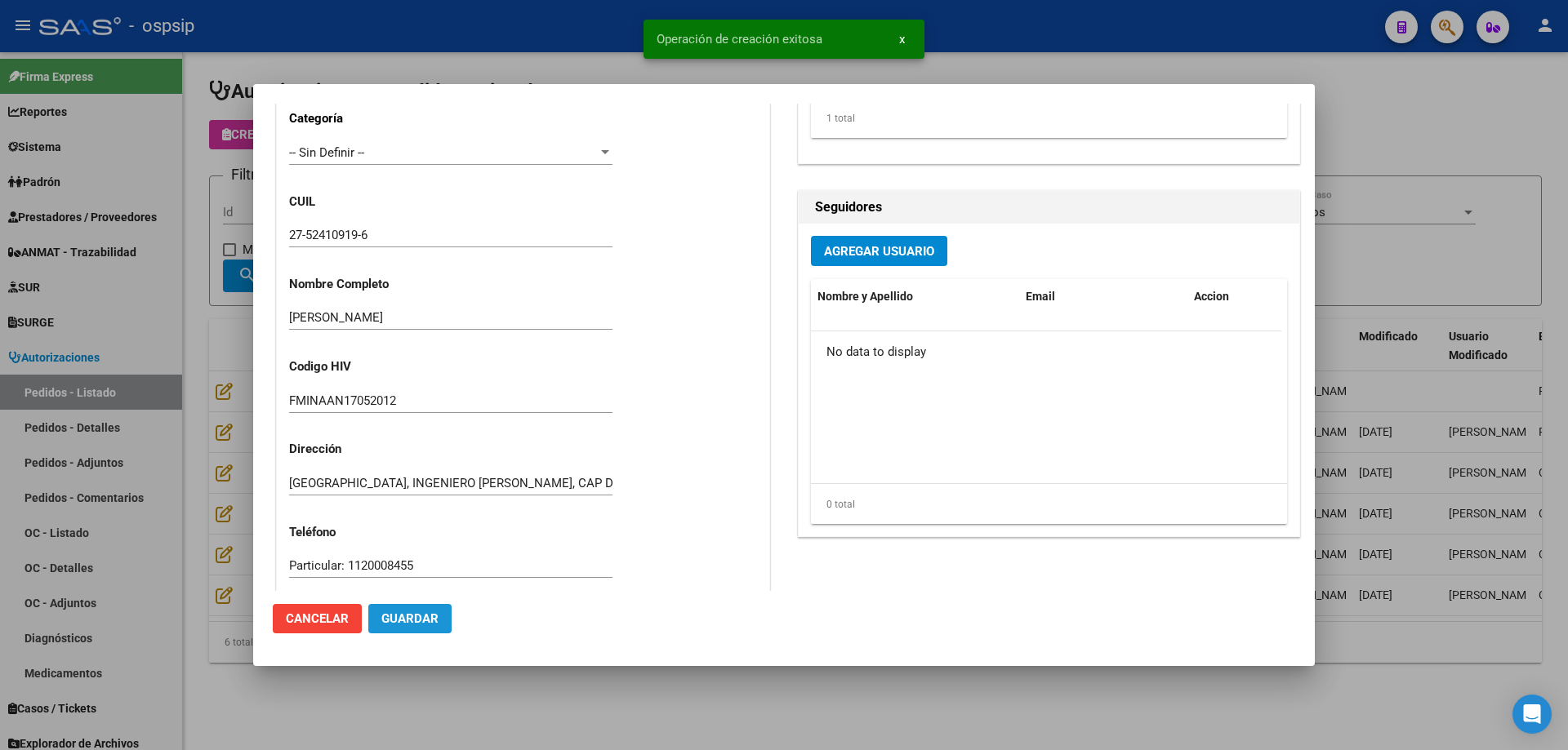
click at [414, 611] on button "Guardar" at bounding box center [410, 618] width 83 height 29
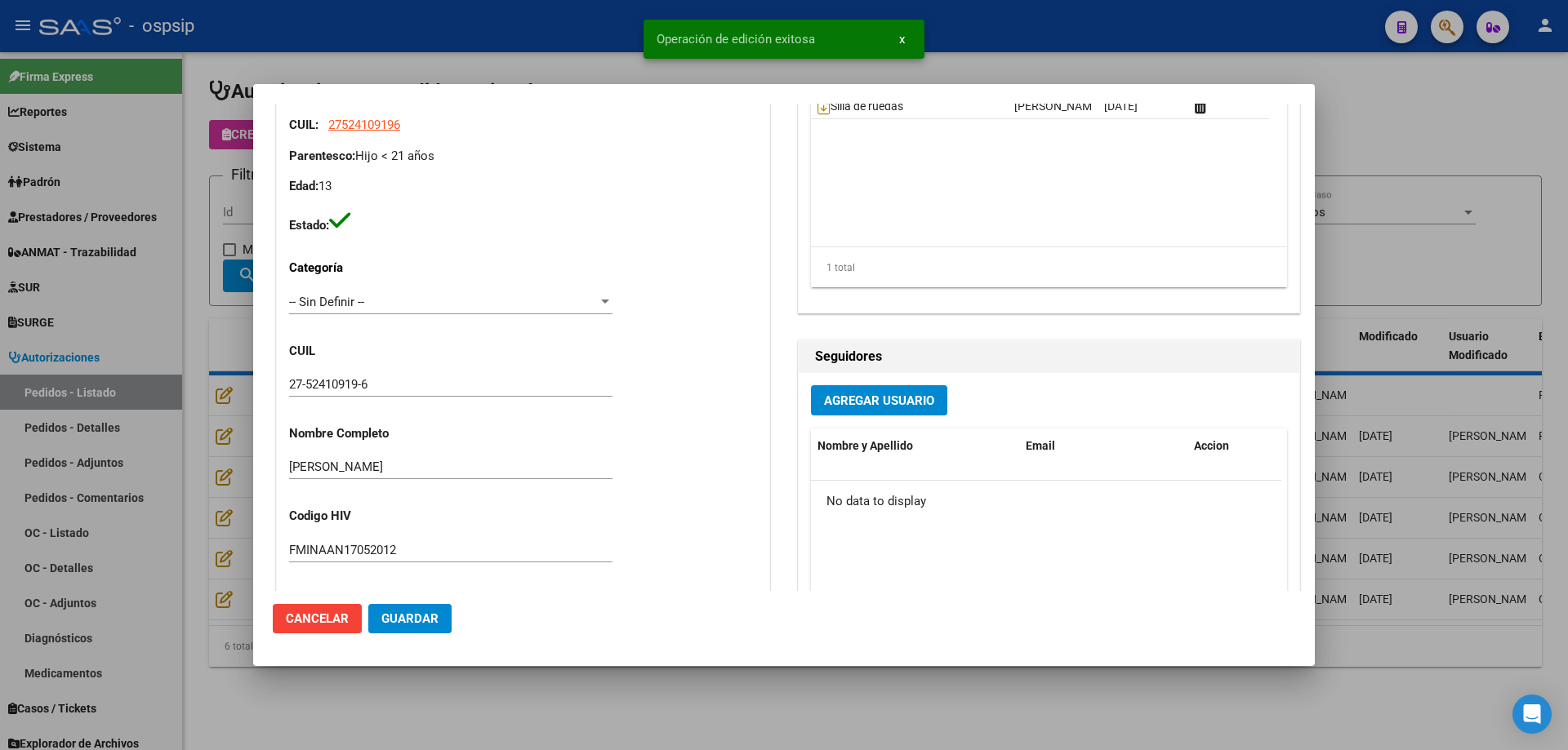
scroll to position [0, 0]
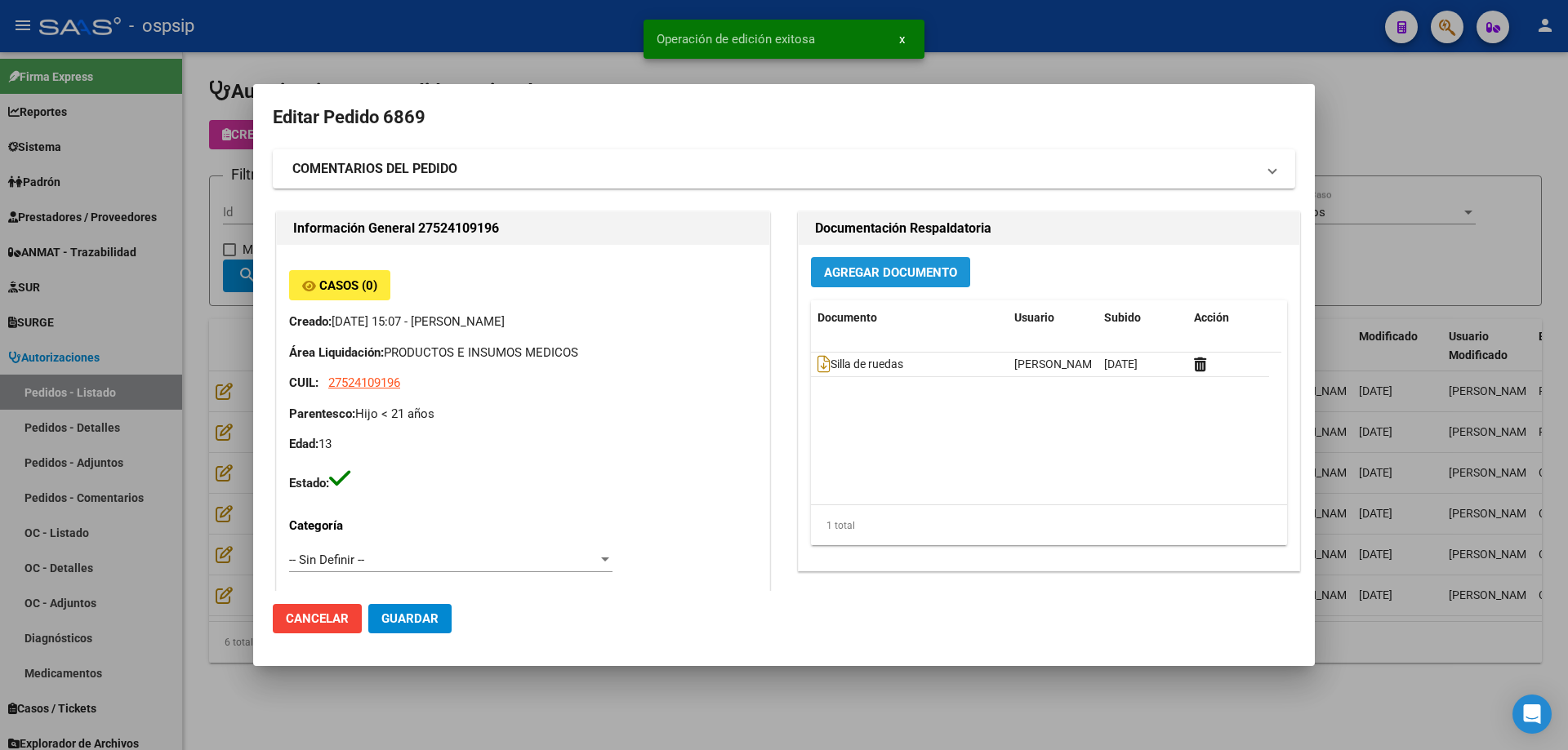
click at [841, 264] on span "Agregar Documento" at bounding box center [891, 271] width 133 height 15
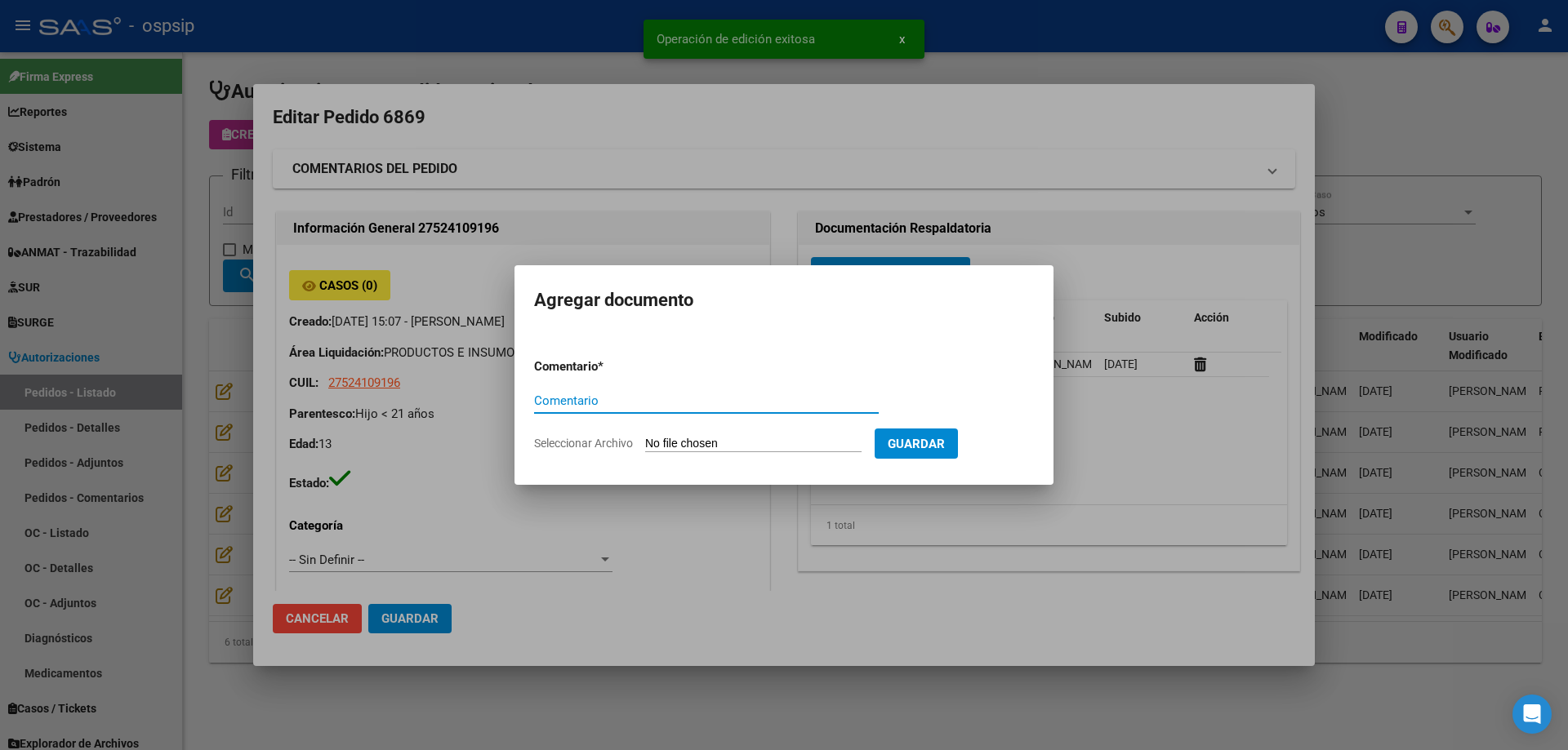
click at [771, 435] on form "Comentario * Comentario Seleccionar Archivo Guardar" at bounding box center [784, 405] width 499 height 119
click at [723, 448] on input "Seleccionar Archivo" at bounding box center [753, 445] width 217 height 16
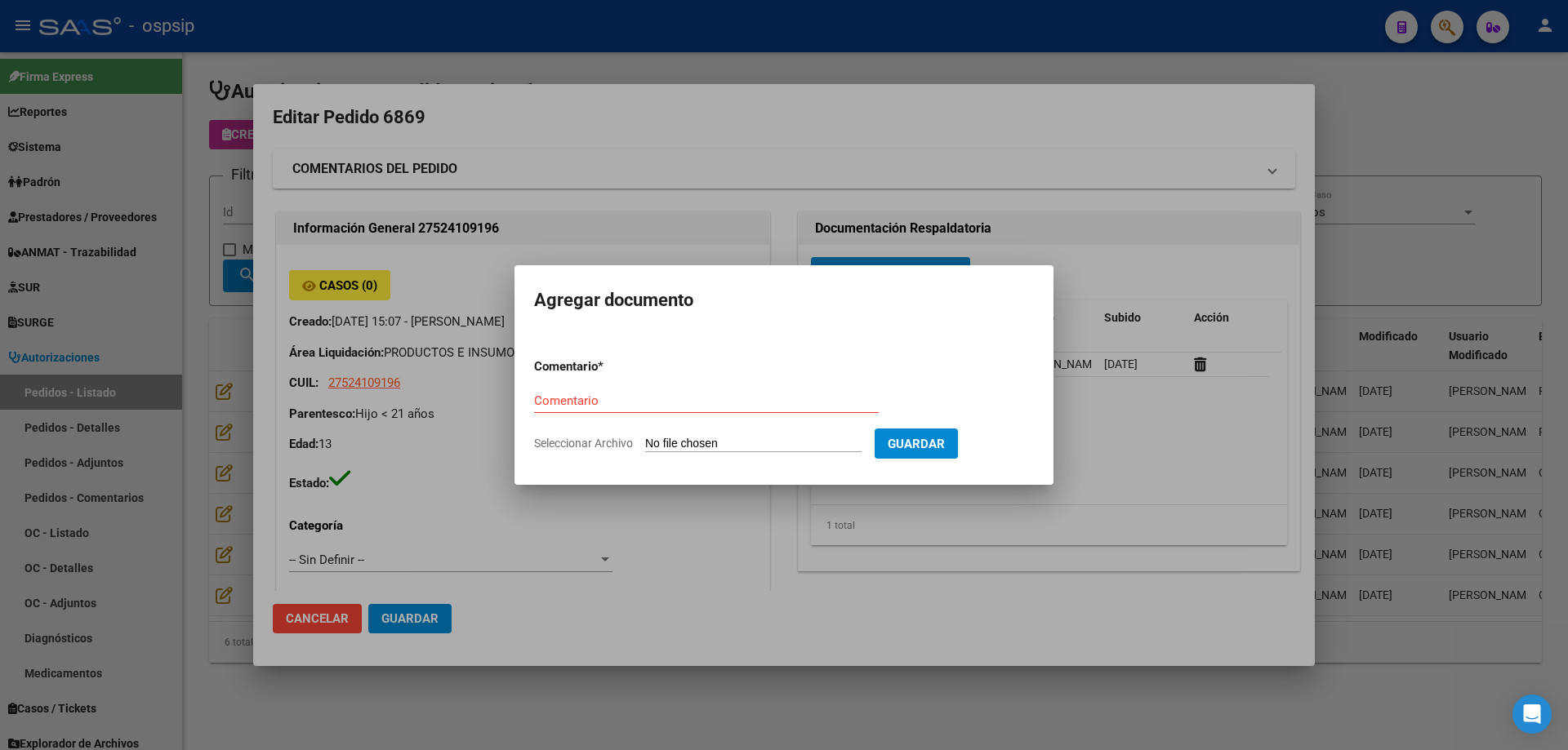
type input "C:\fakepath\informe [PERSON_NAME].pdf"
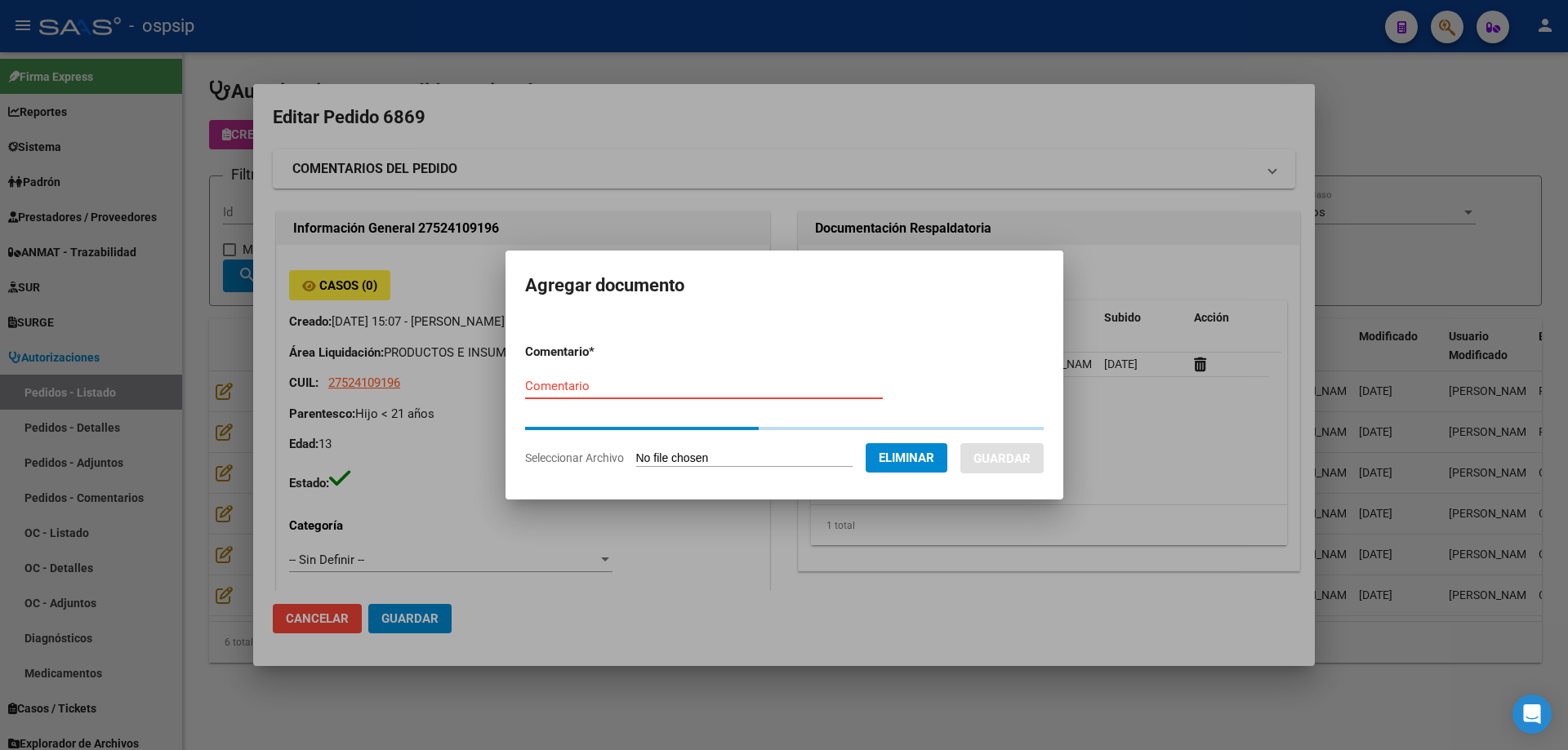
click at [623, 390] on input "Comentario" at bounding box center [704, 386] width 358 height 15
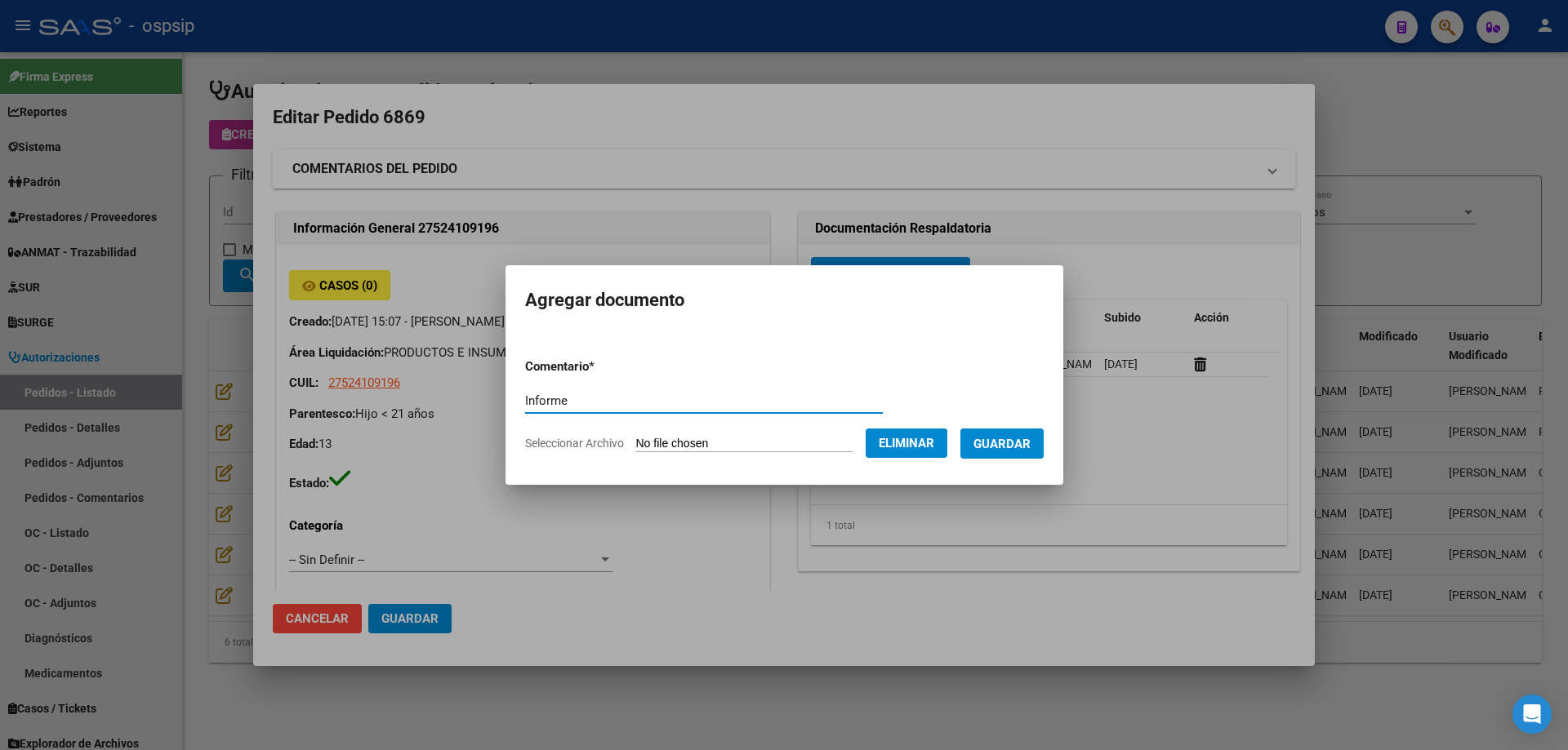
type input "Informe"
click at [1011, 440] on span "Guardar" at bounding box center [1001, 444] width 57 height 15
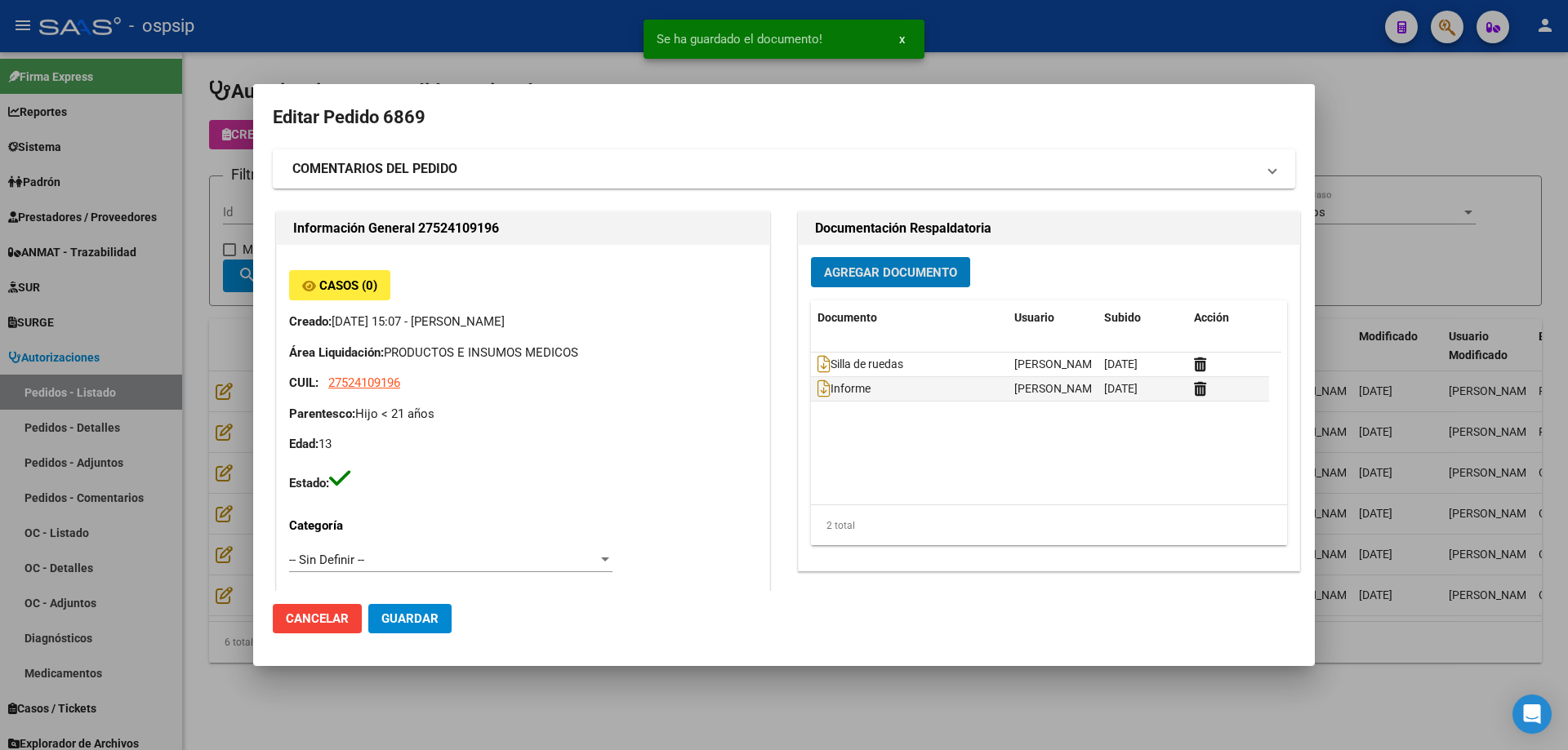
click at [440, 624] on button "Guardar" at bounding box center [410, 618] width 83 height 29
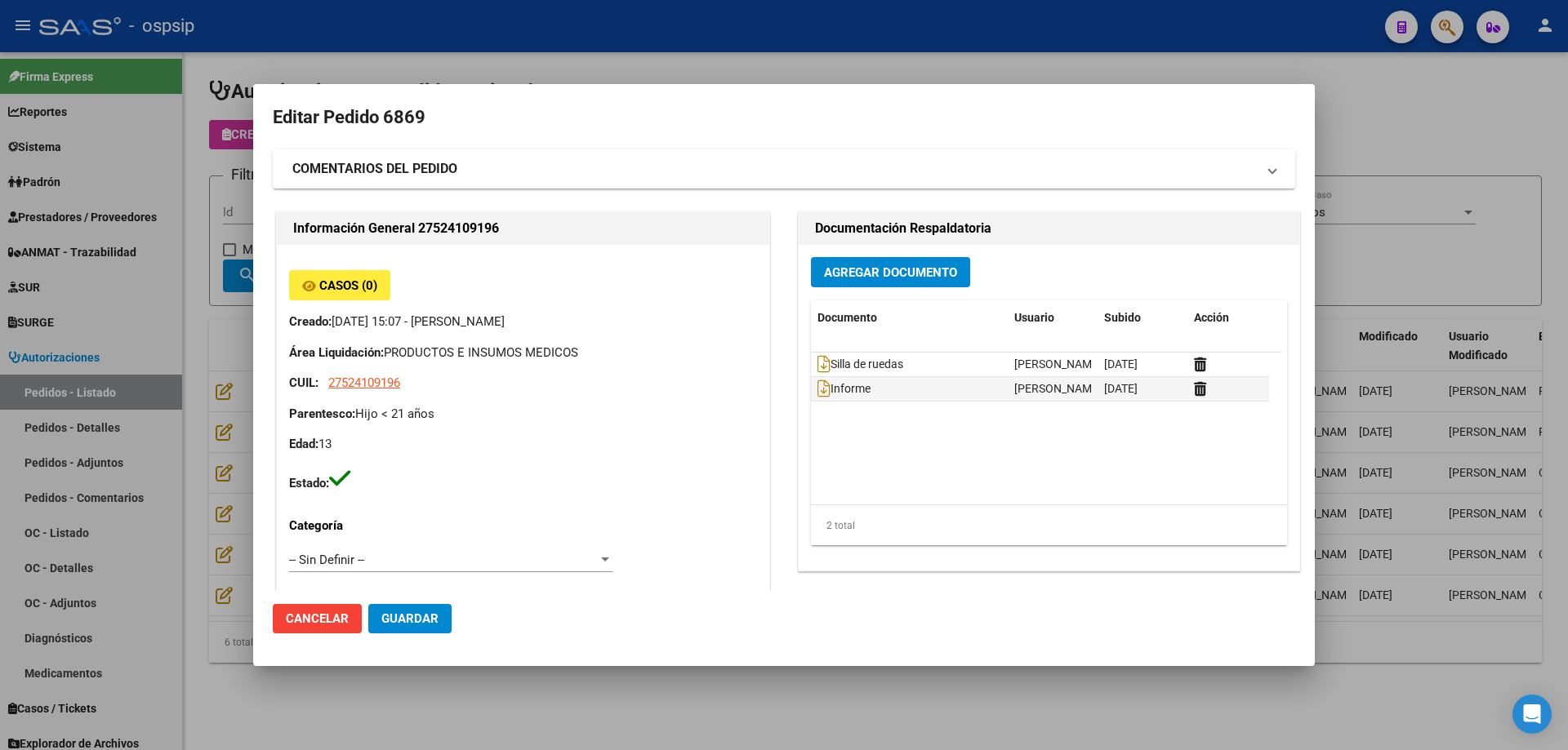
scroll to position [408, 0]
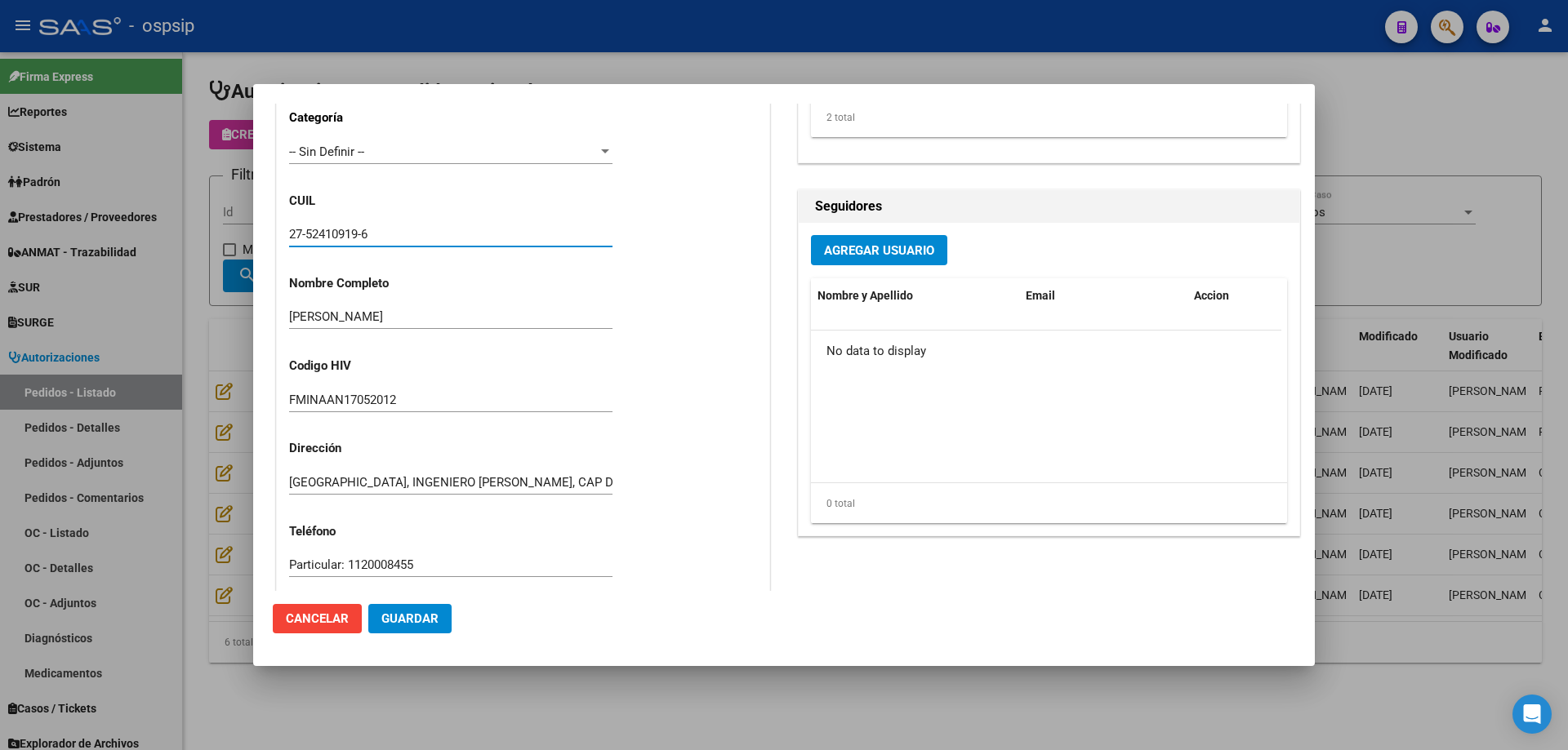
drag, startPoint x: 385, startPoint y: 230, endPoint x: 321, endPoint y: 232, distance: 64.0
click at [286, 229] on div "Casos (0) Creado: [DATE] 15:07 - [PERSON_NAME] Área Liquidación: PRODUCTOS E IN…" at bounding box center [522, 291] width 492 height 910
click at [253, 300] on mat-dialog-content "Editar Pedido 6869 COMENTARIOS DEL PEDIDO Escriba su comentario aquí. Enviar co…" at bounding box center [784, 347] width 1062 height 488
click at [226, 280] on div at bounding box center [784, 375] width 1568 height 750
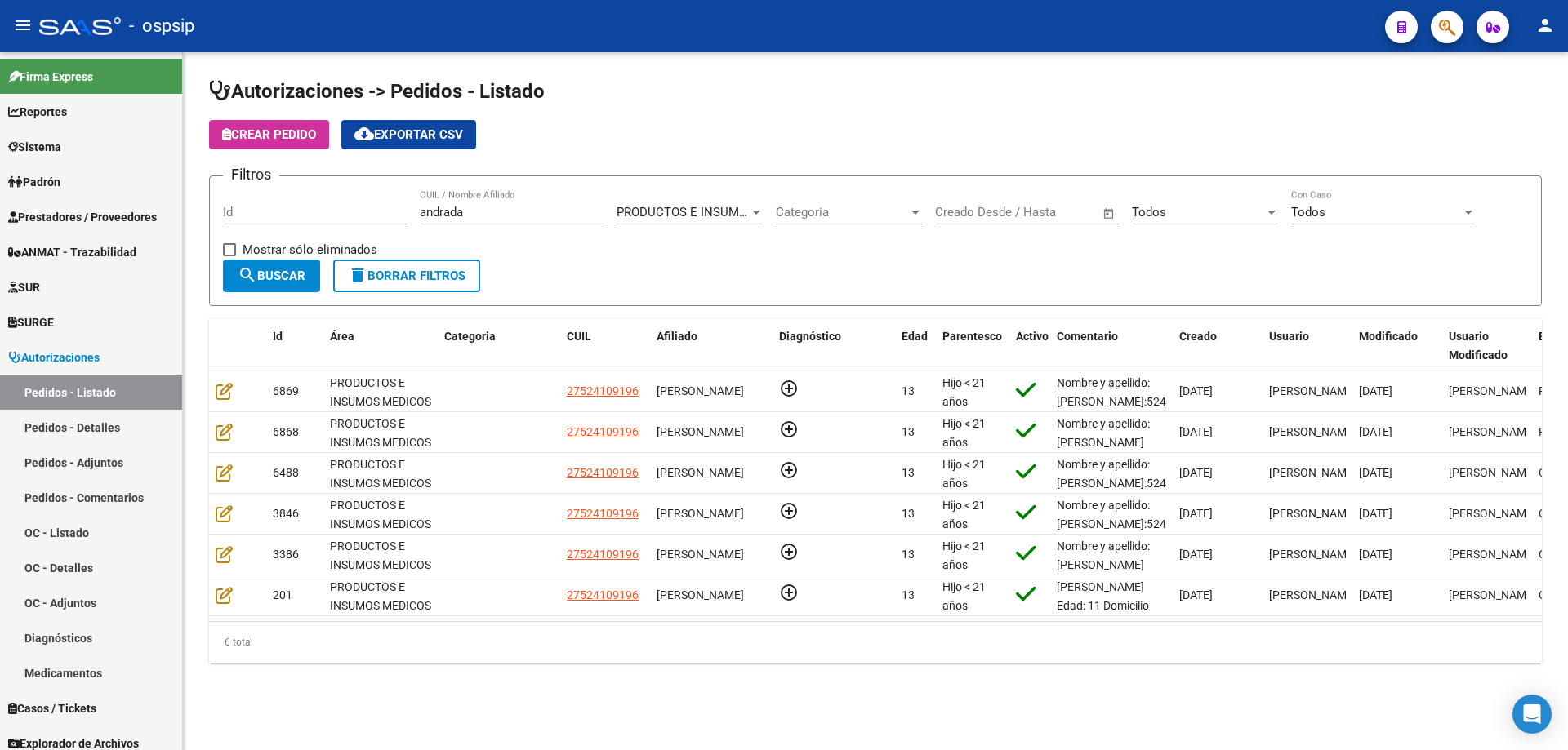
click at [288, 136] on span "Crear Pedido" at bounding box center [268, 134] width 94 height 15
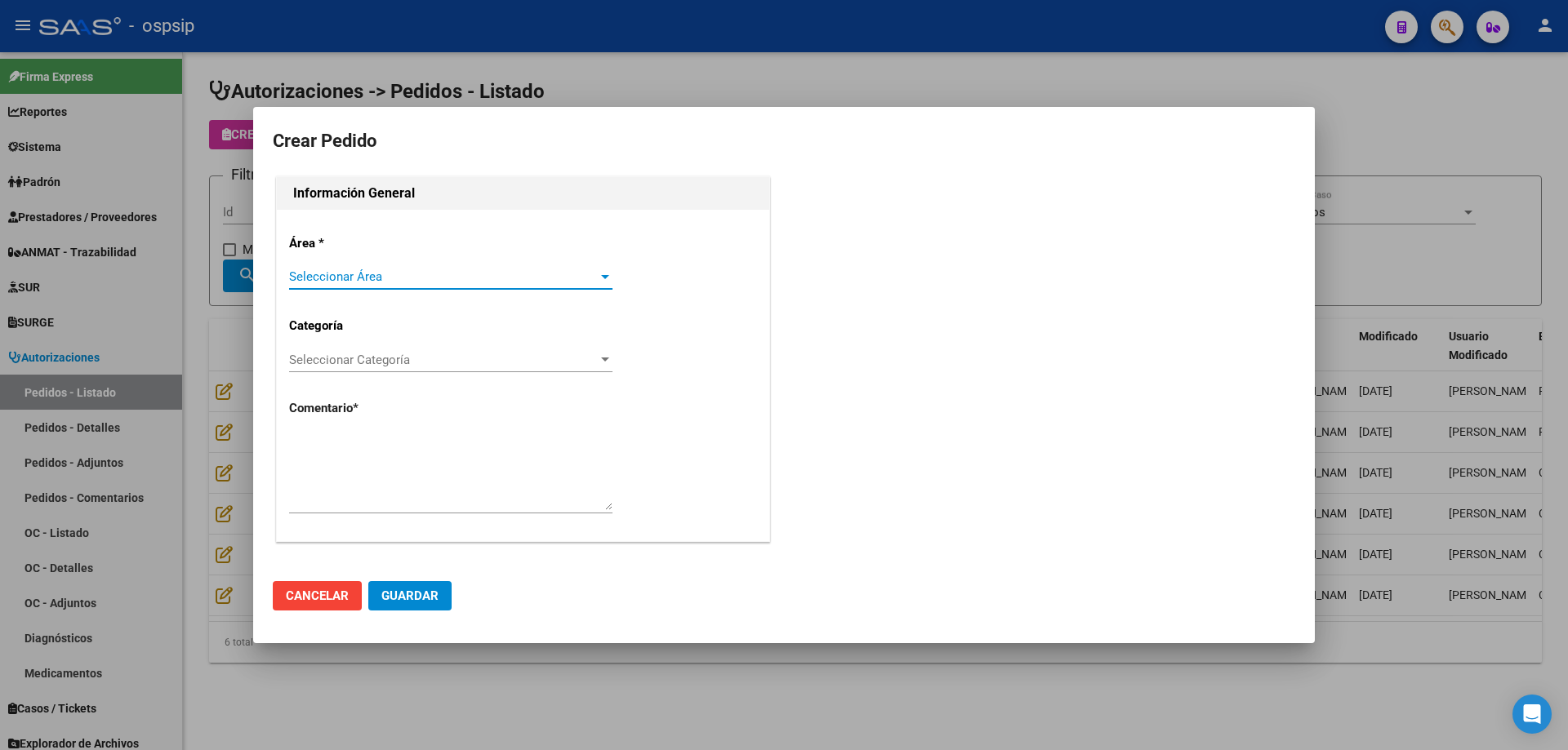
click at [376, 284] on span "Seleccionar Área" at bounding box center [443, 276] width 309 height 15
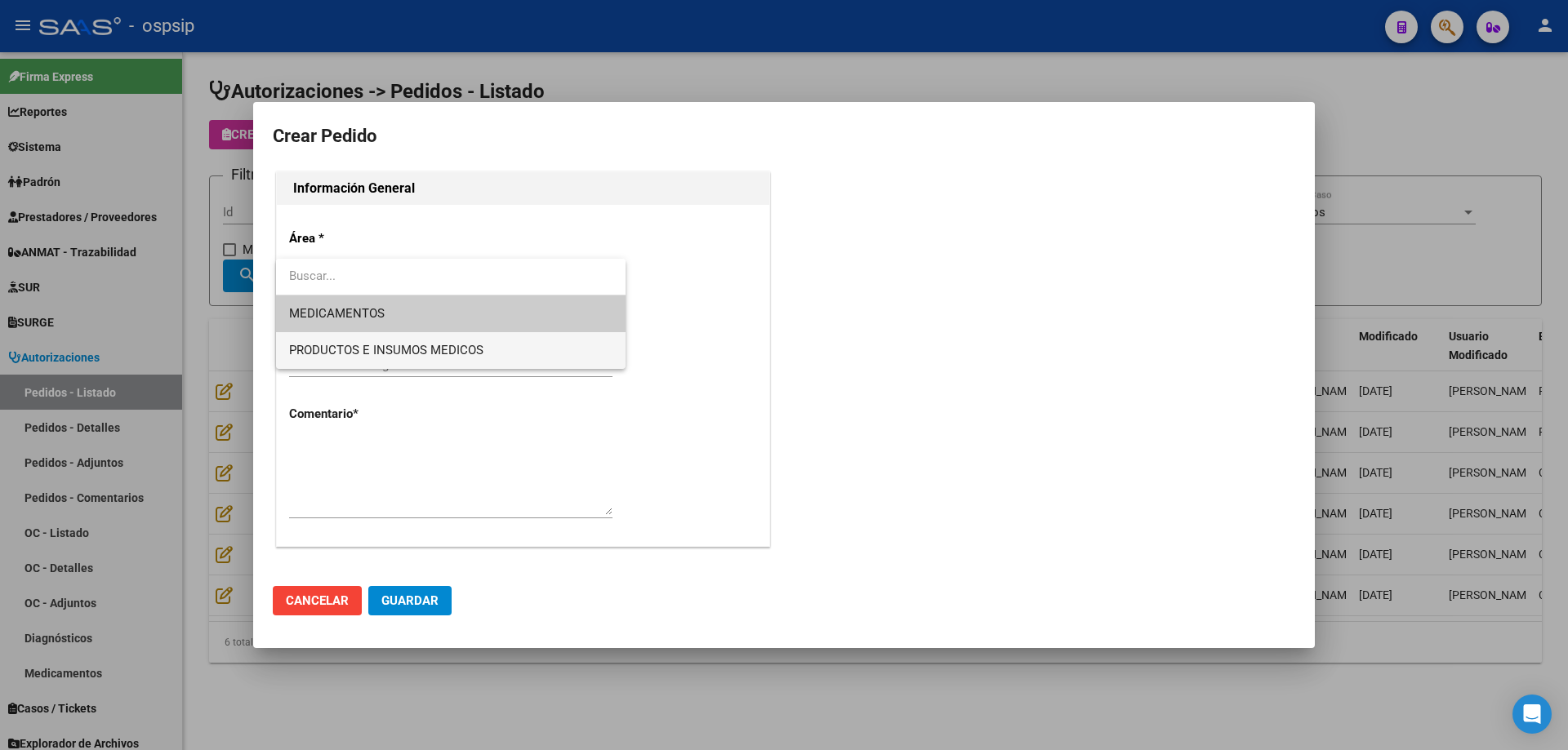
click at [367, 341] on span "PRODUCTOS E INSUMOS MEDICOS" at bounding box center [450, 351] width 323 height 37
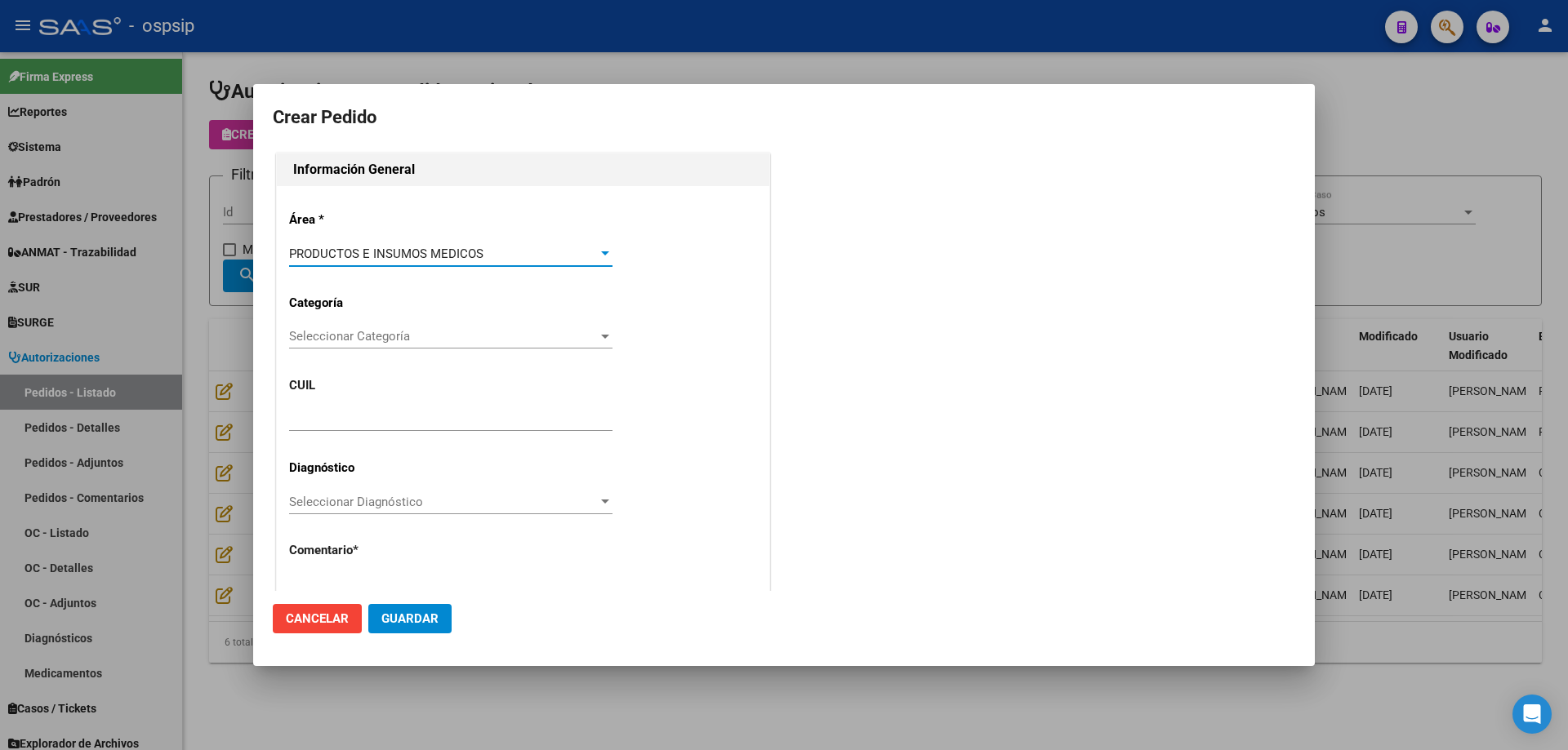
click at [370, 320] on div "Área * PRODUCTOS E INSUMOS MEDICOS Seleccionar Área Categoría Seleccionar Categ…" at bounding box center [522, 434] width 492 height 496
click at [374, 337] on span "Seleccionar Categoría" at bounding box center [443, 336] width 309 height 15
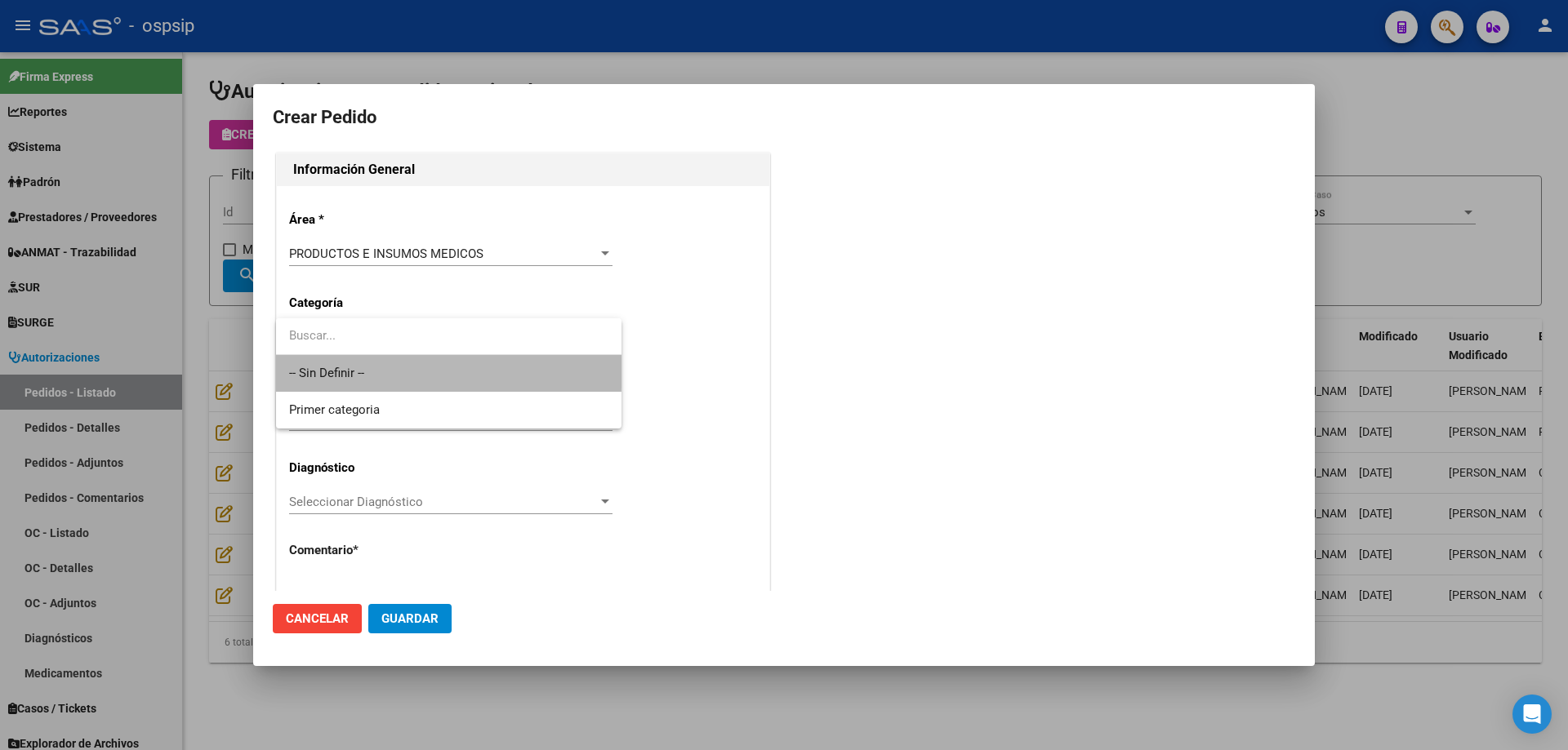
click at [372, 368] on span "-- Sin Definir --" at bounding box center [448, 374] width 319 height 37
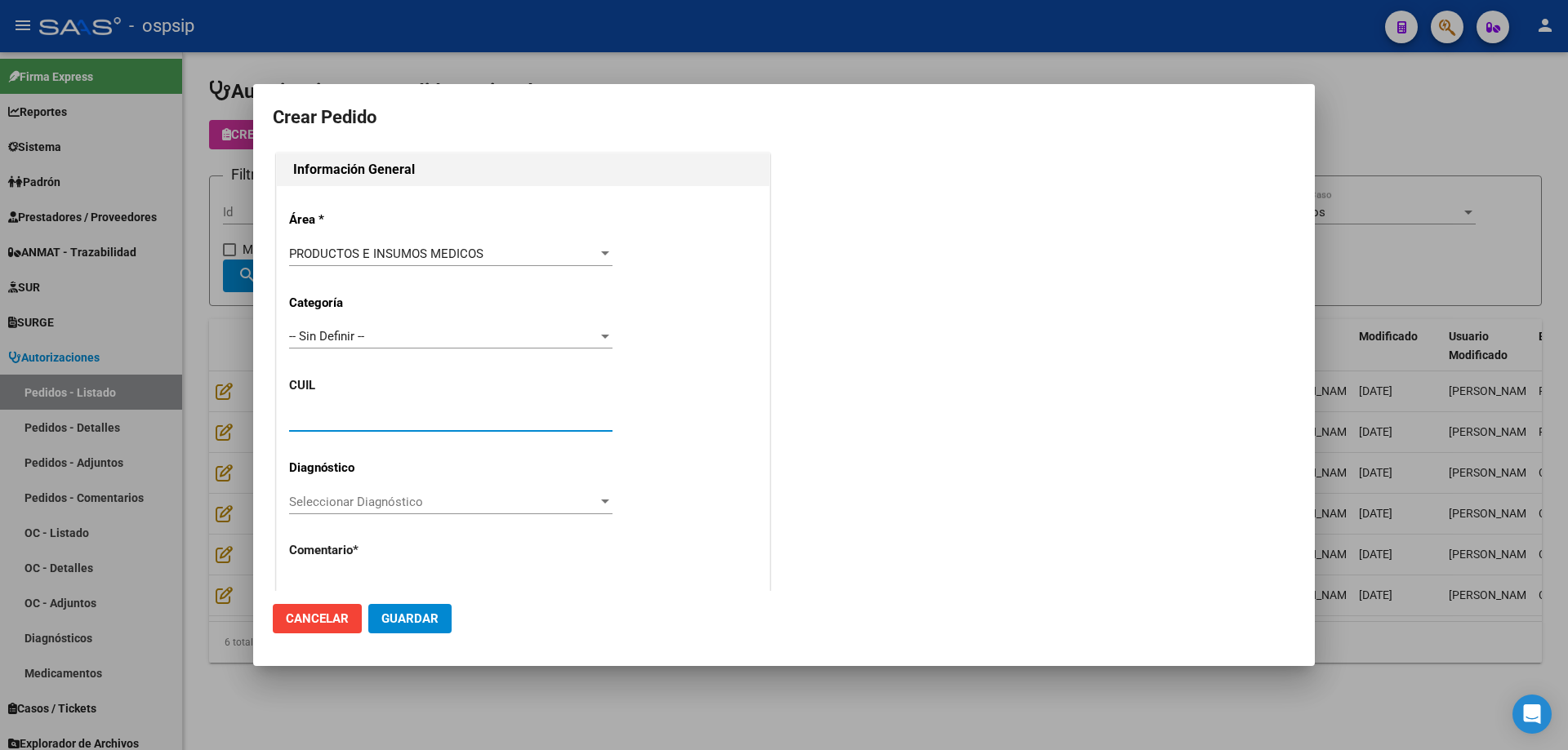
paste input "27-52410919-6"
type input "27-52410919-6"
type input "[PERSON_NAME]"
type input "FMINAAN17052012"
type input "[GEOGRAPHIC_DATA], INGENIERO [PERSON_NAME], CAP DE FGTA [PERSON_NAME] 4027, Dep…"
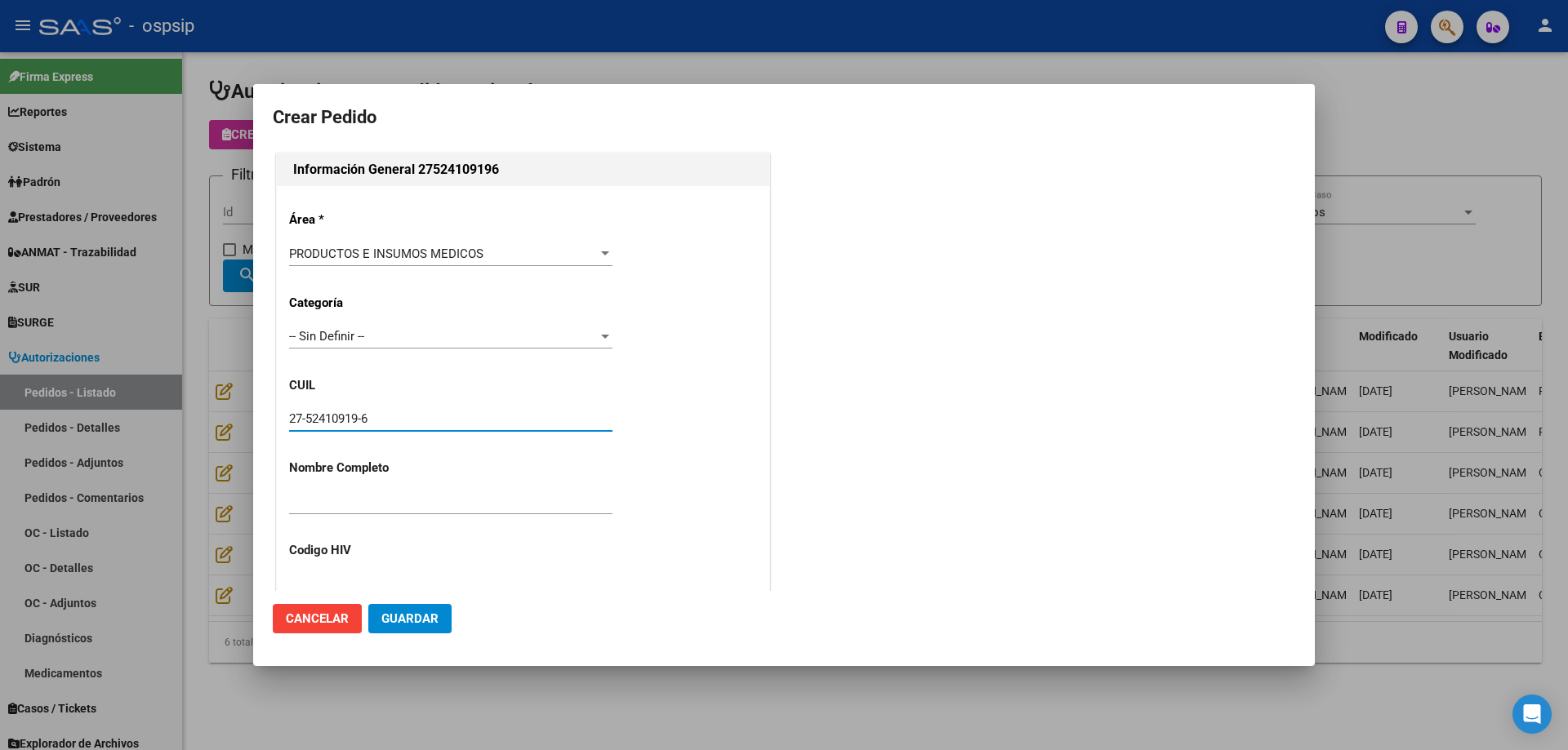
type input "Particular: 1120008455"
type input "[GEOGRAPHIC_DATA], INGENIERO [PERSON_NAME], CAP DE FGTA [PERSON_NAME] 4027"
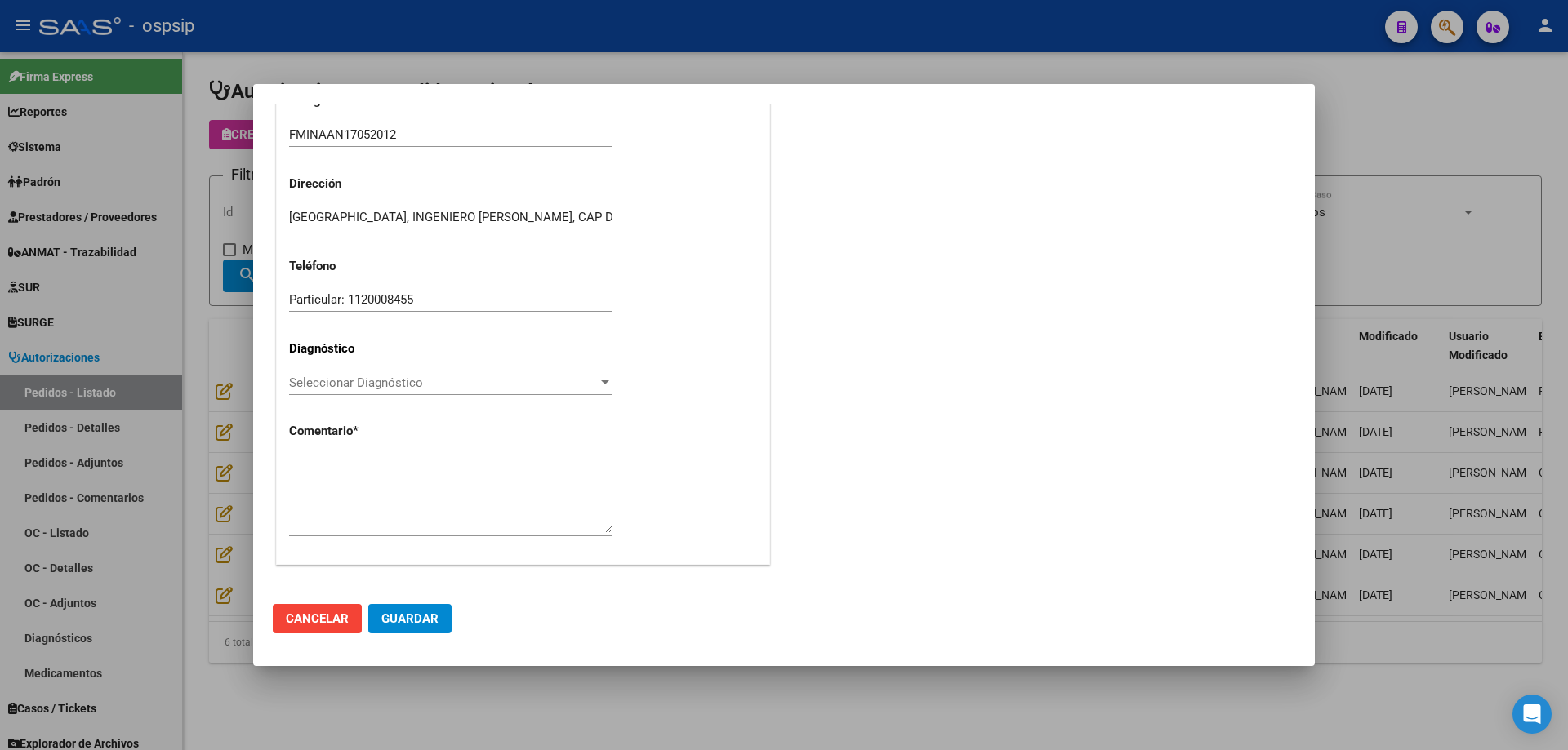
type input "27-52410919-6"
click at [397, 518] on textarea at bounding box center [450, 494] width 323 height 76
paste textarea "27-52410919-6"
type textarea "Nombre y apellido: [PERSON_NAME]: 52410919"
click at [409, 607] on button "Guardar" at bounding box center [410, 618] width 83 height 29
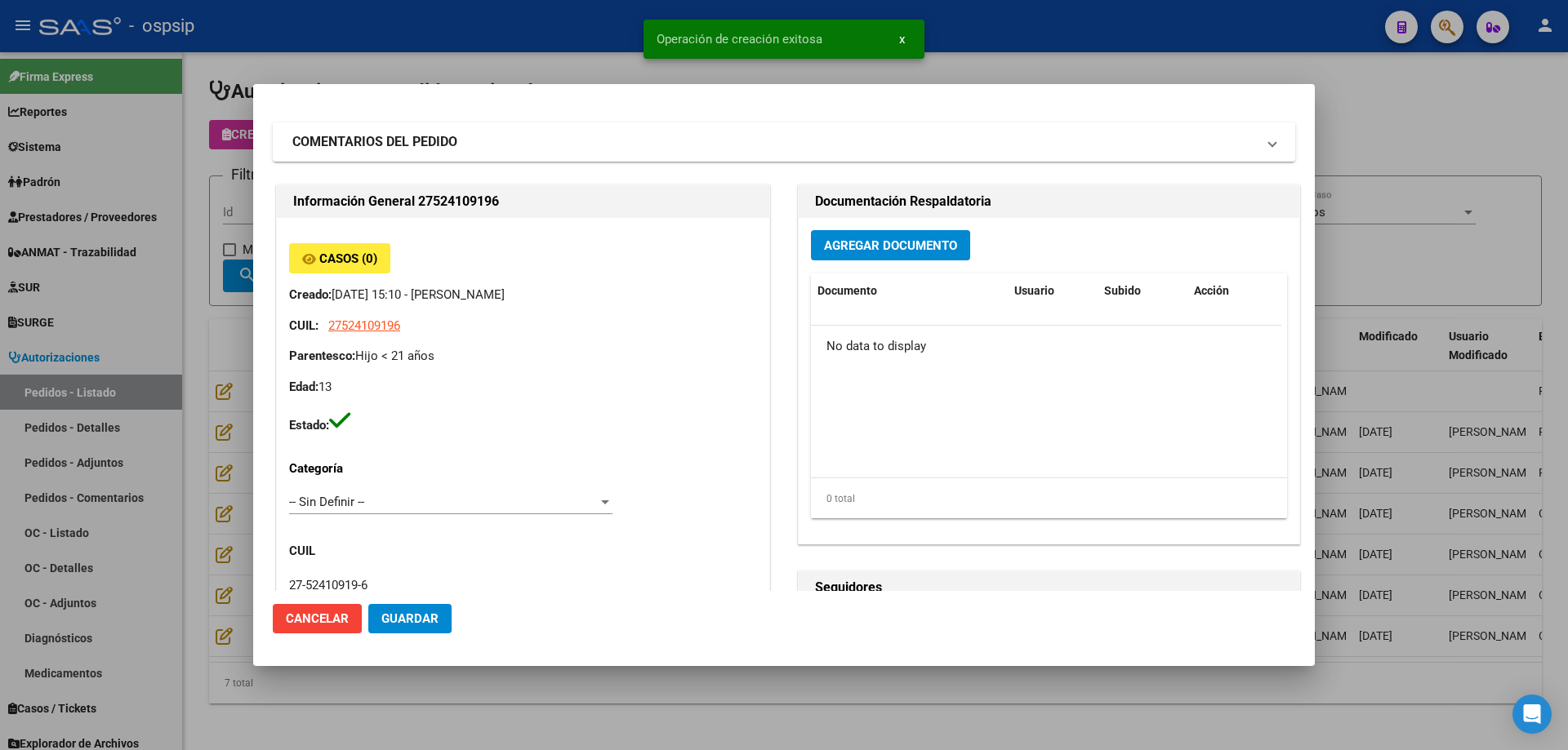
scroll to position [0, 0]
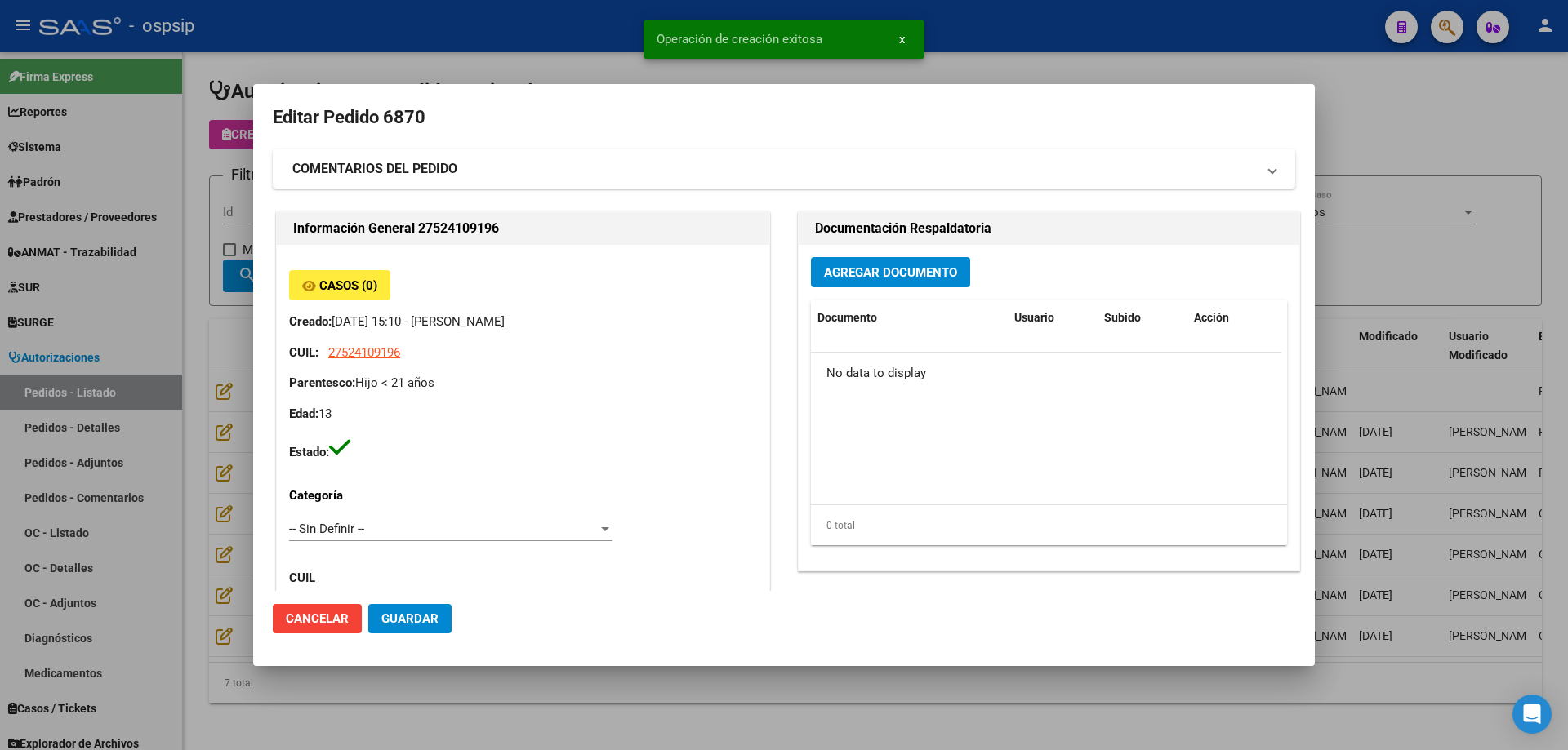
click at [840, 282] on button "Agregar Documento" at bounding box center [890, 272] width 159 height 30
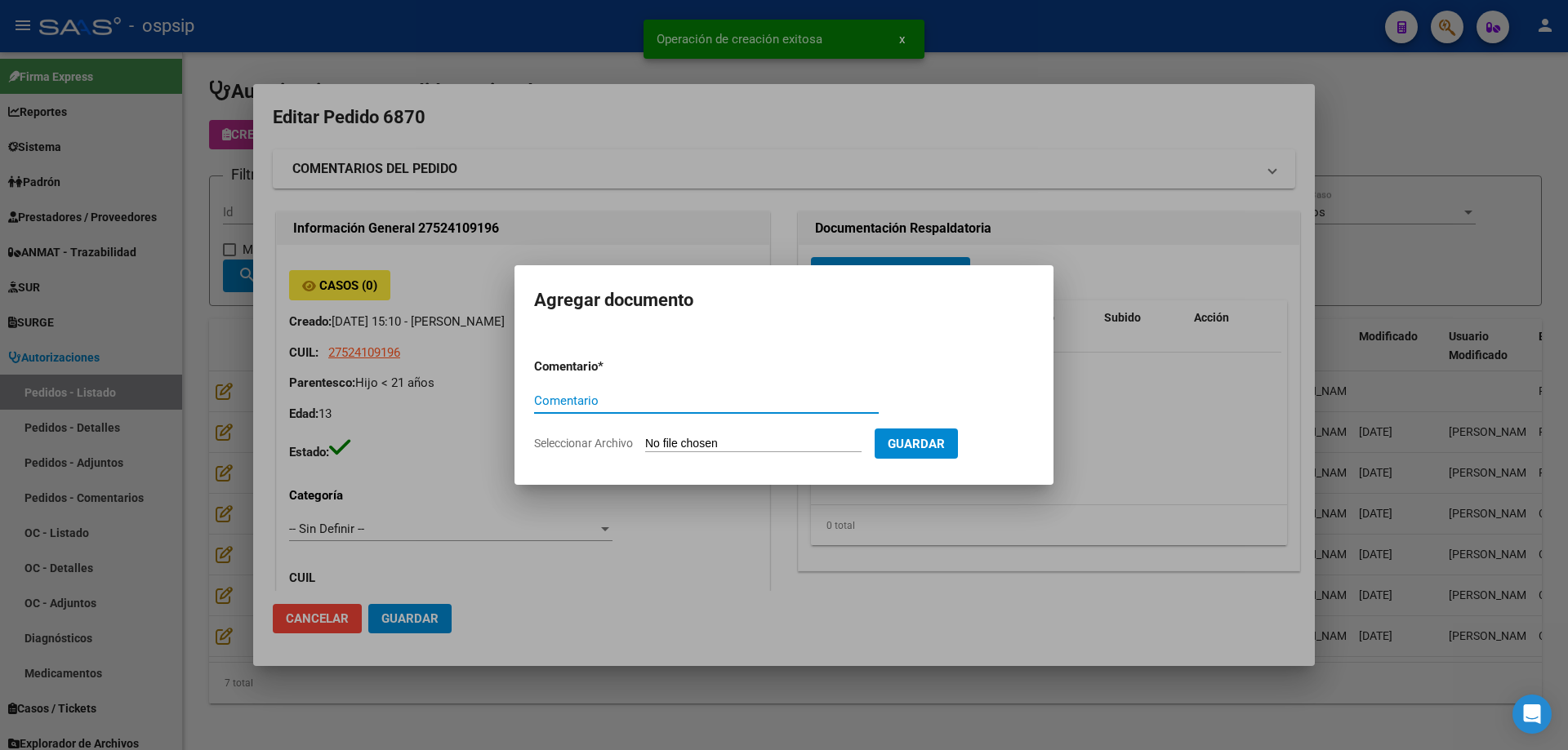
click at [753, 445] on input "Seleccionar Archivo" at bounding box center [753, 445] width 217 height 16
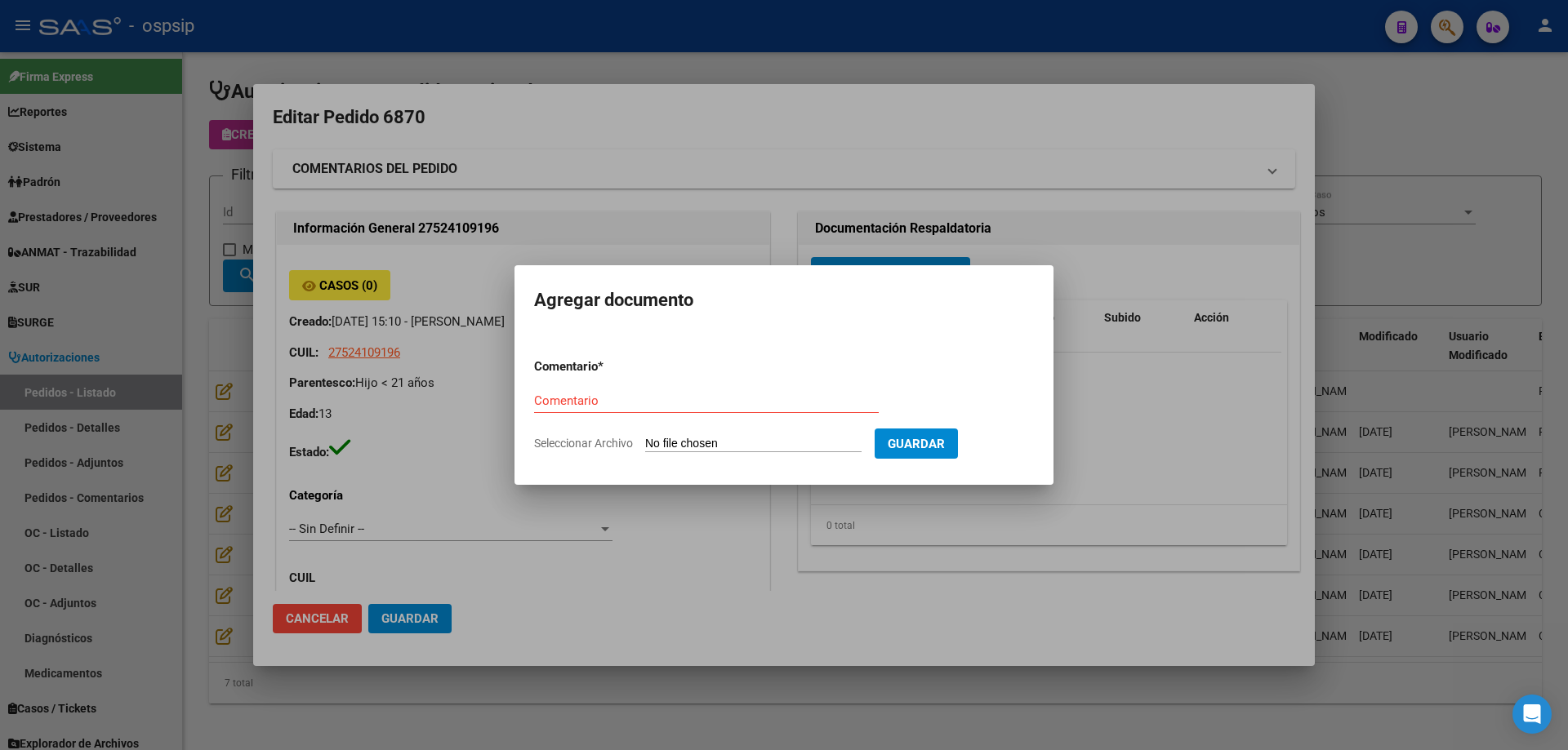
type input "C:\fakepath\silla de baño [PERSON_NAME].pdf"
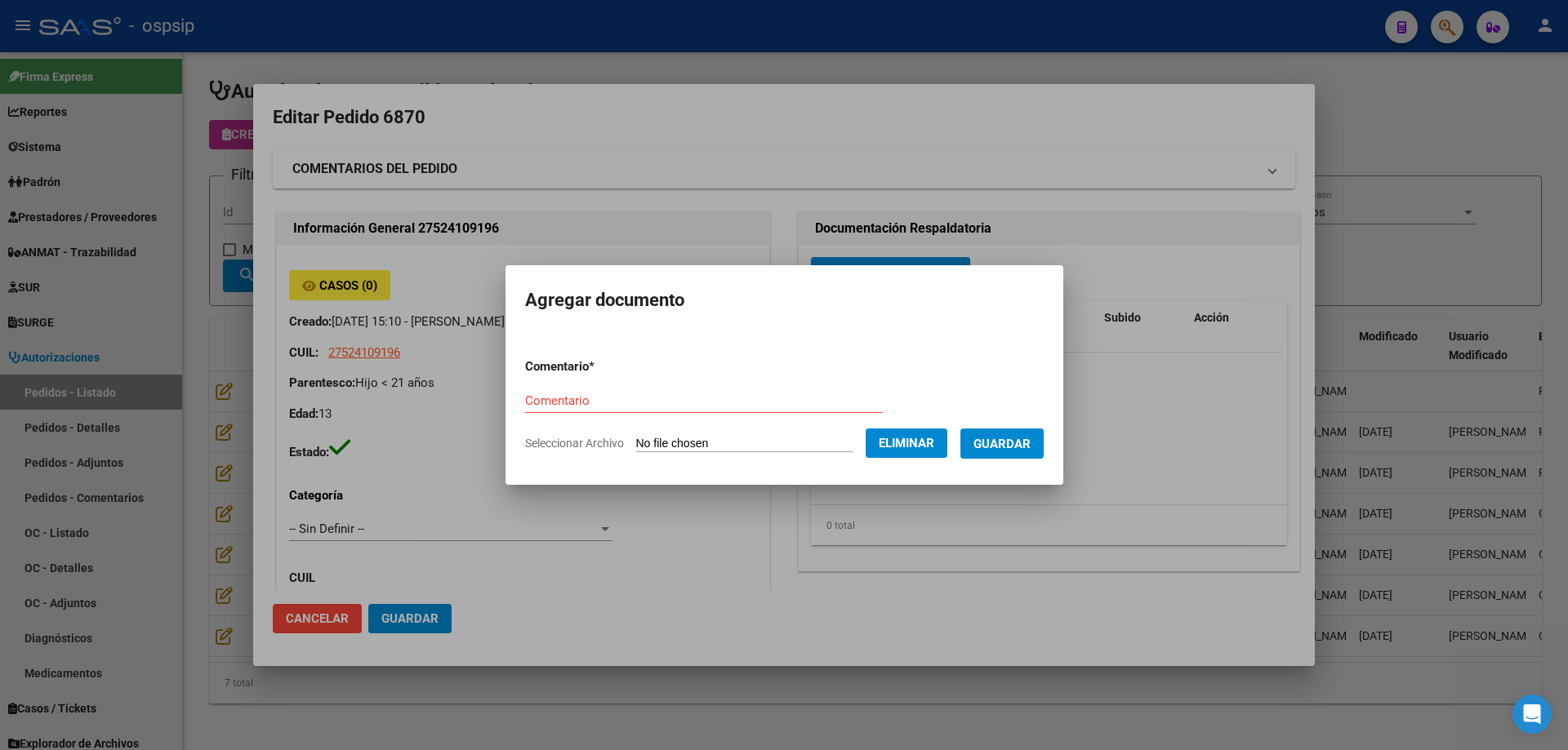
click at [559, 384] on form "Comentario * Comentario Seleccionar Archivo Eliminar Guardar" at bounding box center [784, 405] width 519 height 119
click at [556, 399] on input "Comentario" at bounding box center [704, 401] width 358 height 15
click at [553, 401] on input "Comentario" at bounding box center [704, 401] width 358 height 15
type input "s"
type input "Silla de baño"
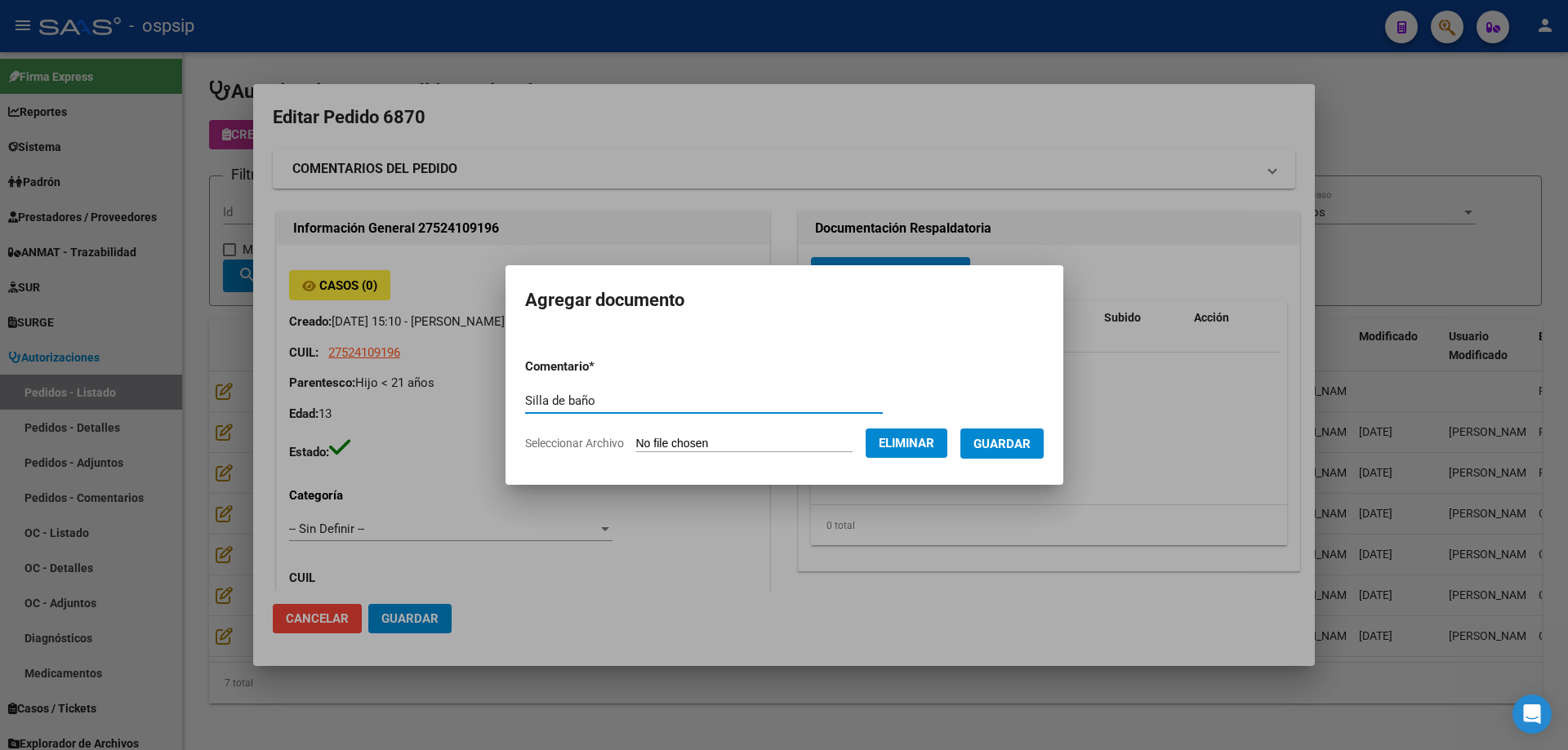
click at [1013, 440] on span "Guardar" at bounding box center [1001, 444] width 57 height 15
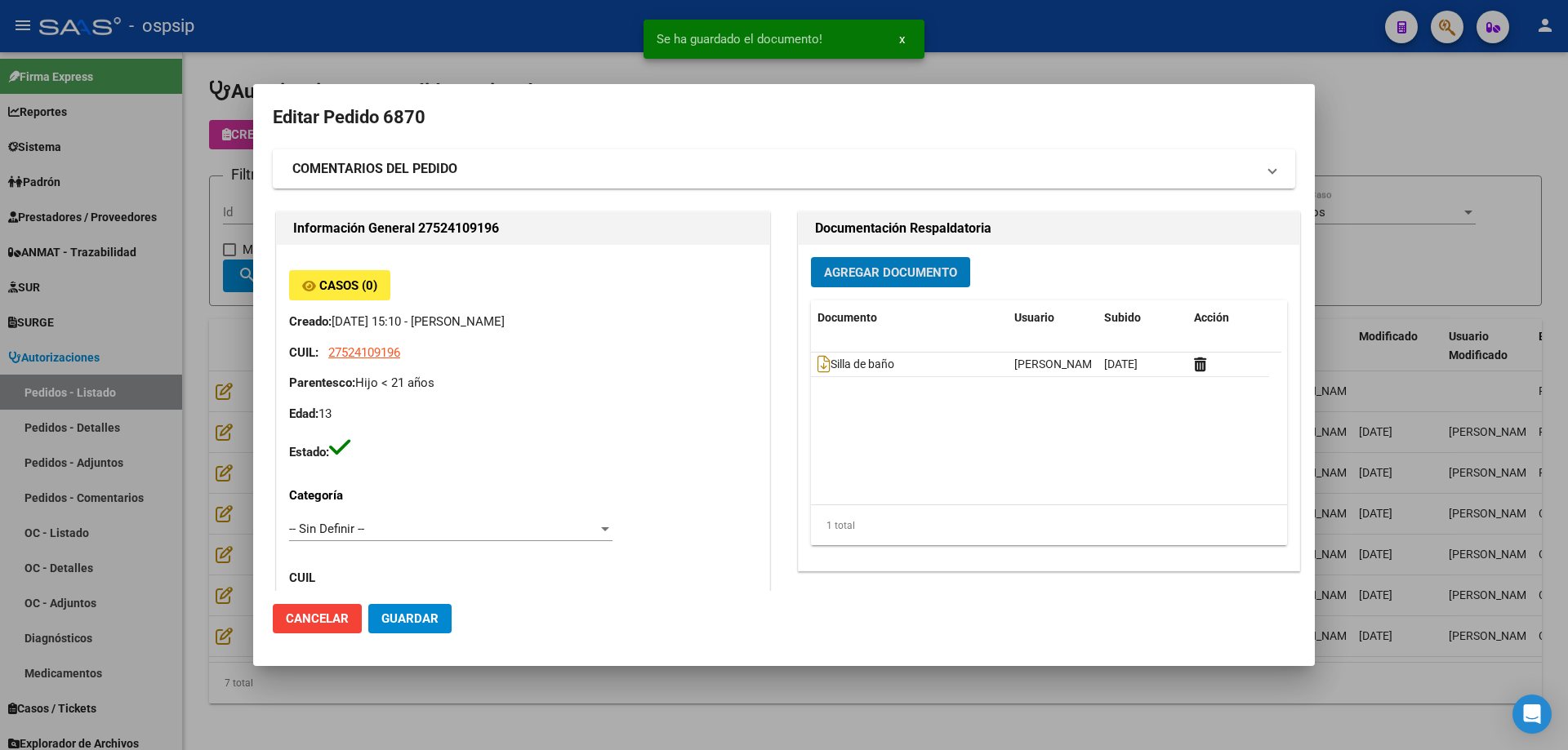
click at [920, 270] on span "Agregar Documento" at bounding box center [891, 272] width 133 height 15
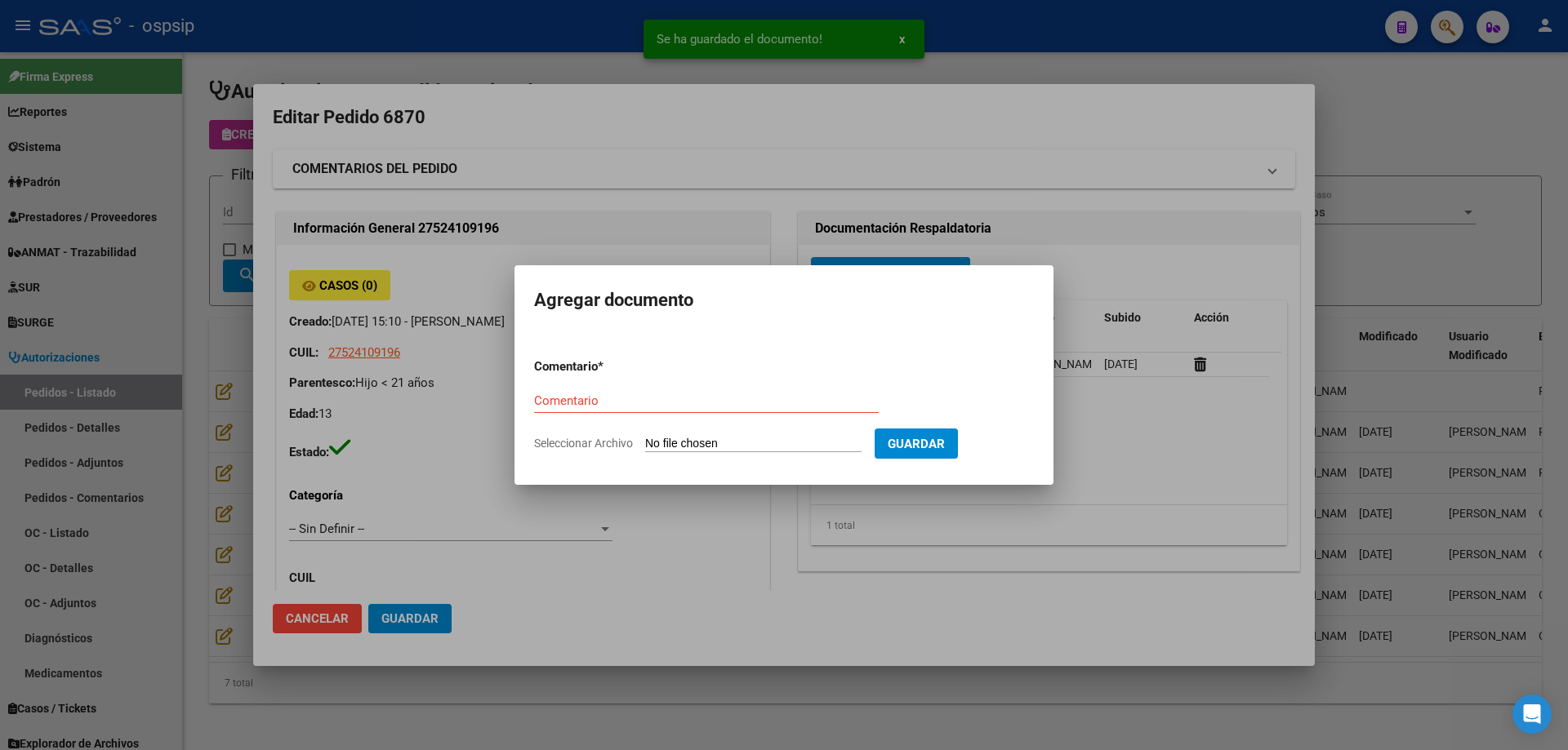
click at [767, 452] on input "Seleccionar Archivo" at bounding box center [753, 445] width 217 height 16
type input "C:\fakepath\informe [PERSON_NAME].pdf"
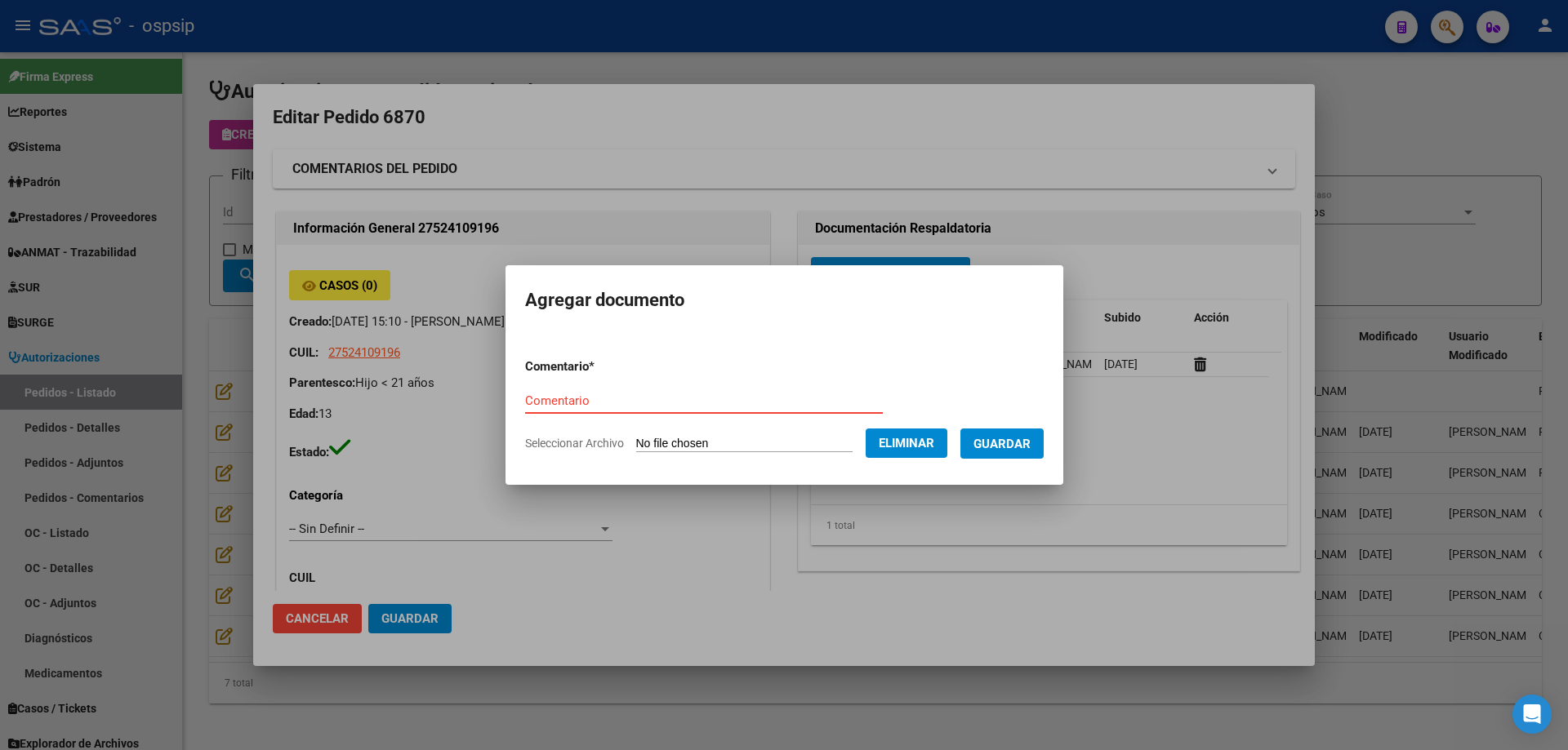
click at [529, 406] on input "Comentario" at bounding box center [704, 401] width 358 height 15
type input "Informe"
click at [1006, 448] on span "Guardar" at bounding box center [1001, 444] width 57 height 15
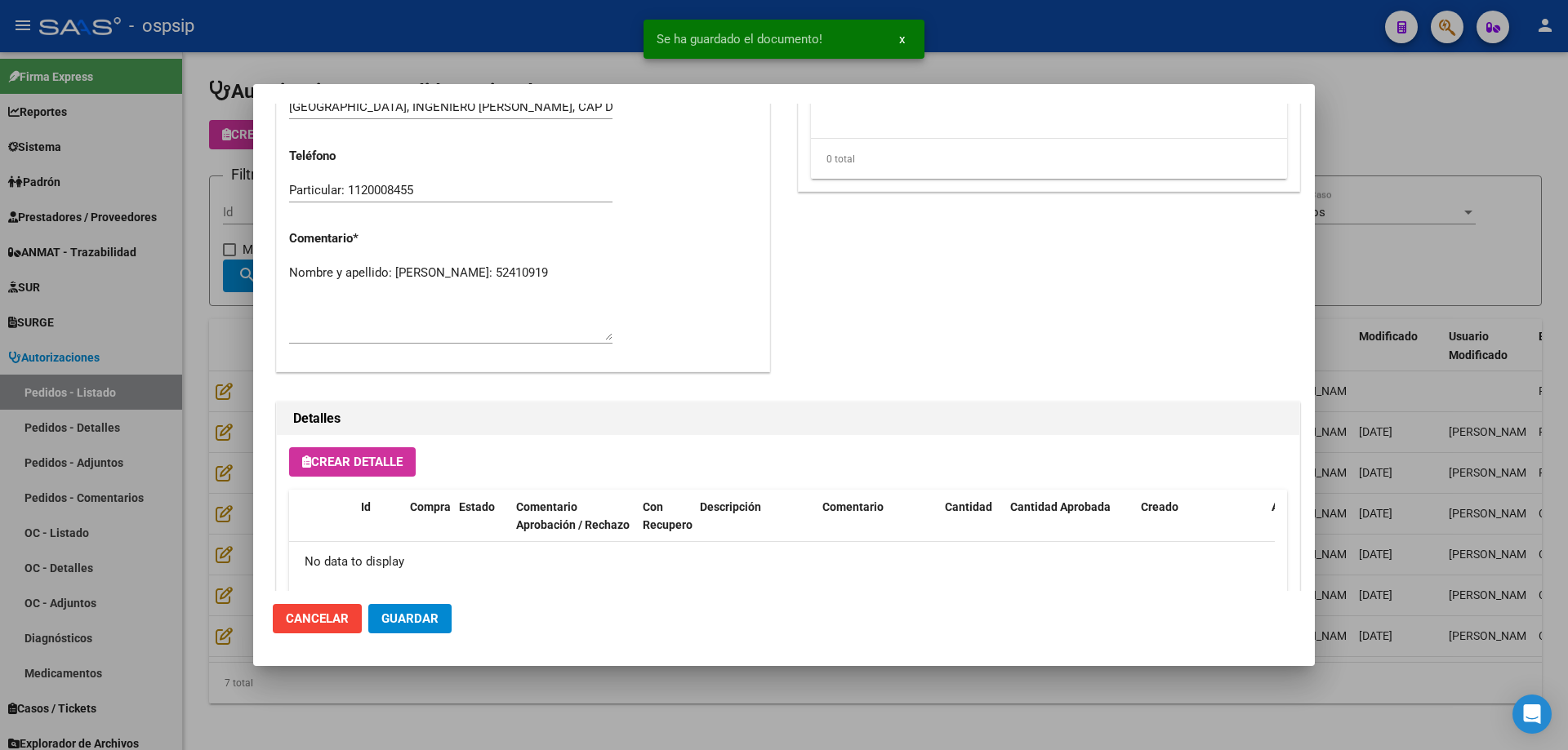
scroll to position [948, 0]
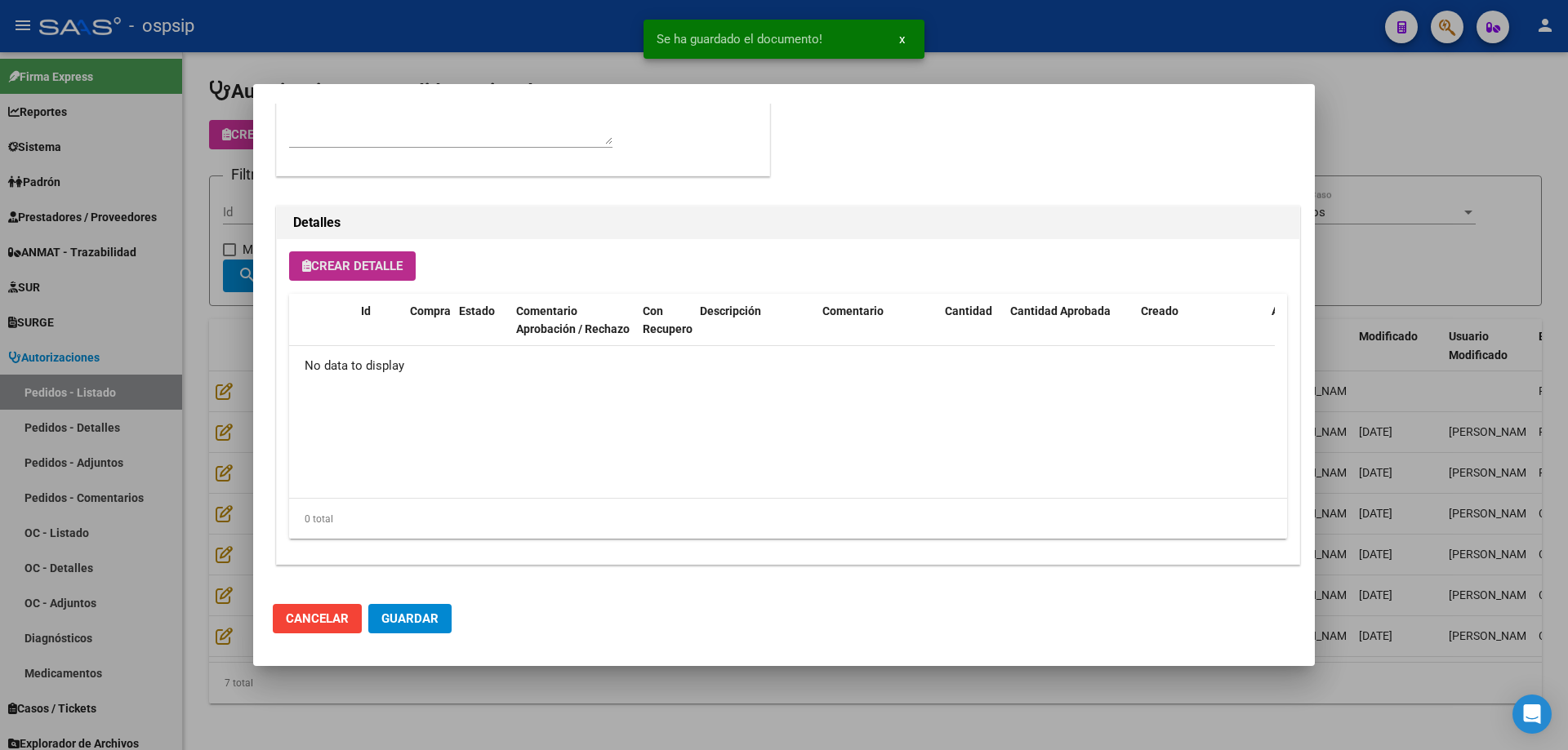
click at [384, 270] on span "Crear Detalle" at bounding box center [352, 266] width 100 height 15
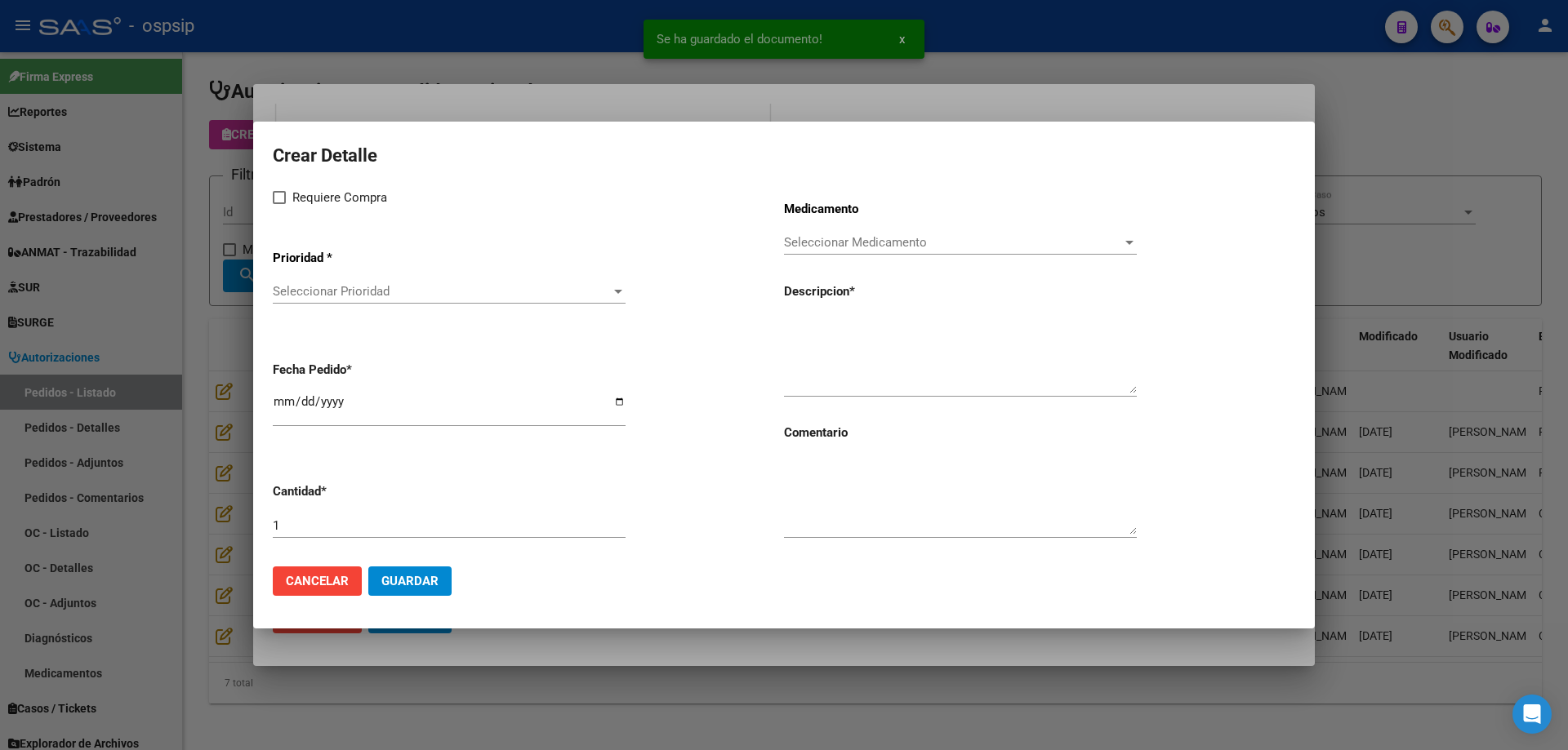
click at [377, 292] on span "Seleccionar Prioridad" at bounding box center [441, 291] width 338 height 15
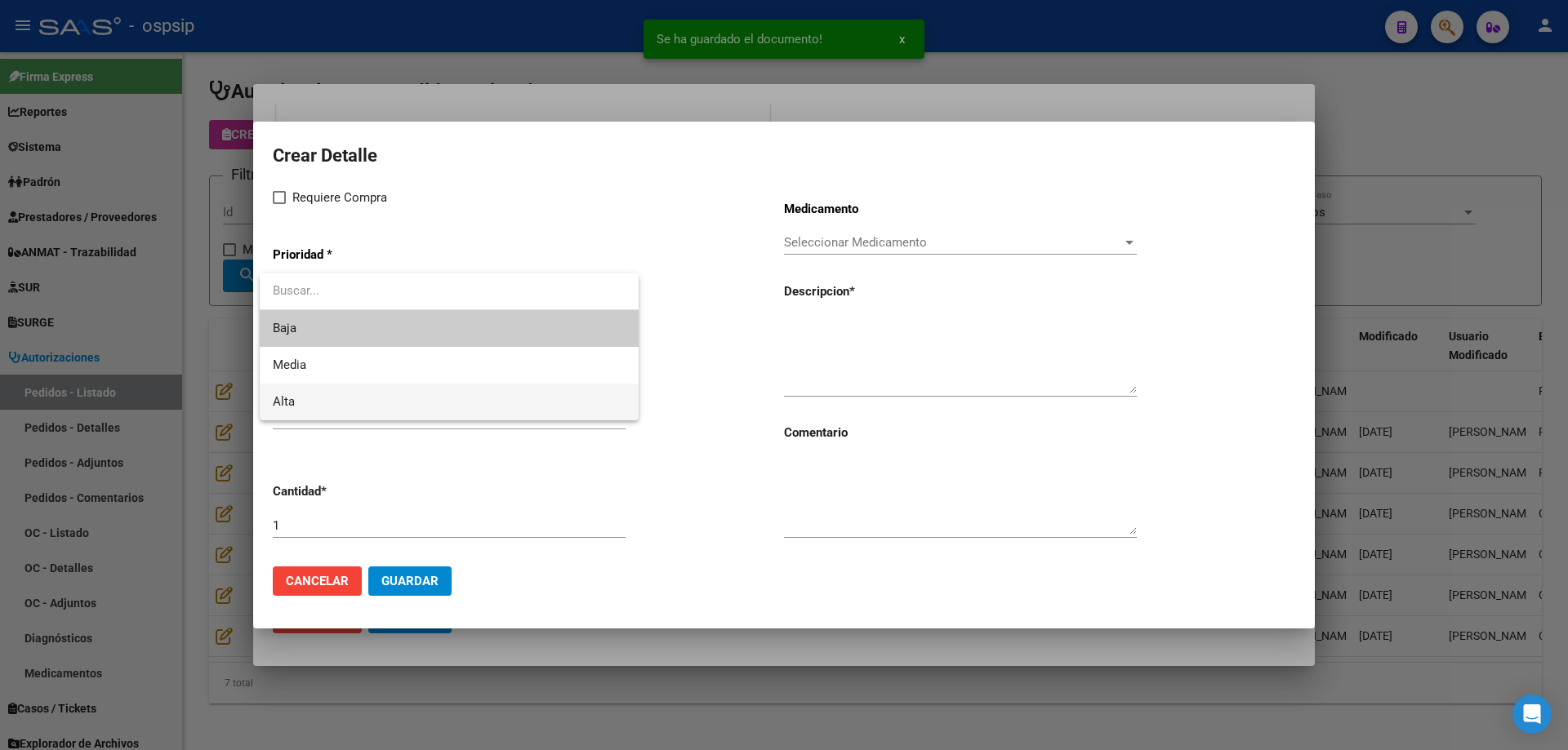
click at [334, 389] on span "Alta" at bounding box center [449, 402] width 353 height 37
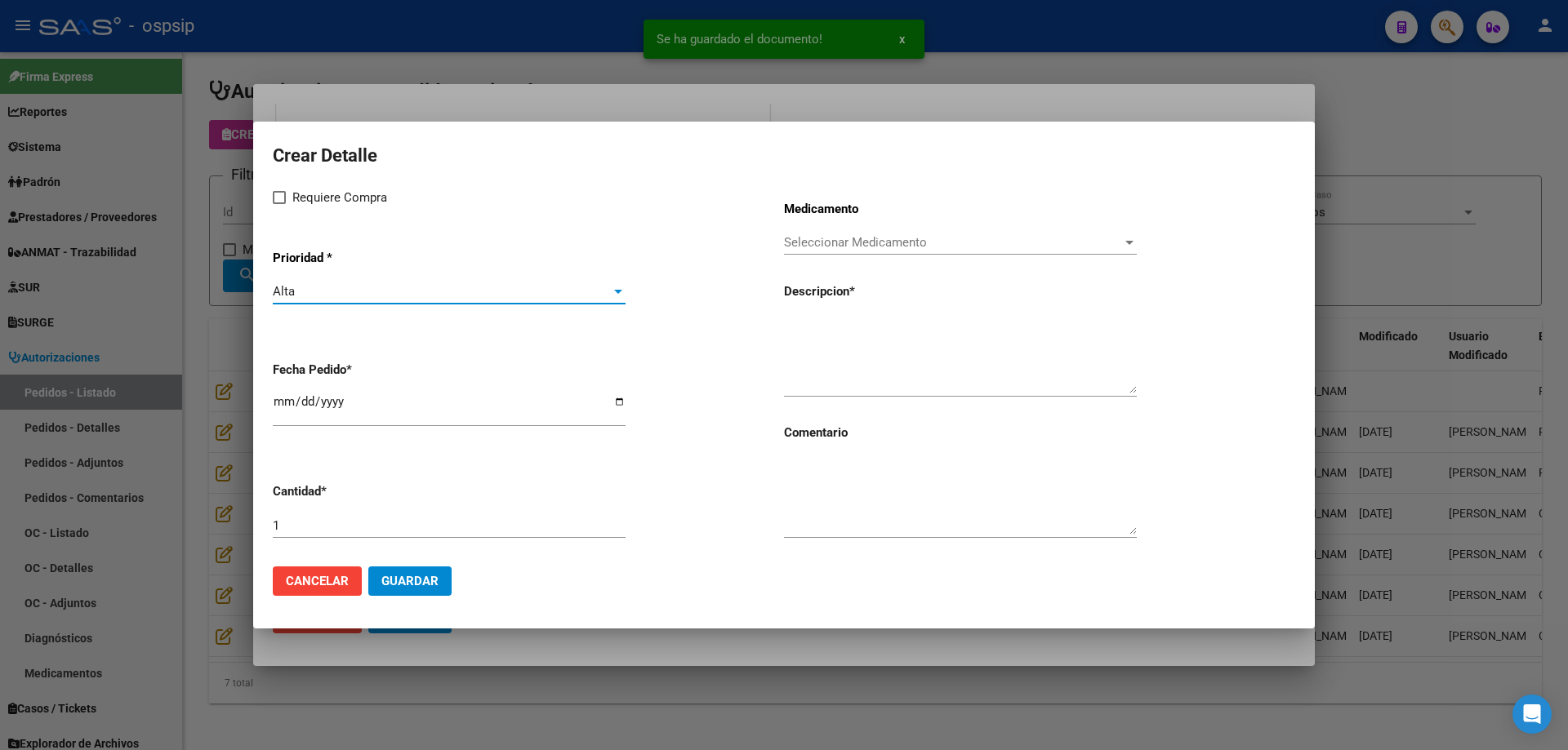
click at [297, 202] on span "Requiere Compra" at bounding box center [340, 197] width 95 height 19
click at [279, 204] on input "Requiere Compra" at bounding box center [278, 204] width 1 height 1
checkbox input "true"
click at [881, 242] on span "Seleccionar Medicamento" at bounding box center [952, 242] width 338 height 15
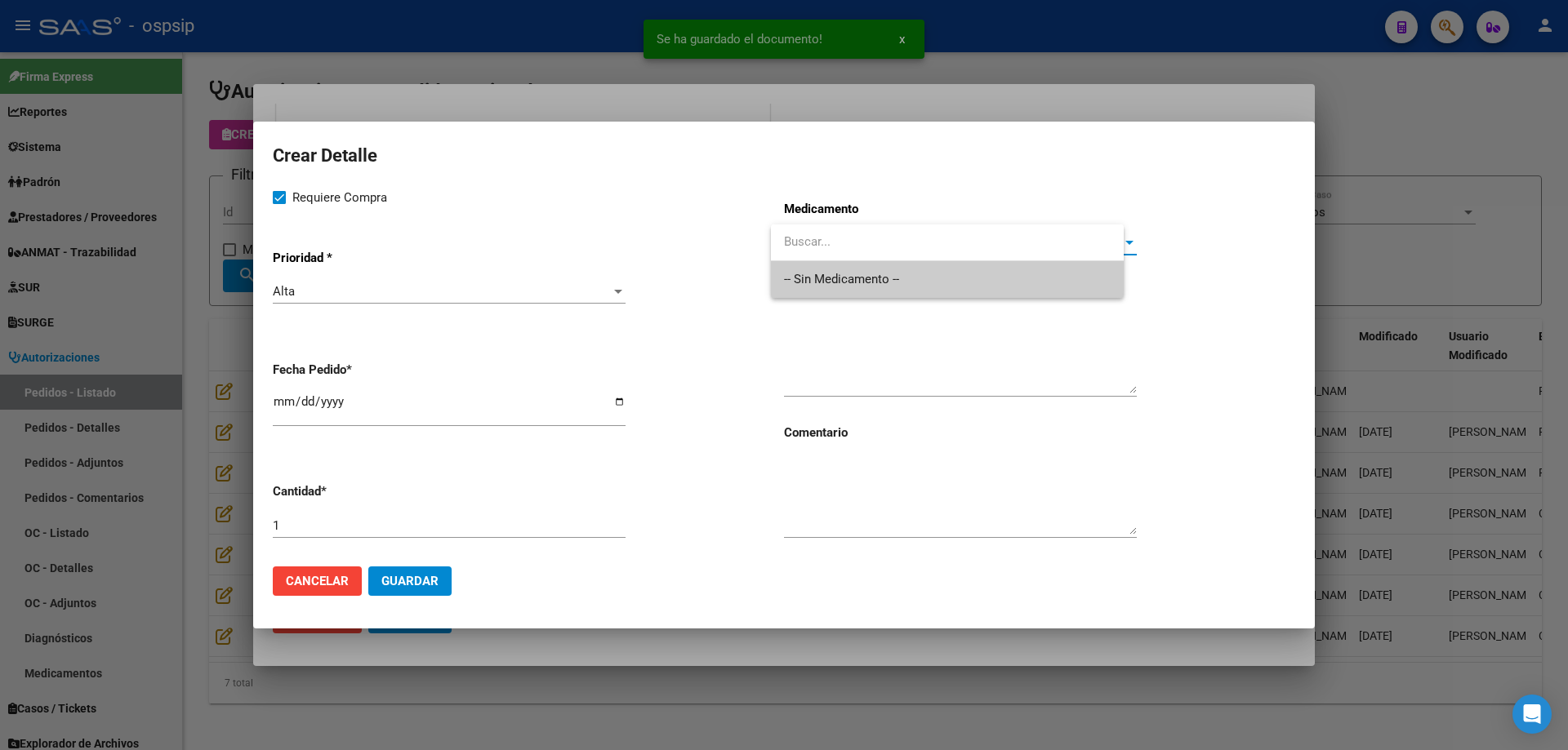
click at [883, 258] on input "dropdown search" at bounding box center [947, 242] width 353 height 37
click at [878, 267] on span "-- Sin Medicamento --" at bounding box center [960, 280] width 353 height 37
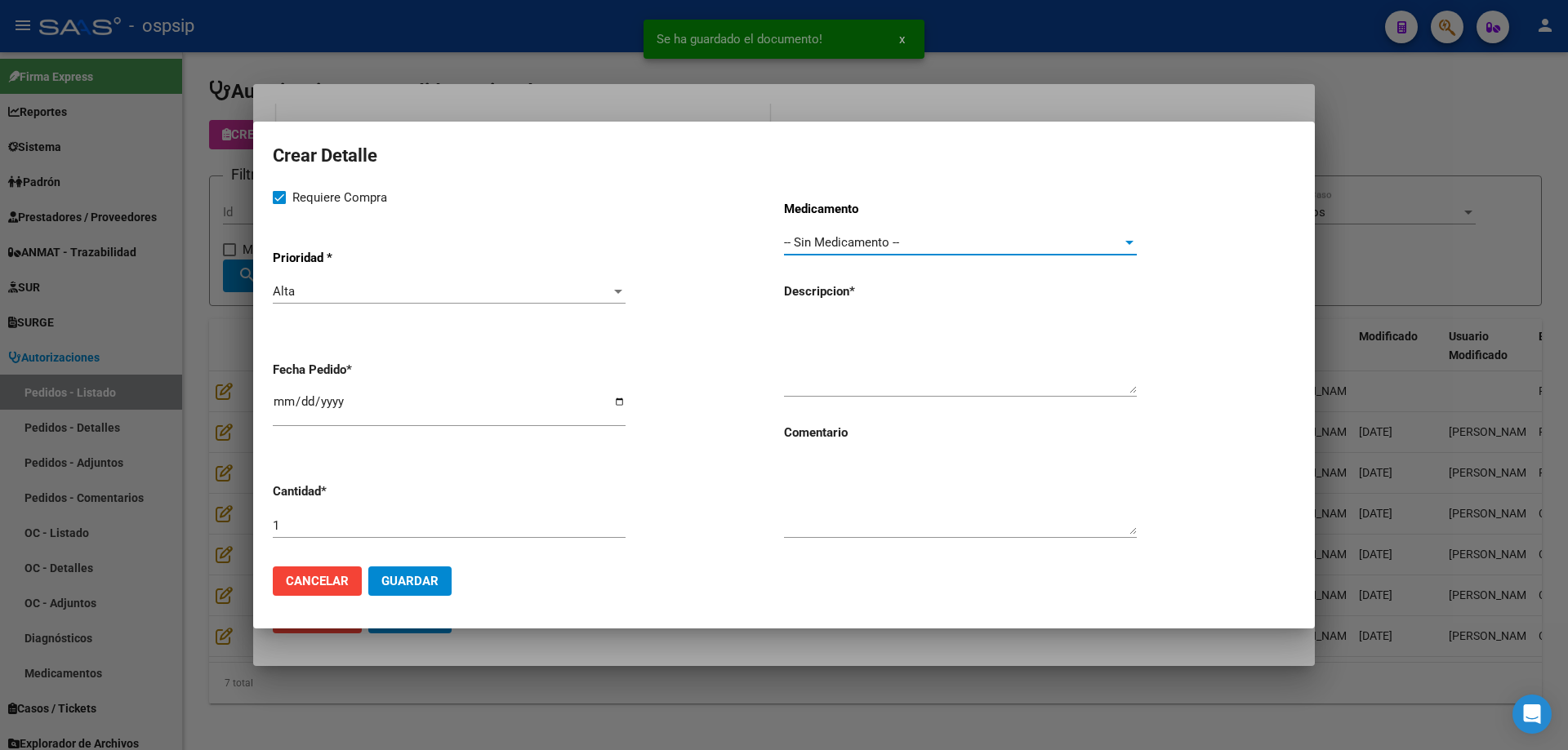
click at [871, 323] on textarea at bounding box center [960, 354] width 353 height 76
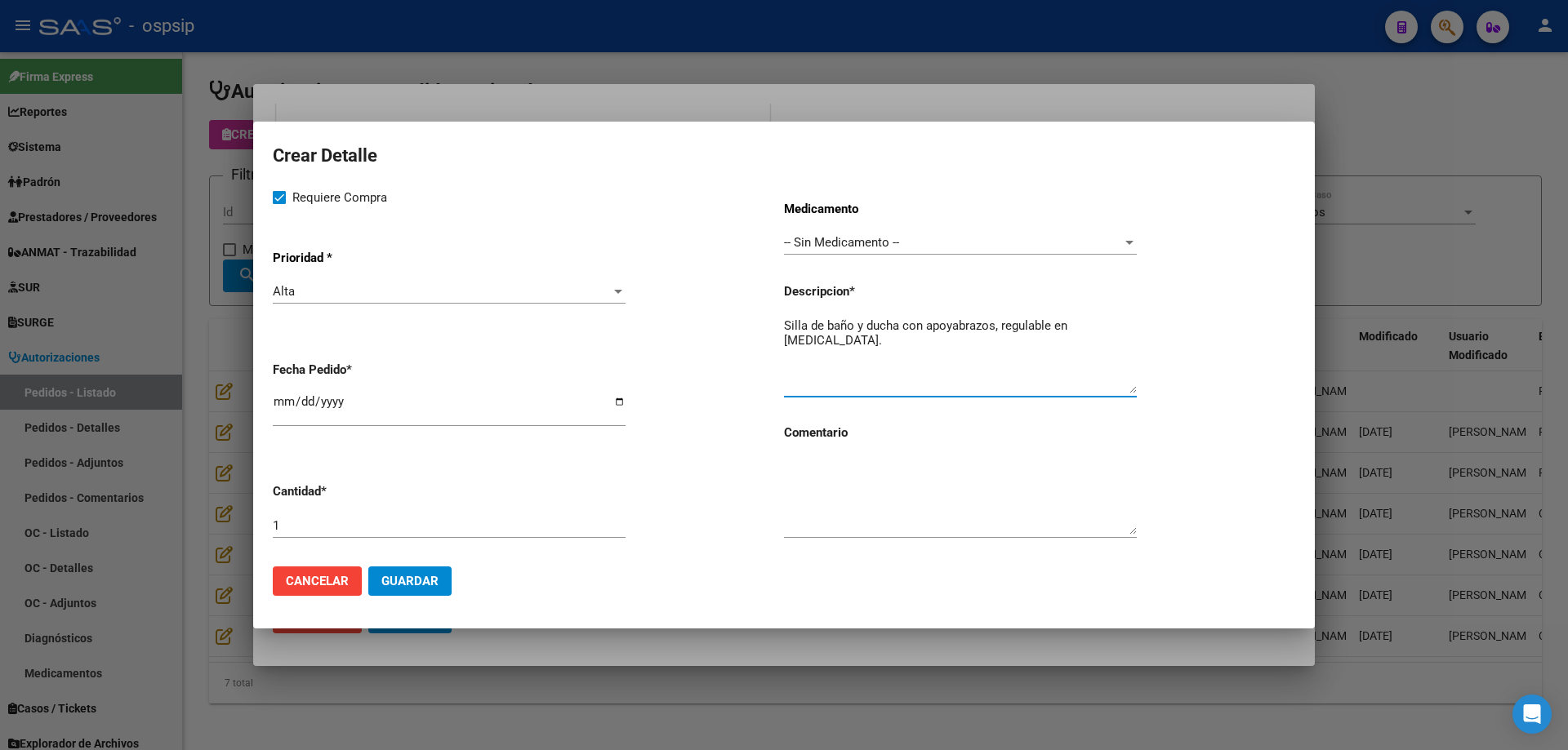
type textarea "Silla de baño y ducha con apoyabrazos, regulable en [MEDICAL_DATA]."
click at [428, 595] on button "Guardar" at bounding box center [410, 581] width 83 height 29
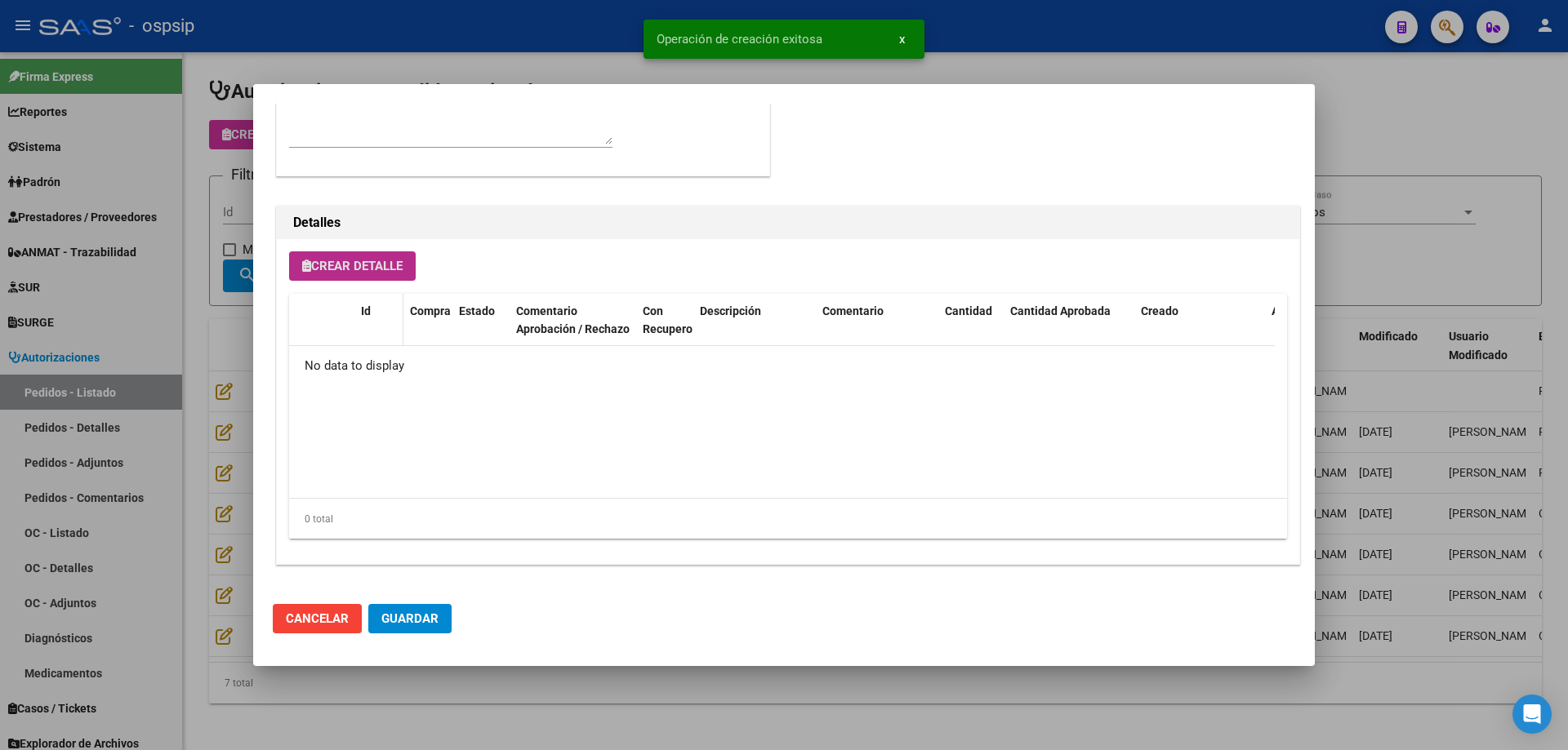
scroll to position [979, 0]
click at [360, 269] on span "Crear Detalle" at bounding box center [352, 266] width 100 height 15
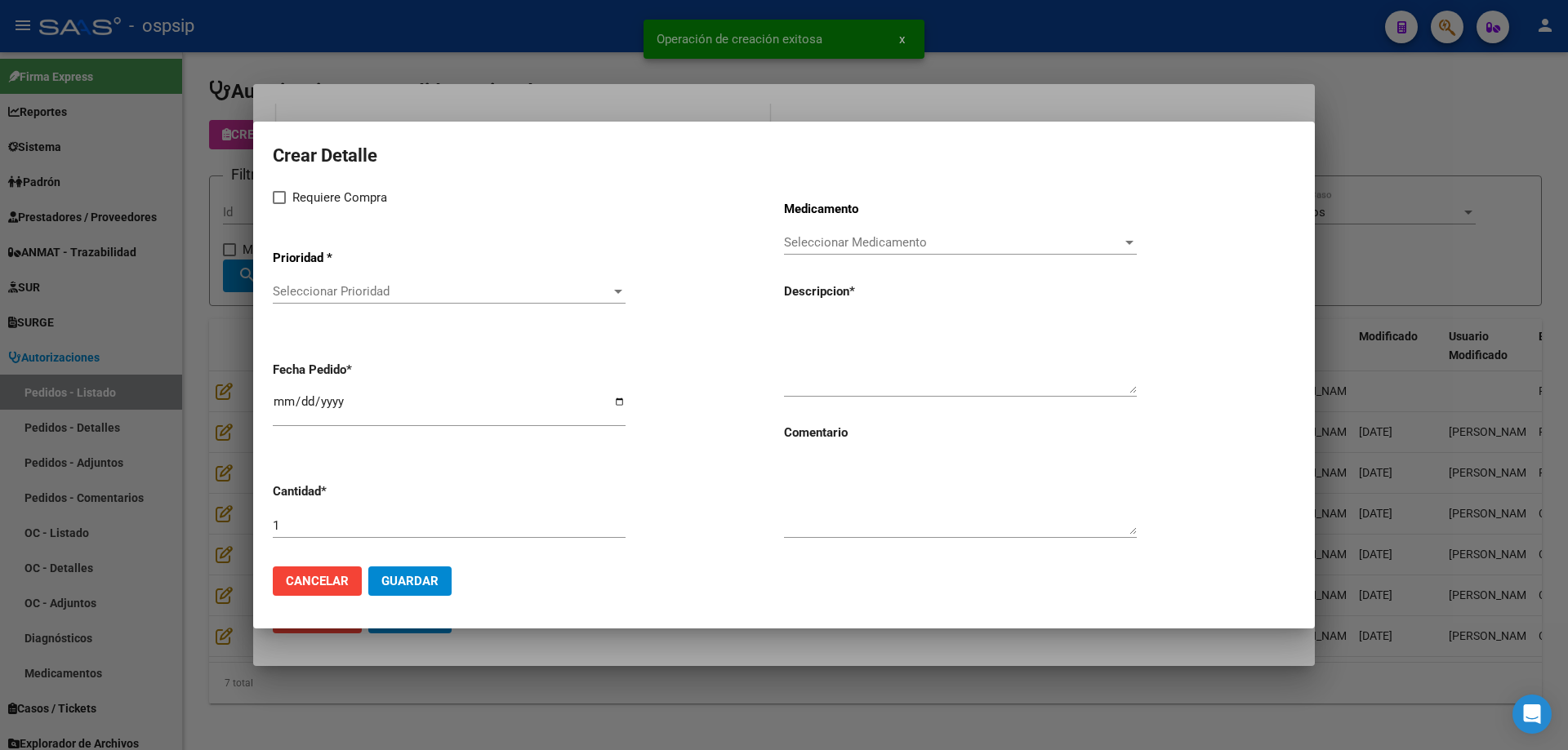
click at [347, 294] on span "Seleccionar Prioridad" at bounding box center [441, 291] width 338 height 15
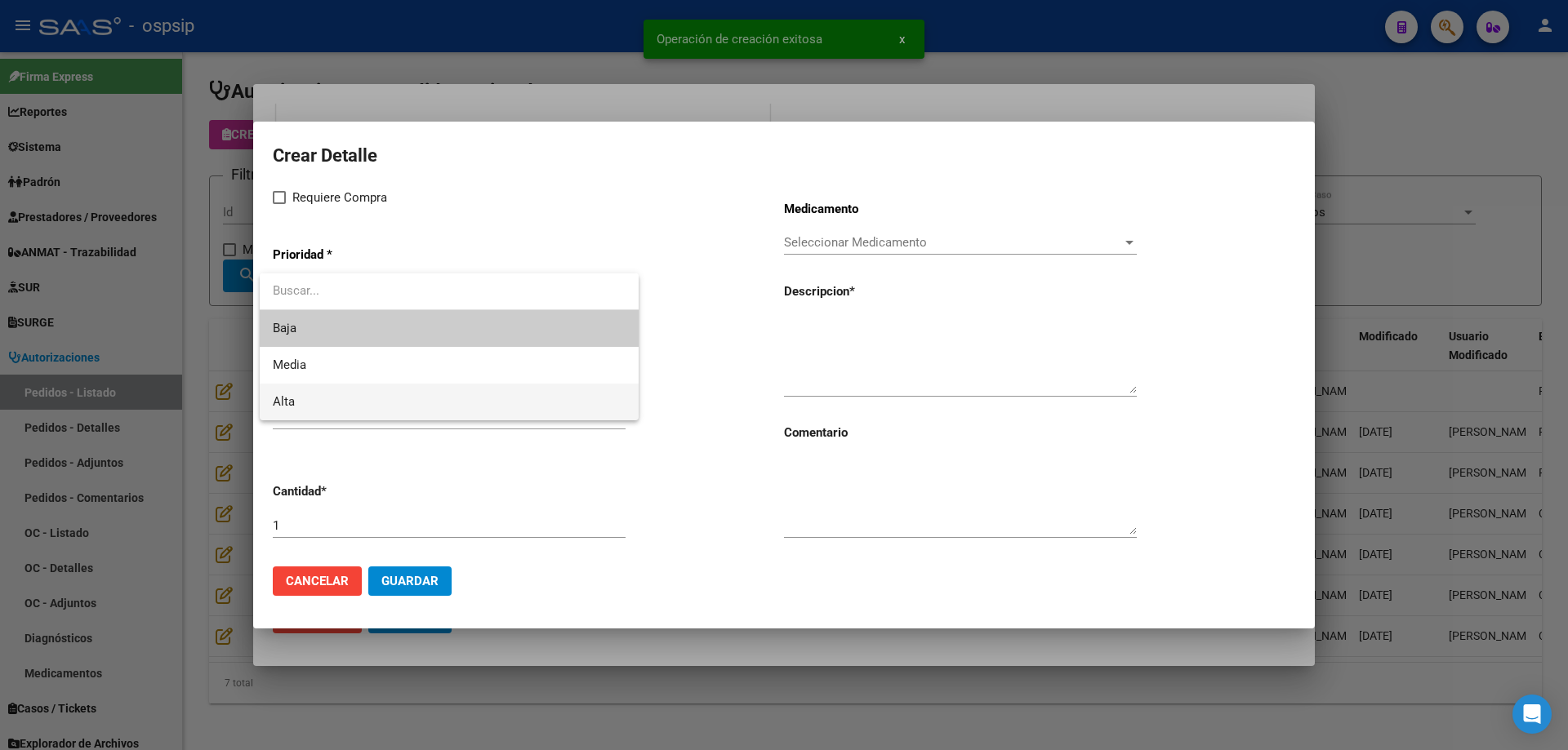
drag, startPoint x: 323, startPoint y: 396, endPoint x: 311, endPoint y: 335, distance: 62.2
click at [322, 396] on span "Alta" at bounding box center [449, 402] width 353 height 37
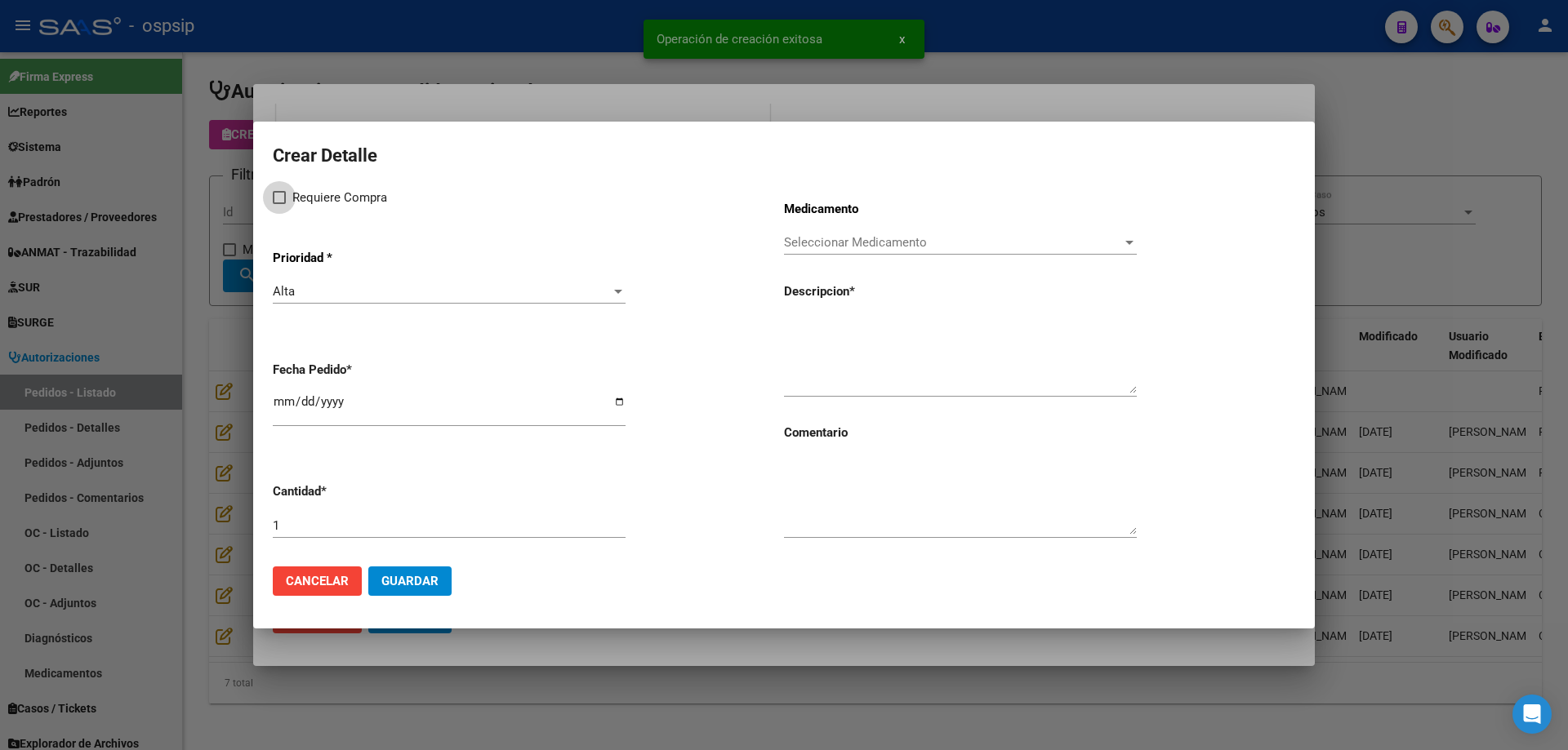
click at [293, 200] on span "Requiere Compra" at bounding box center [340, 197] width 95 height 19
click at [279, 204] on input "Requiere Compra" at bounding box center [278, 204] width 1 height 1
checkbox input "true"
click at [906, 231] on div "Seleccionar Medicamento Seleccionar Medicamento" at bounding box center [960, 242] width 353 height 25
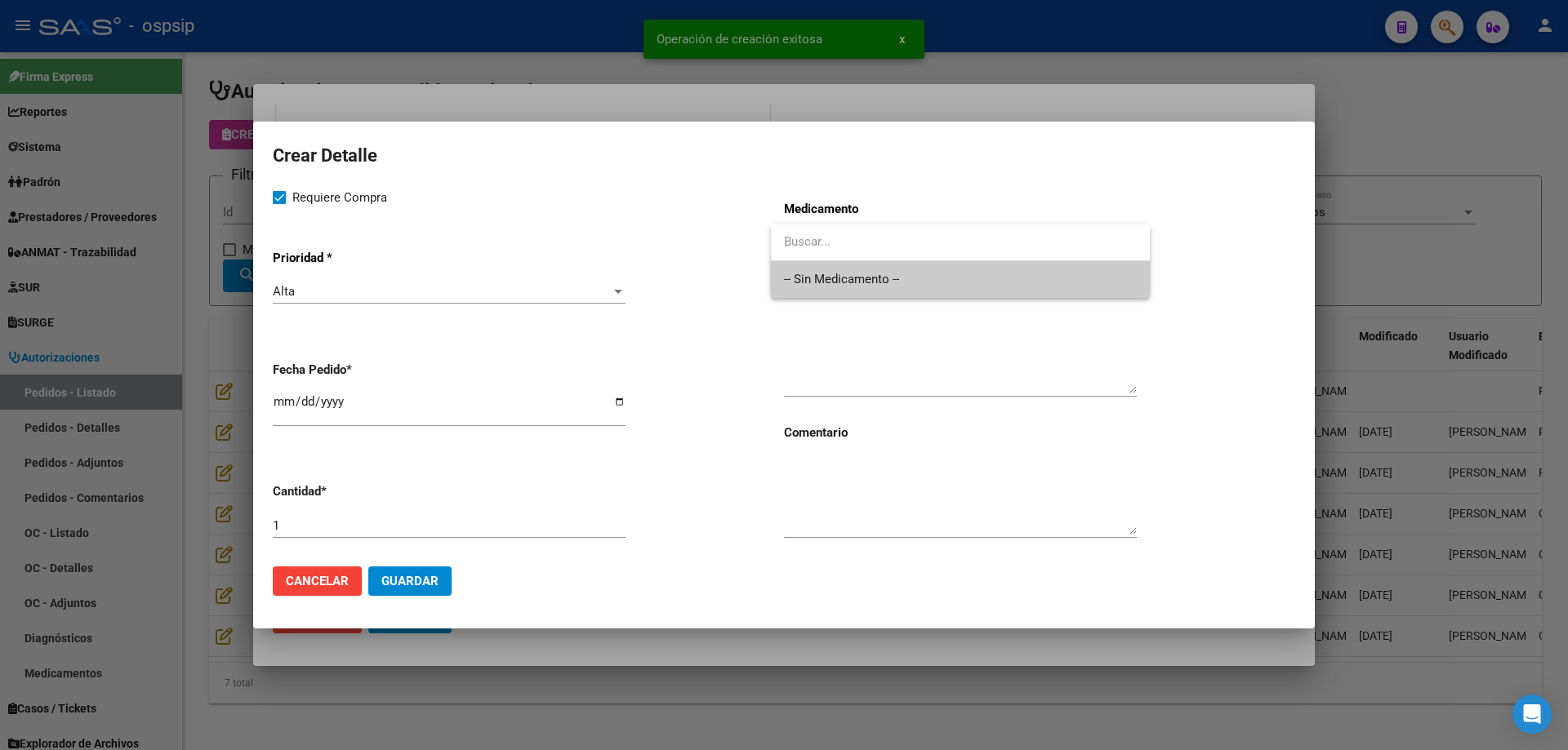
click at [889, 270] on span "-- Sin Medicamento --" at bounding box center [960, 280] width 353 height 37
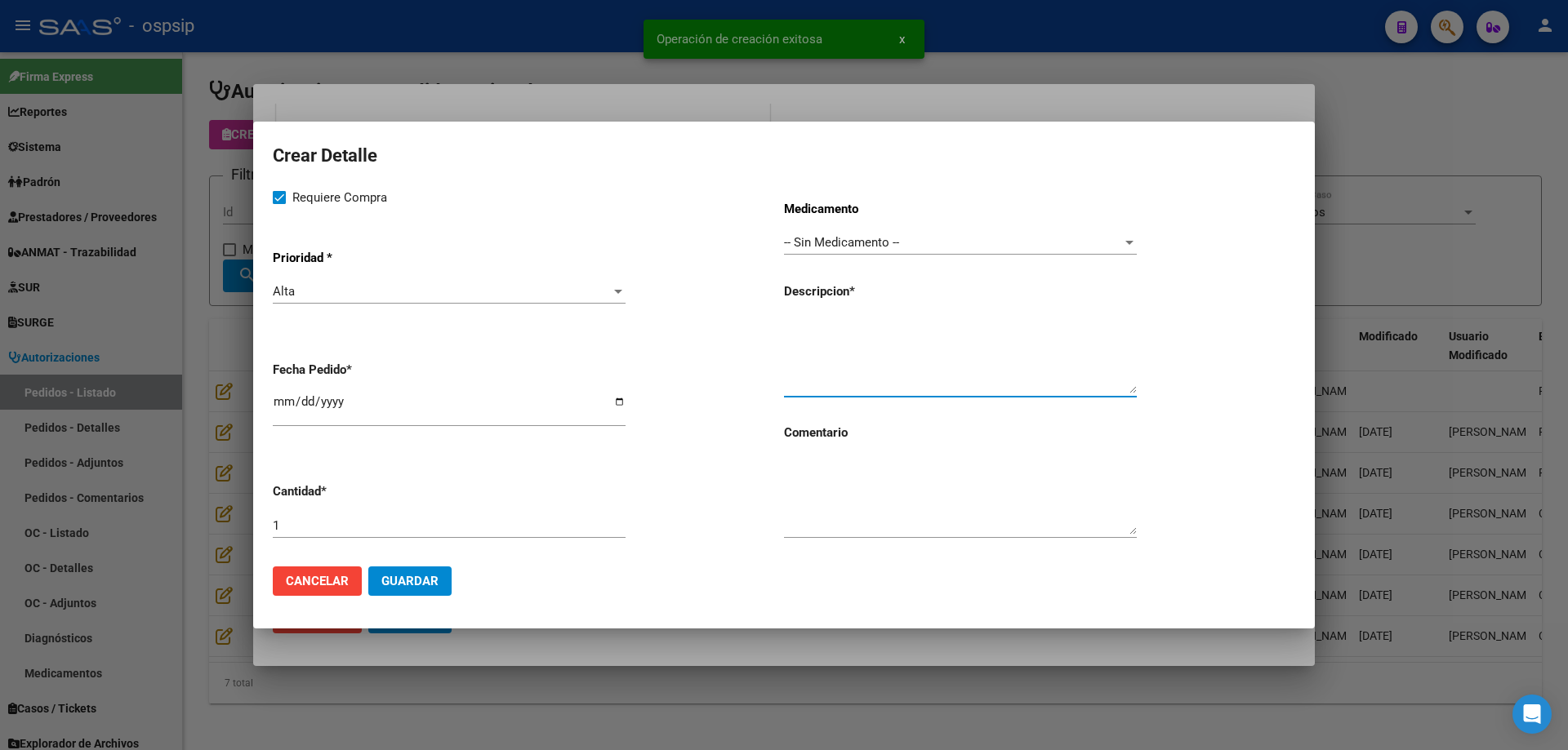
click at [840, 341] on textarea at bounding box center [960, 354] width 353 height 76
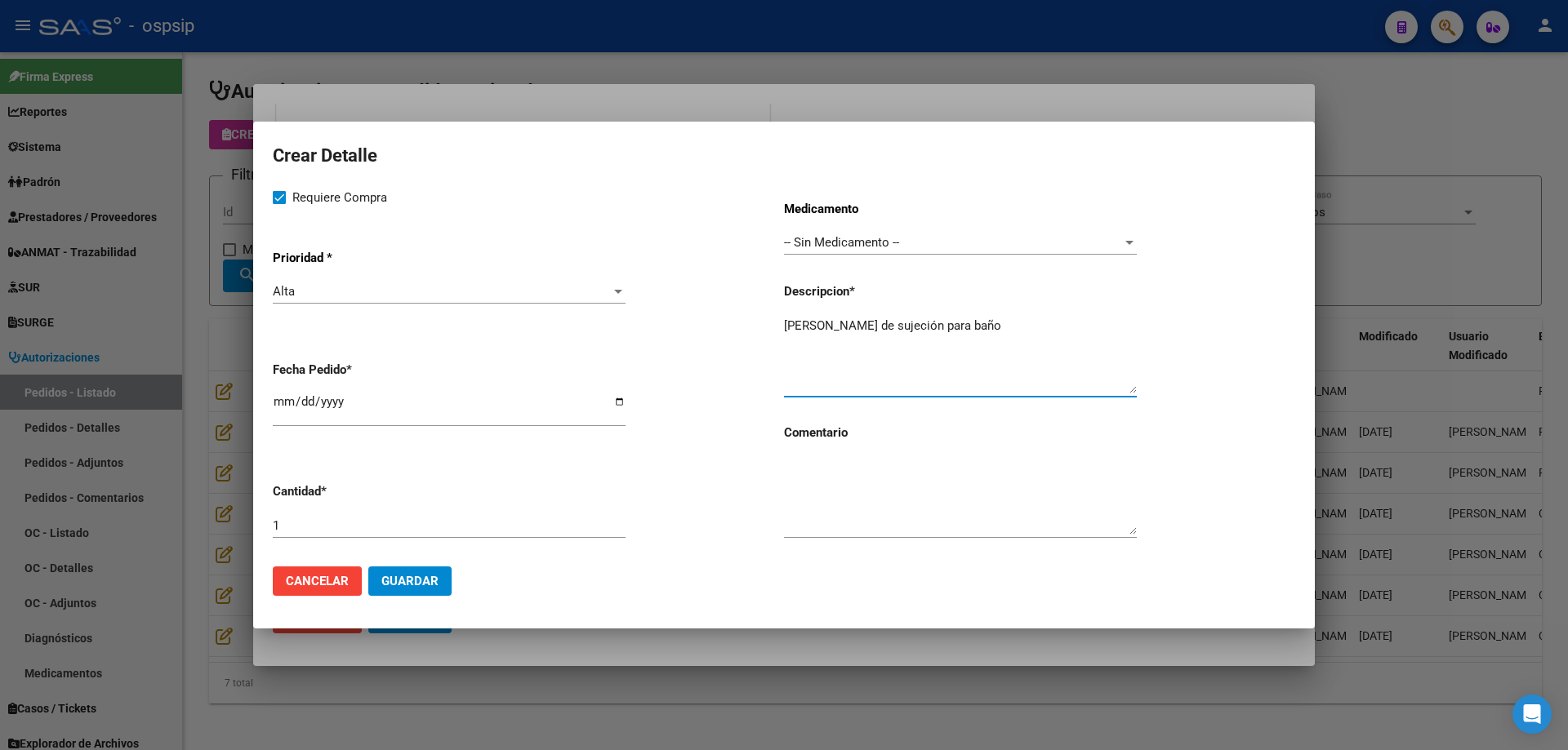
click at [969, 318] on textarea "[PERSON_NAME] de sujeción para baño" at bounding box center [960, 354] width 353 height 76
type textarea "[PERSON_NAME] de sujeción para baño"
click at [444, 573] on button "Guardar" at bounding box center [410, 581] width 83 height 29
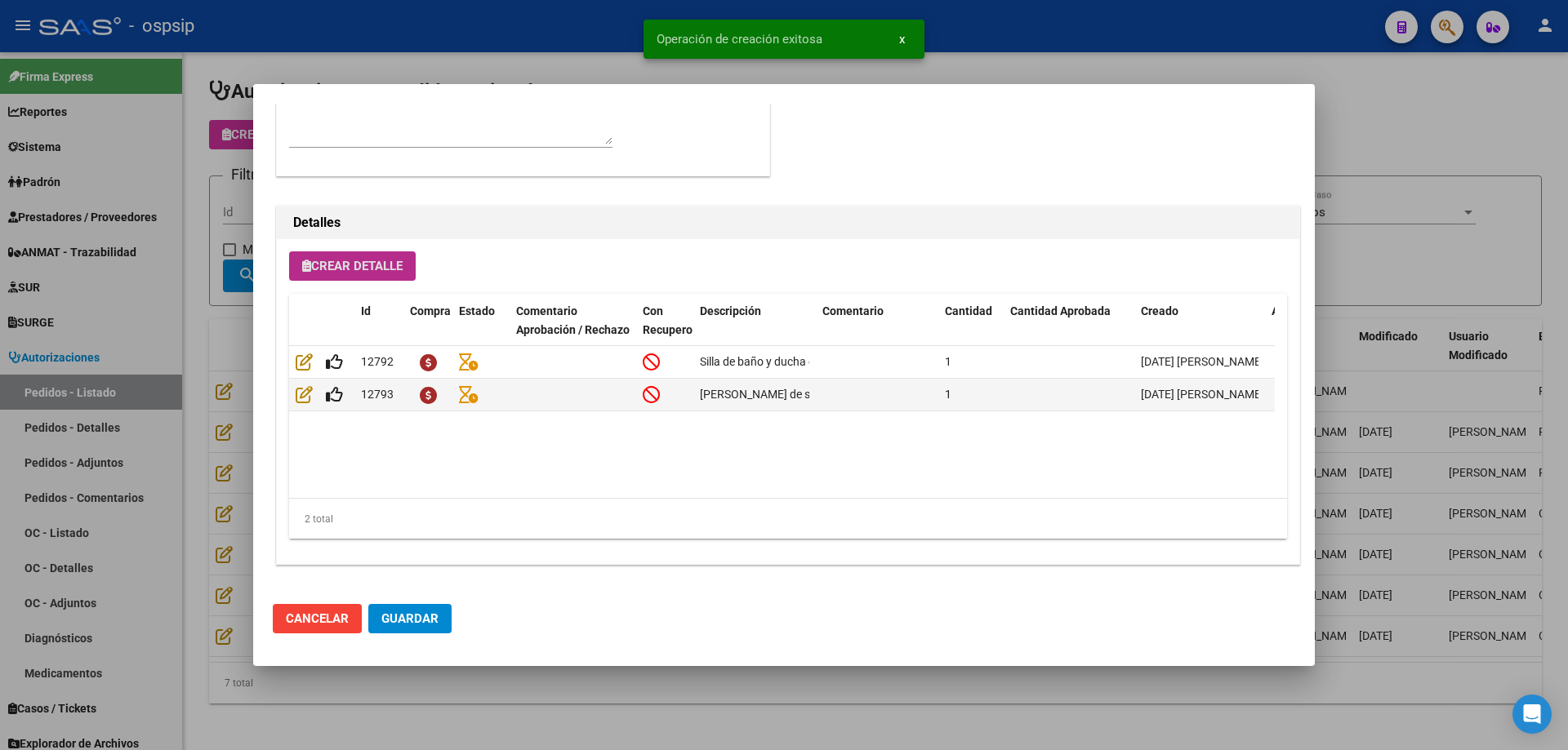
click at [391, 621] on span "Guardar" at bounding box center [410, 618] width 57 height 15
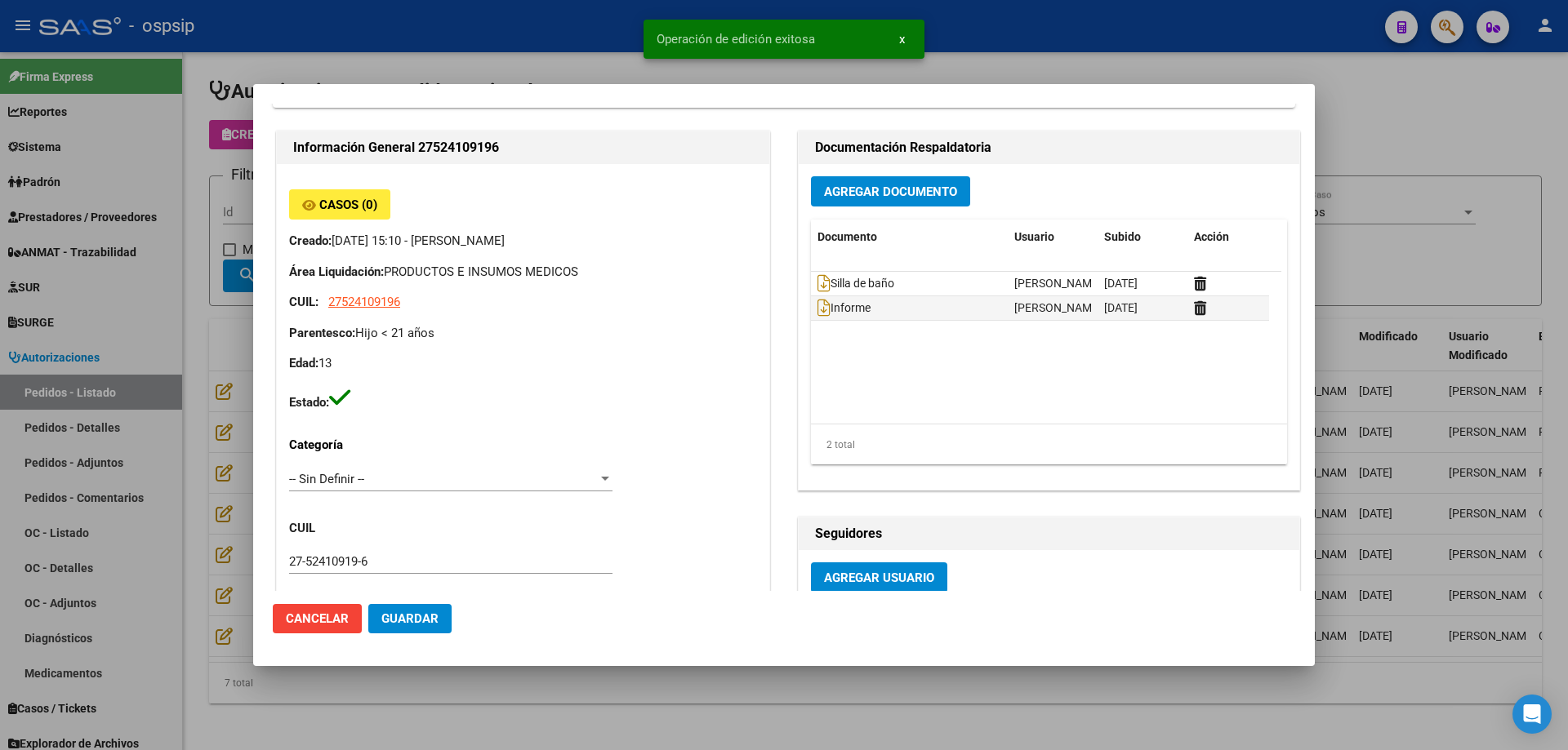
scroll to position [0, 0]
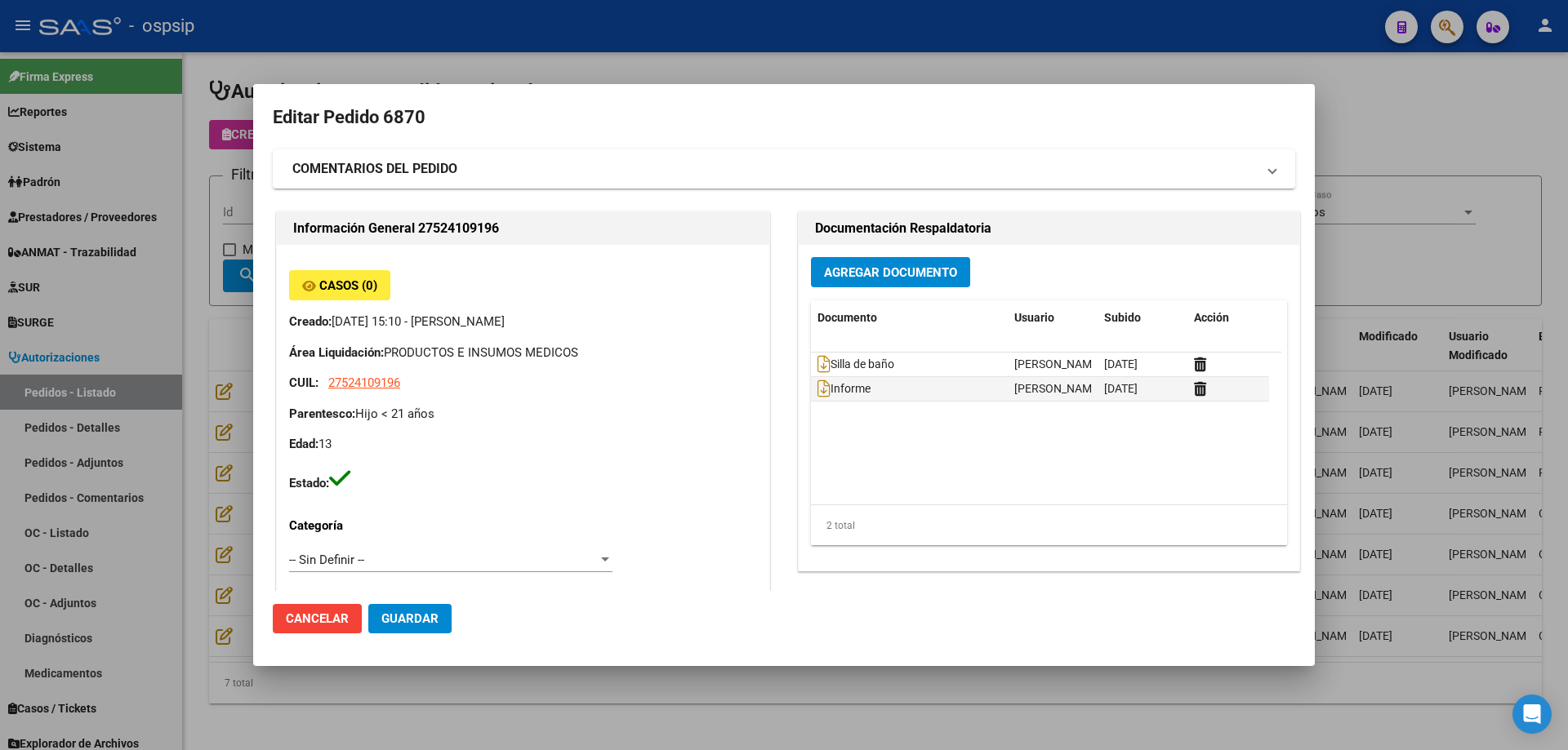
click at [429, 618] on span "Guardar" at bounding box center [410, 618] width 57 height 15
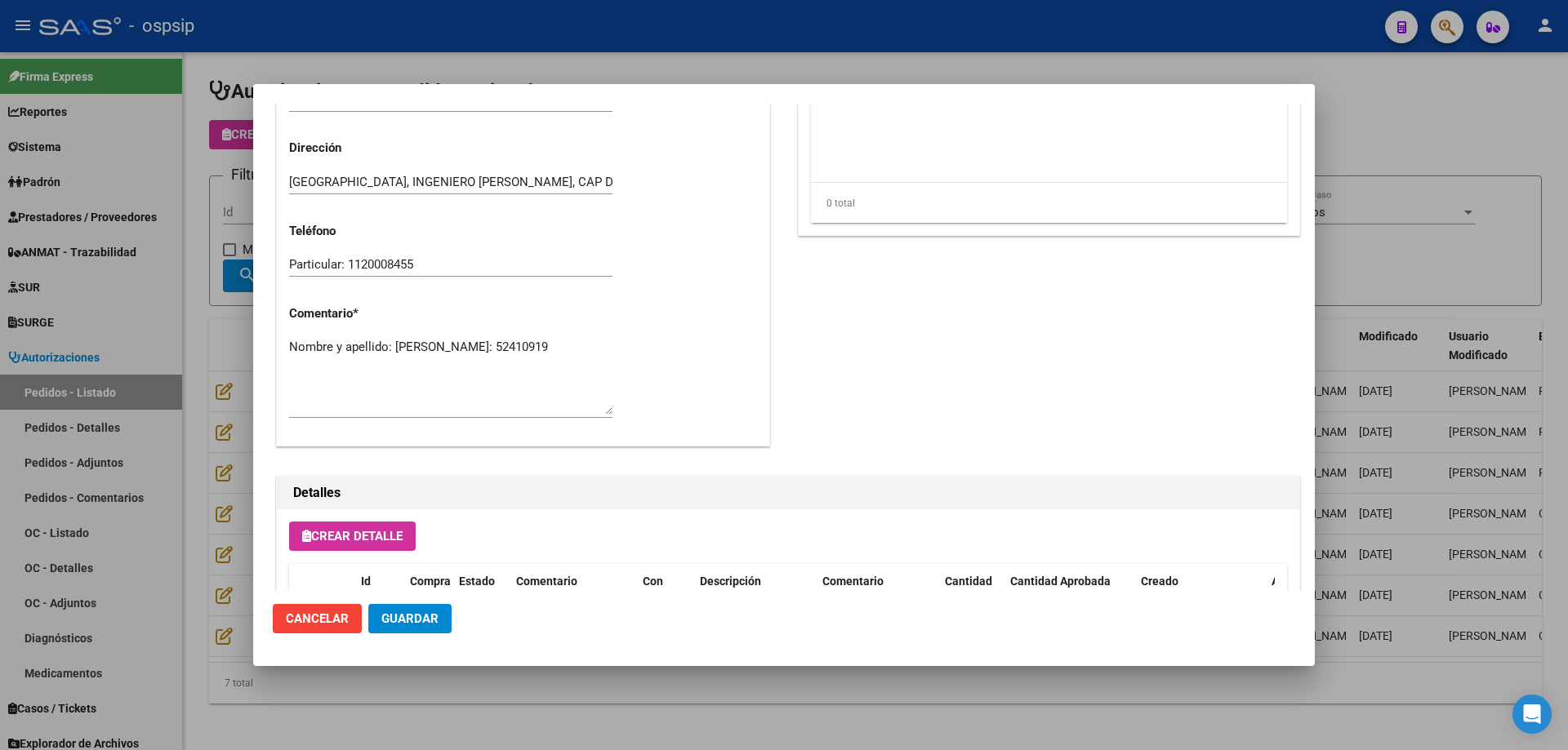
scroll to position [898, 0]
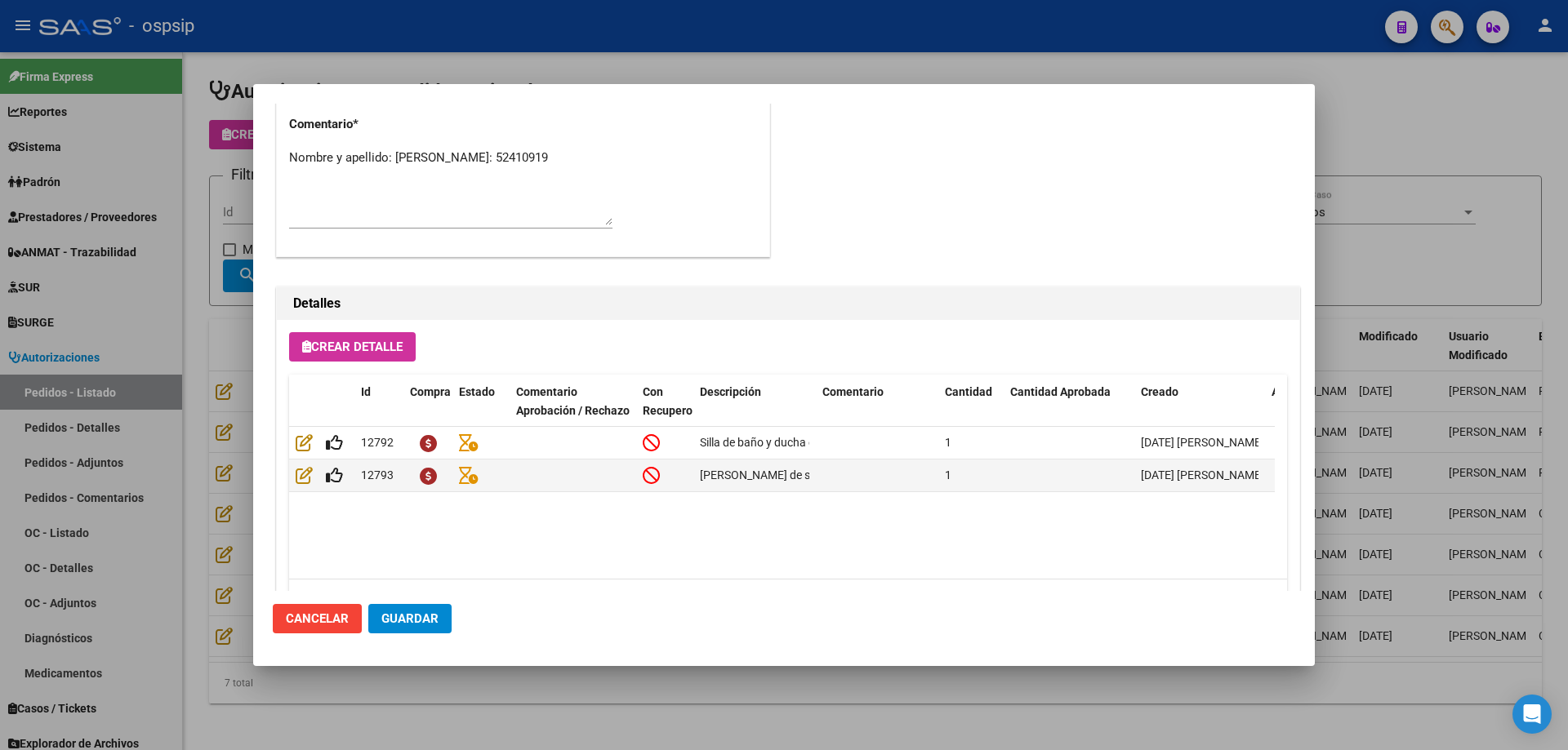
click at [224, 365] on div at bounding box center [784, 375] width 1568 height 750
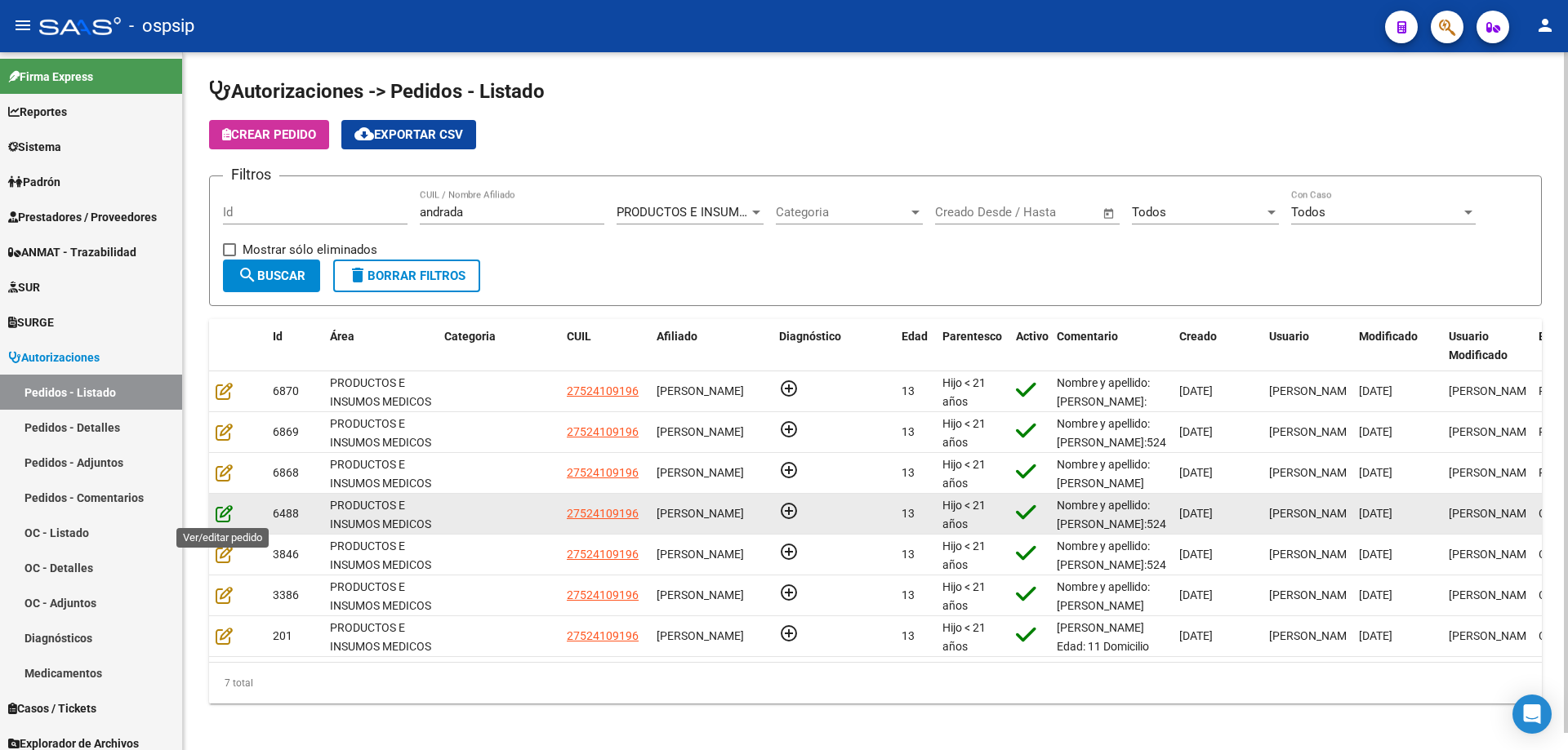
click at [227, 513] on icon at bounding box center [225, 513] width 18 height 18
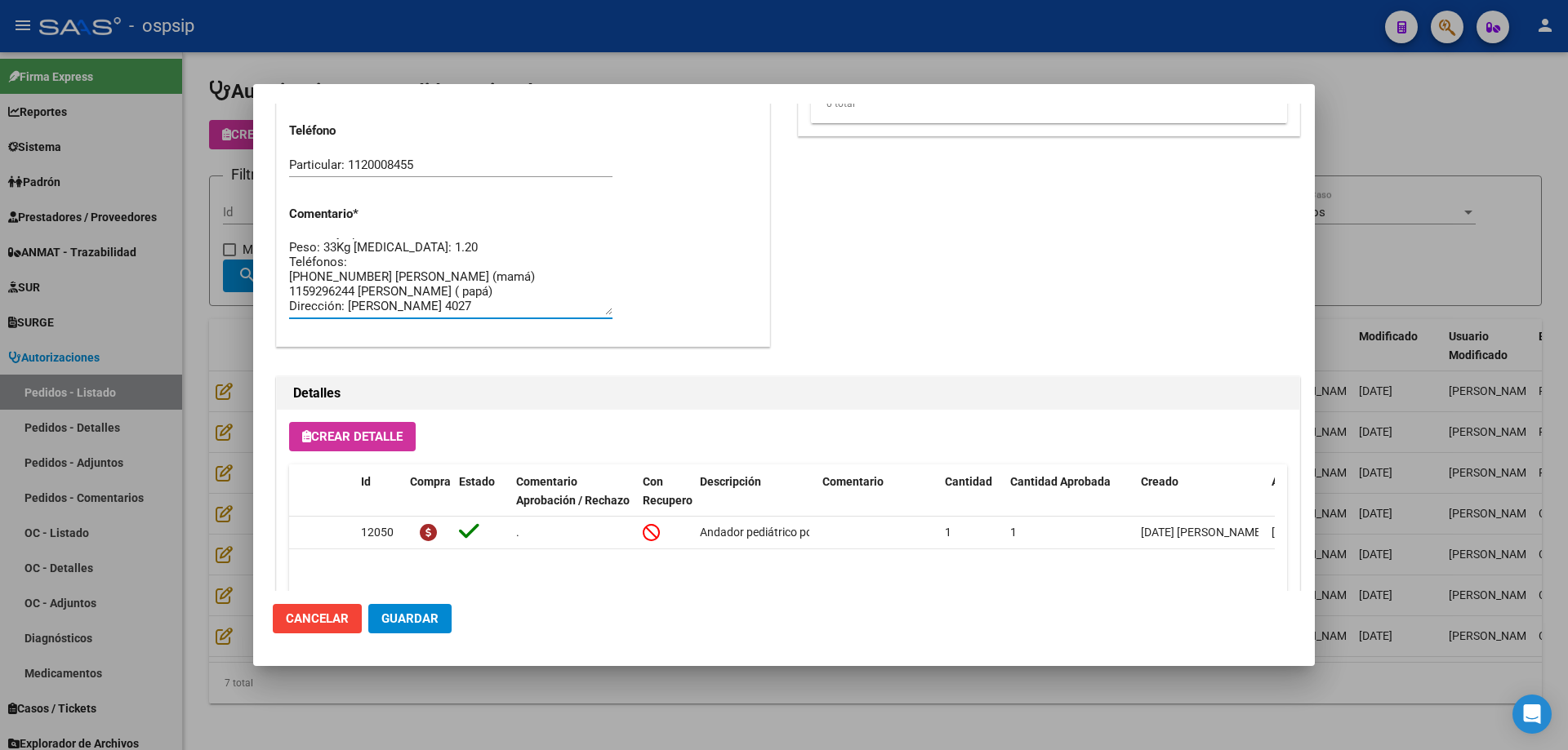
scroll to position [29, 0]
drag, startPoint x: 289, startPoint y: 283, endPoint x: 437, endPoint y: 313, distance: 151.0
click at [437, 313] on textarea "Nombre y apellido: [PERSON_NAME]:52410919 Peso: 33Kg [MEDICAL_DATA]: 1.20 Teléf…" at bounding box center [450, 276] width 323 height 76
click at [359, 291] on textarea "Nombre y apellido: [PERSON_NAME]:52410919 Peso: 33Kg [MEDICAL_DATA]: 1.20 Teléf…" at bounding box center [450, 276] width 323 height 76
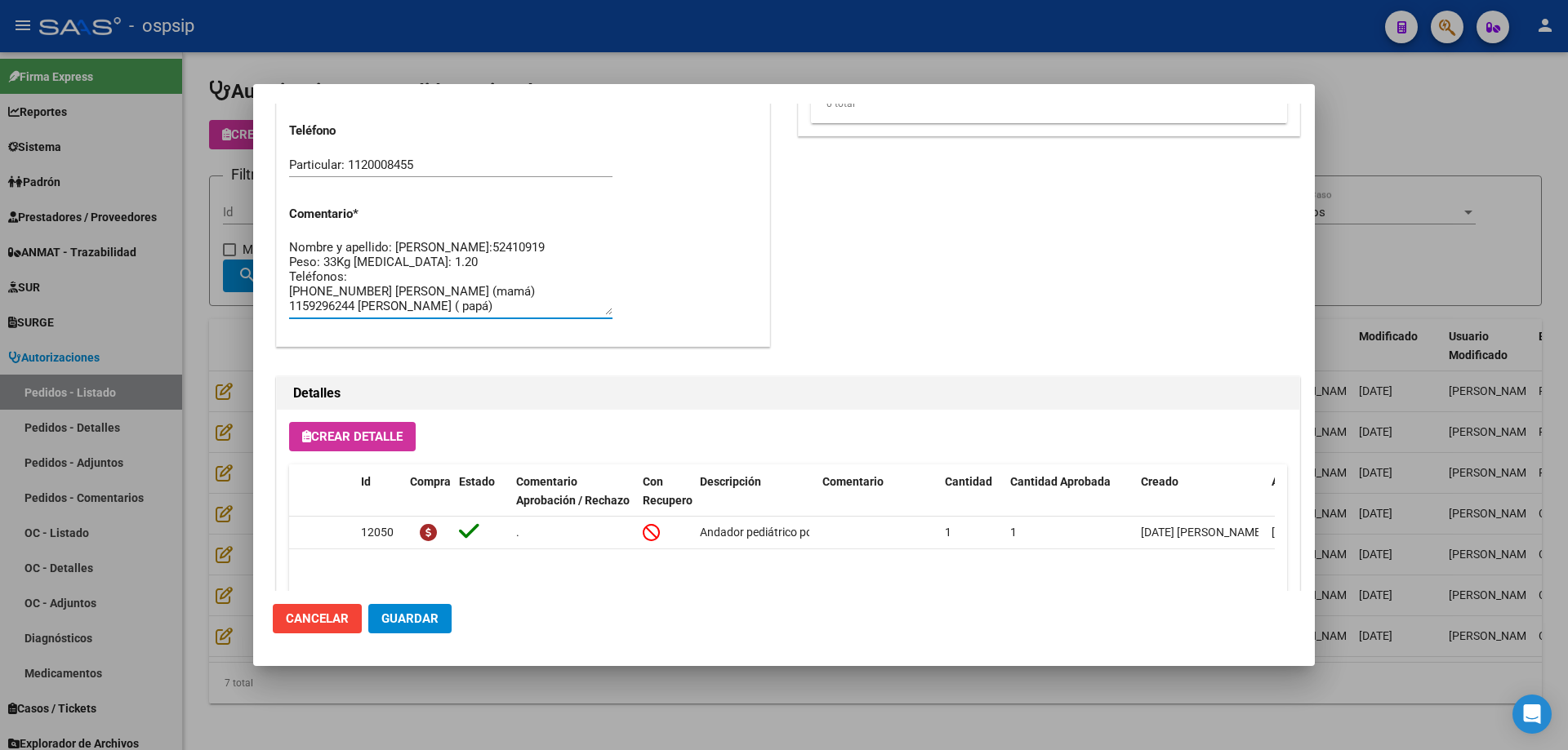
scroll to position [29, 0]
drag, startPoint x: 288, startPoint y: 261, endPoint x: 311, endPoint y: 268, distance: 24.0
drag, startPoint x: 290, startPoint y: 262, endPoint x: 475, endPoint y: 320, distance: 193.9
click at [475, 320] on div "Nombre y apellido: [PERSON_NAME]:52410919 Peso: 33Kg [MEDICAL_DATA]: 1.20 Teléf…" at bounding box center [450, 284] width 323 height 99
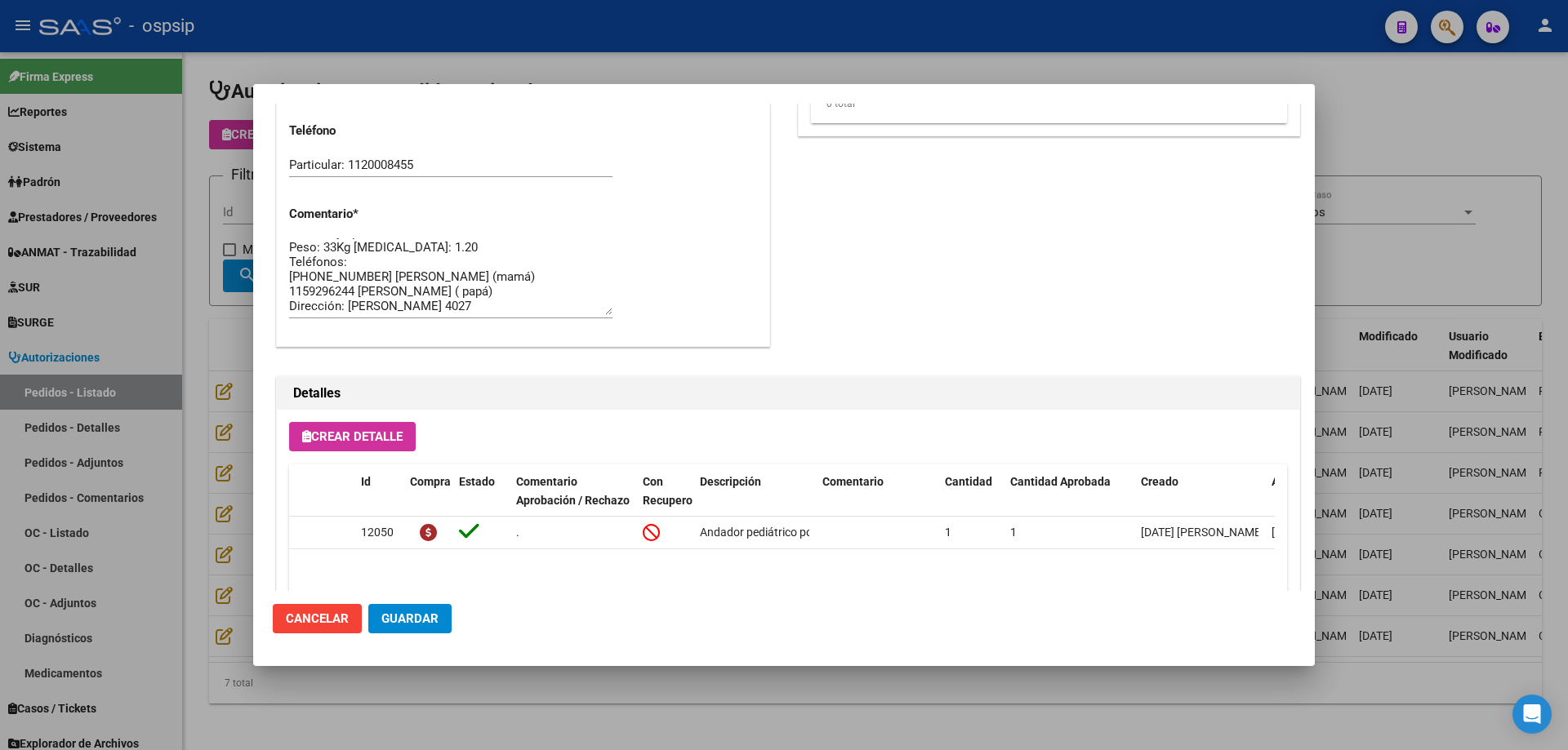
click at [183, 453] on div at bounding box center [784, 375] width 1568 height 750
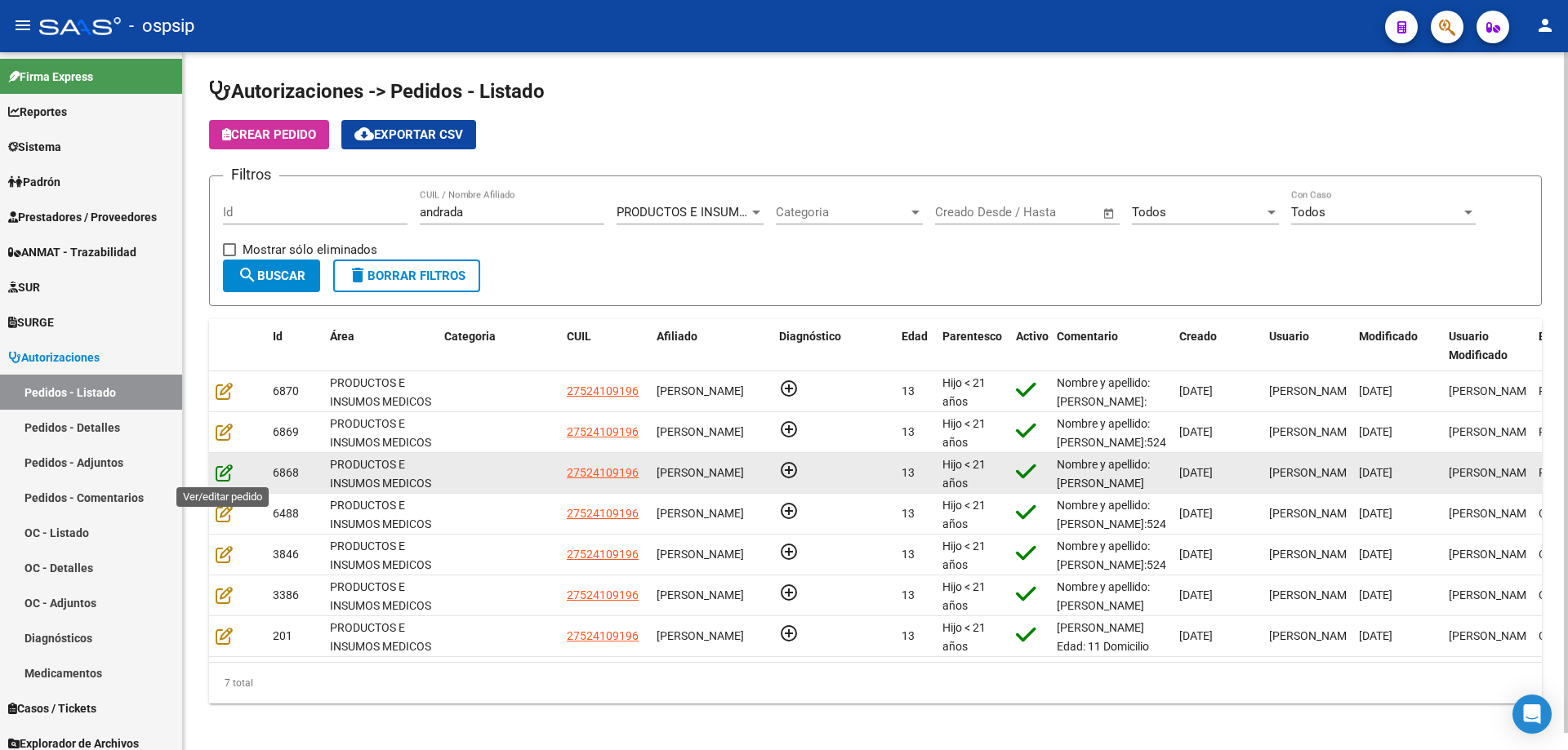
click at [231, 473] on icon at bounding box center [225, 473] width 18 height 18
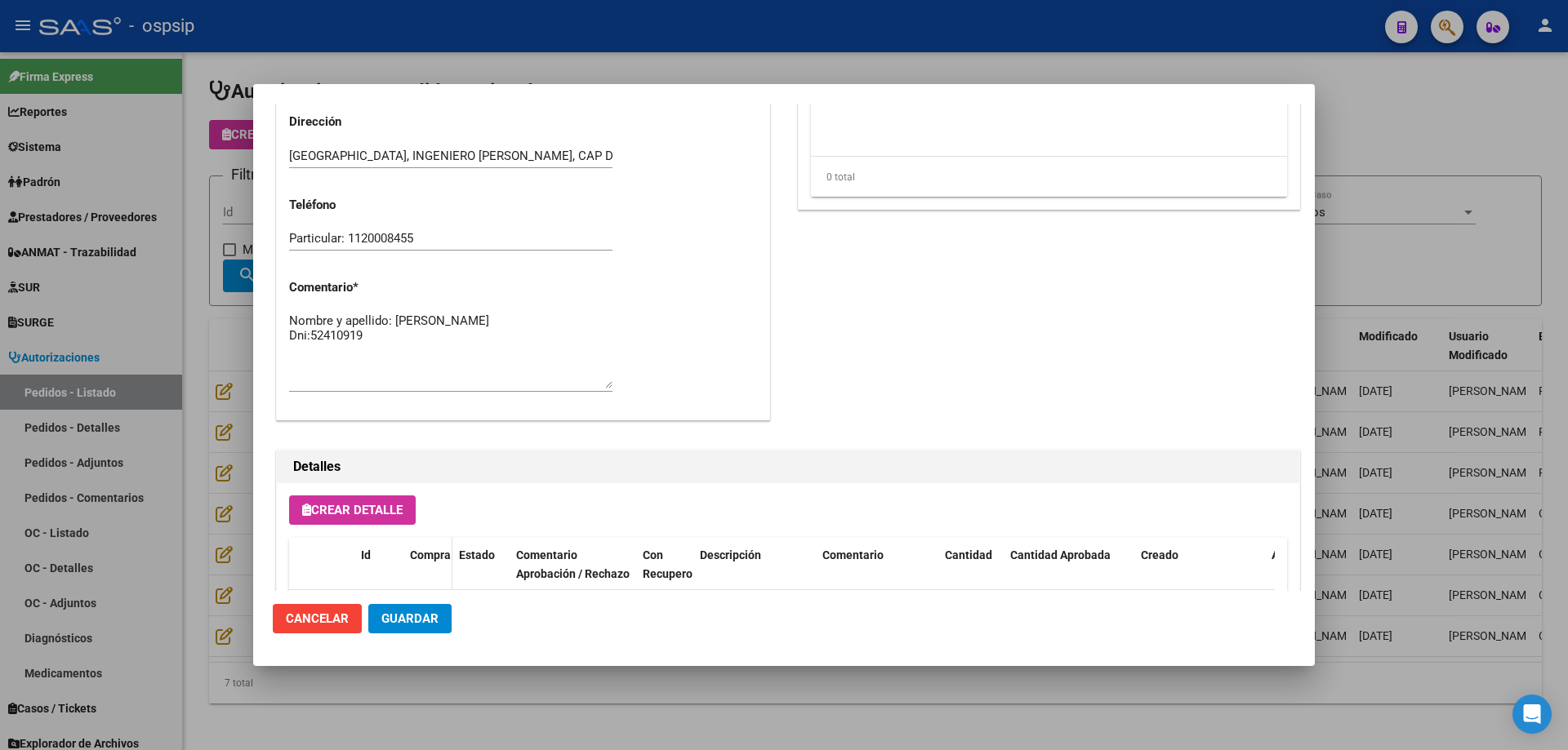
scroll to position [734, 0]
click at [429, 347] on textarea "Nombre y apellido: [PERSON_NAME] Dni:52410919" at bounding box center [450, 350] width 323 height 76
paste textarea "Teléfonos: [PHONE_NUMBER] [PERSON_NAME] (mamá) 1159296244 [PERSON_NAME] ( papá)…"
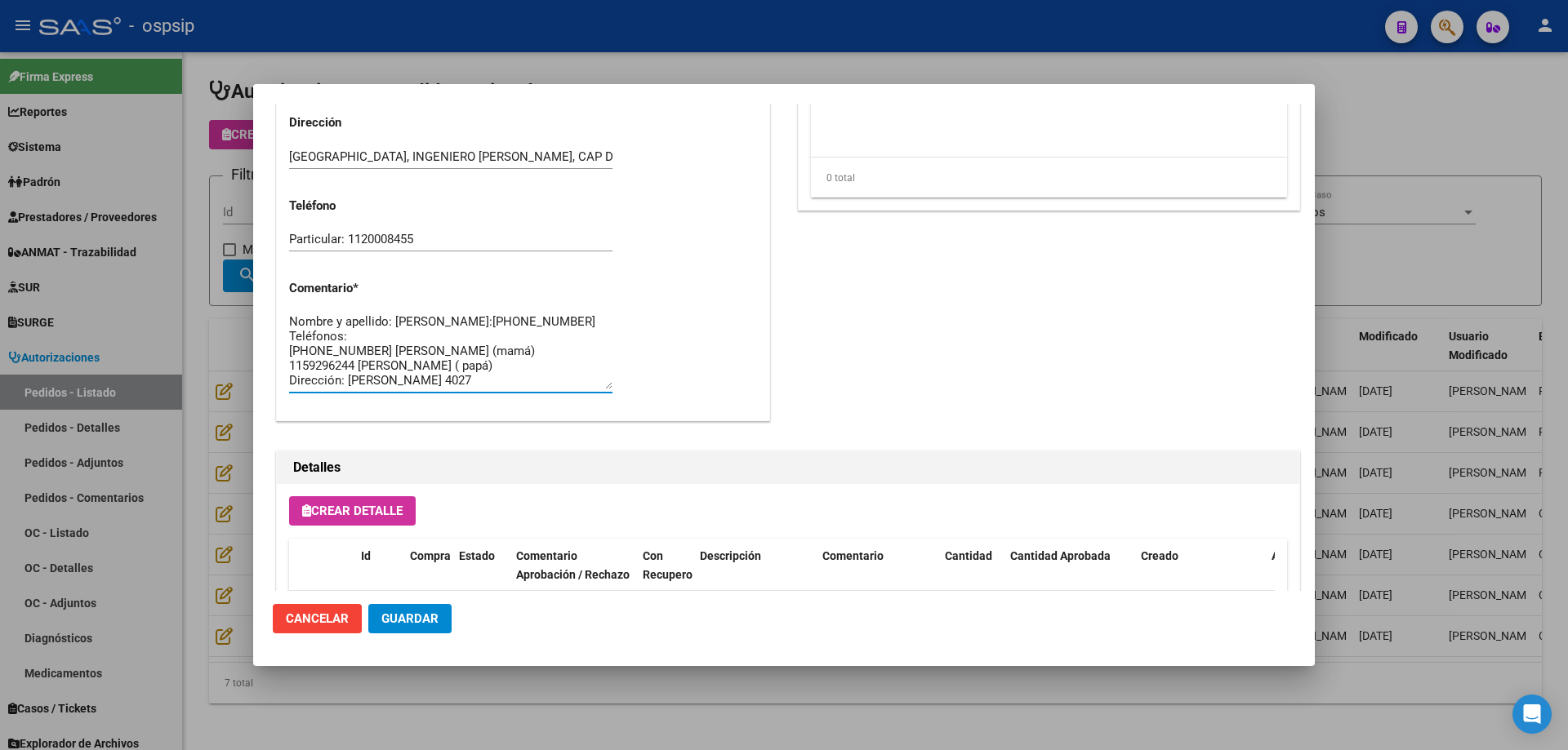
scroll to position [14, 0]
type textarea "Nombre y apellido: [PERSON_NAME]:[PHONE_NUMBER] Teléfonos: [PHONE_NUMBER] [PERS…"
click at [426, 624] on span "Guardar" at bounding box center [410, 618] width 57 height 15
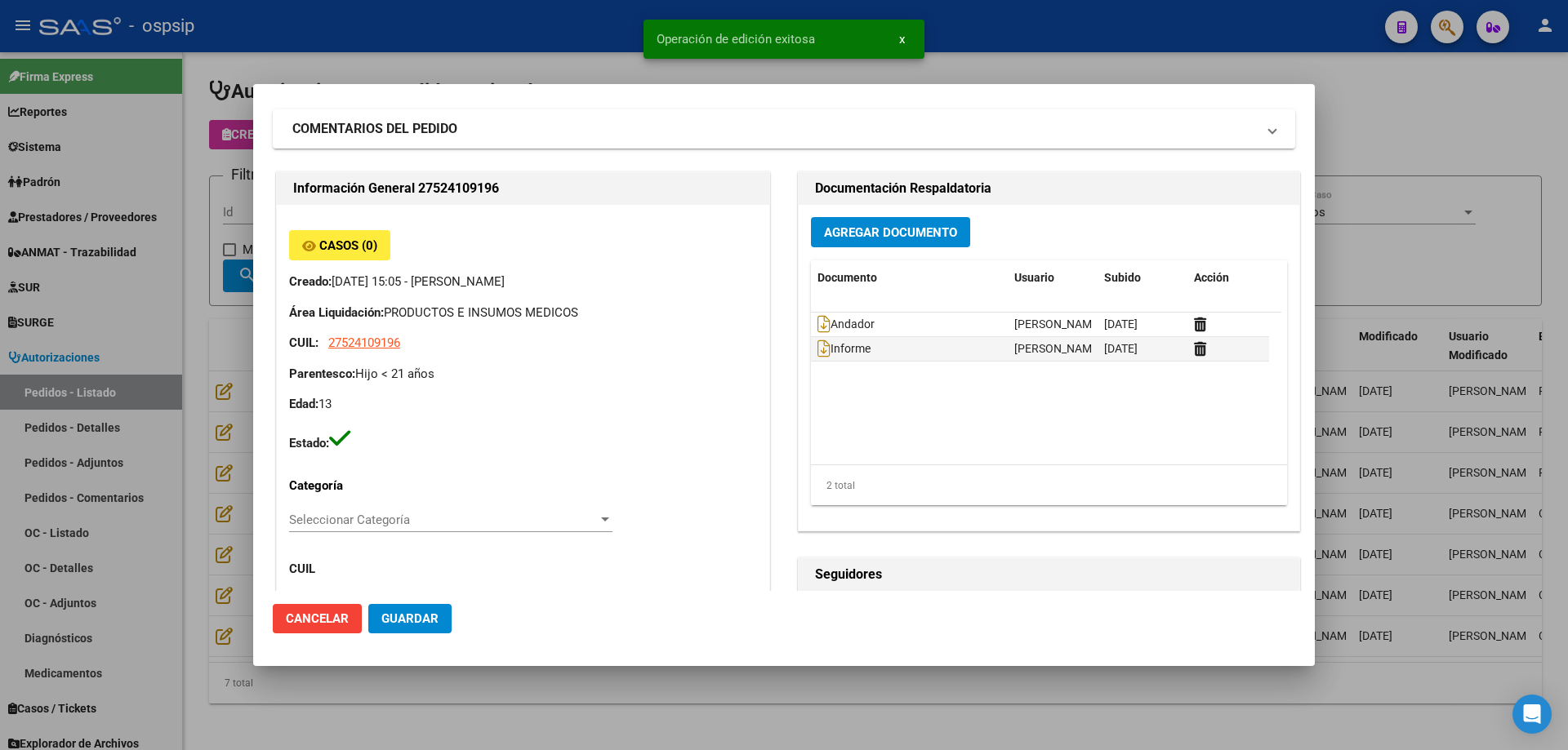
scroll to position [0, 0]
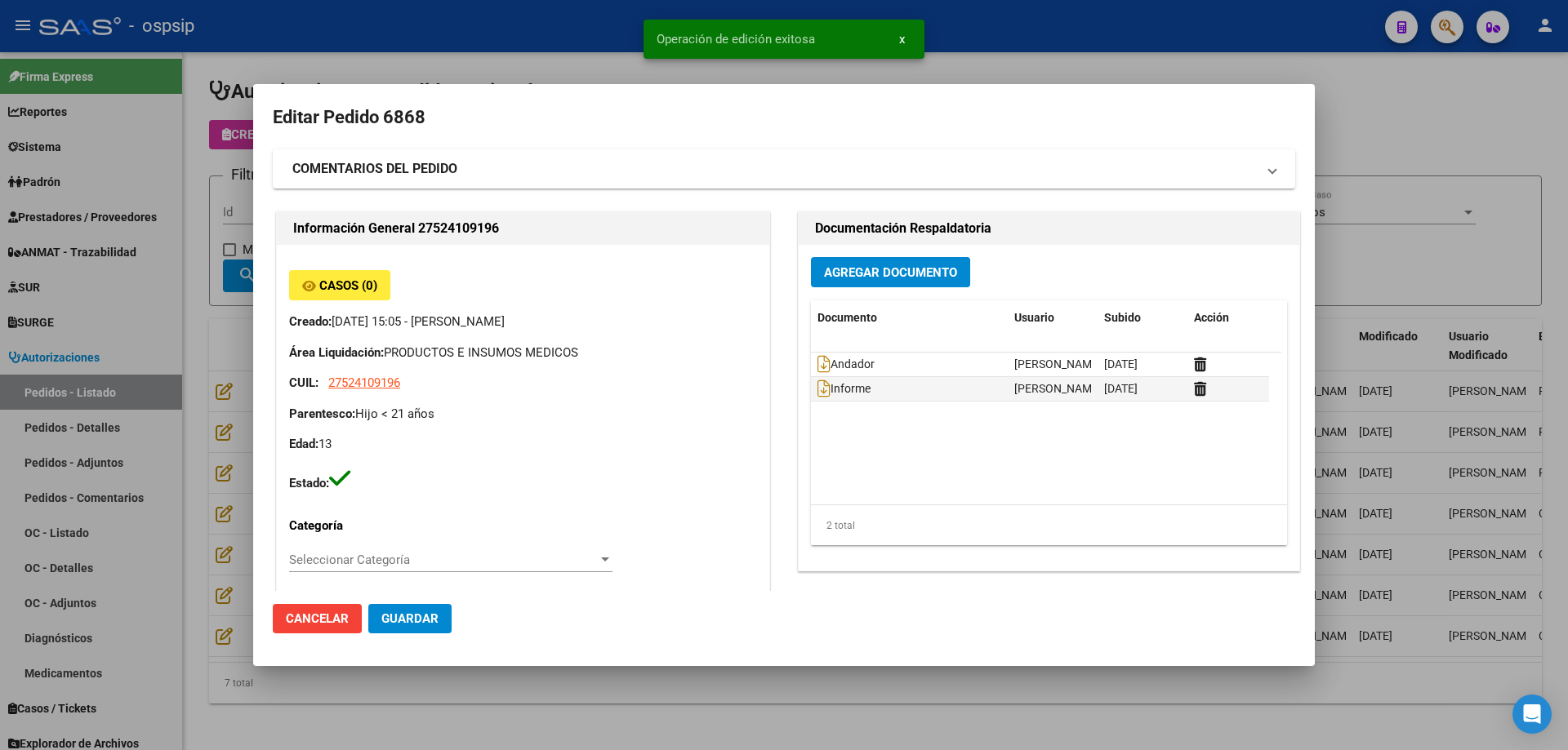
click at [185, 372] on div at bounding box center [784, 375] width 1568 height 750
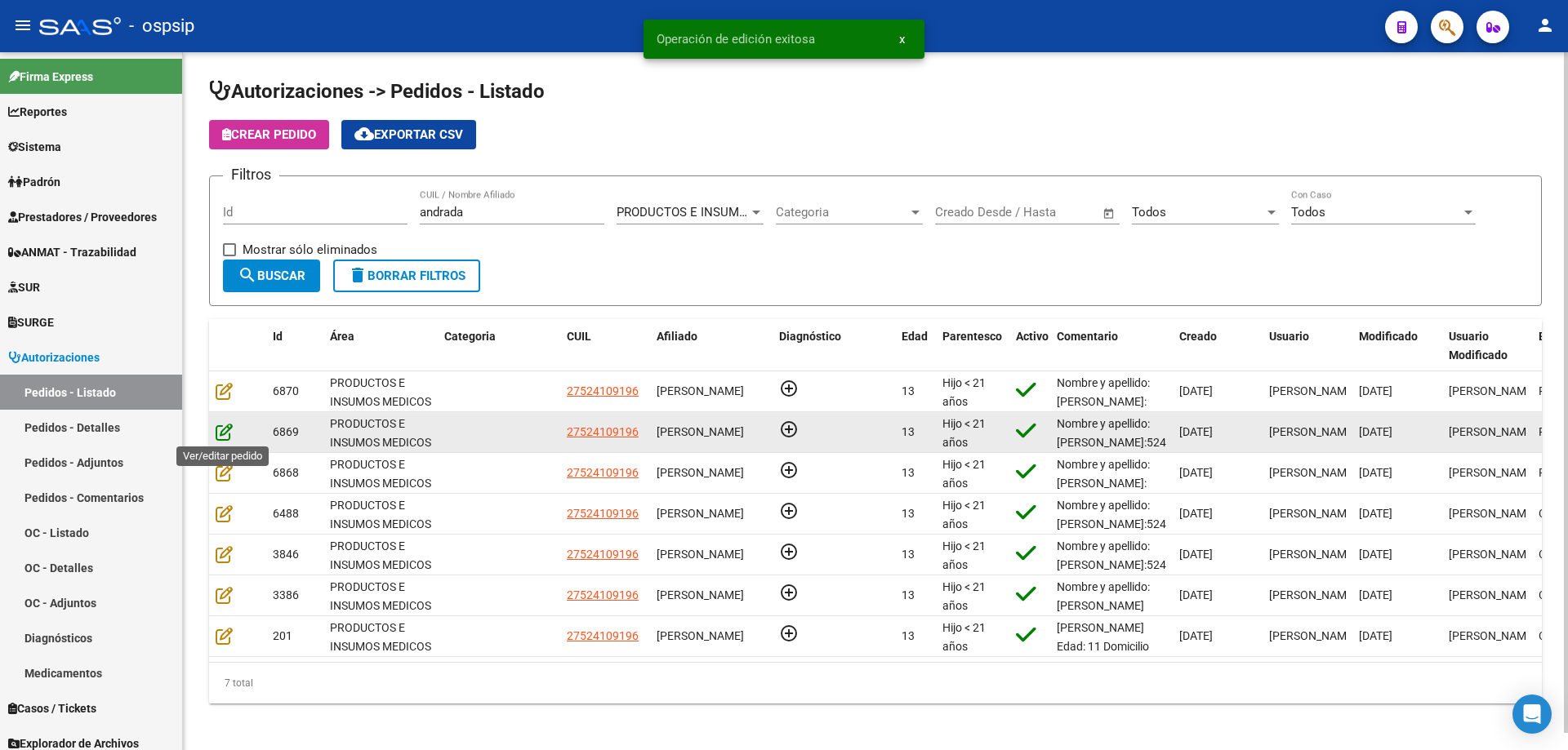
click at [223, 429] on icon at bounding box center [225, 432] width 18 height 18
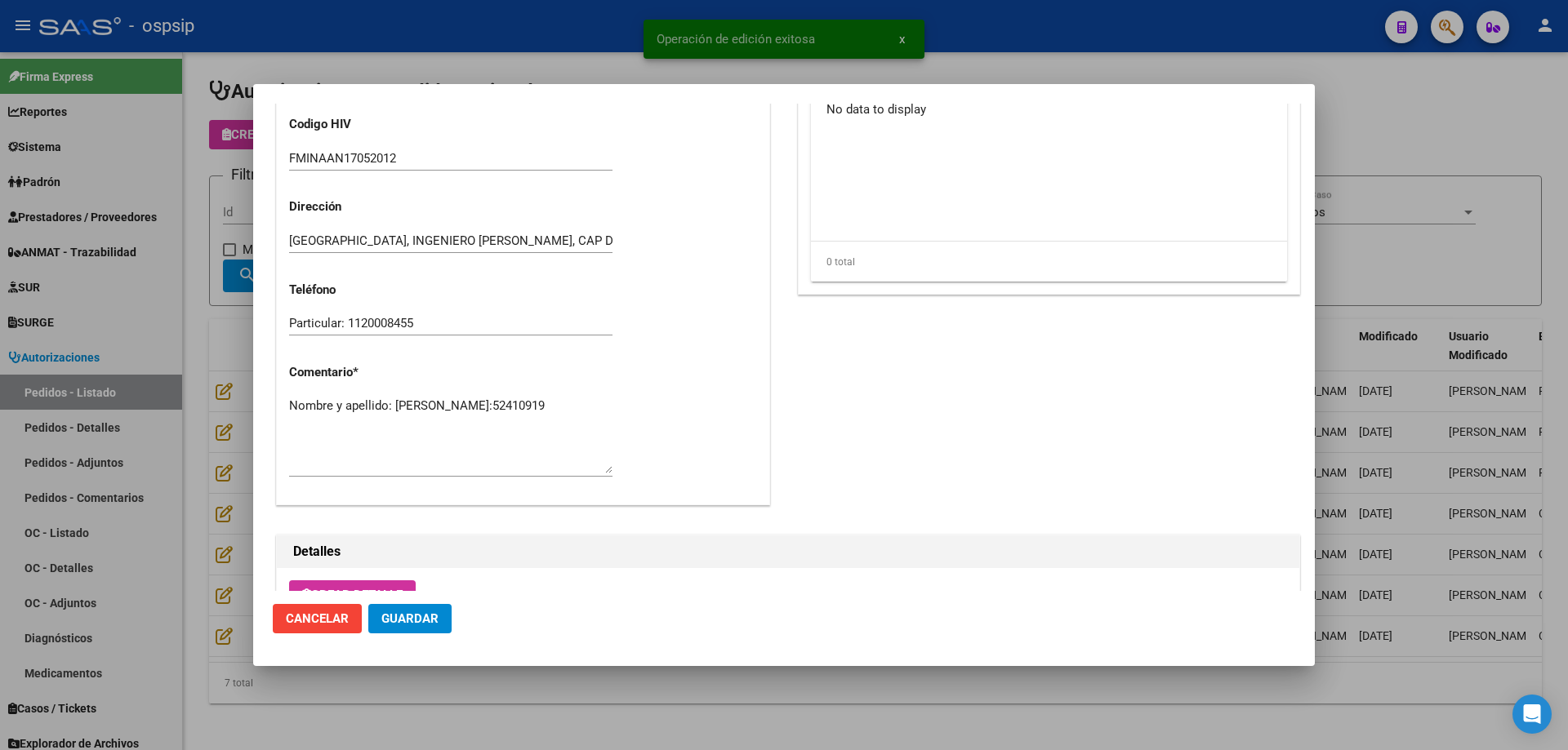
scroll to position [653, 0]
click at [415, 431] on textarea "Nombre y apellido: [PERSON_NAME]:52410919" at bounding box center [450, 432] width 323 height 76
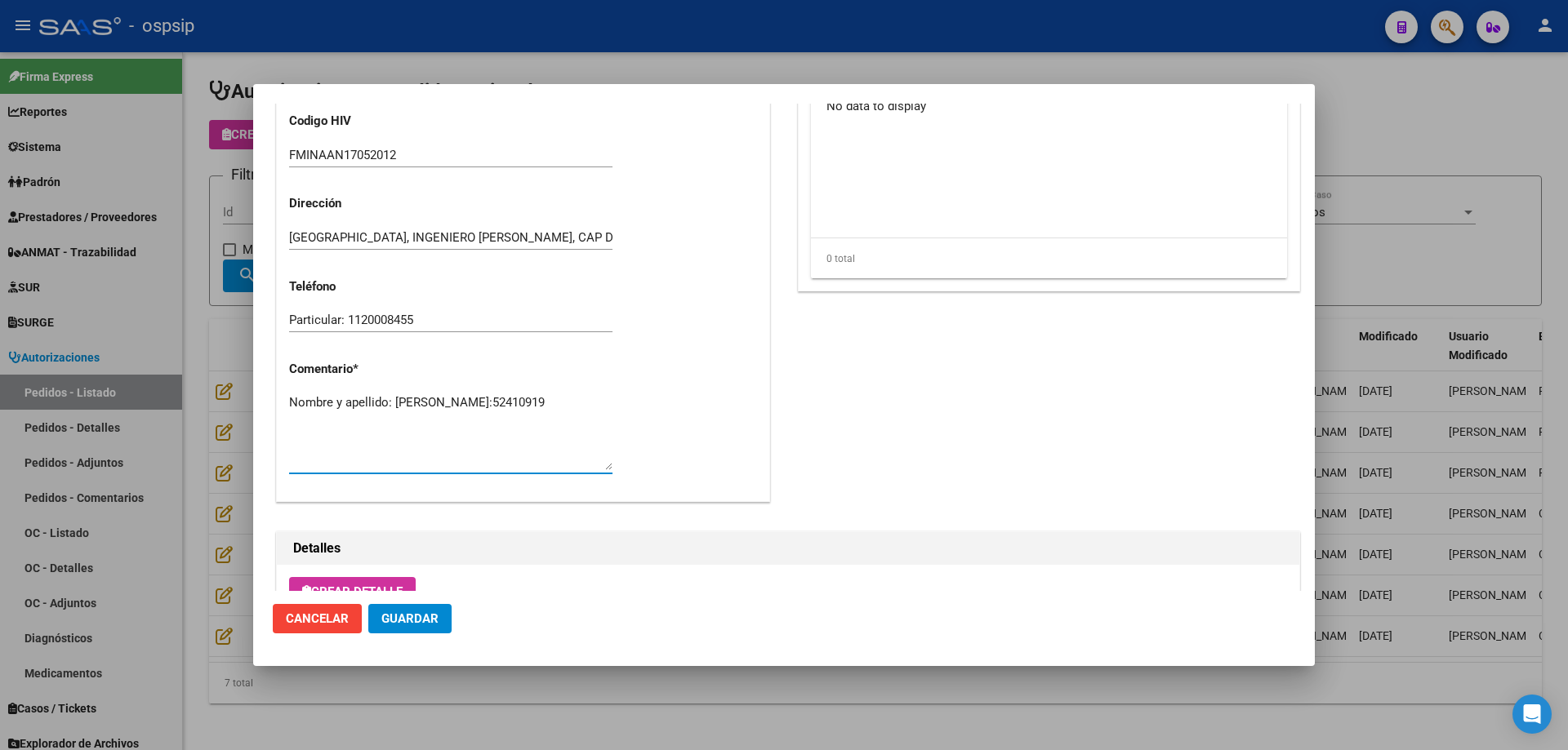
paste textarea "Teléfonos: [PHONE_NUMBER] [PERSON_NAME] (mamá) 1159296244 [PERSON_NAME] ( papá)…"
type textarea "Nombre y apellido: [PERSON_NAME]:[PHONE_NUMBER] Teléfonos: [PHONE_NUMBER] [PERS…"
click at [414, 626] on span "Guardar" at bounding box center [410, 618] width 57 height 15
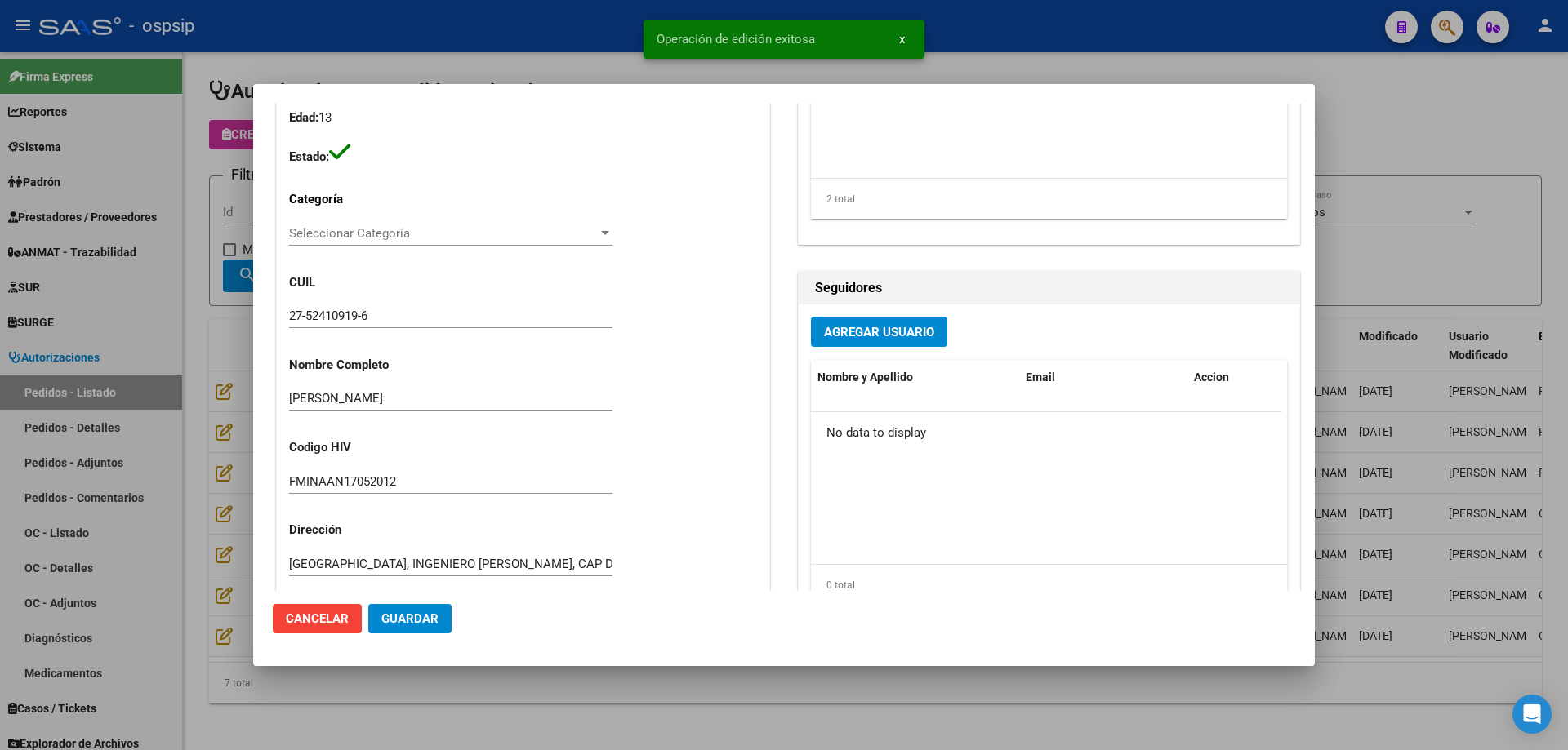
scroll to position [0, 0]
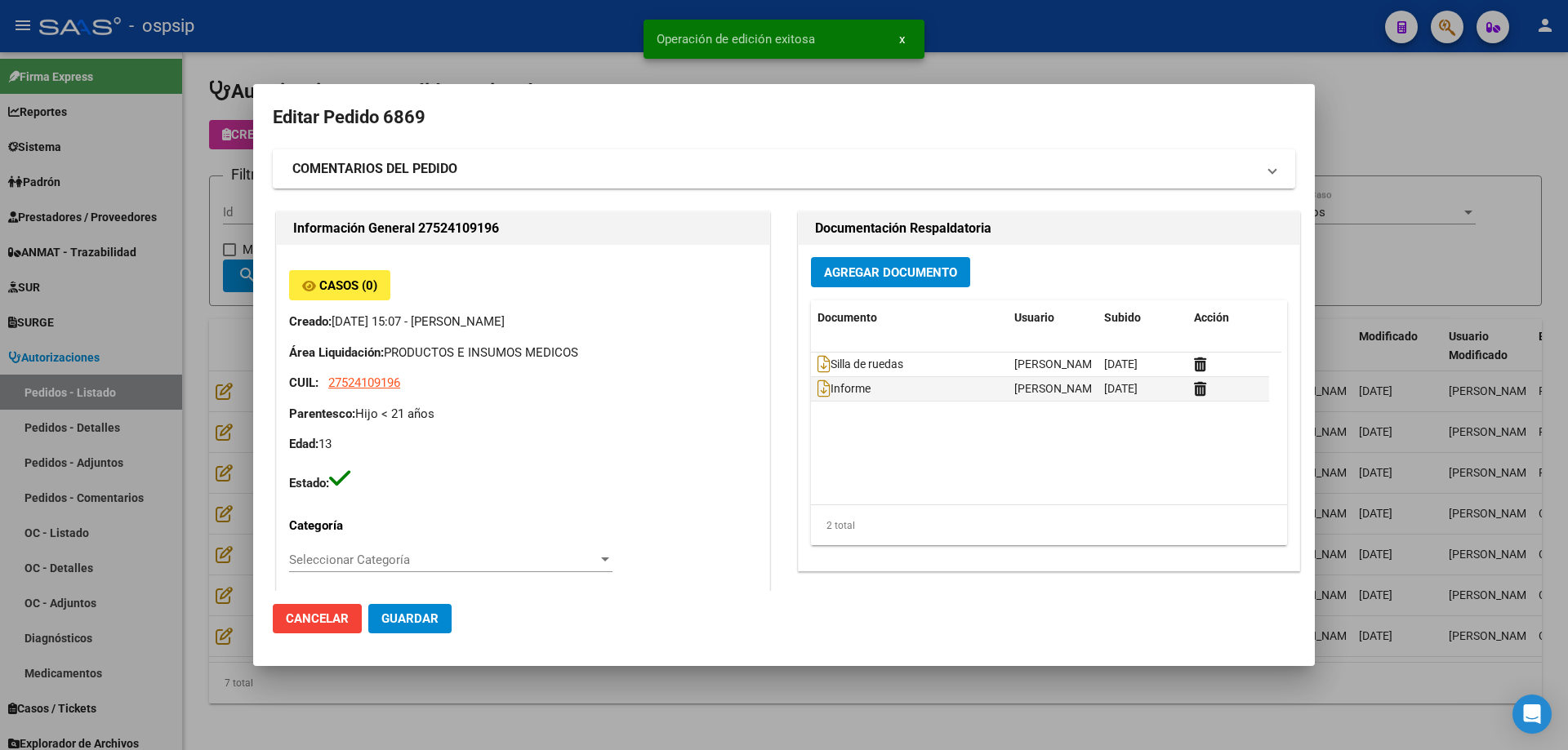
click at [236, 267] on div at bounding box center [784, 375] width 1568 height 750
click at [236, 267] on button "search Buscar" at bounding box center [271, 275] width 97 height 32
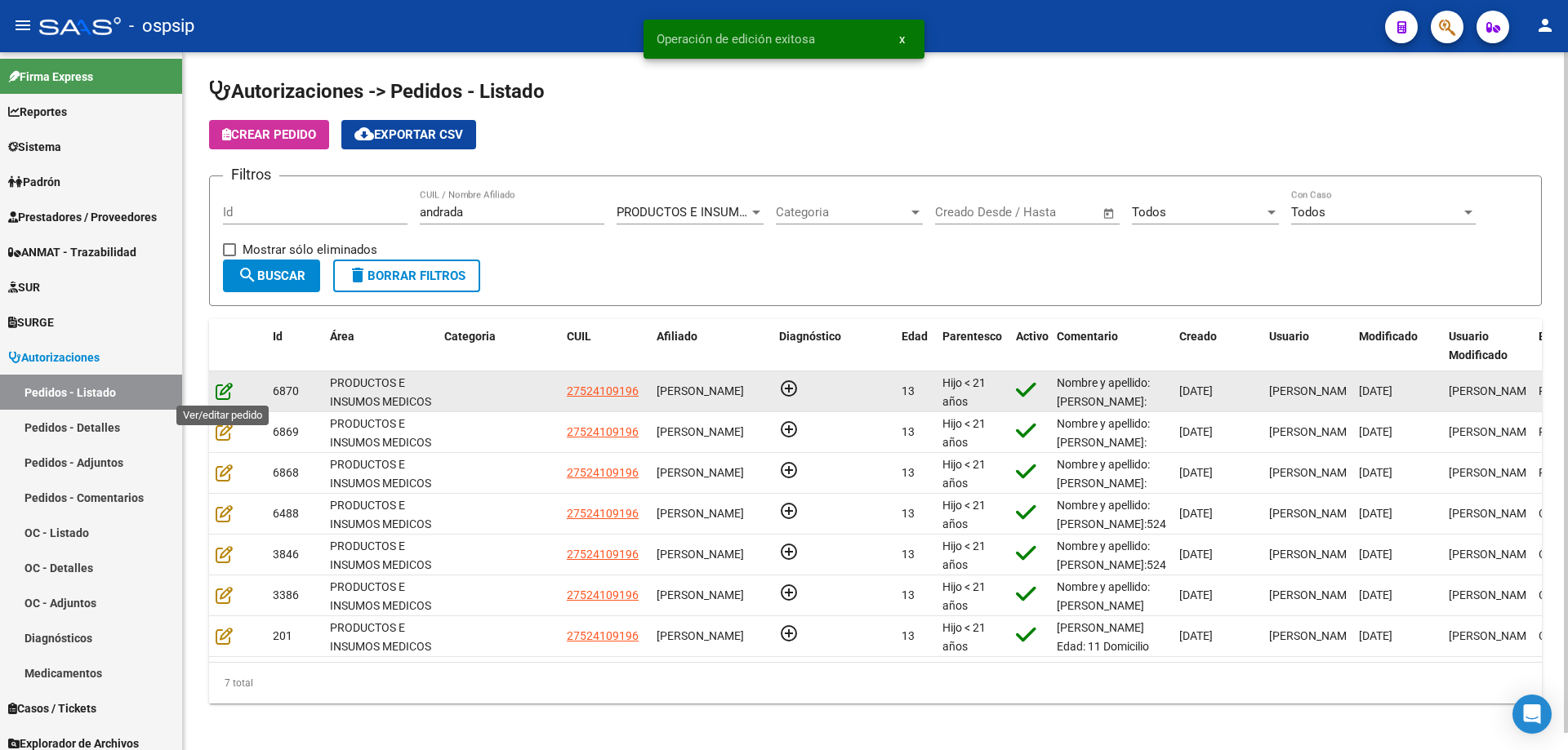
click at [219, 393] on icon at bounding box center [225, 390] width 18 height 18
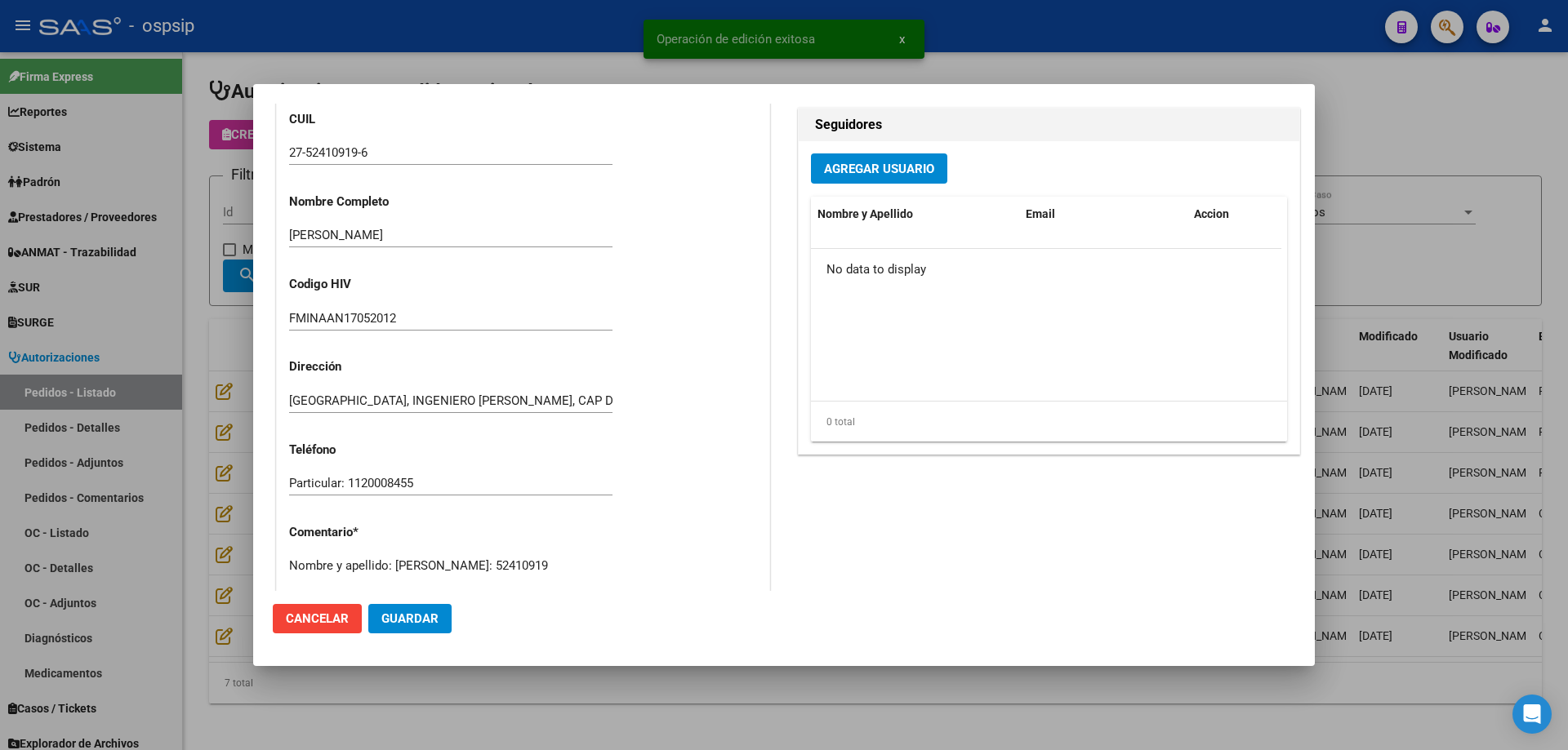
scroll to position [734, 0]
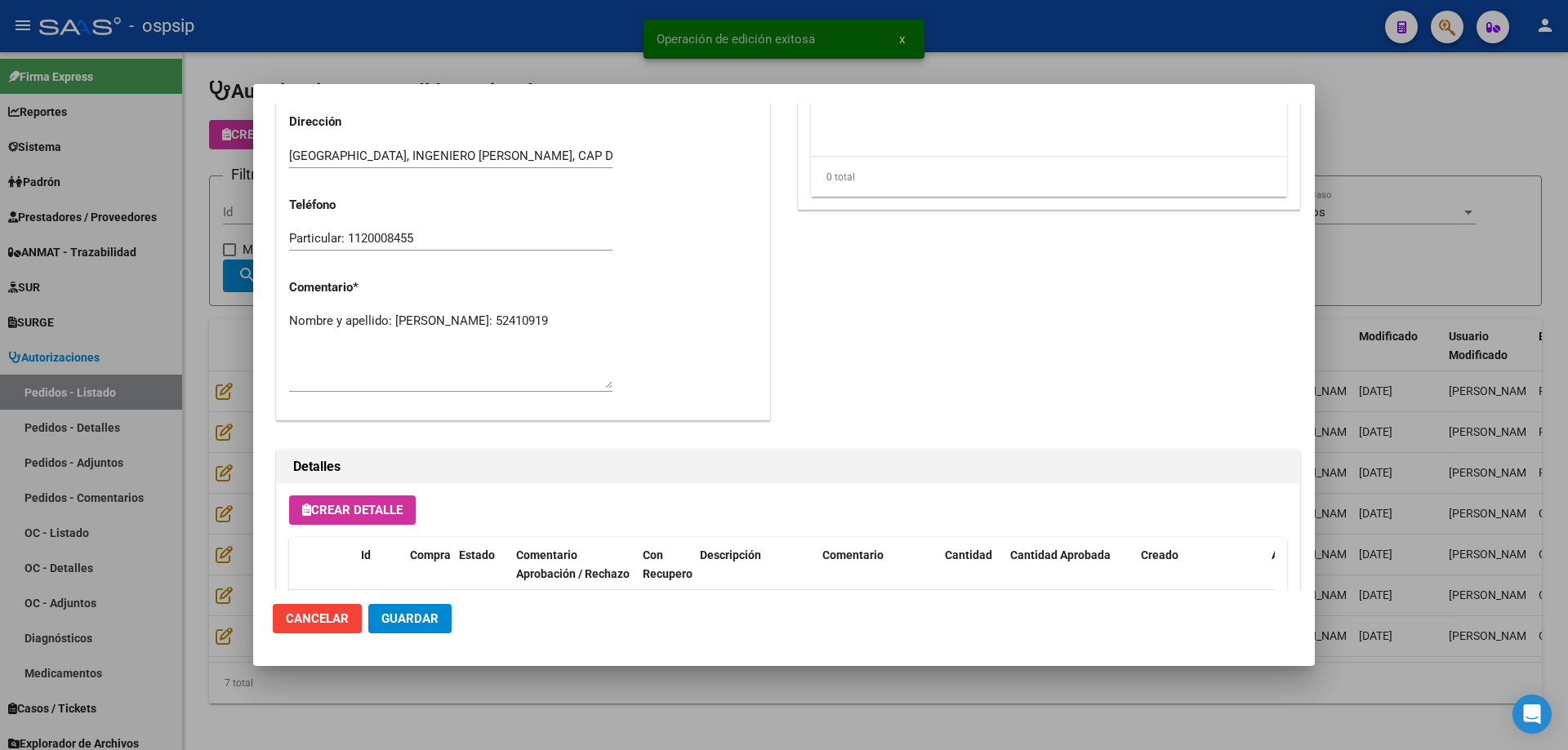
click at [427, 338] on textarea "Nombre y apellido: [PERSON_NAME]: 52410919" at bounding box center [450, 349] width 323 height 76
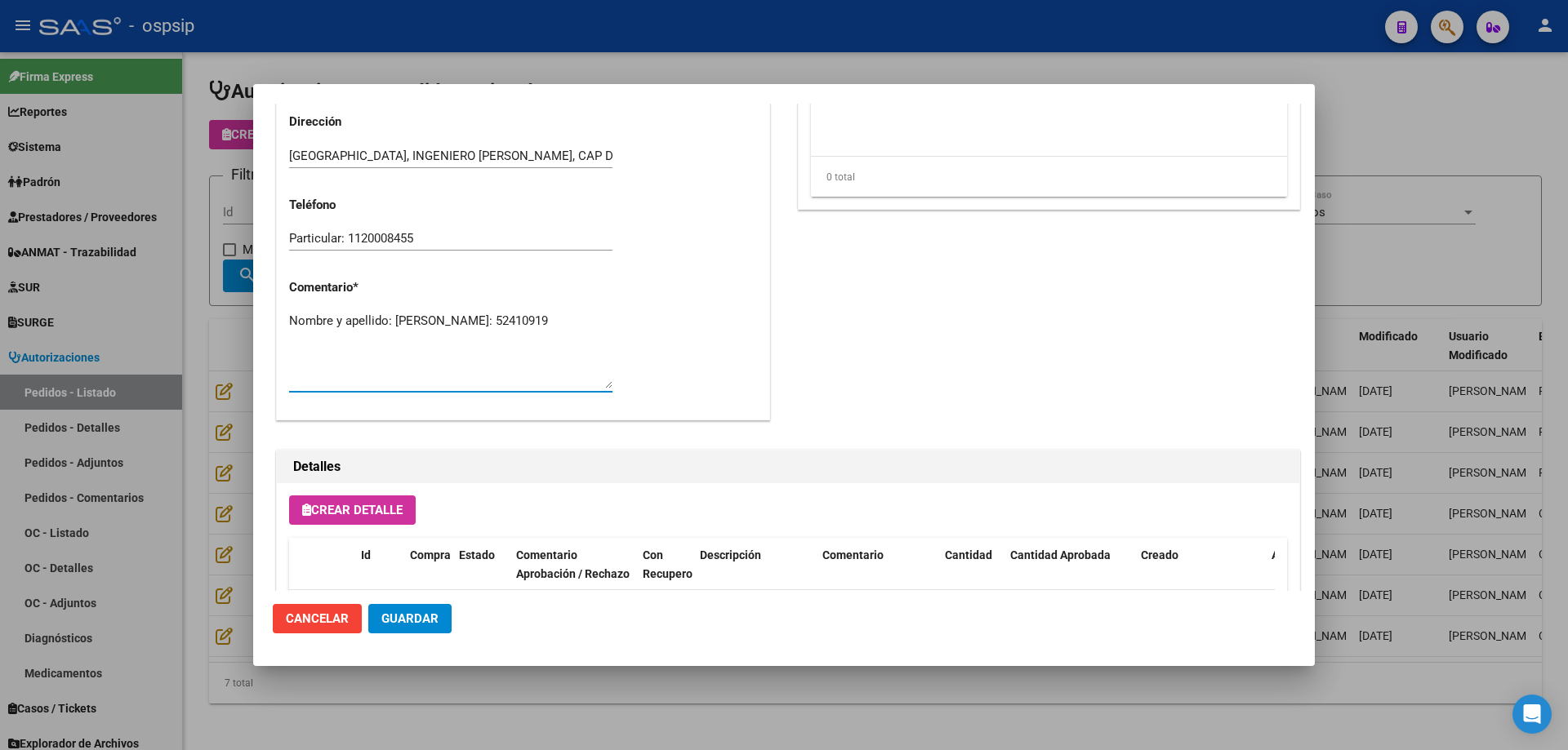
paste textarea "Teléfonos: [PHONE_NUMBER] [PERSON_NAME] (mamá) 1159296244 [PERSON_NAME] ( papá)…"
type textarea "Nombre y apellido: [PERSON_NAME]: [PHONE_NUMBER] Teléfonos: [PHONE_NUMBER] [PER…"
click at [419, 613] on span "Guardar" at bounding box center [410, 618] width 57 height 15
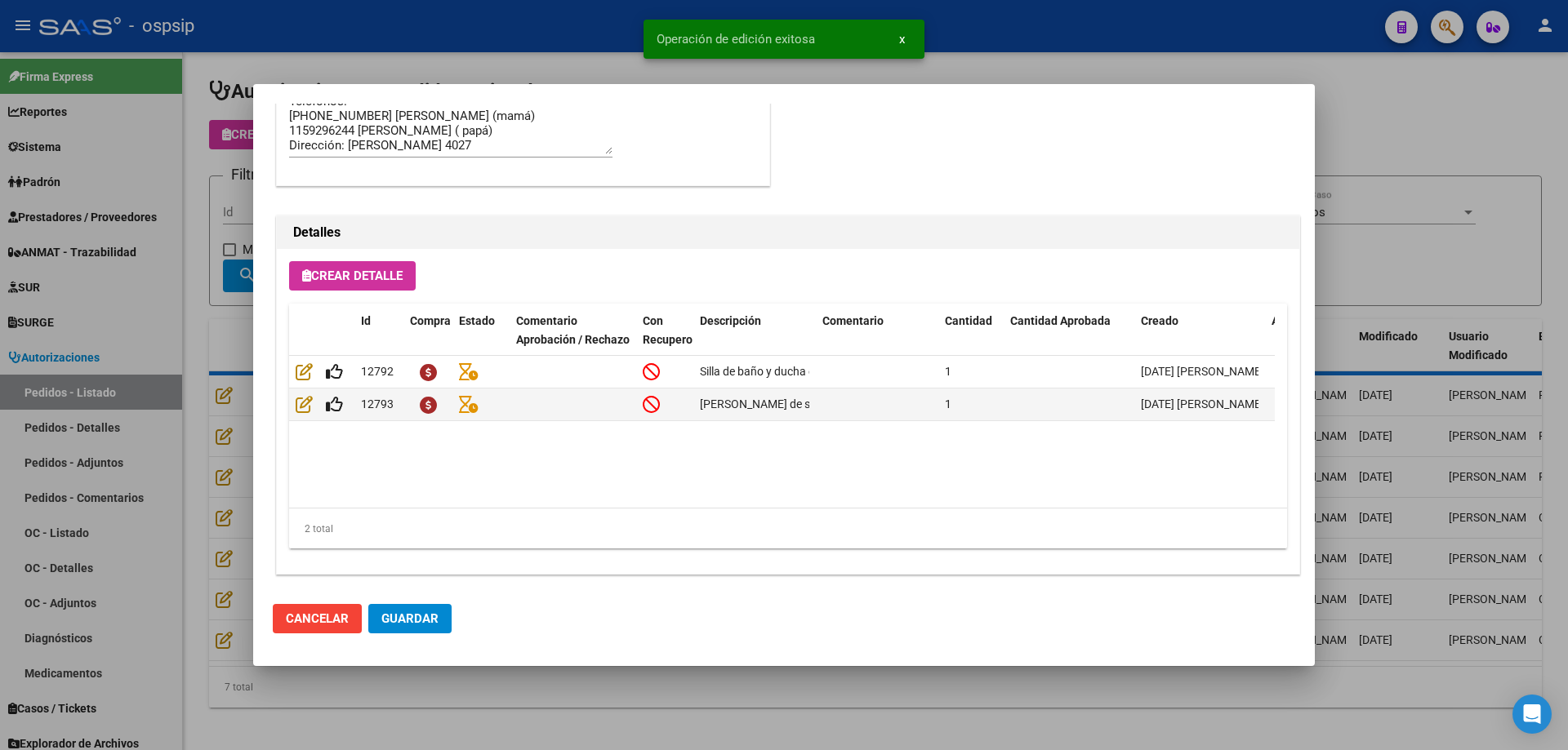
scroll to position [979, 0]
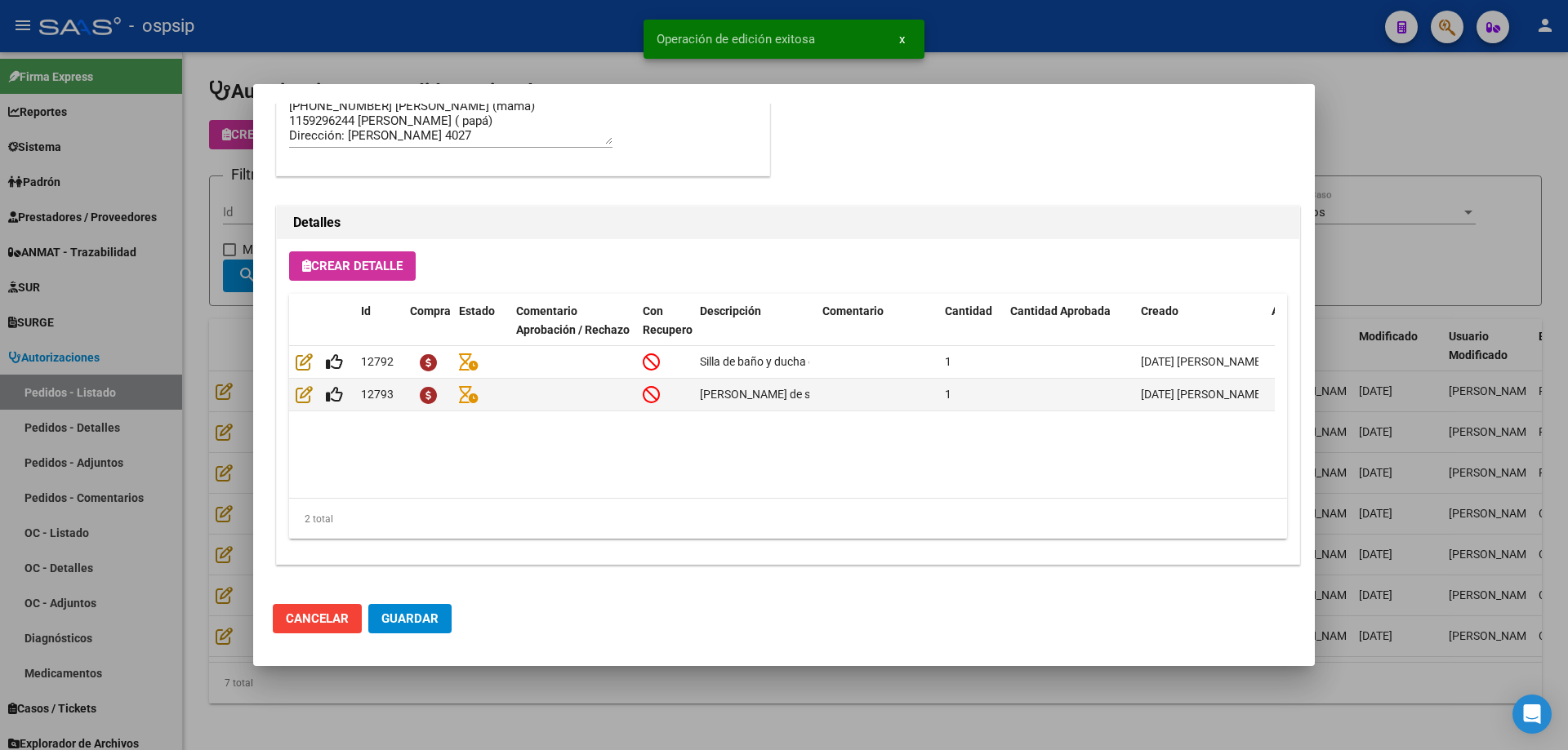
click at [221, 350] on div at bounding box center [784, 375] width 1568 height 750
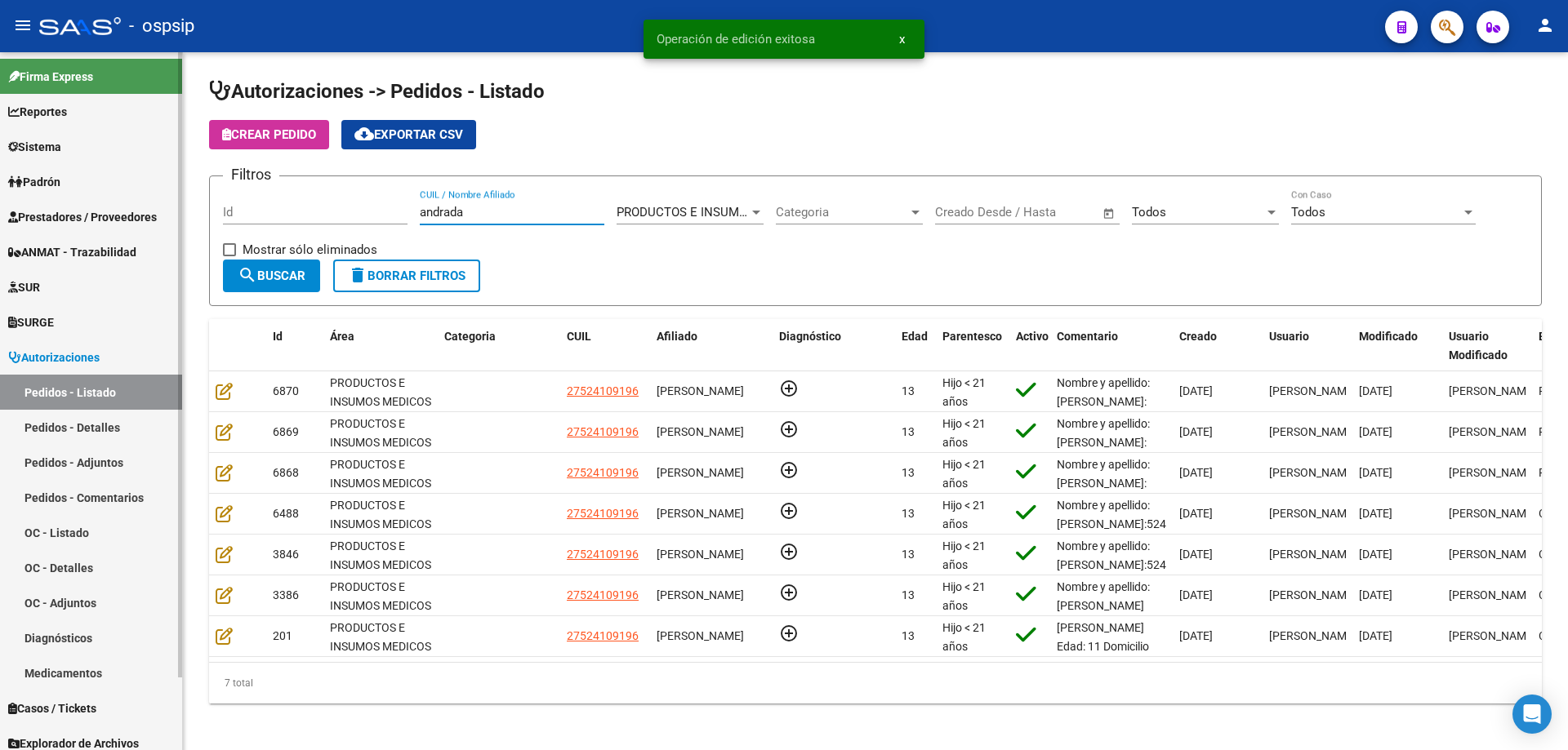
drag, startPoint x: 490, startPoint y: 211, endPoint x: 180, endPoint y: 216, distance: 310.0
click at [180, 216] on mat-sidenav-container "Firma Express Reportes Egresos Devengados Auditorías x Área Auditorías x Usuari…" at bounding box center [784, 402] width 1568 height 698
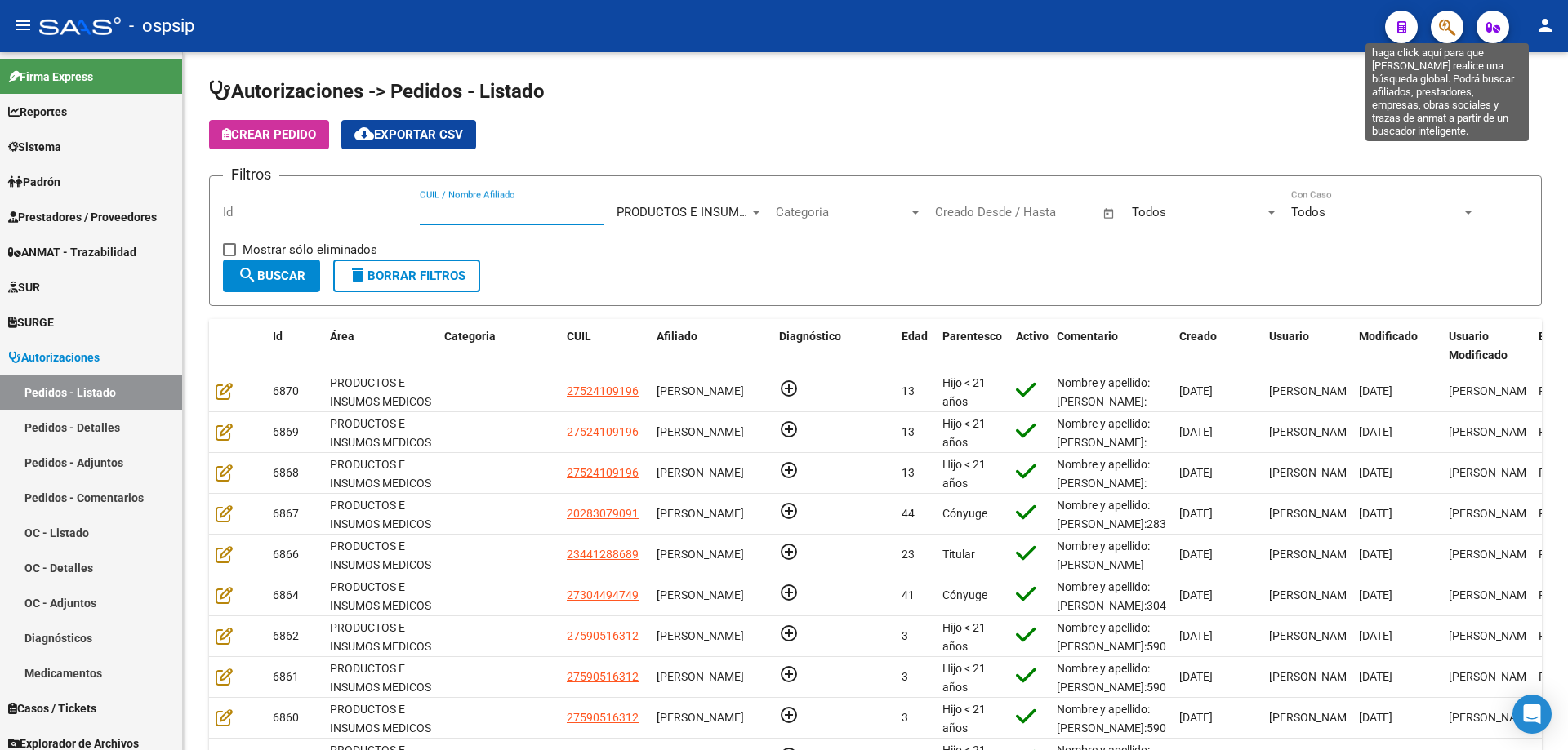
click at [1444, 33] on icon "button" at bounding box center [1447, 26] width 17 height 18
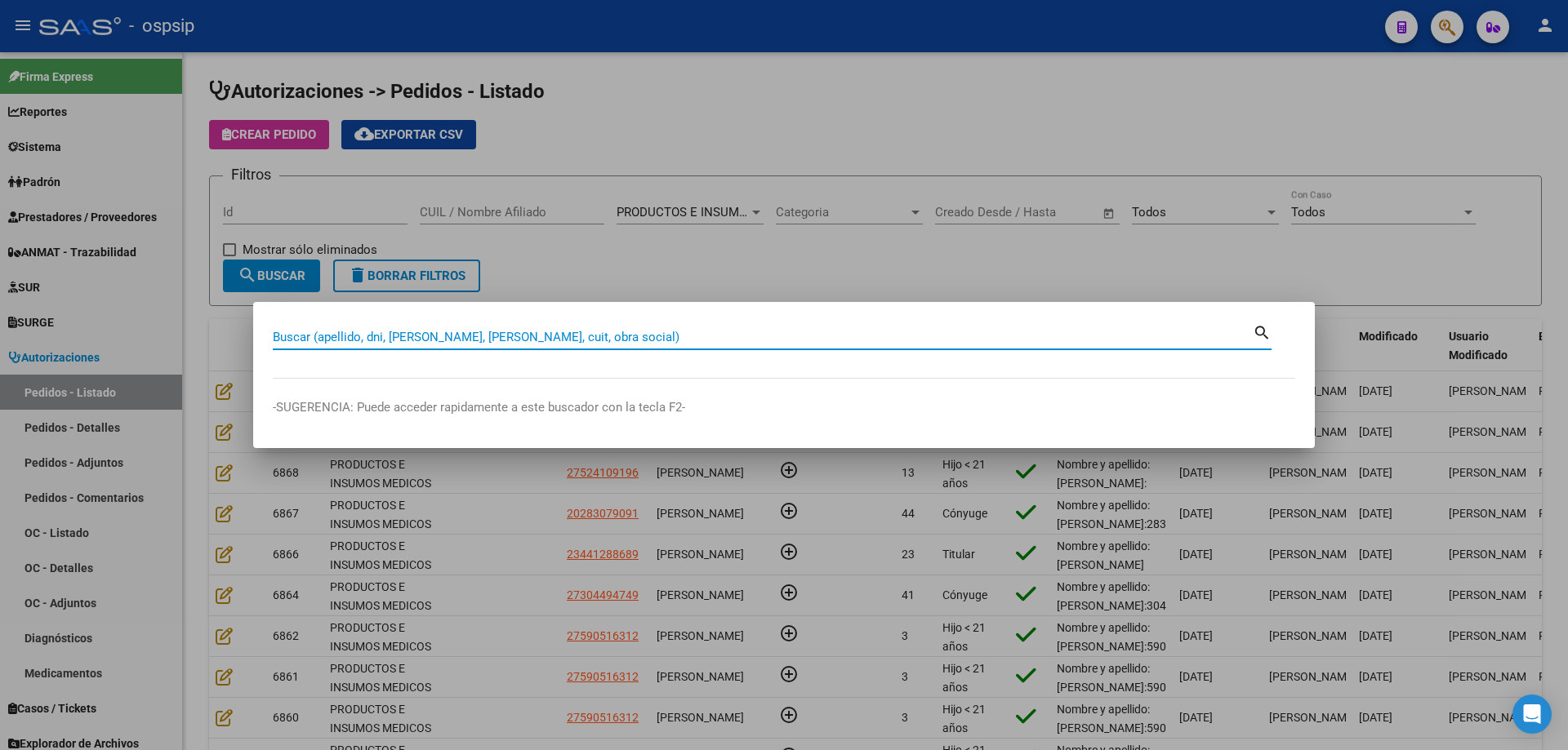
paste input "49591287"
type input "49591287"
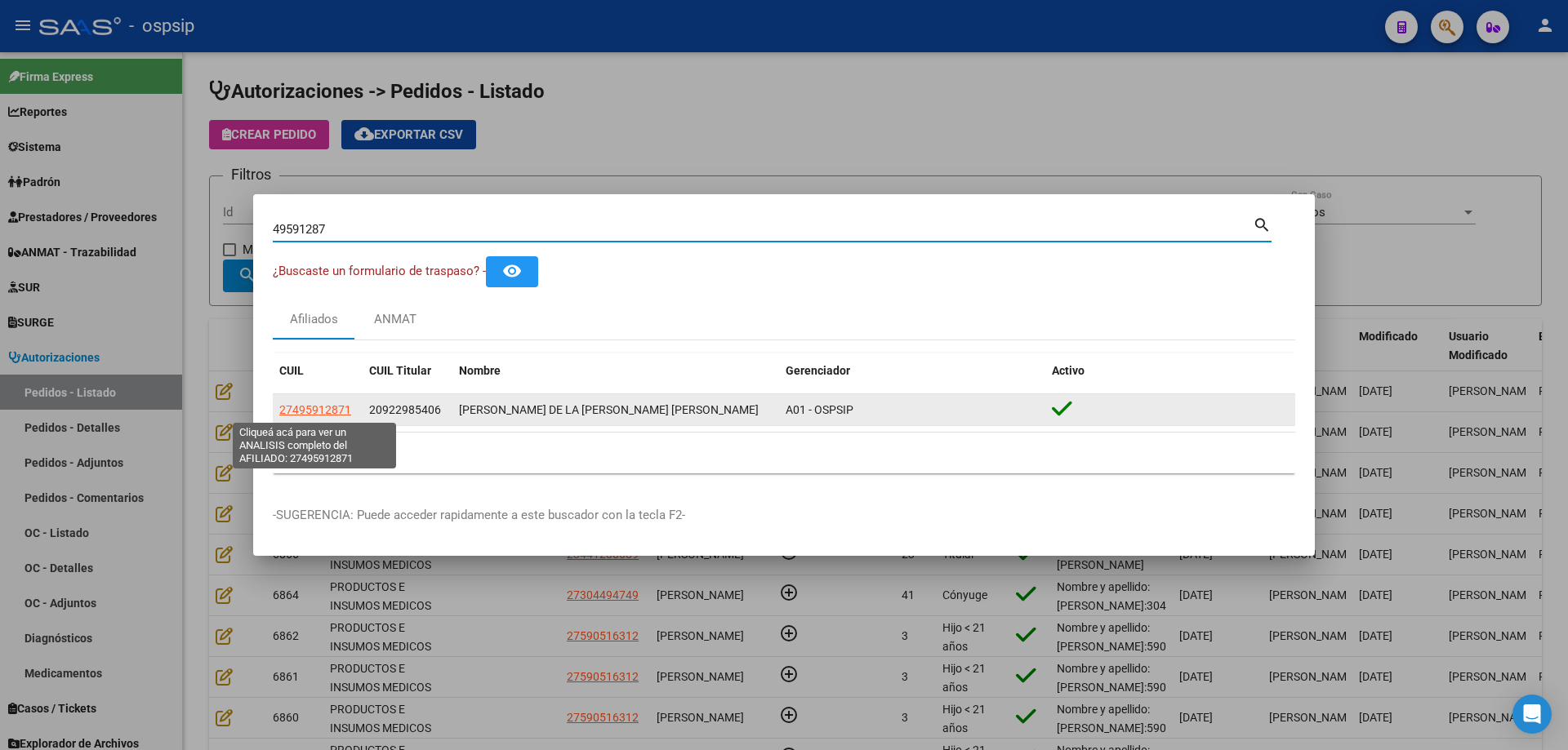
click at [318, 407] on span "27495912871" at bounding box center [315, 410] width 72 height 13
type textarea "27495912871"
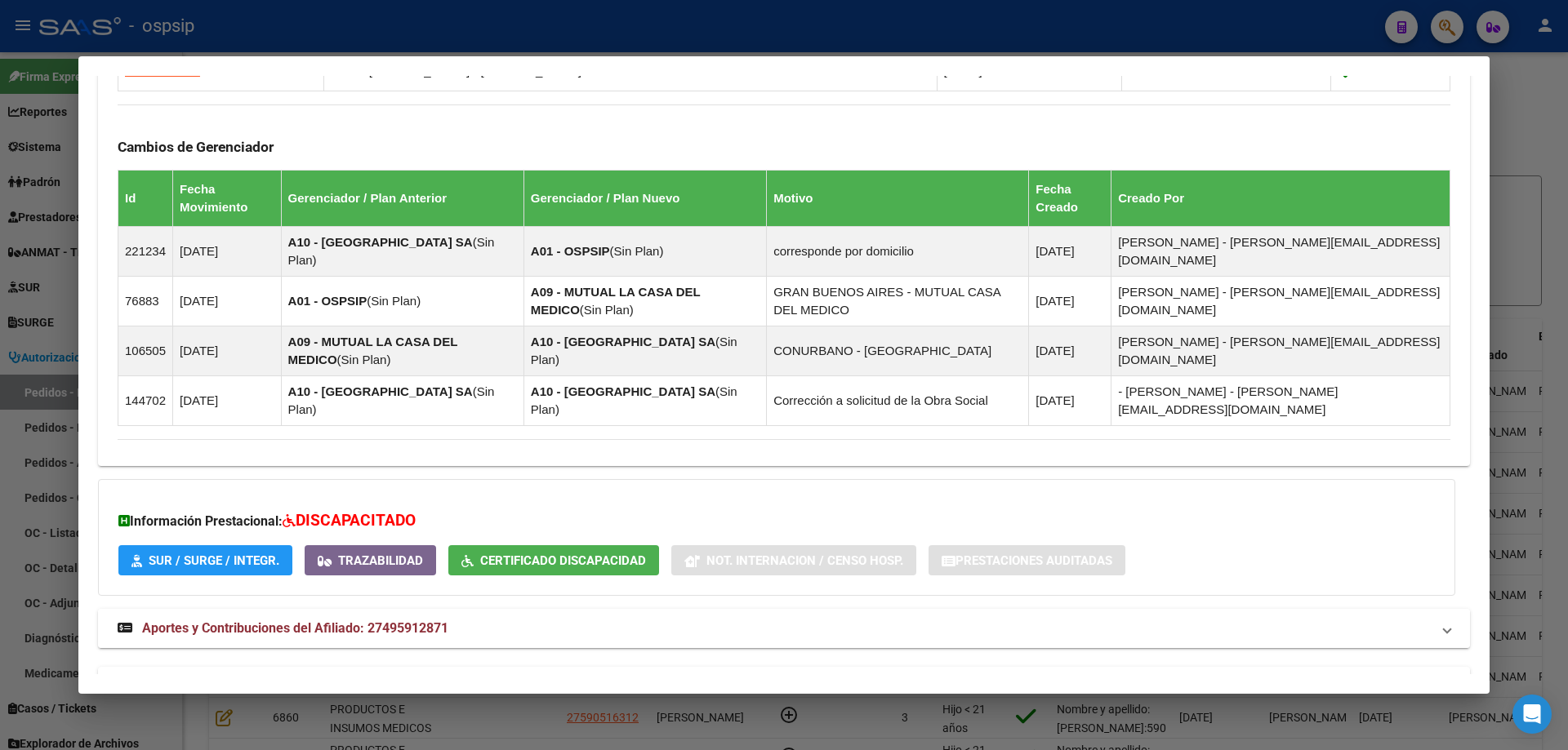
scroll to position [1000, 0]
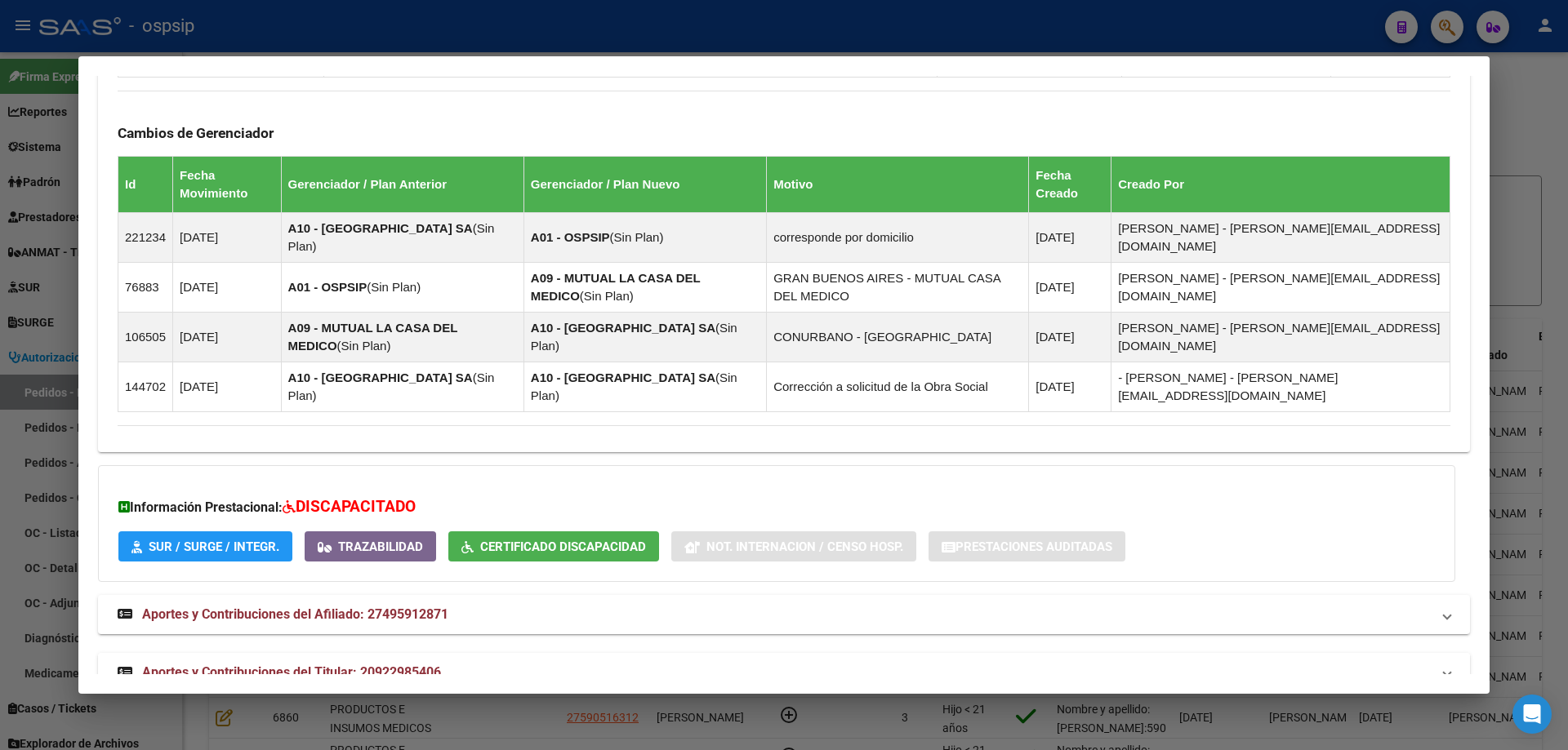
click at [301, 664] on span "Aportes y Contribuciones del Titular: 20922985406" at bounding box center [291, 672] width 299 height 16
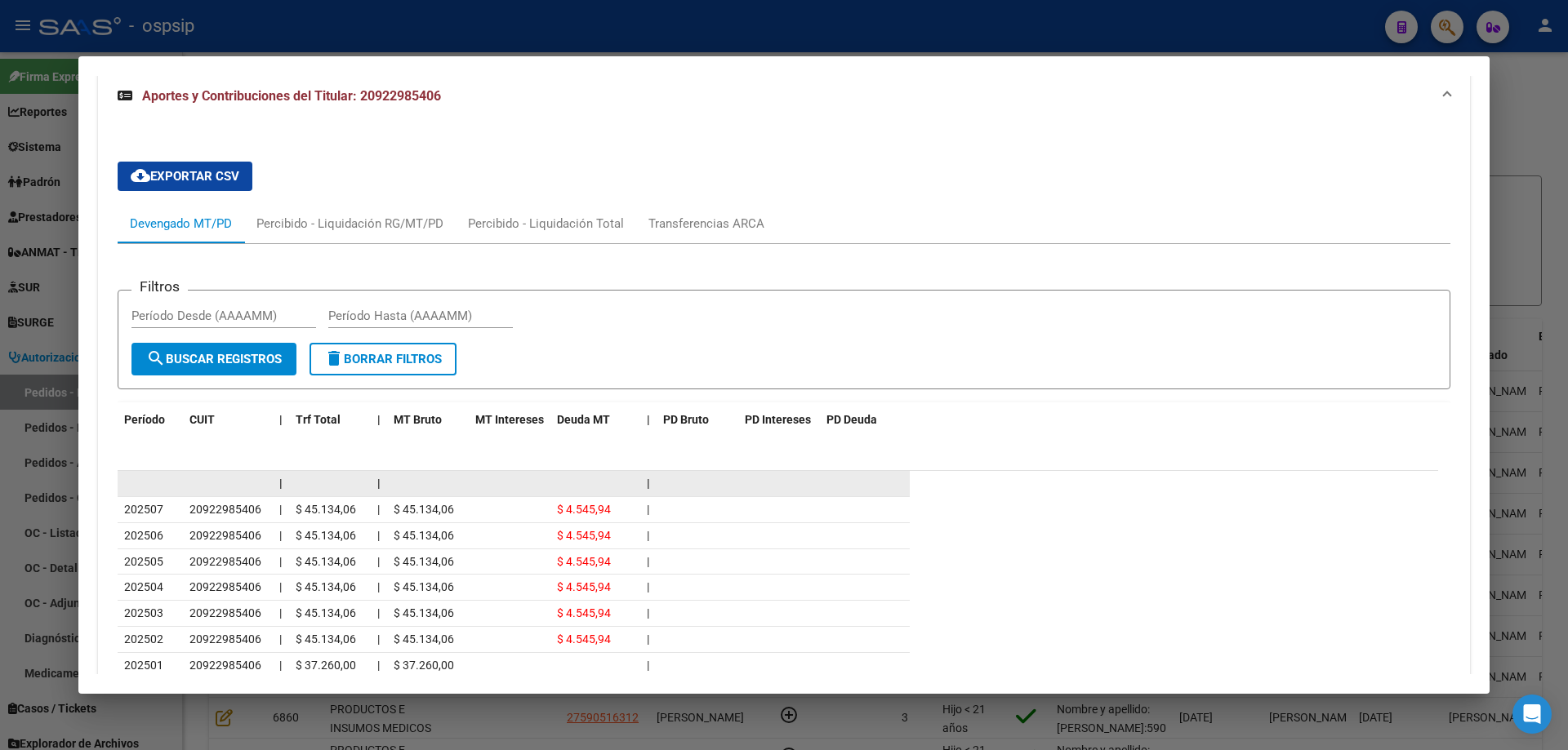
scroll to position [1584, 0]
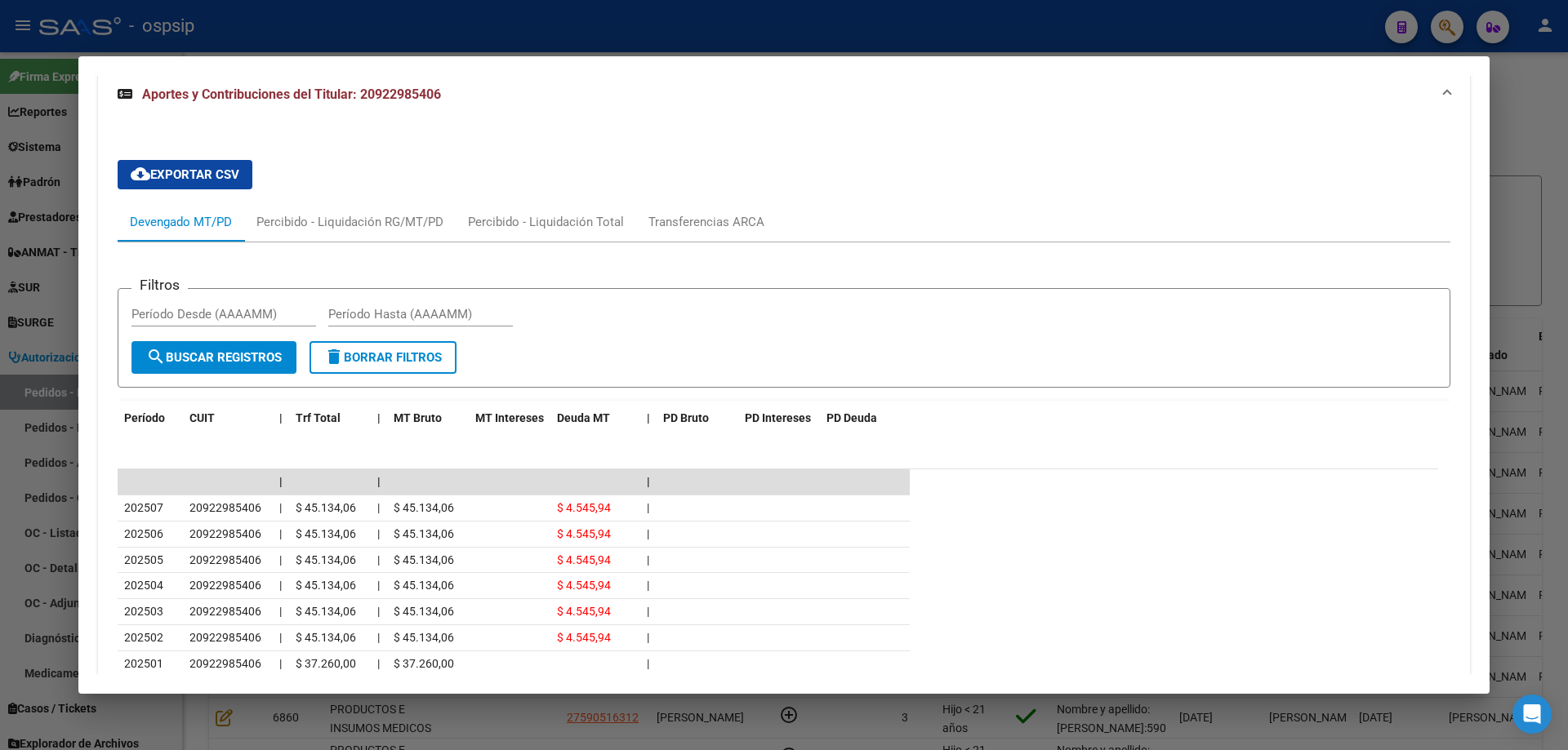
click at [76, 339] on div at bounding box center [784, 375] width 1568 height 750
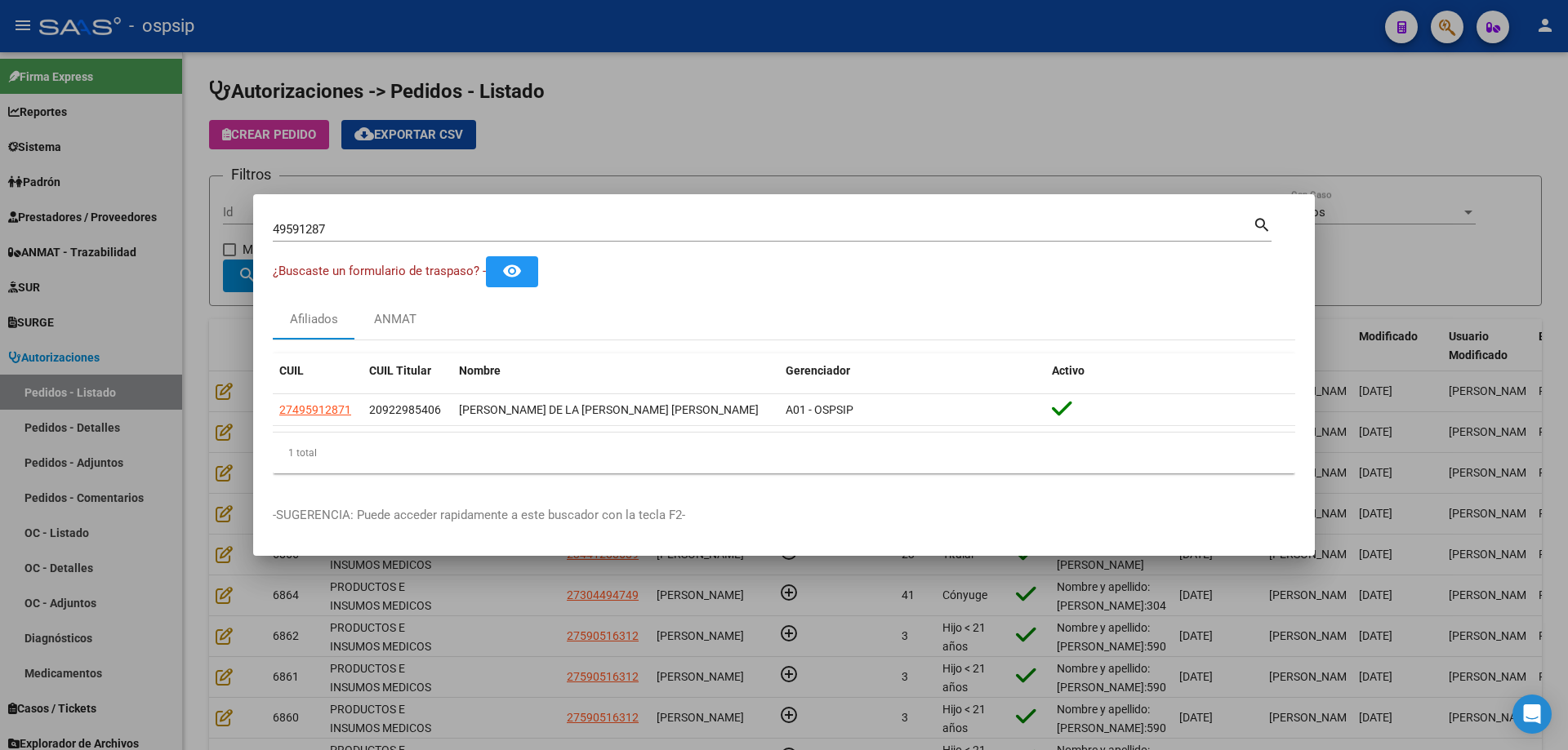
click at [292, 227] on input "49591287" at bounding box center [763, 229] width 980 height 15
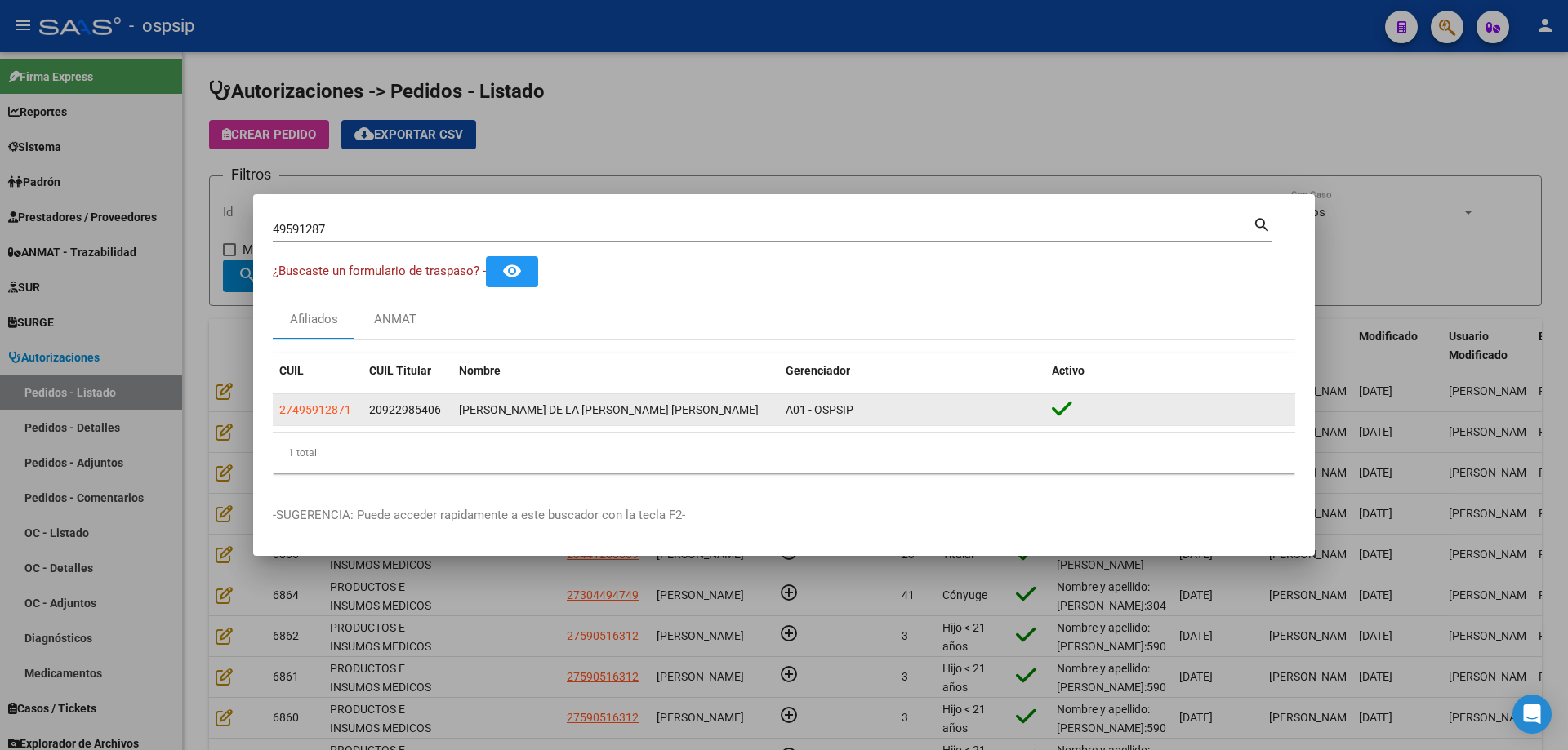
drag, startPoint x: 354, startPoint y: 408, endPoint x: 275, endPoint y: 414, distance: 79.2
click at [275, 414] on datatable-body-cell "27495912871" at bounding box center [318, 410] width 89 height 32
copy span "27495912871"
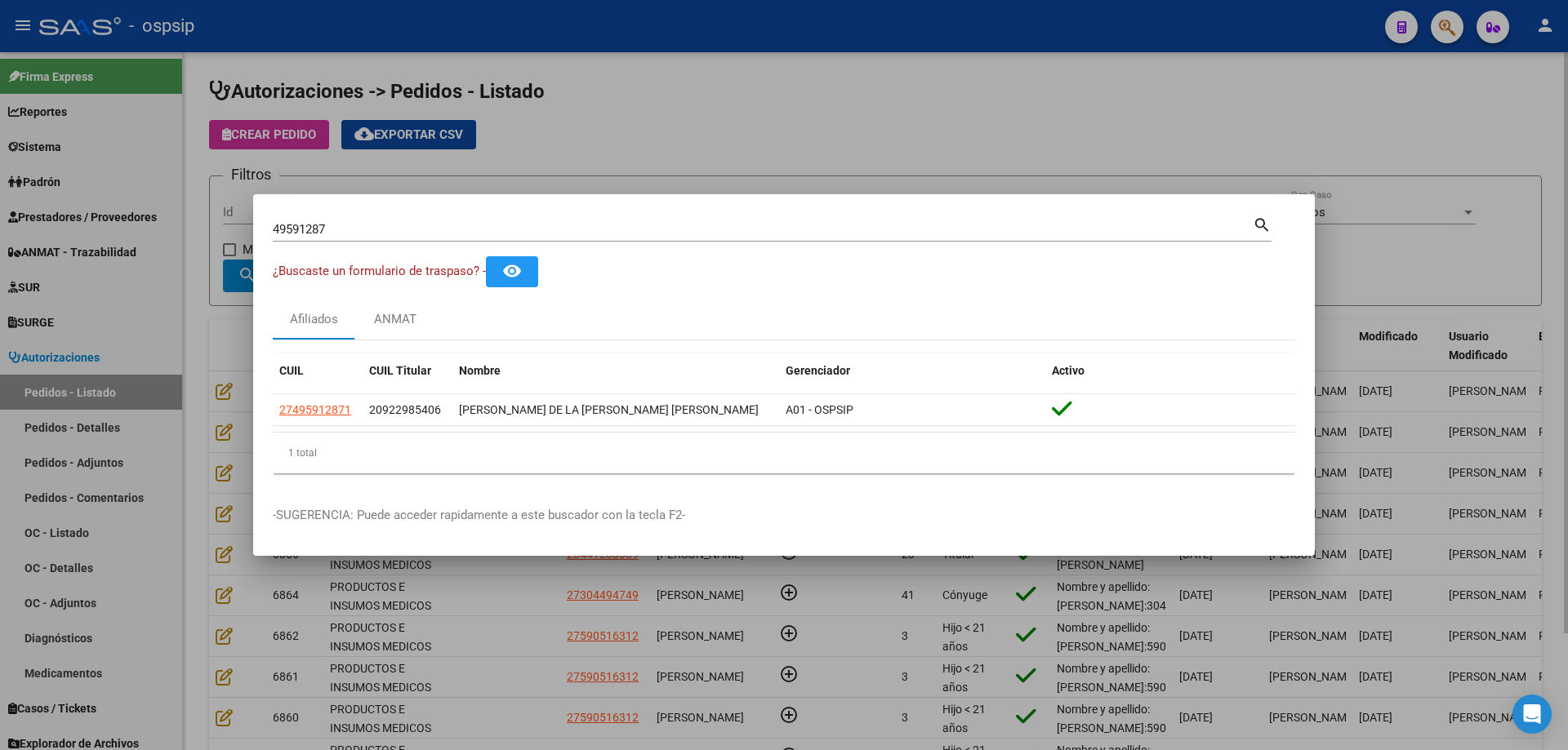
drag, startPoint x: 205, startPoint y: 308, endPoint x: 212, endPoint y: 301, distance: 9.9
click at [206, 305] on div at bounding box center [784, 375] width 1568 height 750
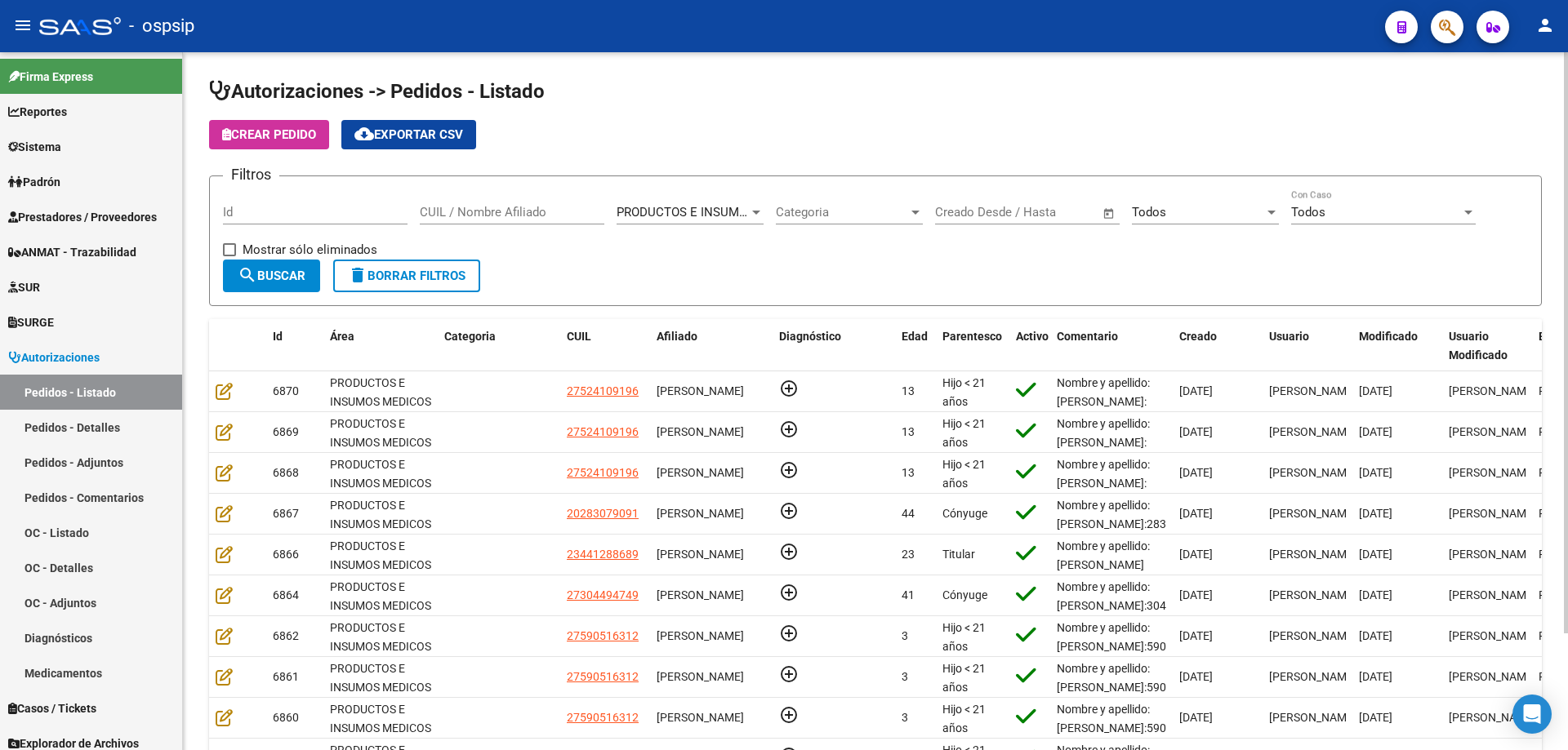
click at [305, 132] on span "Crear Pedido" at bounding box center [268, 134] width 94 height 15
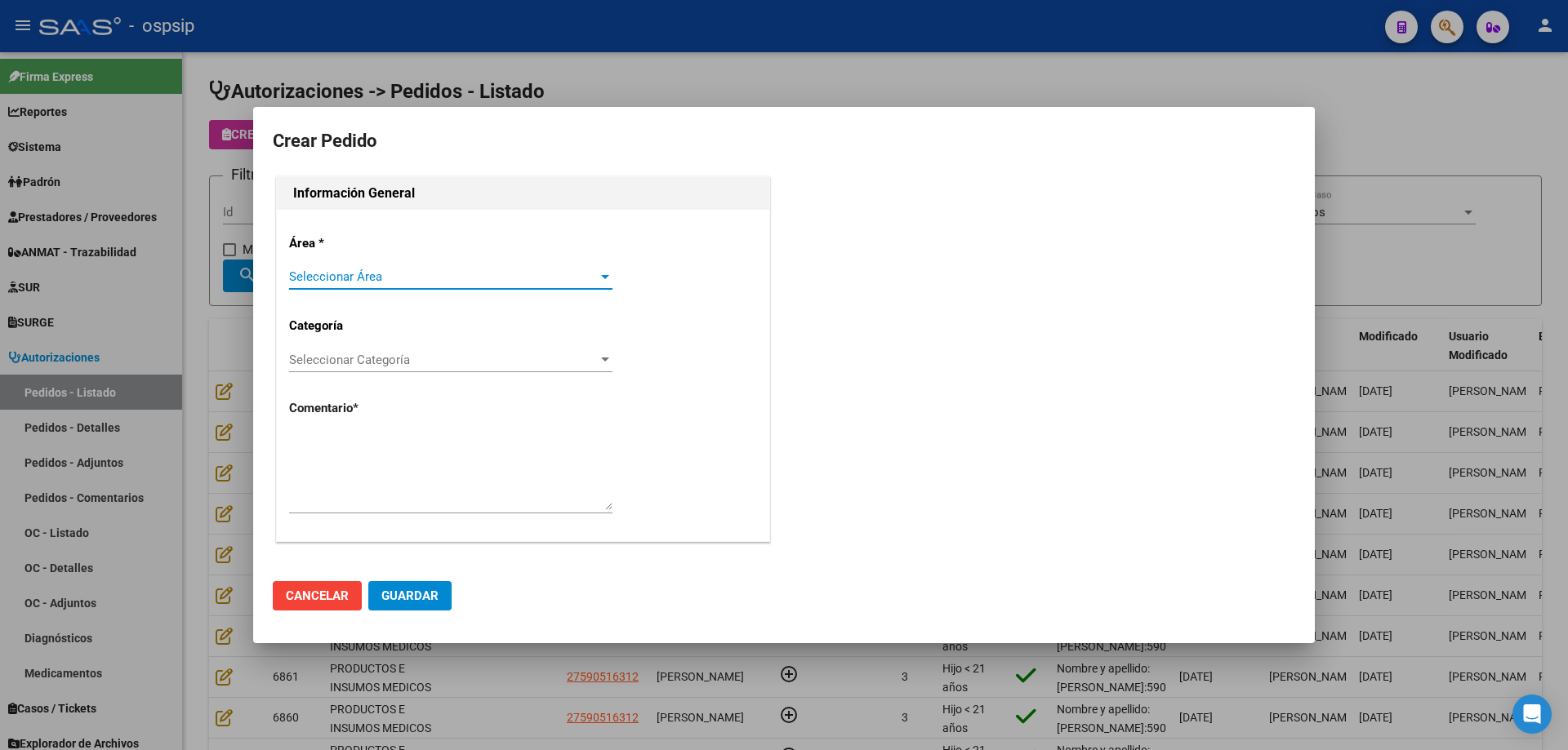
click at [442, 284] on span "Seleccionar Área" at bounding box center [443, 276] width 309 height 15
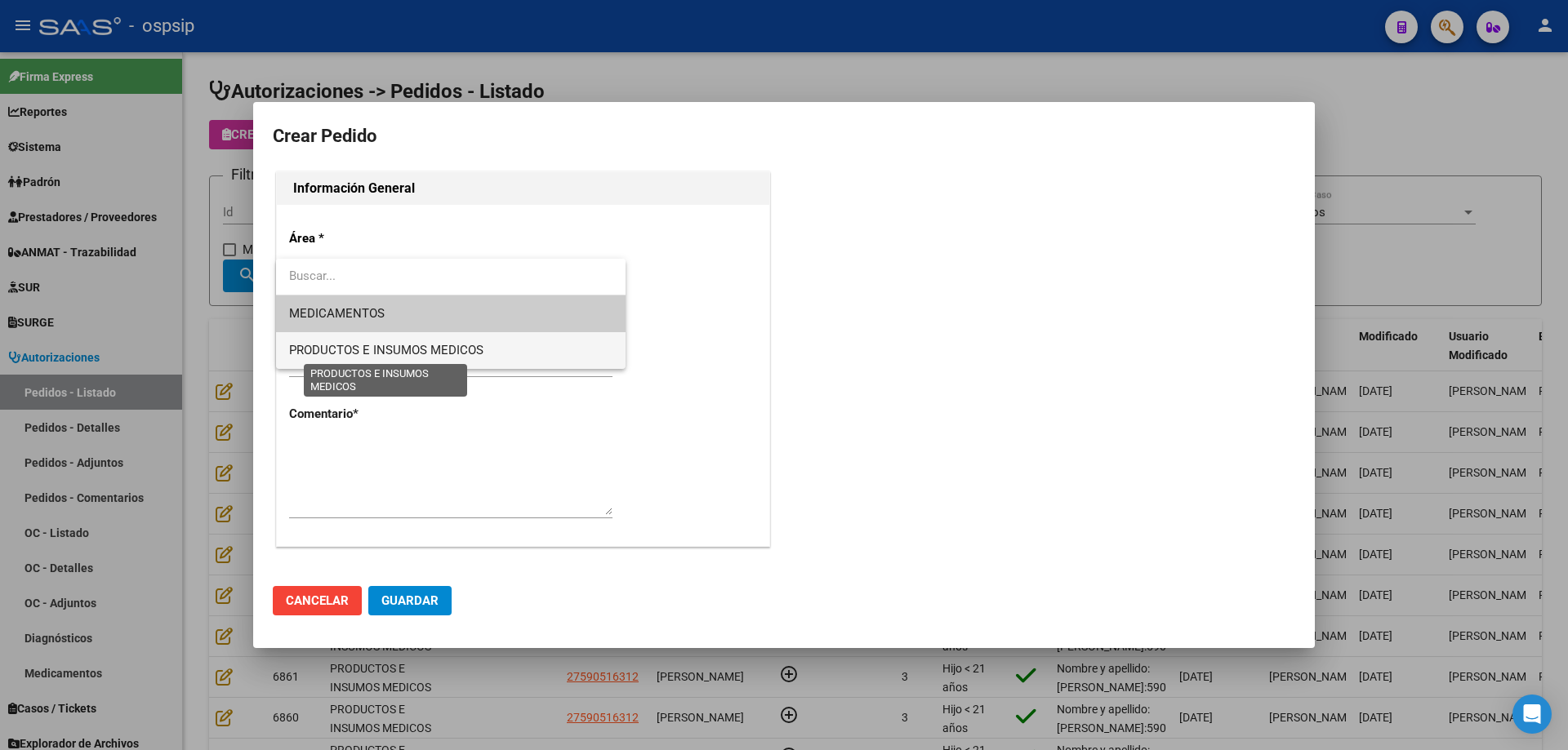
click at [409, 353] on span "PRODUCTOS E INSUMOS MEDICOS" at bounding box center [385, 350] width 194 height 15
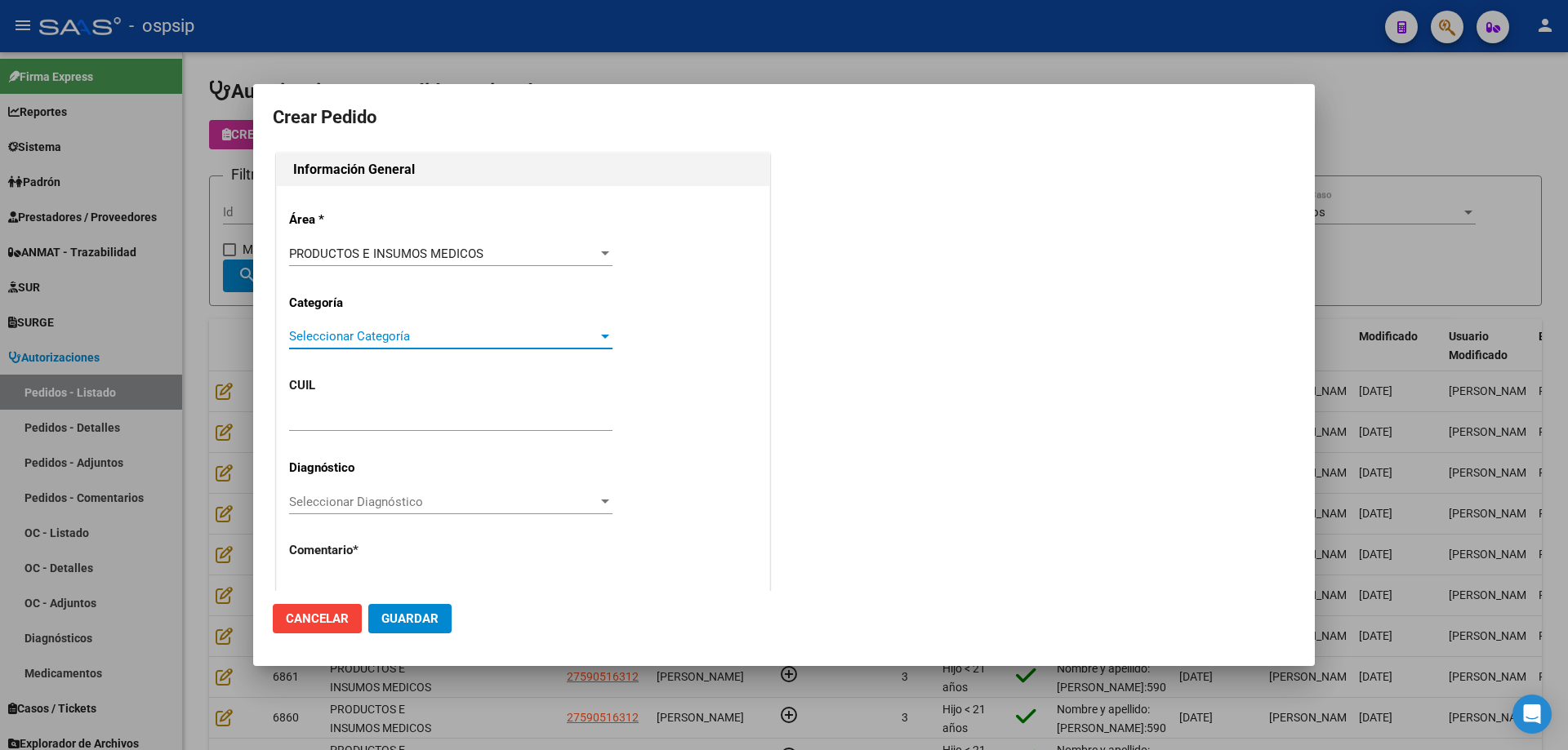
click at [418, 337] on span "Seleccionar Categoría" at bounding box center [443, 336] width 309 height 15
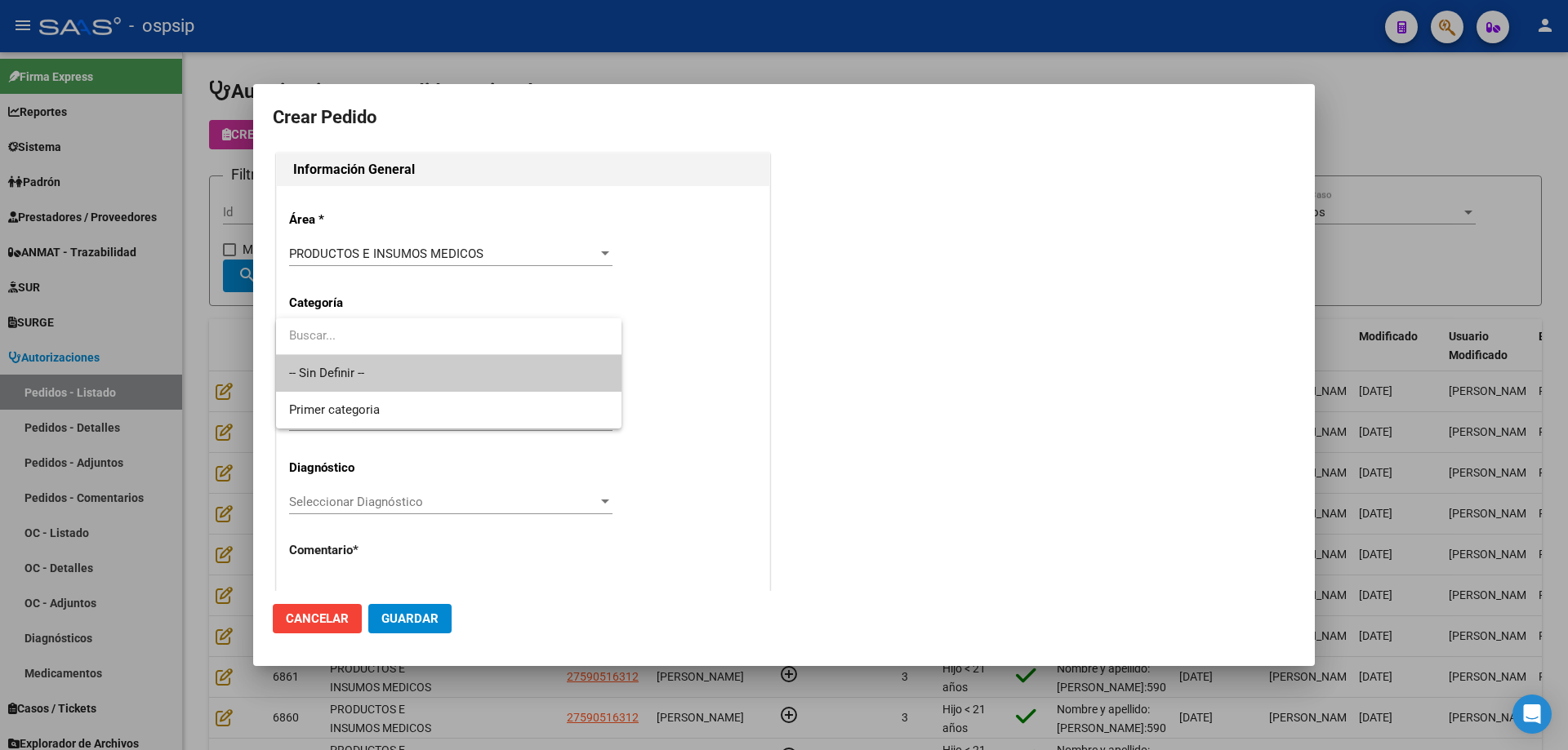
click at [403, 371] on span "-- Sin Definir --" at bounding box center [448, 374] width 319 height 37
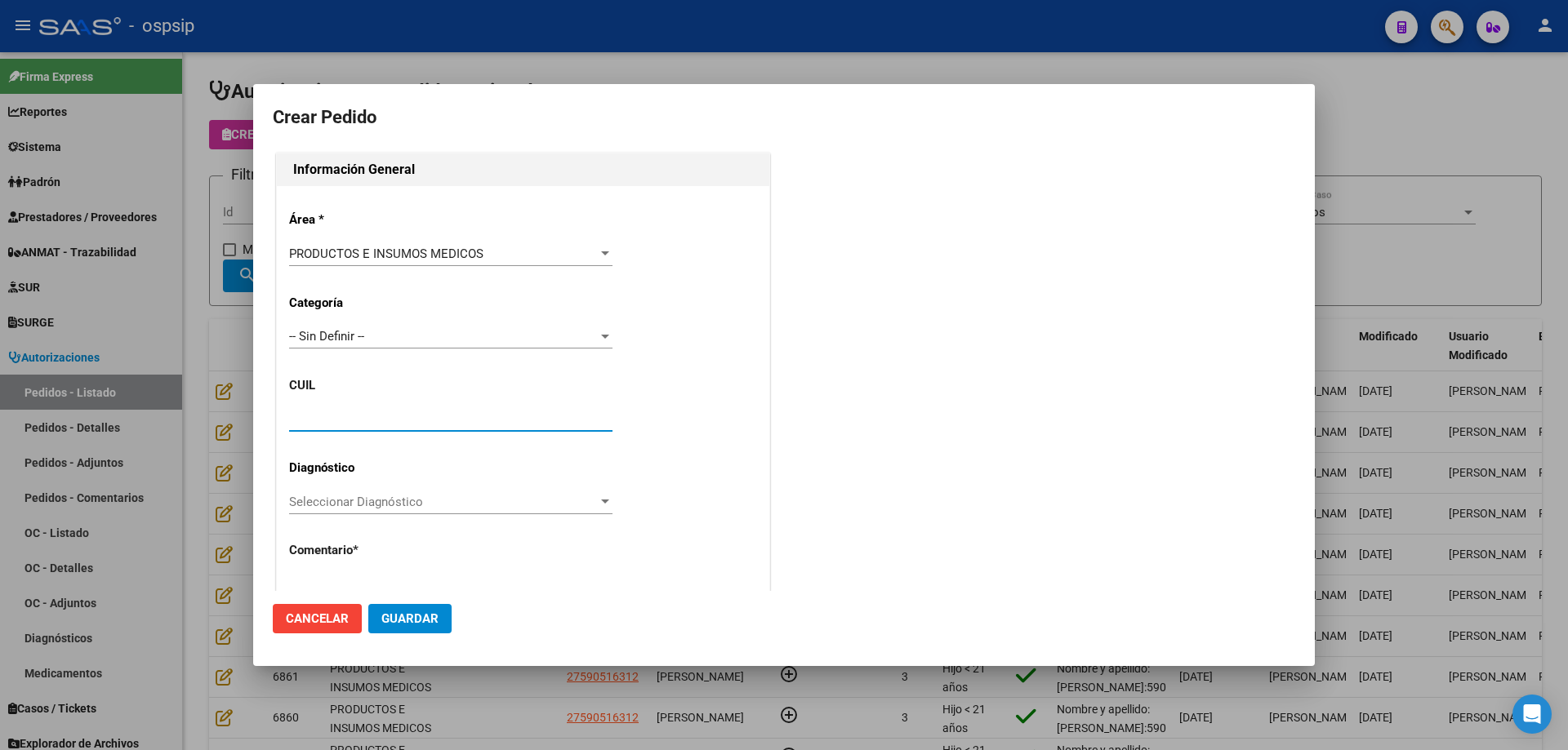
paste input "27-49591287-1"
type input "27-49591287-1"
type input "ANTONELLA BELEN GOMEZ DE LA VEGA"
type input "BUENOS AIRES, WILDE, CONDARCO 483"
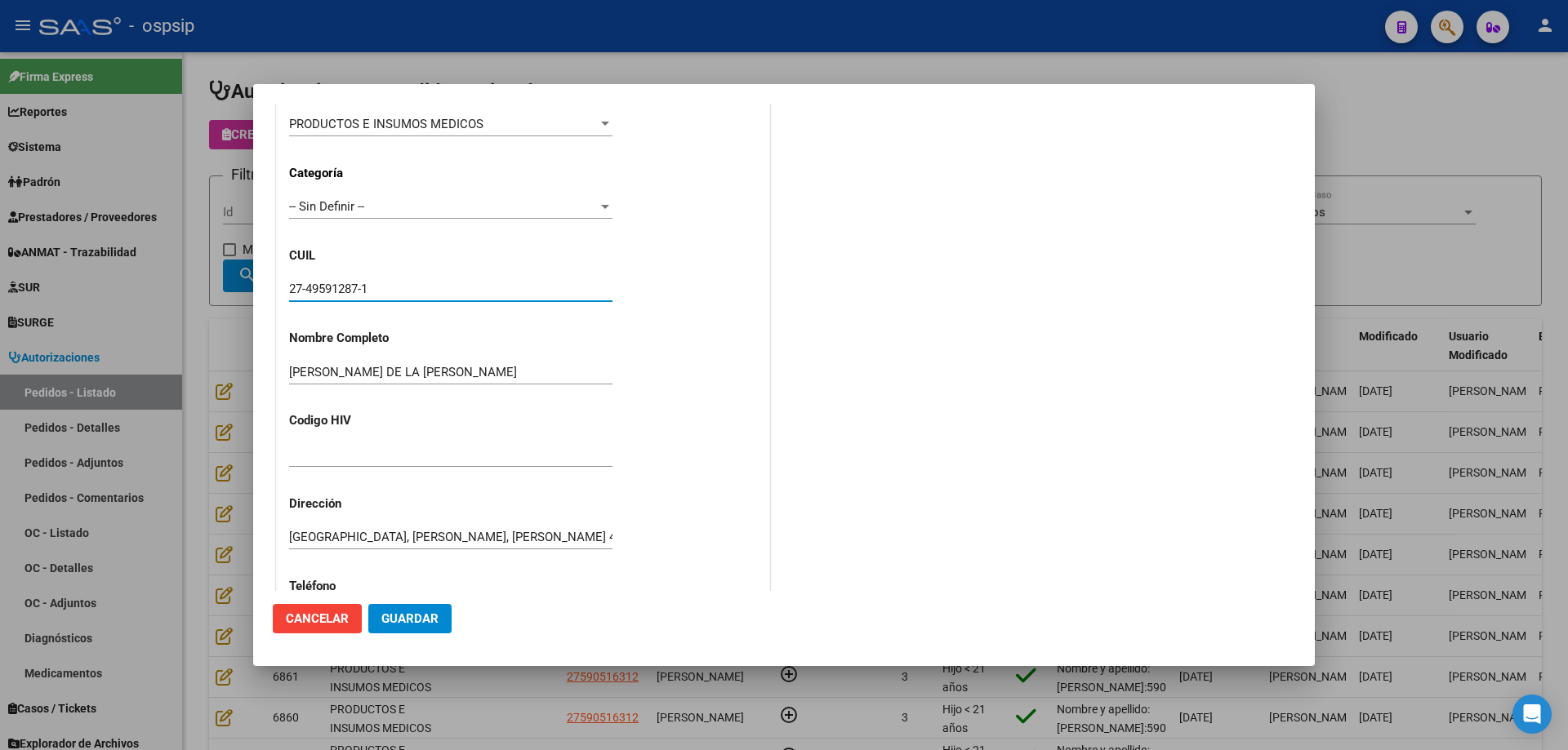
scroll to position [450, 0]
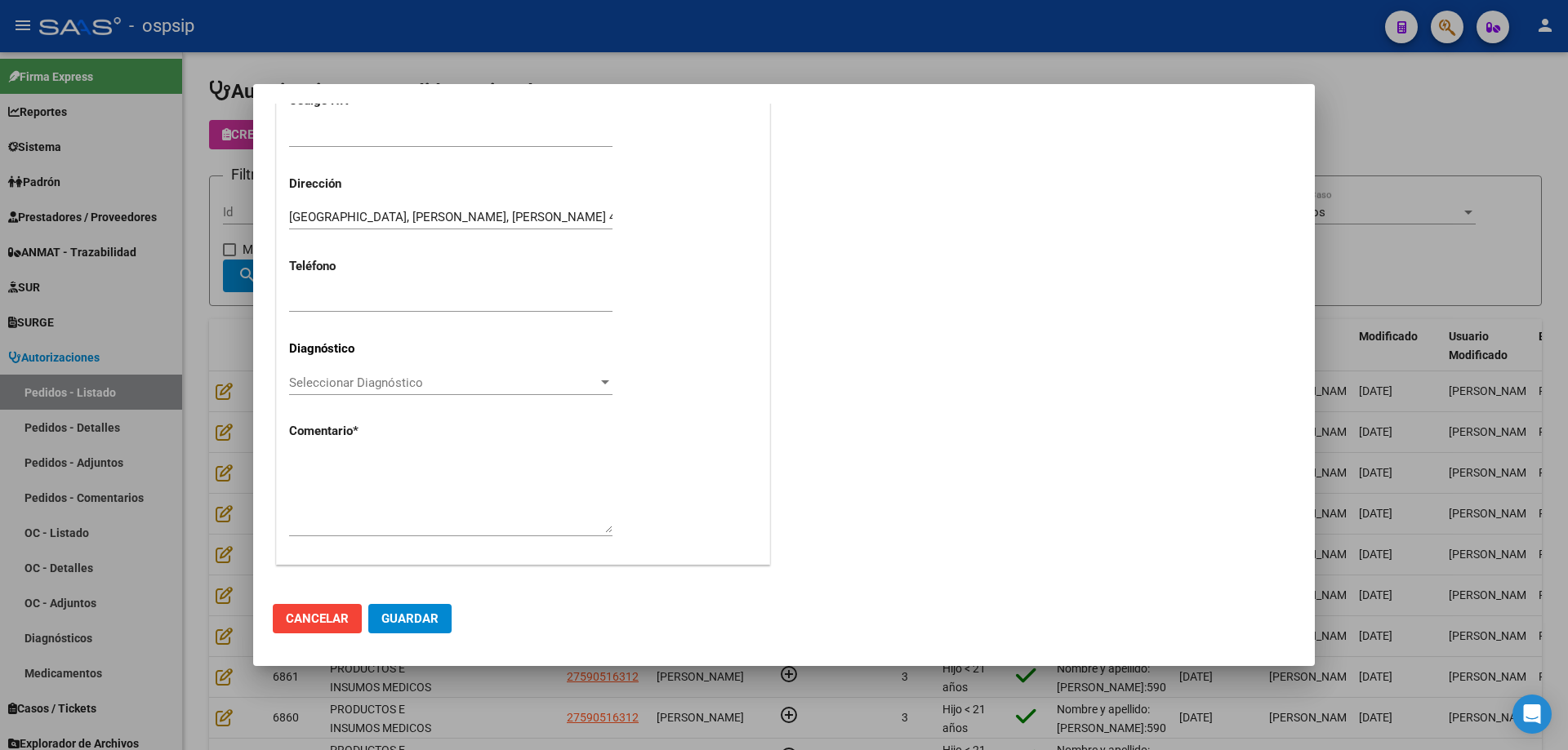
type input "27-49591287-1"
click at [405, 453] on div at bounding box center [450, 494] width 323 height 83
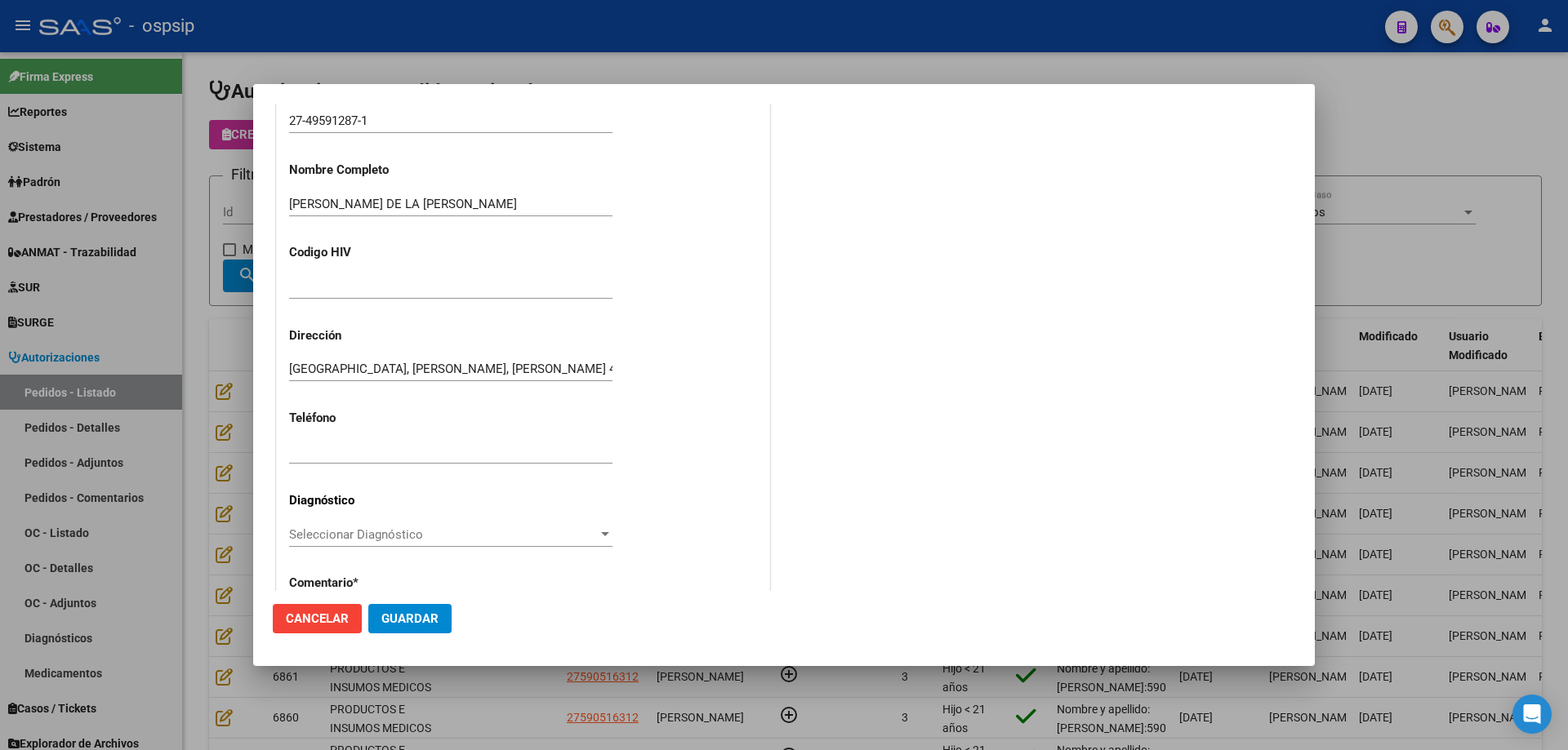
scroll to position [205, 0]
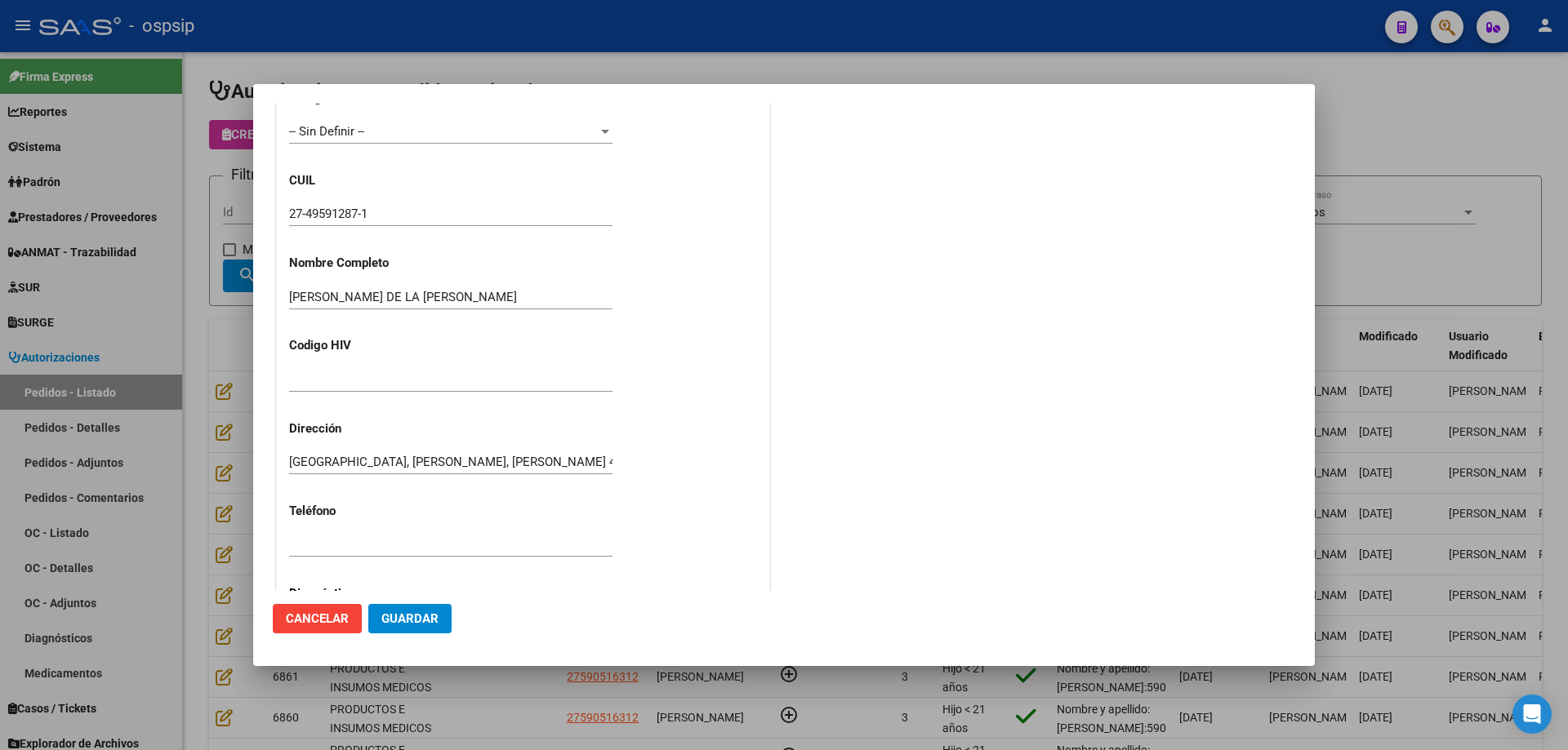
click at [342, 213] on input "27-49591287-1" at bounding box center [450, 213] width 323 height 15
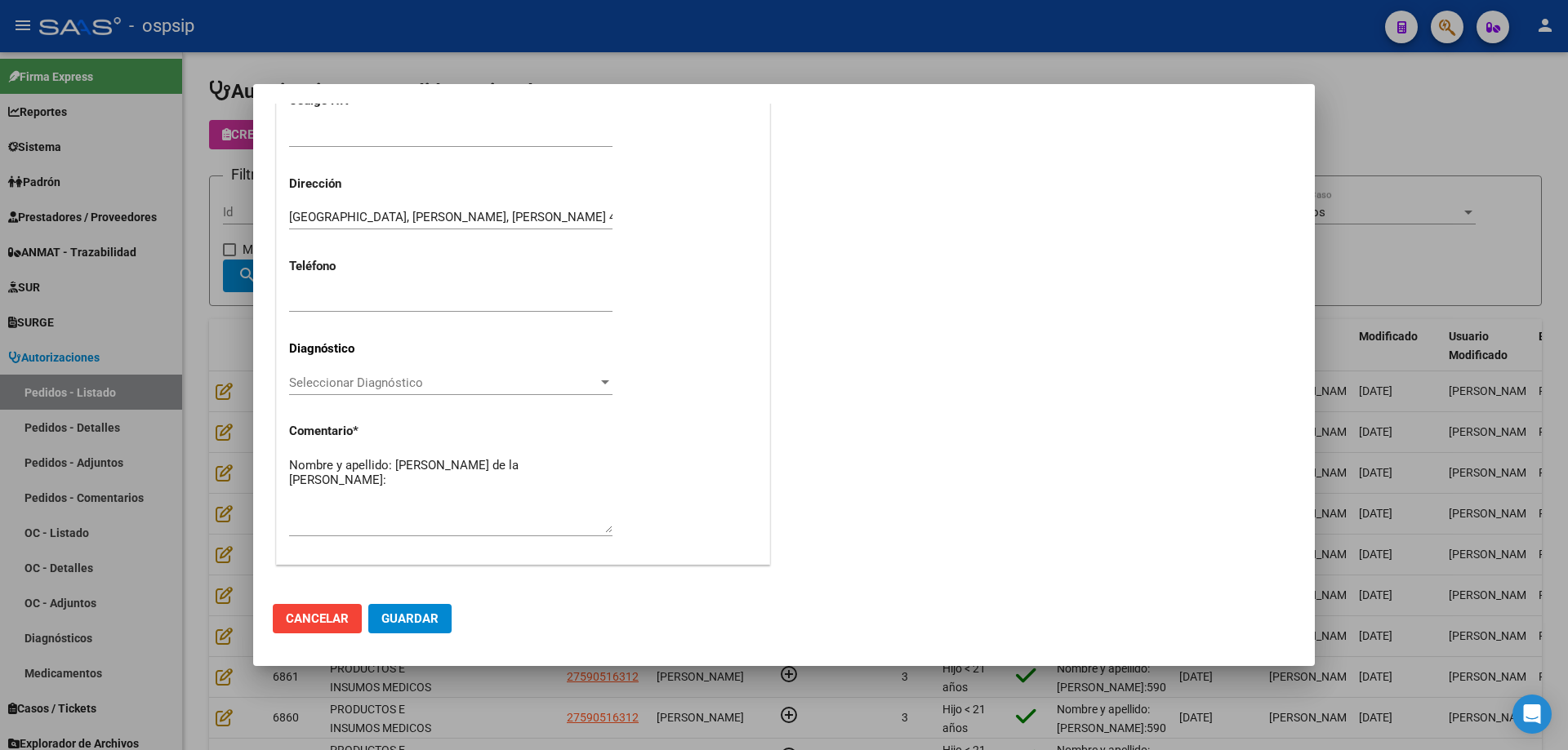
click at [347, 480] on textarea "Nombre y apellido: Gomez de la vega Antonella Dni:" at bounding box center [450, 494] width 323 height 76
paste textarea "49591287"
type textarea "Nombre y apellido: Gomez de la vega Antonella Dni:49591287"
click at [397, 626] on span "Guardar" at bounding box center [410, 618] width 57 height 15
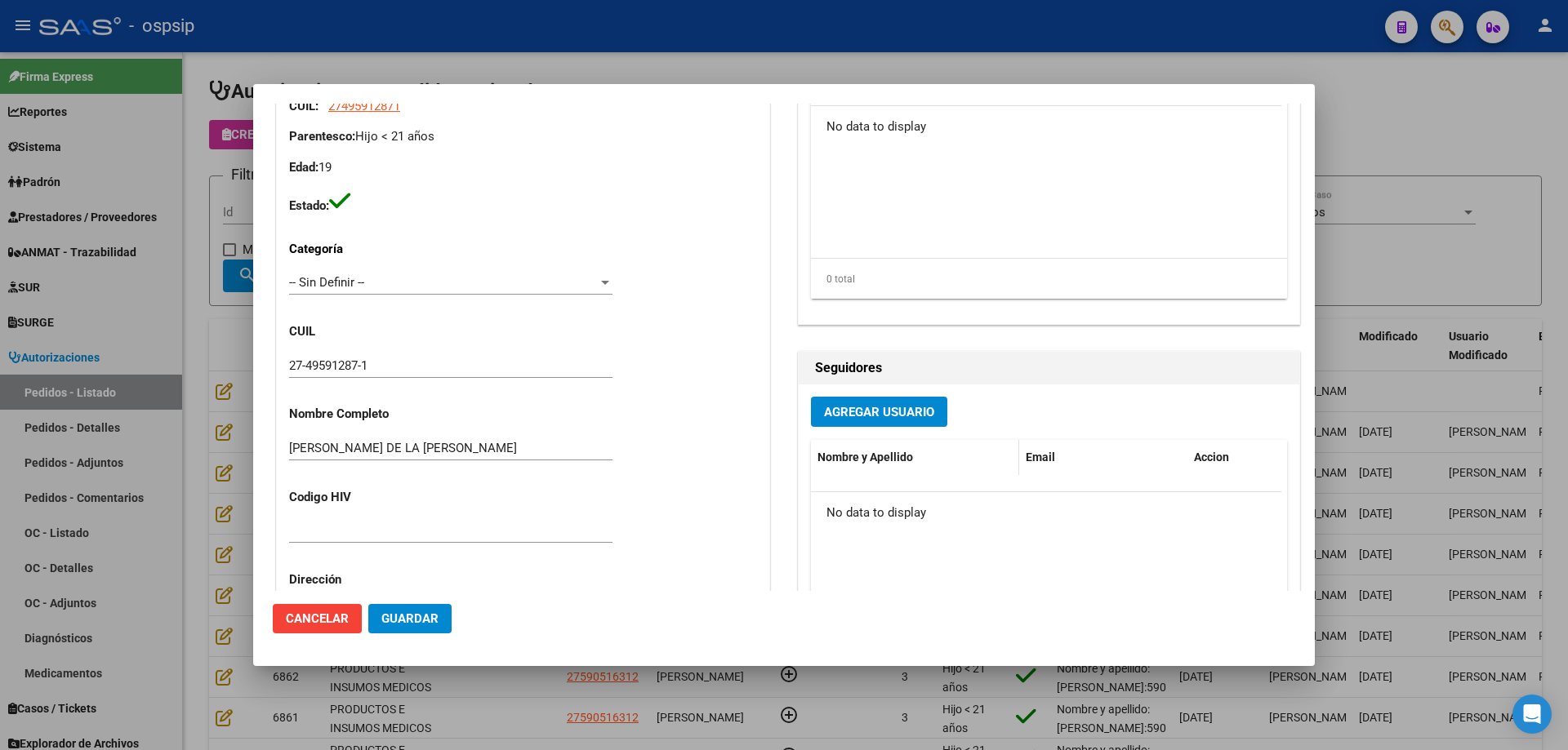
scroll to position [0, 0]
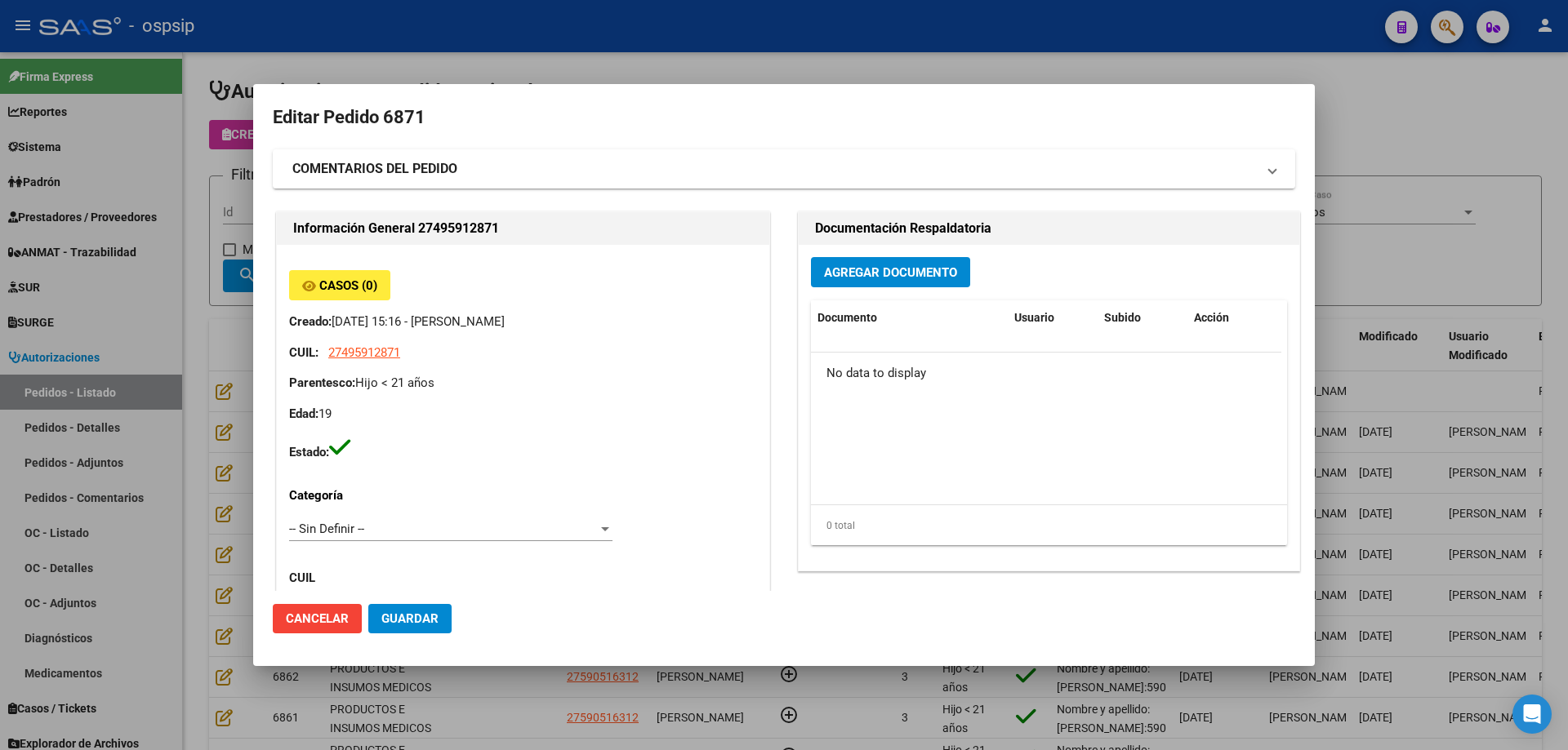
click at [901, 276] on span "Agregar Documento" at bounding box center [891, 272] width 133 height 15
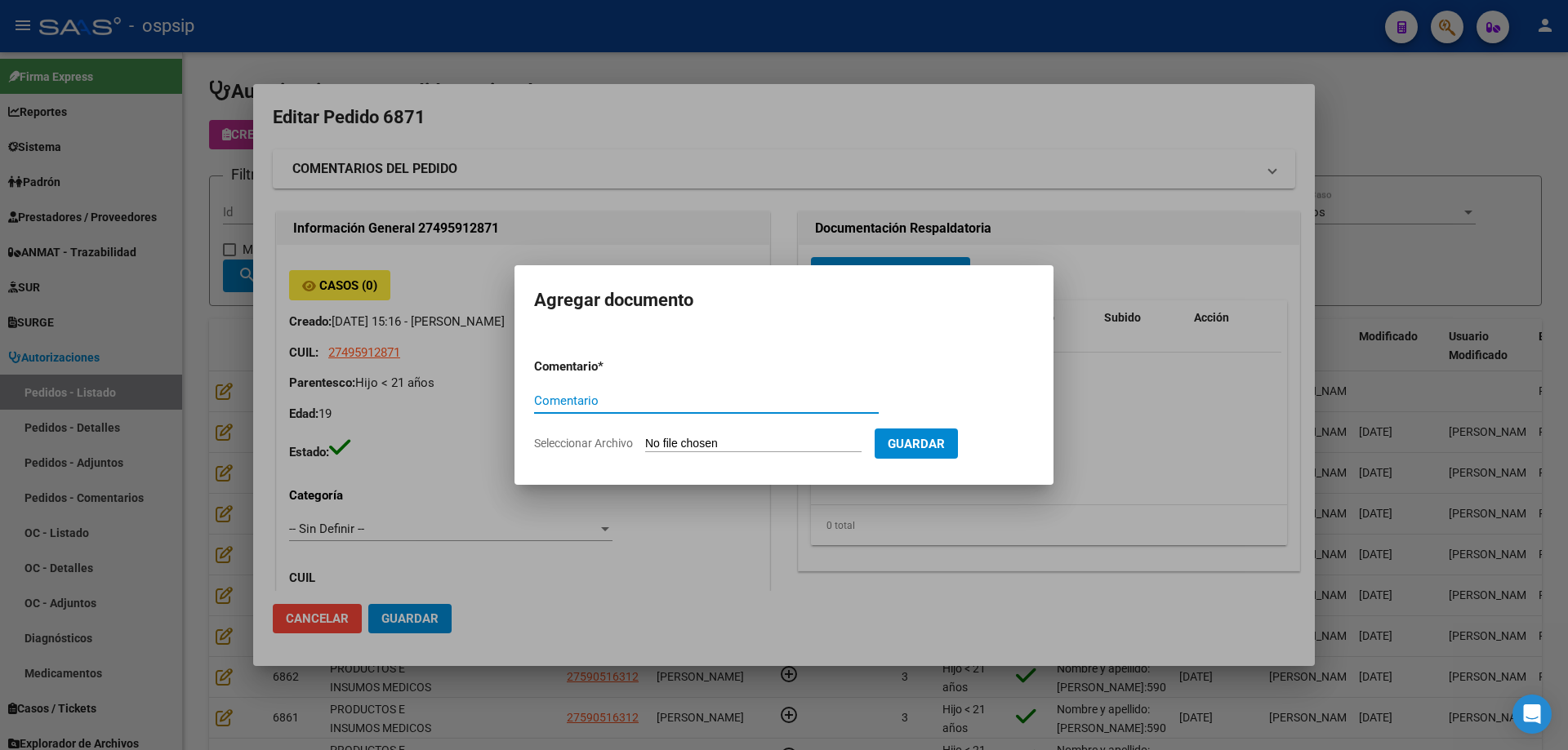
click at [785, 448] on input "Seleccionar Archivo" at bounding box center [753, 445] width 217 height 16
type input "C:\fakepath\silla de baño gomez.pdf"
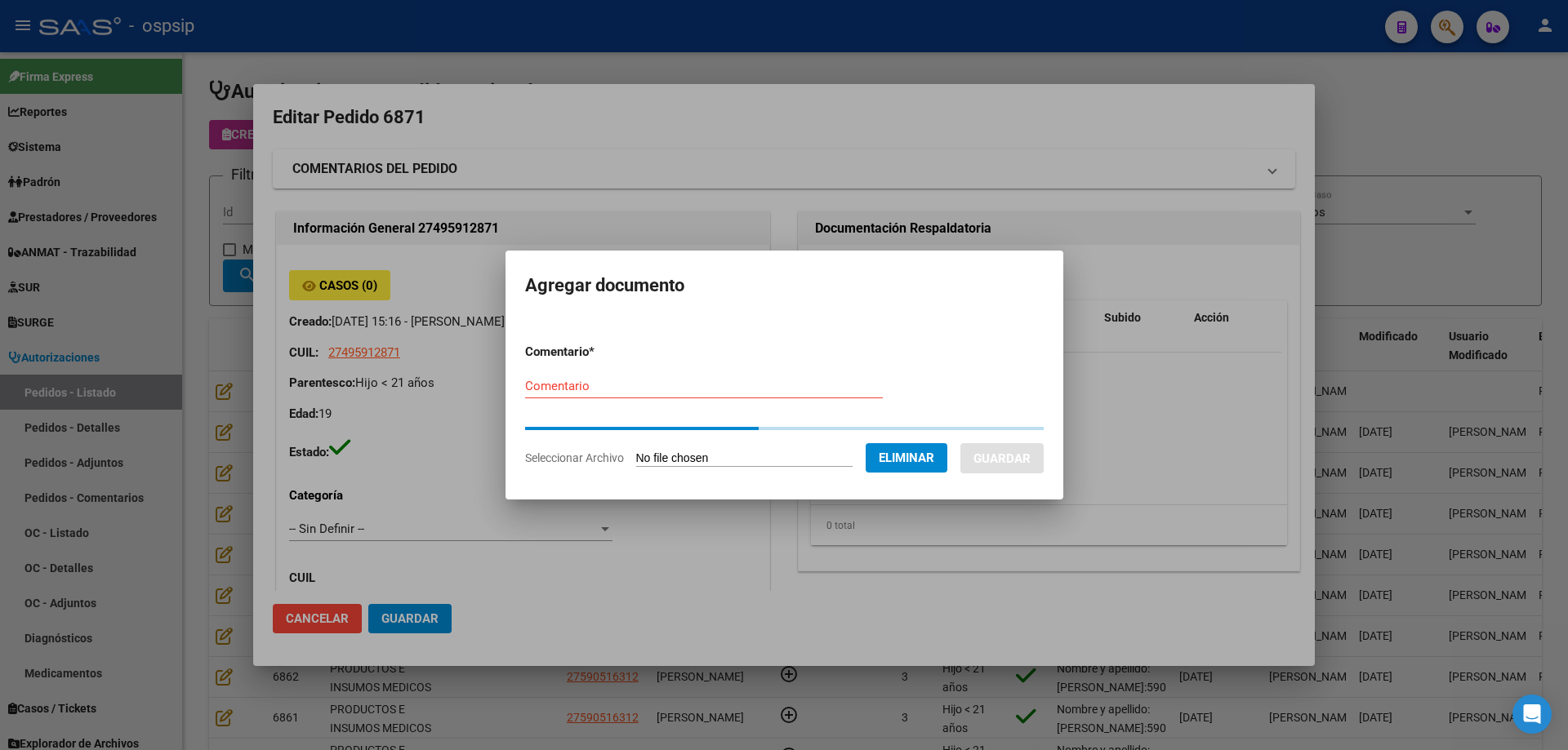
click at [569, 387] on input "Comentario" at bounding box center [704, 386] width 358 height 15
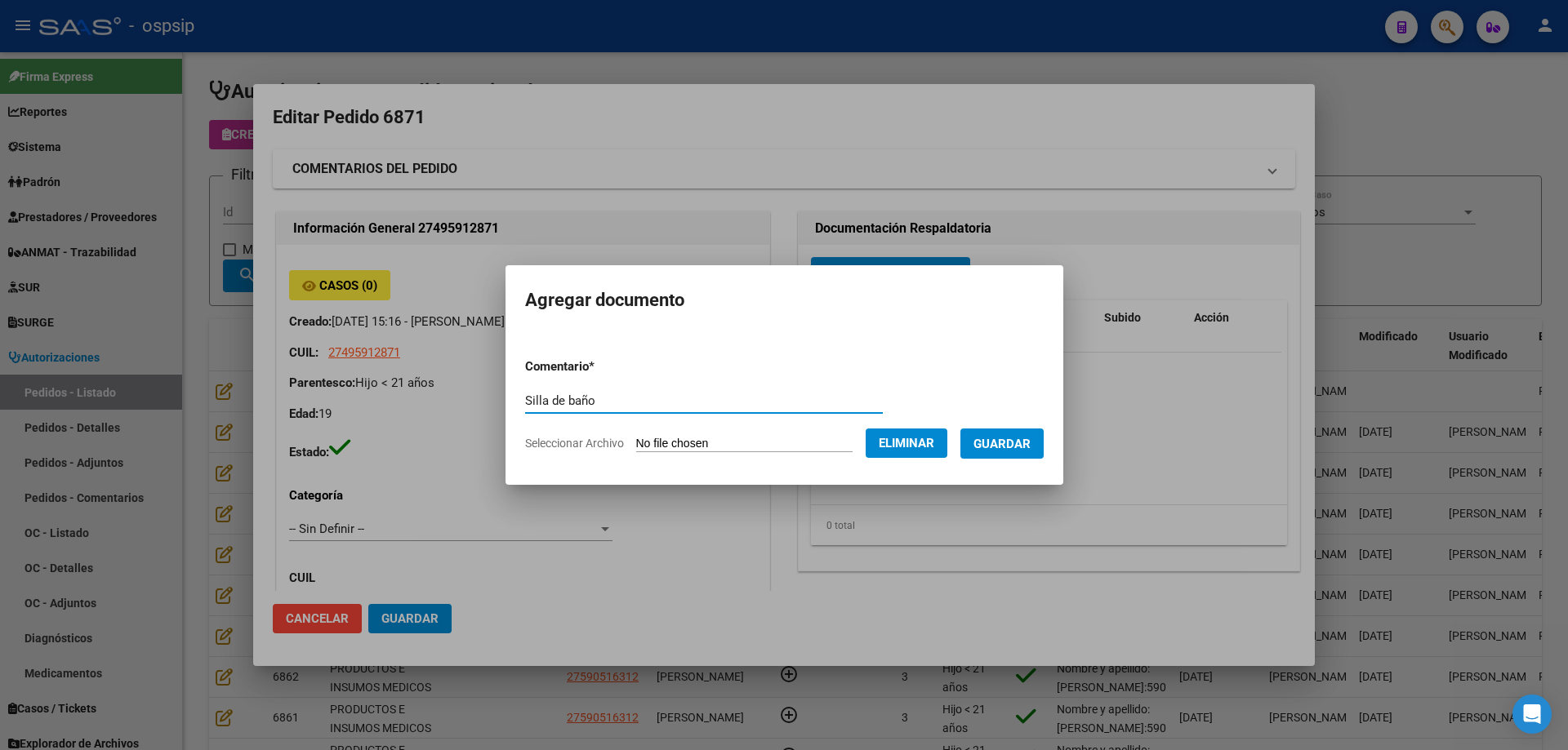
type input "Silla de baño"
click at [1005, 437] on span "Guardar" at bounding box center [1001, 444] width 57 height 15
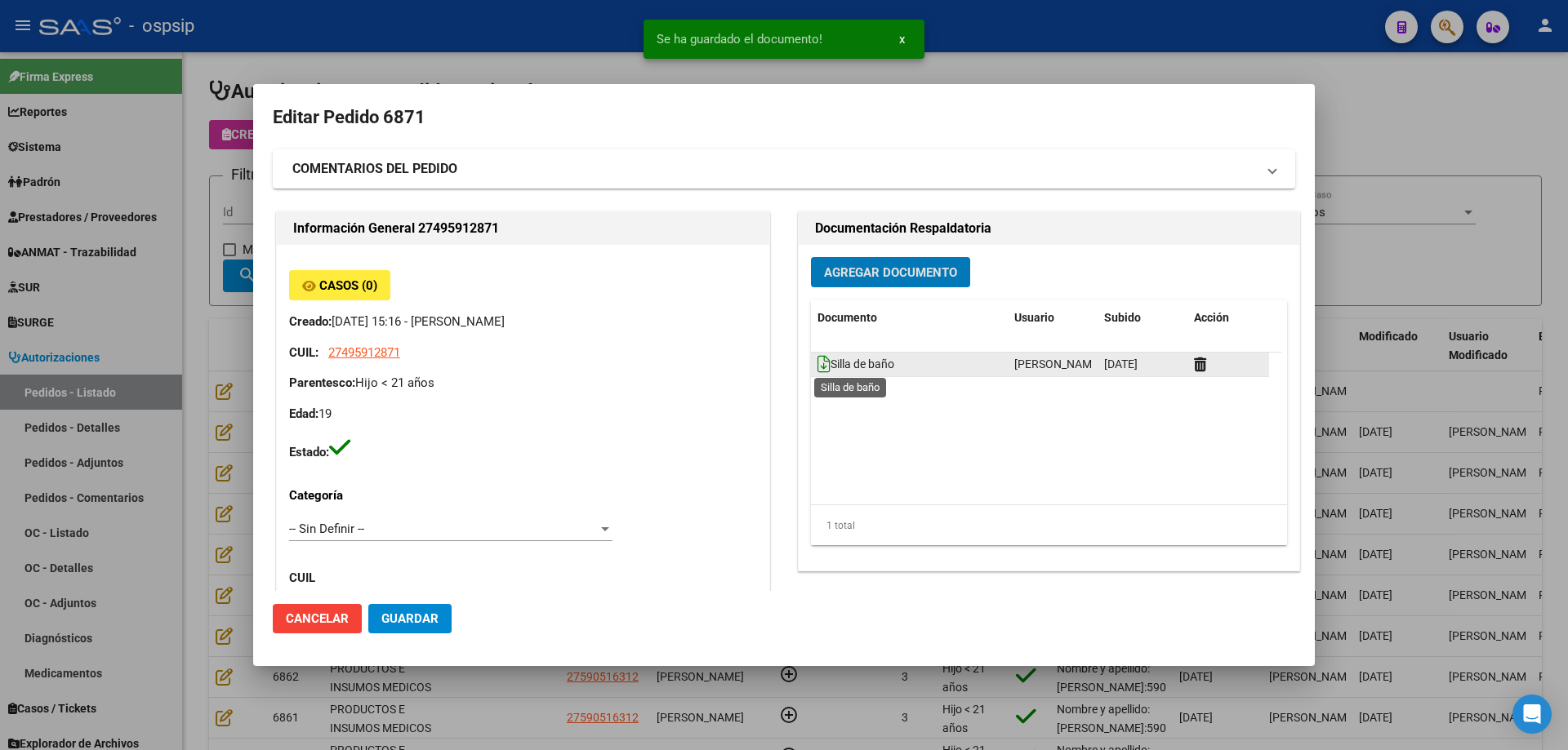
click at [817, 368] on icon at bounding box center [823, 364] width 13 height 18
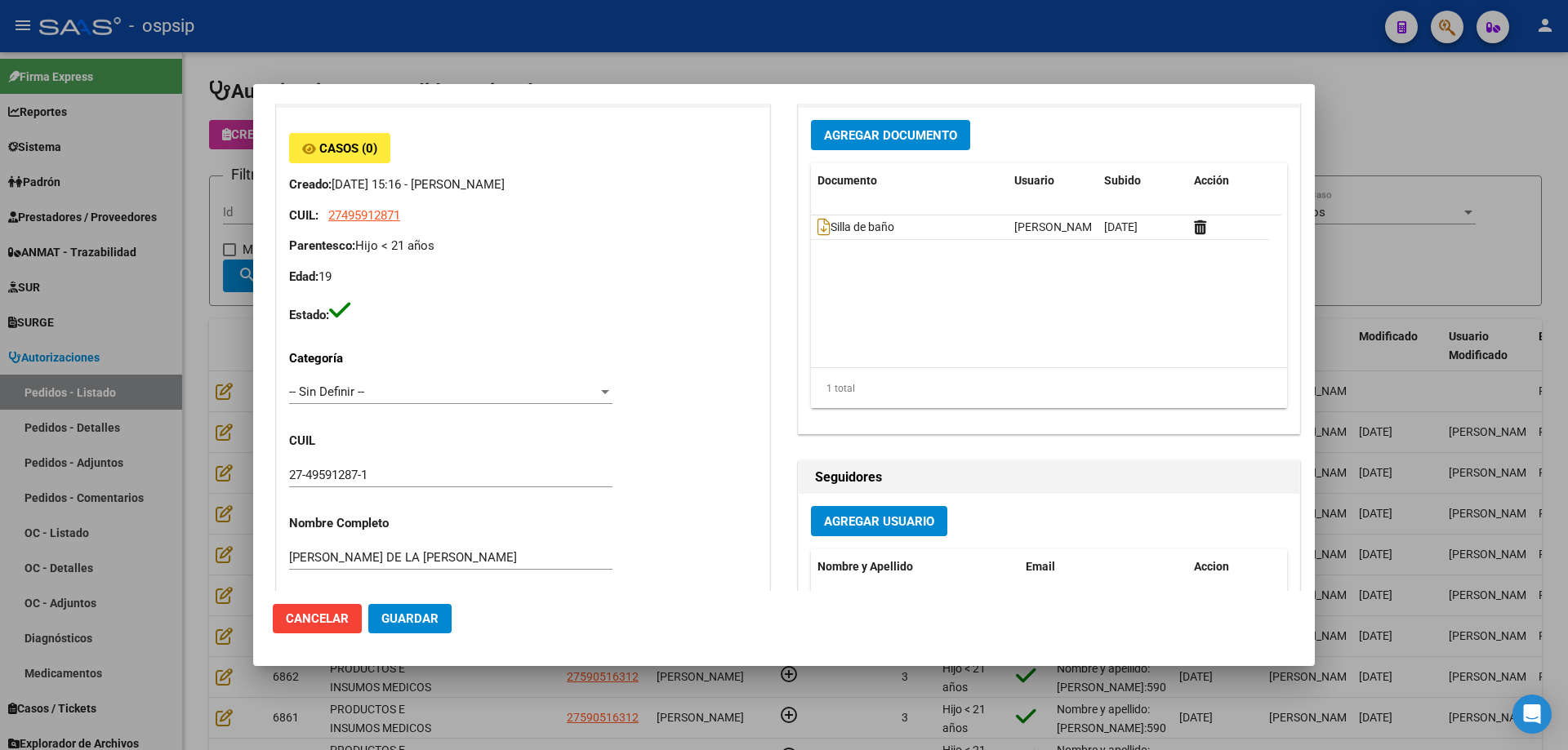
scroll to position [51, 0]
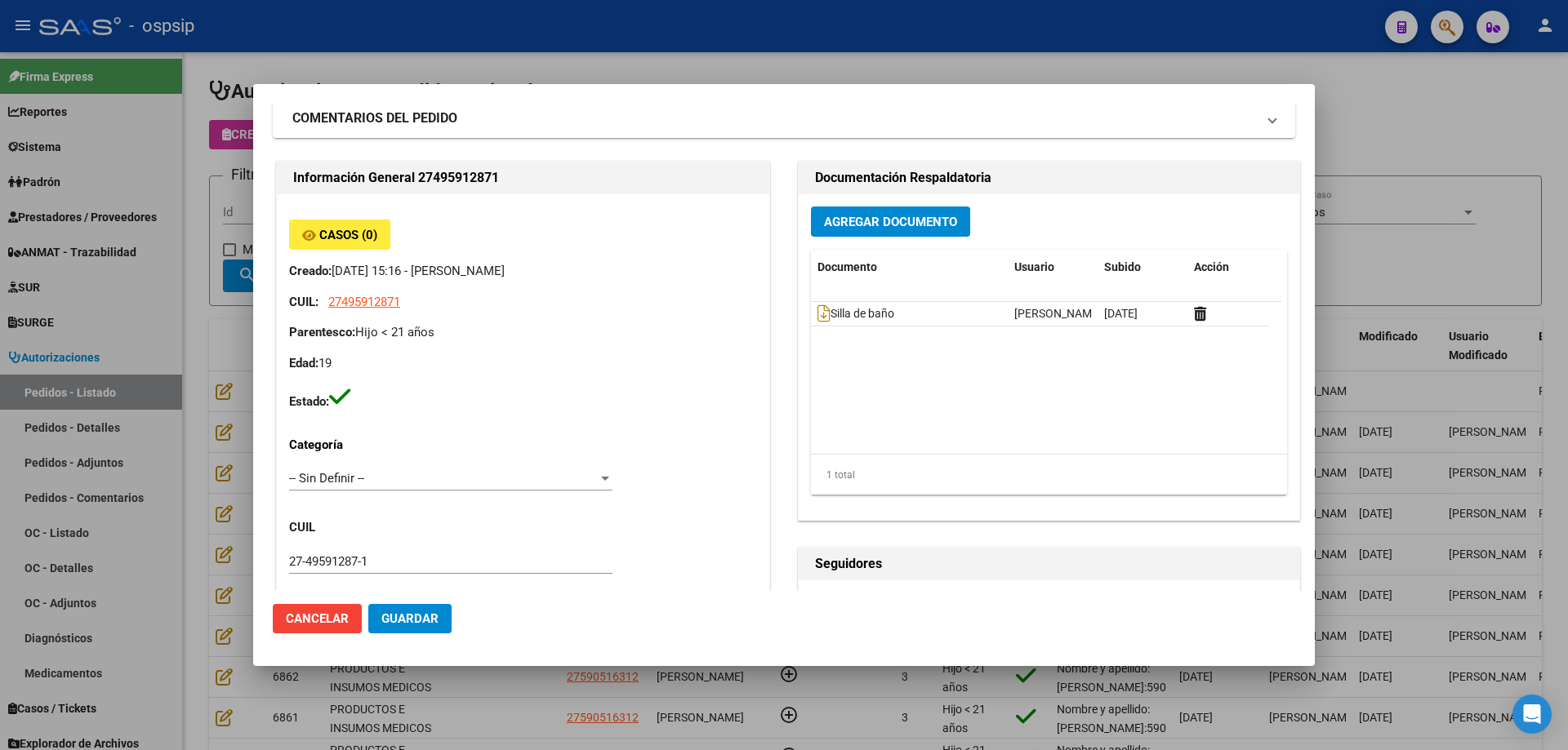
click at [865, 211] on button "Agregar Documento" at bounding box center [890, 221] width 159 height 30
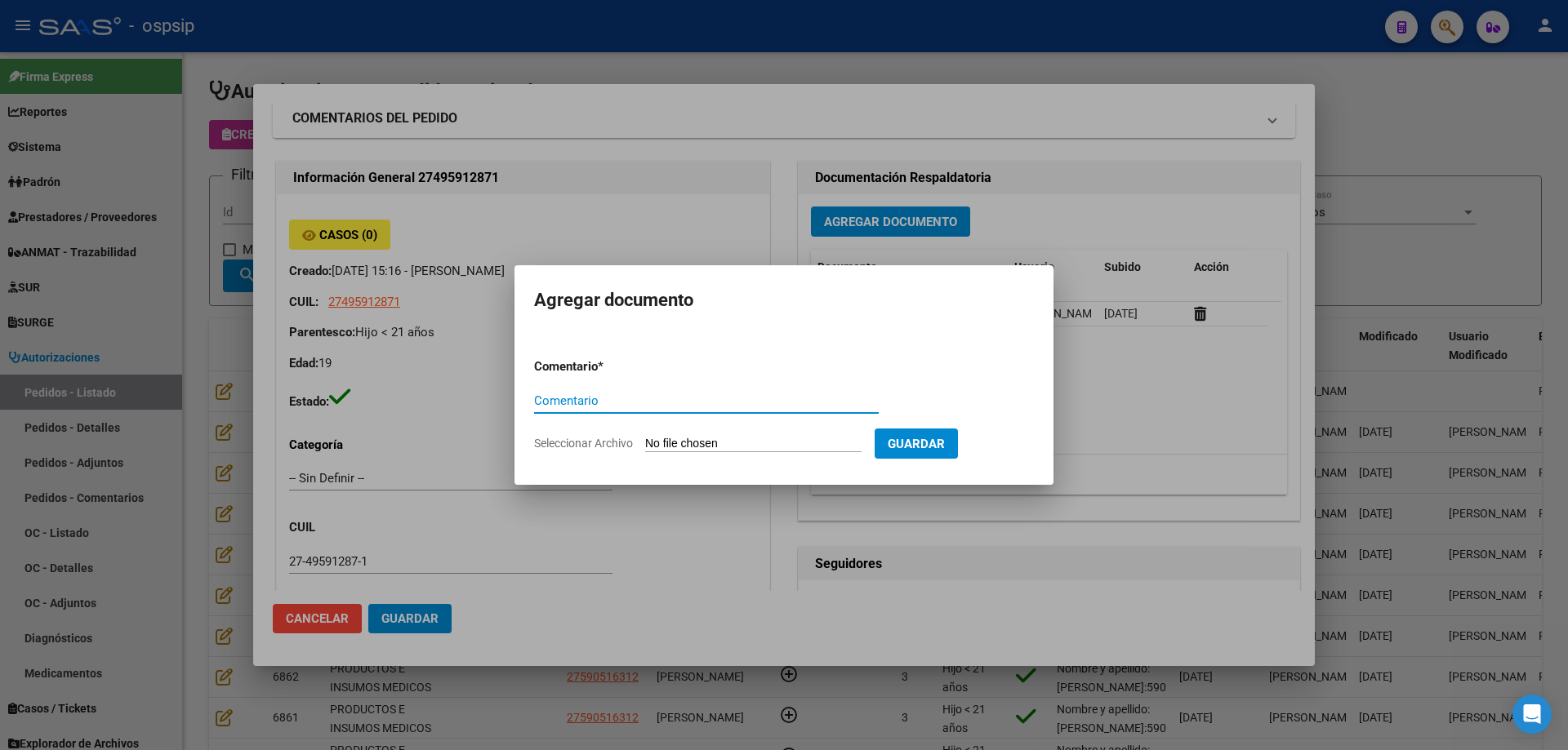
click at [763, 440] on input "Seleccionar Archivo" at bounding box center [753, 445] width 217 height 16
type input "C:\fakepath\informe gomez.pdf"
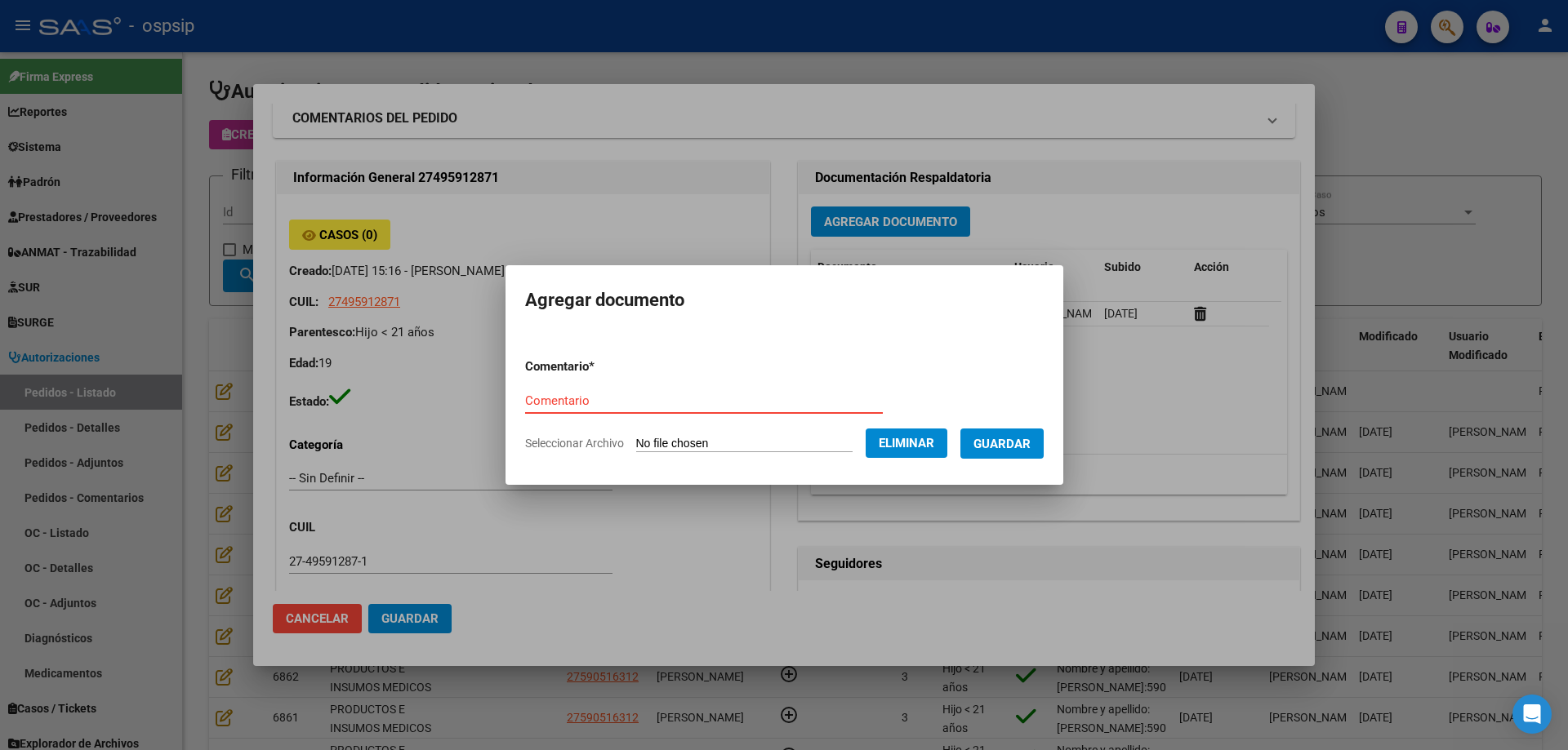
click at [590, 396] on input "Comentario" at bounding box center [704, 401] width 358 height 15
type input "Informe"
click at [1019, 458] on button "Guardar" at bounding box center [1001, 444] width 83 height 30
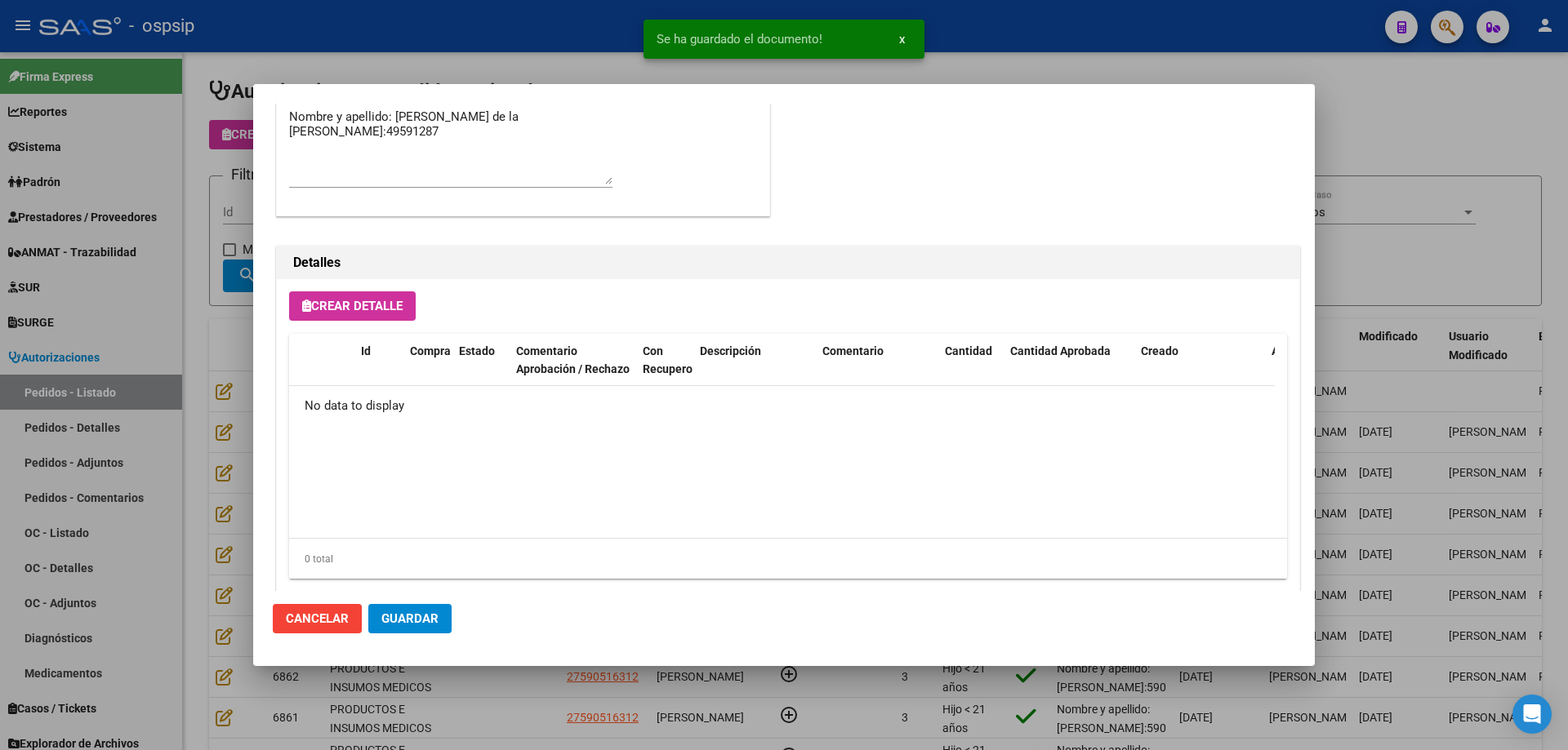
scroll to position [948, 0]
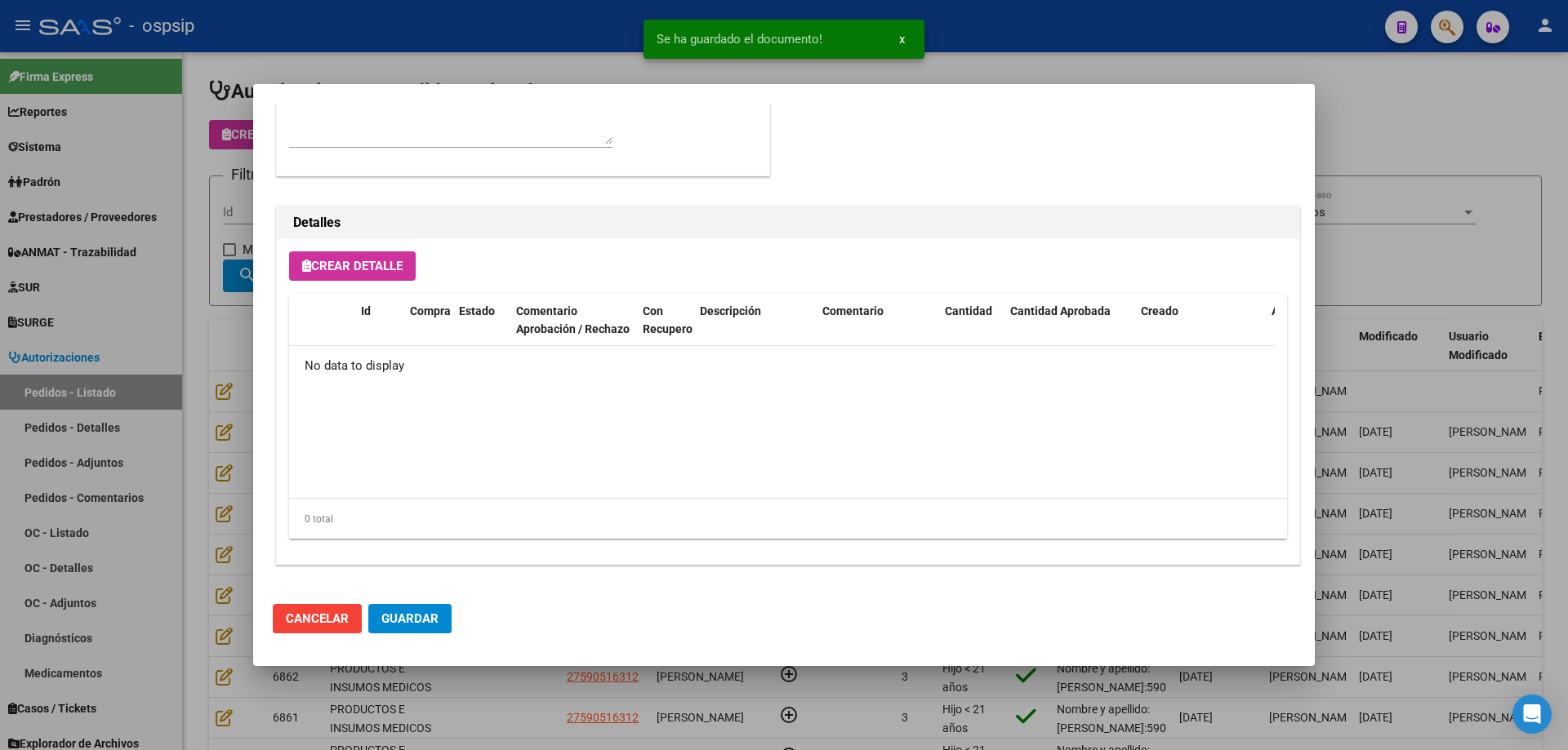
click at [383, 270] on span "Crear Detalle" at bounding box center [352, 266] width 100 height 15
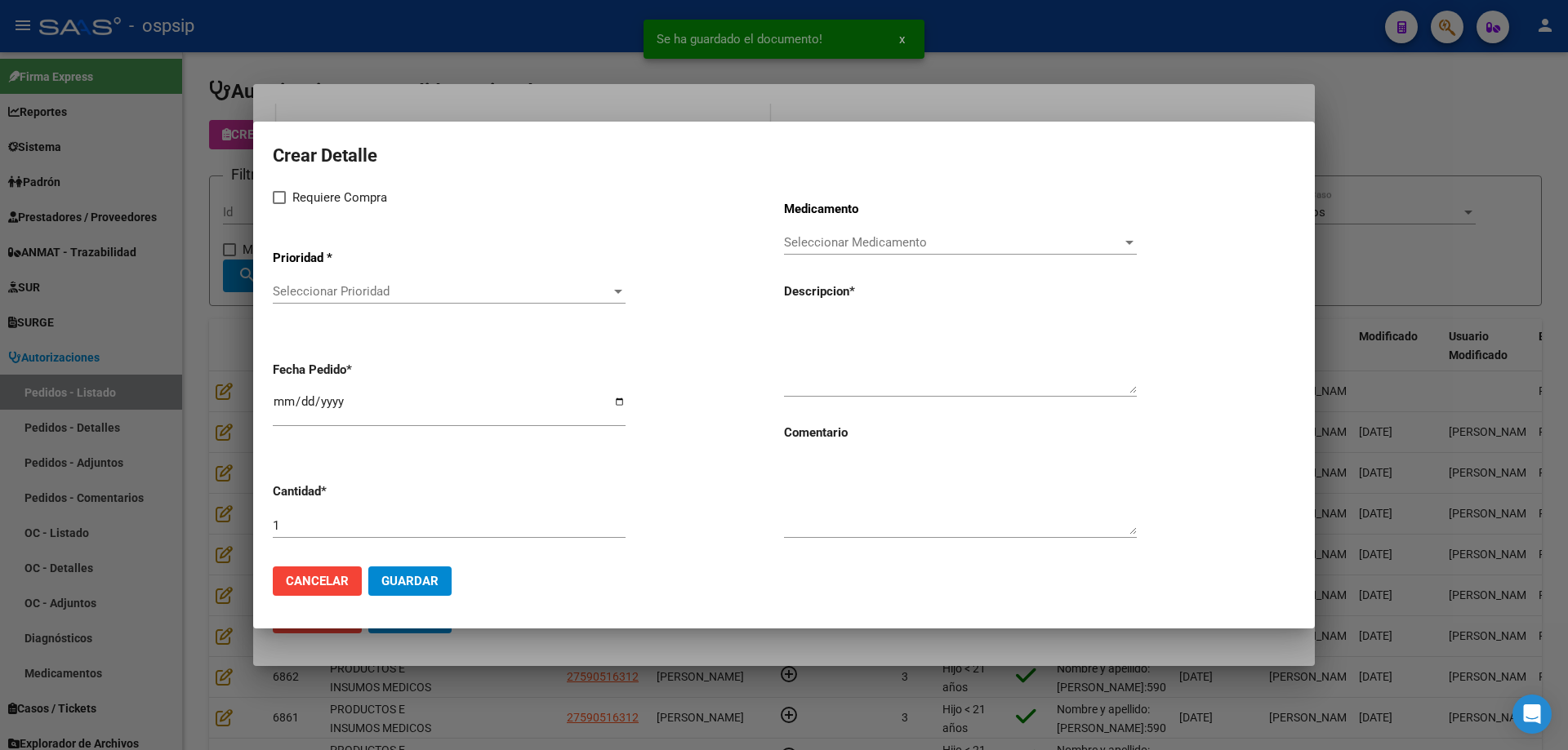
click at [384, 291] on span "Seleccionar Prioridad" at bounding box center [441, 291] width 338 height 15
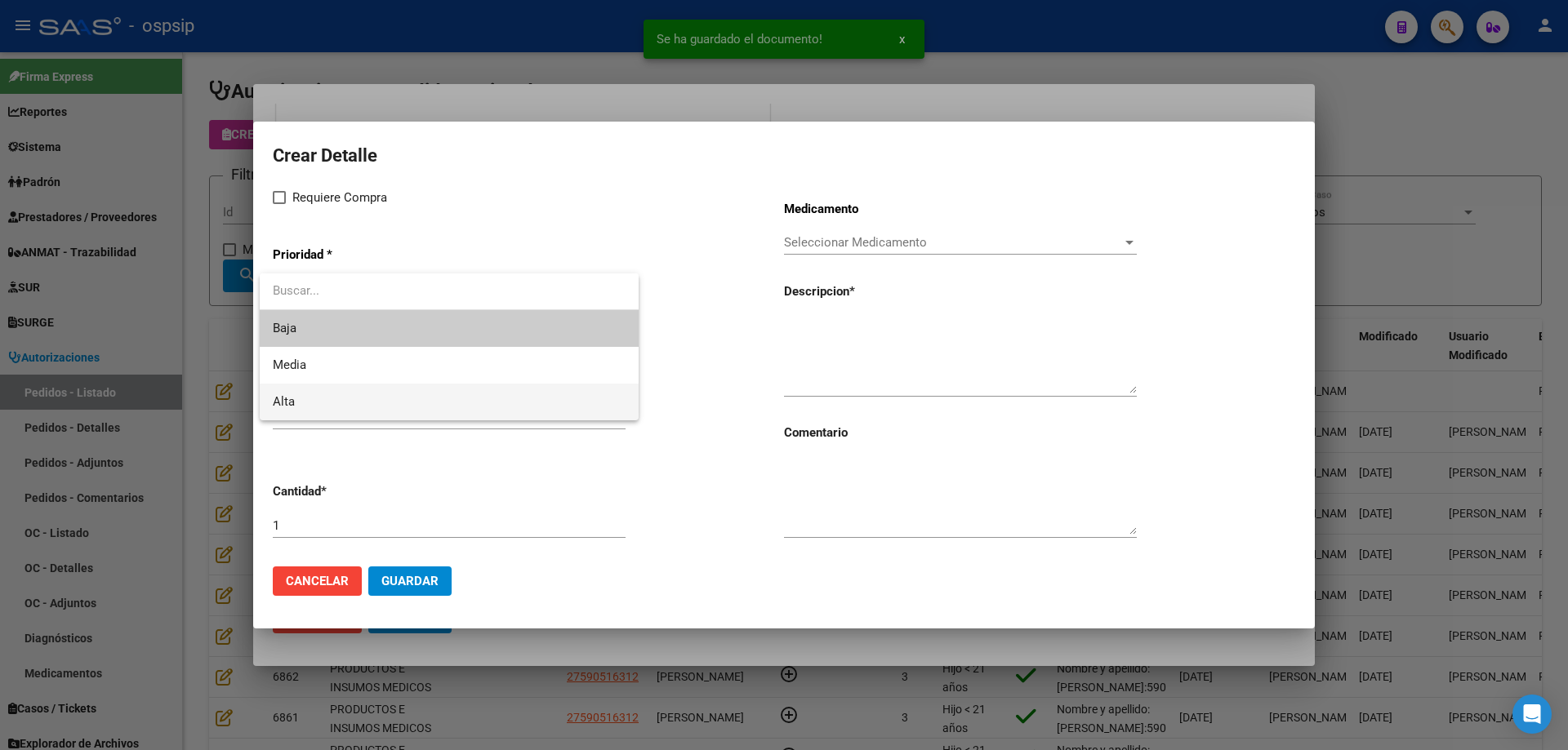
click at [336, 388] on span "Alta" at bounding box center [449, 402] width 353 height 37
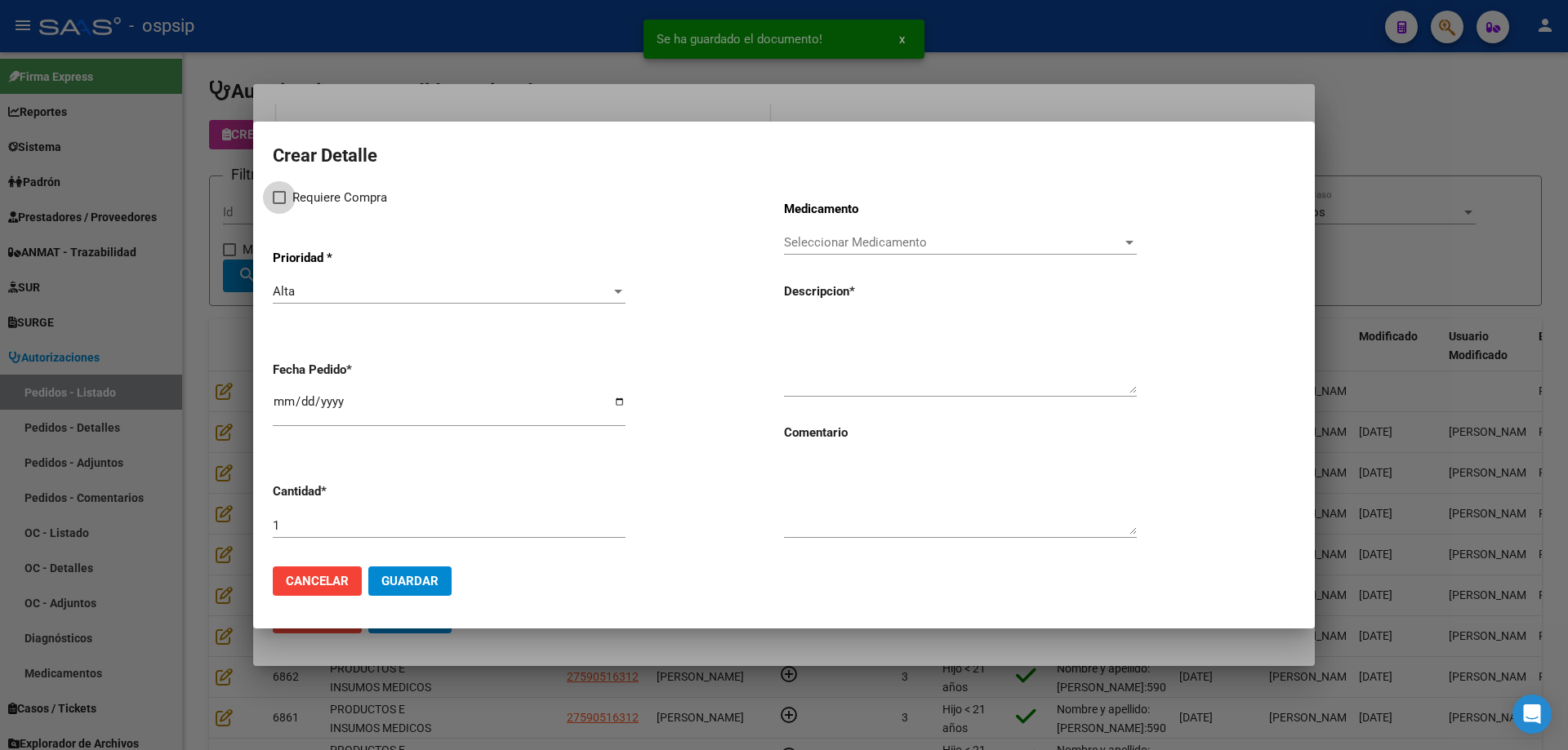
click at [287, 205] on label "Requiere Compra" at bounding box center [330, 197] width 114 height 19
click at [279, 205] on input "Requiere Compra" at bounding box center [278, 204] width 1 height 1
checkbox input "true"
click at [923, 242] on span "Seleccionar Medicamento" at bounding box center [952, 242] width 338 height 15
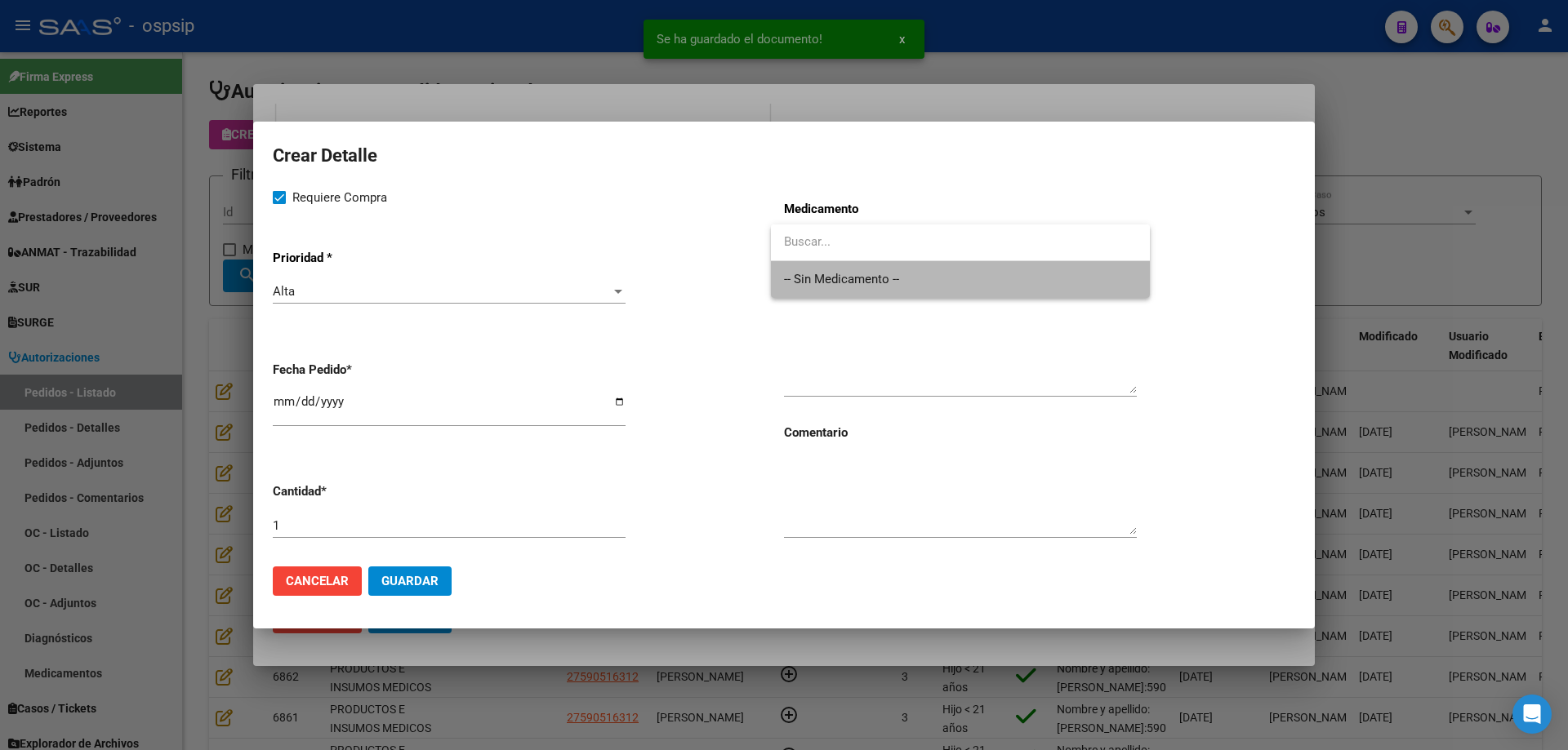
click at [913, 275] on span "-- Sin Medicamento --" at bounding box center [960, 280] width 353 height 37
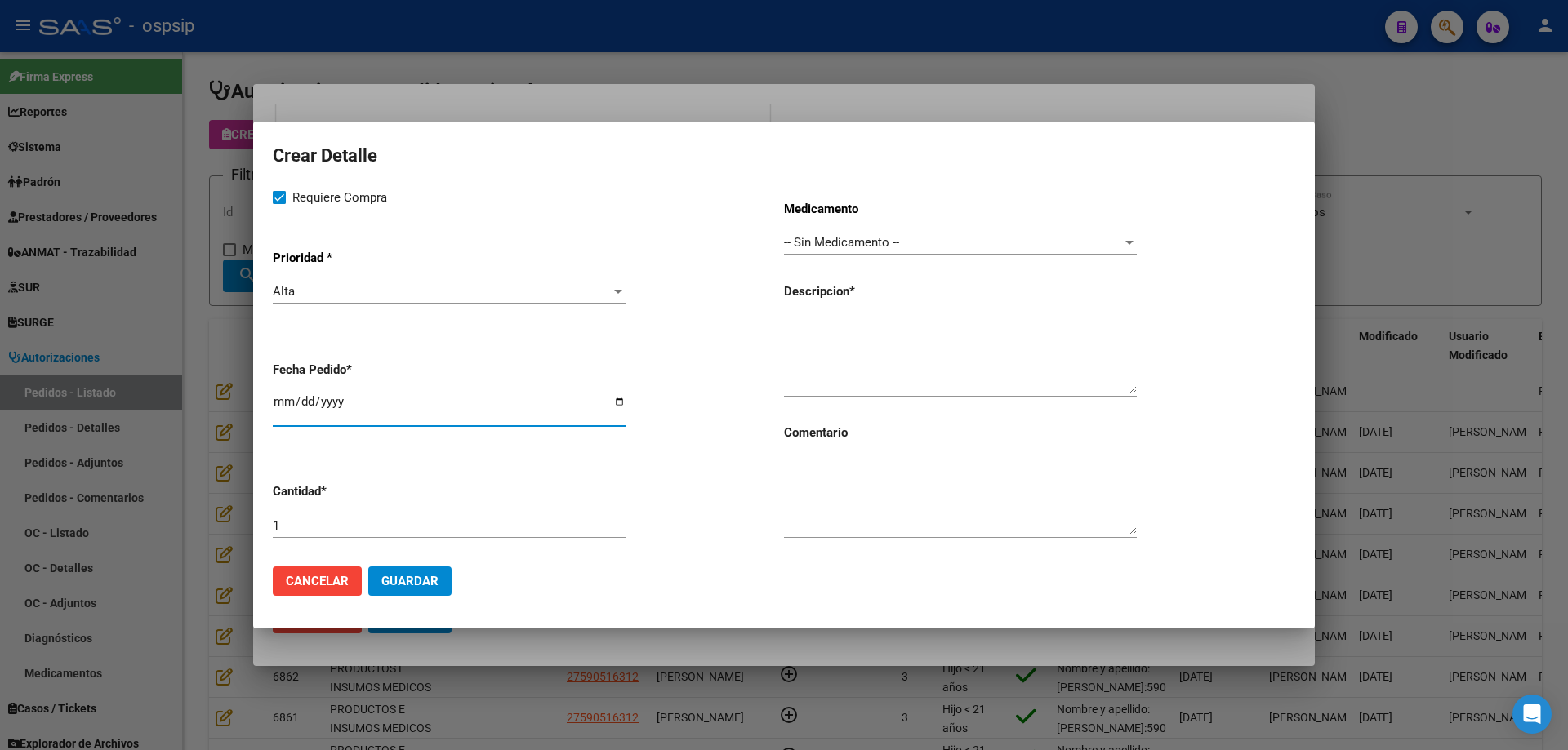
click at [291, 396] on input "[DATE]" at bounding box center [449, 408] width 353 height 26
click at [815, 337] on textarea at bounding box center [960, 354] width 353 height 76
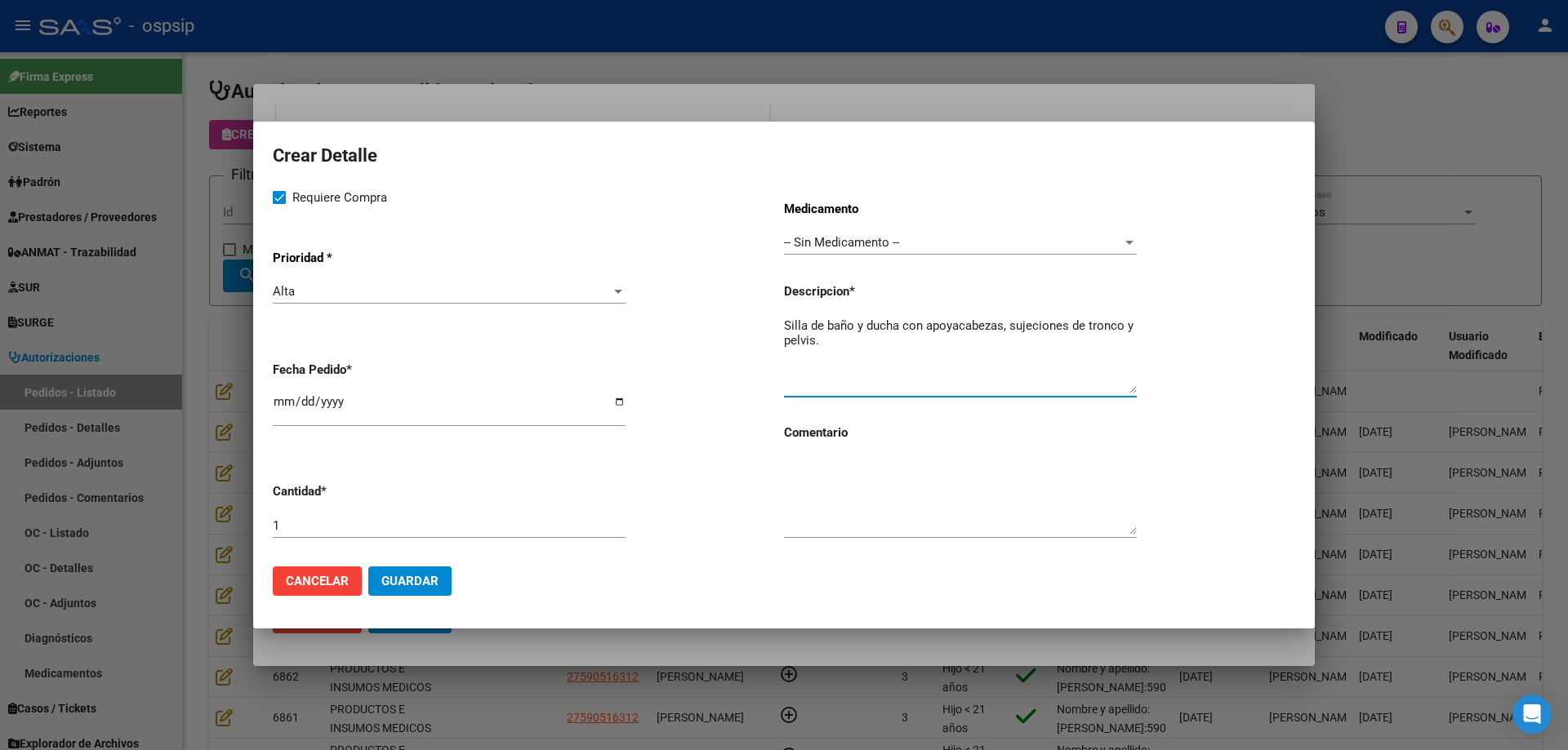
type textarea "Silla de baño y ducha con apoyacabezas, sujeciones de tronco y pelvis."
click at [413, 579] on span "Guardar" at bounding box center [410, 581] width 57 height 15
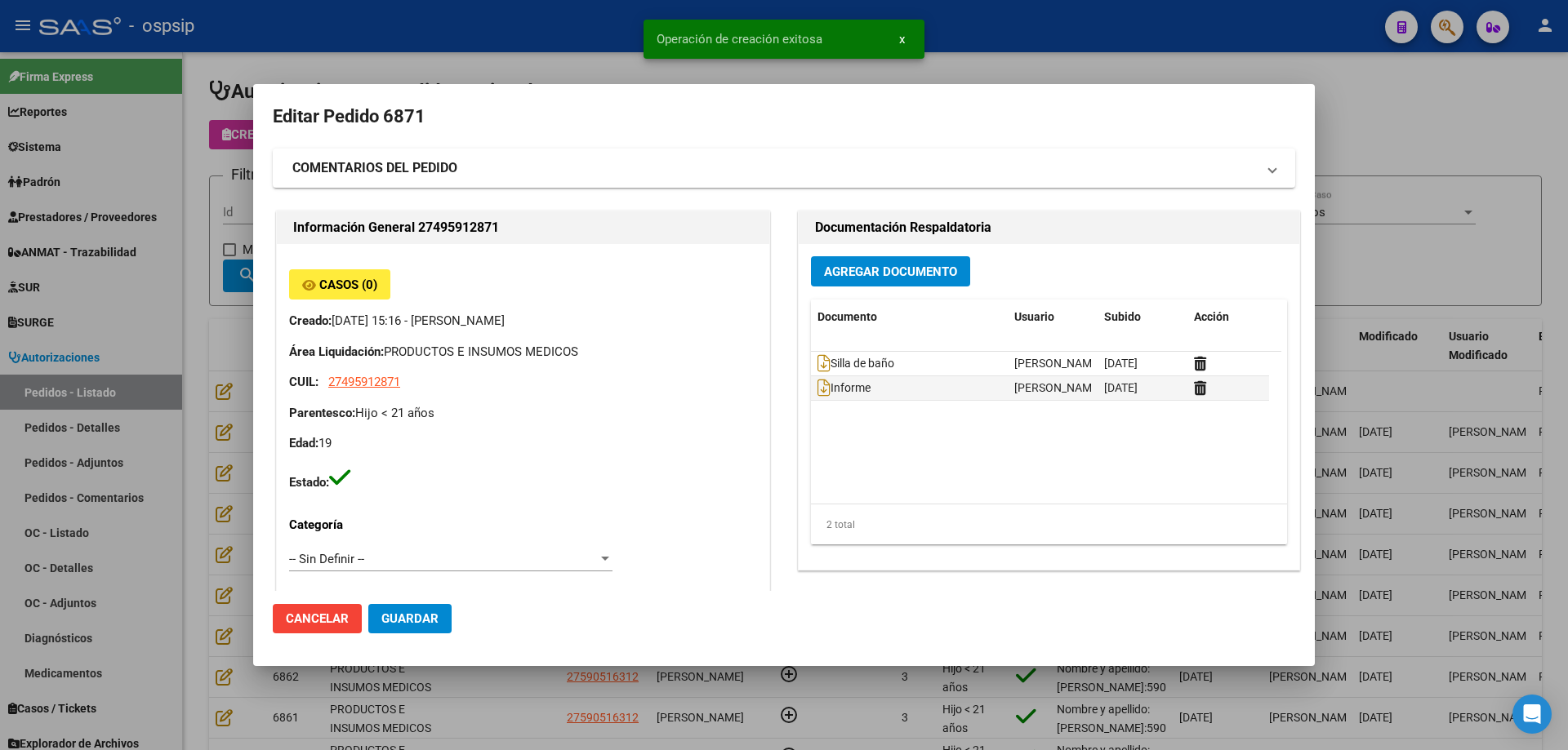
scroll to position [0, 0]
click at [404, 623] on span "Guardar" at bounding box center [410, 618] width 57 height 15
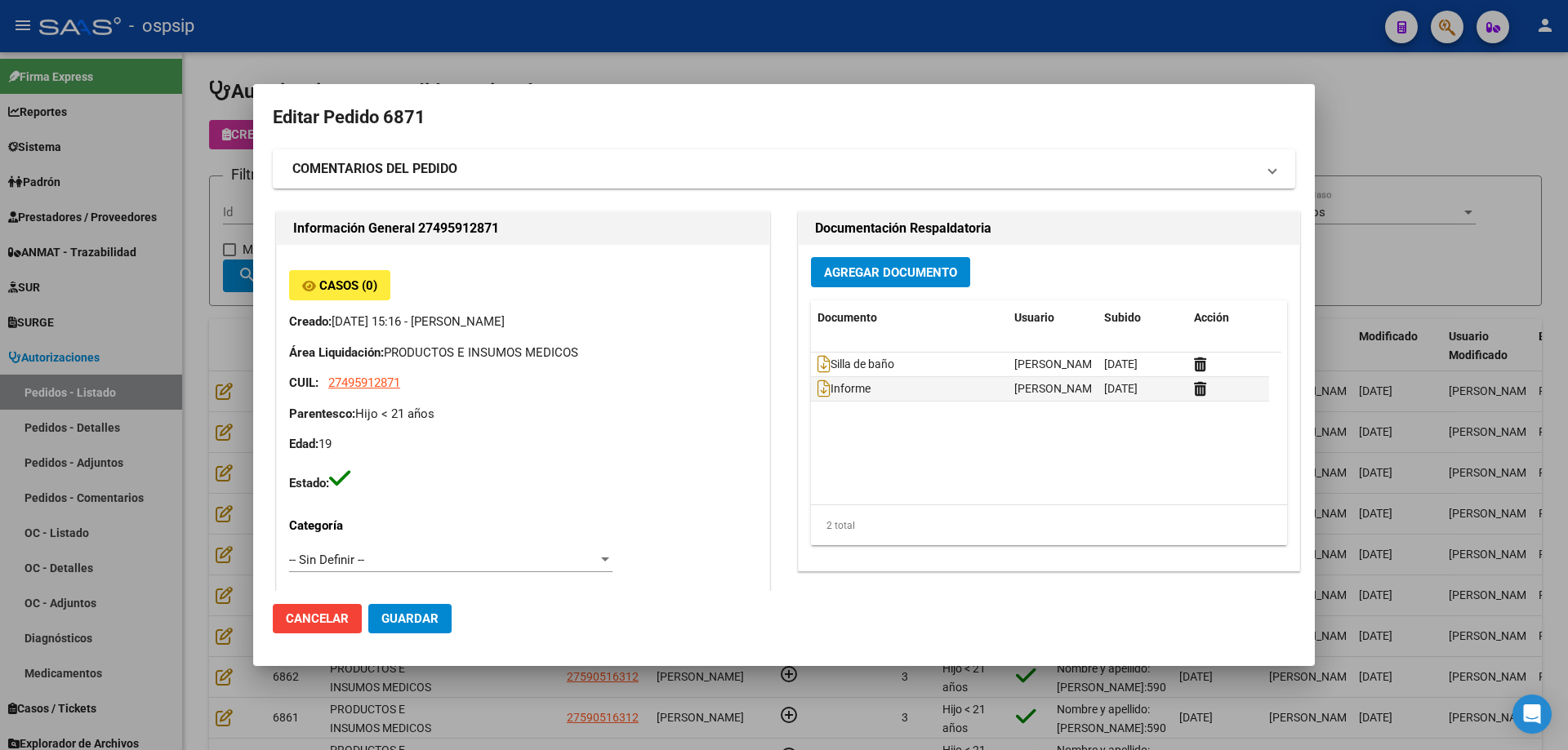
scroll to position [408, 0]
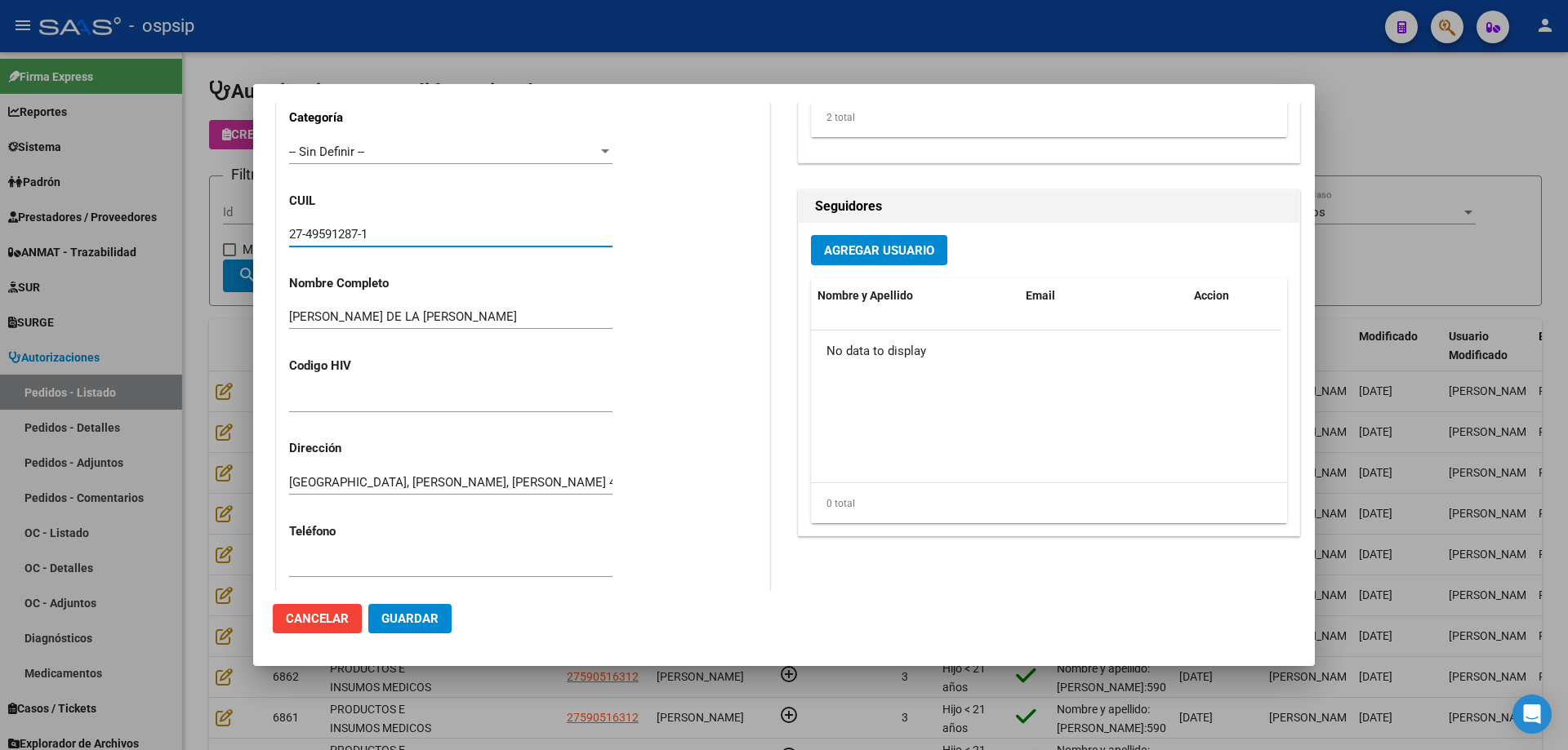
drag, startPoint x: 385, startPoint y: 230, endPoint x: 303, endPoint y: 237, distance: 82.3
click at [270, 237] on mat-dialog-content "Editar Pedido 6871 COMENTARIOS DEL PEDIDO Escriba su comentario aquí. Enviar co…" at bounding box center [784, 347] width 1062 height 488
click at [192, 275] on div at bounding box center [784, 375] width 1568 height 750
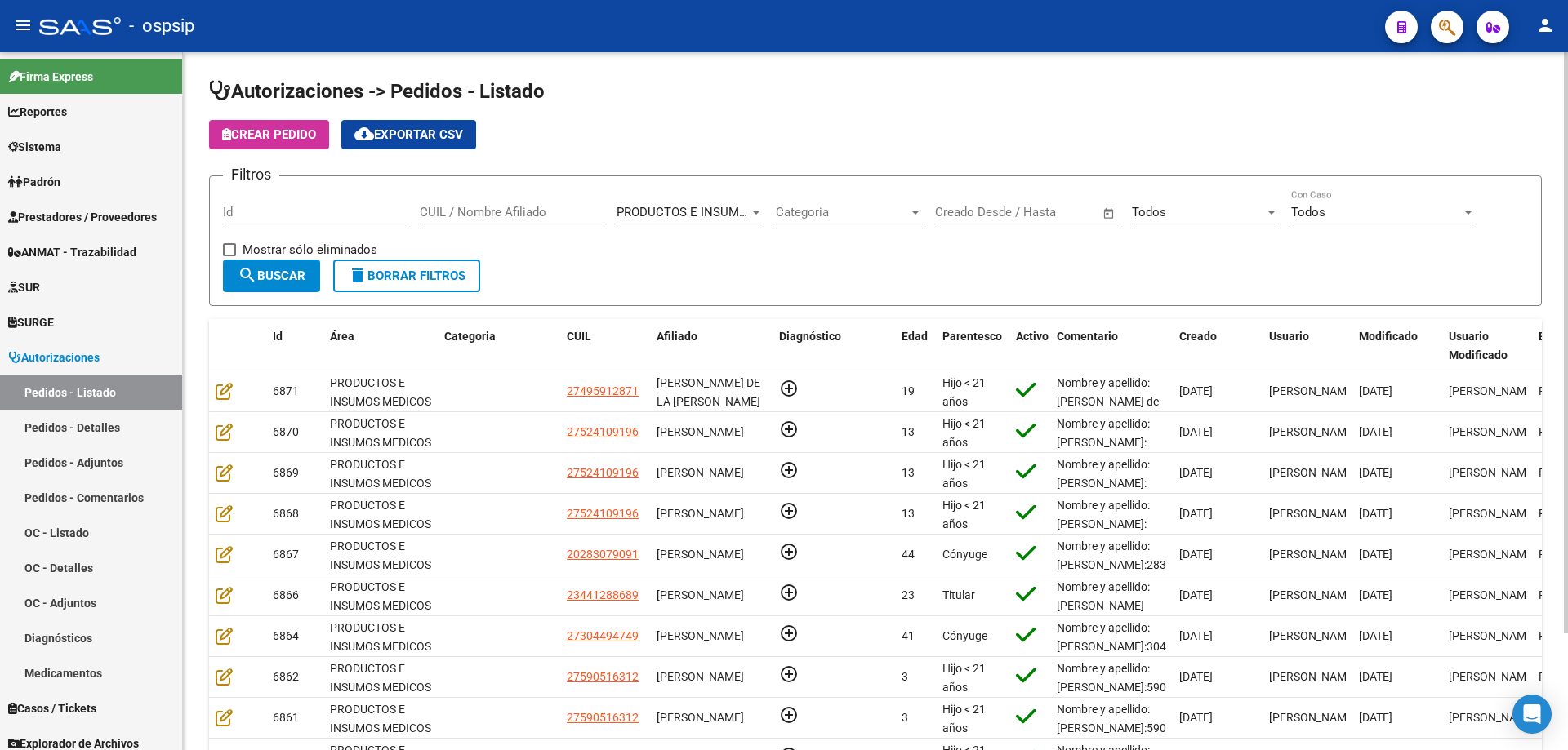
click at [268, 136] on span "Crear Pedido" at bounding box center [268, 134] width 94 height 15
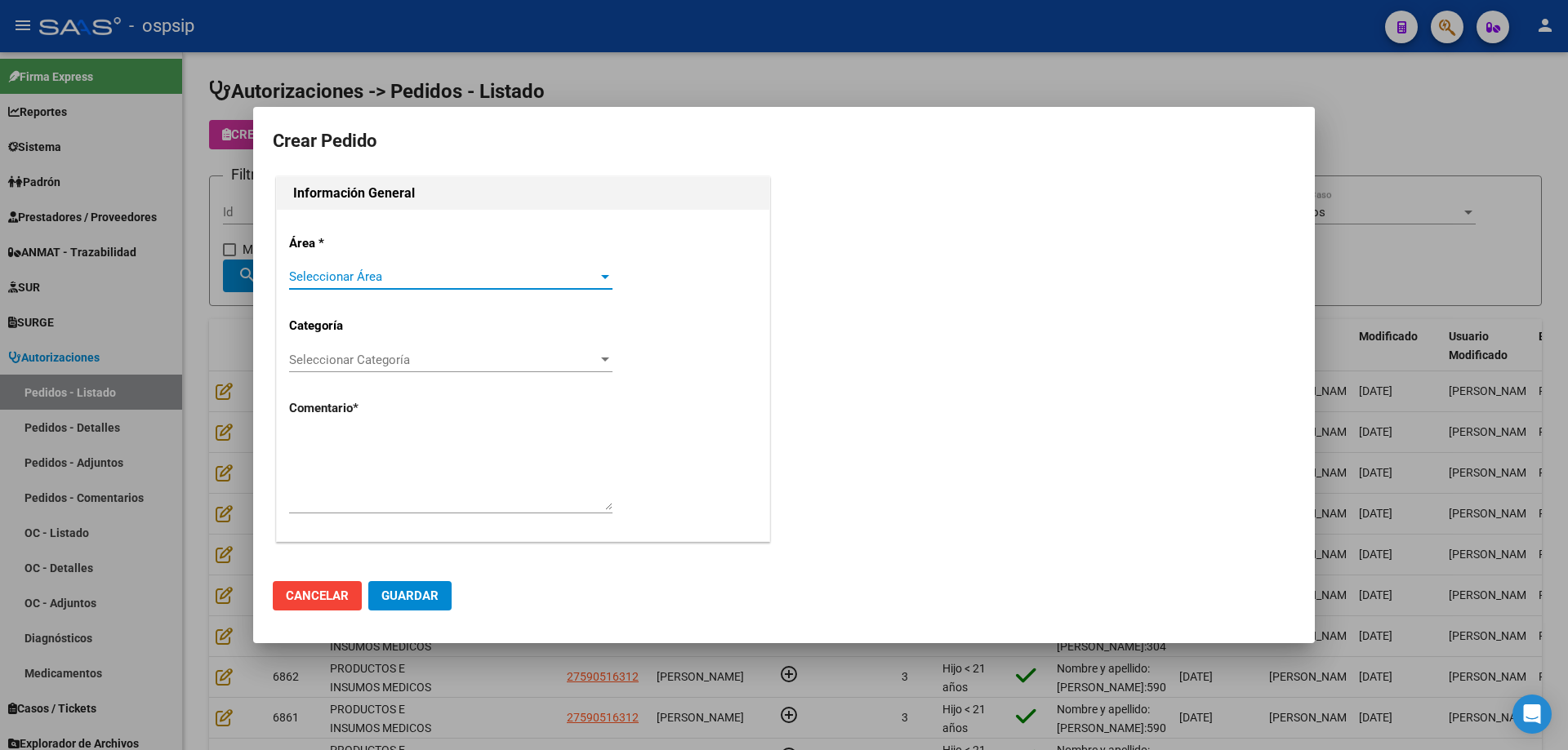
click at [379, 279] on span "Seleccionar Área" at bounding box center [443, 276] width 309 height 15
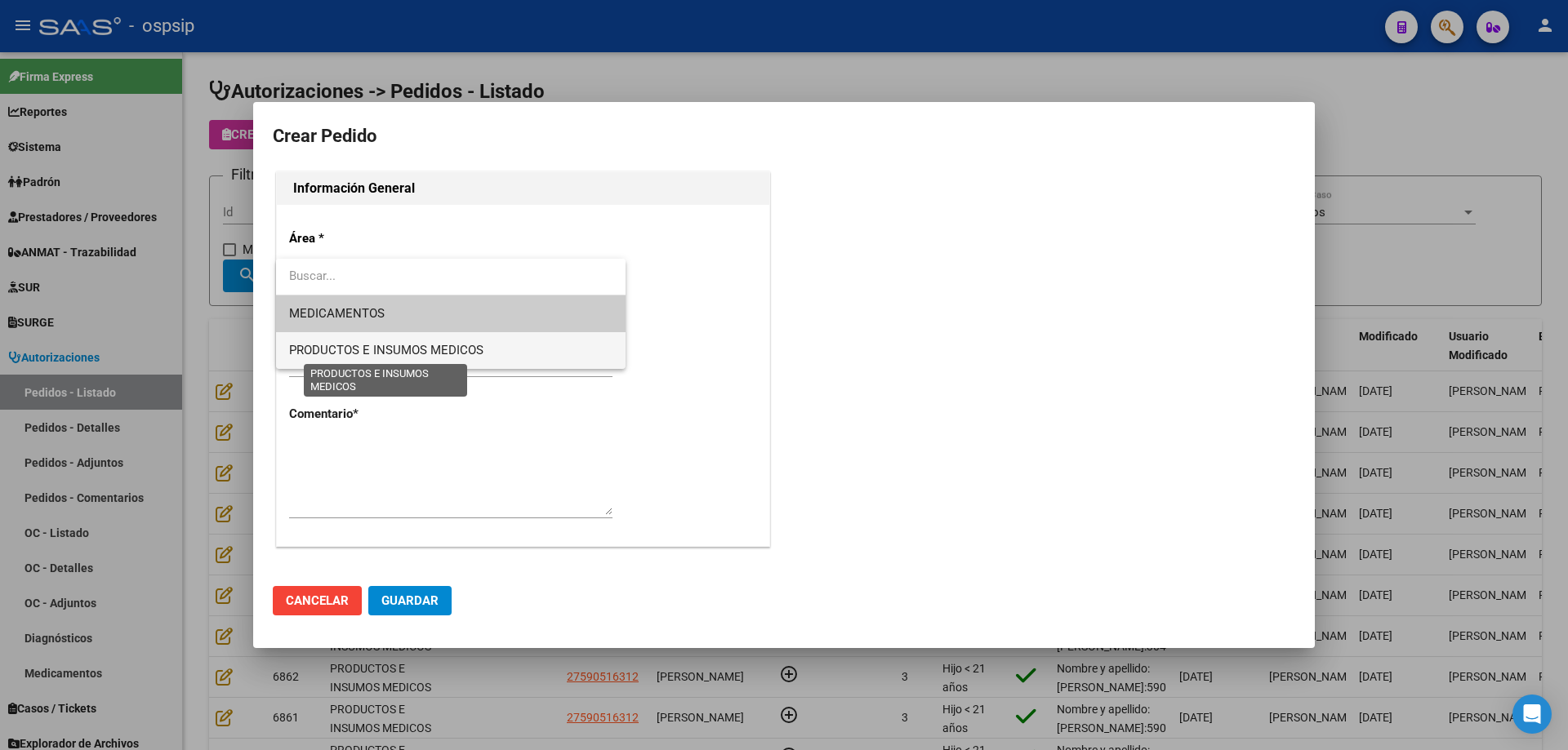
click at [366, 346] on span "PRODUCTOS E INSUMOS MEDICOS" at bounding box center [385, 350] width 194 height 15
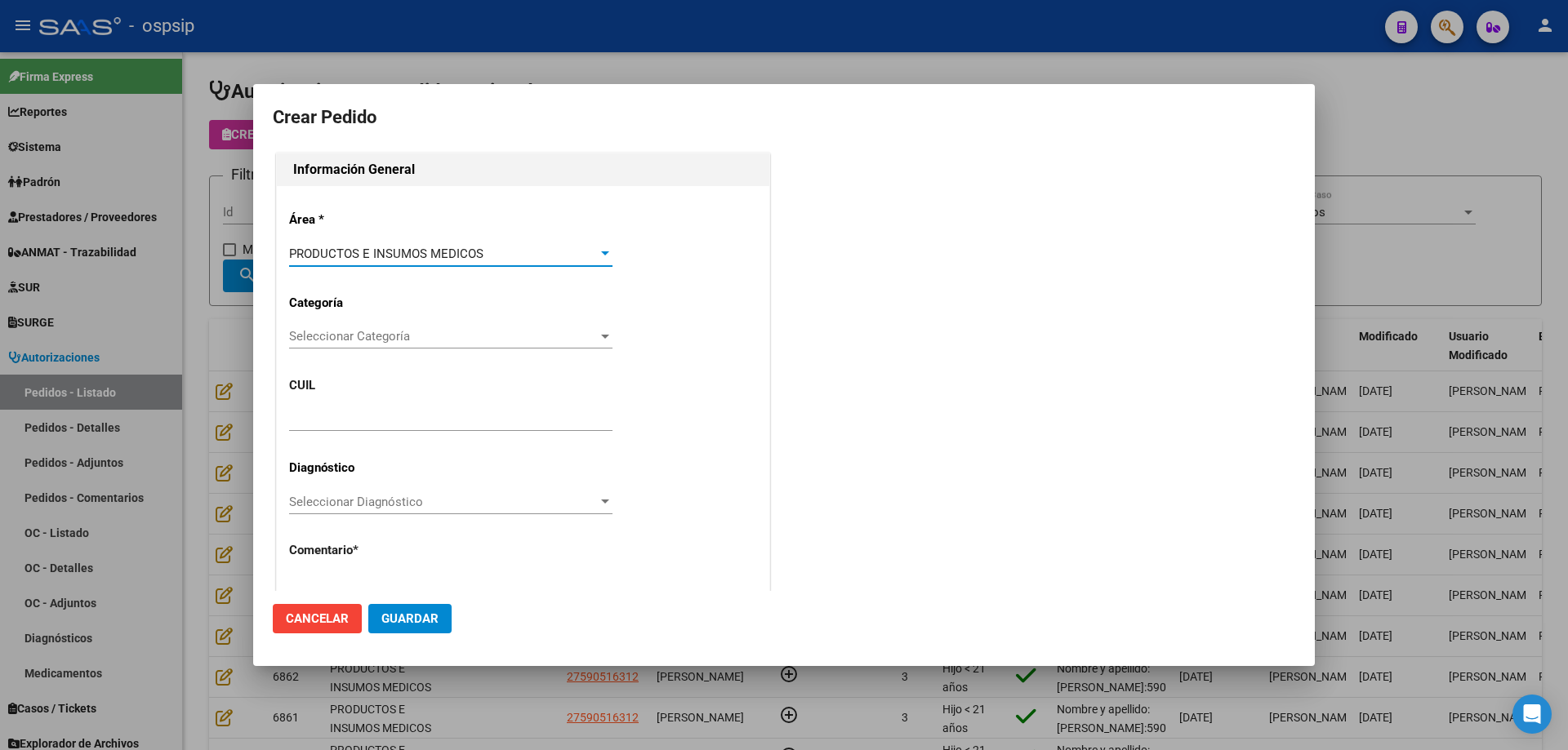
click at [382, 345] on div "Seleccionar Categoría Seleccionar Categoría" at bounding box center [450, 336] width 323 height 25
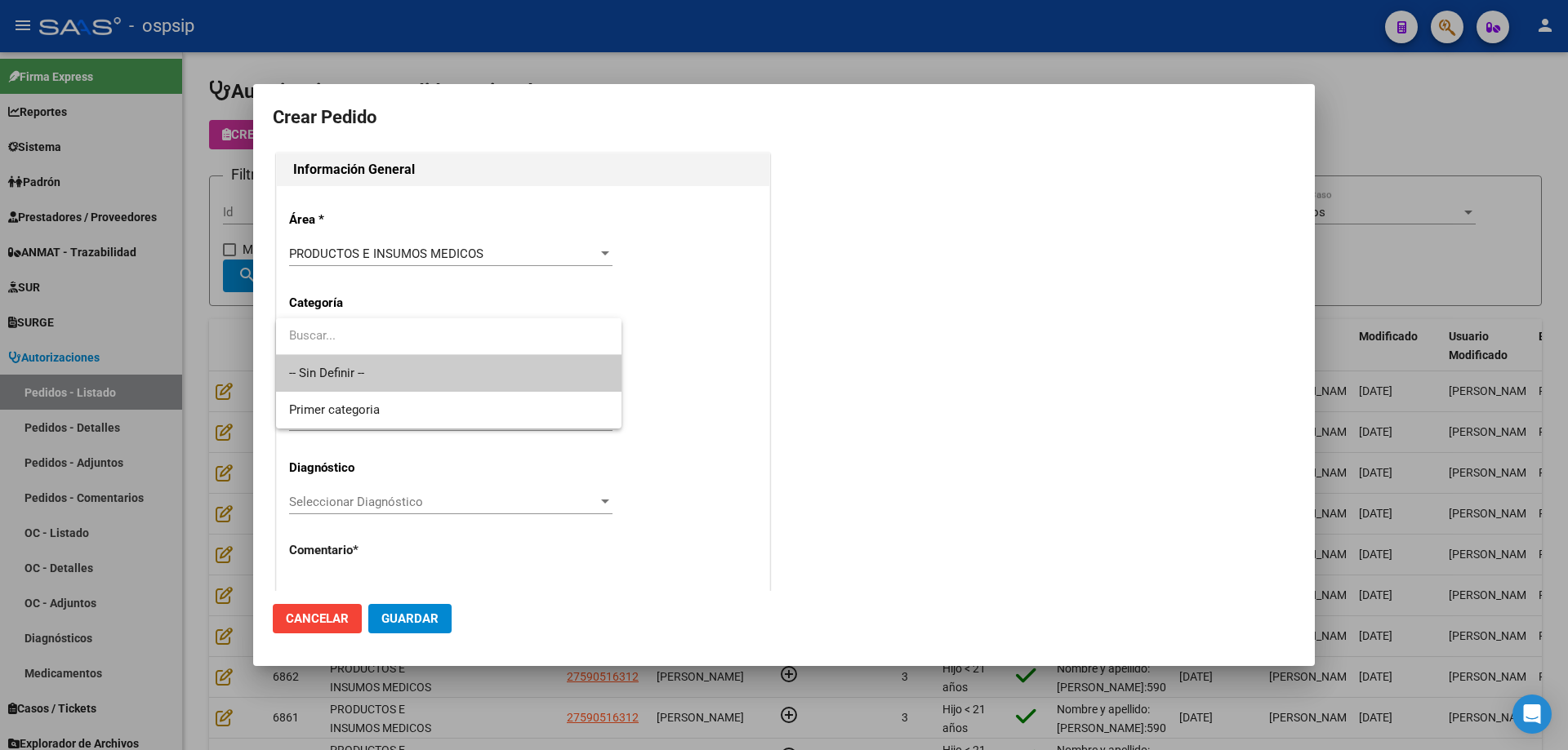
click at [374, 375] on span "-- Sin Definir --" at bounding box center [448, 374] width 319 height 37
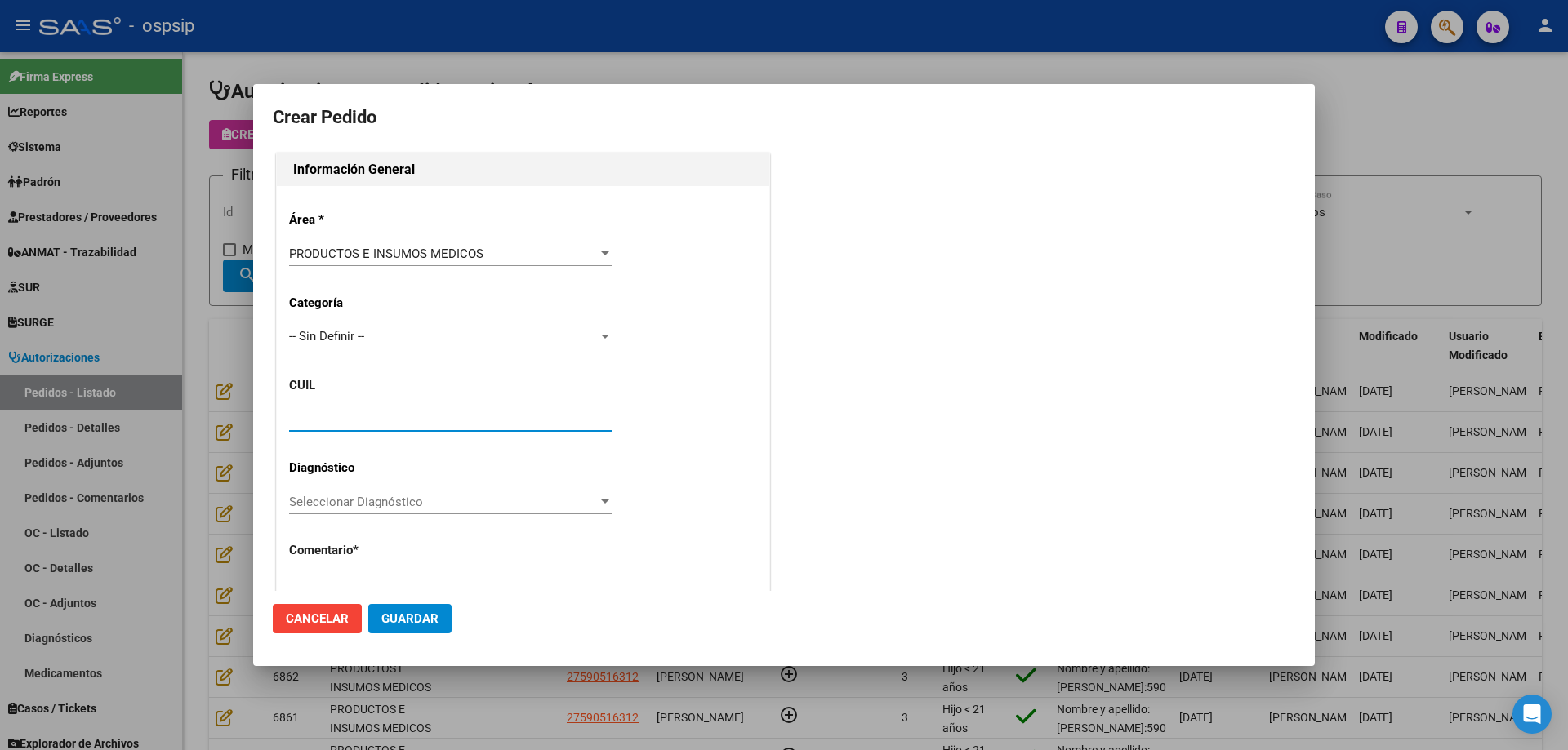
paste input "27-49591287-1"
type input "27-49591287-1"
type input "ANTONELLA BELEN GOMEZ DE LA VEGA"
type input "BUENOS AIRES, WILDE, CONDARCO 483"
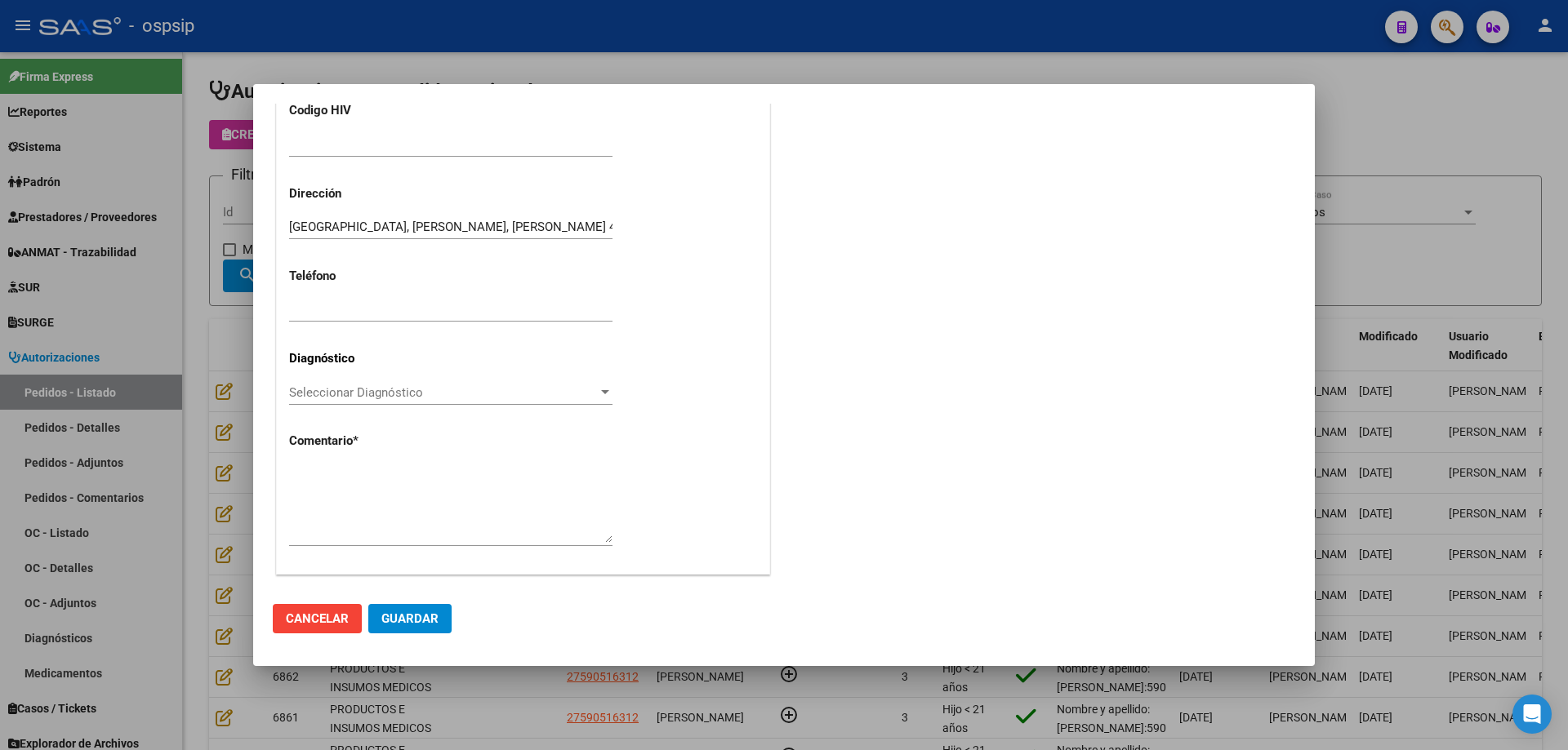
scroll to position [450, 0]
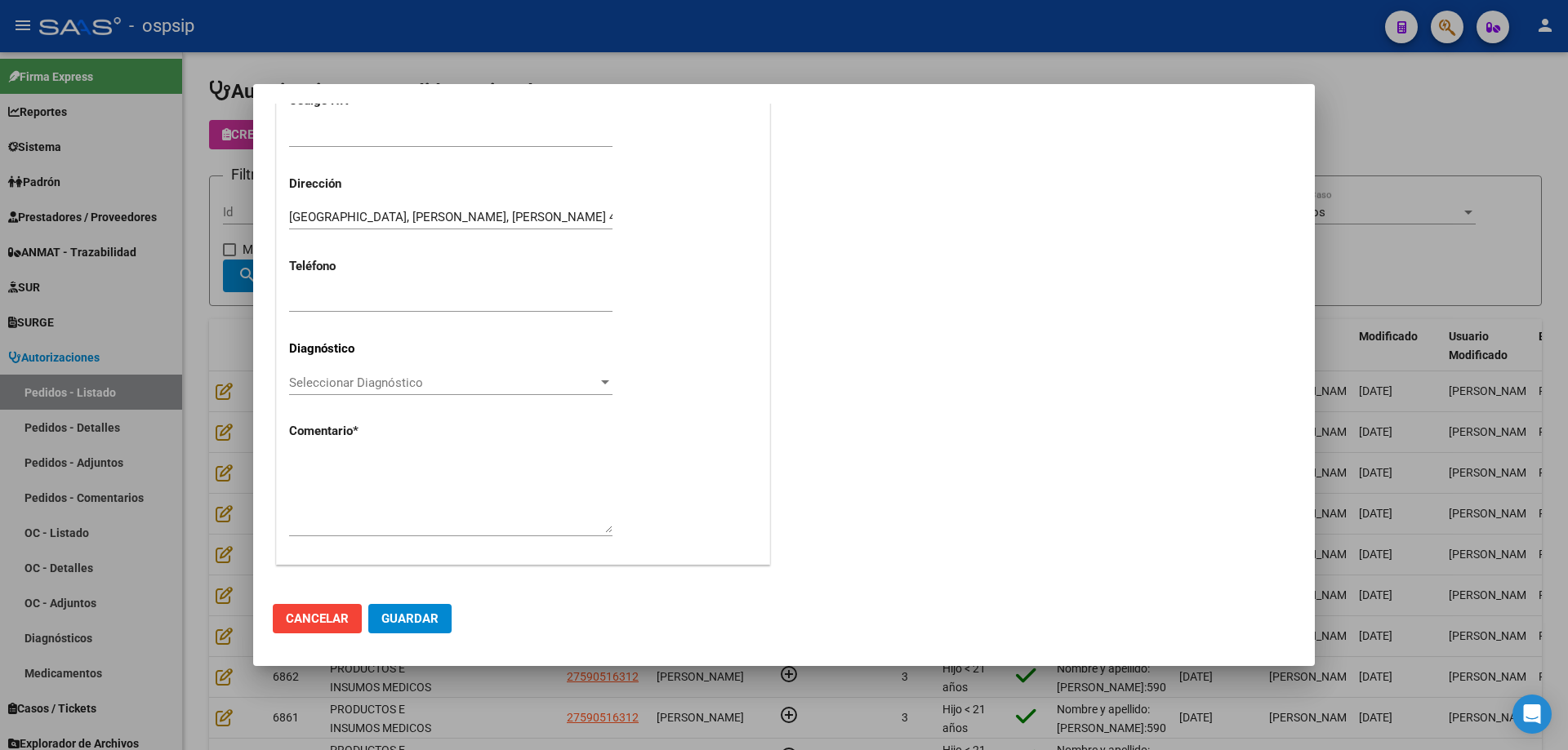
type input "27-49591287-1"
click at [405, 481] on textarea at bounding box center [450, 494] width 323 height 76
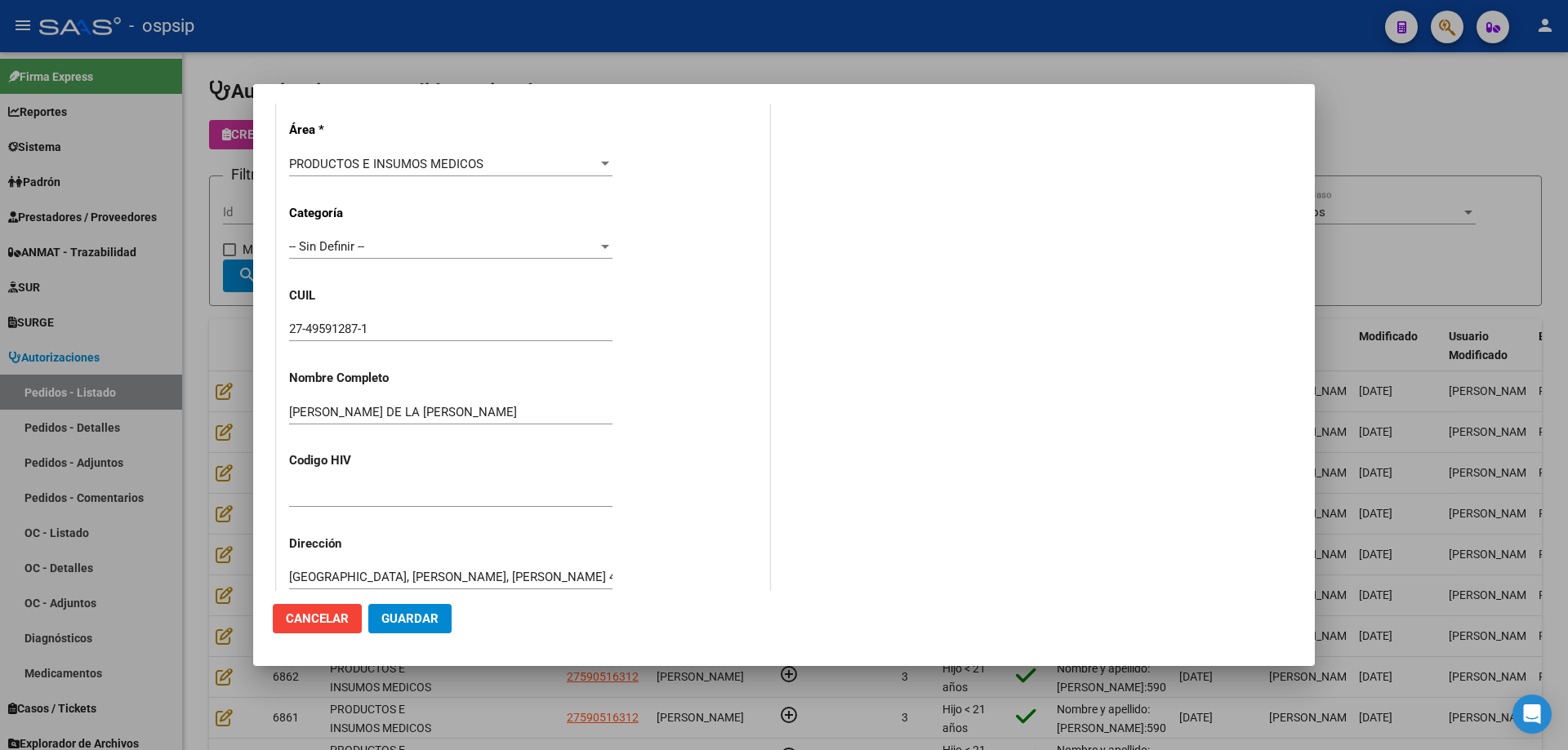
scroll to position [41, 0]
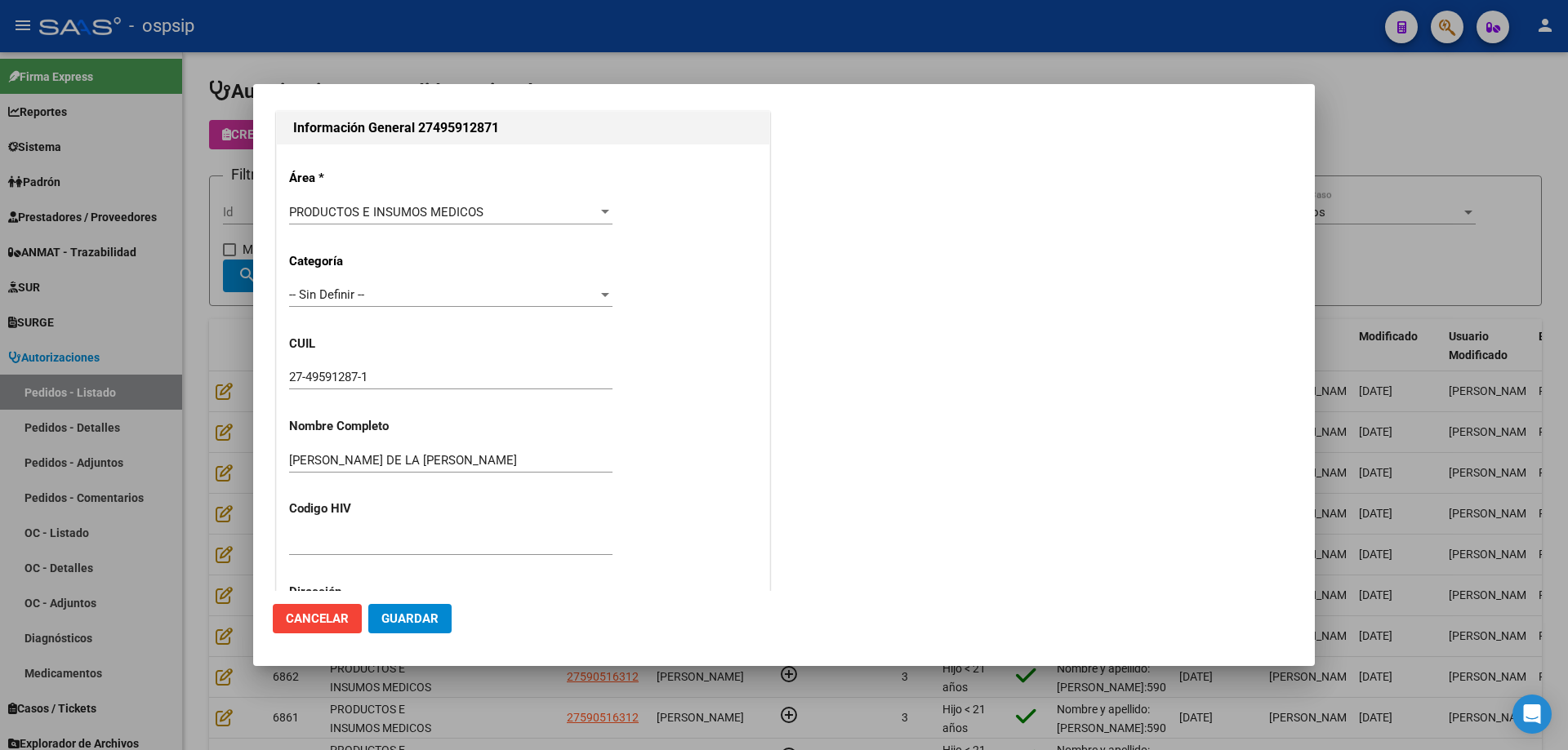
click at [341, 374] on input "27-49591287-1" at bounding box center [450, 377] width 323 height 15
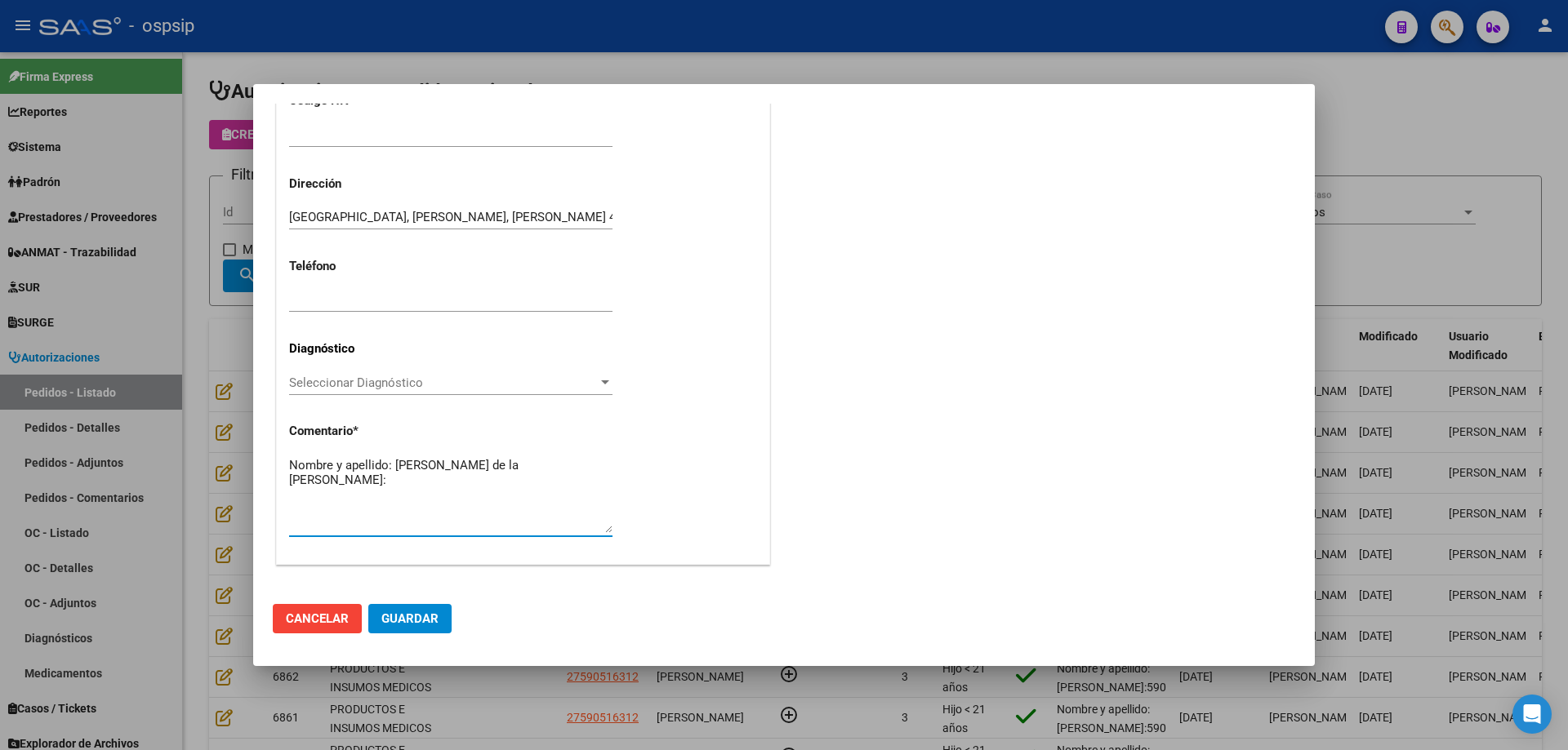
click at [359, 484] on textarea "Nombre y apellido: Gomez de la vega Antonella Dni:" at bounding box center [450, 494] width 323 height 76
paste textarea "49591287"
type textarea "Nombre y apellido: Gomez de la vega Antonella Dni:49591287"
click at [393, 607] on button "Guardar" at bounding box center [410, 618] width 83 height 29
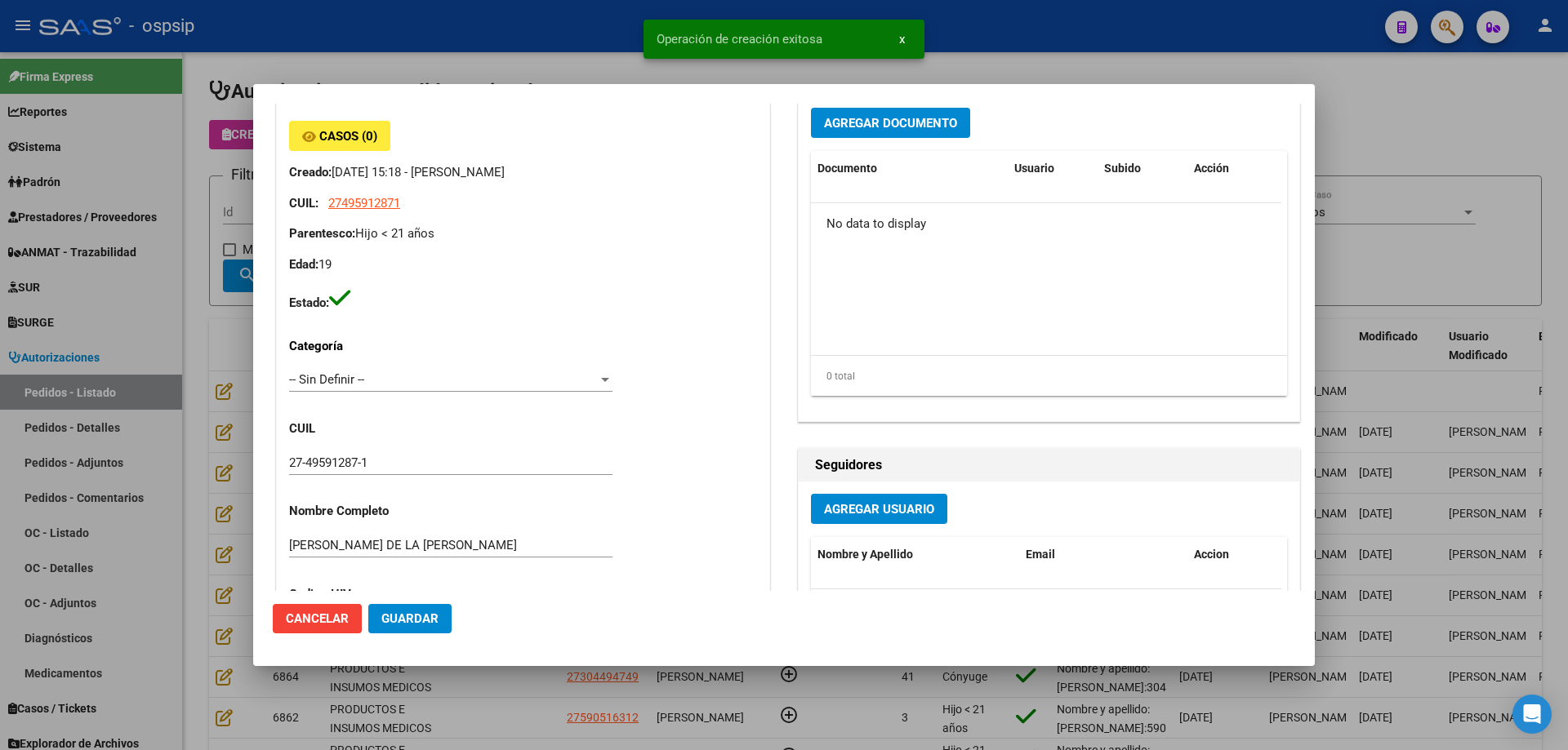
scroll to position [0, 0]
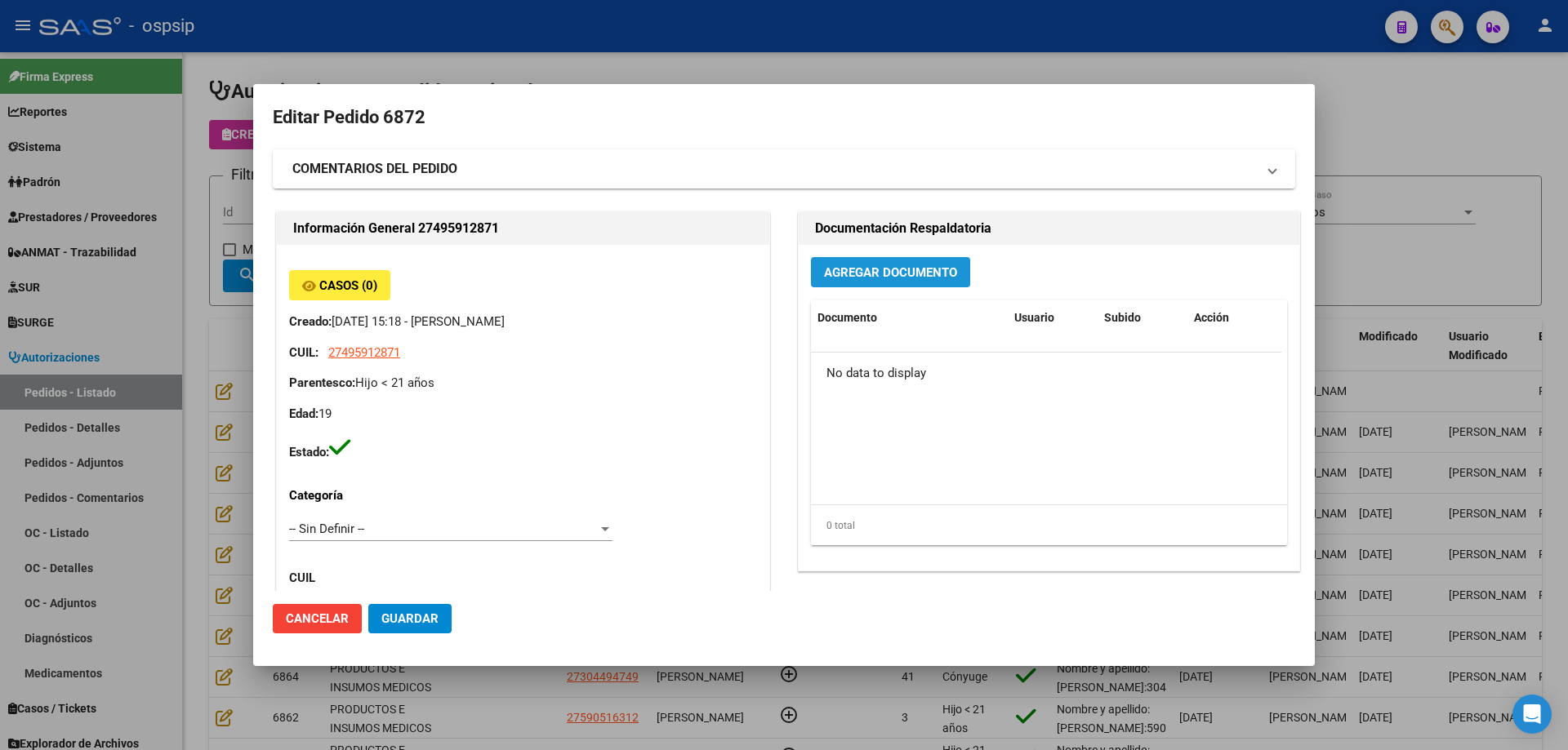
click at [914, 267] on span "Agregar Documento" at bounding box center [891, 272] width 133 height 15
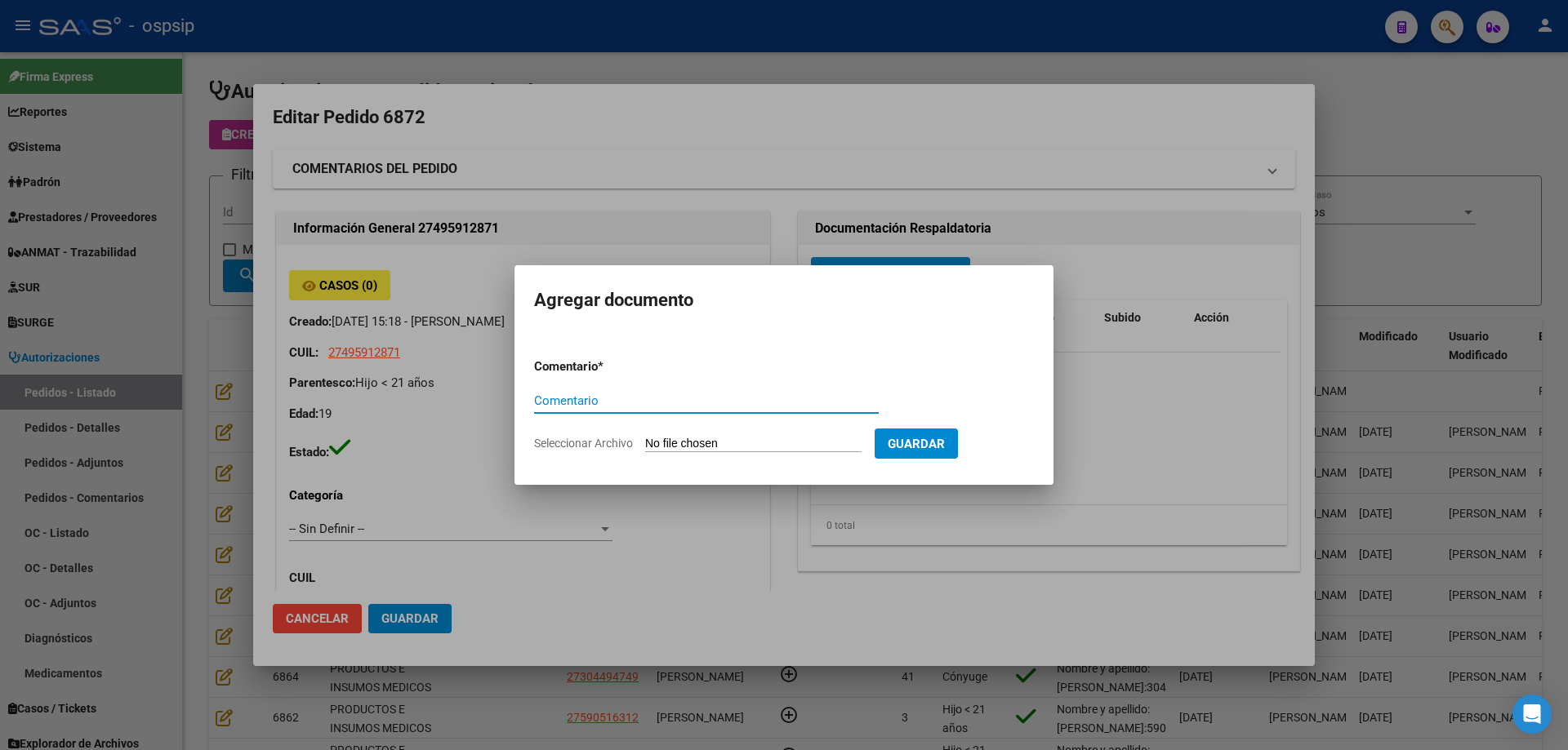
click at [777, 440] on input "Seleccionar Archivo" at bounding box center [753, 445] width 217 height 16
type input "C:\fakepath\valvas gomez.pdf"
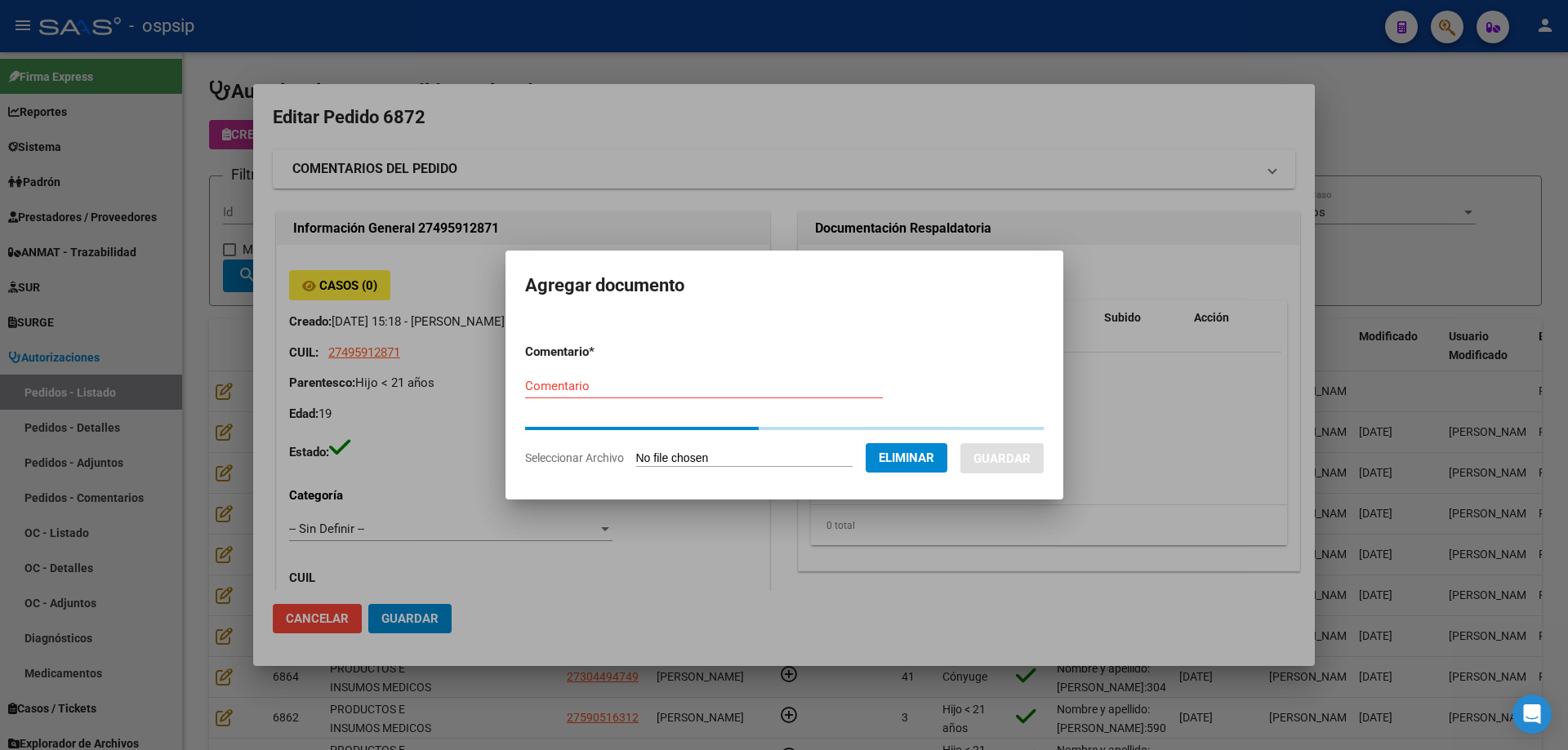
click at [638, 383] on input "Comentario" at bounding box center [704, 386] width 358 height 15
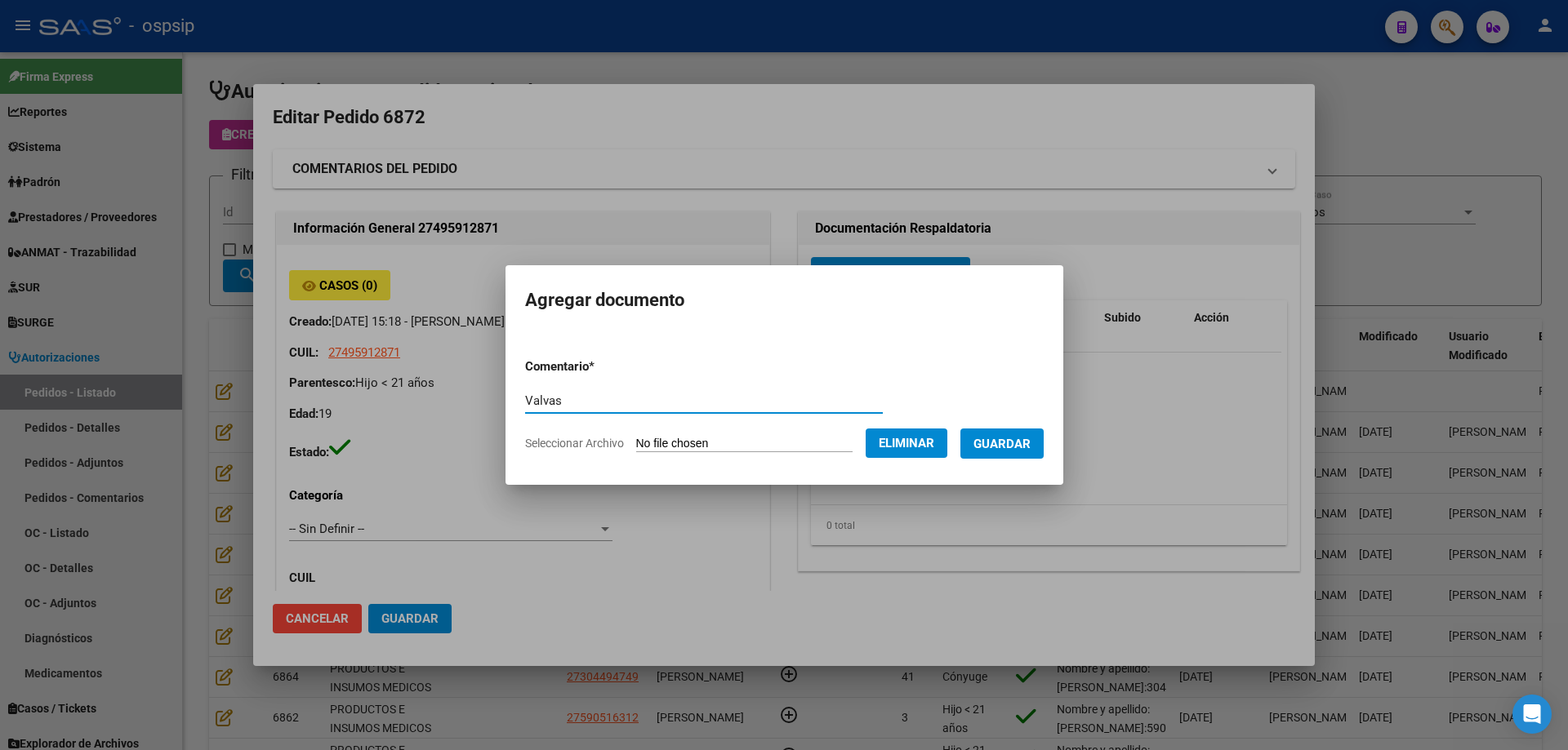
type input "Valvas"
click at [1008, 453] on button "Guardar" at bounding box center [1001, 444] width 83 height 30
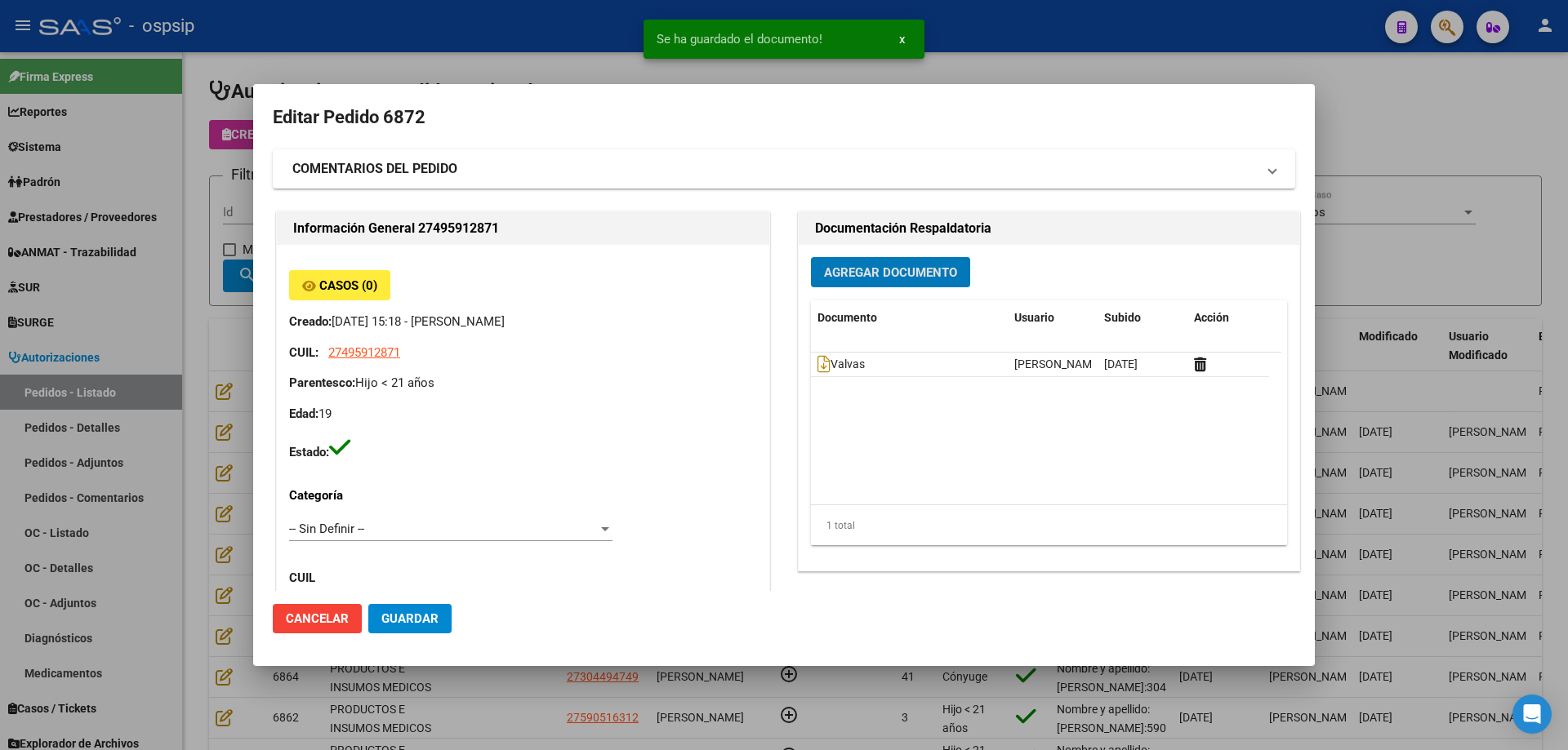
click at [899, 261] on button "Agregar Documento" at bounding box center [890, 272] width 159 height 30
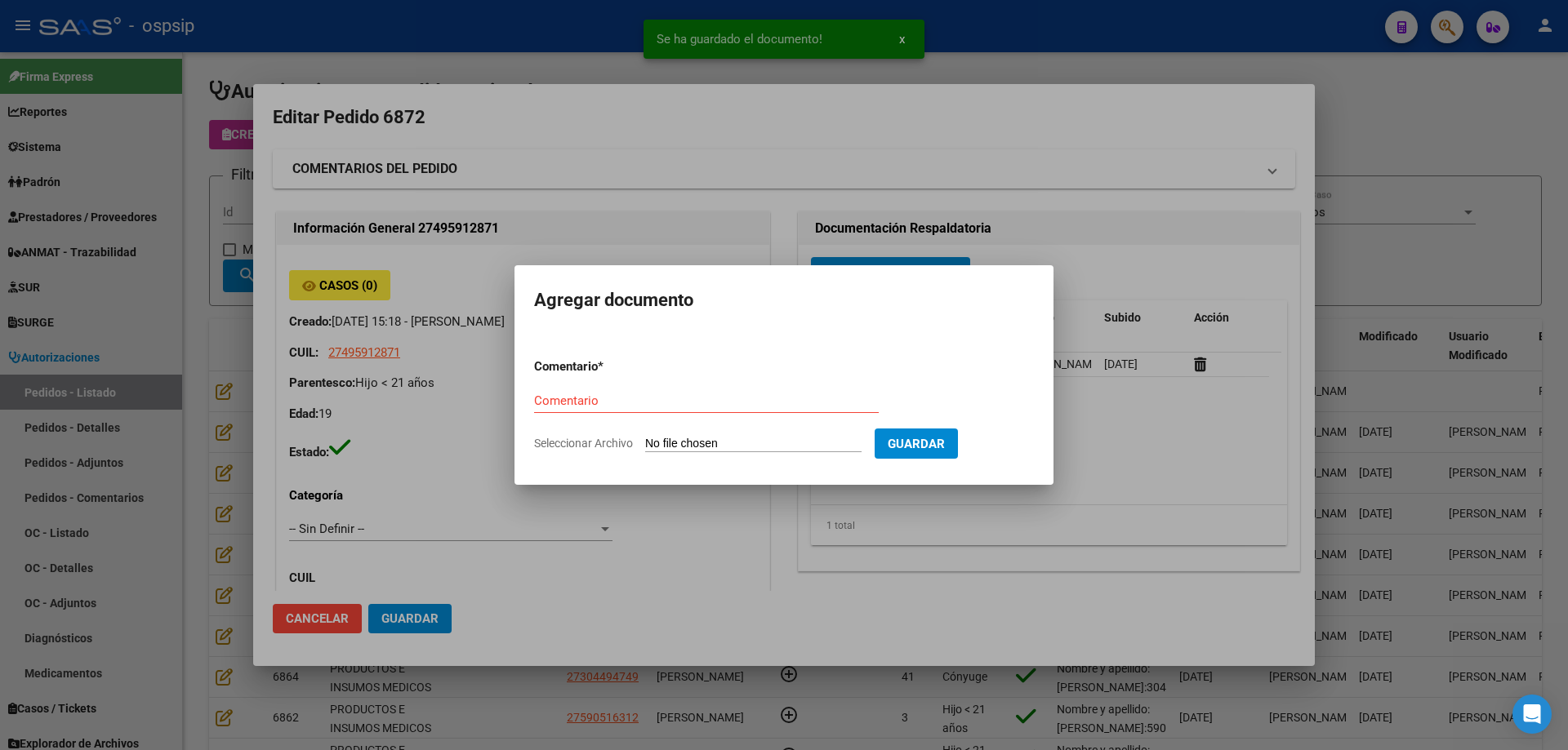
click at [776, 444] on input "Seleccionar Archivo" at bounding box center [753, 445] width 217 height 16
type input "C:\fakepath\informe gomez.pdf"
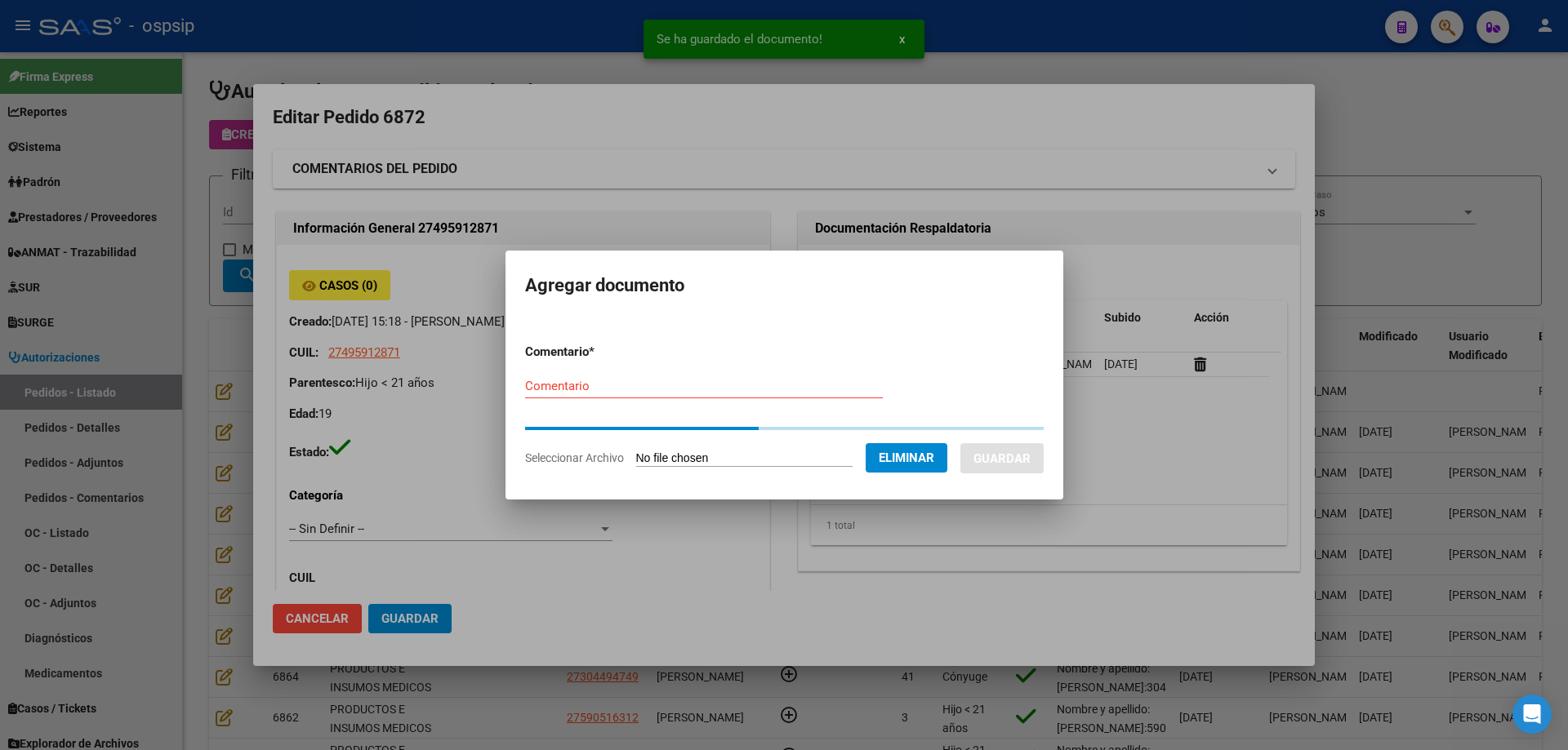
click at [562, 396] on div "Comentario" at bounding box center [704, 386] width 358 height 25
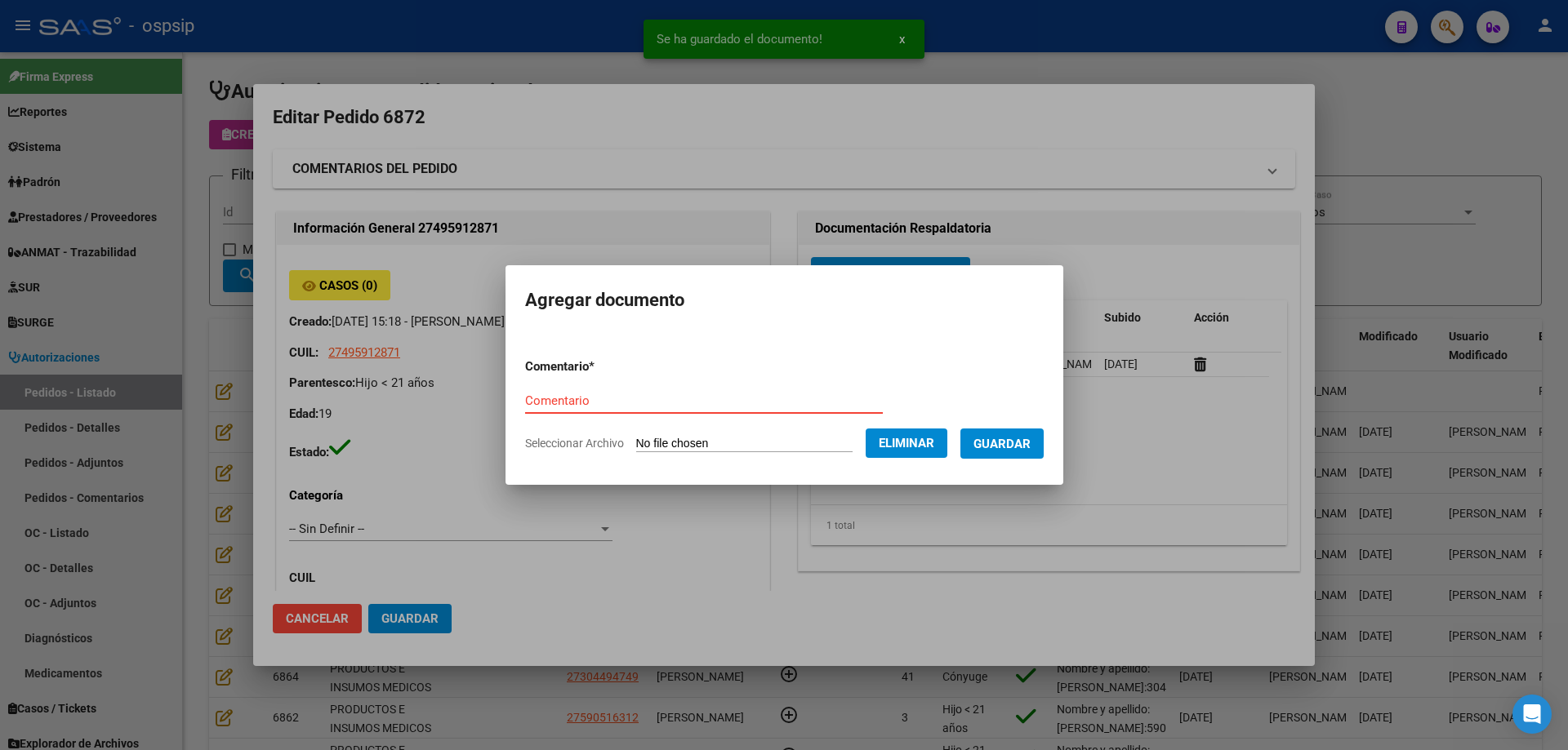
click at [569, 395] on input "Comentario" at bounding box center [704, 401] width 358 height 15
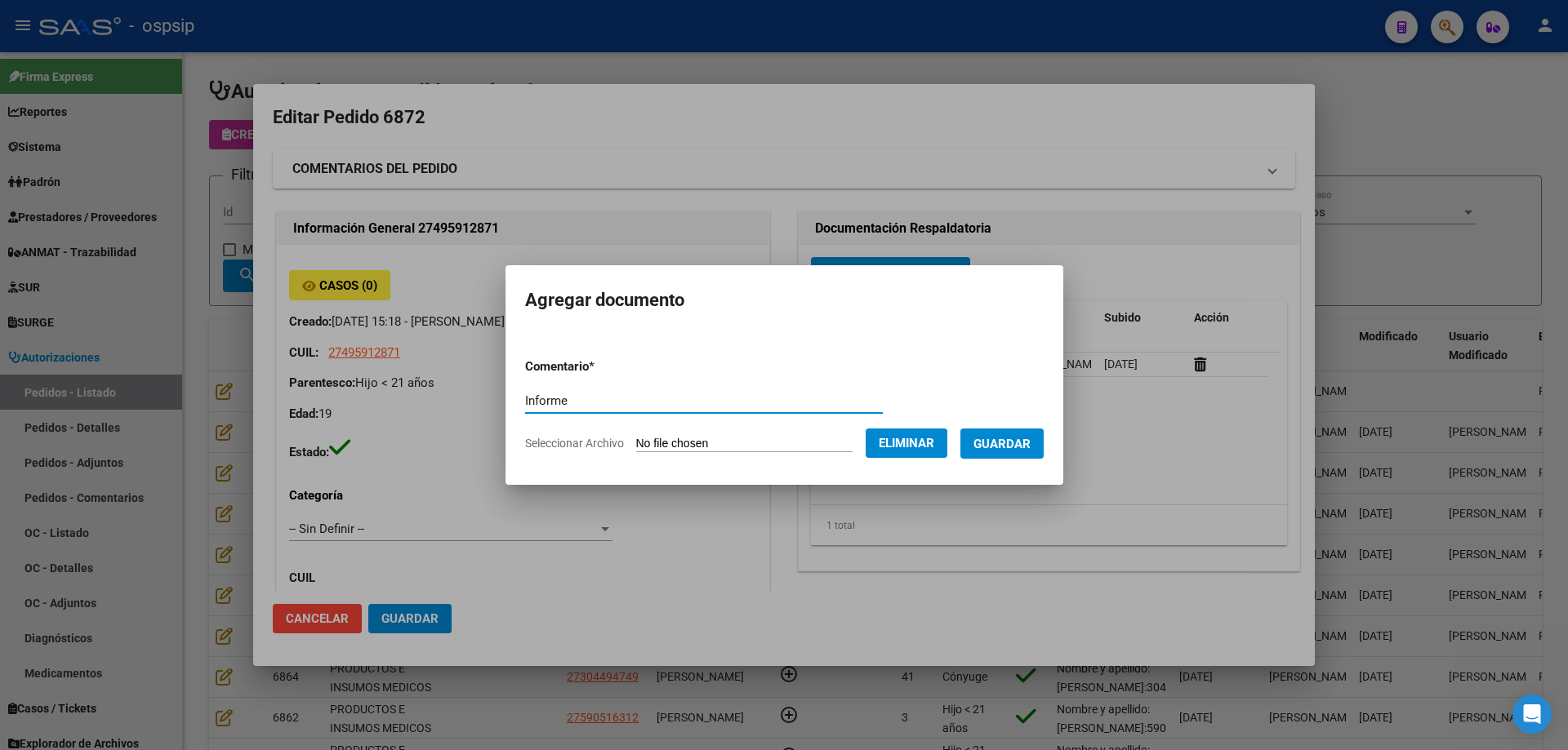
type input "Informe"
click at [985, 446] on button "Guardar" at bounding box center [1001, 444] width 83 height 30
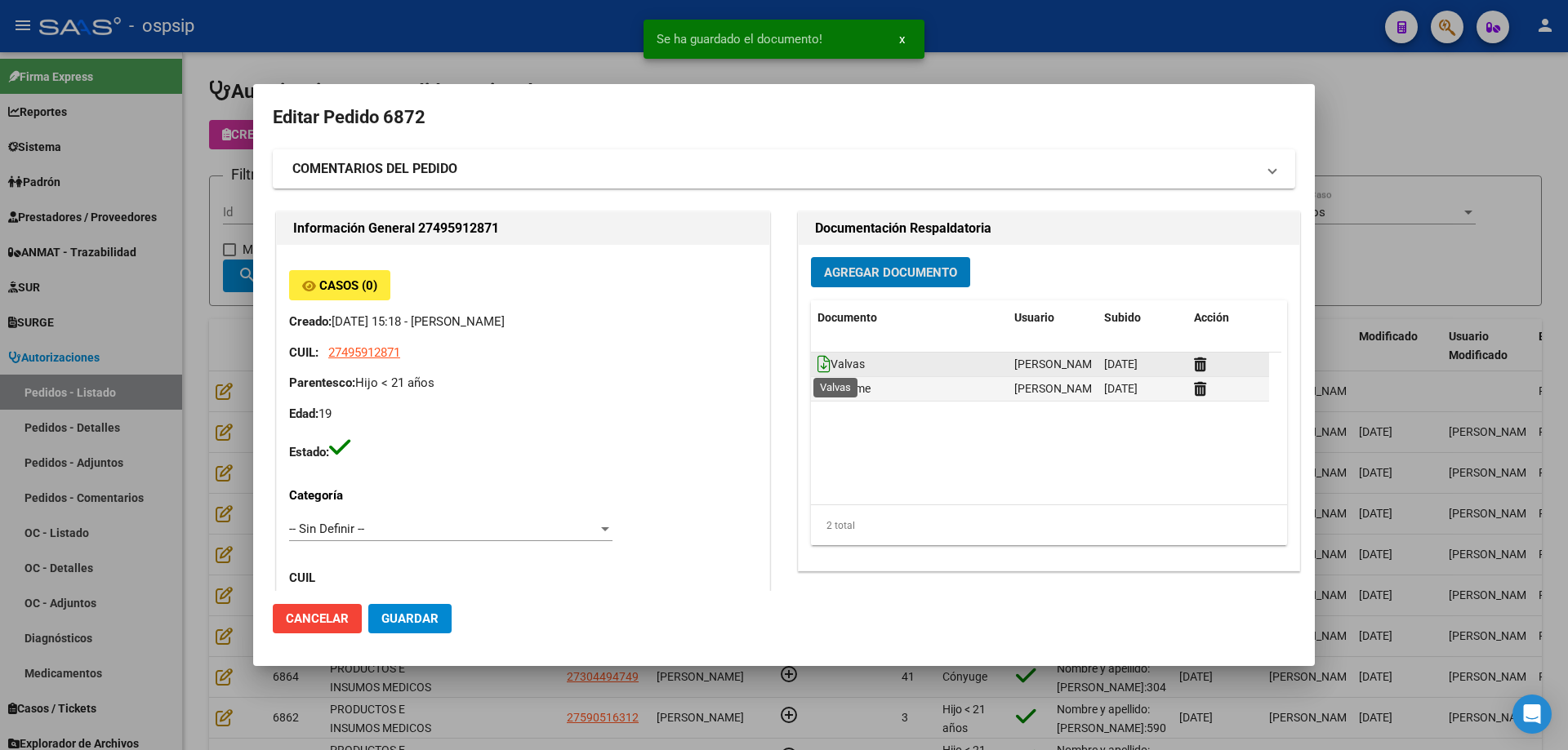
click at [817, 362] on icon at bounding box center [823, 364] width 13 height 18
click at [817, 389] on icon at bounding box center [823, 389] width 13 height 18
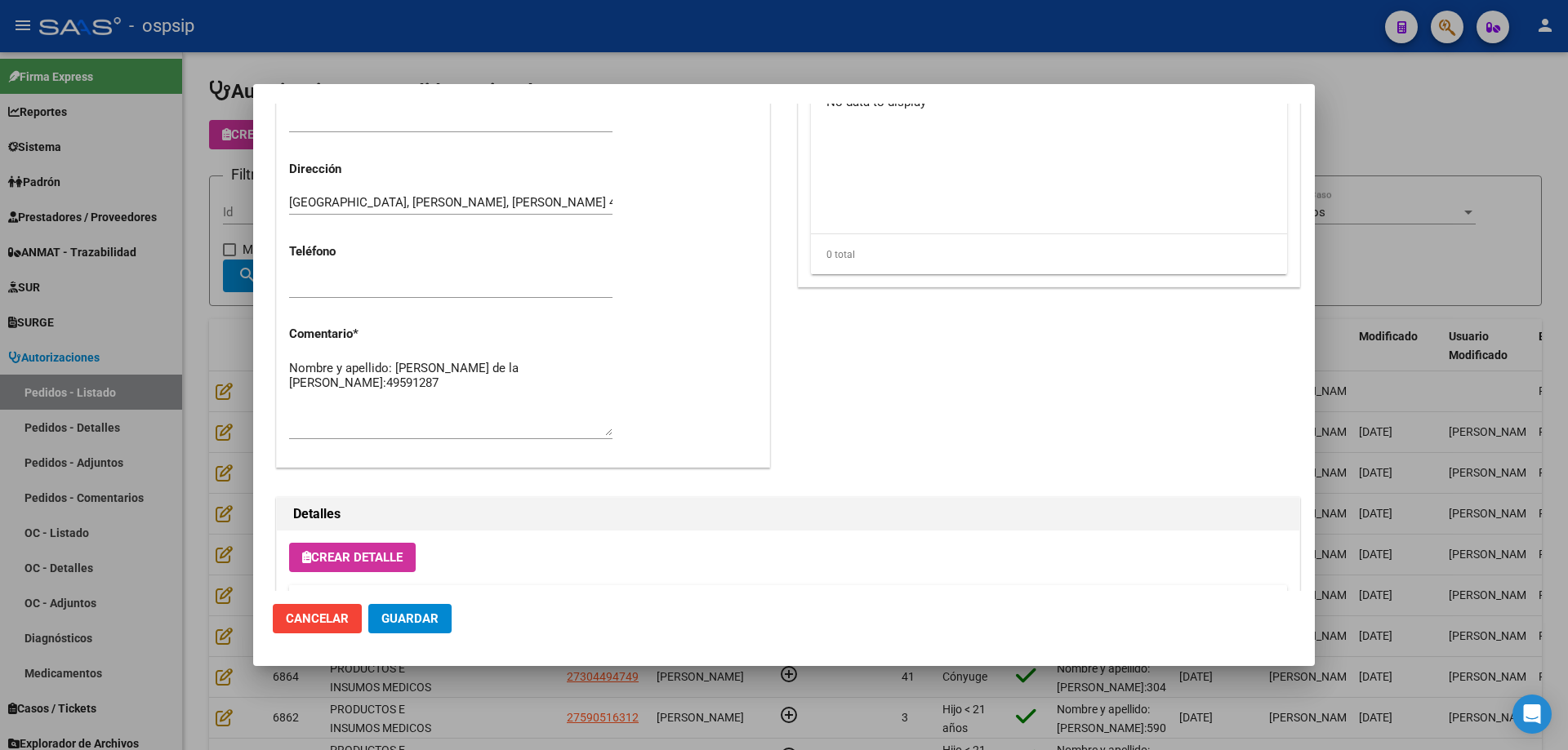
scroll to position [898, 0]
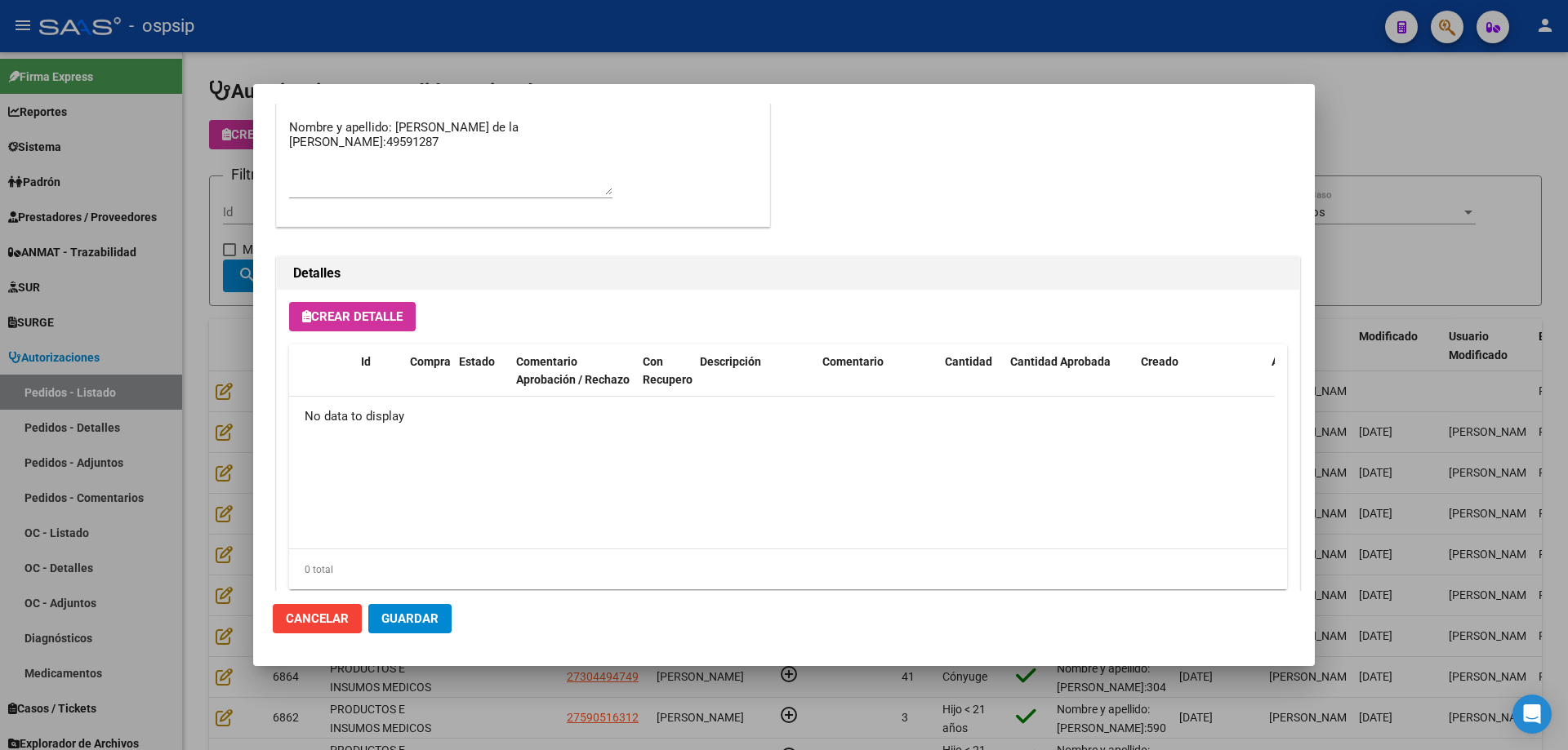
click at [408, 329] on button "Crear Detalle" at bounding box center [352, 316] width 126 height 29
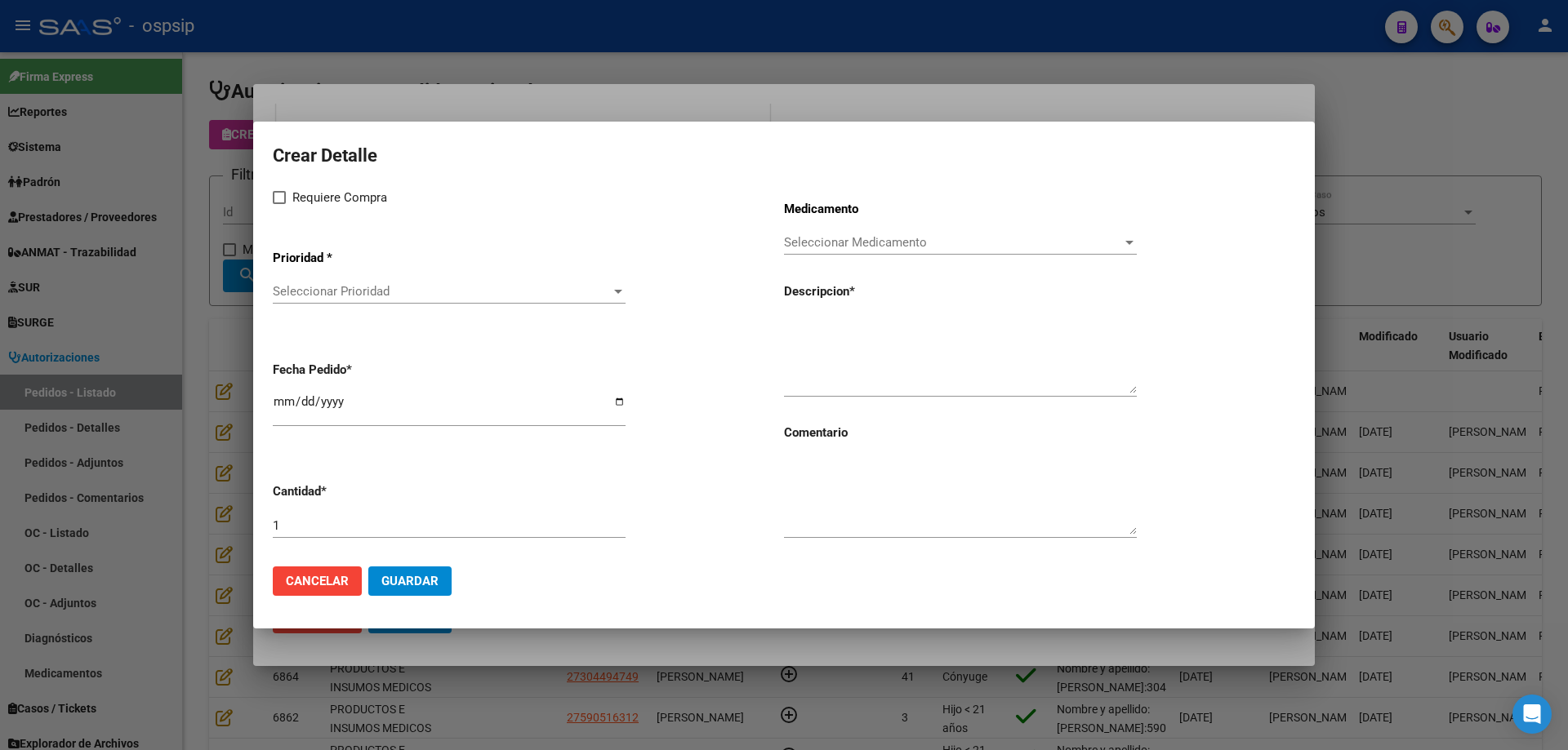
click at [417, 304] on div "Seleccionar Prioridad Seleccionar Prioridad" at bounding box center [449, 291] width 353 height 25
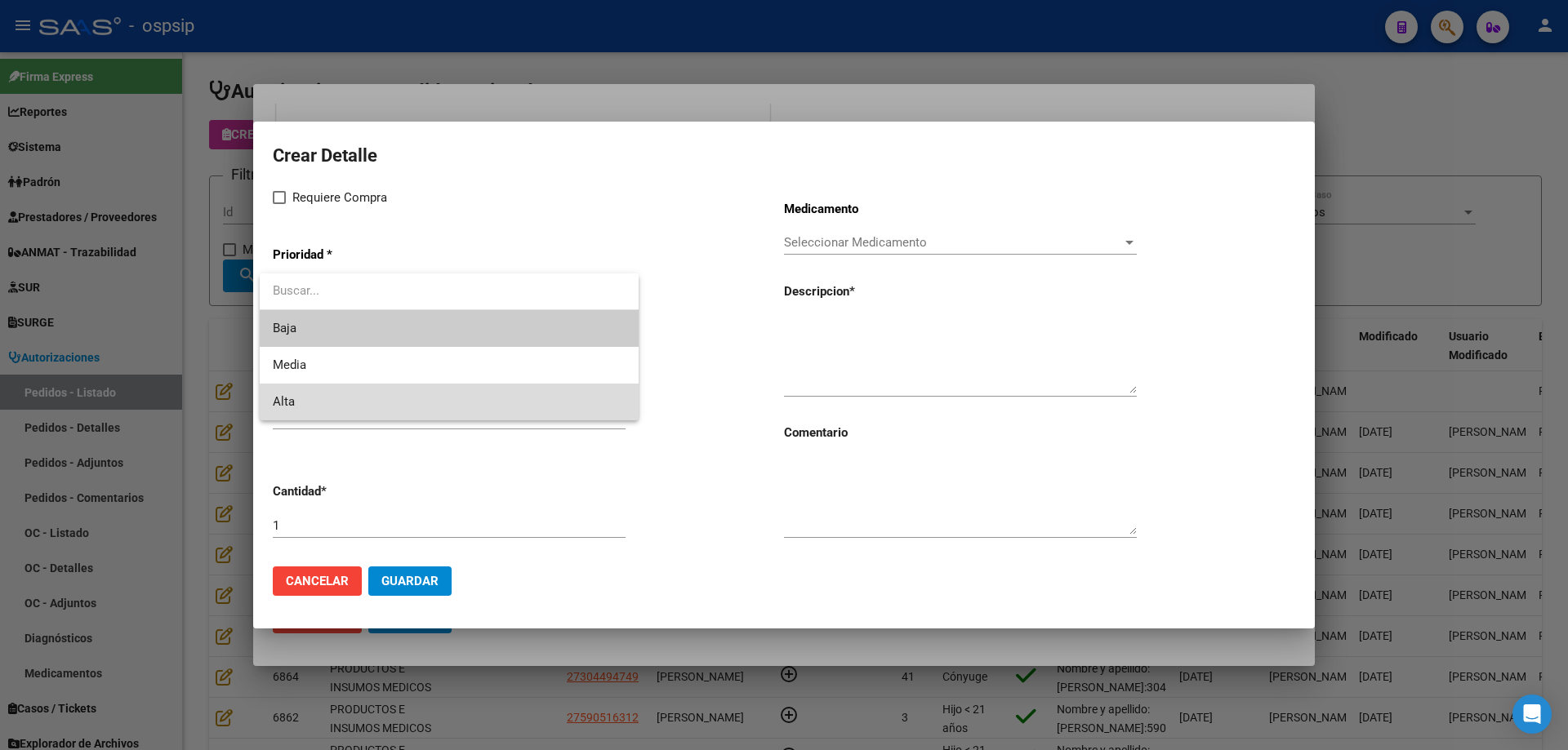
click at [369, 390] on span "Alta" at bounding box center [449, 402] width 353 height 37
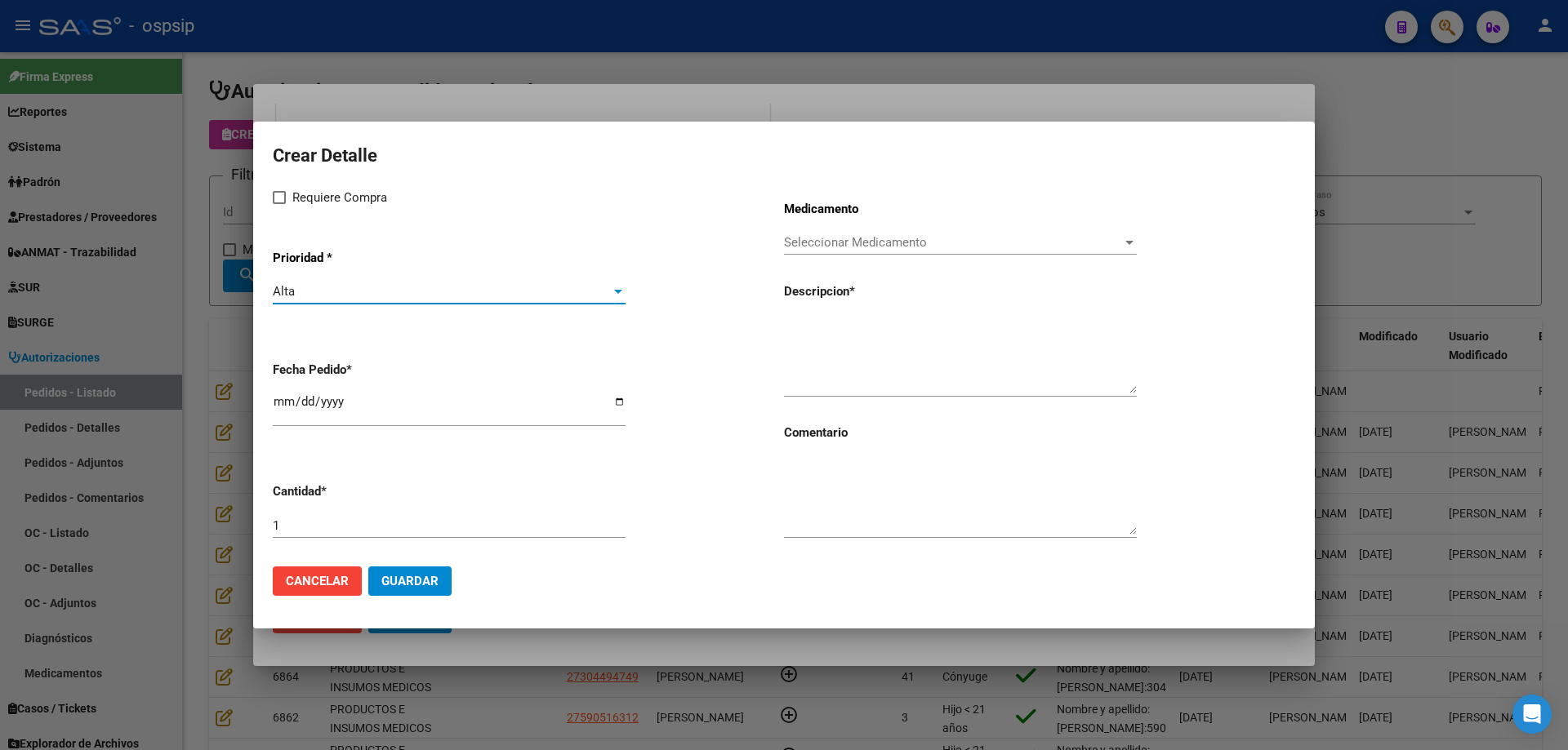
click at [296, 195] on span "Requiere Compra" at bounding box center [340, 197] width 95 height 19
click at [279, 204] on input "Requiere Compra" at bounding box center [278, 204] width 1 height 1
checkbox input "true"
click at [852, 243] on span "Seleccionar Medicamento" at bounding box center [952, 242] width 338 height 15
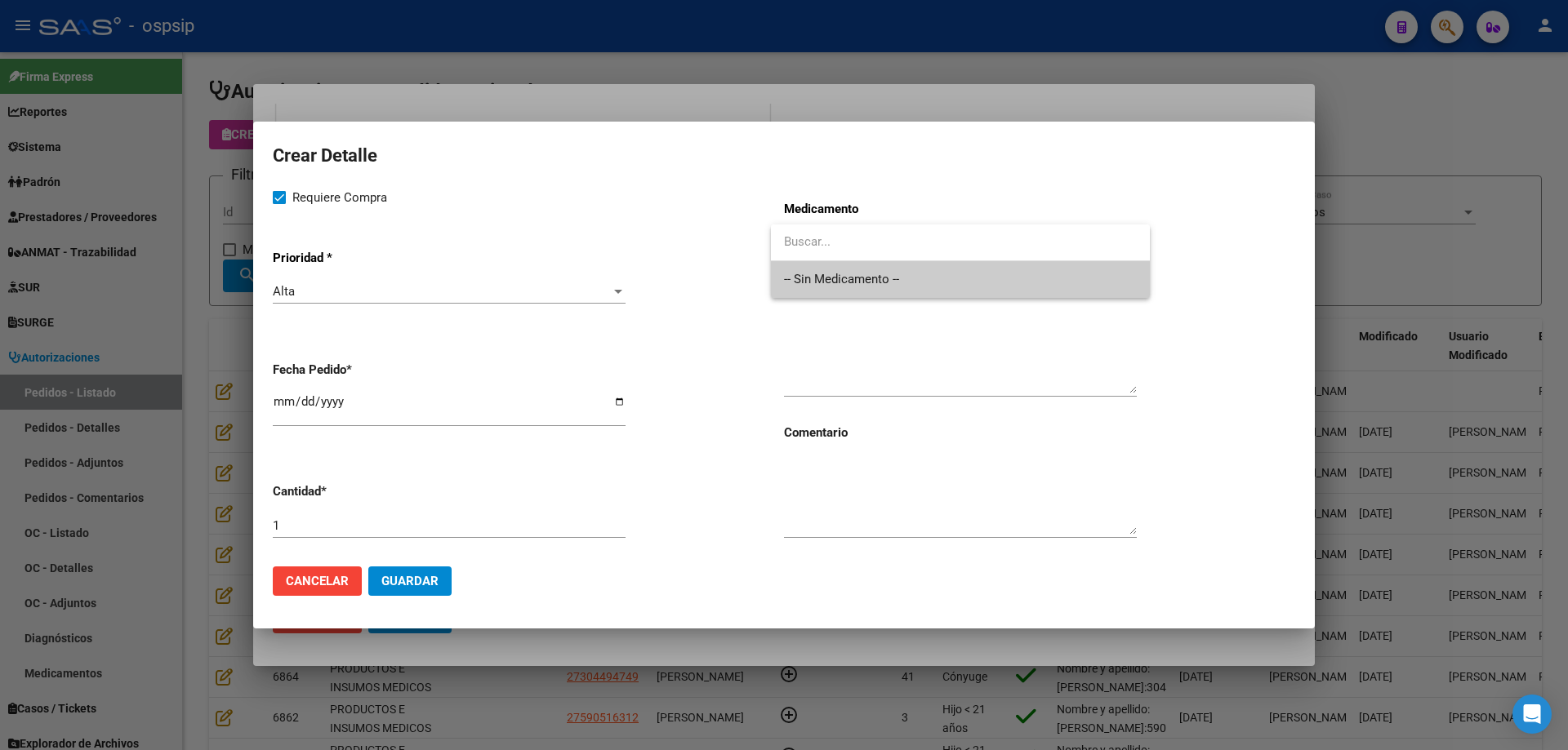
click at [840, 275] on span "-- Sin Medicamento --" at bounding box center [960, 280] width 353 height 37
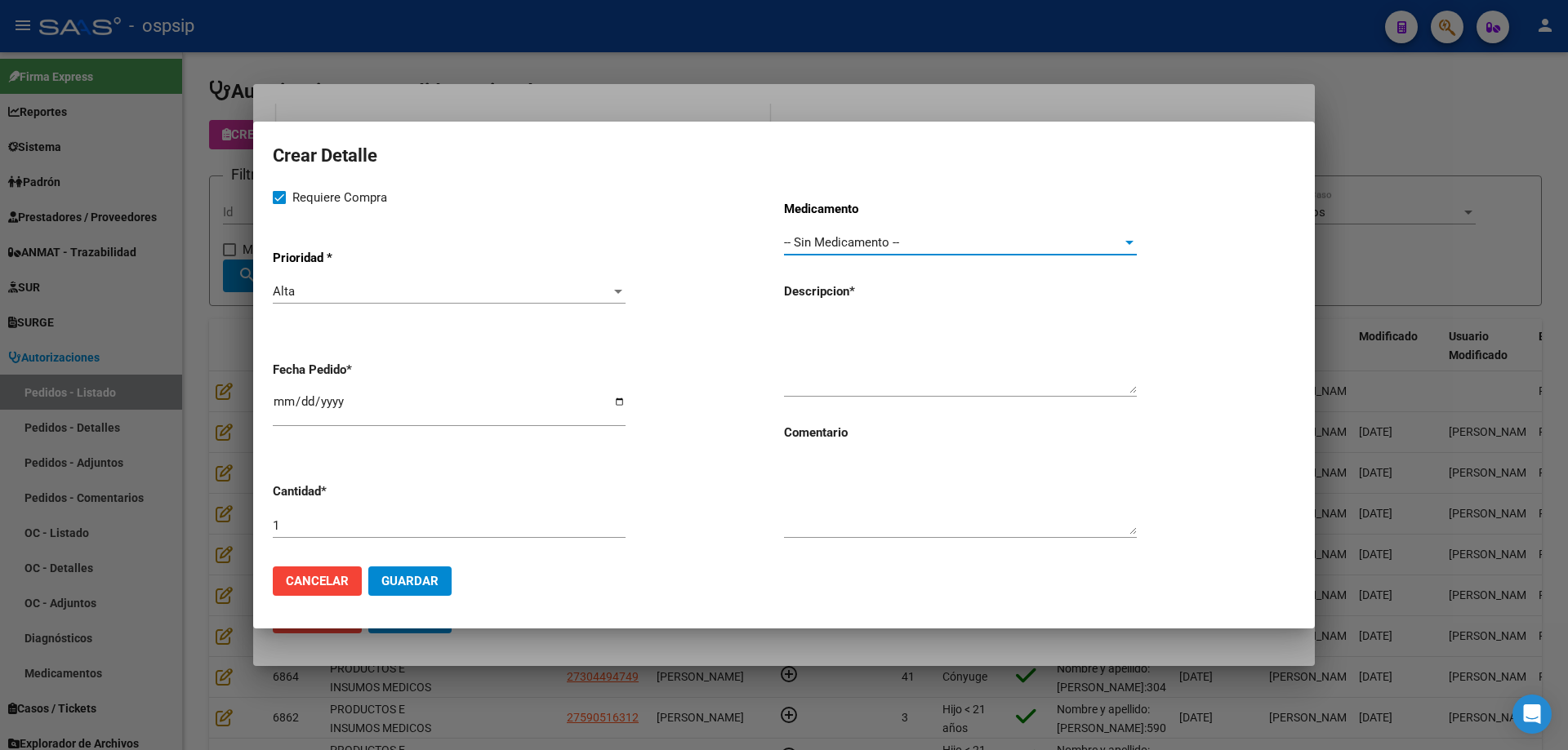
click at [908, 324] on textarea at bounding box center [960, 354] width 353 height 76
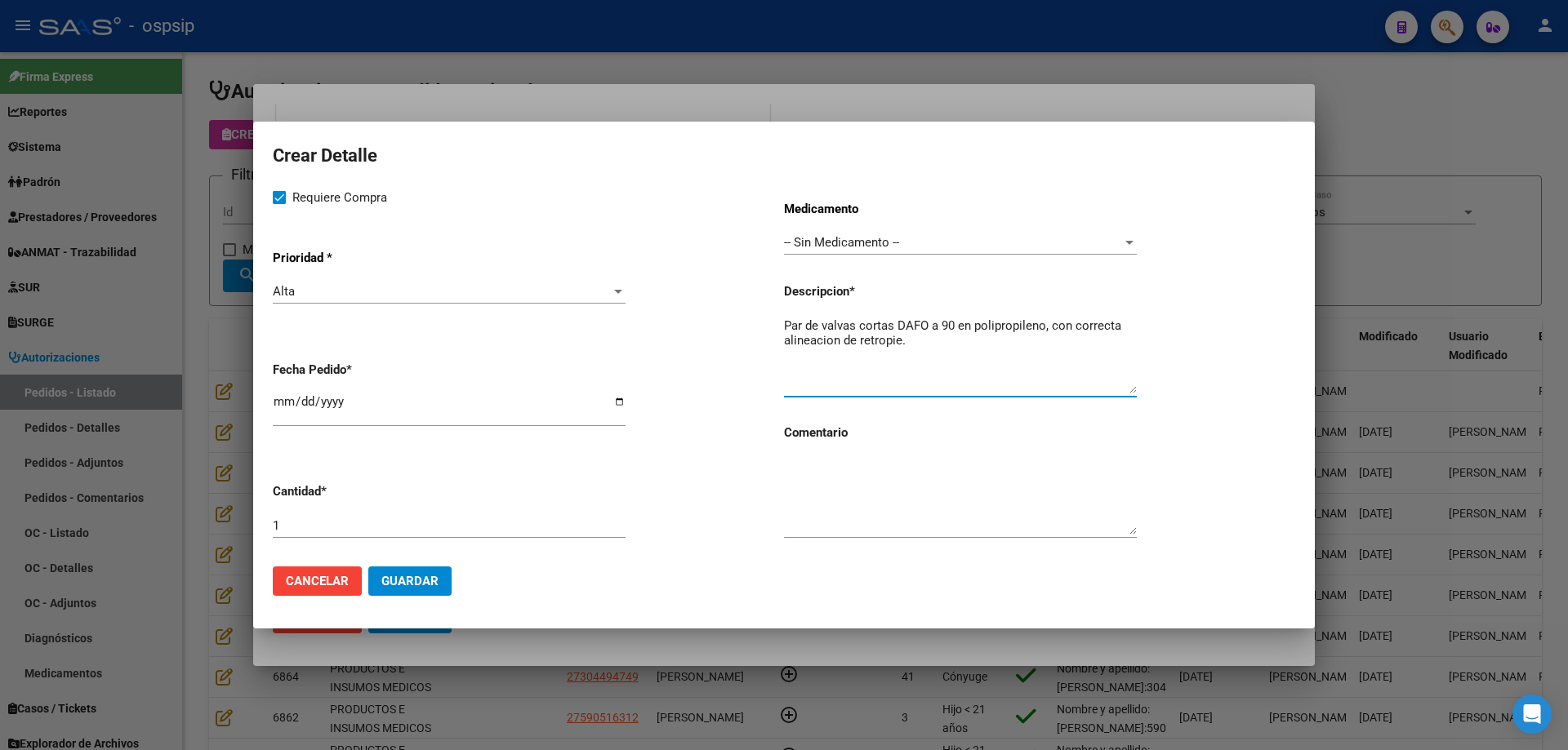
click at [1004, 335] on textarea "Par de valvas cortas DAFO a 90 en polipropileno, con correcta alineacion de ret…" at bounding box center [960, 354] width 353 height 76
click at [911, 341] on textarea "Par de valvas cortas DAFO a 90 en polipropileno, con correcta alineación de ret…" at bounding box center [960, 354] width 353 height 76
type textarea "Par de valvas cortas DAFO a 90 en polipropileno, con correcta alineación de ret…"
click at [416, 578] on span "Guardar" at bounding box center [410, 581] width 57 height 15
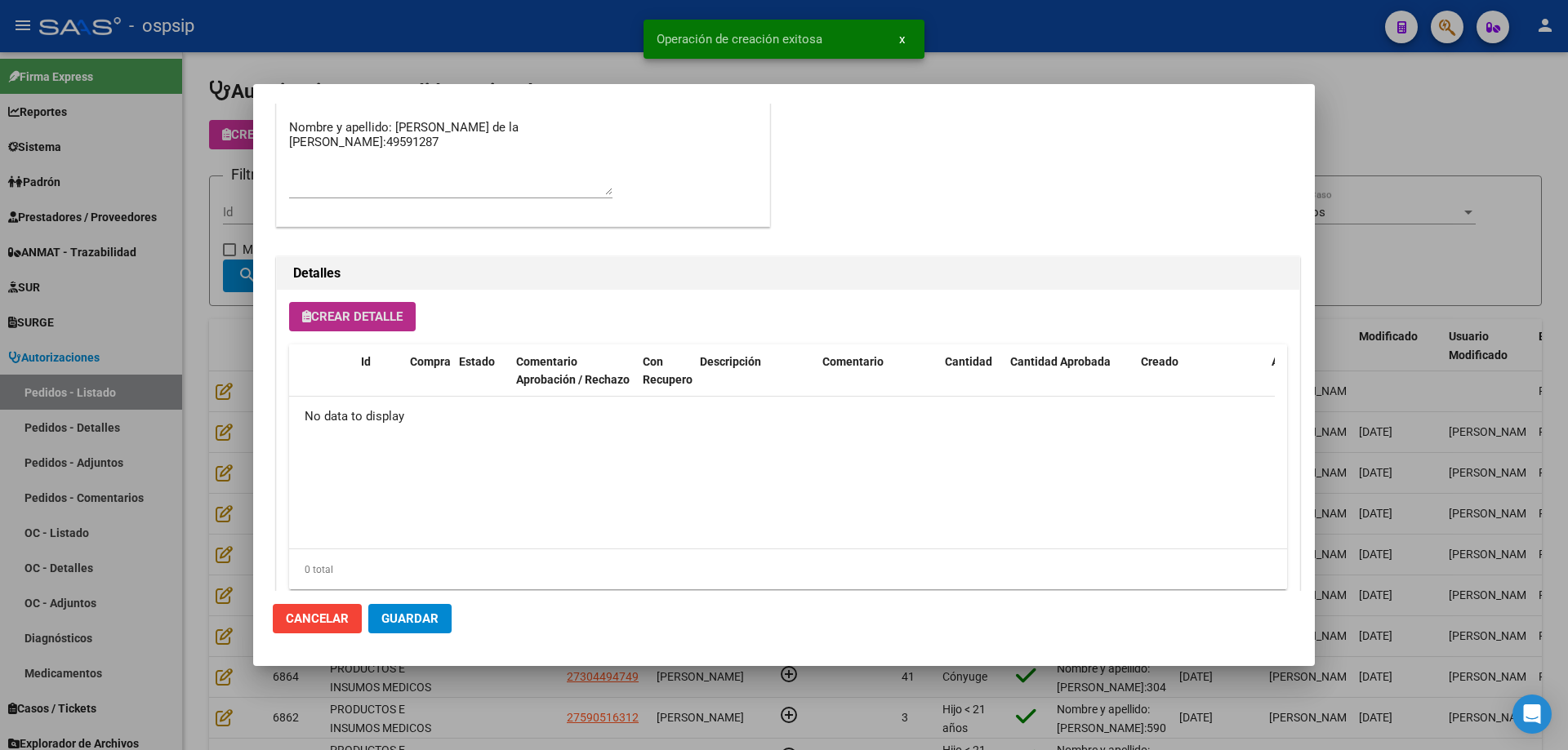
scroll to position [929, 0]
click at [440, 628] on button "Guardar" at bounding box center [410, 618] width 83 height 29
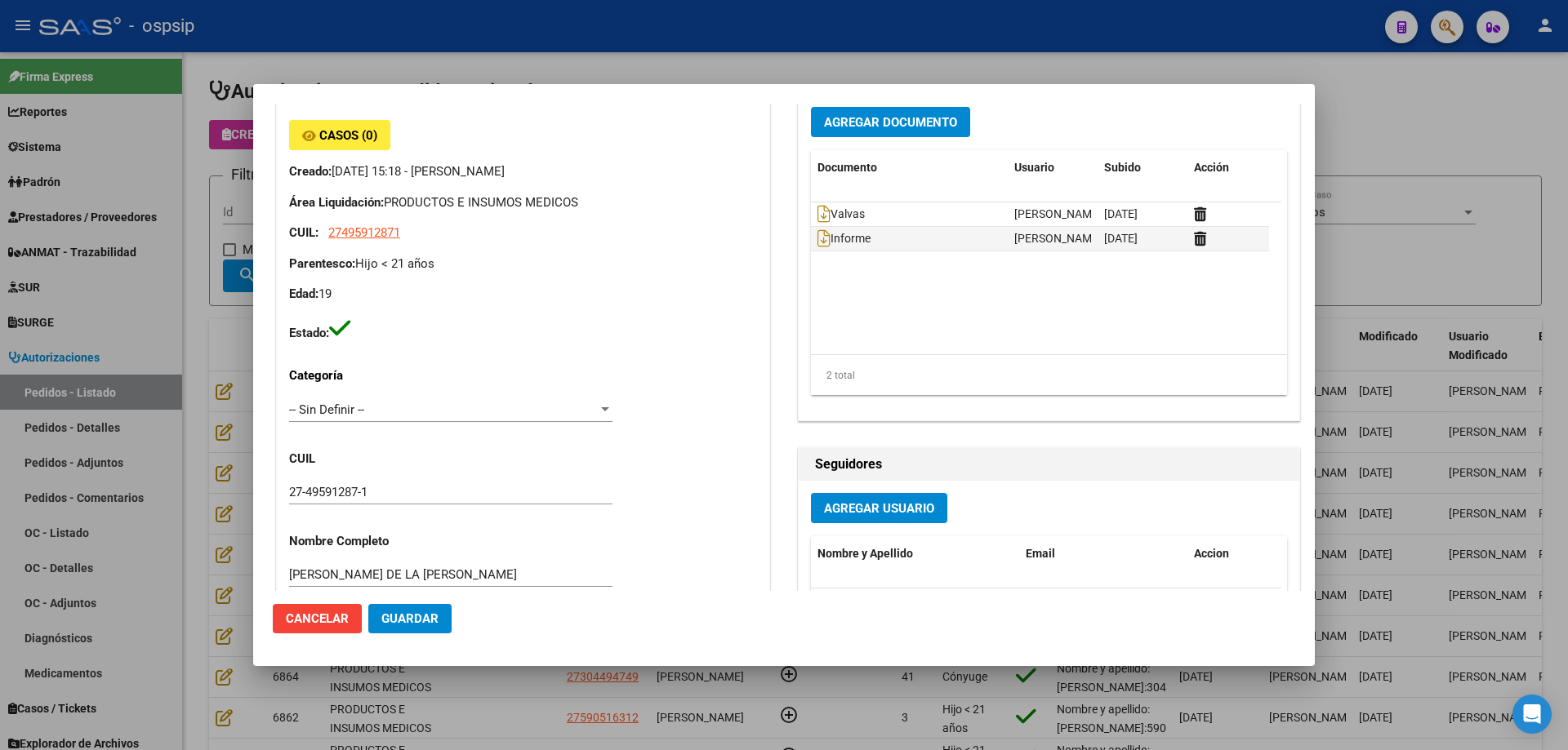
scroll to position [326, 0]
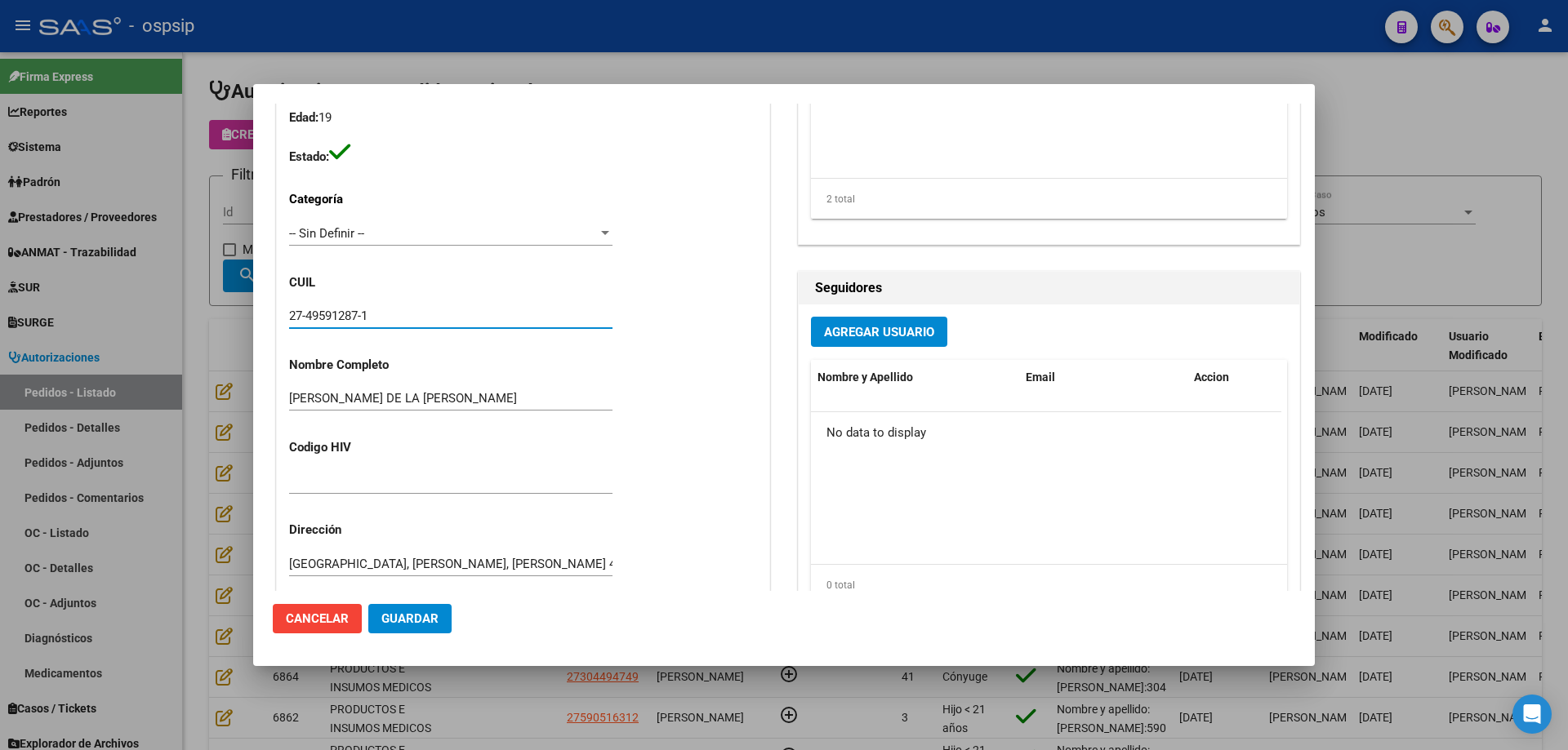
drag, startPoint x: 386, startPoint y: 318, endPoint x: 282, endPoint y: 311, distance: 104.2
click at [282, 311] on div "Casos (0) Creado: 18/08/2025 15:18 - Camargo Taiel Área Liquidación: PRODUCTOS …" at bounding box center [522, 373] width 492 height 910
click at [235, 334] on div at bounding box center [784, 375] width 1568 height 750
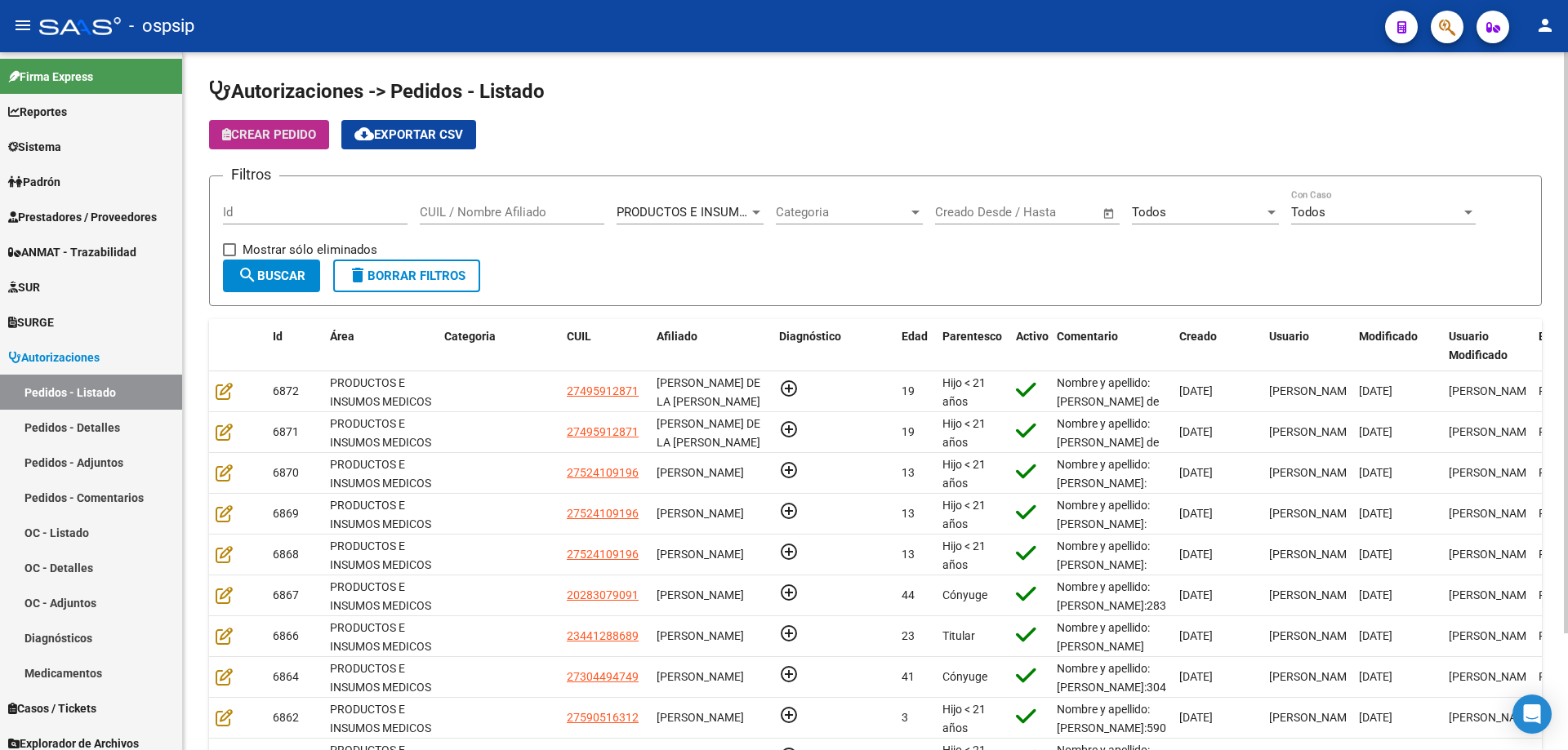
click at [304, 136] on span "Crear Pedido" at bounding box center [268, 134] width 94 height 15
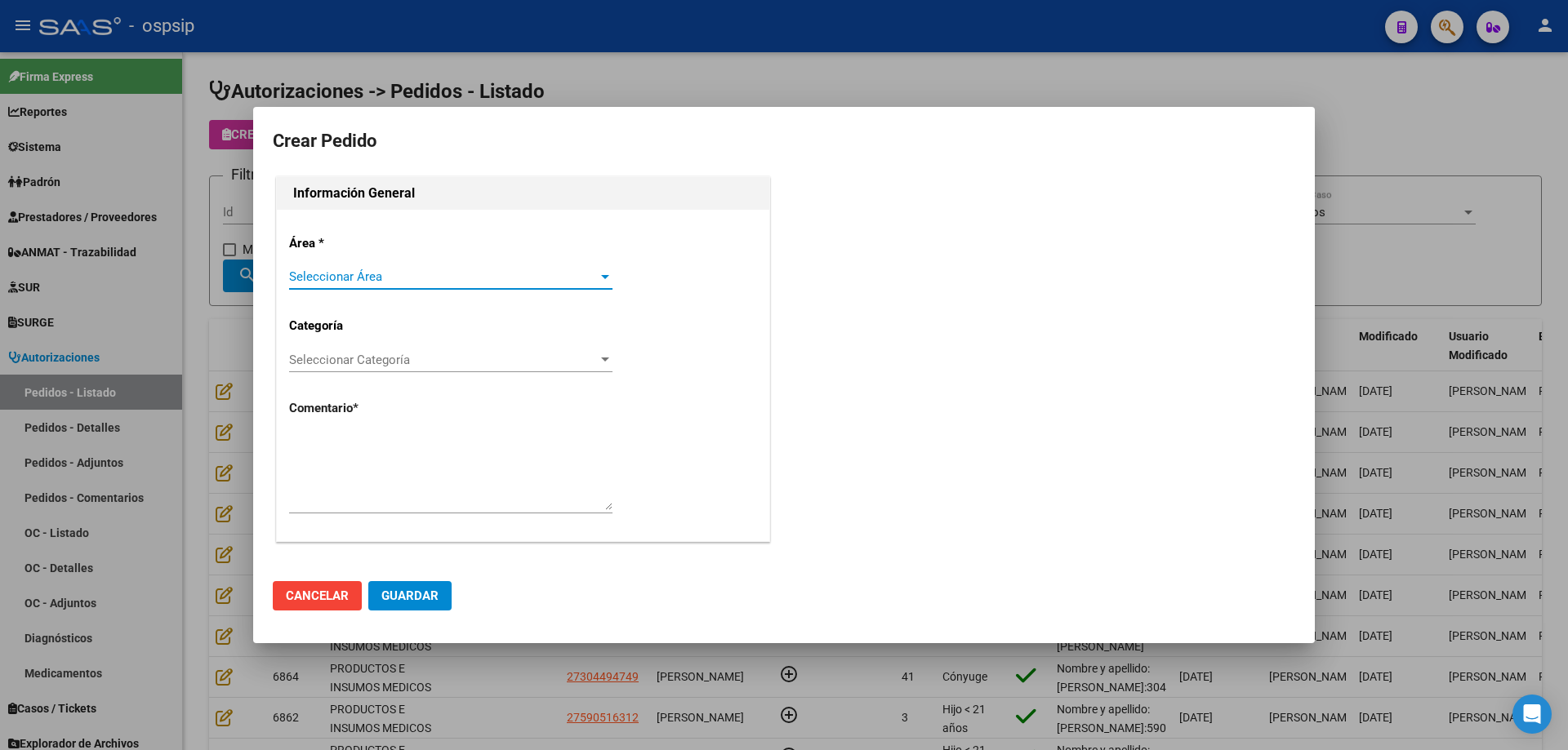
click at [362, 278] on span "Seleccionar Área" at bounding box center [443, 276] width 309 height 15
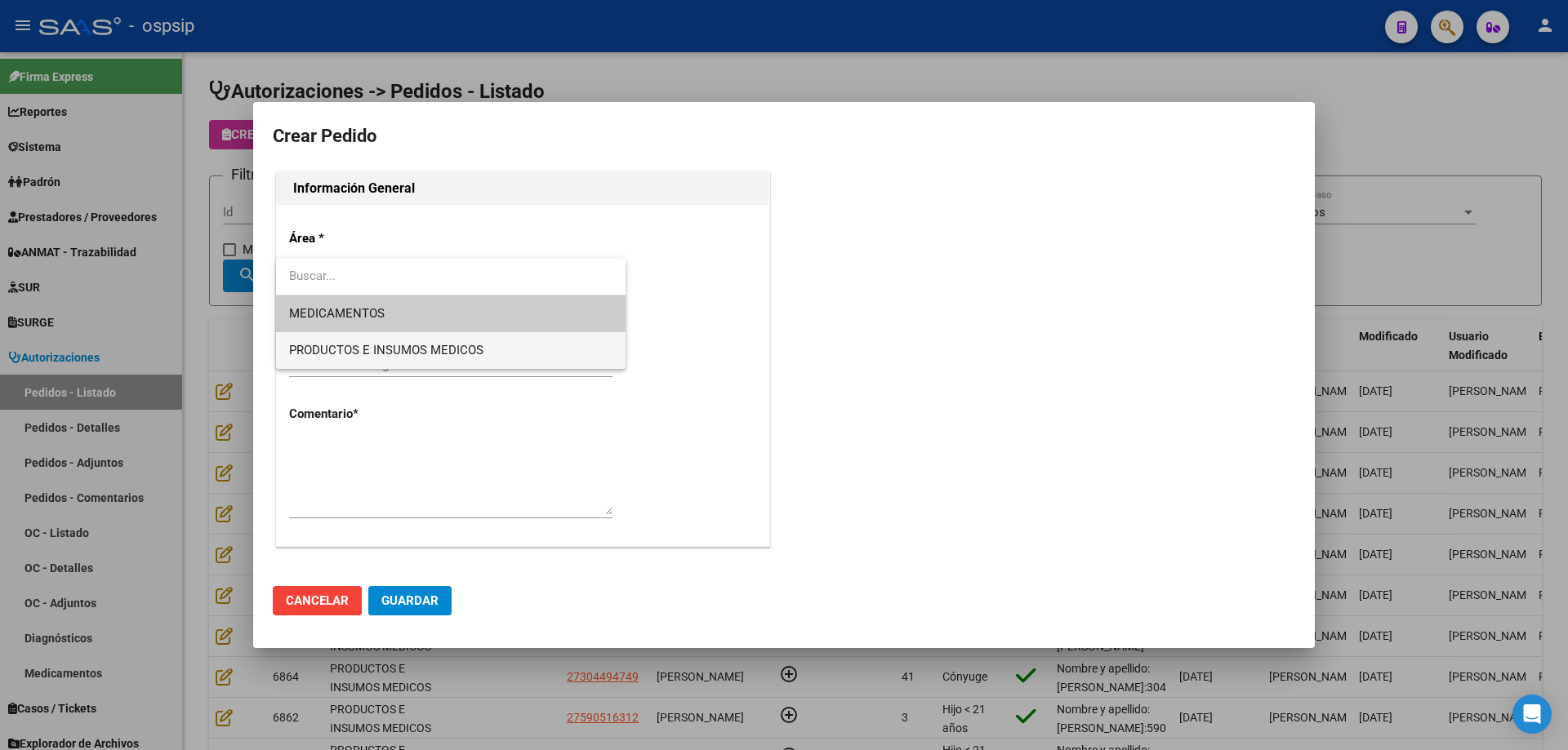
click at [363, 343] on span "PRODUCTOS E INSUMOS MEDICOS" at bounding box center [385, 350] width 194 height 15
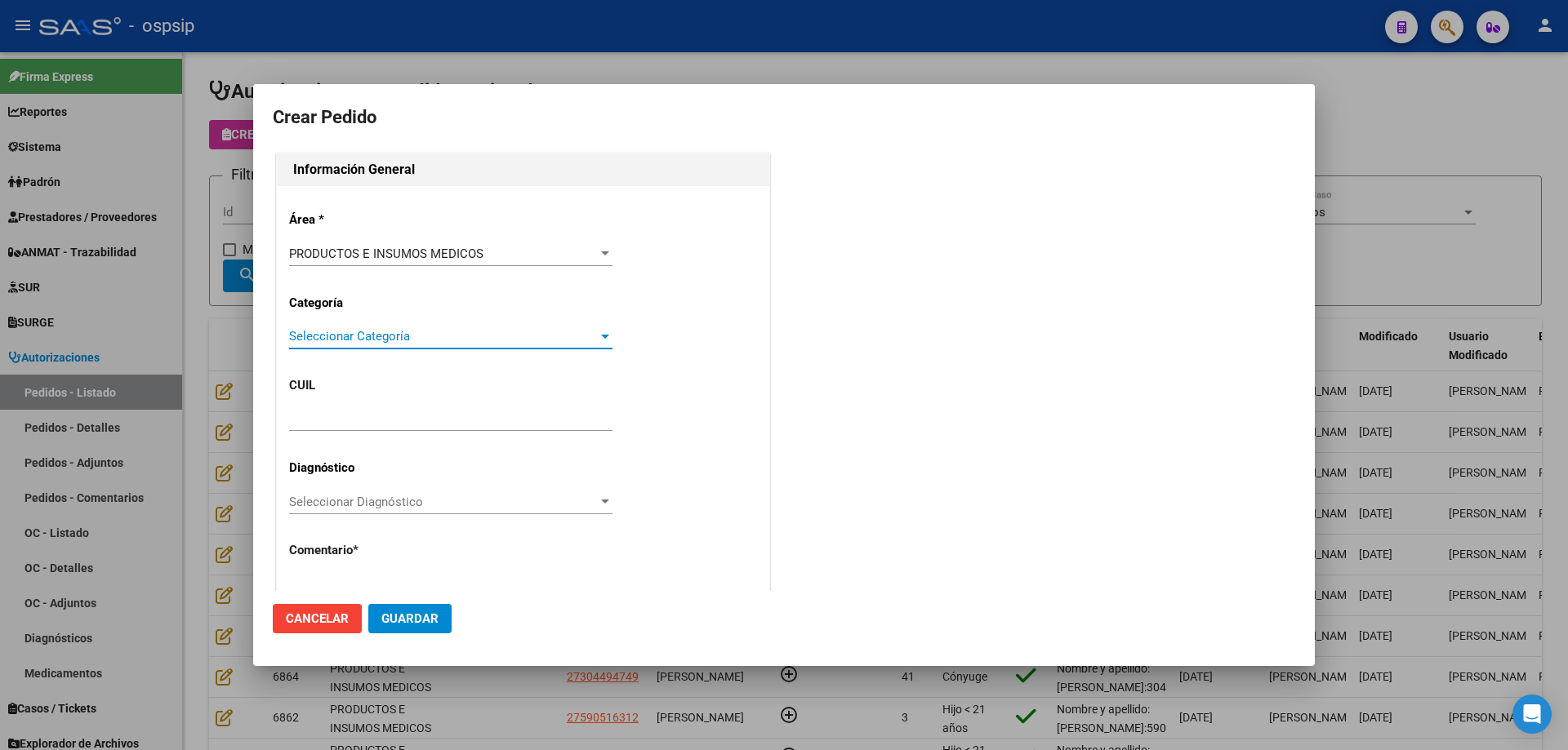
click at [398, 337] on span "Seleccionar Categoría" at bounding box center [443, 336] width 309 height 15
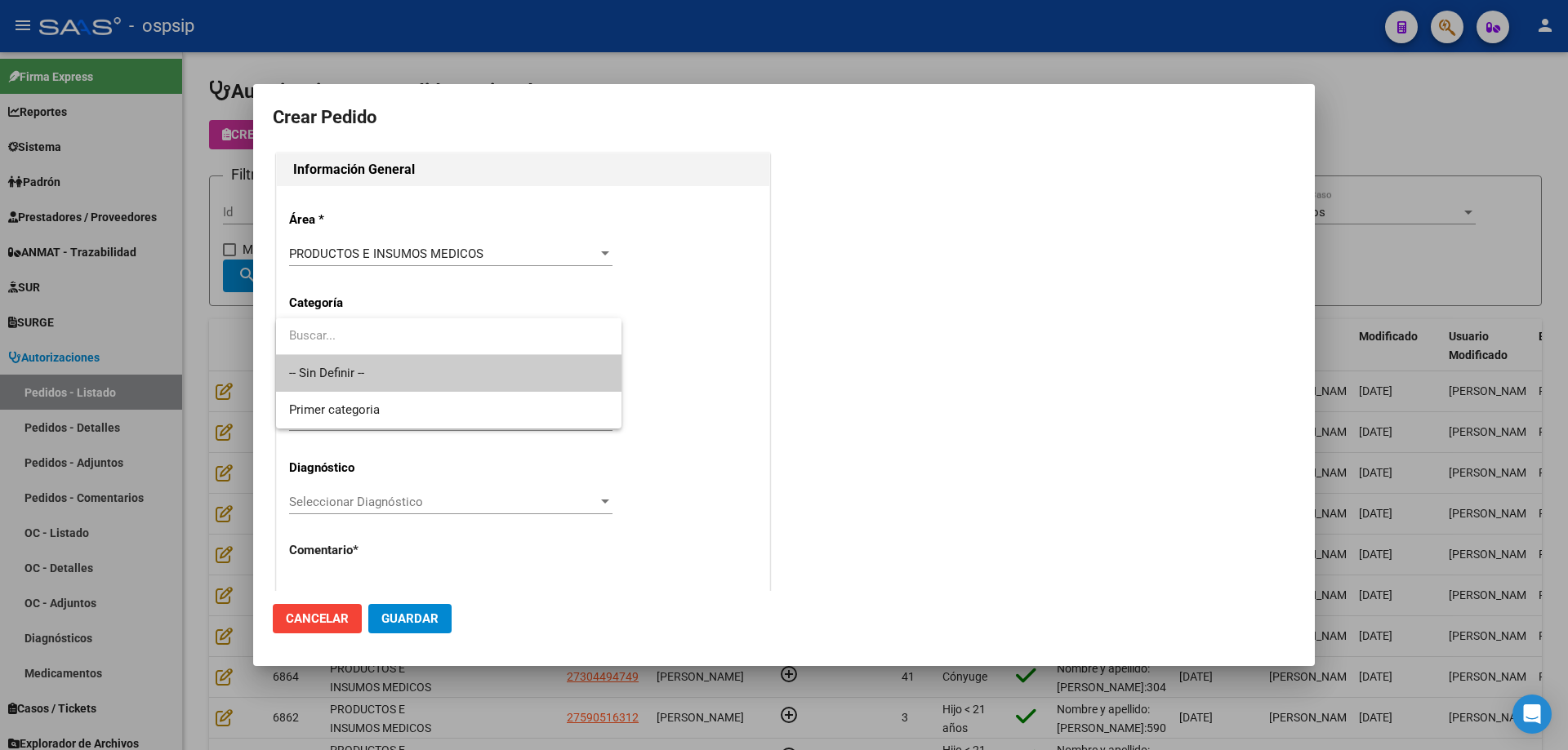
click at [389, 370] on span "-- Sin Definir --" at bounding box center [448, 374] width 319 height 37
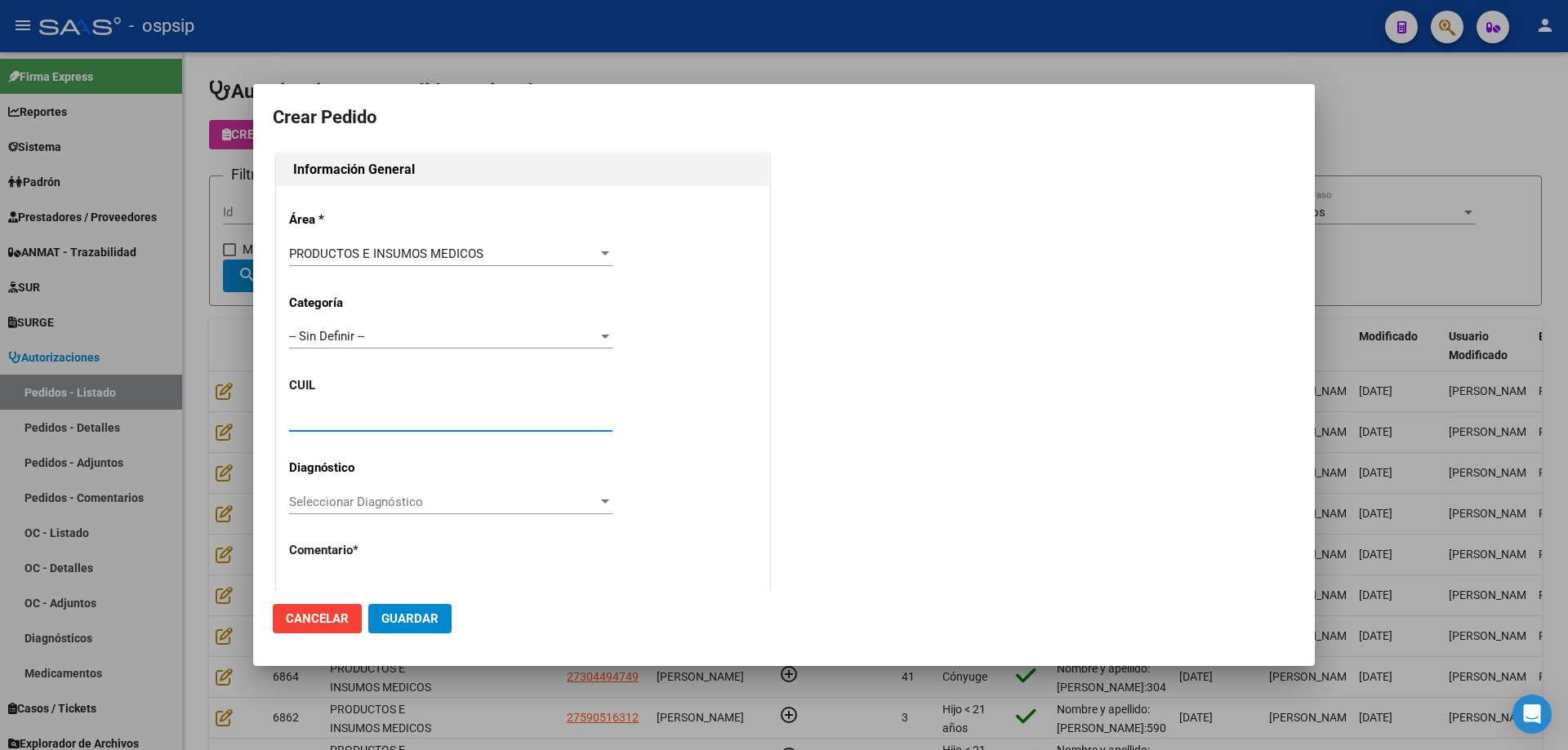
paste input "27-49591287-1"
type input "27-49591287-1"
type input "ANTONELLA BELEN GOMEZ DE LA VEGA"
type input "BUENOS AIRES, WILDE, CONDARCO 483"
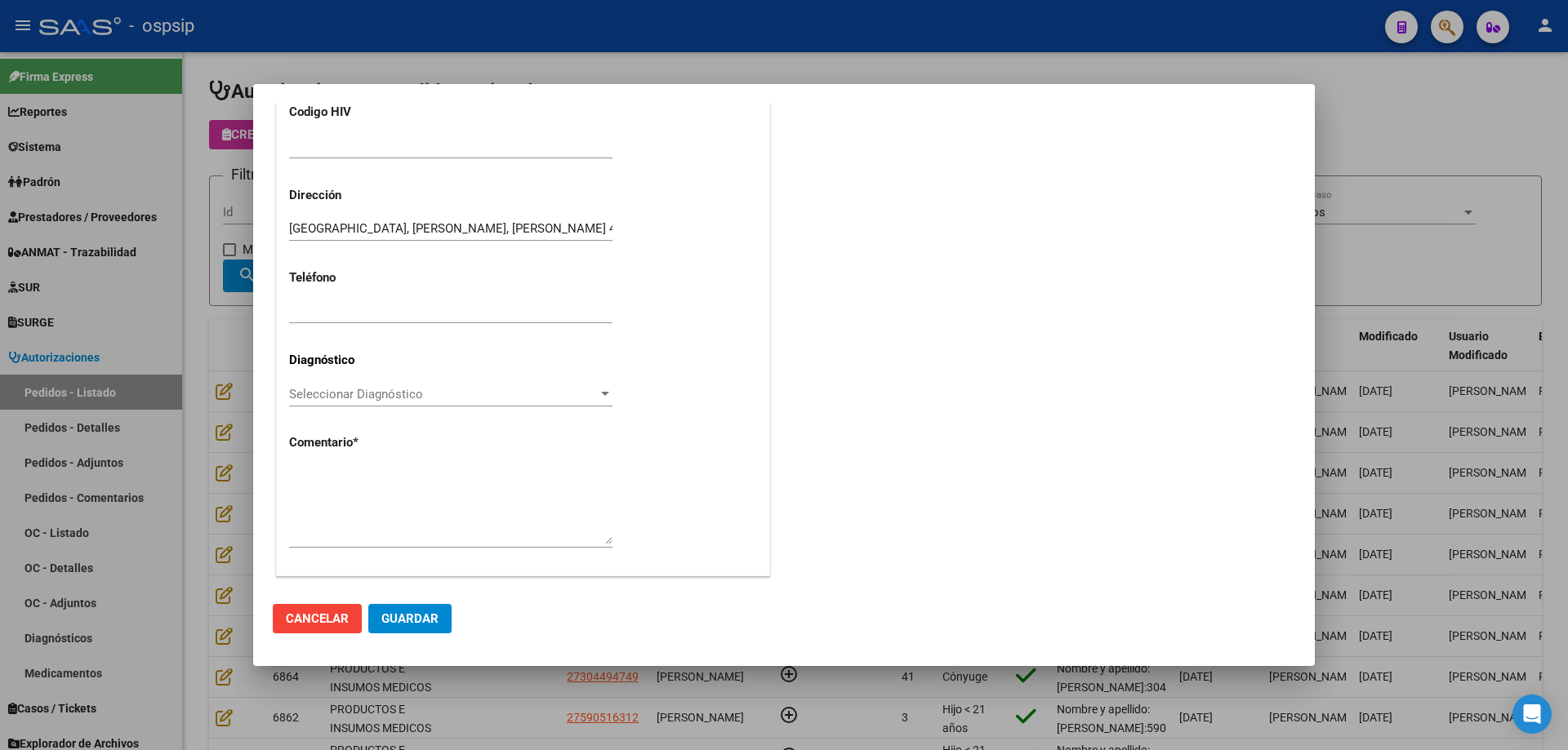
scroll to position [450, 0]
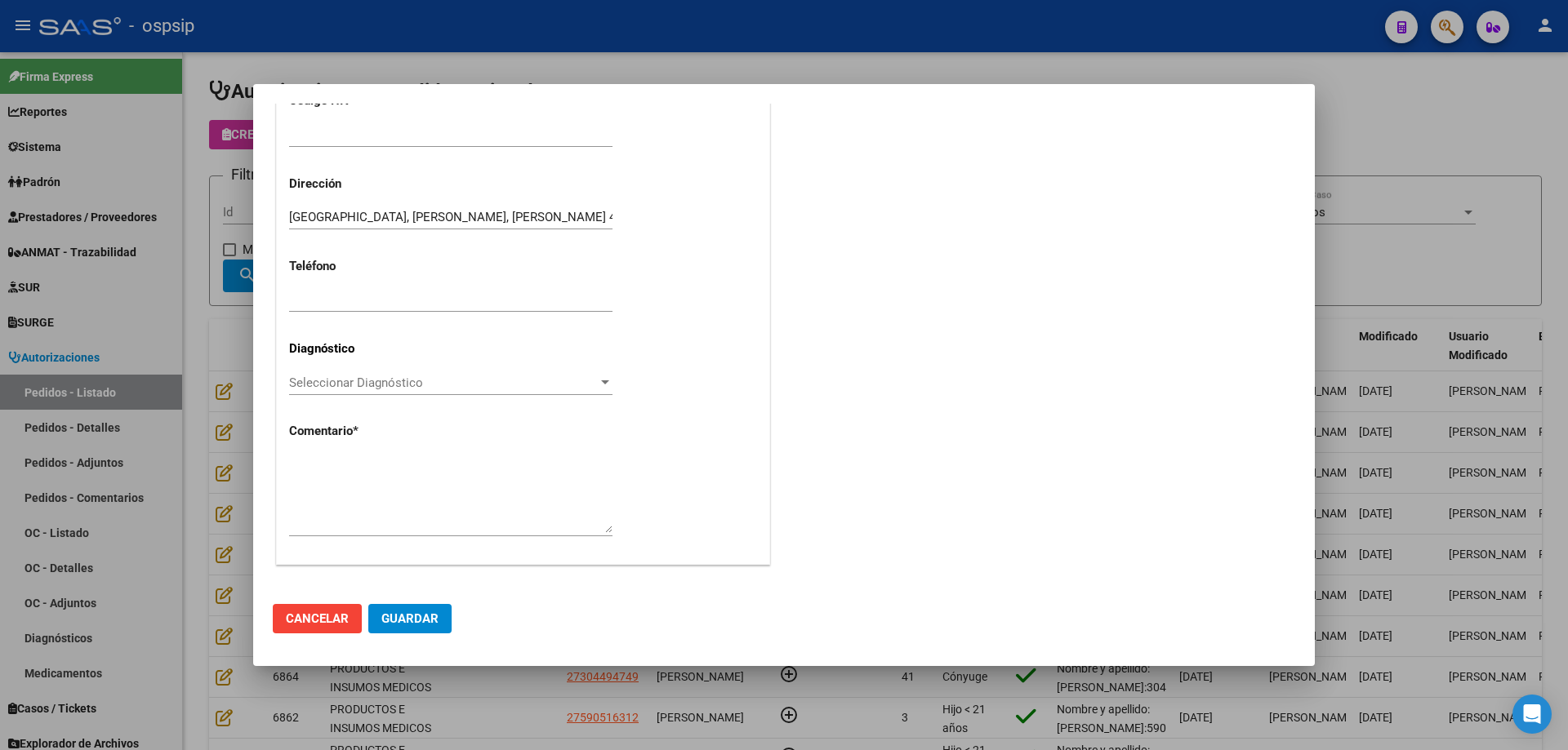
type input "27-49591287-1"
click at [420, 501] on textarea at bounding box center [450, 494] width 323 height 76
paste textarea "27-49591287-1"
type textarea "Nombre y apellido: Gomez de la vega Antonella Dni:49591287"
click at [406, 618] on span "Guardar" at bounding box center [410, 618] width 57 height 15
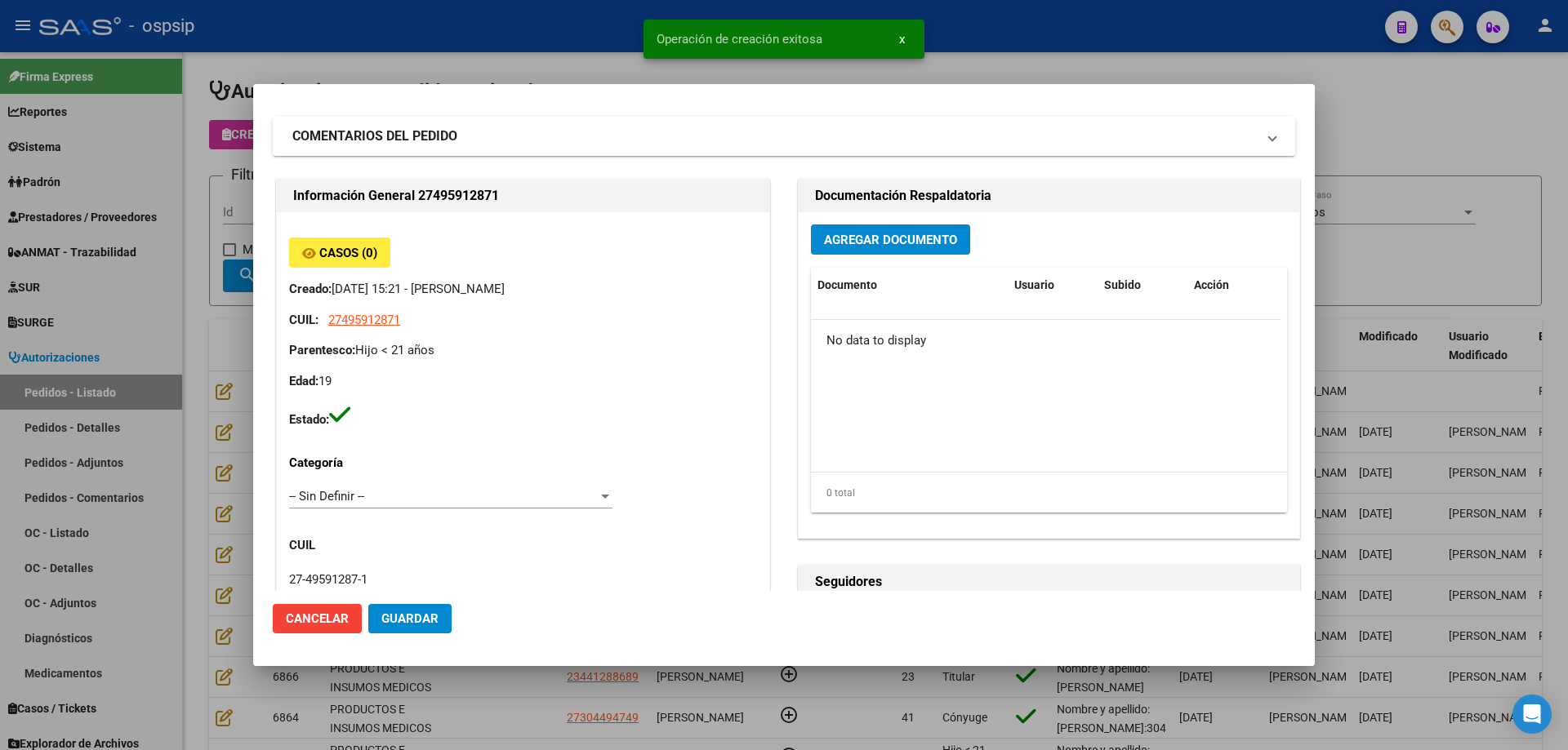
scroll to position [0, 0]
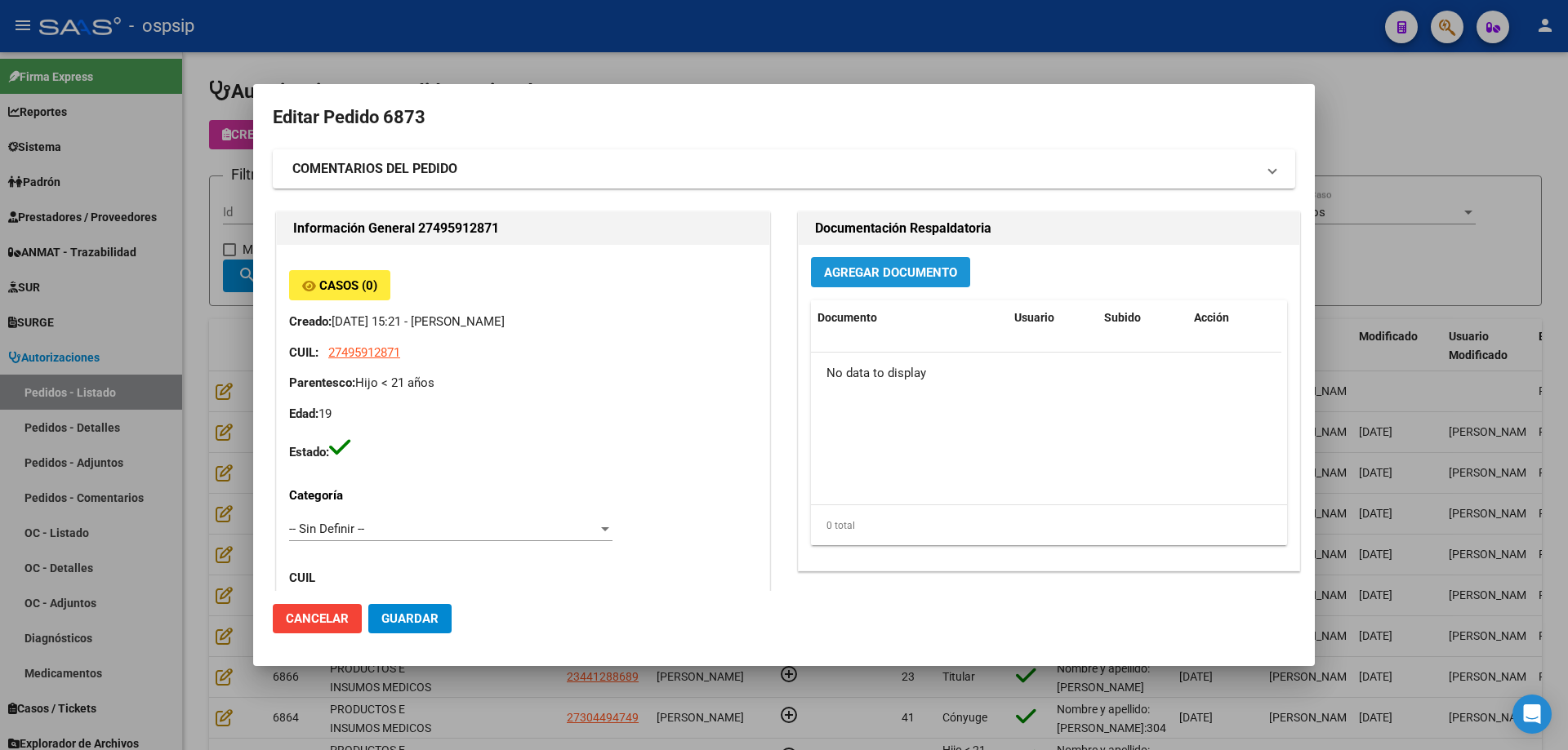
click at [892, 273] on span "Agregar Documento" at bounding box center [891, 272] width 133 height 15
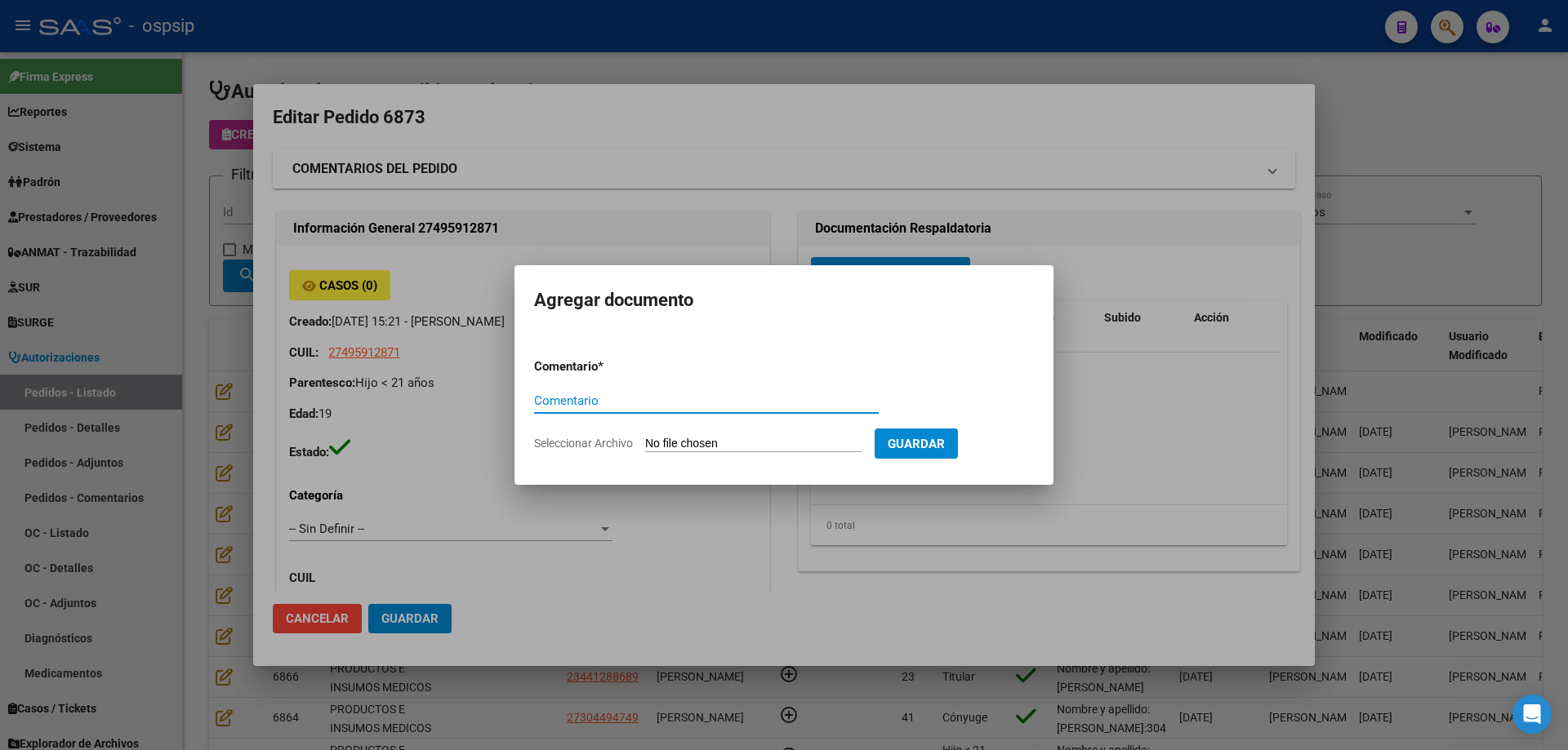
click at [773, 440] on input "Seleccionar Archivo" at bounding box center [753, 445] width 217 height 16
type input "C:\fakepath\silla gomez.pdf"
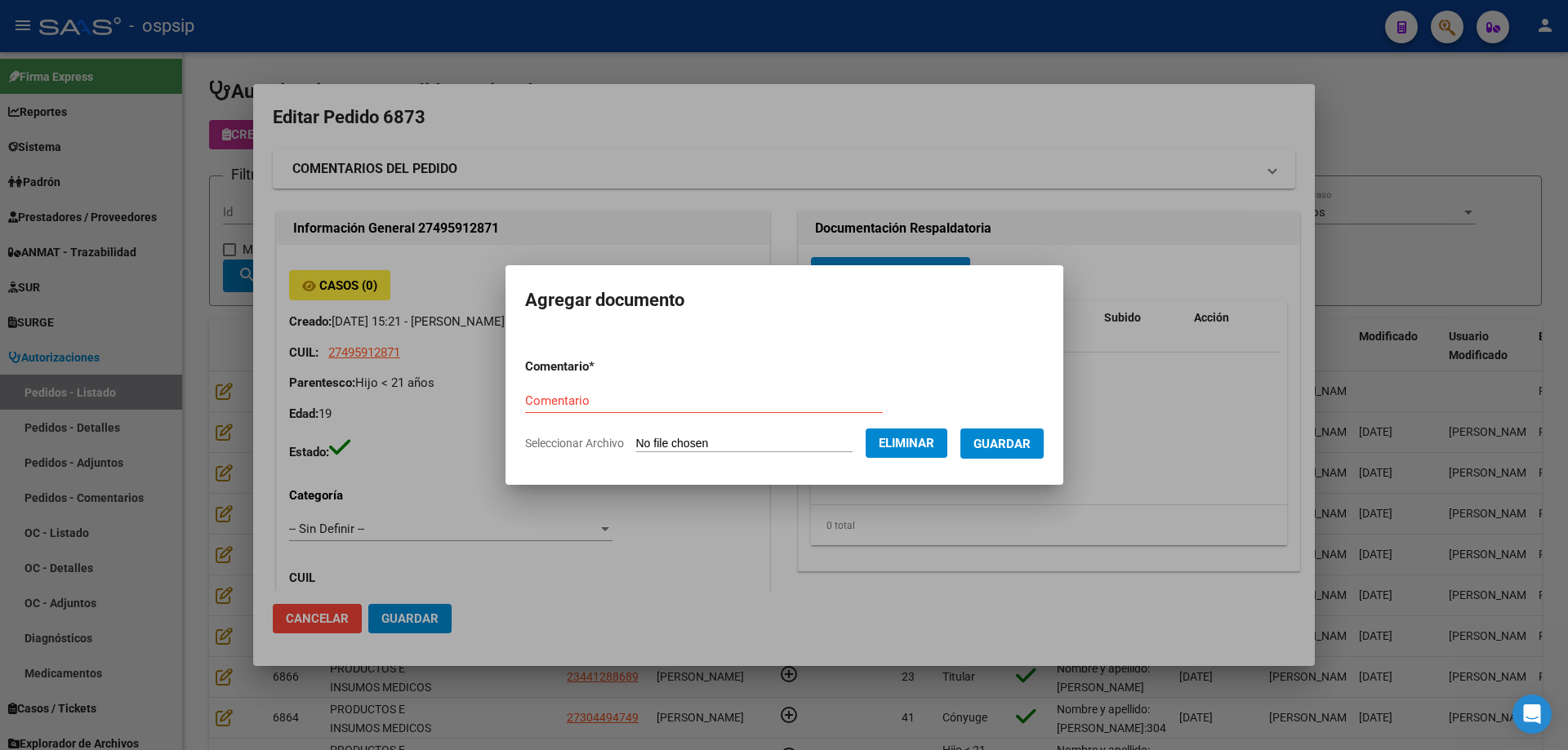
click at [538, 385] on form "Comentario * Comentario Seleccionar Archivo Eliminar Guardar" at bounding box center [784, 405] width 519 height 119
click at [534, 394] on input "Comentario" at bounding box center [704, 401] width 358 height 15
type input "Silla"
click at [997, 442] on span "Guardar" at bounding box center [1001, 444] width 57 height 15
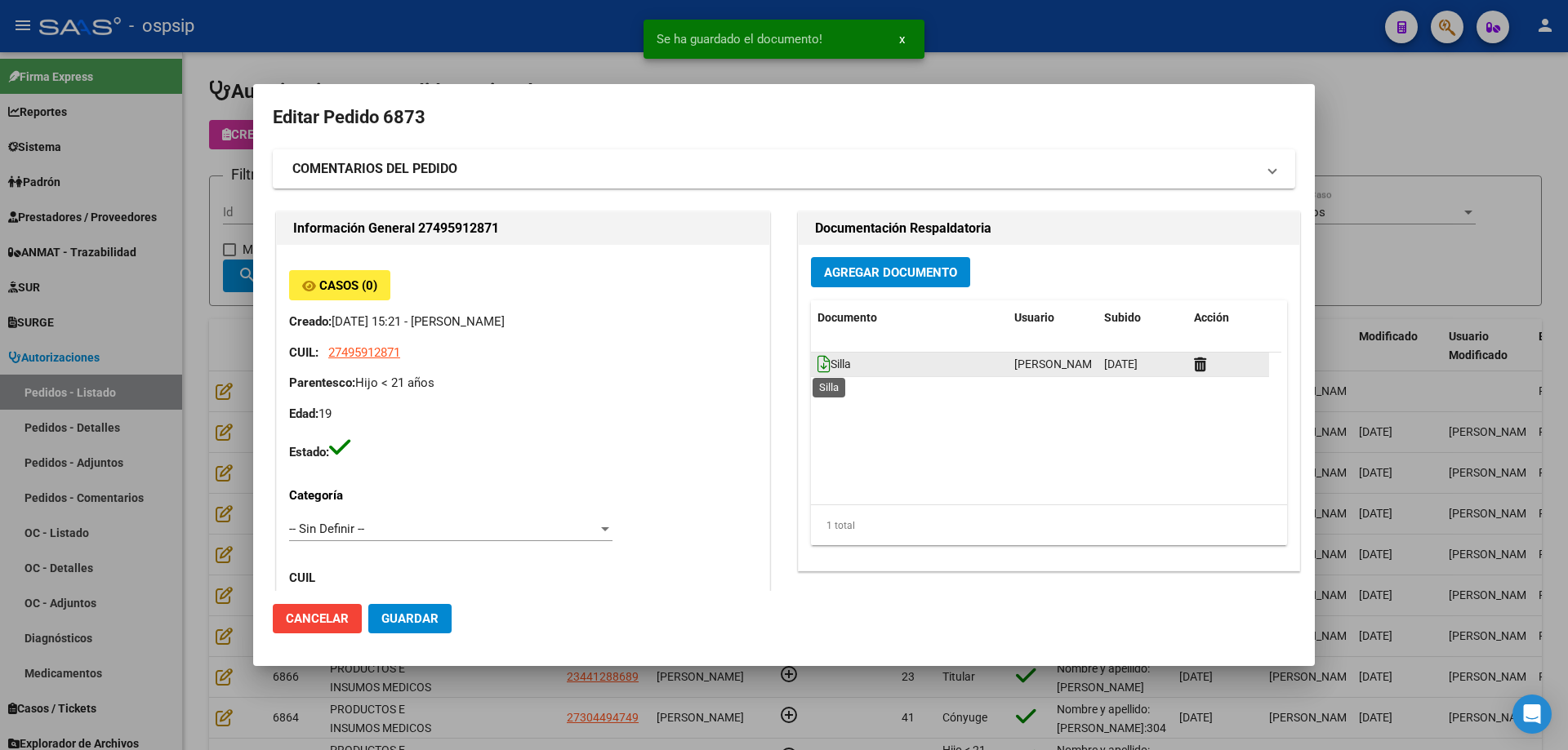
click at [817, 359] on icon at bounding box center [823, 364] width 13 height 18
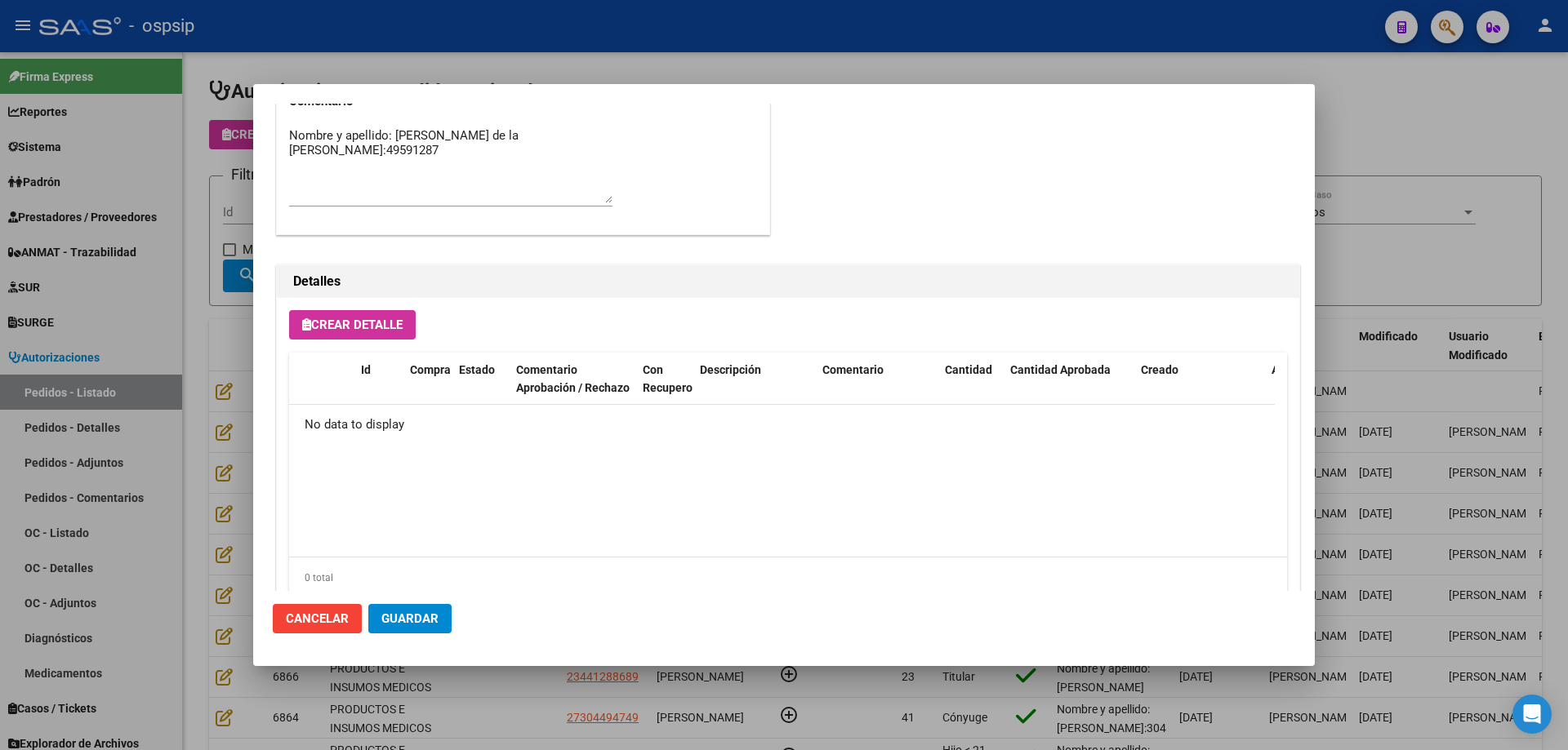
scroll to position [898, 0]
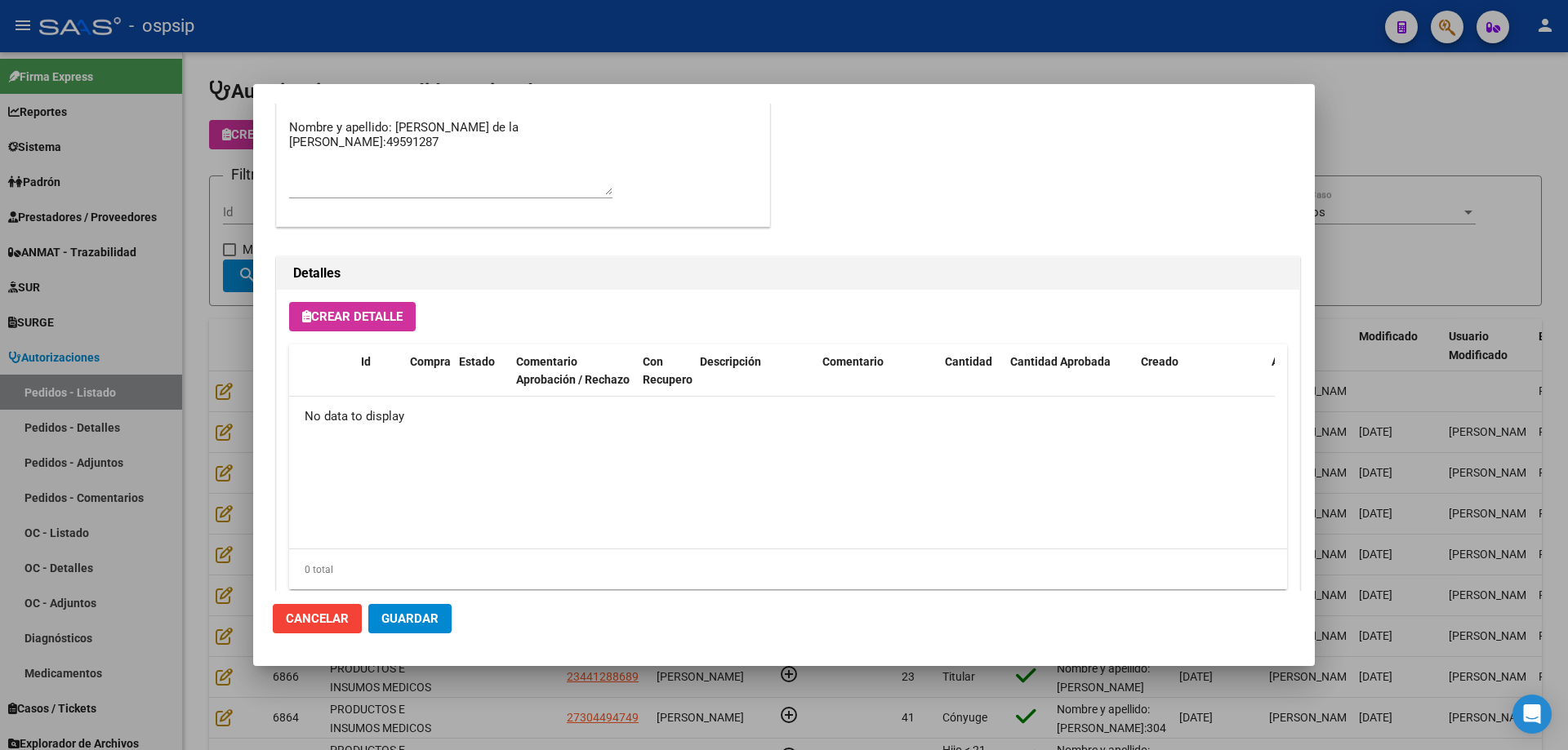
click at [373, 329] on button "Crear Detalle" at bounding box center [352, 316] width 126 height 29
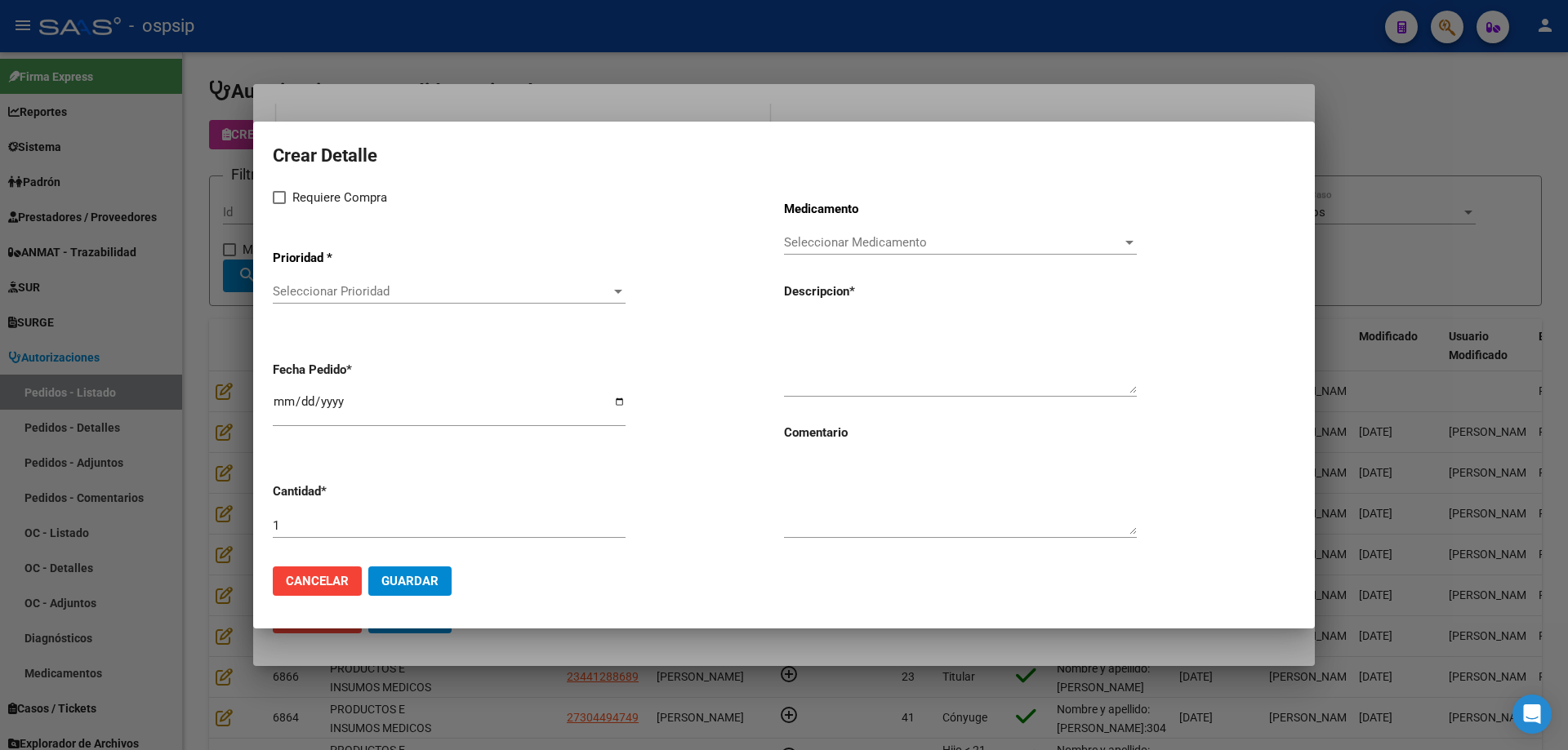
click at [877, 321] on textarea at bounding box center [960, 354] width 353 height 76
paste textarea "Silla de ruedas postural con sistema Tilt de accionamiento a pedal o manual. Pl…"
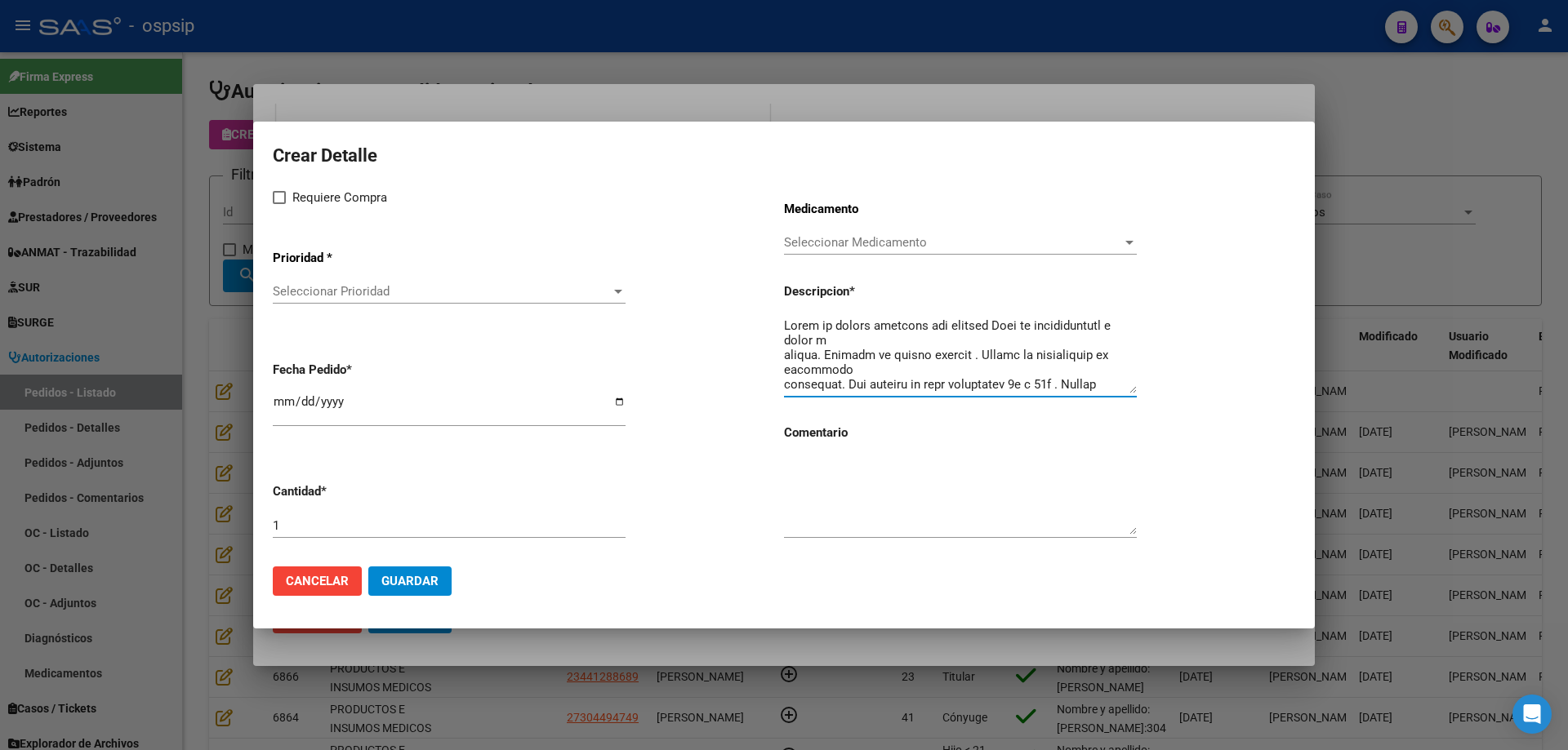
scroll to position [410, 0]
type textarea "Silla de ruedas postural con sistema Tilt de accionamiento a pedal o manual. Pl…"
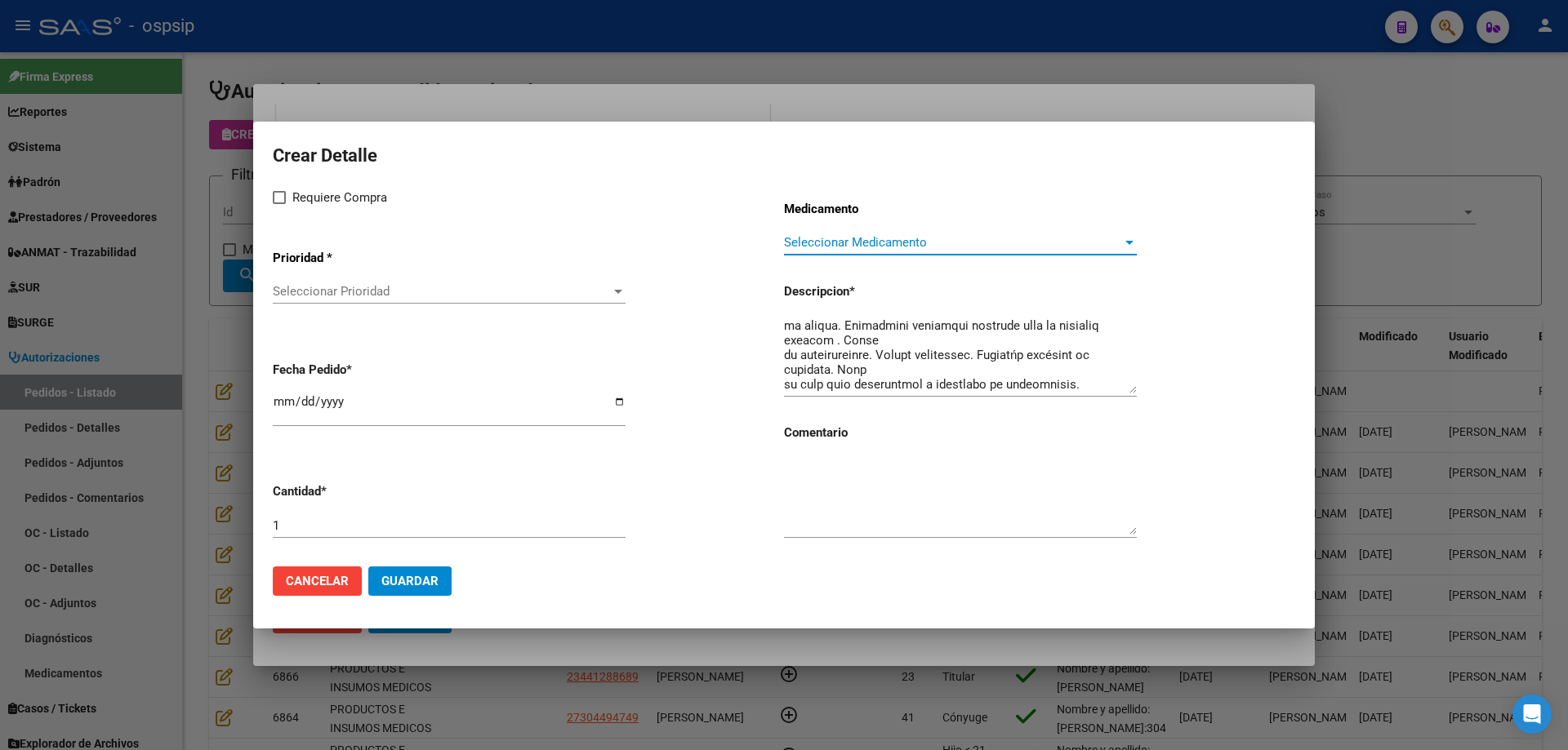
click at [892, 243] on span "Seleccionar Medicamento" at bounding box center [952, 242] width 338 height 15
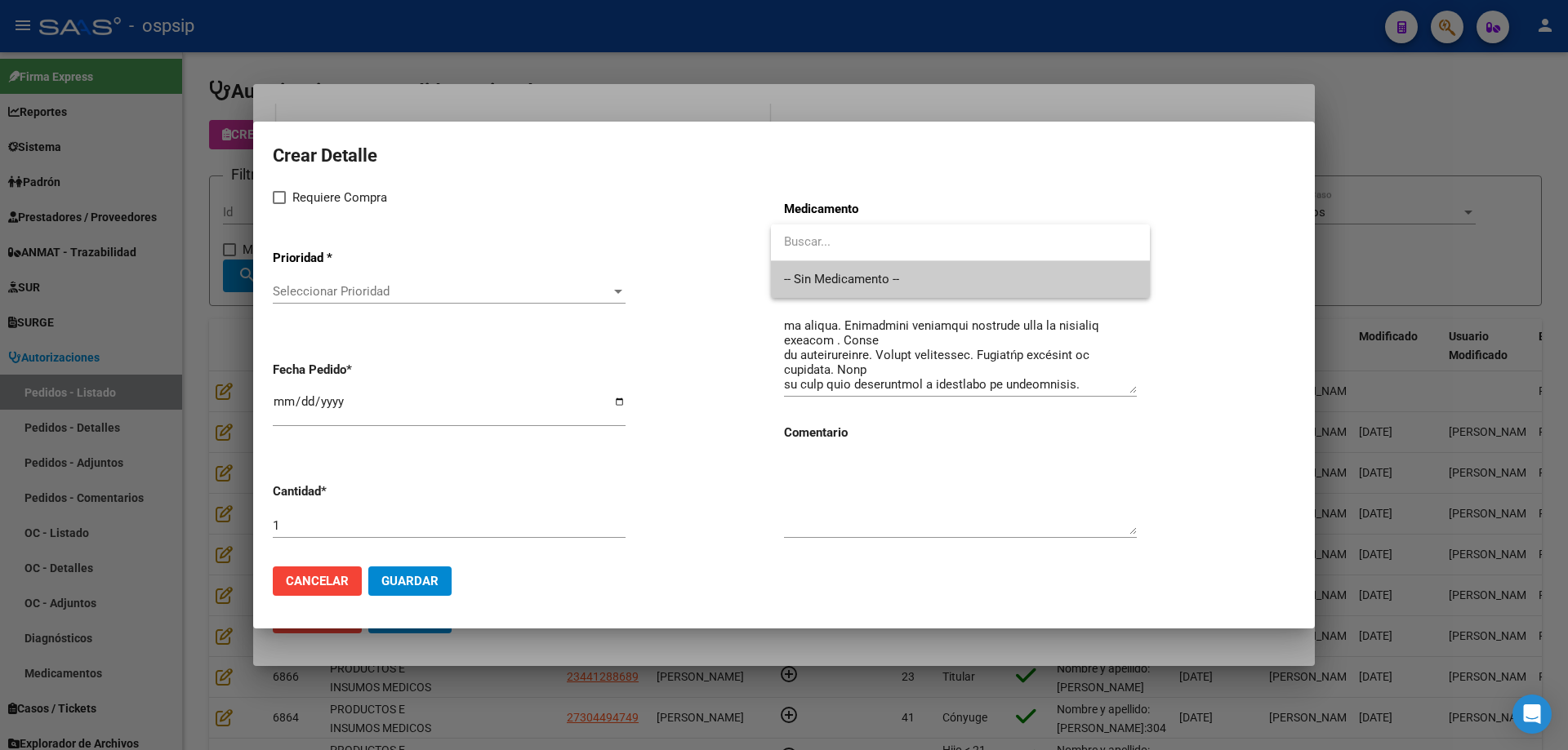
click at [872, 275] on span "-- Sin Medicamento --" at bounding box center [960, 280] width 353 height 37
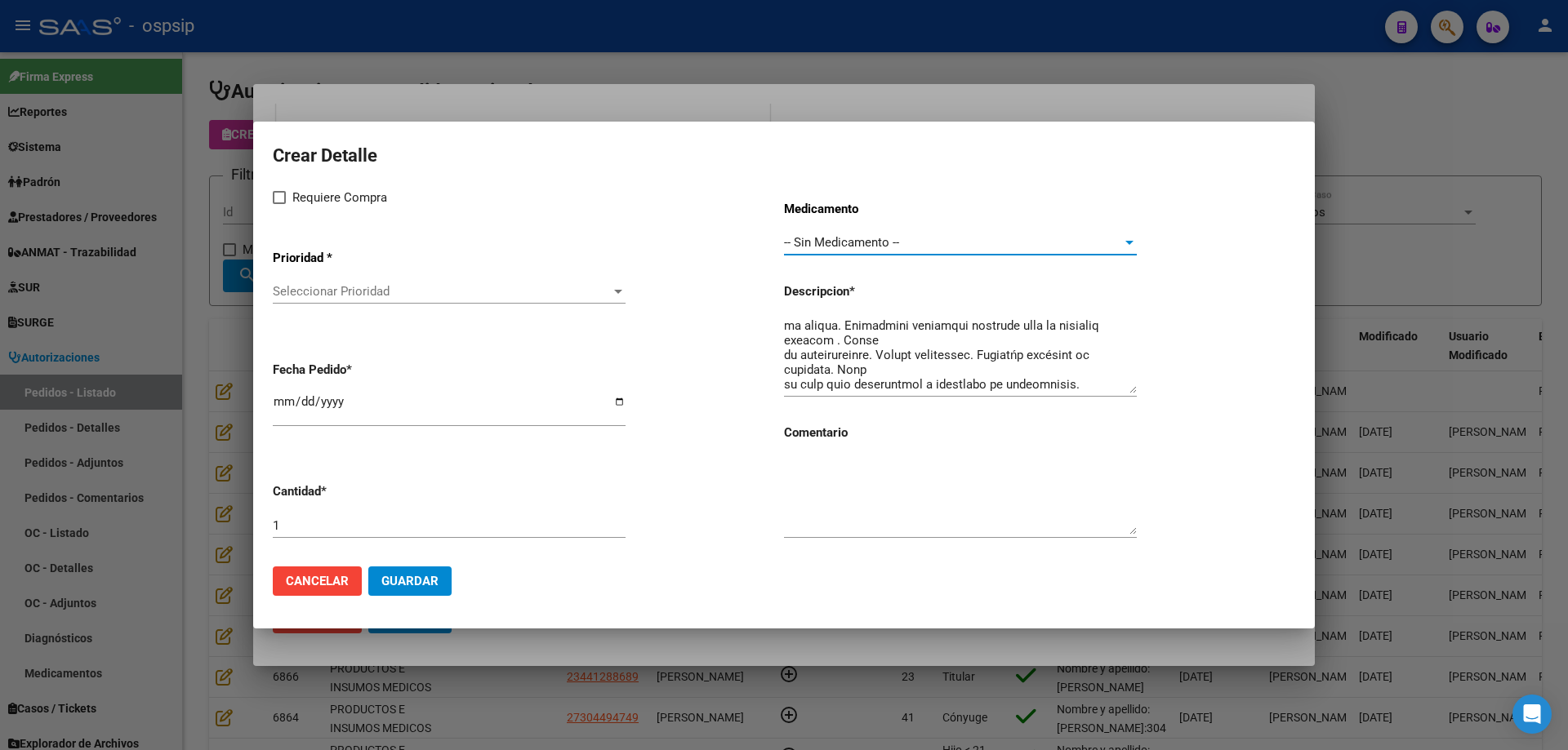
click at [413, 296] on span "Seleccionar Prioridad" at bounding box center [441, 291] width 338 height 15
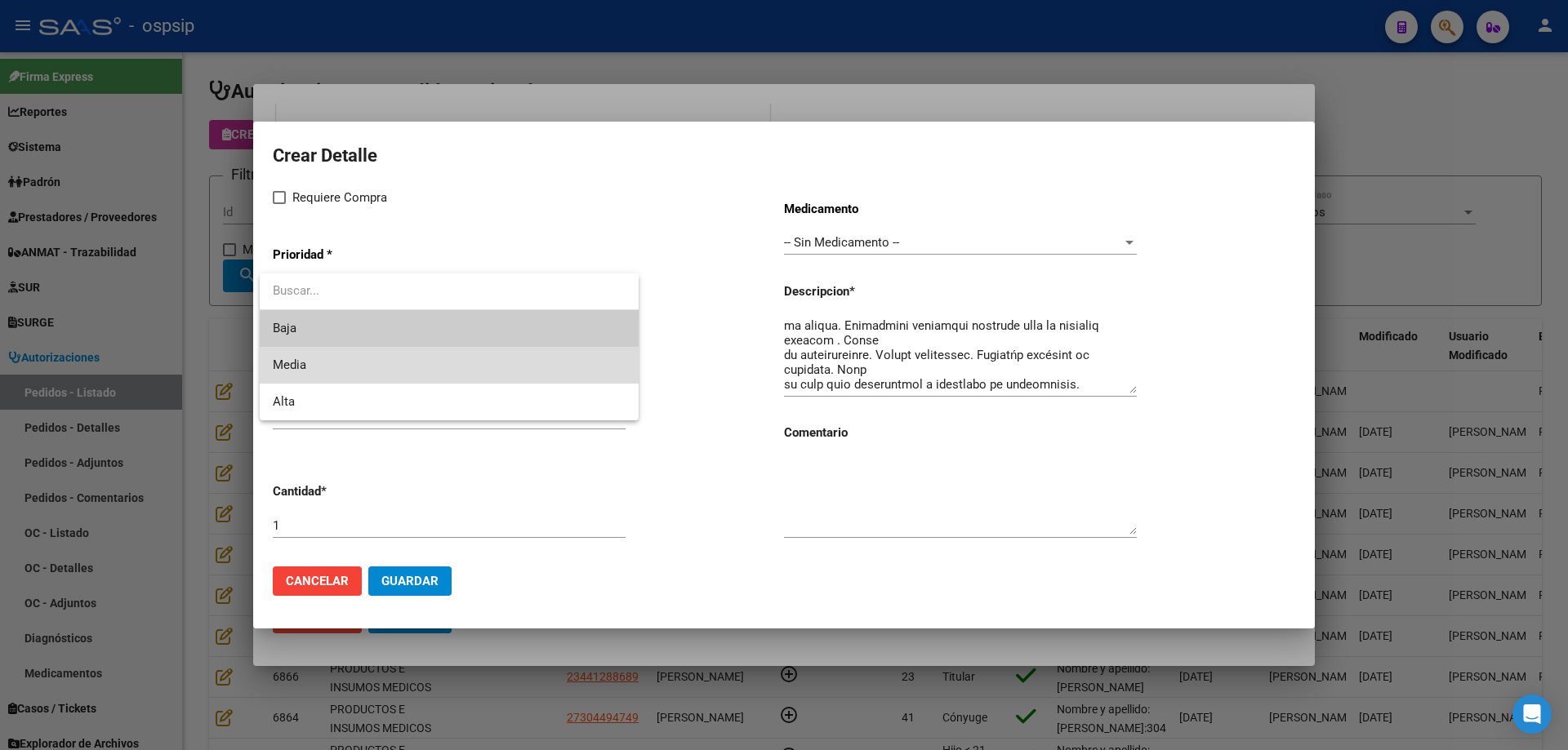
click at [354, 382] on span "Media" at bounding box center [449, 365] width 353 height 37
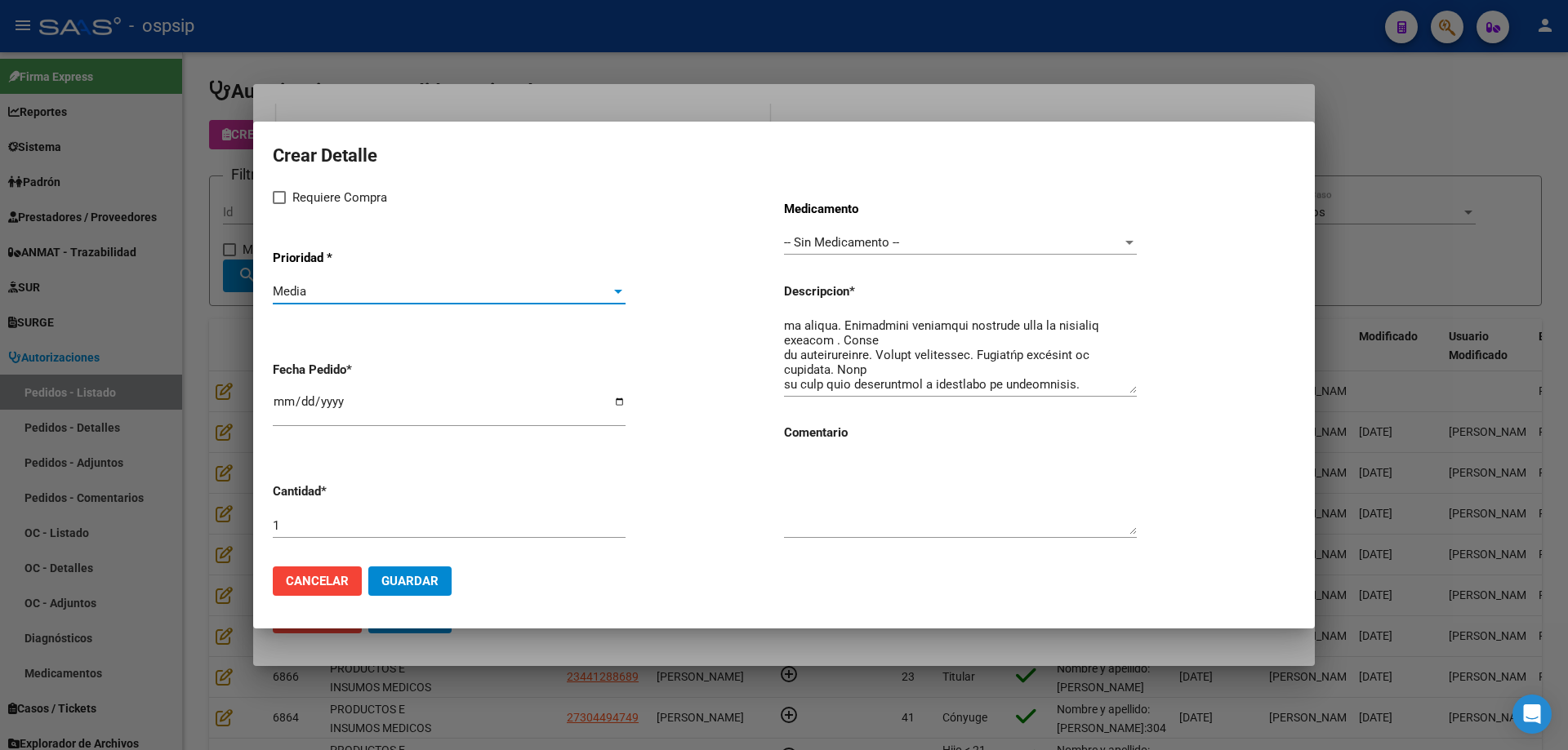
click at [349, 290] on div "Media" at bounding box center [441, 291] width 338 height 15
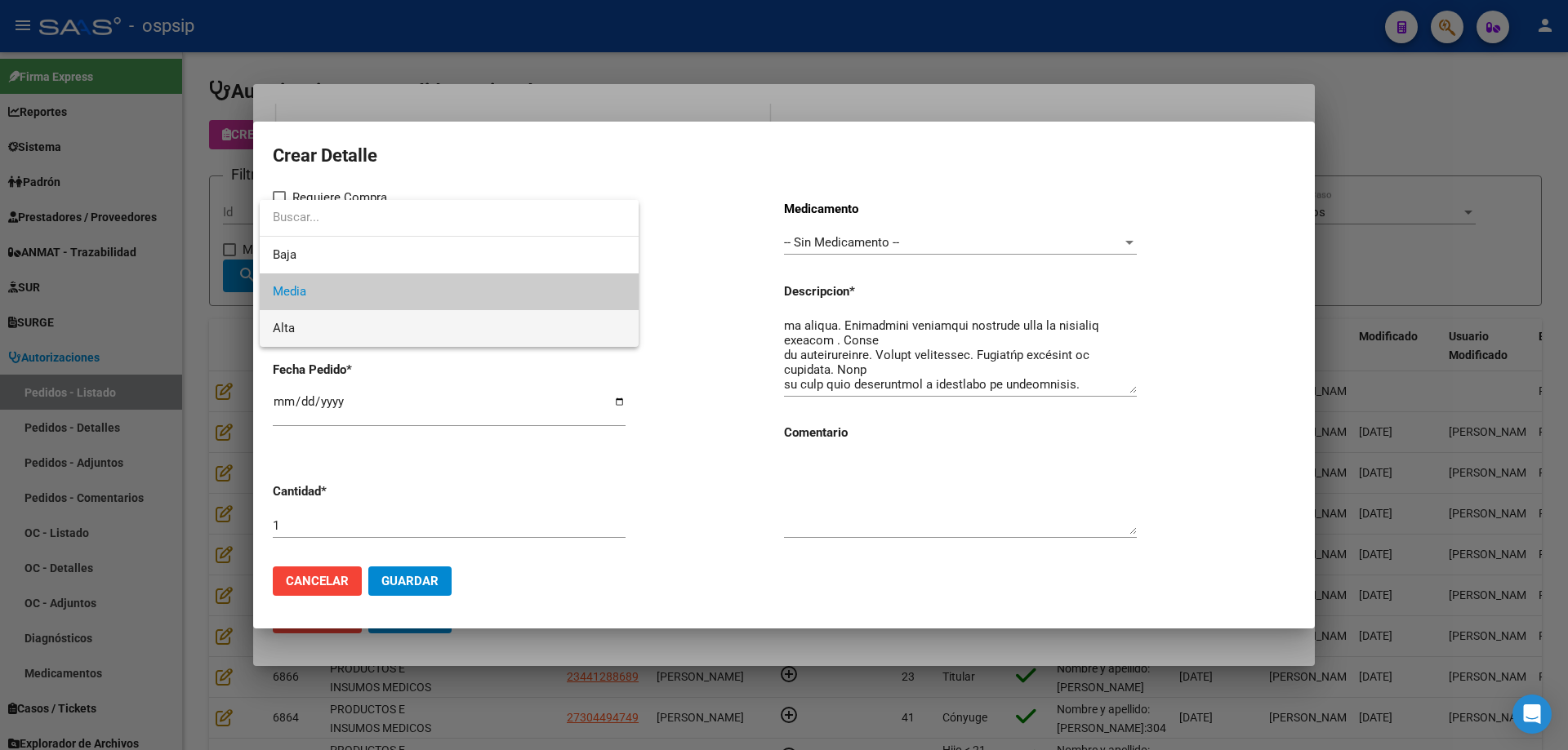
click at [345, 326] on span "Alta" at bounding box center [449, 329] width 353 height 37
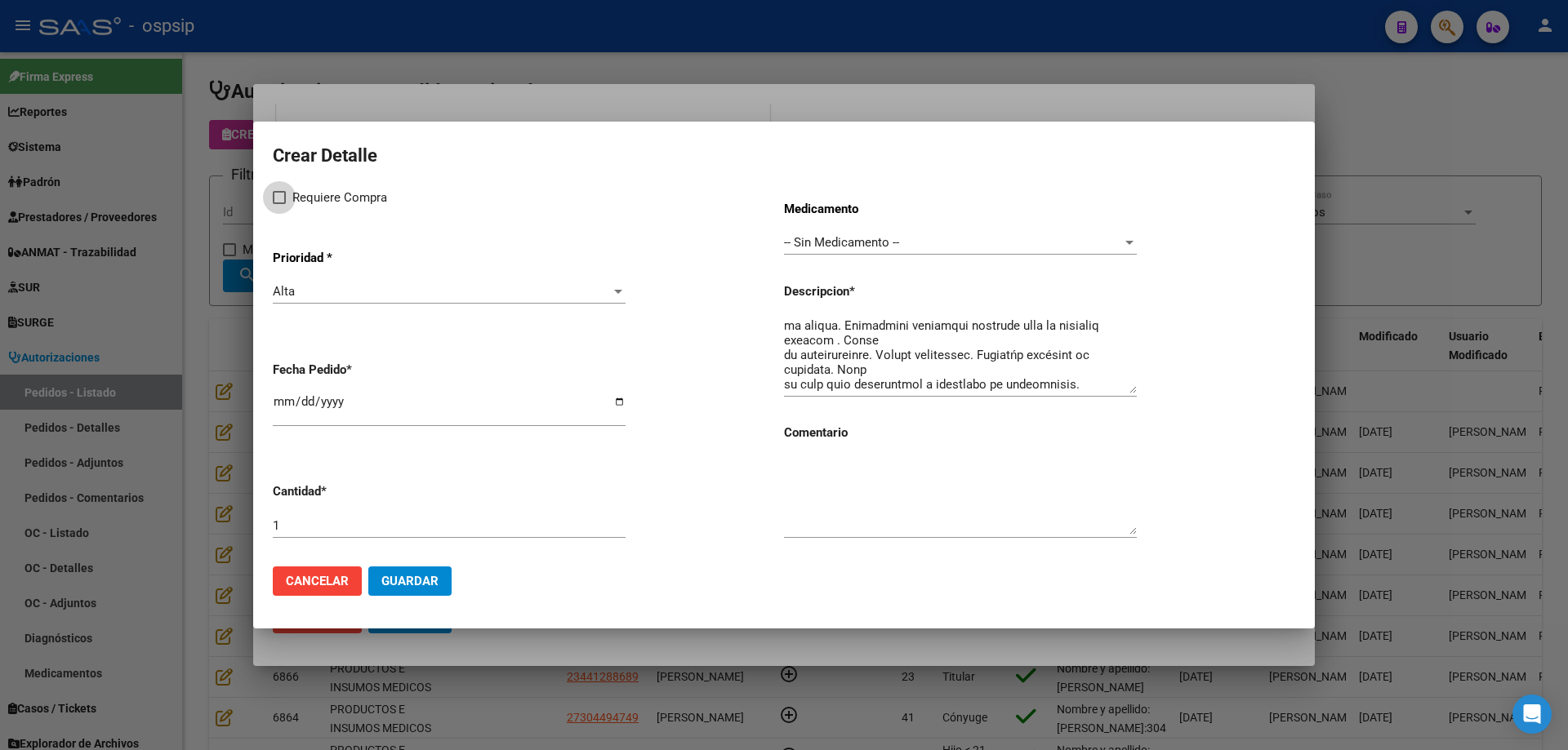
click at [303, 194] on span "Requiere Compra" at bounding box center [340, 197] width 95 height 19
click at [279, 204] on input "Requiere Compra" at bounding box center [278, 204] width 1 height 1
checkbox input "true"
click at [864, 350] on textarea at bounding box center [960, 354] width 353 height 76
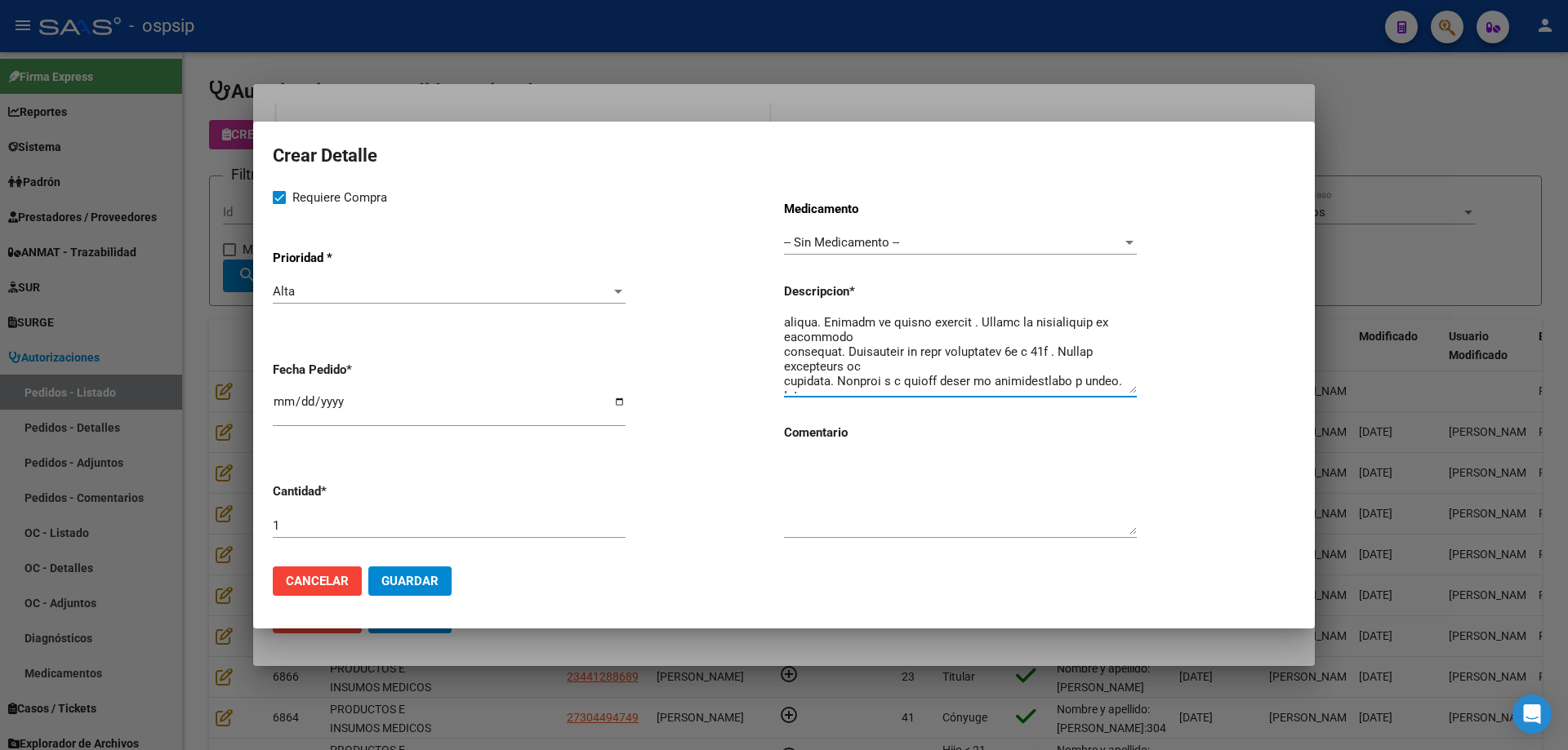
click at [785, 351] on textarea at bounding box center [960, 354] width 353 height 76
click at [785, 358] on textarea at bounding box center [960, 354] width 353 height 76
click at [1017, 339] on textarea at bounding box center [960, 354] width 353 height 76
click at [899, 368] on textarea at bounding box center [960, 354] width 353 height 76
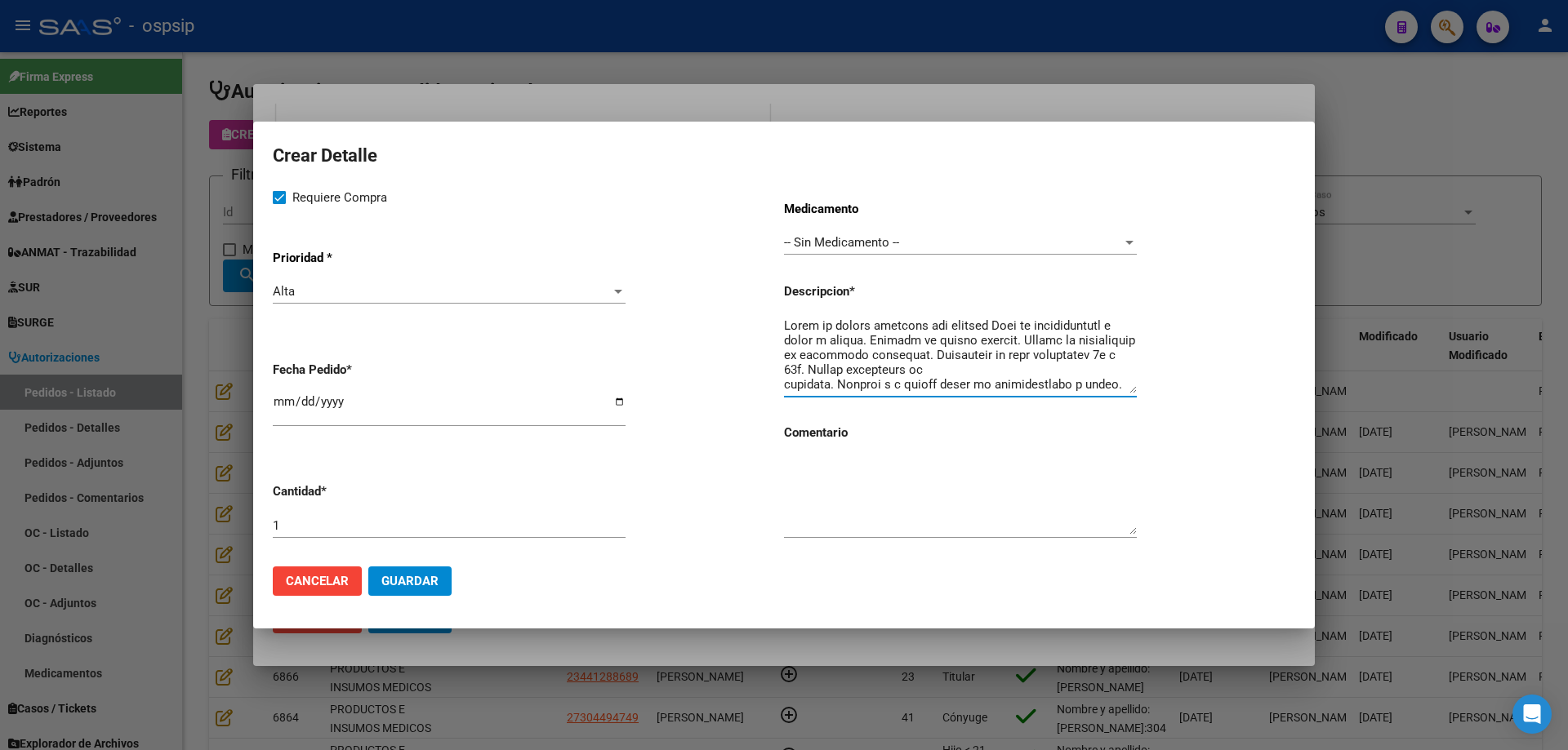
click at [784, 382] on textarea at bounding box center [960, 354] width 353 height 76
click at [793, 386] on textarea at bounding box center [960, 354] width 353 height 76
click at [784, 355] on textarea at bounding box center [960, 354] width 353 height 76
click at [784, 362] on textarea at bounding box center [960, 354] width 353 height 76
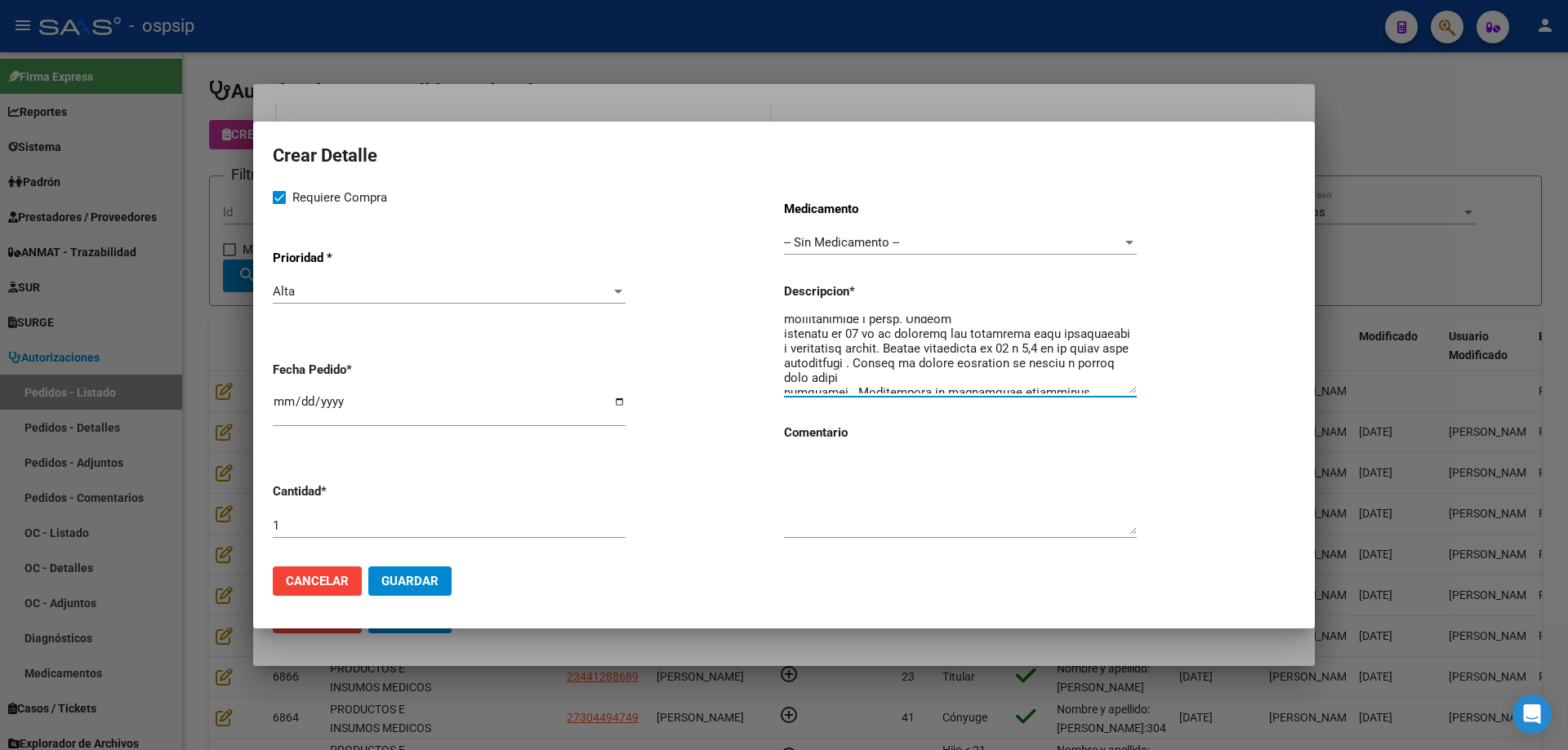
click at [784, 382] on textarea at bounding box center [960, 354] width 353 height 76
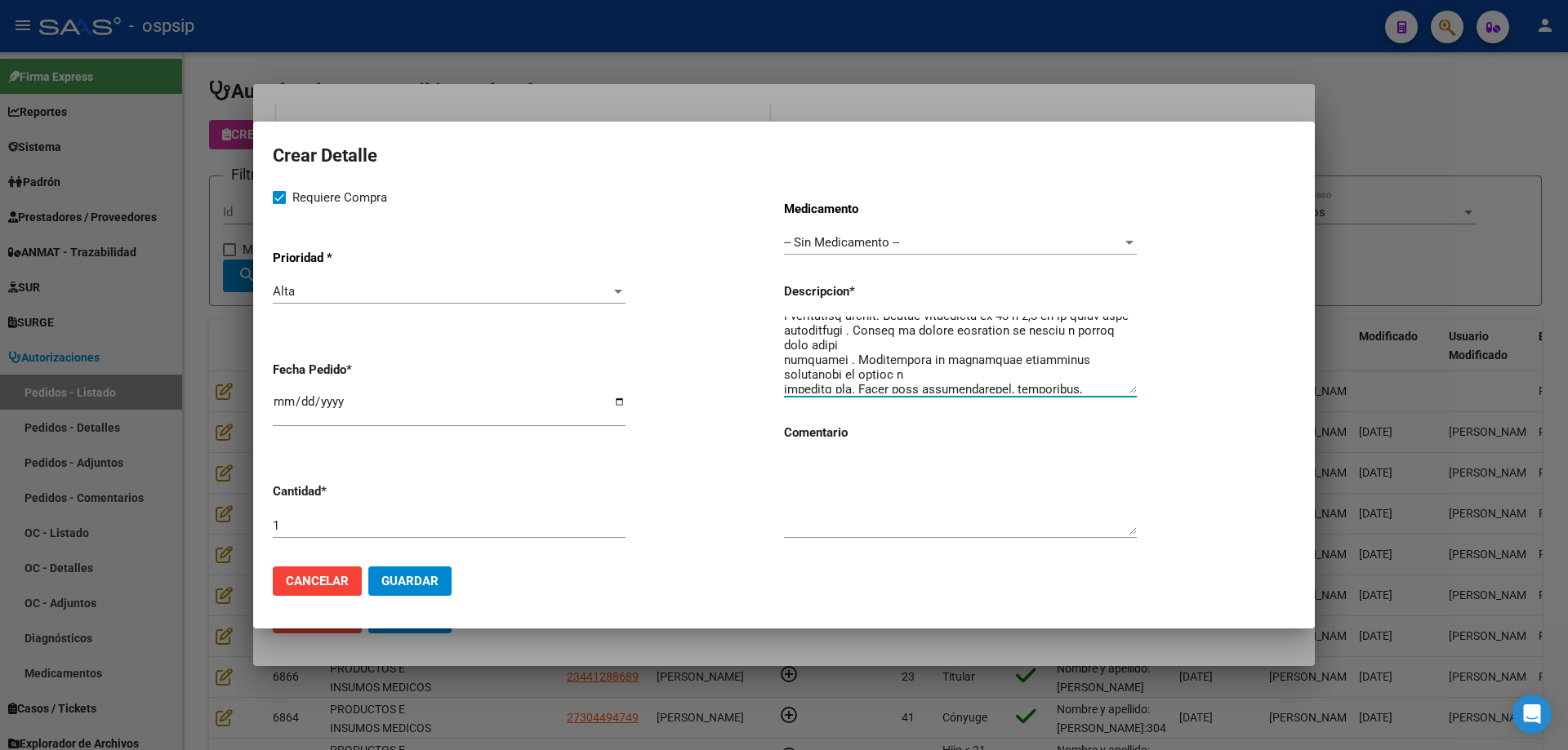
click at [784, 358] on textarea at bounding box center [960, 354] width 353 height 76
click at [784, 389] on textarea at bounding box center [960, 354] width 353 height 76
click at [963, 370] on textarea at bounding box center [960, 354] width 353 height 76
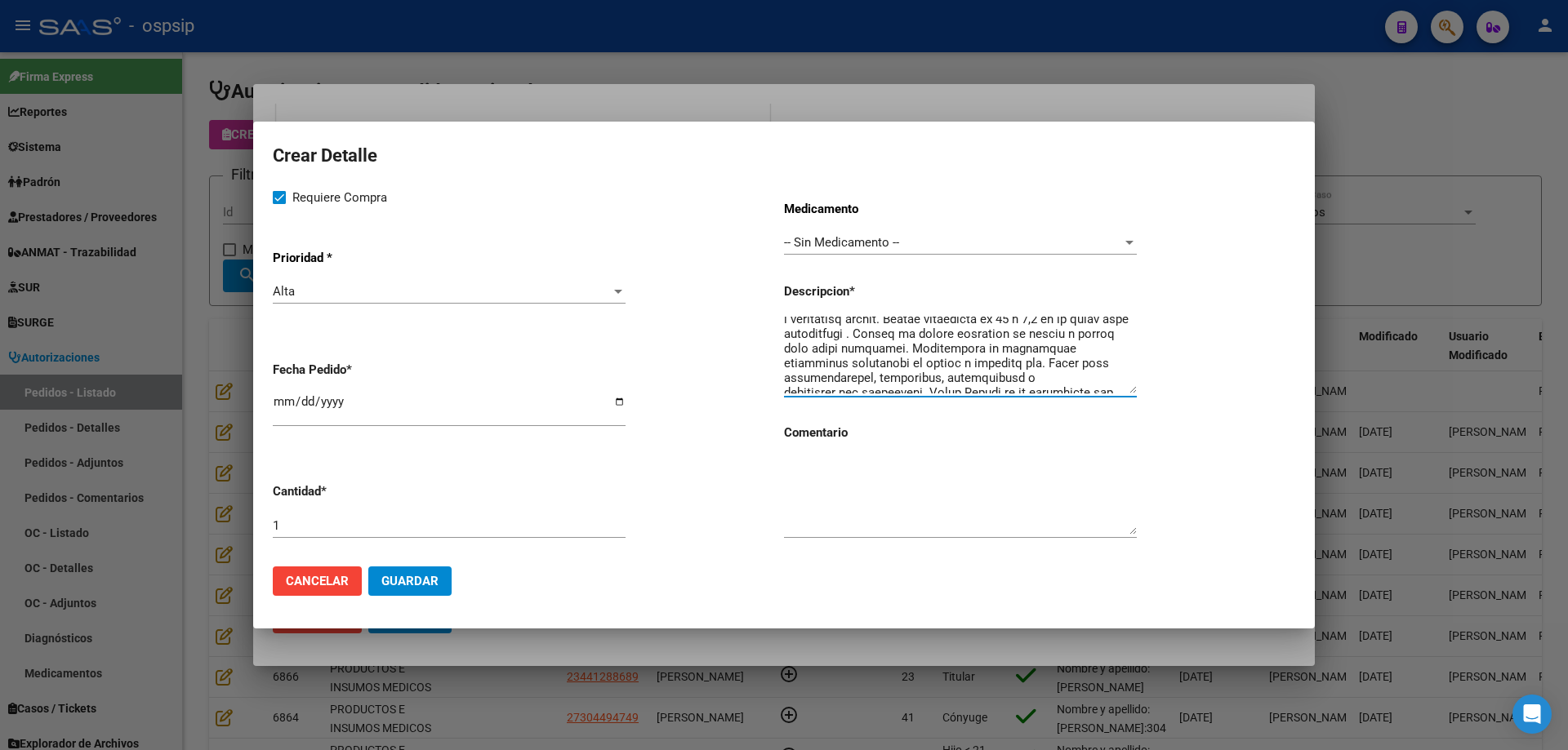
scroll to position [104, 0]
click at [1005, 355] on textarea at bounding box center [960, 354] width 353 height 76
click at [784, 380] on textarea at bounding box center [960, 354] width 353 height 76
click at [893, 367] on textarea at bounding box center [960, 354] width 353 height 76
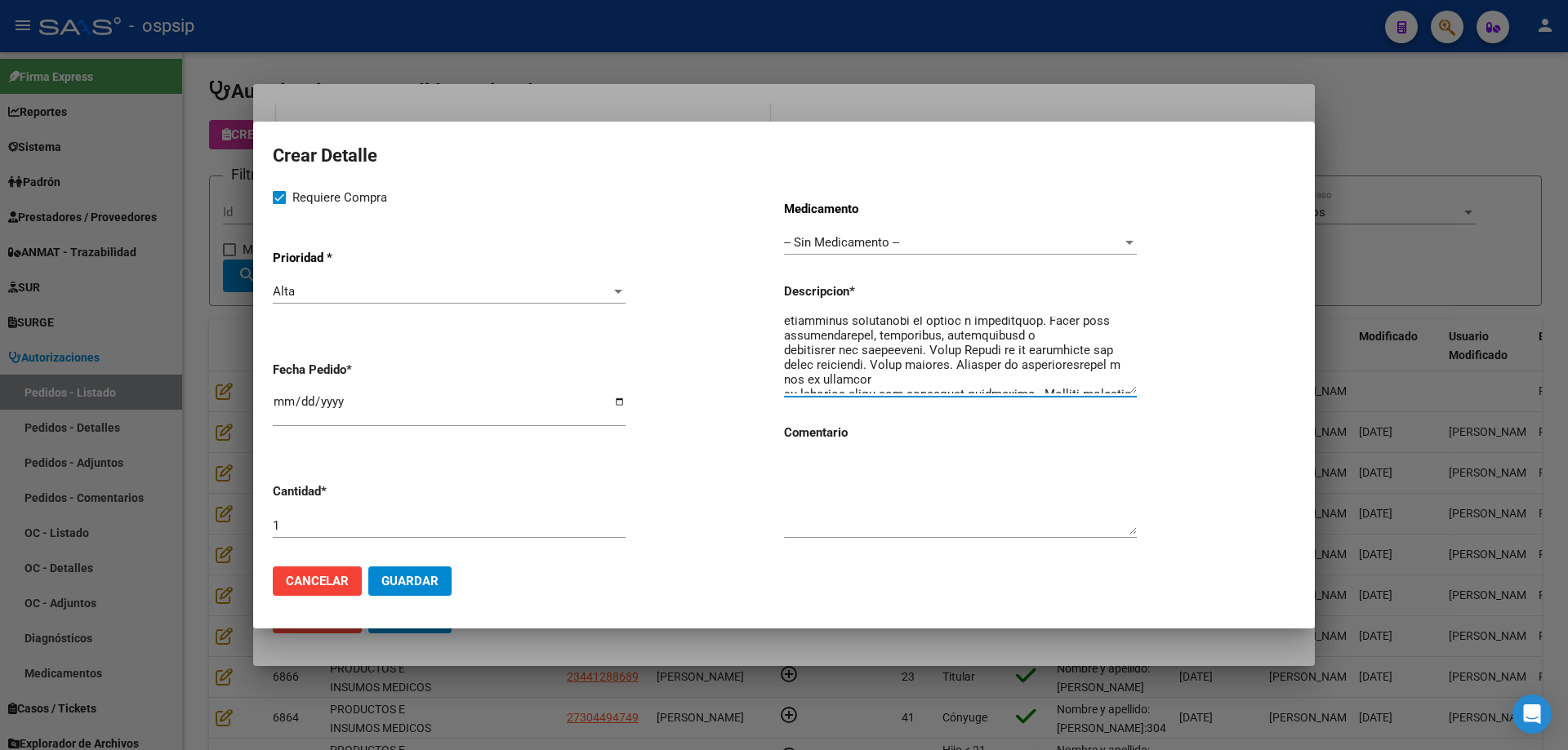
scroll to position [170, 0]
click at [885, 346] on textarea at bounding box center [960, 354] width 353 height 76
click at [891, 345] on textarea at bounding box center [960, 354] width 353 height 76
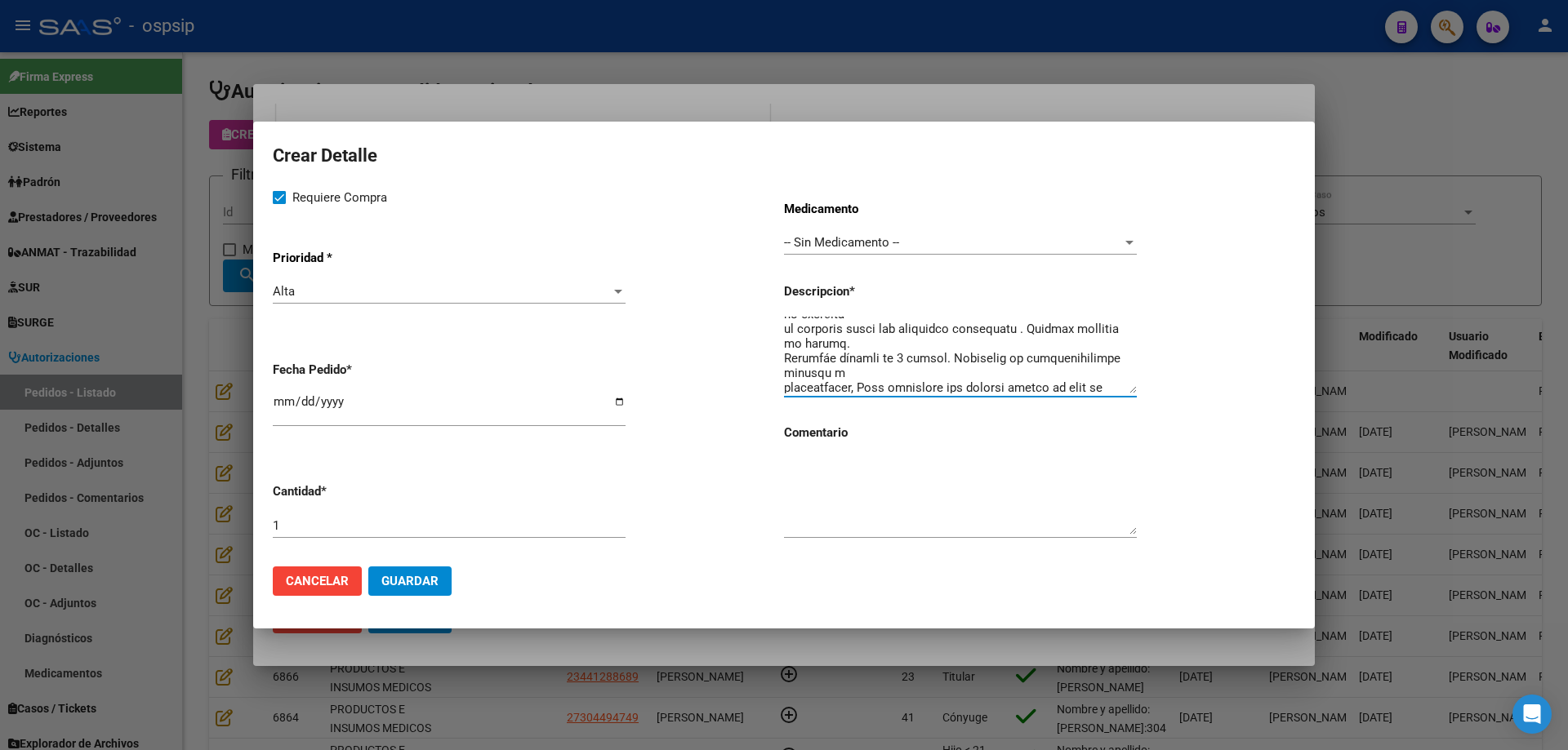
click at [785, 362] on textarea at bounding box center [960, 354] width 353 height 76
click at [783, 372] on app-form-text-field "Fecha Pedido * 2025-08-18" at bounding box center [528, 395] width 512 height 93
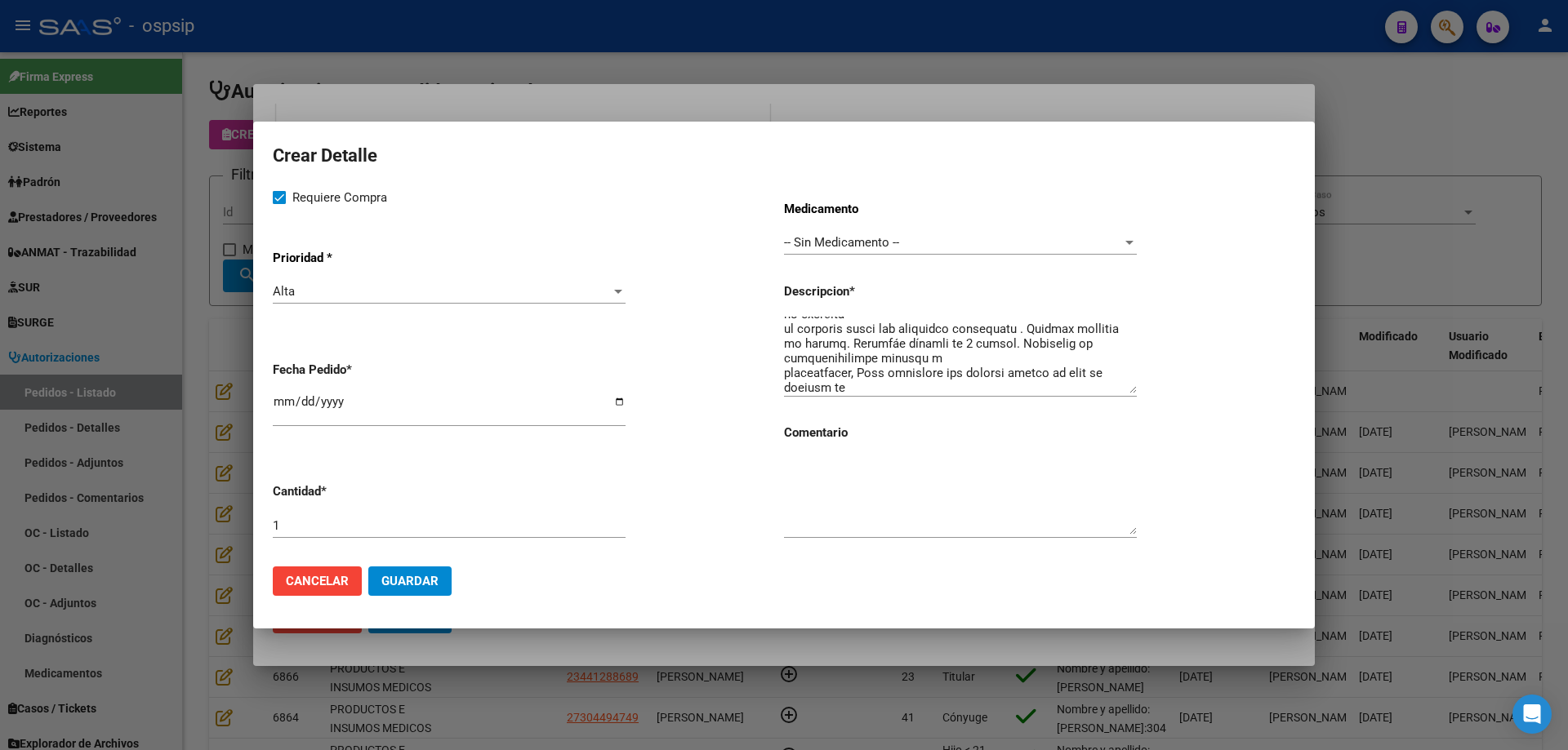
click at [785, 372] on textarea at bounding box center [960, 354] width 353 height 76
click at [865, 372] on textarea at bounding box center [960, 354] width 353 height 76
click at [785, 352] on textarea at bounding box center [960, 354] width 353 height 76
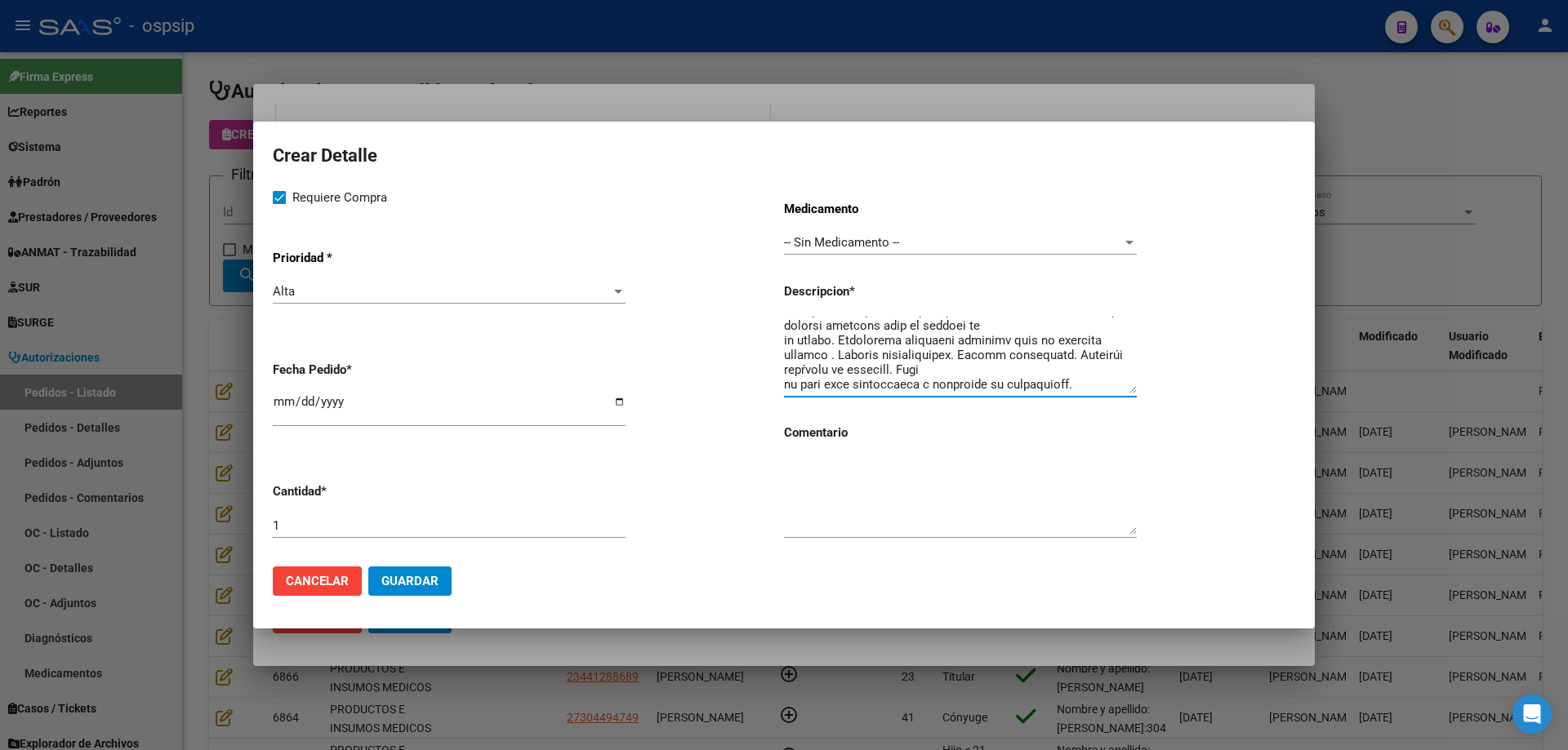
scroll to position [250, 0]
click at [786, 384] on textarea at bounding box center [960, 354] width 353 height 76
click at [973, 370] on textarea at bounding box center [960, 354] width 353 height 76
click at [1015, 385] on textarea at bounding box center [960, 354] width 353 height 76
type textarea "Silla de ruedas postural con sistema Tilt de accionamiento a pedal o manual. Pl…"
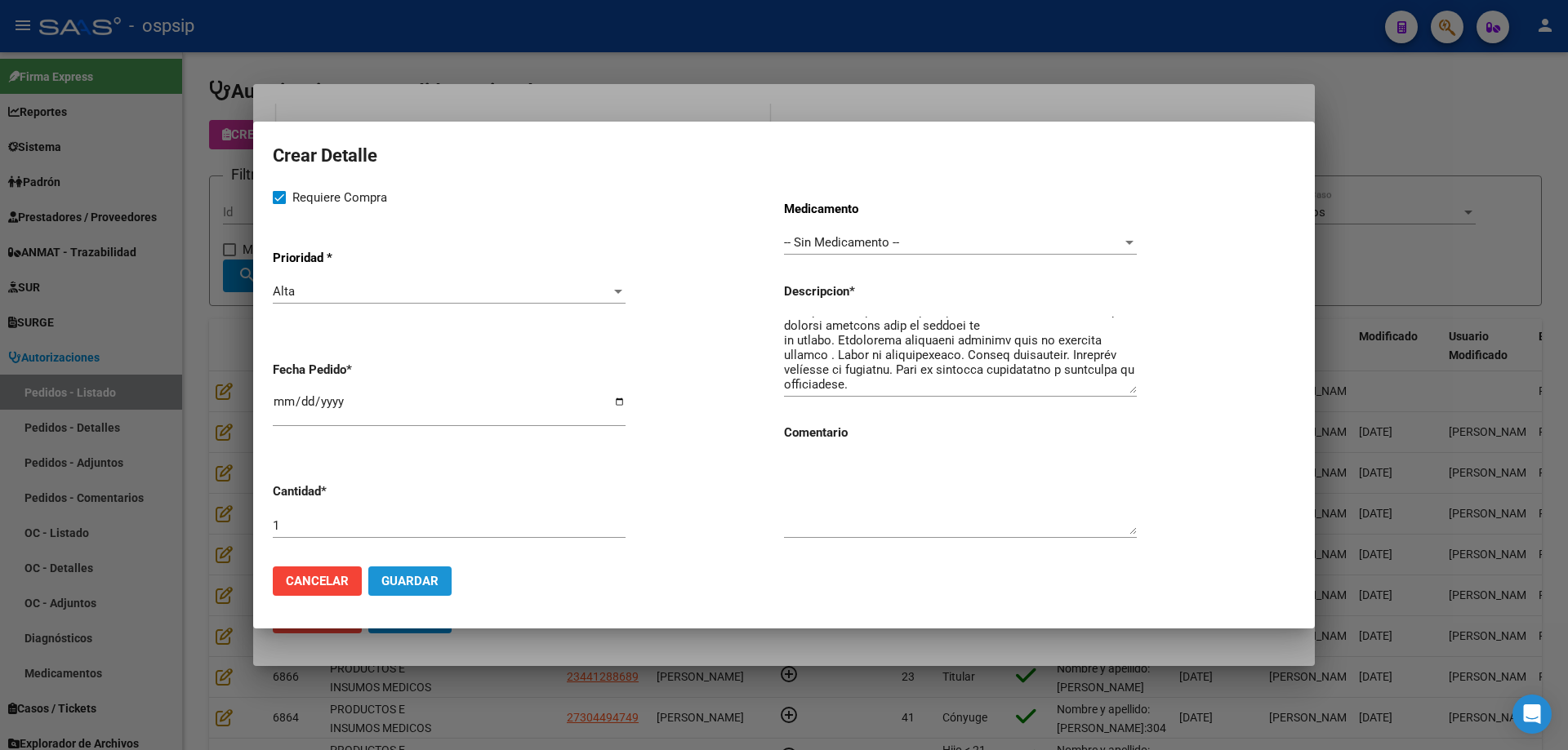
click at [423, 580] on span "Guardar" at bounding box center [410, 581] width 57 height 15
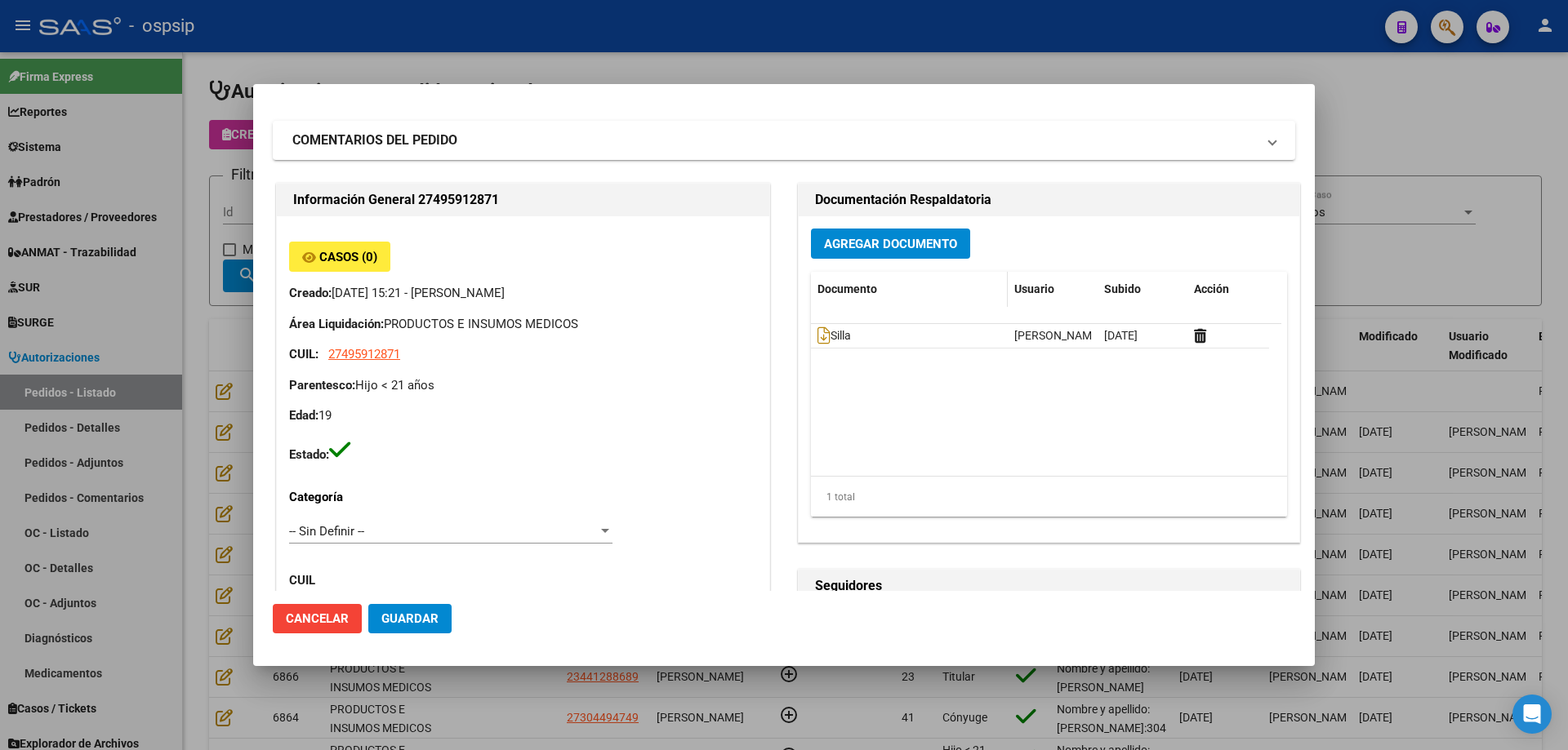
scroll to position [0, 0]
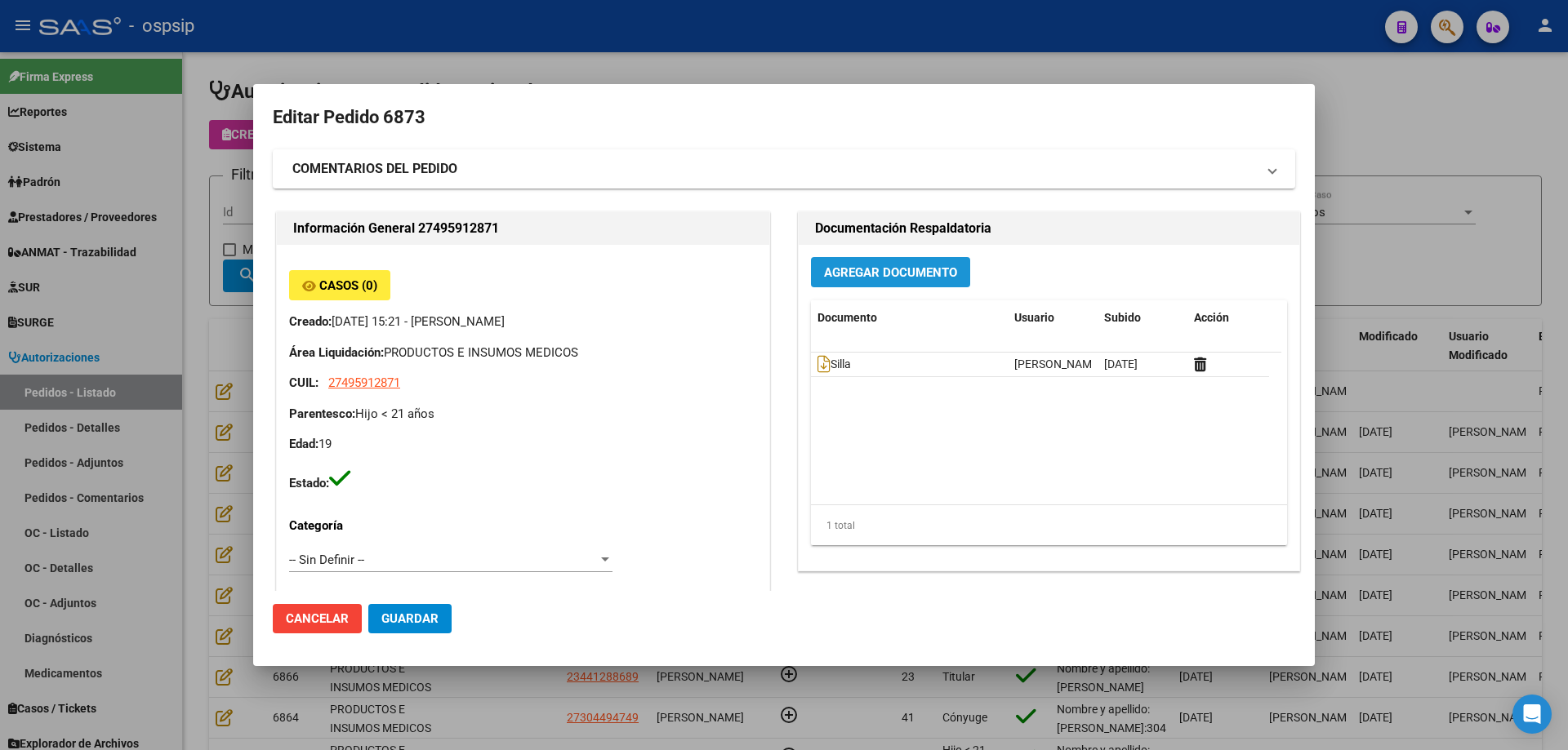
click at [882, 275] on span "Agregar Documento" at bounding box center [891, 272] width 133 height 15
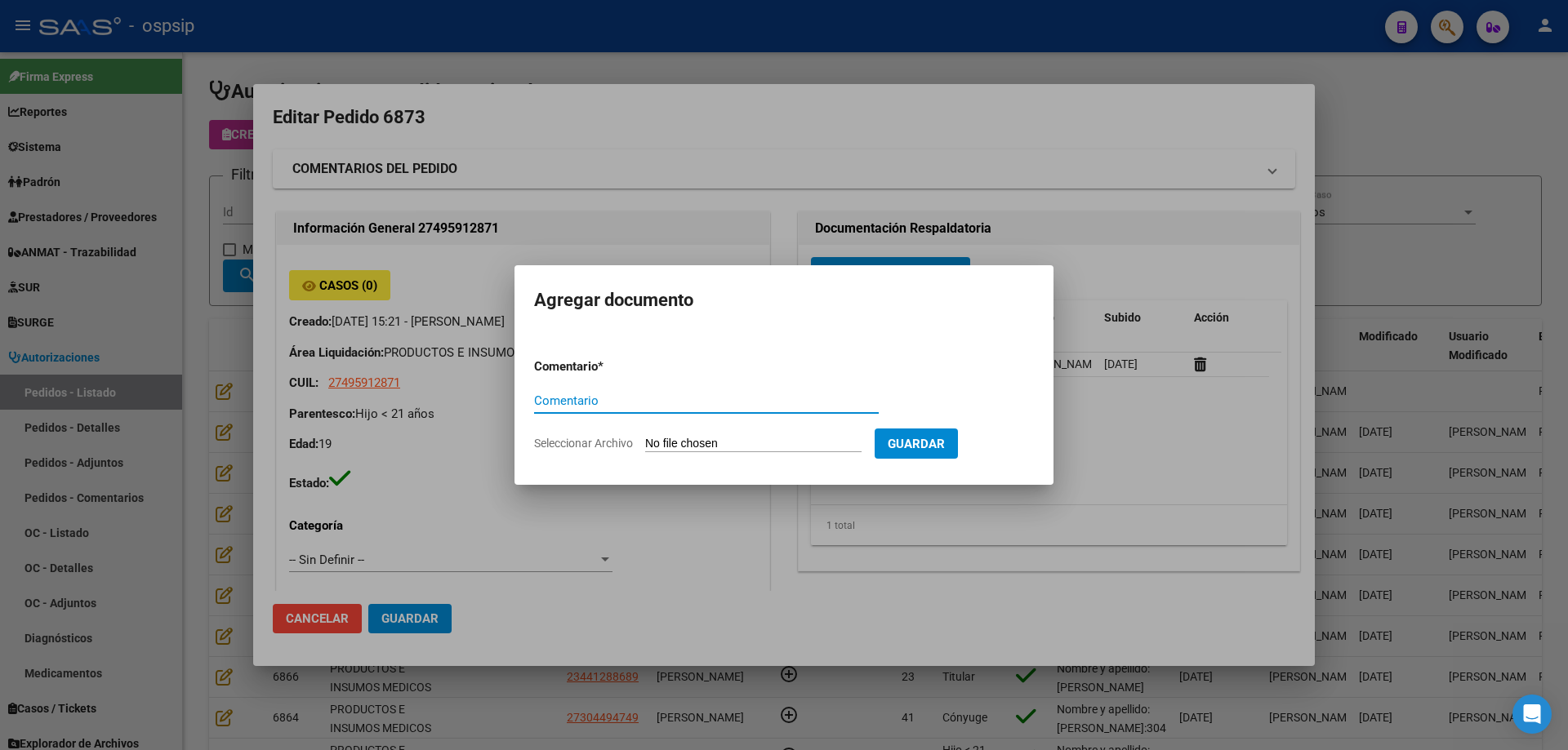
click at [748, 449] on input "Seleccionar Archivo" at bounding box center [753, 445] width 217 height 16
type input "C:\fakepath\informe gomez.pdf"
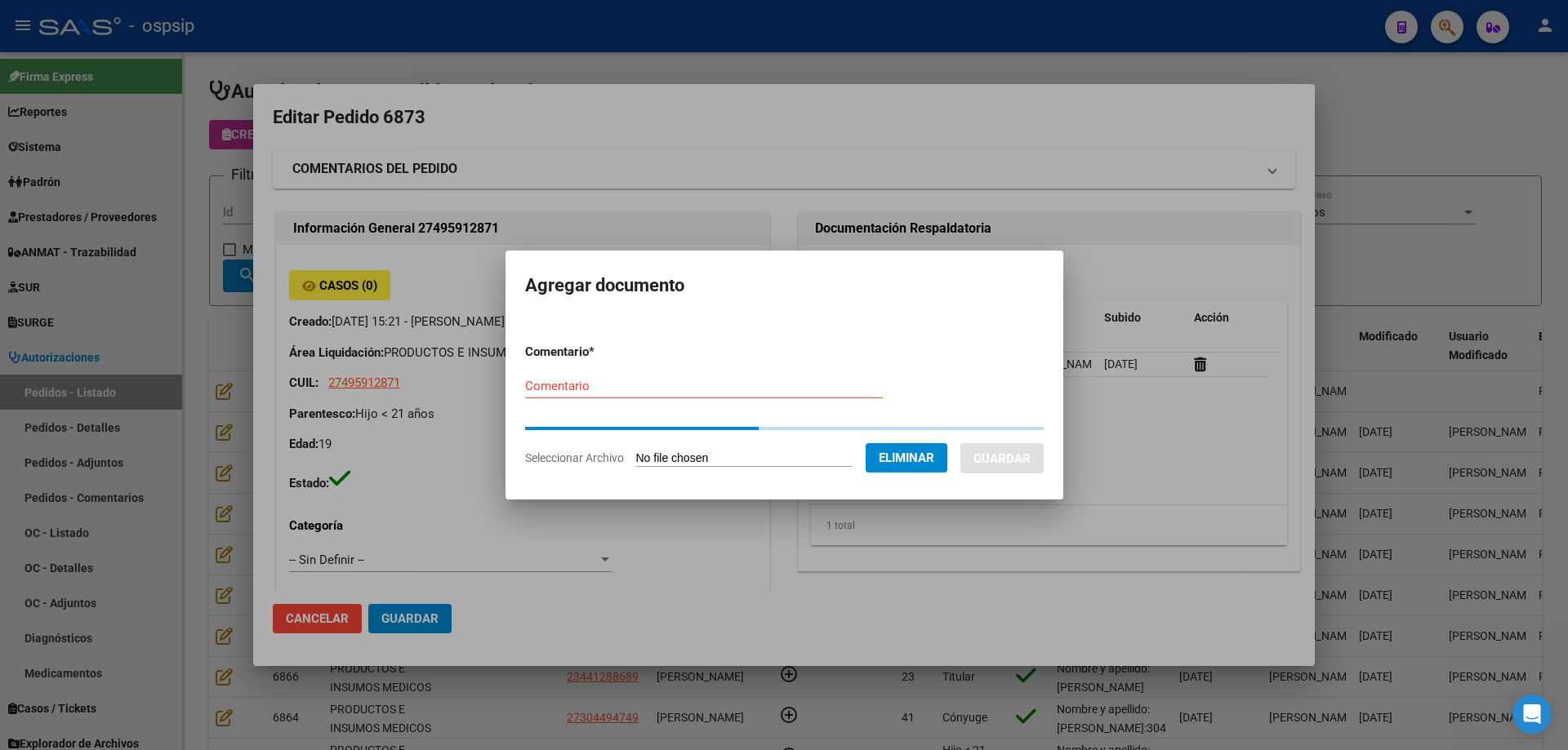
click at [576, 396] on div "Comentario" at bounding box center [704, 386] width 358 height 25
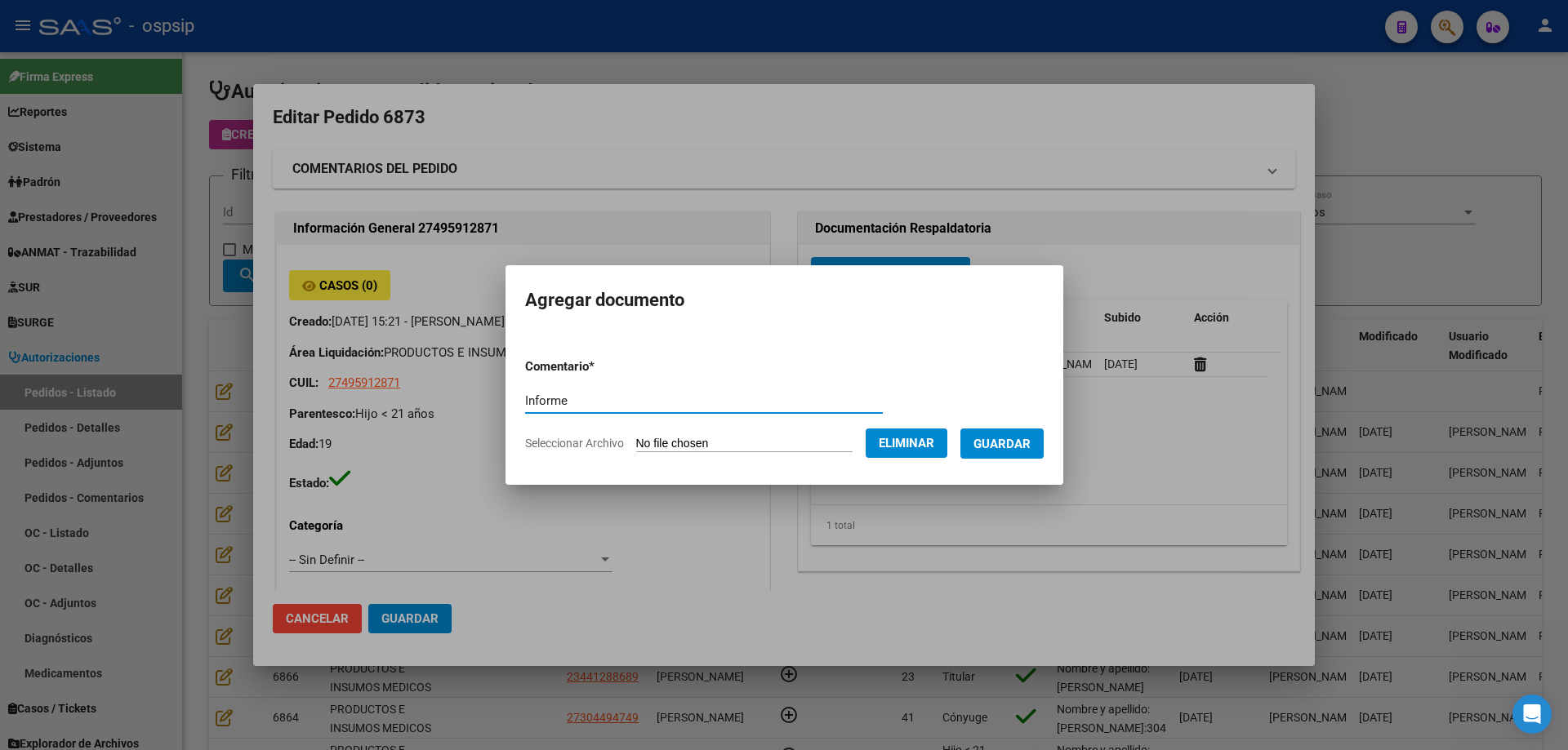
type input "Informe"
click at [1030, 448] on span "Guardar" at bounding box center [1001, 444] width 57 height 15
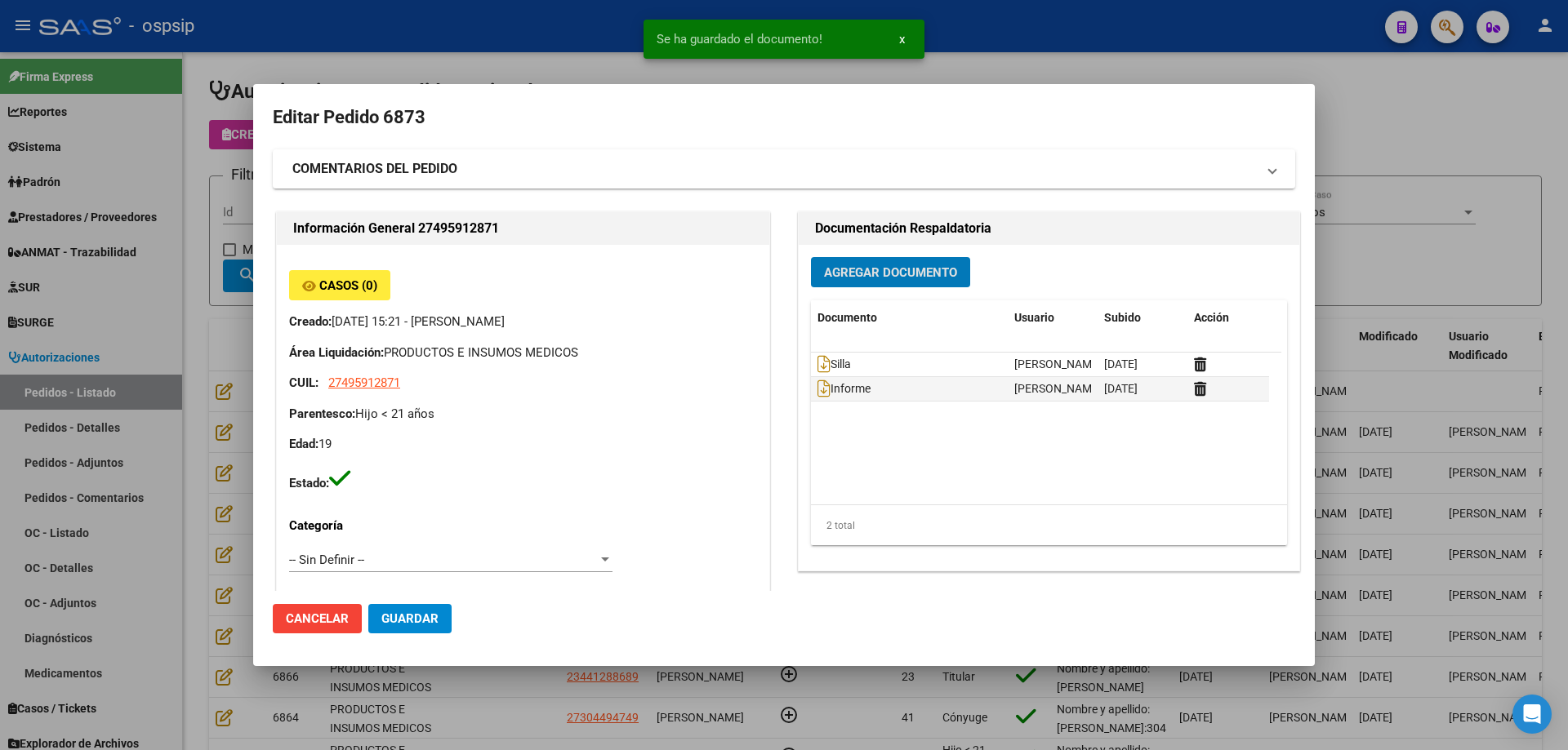
click at [388, 625] on span "Guardar" at bounding box center [410, 618] width 57 height 15
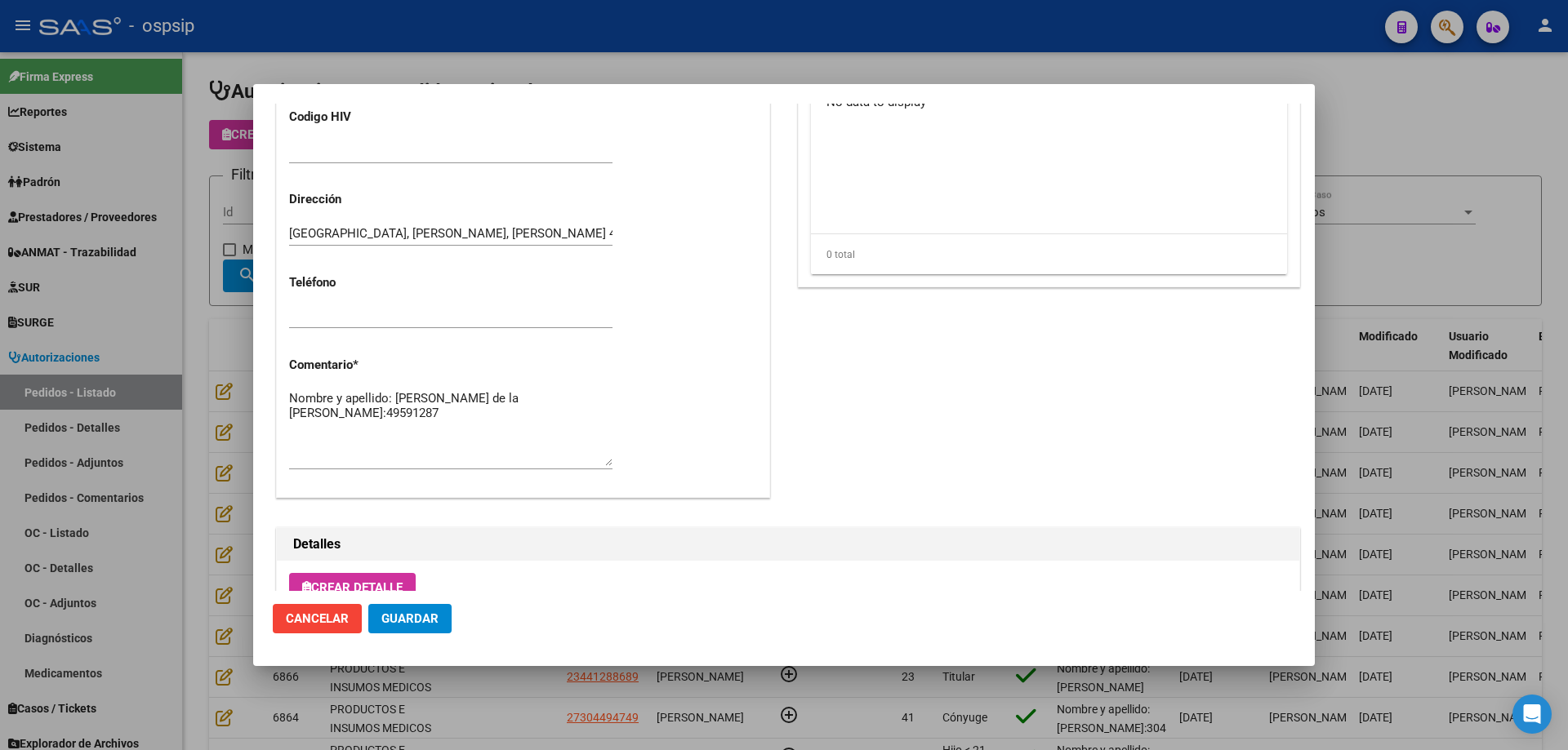
scroll to position [652, 0]
click at [337, 421] on textarea "Nombre y apellido: Gomez de la vega Antonella Dni:49591287" at bounding box center [450, 432] width 323 height 76
click at [225, 187] on div at bounding box center [784, 375] width 1568 height 750
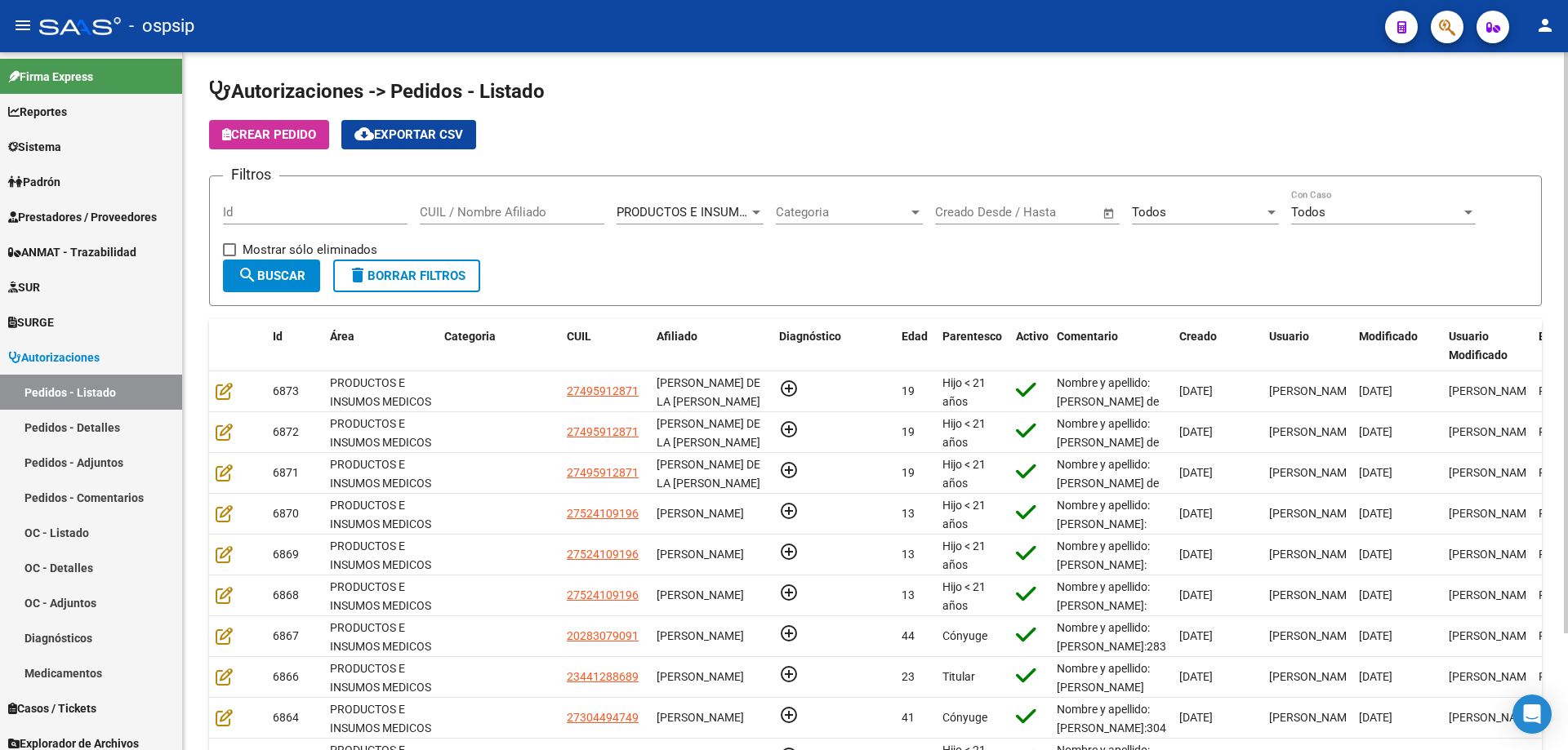
click at [477, 218] on input "CUIL / Nombre Afiliado" at bounding box center [512, 212] width 184 height 15
paste input "49591287"
type input "49591287"
click at [254, 263] on button "search Buscar" at bounding box center [271, 275] width 97 height 32
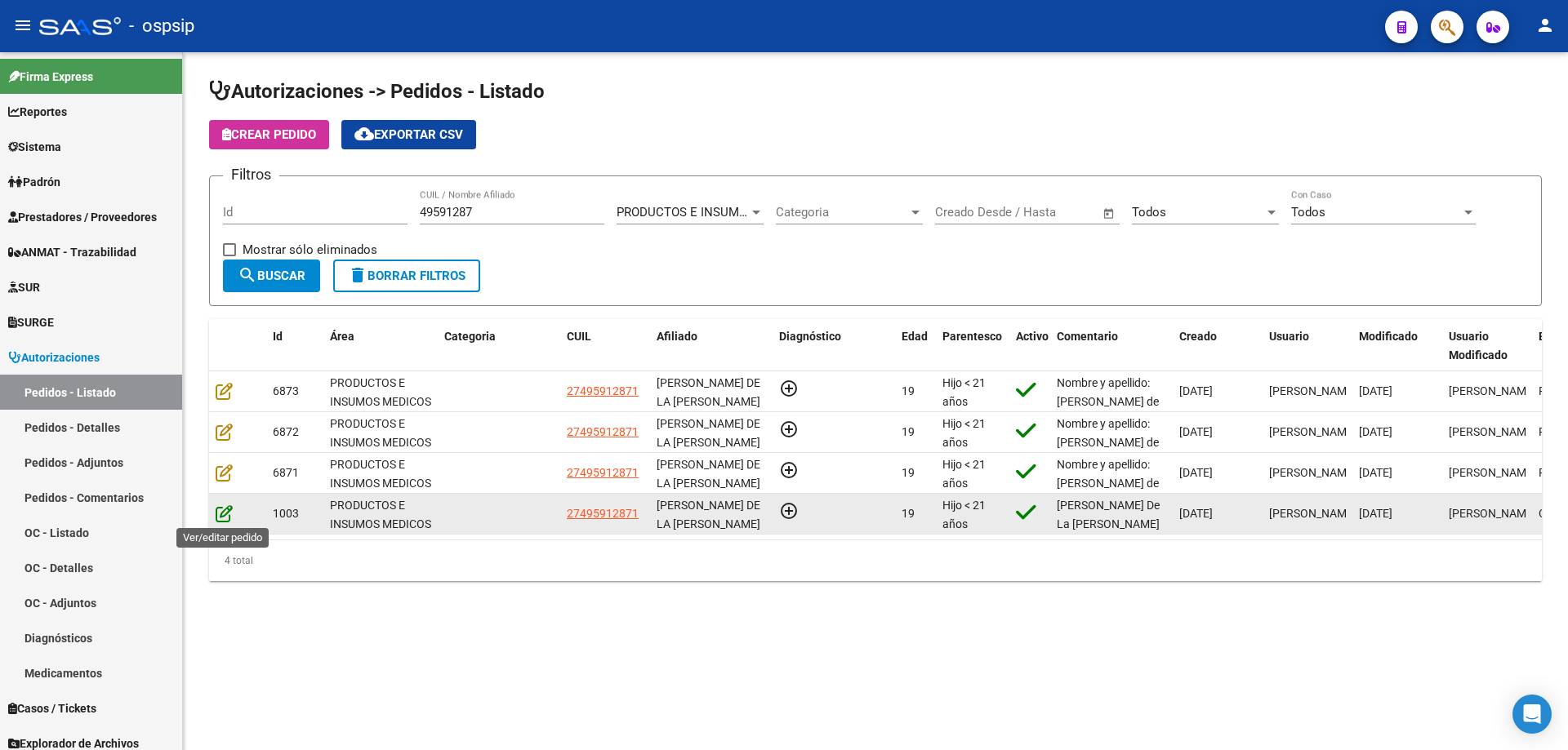
click at [228, 514] on icon at bounding box center [225, 513] width 18 height 18
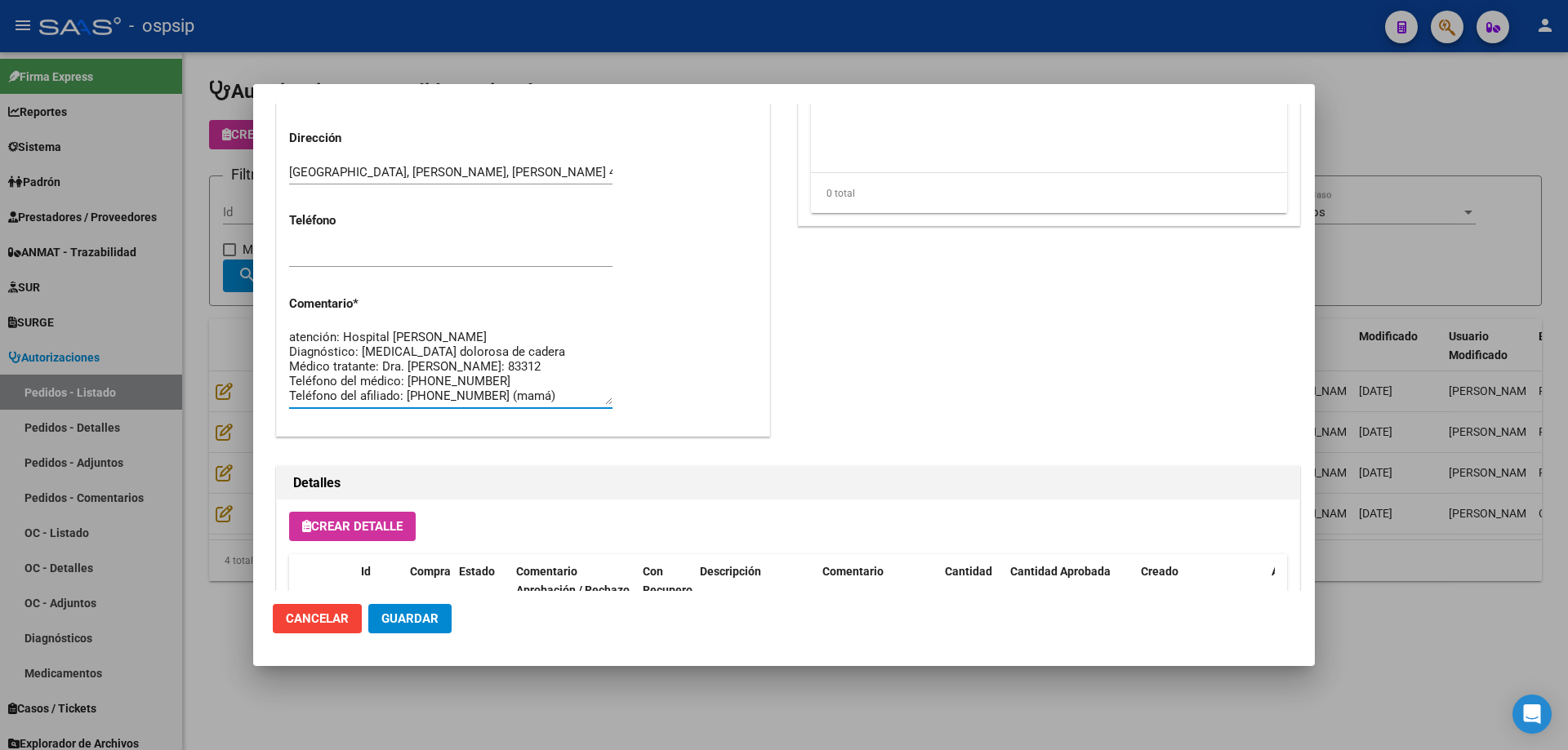
scroll to position [103, 0]
drag, startPoint x: 290, startPoint y: 366, endPoint x: 566, endPoint y: 393, distance: 277.3
click at [566, 393] on textarea "Antonella Belen Gomez De La Vega Edad: 17 Domicilio Calle: Codarco 483 Provinci…" at bounding box center [450, 366] width 323 height 76
click at [210, 248] on div at bounding box center [784, 375] width 1568 height 750
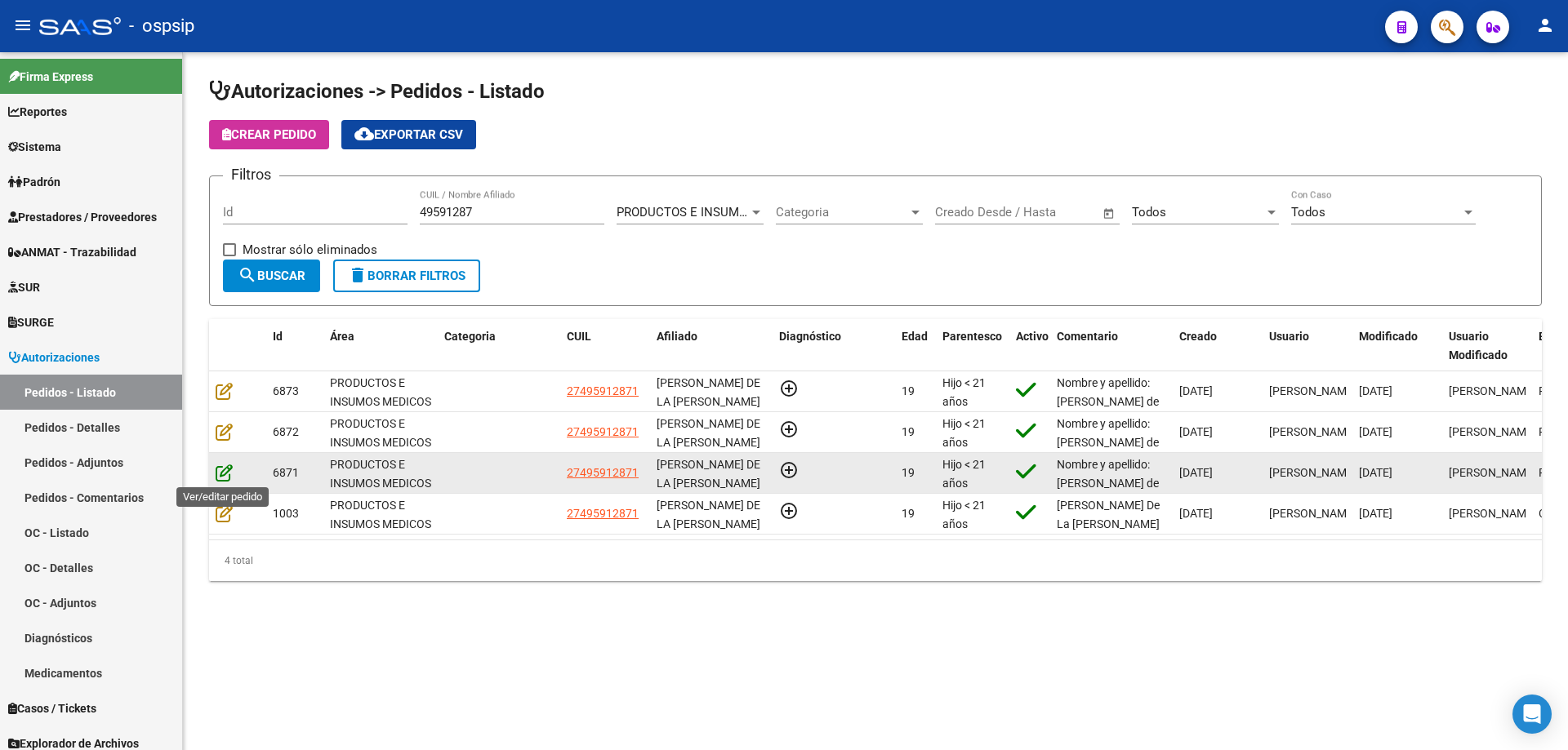
click at [231, 473] on icon at bounding box center [225, 473] width 18 height 18
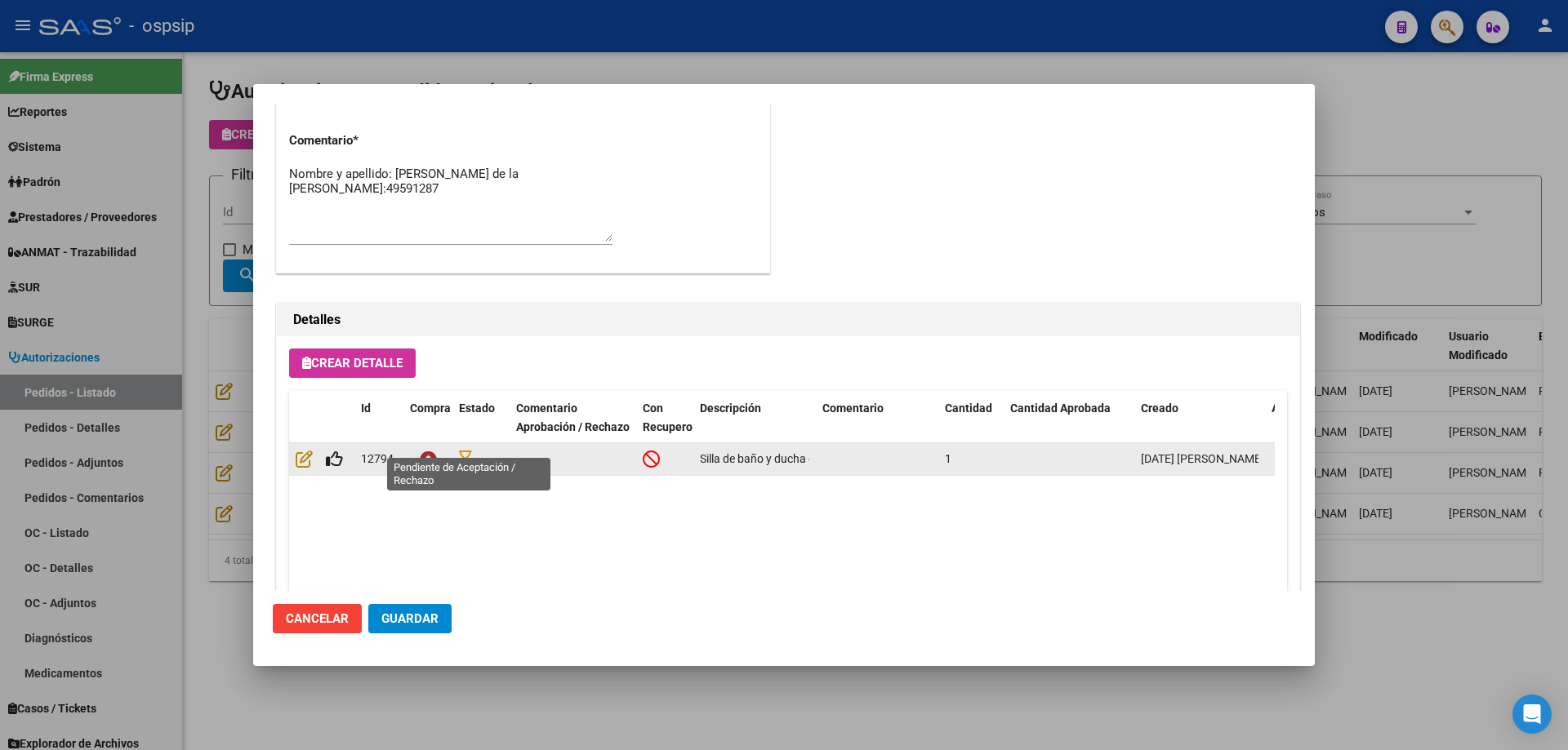
scroll to position [898, 0]
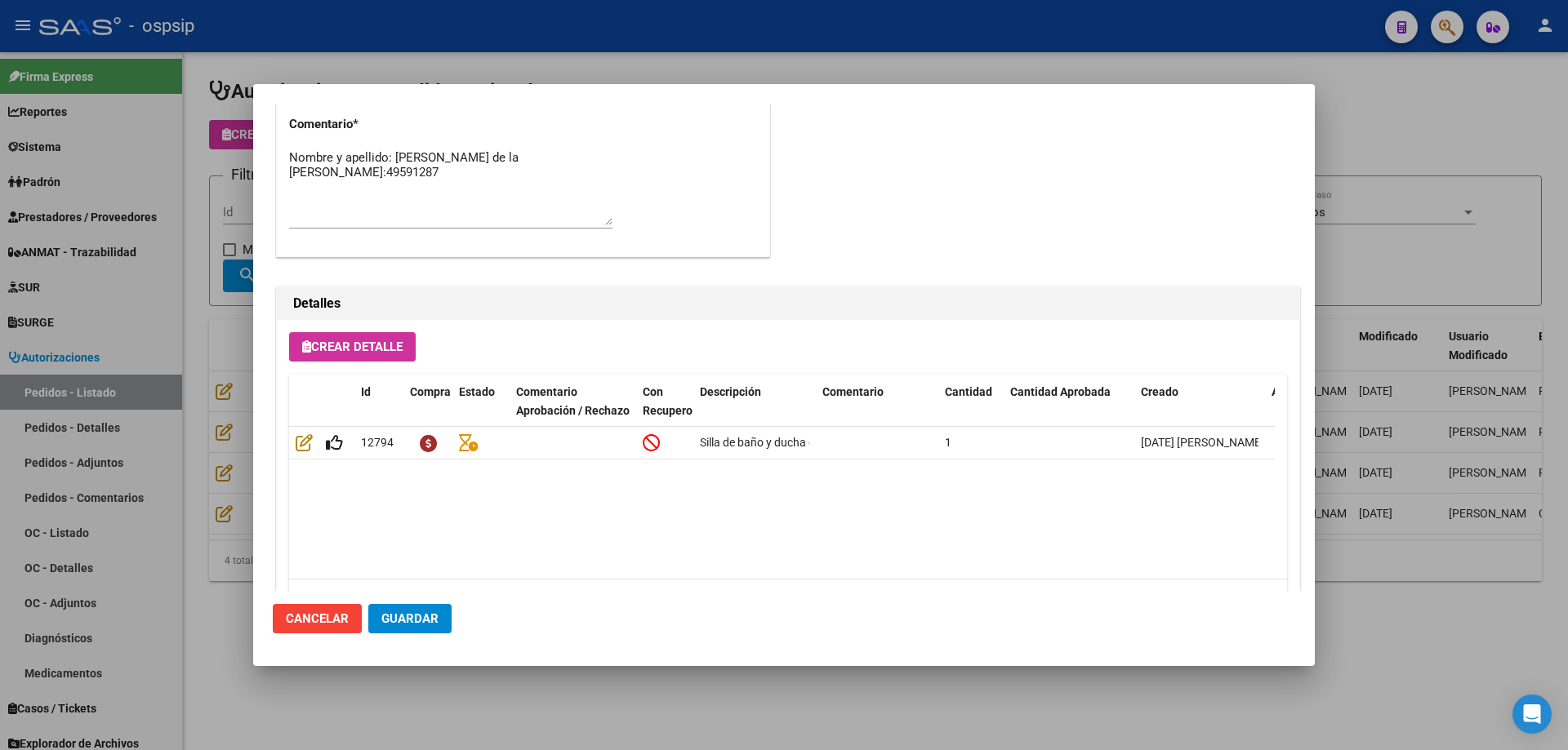
click at [414, 167] on textarea "Nombre y apellido: Gomez de la vega Antonella Dni:49591287" at bounding box center [450, 186] width 323 height 76
paste textarea "Domicilio Calle: Codarco 483 Provincia: Buenos Aires Localidad: Wilde Centro de…"
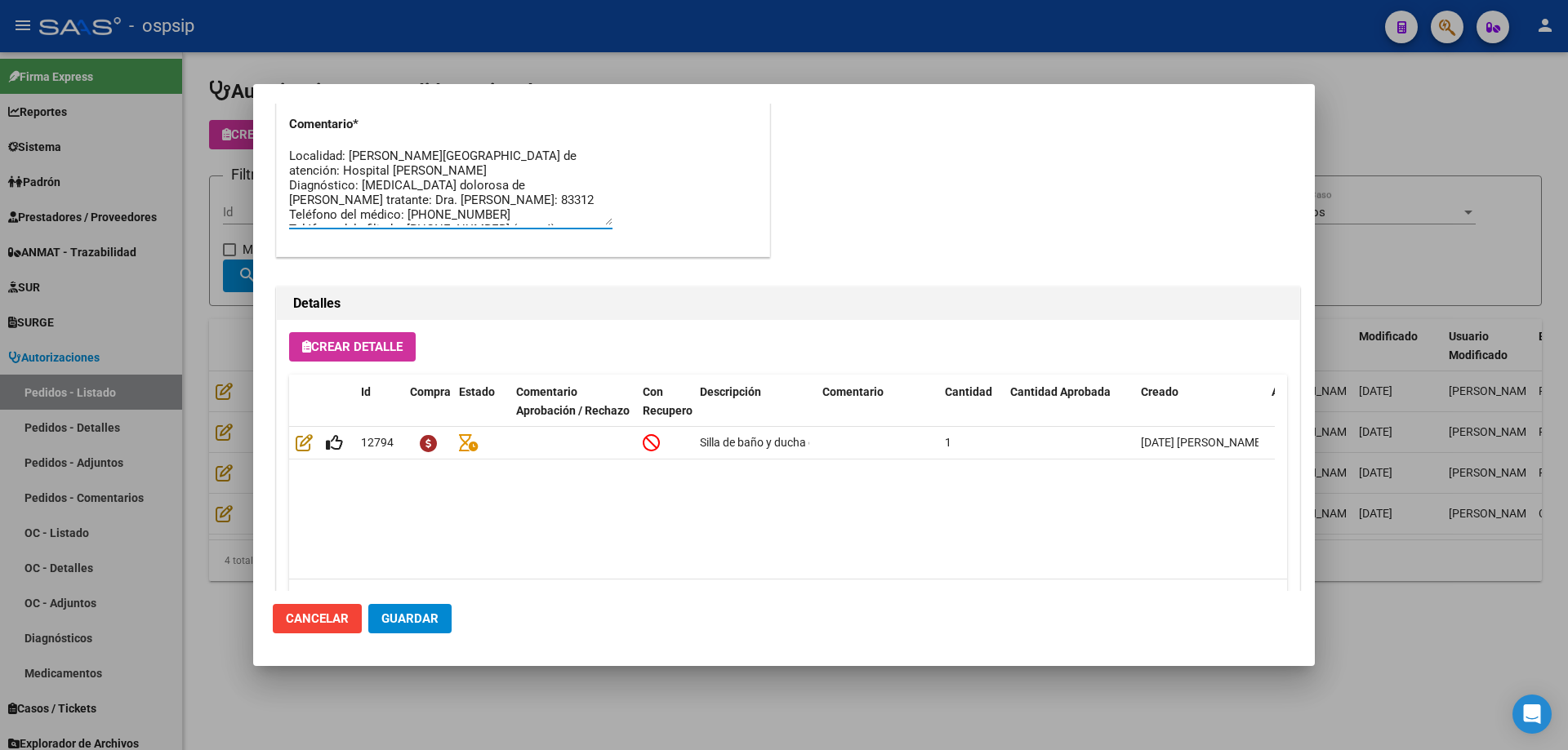
scroll to position [82, 0]
drag, startPoint x: 493, startPoint y: 194, endPoint x: 288, endPoint y: 170, distance: 206.4
drag, startPoint x: 505, startPoint y: 167, endPoint x: 295, endPoint y: 168, distance: 210.0
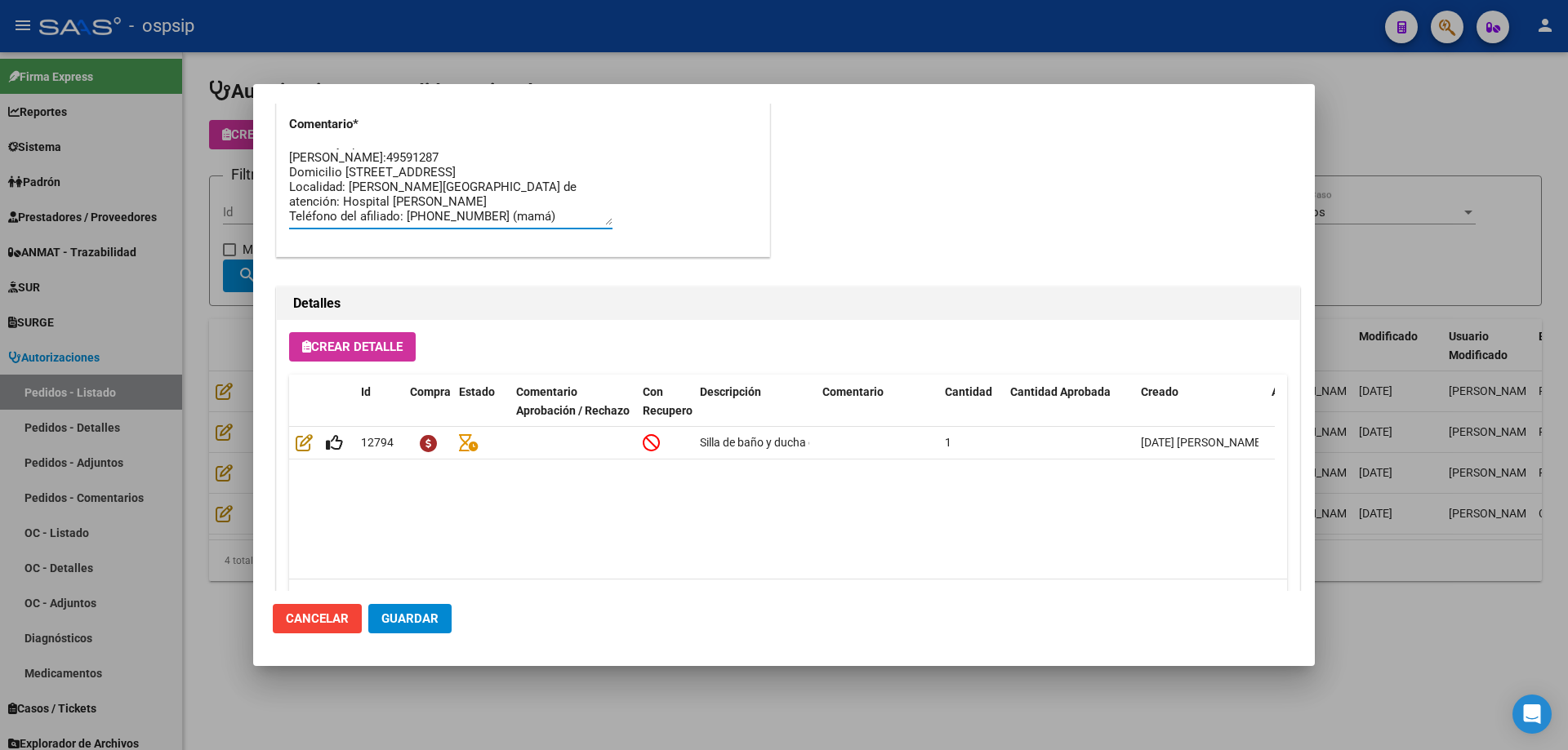
click at [295, 168] on textarea "Nombre y apellido: Gomez de la vega Antonella Dni:49591287 Domicilio Calle: Cod…" at bounding box center [450, 186] width 323 height 76
click at [343, 199] on textarea "Nombre y apellido: Gomez de la vega Antonella Dni:49591287 Domicilio Calle: Cod…" at bounding box center [450, 186] width 323 height 76
click at [351, 198] on textarea "Nombre y apellido: Gomez de la vega Antonella Dni:49591287 Domicilio Calle: Cod…" at bounding box center [450, 186] width 323 height 76
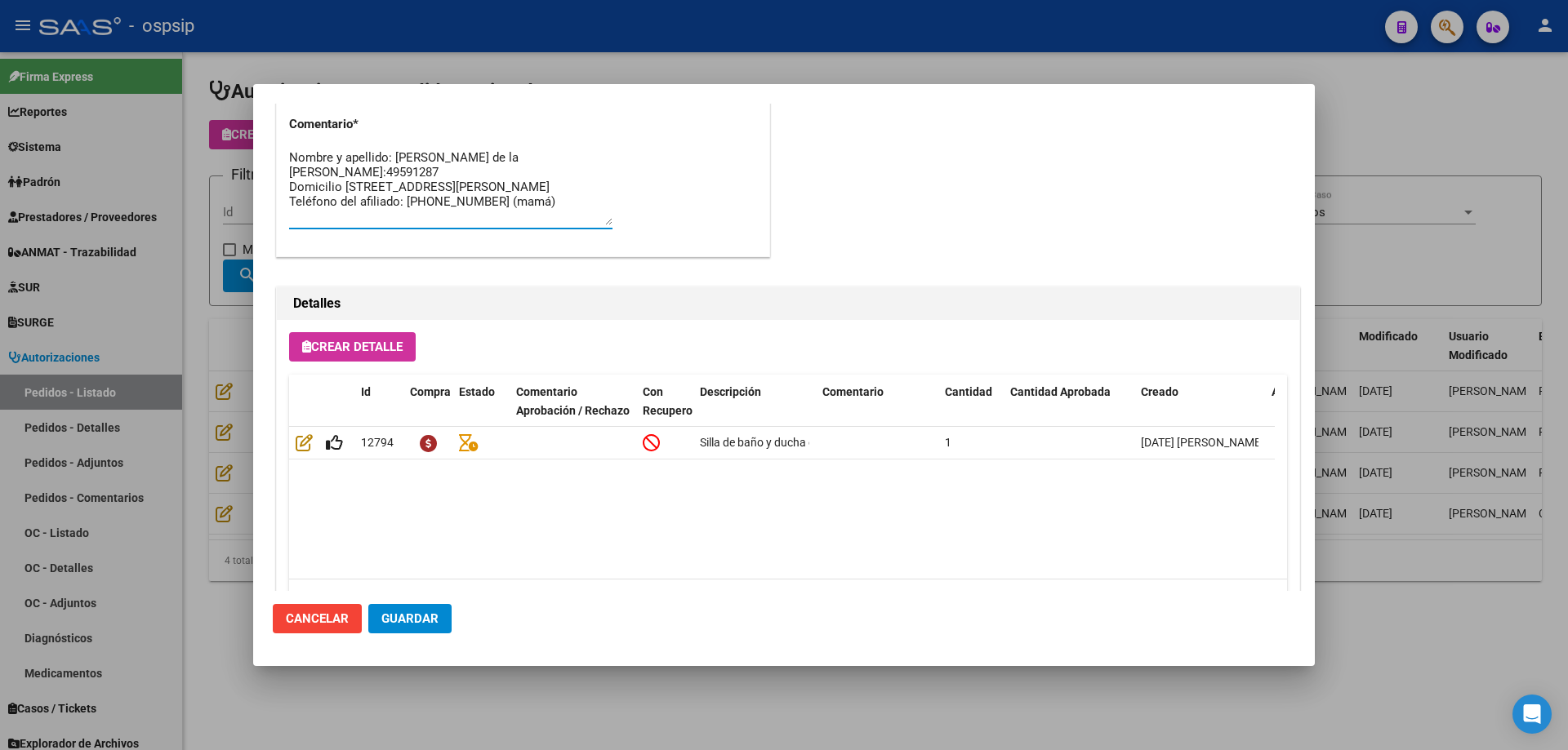
drag, startPoint x: 289, startPoint y: 182, endPoint x: 522, endPoint y: 210, distance: 234.7
click at [522, 210] on textarea "Nombre y apellido: Gomez de la vega Antonella Dni:49591287 Domicilio Calle: Cod…" at bounding box center [450, 186] width 323 height 76
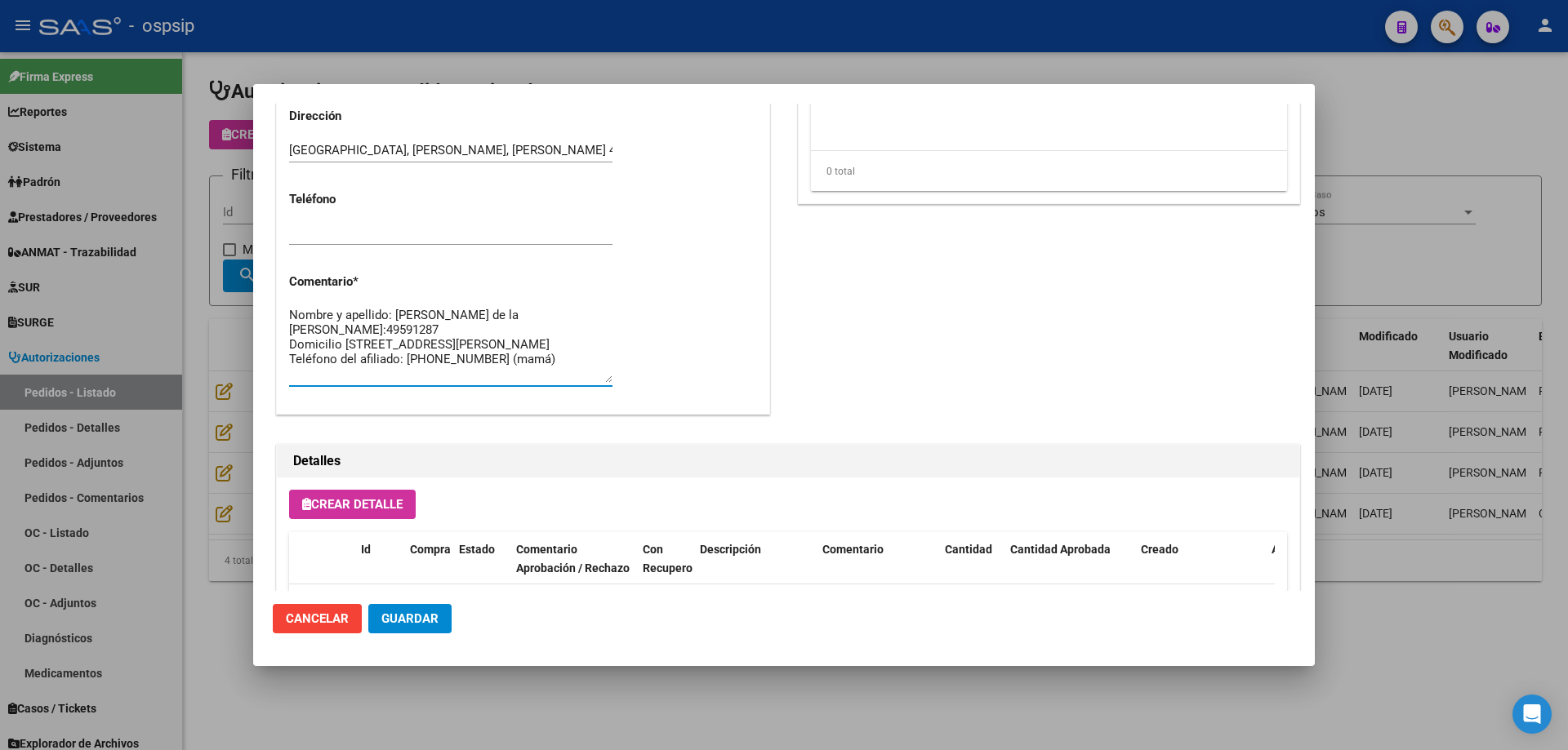
scroll to position [734, 0]
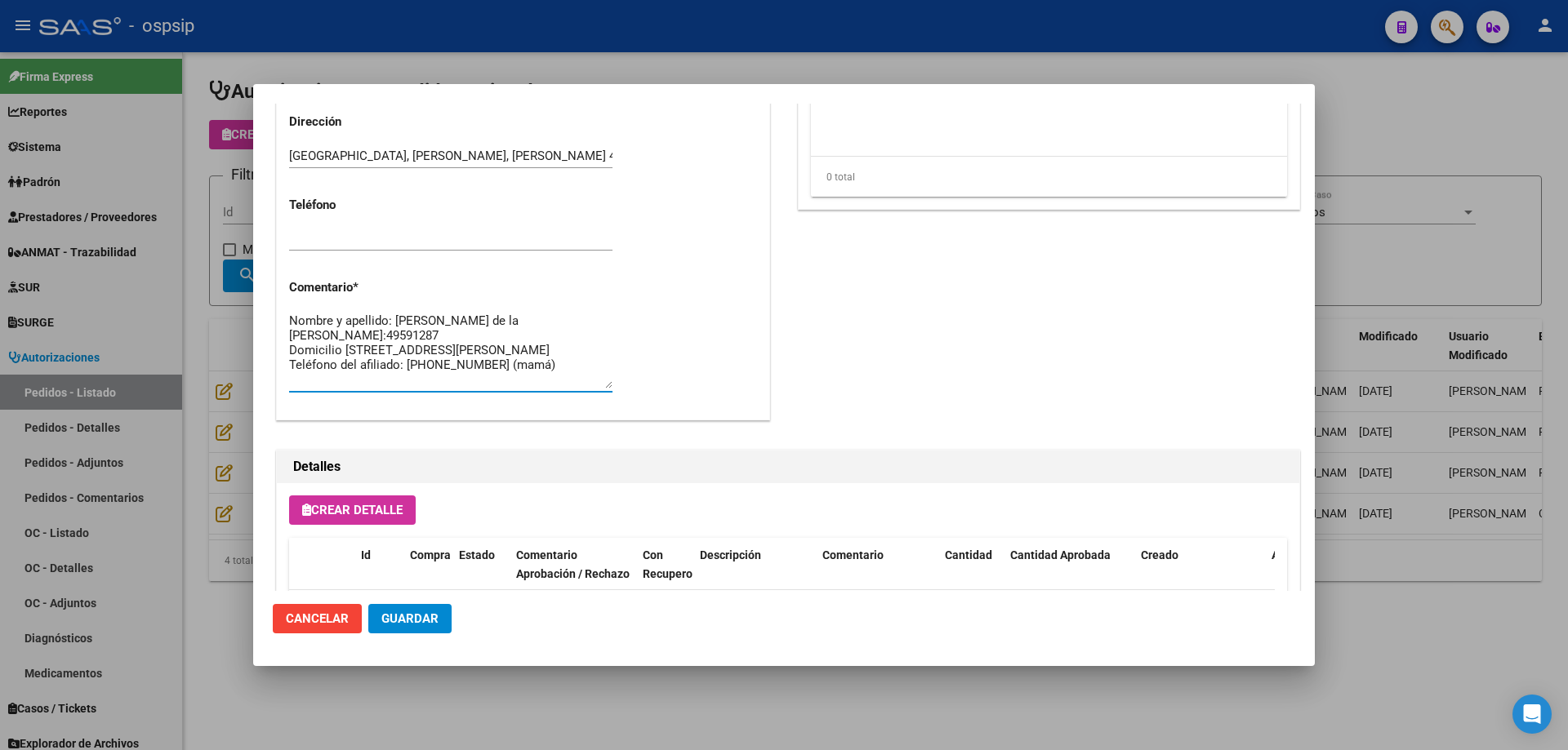
type textarea "Nombre y apellido: Gomez de la vega Antonella Dni:49591287 Domicilio Calle: Cod…"
click at [435, 624] on span "Guardar" at bounding box center [410, 618] width 57 height 15
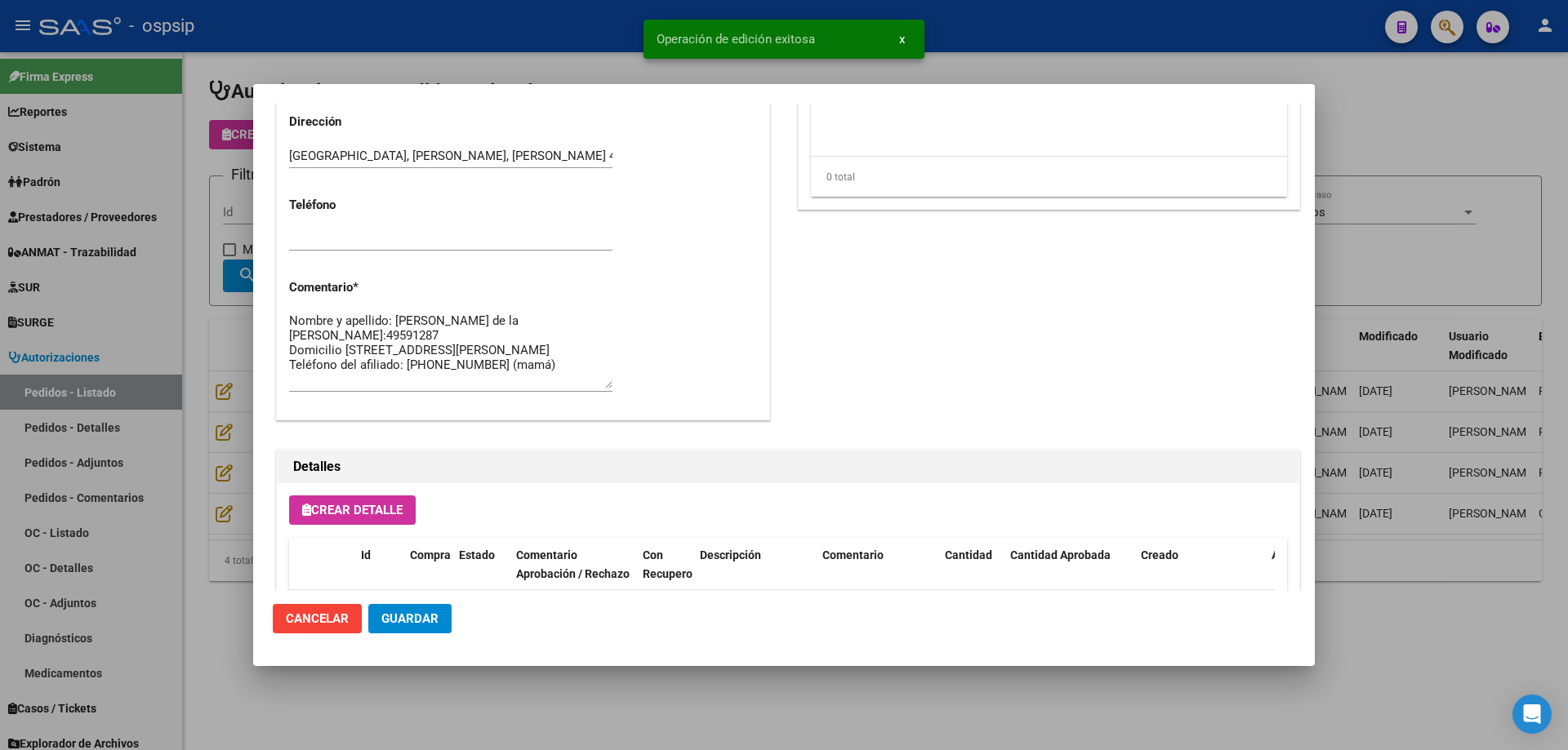
click at [215, 457] on div at bounding box center [784, 375] width 1568 height 750
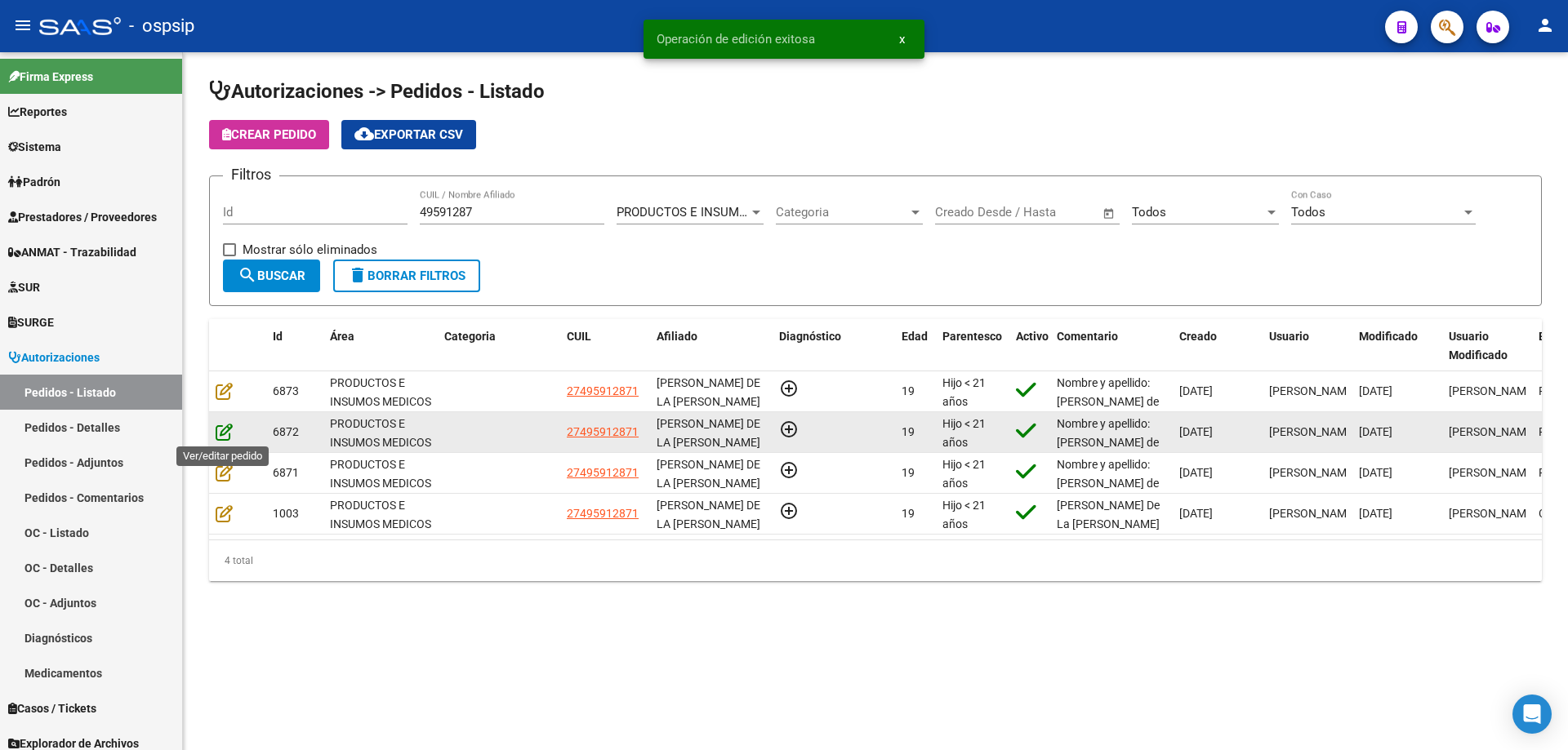
click at [229, 436] on icon at bounding box center [225, 432] width 18 height 18
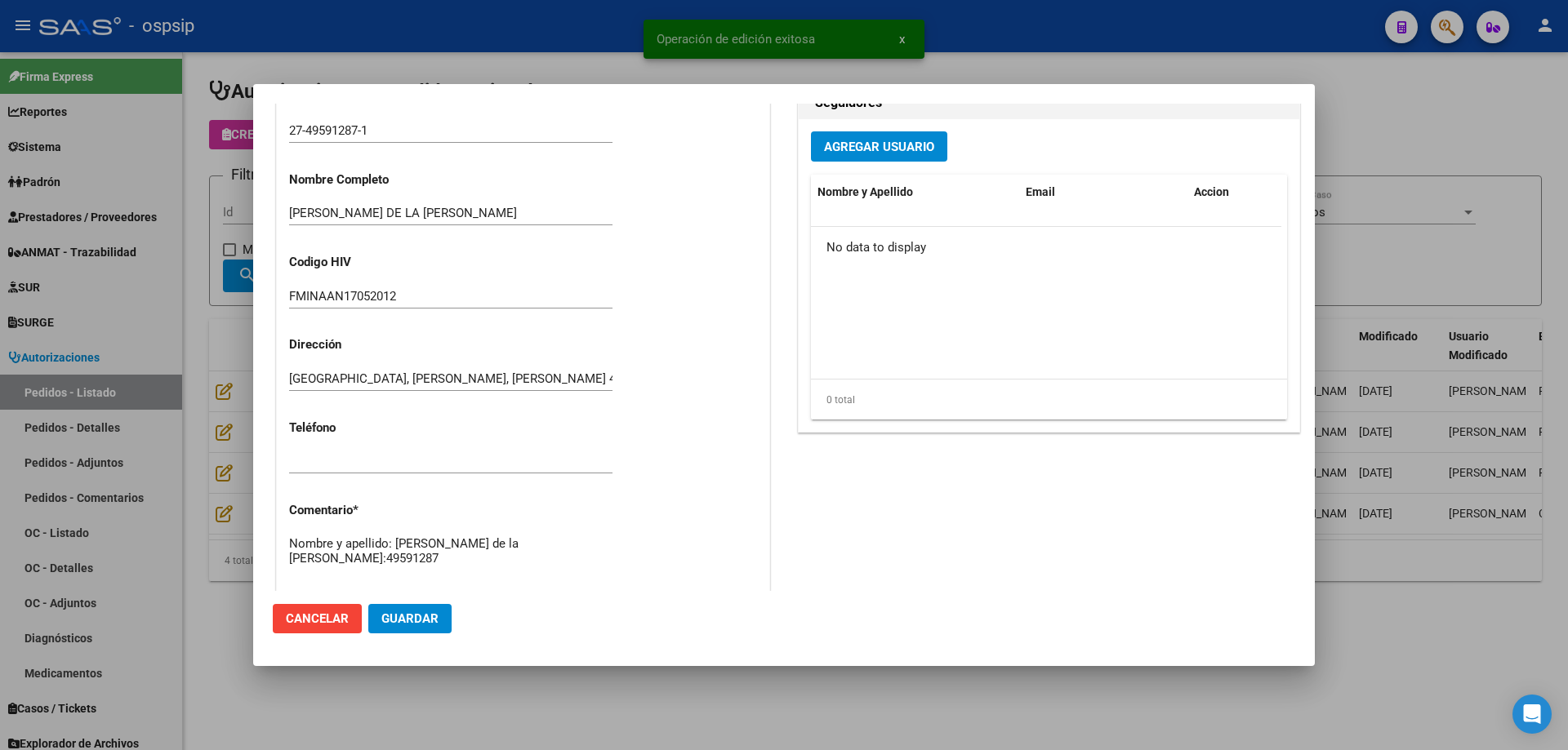
scroll to position [653, 0]
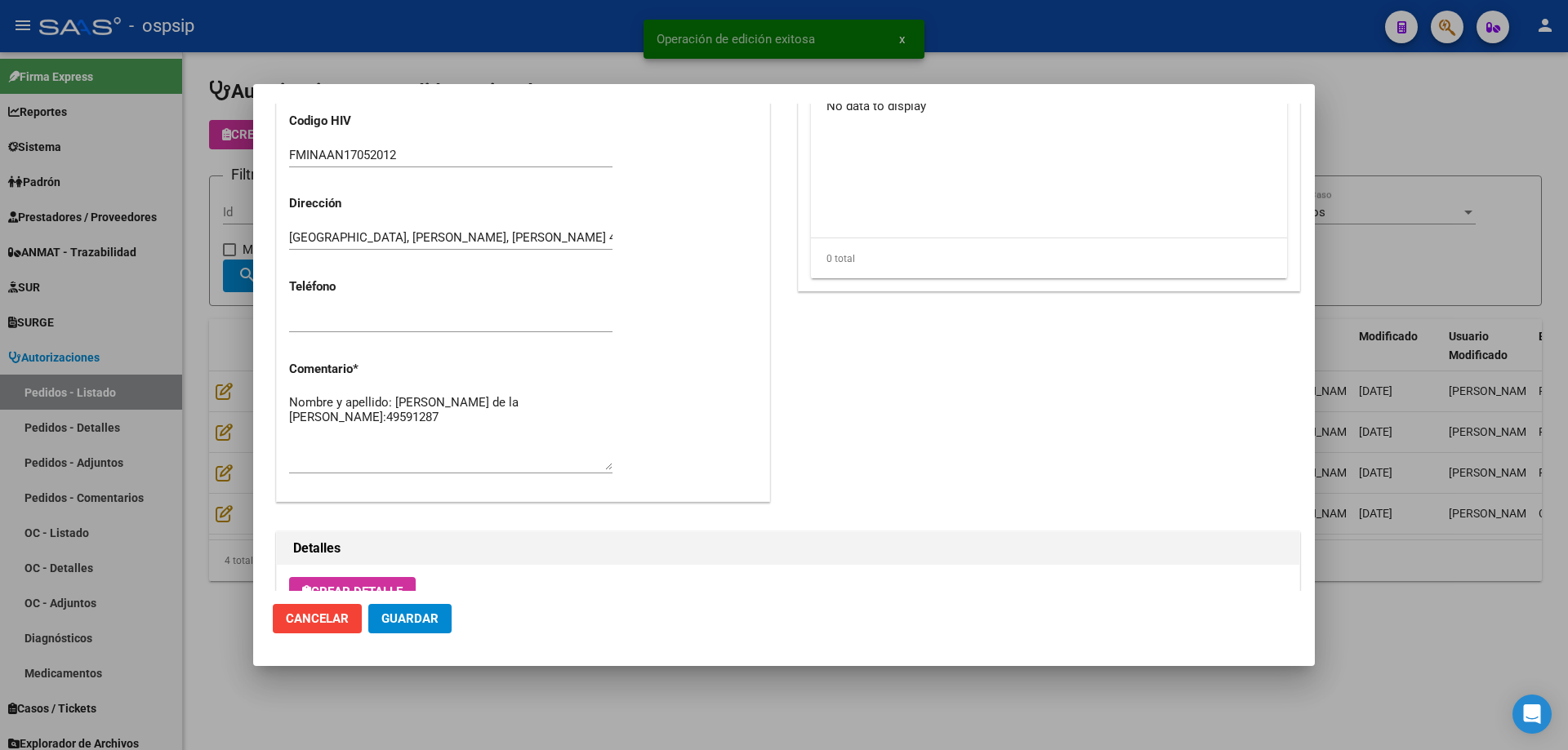
click at [422, 429] on textarea "Nombre y apellido: Gomez de la vega Antonella Dni:49591287" at bounding box center [450, 432] width 323 height 76
paste textarea "Domicilio Calle: Codarco 483 Buenos Aires, Wilde Teléfono del afiliado: 1168846…"
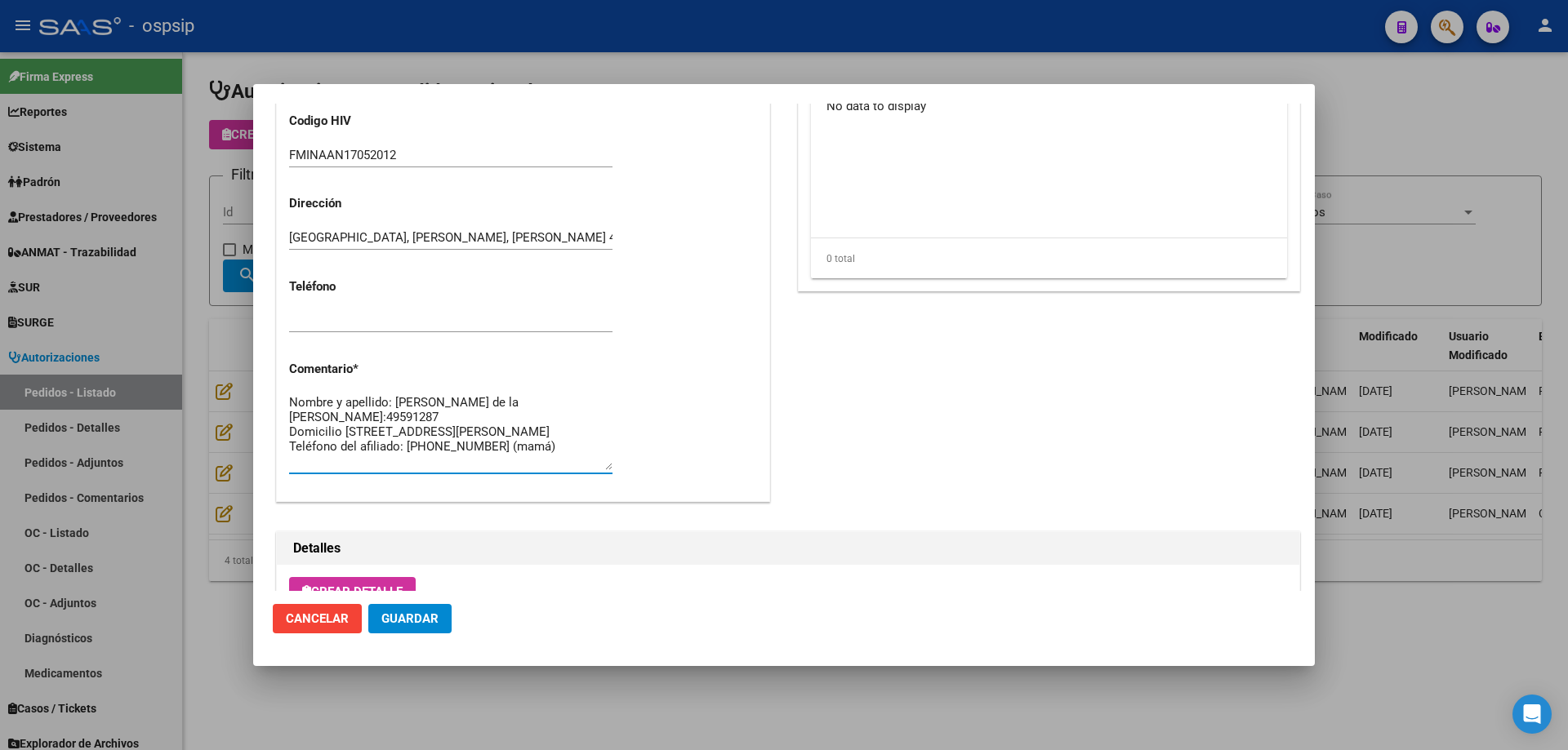
type textarea "Nombre y apellido: Gomez de la vega Antonella Dni:49591287 Domicilio Calle: Cod…"
click at [440, 611] on button "Guardar" at bounding box center [410, 618] width 83 height 29
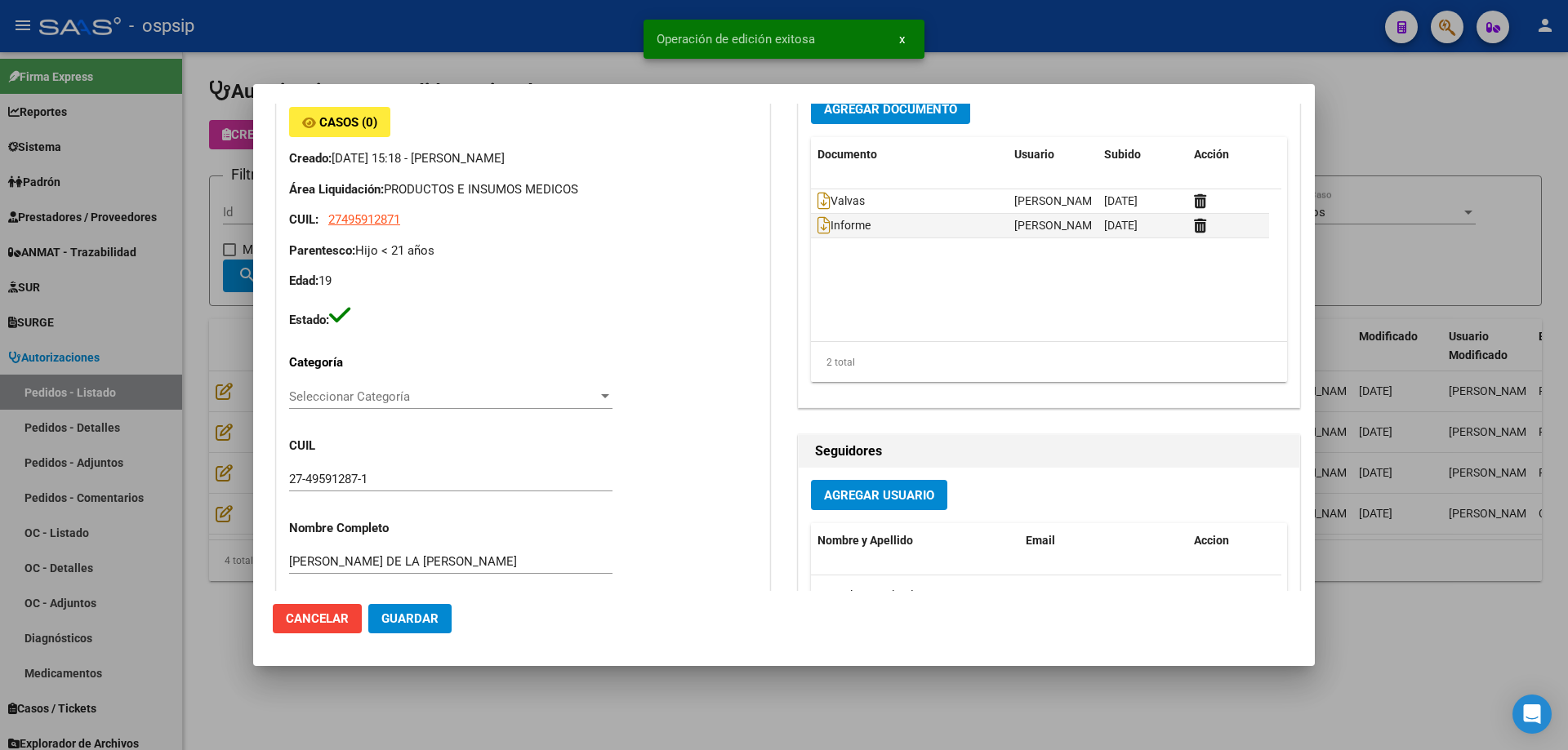
scroll to position [0, 0]
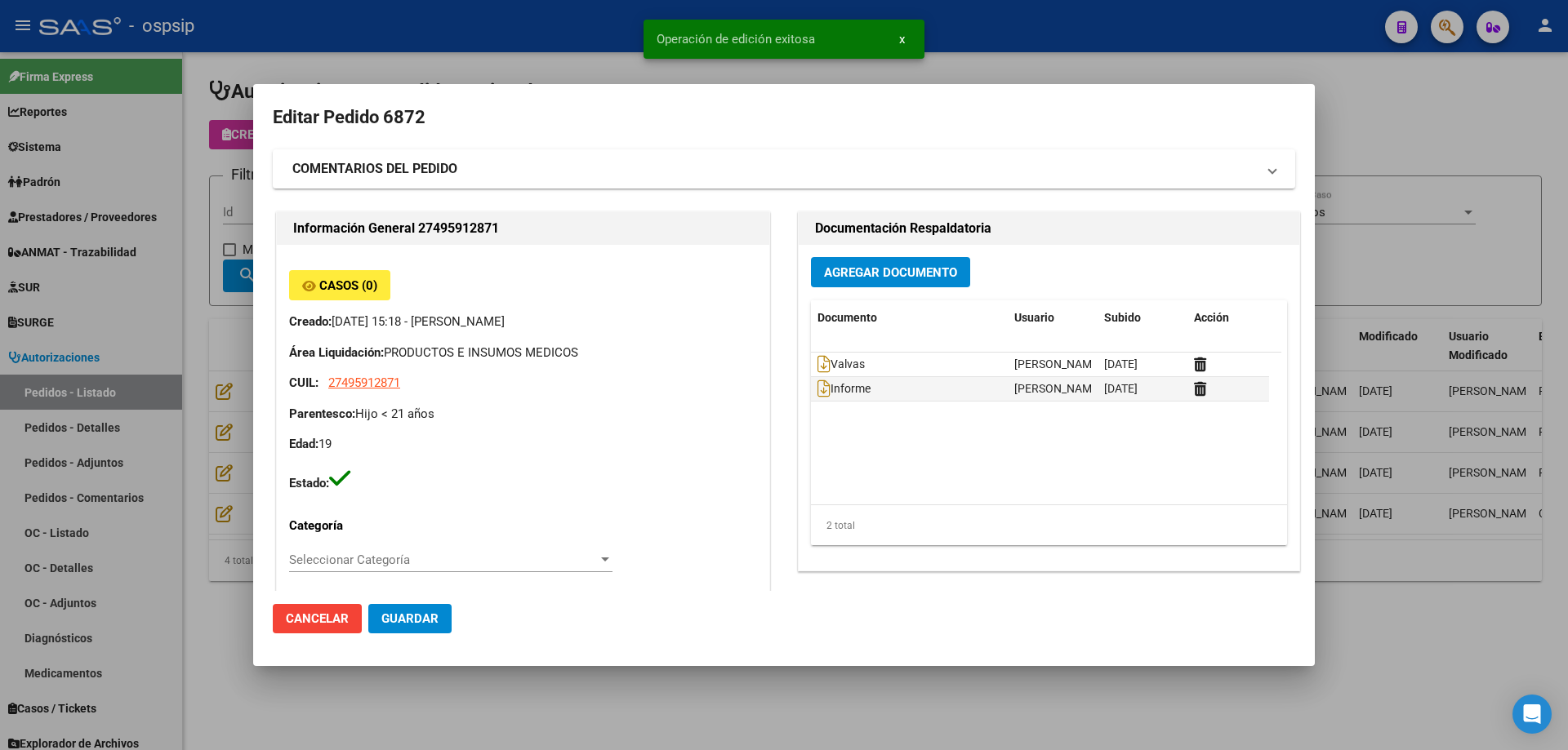
click at [192, 396] on div at bounding box center [784, 375] width 1568 height 750
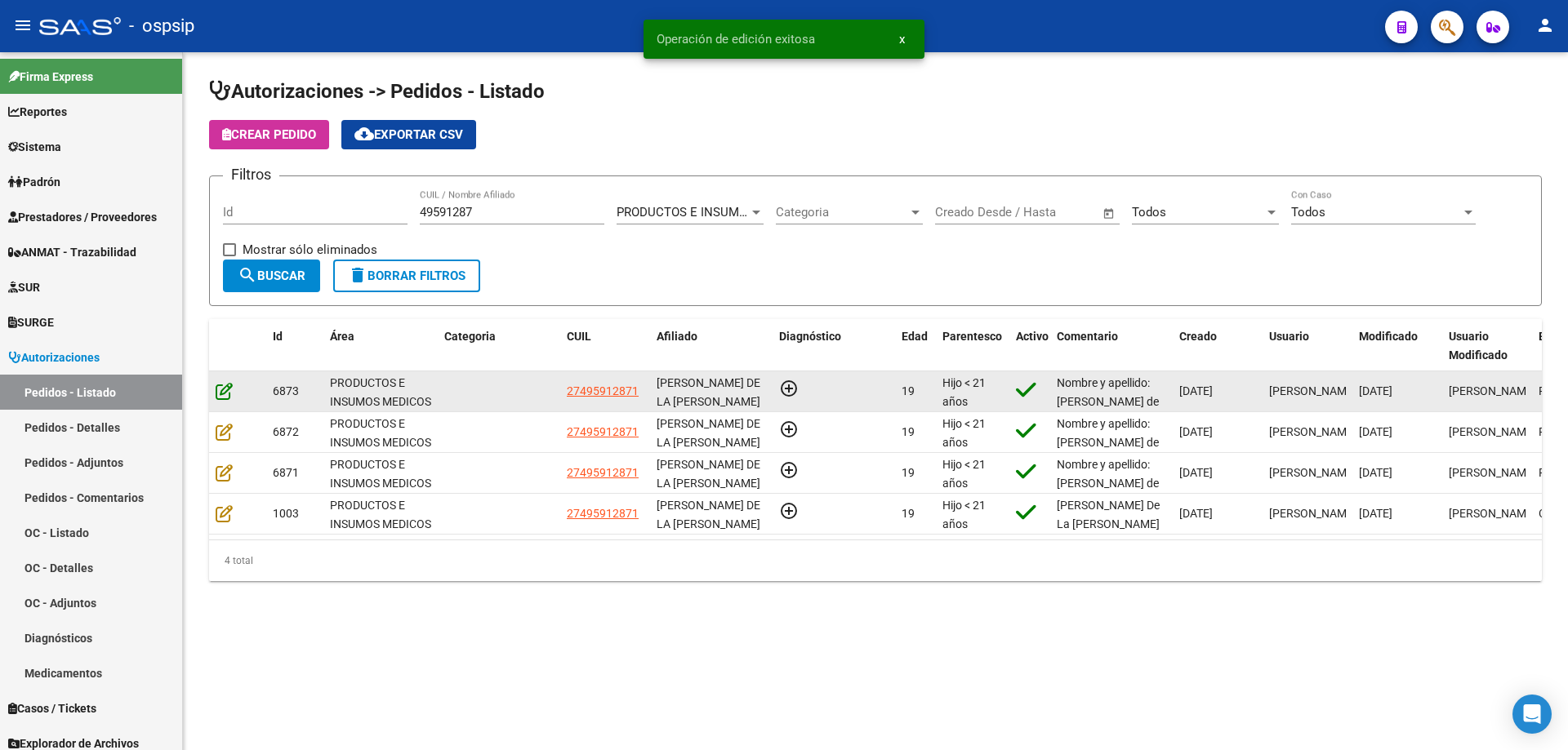
click at [221, 394] on icon at bounding box center [225, 390] width 18 height 18
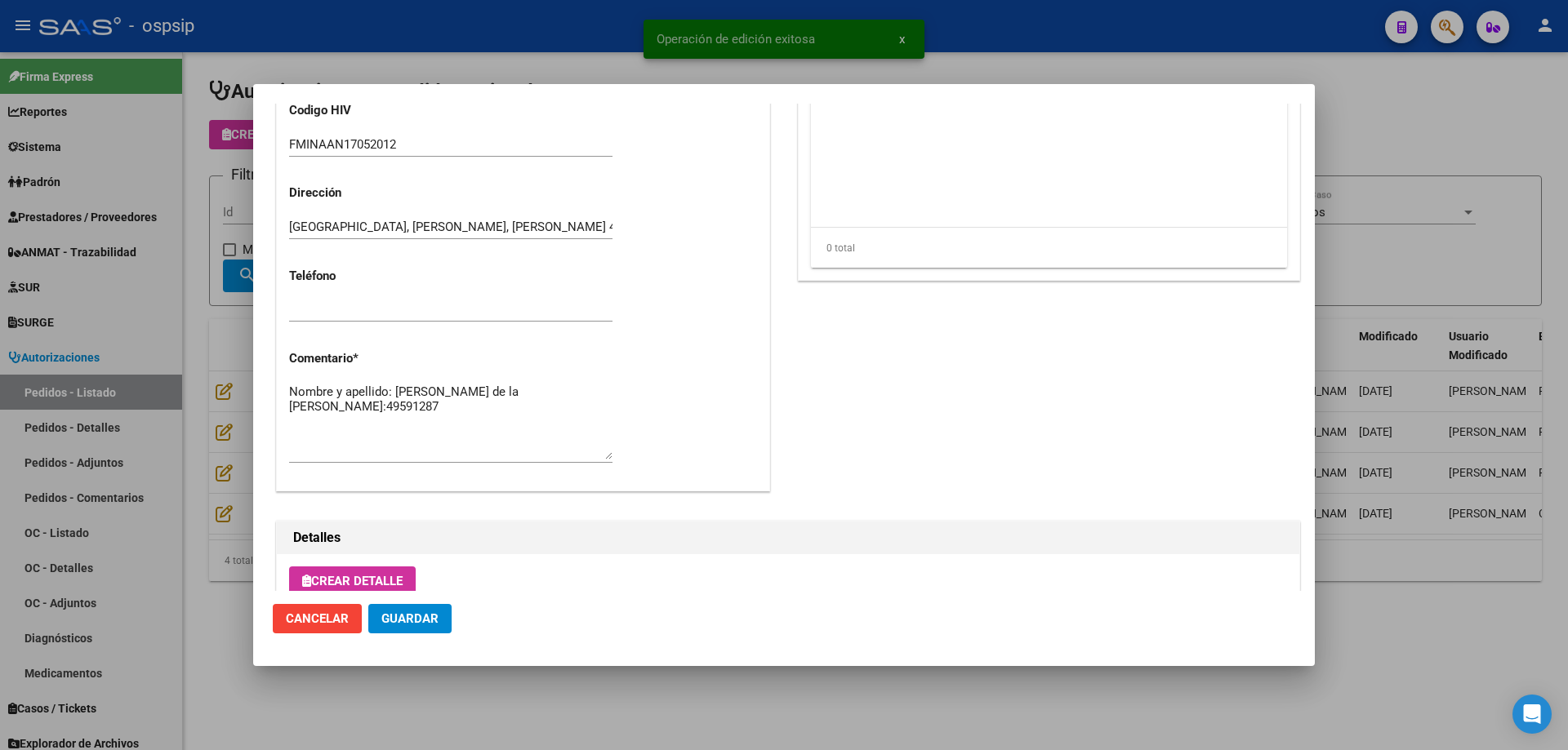
scroll to position [734, 0]
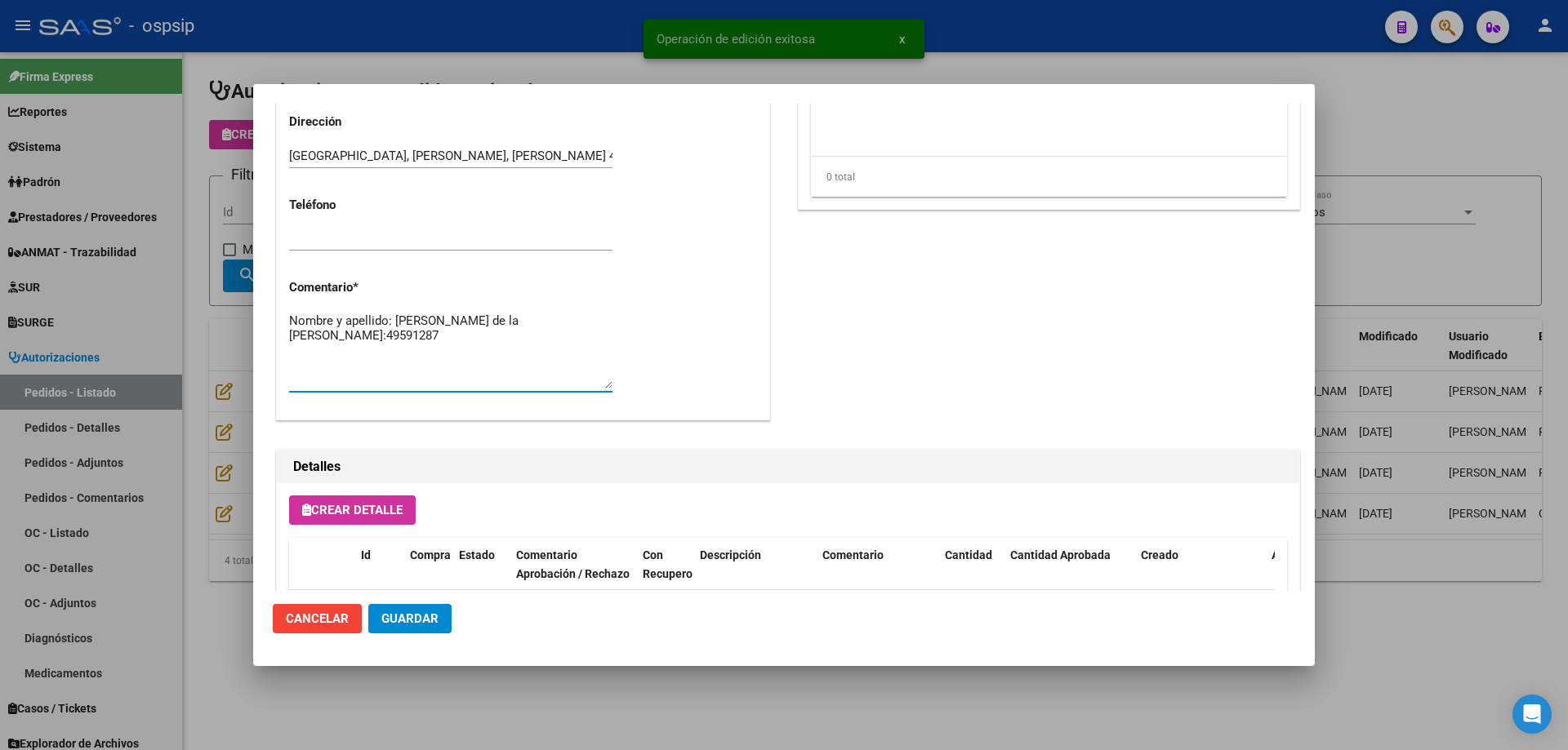
click at [422, 336] on textarea "Nombre y apellido: Gomez de la vega Antonella Dni:49591287" at bounding box center [450, 349] width 323 height 76
paste textarea "Domicilio Calle: Codarco 483 Buenos Aires, Wilde Teléfono del afiliado: 1168846…"
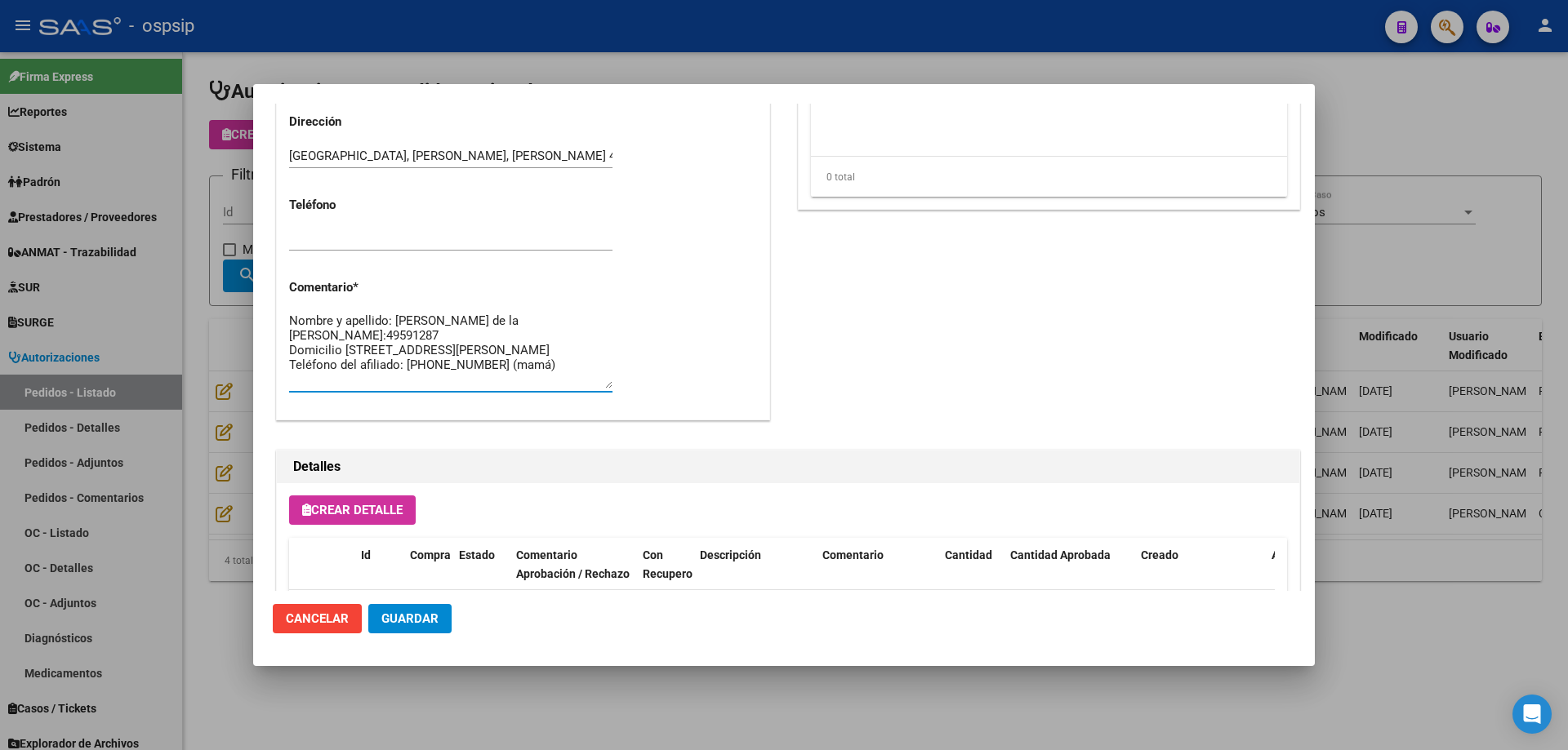
type textarea "Nombre y apellido: Gomez de la vega Antonella Dni:49591287 Domicilio Calle: Cod…"
click at [398, 619] on span "Guardar" at bounding box center [410, 618] width 57 height 15
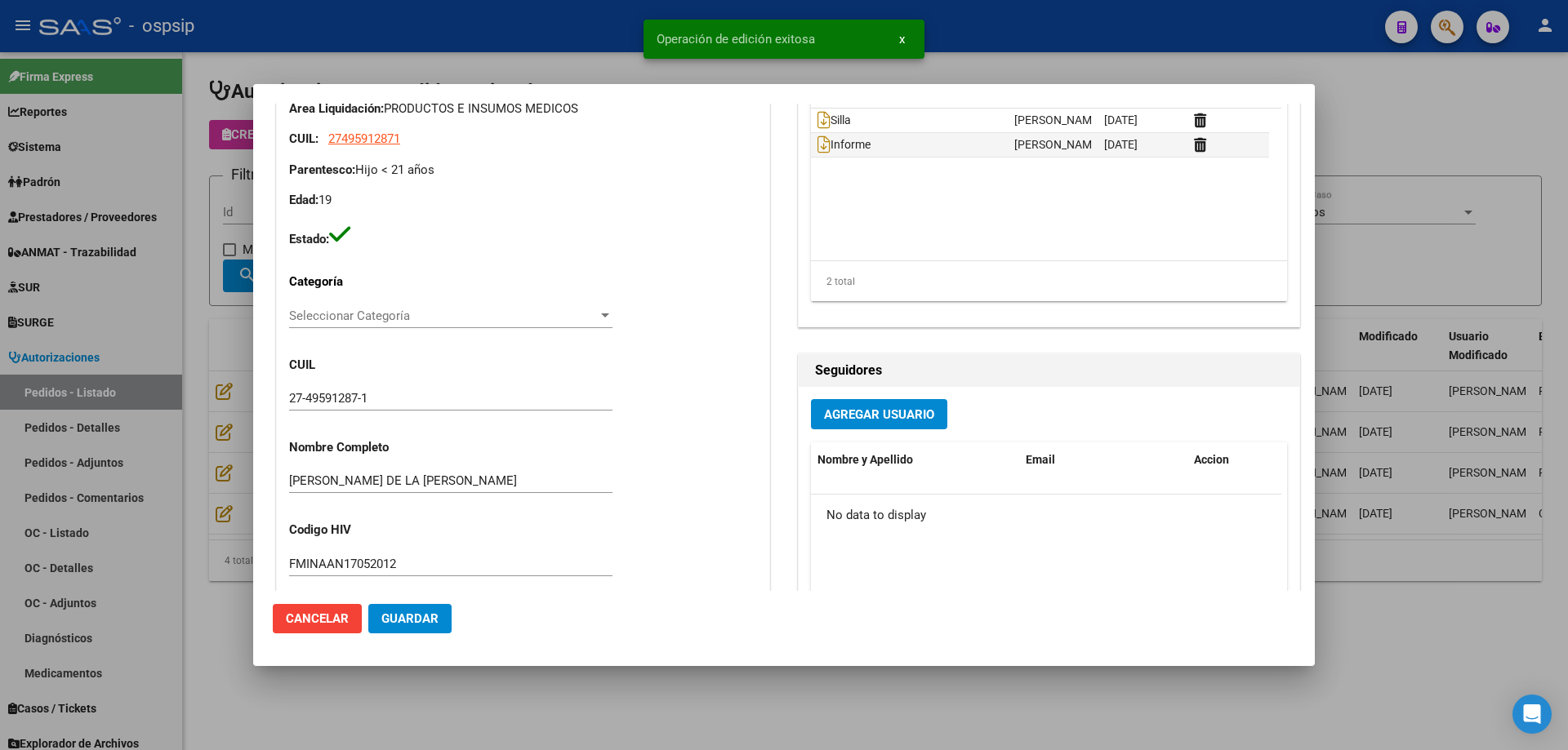
scroll to position [0, 0]
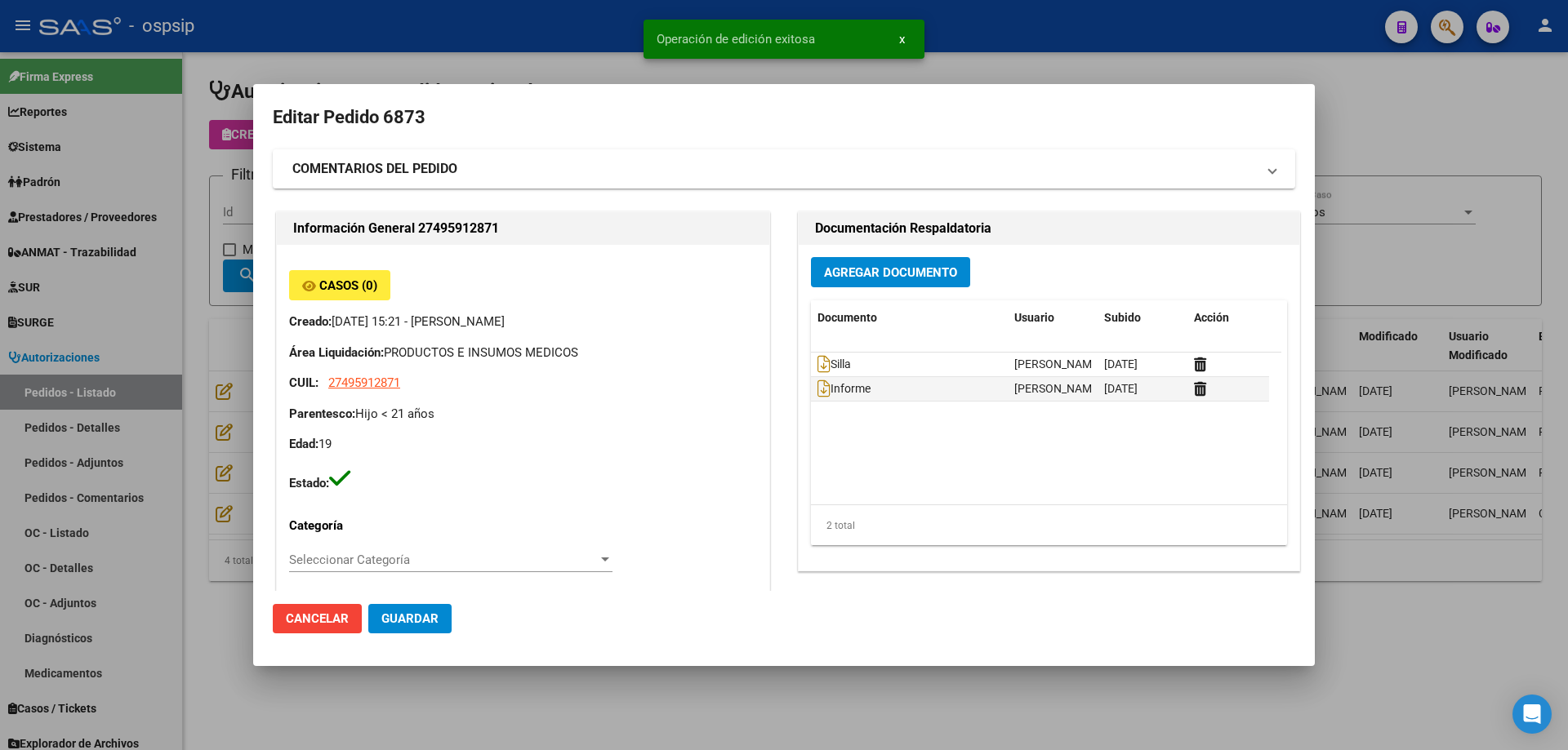
click at [217, 417] on div at bounding box center [784, 375] width 1568 height 750
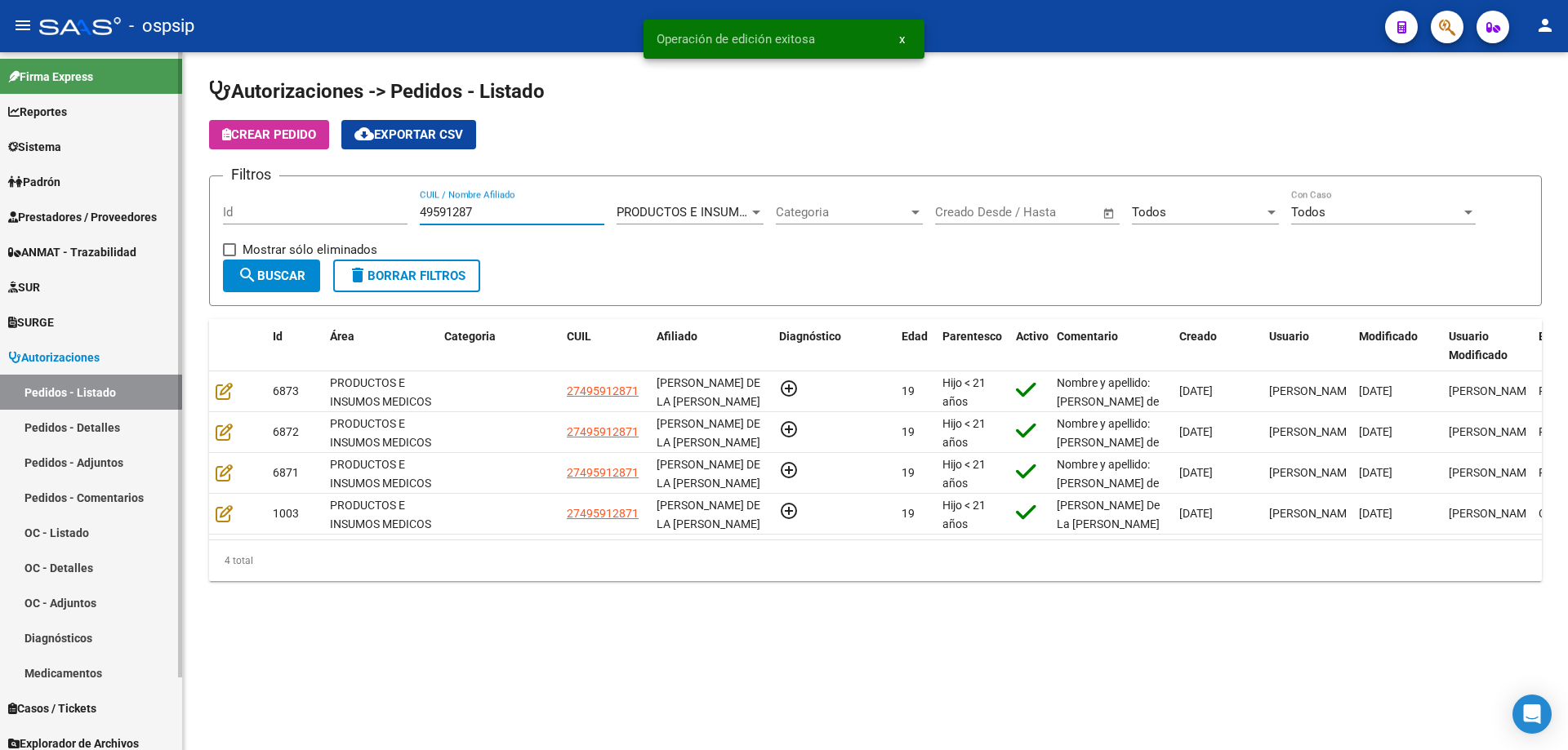
drag, startPoint x: 532, startPoint y: 210, endPoint x: 0, endPoint y: 154, distance: 534.9
click at [0, 154] on mat-sidenav-container "Firma Express Reportes Egresos Devengados Auditorías x Área Auditorías x Usuari…" at bounding box center [784, 402] width 1568 height 698
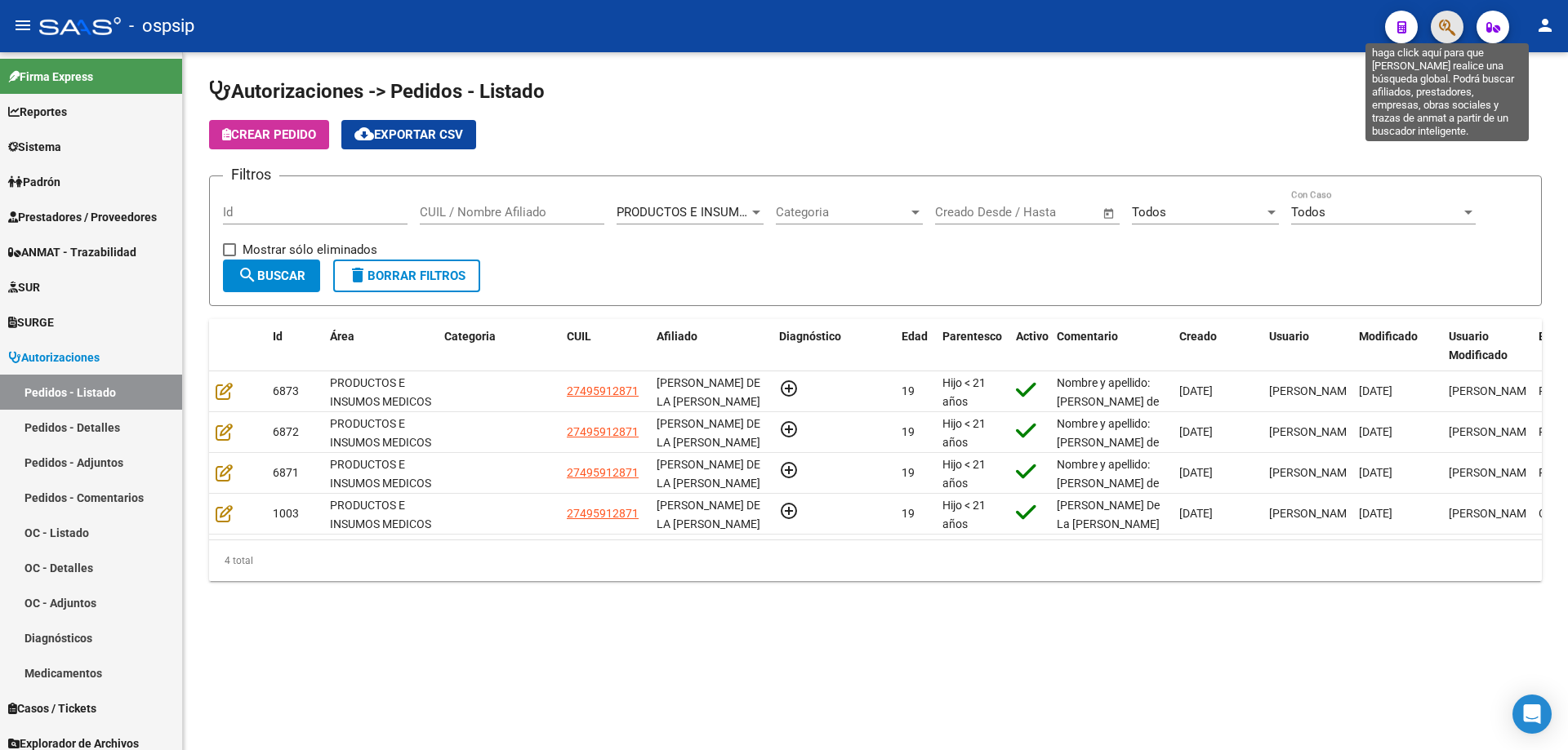
click at [1450, 33] on icon "button" at bounding box center [1447, 26] width 17 height 18
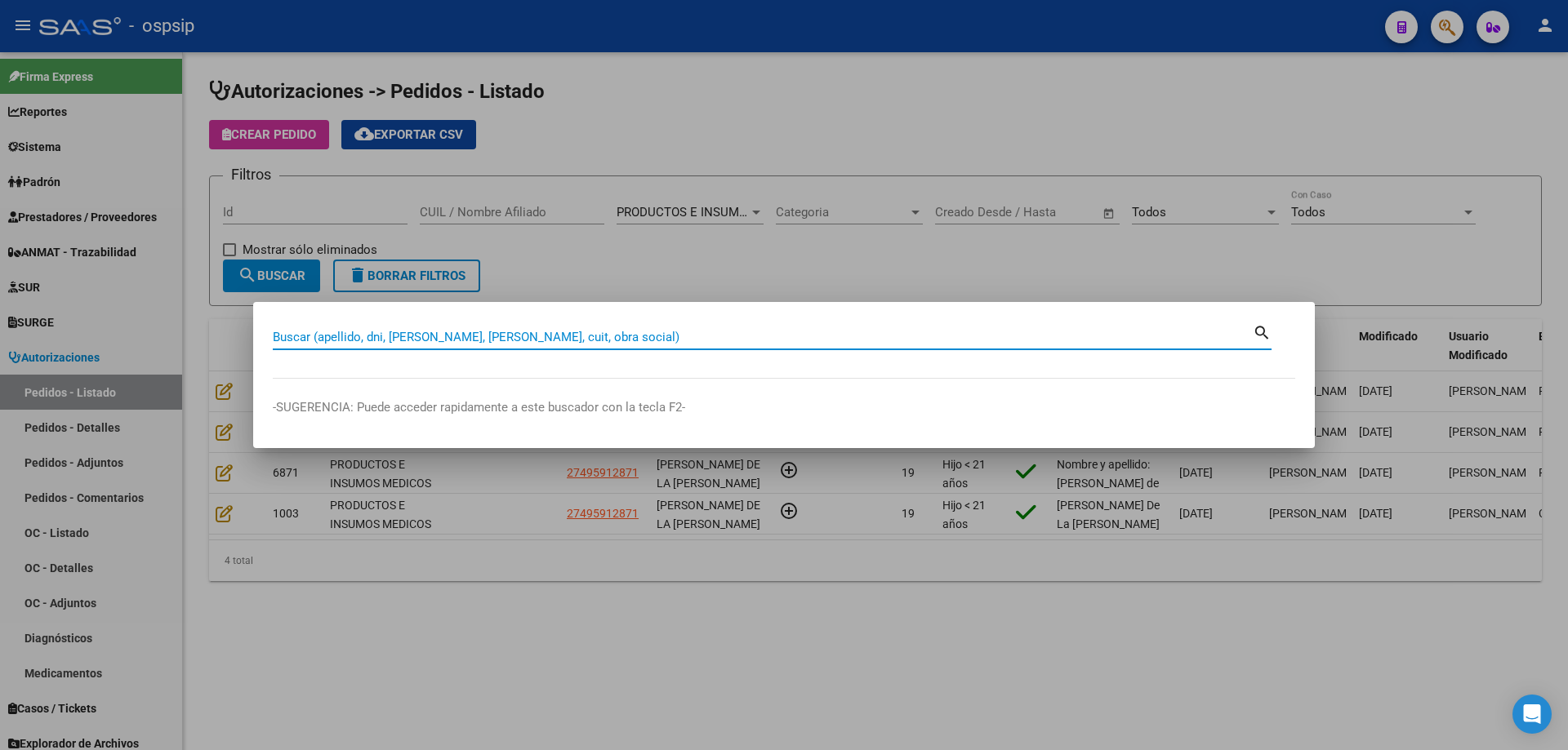
click at [828, 339] on input "Buscar (apellido, dni, [PERSON_NAME], [PERSON_NAME], cuit, obra social)" at bounding box center [763, 337] width 980 height 15
type input "16557692"
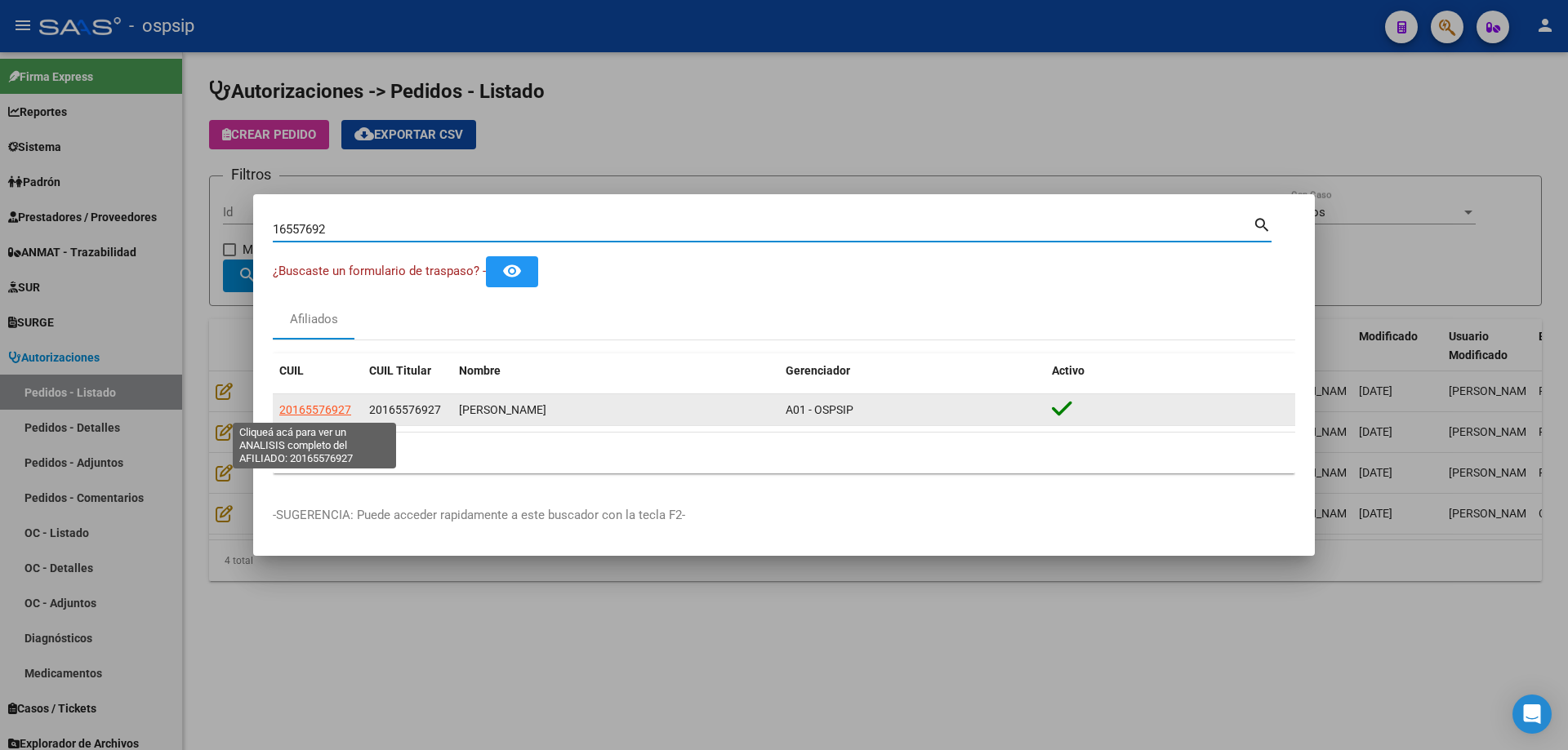
click at [319, 412] on span "20165576927" at bounding box center [315, 410] width 72 height 13
type textarea "20165576927"
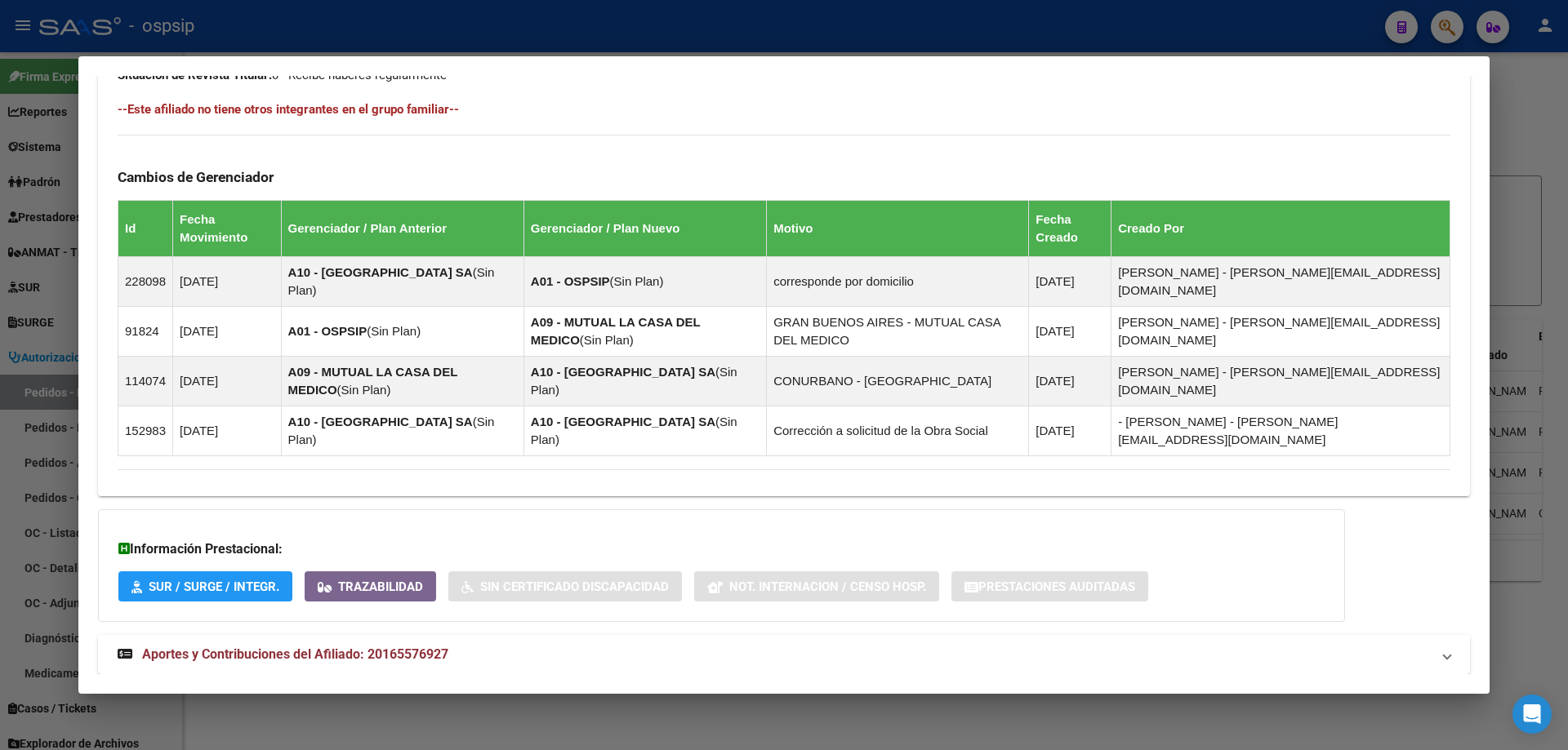
scroll to position [911, 0]
click at [264, 646] on span "Aportes y Contribuciones del Afiliado: 20165576927" at bounding box center [295, 654] width 306 height 16
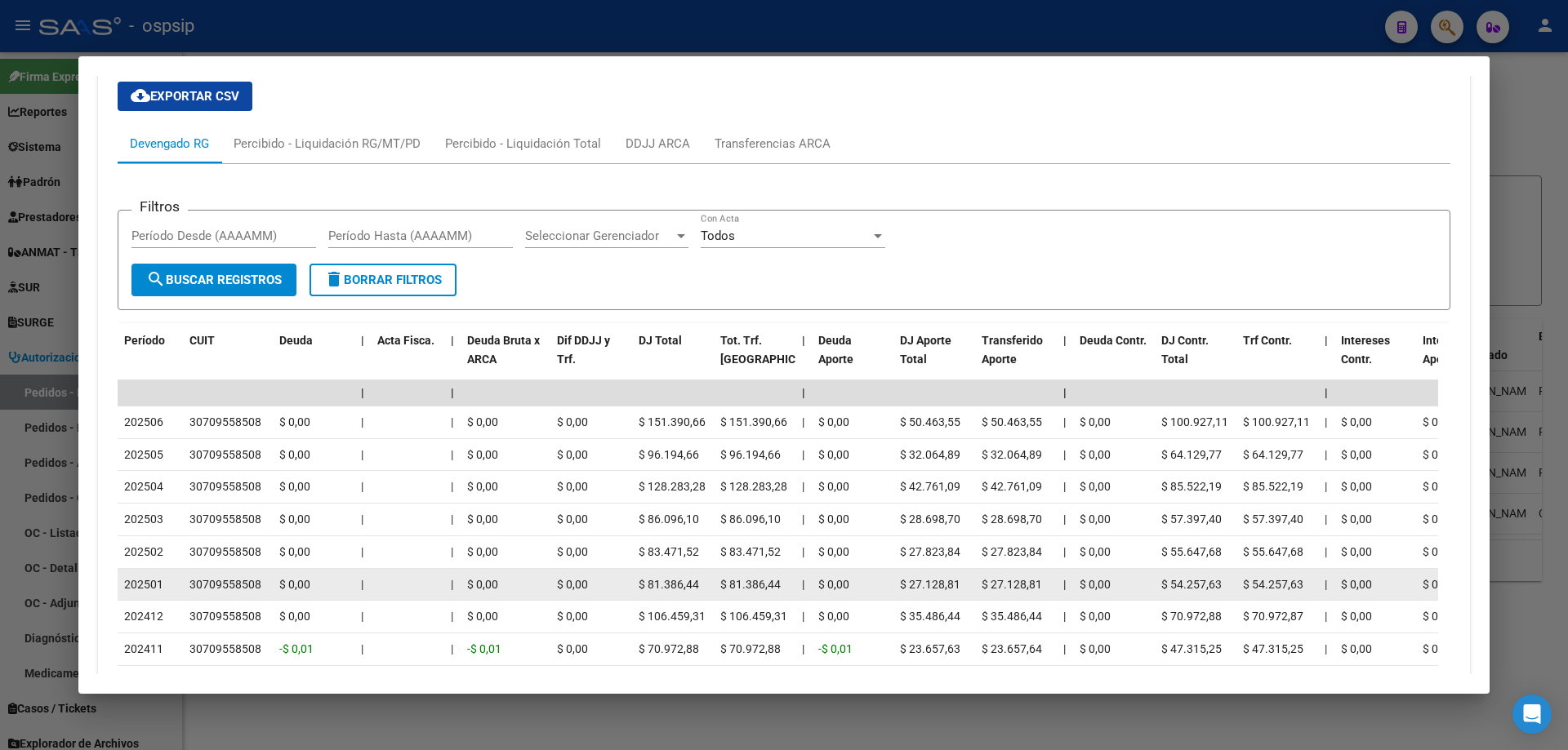
scroll to position [1564, 0]
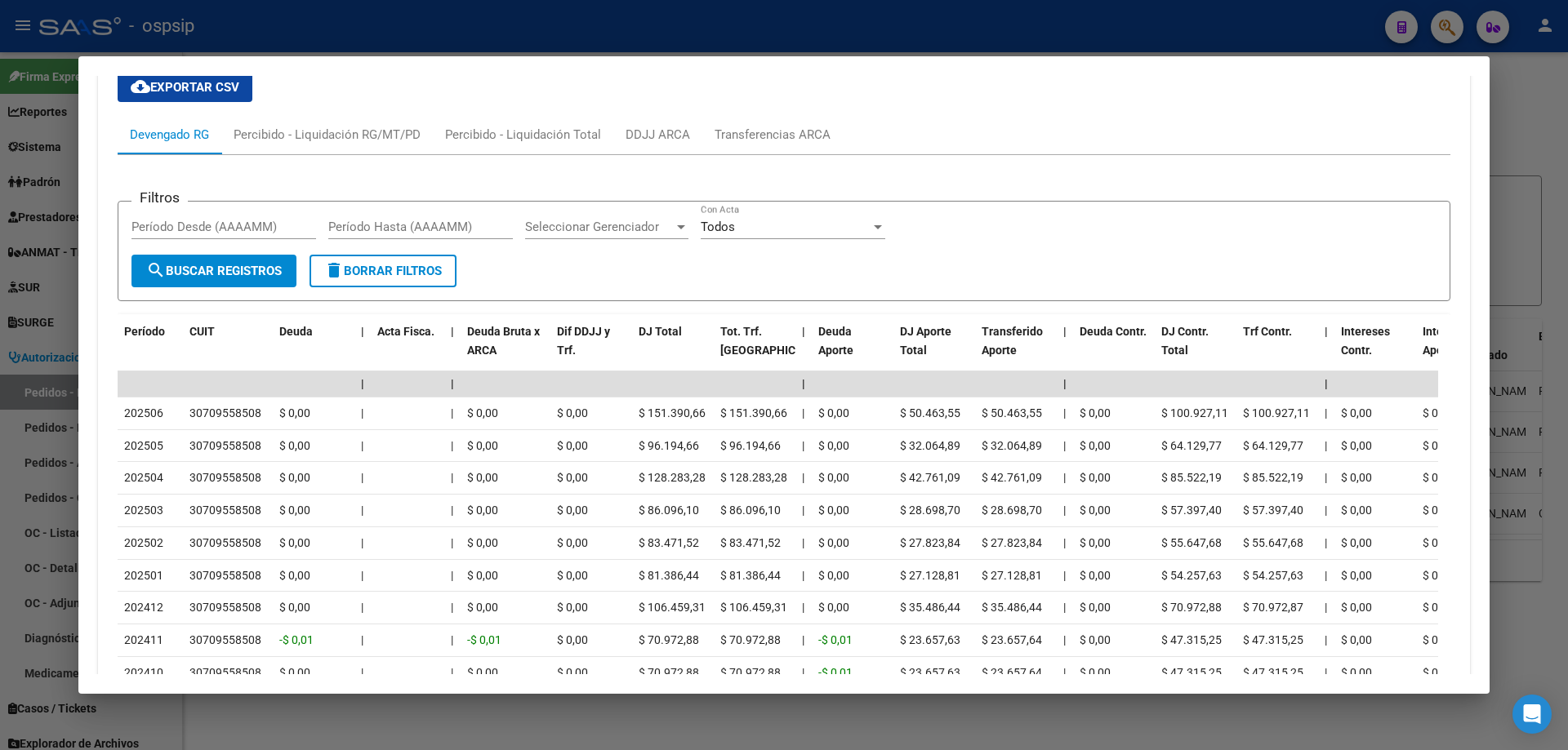
click at [53, 386] on div at bounding box center [784, 375] width 1568 height 750
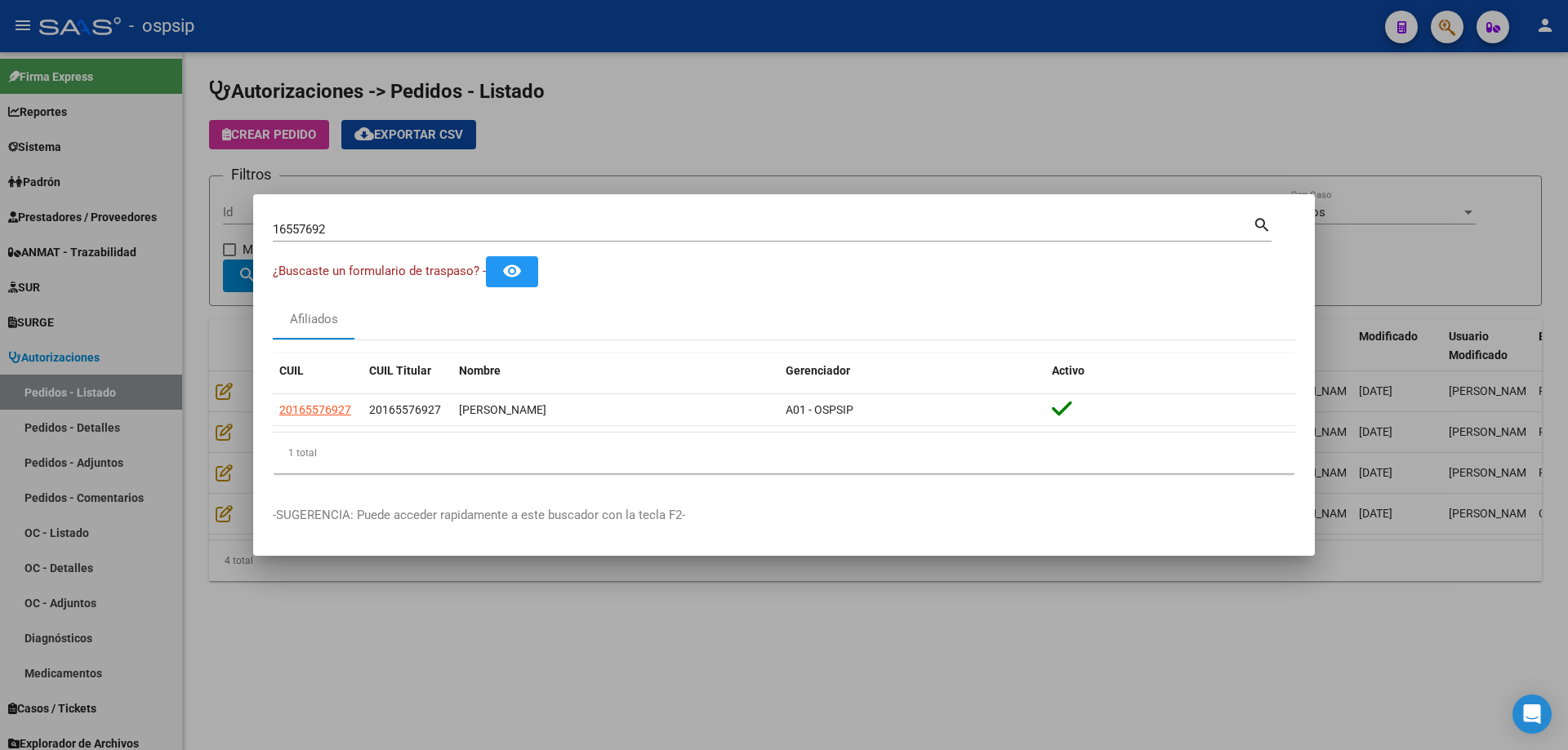
click at [304, 218] on div "16557692 Buscar (apellido, dni, cuil, nro traspaso, cuit, obra social)" at bounding box center [763, 230] width 980 height 25
click at [305, 226] on input "16557692" at bounding box center [763, 229] width 980 height 15
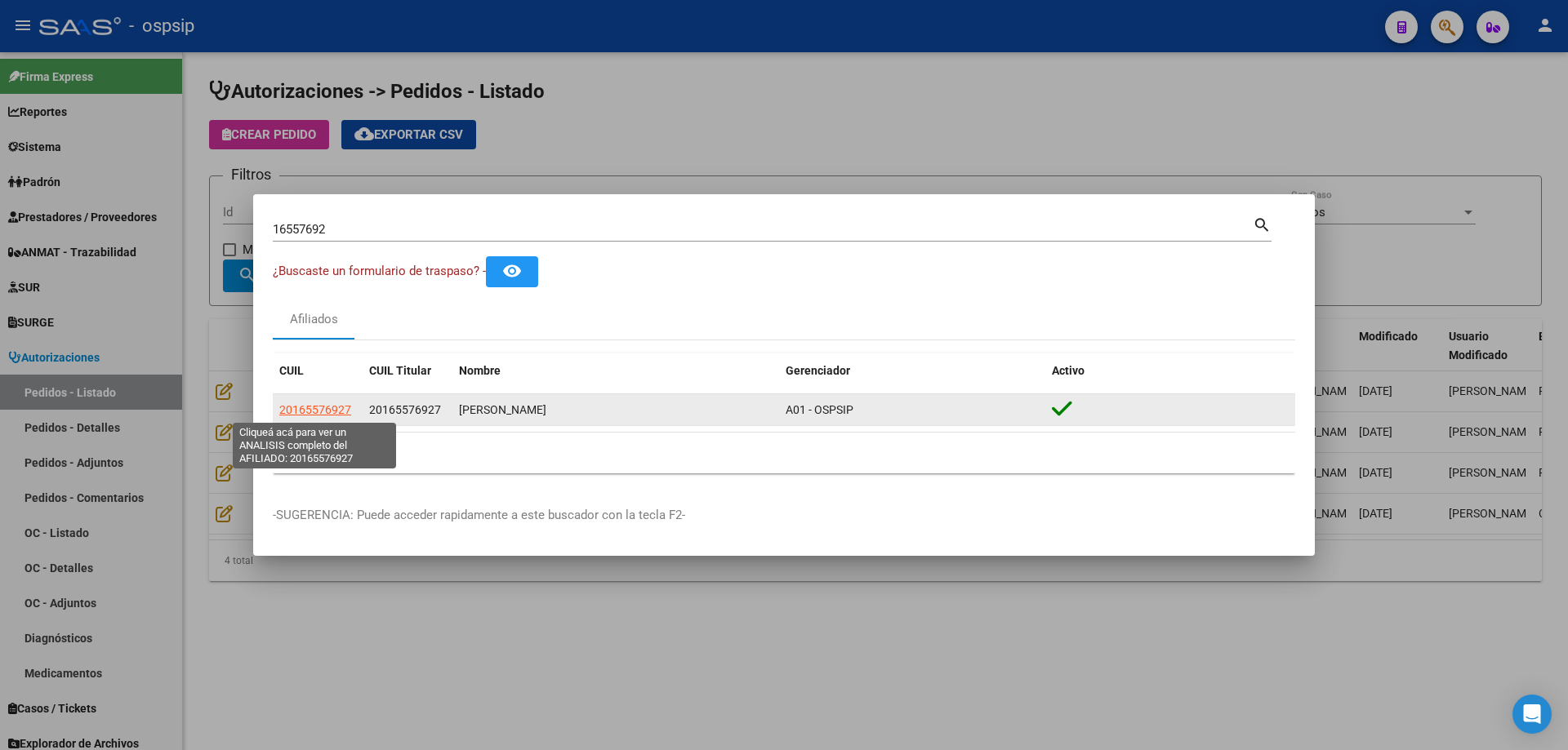
drag, startPoint x: 356, startPoint y: 416, endPoint x: 280, endPoint y: 410, distance: 76.2
click at [280, 410] on datatable-body-cell "20165576927" at bounding box center [318, 410] width 89 height 32
copy span "20165576927"
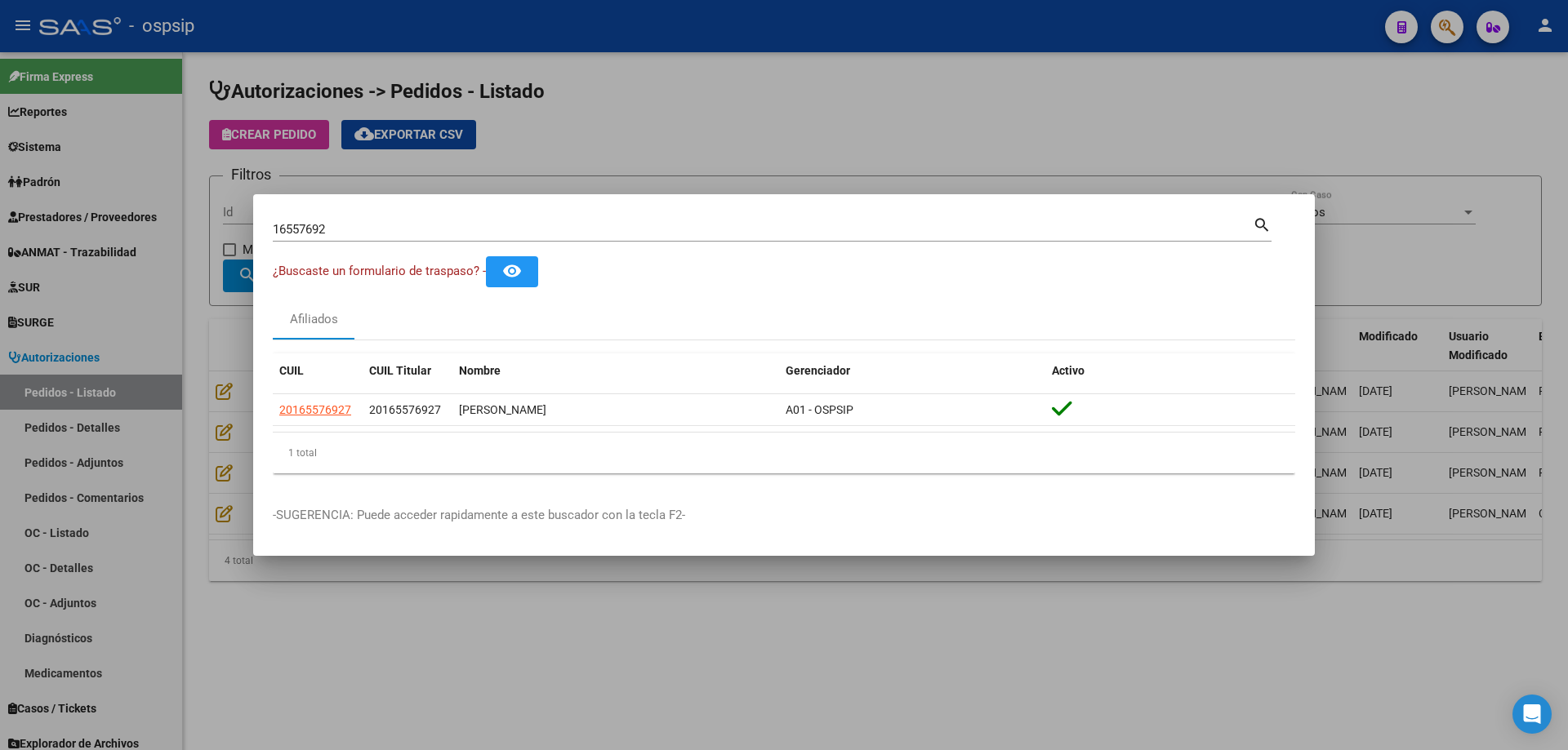
click at [208, 321] on div at bounding box center [784, 375] width 1568 height 750
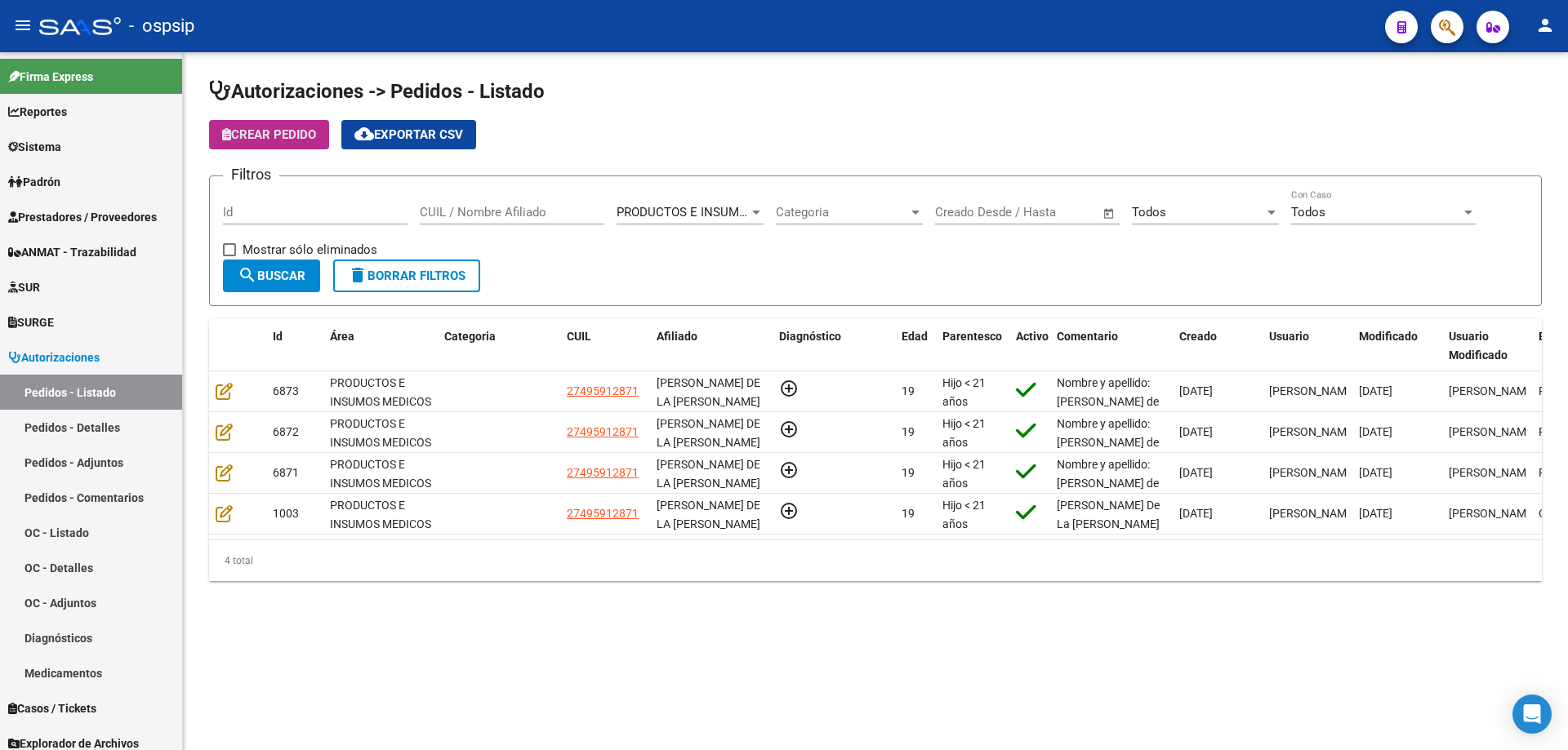
click at [313, 146] on button "Crear Pedido" at bounding box center [268, 134] width 120 height 29
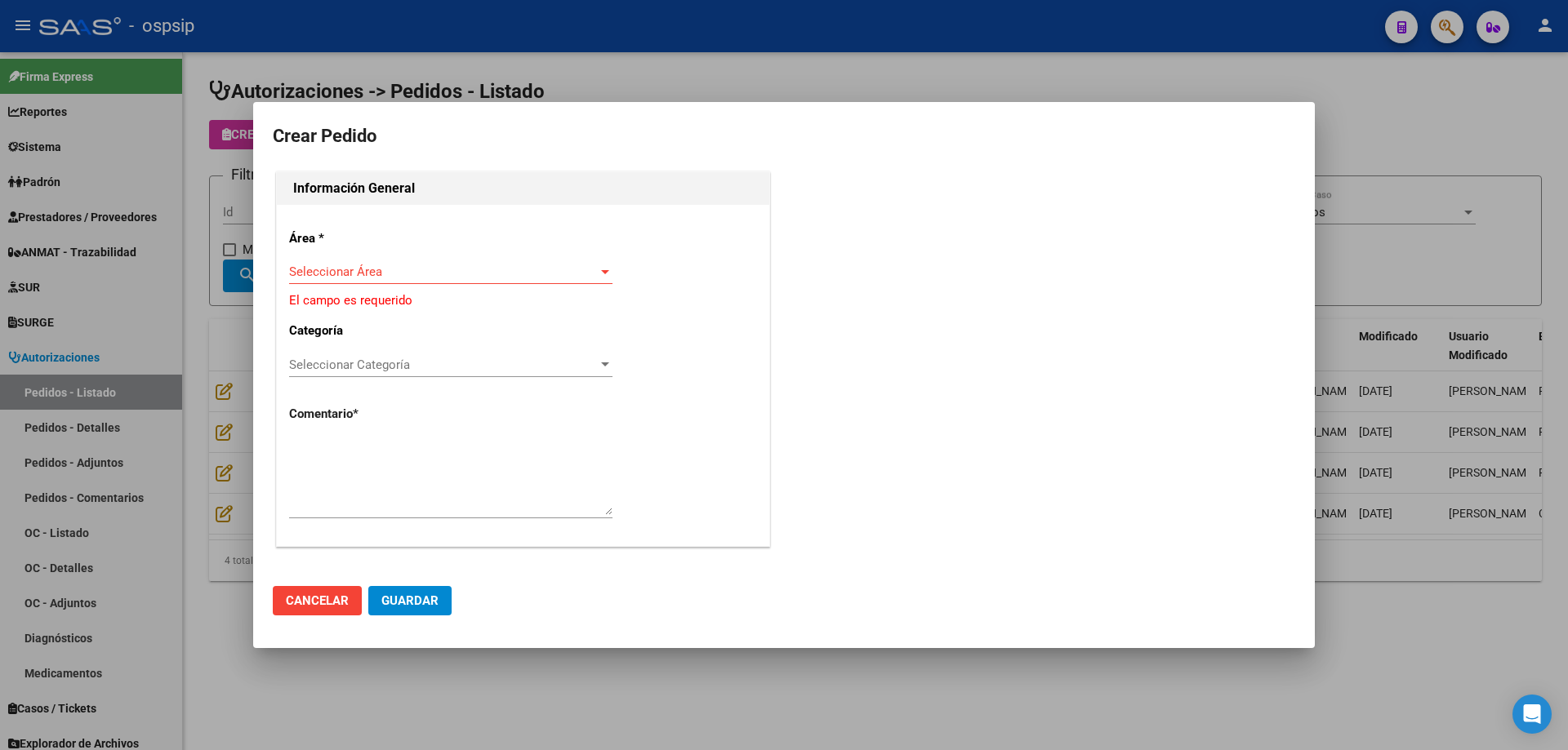
click at [419, 267] on div "Seleccionar Área Seleccionar Área" at bounding box center [450, 272] width 323 height 25
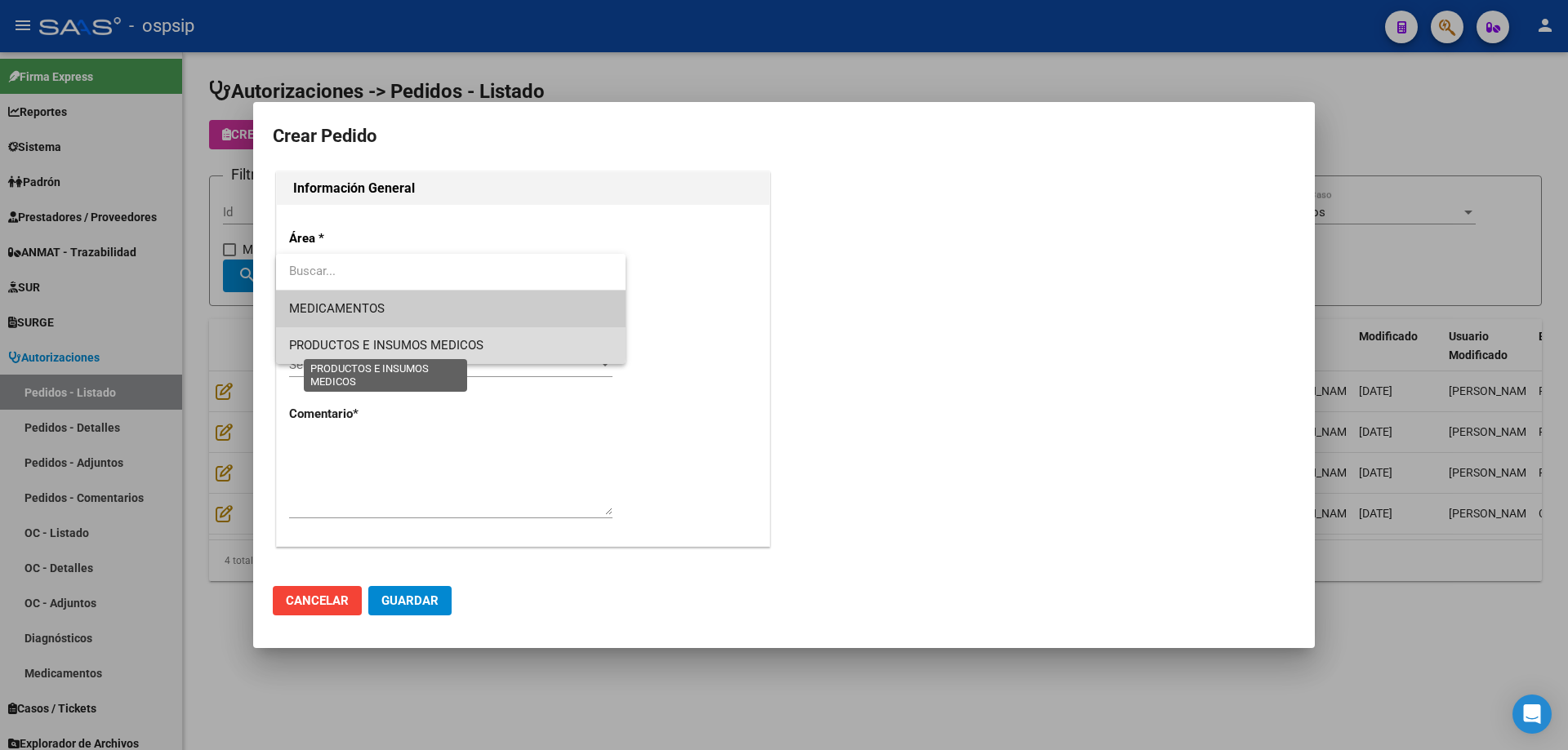
click at [390, 339] on span "PRODUCTOS E INSUMOS MEDICOS" at bounding box center [385, 345] width 194 height 15
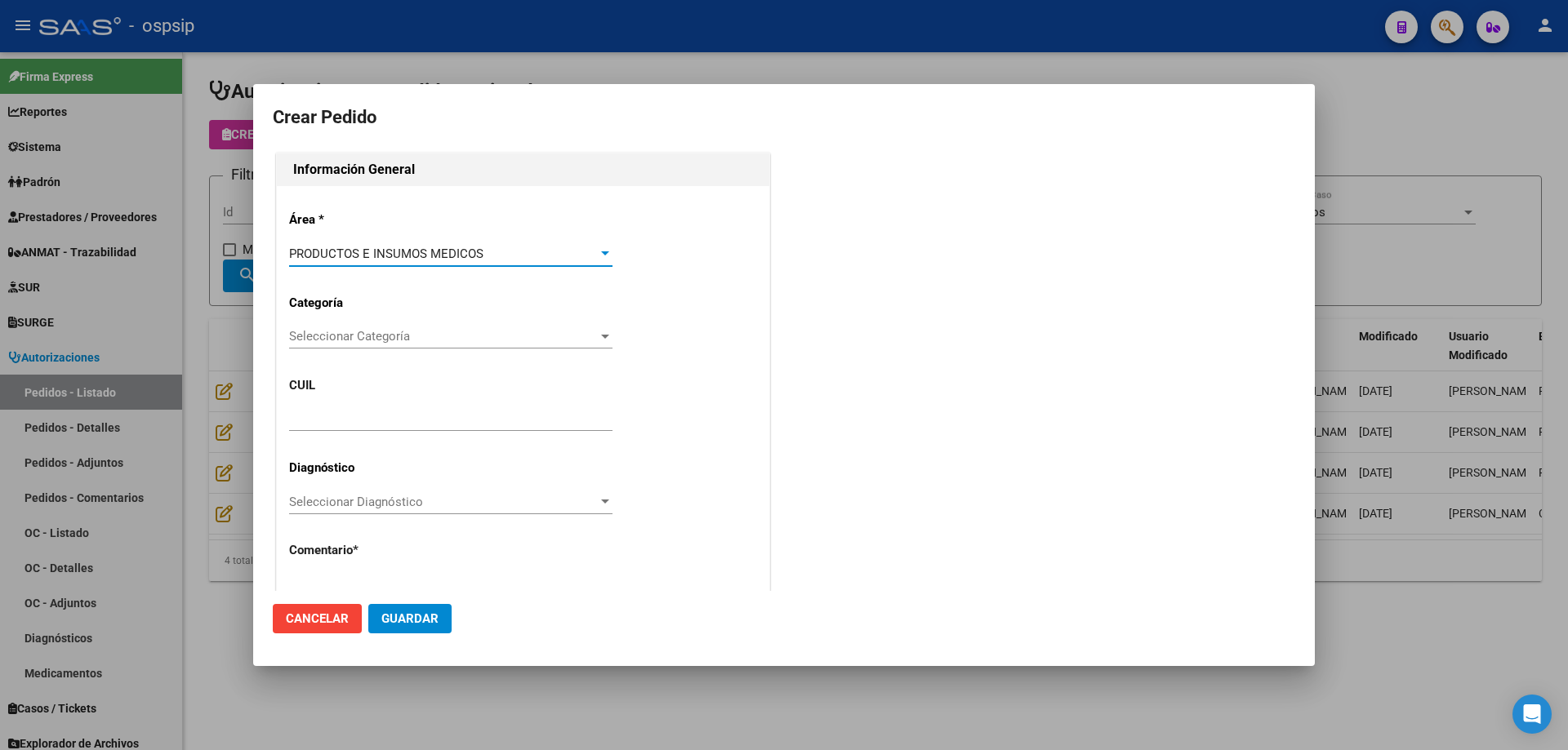
click at [387, 336] on span "Seleccionar Categoría" at bounding box center [443, 336] width 309 height 15
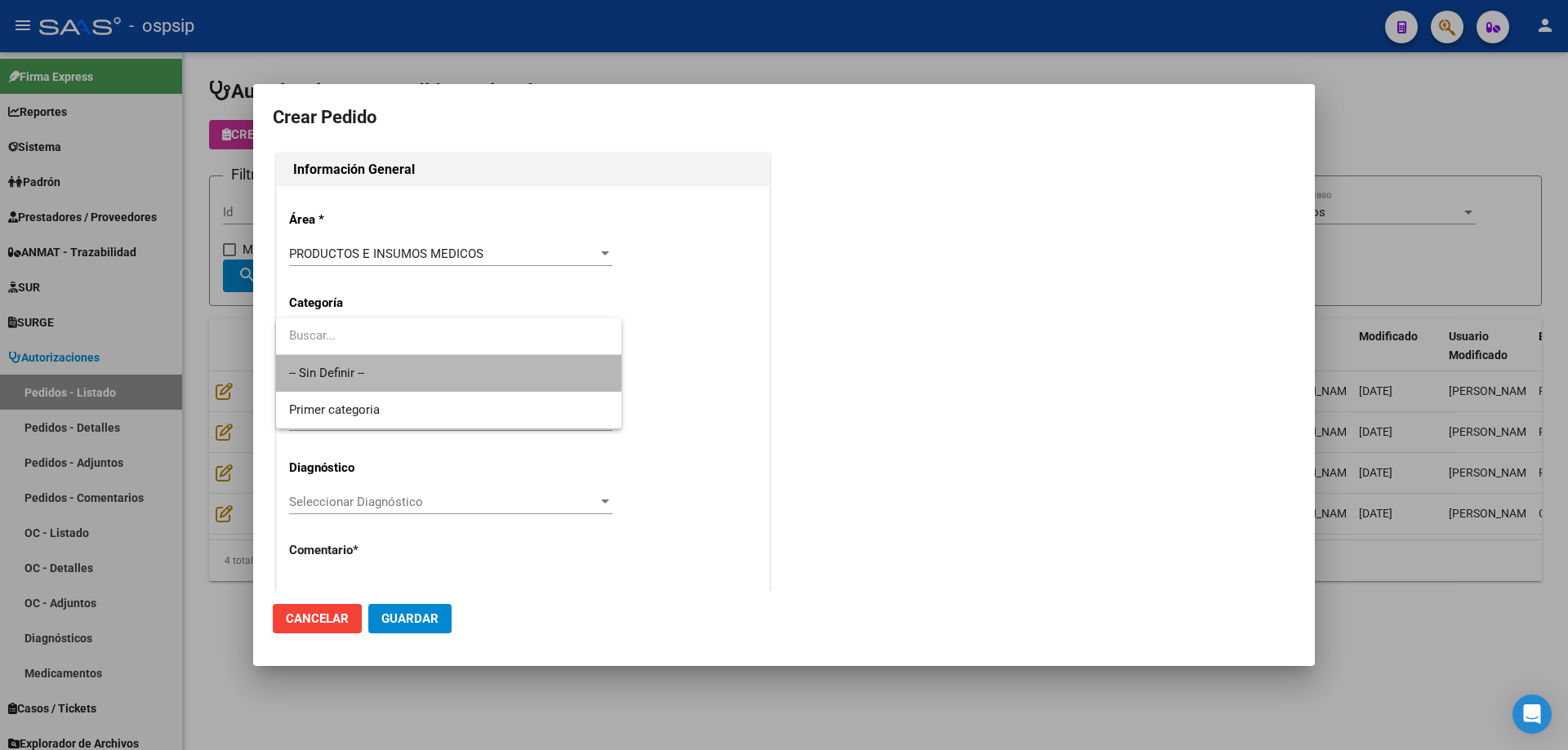
click at [374, 368] on span "-- Sin Definir --" at bounding box center [448, 374] width 319 height 37
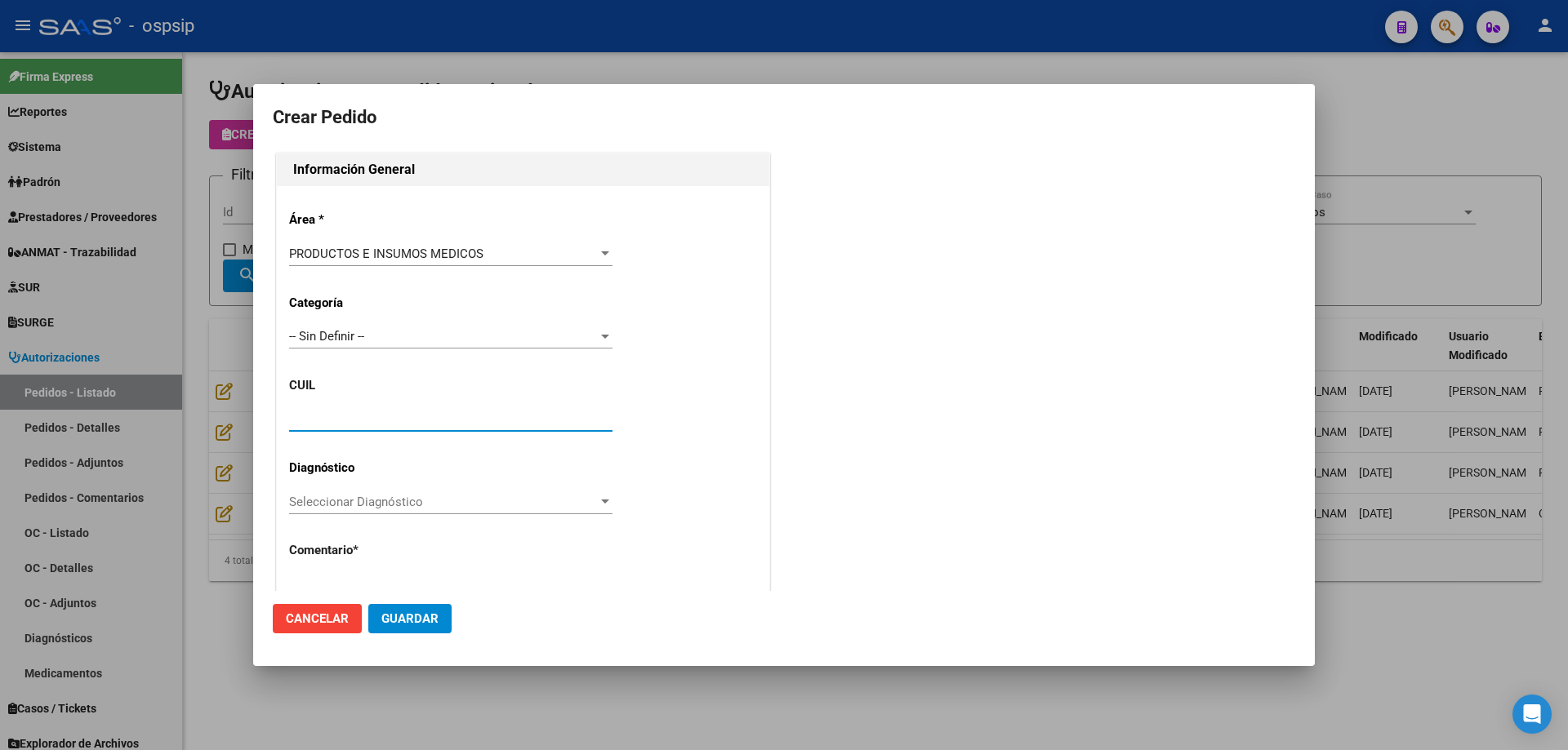
paste input "20-16557692-7"
type input "20-16557692-7"
type input "RUBEN DARIO SUAREZ"
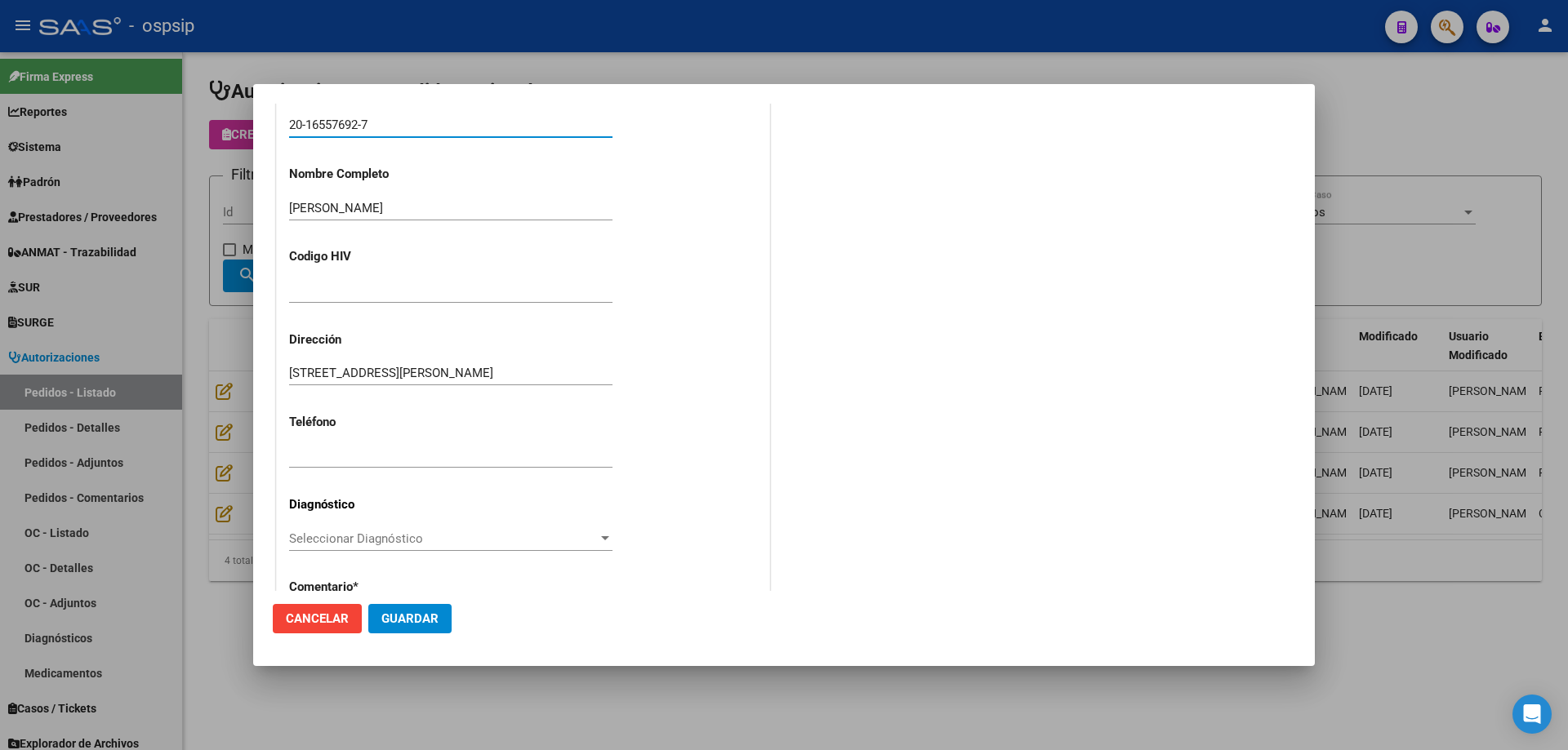
scroll to position [450, 0]
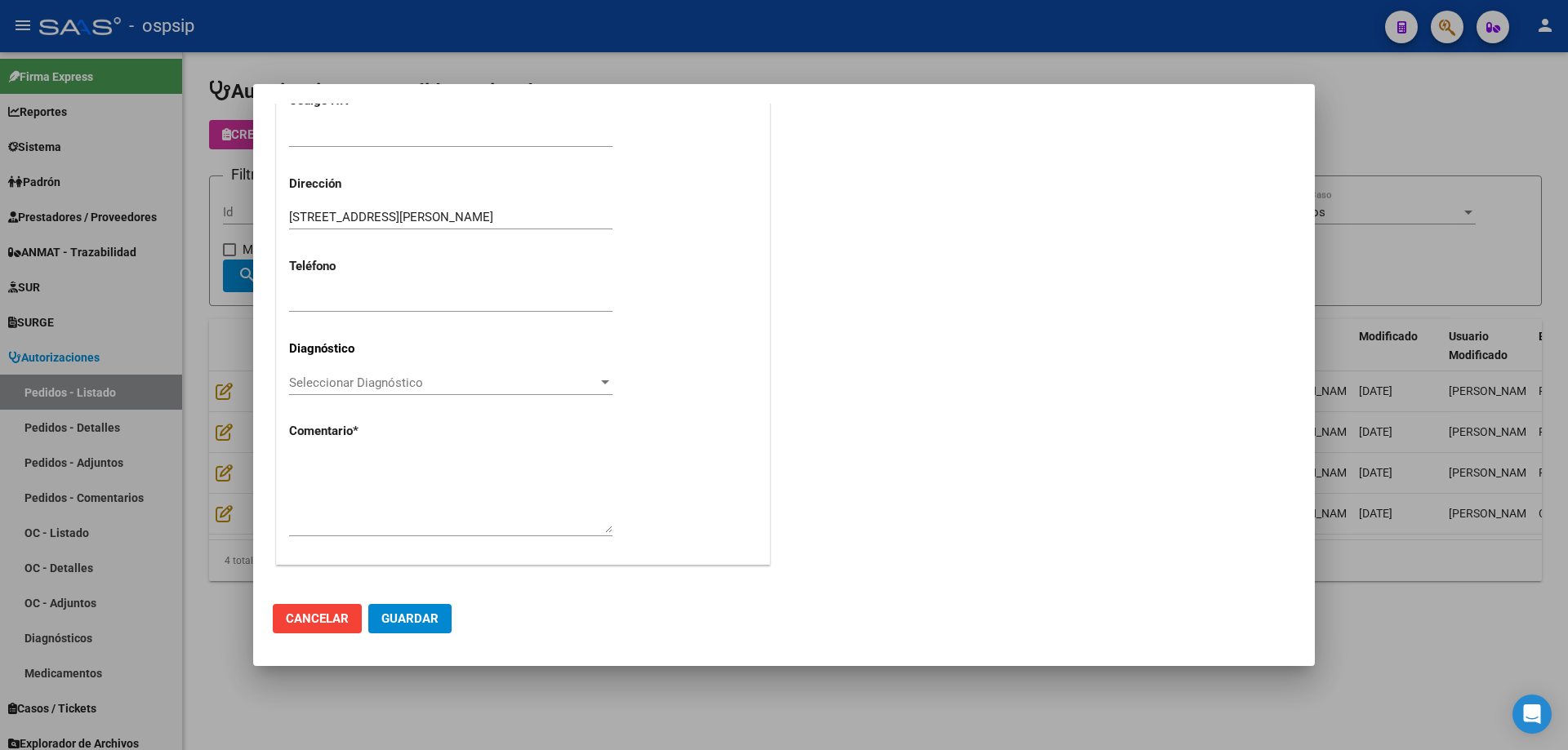
type input "BUENOS AIRES, SAN FRANCISCO S, CALLE 899 7145"
type input "20-16557692-7"
click at [439, 496] on textarea at bounding box center [450, 494] width 323 height 76
type textarea "n"
paste textarea "20165576927"
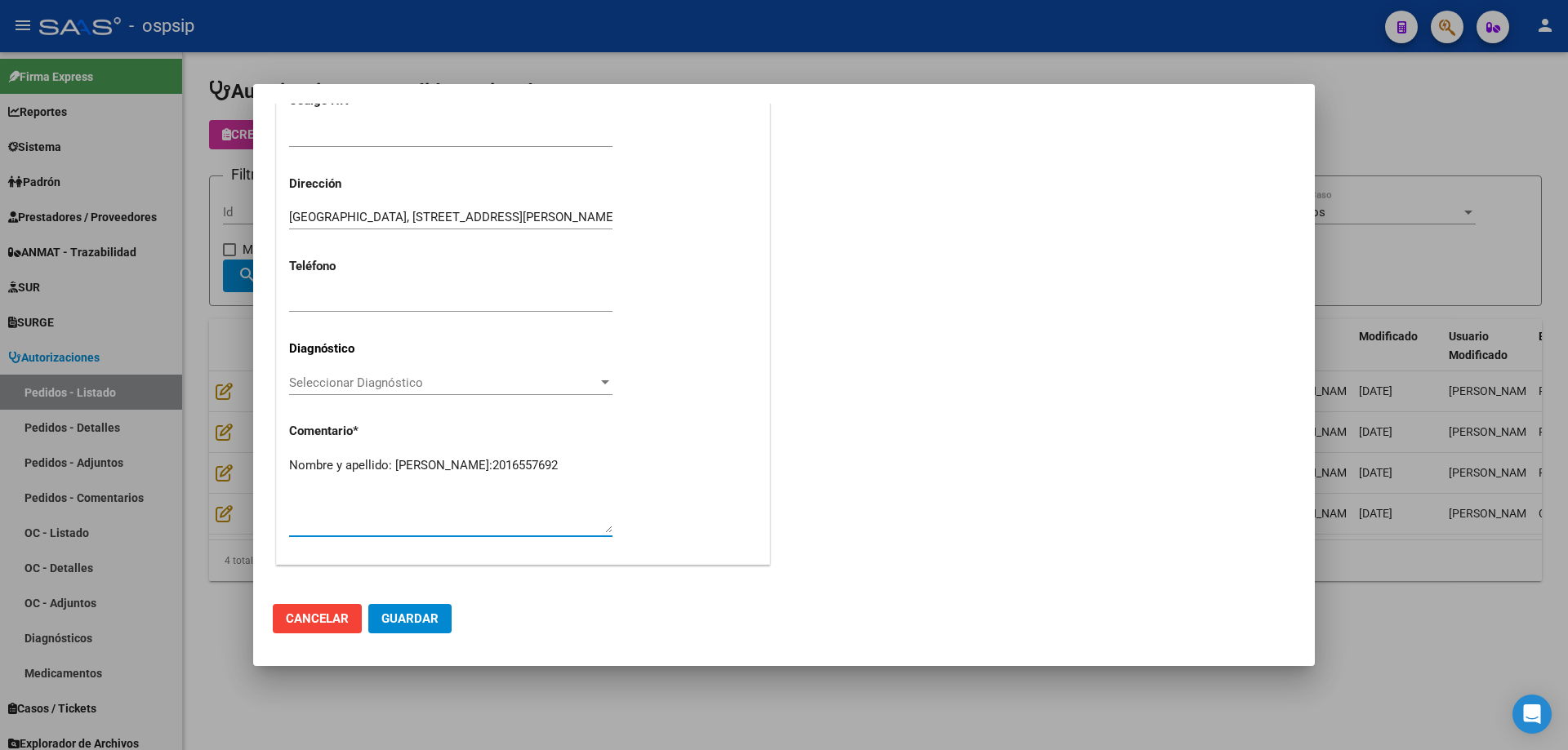
click at [326, 476] on textarea "Nombre y apellido: Suarez Ruben Dario Dni:2016557692" at bounding box center [450, 494] width 323 height 76
type textarea "Nombre y apellido: Suarez Ruben Dario Dni:16557692"
click at [429, 616] on span "Guardar" at bounding box center [410, 618] width 57 height 15
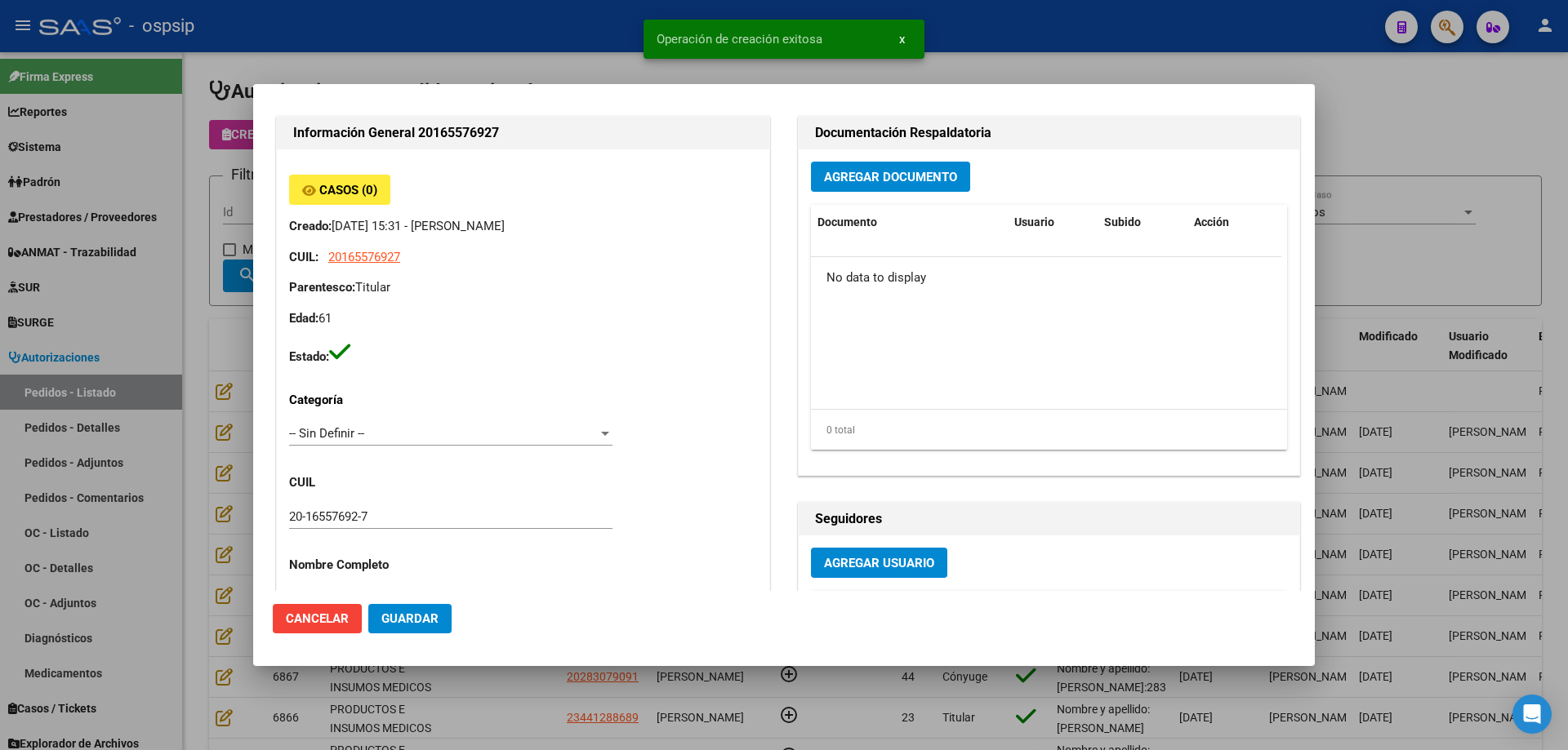
scroll to position [0, 0]
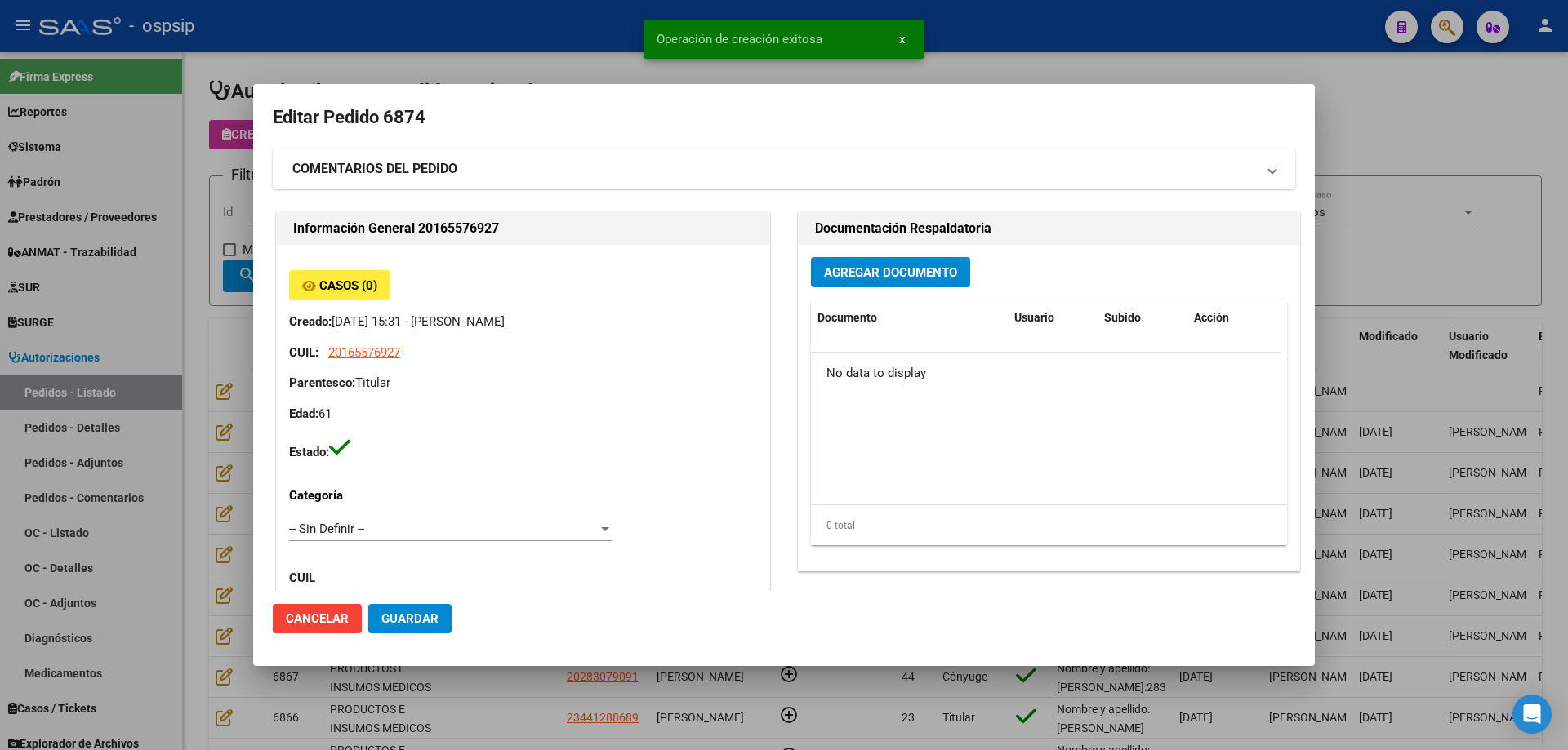
click at [848, 251] on div "Agregar Documento Documento Usuario Subido Acción No data to display 0 total 1" at bounding box center [1049, 407] width 500 height 325
click at [843, 274] on span "Agregar Documento" at bounding box center [891, 272] width 133 height 15
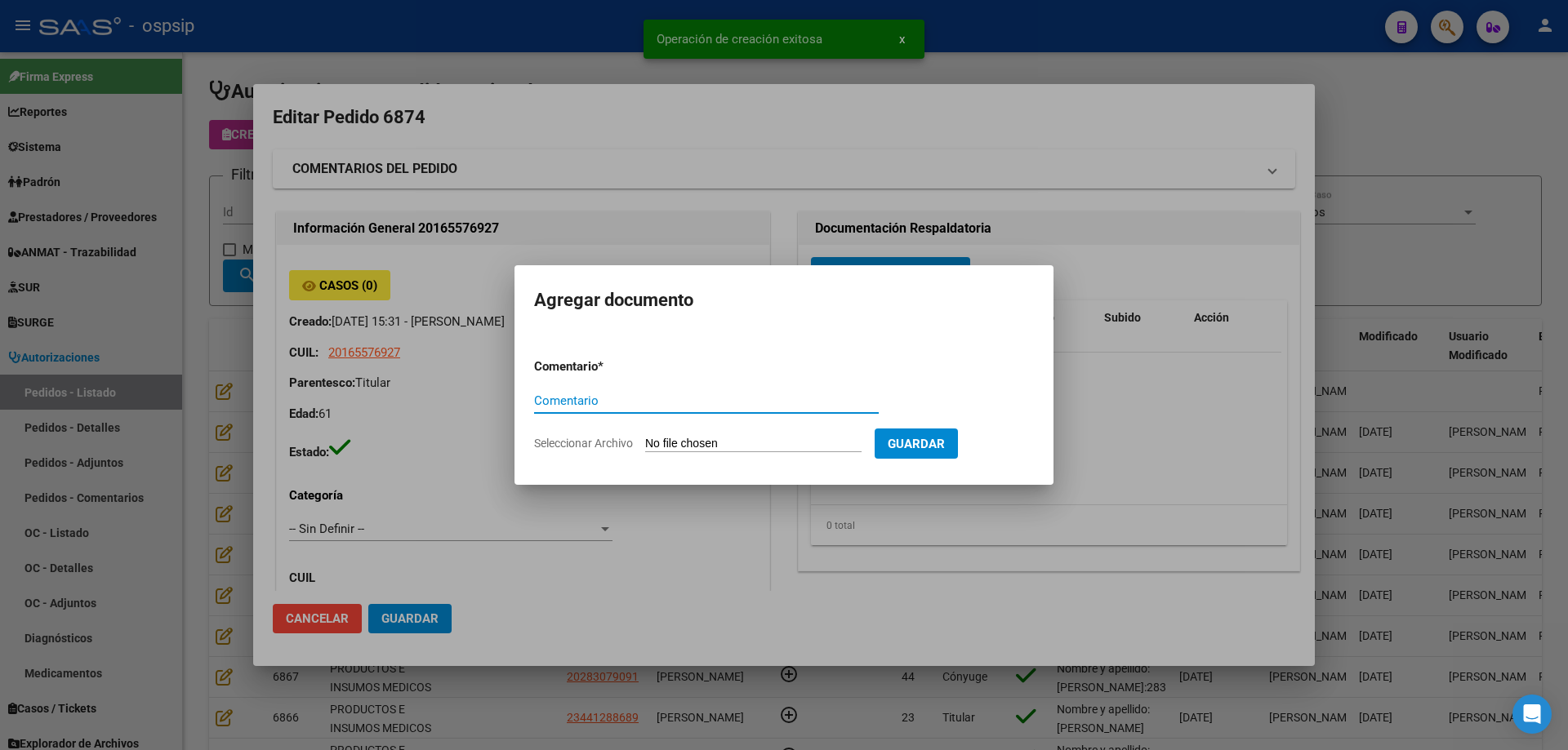
click at [739, 440] on input "Seleccionar Archivo" at bounding box center [753, 445] width 217 height 16
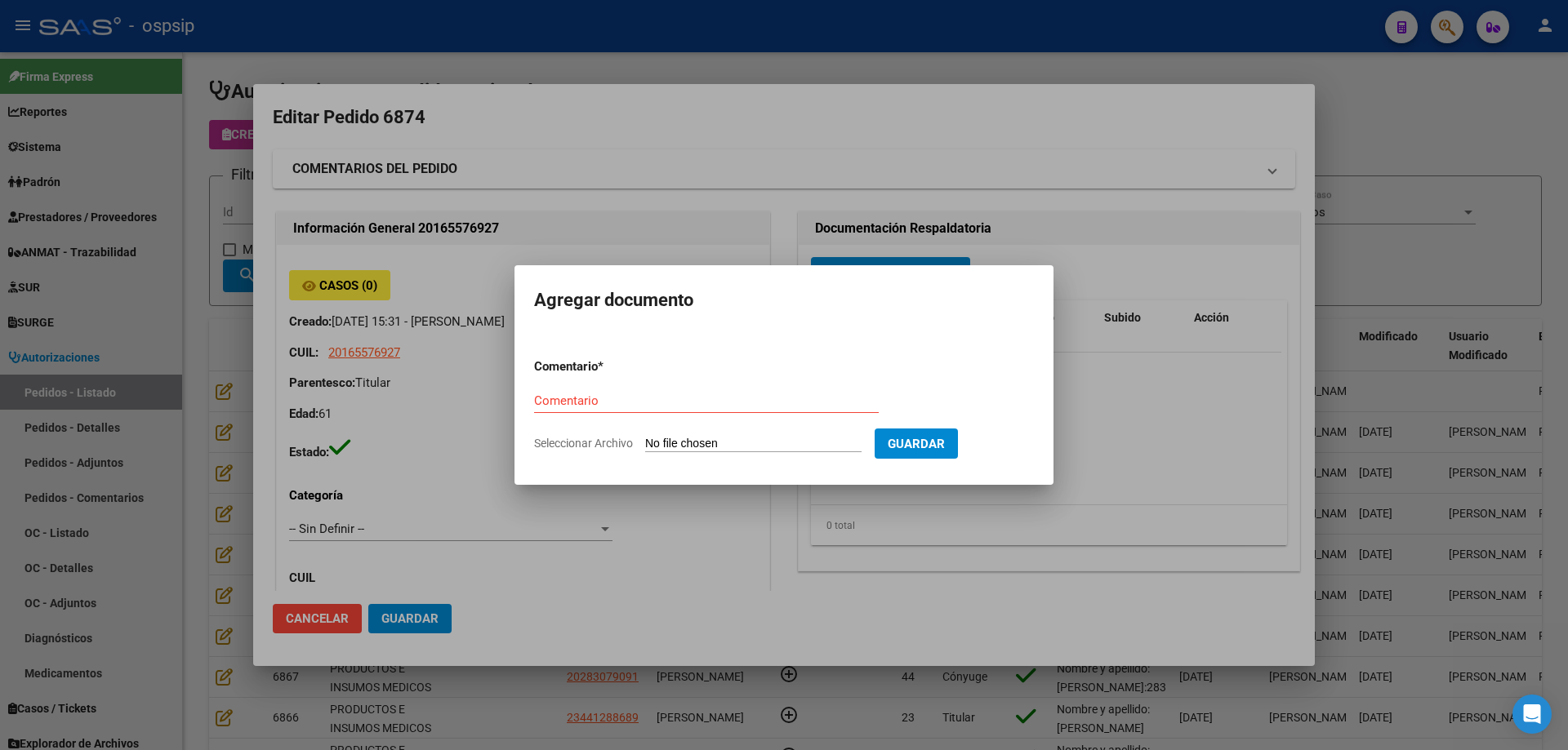
type input "C:\fakepath\pedido suarez ruben.pdf"
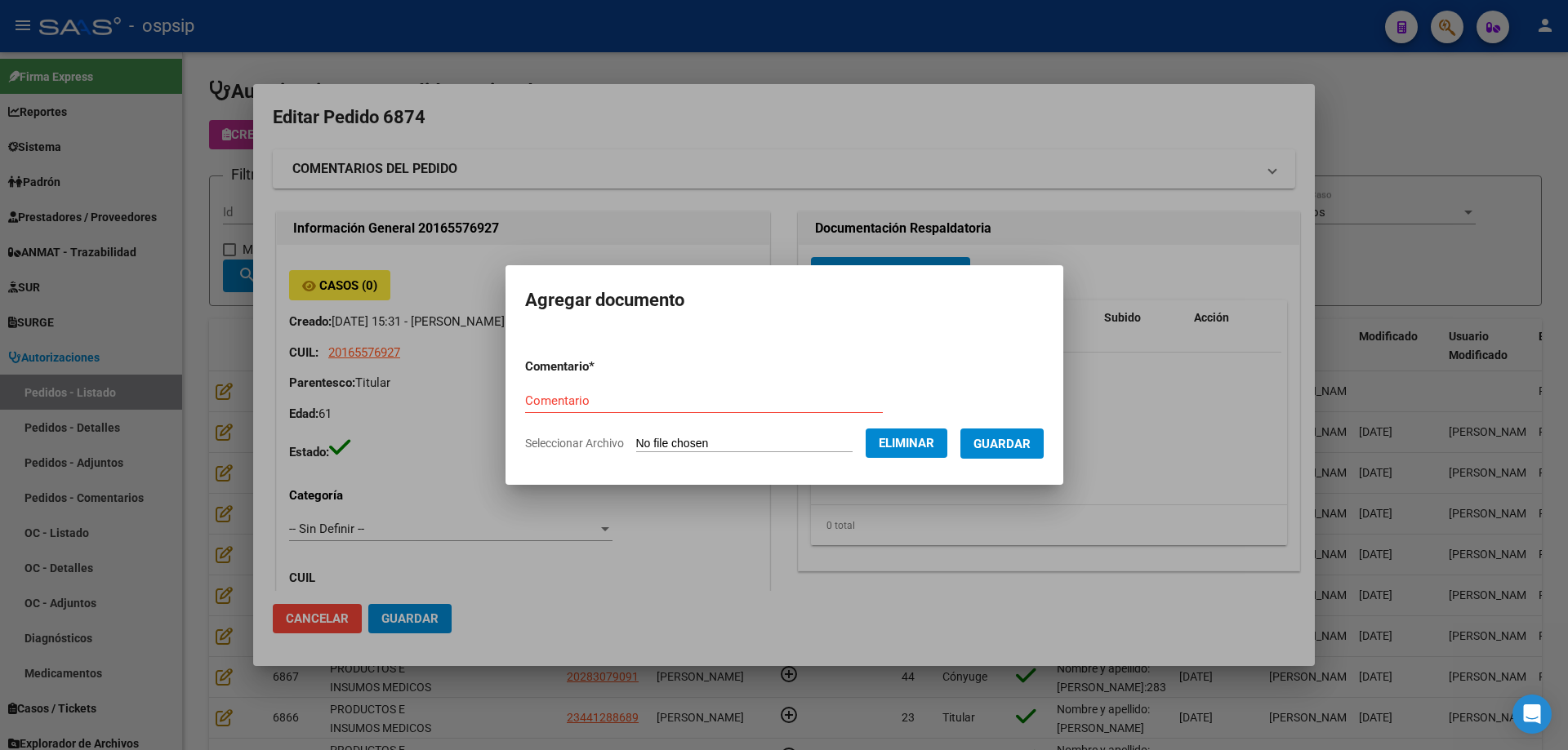
click at [578, 382] on form "Comentario * Comentario Seleccionar Archivo Eliminar Guardar" at bounding box center [784, 405] width 519 height 119
click at [575, 400] on input "Comentario" at bounding box center [704, 401] width 358 height 15
type input "Pedido"
click at [1033, 430] on button "Guardar" at bounding box center [1001, 444] width 83 height 30
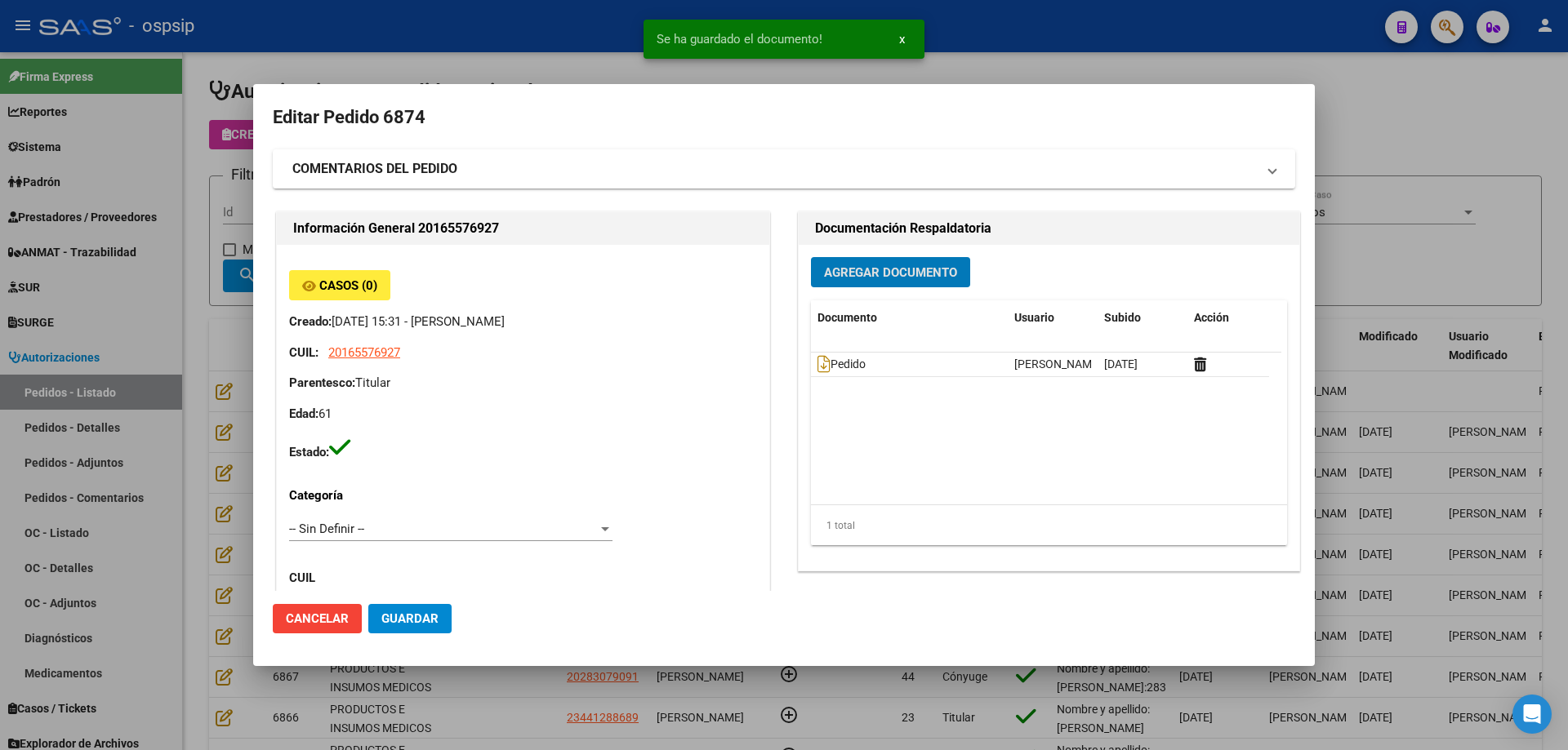
click at [934, 275] on span "Agregar Documento" at bounding box center [891, 272] width 133 height 15
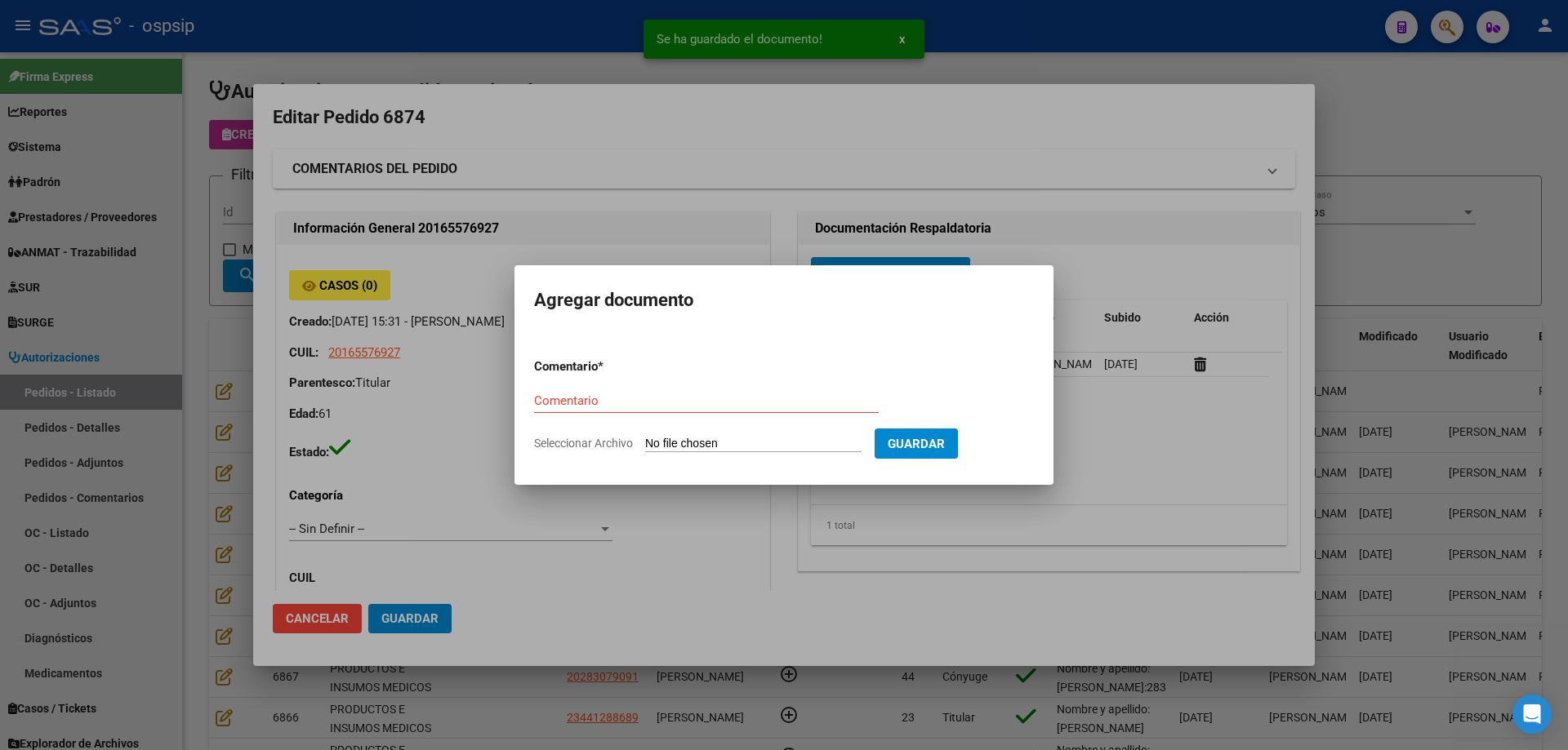
click at [764, 448] on input "Seleccionar Archivo" at bounding box center [753, 445] width 217 height 16
type input "C:\fakepath\hc suarez ruben.pdf"
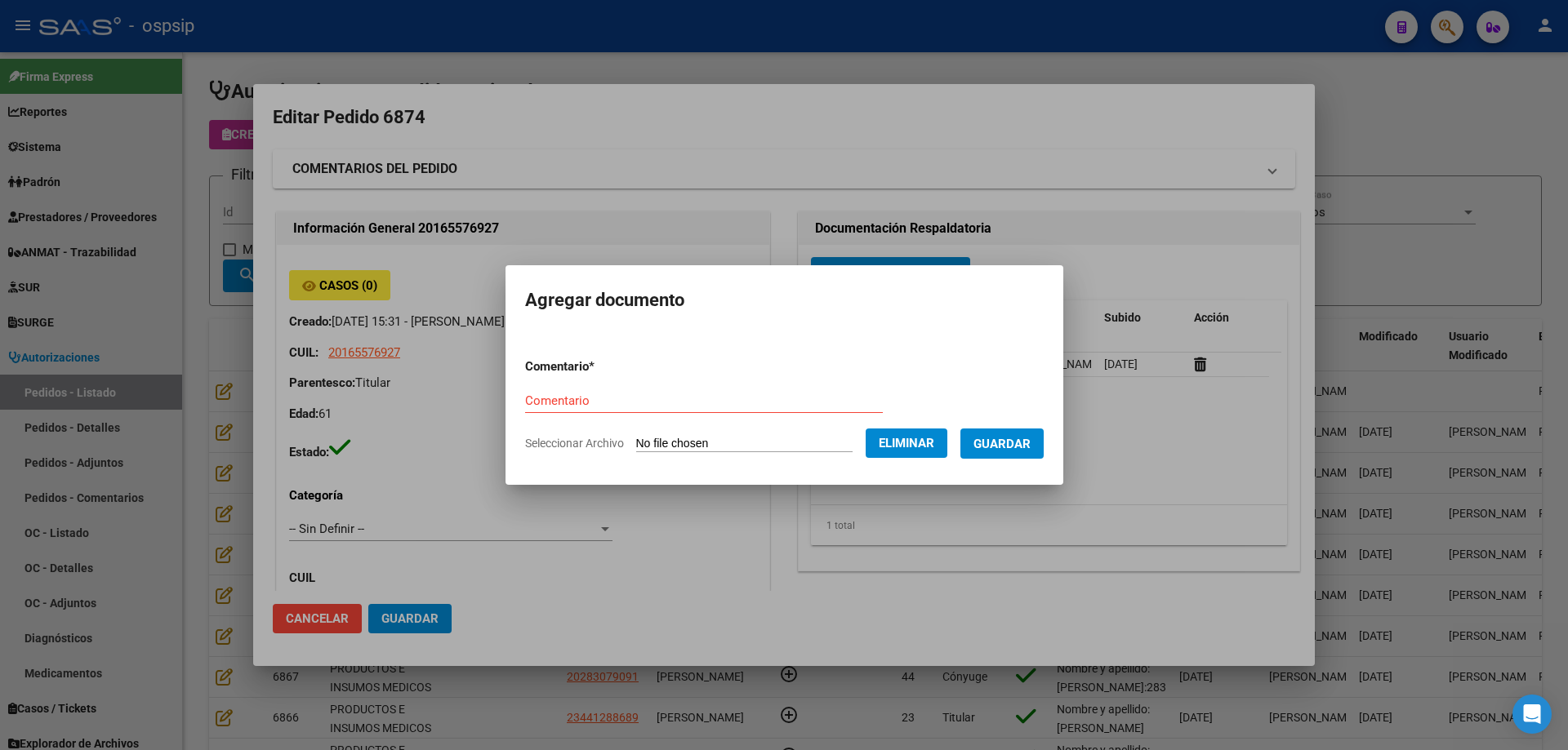
click at [562, 398] on input "Comentario" at bounding box center [704, 401] width 358 height 15
type input "Hc"
click at [999, 448] on span "Guardar" at bounding box center [1001, 444] width 57 height 15
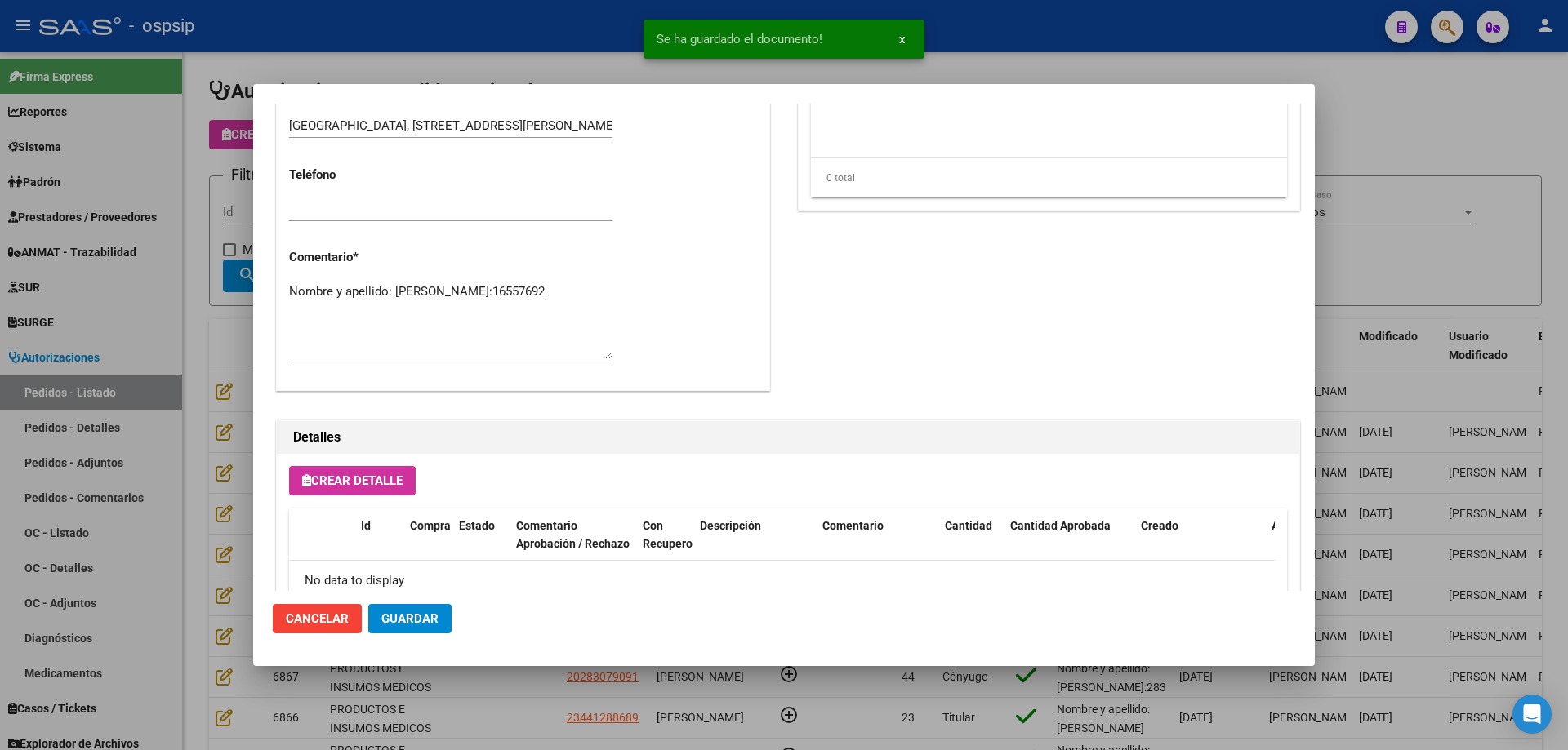
scroll to position [734, 0]
click at [412, 316] on textarea "Nombre y apellido: Suarez Ruben Dario Dni:16557692" at bounding box center [450, 319] width 323 height 76
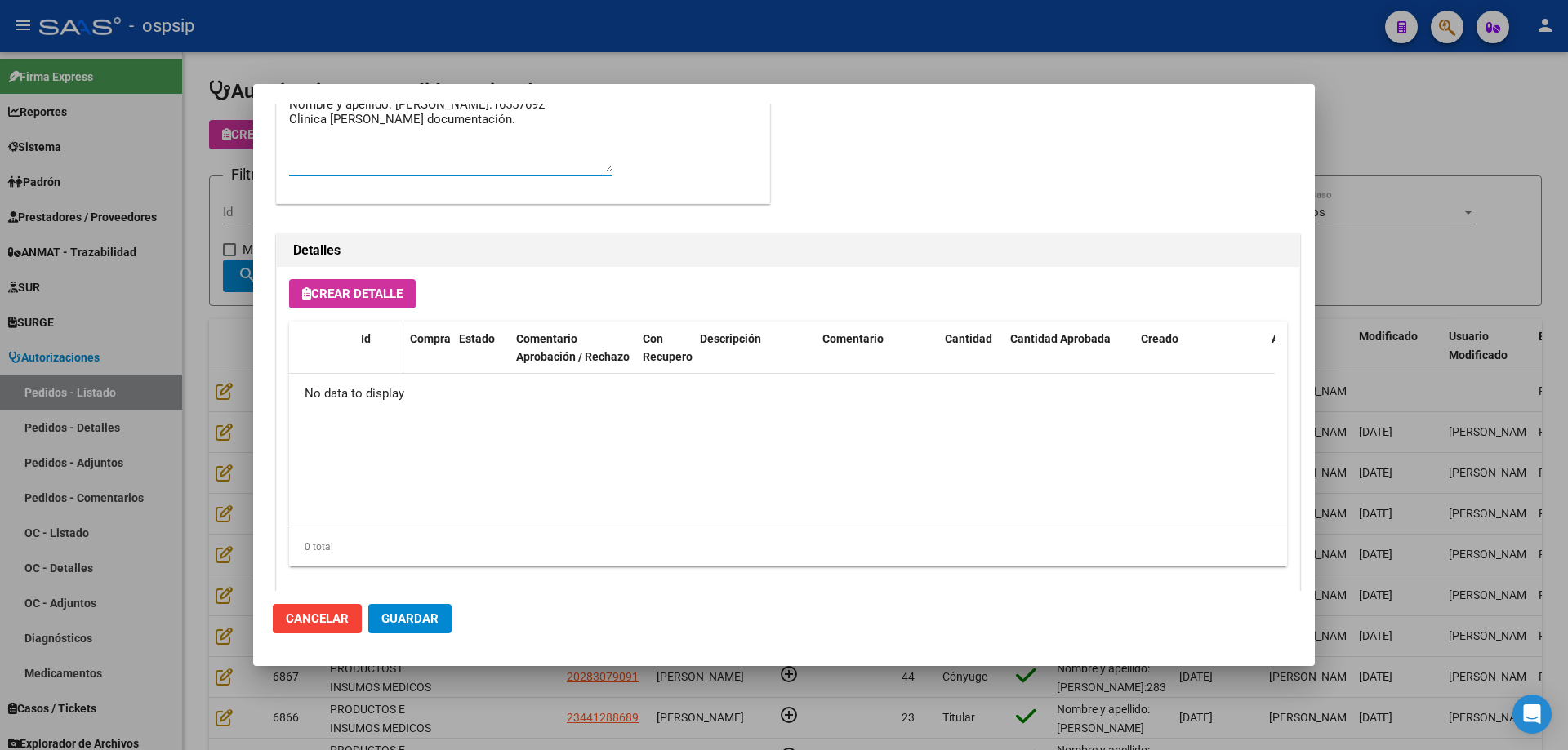
scroll to position [948, 0]
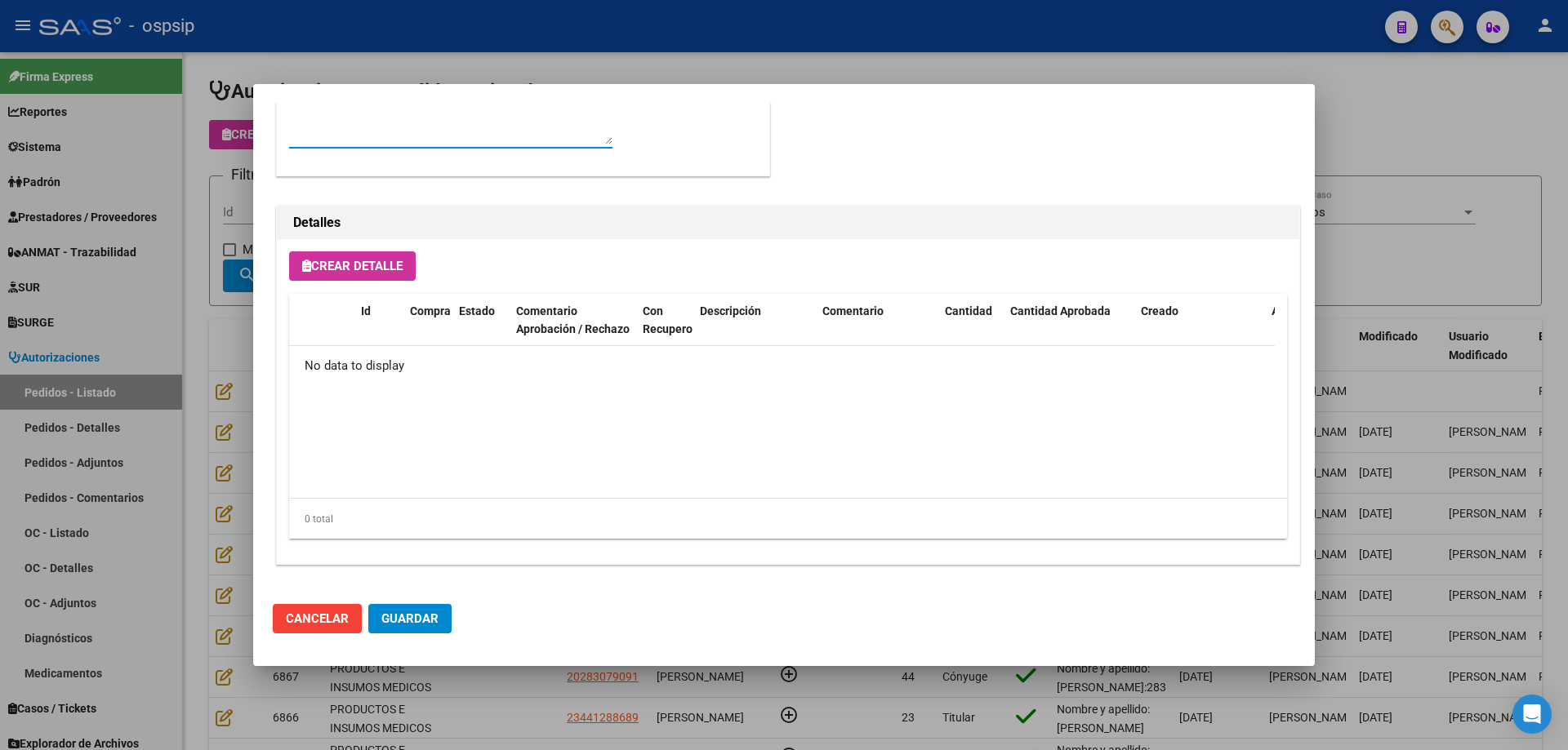
type textarea "Nombre y apellido: Suarez Ruben Dario Dni:16557692 Clinica Boedo Falta document…"
click at [369, 266] on span "Crear Detalle" at bounding box center [352, 266] width 100 height 15
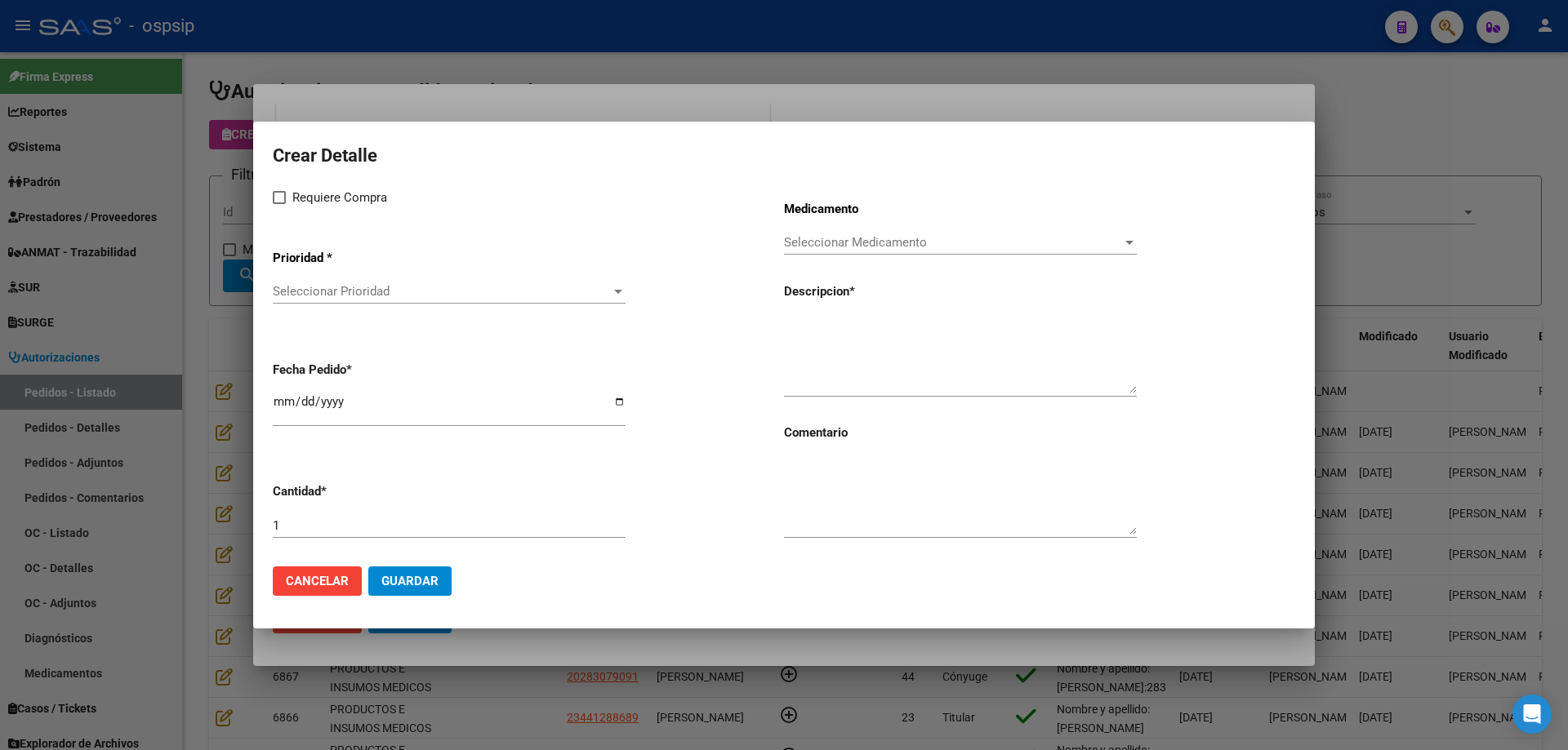
click at [394, 292] on span "Seleccionar Prioridad" at bounding box center [441, 291] width 338 height 15
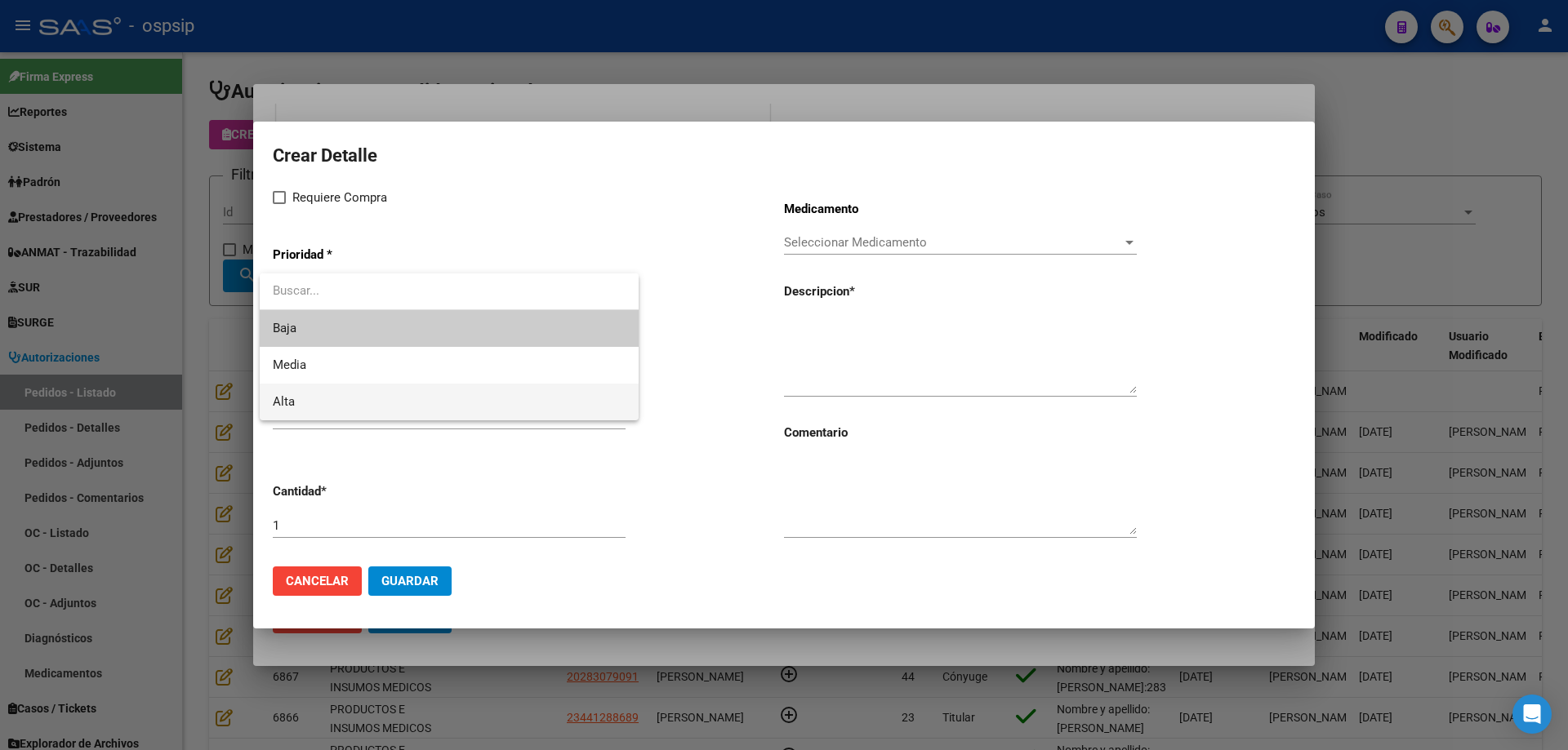
click at [340, 410] on span "Alta" at bounding box center [449, 402] width 353 height 37
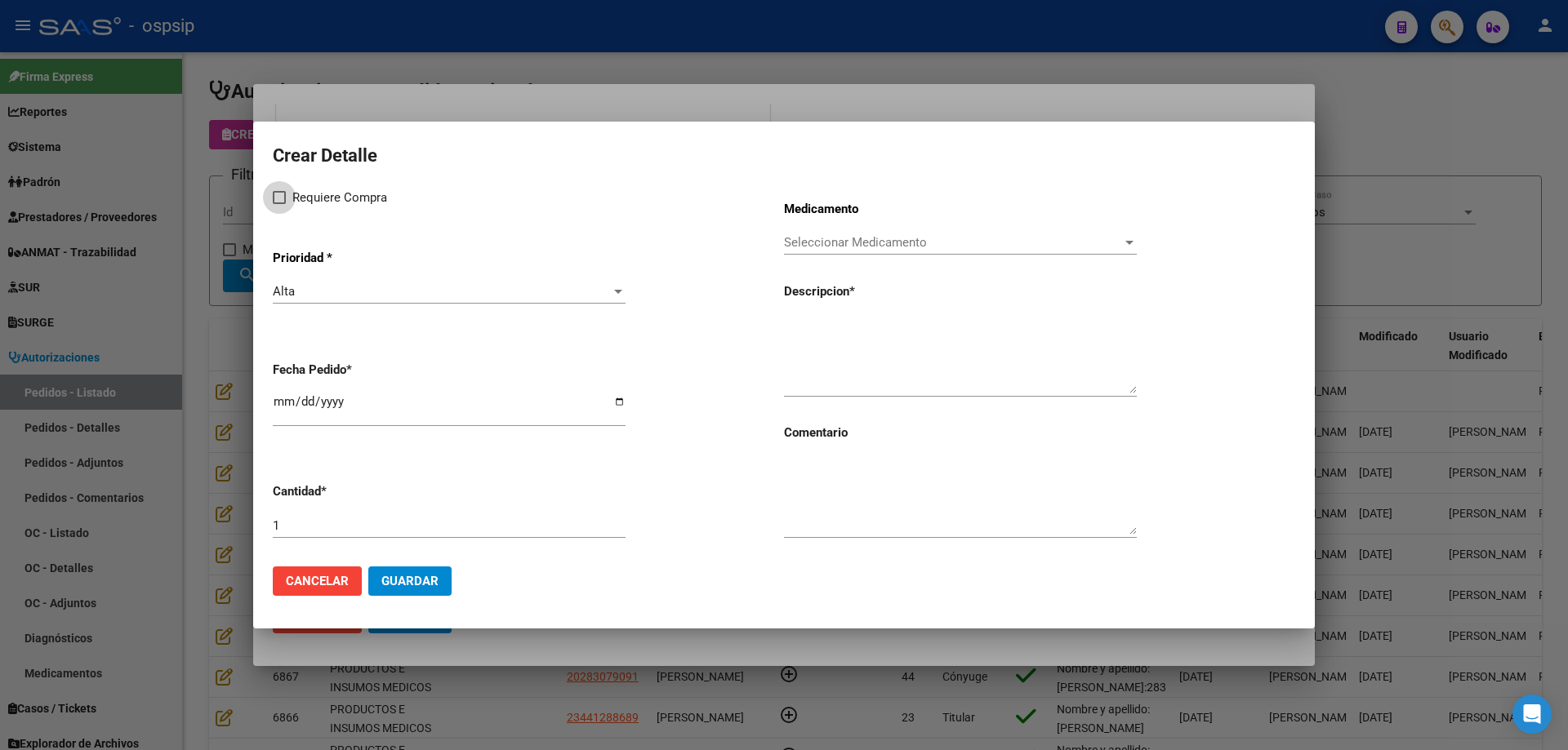
click at [307, 191] on span "Requiere Compra" at bounding box center [340, 197] width 95 height 19
click at [279, 204] on input "Requiere Compra" at bounding box center [278, 204] width 1 height 1
checkbox input "true"
click at [795, 236] on span "Seleccionar Medicamento" at bounding box center [952, 242] width 338 height 15
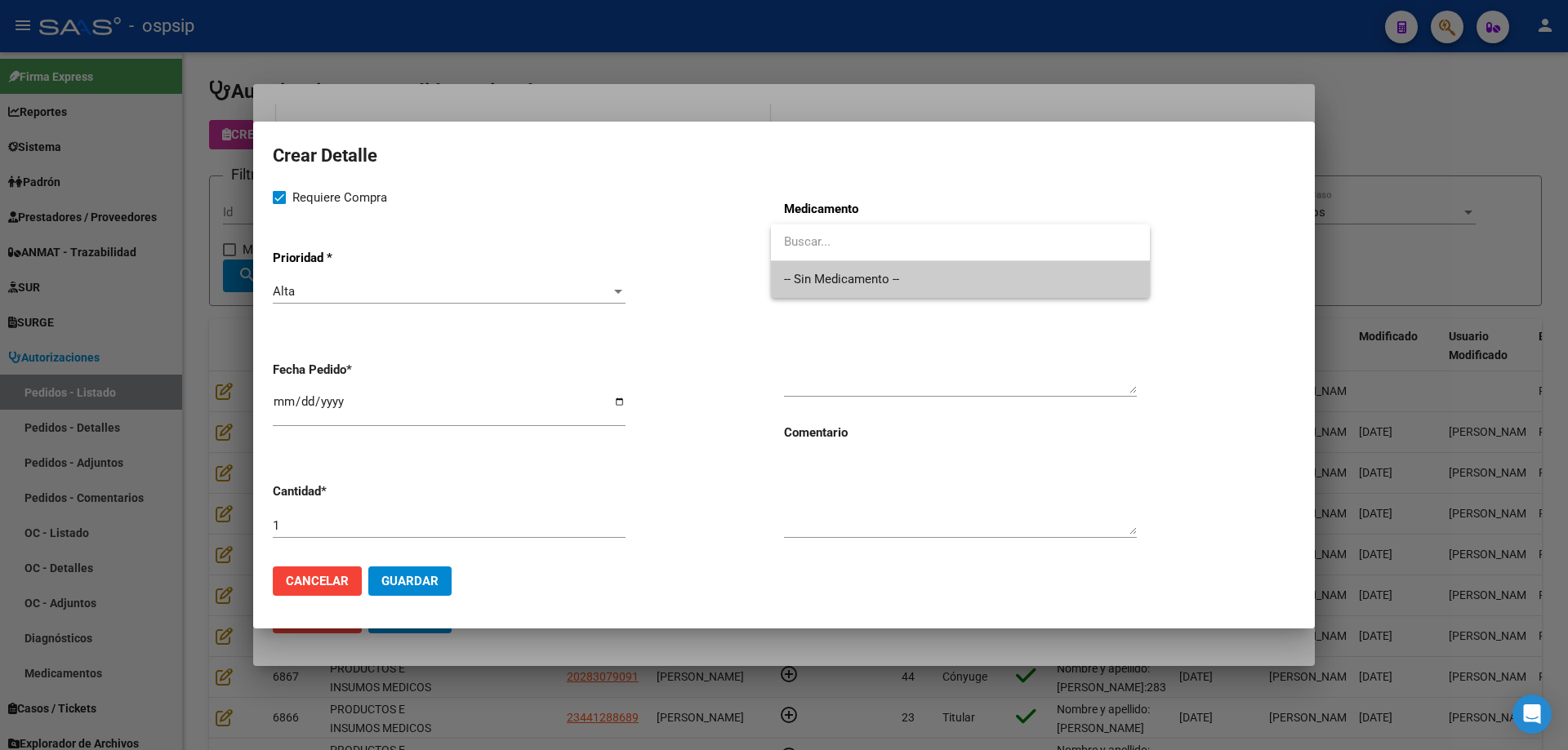
click at [793, 283] on span "-- Sin Medicamento --" at bounding box center [960, 280] width 353 height 37
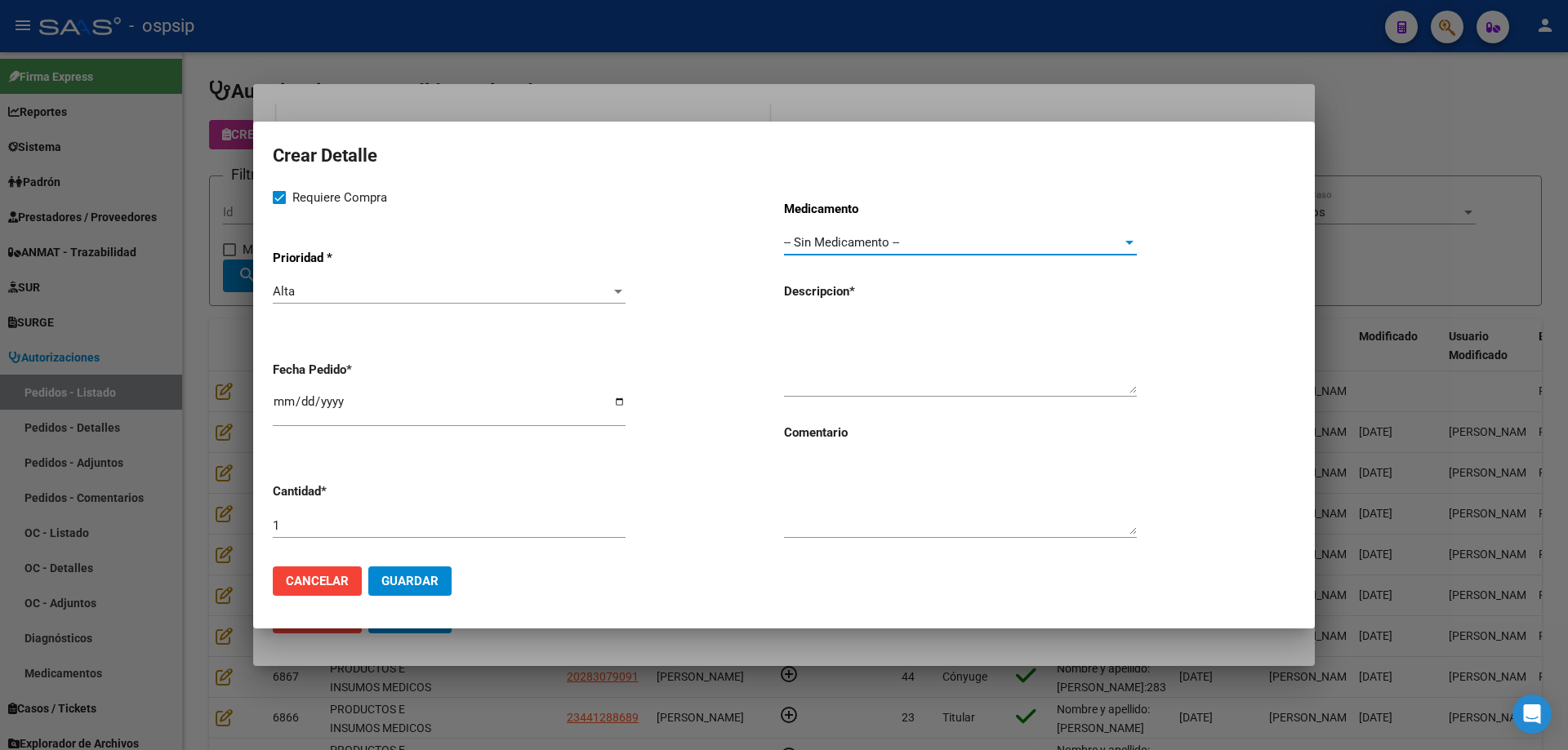
click at [286, 402] on input "[DATE]" at bounding box center [449, 408] width 353 height 26
type input "2025-08-16"
click at [947, 339] on textarea at bounding box center [960, 354] width 353 height 76
type textarea "Set wilson ten shooter"
click at [403, 588] on span "Guardar" at bounding box center [410, 581] width 57 height 15
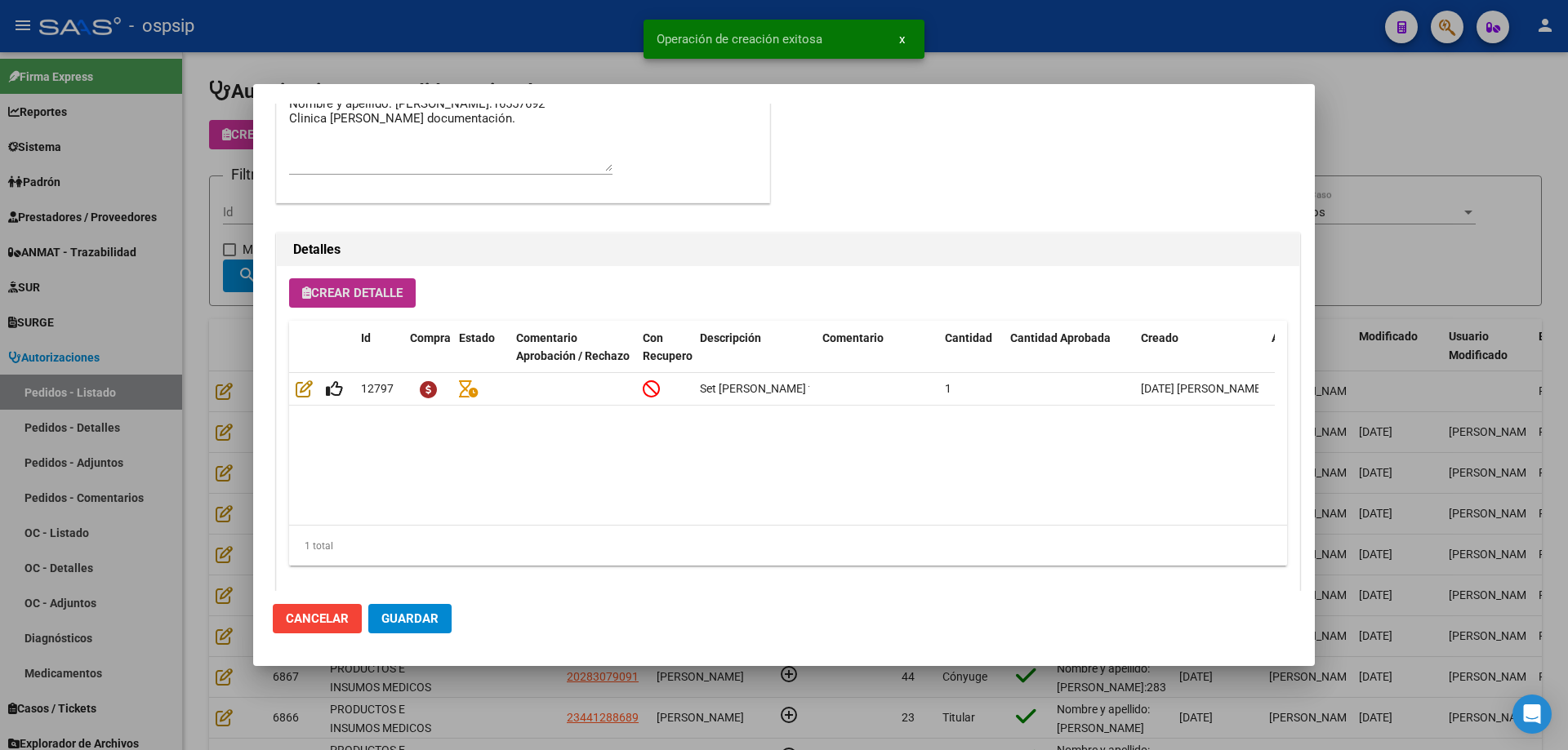
type textarea "Nombre y apellido: Suarez Ruben Dario Dni:16557692"
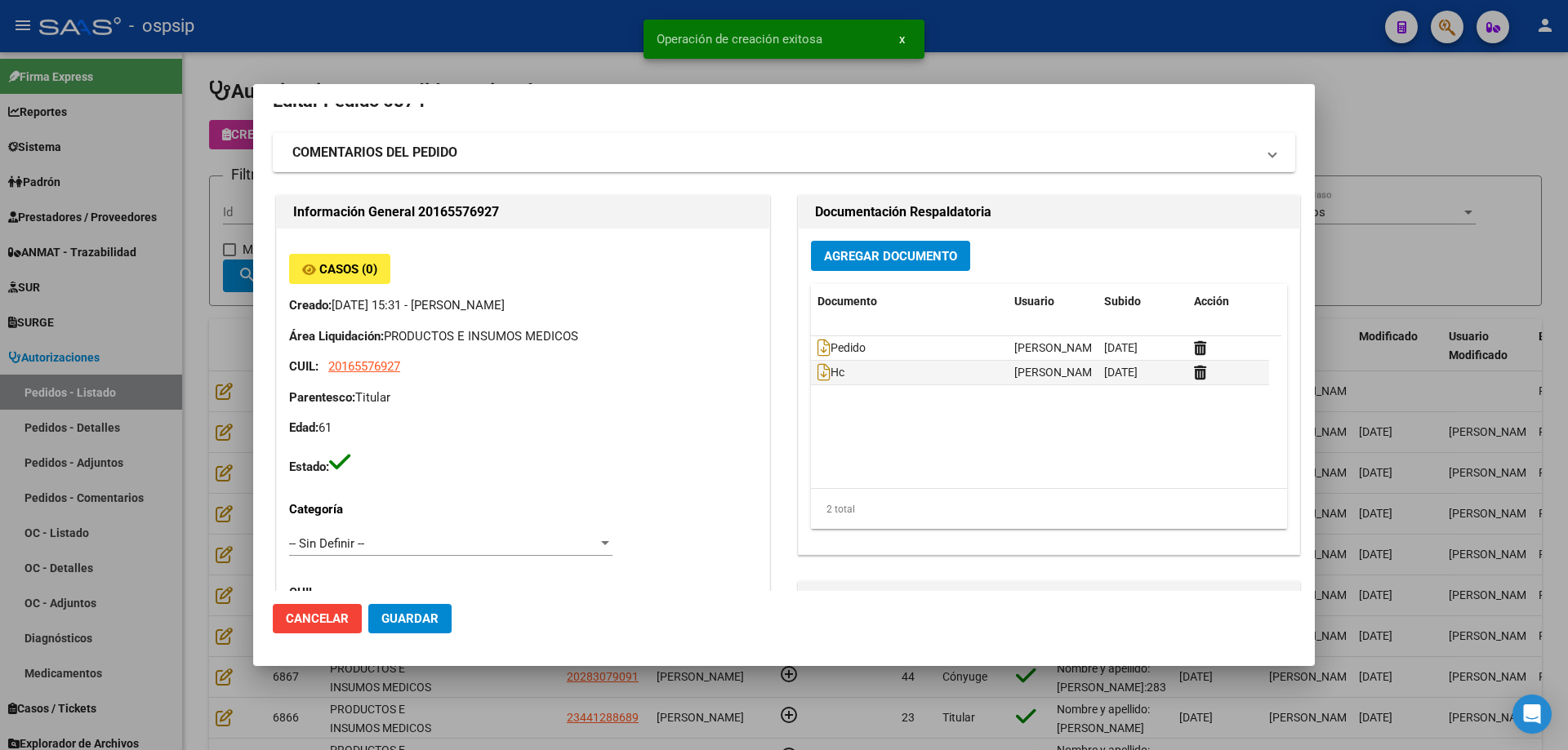
scroll to position [0, 0]
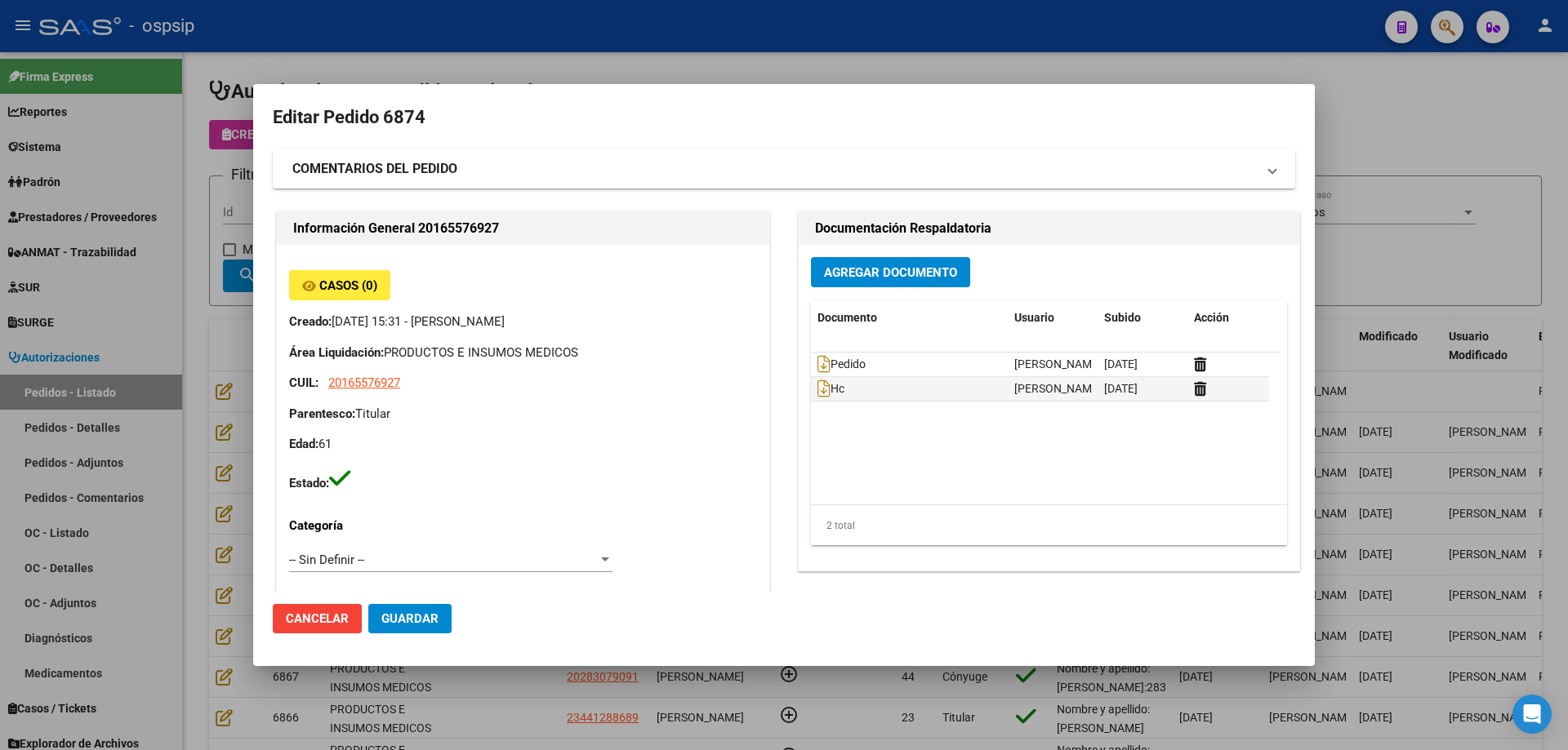
click at [210, 396] on div at bounding box center [784, 375] width 1568 height 750
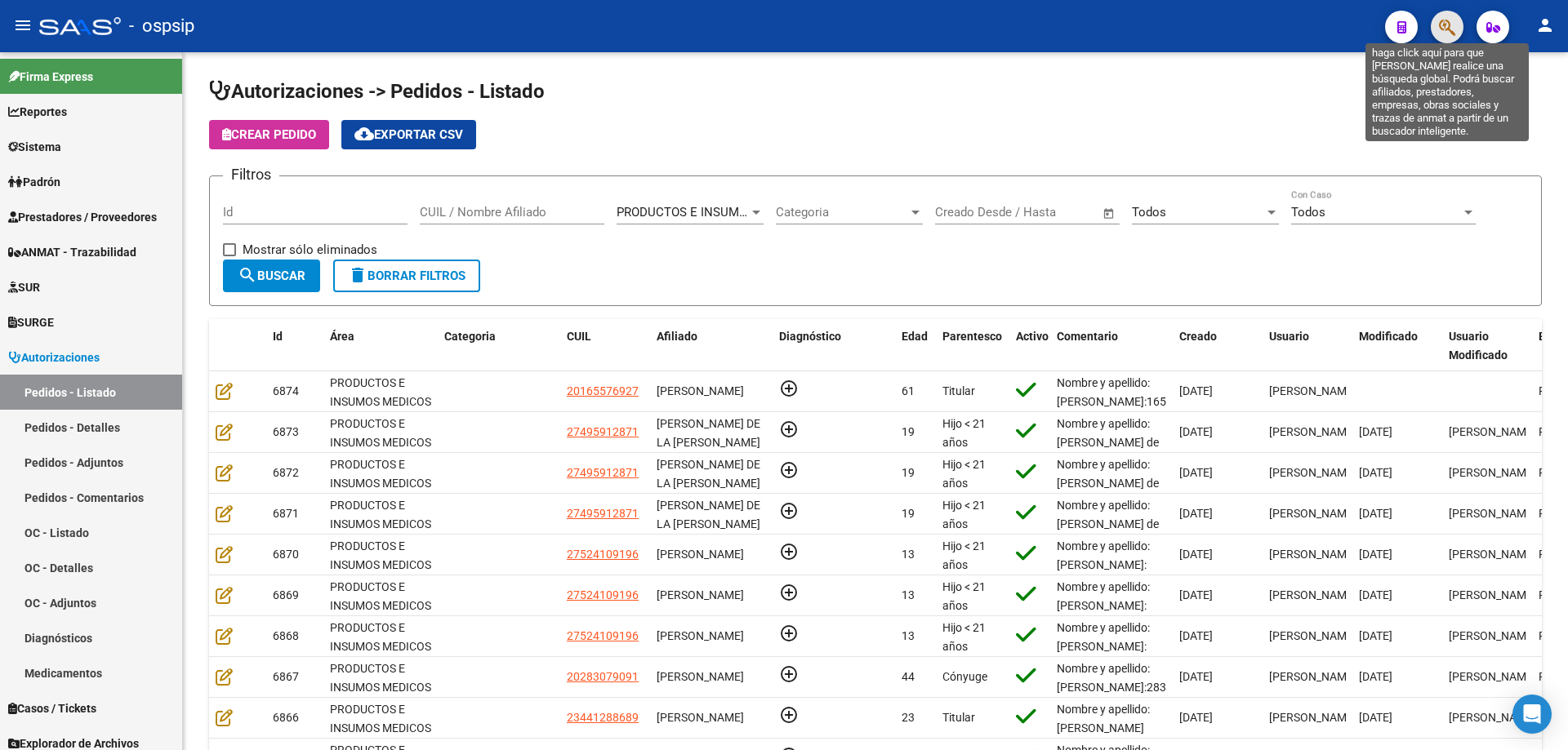
click at [1440, 28] on icon "button" at bounding box center [1447, 26] width 17 height 18
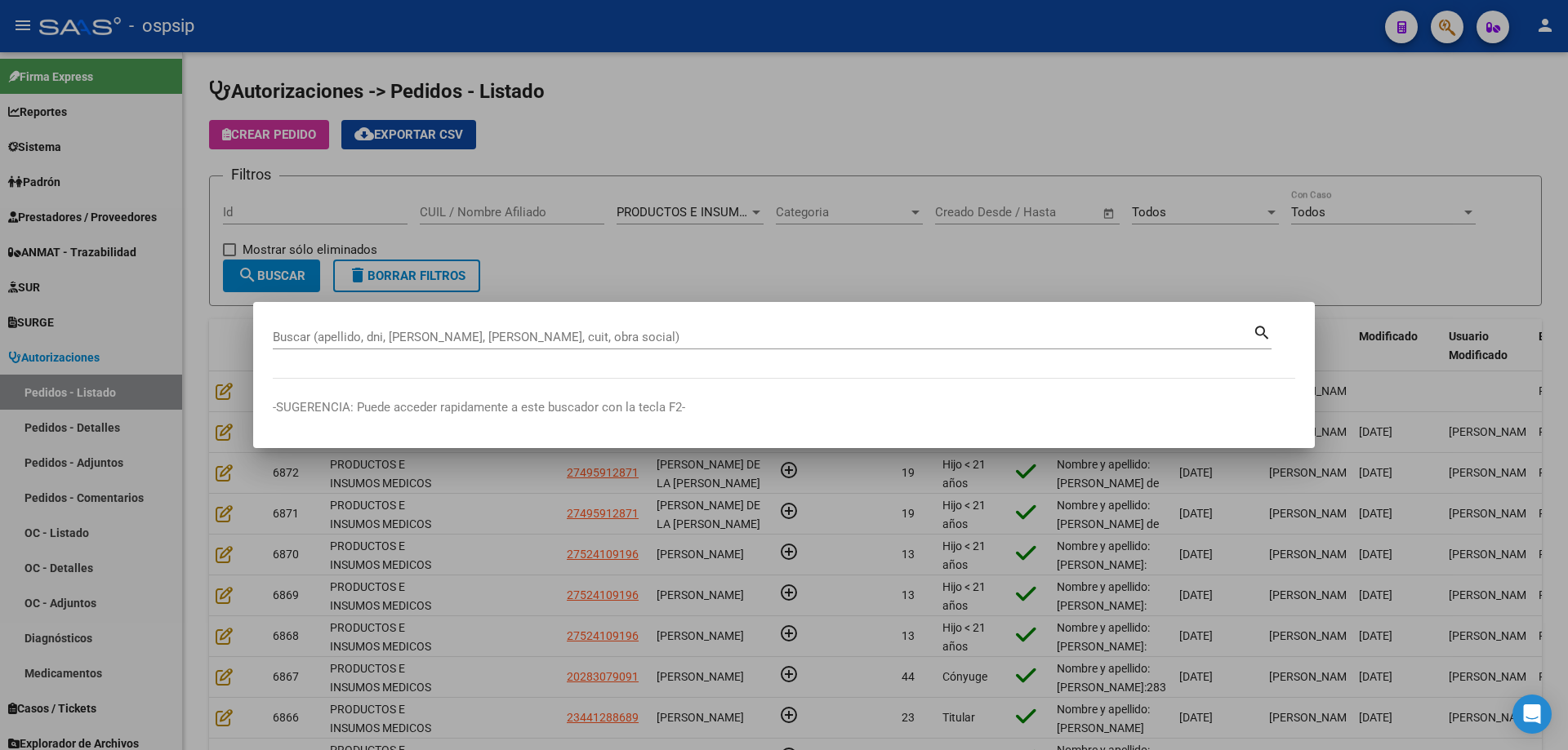
drag, startPoint x: 429, startPoint y: 328, endPoint x: 402, endPoint y: 340, distance: 29.5
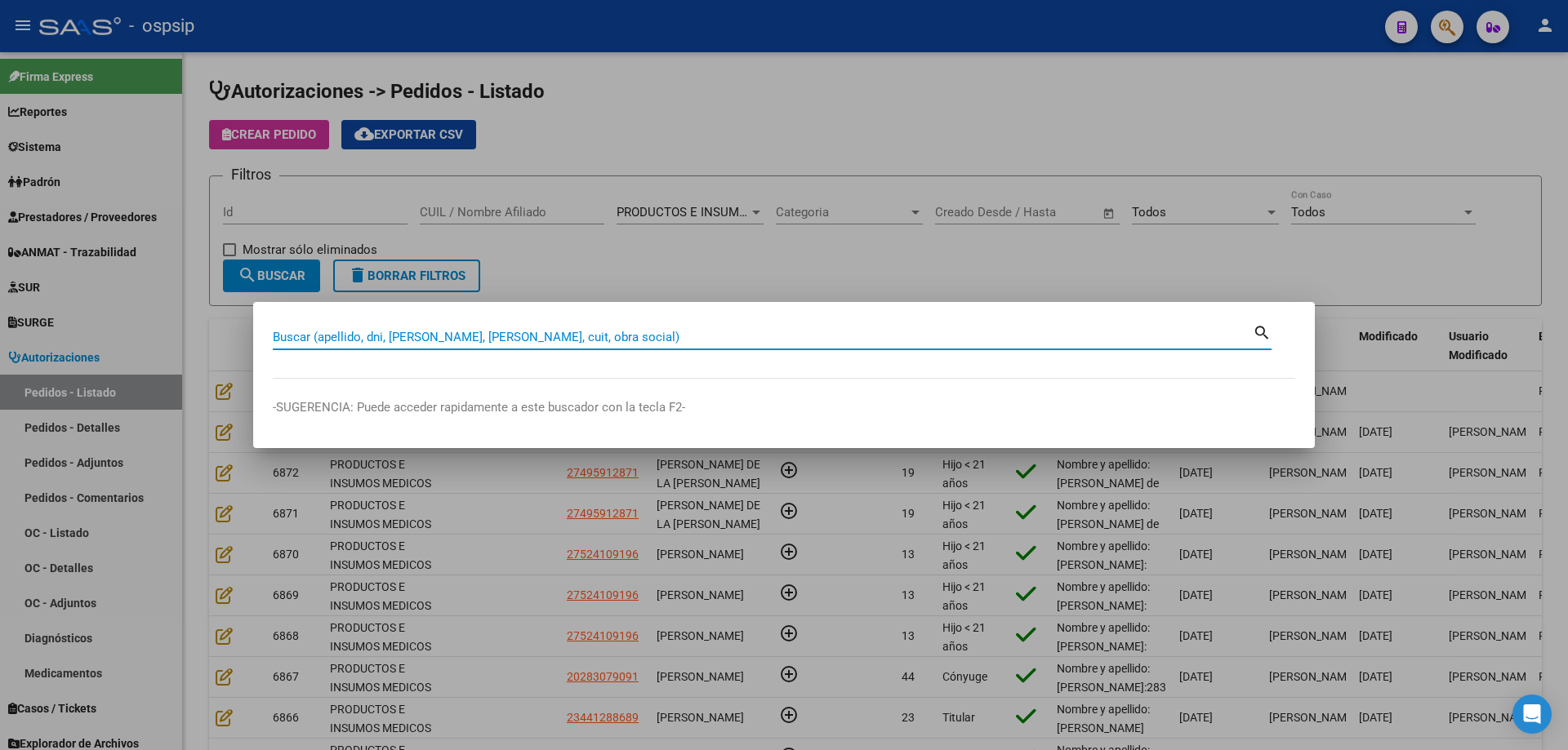
paste input "2393596710"
type input "2393596710"
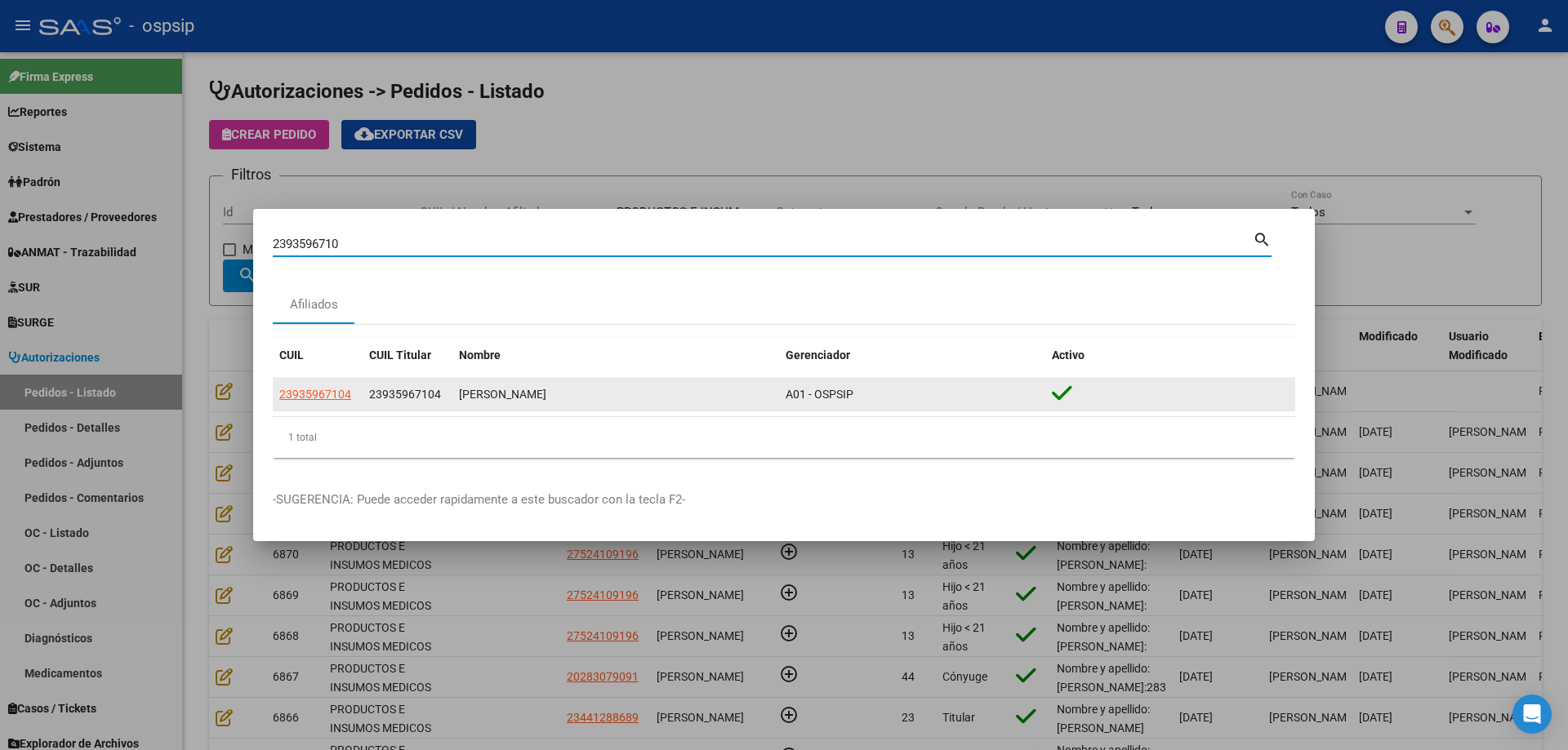
click at [334, 394] on span "23935967104" at bounding box center [315, 394] width 72 height 13
type textarea "23935967104"
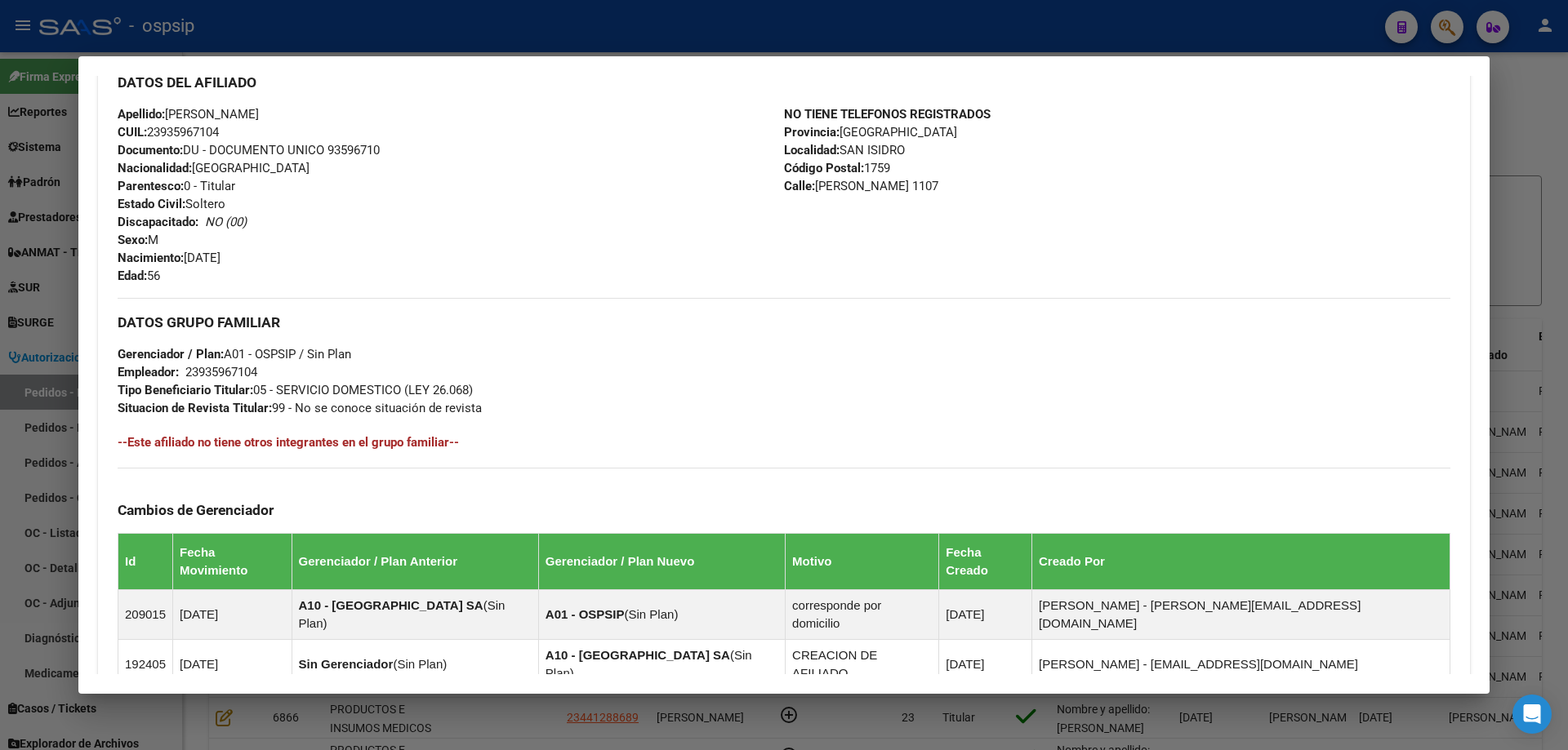
scroll to position [762, 0]
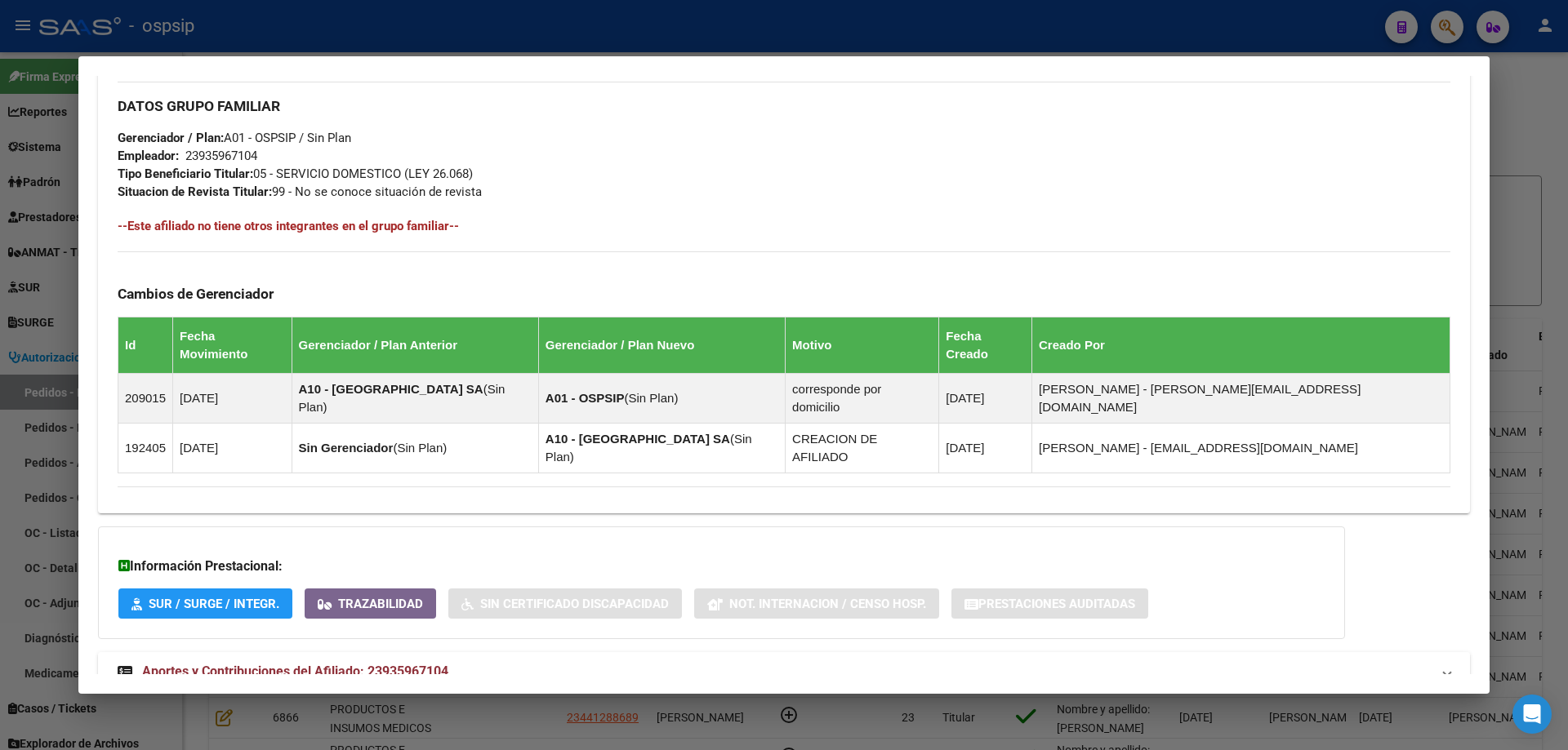
click at [295, 664] on span "Aportes y Contribuciones del Afiliado: 23935967104" at bounding box center [295, 672] width 306 height 16
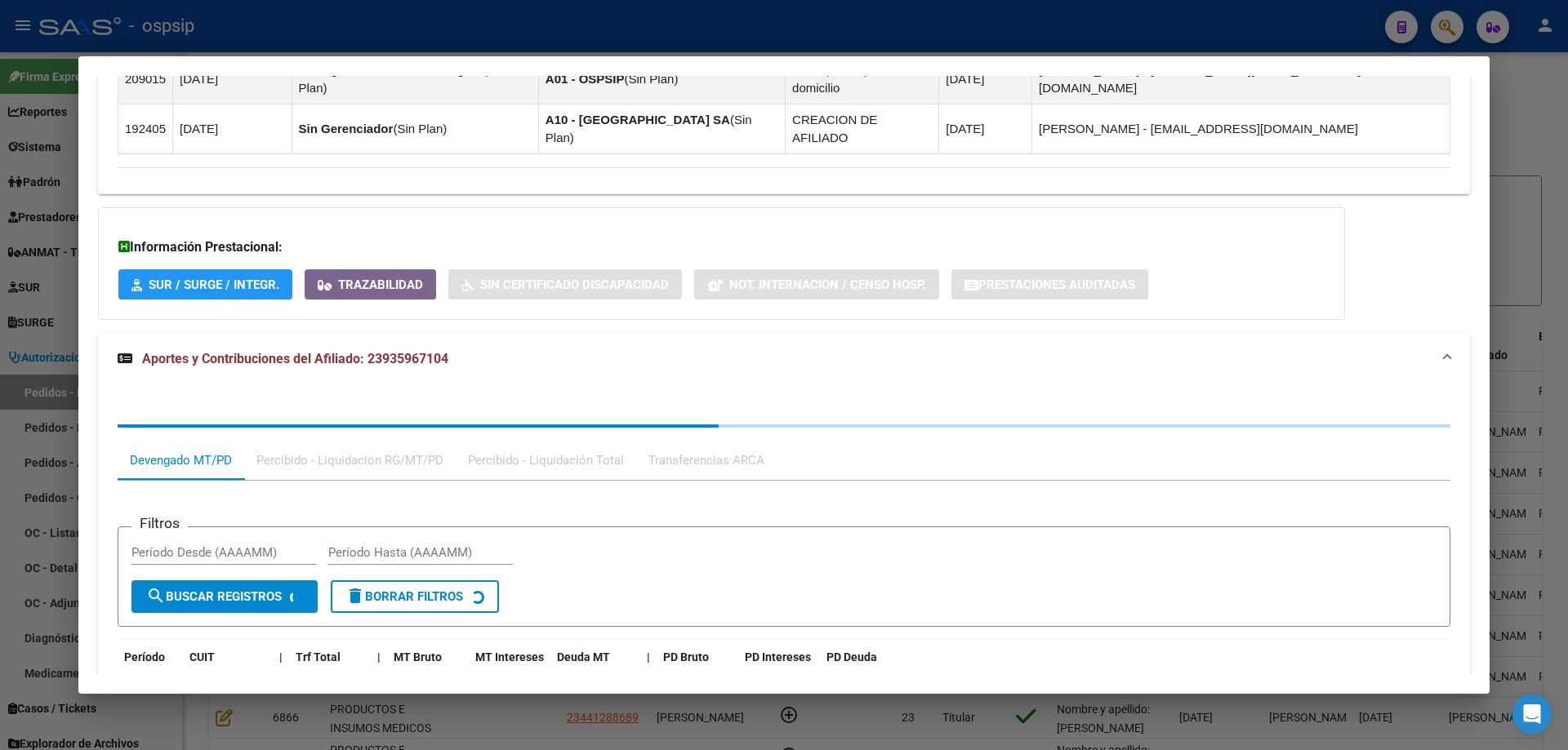
scroll to position [1183, 0]
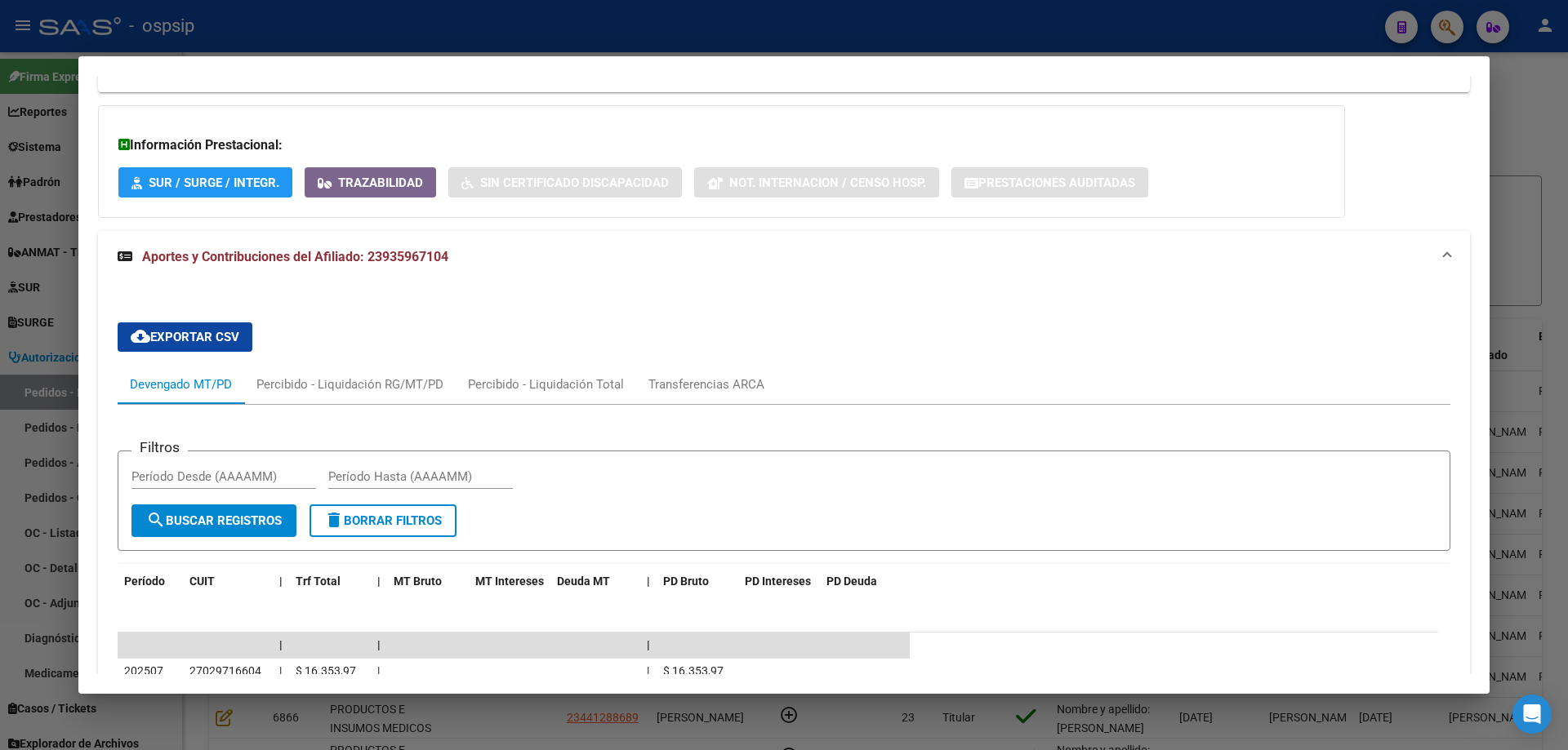
click at [41, 334] on div at bounding box center [784, 375] width 1568 height 750
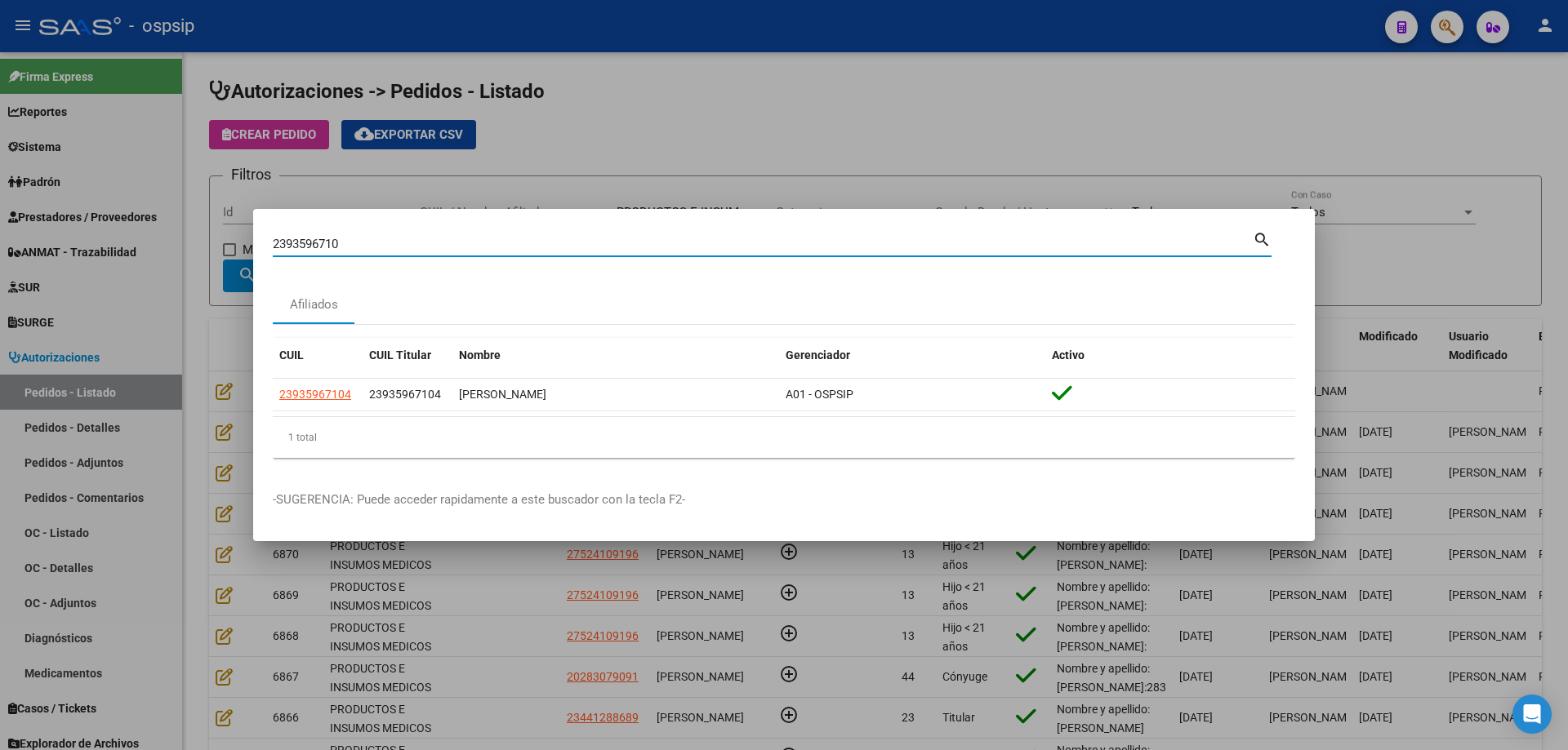
drag, startPoint x: 285, startPoint y: 243, endPoint x: 344, endPoint y: 252, distance: 59.7
click at [344, 252] on div "2393596710 Buscar (apellido, dni, cuil, nro traspaso, cuit, obra social)" at bounding box center [763, 244] width 980 height 25
click at [359, 237] on input "2393596710" at bounding box center [763, 244] width 980 height 15
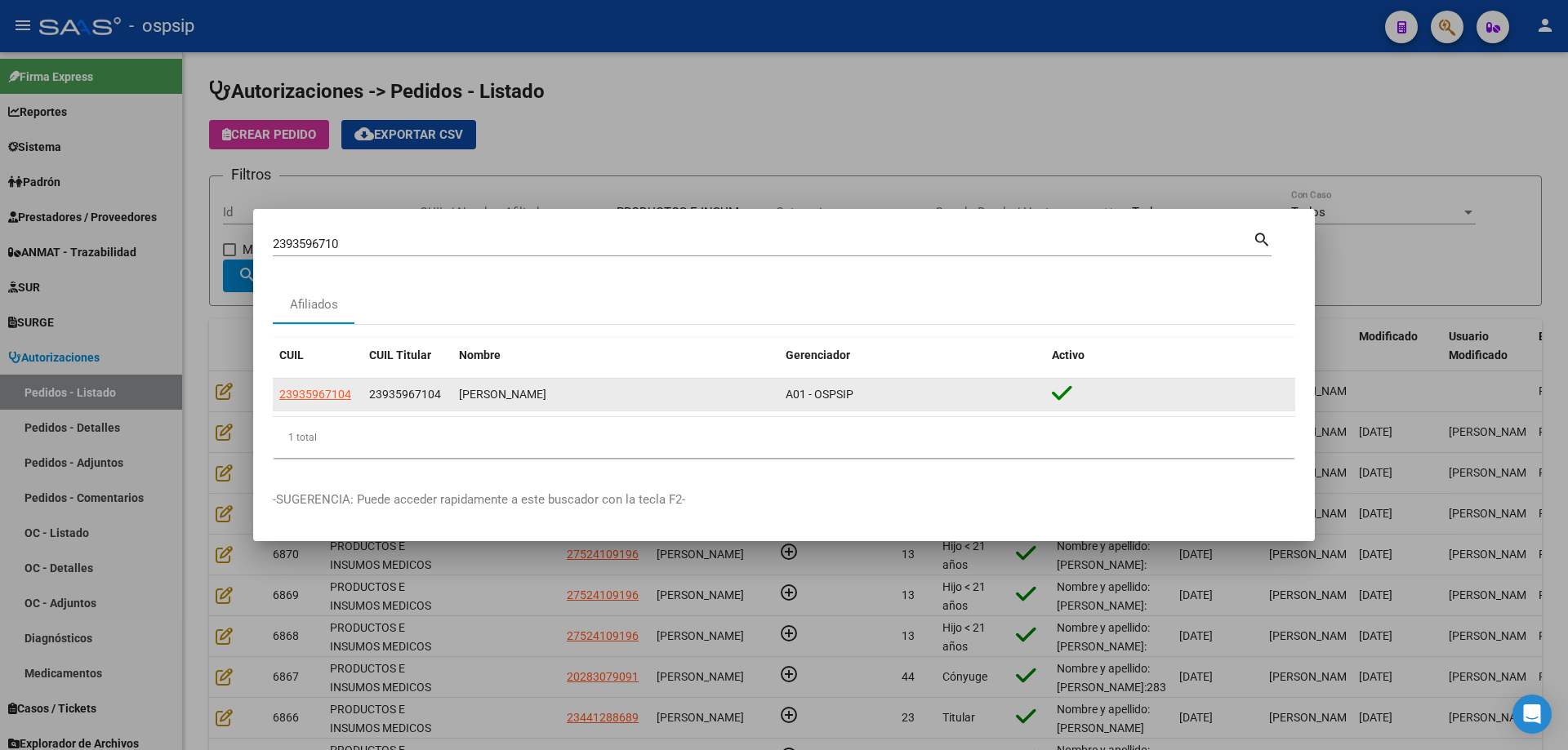
drag, startPoint x: 351, startPoint y: 395, endPoint x: 300, endPoint y: 396, distance: 51.0
click at [278, 397] on datatable-body-cell "23935967104" at bounding box center [318, 395] width 89 height 32
copy span "23935967104"
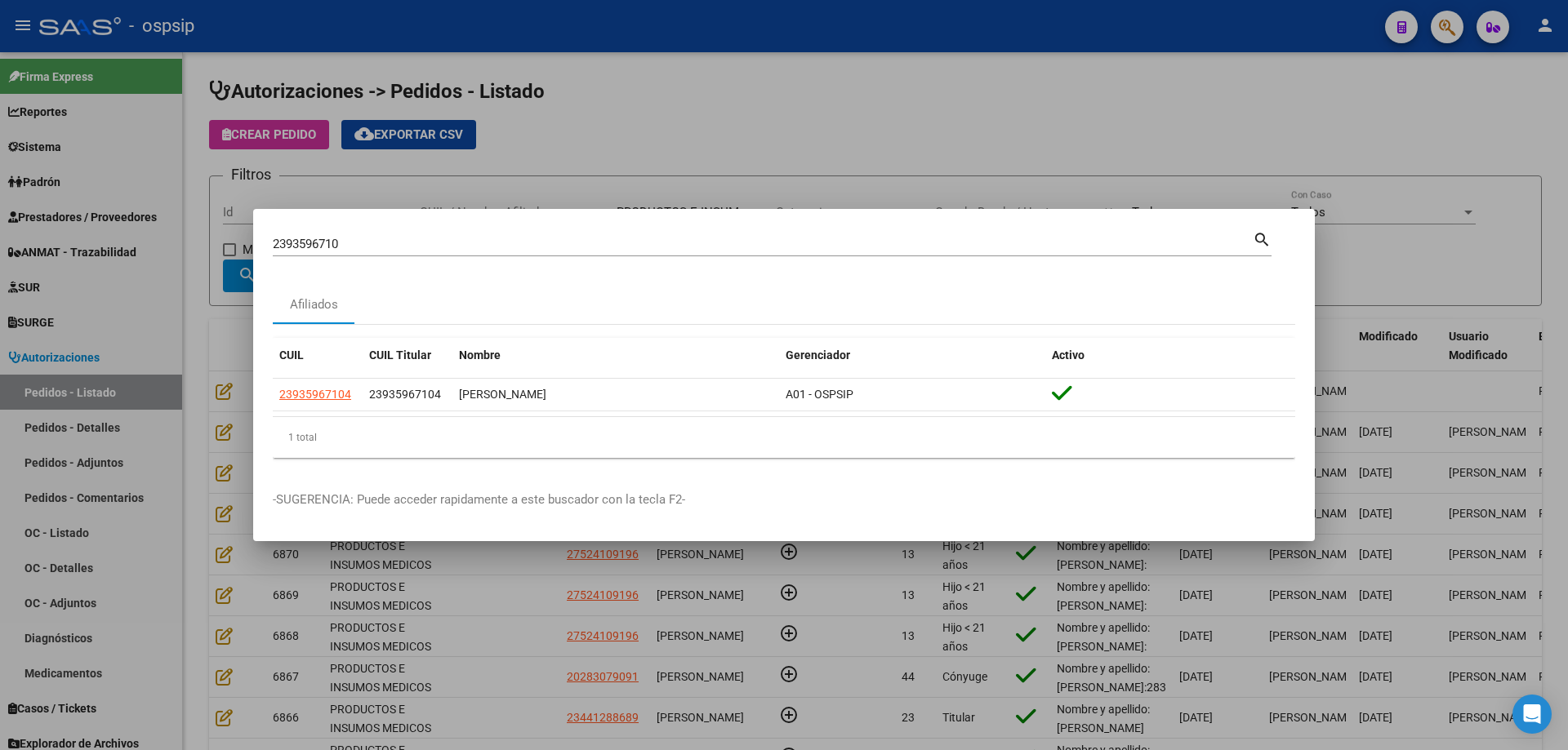
click at [234, 317] on div at bounding box center [784, 375] width 1568 height 750
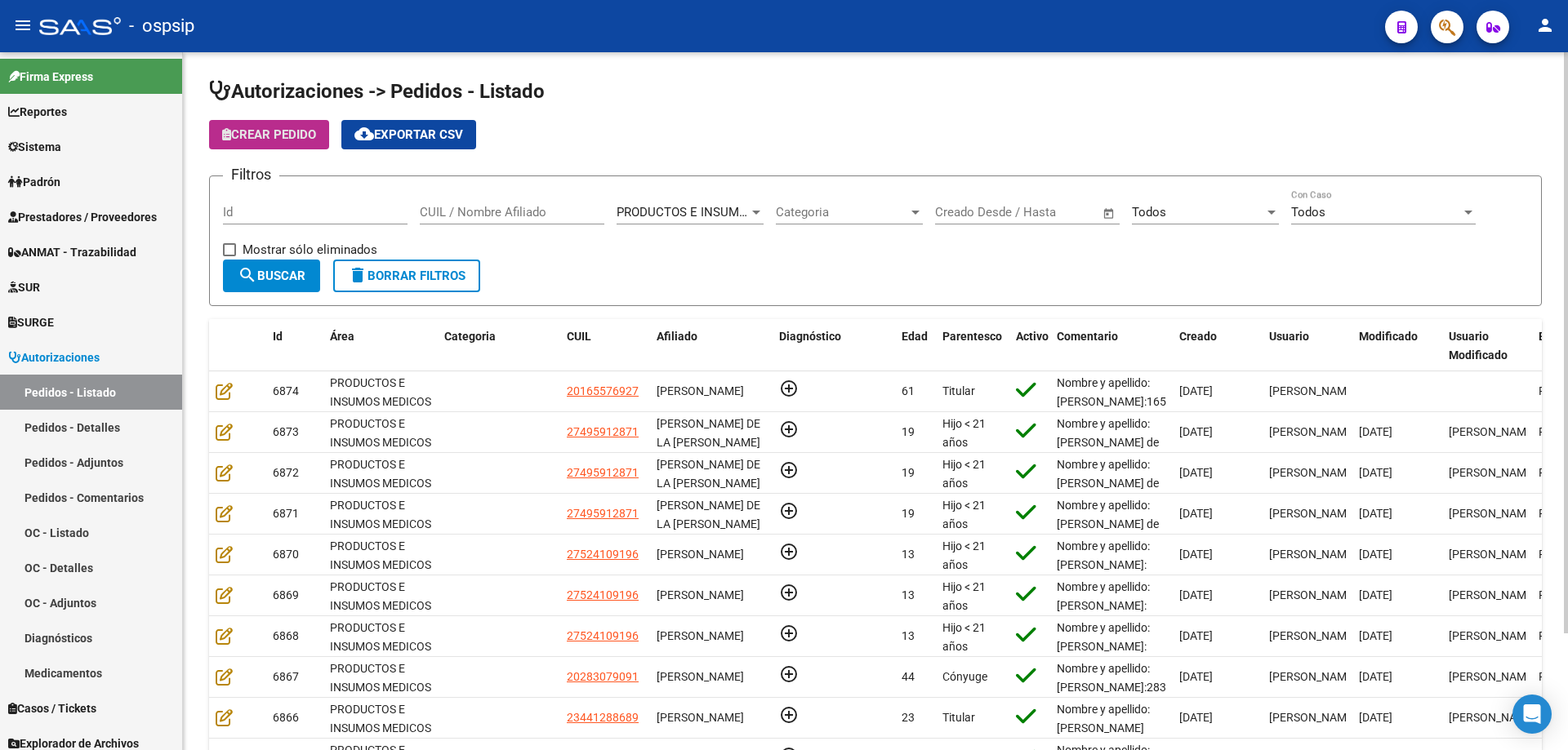
click at [311, 123] on button "Crear Pedido" at bounding box center [268, 134] width 120 height 29
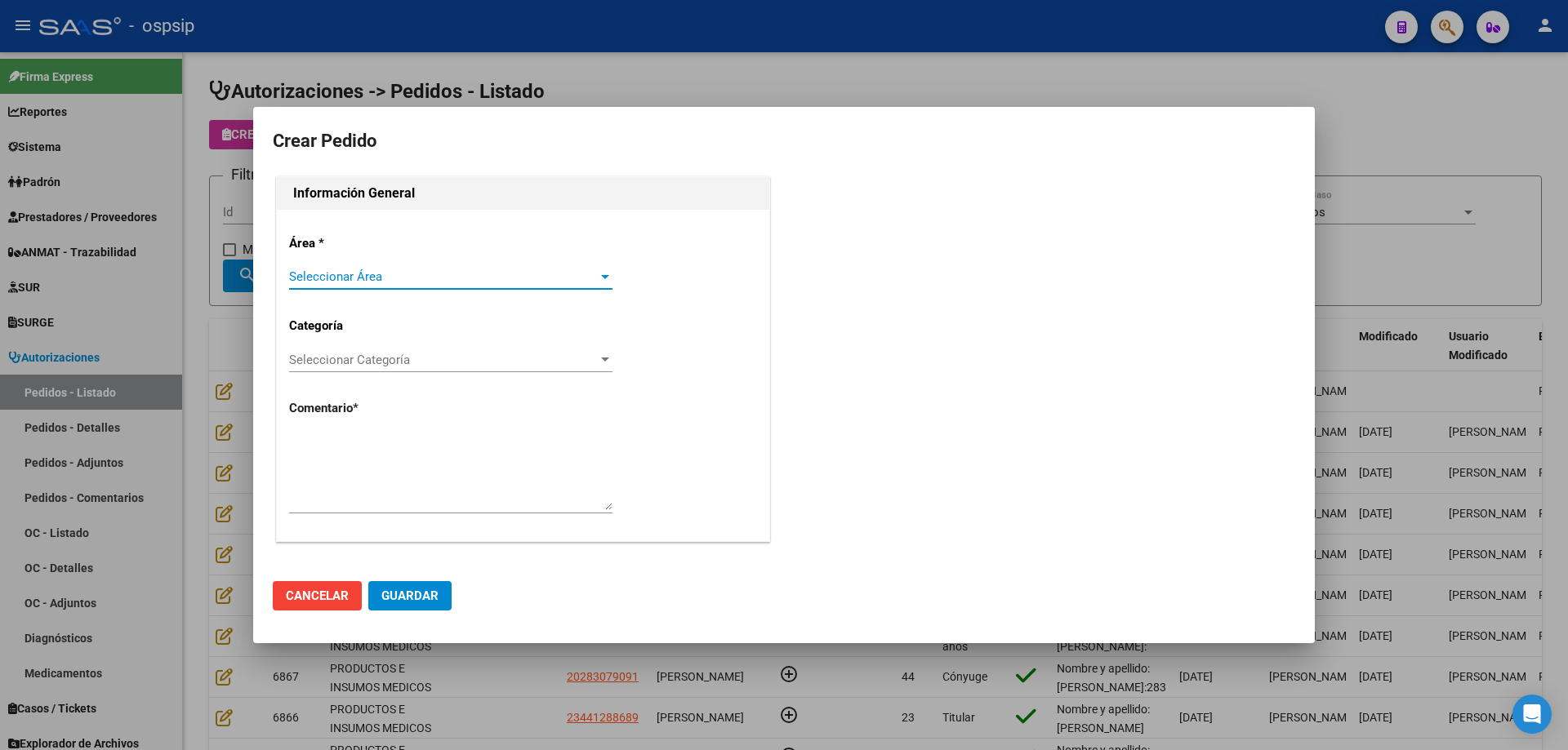
click at [405, 274] on span "Seleccionar Área" at bounding box center [443, 276] width 309 height 15
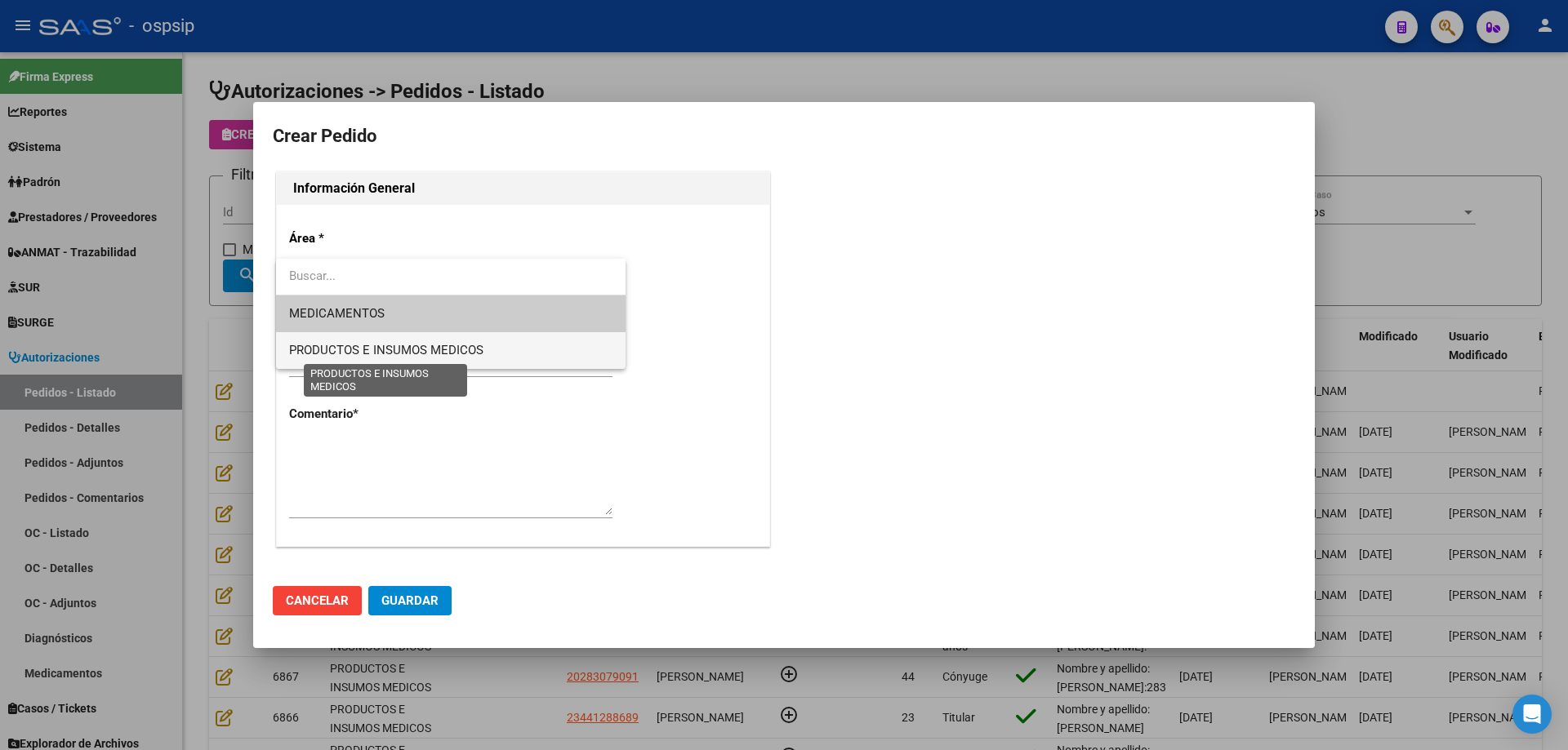
click at [402, 343] on span "PRODUCTOS E INSUMOS MEDICOS" at bounding box center [385, 350] width 194 height 15
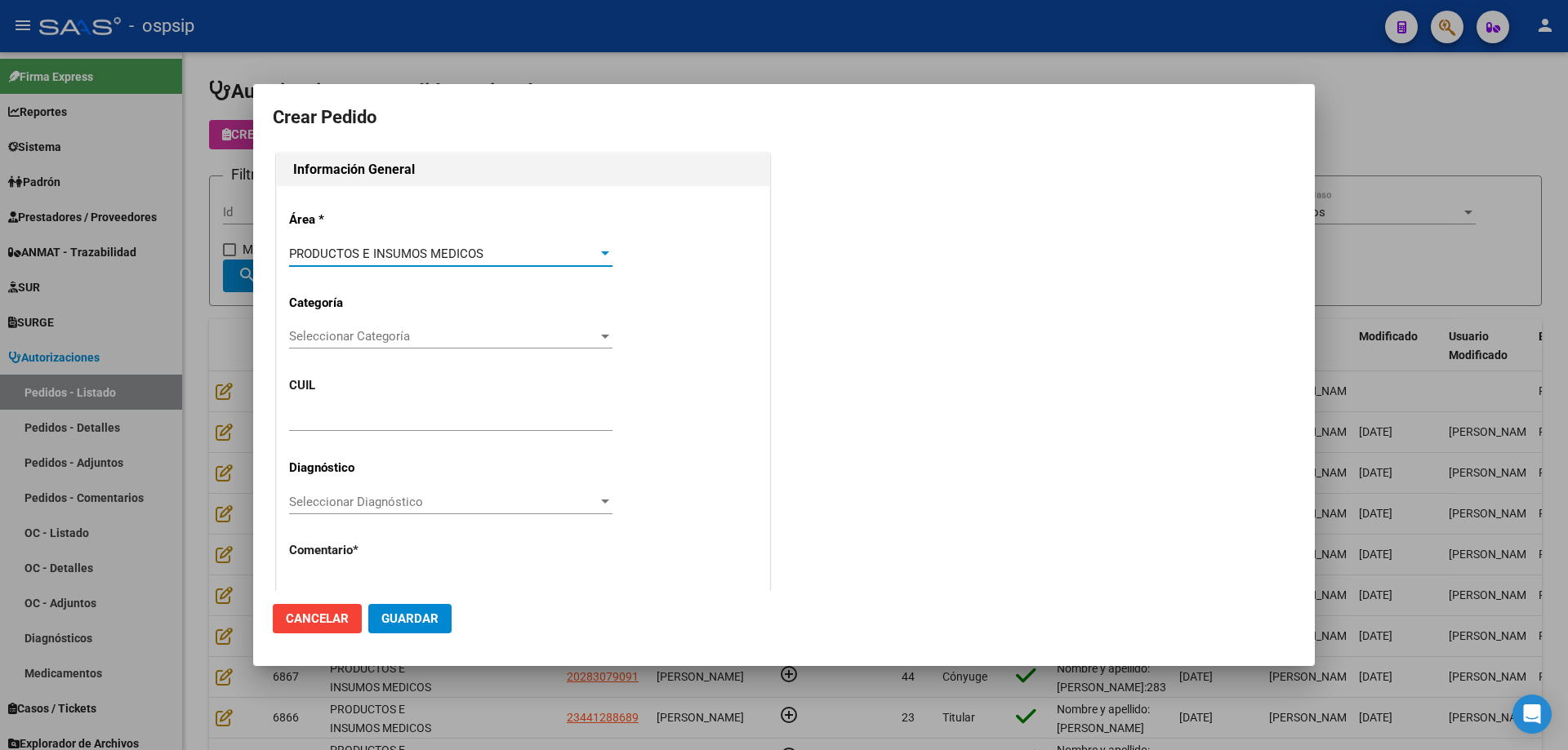
click at [401, 344] on span "Seleccionar Categoría" at bounding box center [443, 336] width 309 height 15
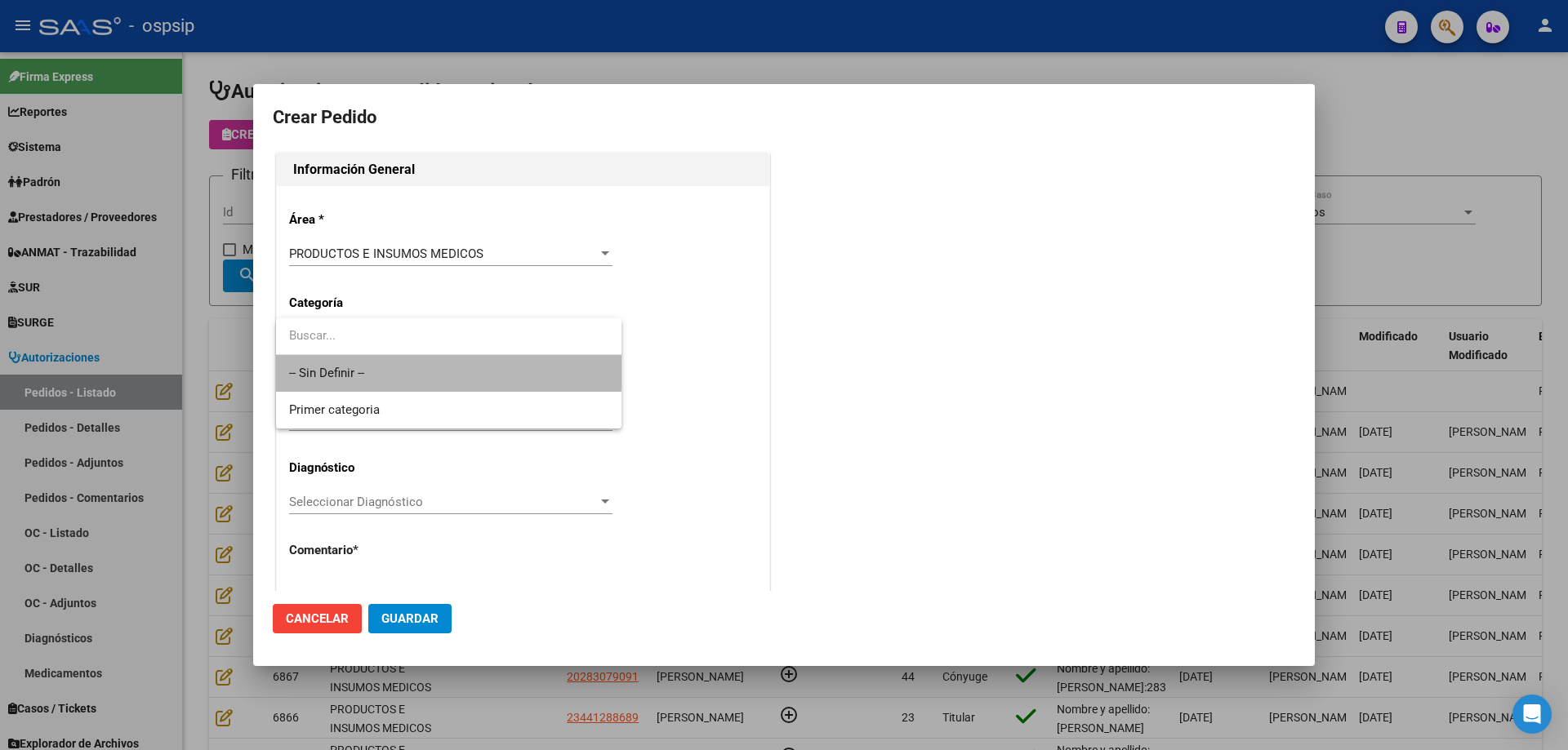
click at [387, 361] on span "-- Sin Definir --" at bounding box center [448, 374] width 319 height 37
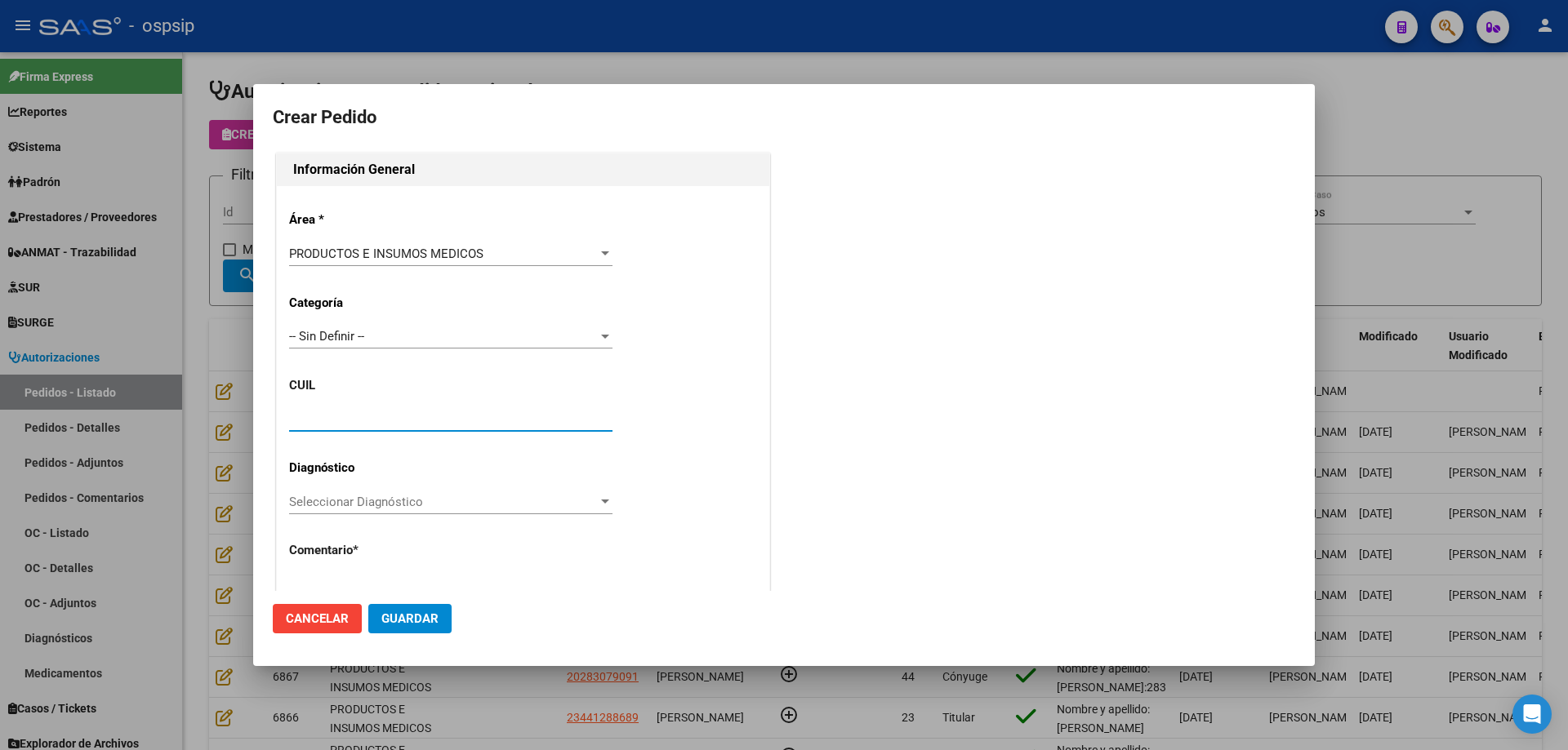
paste input "23-93596710-4"
type input "23-93596710-4"
type input "CARRILLO CELINA MARTINEZ"
type input "Buenos Aires, SAN ISIDRO, RICARDO GUITIERREZ 1107"
type input "CELINA MARTINEZ CARRILLO"
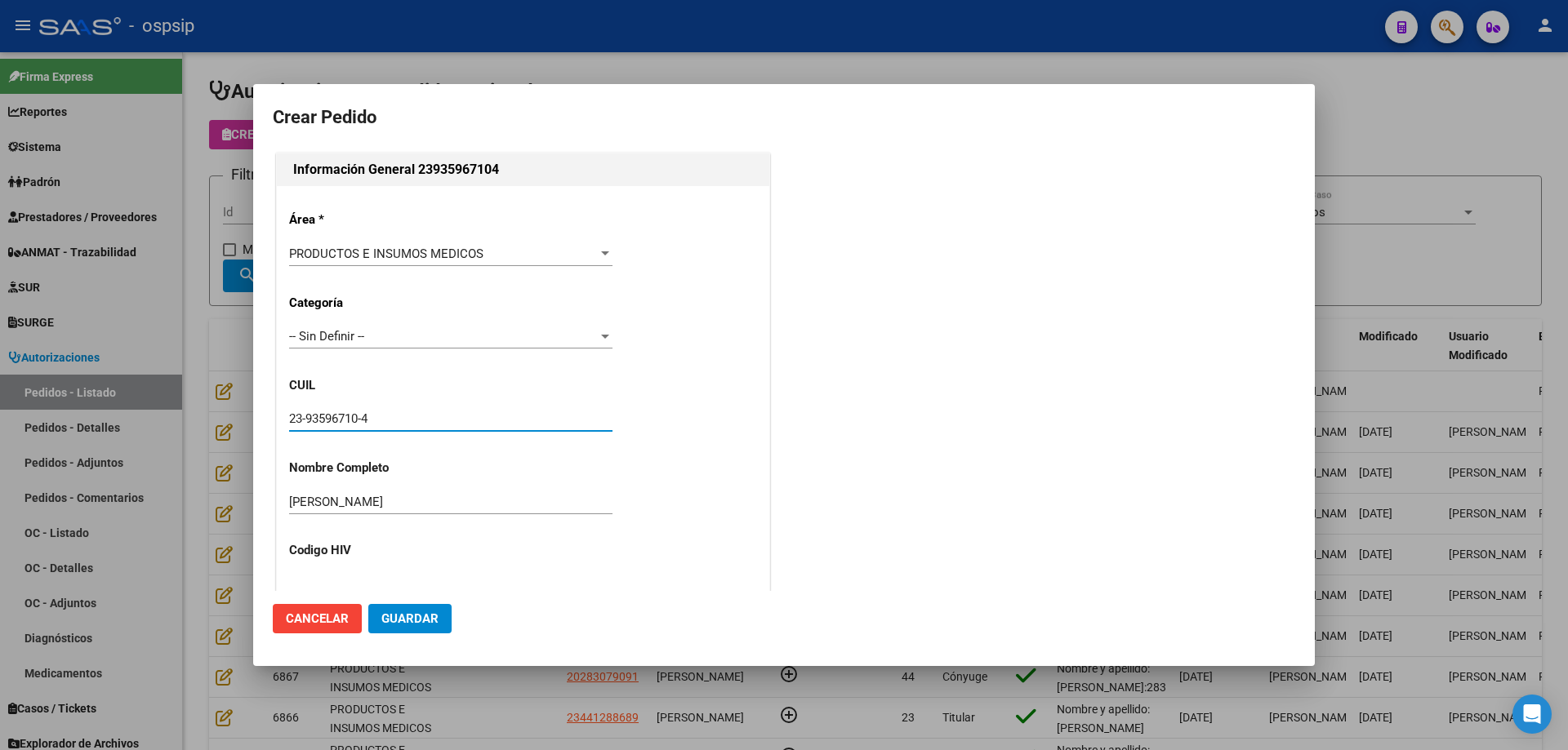
type input "BUENOS AIRES, GONZALEZ CATAN, SANABRIA 6047"
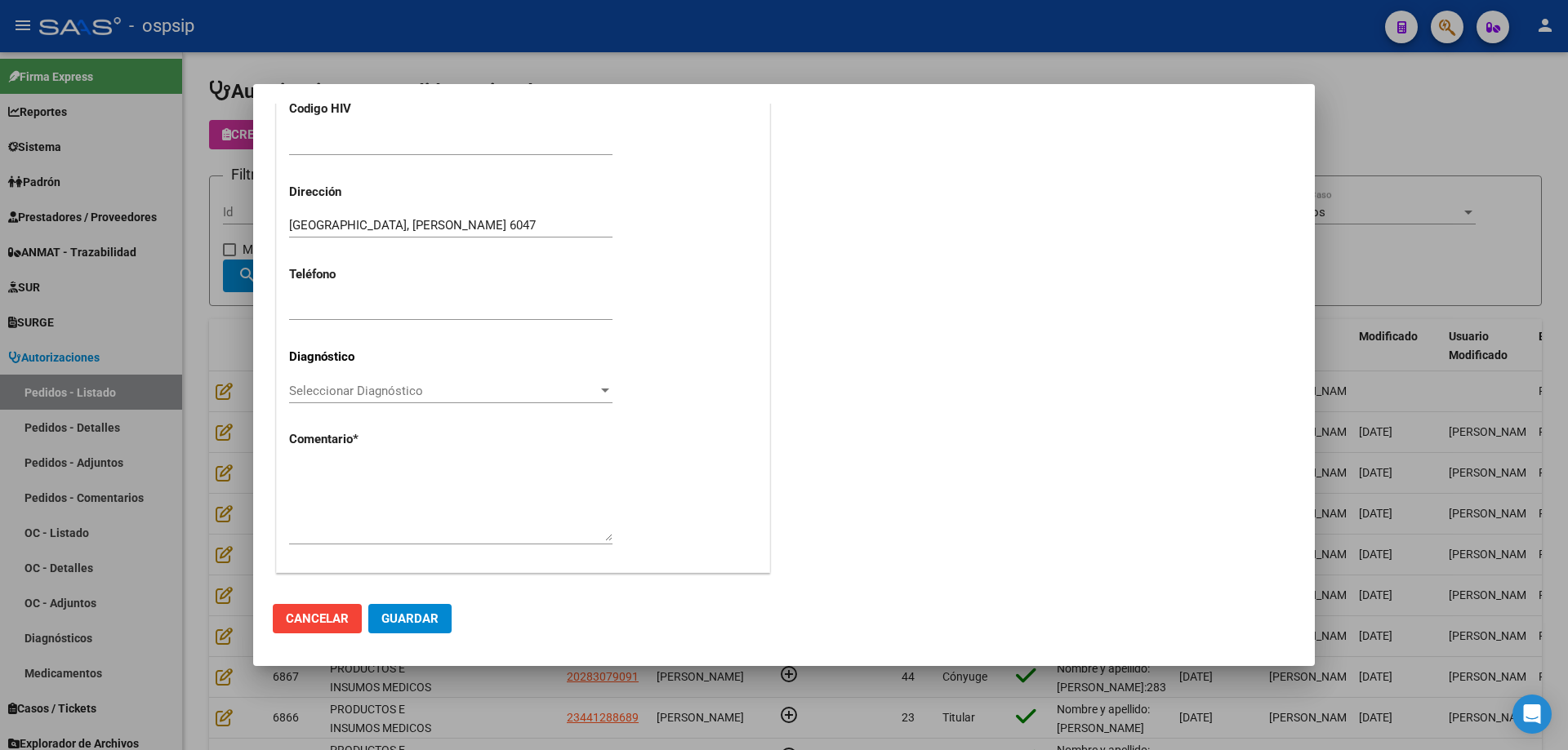
scroll to position [450, 0]
type input "23-93596710-4"
click at [441, 504] on textarea at bounding box center [450, 494] width 323 height 76
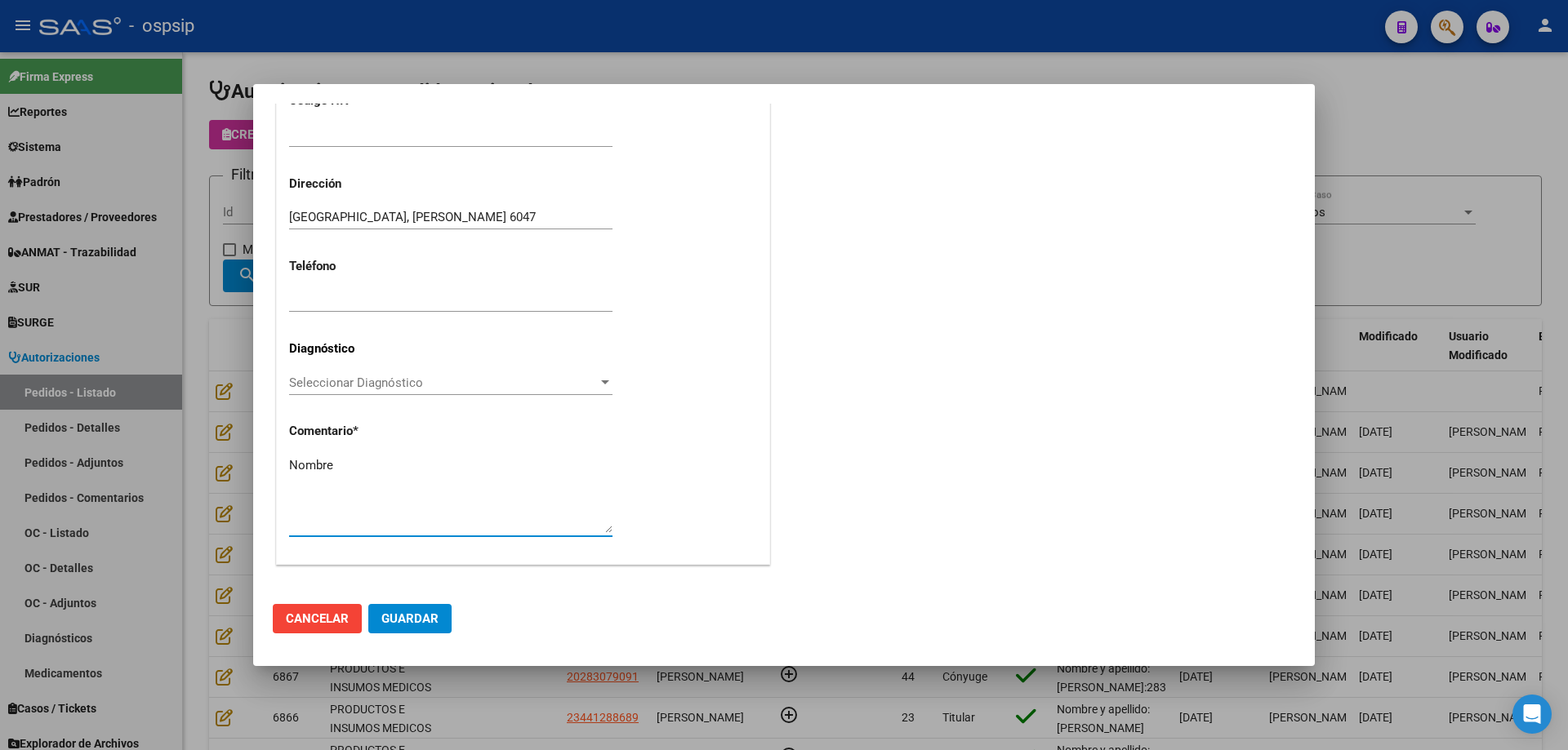
type textarea "Nombre"
click at [422, 611] on span "Guardar" at bounding box center [410, 618] width 57 height 15
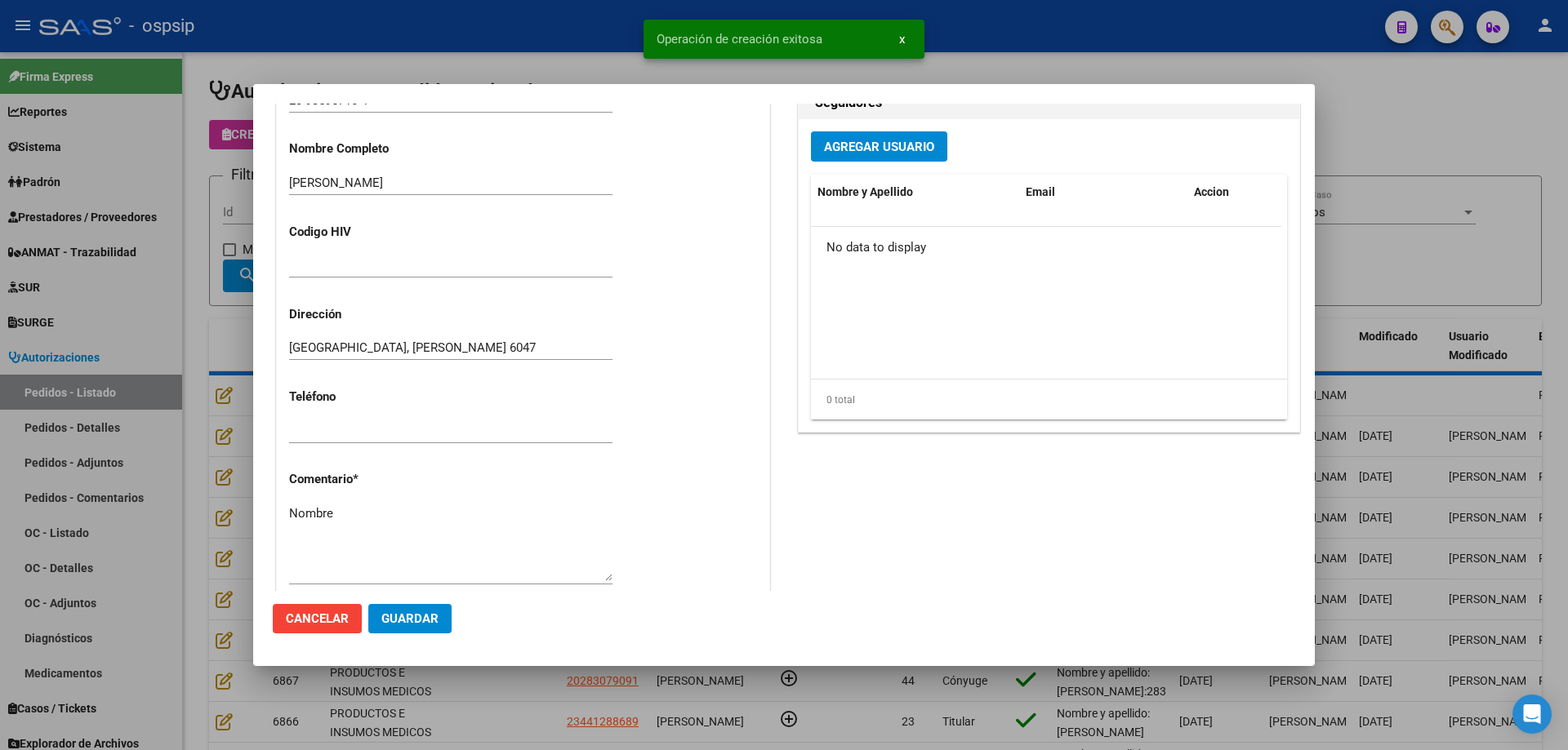
click at [162, 380] on div at bounding box center [784, 375] width 1568 height 750
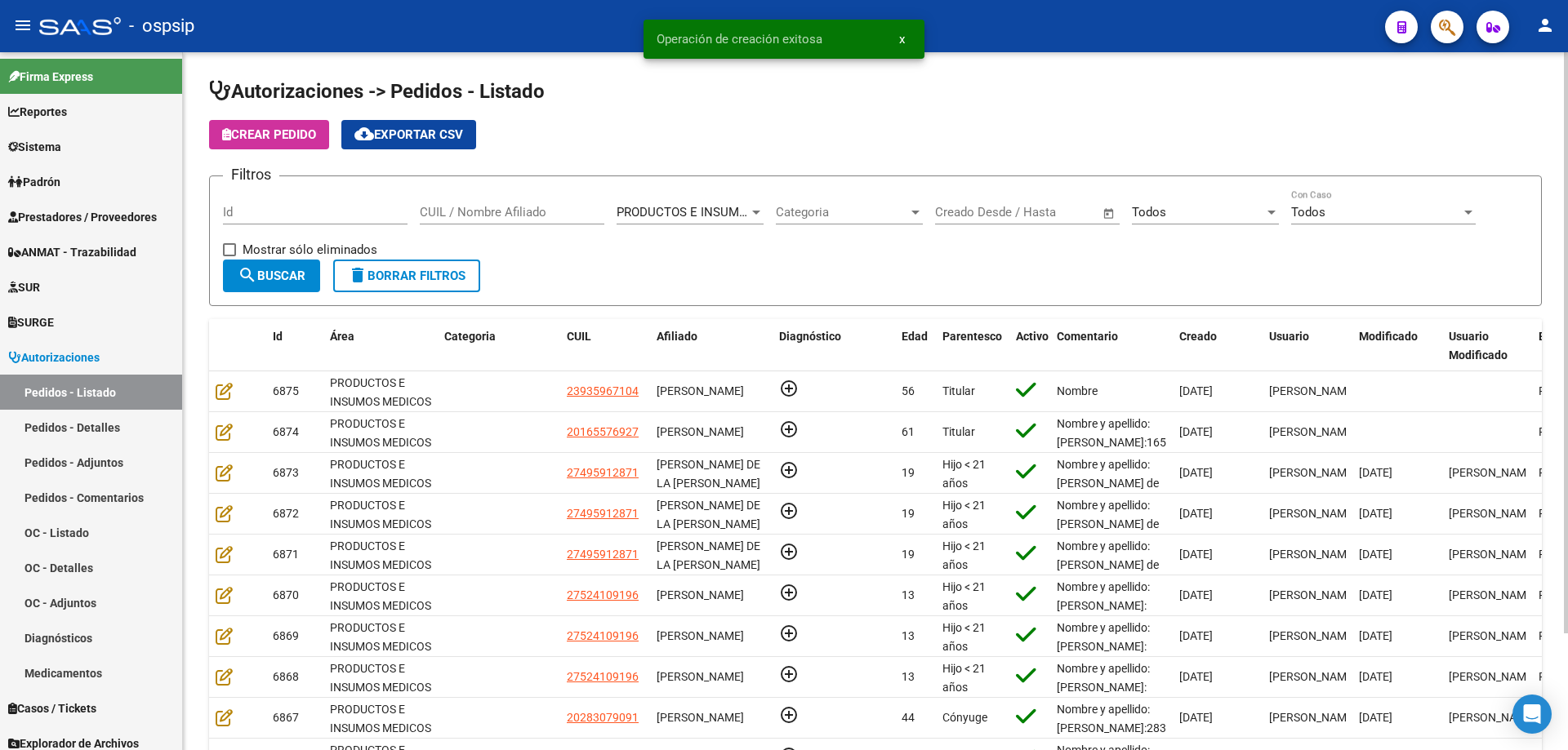
click at [569, 204] on div "CUIL / Nombre Afiliado" at bounding box center [512, 207] width 184 height 35
click at [569, 205] on div "CUIL / Nombre Afiliado" at bounding box center [512, 207] width 184 height 35
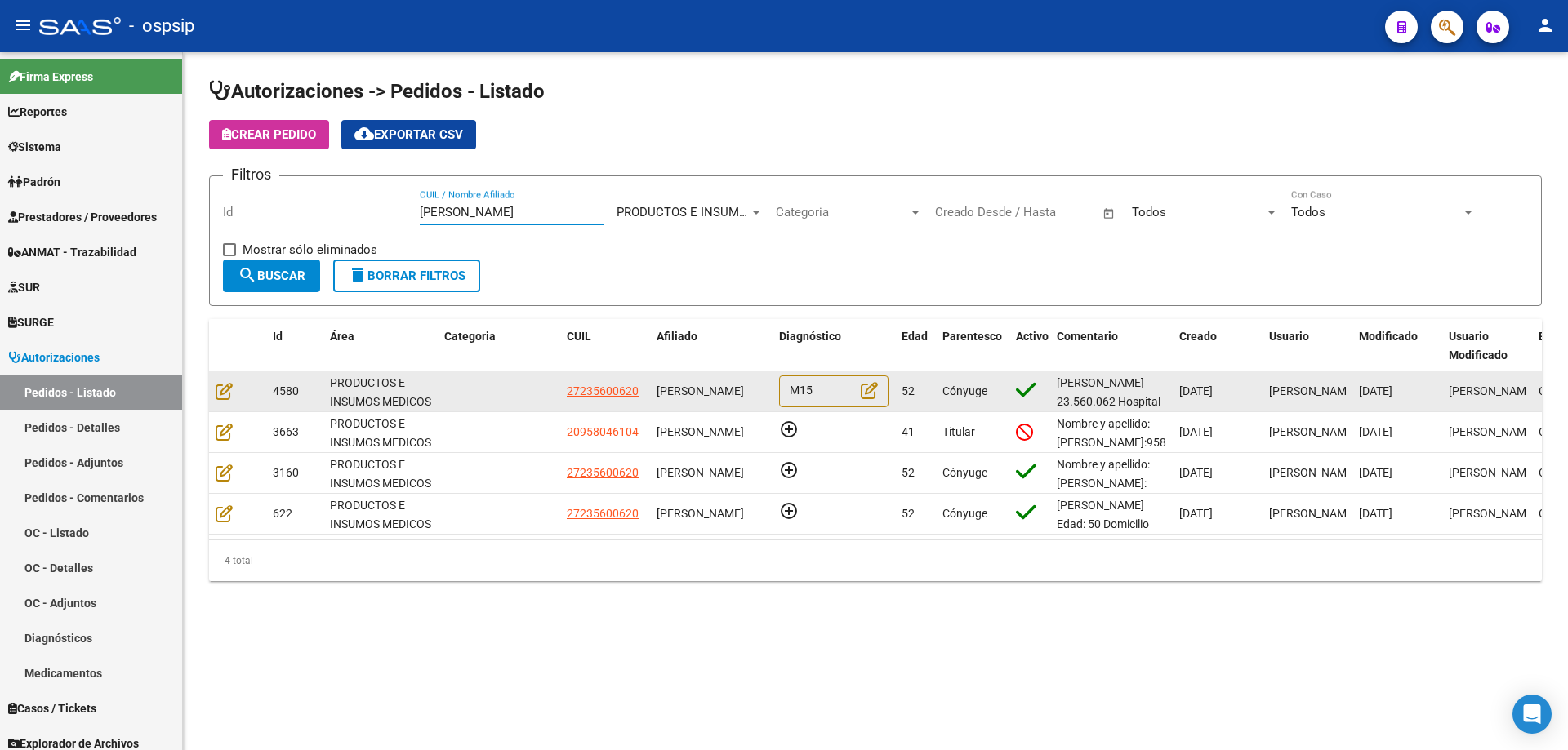
type input "narvaez"
click at [214, 387] on datatable-body-cell at bounding box center [237, 391] width 57 height 40
click at [227, 386] on icon at bounding box center [225, 390] width 18 height 18
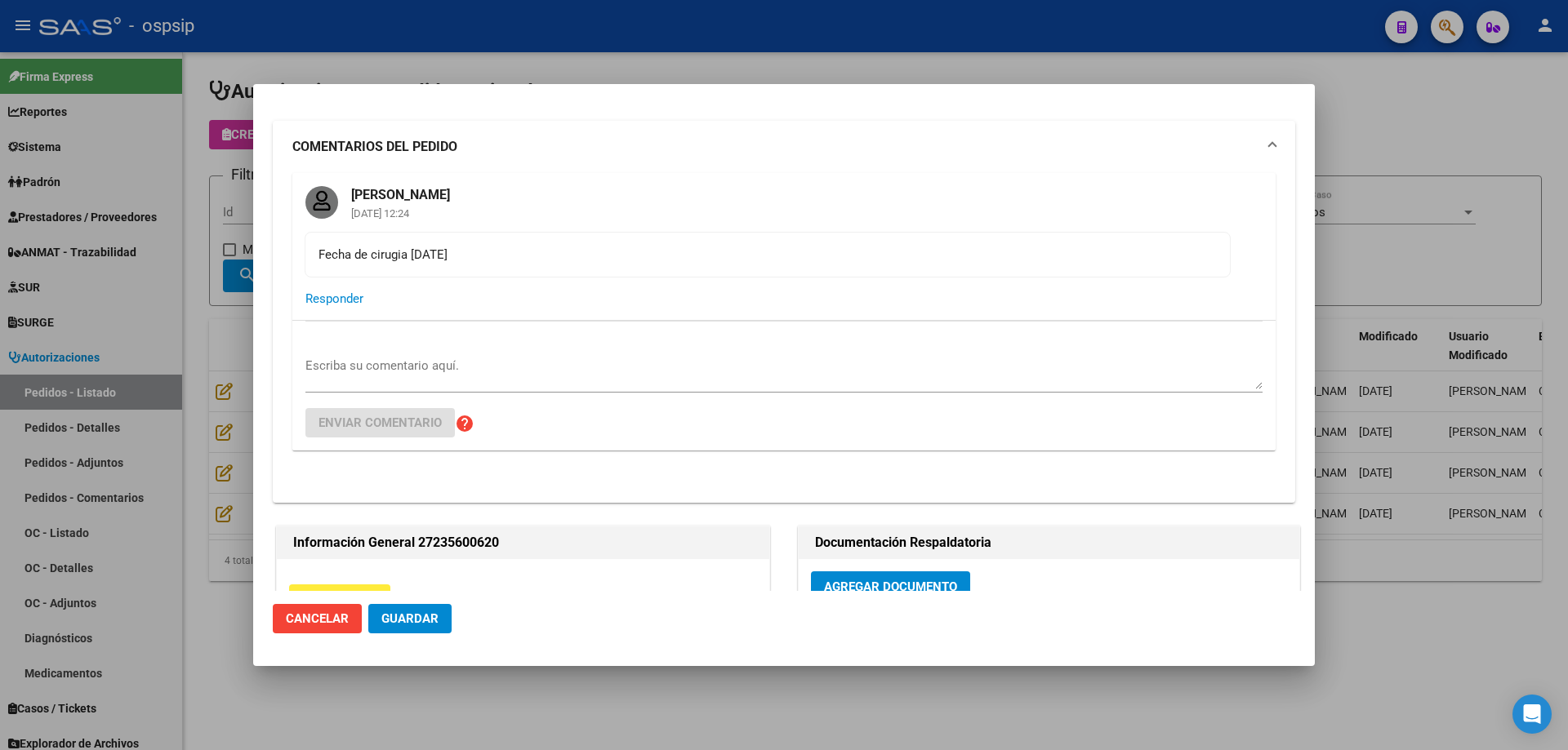
scroll to position [0, 0]
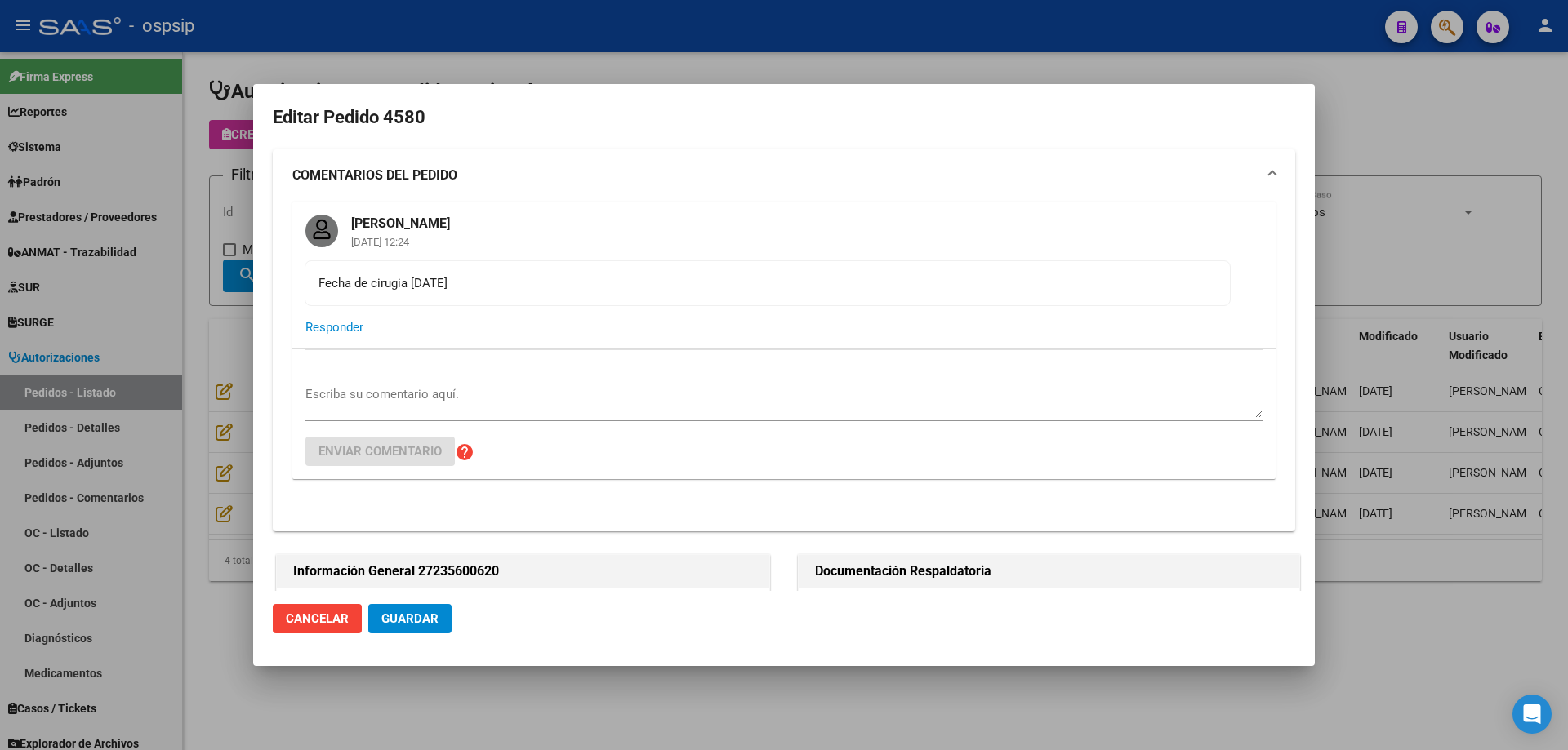
click at [172, 269] on div at bounding box center [784, 375] width 1568 height 750
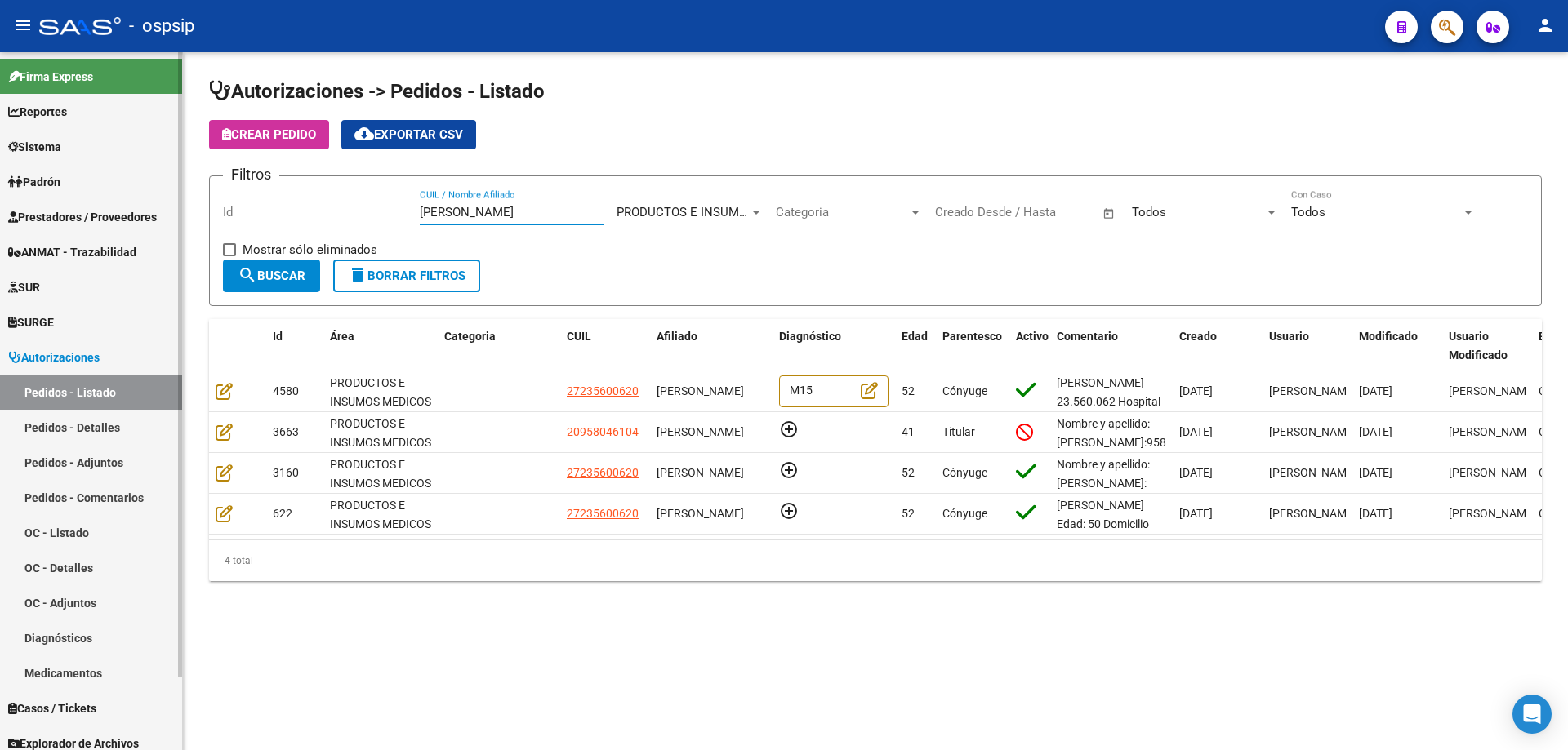
drag, startPoint x: 490, startPoint y: 218, endPoint x: 136, endPoint y: 196, distance: 354.7
click at [136, 196] on mat-sidenav-container "Firma Express Reportes Egresos Devengados Auditorías x Área Auditorías x Usuari…" at bounding box center [784, 402] width 1568 height 698
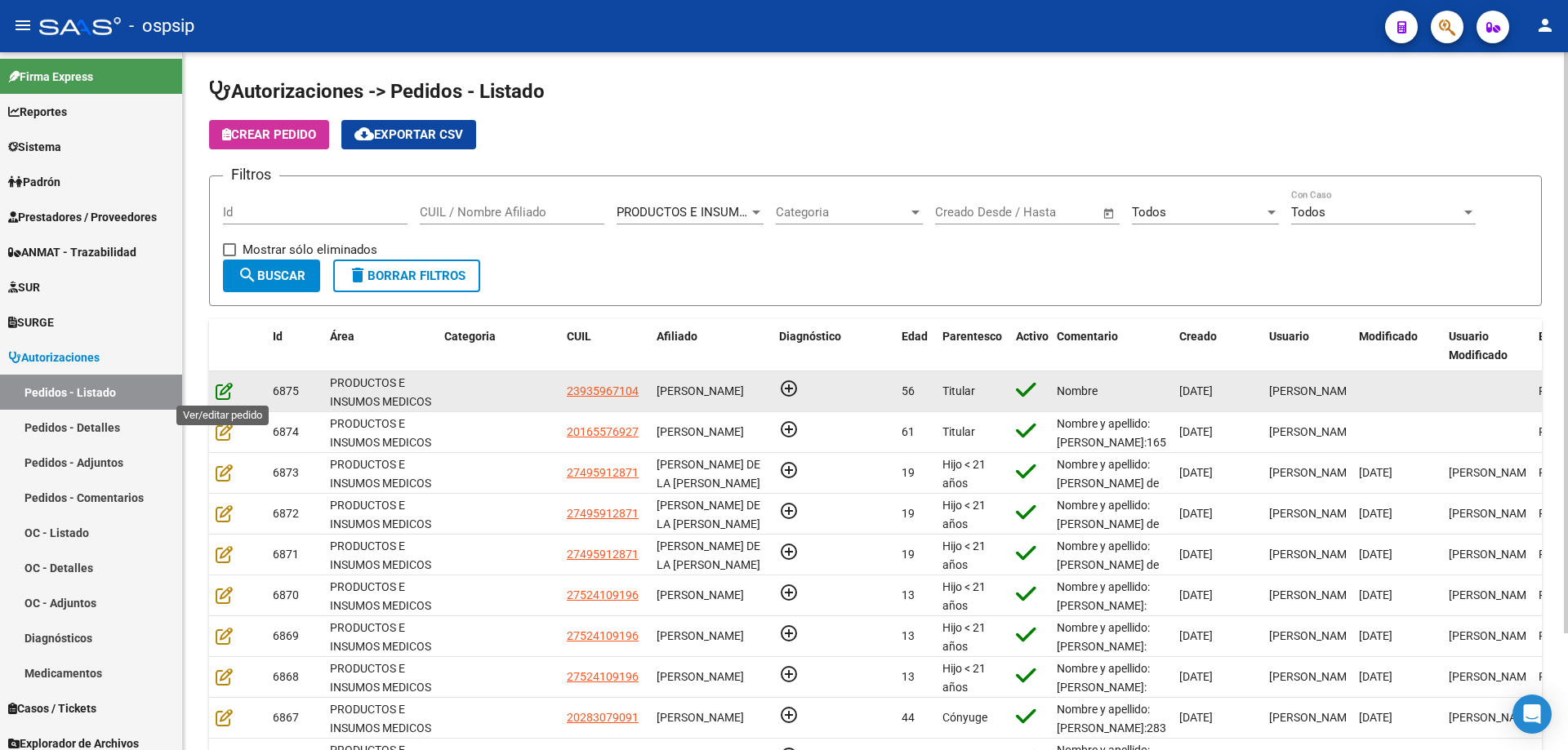
click at [226, 392] on icon at bounding box center [225, 390] width 18 height 18
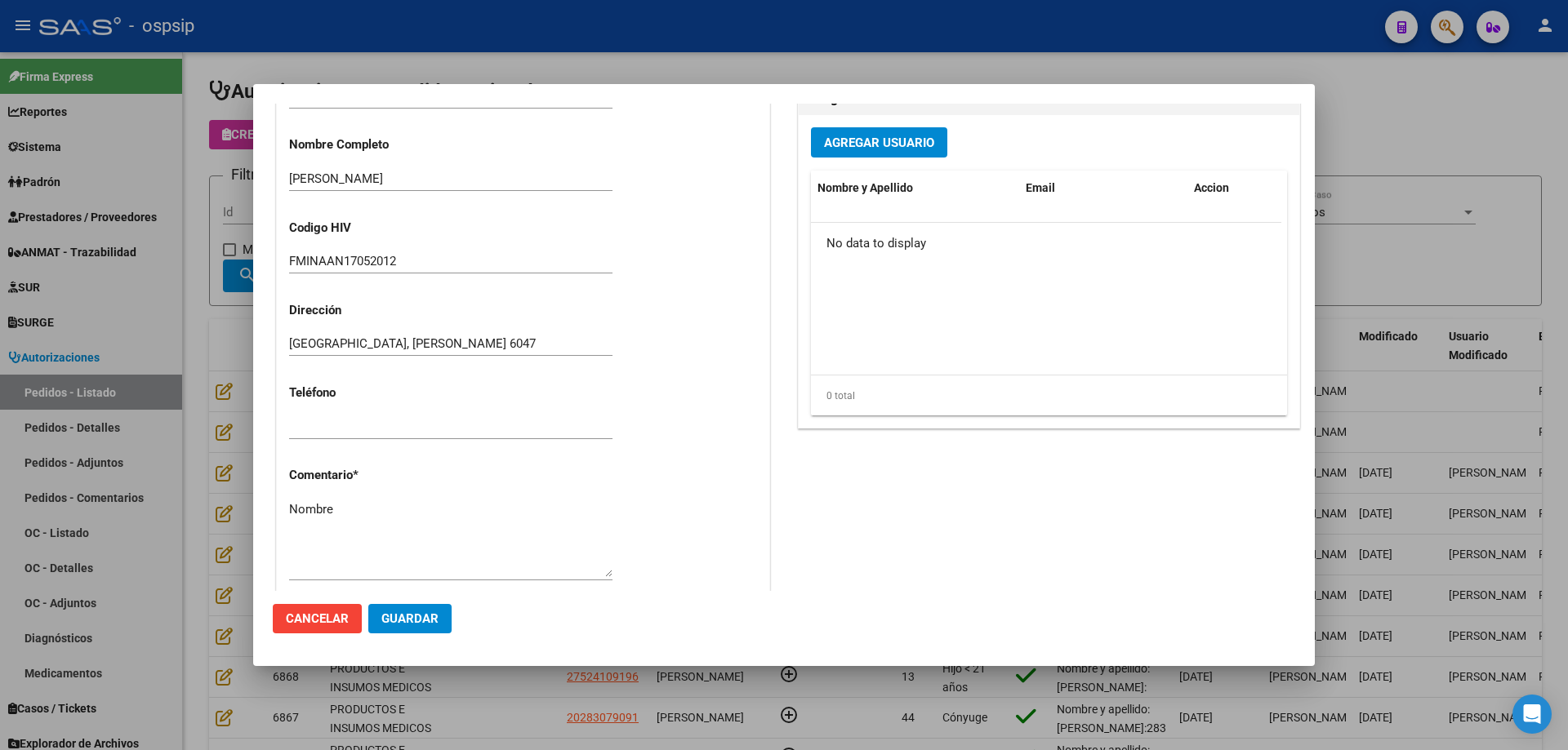
scroll to position [734, 0]
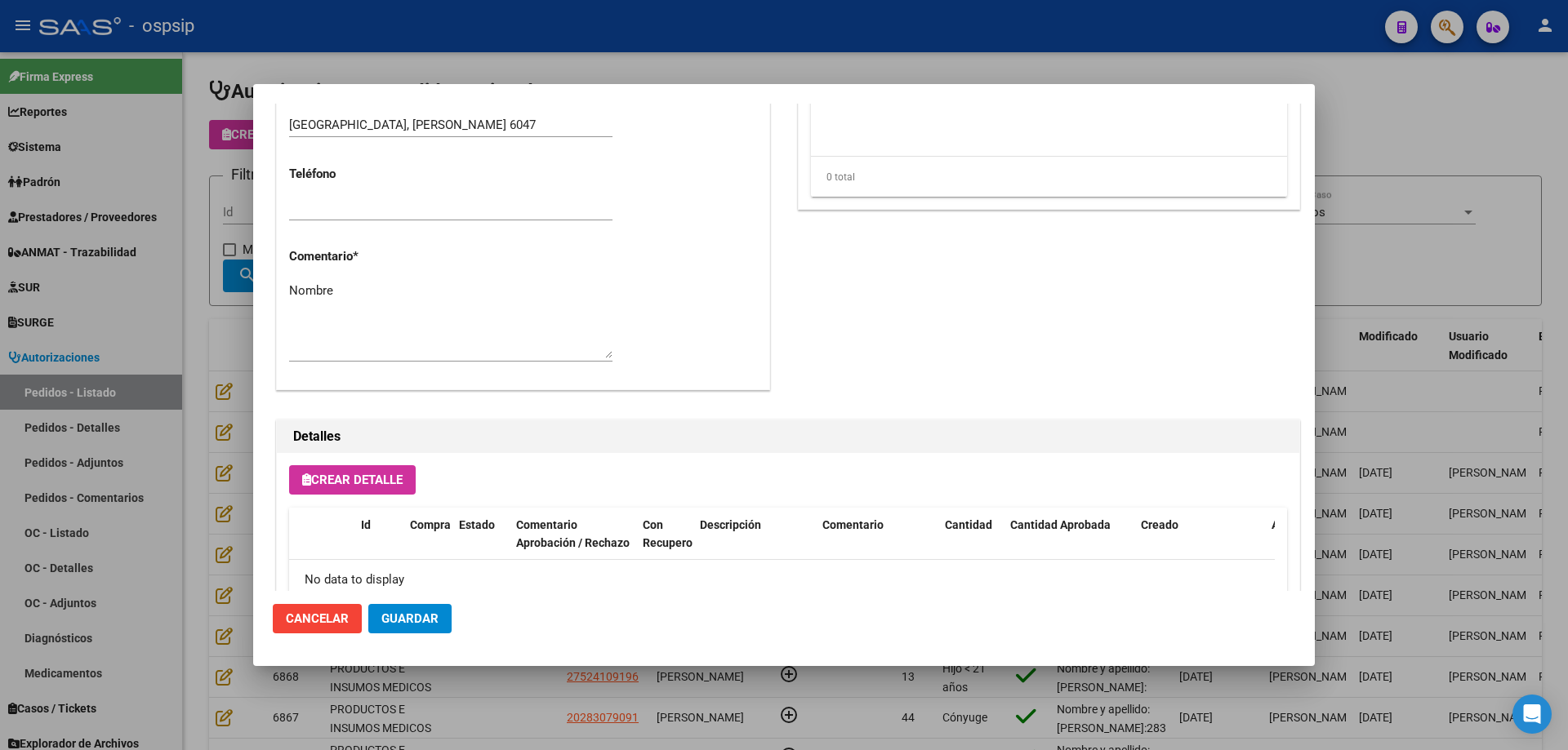
click at [389, 461] on div "Crear Detalle Id Compra Estado Comentario Aprobación / Rechazo Con Recupero Des…" at bounding box center [787, 615] width 1022 height 325
click at [383, 476] on span "Crear Detalle" at bounding box center [352, 480] width 100 height 15
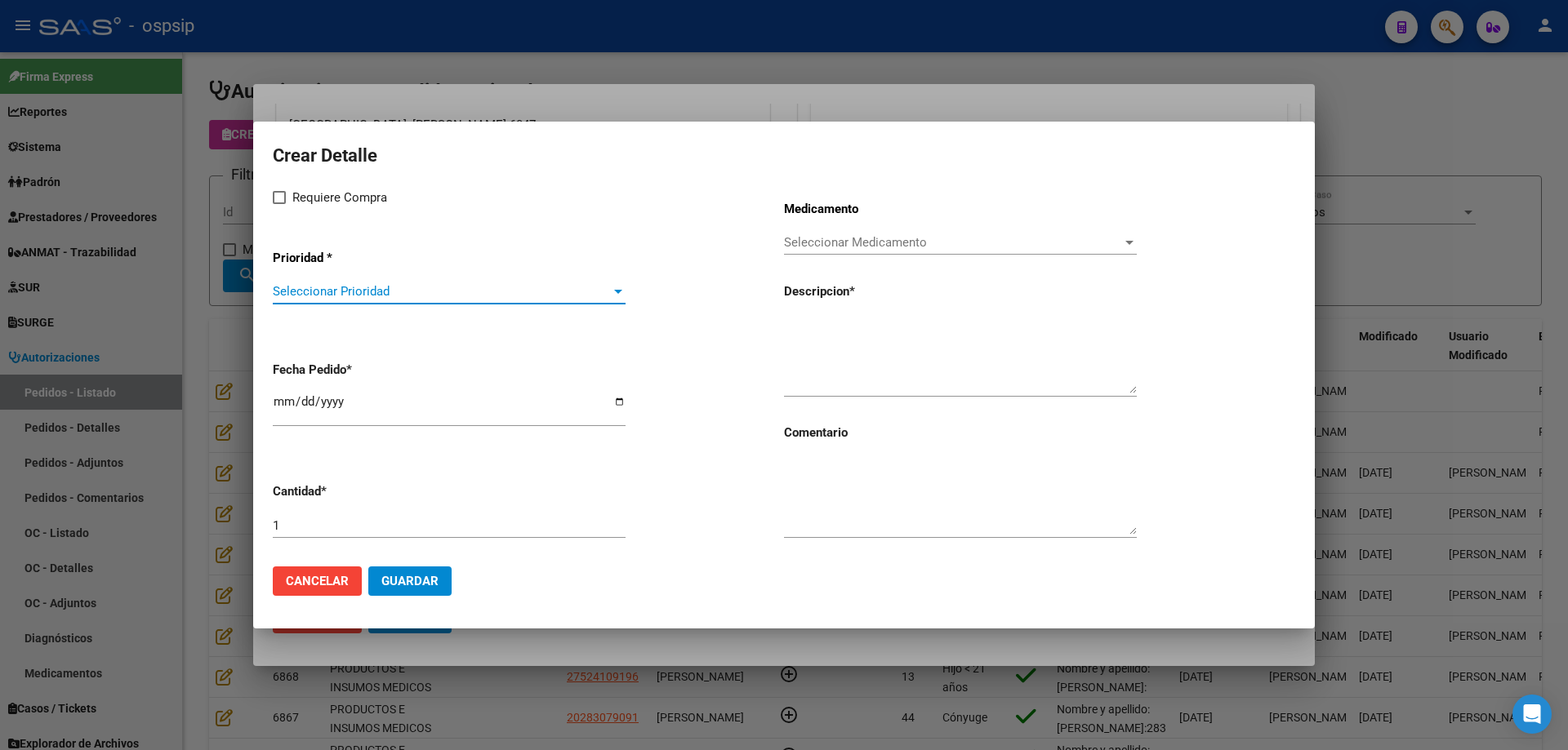
click at [457, 296] on span "Seleccionar Prioridad" at bounding box center [441, 291] width 338 height 15
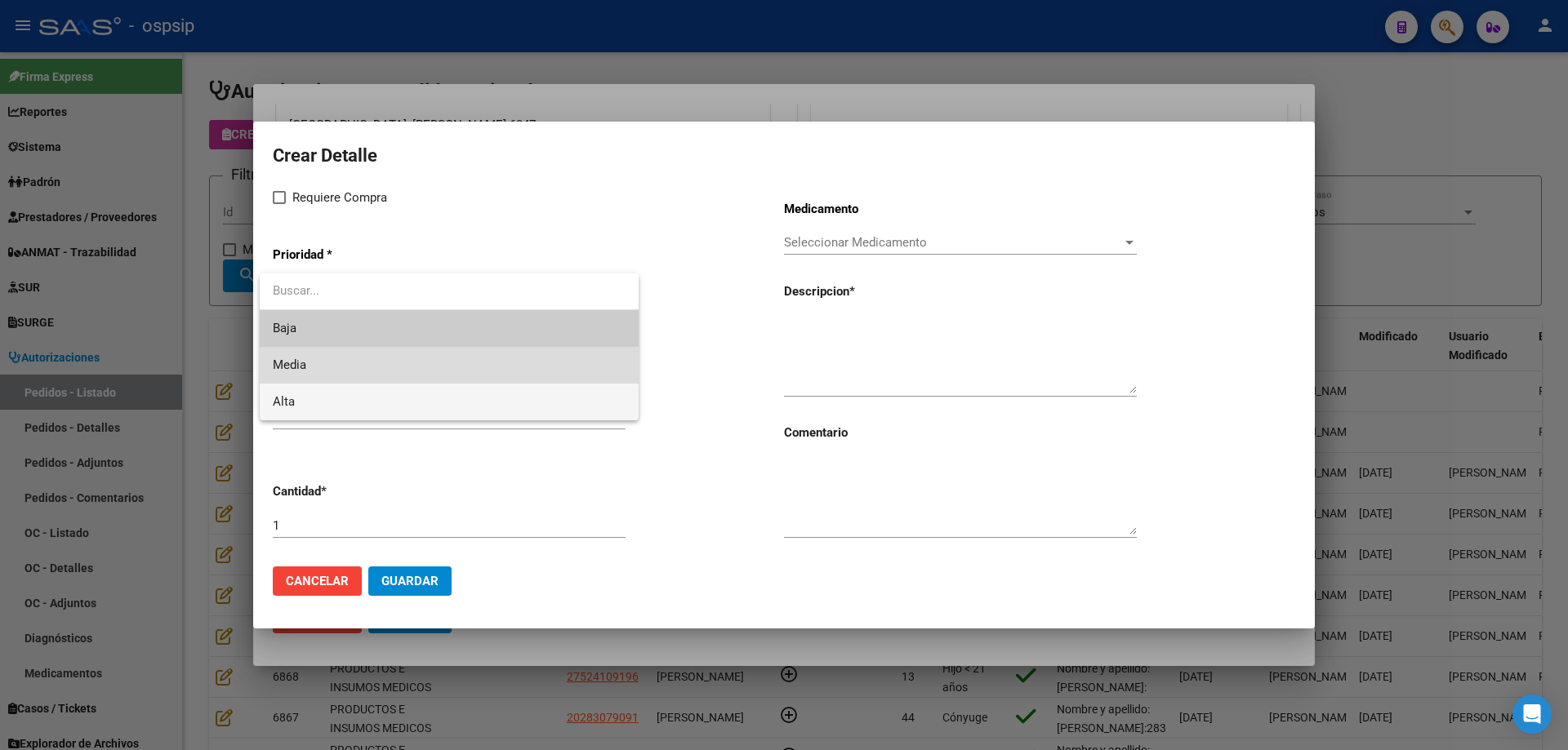
drag, startPoint x: 404, startPoint y: 377, endPoint x: 397, endPoint y: 389, distance: 13.9
click at [400, 385] on div "Baja Media Alta" at bounding box center [449, 346] width 379 height 146
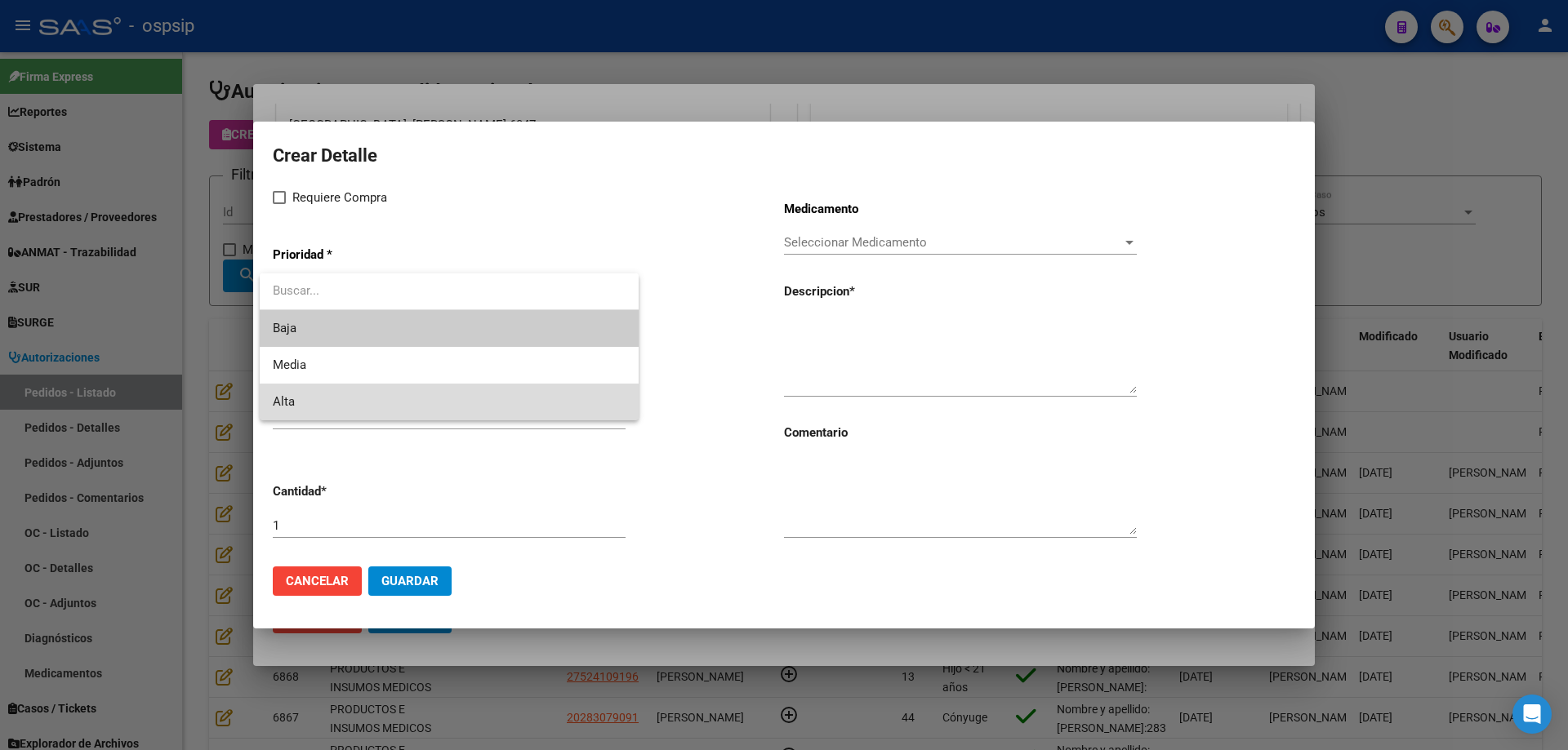
click at [329, 406] on span "Alta" at bounding box center [449, 402] width 353 height 37
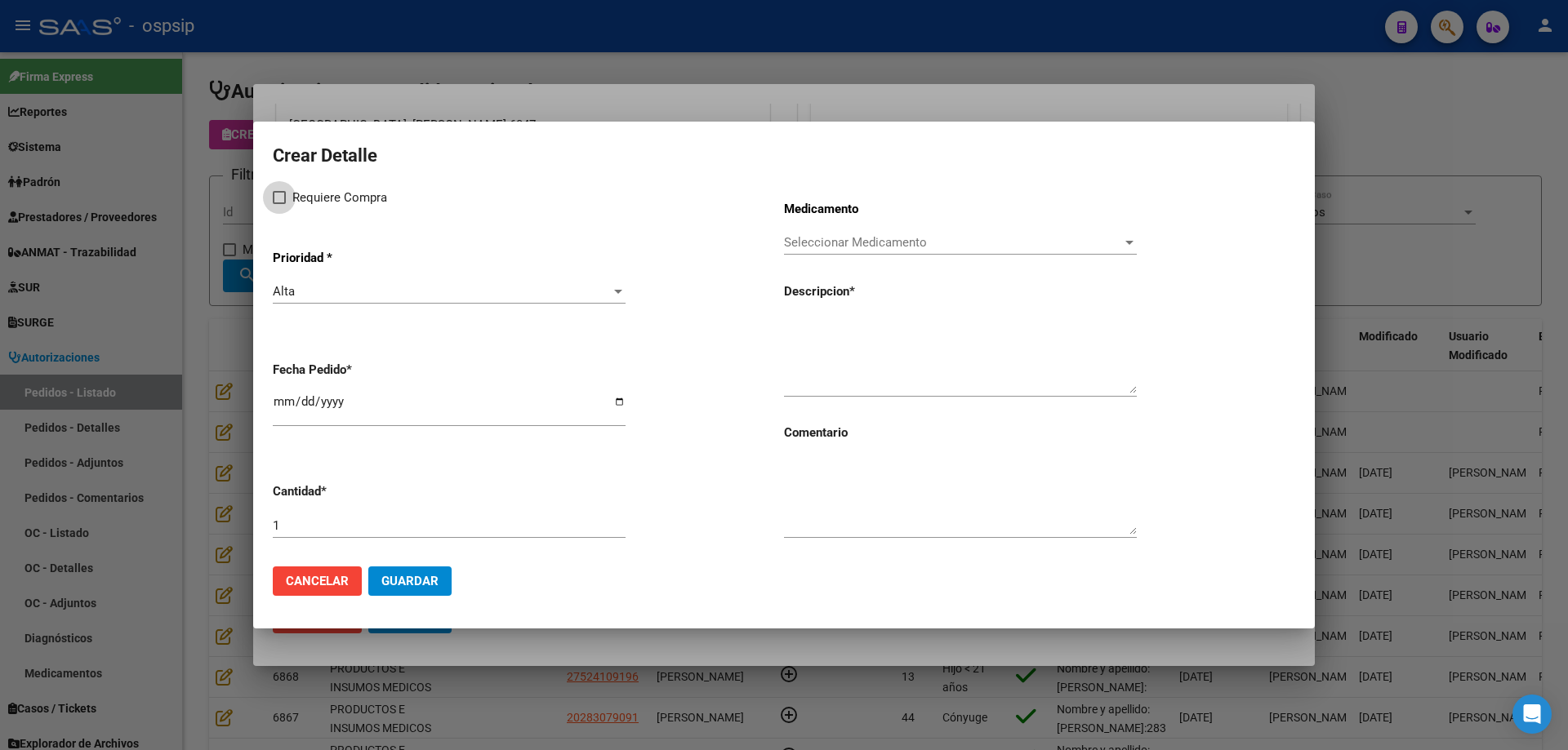
click at [279, 199] on span at bounding box center [279, 197] width 13 height 13
click at [279, 204] on input "Requiere Compra" at bounding box center [278, 204] width 1 height 1
checkbox input "true"
click at [829, 248] on span "Seleccionar Medicamento" at bounding box center [952, 242] width 338 height 15
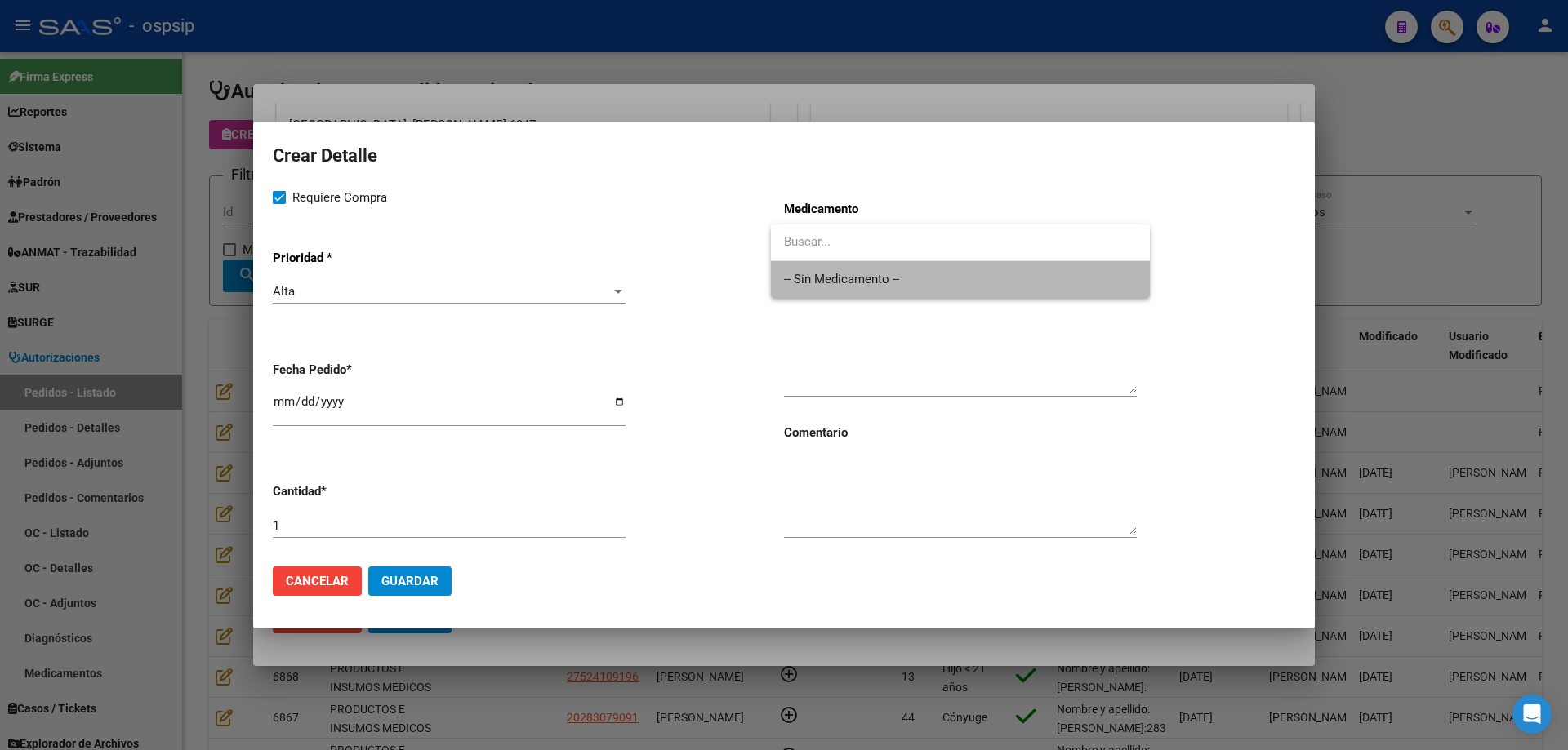
click at [808, 298] on span "-- Sin Medicamento --" at bounding box center [960, 280] width 353 height 37
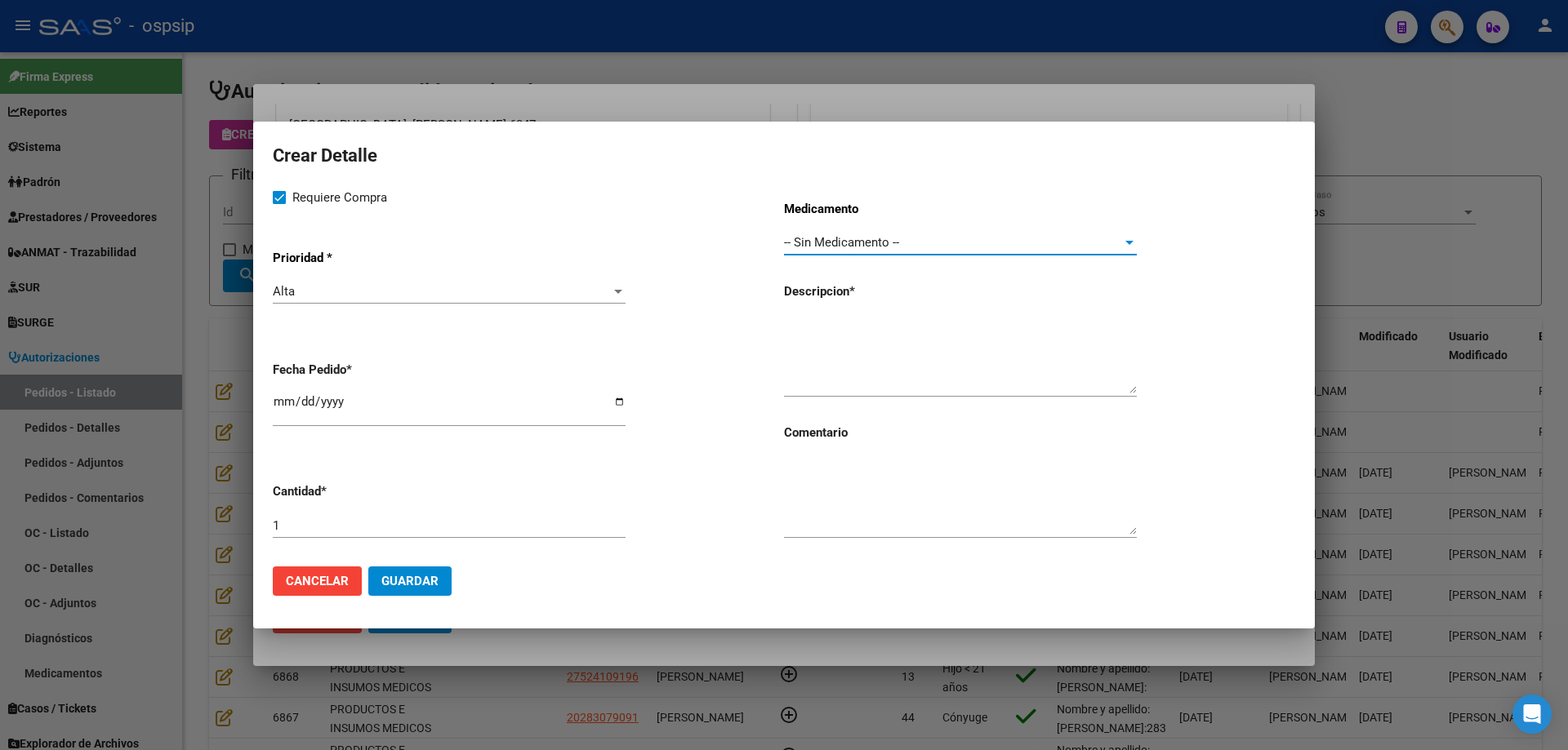
click at [288, 403] on input "[DATE]" at bounding box center [449, 408] width 353 height 26
type input "[DATE]"
click at [893, 345] on textarea at bounding box center [960, 354] width 353 height 76
type textarea "Malla de polipropileno 15x15cm"
click at [412, 587] on span "Guardar" at bounding box center [410, 581] width 57 height 15
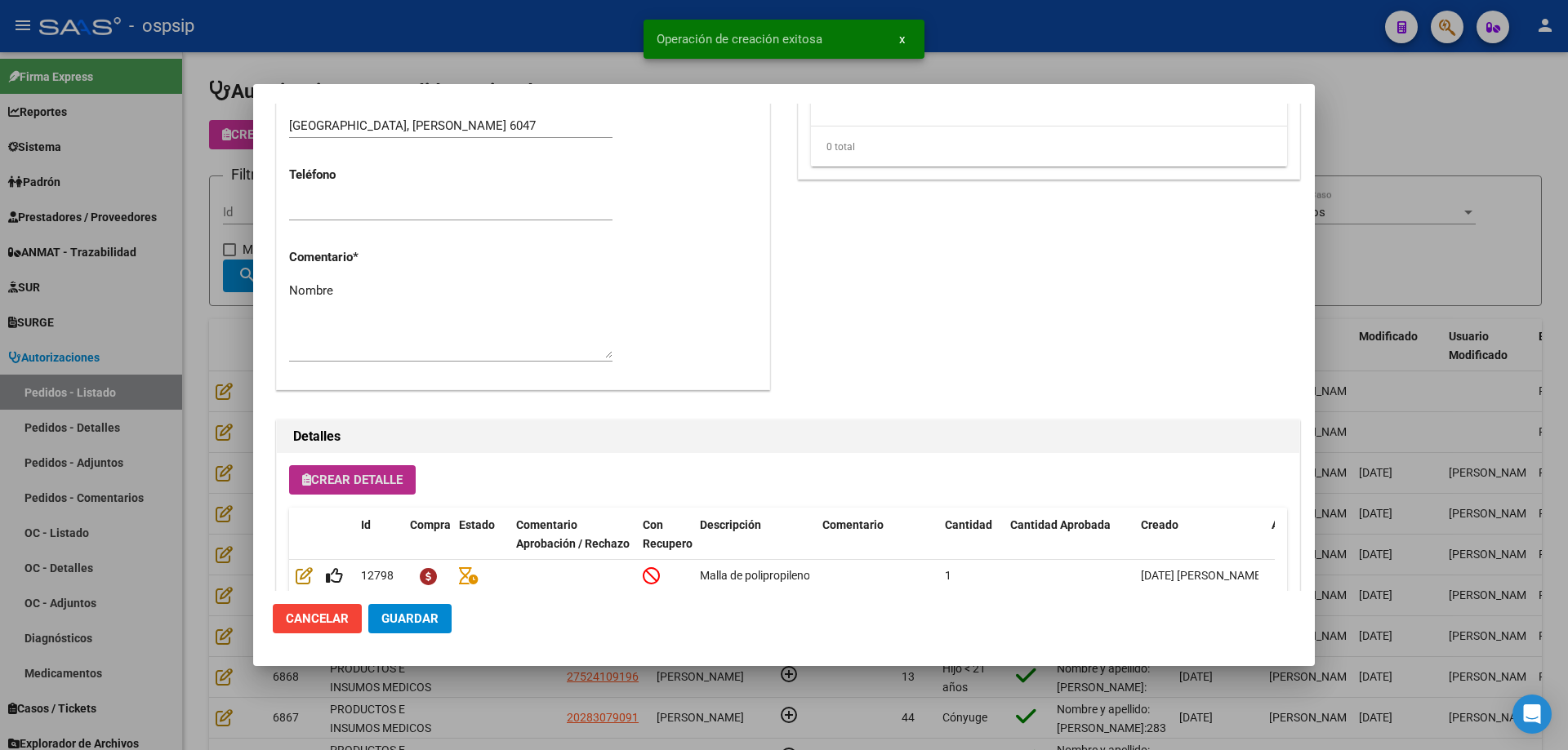
scroll to position [979, 0]
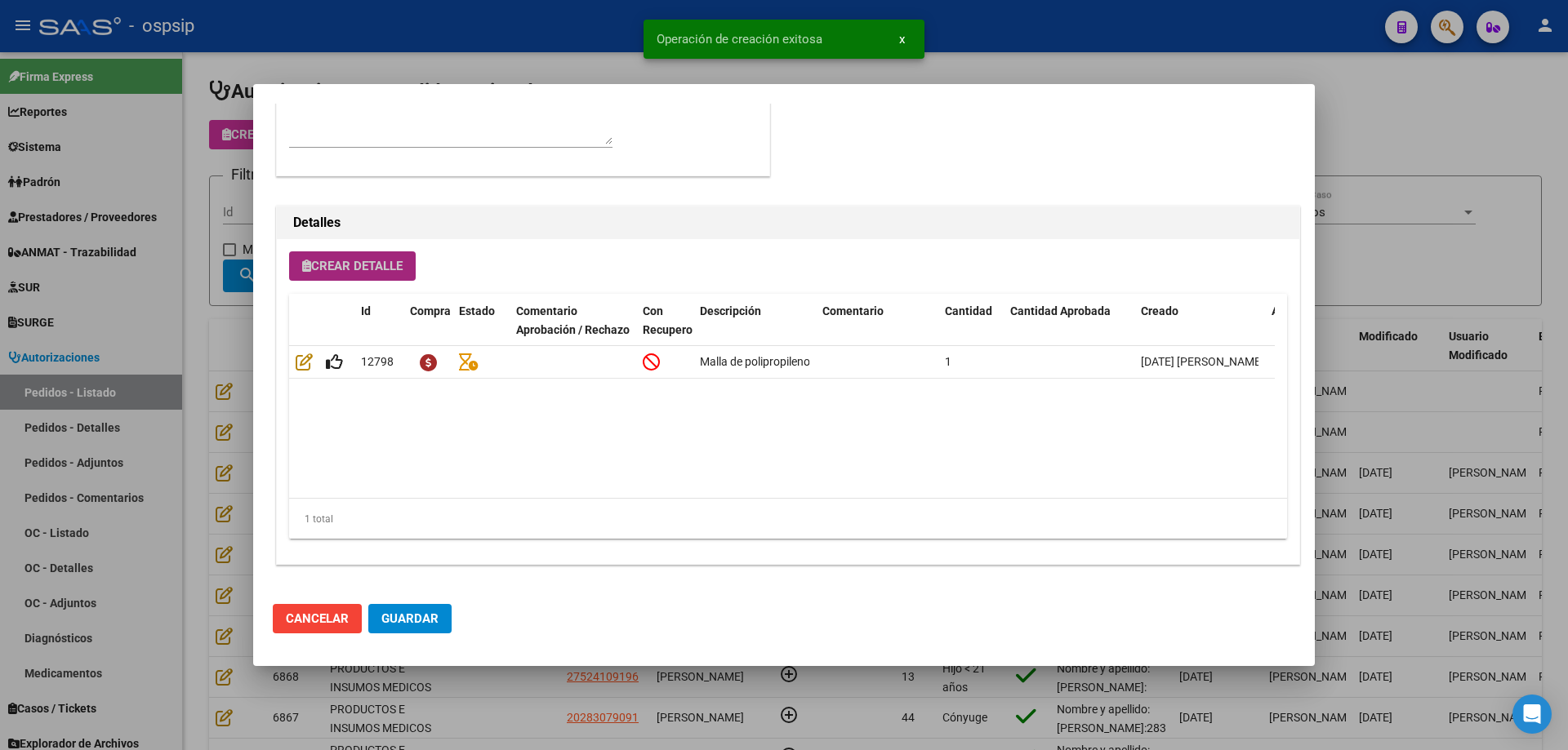
click at [369, 267] on span "Crear Detalle" at bounding box center [352, 266] width 100 height 15
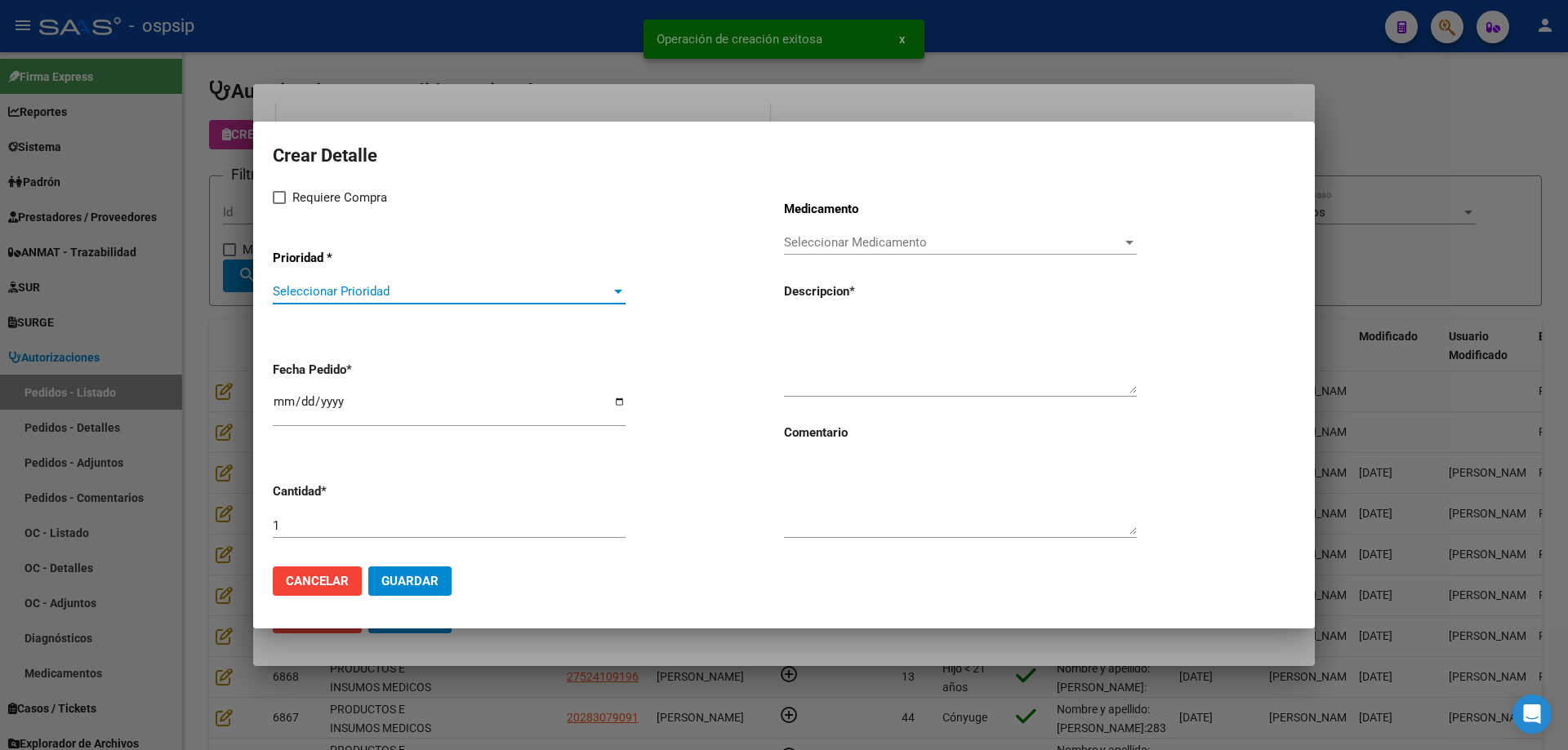
click at [369, 288] on span "Seleccionar Prioridad" at bounding box center [441, 291] width 338 height 15
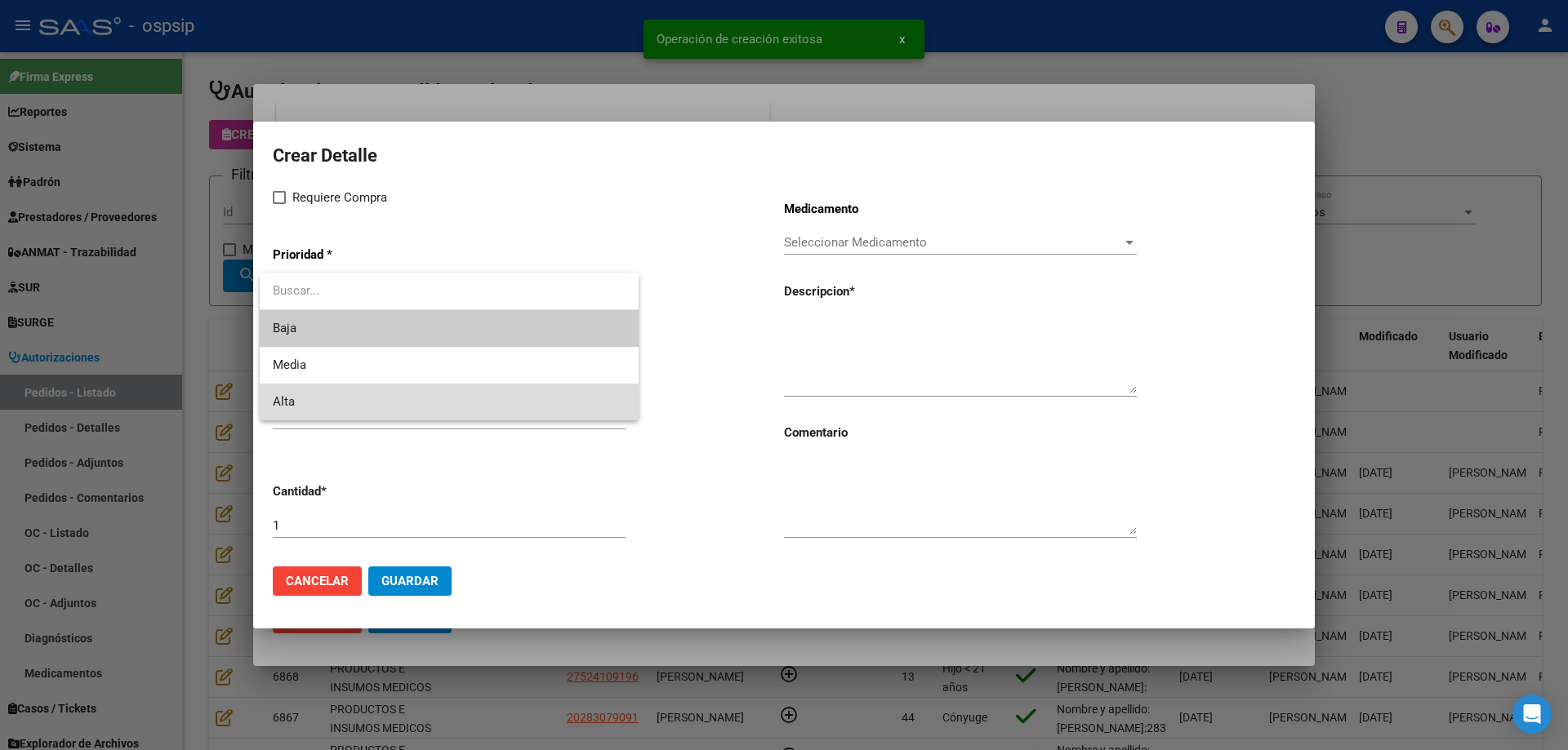
click at [323, 408] on span "Alta" at bounding box center [449, 402] width 353 height 37
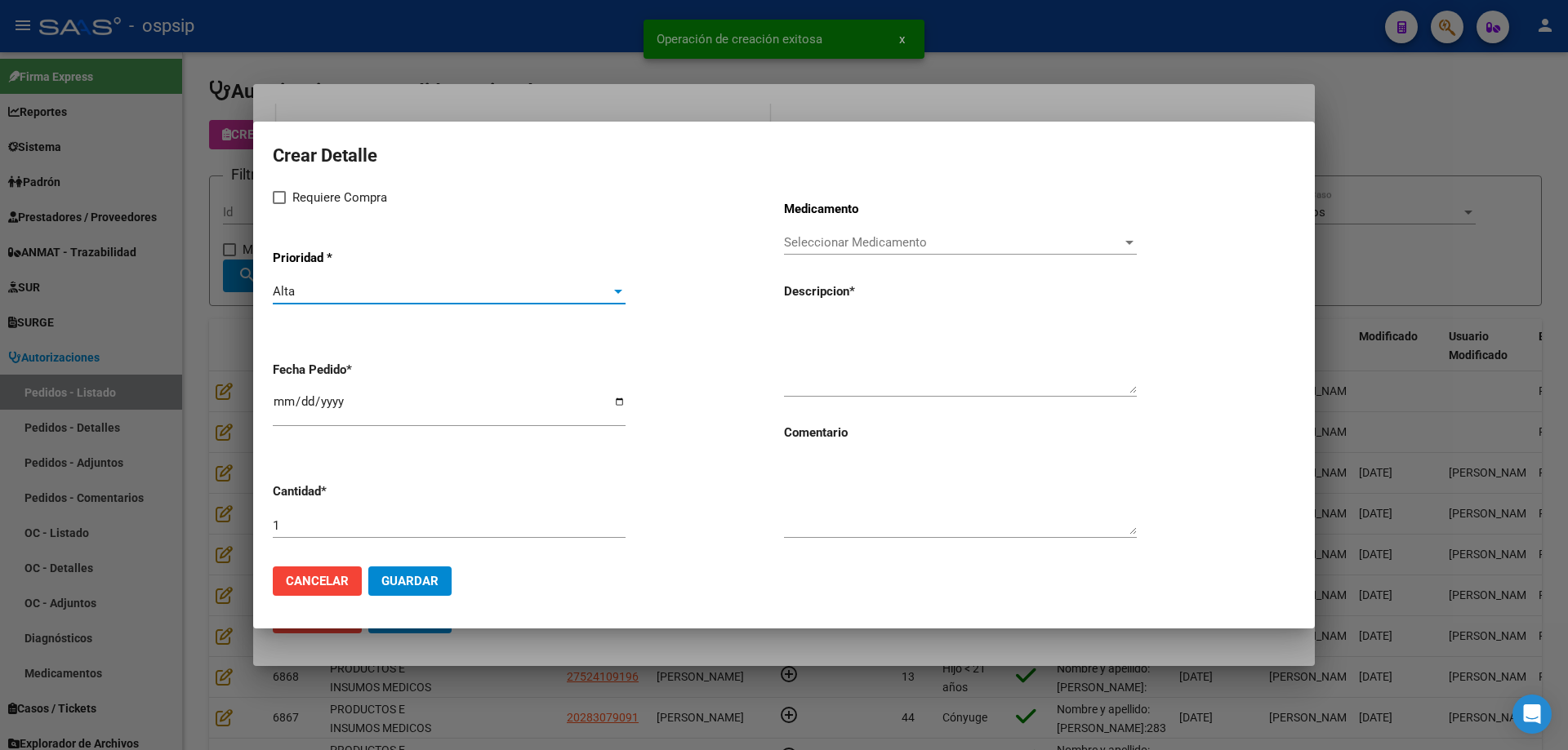
click at [295, 200] on span "Requiere Compra" at bounding box center [340, 197] width 95 height 19
click at [279, 204] on input "Requiere Compra" at bounding box center [278, 204] width 1 height 1
checkbox input "true"
click at [845, 245] on span "Seleccionar Medicamento" at bounding box center [952, 242] width 338 height 15
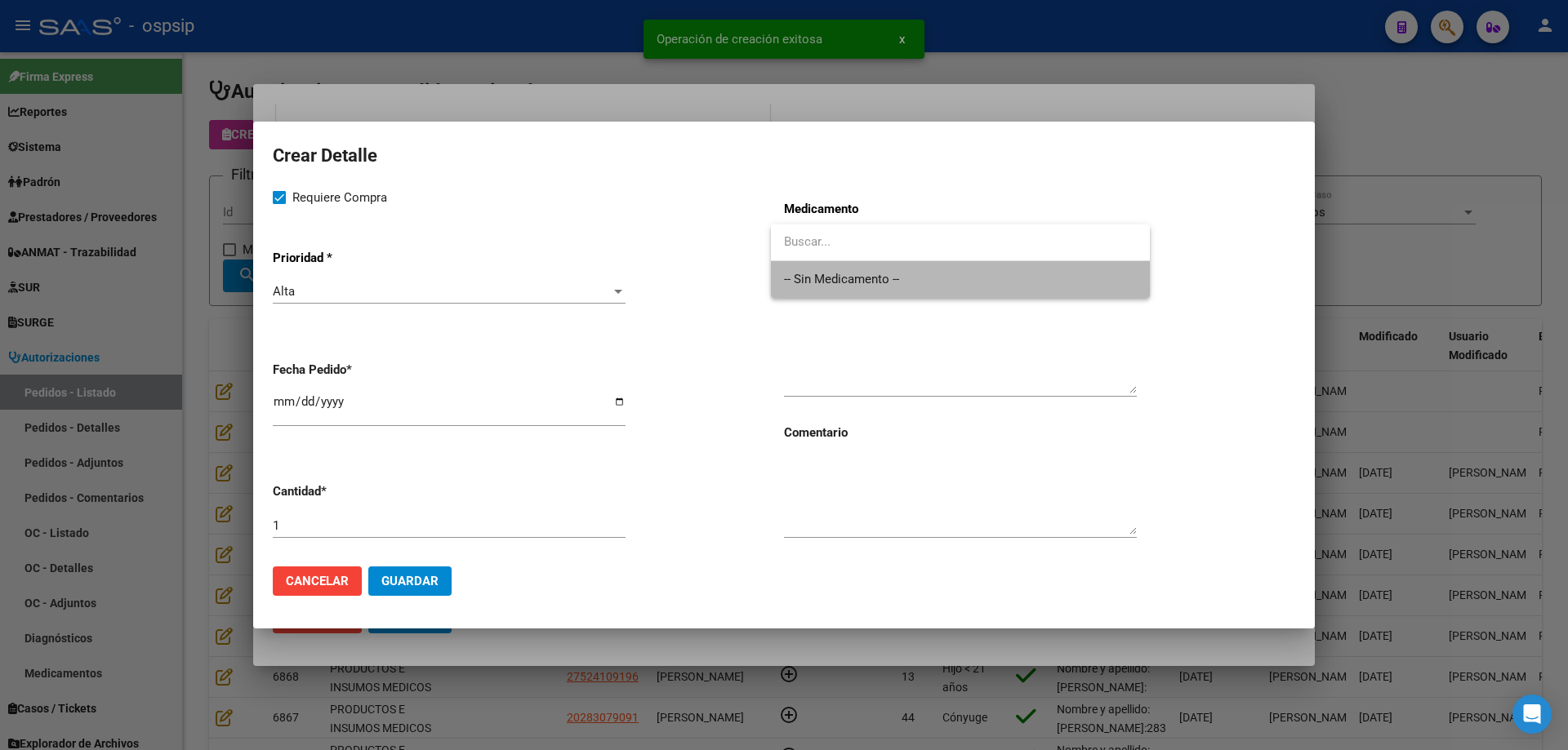
click at [823, 296] on span "-- Sin Medicamento --" at bounding box center [960, 280] width 353 height 37
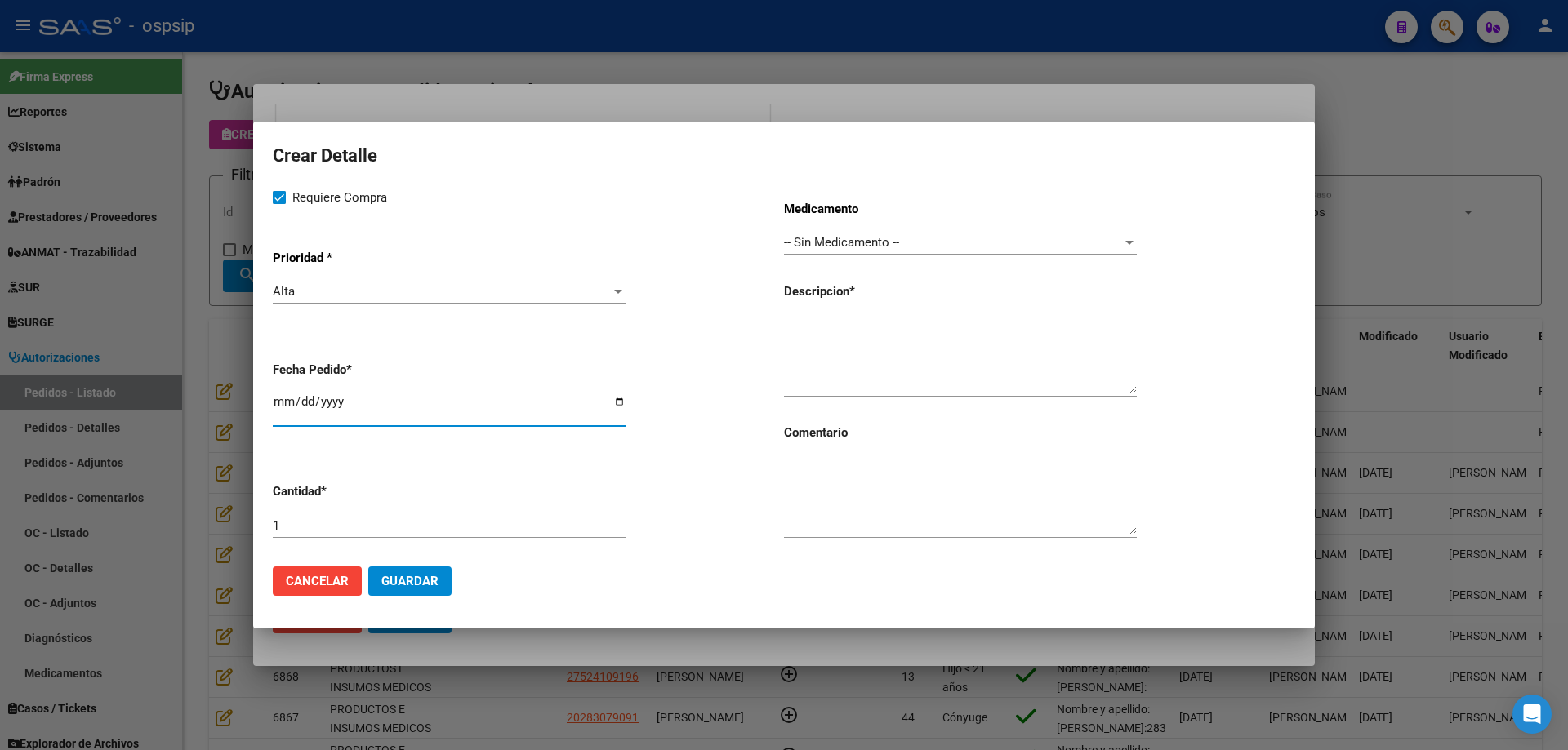
click at [278, 401] on input "[DATE]" at bounding box center [449, 408] width 353 height 26
type input "[DATE]"
drag, startPoint x: 884, startPoint y: 314, endPoint x: 877, endPoint y: 339, distance: 26.0
click at [877, 339] on div "Medicamento -- Sin Medicamento -- Seleccionar Medicamento Descripcion * Comenta…" at bounding box center [1039, 370] width 512 height 366
click at [877, 340] on textarea at bounding box center [960, 354] width 353 height 76
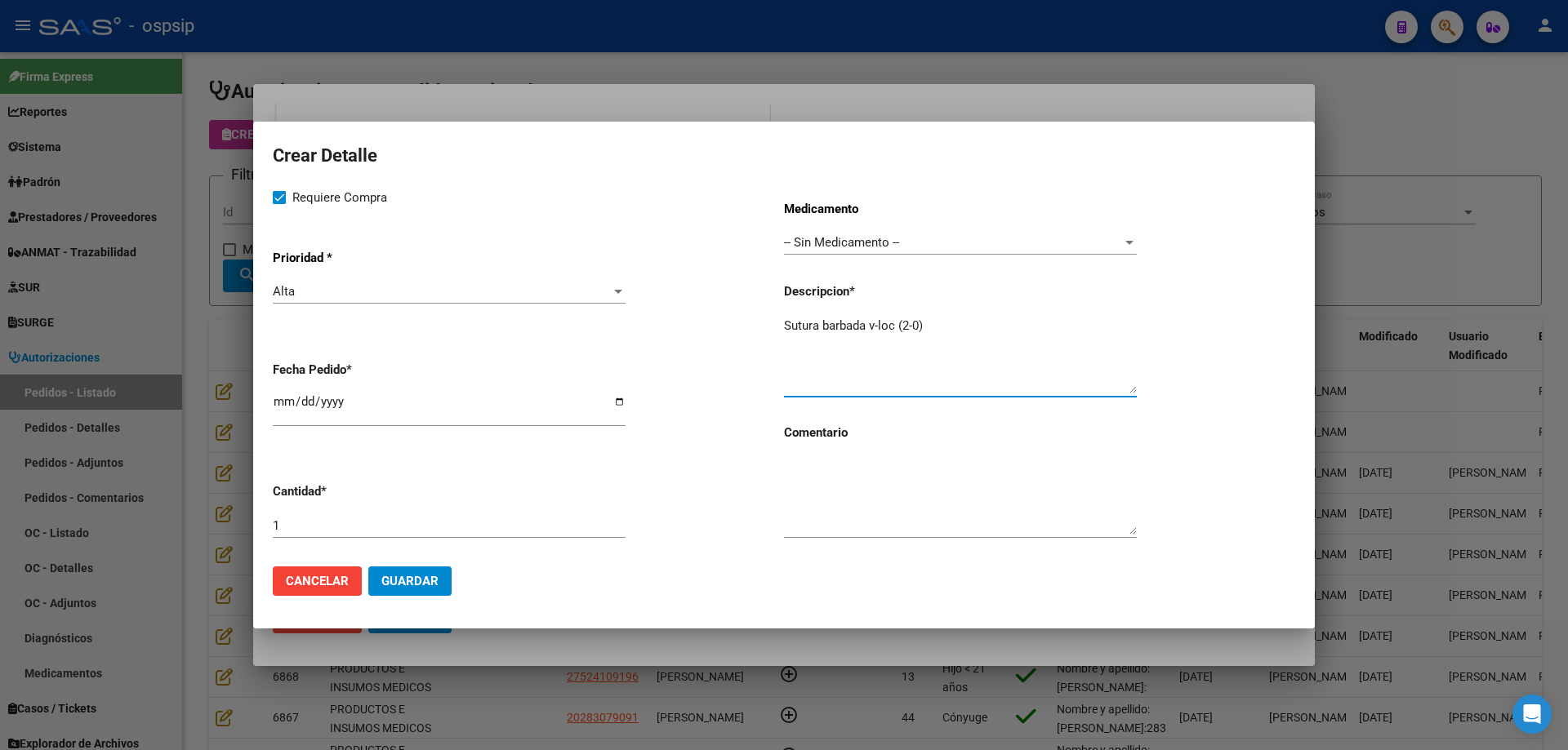
type textarea "Sutura barbada v-loc (2-0)"
click at [404, 587] on span "Guardar" at bounding box center [410, 581] width 57 height 15
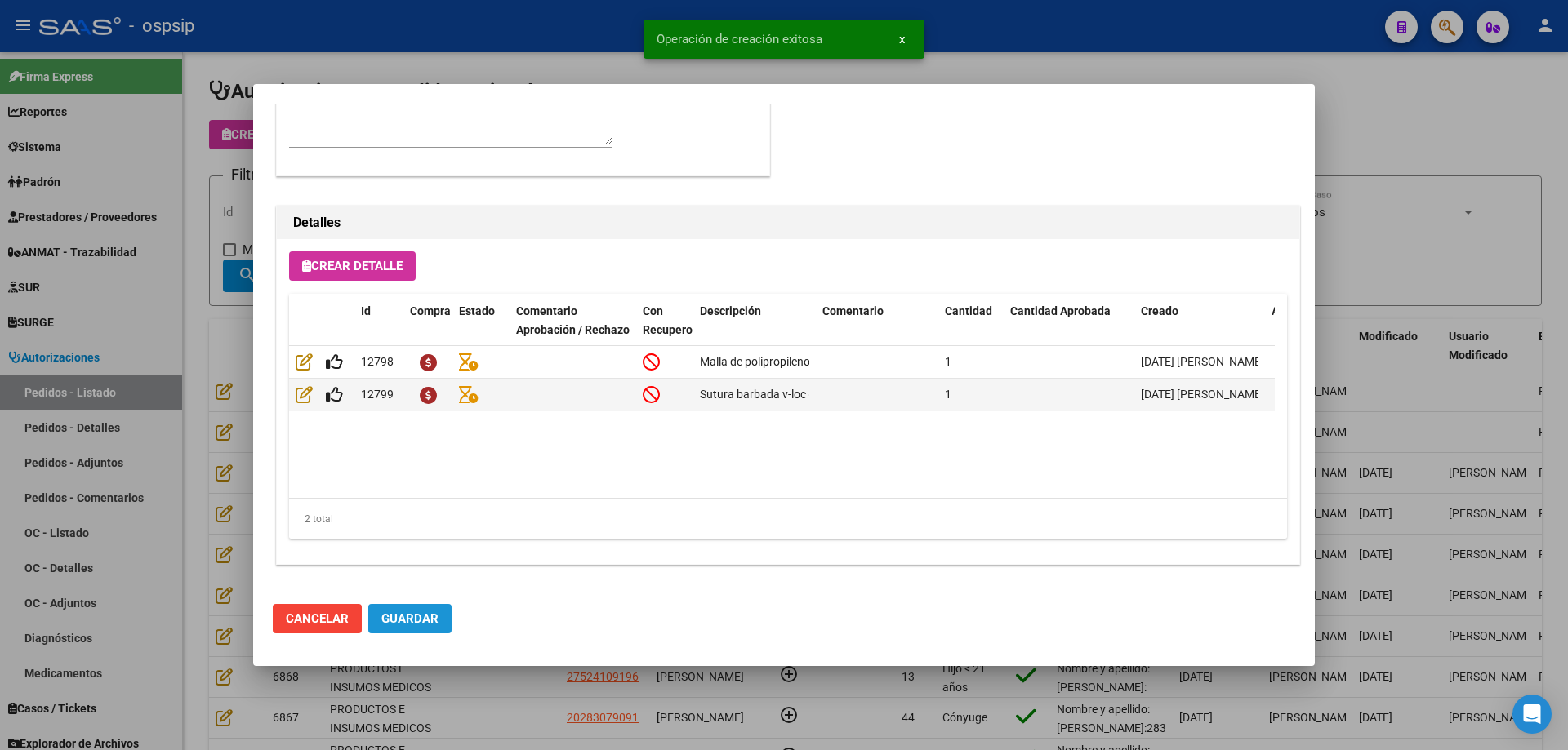
click at [412, 625] on span "Guardar" at bounding box center [410, 618] width 57 height 15
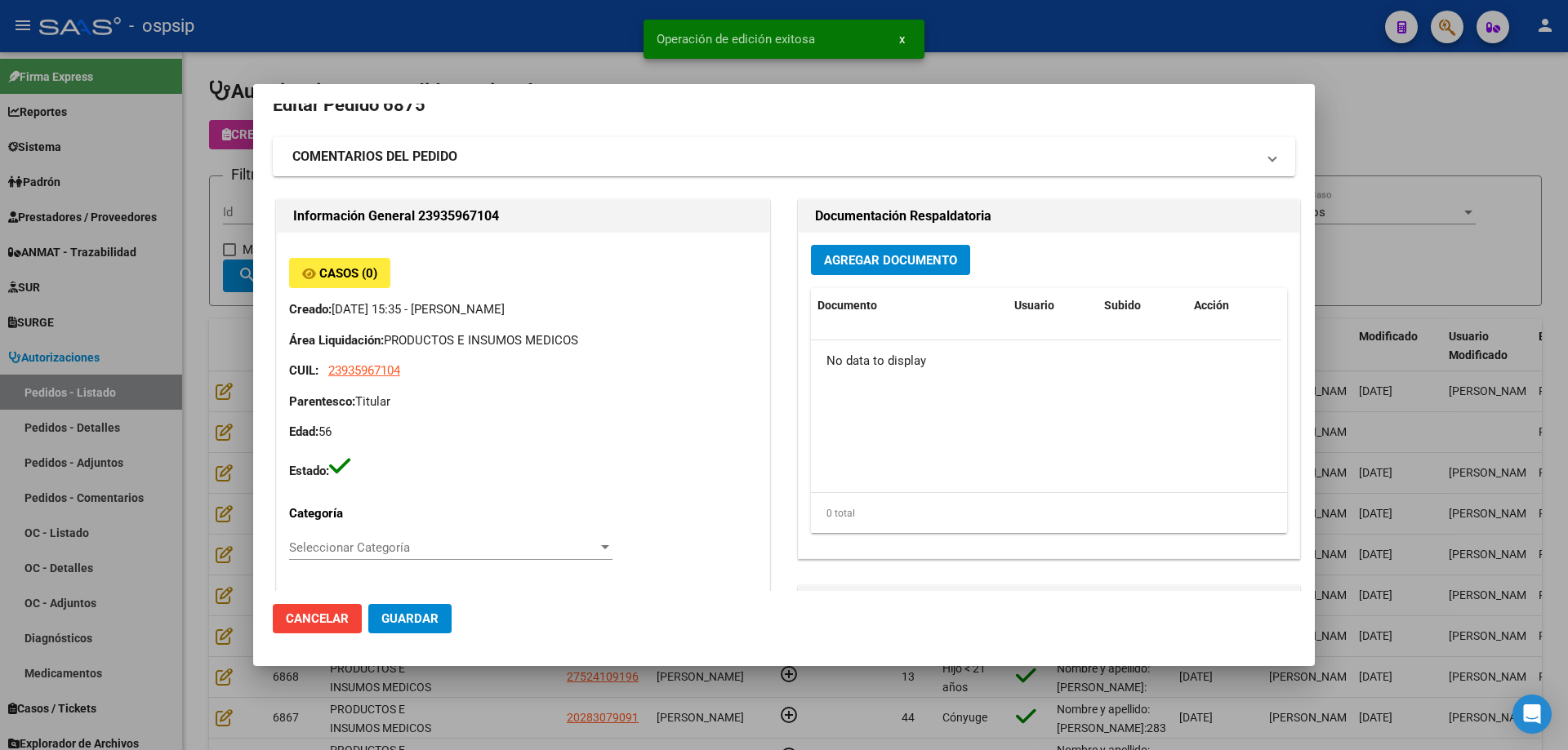
scroll to position [0, 0]
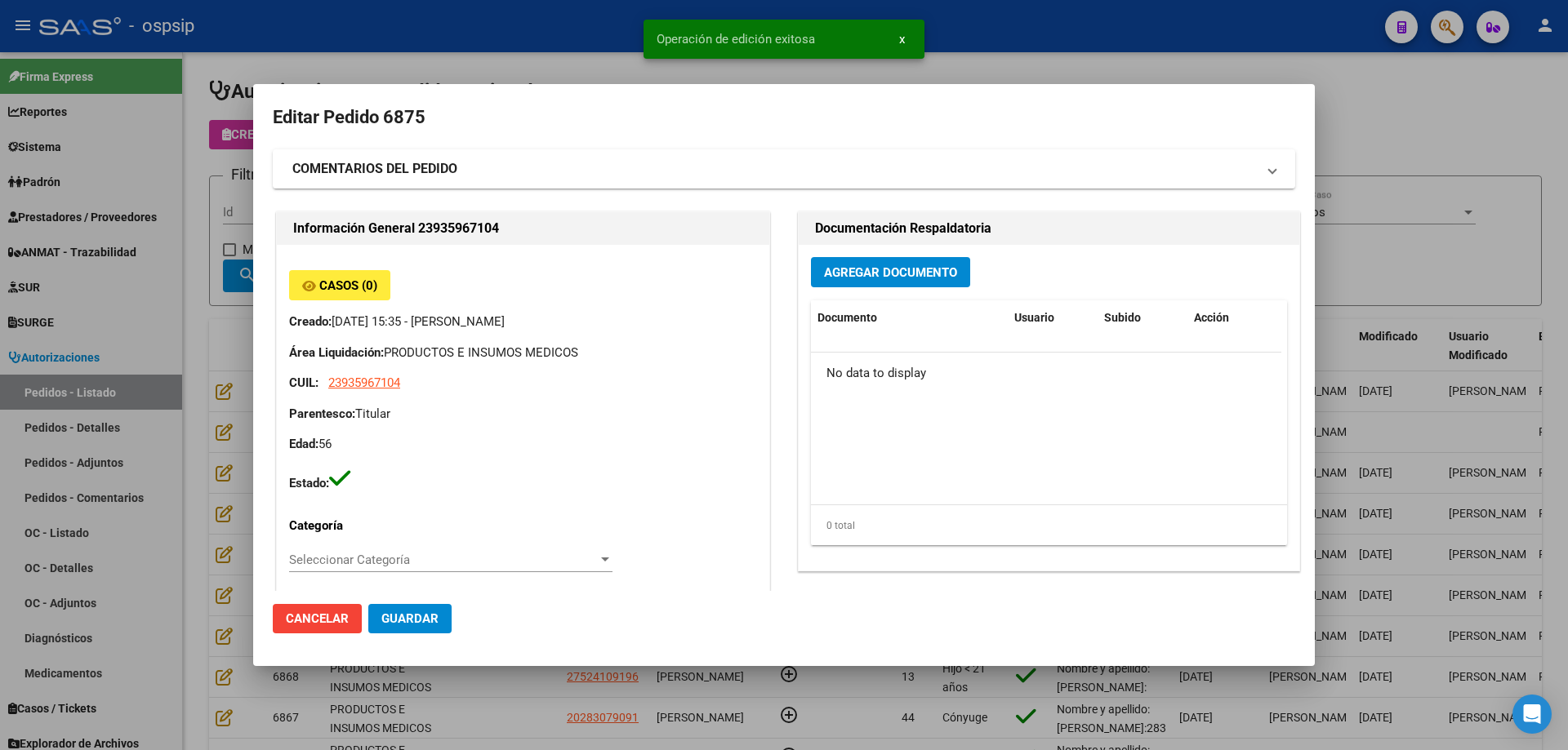
click at [877, 270] on span "Agregar Documento" at bounding box center [891, 272] width 133 height 15
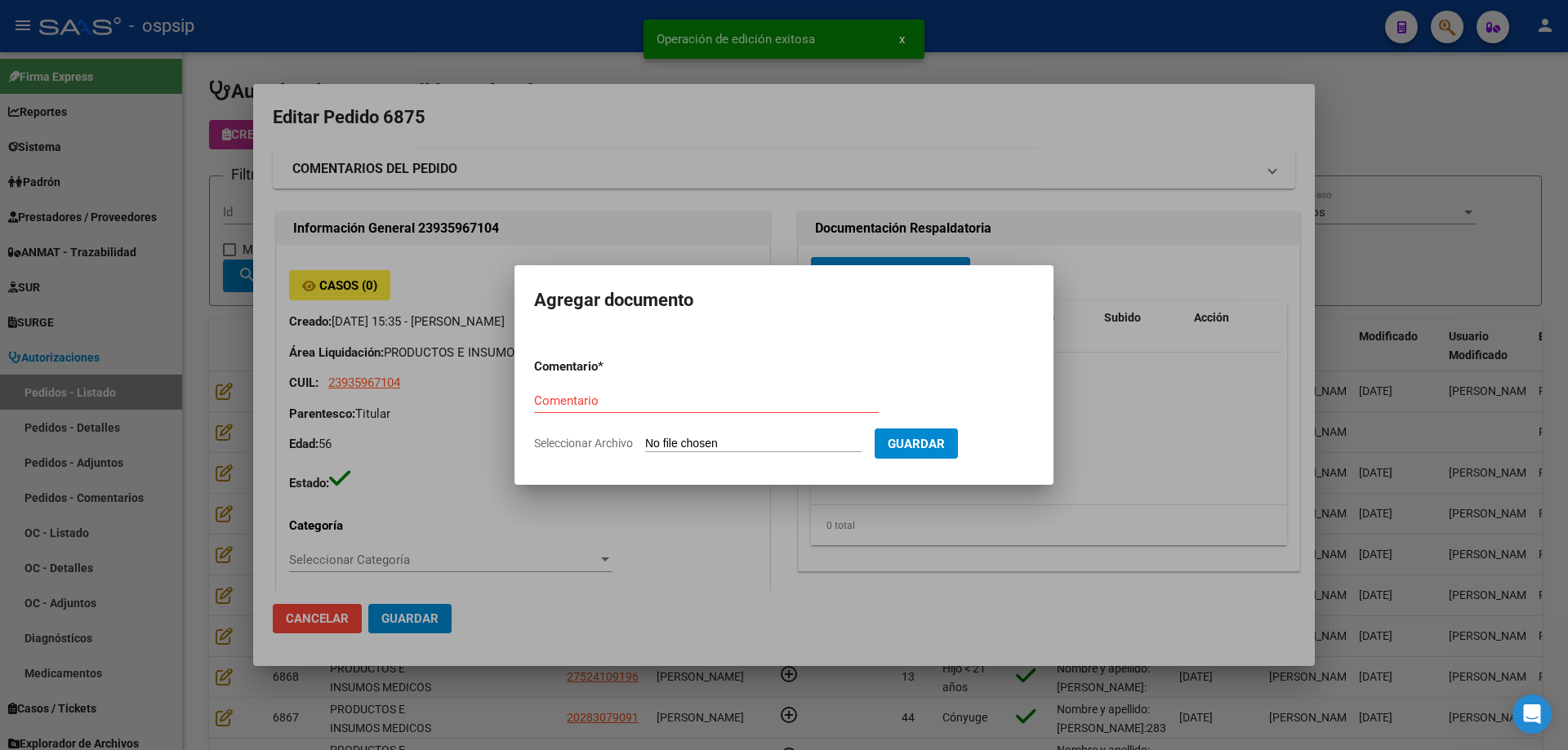
click at [390, 122] on div at bounding box center [784, 375] width 1568 height 750
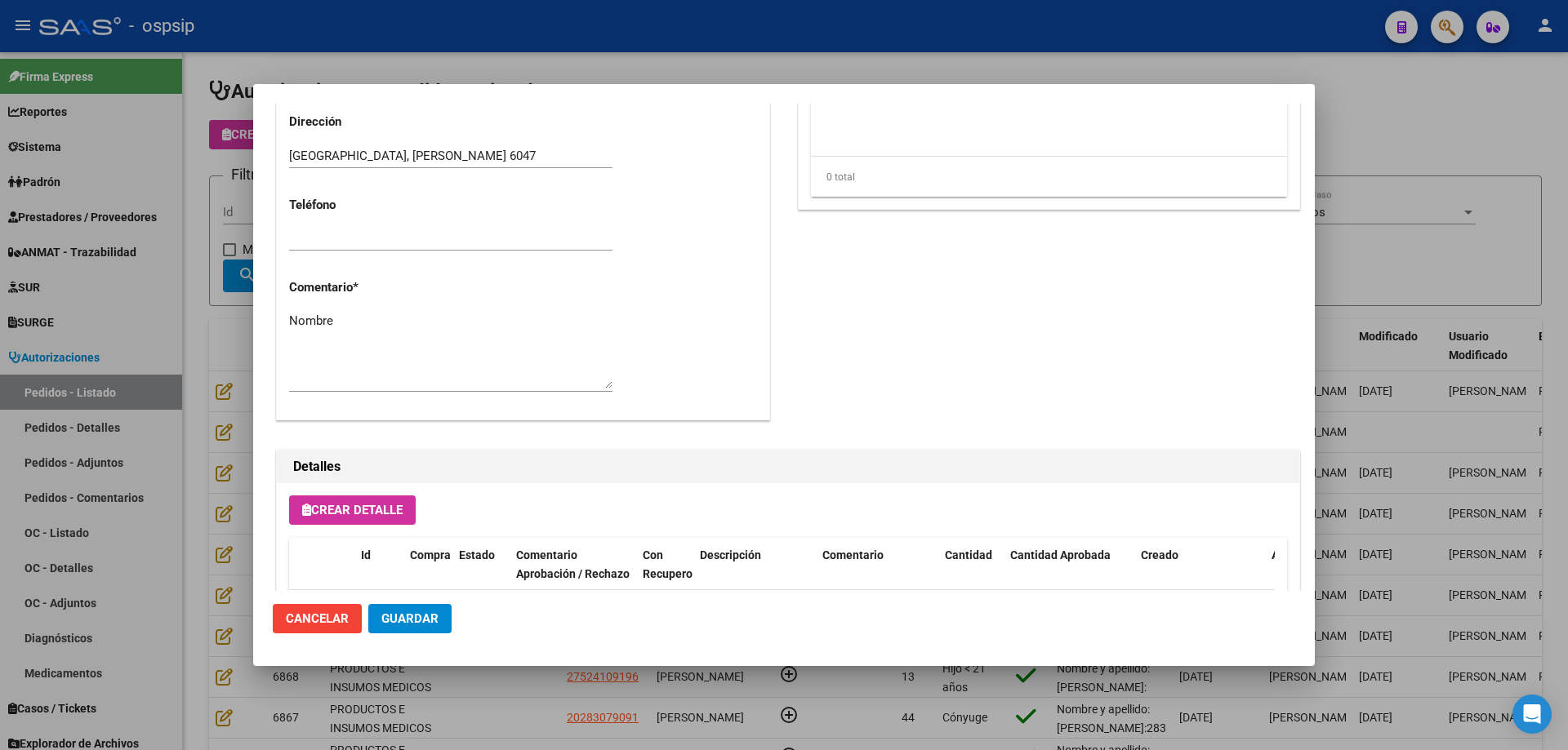
scroll to position [489, 0]
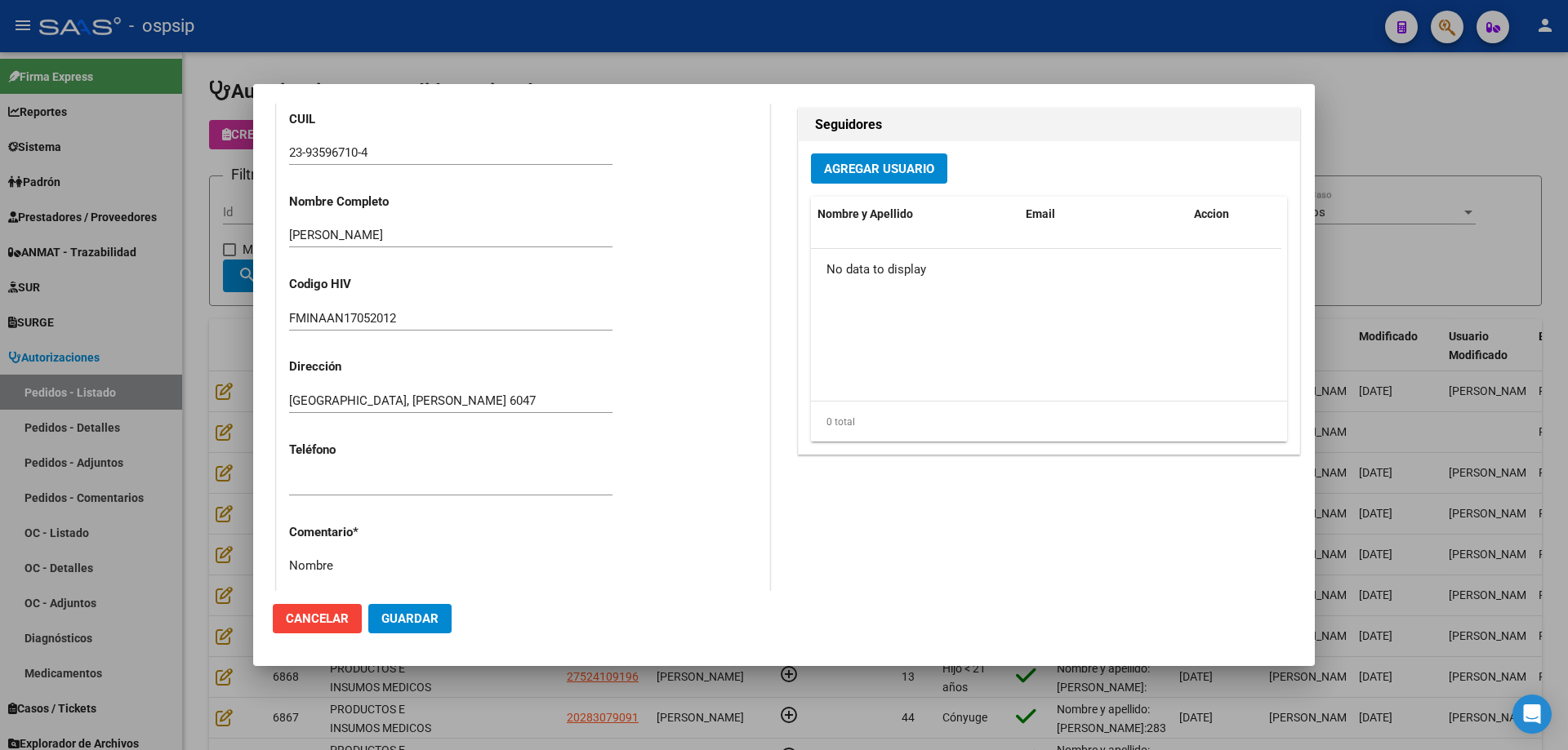
click at [397, 557] on textarea "Nombre" at bounding box center [450, 595] width 323 height 76
paste textarea "23935967104"
click at [324, 582] on textarea "Nombre y apellido: Carrillo Martinez Celina Dni:2393596710" at bounding box center [450, 595] width 323 height 76
type textarea "Nombre y apellido: Carrillo Martinez Celina Dni:93596710"
click at [415, 616] on span "Guardar" at bounding box center [410, 618] width 57 height 15
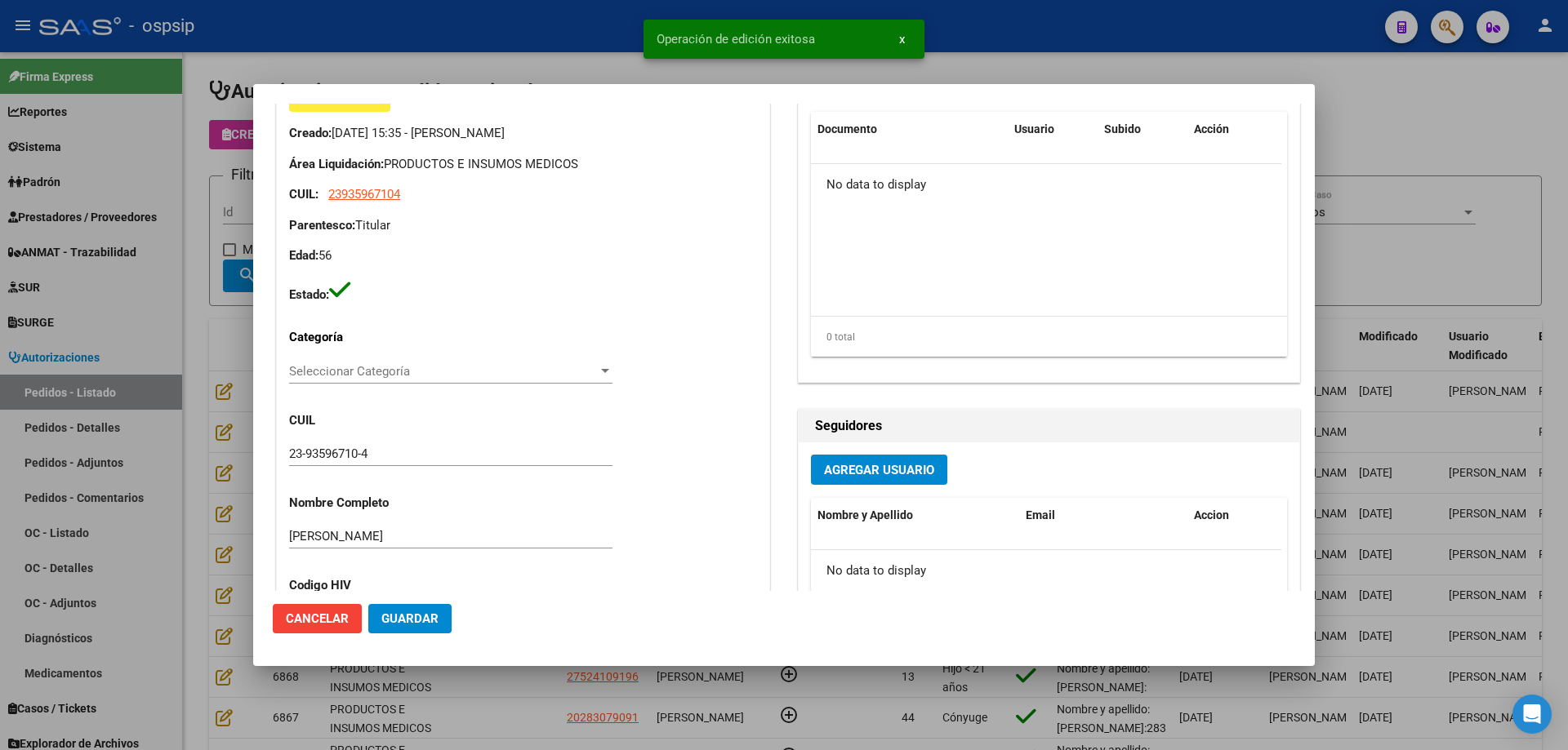
scroll to position [0, 0]
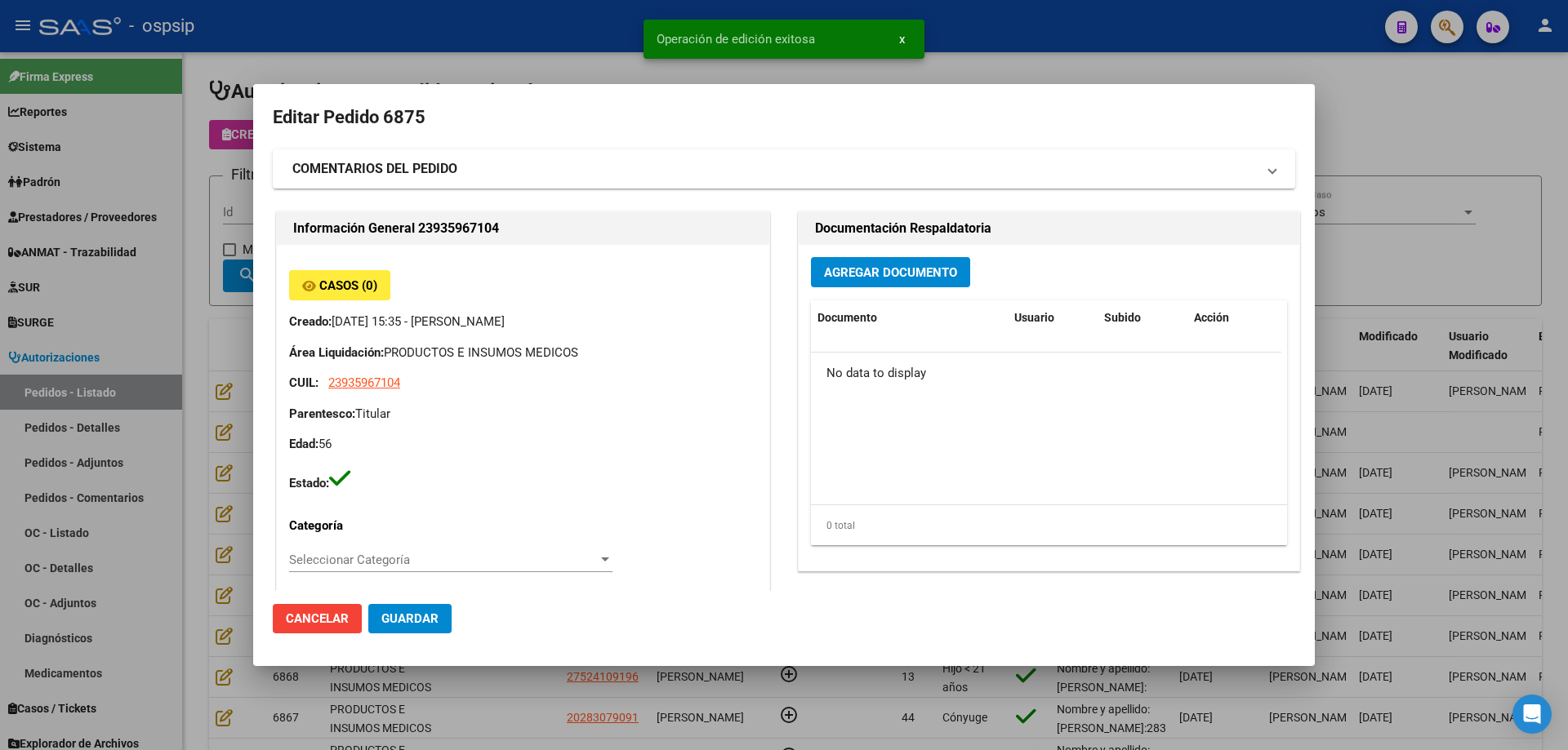
click at [892, 280] on span "Agregar Documento" at bounding box center [891, 272] width 133 height 15
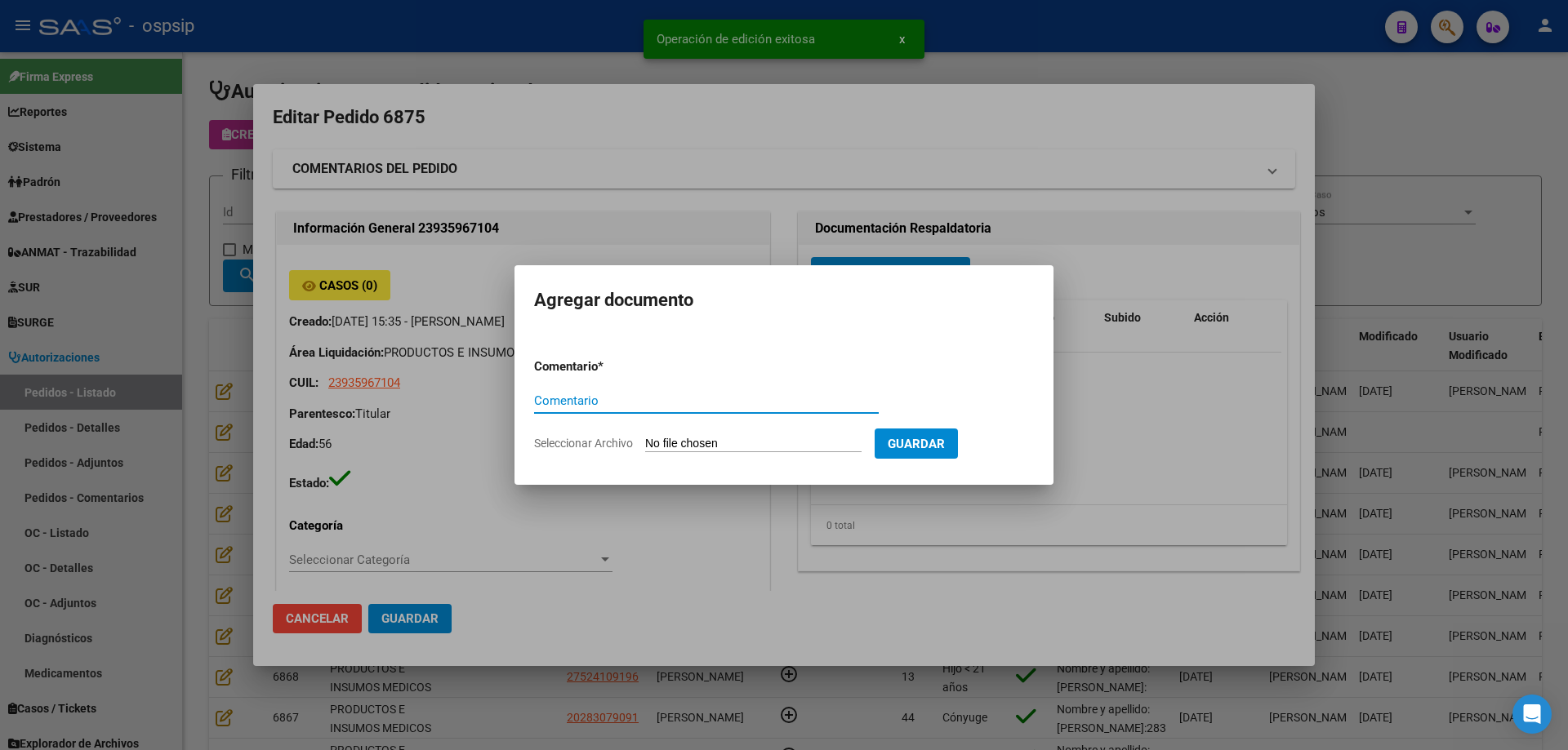
click at [777, 447] on input "Seleccionar Archivo" at bounding box center [753, 445] width 217 height 16
type input "C:\fakepath\documentacion martinez.pdf"
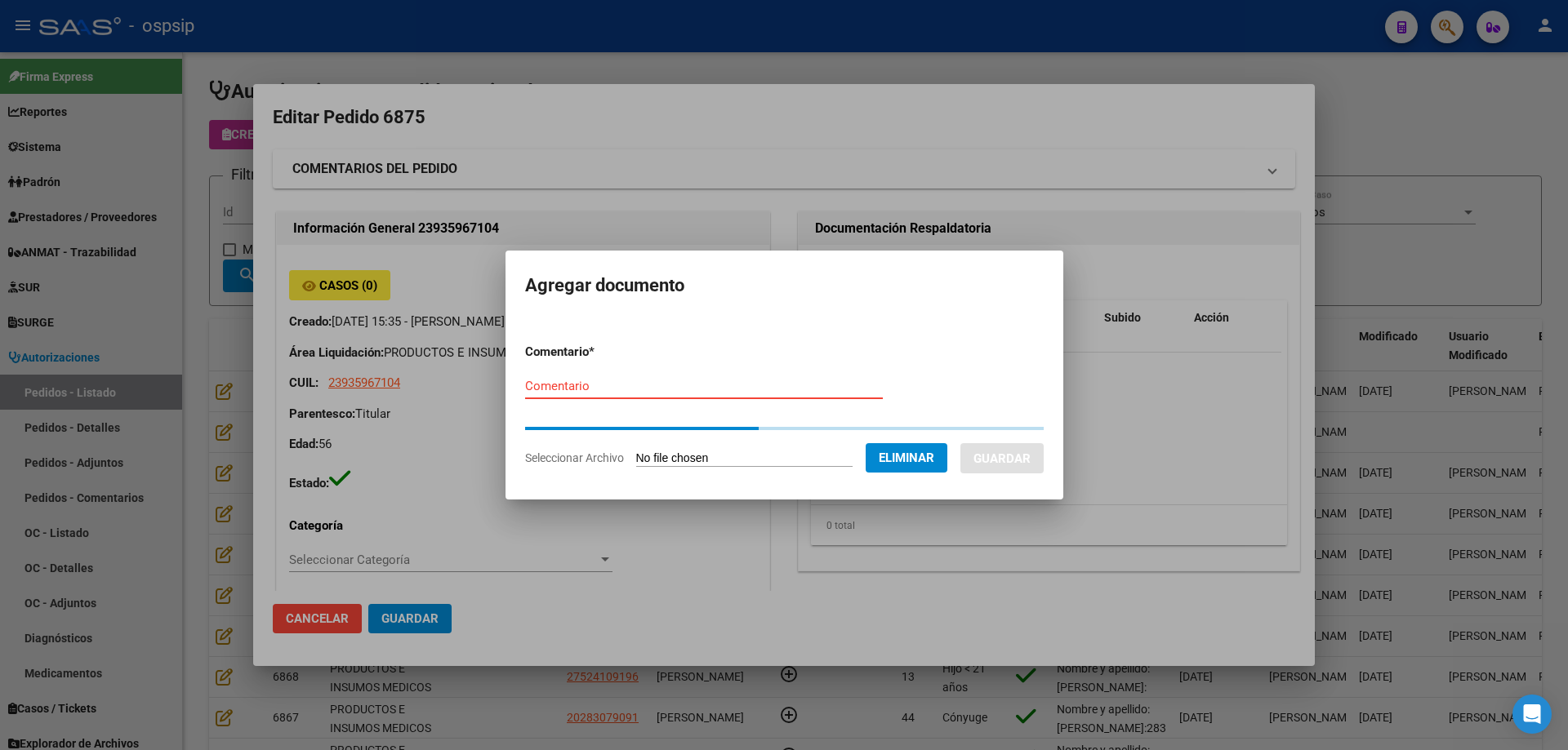
click at [583, 389] on input "Comentario" at bounding box center [704, 386] width 358 height 15
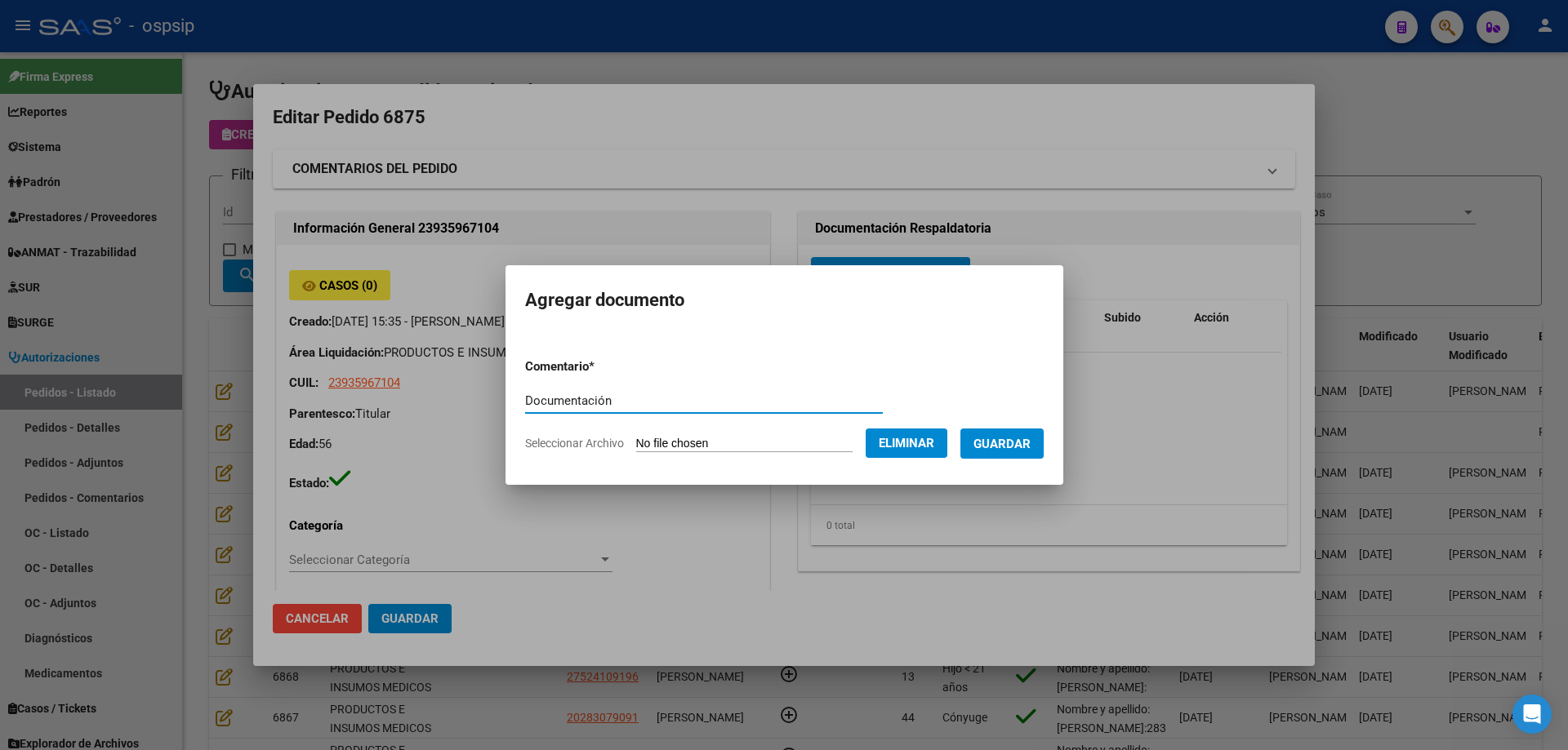
type input "Documentación"
click at [1020, 436] on span "Guardar" at bounding box center [1001, 443] width 57 height 15
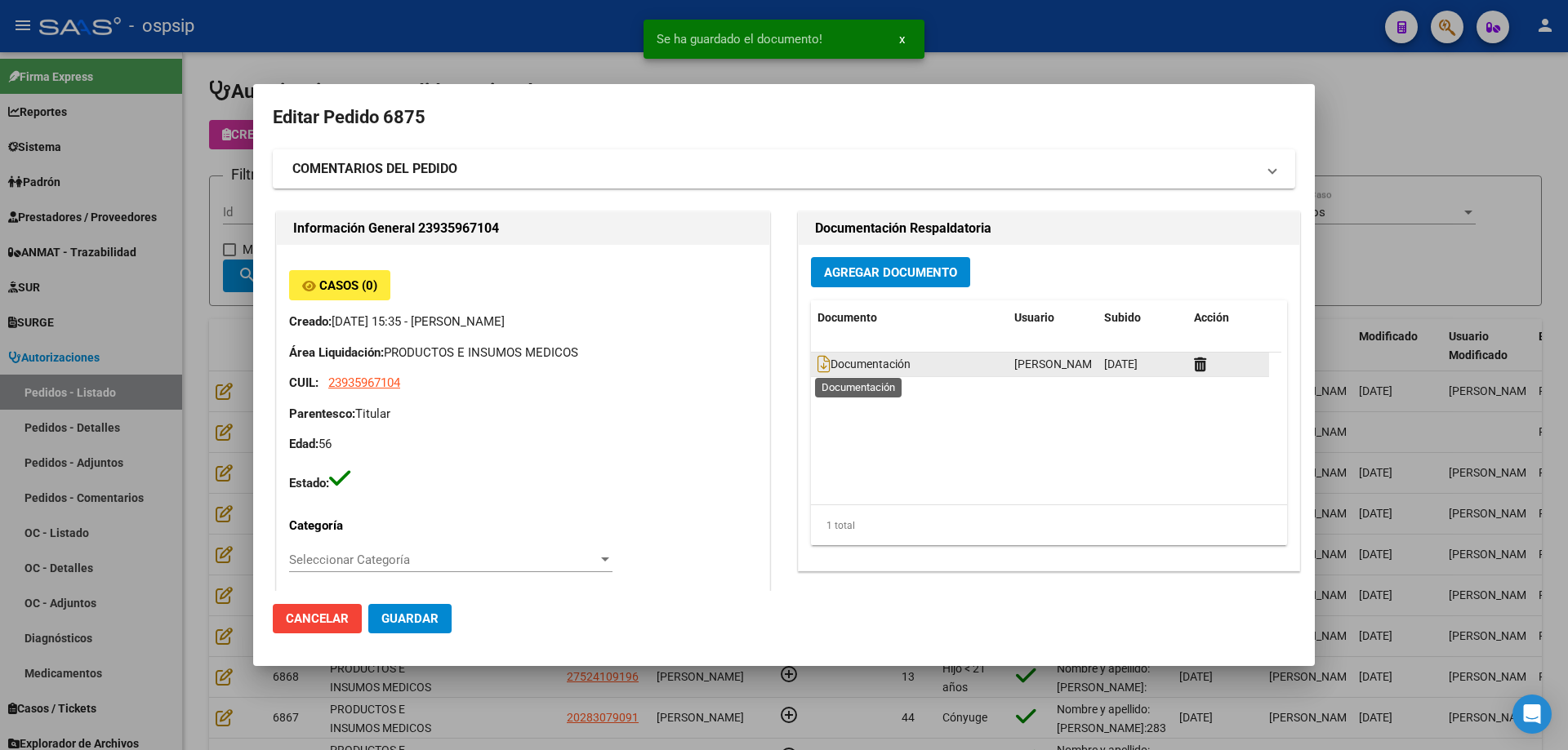
click at [826, 368] on span "Documentación" at bounding box center [863, 365] width 93 height 13
click at [820, 365] on icon at bounding box center [823, 364] width 13 height 18
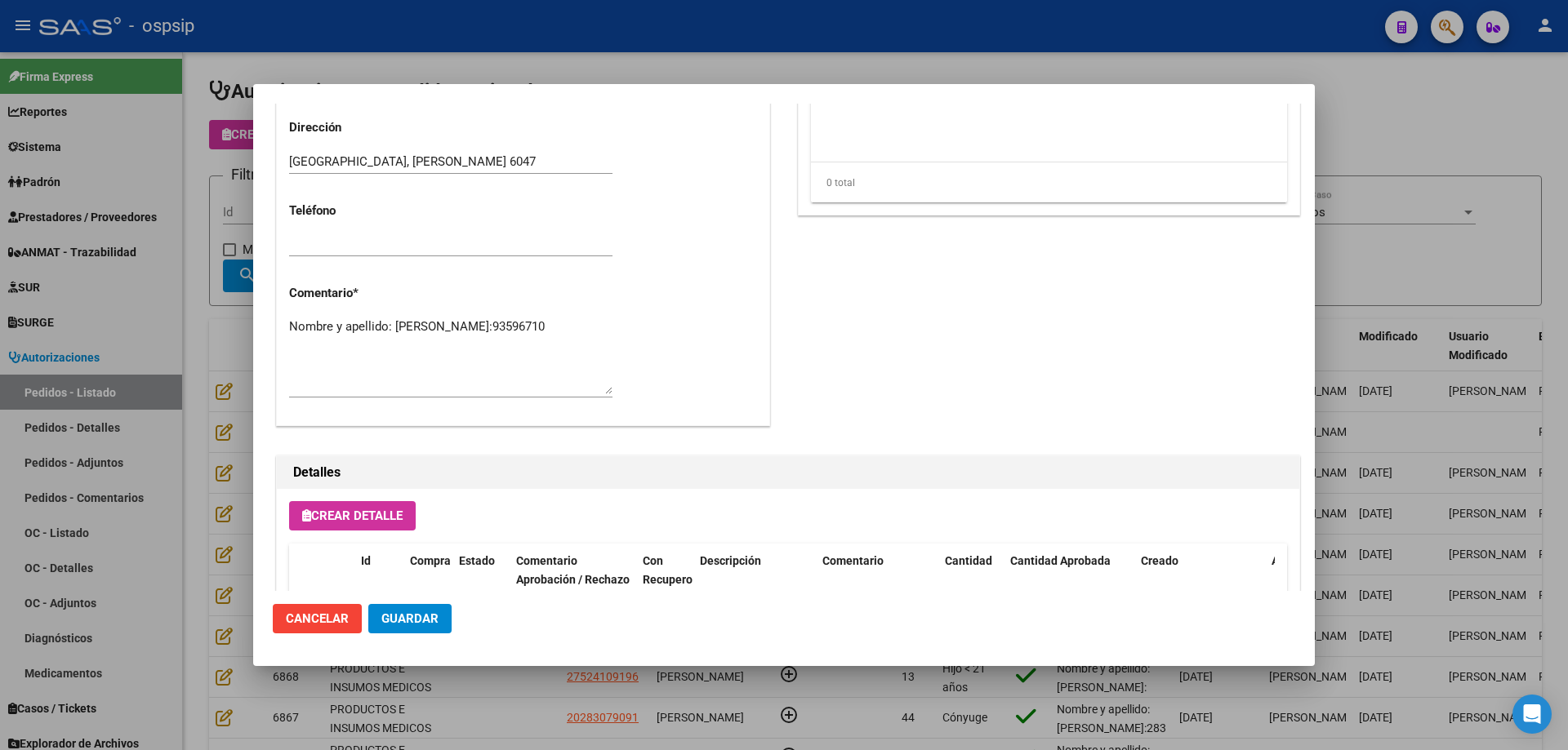
scroll to position [979, 0]
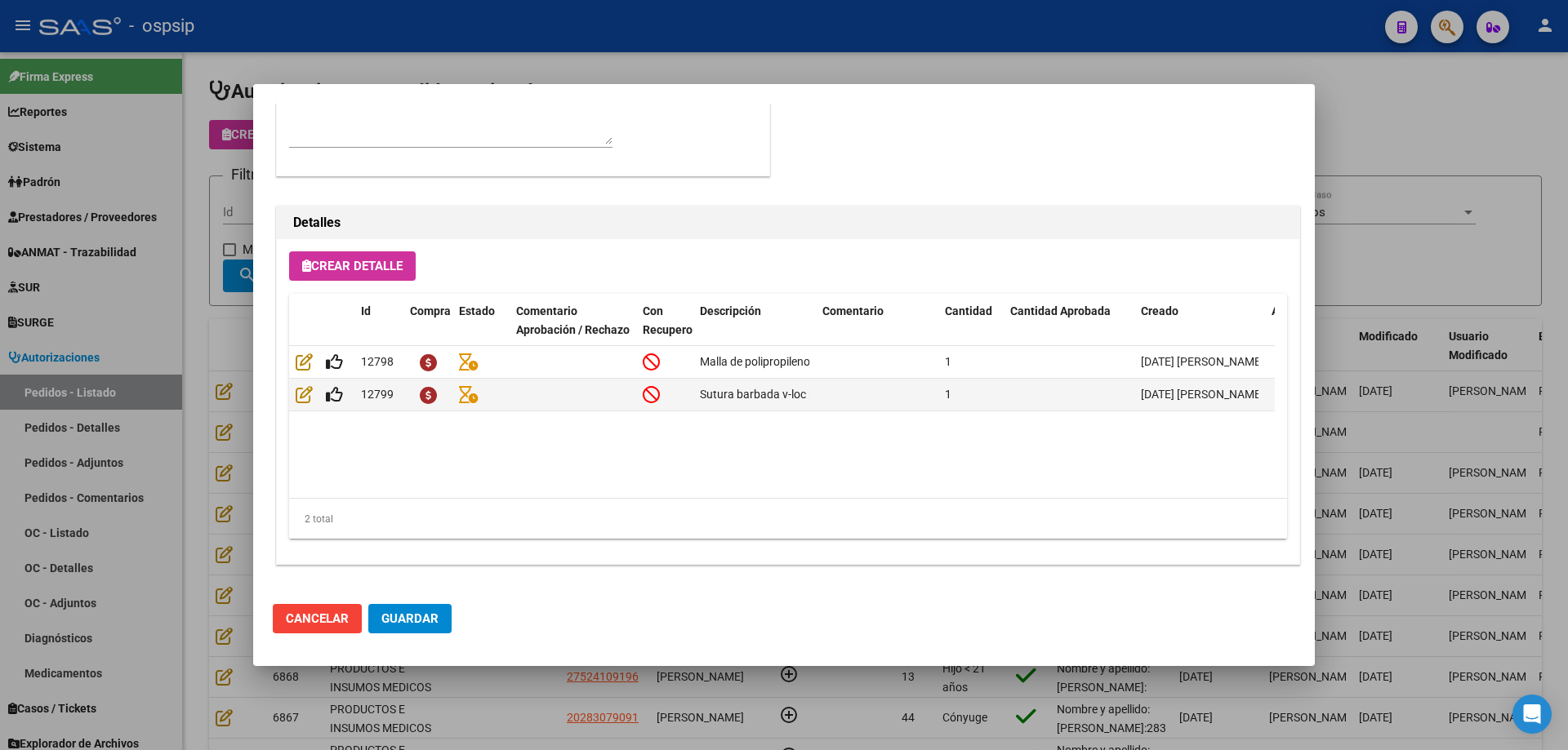
click at [433, 599] on mat-dialog-actions "Cancelar Guardar" at bounding box center [784, 618] width 1022 height 55
click at [430, 608] on button "Guardar" at bounding box center [410, 618] width 83 height 29
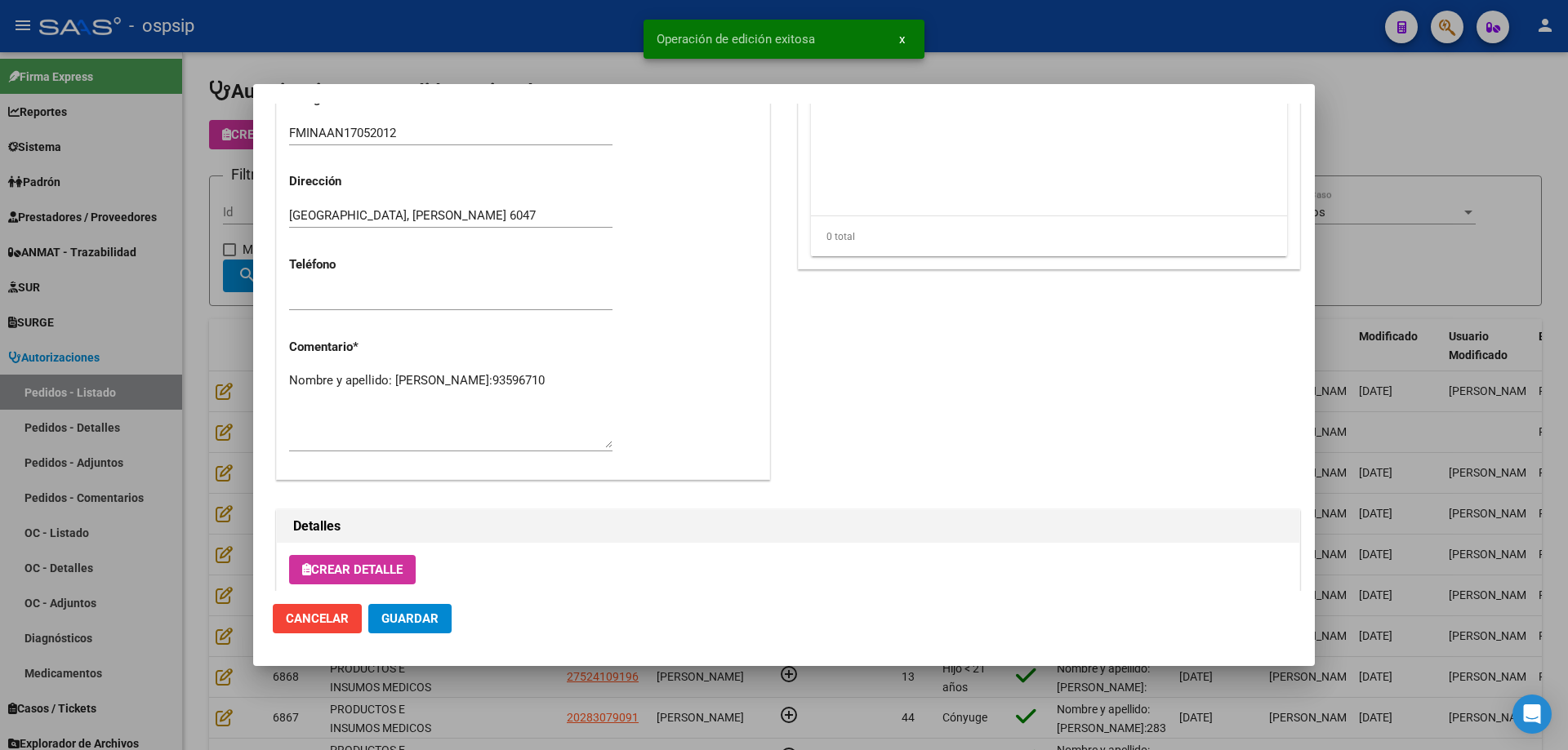
scroll to position [652, 0]
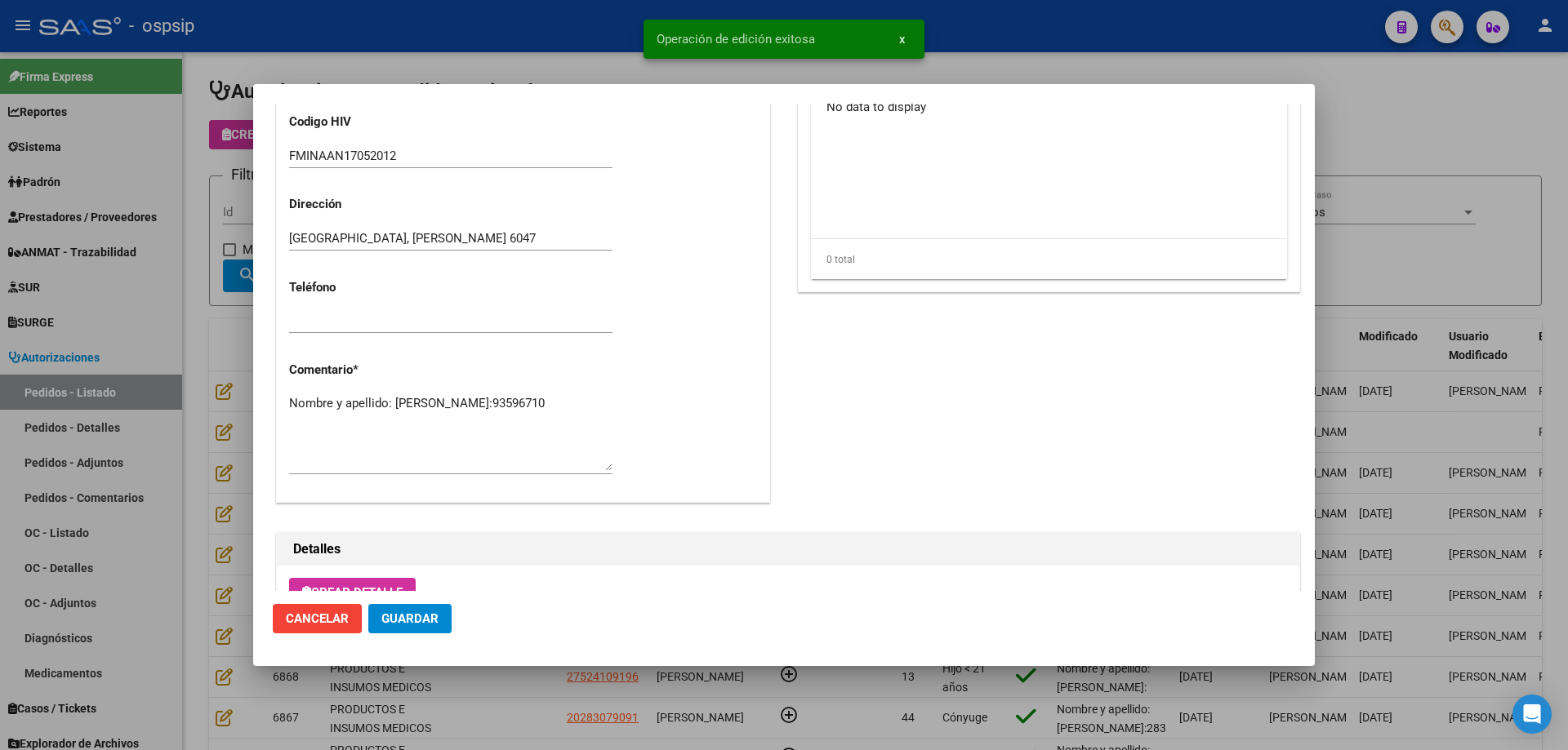
click at [505, 423] on textarea "Nombre y apellido: Carrillo Martinez Celina Dni:93596710" at bounding box center [450, 432] width 323 height 76
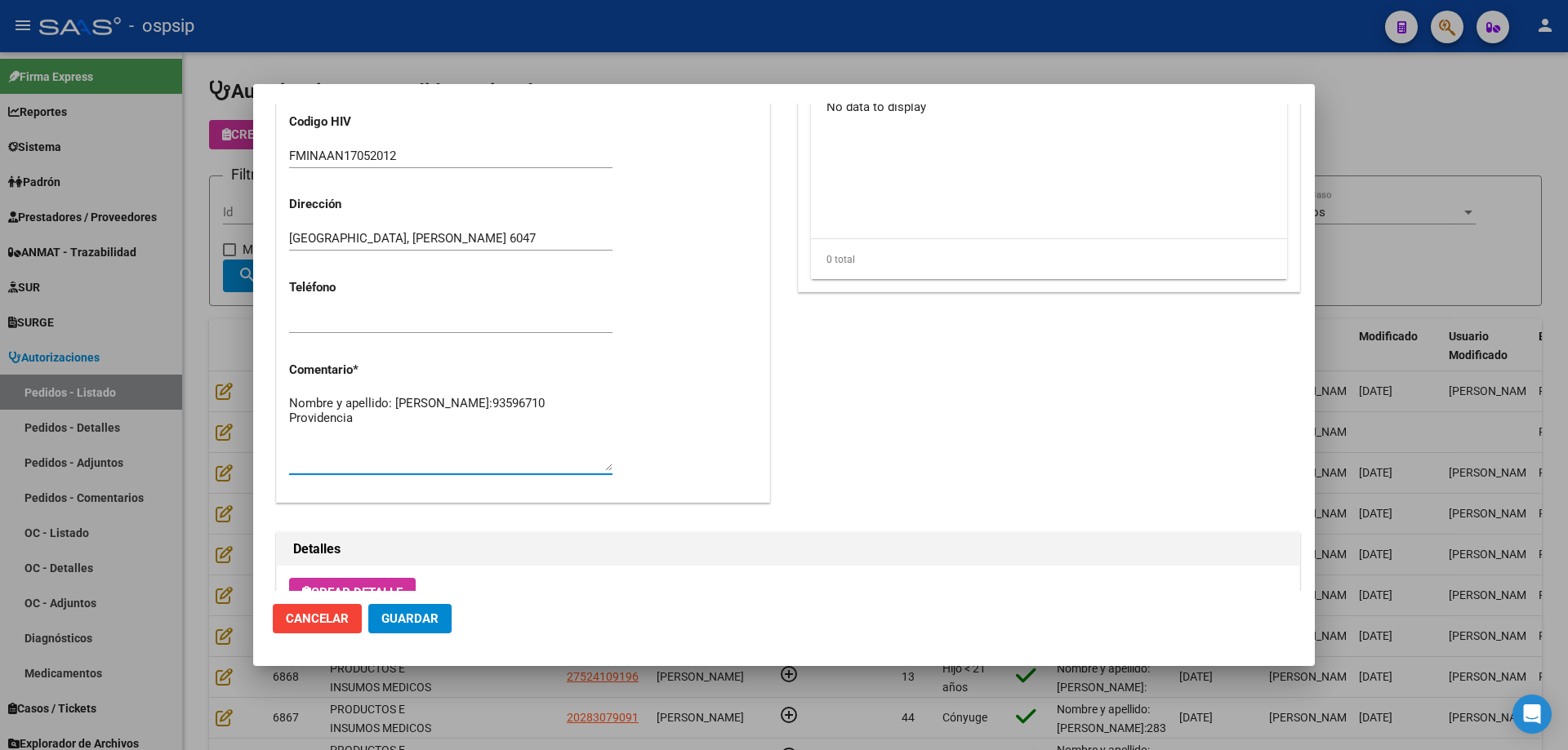
type textarea "Nombre y apellido: Carrillo Martinez Celina Dni:93596710 Providencia"
click at [451, 623] on mat-dialog-actions "Cancelar Guardar" at bounding box center [784, 618] width 1022 height 55
click at [416, 618] on span "Guardar" at bounding box center [410, 618] width 57 height 15
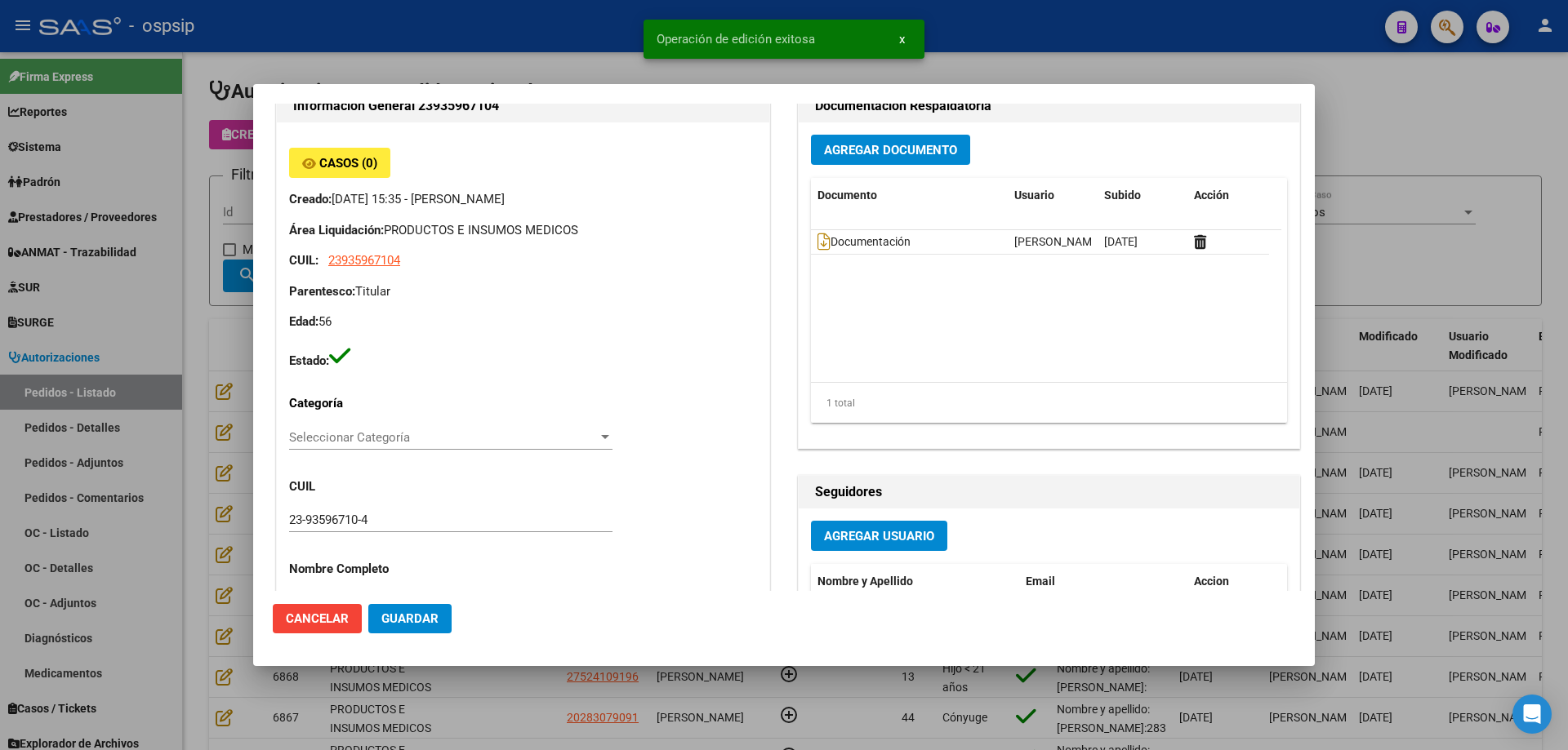
scroll to position [0, 0]
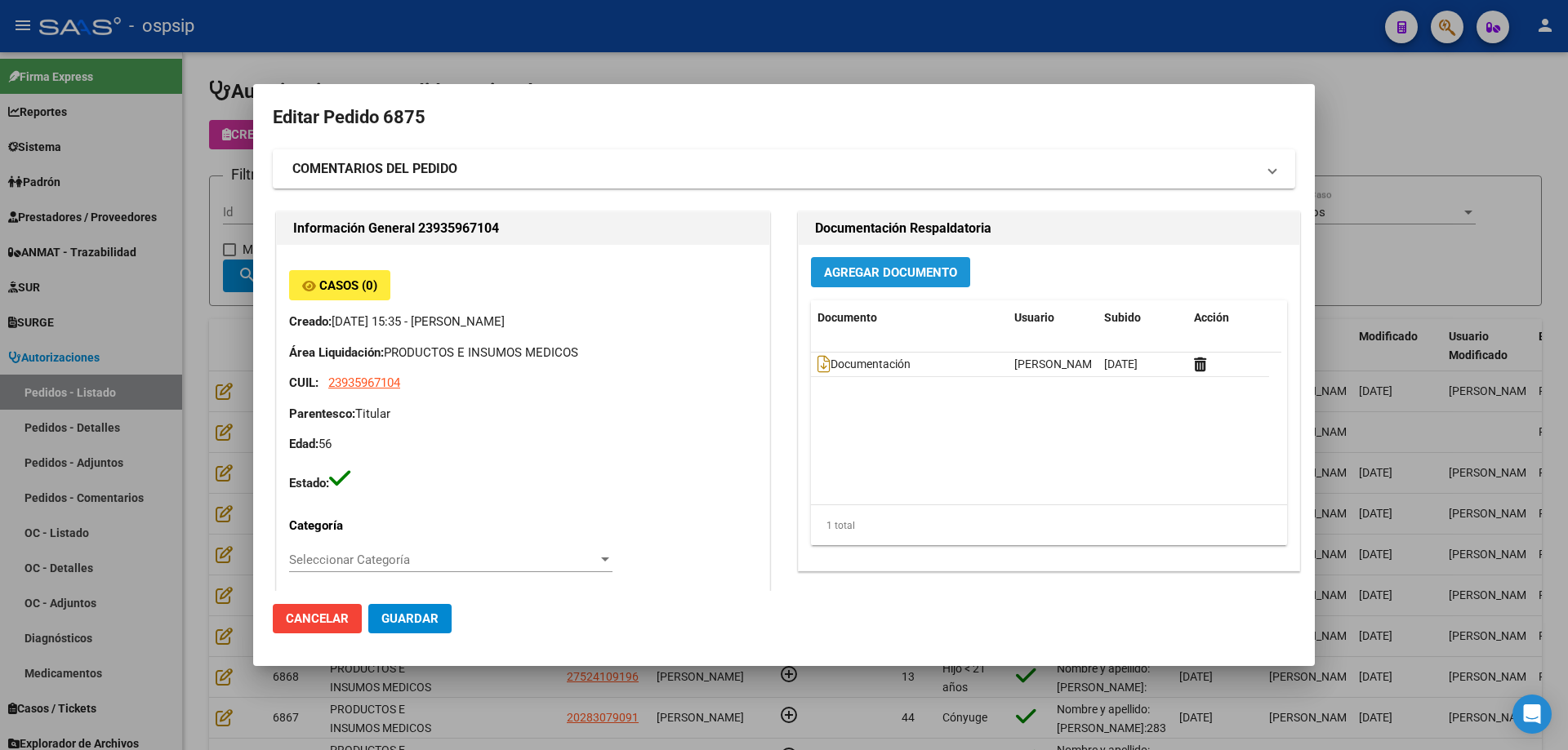
click at [905, 275] on span "Agregar Documento" at bounding box center [891, 272] width 133 height 15
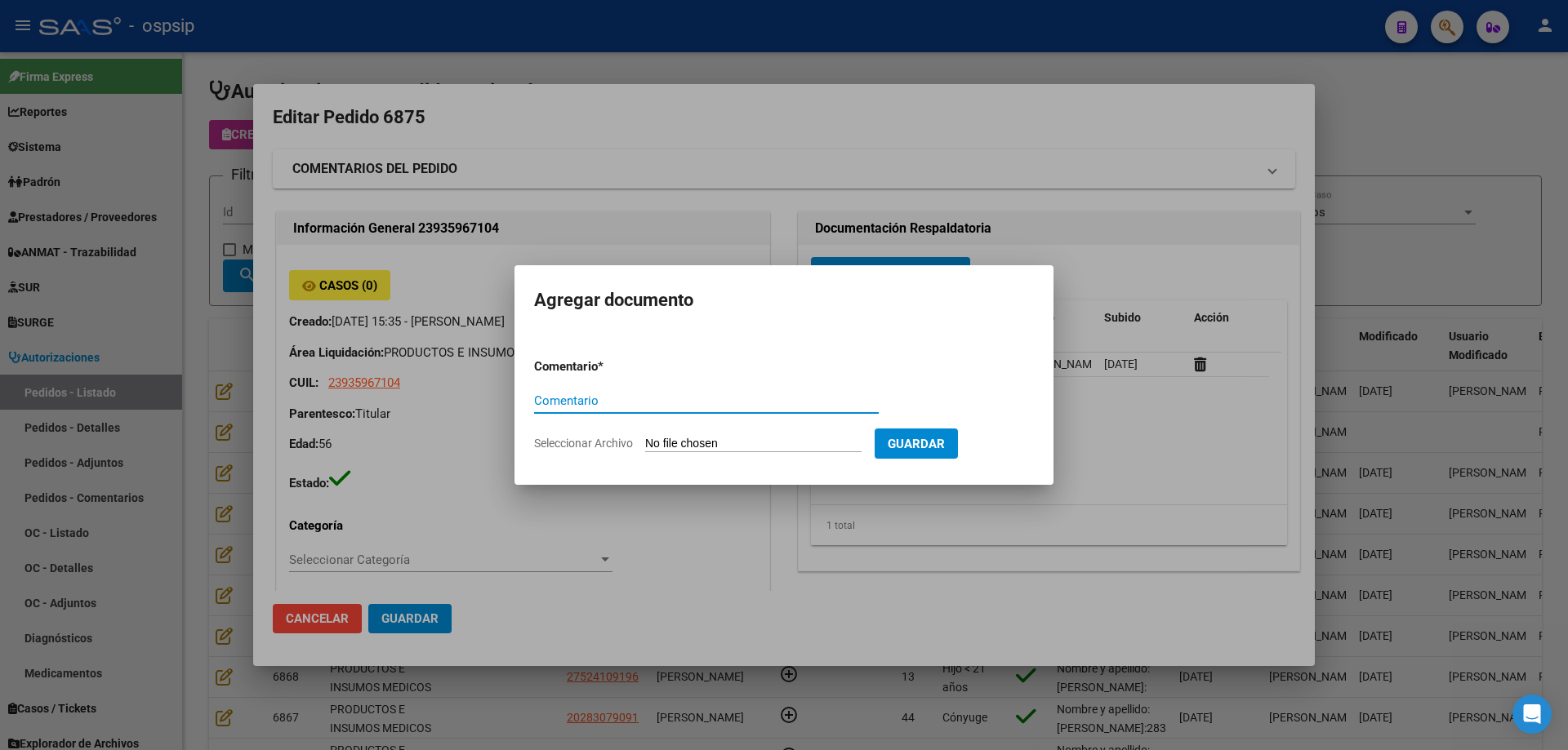
click at [770, 439] on input "Seleccionar Archivo" at bounding box center [753, 445] width 217 height 16
type input "C:\fakepath\autorizacion cx martinez.pdf"
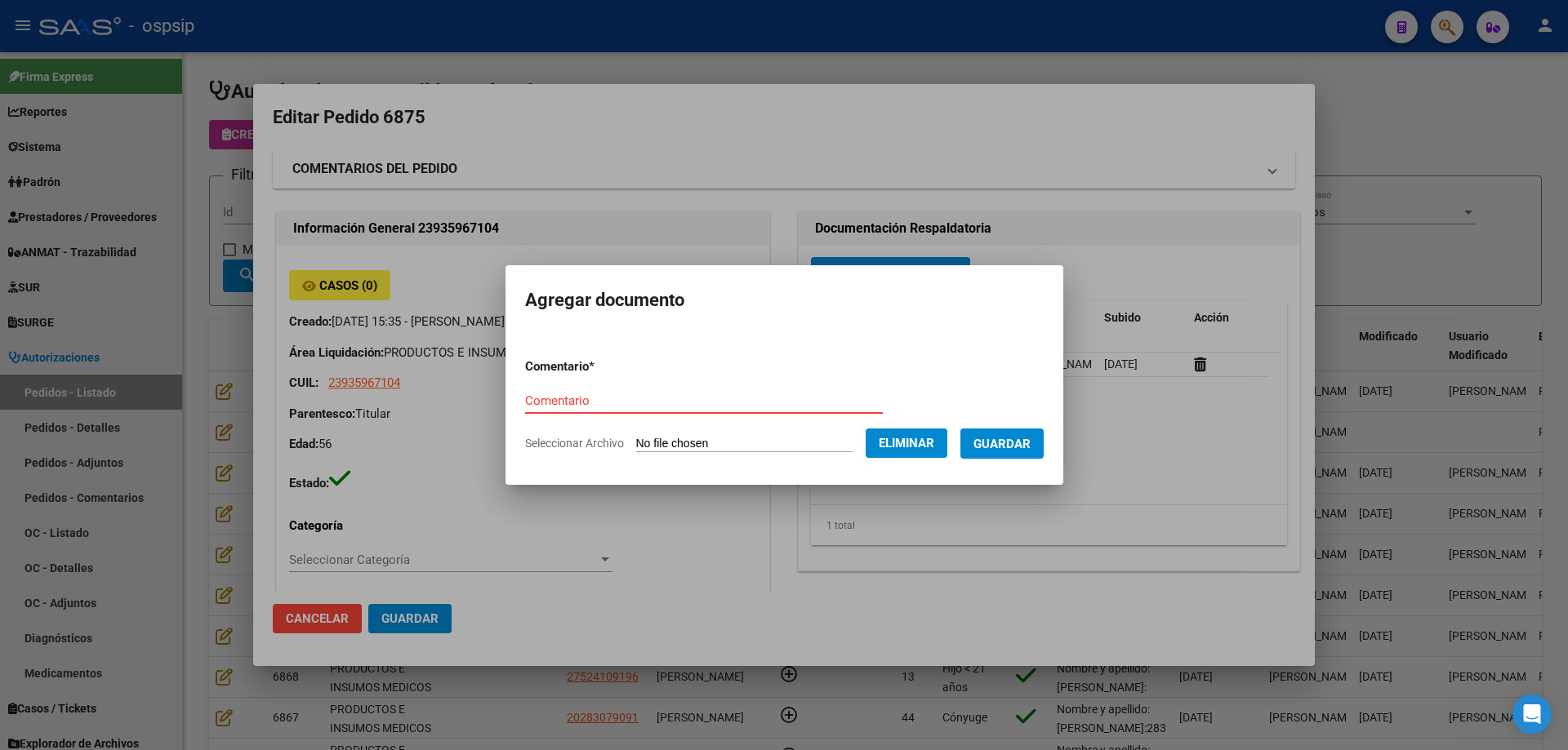
click at [553, 405] on input "Comentario" at bounding box center [704, 401] width 358 height 15
type input "Autorización cx"
click at [1003, 446] on span "Guardar" at bounding box center [1001, 444] width 57 height 15
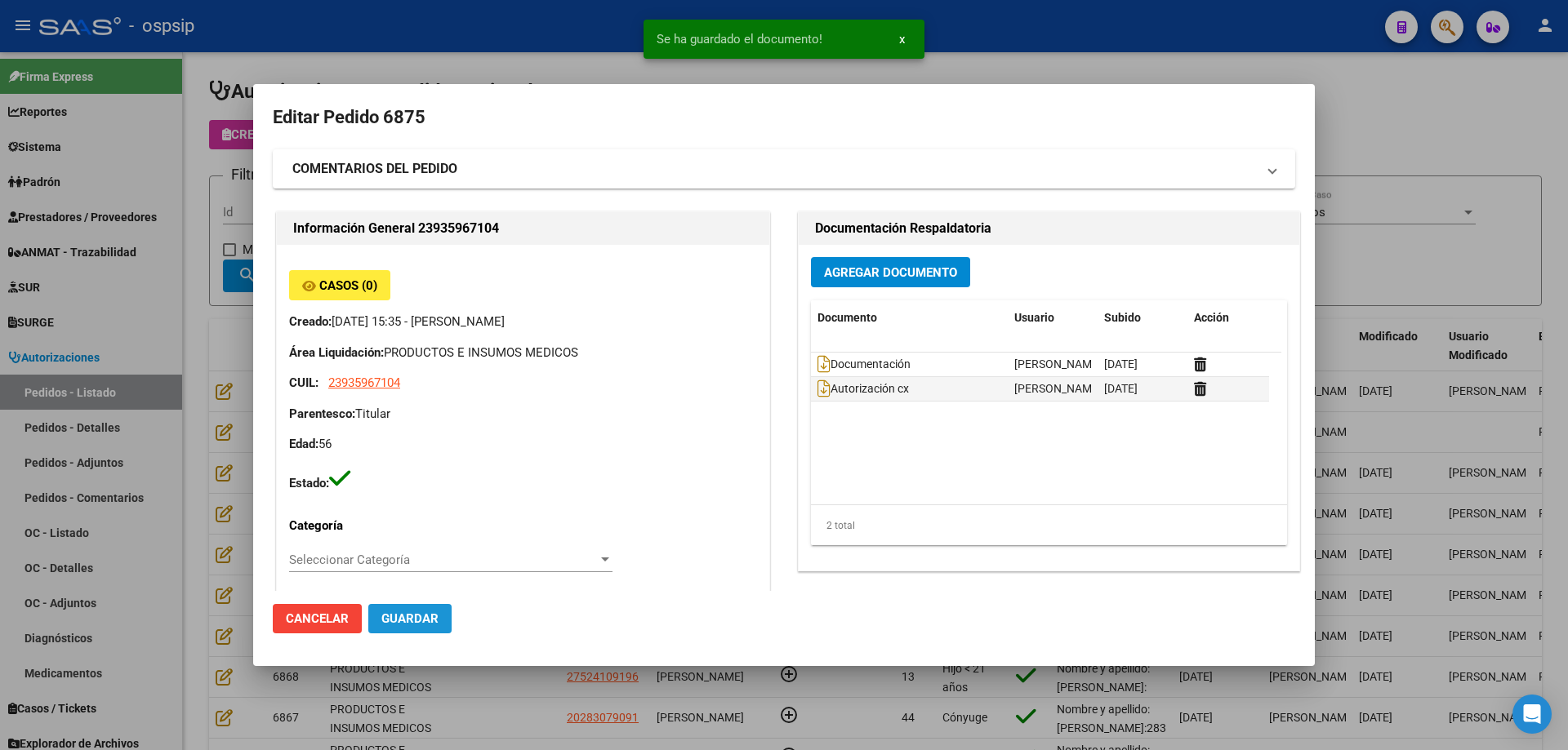
click at [420, 614] on span "Guardar" at bounding box center [410, 618] width 57 height 15
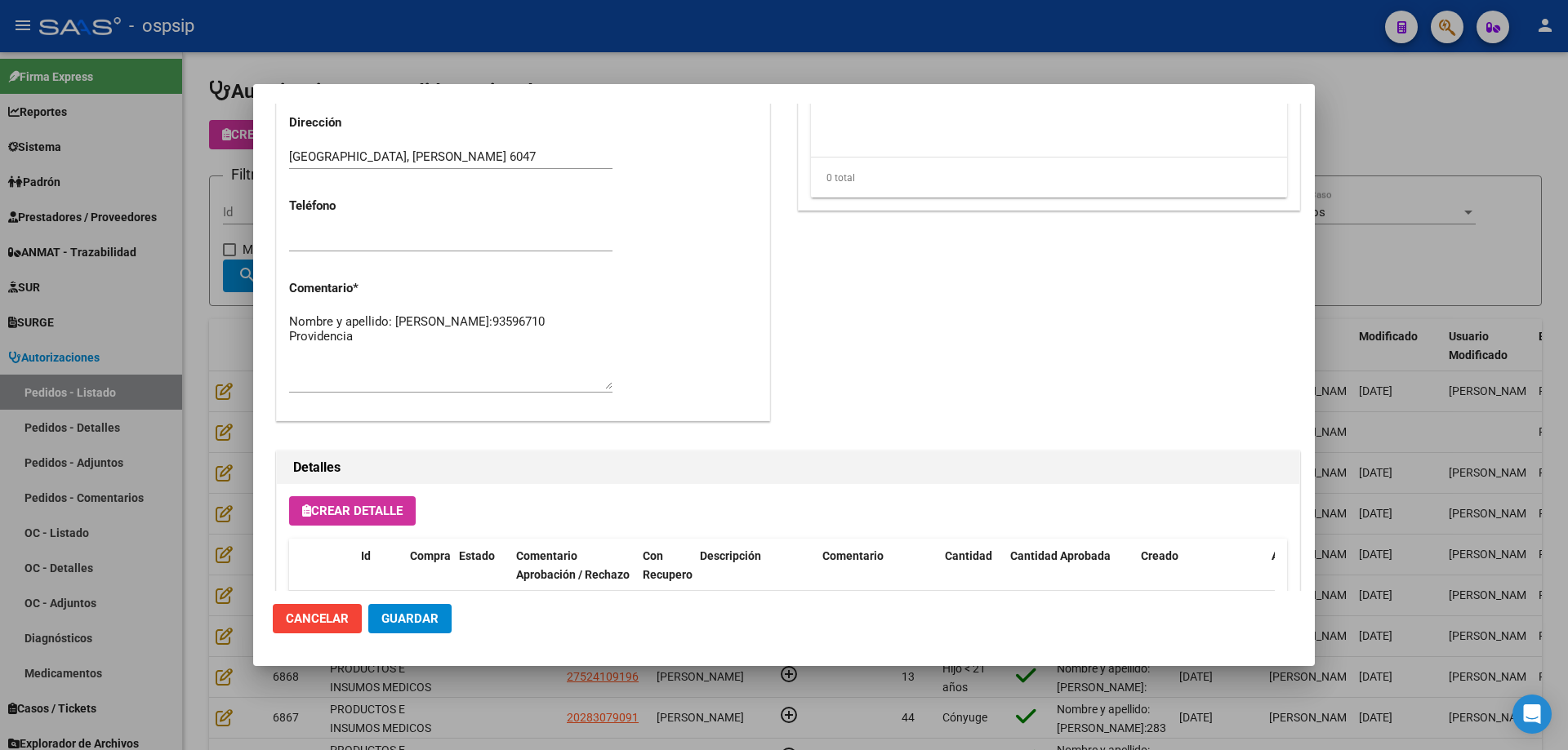
scroll to position [734, 0]
click at [431, 630] on button "Guardar" at bounding box center [410, 618] width 83 height 29
click at [290, 347] on textarea "Nombre y apellido: Carrillo Martinez Celina Dni:93596710 Providencia" at bounding box center [450, 349] width 323 height 76
type textarea "Nombre y apellido: Carrillo Martinez Celina Dni:93596710 Clínica Providencia"
click at [431, 621] on span "Guardar" at bounding box center [410, 618] width 57 height 15
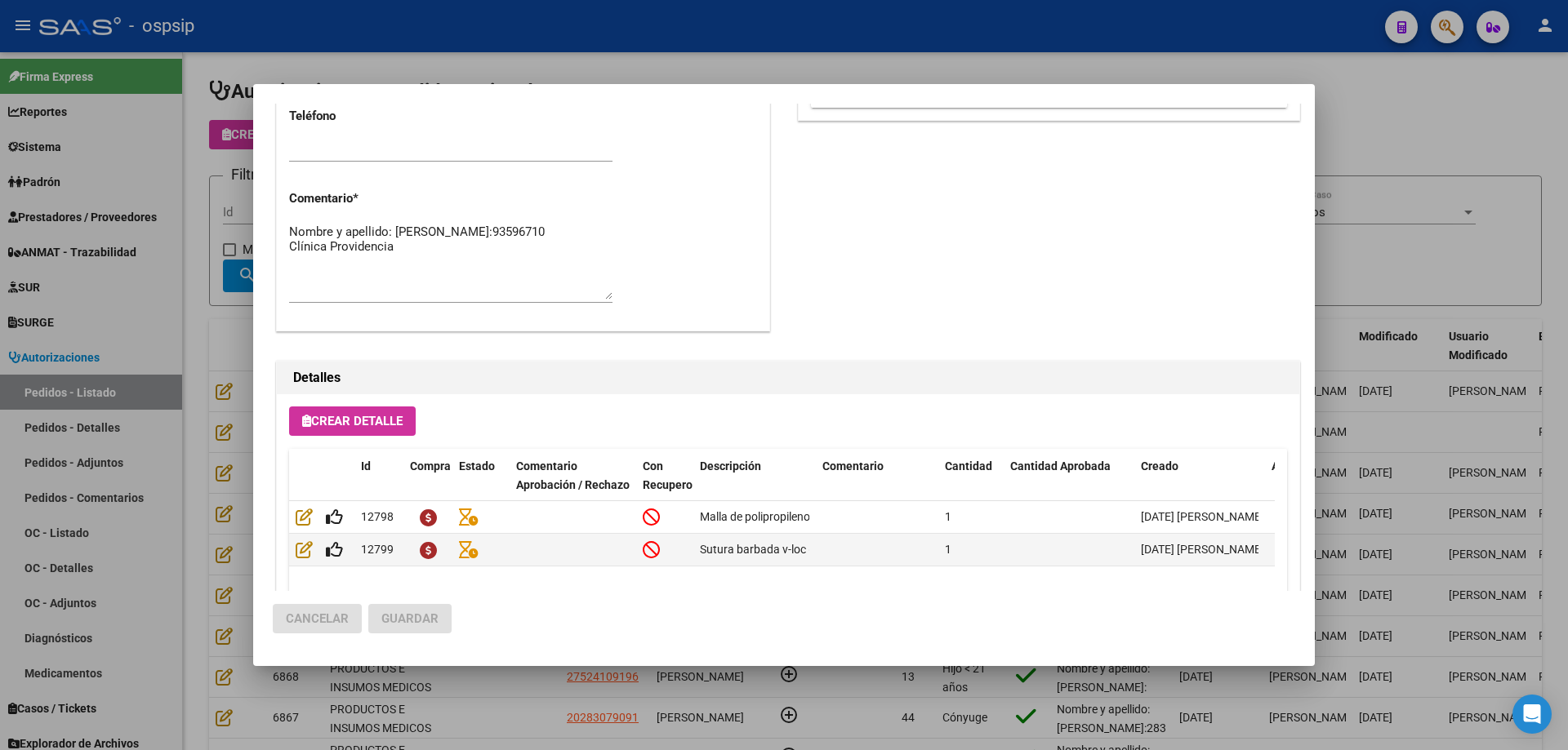
scroll to position [979, 0]
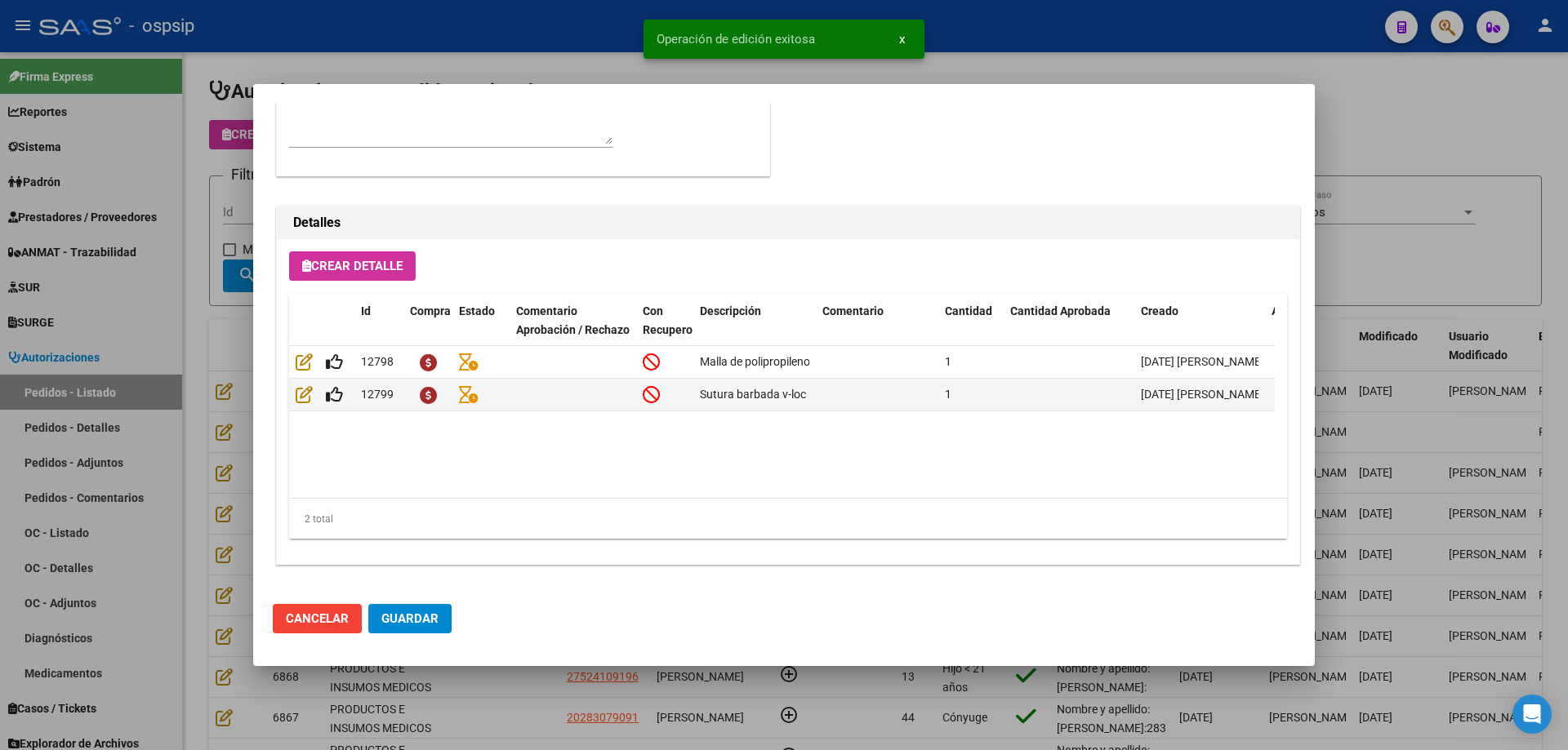
click at [385, 603] on mat-dialog-actions "Cancelar Guardar" at bounding box center [784, 618] width 1022 height 55
click at [403, 617] on span "Guardar" at bounding box center [410, 618] width 57 height 15
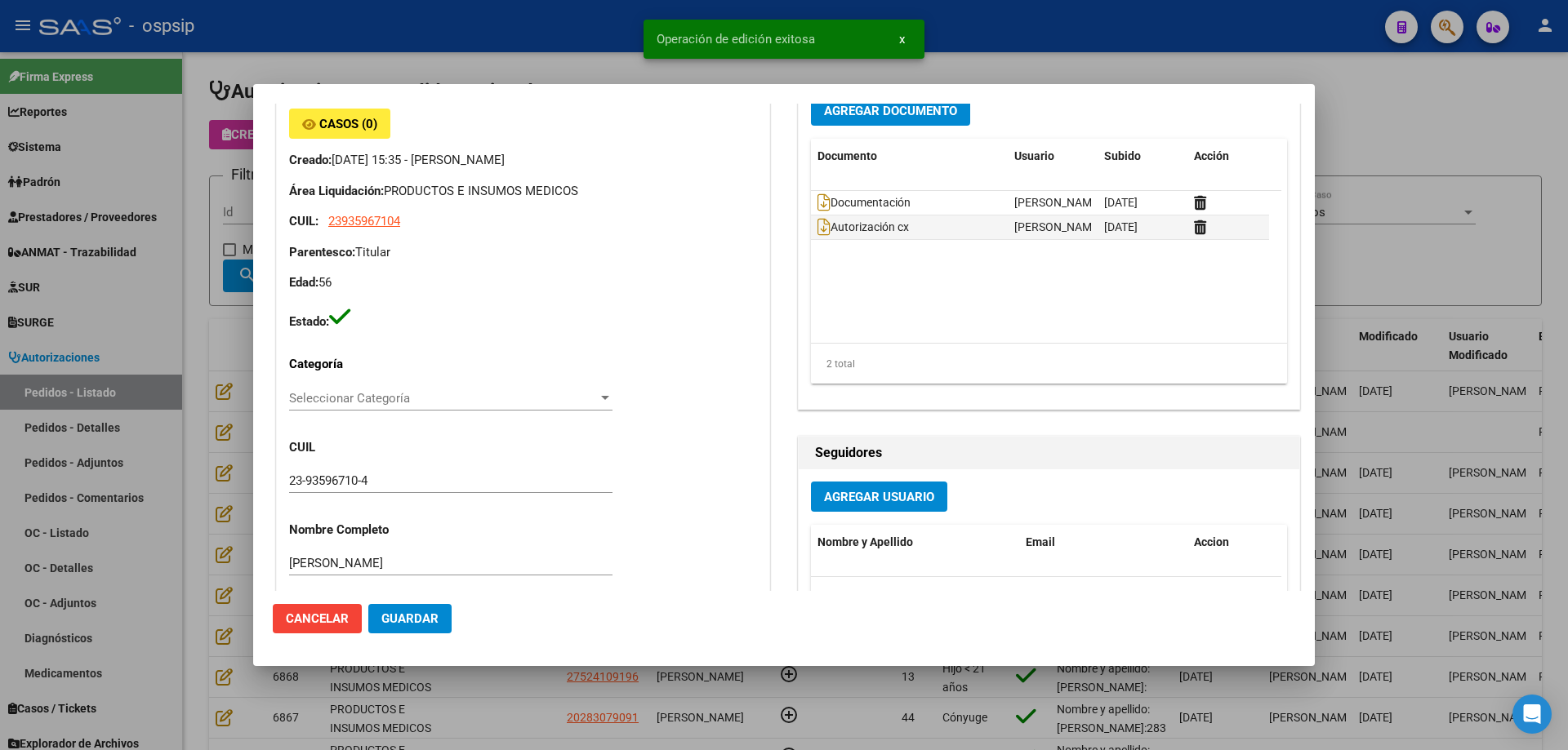
scroll to position [0, 0]
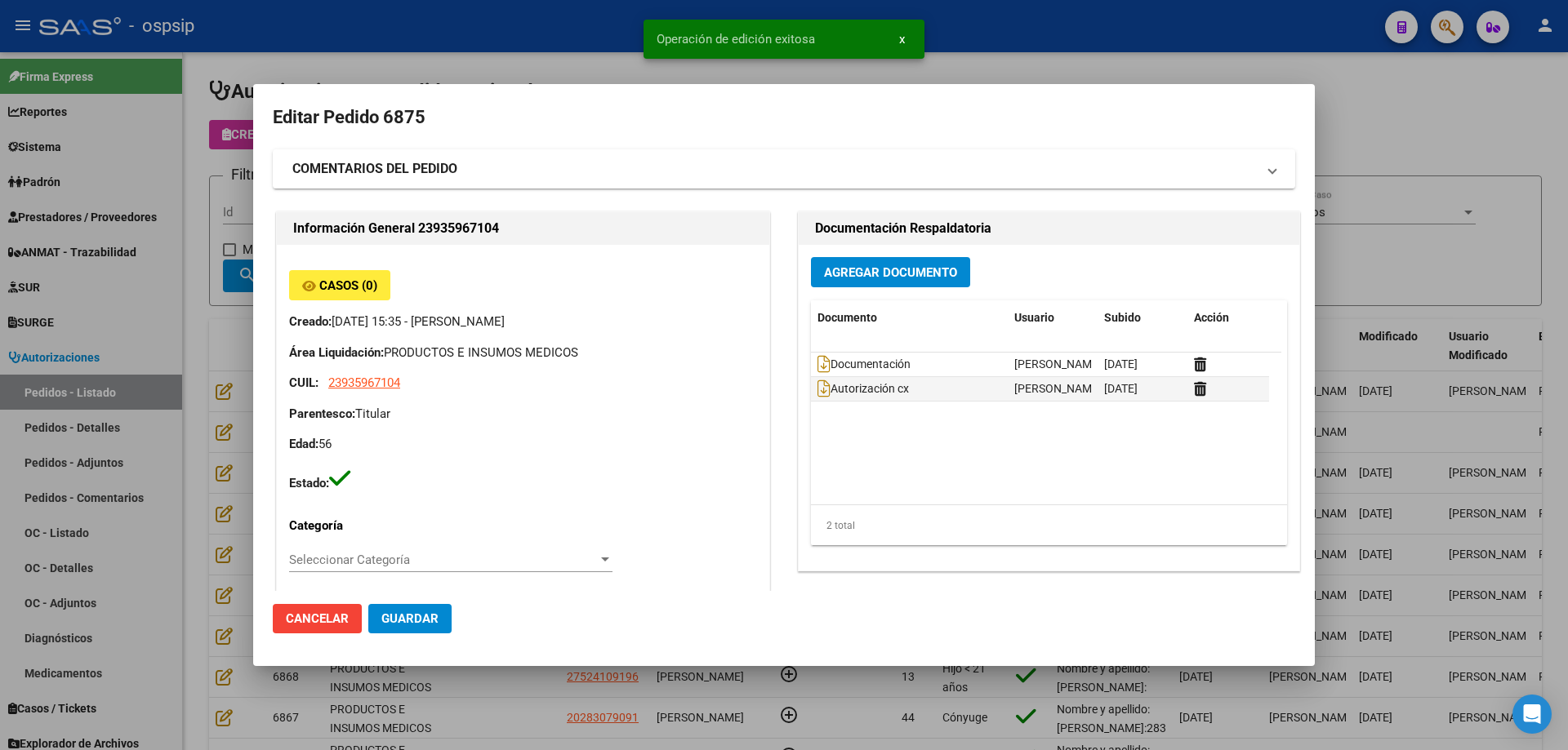
click at [176, 262] on div at bounding box center [784, 375] width 1568 height 750
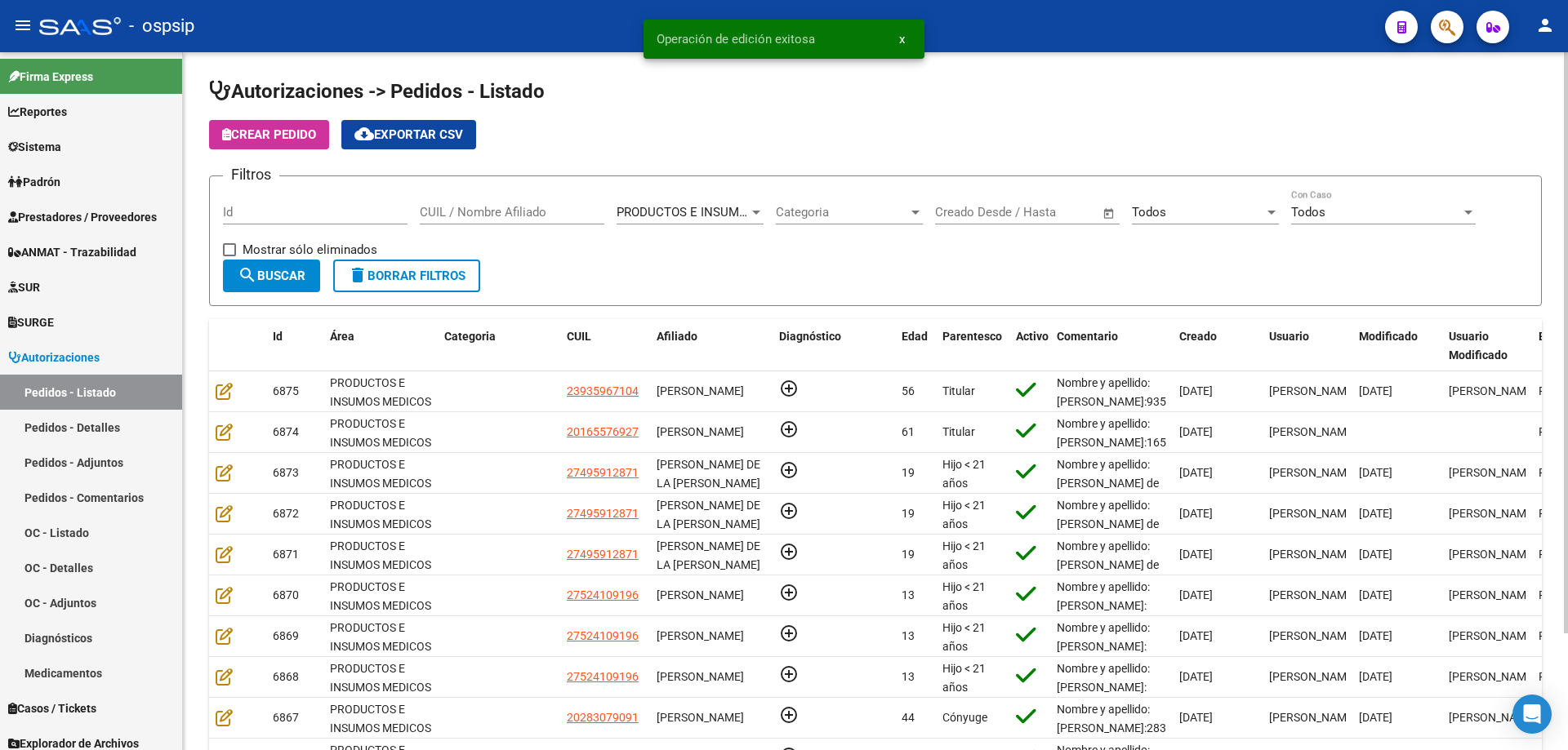
click at [1171, 218] on div "Todos" at bounding box center [1198, 212] width 132 height 15
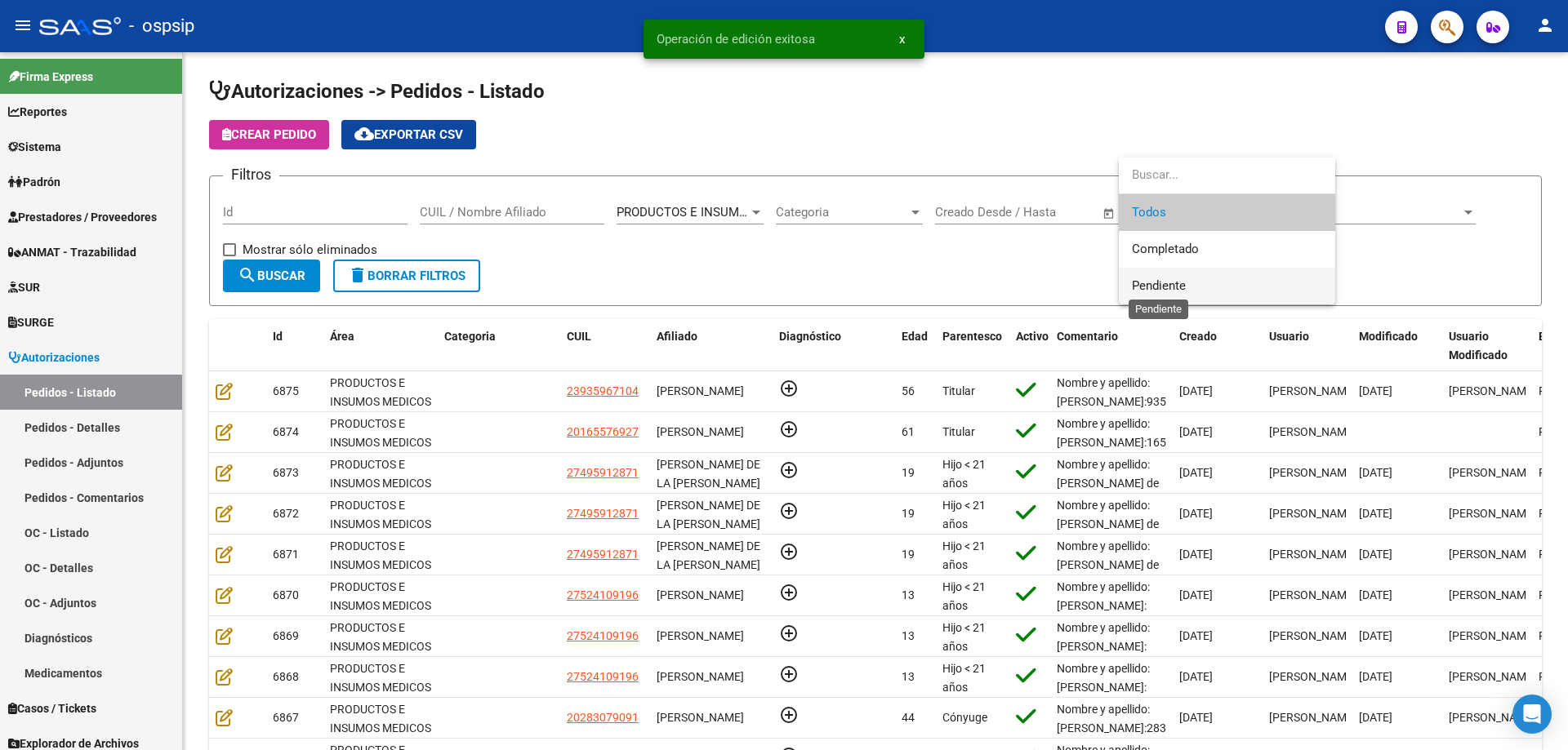
click at [1142, 292] on span "Pendiente" at bounding box center [1158, 285] width 54 height 15
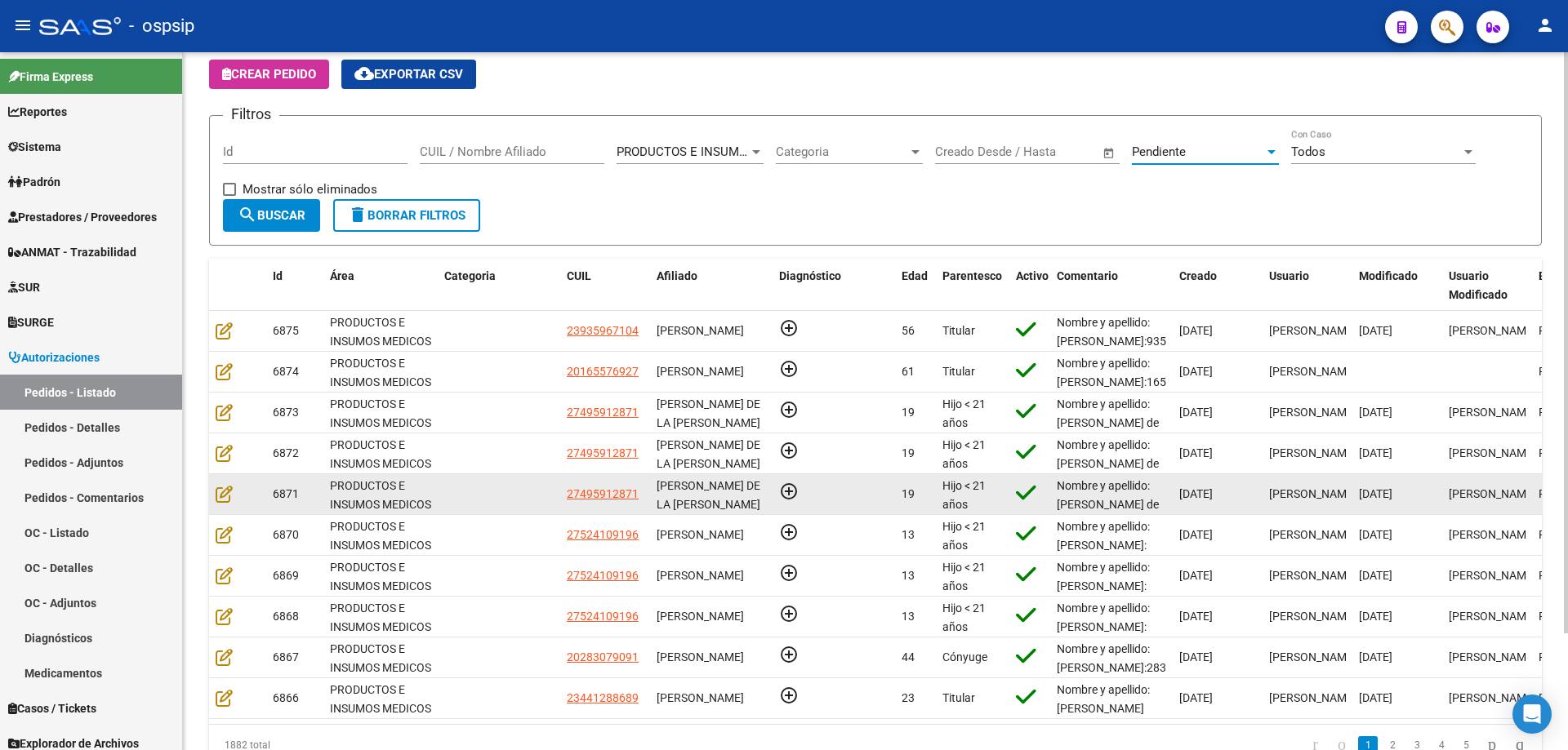
scroll to position [140, 0]
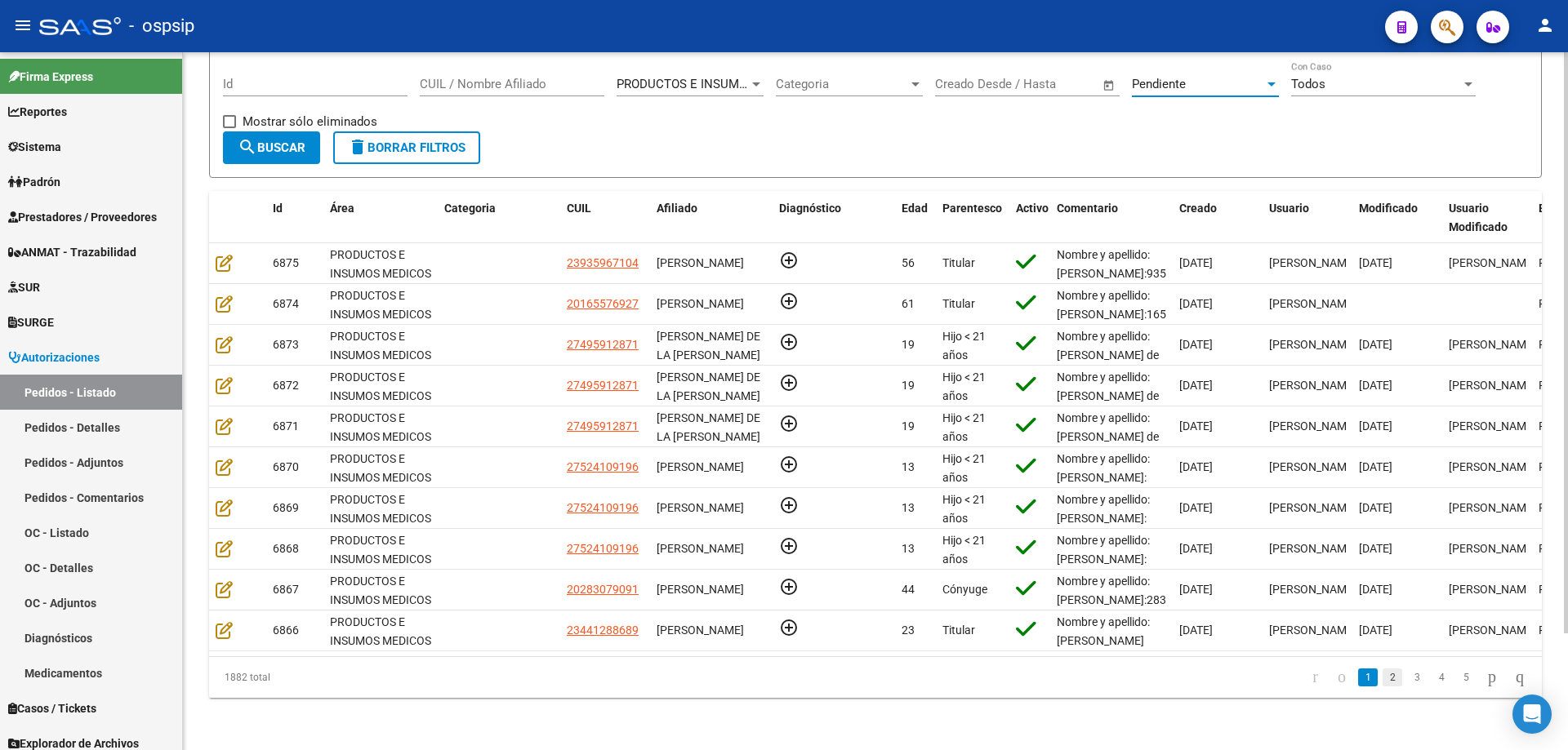
click at [1382, 676] on link "2" at bounding box center [1392, 677] width 19 height 18
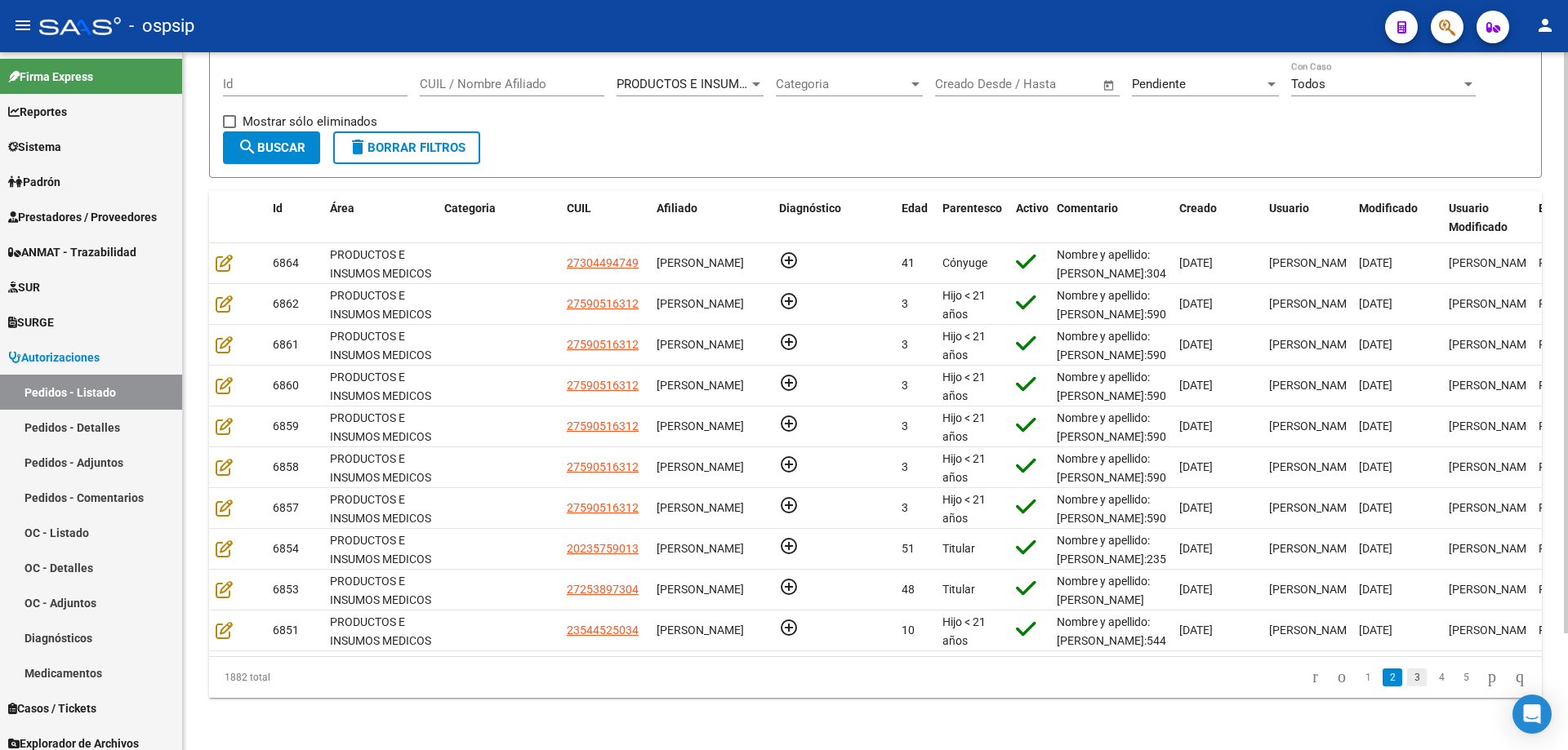
click at [1407, 682] on link "3" at bounding box center [1416, 677] width 19 height 18
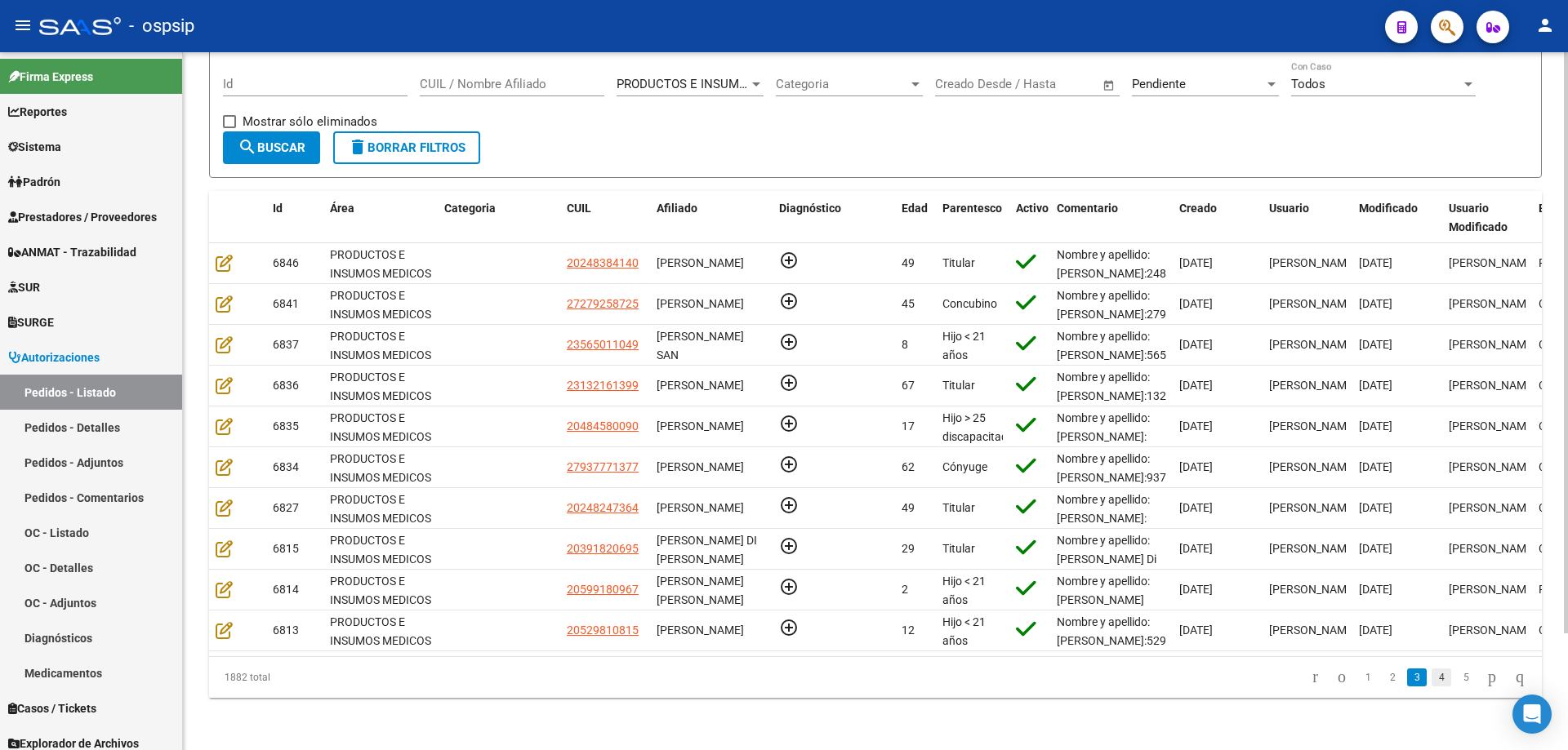
click at [1431, 681] on link "4" at bounding box center [1441, 677] width 19 height 18
click at [1431, 677] on link "5" at bounding box center [1441, 677] width 19 height 18
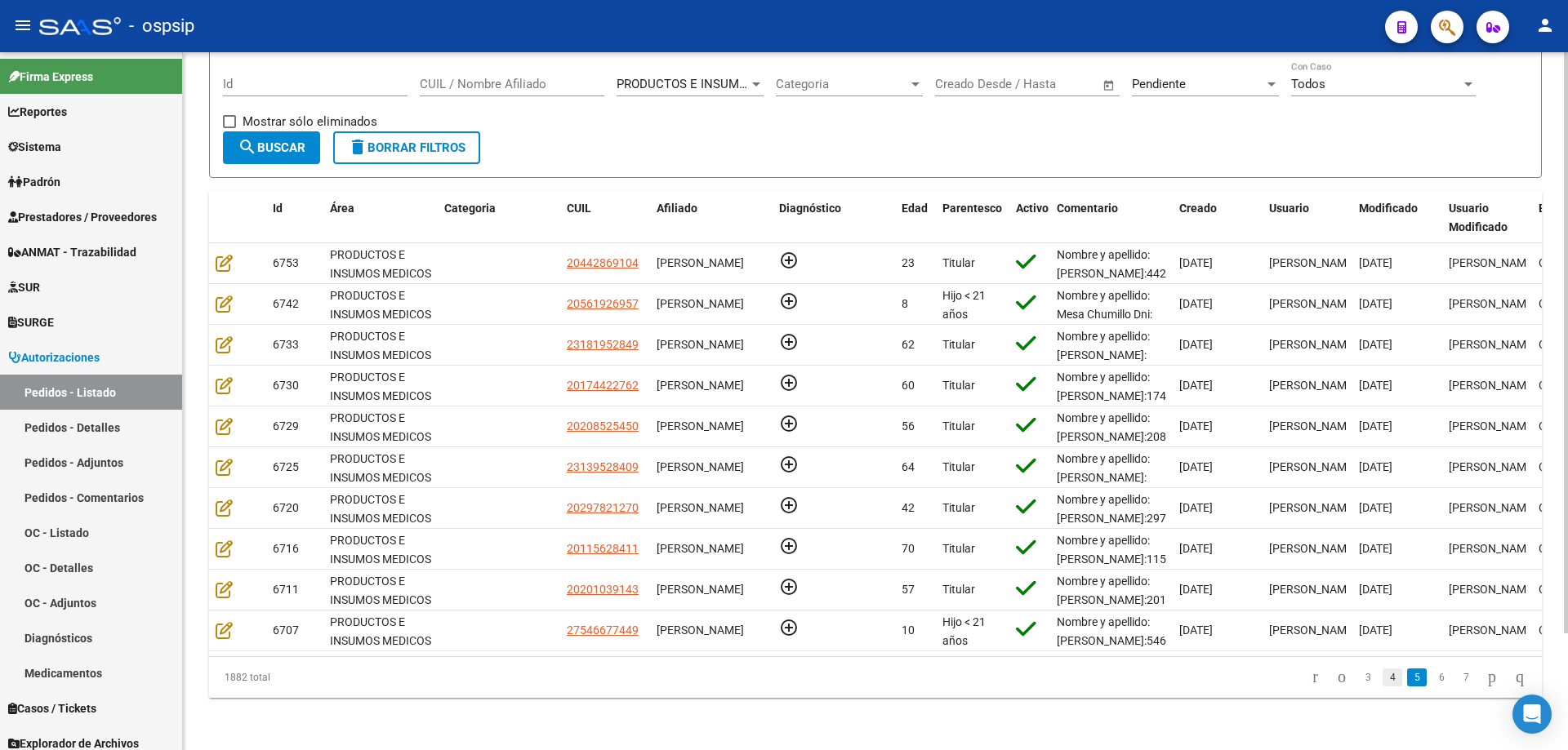
click at [1382, 678] on link "4" at bounding box center [1392, 677] width 19 height 18
click at [1456, 675] on link "6" at bounding box center [1465, 677] width 19 height 18
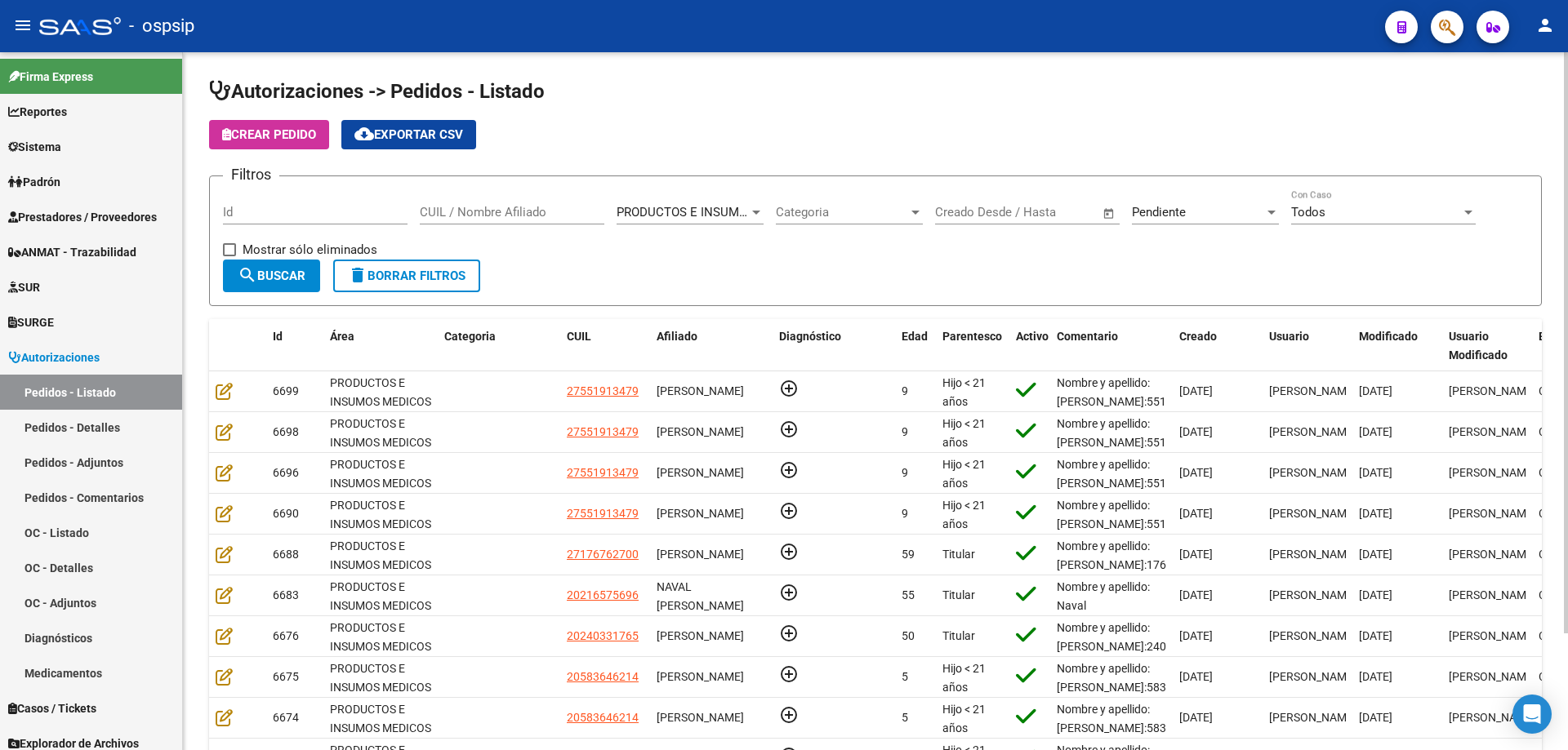
click at [1307, 213] on span "Todos" at bounding box center [1307, 212] width 34 height 15
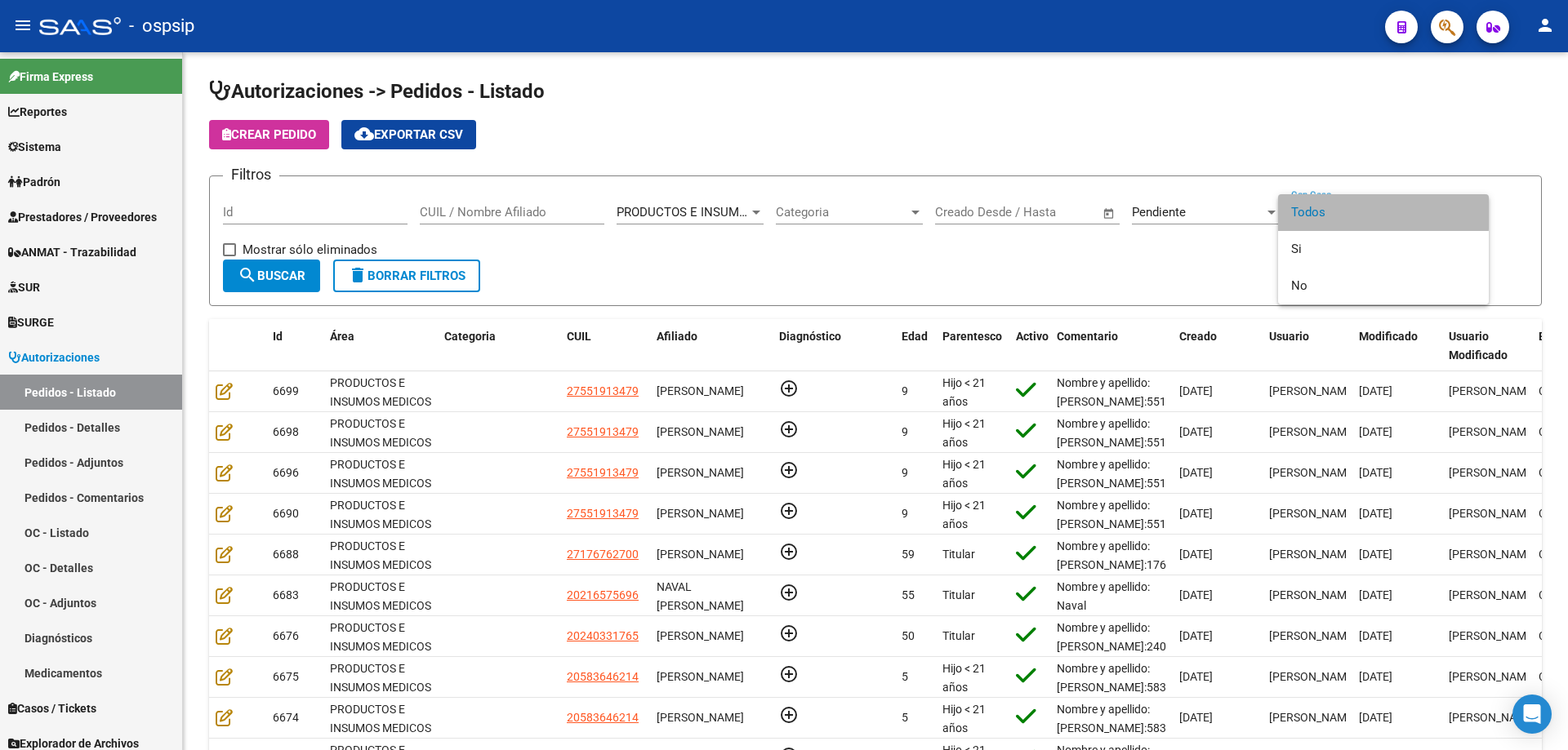
click at [1325, 212] on span "Todos" at bounding box center [1383, 212] width 184 height 37
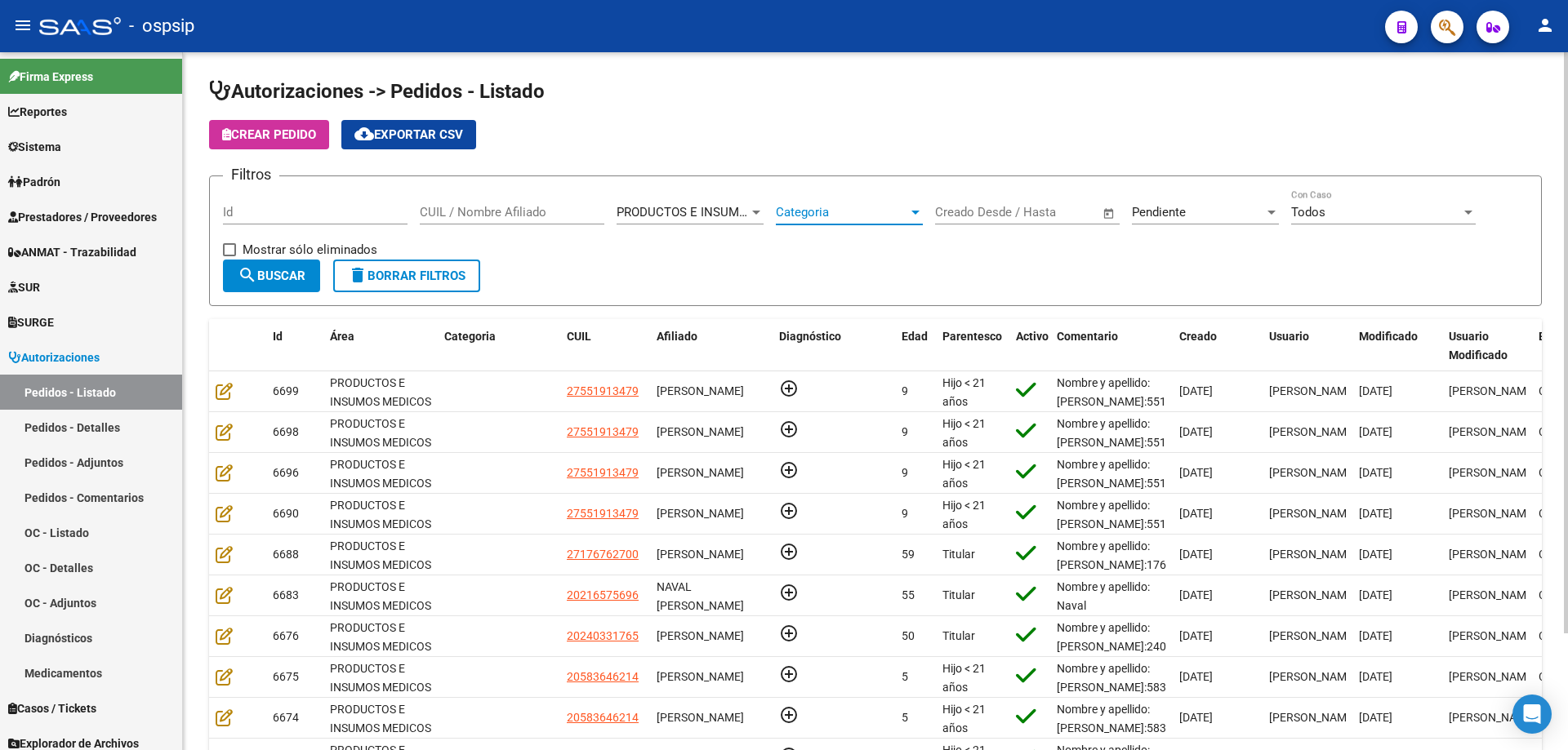
click at [892, 218] on span "Categoria" at bounding box center [841, 212] width 132 height 15
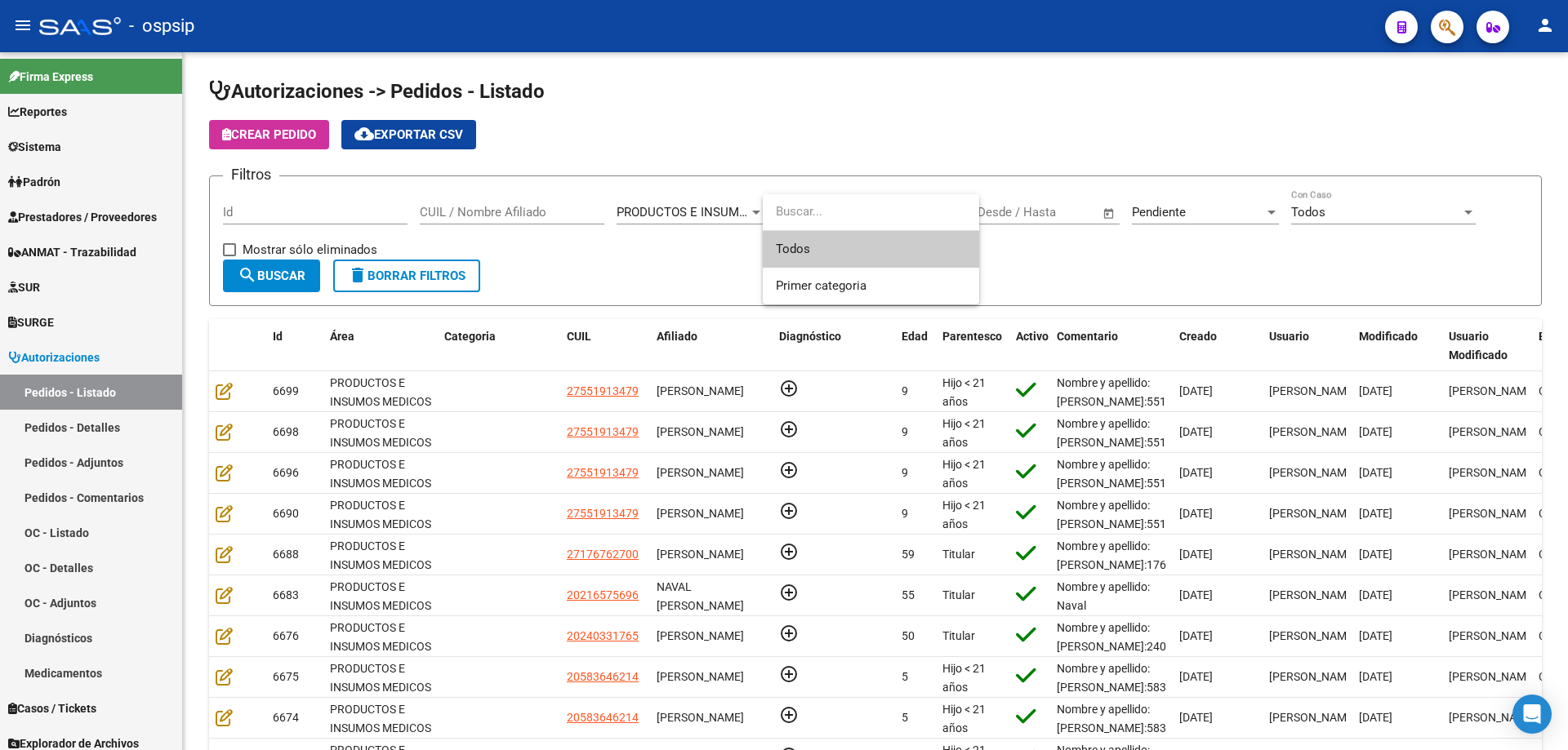
click at [704, 207] on div at bounding box center [784, 375] width 1568 height 750
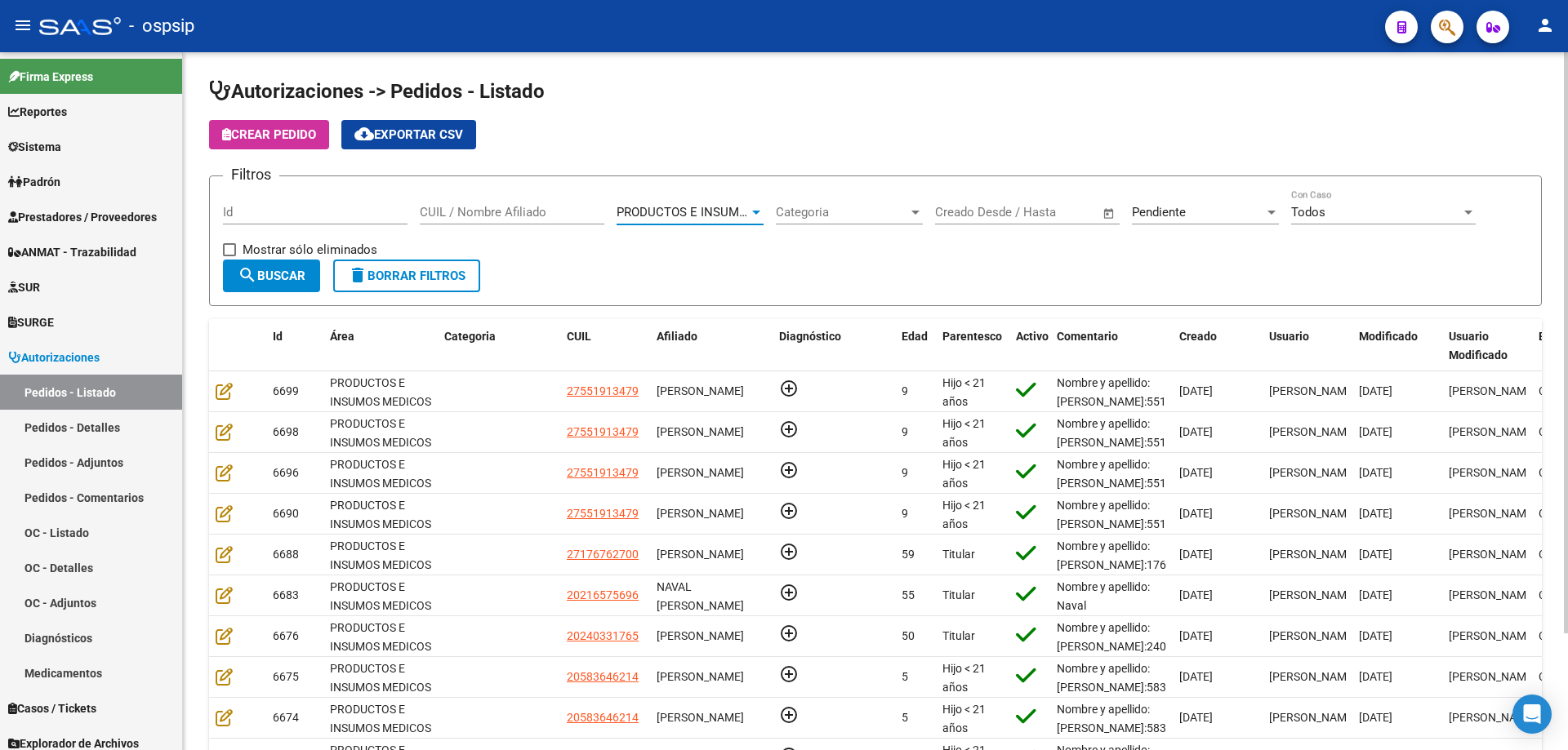
click at [704, 211] on span "PRODUCTOS E INSUMOS MEDICOS" at bounding box center [713, 212] width 194 height 15
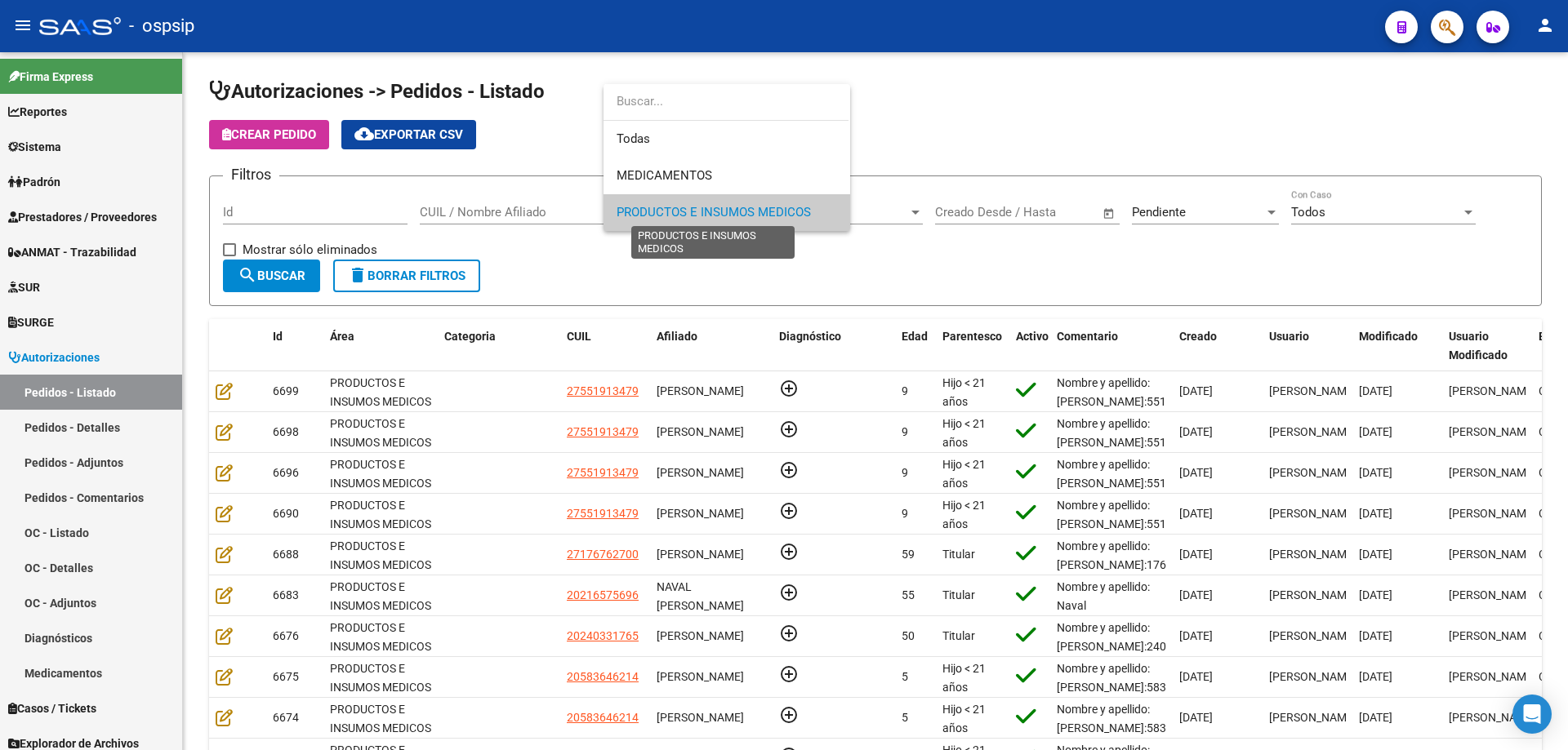
click at [711, 218] on span "PRODUCTOS E INSUMOS MEDICOS" at bounding box center [713, 212] width 194 height 15
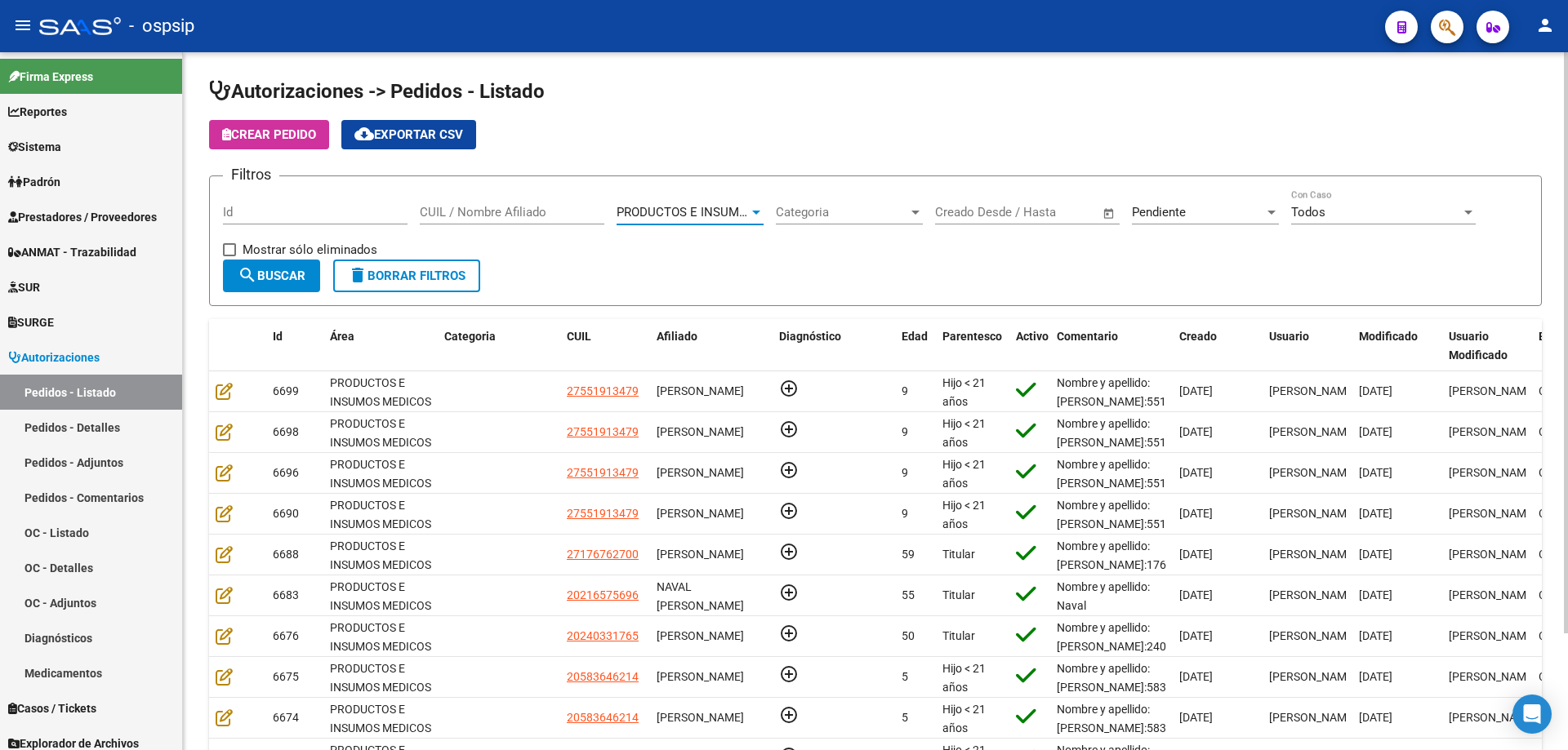
click at [1170, 212] on span "Pendiente" at bounding box center [1158, 212] width 54 height 15
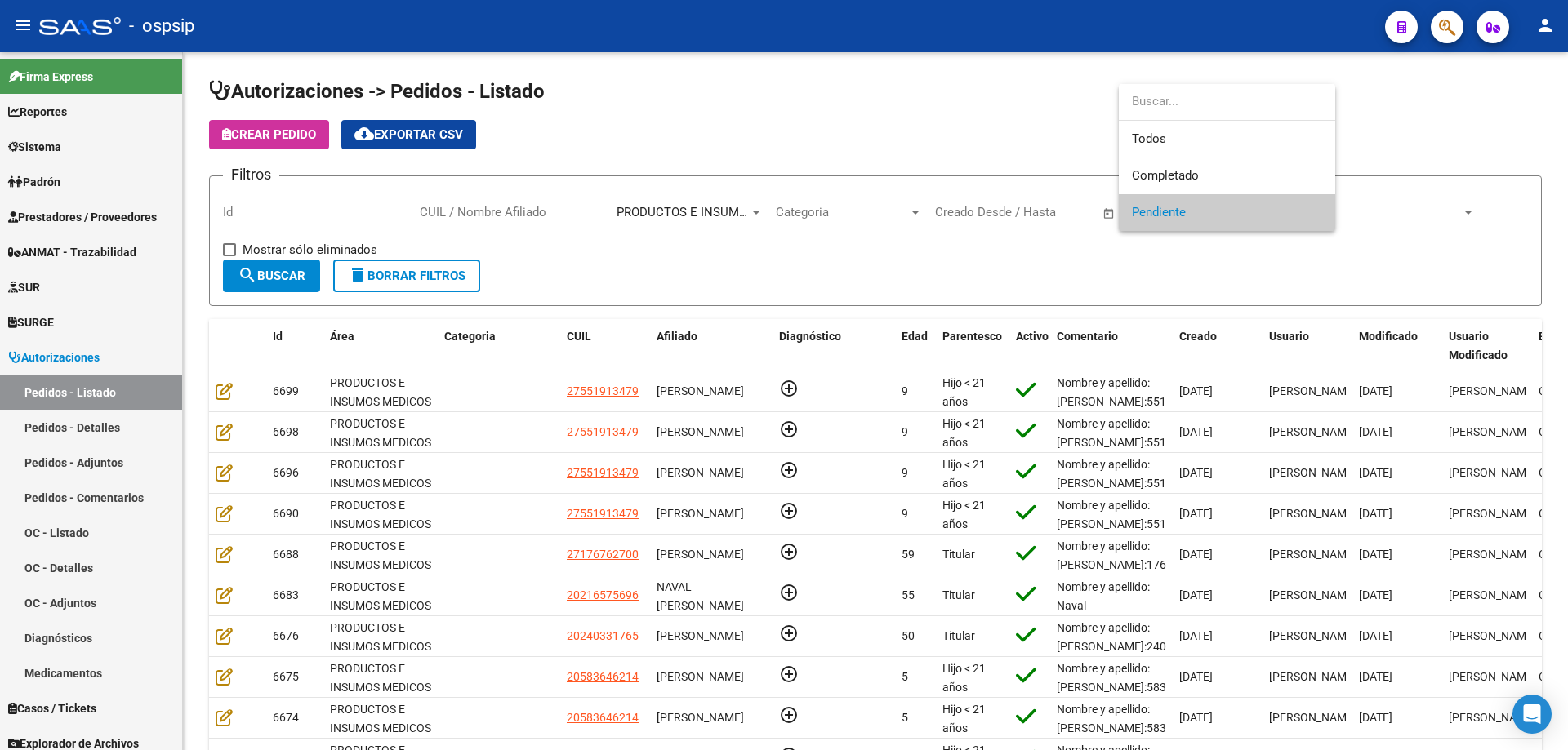
click at [1162, 202] on span "Pendiente" at bounding box center [1227, 212] width 190 height 37
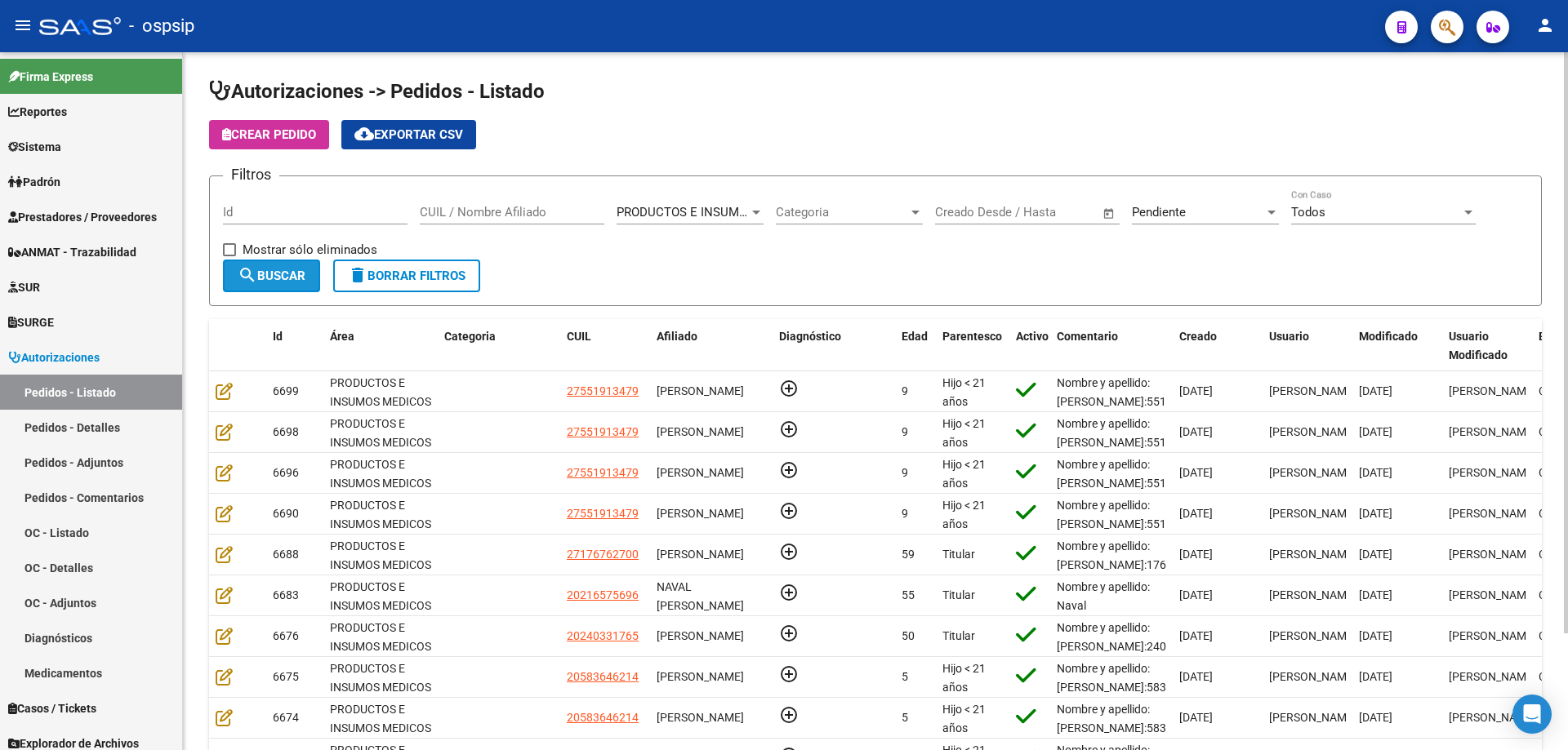
click at [270, 283] on button "search Buscar" at bounding box center [271, 275] width 97 height 32
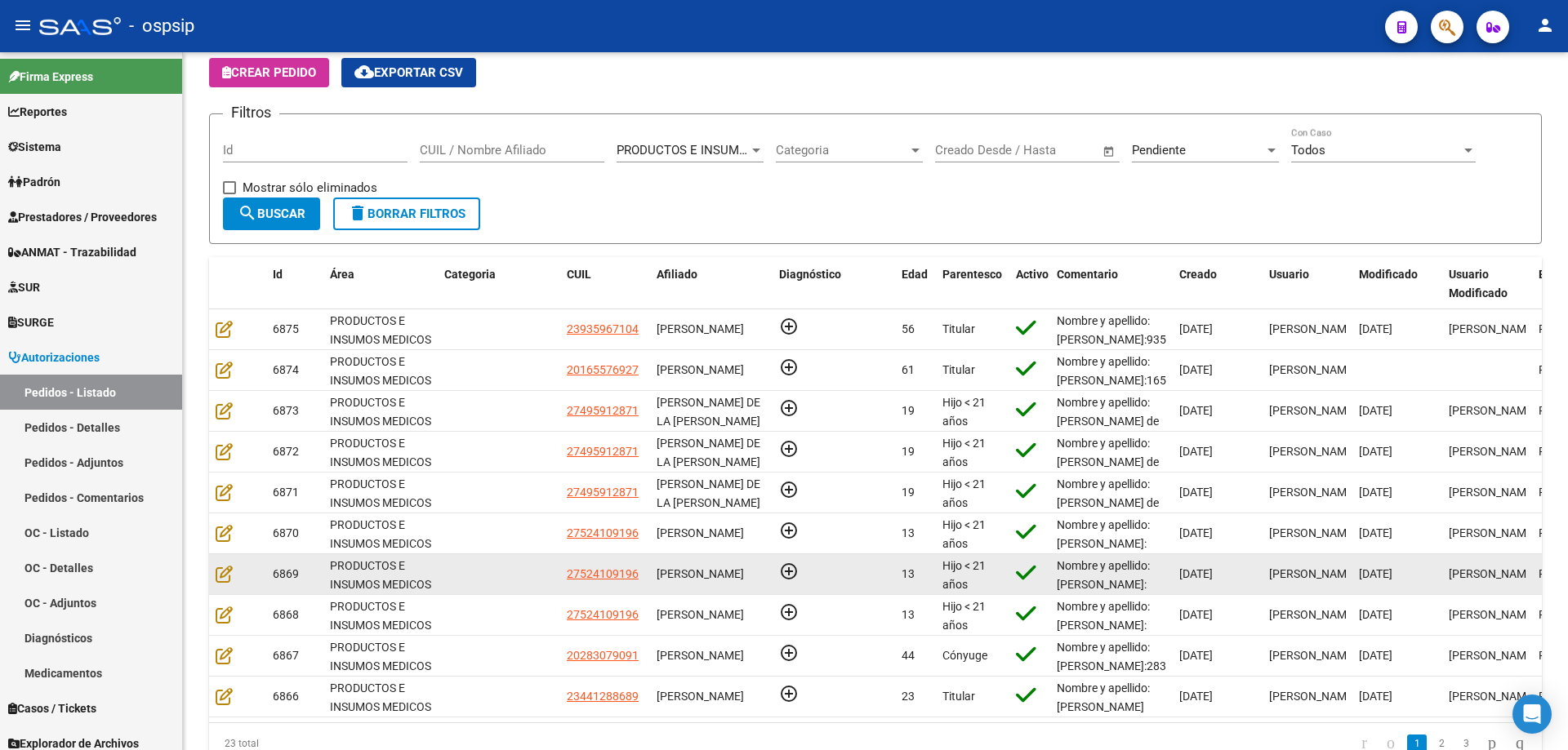
scroll to position [140, 0]
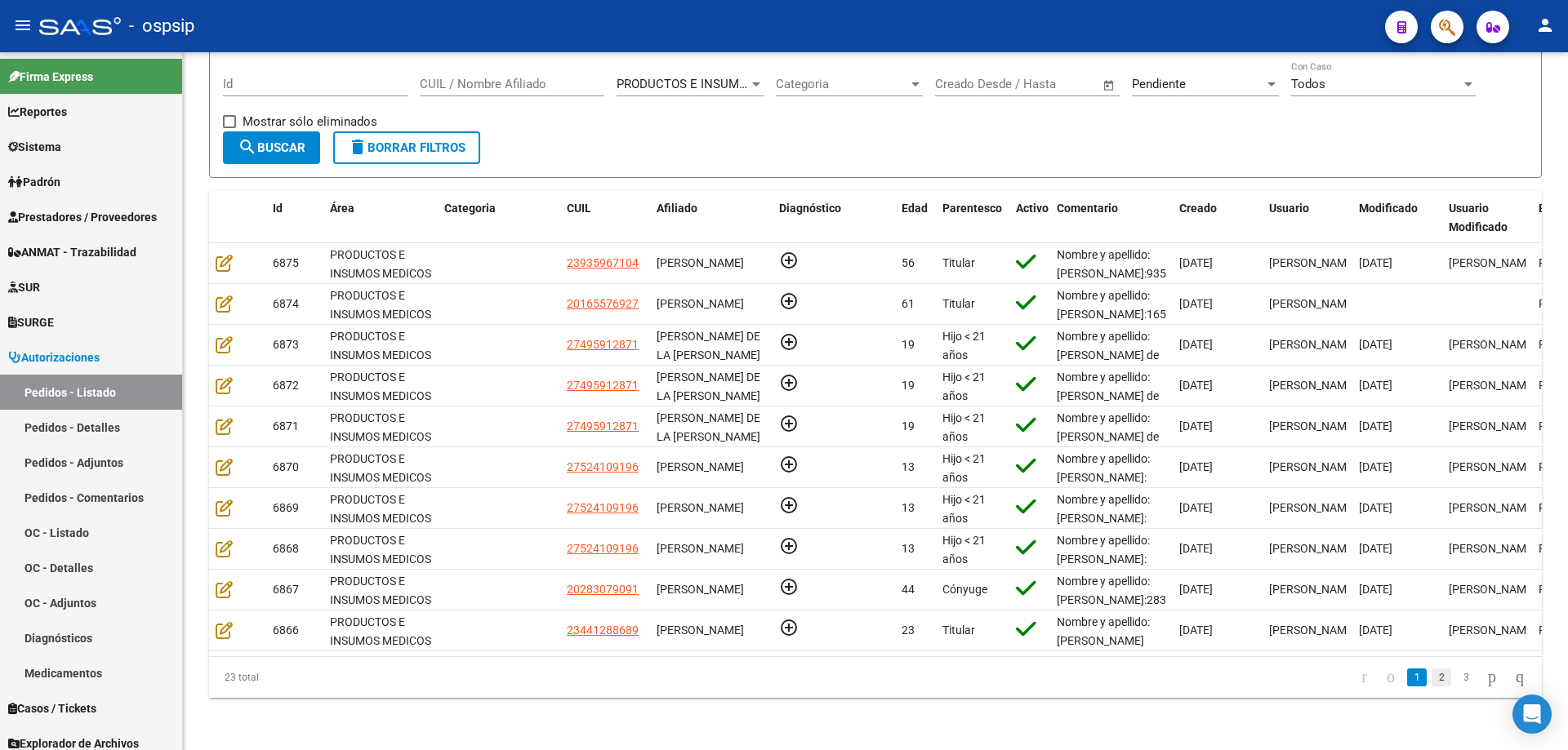
click at [1431, 673] on link "2" at bounding box center [1441, 677] width 19 height 18
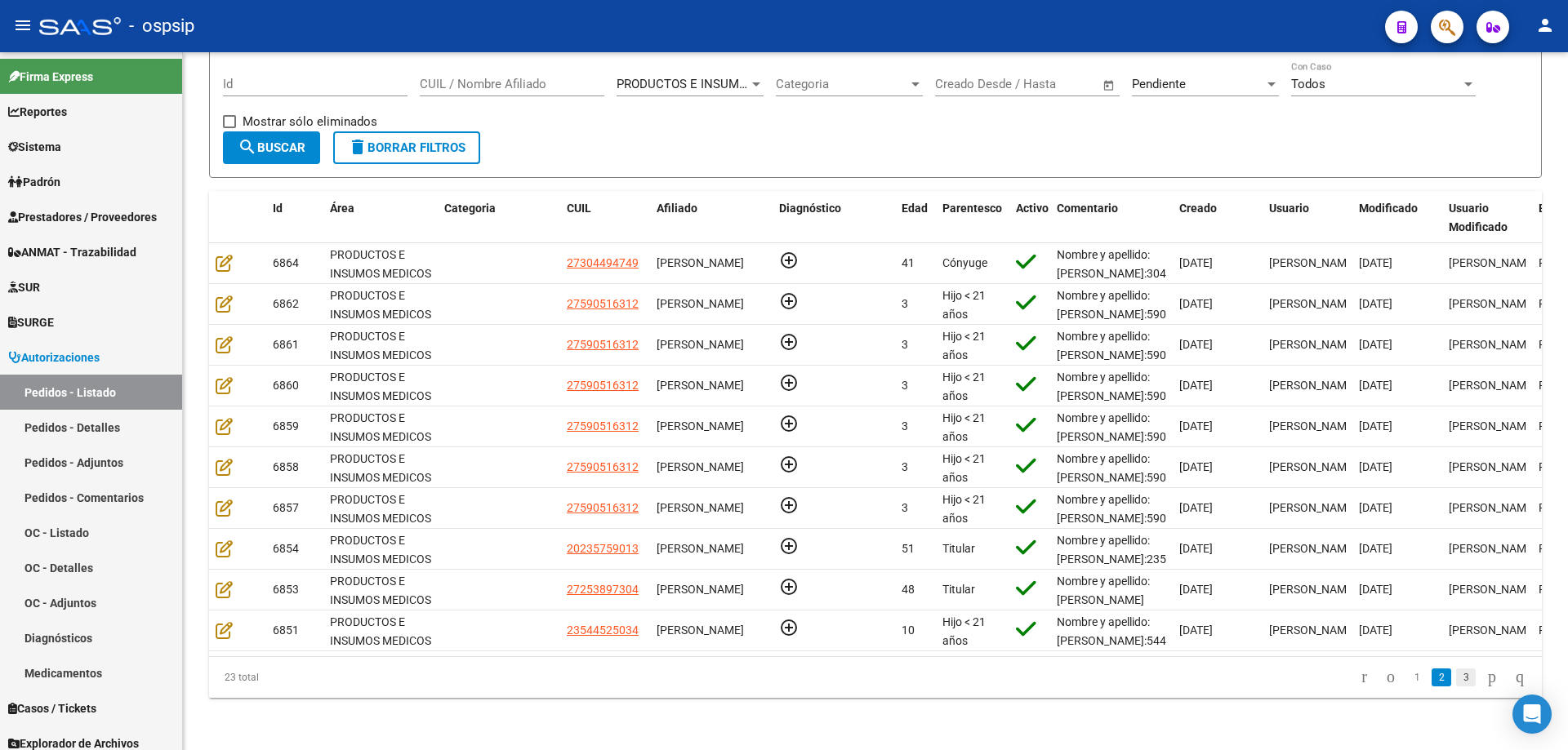
click at [1456, 675] on link "3" at bounding box center [1465, 677] width 19 height 18
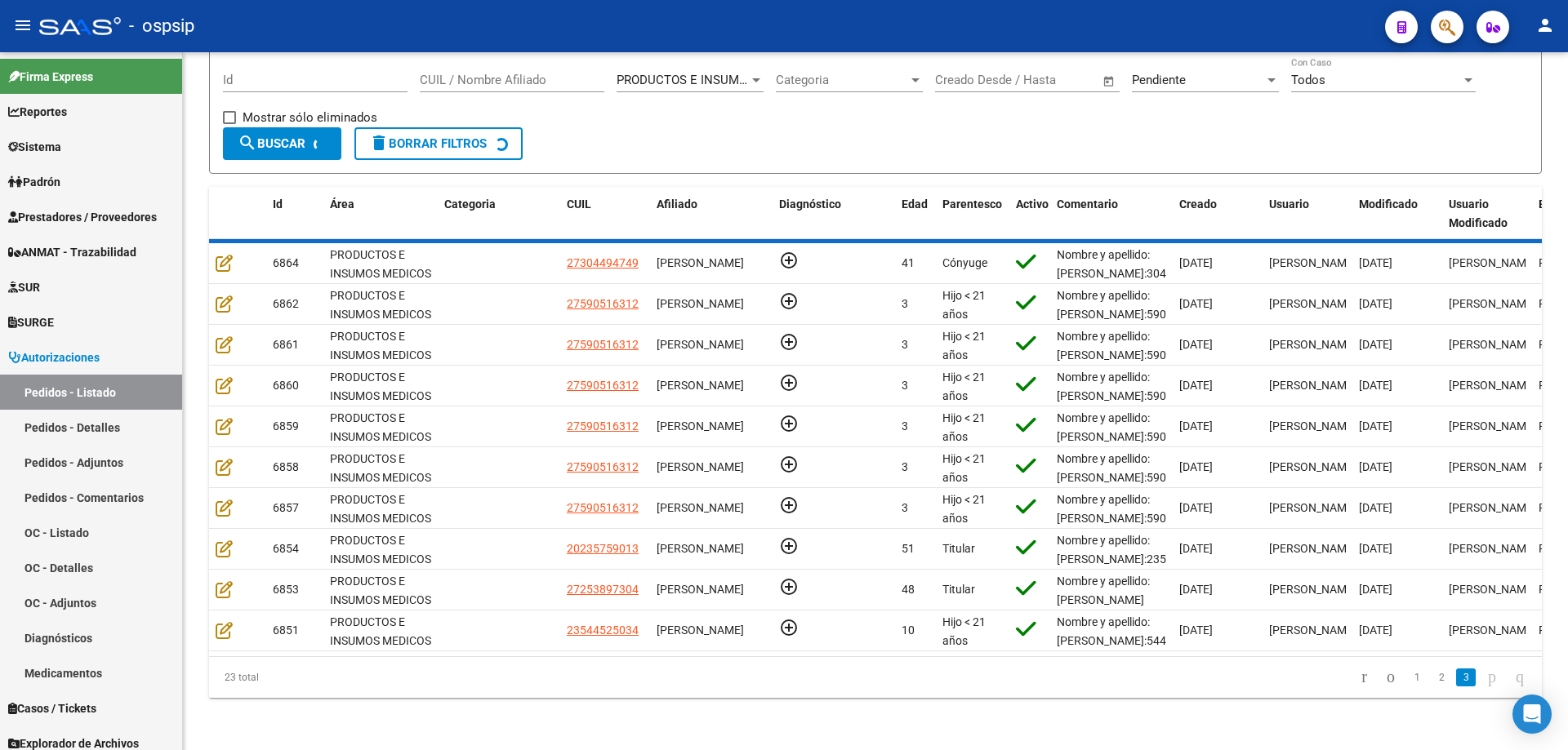
scroll to position [0, 0]
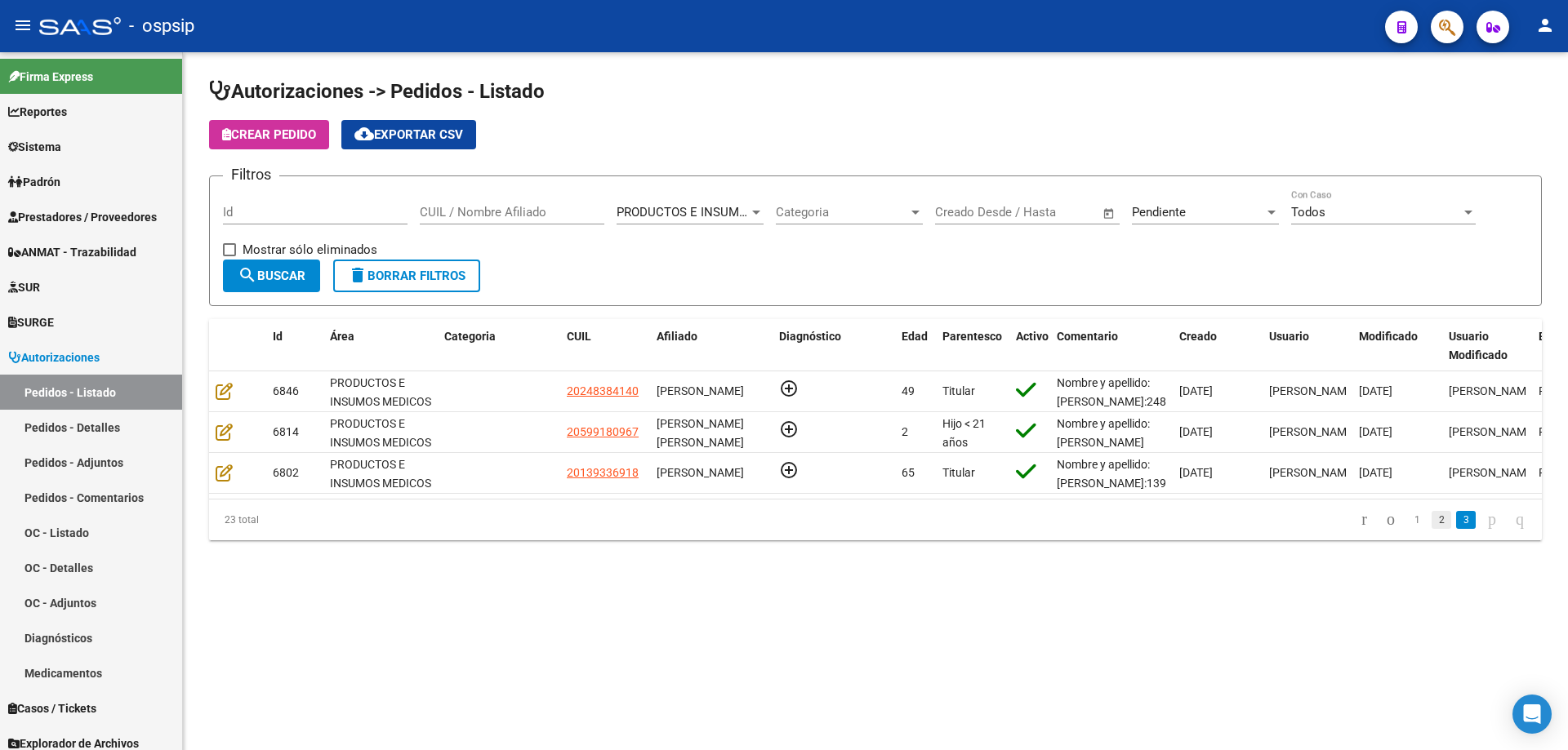
click at [1431, 529] on link "2" at bounding box center [1441, 520] width 19 height 18
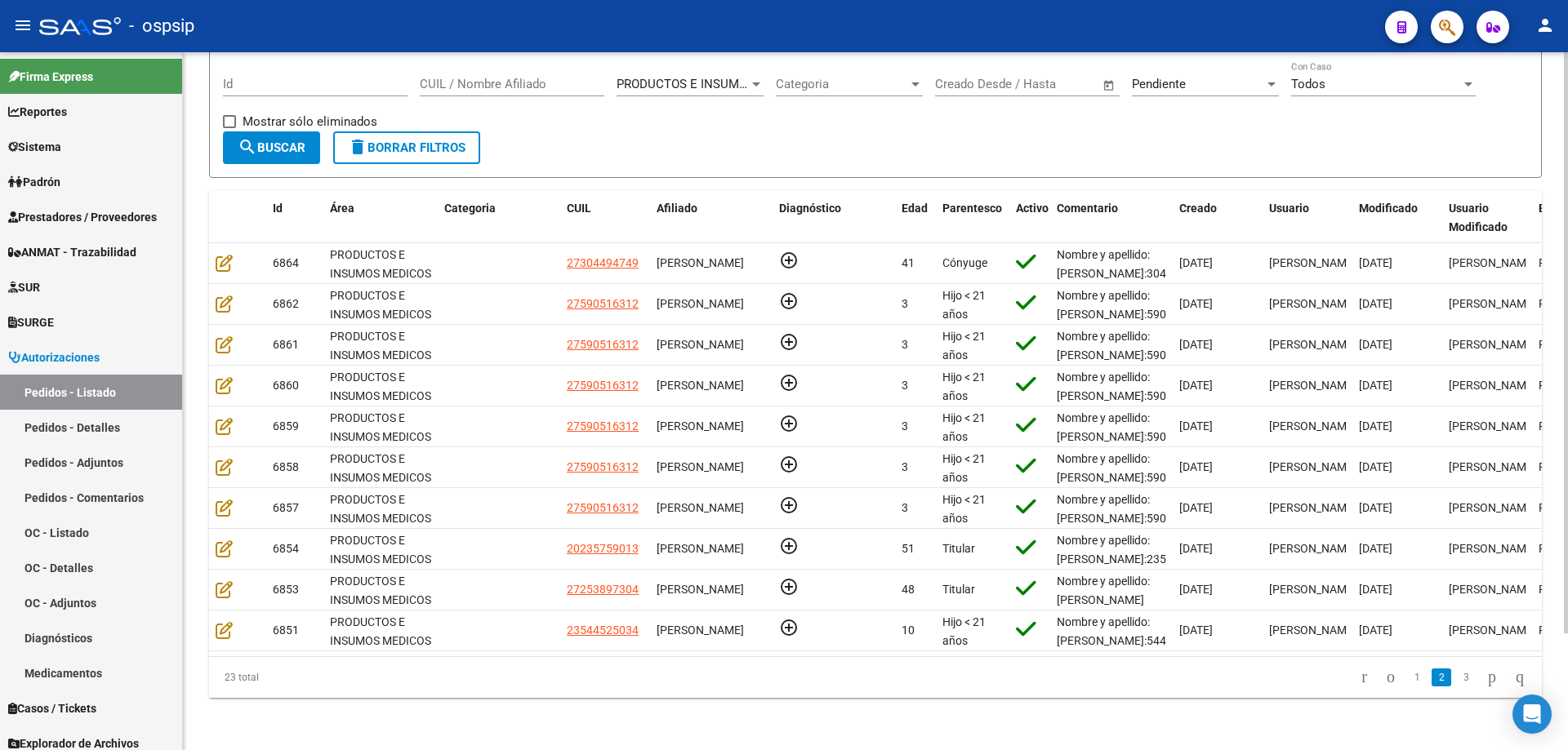
scroll to position [140, 0]
click at [1407, 677] on link "1" at bounding box center [1416, 677] width 19 height 18
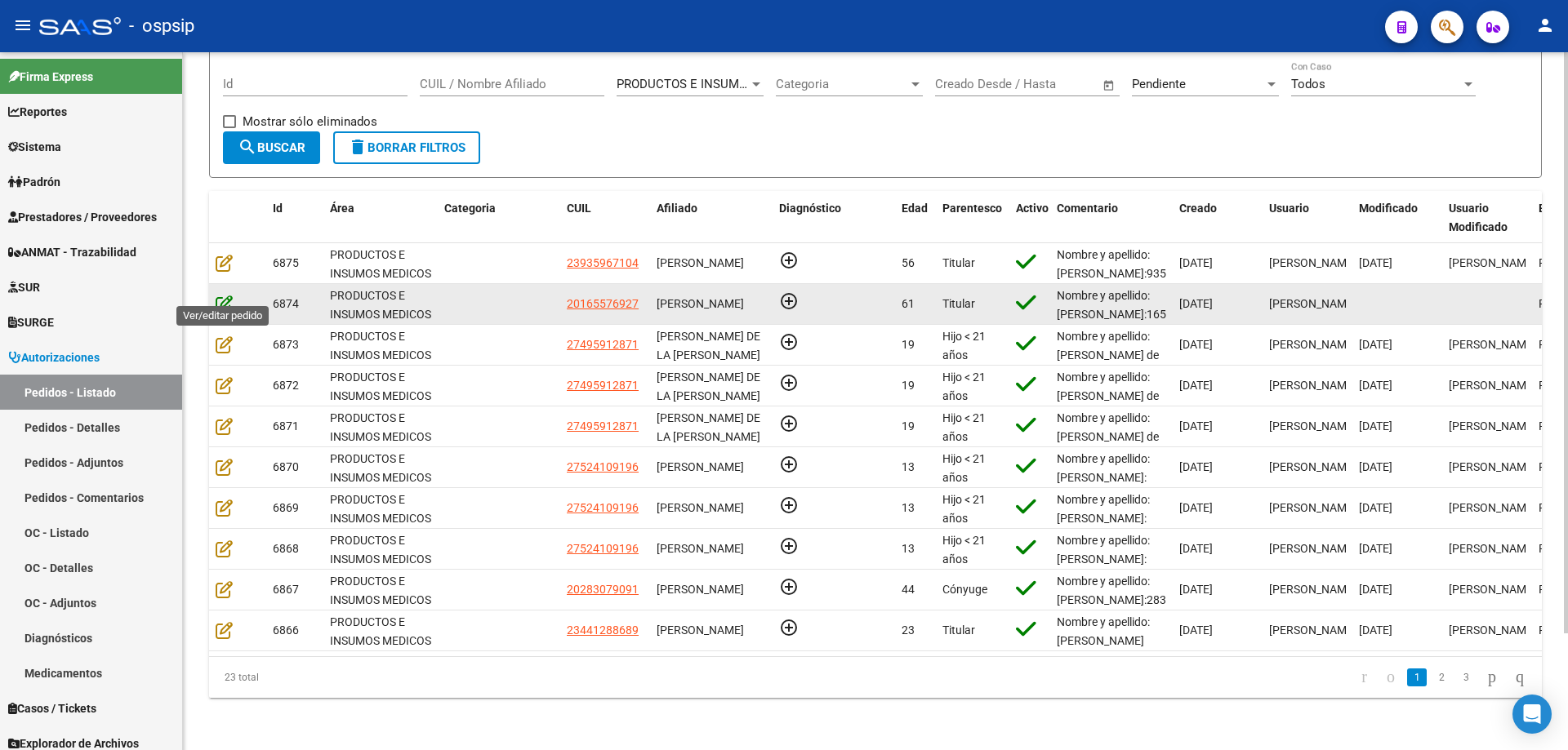
click at [223, 295] on icon at bounding box center [225, 304] width 18 height 18
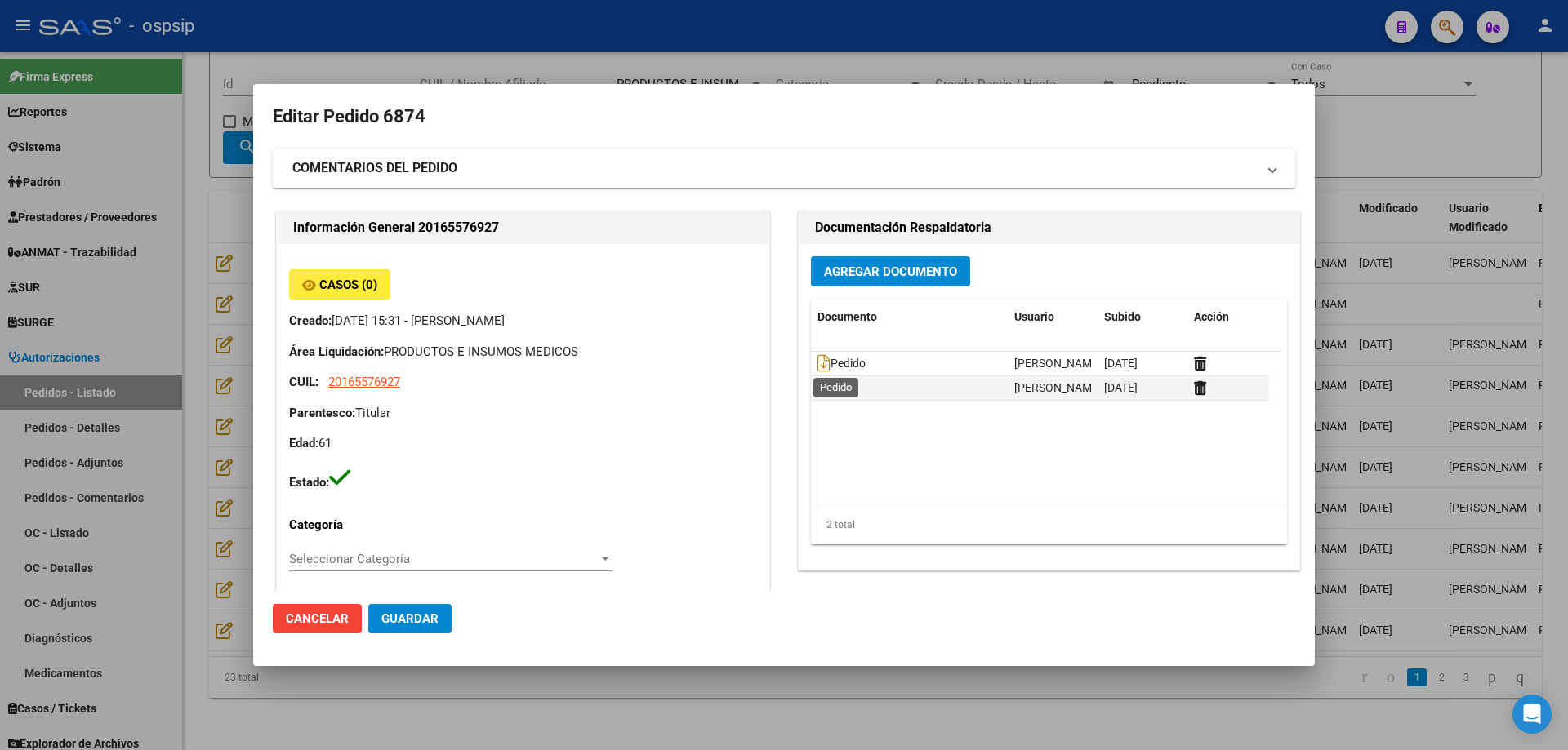
scroll to position [0, 0]
click at [817, 366] on icon at bounding box center [823, 364] width 13 height 18
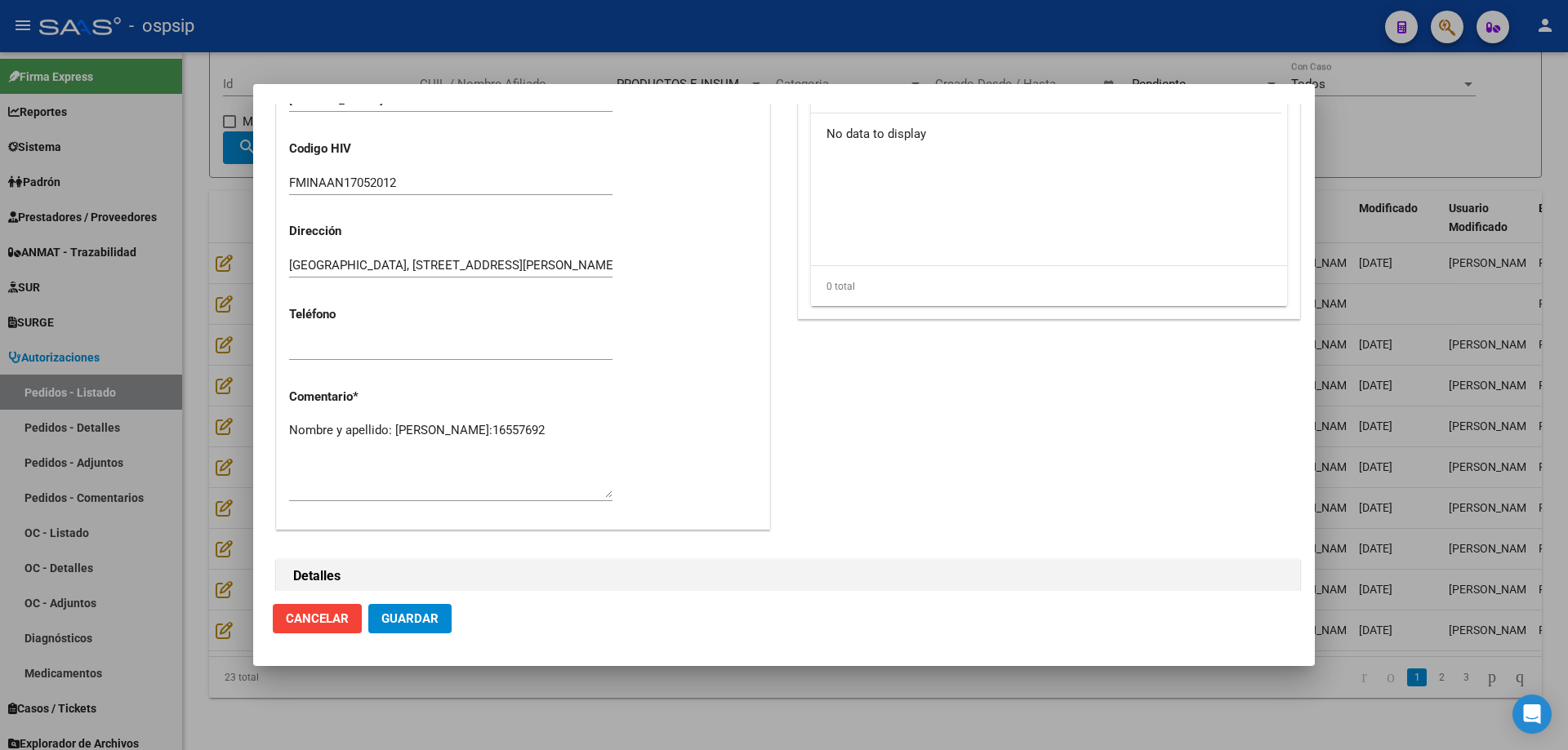
scroll to position [734, 0]
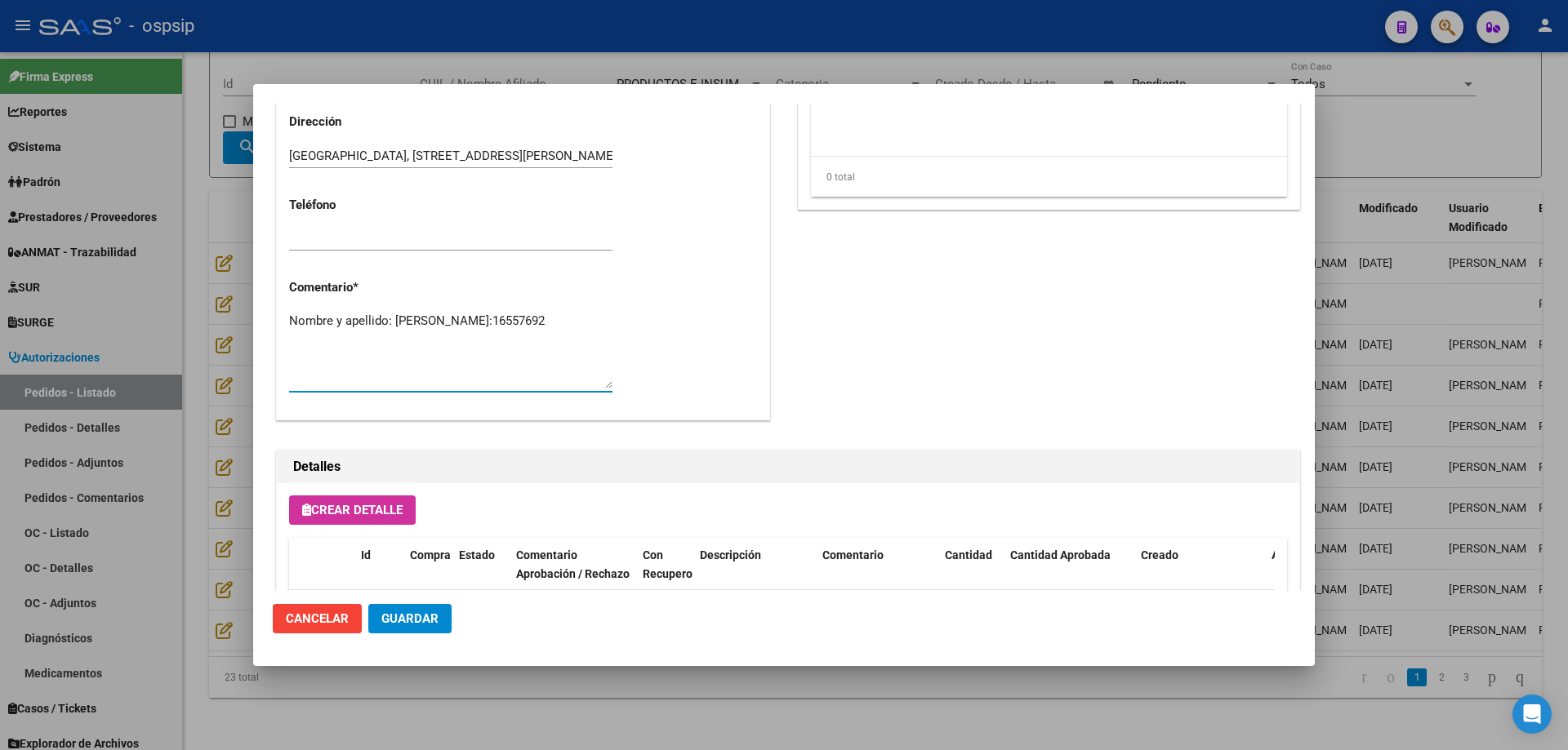
click at [405, 341] on textarea "Nombre y apellido: Suarez Ruben Dario Dni:16557692" at bounding box center [450, 349] width 323 height 76
type textarea "Nombre y apellido: Suarez Ruben Dario Dni:16557692 Clínica Boedo"
click at [405, 613] on span "Guardar" at bounding box center [410, 618] width 57 height 15
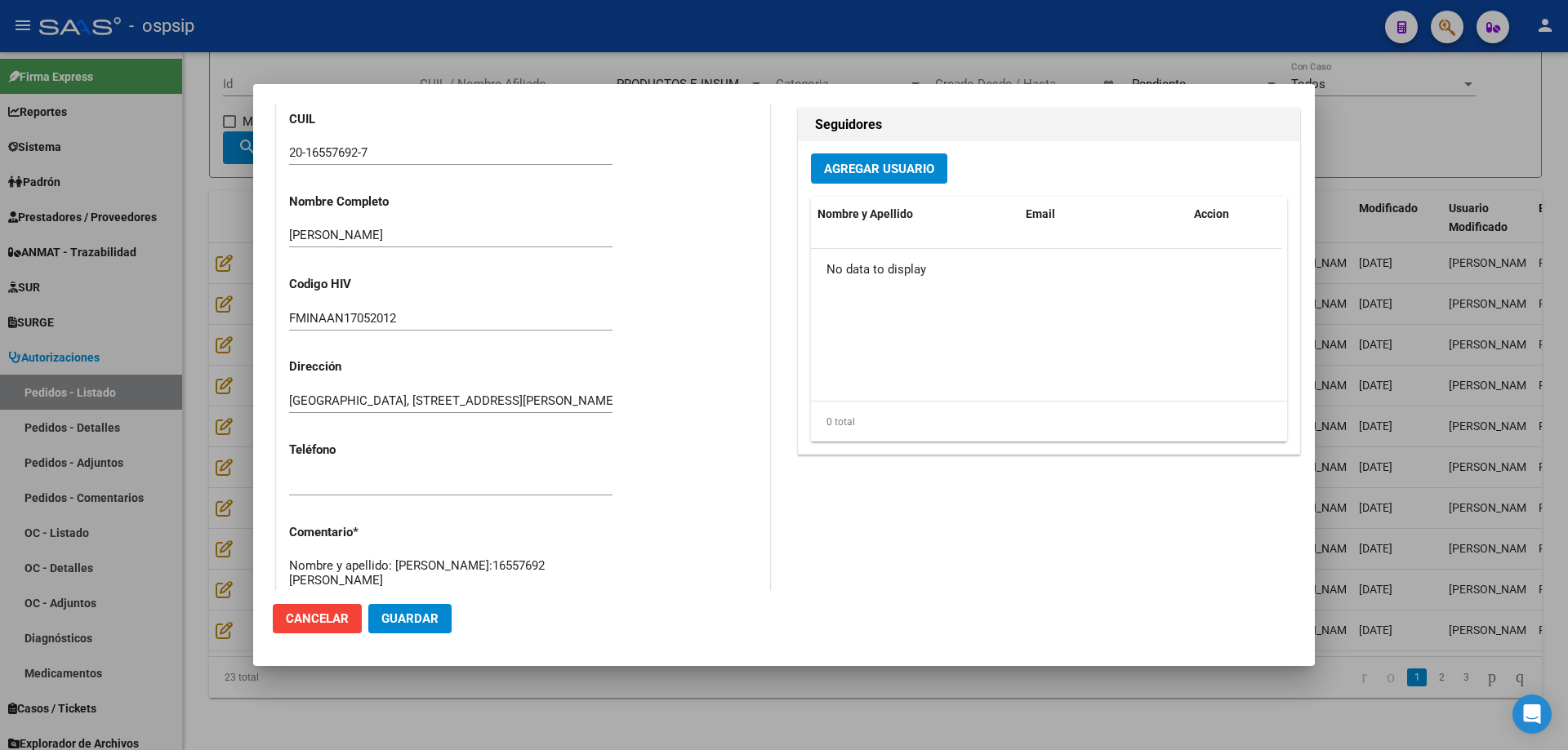
scroll to position [489, 0]
click at [177, 261] on div at bounding box center [784, 375] width 1568 height 750
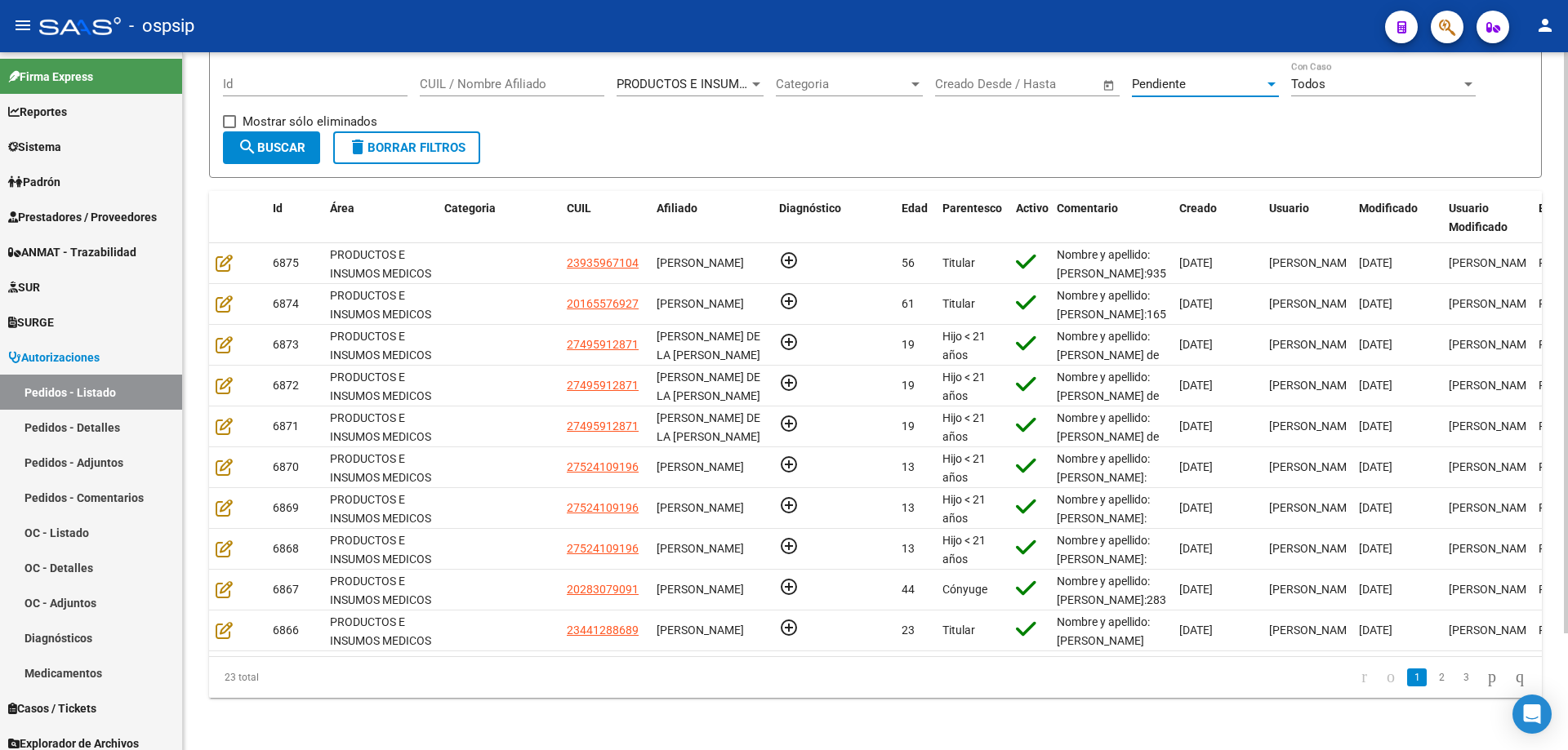
click at [1223, 76] on div "Pendiente" at bounding box center [1198, 83] width 132 height 15
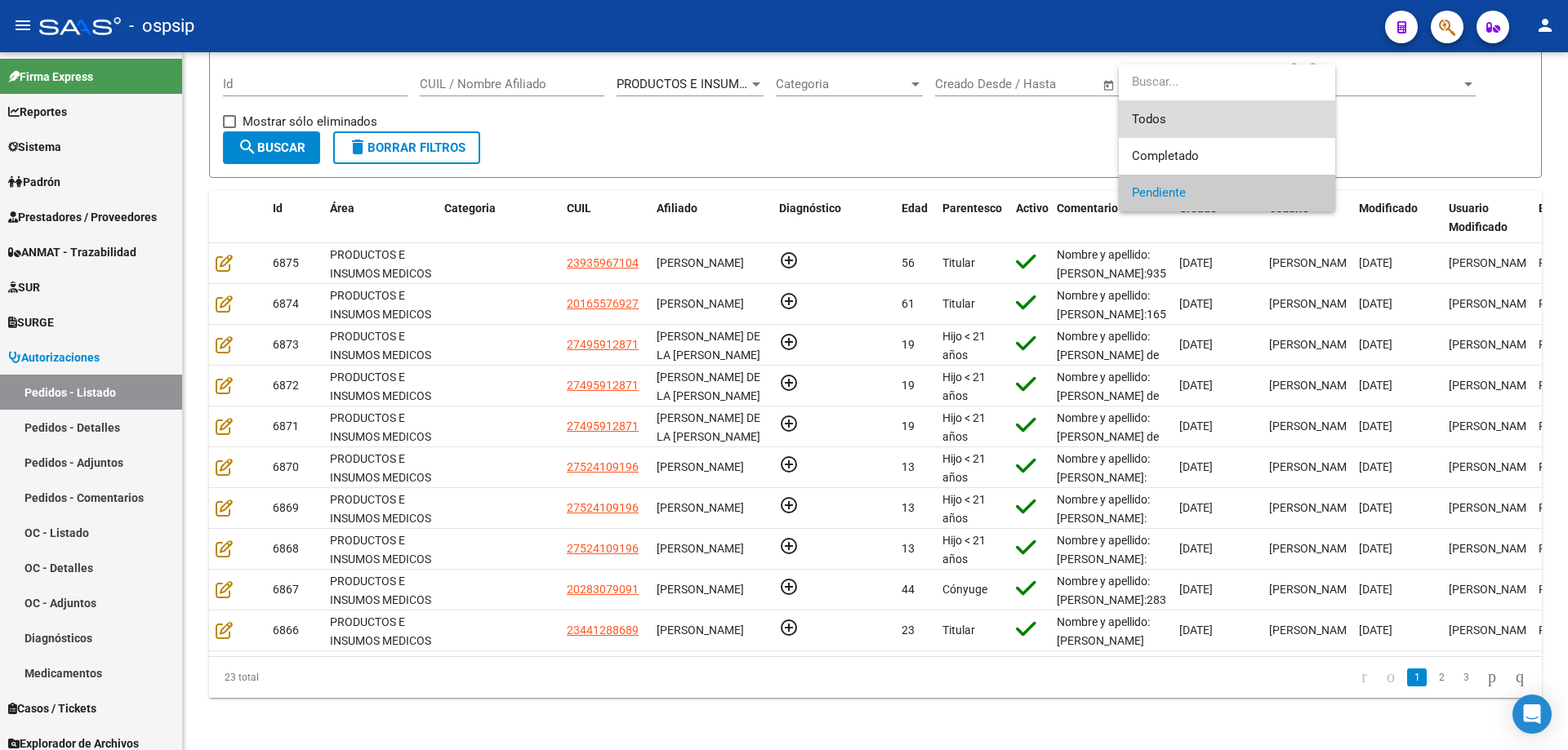
click at [1190, 109] on span "Todos" at bounding box center [1227, 119] width 190 height 37
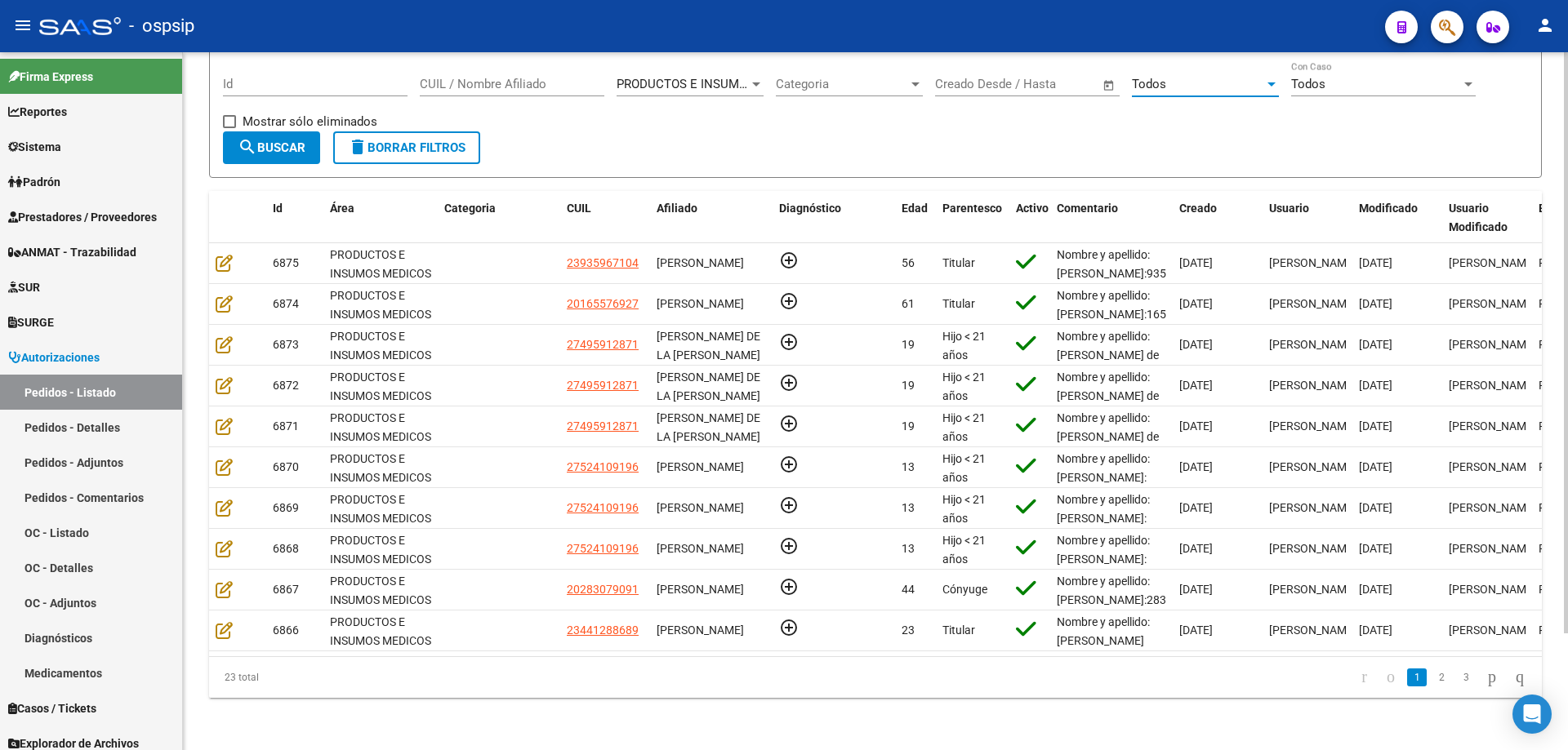
click at [520, 76] on input "CUIL / Nombre Afiliado" at bounding box center [512, 83] width 184 height 15
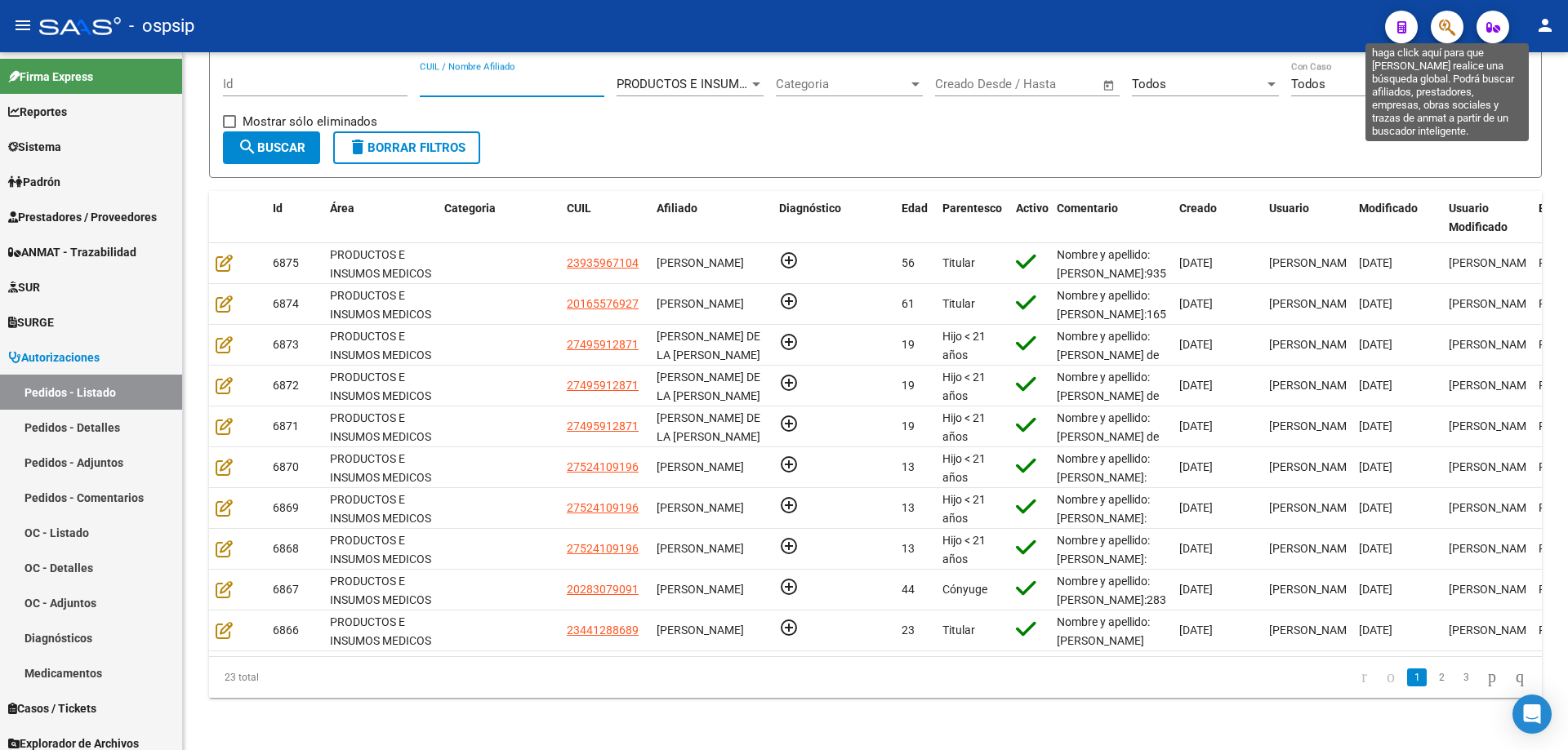
click at [1447, 19] on icon "button" at bounding box center [1447, 26] width 17 height 18
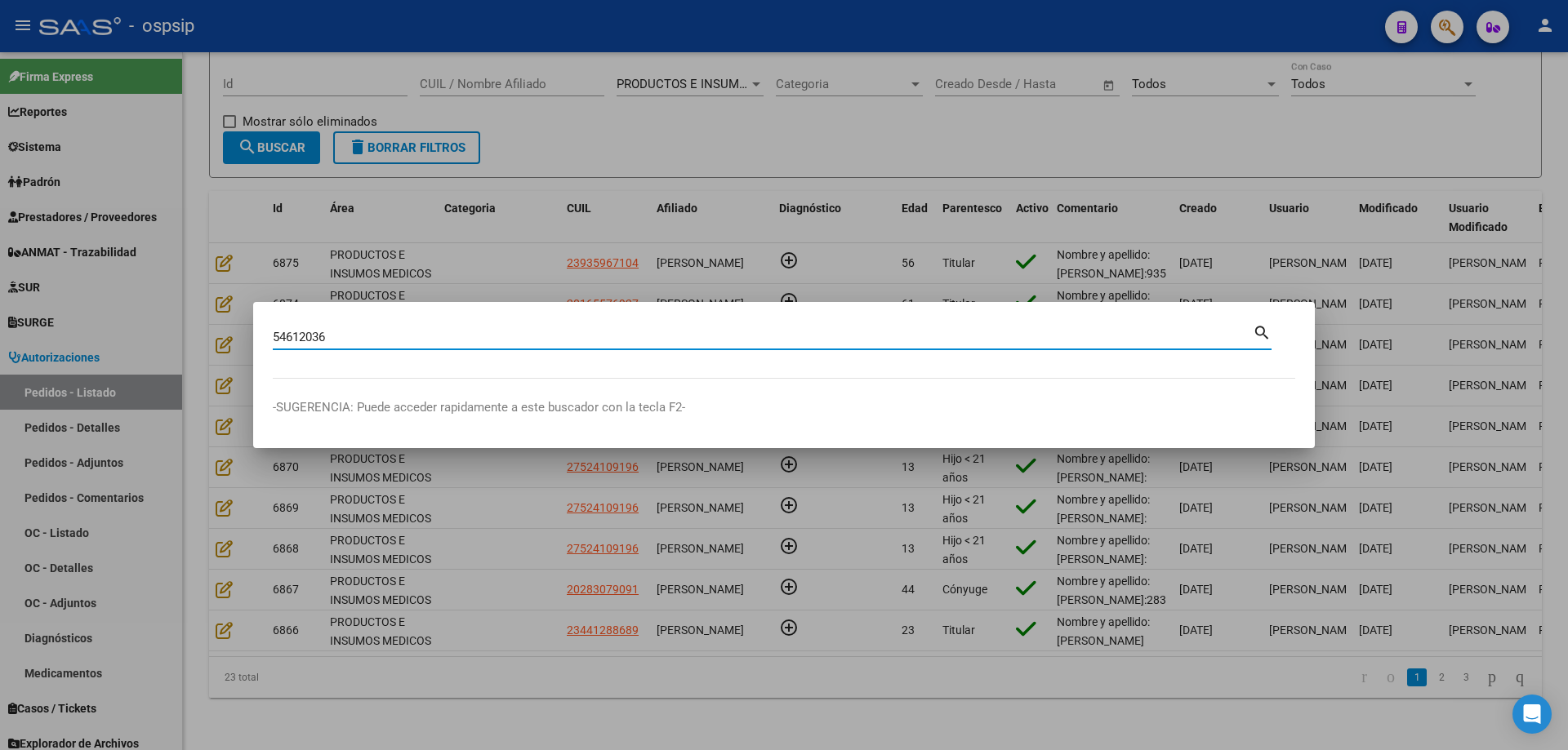
type input "54612036"
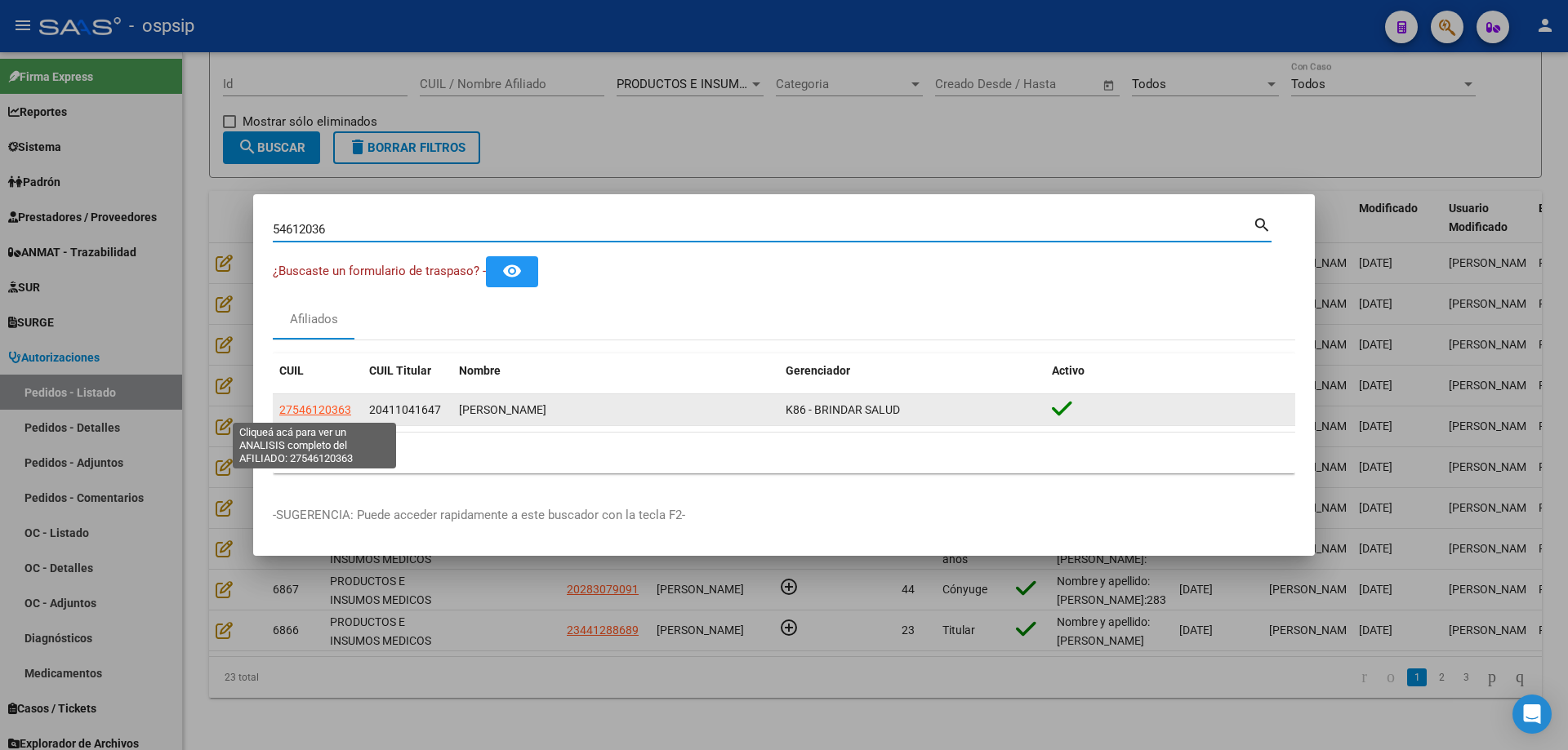
click at [319, 405] on span "27546120363" at bounding box center [315, 410] width 72 height 13
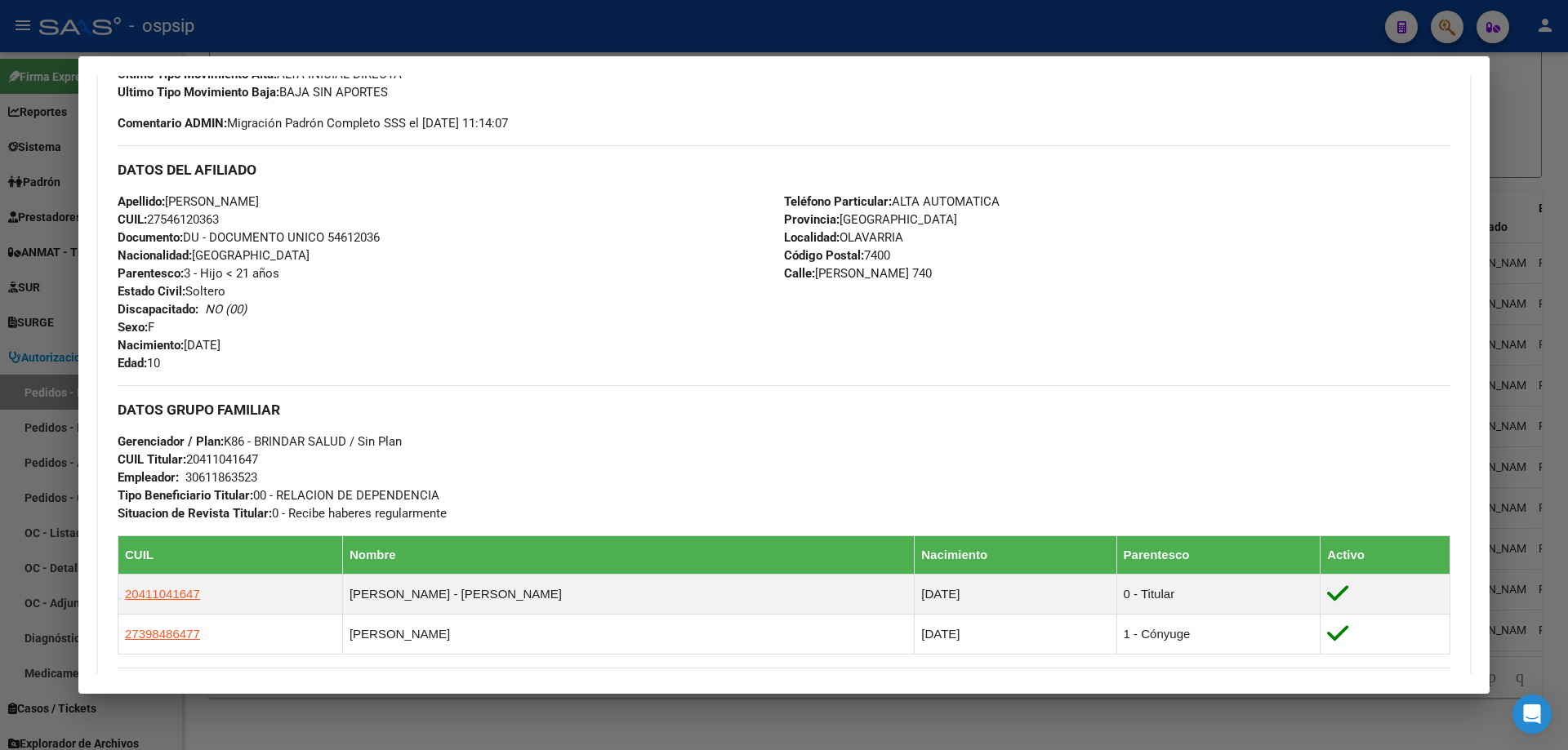
scroll to position [980, 0]
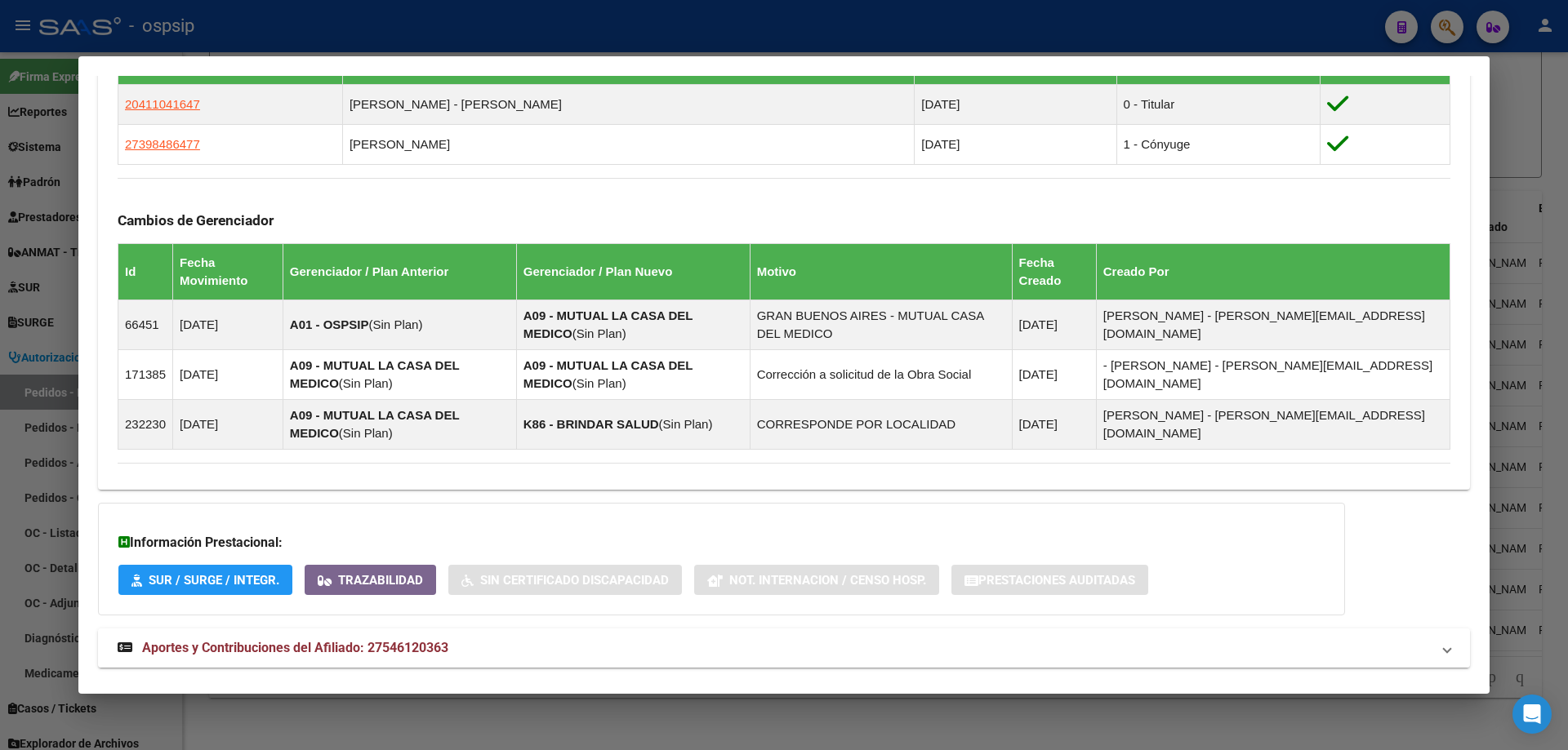
click at [227, 649] on span "Aportes y Contribuciones del Afiliado: 27546120363" at bounding box center [295, 648] width 306 height 16
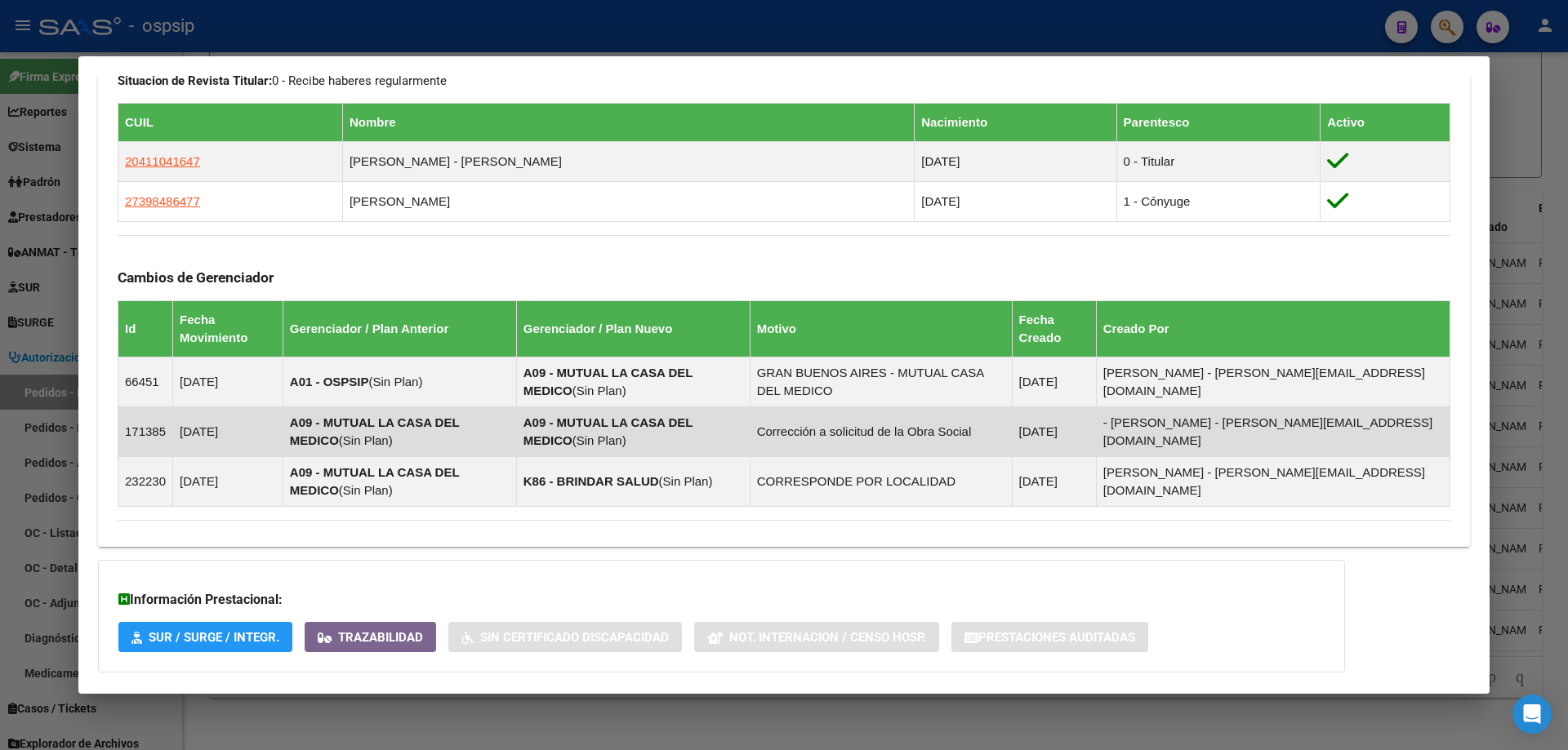
scroll to position [759, 0]
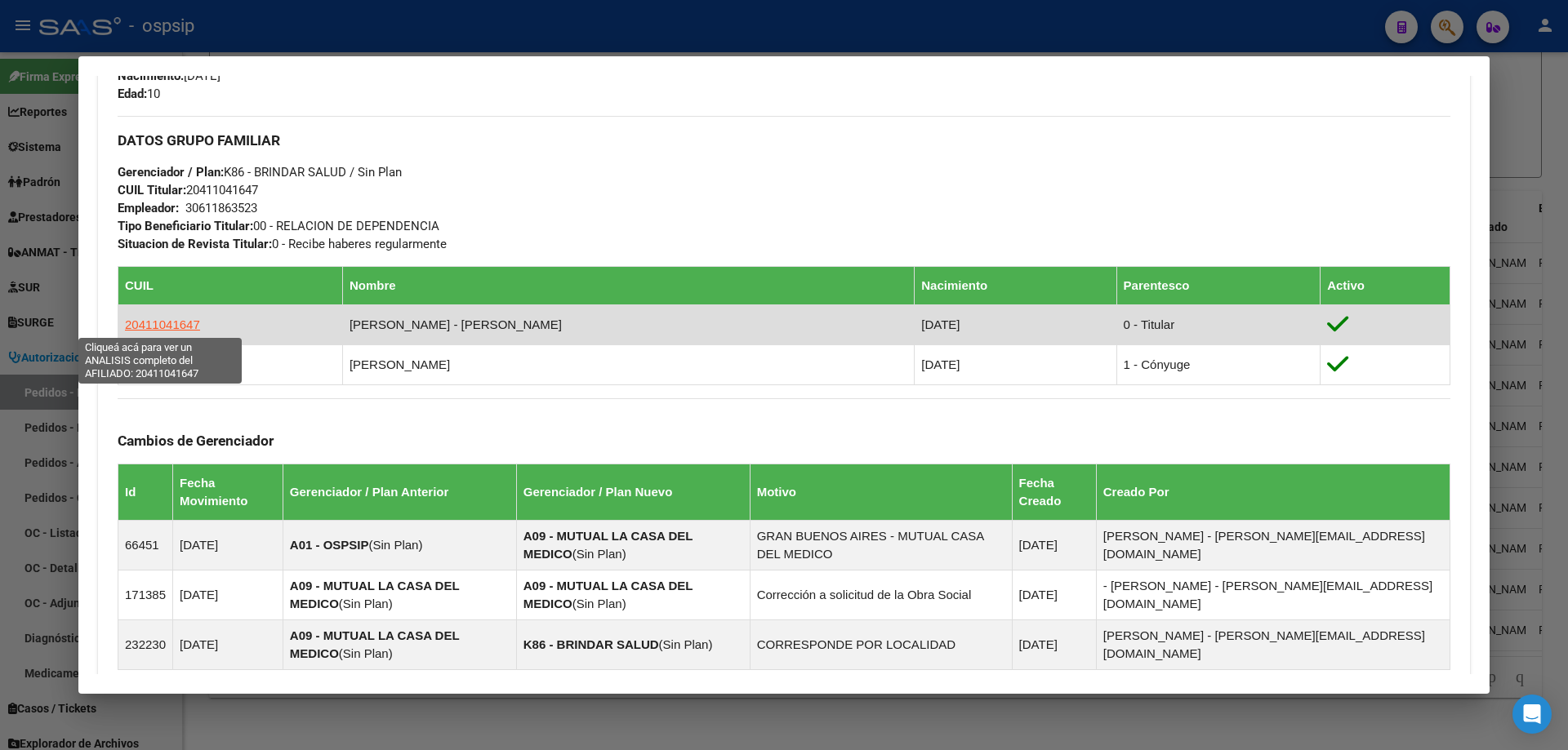
click at [155, 325] on span "20411041647" at bounding box center [162, 325] width 75 height 14
type textarea "20411041647"
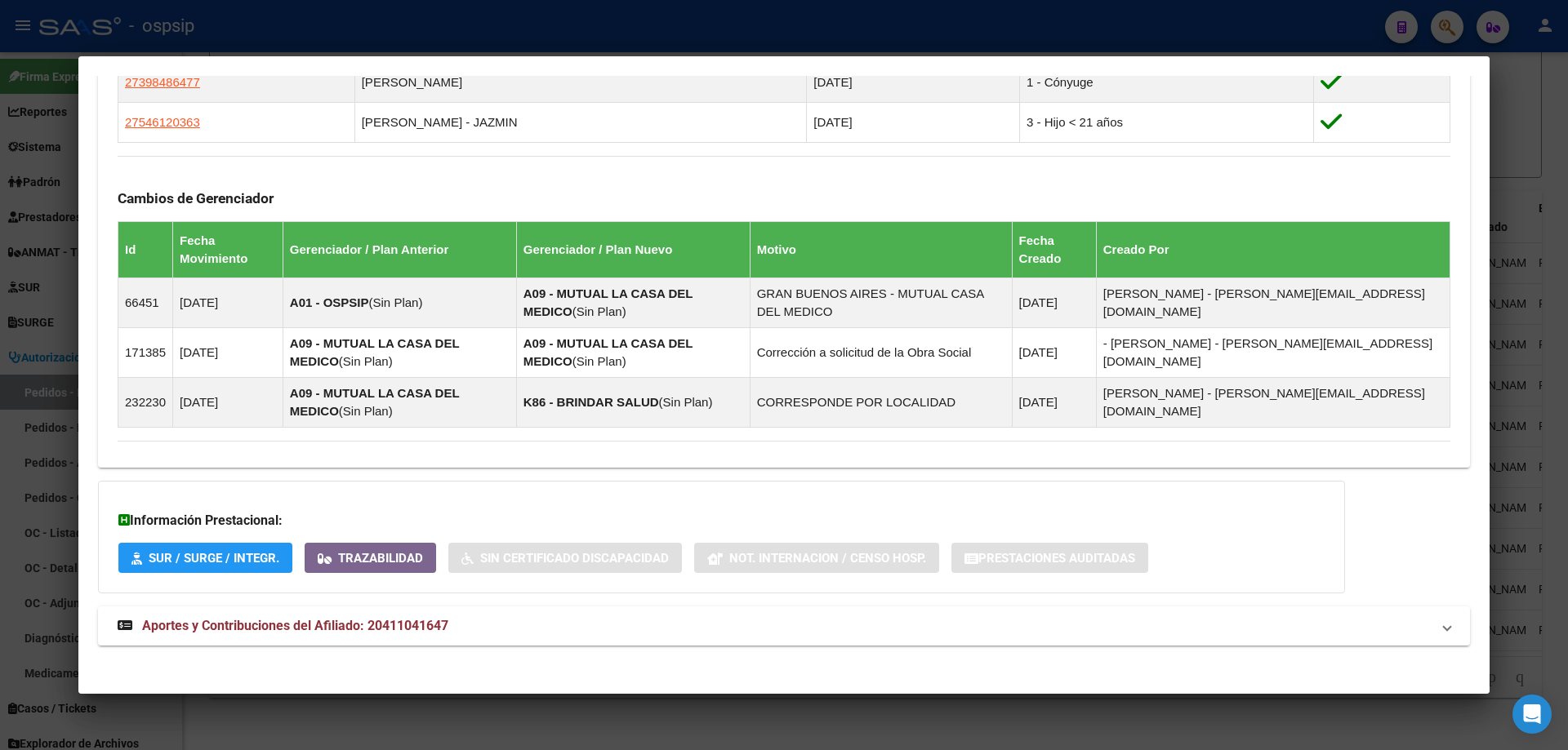
scroll to position [992, 0]
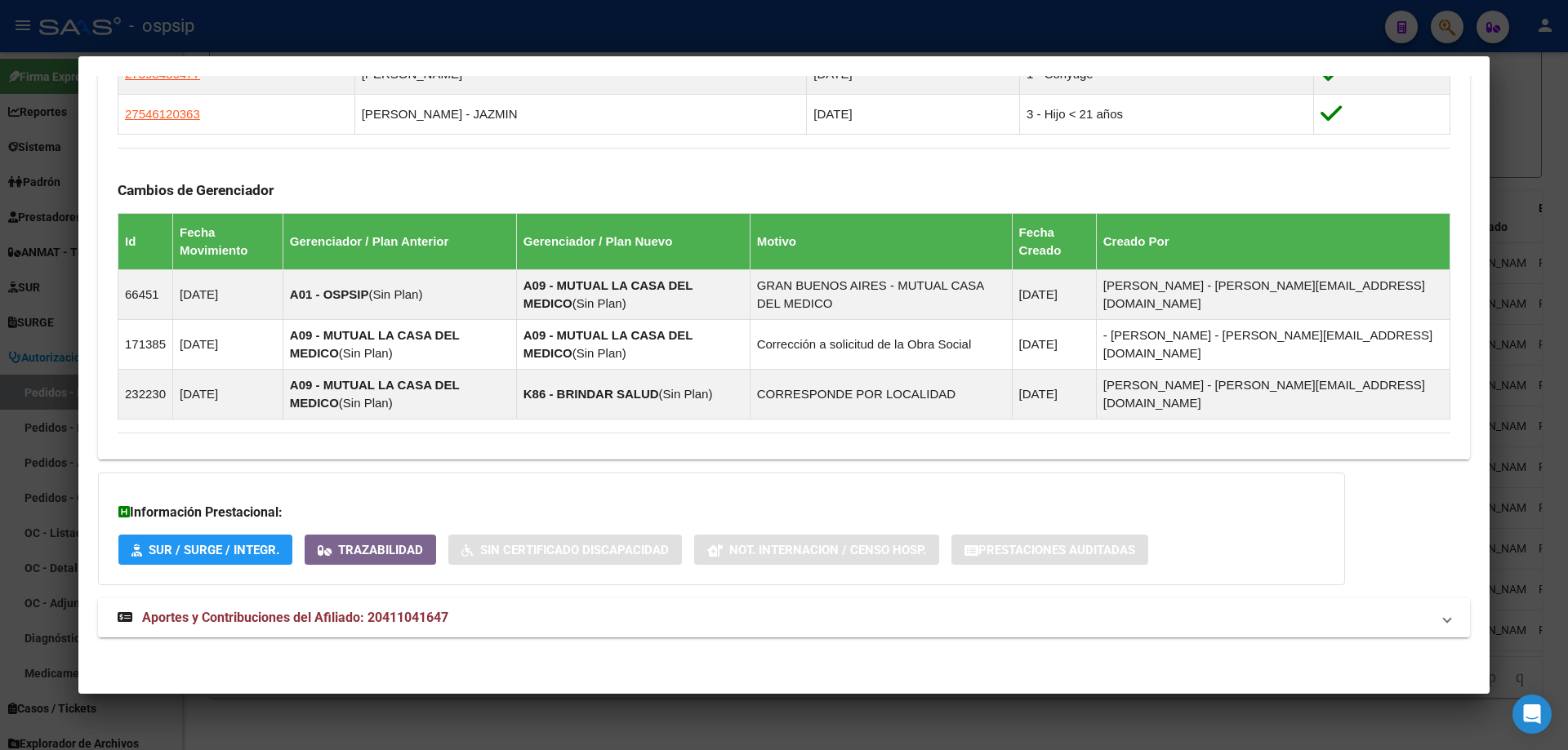
click at [276, 612] on span "Aportes y Contribuciones del Afiliado: 20411041647" at bounding box center [295, 618] width 306 height 16
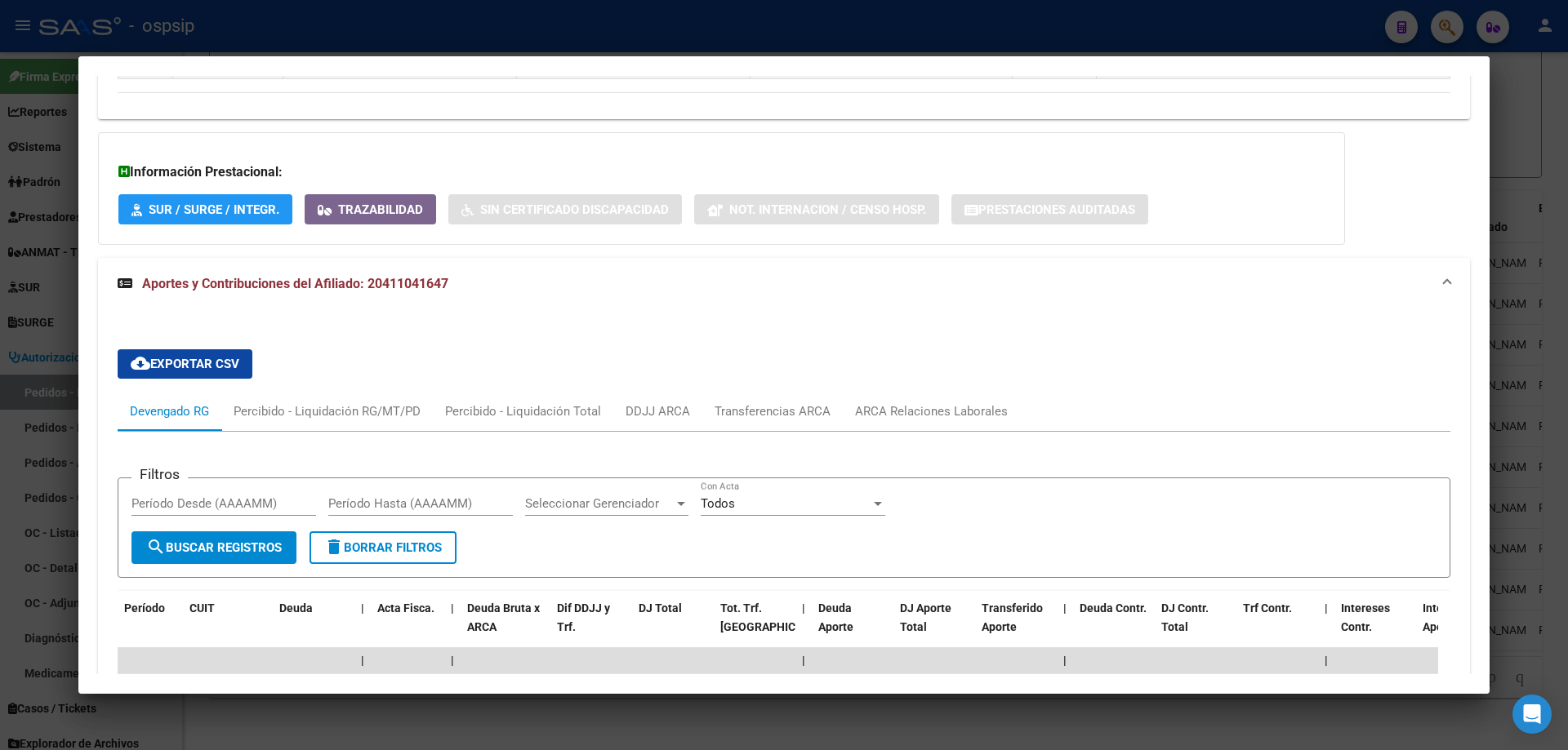
scroll to position [1483, 0]
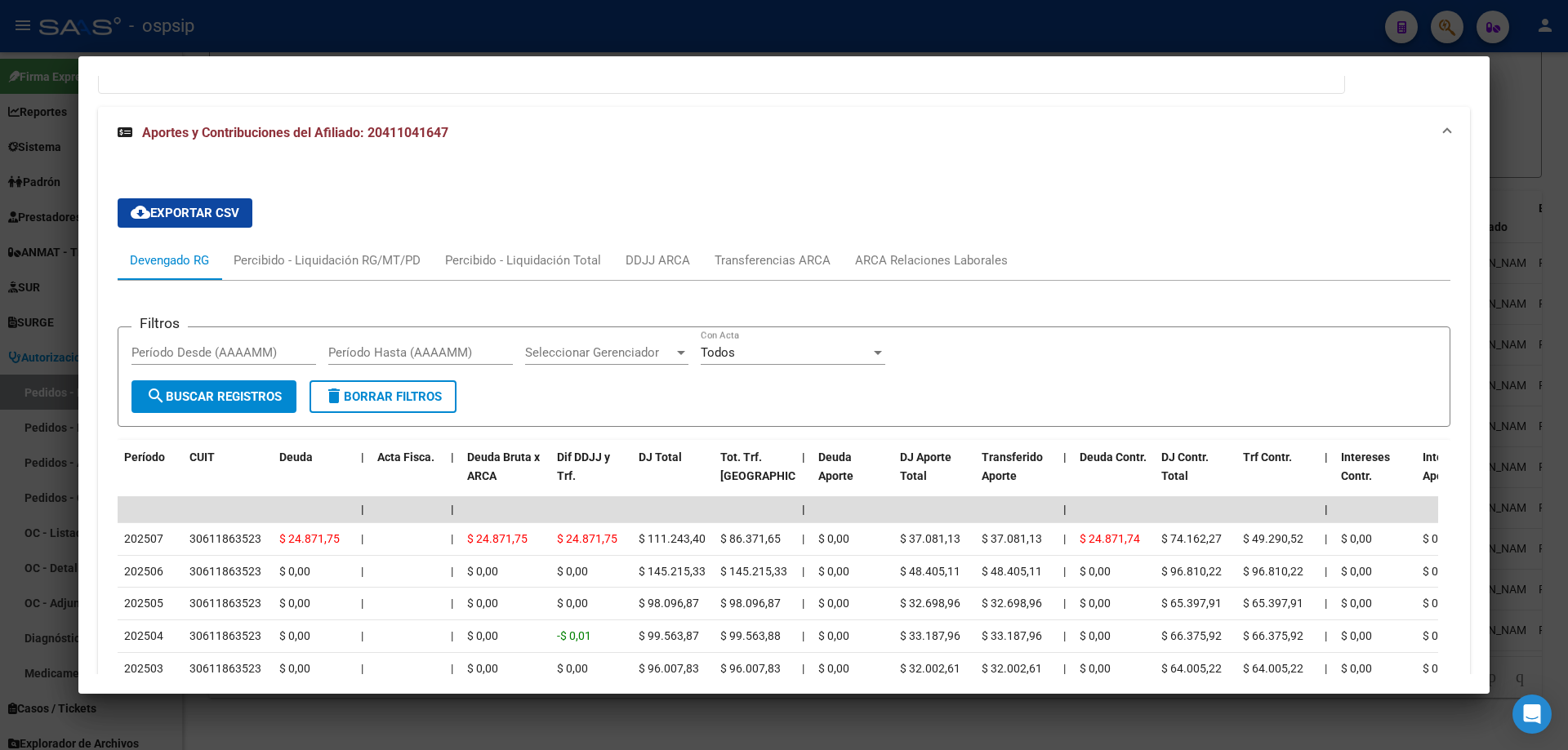
click at [76, 357] on div at bounding box center [784, 375] width 1568 height 750
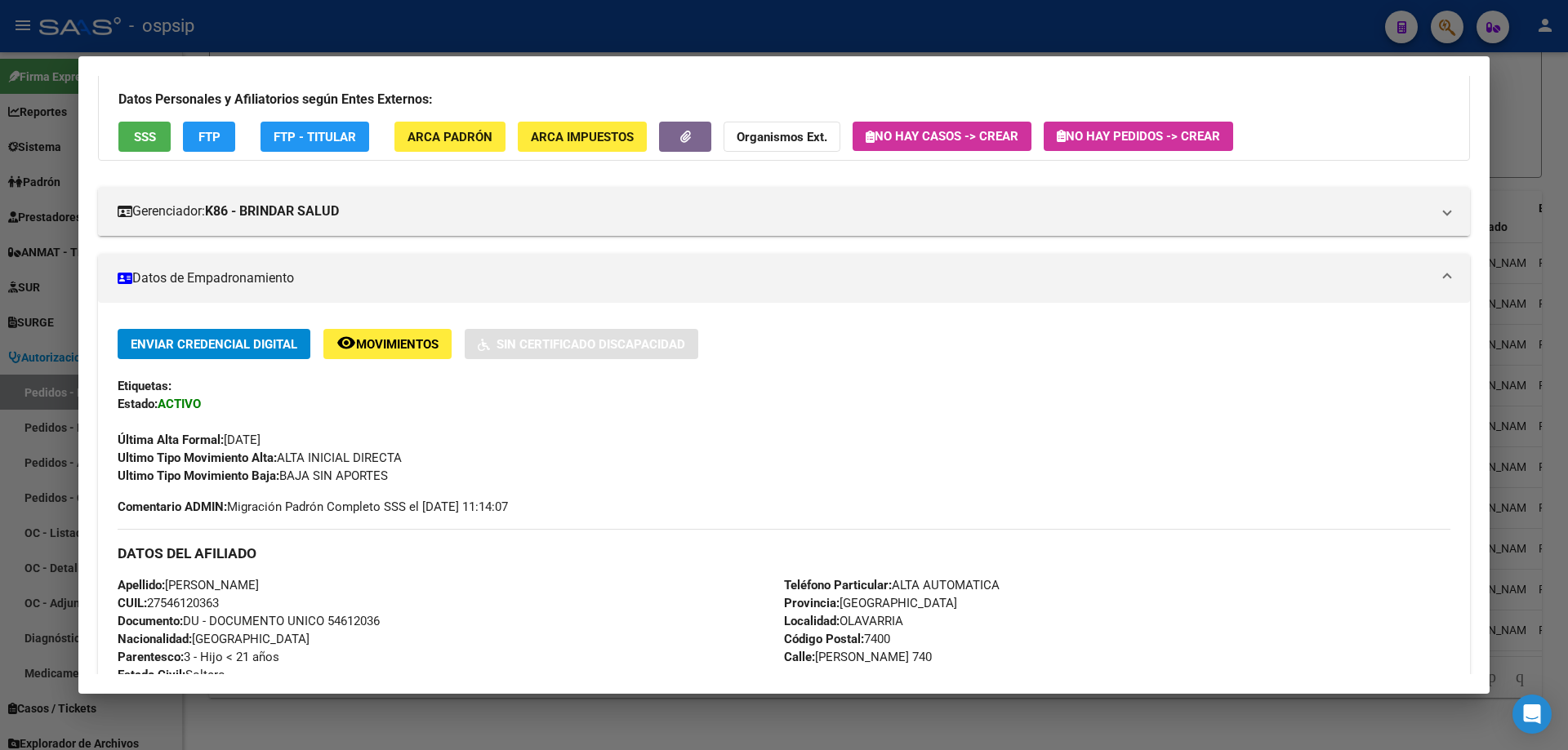
scroll to position [0, 0]
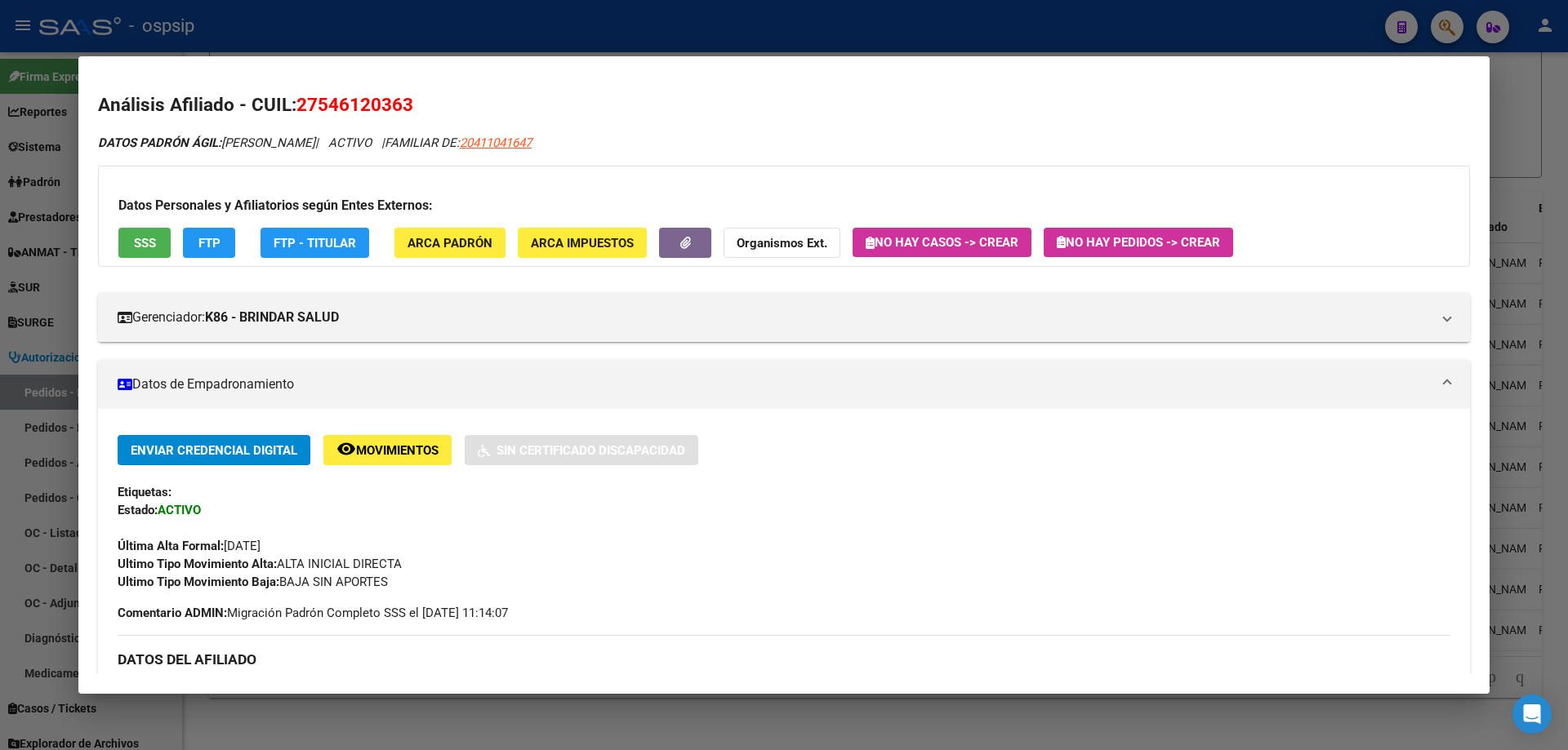
click at [33, 305] on div at bounding box center [784, 375] width 1568 height 750
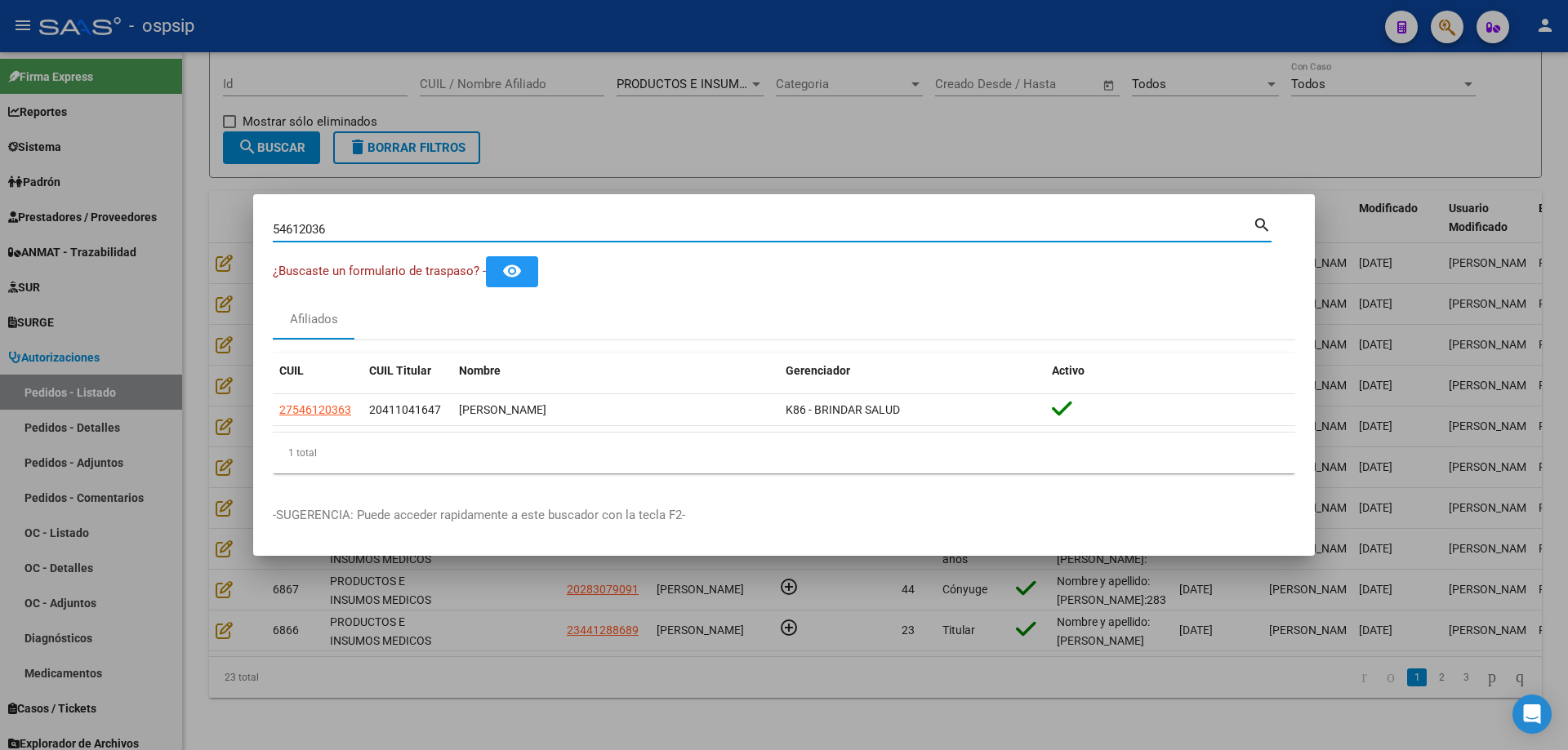
click at [304, 234] on input "54612036" at bounding box center [763, 229] width 980 height 15
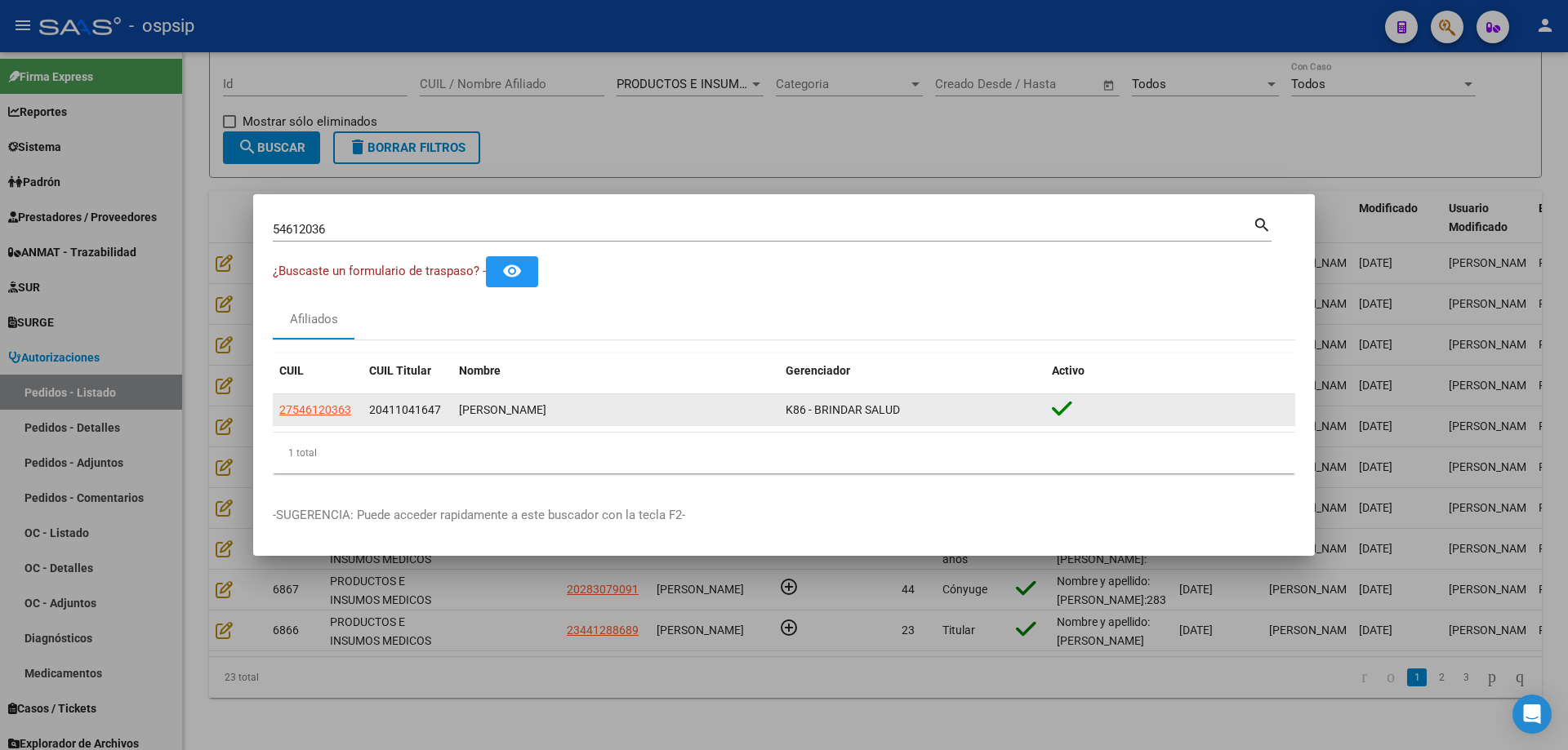
drag, startPoint x: 355, startPoint y: 411, endPoint x: 273, endPoint y: 404, distance: 82.3
click at [273, 404] on datatable-body-cell "27546120363" at bounding box center [318, 410] width 89 height 32
copy span "27546120363"
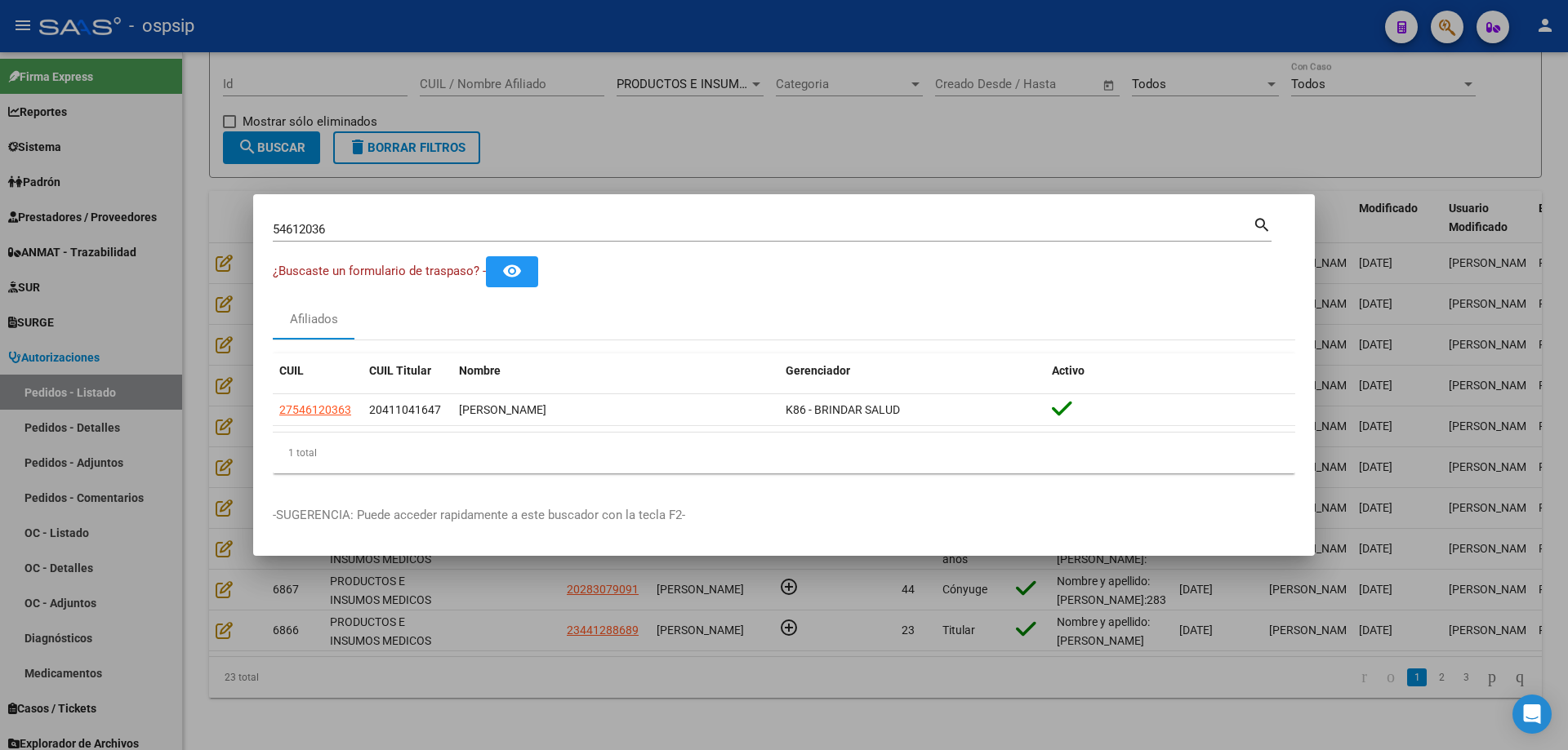
click at [178, 337] on div at bounding box center [784, 375] width 1568 height 750
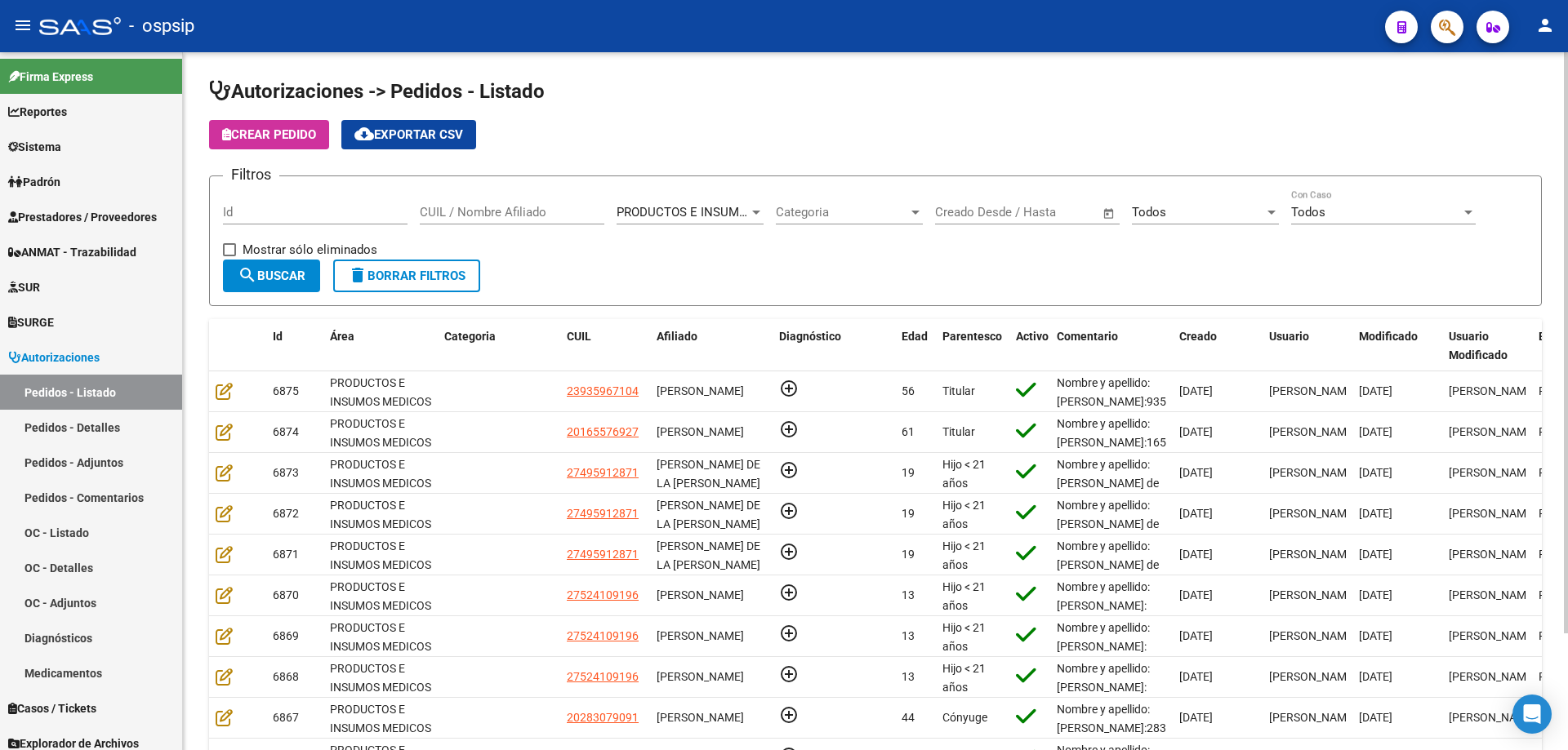
click at [287, 151] on app-list-header "Autorizaciones -> Pedidos - Listado Crear Pedido cloud_download Exportar CSV Fi…" at bounding box center [875, 192] width 1333 height 228
click at [293, 139] on span "Crear Pedido" at bounding box center [268, 134] width 94 height 15
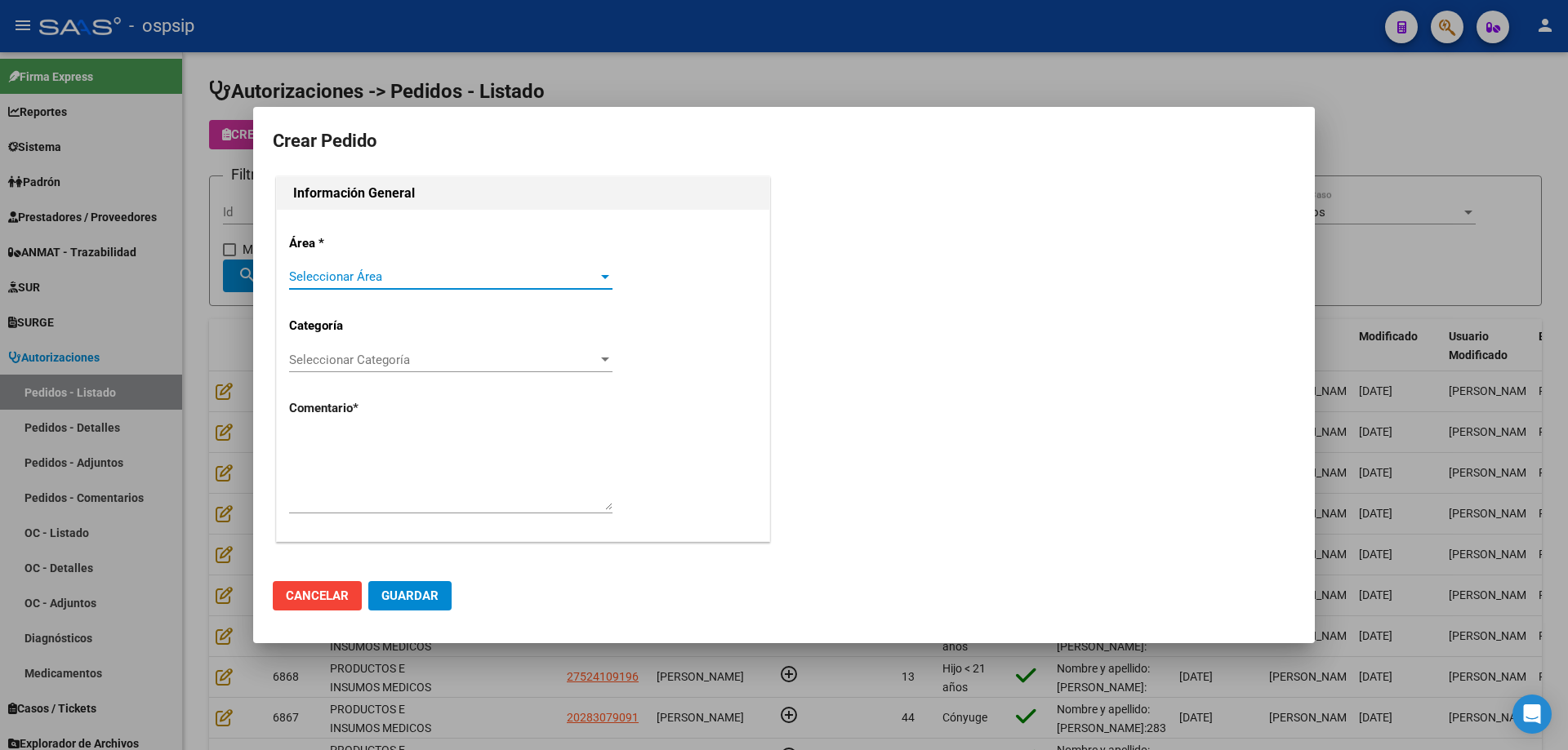
click at [345, 284] on span "Seleccionar Área" at bounding box center [443, 276] width 309 height 15
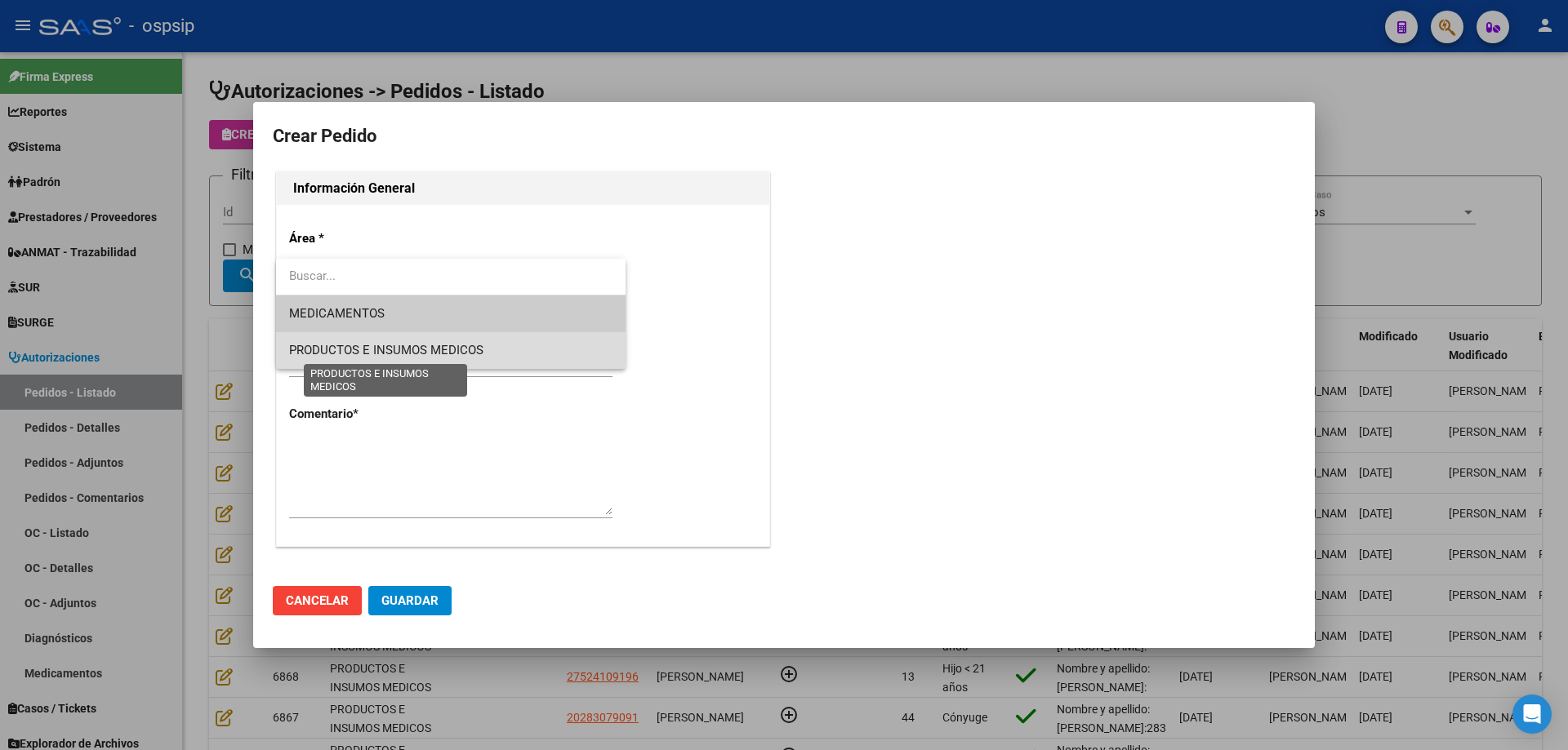
click at [363, 343] on span "PRODUCTOS E INSUMOS MEDICOS" at bounding box center [385, 350] width 194 height 15
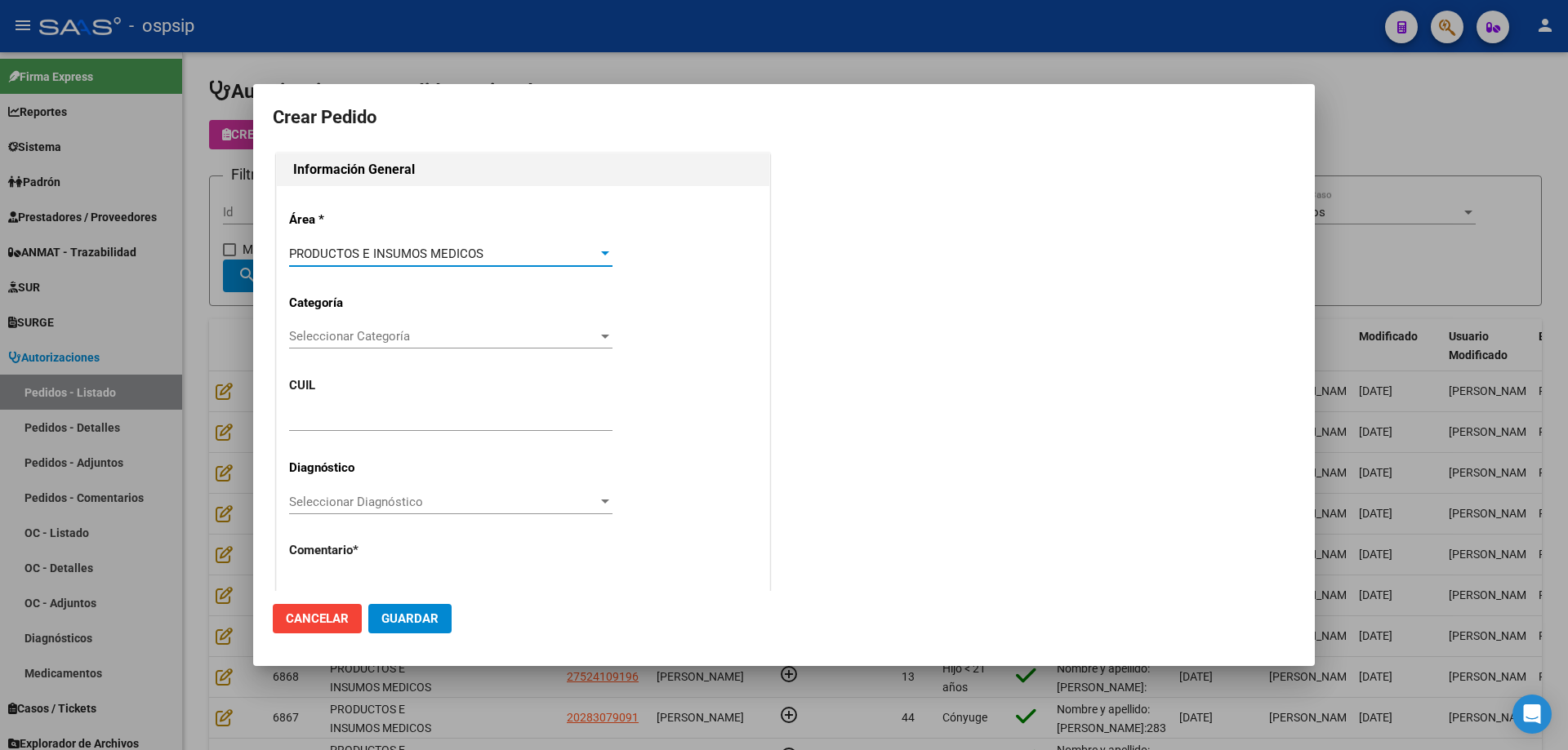
click at [390, 339] on span "Seleccionar Categoría" at bounding box center [443, 336] width 309 height 15
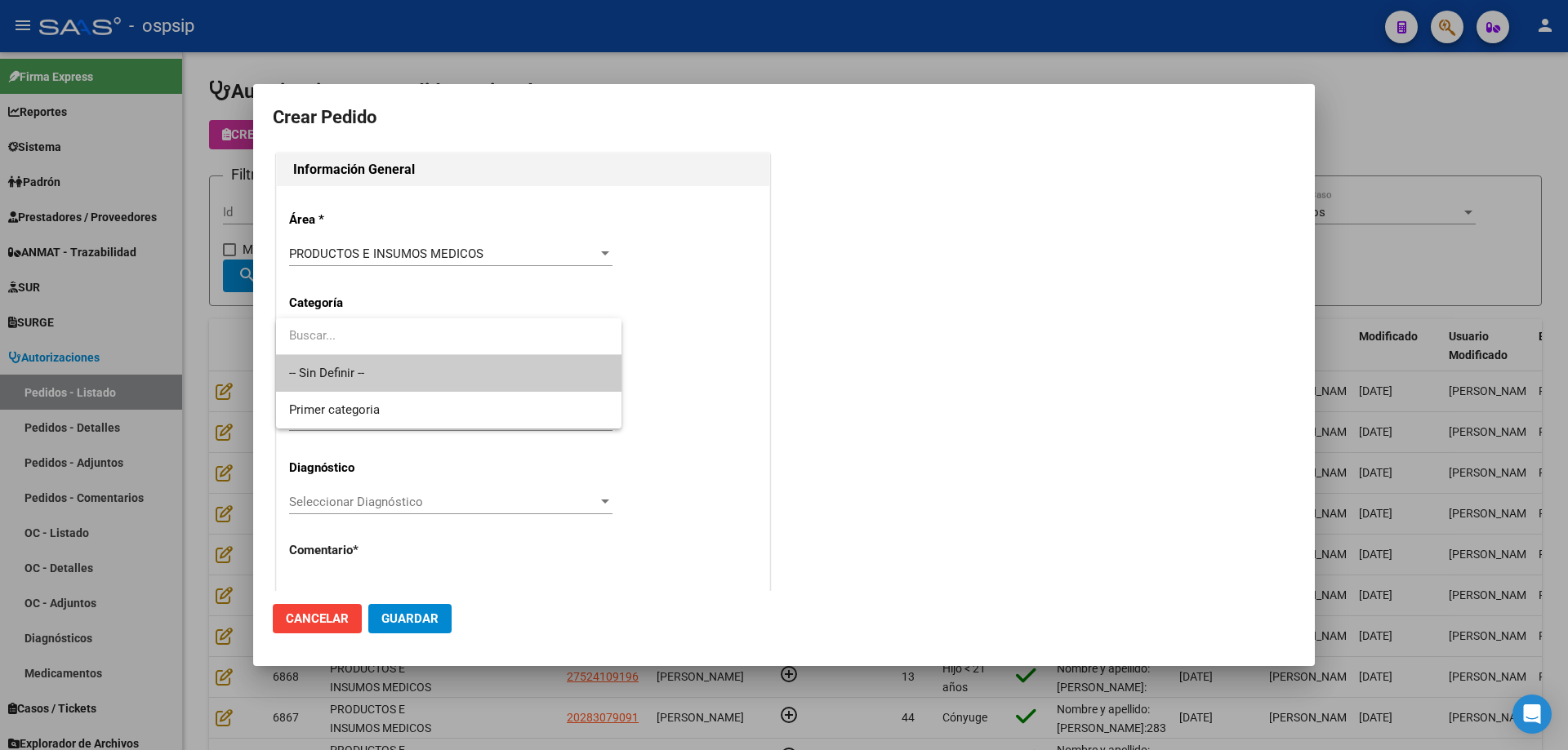
click at [367, 371] on span "-- Sin Definir --" at bounding box center [448, 374] width 319 height 37
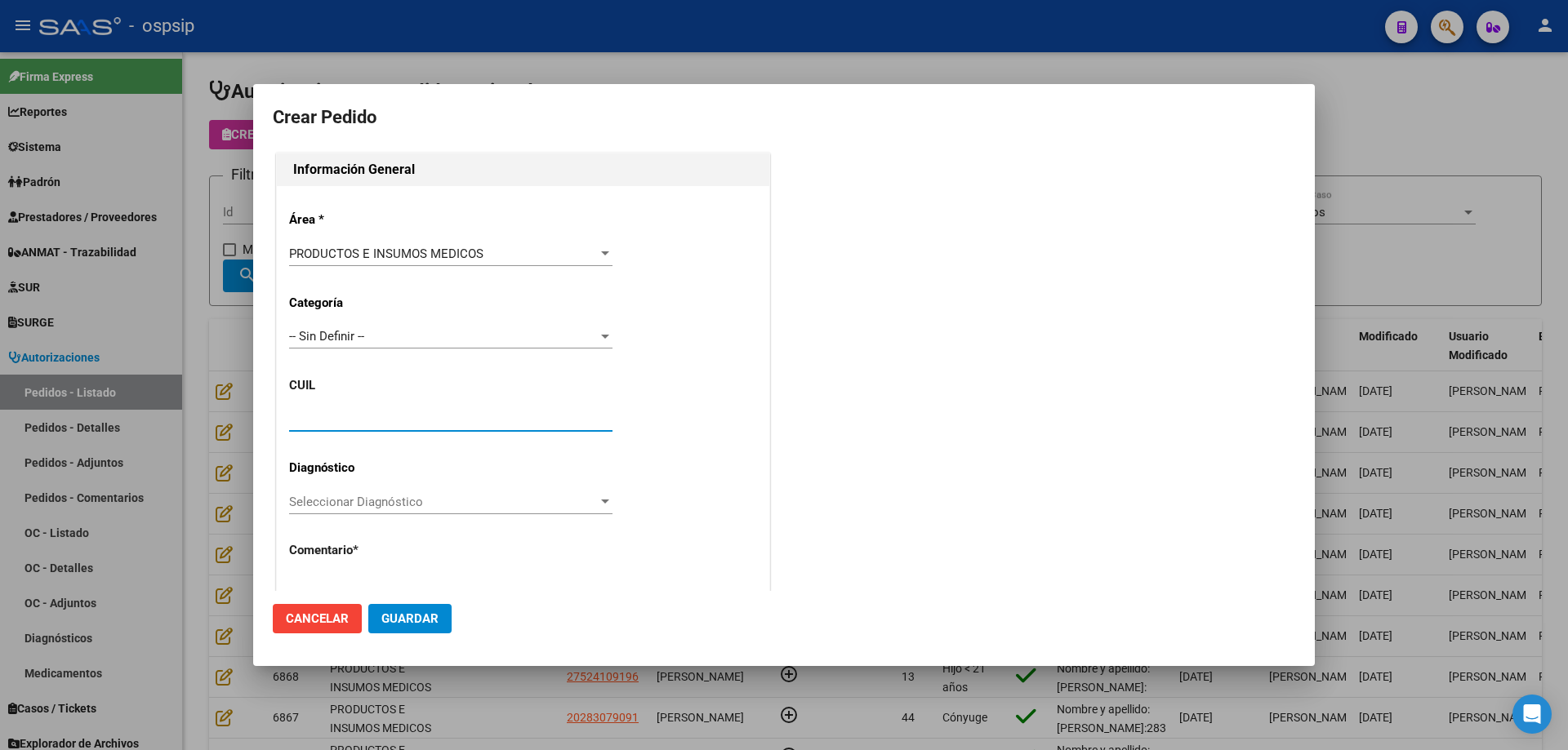
paste input "27-54612036-3"
type input "27-54612036-3"
type input "JAZMIN ARFUCH"
type input "Buenos Aires, OLAVARRIA, FASSINA 740"
type input "Particular: ALTA AUTOMATICA"
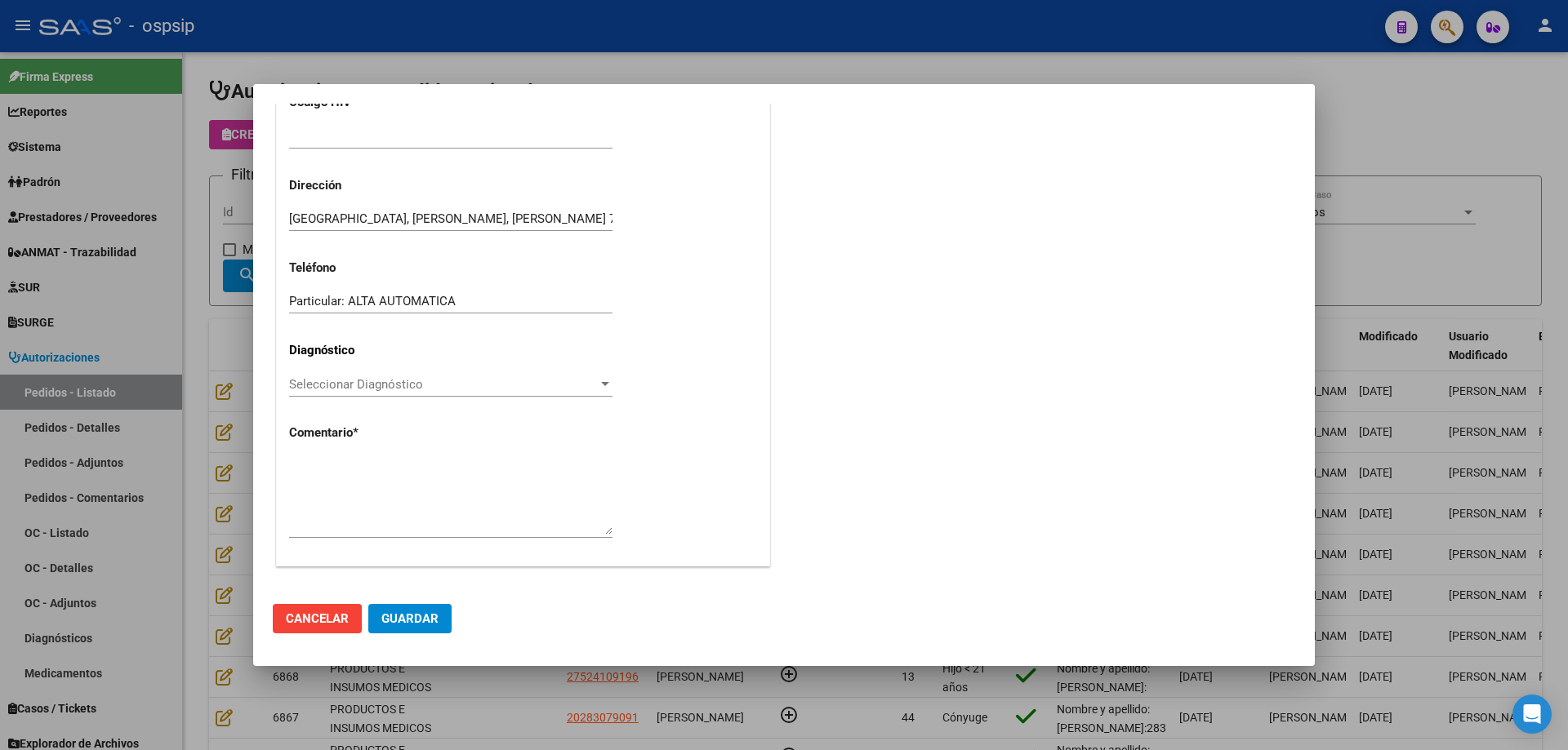
type input "BUENOS AIRES, OLAVARRIA, FASSINA 740"
type input "27-54612036-3"
click at [398, 495] on textarea at bounding box center [450, 494] width 323 height 76
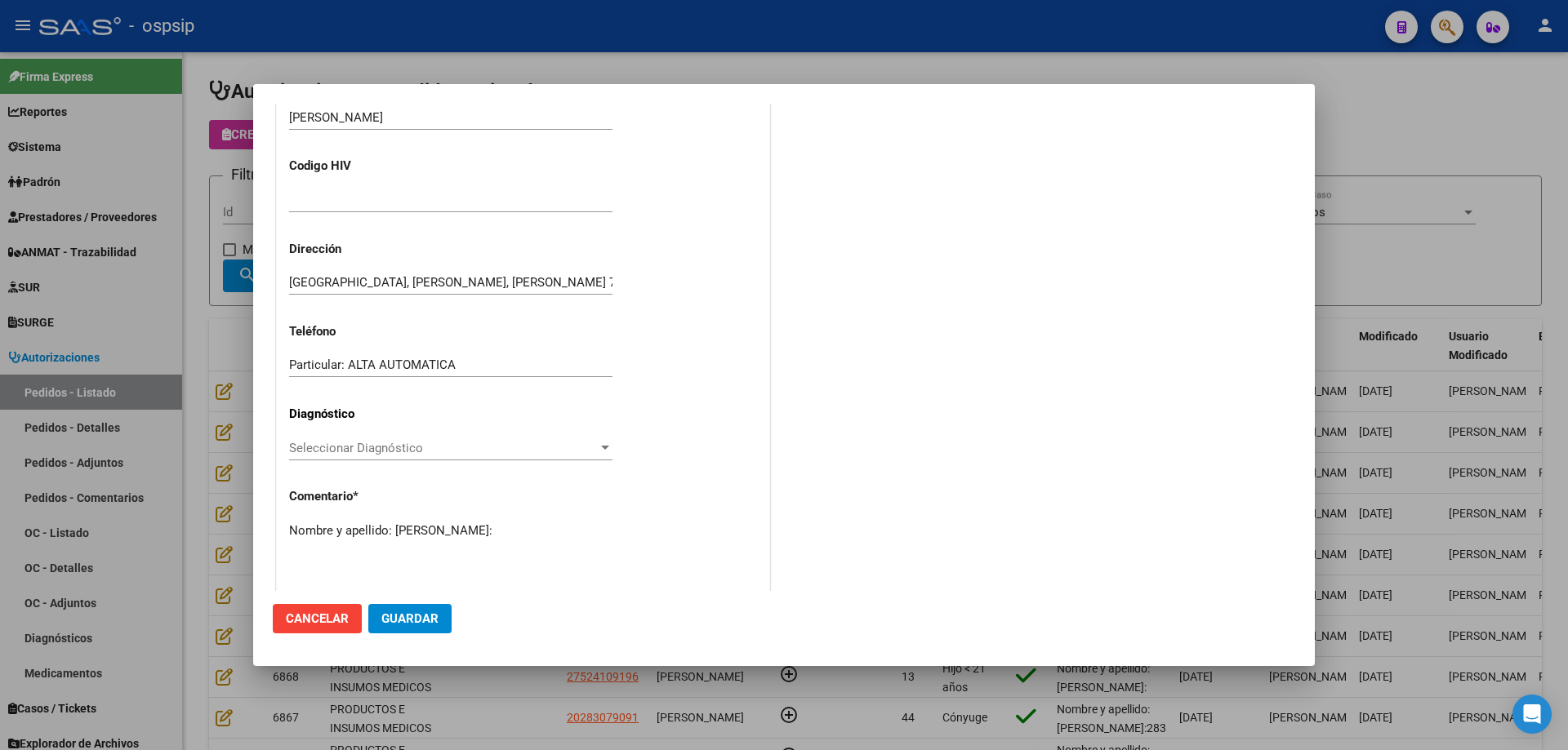
scroll to position [287, 0]
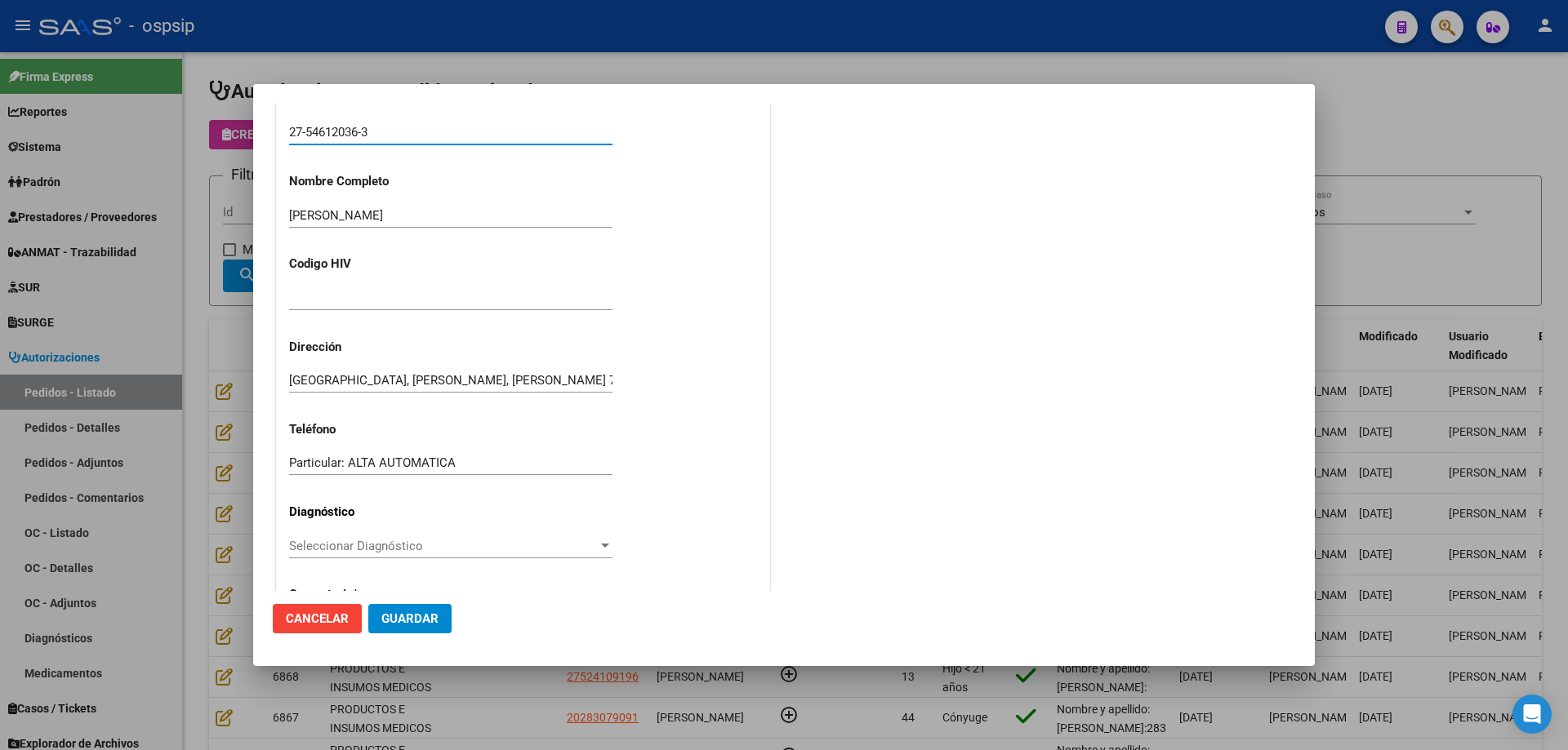
click at [338, 134] on input "27-54612036-3" at bounding box center [450, 132] width 323 height 15
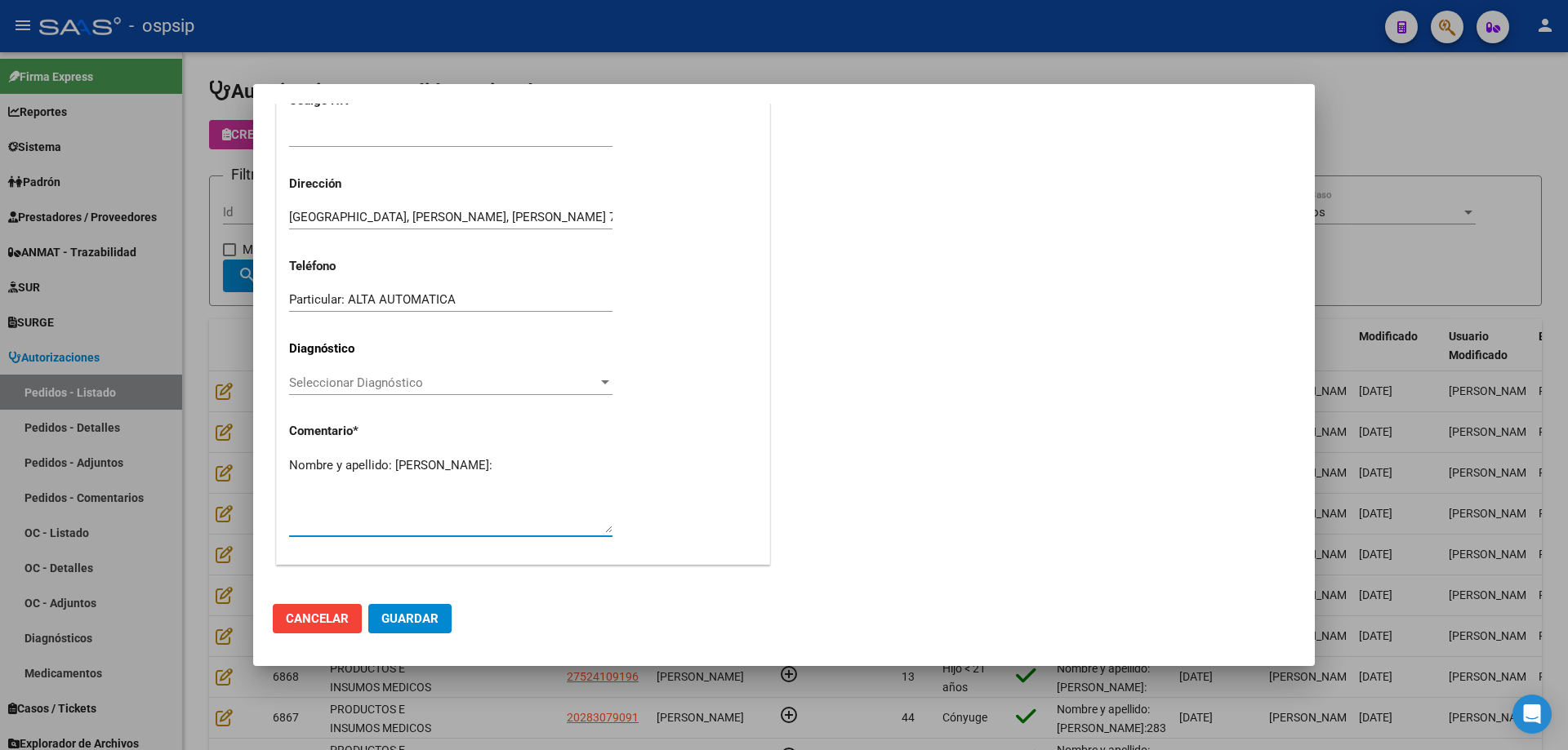
paste textarea "54612036"
type textarea "Nombre y apellido: Arfuch Jazmin Dni:54612036"
click at [413, 617] on span "Guardar" at bounding box center [410, 618] width 57 height 15
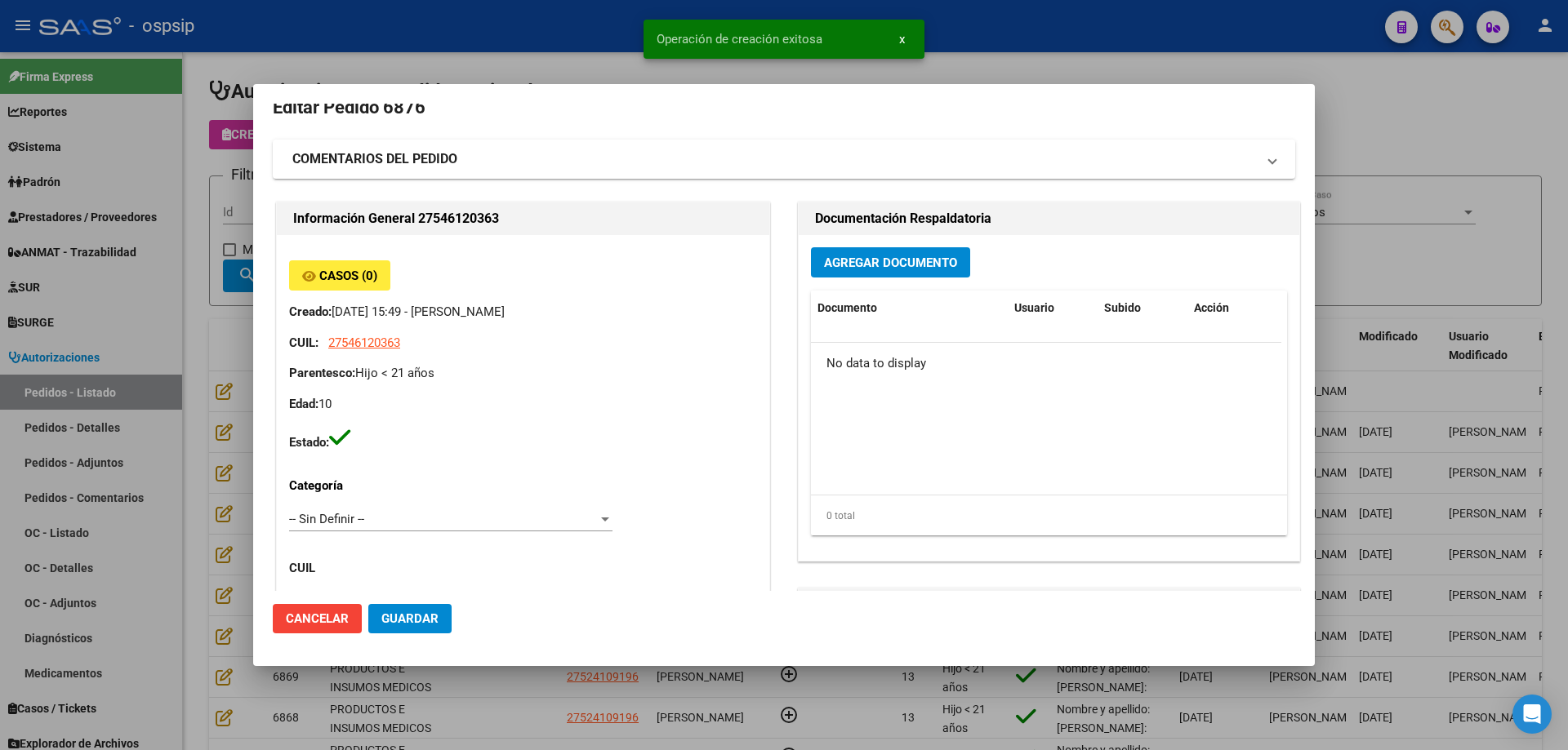
scroll to position [0, 0]
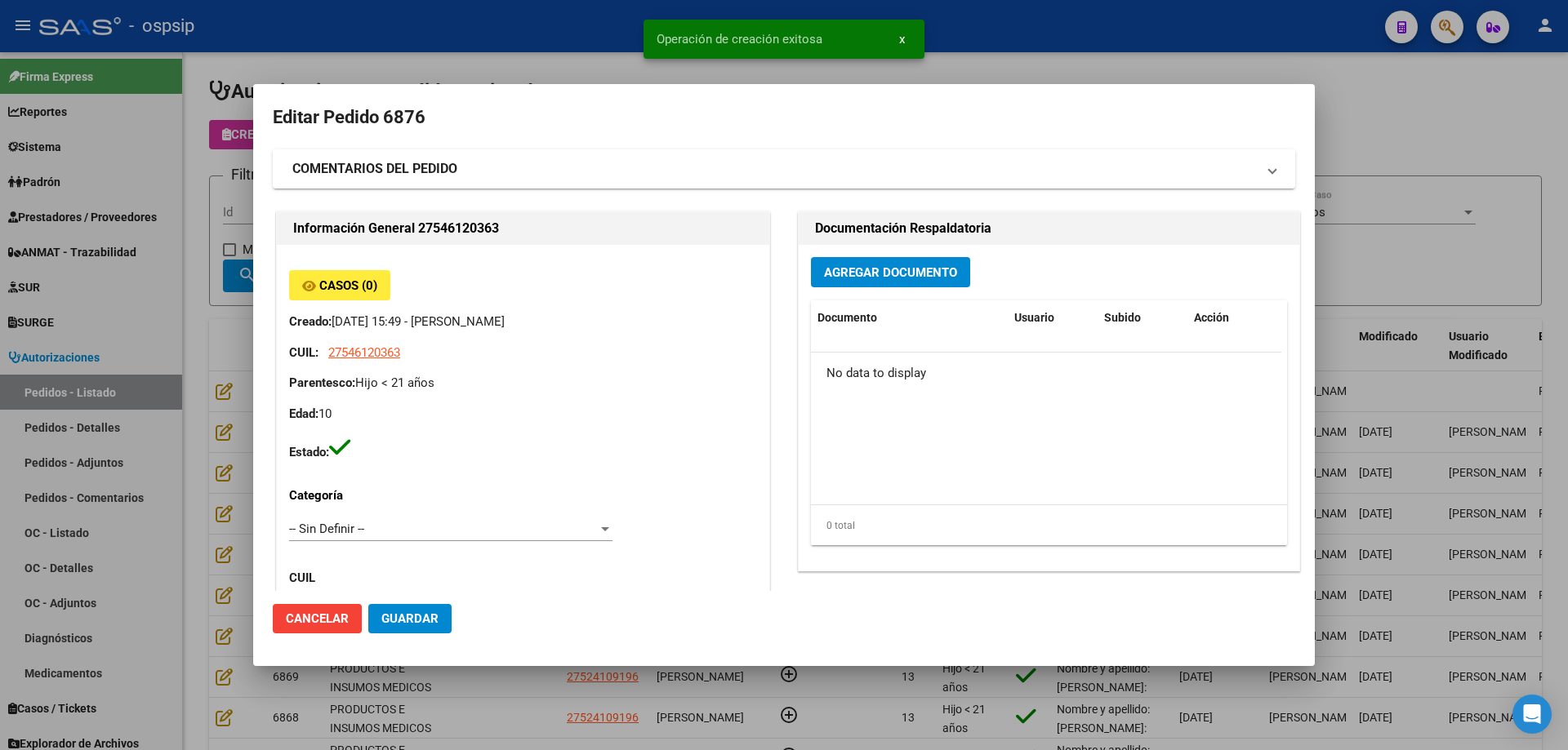
click at [857, 270] on span "Agregar Documento" at bounding box center [891, 272] width 133 height 15
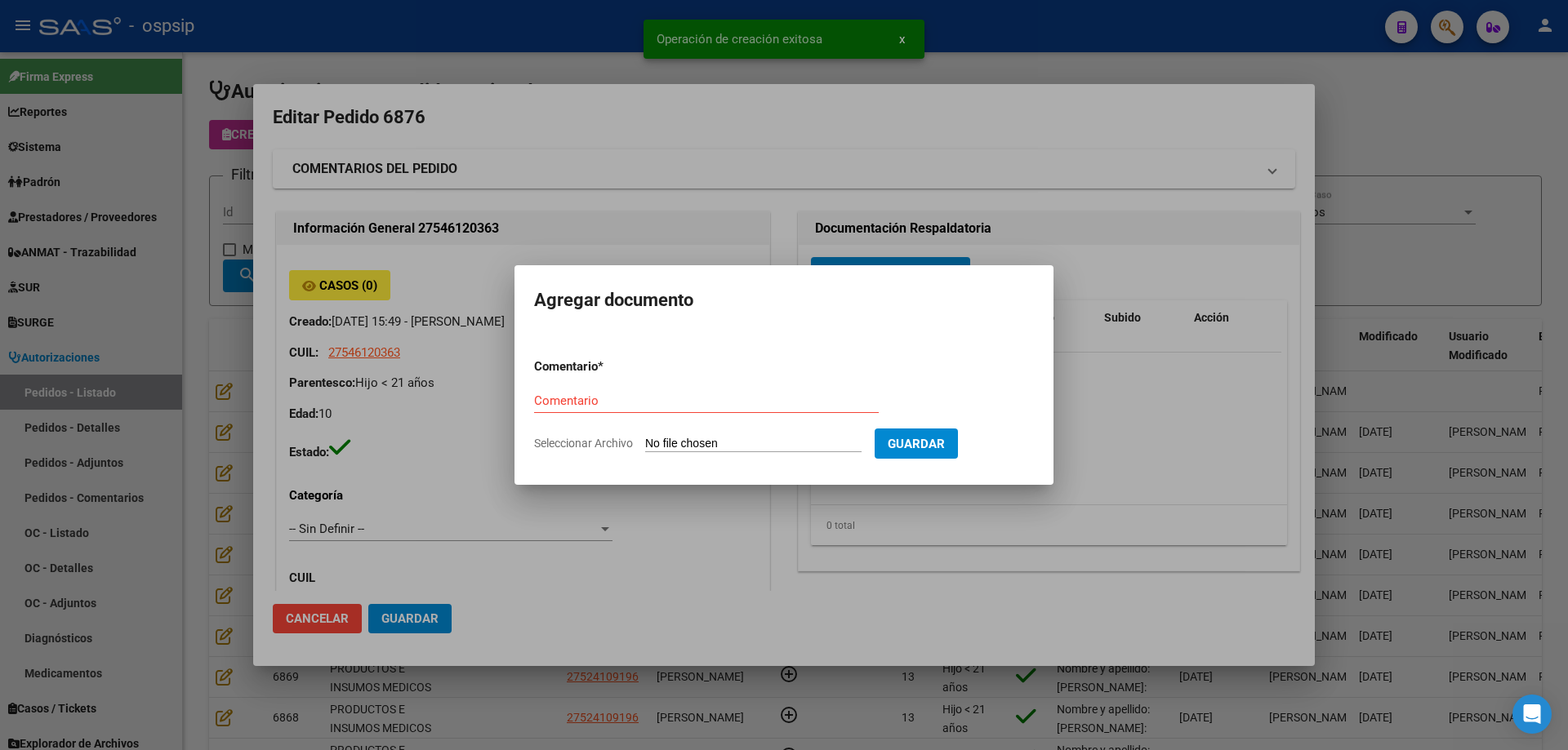
click at [635, 128] on div at bounding box center [784, 375] width 1568 height 750
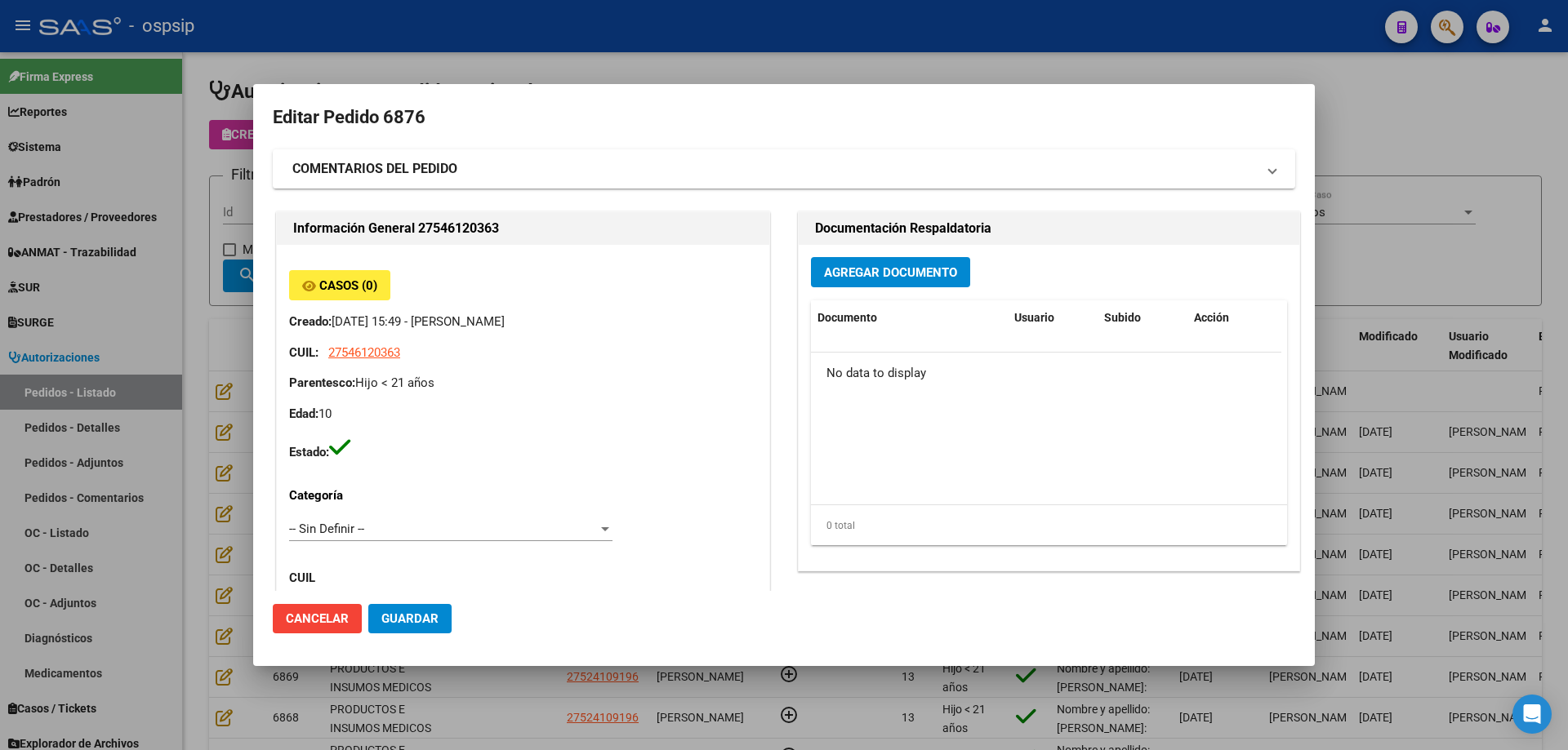
click at [832, 260] on button "Agregar Documento" at bounding box center [890, 272] width 159 height 30
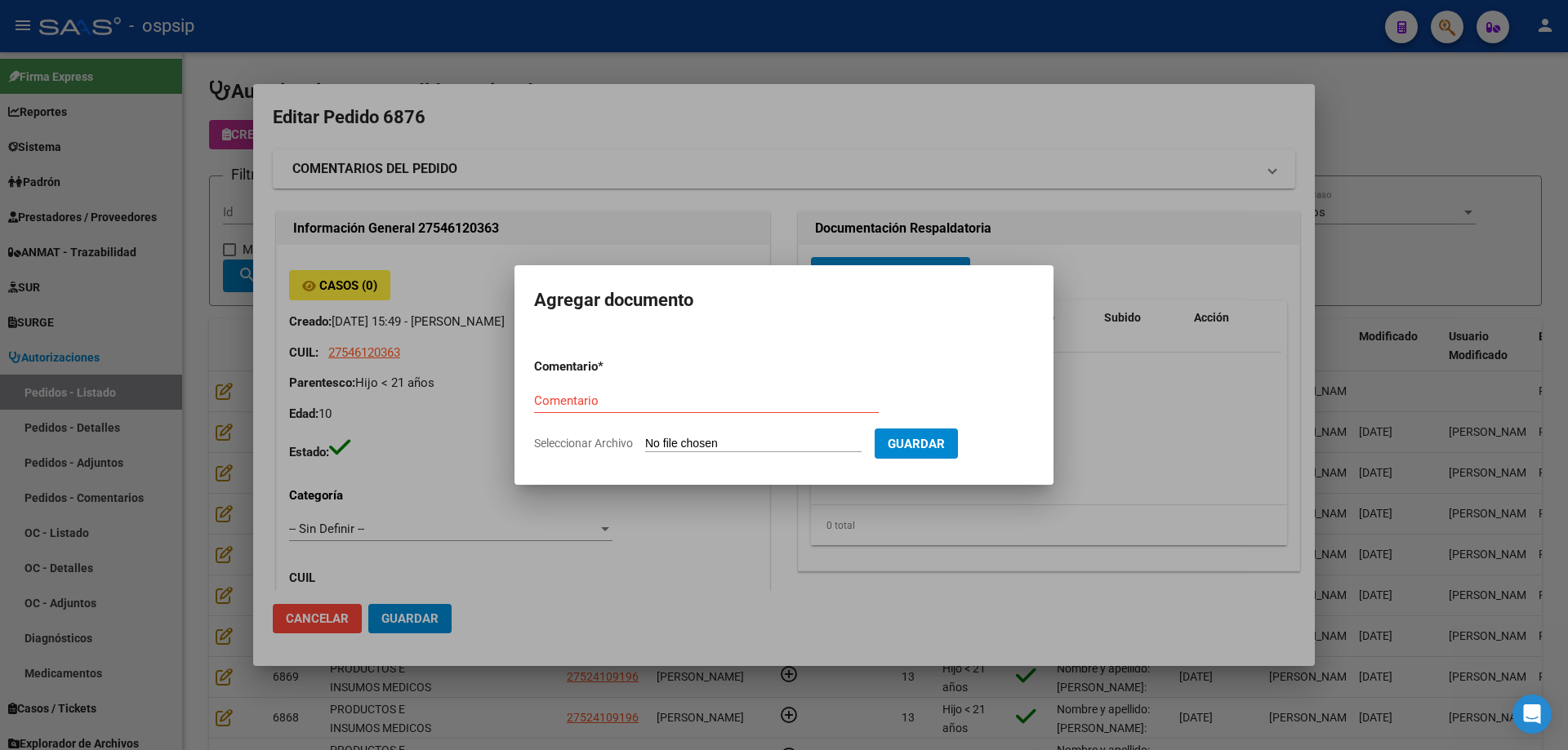
click at [735, 444] on input "Seleccionar Archivo" at bounding box center [753, 445] width 217 height 16
type input "C:\fakepath\pedido arfuch.jpg"
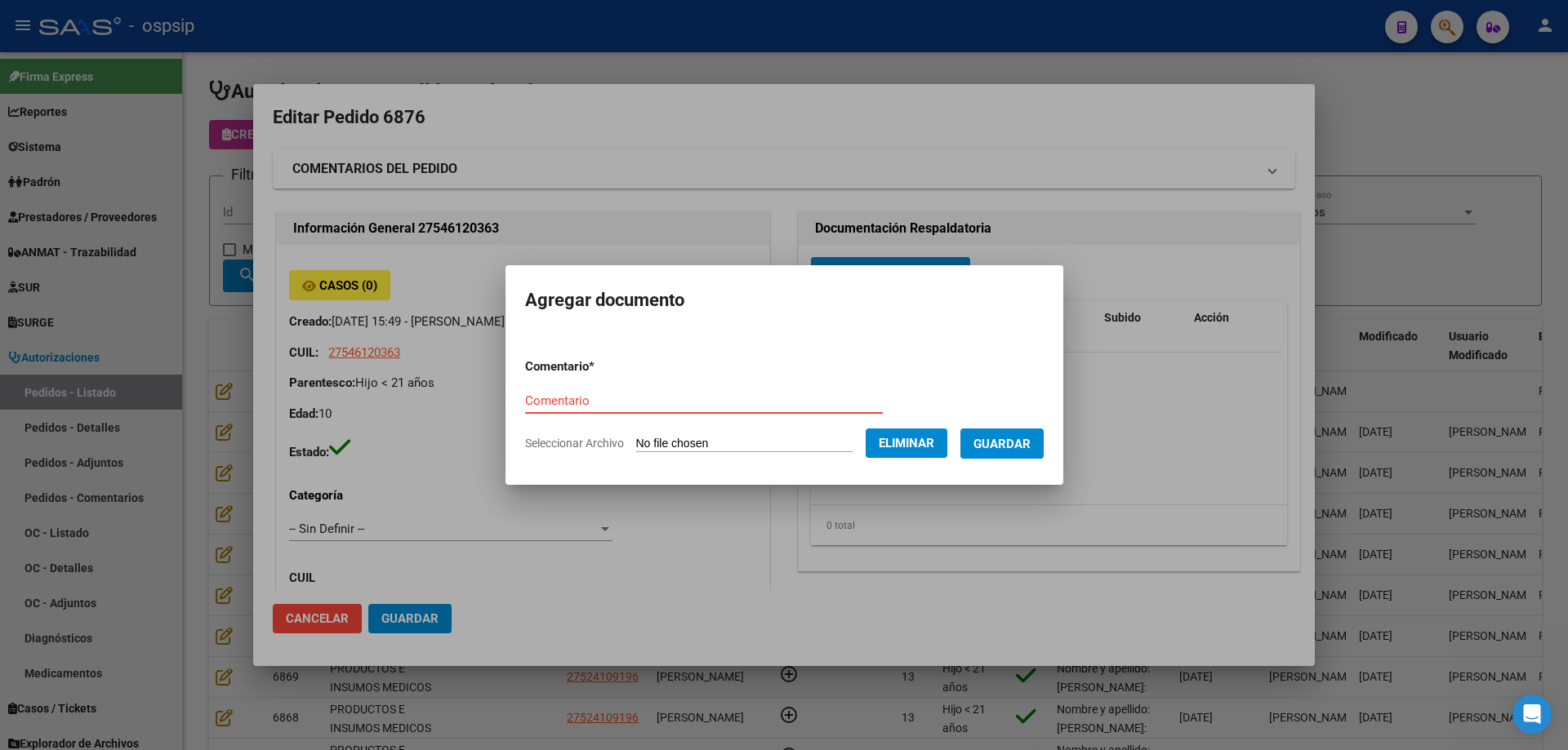
click at [663, 396] on input "Comentario" at bounding box center [704, 401] width 358 height 15
type input "Pedido"
click at [1030, 453] on button "Guardar" at bounding box center [1001, 444] width 83 height 30
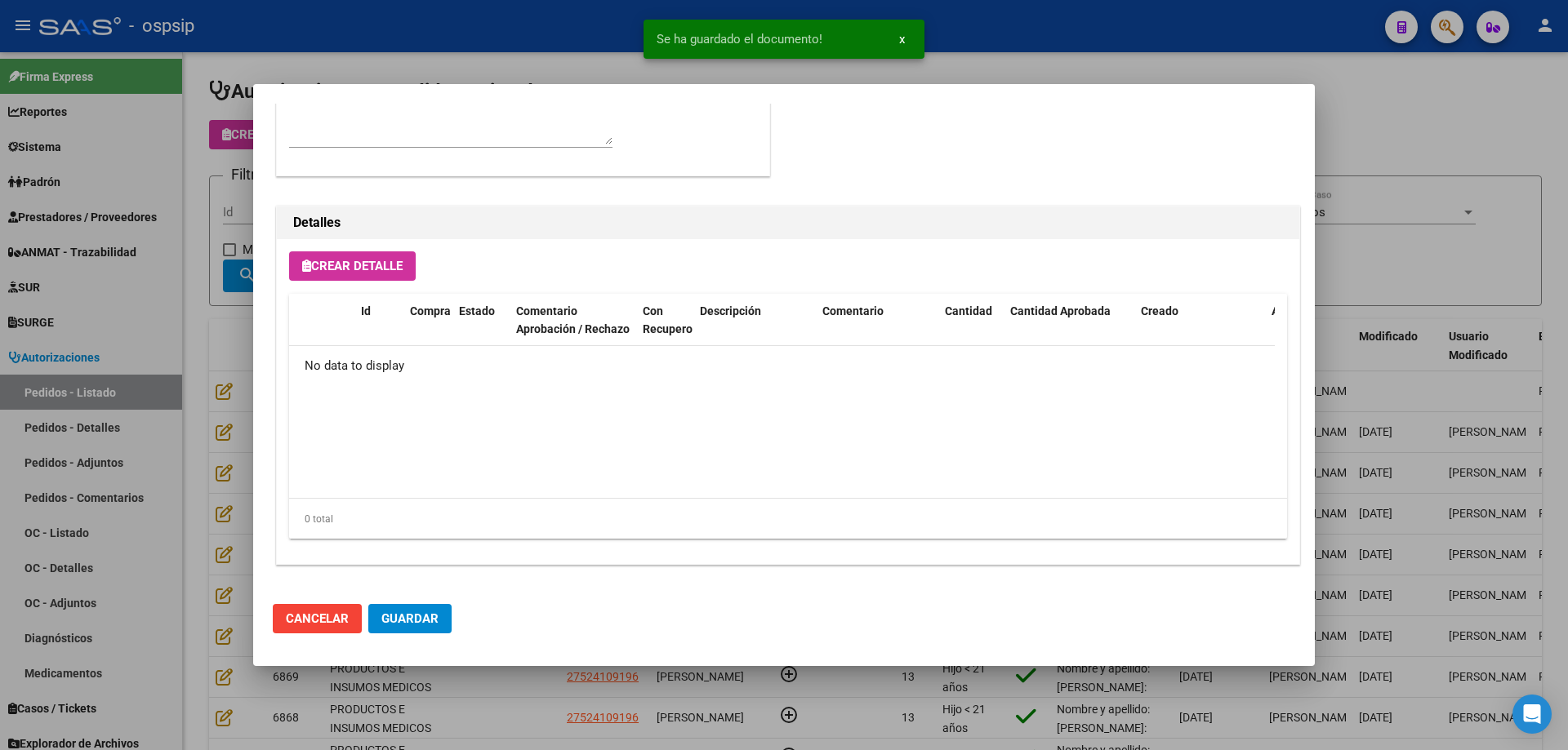
scroll to position [704, 0]
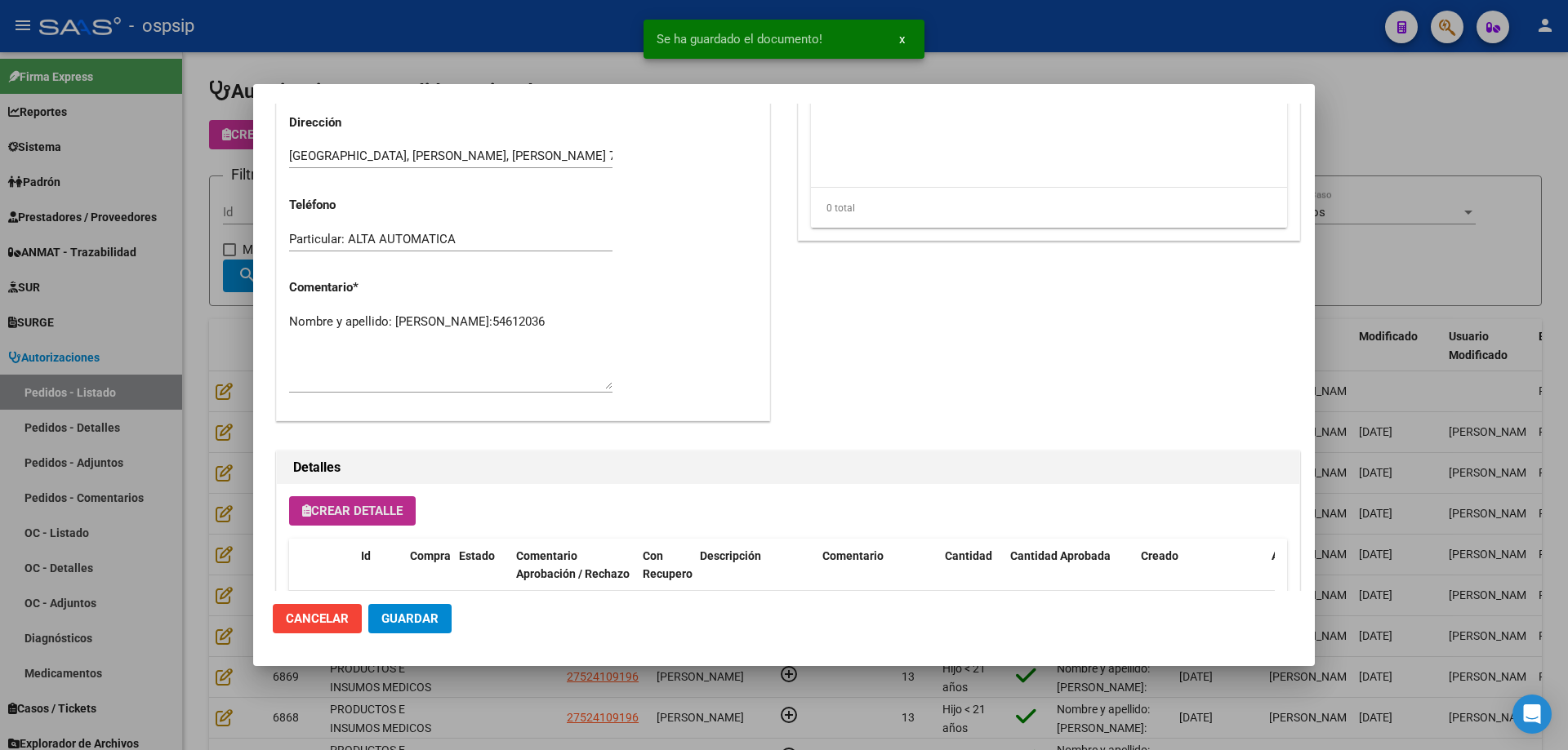
click at [345, 522] on button "Crear Detalle" at bounding box center [352, 511] width 126 height 29
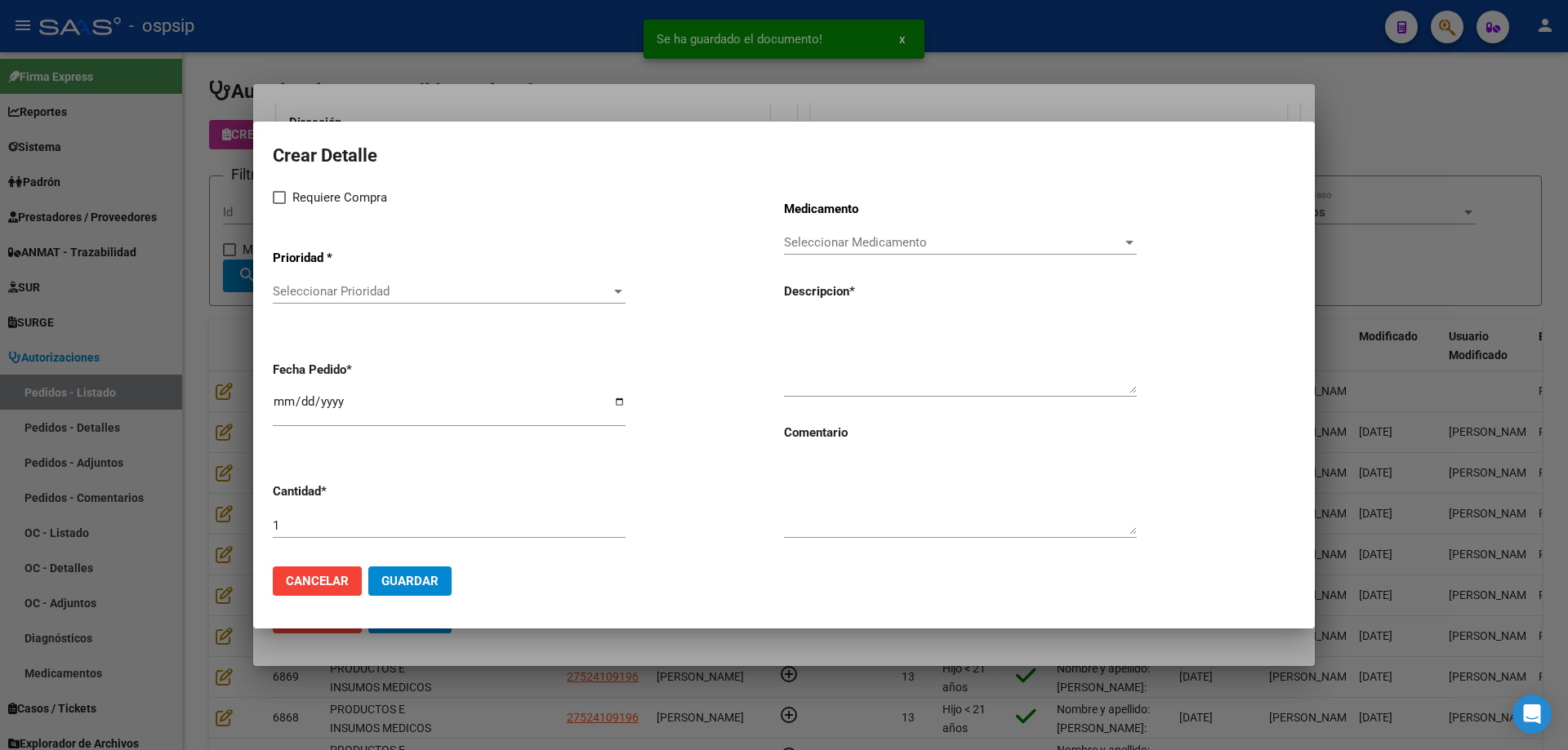
click at [363, 285] on span "Seleccionar Prioridad" at bounding box center [441, 291] width 338 height 15
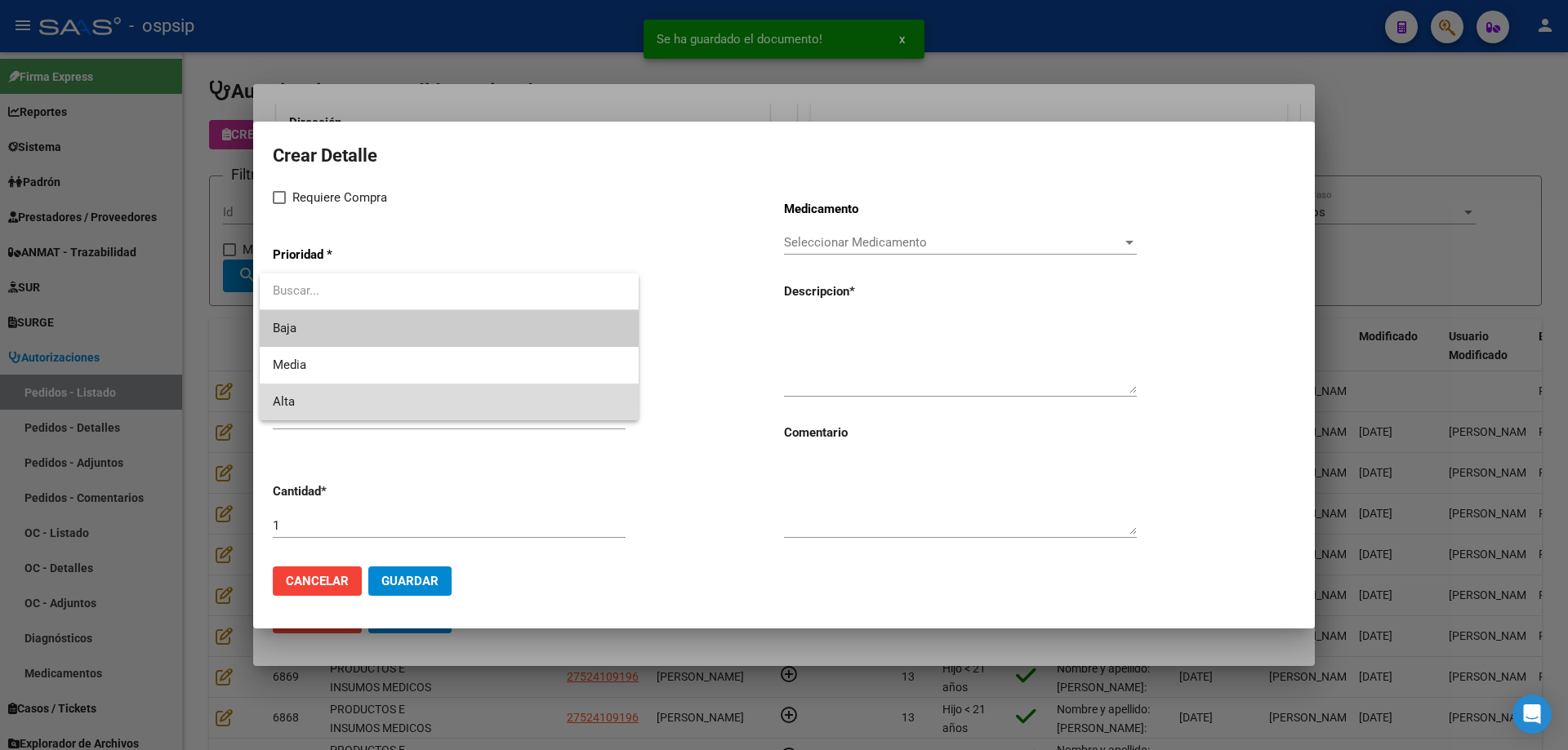
click at [344, 395] on span "Alta" at bounding box center [449, 402] width 353 height 37
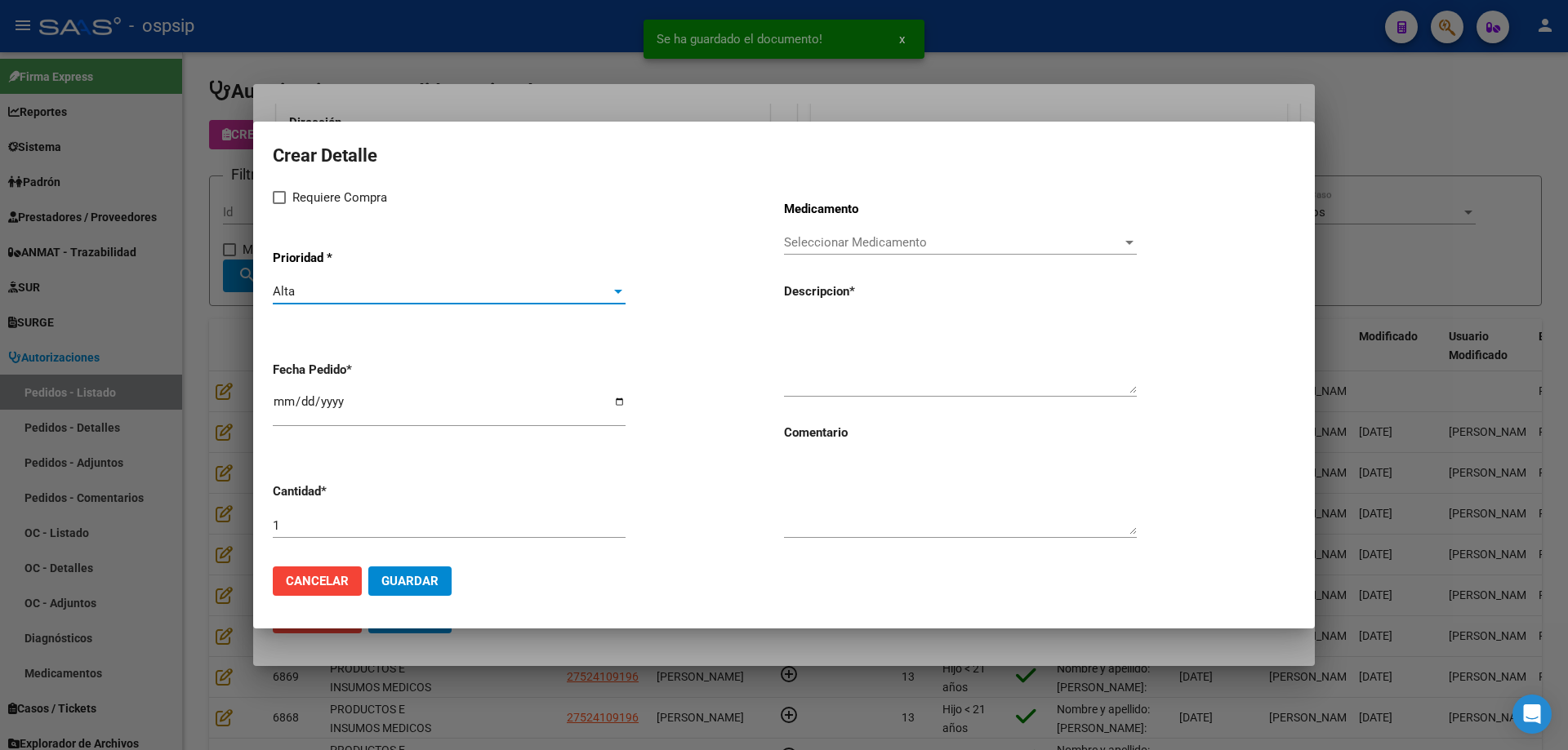
click at [298, 182] on div "Crear Detalle Requiere Compra Prioridad * Alta Seleccionar Prioridad Fecha Pedi…" at bounding box center [784, 346] width 1022 height 413
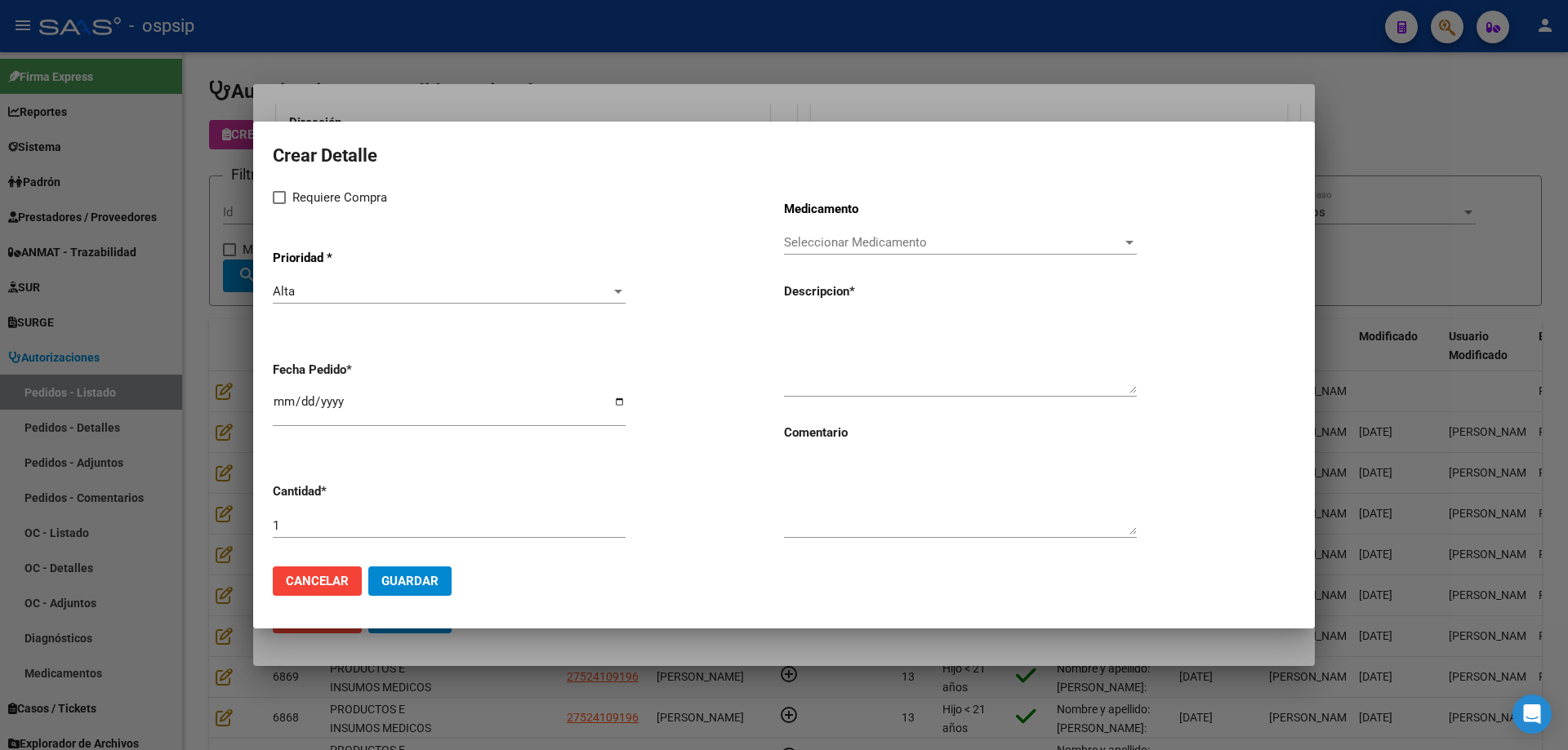
click at [295, 184] on div "Crear Detalle Requiere Compra Prioridad * Alta Seleccionar Prioridad Fecha Pedi…" at bounding box center [784, 346] width 1022 height 413
click at [293, 196] on span "Requiere Compra" at bounding box center [340, 197] width 95 height 19
click at [279, 204] on input "Requiere Compra" at bounding box center [278, 204] width 1 height 1
checkbox input "true"
click at [852, 250] on span "Seleccionar Medicamento" at bounding box center [952, 242] width 338 height 15
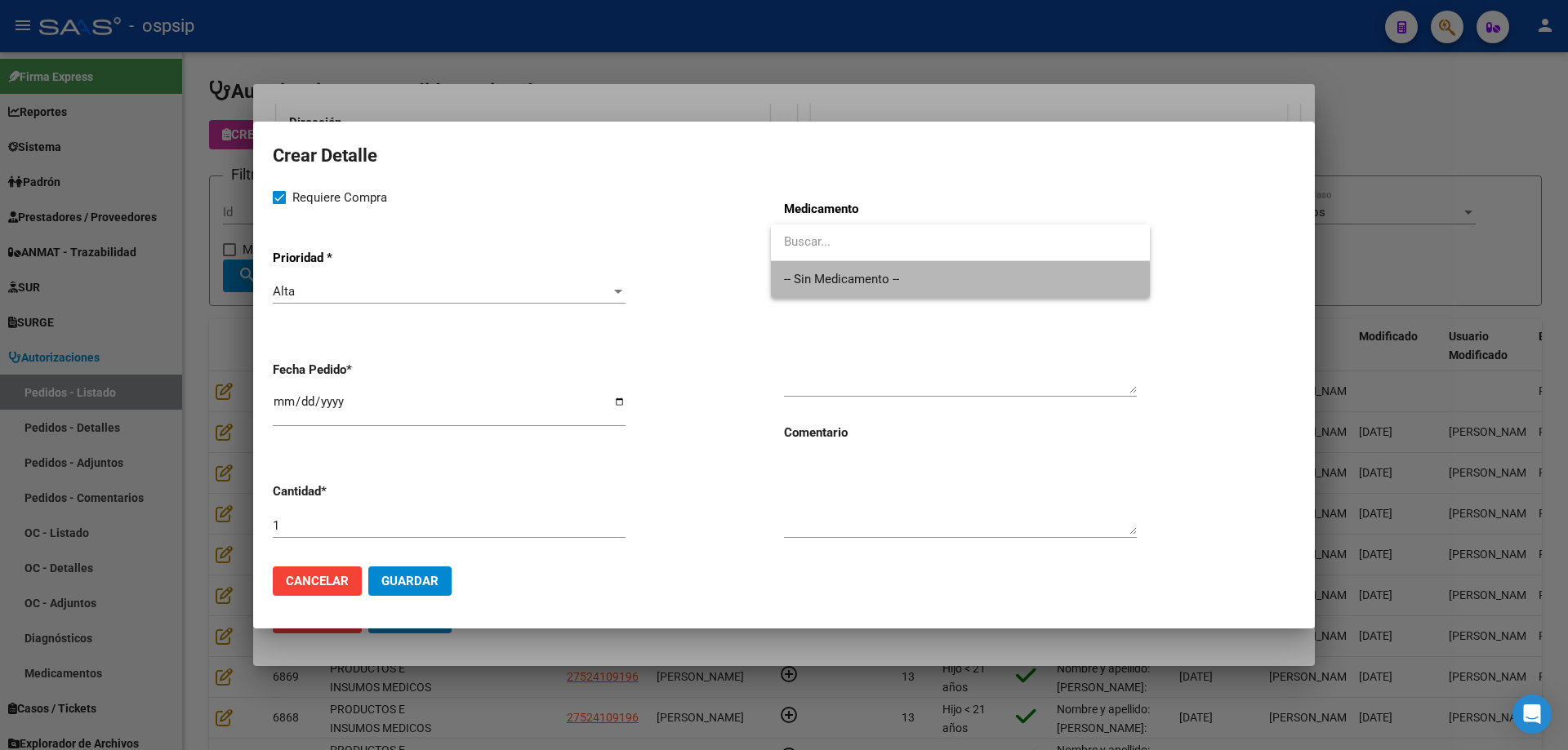
click at [830, 297] on span "-- Sin Medicamento --" at bounding box center [960, 280] width 353 height 37
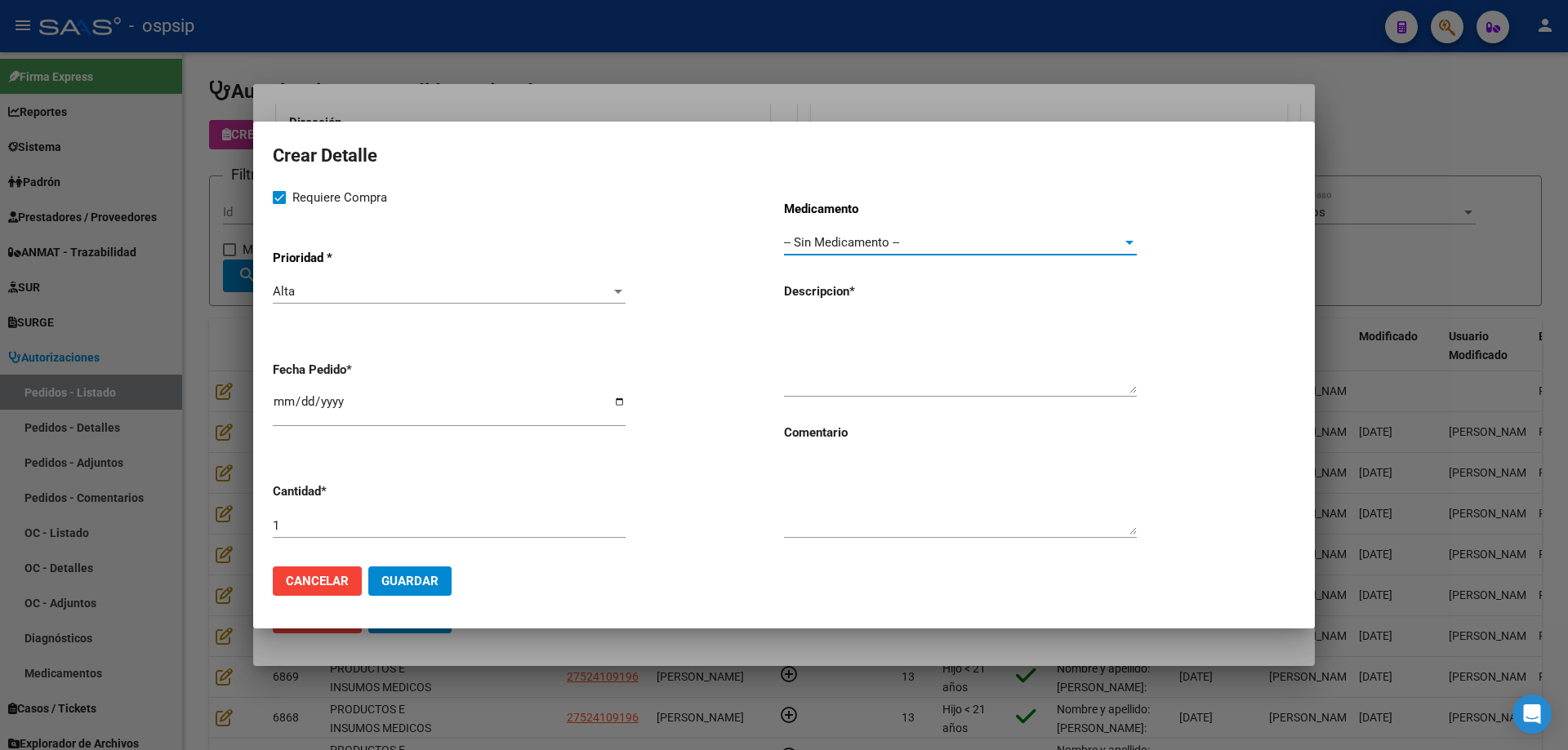
click at [283, 399] on input "[DATE]" at bounding box center [449, 408] width 353 height 26
type input "[DATE]"
click at [819, 335] on textarea at bounding box center [960, 354] width 353 height 76
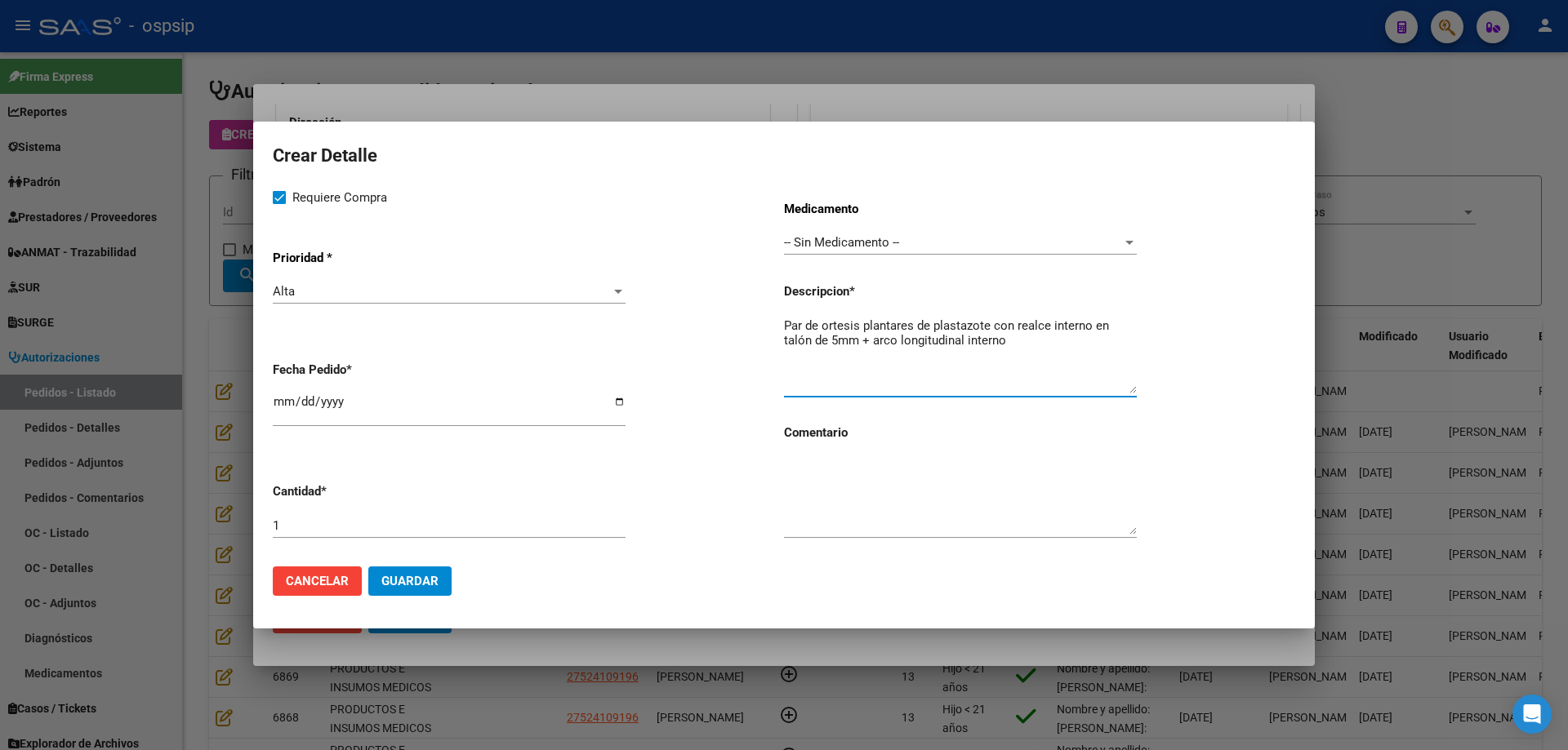
click at [1033, 344] on textarea "Par de ortesis plantares de plastazote con realce interno en talón de 5mm + arc…" at bounding box center [960, 354] width 353 height 76
type textarea "Par de ortesis plantares de plastazote con realce interno en talón de 5mm + arc…"
click at [429, 584] on span "Guardar" at bounding box center [410, 581] width 57 height 15
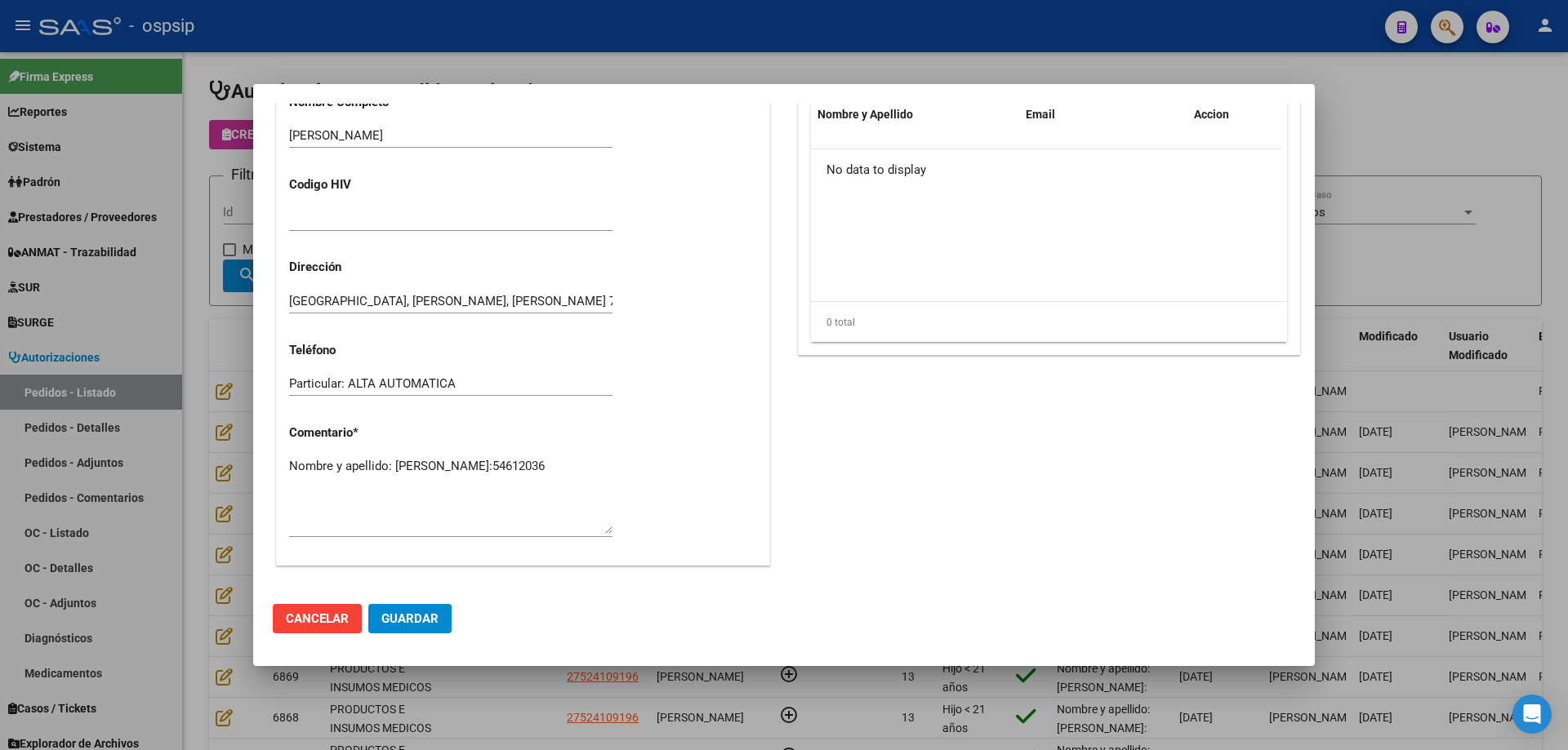
scroll to position [734, 0]
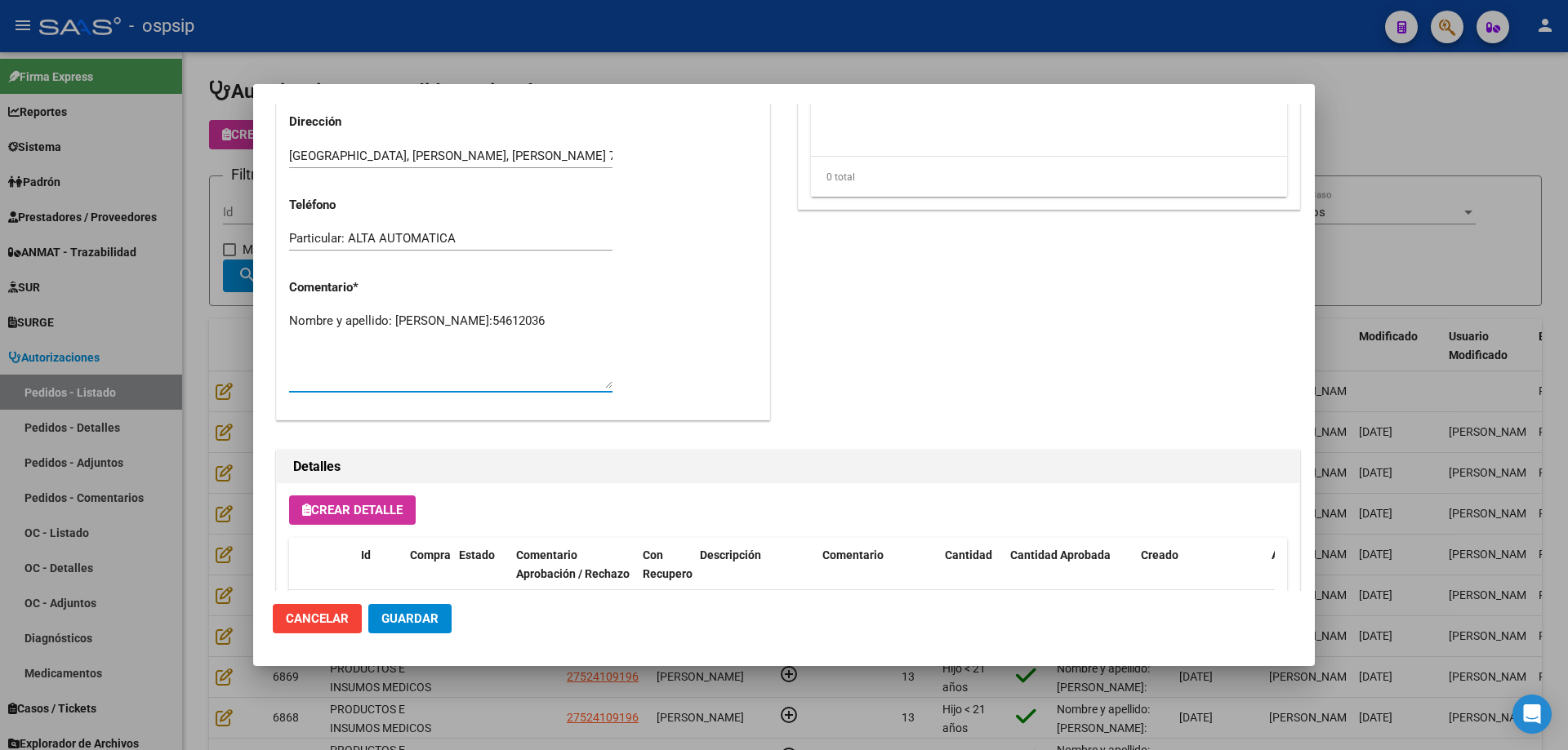
click at [470, 346] on textarea "Nombre y apellido: Arfuch Jazmin Dni:54612036" at bounding box center [450, 349] width 323 height 76
type textarea "Nombre y apellido: Arfuch Jazmin Dni:54612036 NO POSEE CUD, SOLICITE RESUMEN DE…"
click at [421, 615] on span "Guardar" at bounding box center [410, 618] width 57 height 15
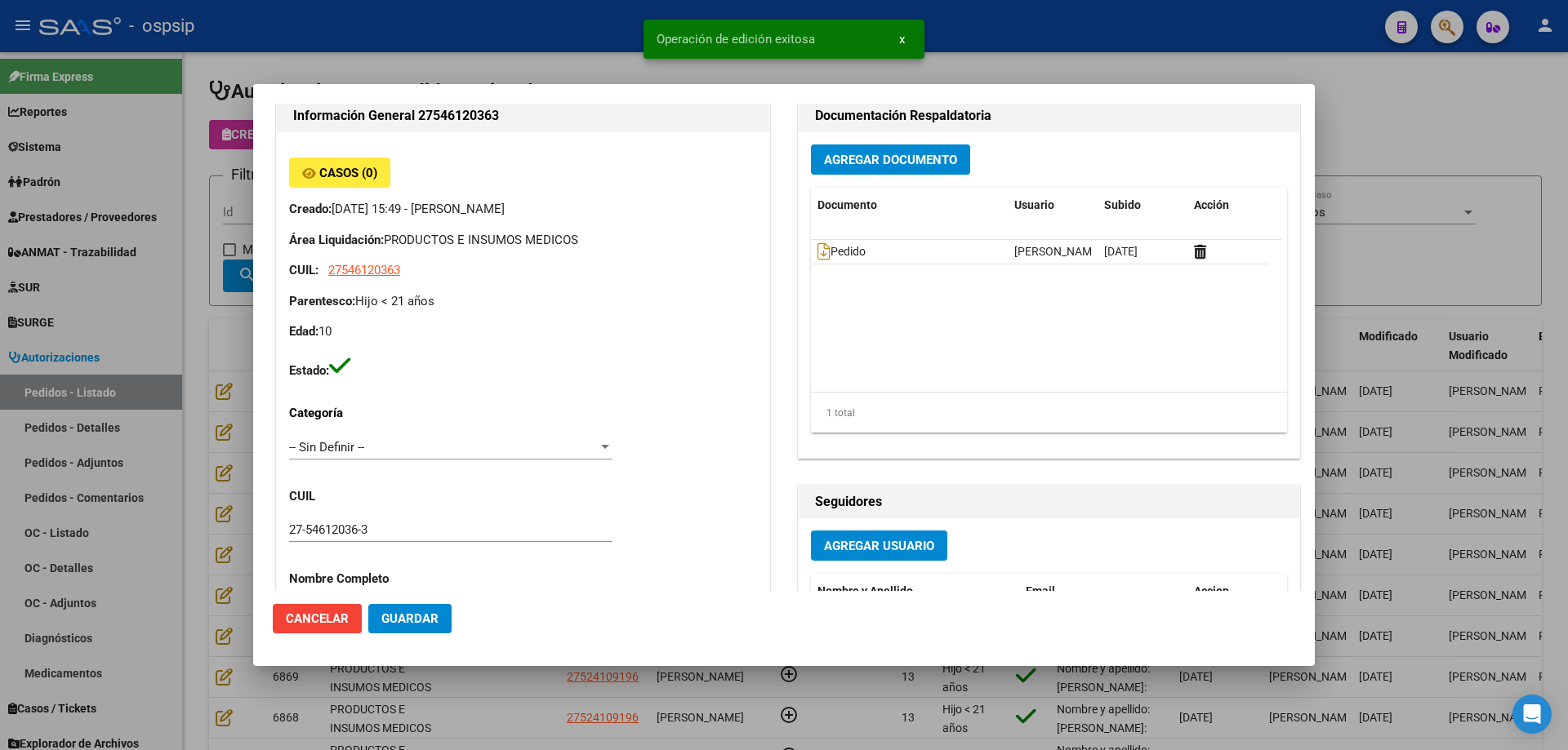
scroll to position [0, 0]
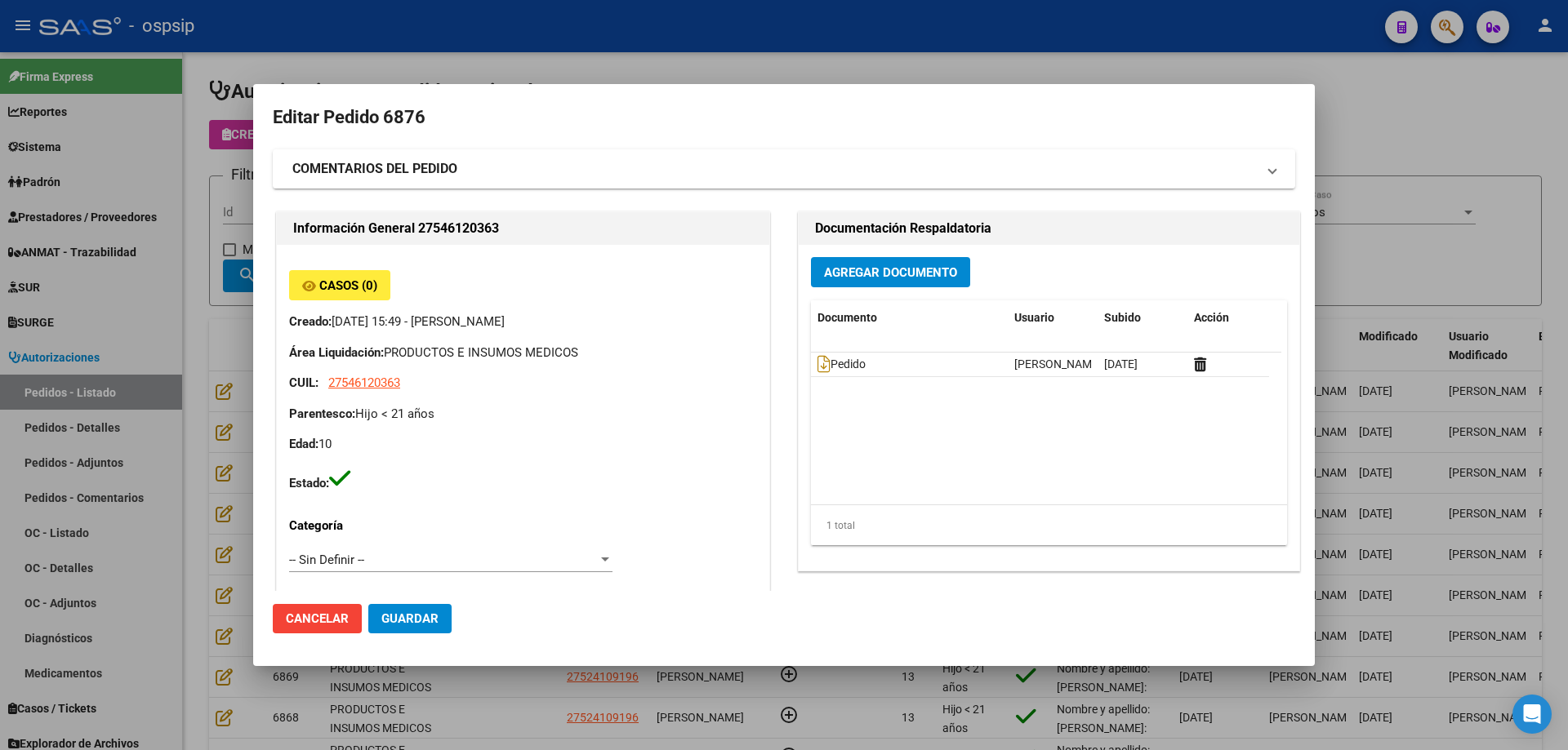
click at [155, 168] on div at bounding box center [784, 375] width 1568 height 750
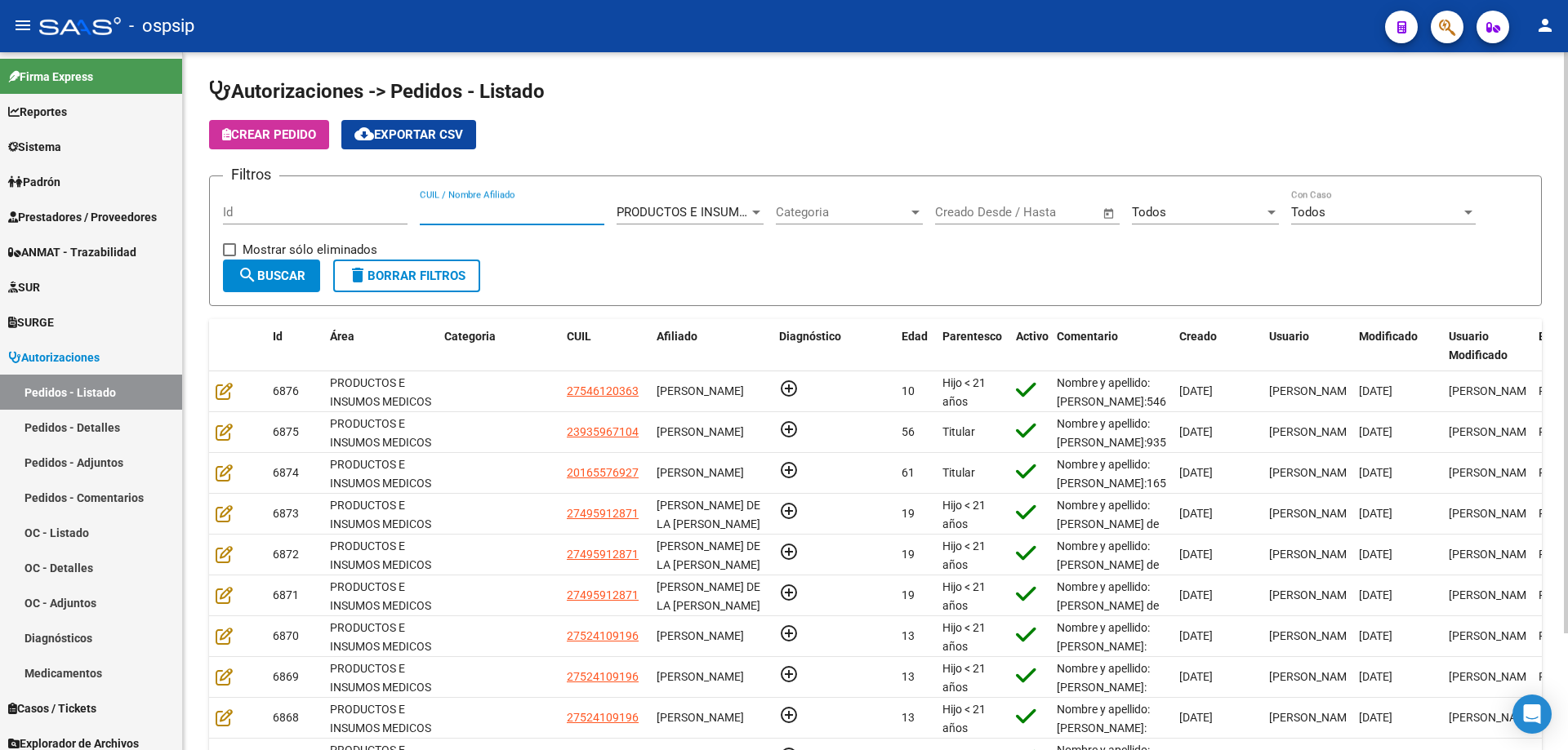
click at [516, 215] on input "CUIL / Nombre Afiliado" at bounding box center [512, 212] width 184 height 15
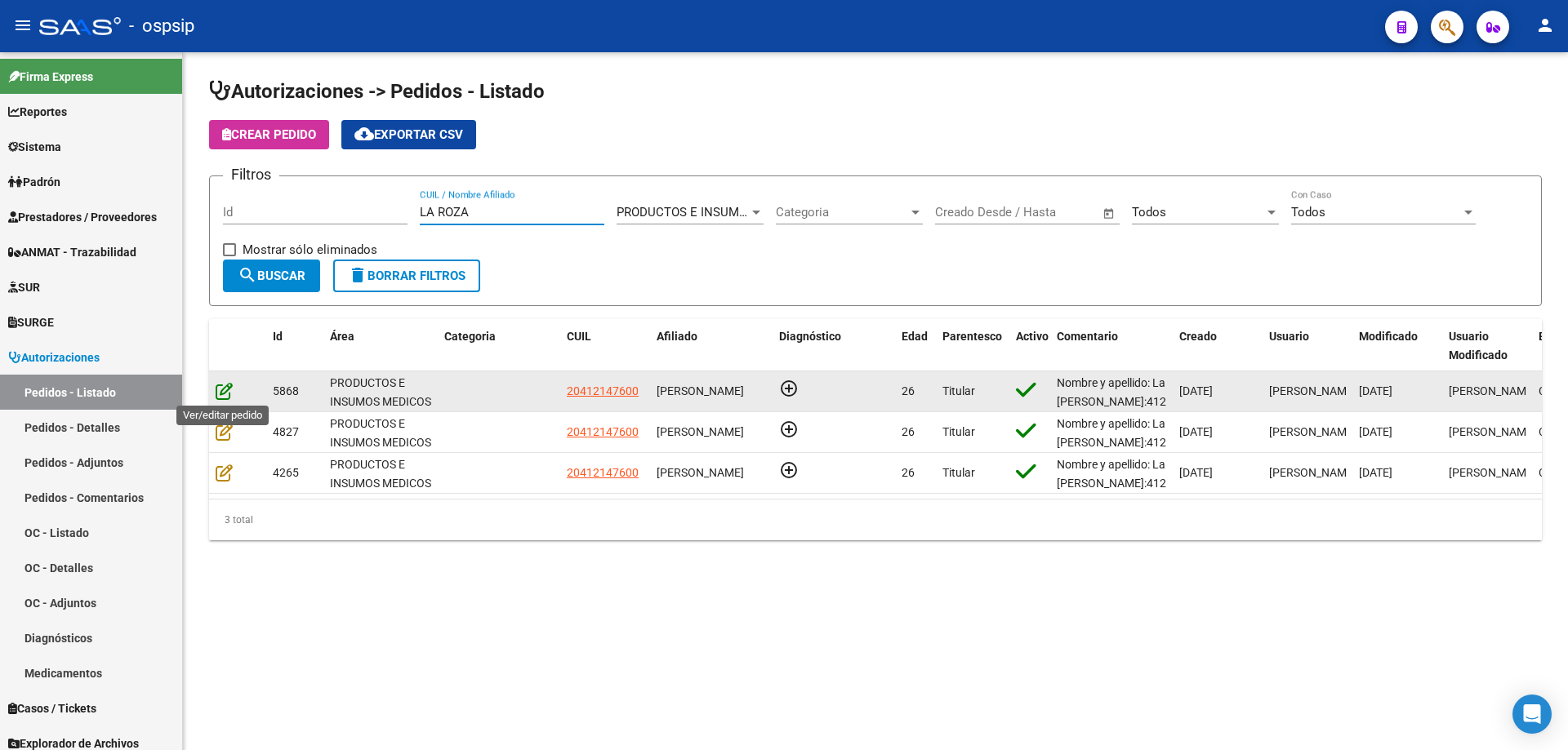
type input "LA ROZA"
click at [228, 395] on icon at bounding box center [225, 390] width 18 height 18
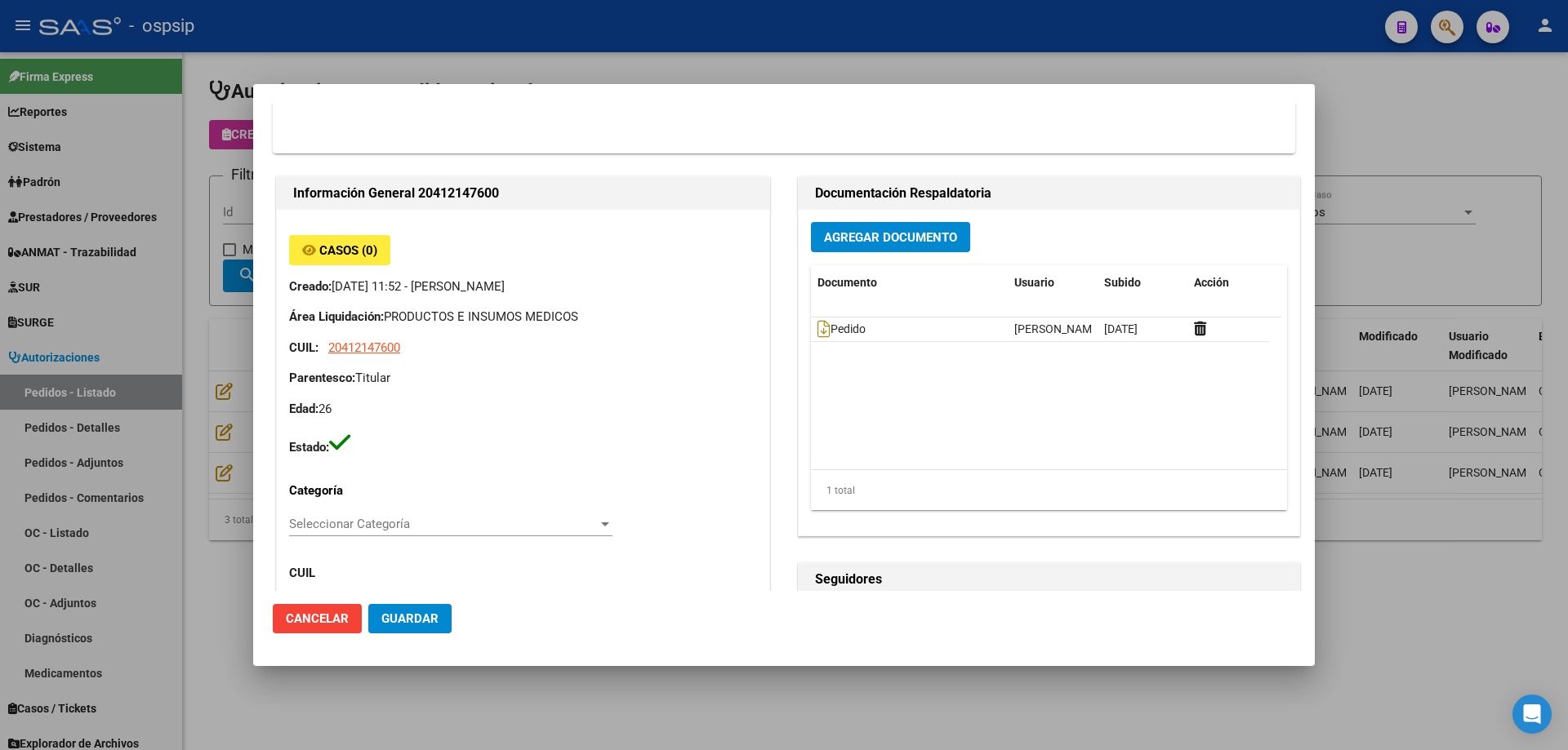
scroll to position [571, 0]
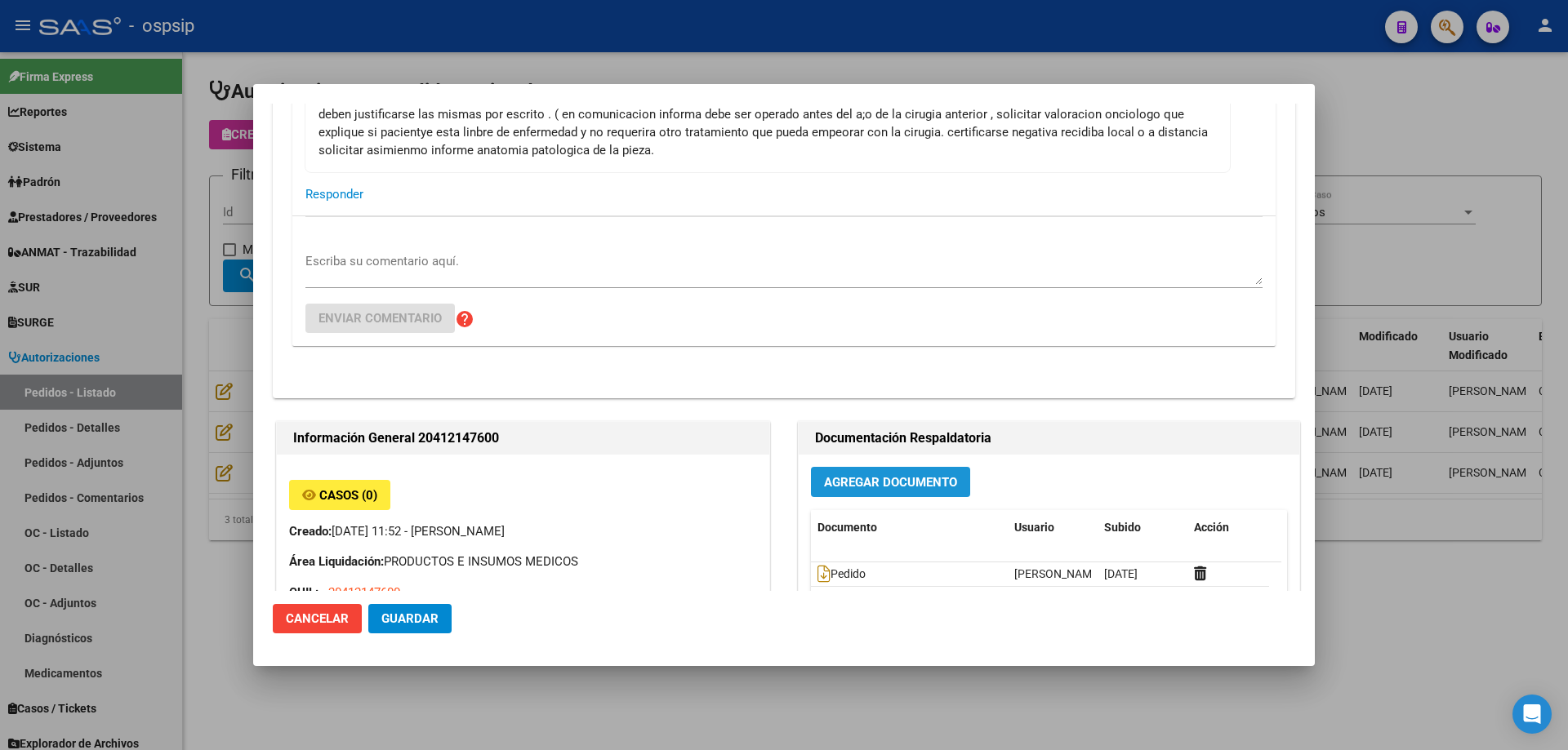
click at [824, 480] on span "Agregar Documento" at bounding box center [891, 482] width 133 height 15
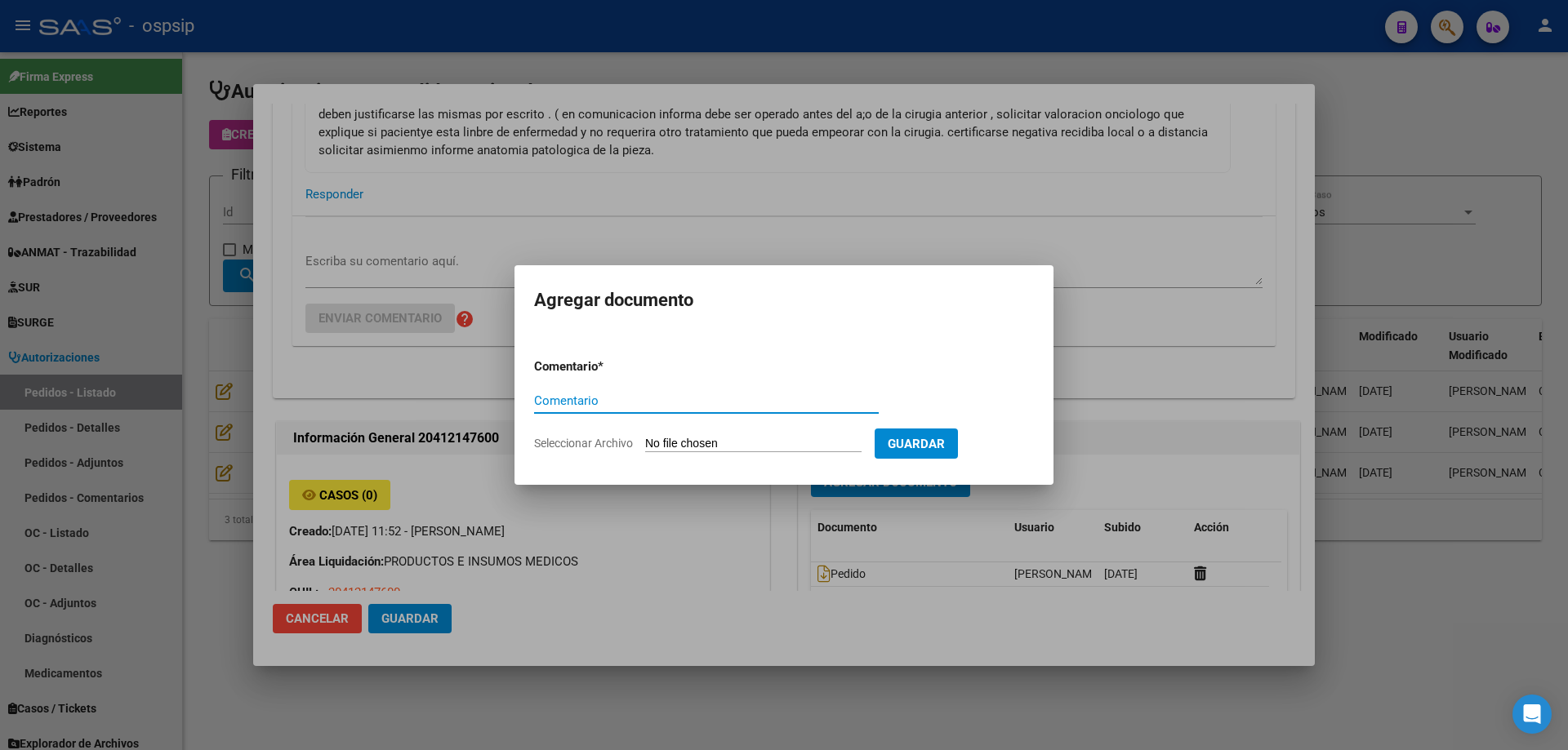
click at [782, 432] on form "Comentario * Comentario Seleccionar Archivo Guardar" at bounding box center [784, 405] width 499 height 119
click at [779, 440] on input "Seleccionar Archivo" at bounding box center [753, 445] width 217 height 16
type input "C:\fakepath\DOCUMENTACION LA ROZA.pdf"
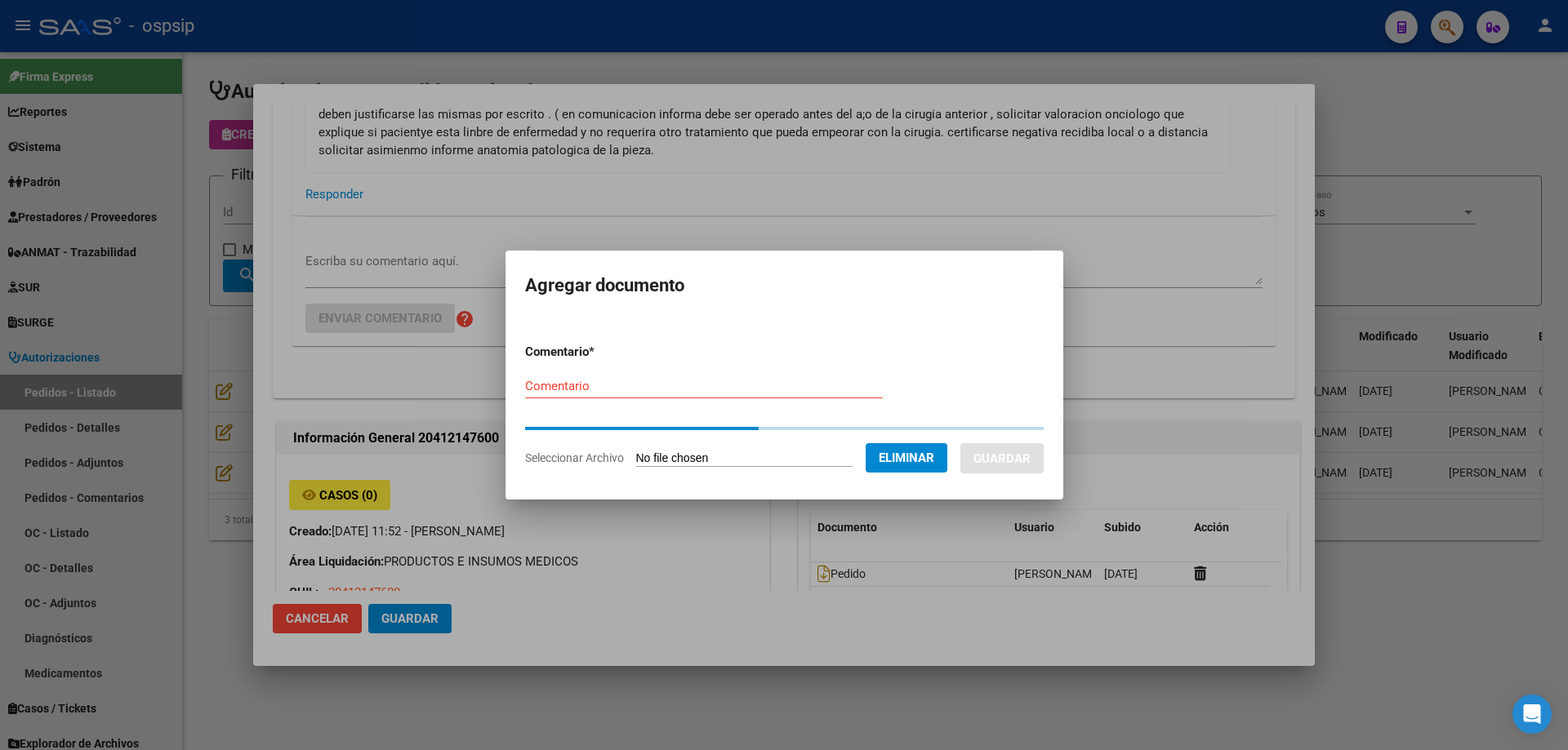
click at [662, 401] on div "Comentario" at bounding box center [704, 394] width 358 height 40
click at [658, 394] on div "Comentario" at bounding box center [704, 386] width 358 height 25
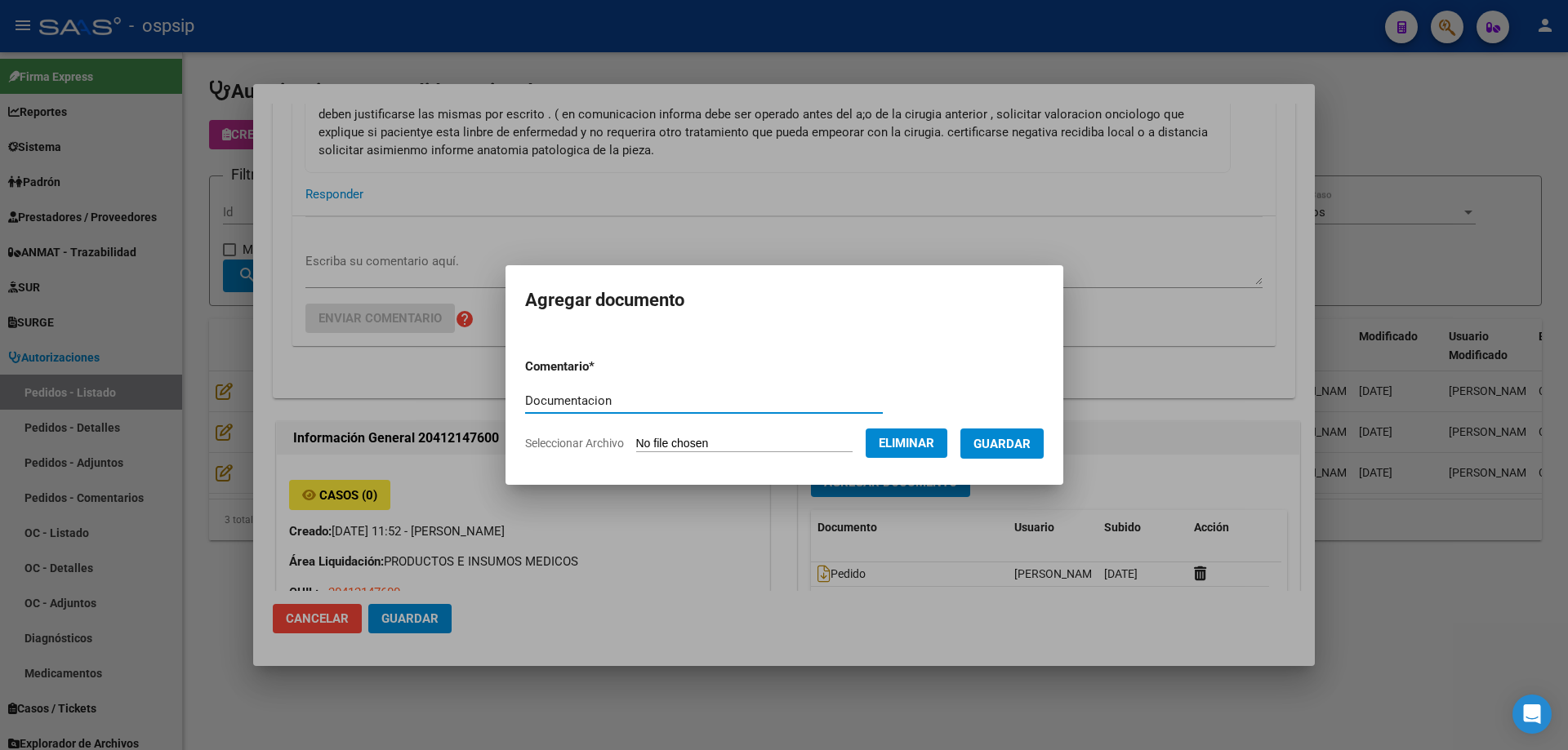
type input "Documentacion"
click at [999, 446] on span "Guardar" at bounding box center [1001, 444] width 57 height 15
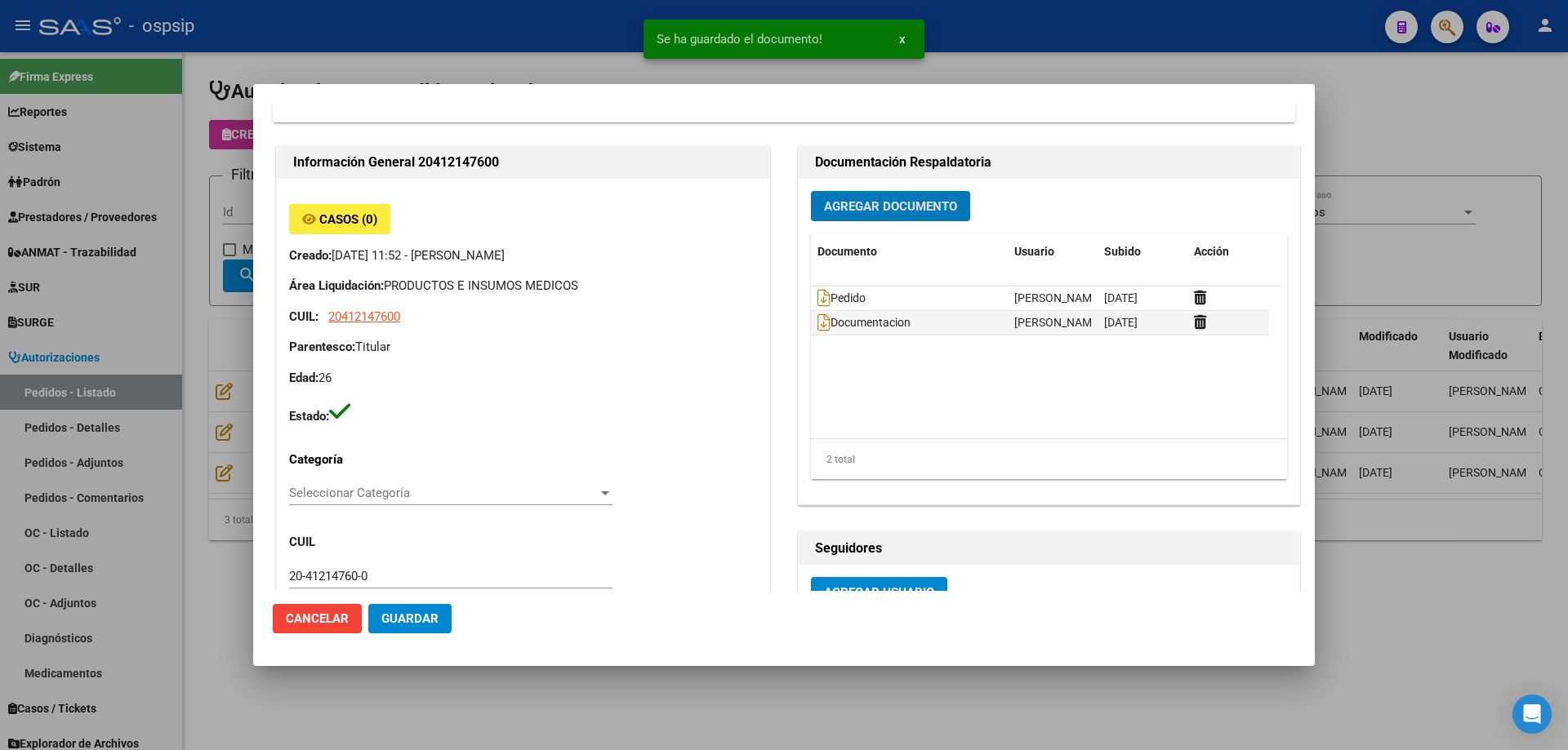
scroll to position [980, 0]
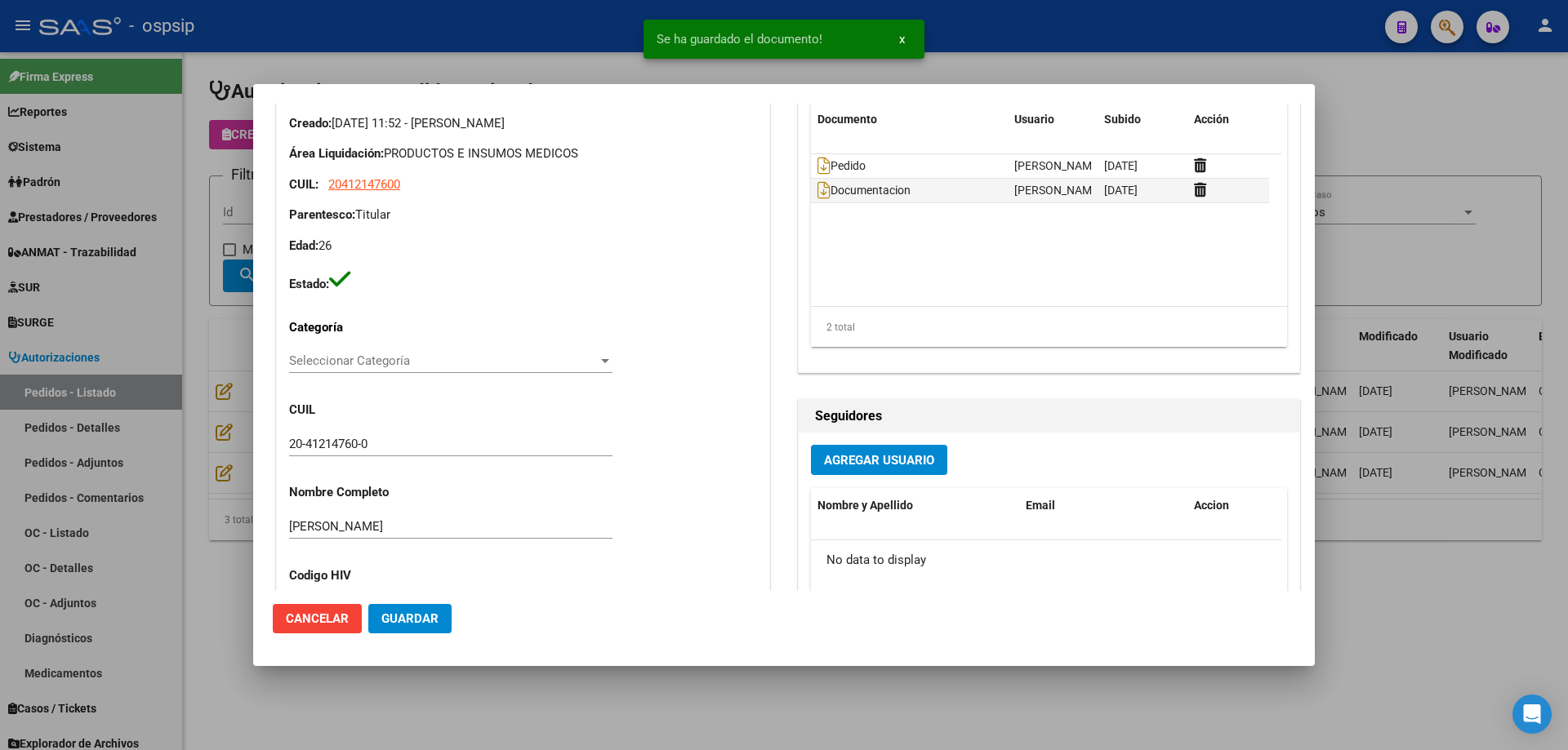
click at [440, 632] on button "Guardar" at bounding box center [410, 618] width 83 height 29
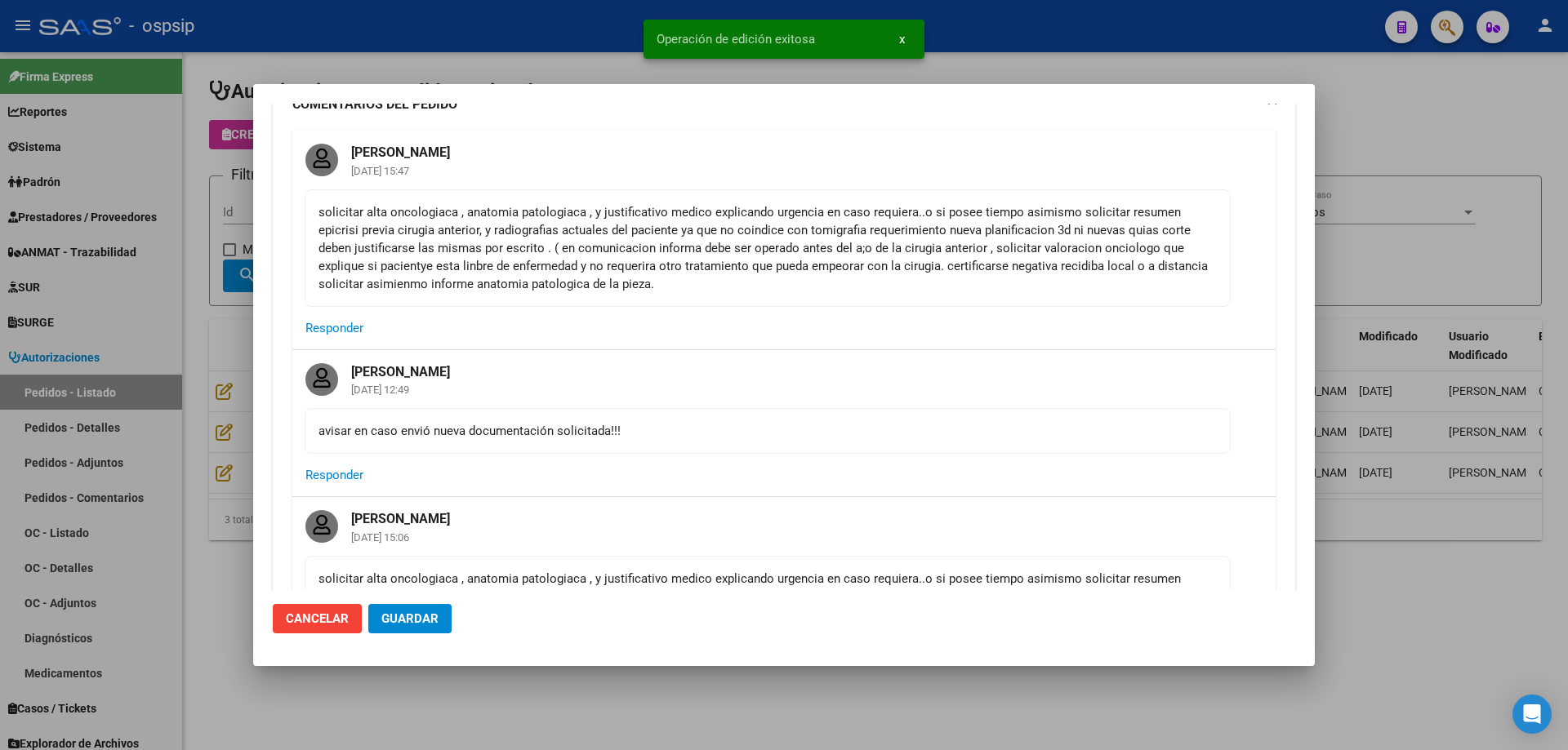
scroll to position [0, 0]
